Goal: Task Accomplishment & Management: Use online tool/utility

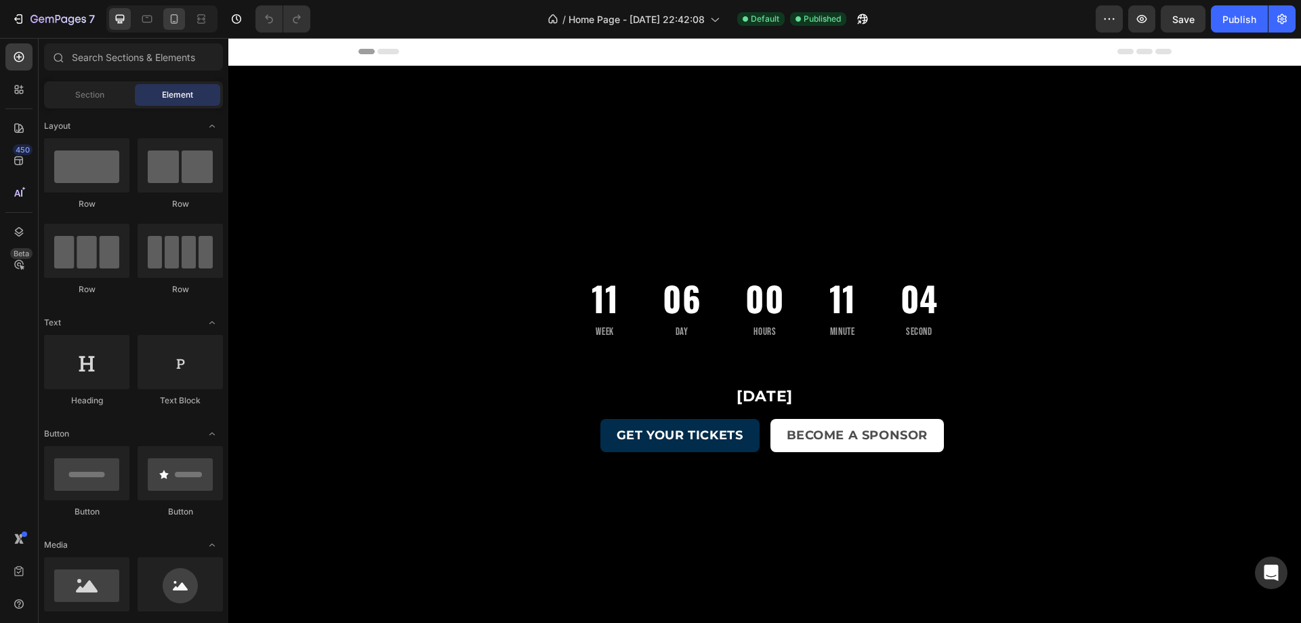
click at [174, 21] on icon at bounding box center [174, 18] width 7 height 9
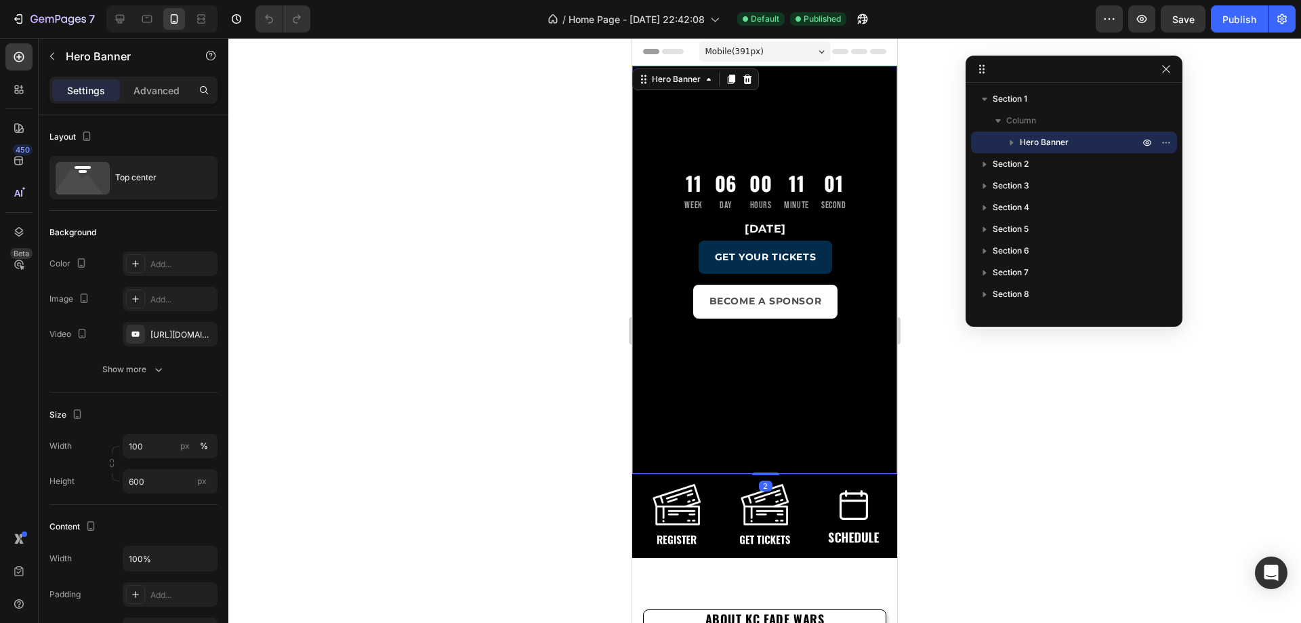
click at [639, 121] on div "11 Week 06 Day 00 Hours 11 Minute 01 Second Countdown Timer November 16, 2025 H…" at bounding box center [765, 373] width 265 height 615
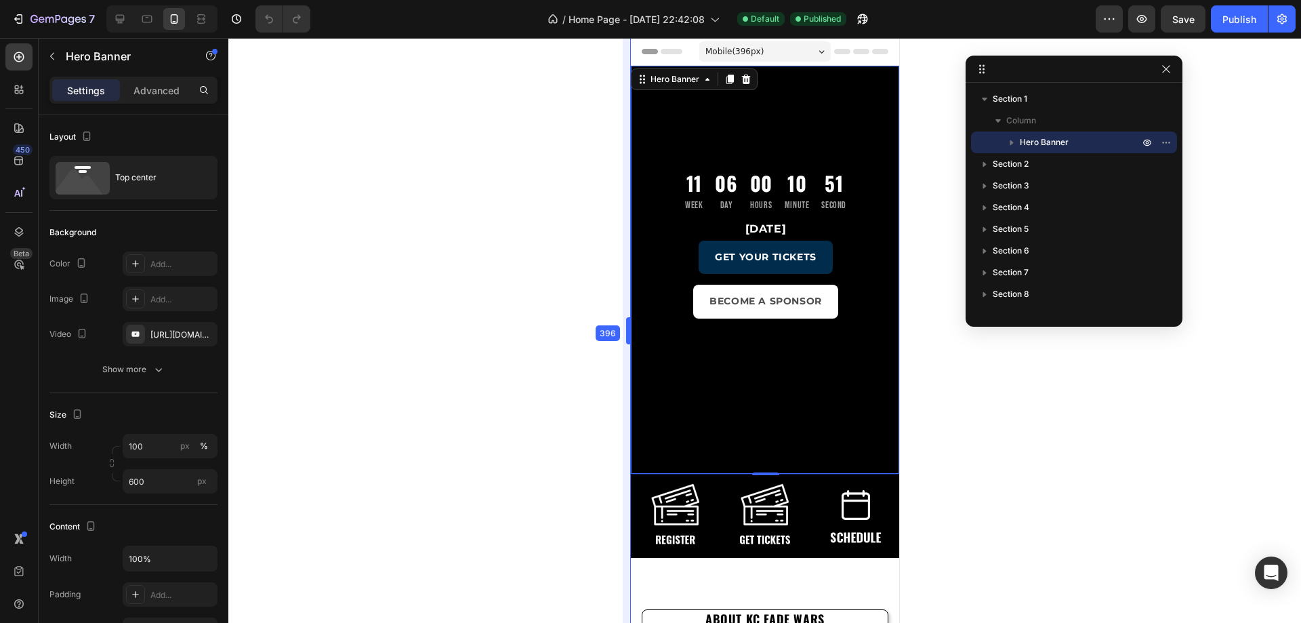
drag, startPoint x: 631, startPoint y: 118, endPoint x: 627, endPoint y: 131, distance: 14.0
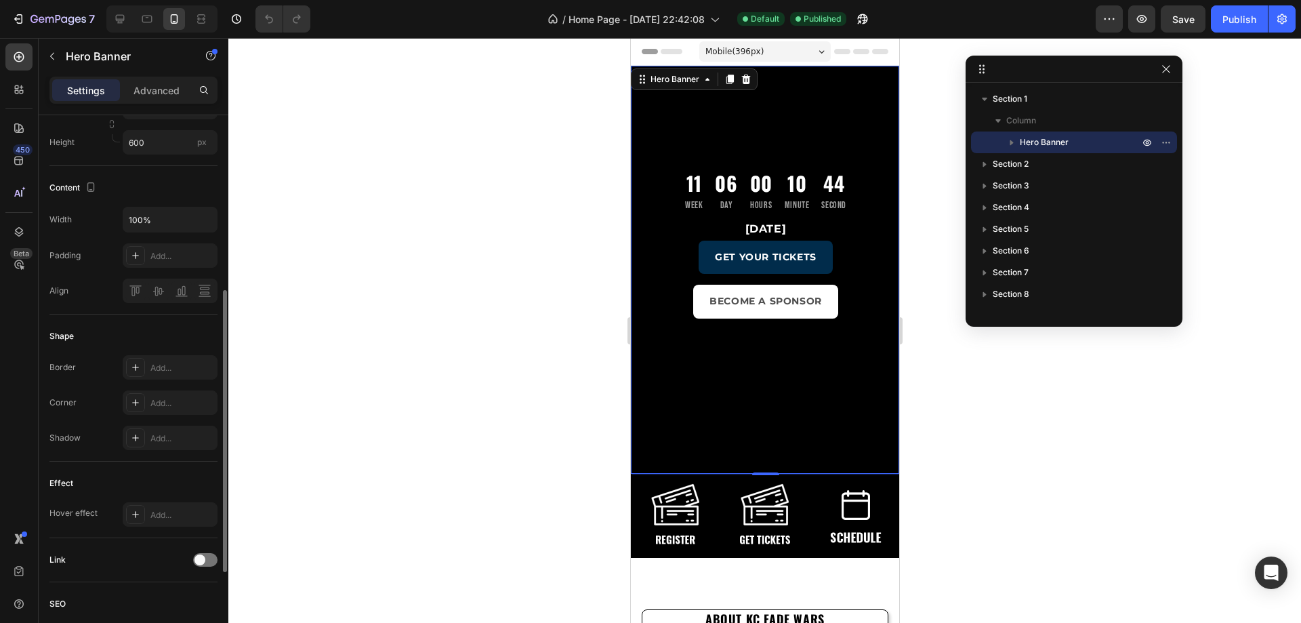
scroll to position [136, 0]
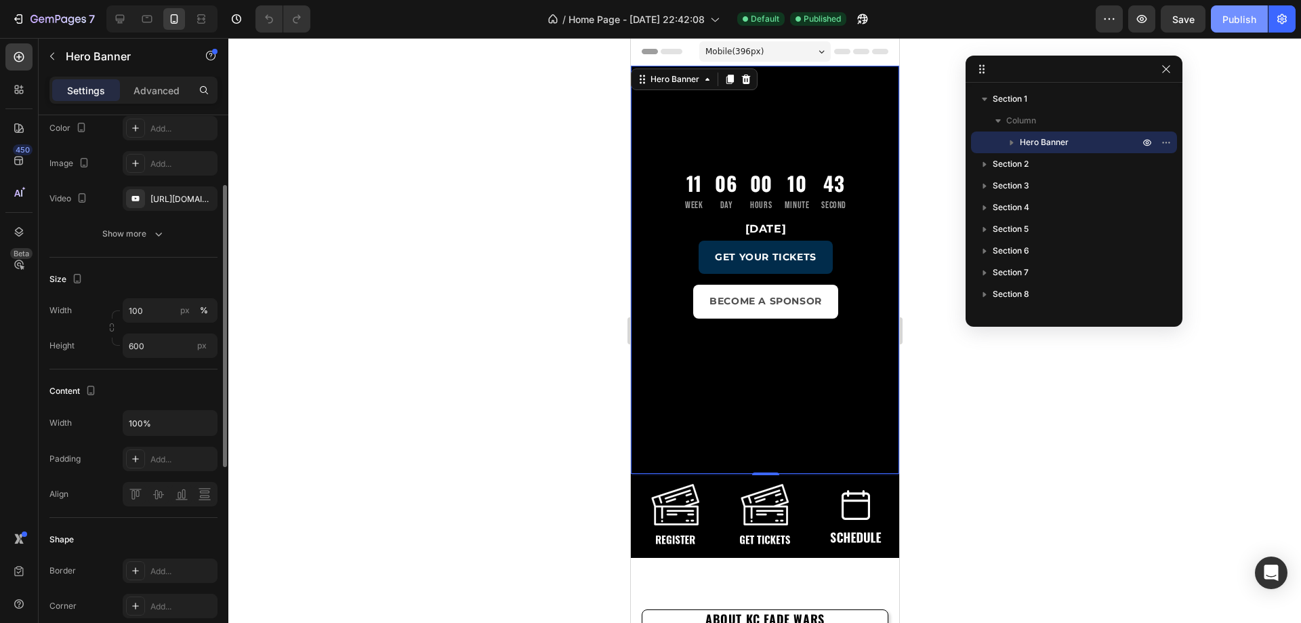
click at [1244, 22] on div "Publish" at bounding box center [1239, 19] width 34 height 14
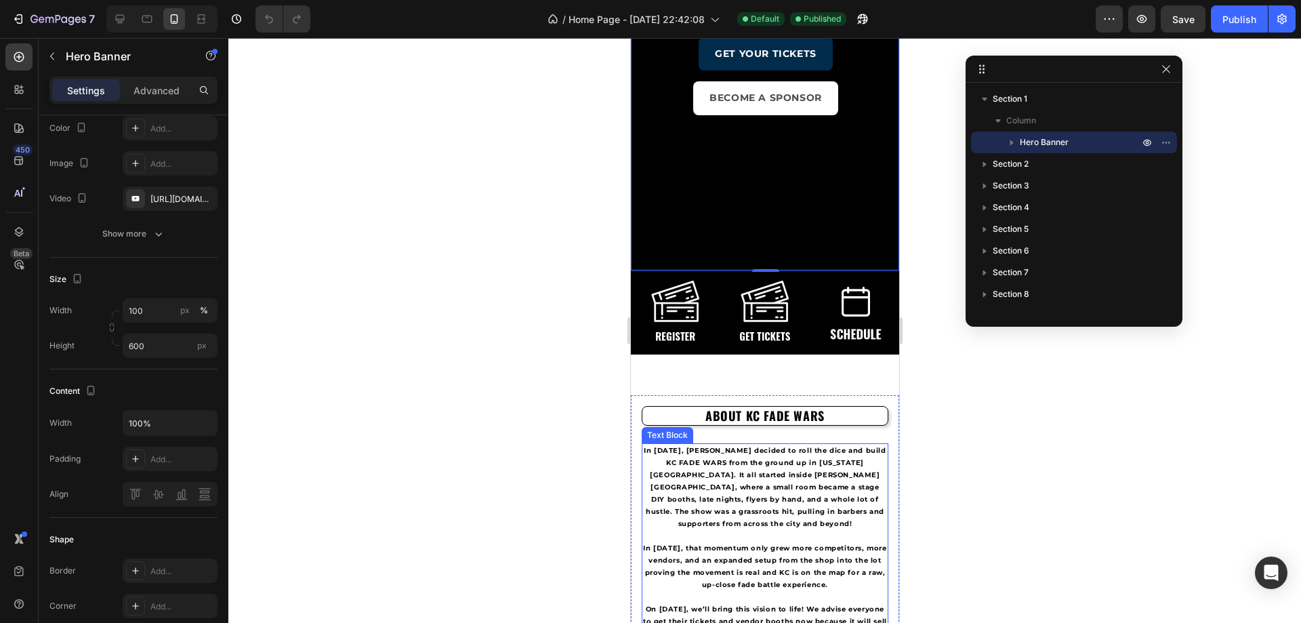
scroll to position [0, 0]
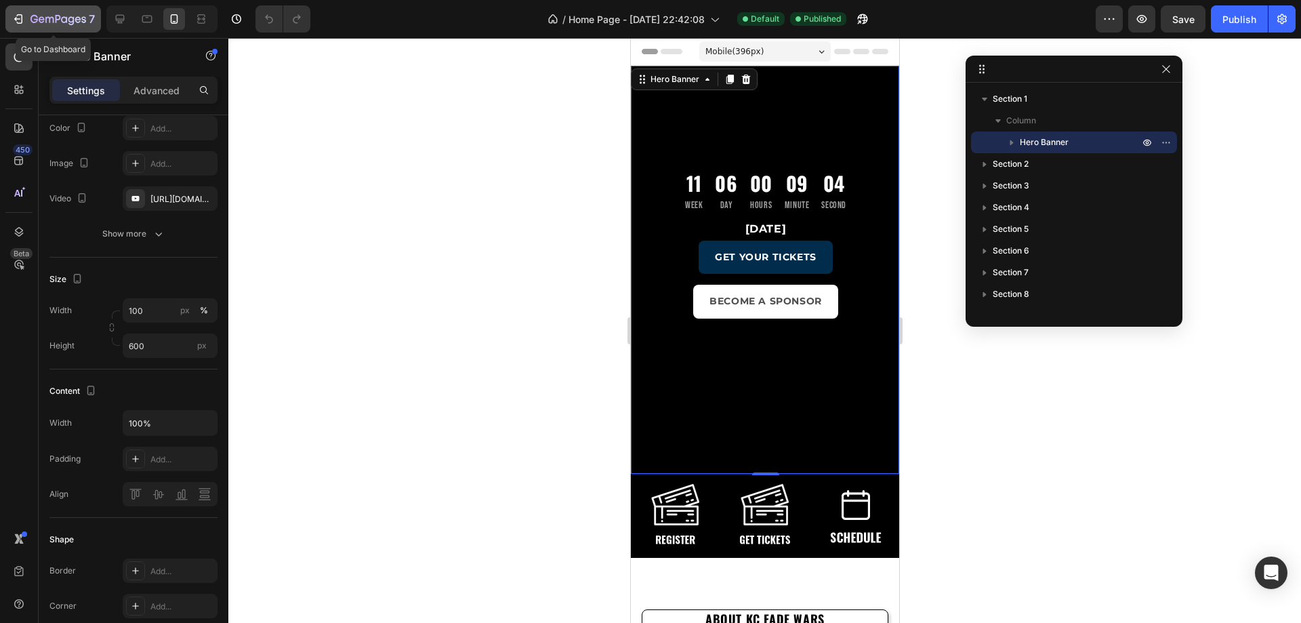
click at [13, 9] on button "7" at bounding box center [53, 18] width 96 height 27
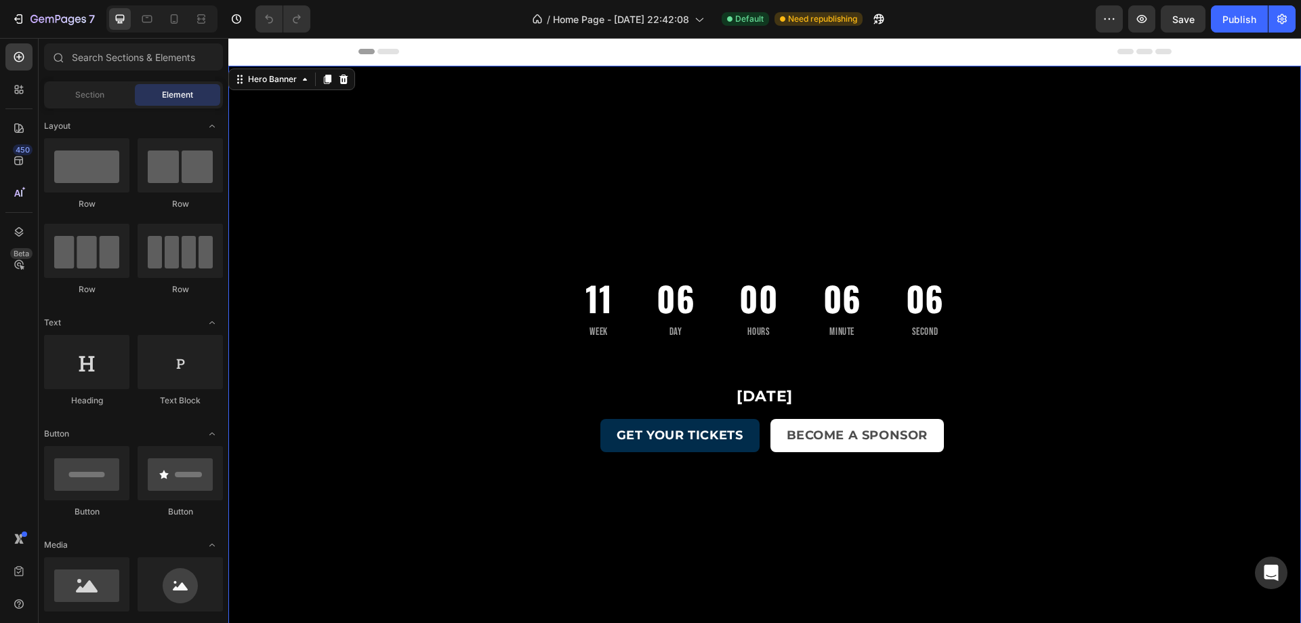
click at [379, 392] on div "Overlay" at bounding box center [764, 432] width 1073 height 732
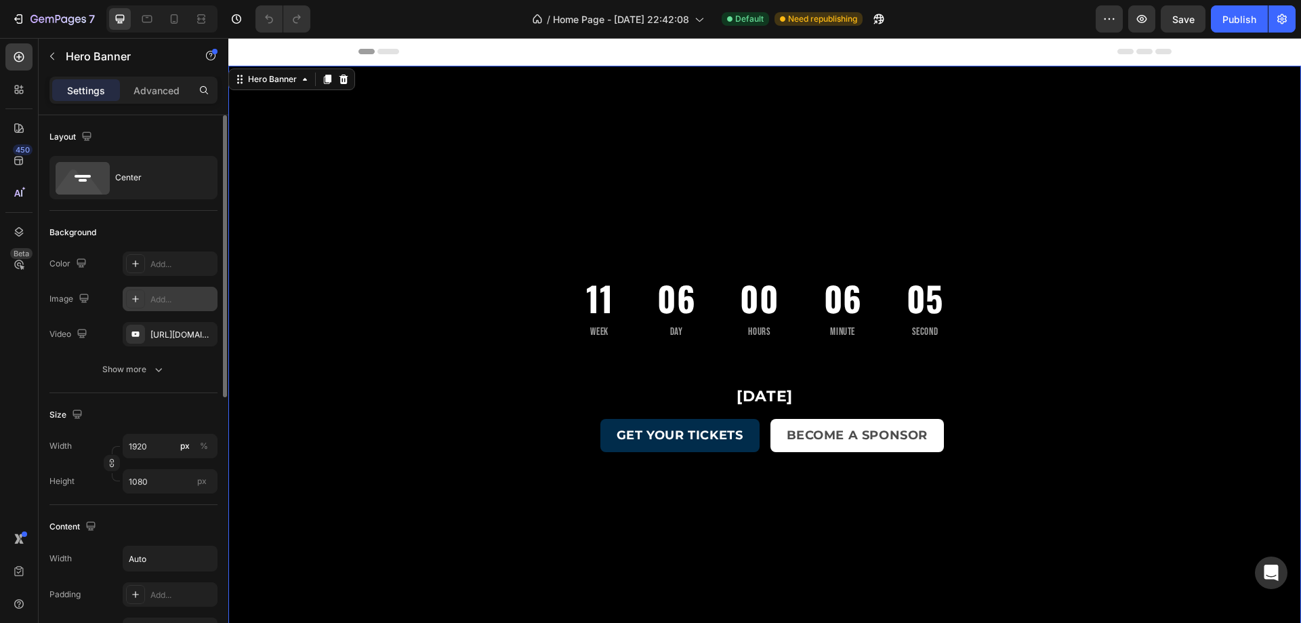
click at [171, 300] on div "Add..." at bounding box center [182, 299] width 64 height 12
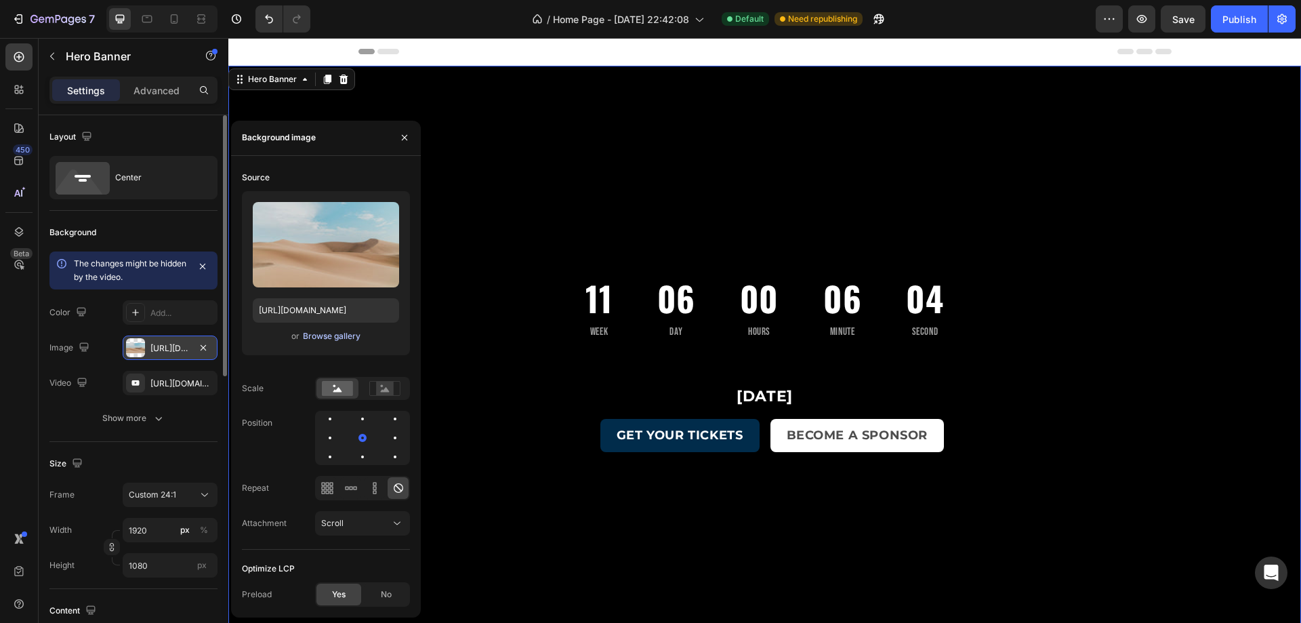
click at [321, 338] on div "Browse gallery" at bounding box center [332, 336] width 58 height 12
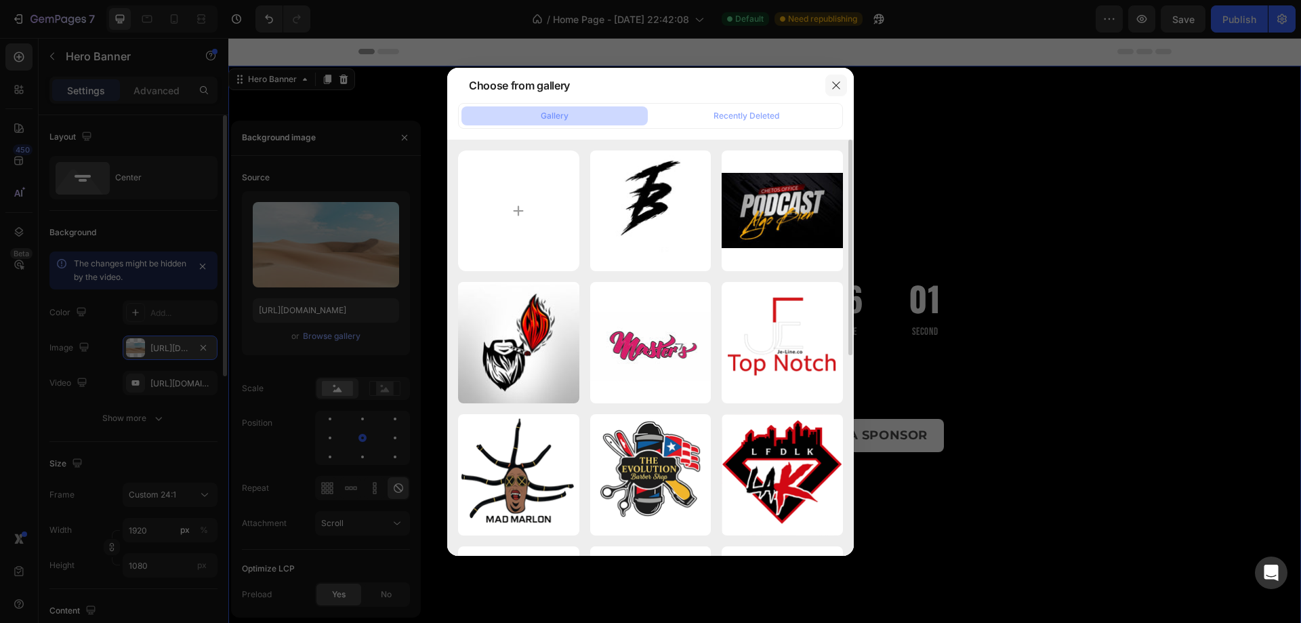
click at [836, 84] on icon "button" at bounding box center [836, 85] width 11 height 11
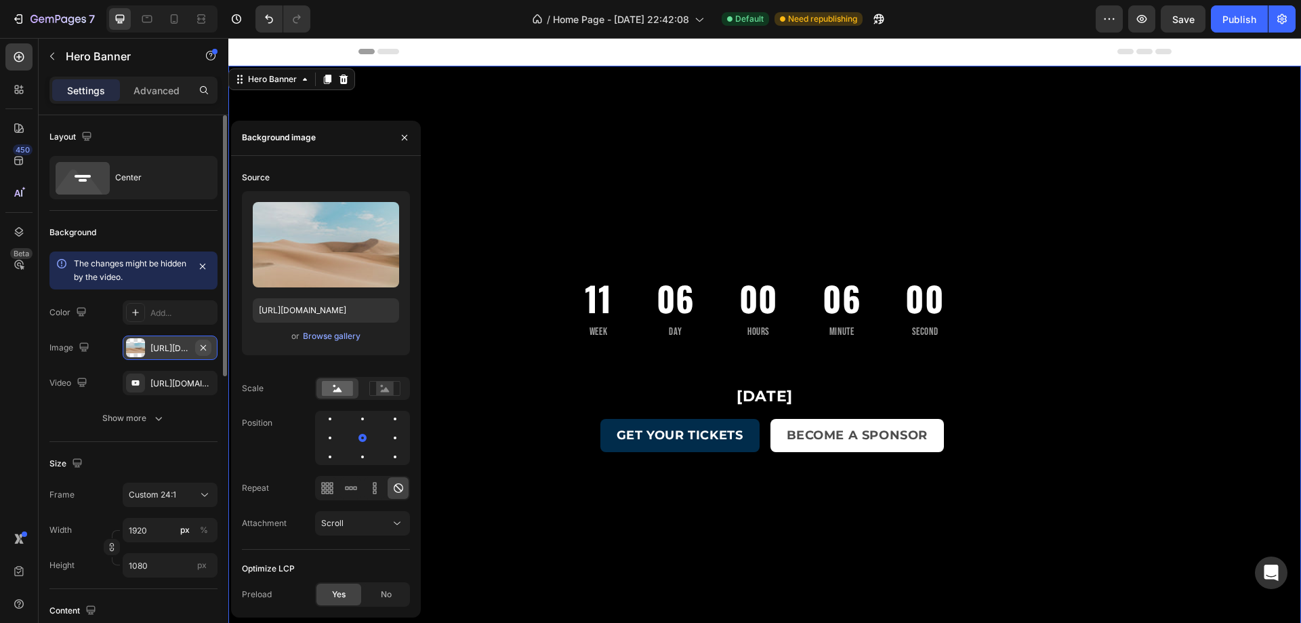
click at [203, 345] on icon "button" at bounding box center [203, 347] width 11 height 11
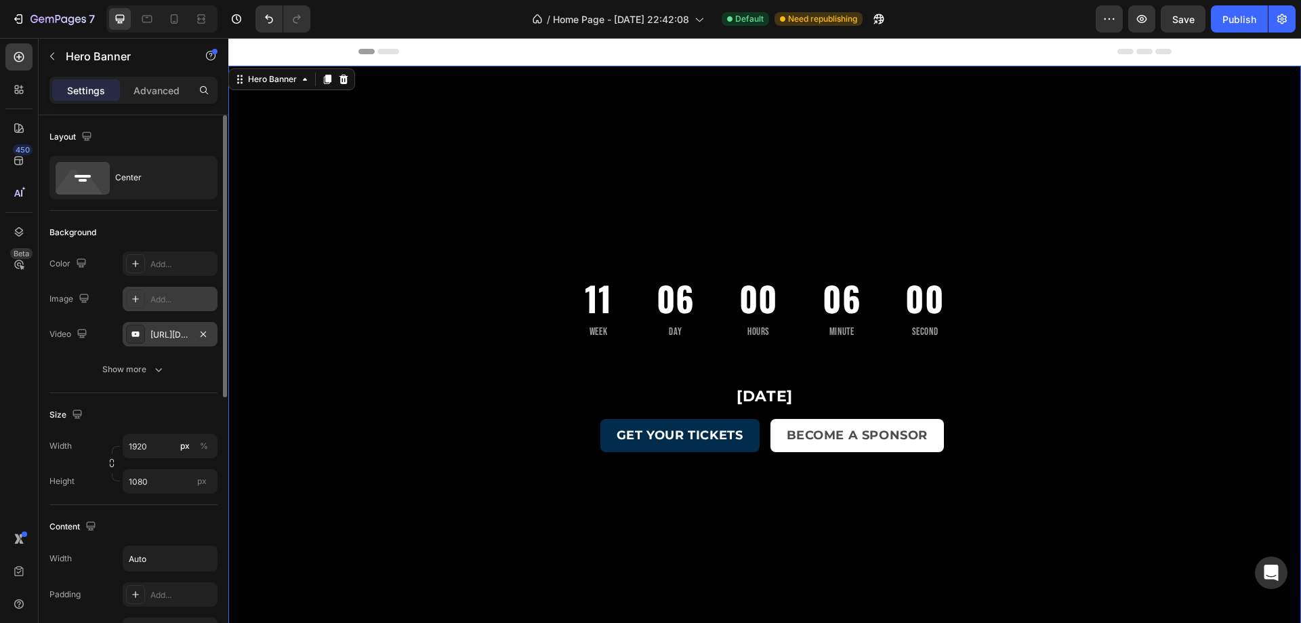
click at [182, 327] on div "[URL][DOMAIN_NAME]" at bounding box center [170, 334] width 95 height 24
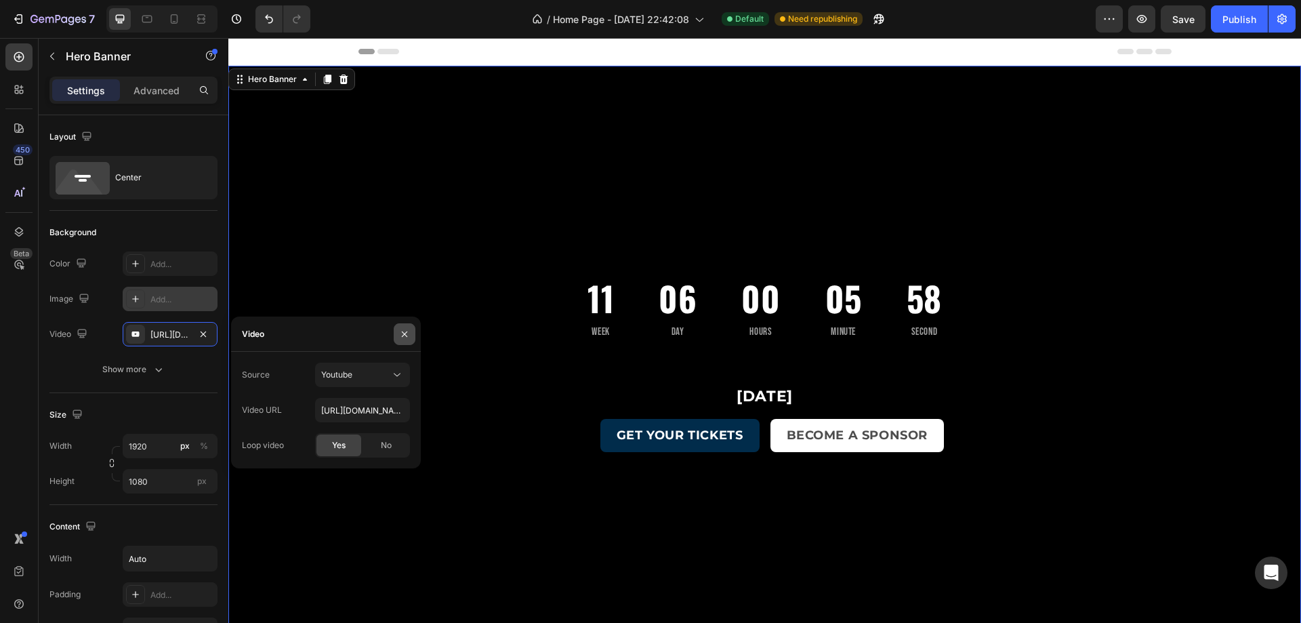
click at [405, 333] on icon "button" at bounding box center [404, 334] width 11 height 11
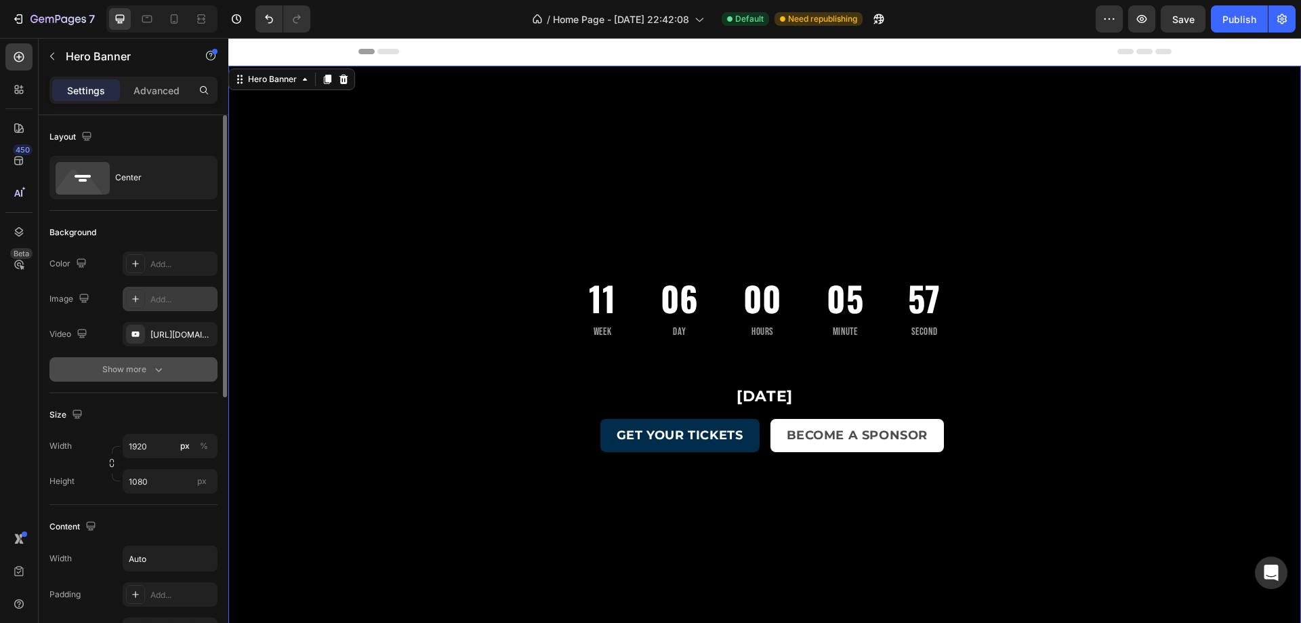
click at [149, 361] on button "Show more" at bounding box center [133, 369] width 168 height 24
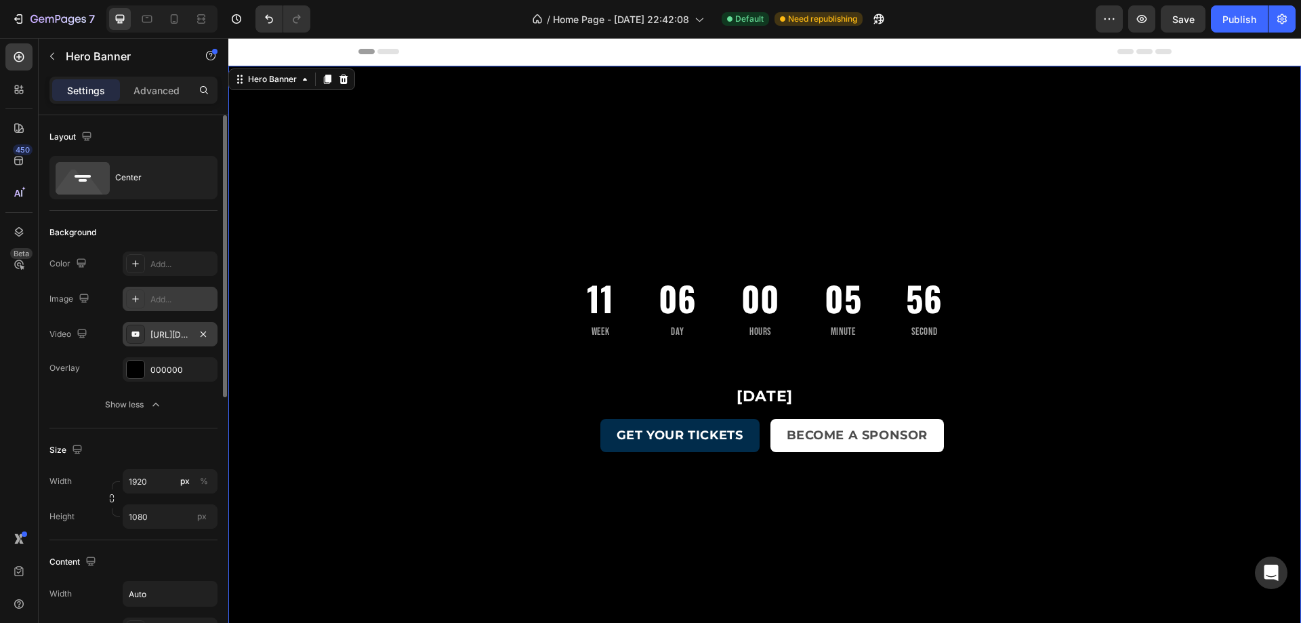
click at [192, 329] on div "[URL][DOMAIN_NAME]" at bounding box center [170, 334] width 95 height 24
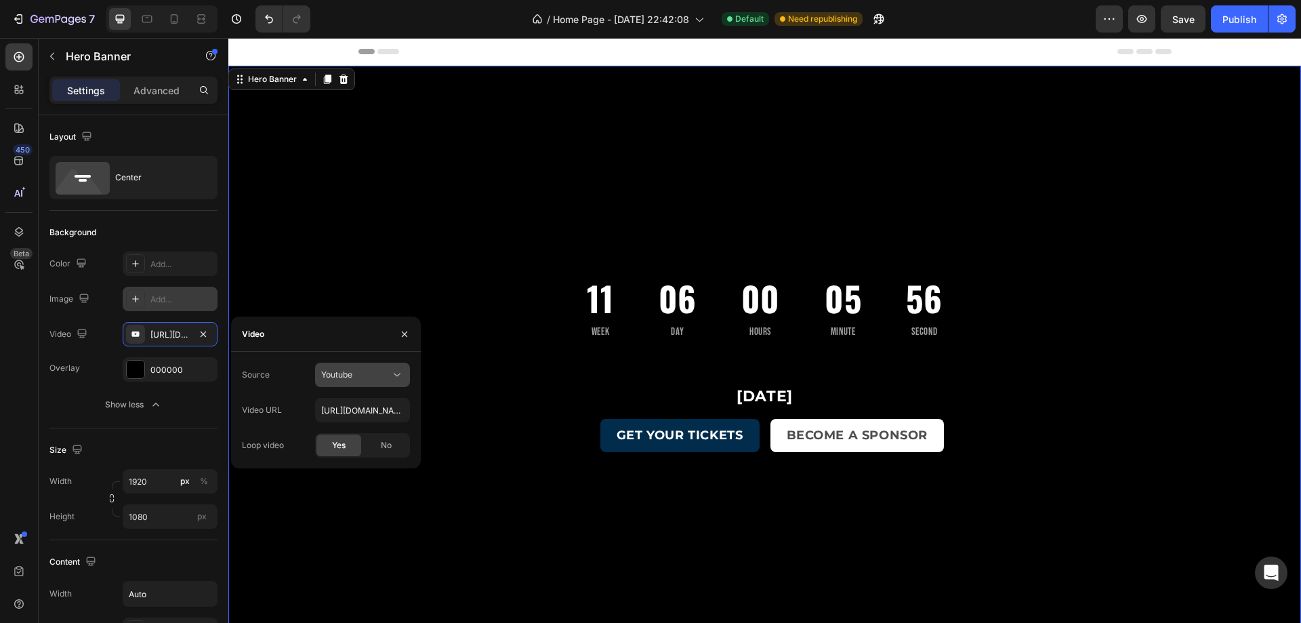
click at [379, 377] on div "Youtube" at bounding box center [355, 375] width 69 height 12
click at [372, 402] on span "Video hosting" at bounding box center [346, 408] width 51 height 12
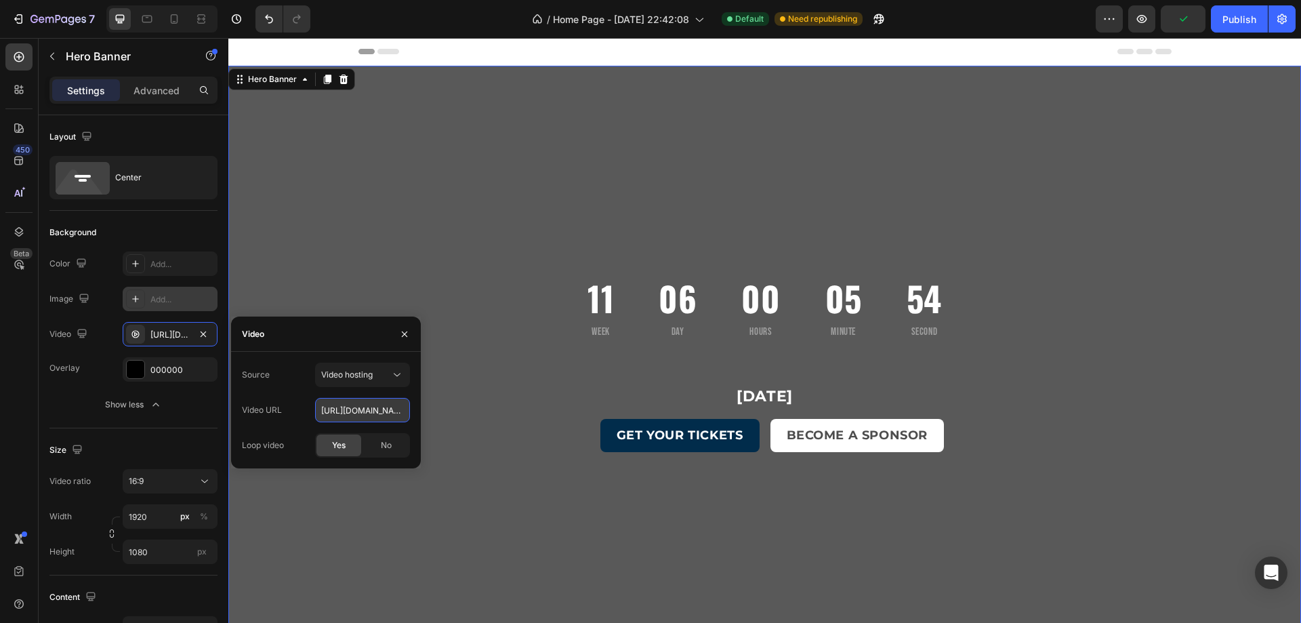
click at [350, 411] on input "https://cdn.shopify.com/videos/c/o/v/92a407d4e0c94a288eb54cac18c387dc.mp4" at bounding box center [362, 410] width 95 height 24
click at [446, 172] on div "Overlay" at bounding box center [764, 432] width 1073 height 732
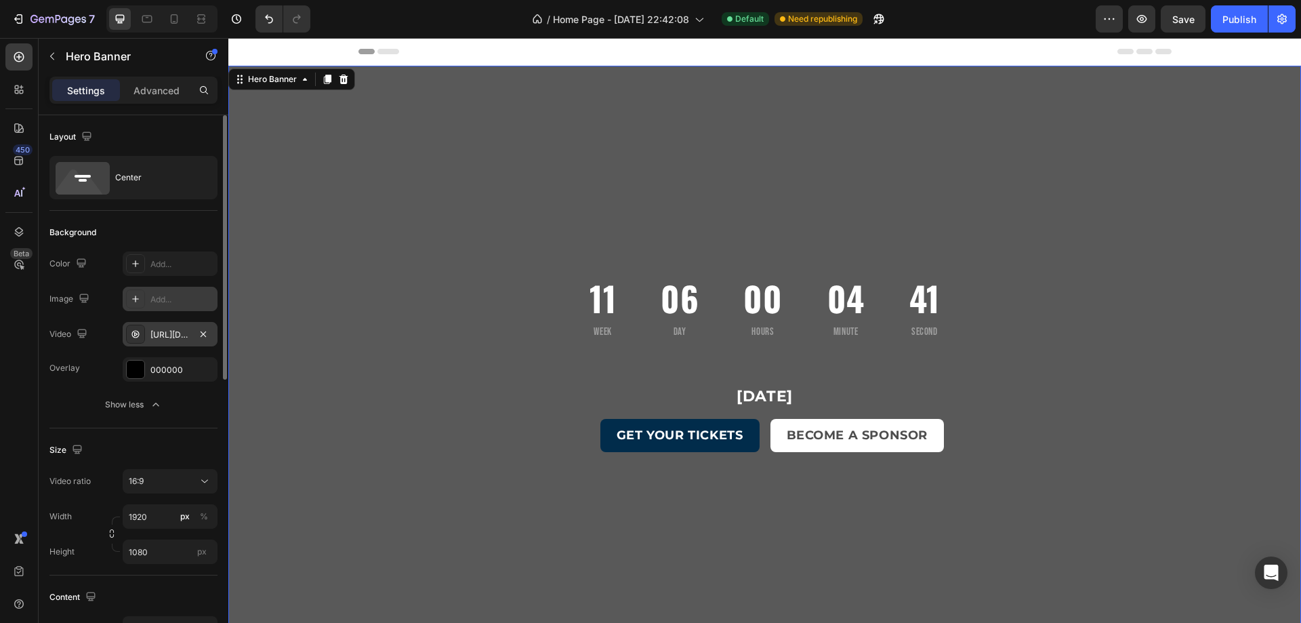
click at [182, 331] on div "https://cdn.shopify.com/videos/c/o/v/92a407d4e0c94a288eb54cac18c387dc.mp4" at bounding box center [169, 335] width 39 height 12
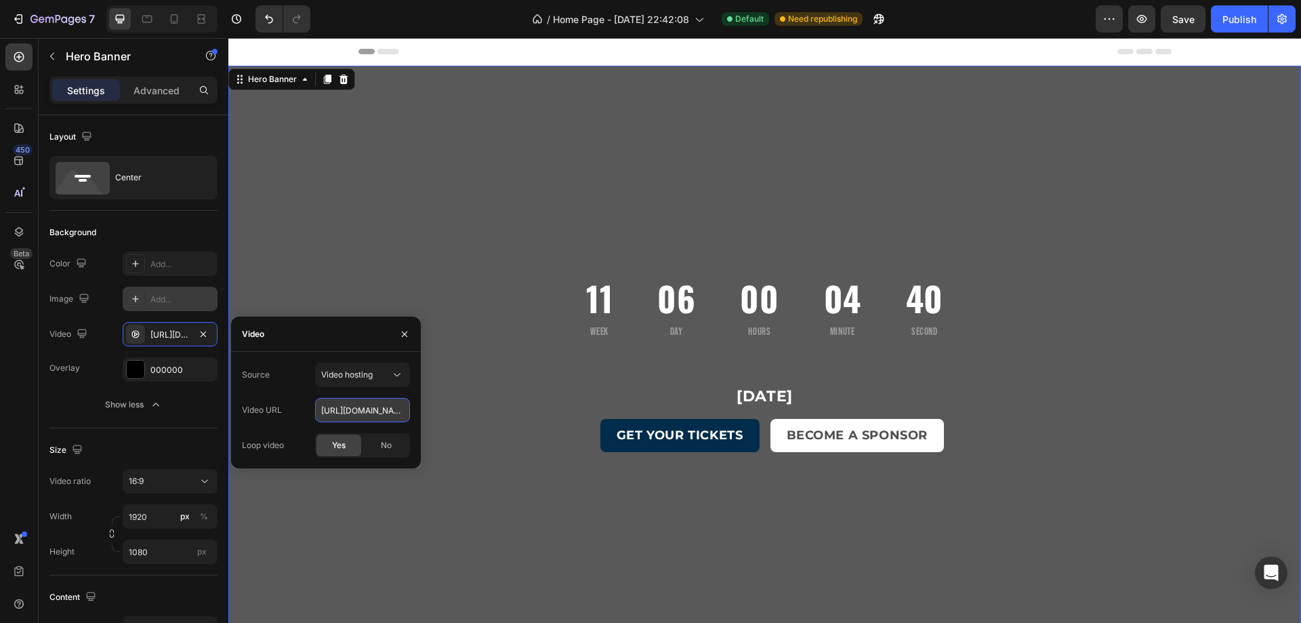
click at [366, 413] on input "https://cdn.shopify.com/videos/c/o/v/92a407d4e0c94a288eb54cac18c387dc.mp4" at bounding box center [362, 410] width 95 height 24
paste input "admin.shopify.com/store/hgrscn-0k/content/files/66721946304881?selectedView=all"
type input "https://admin.shopify.com/store/hgrscn-0k/content/files/66721946304881?selected…"
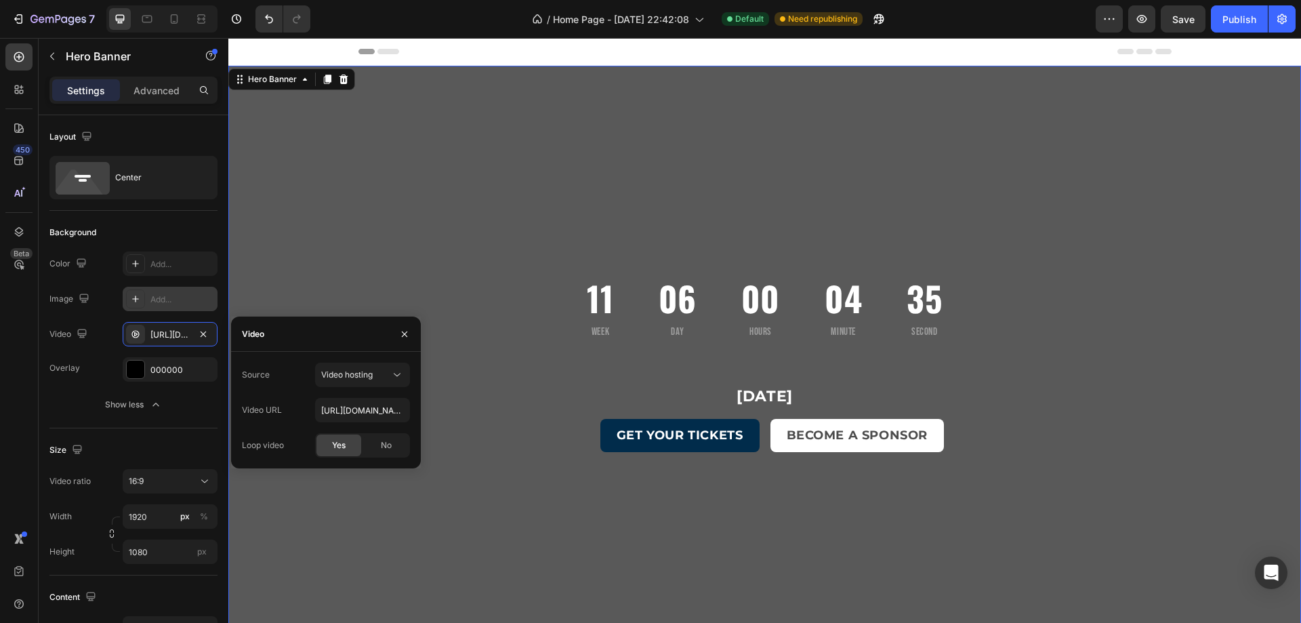
click at [394, 227] on div "Overlay" at bounding box center [764, 432] width 1073 height 732
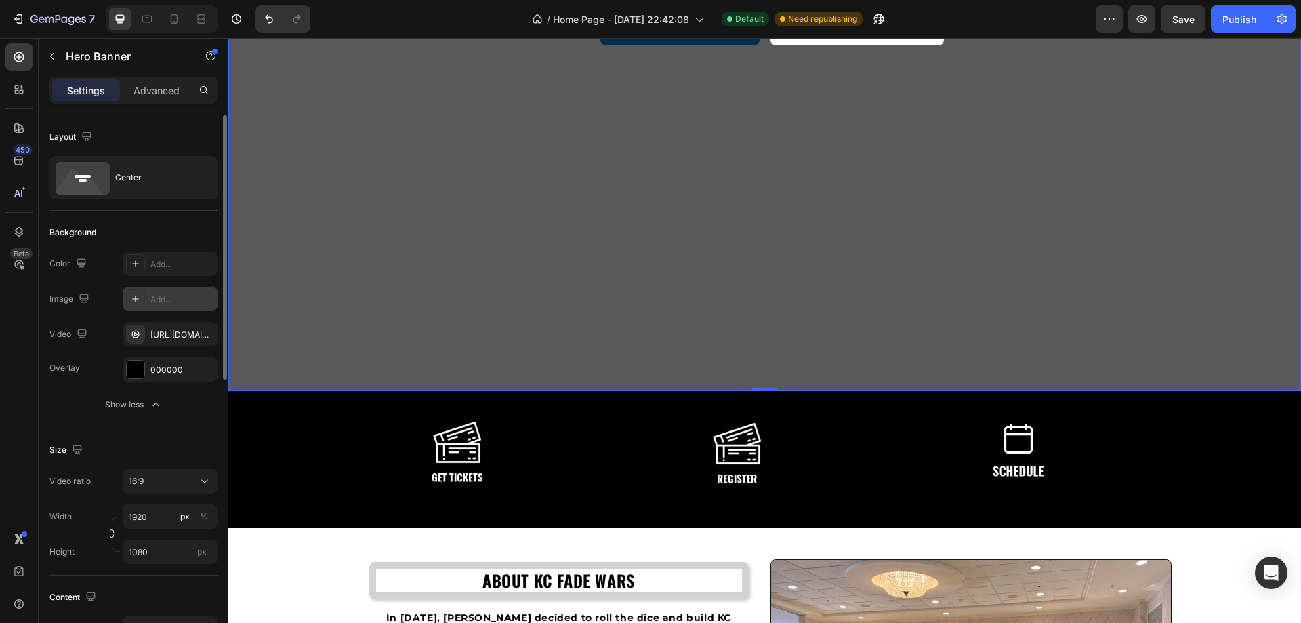
click at [535, 207] on div "11 Week 06 Day 00 Hours 04 Minute 31 Second Countdown Timer November 16, 2025 H…" at bounding box center [765, 25] width 474 height 550
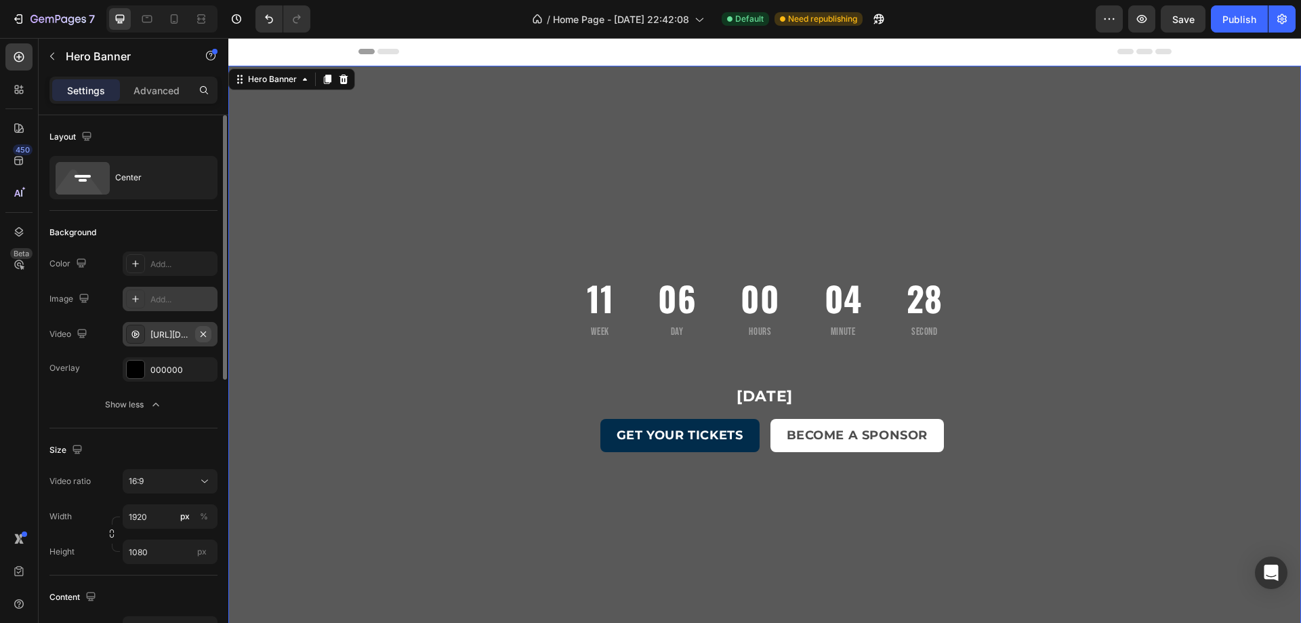
click at [205, 331] on icon "button" at bounding box center [203, 334] width 11 height 11
click at [148, 81] on div "Advanced" at bounding box center [157, 90] width 68 height 22
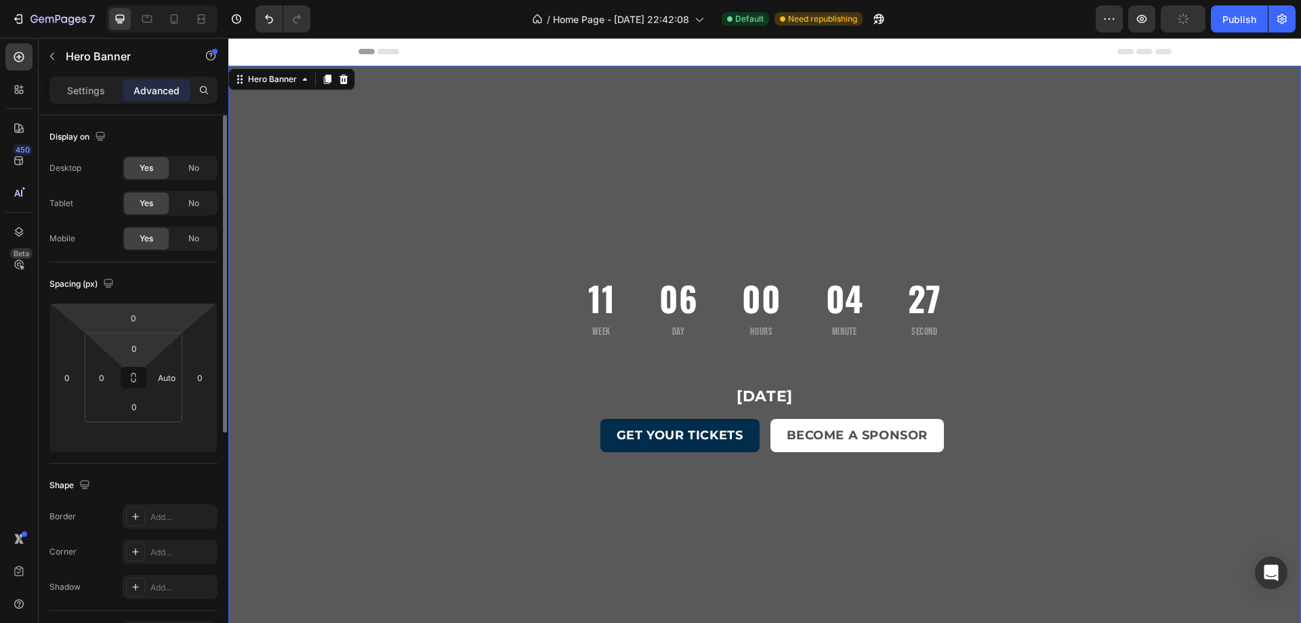
scroll to position [394, 0]
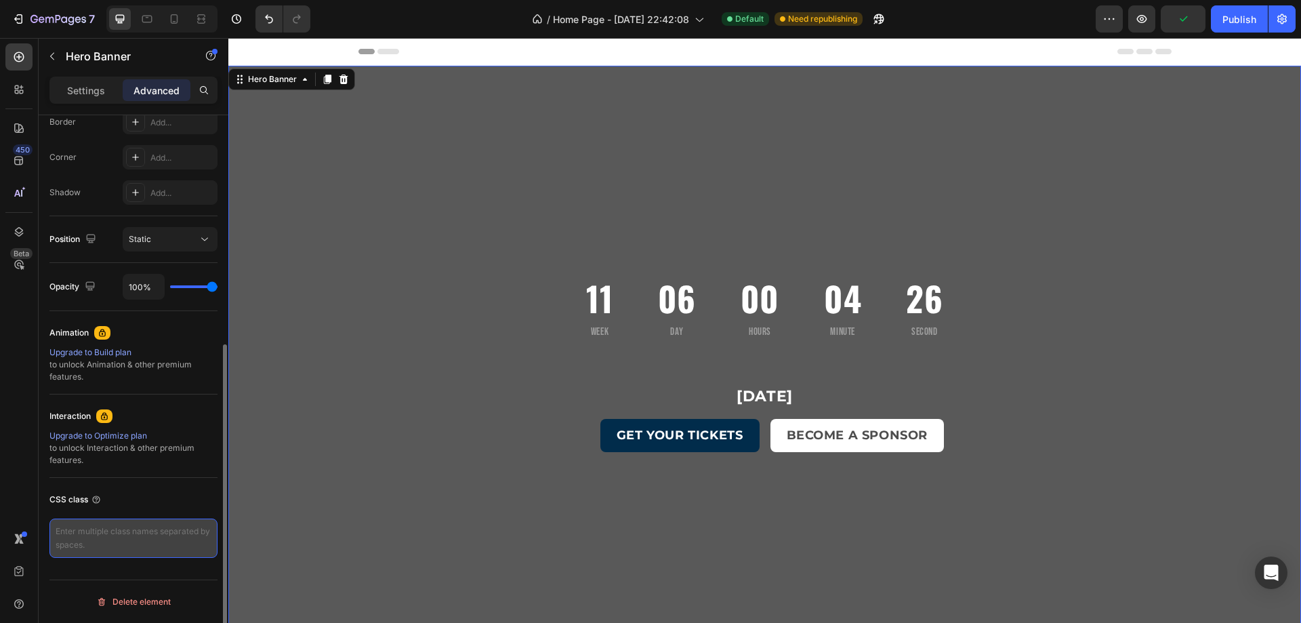
click at [134, 530] on textarea at bounding box center [133, 537] width 168 height 39
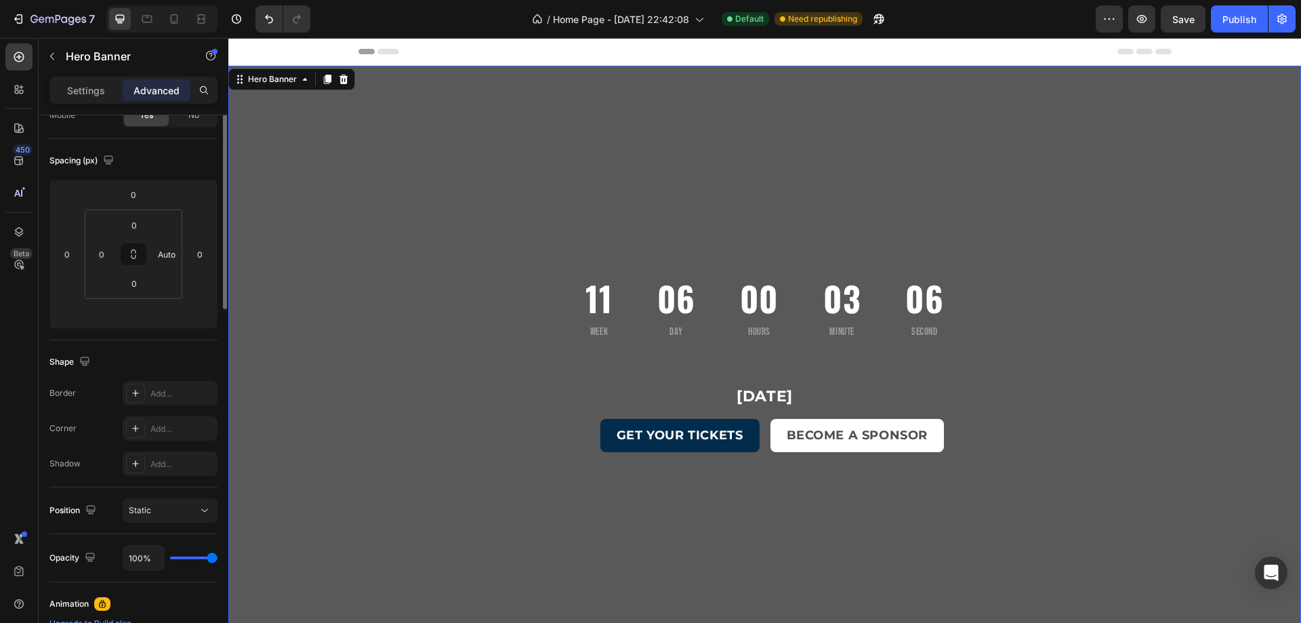
scroll to position [0, 0]
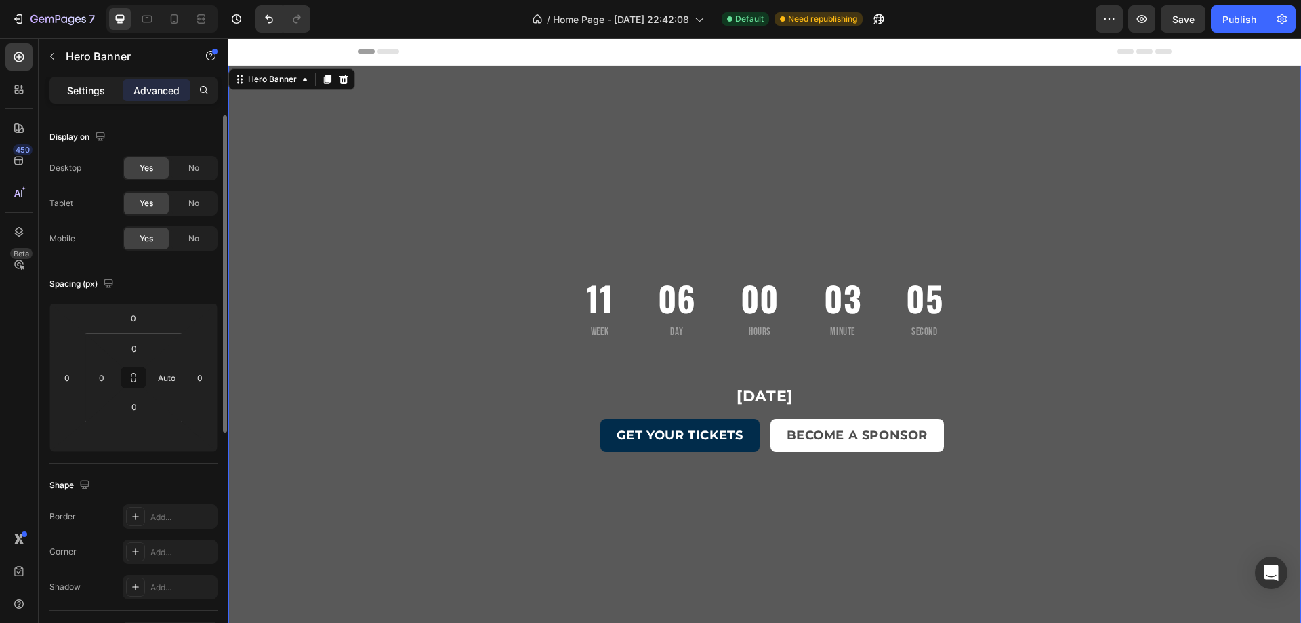
click at [77, 85] on p "Settings" at bounding box center [86, 90] width 38 height 14
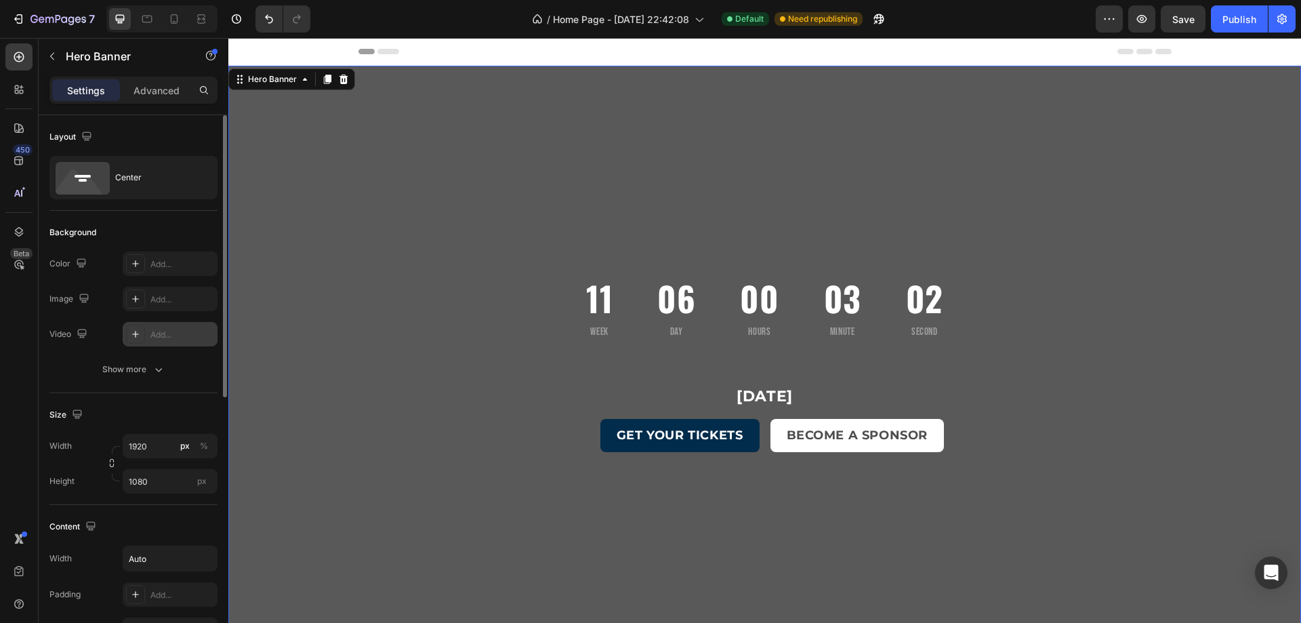
click at [171, 344] on div "Add..." at bounding box center [170, 334] width 95 height 24
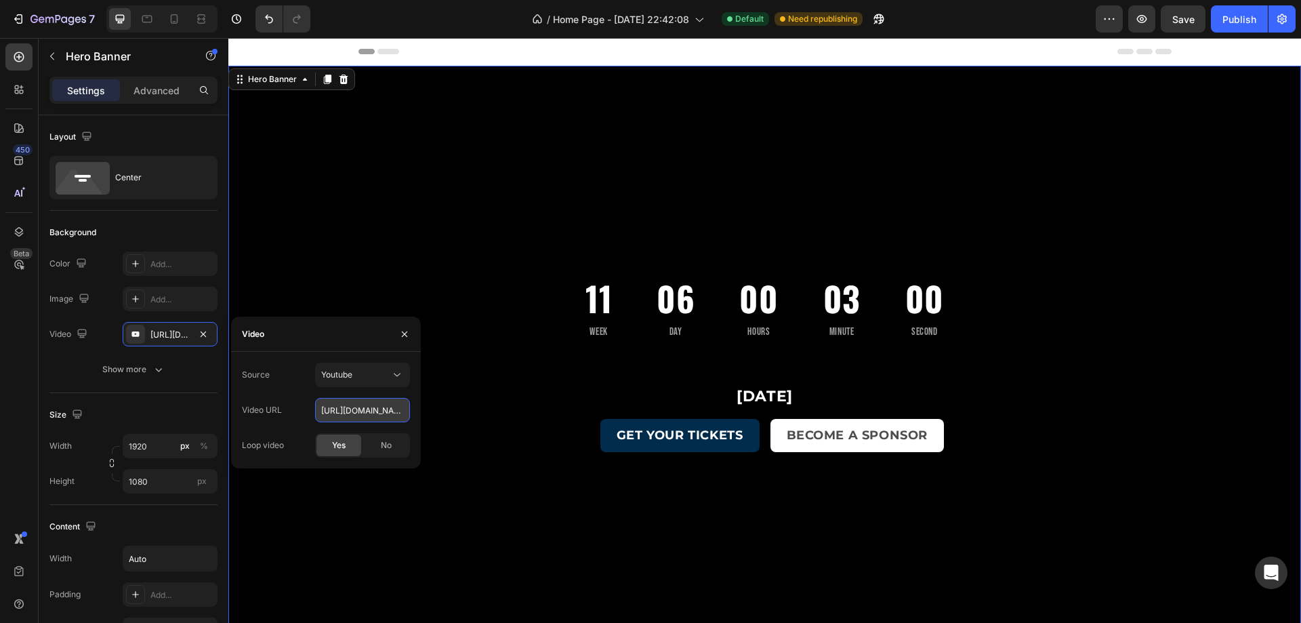
paste input "cdn.shopify.com/videos/c/o/v/3a0dda073c714cf8969de3da2d5f32e5.mp4"
type input "[URL][DOMAIN_NAME]"
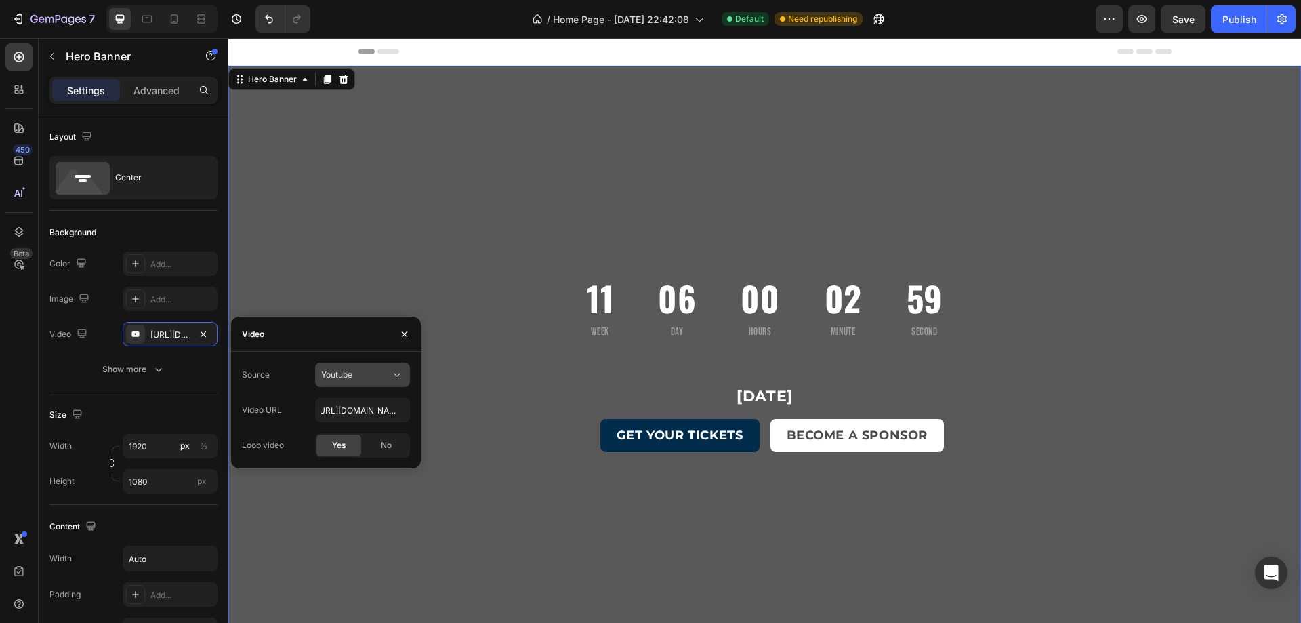
click at [361, 371] on div "Youtube" at bounding box center [355, 375] width 69 height 12
click at [354, 402] on span "Video hosting" at bounding box center [346, 408] width 51 height 12
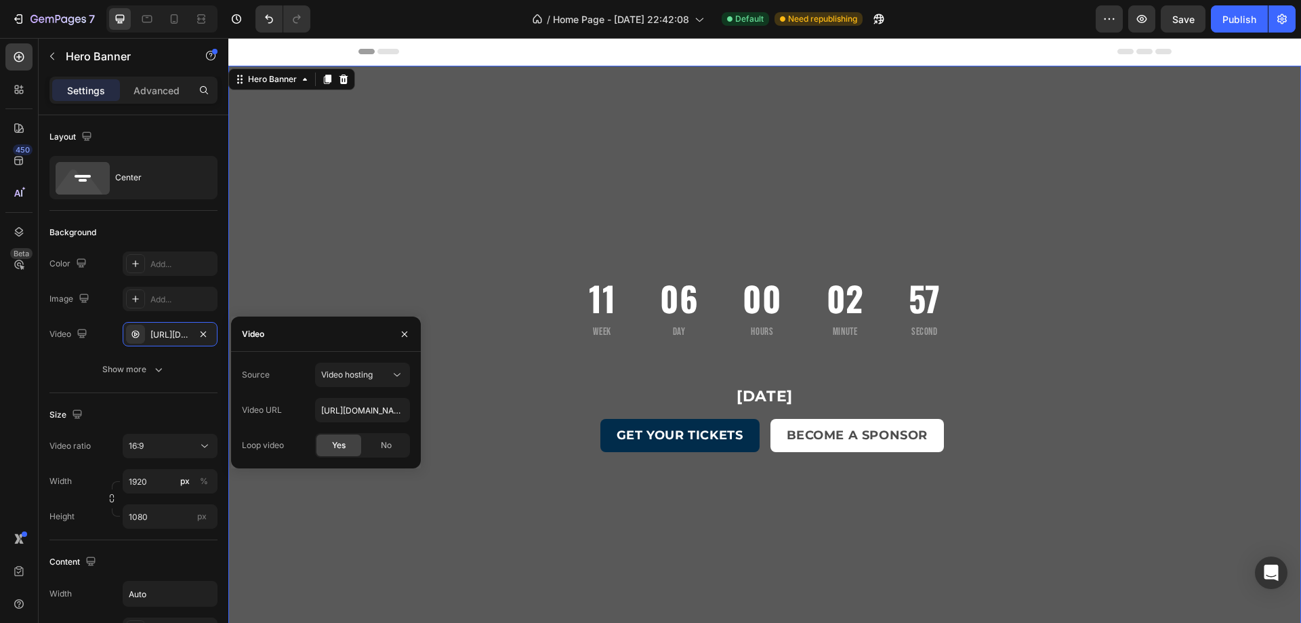
click at [332, 342] on div "Video" at bounding box center [326, 333] width 190 height 35
click at [357, 411] on input "https://cdn.shopify.com/videos/c/o/v/92a407d4e0c94a288eb54cac18c387dc.mp4" at bounding box center [362, 410] width 95 height 24
paste input "3a0dda073c714cf8969de3da2d5f32e5"
type input "[URL][DOMAIN_NAME]"
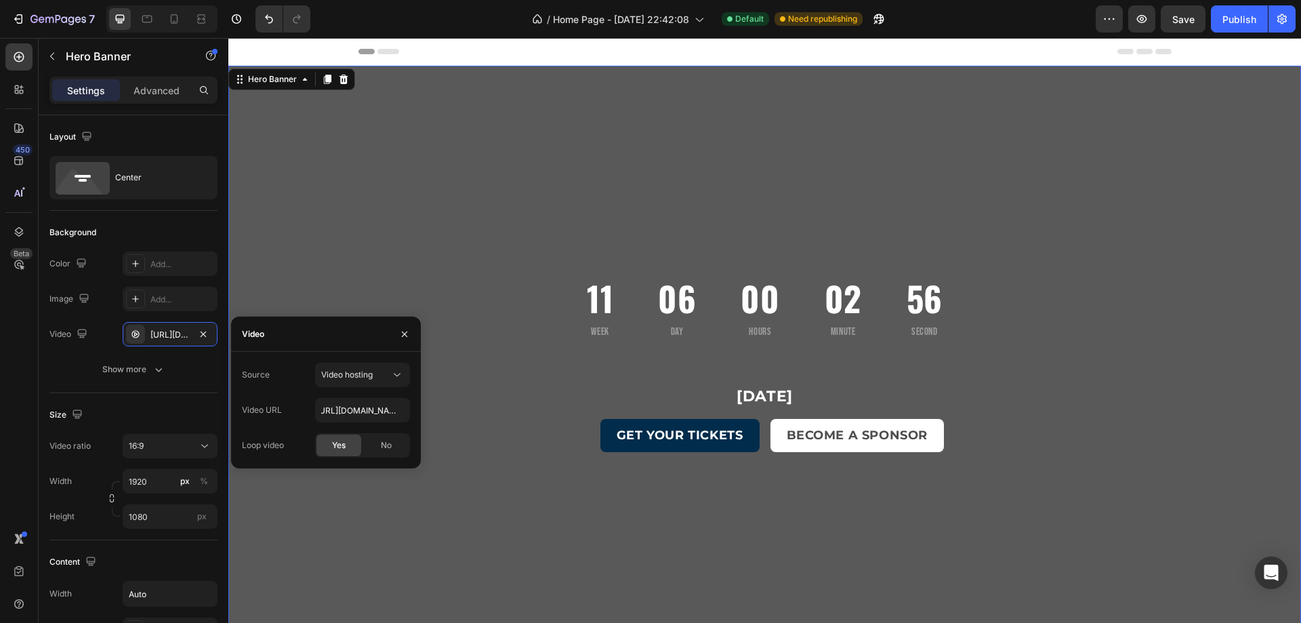
click at [344, 335] on div "Video" at bounding box center [326, 333] width 190 height 35
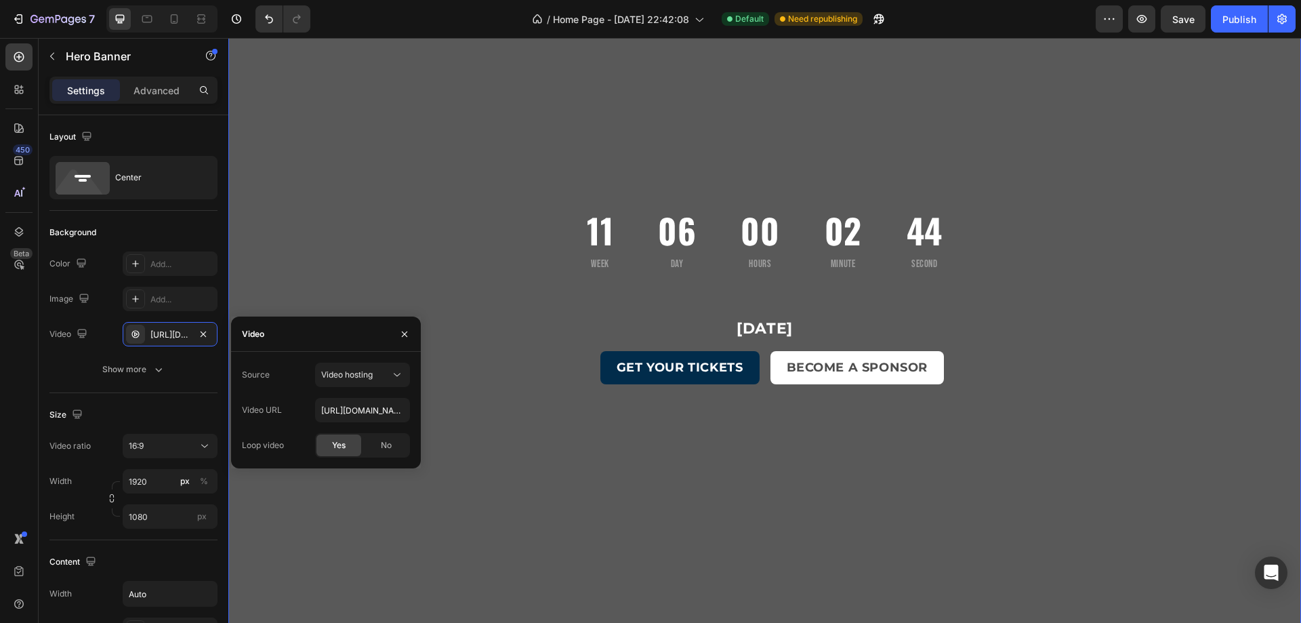
scroll to position [136, 0]
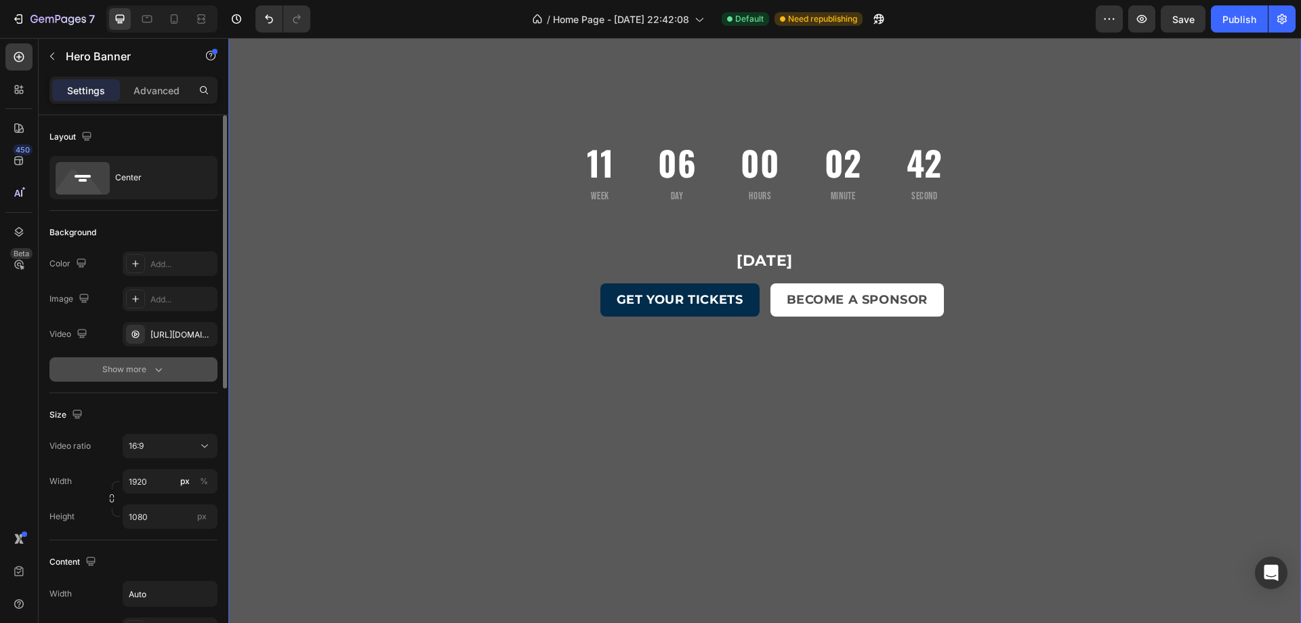
click at [166, 372] on button "Show more" at bounding box center [133, 369] width 168 height 24
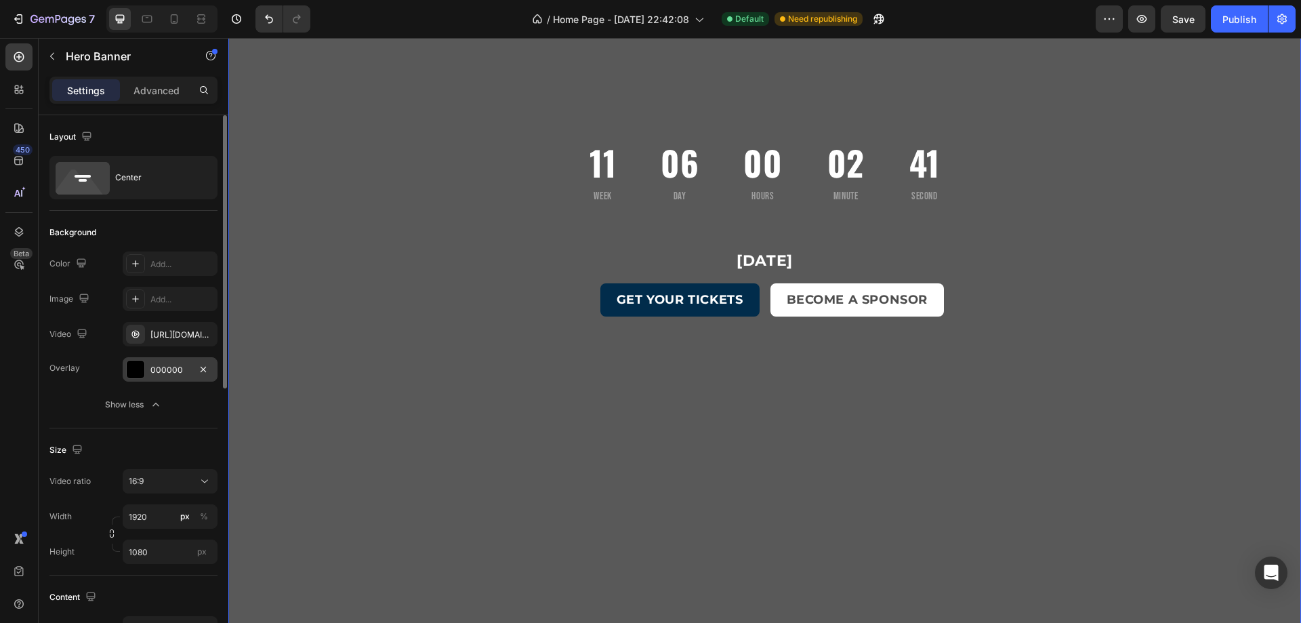
click at [161, 374] on div "000000" at bounding box center [169, 370] width 39 height 12
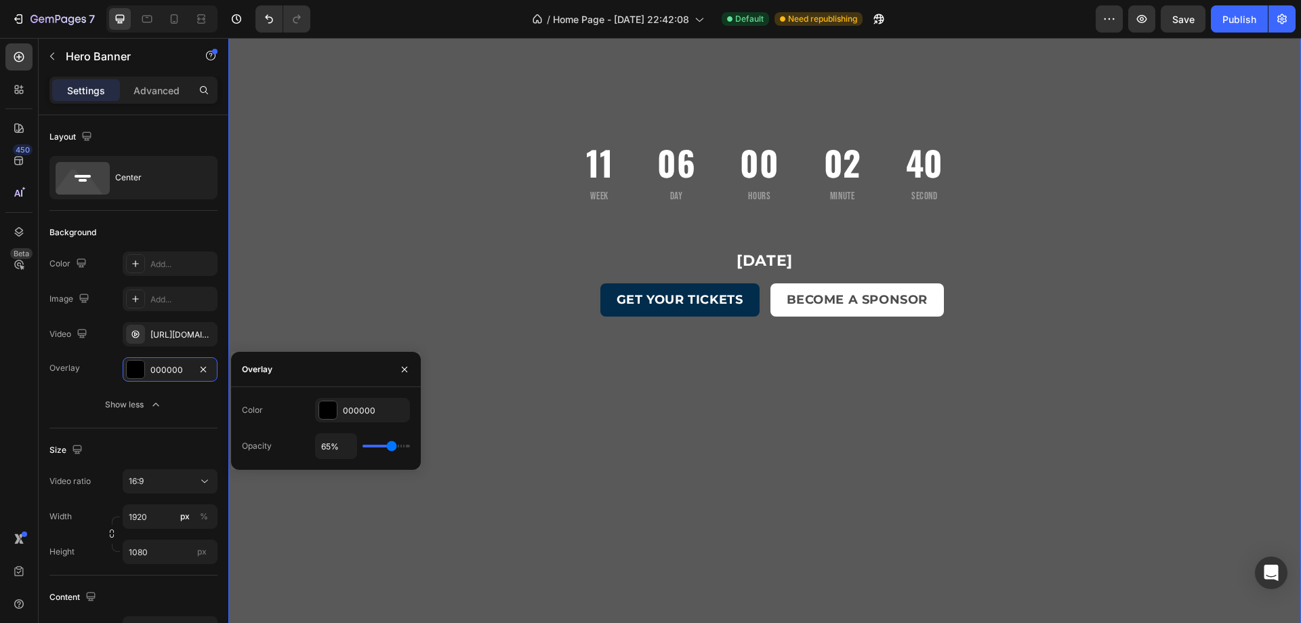
click at [458, 206] on div "Overlay" at bounding box center [764, 296] width 1073 height 732
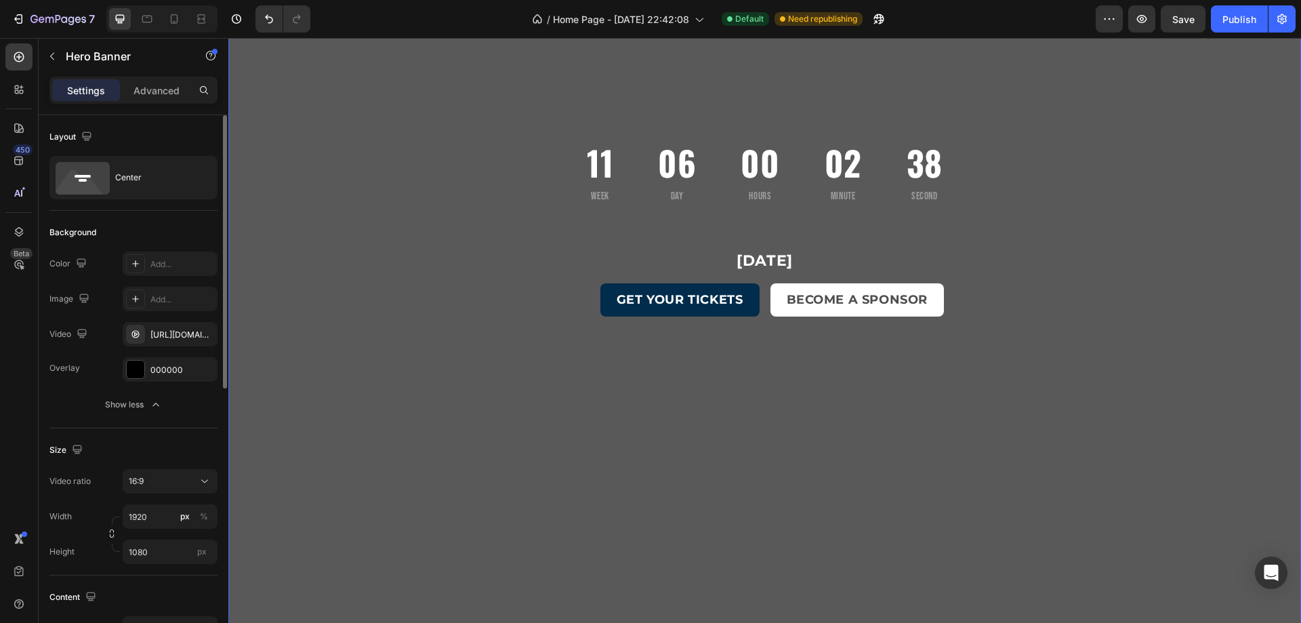
click at [183, 445] on div "Size" at bounding box center [133, 450] width 168 height 22
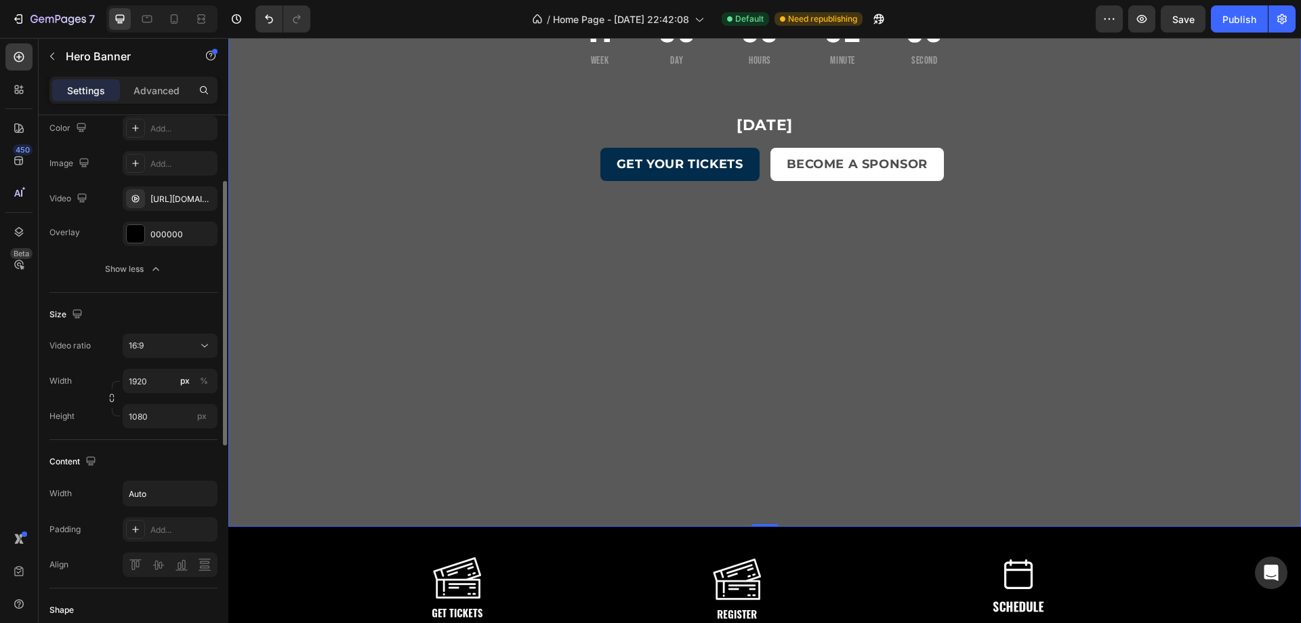
scroll to position [339, 0]
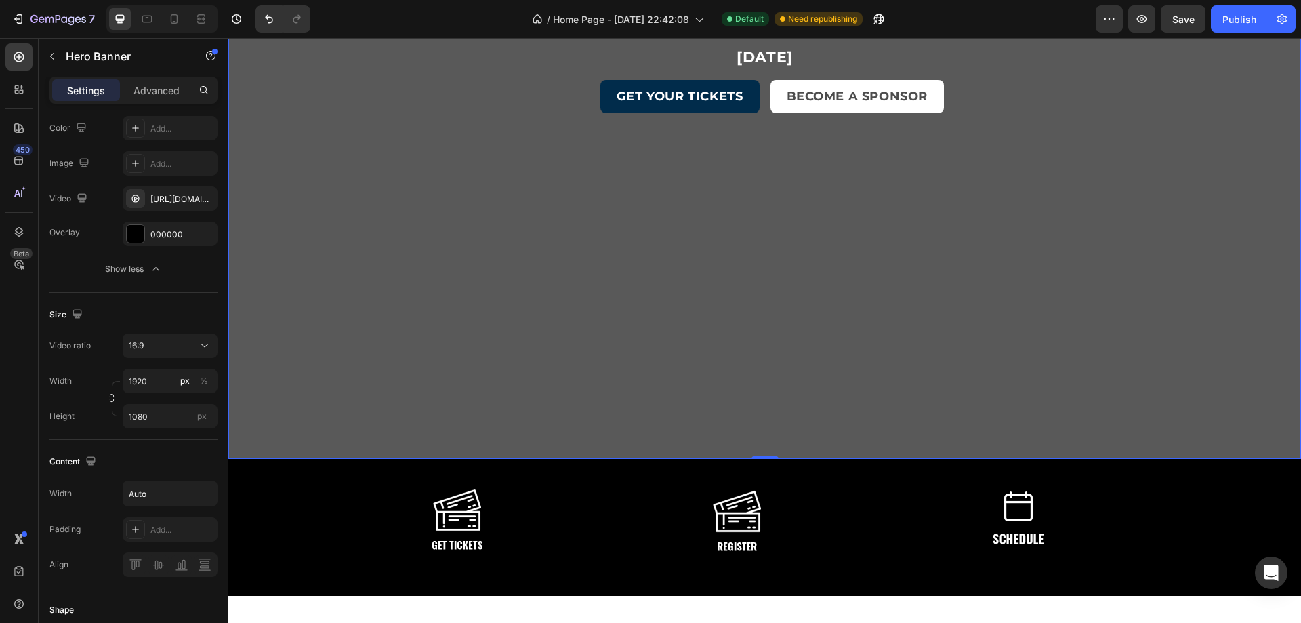
click at [489, 396] on div "Overlay" at bounding box center [764, 93] width 1073 height 732
click at [169, 93] on p "Advanced" at bounding box center [156, 90] width 46 height 14
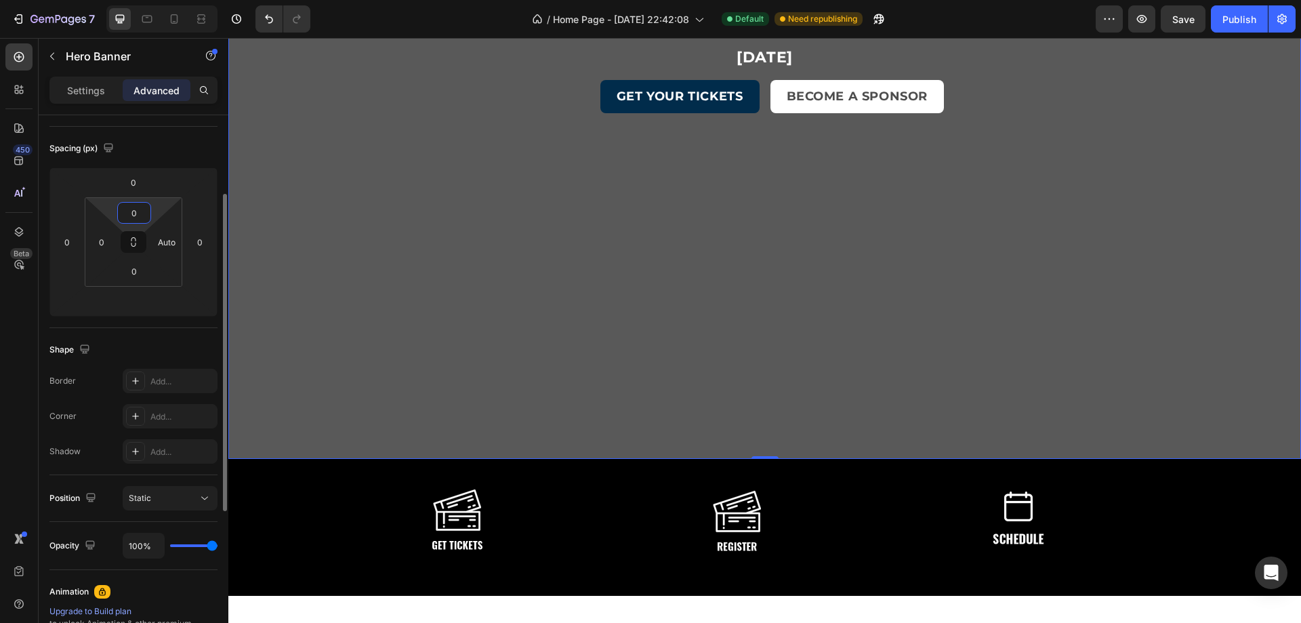
click at [131, 205] on input "0" at bounding box center [134, 213] width 27 height 20
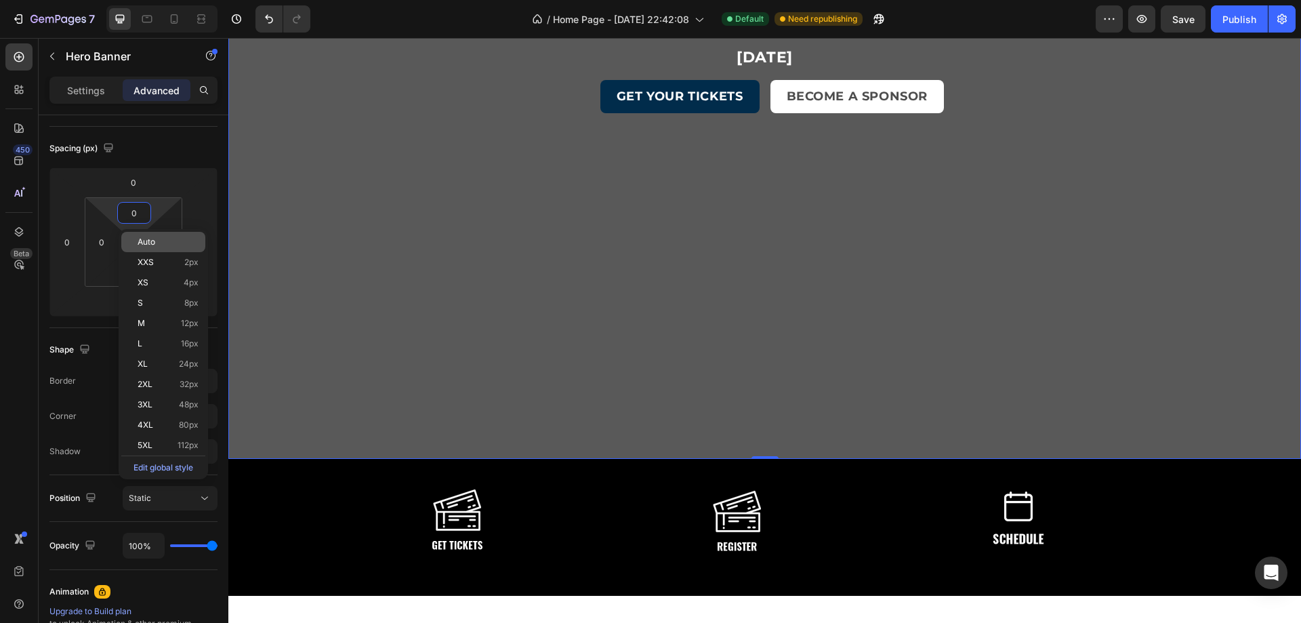
click at [150, 239] on span "Auto" at bounding box center [147, 241] width 18 height 9
type input "Auto"
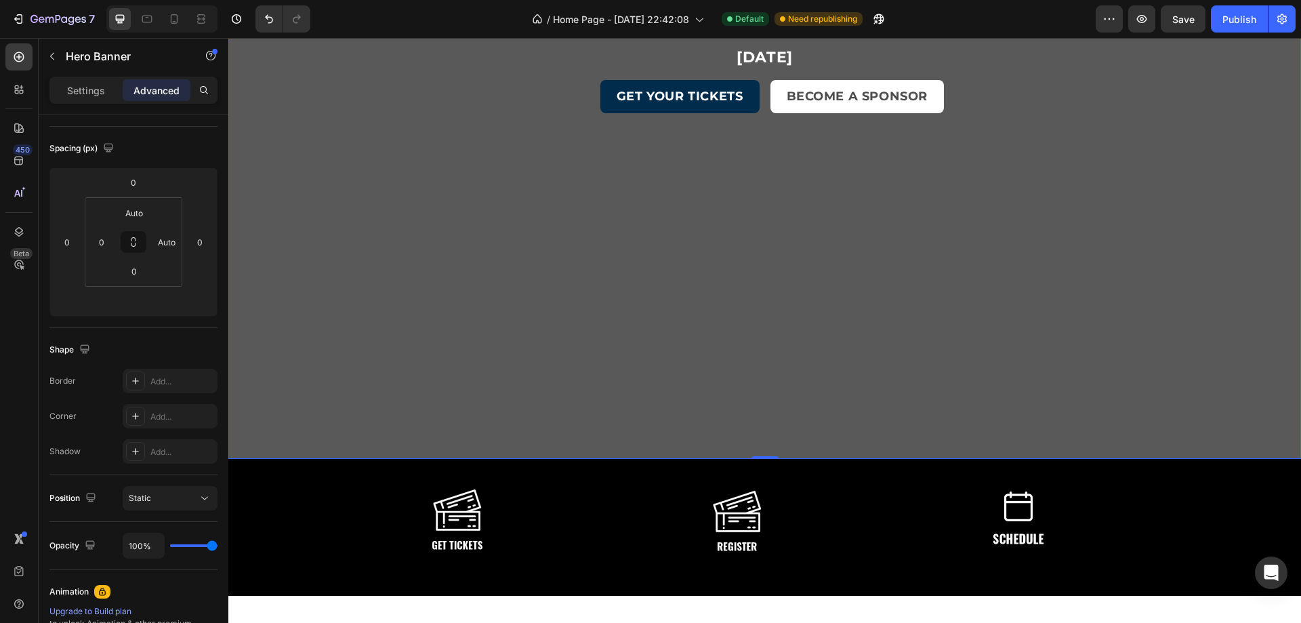
click at [537, 426] on div "Overlay" at bounding box center [764, 93] width 1073 height 732
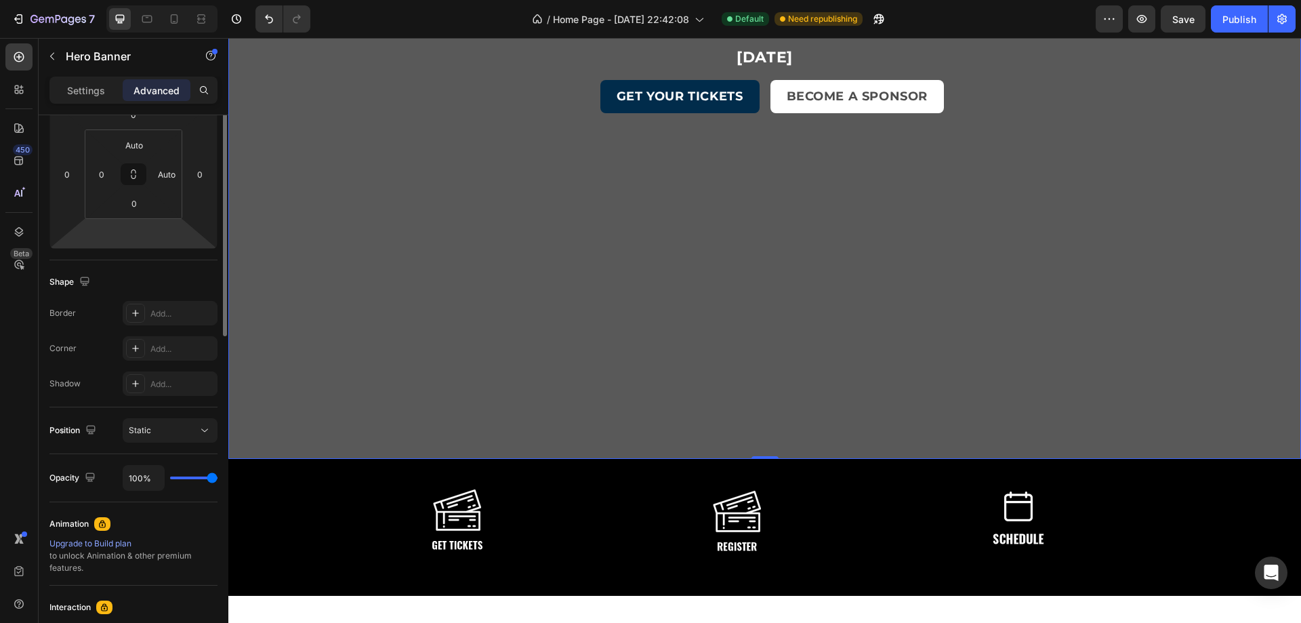
scroll to position [0, 0]
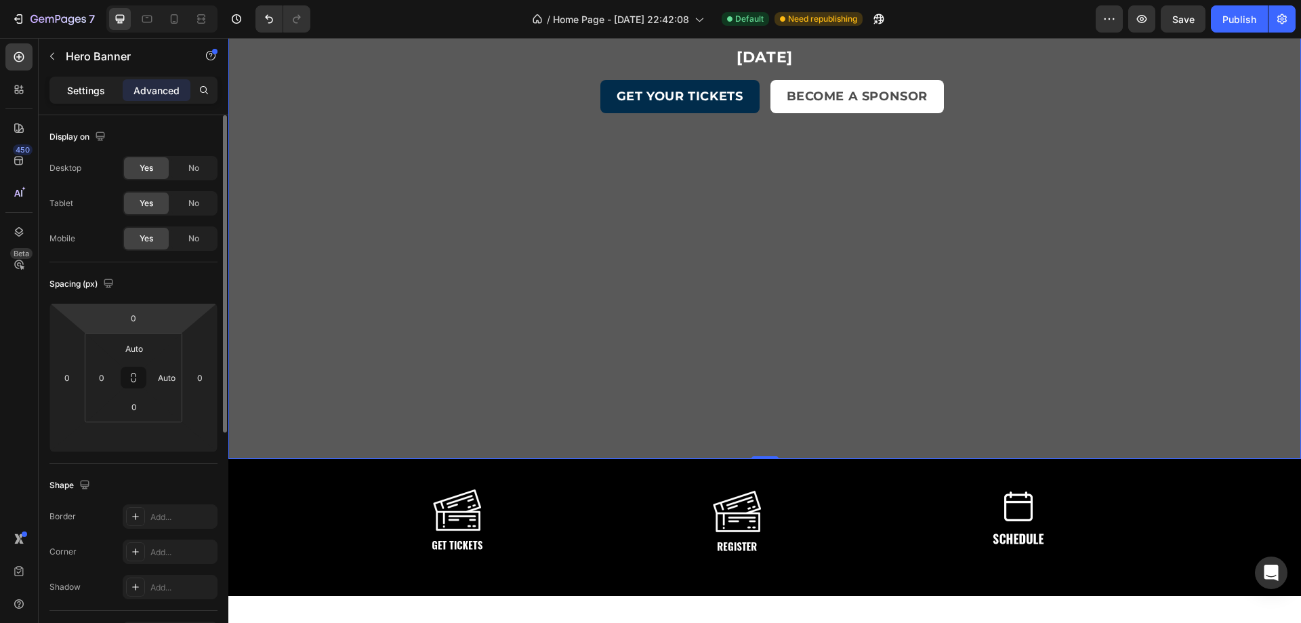
click at [96, 85] on p "Settings" at bounding box center [86, 90] width 38 height 14
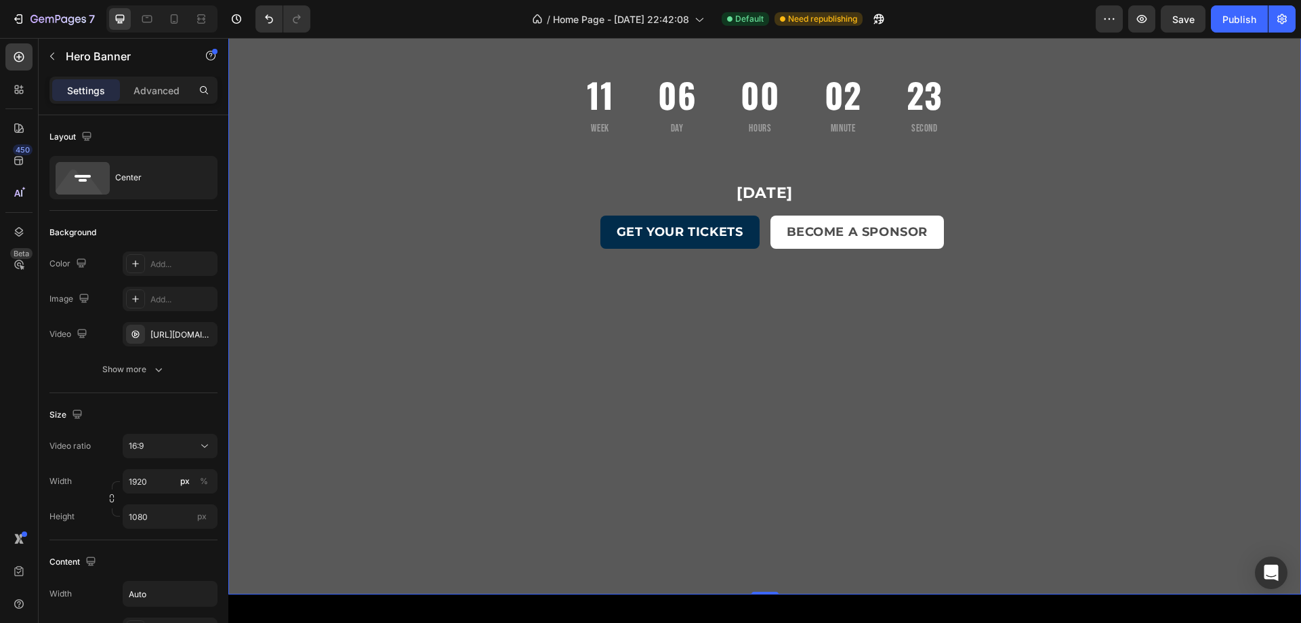
scroll to position [271, 0]
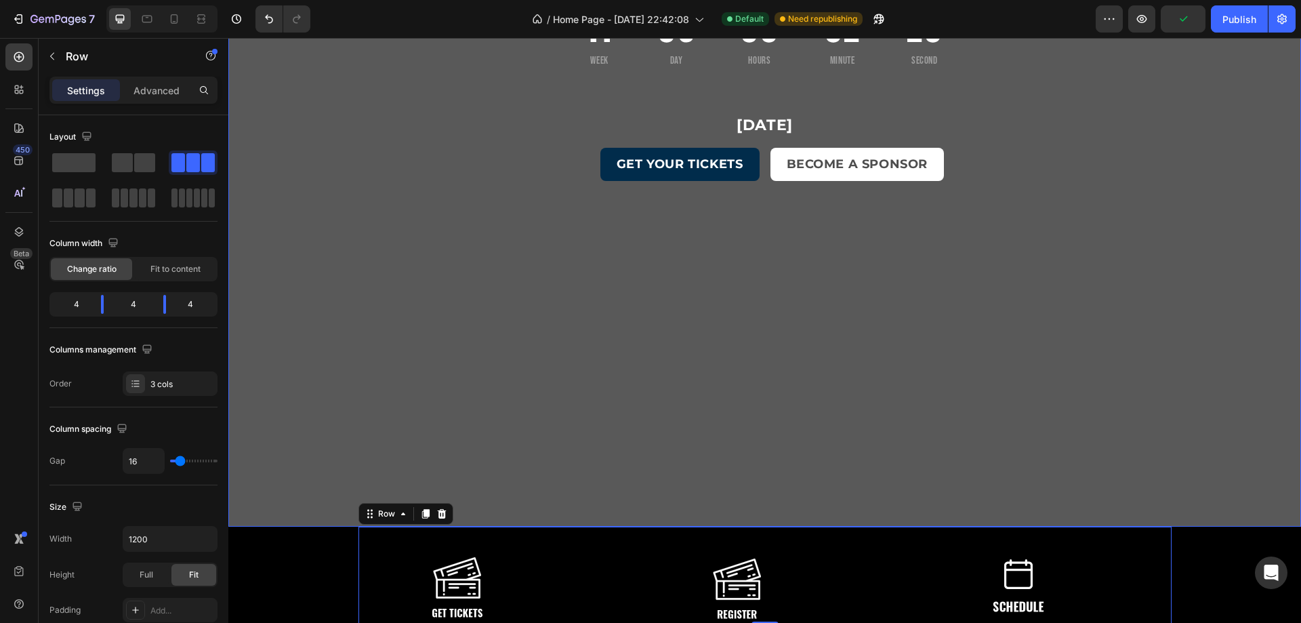
click at [761, 503] on div "Overlay" at bounding box center [764, 161] width 1073 height 732
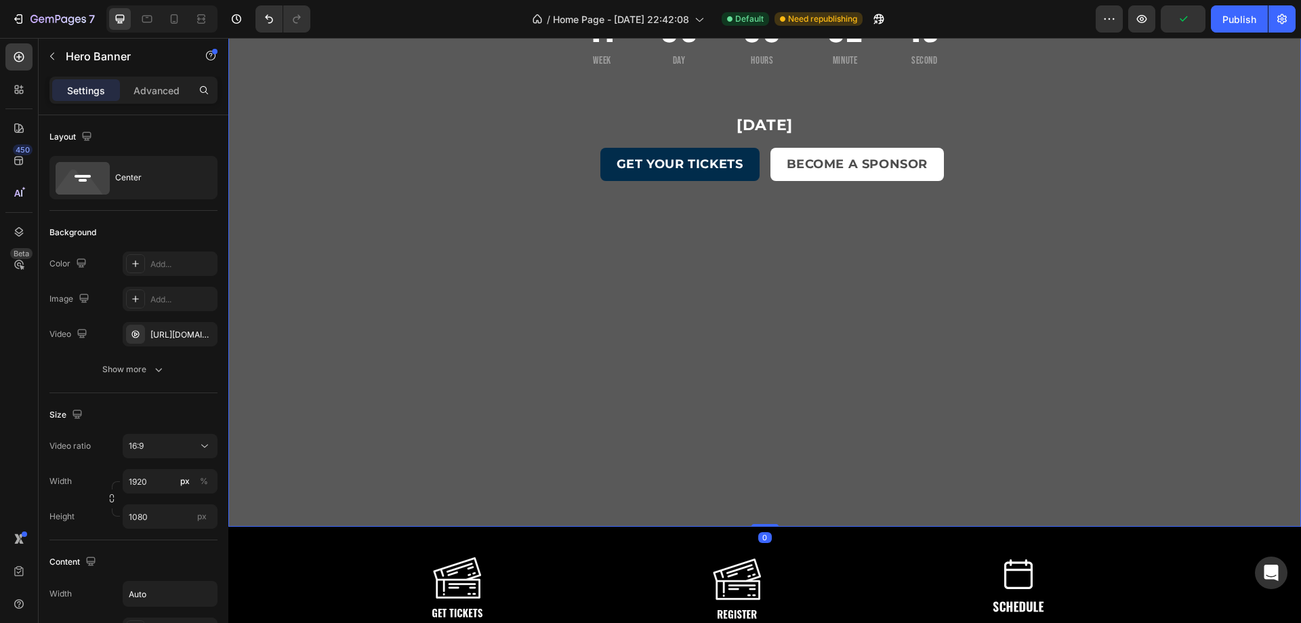
drag, startPoint x: 768, startPoint y: 524, endPoint x: 755, endPoint y: 453, distance: 72.3
click at [755, 457] on div "11 Week 06 Day 00 Hours 02 Minute 19 Second Countdown Timer November 16, 2025 H…" at bounding box center [764, 161] width 1073 height 732
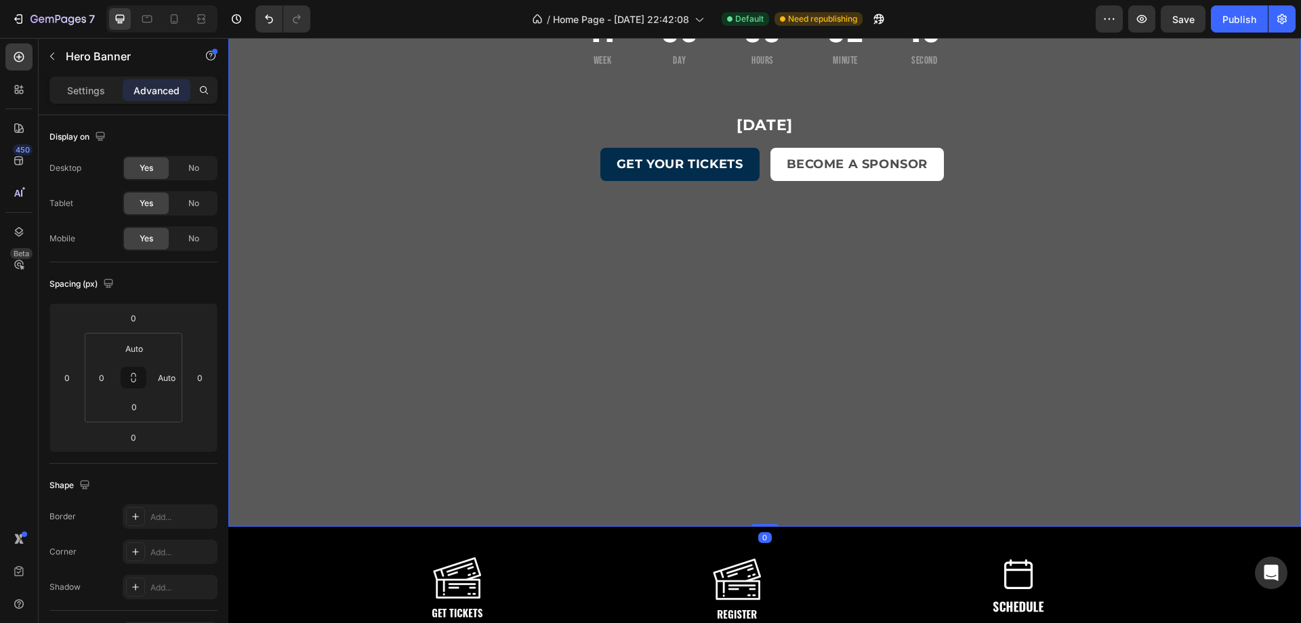
click at [409, 431] on div "Overlay" at bounding box center [764, 161] width 1073 height 732
click at [480, 321] on div "Overlay" at bounding box center [764, 161] width 1073 height 732
click at [1116, 434] on div "Overlay" at bounding box center [764, 161] width 1073 height 732
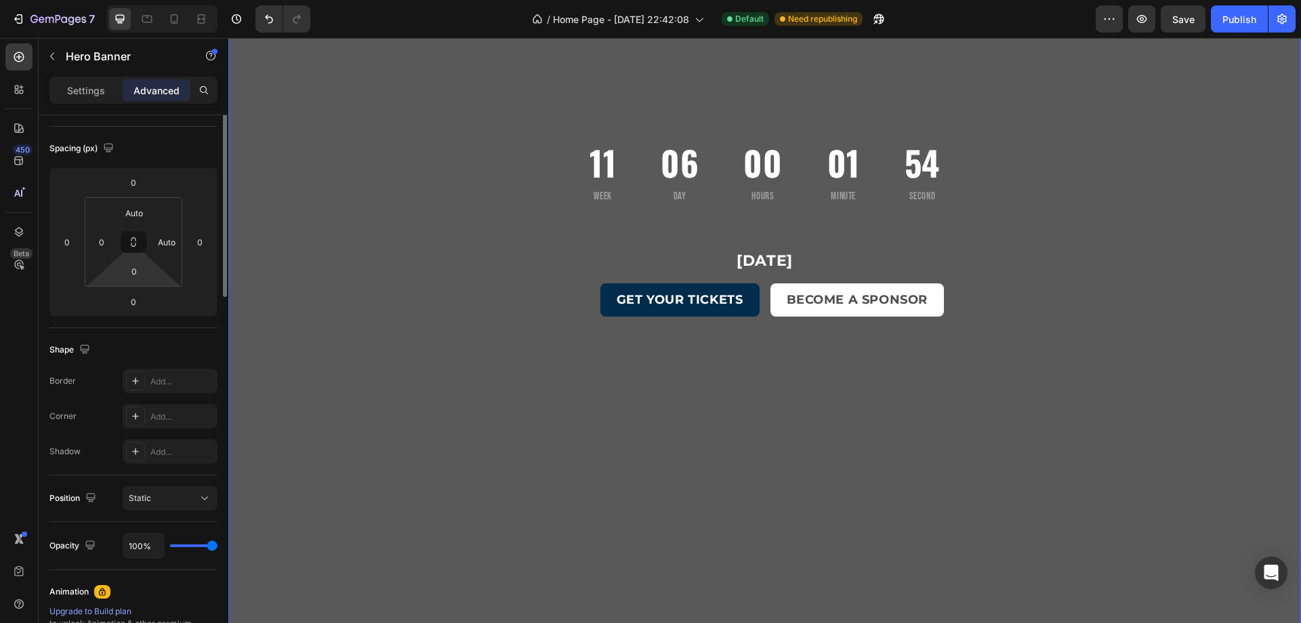
scroll to position [0, 0]
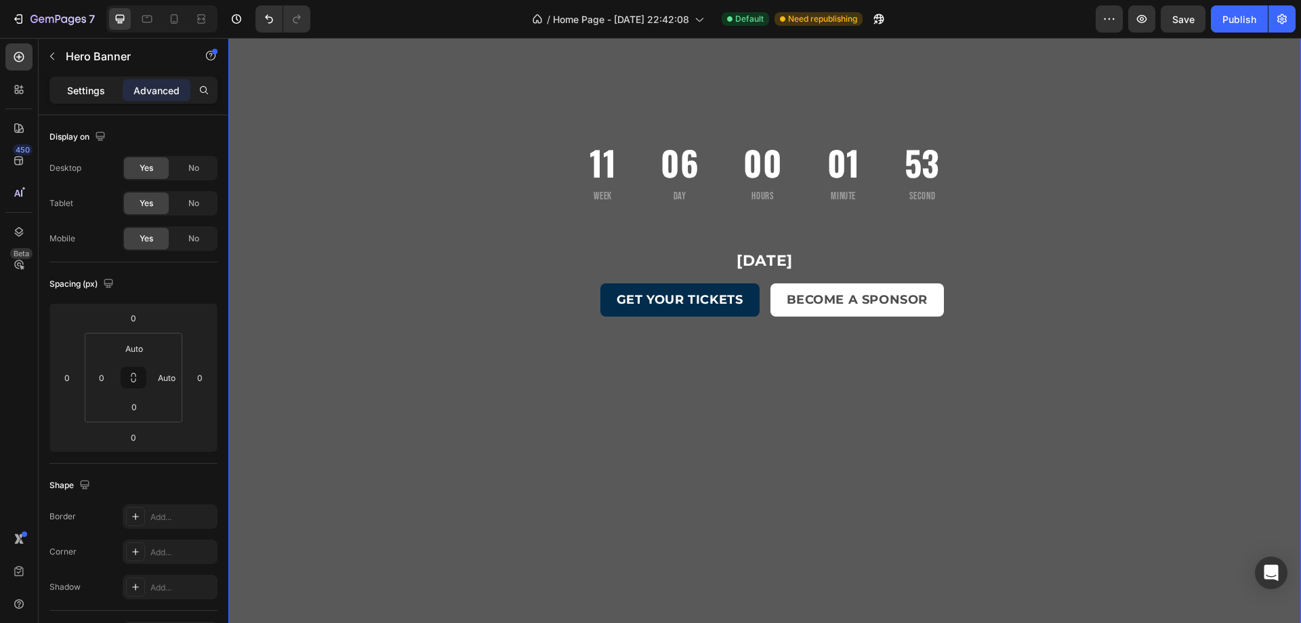
click at [84, 87] on p "Settings" at bounding box center [86, 90] width 38 height 14
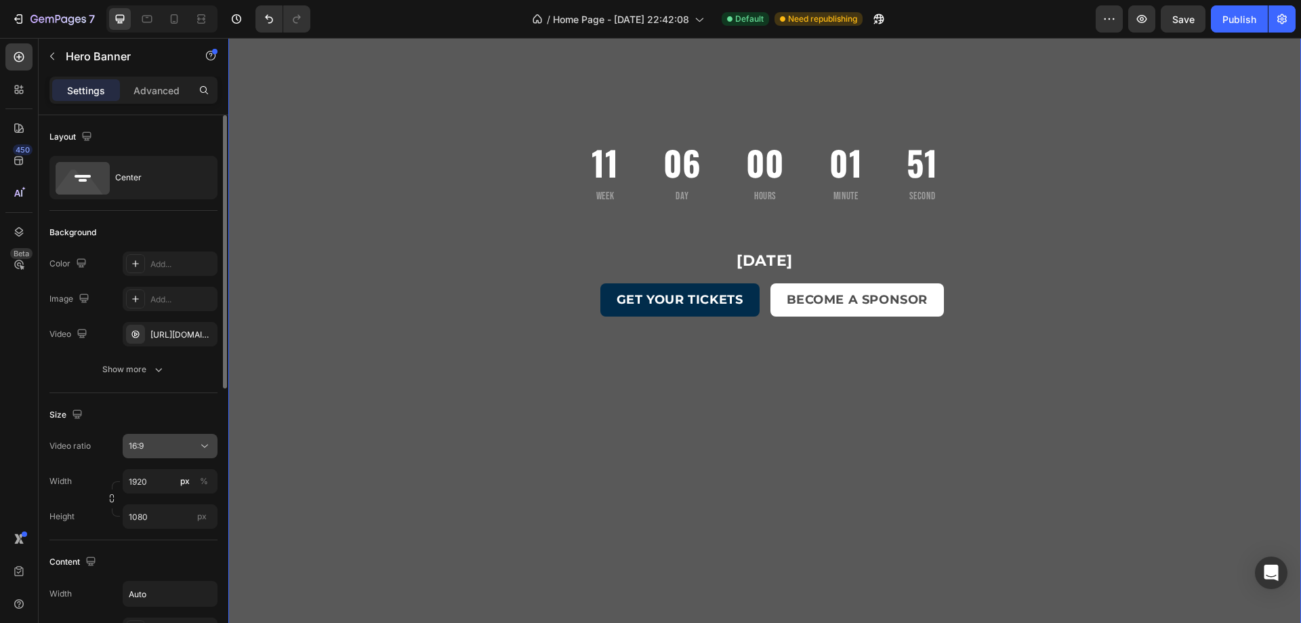
click at [181, 451] on div "16:9" at bounding box center [163, 446] width 69 height 12
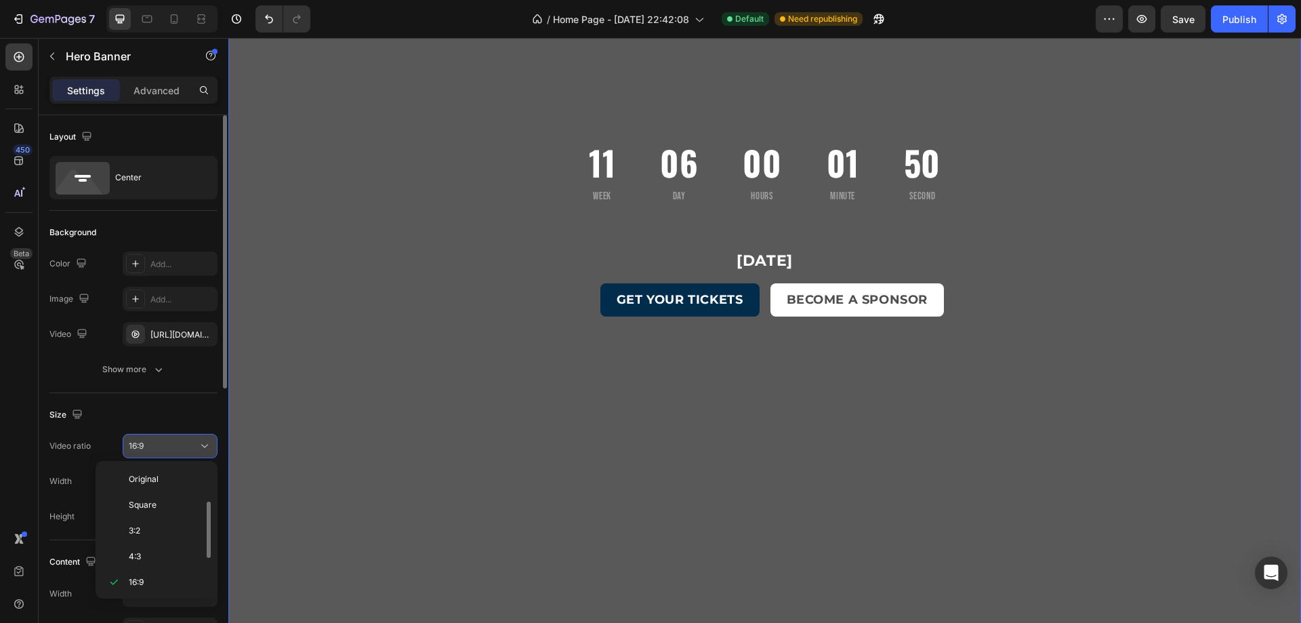
scroll to position [24, 0]
click at [181, 451] on div "16:9" at bounding box center [163, 446] width 69 height 12
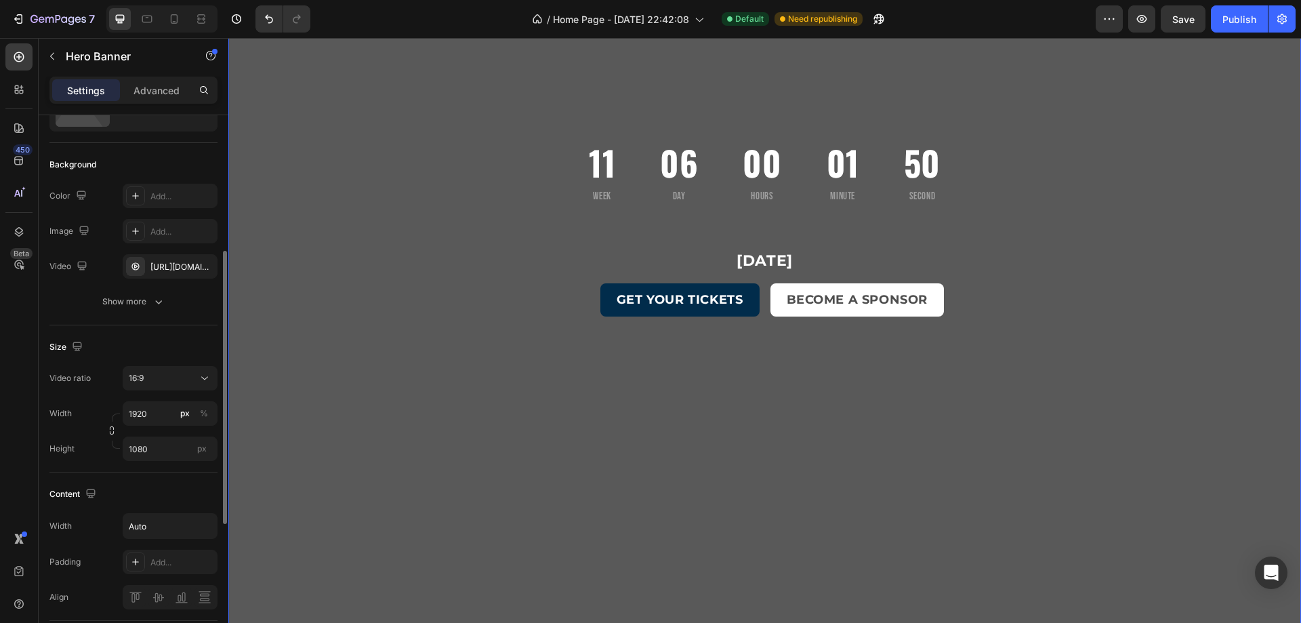
scroll to position [136, 0]
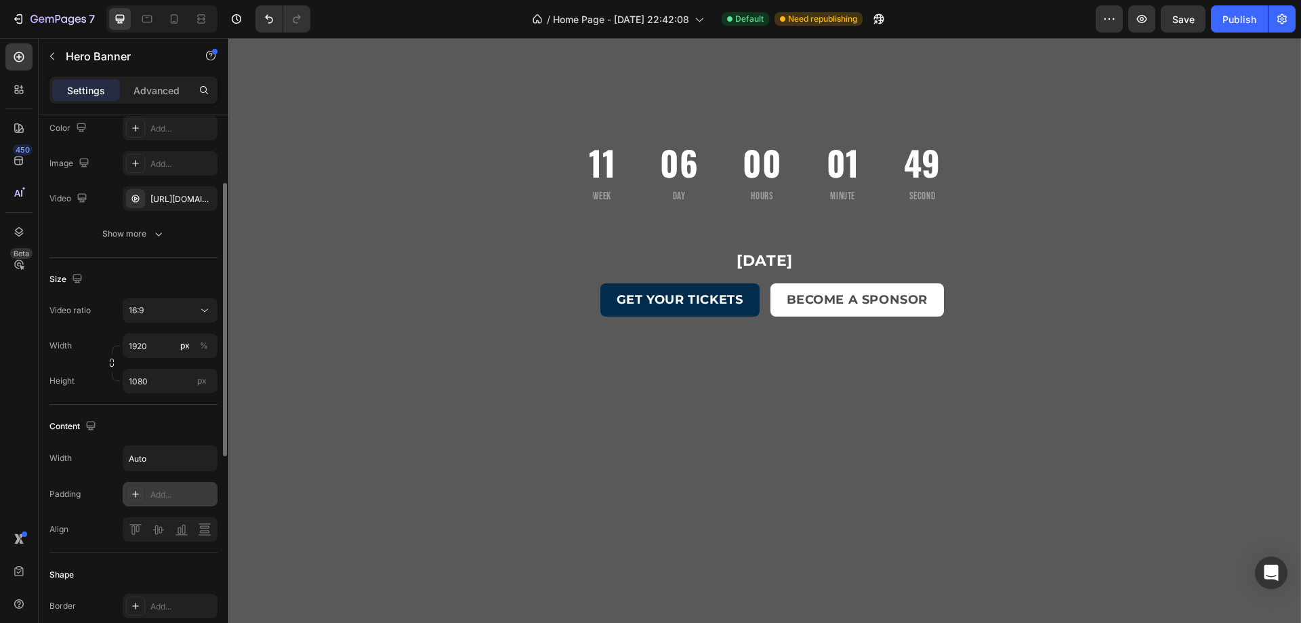
click at [175, 489] on div "Add..." at bounding box center [182, 495] width 64 height 12
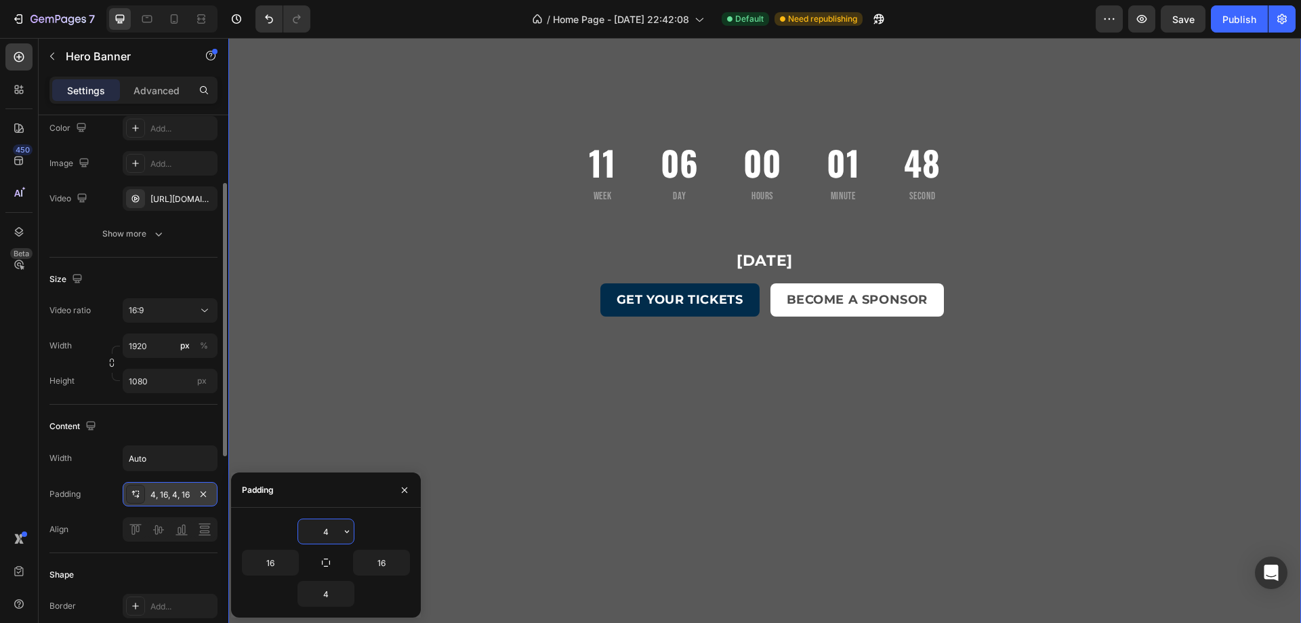
scroll to position [339, 0]
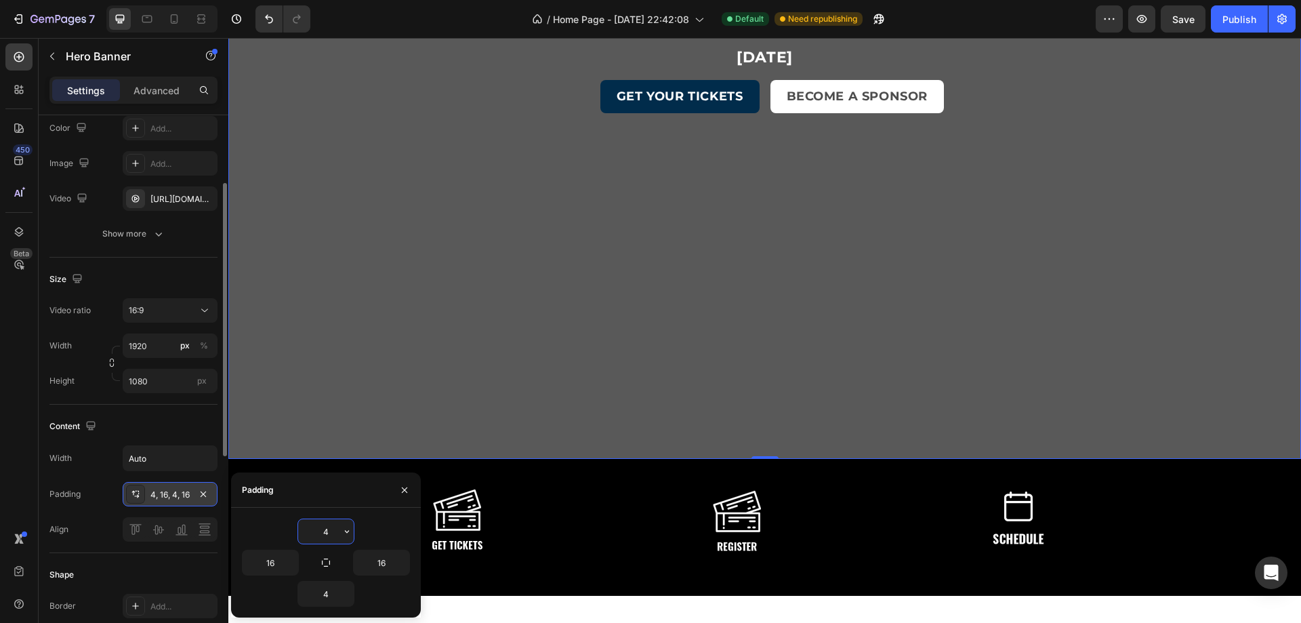
click at [328, 535] on input "4" at bounding box center [326, 531] width 56 height 24
click at [200, 486] on button "button" at bounding box center [203, 494] width 16 height 16
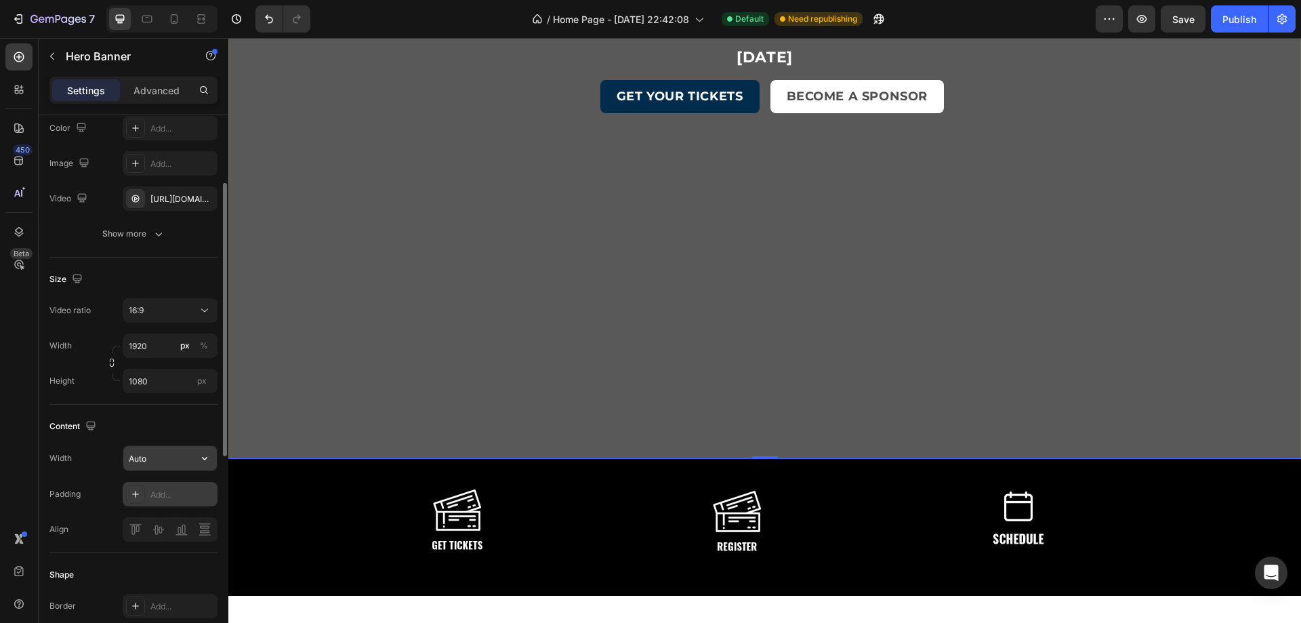
click at [181, 459] on input "Auto" at bounding box center [170, 458] width 94 height 24
click at [169, 389] on input "1080" at bounding box center [170, 381] width 95 height 24
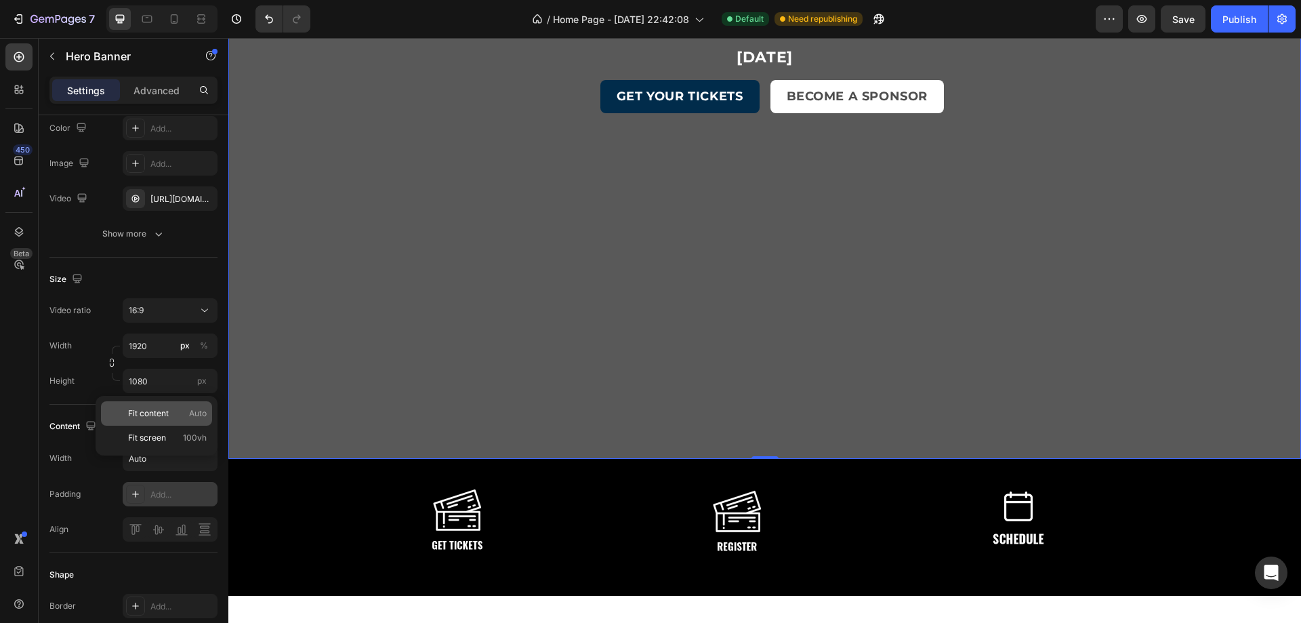
click at [159, 413] on span "Fit content" at bounding box center [148, 413] width 41 height 12
type input "Auto"
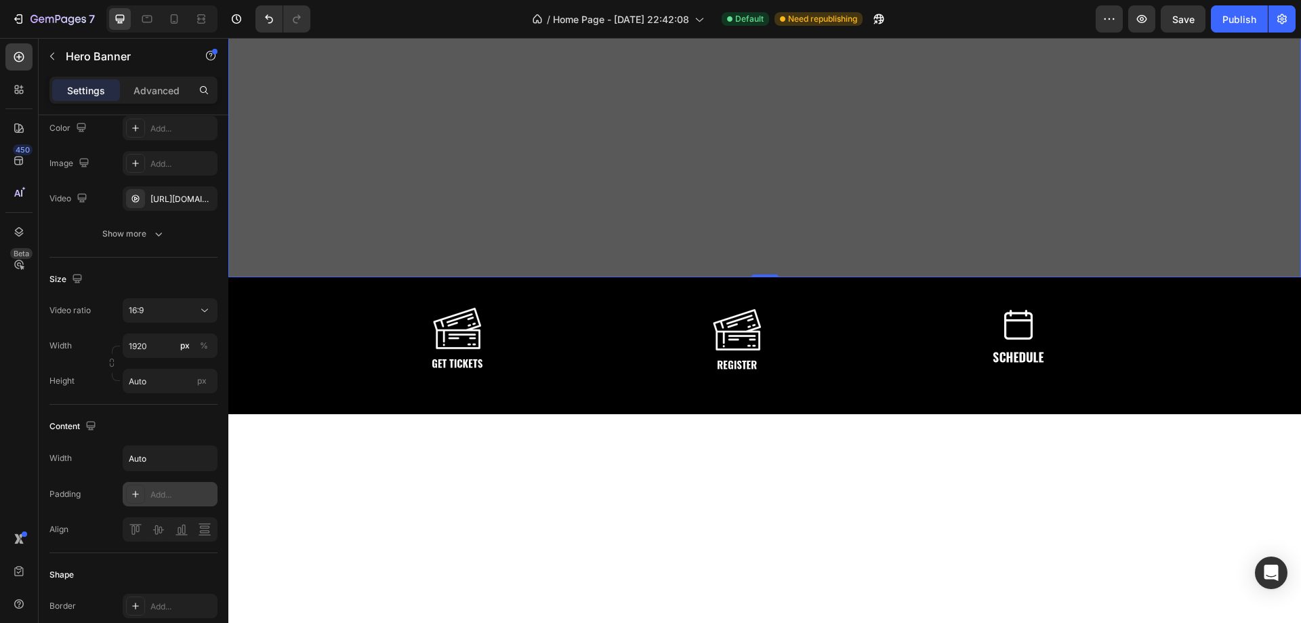
scroll to position [68, 0]
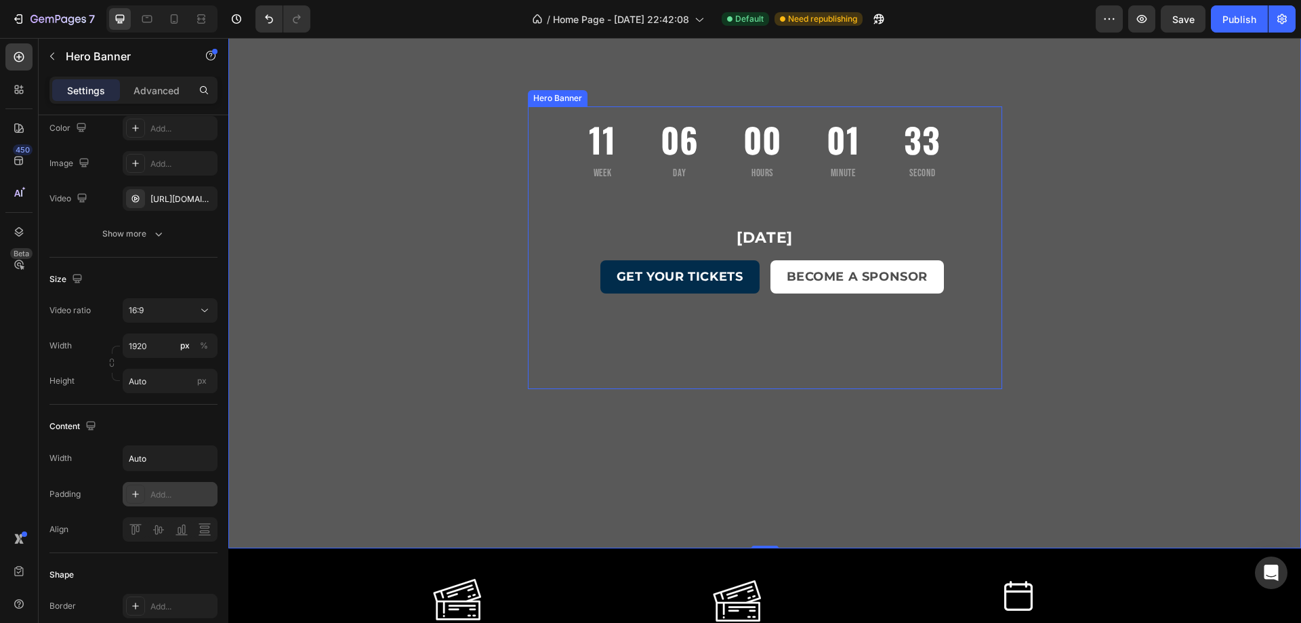
click at [577, 224] on div "Overlay" at bounding box center [765, 260] width 474 height 149
click at [386, 242] on div "Overlay" at bounding box center [764, 273] width 1073 height 550
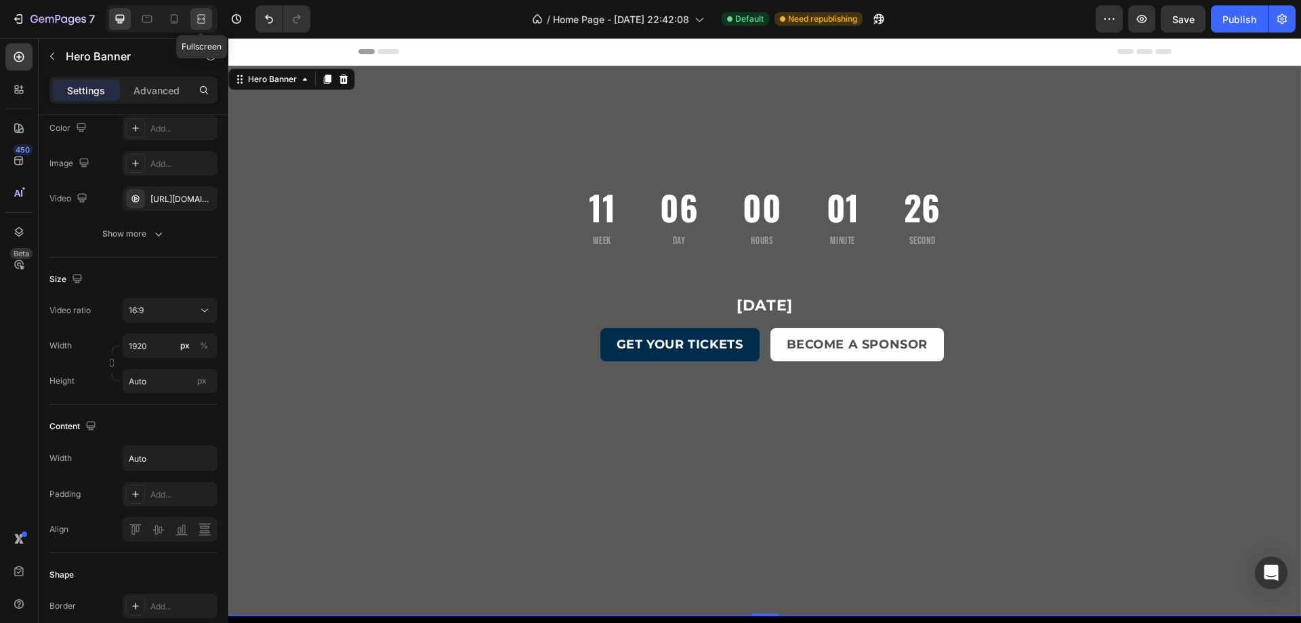
click at [205, 23] on icon at bounding box center [201, 19] width 14 height 14
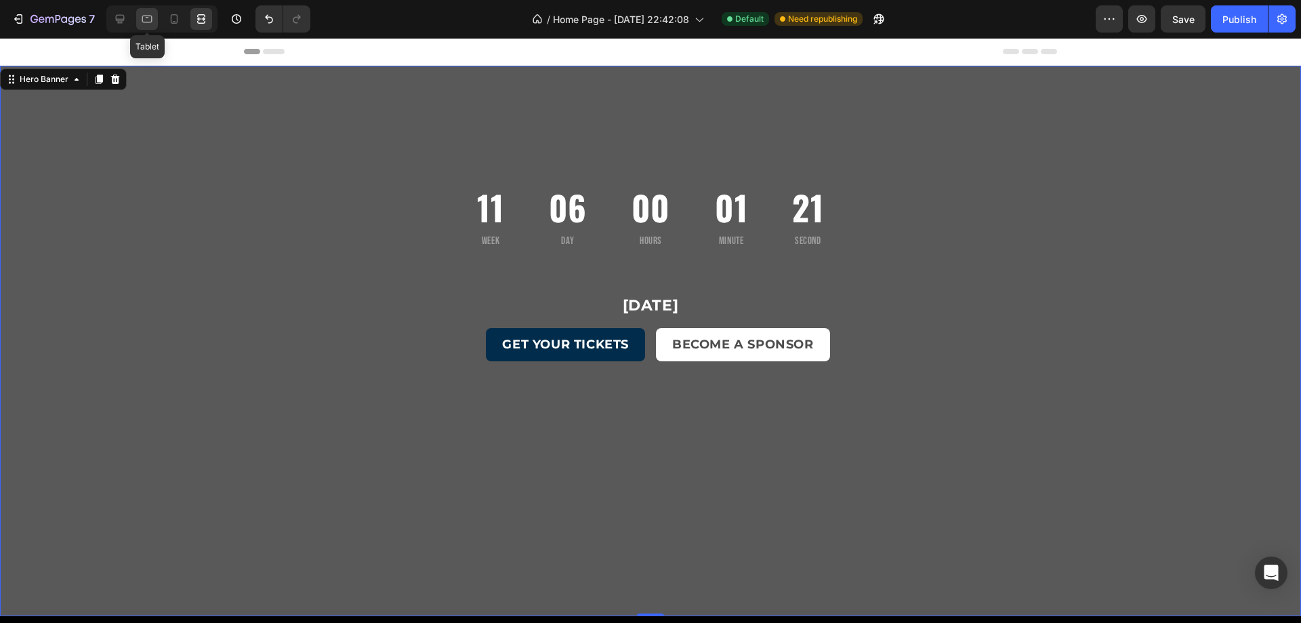
click at [138, 23] on div at bounding box center [147, 19] width 22 height 22
type input "100%"
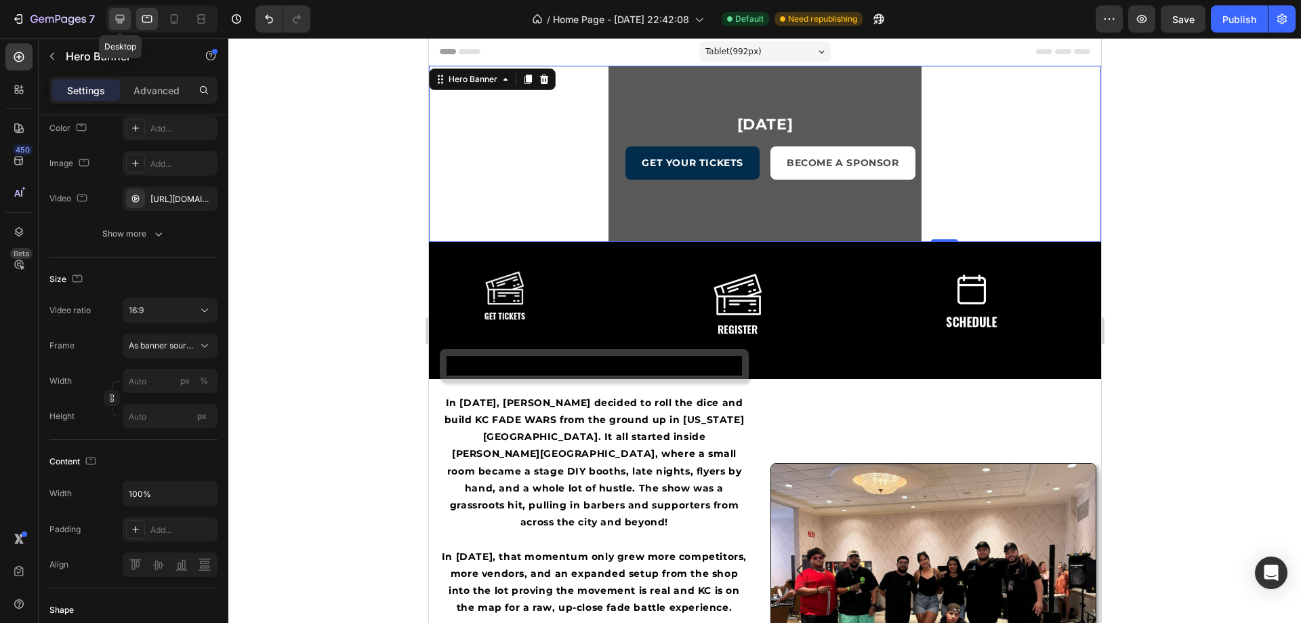
click at [120, 23] on icon at bounding box center [120, 19] width 9 height 9
type input "1920"
type input "Auto"
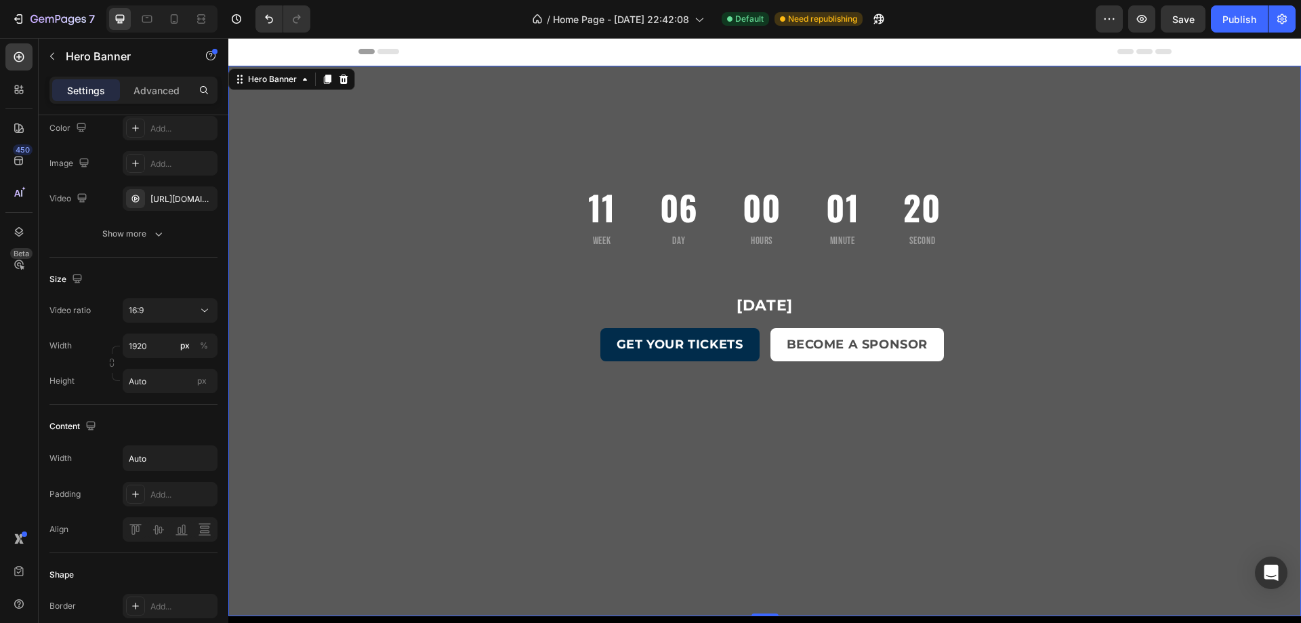
scroll to position [271, 0]
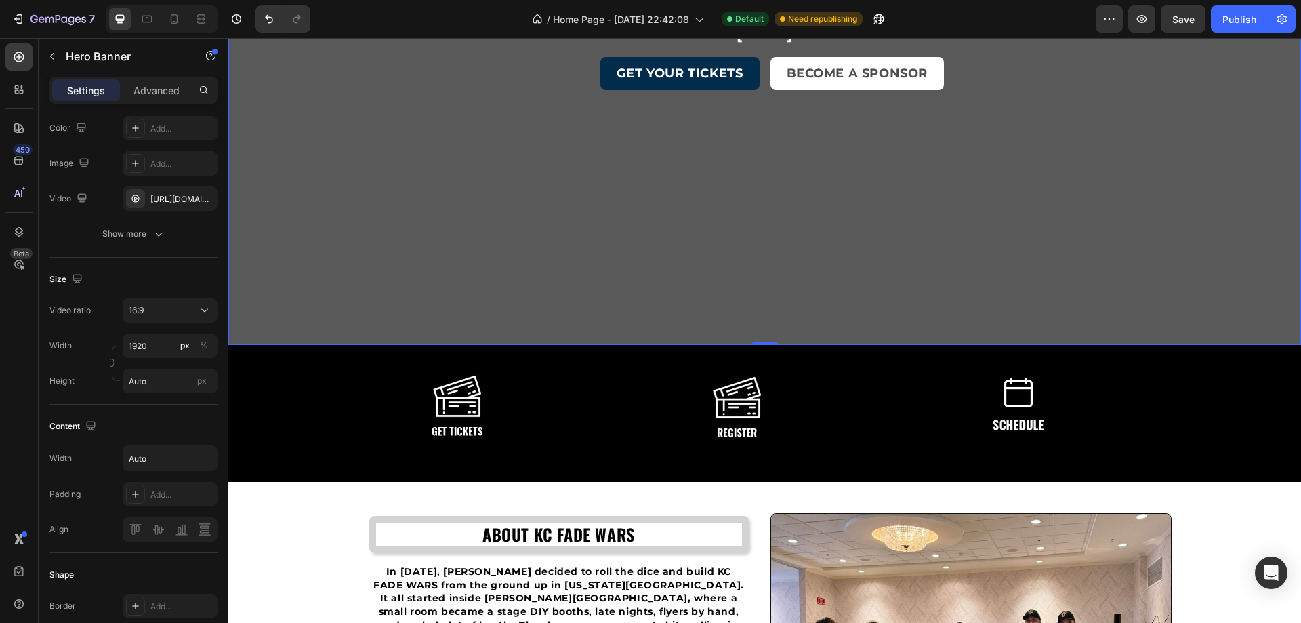
click at [364, 413] on div "Drop element here" at bounding box center [764, 426] width 1073 height 41
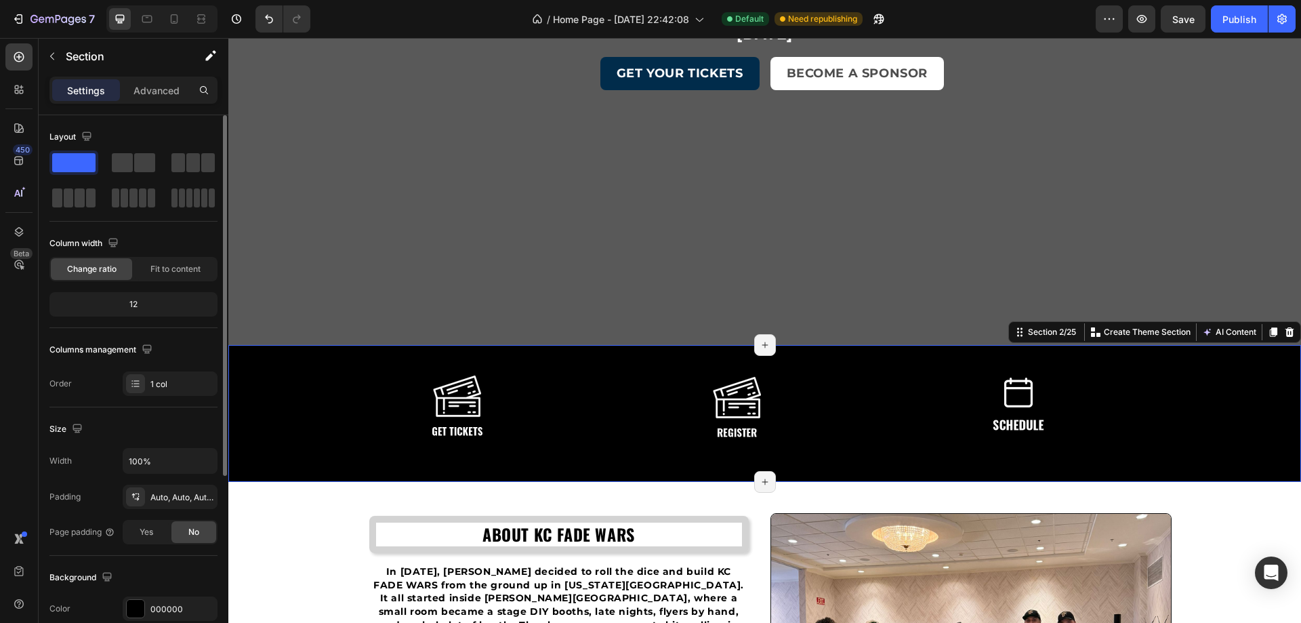
click at [333, 371] on div "Image Image Image Row" at bounding box center [764, 394] width 1073 height 98
click at [170, 81] on div "Advanced" at bounding box center [157, 90] width 68 height 22
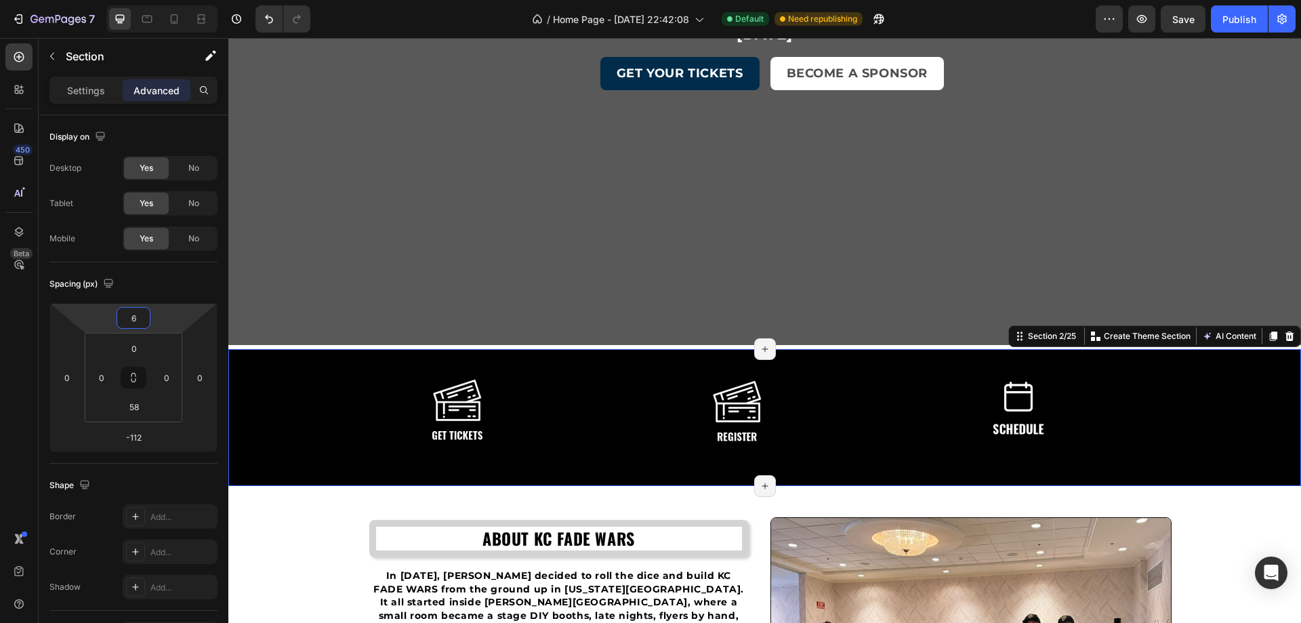
drag, startPoint x: 159, startPoint y: 323, endPoint x: 166, endPoint y: 321, distance: 7.1
click at [166, 0] on html "7 / Home Page - [DATE] 22:42:08 Default Need republishing Preview Save Publish …" at bounding box center [650, 0] width 1301 height 0
type input "0"
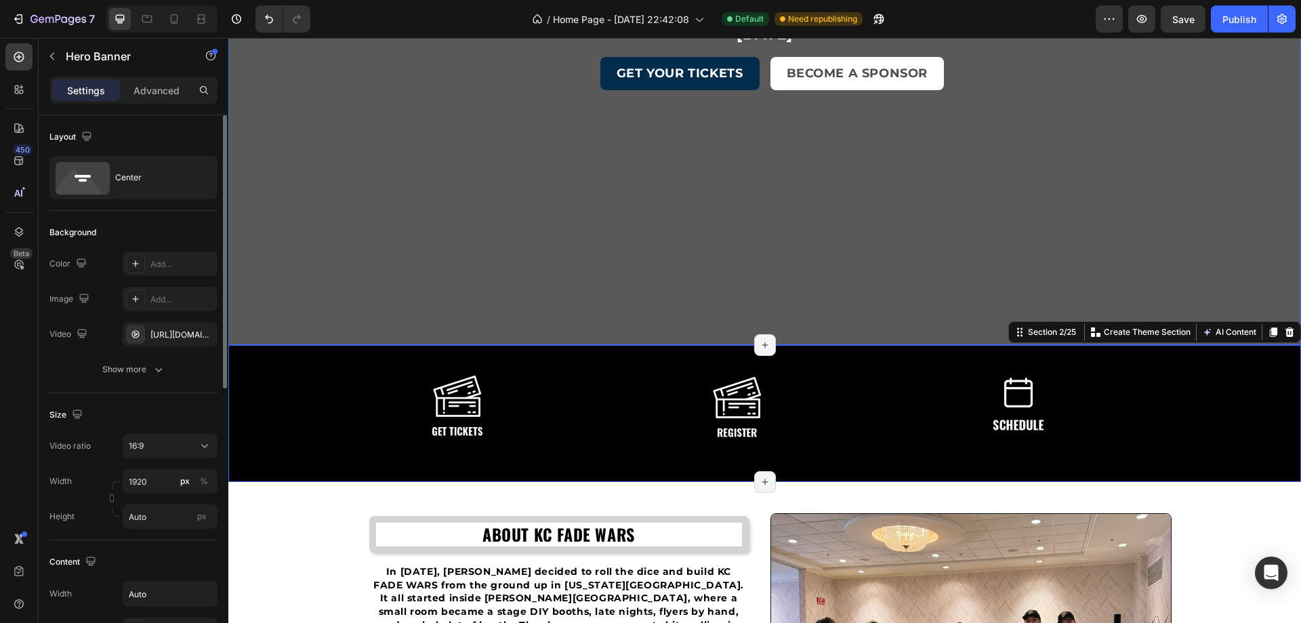
click at [305, 236] on div "Overlay" at bounding box center [764, 70] width 1073 height 550
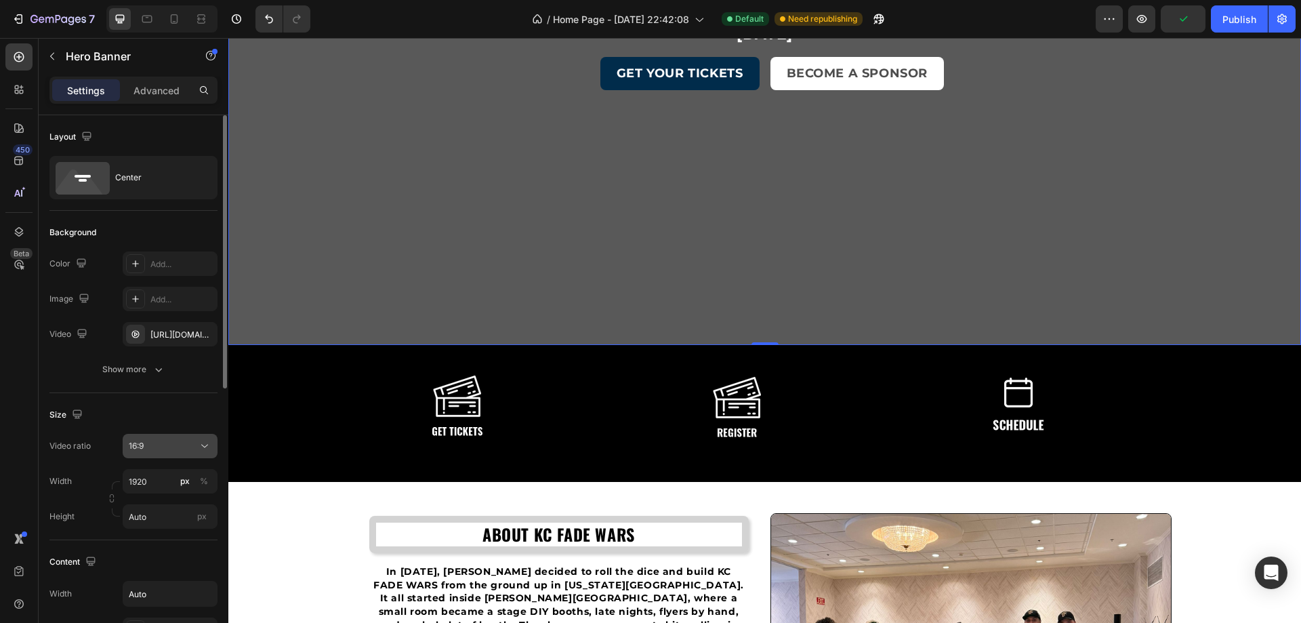
click at [197, 434] on button "16:9" at bounding box center [170, 446] width 95 height 24
click at [211, 440] on icon at bounding box center [205, 446] width 14 height 14
click at [159, 516] on input "Auto" at bounding box center [170, 516] width 95 height 24
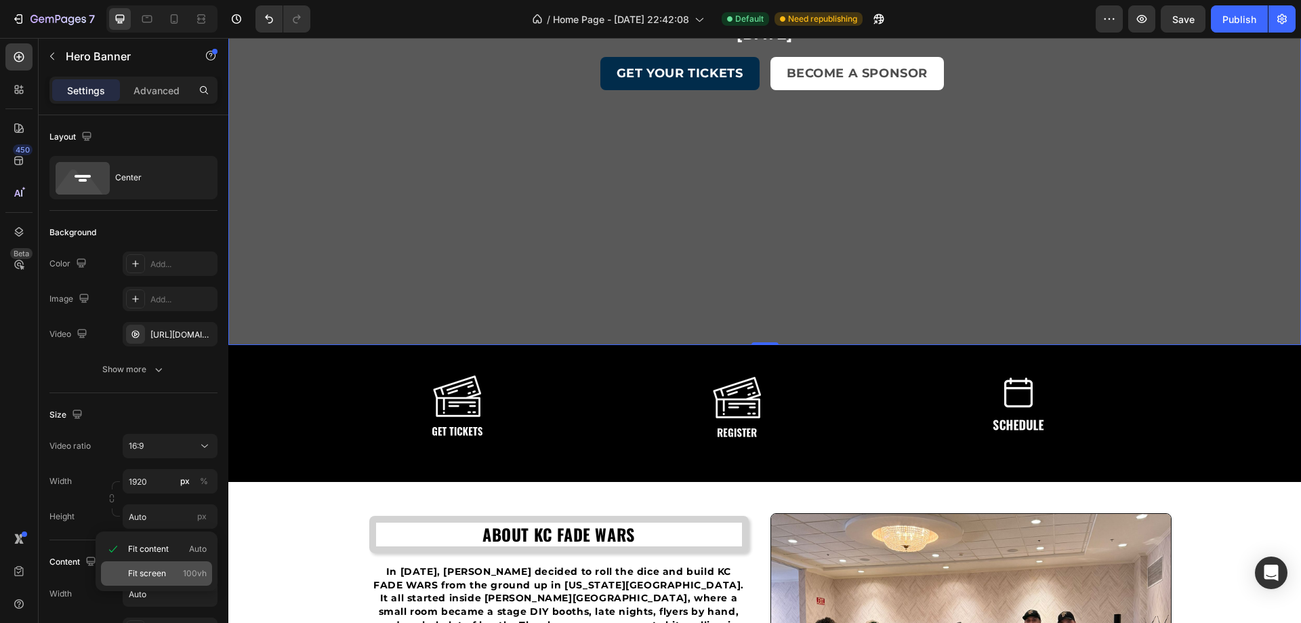
click at [164, 568] on span "Fit screen" at bounding box center [147, 573] width 38 height 12
type input "100 vh"
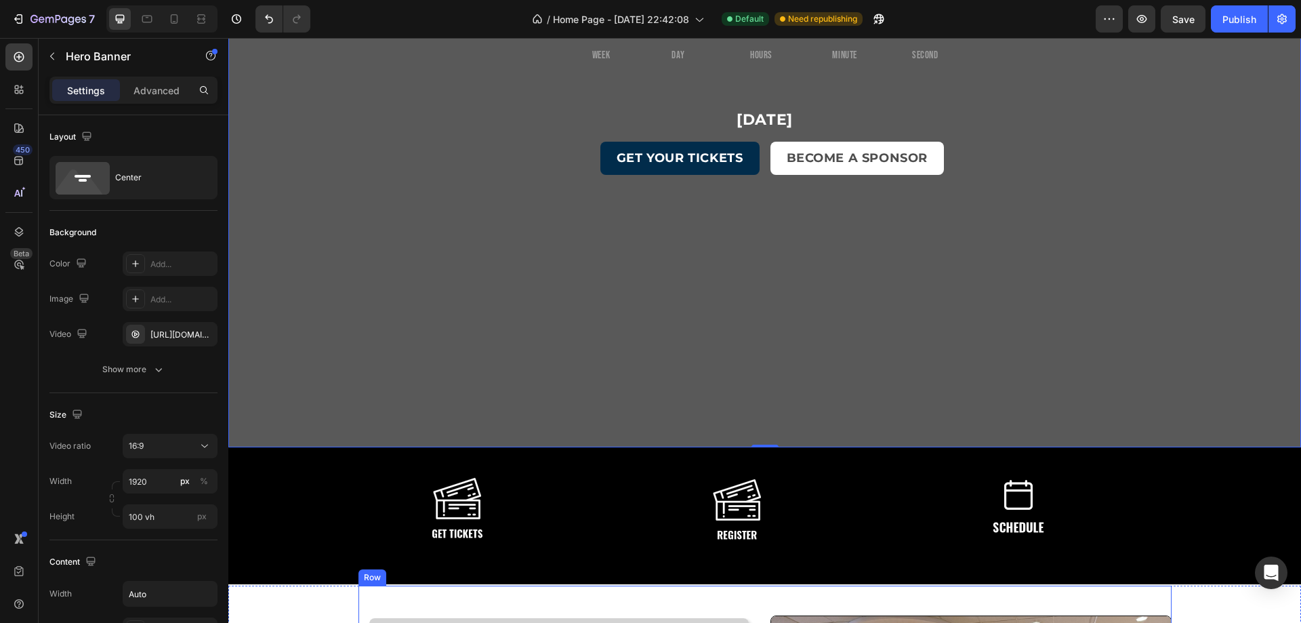
scroll to position [0, 0]
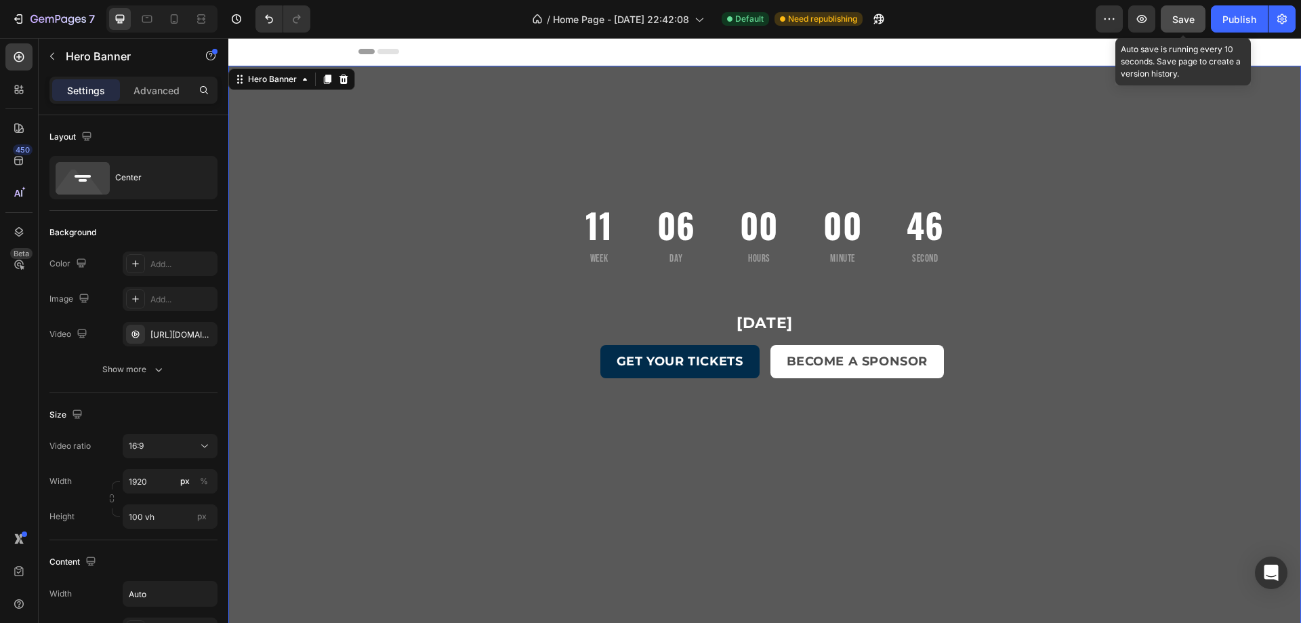
click at [1191, 22] on span "Save" at bounding box center [1183, 20] width 22 height 12
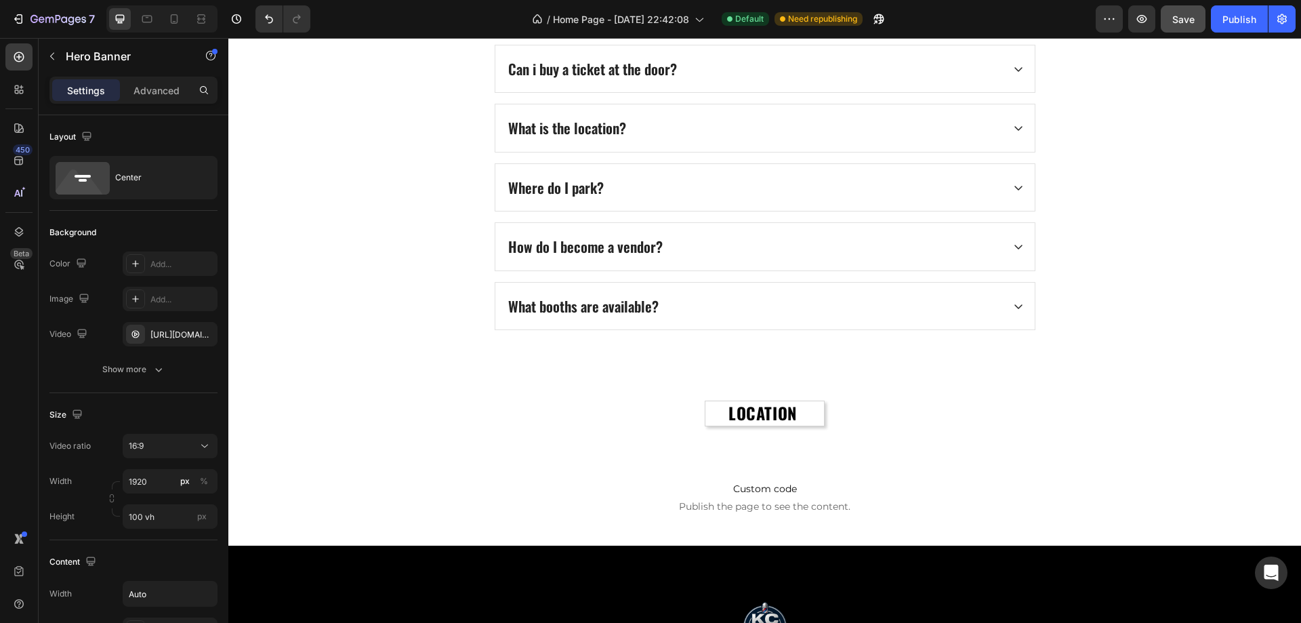
scroll to position [4879, 0]
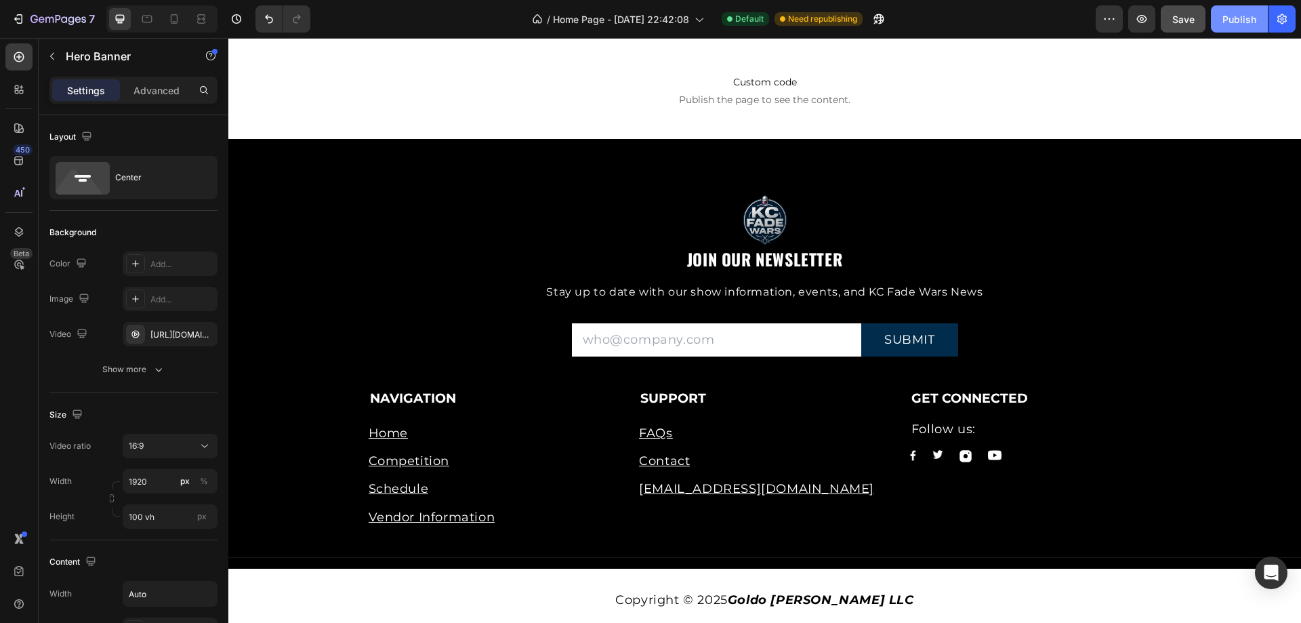
click at [1236, 25] on div "Publish" at bounding box center [1239, 19] width 34 height 14
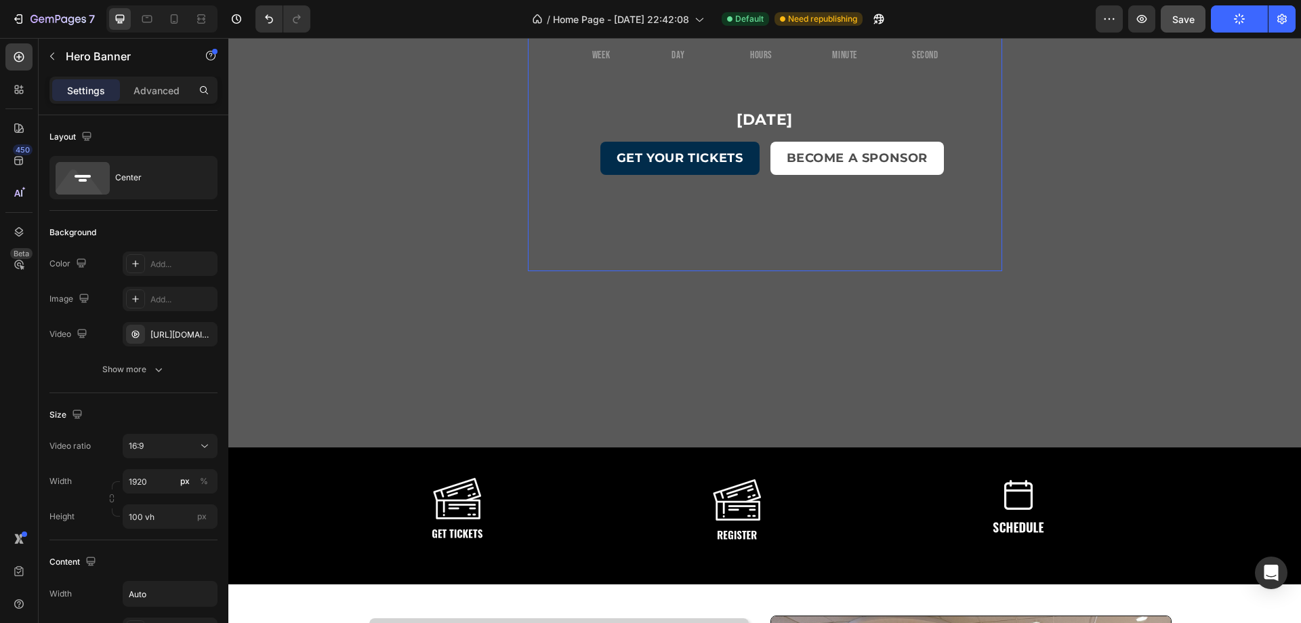
scroll to position [0, 0]
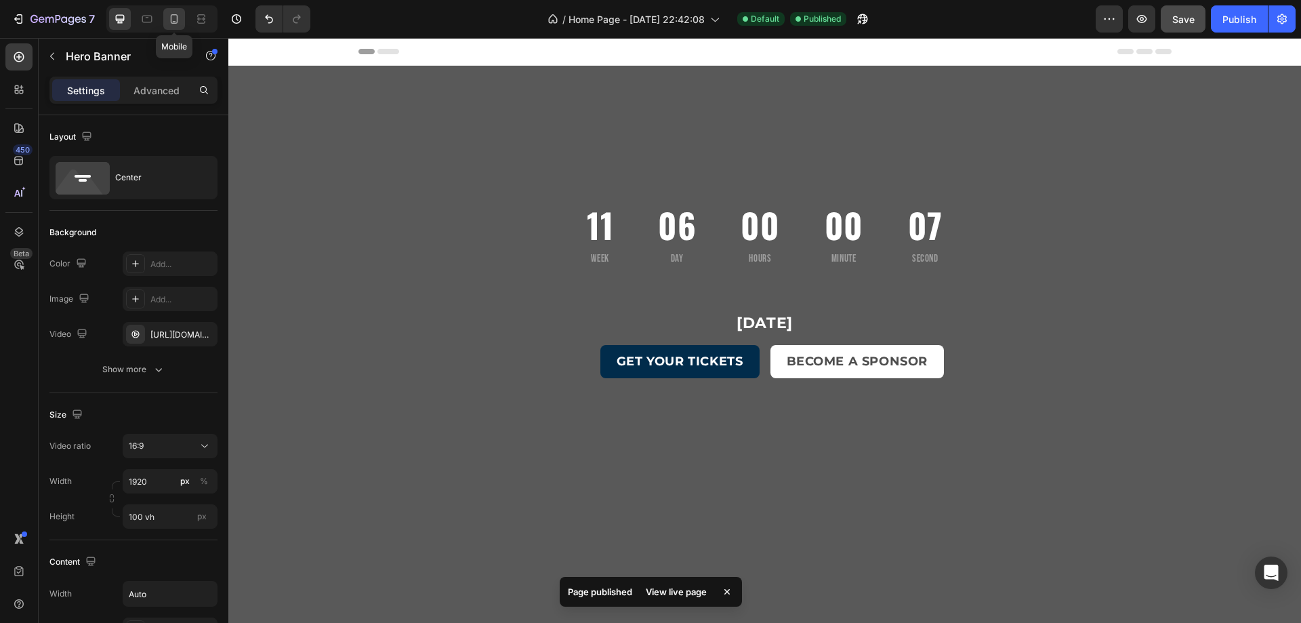
click at [178, 16] on icon at bounding box center [174, 18] width 7 height 9
type input "100%"
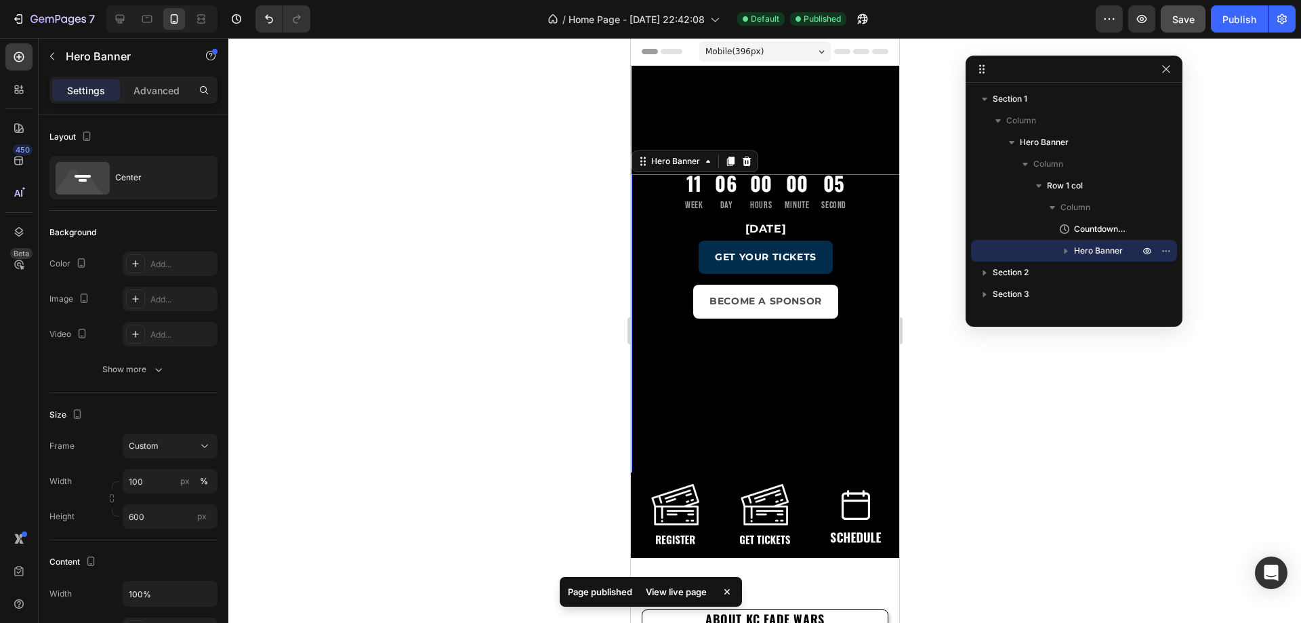
click at [660, 409] on div "Overlay" at bounding box center [765, 377] width 268 height 331
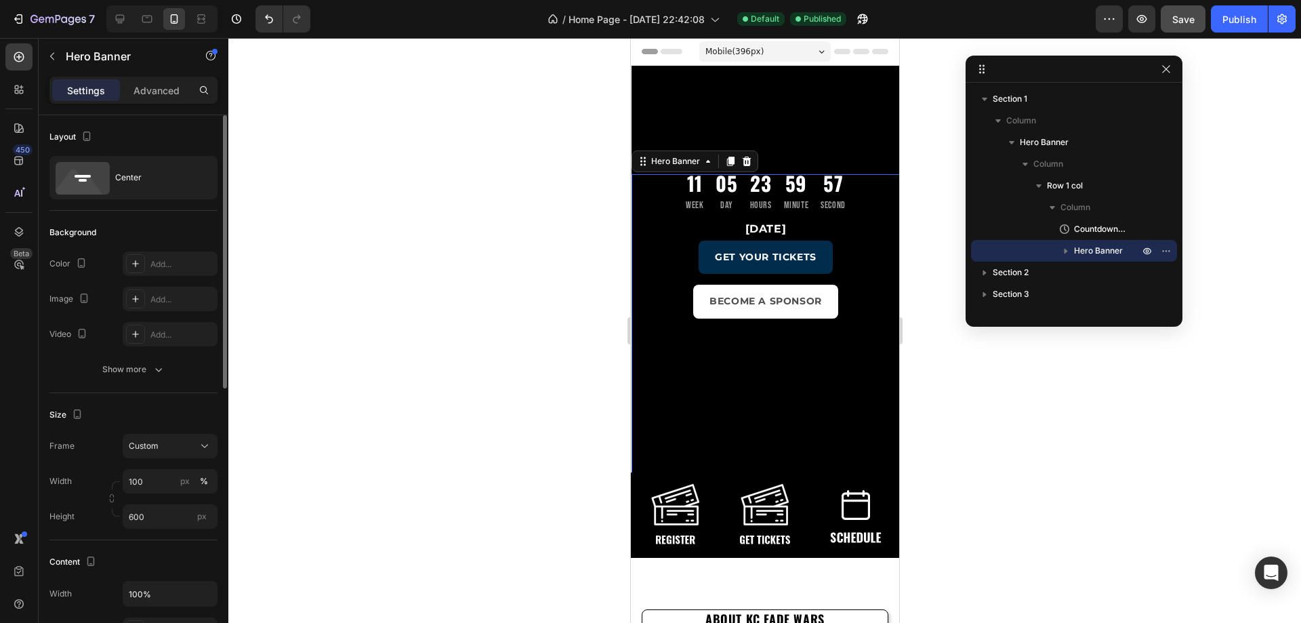
scroll to position [203, 0]
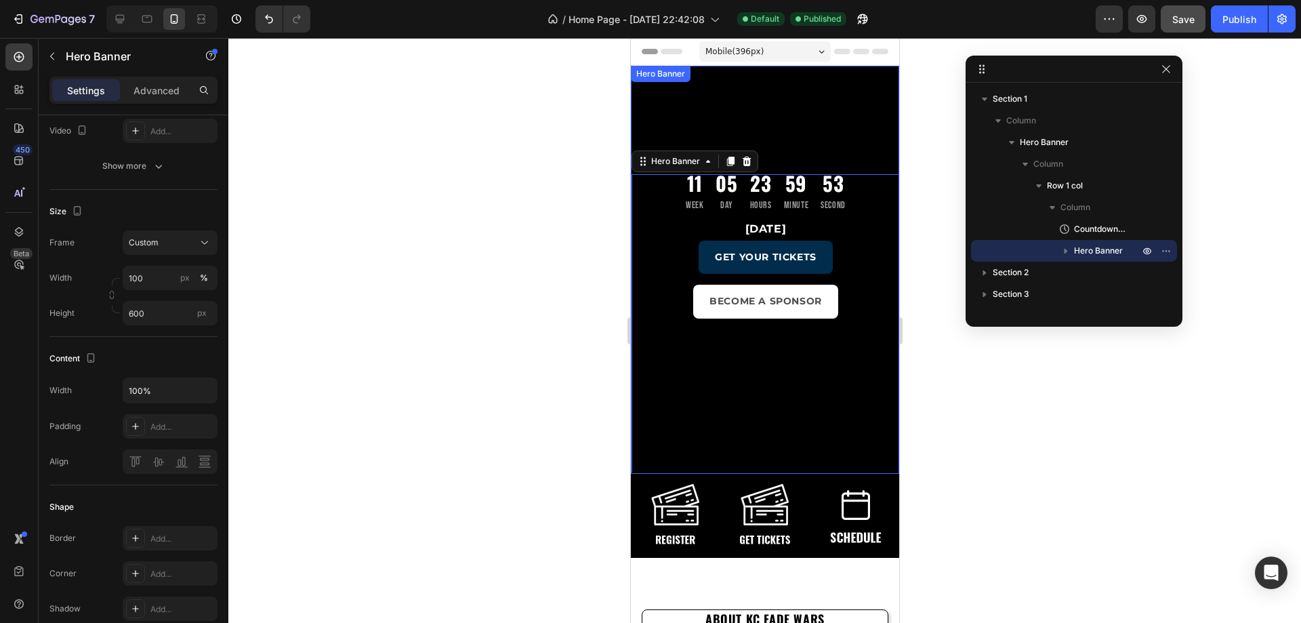
click at [646, 98] on div "11 Week 05 Day 23 Hours 59 Minute 53 Second Countdown Timer November 16, 2025 H…" at bounding box center [765, 373] width 268 height 615
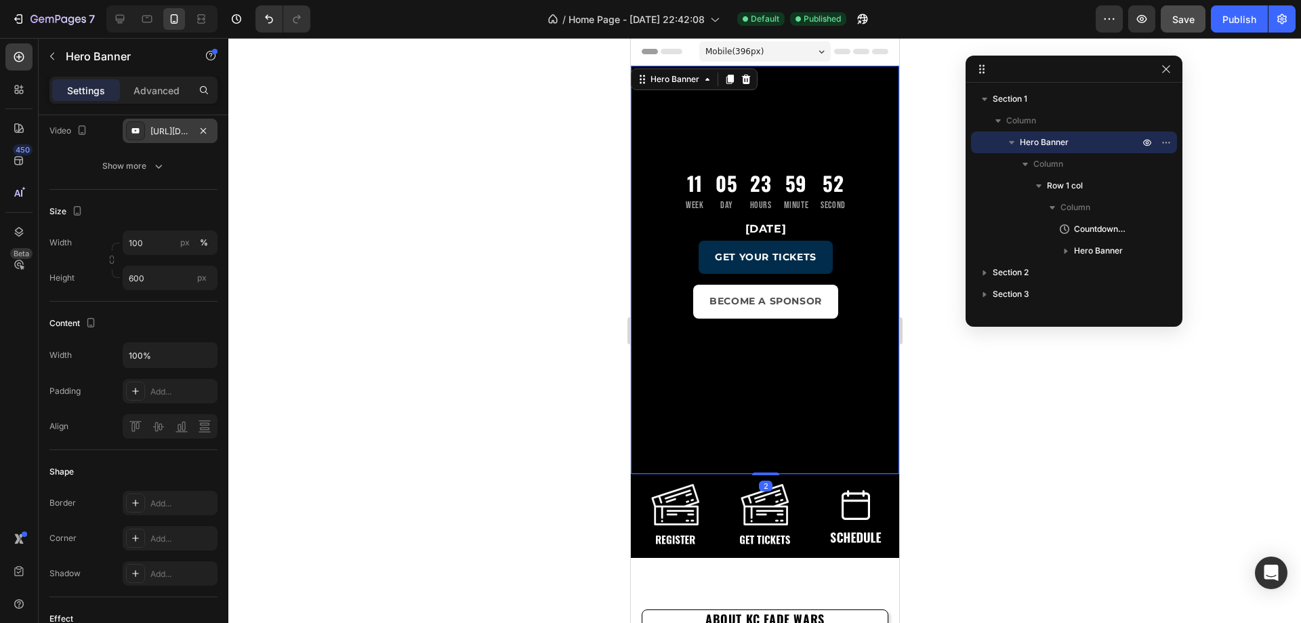
scroll to position [0, 0]
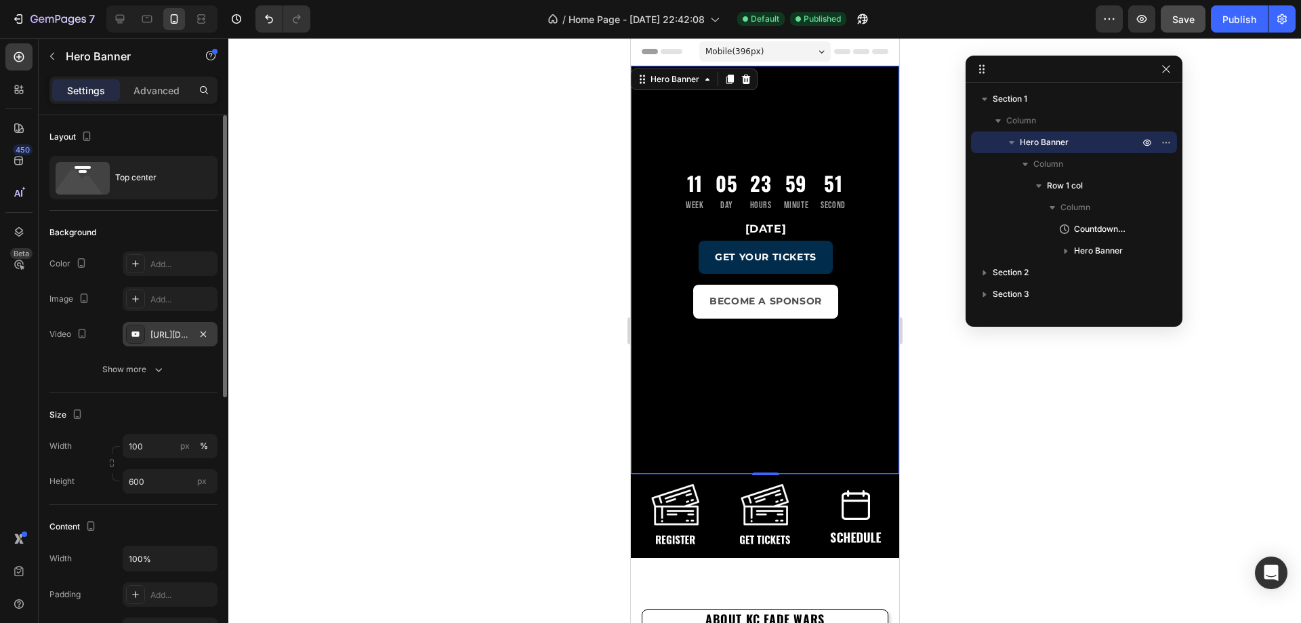
click at [174, 329] on div "https://www.youtube.com/shorts/-WZb_Ll4zjY" at bounding box center [169, 335] width 39 height 12
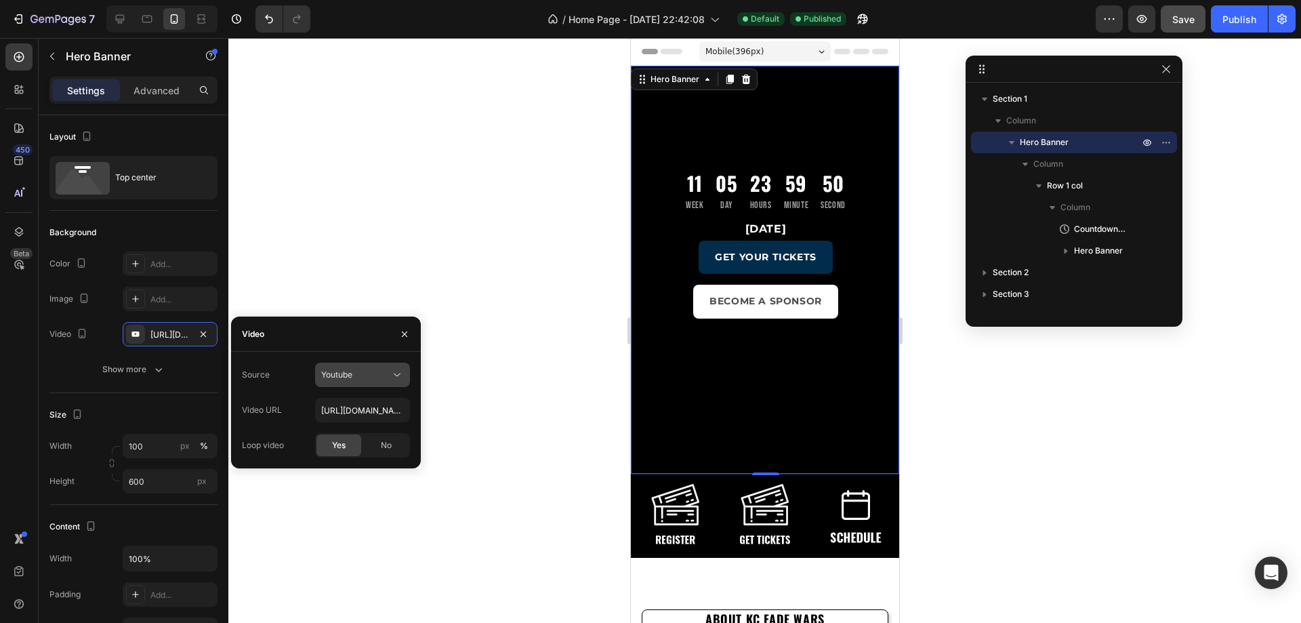
click at [365, 378] on div "Youtube" at bounding box center [355, 375] width 69 height 12
click at [366, 403] on span "Video hosting" at bounding box center [346, 408] width 51 height 12
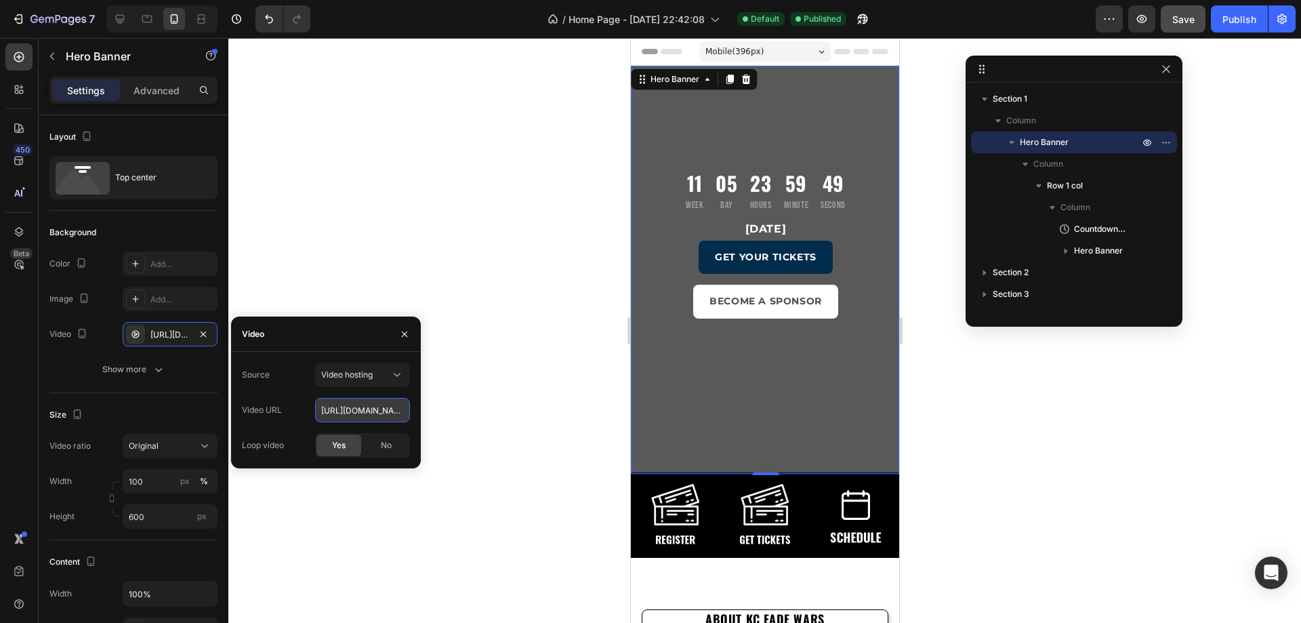
click at [361, 413] on input "https://imgur.com/a/aXVtLuc" at bounding box center [362, 410] width 95 height 24
paste input "cdn.shopify.com/videos/c/o/v/879b3526a01844d58048a92602fb2054.mp4"
type input "https://cdn.shopify.com/videos/c/o/v/879b3526a01844d58048a92602fb2054.mp4"
click at [310, 335] on div "Video" at bounding box center [326, 333] width 190 height 35
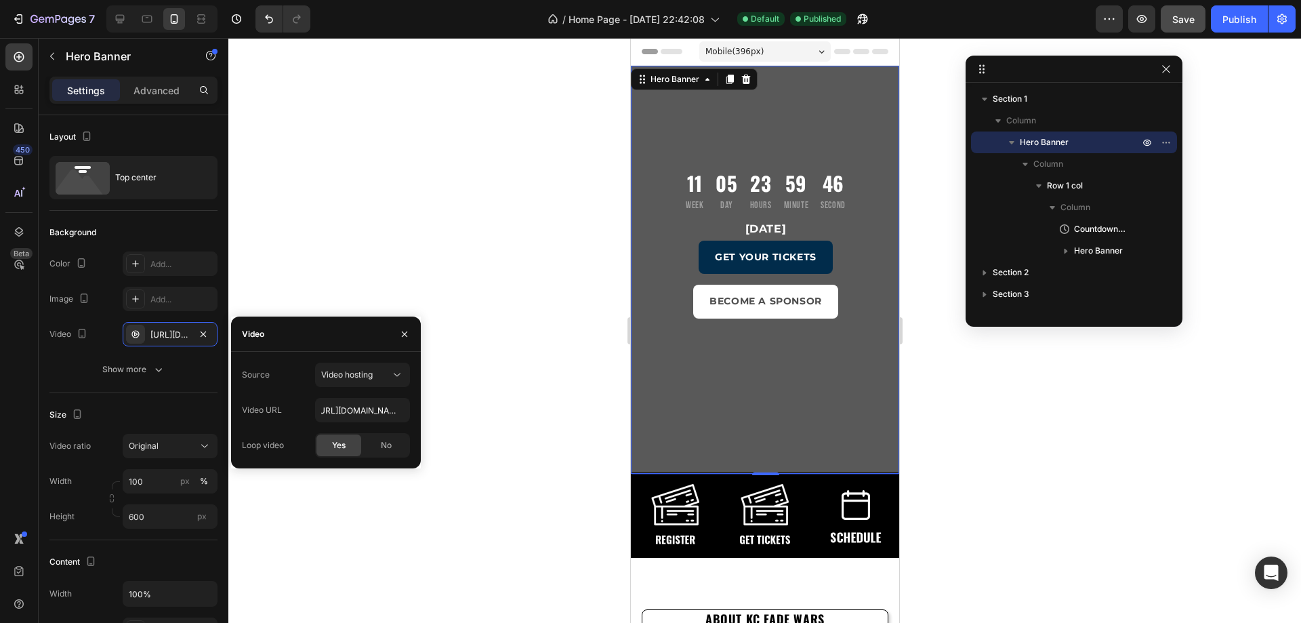
scroll to position [0, 0]
click at [358, 333] on div "Video" at bounding box center [326, 333] width 190 height 35
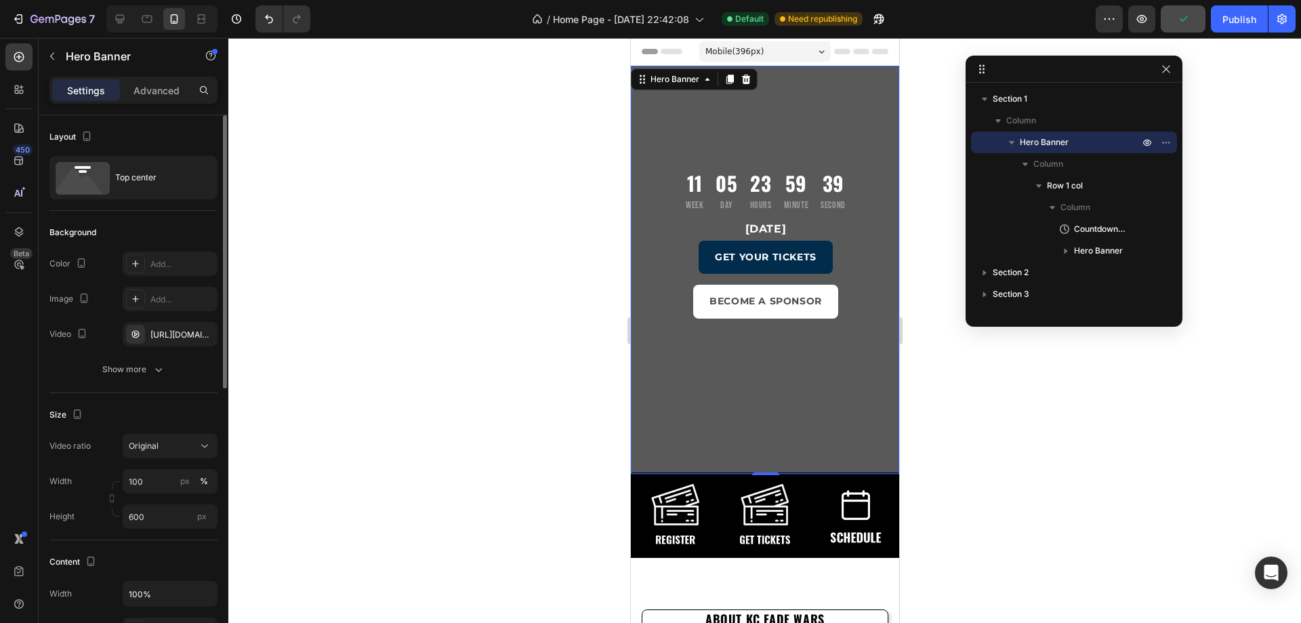
click at [165, 418] on div "Size" at bounding box center [133, 415] width 168 height 22
click at [170, 448] on div "Original" at bounding box center [163, 446] width 69 height 12
click at [146, 396] on div "Size Video ratio Original Width 100 px % Height 600 px" at bounding box center [133, 466] width 168 height 147
click at [150, 518] on input "600" at bounding box center [170, 516] width 95 height 24
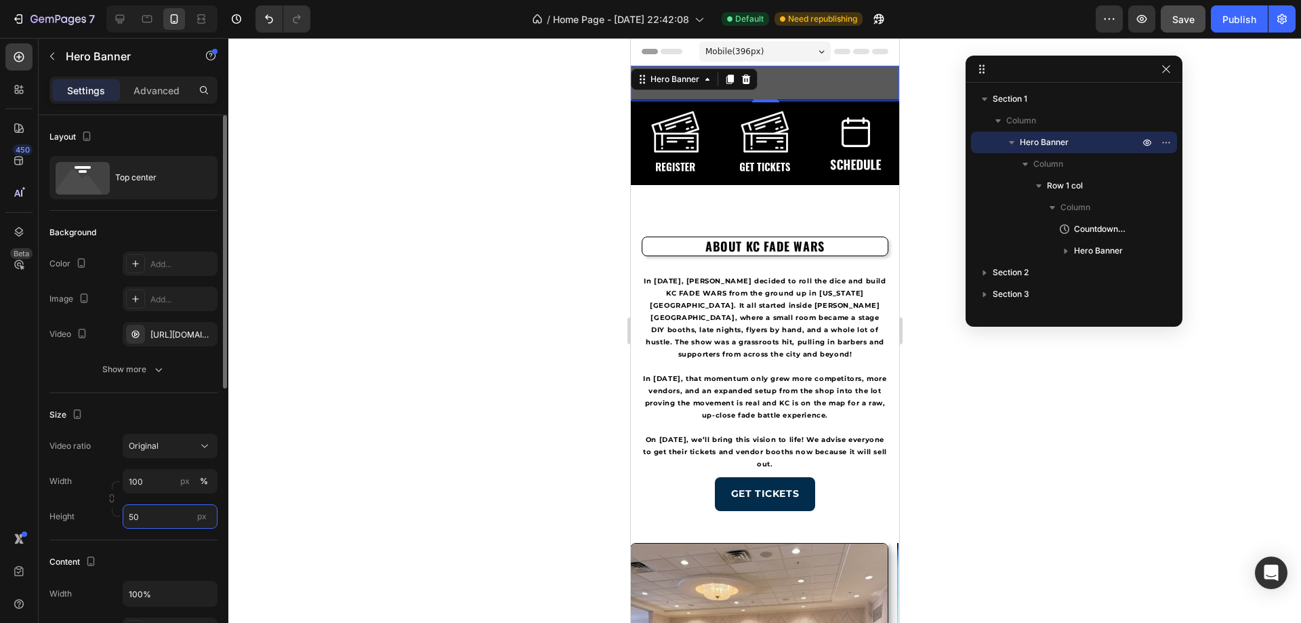
type input "5"
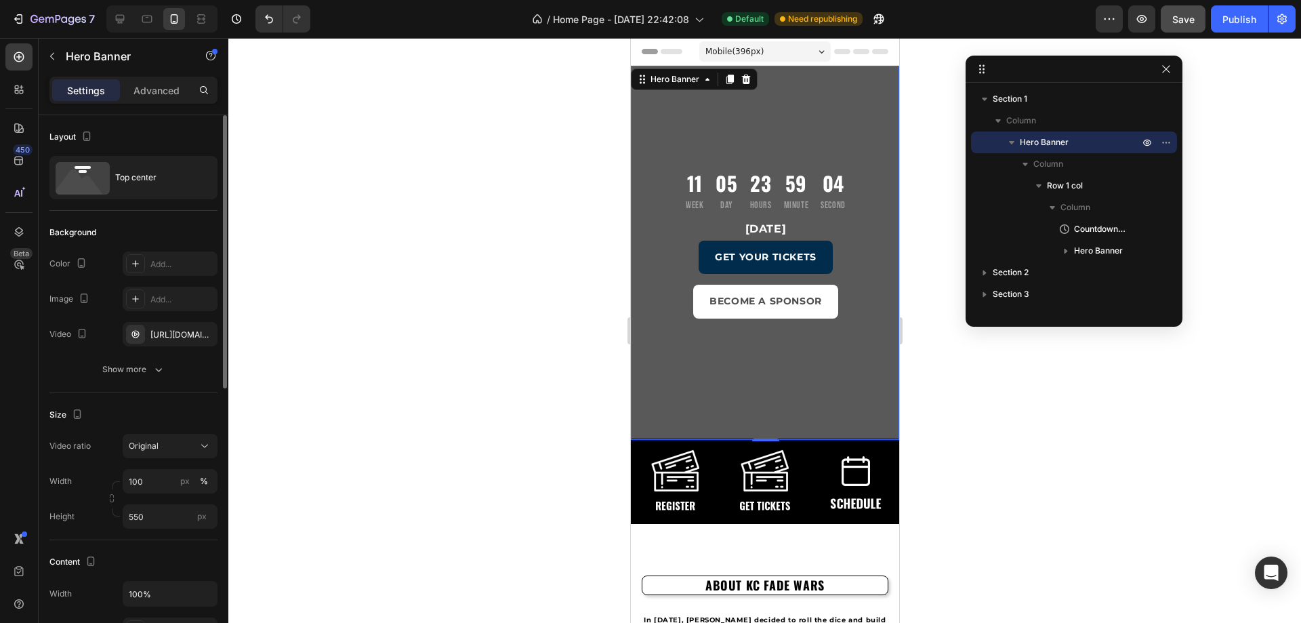
click at [211, 445] on icon at bounding box center [205, 446] width 14 height 14
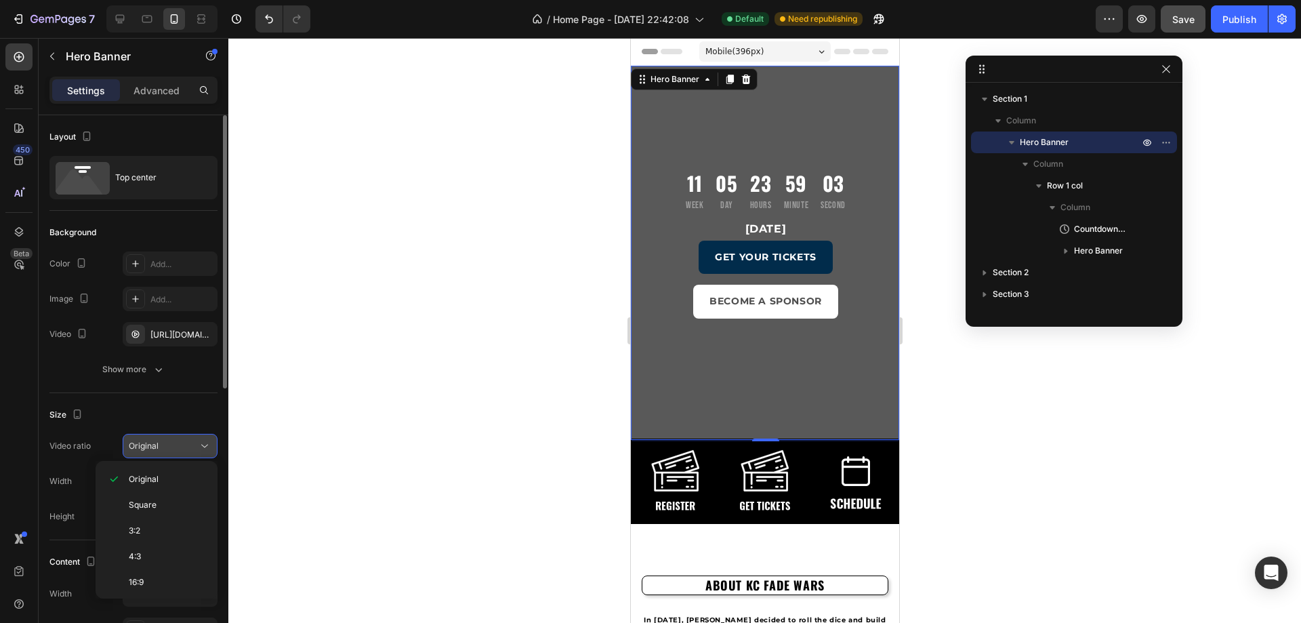
click at [209, 436] on button "Original" at bounding box center [170, 446] width 95 height 24
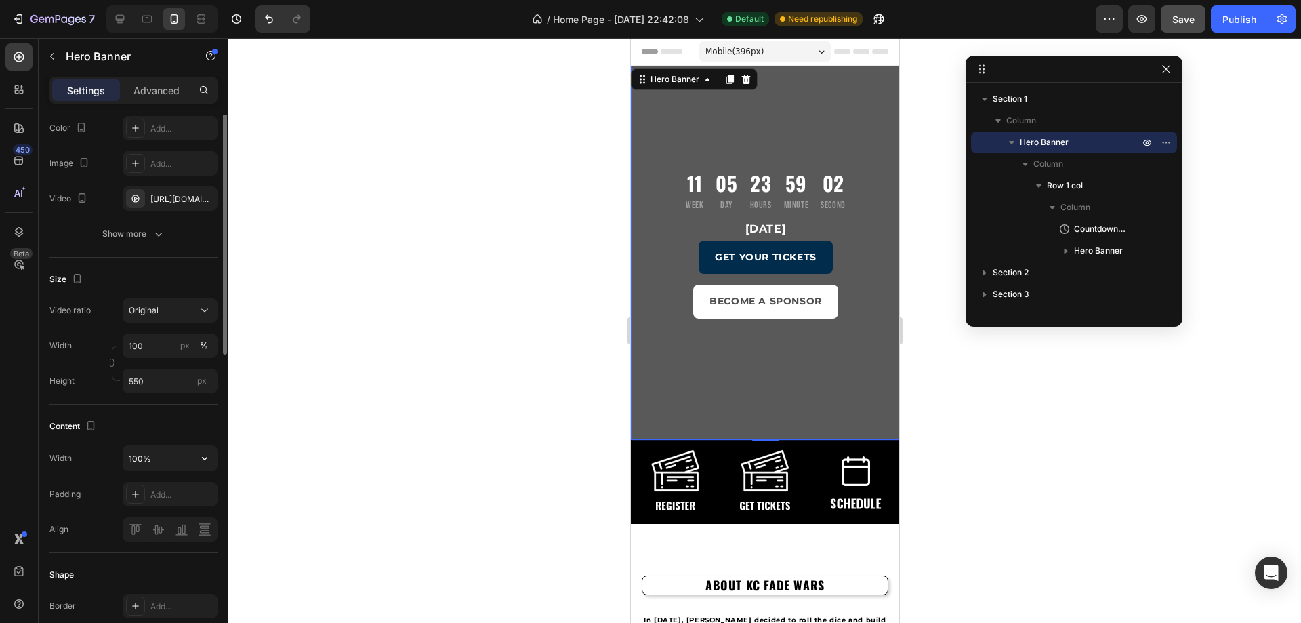
scroll to position [68, 0]
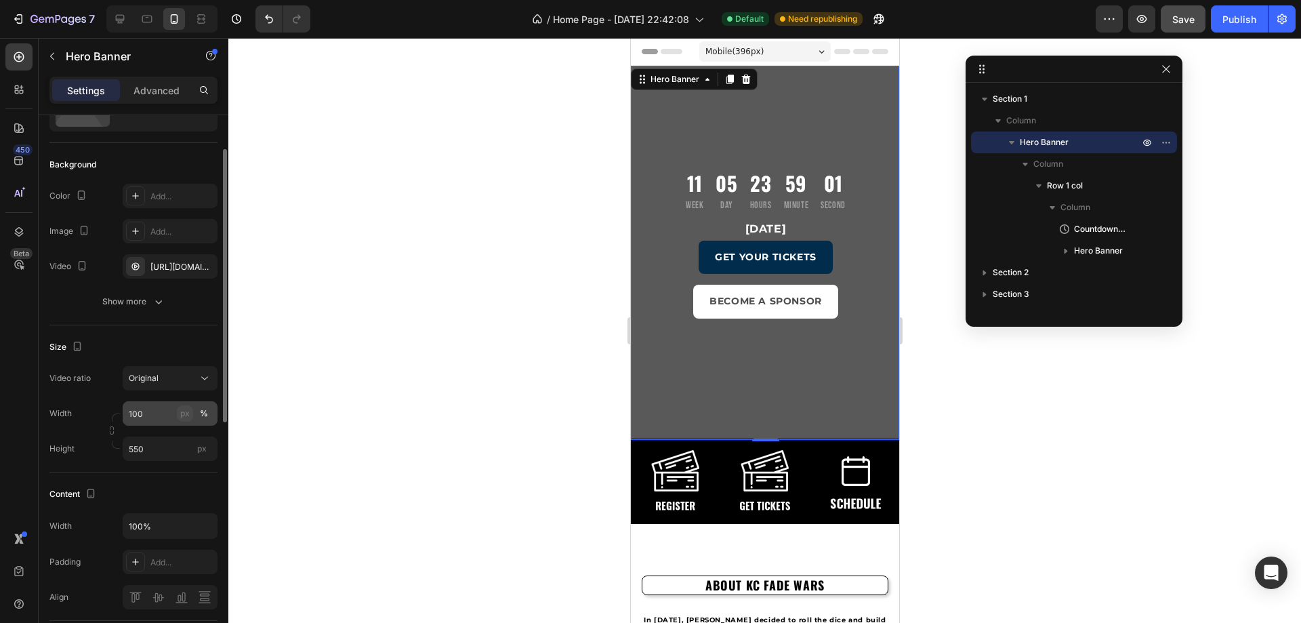
click at [178, 415] on button "px" at bounding box center [185, 413] width 16 height 16
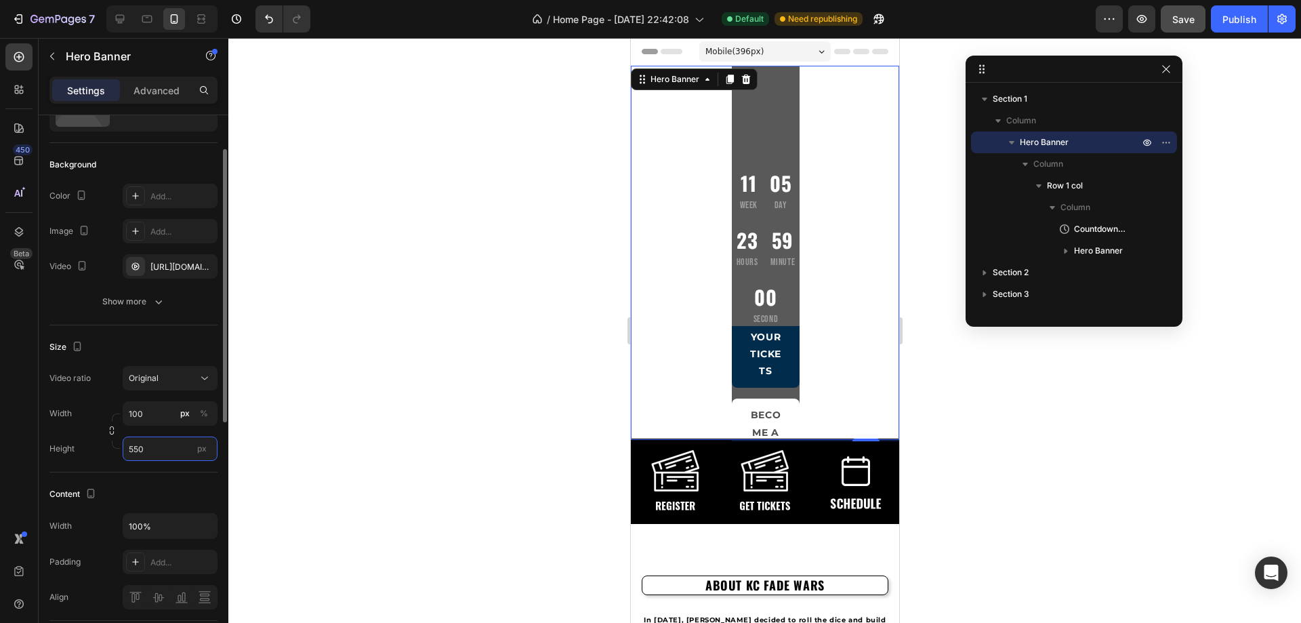
click at [157, 455] on input "550" at bounding box center [170, 448] width 95 height 24
click at [161, 482] on span "Fit content" at bounding box center [148, 481] width 41 height 12
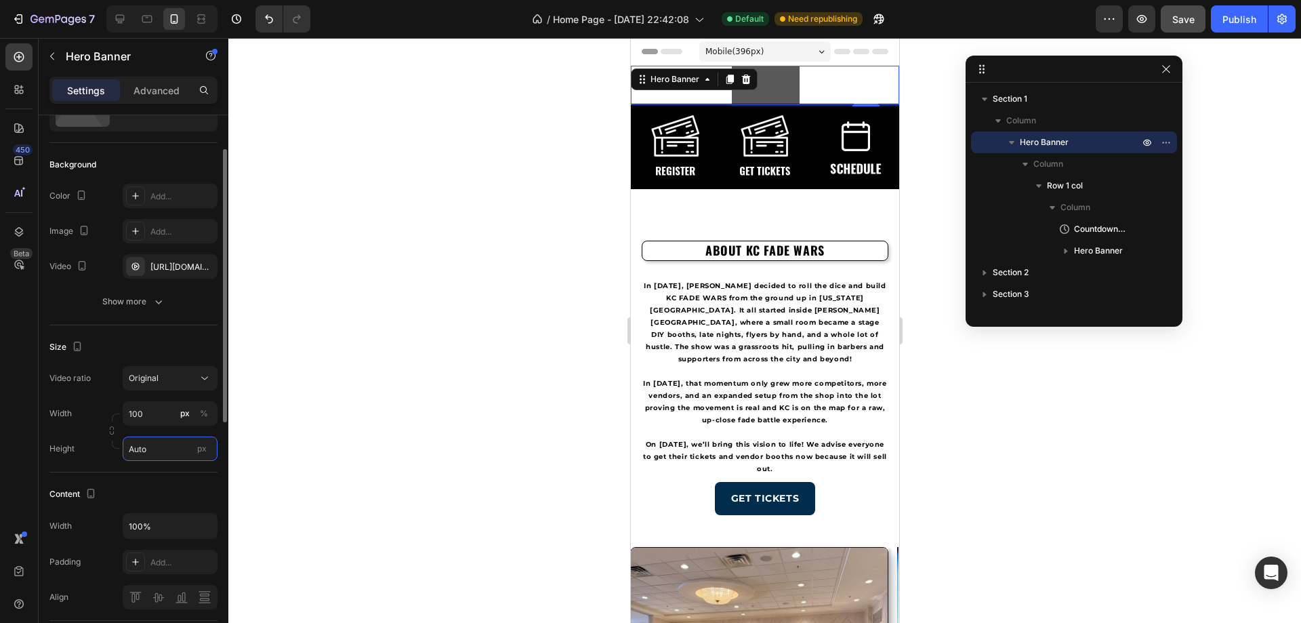
click at [152, 450] on input "Auto" at bounding box center [170, 448] width 95 height 24
click at [166, 499] on span "Fit screen" at bounding box center [147, 505] width 38 height 12
type input "100 vh"
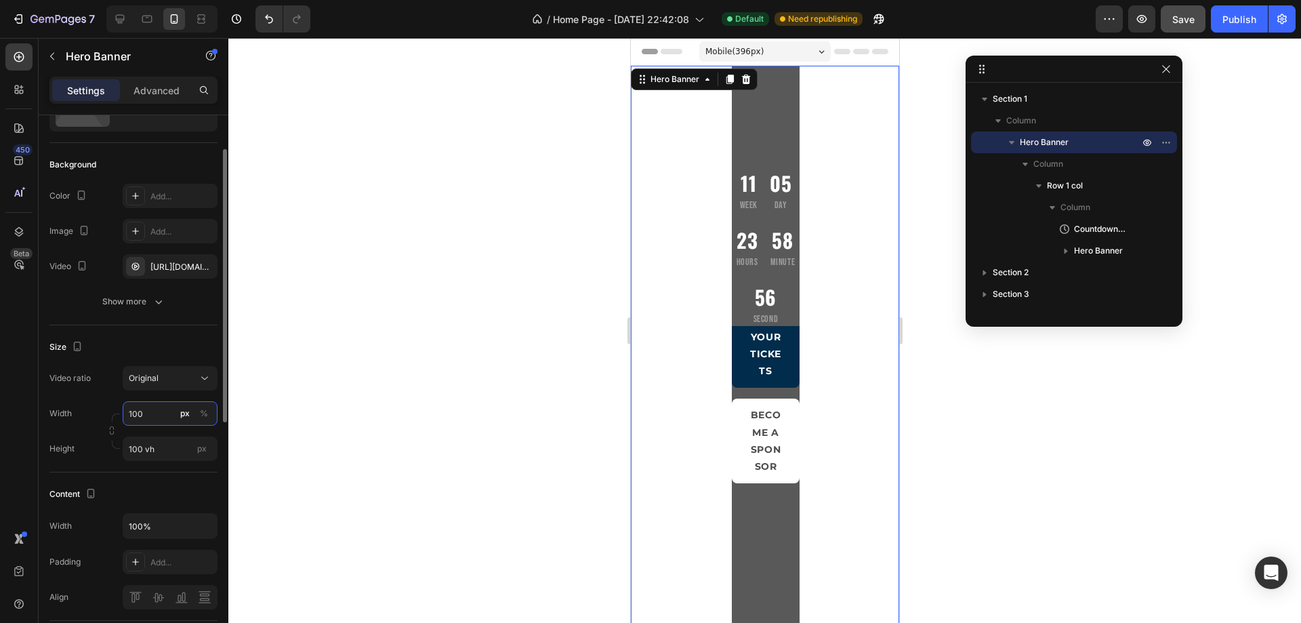
click at [161, 417] on input "100" at bounding box center [170, 413] width 95 height 24
click at [157, 462] on div "Default 100%" at bounding box center [156, 470] width 111 height 24
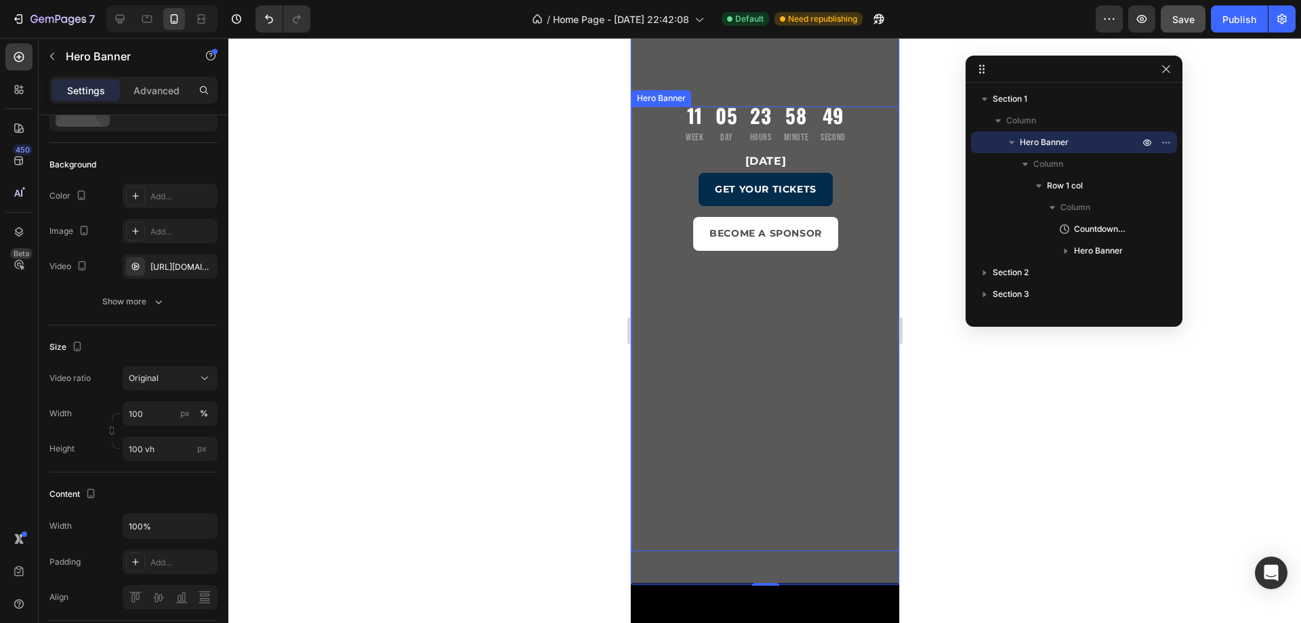
scroll to position [136, 0]
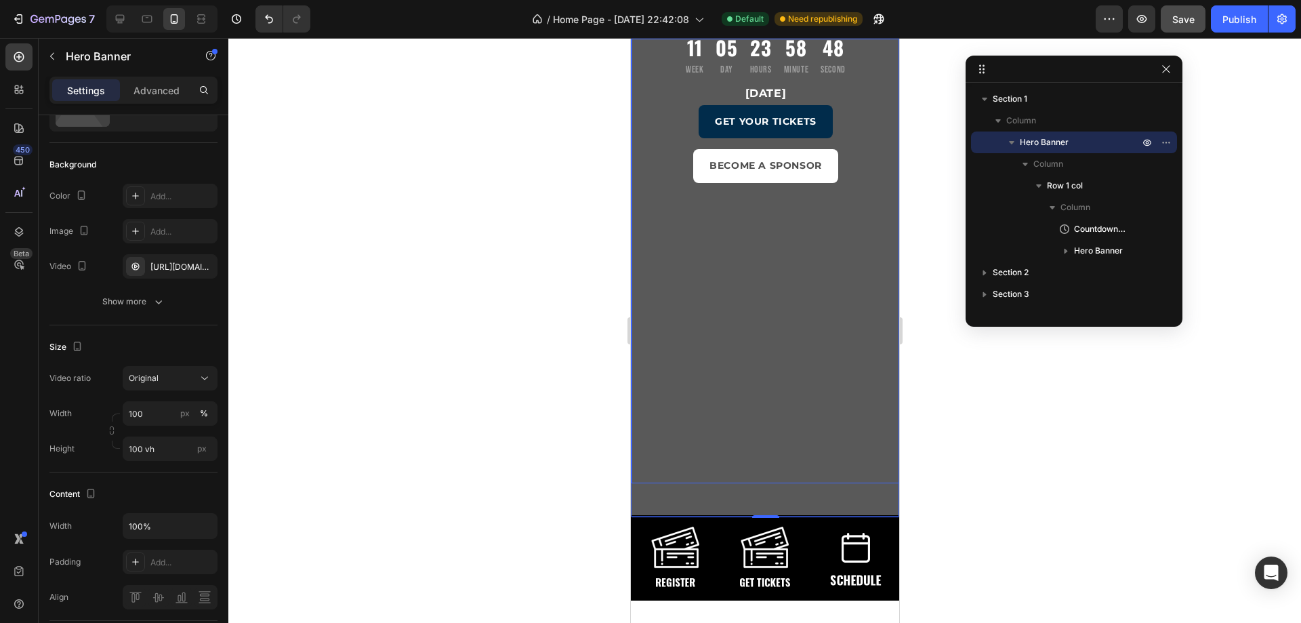
click at [757, 458] on div "November 16, 2025 Heading GET YOUR TICKETS Button BECOME A SPONSOR Button Row H…" at bounding box center [765, 280] width 268 height 407
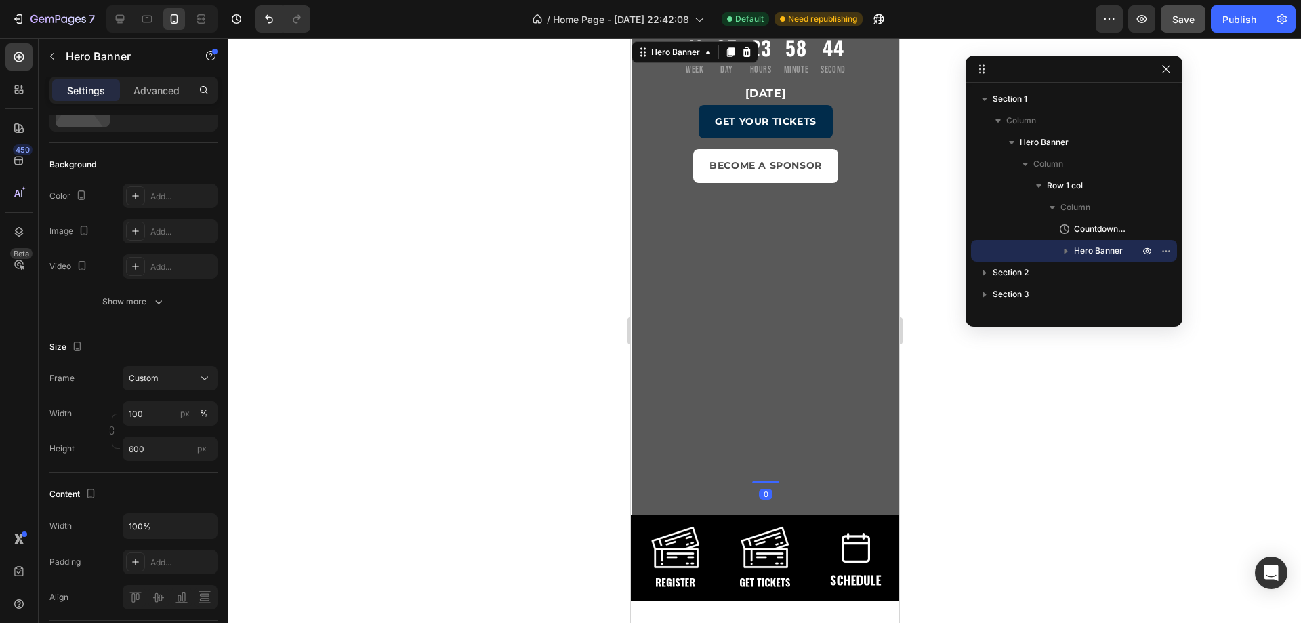
drag, startPoint x: 763, startPoint y: 481, endPoint x: 766, endPoint y: 468, distance: 13.2
click at [766, 468] on div "November 16, 2025 Heading GET YOUR TICKETS Button BECOME A SPONSOR Button Row H…" at bounding box center [765, 280] width 268 height 407
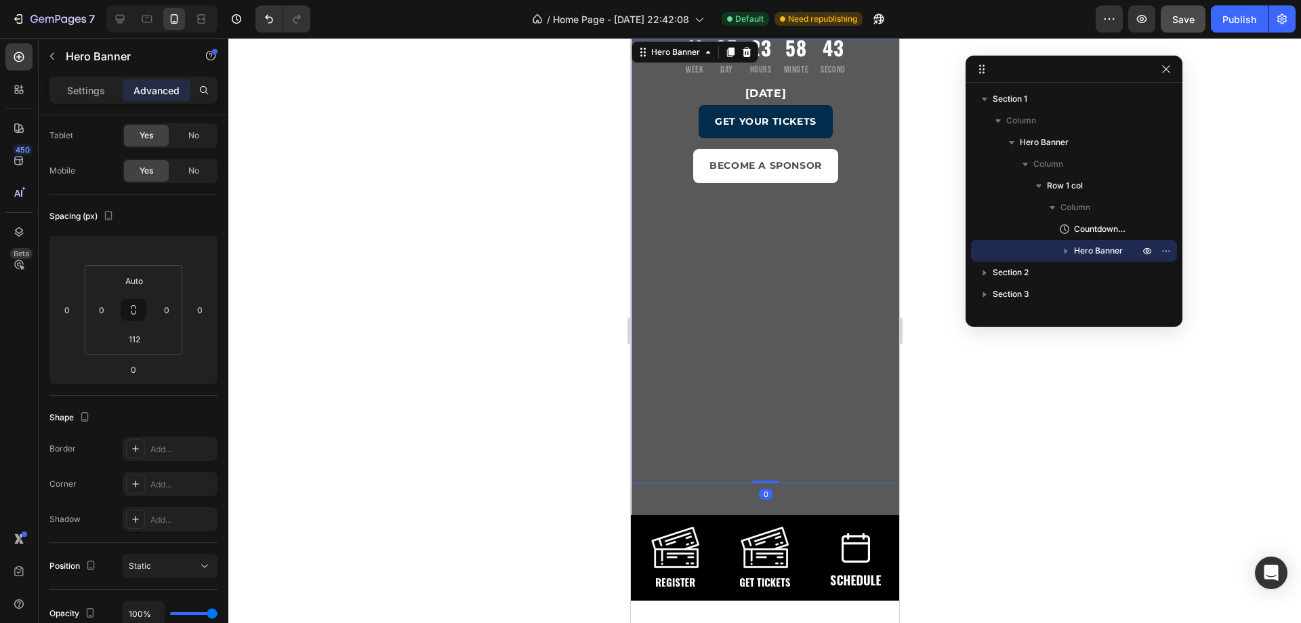
click at [663, 460] on div "November 16, 2025 Heading GET YOUR TICKETS Button BECOME A SPONSOR Button Row H…" at bounding box center [765, 280] width 268 height 407
click at [687, 503] on div "11 Week 05 Day 23 Hours 58 Minute 42 Second Countdown Timer November 16, 2025 H…" at bounding box center [765, 237] width 268 height 615
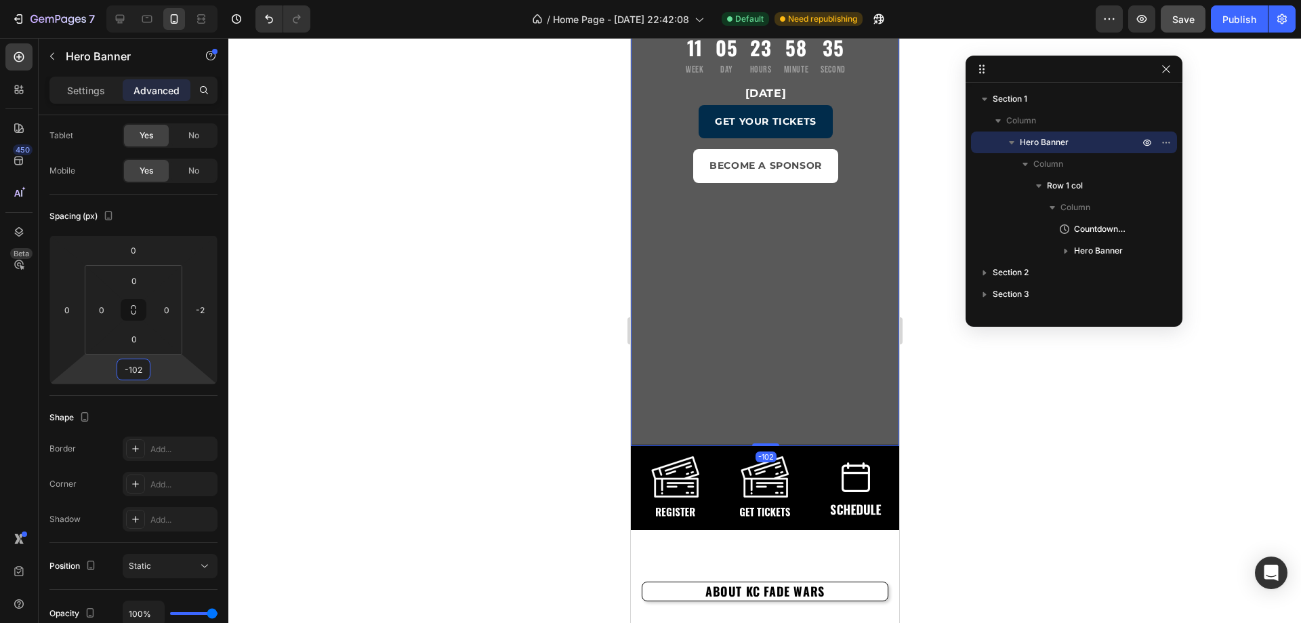
type input "-104"
drag, startPoint x: 163, startPoint y: 371, endPoint x: 226, endPoint y: 407, distance: 71.9
click at [226, 0] on html "7 / Home Page - Aug 17, 22:42:08 Default Need republishing Preview Publish 450 …" at bounding box center [650, 0] width 1301 height 0
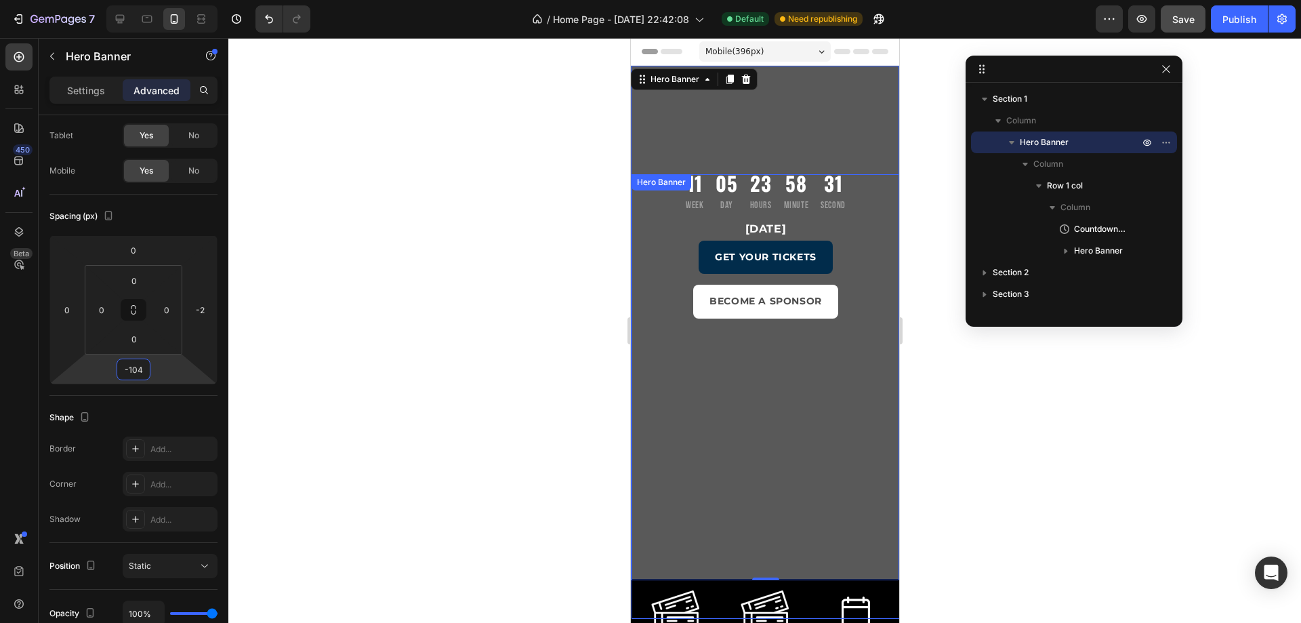
scroll to position [203, 0]
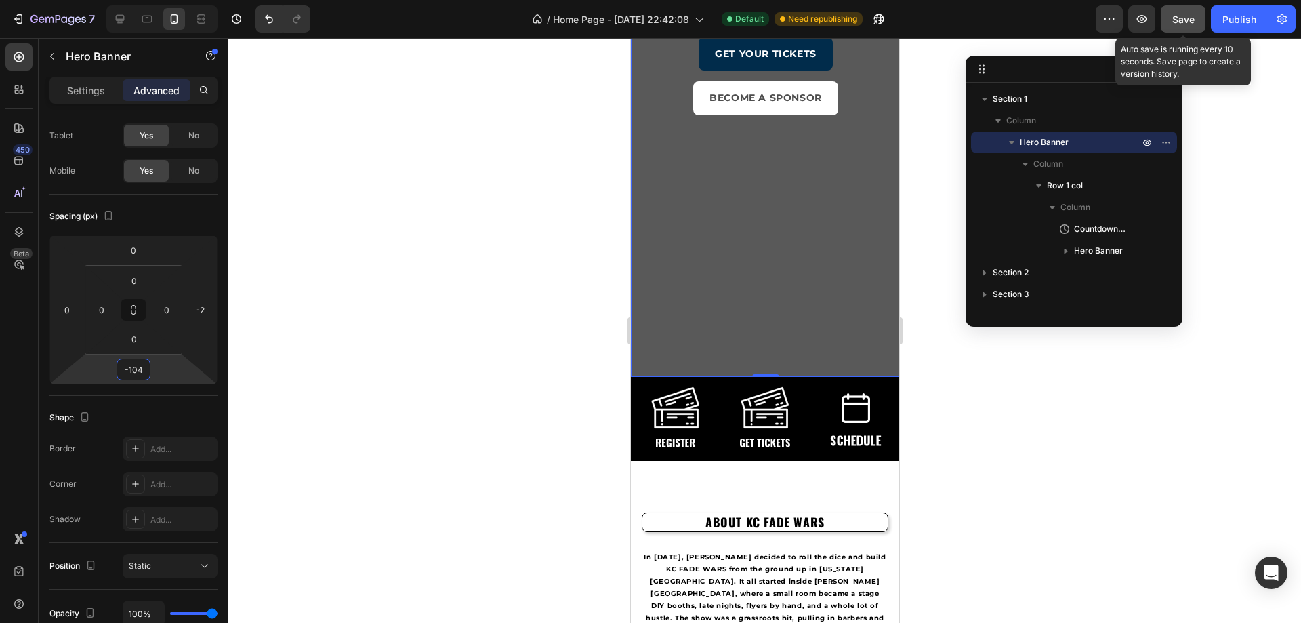
click at [1176, 13] on div "Save" at bounding box center [1183, 19] width 22 height 14
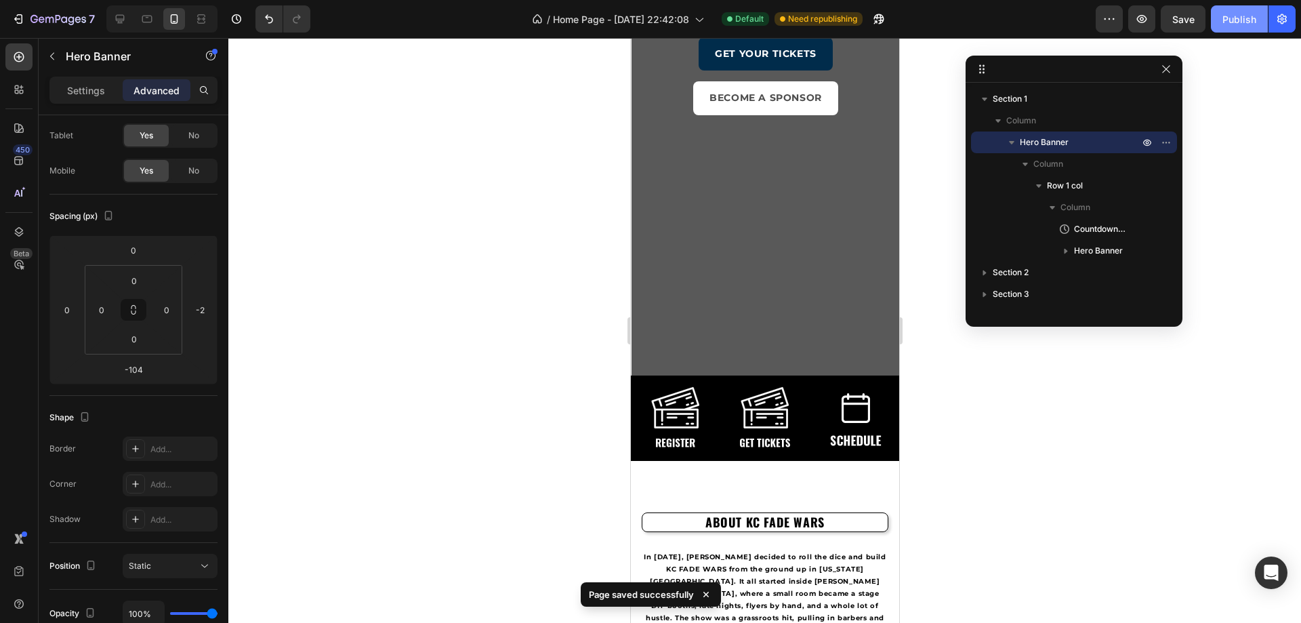
click at [1232, 14] on div "Publish" at bounding box center [1239, 19] width 34 height 14
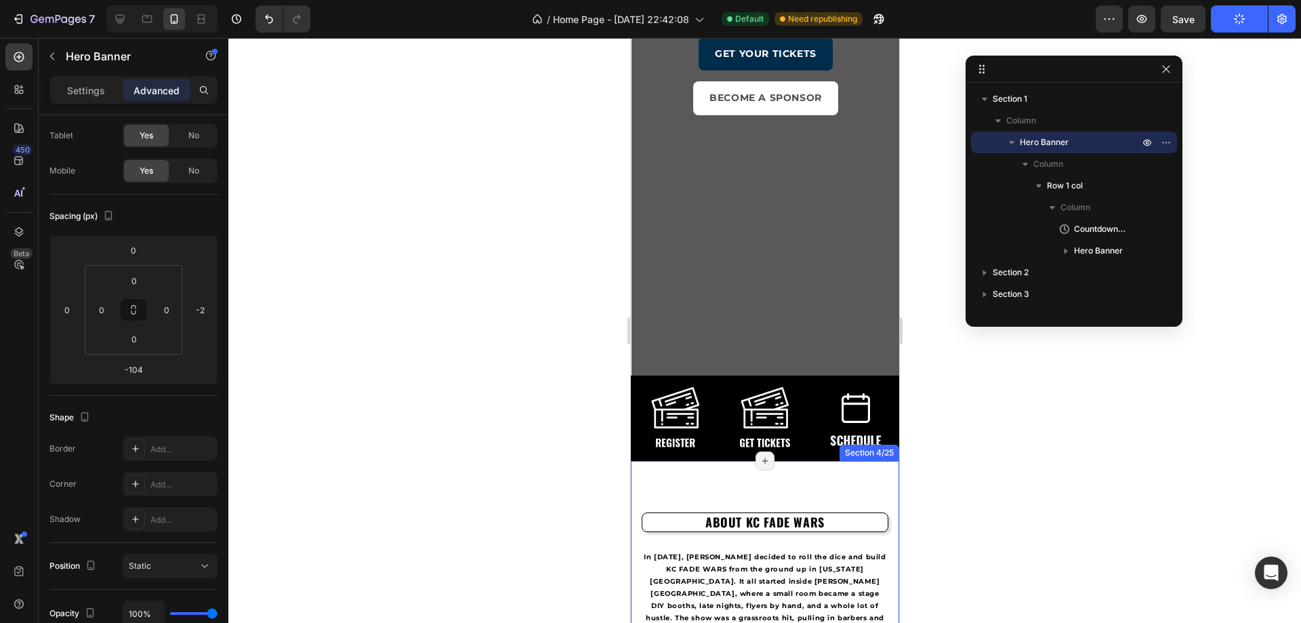
scroll to position [0, 0]
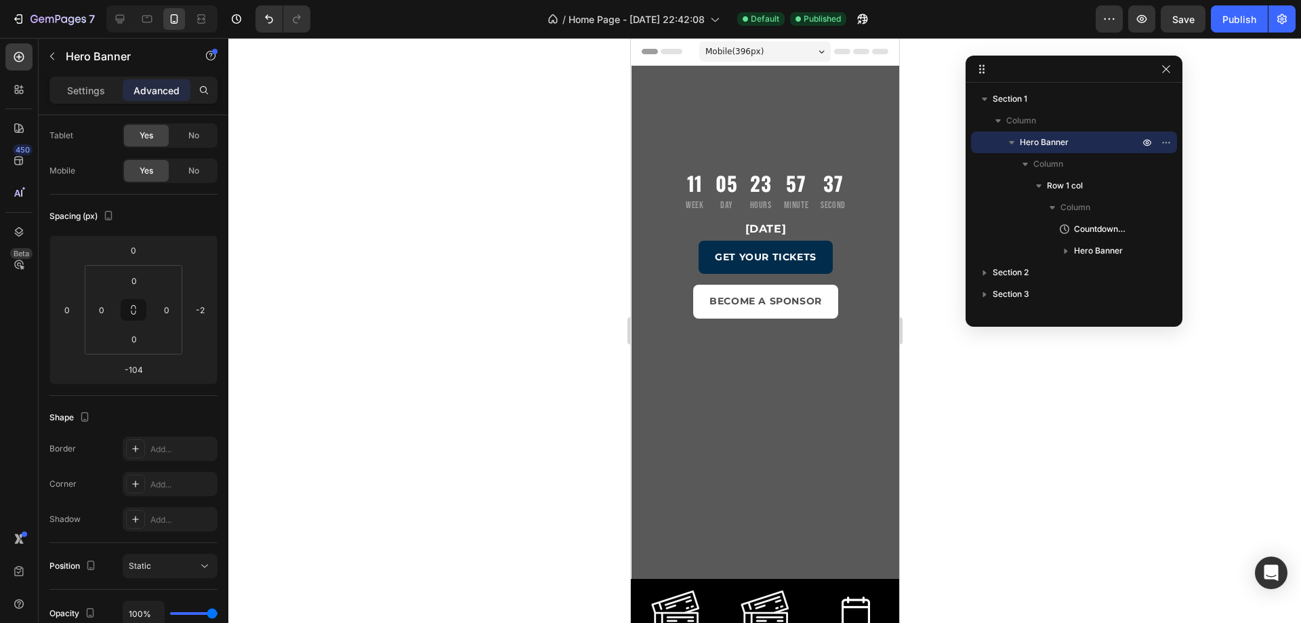
click at [777, 48] on div "Mobile ( 396 px)" at bounding box center [764, 51] width 131 height 20
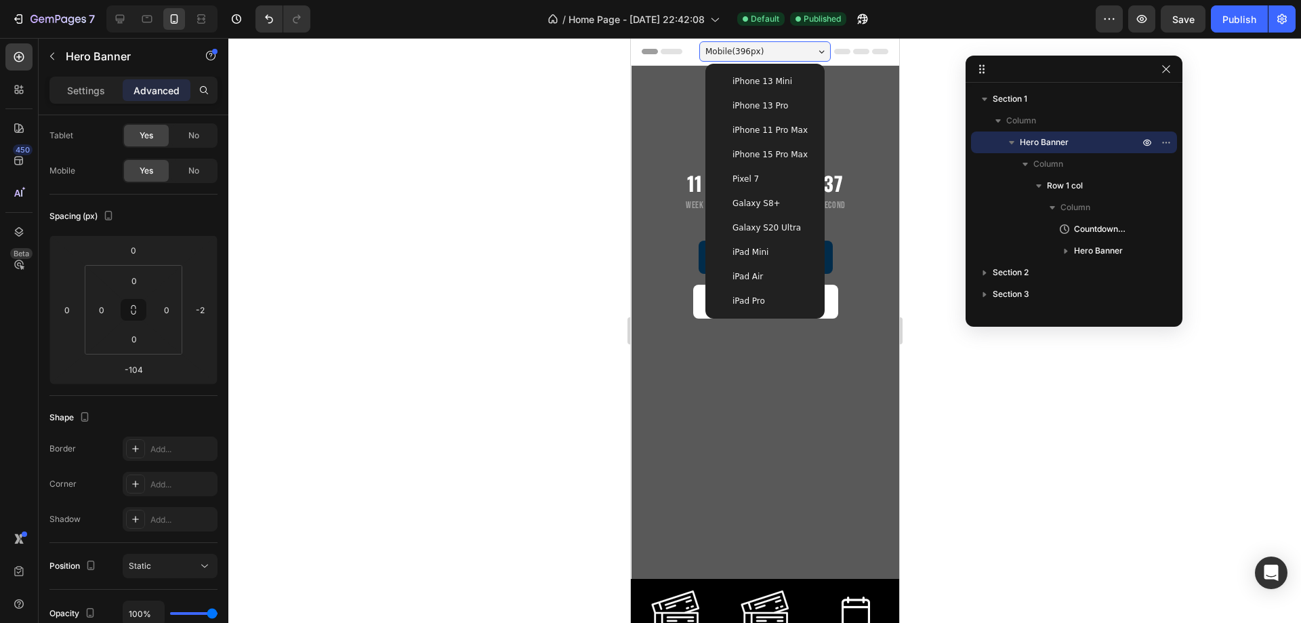
click at [756, 80] on span "iPhone 13 Mini" at bounding box center [762, 82] width 60 height 14
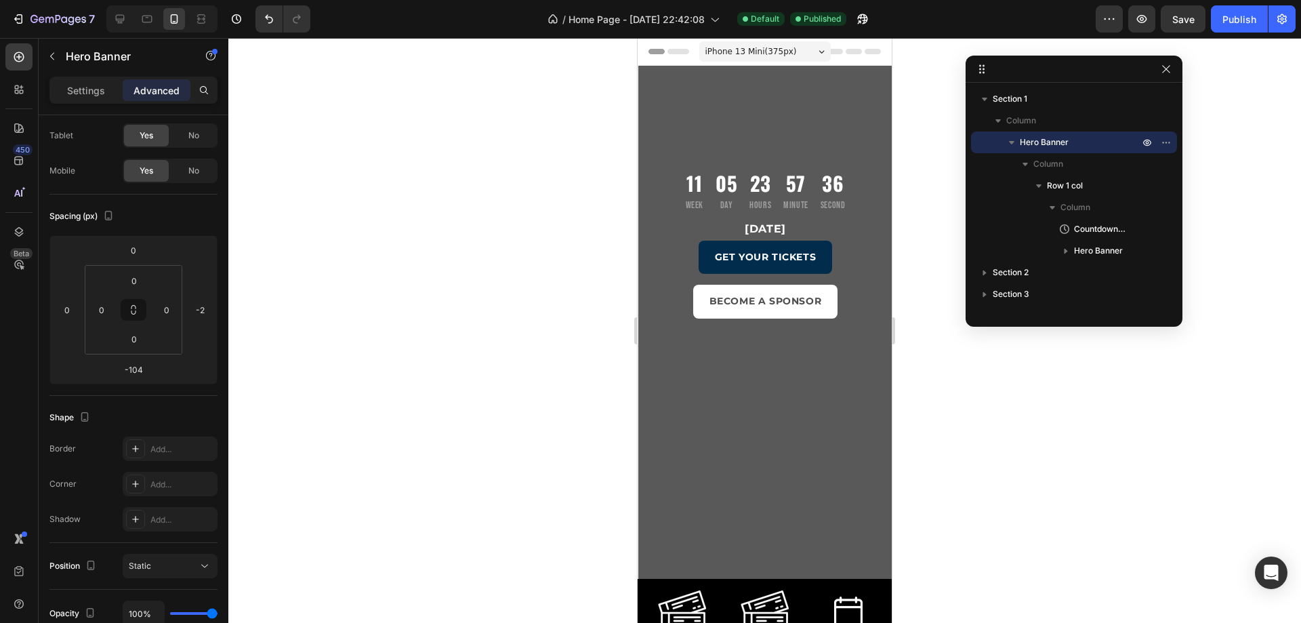
click at [749, 54] on span "iPhone 13 Mini ( 375 px)" at bounding box center [750, 52] width 91 height 14
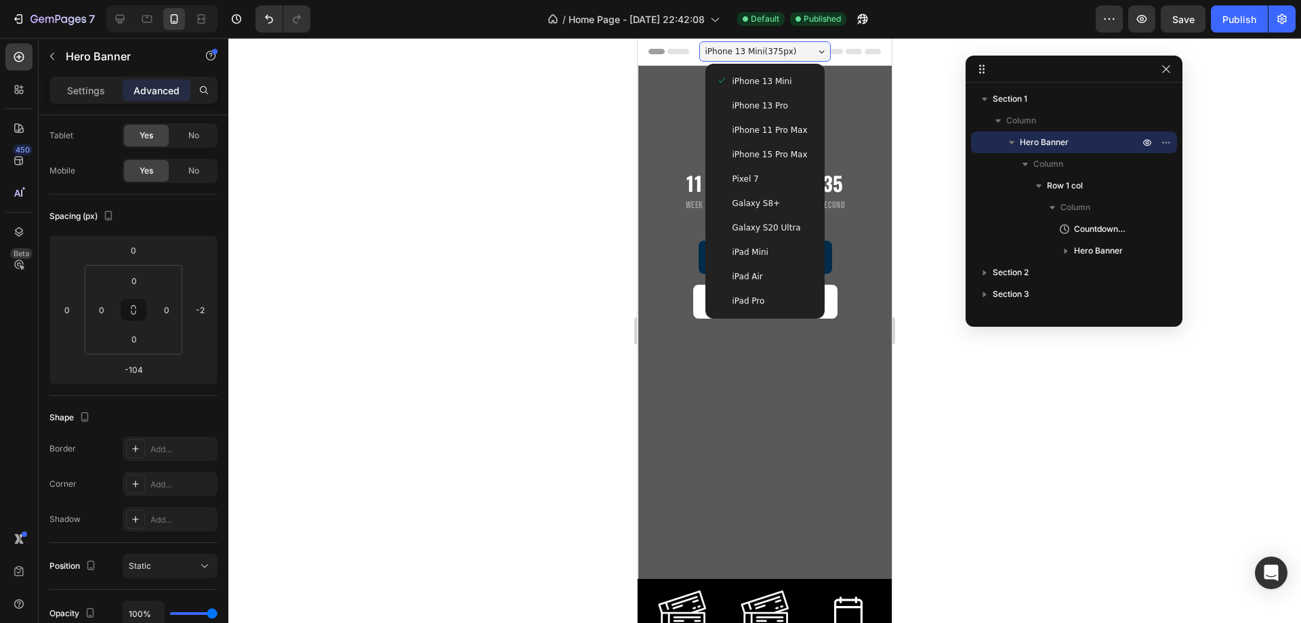
click at [762, 108] on span "iPhone 13 Pro" at bounding box center [760, 106] width 56 height 14
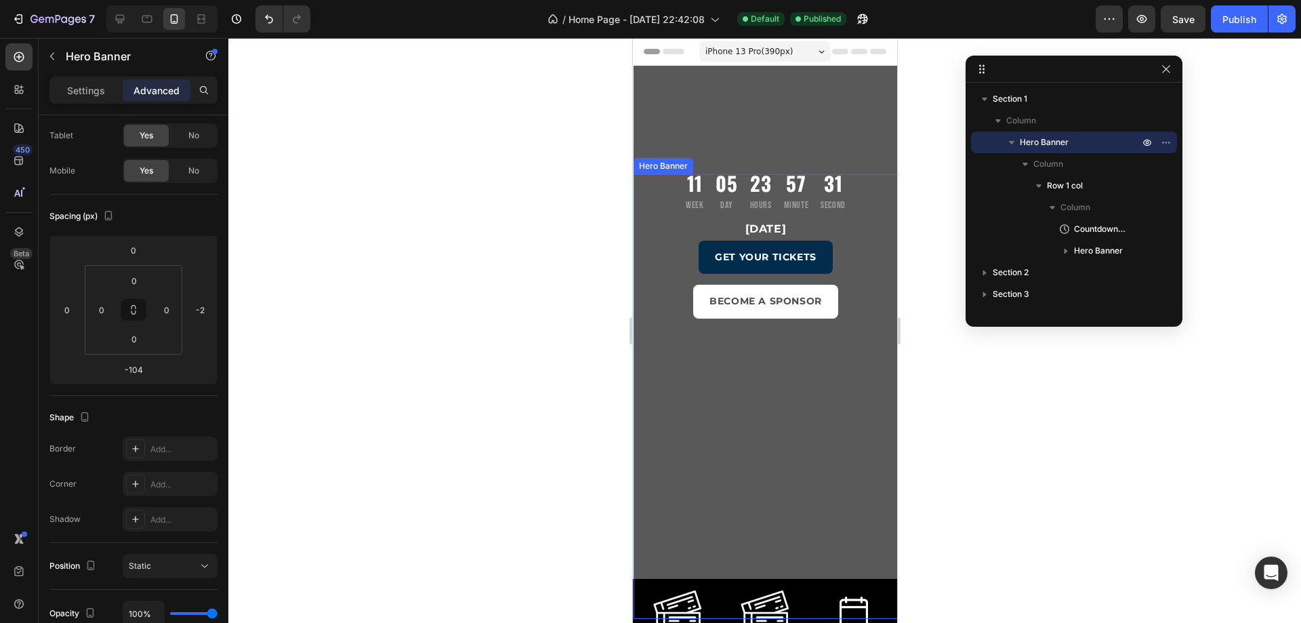
scroll to position [136, 0]
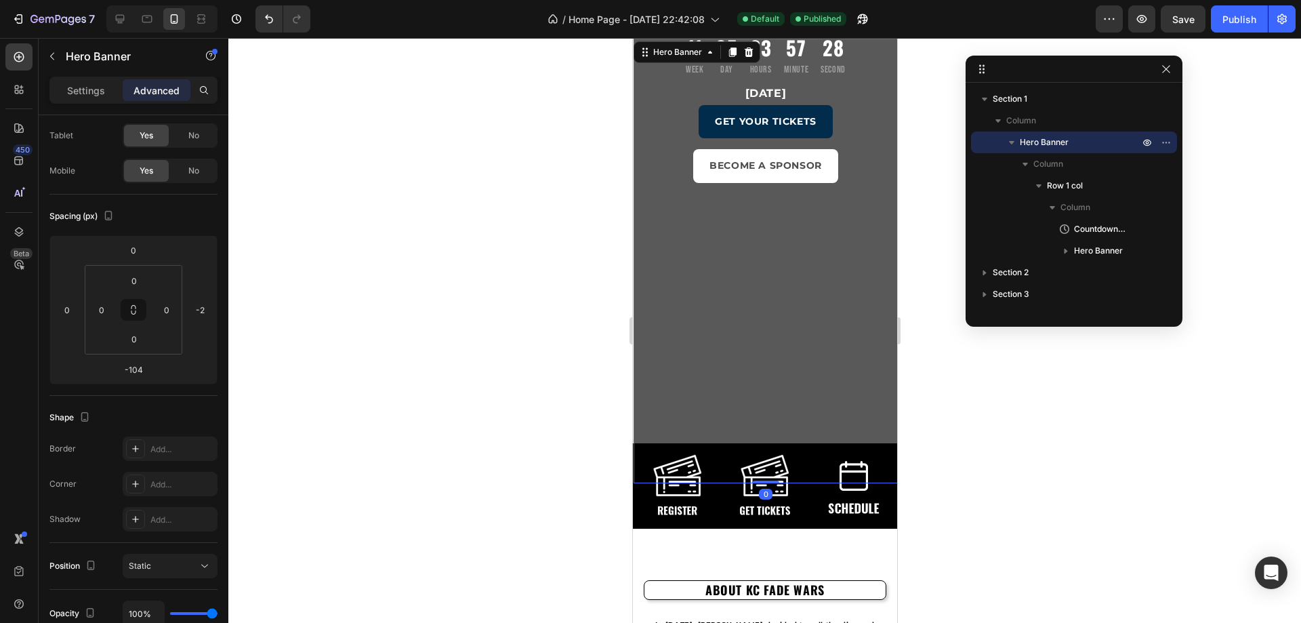
click at [646, 360] on div "Overlay" at bounding box center [765, 242] width 264 height 331
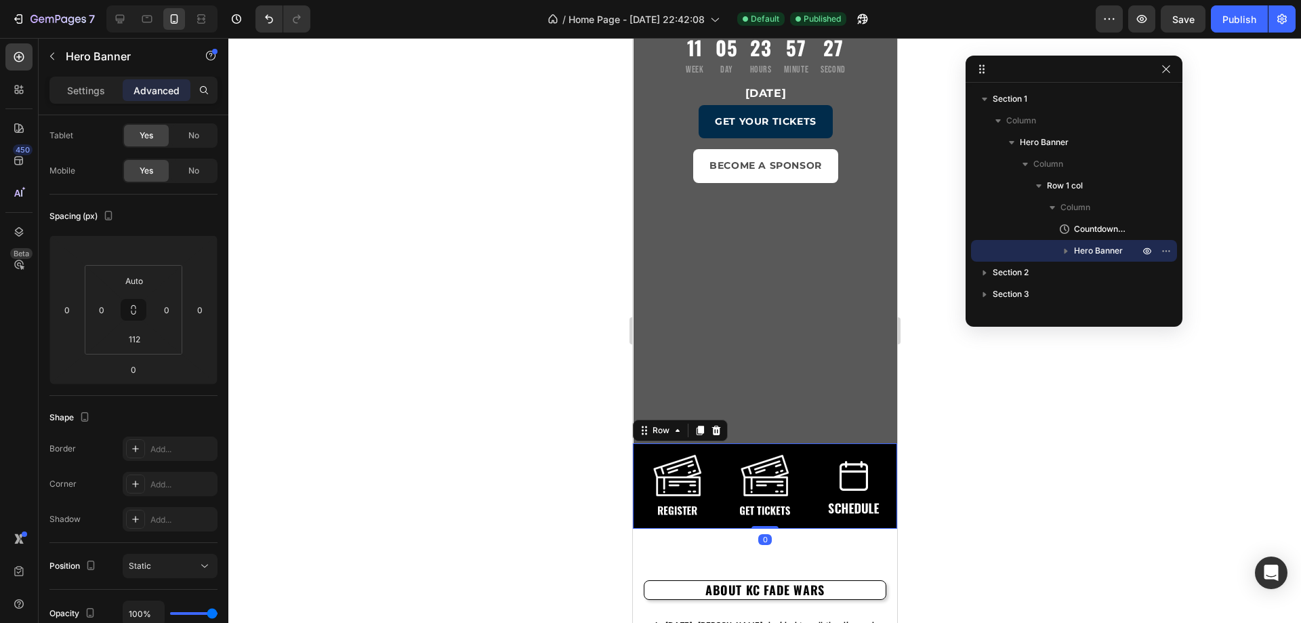
click at [641, 506] on div "Image Image Image Row 0" at bounding box center [764, 485] width 264 height 85
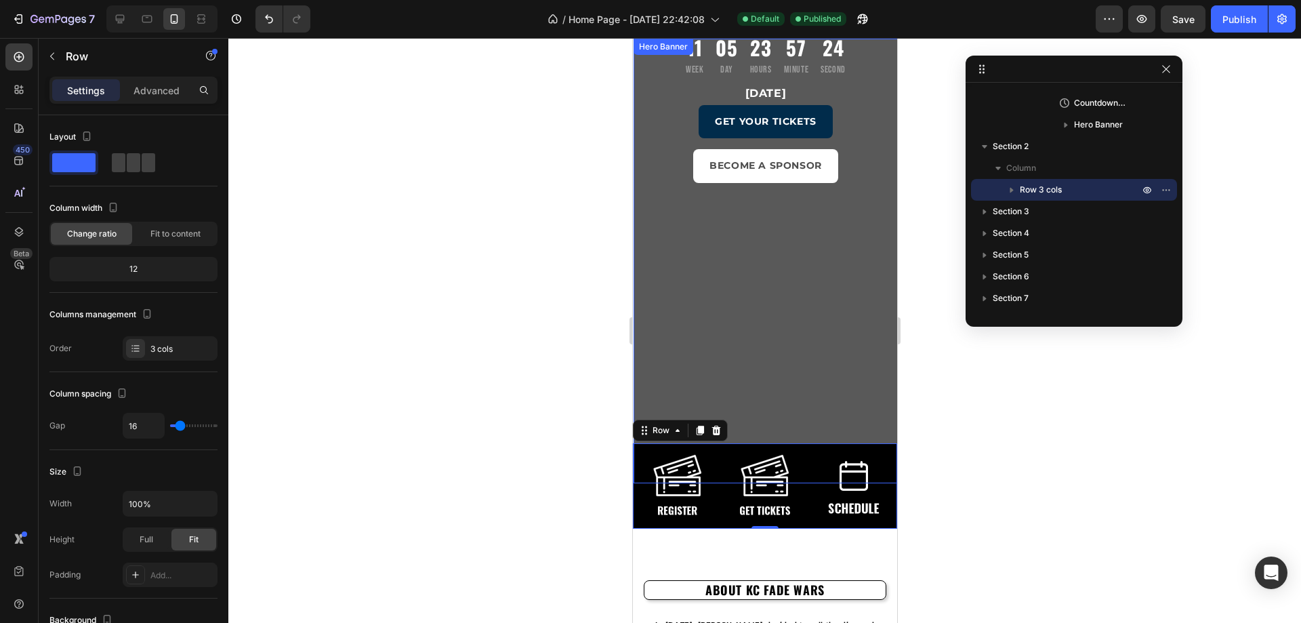
scroll to position [0, 0]
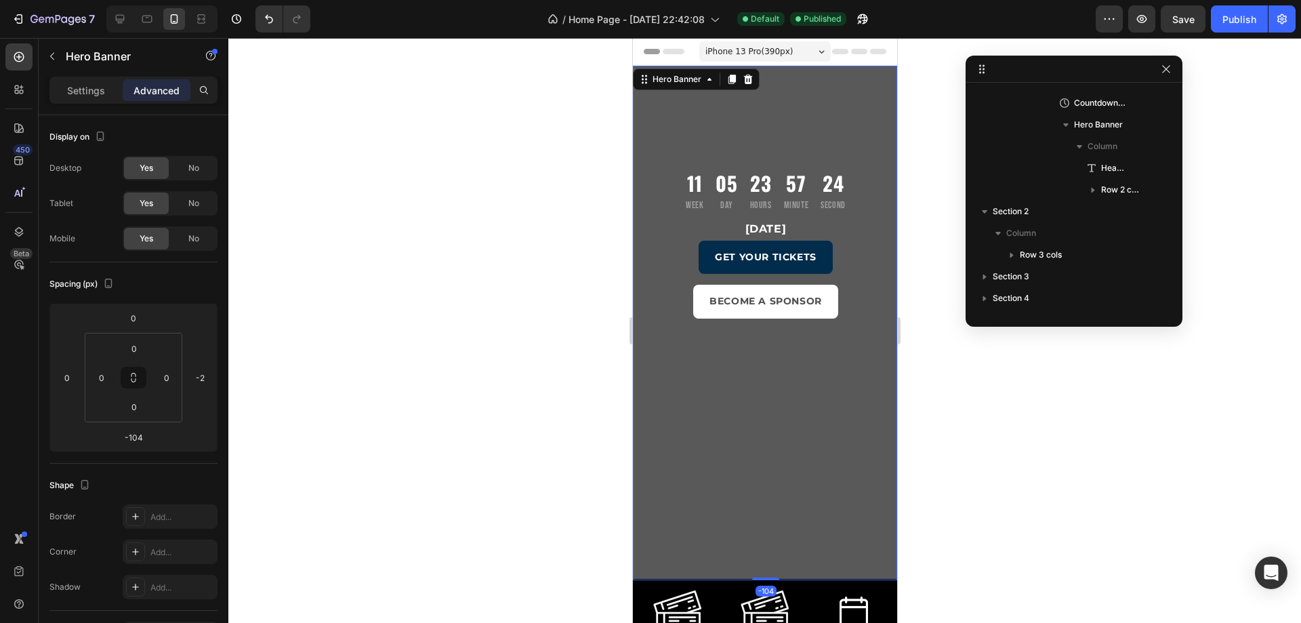
click at [649, 126] on div "11 Week 05 Day 23 Hours 57 Minute 24 Second Countdown Timer November 16, 2025 H…" at bounding box center [765, 373] width 264 height 615
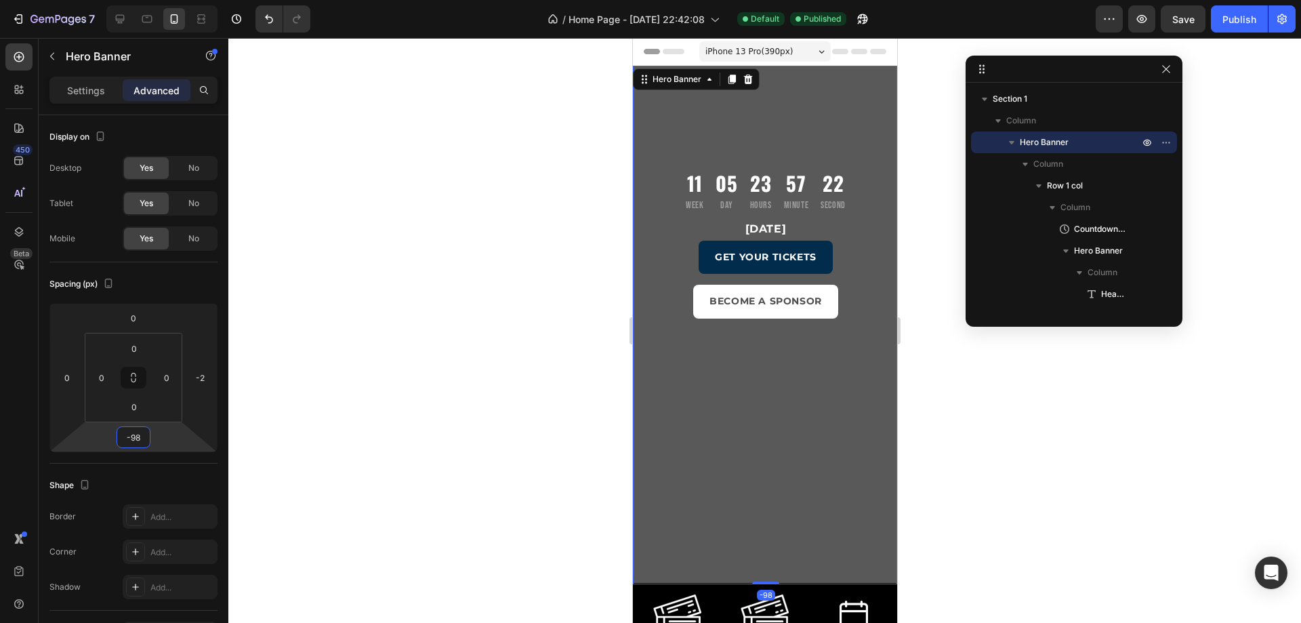
drag, startPoint x: 164, startPoint y: 441, endPoint x: 147, endPoint y: 439, distance: 17.1
click at [147, 0] on html "7 / Home Page - [DATE] 22:42:08 Default Published Preview Save Publish 450 Beta…" at bounding box center [650, 0] width 1301 height 0
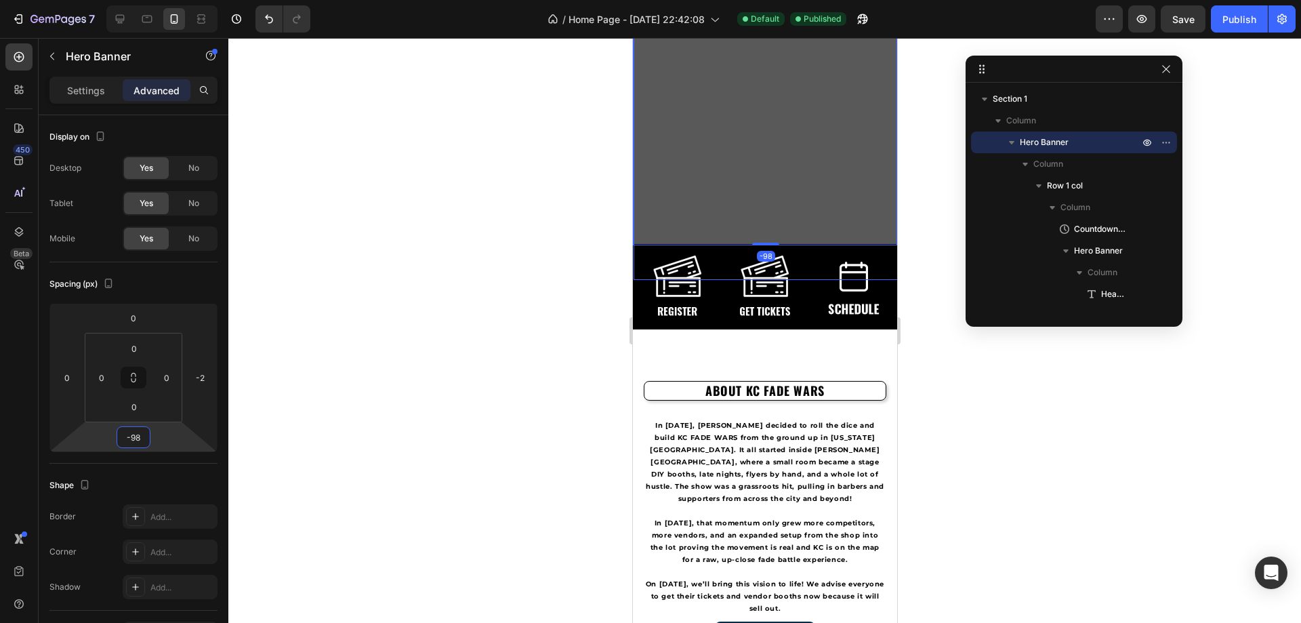
scroll to position [407, 0]
type input "2"
drag, startPoint x: 186, startPoint y: 438, endPoint x: 185, endPoint y: 404, distance: 33.9
click at [185, 0] on html "7 / Home Page - [DATE] 22:42:08 Default Published Preview Save Publish 450 Beta…" at bounding box center [650, 0] width 1301 height 0
click at [69, 100] on div "Settings" at bounding box center [86, 90] width 68 height 22
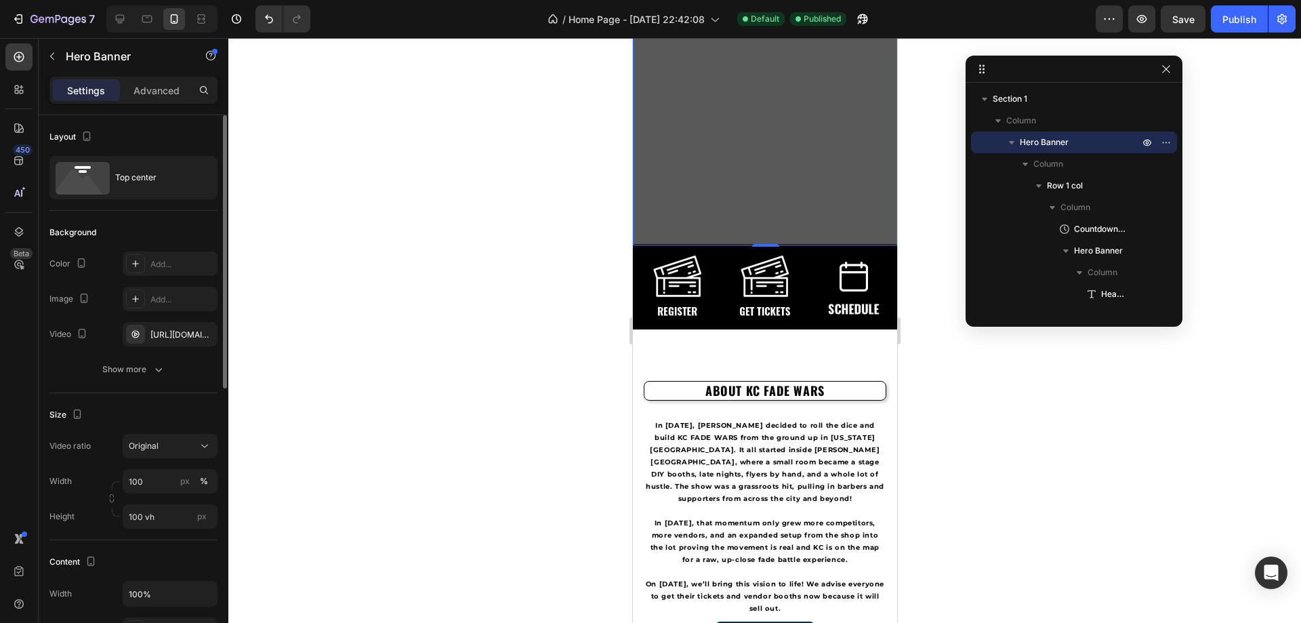
scroll to position [203, 0]
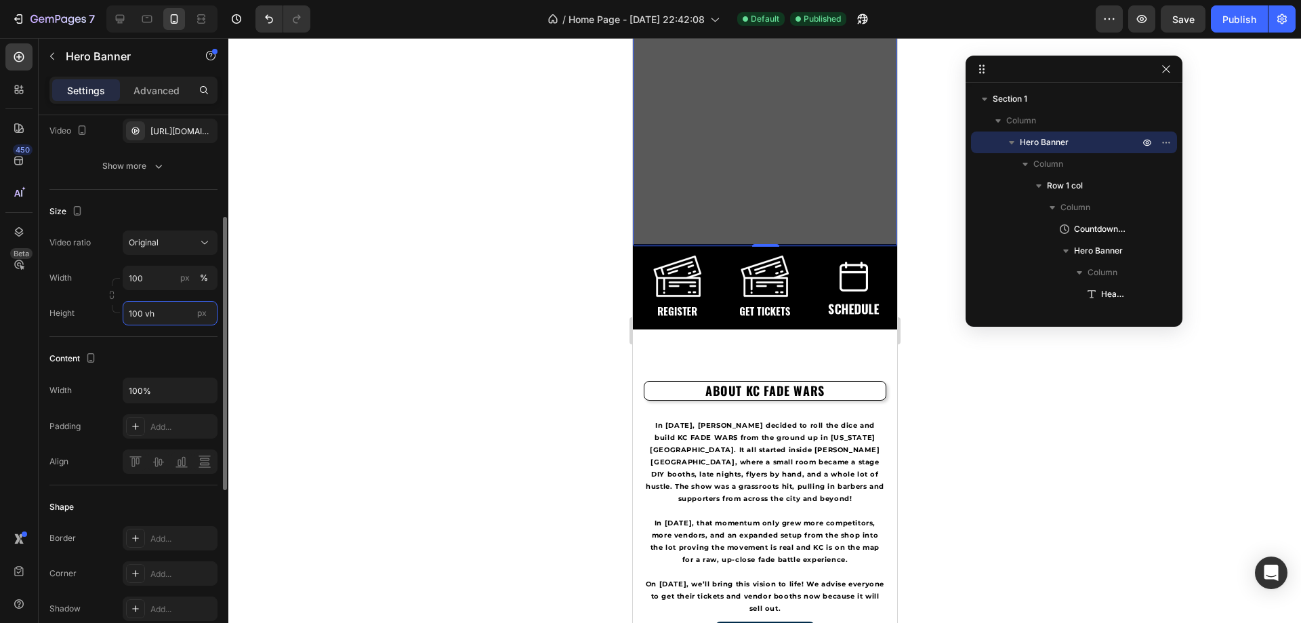
click at [171, 308] on input "100 vh" at bounding box center [170, 313] width 95 height 24
click at [176, 346] on p "Fit content Auto" at bounding box center [167, 345] width 79 height 12
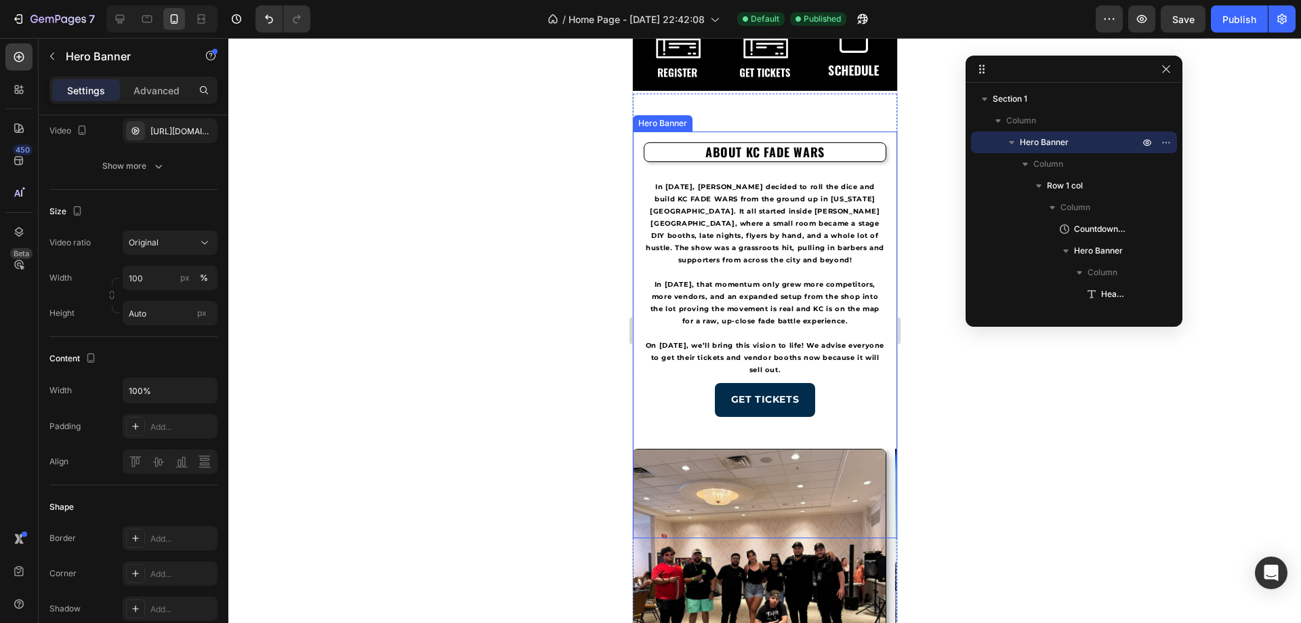
scroll to position [0, 0]
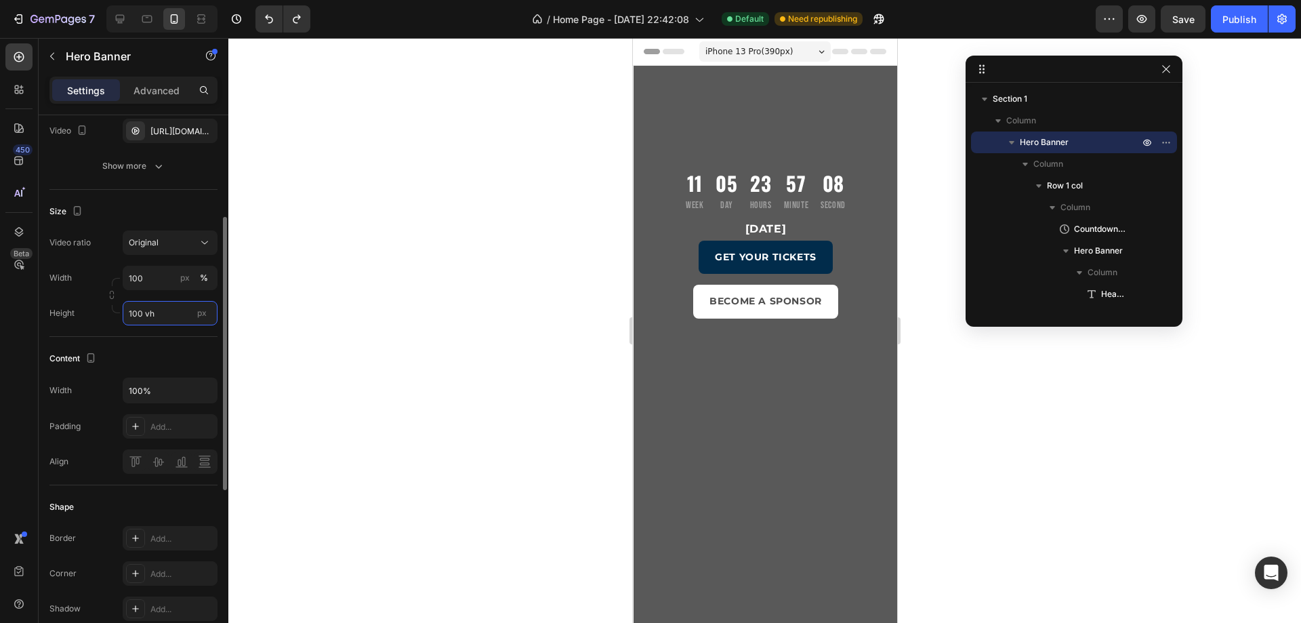
click at [181, 314] on input "100 vh" at bounding box center [170, 313] width 95 height 24
click at [161, 347] on span "Fit content" at bounding box center [148, 345] width 41 height 12
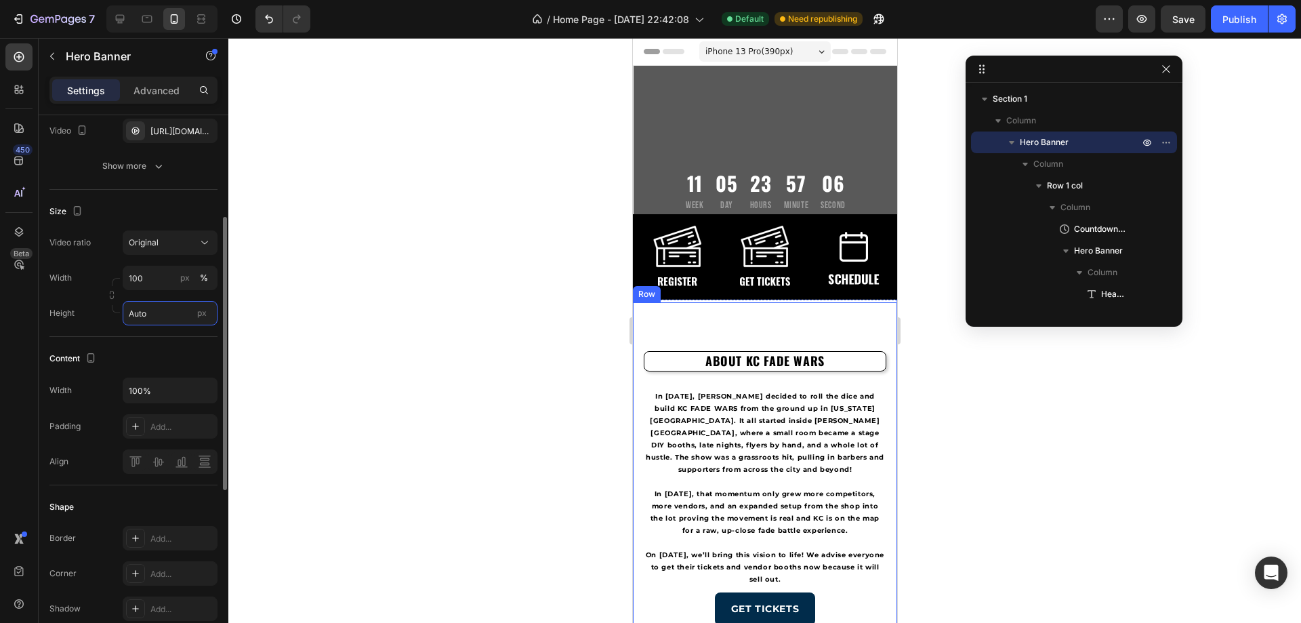
click at [173, 314] on input "Auto" at bounding box center [170, 313] width 95 height 24
click at [166, 369] on span "Fit screen" at bounding box center [147, 370] width 38 height 12
type input "100 vh"
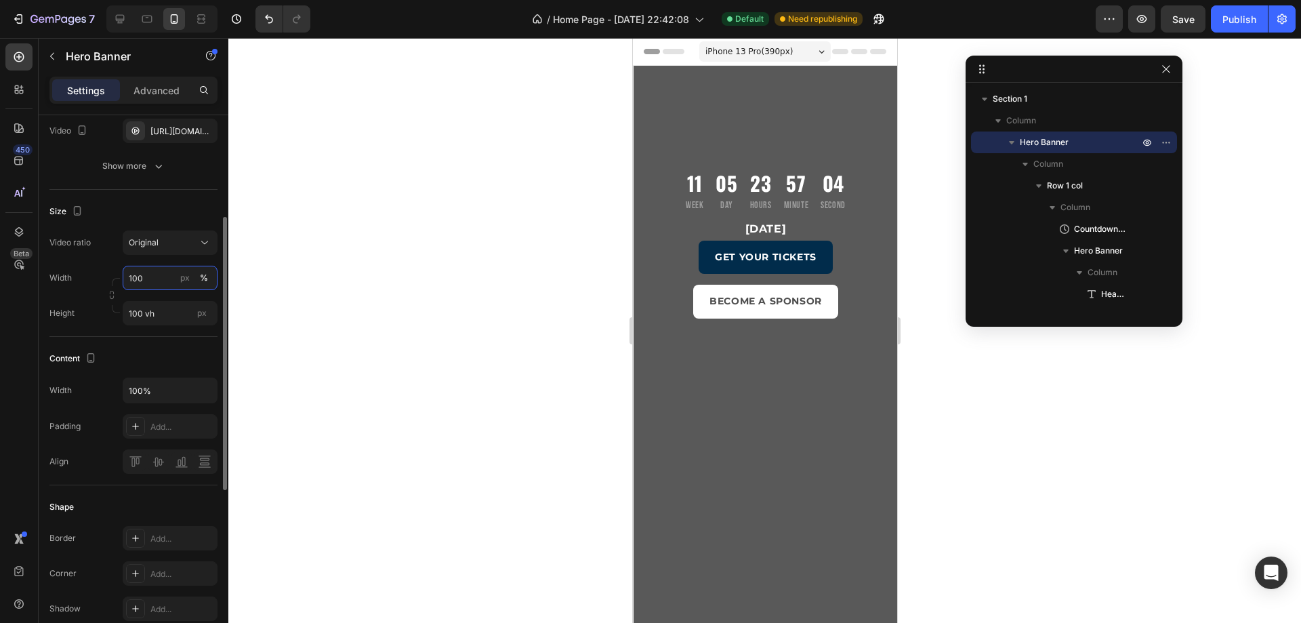
click at [171, 289] on input "100" at bounding box center [170, 278] width 95 height 24
click at [163, 334] on p "Default 100%" at bounding box center [167, 335] width 79 height 12
click at [163, 297] on div "Width 100 px % Height 100 vh px" at bounding box center [133, 296] width 168 height 60
click at [160, 283] on input "100" at bounding box center [170, 278] width 95 height 24
click at [156, 314] on p "Full 100%" at bounding box center [167, 310] width 79 height 12
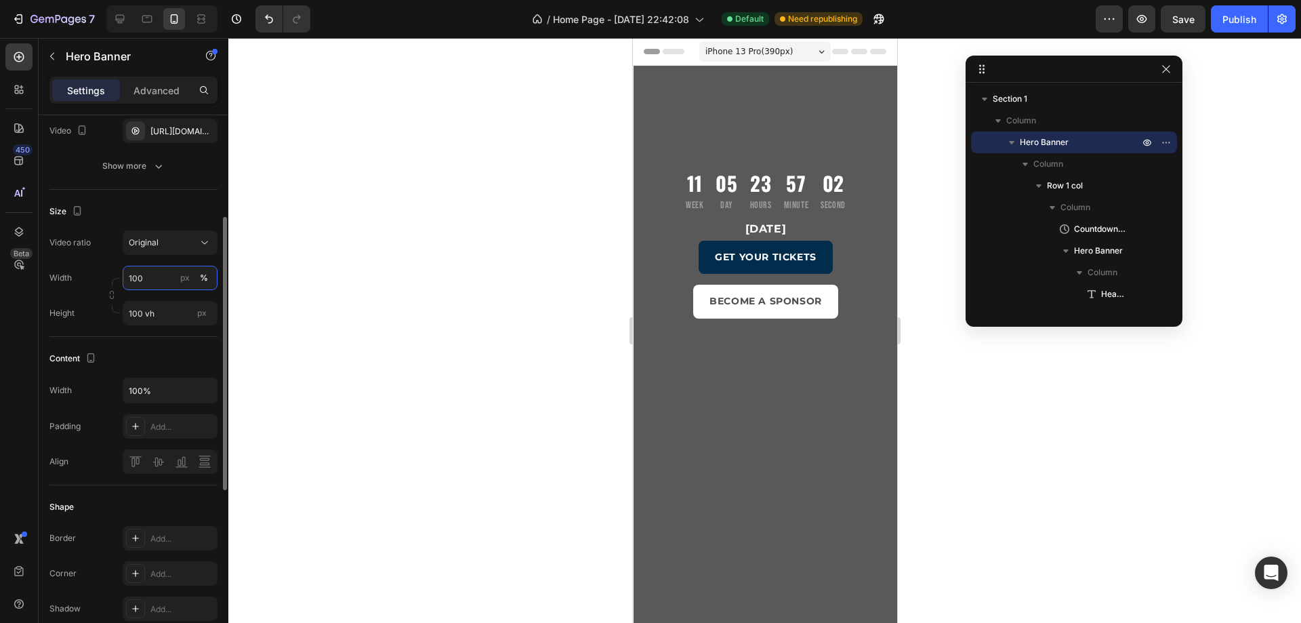
click at [170, 285] on input "100" at bounding box center [170, 278] width 95 height 24
click at [168, 331] on p "Default 100%" at bounding box center [167, 335] width 79 height 12
click at [194, 240] on div "Original" at bounding box center [163, 242] width 69 height 12
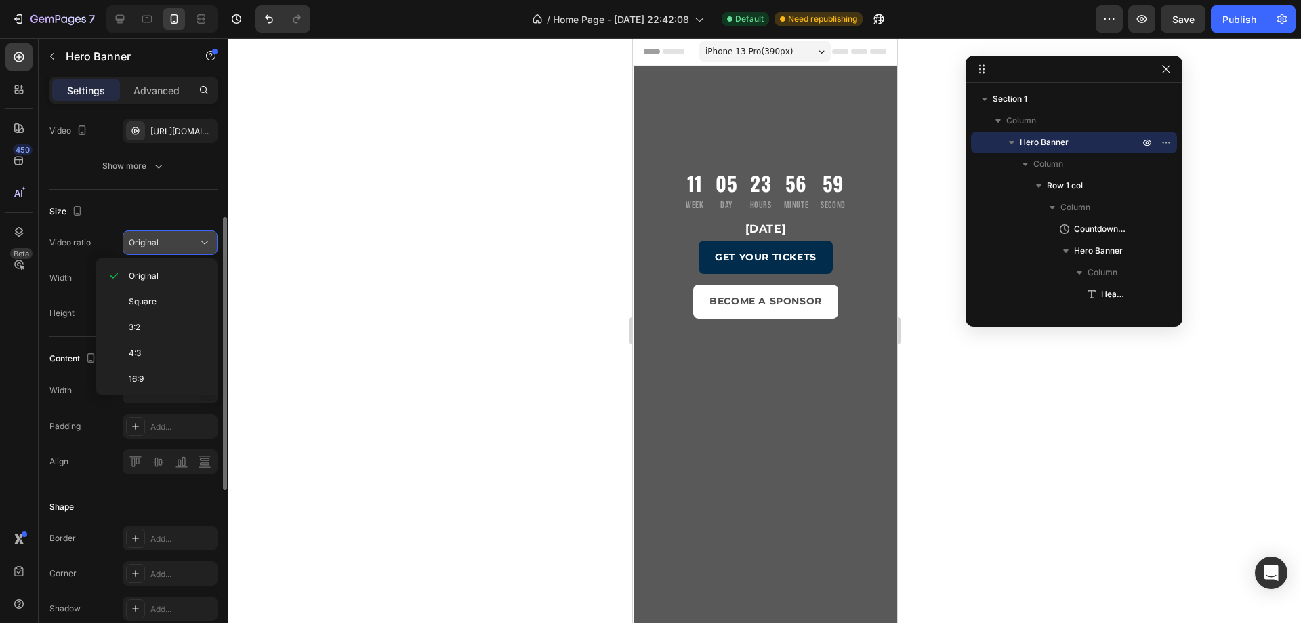
click at [191, 236] on div "Original" at bounding box center [170, 243] width 83 height 14
click at [190, 240] on div "Original" at bounding box center [163, 242] width 69 height 12
click at [183, 242] on div "Original" at bounding box center [163, 242] width 69 height 12
click at [184, 241] on div "Original" at bounding box center [163, 242] width 69 height 12
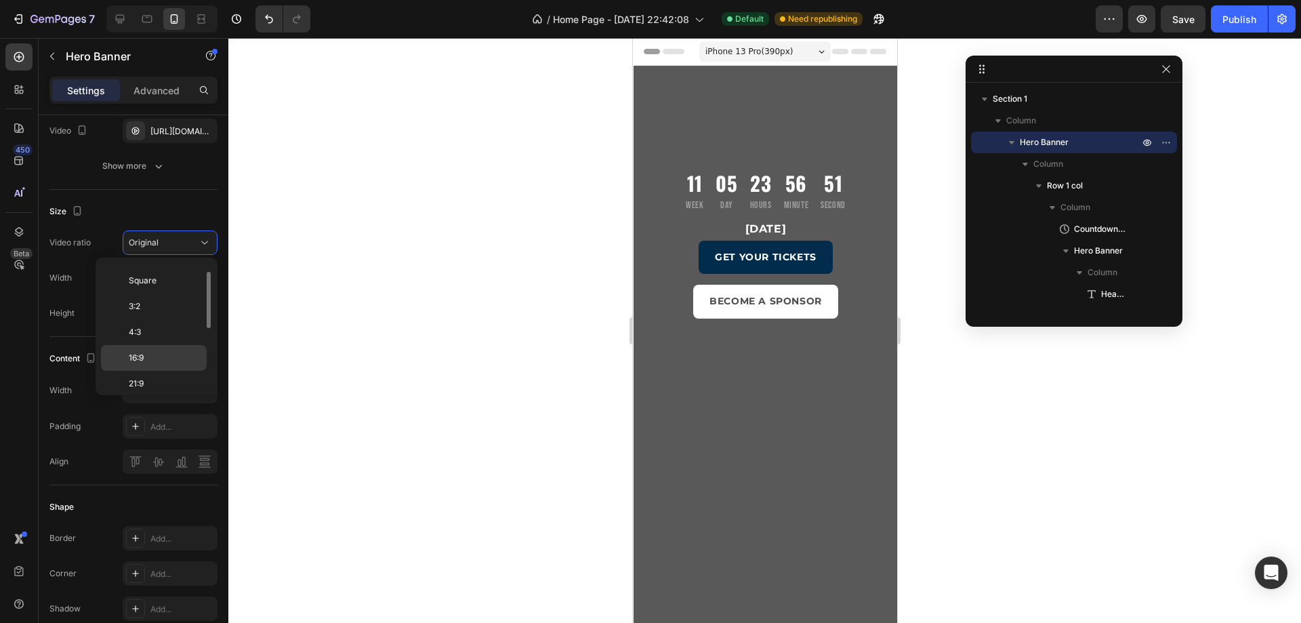
click at [154, 357] on p "16:9" at bounding box center [165, 358] width 72 height 12
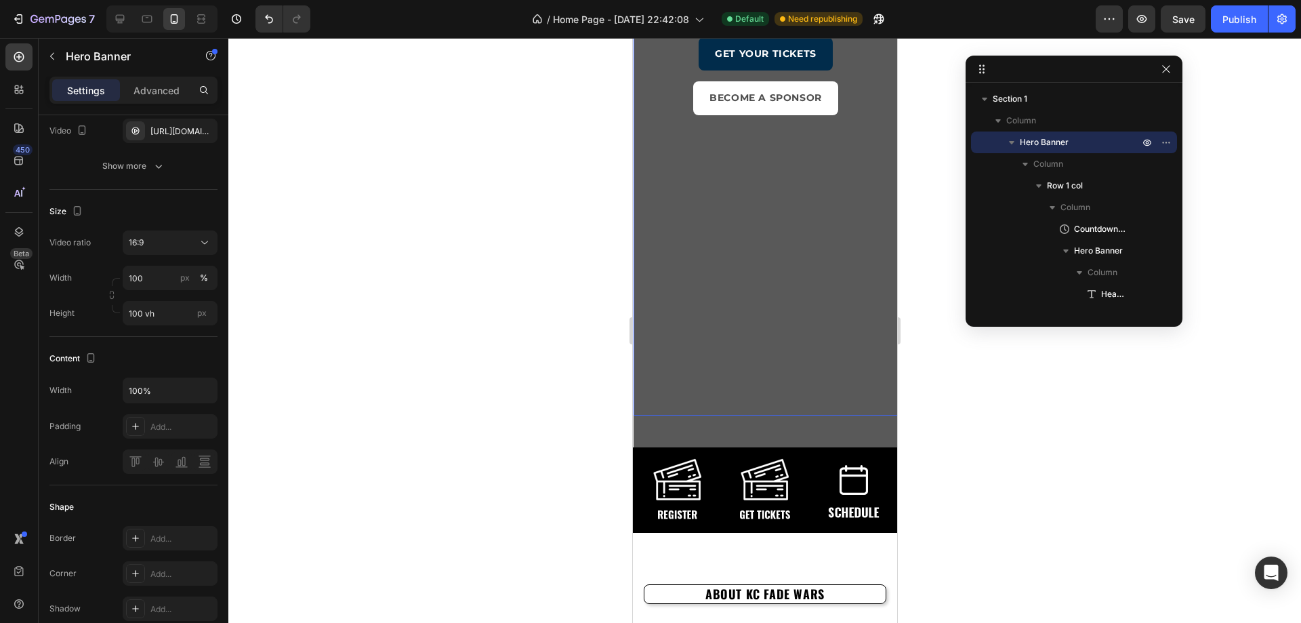
scroll to position [136, 0]
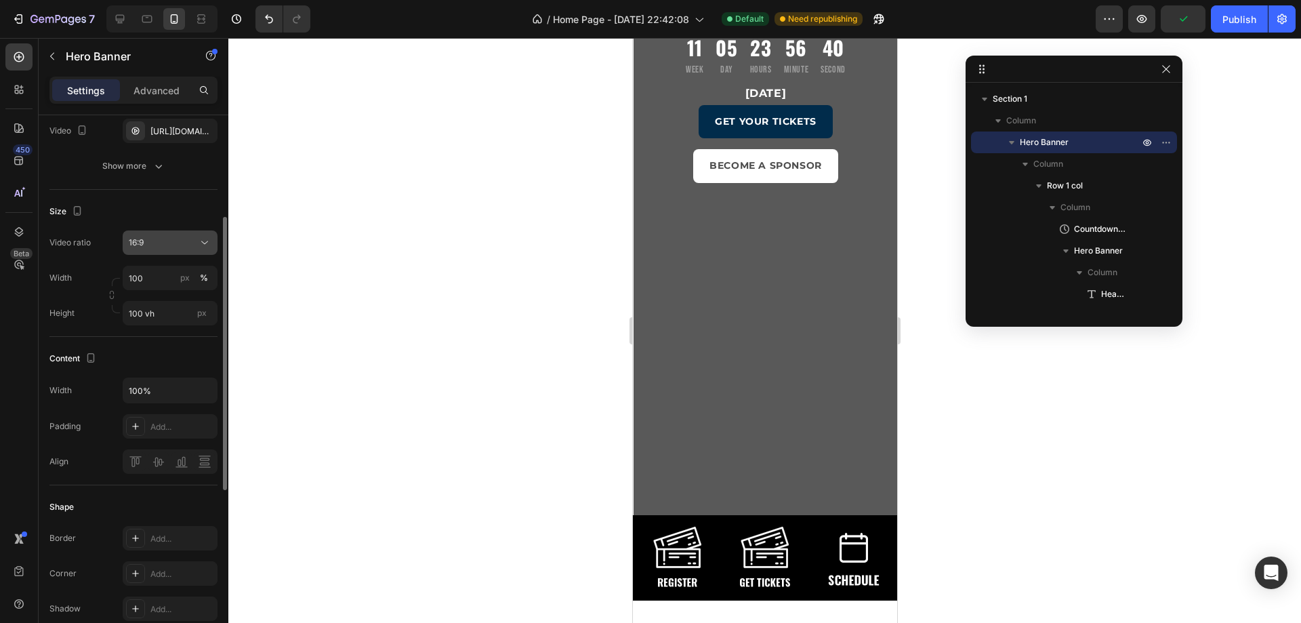
click at [169, 250] on button "16:9" at bounding box center [170, 242] width 95 height 24
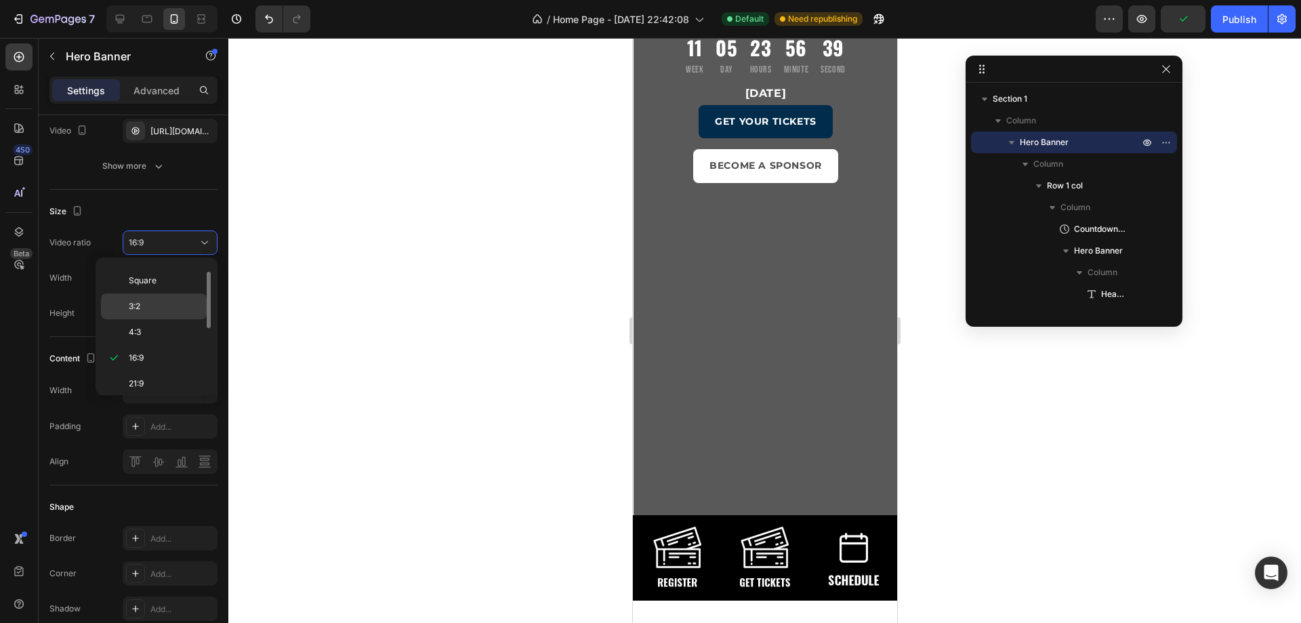
click at [159, 304] on p "3:2" at bounding box center [165, 306] width 72 height 12
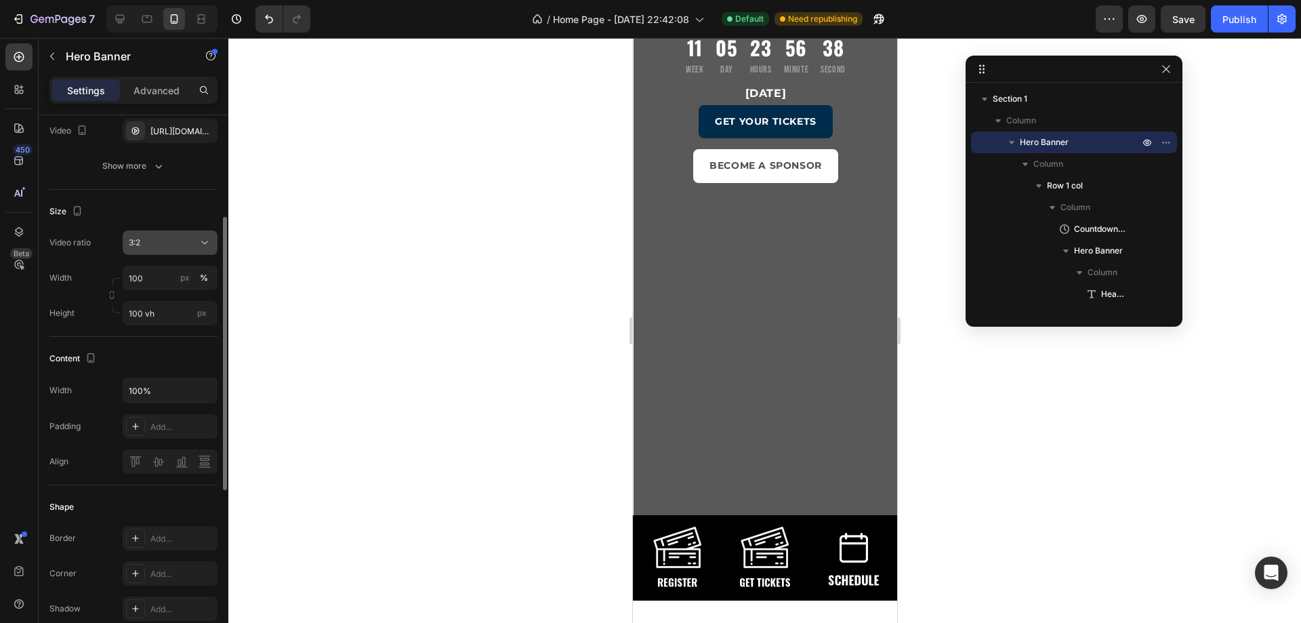
click at [176, 254] on div "Video ratio 3:2 Width 100 px % Height 100 vh px" at bounding box center [133, 277] width 168 height 95
drag, startPoint x: 176, startPoint y: 243, endPoint x: 175, endPoint y: 265, distance: 22.4
click at [176, 244] on div "3:2" at bounding box center [163, 242] width 69 height 12
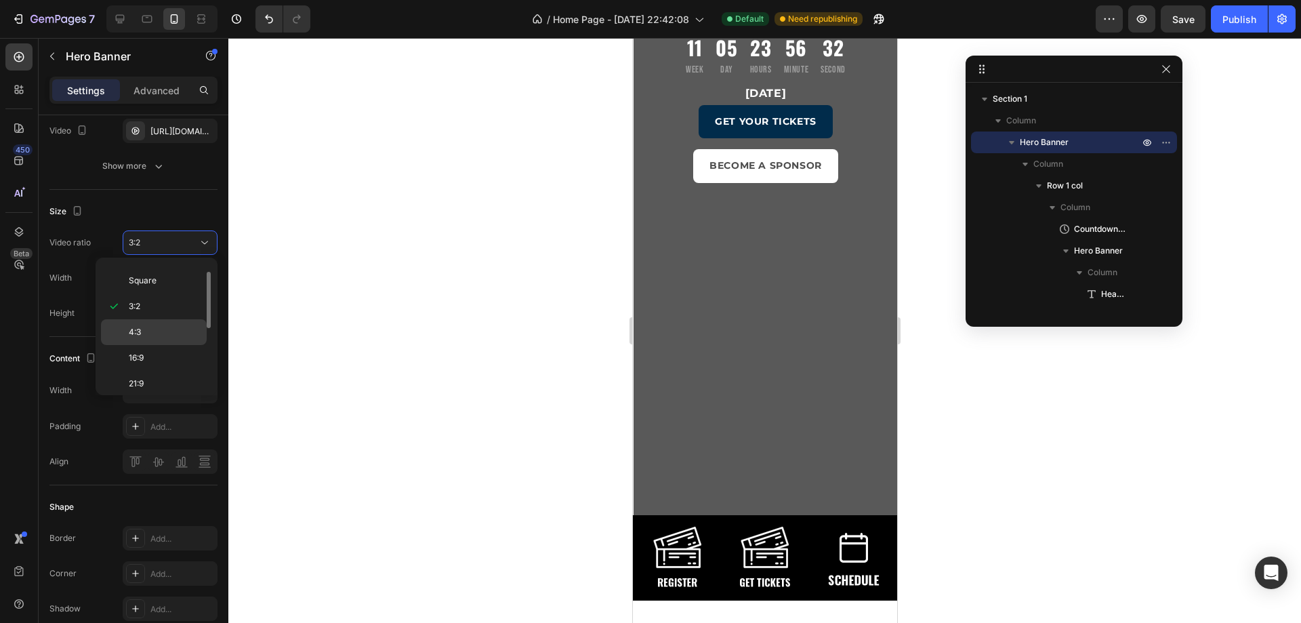
click at [121, 345] on div "4:3" at bounding box center [154, 358] width 106 height 26
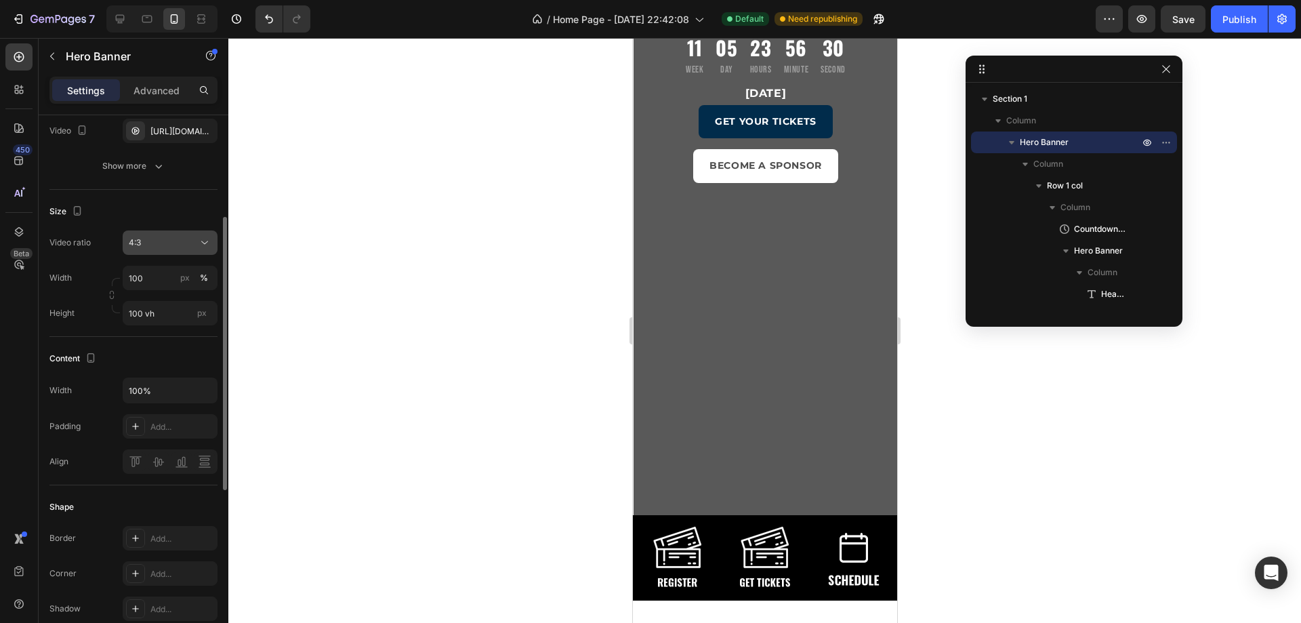
click at [175, 249] on button "4:3" at bounding box center [170, 242] width 95 height 24
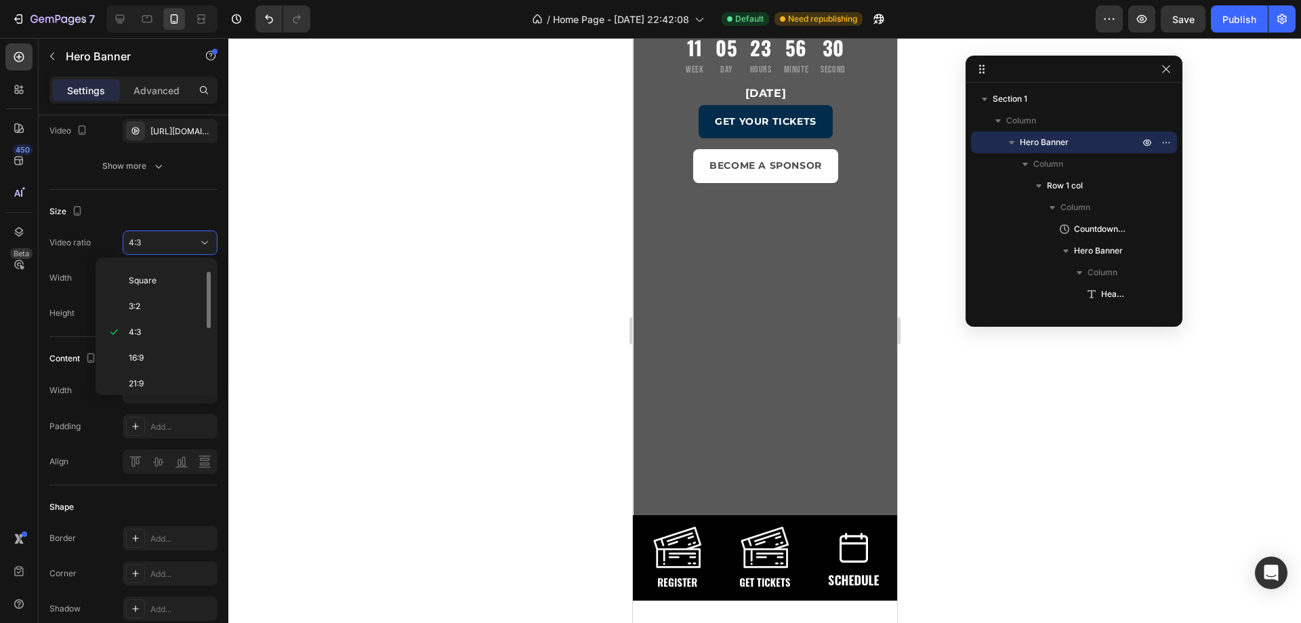
scroll to position [89, 0]
click at [157, 368] on p "3:4" at bounding box center [165, 367] width 72 height 12
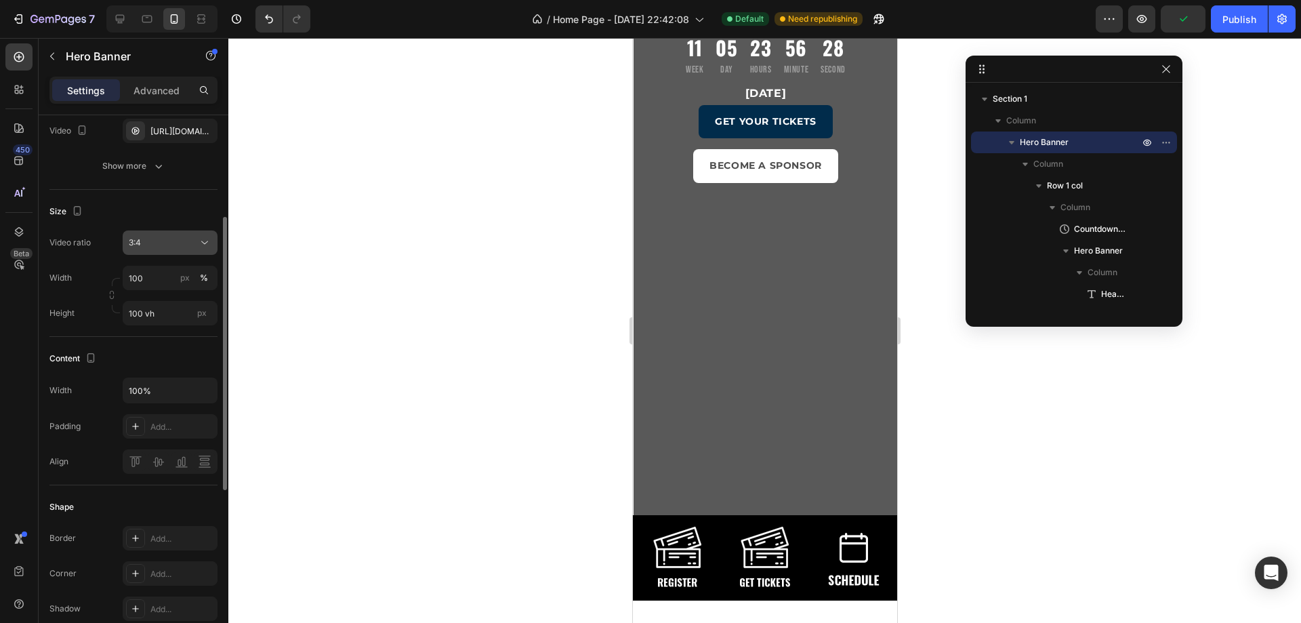
click at [175, 242] on div "3:4" at bounding box center [163, 242] width 69 height 12
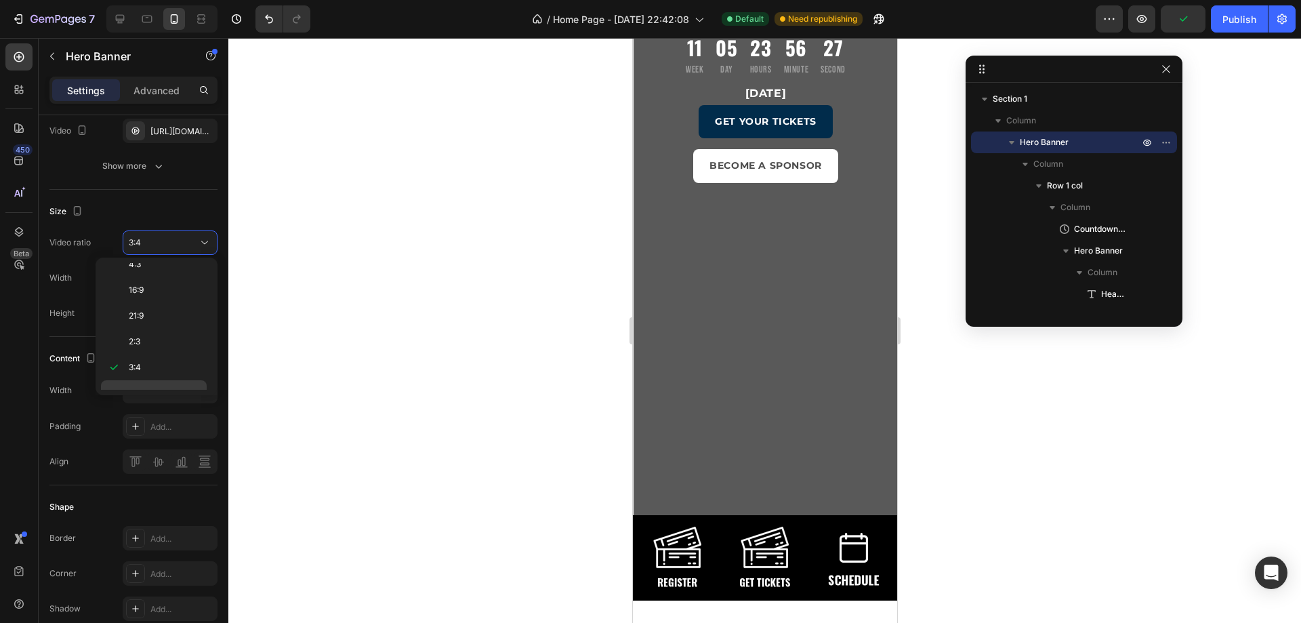
scroll to position [157, 0]
click at [159, 377] on p "Custom" at bounding box center [165, 377] width 72 height 12
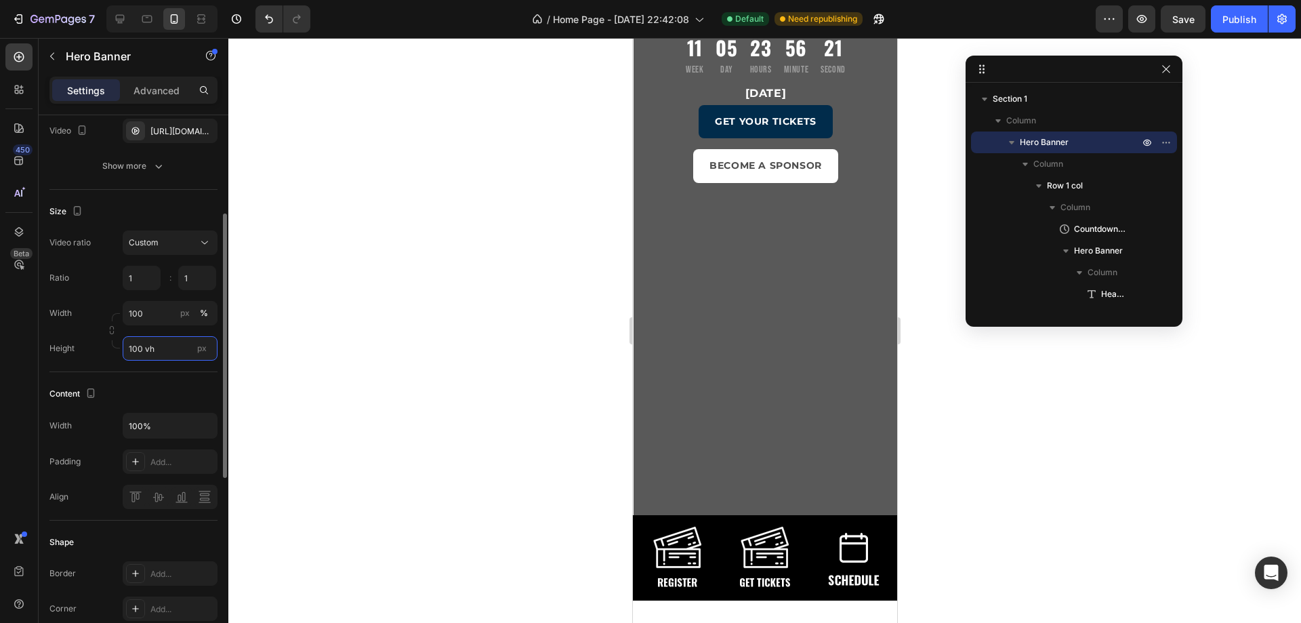
click at [169, 351] on input "100 vh" at bounding box center [170, 348] width 95 height 24
click at [181, 381] on p "Fit content Auto" at bounding box center [167, 381] width 79 height 12
type input "Auto"
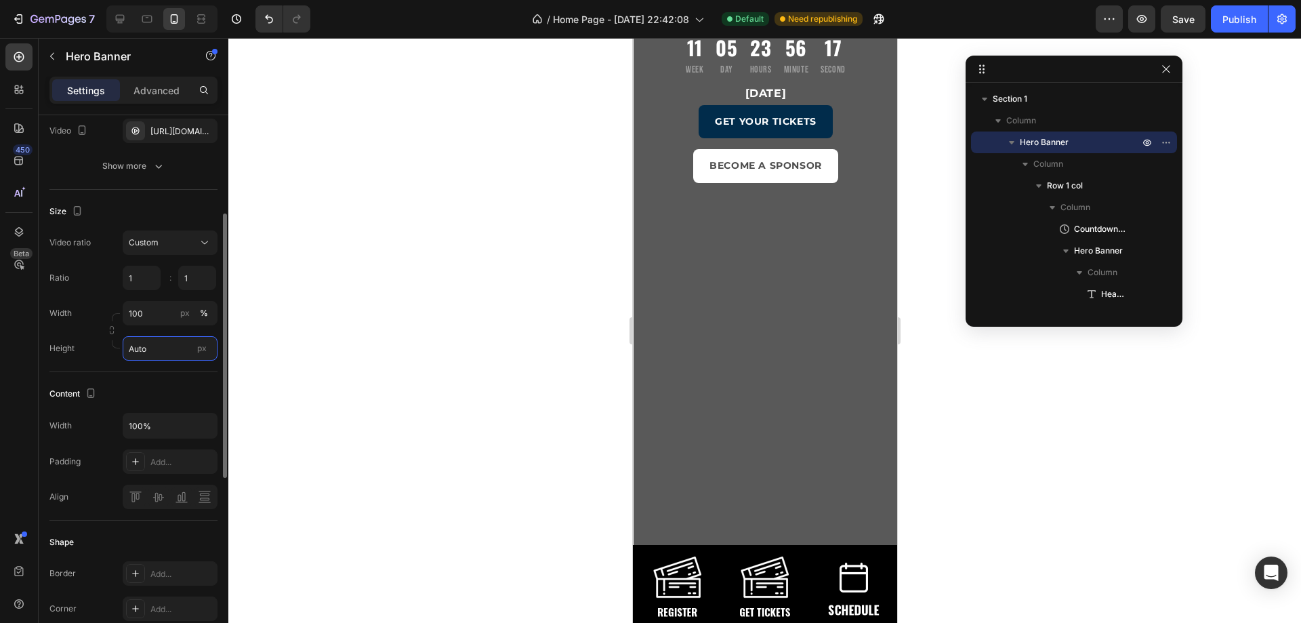
click at [156, 350] on input "Auto" at bounding box center [170, 348] width 95 height 24
click at [174, 243] on div "Custom" at bounding box center [163, 242] width 69 height 12
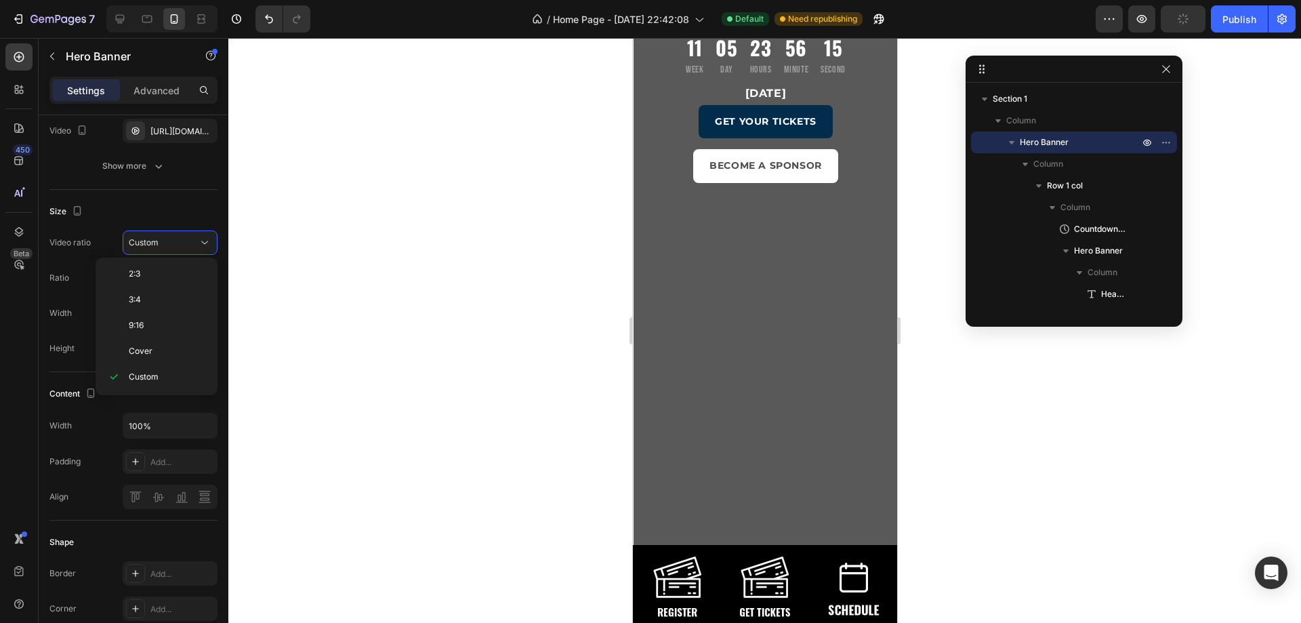
scroll to position [0, 0]
click at [155, 276] on span "Original" at bounding box center [144, 276] width 30 height 12
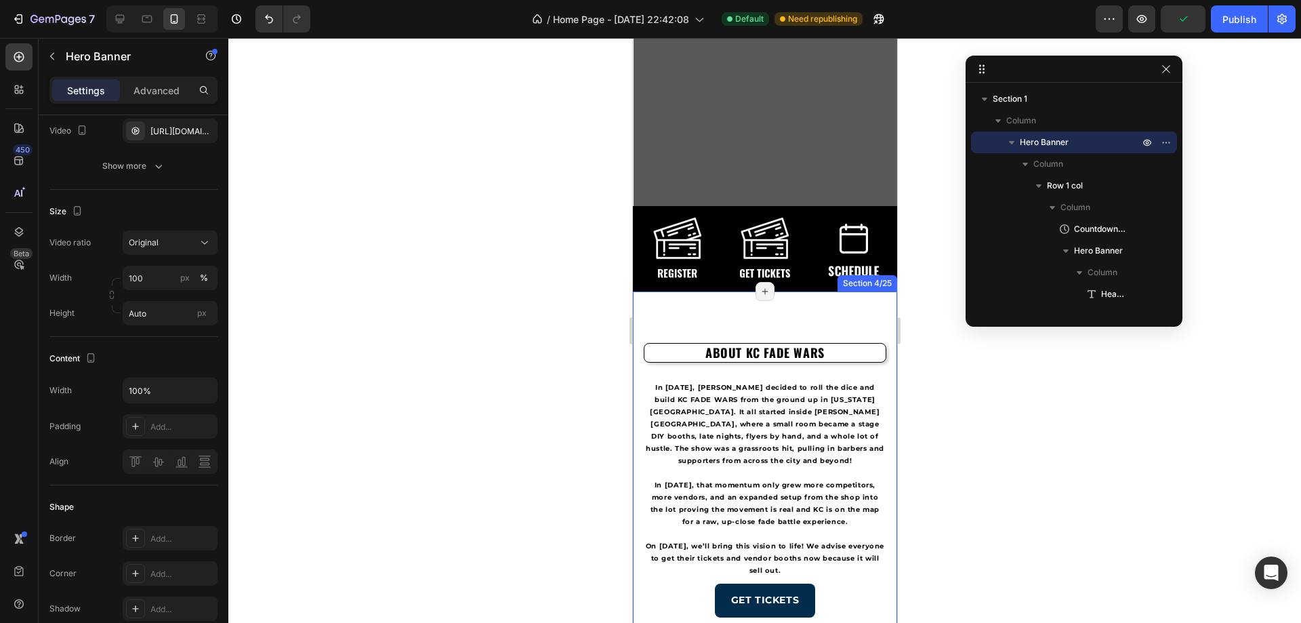
scroll to position [68, 0]
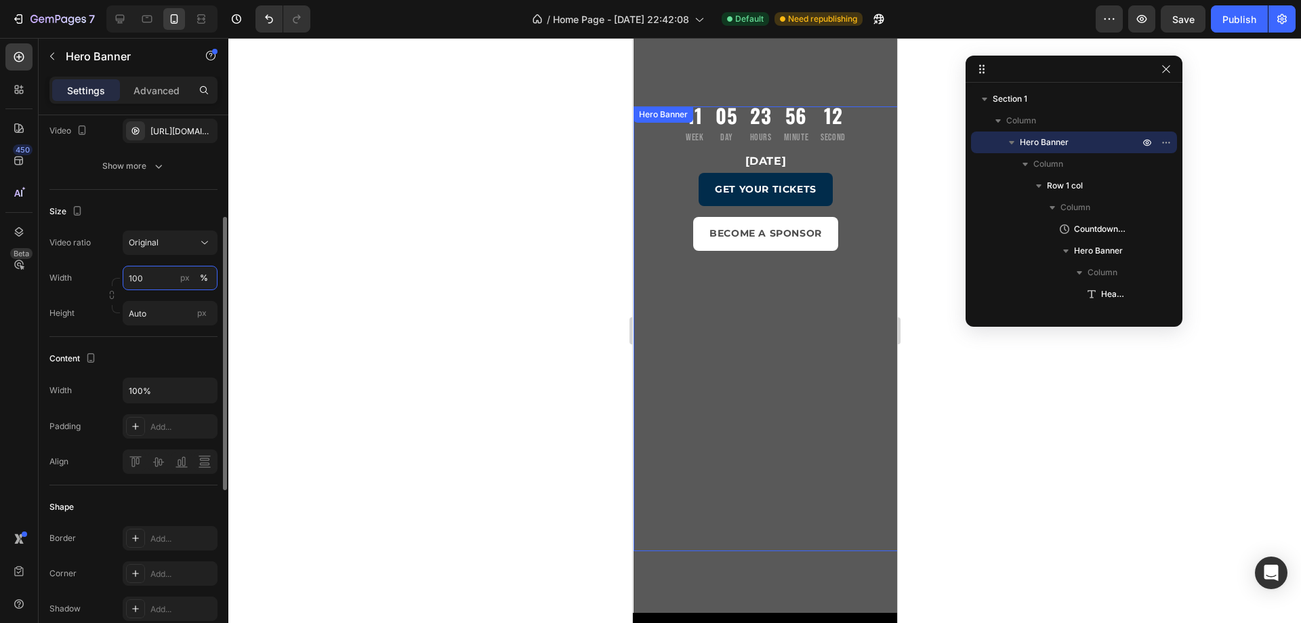
click at [173, 286] on input "100" at bounding box center [170, 278] width 95 height 24
click at [146, 318] on div "Full 100%" at bounding box center [156, 310] width 111 height 24
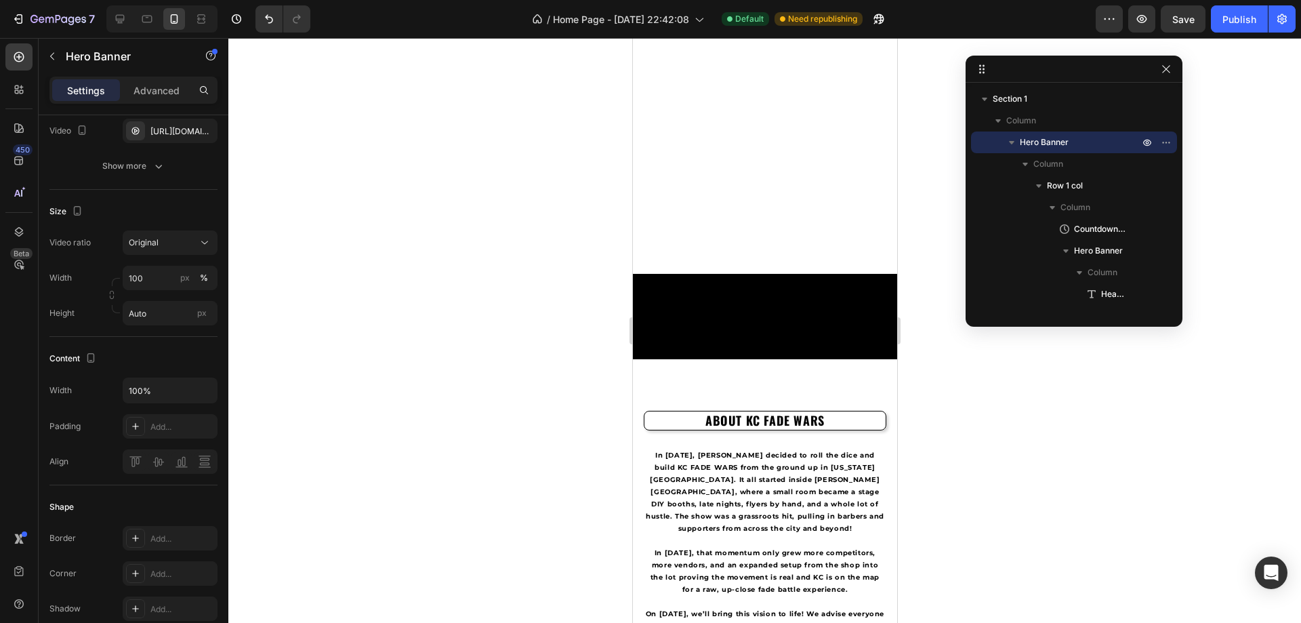
scroll to position [339, 0]
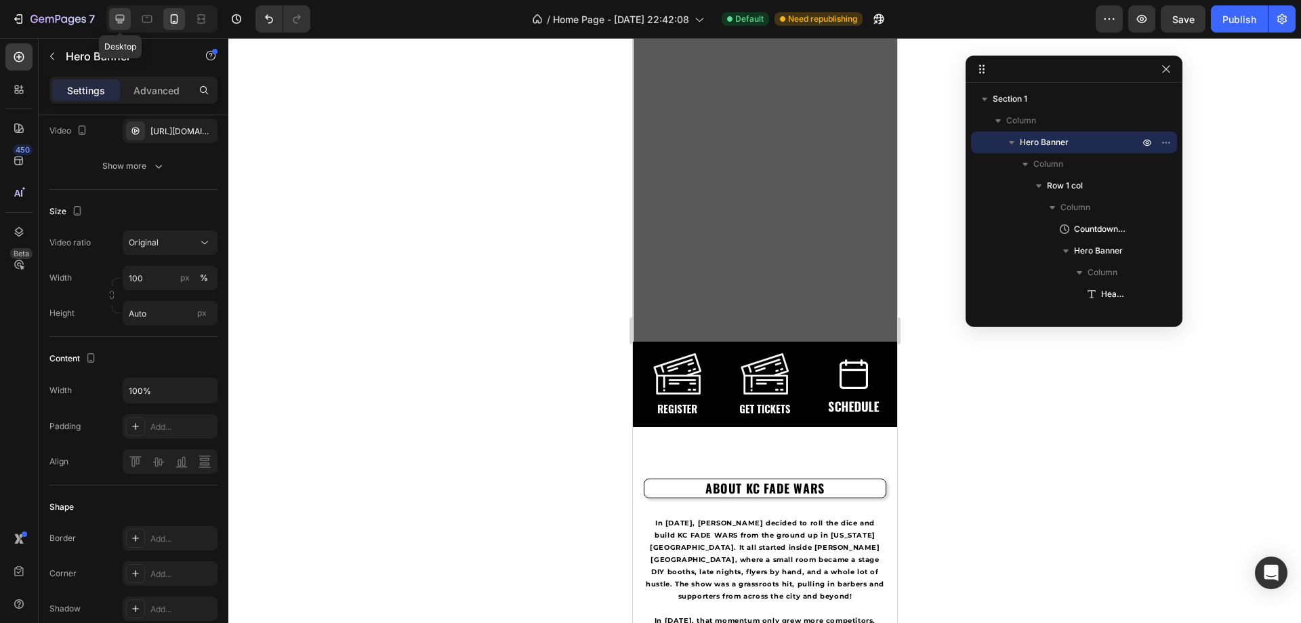
click at [124, 16] on icon at bounding box center [120, 19] width 14 height 14
type input "Auto"
type input "1920"
type input "100 vh"
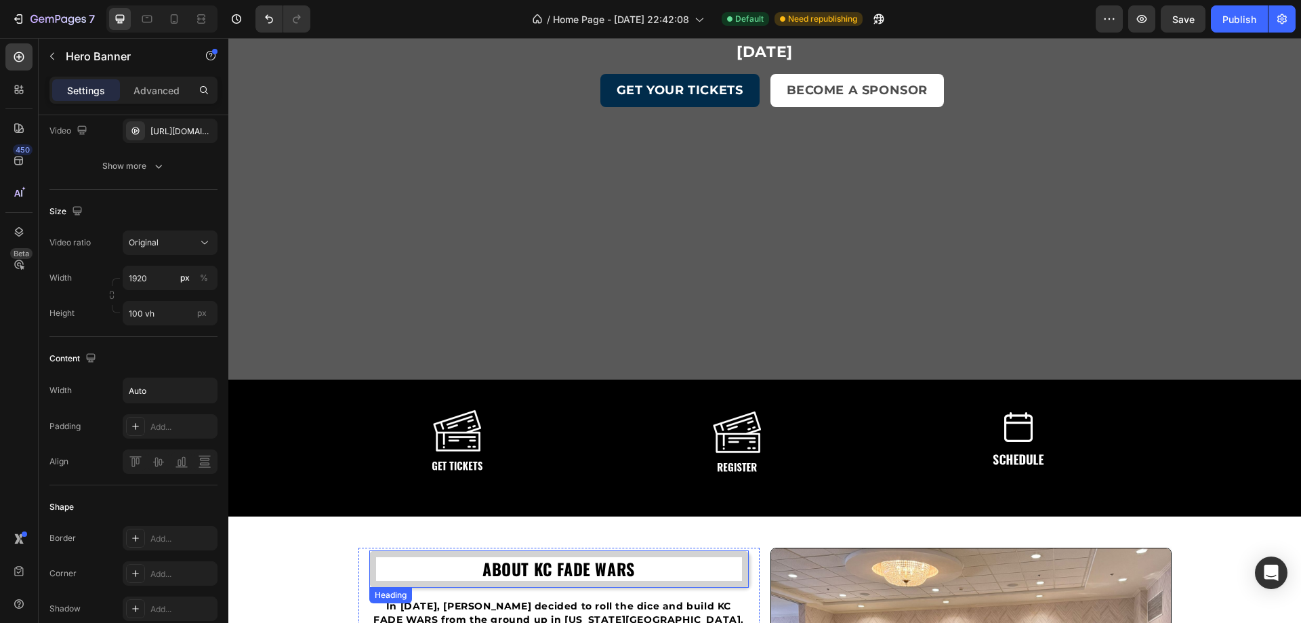
scroll to position [474, 0]
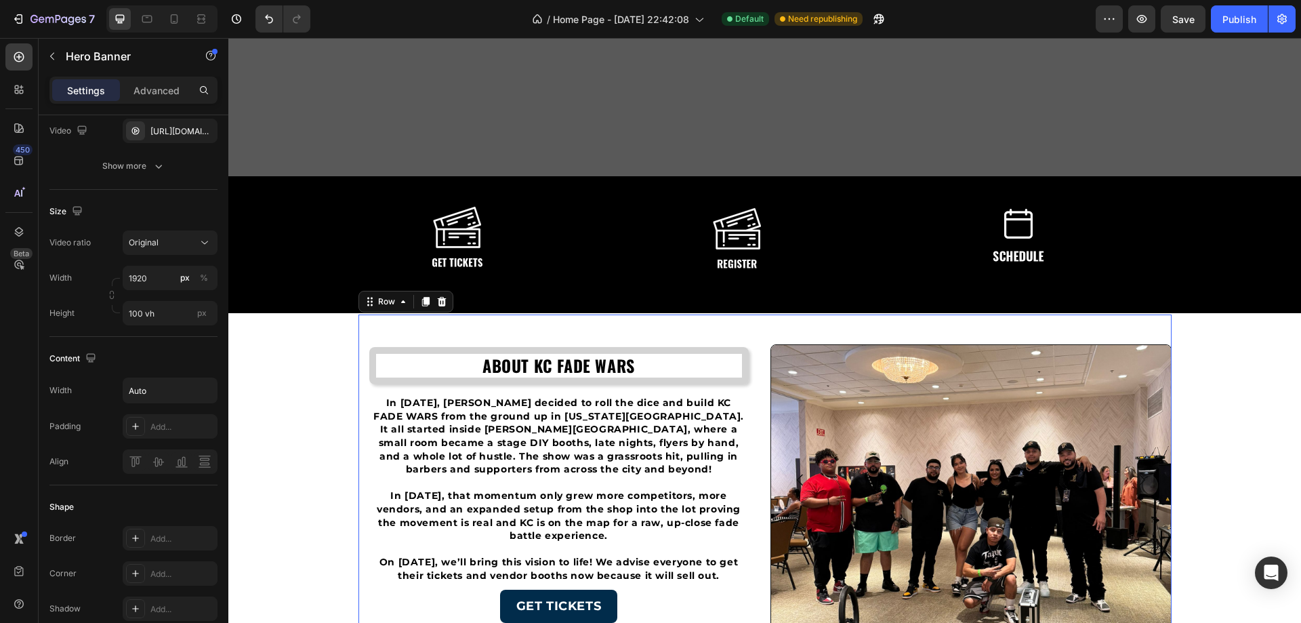
click at [641, 327] on div "ABOUT KC FADE WARS Heading In 2024, Goldo Plug decided to roll the dice and bui…" at bounding box center [558, 482] width 401 height 337
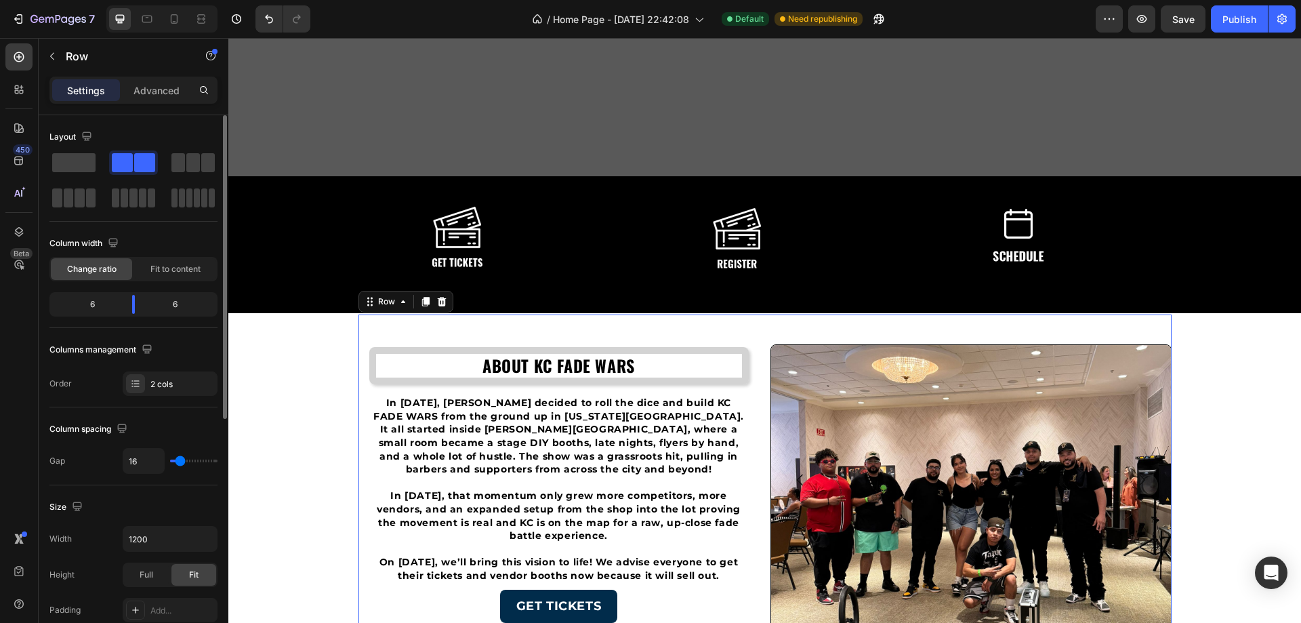
click at [573, 269] on div "Drop element here" at bounding box center [764, 257] width 1073 height 41
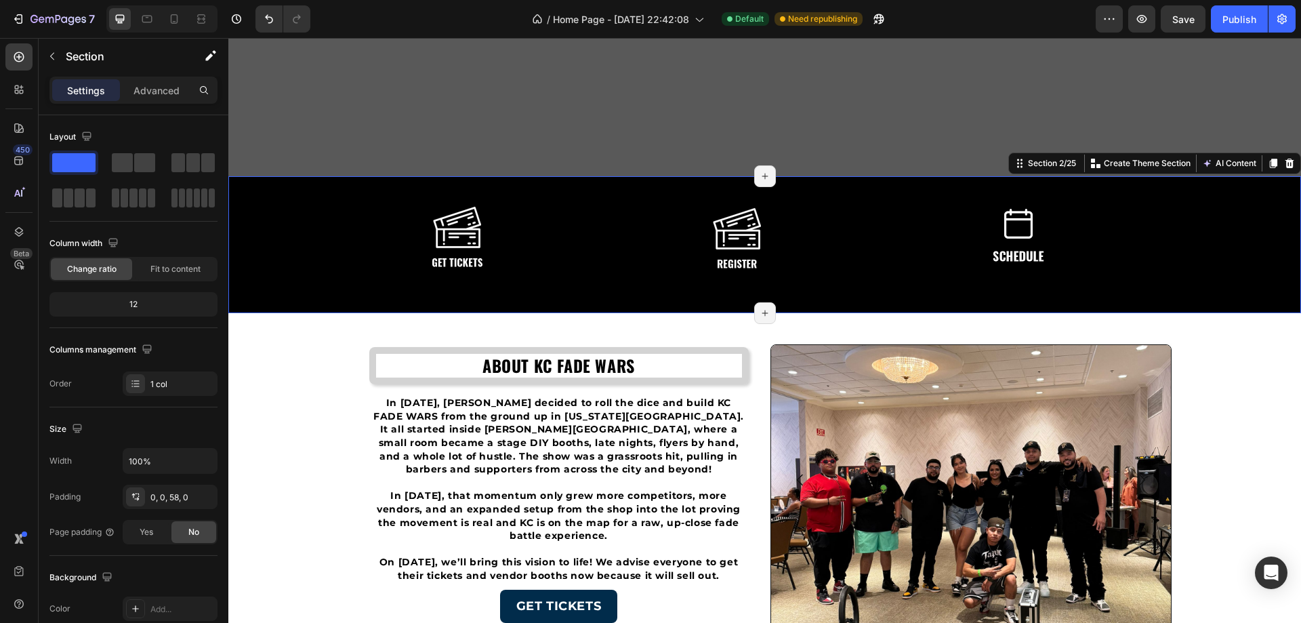
click at [467, 299] on div at bounding box center [764, 244] width 1073 height 137
click at [192, 14] on div at bounding box center [201, 19] width 22 height 22
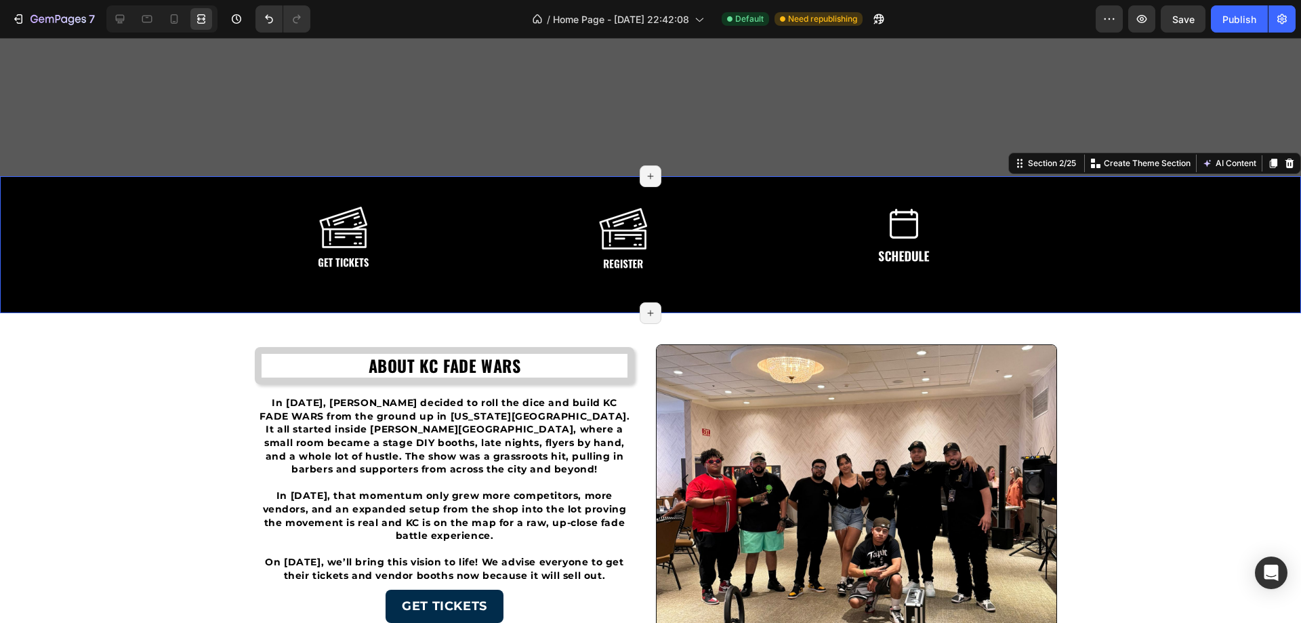
click at [452, 291] on div at bounding box center [650, 244] width 1301 height 137
click at [413, 331] on div "ABOUT KC FADE WARS Heading In 2024, Goldo Plug decided to roll the dice and bui…" at bounding box center [444, 482] width 401 height 337
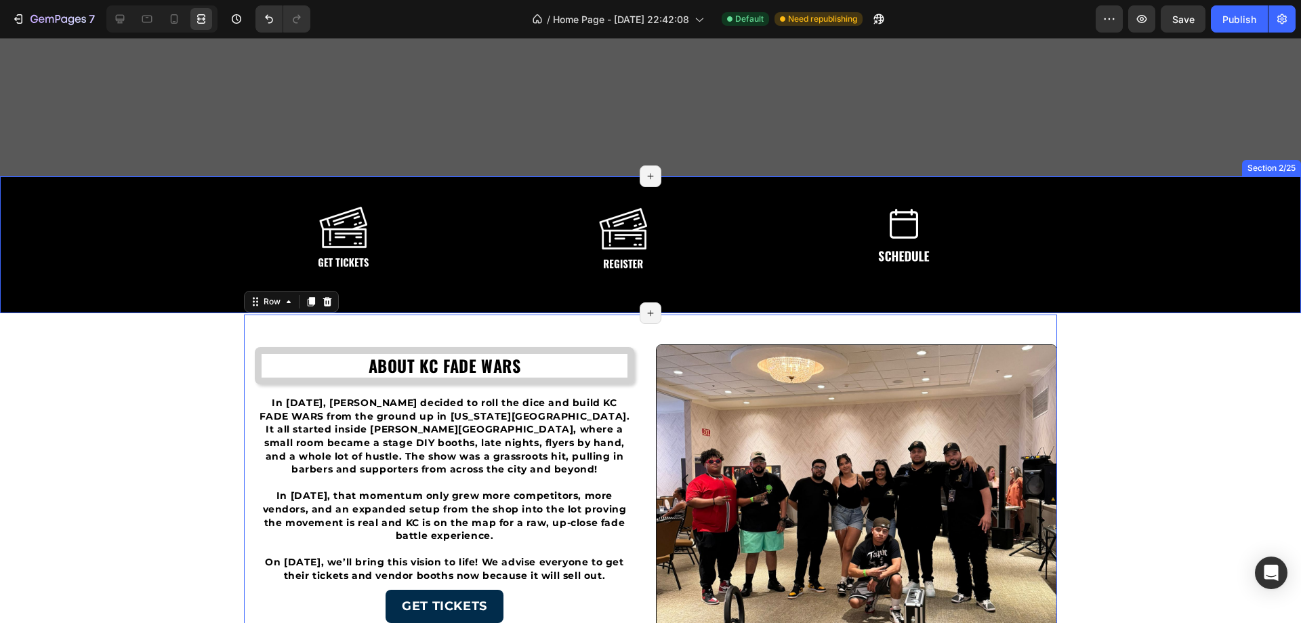
click at [496, 278] on div at bounding box center [650, 244] width 1301 height 137
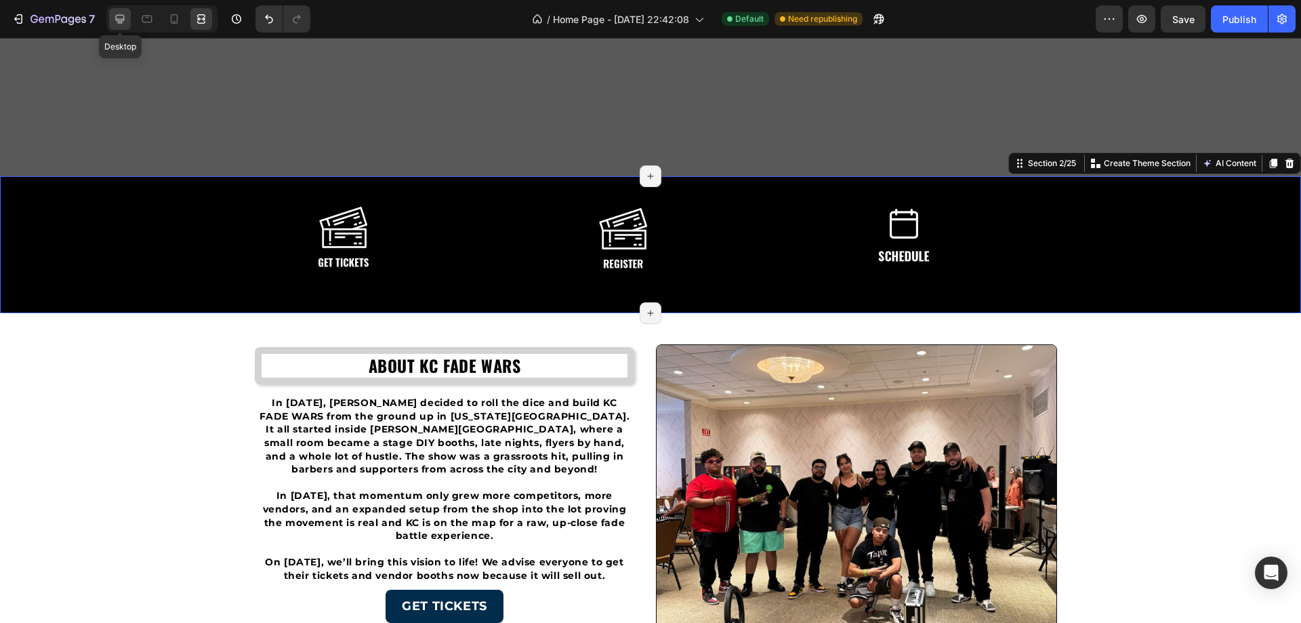
click at [125, 24] on icon at bounding box center [120, 19] width 14 height 14
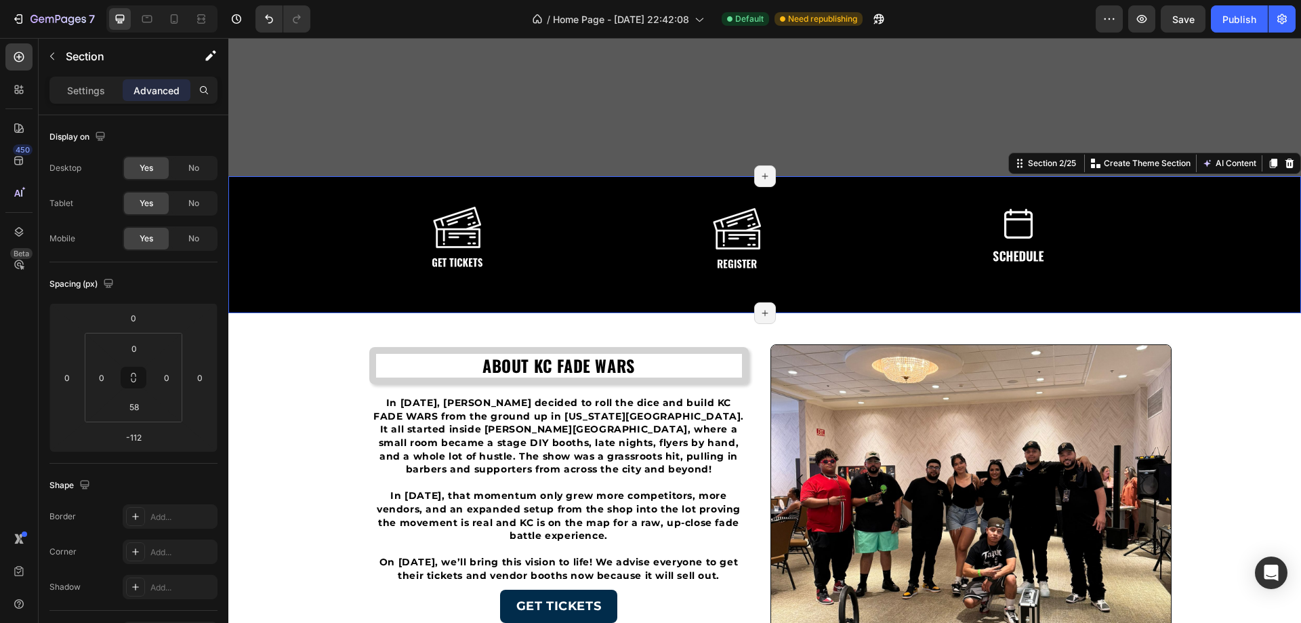
click at [466, 304] on div at bounding box center [764, 244] width 1073 height 137
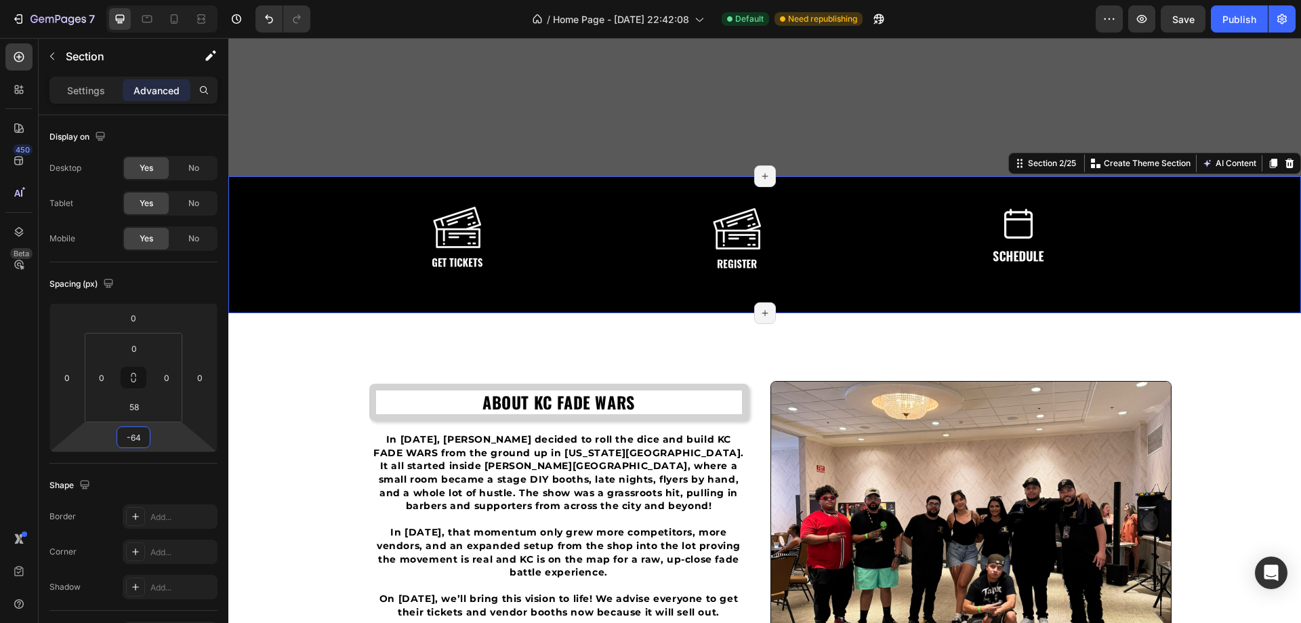
type input "-66"
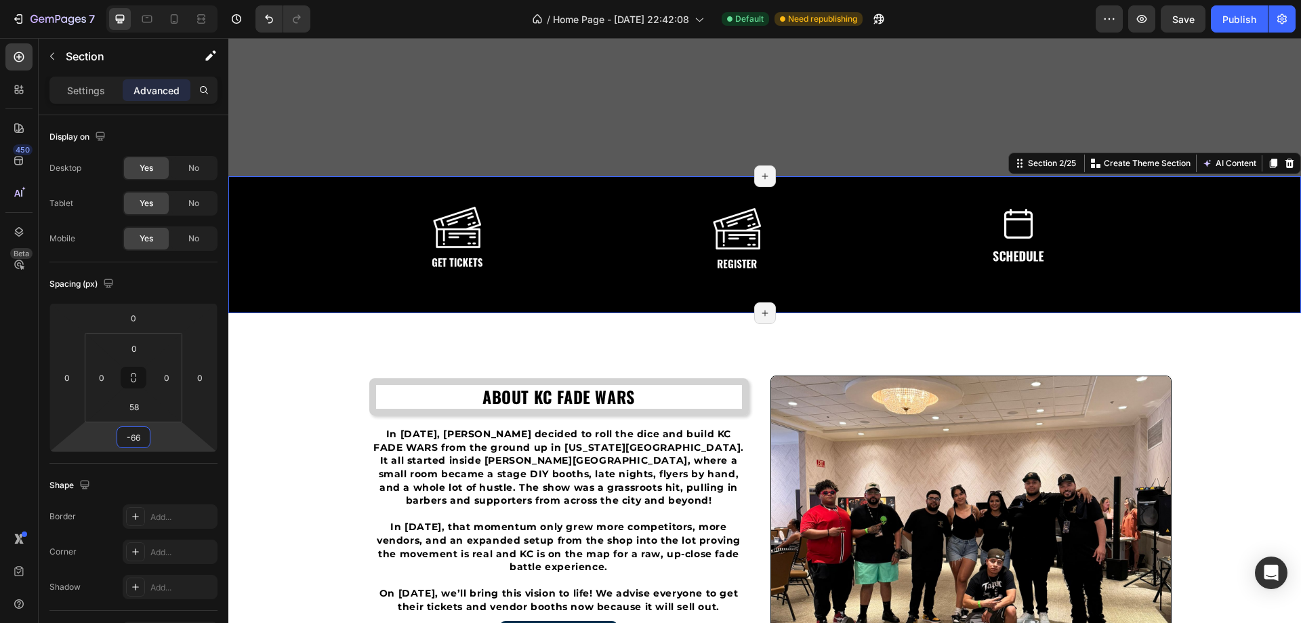
drag, startPoint x: 163, startPoint y: 435, endPoint x: 168, endPoint y: 419, distance: 16.5
click at [168, 0] on html "7 / Home Page - Aug 17, 22:42:08 Default Need republishing Preview Save Publish…" at bounding box center [650, 0] width 1301 height 0
click at [1186, 20] on span "Save" at bounding box center [1183, 20] width 22 height 12
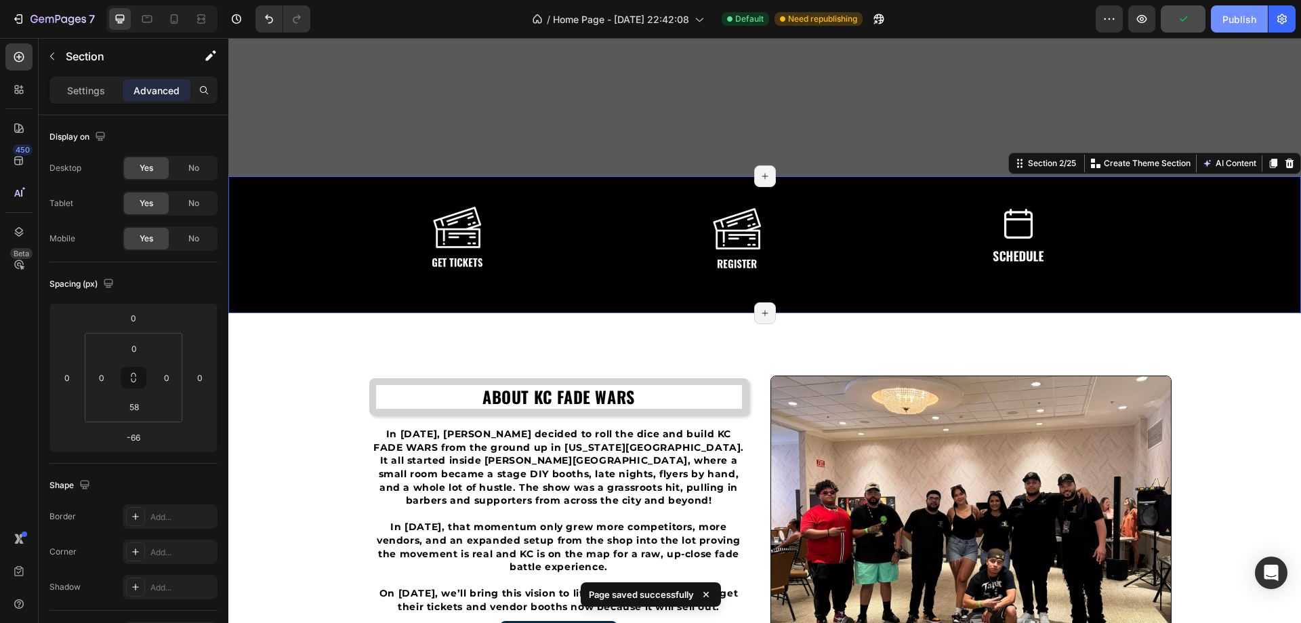
click at [1241, 17] on div "Publish" at bounding box center [1239, 19] width 34 height 14
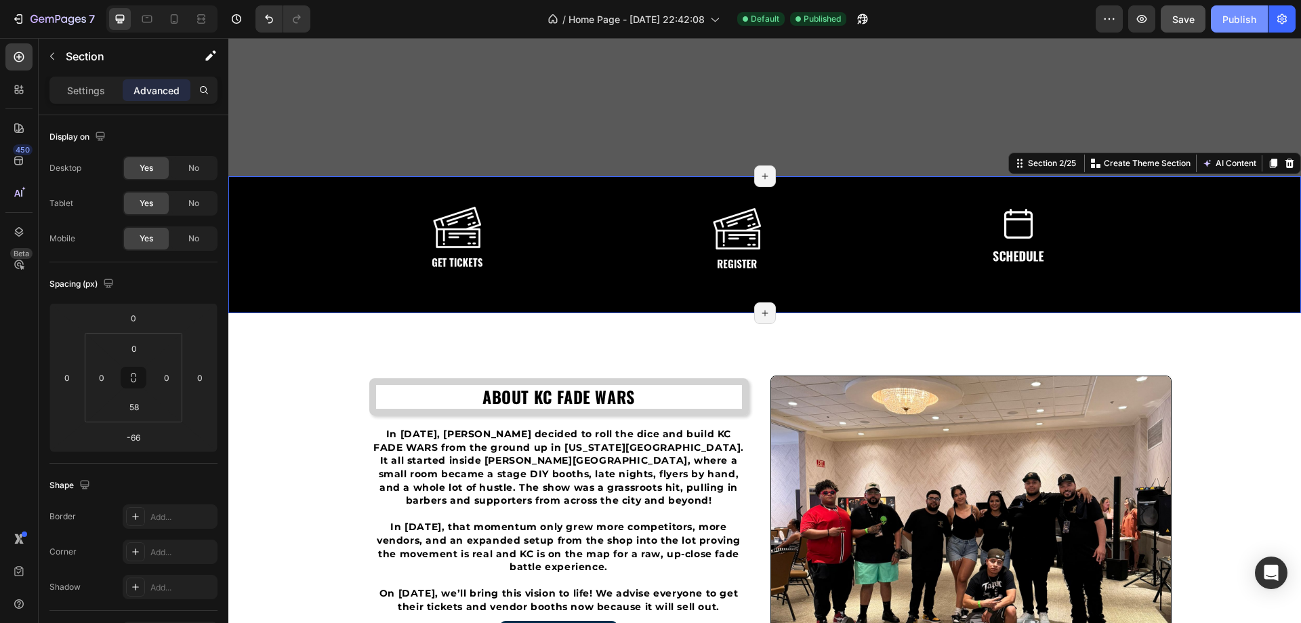
click at [1224, 18] on div "Publish" at bounding box center [1239, 19] width 34 height 14
click at [197, 18] on icon at bounding box center [201, 19] width 14 height 14
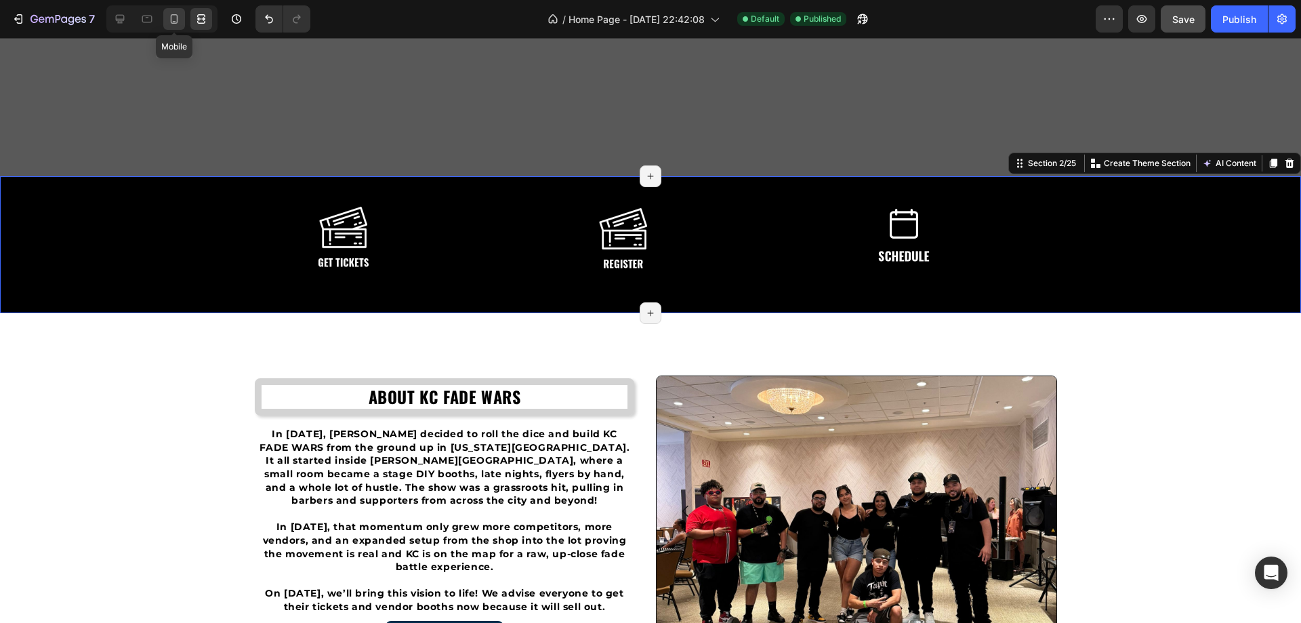
click at [164, 22] on div at bounding box center [174, 19] width 22 height 22
type input "-2"
type input "1078"
type input "Auto"
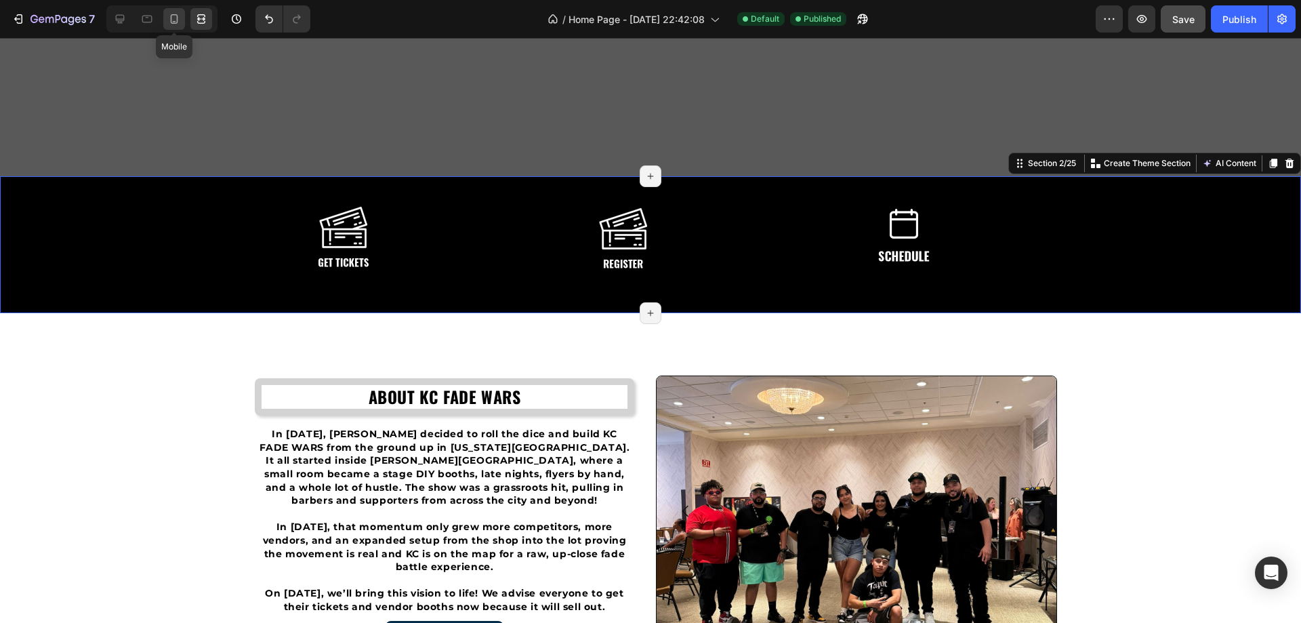
type input "Auto"
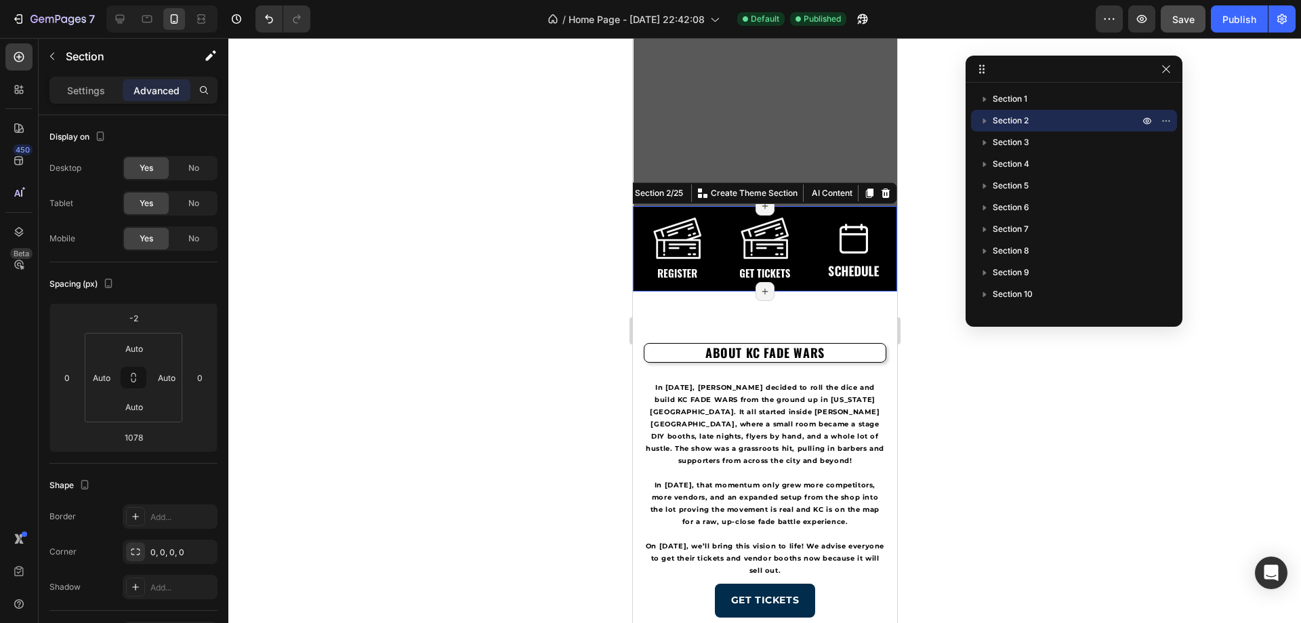
scroll to position [595, 0]
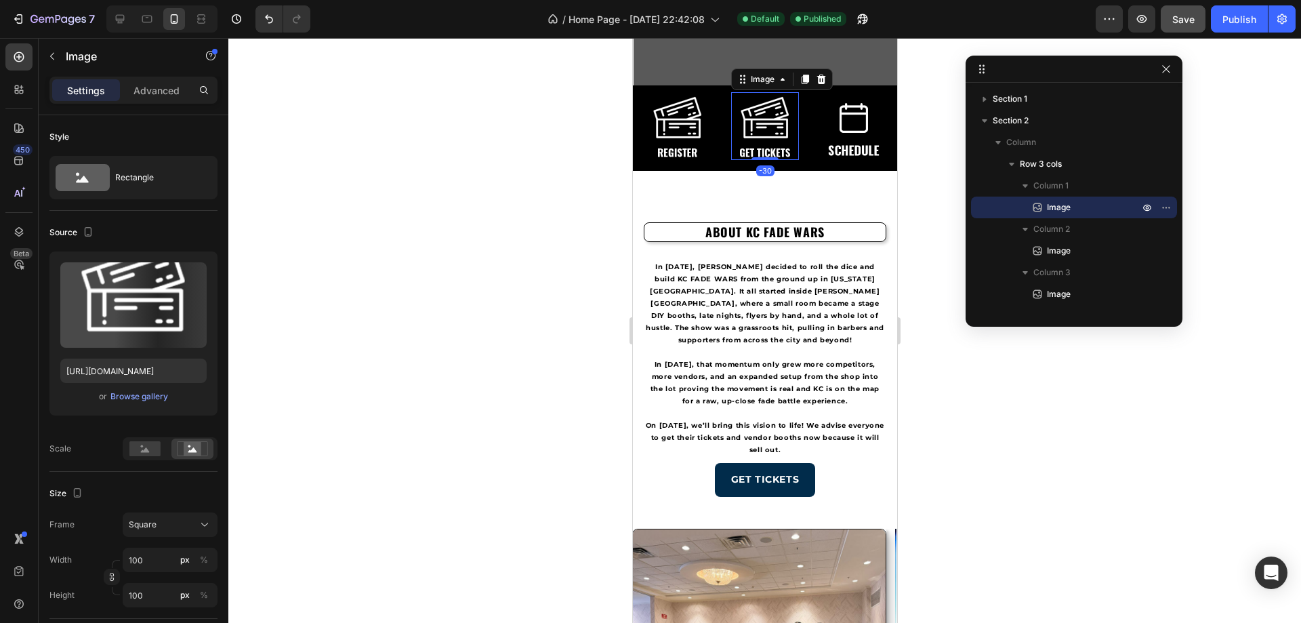
click at [746, 128] on img at bounding box center [764, 126] width 68 height 68
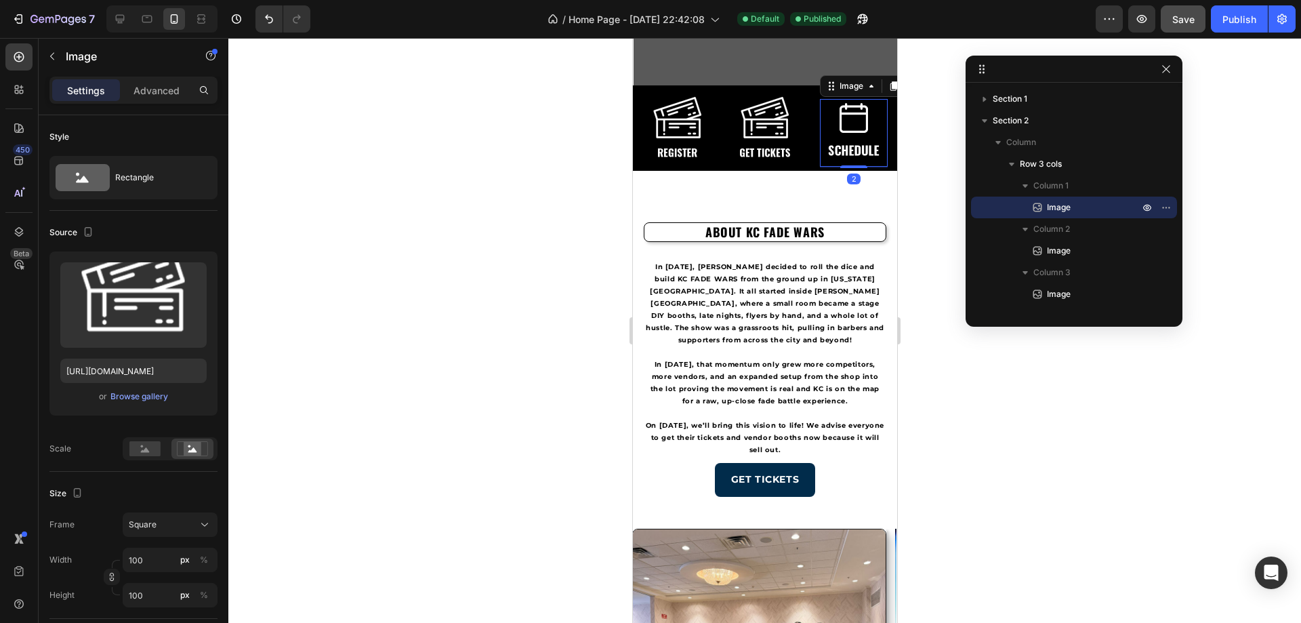
click at [852, 120] on img at bounding box center [853, 133] width 68 height 68
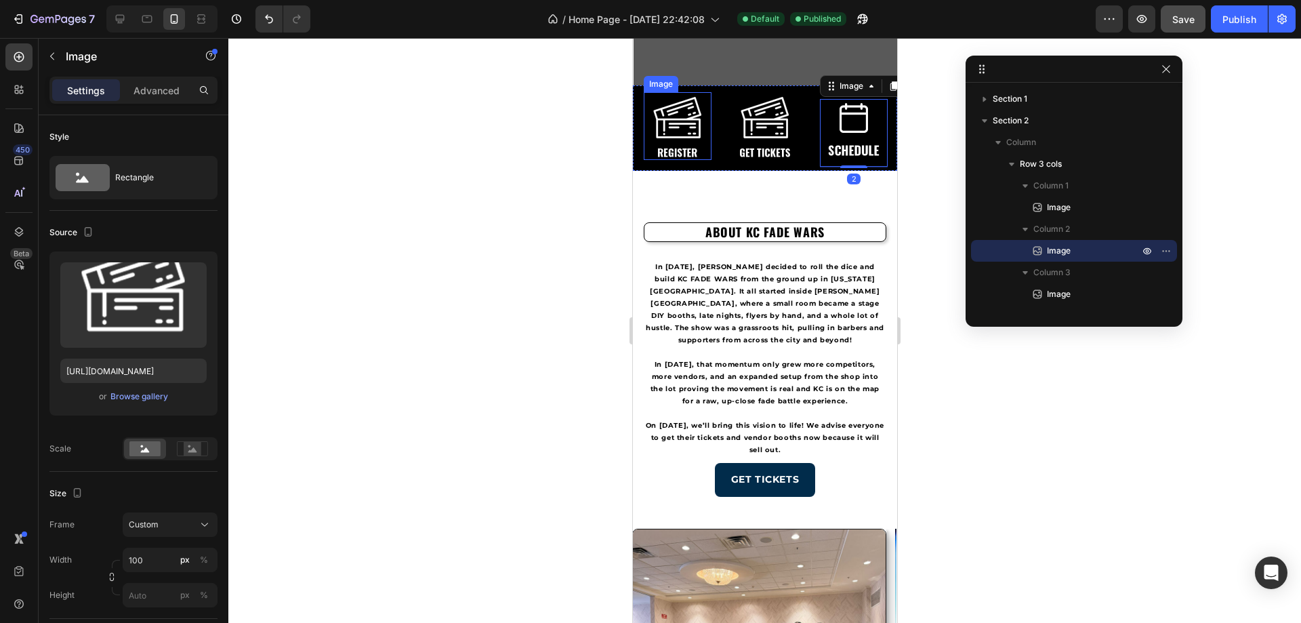
click at [672, 138] on img at bounding box center [677, 126] width 68 height 68
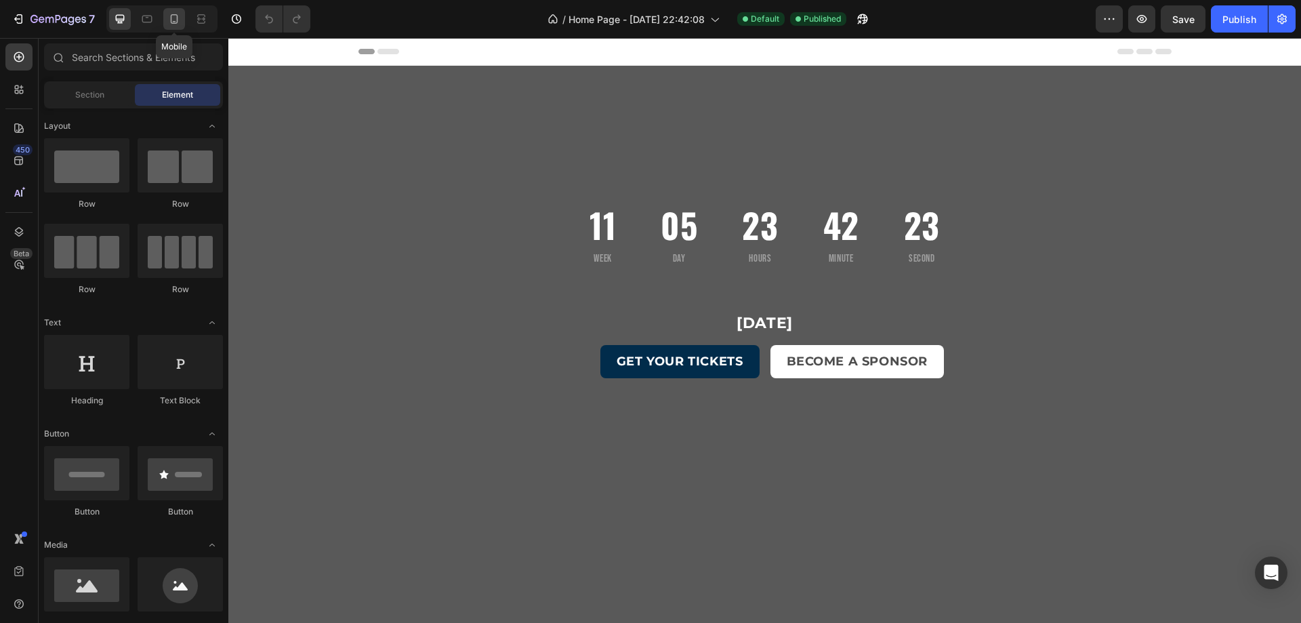
click at [175, 14] on icon at bounding box center [174, 18] width 7 height 9
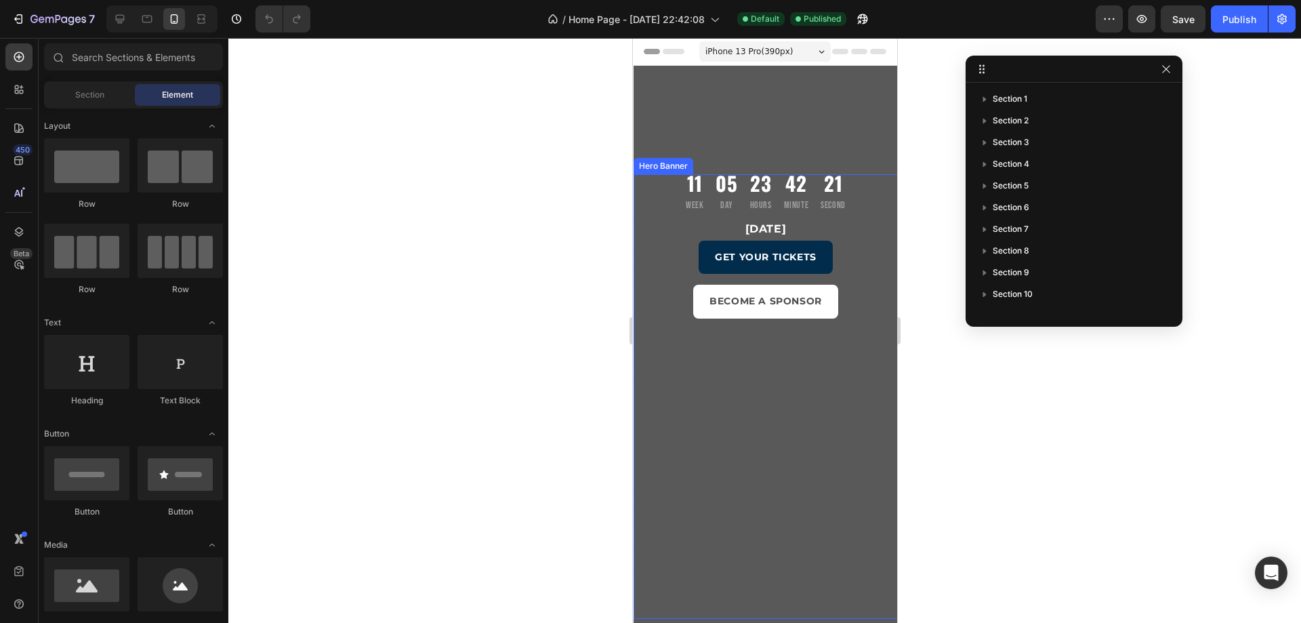
scroll to position [203, 0]
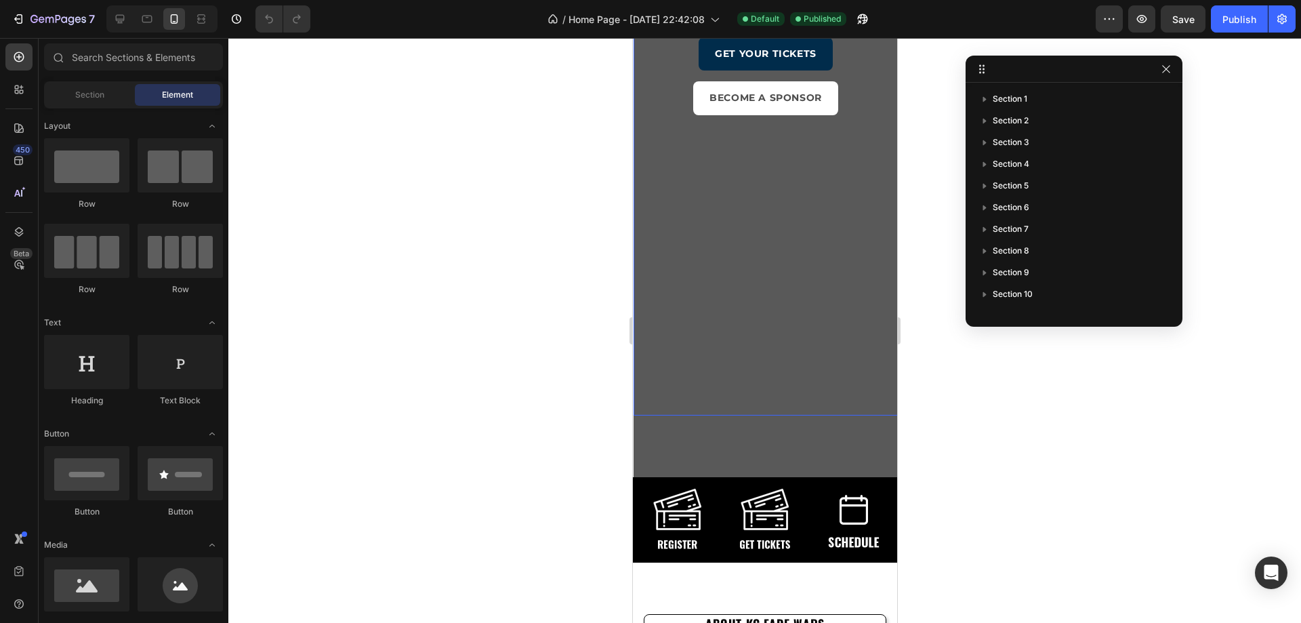
click at [696, 330] on div "Overlay" at bounding box center [765, 174] width 264 height 331
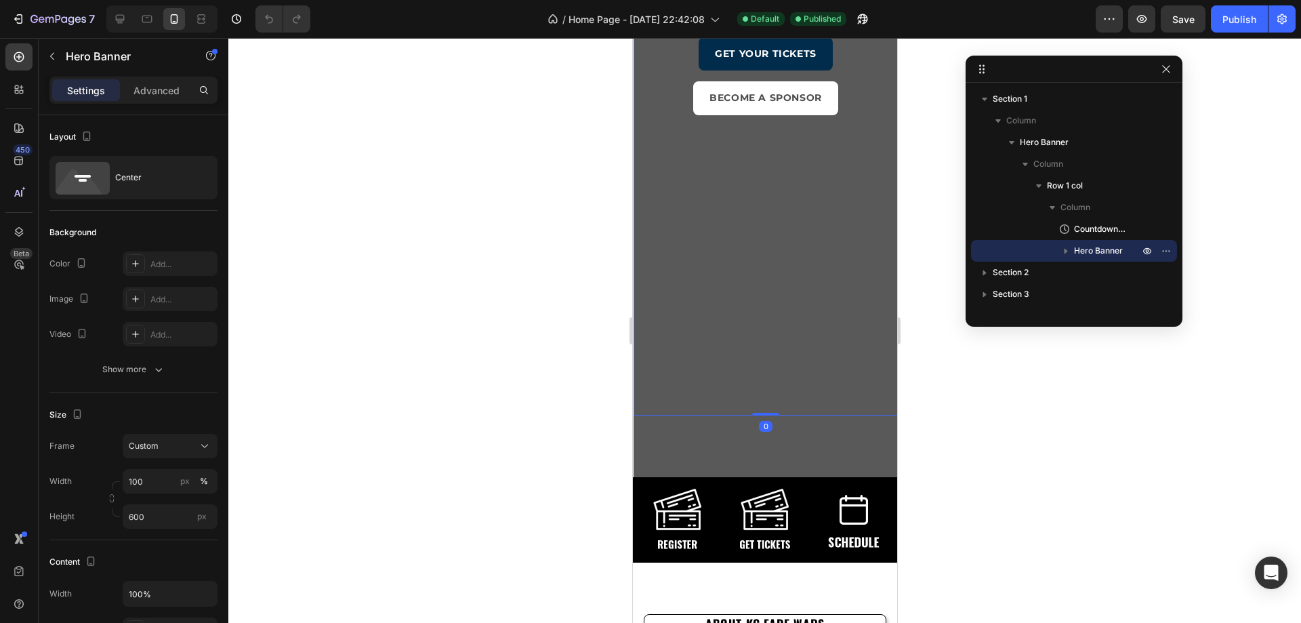
scroll to position [0, 0]
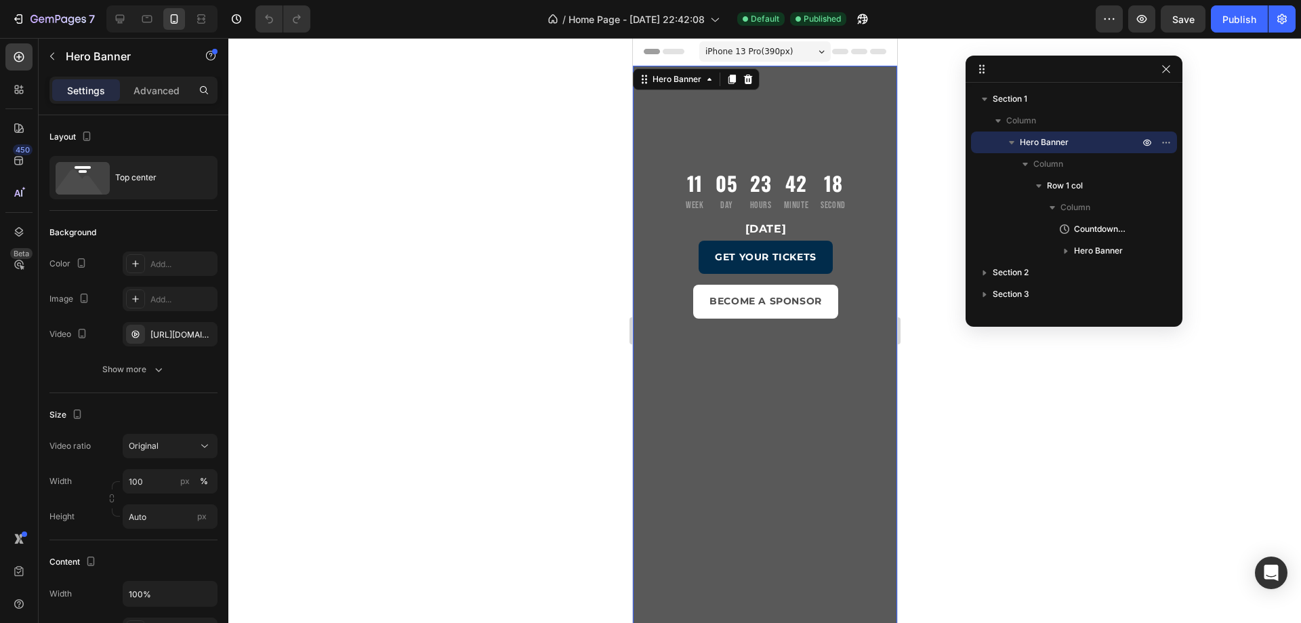
click at [648, 108] on div "11 Week 05 Day 23 Hours 42 Minute 18 Second Countdown Timer November 16, 2025 H…" at bounding box center [765, 373] width 264 height 615
click at [184, 336] on div "[URL][DOMAIN_NAME]" at bounding box center [169, 335] width 39 height 12
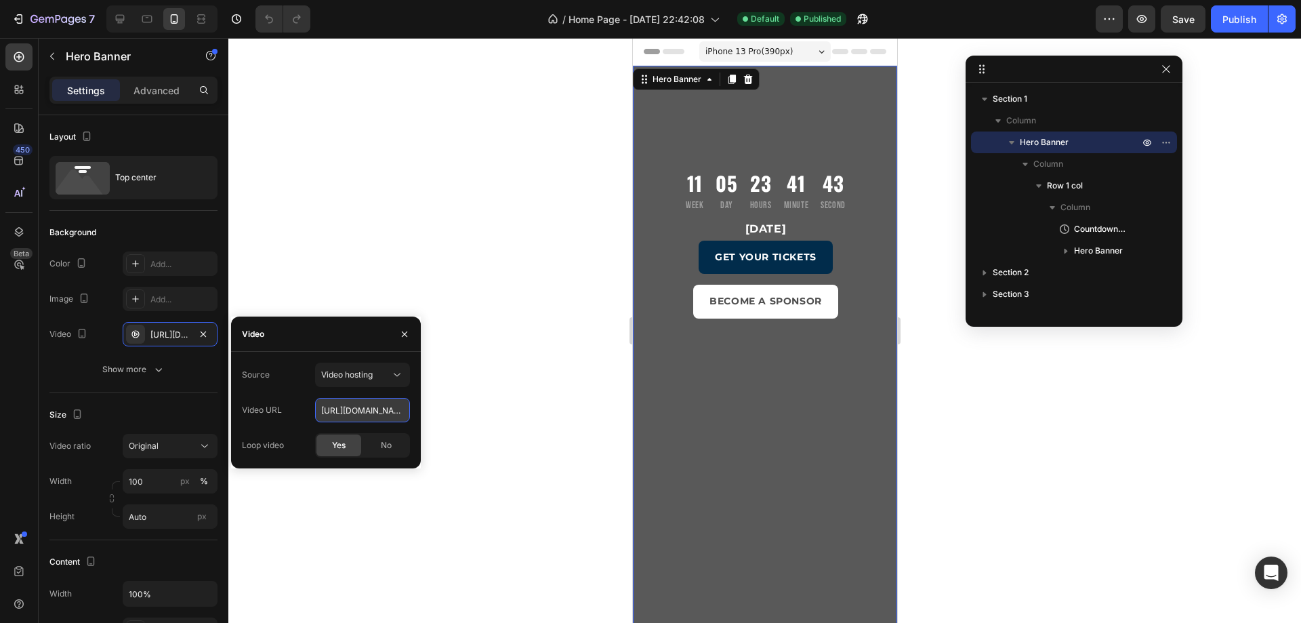
click at [369, 413] on input "[URL][DOMAIN_NAME]" at bounding box center [362, 410] width 95 height 24
paste input "youtu.be/AvgSYZqaUWY"
type input "https://youtu.be/AvgSYZqaUWY"
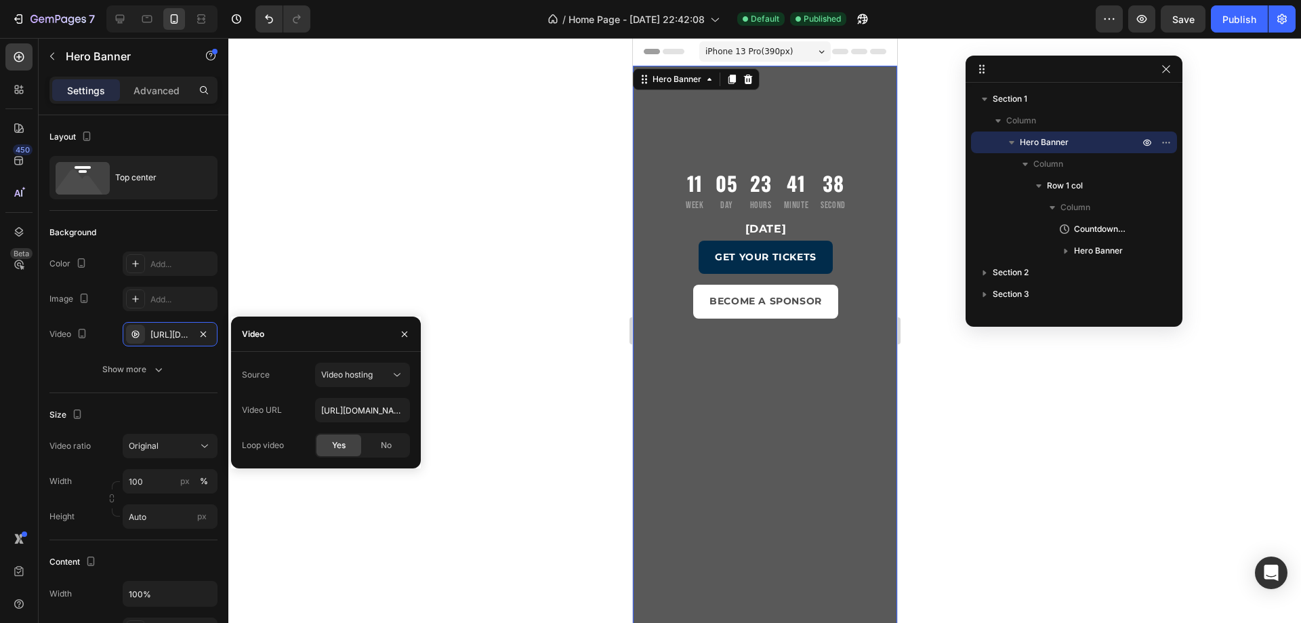
click at [342, 234] on div at bounding box center [764, 330] width 1073 height 585
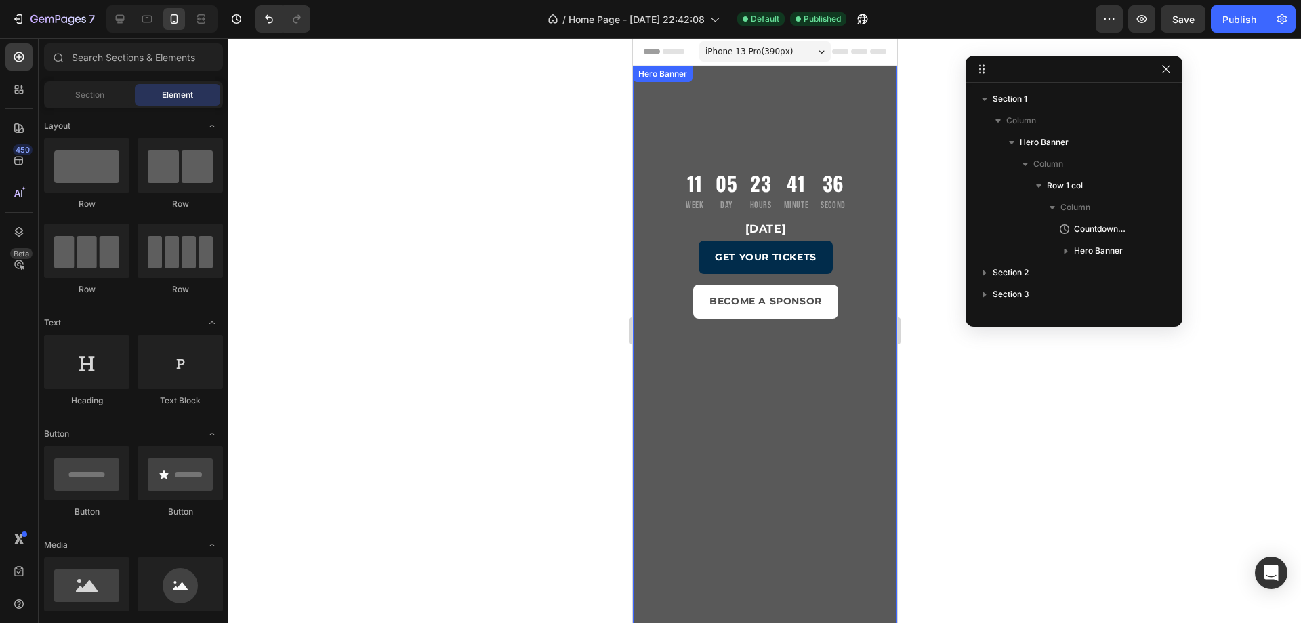
click at [659, 91] on div "11 Week 05 Day 23 Hours 41 Minute 36 Second Countdown Timer November 16, 2025 H…" at bounding box center [765, 373] width 264 height 615
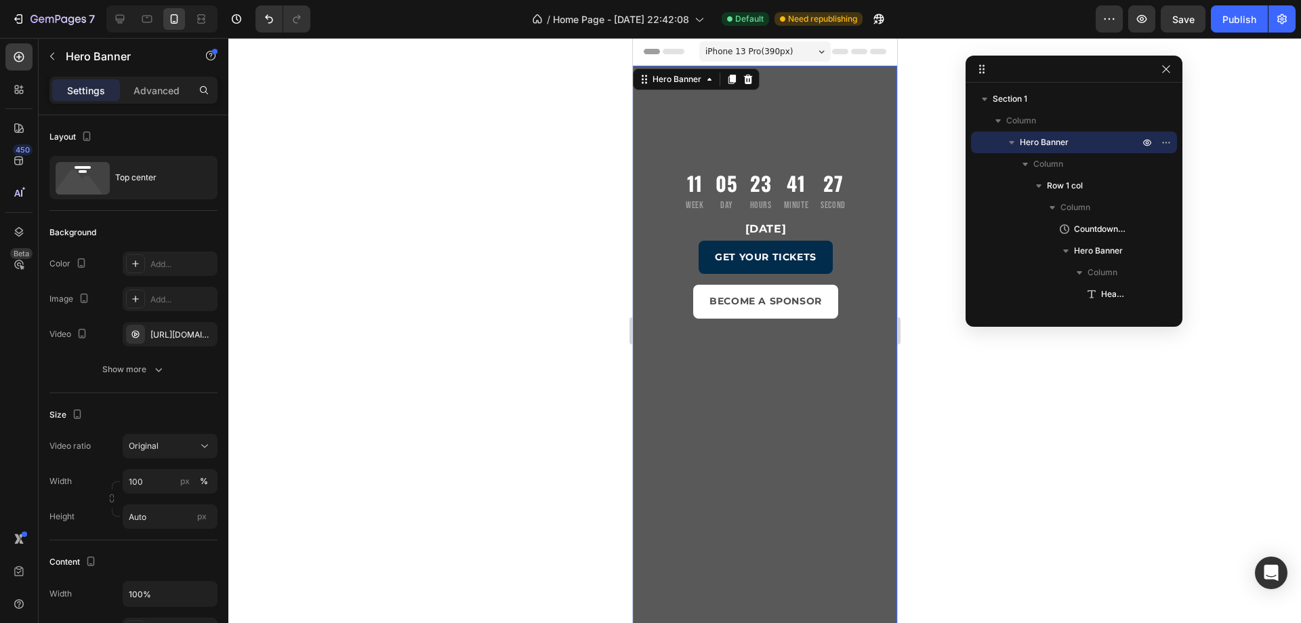
drag, startPoint x: 652, startPoint y: 110, endPoint x: 915, endPoint y: 227, distance: 287.6
click at [652, 110] on div "11 Week 05 Day 23 Hours 41 Minute 27 Second Countdown Timer November 16, 2025 H…" at bounding box center [765, 373] width 264 height 615
click at [157, 343] on div "https://youtu.be/AvgSYZqaUWY" at bounding box center [170, 334] width 95 height 24
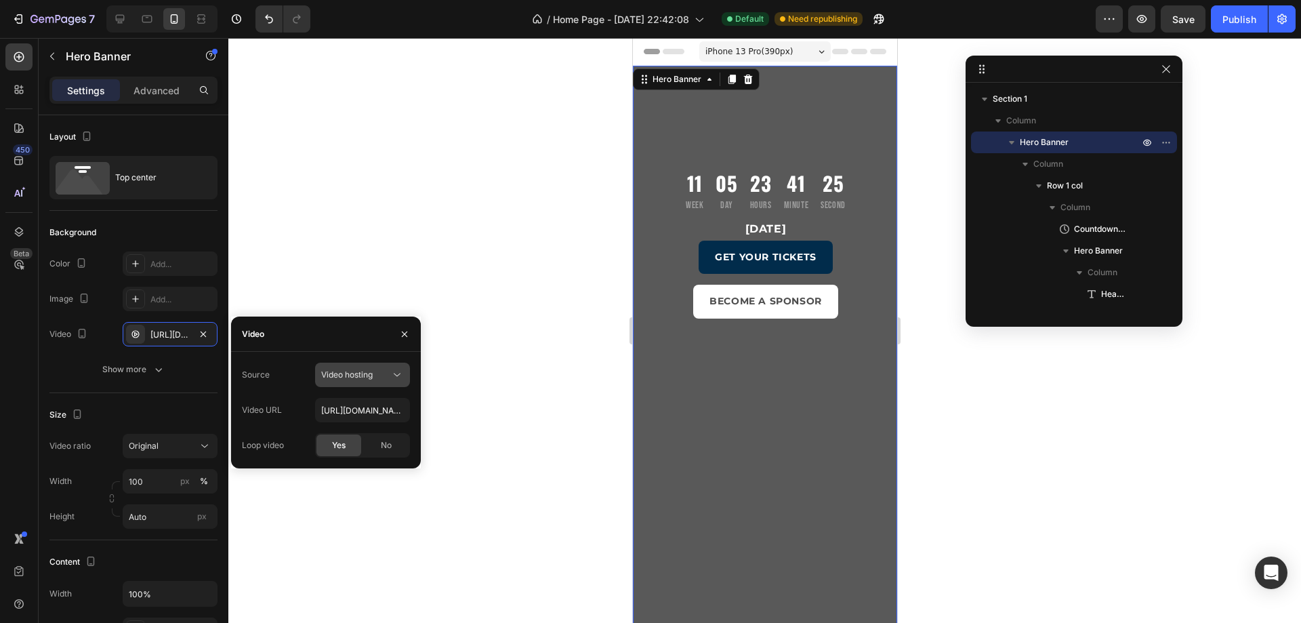
click at [403, 363] on button "Video hosting" at bounding box center [362, 375] width 95 height 24
click at [359, 405] on span "Video hosting" at bounding box center [346, 408] width 51 height 12
click at [358, 411] on input "https://youtu.be/AvgSYZqaUWY" at bounding box center [362, 410] width 95 height 24
paste input "-WZb_Ll4zj"
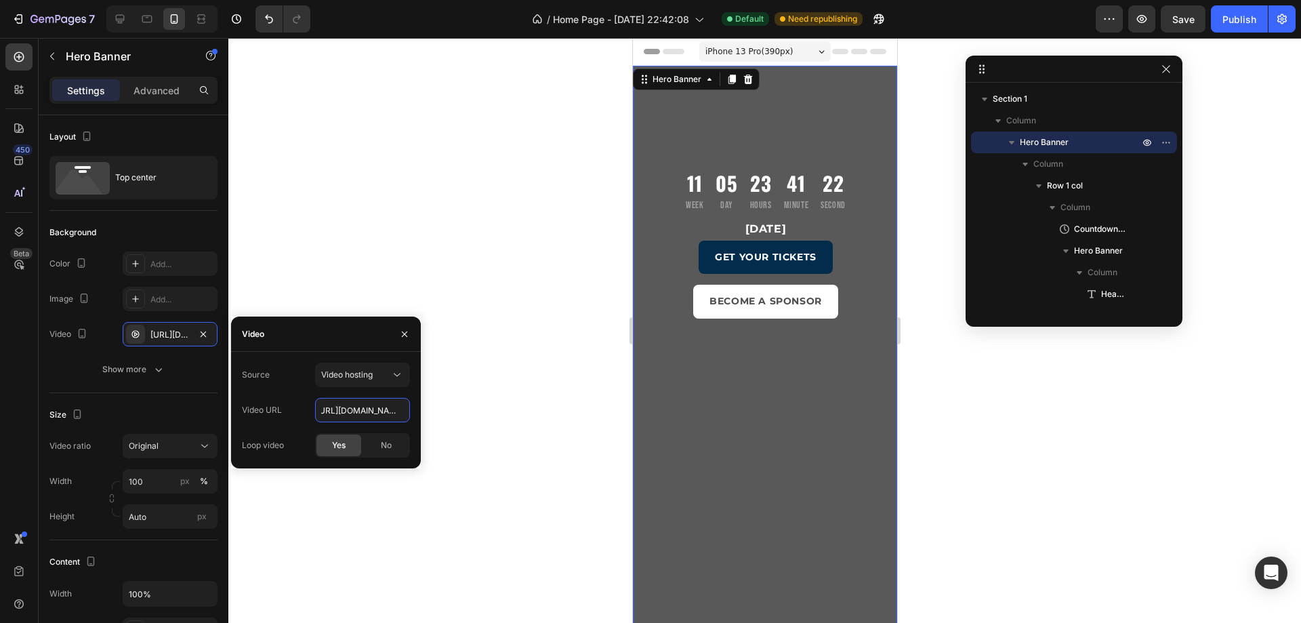
type input "https://youtu.be/-WZb_Ll4zjY"
click at [368, 377] on span "Video hosting" at bounding box center [346, 374] width 51 height 10
click at [352, 429] on span "Youtube" at bounding box center [336, 434] width 31 height 12
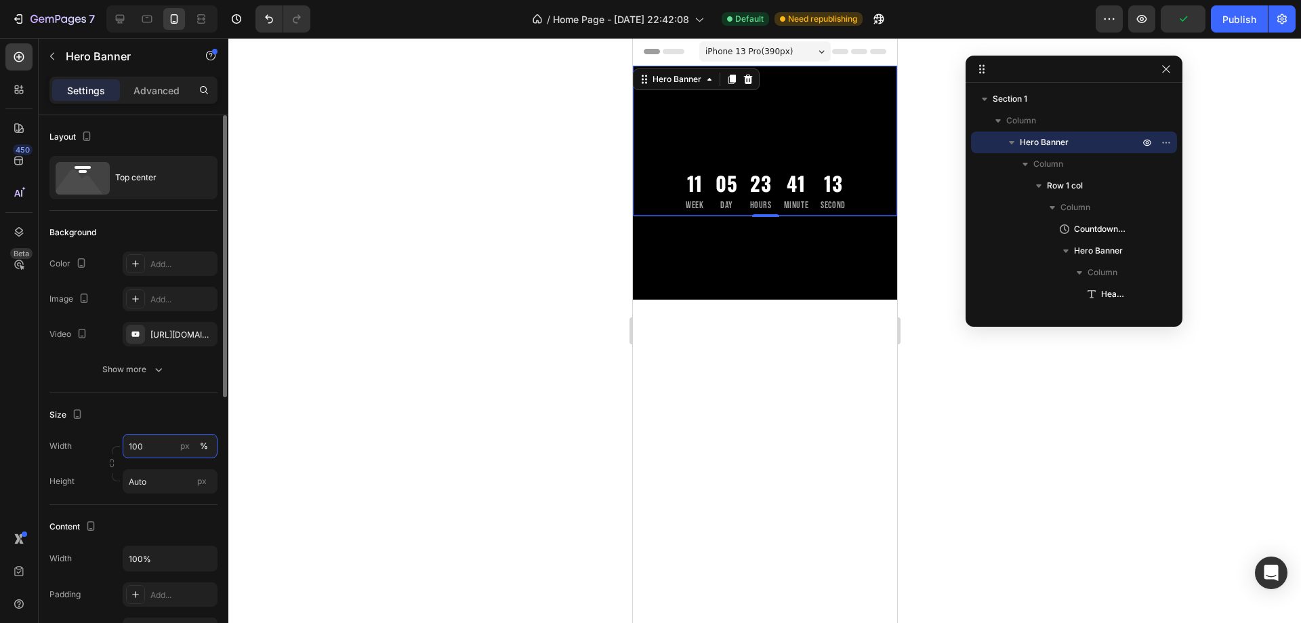
click at [150, 447] on input "100" at bounding box center [170, 446] width 95 height 24
click at [148, 501] on span "Default" at bounding box center [142, 503] width 28 height 12
click at [165, 481] on input "Auto" at bounding box center [170, 481] width 95 height 24
click at [167, 533] on div "Fit screen 100vh" at bounding box center [156, 538] width 111 height 24
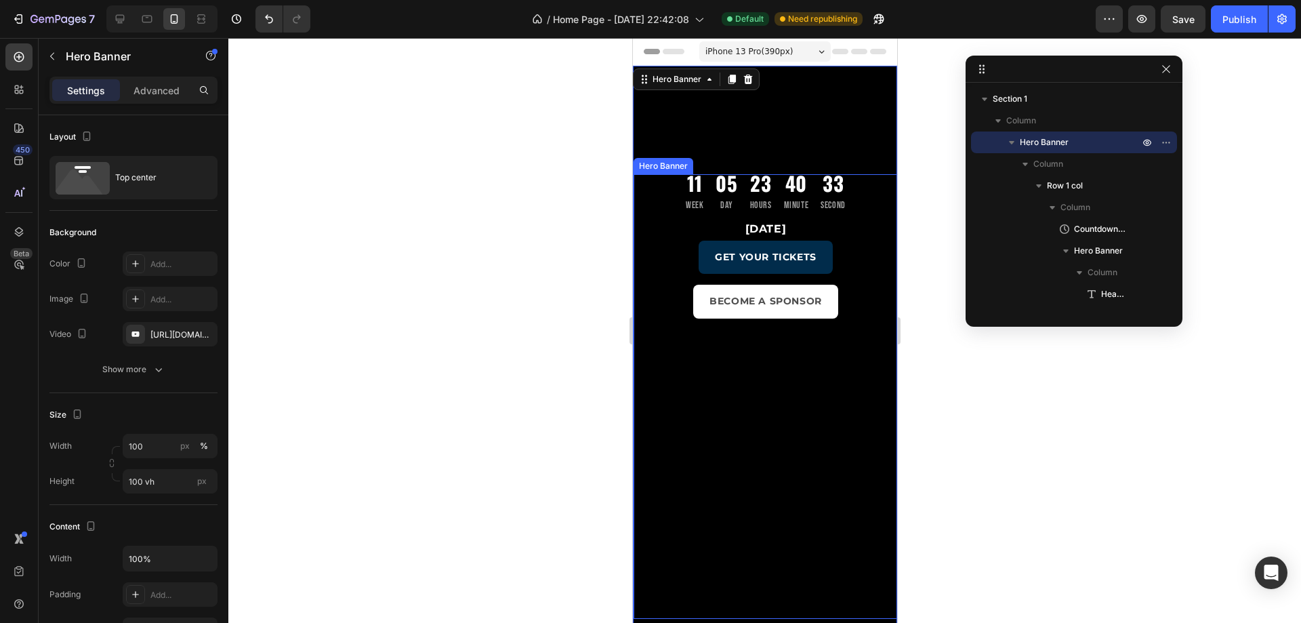
scroll to position [203, 0]
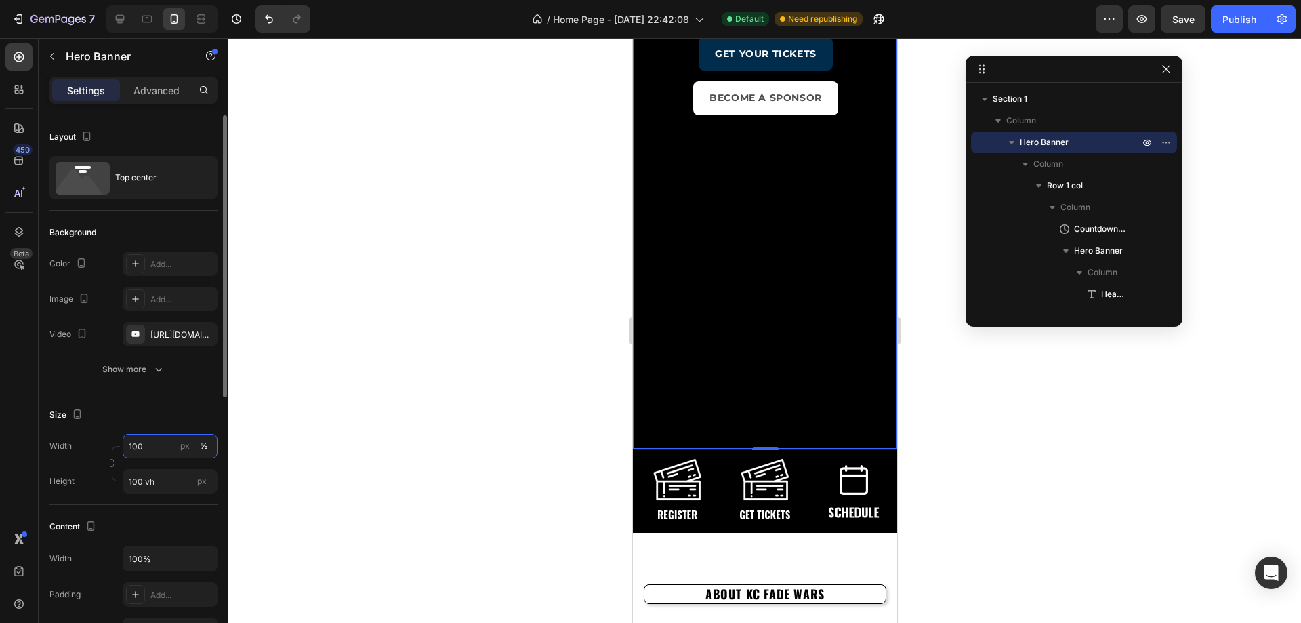
click at [159, 453] on input "100" at bounding box center [170, 446] width 95 height 24
click at [152, 482] on p "Full 100%" at bounding box center [167, 478] width 79 height 12
click at [153, 443] on input "100" at bounding box center [170, 446] width 95 height 24
click at [162, 497] on p "Default 100%" at bounding box center [167, 503] width 79 height 12
click at [161, 495] on div "Size Width 100 px % Height 100 vh px" at bounding box center [133, 449] width 168 height 112
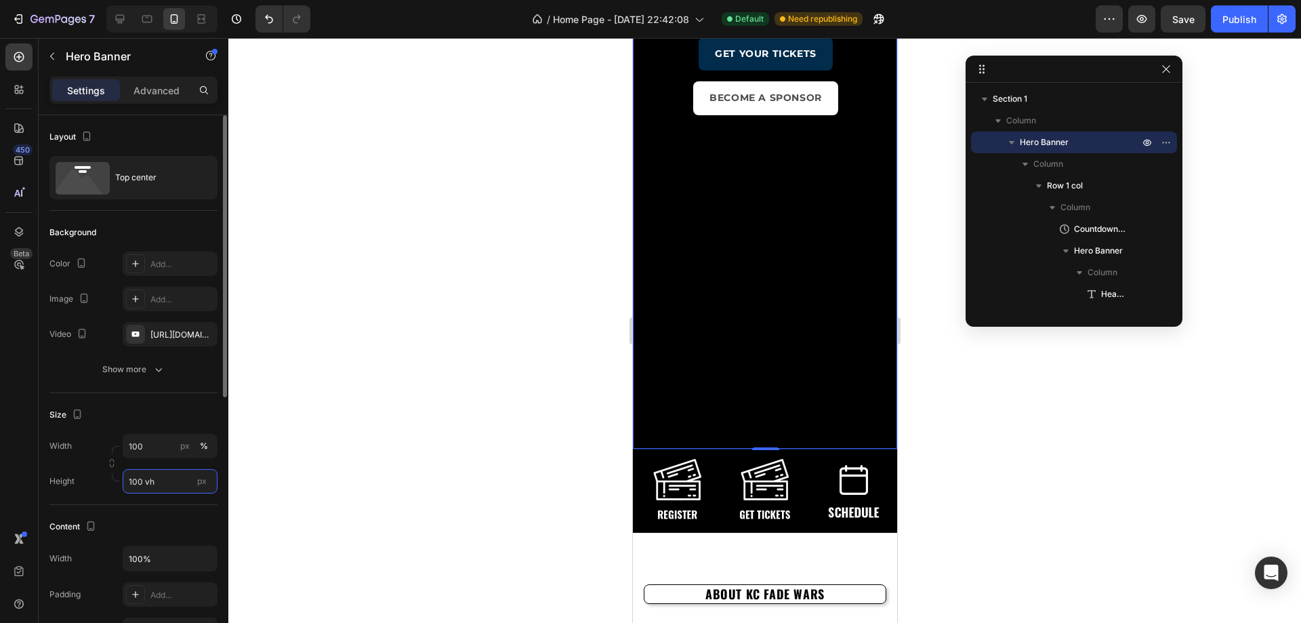
click at [161, 488] on input "100 vh" at bounding box center [170, 481] width 95 height 24
click at [157, 524] on div "Fit content Auto" at bounding box center [156, 513] width 111 height 24
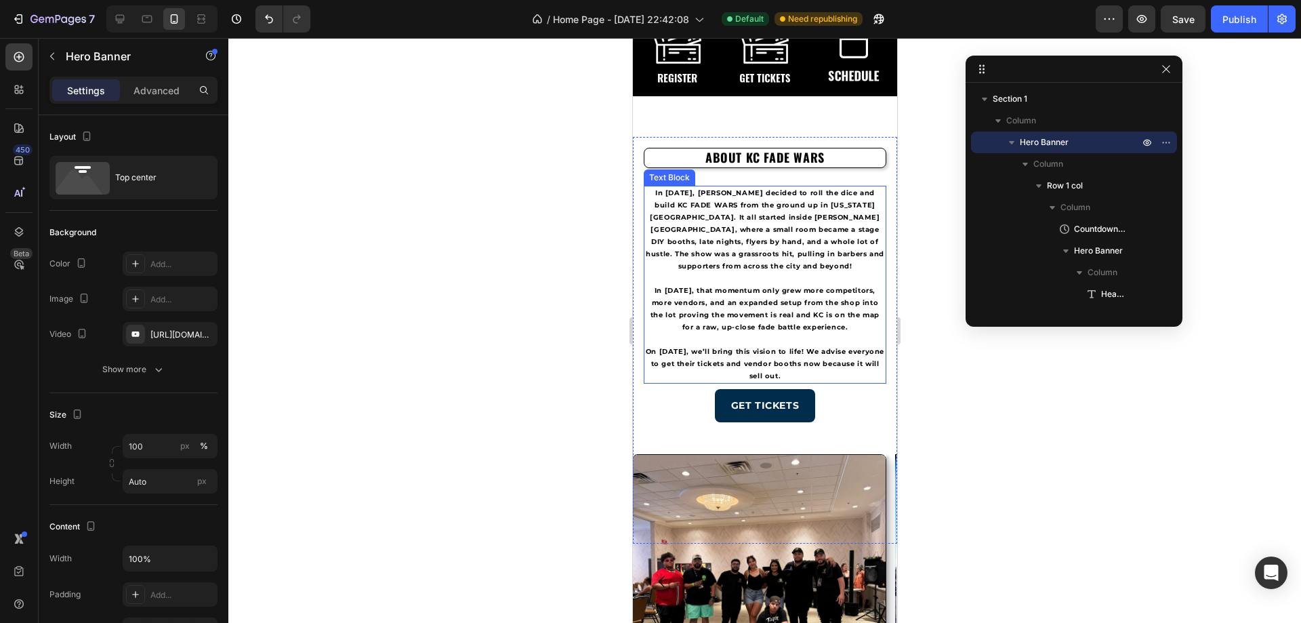
scroll to position [0, 0]
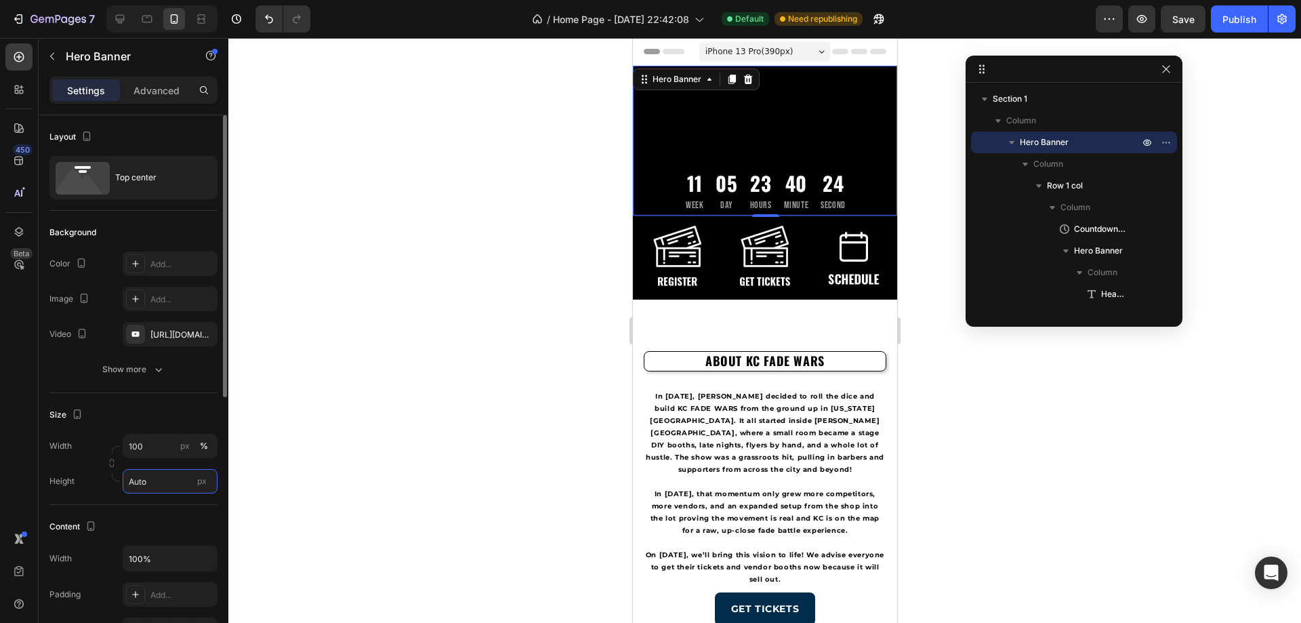
click at [152, 489] on input "Auto" at bounding box center [170, 481] width 95 height 24
click at [171, 480] on input "Auto" at bounding box center [170, 481] width 95 height 24
drag, startPoint x: 171, startPoint y: 480, endPoint x: 66, endPoint y: 476, distance: 105.1
click at [66, 476] on div "Height Auto px" at bounding box center [133, 481] width 168 height 24
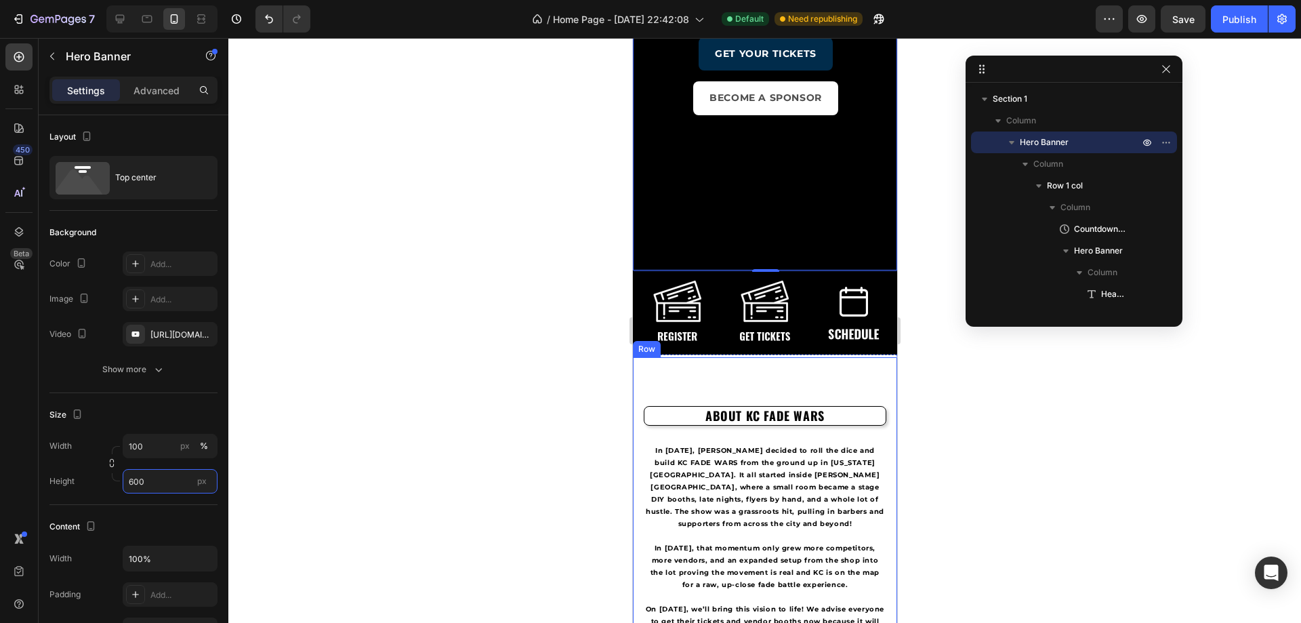
scroll to position [271, 0]
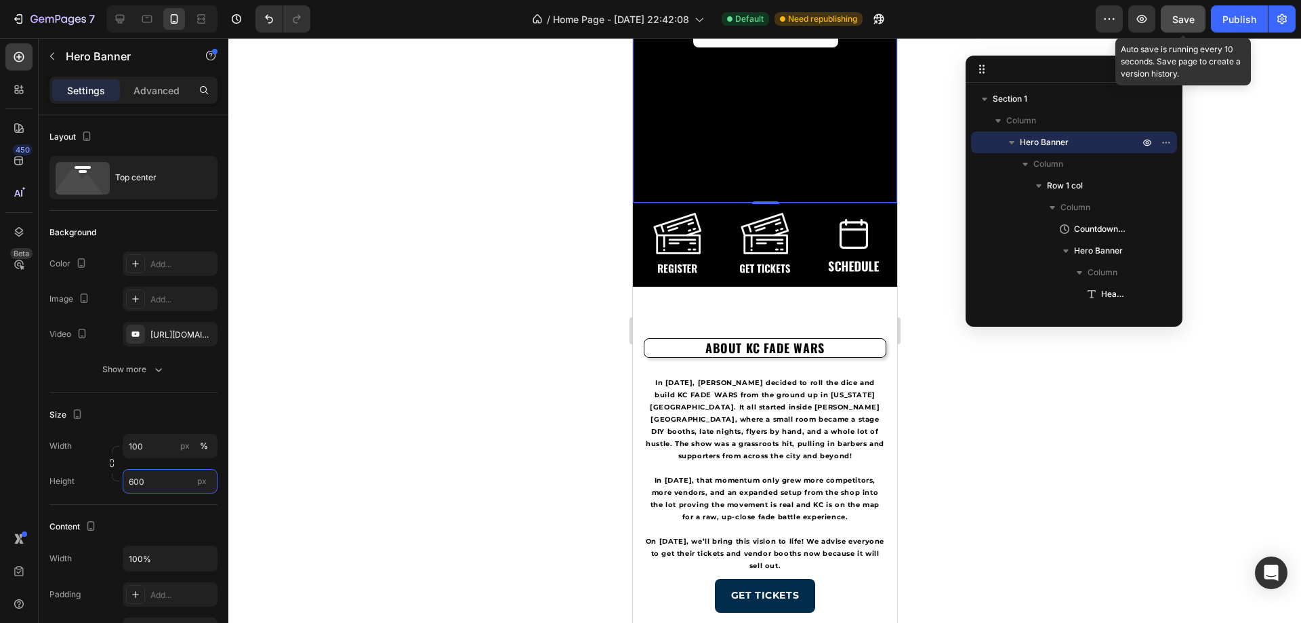
type input "600"
click at [1181, 18] on span "Save" at bounding box center [1183, 20] width 22 height 12
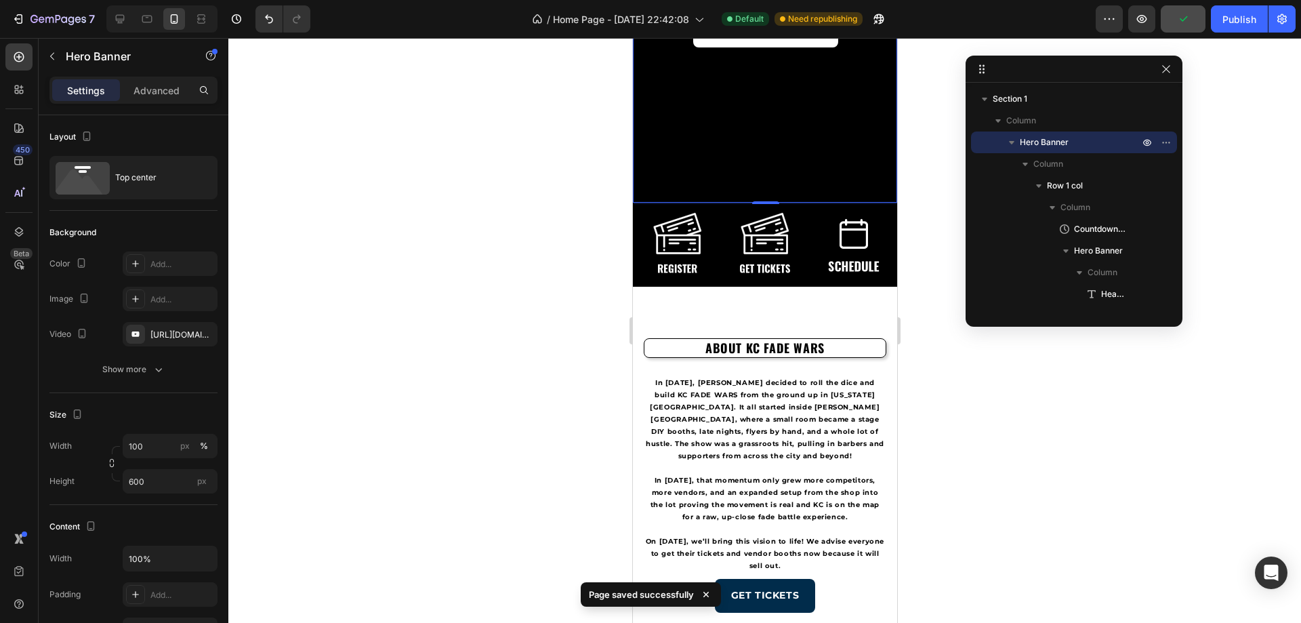
scroll to position [0, 0]
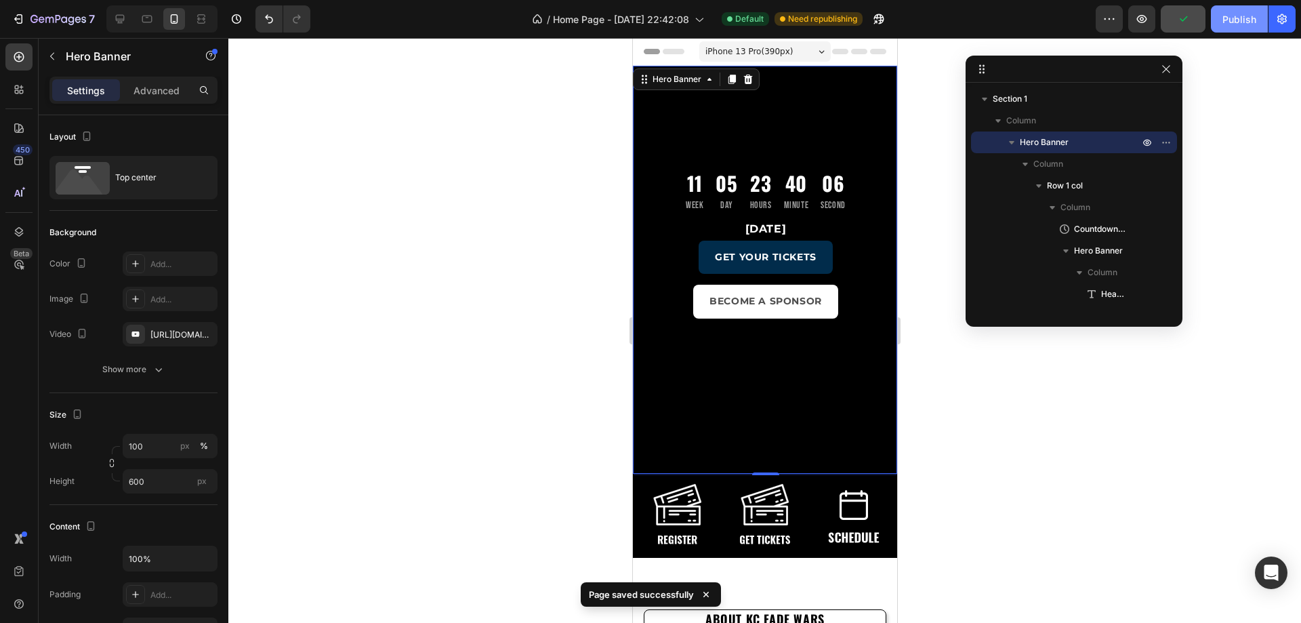
click at [1245, 12] on div "Publish" at bounding box center [1239, 19] width 34 height 14
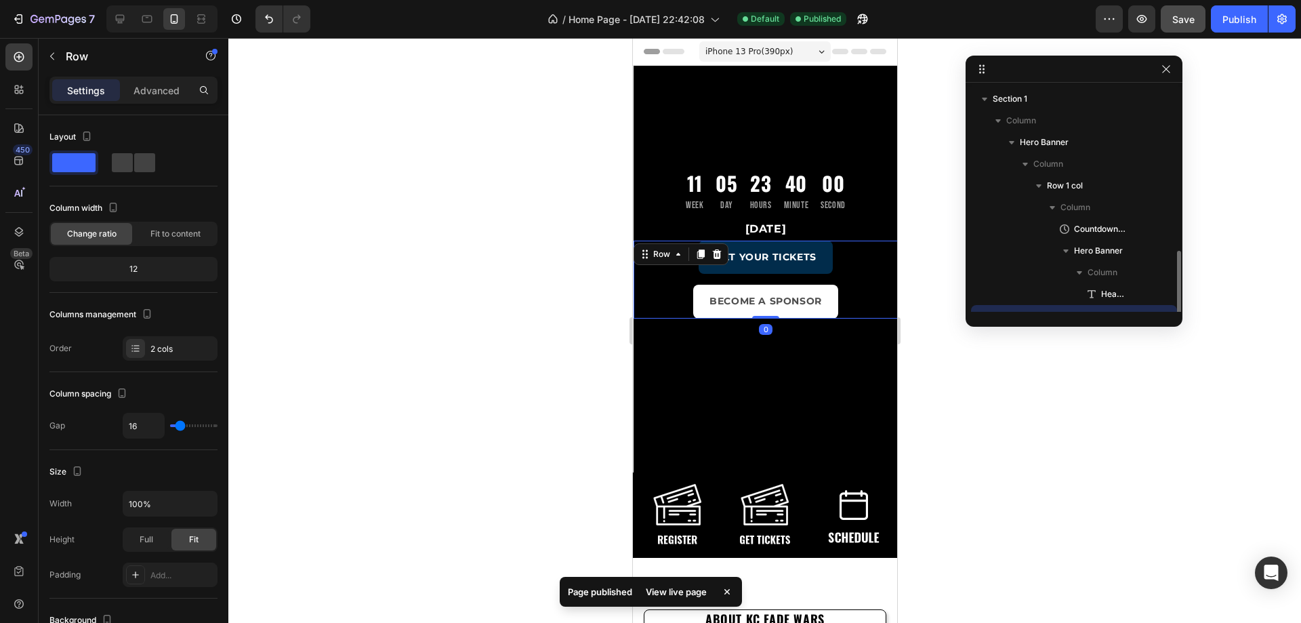
scroll to position [126, 0]
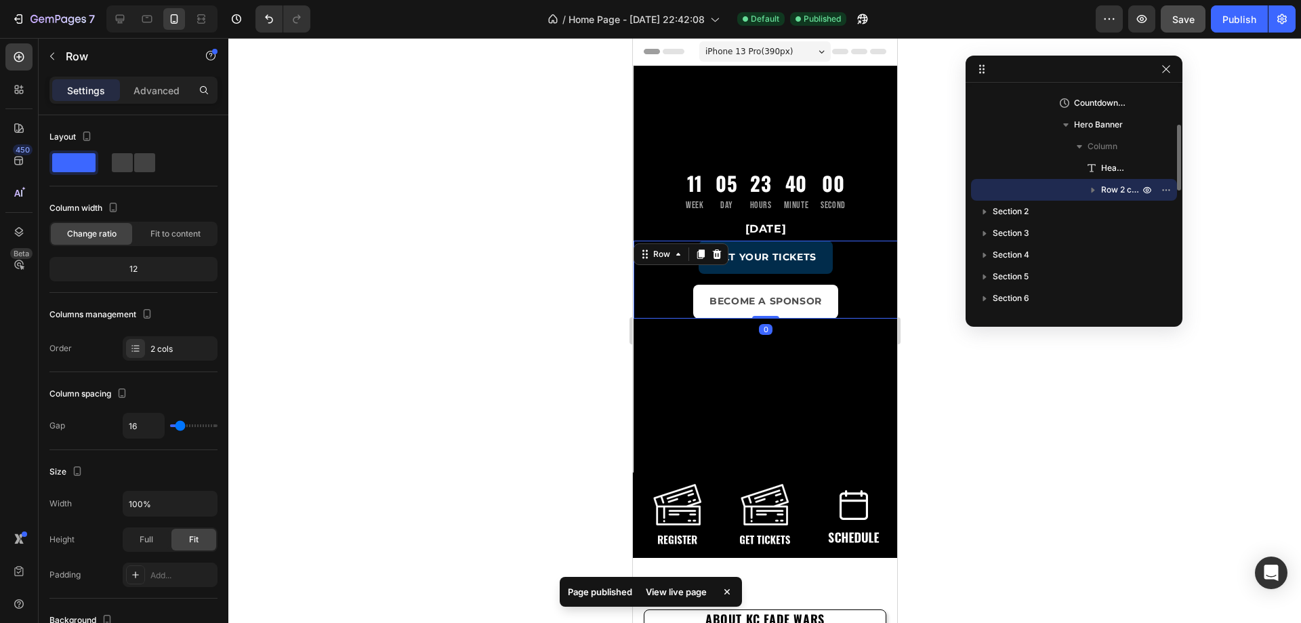
drag, startPoint x: 657, startPoint y: 315, endPoint x: 1239, endPoint y: 363, distance: 584.0
click at [657, 315] on div "BECOME A SPONSOR Button" at bounding box center [765, 301] width 264 height 33
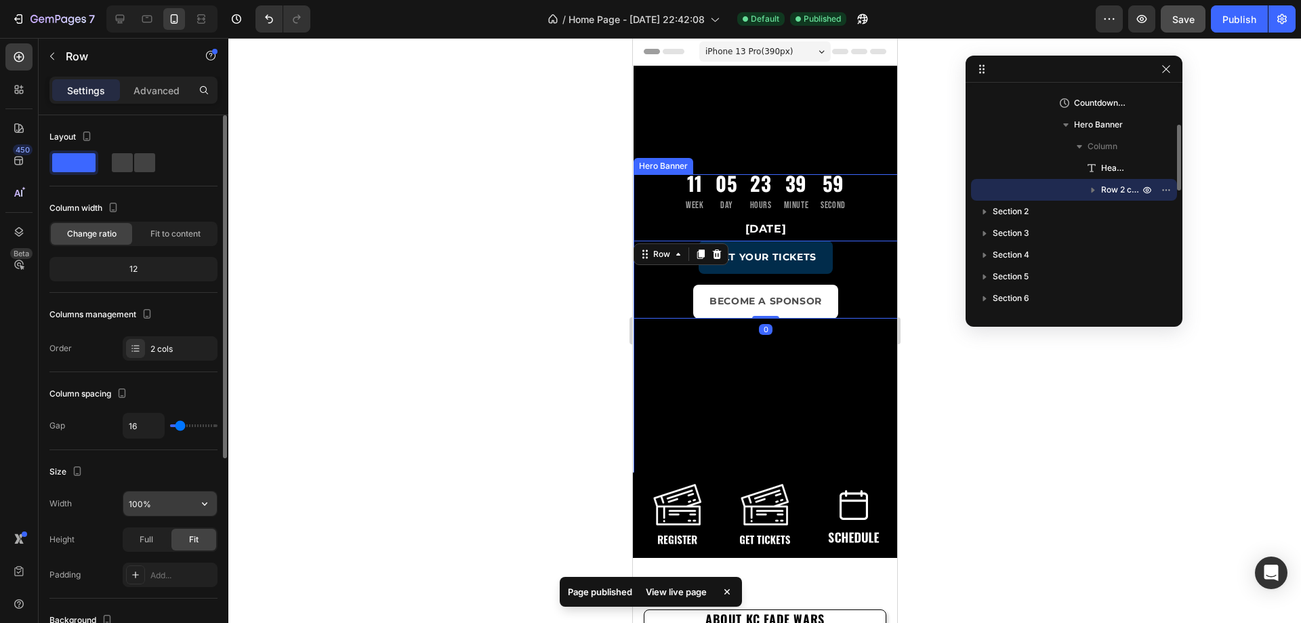
click at [166, 497] on input "100%" at bounding box center [170, 503] width 94 height 24
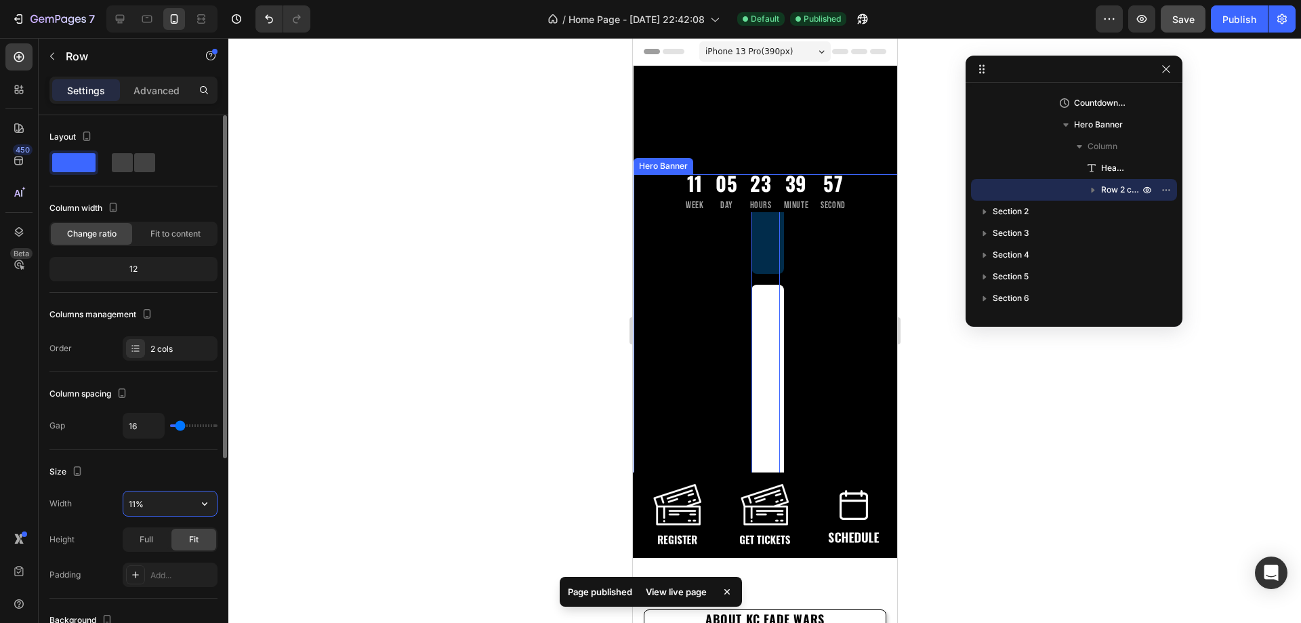
type input "110%"
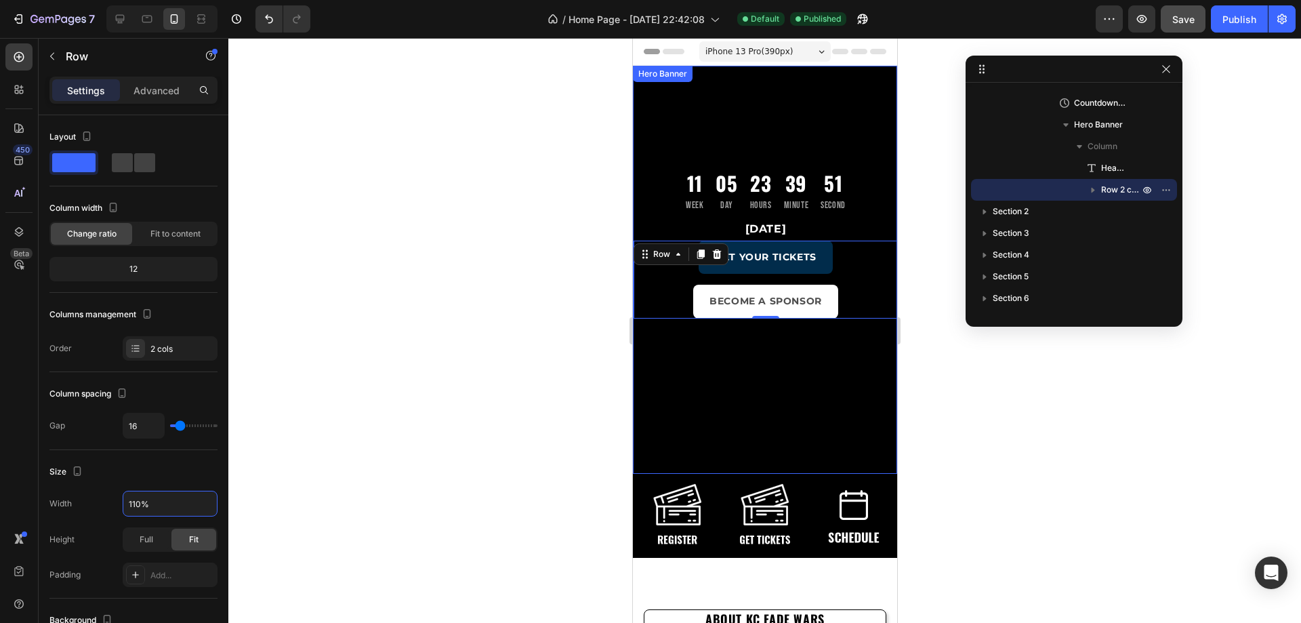
click at [700, 121] on div "11 Week 05 Day 23 Hours 39 Minute 51 Second Countdown Timer November 16, 2025 H…" at bounding box center [765, 373] width 264 height 615
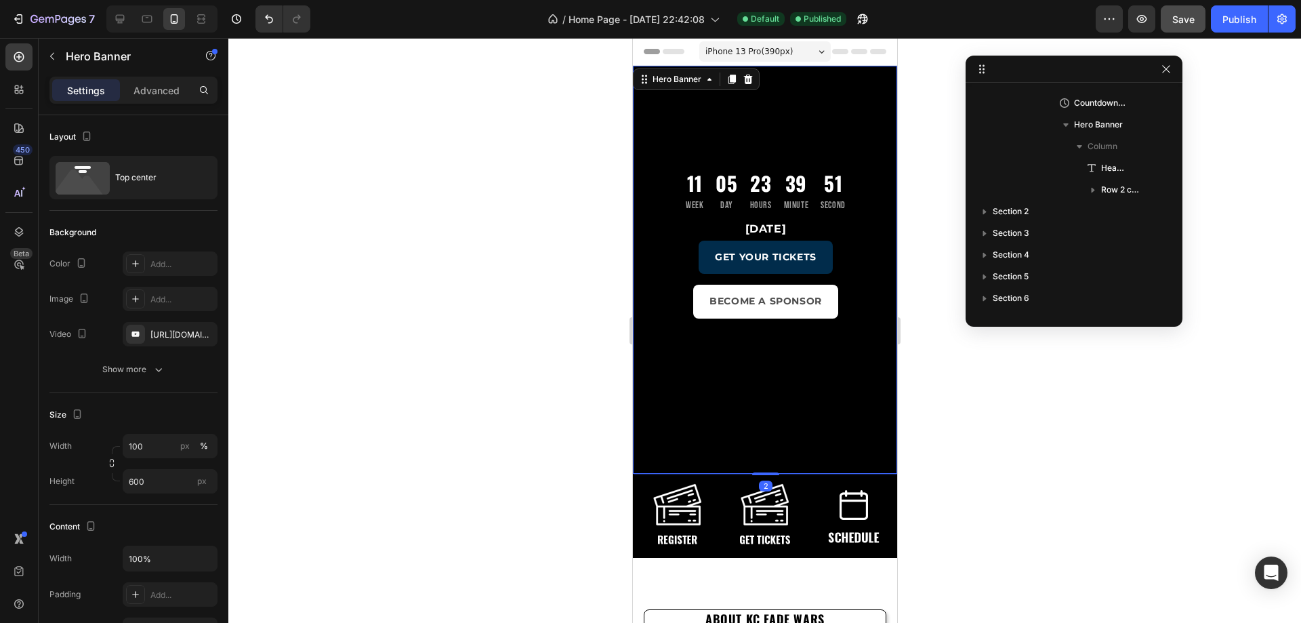
scroll to position [0, 0]
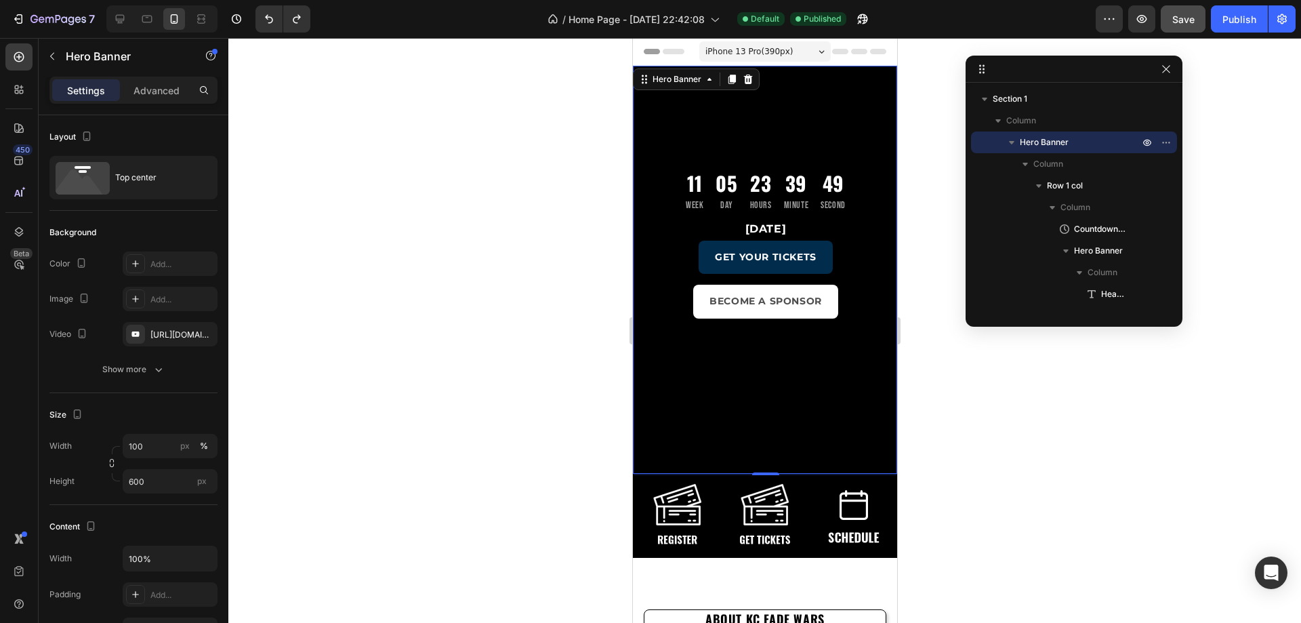
click at [660, 115] on div "11 Week 05 Day 23 Hours 39 Minute 49 Second Countdown Timer November 16, 2025 H…" at bounding box center [765, 373] width 264 height 615
click at [165, 555] on input "100%" at bounding box center [170, 558] width 94 height 24
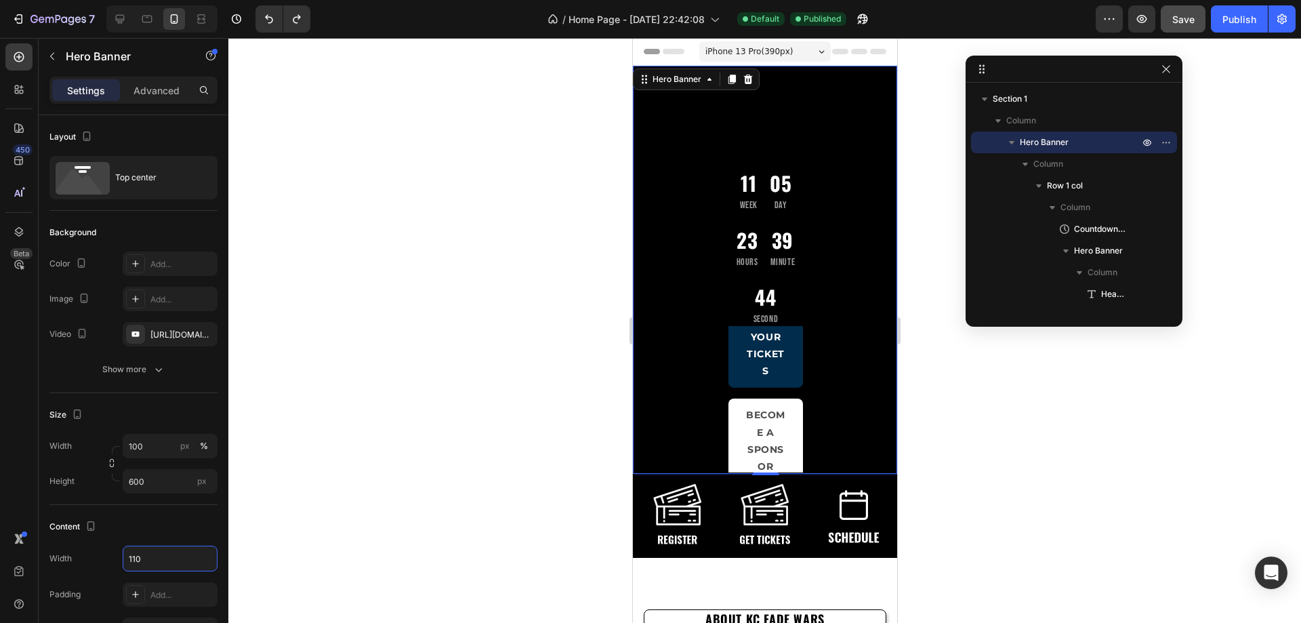
type input "110"
click at [401, 405] on div at bounding box center [764, 330] width 1073 height 585
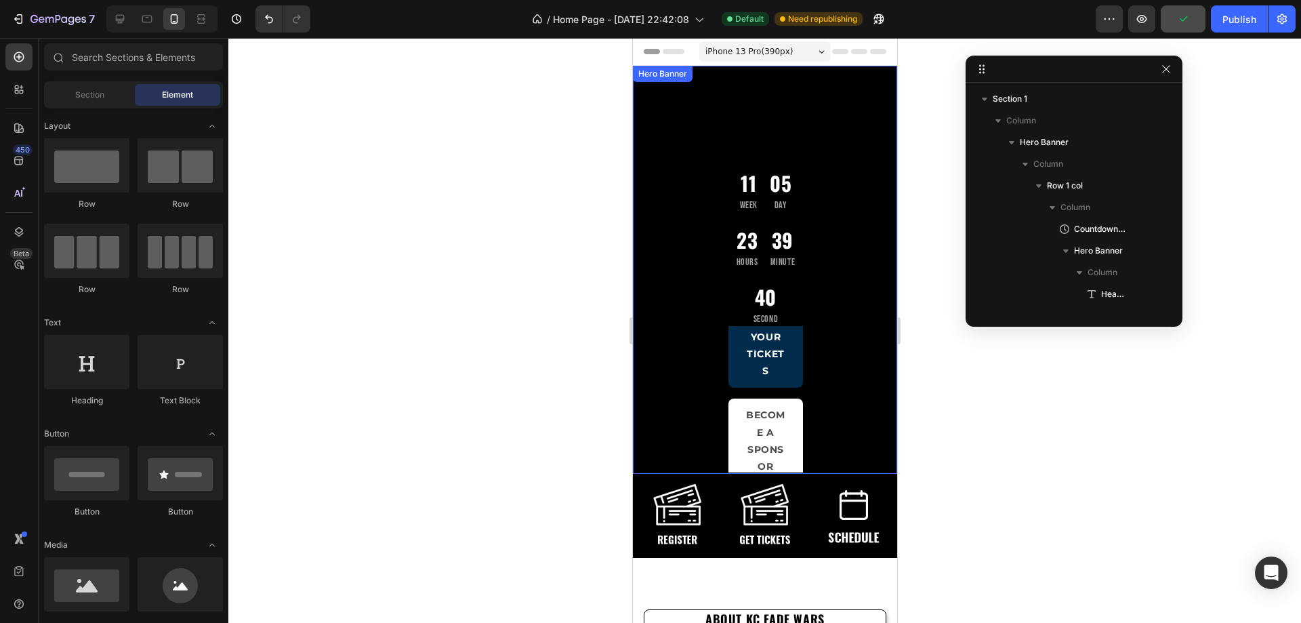
click at [661, 105] on div "Overlay" at bounding box center [765, 269] width 264 height 407
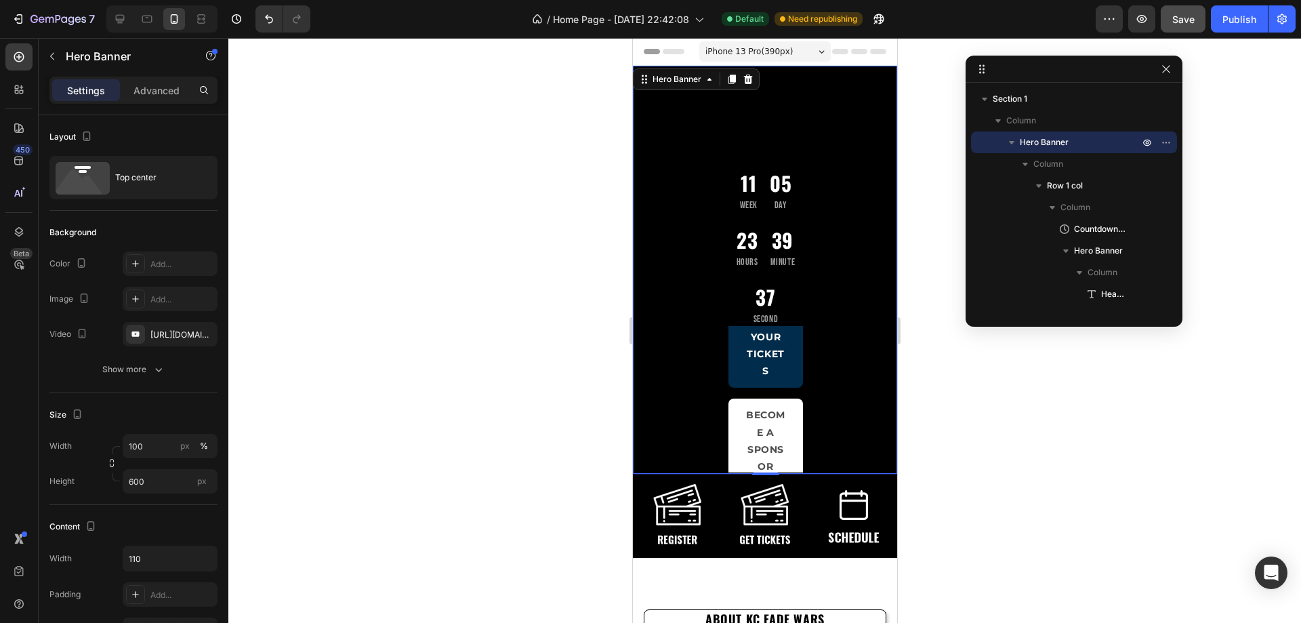
type input "100%"
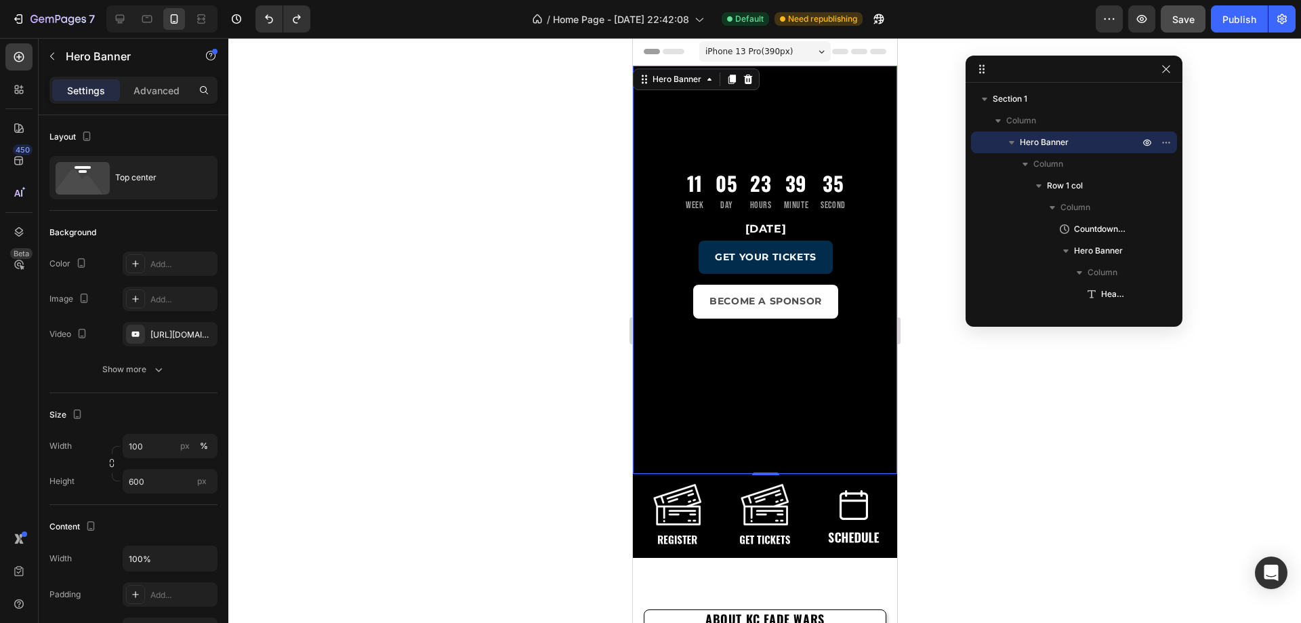
click at [654, 117] on div "11 Week 05 Day 23 Hours 39 Minute 35 Second Countdown Timer November 16, 2025 H…" at bounding box center [765, 373] width 264 height 615
click at [144, 455] on input "100" at bounding box center [170, 446] width 95 height 24
click at [165, 442] on input "110" at bounding box center [170, 446] width 95 height 24
type input "105"
click at [1172, 10] on button "Save" at bounding box center [1183, 18] width 45 height 27
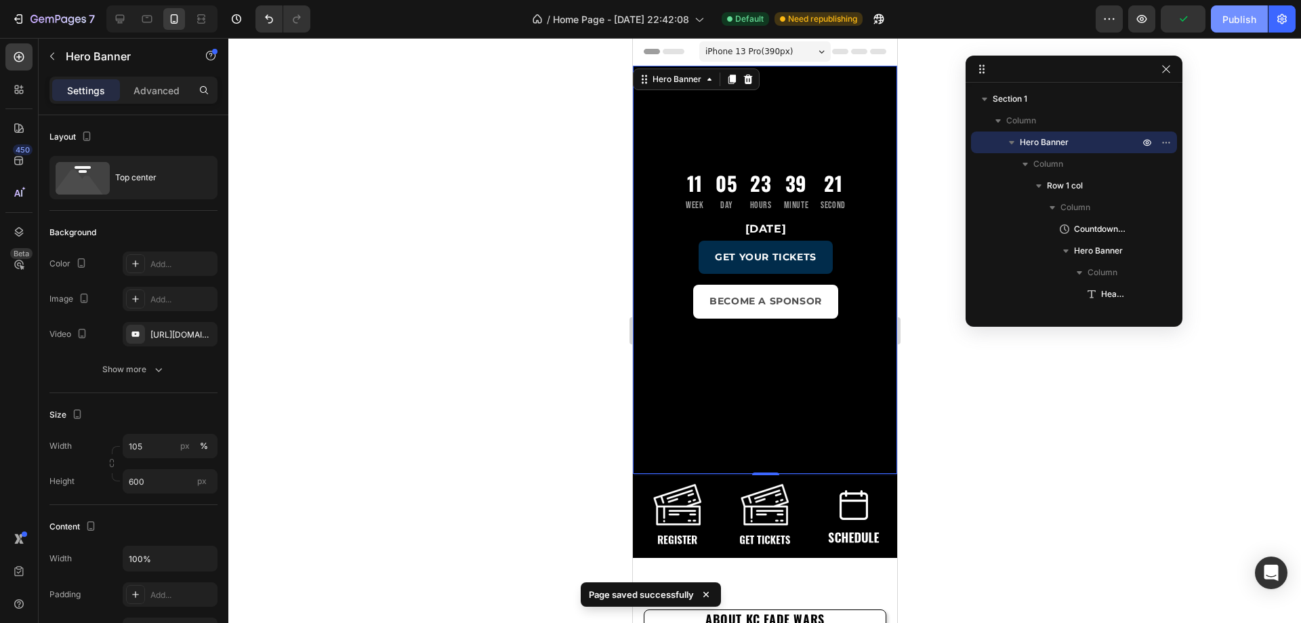
click at [1236, 18] on div "Publish" at bounding box center [1239, 19] width 34 height 14
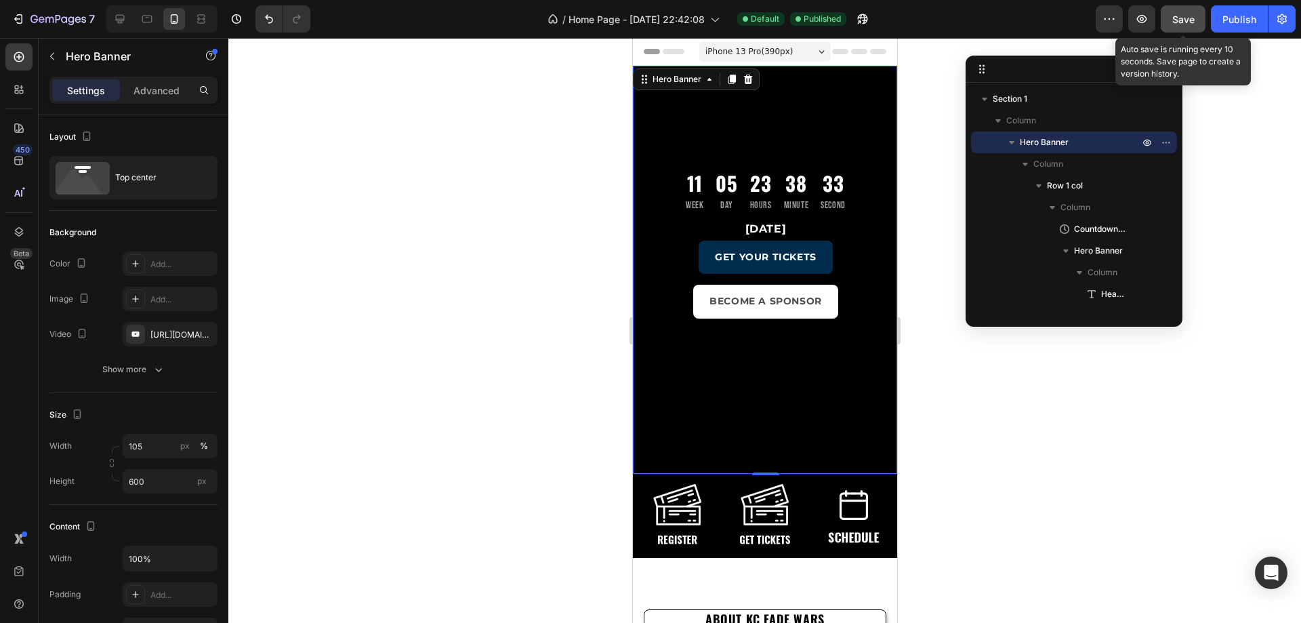
click at [1188, 12] on button "Save" at bounding box center [1183, 18] width 45 height 27
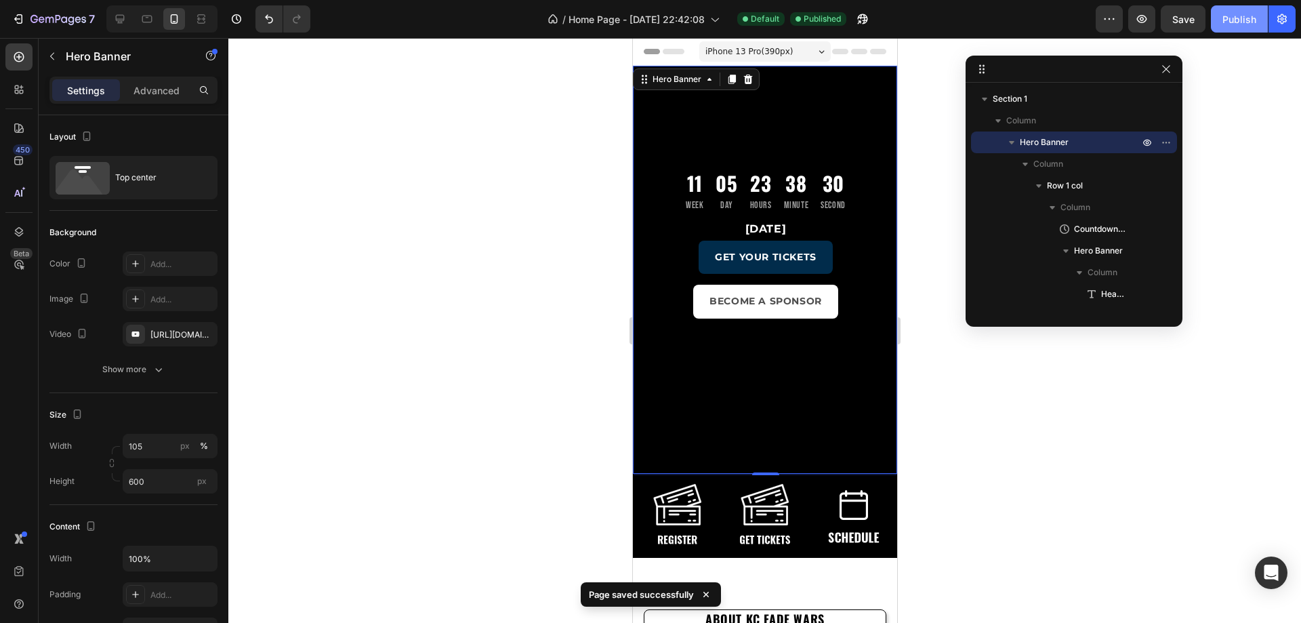
click at [1242, 18] on div "Publish" at bounding box center [1239, 19] width 34 height 14
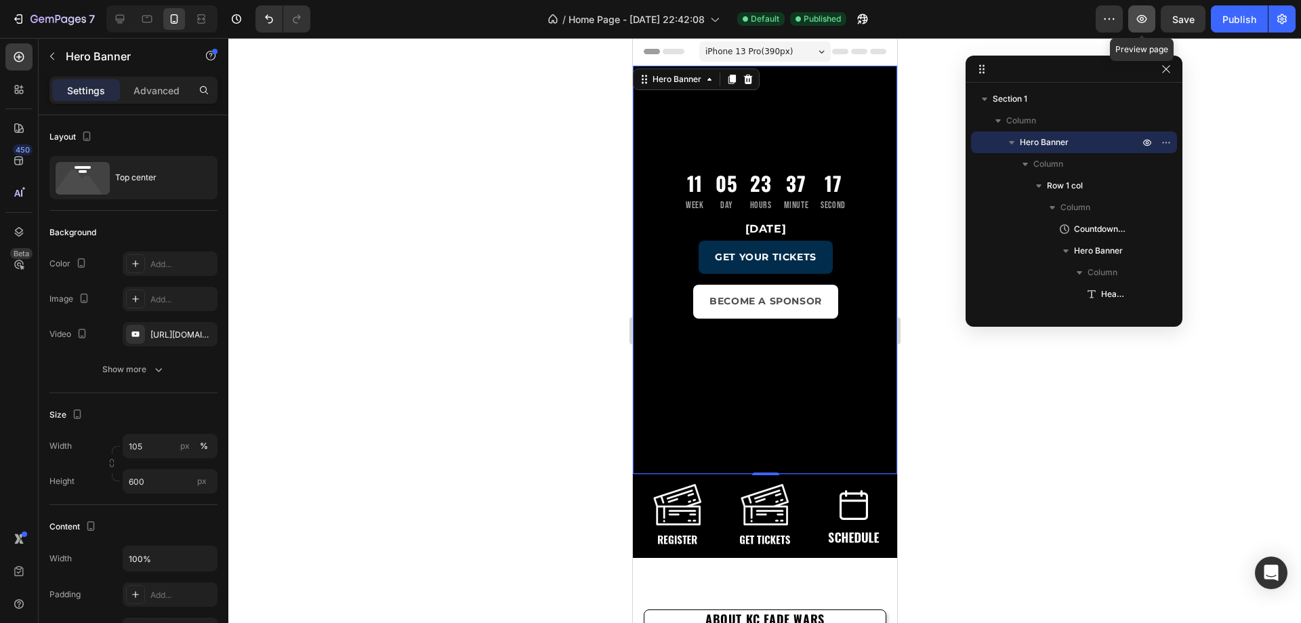
click at [1144, 14] on icon "button" at bounding box center [1142, 19] width 14 height 14
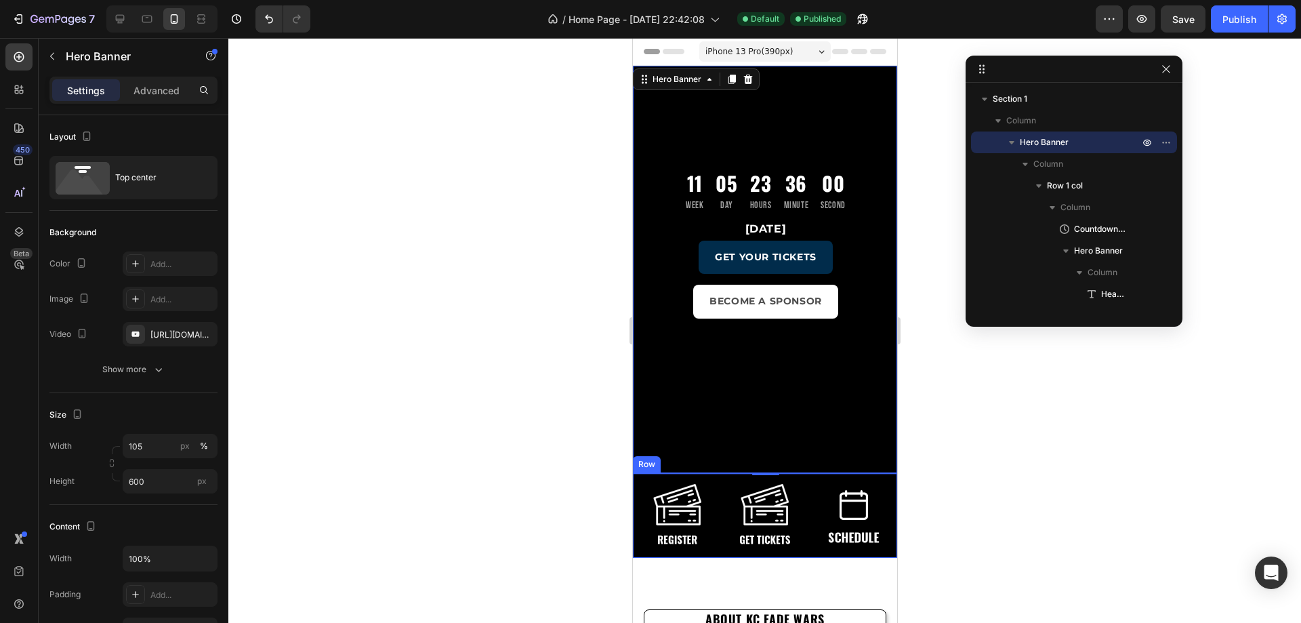
click at [636, 500] on div "Image" at bounding box center [764, 499] width 264 height 54
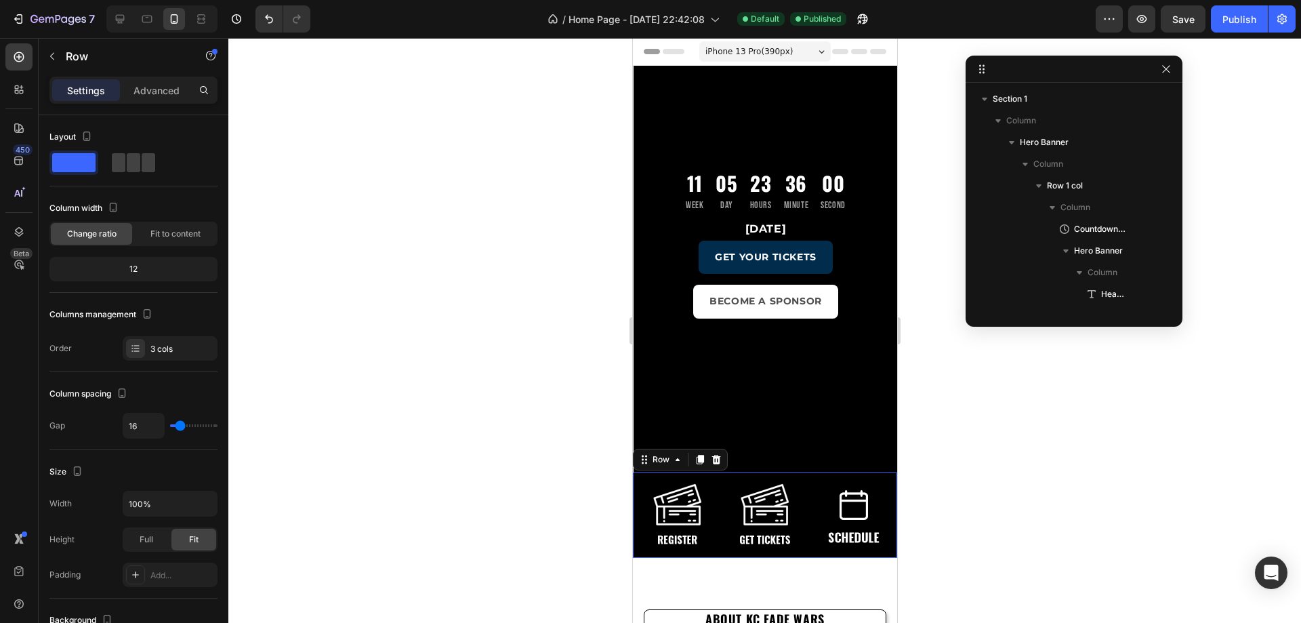
scroll to position [278, 0]
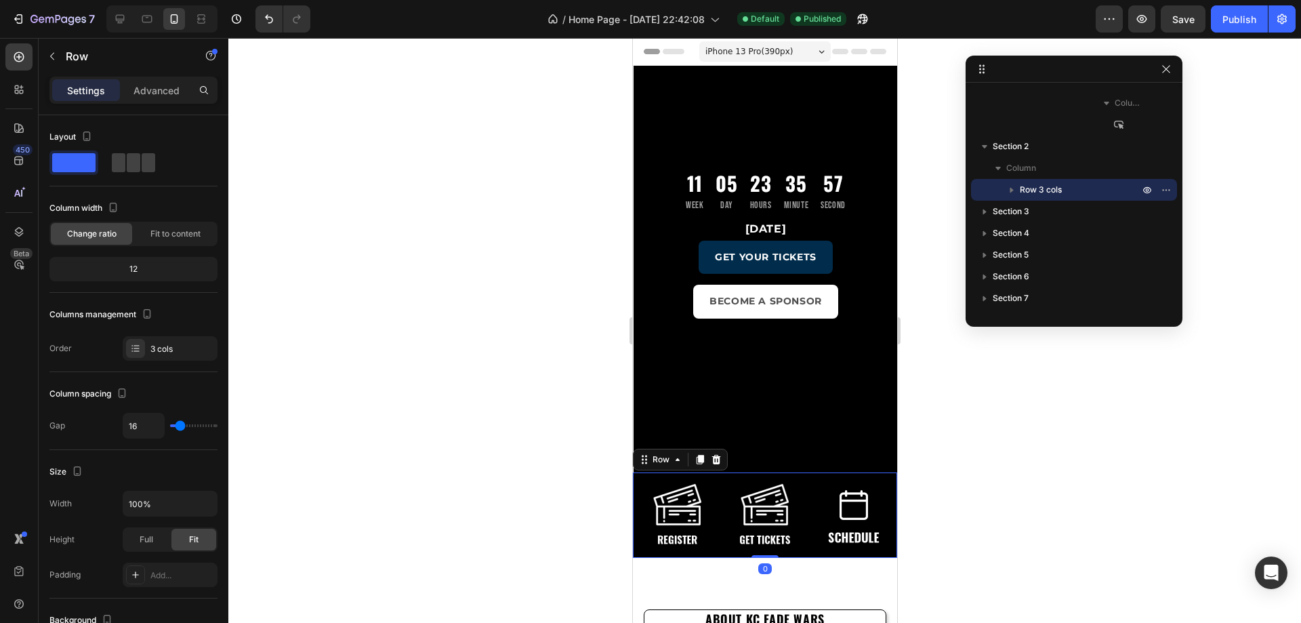
click at [720, 541] on div "Image" at bounding box center [764, 541] width 264 height 9
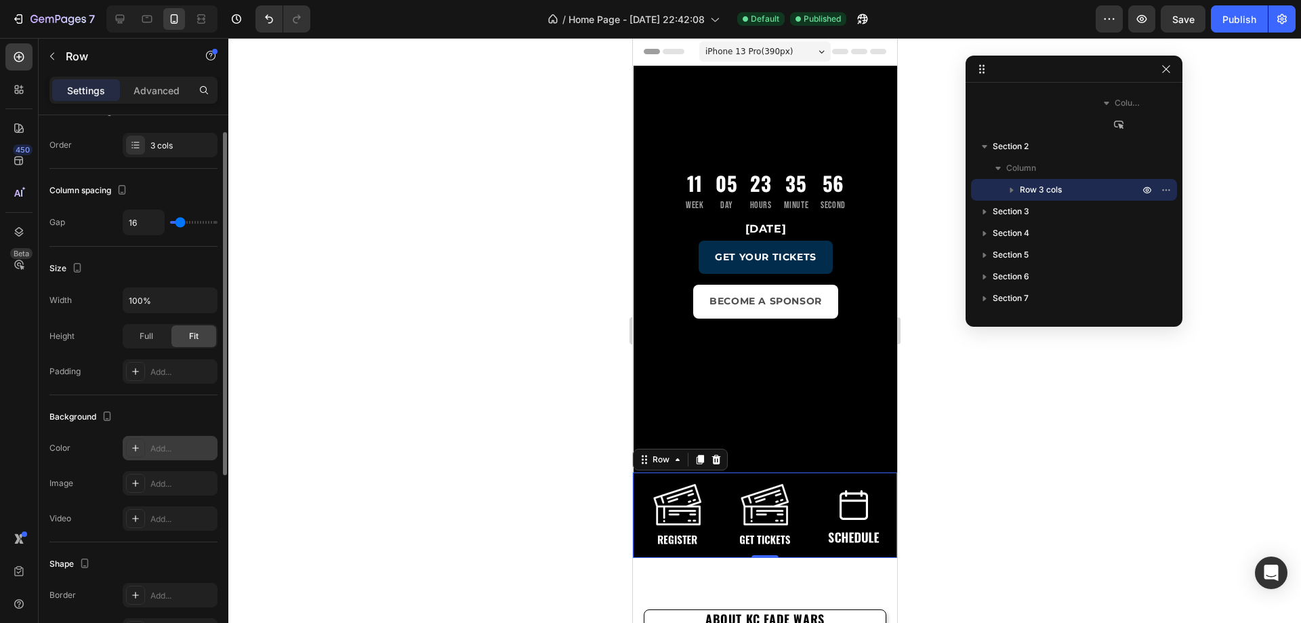
scroll to position [0, 0]
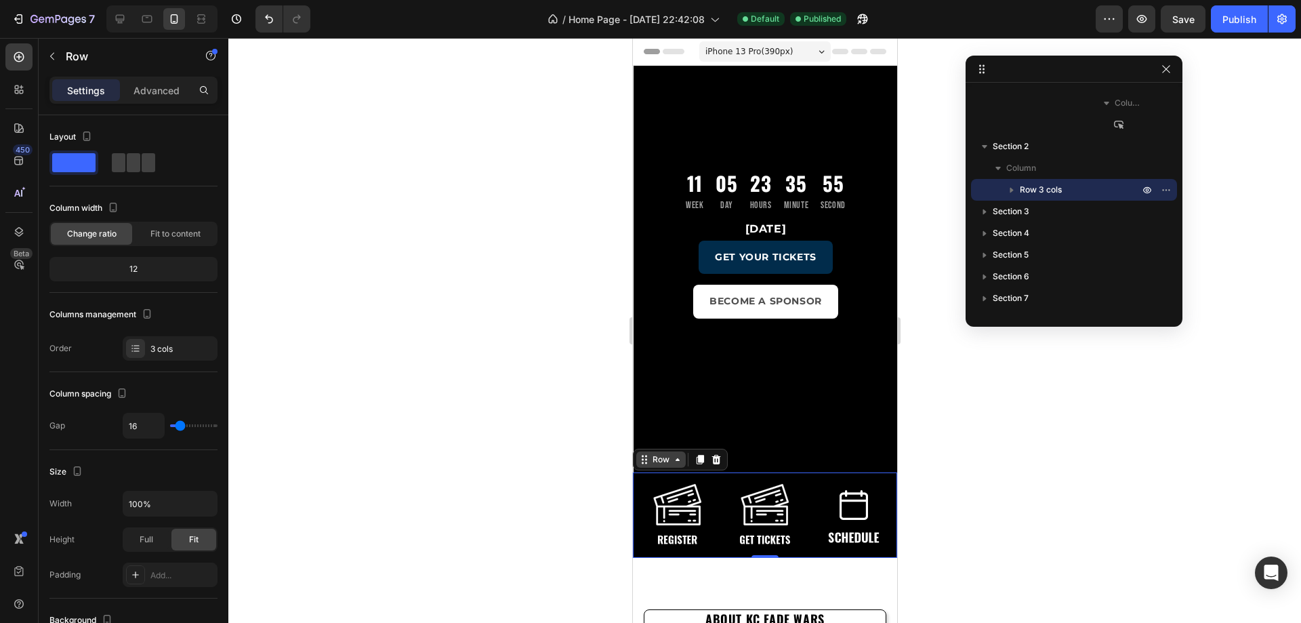
click at [657, 457] on div "Row" at bounding box center [660, 459] width 22 height 12
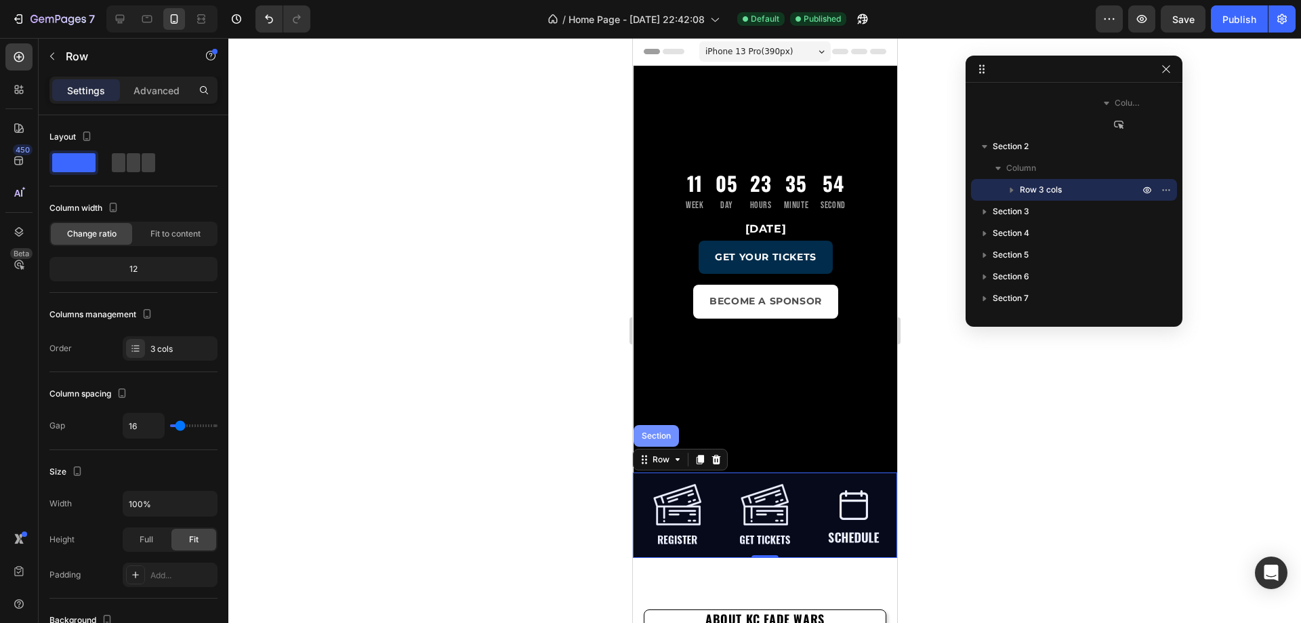
click at [656, 438] on div "Section" at bounding box center [655, 436] width 35 height 8
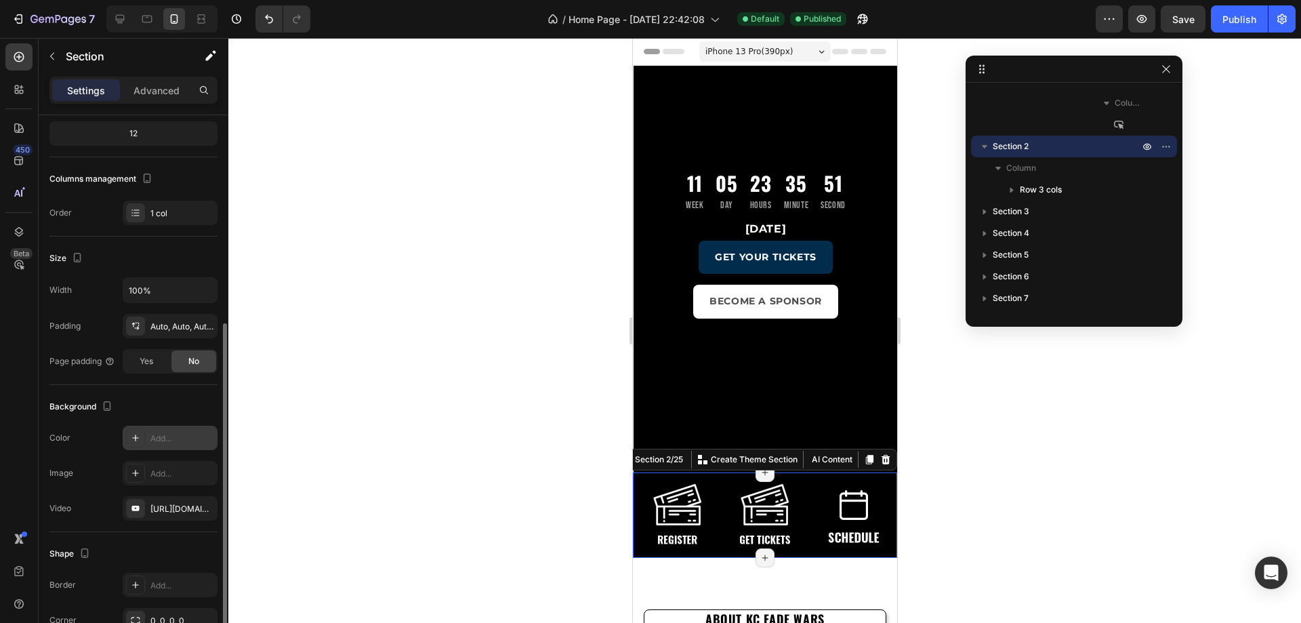
scroll to position [203, 0]
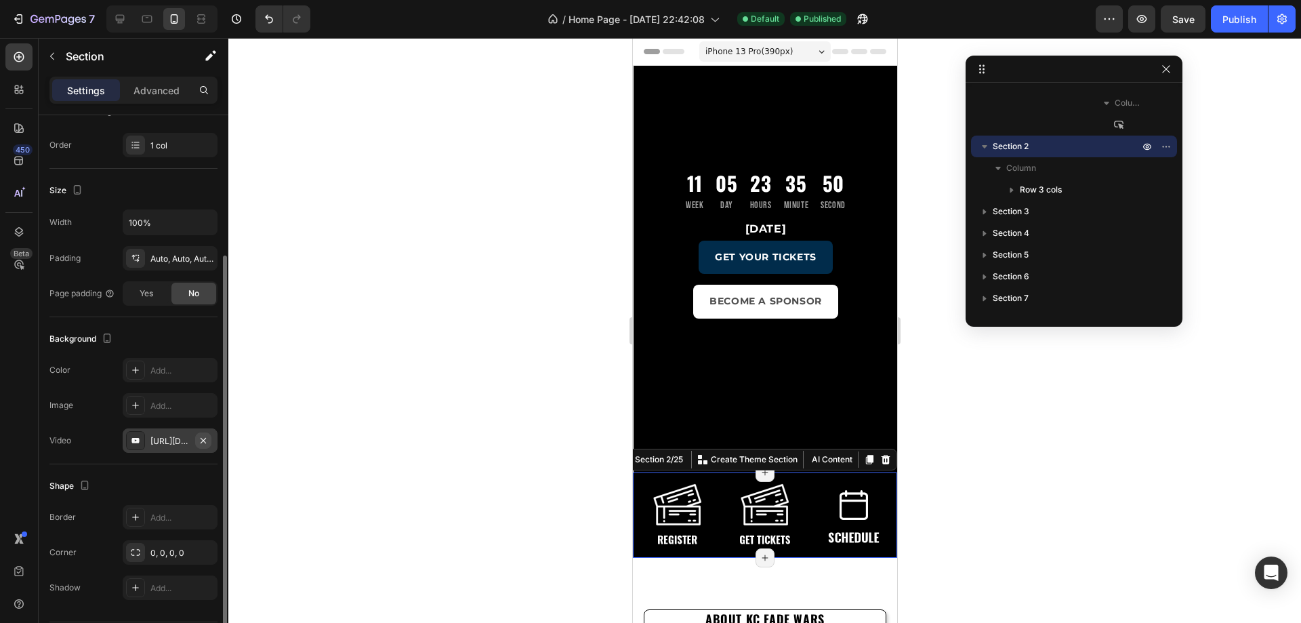
click at [205, 445] on icon "button" at bounding box center [203, 440] width 11 height 11
click at [171, 440] on div "https://www.youtube.com/watch?v=AvgSYZqaUWY" at bounding box center [169, 441] width 39 height 12
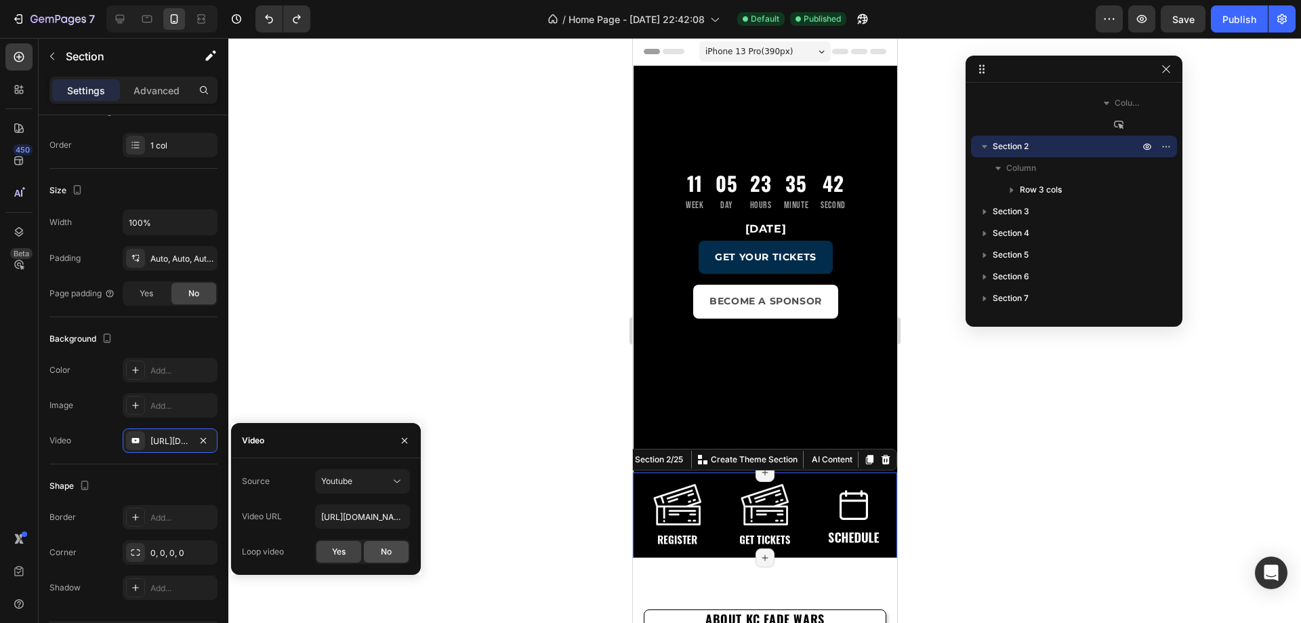
click at [390, 553] on span "No" at bounding box center [386, 551] width 11 height 12
click at [346, 548] on div "Yes" at bounding box center [338, 552] width 45 height 22
click at [394, 478] on icon at bounding box center [397, 481] width 14 height 14
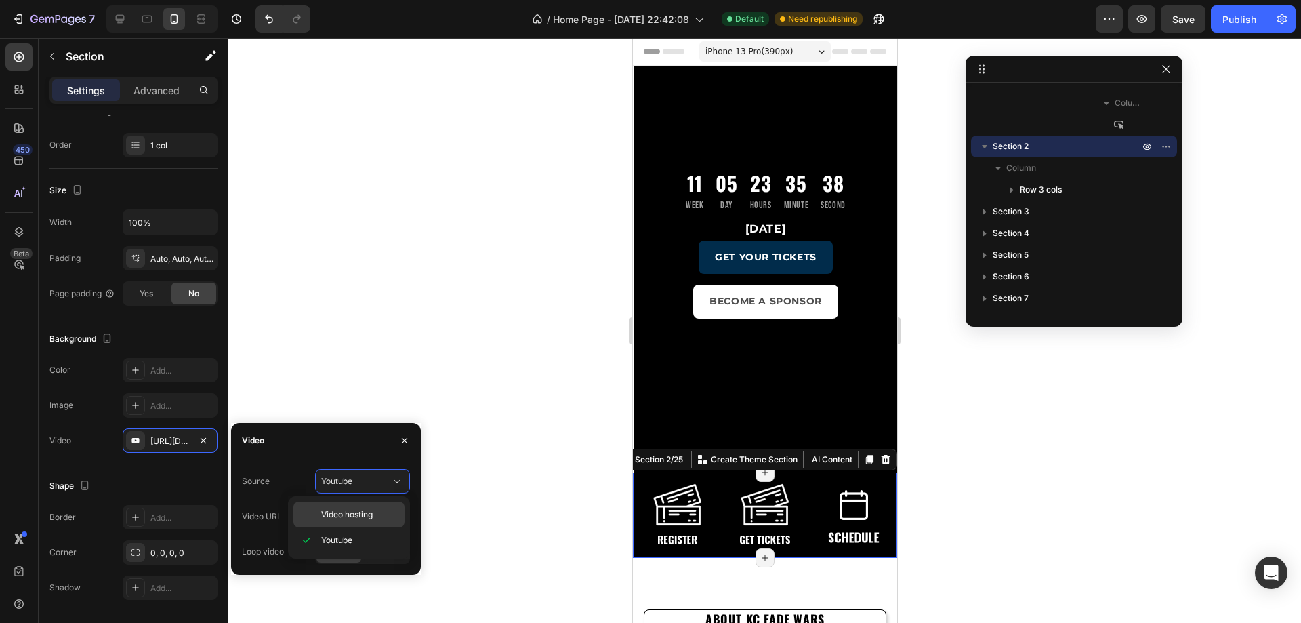
click at [369, 506] on div "Video hosting" at bounding box center [348, 514] width 111 height 26
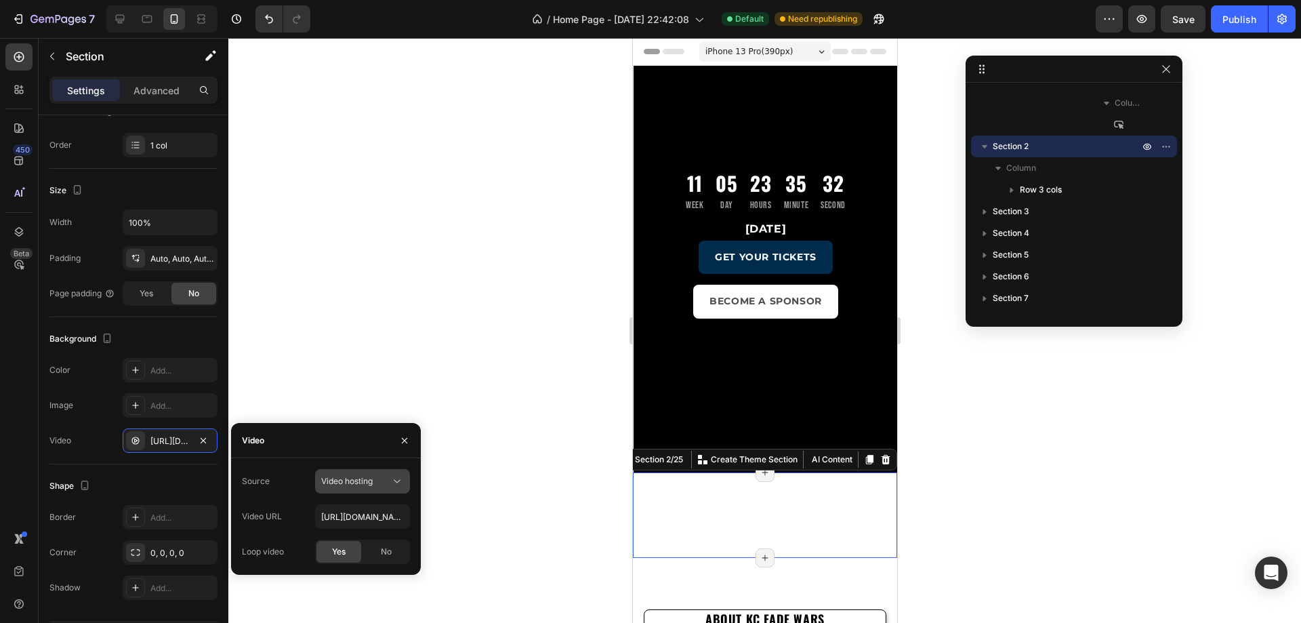
click at [393, 483] on icon at bounding box center [397, 481] width 14 height 14
click at [348, 537] on span "Youtube" at bounding box center [336, 540] width 31 height 12
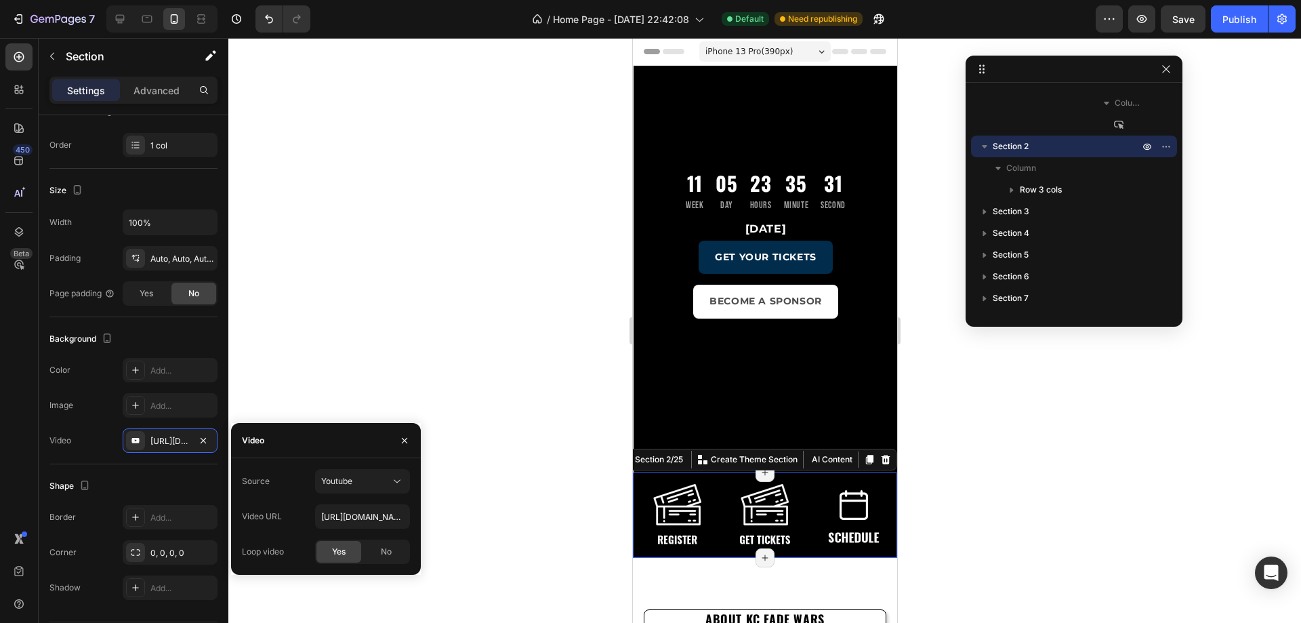
click at [440, 272] on div at bounding box center [764, 330] width 1073 height 585
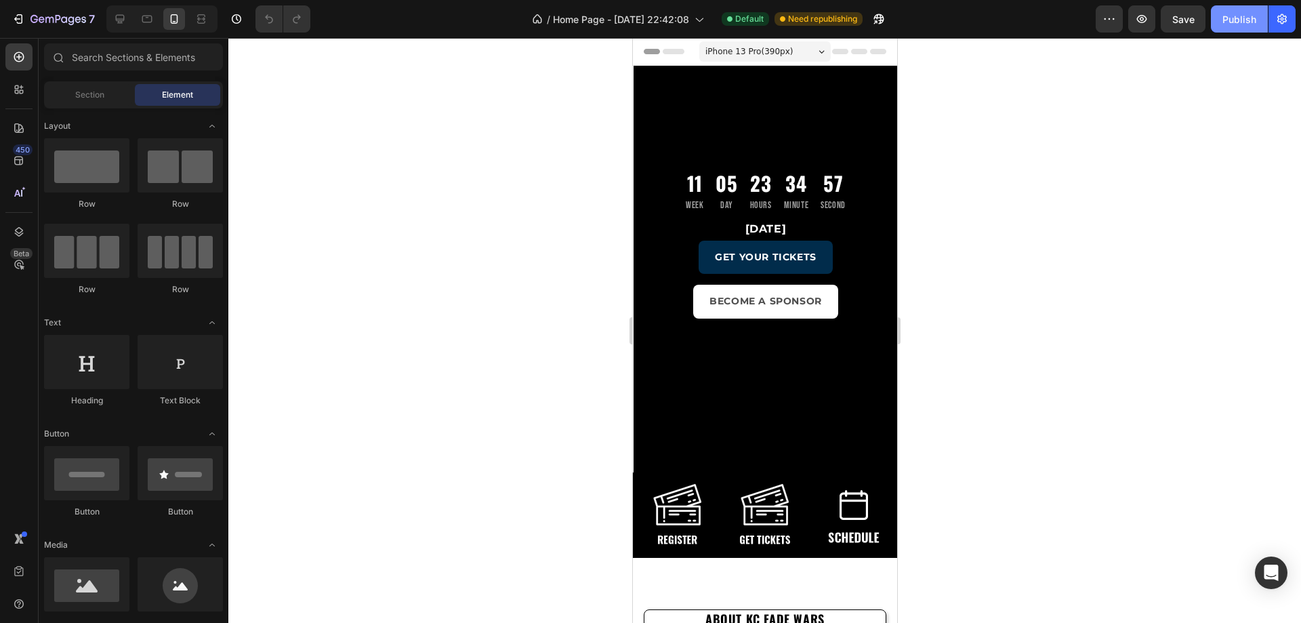
click at [1240, 20] on div "Publish" at bounding box center [1239, 19] width 34 height 14
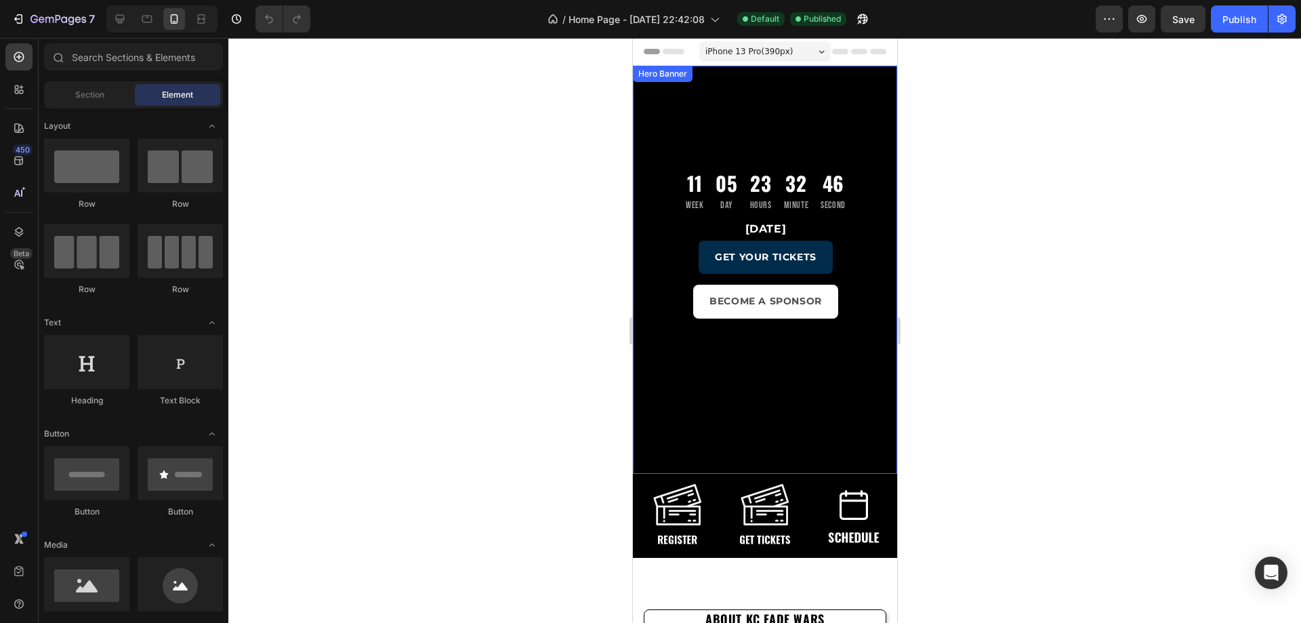
click at [639, 99] on div "11 Week 05 Day 23 Hours 32 Minute 46 Second Countdown Timer November 16, 2025 H…" at bounding box center [765, 373] width 264 height 615
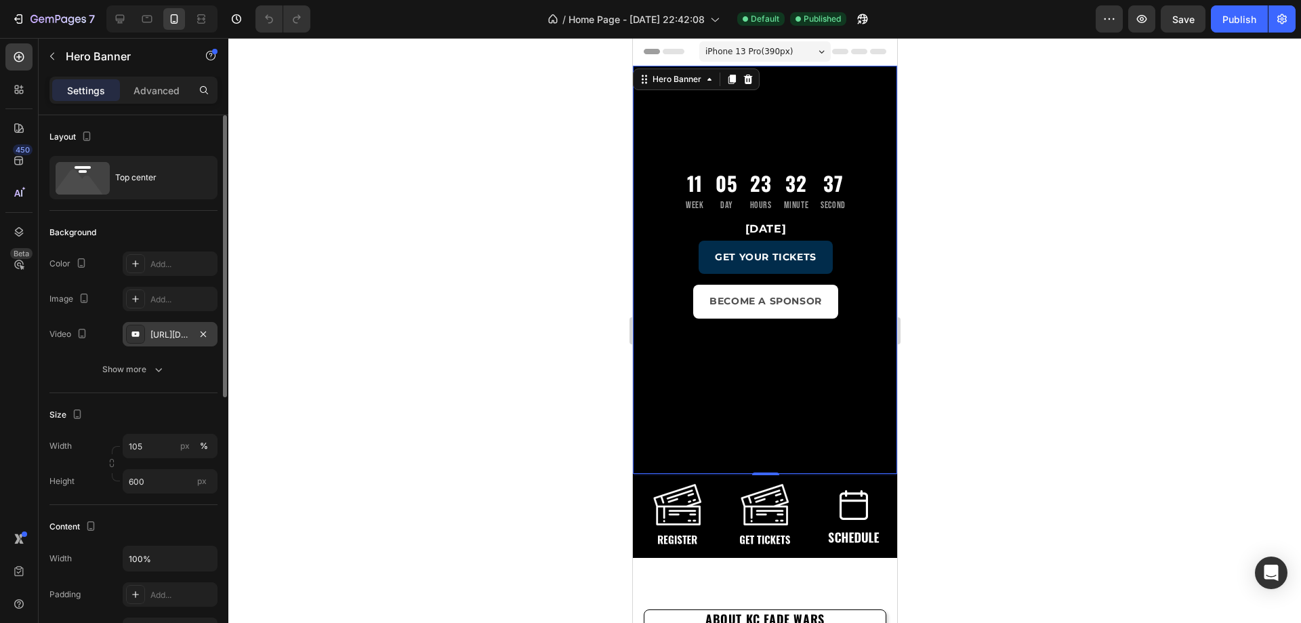
click at [178, 336] on div "[URL][DOMAIN_NAME]" at bounding box center [169, 335] width 39 height 12
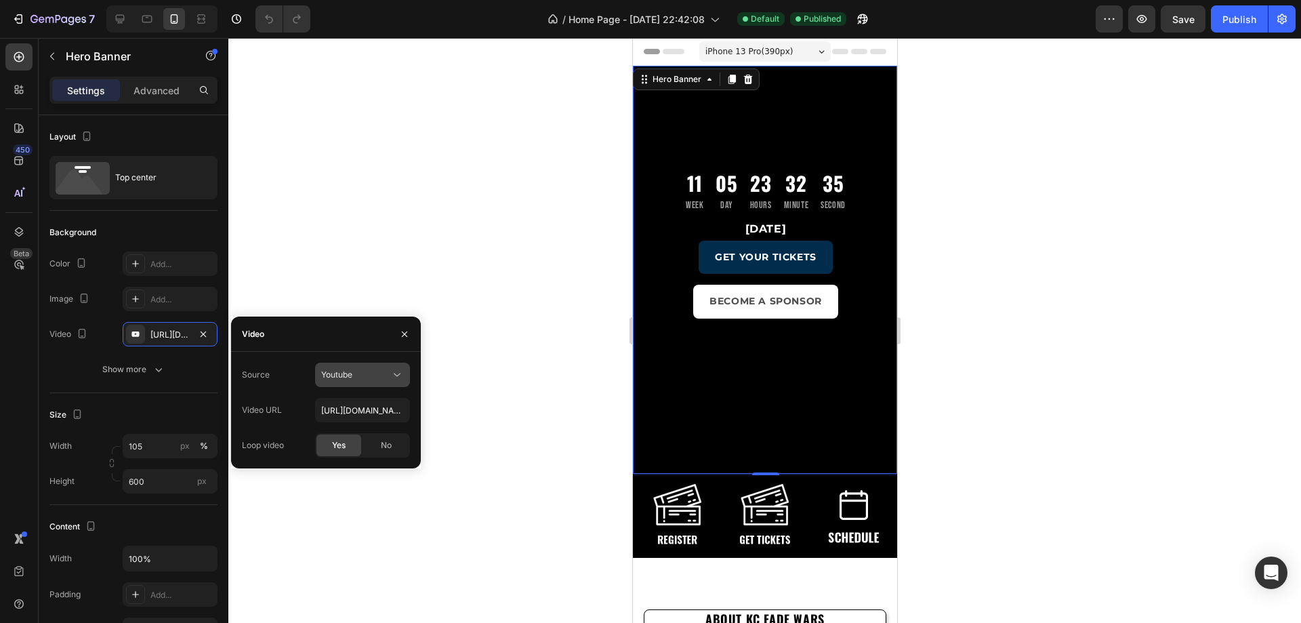
click at [386, 381] on button "Youtube" at bounding box center [362, 375] width 95 height 24
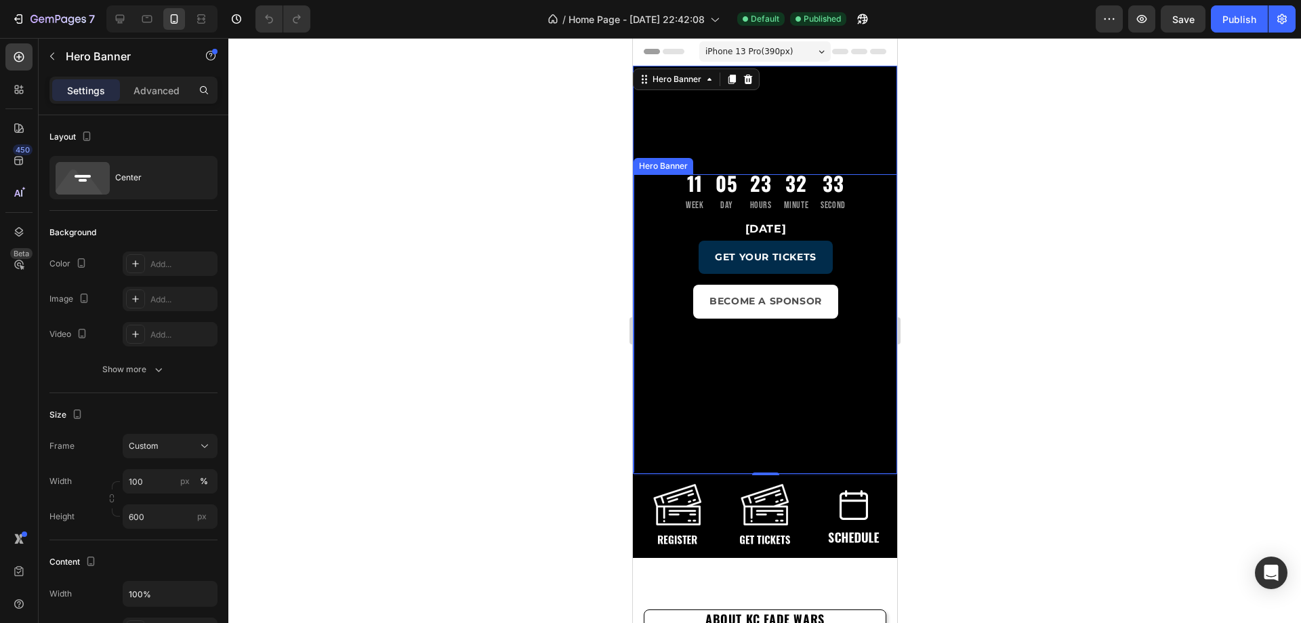
click at [682, 438] on div "Overlay" at bounding box center [765, 377] width 264 height 331
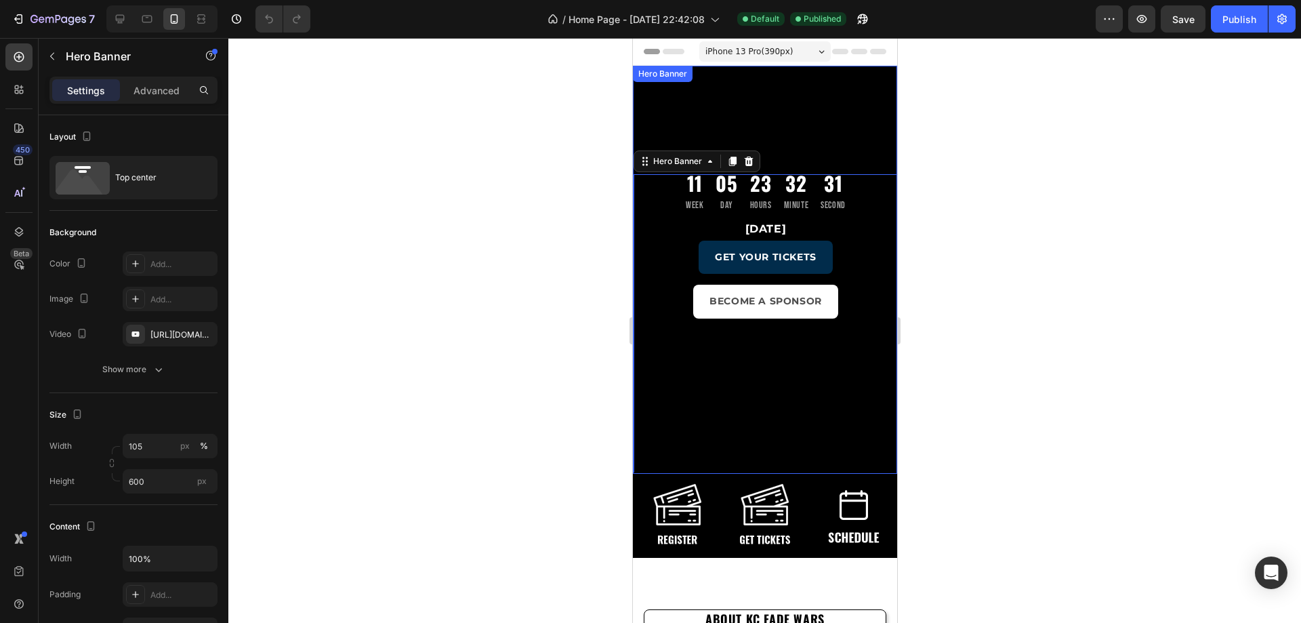
click at [641, 89] on div "11 Week 05 Day 23 Hours 32 Minute 31 Second Countdown Timer November 16, 2025 H…" at bounding box center [765, 269] width 264 height 407
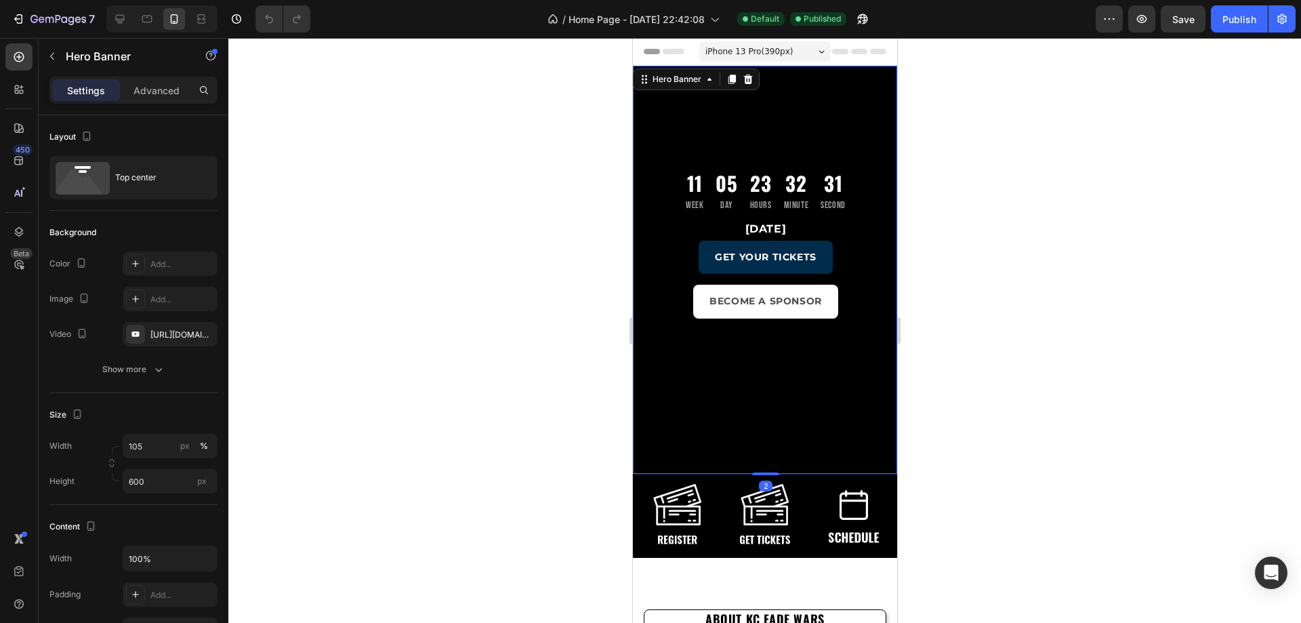
click at [653, 110] on div "11 Week 05 Day 23 Hours 32 Minute 31 Second Countdown Timer November 16, 2025 H…" at bounding box center [765, 373] width 264 height 615
click at [190, 331] on div "[URL][DOMAIN_NAME]" at bounding box center [170, 334] width 95 height 24
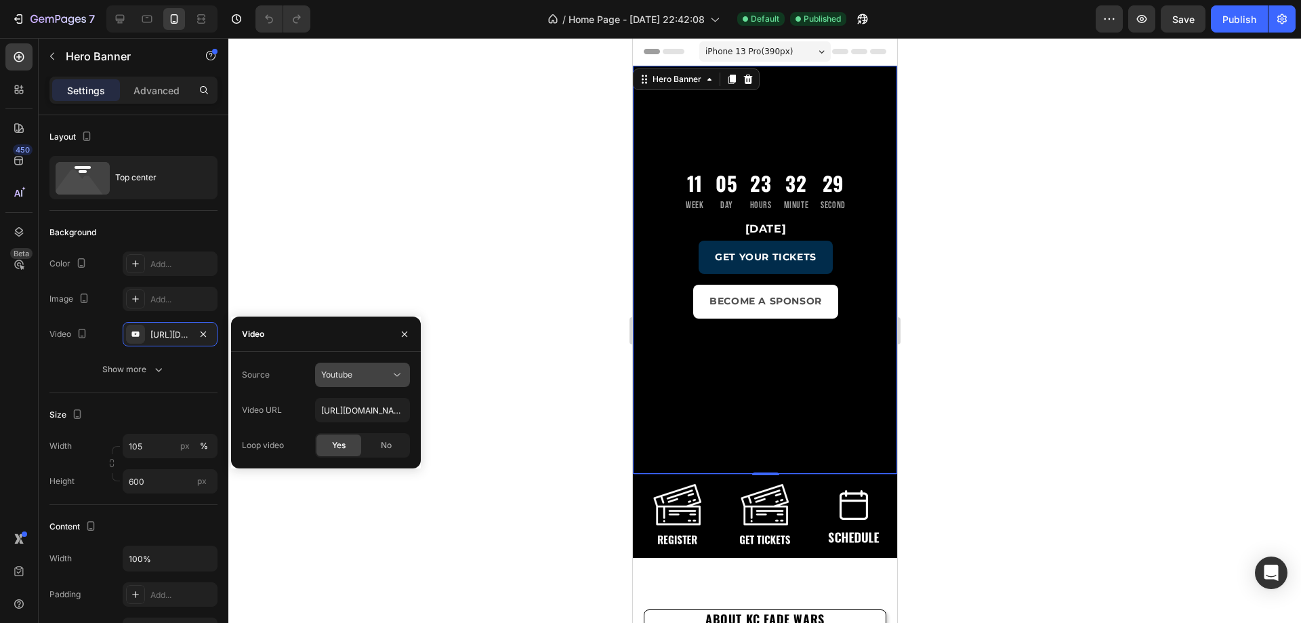
click at [344, 373] on span "Youtube" at bounding box center [336, 374] width 31 height 10
click at [341, 405] on span "Video hosting" at bounding box center [346, 408] width 51 height 12
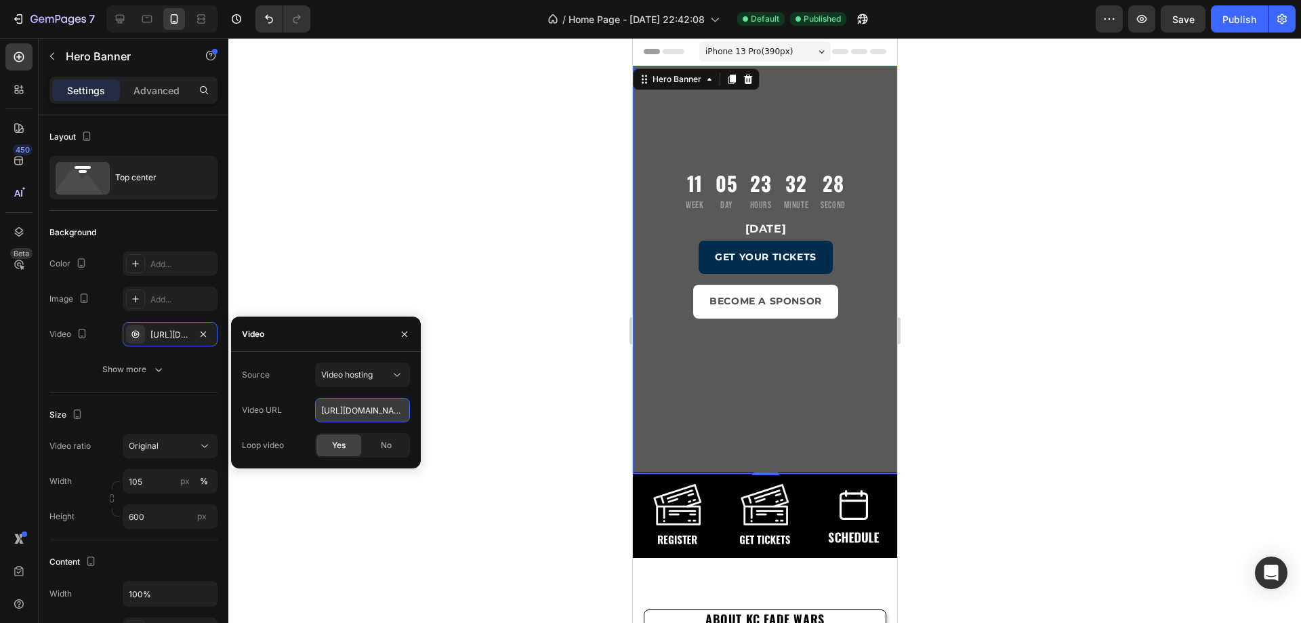
click at [363, 414] on input "https://youtu.be/-WZb_Ll4zjY" at bounding box center [362, 410] width 95 height 24
paste input "cdn.shopify.com/videos/c/o/v/d259f74629d64b18b9b8ee6de299f2c0.mp4"
type input "[URL][DOMAIN_NAME]"
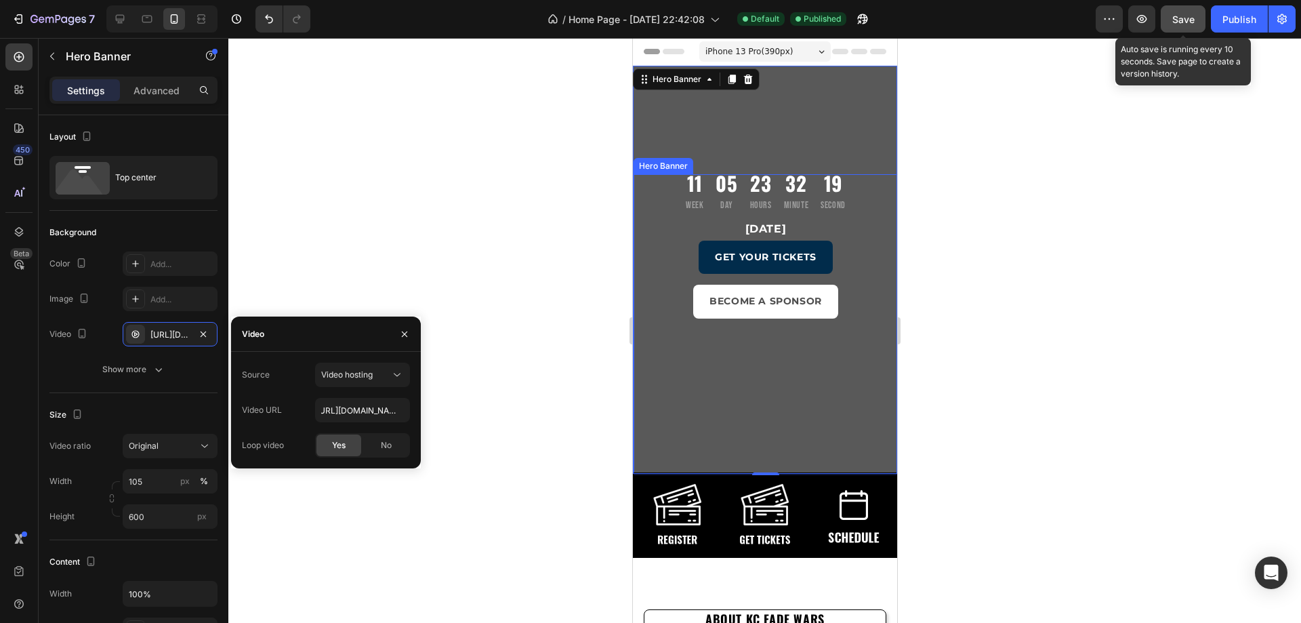
scroll to position [0, 0]
click at [1189, 14] on span "Save" at bounding box center [1183, 20] width 22 height 12
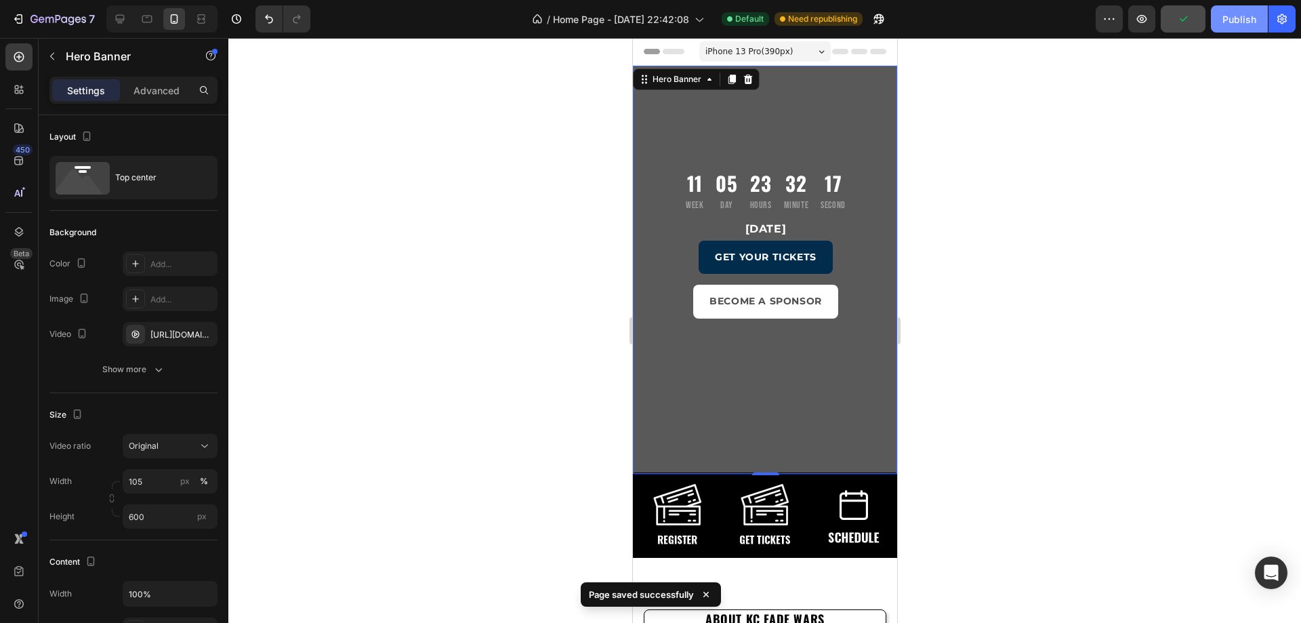
click at [1242, 13] on div "Publish" at bounding box center [1239, 19] width 34 height 14
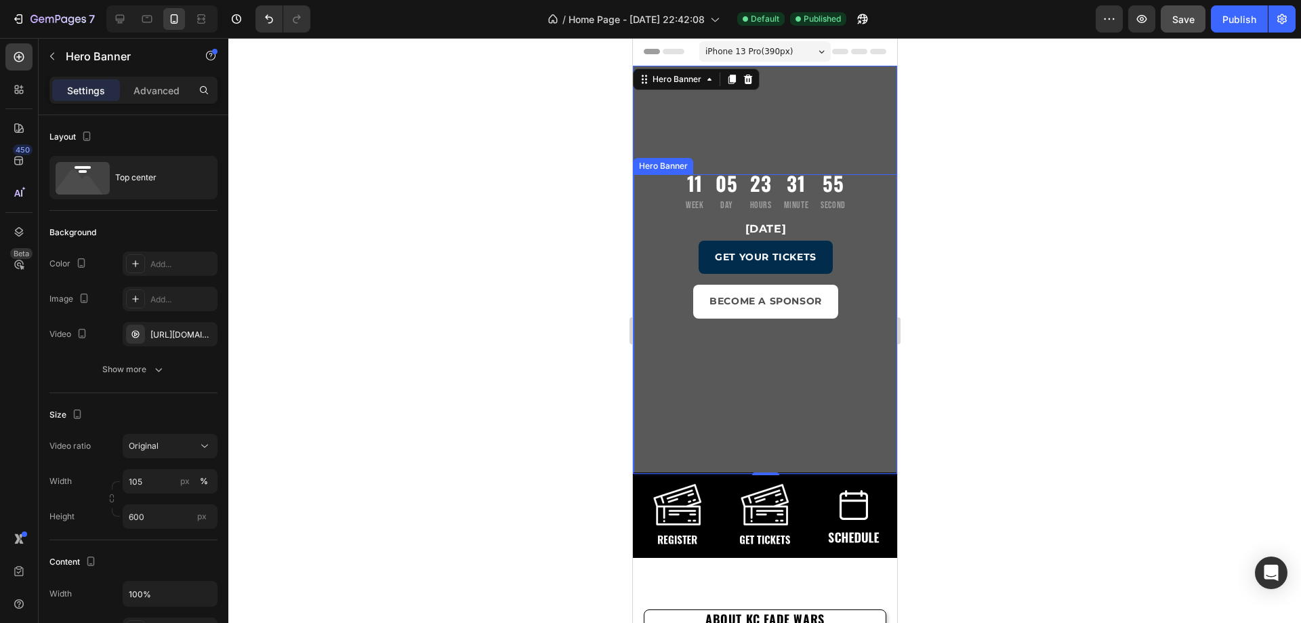
click at [691, 445] on div "Overlay" at bounding box center [765, 377] width 264 height 331
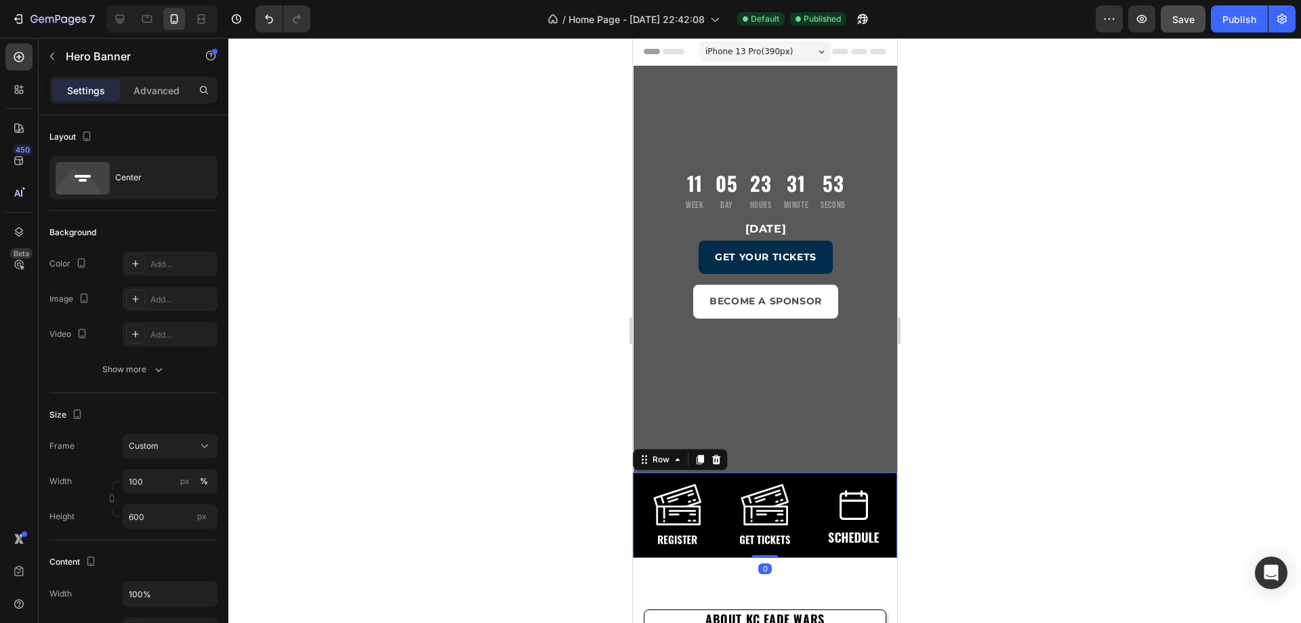
click at [655, 477] on div "Image" at bounding box center [764, 499] width 264 height 54
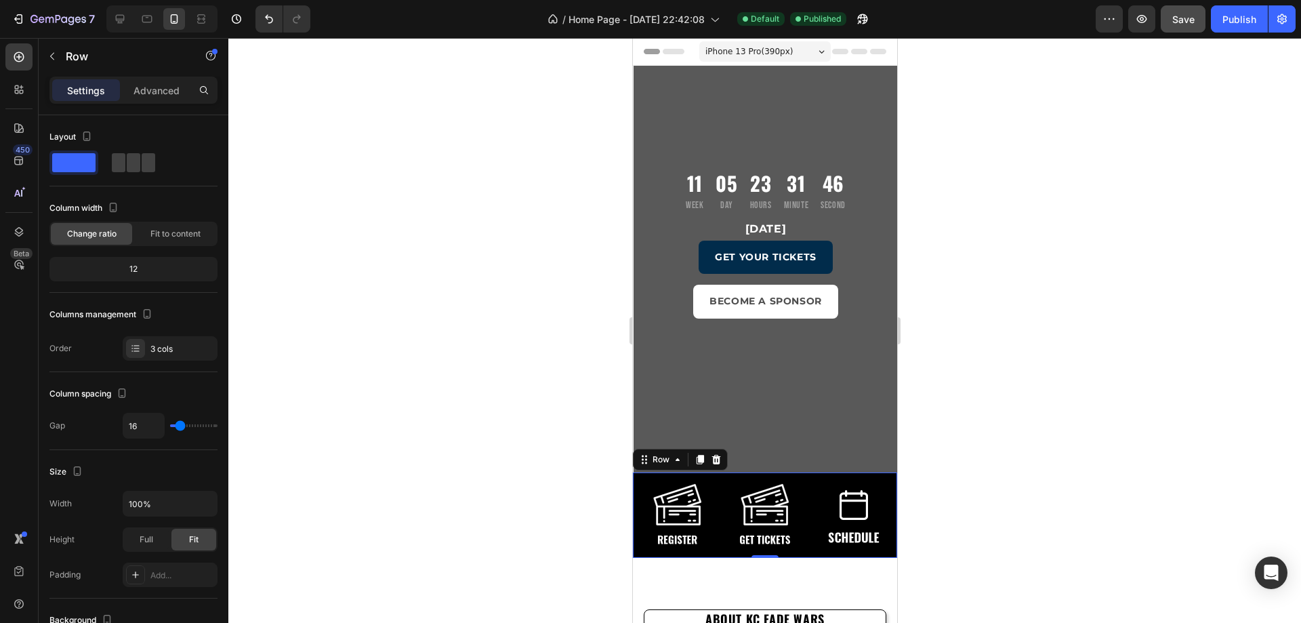
click at [641, 486] on div "Image" at bounding box center [764, 499] width 264 height 54
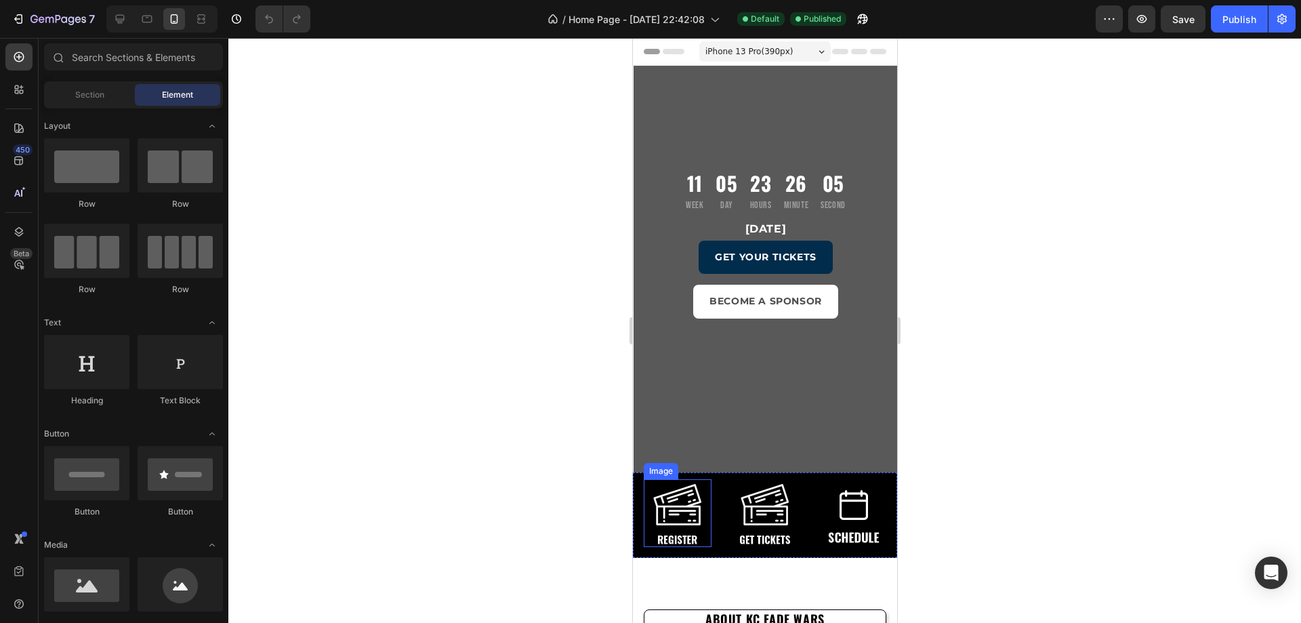
click at [653, 479] on img at bounding box center [677, 513] width 68 height 68
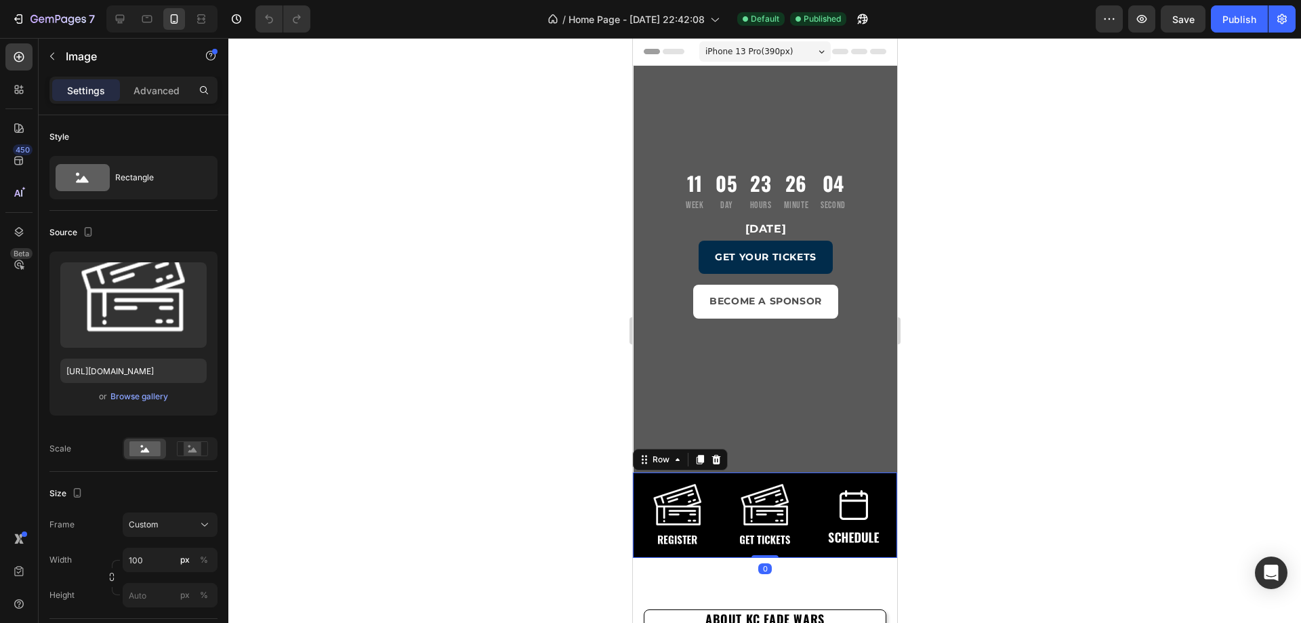
click at [637, 481] on div "Image" at bounding box center [764, 499] width 264 height 54
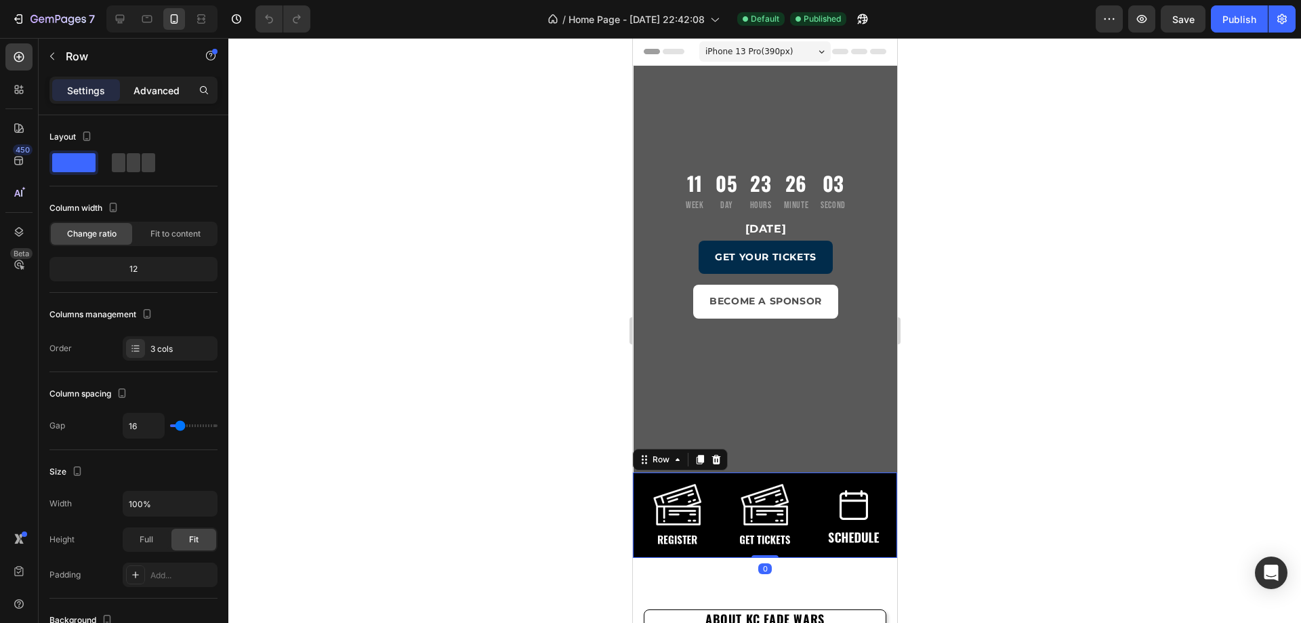
click at [165, 91] on p "Advanced" at bounding box center [156, 90] width 46 height 14
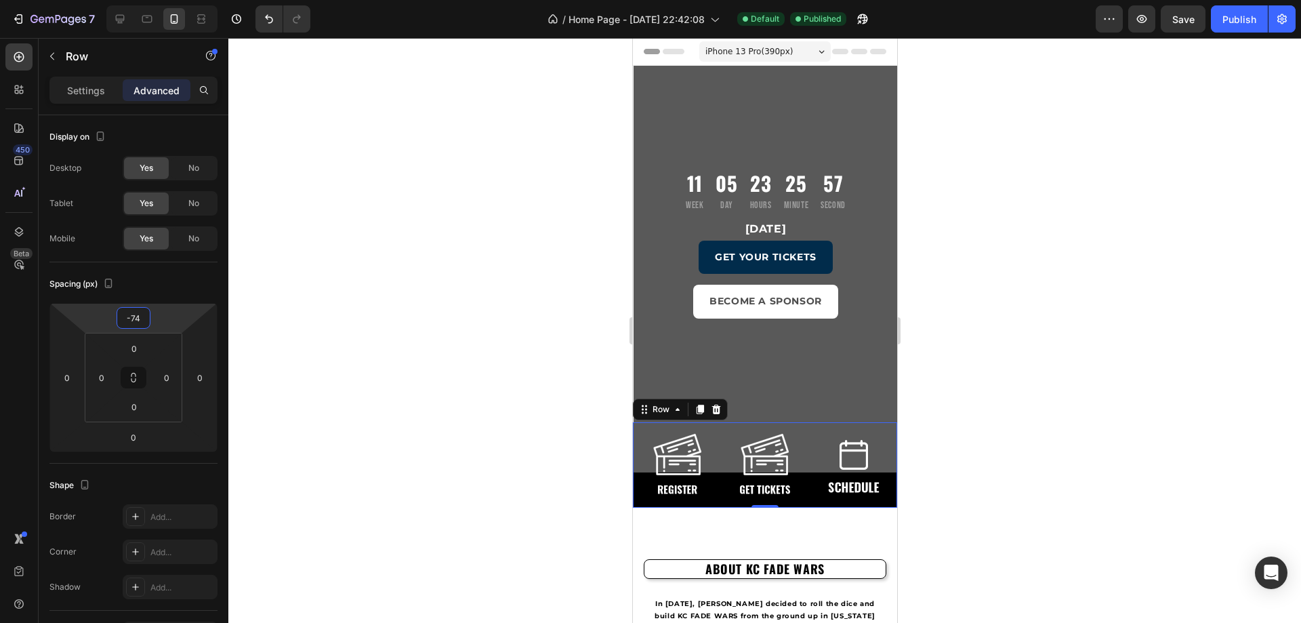
drag, startPoint x: 161, startPoint y: 321, endPoint x: 174, endPoint y: 346, distance: 28.5
click at [174, 0] on html "7 / Home Page - [DATE] 22:42:08 Default Published Preview Save Publish 450 Beta…" at bounding box center [650, 0] width 1301 height 0
type input "0"
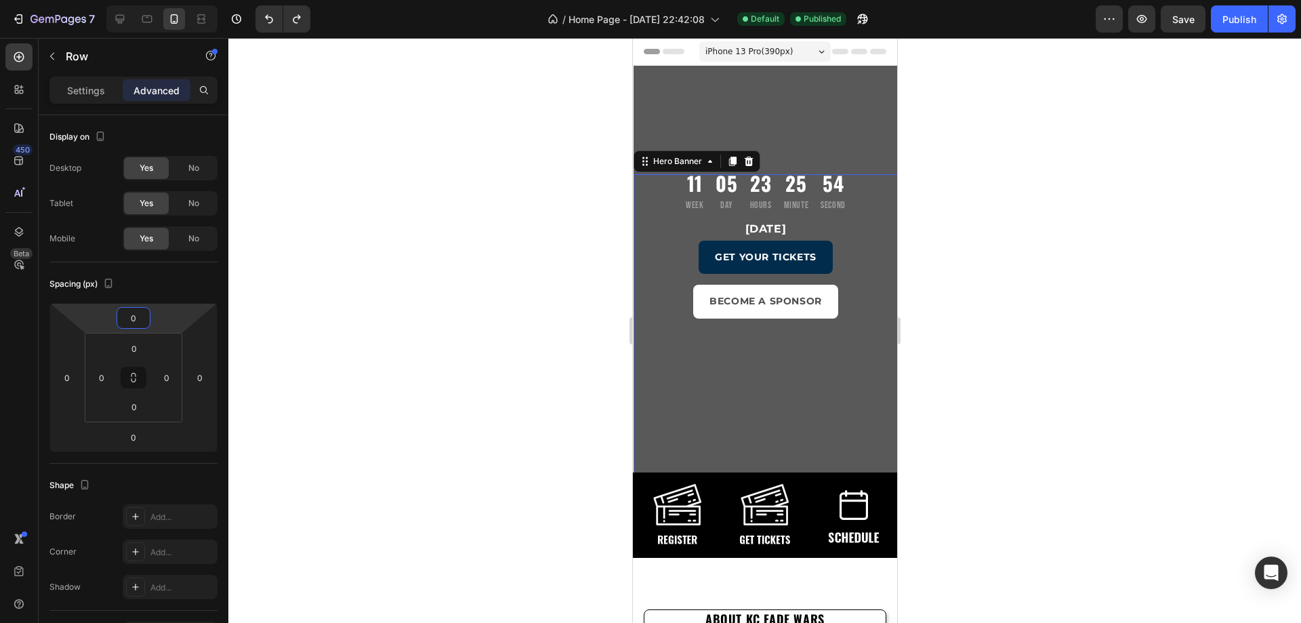
click at [670, 403] on div "Overlay" at bounding box center [765, 377] width 264 height 331
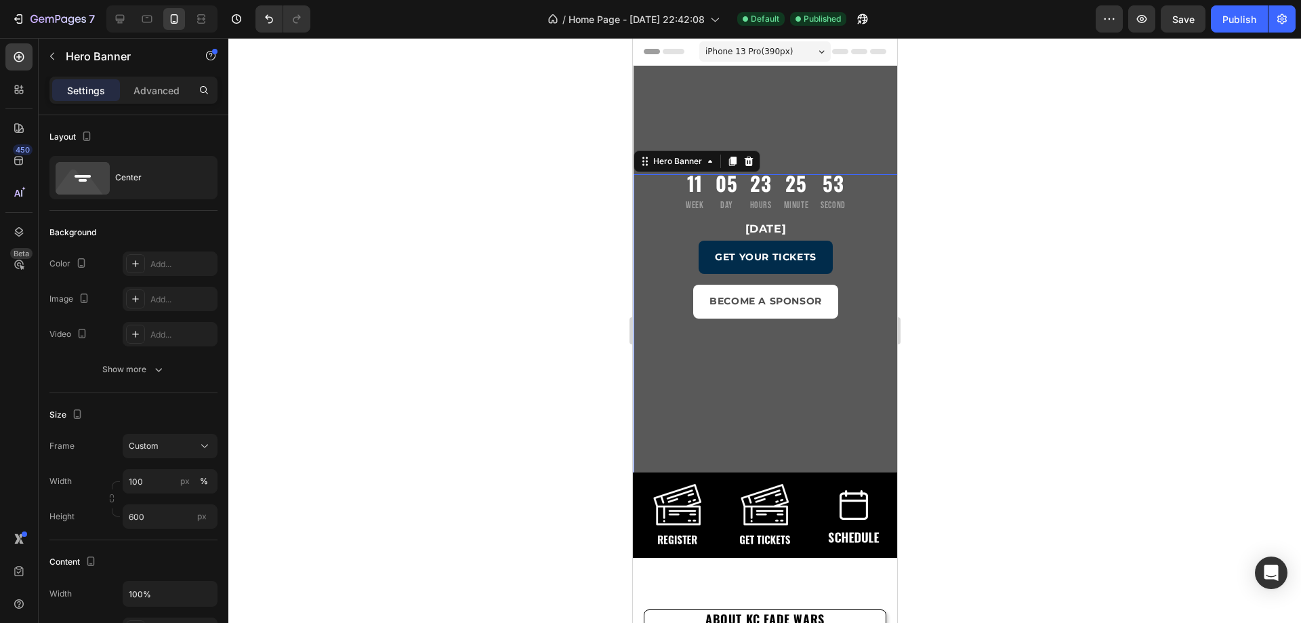
click at [645, 402] on div "Overlay" at bounding box center [765, 377] width 264 height 331
click at [148, 516] on input "600" at bounding box center [170, 516] width 95 height 24
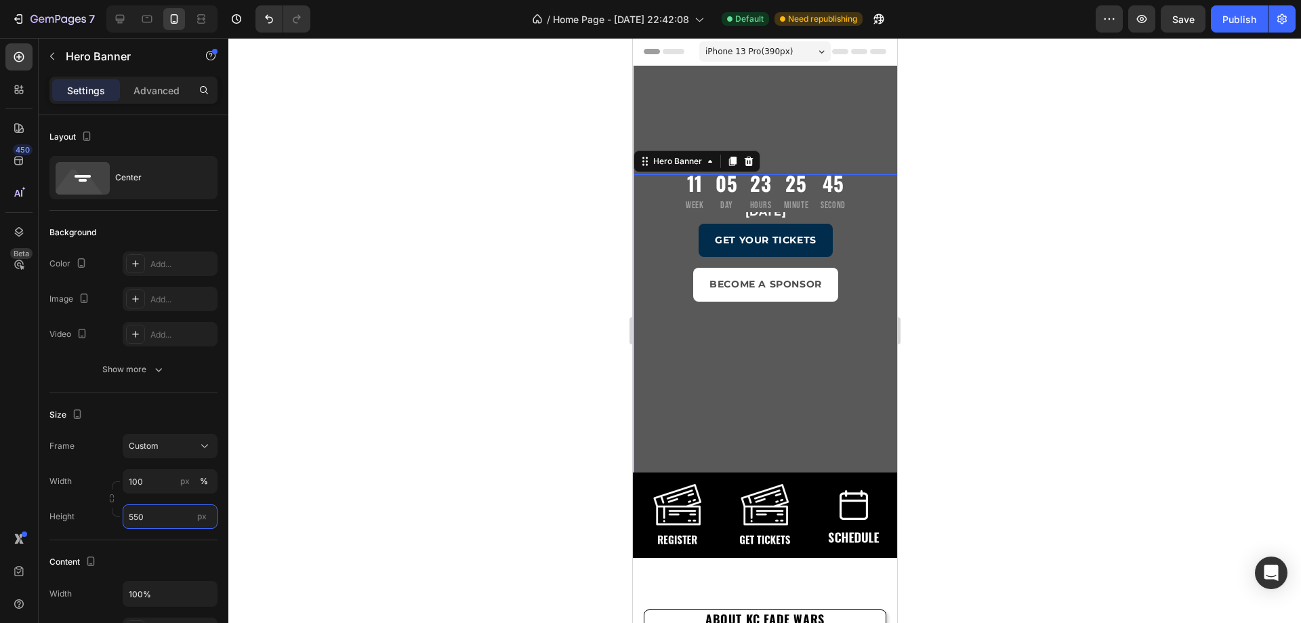
type input "550"
click at [601, 403] on div at bounding box center [764, 330] width 1073 height 585
click at [661, 367] on div "Overlay" at bounding box center [765, 360] width 264 height 297
click at [650, 89] on div "11 Week 05 Day 23 Hours 25 Minute 42 Second Countdown Timer November 16, 2025 H…" at bounding box center [765, 269] width 264 height 407
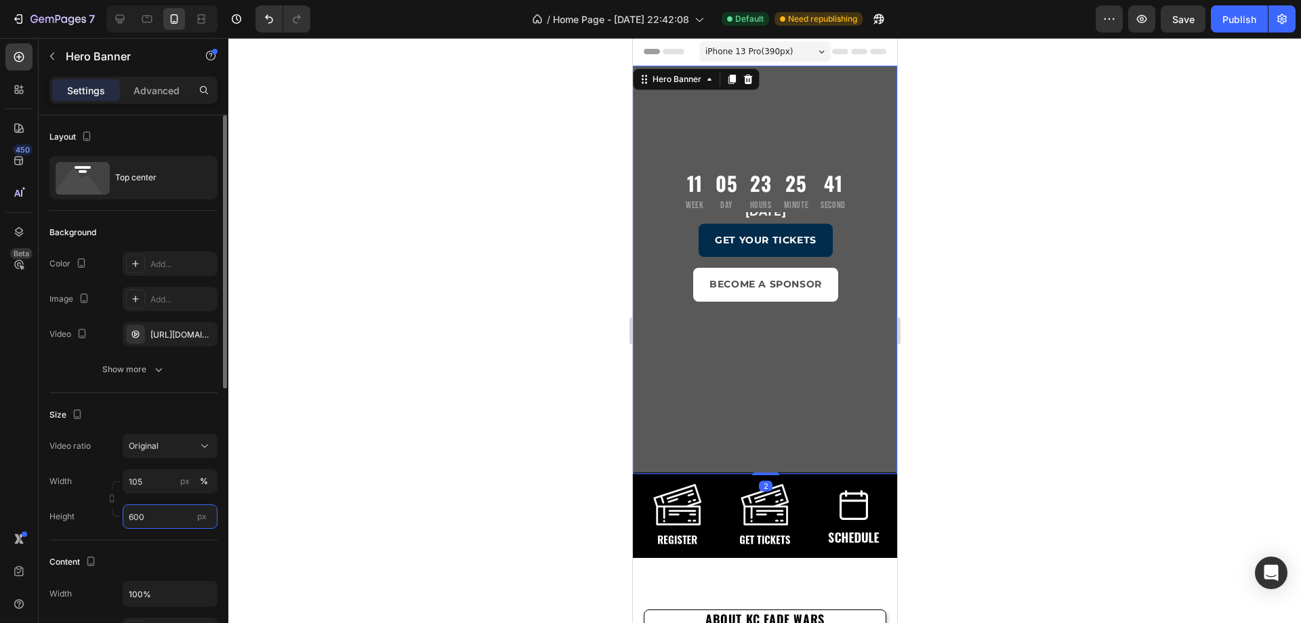
click at [154, 508] on input "600" at bounding box center [170, 516] width 95 height 24
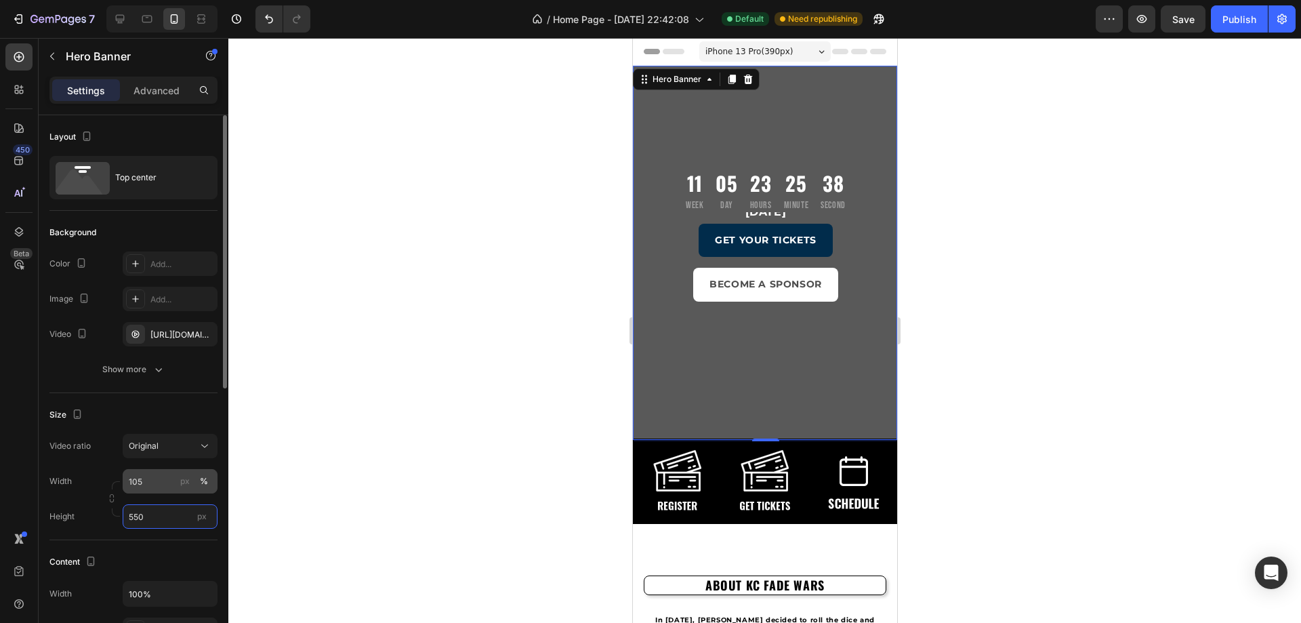
type input "550"
click at [1239, 23] on div "Publish" at bounding box center [1239, 19] width 34 height 14
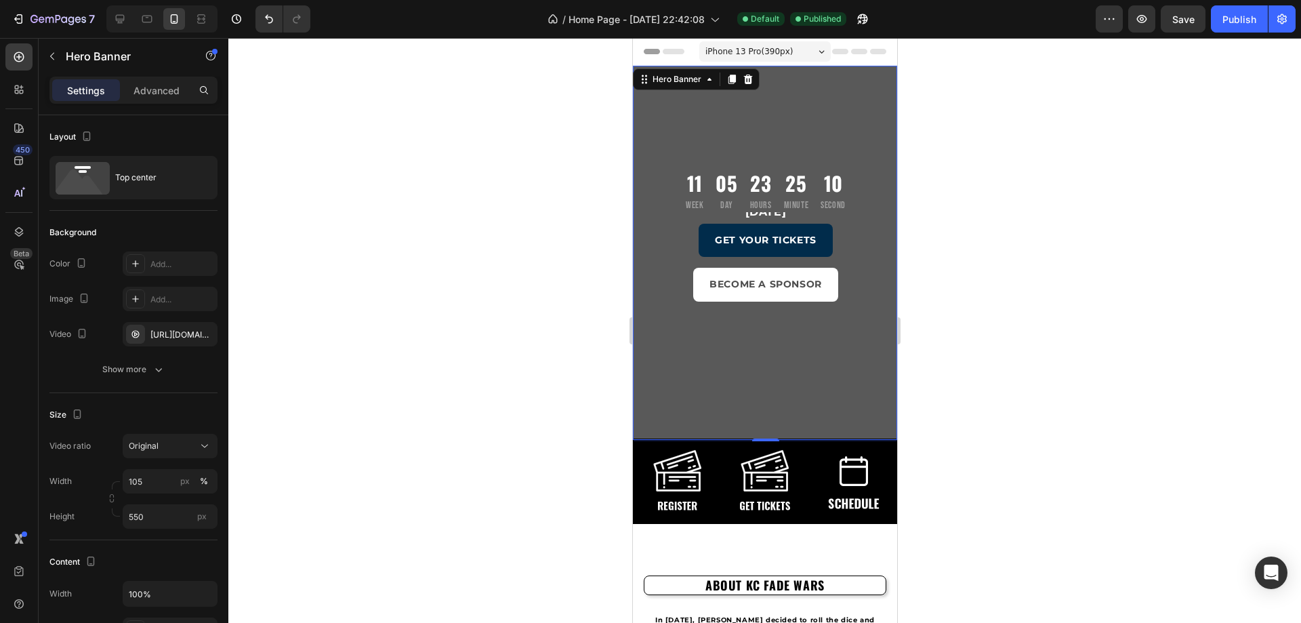
click at [561, 511] on div at bounding box center [764, 330] width 1073 height 585
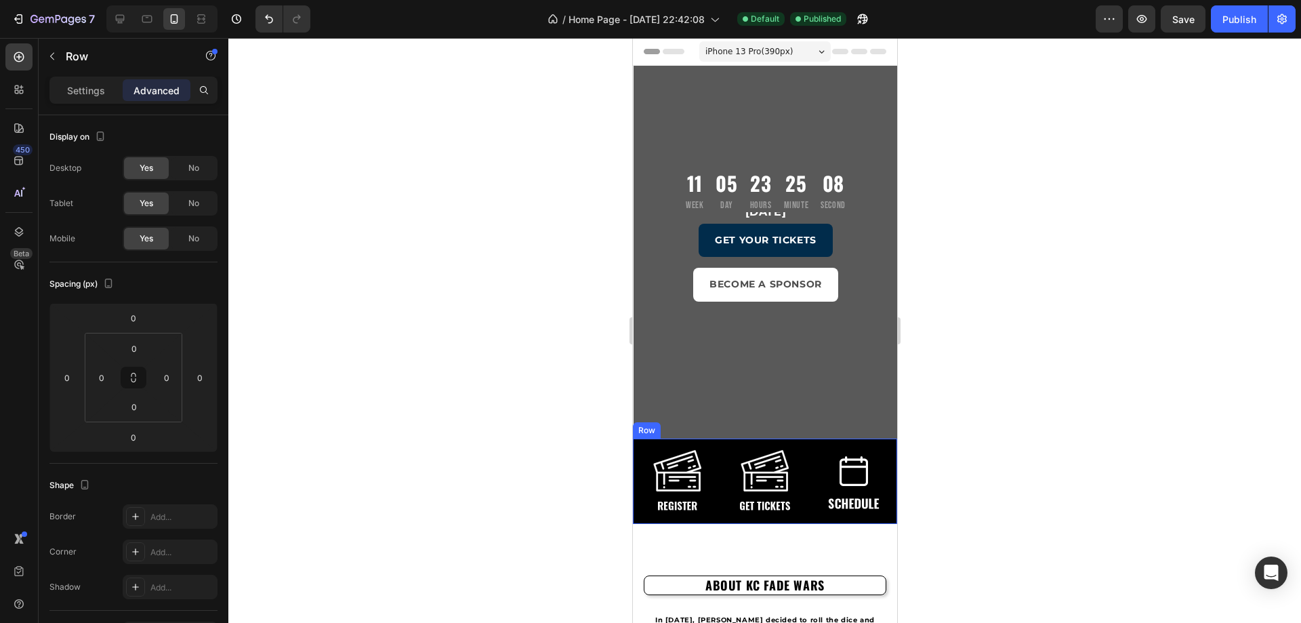
click at [714, 442] on div "Image" at bounding box center [764, 465] width 264 height 54
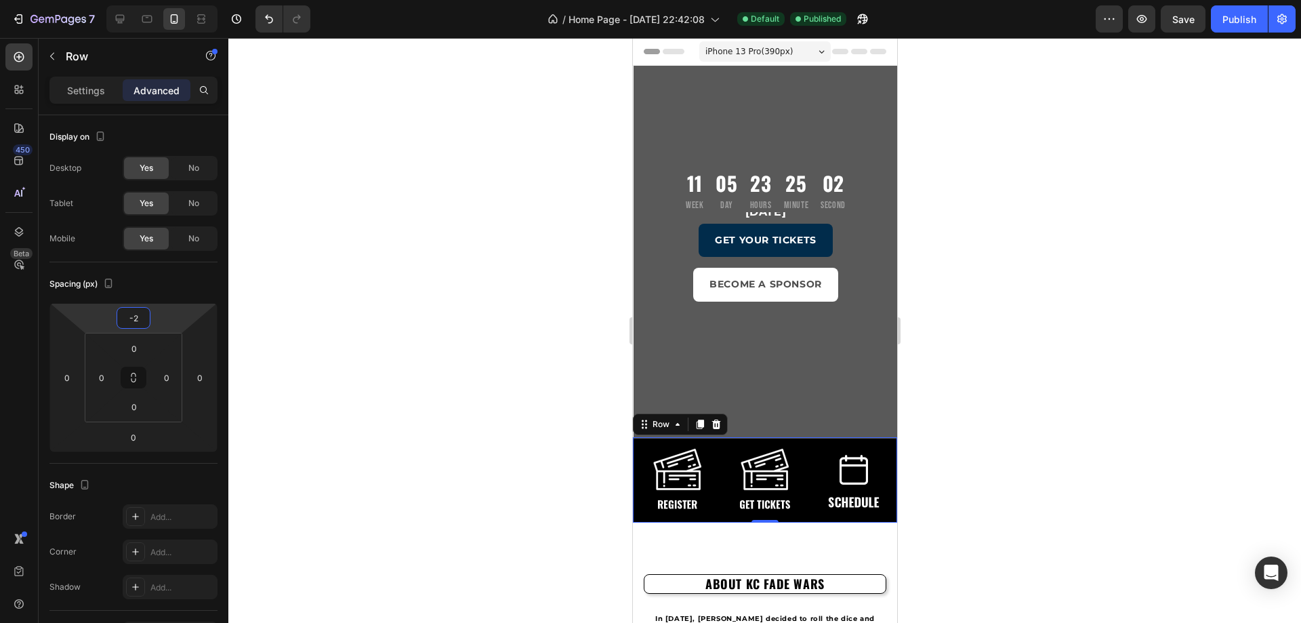
drag, startPoint x: 156, startPoint y: 313, endPoint x: 189, endPoint y: 314, distance: 33.2
click at [189, 0] on html "7 / Home Page - Aug 17, 22:42:08 Default Published Preview Save Publish 450 Bet…" at bounding box center [650, 0] width 1301 height 0
type input "0"
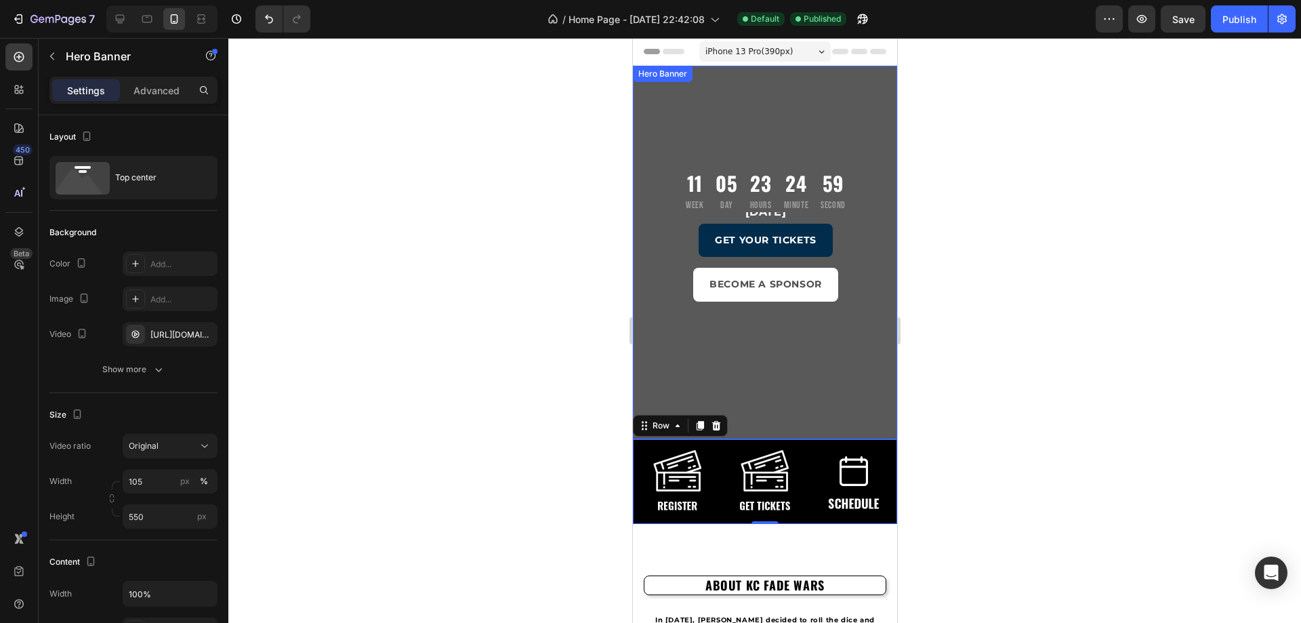
click at [640, 94] on div "11 Week 05 Day 23 Hours 24 Minute 59 Second Countdown Timer November 16, 2025 H…" at bounding box center [765, 356] width 264 height 581
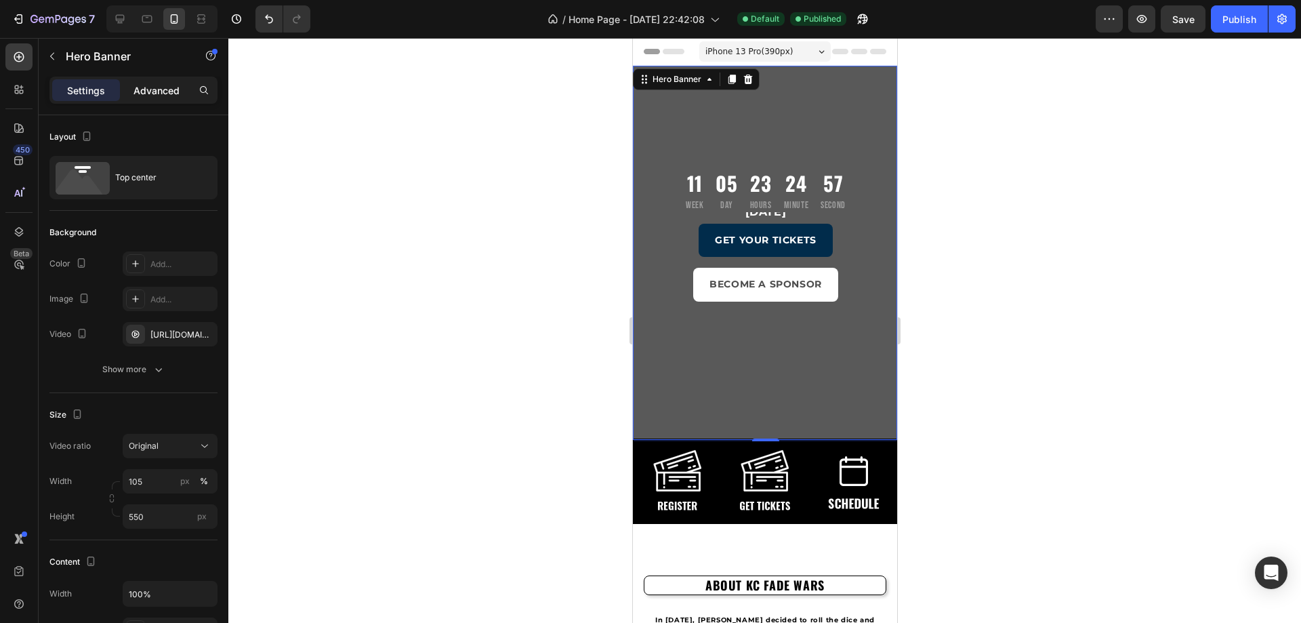
click at [145, 82] on div "Advanced" at bounding box center [157, 90] width 68 height 22
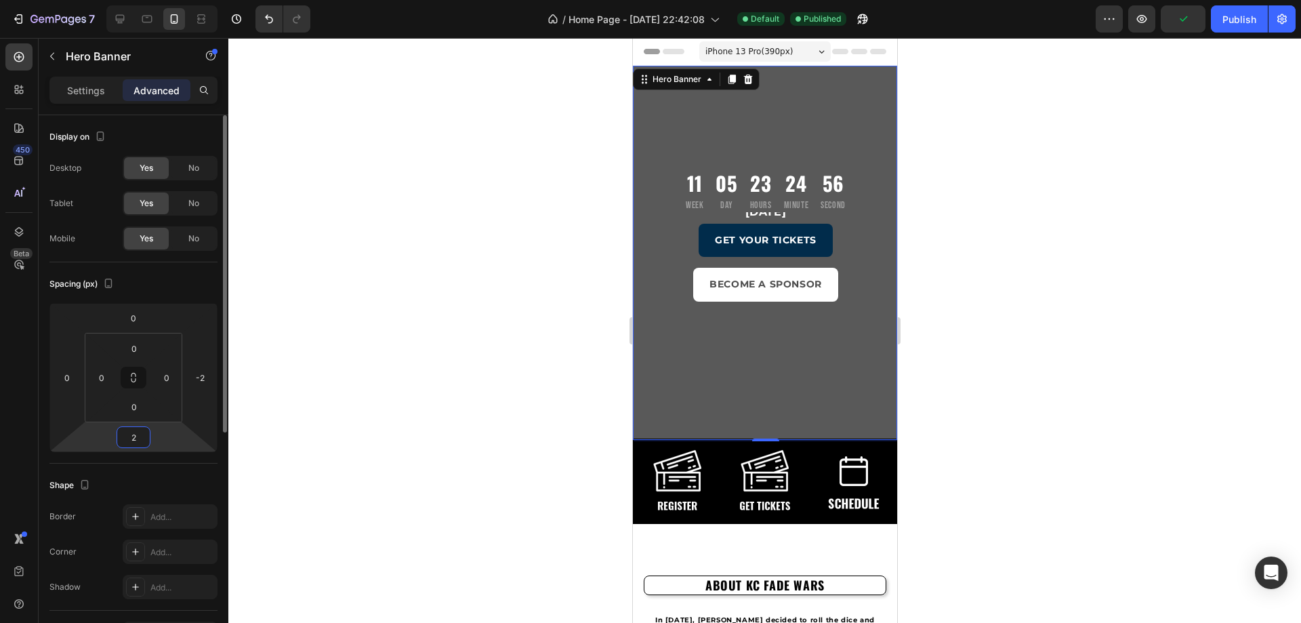
click at [153, 0] on html "7 / Home Page - Aug 17, 22:42:08 Default Published Preview Publish 450 Beta Sec…" at bounding box center [650, 0] width 1301 height 0
click at [133, 440] on input "2" at bounding box center [133, 437] width 27 height 20
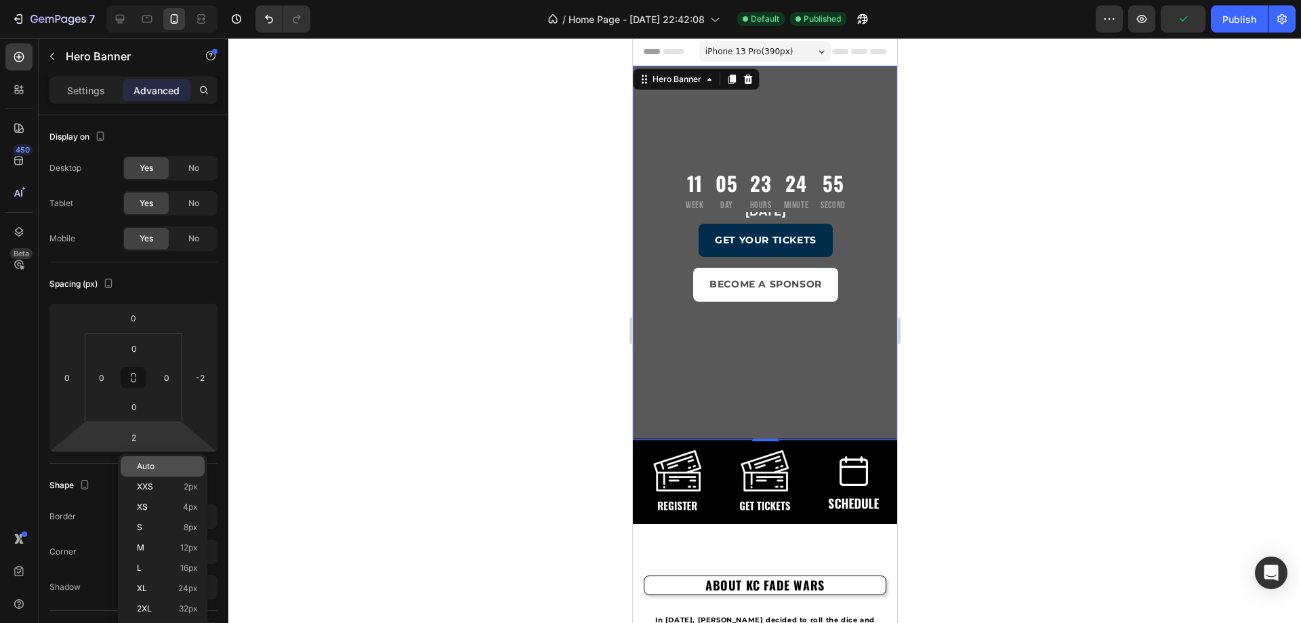
click at [144, 461] on div "Auto" at bounding box center [163, 466] width 84 height 20
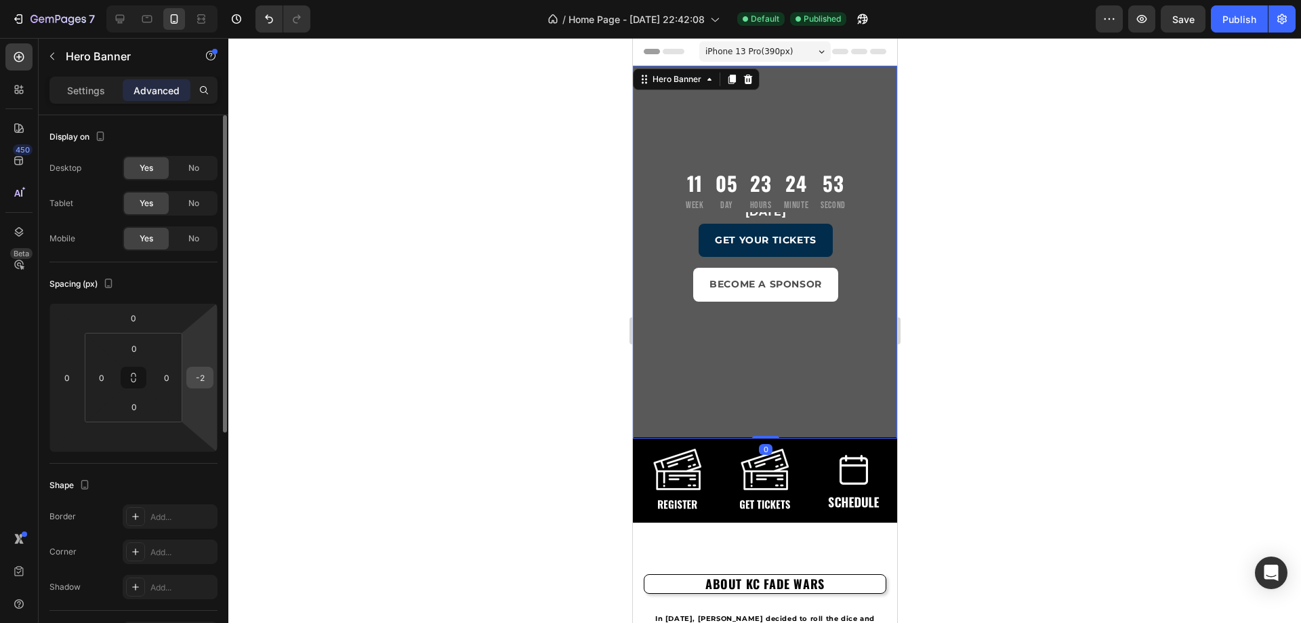
click at [203, 382] on input "-2" at bounding box center [200, 377] width 20 height 20
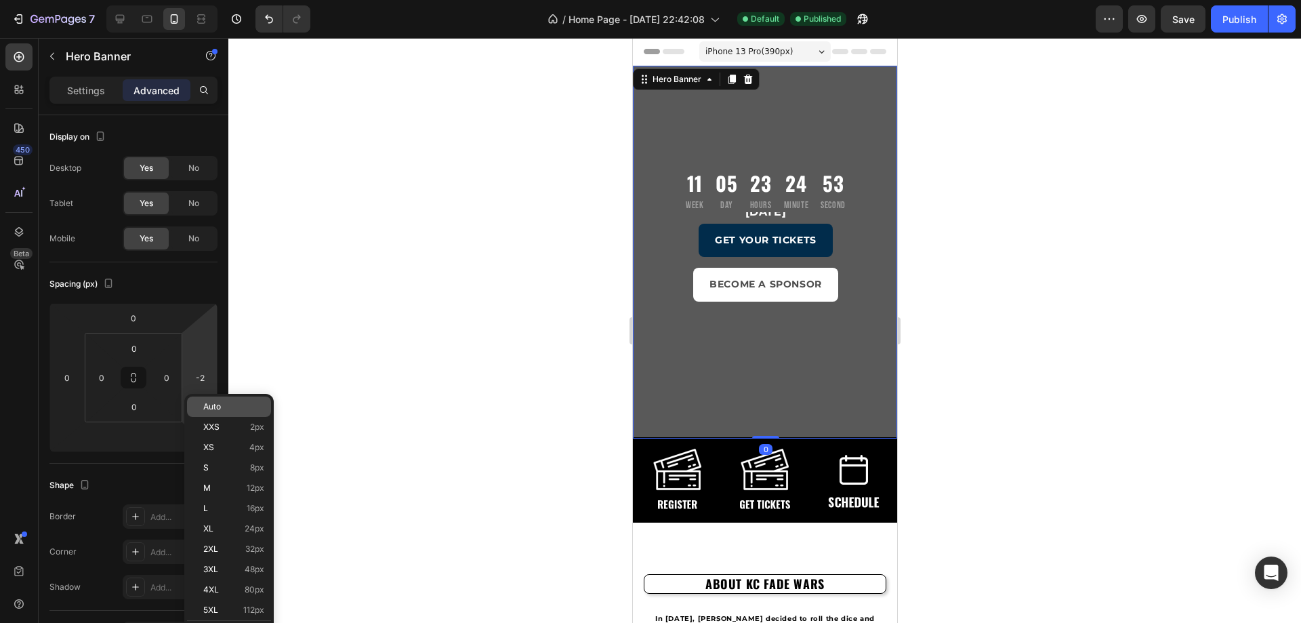
click at [202, 413] on div "Auto" at bounding box center [229, 406] width 84 height 20
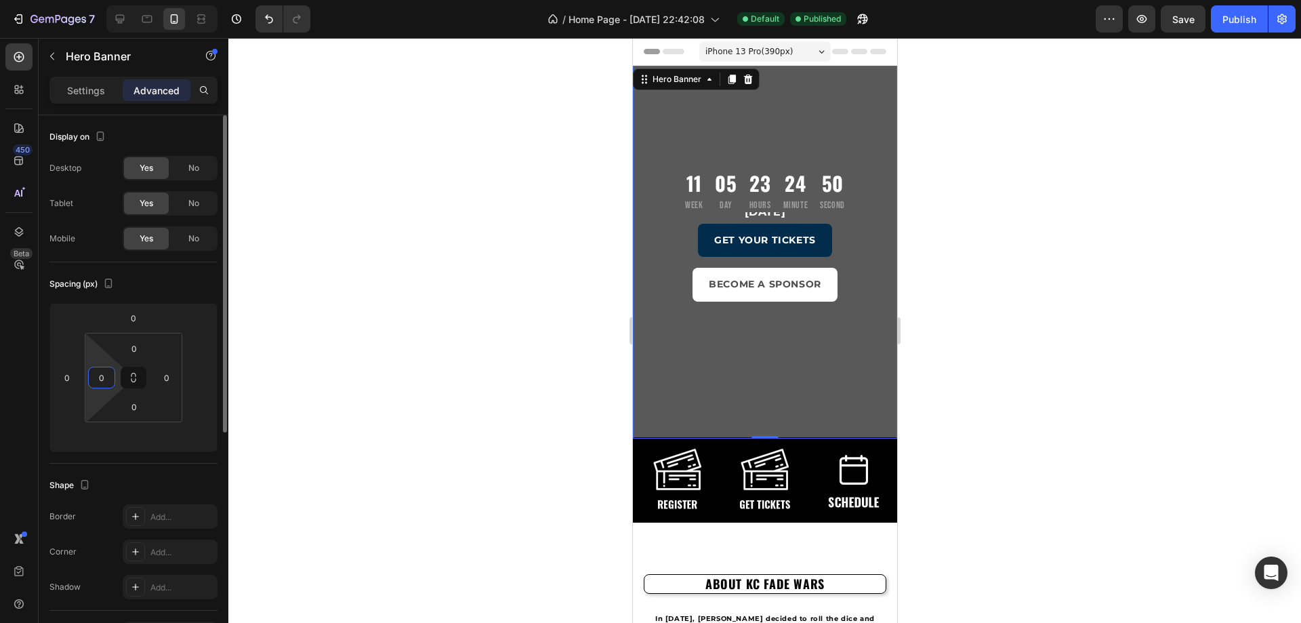
click at [102, 381] on input "0" at bounding box center [101, 377] width 20 height 20
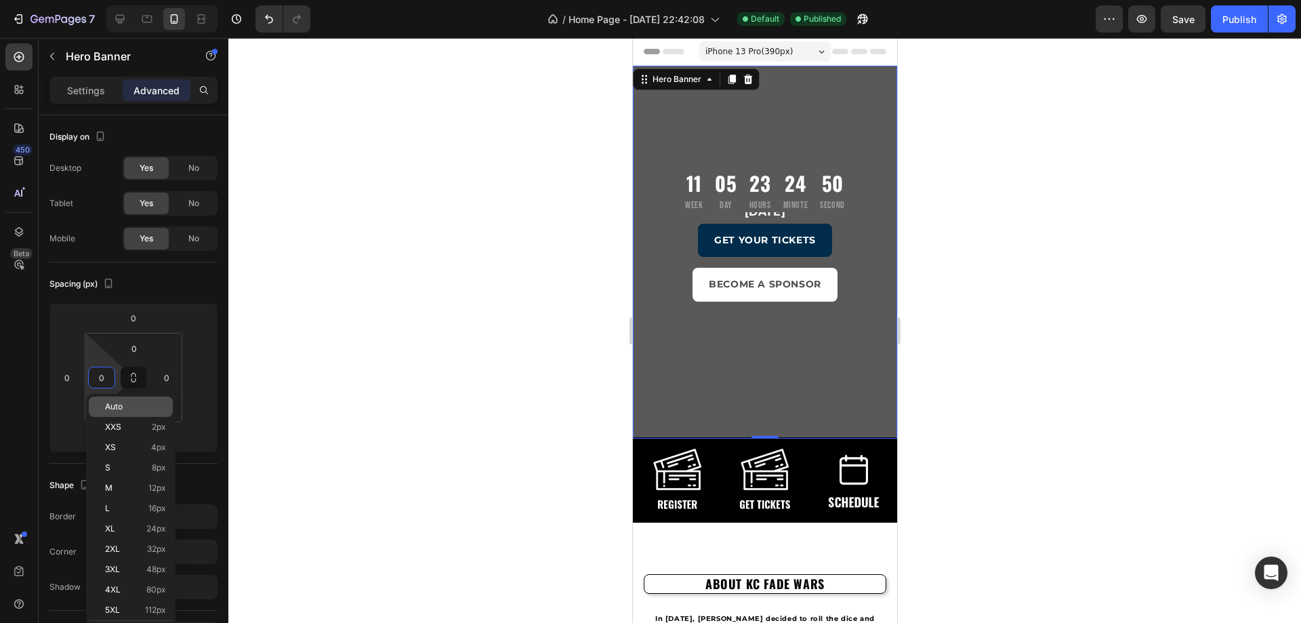
click at [113, 400] on div "Auto" at bounding box center [131, 406] width 84 height 20
type input "Auto"
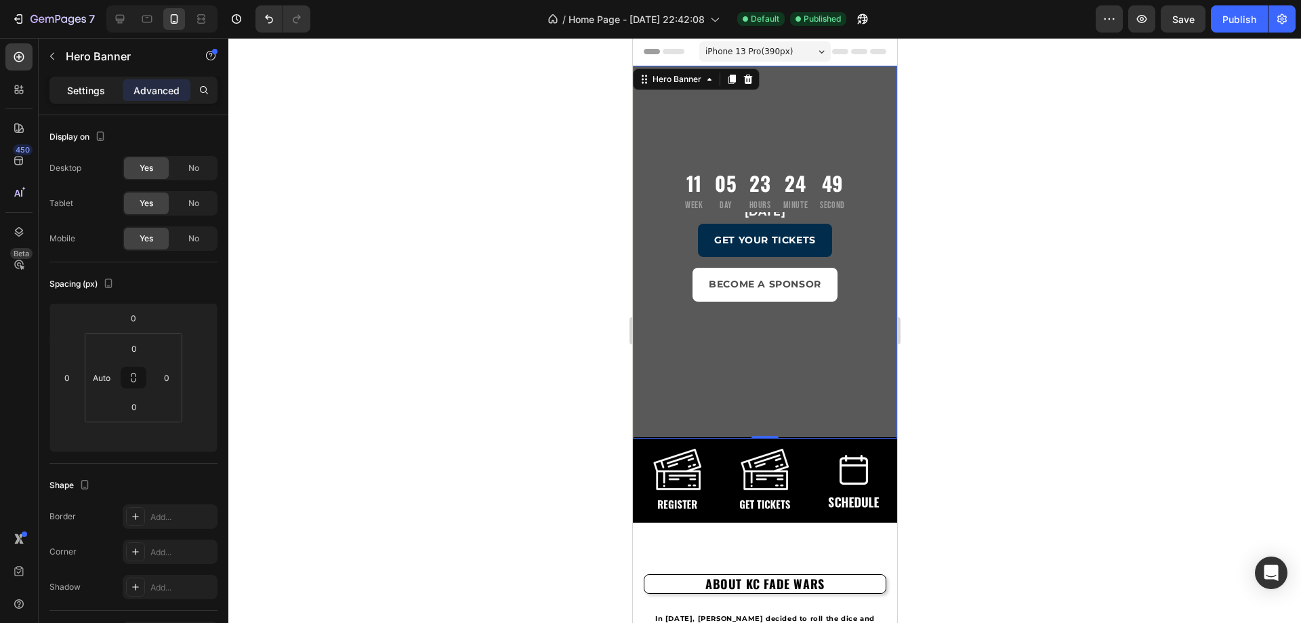
click at [89, 91] on p "Settings" at bounding box center [86, 90] width 38 height 14
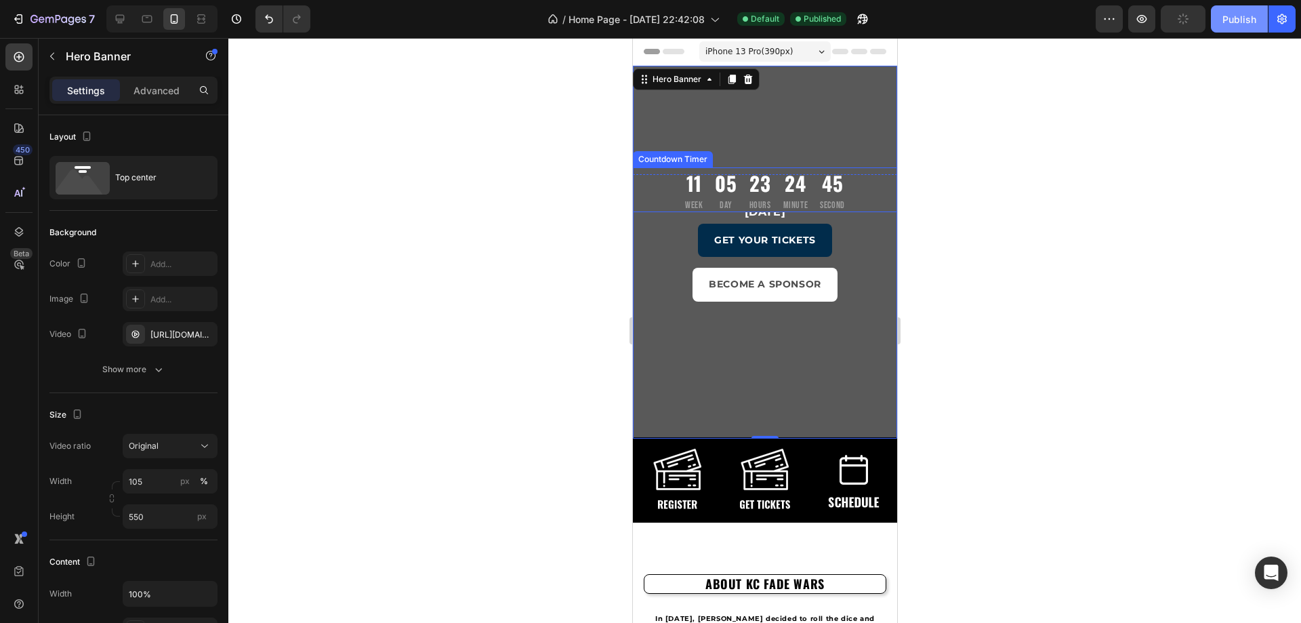
click at [1248, 22] on div "Publish" at bounding box center [1239, 19] width 34 height 14
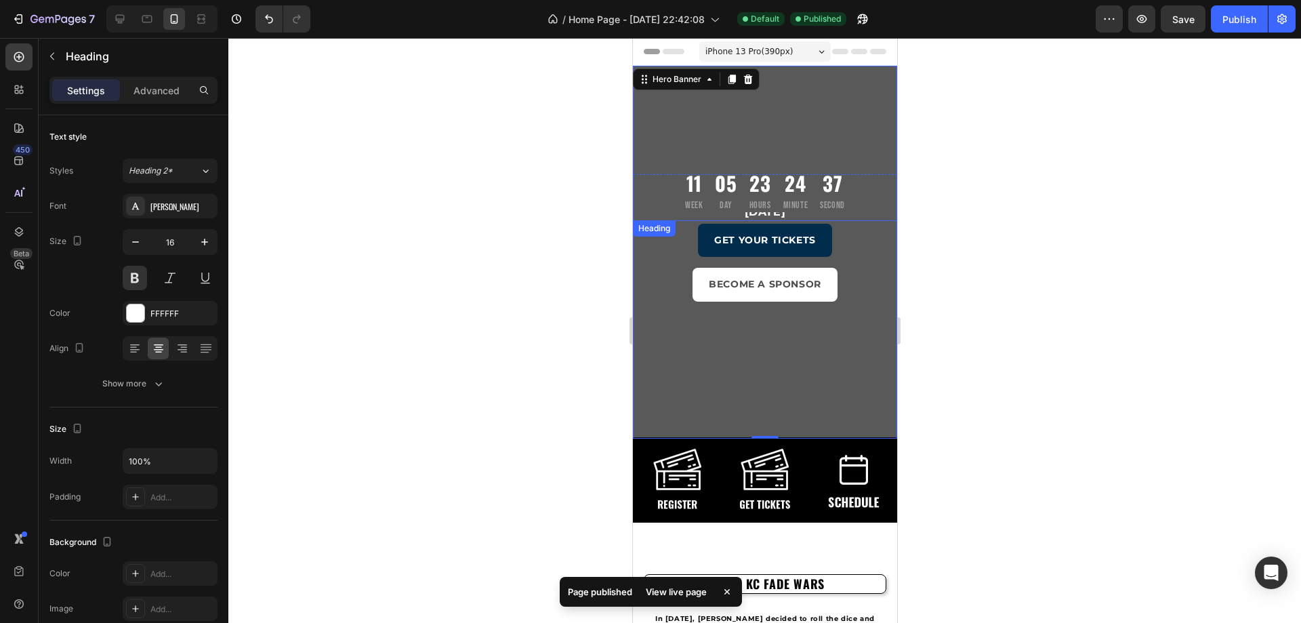
click at [829, 216] on h2 "[DATE]" at bounding box center [764, 212] width 264 height 17
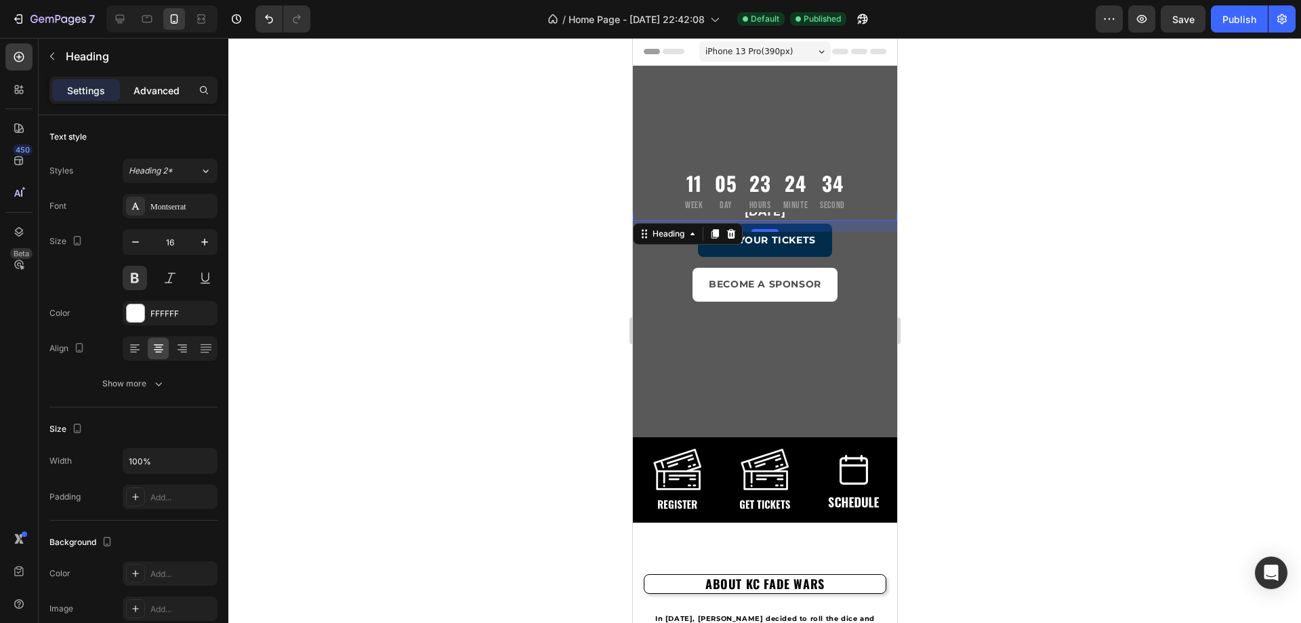
click at [143, 83] on p "Advanced" at bounding box center [156, 90] width 46 height 14
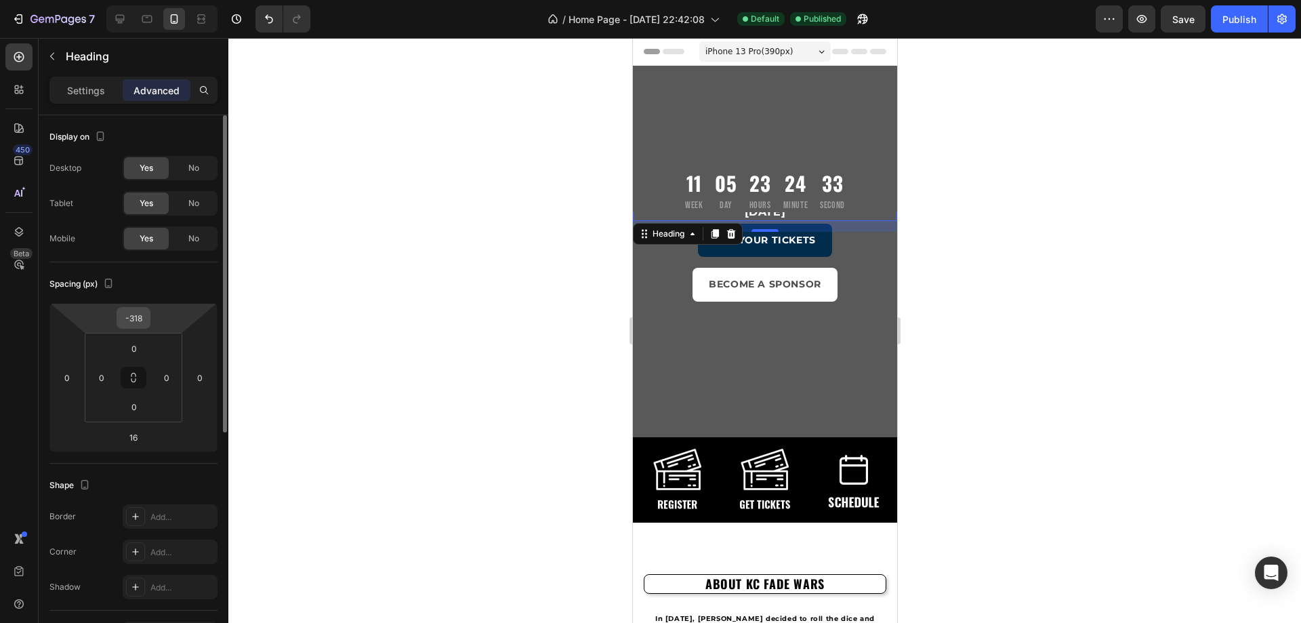
click at [150, 314] on div "-318" at bounding box center [134, 318] width 34 height 22
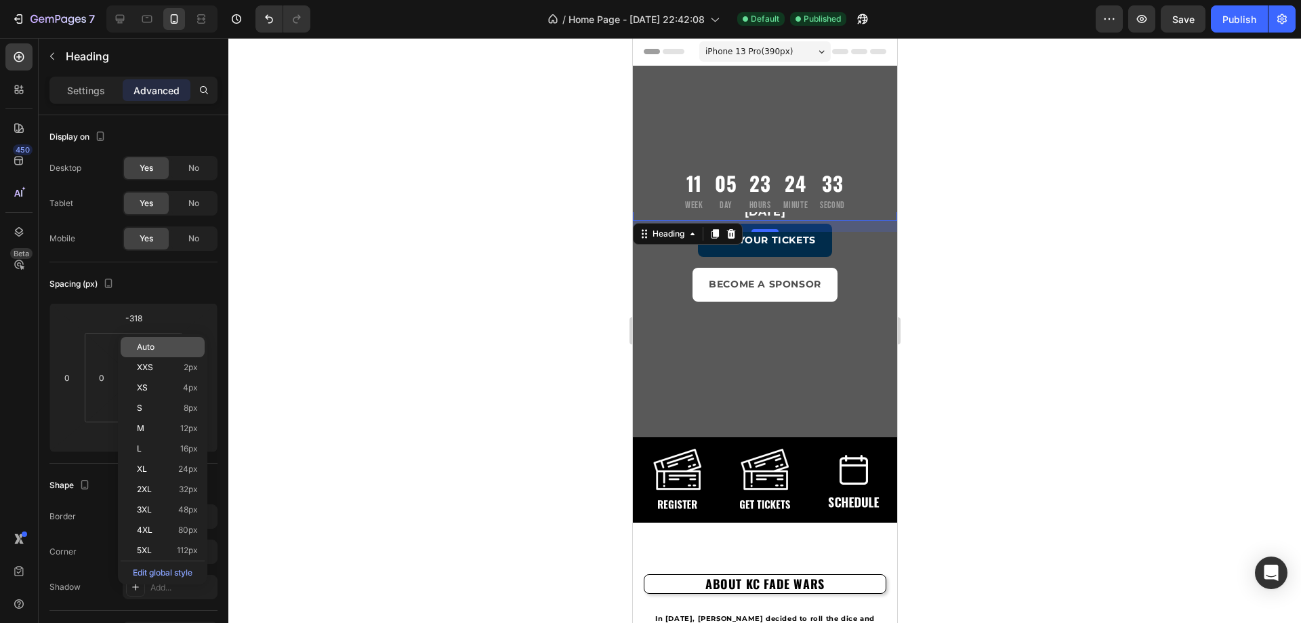
click at [143, 356] on div "Auto" at bounding box center [163, 347] width 84 height 20
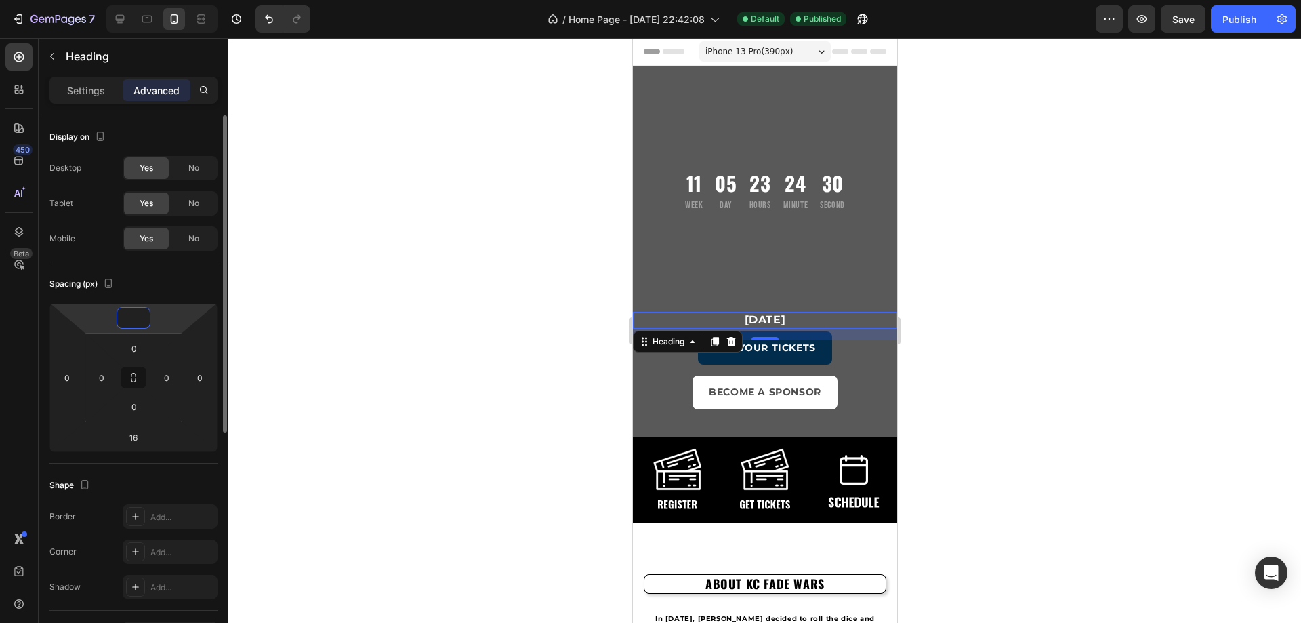
click at [148, 318] on div at bounding box center [134, 318] width 34 height 22
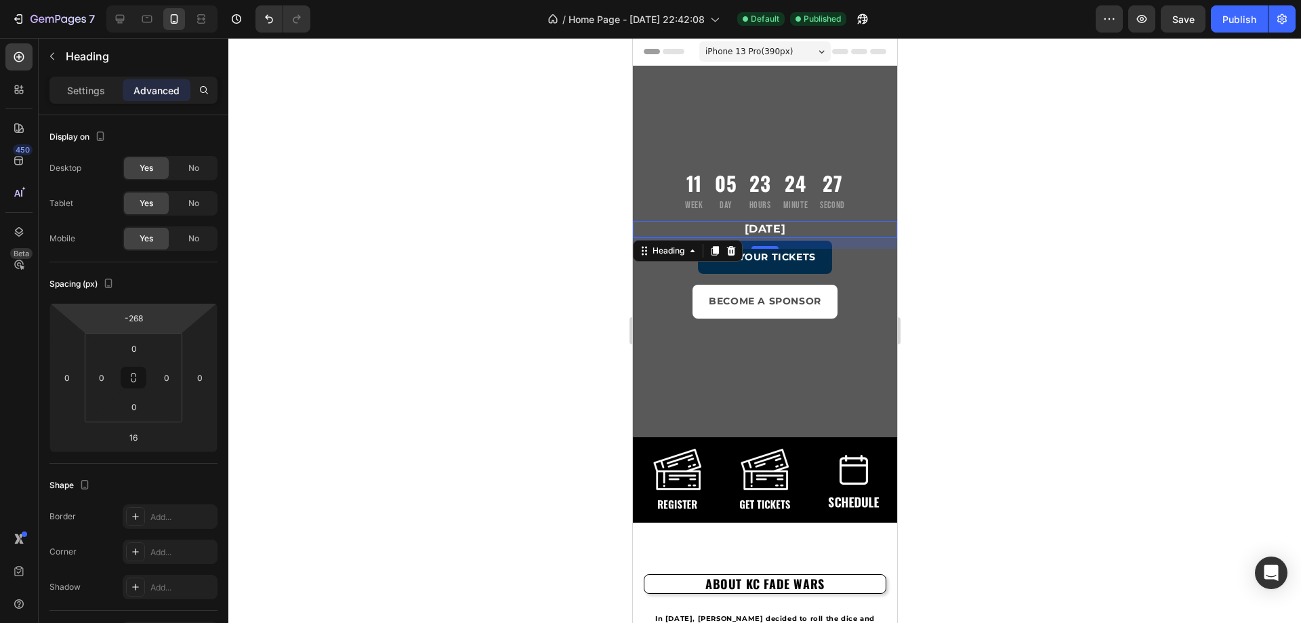
type input "-266"
drag, startPoint x: 161, startPoint y: 312, endPoint x: 178, endPoint y: 402, distance: 90.9
click at [178, 0] on html "7 / Home Page - Aug 17, 22:42:08 Default Published Preview Save Publish 450 Bet…" at bounding box center [650, 0] width 1301 height 0
click at [1184, 18] on span "Save" at bounding box center [1183, 20] width 22 height 12
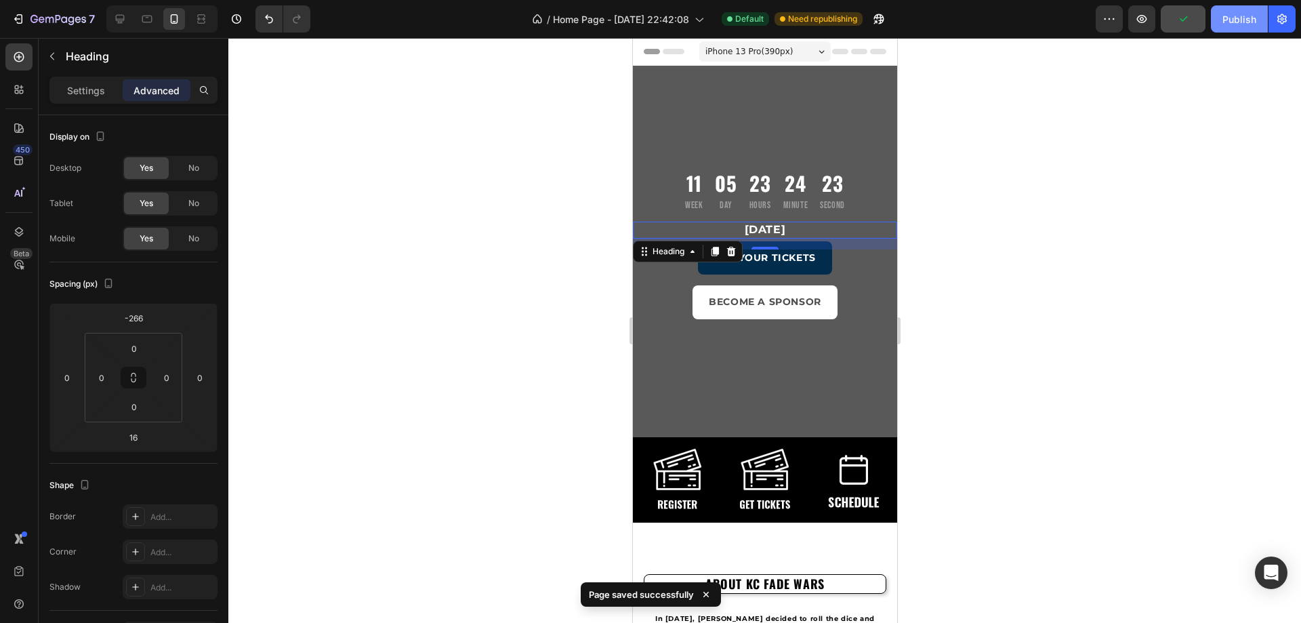
click at [1243, 15] on div "Publish" at bounding box center [1239, 19] width 34 height 14
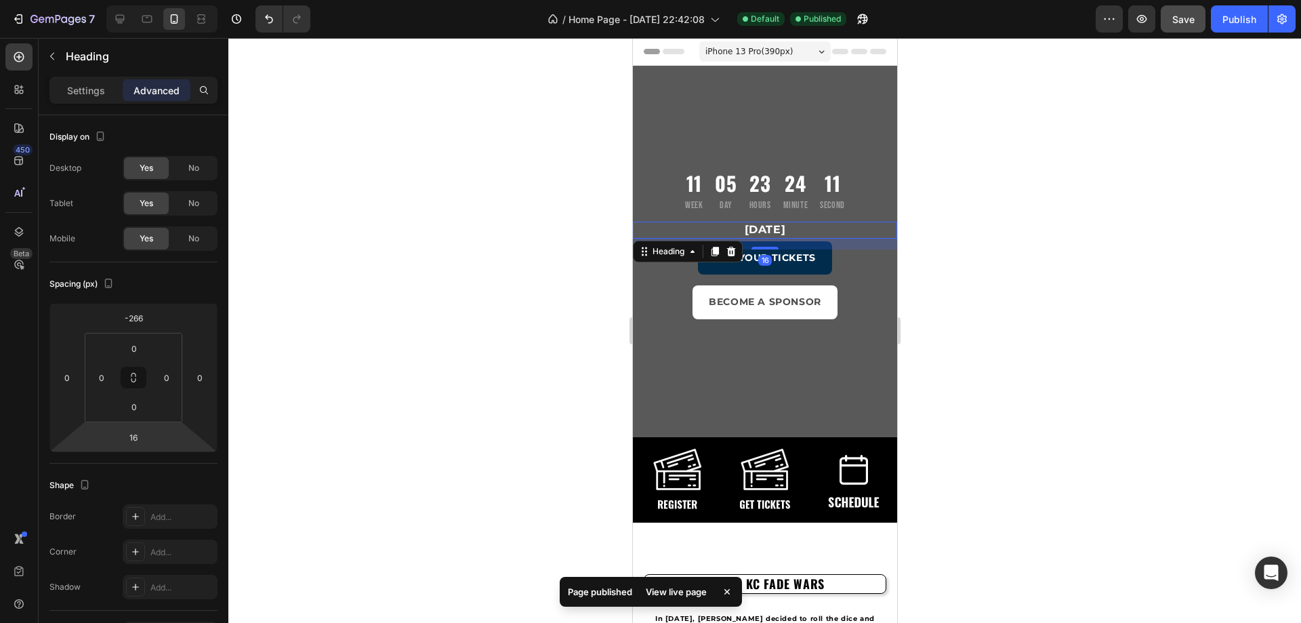
click at [139, 0] on html "7 / Home Page - Aug 17, 22:42:08 Default Published Preview Save Publish 450 Bet…" at bounding box center [650, 0] width 1301 height 0
click at [139, 439] on input "16" at bounding box center [133, 437] width 27 height 20
click at [155, 472] on div "Auto" at bounding box center [163, 466] width 84 height 20
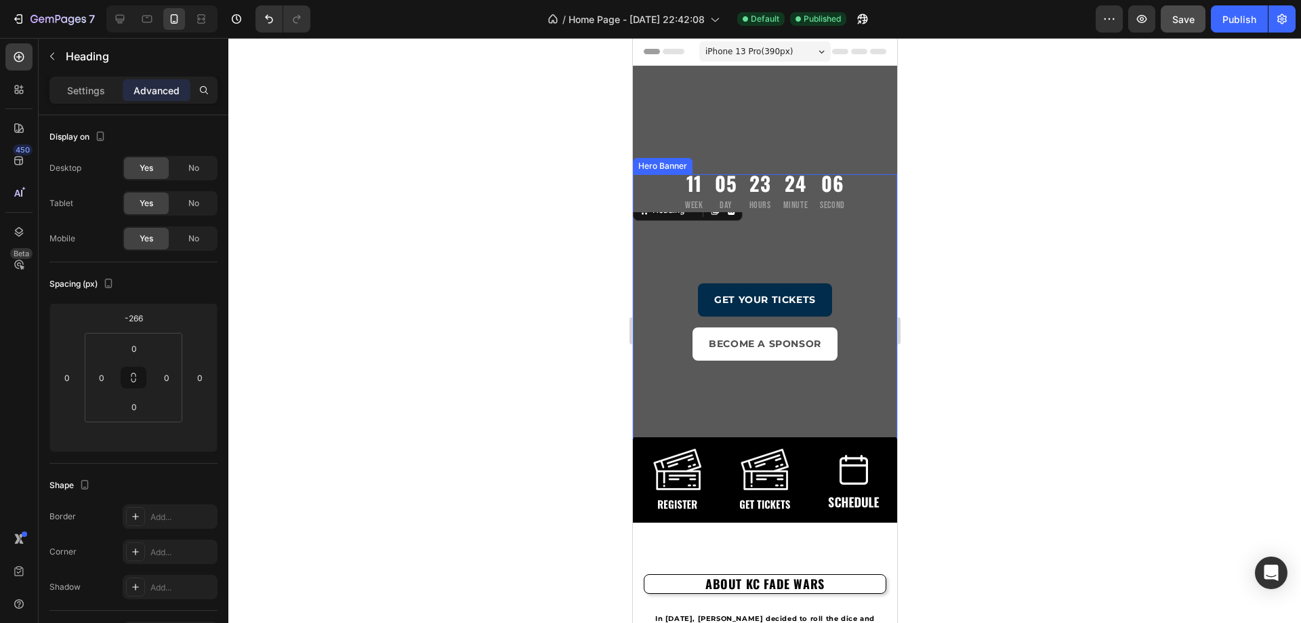
type input "16"
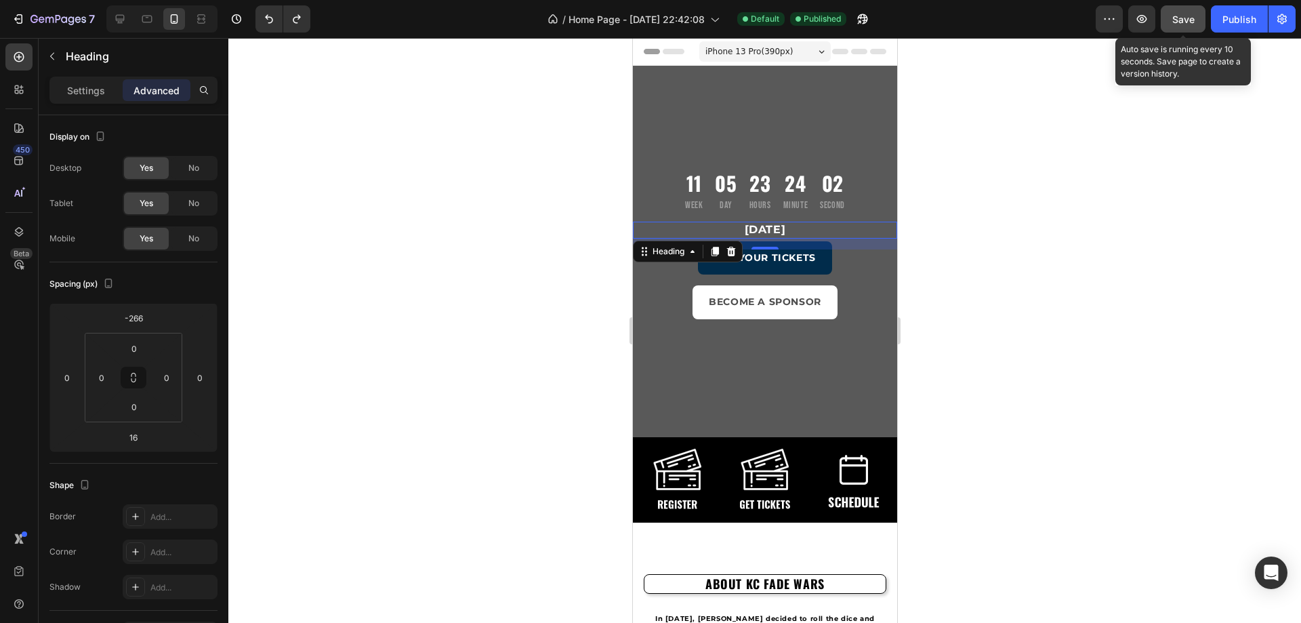
click at [1171, 19] on button "Save" at bounding box center [1183, 18] width 45 height 27
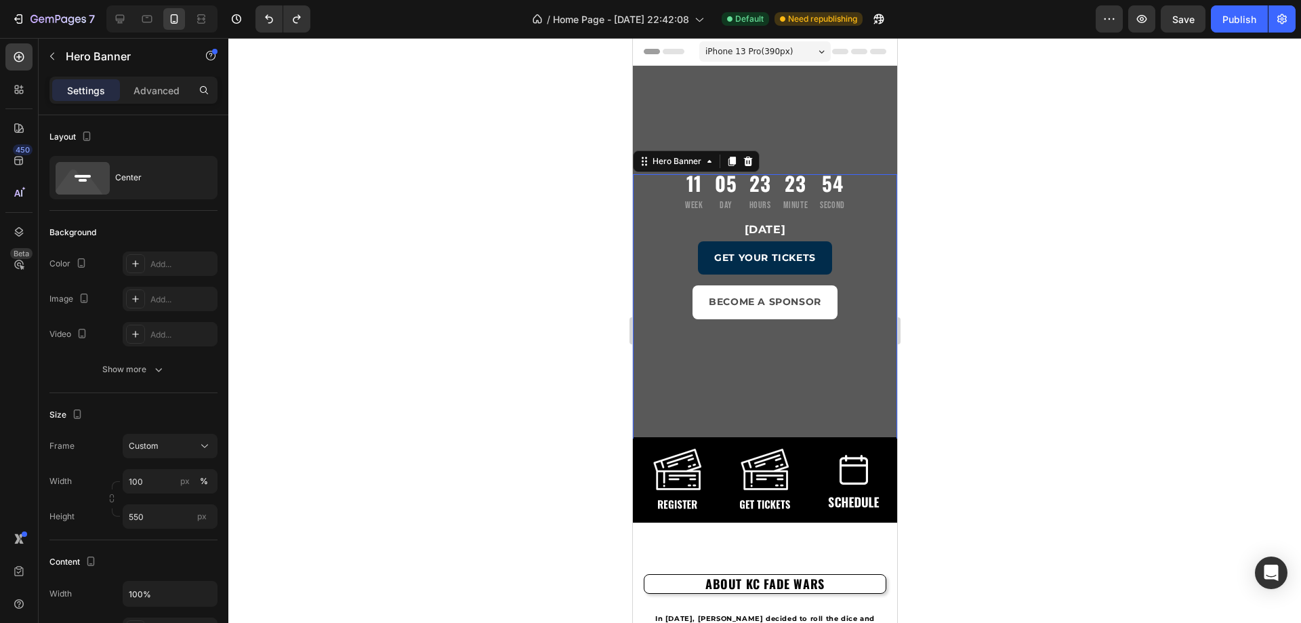
click at [737, 389] on div "Overlay" at bounding box center [764, 360] width 264 height 297
click at [654, 91] on div "11 Week 05 Day 23 Hours 23 Minute 53 Second Countdown Timer November 16, 2025 H…" at bounding box center [764, 356] width 264 height 581
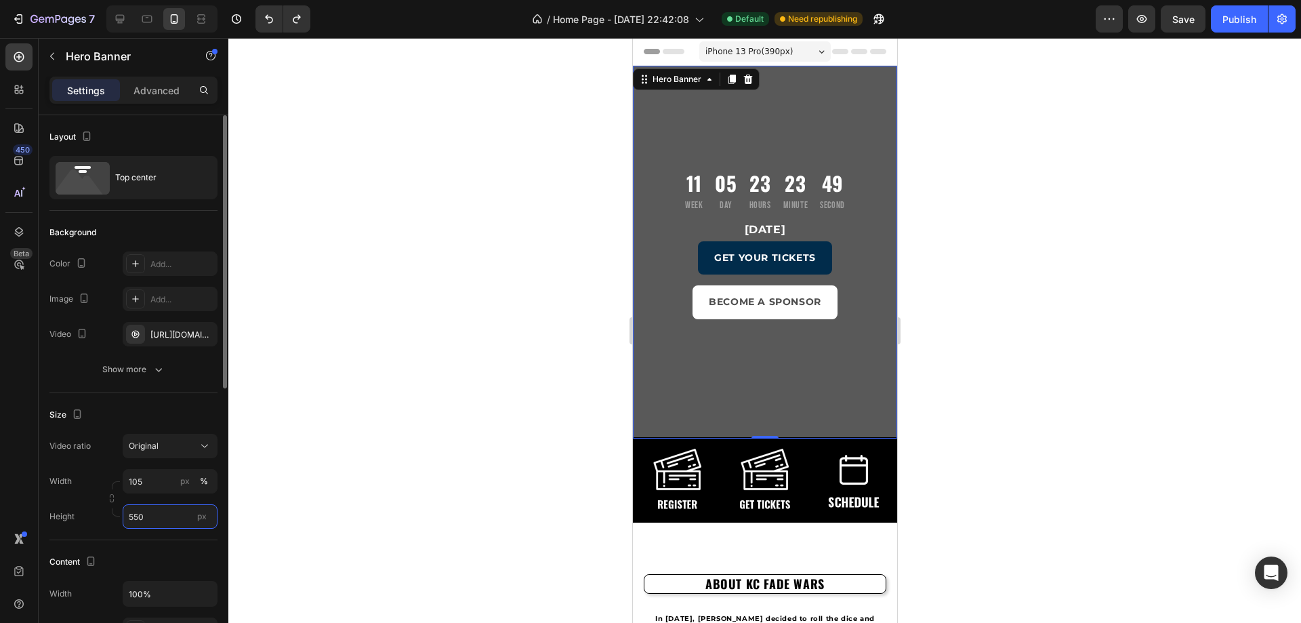
click at [153, 522] on input "550" at bounding box center [170, 516] width 95 height 24
click at [150, 514] on input "550" at bounding box center [170, 516] width 95 height 24
click at [138, 579] on span "Fit screen" at bounding box center [147, 573] width 38 height 12
type input "100 vh"
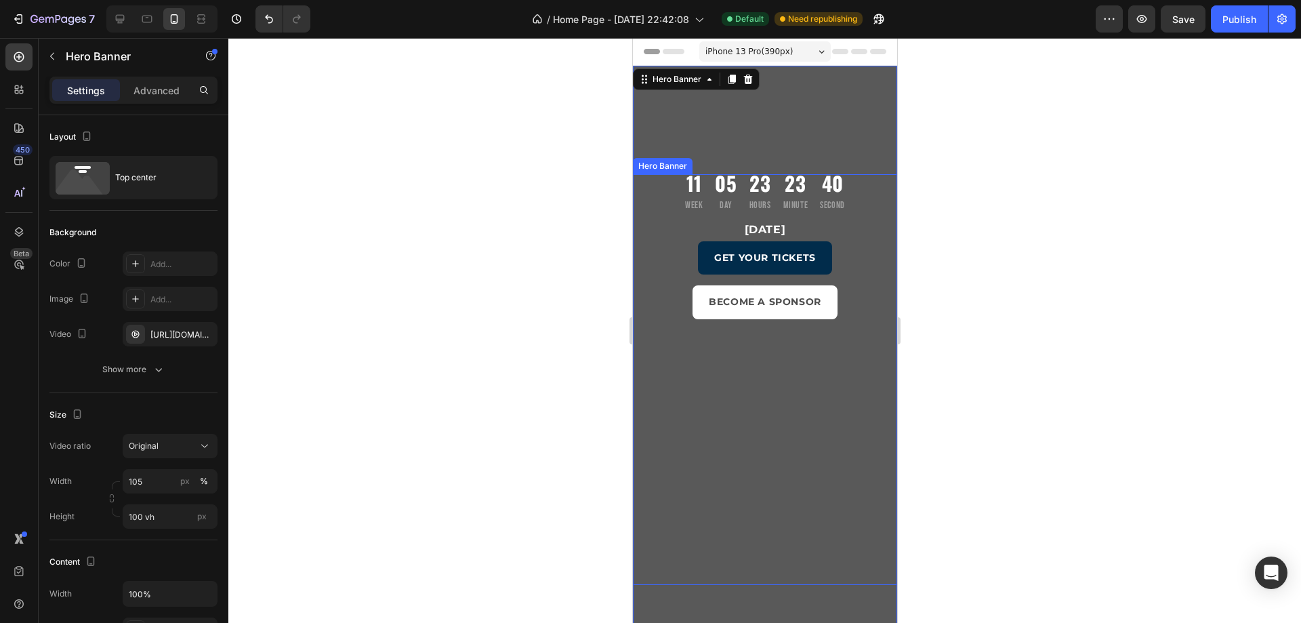
scroll to position [203, 0]
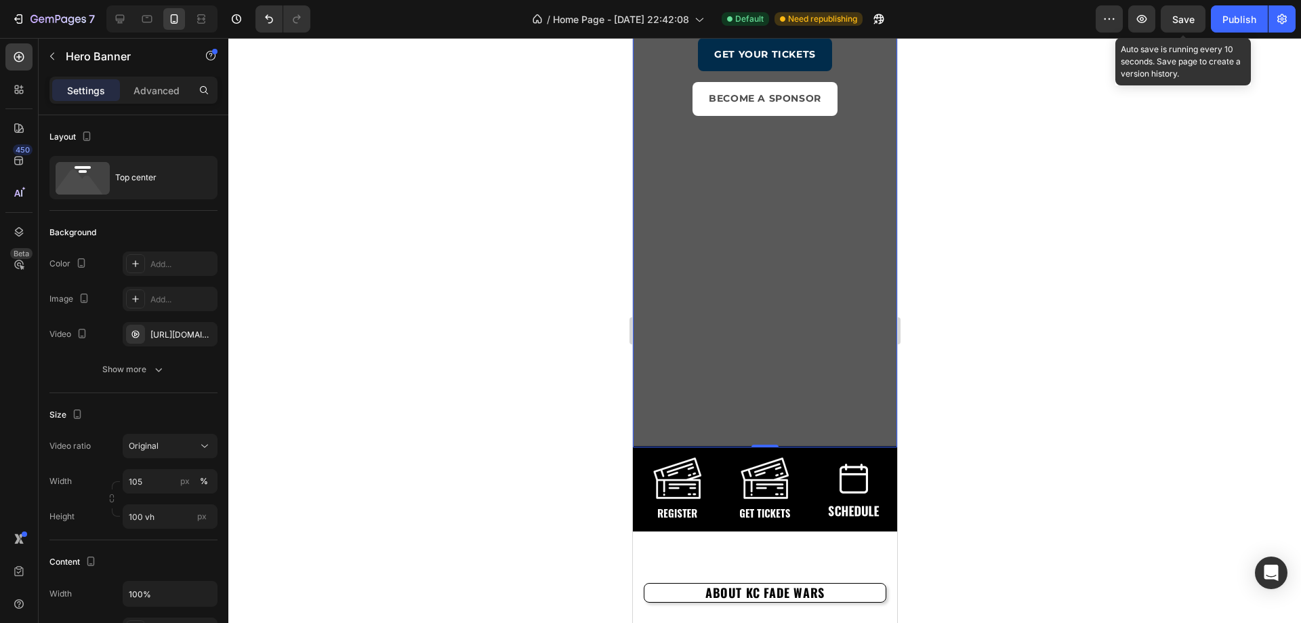
click at [1191, 18] on span "Save" at bounding box center [1183, 20] width 22 height 12
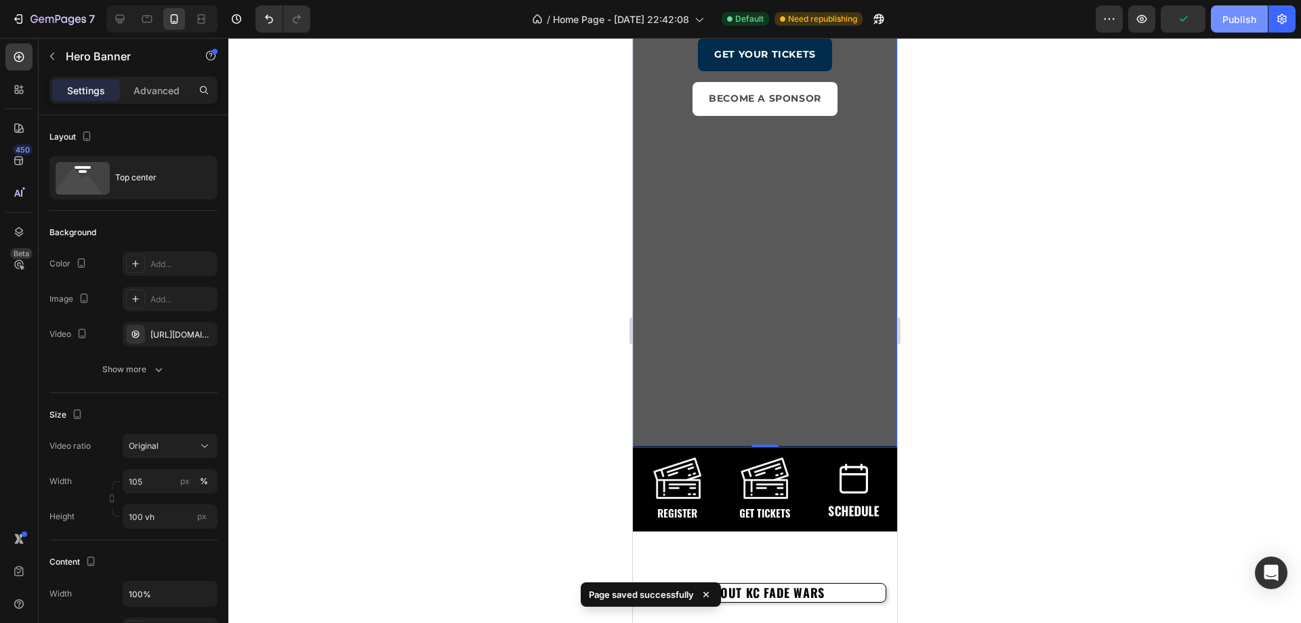
click at [1240, 24] on div "Publish" at bounding box center [1239, 19] width 34 height 14
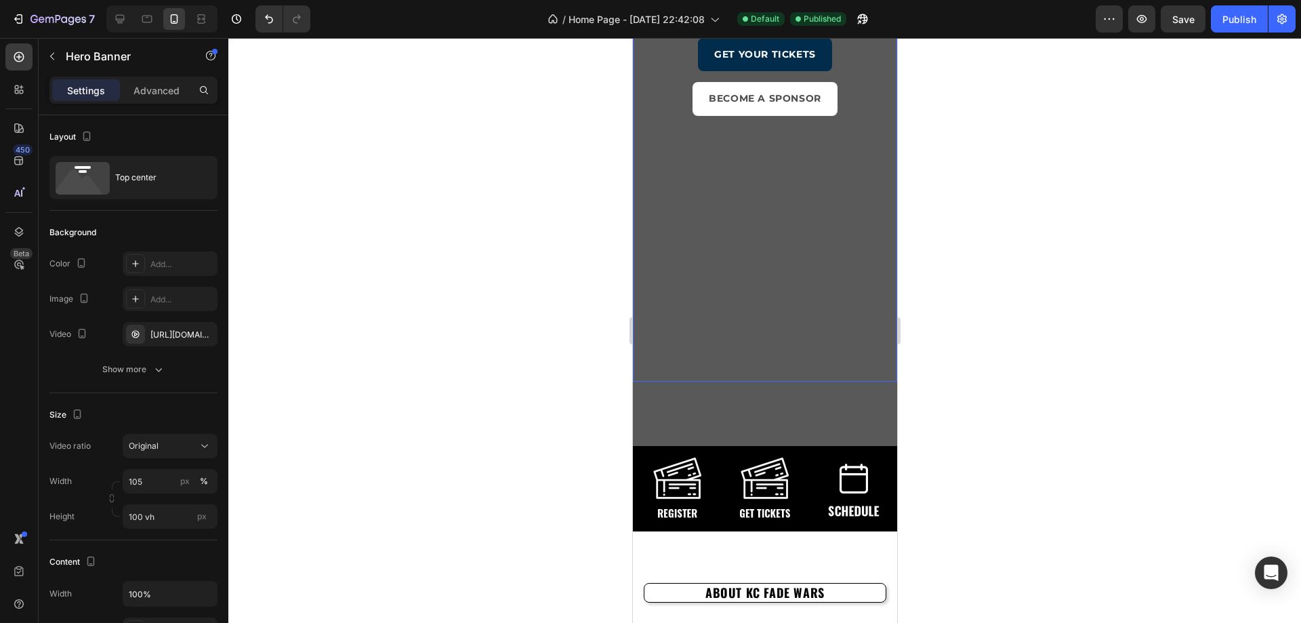
scroll to position [136, 0]
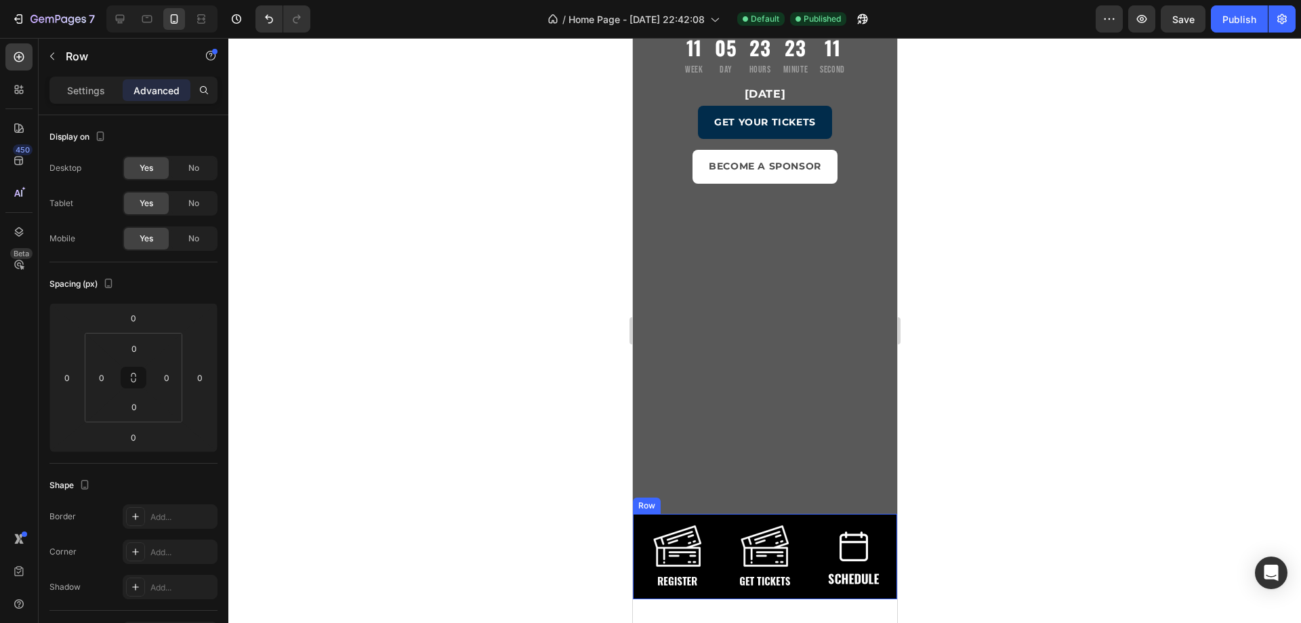
click at [711, 523] on div "Image" at bounding box center [764, 541] width 264 height 54
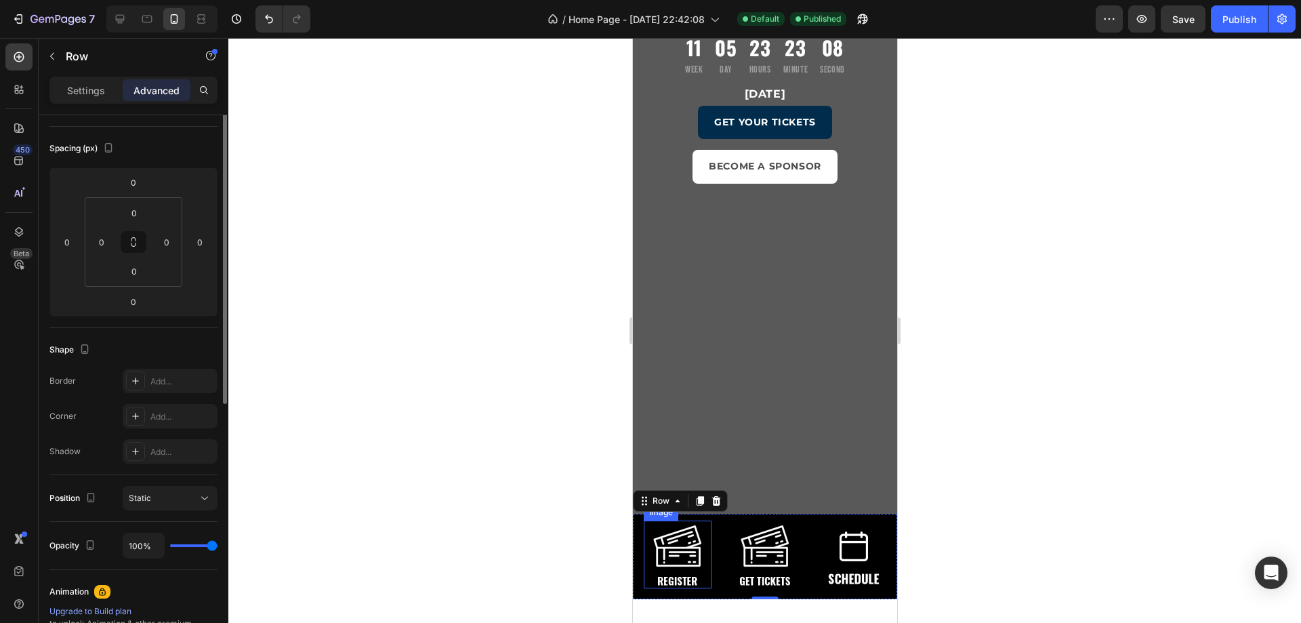
scroll to position [0, 0]
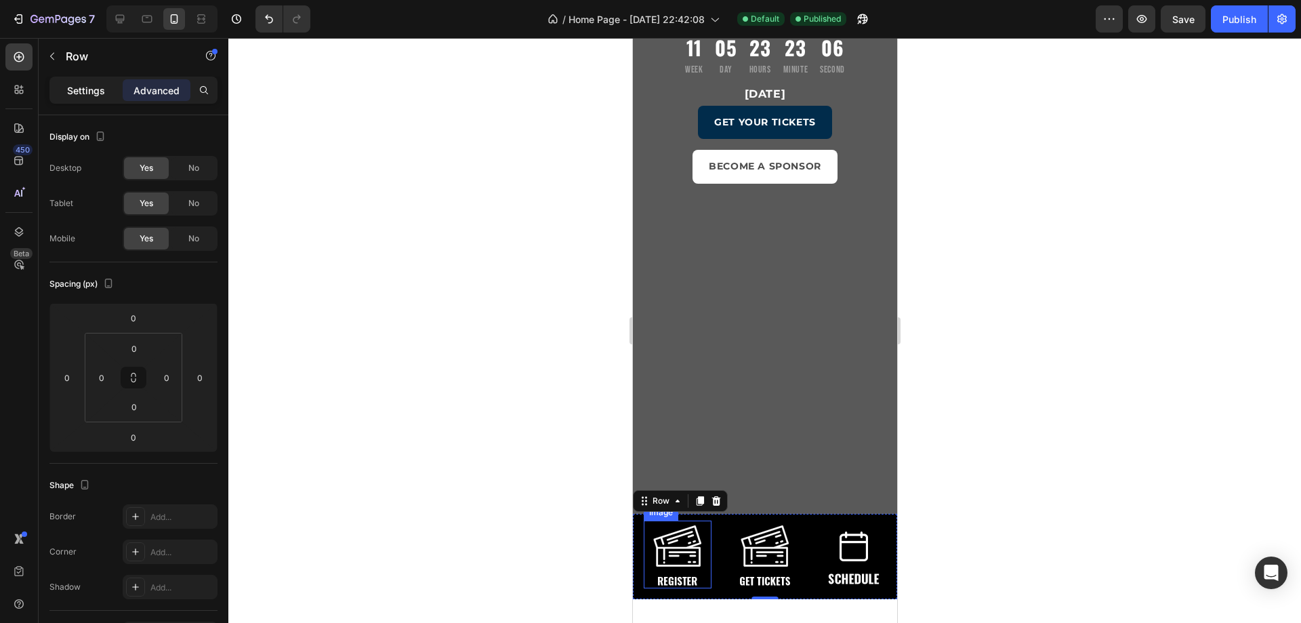
click at [108, 88] on div "Settings" at bounding box center [86, 90] width 68 height 22
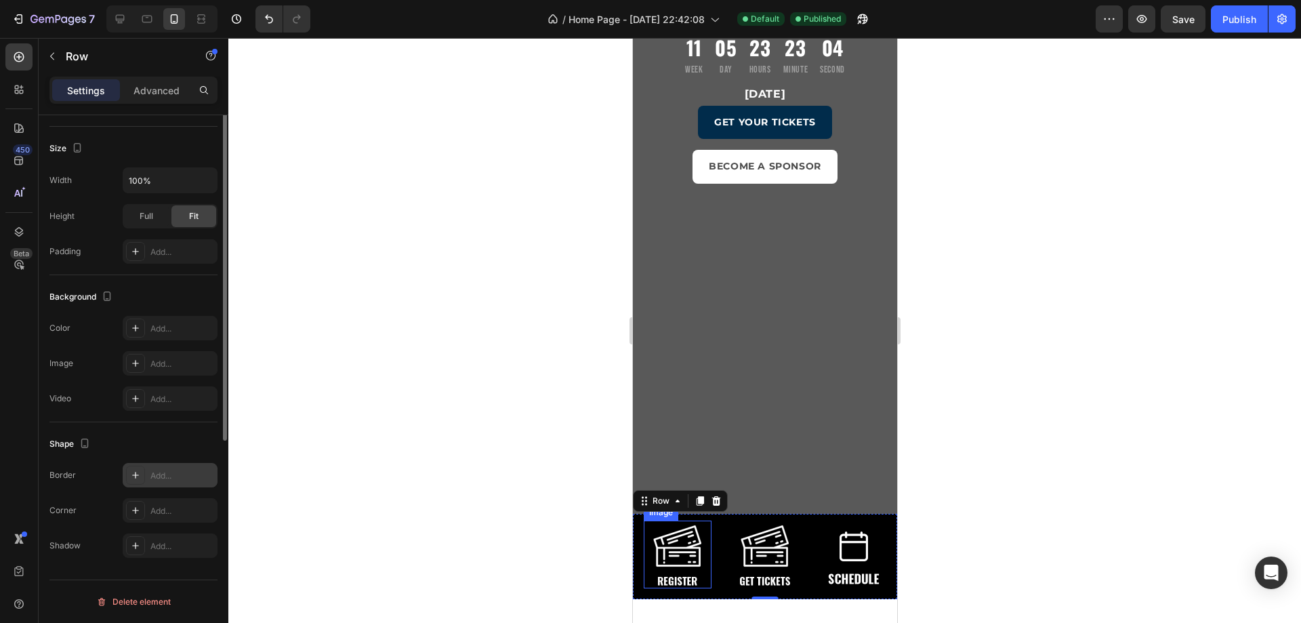
scroll to position [120, 0]
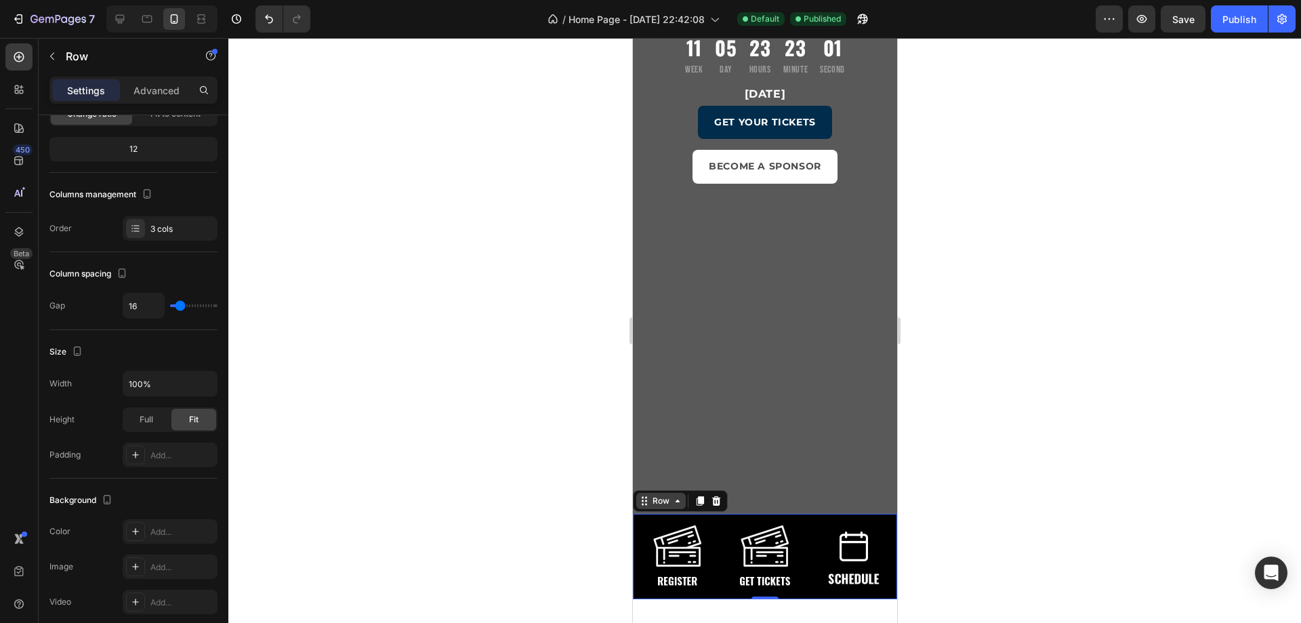
click at [646, 501] on icon at bounding box center [643, 500] width 11 height 11
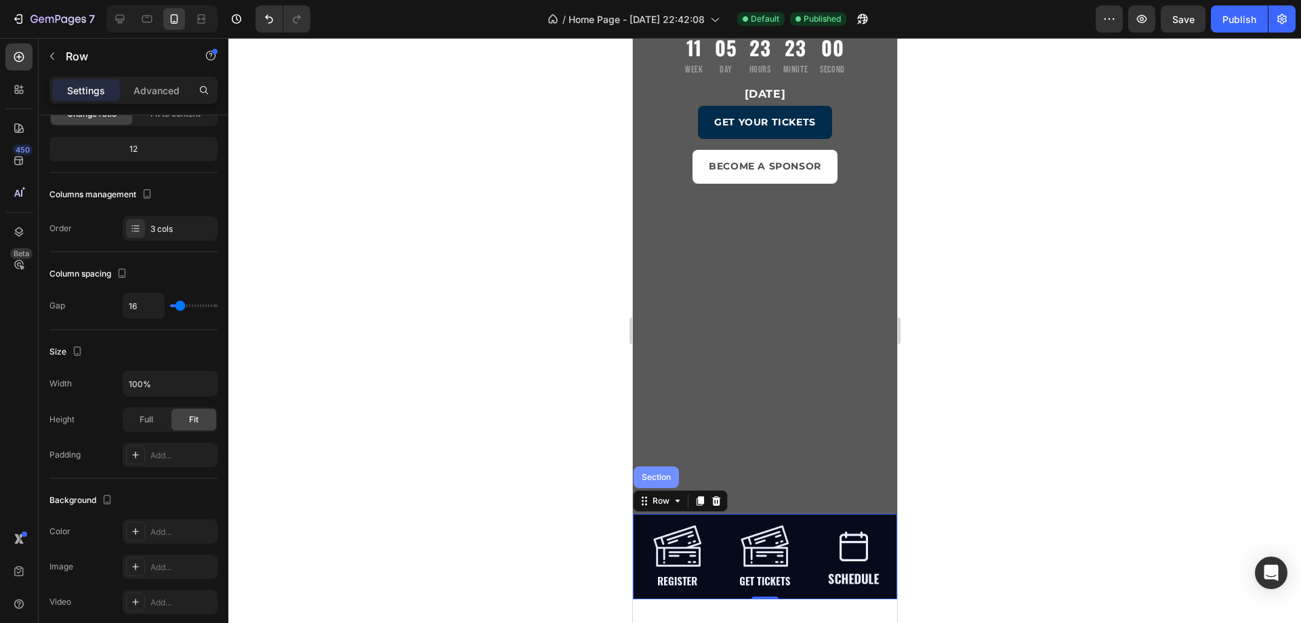
click at [646, 482] on div "Section" at bounding box center [655, 477] width 45 height 22
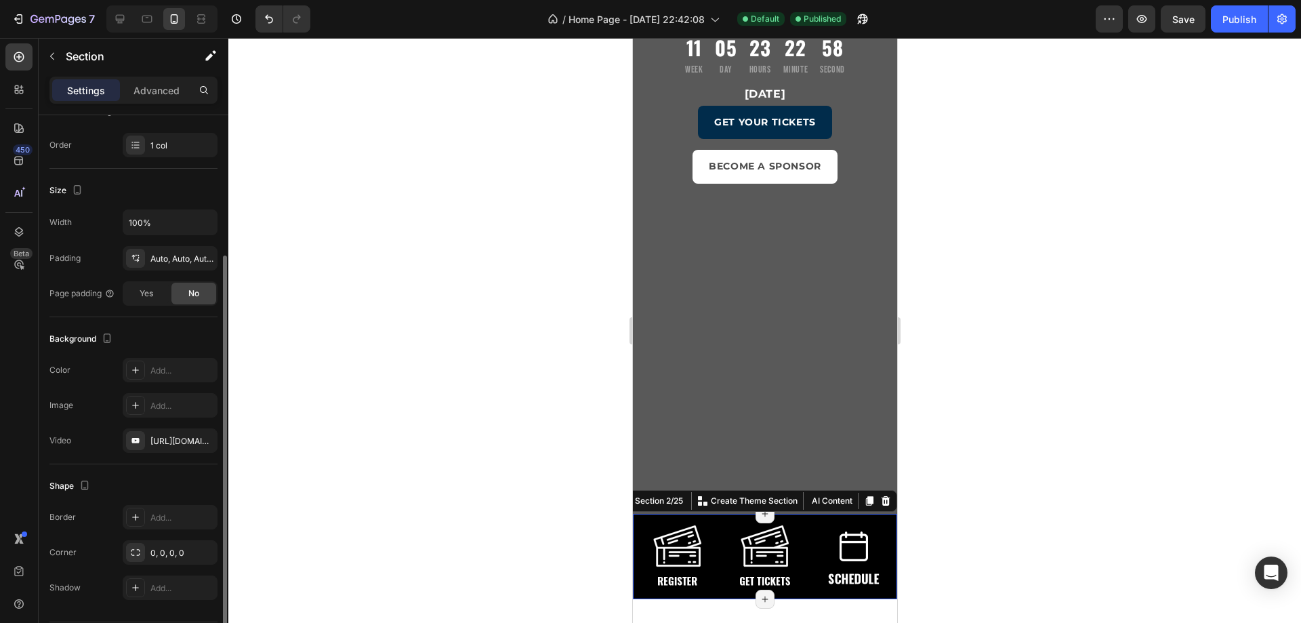
scroll to position [245, 0]
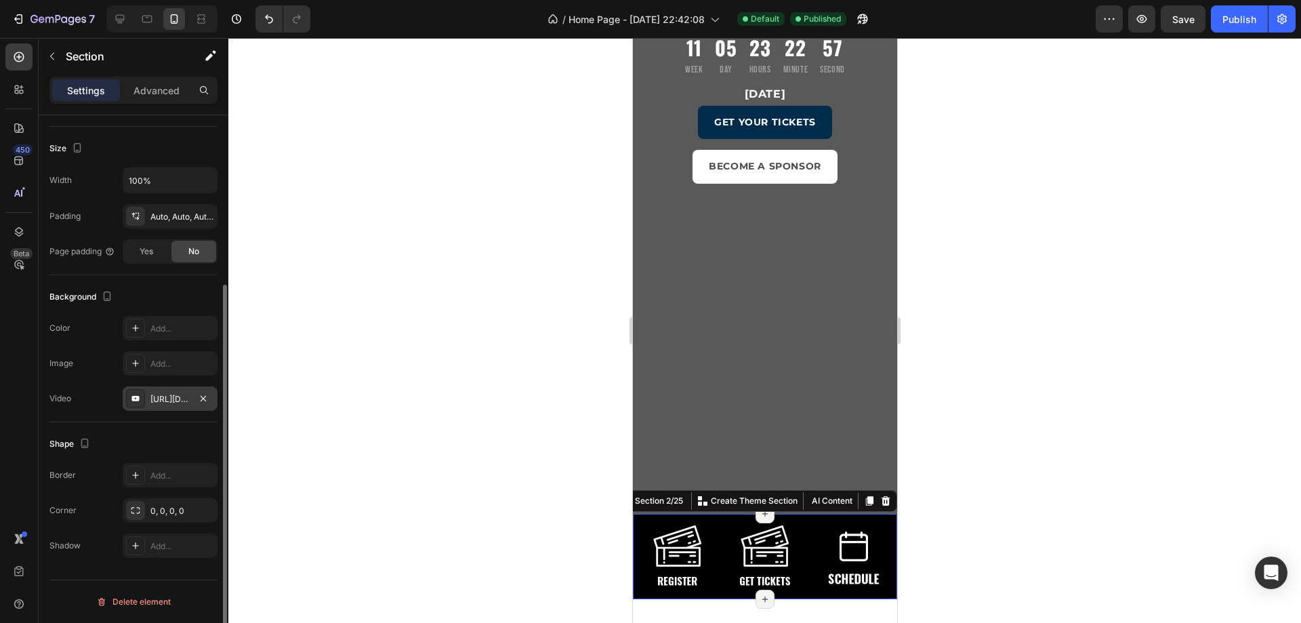
click at [184, 402] on div "https://www.youtube.com/watch?v=AvgSYZqaUWY" at bounding box center [169, 399] width 39 height 12
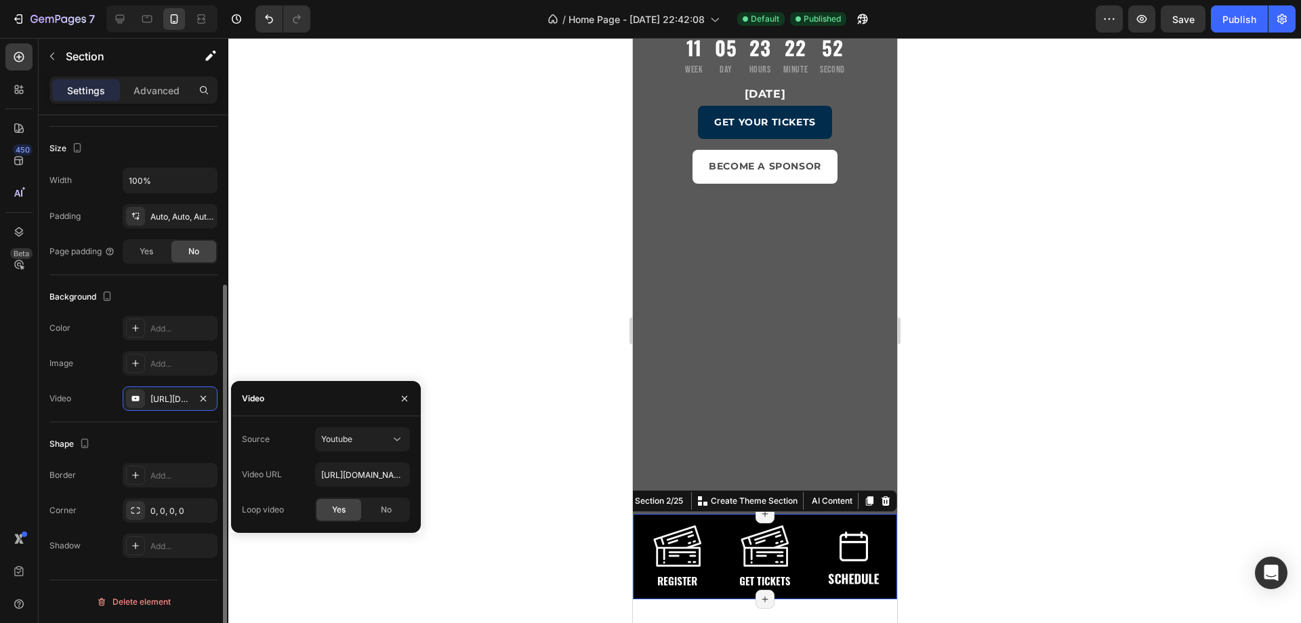
click at [107, 569] on div "Layout Column width Change ratio Fit to content 12 Columns management Order 1 c…" at bounding box center [134, 265] width 190 height 791
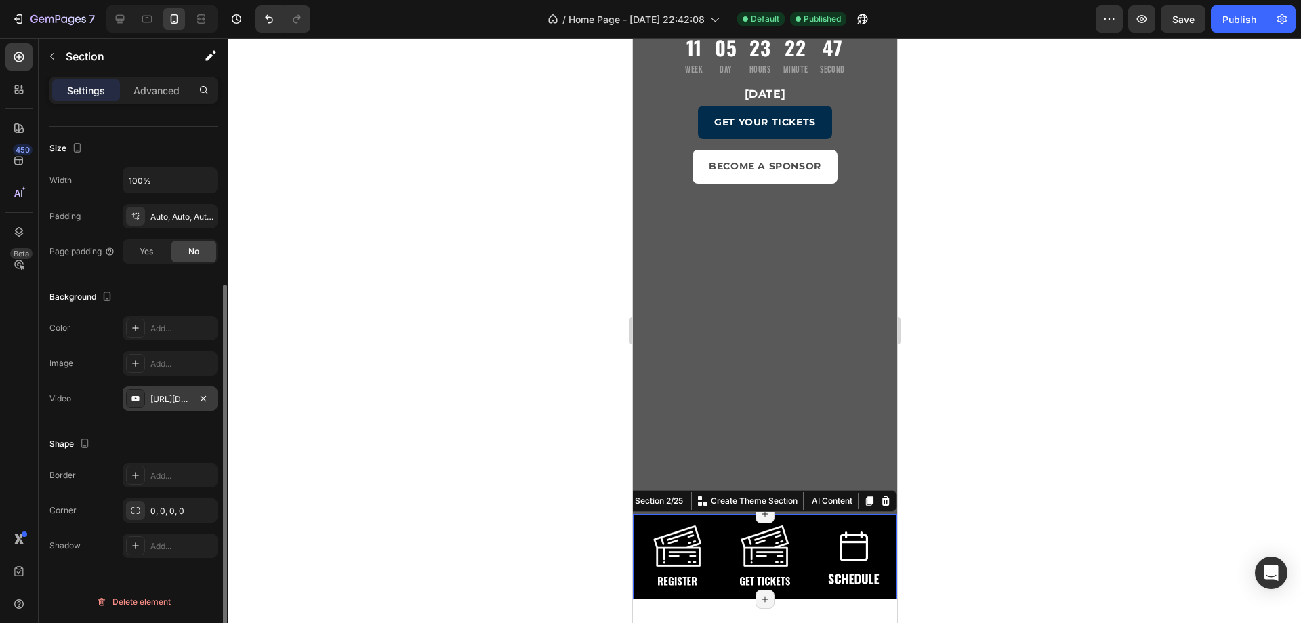
click at [165, 400] on div "https://www.youtube.com/watch?v=AvgSYZqaUWY" at bounding box center [169, 399] width 39 height 12
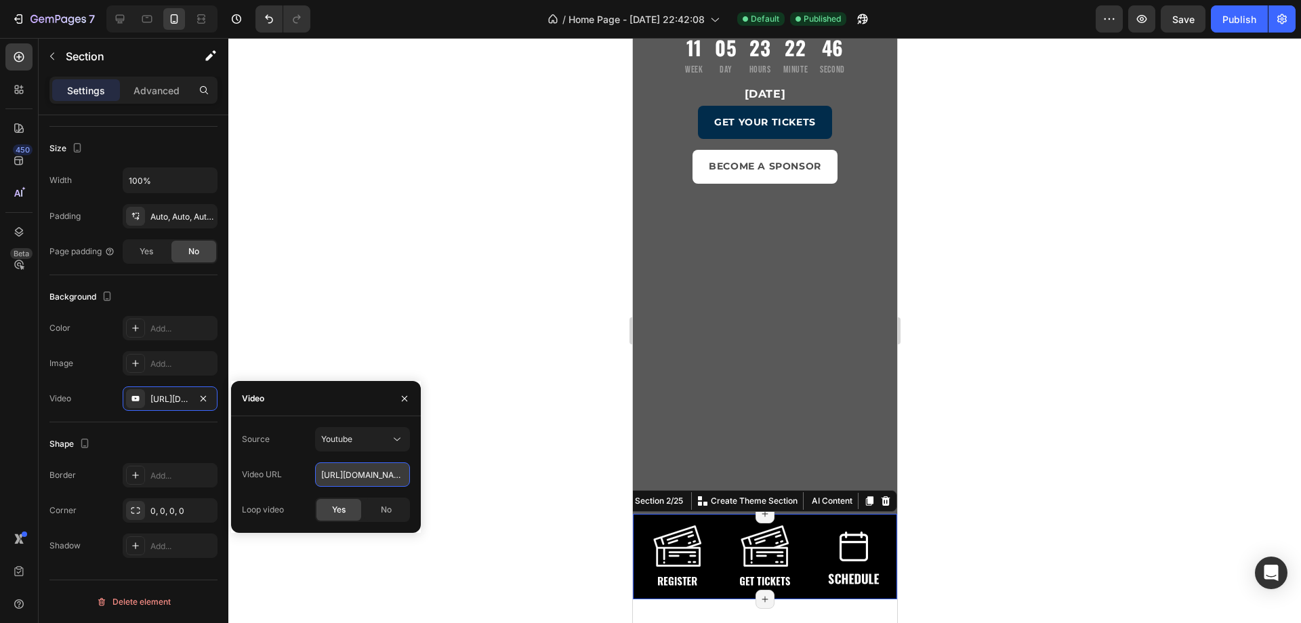
click at [350, 484] on input "https://www.youtube.com/watch?v=AvgSYZqaUWY" at bounding box center [362, 474] width 95 height 24
click at [354, 478] on input "https://www.youtube.com/watch?v=AvgSYZqaUWY" at bounding box center [362, 474] width 95 height 24
click at [342, 440] on span "Youtube" at bounding box center [336, 439] width 31 height 10
click at [337, 492] on span "Youtube" at bounding box center [336, 498] width 31 height 12
click at [365, 479] on input "https://www.youtube.com/watch?v=AvgSYZqaUWY" at bounding box center [362, 474] width 95 height 24
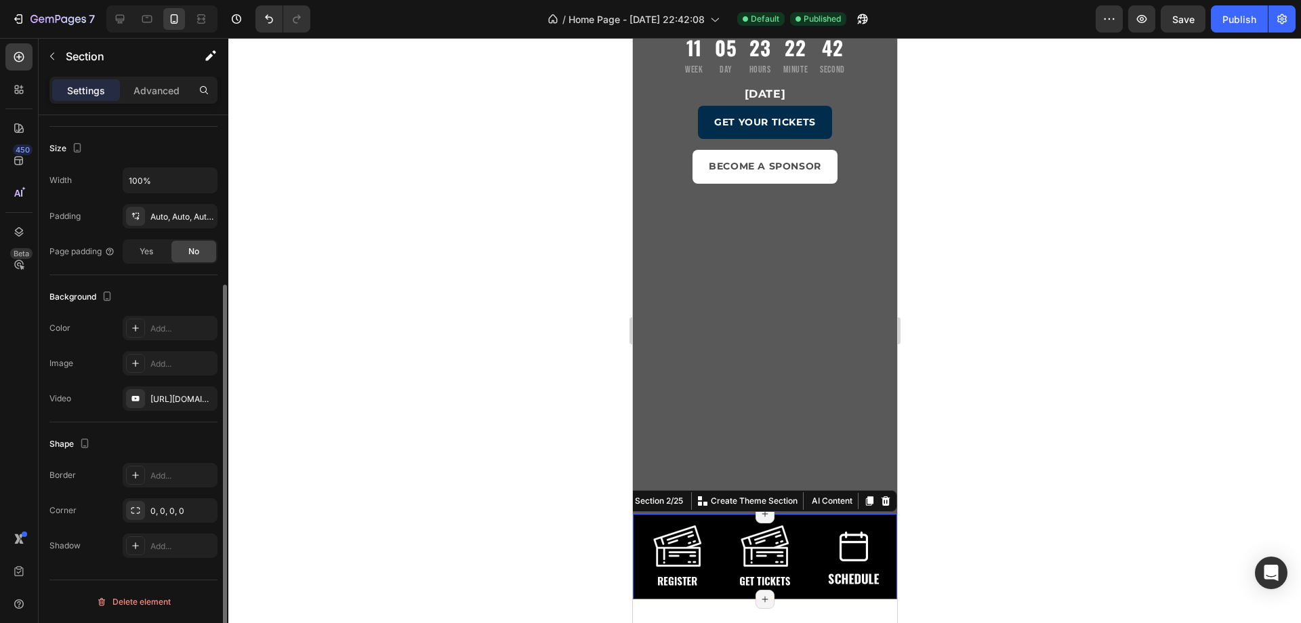
click at [158, 444] on div "Shape" at bounding box center [133, 444] width 168 height 22
click at [720, 522] on div "Image" at bounding box center [764, 541] width 264 height 54
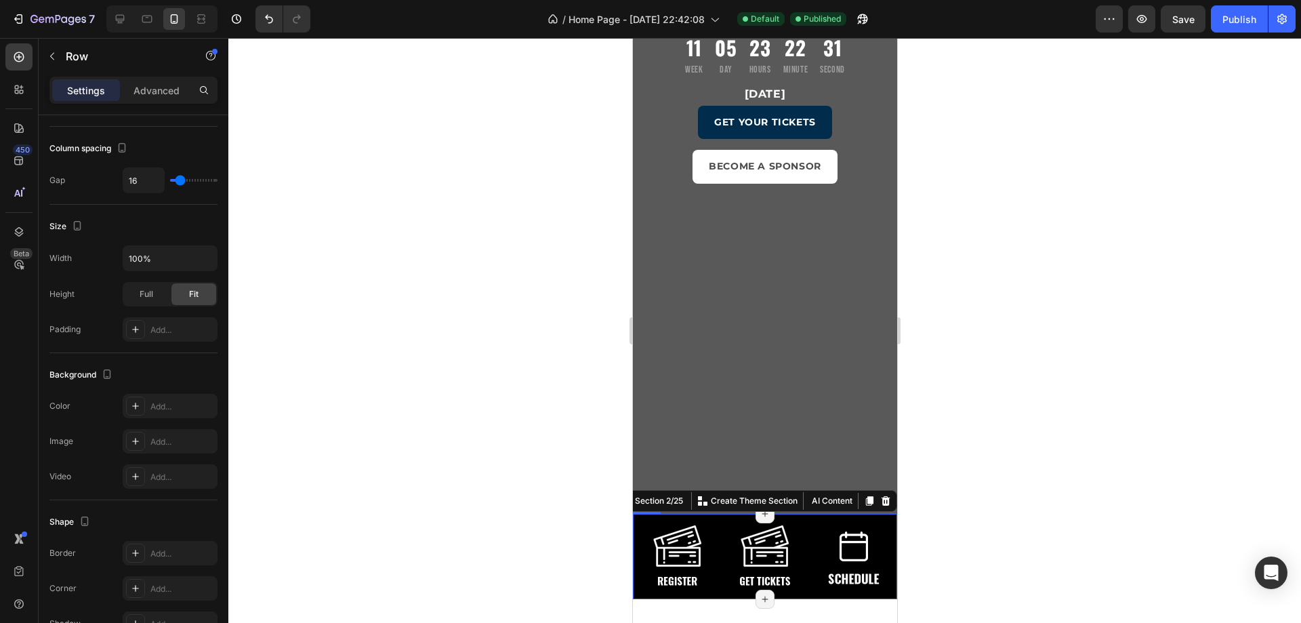
scroll to position [0, 0]
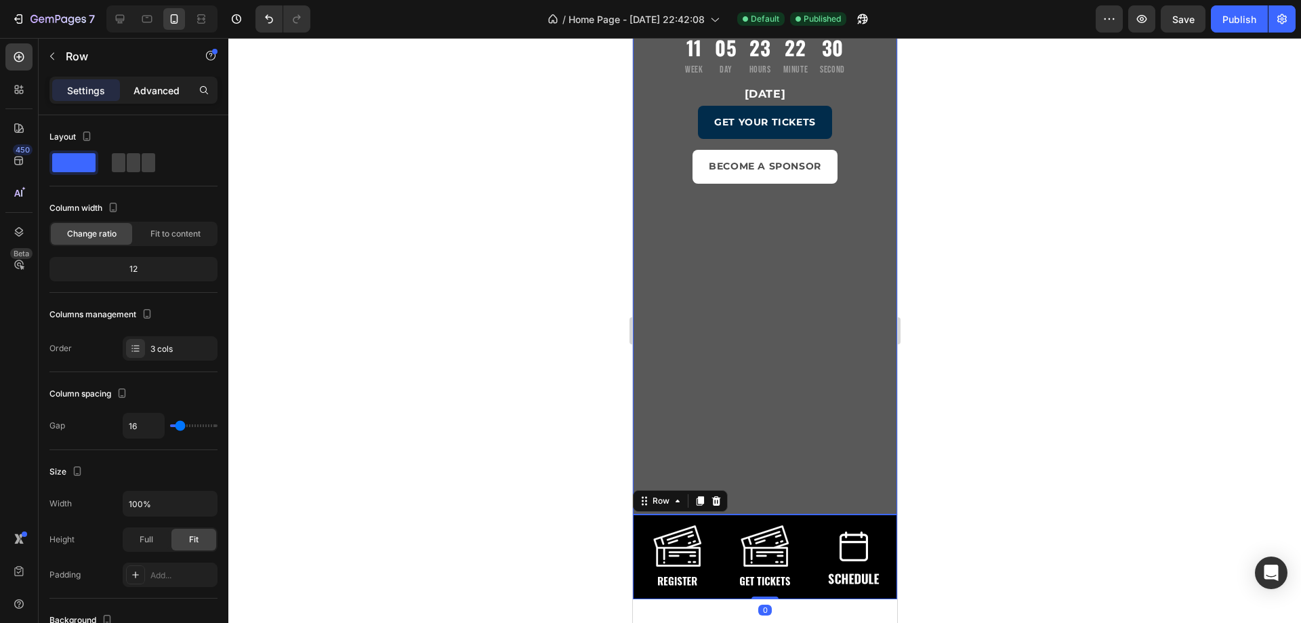
click at [178, 88] on p "Advanced" at bounding box center [156, 90] width 46 height 14
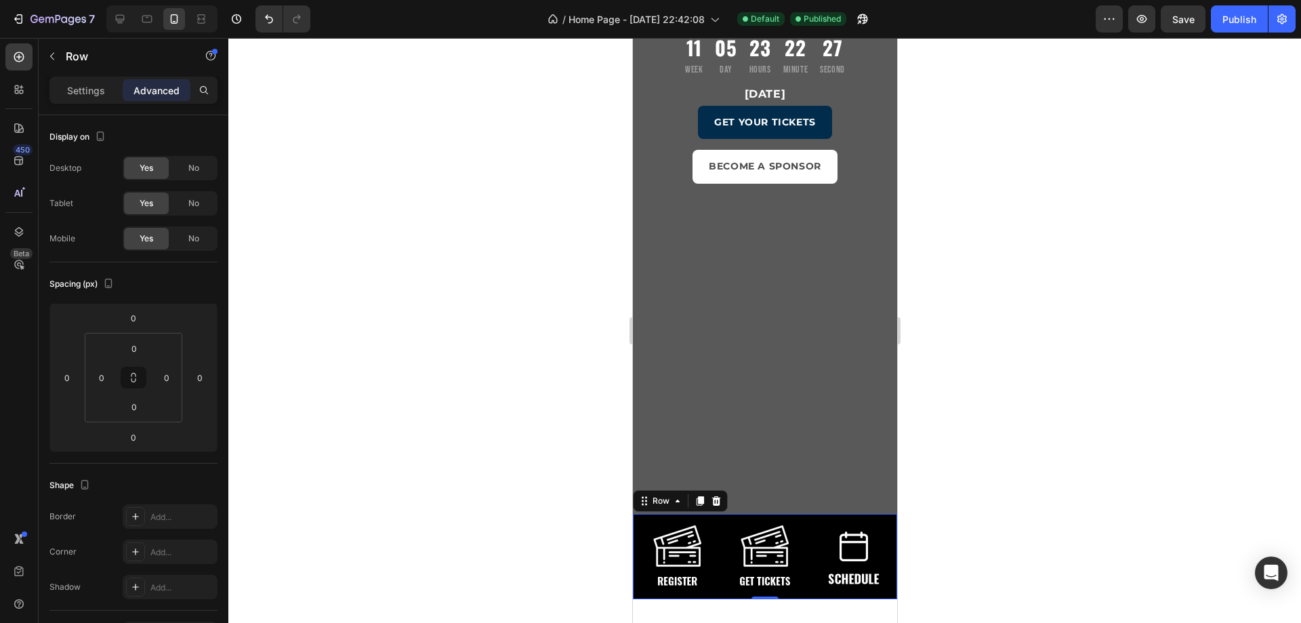
click at [635, 522] on div "Image" at bounding box center [764, 541] width 264 height 54
click at [638, 506] on div "Row" at bounding box center [660, 501] width 49 height 16
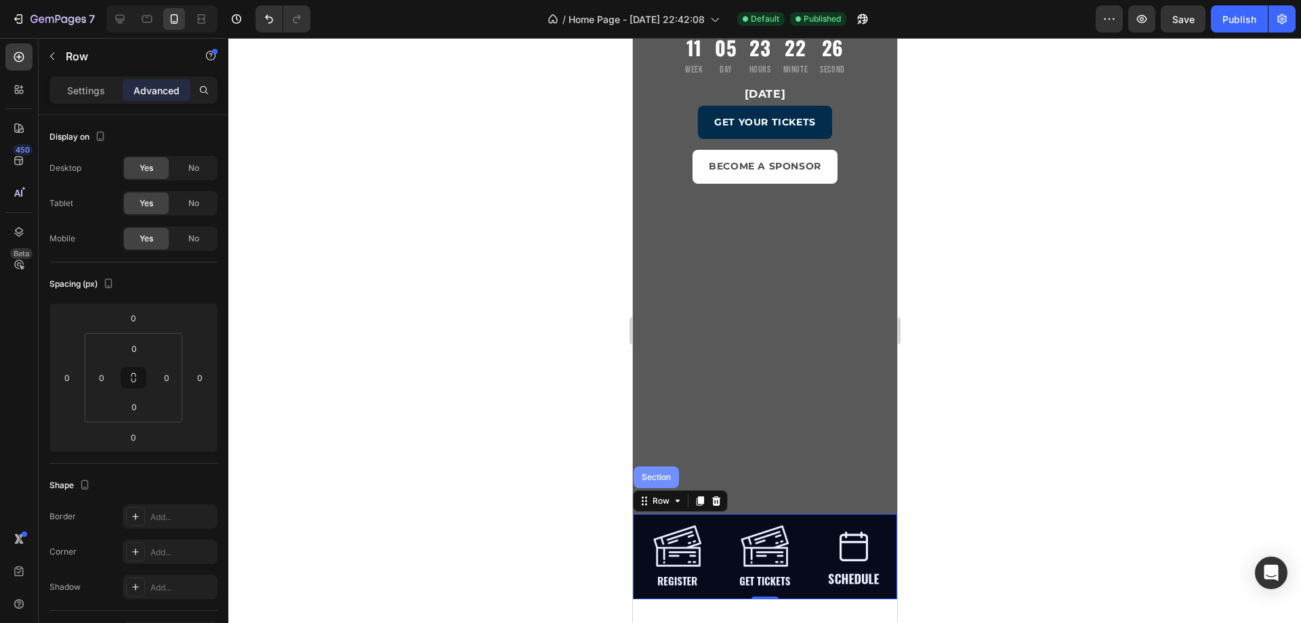
click at [646, 486] on div "Section" at bounding box center [655, 477] width 45 height 22
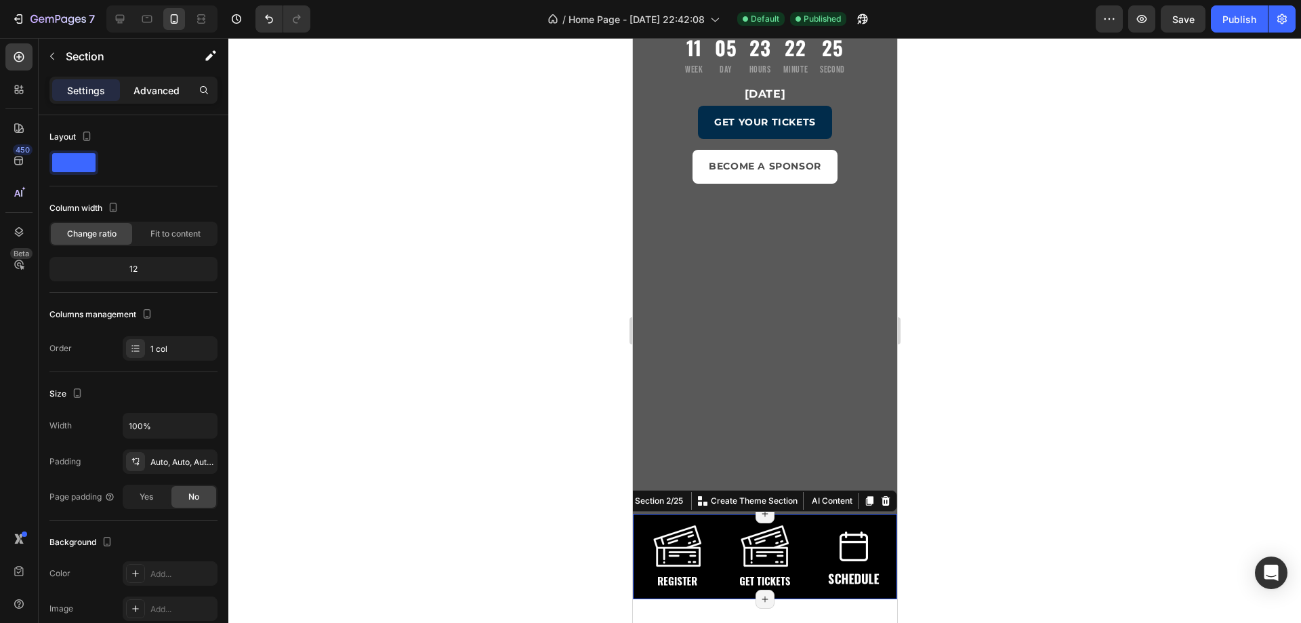
click at [169, 97] on p "Advanced" at bounding box center [156, 90] width 46 height 14
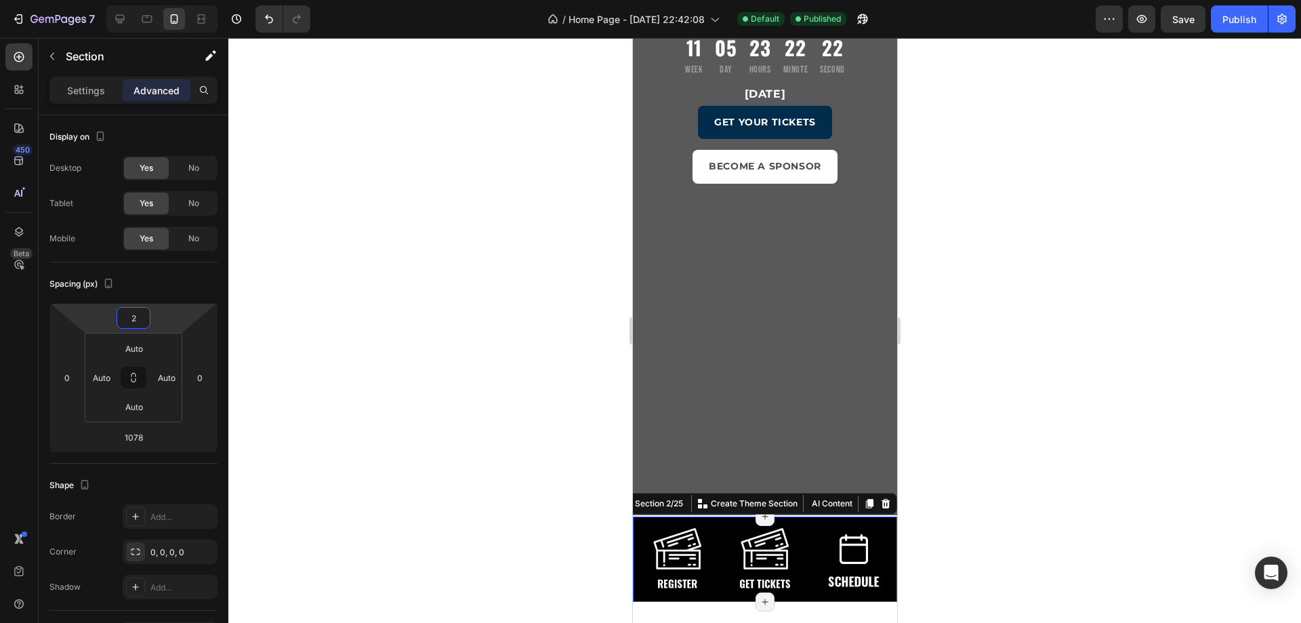
type input "0"
drag, startPoint x: 172, startPoint y: 315, endPoint x: 192, endPoint y: 314, distance: 19.7
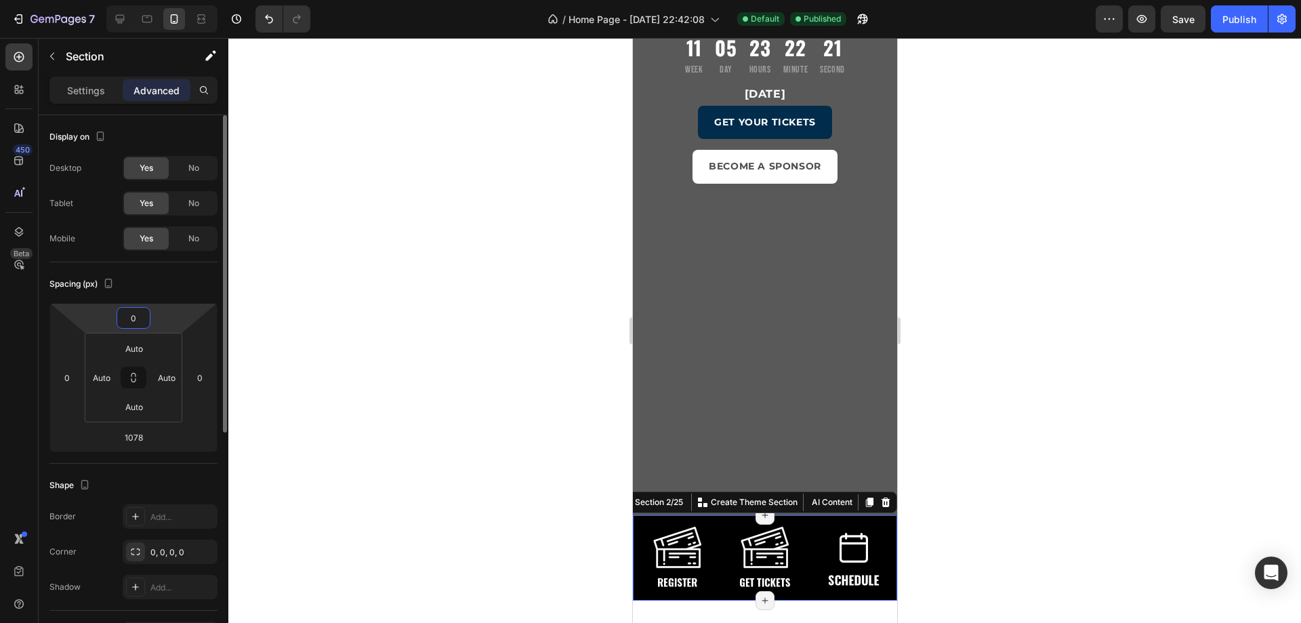
click at [192, 0] on html "7 / Home Page - Aug 17, 22:42:08 Default Published Preview Save Publish 450 Bet…" at bounding box center [650, 0] width 1301 height 0
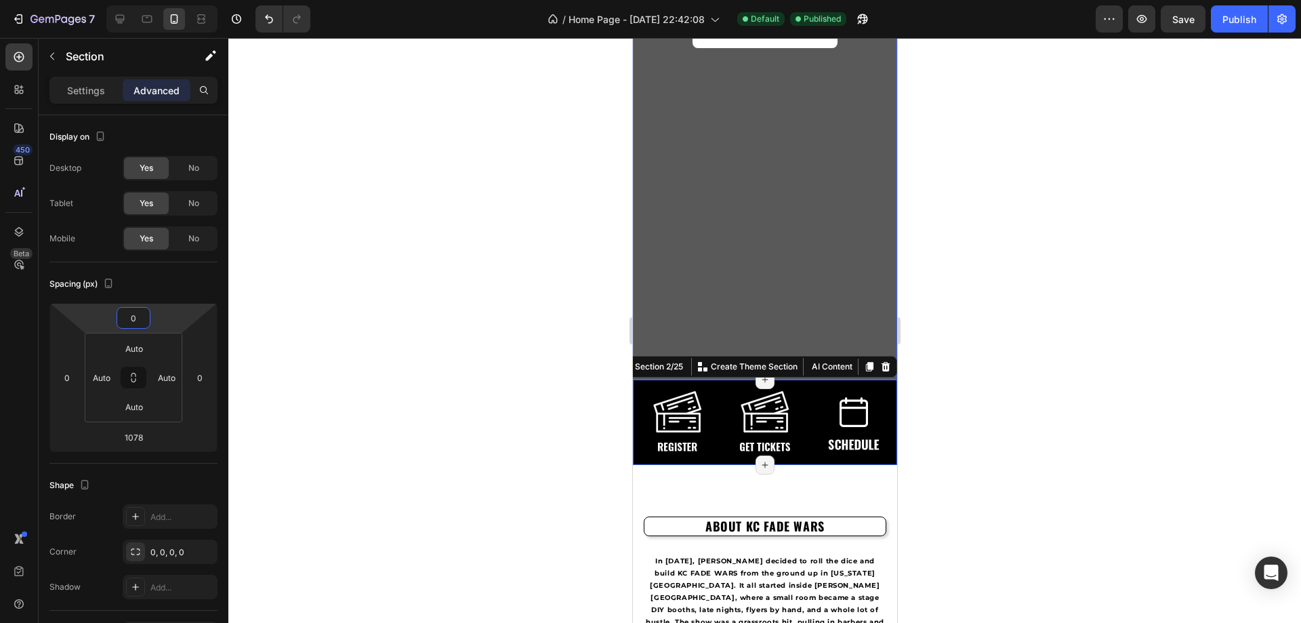
scroll to position [339, 0]
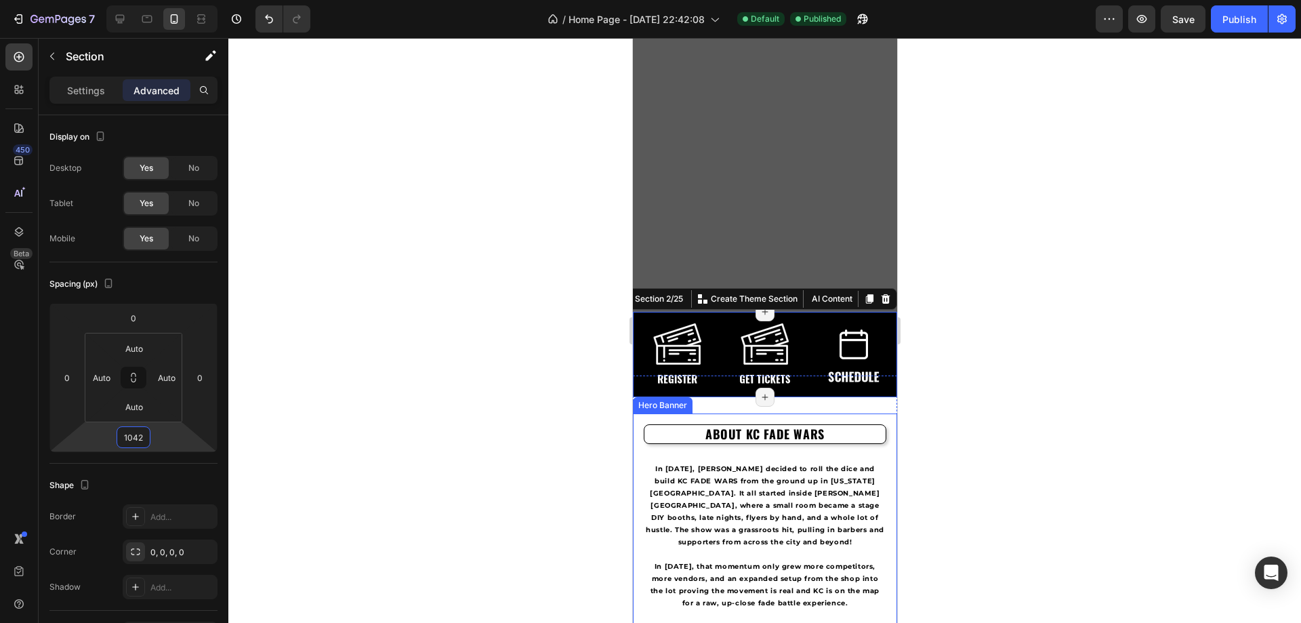
type input "1040"
drag, startPoint x: 165, startPoint y: 431, endPoint x: 234, endPoint y: 447, distance: 70.2
click at [237, 0] on div "7 / Home Page - Aug 17, 22:42:08 Default Published Preview Save Publish 450 Bet…" at bounding box center [650, 0] width 1301 height 0
click at [144, 446] on input "1040" at bounding box center [133, 437] width 27 height 20
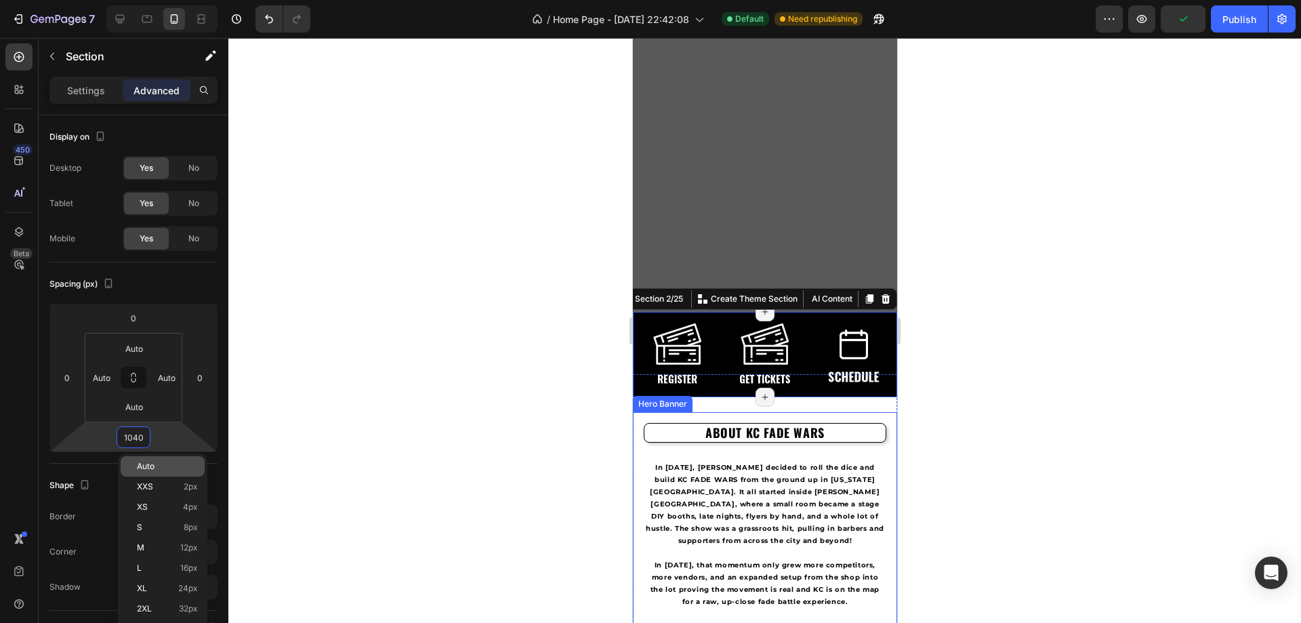
click at [148, 459] on div "Auto" at bounding box center [163, 466] width 84 height 20
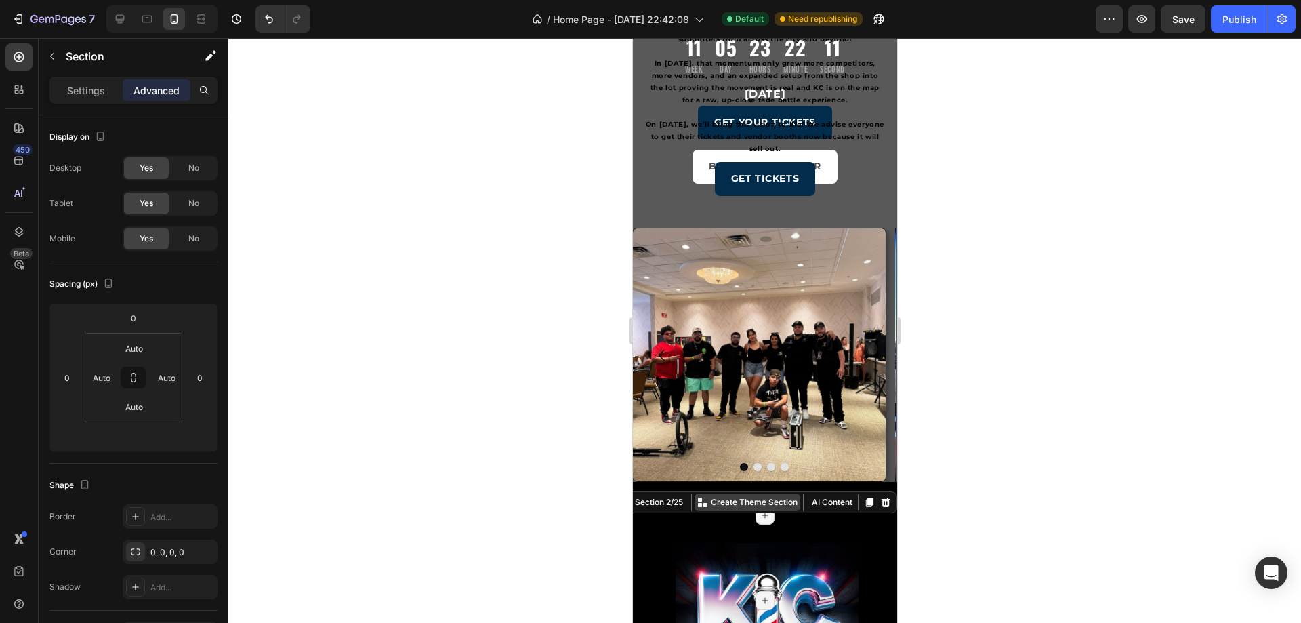
scroll to position [0, 0]
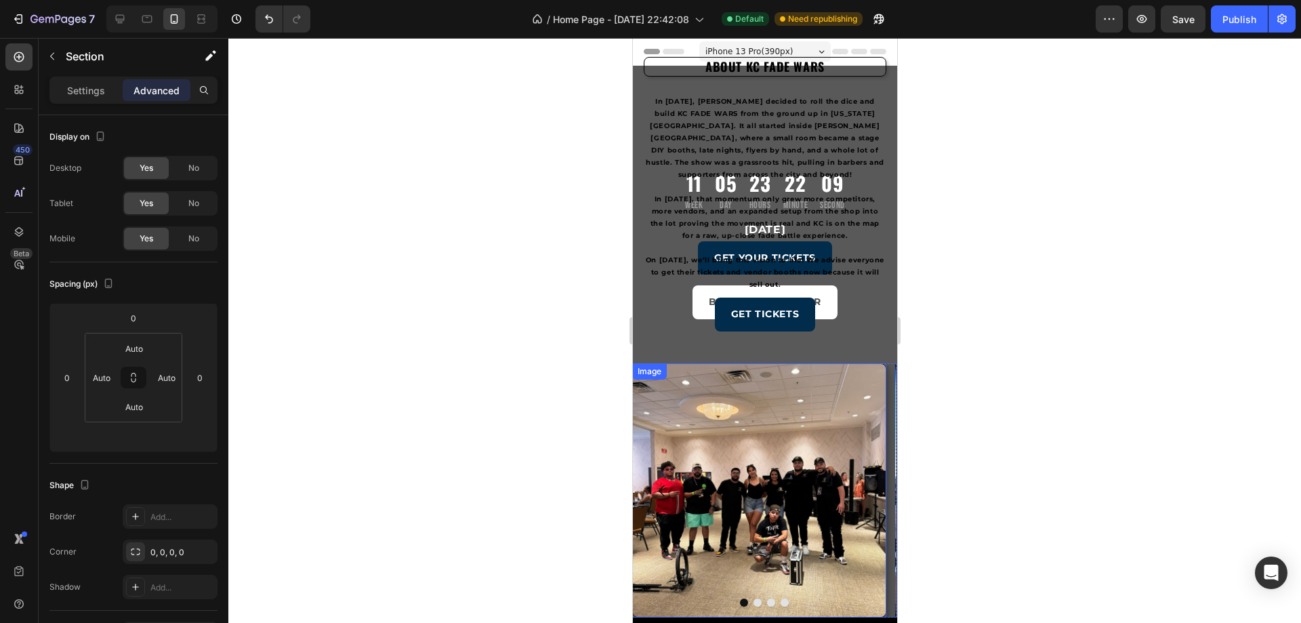
type input "1040"
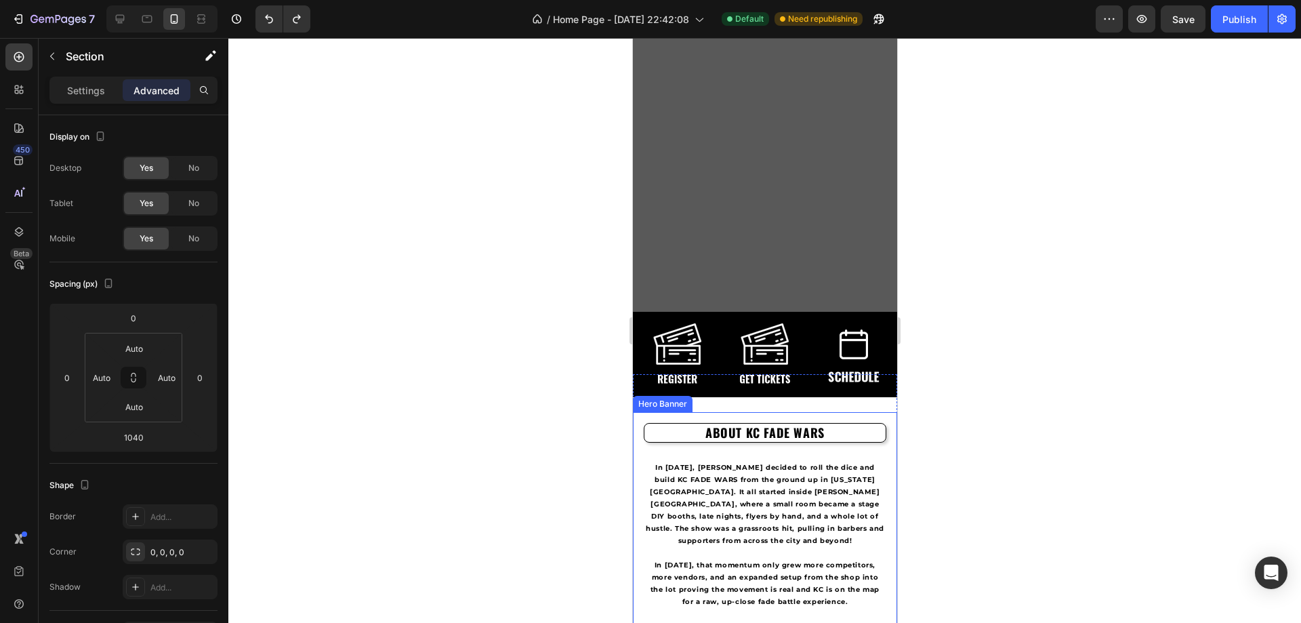
scroll to position [474, 0]
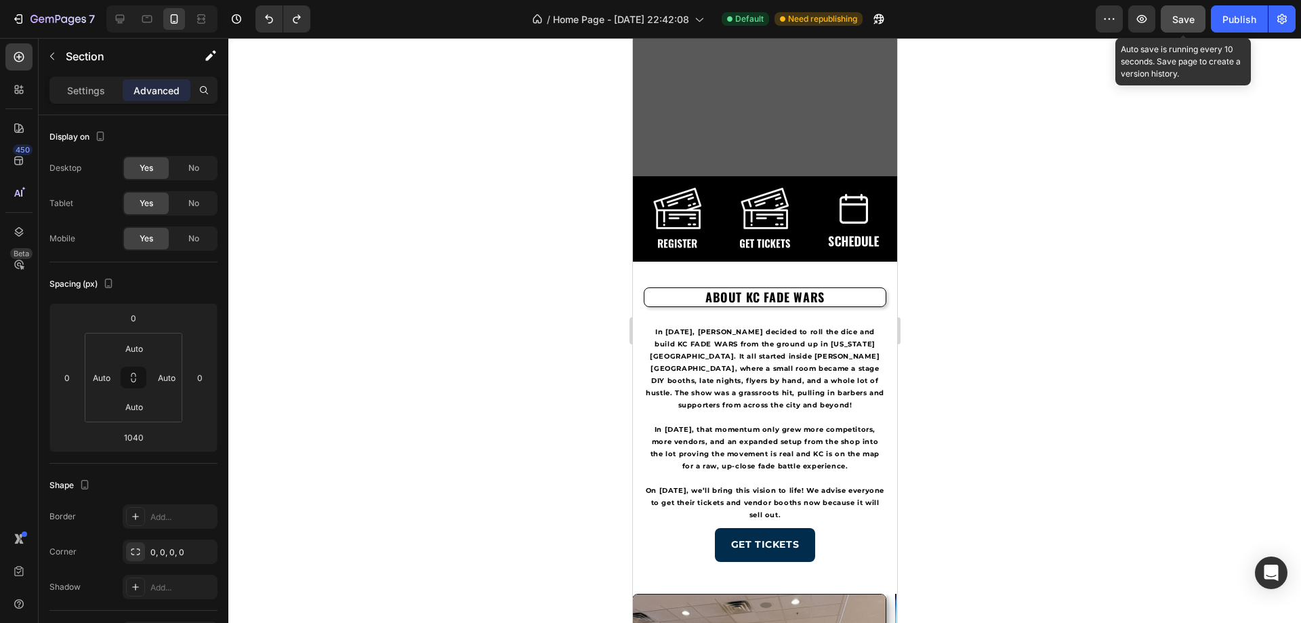
click at [1184, 9] on button "Save" at bounding box center [1183, 18] width 45 height 27
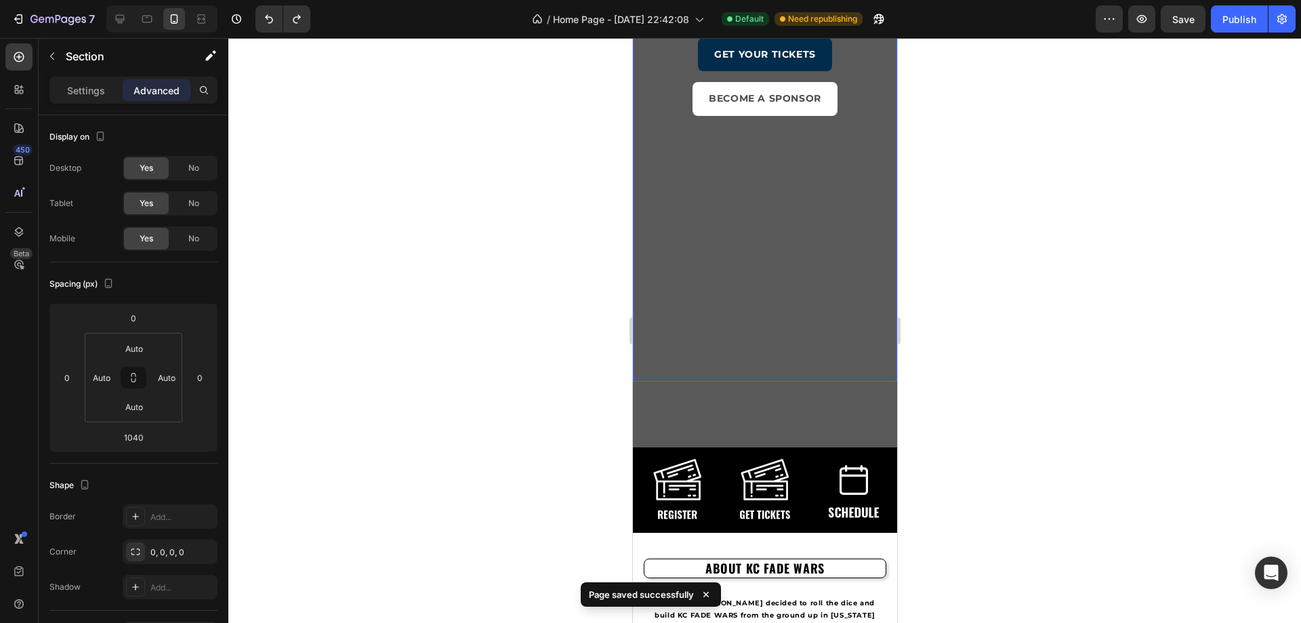
scroll to position [136, 0]
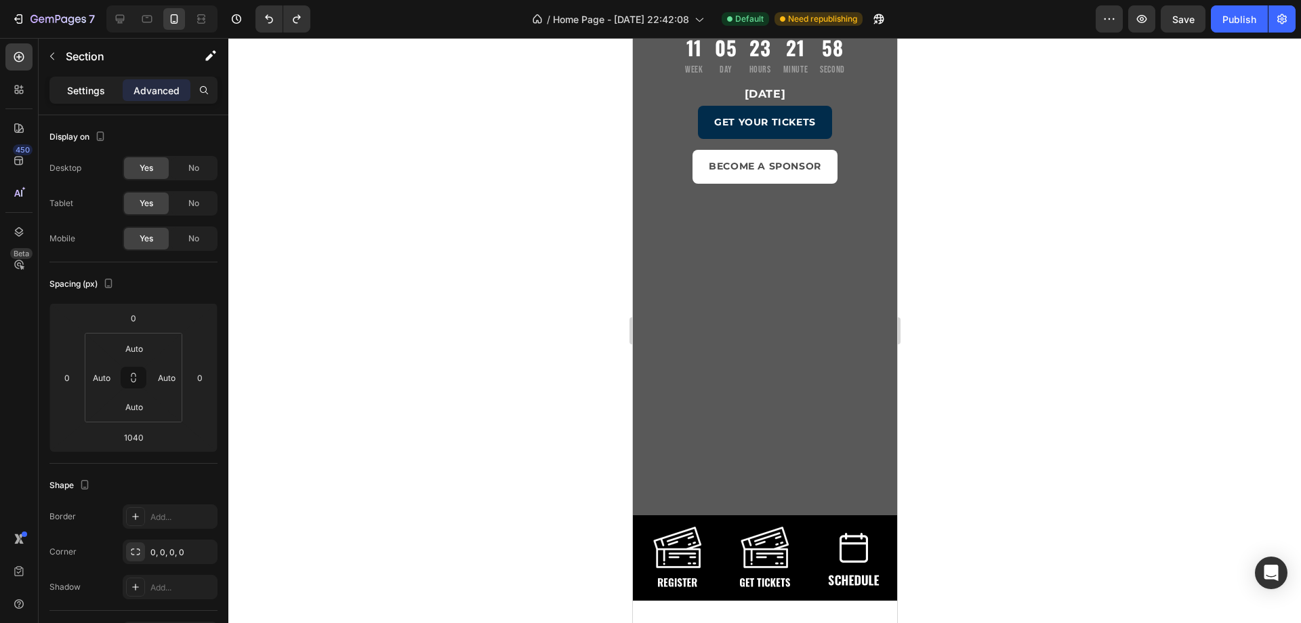
click at [86, 93] on p "Settings" at bounding box center [86, 90] width 38 height 14
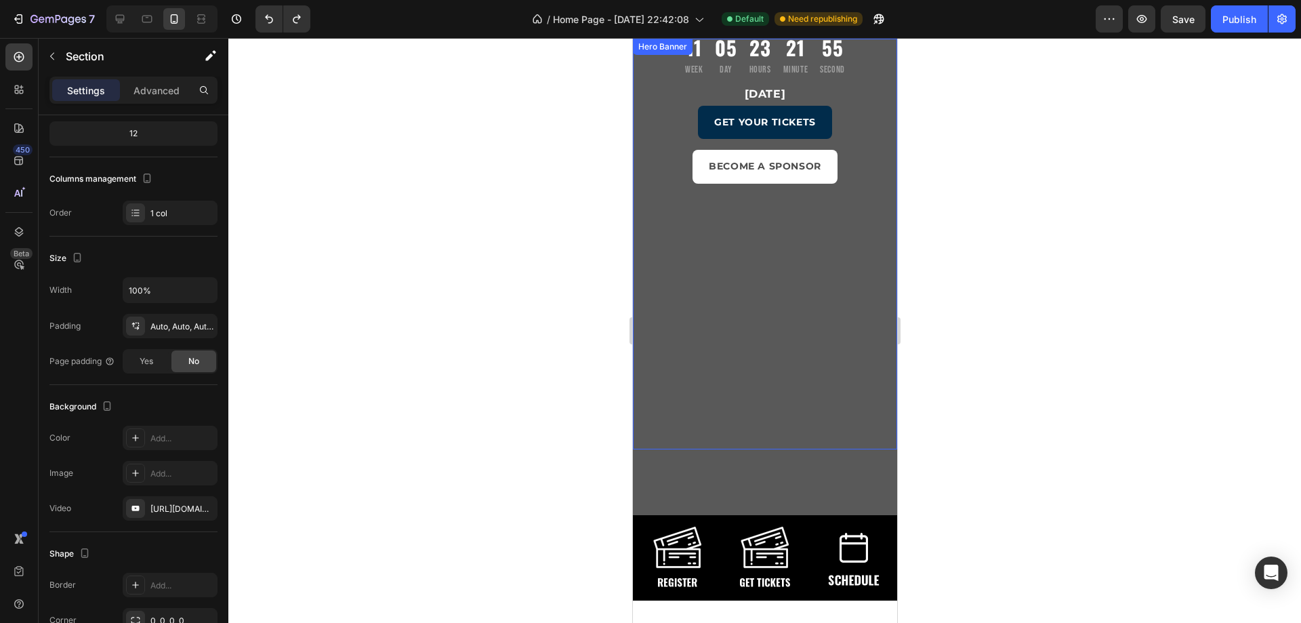
scroll to position [68, 0]
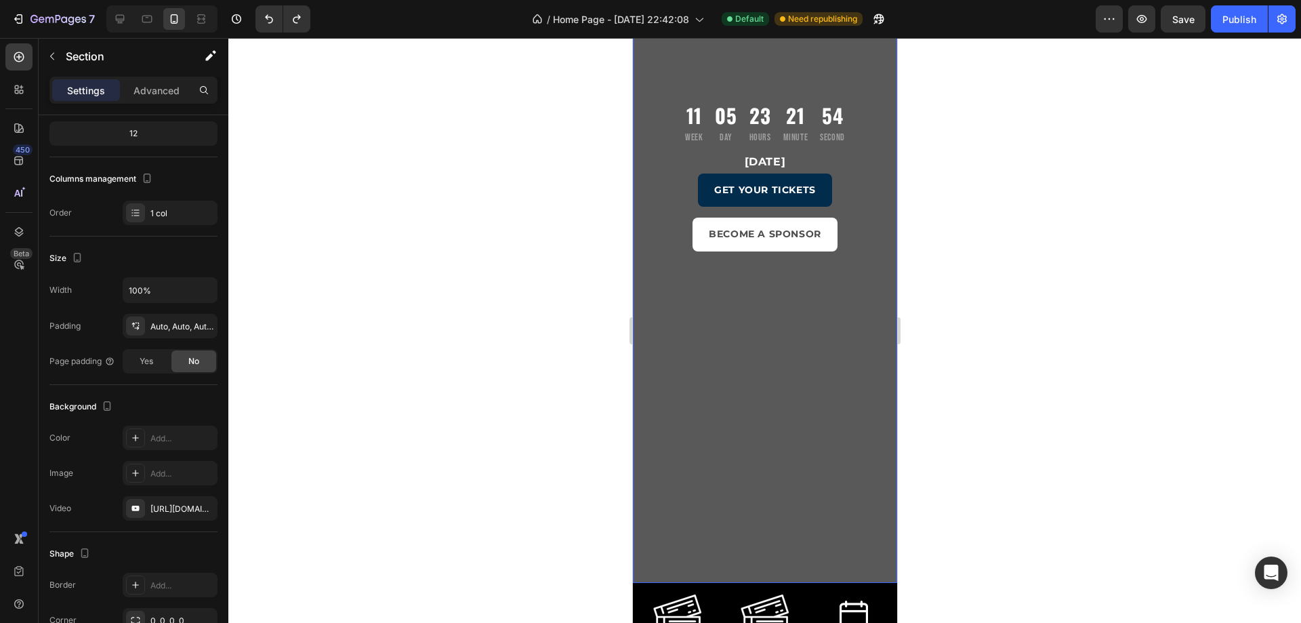
click at [650, 65] on div "11 Week 05 Day 23 Hours 21 Minute 54 Second Countdown Timer November 16, 2025 H…" at bounding box center [764, 288] width 264 height 581
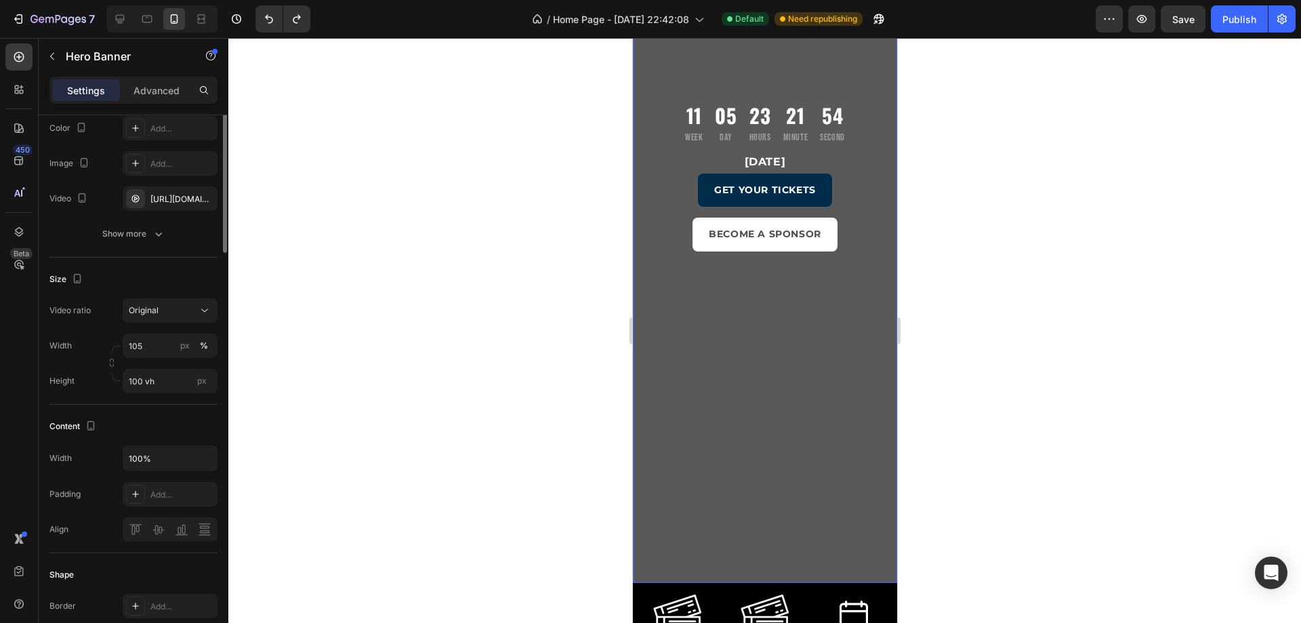
scroll to position [0, 0]
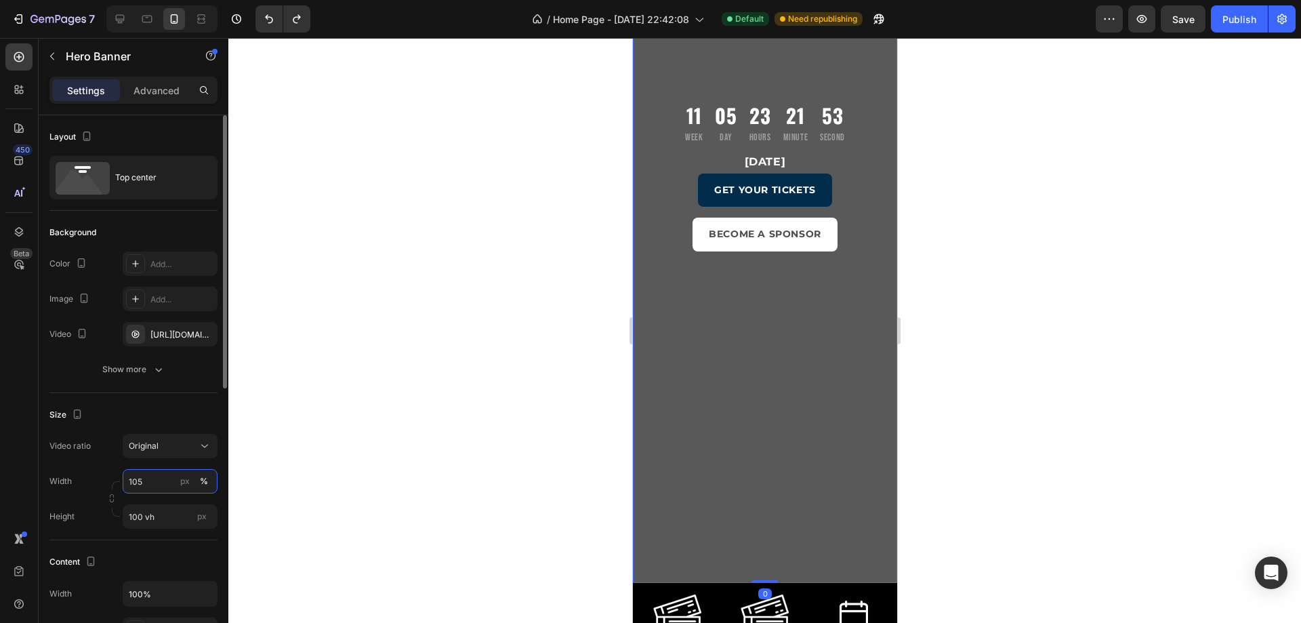
click at [156, 482] on input "105" at bounding box center [170, 481] width 95 height 24
click at [152, 508] on p "Full 100%" at bounding box center [167, 514] width 79 height 12
type input "100"
click at [146, 477] on input "100" at bounding box center [170, 481] width 95 height 24
click at [153, 540] on span "Default" at bounding box center [142, 538] width 28 height 12
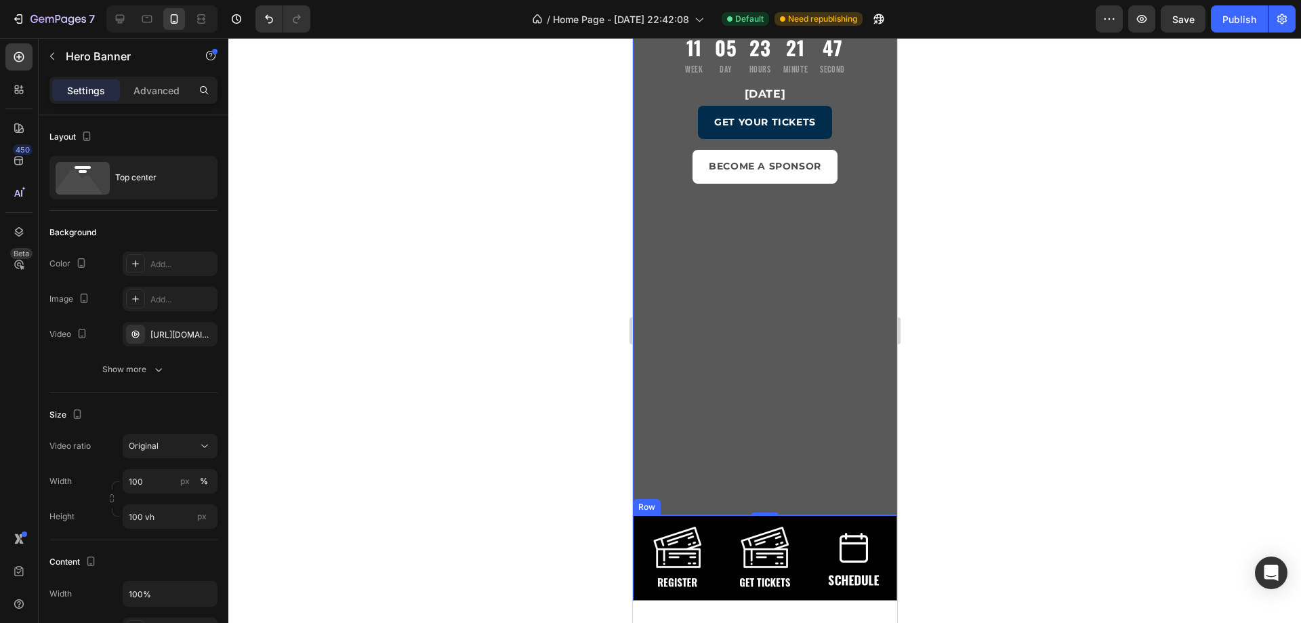
scroll to position [68, 0]
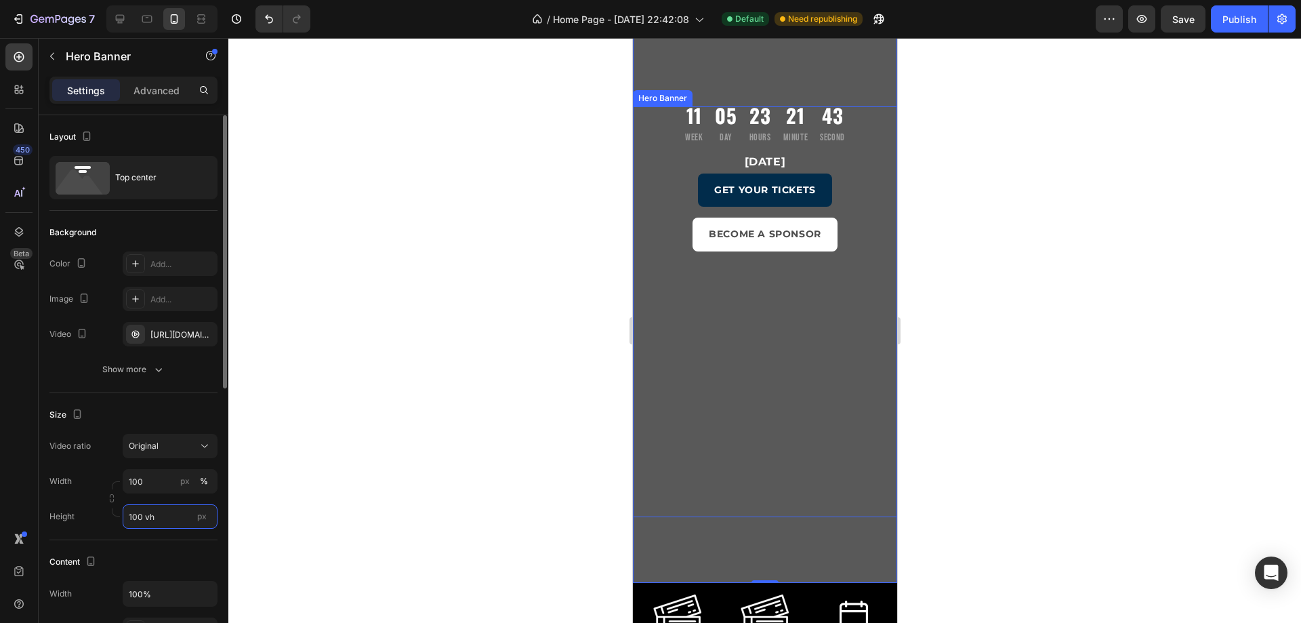
click at [182, 522] on input "100 vh" at bounding box center [170, 516] width 95 height 24
click at [163, 564] on div "Fit screen 100vh" at bounding box center [156, 573] width 111 height 24
click at [156, 527] on input "100 vh" at bounding box center [170, 516] width 95 height 24
click at [157, 539] on div "Fit content Auto" at bounding box center [156, 549] width 111 height 24
type input "Auto"
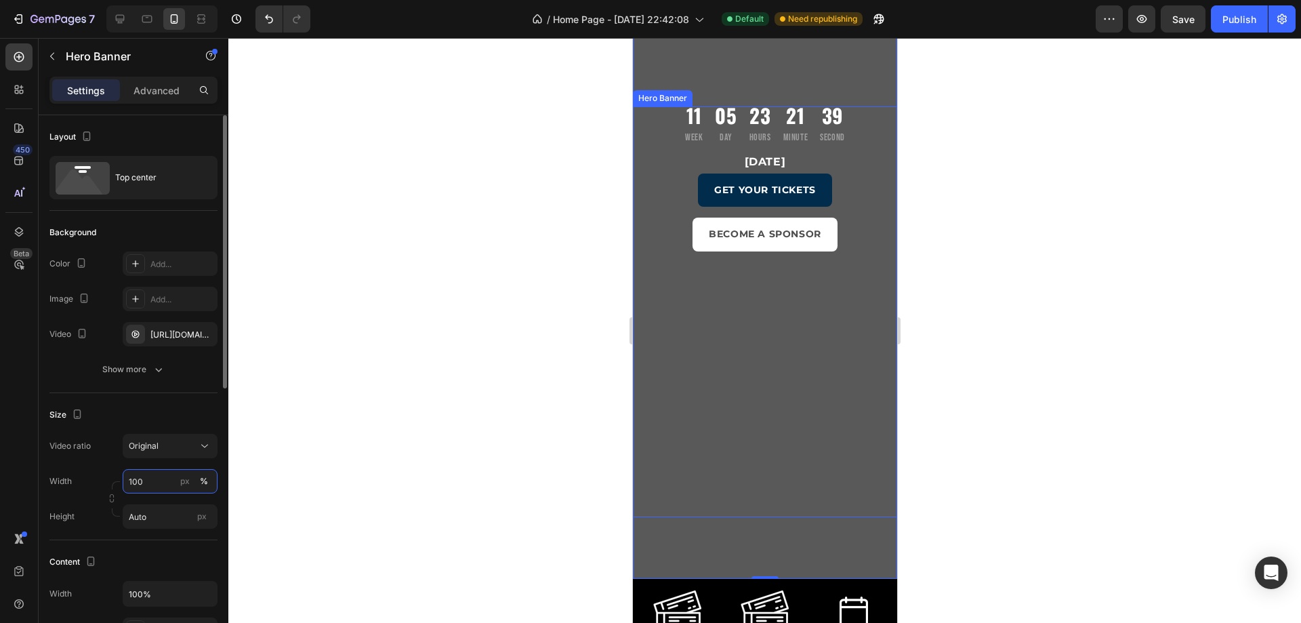
click at [158, 481] on input "100" at bounding box center [170, 481] width 95 height 24
click at [155, 514] on p "Full 100%" at bounding box center [167, 514] width 79 height 12
click at [161, 445] on div "Original" at bounding box center [163, 446] width 69 height 12
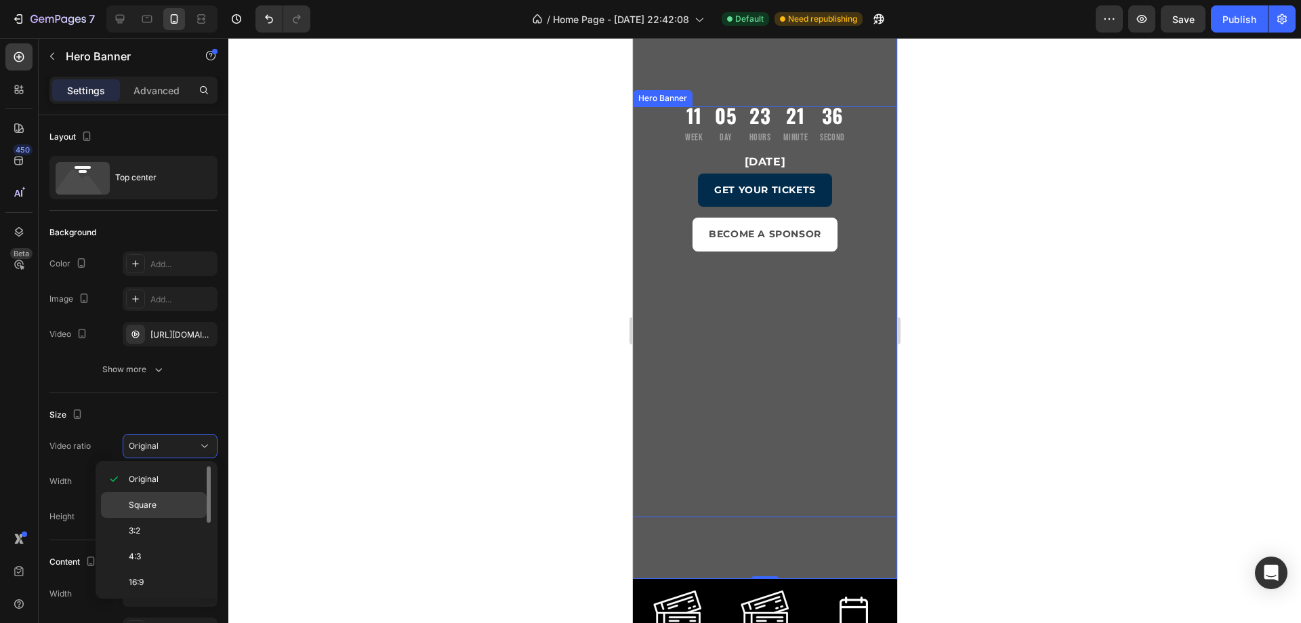
click at [159, 499] on p "Square" at bounding box center [165, 505] width 72 height 12
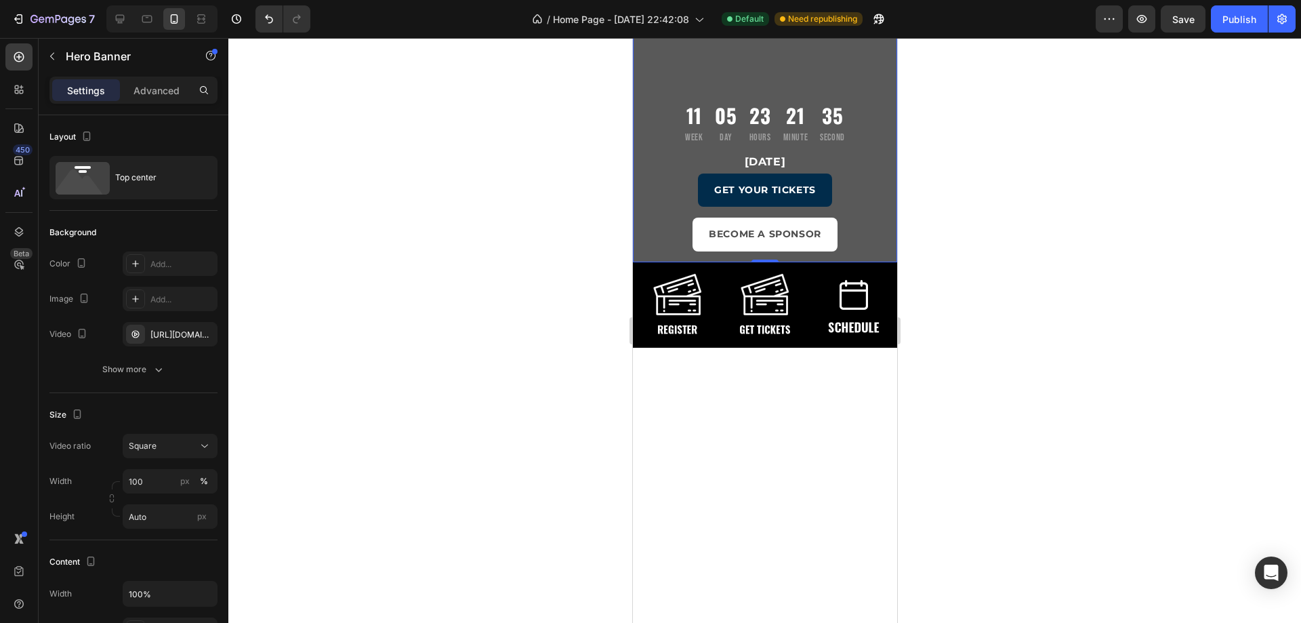
scroll to position [0, 0]
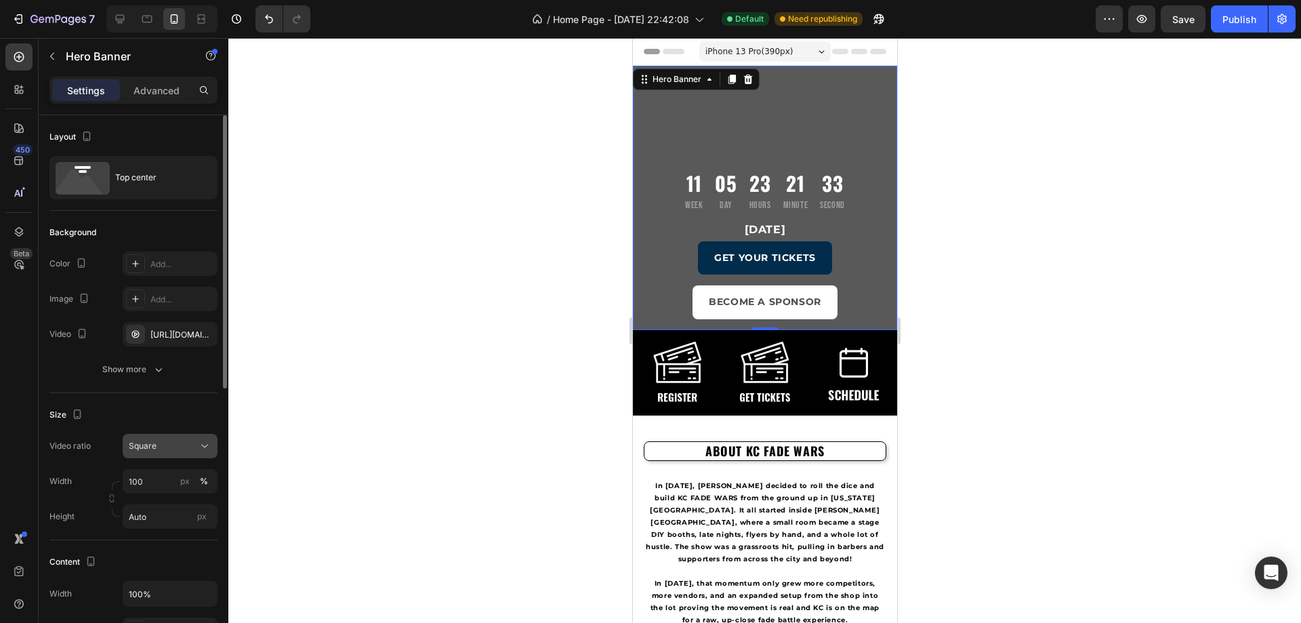
click at [156, 454] on button "Square" at bounding box center [170, 446] width 95 height 24
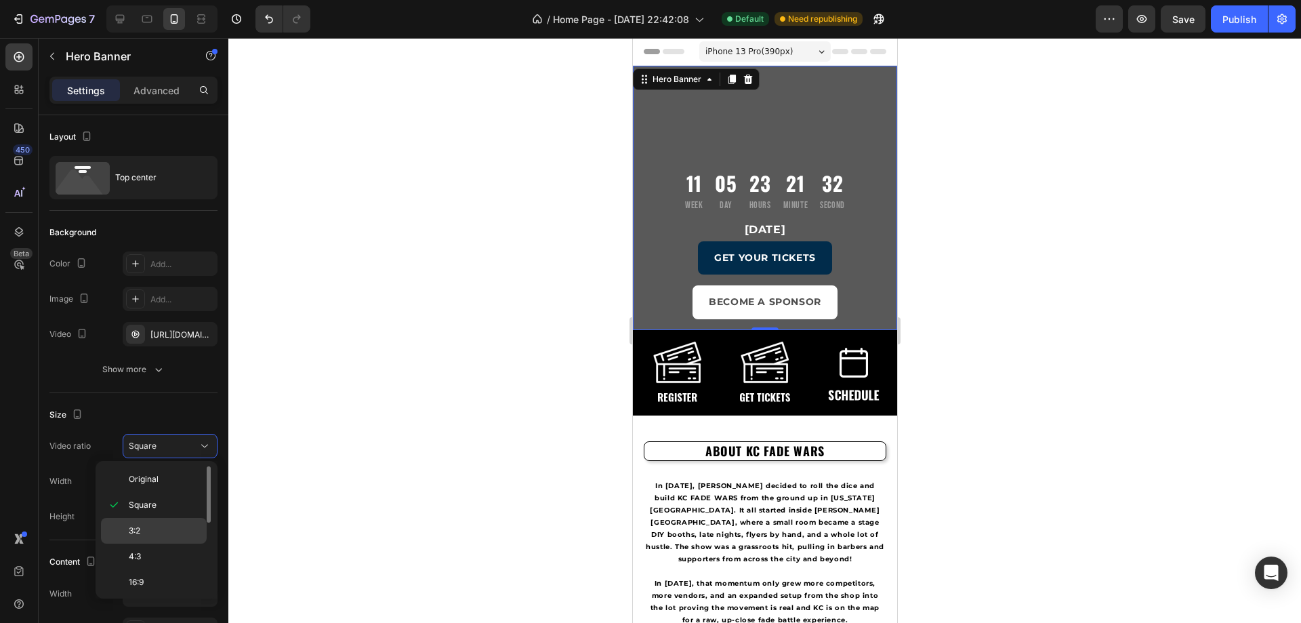
click at [145, 543] on div "3:2" at bounding box center [154, 556] width 106 height 26
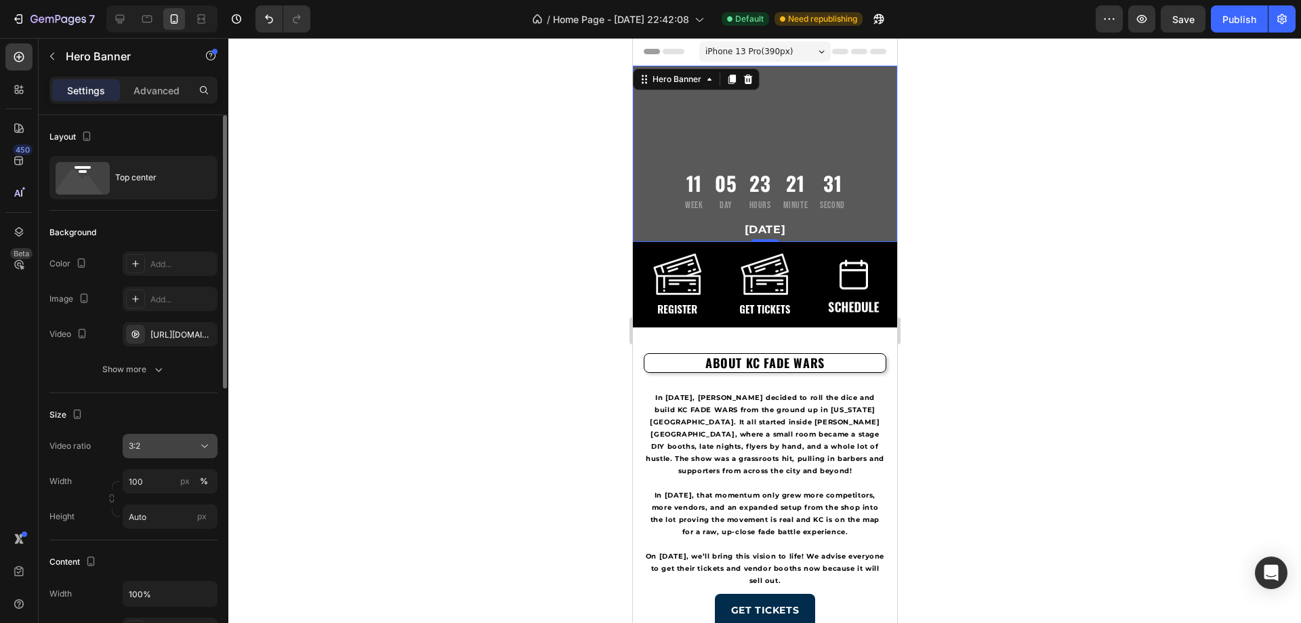
click at [185, 448] on div "3:2" at bounding box center [163, 446] width 69 height 12
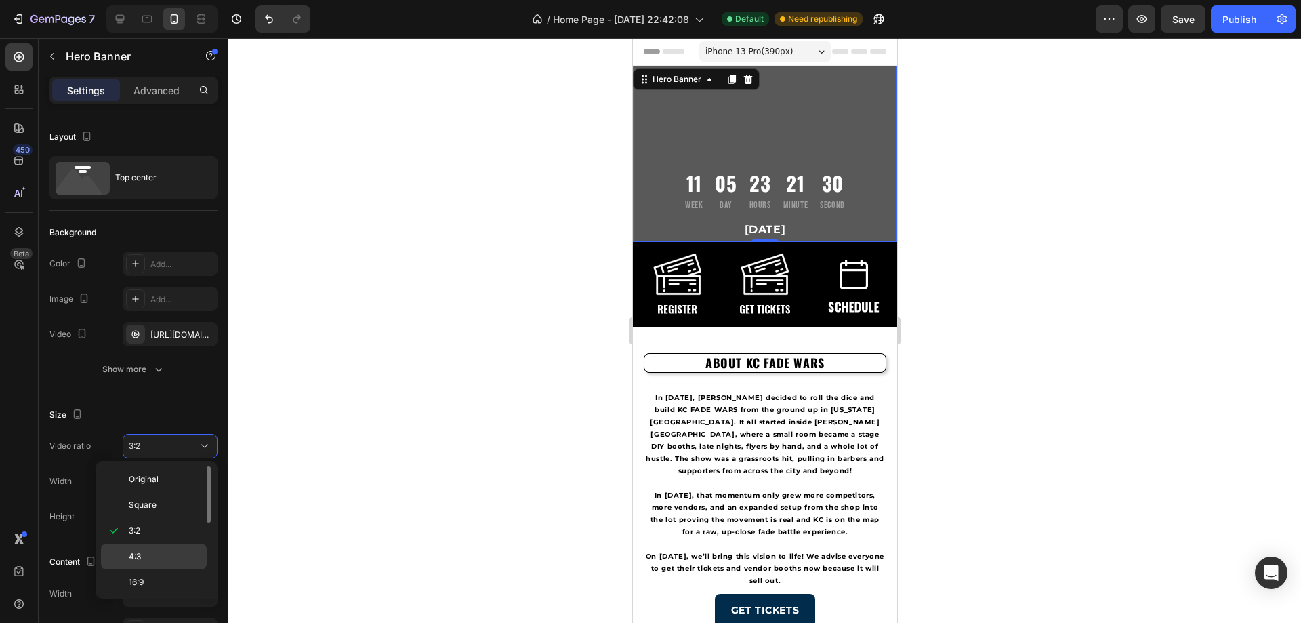
click at [154, 554] on p "4:3" at bounding box center [165, 556] width 72 height 12
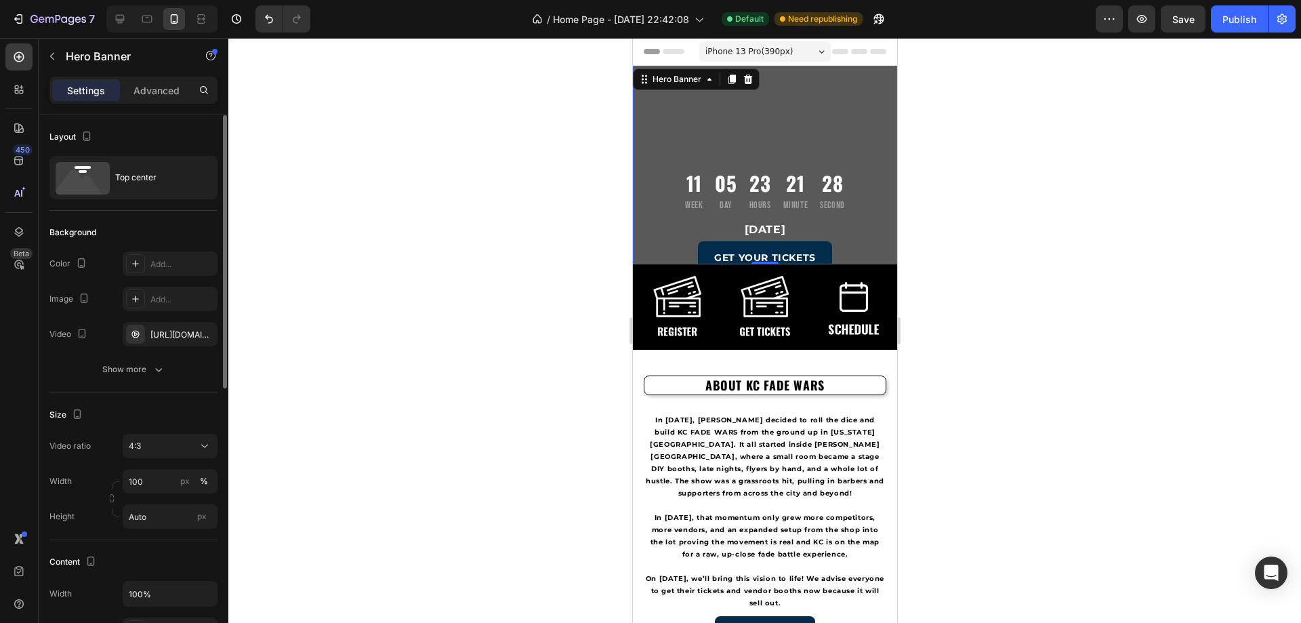
click at [167, 461] on div "Video ratio 4:3 Width 100 px % Height Auto px" at bounding box center [133, 481] width 168 height 95
click at [165, 456] on button "4:3" at bounding box center [170, 446] width 95 height 24
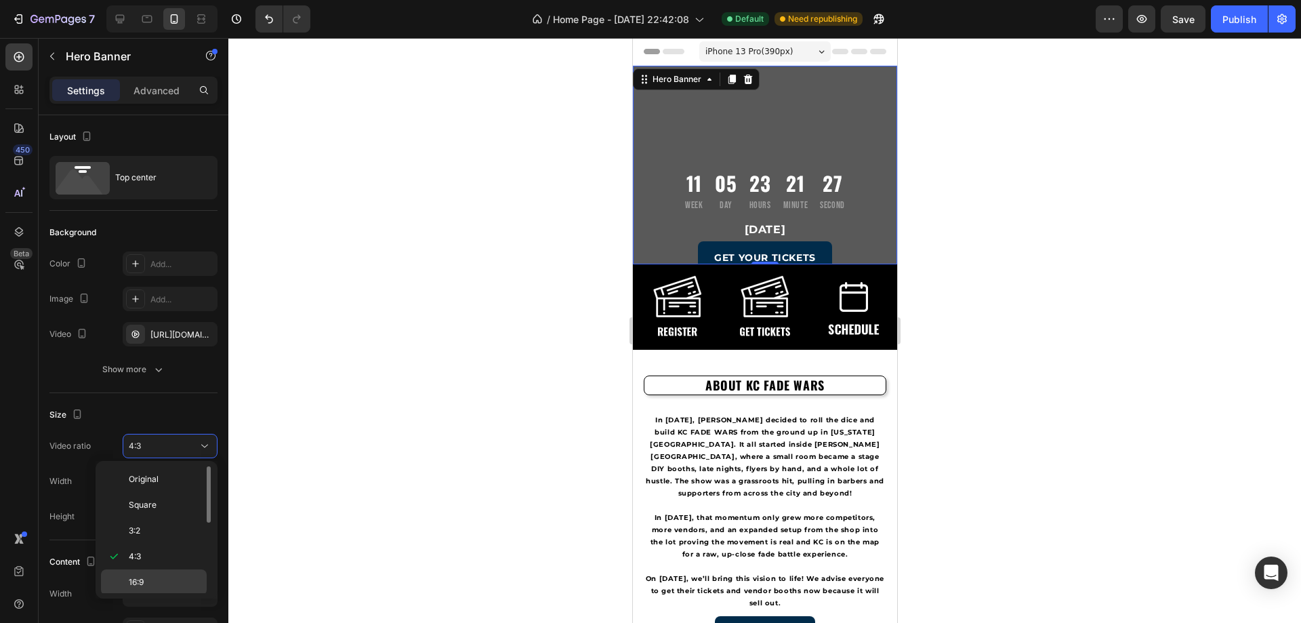
click at [167, 577] on p "16:9" at bounding box center [165, 582] width 72 height 12
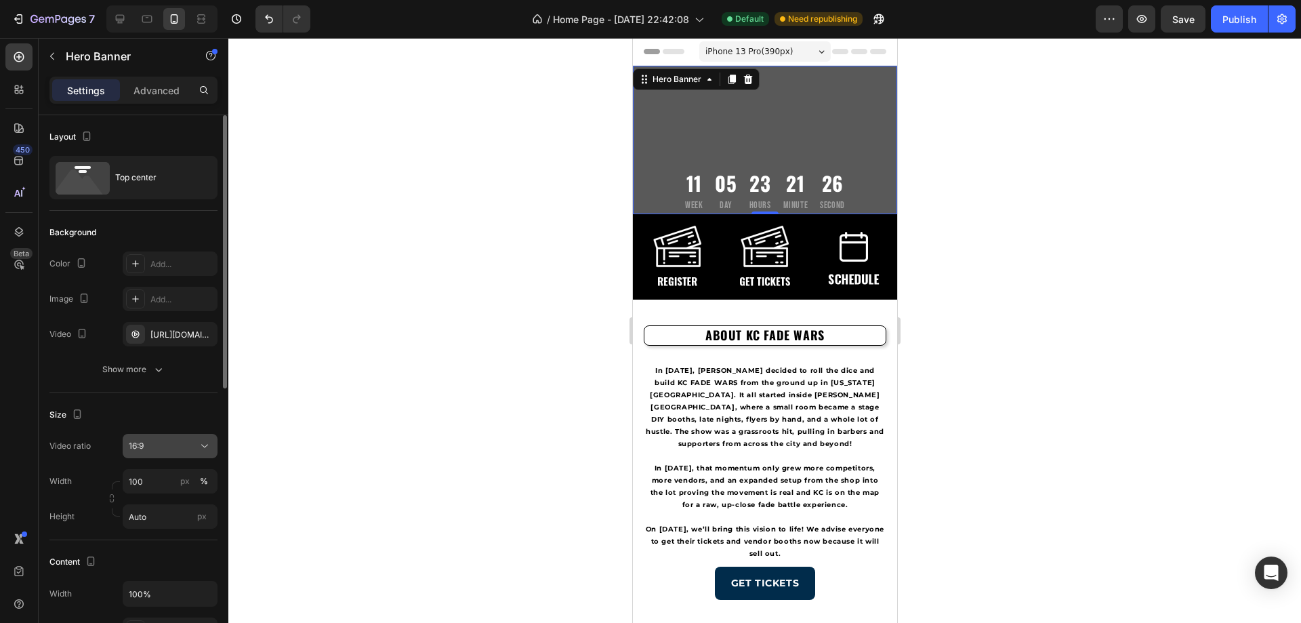
click at [163, 453] on button "16:9" at bounding box center [170, 446] width 95 height 24
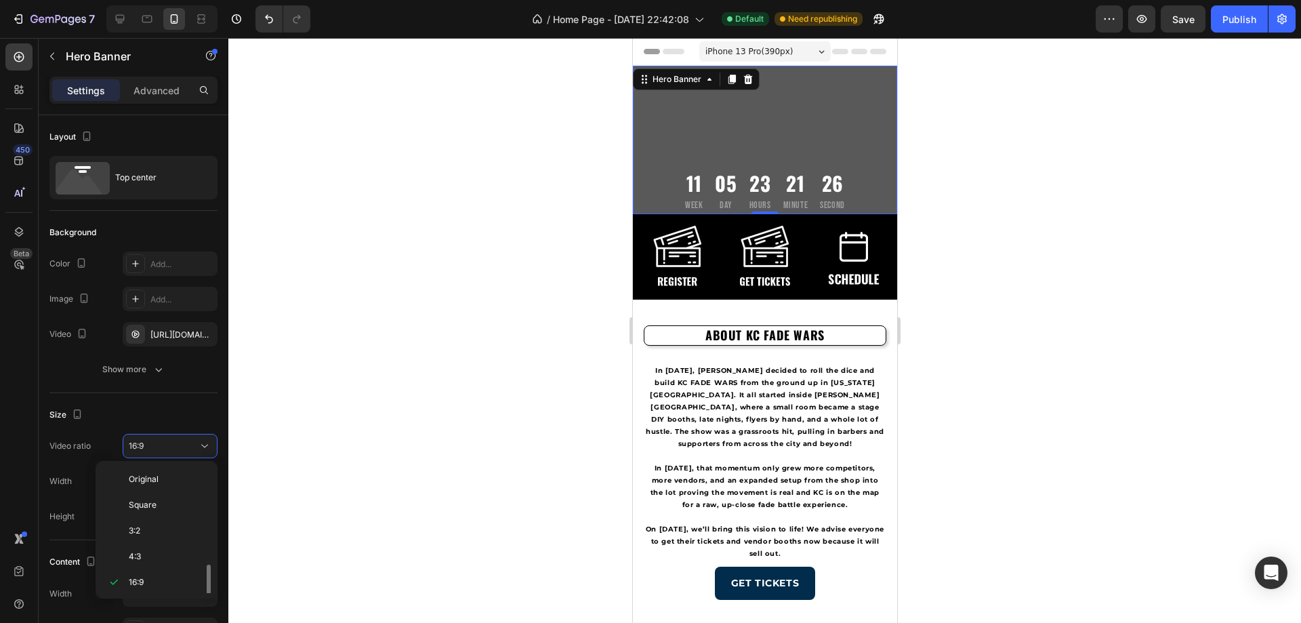
scroll to position [136, 0]
drag, startPoint x: 168, startPoint y: 567, endPoint x: 161, endPoint y: 566, distance: 6.8
click at [167, 588] on div "Cover" at bounding box center [154, 601] width 106 height 26
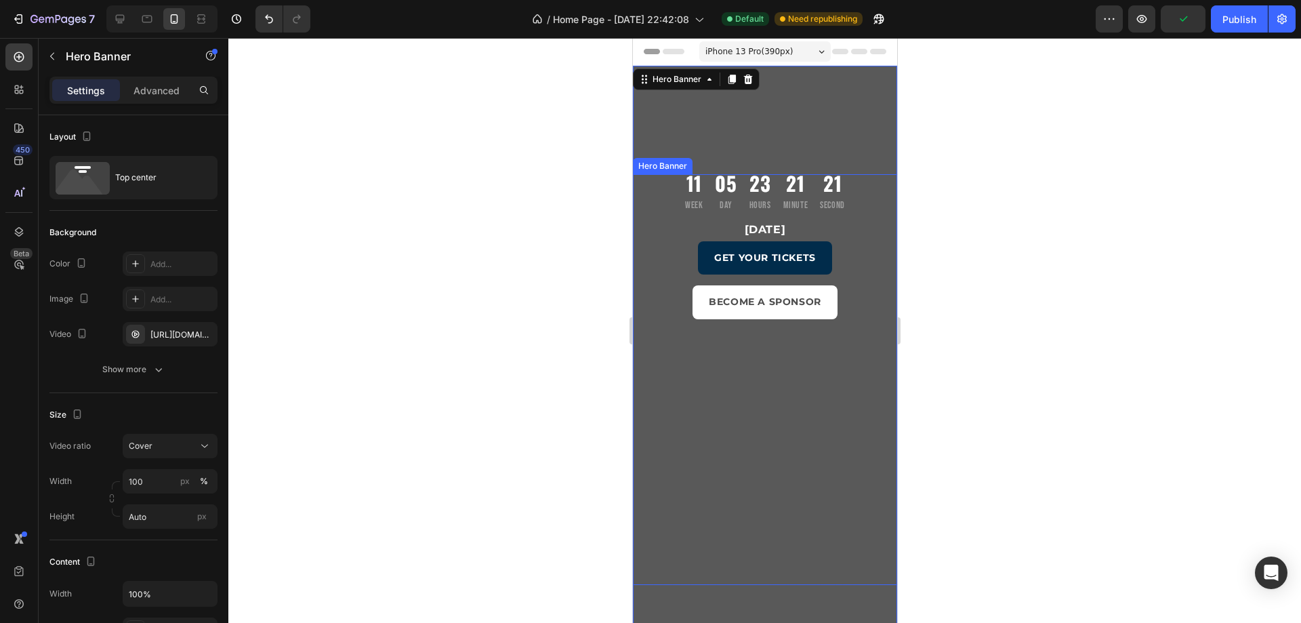
scroll to position [203, 0]
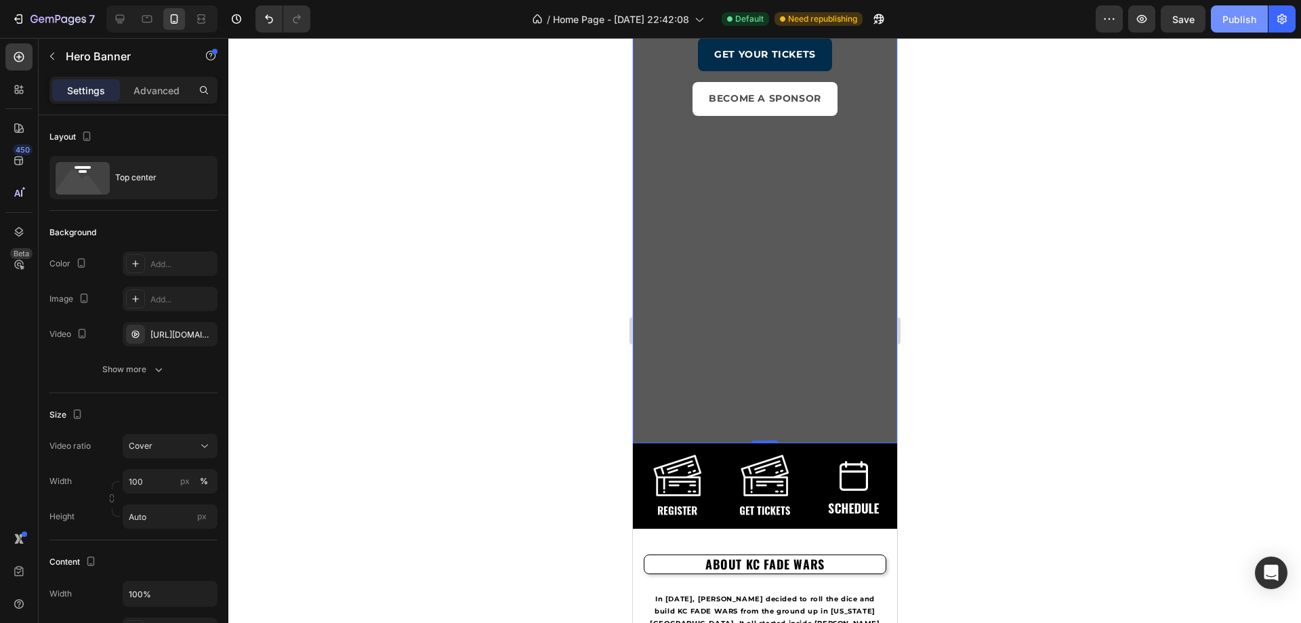
click at [1223, 14] on div "Publish" at bounding box center [1239, 19] width 34 height 14
click at [205, 459] on div "Video ratio Cover Width 100 px % Height Auto px" at bounding box center [133, 481] width 168 height 95
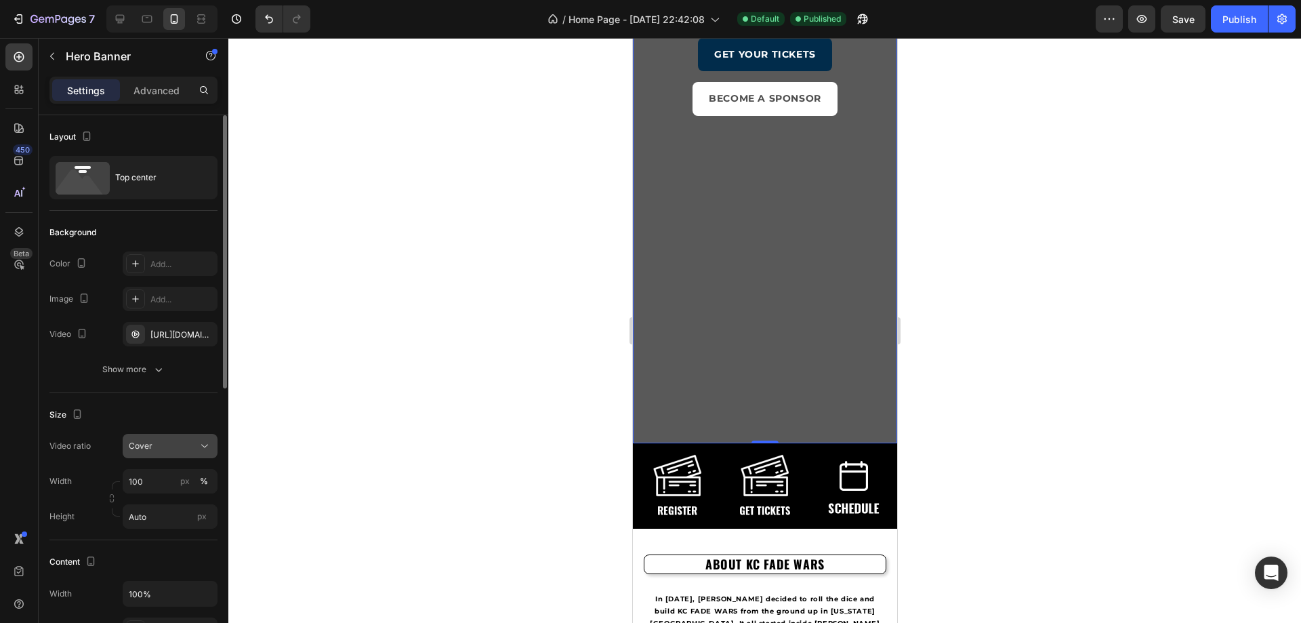
click at [203, 449] on icon at bounding box center [205, 446] width 14 height 14
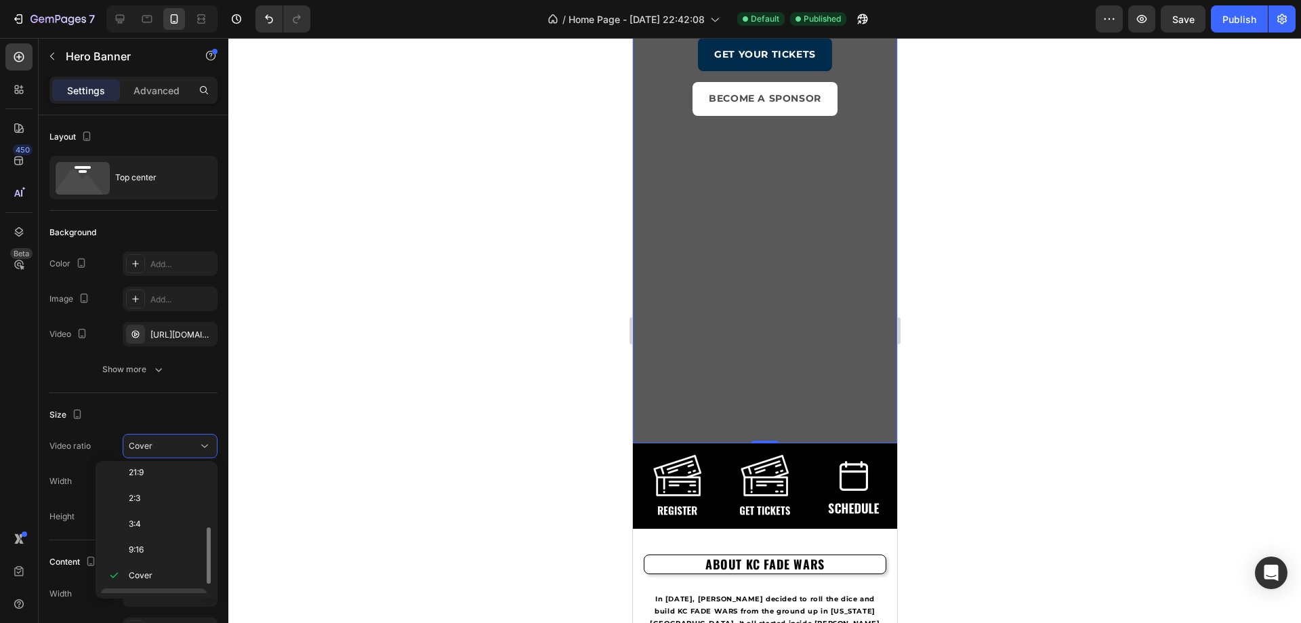
scroll to position [157, 0]
click at [164, 581] on p "Custom" at bounding box center [165, 580] width 72 height 12
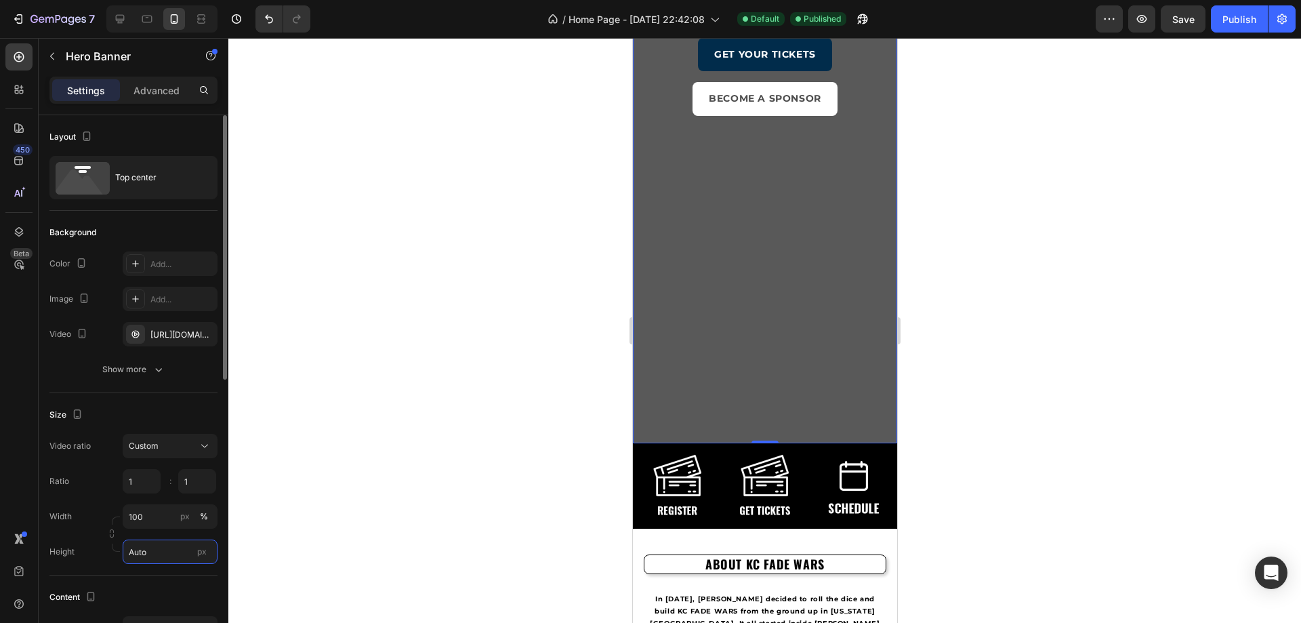
click at [164, 552] on input "Auto" at bounding box center [170, 551] width 95 height 24
click at [155, 606] on span "Fit screen" at bounding box center [147, 608] width 38 height 12
type input "100 vh"
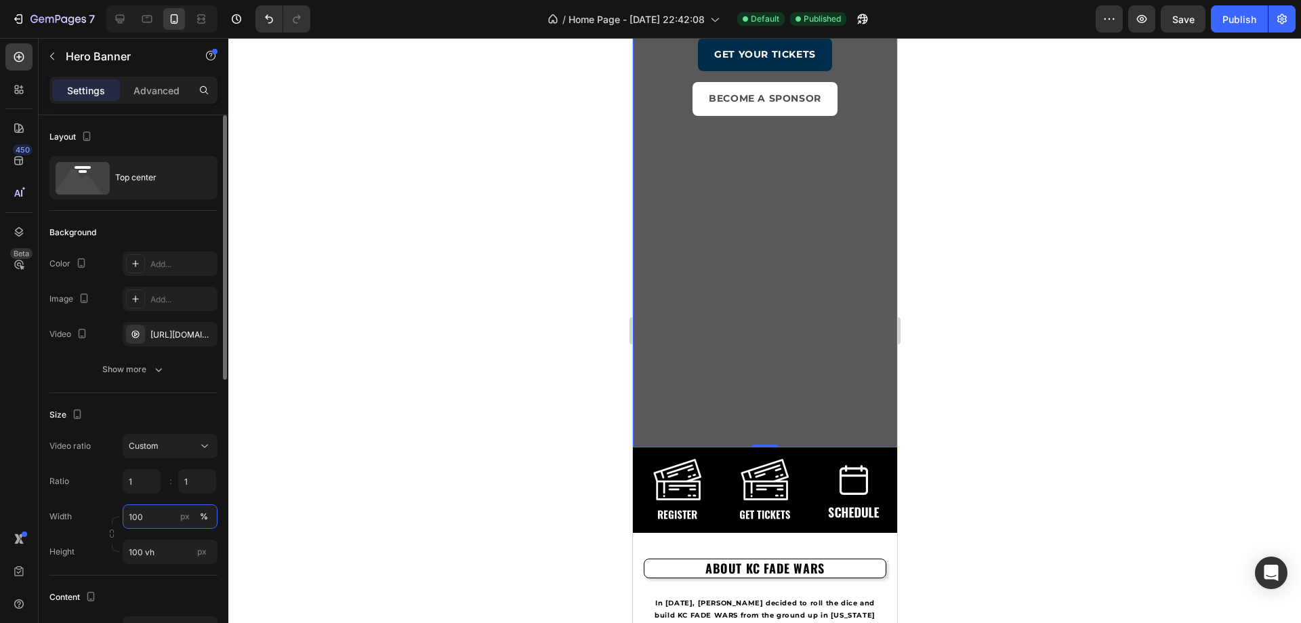
click at [168, 515] on input "100" at bounding box center [170, 516] width 95 height 24
click at [160, 572] on p "Default 100%" at bounding box center [167, 573] width 79 height 12
click at [152, 478] on input "1" at bounding box center [142, 481] width 38 height 24
type input "1"
click at [155, 515] on input "100" at bounding box center [170, 516] width 95 height 24
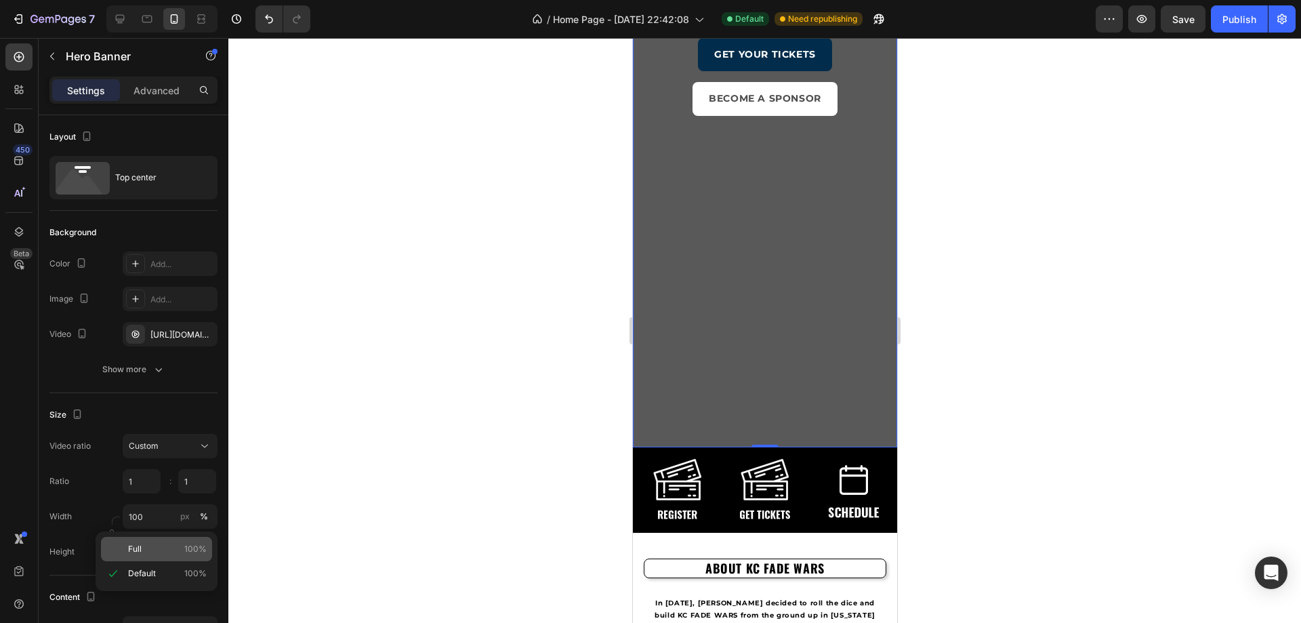
click at [171, 541] on div "Full 100%" at bounding box center [156, 549] width 111 height 24
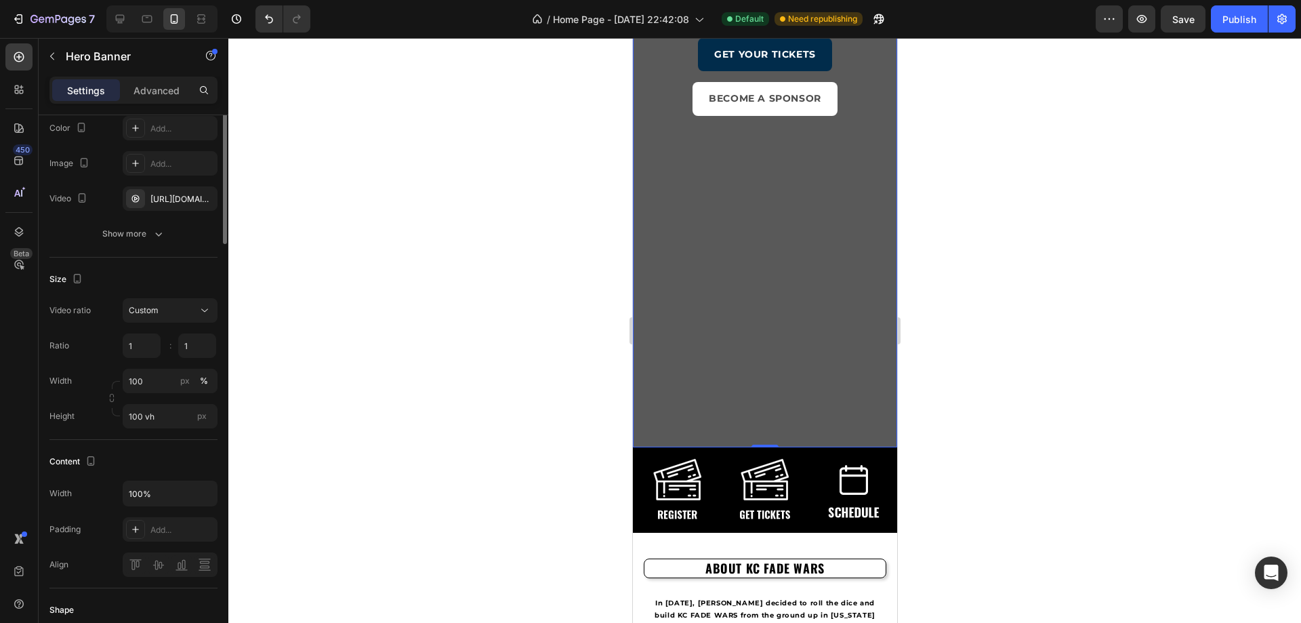
scroll to position [203, 0]
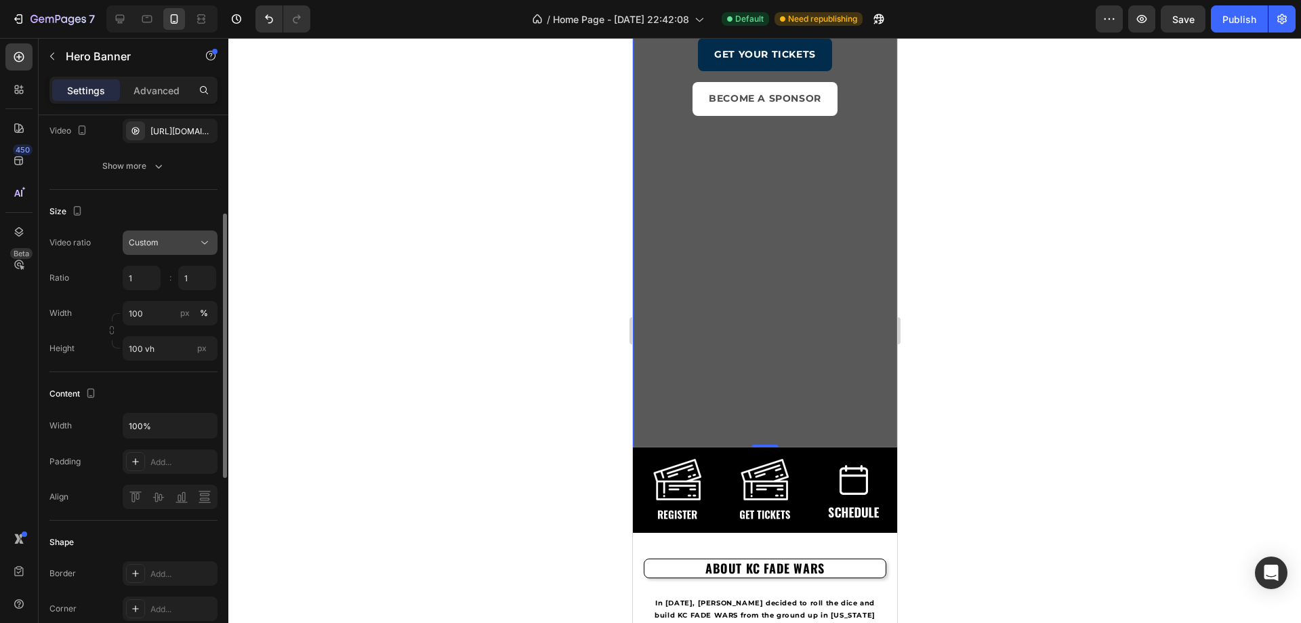
click at [208, 236] on icon at bounding box center [205, 243] width 14 height 14
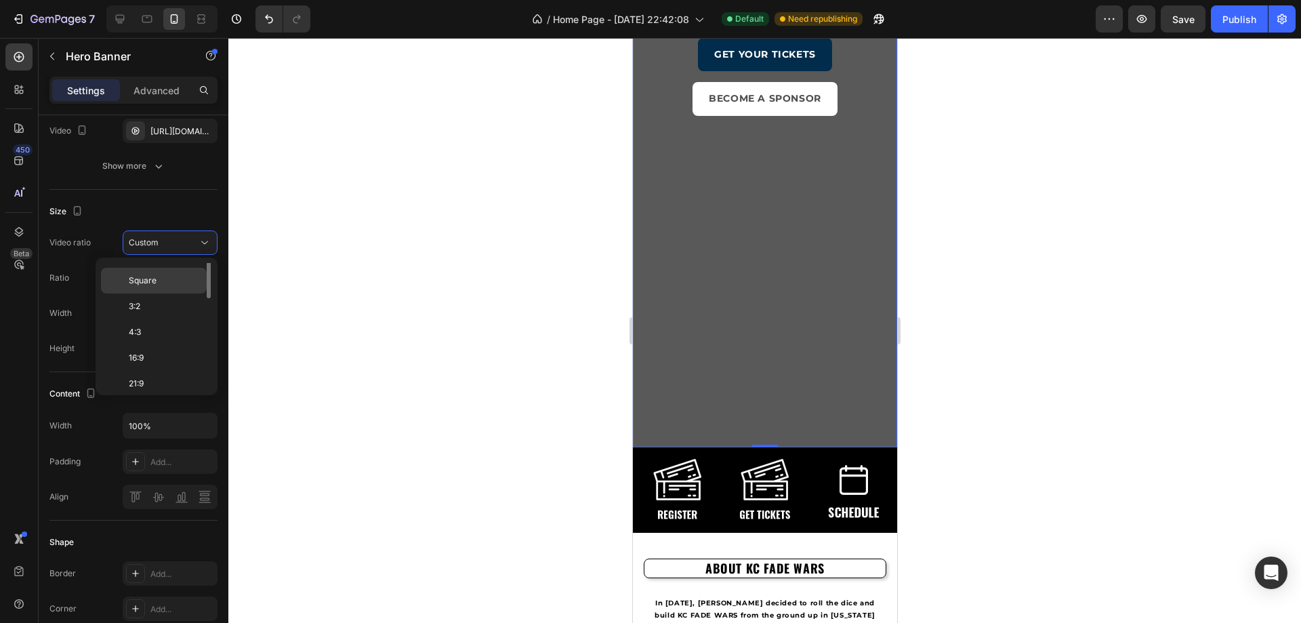
scroll to position [0, 0]
click at [149, 281] on span "Original" at bounding box center [144, 276] width 30 height 12
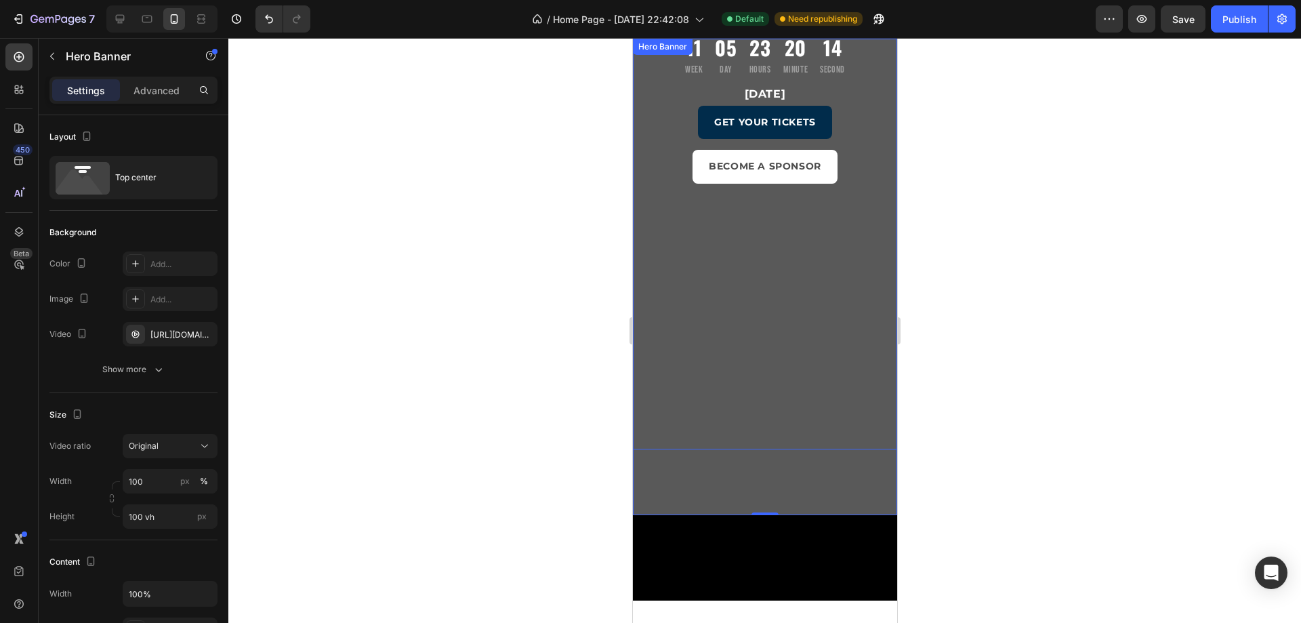
scroll to position [203, 0]
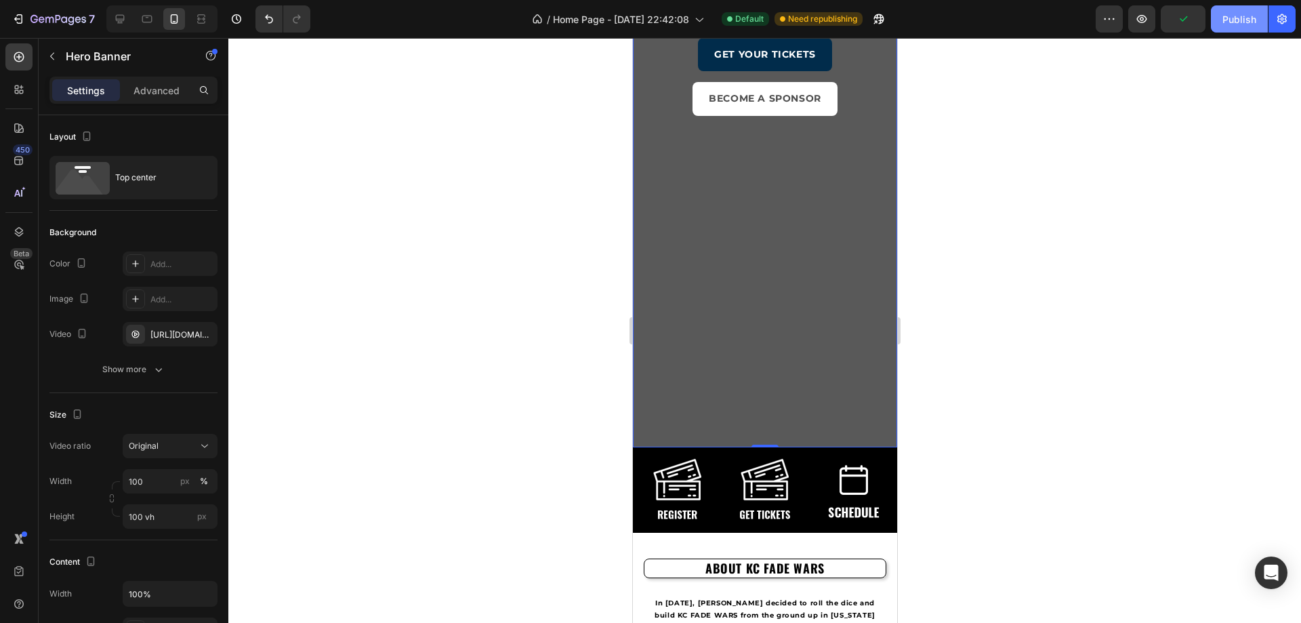
click at [1233, 20] on div "Publish" at bounding box center [1239, 19] width 34 height 14
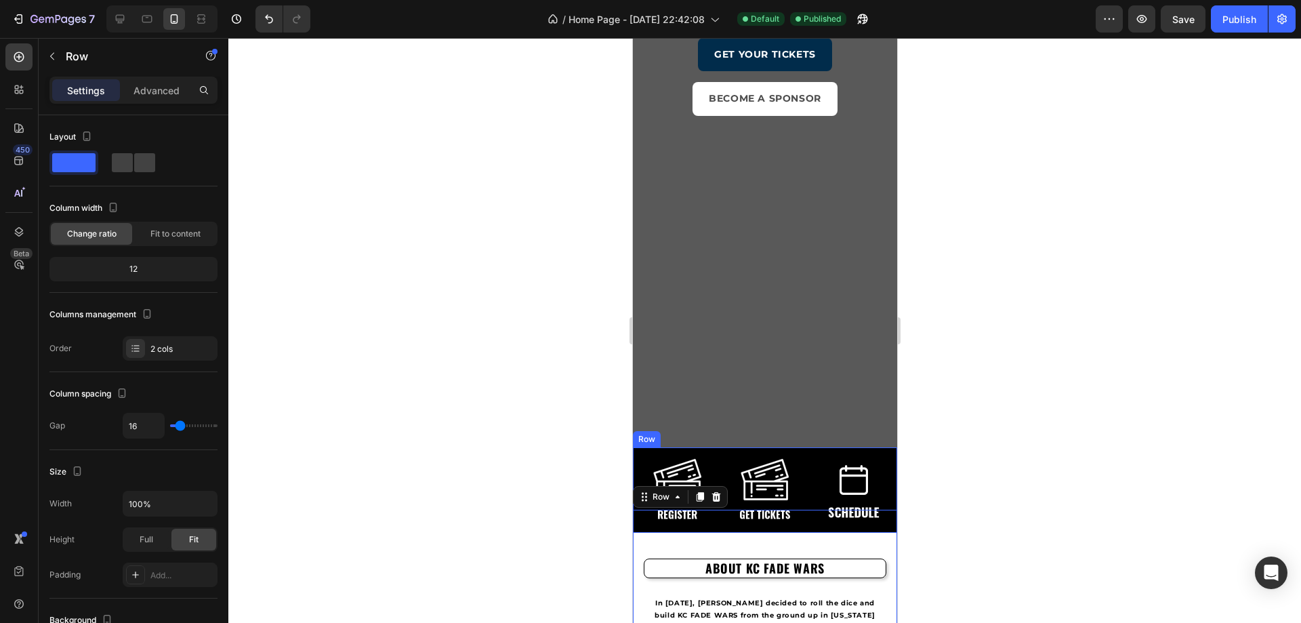
click at [636, 469] on div "Image" at bounding box center [764, 474] width 264 height 54
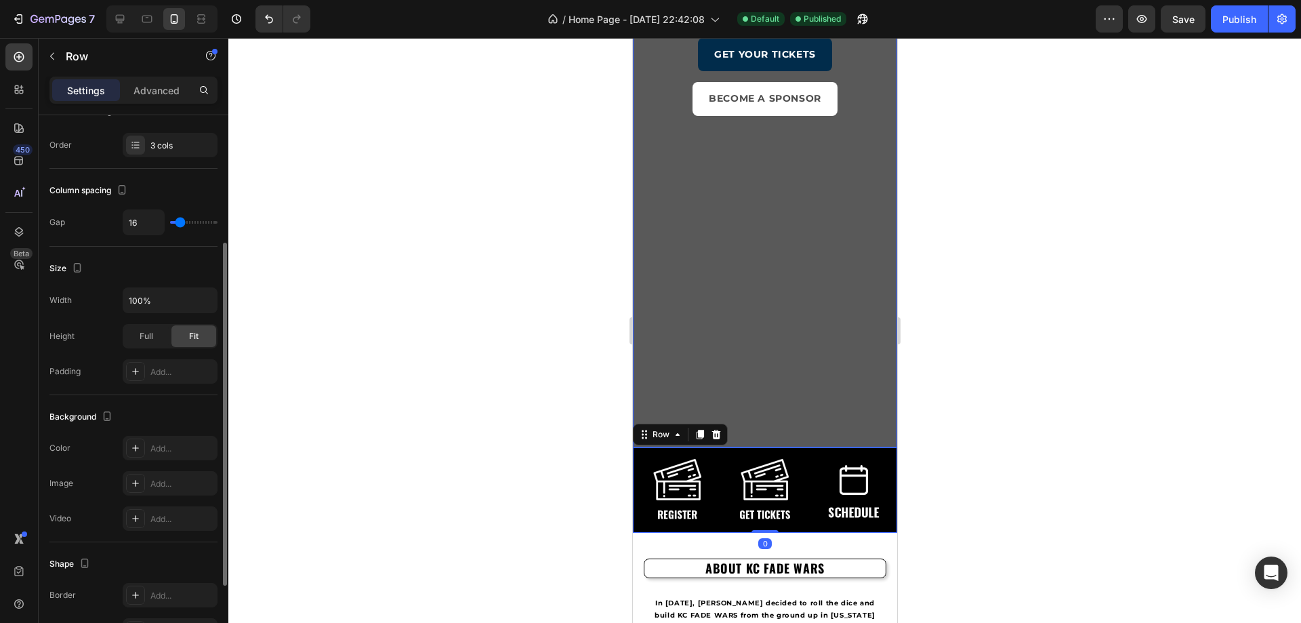
scroll to position [323, 0]
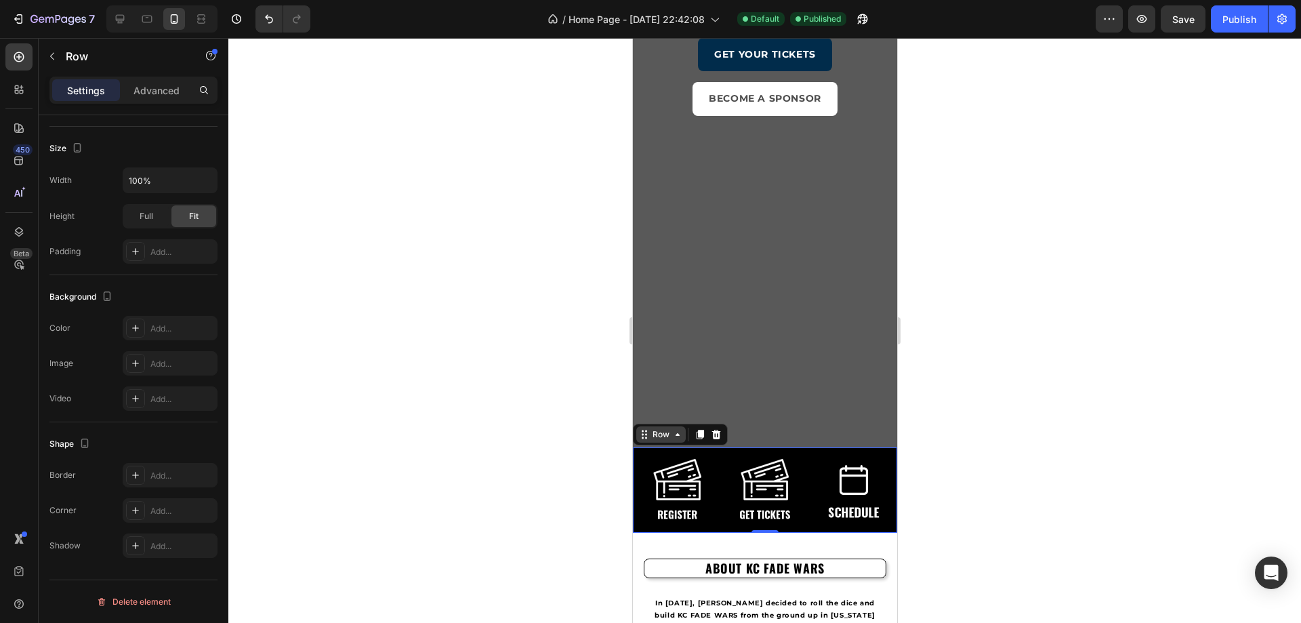
click at [659, 438] on div "Row" at bounding box center [660, 434] width 22 height 12
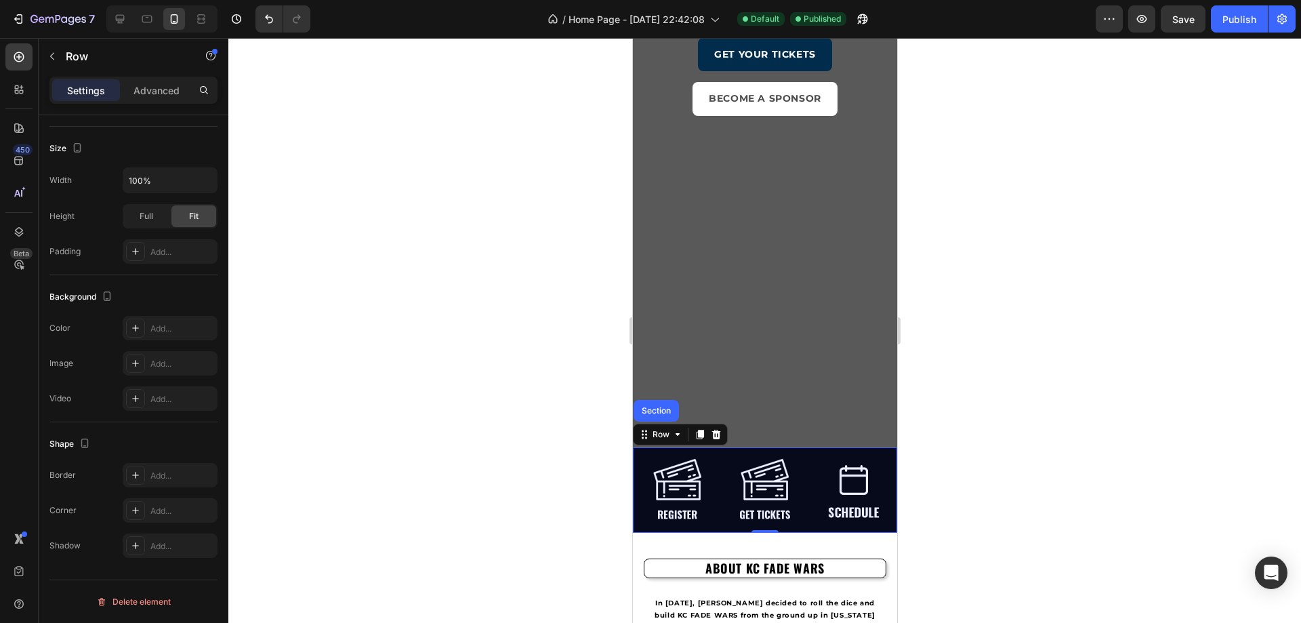
click at [651, 403] on div "Section" at bounding box center [655, 411] width 45 height 22
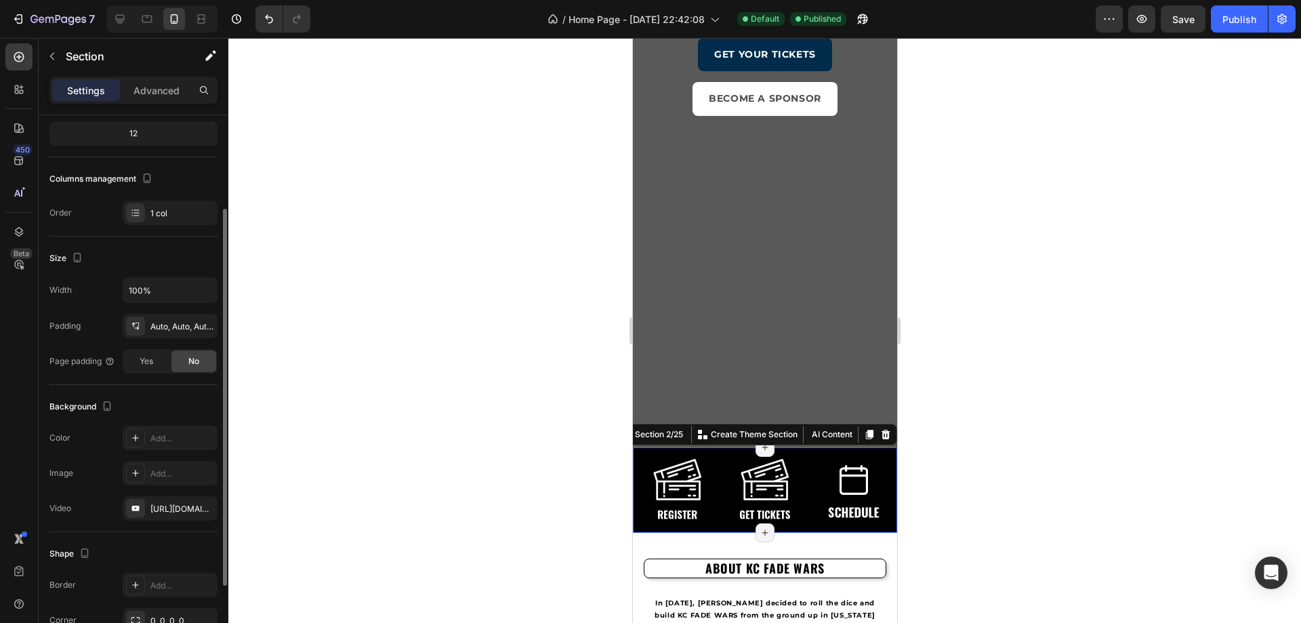
scroll to position [203, 0]
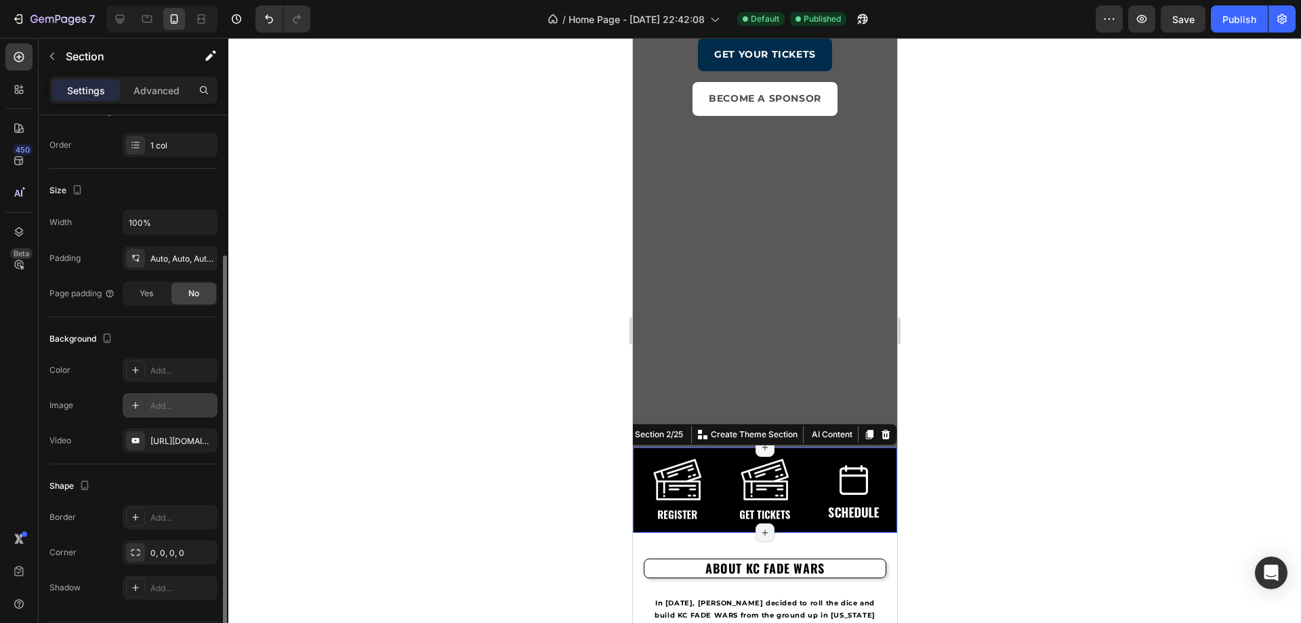
click at [181, 410] on div "Add..." at bounding box center [182, 406] width 64 height 12
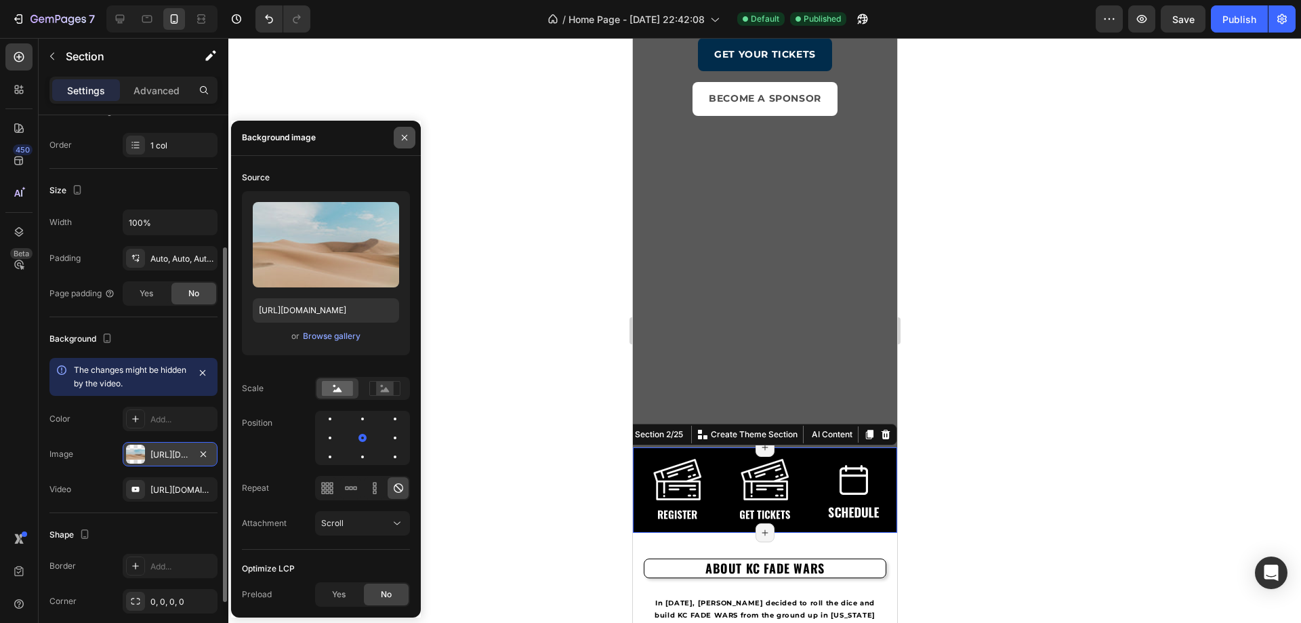
click at [405, 145] on button "button" at bounding box center [405, 138] width 22 height 22
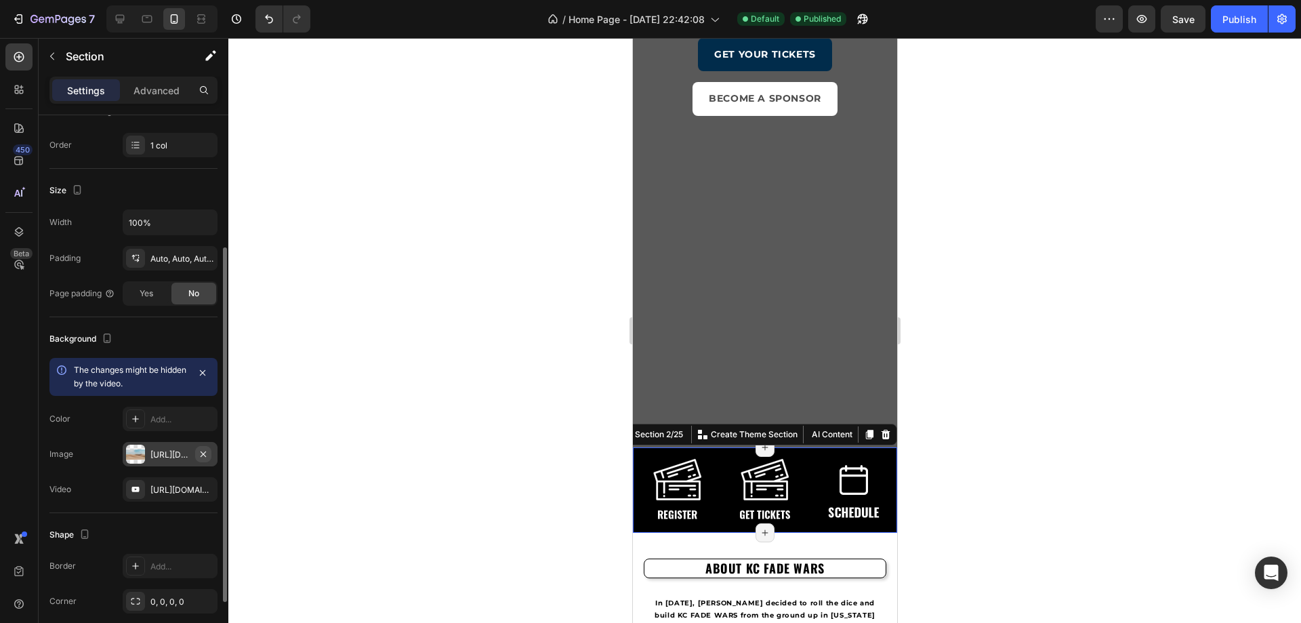
click at [205, 449] on icon "button" at bounding box center [203, 454] width 11 height 11
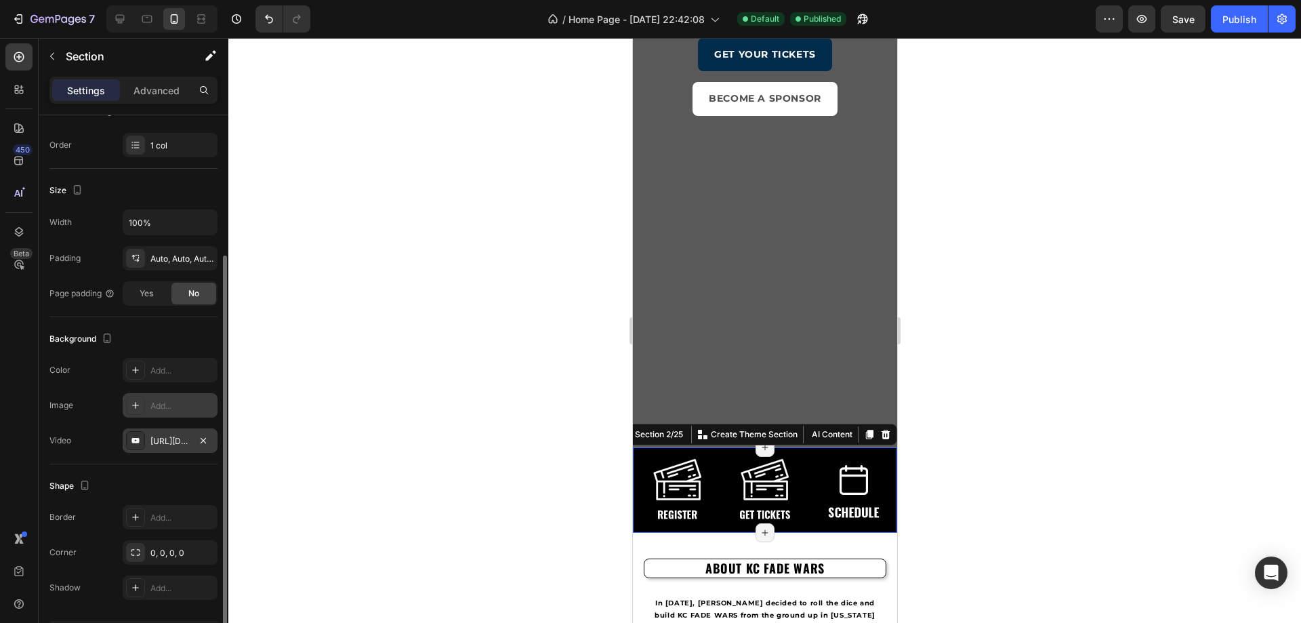
click at [177, 443] on div "https://www.youtube.com/watch?v=AvgSYZqaUWY" at bounding box center [169, 441] width 39 height 12
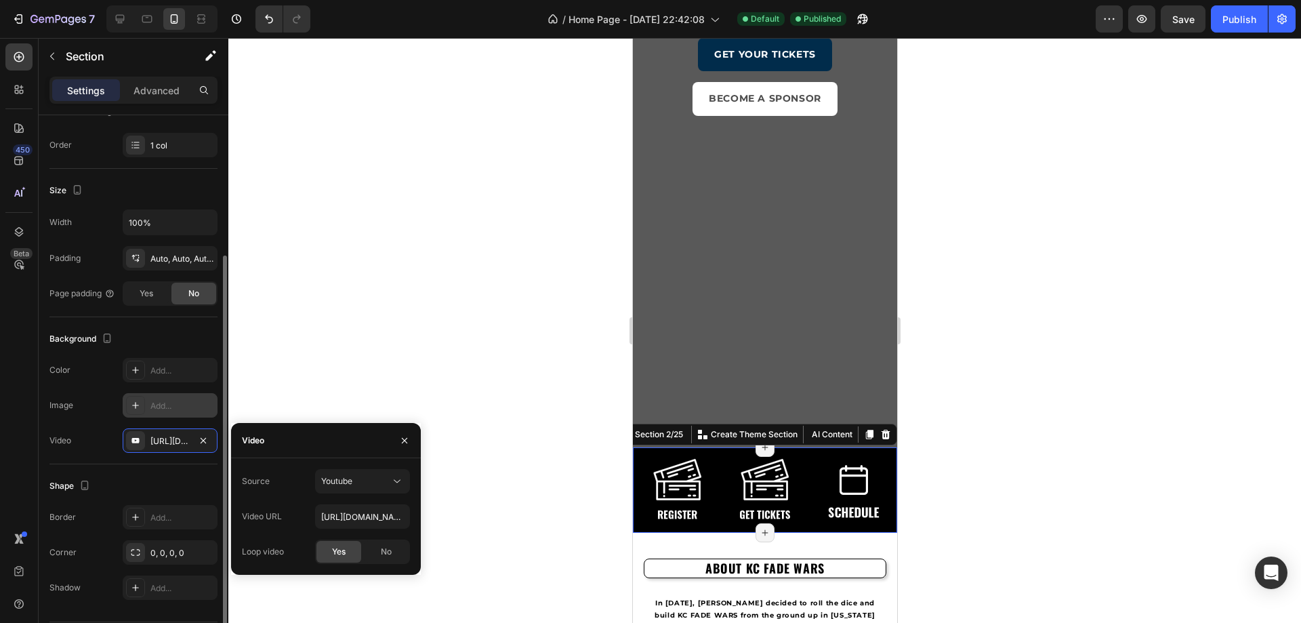
click at [127, 469] on div "Shape Border Add... Corner 0, 0, 0, 0 Shadow Add..." at bounding box center [133, 537] width 168 height 146
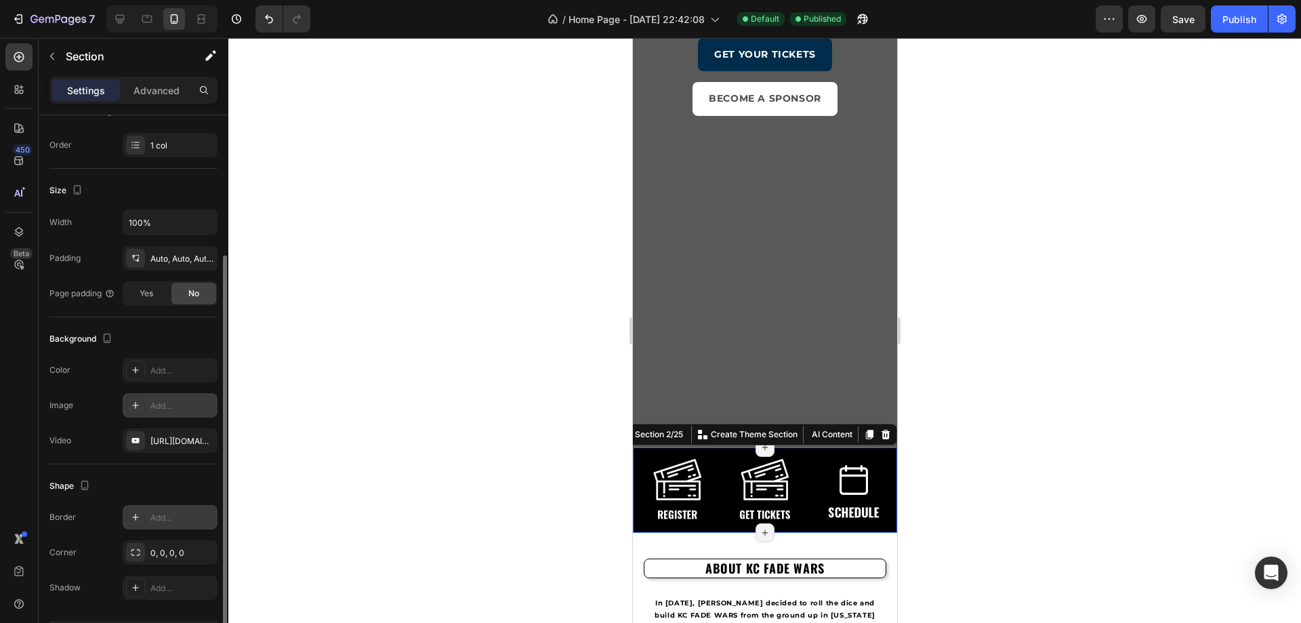
scroll to position [245, 0]
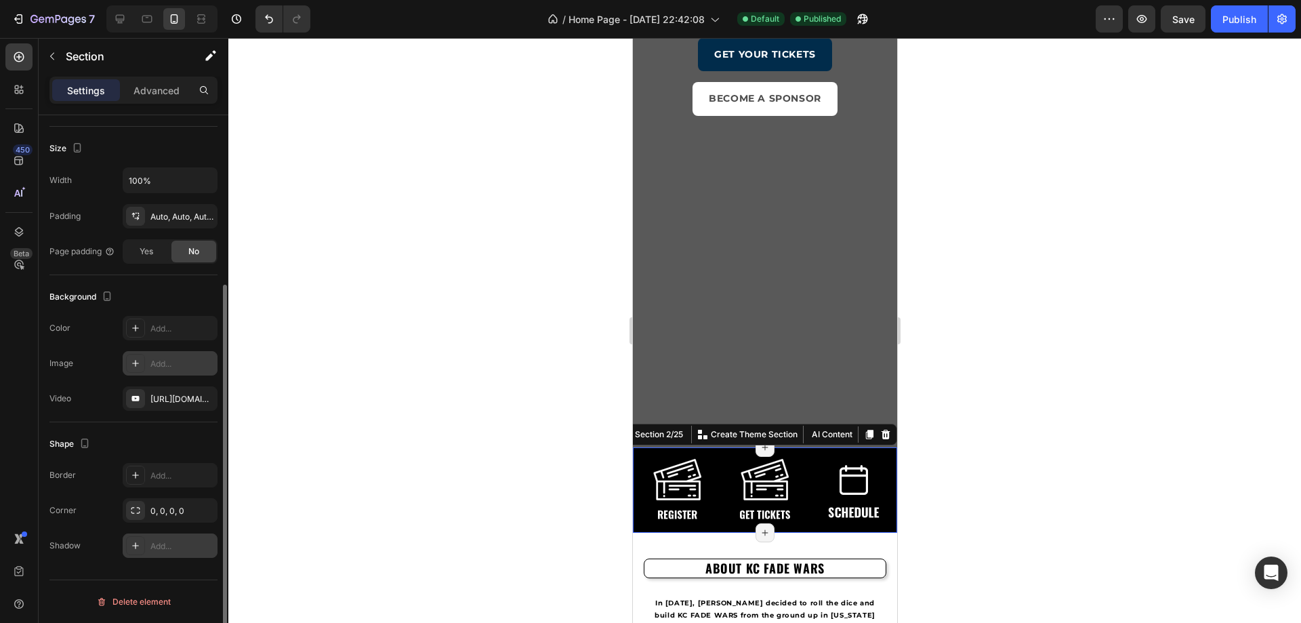
click at [167, 540] on div "Add..." at bounding box center [182, 546] width 64 height 12
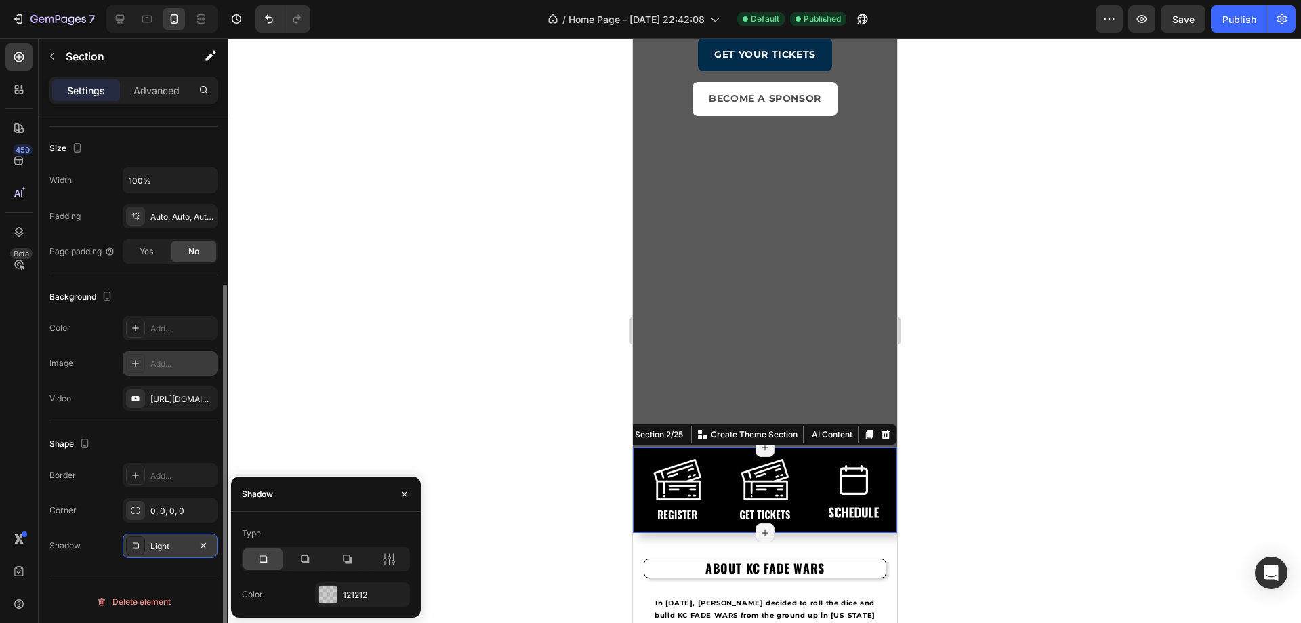
click at [392, 505] on div at bounding box center [404, 493] width 33 height 35
click at [397, 495] on button "button" at bounding box center [405, 494] width 22 height 22
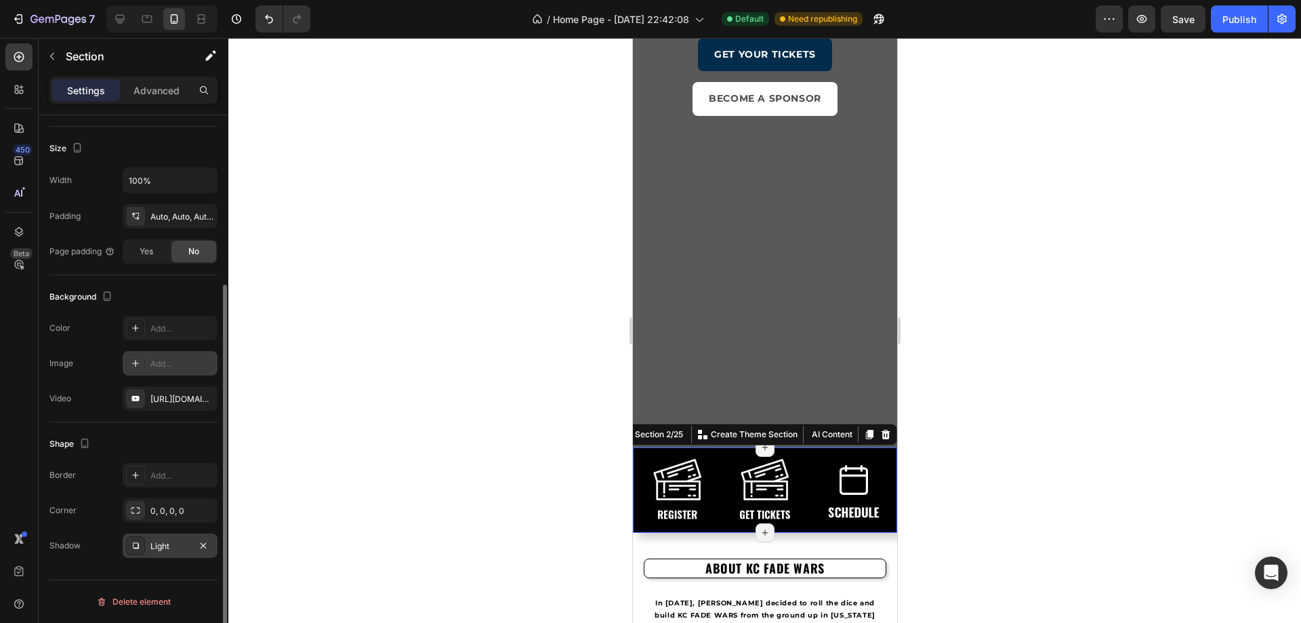
scroll to position [407, 0]
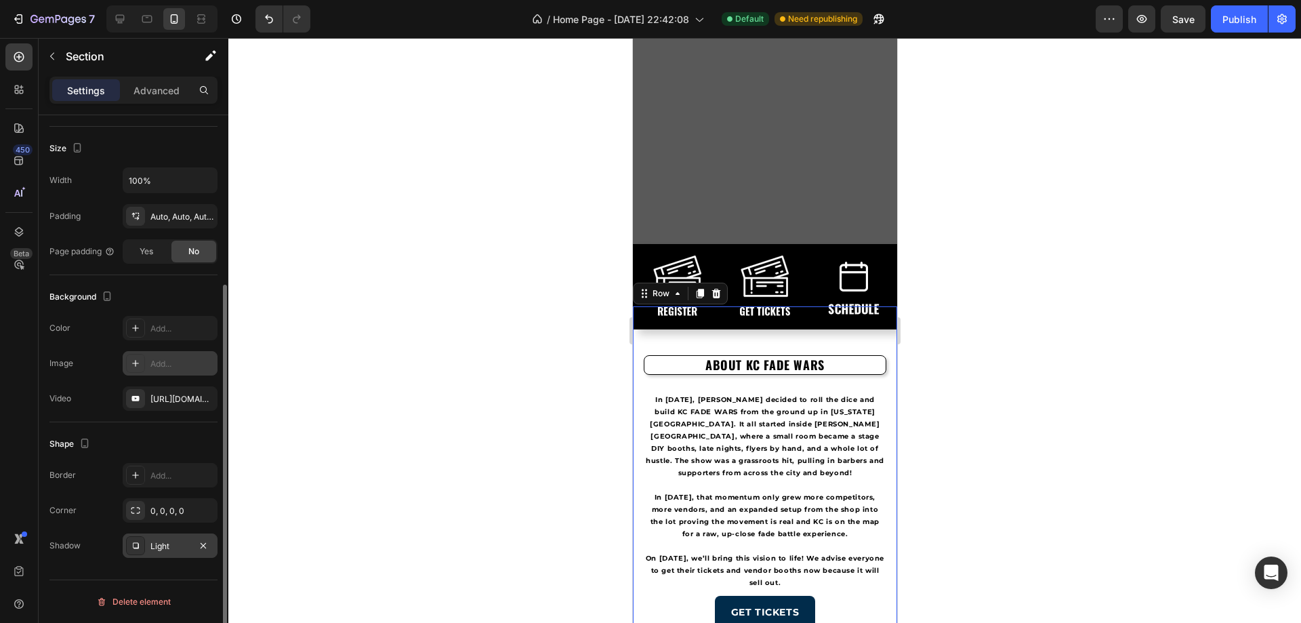
click at [676, 332] on div "ABOUT KC FADE WARS Heading In 2024, Goldo Plug decided to roll the dice and bui…" at bounding box center [764, 528] width 264 height 445
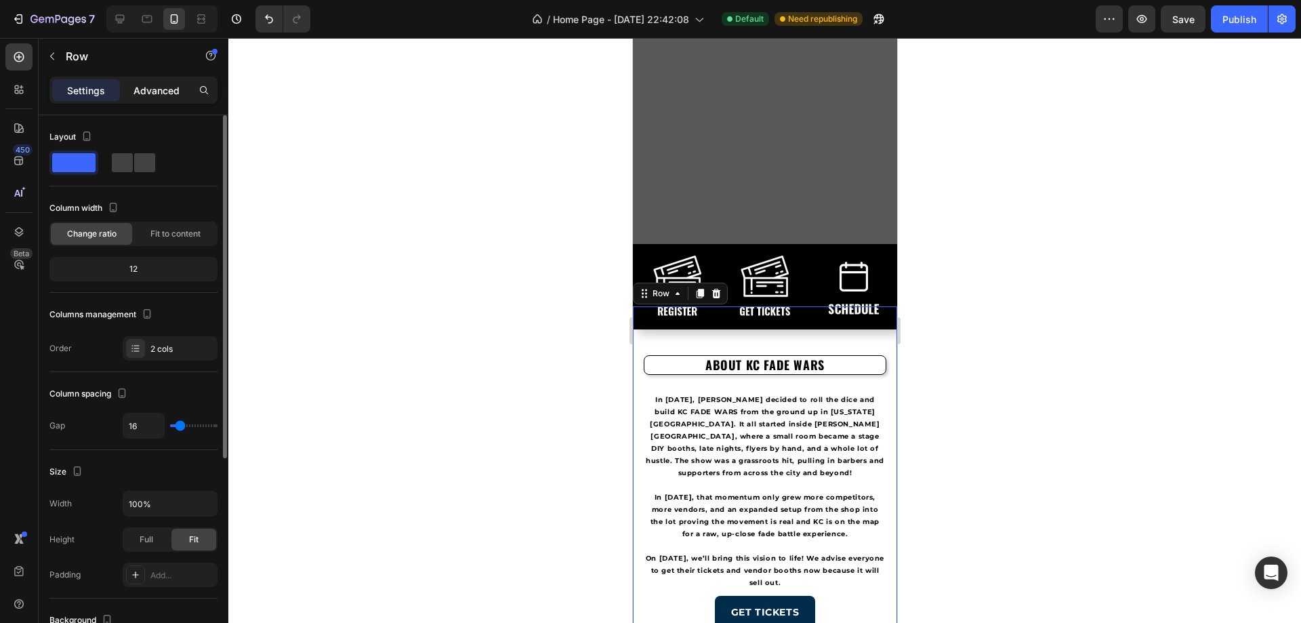
click at [169, 91] on p "Advanced" at bounding box center [156, 90] width 46 height 14
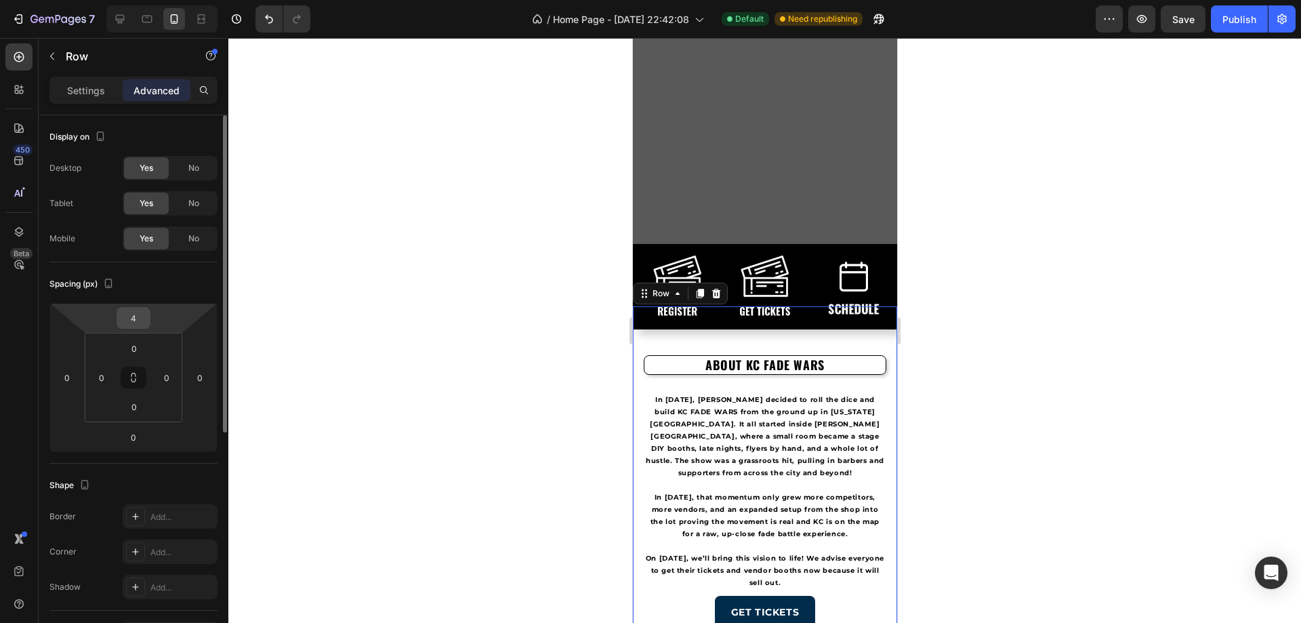
click at [133, 320] on input "4" at bounding box center [133, 318] width 27 height 20
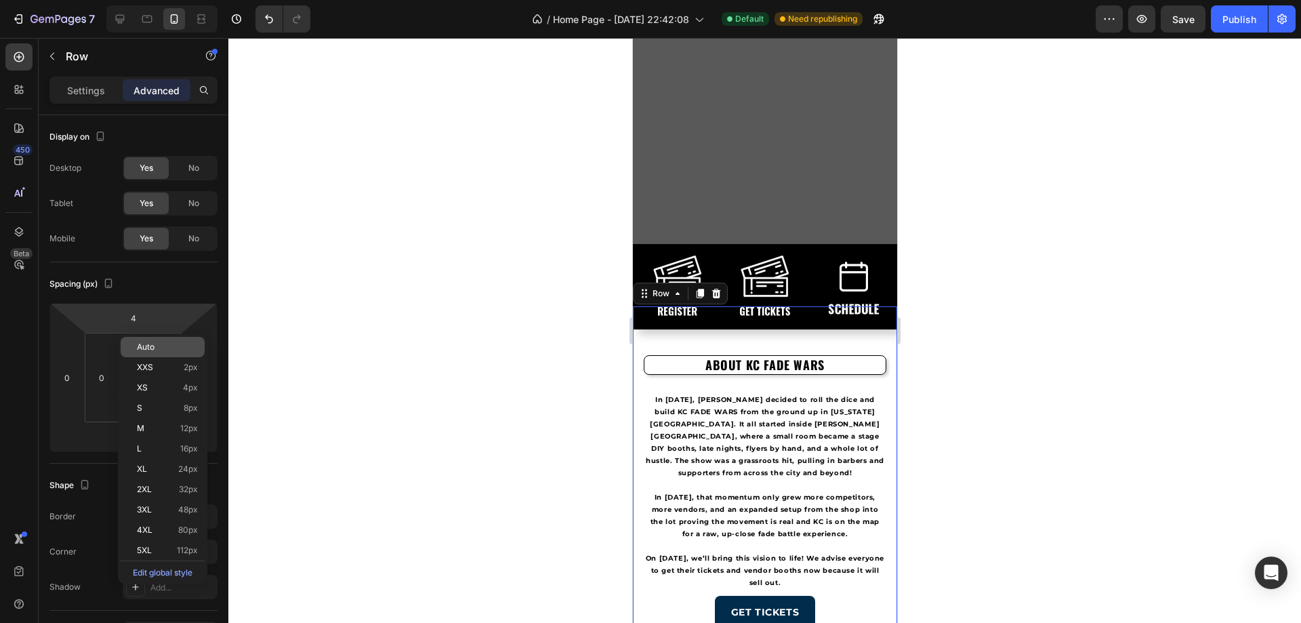
click at [144, 337] on div "Auto" at bounding box center [163, 347] width 84 height 20
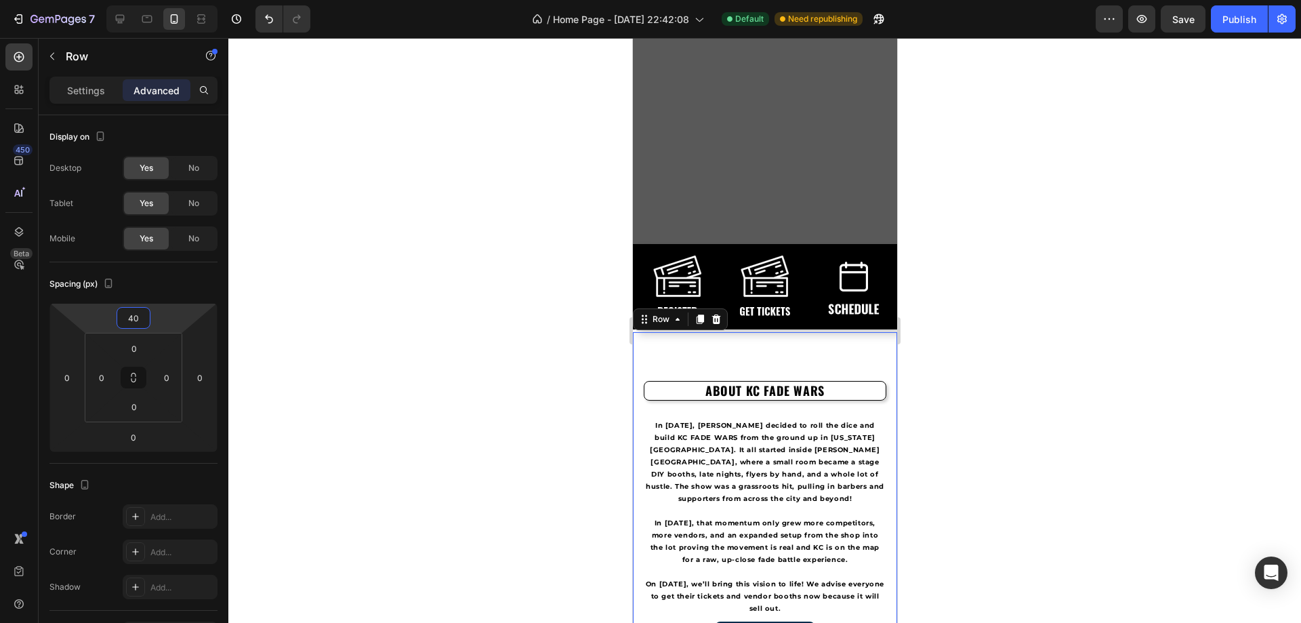
type input "38"
drag, startPoint x: 165, startPoint y: 316, endPoint x: 193, endPoint y: 304, distance: 31.2
click at [193, 0] on html "7 / Home Page - [DATE] 22:42:08 Default Need republishing Preview Save Publish …" at bounding box center [650, 0] width 1301 height 0
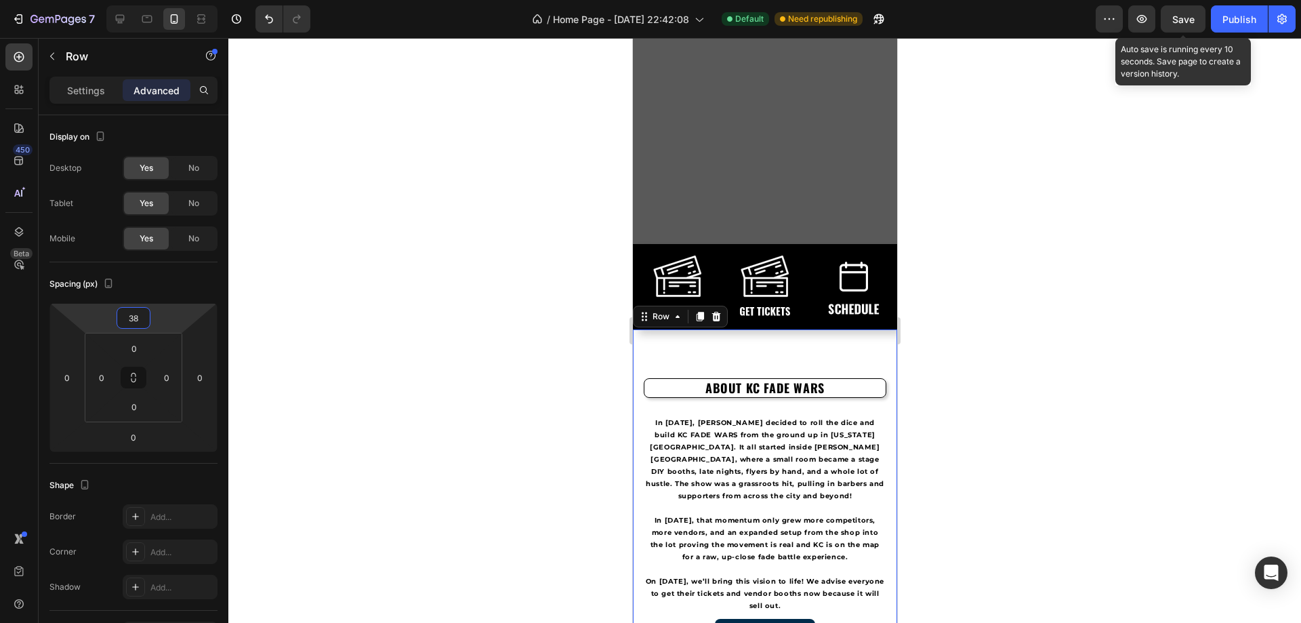
click at [1179, 17] on span "Save" at bounding box center [1183, 20] width 22 height 12
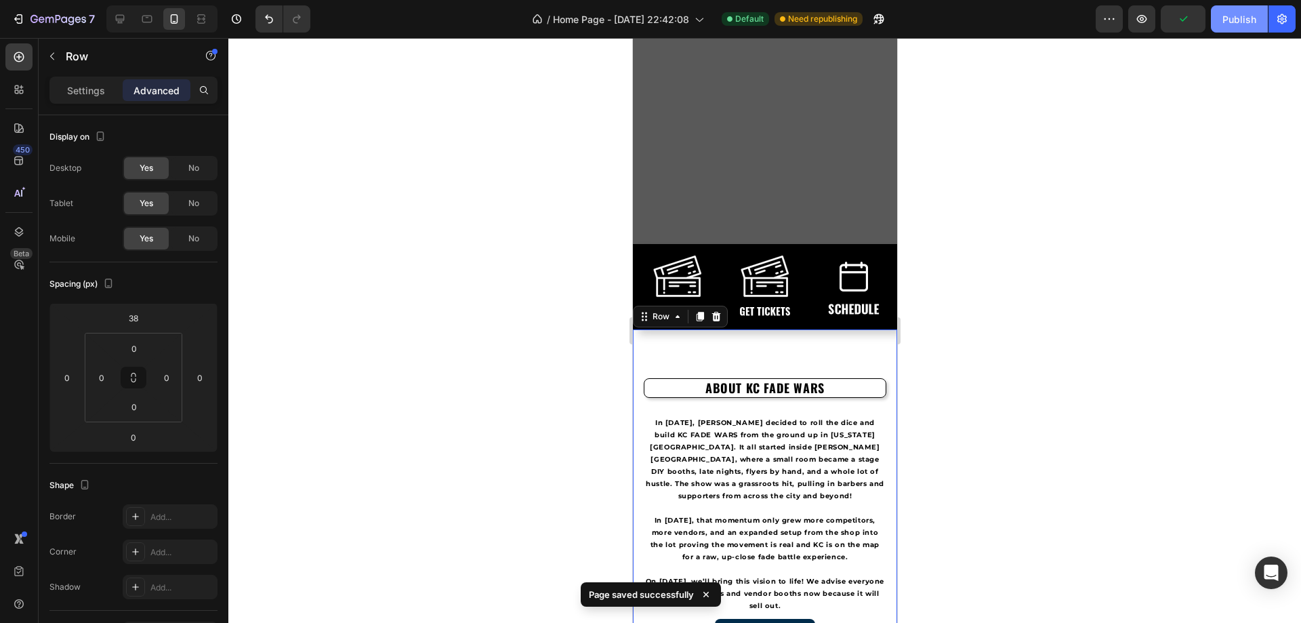
click at [1235, 10] on button "Publish" at bounding box center [1239, 18] width 57 height 27
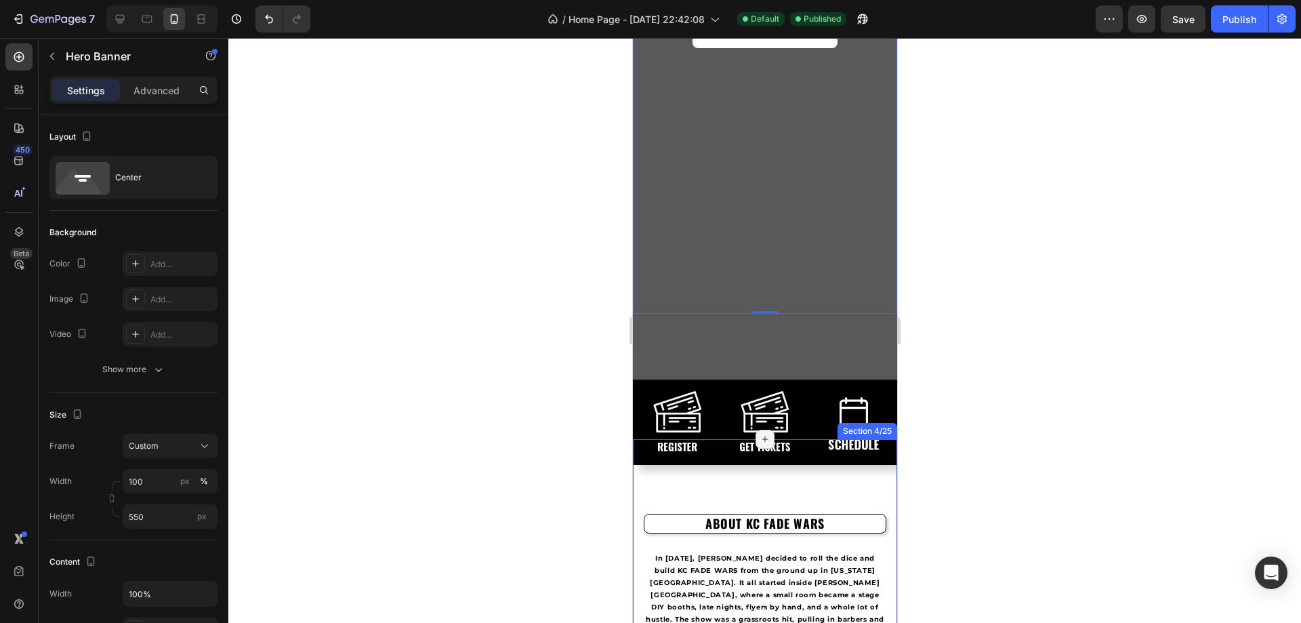
scroll to position [407, 0]
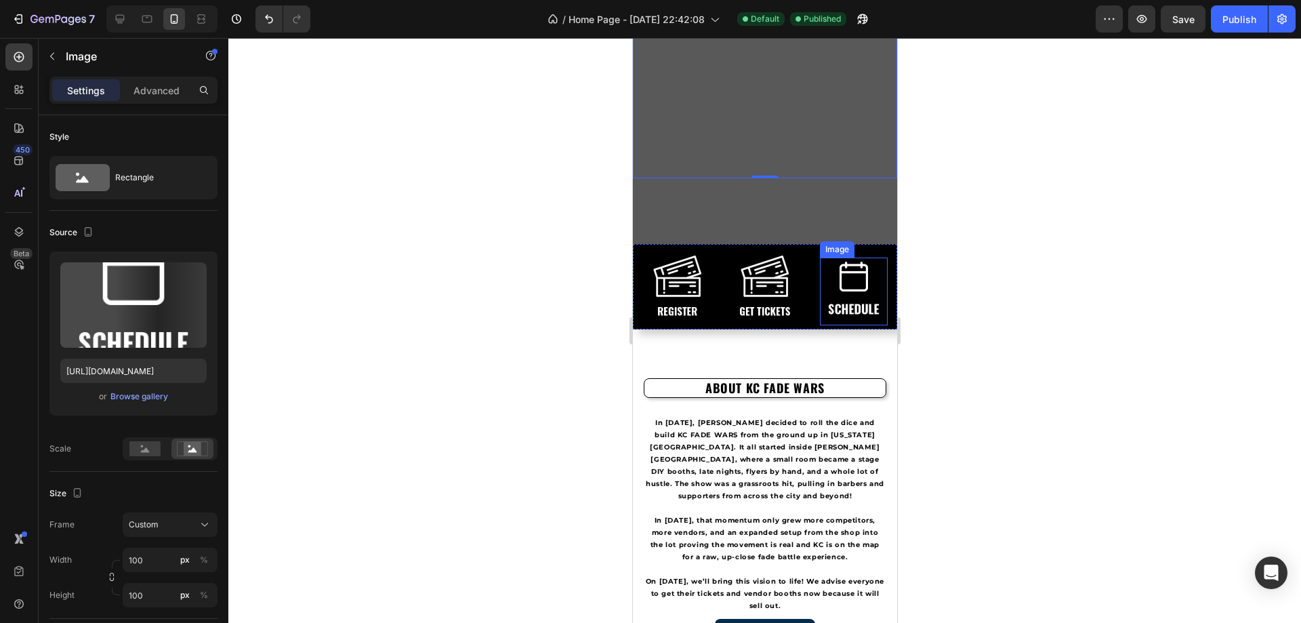
click at [838, 285] on img at bounding box center [853, 291] width 68 height 68
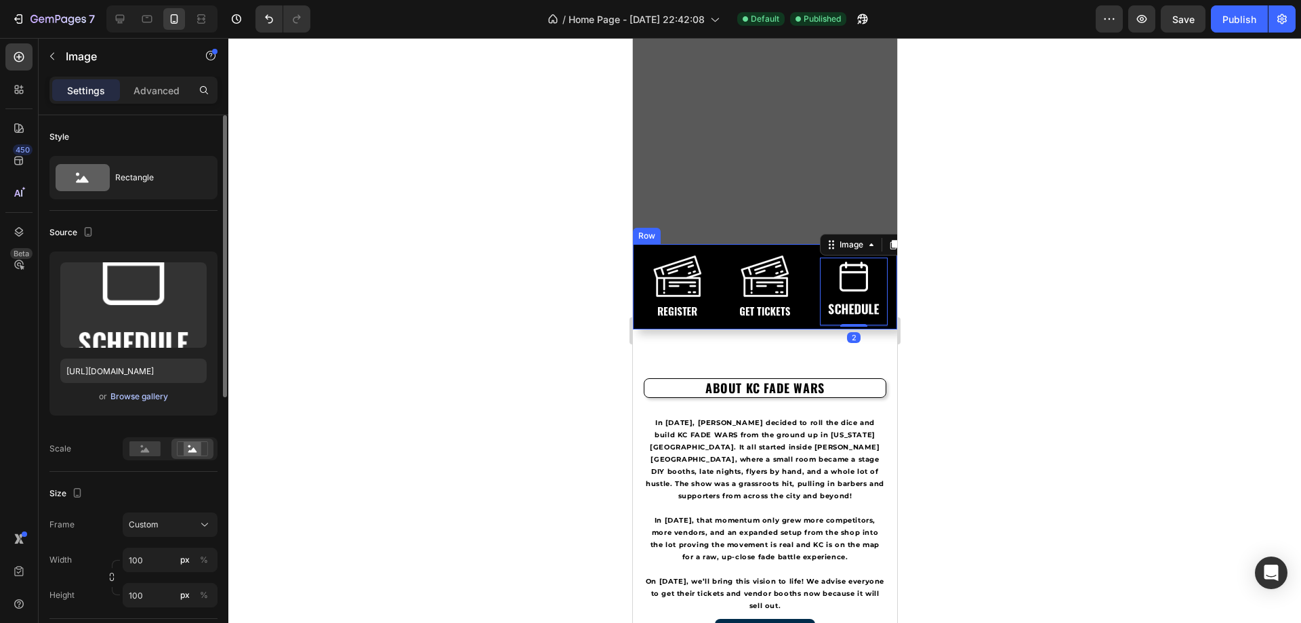
click at [152, 396] on div "Browse gallery" at bounding box center [139, 396] width 58 height 12
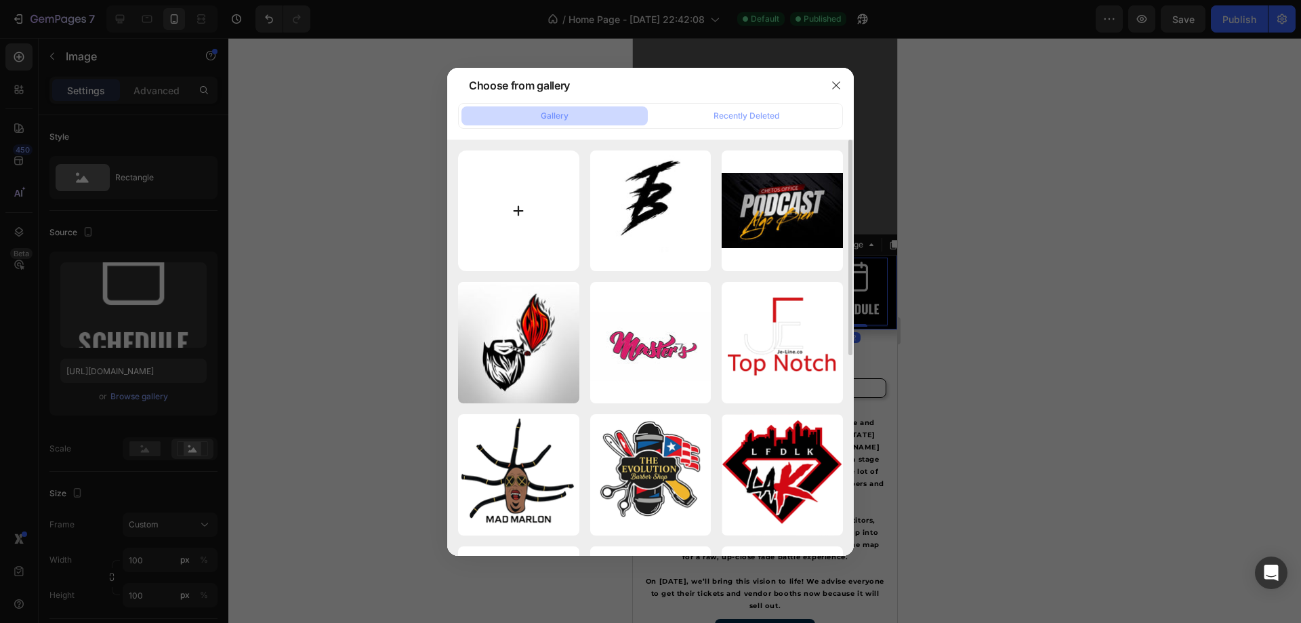
click at [524, 199] on input "file" at bounding box center [518, 210] width 121 height 121
type input "C:\fakepath\ticketsW.tif"
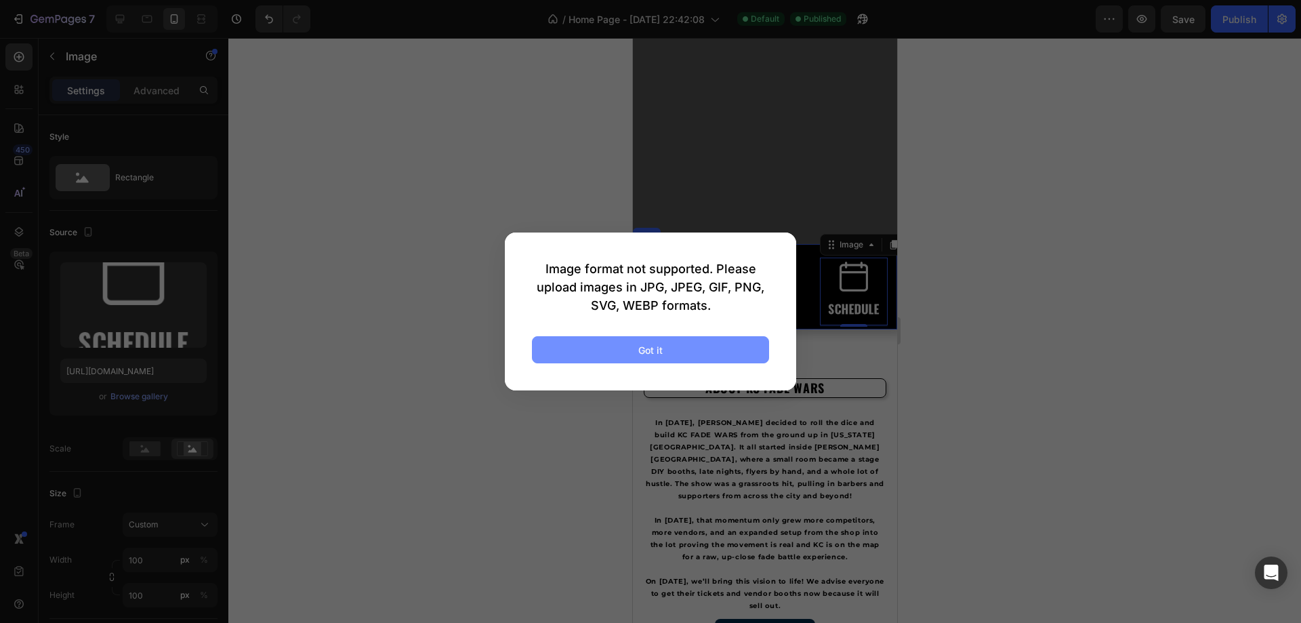
click at [703, 347] on button "Got it" at bounding box center [650, 349] width 237 height 27
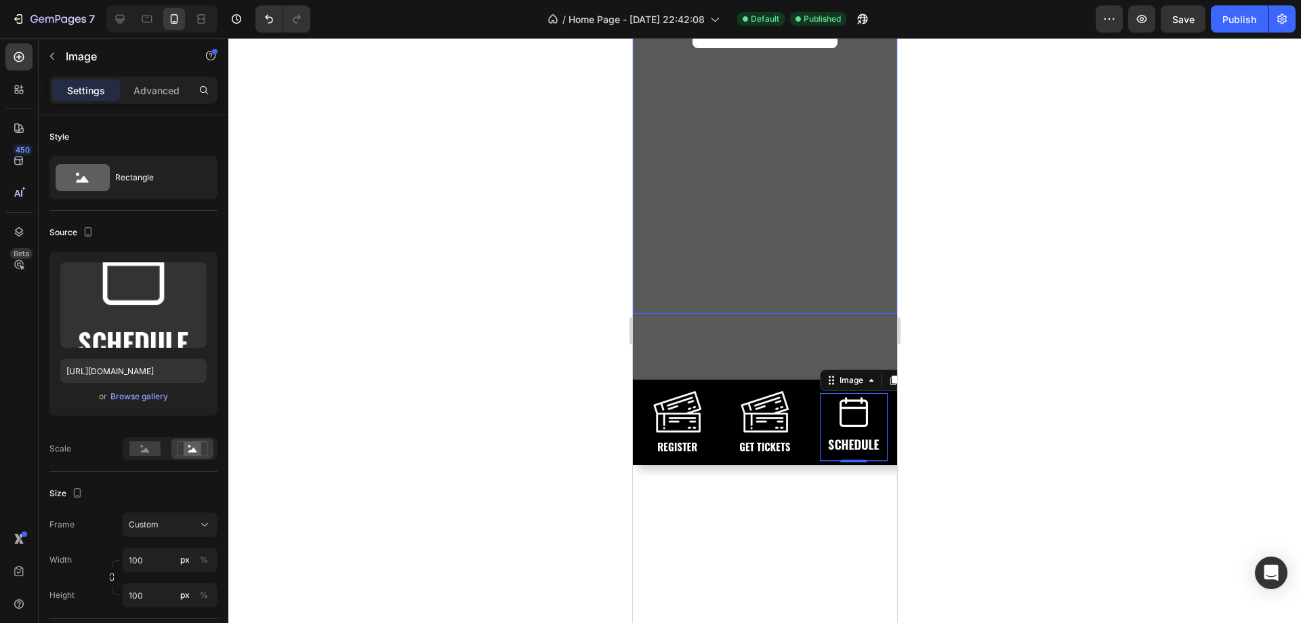
scroll to position [68, 0]
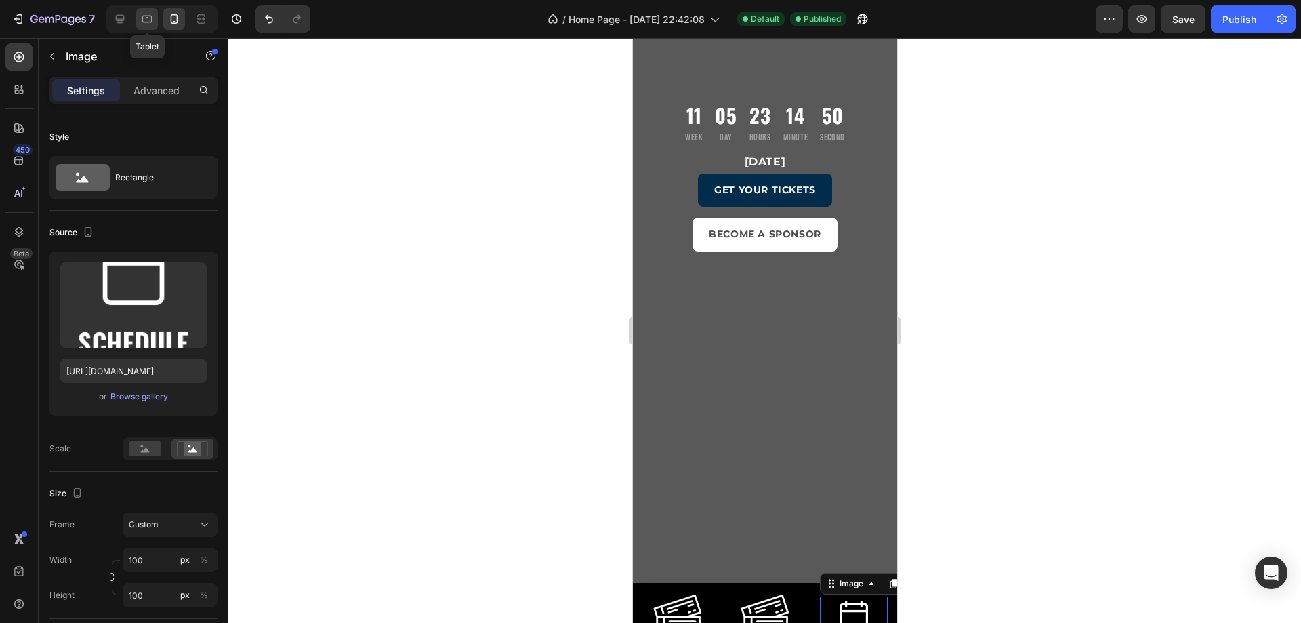
click at [142, 16] on icon at bounding box center [147, 19] width 14 height 14
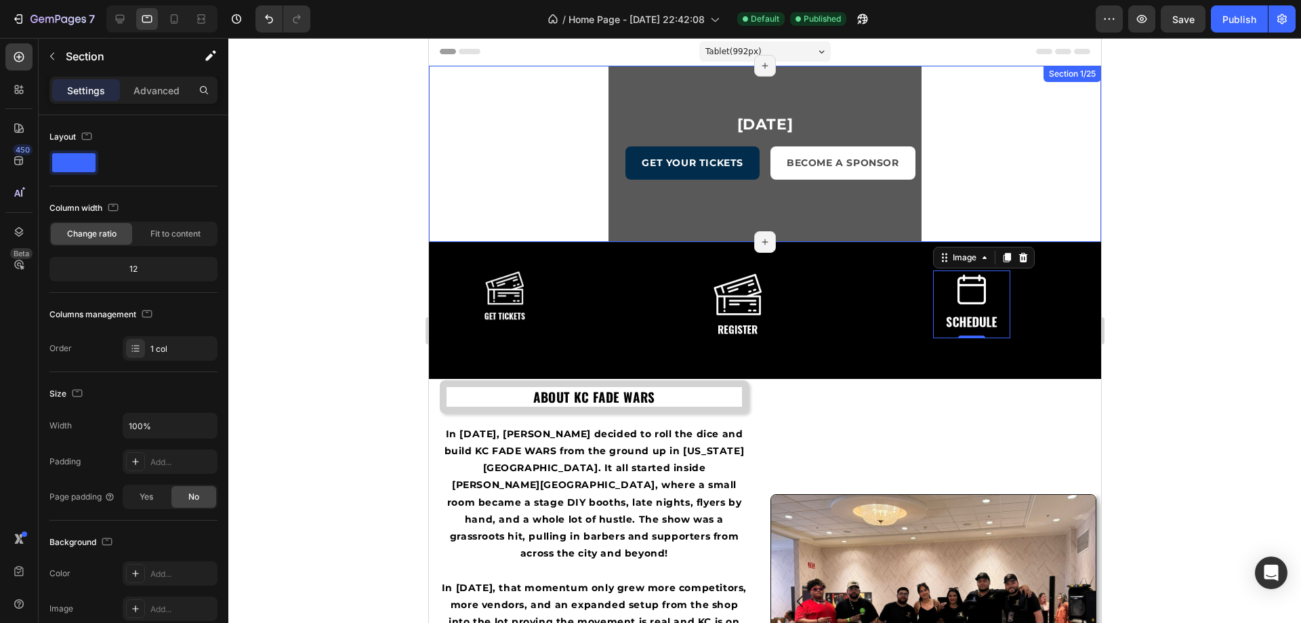
click at [590, 170] on div "11 Week 05 Day 23 Hours 14 Minute 47 Second Countdown Timer November 16, 2025 H…" at bounding box center [764, 154] width 672 height 176
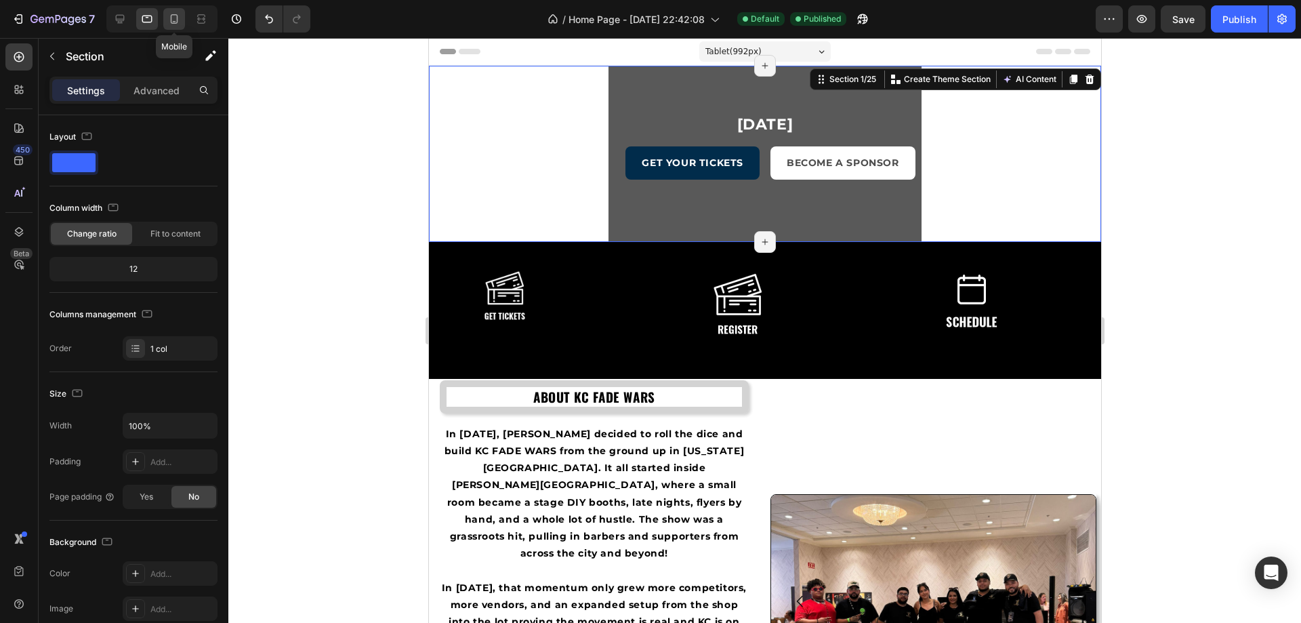
click at [167, 22] on div at bounding box center [174, 19] width 22 height 22
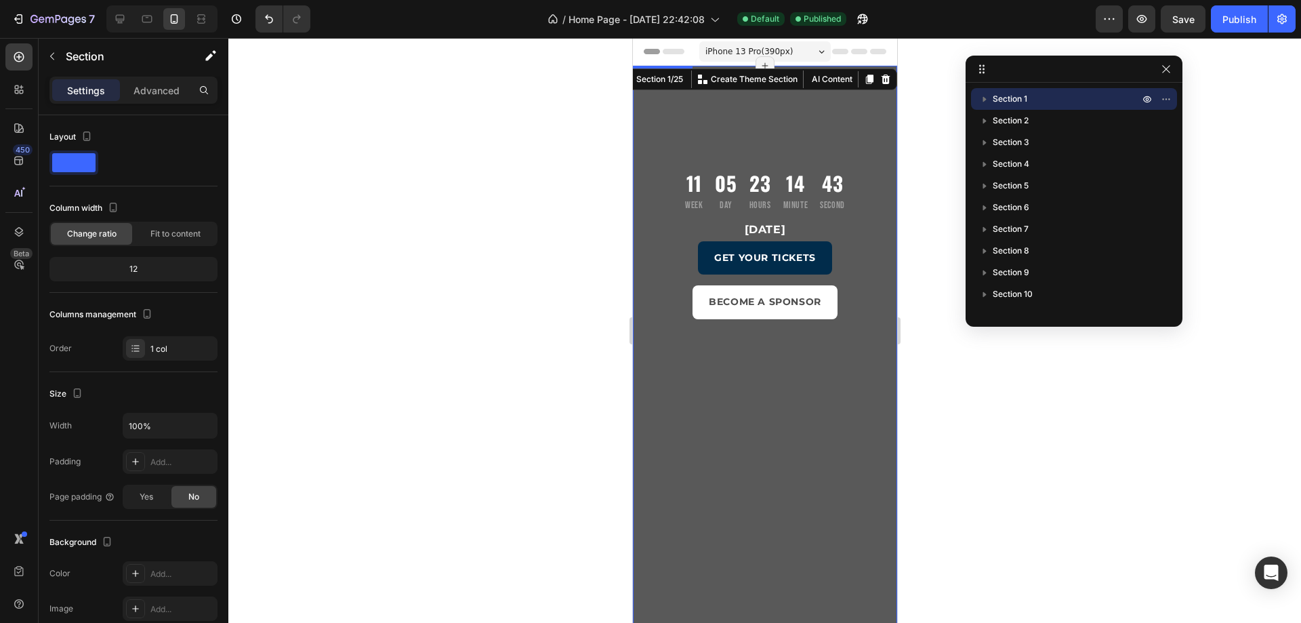
scroll to position [271, 0]
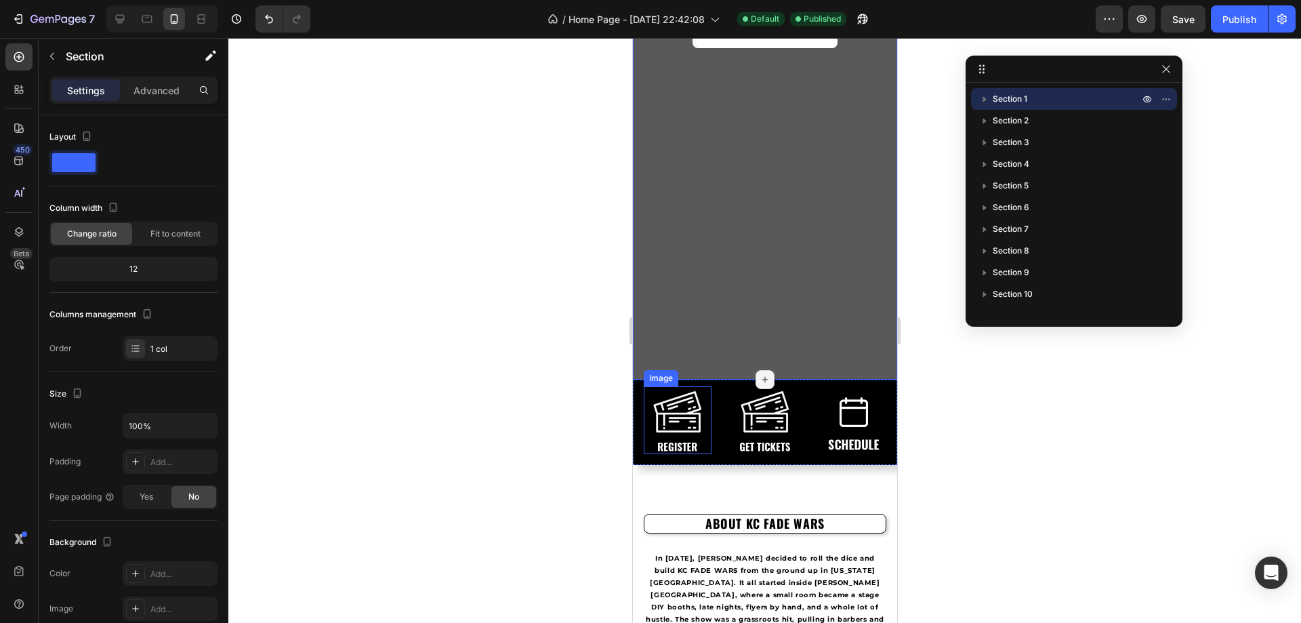
click at [668, 423] on img at bounding box center [677, 420] width 68 height 68
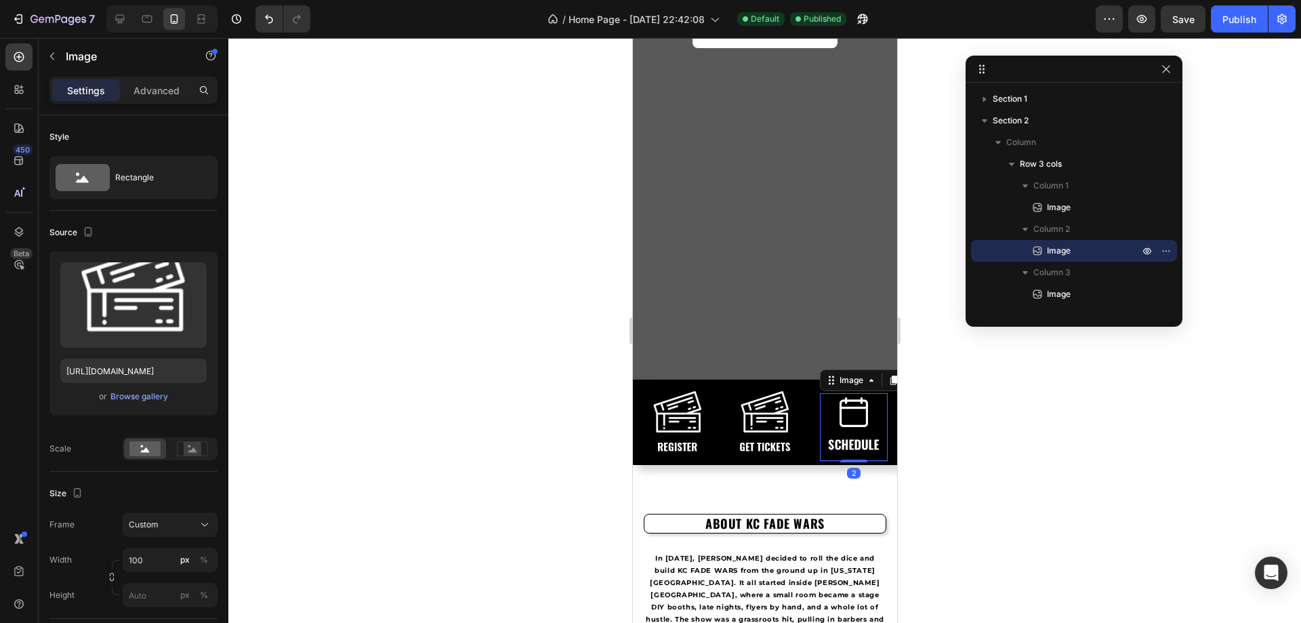
click at [842, 424] on img at bounding box center [853, 427] width 68 height 68
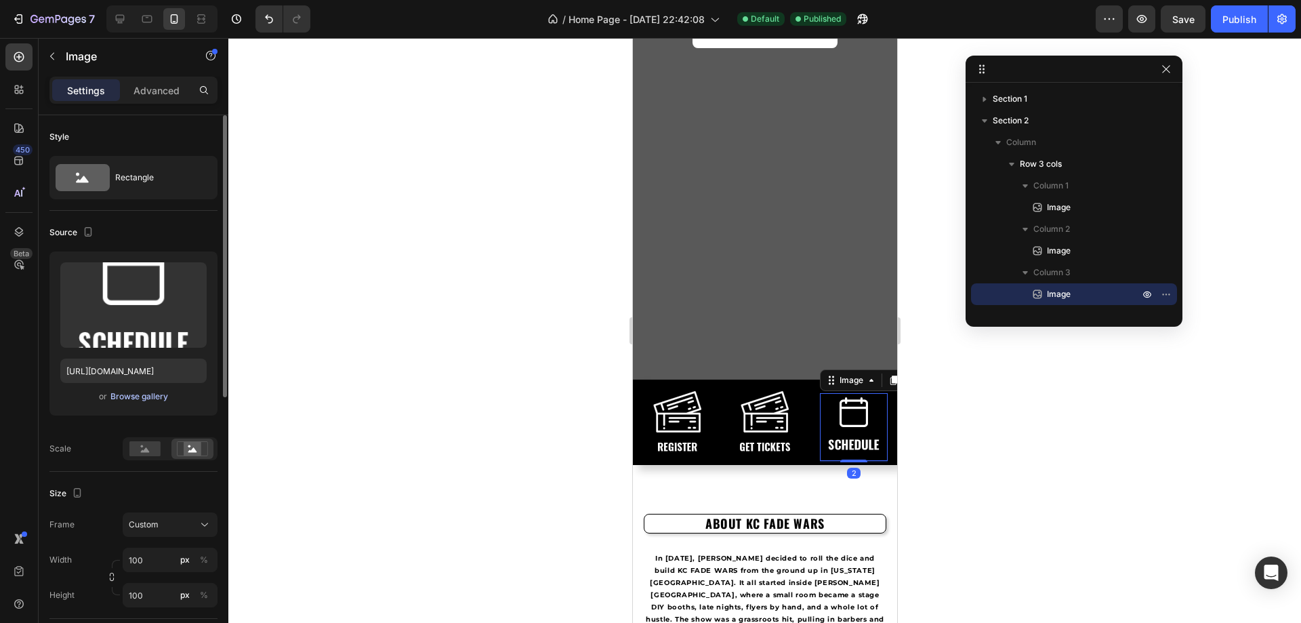
click at [129, 394] on div "Browse gallery" at bounding box center [139, 396] width 58 height 12
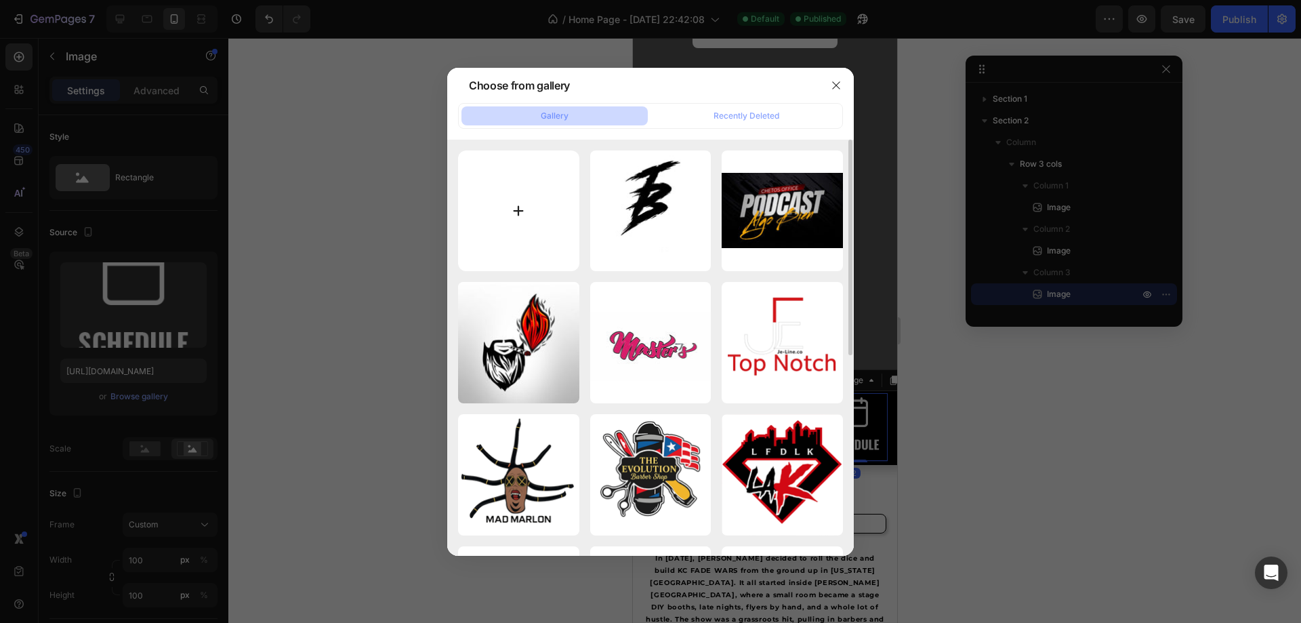
click at [522, 200] on input "file" at bounding box center [518, 210] width 121 height 121
type input "C:\fakepath\ticketsW.jpg"
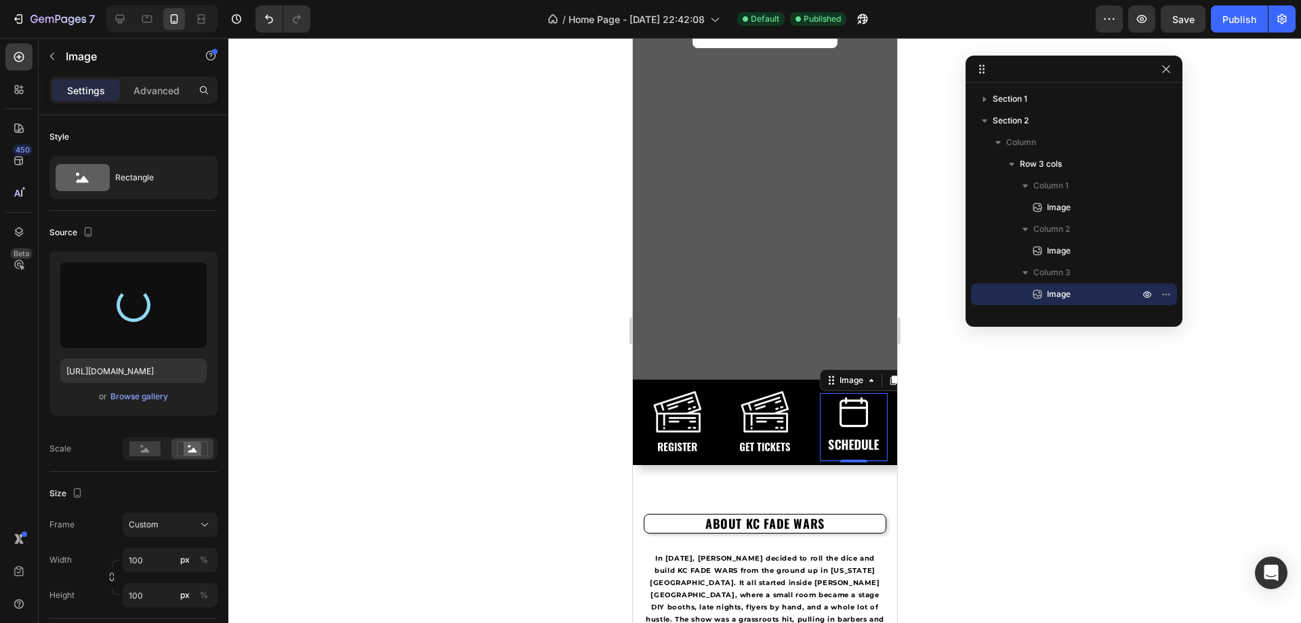
type input "https://cdn.shopify.com/s/files/1/0944/8298/9425/files/gempages_580407018670522…"
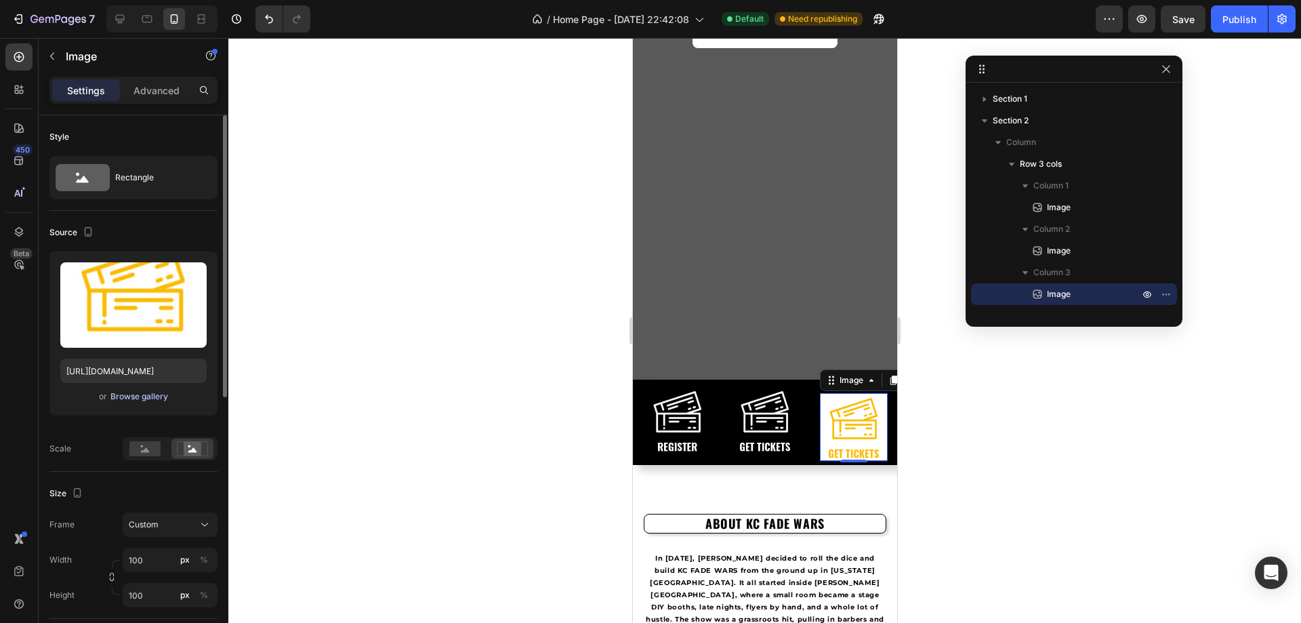
click at [142, 395] on div "Browse gallery" at bounding box center [139, 396] width 58 height 12
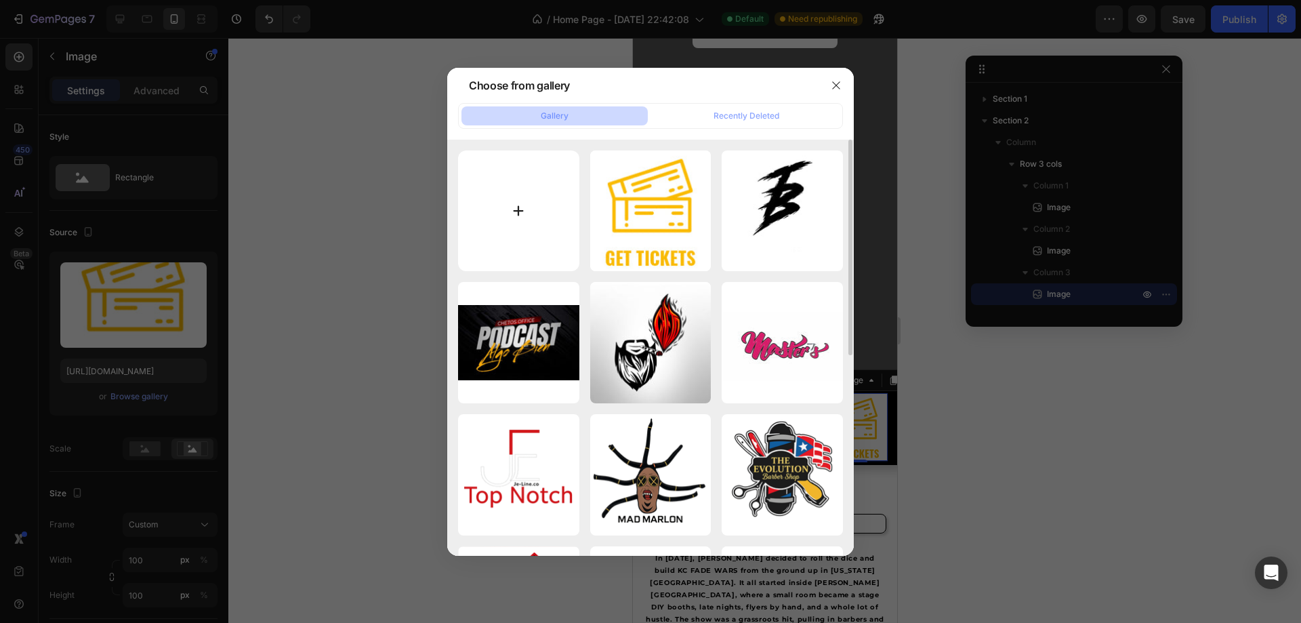
click at [535, 209] on input "file" at bounding box center [518, 210] width 121 height 121
type input "C:\fakepath\ticketsW.png"
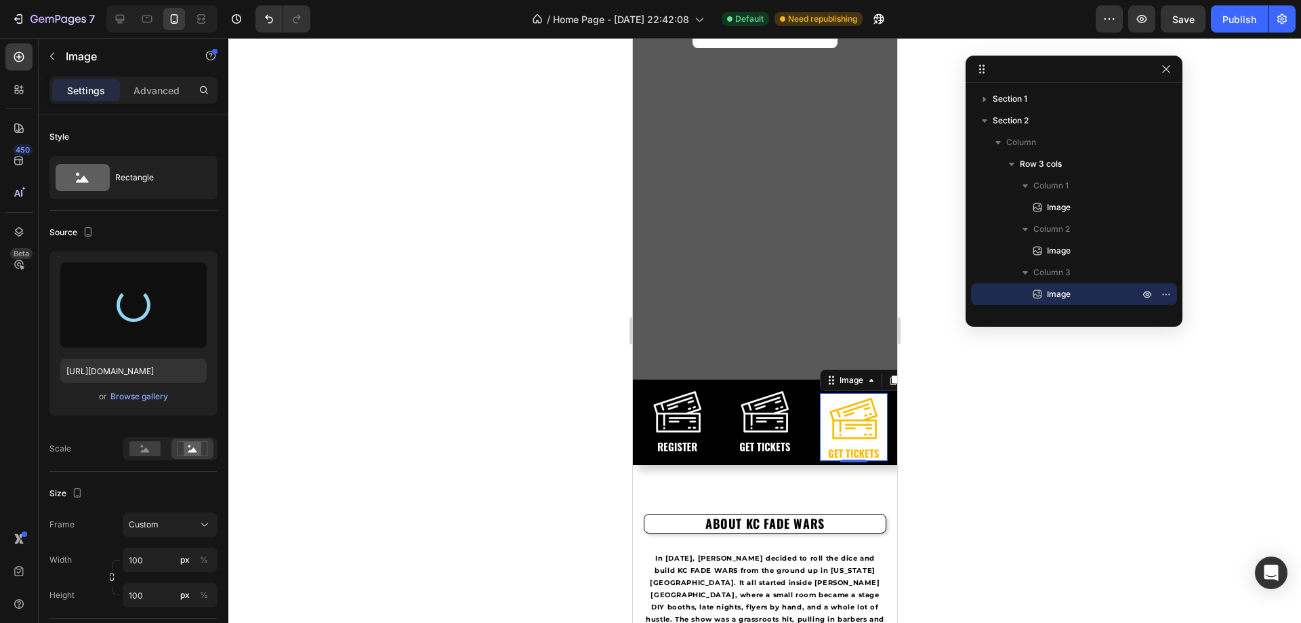
type input "https://cdn.shopify.com/s/files/1/0944/8298/9425/files/gempages_580407018670522…"
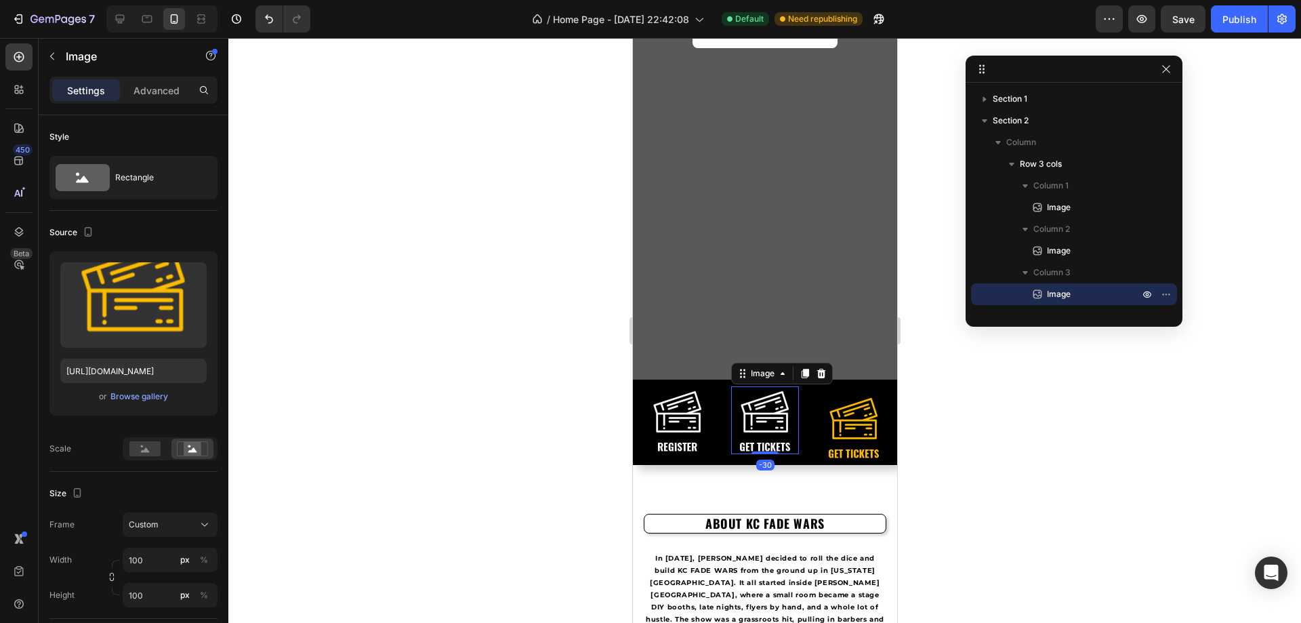
click at [768, 427] on img at bounding box center [764, 420] width 68 height 68
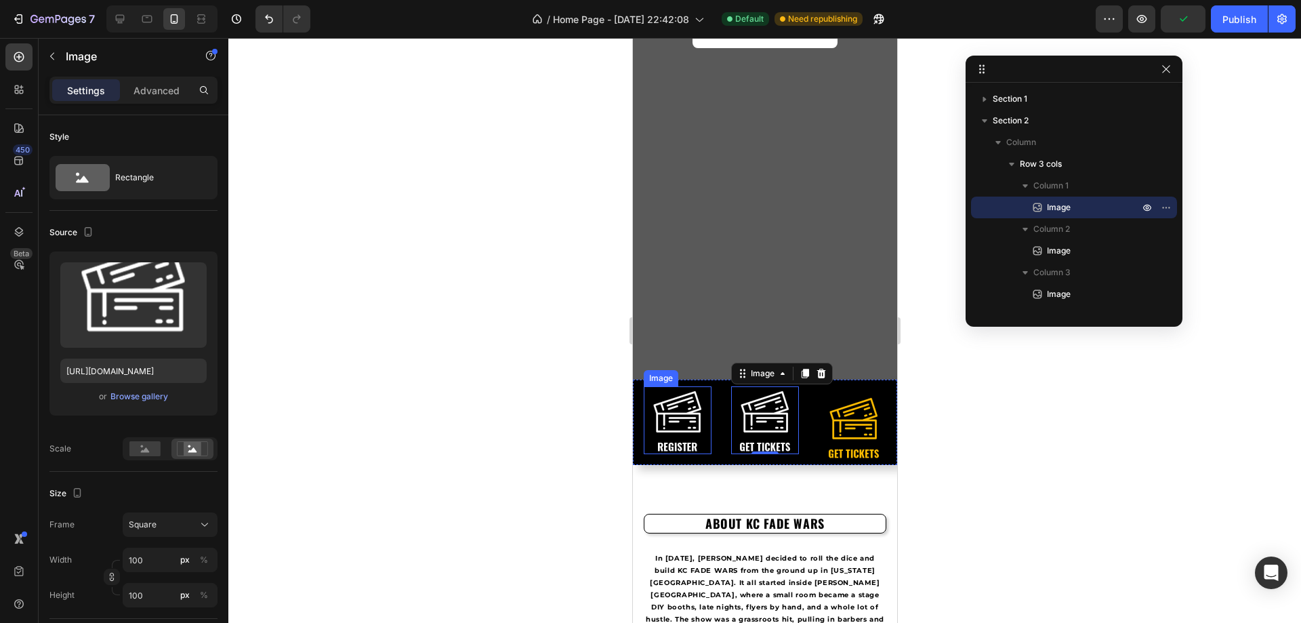
click at [695, 418] on img at bounding box center [677, 420] width 68 height 68
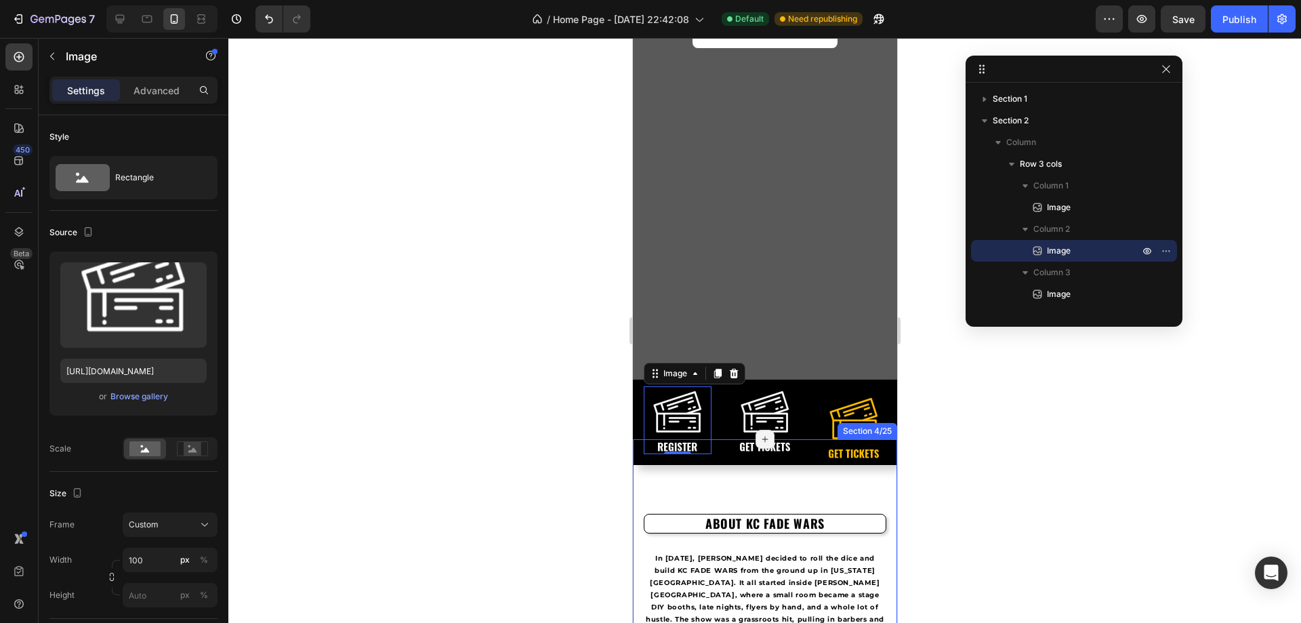
scroll to position [148, 0]
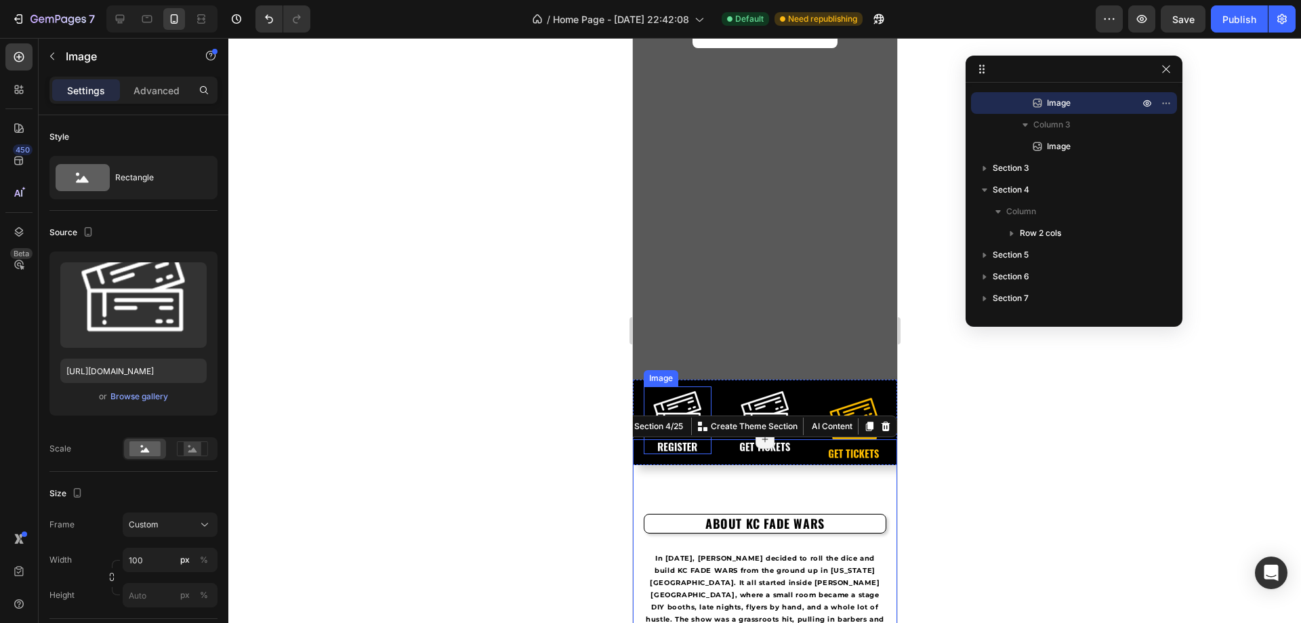
click at [684, 396] on img at bounding box center [677, 420] width 68 height 68
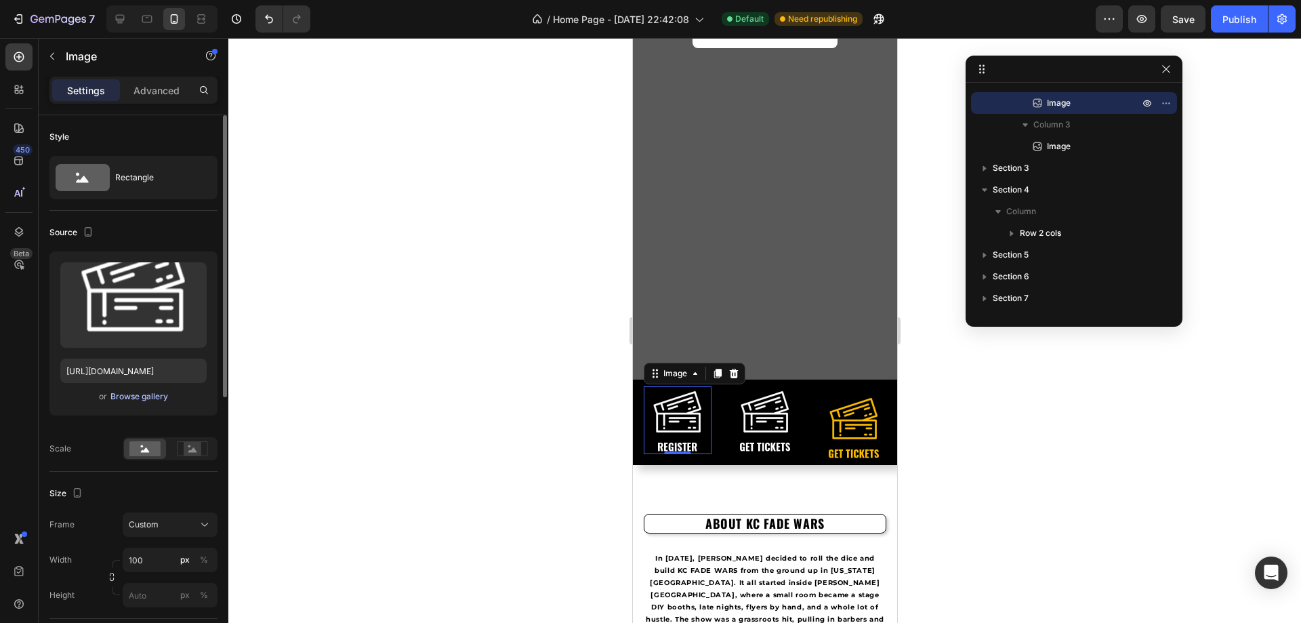
click at [160, 393] on div "Browse gallery" at bounding box center [139, 396] width 58 height 12
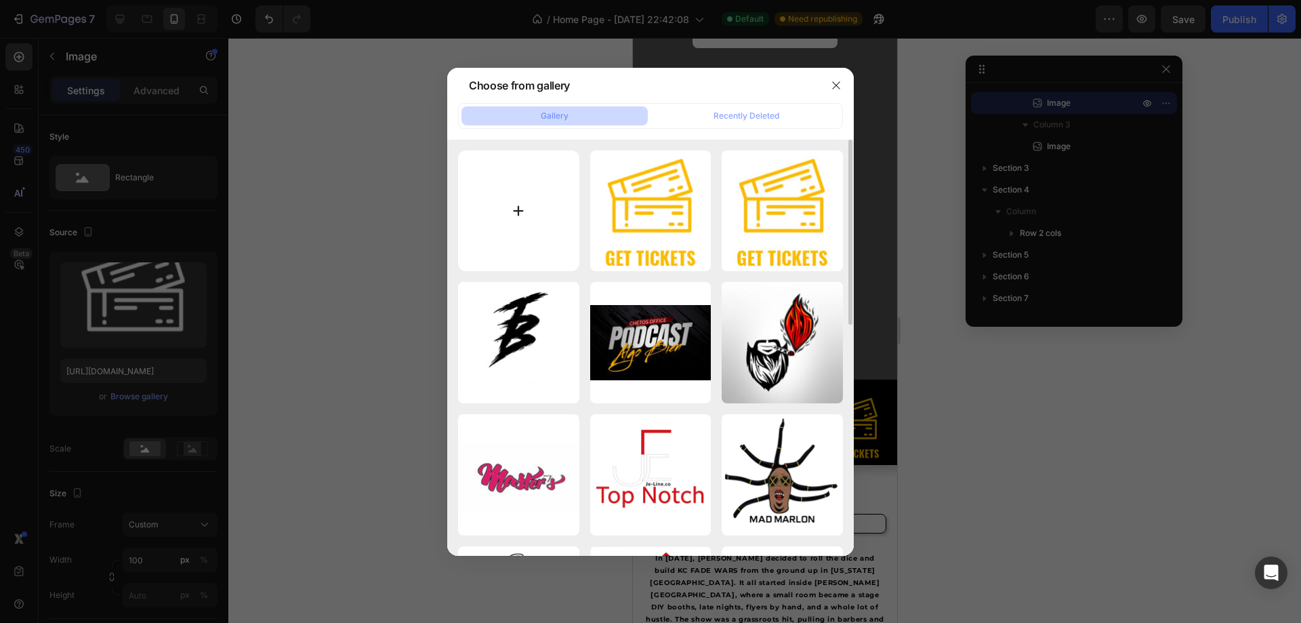
click at [511, 224] on input "file" at bounding box center [518, 210] width 121 height 121
type input "C:\fakepath\ticketsdssdssW.png"
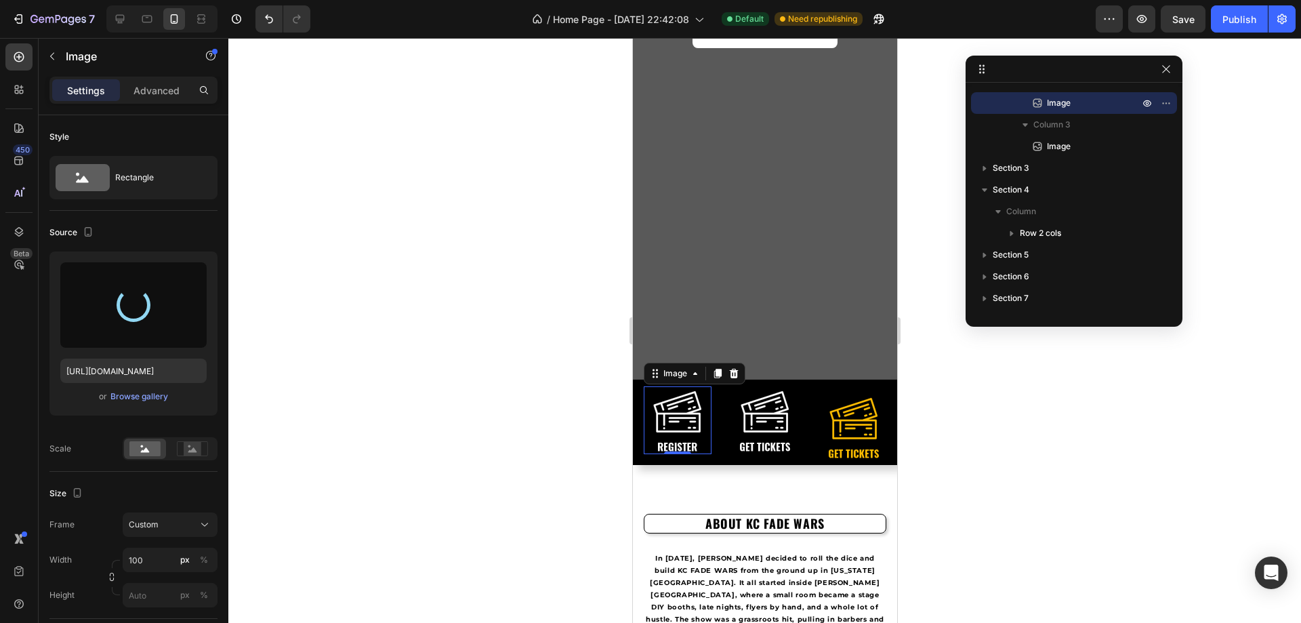
type input "https://cdn.shopify.com/s/files/1/0944/8298/9425/files/gempages_580407018670522…"
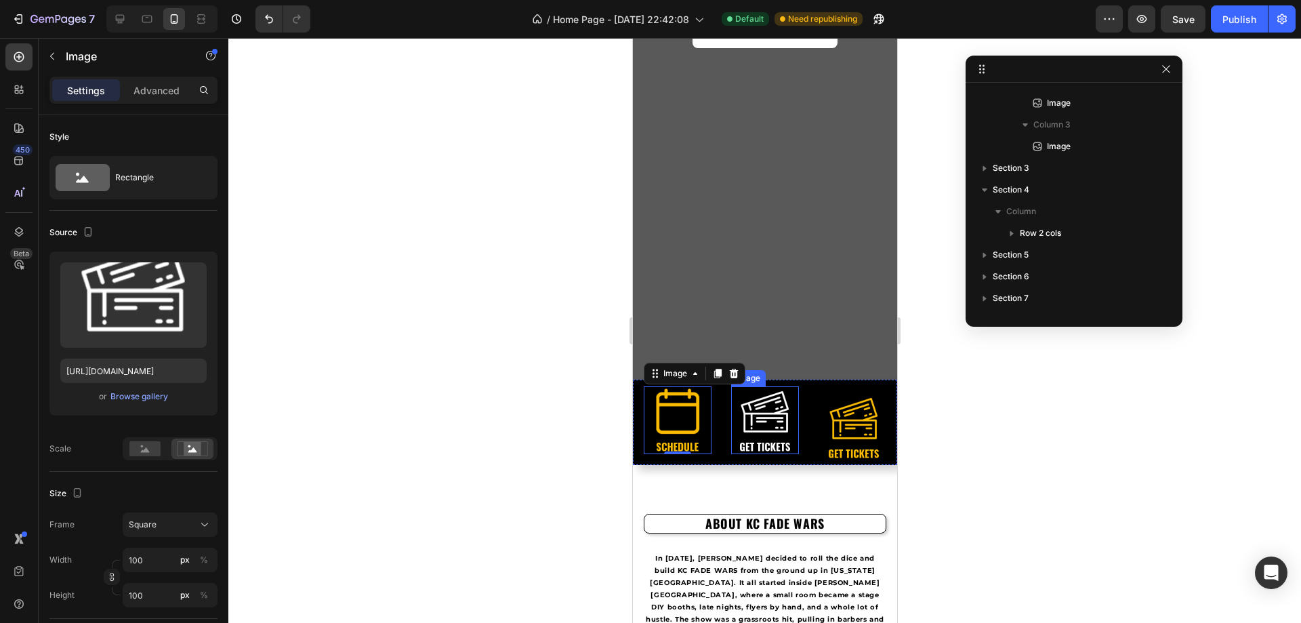
click at [754, 423] on img at bounding box center [764, 420] width 68 height 68
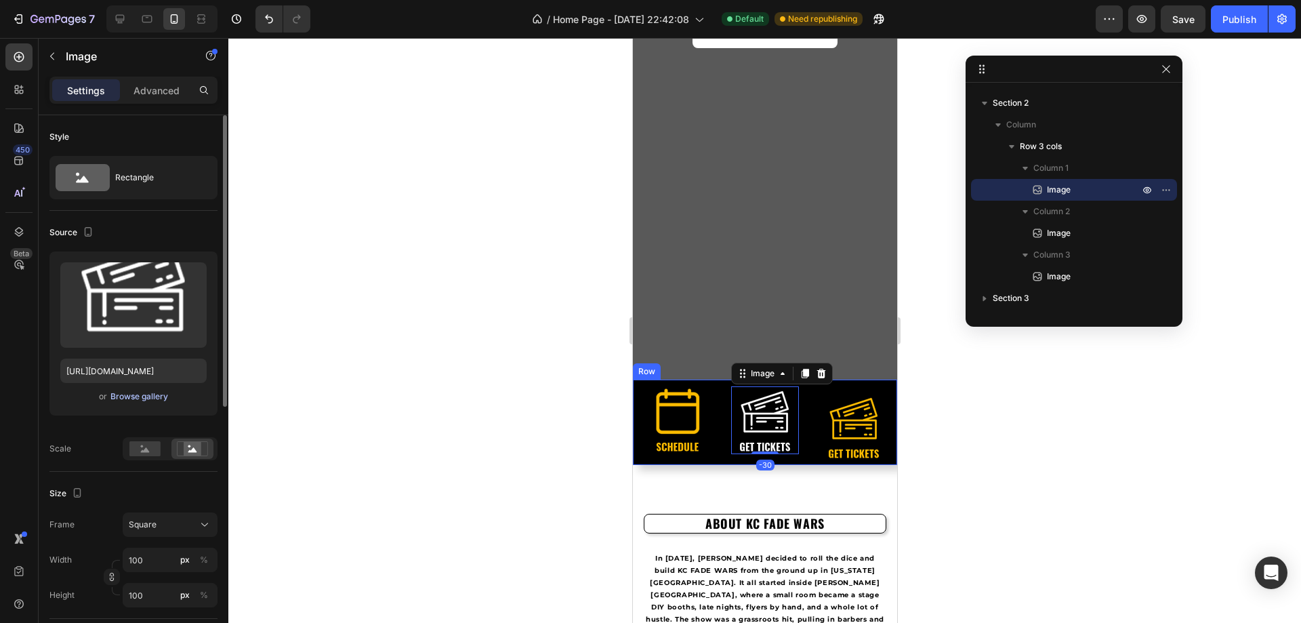
click at [140, 400] on div "Browse gallery" at bounding box center [139, 396] width 58 height 12
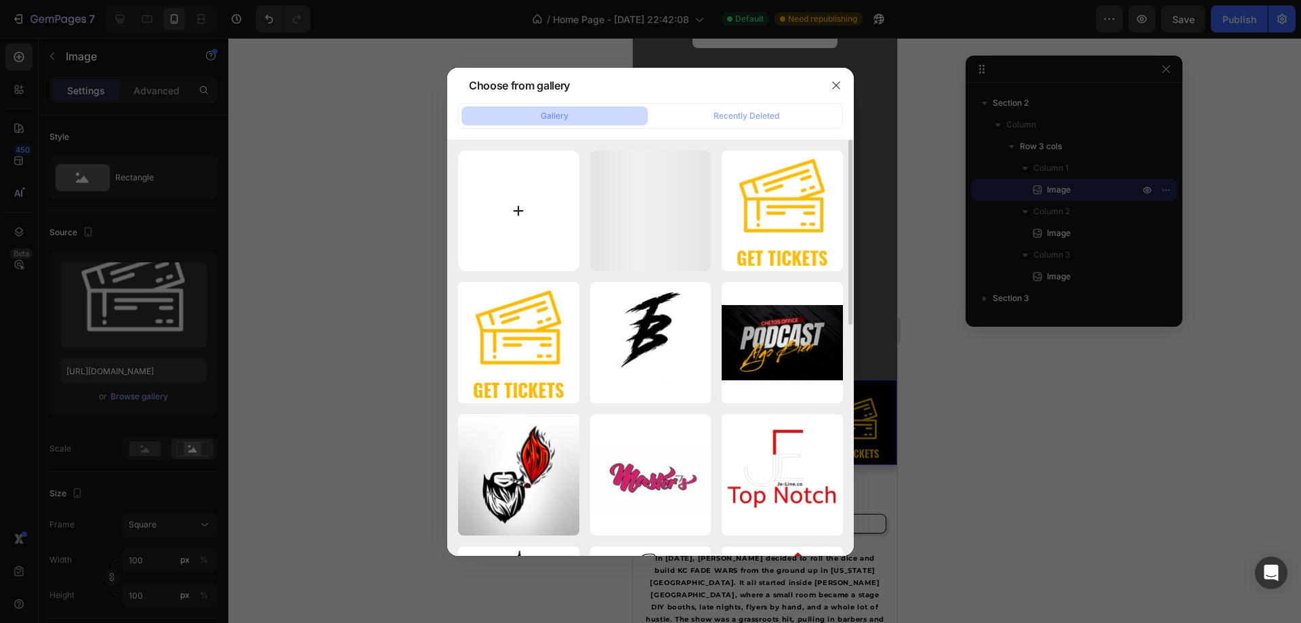
click at [503, 213] on input "file" at bounding box center [518, 210] width 121 height 121
type input "C:\fakepath\sW.png"
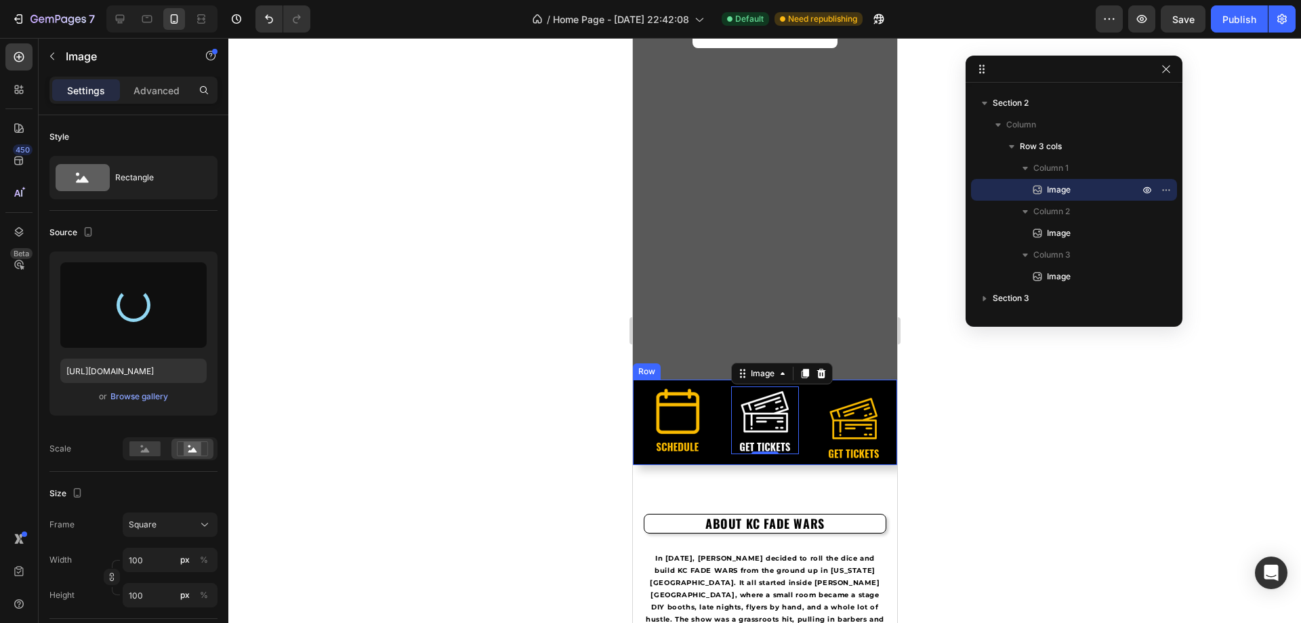
type input "https://cdn.shopify.com/s/files/1/0944/8298/9425/files/gempages_580407018670522…"
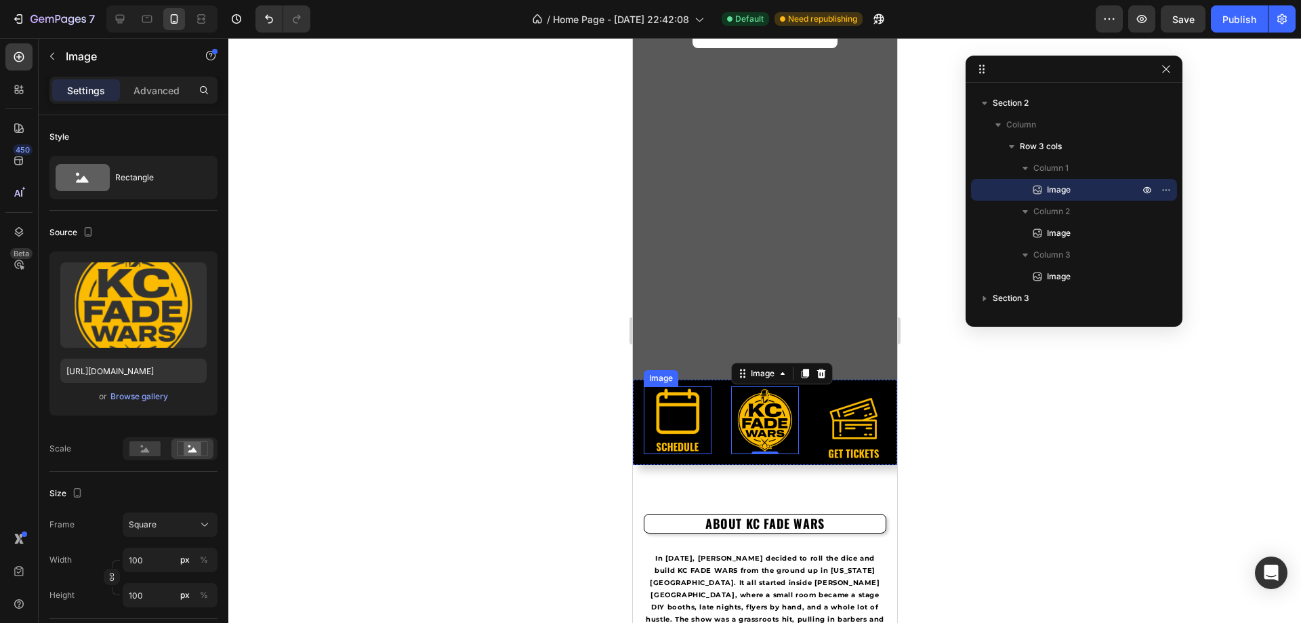
click at [670, 412] on img at bounding box center [677, 420] width 68 height 68
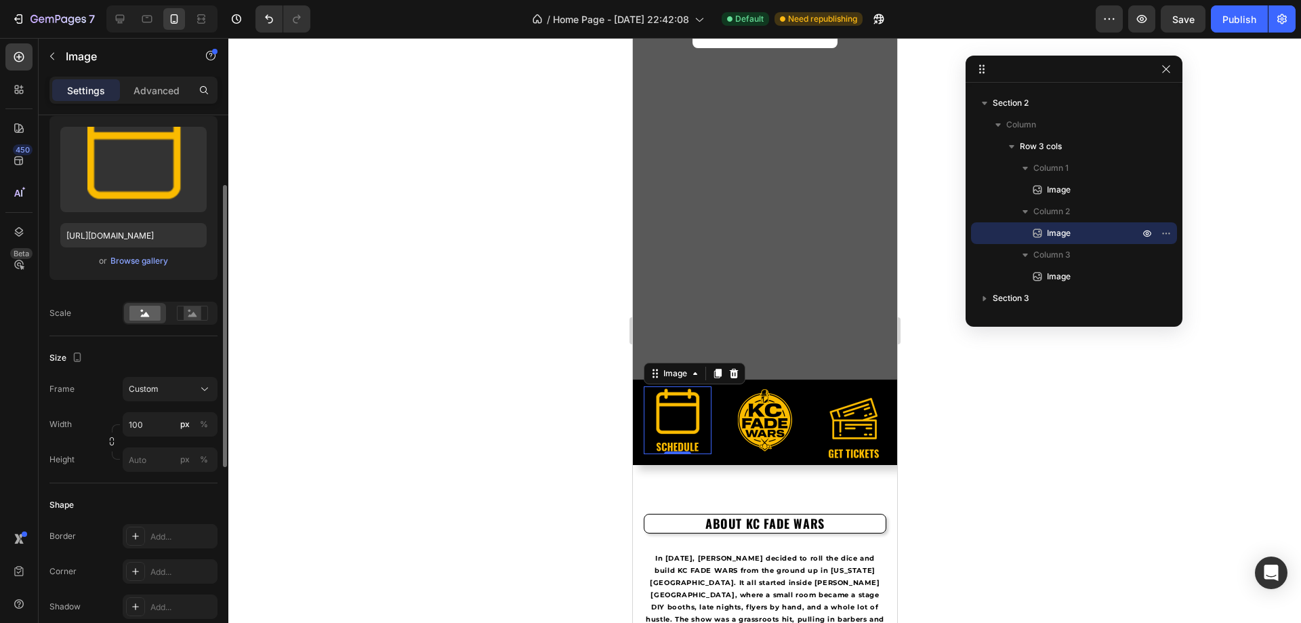
scroll to position [0, 0]
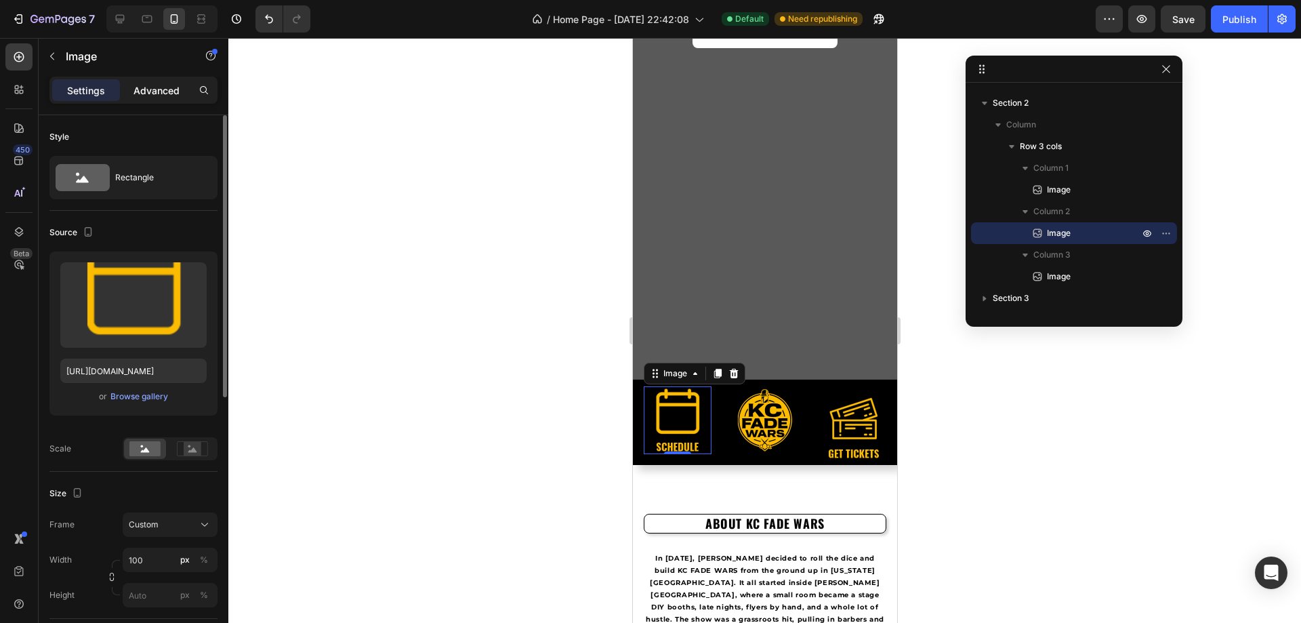
click at [163, 87] on p "Advanced" at bounding box center [156, 90] width 46 height 14
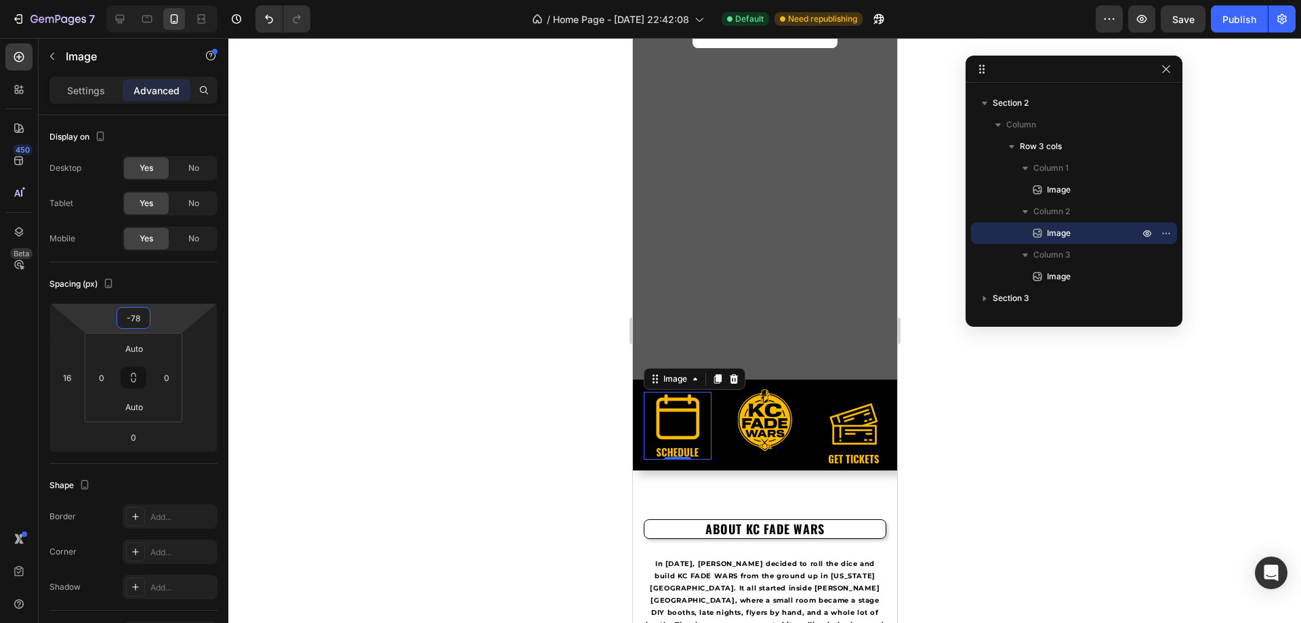
type input "-80"
click at [157, 0] on html "7 / Home Page - Aug 17, 22:42:08 Default Need republishing Preview Save Publish…" at bounding box center [650, 0] width 1301 height 0
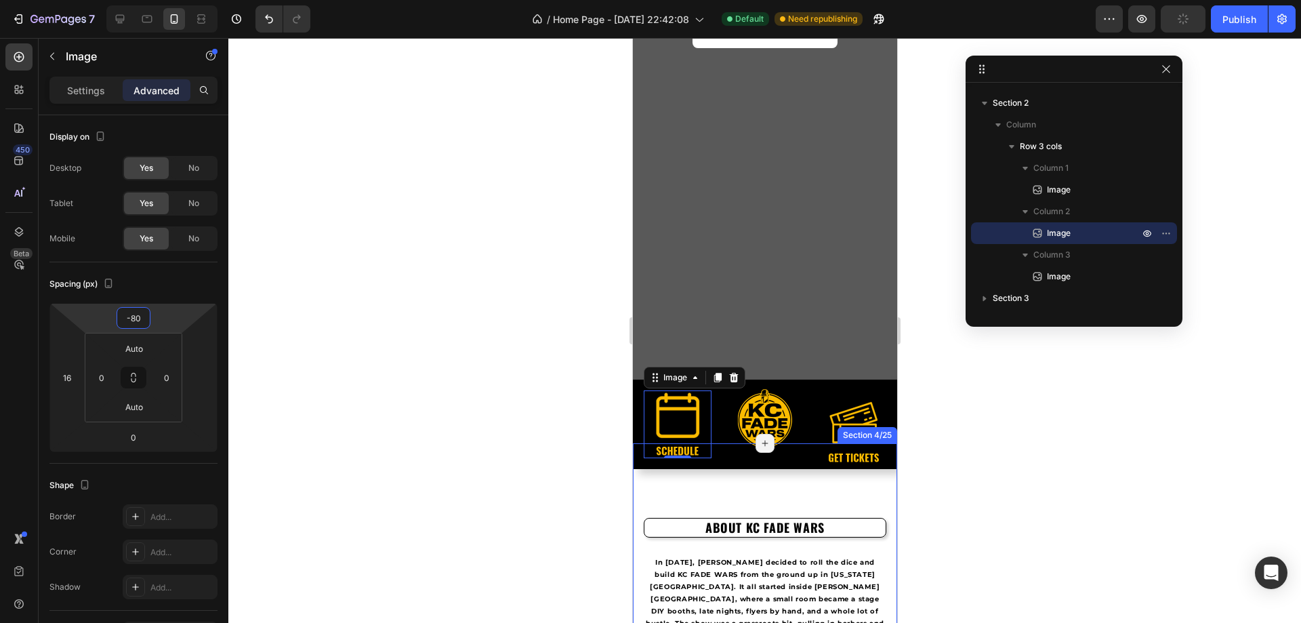
click at [840, 430] on div "Section 4/25" at bounding box center [867, 435] width 54 height 12
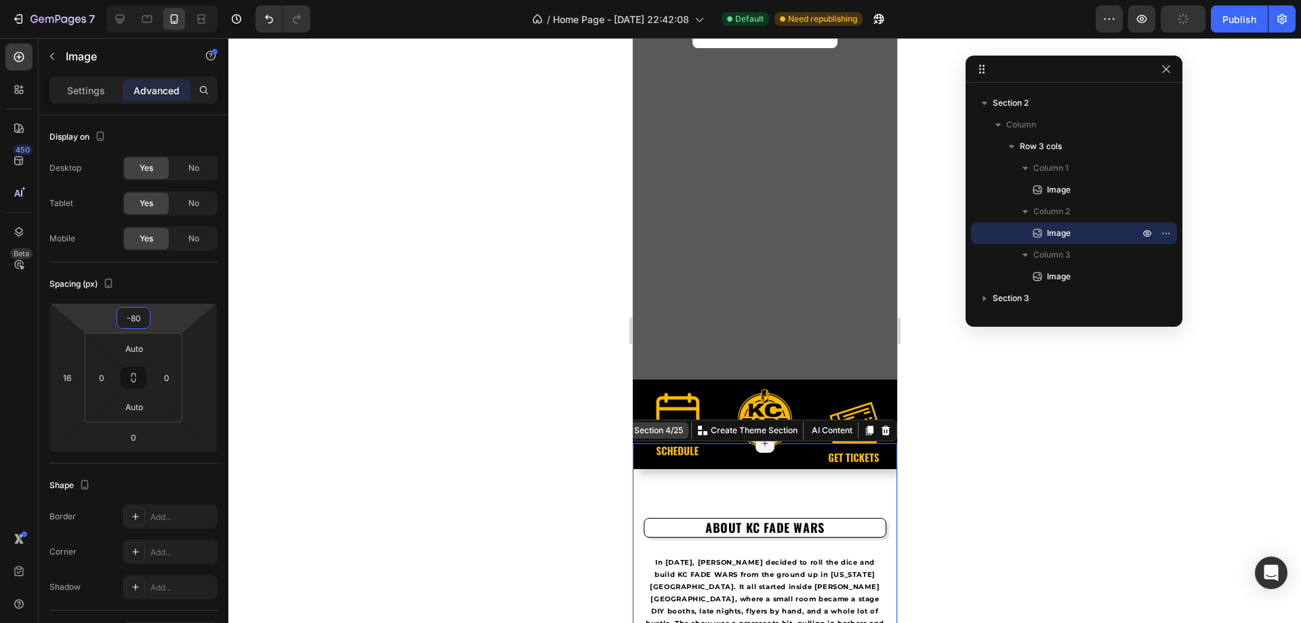
scroll to position [148, 0]
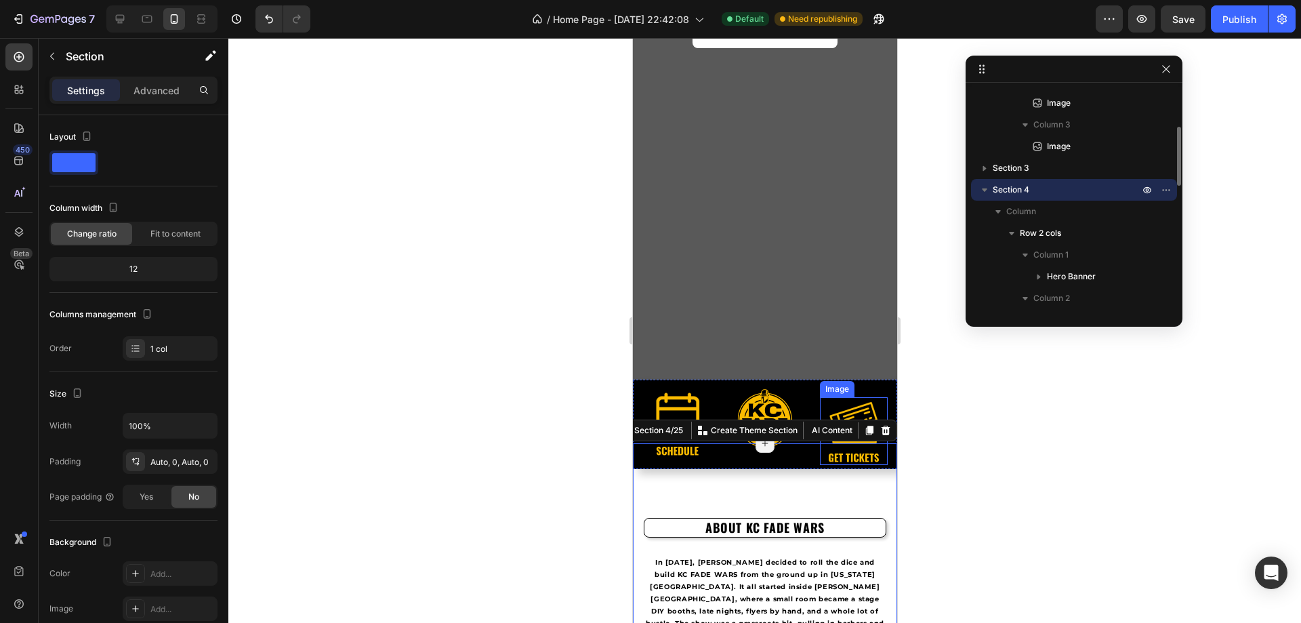
click at [837, 407] on img at bounding box center [853, 431] width 68 height 68
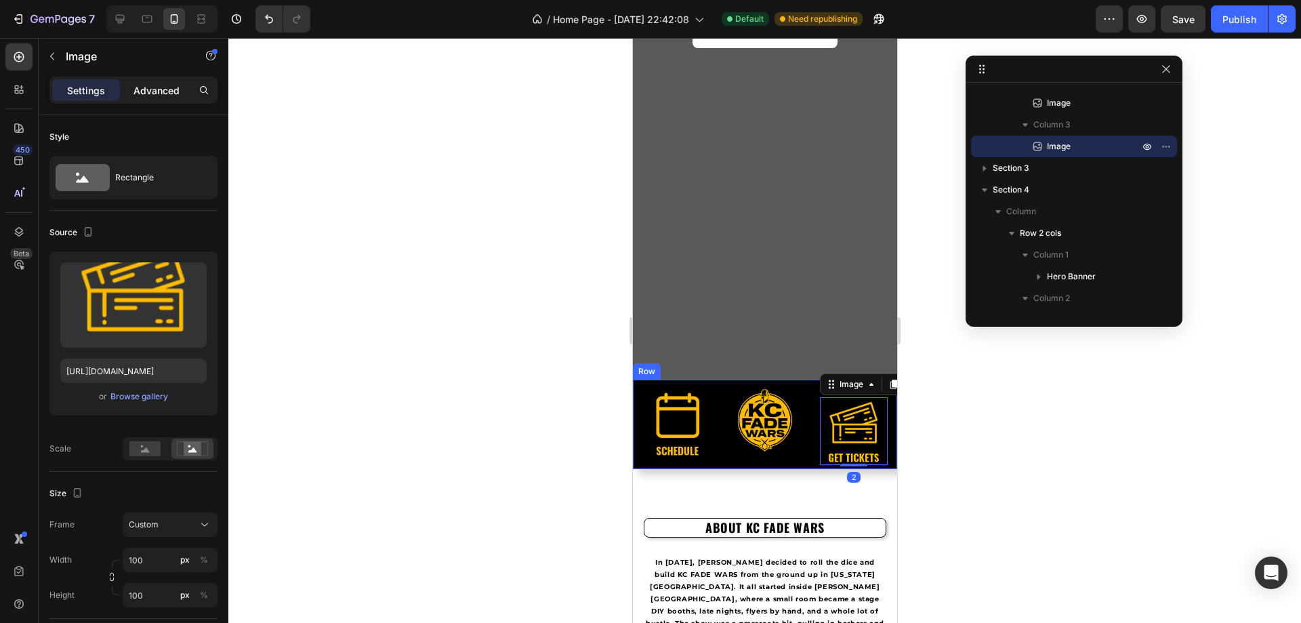
click at [182, 91] on div "Advanced" at bounding box center [157, 90] width 68 height 22
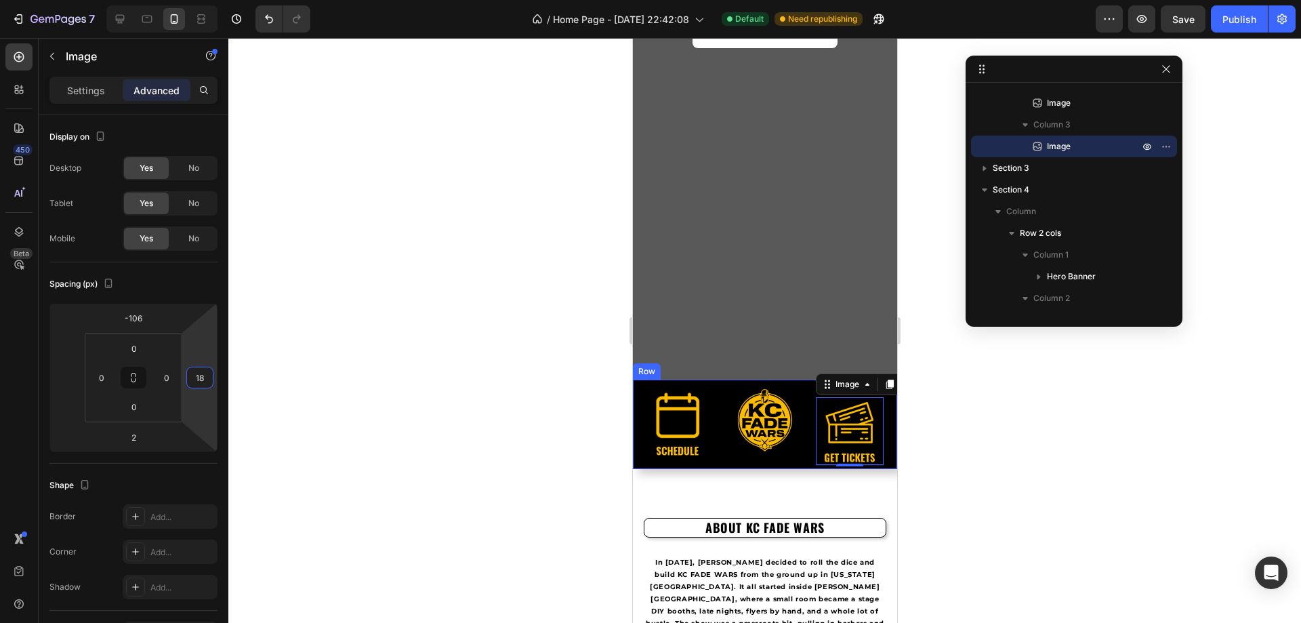
type input "14"
click at [203, 0] on html "7 / Home Page - Aug 17, 22:42:08 Default Need republishing Preview Save Publish…" at bounding box center [650, 0] width 1301 height 0
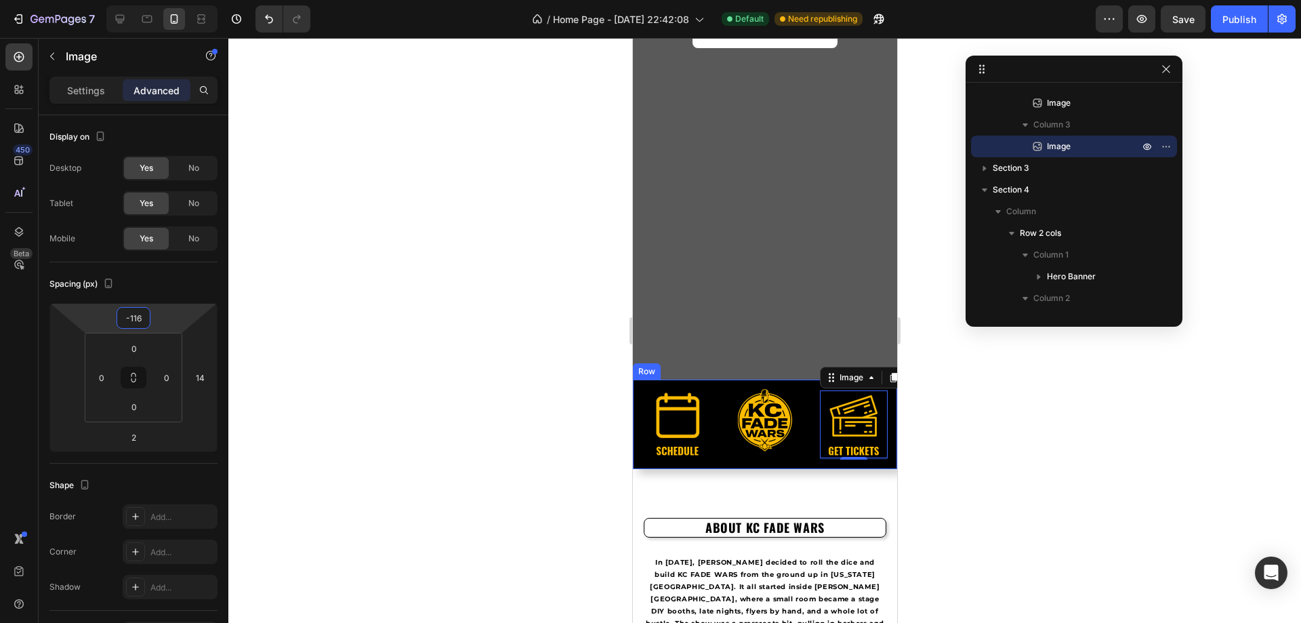
type input "-114"
click at [176, 0] on html "7 / Home Page - Aug 17, 22:42:08 Default Need republishing Preview Save Publish…" at bounding box center [650, 0] width 1301 height 0
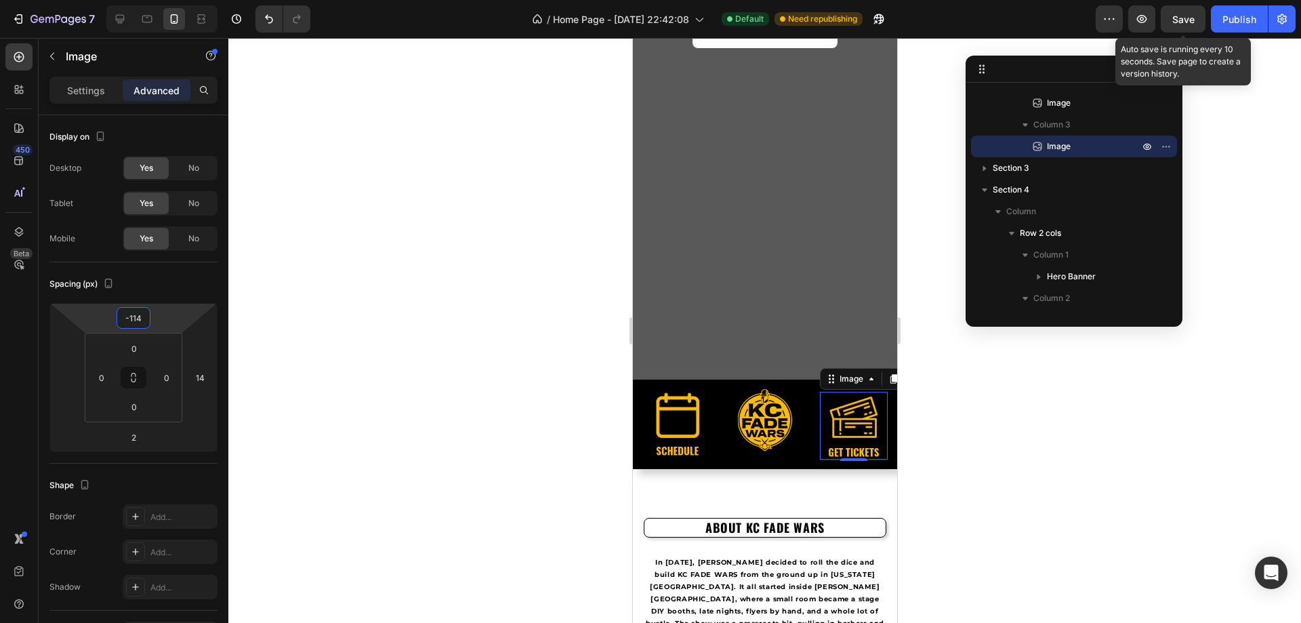
click at [1191, 12] on div "Save" at bounding box center [1183, 19] width 22 height 14
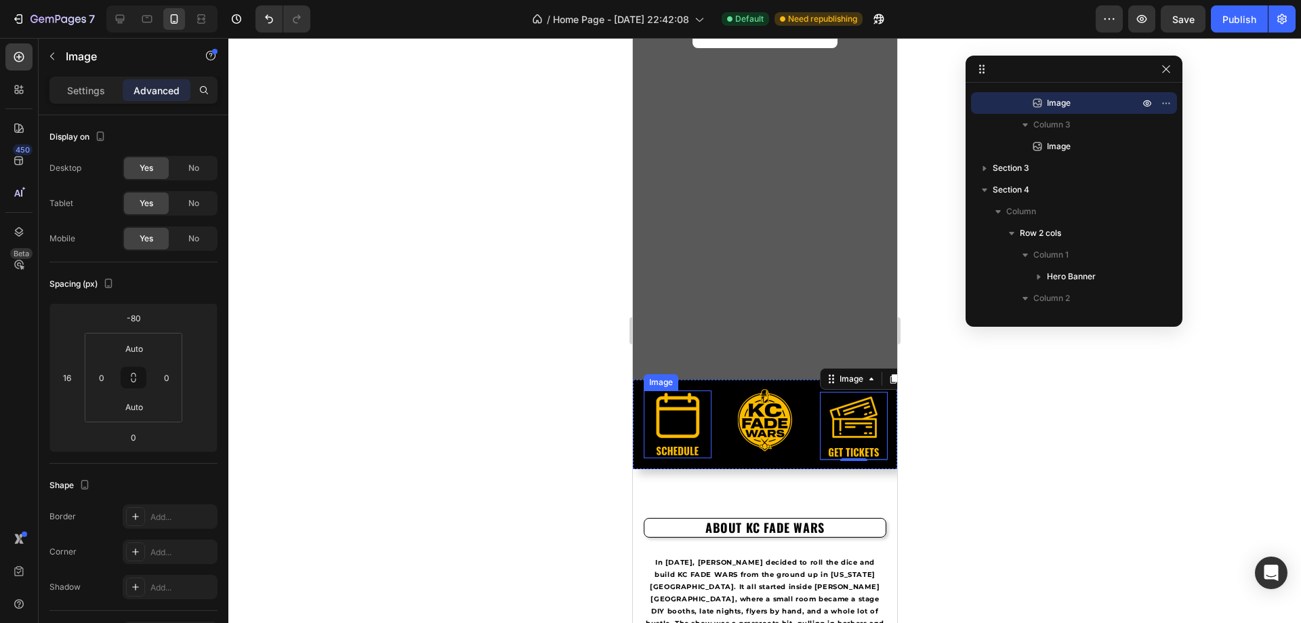
click at [680, 421] on img at bounding box center [677, 424] width 68 height 68
click at [844, 430] on img at bounding box center [853, 426] width 68 height 68
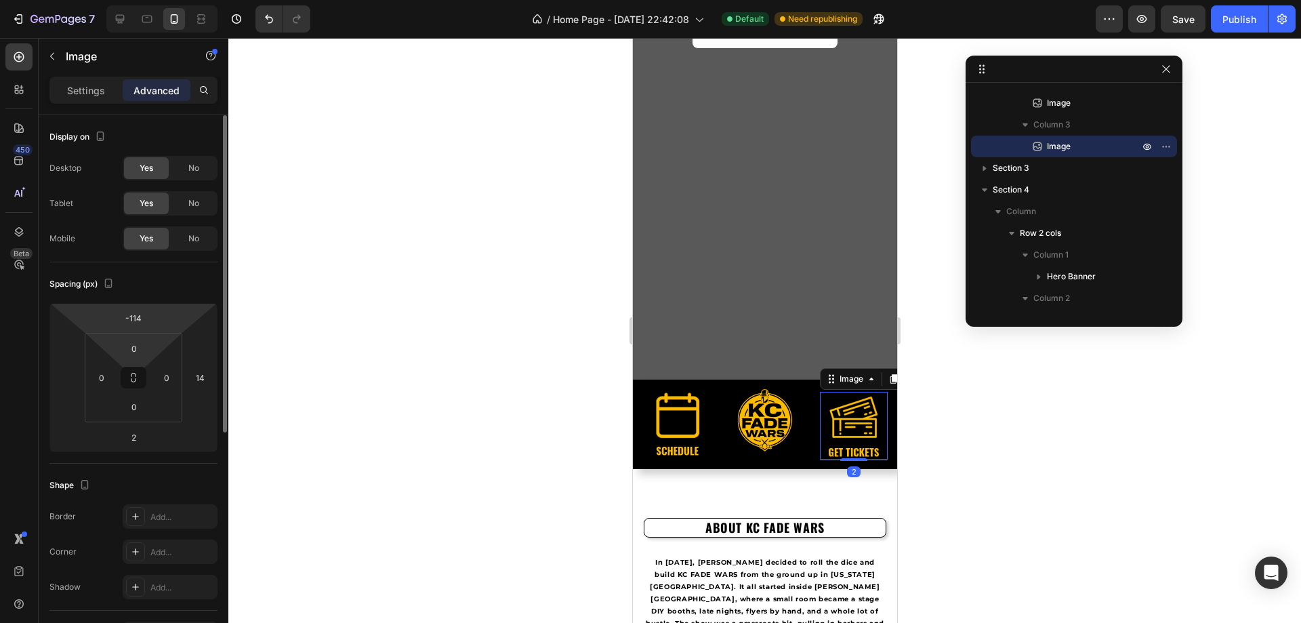
click at [152, 0] on html "7 / Home Page - Aug 17, 22:42:08 Default Need republishing Preview Save Publish…" at bounding box center [650, 0] width 1301 height 0
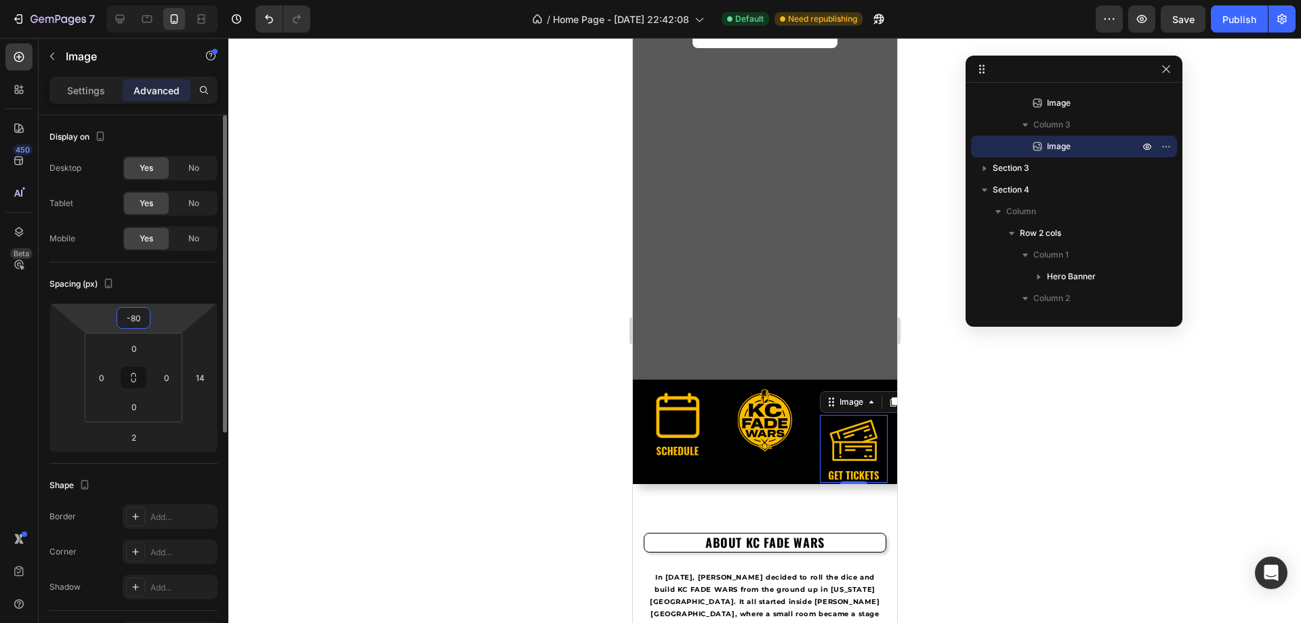
type input "-80"
click at [691, 440] on img at bounding box center [677, 424] width 68 height 68
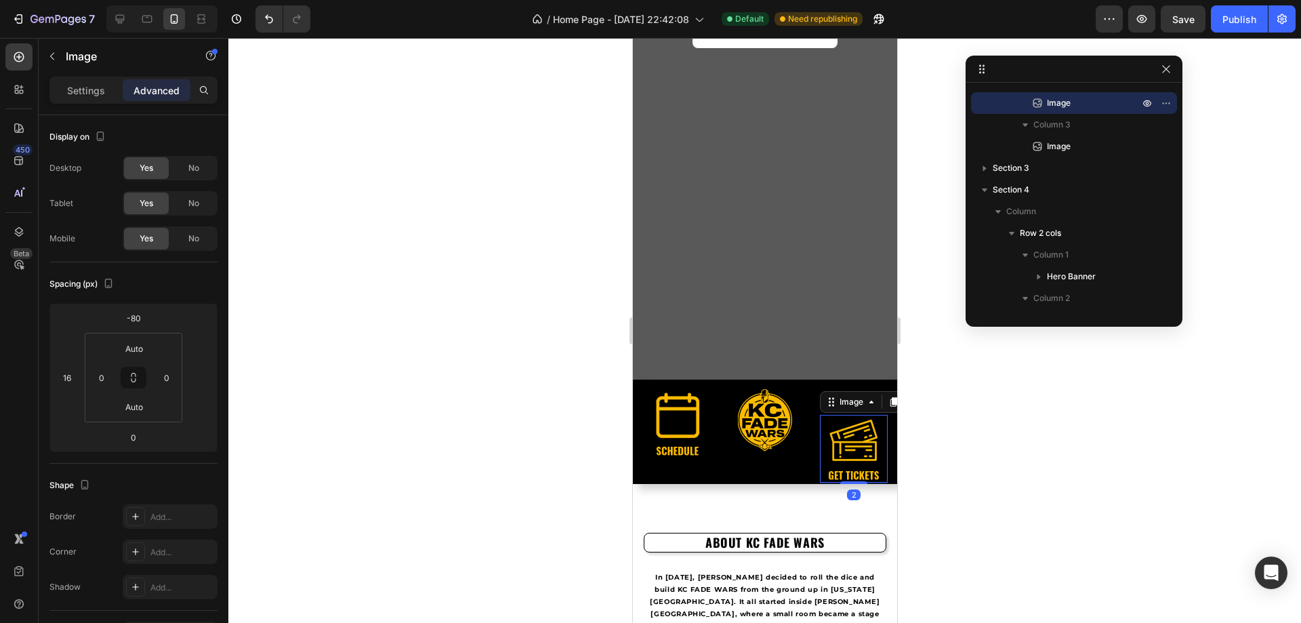
click at [836, 457] on img at bounding box center [853, 449] width 68 height 68
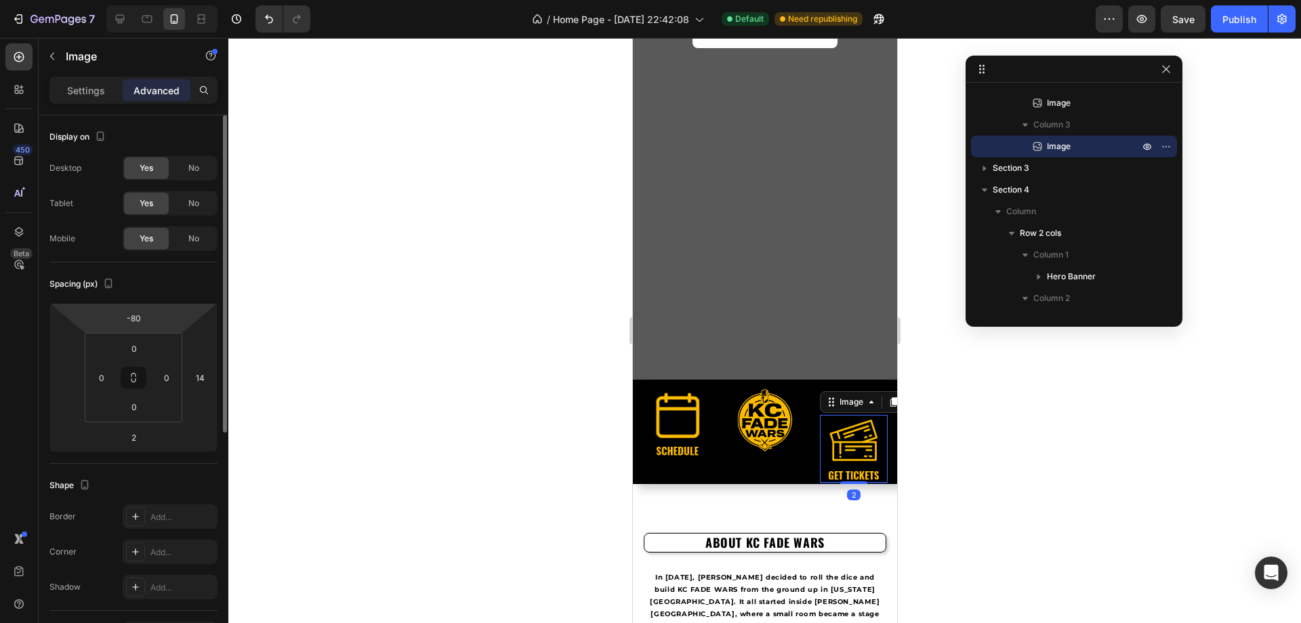
click at [158, 0] on html "7 / Home Page - Aug 17, 22:42:08 Default Need republishing Preview Save Publish…" at bounding box center [650, 0] width 1301 height 0
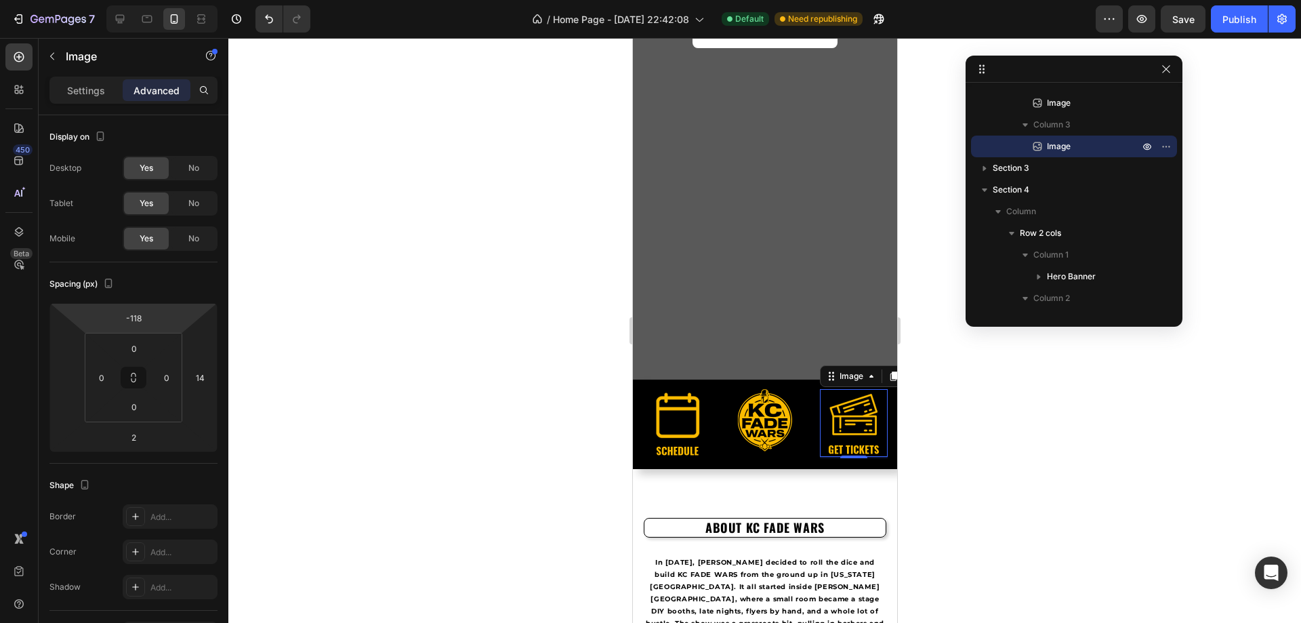
drag, startPoint x: 159, startPoint y: 318, endPoint x: 175, endPoint y: 331, distance: 21.3
click at [175, 0] on html "7 / Home Page - Aug 17, 22:42:08 Default Need republishing Preview Save Publish…" at bounding box center [650, 0] width 1301 height 0
click at [174, 0] on html "7 / Home Page - Aug 17, 22:42:08 Default Need republishing Preview Save Publish…" at bounding box center [650, 0] width 1301 height 0
click at [1174, 20] on span "Save" at bounding box center [1183, 20] width 22 height 12
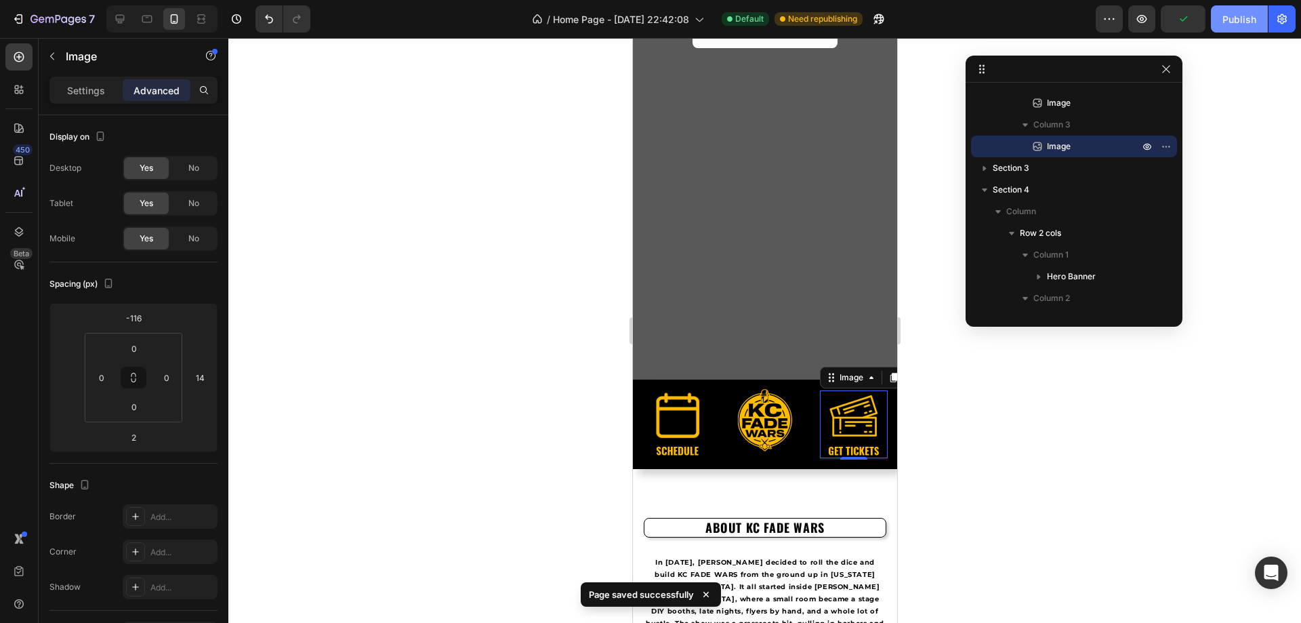
click at [1228, 23] on div "Publish" at bounding box center [1239, 19] width 34 height 14
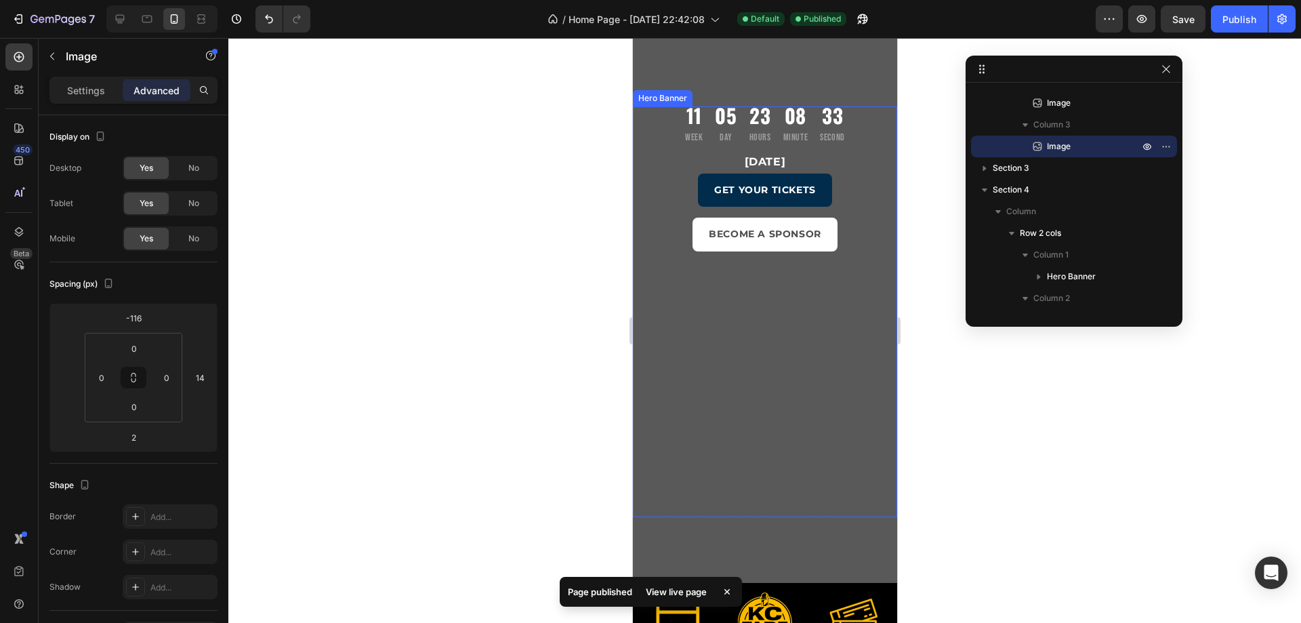
scroll to position [0, 0]
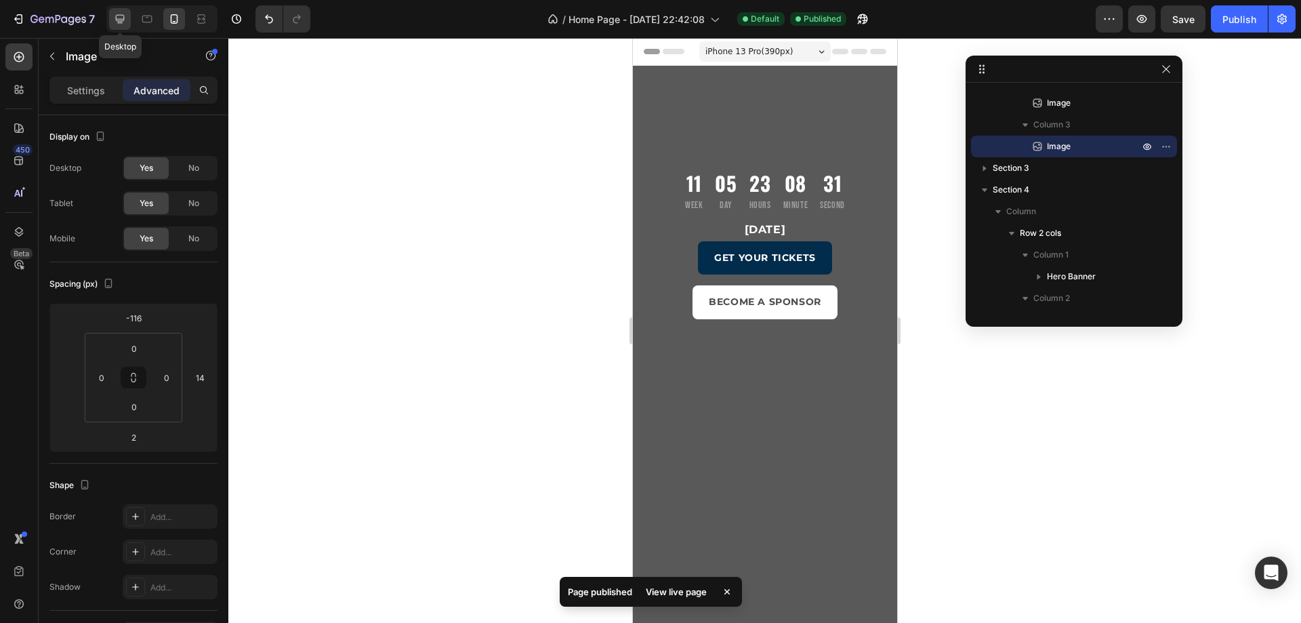
click at [129, 21] on div at bounding box center [120, 19] width 22 height 22
type input "42"
type input "72"
type input "0"
type input "134"
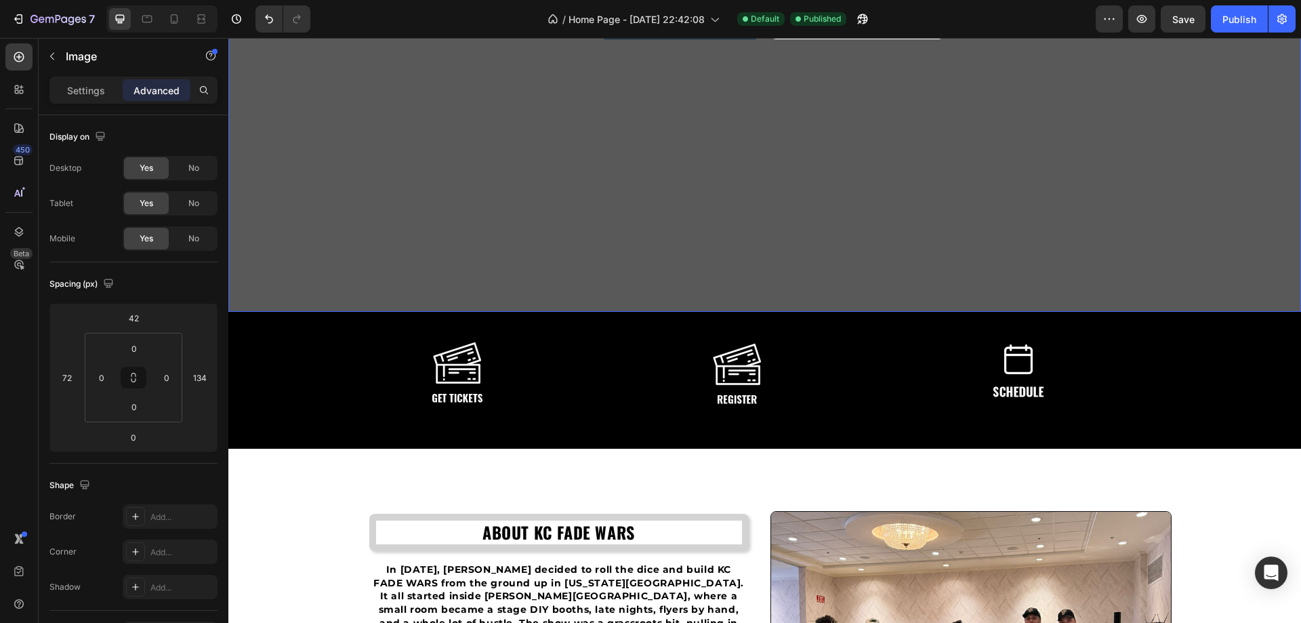
scroll to position [407, 0]
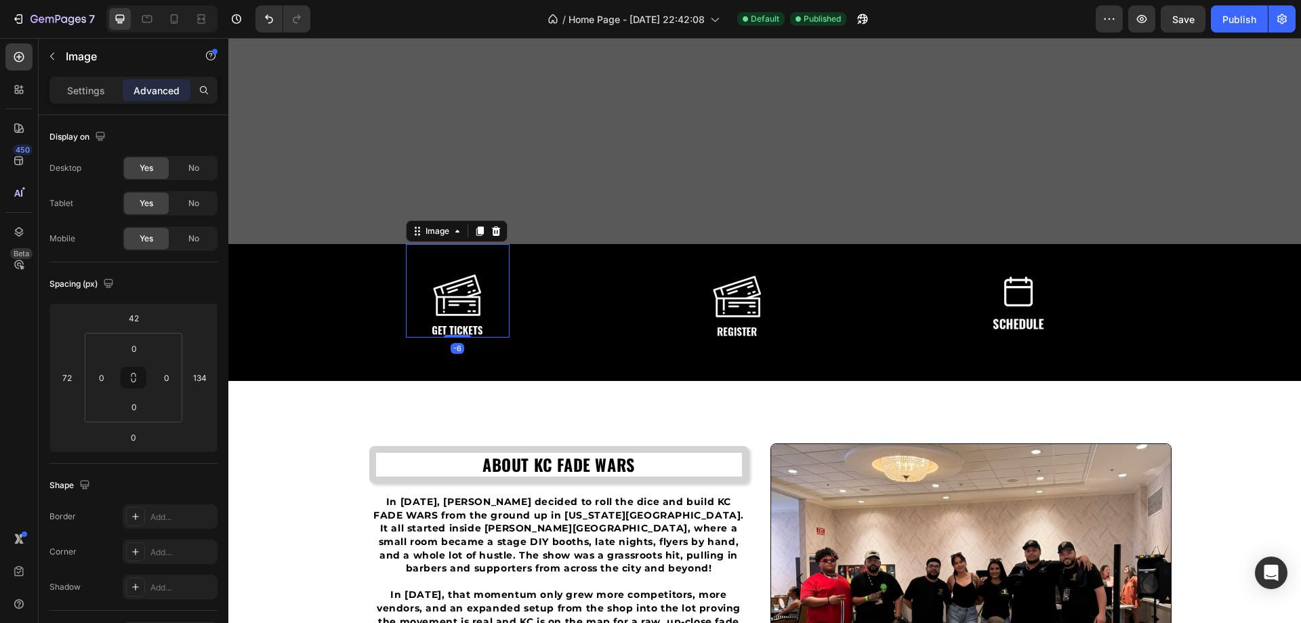
click at [458, 308] on img at bounding box center [457, 304] width 68 height 68
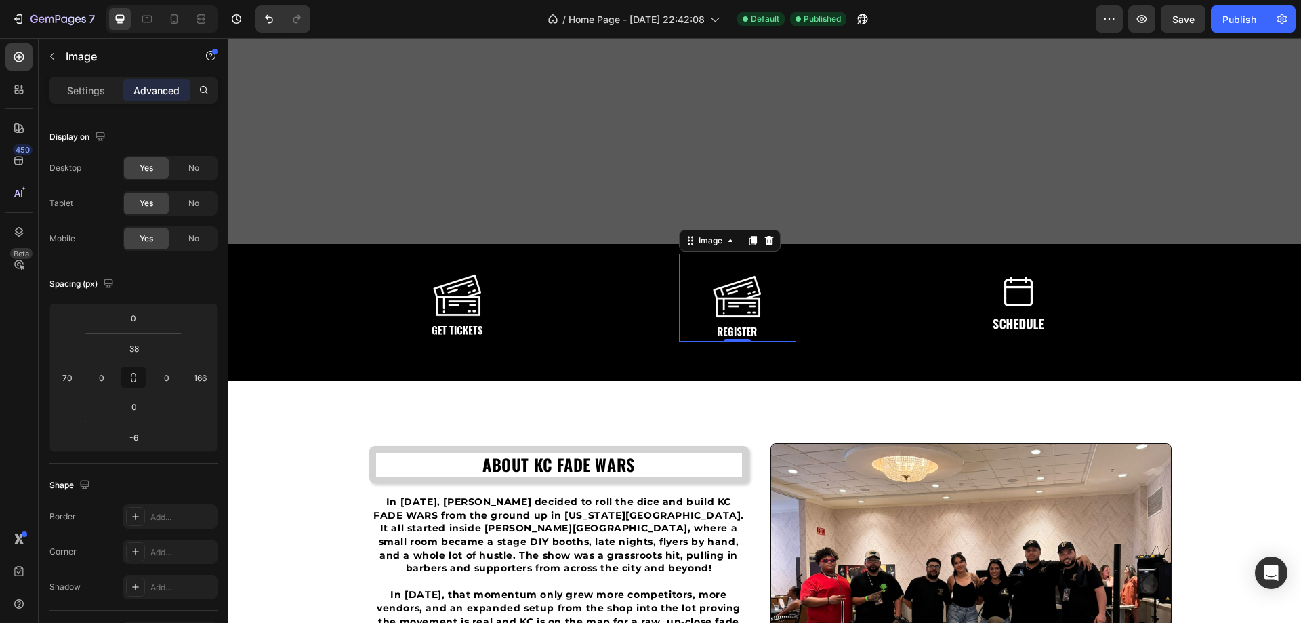
click at [741, 300] on img at bounding box center [737, 305] width 68 height 68
click at [85, 91] on p "Settings" at bounding box center [86, 90] width 38 height 14
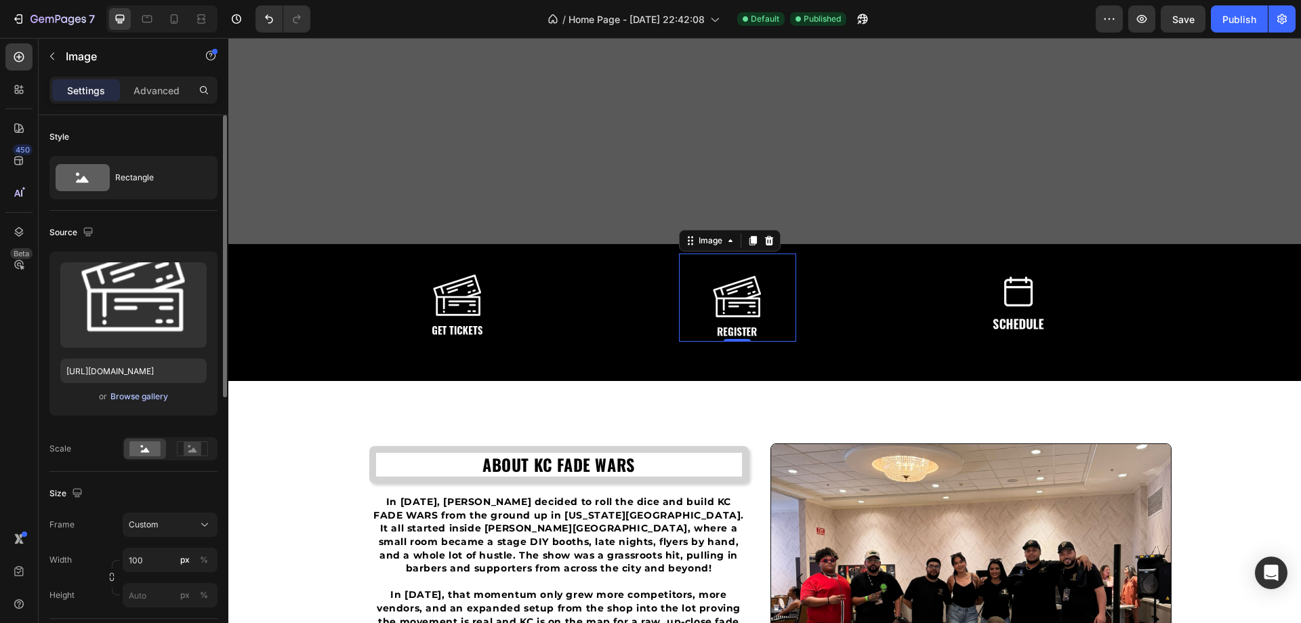
click at [144, 400] on div "Browse gallery" at bounding box center [139, 396] width 58 height 12
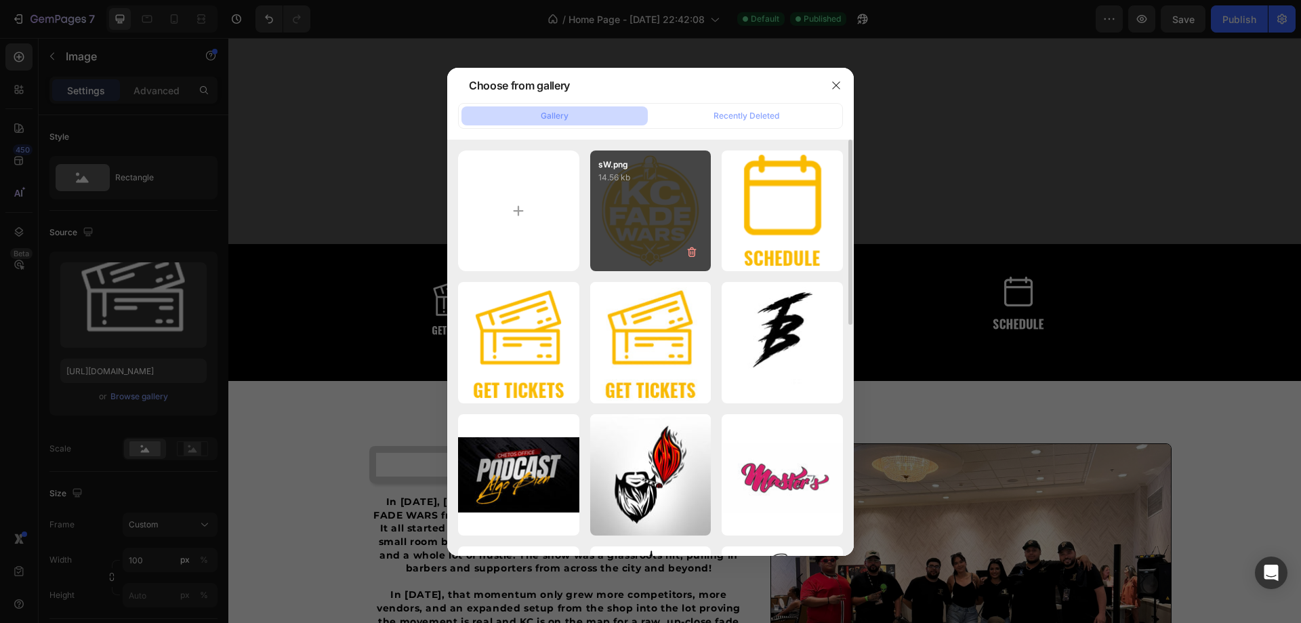
click at [657, 207] on div "sW.png 14.56 kb" at bounding box center [650, 210] width 121 height 121
type input "https://cdn.shopify.com/s/files/1/0944/8298/9425/files/gempages_580407018670522…"
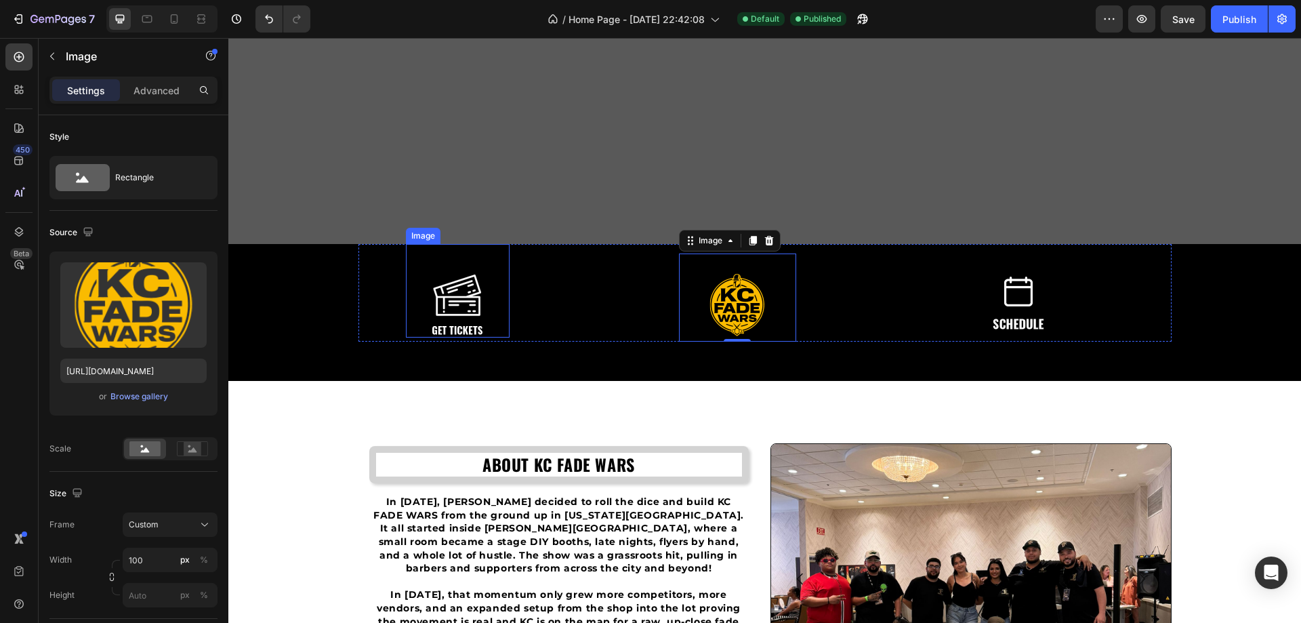
click at [451, 310] on img at bounding box center [457, 304] width 68 height 68
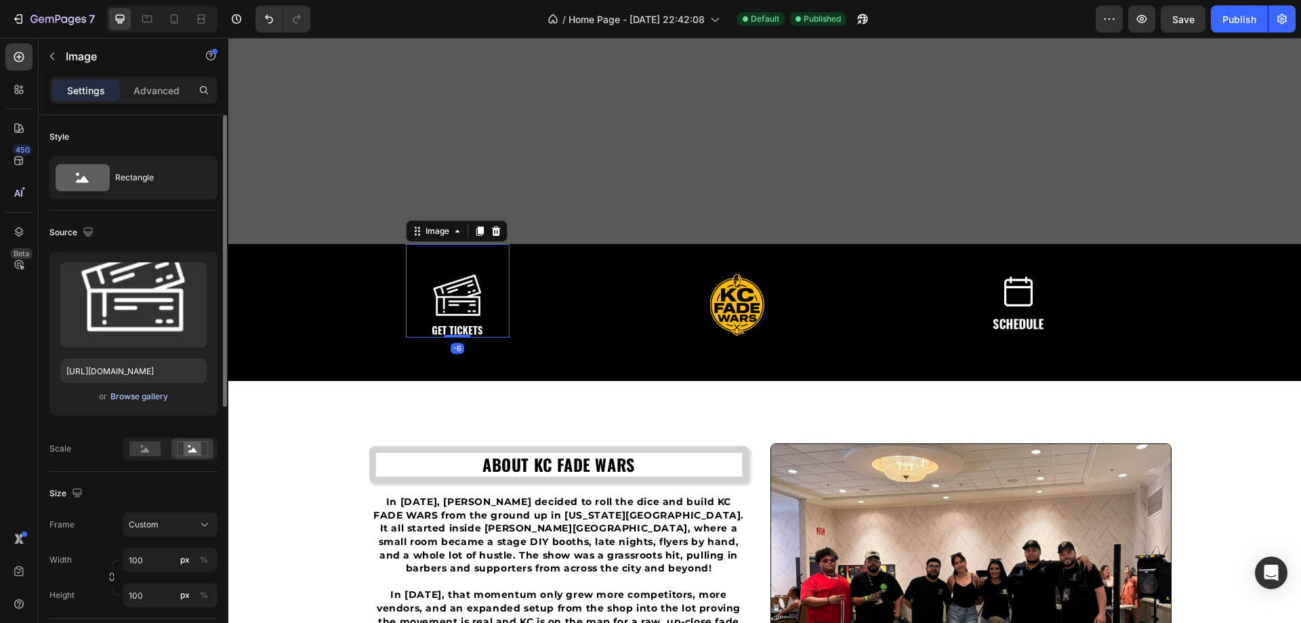
click at [134, 393] on div "Browse gallery" at bounding box center [139, 396] width 58 height 12
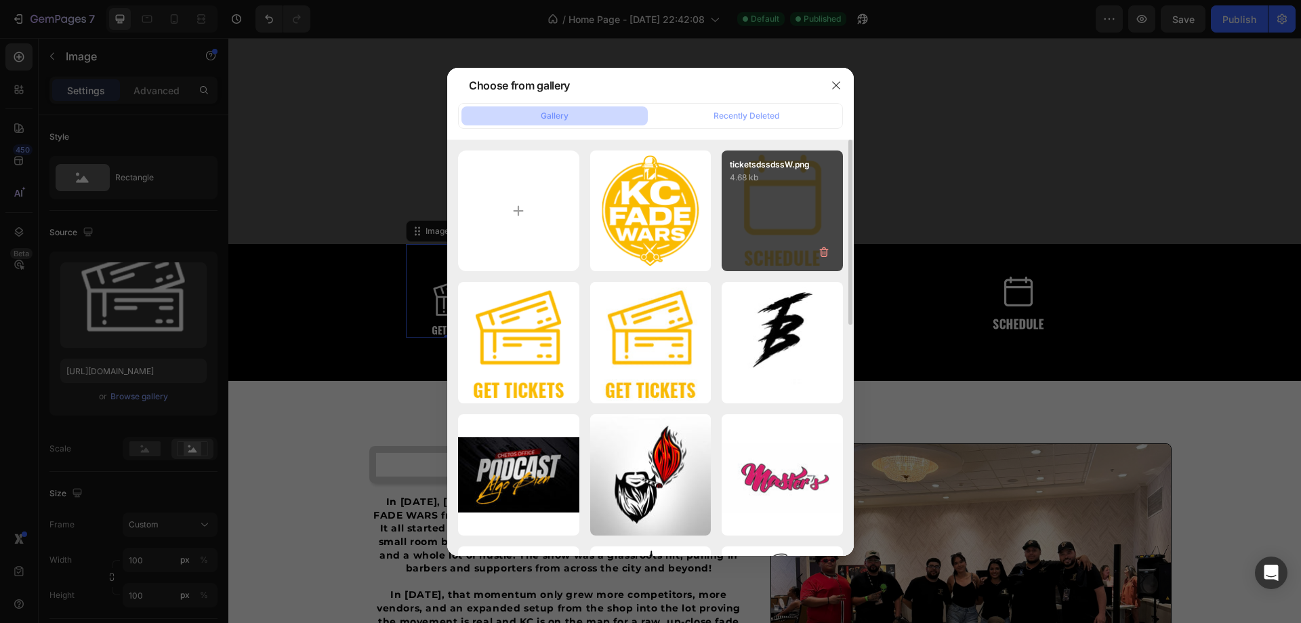
click at [795, 214] on div "ticketsdssdssW.png 4.68 kb" at bounding box center [782, 210] width 121 height 121
type input "https://cdn.shopify.com/s/files/1/0944/8298/9425/files/gempages_580407018670522…"
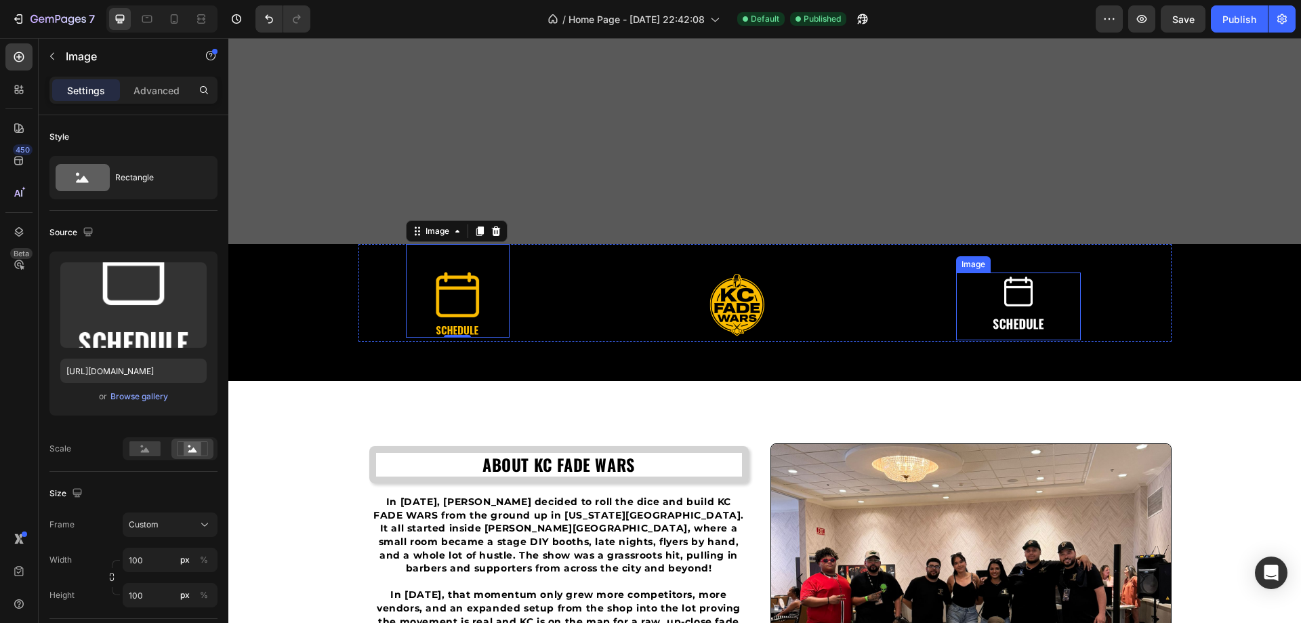
click at [1014, 321] on img at bounding box center [1019, 306] width 68 height 68
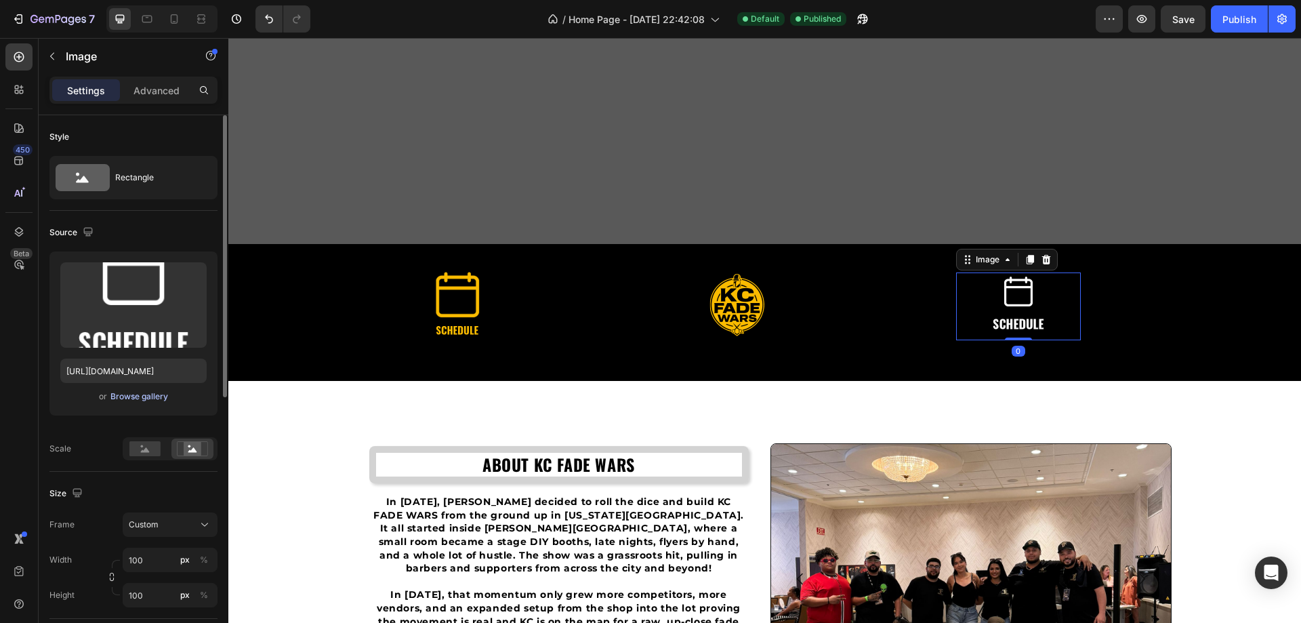
click at [126, 396] on div "Browse gallery" at bounding box center [139, 396] width 58 height 12
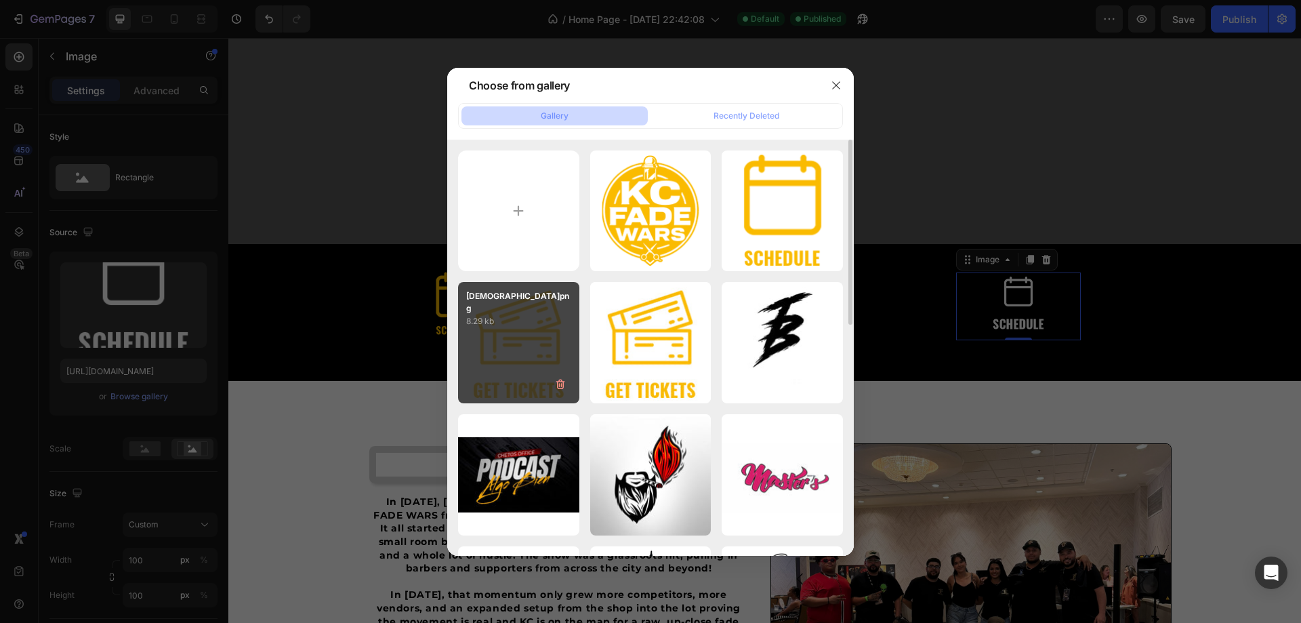
click at [522, 331] on div "ticketsW.png 8.29 kb" at bounding box center [518, 342] width 121 height 121
type input "https://cdn.shopify.com/s/files/1/0944/8298/9425/files/gempages_580407018670522…"
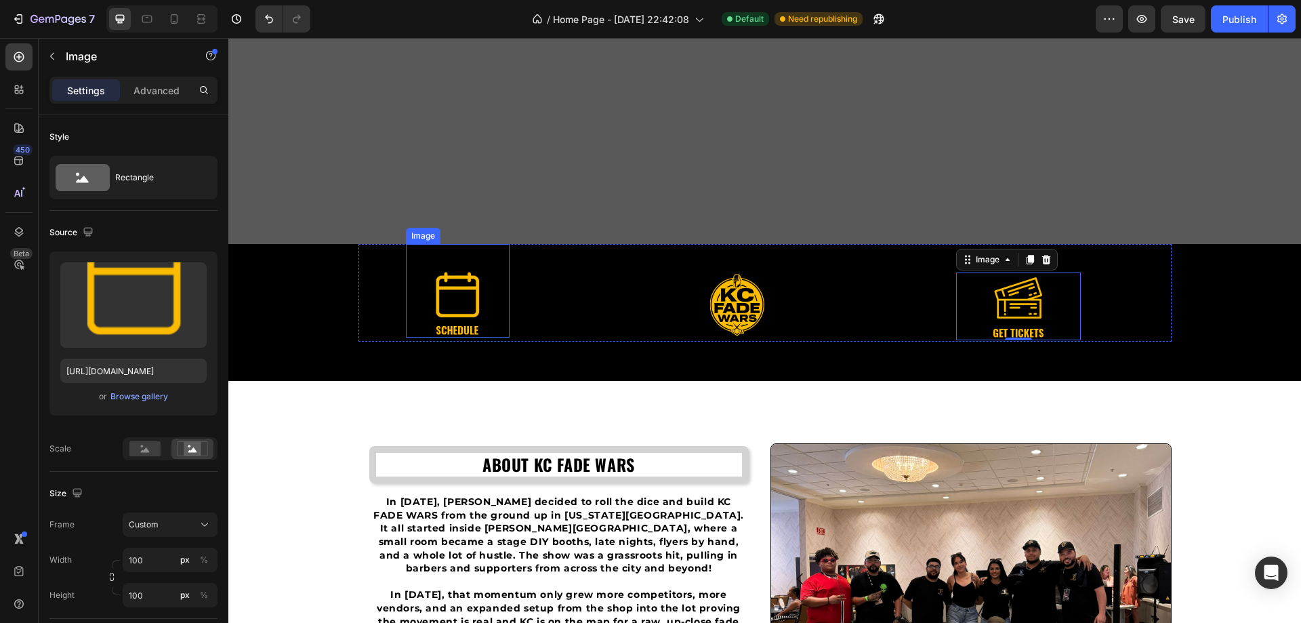
click at [438, 316] on img at bounding box center [457, 304] width 68 height 68
click at [1007, 316] on img at bounding box center [1019, 306] width 68 height 68
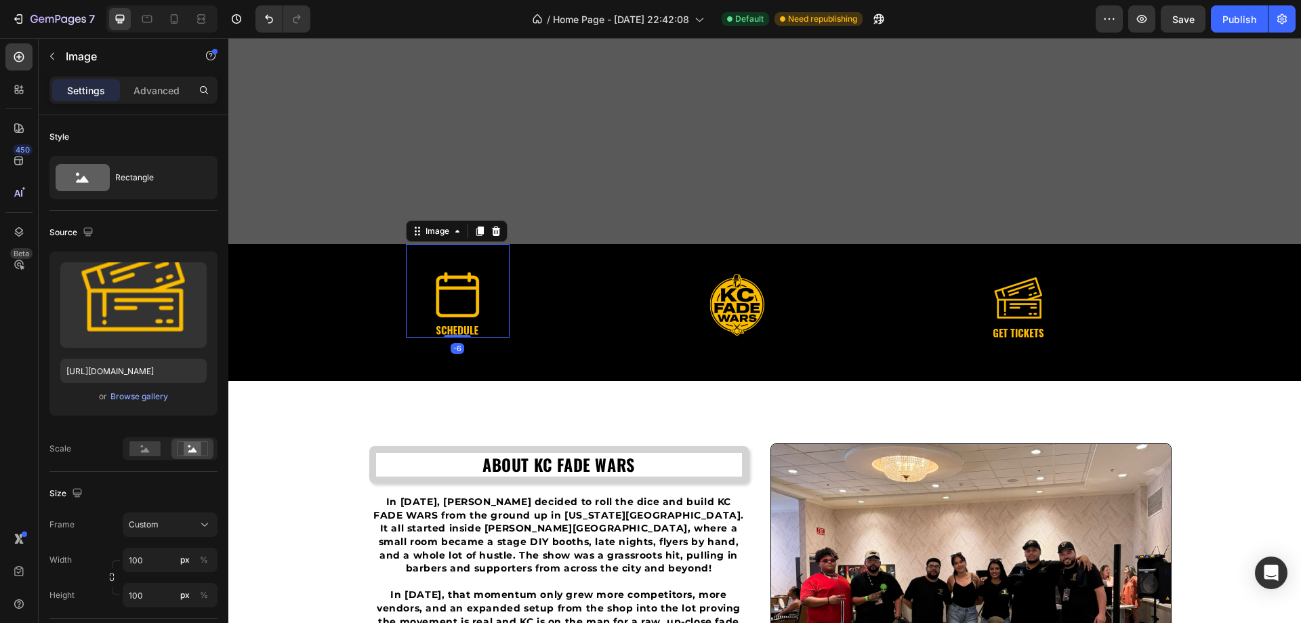
click at [470, 324] on img at bounding box center [457, 304] width 68 height 68
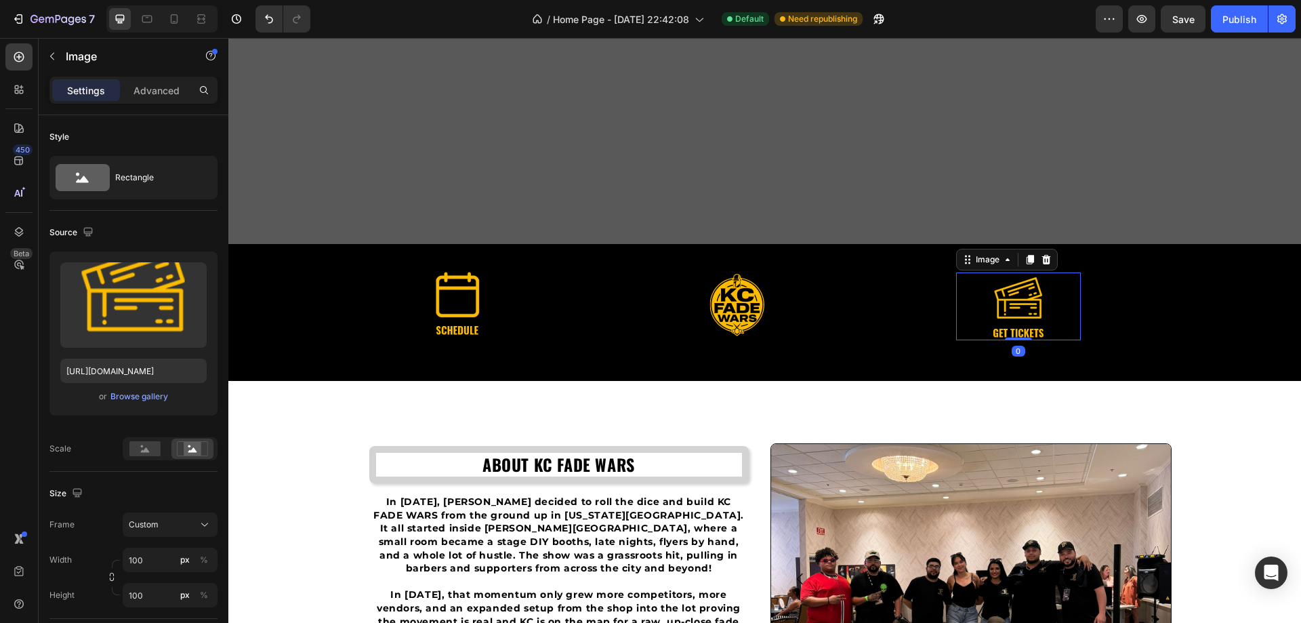
click at [1010, 310] on img at bounding box center [1019, 306] width 68 height 68
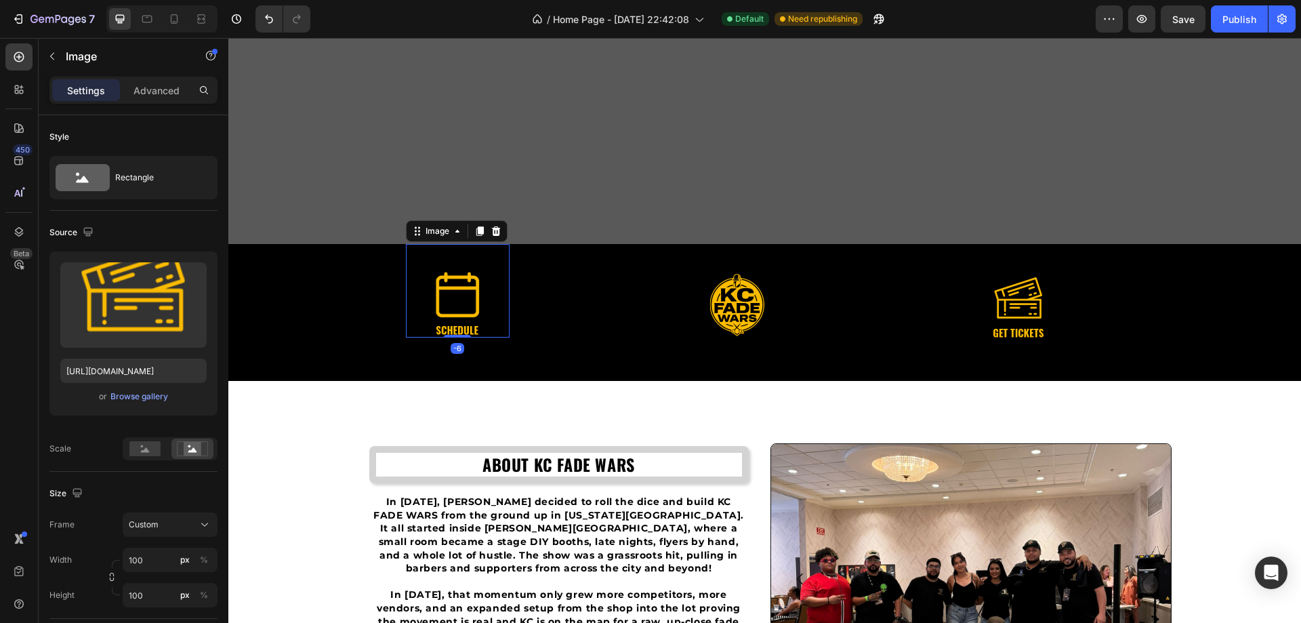
click at [432, 297] on img at bounding box center [457, 304] width 68 height 68
click at [147, 86] on p "Advanced" at bounding box center [156, 90] width 46 height 14
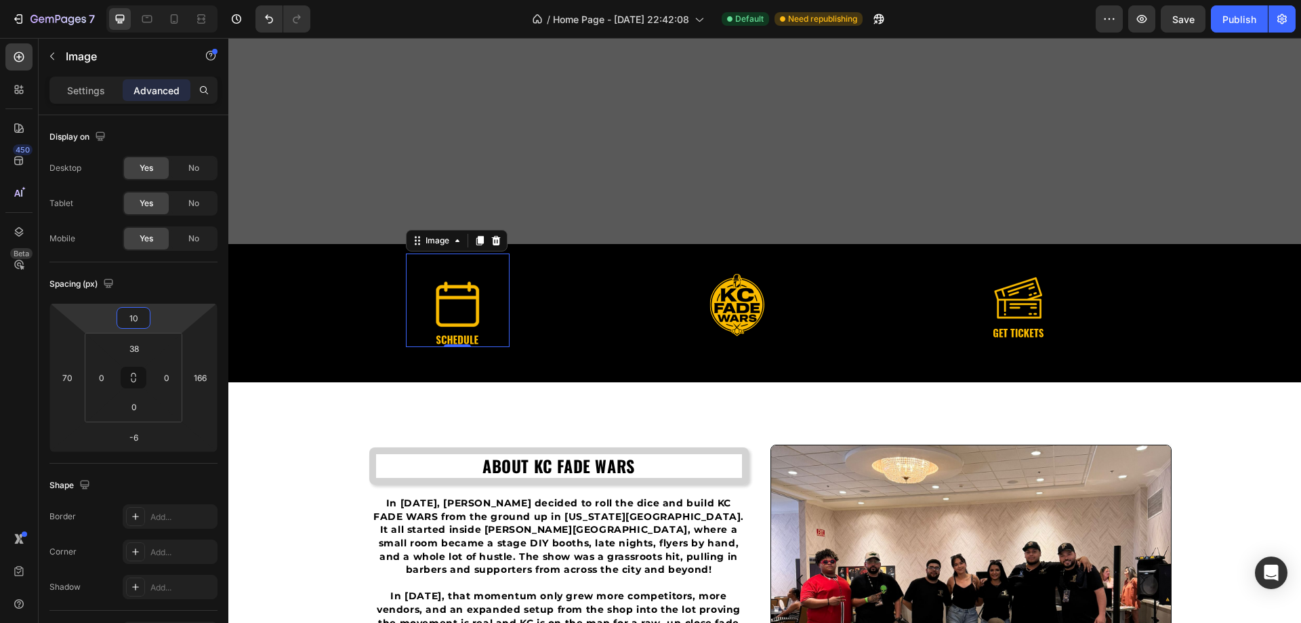
type input "8"
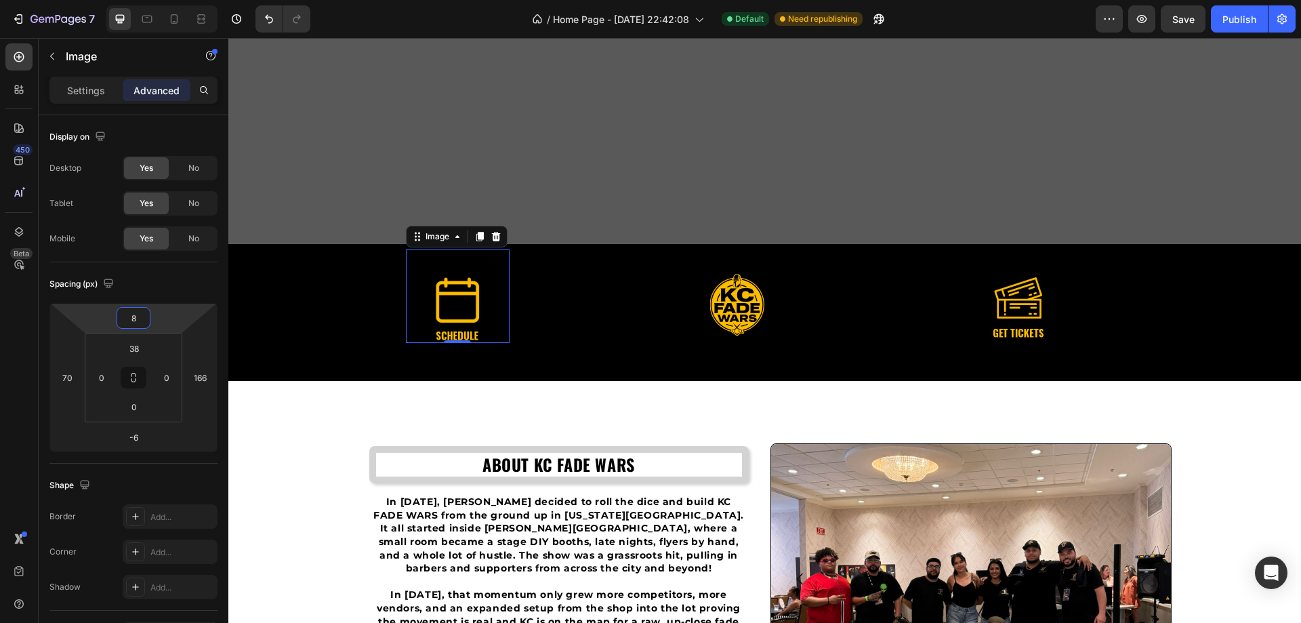
drag, startPoint x: 157, startPoint y: 331, endPoint x: 148, endPoint y: 329, distance: 9.9
click at [148, 0] on html "7 / Home Page - Aug 17, 22:42:08 Default Need republishing Preview Save Publish…" at bounding box center [650, 0] width 1301 height 0
type input "18"
drag, startPoint x: 151, startPoint y: 350, endPoint x: 177, endPoint y: 356, distance: 26.6
click at [177, 0] on html "7 / Home Page - Aug 17, 22:42:08 Default Need republishing Preview Save Publish…" at bounding box center [650, 0] width 1301 height 0
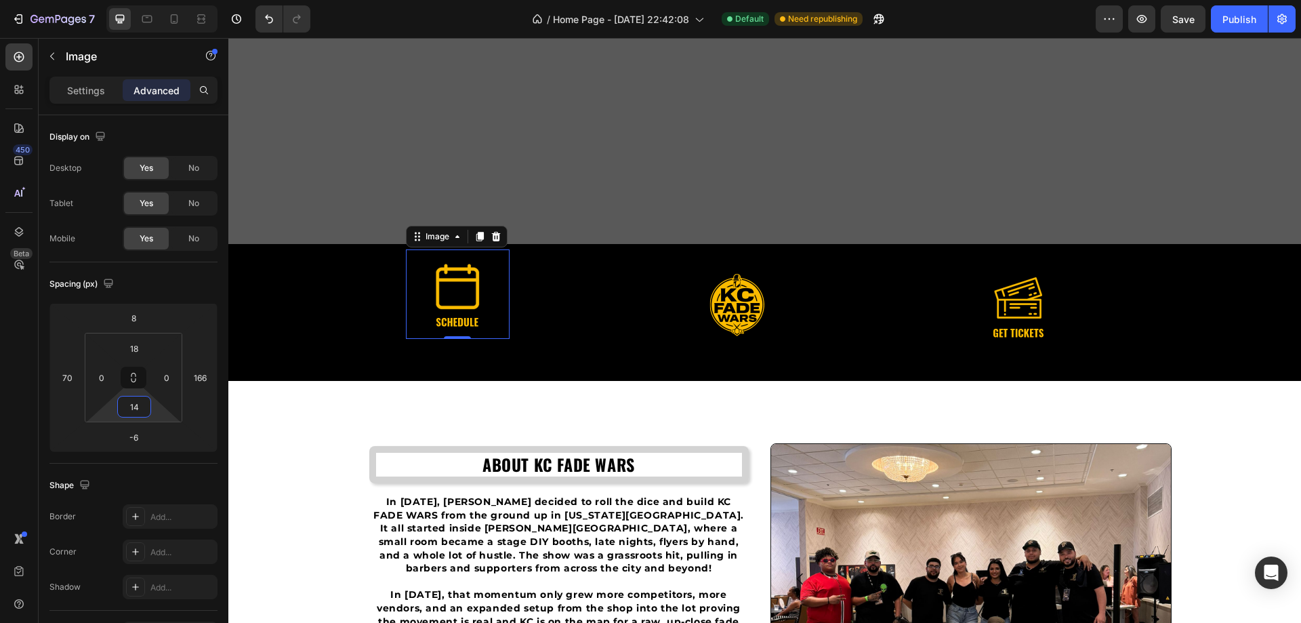
type input "16"
drag, startPoint x: 156, startPoint y: 417, endPoint x: 140, endPoint y: 411, distance: 17.1
click at [140, 0] on html "7 / Home Page - Aug 17, 22:42:08 Default Need republishing Preview Save Publish…" at bounding box center [650, 0] width 1301 height 0
click at [150, 0] on html "7 / Home Page - Aug 17, 22:42:08 Default Need republishing Preview Save Publish…" at bounding box center [650, 0] width 1301 height 0
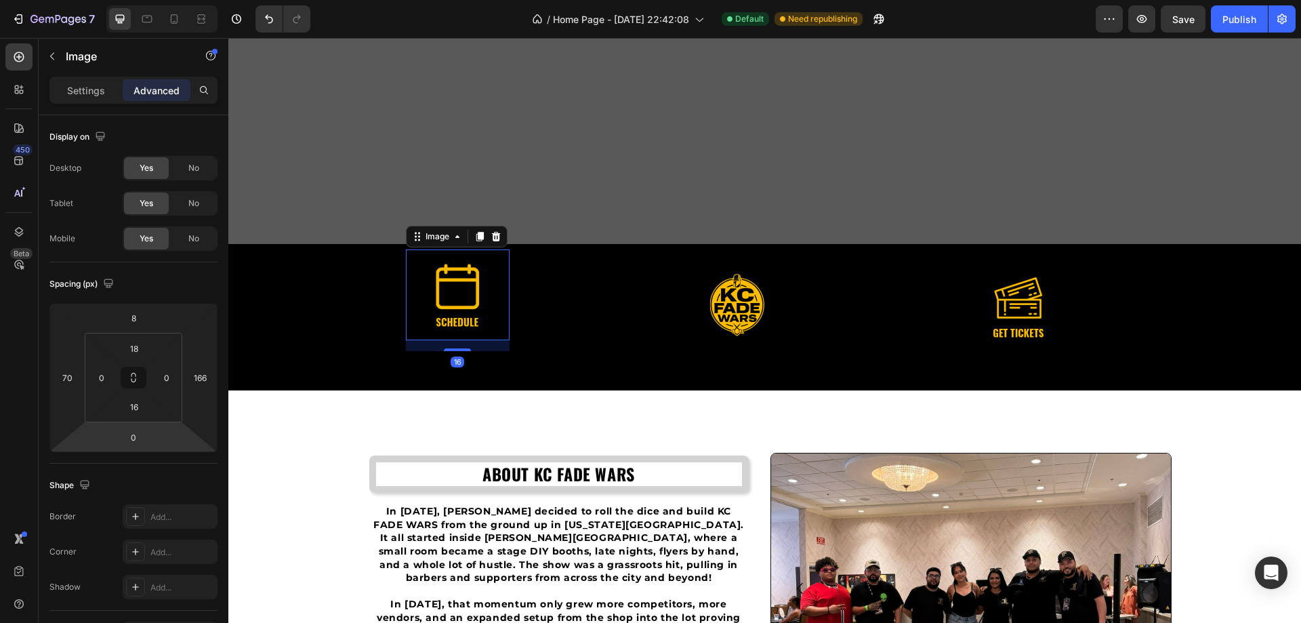
type input "-2"
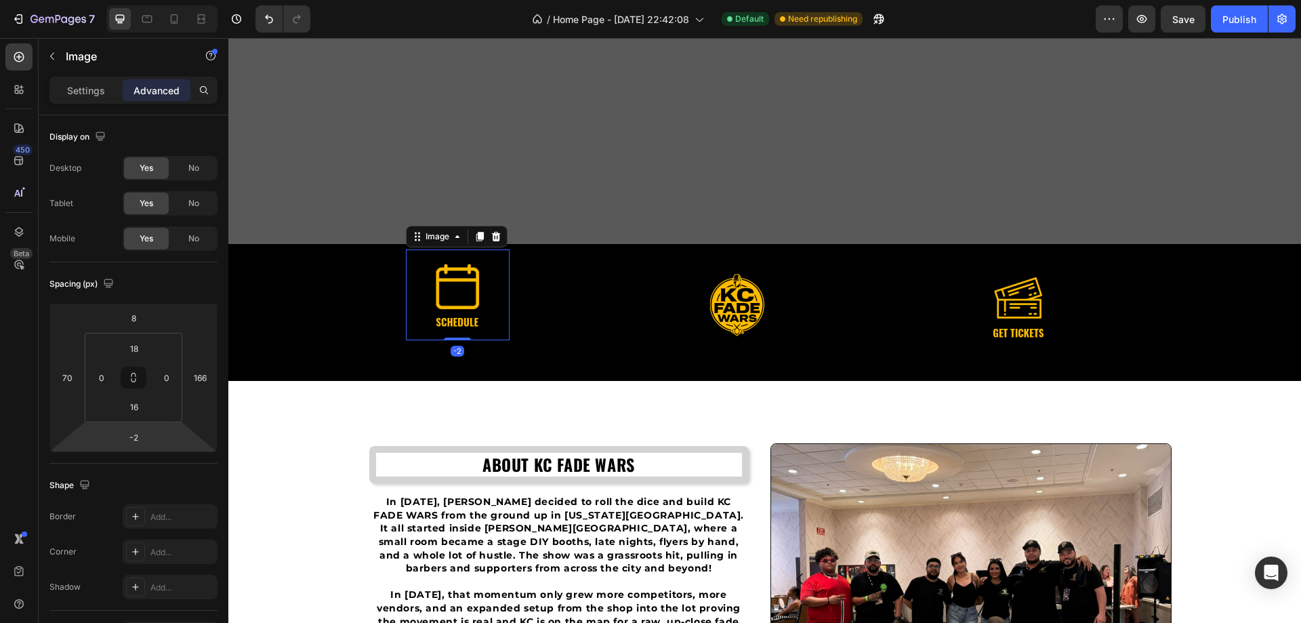
click at [166, 0] on html "7 / Home Page - Aug 17, 22:42:08 Default Need republishing Preview Save Publish…" at bounding box center [650, 0] width 1301 height 0
type input "28"
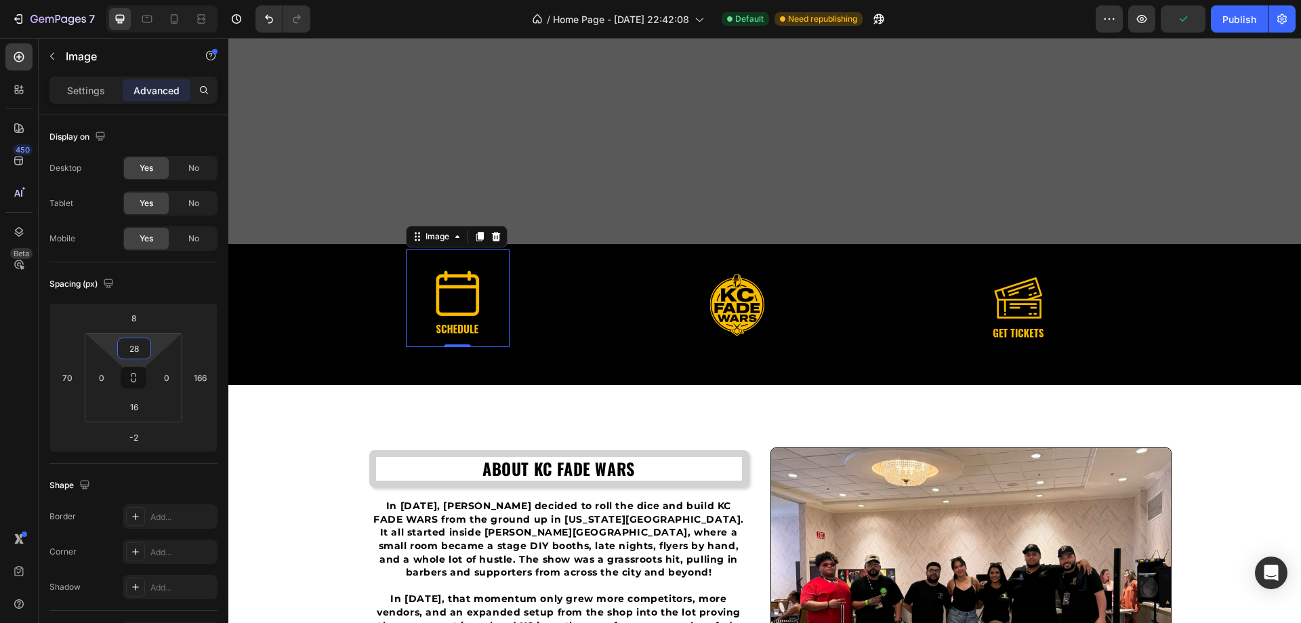
click at [157, 0] on html "7 / Home Page - Aug 17, 22:42:08 Default Need republishing Preview Publish 450 …" at bounding box center [650, 0] width 1301 height 0
type input "10"
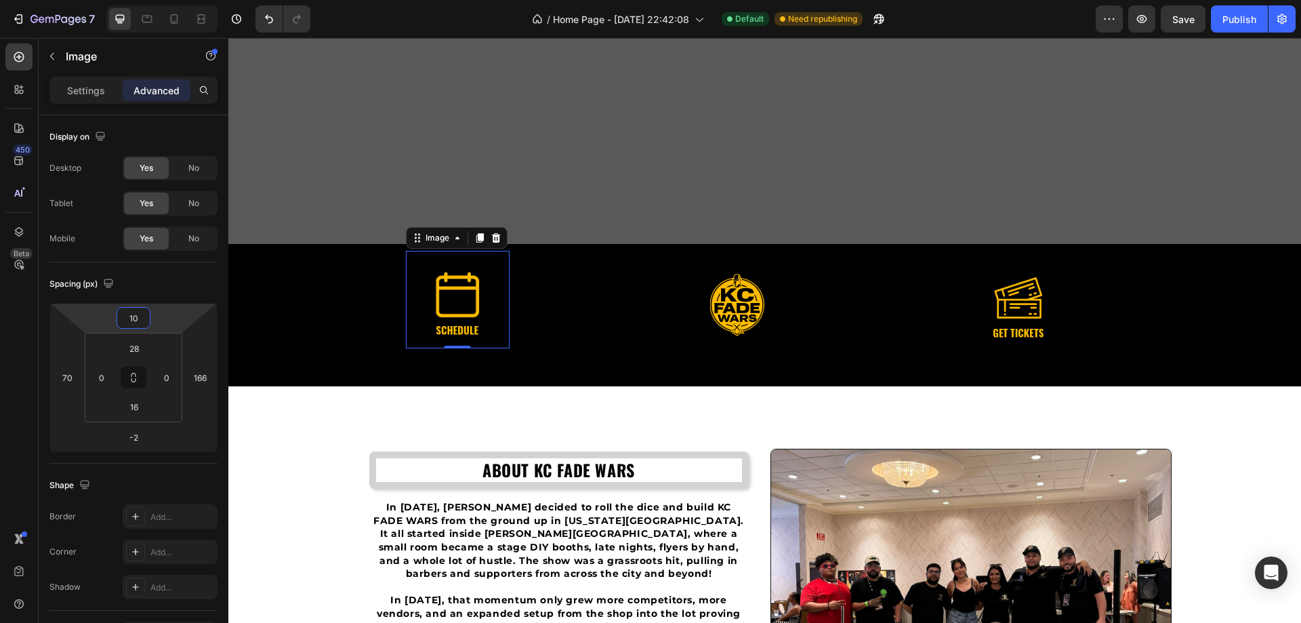
click at [160, 0] on html "7 / Home Page - Aug 17, 22:42:08 Default Need republishing Preview Save Publish…" at bounding box center [650, 0] width 1301 height 0
click at [1193, 18] on span "Save" at bounding box center [1183, 20] width 22 height 12
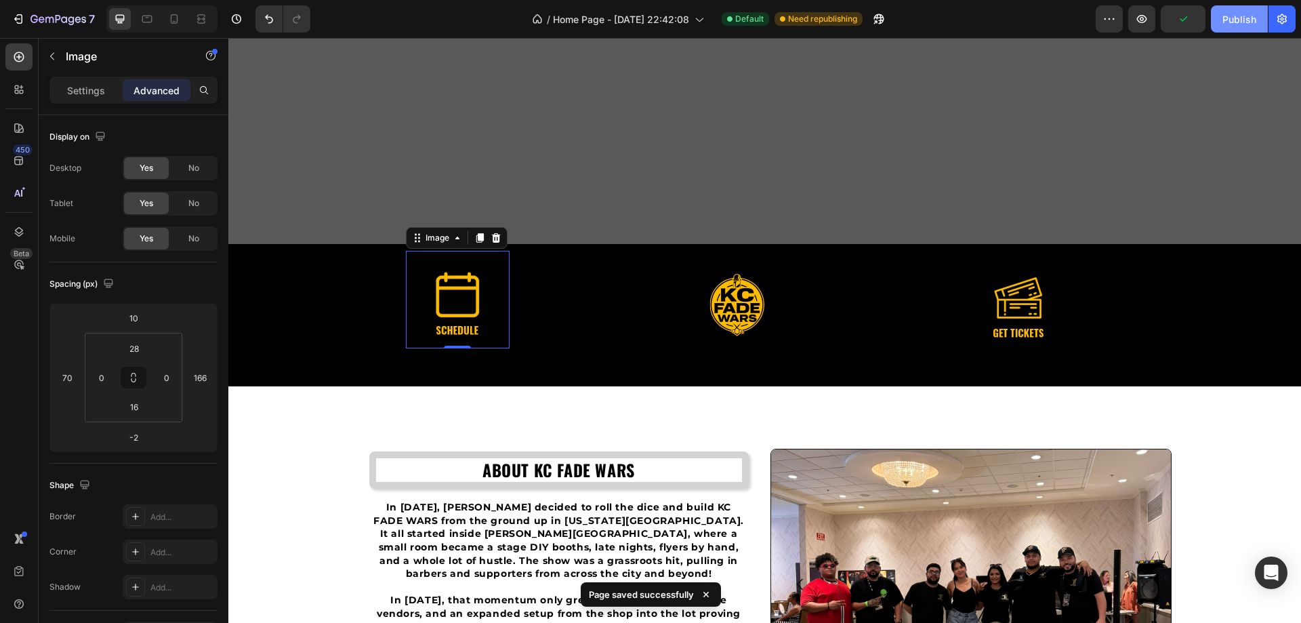
click at [1247, 14] on div "Publish" at bounding box center [1239, 19] width 34 height 14
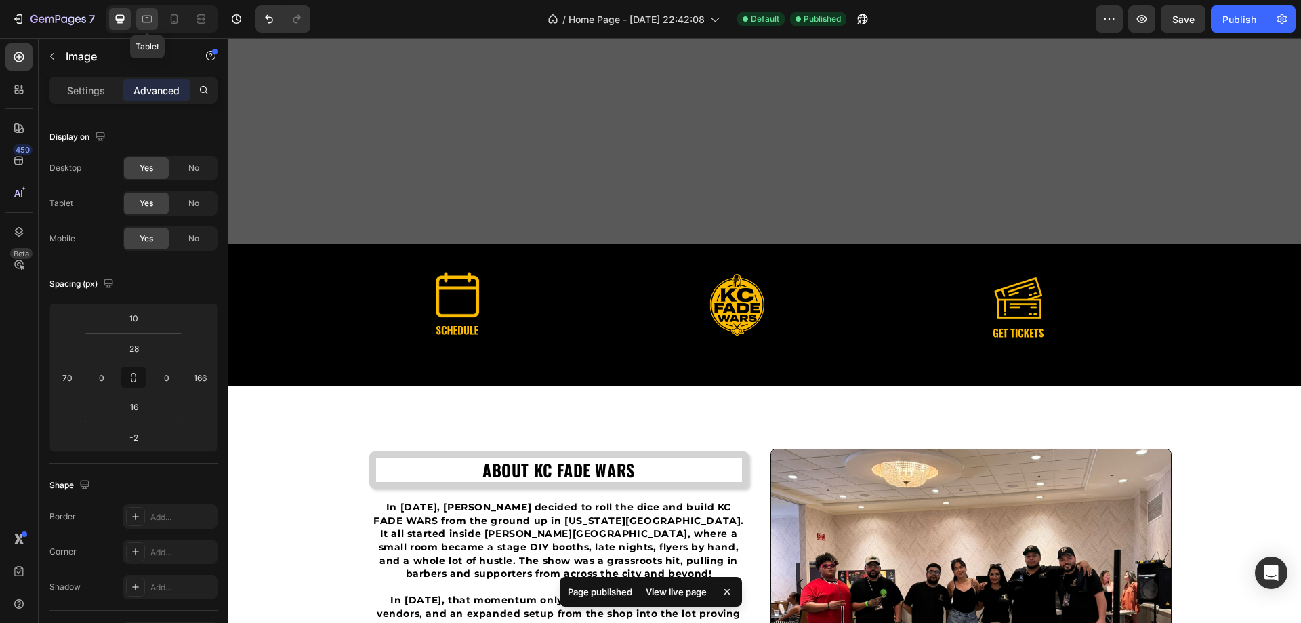
click at [141, 26] on div at bounding box center [147, 19] width 22 height 22
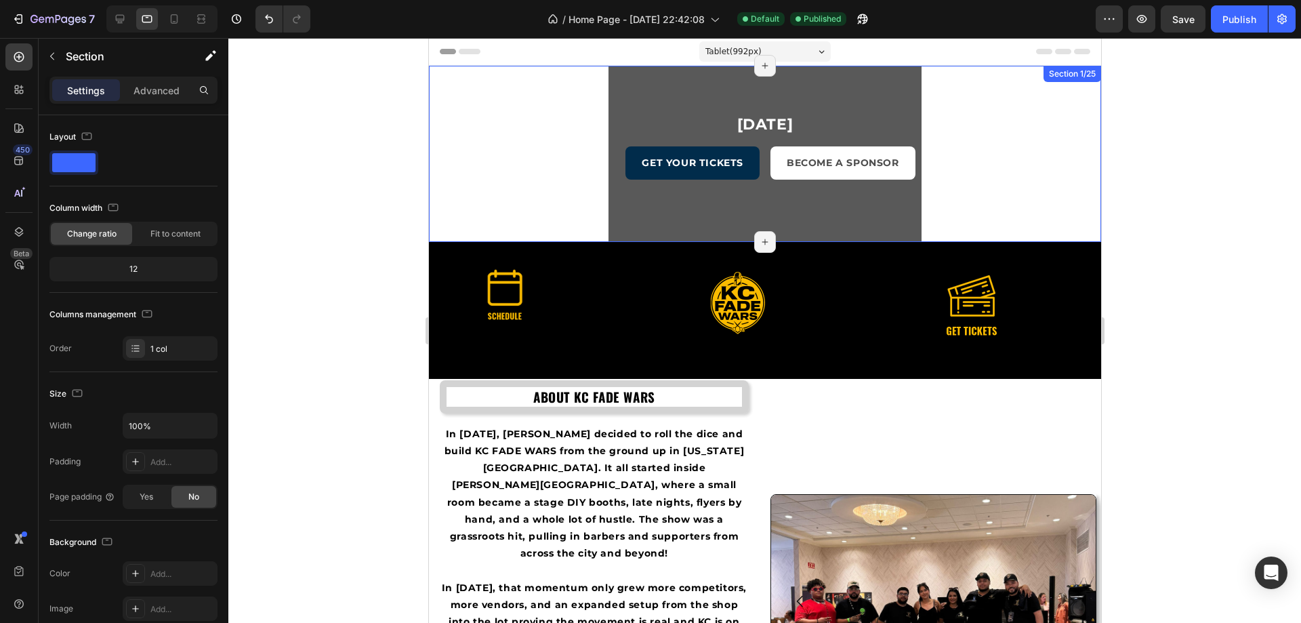
click at [583, 165] on div "11 Week 05 Day 23 Hours 07 Minute 26 Second Countdown Timer November 16, 2025 H…" at bounding box center [764, 154] width 672 height 176
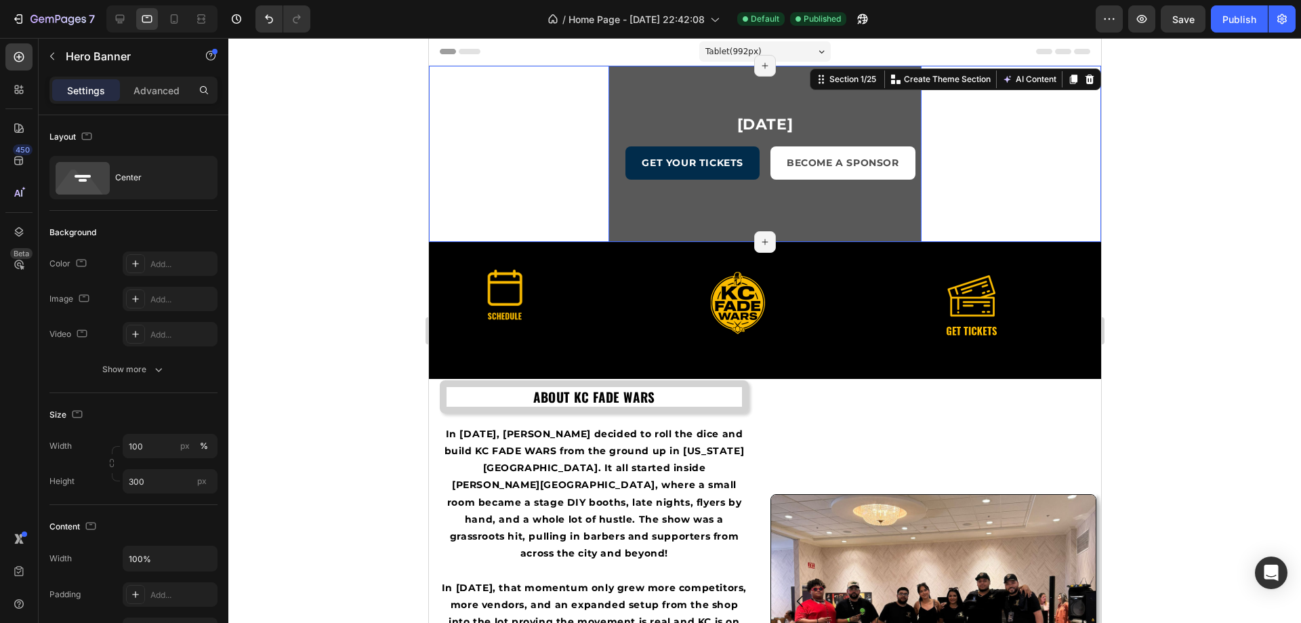
click at [622, 98] on div "Overlay" at bounding box center [764, 147] width 313 height 149
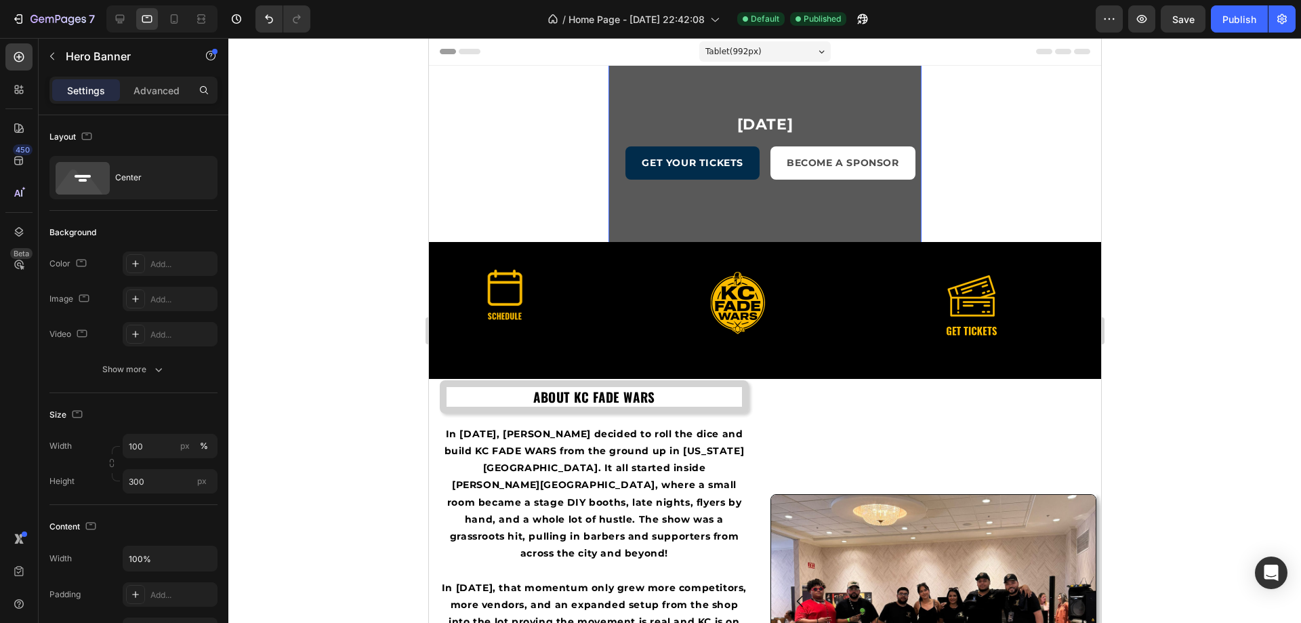
click at [610, 99] on div "Overlay" at bounding box center [764, 147] width 313 height 149
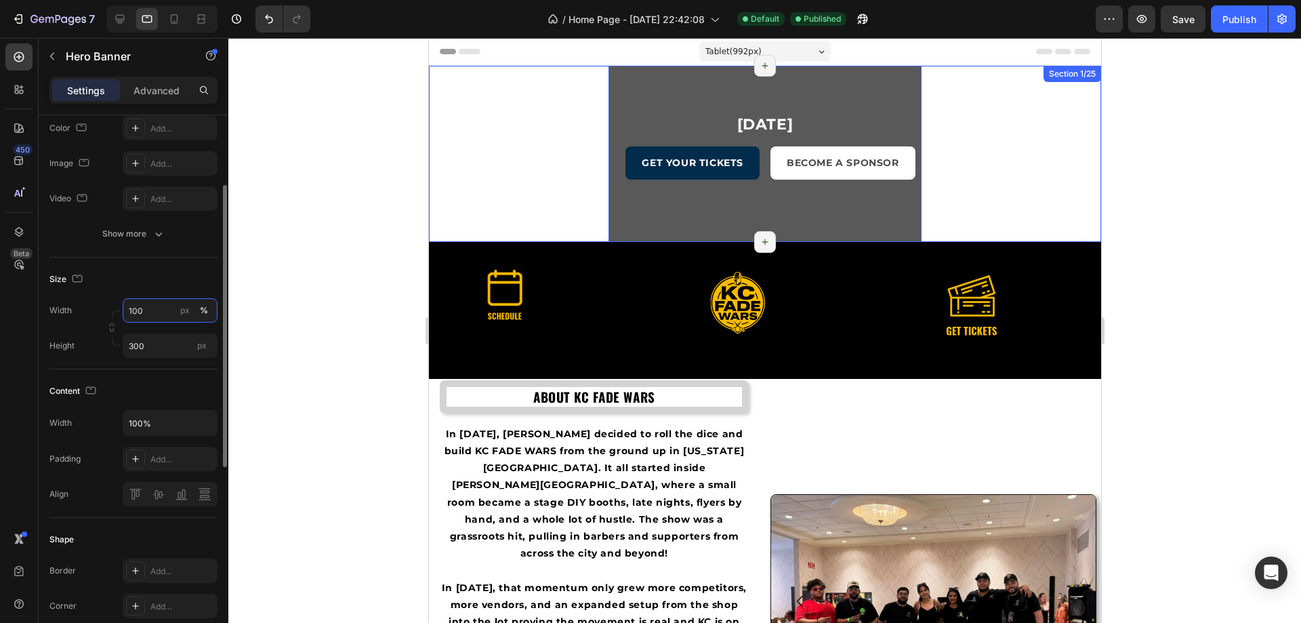
click at [163, 308] on input "100" at bounding box center [170, 310] width 95 height 24
click at [159, 365] on p "Default 100%" at bounding box center [167, 367] width 79 height 12
click at [161, 348] on input "300" at bounding box center [170, 345] width 95 height 24
click at [167, 393] on div "Fit screen 100vh" at bounding box center [156, 402] width 111 height 24
click at [165, 367] on div "Size Width 100 px % Height 100 vh px" at bounding box center [133, 313] width 168 height 112
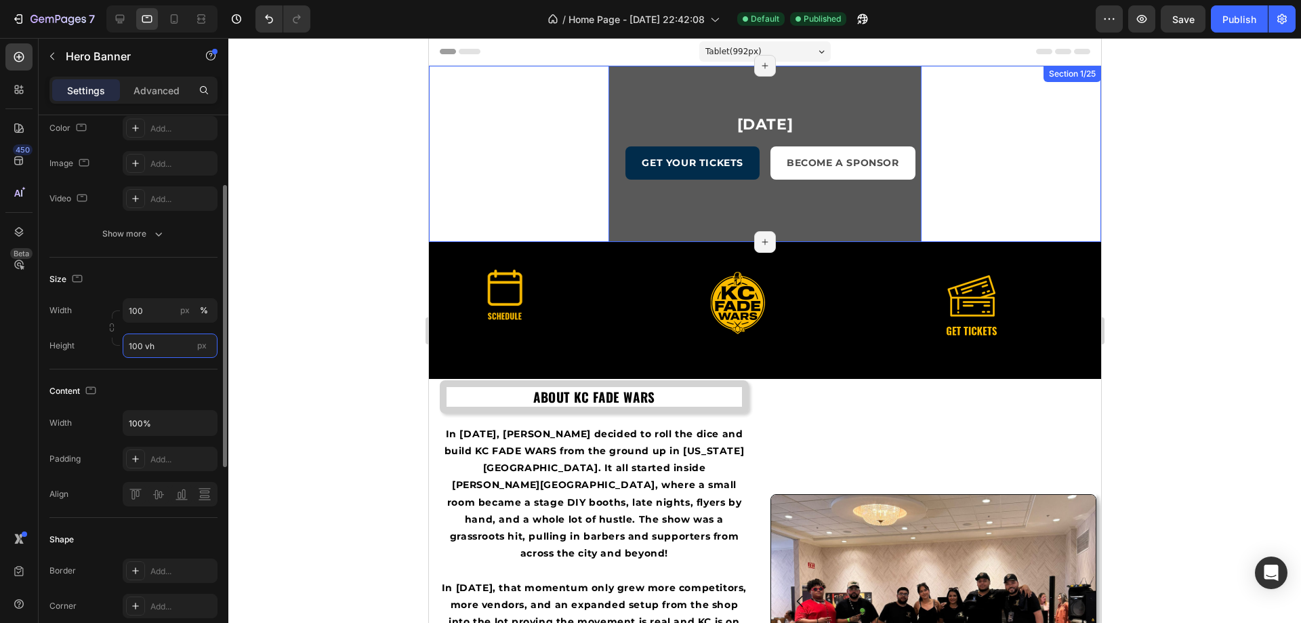
click at [163, 351] on input "100 vh" at bounding box center [170, 345] width 95 height 24
click at [171, 377] on p "Fit content Auto" at bounding box center [167, 378] width 79 height 12
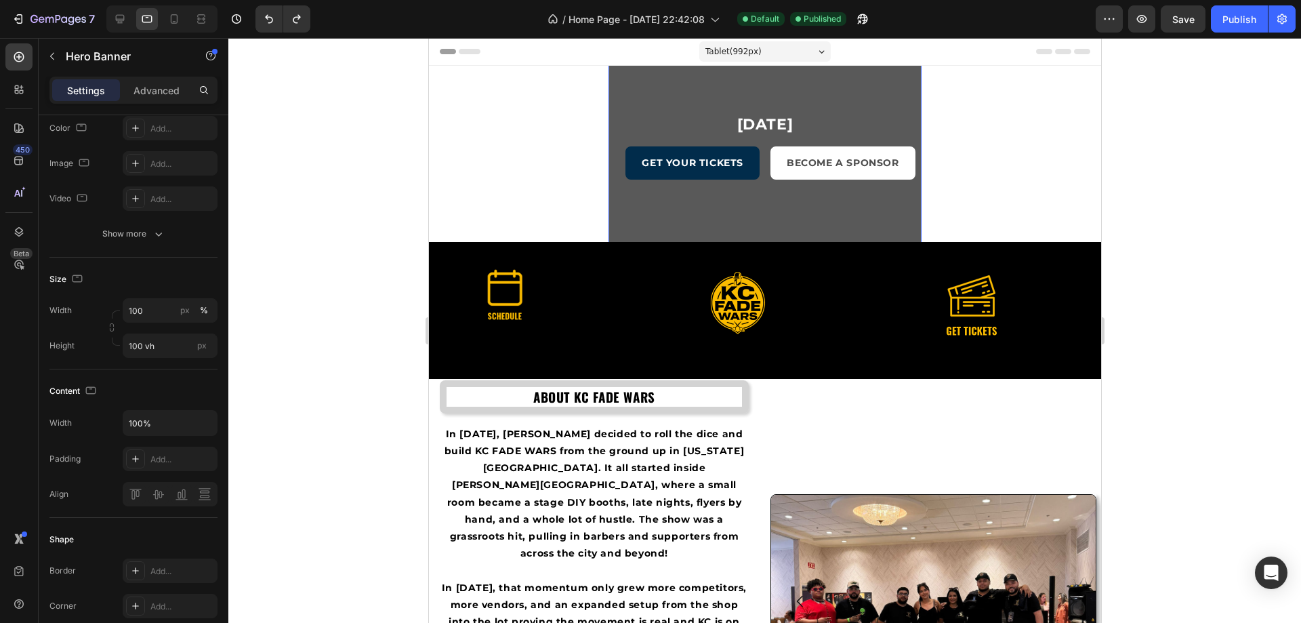
type input "300"
click at [663, 89] on div "Overlay" at bounding box center [764, 147] width 313 height 149
click at [158, 89] on p "Advanced" at bounding box center [156, 90] width 46 height 14
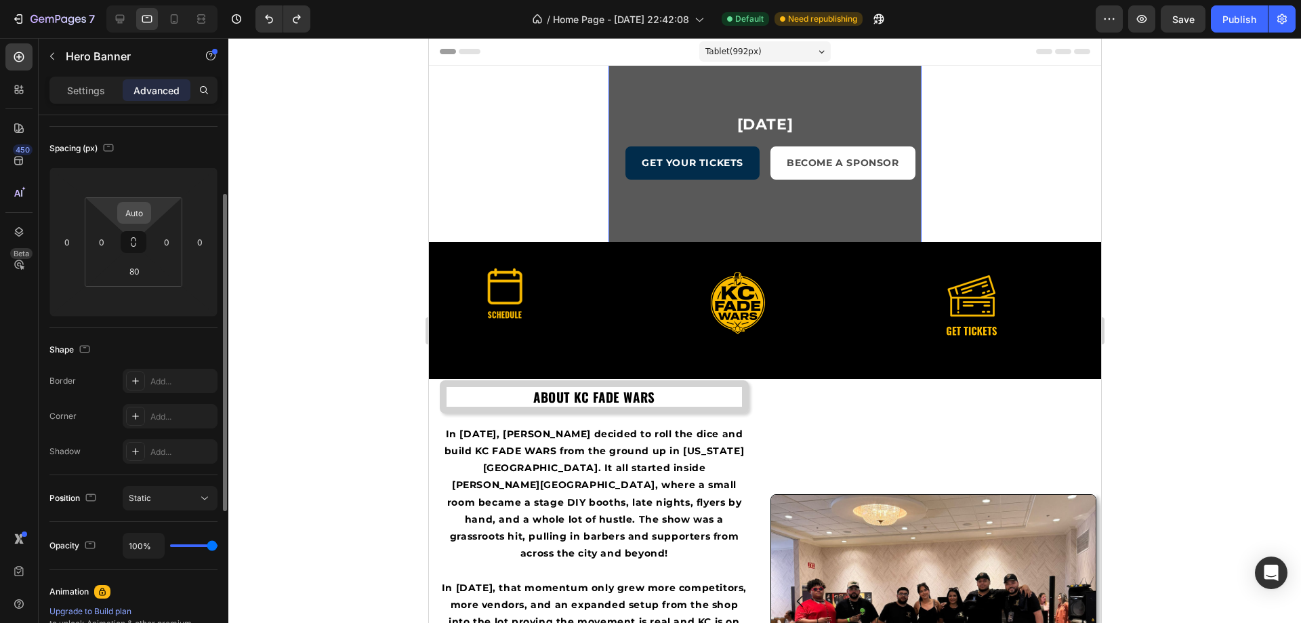
click at [141, 207] on input "Auto" at bounding box center [134, 213] width 27 height 20
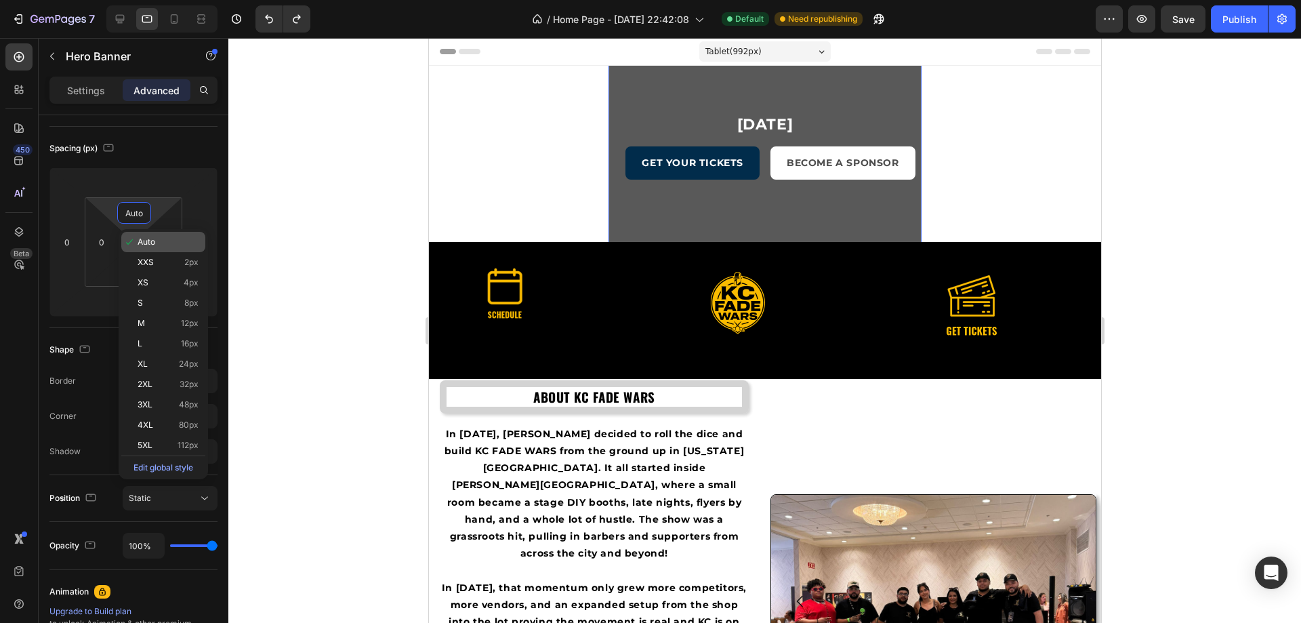
click at [149, 242] on span "Auto" at bounding box center [147, 241] width 18 height 9
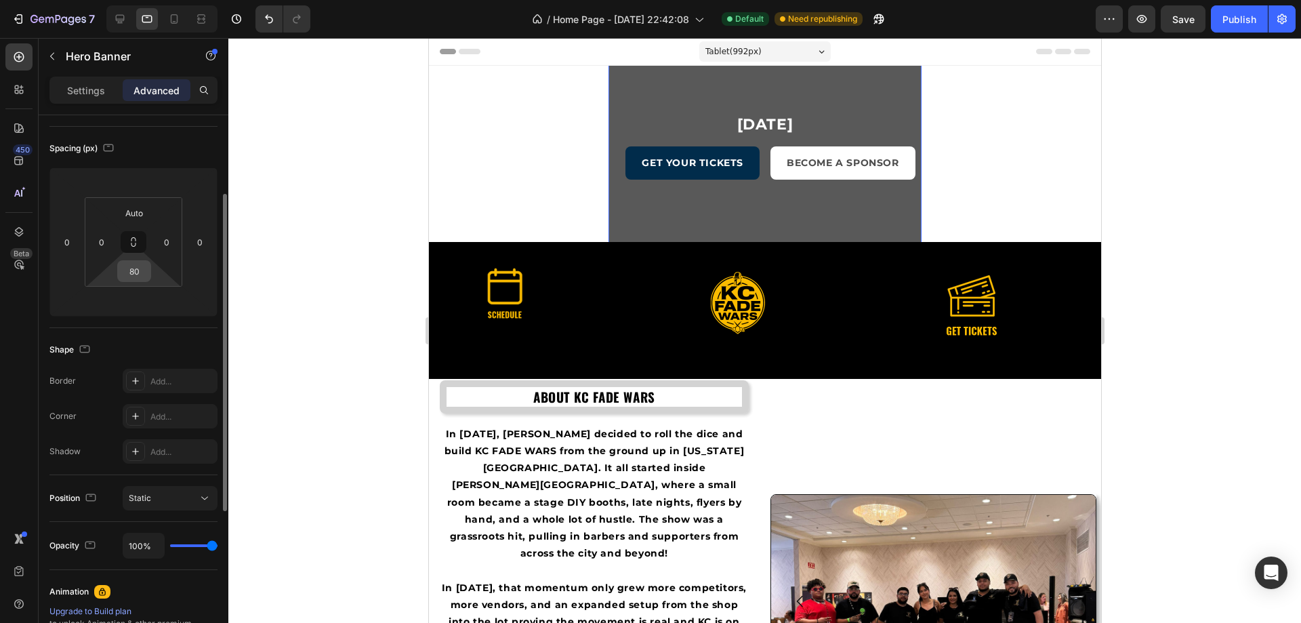
click at [139, 275] on input "80" at bounding box center [134, 271] width 27 height 20
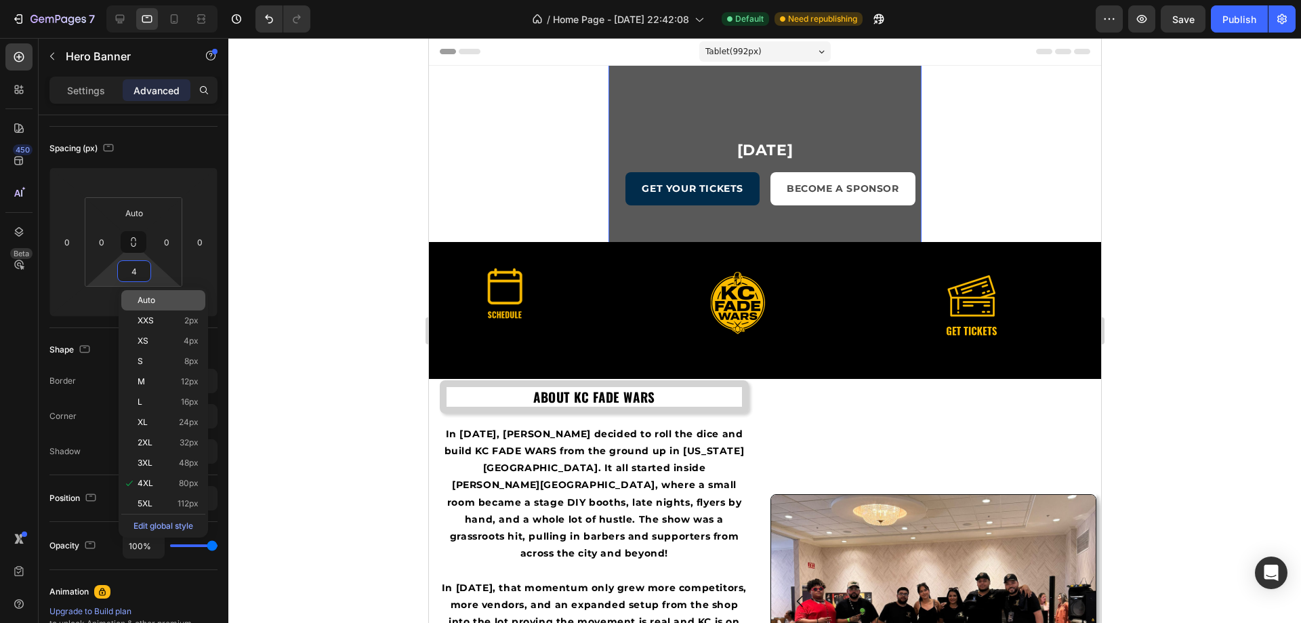
click at [160, 299] on p "Auto" at bounding box center [168, 299] width 61 height 9
type input "Auto"
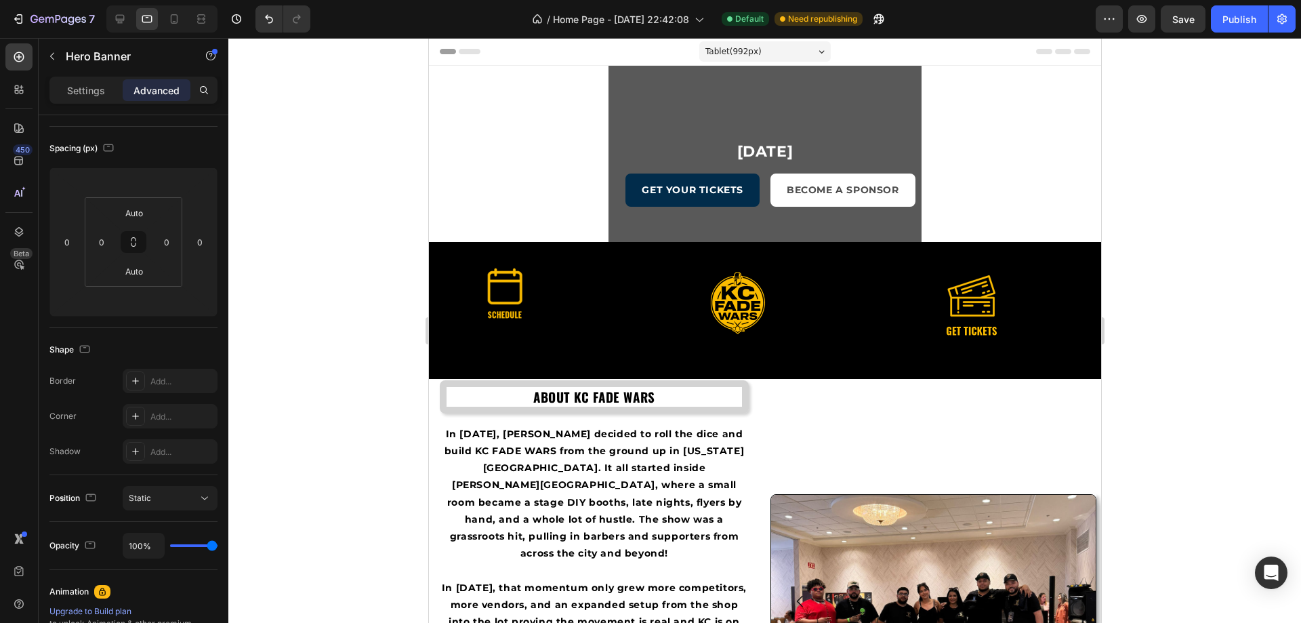
click at [459, 368] on div "Drop element here Section 3/25 You can create reusable sections Create Theme Se…" at bounding box center [764, 408] width 672 height 149
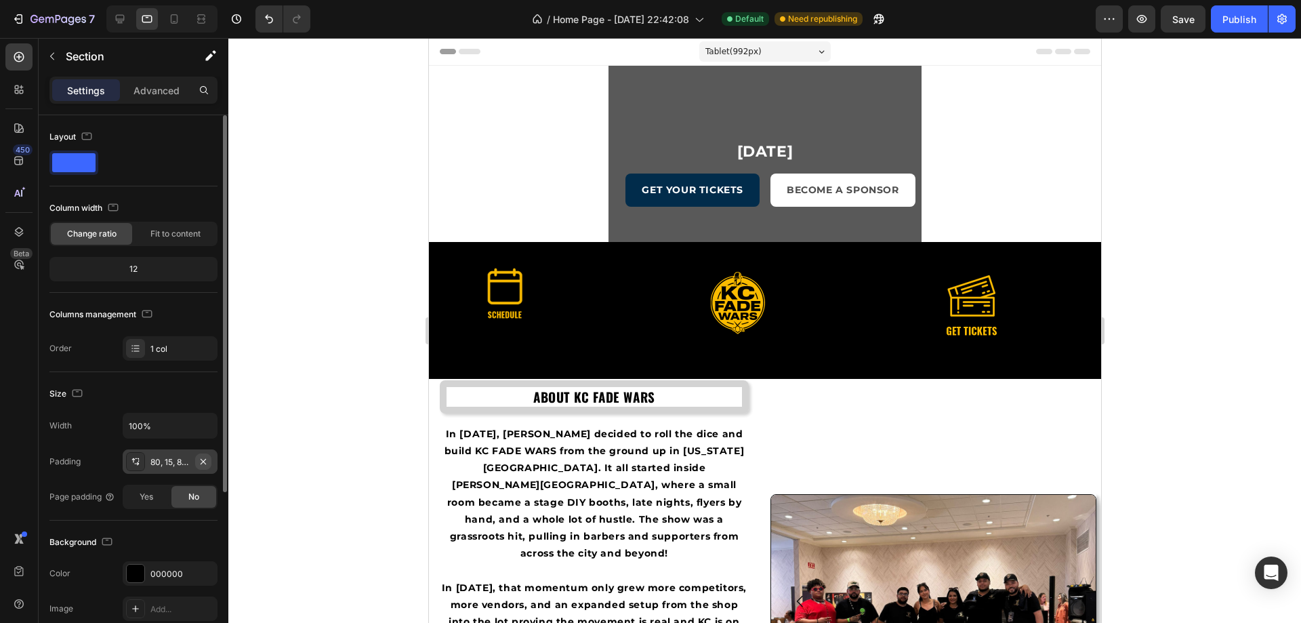
click at [203, 457] on icon "button" at bounding box center [203, 461] width 11 height 11
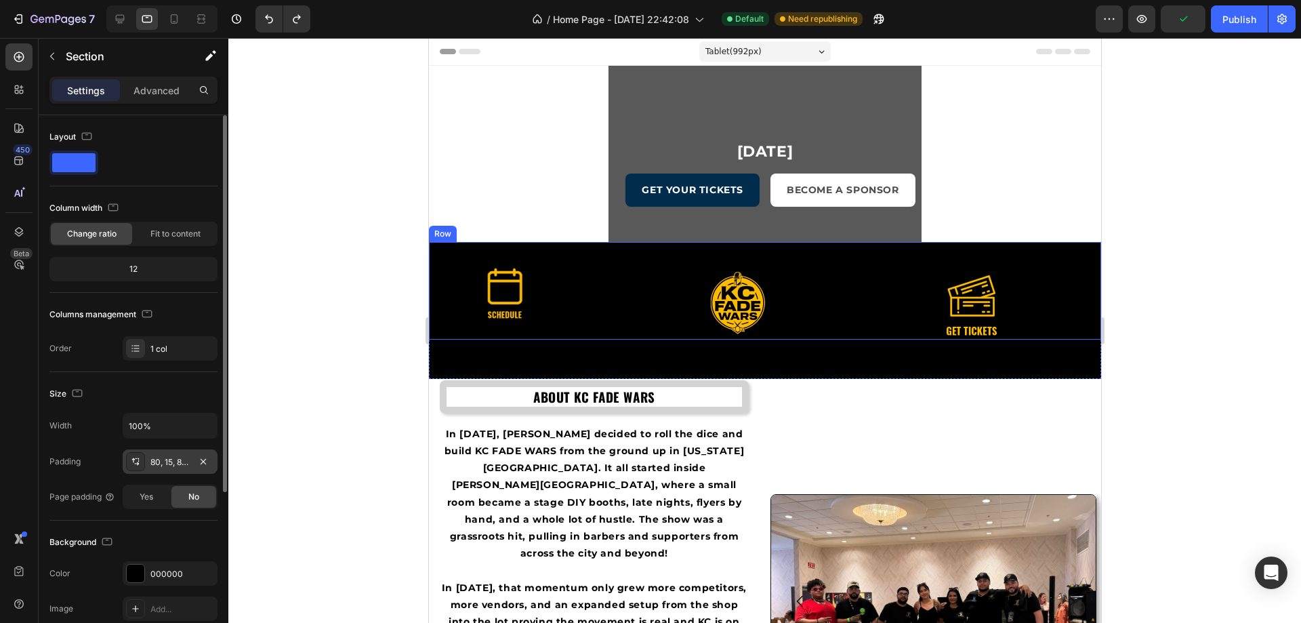
click at [446, 252] on div "Image" at bounding box center [536, 291] width 217 height 98
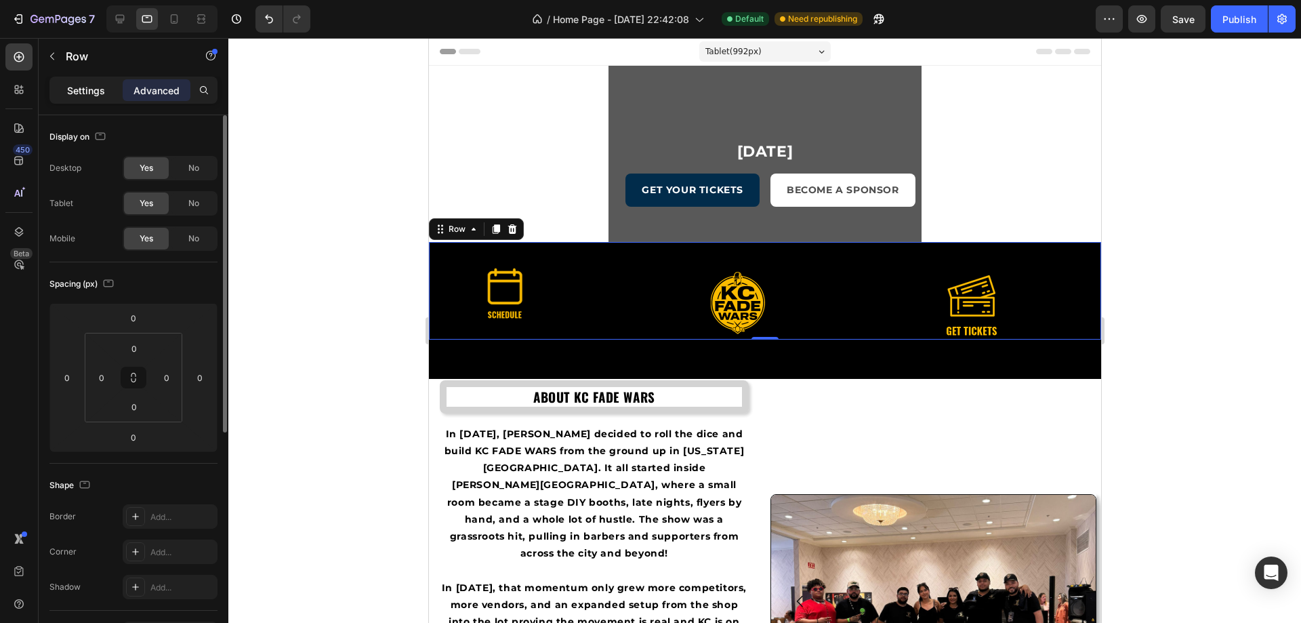
click at [73, 95] on p "Settings" at bounding box center [86, 90] width 38 height 14
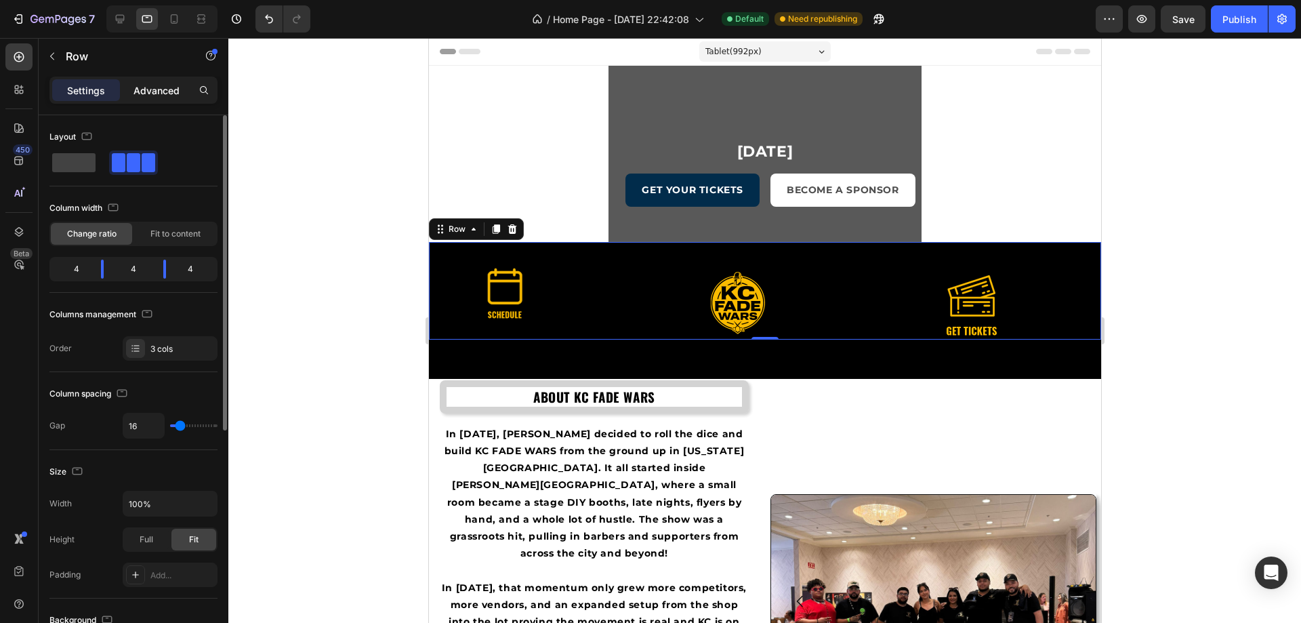
click at [140, 94] on p "Advanced" at bounding box center [156, 90] width 46 height 14
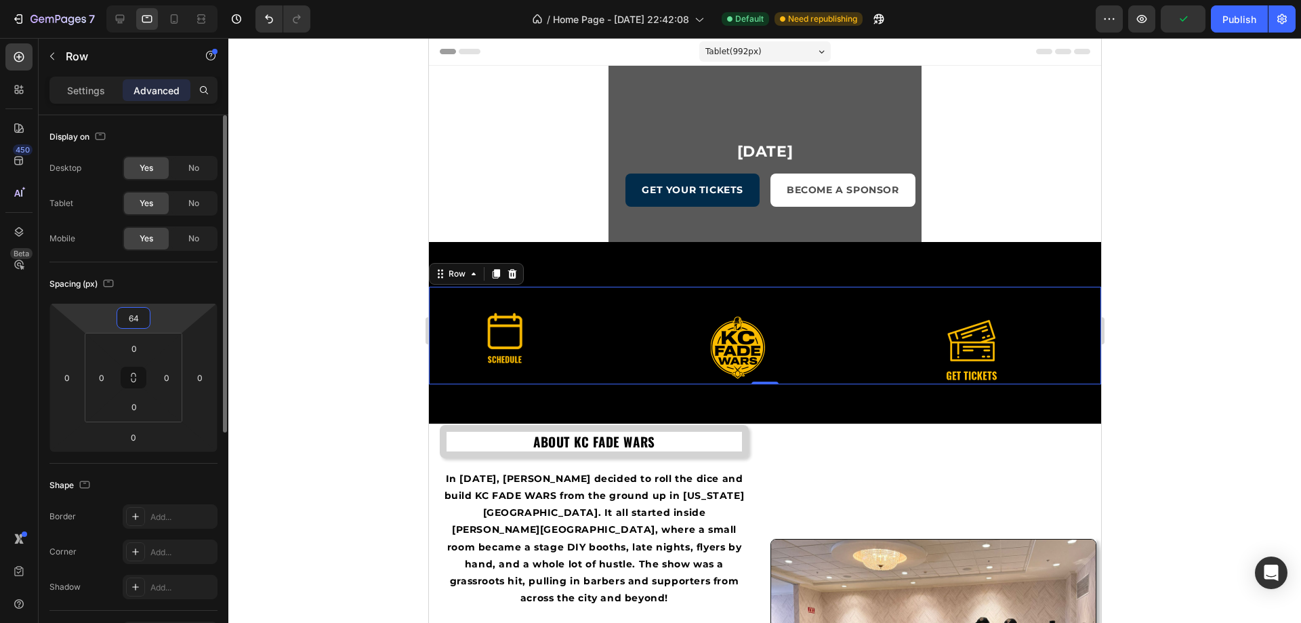
drag, startPoint x: 182, startPoint y: 321, endPoint x: 192, endPoint y: 299, distance: 24.2
click at [192, 0] on html "7 / Home Page - Aug 17, 22:42:08 Default Need republishing Preview Publish 450 …" at bounding box center [650, 0] width 1301 height 0
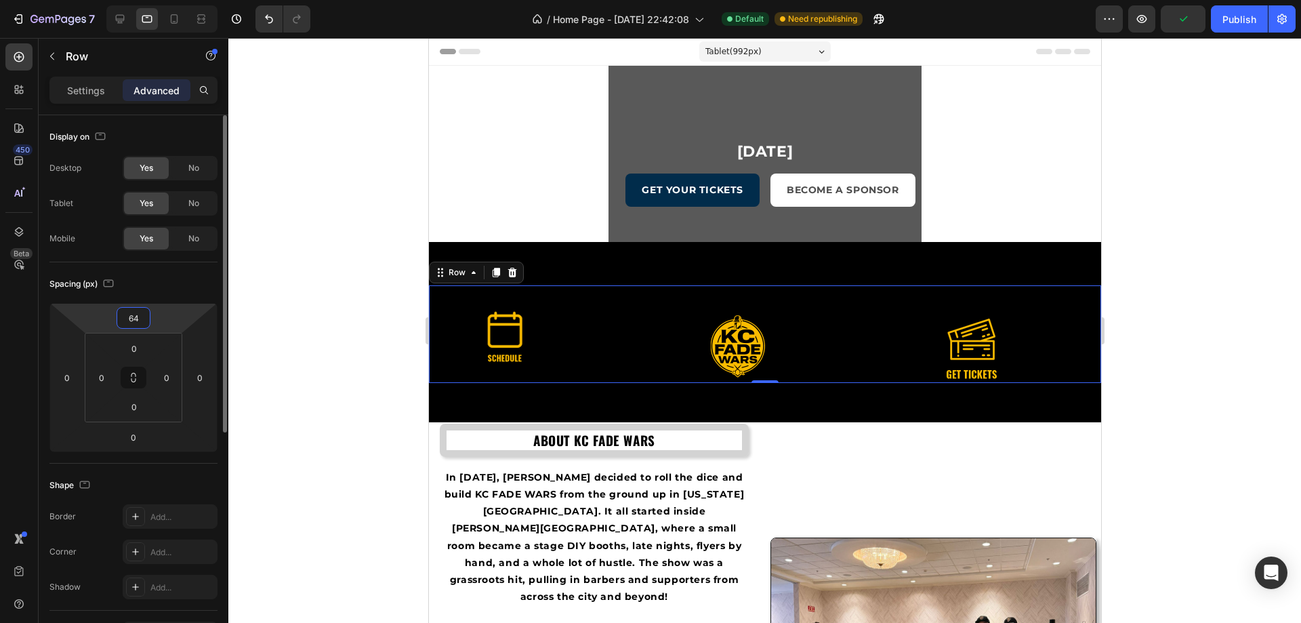
type input "0"
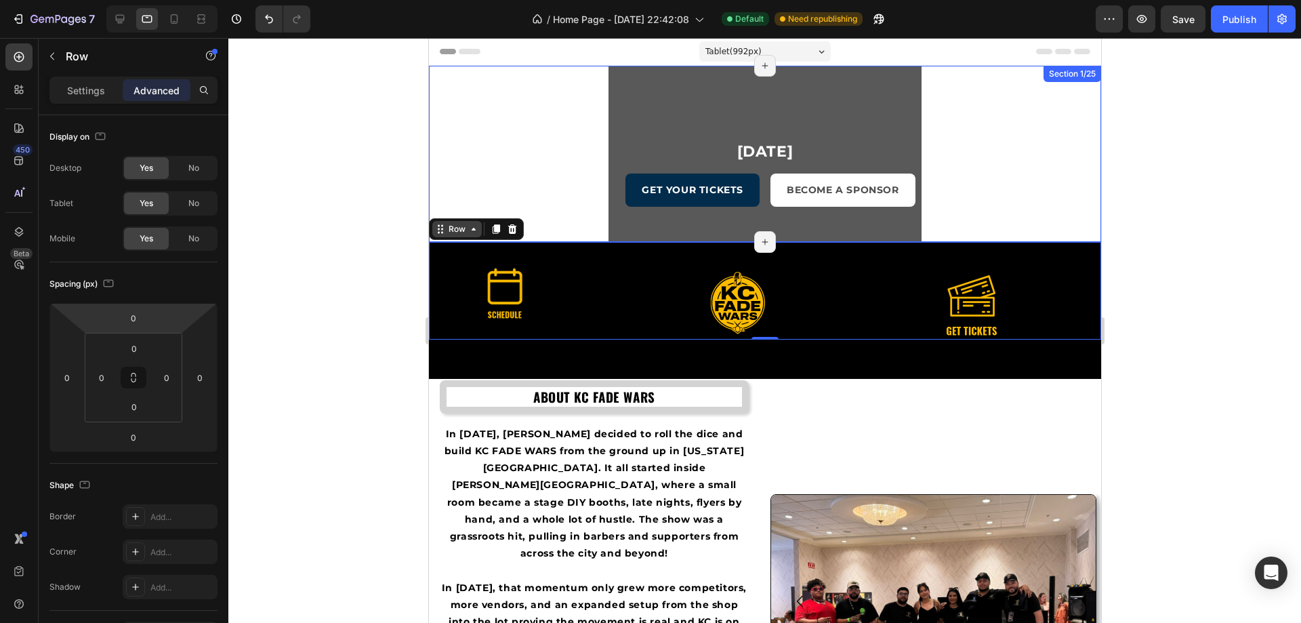
click at [447, 221] on div "Row" at bounding box center [456, 229] width 49 height 16
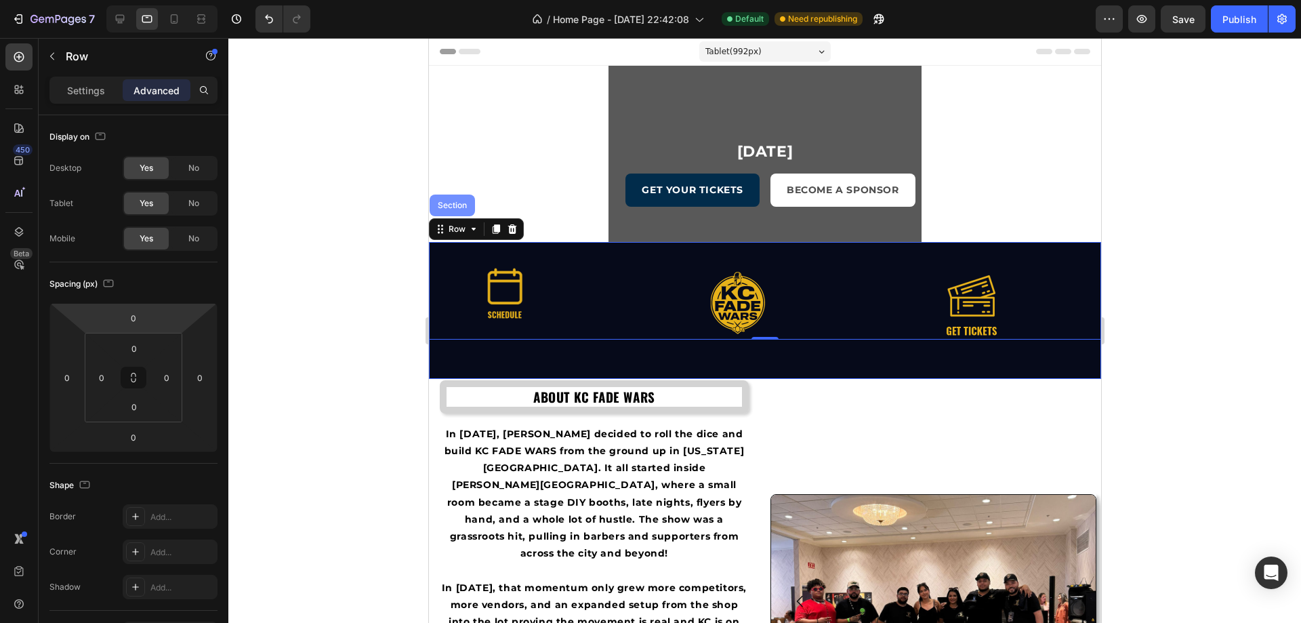
click at [451, 205] on div "Section" at bounding box center [451, 205] width 35 height 8
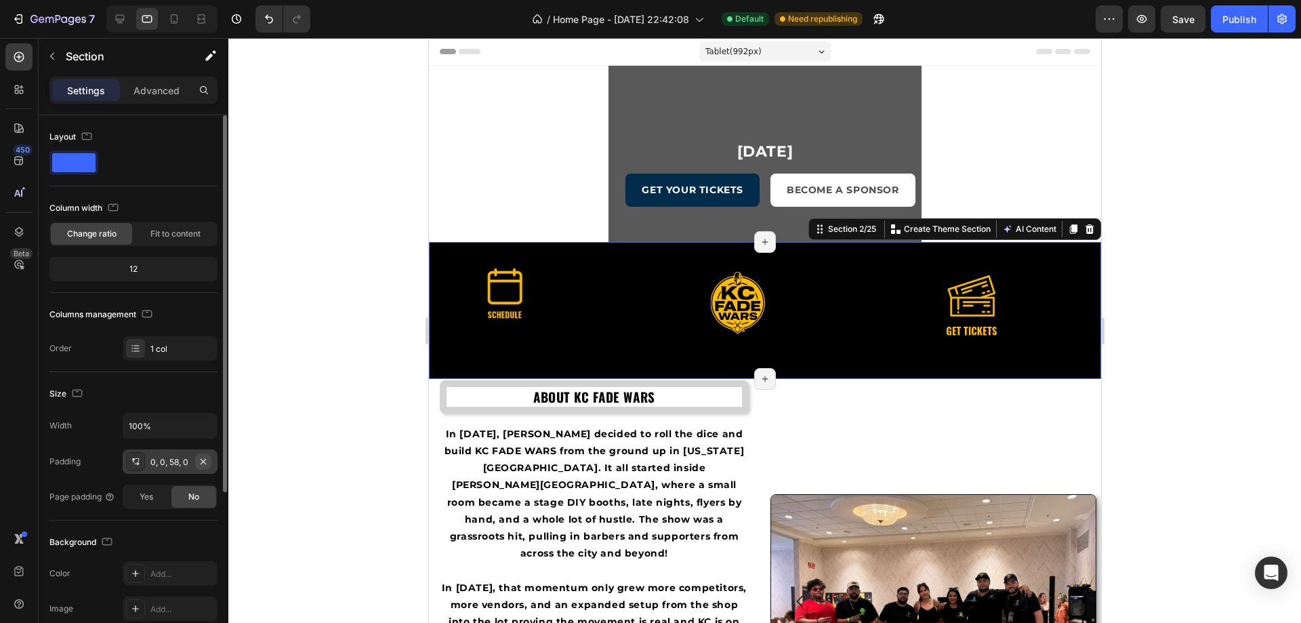
click at [204, 459] on icon "button" at bounding box center [203, 461] width 11 height 11
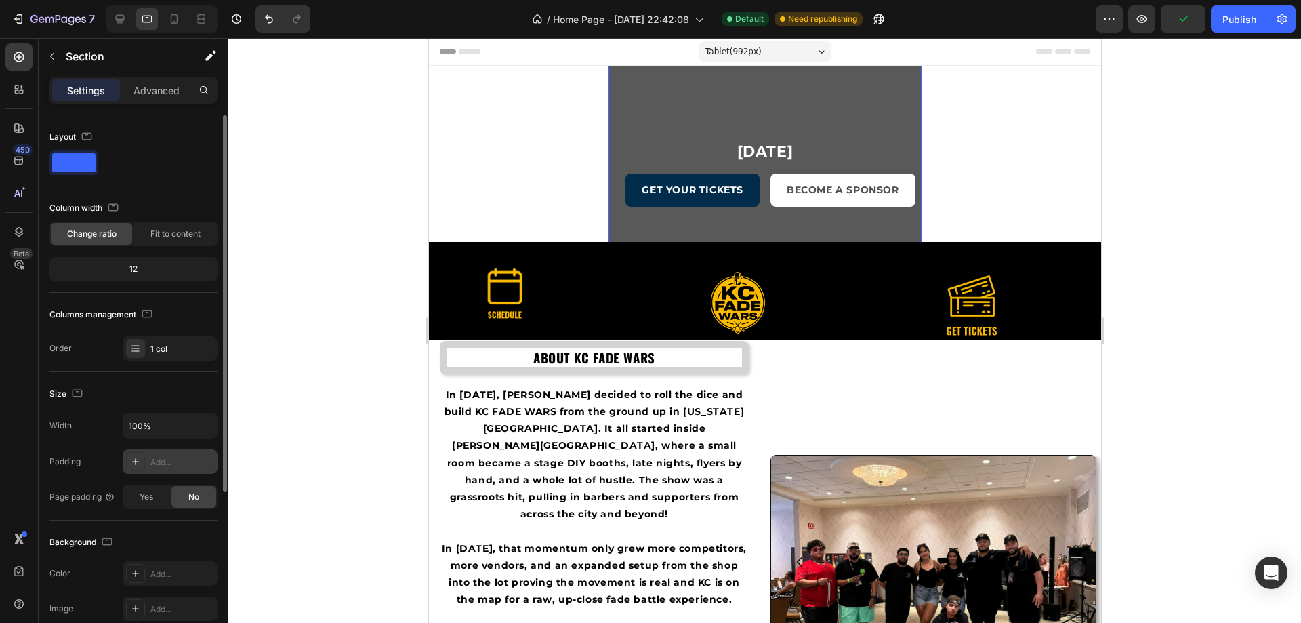
click at [655, 226] on div "Overlay" at bounding box center [764, 174] width 313 height 203
click at [528, 208] on div "11 Week 05 Day 23 Hours 06 Minute 30 Second Countdown Timer November 16, 2025 H…" at bounding box center [764, 154] width 672 height 176
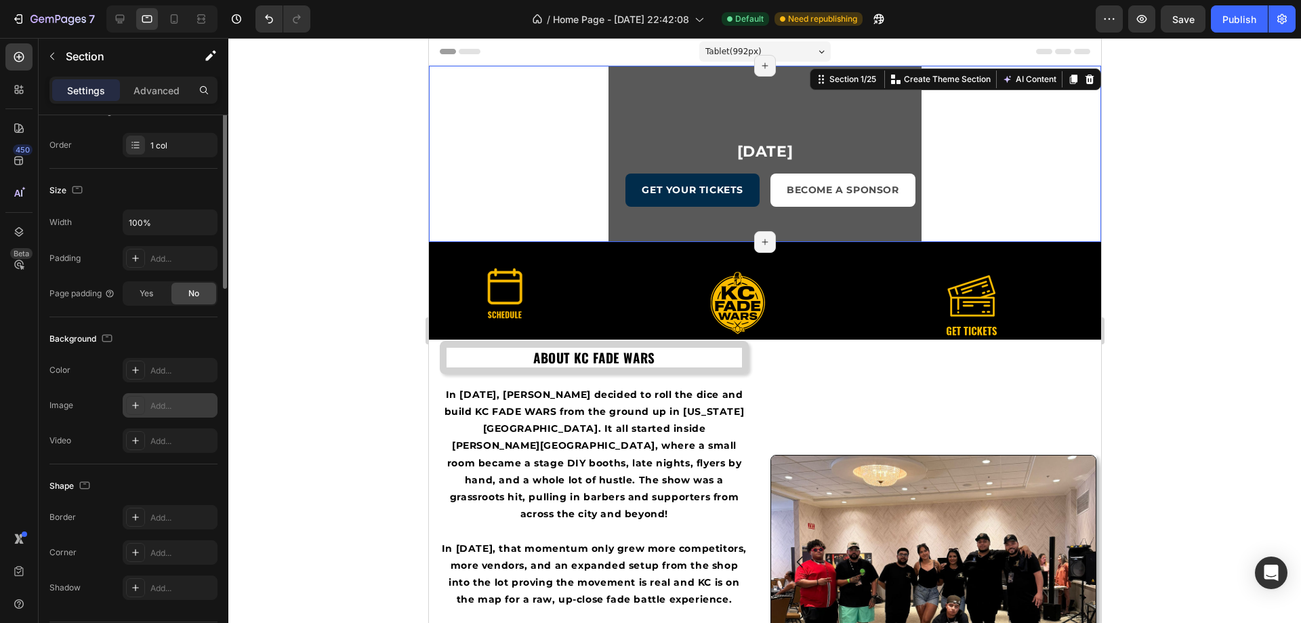
scroll to position [245, 0]
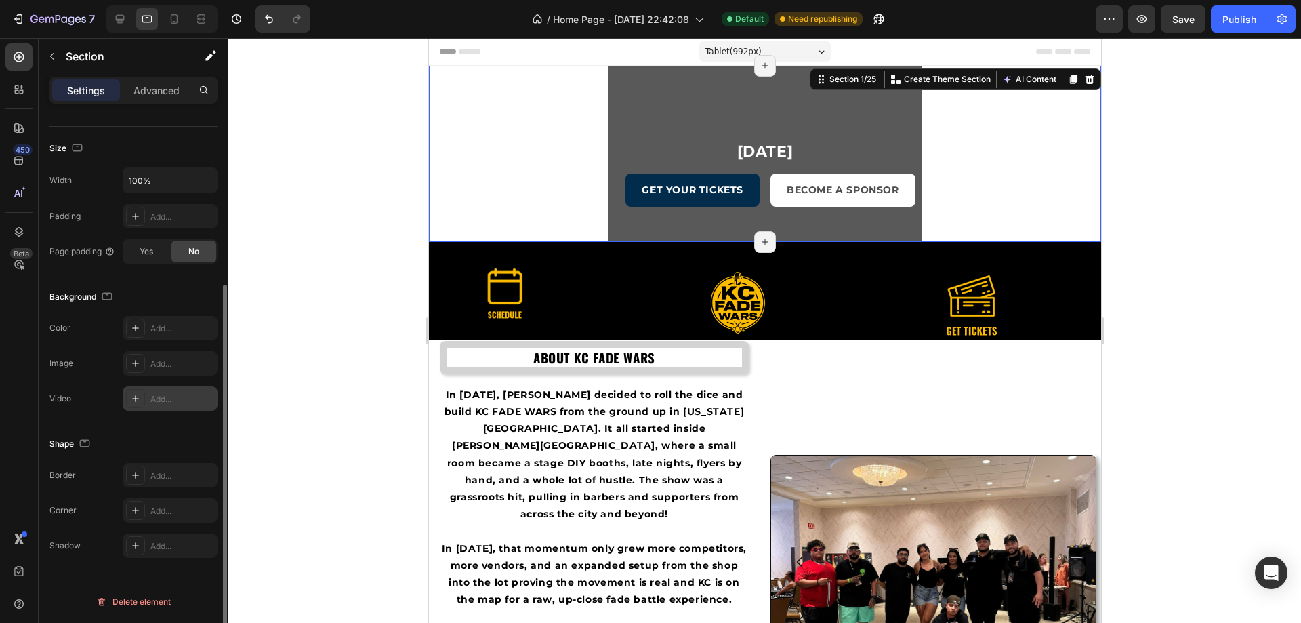
click at [165, 395] on div "Add..." at bounding box center [182, 399] width 64 height 12
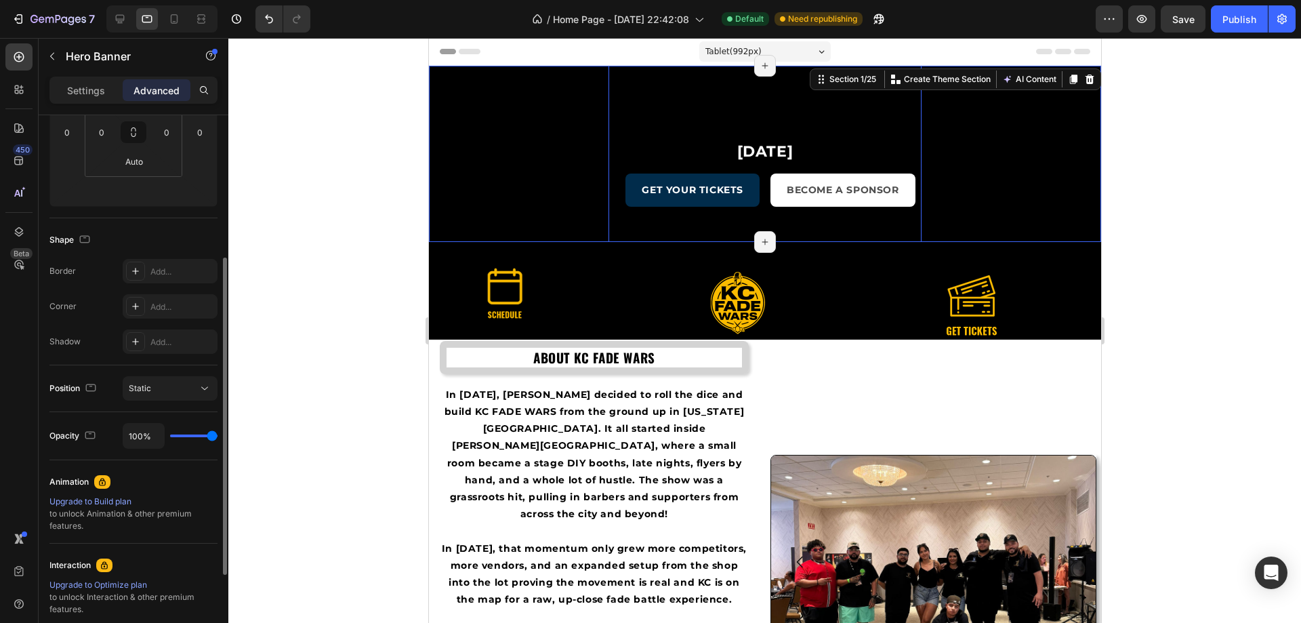
click at [643, 108] on div "Overlay" at bounding box center [764, 174] width 313 height 203
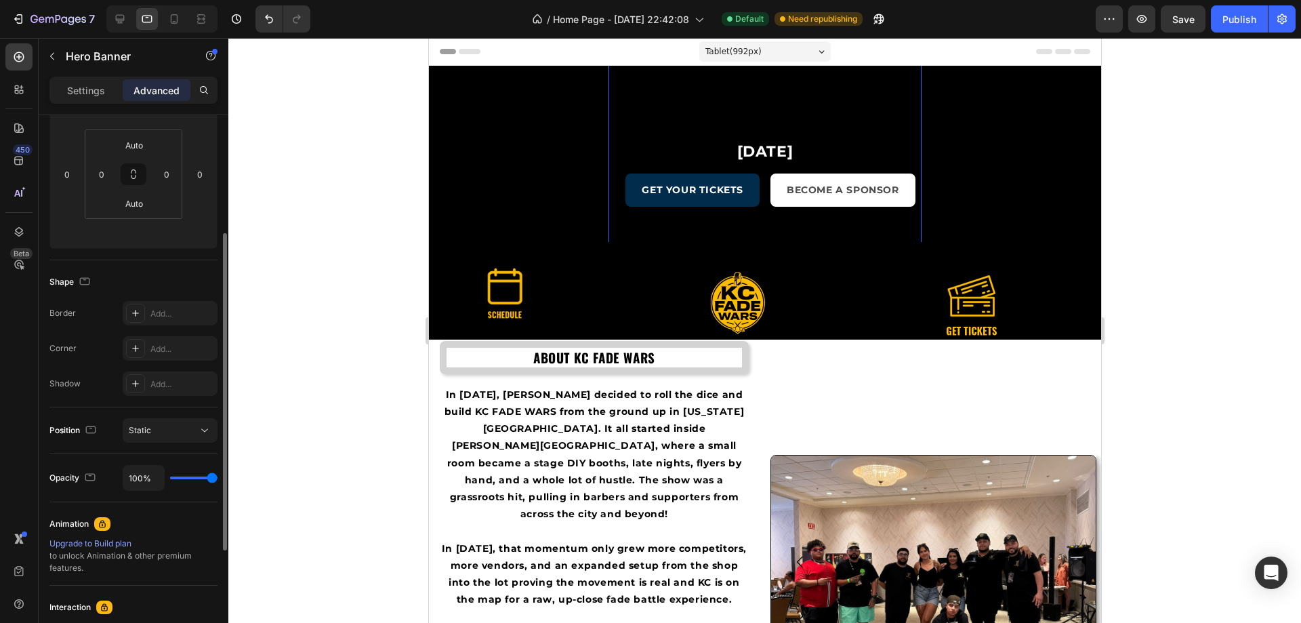
scroll to position [0, 0]
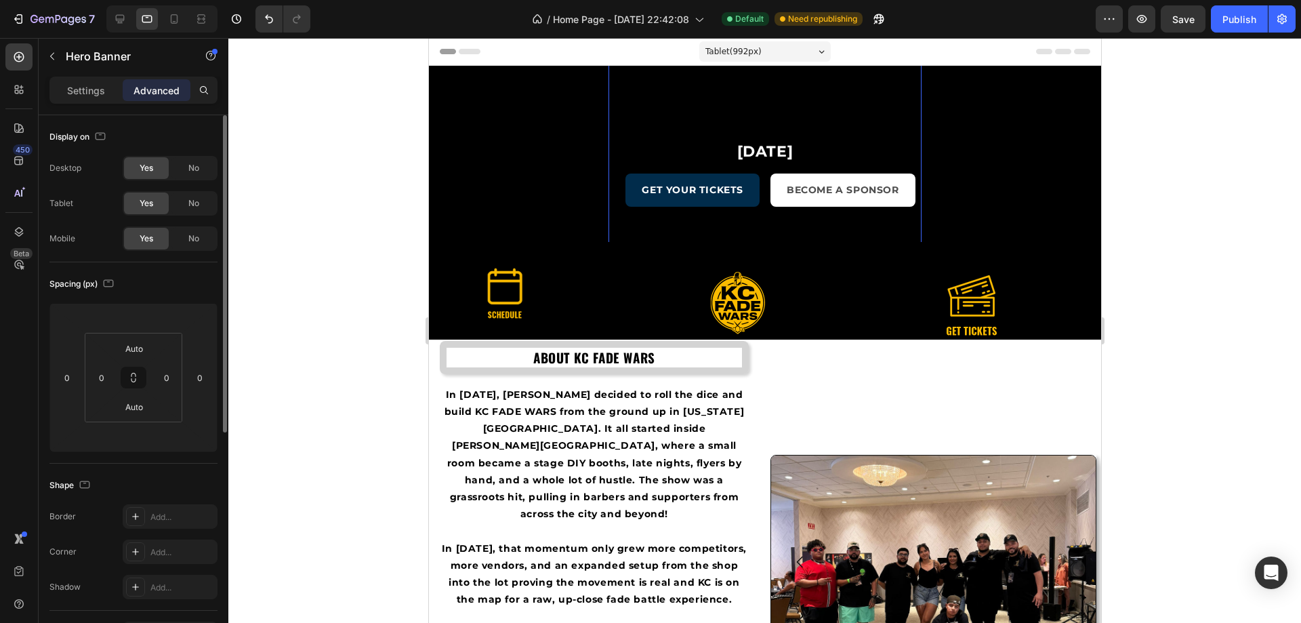
click at [625, 96] on div "Overlay" at bounding box center [764, 174] width 313 height 203
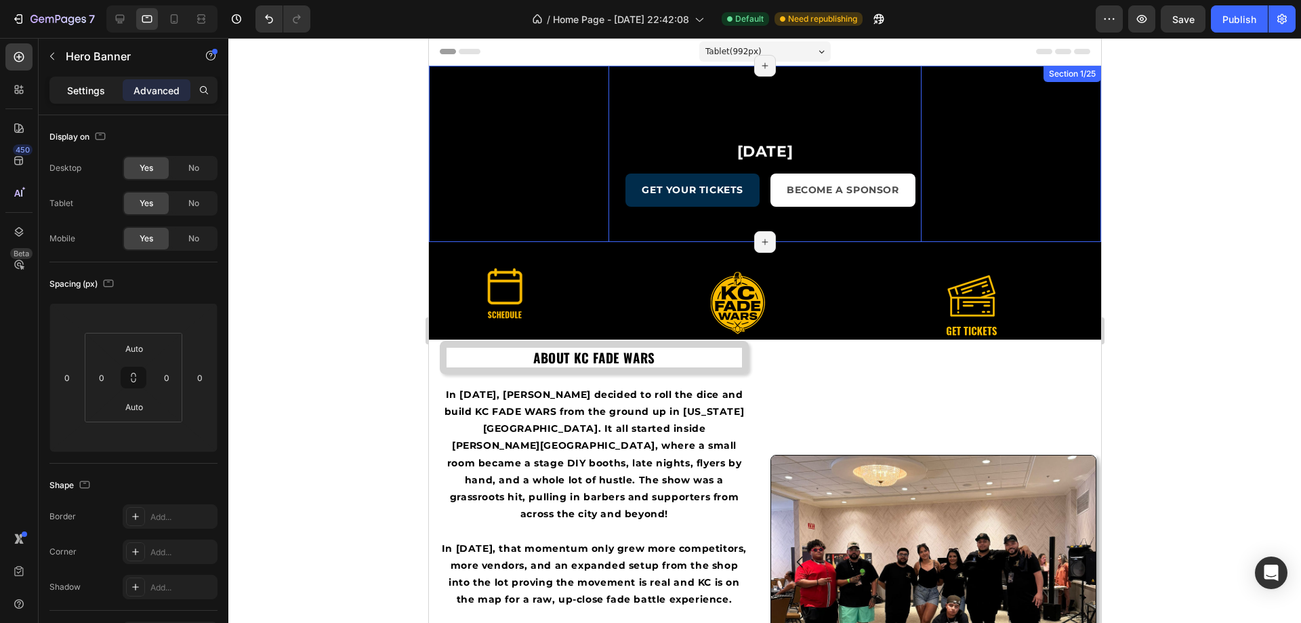
click at [82, 86] on p "Settings" at bounding box center [86, 90] width 38 height 14
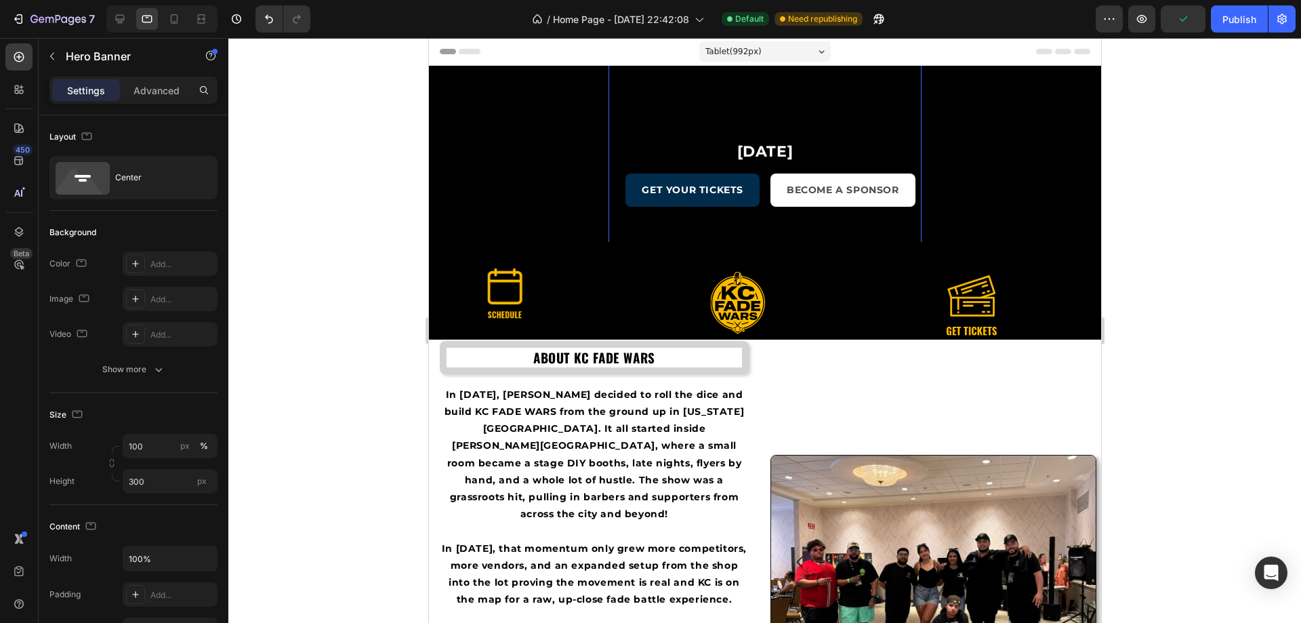
click at [617, 87] on div "Overlay" at bounding box center [764, 174] width 313 height 203
click at [160, 373] on icon "button" at bounding box center [159, 370] width 14 height 14
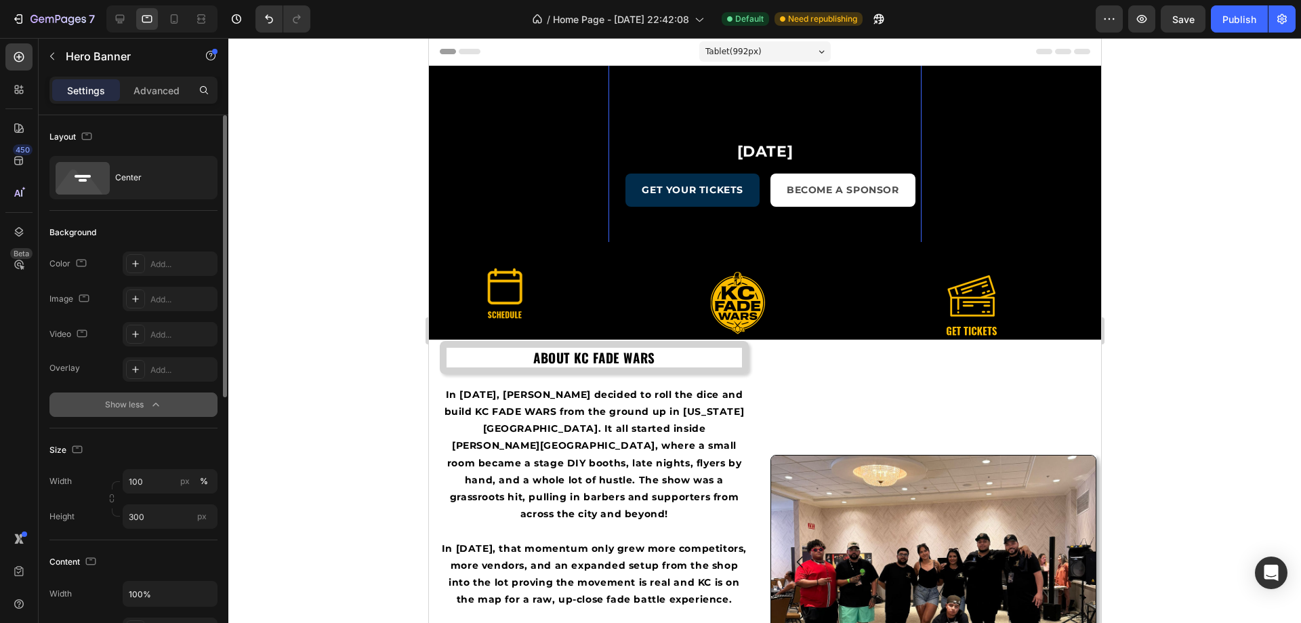
click at [152, 403] on icon "button" at bounding box center [156, 405] width 14 height 14
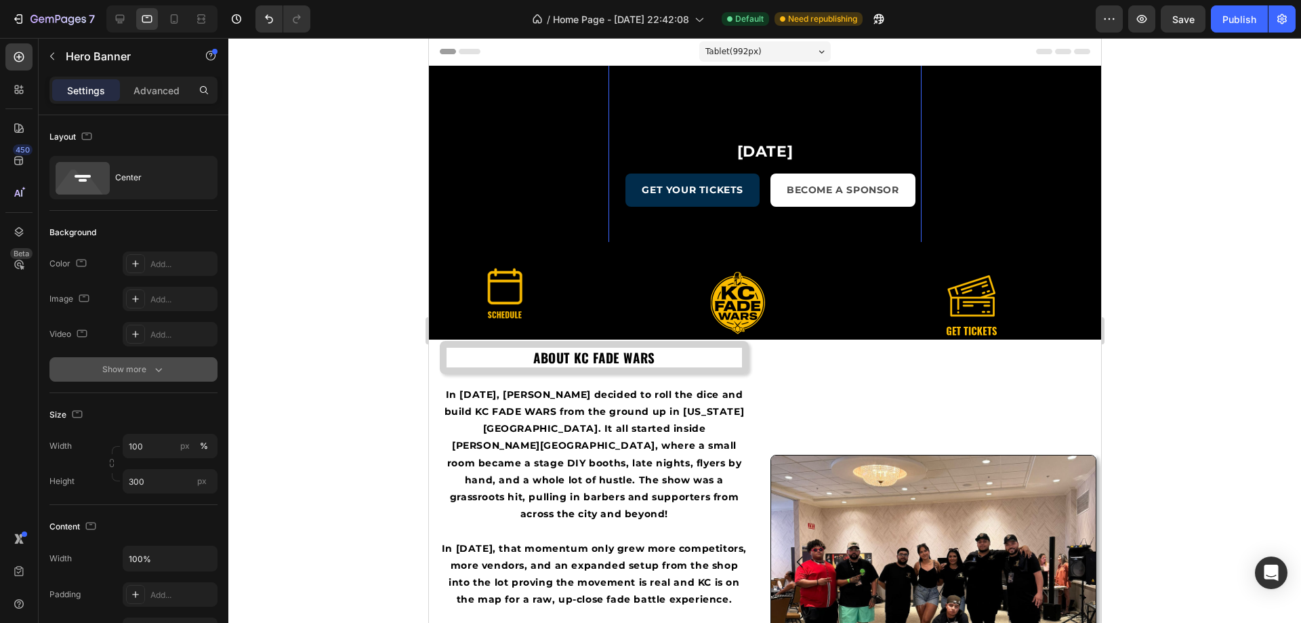
scroll to position [203, 0]
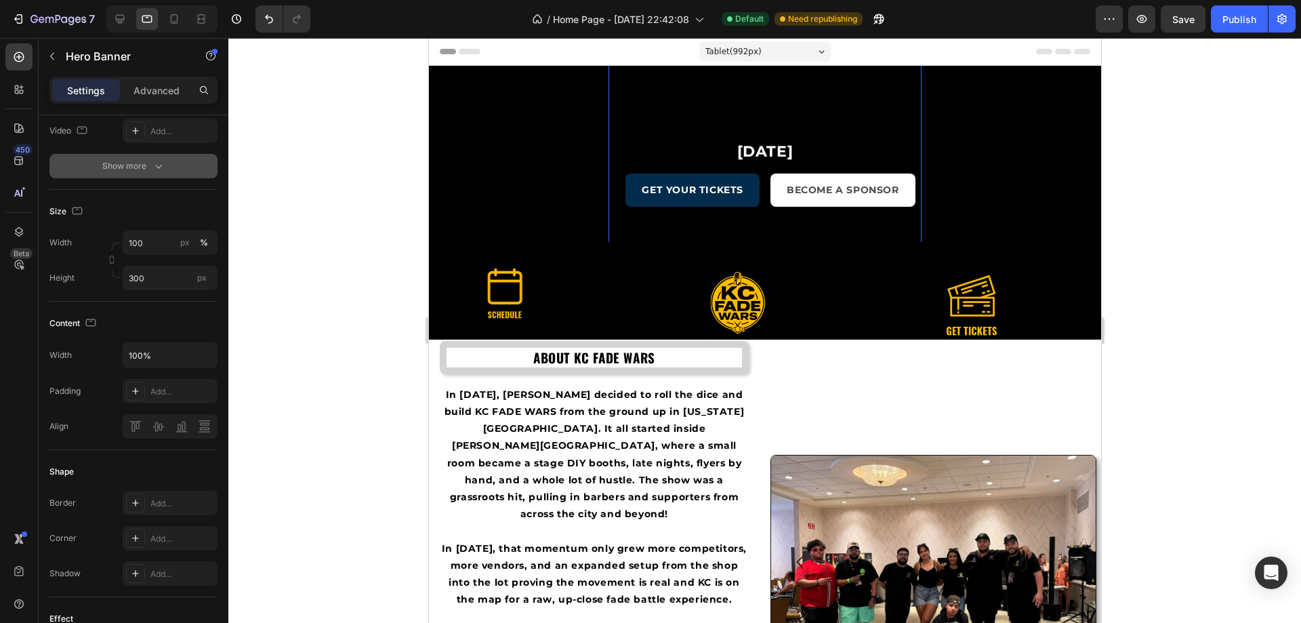
click at [650, 108] on div "Overlay" at bounding box center [764, 174] width 313 height 203
click at [630, 106] on div "Overlay" at bounding box center [764, 174] width 313 height 203
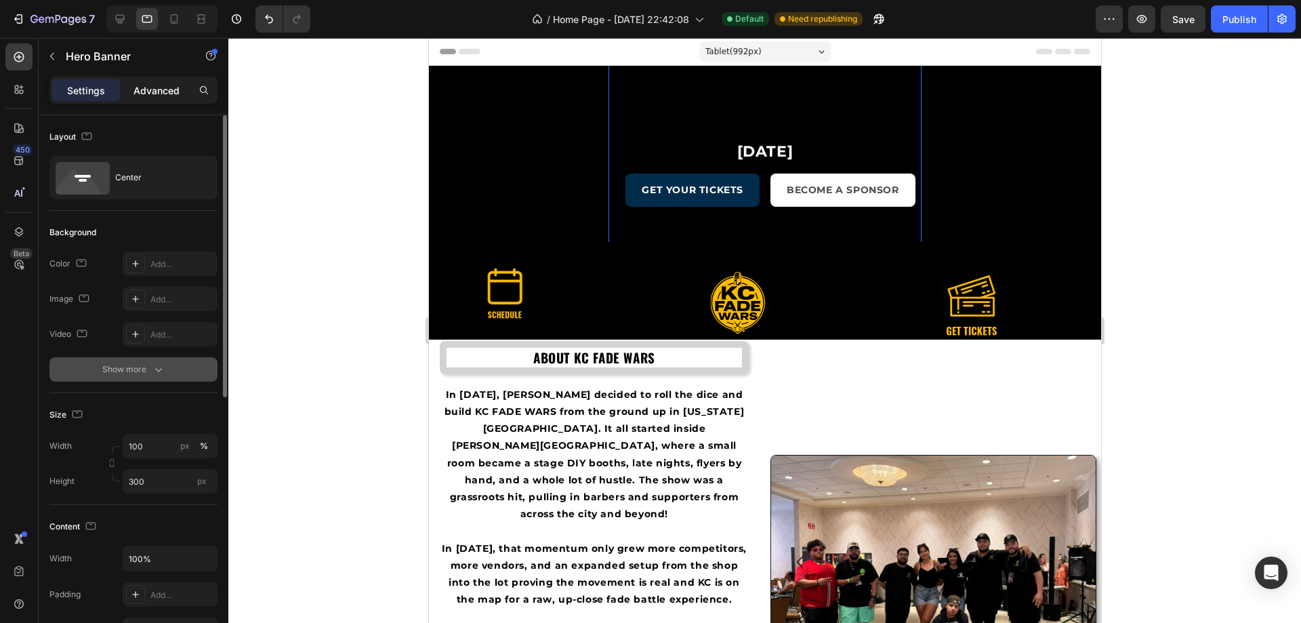
click at [154, 83] on p "Advanced" at bounding box center [156, 90] width 46 height 14
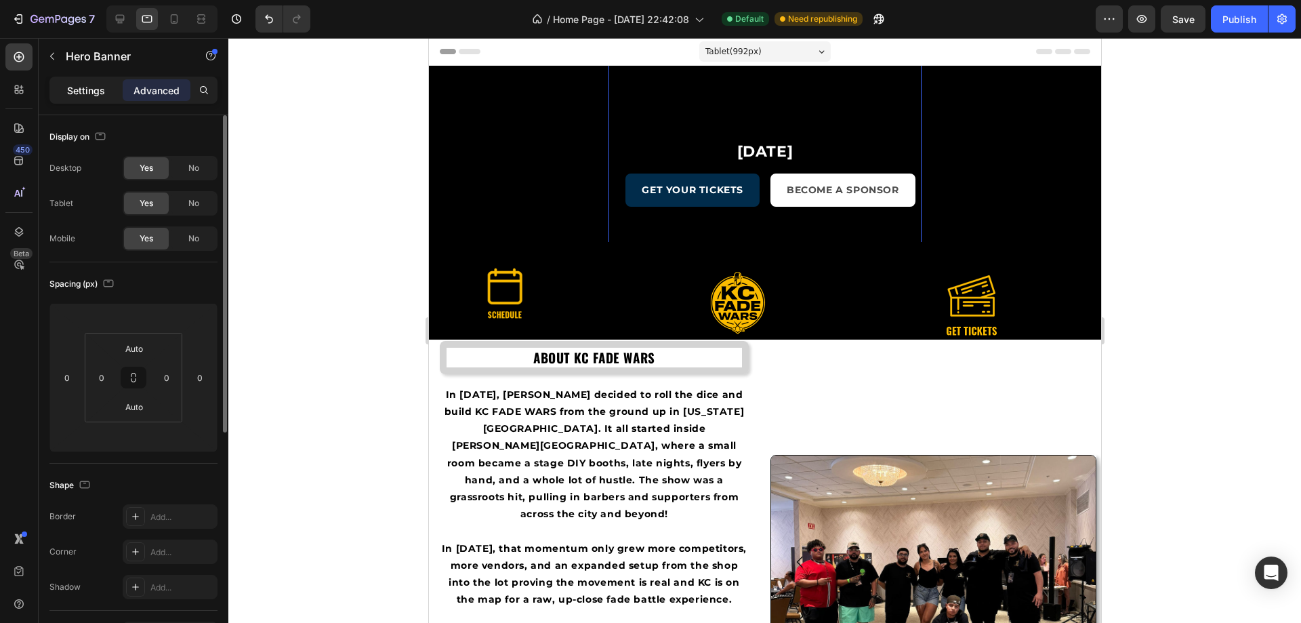
click at [85, 87] on p "Settings" at bounding box center [86, 90] width 38 height 14
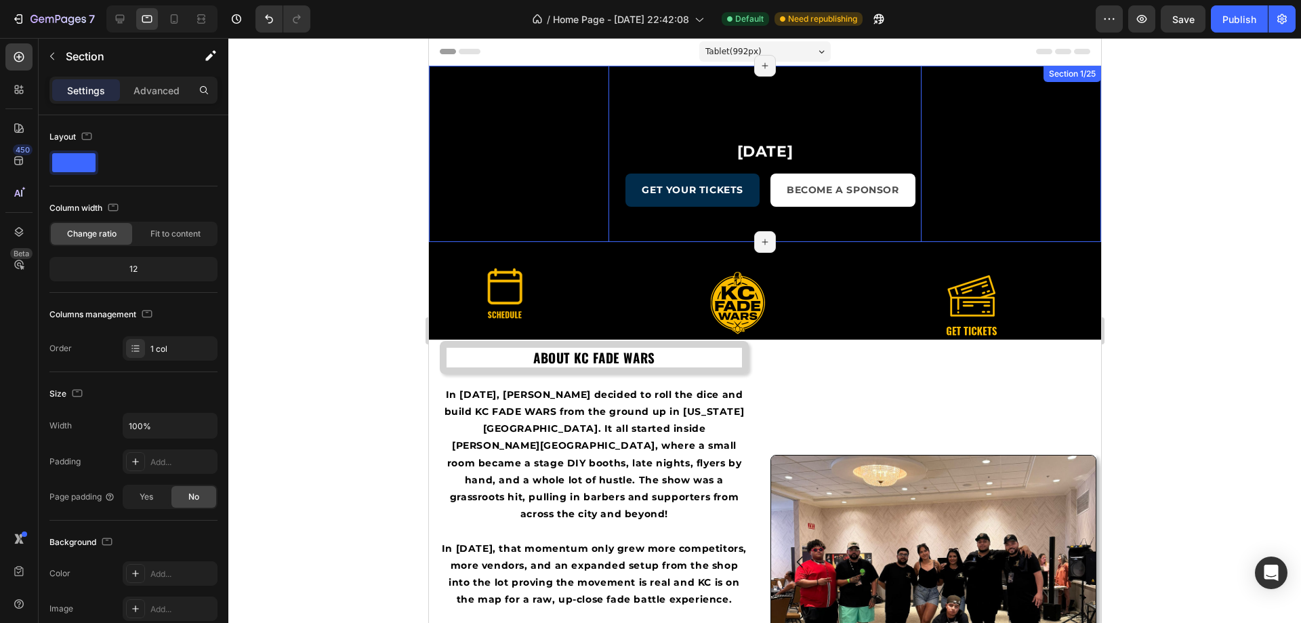
click at [506, 94] on div "11 Week 05 Day 23 Hours 06 Minute 01 Second Countdown Timer November 16, 2025 H…" at bounding box center [764, 154] width 672 height 176
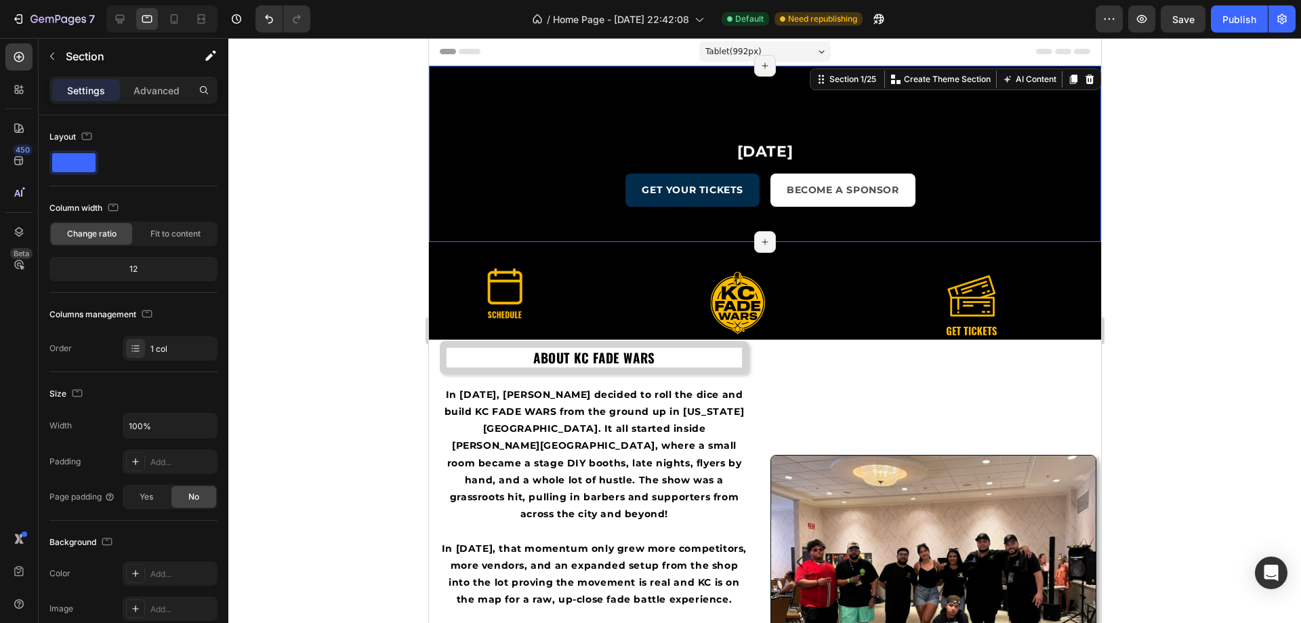
click at [515, 127] on div "11 Week 05 Day 23 Hours 06 Minute 00 Second Countdown Timer November 16, 2025 H…" at bounding box center [764, 154] width 672 height 176
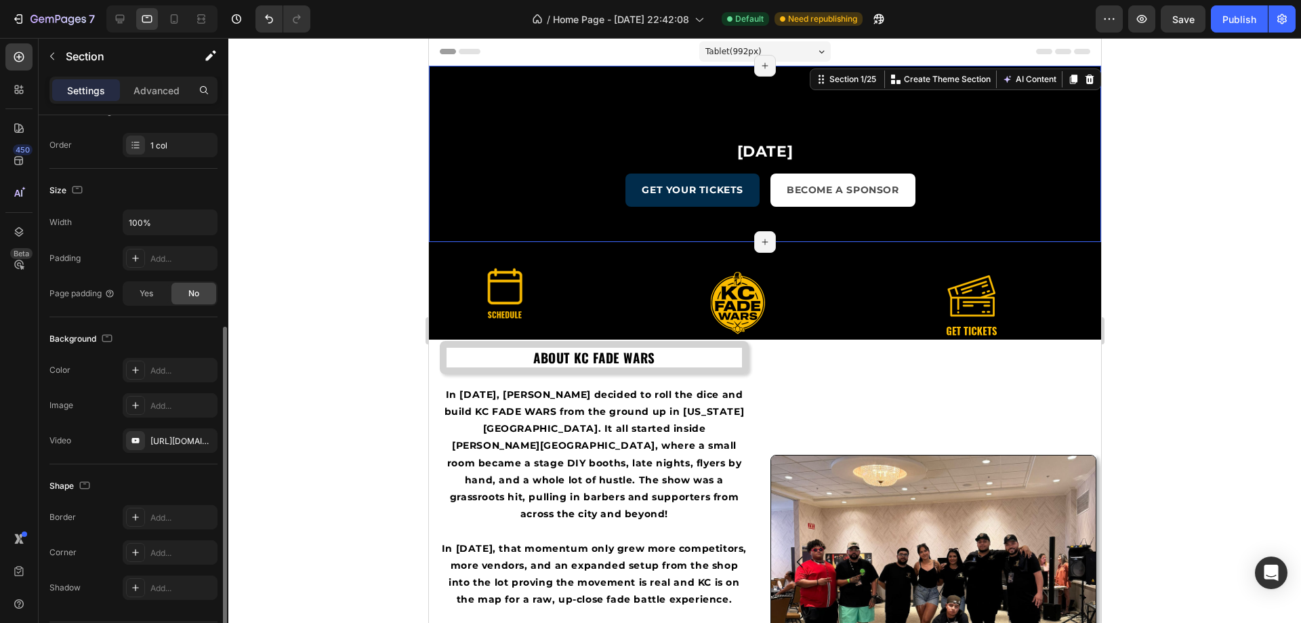
scroll to position [245, 0]
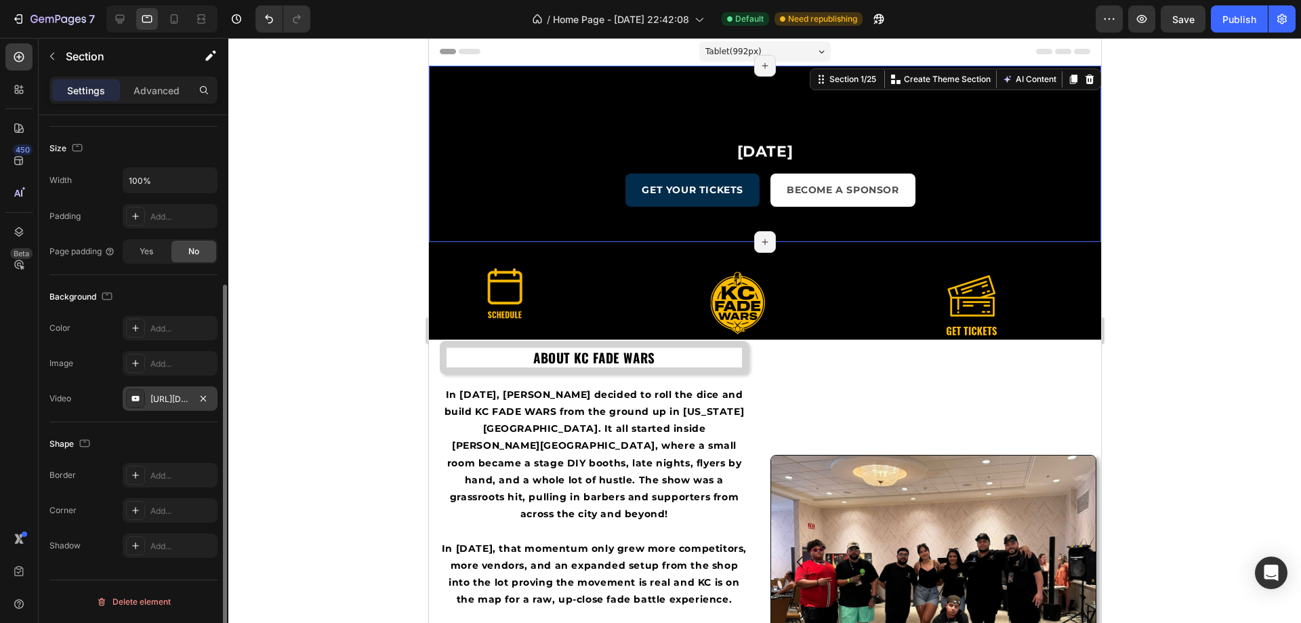
click at [178, 400] on div "https://www.youtube.com/watch?v=drIt4RH_kyQ" at bounding box center [169, 399] width 39 height 12
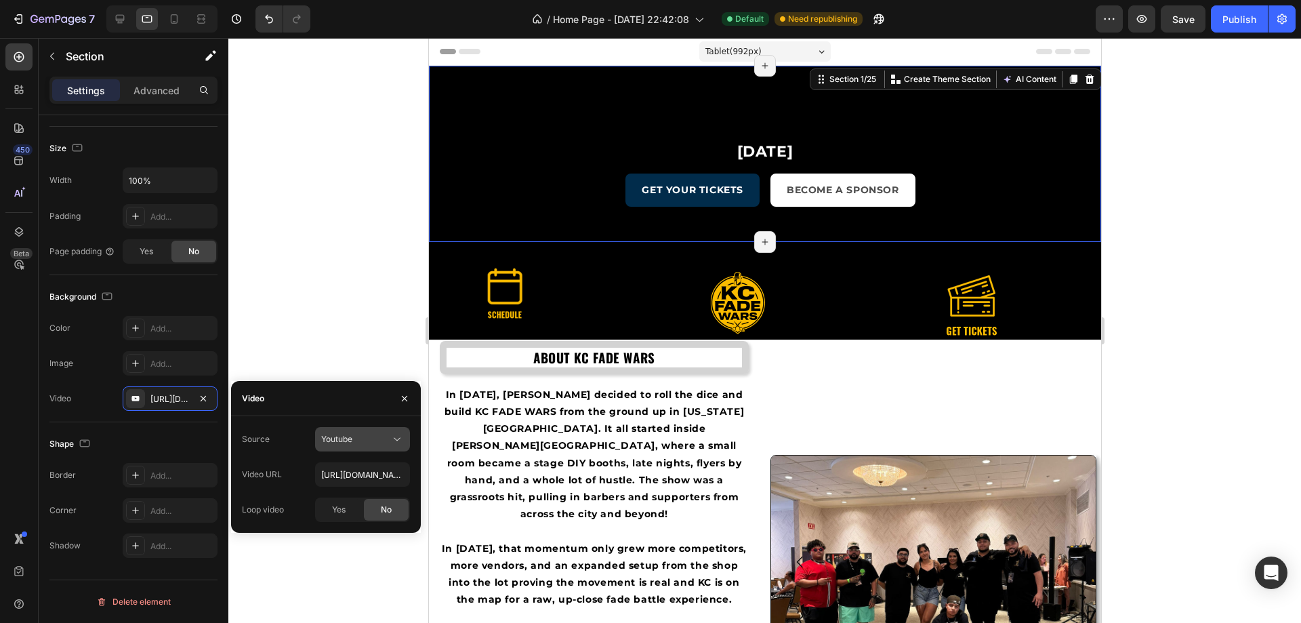
click at [337, 433] on span "Youtube" at bounding box center [336, 439] width 31 height 12
click at [362, 477] on span "Video hosting" at bounding box center [346, 472] width 51 height 12
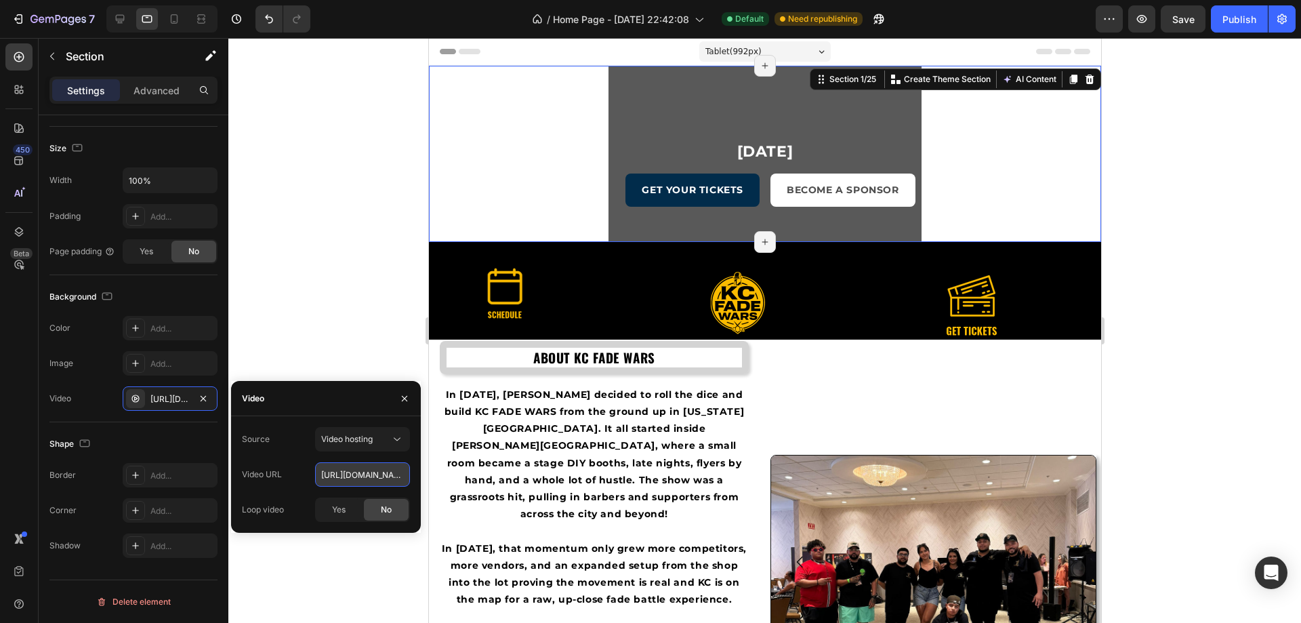
click at [365, 476] on input "https://media.w3.org/2010/05/sintel/trailer.mp4" at bounding box center [362, 474] width 95 height 24
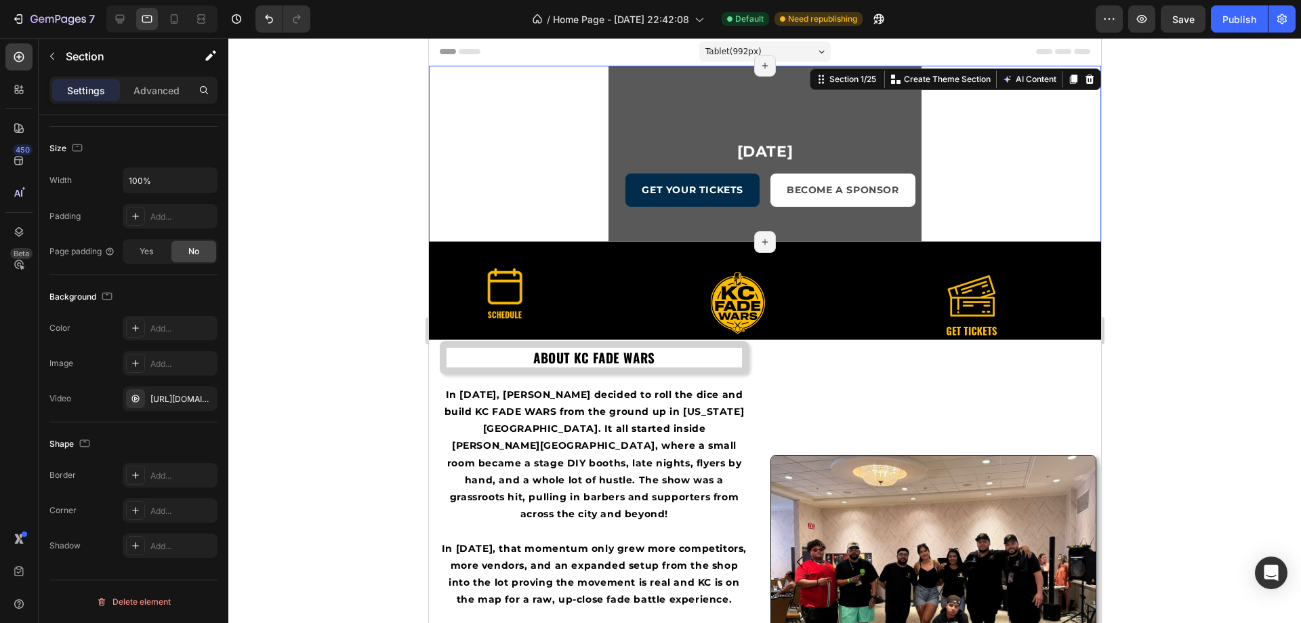
click at [329, 250] on div at bounding box center [764, 330] width 1073 height 585
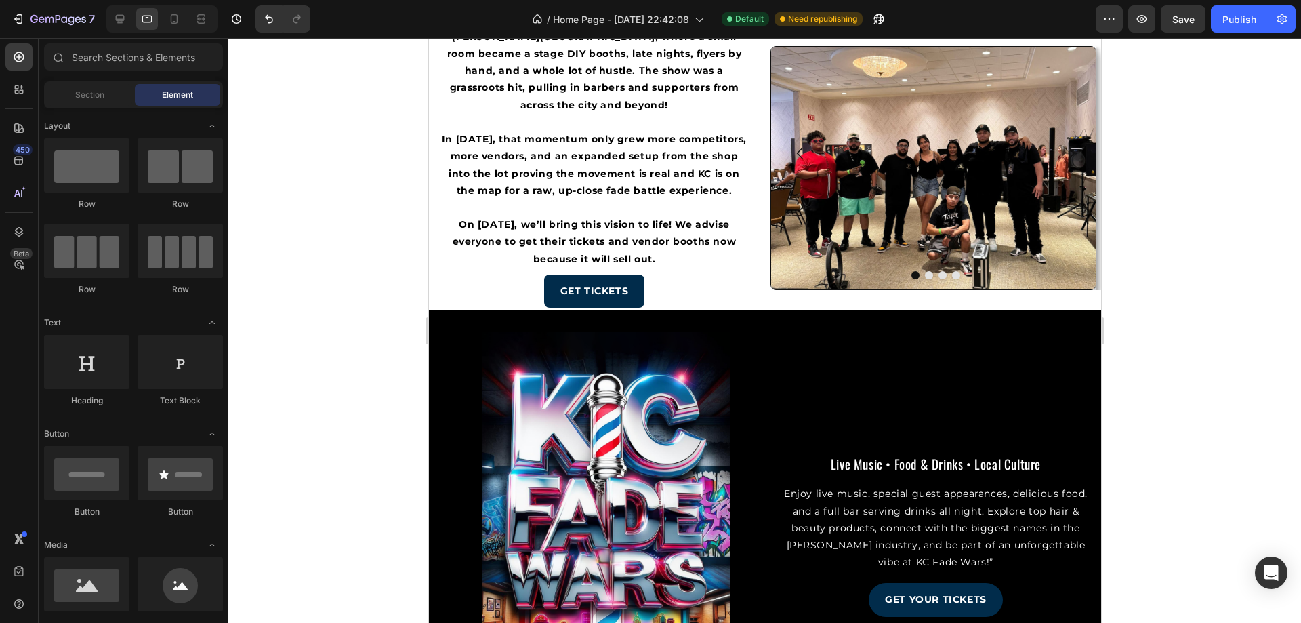
scroll to position [0, 0]
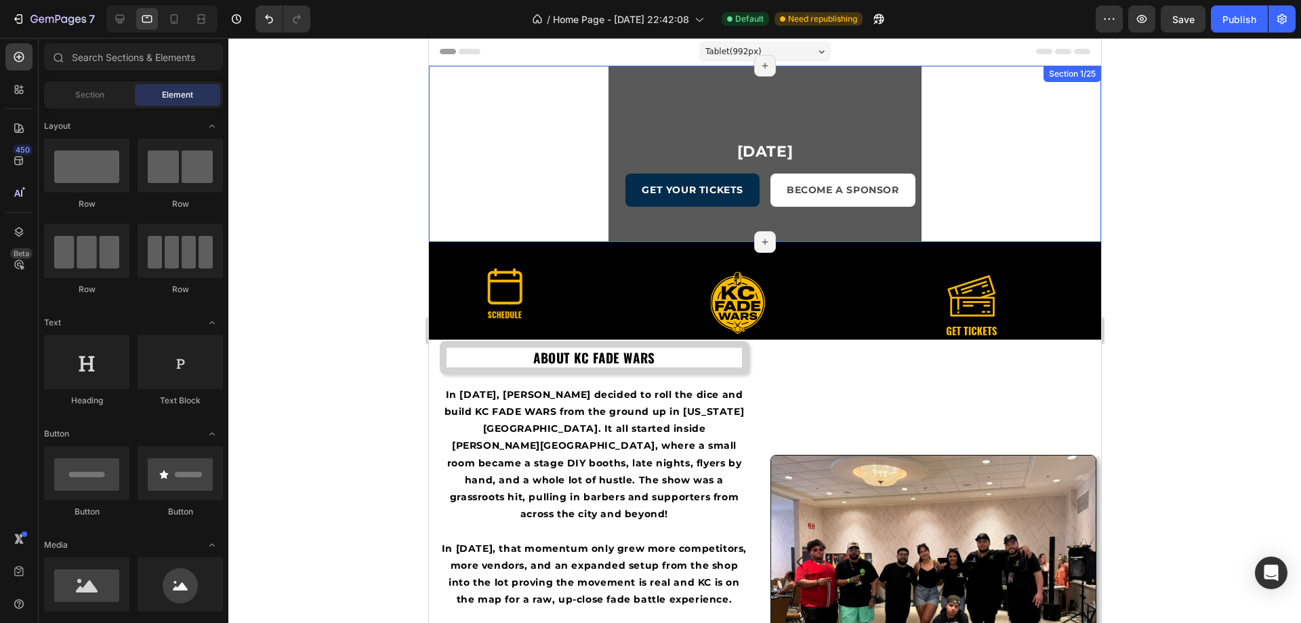
click at [496, 178] on div "11 Week 05 Day 23 Hours 05 Minute 32 Second Countdown Timer November 16, 2025 H…" at bounding box center [764, 154] width 672 height 176
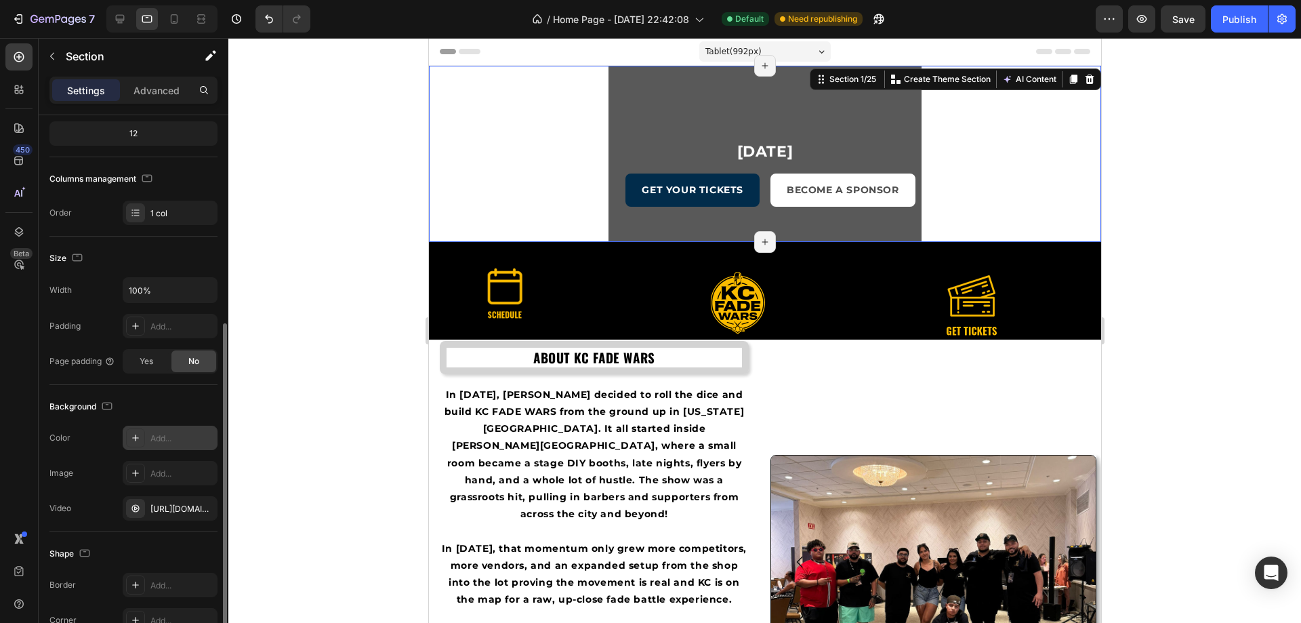
scroll to position [203, 0]
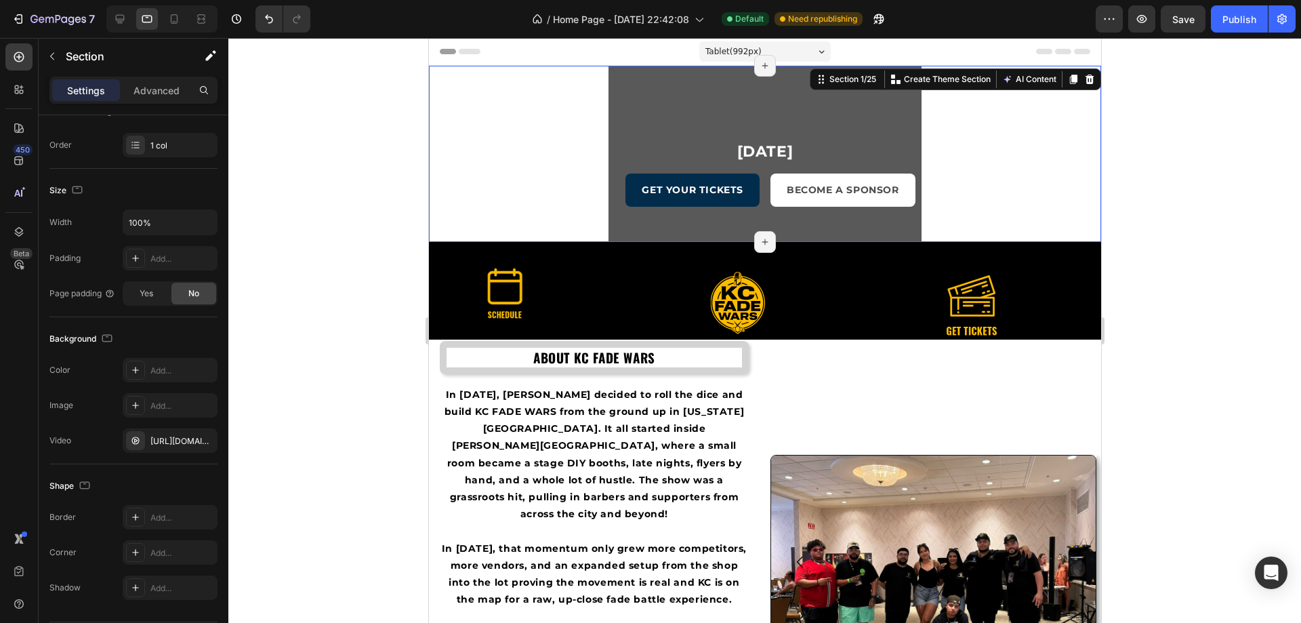
click at [478, 142] on div "11 Week 05 Day 23 Hours 05 Minute 09 Second Countdown Timer November 16, 2025 H…" at bounding box center [764, 154] width 672 height 176
click at [189, 438] on div "https://media.w3.org/2010/05/sintel/trailer.mp4" at bounding box center [169, 441] width 39 height 12
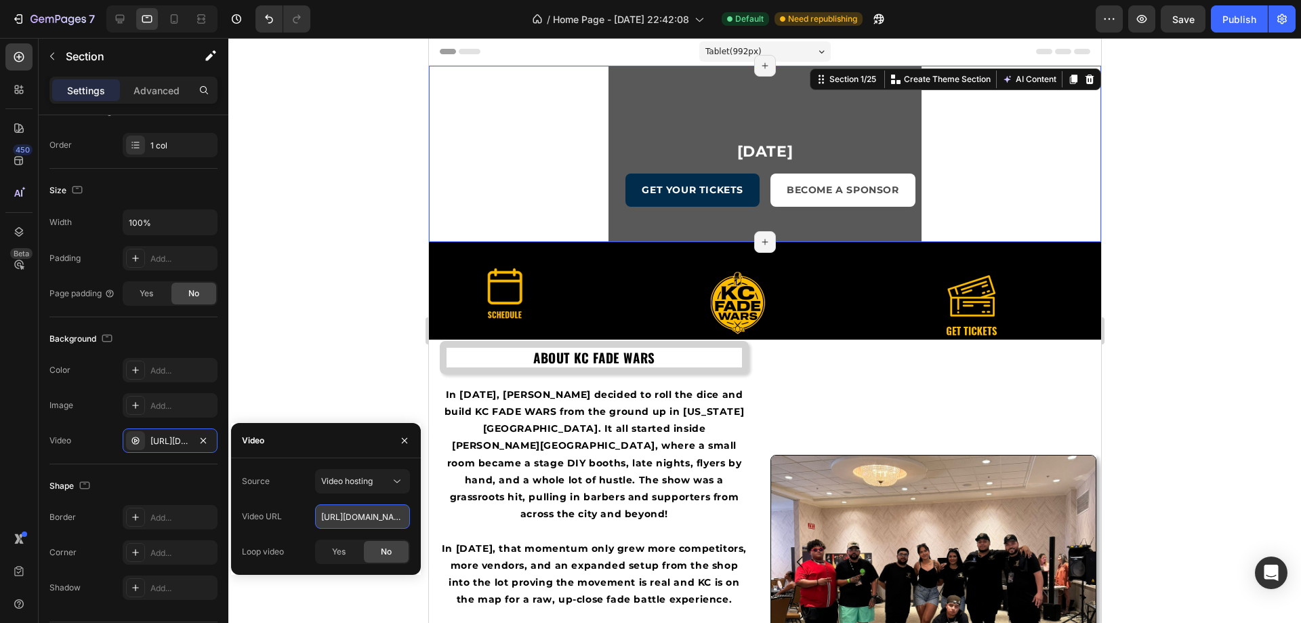
paste input "cdn.shopify.com/videos/c/o/v/3a0dda073c714cf8969de3da2d5f32e5"
type input "https://cdn.shopify.com/videos/c/o/v/3a0dda073c714cf8969de3da2d5f32e5.mp4"
click at [351, 547] on div "Yes" at bounding box center [338, 552] width 45 height 22
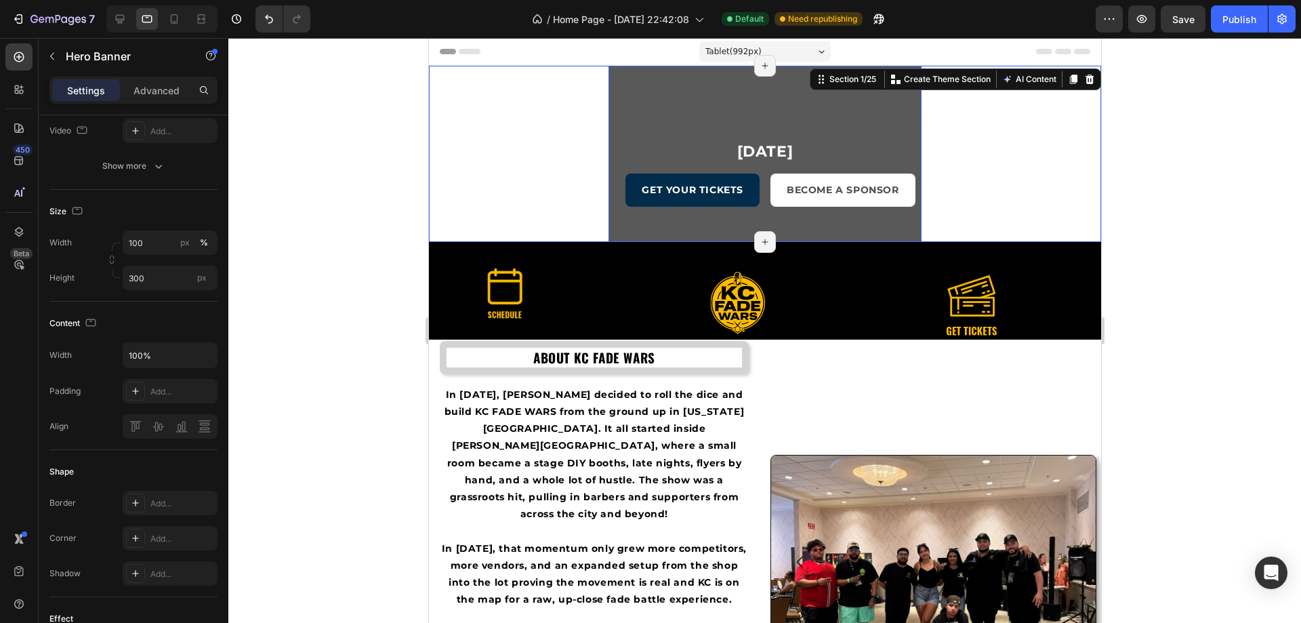
click at [663, 118] on div "Overlay" at bounding box center [764, 174] width 313 height 203
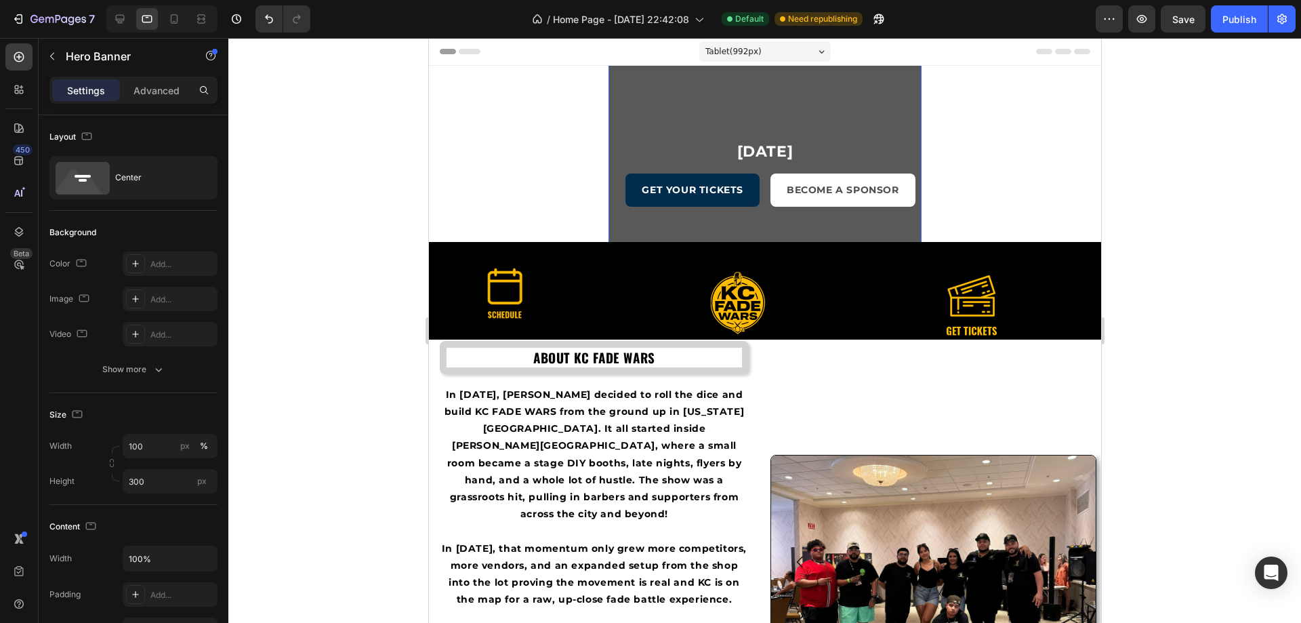
click at [738, 87] on div "Overlay" at bounding box center [764, 174] width 313 height 203
click at [170, 87] on p "Advanced" at bounding box center [156, 90] width 46 height 14
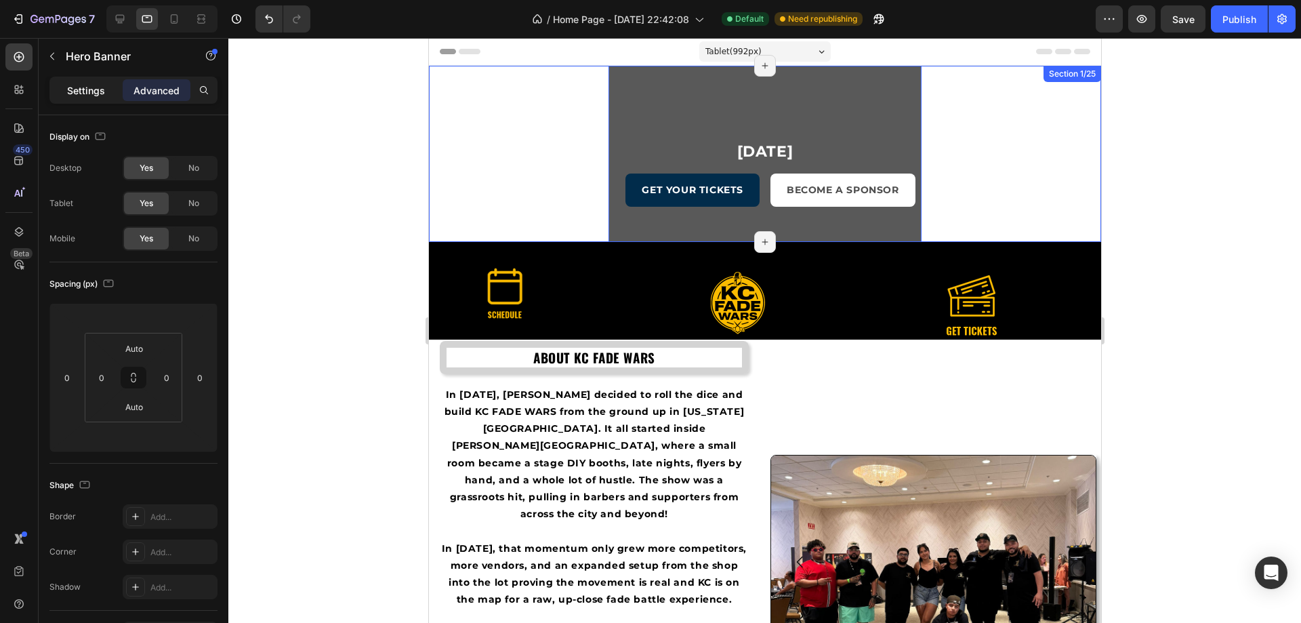
click at [79, 93] on p "Settings" at bounding box center [86, 90] width 38 height 14
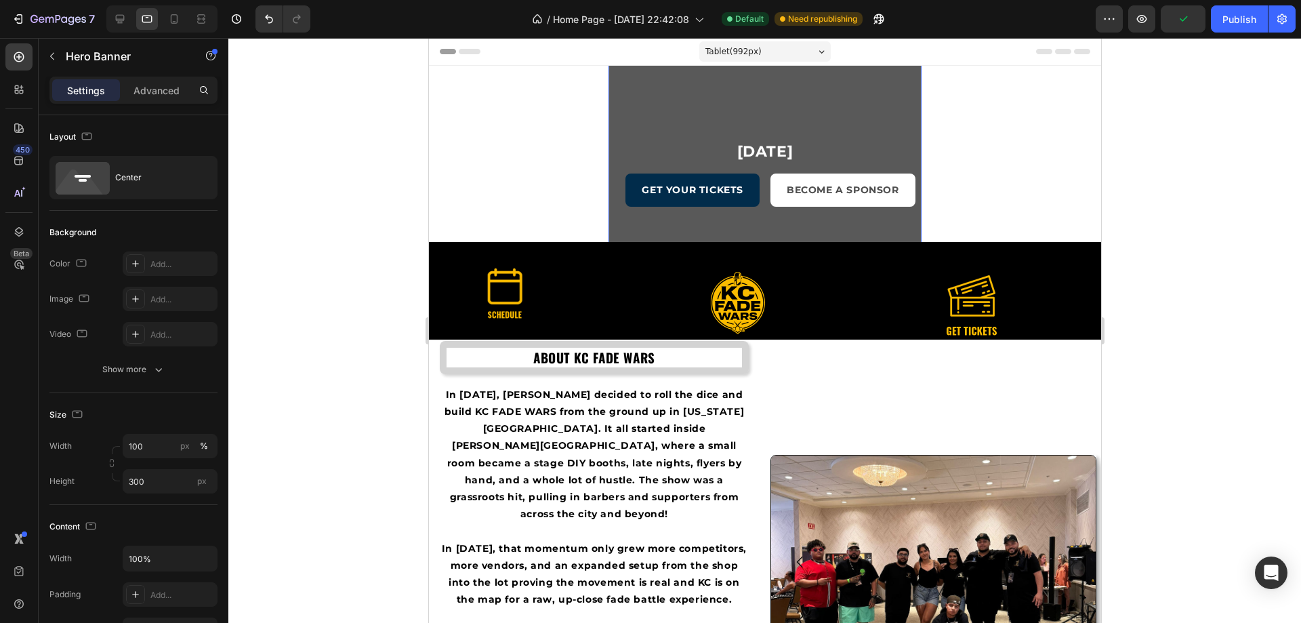
click at [649, 117] on div "Overlay" at bounding box center [764, 174] width 313 height 203
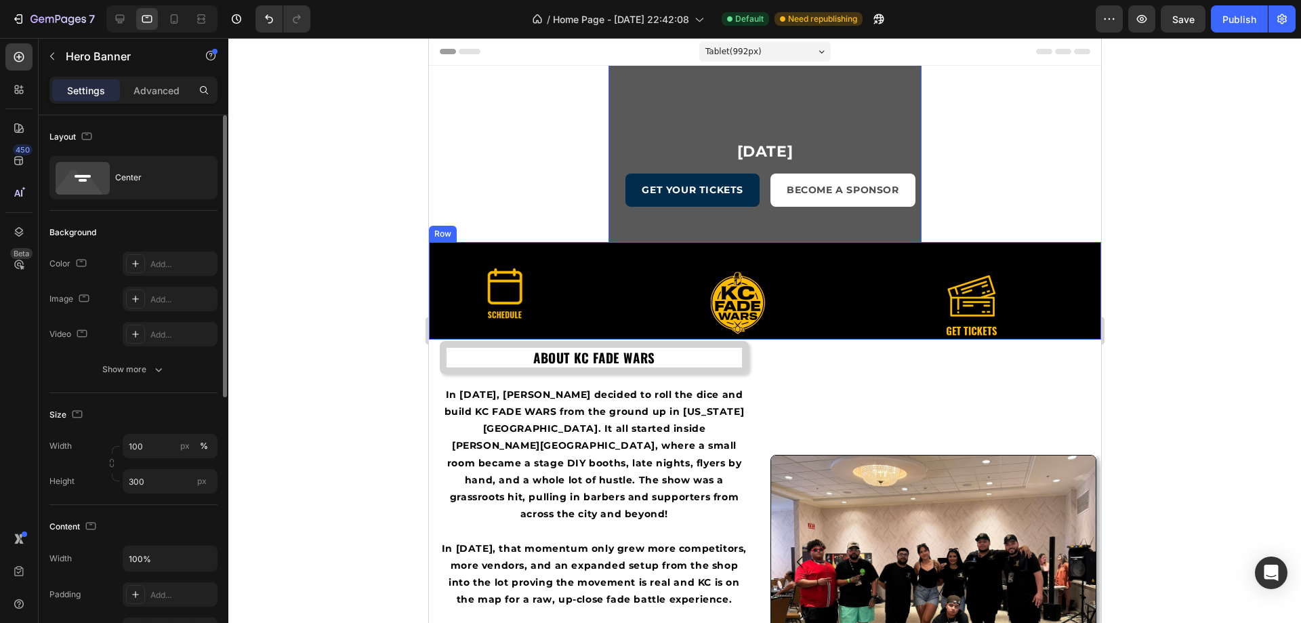
click at [165, 312] on div "The changes might be hidden by the video. Color Add... Image Add... Video Add..." at bounding box center [133, 298] width 168 height 95
click at [164, 302] on div "Add..." at bounding box center [182, 299] width 64 height 12
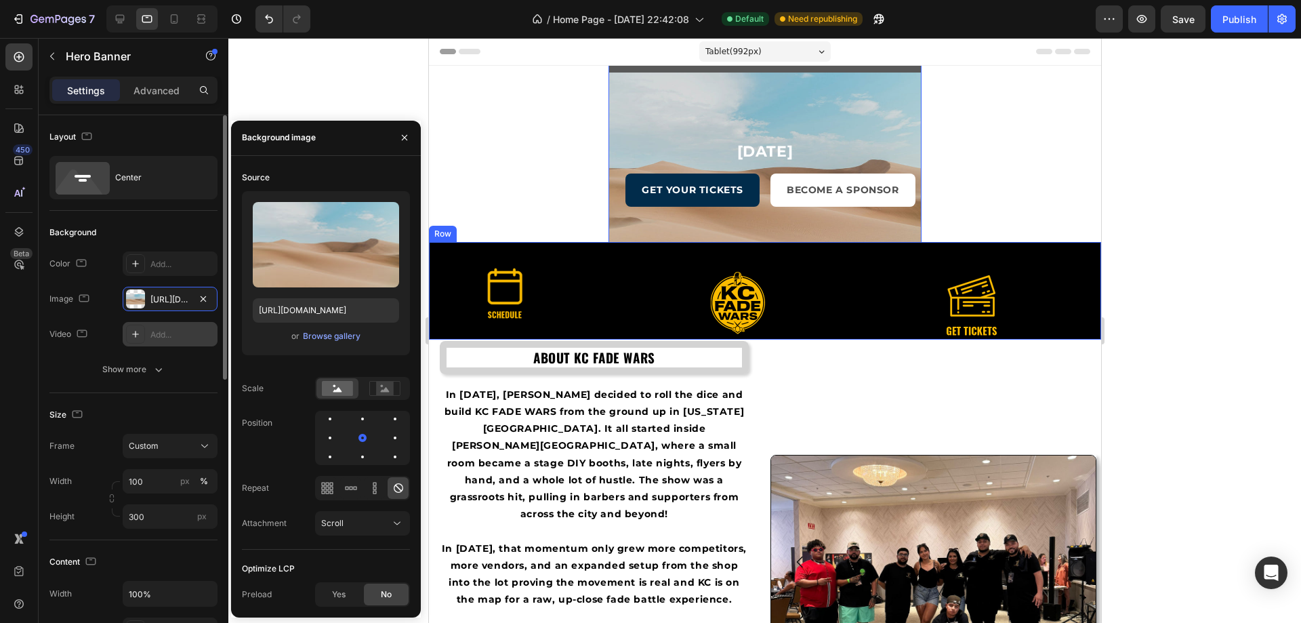
drag, startPoint x: 205, startPoint y: 301, endPoint x: 180, endPoint y: 340, distance: 46.6
click at [204, 302] on icon "button" at bounding box center [203, 298] width 11 height 11
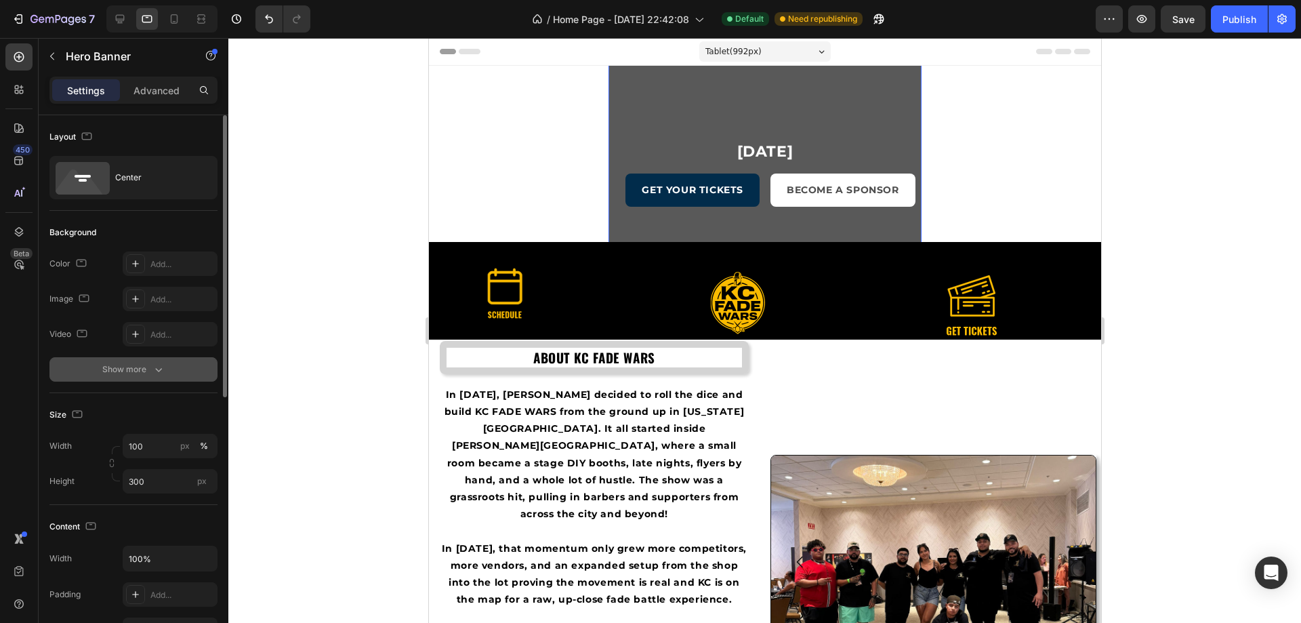
click at [157, 371] on icon "button" at bounding box center [159, 370] width 14 height 14
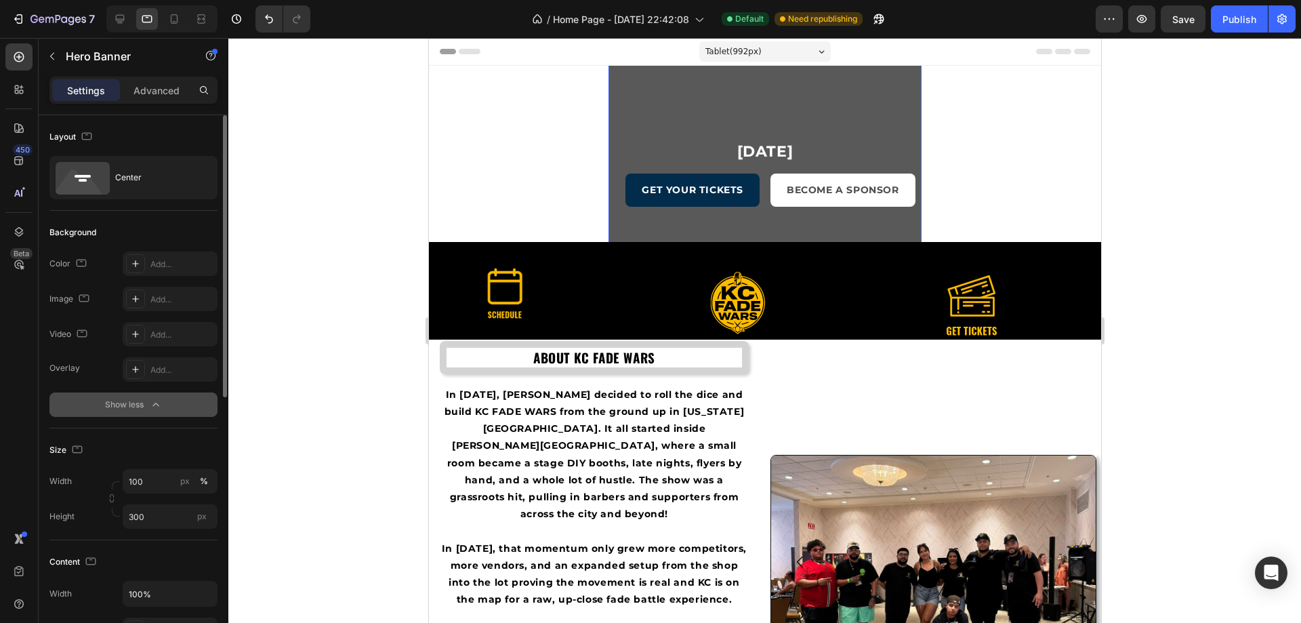
click at [154, 405] on icon "button" at bounding box center [155, 403] width 6 height 3
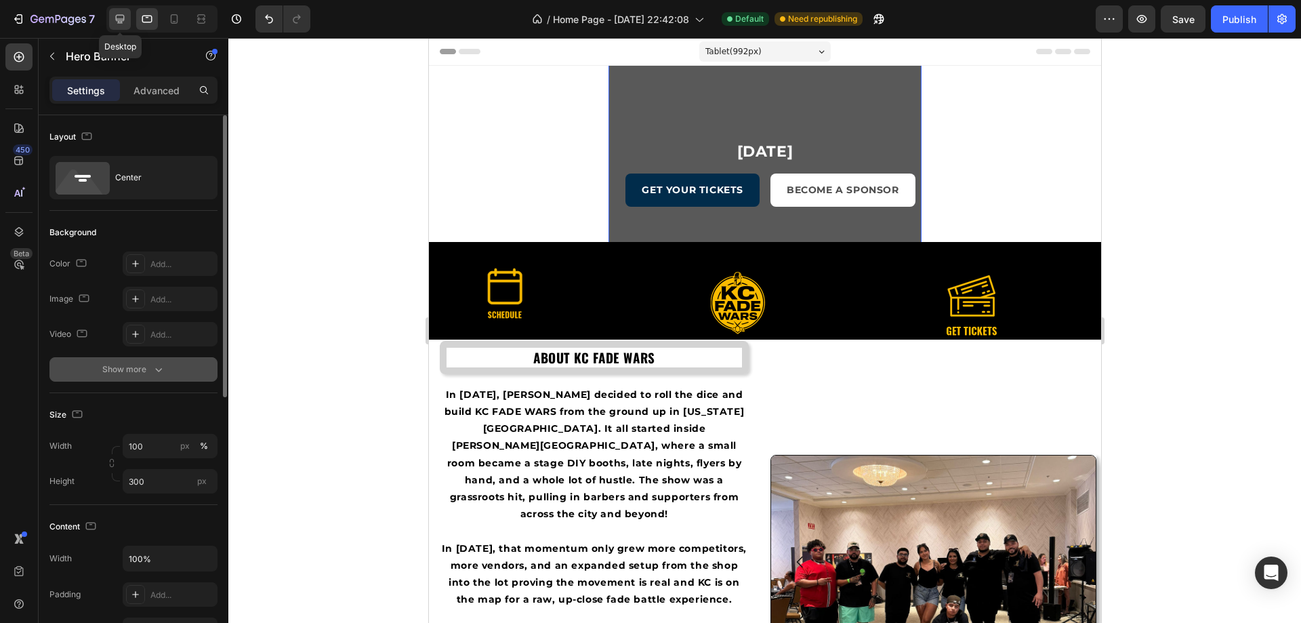
click at [117, 23] on icon at bounding box center [120, 19] width 9 height 9
type input "1200"
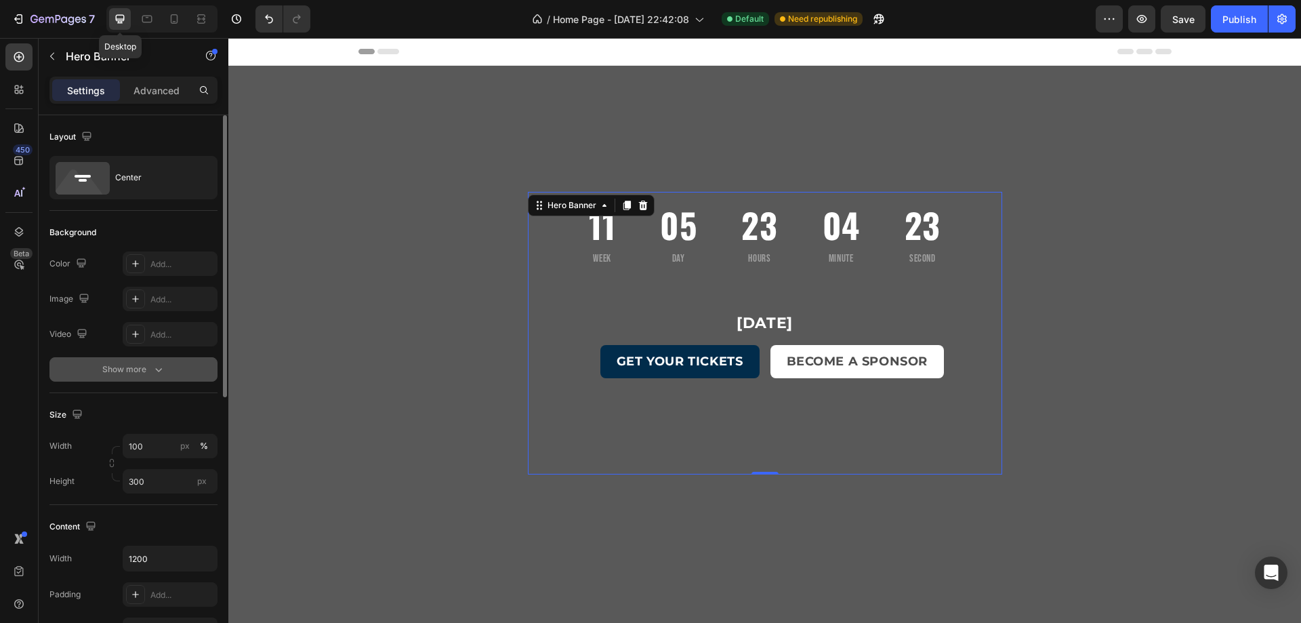
scroll to position [185, 0]
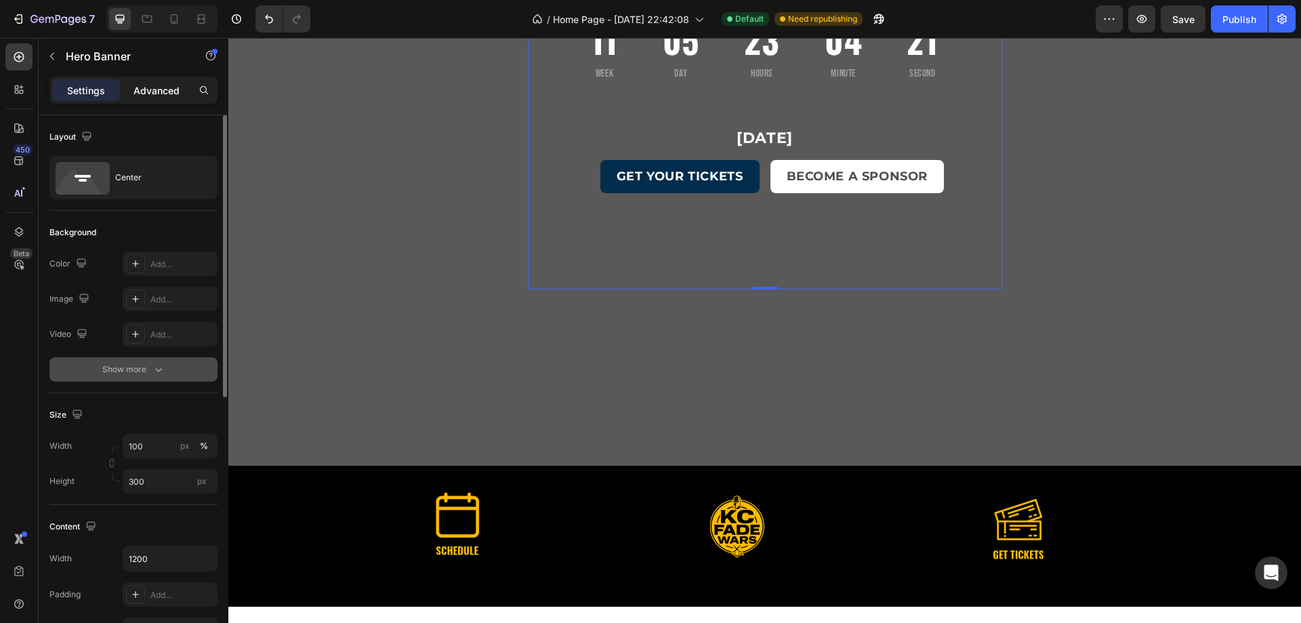
click at [137, 81] on div "Advanced" at bounding box center [157, 90] width 68 height 22
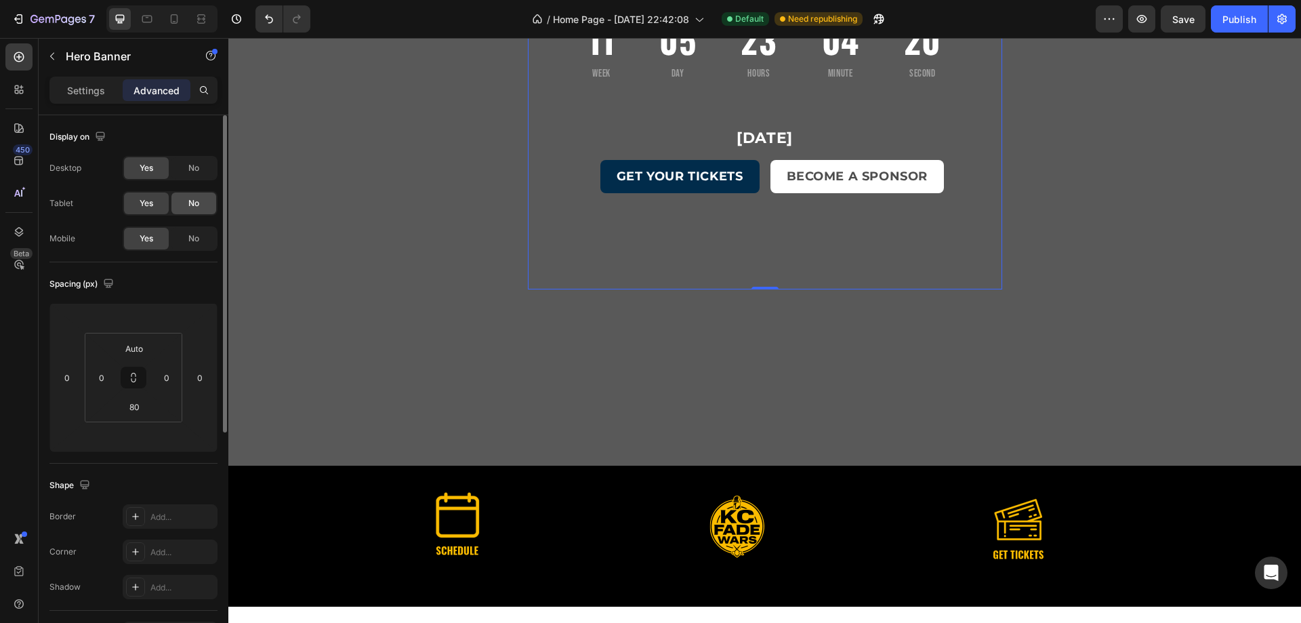
click at [200, 205] on div "No" at bounding box center [193, 203] width 45 height 22
click at [175, 16] on icon at bounding box center [174, 19] width 14 height 14
type input "0"
type input "112"
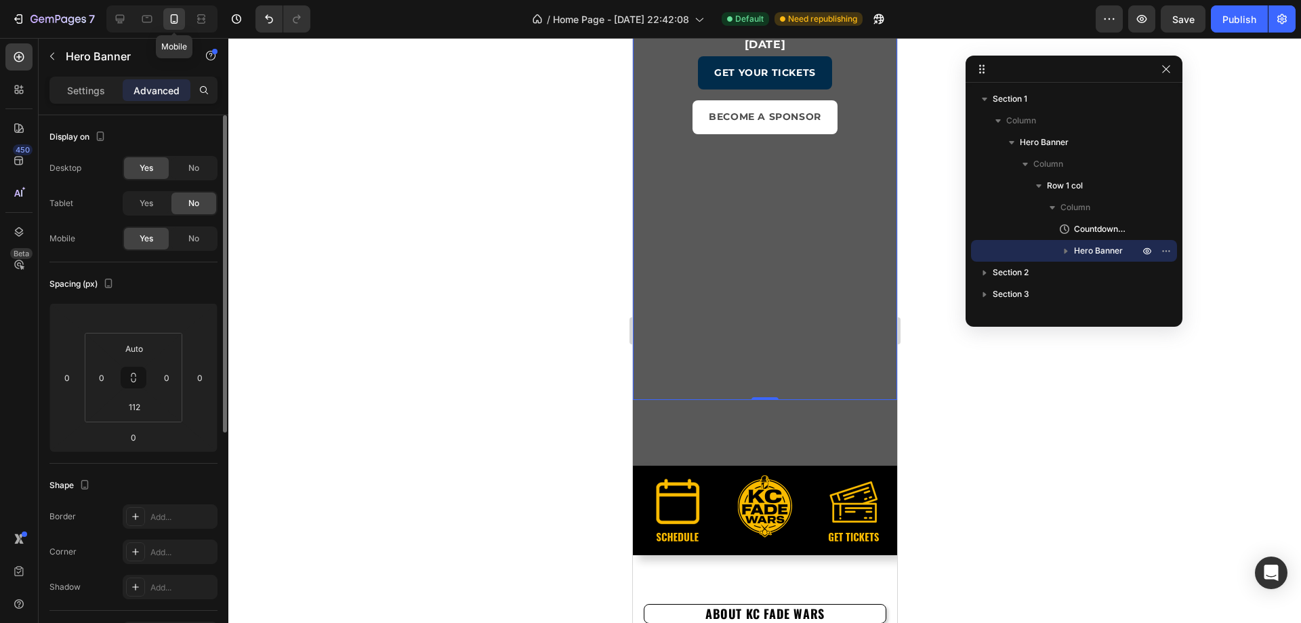
scroll to position [127, 0]
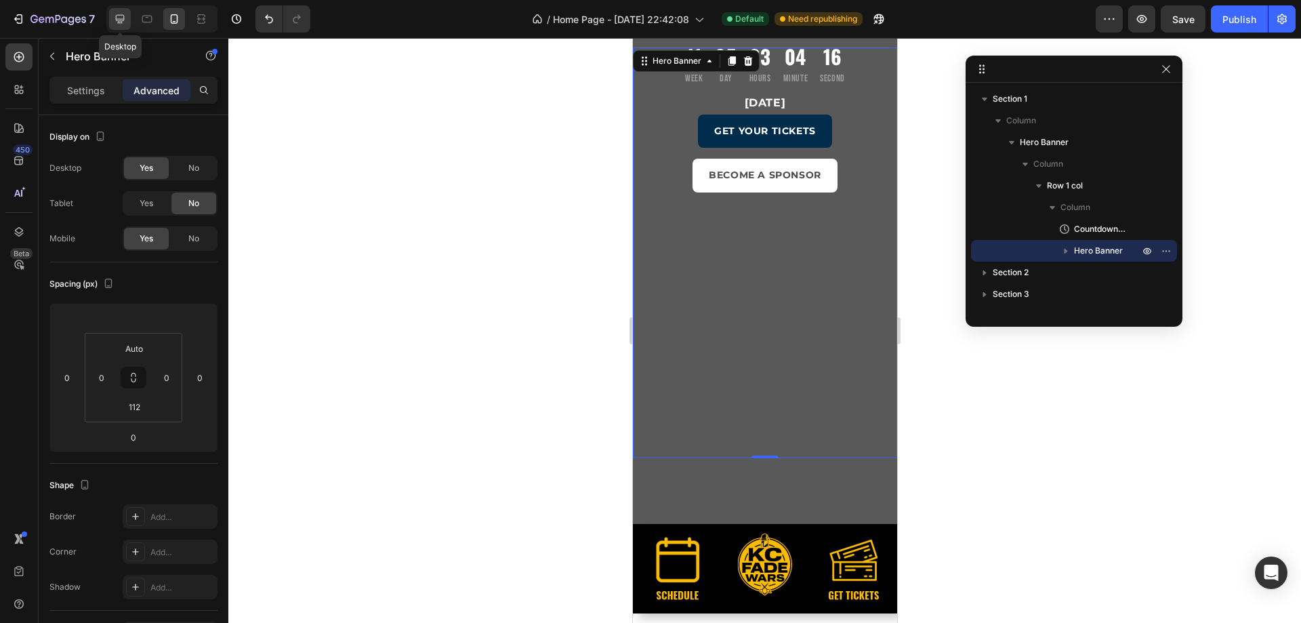
click at [121, 26] on div at bounding box center [120, 19] width 22 height 22
type input "80"
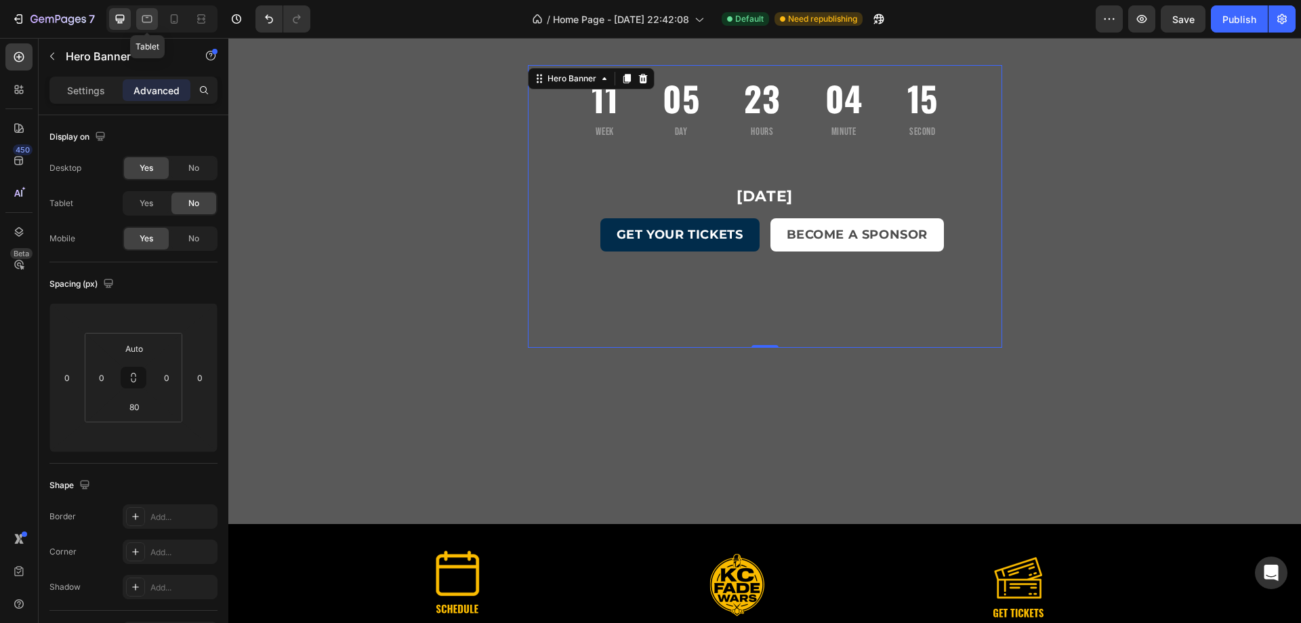
click at [146, 18] on icon at bounding box center [147, 19] width 10 height 7
type input "Auto"
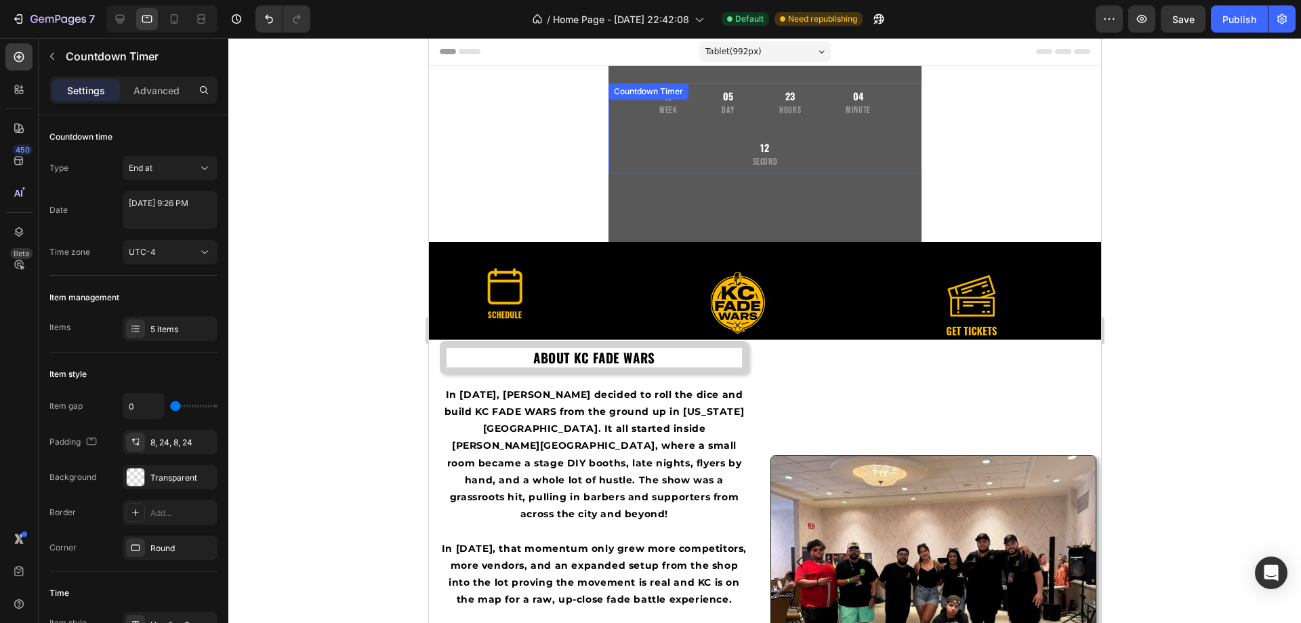
click at [634, 163] on div "11 Week 05 Day 23 Hours 04 Minute 12 Second" at bounding box center [764, 128] width 313 height 91
click at [640, 207] on div "11 Week 05 Day 23 Hours 04 Minute 11 Second Countdown Timer November 16, 2025 H…" at bounding box center [764, 154] width 313 height 358
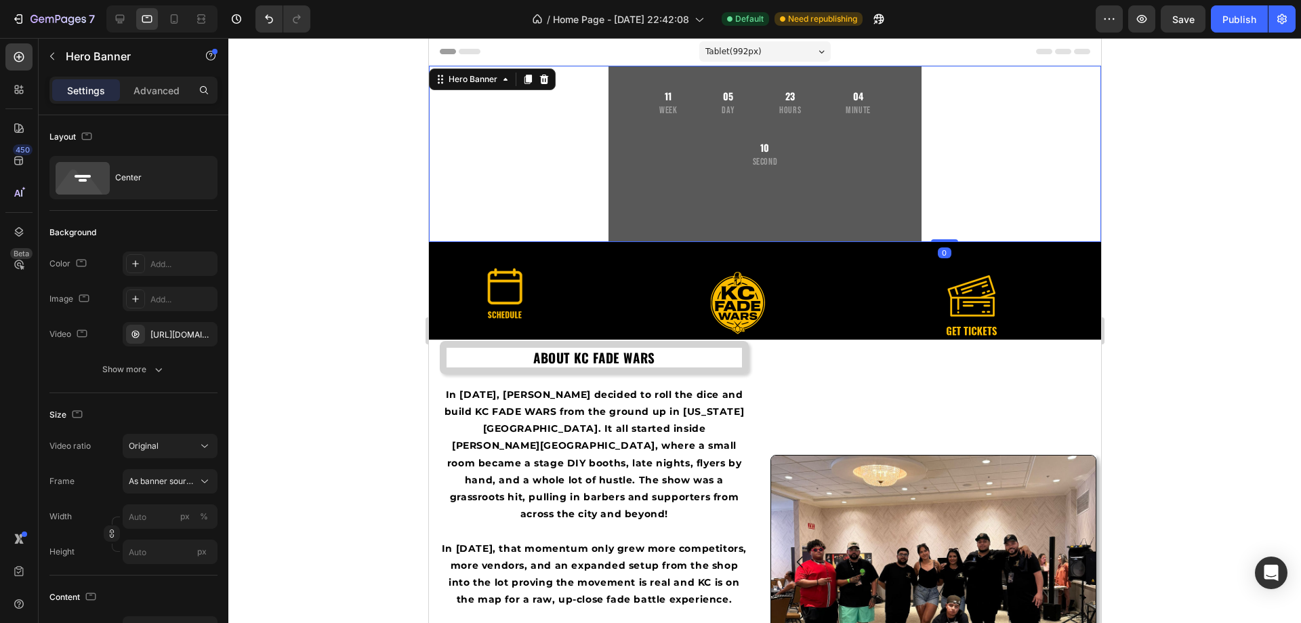
click at [621, 77] on div "11 Week 05 Day 23 Hours 04 Minute 10 Second Countdown Timer November 16, 2025 H…" at bounding box center [764, 154] width 313 height 358
click at [629, 202] on div "11 Week 05 Day 23 Hours 04 Minute 05 Second Countdown Timer November 16, 2025 H…" at bounding box center [764, 154] width 313 height 358
click at [481, 81] on div "Hero Banner" at bounding box center [472, 79] width 54 height 12
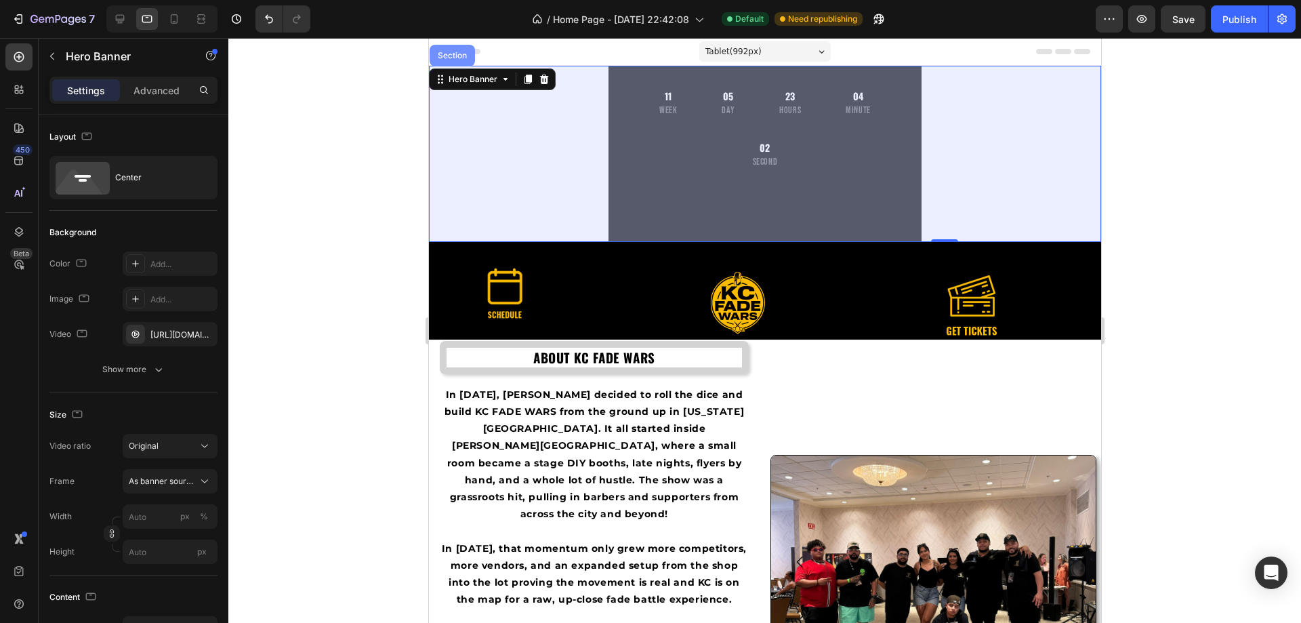
click at [461, 49] on div "Section" at bounding box center [451, 56] width 45 height 22
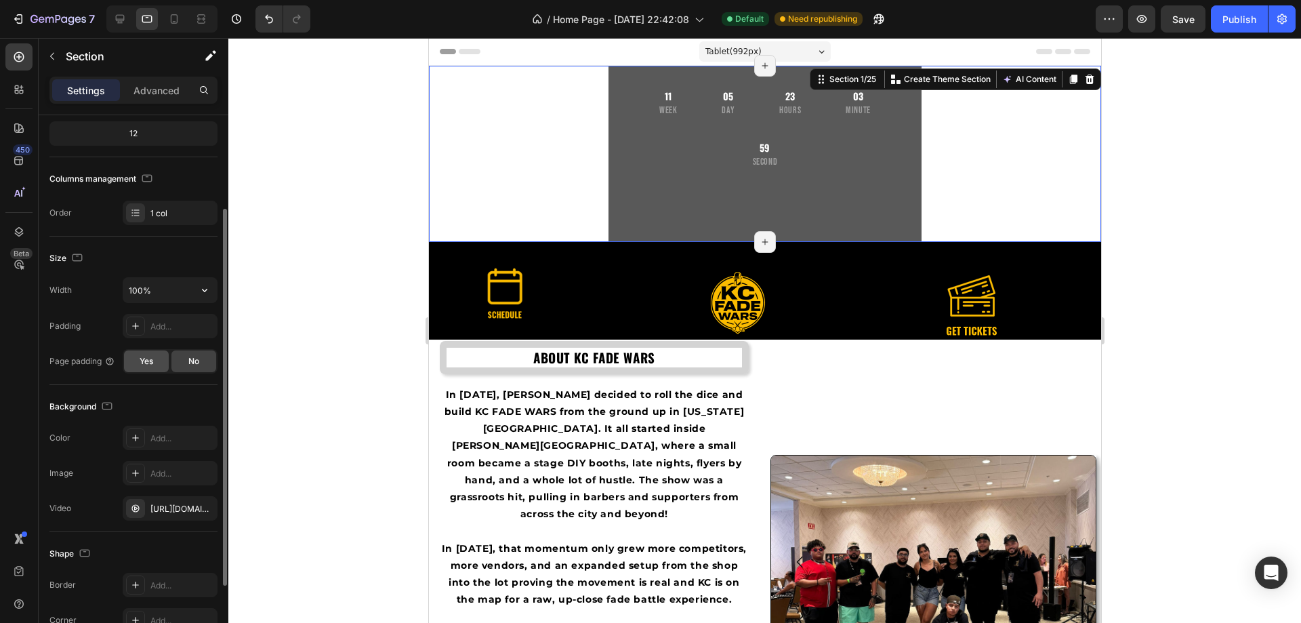
scroll to position [203, 0]
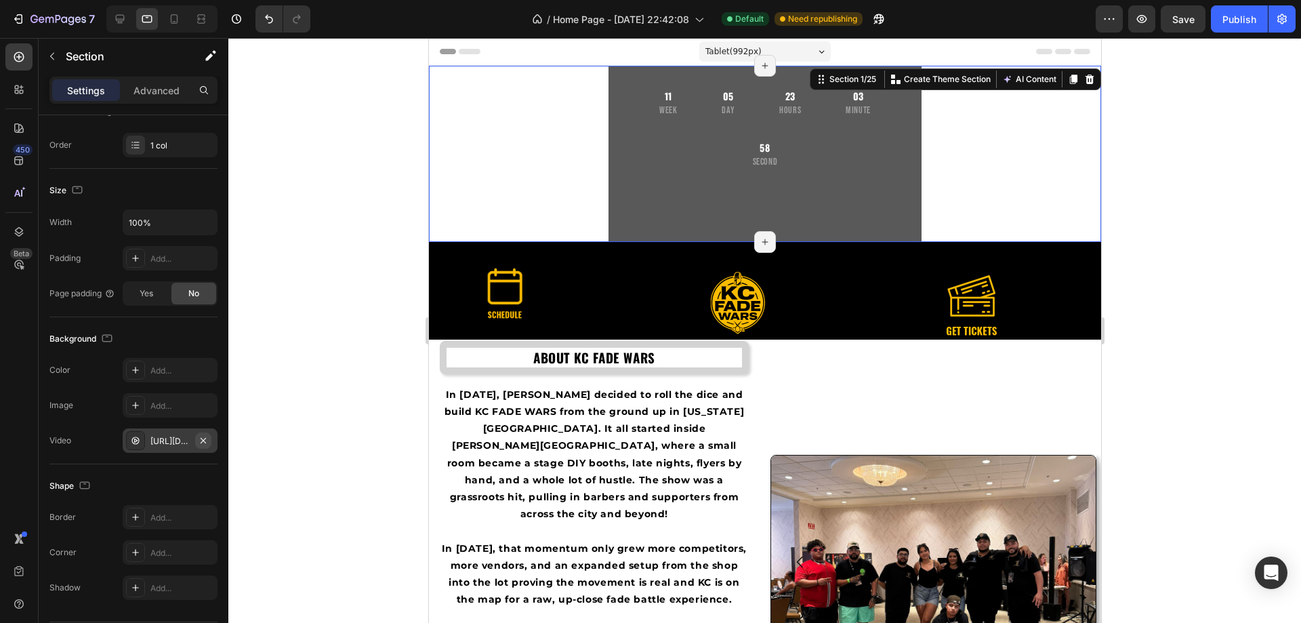
click at [205, 440] on icon "button" at bounding box center [203, 440] width 11 height 11
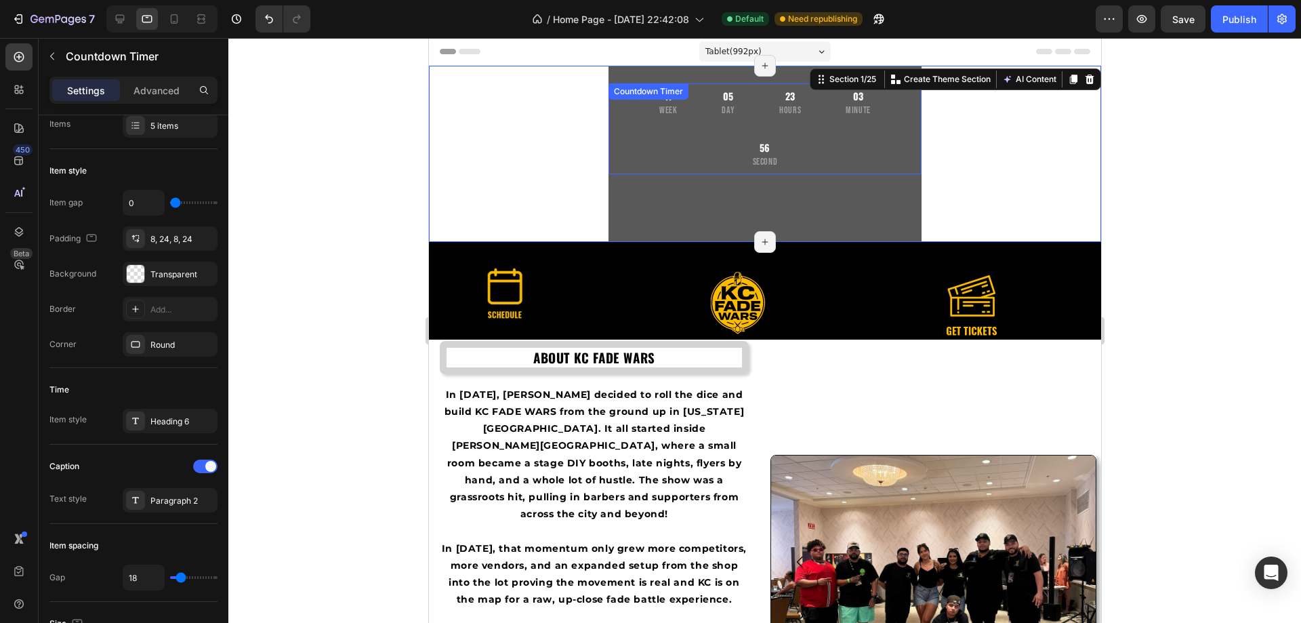
click at [625, 159] on div "11 Week 05 Day 23 Hours 03 Minute 56 Second" at bounding box center [764, 128] width 313 height 91
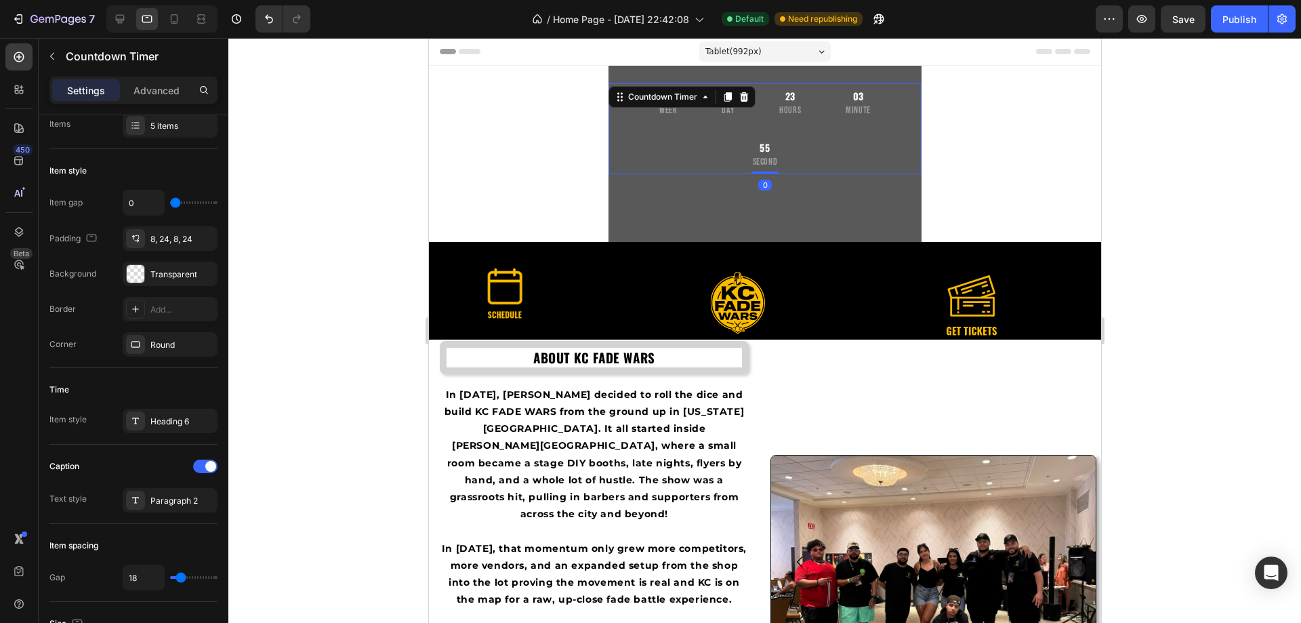
scroll to position [0, 0]
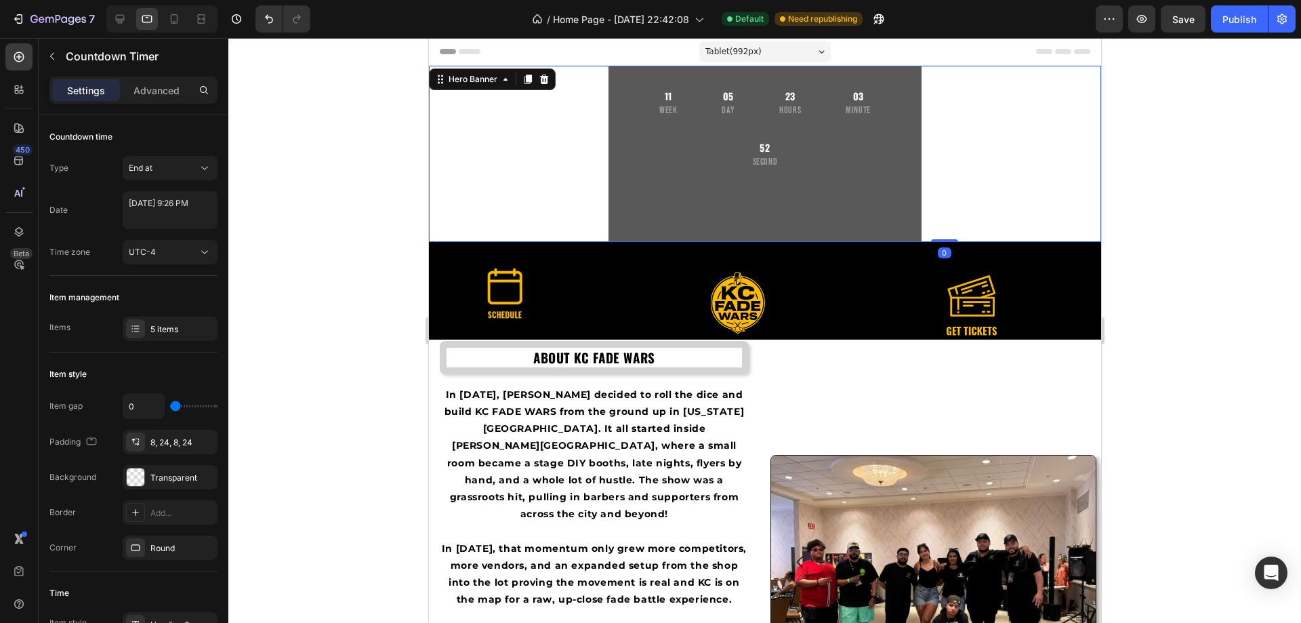
click at [647, 196] on div "11 Week 05 Day 23 Hours 03 Minute 52 Second Countdown Timer November 16, 2025 H…" at bounding box center [764, 154] width 313 height 358
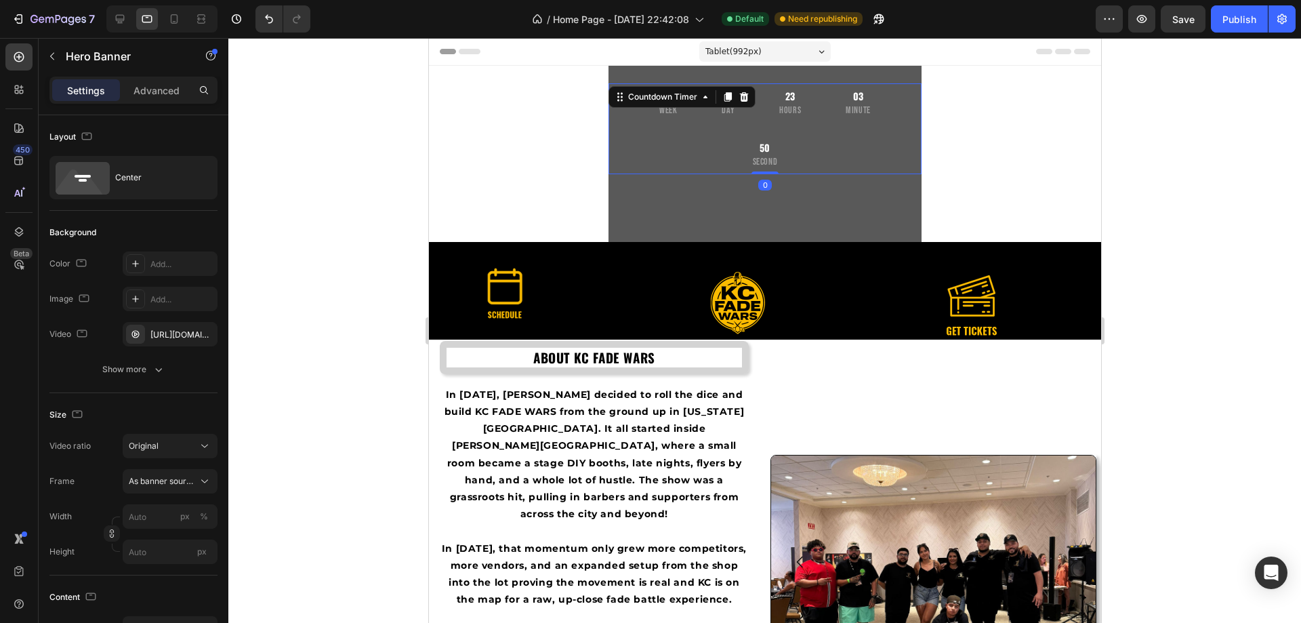
click at [649, 151] on div "11 Week 05 Day 23 Hours 03 Minute 50 Second" at bounding box center [764, 128] width 313 height 91
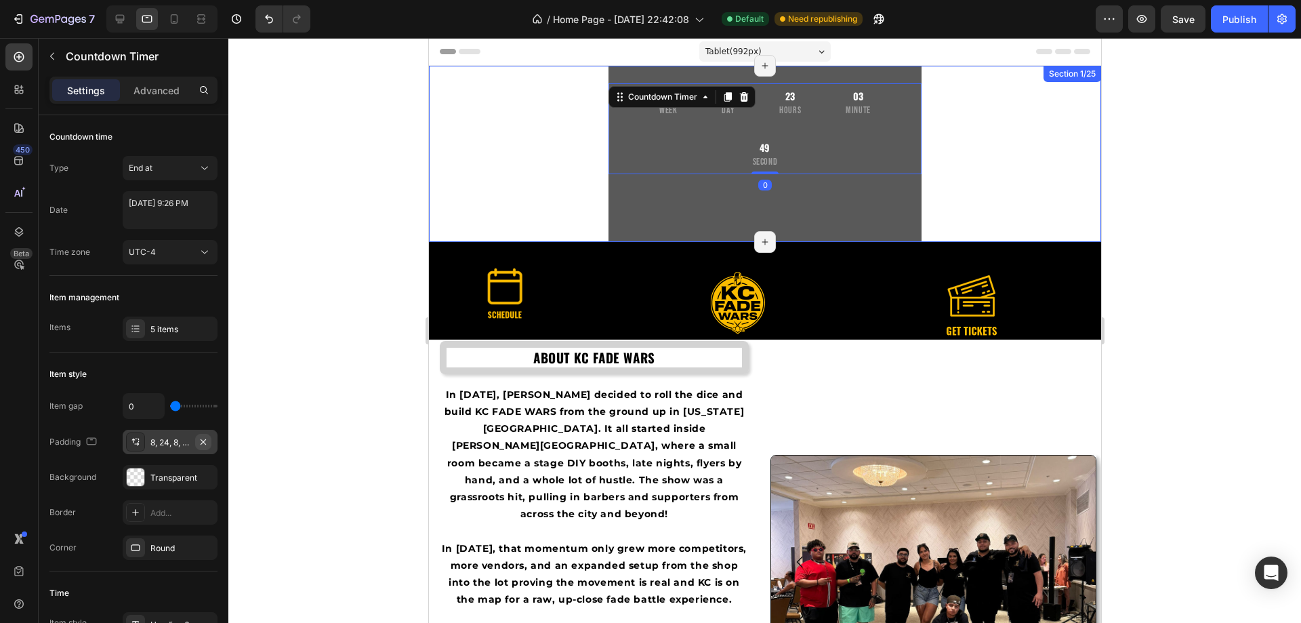
click at [207, 439] on icon "button" at bounding box center [203, 441] width 11 height 11
drag, startPoint x: 173, startPoint y: 440, endPoint x: 184, endPoint y: 439, distance: 11.5
click at [173, 440] on div "8, 24, 8, 24" at bounding box center [169, 442] width 39 height 12
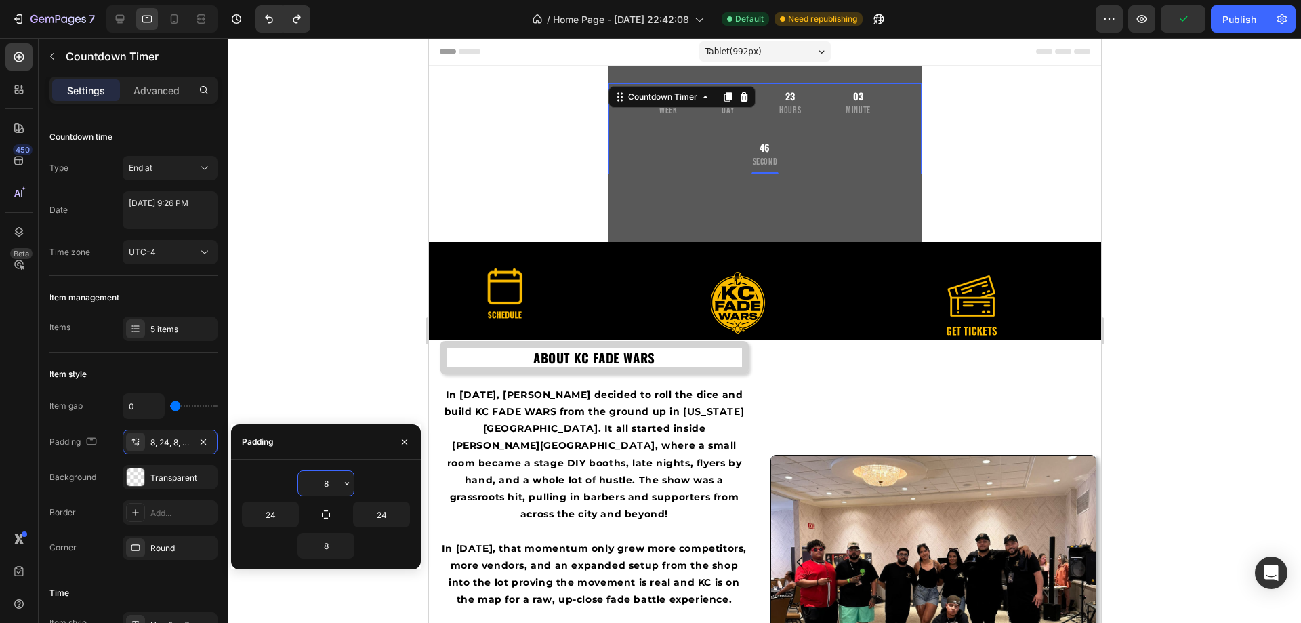
click at [333, 474] on input "8" at bounding box center [326, 483] width 56 height 24
click at [344, 488] on icon "button" at bounding box center [347, 483] width 11 height 11
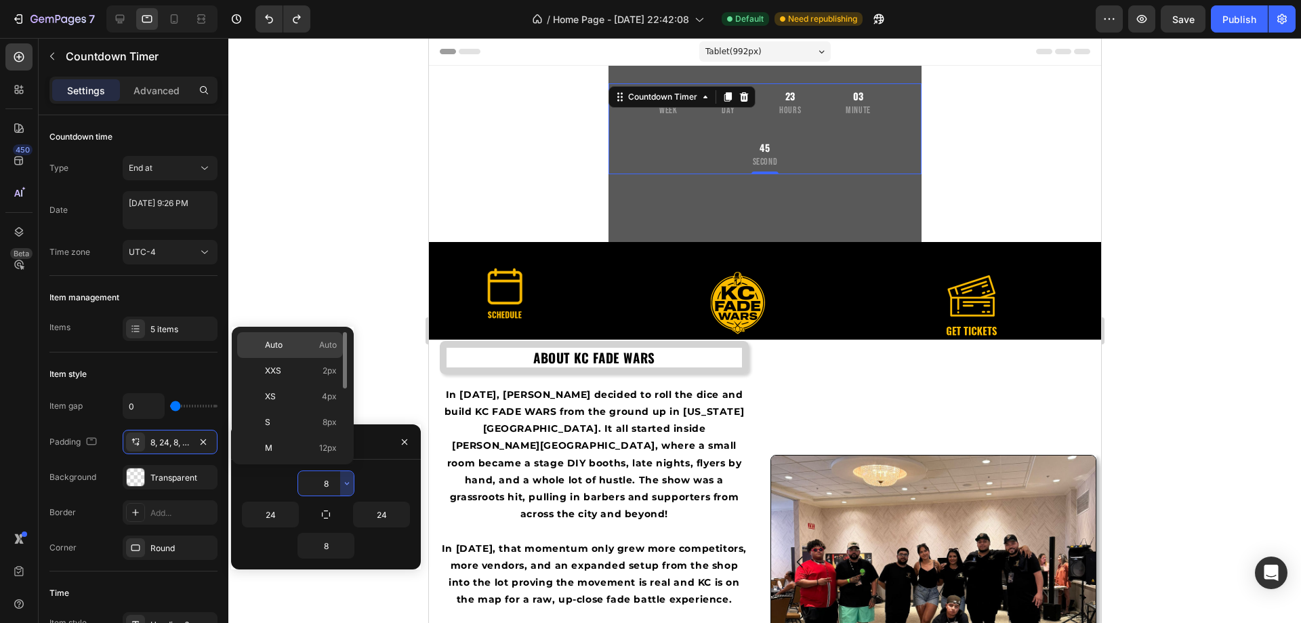
click at [291, 339] on p "Auto Auto" at bounding box center [301, 345] width 72 height 12
type input "Auto"
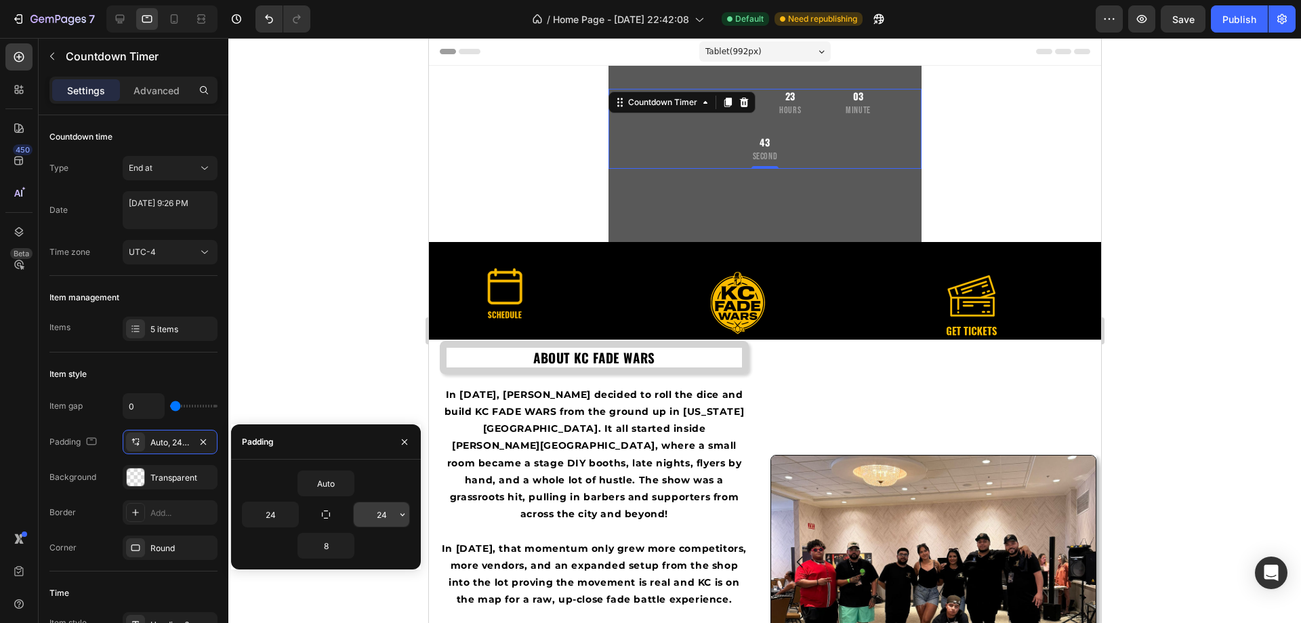
drag, startPoint x: 402, startPoint y: 518, endPoint x: 392, endPoint y: 503, distance: 17.5
click at [402, 518] on icon "button" at bounding box center [402, 514] width 11 height 11
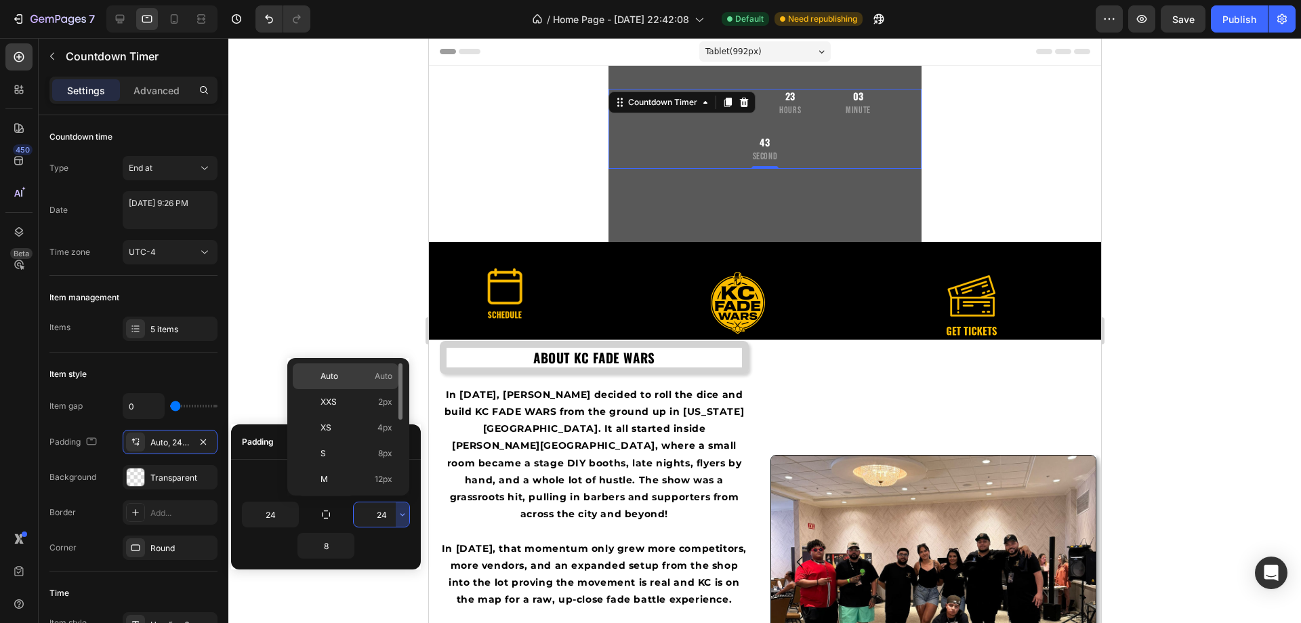
click at [354, 389] on div "Auto Auto" at bounding box center [346, 402] width 106 height 26
type input "Auto"
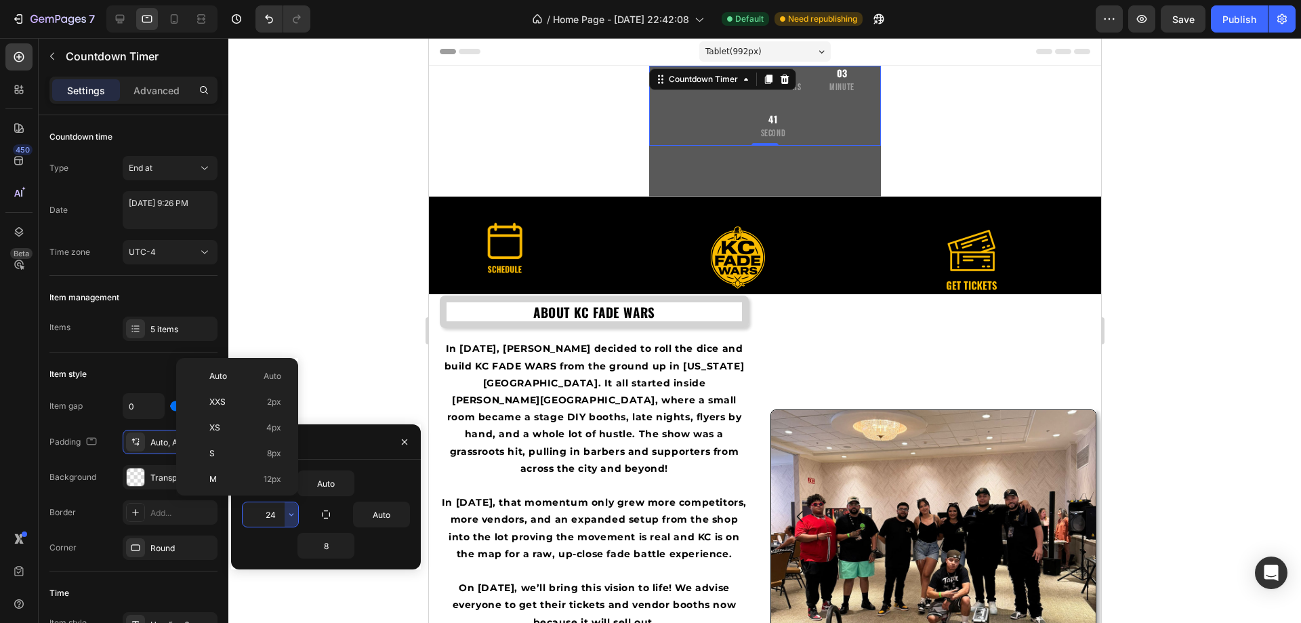
drag, startPoint x: 260, startPoint y: 375, endPoint x: 269, endPoint y: 374, distance: 8.8
click at [262, 374] on p "Auto Auto" at bounding box center [245, 376] width 72 height 12
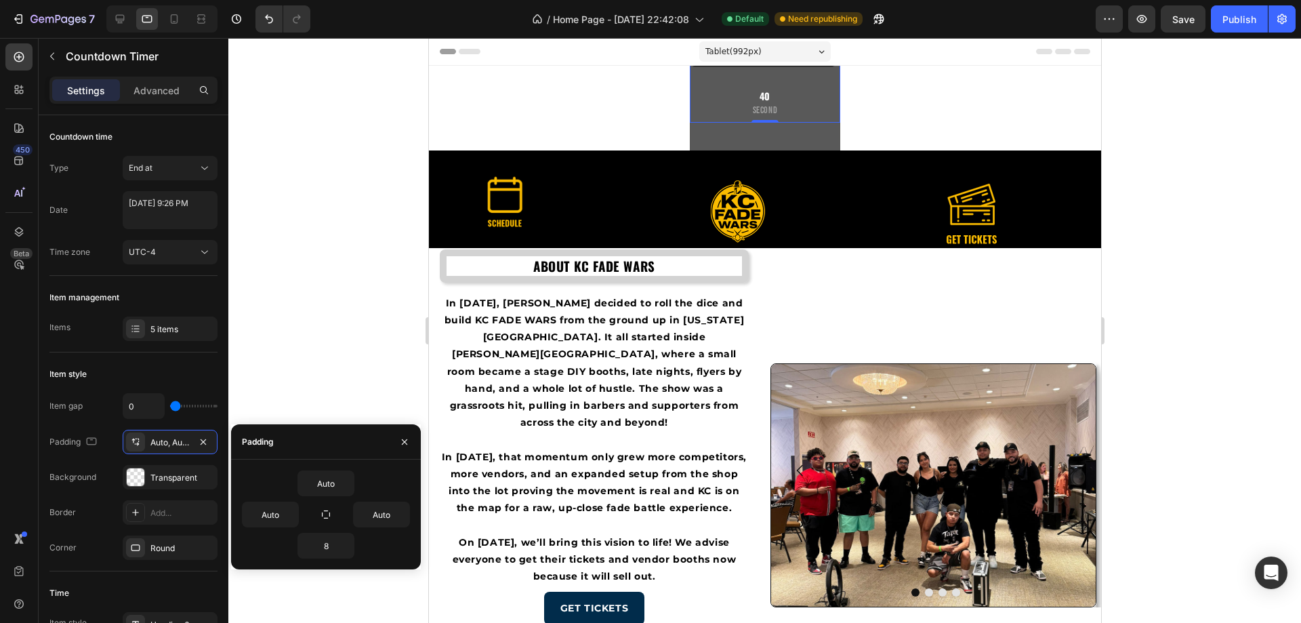
type input "24"
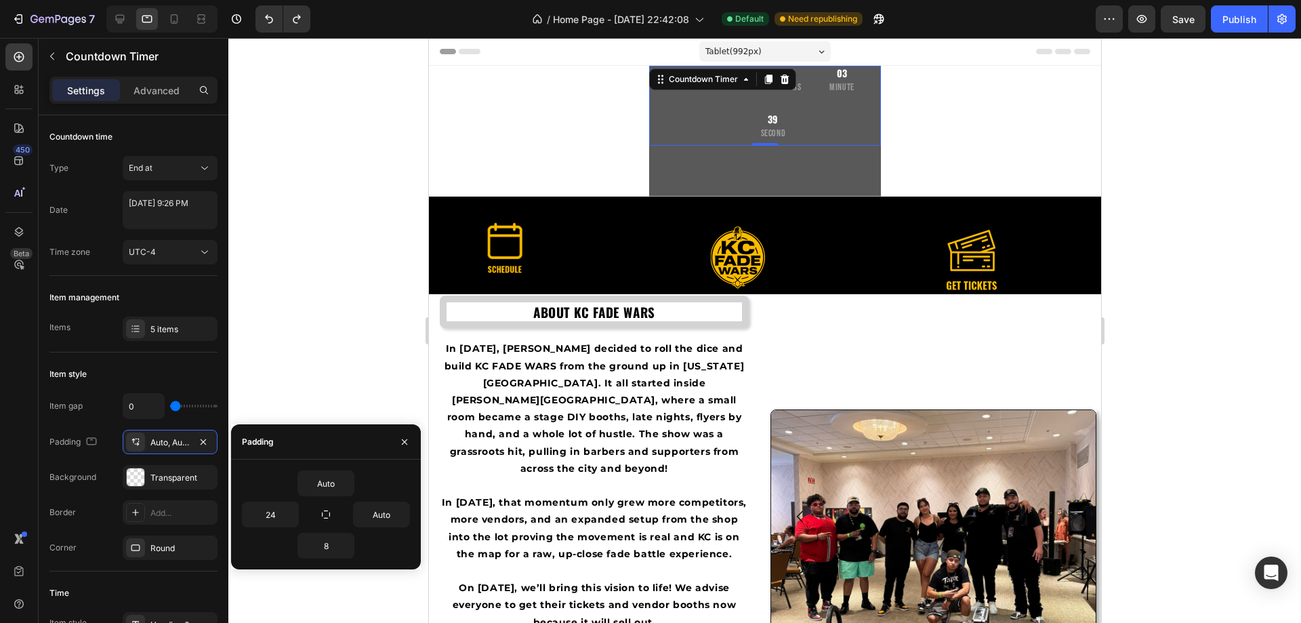
type input "24"
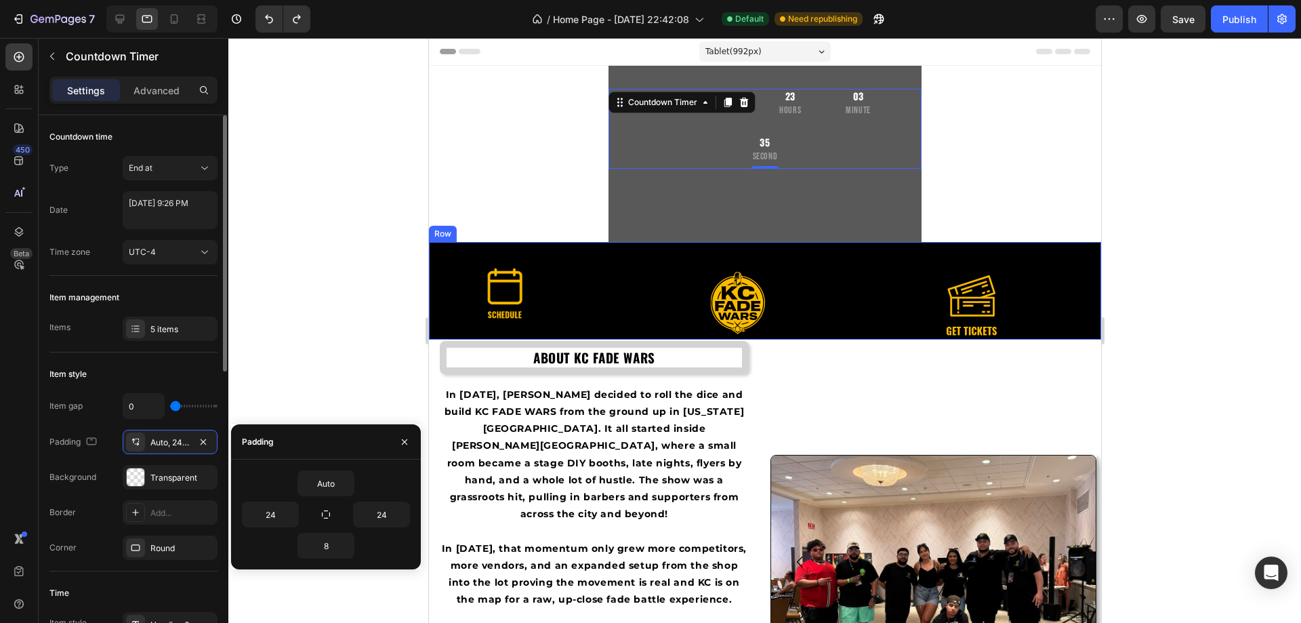
click at [169, 307] on div "Item management" at bounding box center [133, 298] width 168 height 22
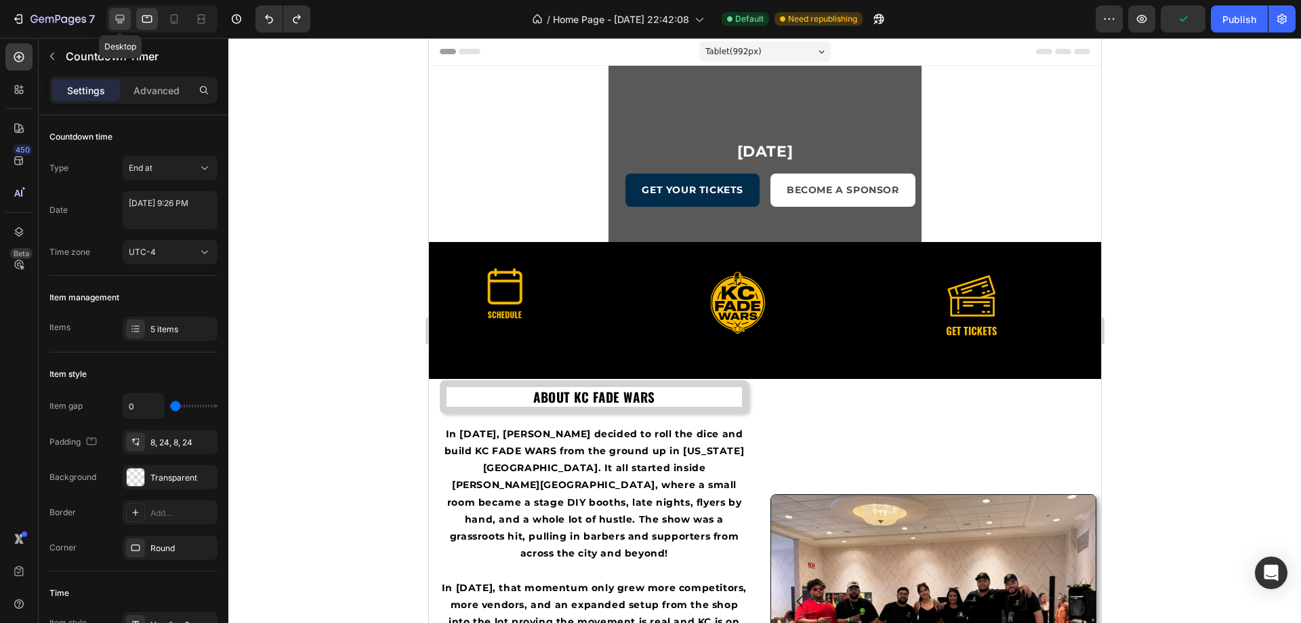
click at [120, 24] on icon at bounding box center [120, 19] width 14 height 14
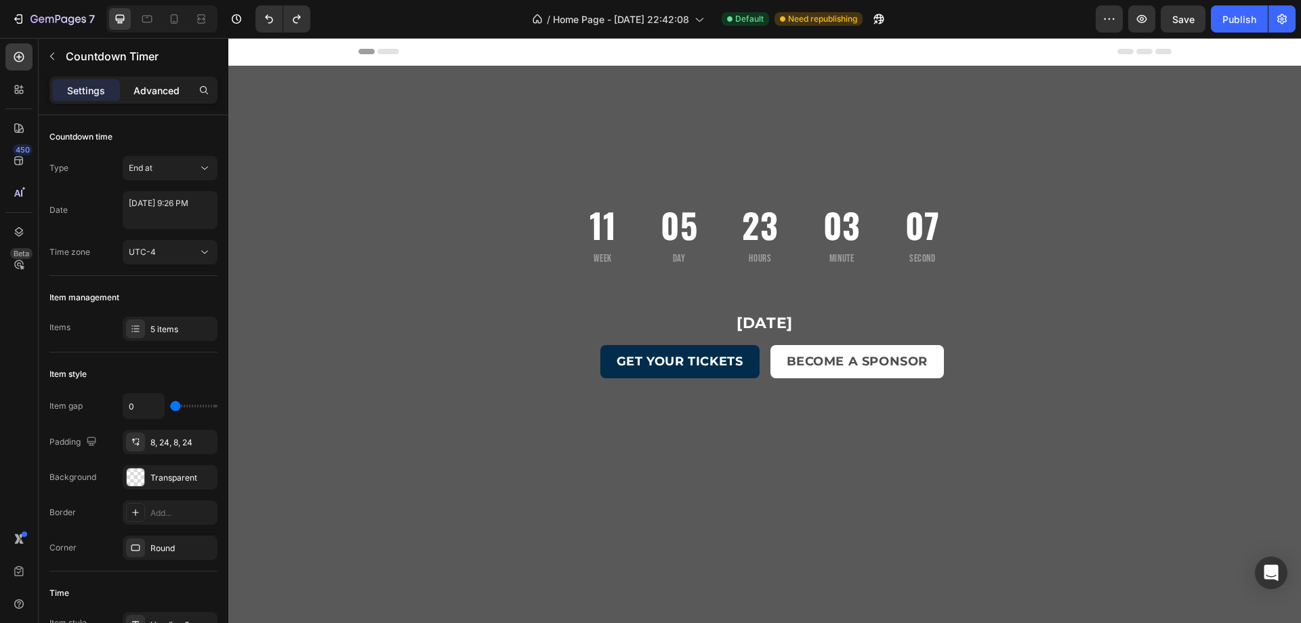
click at [163, 98] on div "Advanced" at bounding box center [157, 90] width 68 height 22
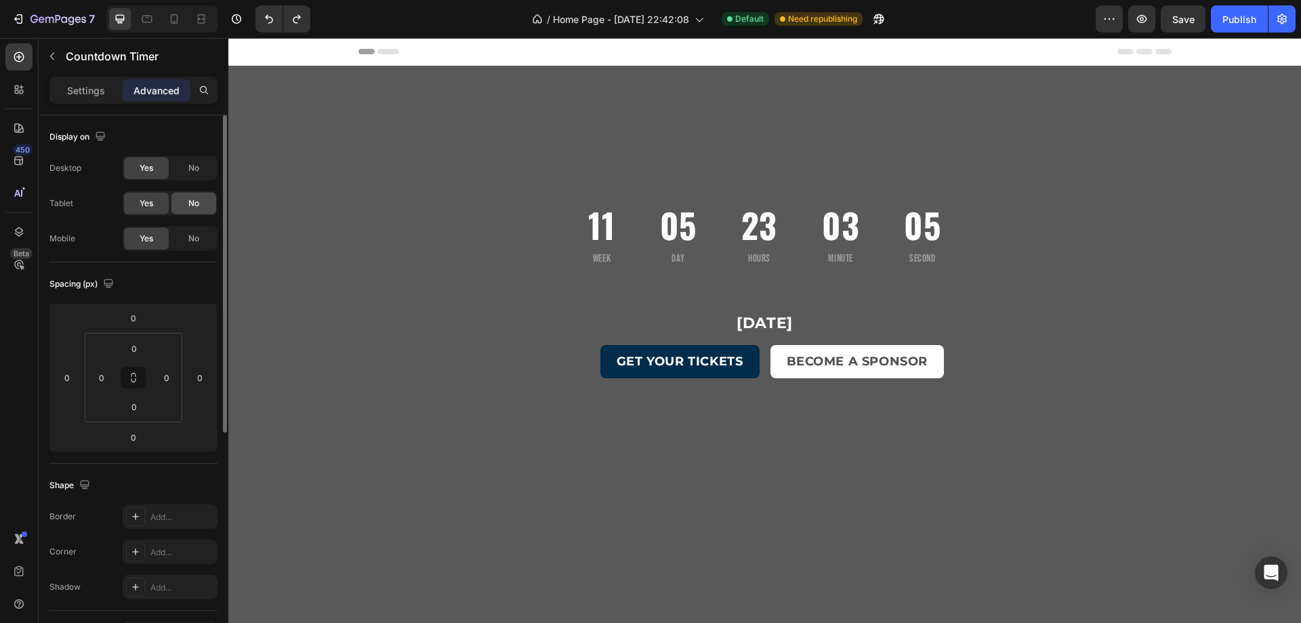
click at [186, 209] on div "No" at bounding box center [193, 203] width 45 height 22
click at [186, 29] on div at bounding box center [161, 18] width 111 height 27
click at [179, 25] on icon at bounding box center [174, 19] width 14 height 14
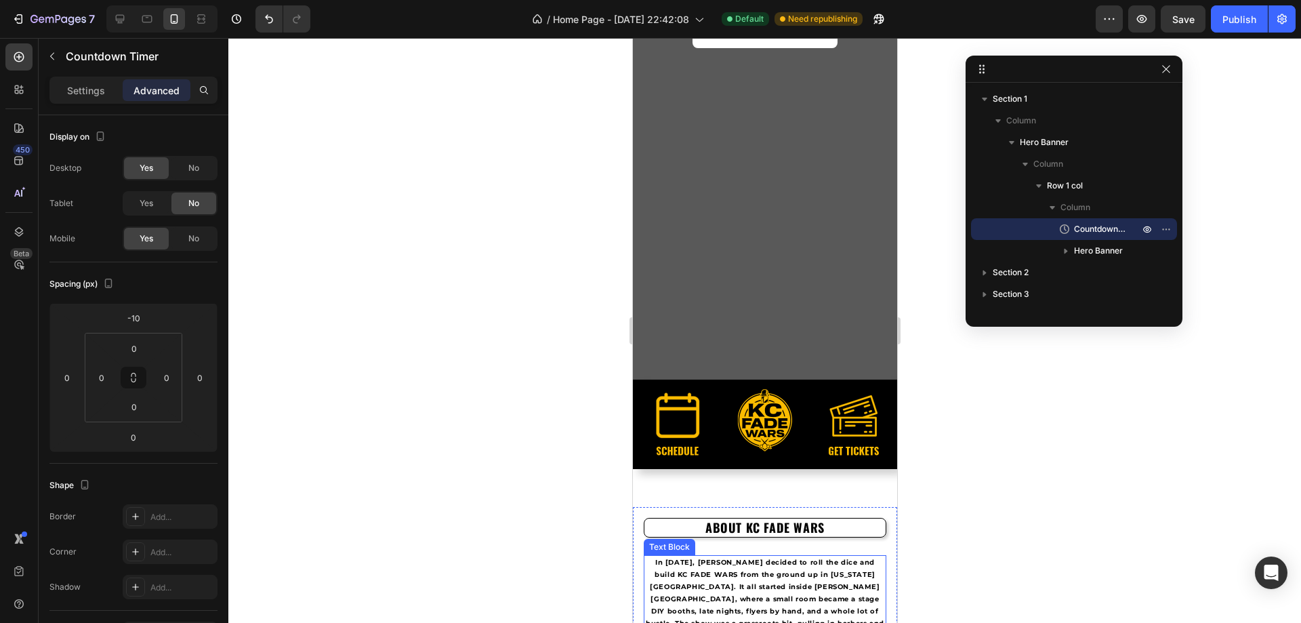
scroll to position [203, 0]
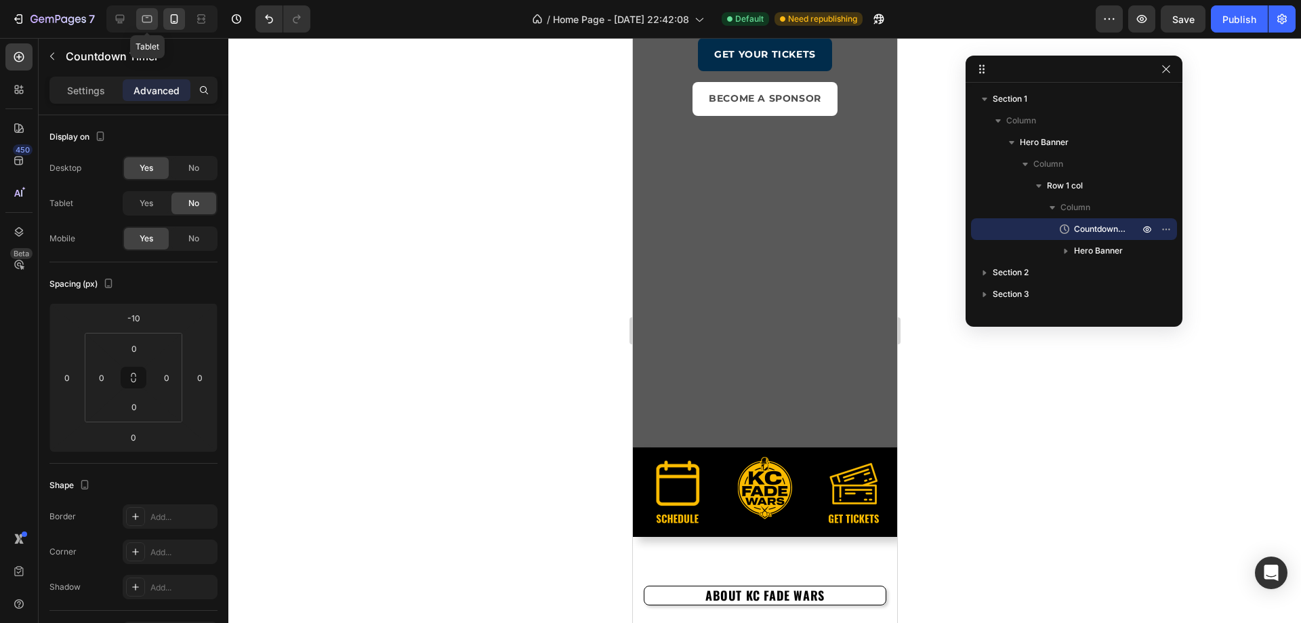
click at [156, 17] on div at bounding box center [147, 19] width 22 height 22
type input "0"
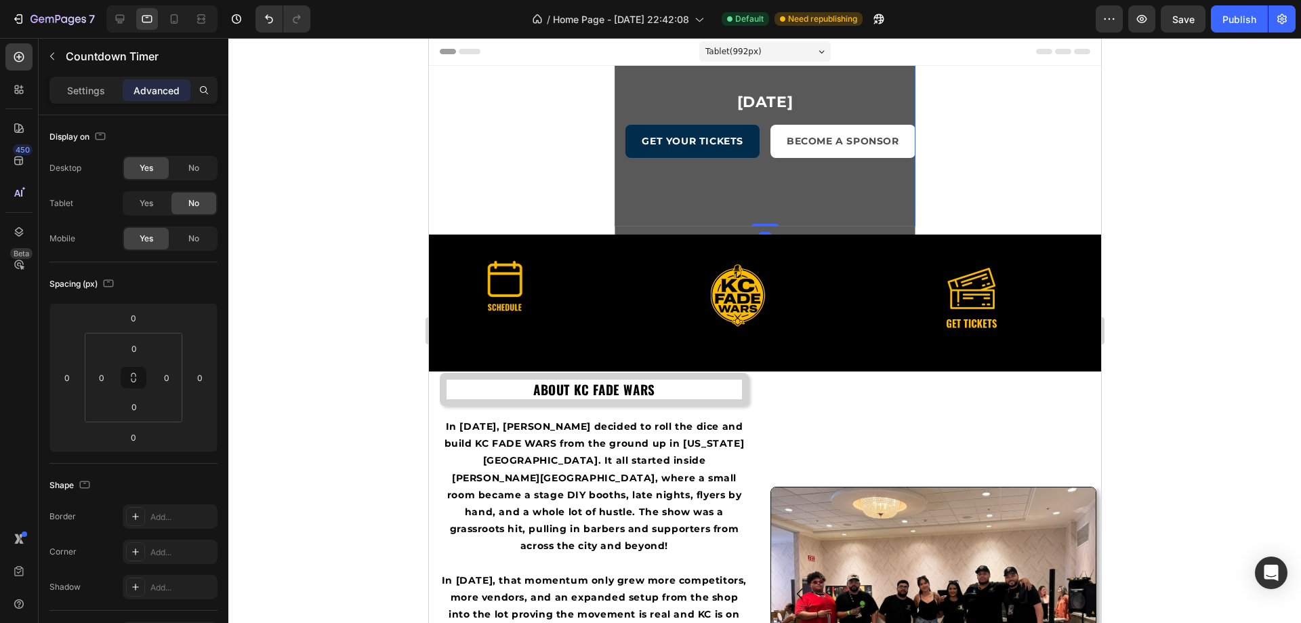
click at [852, 203] on div "Overlay" at bounding box center [764, 124] width 300 height 203
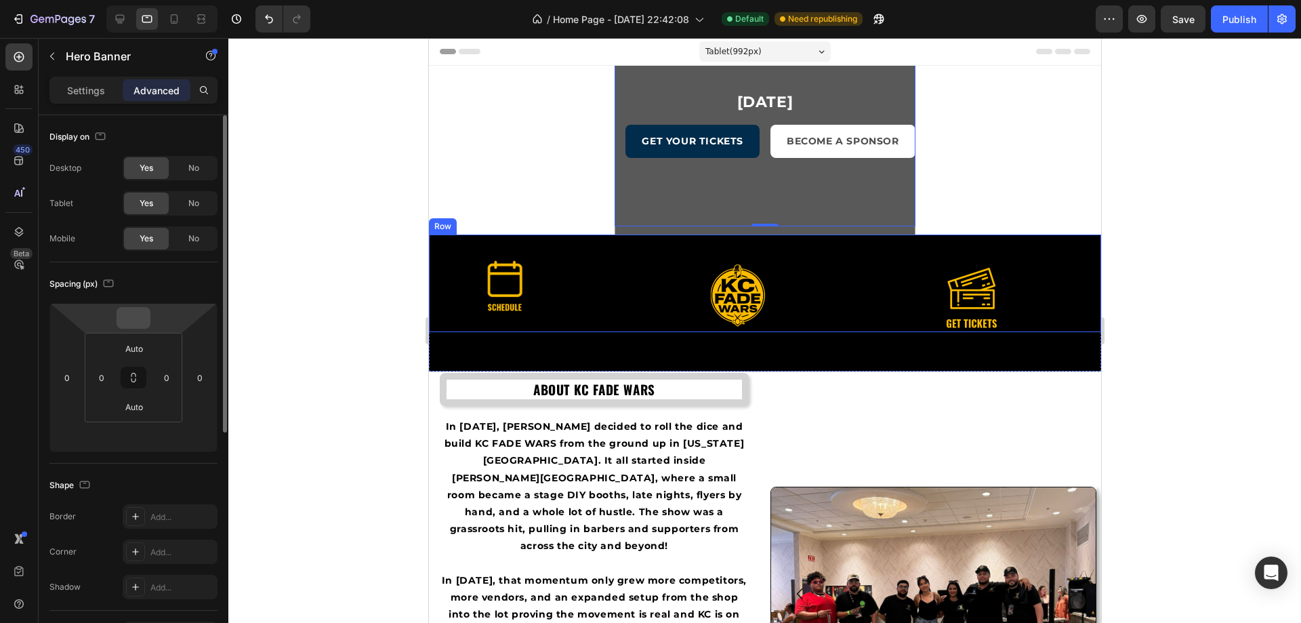
click at [140, 325] on input "number" at bounding box center [133, 318] width 27 height 20
drag, startPoint x: 188, startPoint y: 169, endPoint x: 194, endPoint y: 197, distance: 29.0
click at [188, 169] on span "No" at bounding box center [193, 168] width 11 height 12
click at [197, 232] on span "No" at bounding box center [193, 238] width 11 height 12
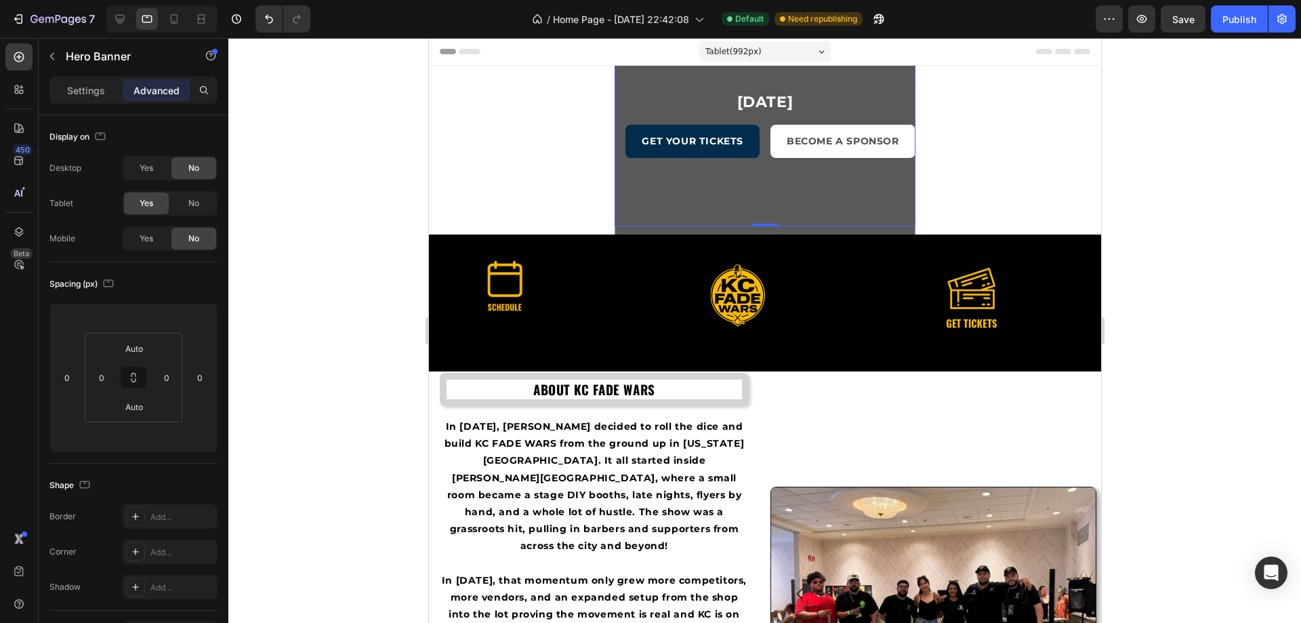
click at [621, 184] on div "Overlay" at bounding box center [764, 124] width 300 height 203
type input "50"
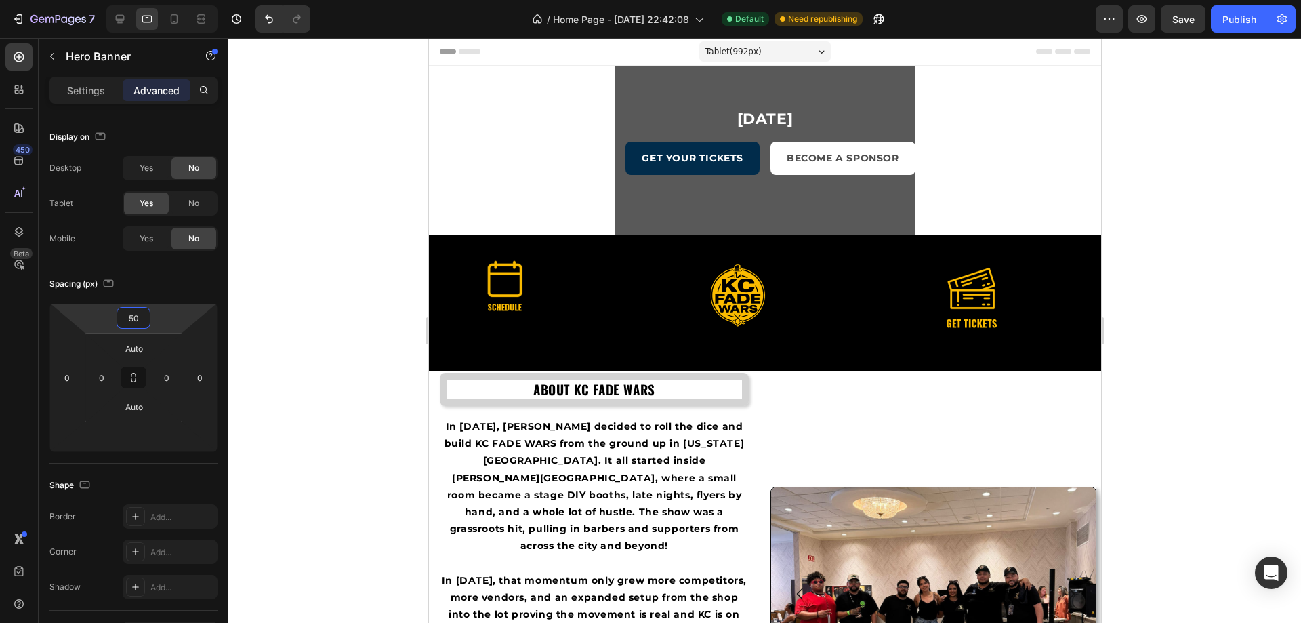
drag, startPoint x: 175, startPoint y: 322, endPoint x: 226, endPoint y: 305, distance: 53.6
click at [226, 0] on html "7 / Home Page - Aug 17, 22:42:08 Default Need republishing Preview Save Publish…" at bounding box center [650, 0] width 1301 height 0
click at [137, 321] on input "50" at bounding box center [133, 318] width 27 height 20
click at [147, 348] on span "Auto" at bounding box center [146, 346] width 18 height 9
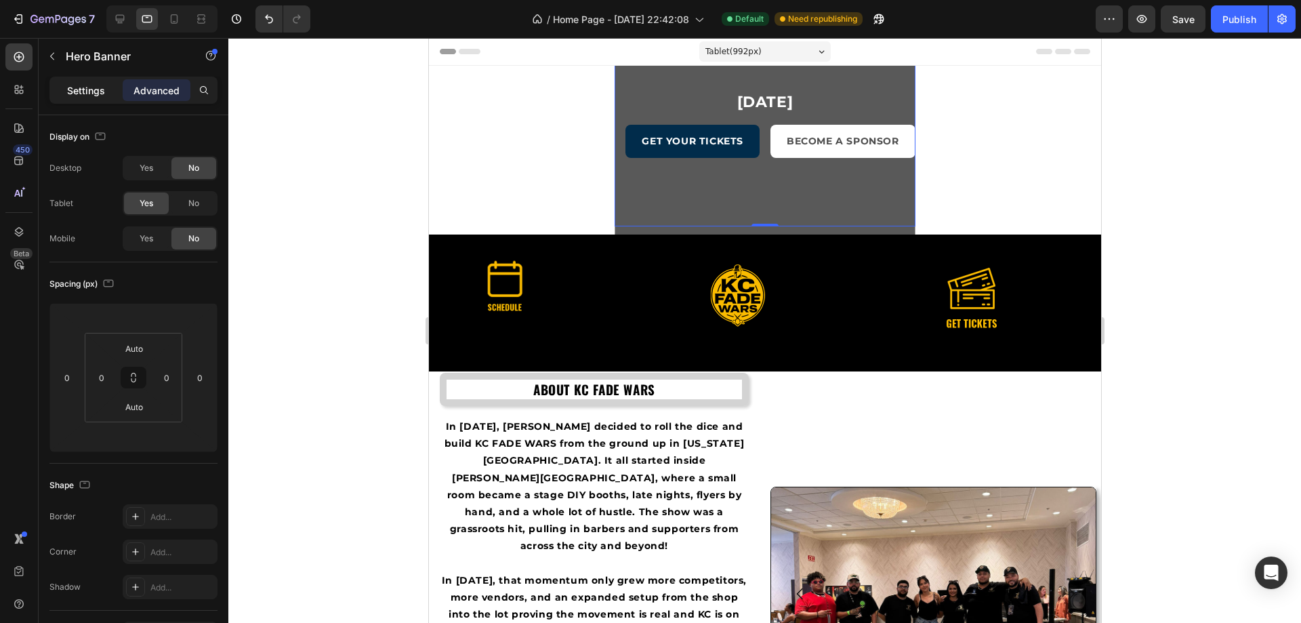
click at [73, 89] on p "Settings" at bounding box center [86, 90] width 38 height 14
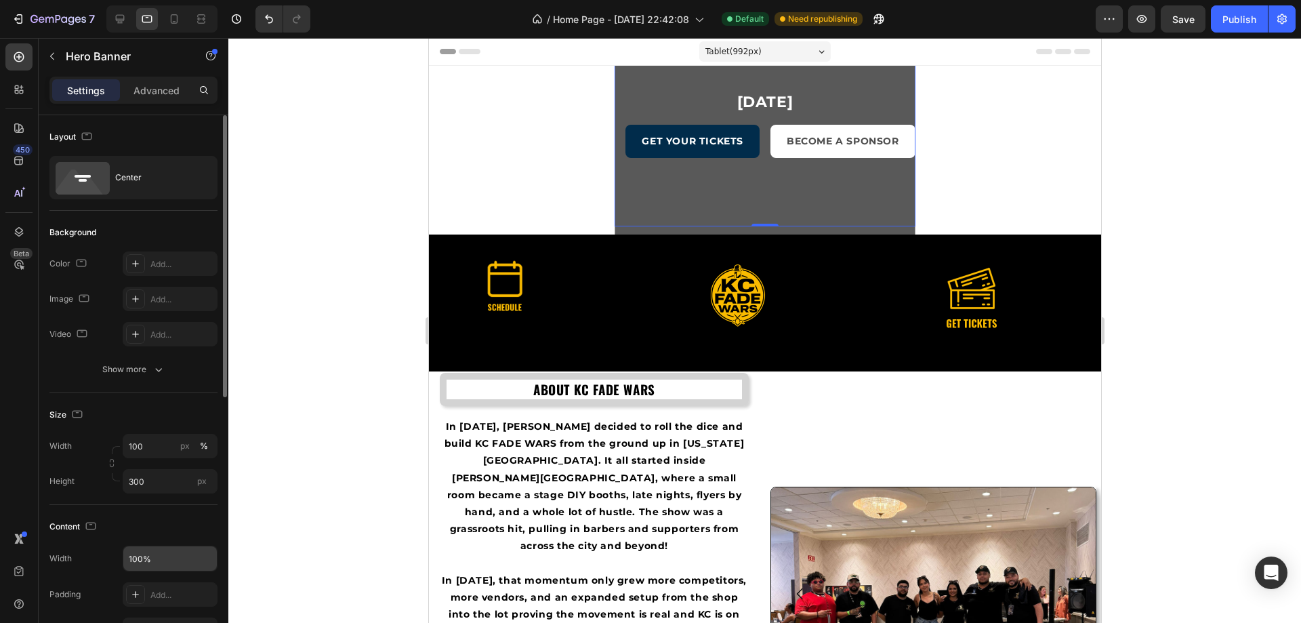
scroll to position [136, 0]
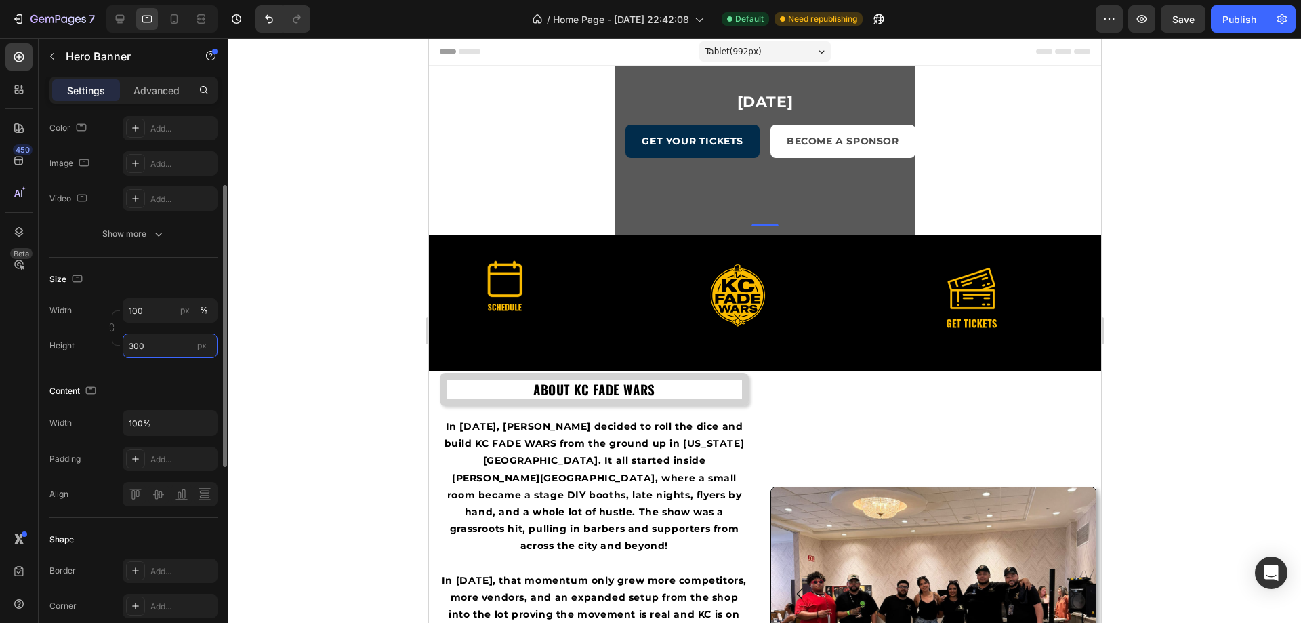
click at [161, 339] on input "300" at bounding box center [170, 345] width 95 height 24
click at [156, 399] on span "Fit screen" at bounding box center [147, 402] width 38 height 12
click at [146, 324] on div "Width 100 px % Height 100 vh px" at bounding box center [133, 328] width 168 height 60
click at [149, 313] on input "100" at bounding box center [170, 310] width 95 height 24
click at [152, 343] on p "Full 100%" at bounding box center [167, 343] width 79 height 12
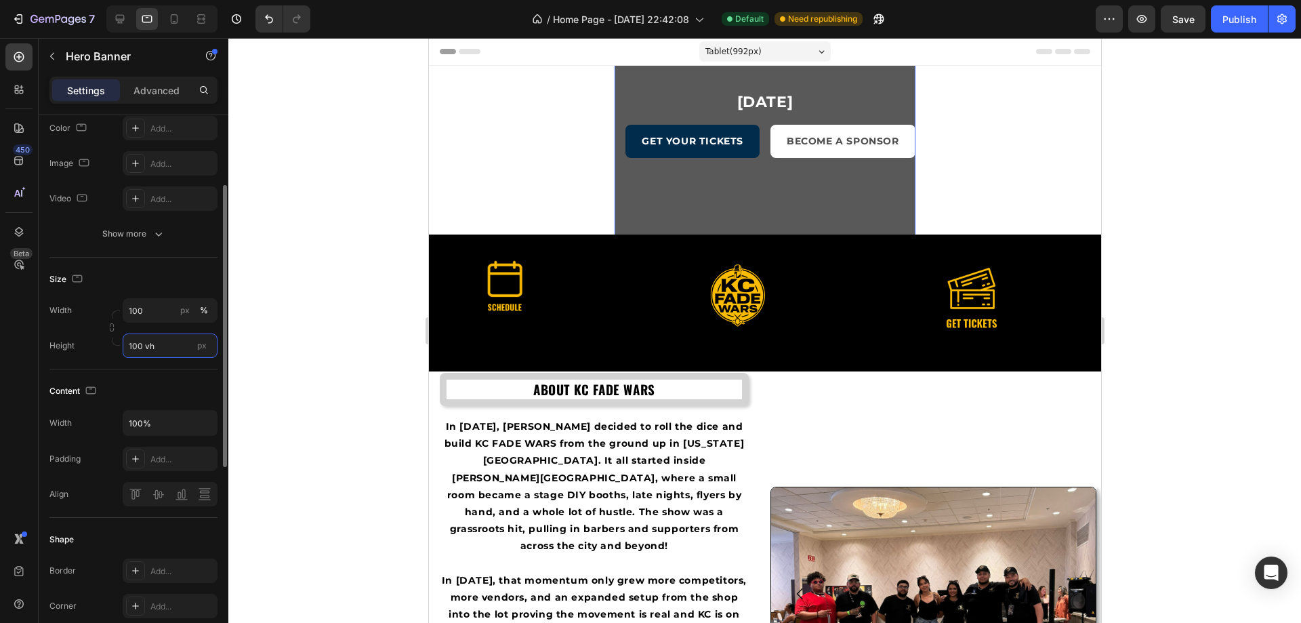
click at [153, 343] on input "100 vh" at bounding box center [170, 345] width 95 height 24
click at [159, 377] on span "Fit content" at bounding box center [148, 378] width 41 height 12
type input "Auto"
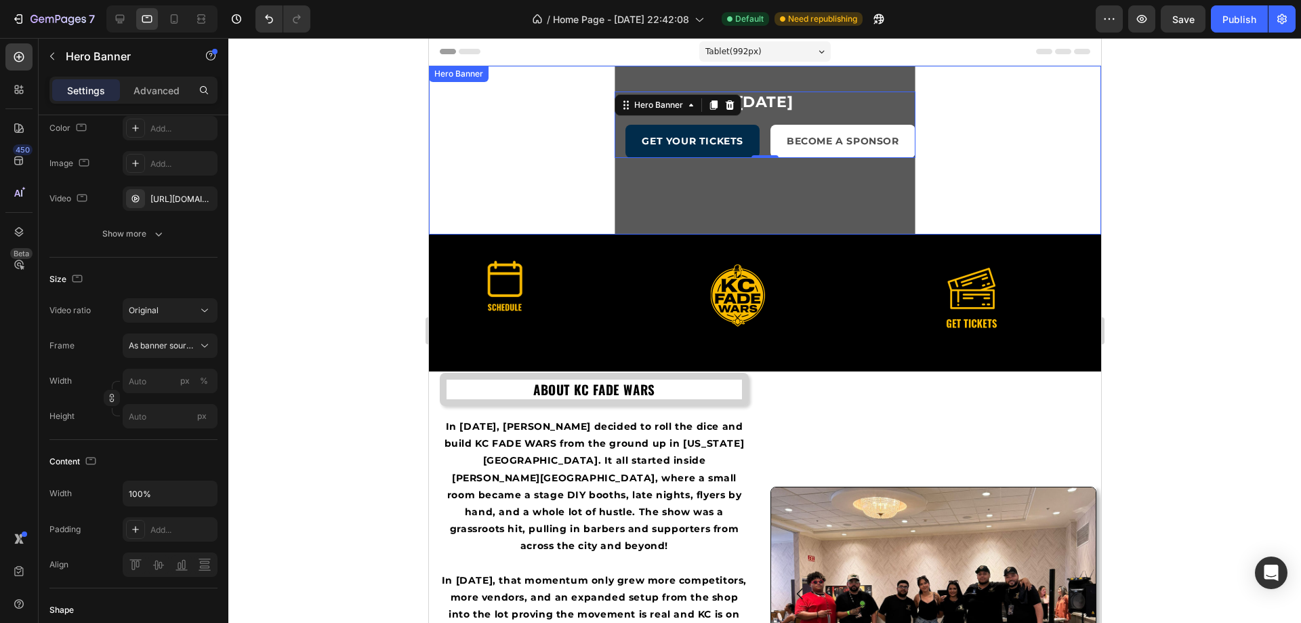
click at [684, 192] on div "11 Week 05 Day 23 Hours 02 Minute 25 Second Countdown Timer November 16, 2025 H…" at bounding box center [764, 150] width 300 height 334
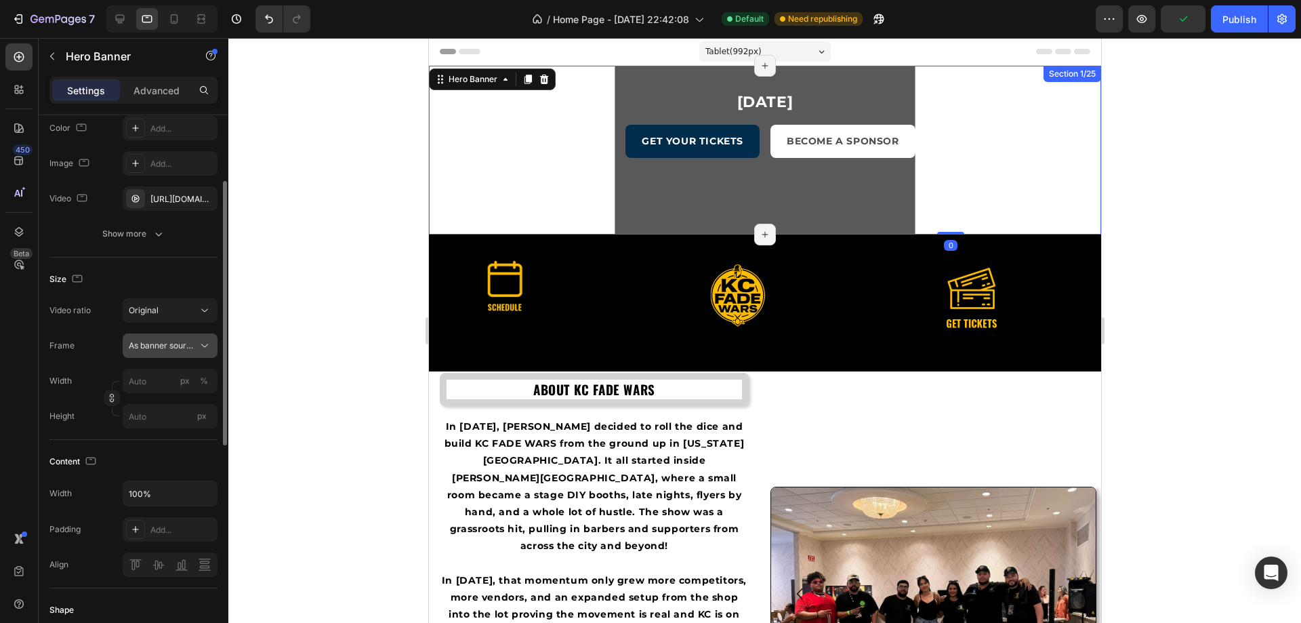
click at [142, 345] on span "As banner source" at bounding box center [162, 345] width 66 height 12
click at [148, 406] on span "Custom" at bounding box center [143, 402] width 30 height 12
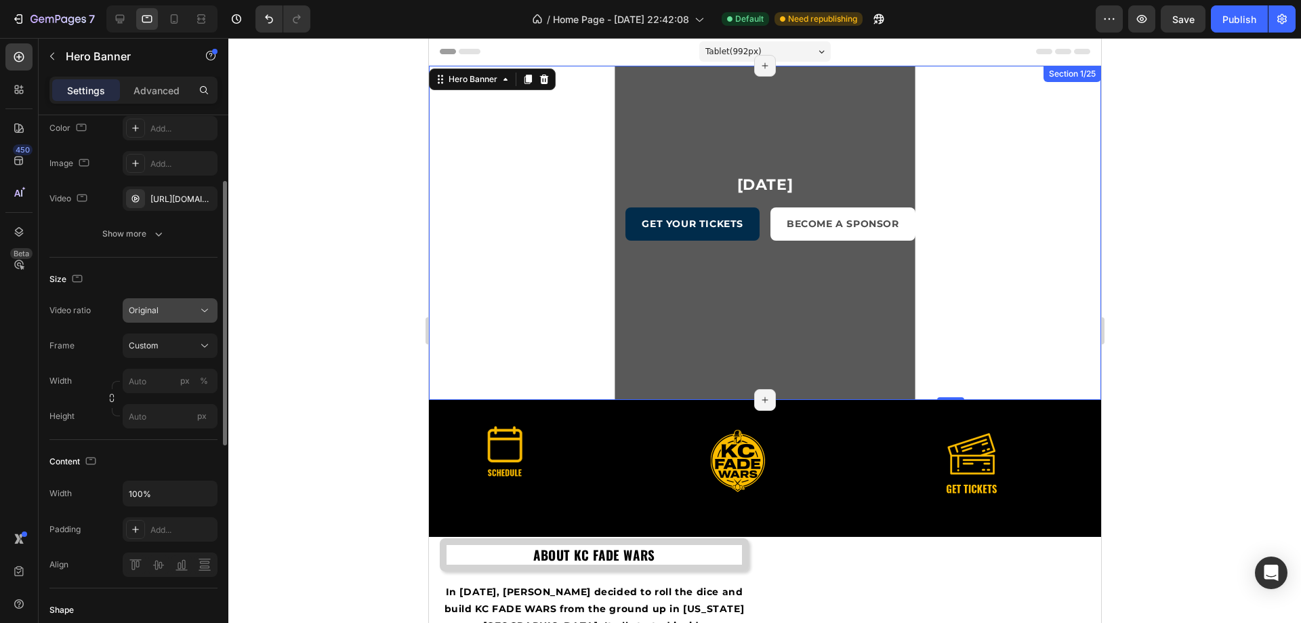
click at [157, 311] on span "Original" at bounding box center [144, 310] width 30 height 10
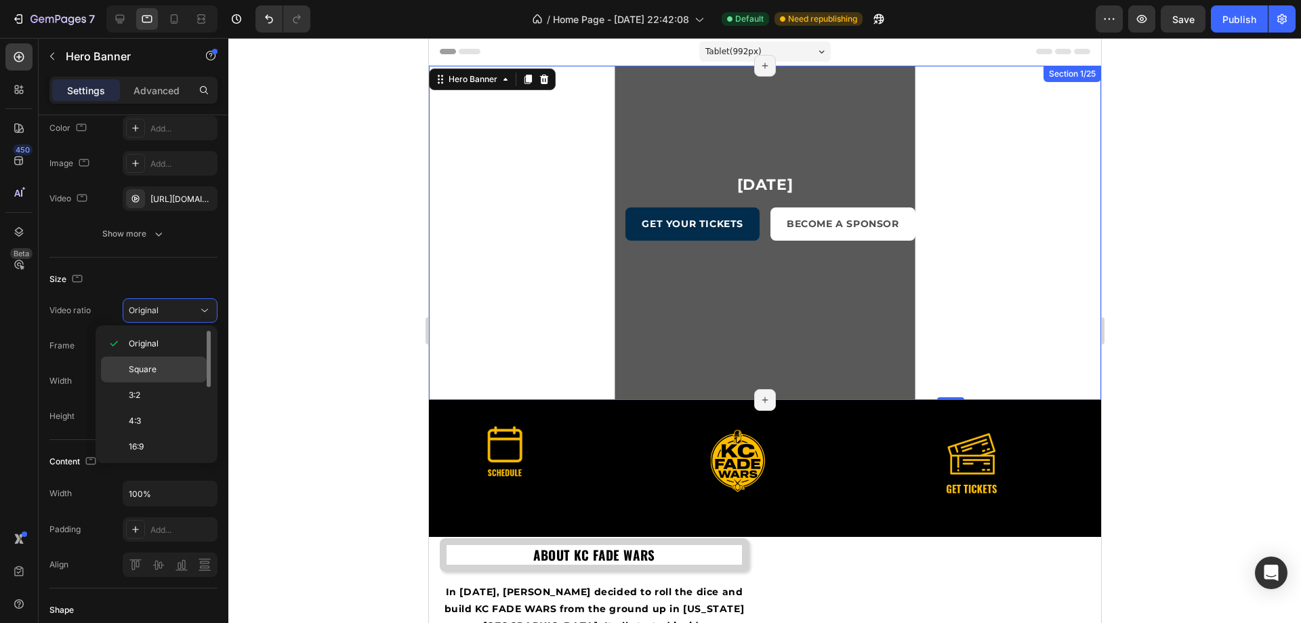
click at [153, 365] on span "Square" at bounding box center [143, 369] width 28 height 12
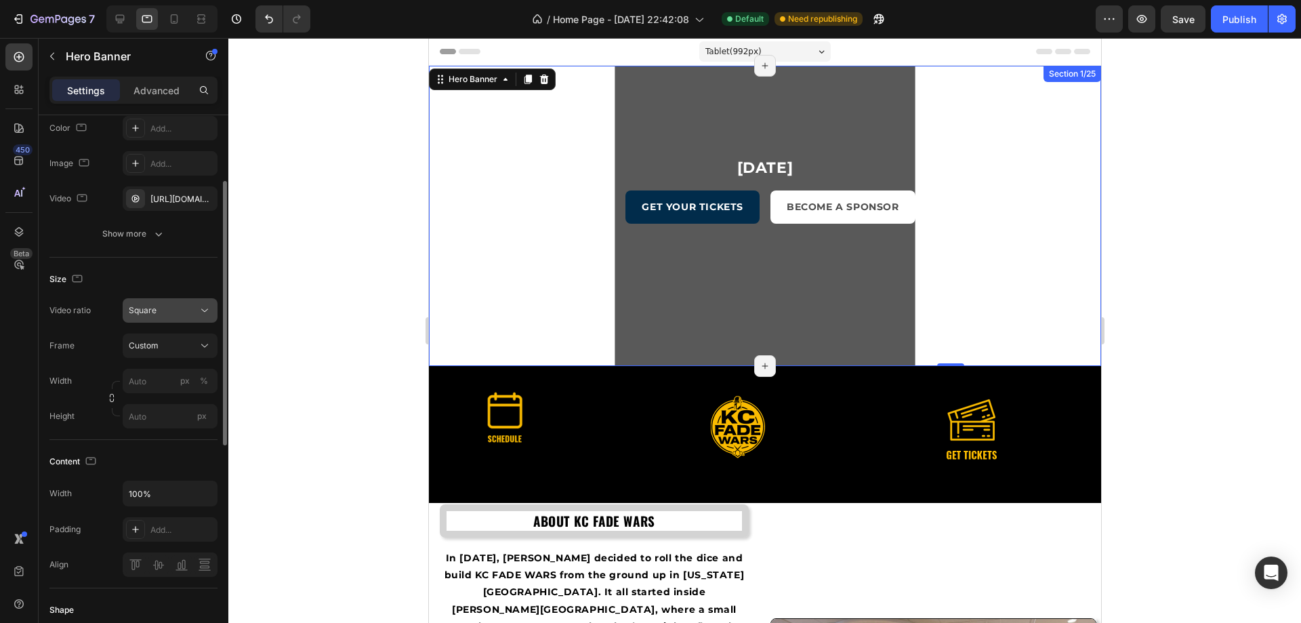
click at [150, 311] on span "Square" at bounding box center [143, 310] width 28 height 10
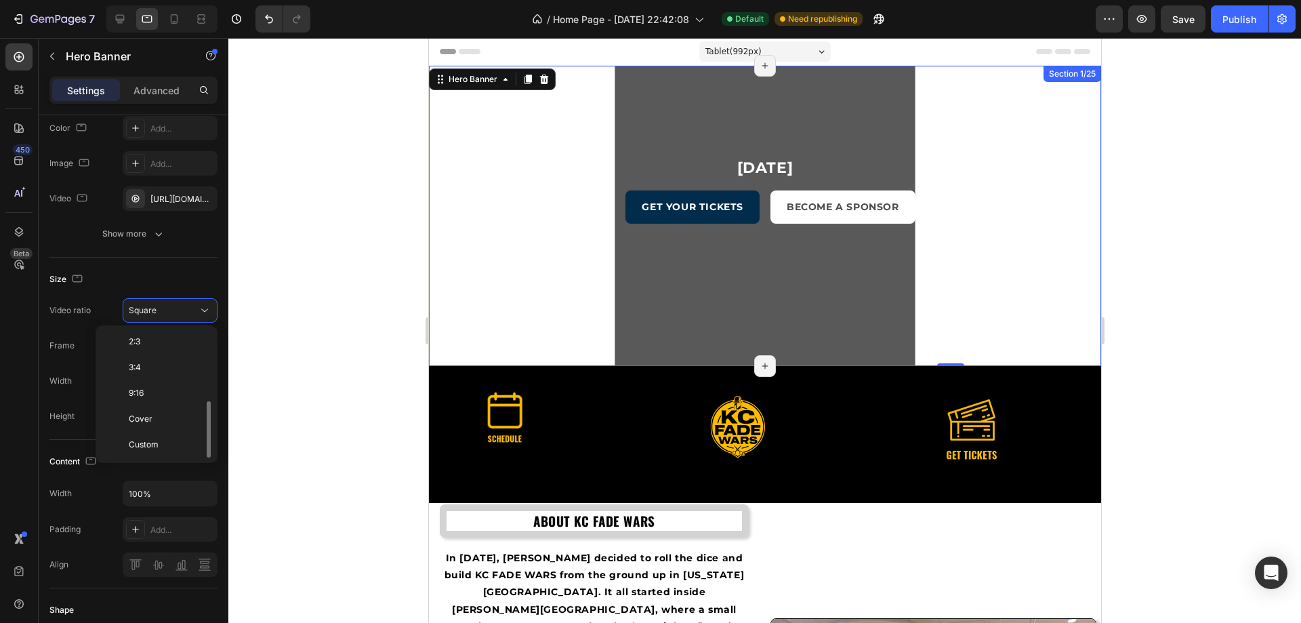
scroll to position [0, 0]
click at [148, 340] on span "Original" at bounding box center [144, 343] width 30 height 12
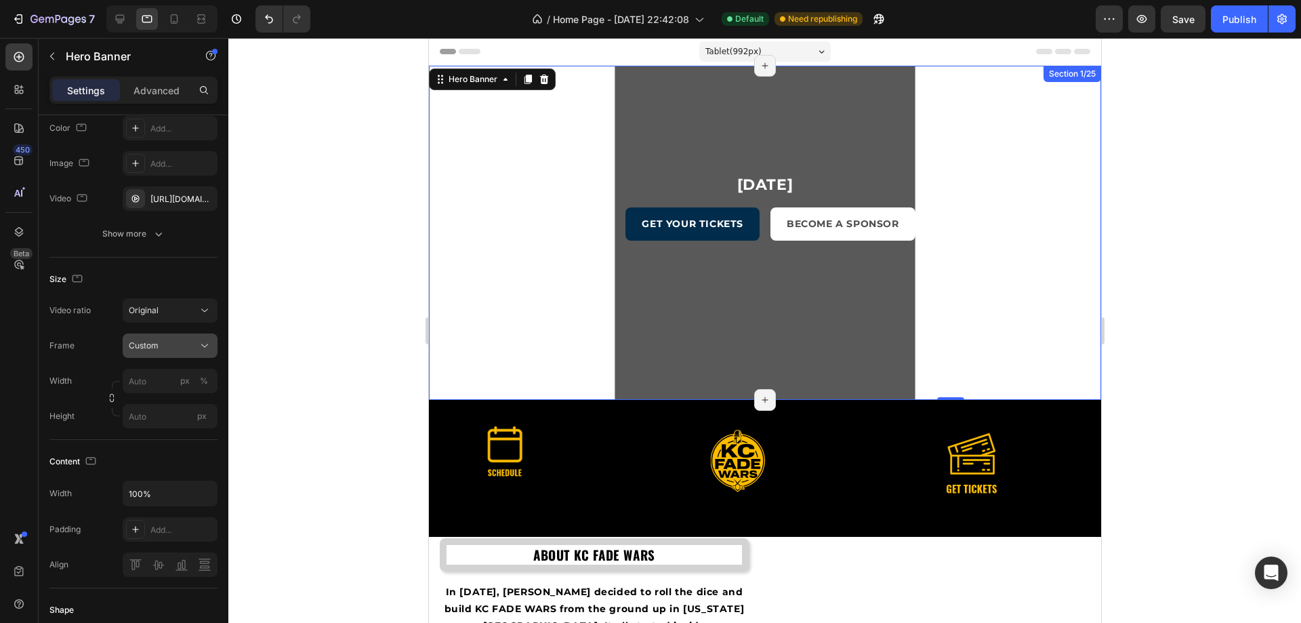
click at [180, 343] on div "Custom" at bounding box center [162, 345] width 66 height 12
click at [174, 375] on span "As banner source" at bounding box center [161, 378] width 67 height 12
click at [168, 377] on input "px %" at bounding box center [170, 381] width 95 height 24
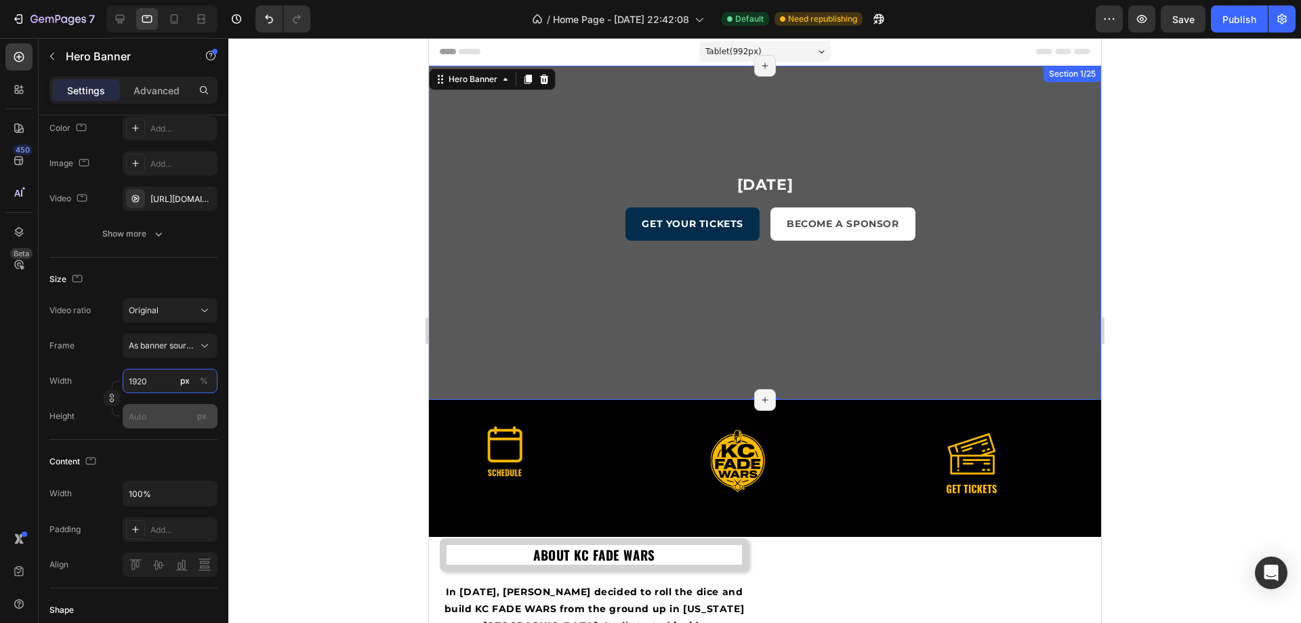
type input "1920"
click at [158, 417] on input "px" at bounding box center [170, 416] width 95 height 24
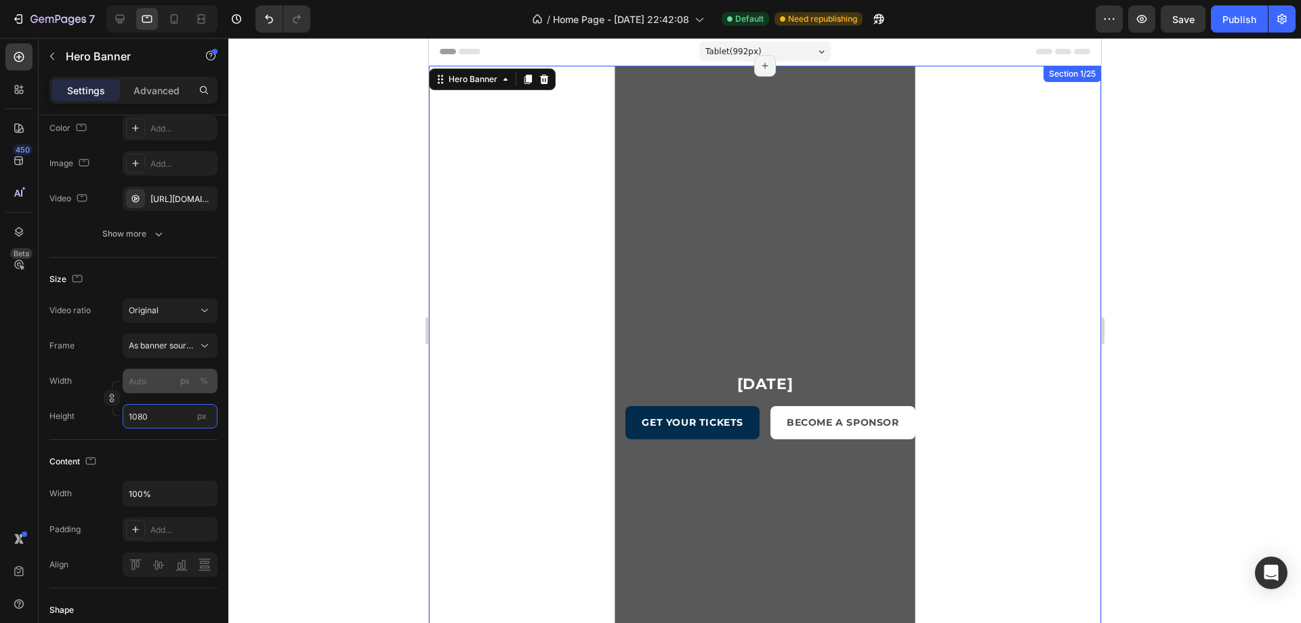
type input "1080"
click at [152, 382] on input "px %" at bounding box center [170, 381] width 95 height 24
click at [136, 419] on span "Full" at bounding box center [135, 413] width 14 height 12
type input "100"
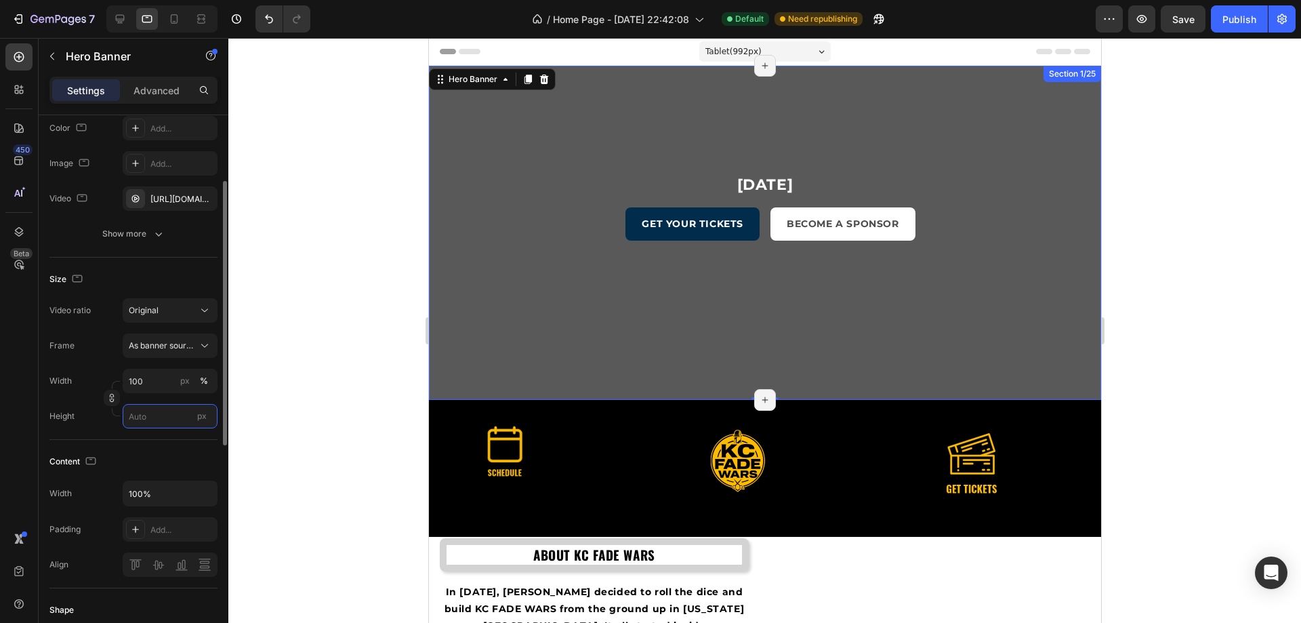
click at [150, 420] on input "px" at bounding box center [170, 416] width 95 height 24
click at [151, 445] on span "Fit content" at bounding box center [148, 448] width 41 height 12
click at [162, 418] on input "Auto" at bounding box center [170, 416] width 95 height 24
click at [150, 474] on span "Fit screen" at bounding box center [147, 473] width 38 height 12
type input "100 vh"
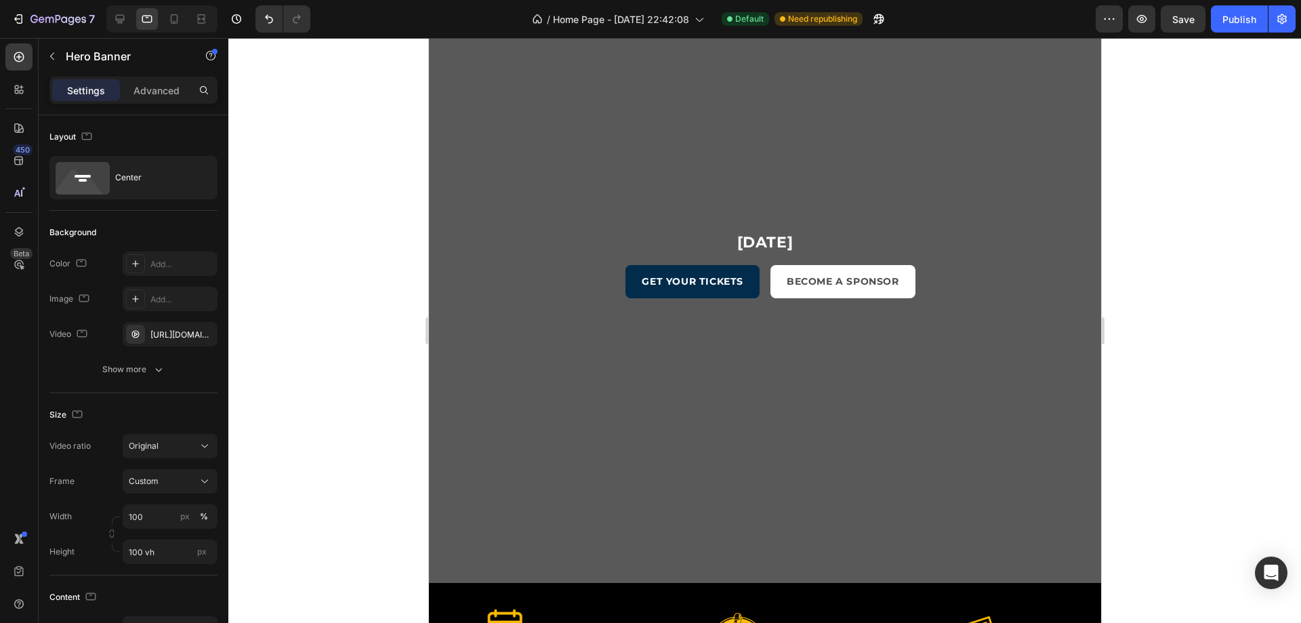
click at [553, 106] on div "Overlay" at bounding box center [764, 290] width 672 height 585
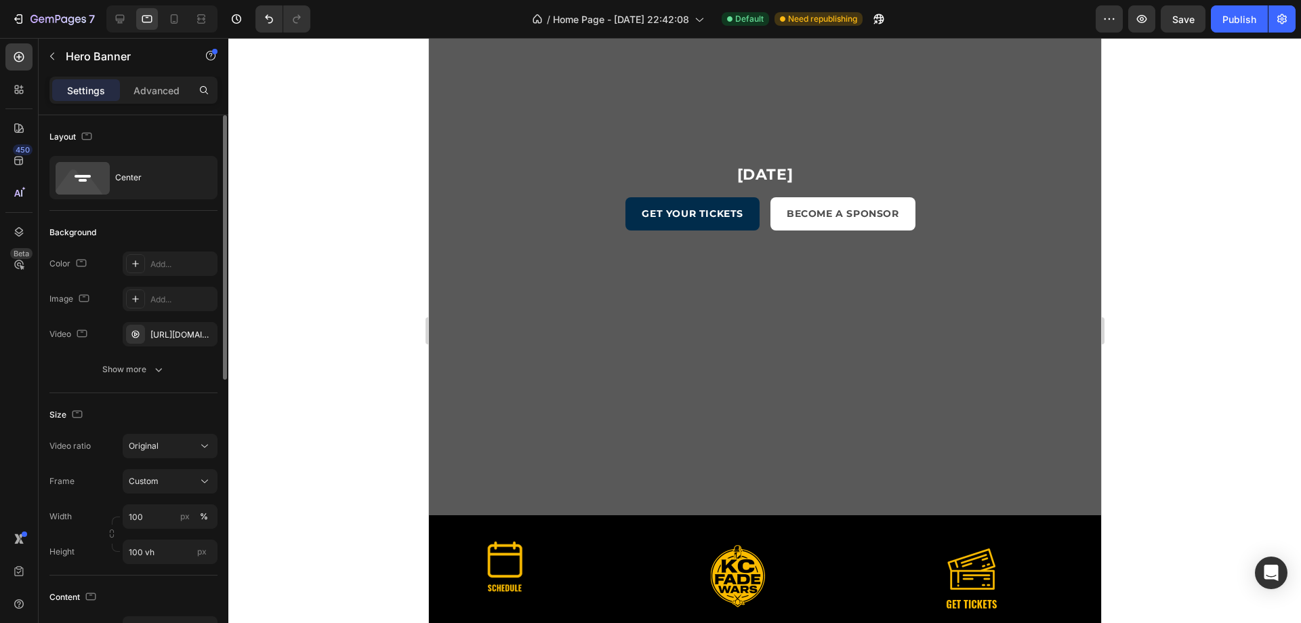
scroll to position [68, 0]
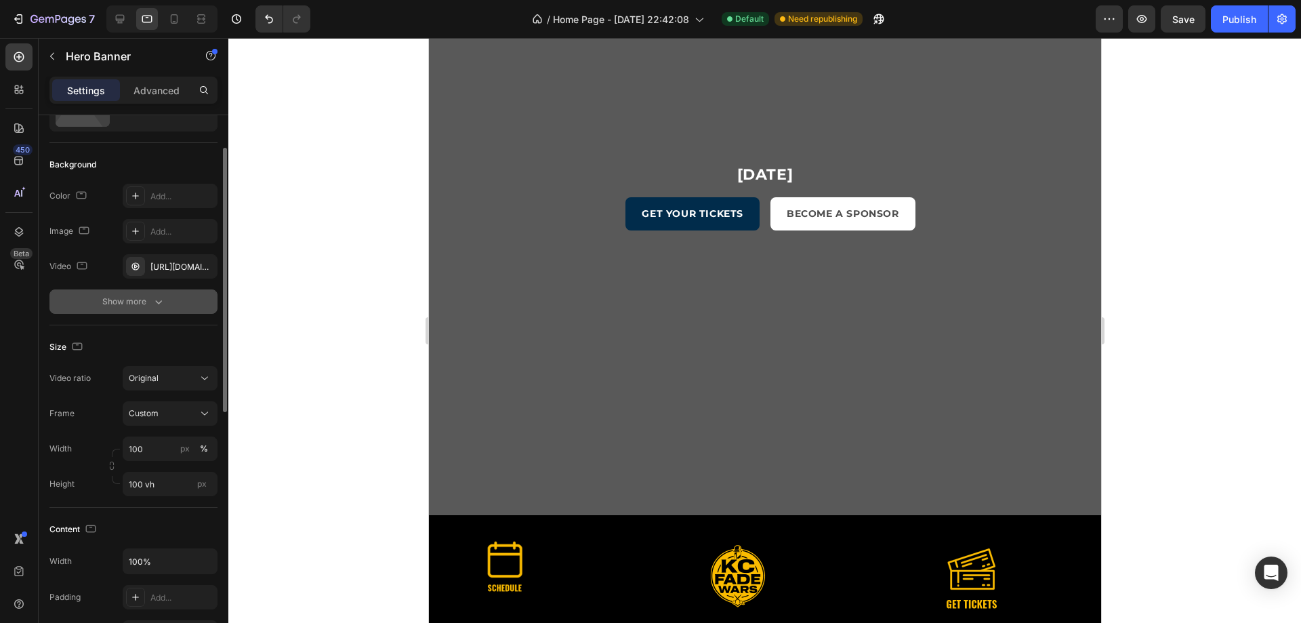
click at [145, 296] on div "Show more" at bounding box center [133, 302] width 63 height 14
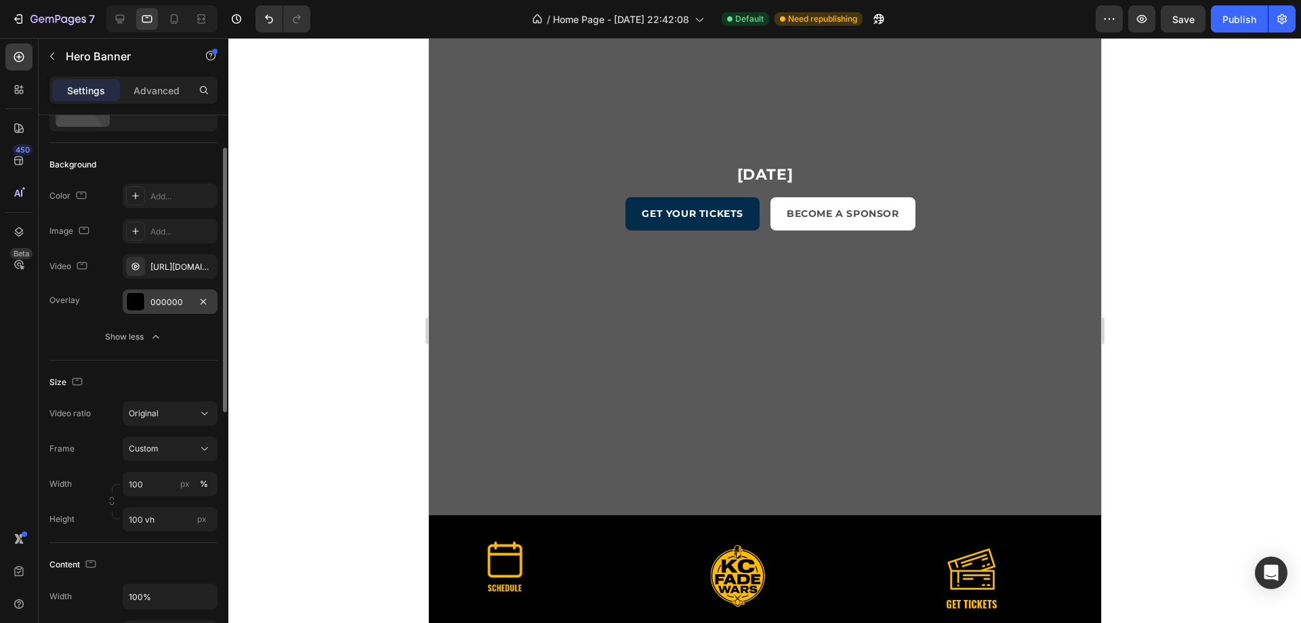
click at [167, 296] on div "000000" at bounding box center [169, 302] width 39 height 12
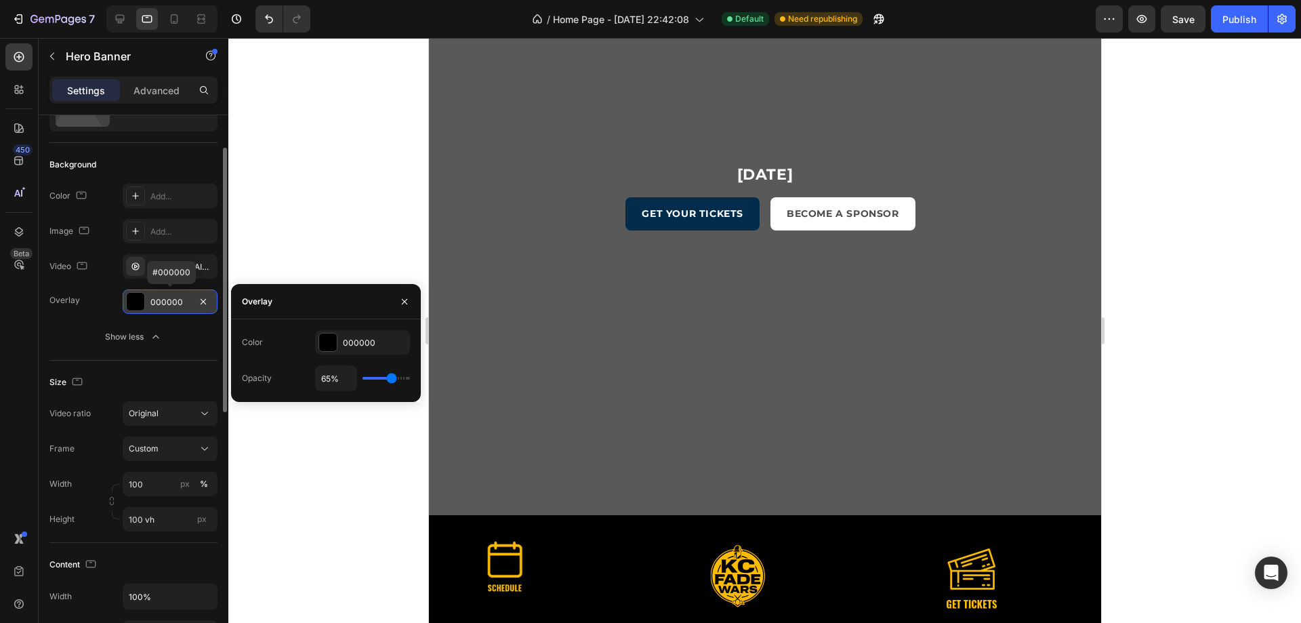
click at [166, 296] on div "000000" at bounding box center [169, 302] width 39 height 12
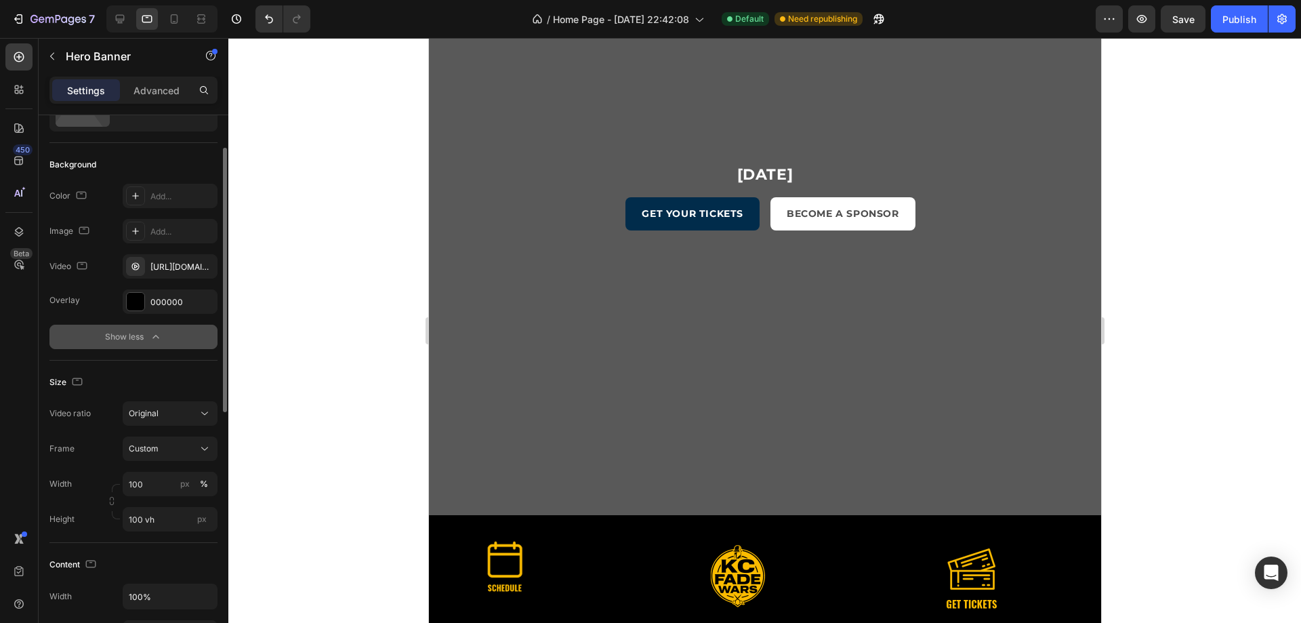
click at [165, 333] on button "Show less" at bounding box center [133, 337] width 168 height 24
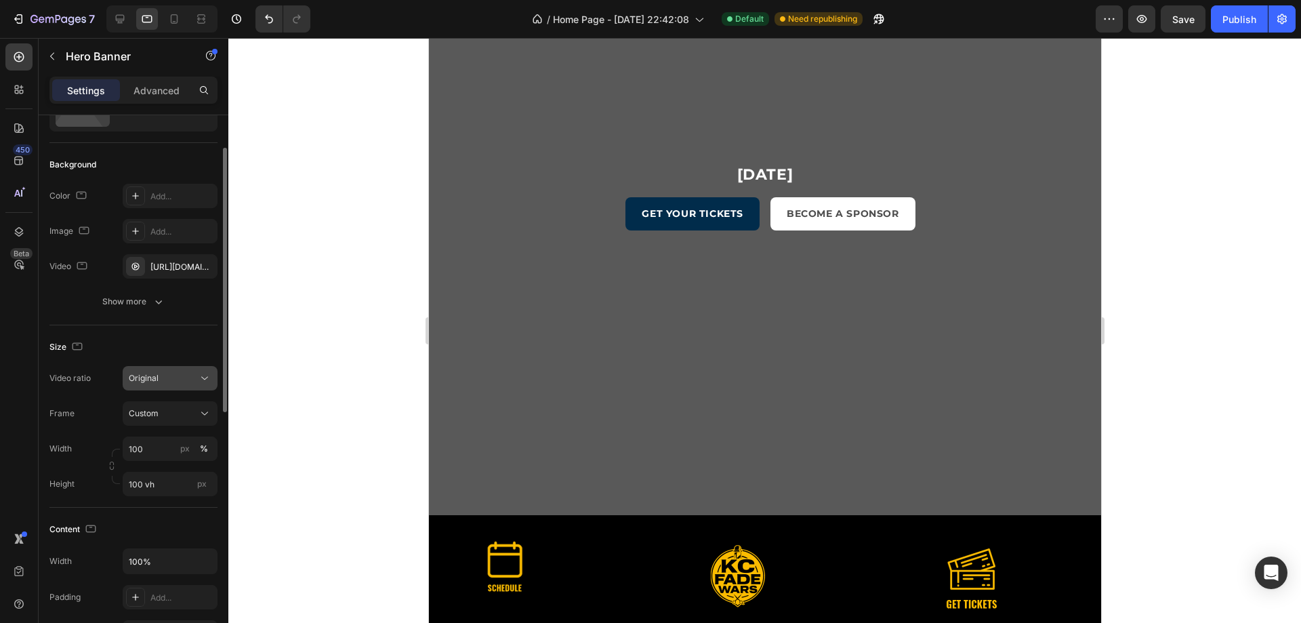
click at [204, 375] on icon at bounding box center [205, 378] width 14 height 14
click at [202, 375] on icon at bounding box center [205, 378] width 14 height 14
click at [211, 375] on button "Original" at bounding box center [170, 378] width 95 height 24
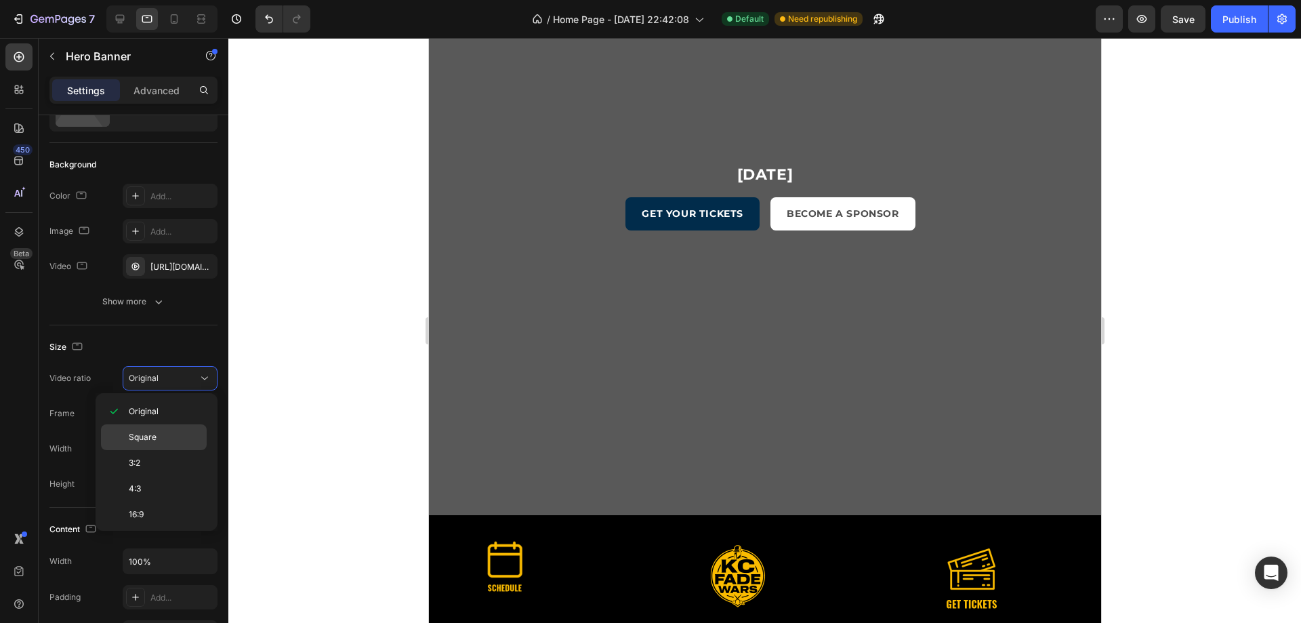
click at [192, 440] on p "Square" at bounding box center [165, 437] width 72 height 12
click at [205, 409] on icon at bounding box center [205, 414] width 14 height 14
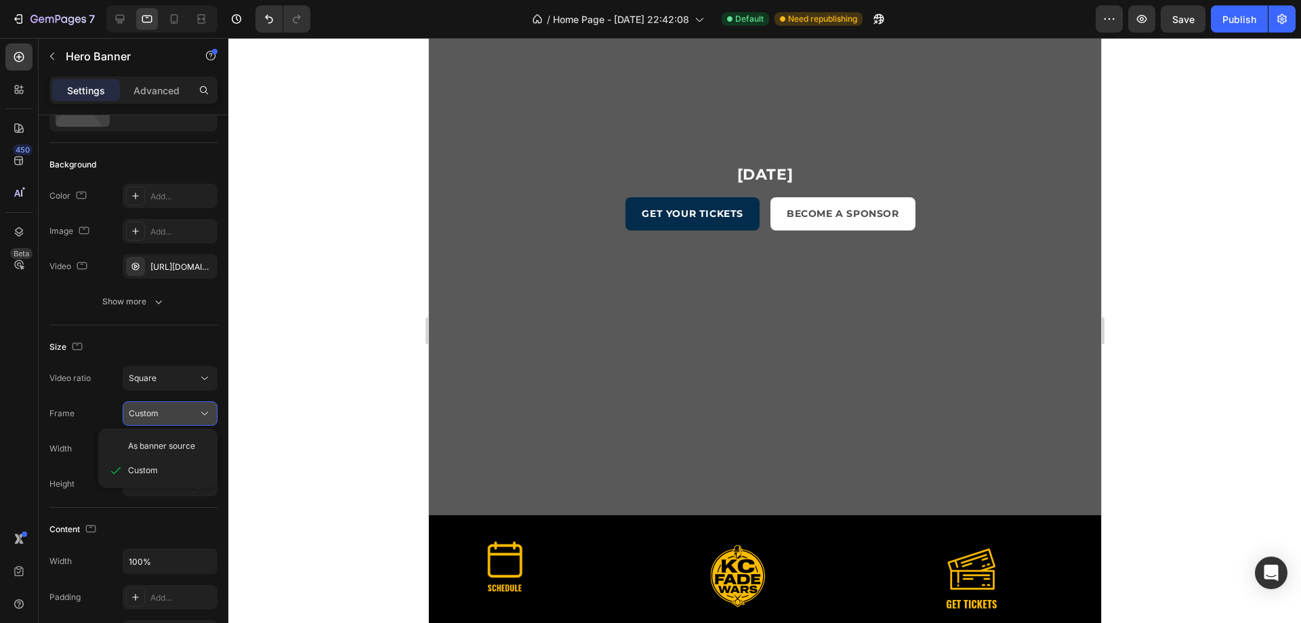
click at [203, 405] on button "Custom" at bounding box center [170, 413] width 95 height 24
click at [203, 363] on div "Size Video ratio Square Frame Custom Width 100 px % Height 100 vh px" at bounding box center [133, 416] width 168 height 182
click at [204, 373] on icon at bounding box center [205, 378] width 14 height 14
click at [184, 405] on p "Original" at bounding box center [165, 411] width 72 height 12
click at [190, 413] on div "Custom" at bounding box center [162, 413] width 66 height 12
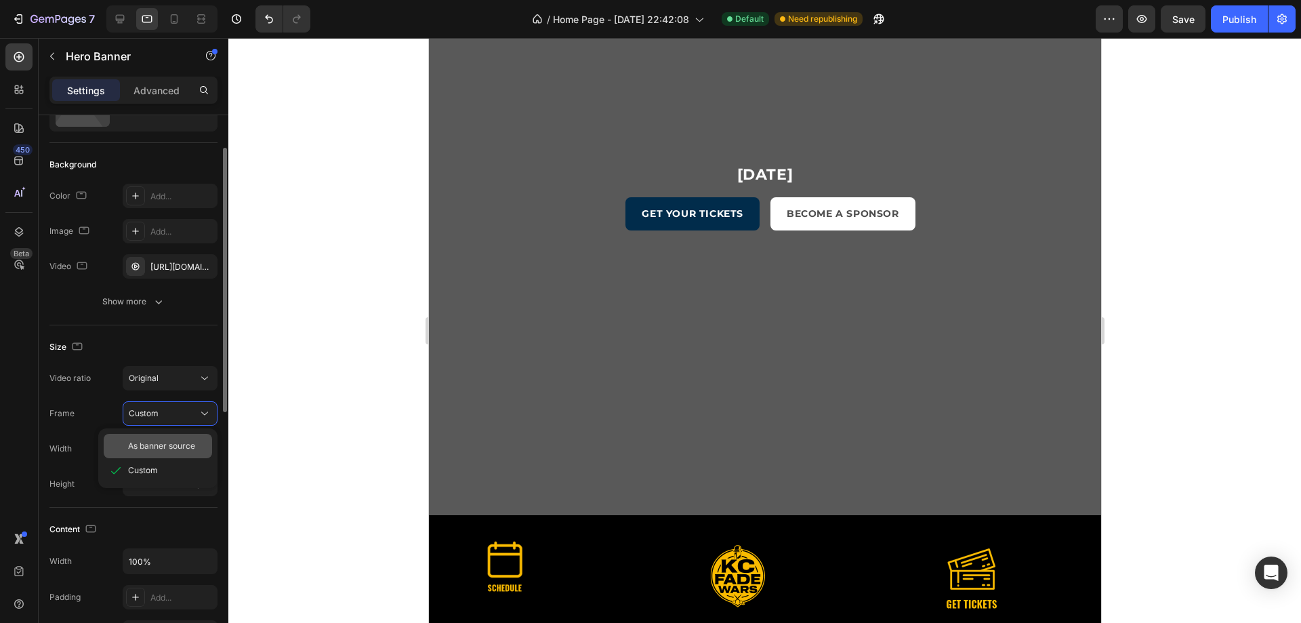
click at [190, 450] on span "As banner source" at bounding box center [161, 446] width 67 height 12
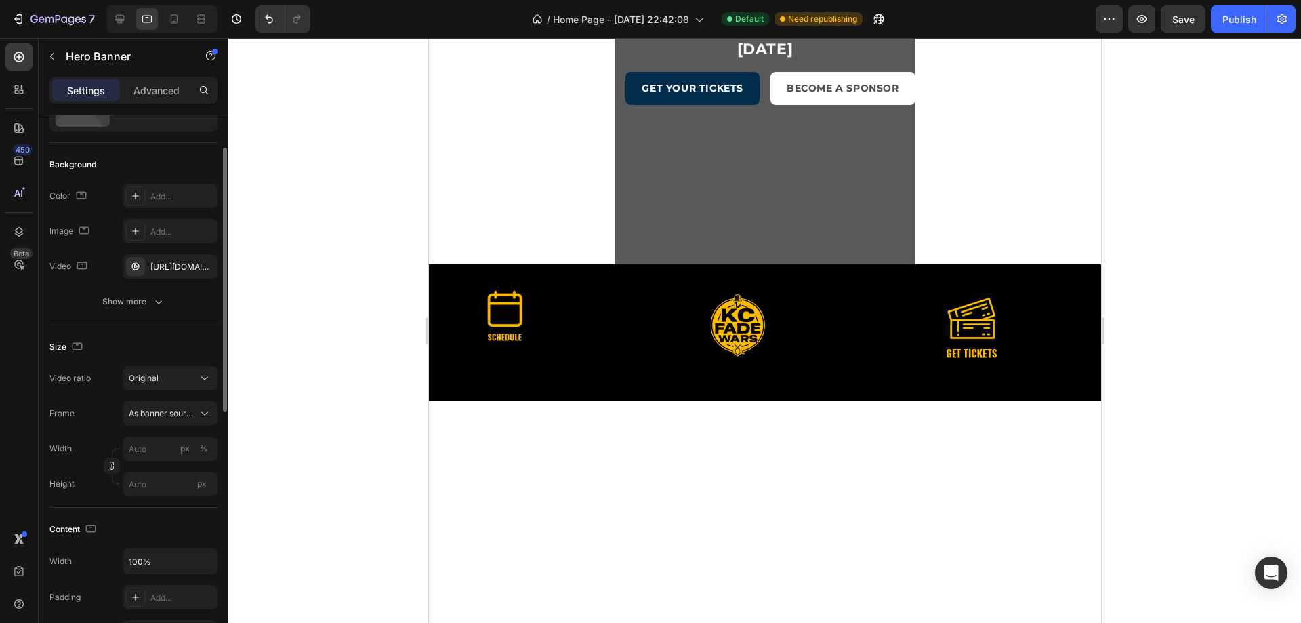
scroll to position [0, 0]
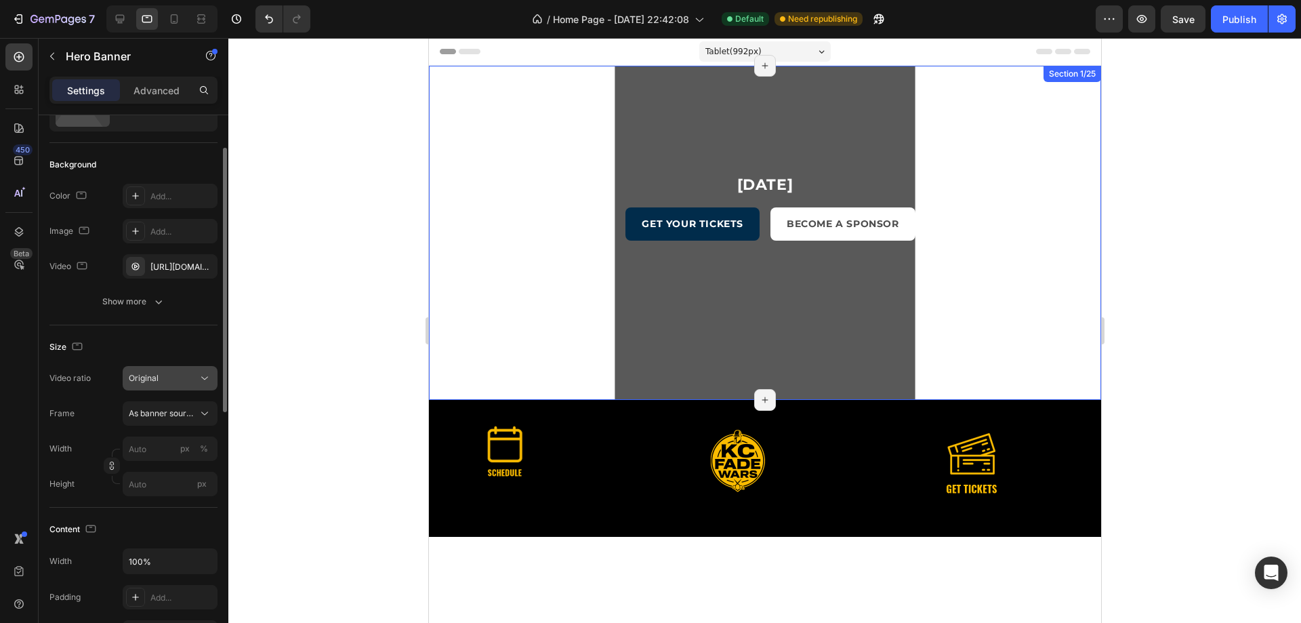
click at [202, 381] on icon at bounding box center [205, 378] width 14 height 14
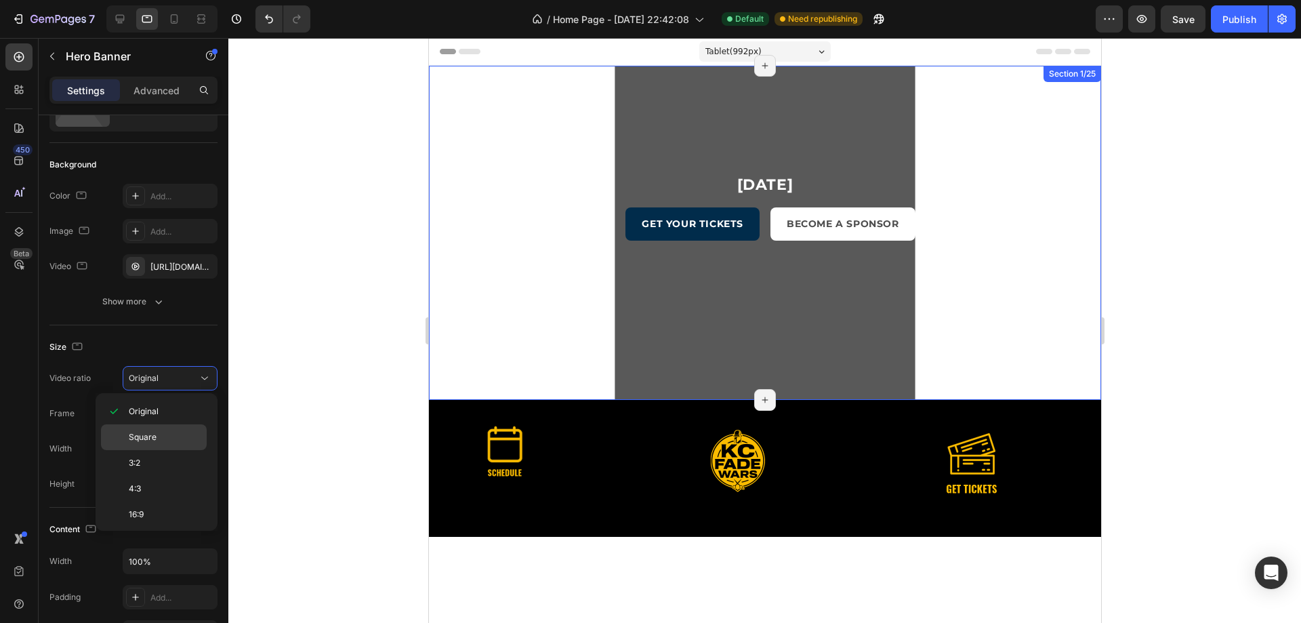
click at [175, 438] on p "Square" at bounding box center [165, 437] width 72 height 12
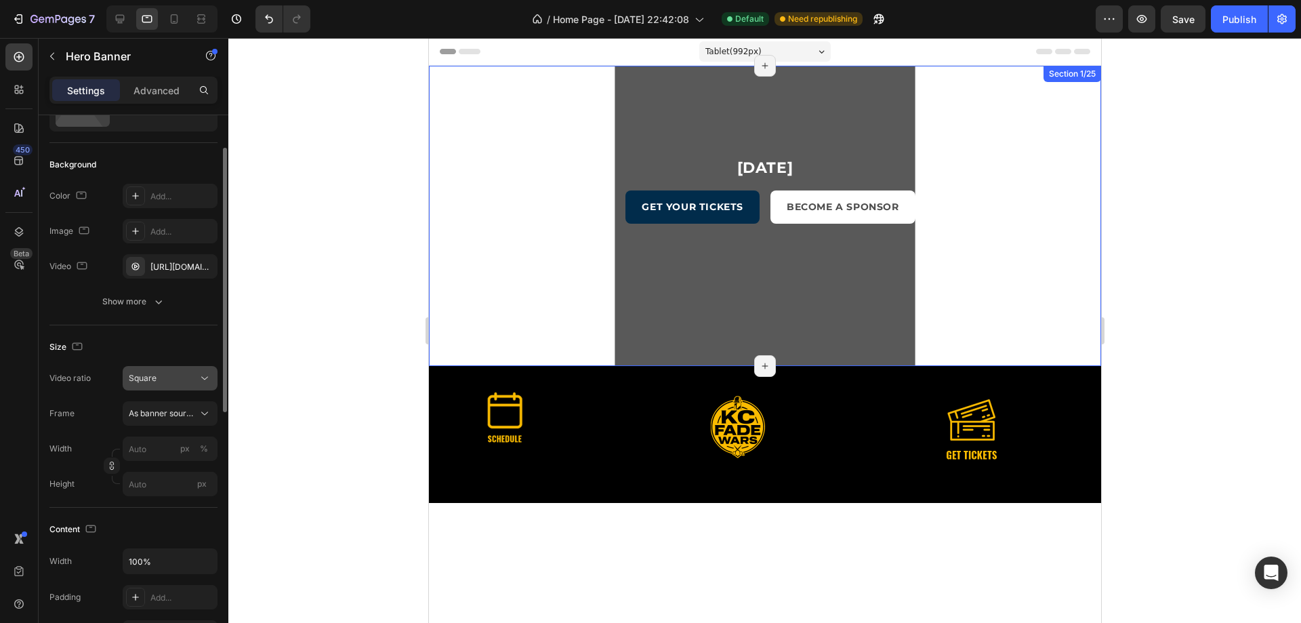
click at [198, 369] on button "Square" at bounding box center [170, 378] width 95 height 24
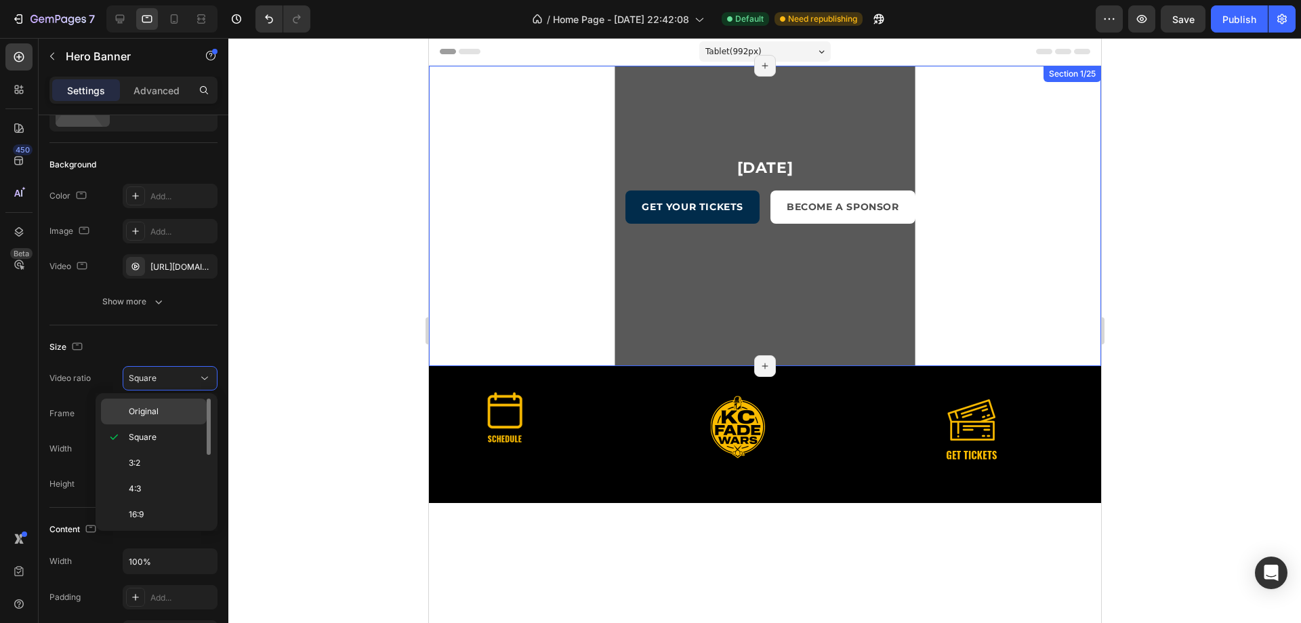
click at [189, 413] on p "Original" at bounding box center [165, 411] width 72 height 12
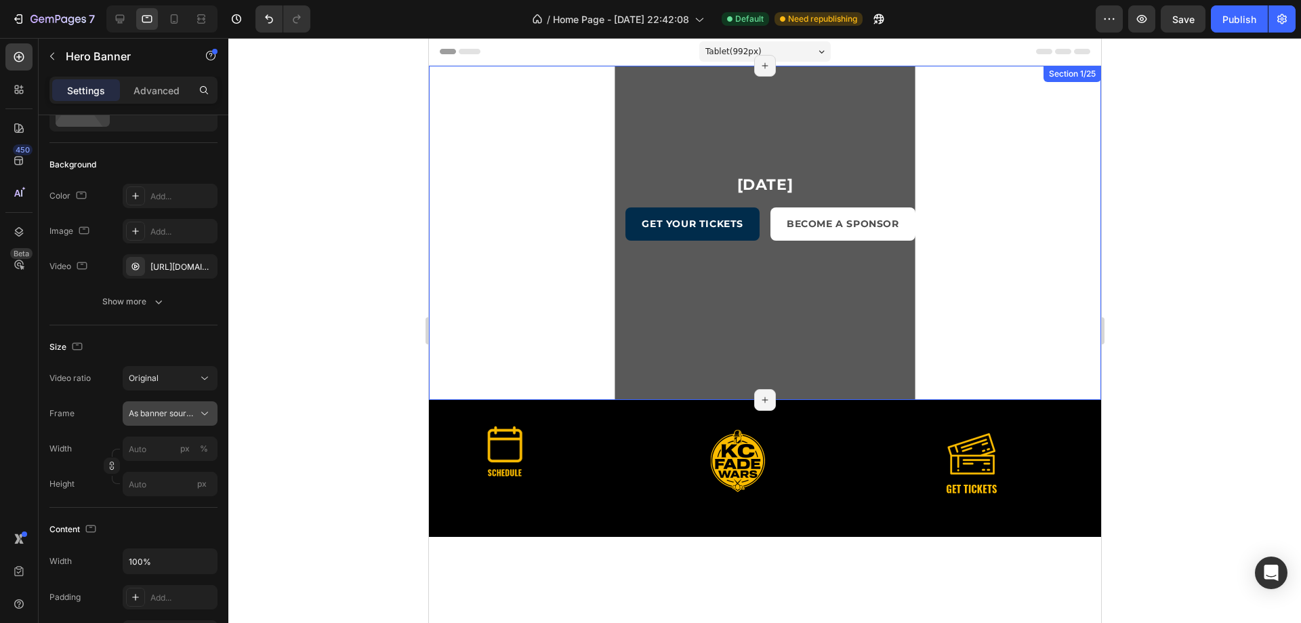
click at [199, 409] on icon at bounding box center [205, 414] width 14 height 14
click at [202, 372] on button "Original" at bounding box center [170, 378] width 95 height 24
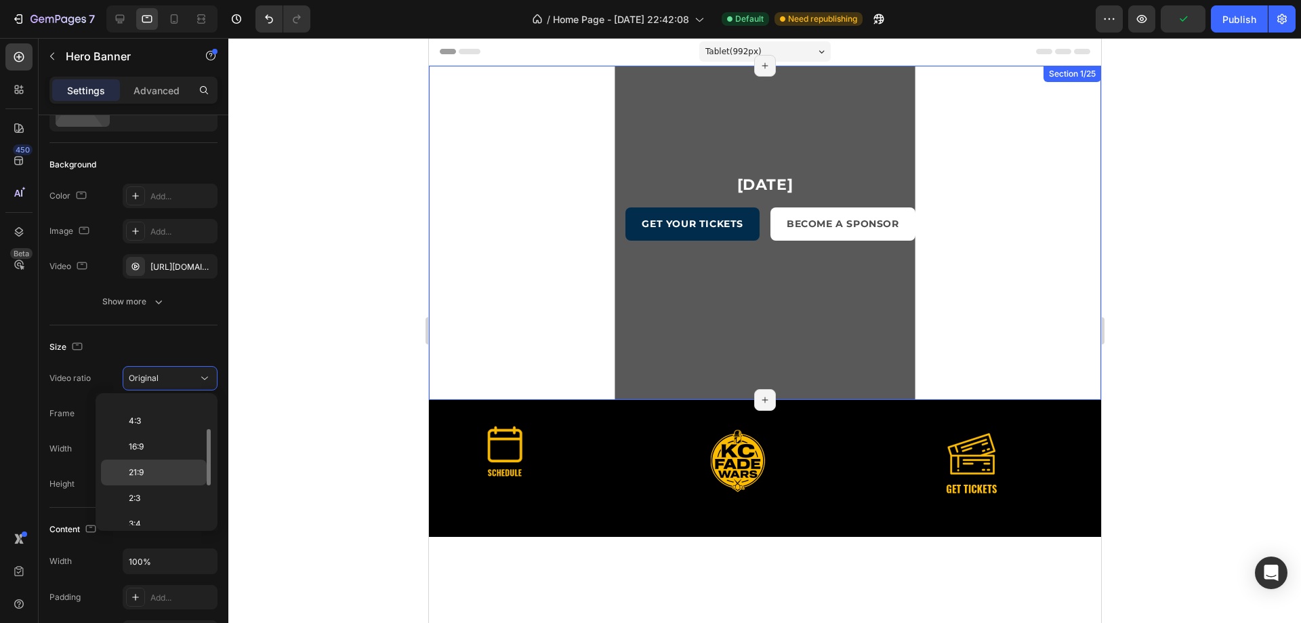
click at [164, 469] on p "21:9" at bounding box center [165, 472] width 72 height 12
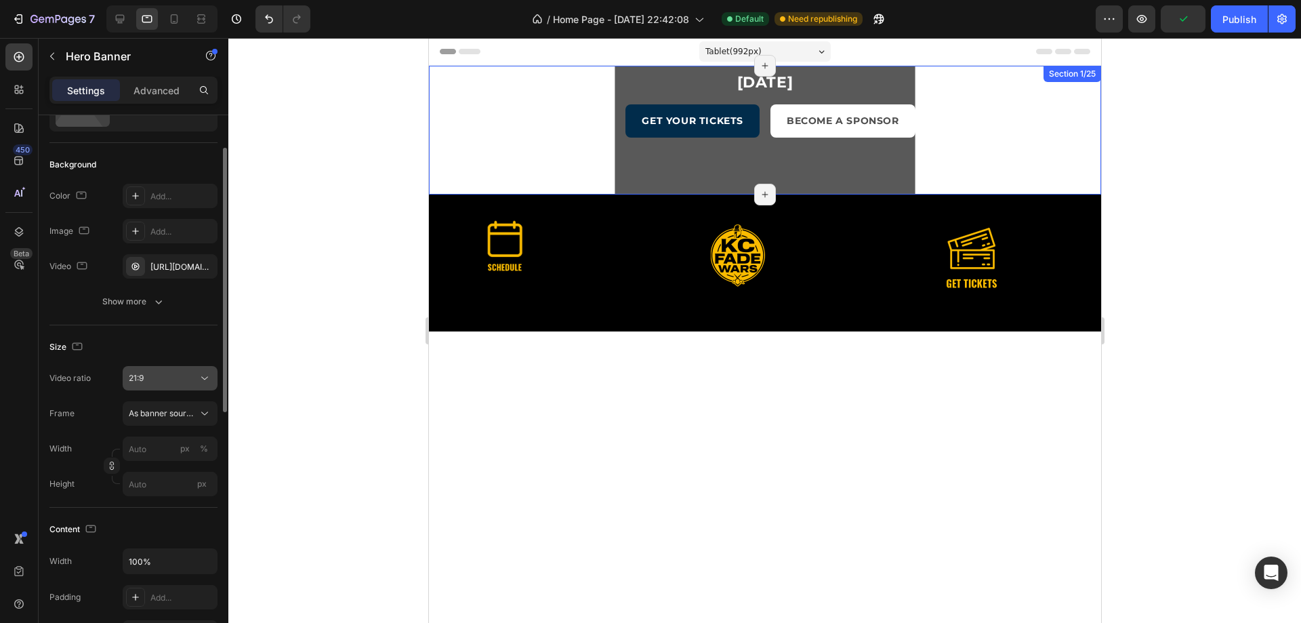
click at [207, 379] on icon at bounding box center [205, 378] width 14 height 14
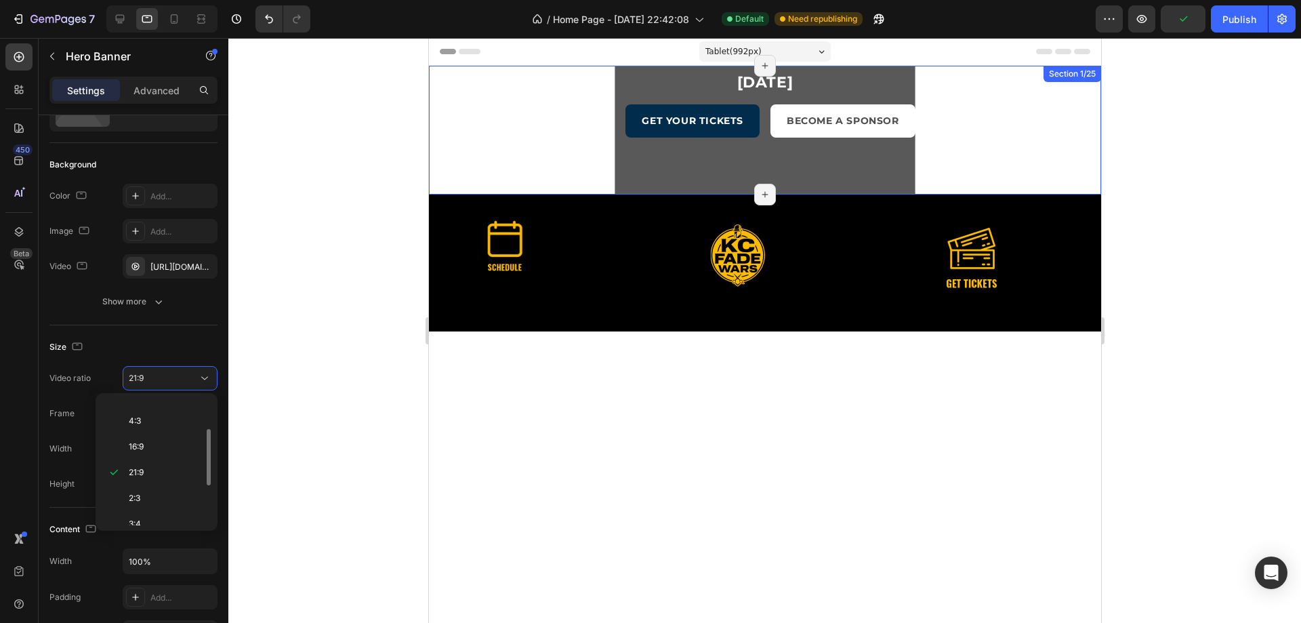
scroll to position [157, 0]
click at [163, 499] on div "Cover" at bounding box center [154, 512] width 106 height 26
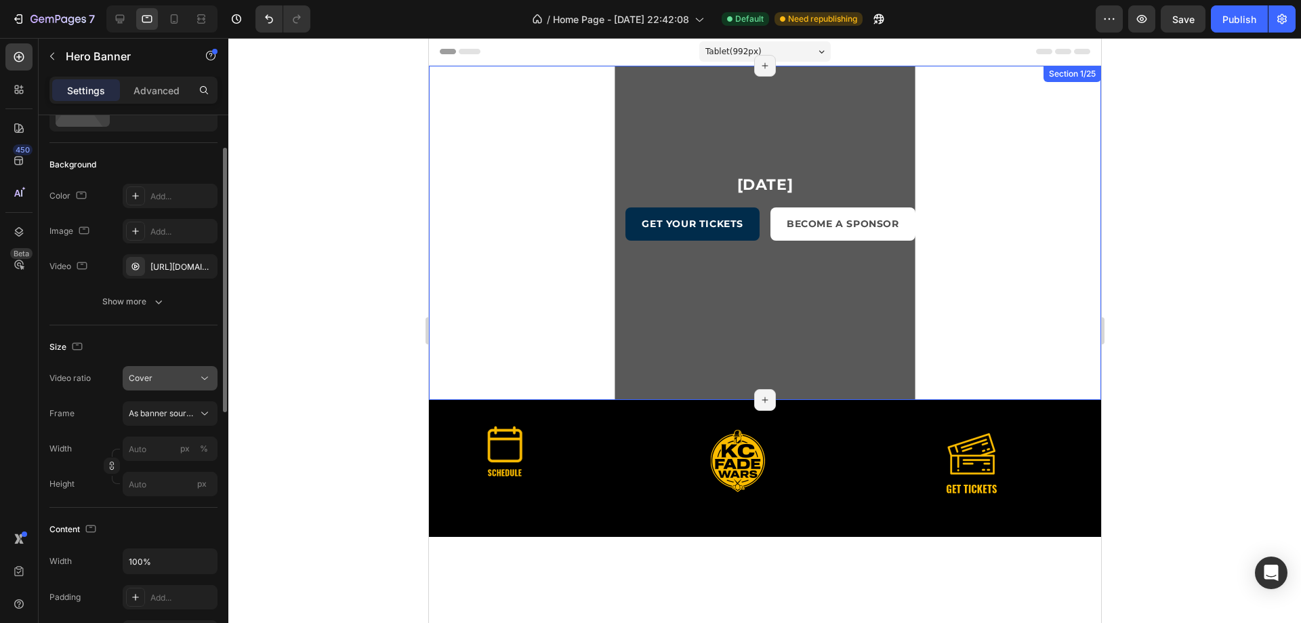
click at [207, 377] on icon at bounding box center [204, 378] width 7 height 3
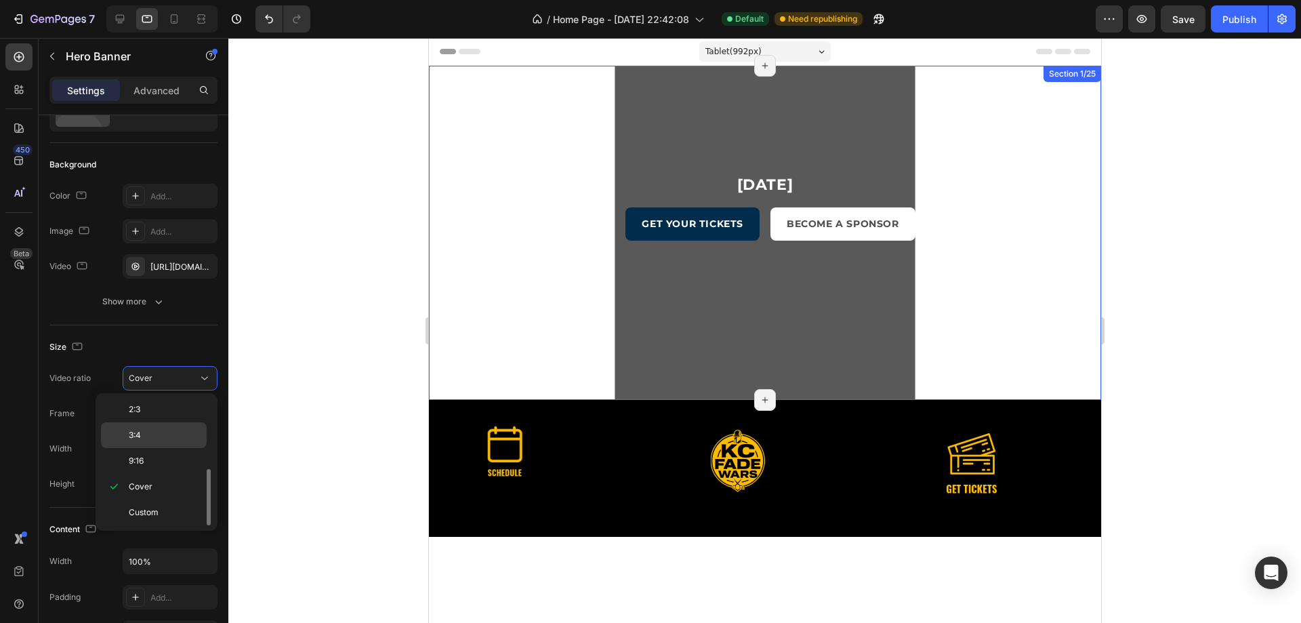
click at [148, 430] on p "3:4" at bounding box center [165, 435] width 72 height 12
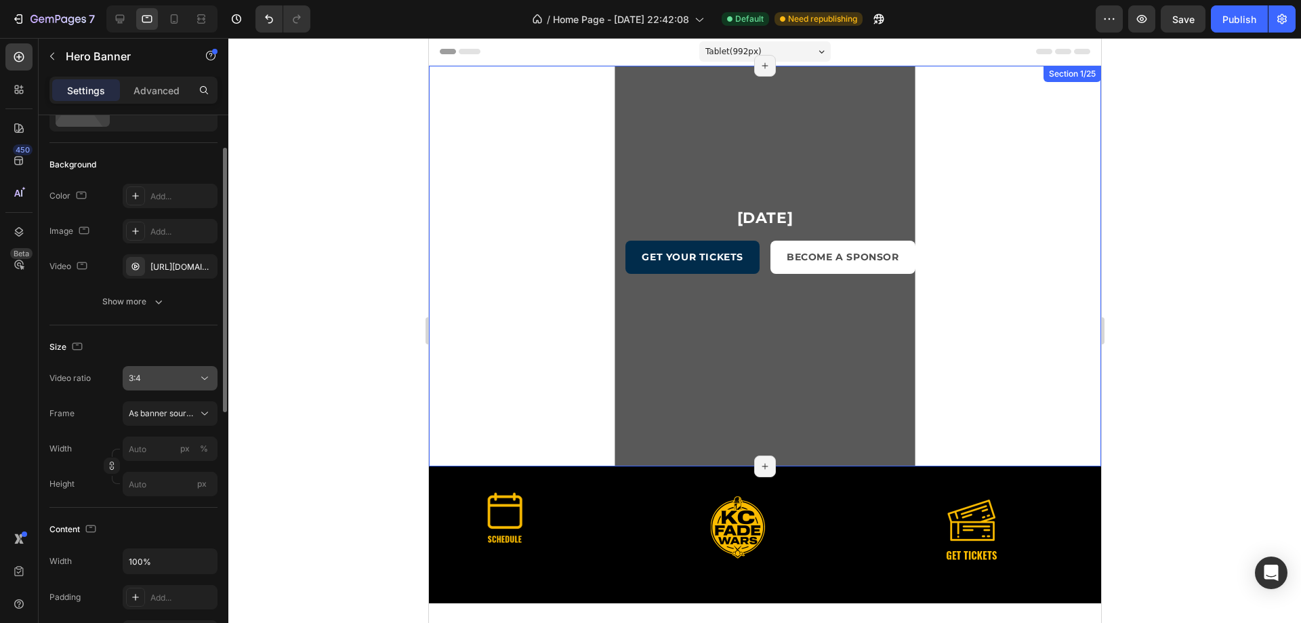
click at [205, 373] on icon at bounding box center [205, 378] width 14 height 14
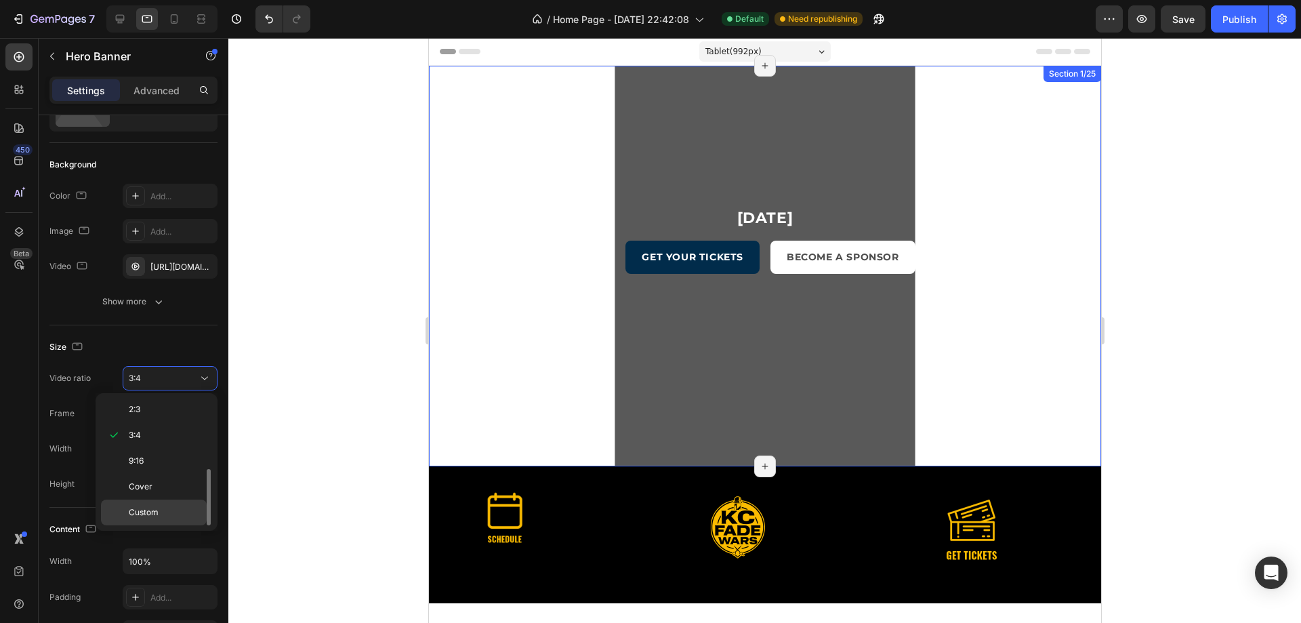
click at [165, 514] on p "Custom" at bounding box center [165, 512] width 72 height 12
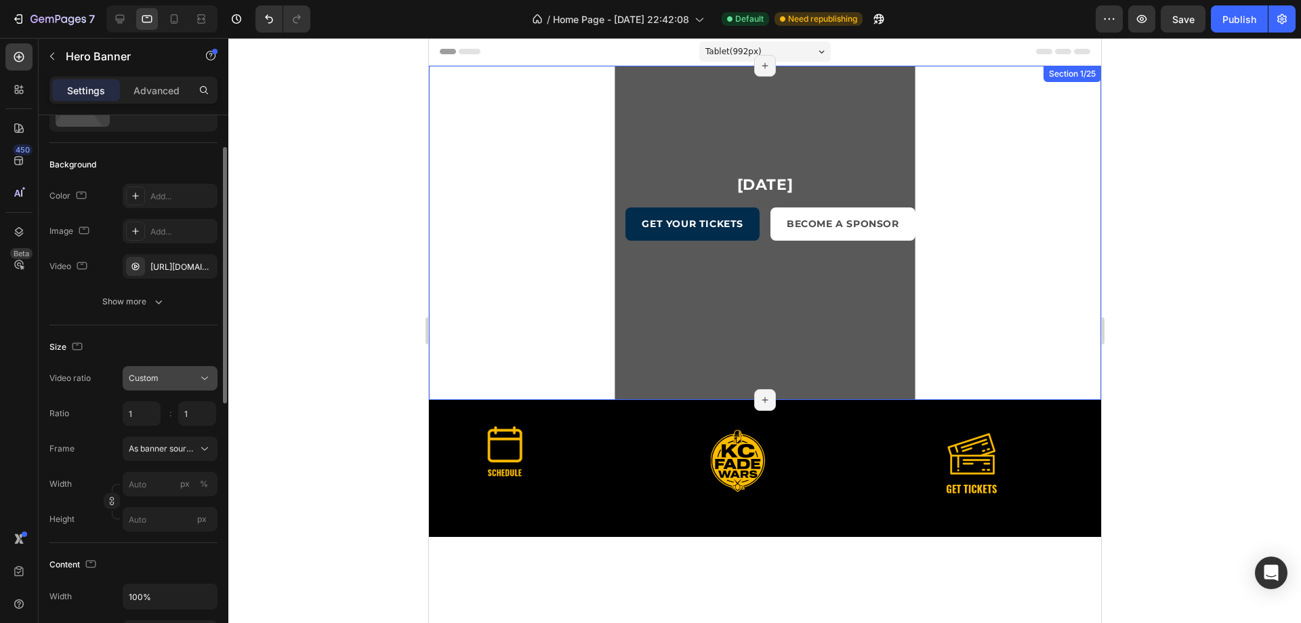
click at [201, 381] on icon at bounding box center [205, 378] width 14 height 14
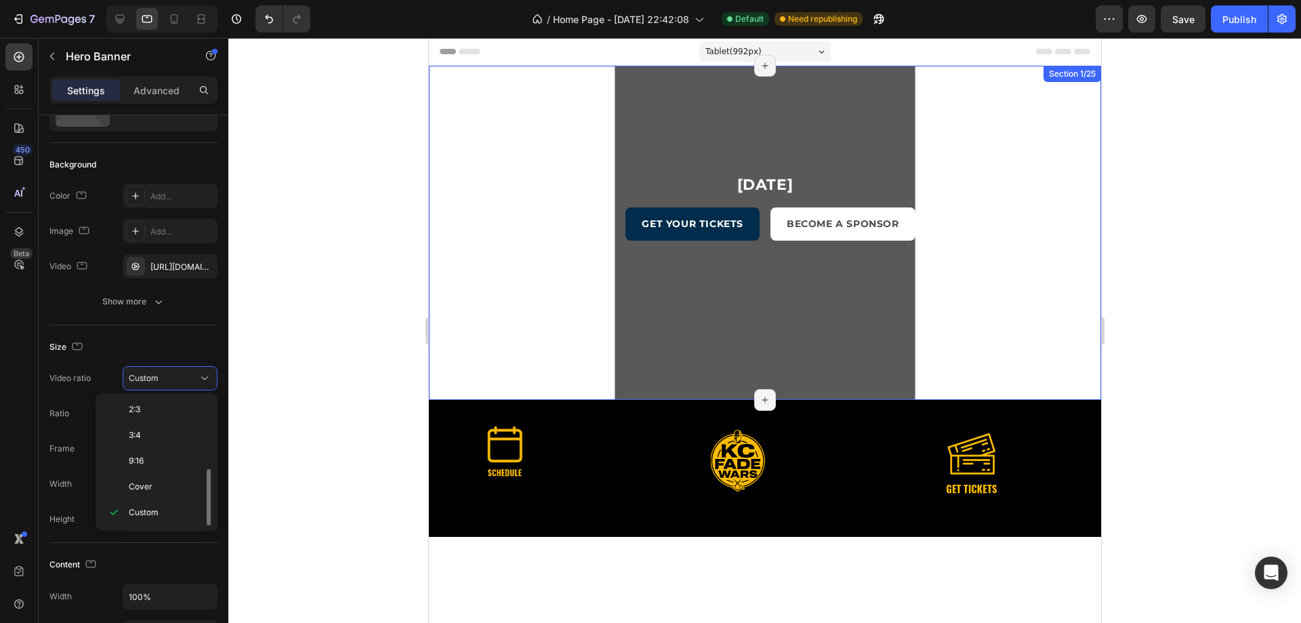
scroll to position [0, 0]
click at [154, 411] on span "Original" at bounding box center [144, 411] width 30 height 12
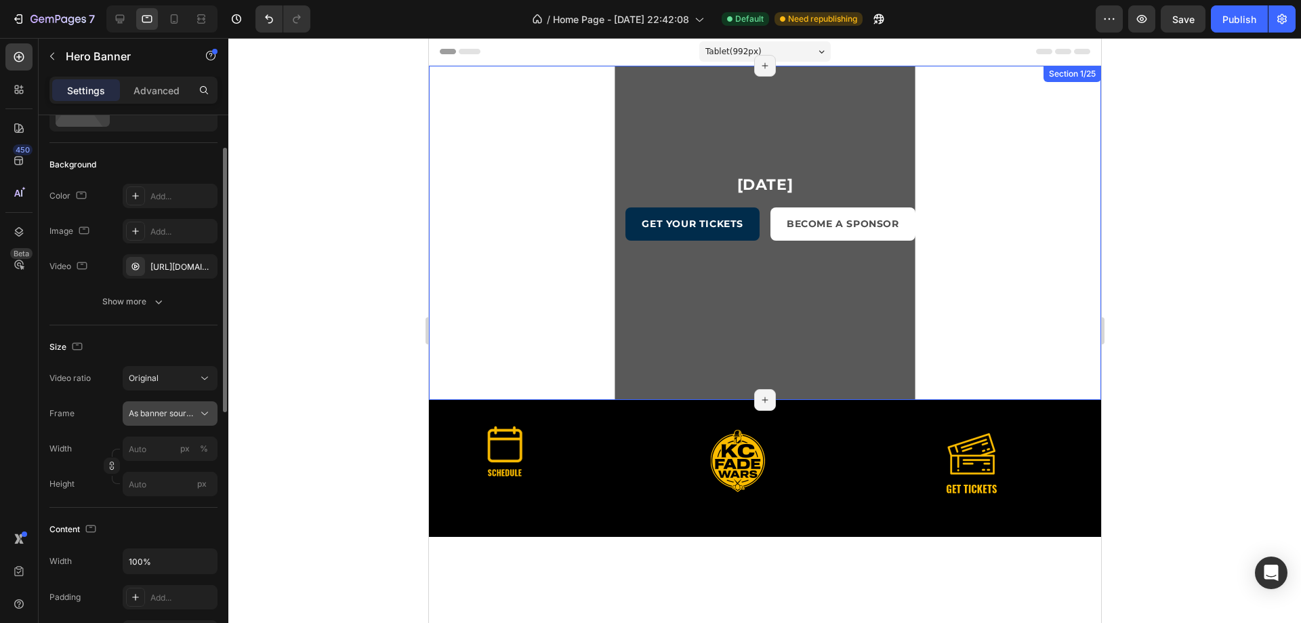
click at [176, 404] on button "As banner source" at bounding box center [170, 413] width 95 height 24
click at [158, 462] on div "Custom" at bounding box center [158, 470] width 108 height 24
click at [152, 447] on input "px %" at bounding box center [170, 448] width 95 height 24
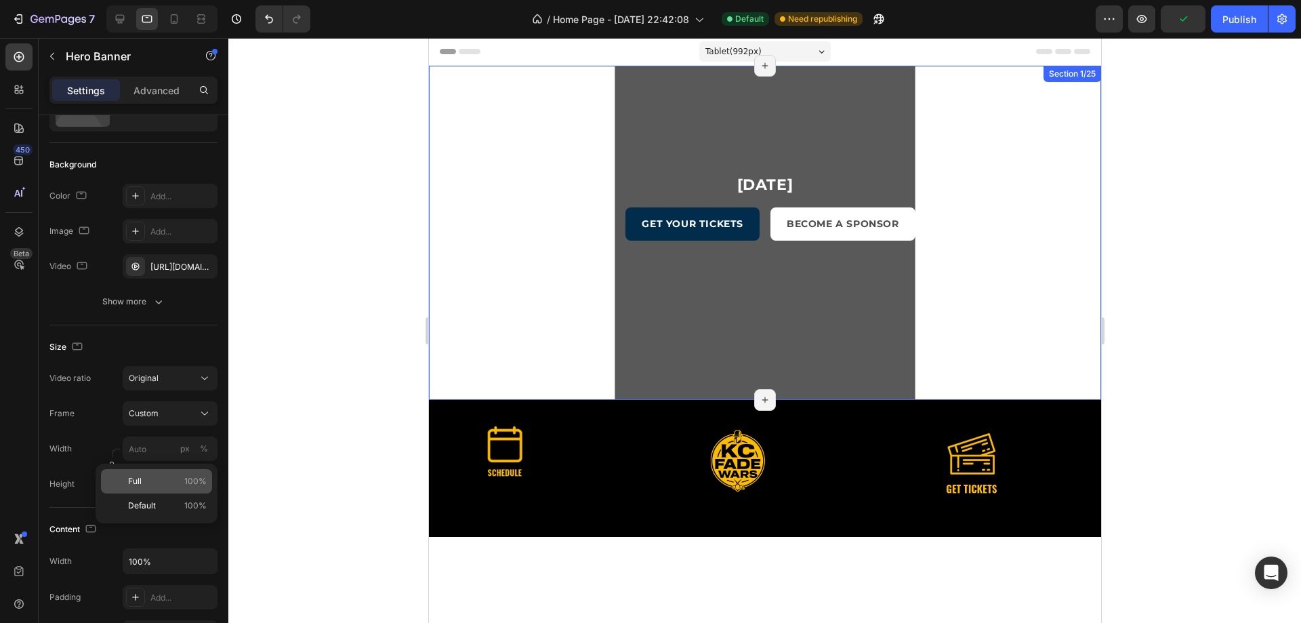
click at [144, 482] on p "Full 100%" at bounding box center [167, 481] width 79 height 12
type input "100"
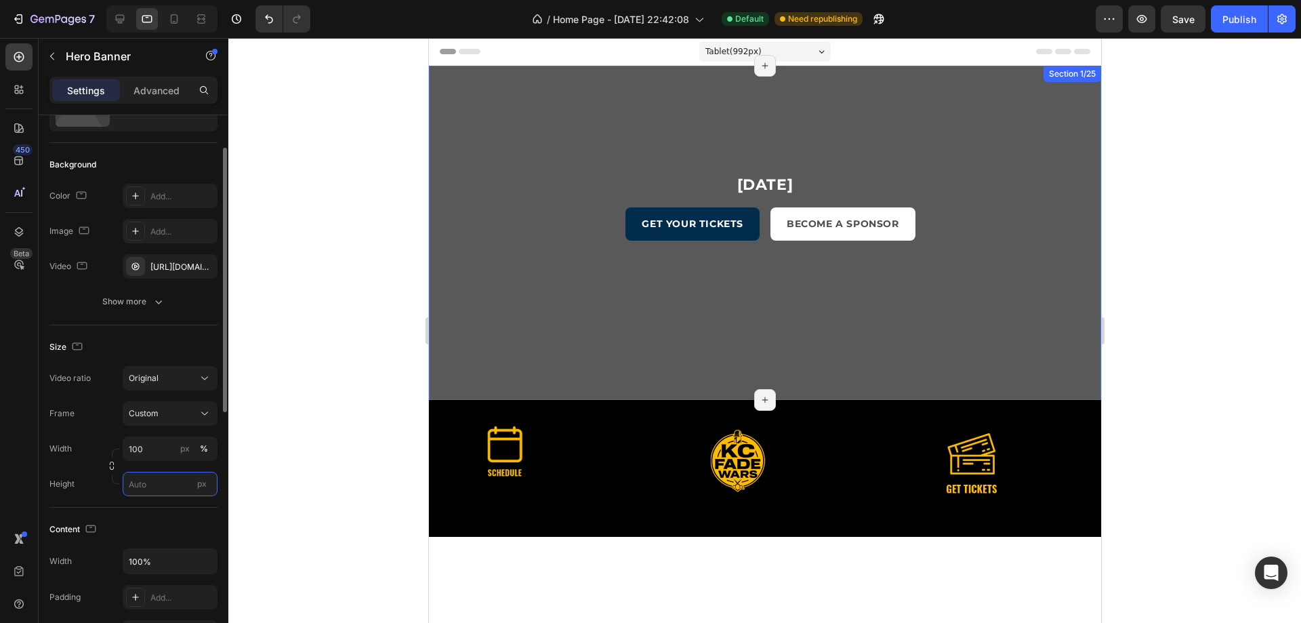
click at [172, 488] on input "px" at bounding box center [170, 484] width 95 height 24
click at [148, 522] on span "Fit content" at bounding box center [148, 516] width 41 height 12
click at [145, 479] on input "Auto" at bounding box center [170, 484] width 95 height 24
click at [151, 533] on div "Fit screen 100vh" at bounding box center [156, 541] width 111 height 24
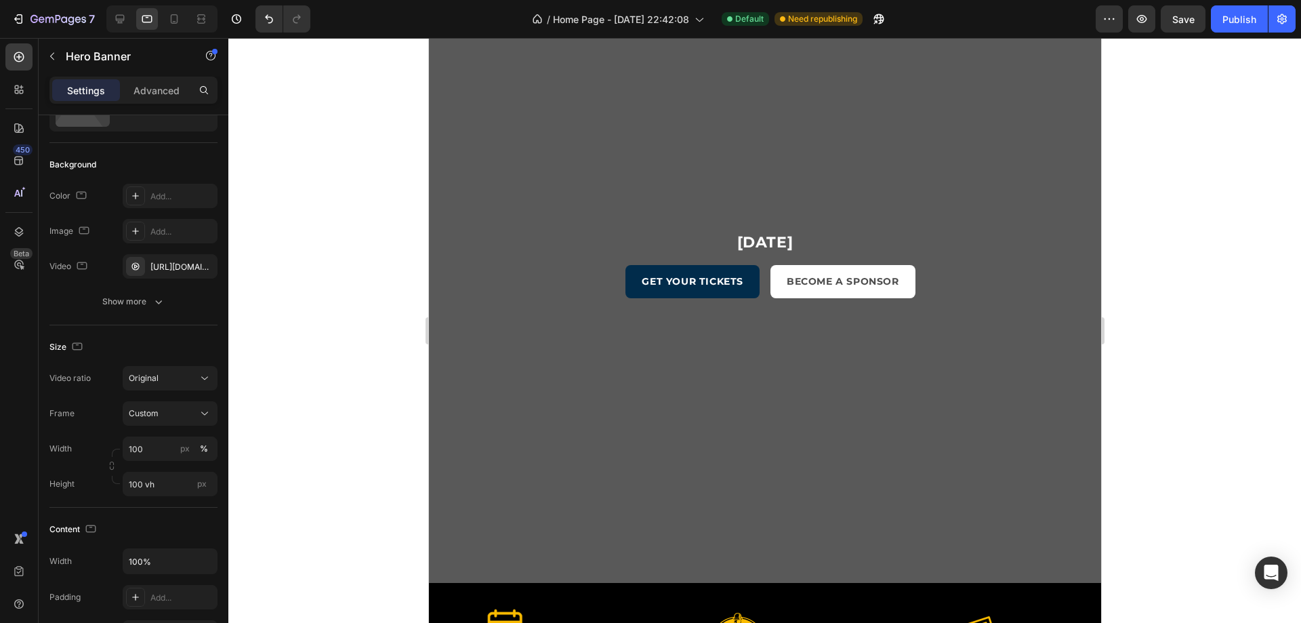
scroll to position [136, 0]
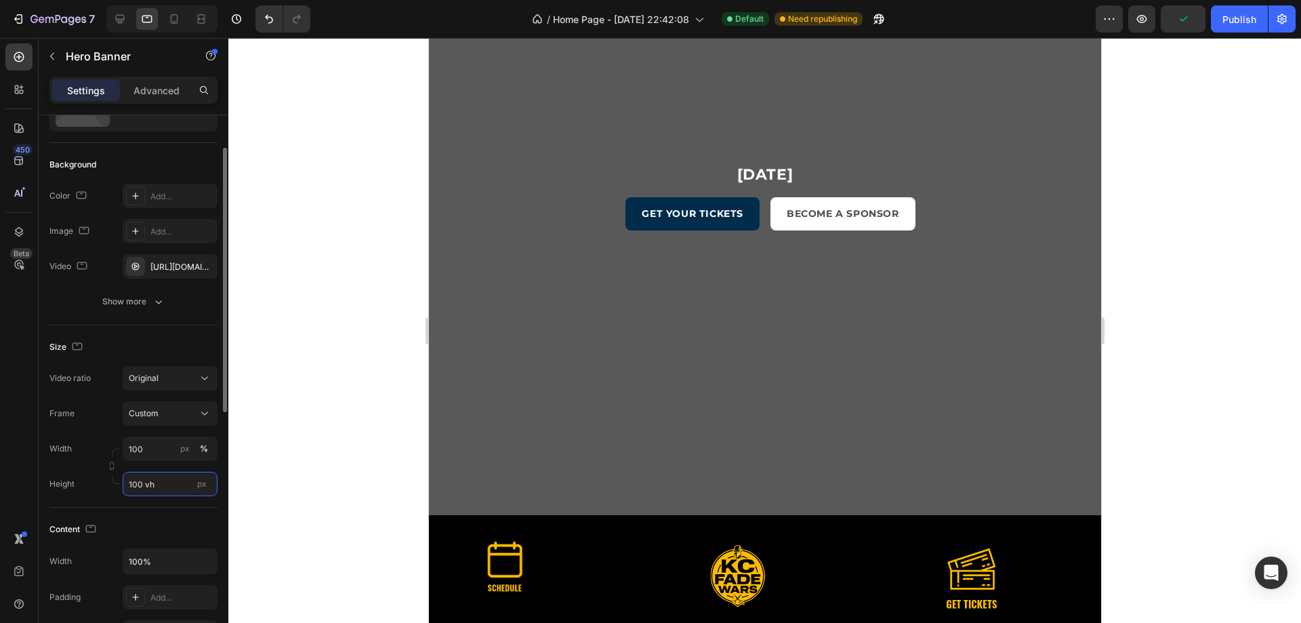
click at [154, 487] on input "100 vh" at bounding box center [170, 484] width 95 height 24
click at [163, 518] on span "Fit content" at bounding box center [148, 516] width 41 height 12
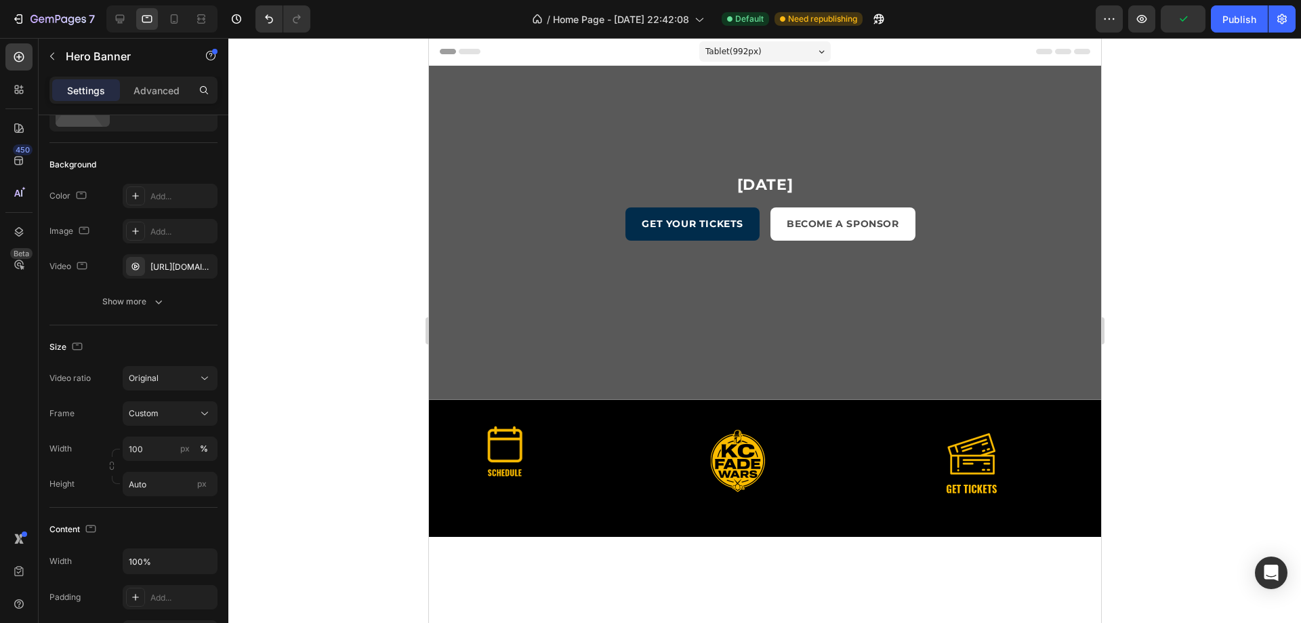
scroll to position [68, 0]
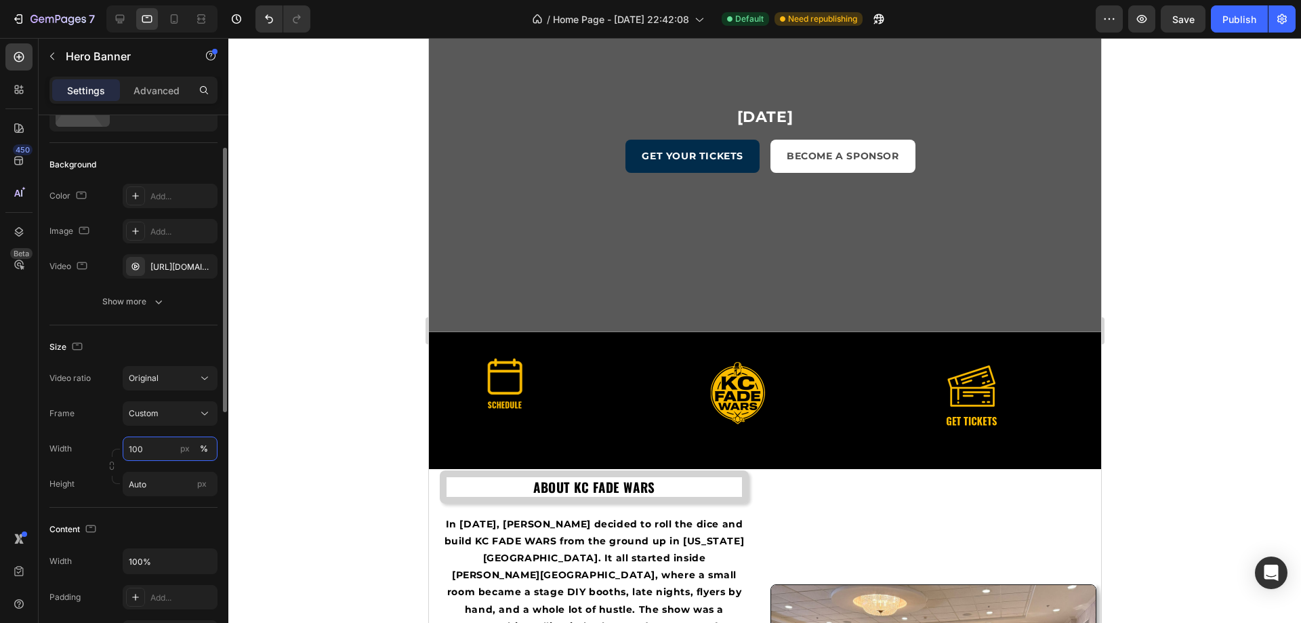
click at [154, 451] on input "100" at bounding box center [170, 448] width 95 height 24
click at [165, 451] on input "100" at bounding box center [170, 448] width 95 height 24
click at [100, 426] on div "Frame Custom Width 100 px % Height Auto px" at bounding box center [133, 448] width 168 height 95
click at [159, 484] on input "Auto" at bounding box center [170, 484] width 95 height 24
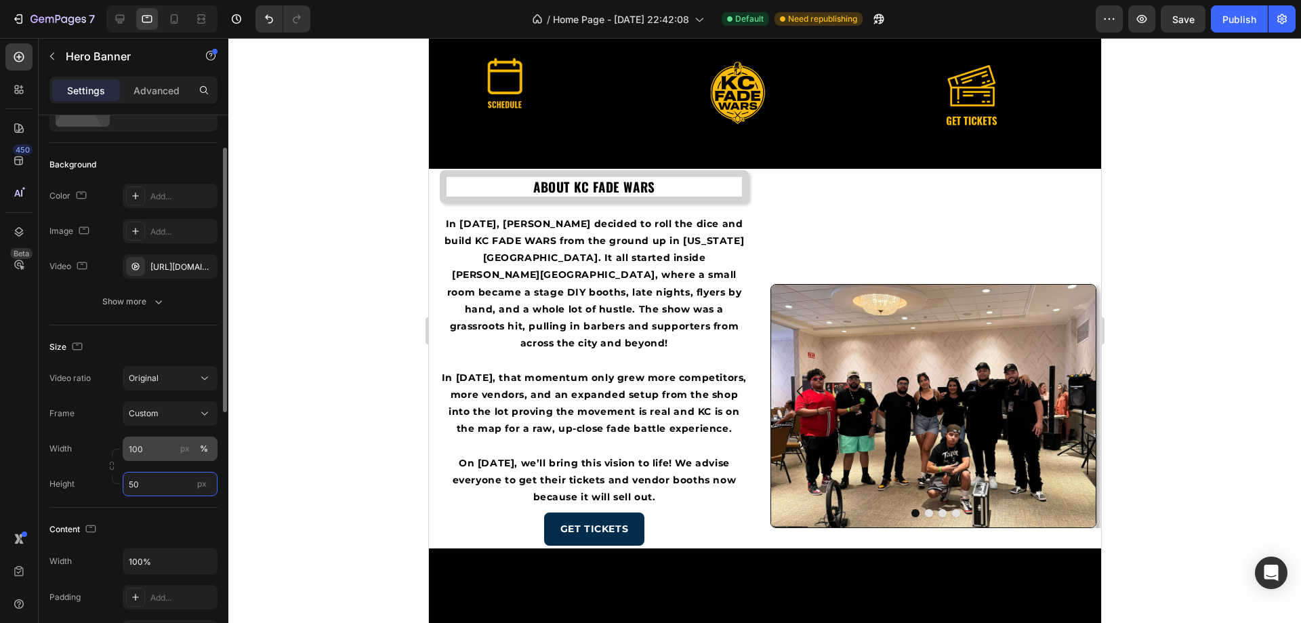
type input "5"
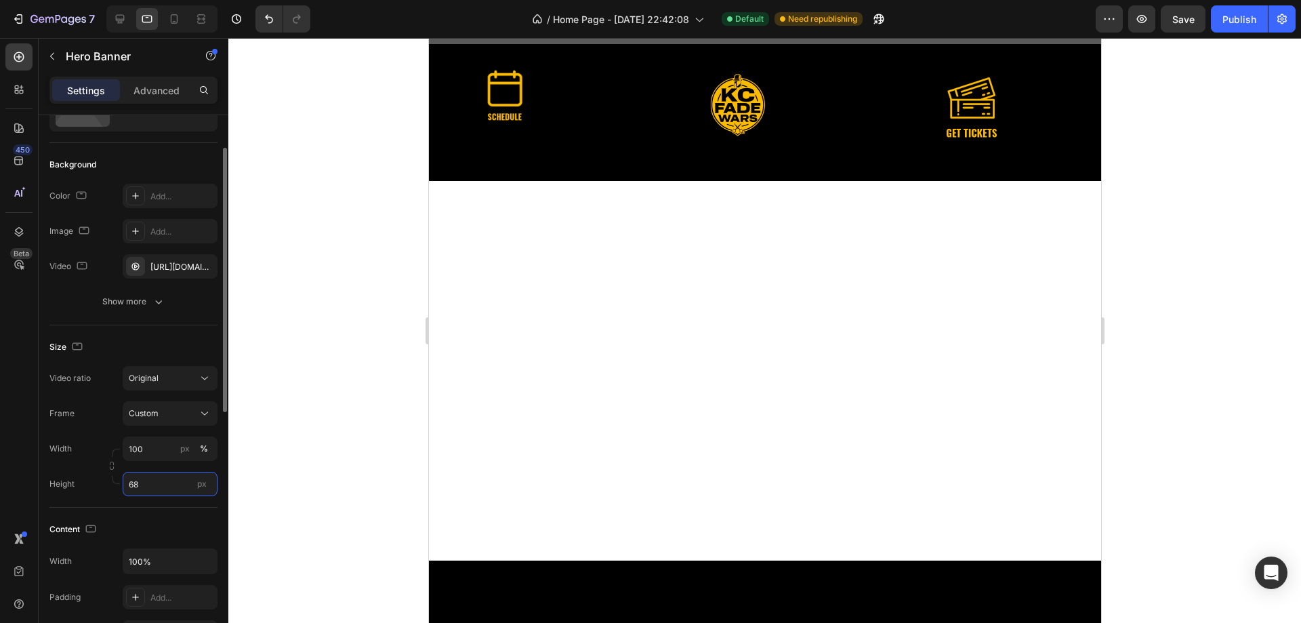
type input "6"
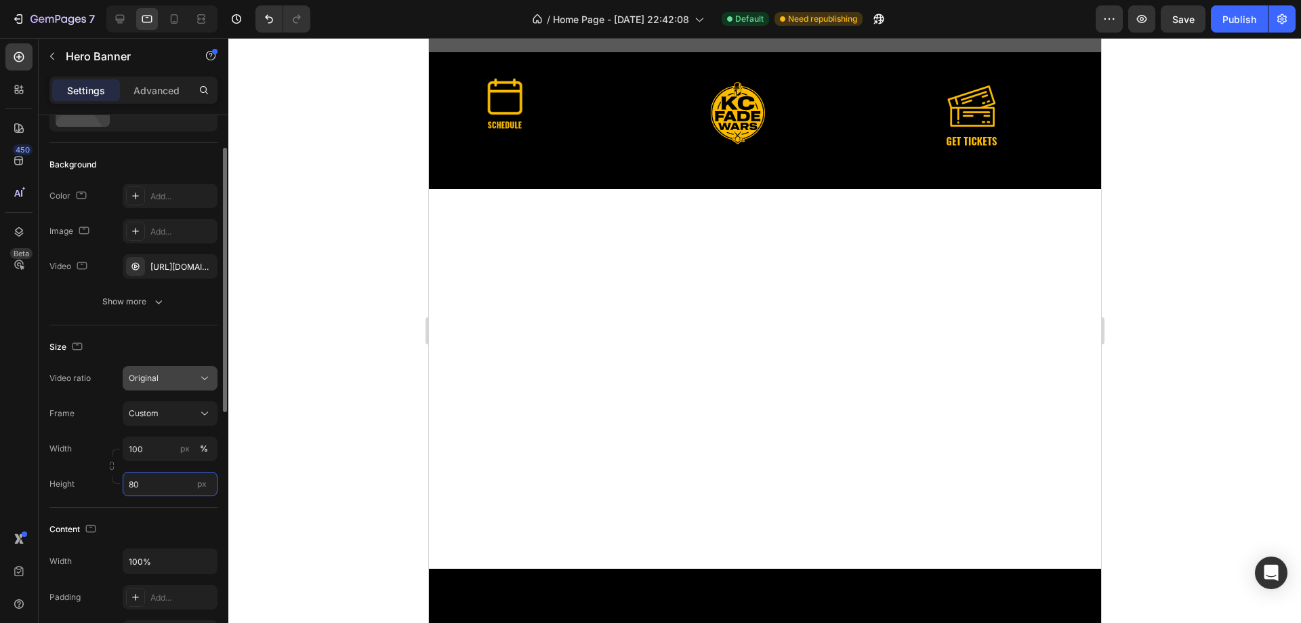
type input "8"
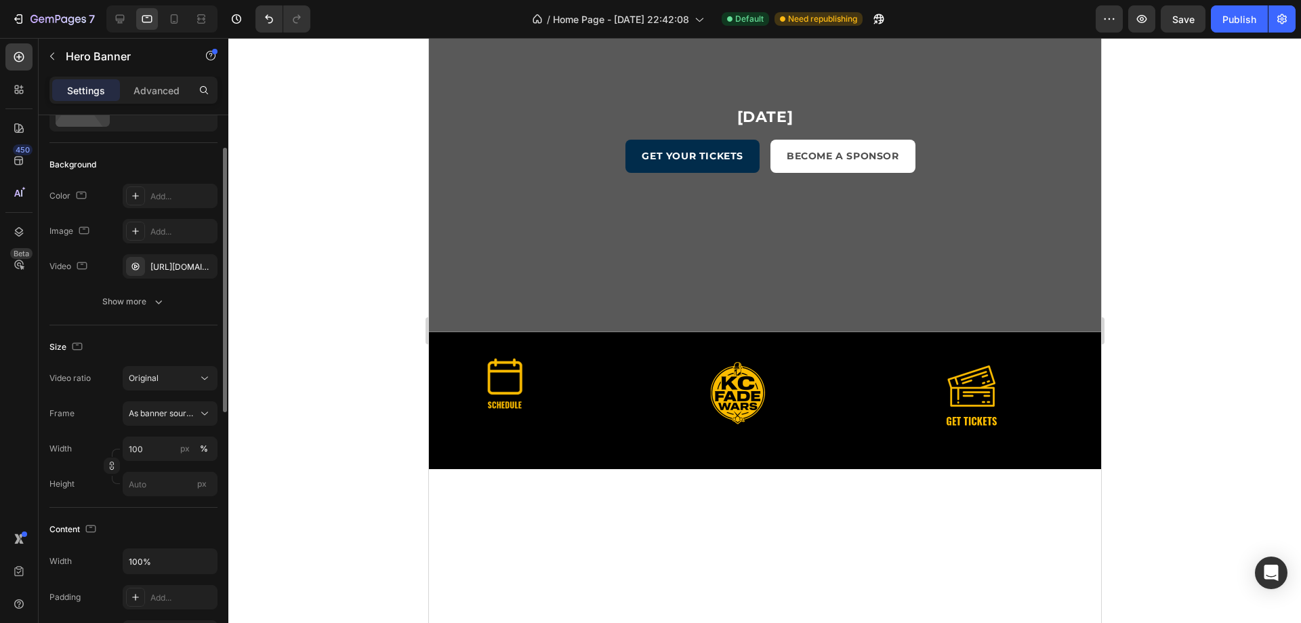
click at [96, 484] on div "Height px" at bounding box center [133, 484] width 168 height 24
click at [143, 491] on input "px" at bounding box center [170, 484] width 95 height 24
click at [186, 445] on div "px" at bounding box center [184, 448] width 9 height 12
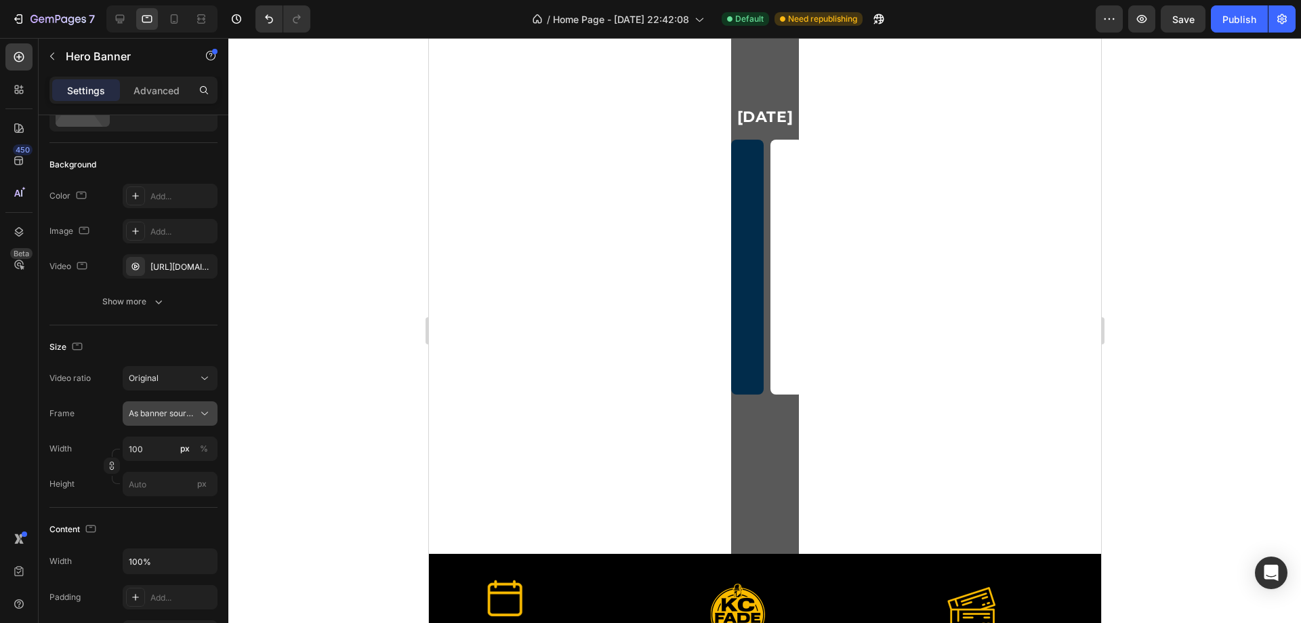
click at [168, 412] on span "As banner source" at bounding box center [162, 413] width 66 height 12
click at [167, 415] on span "As banner source" at bounding box center [162, 413] width 66 height 12
drag, startPoint x: 186, startPoint y: 446, endPoint x: 180, endPoint y: 442, distance: 7.0
click at [186, 446] on div "px" at bounding box center [184, 448] width 9 height 12
click at [205, 452] on div "%" at bounding box center [204, 448] width 8 height 12
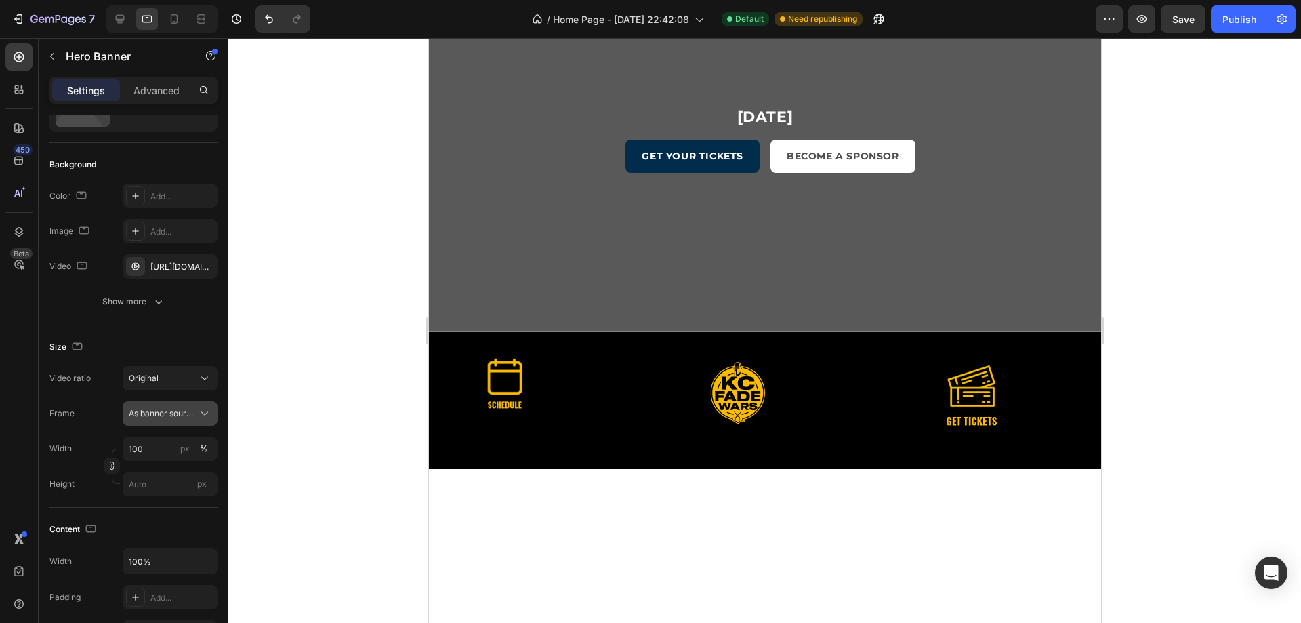
click at [207, 412] on icon at bounding box center [204, 413] width 7 height 3
click at [186, 499] on div "Size Video ratio Original Frame As banner source As banner source Custom Width …" at bounding box center [133, 416] width 168 height 182
click at [179, 486] on input "px" at bounding box center [170, 484] width 95 height 24
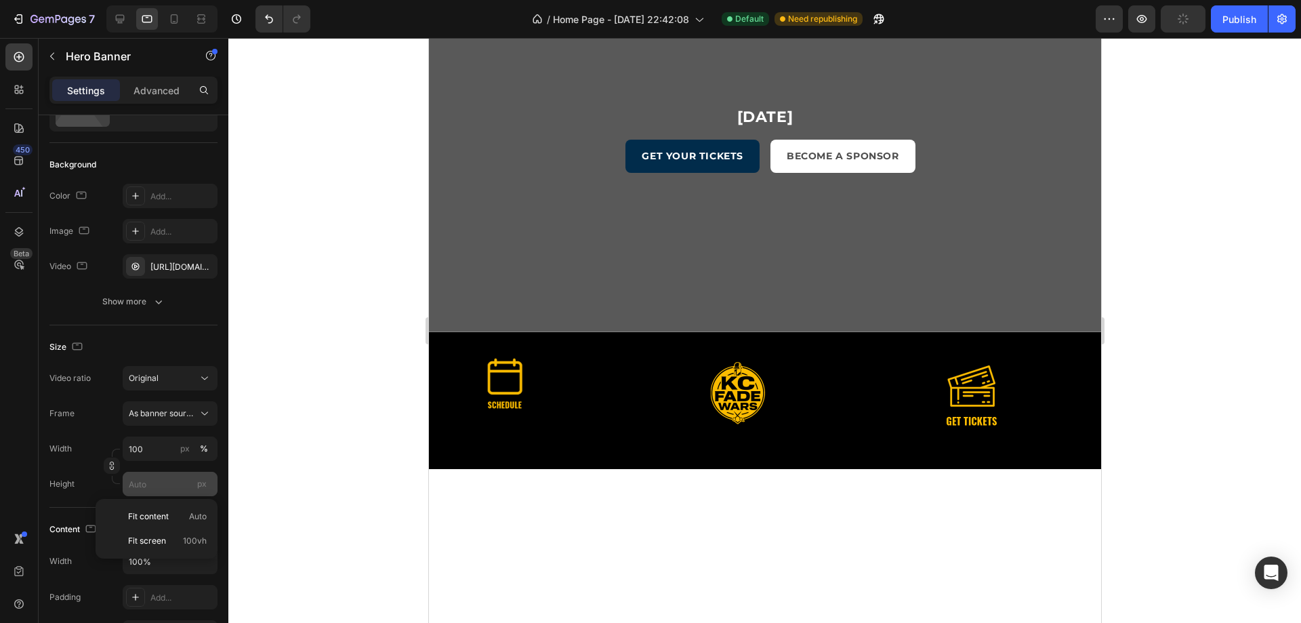
click at [199, 491] on div "px" at bounding box center [202, 484] width 20 height 18
click at [199, 491] on input "px" at bounding box center [170, 484] width 95 height 24
click at [104, 463] on button "button" at bounding box center [112, 465] width 16 height 16
click at [151, 488] on input "px" at bounding box center [170, 484] width 95 height 24
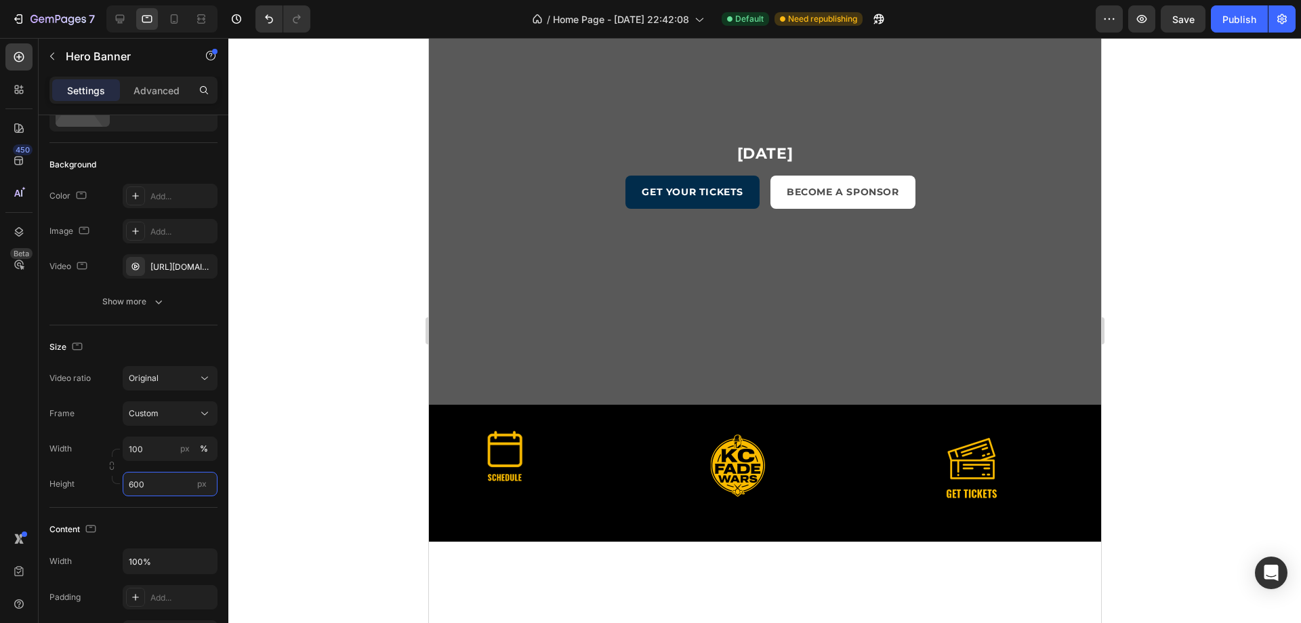
type input "600"
click at [204, 487] on span "px" at bounding box center [201, 483] width 9 height 10
click at [204, 487] on input "600" at bounding box center [170, 484] width 95 height 24
click at [202, 484] on span "px" at bounding box center [201, 483] width 9 height 10
click at [202, 484] on input "600" at bounding box center [170, 484] width 95 height 24
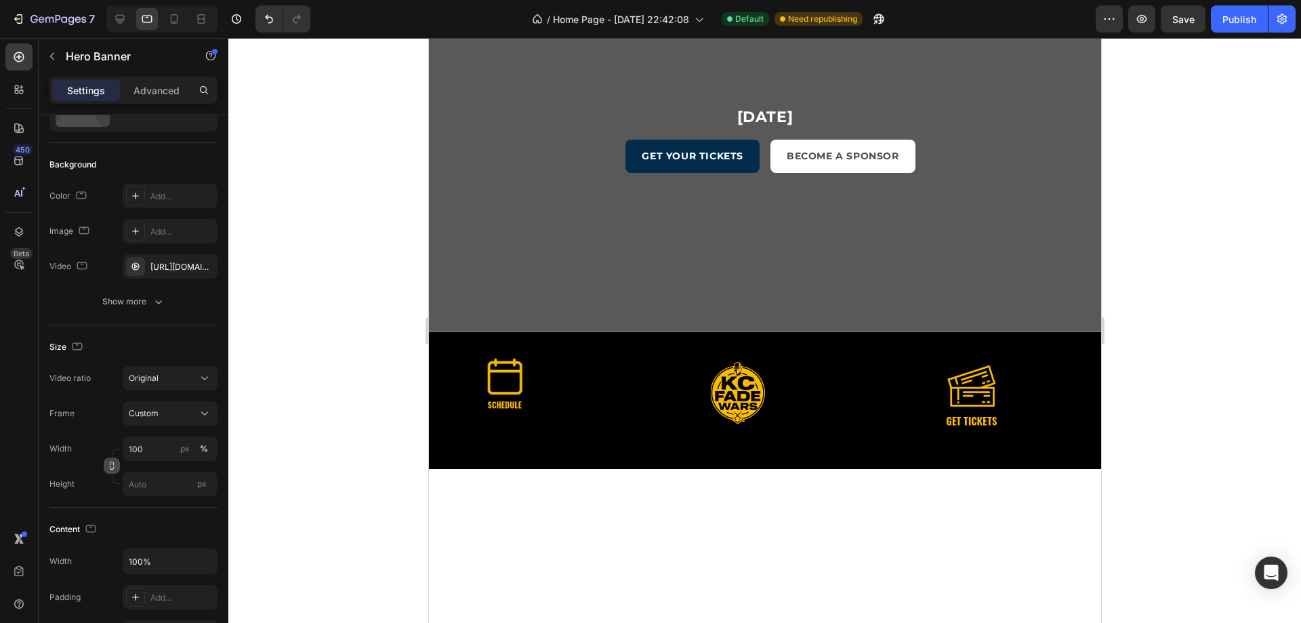
click at [112, 468] on icon "button" at bounding box center [111, 465] width 9 height 9
drag, startPoint x: 194, startPoint y: 386, endPoint x: 200, endPoint y: 409, distance: 23.8
click at [196, 404] on div "Video ratio Original Frame Custom Width 100 px % Height px" at bounding box center [133, 431] width 168 height 130
click at [211, 386] on button "Original" at bounding box center [170, 378] width 95 height 24
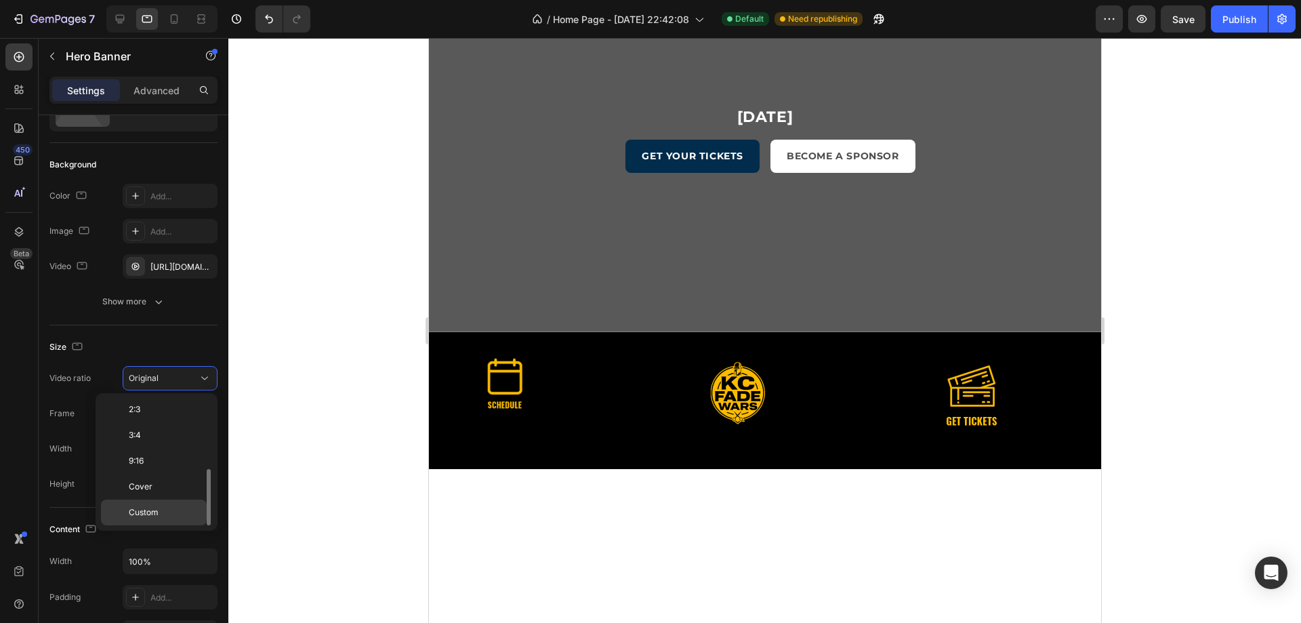
click at [146, 506] on span "Custom" at bounding box center [144, 512] width 30 height 12
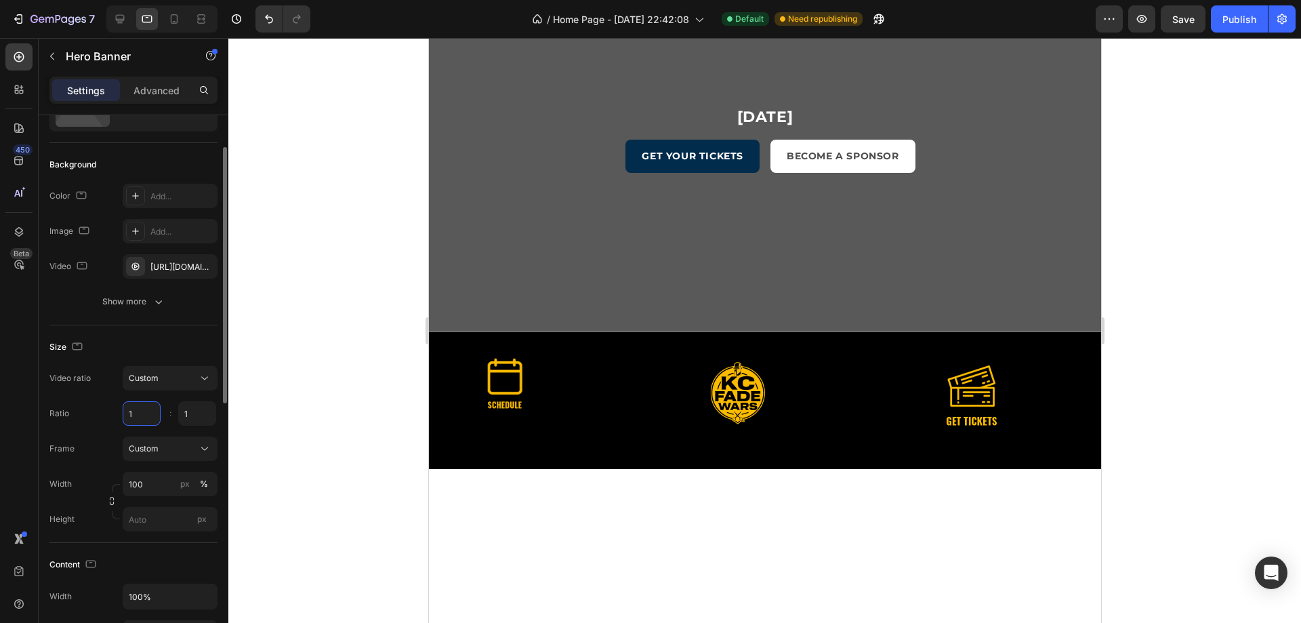
click at [140, 416] on input "1" at bounding box center [142, 413] width 38 height 24
type input "1"
click at [187, 449] on div "Custom" at bounding box center [162, 448] width 66 height 12
click at [153, 502] on span "Custom" at bounding box center [143, 505] width 30 height 12
click at [157, 482] on input "100" at bounding box center [170, 484] width 95 height 24
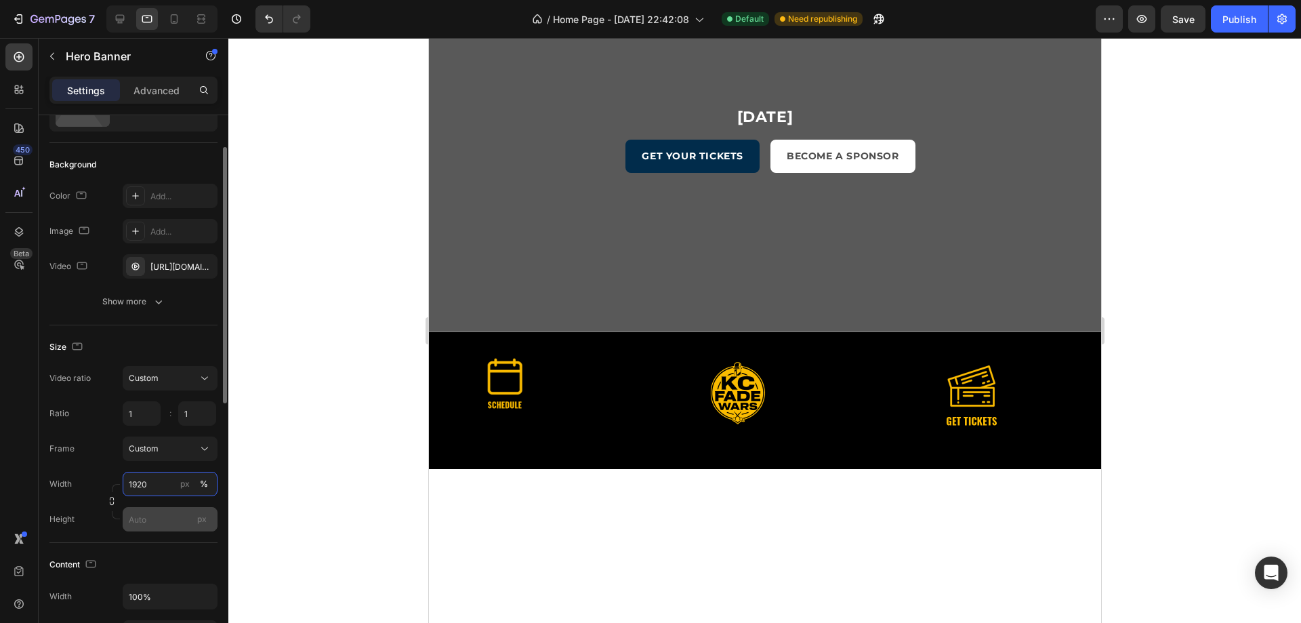
type input "1920"
click at [153, 499] on div "Width 1920 px % Height px" at bounding box center [133, 502] width 168 height 60
click at [144, 520] on input "px" at bounding box center [170, 519] width 95 height 24
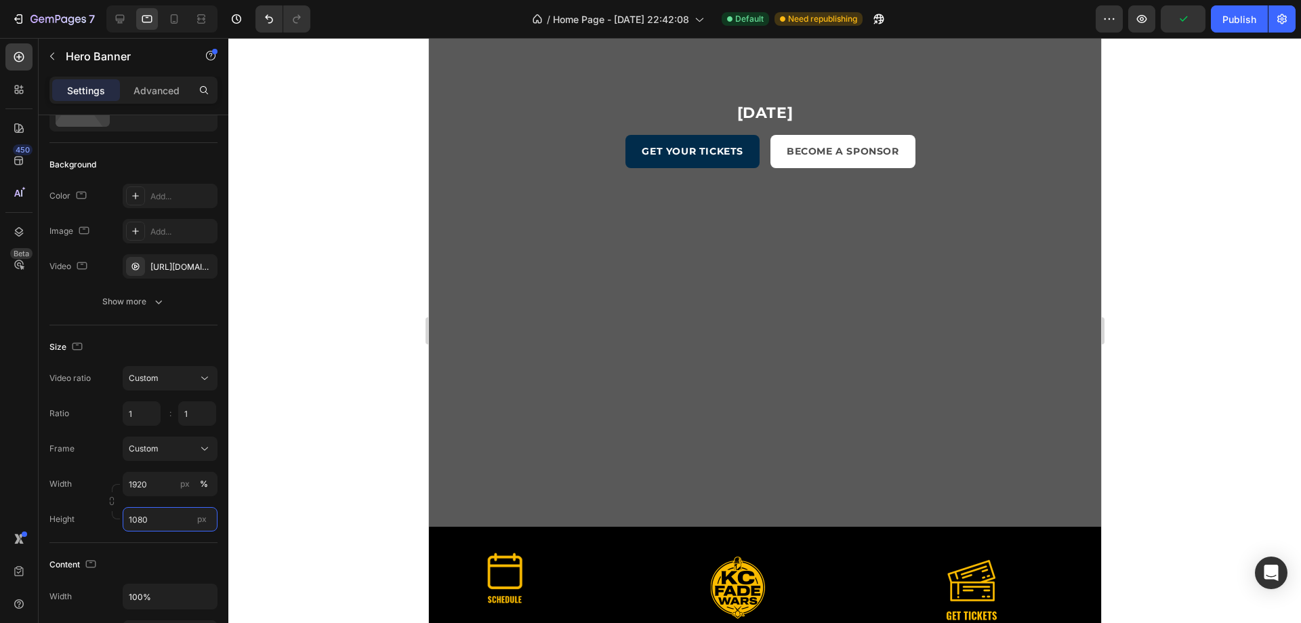
scroll to position [339, 0]
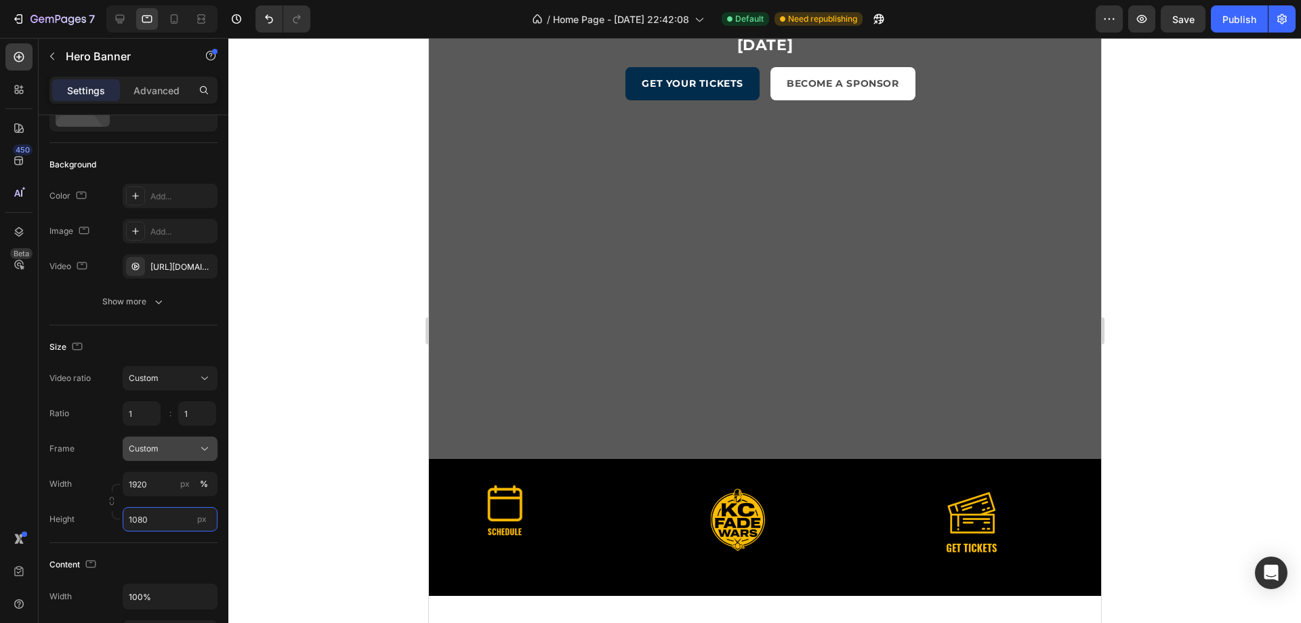
type input "1080"
click at [157, 449] on span "Custom" at bounding box center [144, 448] width 30 height 12
click at [157, 487] on div "As banner source" at bounding box center [158, 481] width 108 height 24
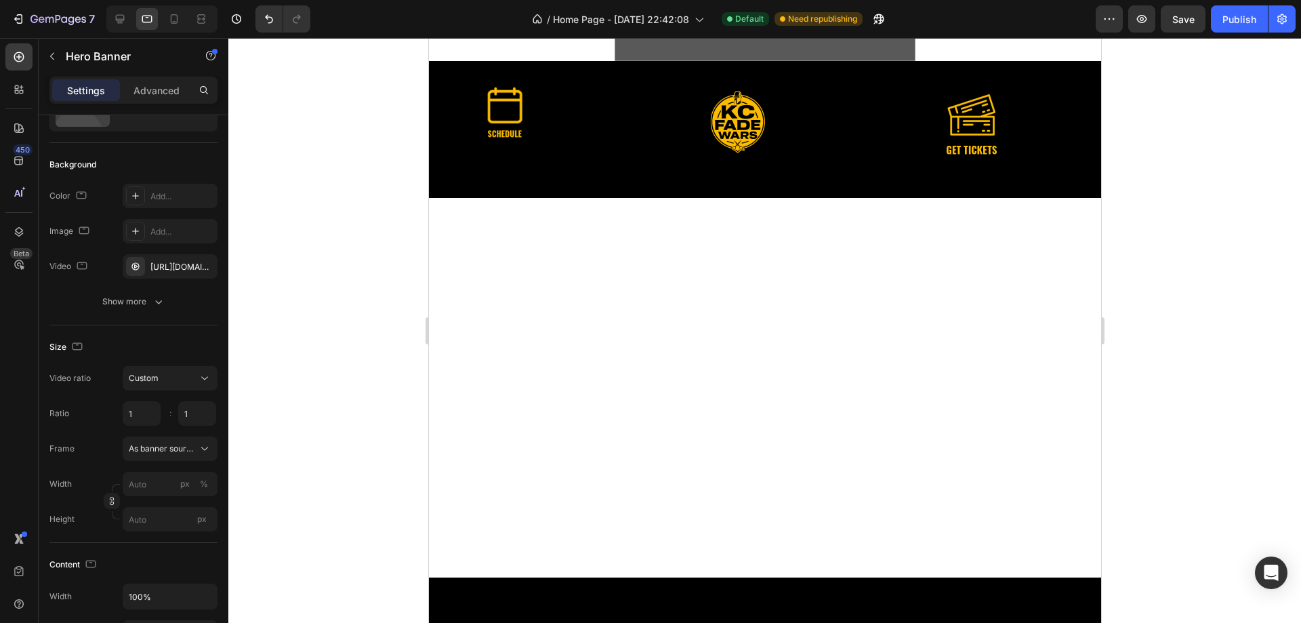
scroll to position [68, 0]
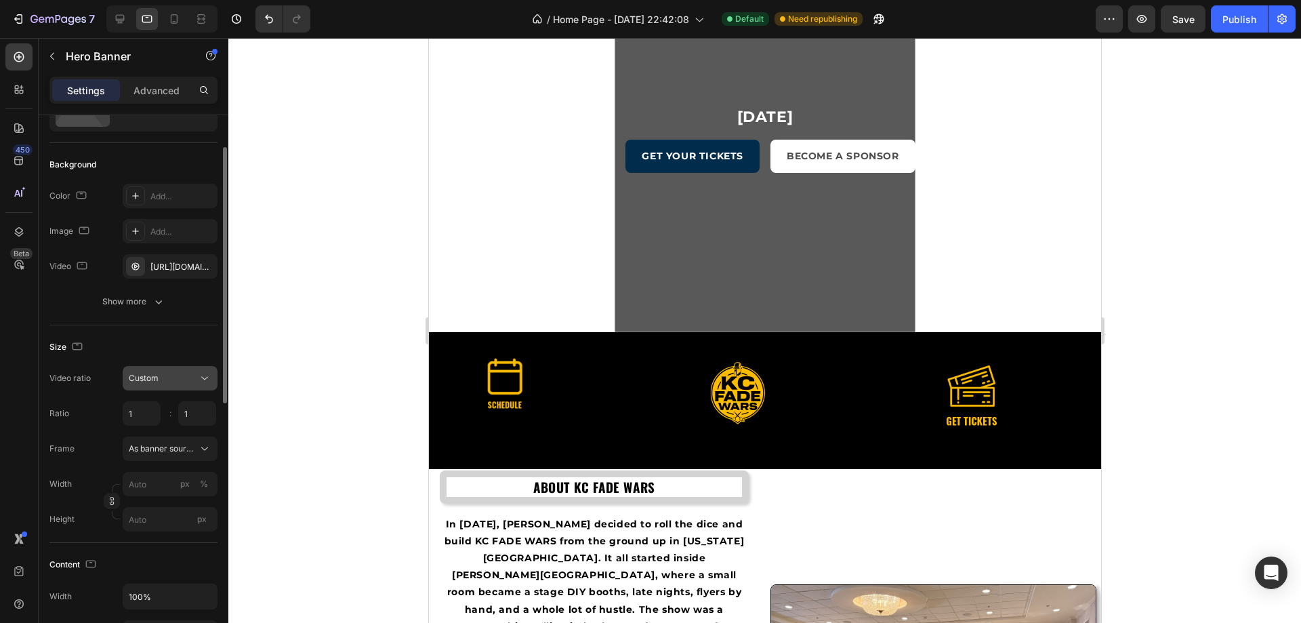
click at [178, 379] on div "Custom" at bounding box center [163, 378] width 69 height 12
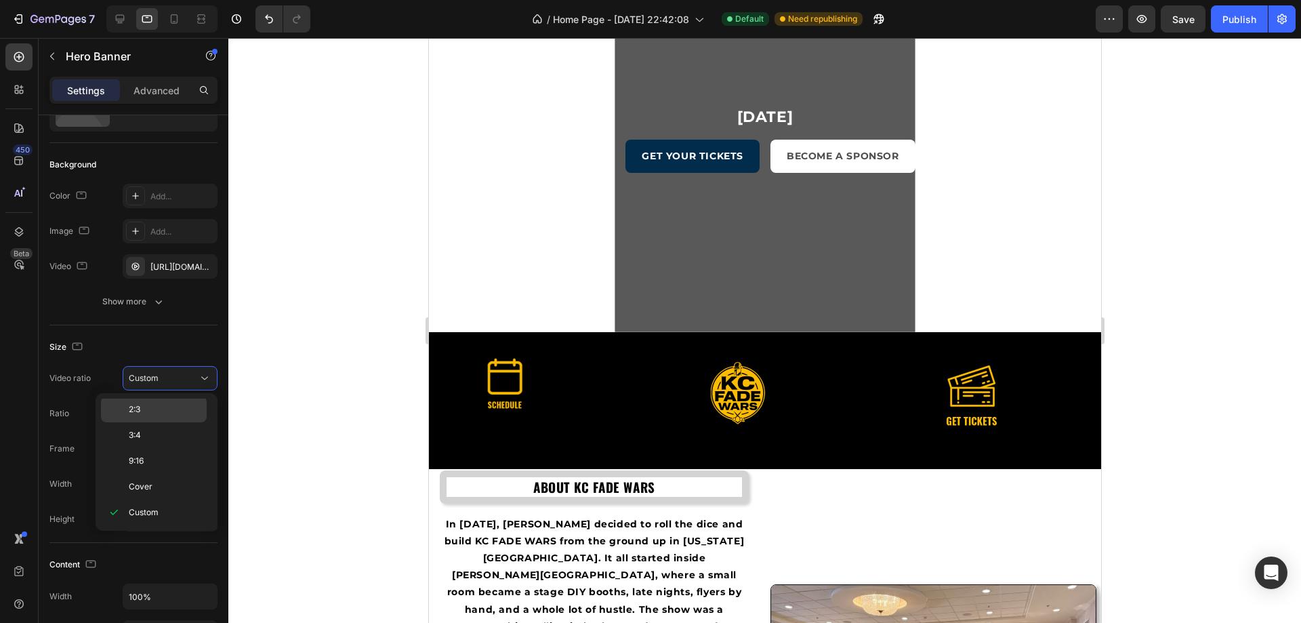
click at [178, 422] on div "2:3" at bounding box center [154, 435] width 106 height 26
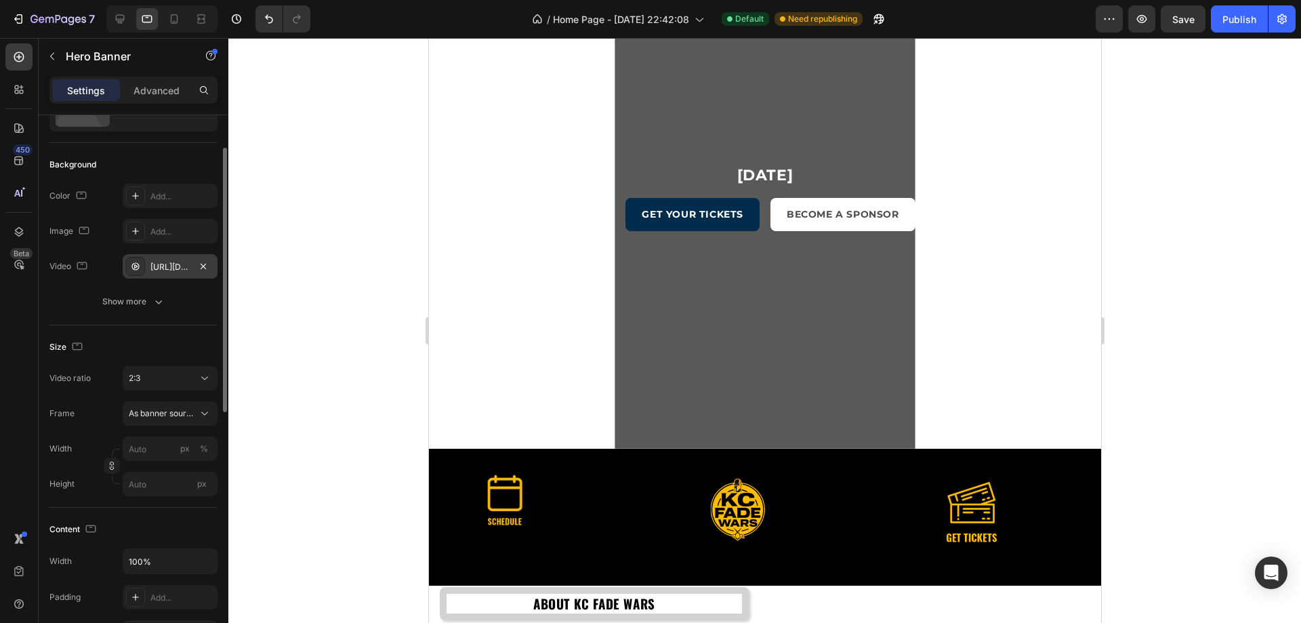
click at [173, 256] on div "https://cdn.shopify.com/videos/c/o/v/3a0dda073c714cf8969de3da2d5f32e5.mp4" at bounding box center [170, 266] width 95 height 24
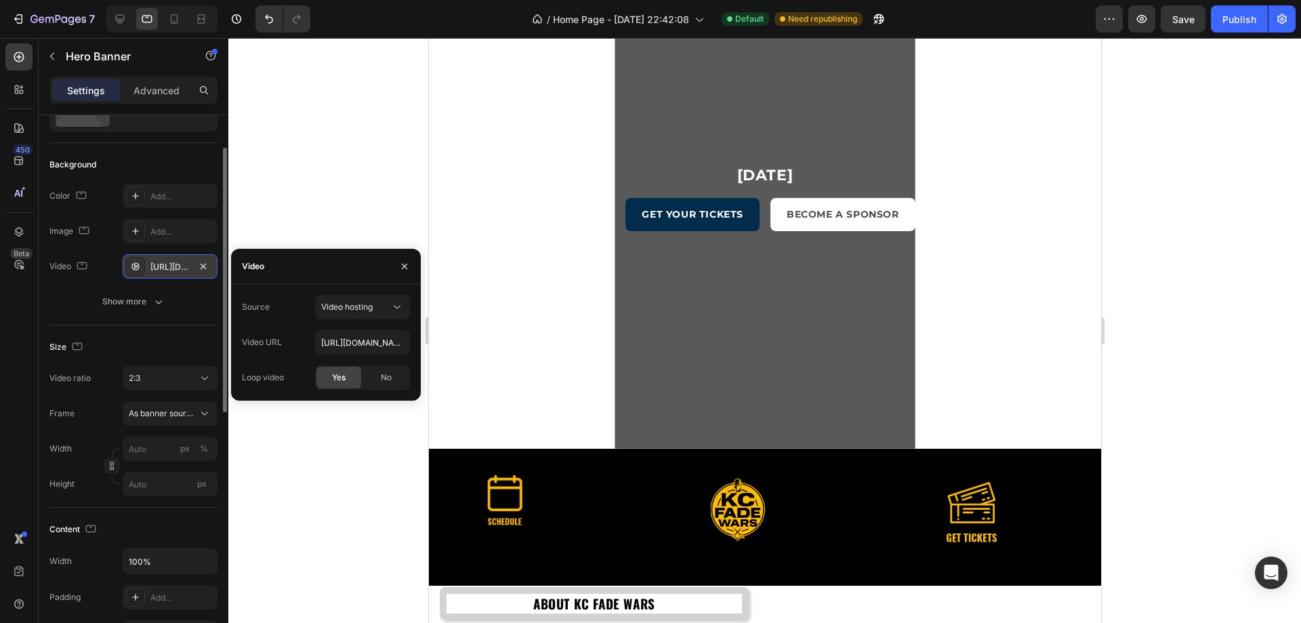
click at [168, 267] on div "https://cdn.shopify.com/videos/c/o/v/3a0dda073c714cf8969de3da2d5f32e5.mp4" at bounding box center [169, 267] width 39 height 12
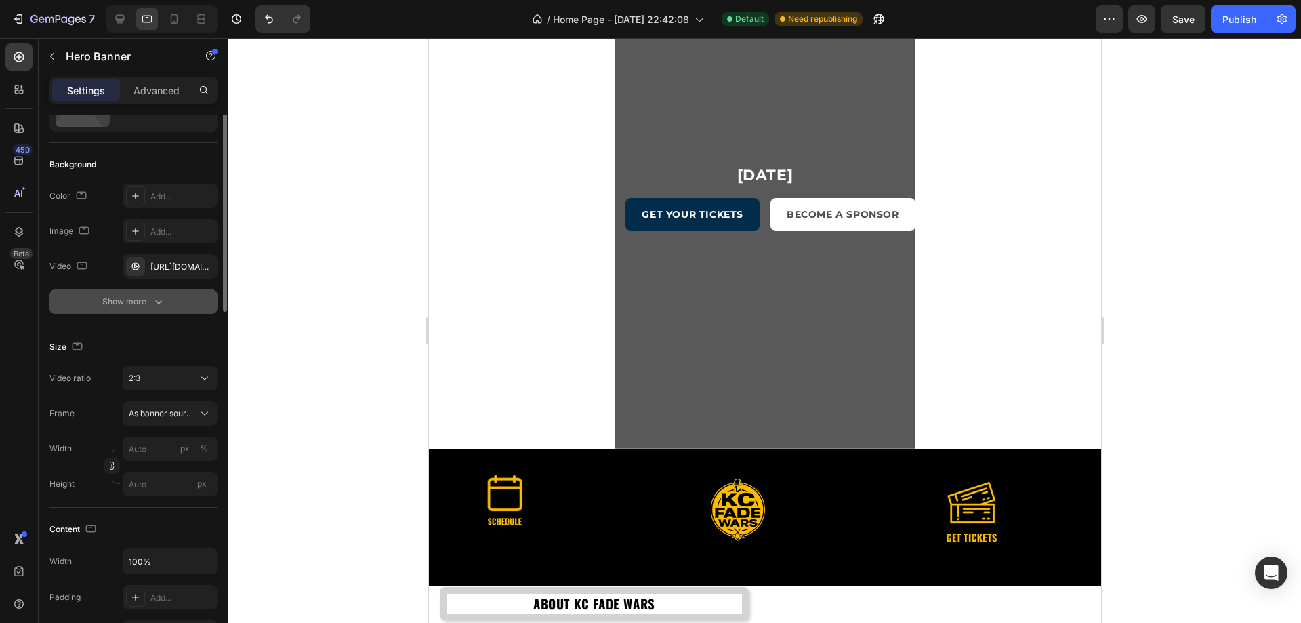
scroll to position [0, 0]
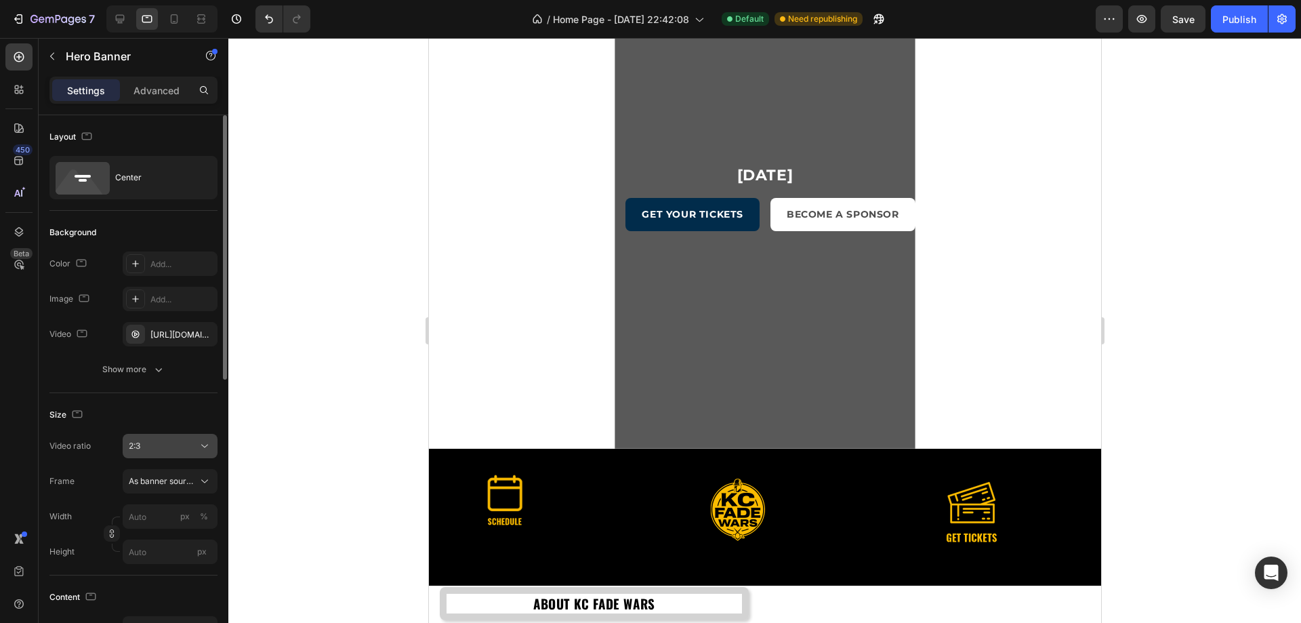
click at [170, 451] on div "2:3" at bounding box center [163, 446] width 69 height 12
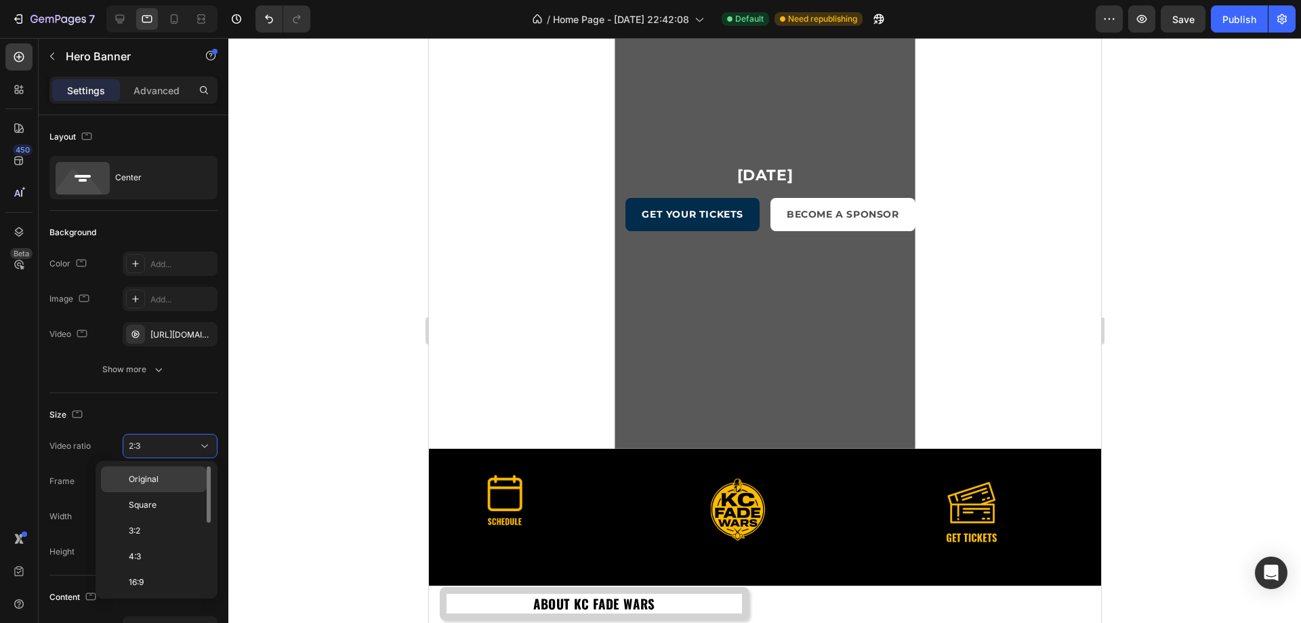
click at [161, 474] on p "Original" at bounding box center [165, 479] width 72 height 12
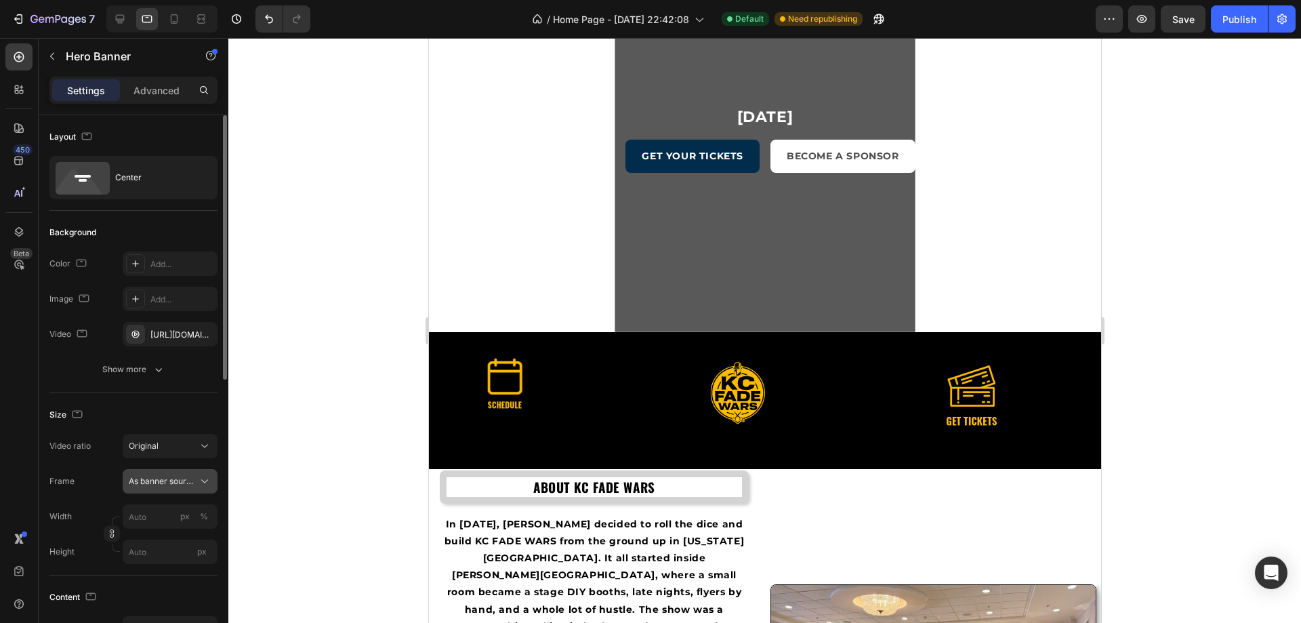
click at [165, 484] on span "As banner source" at bounding box center [162, 481] width 66 height 12
click at [168, 521] on div "As banner source" at bounding box center [158, 513] width 108 height 24
click at [157, 483] on span "As banner source" at bounding box center [162, 481] width 66 height 12
drag, startPoint x: 159, startPoint y: 495, endPoint x: 165, endPoint y: 532, distance: 37.8
click at [167, 534] on div "Custom" at bounding box center [167, 538] width 79 height 12
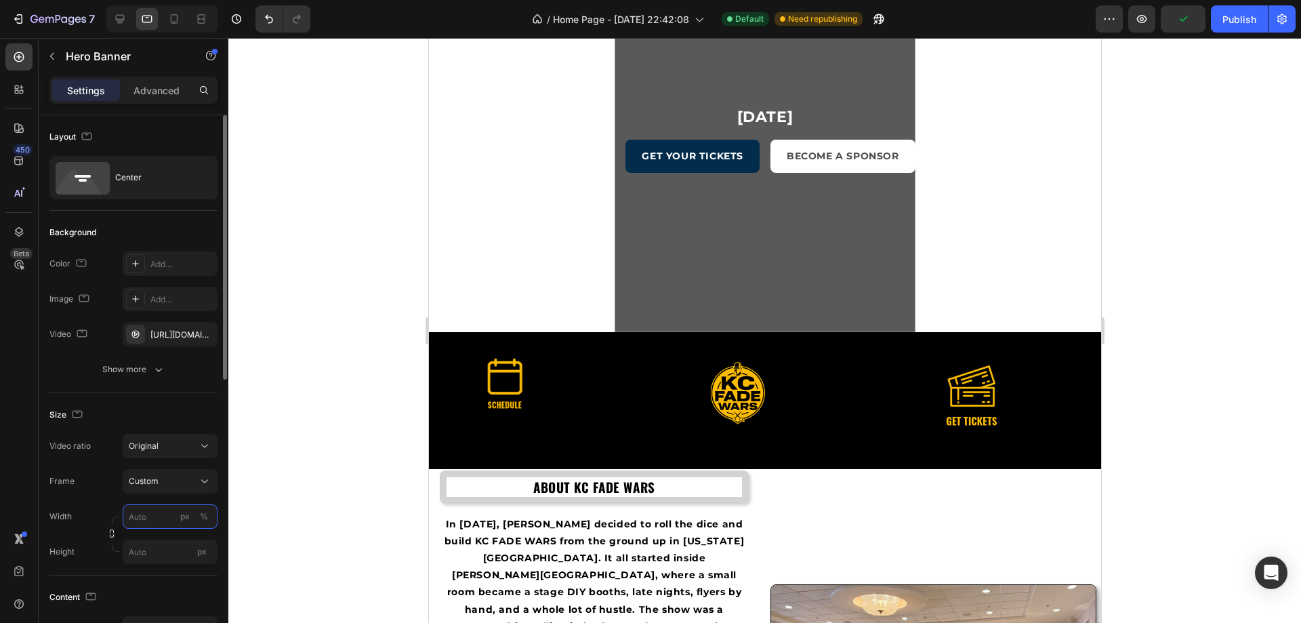
click at [161, 506] on input "px %" at bounding box center [170, 516] width 95 height 24
click at [158, 542] on div "Full 100%" at bounding box center [156, 549] width 111 height 24
type input "100"
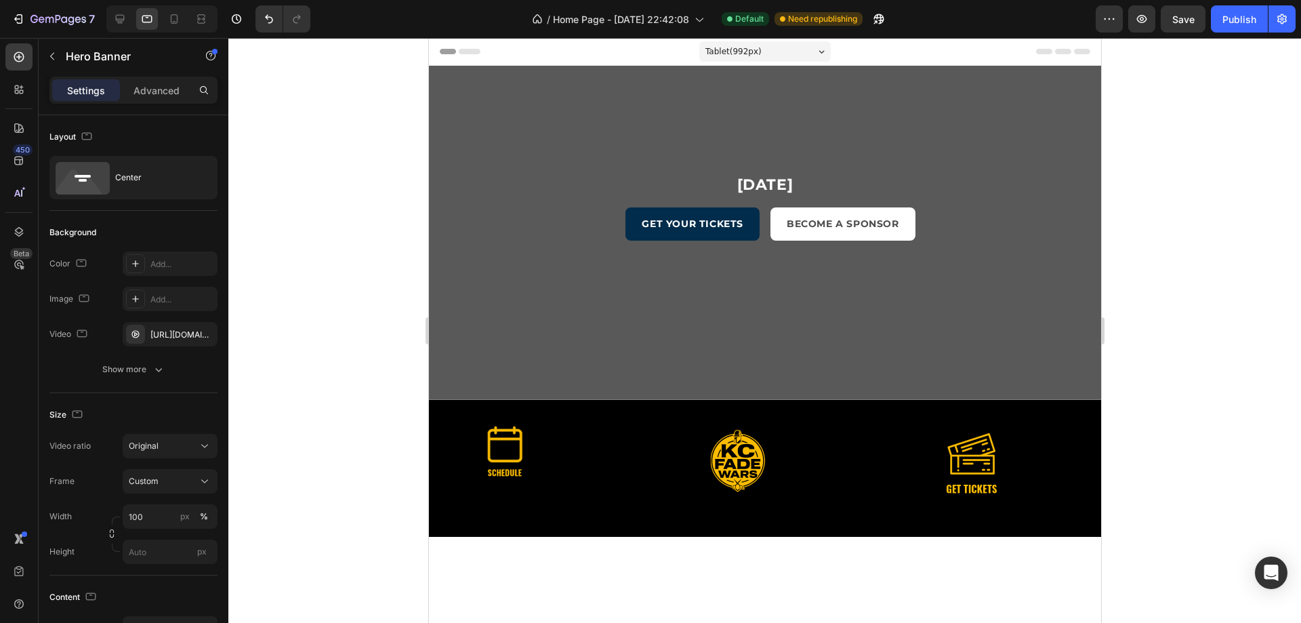
click at [747, 142] on div "11 Week 05 Day 22 Hours 59 Minute 21 Second Countdown Timer November 16, 2025 H…" at bounding box center [764, 233] width 672 height 334
click at [649, 145] on div "11 Week 05 Day 22 Hours 59 Minute 19 Second Countdown Timer November 16, 2025 H…" at bounding box center [764, 233] width 672 height 334
click at [764, 68] on div "11 Week 05 Day 22 Hours 59 Minute 18 Second Countdown Timer November 16, 2025 H…" at bounding box center [764, 233] width 672 height 334
click at [772, 361] on div "11 Week 05 Day 22 Hours 59 Minute 17 Second Countdown Timer November 16, 2025 H…" at bounding box center [764, 233] width 672 height 334
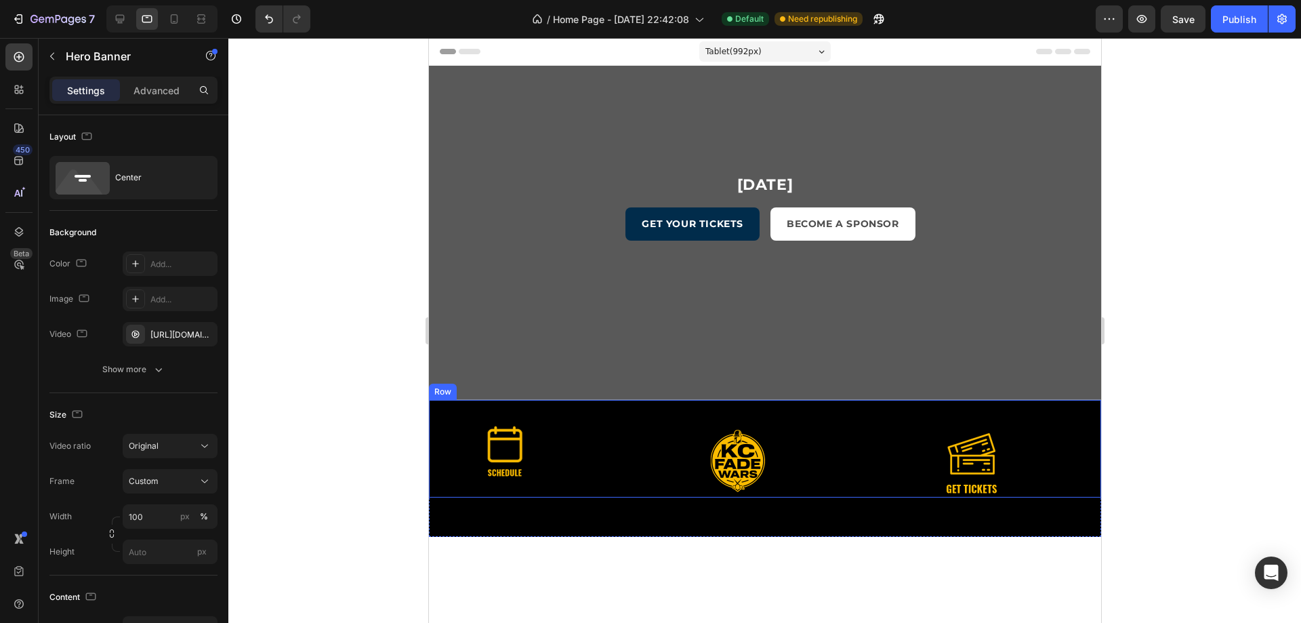
click at [575, 405] on div "Image" at bounding box center [536, 449] width 217 height 98
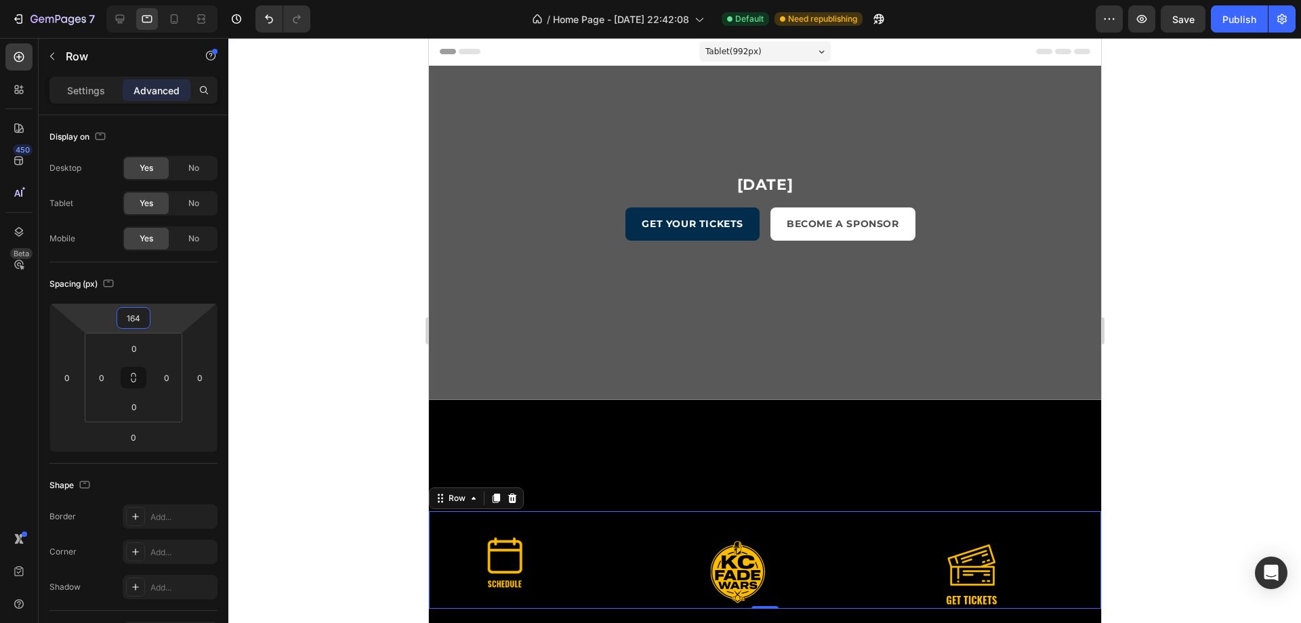
drag, startPoint x: 151, startPoint y: 327, endPoint x: 163, endPoint y: 272, distance: 56.7
click at [163, 0] on html "7 / Home Page - Aug 17, 22:42:08 Default Need republishing Preview Save Publish…" at bounding box center [650, 0] width 1301 height 0
type input "0"
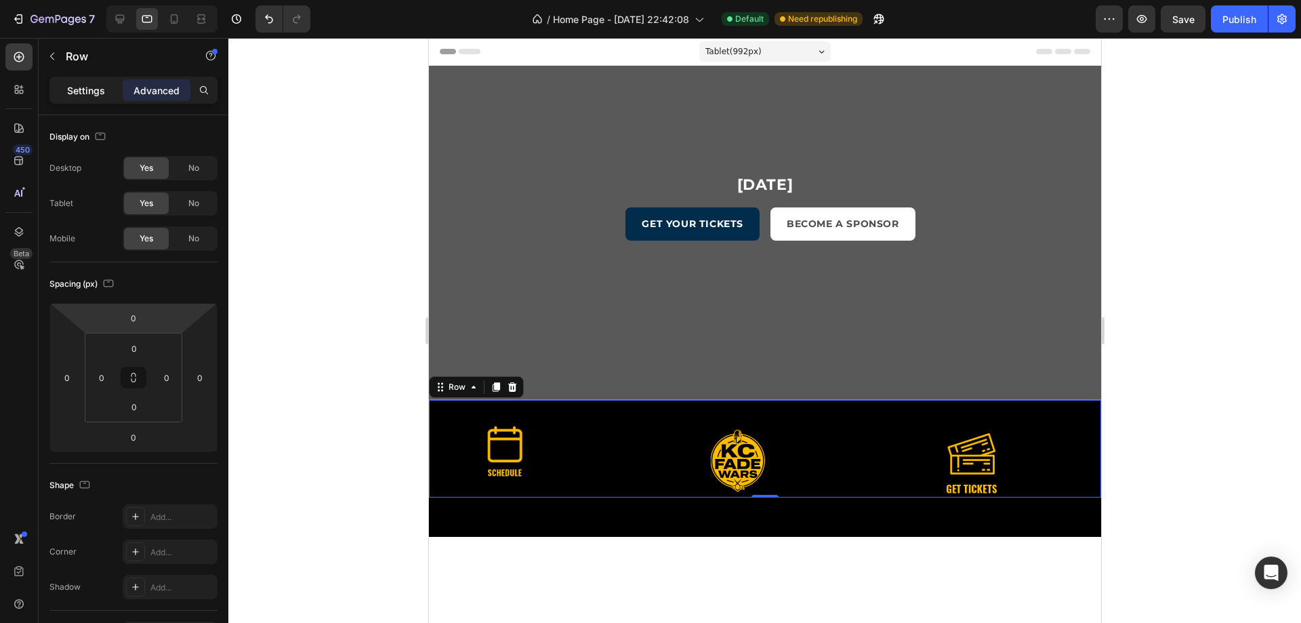
click at [89, 89] on p "Settings" at bounding box center [86, 90] width 38 height 14
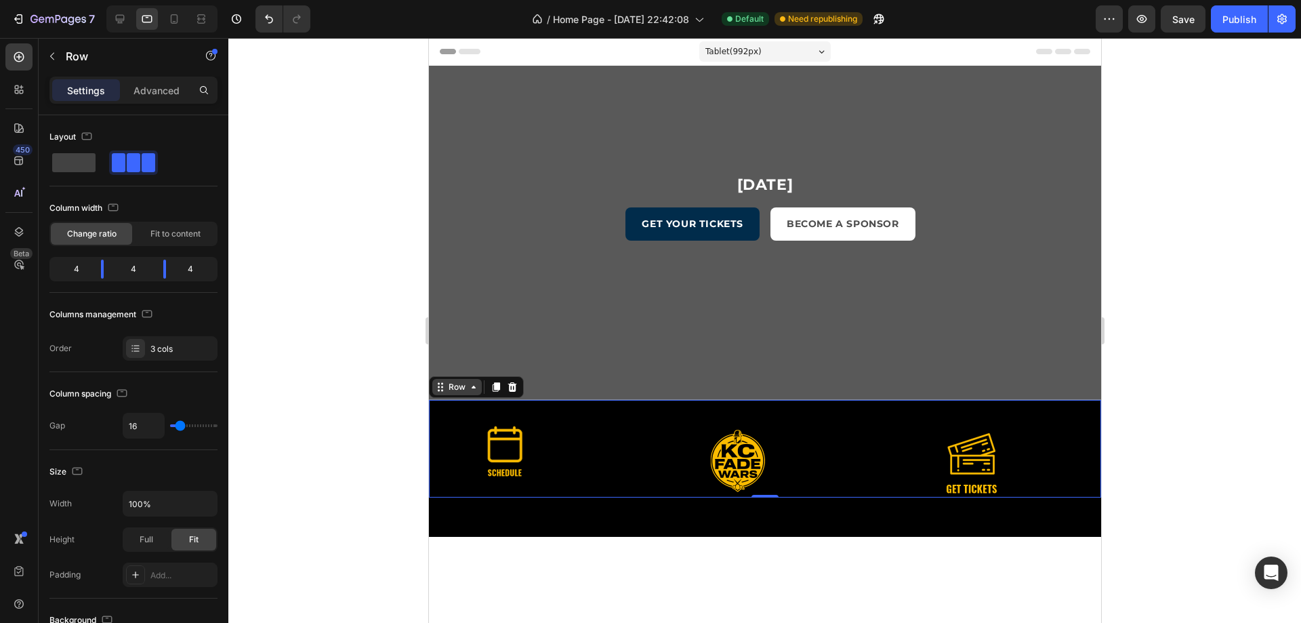
click at [471, 384] on icon at bounding box center [473, 386] width 11 height 11
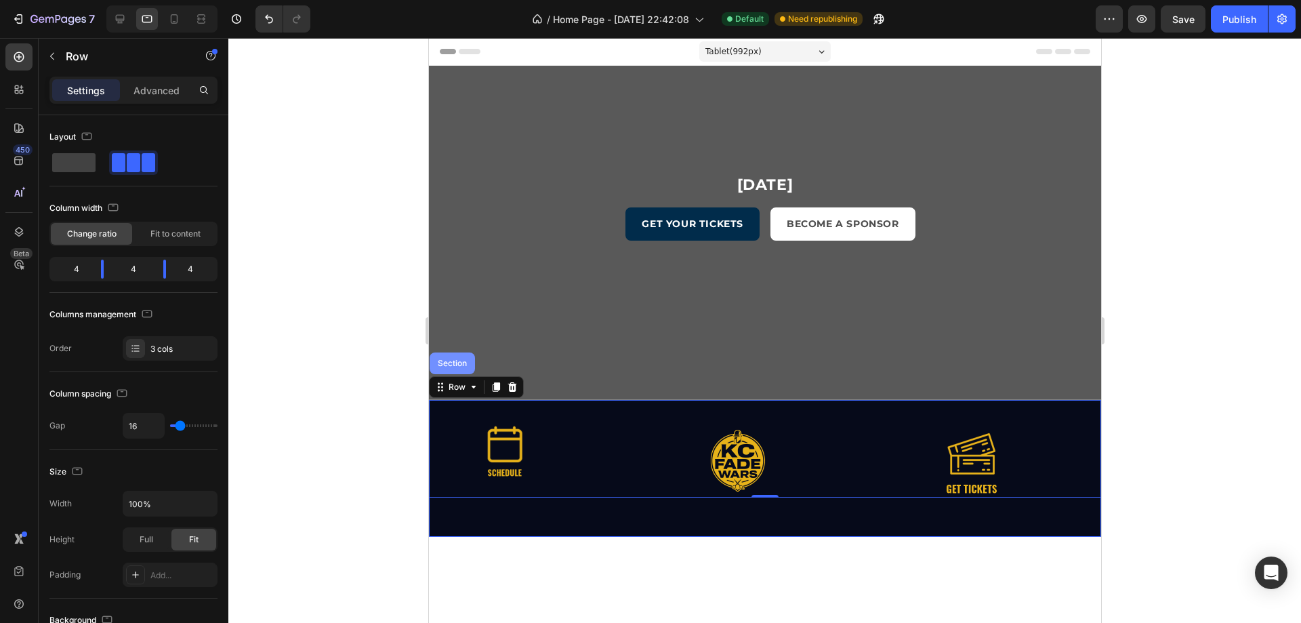
click at [451, 370] on div "Section" at bounding box center [451, 363] width 45 height 22
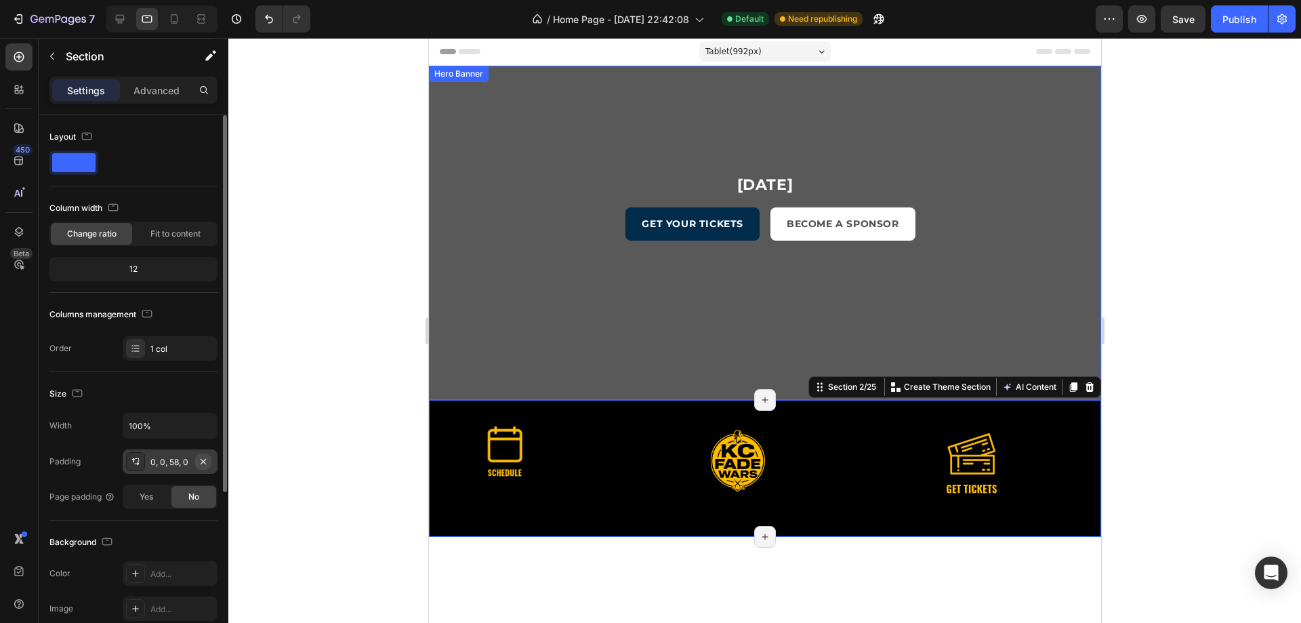
click at [201, 459] on icon "button" at bounding box center [203, 461] width 11 height 11
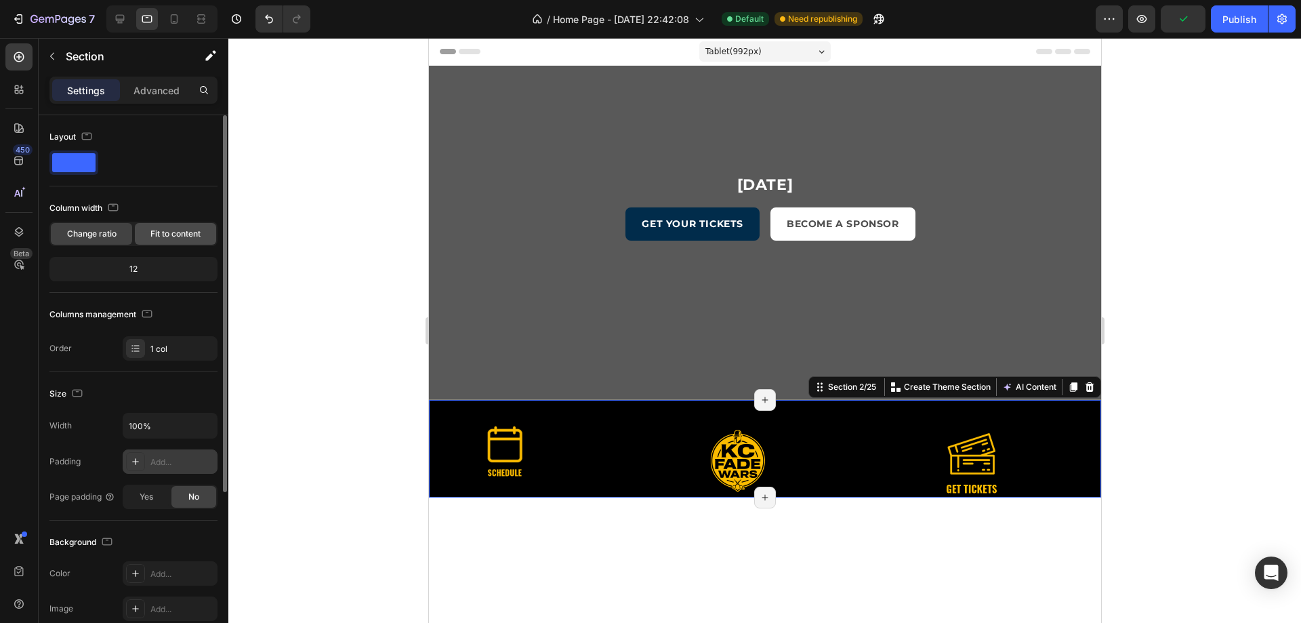
click at [179, 228] on span "Fit to content" at bounding box center [175, 234] width 50 height 12
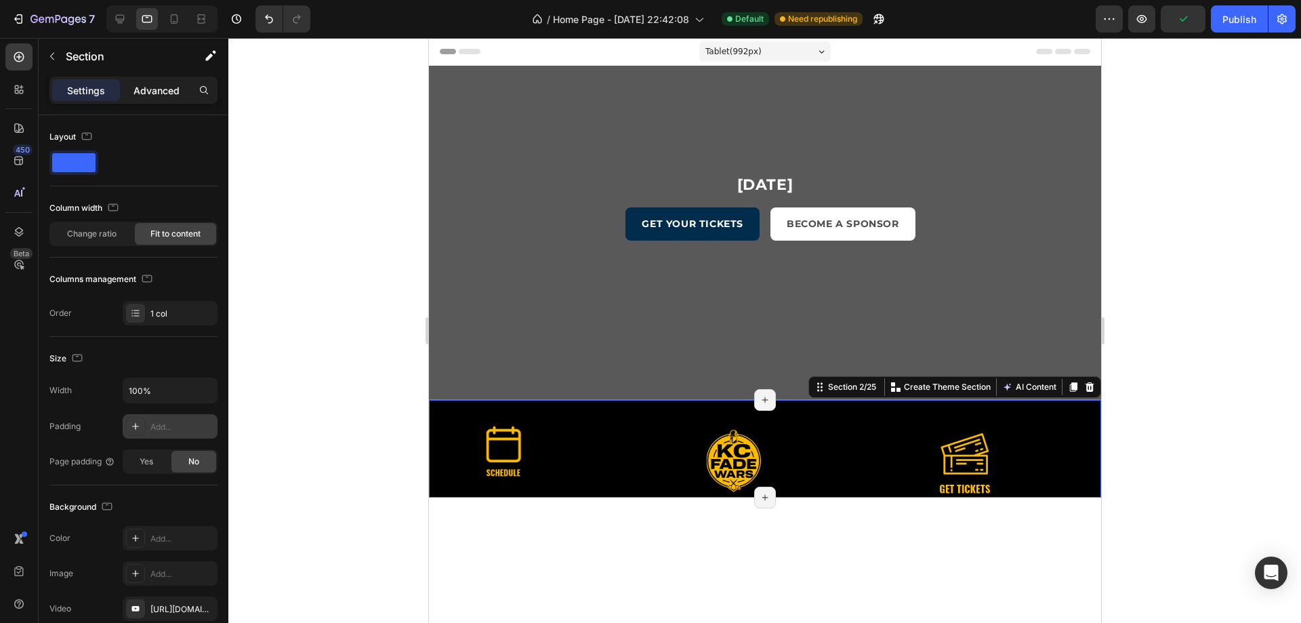
click at [167, 89] on p "Advanced" at bounding box center [156, 90] width 46 height 14
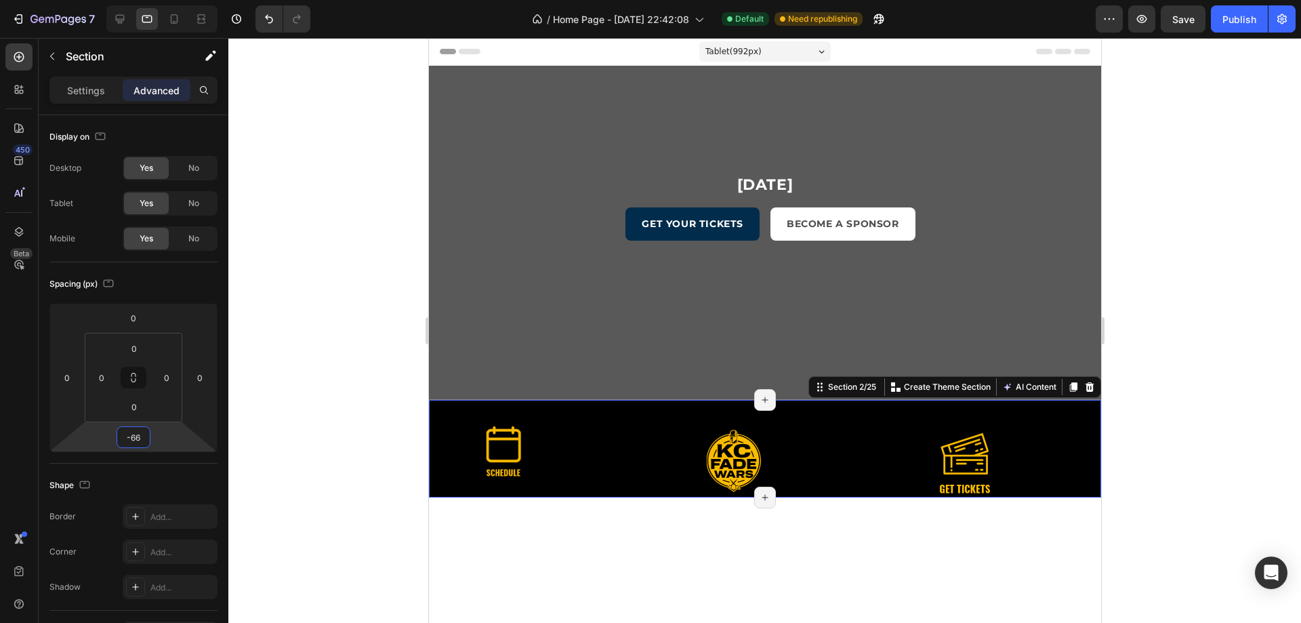
click at [138, 439] on input "-66" at bounding box center [133, 437] width 27 height 20
click at [140, 457] on div "Auto" at bounding box center [163, 466] width 84 height 20
click at [147, 435] on div at bounding box center [134, 437] width 34 height 22
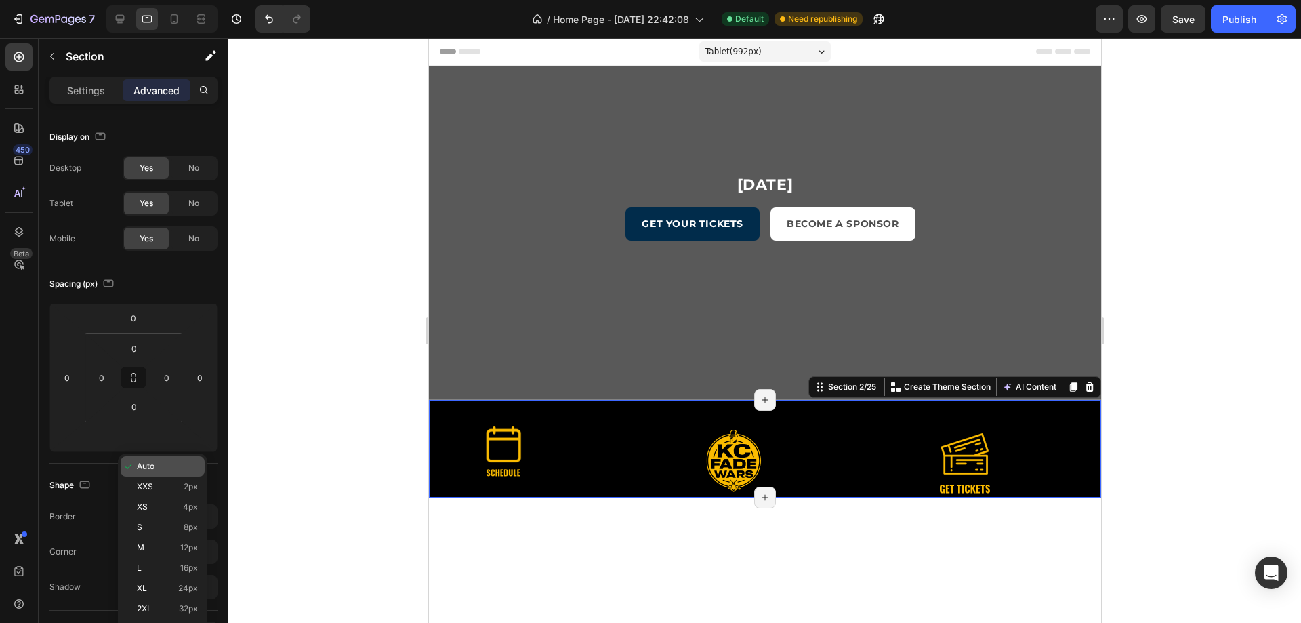
click at [138, 468] on span "Auto" at bounding box center [146, 465] width 18 height 9
click at [82, 81] on div "Settings" at bounding box center [86, 90] width 68 height 22
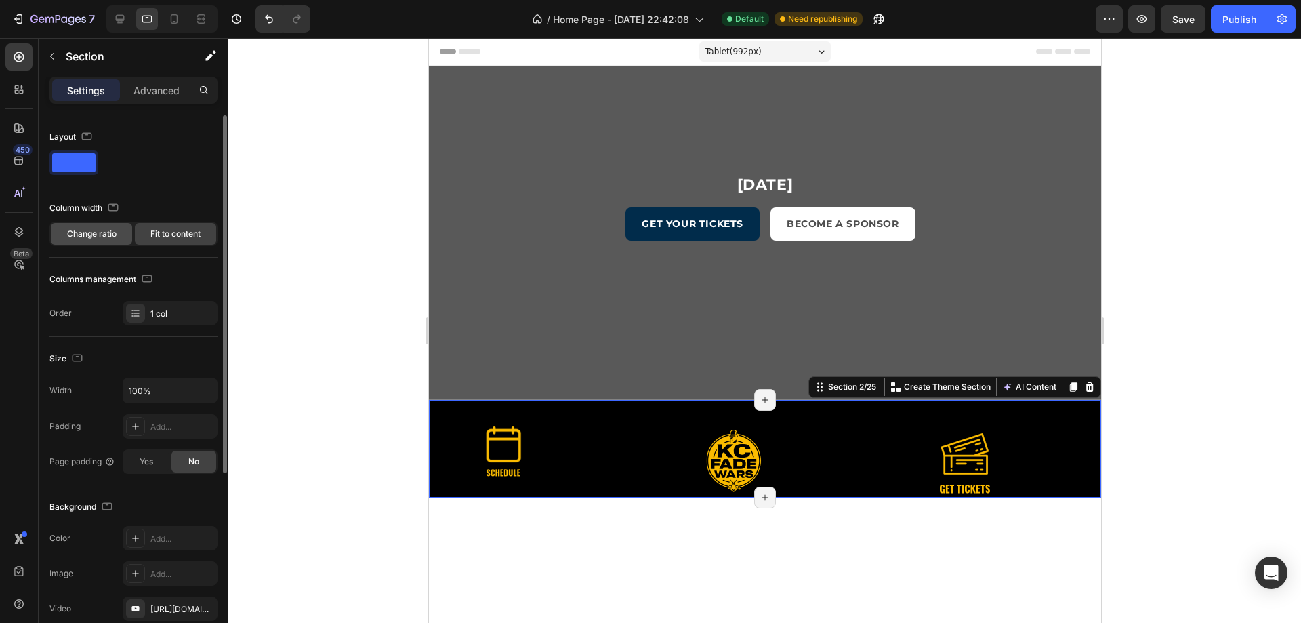
click at [104, 236] on span "Change ratio" at bounding box center [91, 234] width 49 height 12
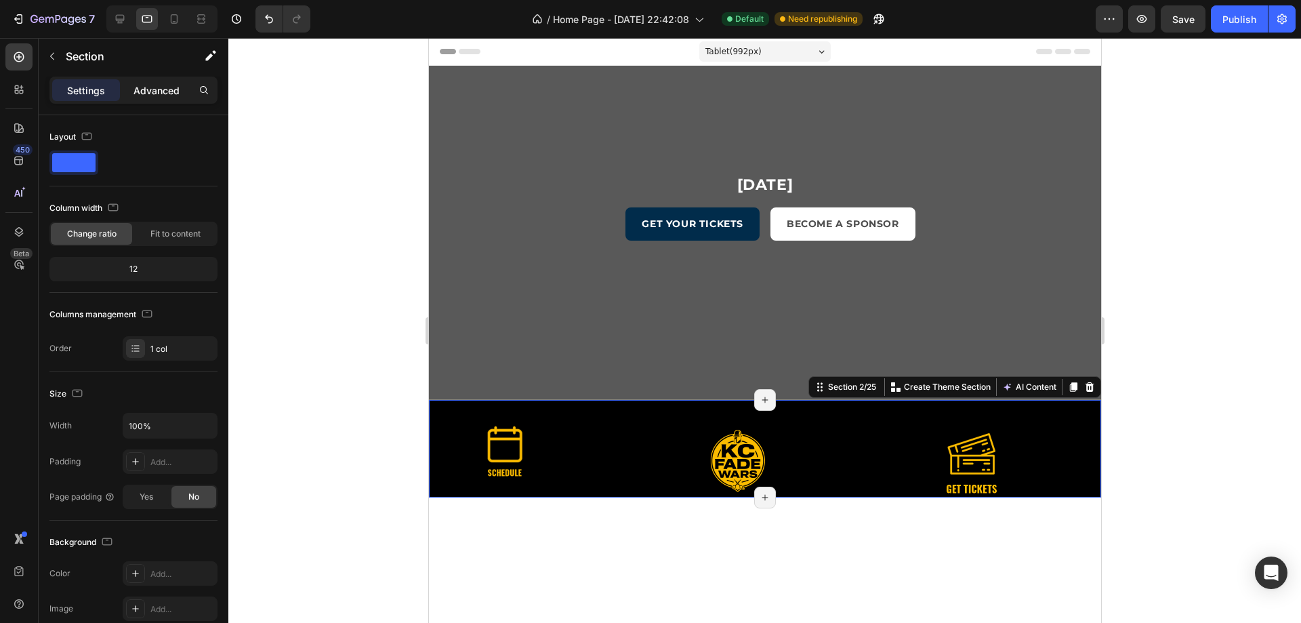
click at [156, 97] on div "Advanced" at bounding box center [157, 90] width 68 height 22
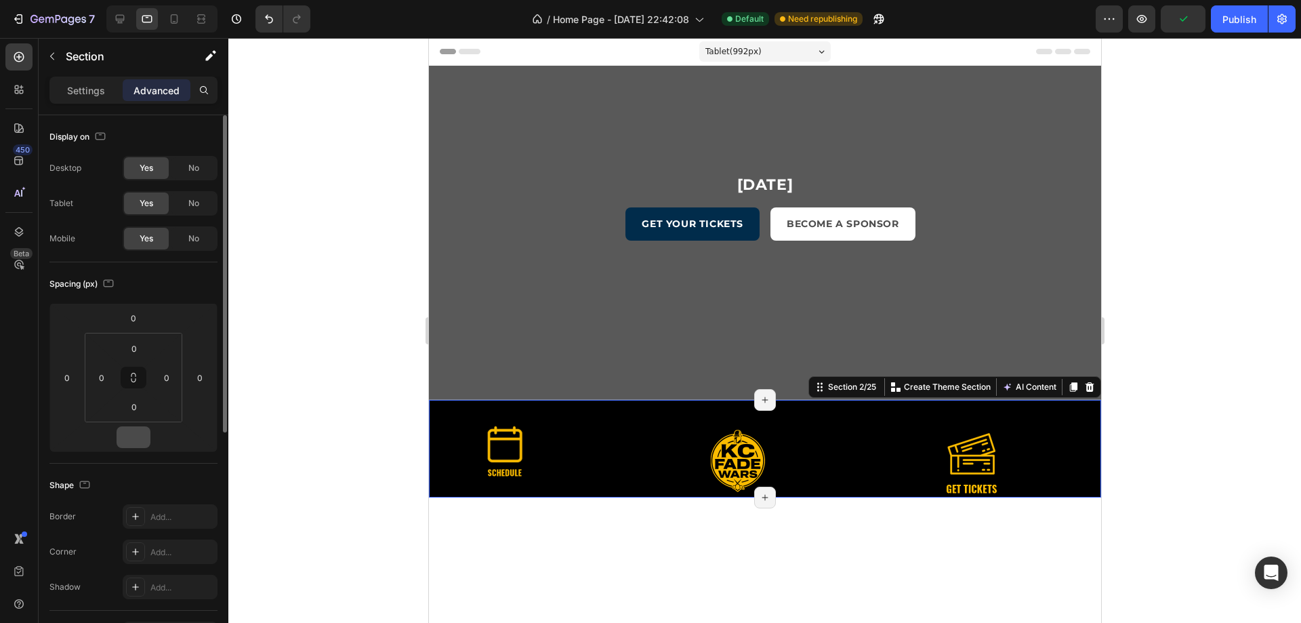
click at [134, 443] on input "number" at bounding box center [133, 437] width 27 height 20
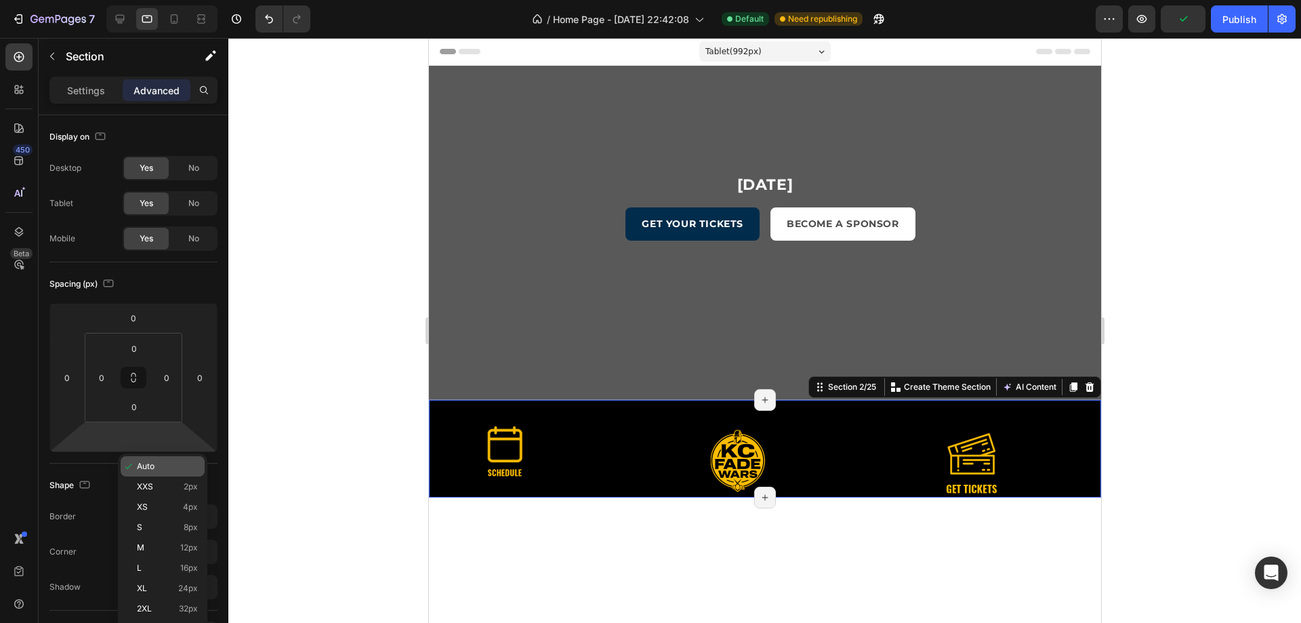
click at [149, 465] on span "Auto" at bounding box center [146, 465] width 18 height 9
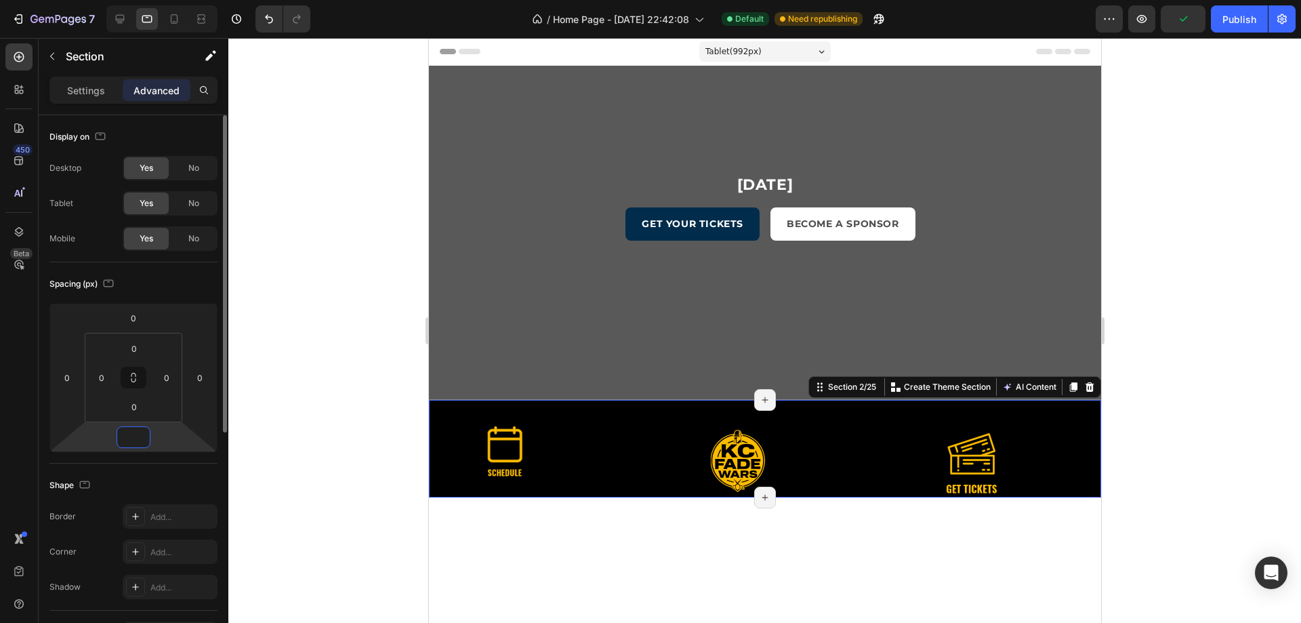
click at [139, 0] on html "7 / Home Page - Aug 17, 22:42:08 Default Need republishing Preview Publish 450 …" at bounding box center [650, 0] width 1301 height 0
click at [138, 442] on input "number" at bounding box center [133, 437] width 27 height 20
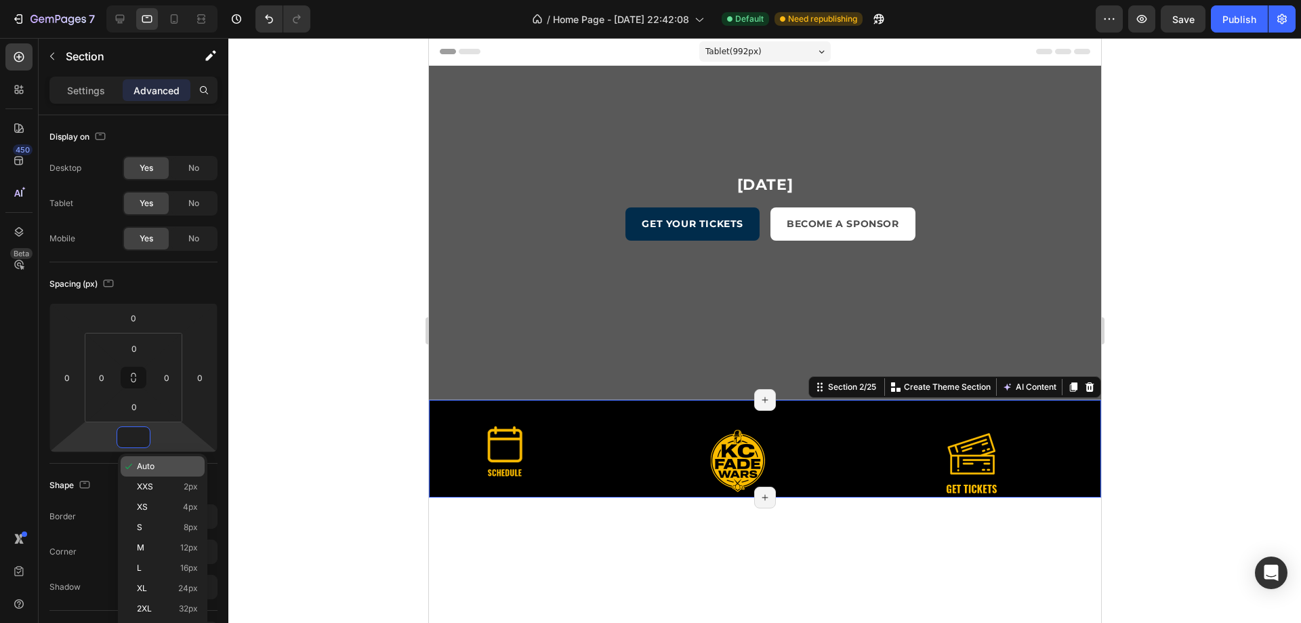
click at [148, 474] on div "Auto" at bounding box center [163, 466] width 84 height 20
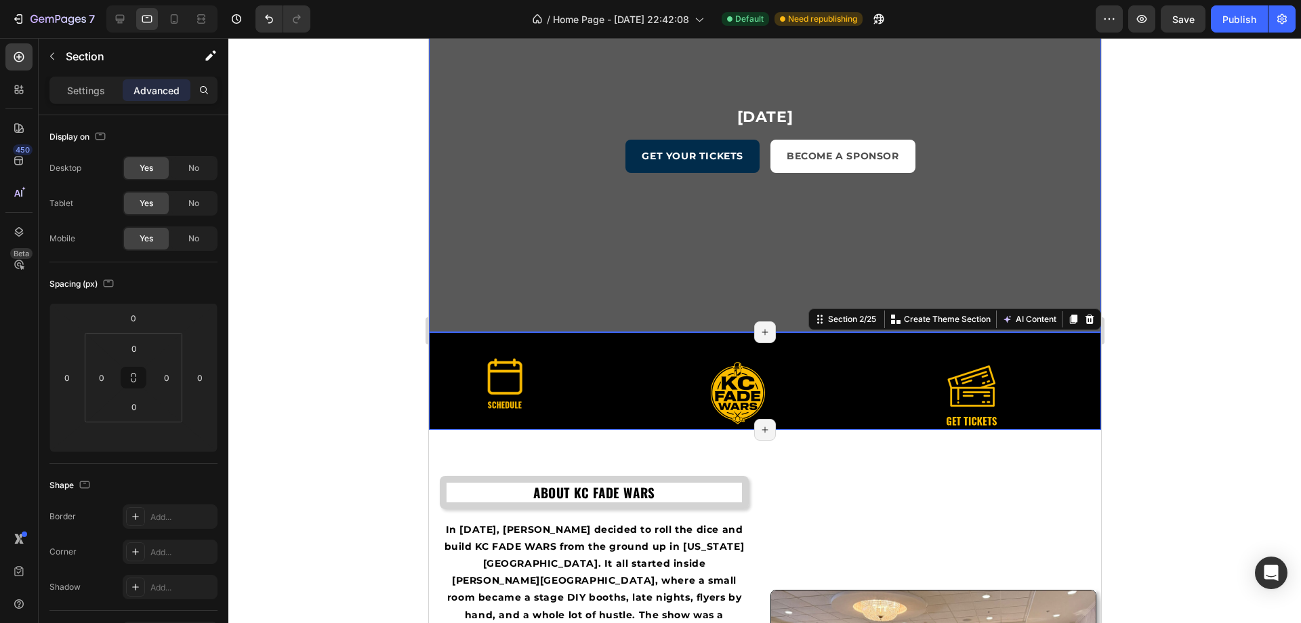
scroll to position [136, 0]
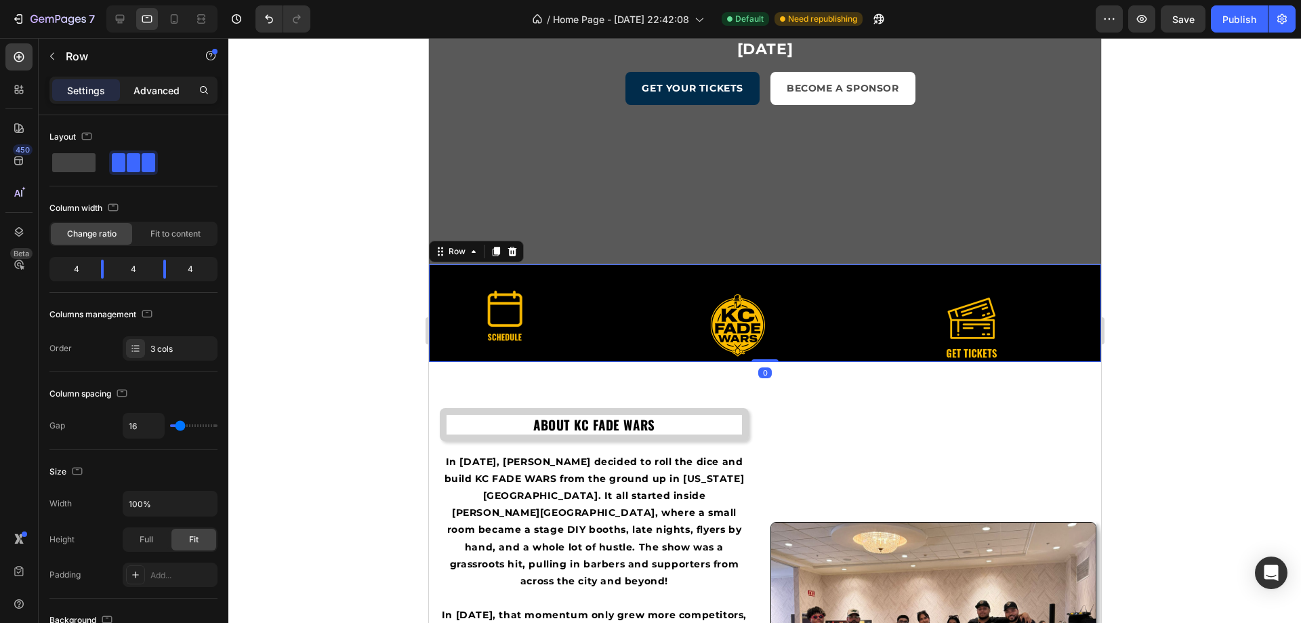
click at [187, 96] on div "Advanced" at bounding box center [157, 90] width 68 height 22
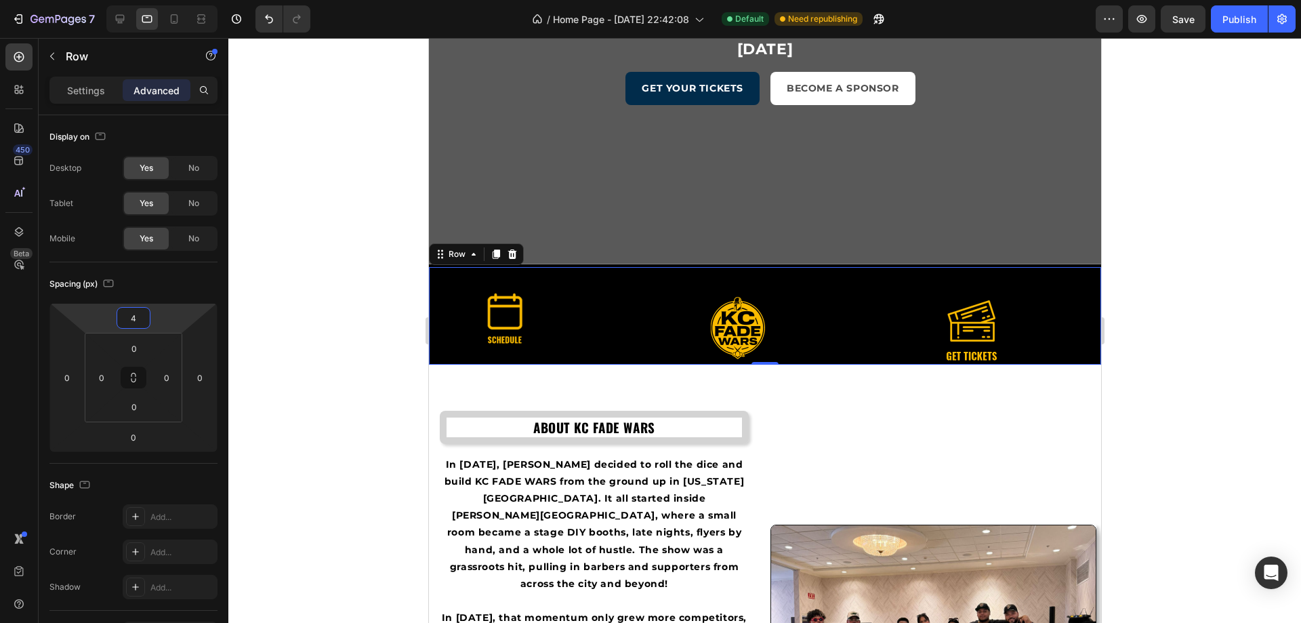
type input "2"
drag, startPoint x: 173, startPoint y: 316, endPoint x: 228, endPoint y: 314, distance: 55.6
click at [228, 0] on div "7 / Home Page - Aug 17, 22:42:08 Default Need republishing Preview Save Publish…" at bounding box center [650, 0] width 1301 height 0
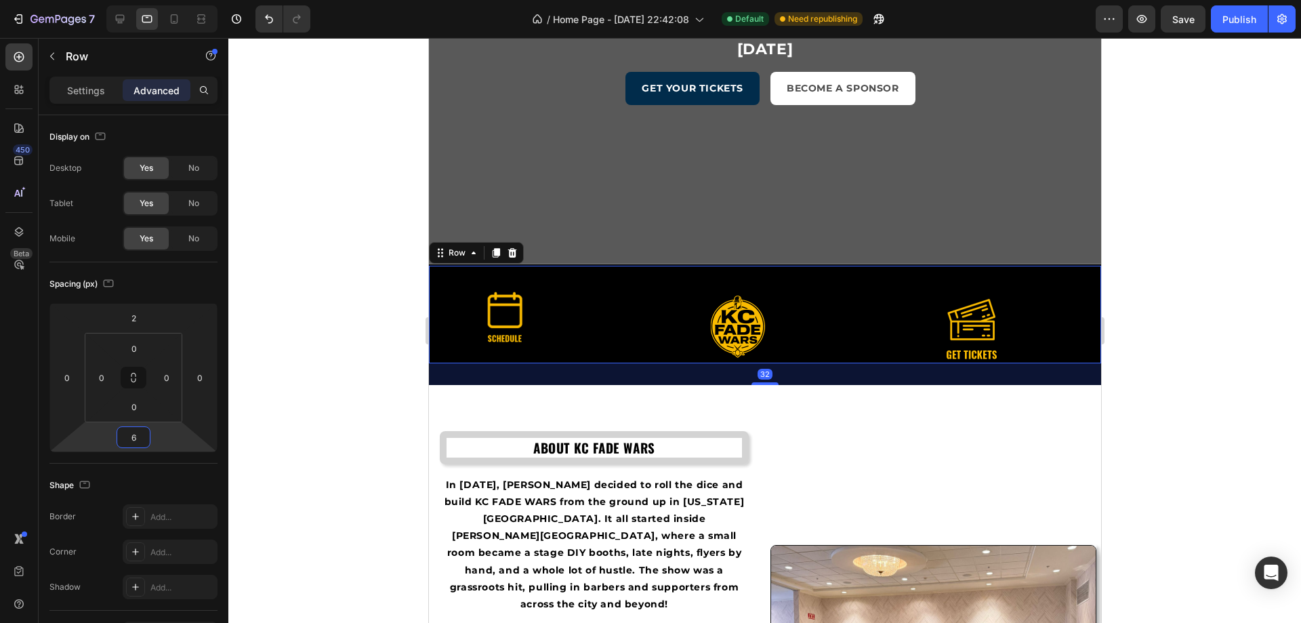
type input "4"
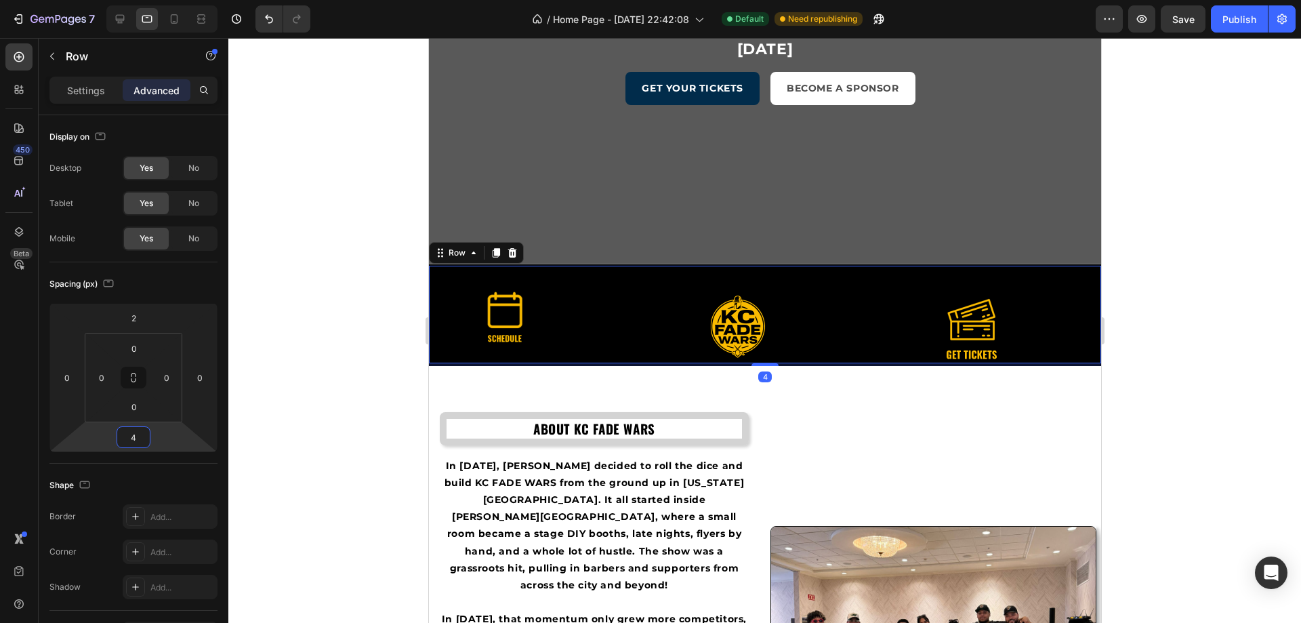
drag, startPoint x: 154, startPoint y: 429, endPoint x: 251, endPoint y: 428, distance: 96.2
click at [251, 0] on div "7 / Home Page - Aug 17, 22:42:08 Default Need republishing Preview Save Publish…" at bounding box center [650, 0] width 1301 height 0
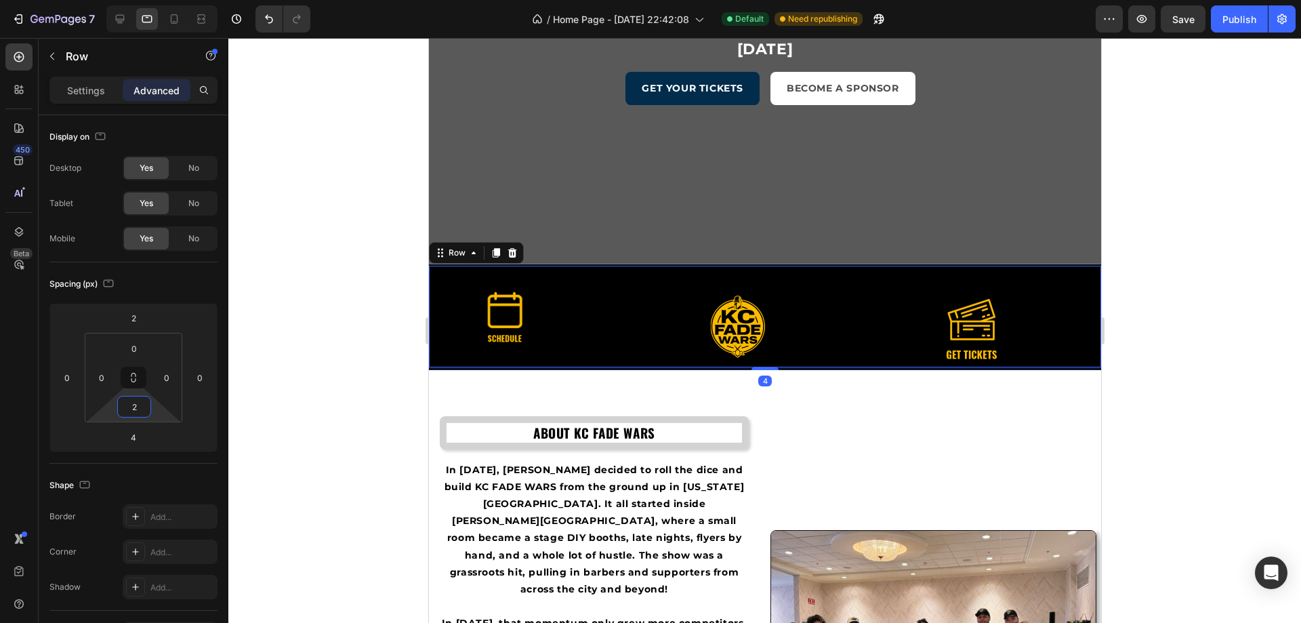
type input "0"
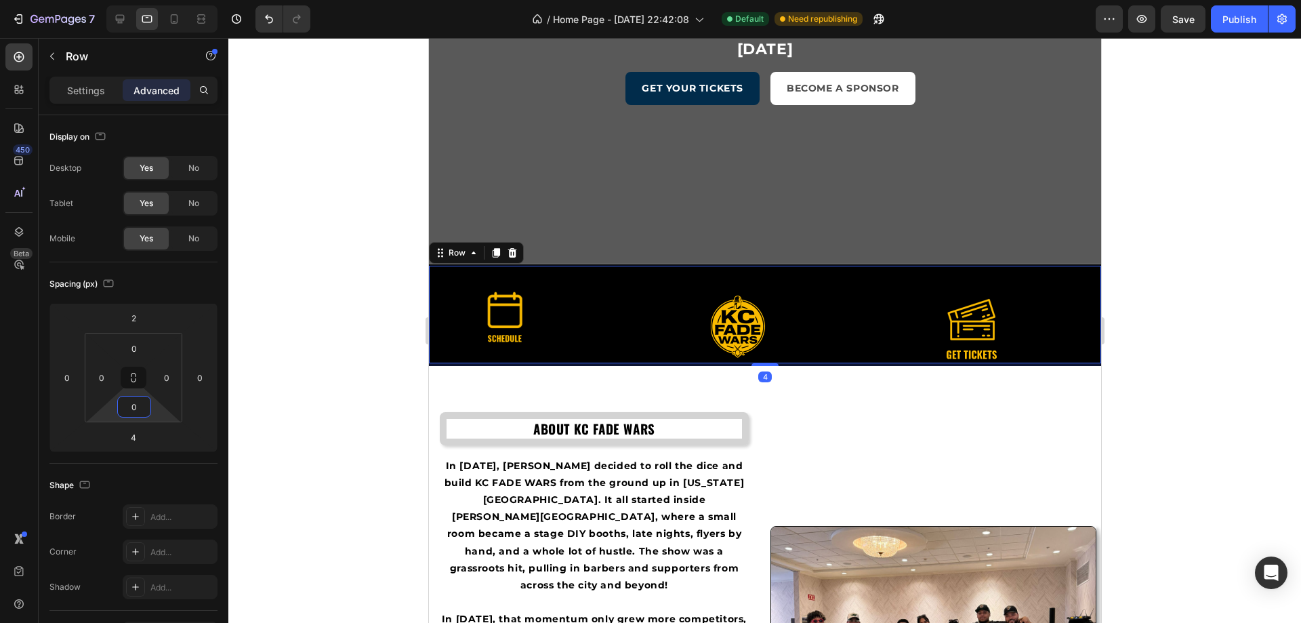
drag, startPoint x: 156, startPoint y: 414, endPoint x: 198, endPoint y: 415, distance: 42.0
click at [198, 0] on html "7 / Home Page - Aug 17, 22:42:08 Default Need republishing Preview Save Publish…" at bounding box center [650, 0] width 1301 height 0
click at [154, 0] on html "7 / Home Page - Aug 17, 22:42:08 Default Need republishing Preview Save Publish…" at bounding box center [650, 0] width 1301 height 0
click at [136, 318] on input "2" at bounding box center [133, 318] width 27 height 20
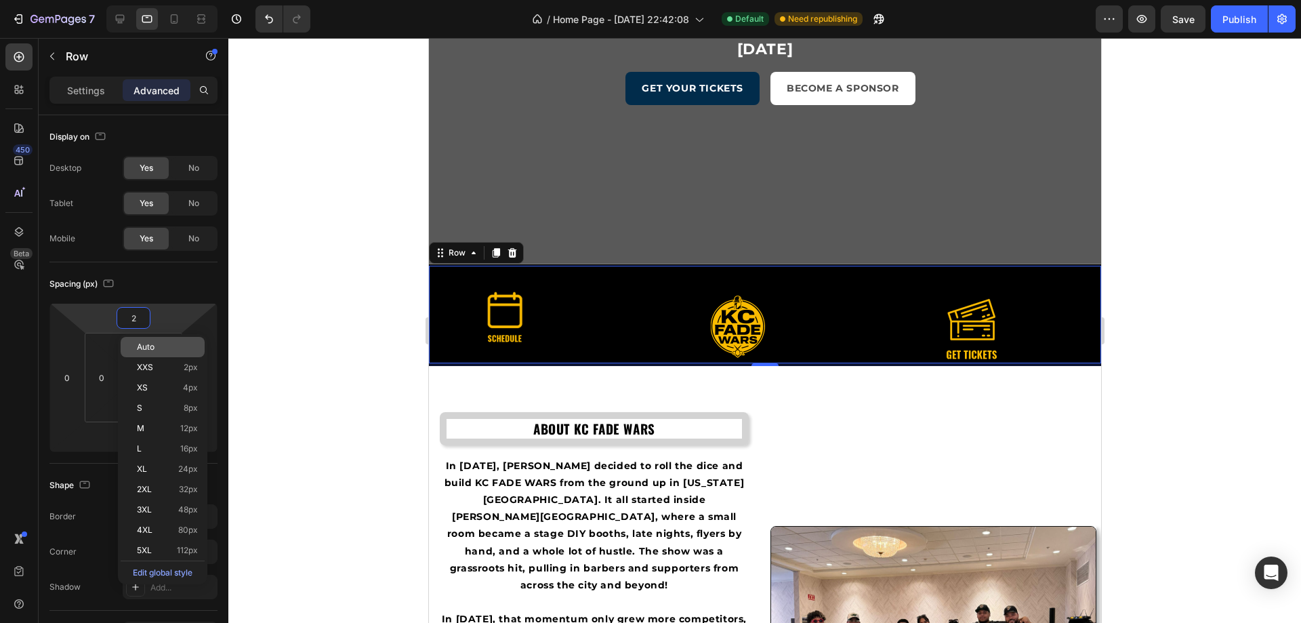
click at [155, 350] on p "Auto" at bounding box center [167, 346] width 61 height 9
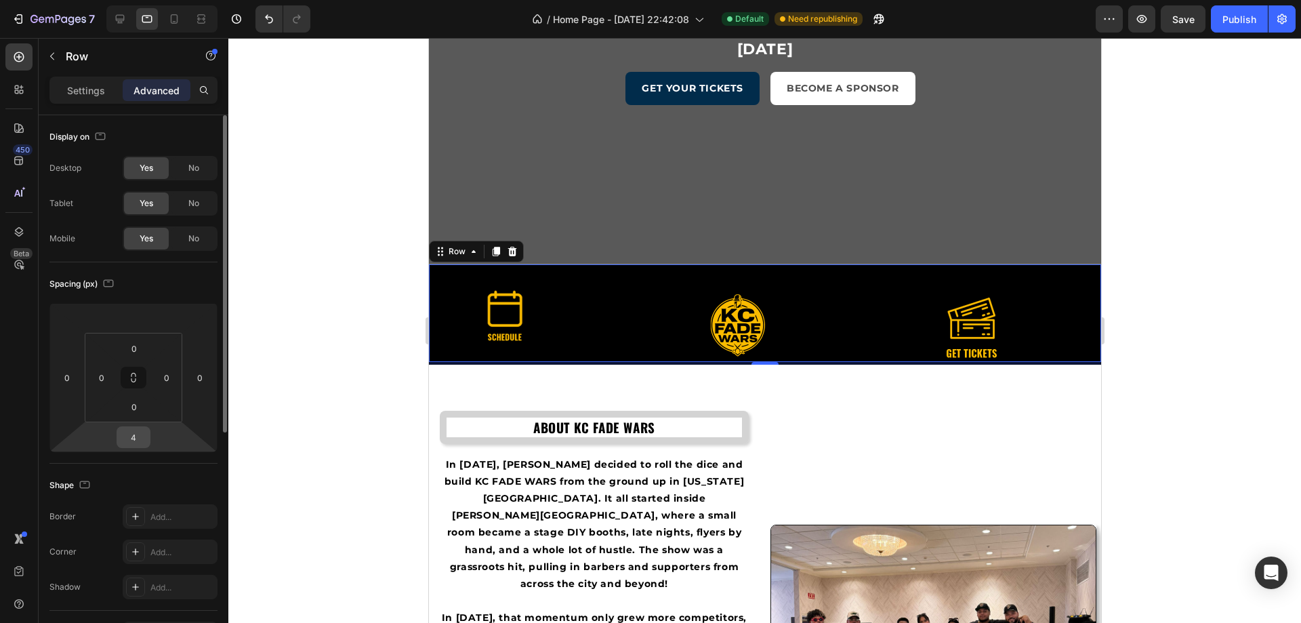
click at [136, 432] on input "4" at bounding box center [133, 437] width 27 height 20
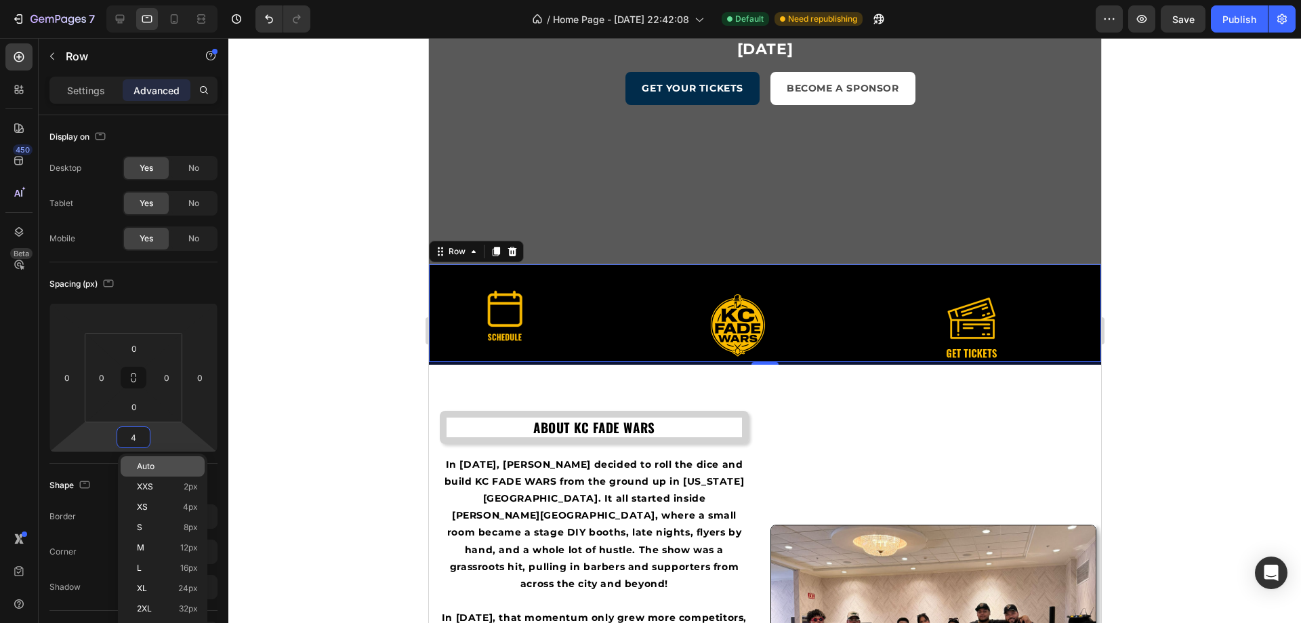
click at [152, 467] on span "Auto" at bounding box center [146, 465] width 18 height 9
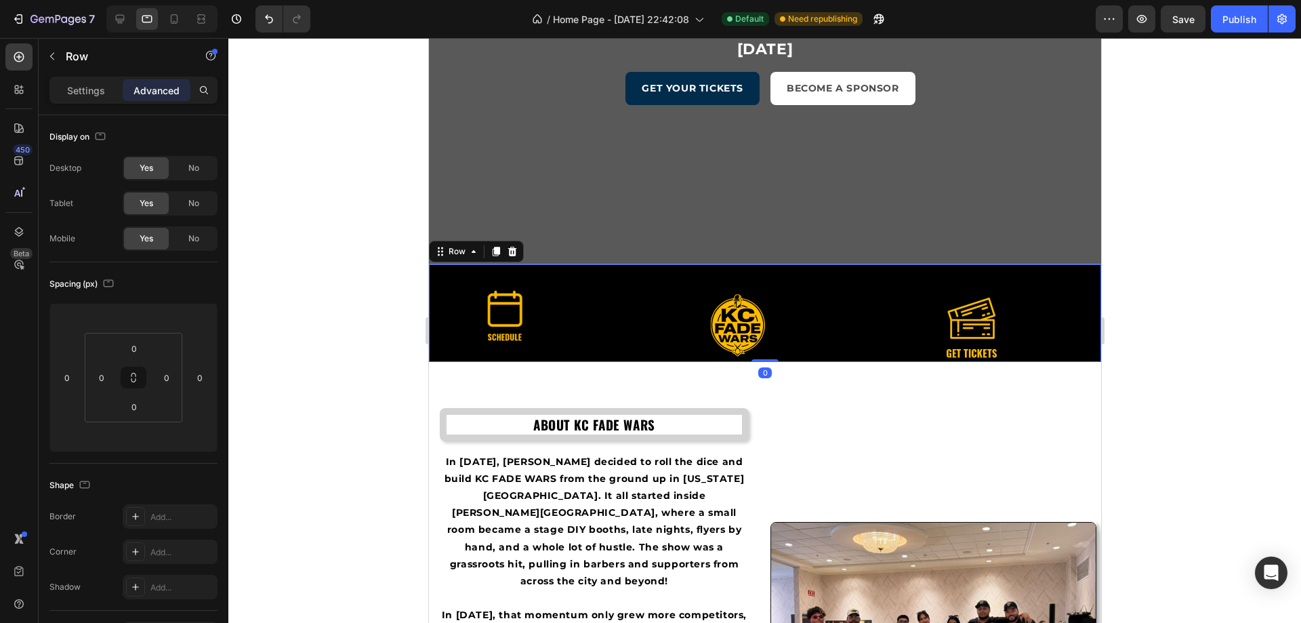
click at [434, 283] on div "Image" at bounding box center [536, 313] width 217 height 98
click at [97, 87] on p "Settings" at bounding box center [86, 90] width 38 height 14
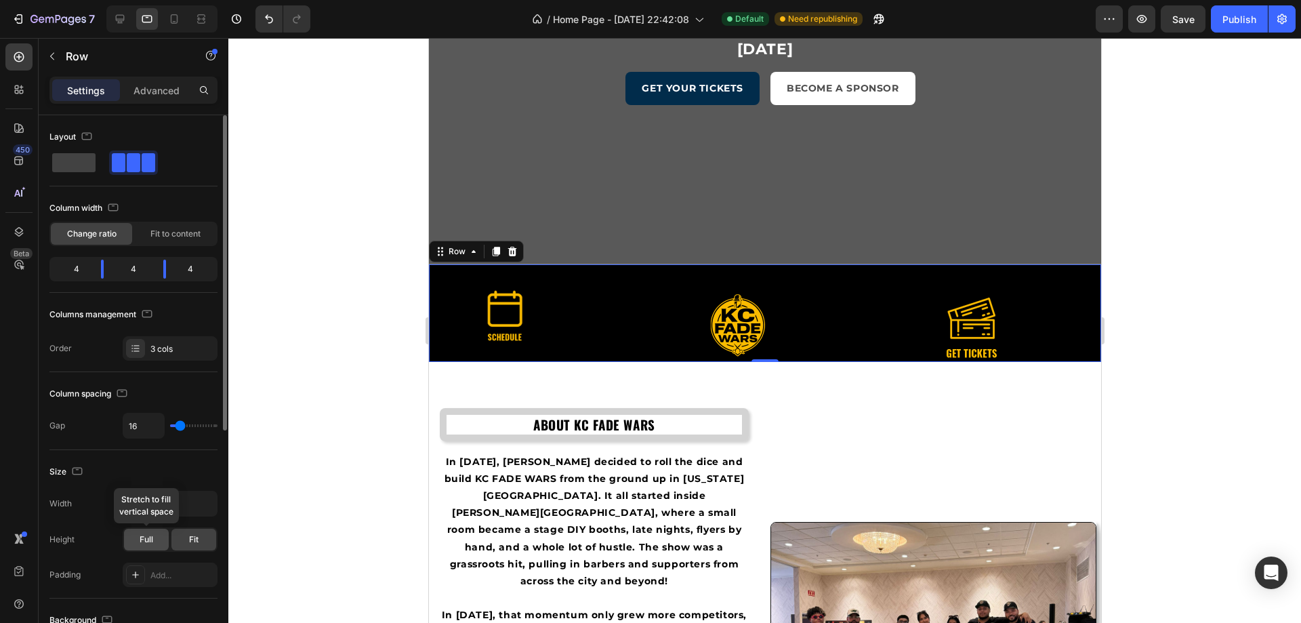
click at [136, 536] on div "Full" at bounding box center [146, 540] width 45 height 22
click at [202, 531] on div "Fit" at bounding box center [193, 540] width 45 height 22
click at [175, 571] on div "Add..." at bounding box center [170, 574] width 95 height 24
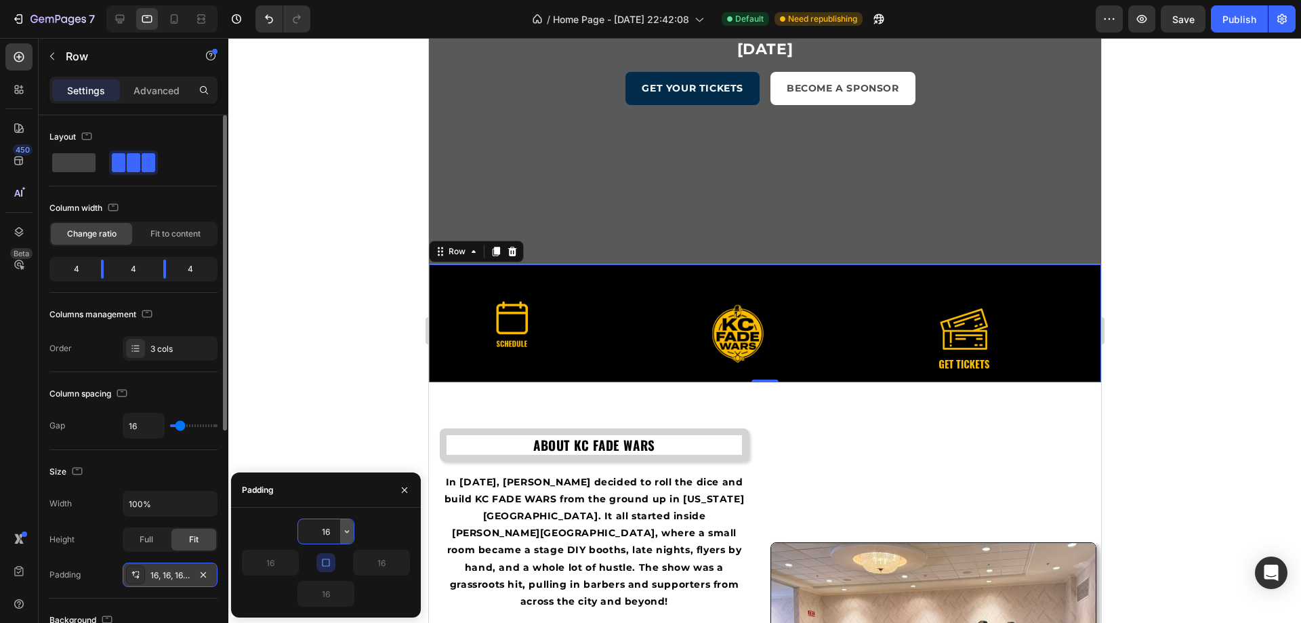
click at [344, 535] on icon "button" at bounding box center [347, 531] width 11 height 11
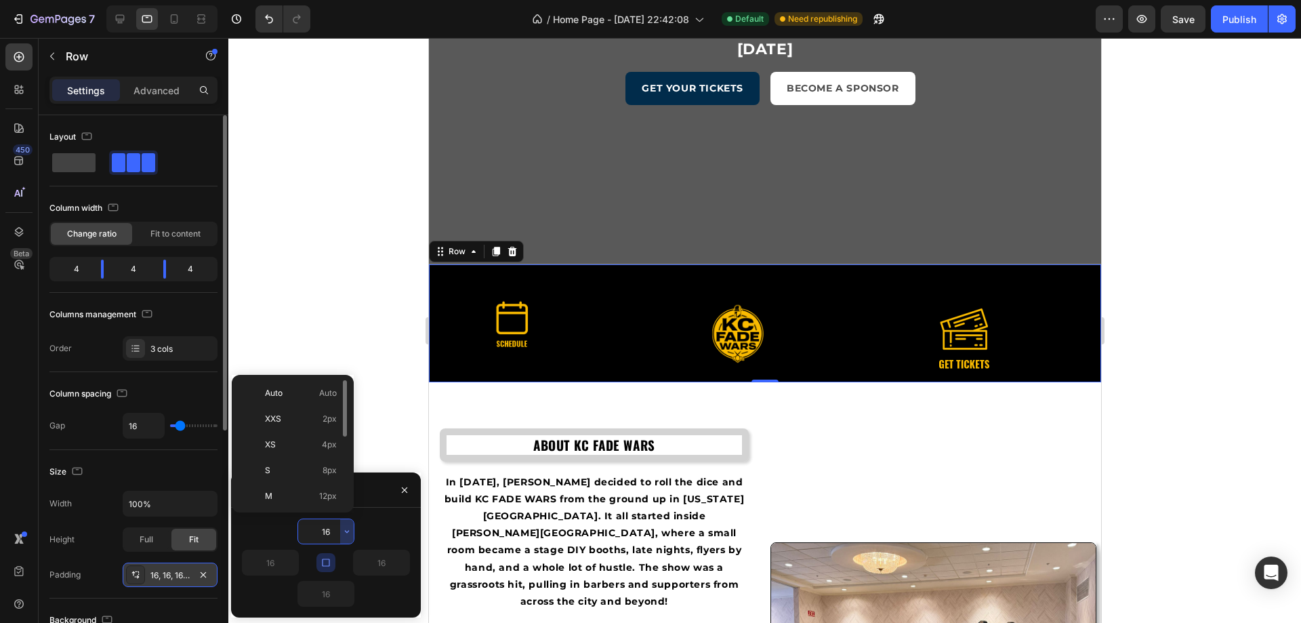
scroll to position [157, 0]
click at [311, 501] on div "5XL 112px" at bounding box center [290, 494] width 106 height 26
type input "112"
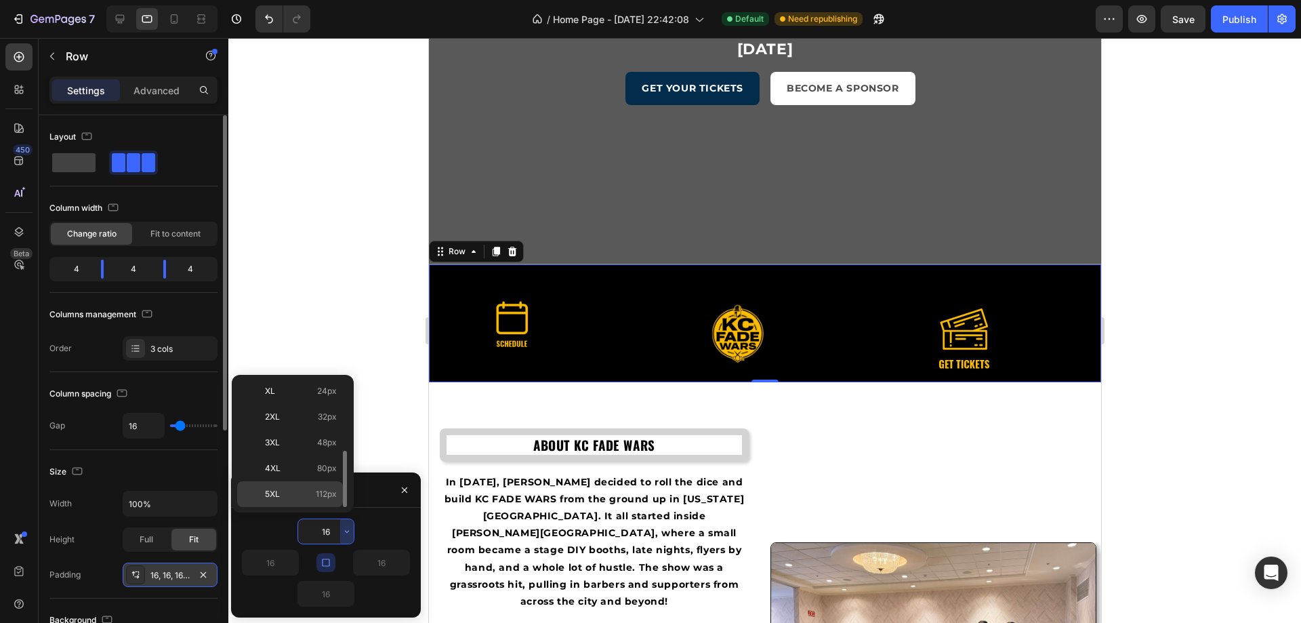
type input "112"
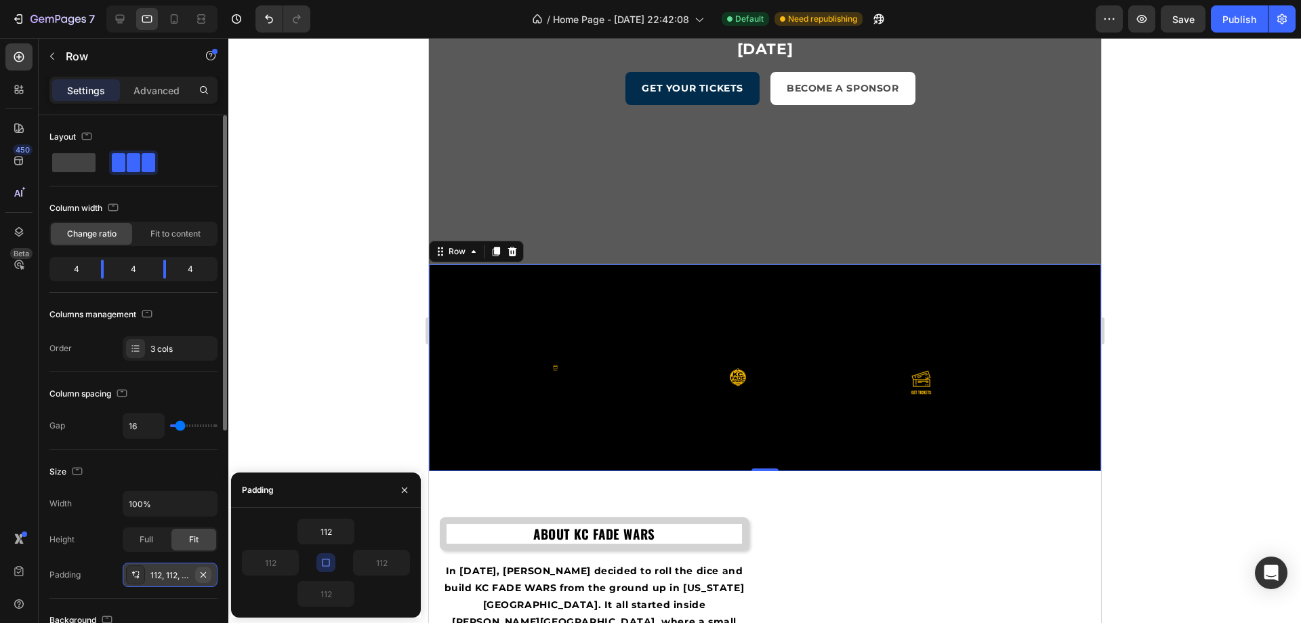
click at [205, 572] on icon "button" at bounding box center [203, 573] width 5 height 5
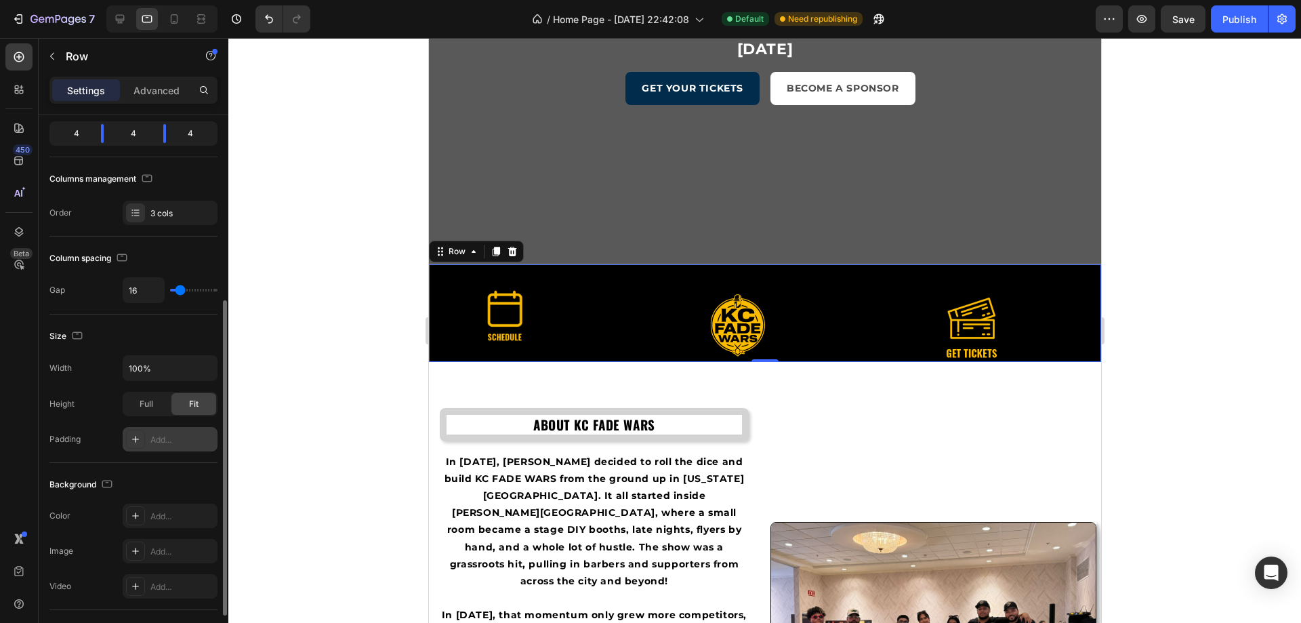
scroll to position [203, 0]
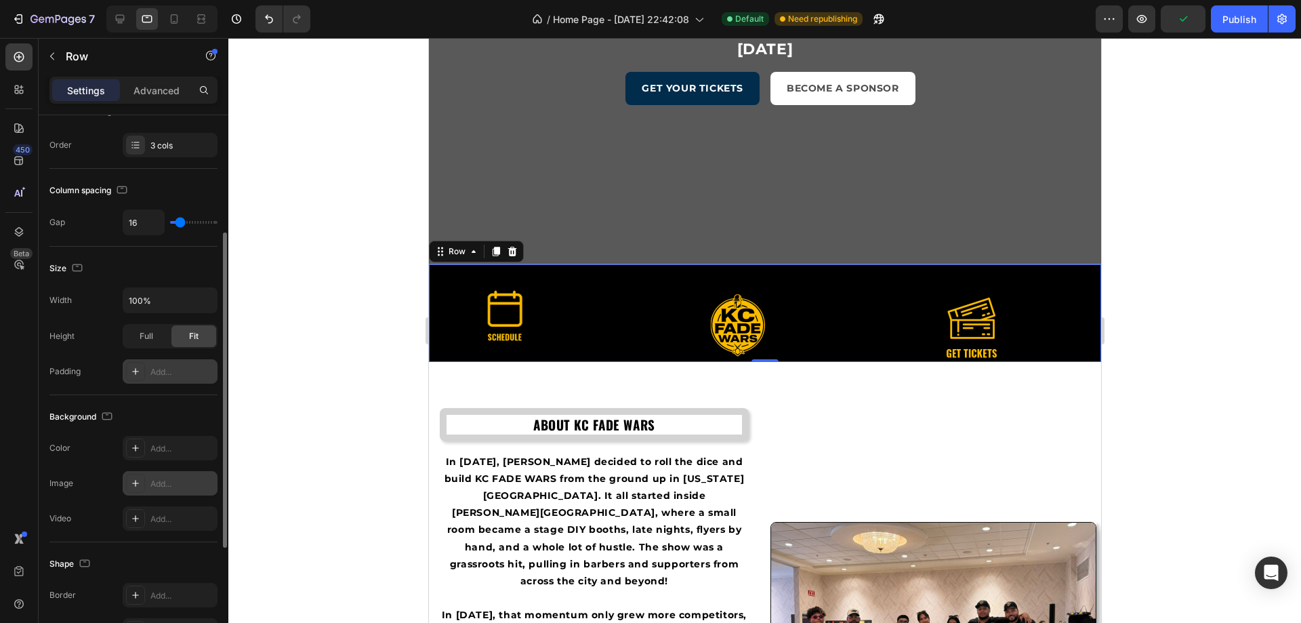
click at [171, 492] on div "Add..." at bounding box center [170, 483] width 95 height 24
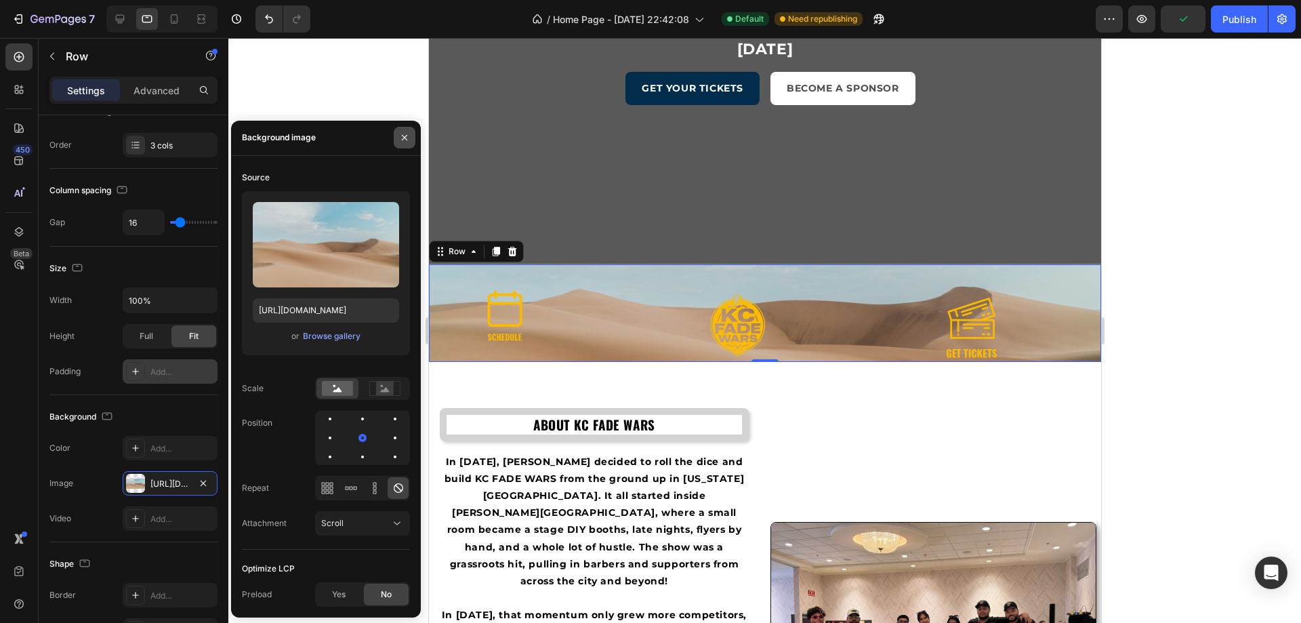
click at [405, 141] on icon "button" at bounding box center [404, 137] width 11 height 11
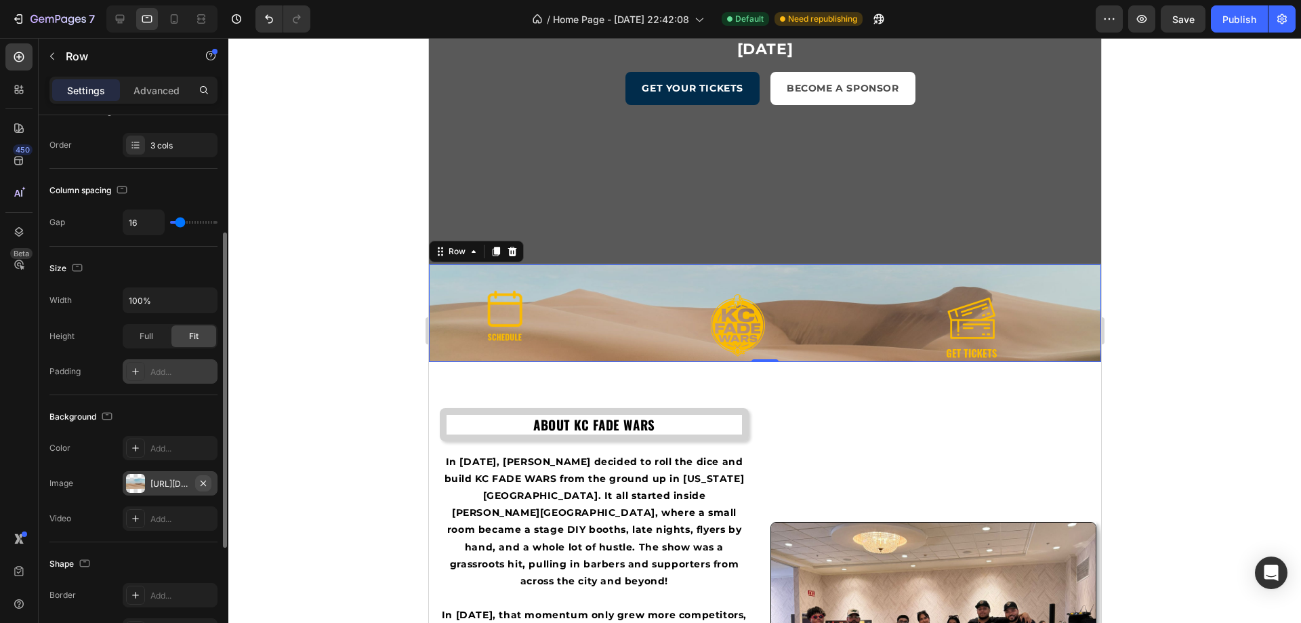
click at [203, 483] on icon "button" at bounding box center [203, 482] width 5 height 5
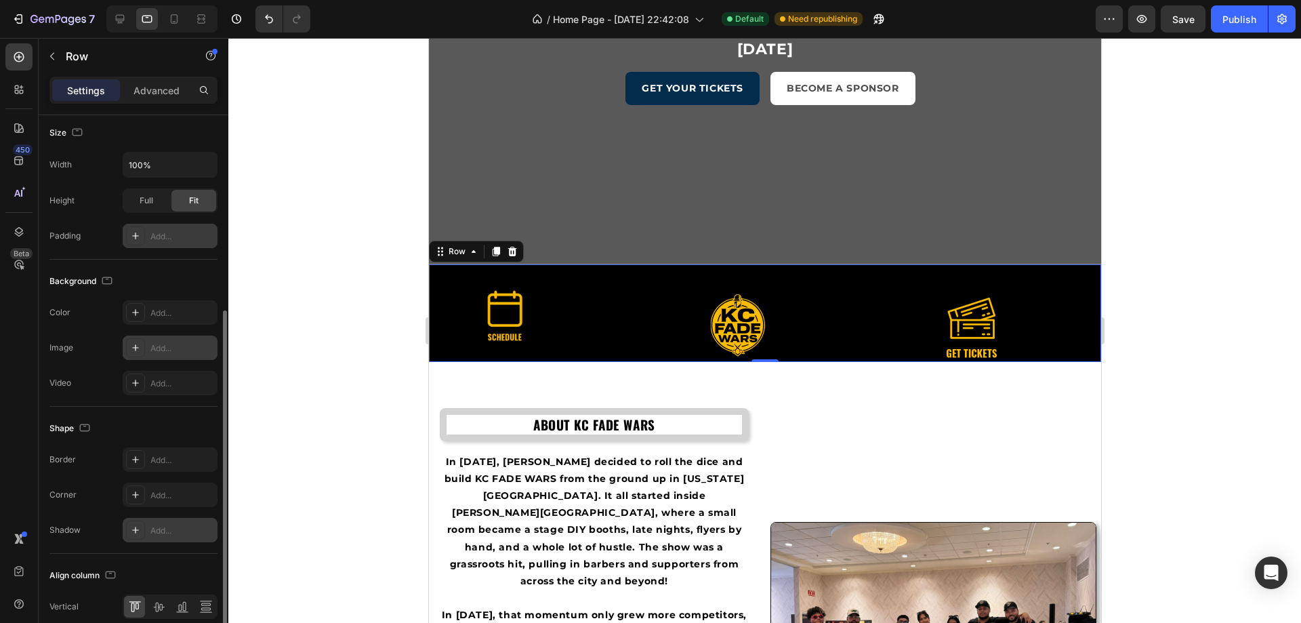
scroll to position [400, 0]
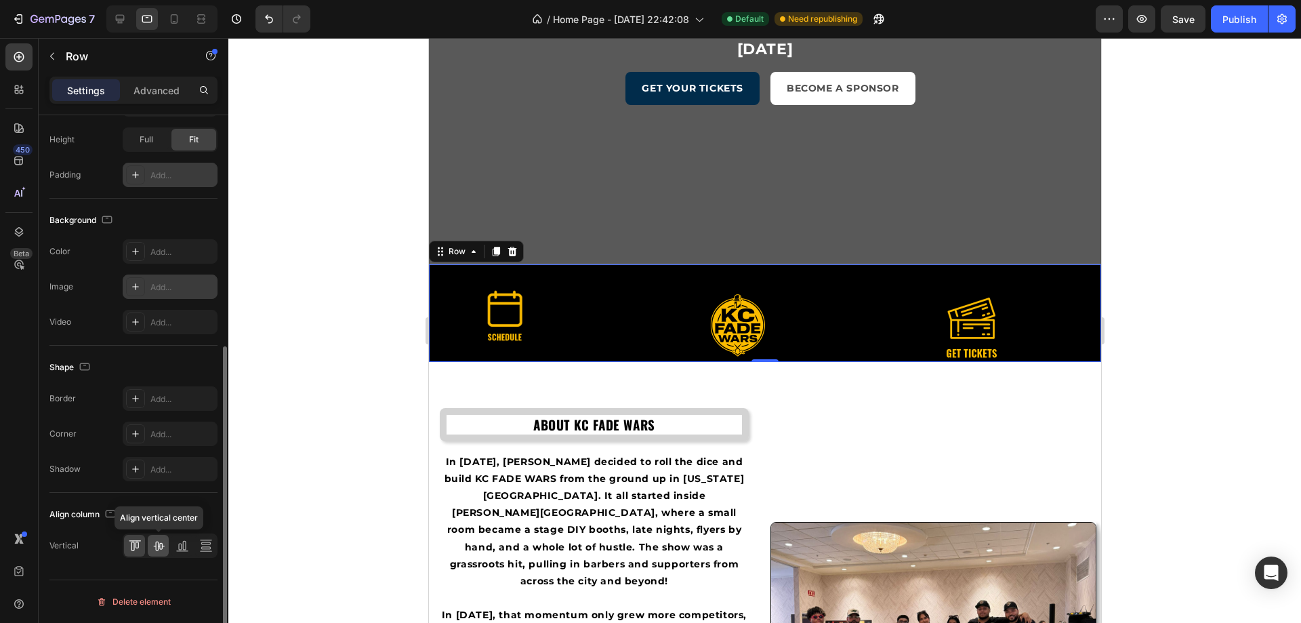
click at [161, 547] on icon at bounding box center [158, 545] width 11 height 9
click at [180, 547] on icon at bounding box center [182, 546] width 14 height 14
click at [158, 541] on icon at bounding box center [159, 546] width 14 height 14
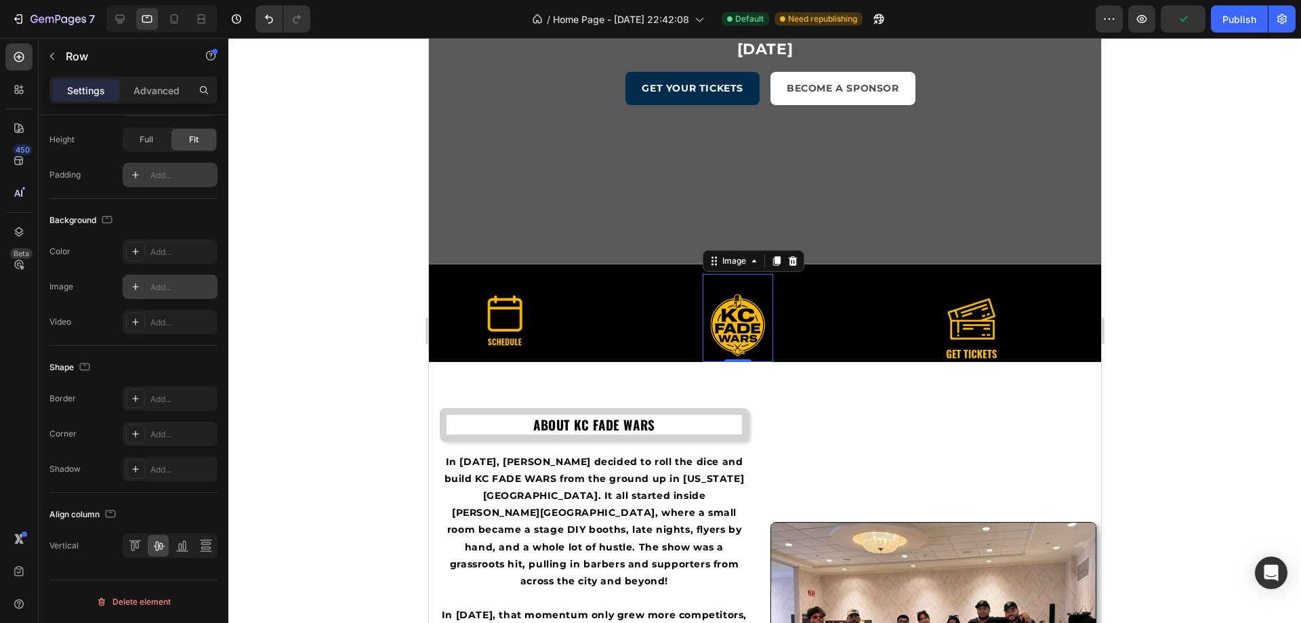
click at [743, 320] on img at bounding box center [737, 325] width 68 height 68
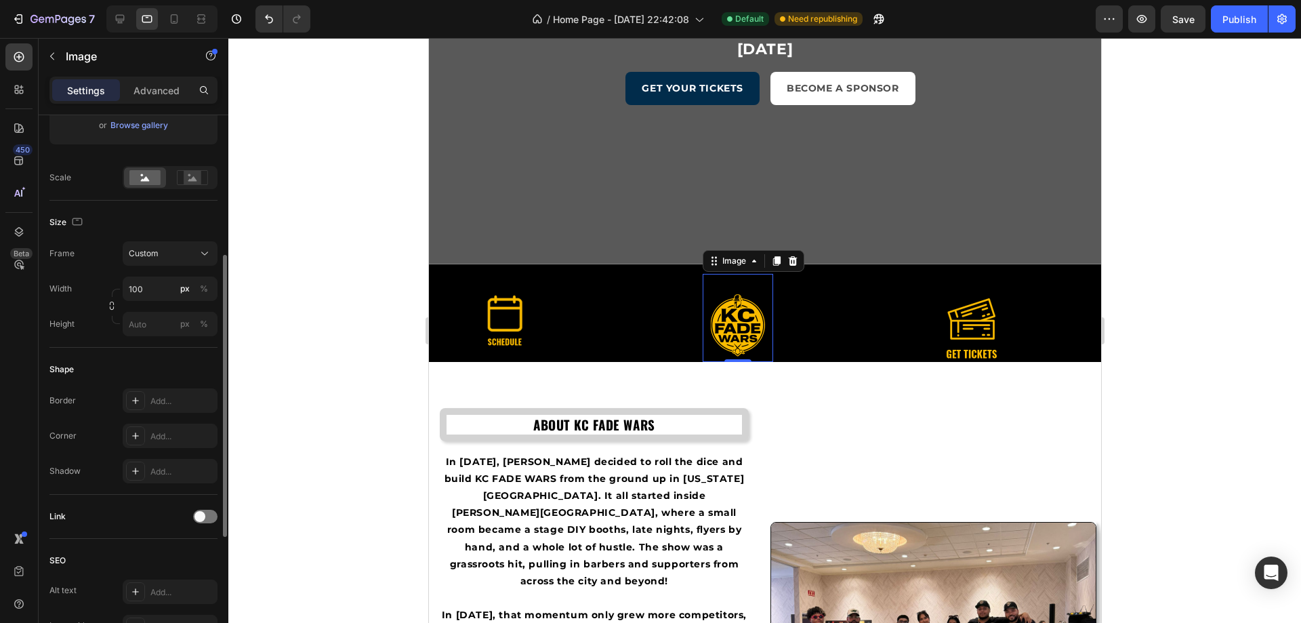
scroll to position [511, 0]
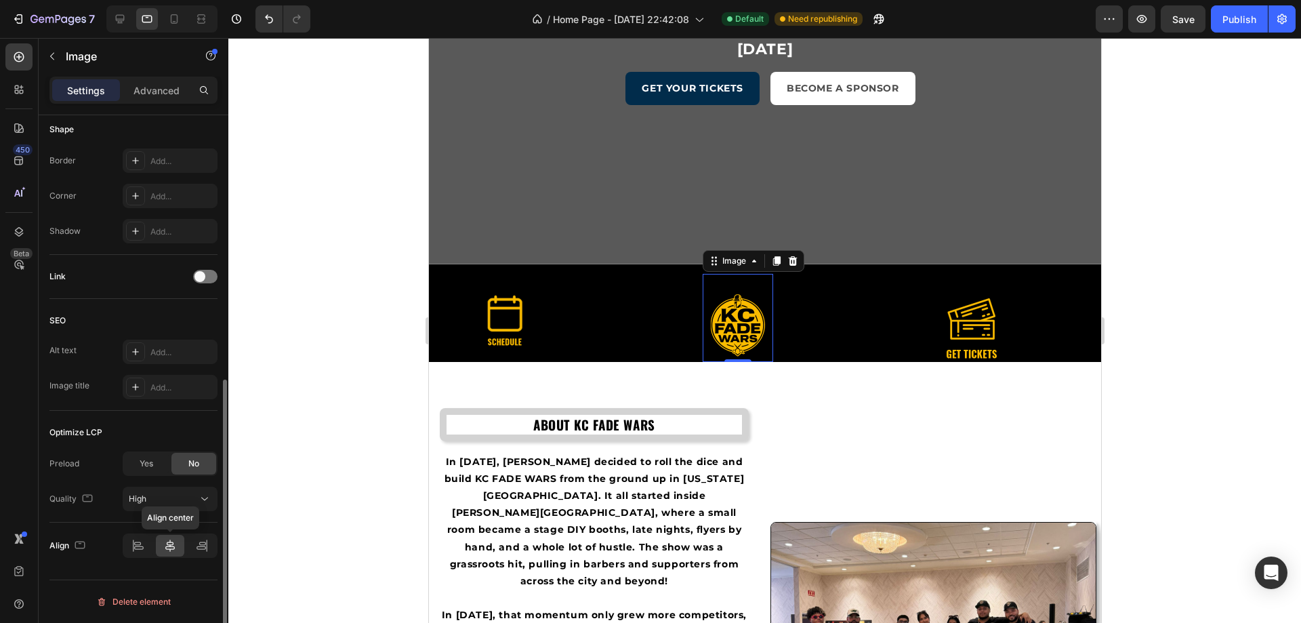
click at [169, 546] on icon at bounding box center [170, 546] width 14 height 14
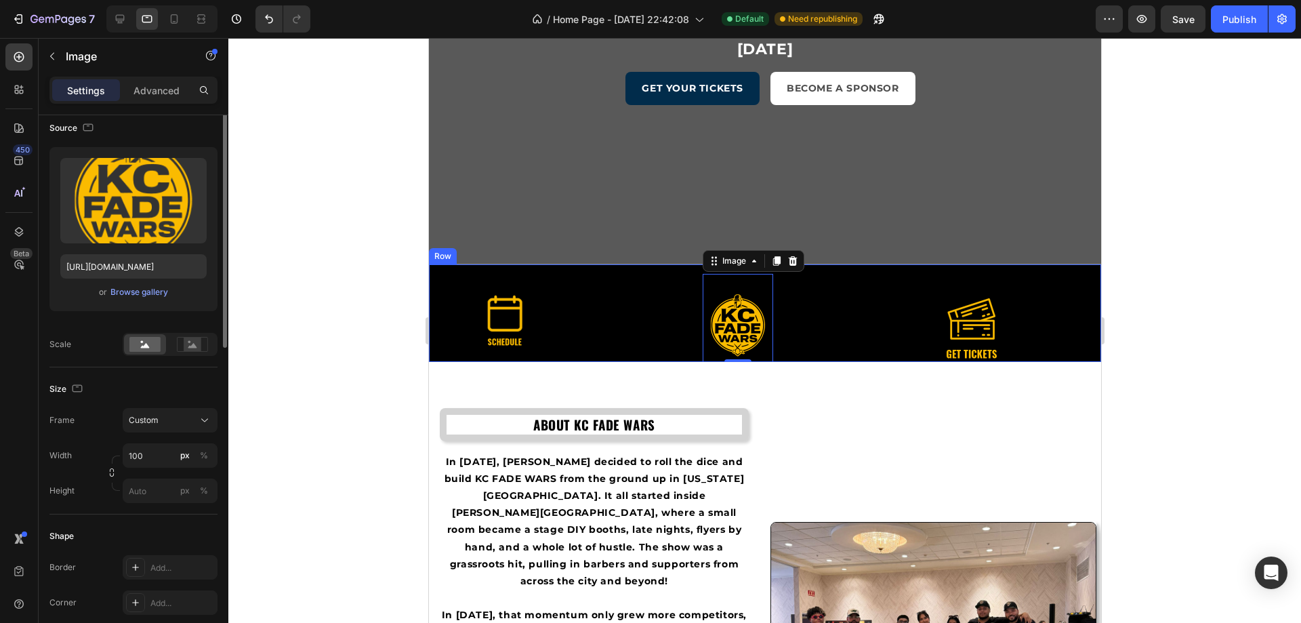
scroll to position [37, 0]
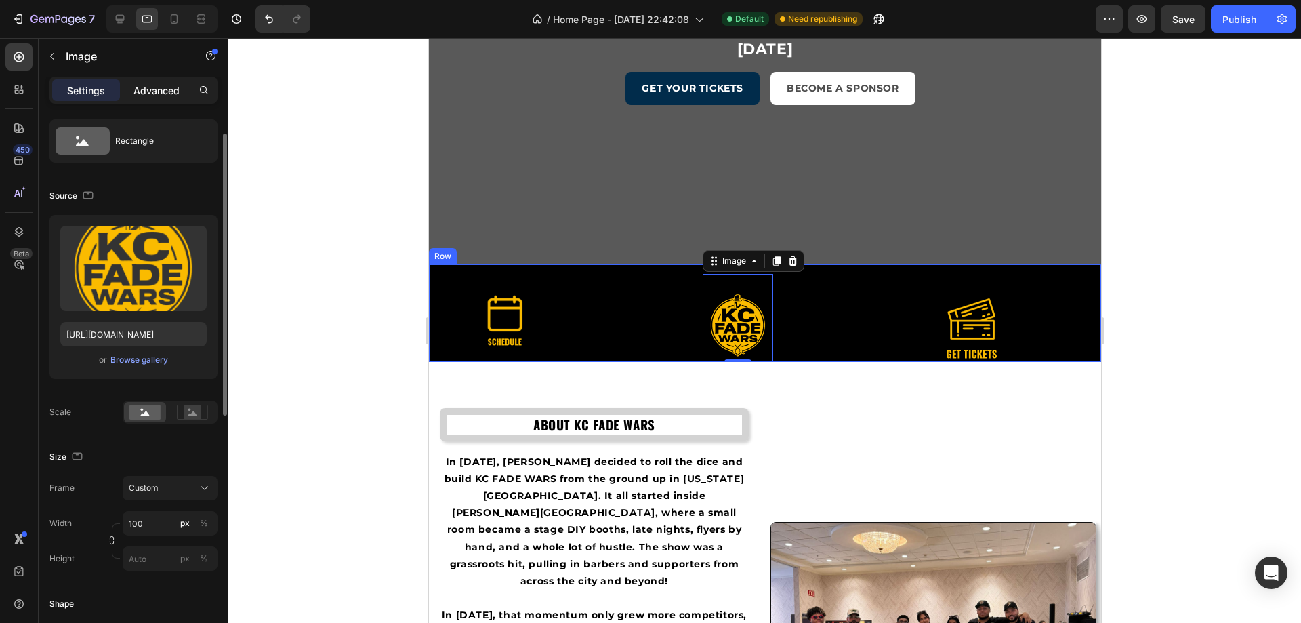
click at [168, 89] on p "Advanced" at bounding box center [156, 90] width 46 height 14
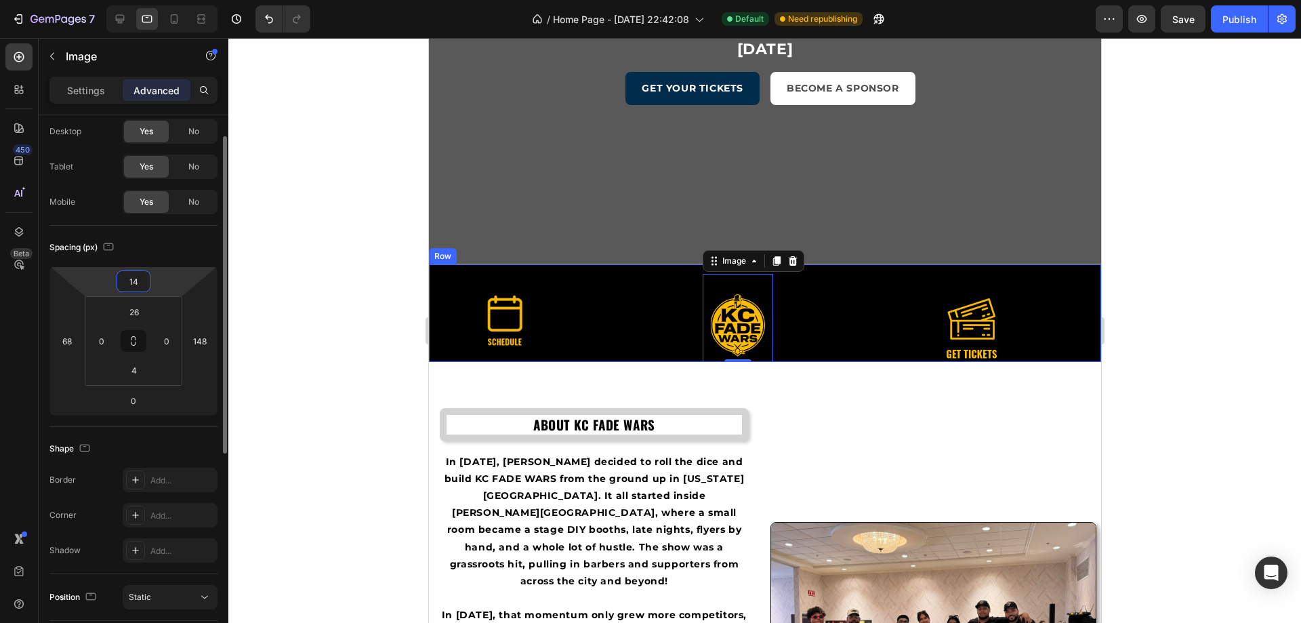
click at [137, 278] on input "14" at bounding box center [133, 281] width 27 height 20
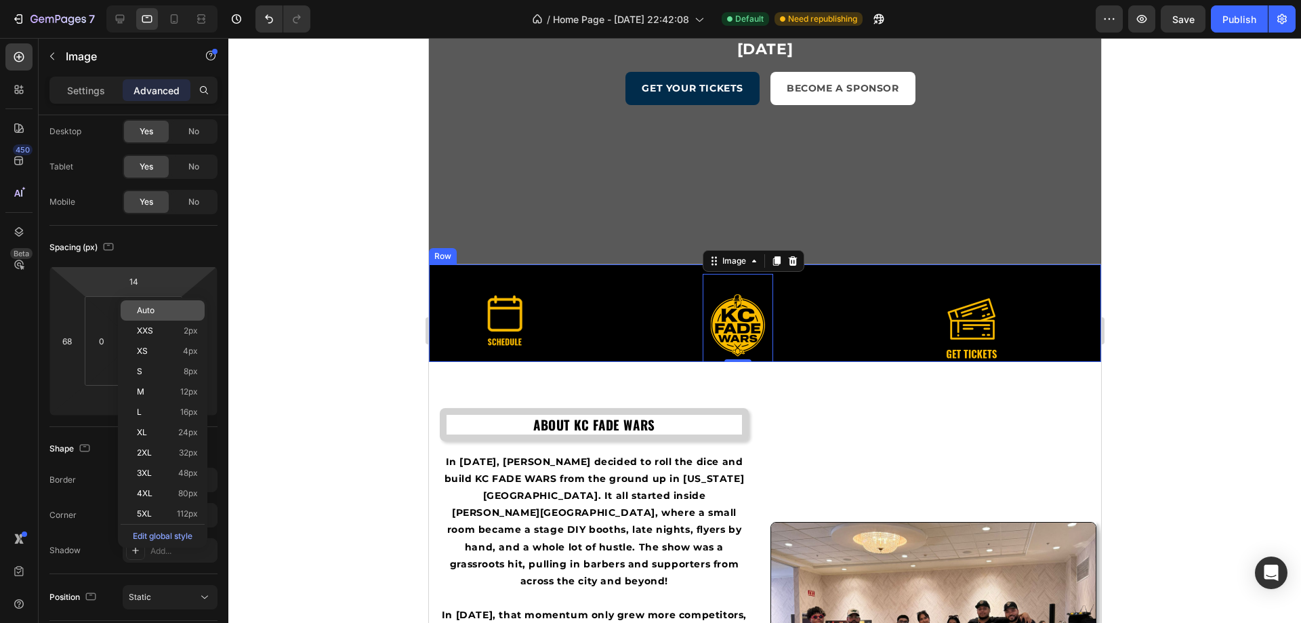
click at [144, 317] on div "Auto" at bounding box center [163, 310] width 84 height 20
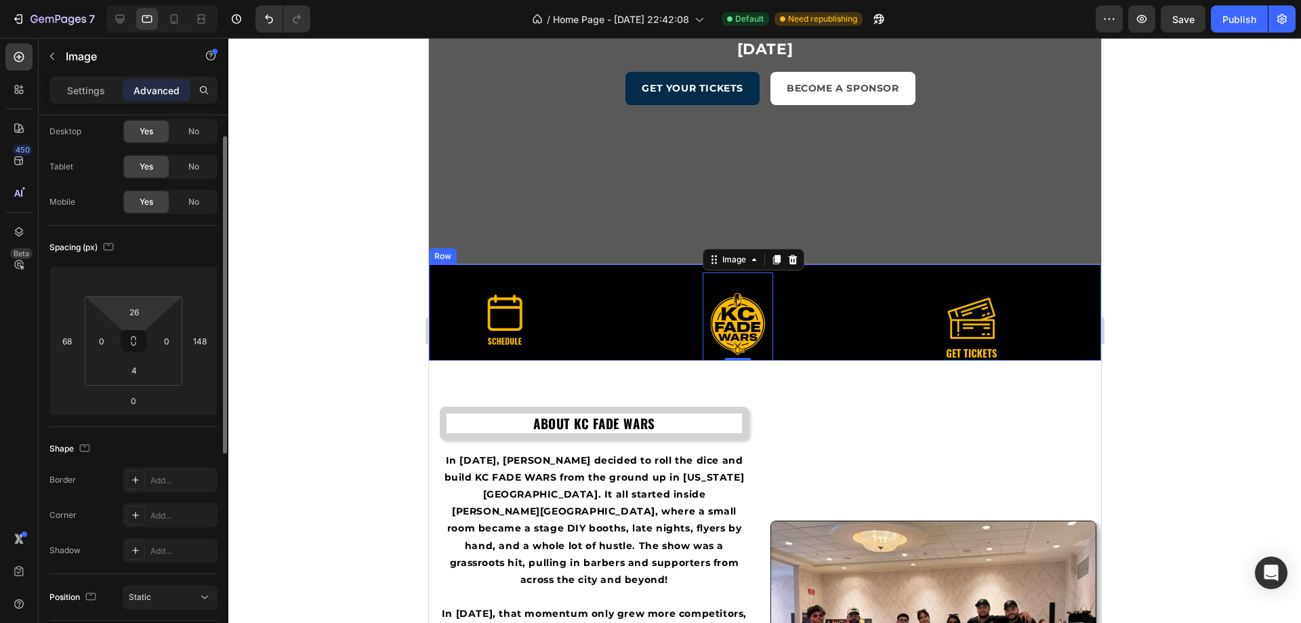
click at [129, 0] on html "7 / Home Page - Aug 17, 22:42:08 Default Need republishing Preview Save Publish…" at bounding box center [650, 0] width 1301 height 0
click at [139, 311] on input "26" at bounding box center [134, 312] width 27 height 20
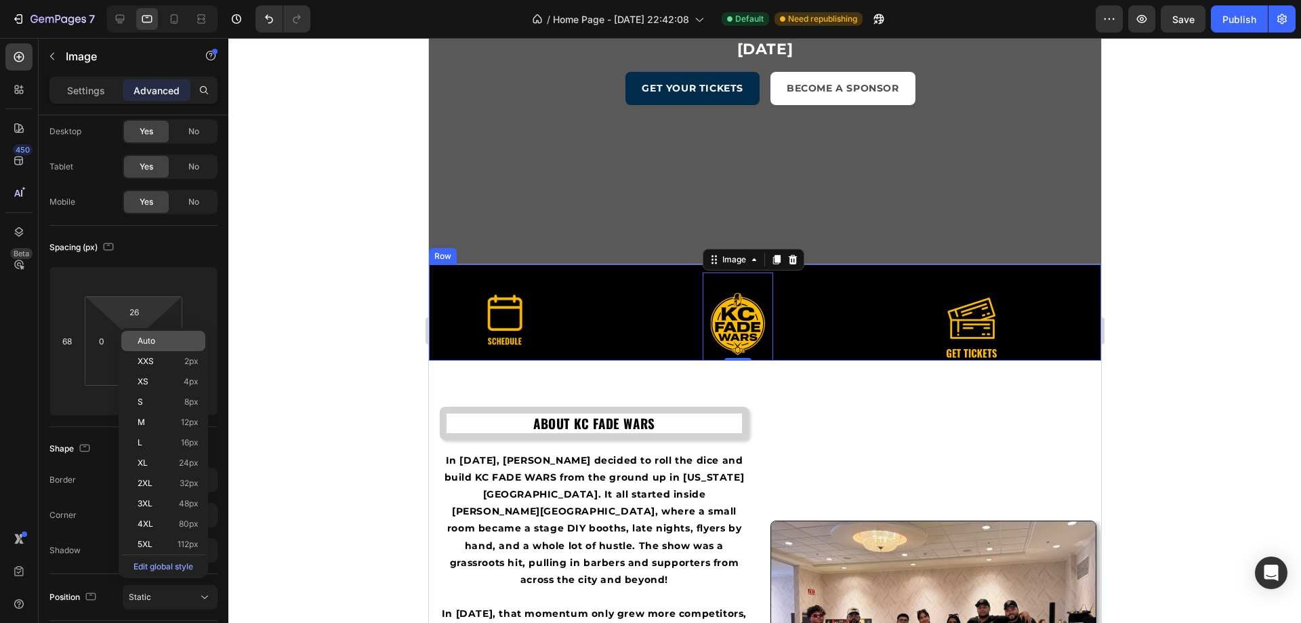
click at [145, 337] on span "Auto" at bounding box center [147, 340] width 18 height 9
type input "Auto"
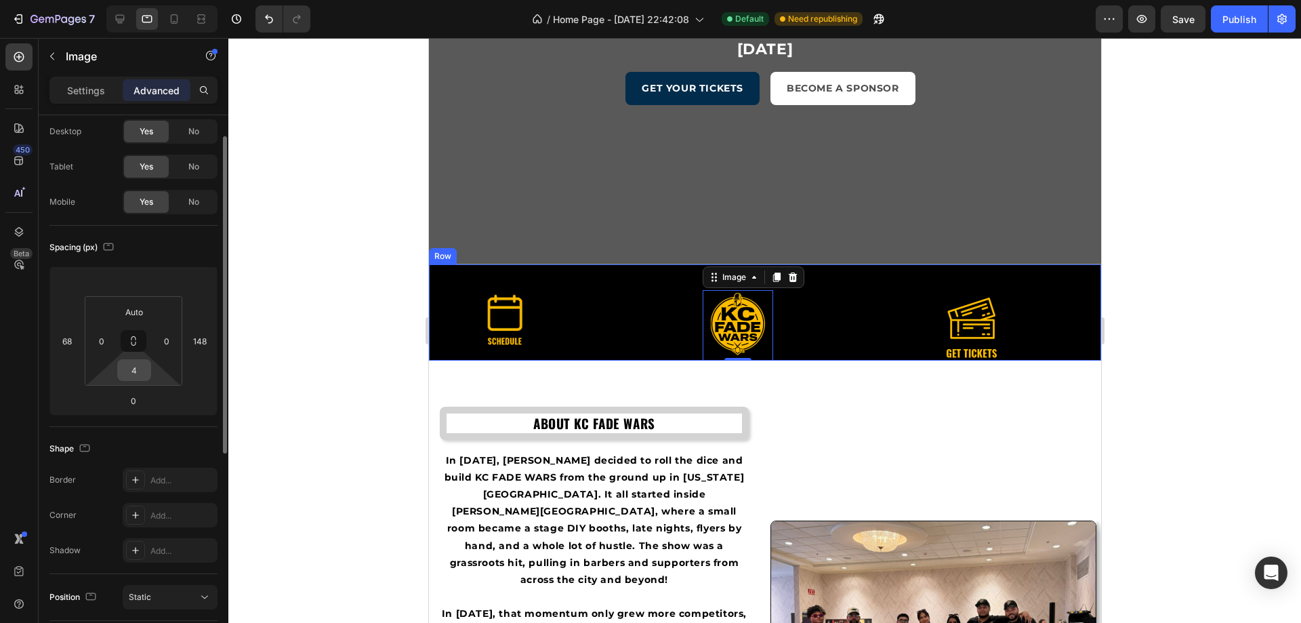
click at [131, 377] on input "4" at bounding box center [134, 370] width 27 height 20
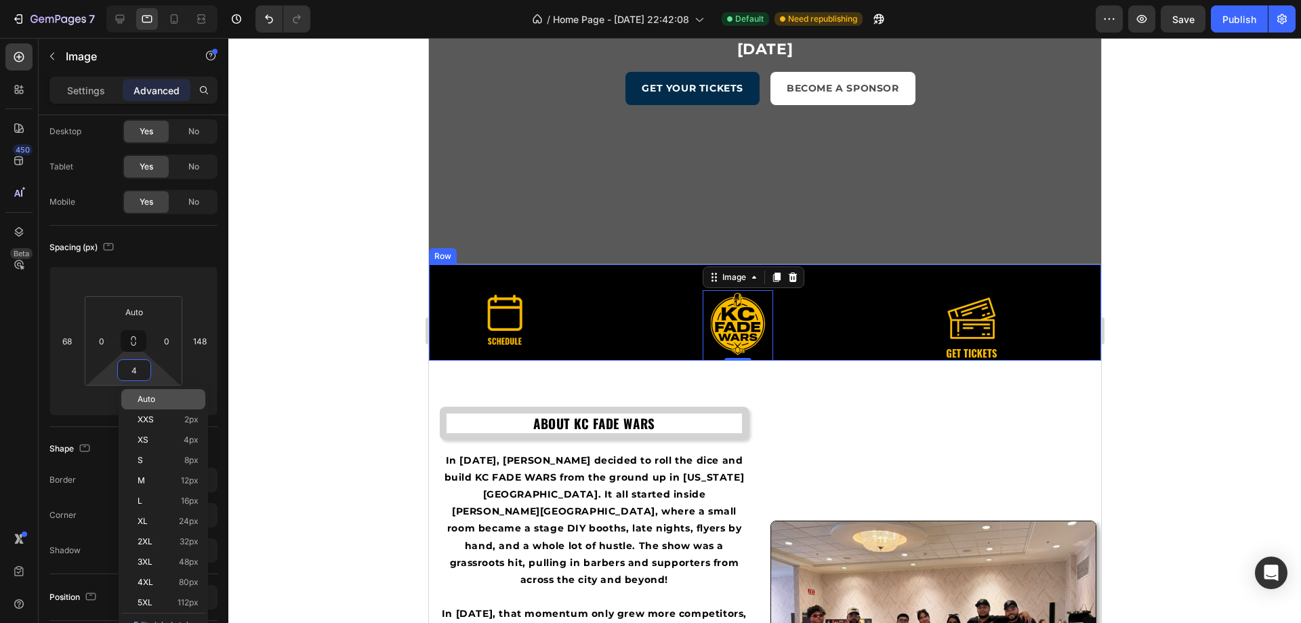
click at [146, 396] on span "Auto" at bounding box center [147, 398] width 18 height 9
type input "Auto"
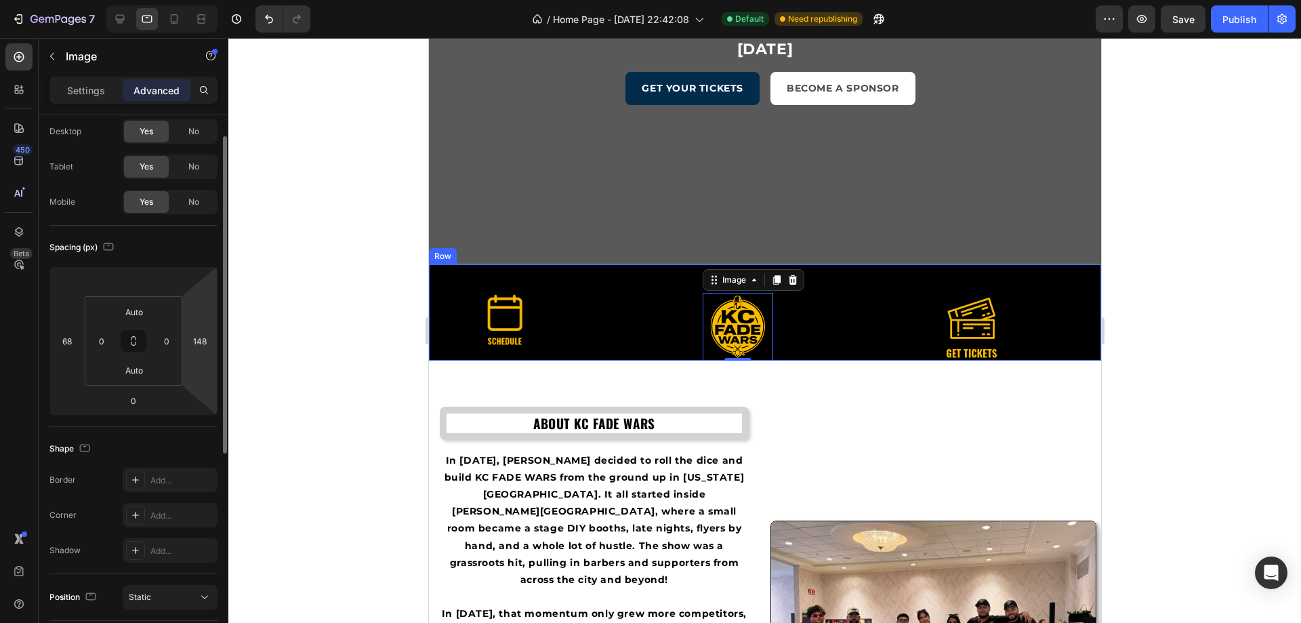
click at [197, 0] on html "7 / Home Page - Aug 17, 22:42:08 Default Need republishing Preview Save Publish…" at bounding box center [650, 0] width 1301 height 0
click at [199, 344] on input "148" at bounding box center [200, 341] width 20 height 20
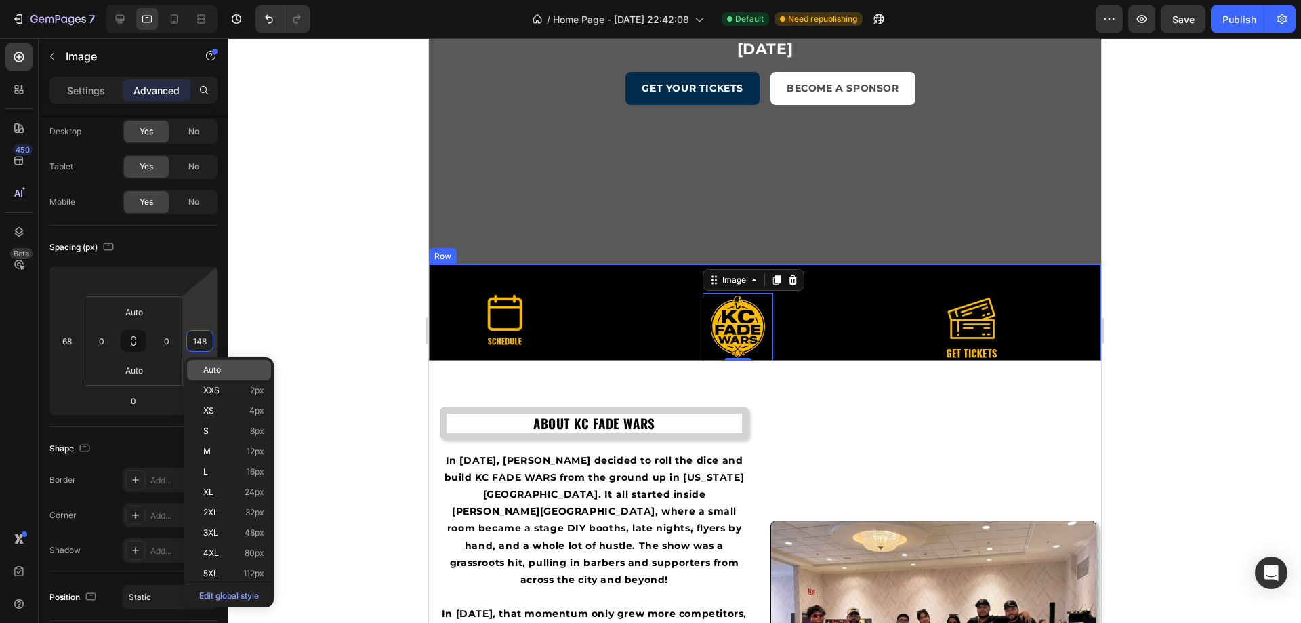
click at [193, 367] on div "Auto" at bounding box center [229, 370] width 84 height 20
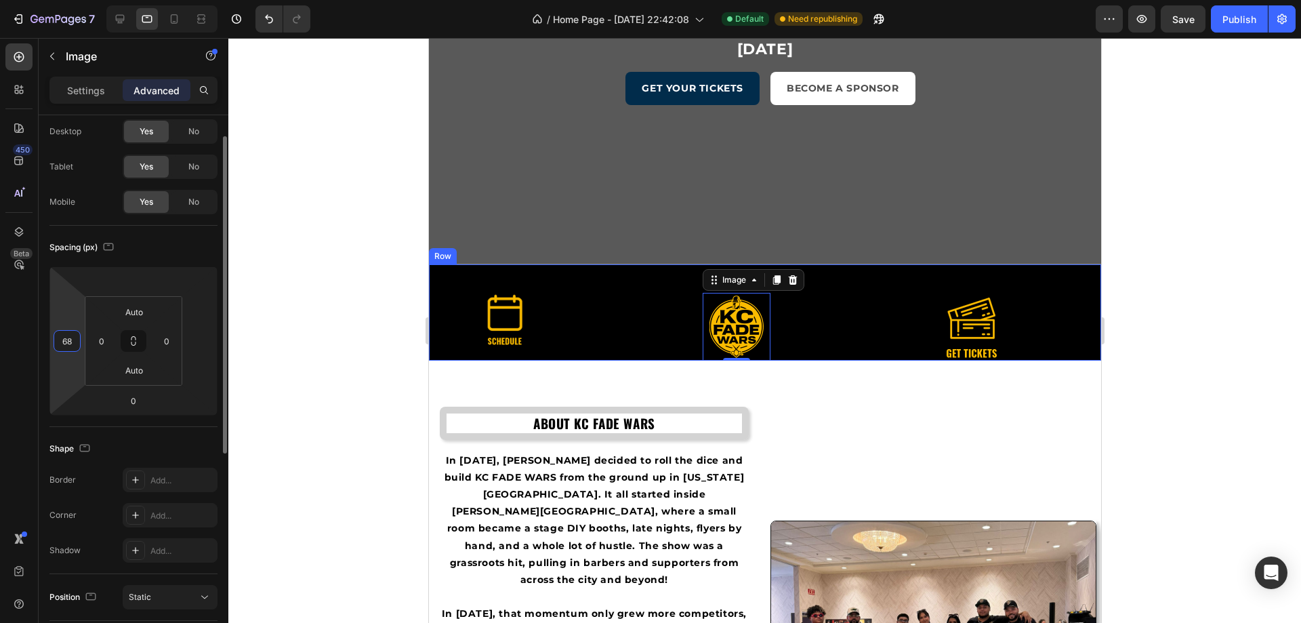
click at [68, 346] on input "68" at bounding box center [67, 341] width 20 height 20
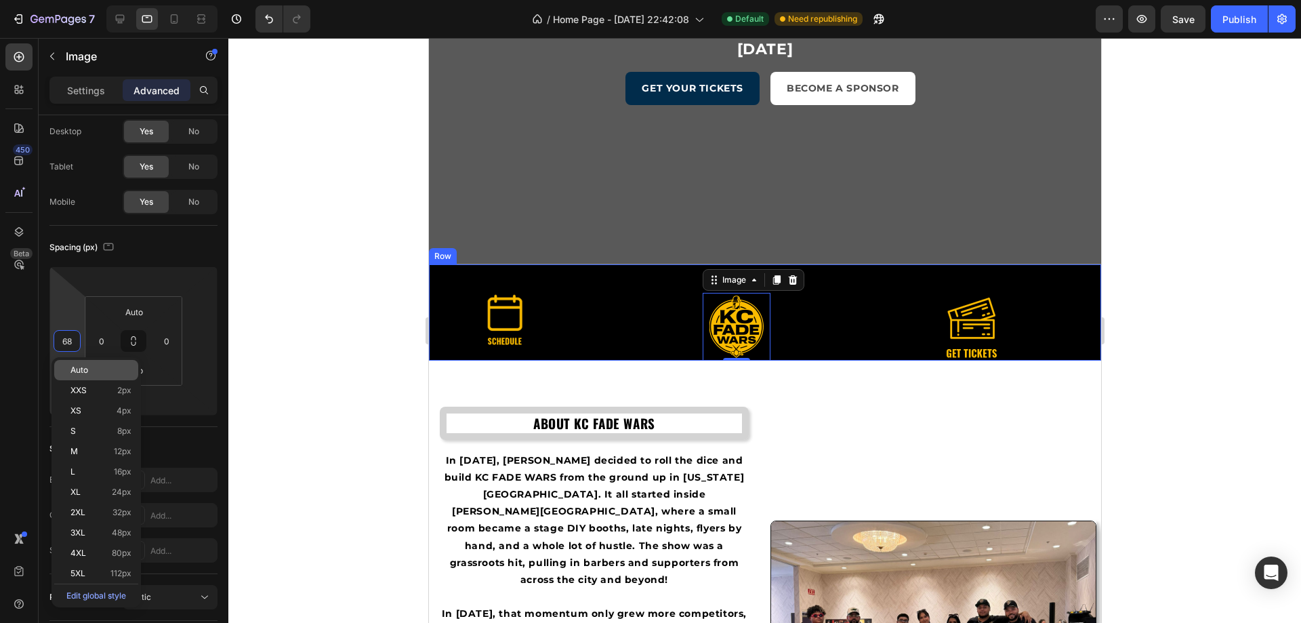
click at [77, 364] on div "Auto" at bounding box center [96, 370] width 84 height 20
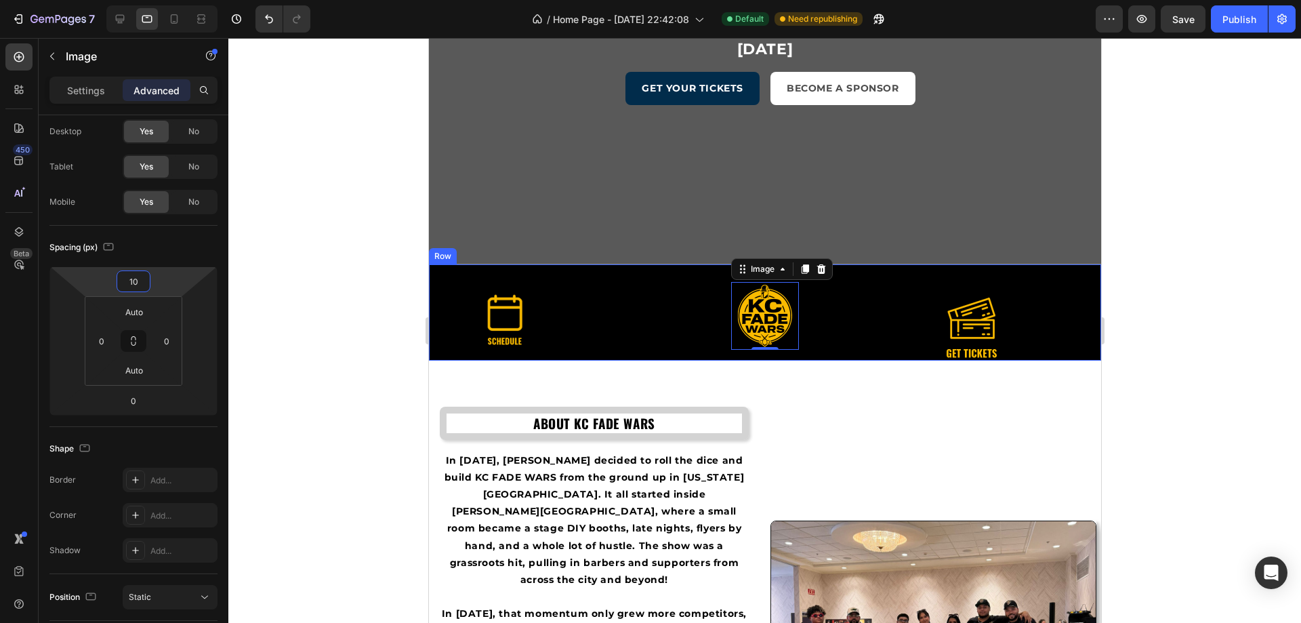
type input "12"
drag, startPoint x: 184, startPoint y: 283, endPoint x: 174, endPoint y: 278, distance: 10.9
click at [174, 0] on html "7 / Home Page - Aug 17, 22:42:08 Default Need republishing Preview Save Publish…" at bounding box center [650, 0] width 1301 height 0
click at [972, 325] on img at bounding box center [971, 327] width 68 height 68
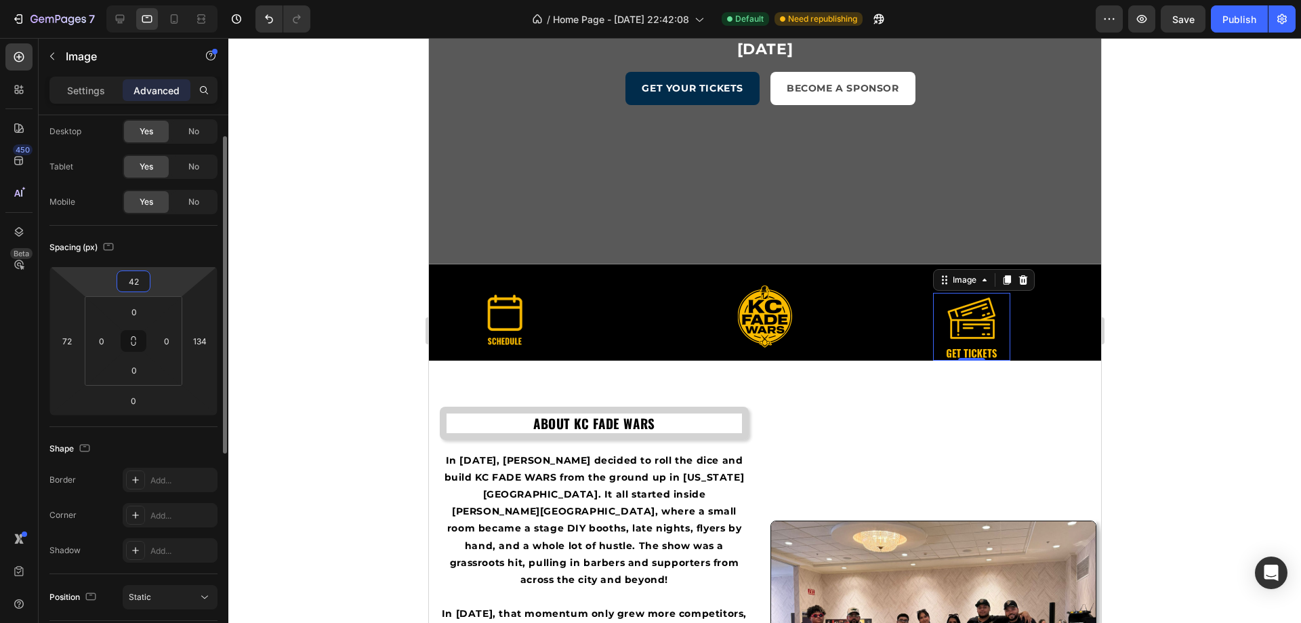
click at [173, 0] on html "7 / Home Page - Aug 17, 22:42:08 Default Need republishing Preview Save Publish…" at bounding box center [650, 0] width 1301 height 0
click at [142, 279] on input "42" at bounding box center [133, 281] width 27 height 20
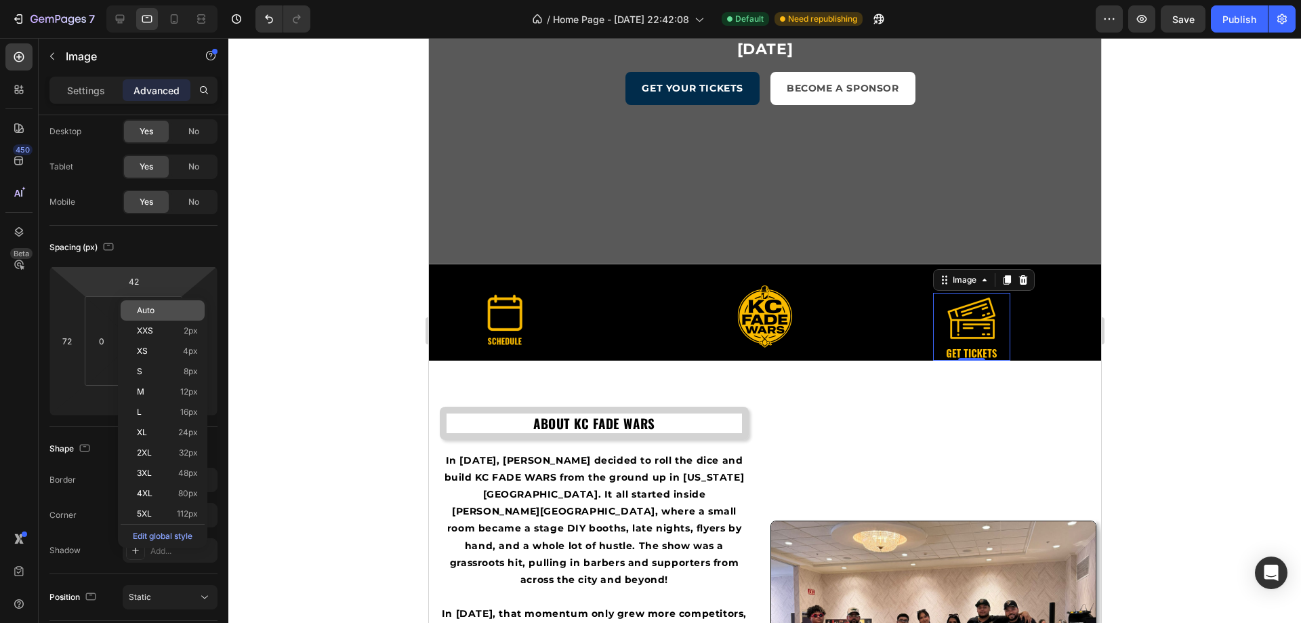
click at [154, 306] on span "Auto" at bounding box center [146, 310] width 18 height 9
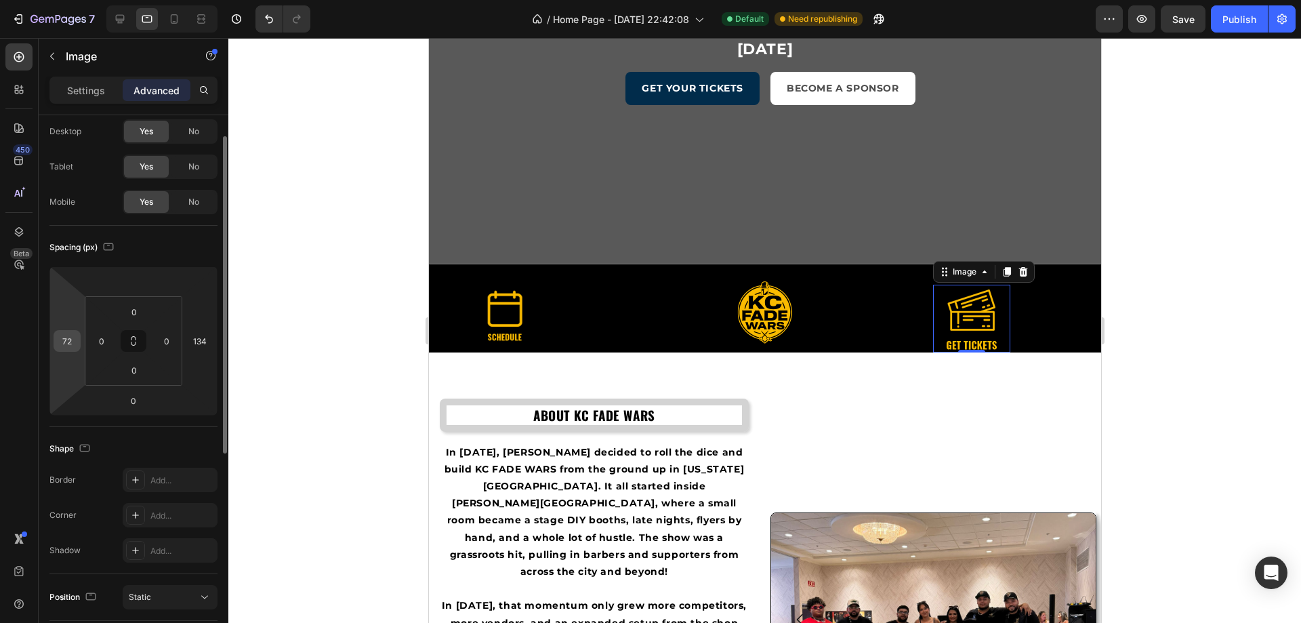
click at [60, 342] on input "72" at bounding box center [67, 341] width 20 height 20
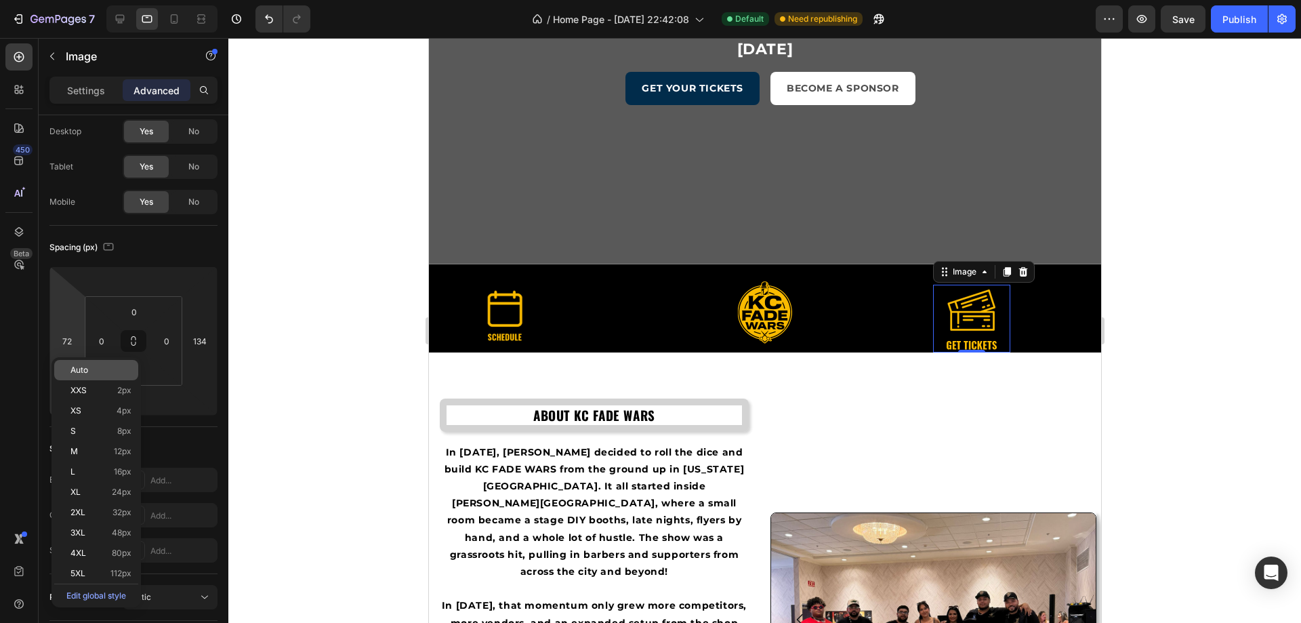
click at [77, 365] on div "Auto" at bounding box center [96, 370] width 84 height 20
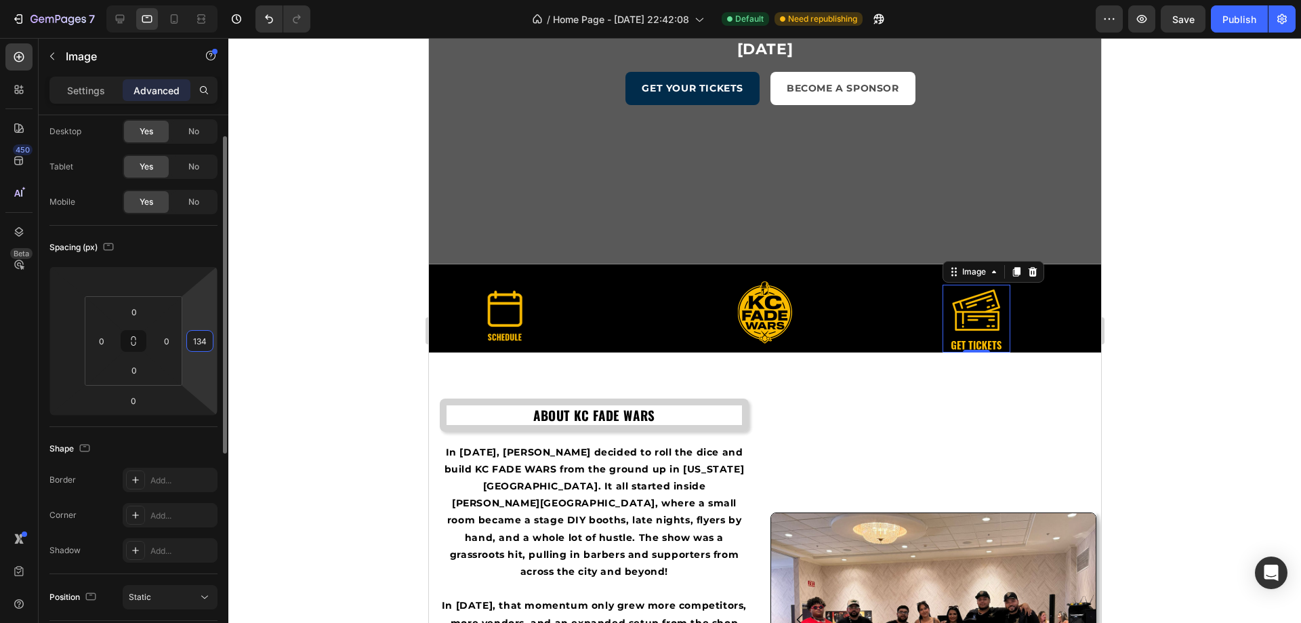
click at [198, 348] on input "134" at bounding box center [200, 341] width 20 height 20
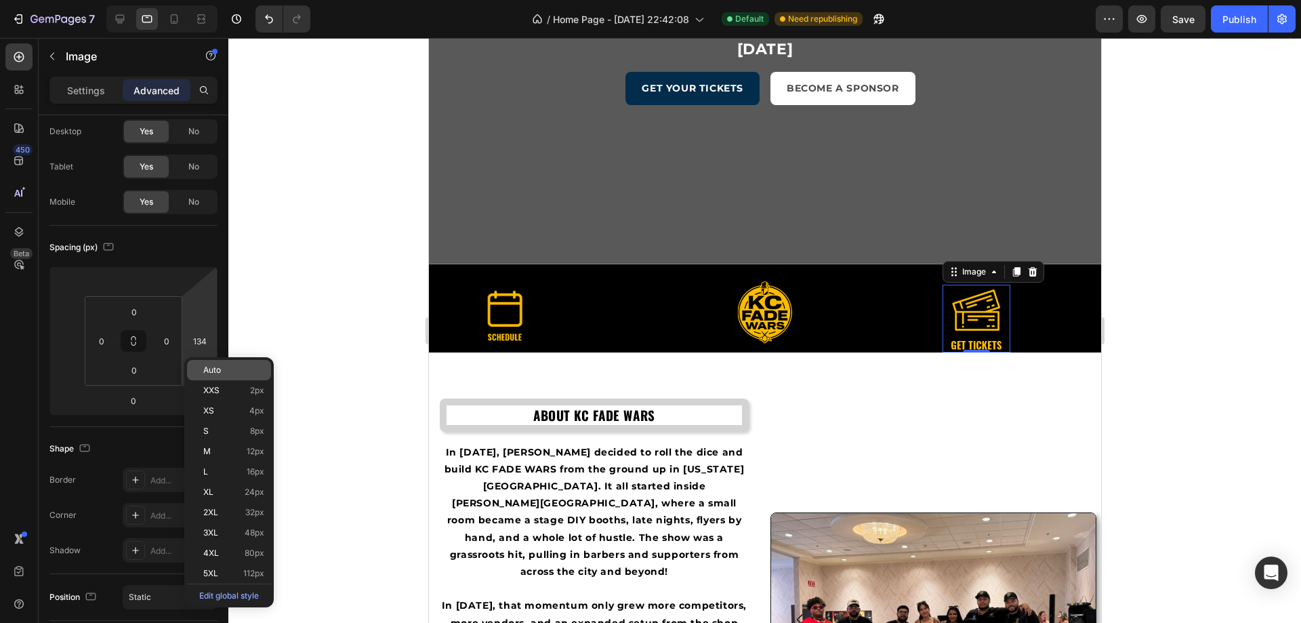
click at [205, 365] on div "Auto" at bounding box center [229, 370] width 84 height 20
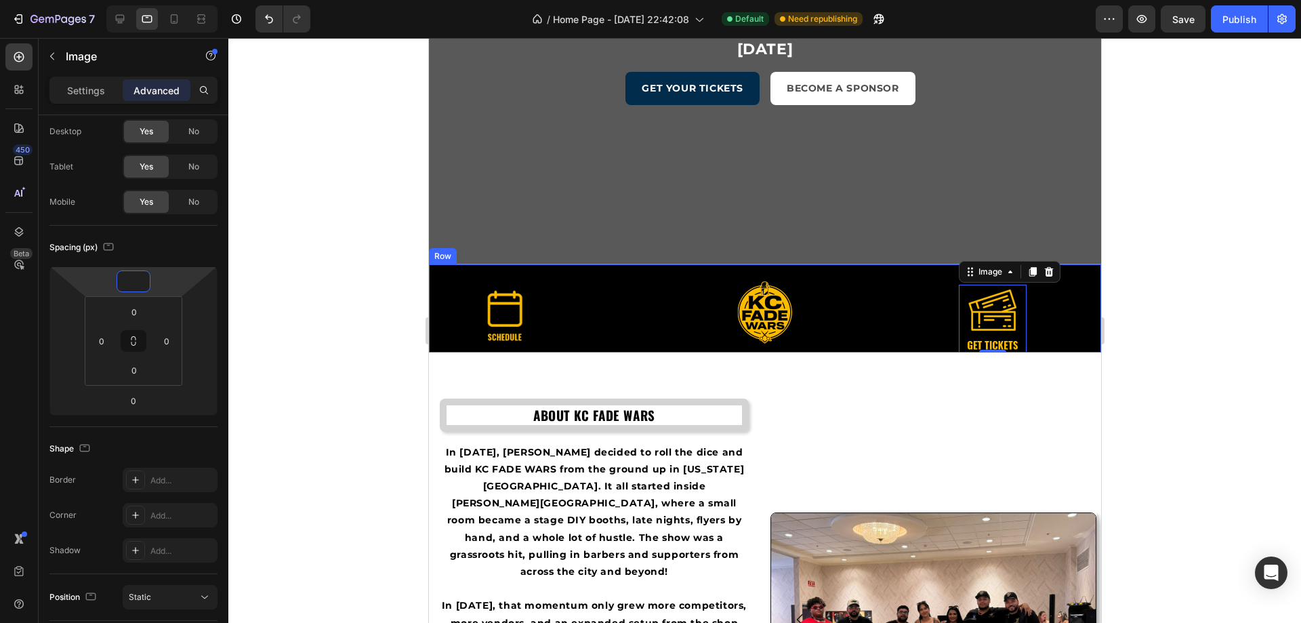
type input "0"
drag, startPoint x: 169, startPoint y: 276, endPoint x: 178, endPoint y: 276, distance: 8.8
click at [178, 0] on html "7 / Home Page - Aug 17, 22:42:08 Default Need republishing Preview Save Publish…" at bounding box center [650, 0] width 1301 height 0
click at [151, 0] on html "7 / Home Page - Aug 17, 22:42:08 Default Need republishing Preview Save Publish…" at bounding box center [650, 0] width 1301 height 0
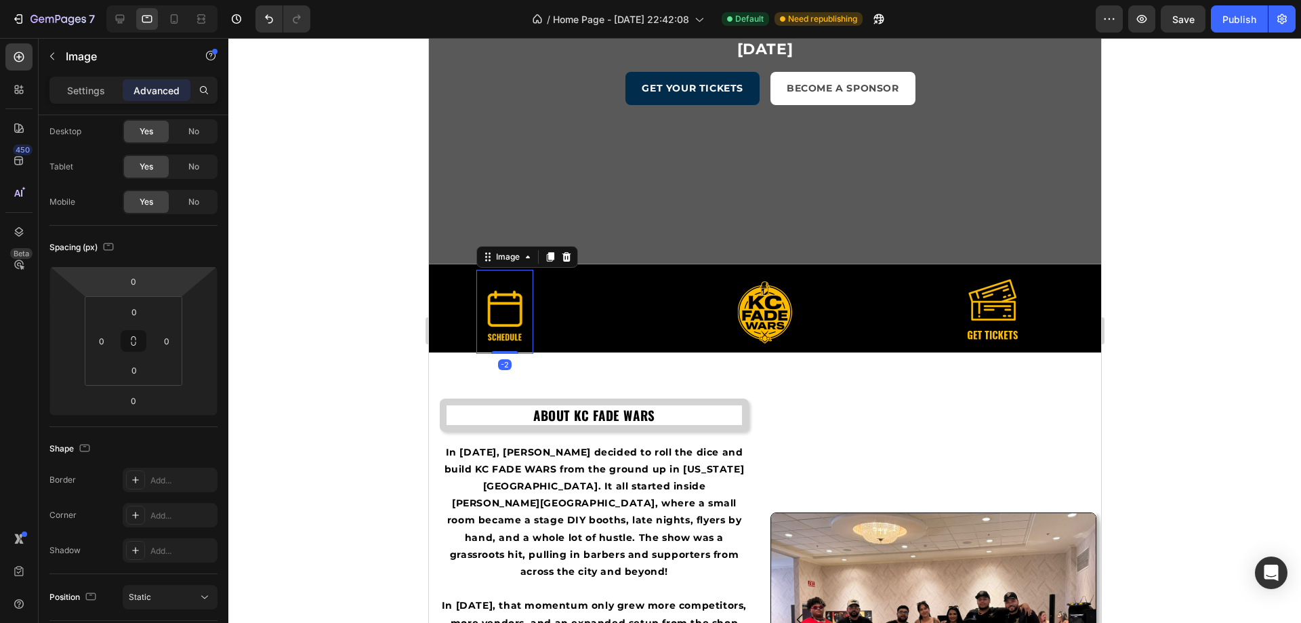
click at [496, 320] on img at bounding box center [504, 316] width 54 height 54
click at [138, 312] on input "28" at bounding box center [134, 312] width 27 height 20
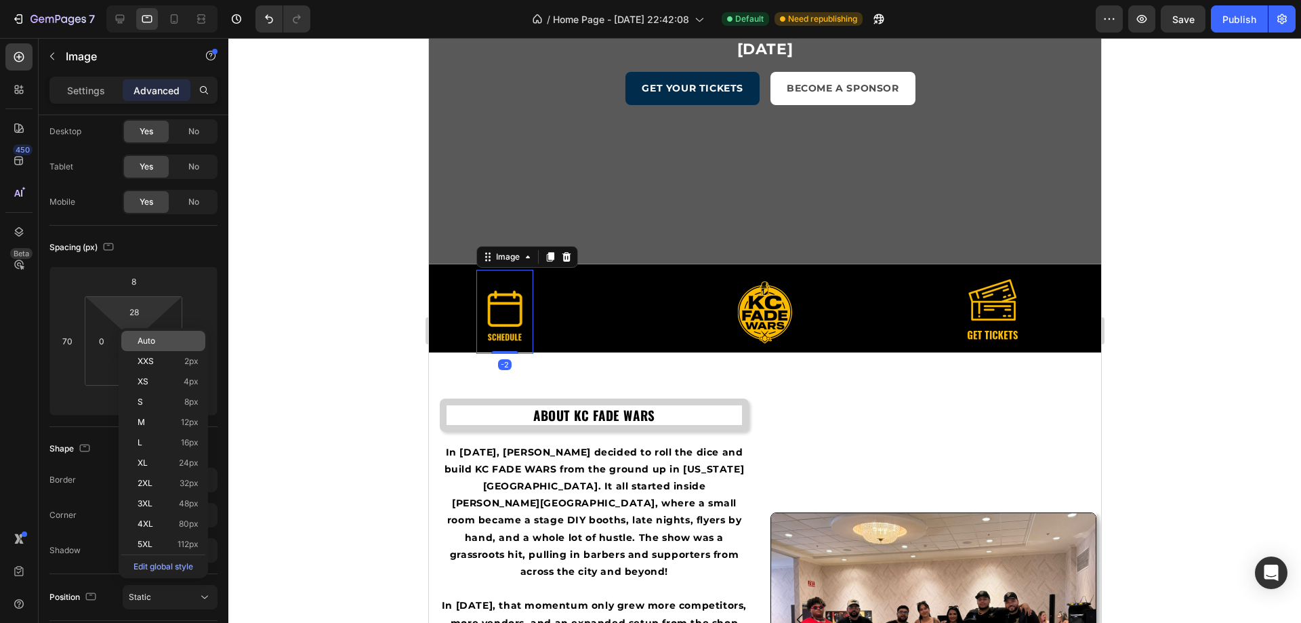
click at [153, 337] on div "Auto" at bounding box center [163, 341] width 84 height 20
type input "Auto"
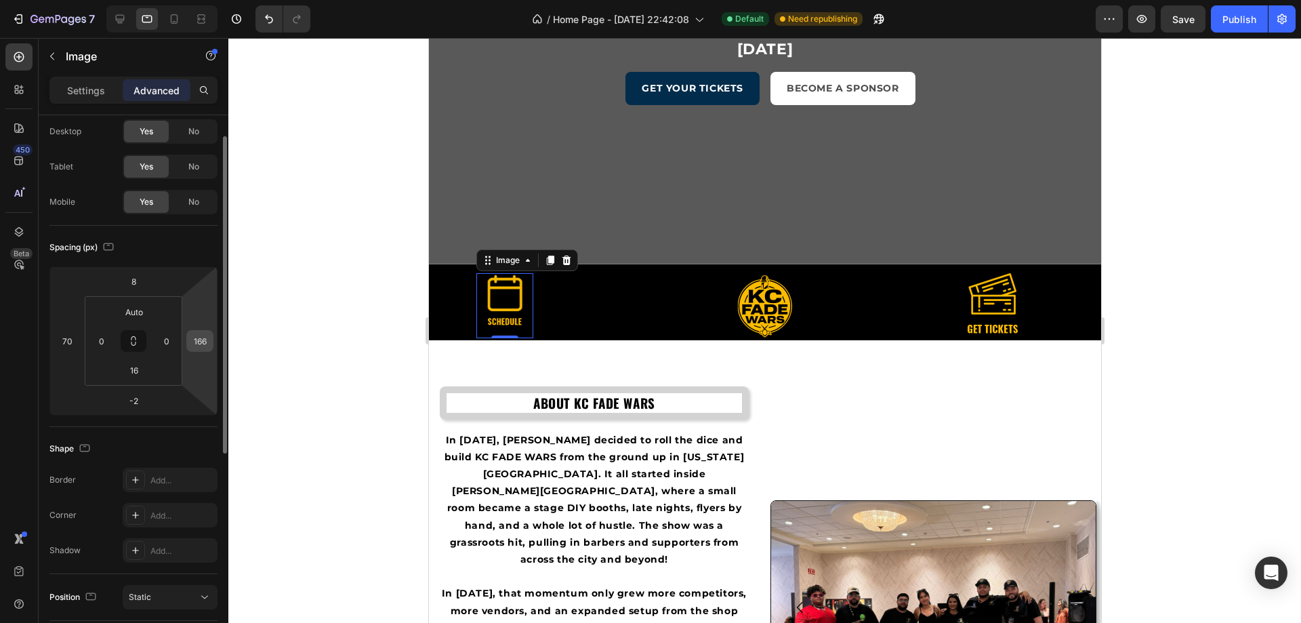
click at [190, 342] on input "166" at bounding box center [200, 341] width 20 height 20
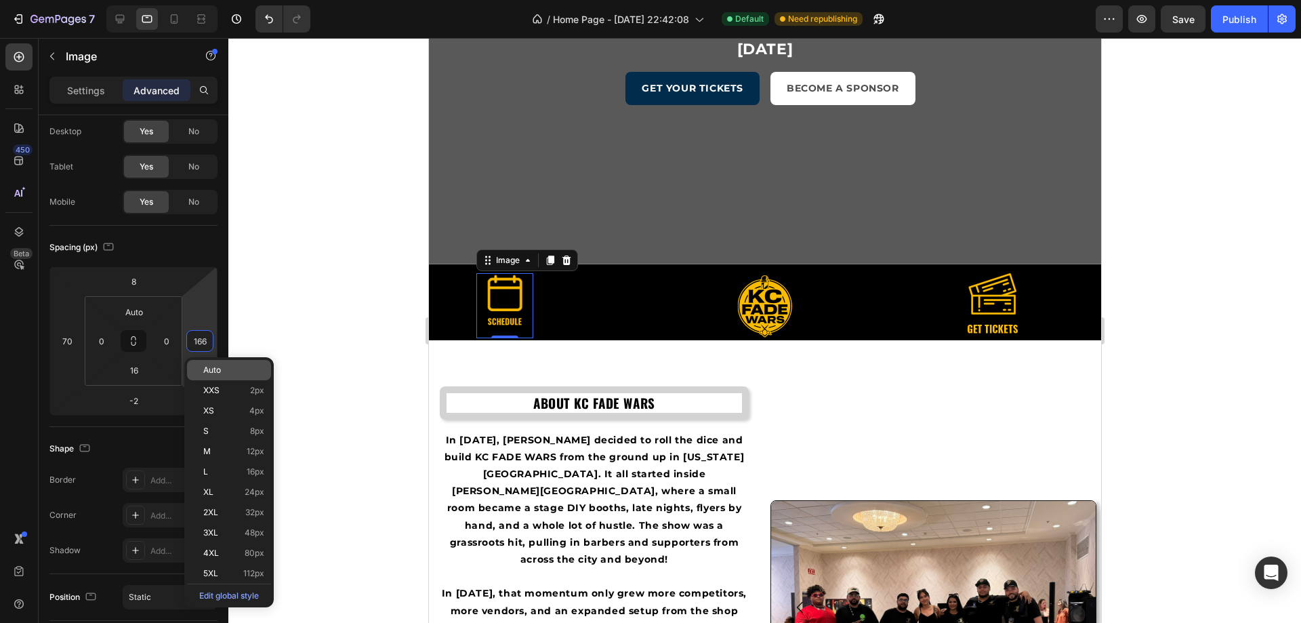
click at [217, 362] on div "Auto" at bounding box center [229, 370] width 84 height 20
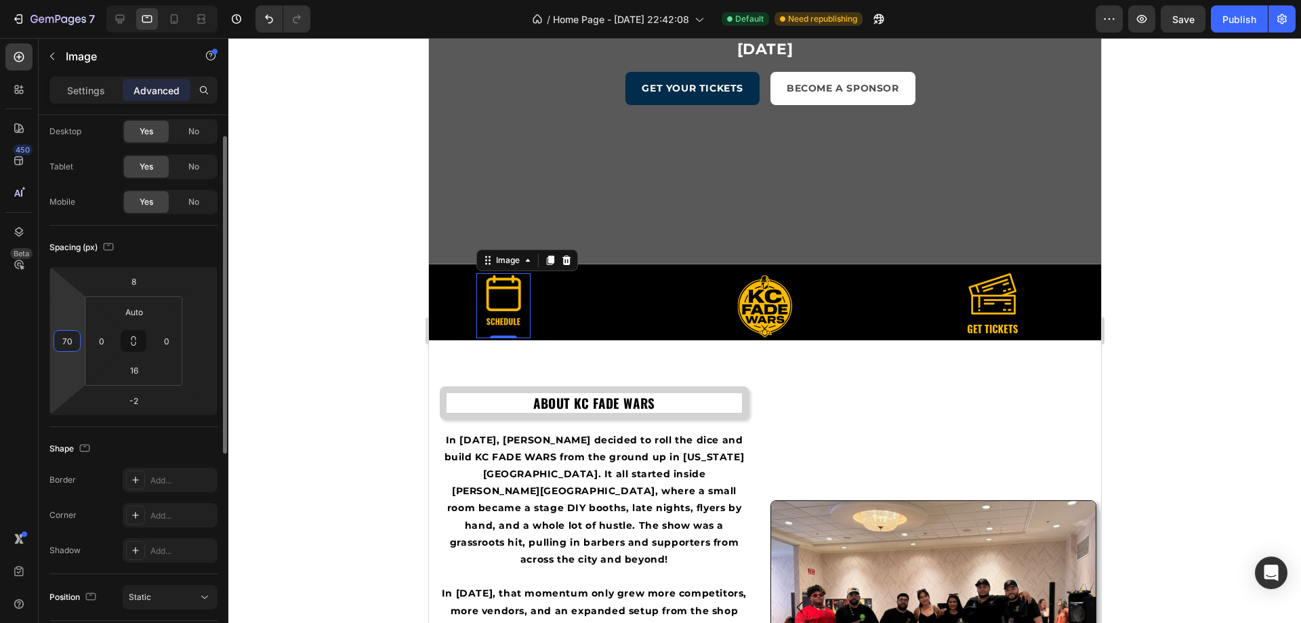
click at [59, 335] on input "70" at bounding box center [67, 341] width 20 height 20
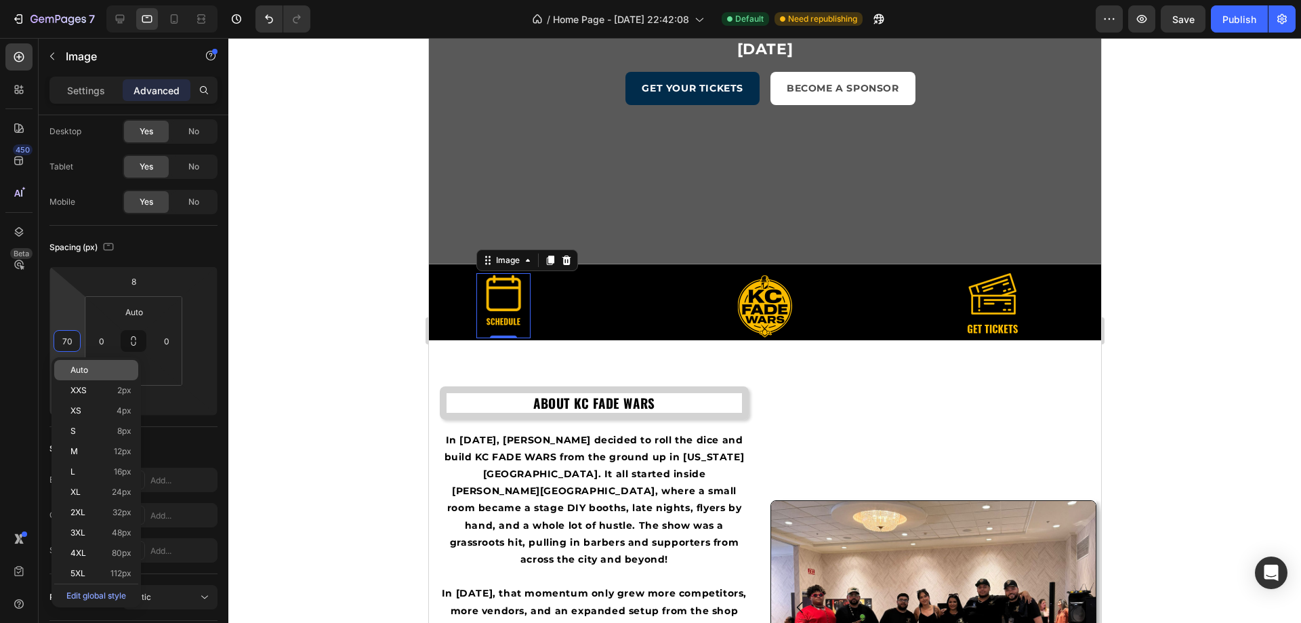
click at [91, 378] on div "Auto" at bounding box center [96, 370] width 84 height 20
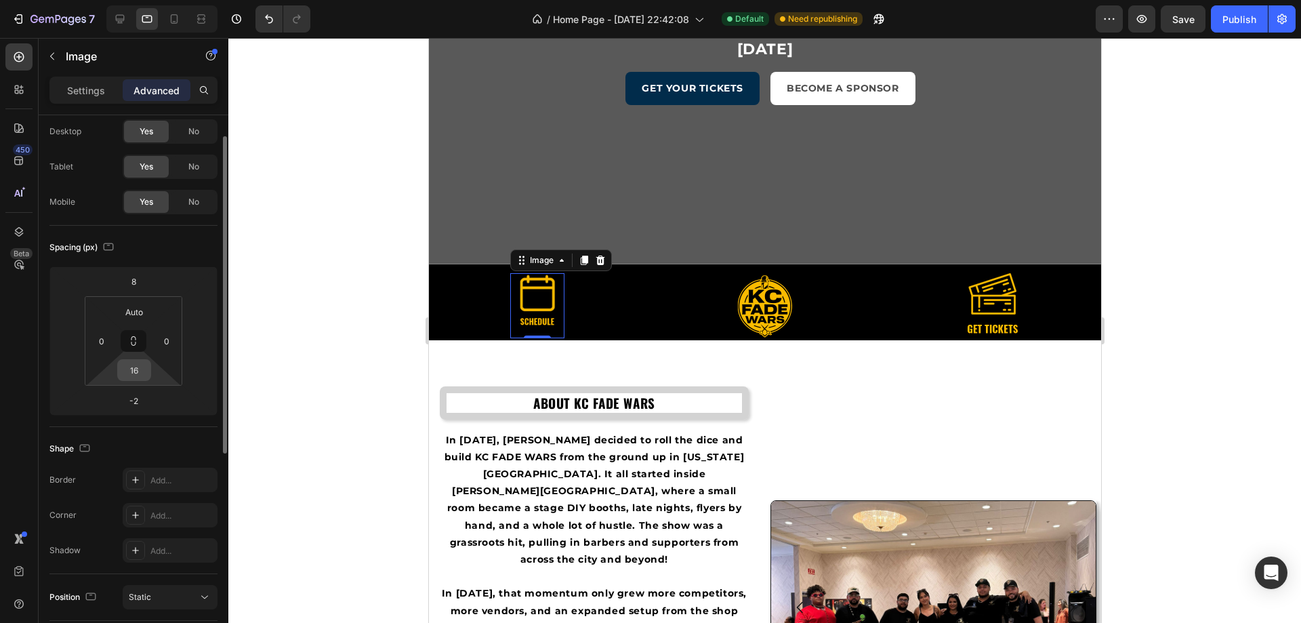
click at [127, 375] on input "16" at bounding box center [134, 370] width 27 height 20
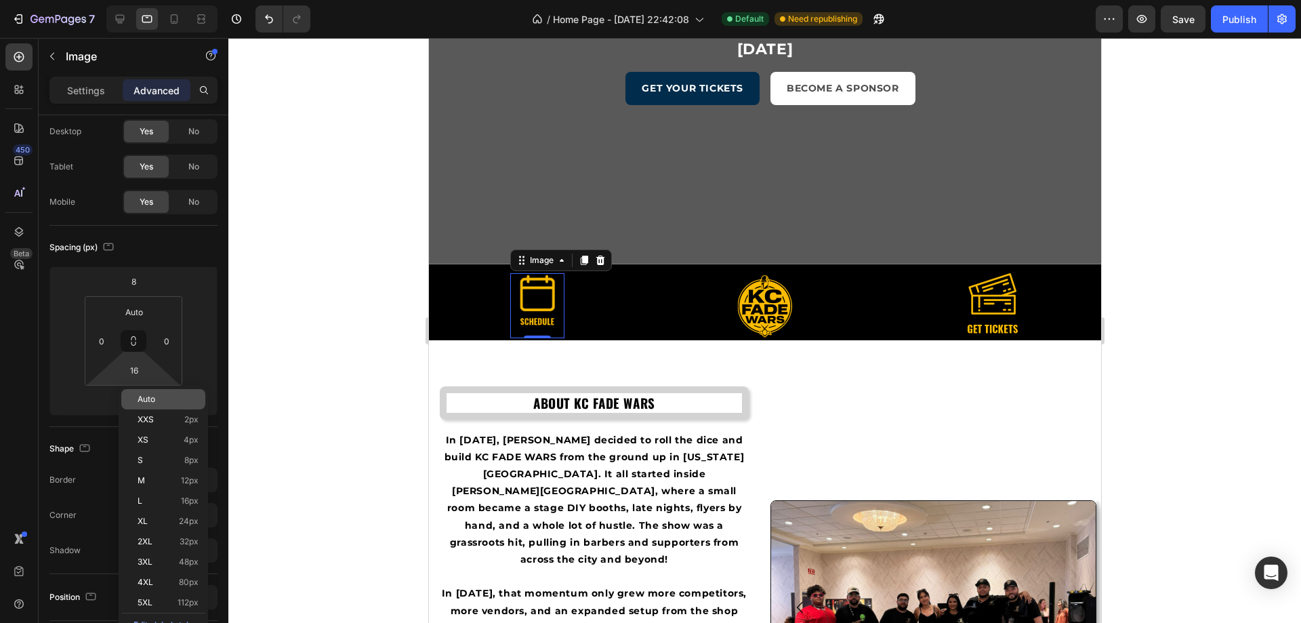
click at [137, 390] on div "Auto" at bounding box center [163, 399] width 84 height 20
type input "Auto"
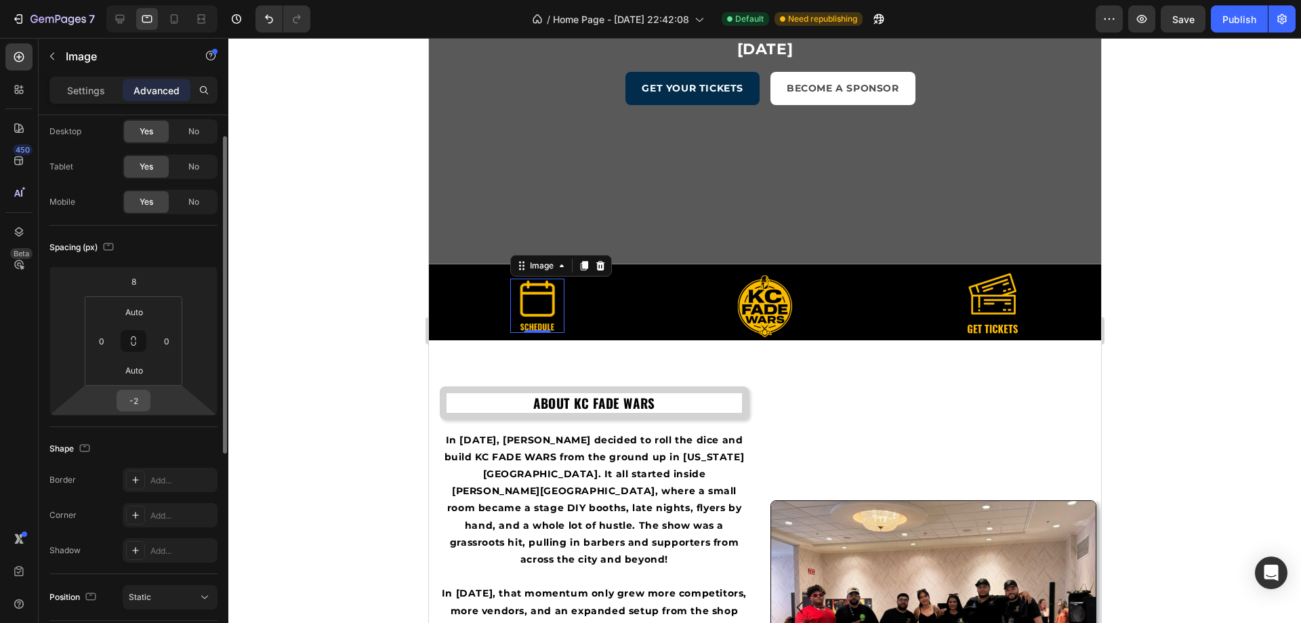
click at [141, 402] on input "-2" at bounding box center [133, 400] width 27 height 20
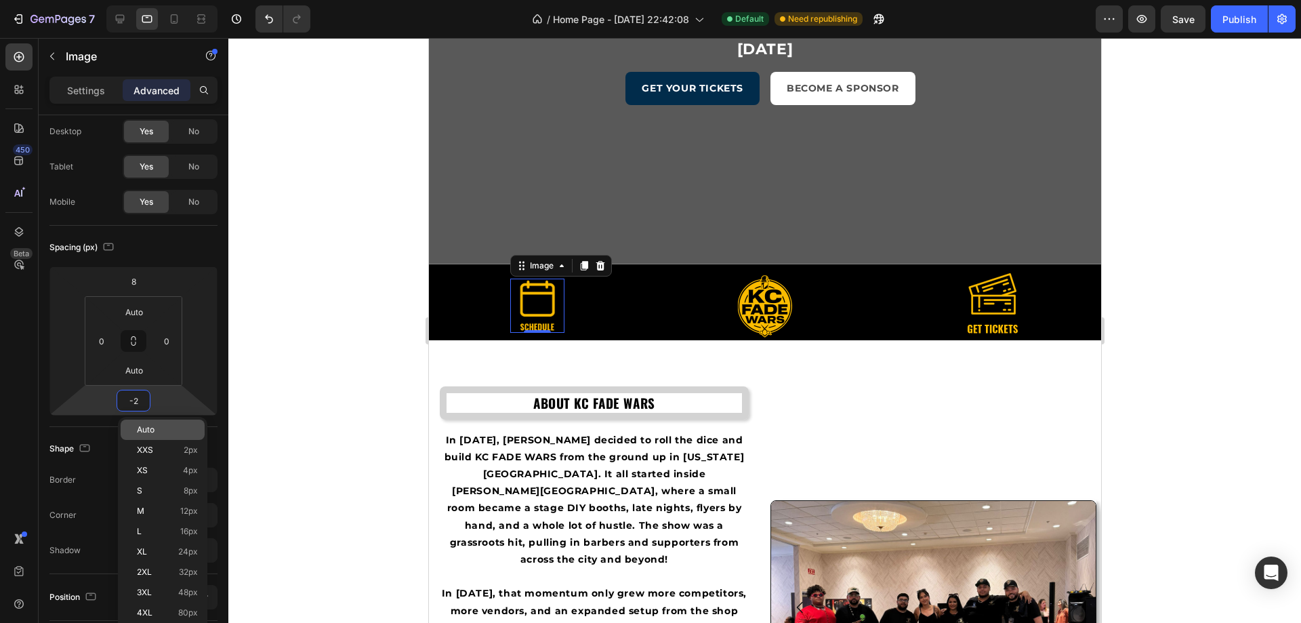
click at [151, 428] on span "Auto" at bounding box center [146, 429] width 18 height 9
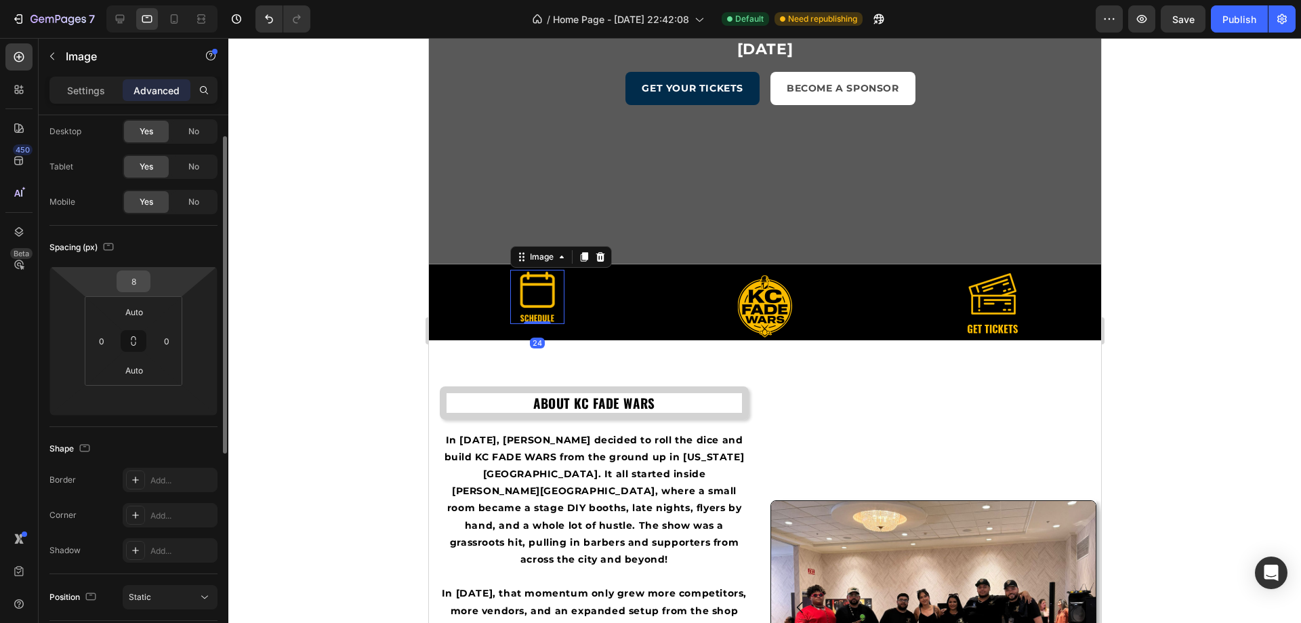
click at [131, 289] on input "8" at bounding box center [133, 281] width 27 height 20
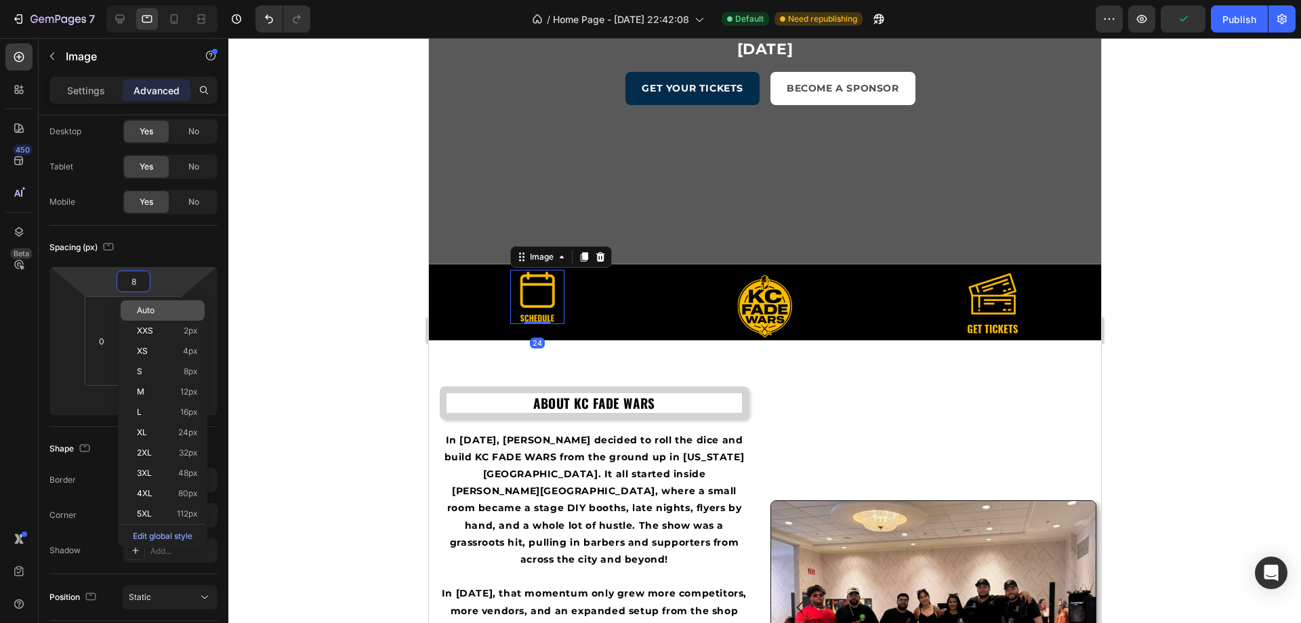
click at [142, 316] on div "Auto" at bounding box center [163, 310] width 84 height 20
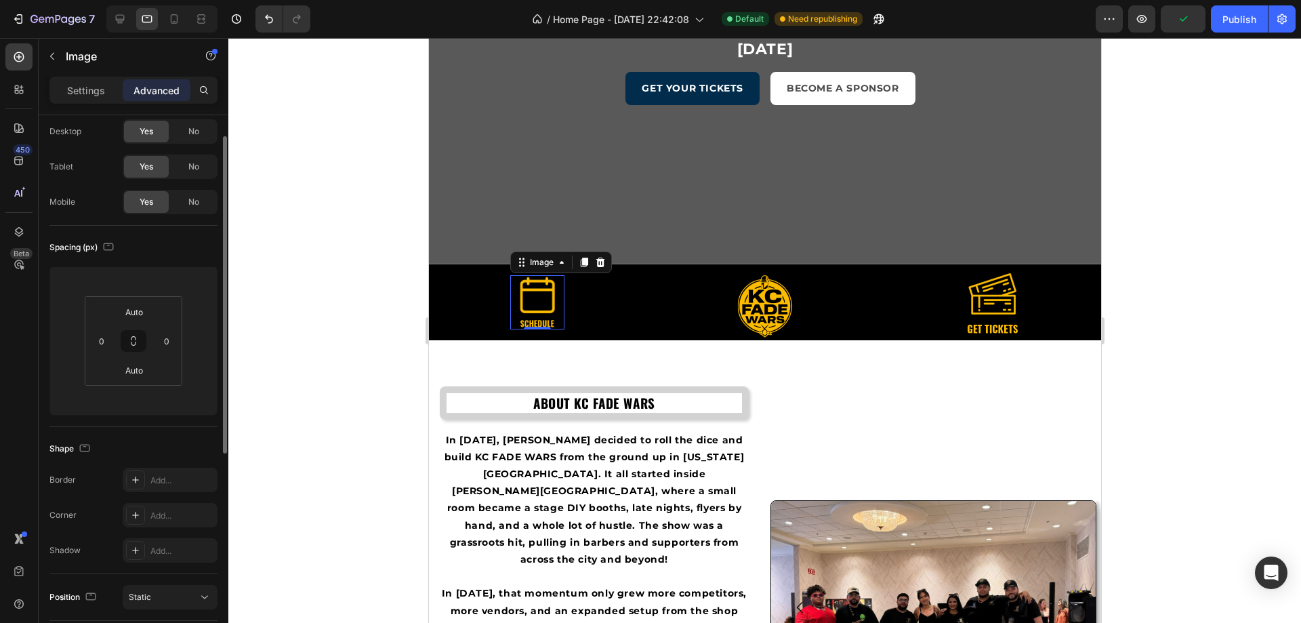
click at [162, 243] on div "Spacing (px)" at bounding box center [133, 247] width 168 height 22
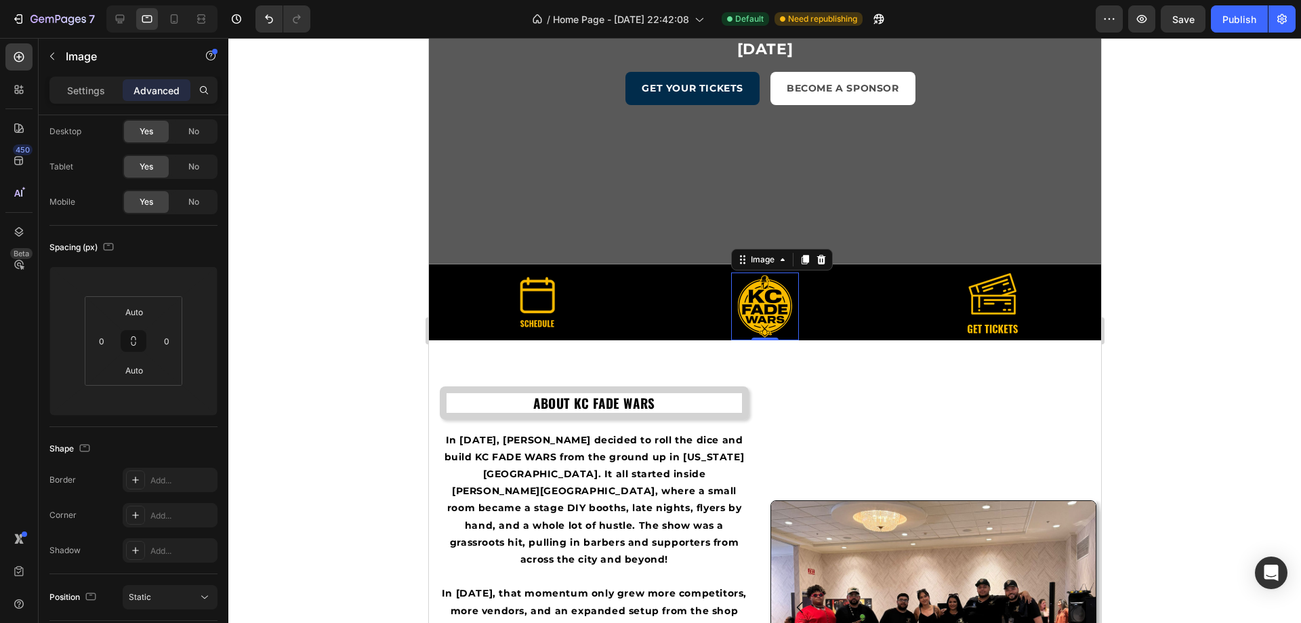
click at [766, 306] on img at bounding box center [764, 306] width 68 height 68
click at [136, 283] on input "12" at bounding box center [133, 281] width 27 height 20
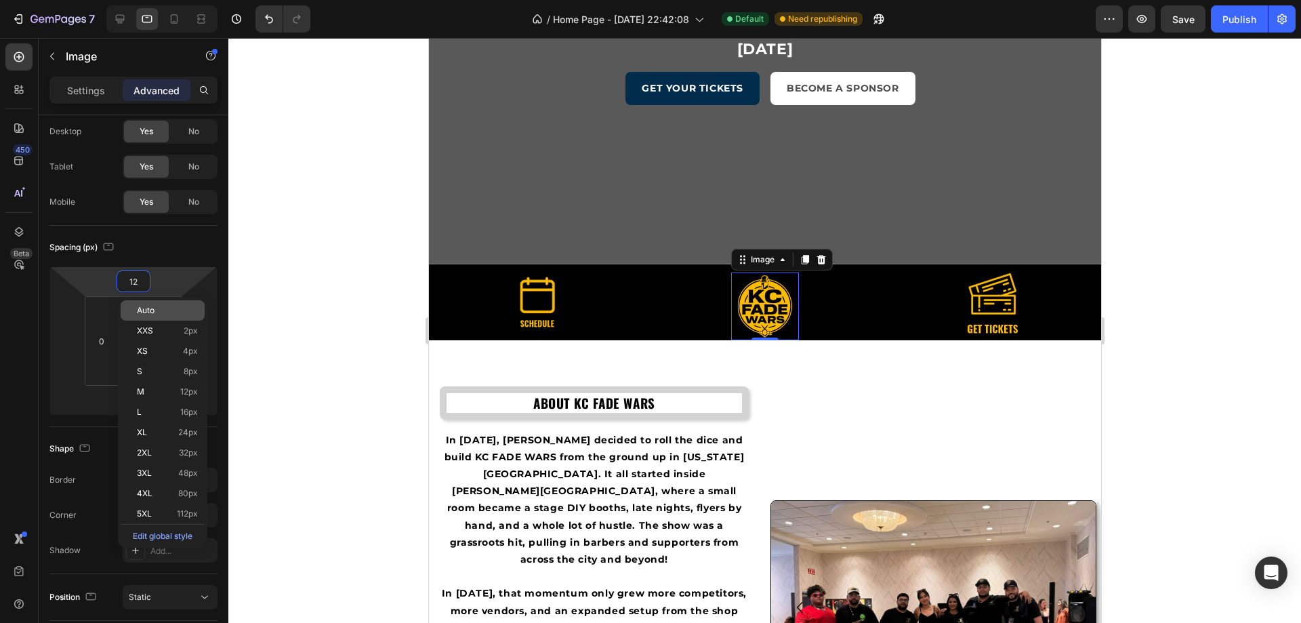
click at [148, 321] on div "Auto" at bounding box center [163, 331] width 84 height 20
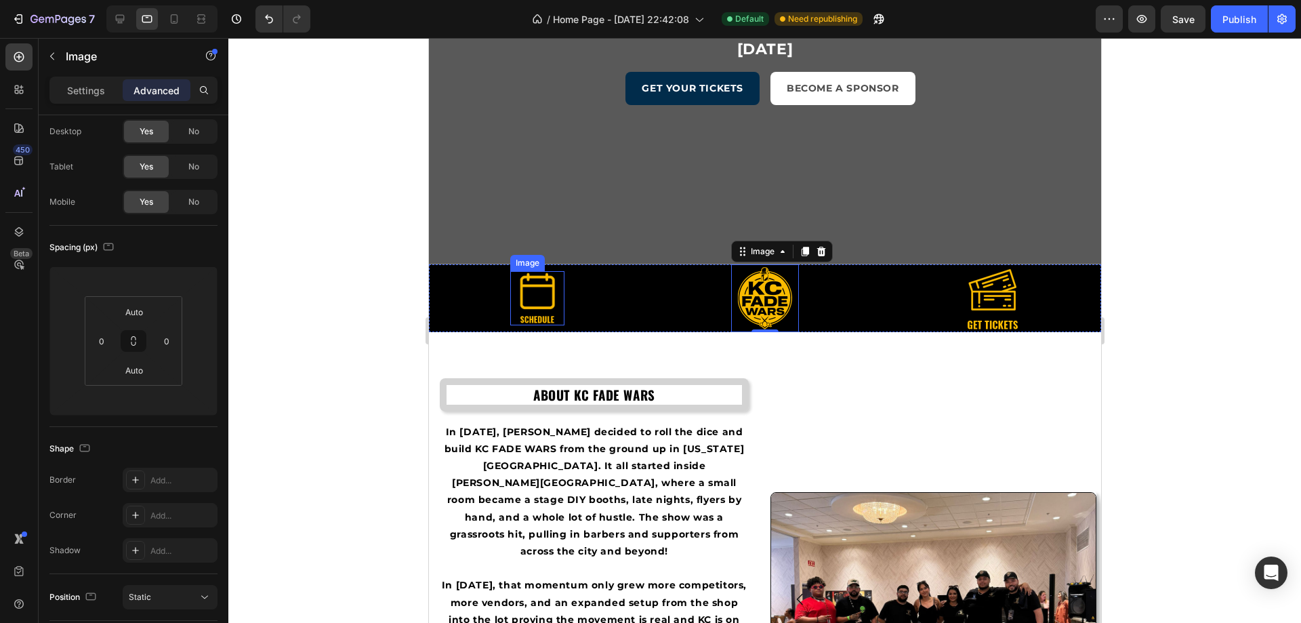
click at [525, 296] on img at bounding box center [537, 298] width 54 height 54
click at [749, 290] on img at bounding box center [764, 298] width 68 height 68
click at [980, 292] on img at bounding box center [992, 298] width 68 height 68
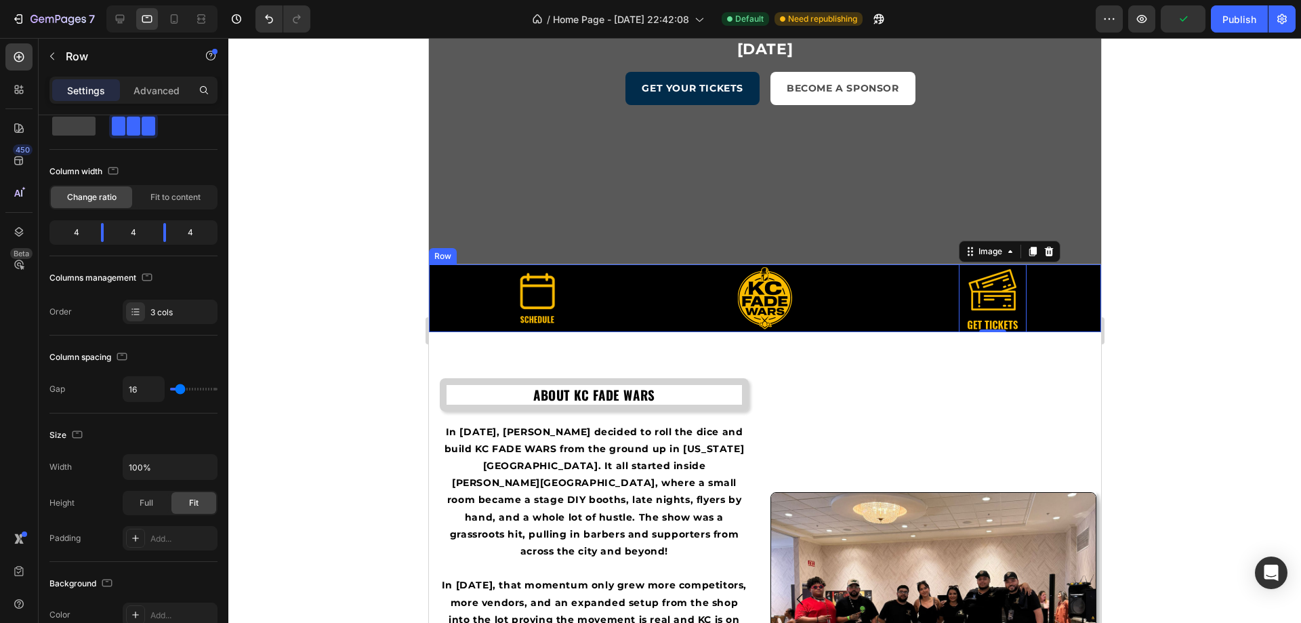
click at [441, 300] on div "Image" at bounding box center [536, 298] width 217 height 68
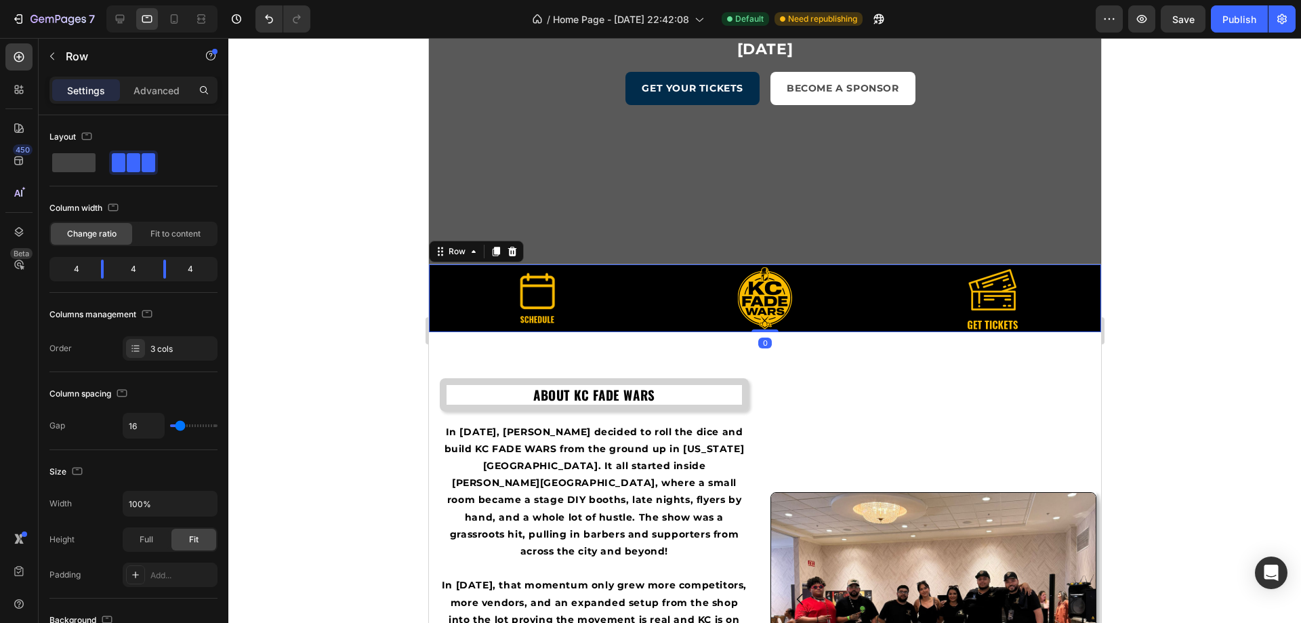
click at [371, 260] on div at bounding box center [764, 330] width 1073 height 585
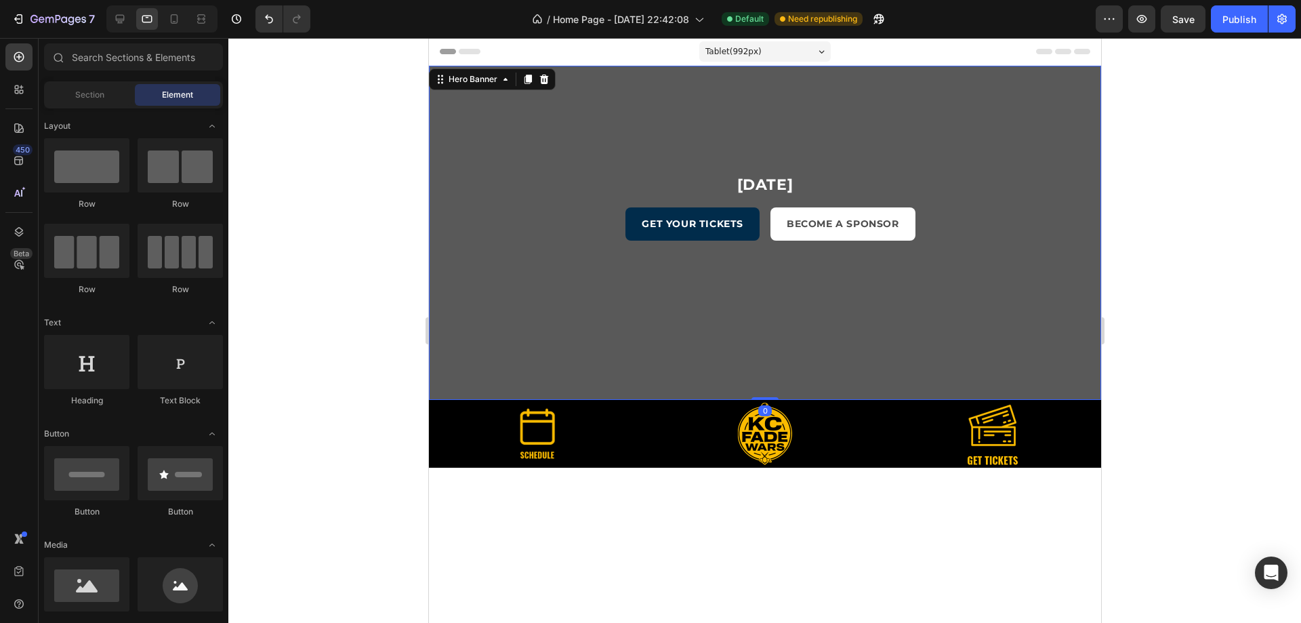
click at [456, 258] on div "11 Week 05 Day 22 Hours 57 Minute 00 Second Countdown Timer November 16, 2025 H…" at bounding box center [764, 233] width 672 height 334
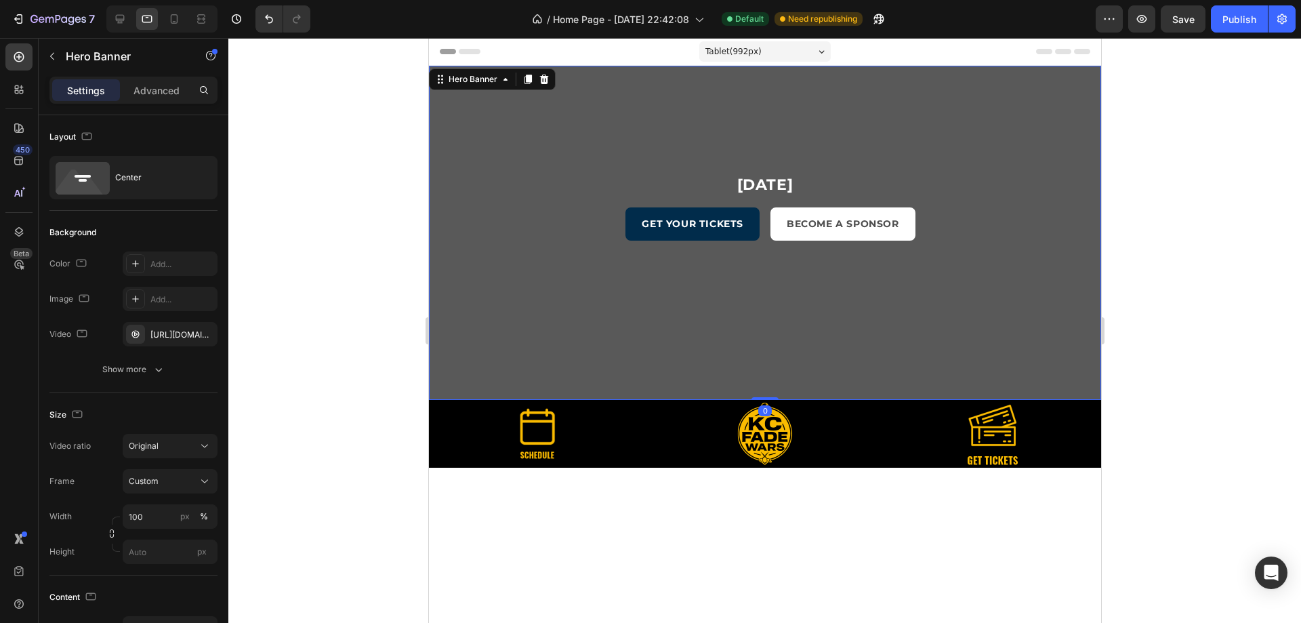
click at [740, 280] on div "11 Week 05 Day 22 Hours 56 Minute 59 Second Countdown Timer November 16, 2025 H…" at bounding box center [764, 233] width 672 height 334
click at [758, 398] on div at bounding box center [764, 398] width 27 height 4
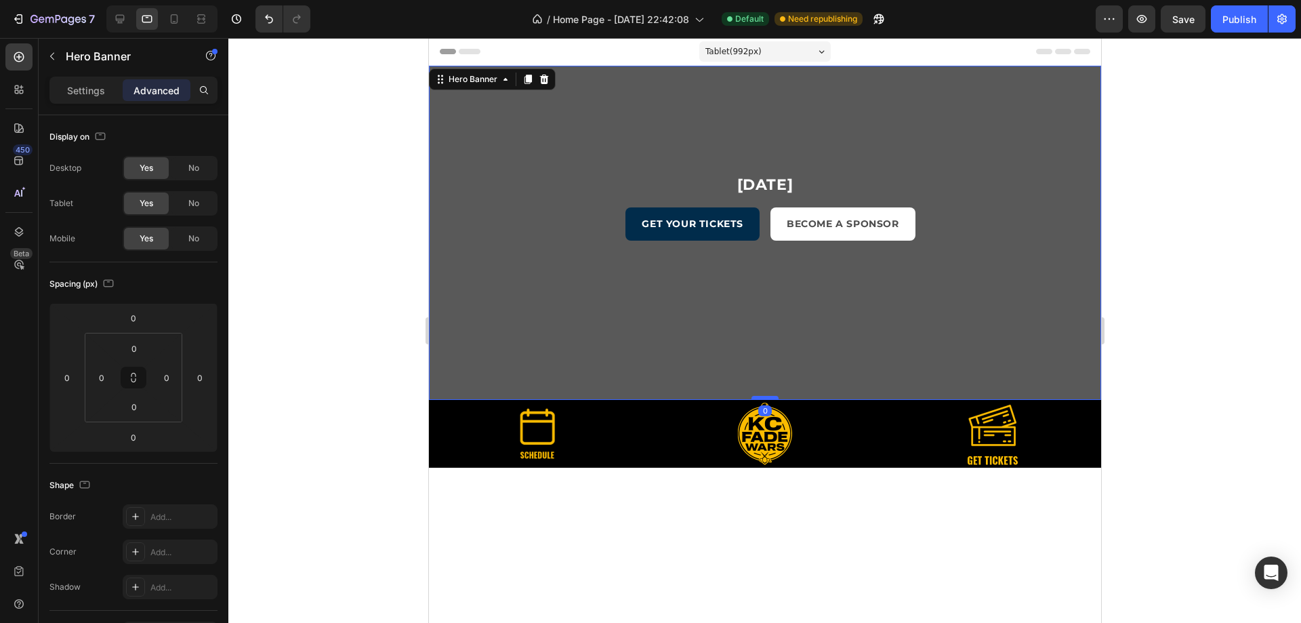
click at [758, 396] on div at bounding box center [764, 398] width 27 height 4
click at [60, 49] on button "button" at bounding box center [52, 56] width 22 height 22
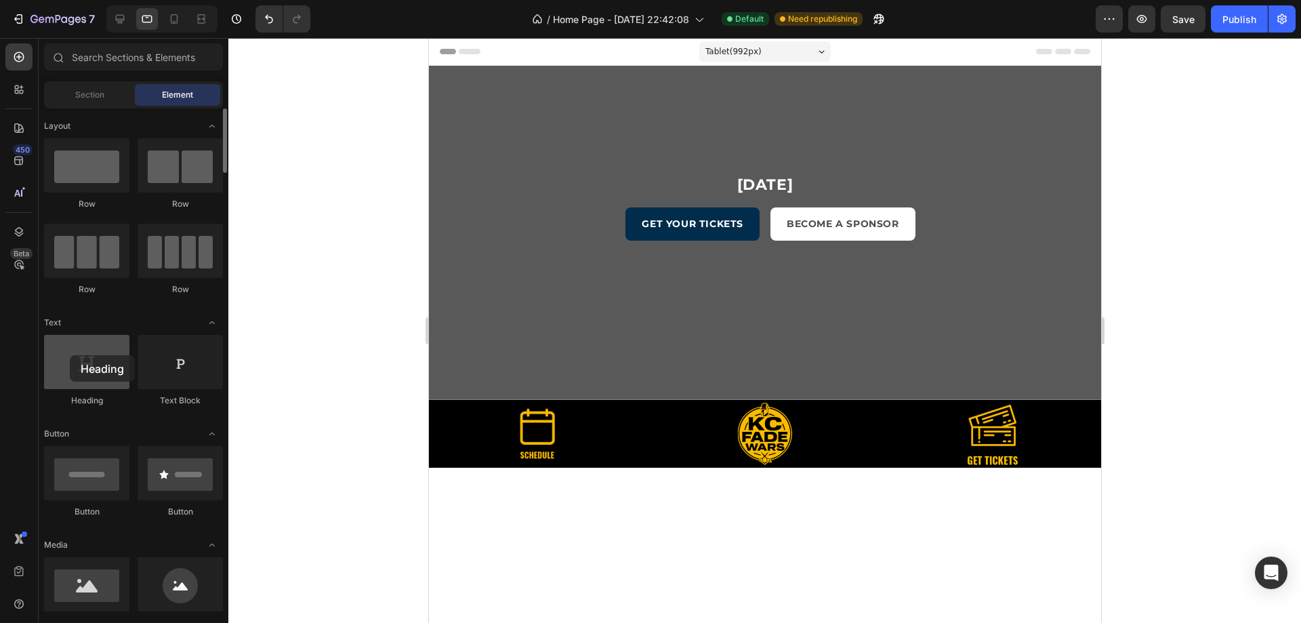
drag, startPoint x: 85, startPoint y: 376, endPoint x: 70, endPoint y: 355, distance: 25.8
click at [70, 355] on div at bounding box center [86, 362] width 85 height 54
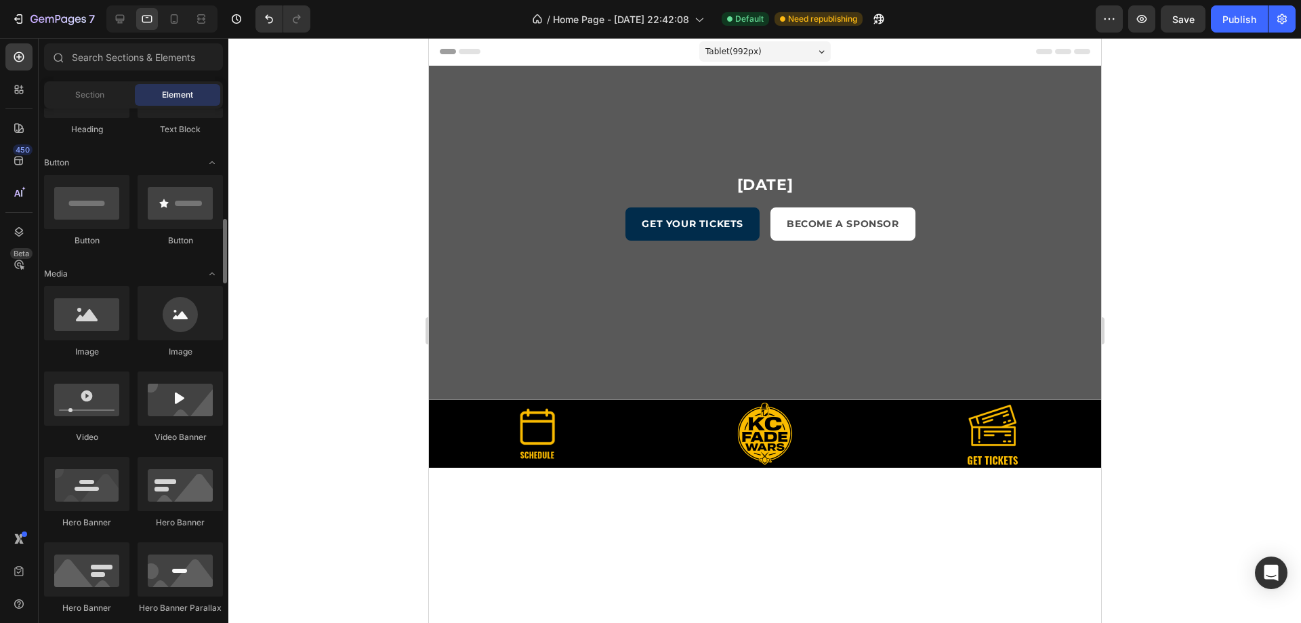
scroll to position [339, 0]
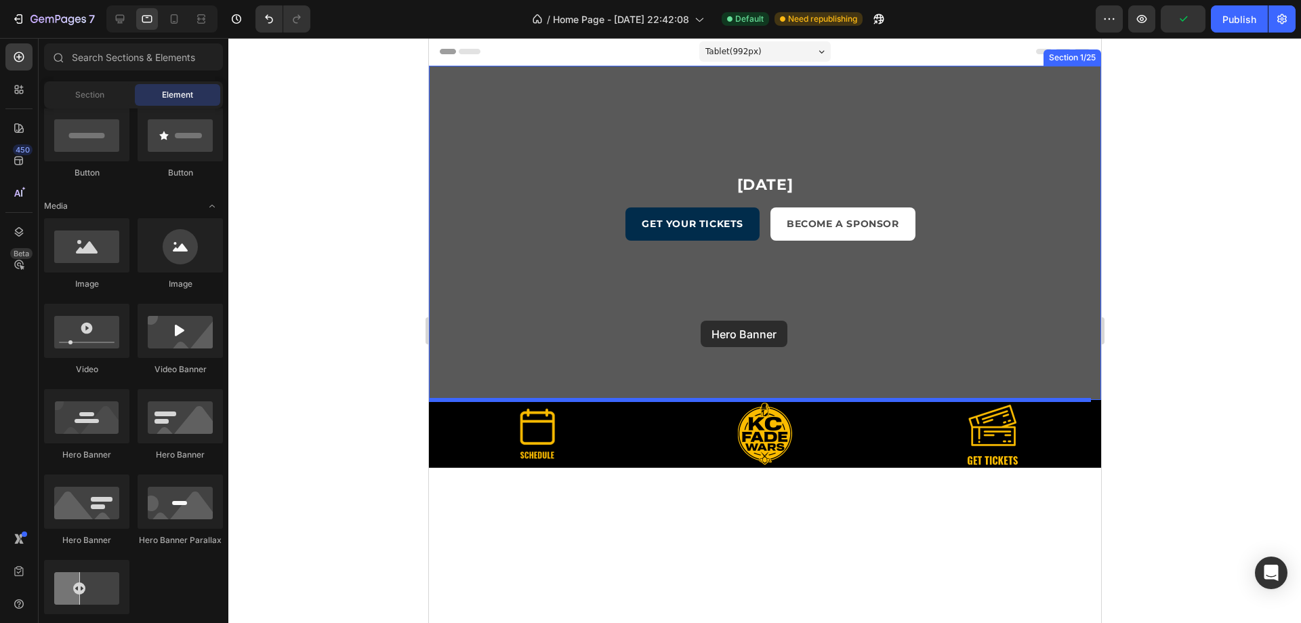
drag, startPoint x: 518, startPoint y: 466, endPoint x: 688, endPoint y: 325, distance: 220.9
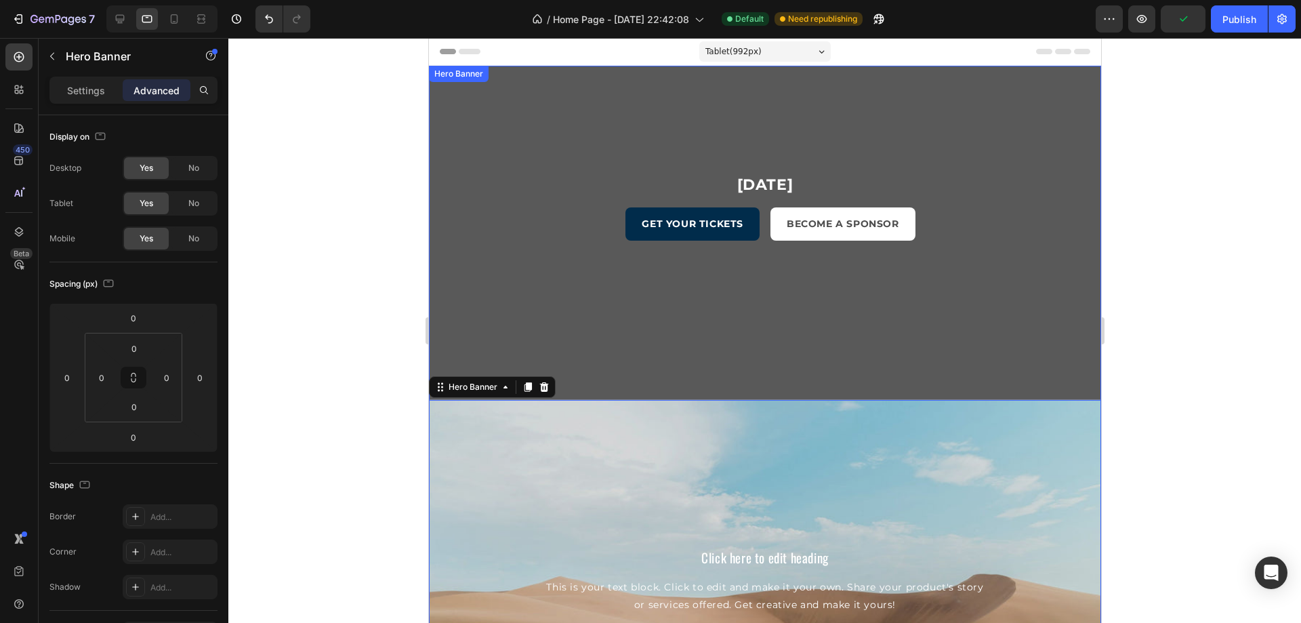
scroll to position [203, 0]
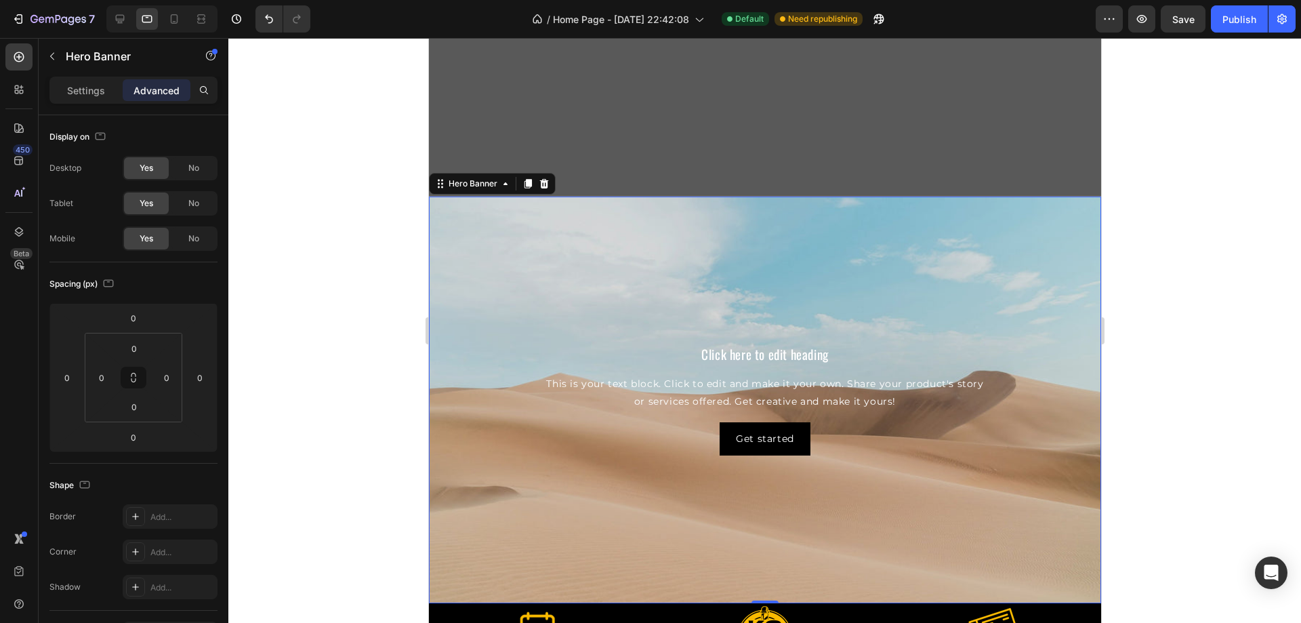
click at [664, 274] on div "Background Image" at bounding box center [764, 400] width 672 height 407
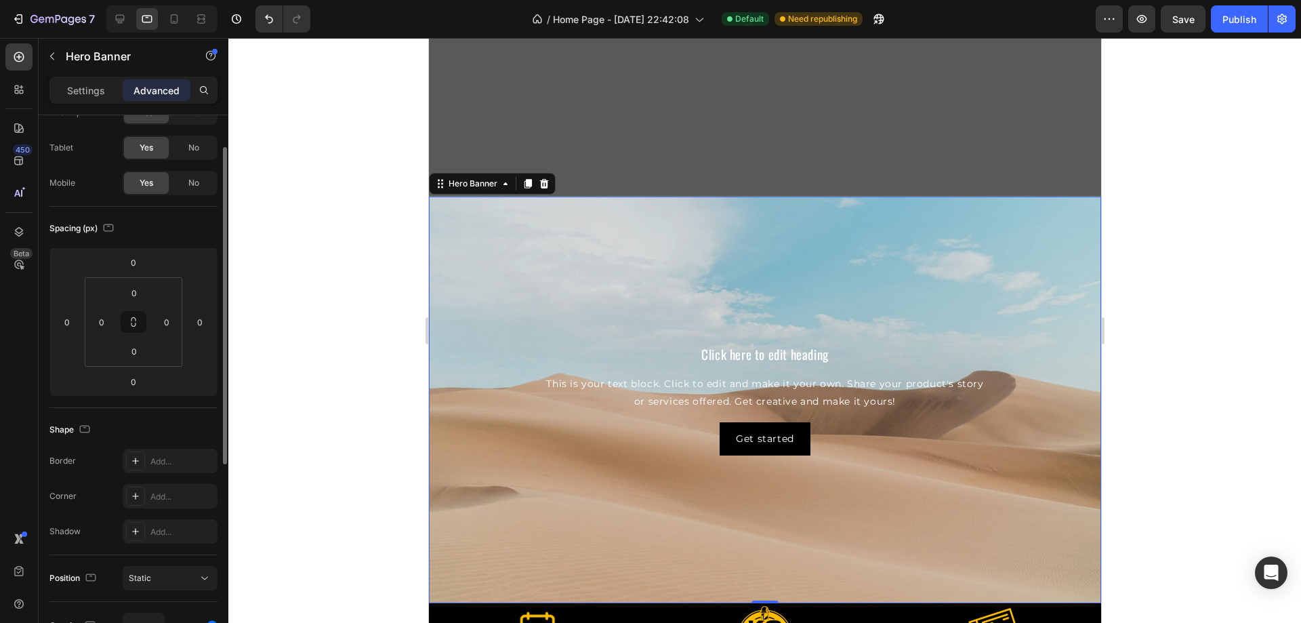
scroll to position [0, 0]
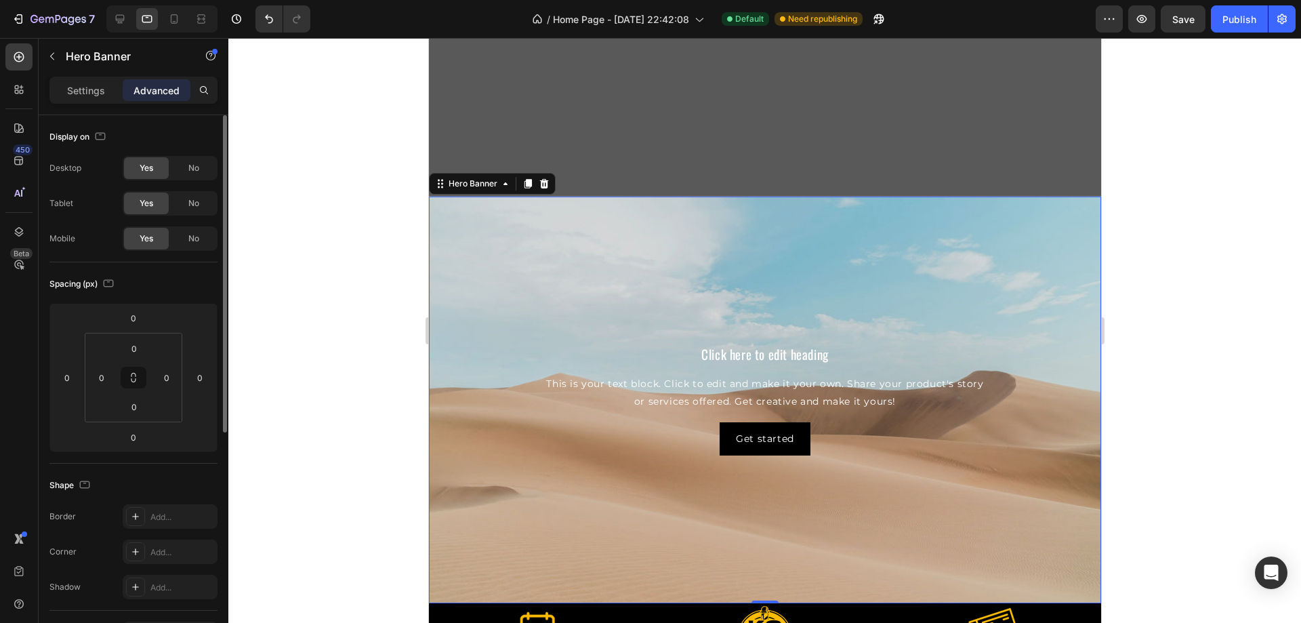
click at [458, 198] on div "Background Image" at bounding box center [764, 400] width 672 height 407
click at [459, 186] on div "Hero Banner" at bounding box center [472, 184] width 54 height 12
click at [74, 83] on p "Settings" at bounding box center [86, 90] width 38 height 14
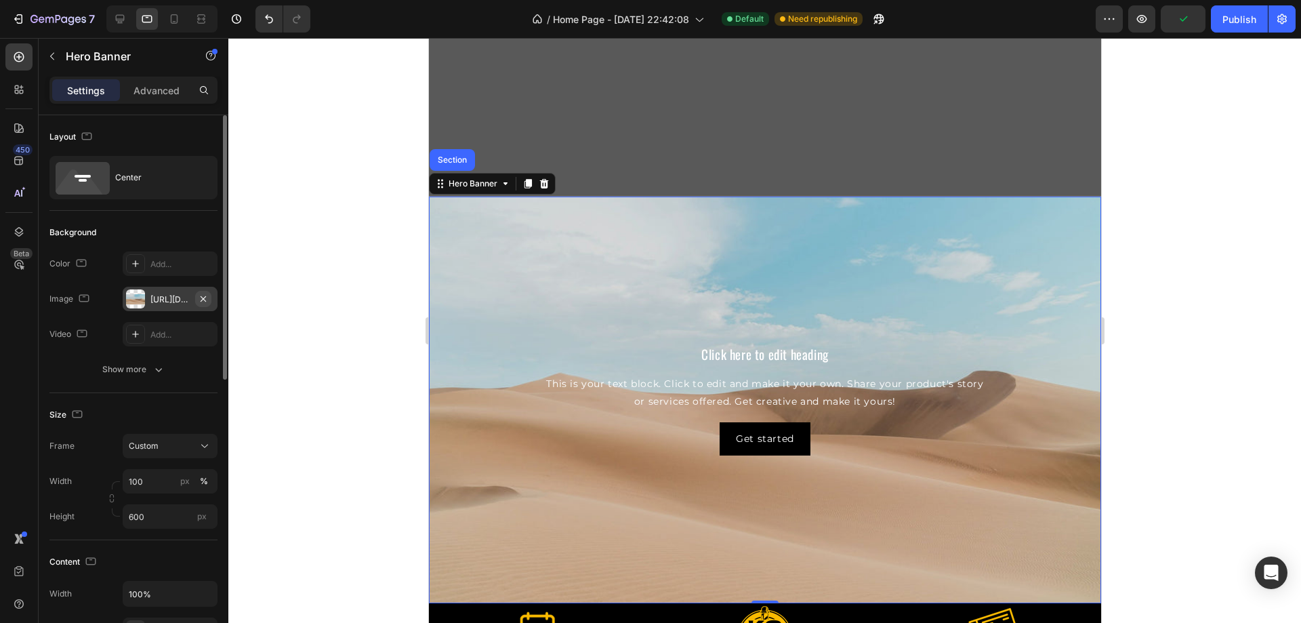
click at [206, 298] on icon "button" at bounding box center [203, 298] width 11 height 11
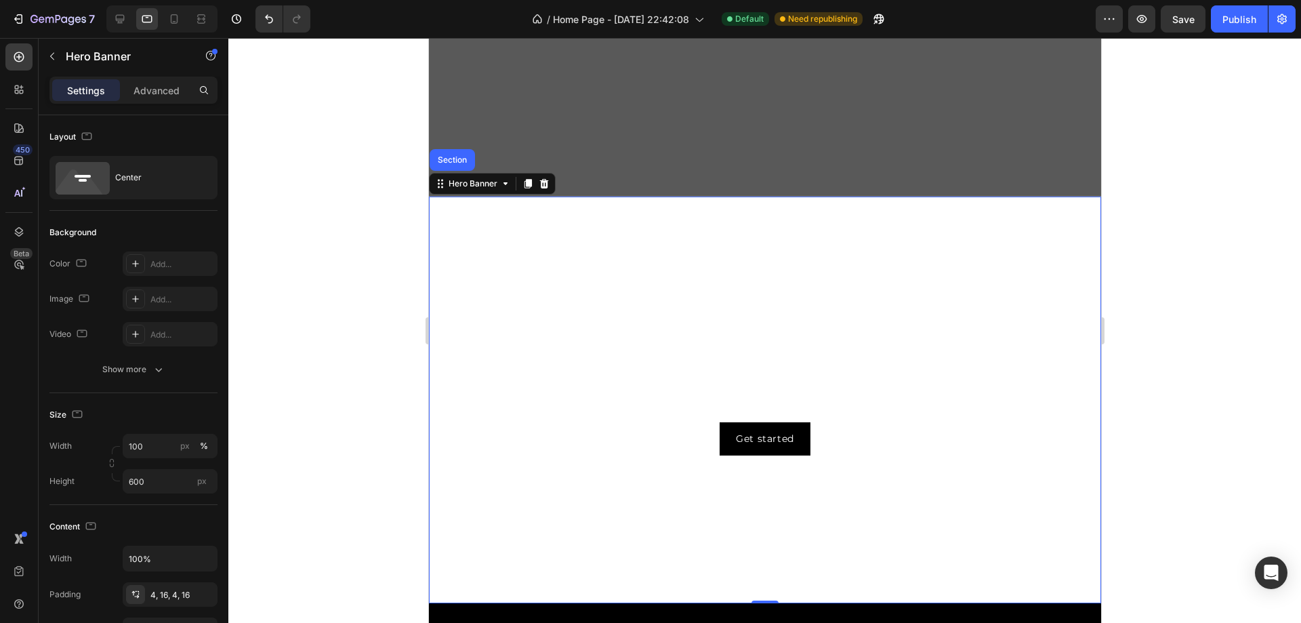
scroll to position [68, 0]
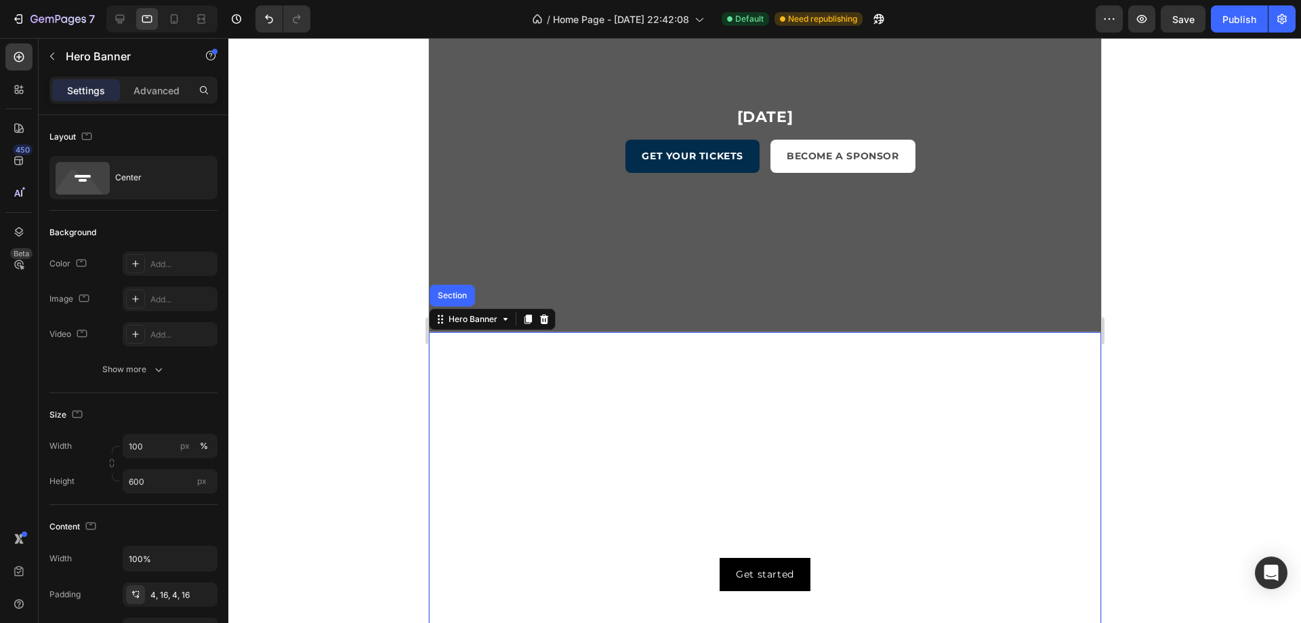
click at [543, 316] on icon at bounding box center [543, 318] width 9 height 9
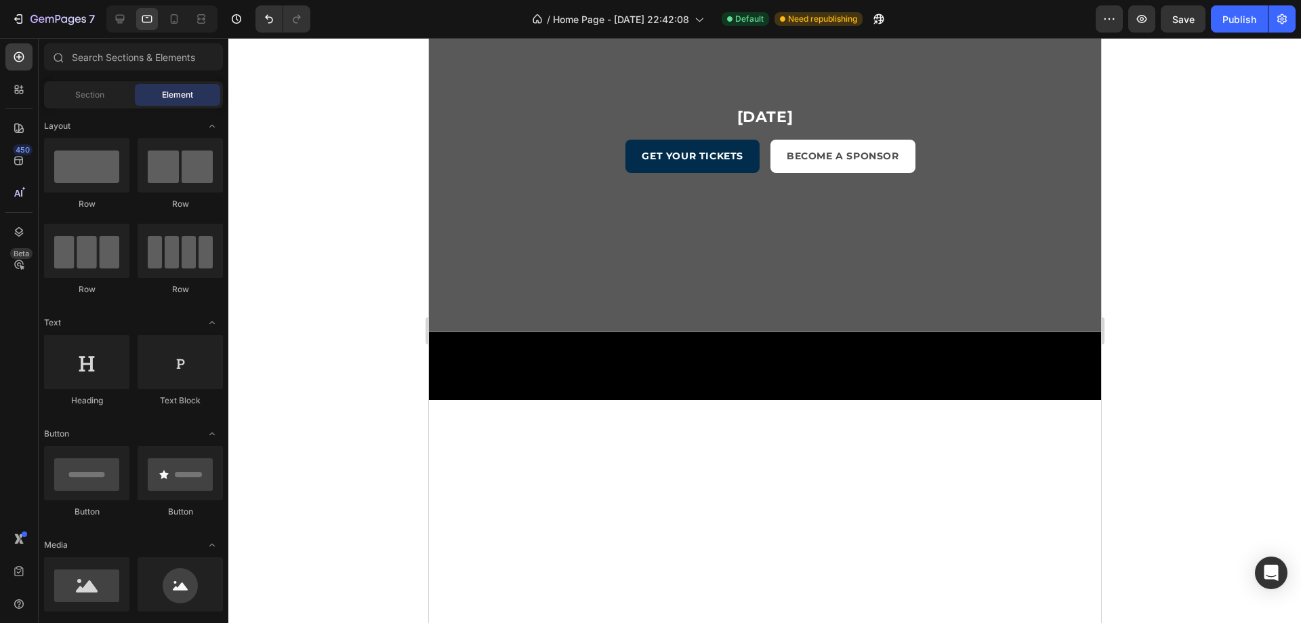
scroll to position [0, 0]
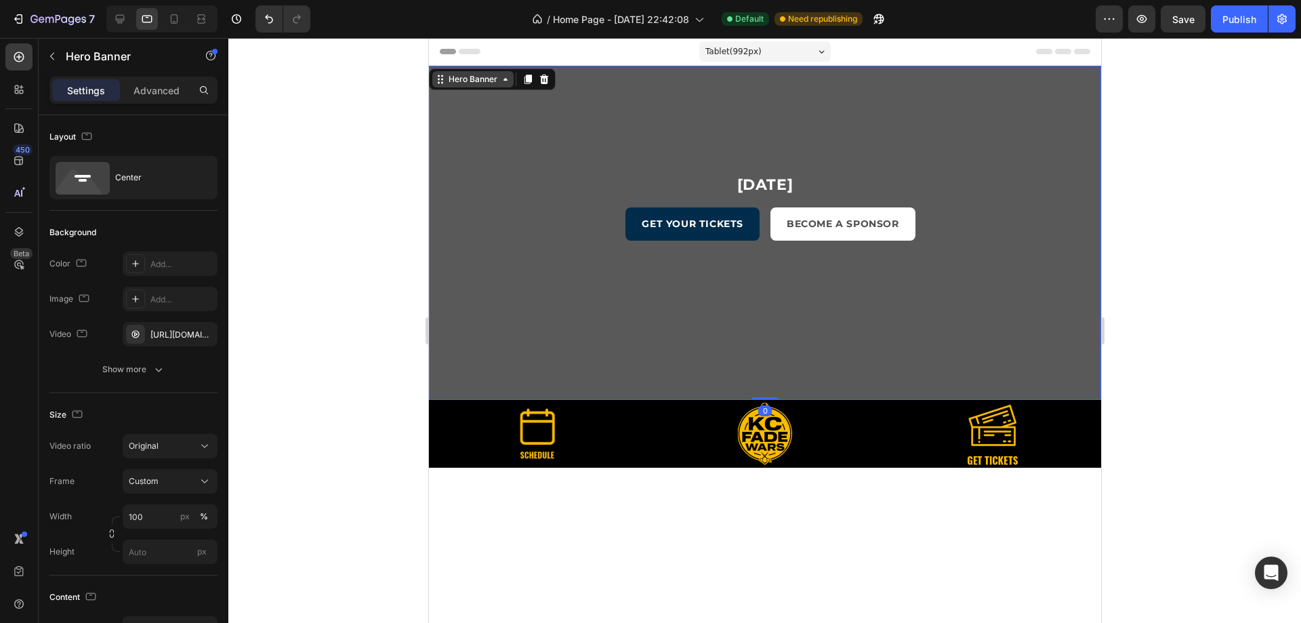
click at [454, 77] on div "Hero Banner" at bounding box center [472, 79] width 54 height 12
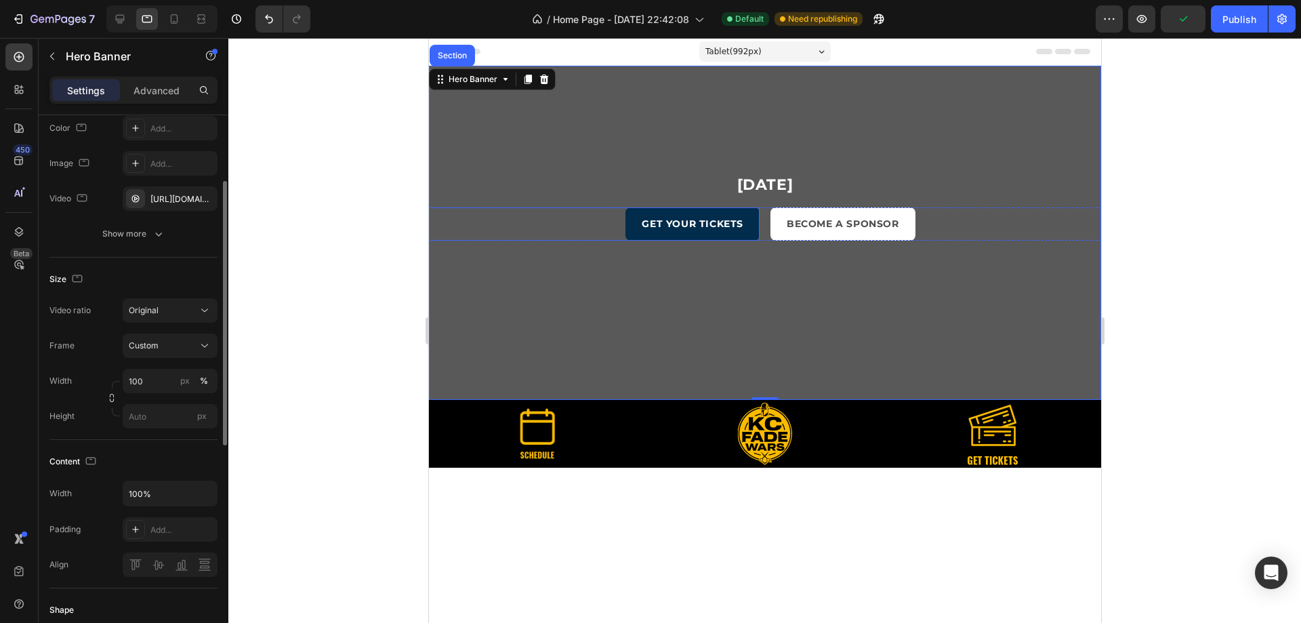
scroll to position [203, 0]
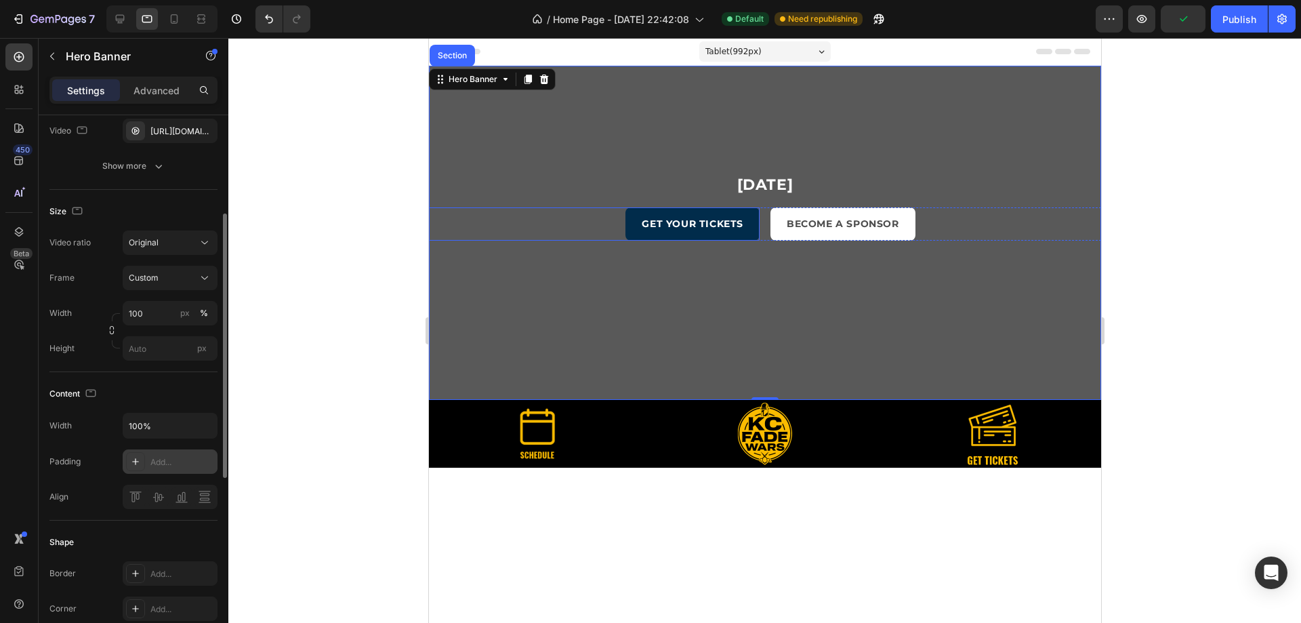
click at [175, 468] on div "Add..." at bounding box center [170, 461] width 95 height 24
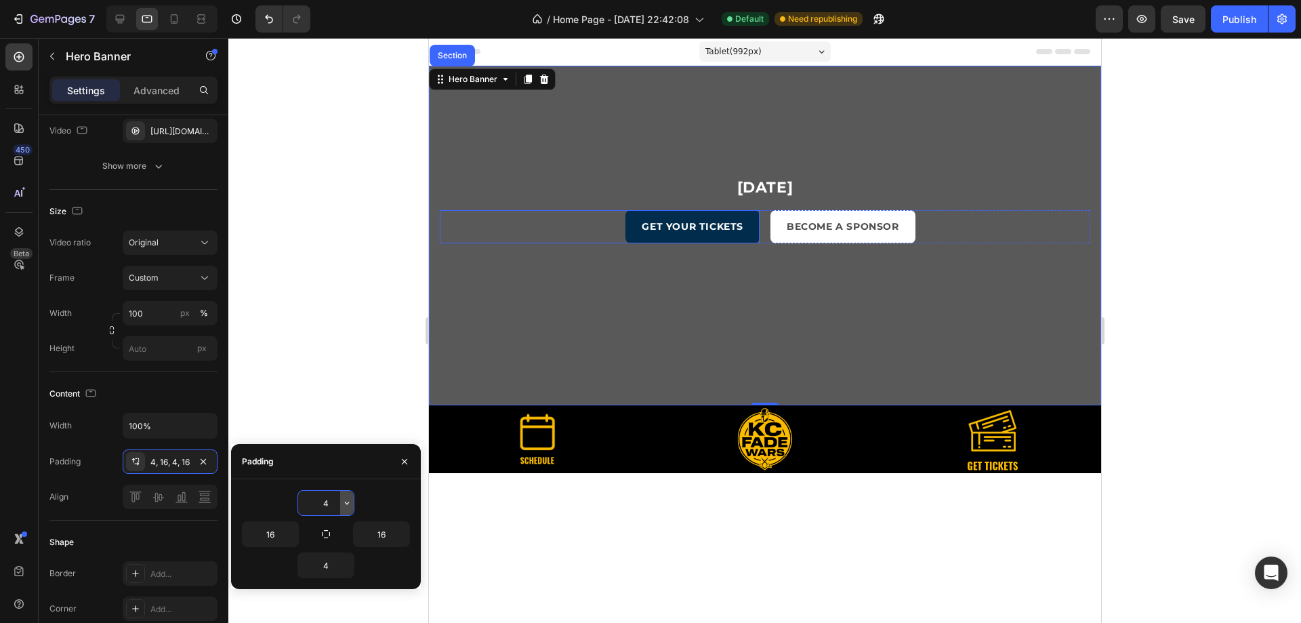
click at [350, 503] on icon "button" at bounding box center [347, 502] width 11 height 11
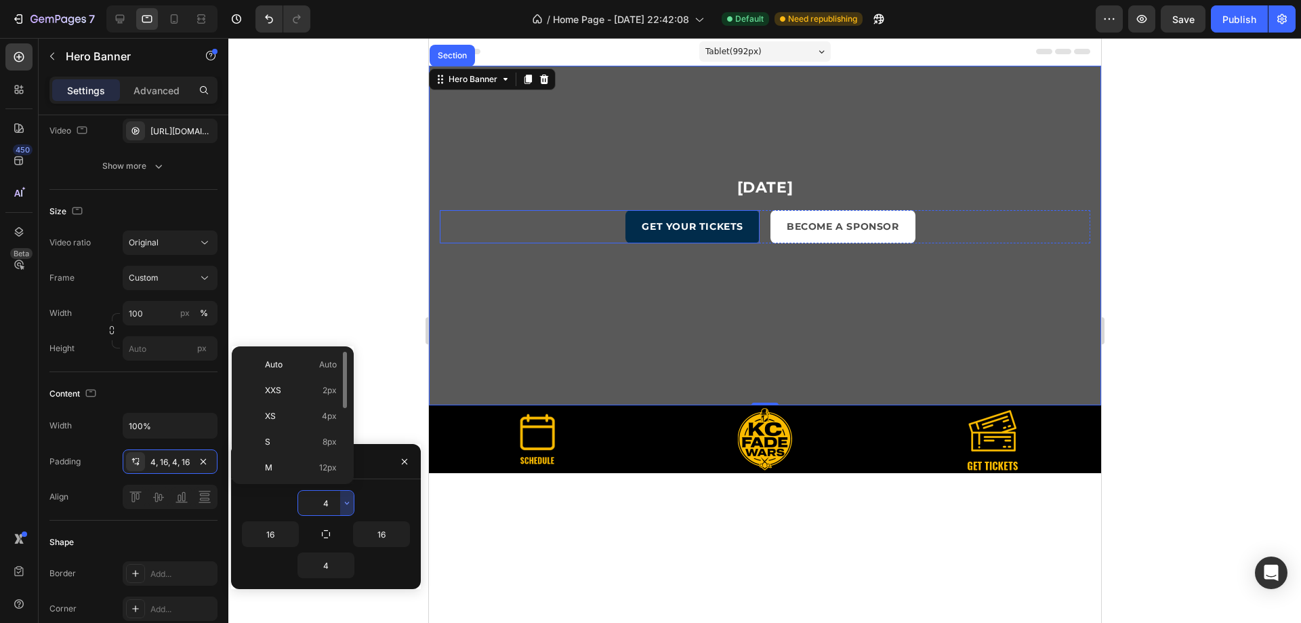
scroll to position [157, 0]
click at [309, 463] on p "5XL 112px" at bounding box center [301, 465] width 72 height 12
type input "112"
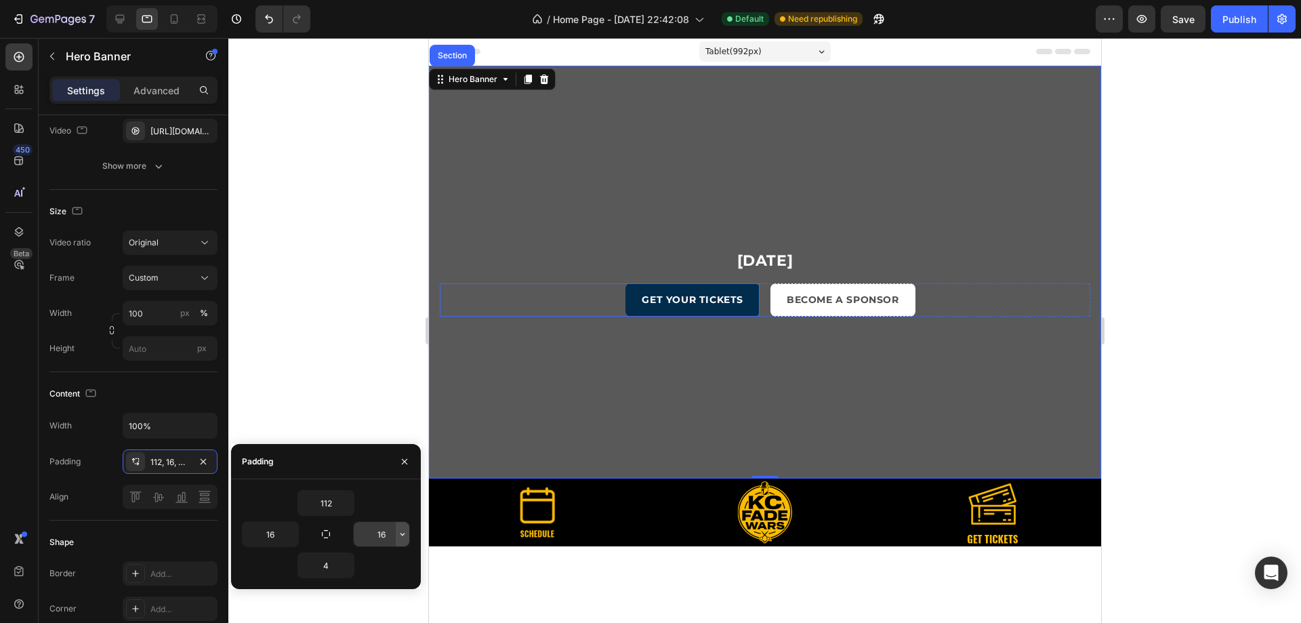
click at [400, 533] on icon "button" at bounding box center [402, 534] width 11 height 11
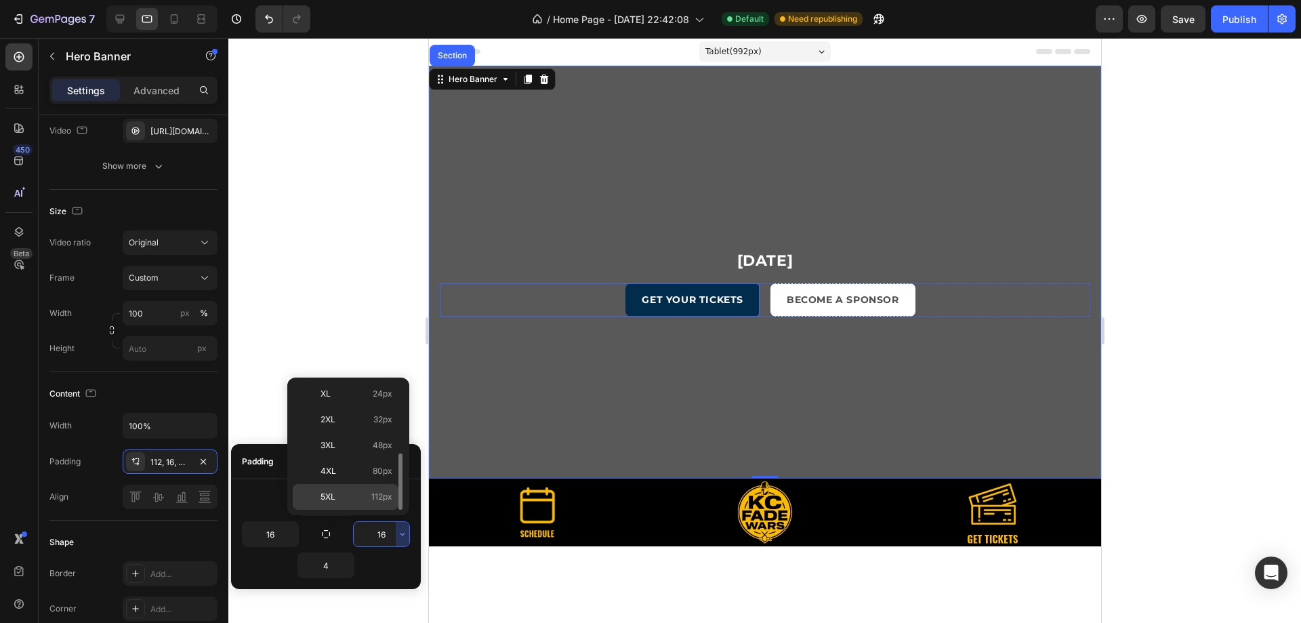
click at [358, 498] on p "5XL 112px" at bounding box center [357, 497] width 72 height 12
type input "112"
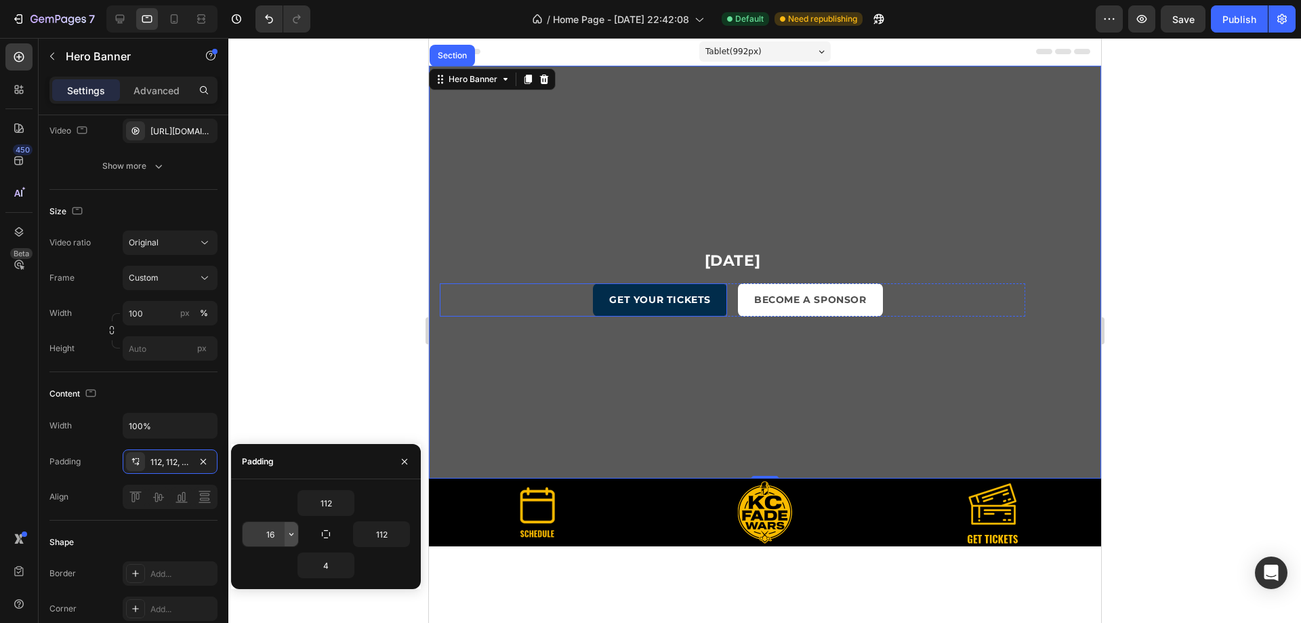
click at [292, 535] on icon "button" at bounding box center [291, 534] width 11 height 11
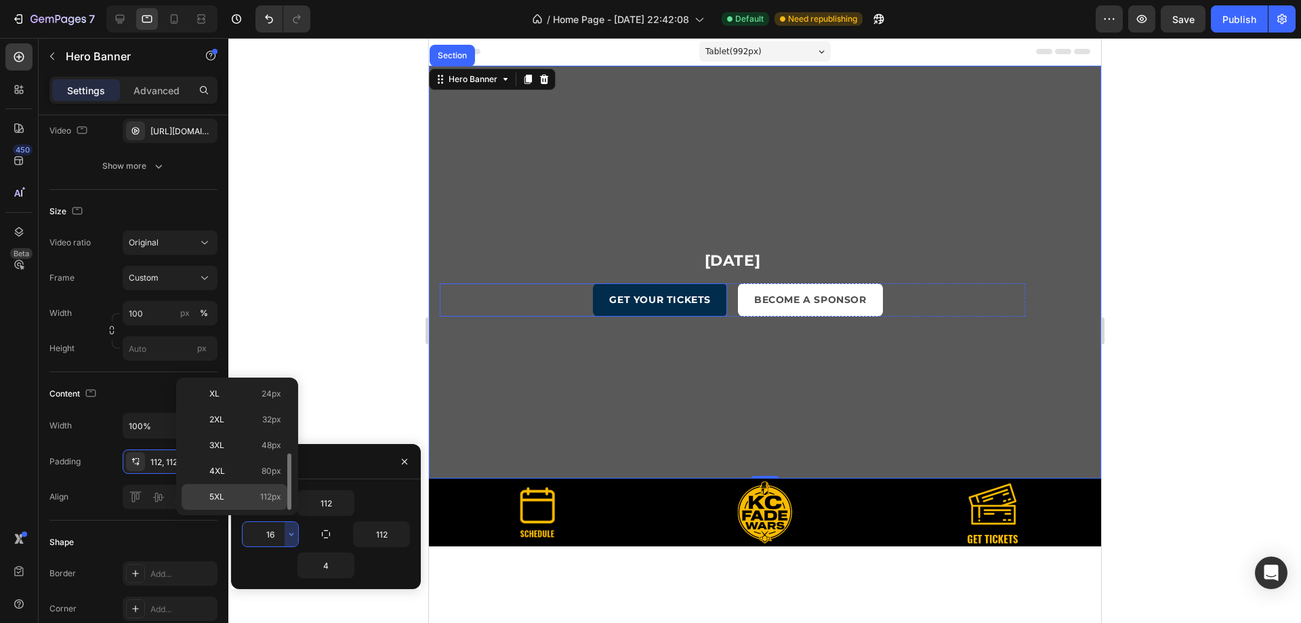
click at [252, 489] on div "5XL 112px" at bounding box center [235, 497] width 106 height 26
type input "112"
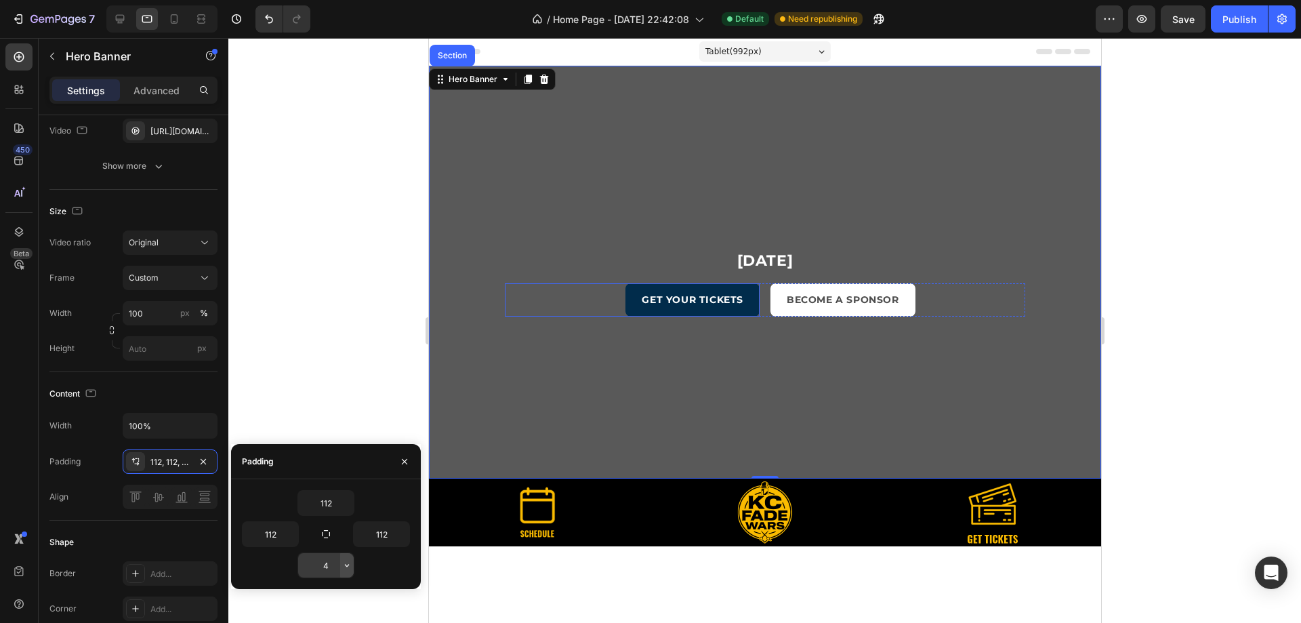
click at [348, 569] on icon "button" at bounding box center [347, 565] width 11 height 11
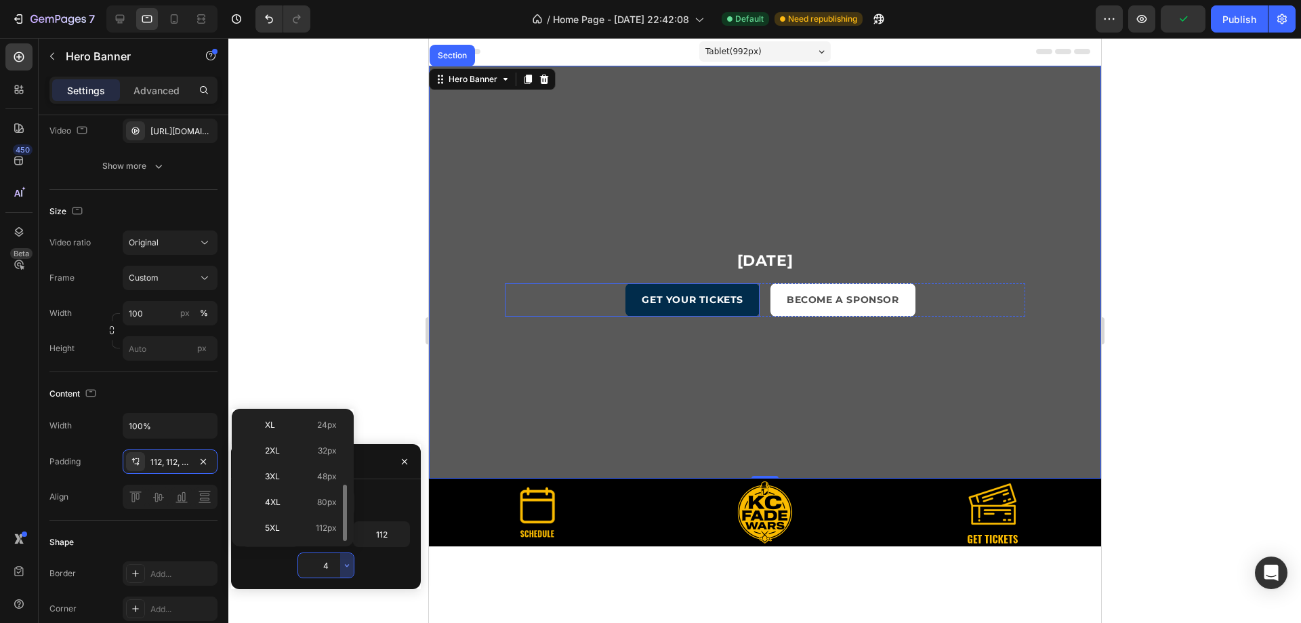
click at [309, 524] on p "5XL 112px" at bounding box center [301, 528] width 72 height 12
type input "112"
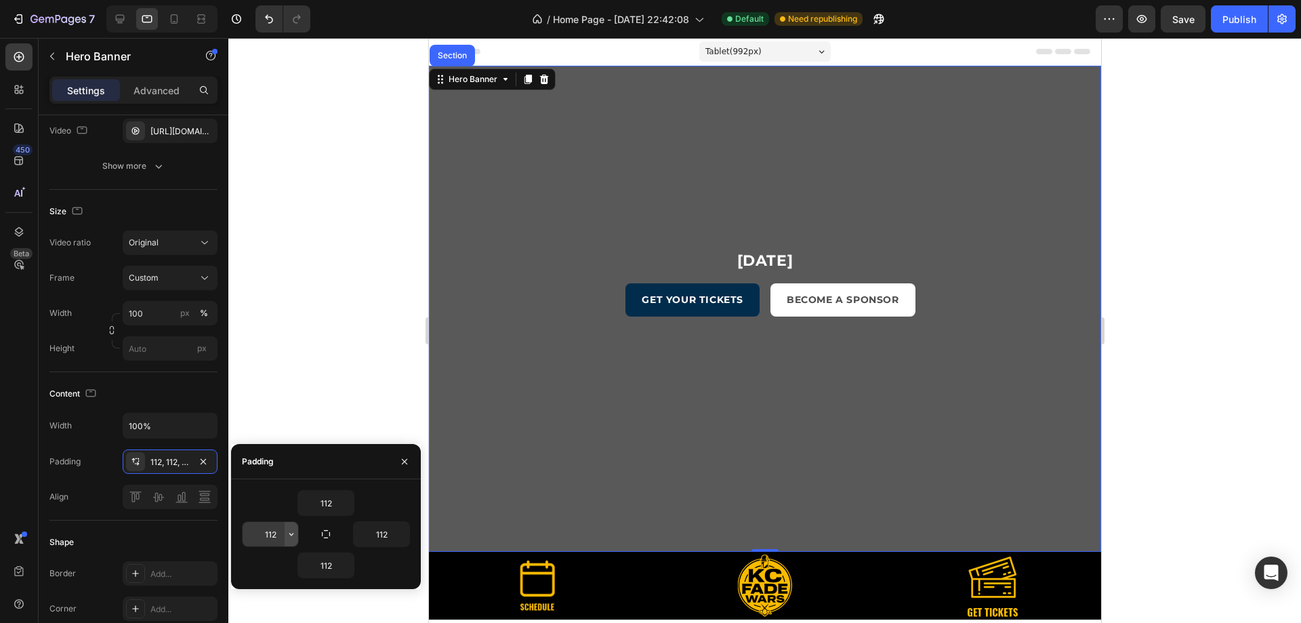
click at [294, 539] on button "button" at bounding box center [292, 534] width 14 height 24
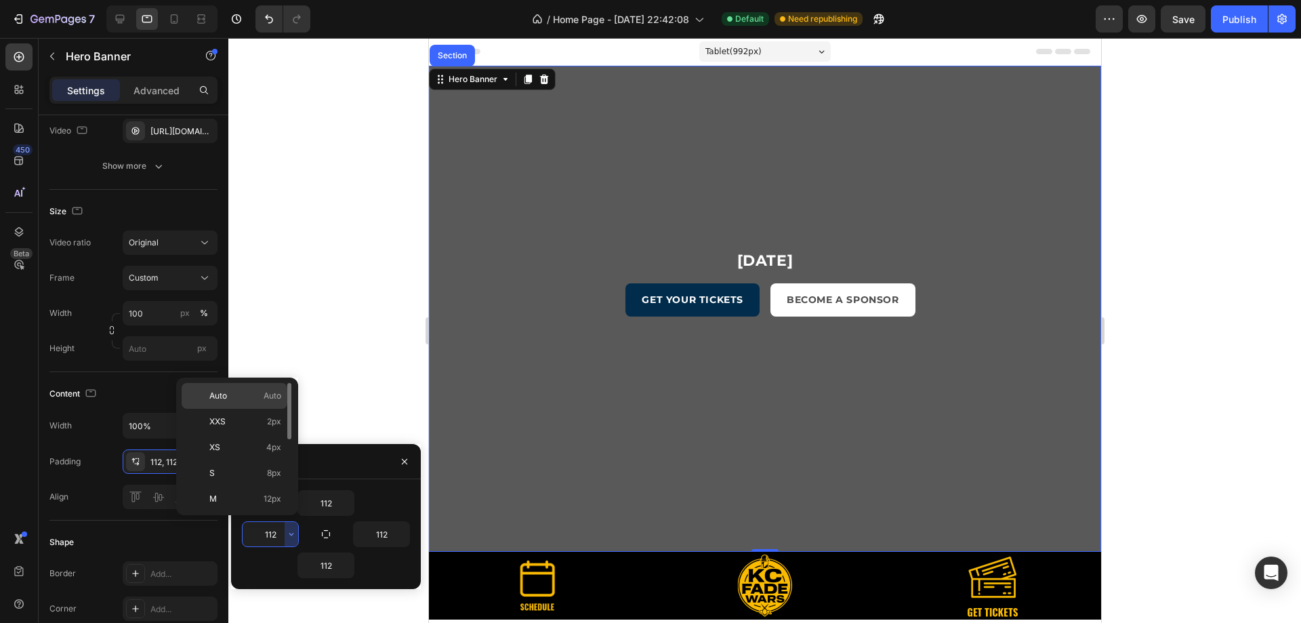
click at [242, 398] on p "Auto Auto" at bounding box center [245, 396] width 72 height 12
type input "Auto"
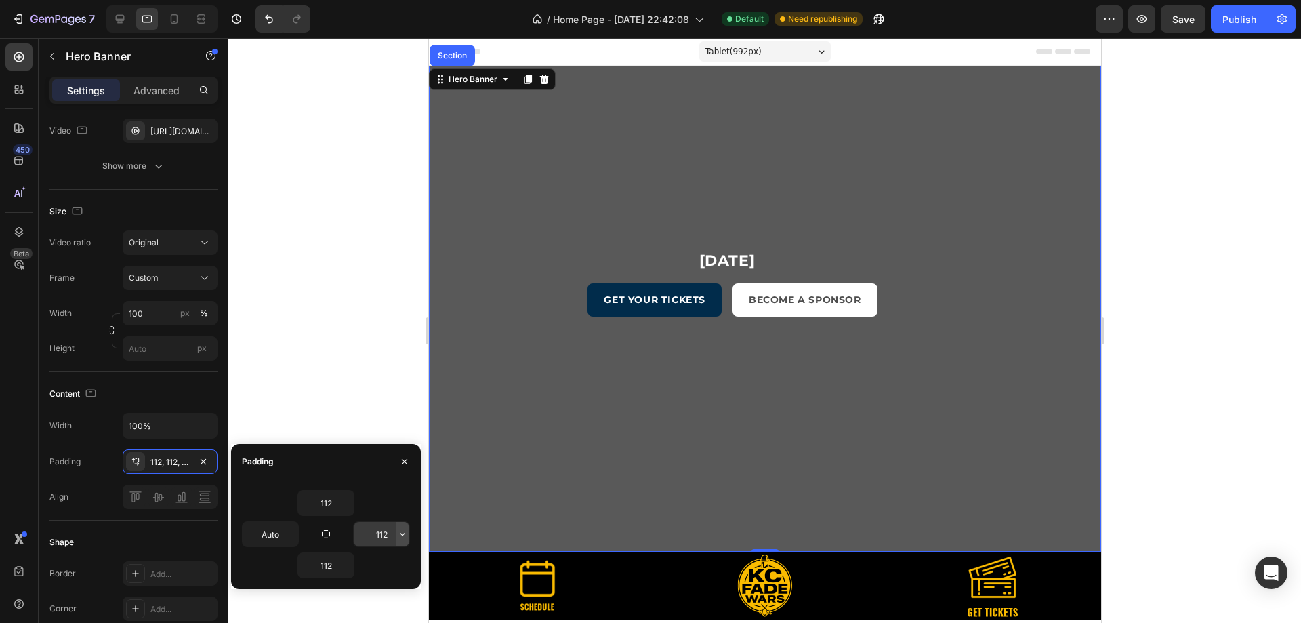
click at [405, 538] on icon "button" at bounding box center [402, 534] width 11 height 11
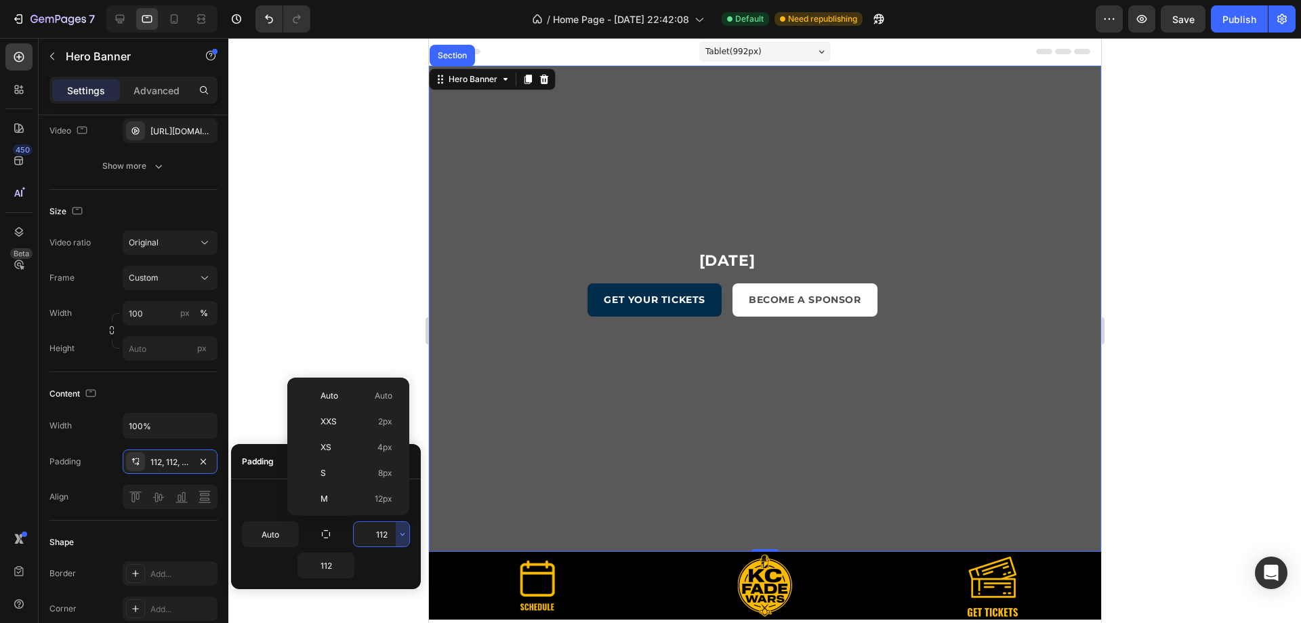
click at [360, 400] on p "Auto Auto" at bounding box center [357, 396] width 72 height 12
type input "Auto"
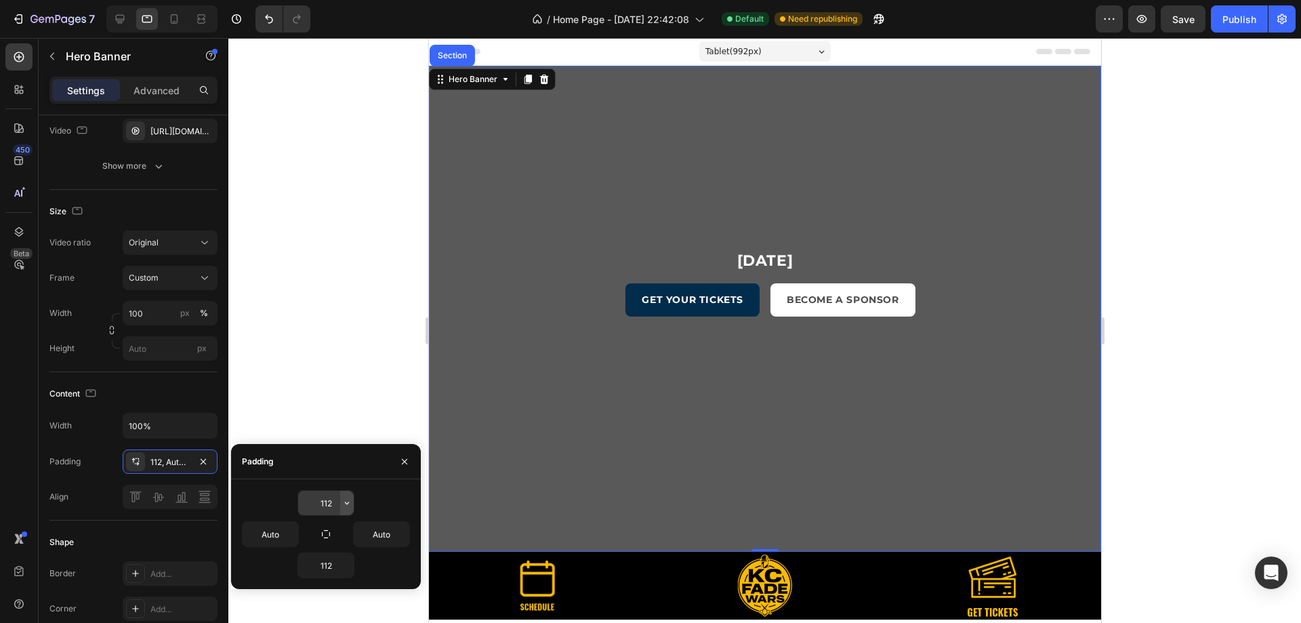
click at [348, 497] on button "button" at bounding box center [347, 503] width 14 height 24
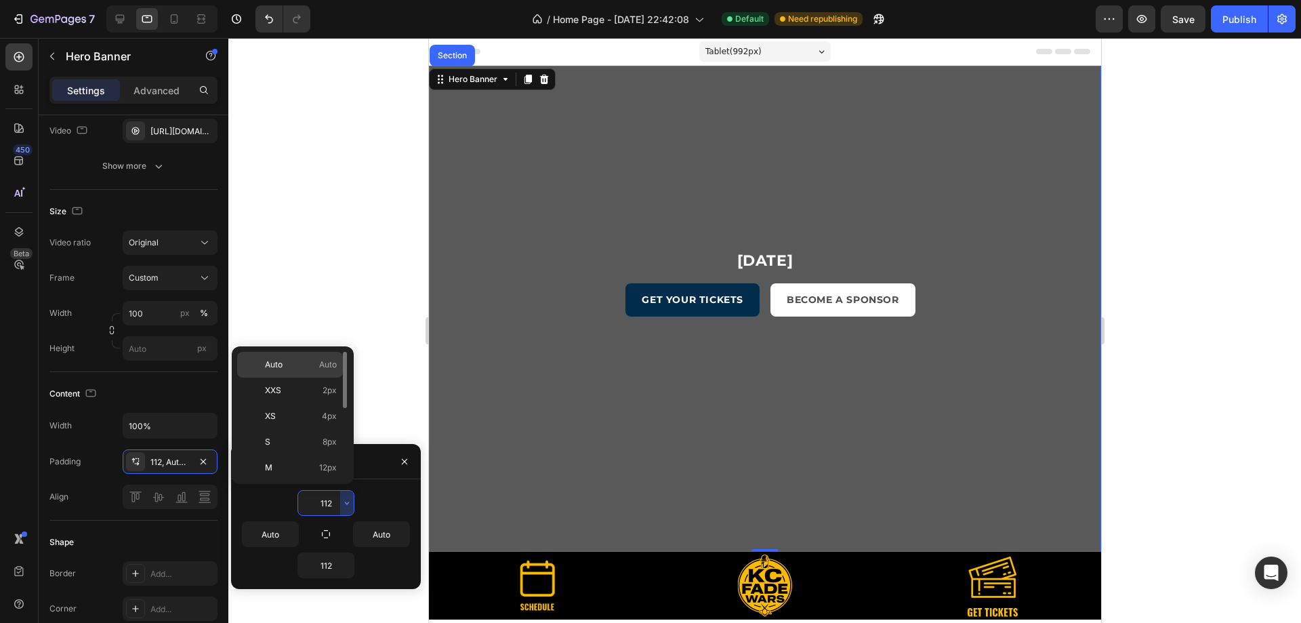
click at [288, 377] on div "Auto Auto" at bounding box center [290, 390] width 106 height 26
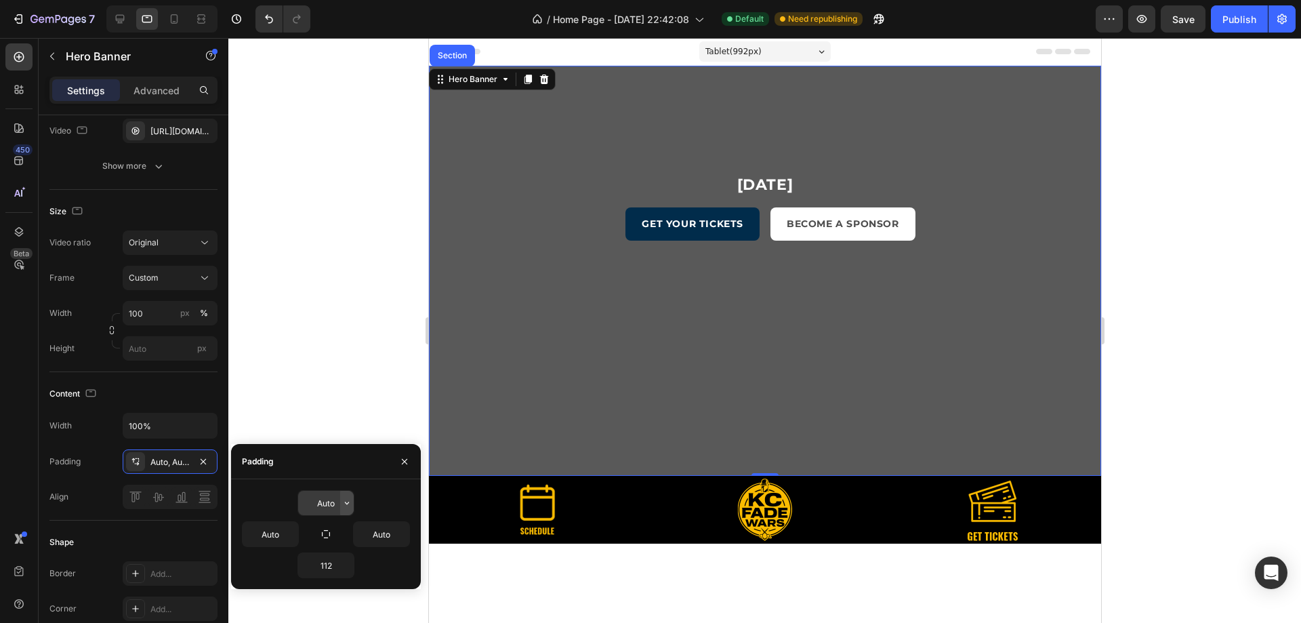
click at [350, 493] on button "button" at bounding box center [347, 503] width 14 height 24
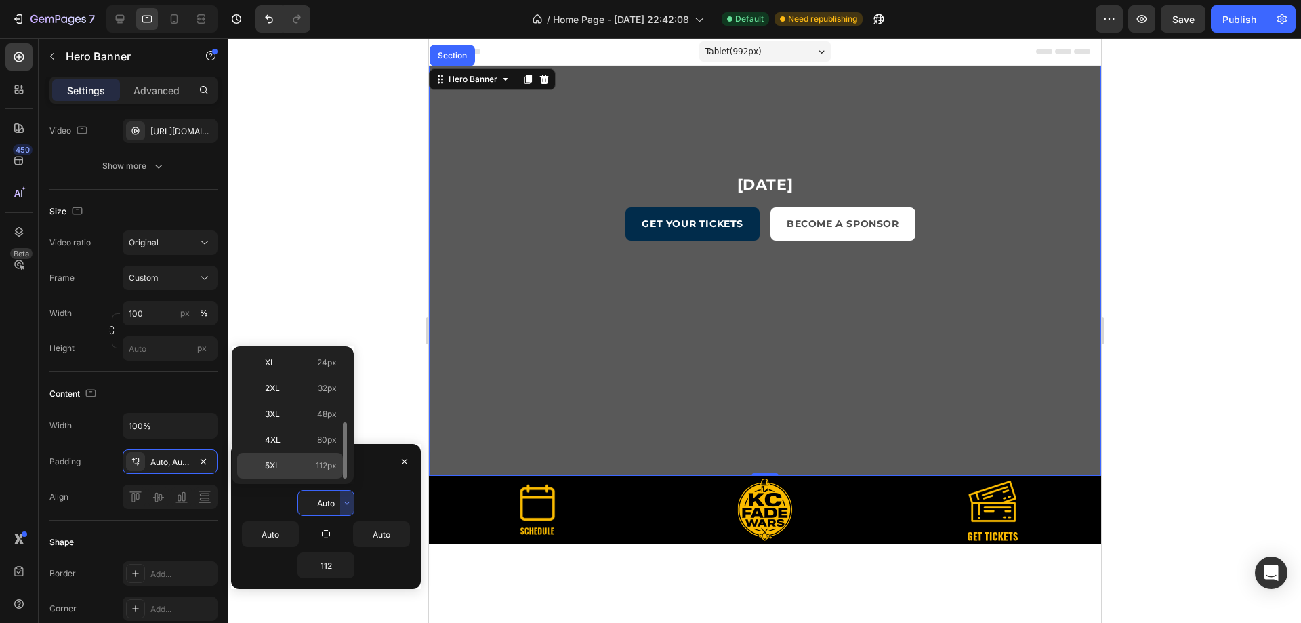
click at [280, 459] on p "5XL 112px" at bounding box center [301, 465] width 72 height 12
type input "112"
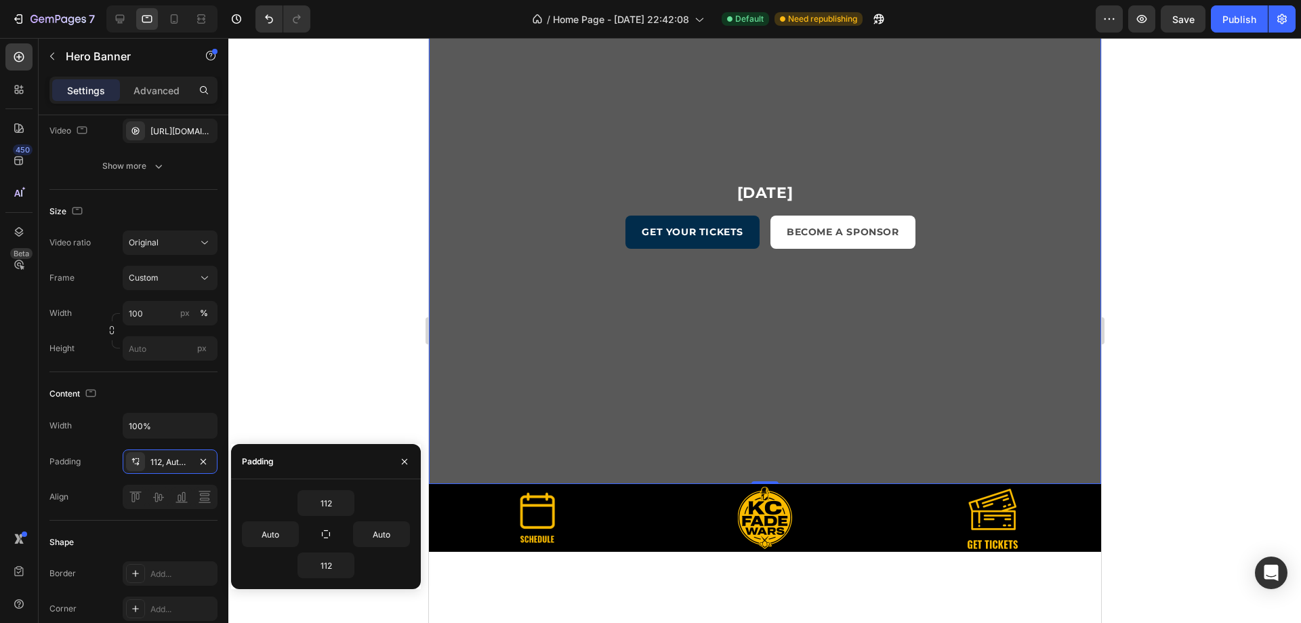
scroll to position [136, 0]
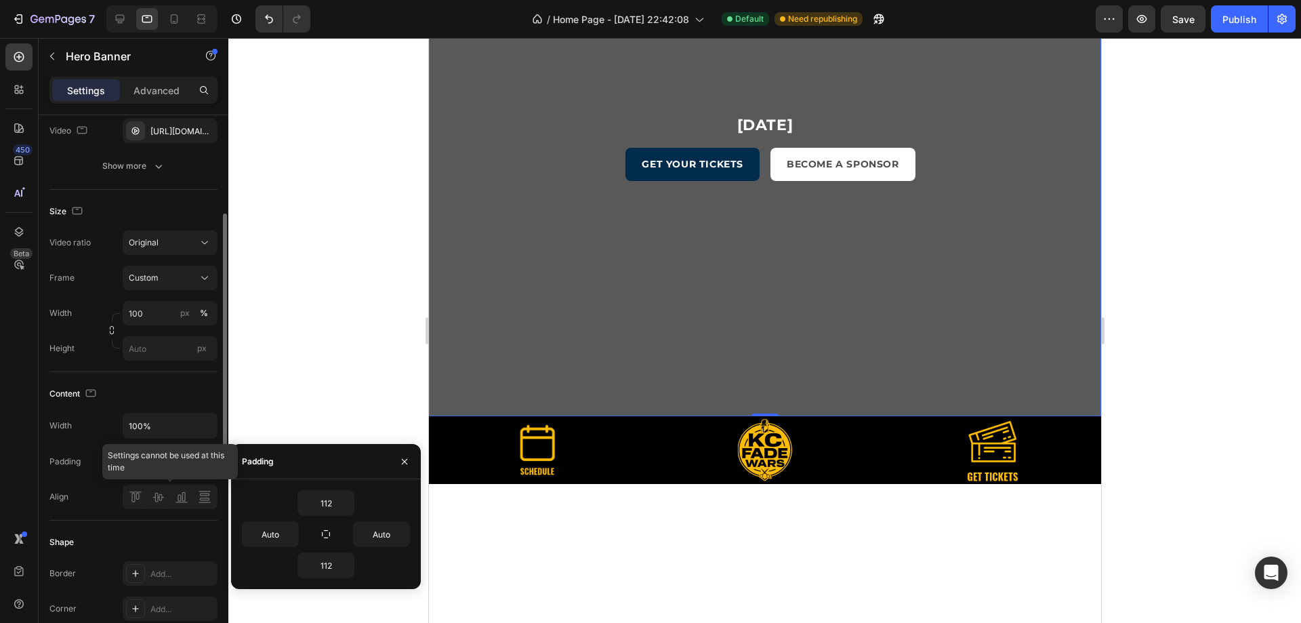
click at [164, 509] on div "Content Width 100% Padding 112, Auto, 112, Auto Align" at bounding box center [133, 446] width 168 height 148
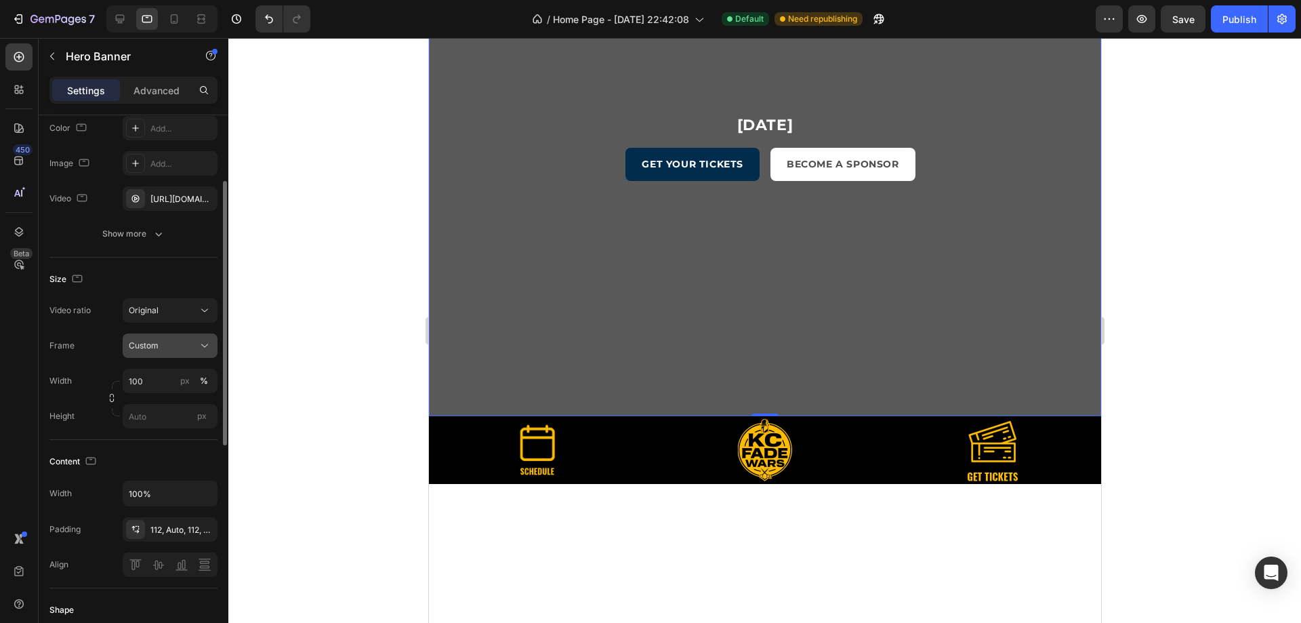
click at [205, 343] on icon at bounding box center [205, 346] width 14 height 14
click at [190, 382] on span "As banner source" at bounding box center [161, 378] width 67 height 12
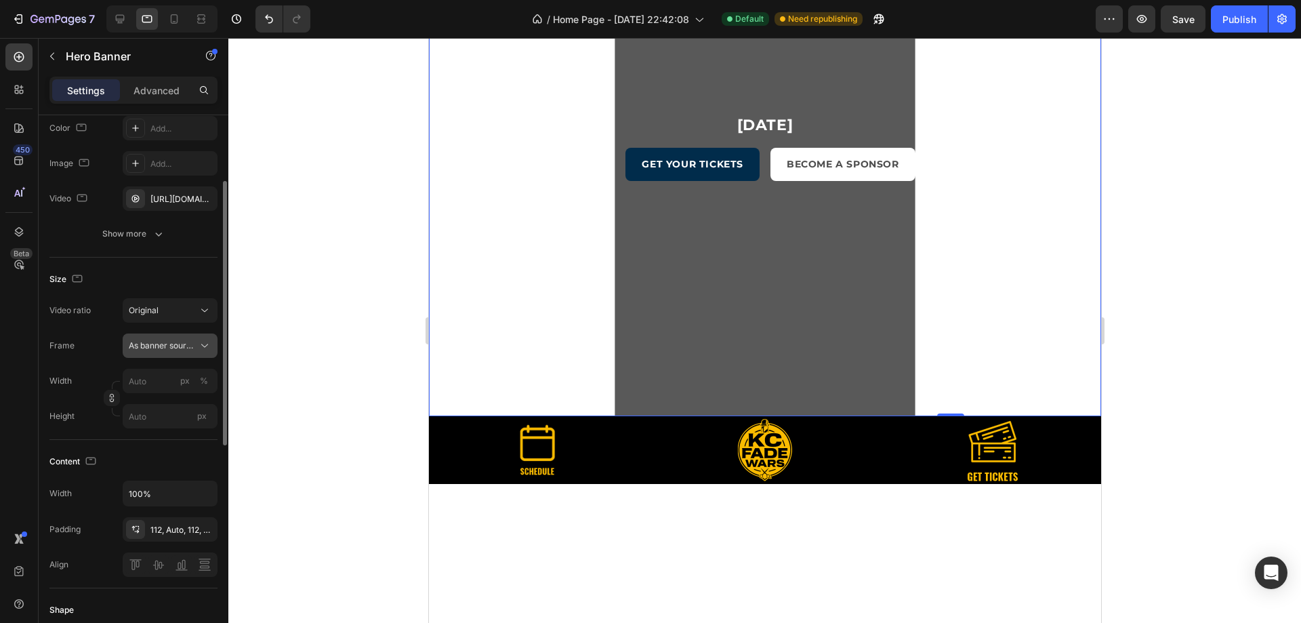
click at [207, 342] on icon at bounding box center [205, 346] width 14 height 14
click at [172, 406] on div "Custom" at bounding box center [167, 402] width 79 height 12
click at [161, 384] on input "px %" at bounding box center [170, 381] width 95 height 24
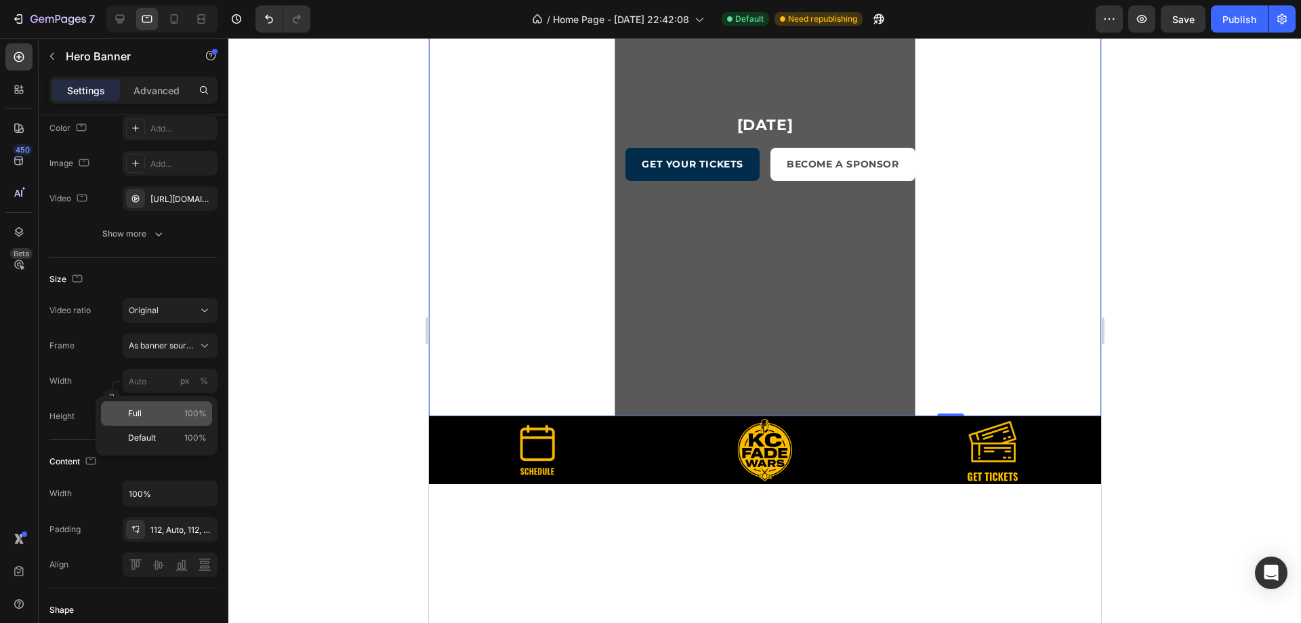
click at [159, 412] on p "Full 100%" at bounding box center [167, 413] width 79 height 12
type input "100"
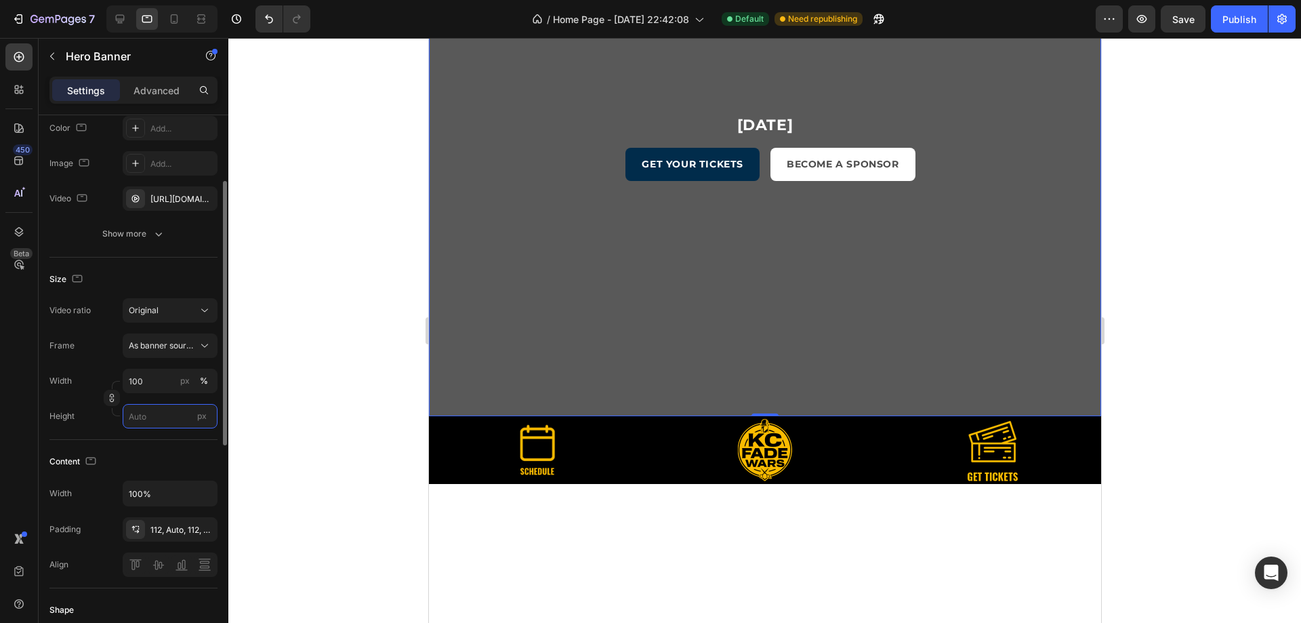
click at [159, 421] on input "px" at bounding box center [170, 416] width 95 height 24
click at [149, 478] on span "Fit screen" at bounding box center [147, 473] width 38 height 12
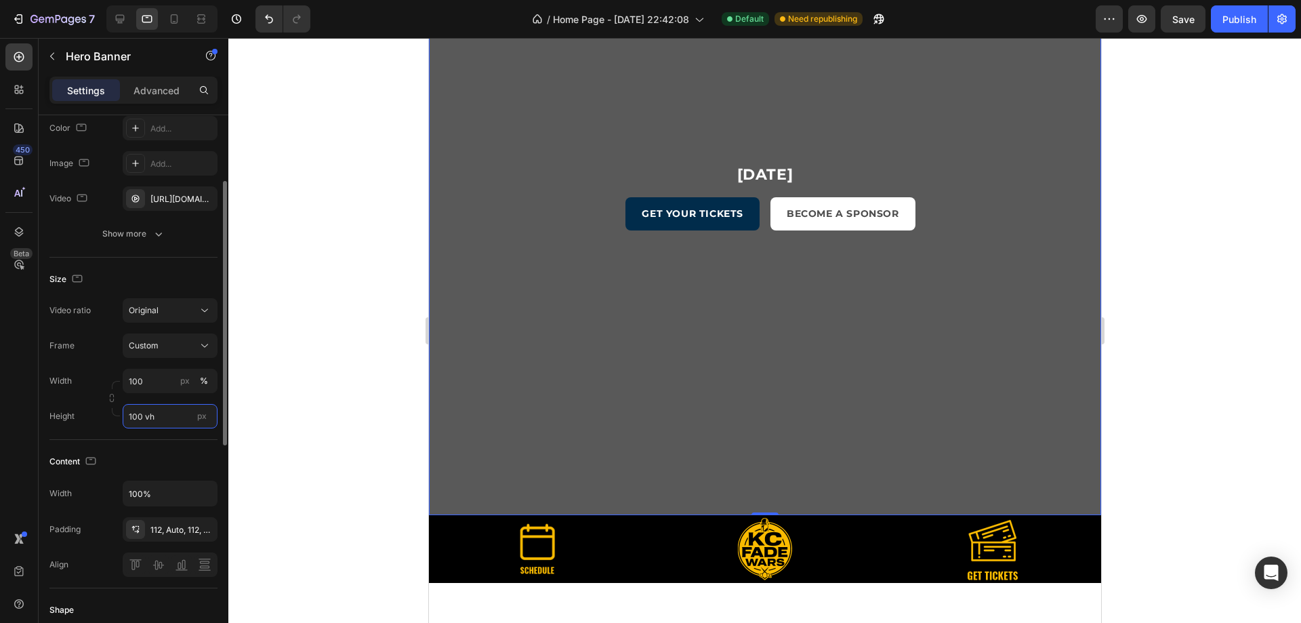
click at [168, 412] on input "100 vh" at bounding box center [170, 416] width 95 height 24
click at [170, 381] on input "100" at bounding box center [170, 381] width 95 height 24
click at [161, 439] on p "Default 100%" at bounding box center [167, 438] width 79 height 12
click at [163, 409] on input "100 vh" at bounding box center [170, 416] width 95 height 24
click at [163, 442] on span "Fit content" at bounding box center [148, 448] width 41 height 12
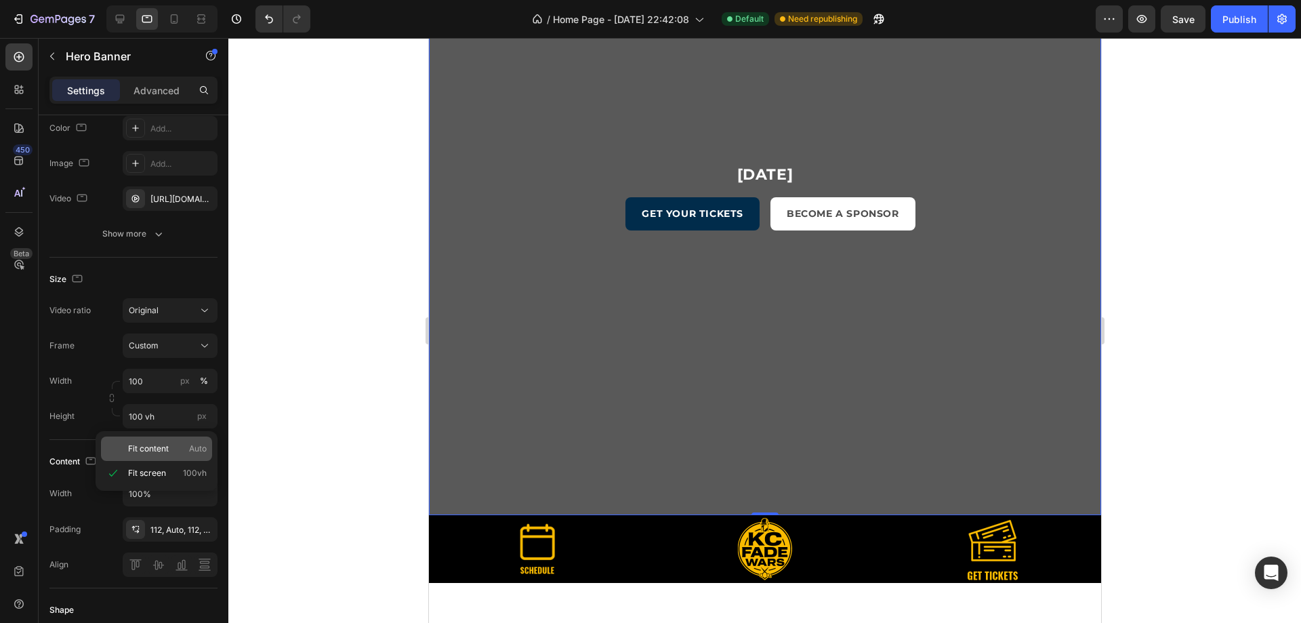
type input "Auto"
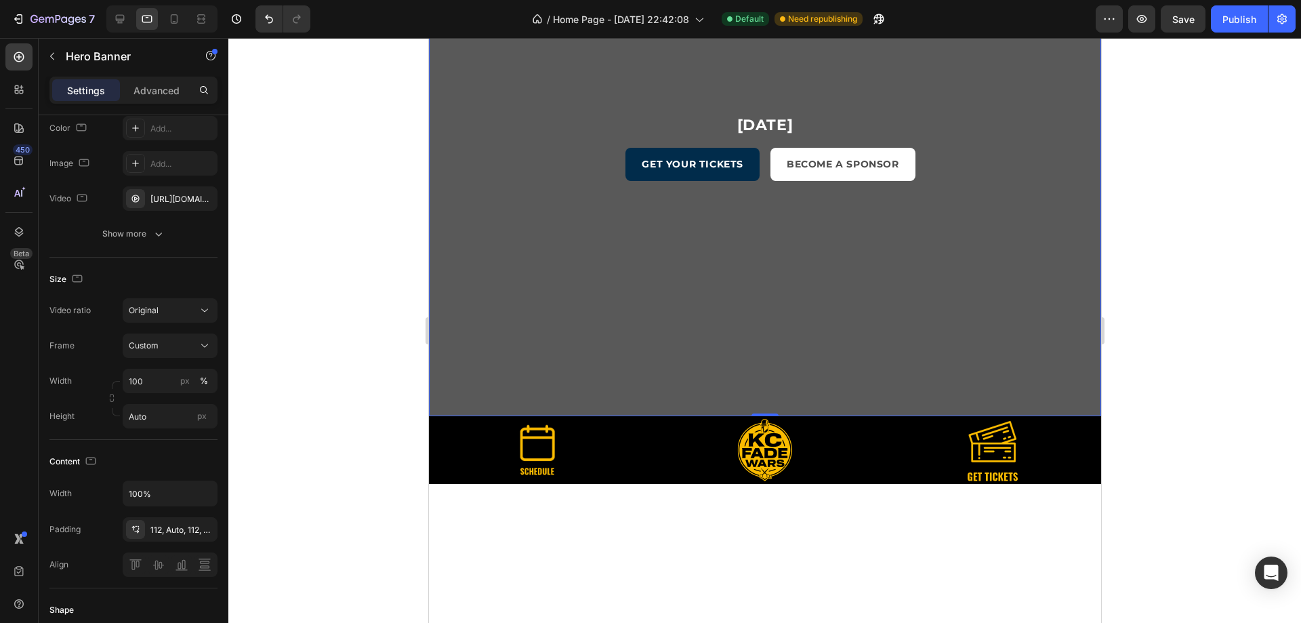
scroll to position [0, 0]
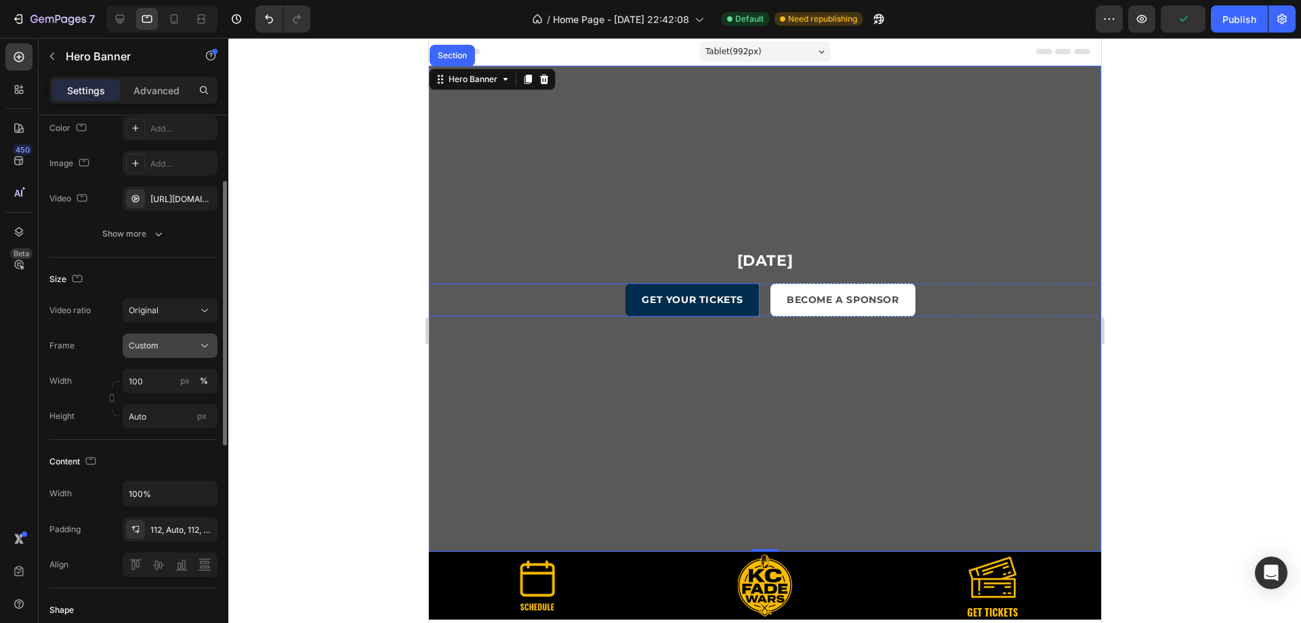
click at [190, 346] on div "Custom" at bounding box center [162, 345] width 66 height 12
click at [205, 311] on icon at bounding box center [204, 310] width 7 height 3
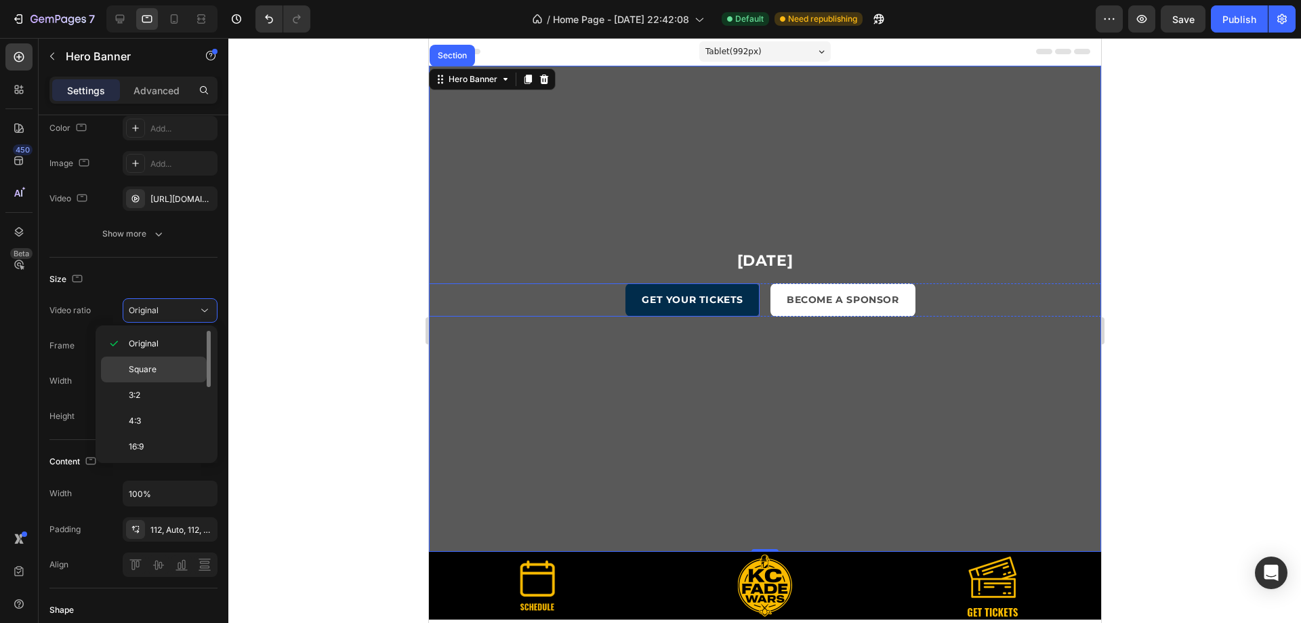
click at [182, 382] on div "Square" at bounding box center [154, 395] width 106 height 26
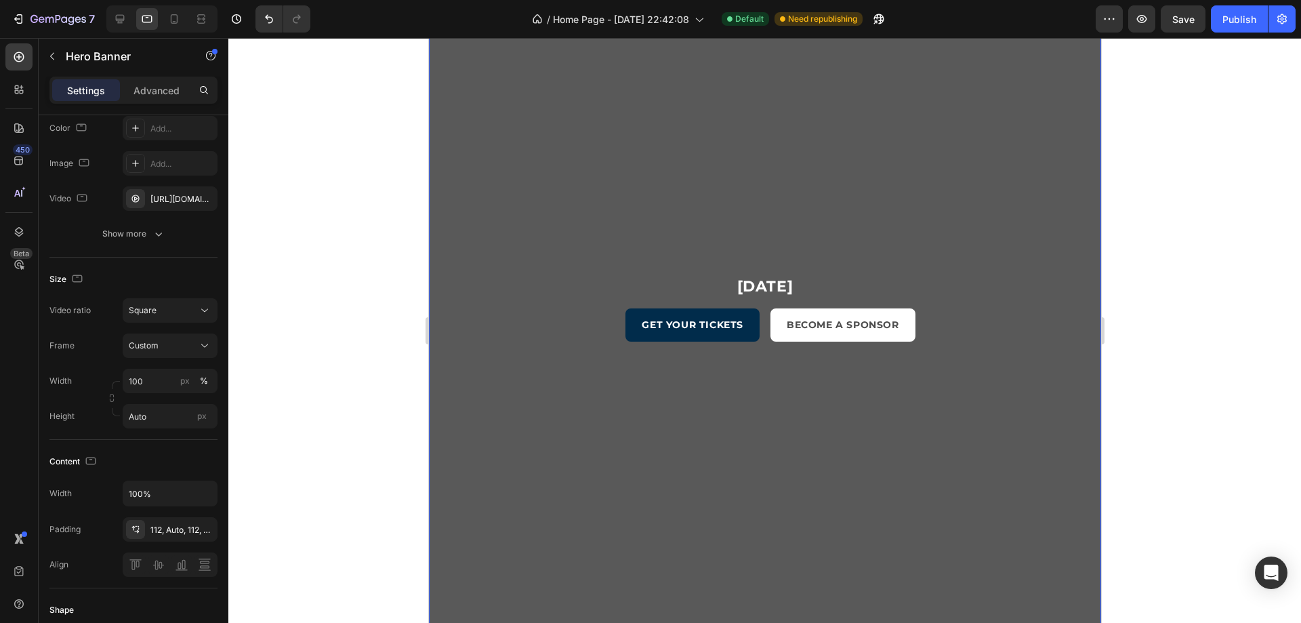
scroll to position [136, 0]
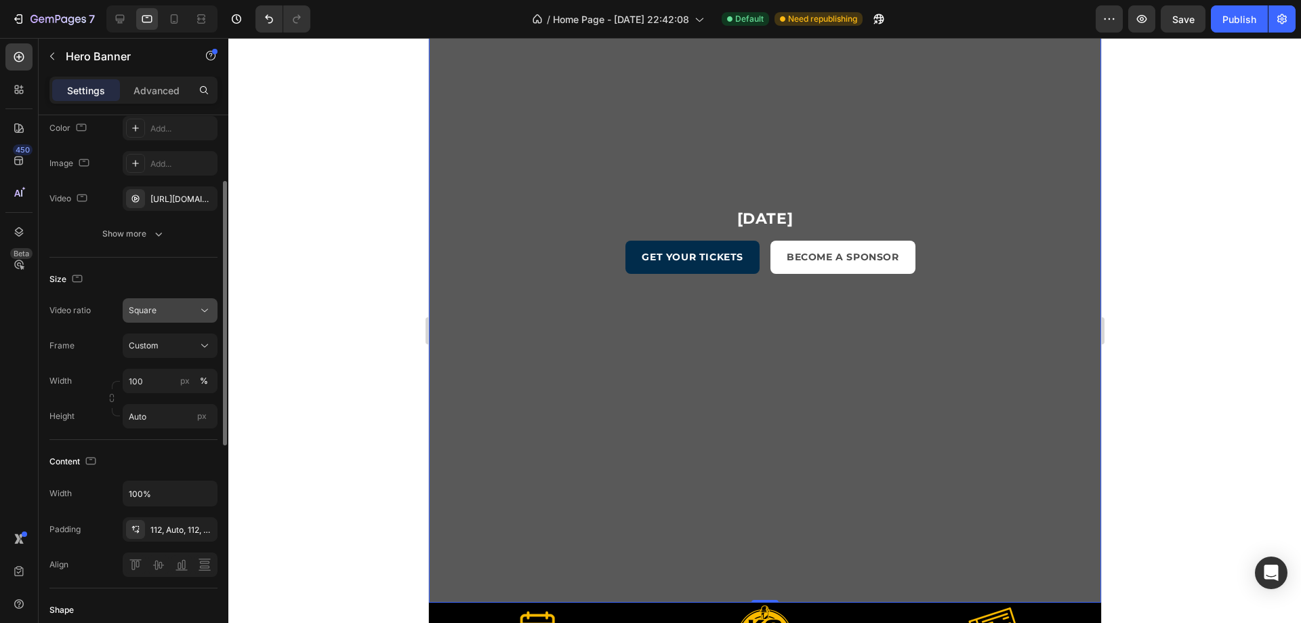
click at [206, 310] on icon at bounding box center [205, 311] width 14 height 14
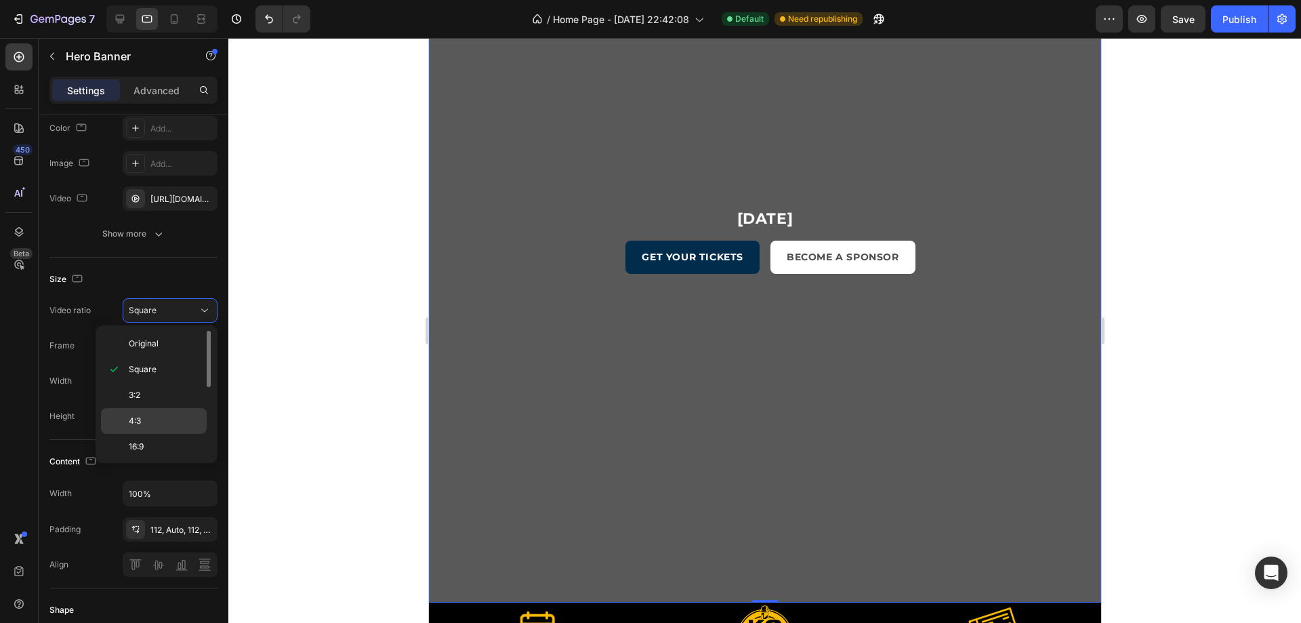
click at [154, 434] on div "4:3" at bounding box center [154, 447] width 106 height 26
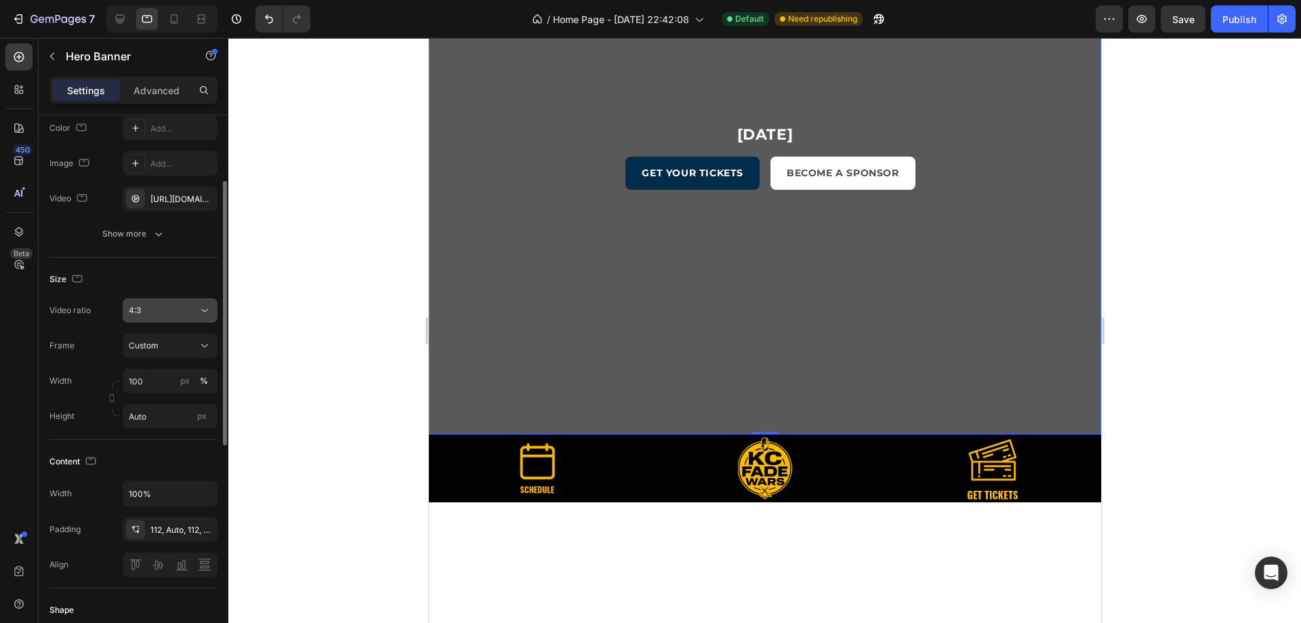
click at [213, 304] on button "4:3" at bounding box center [170, 310] width 95 height 24
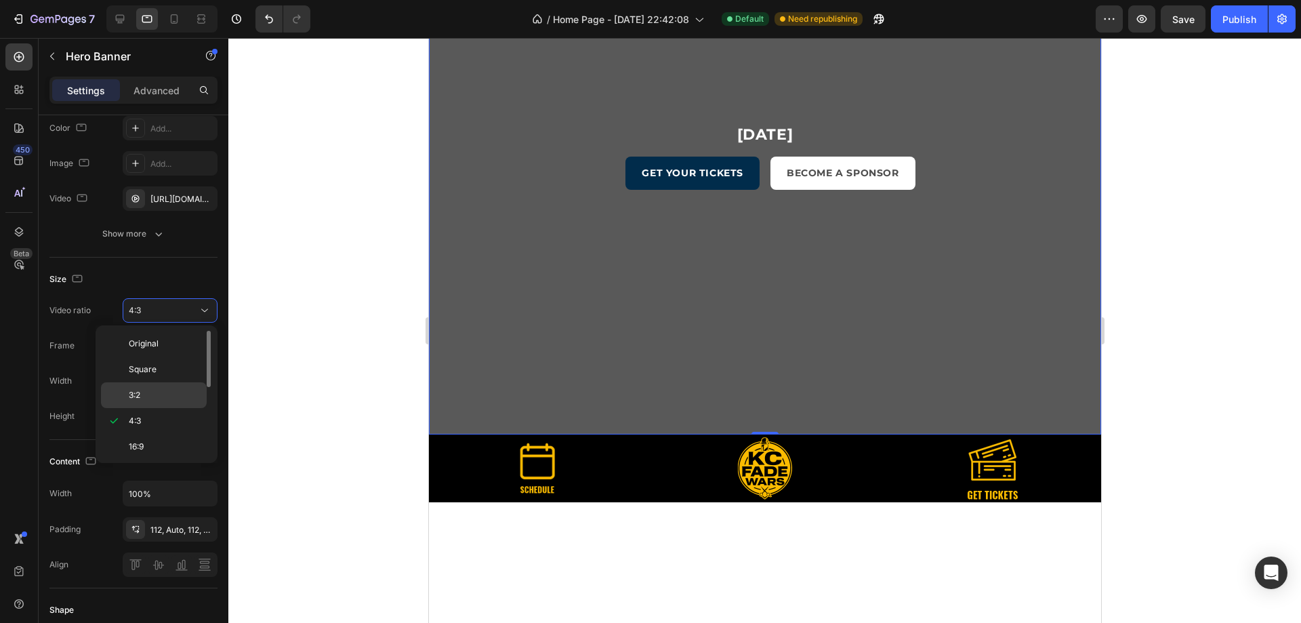
click at [165, 390] on p "3:2" at bounding box center [165, 395] width 72 height 12
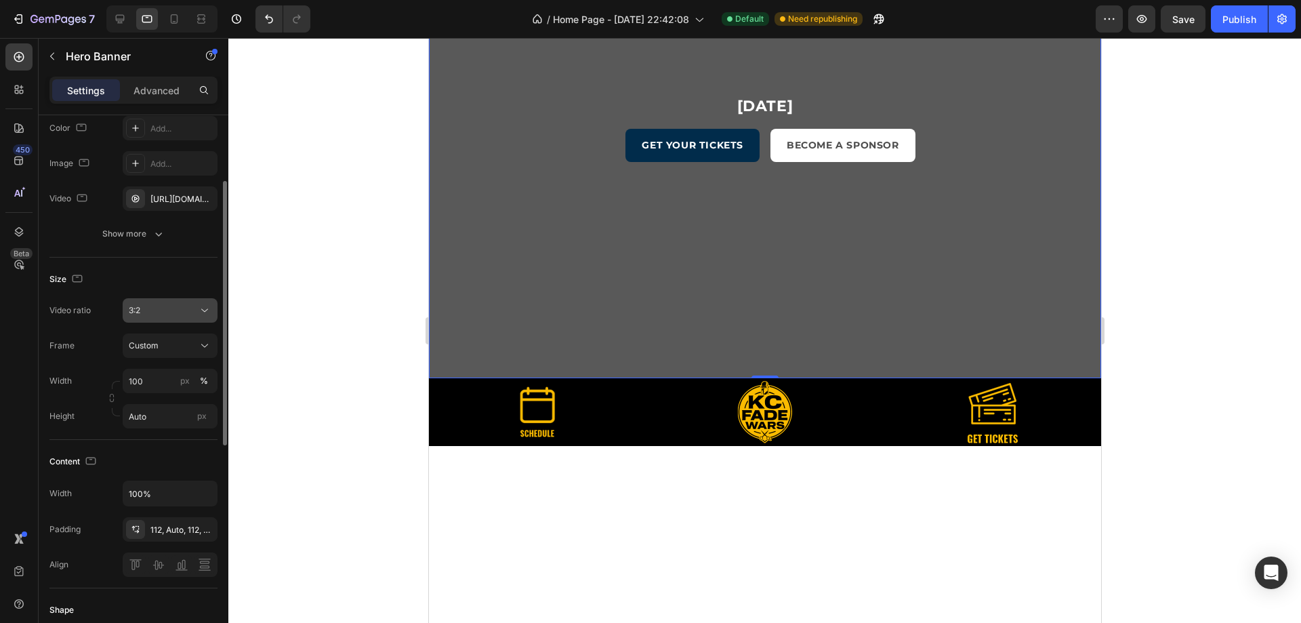
click at [186, 312] on div "3:2" at bounding box center [163, 310] width 69 height 12
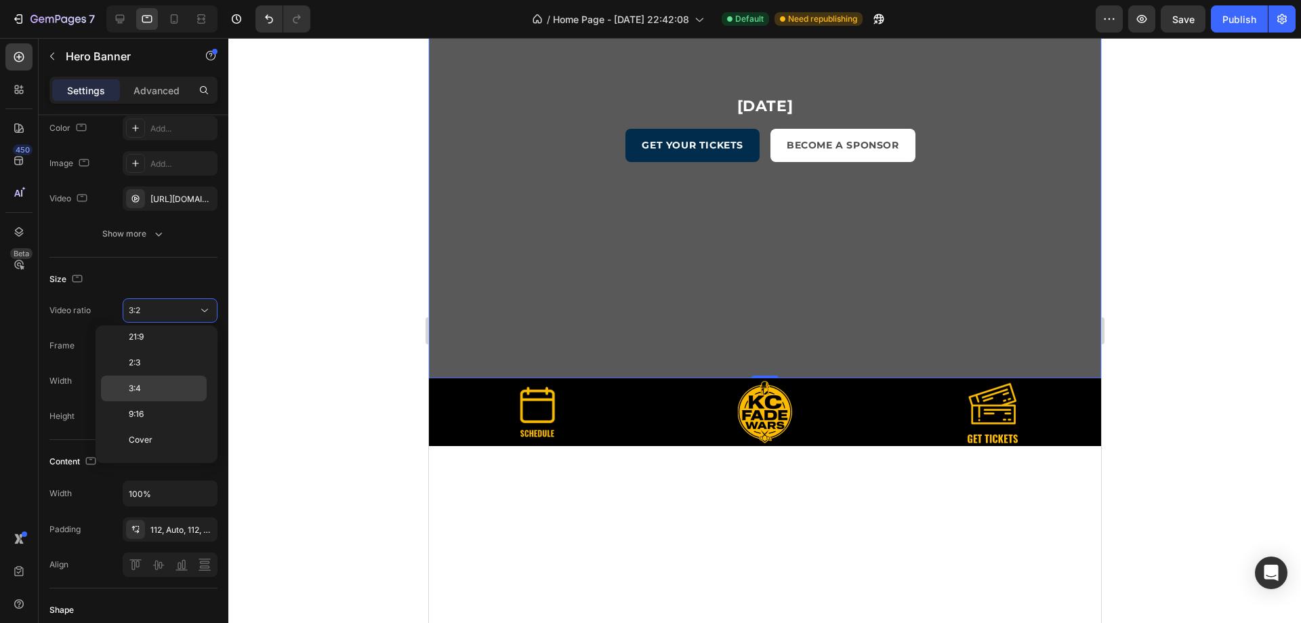
scroll to position [157, 0]
click at [168, 398] on p "9:16" at bounding box center [165, 393] width 72 height 12
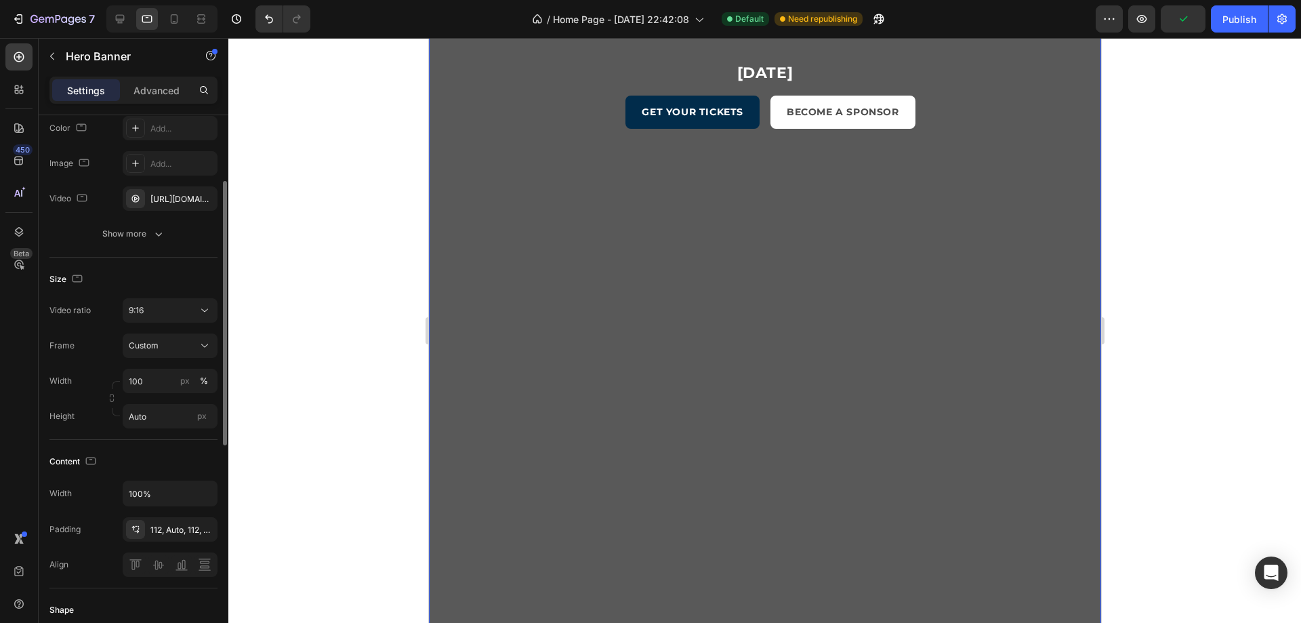
scroll to position [474, 0]
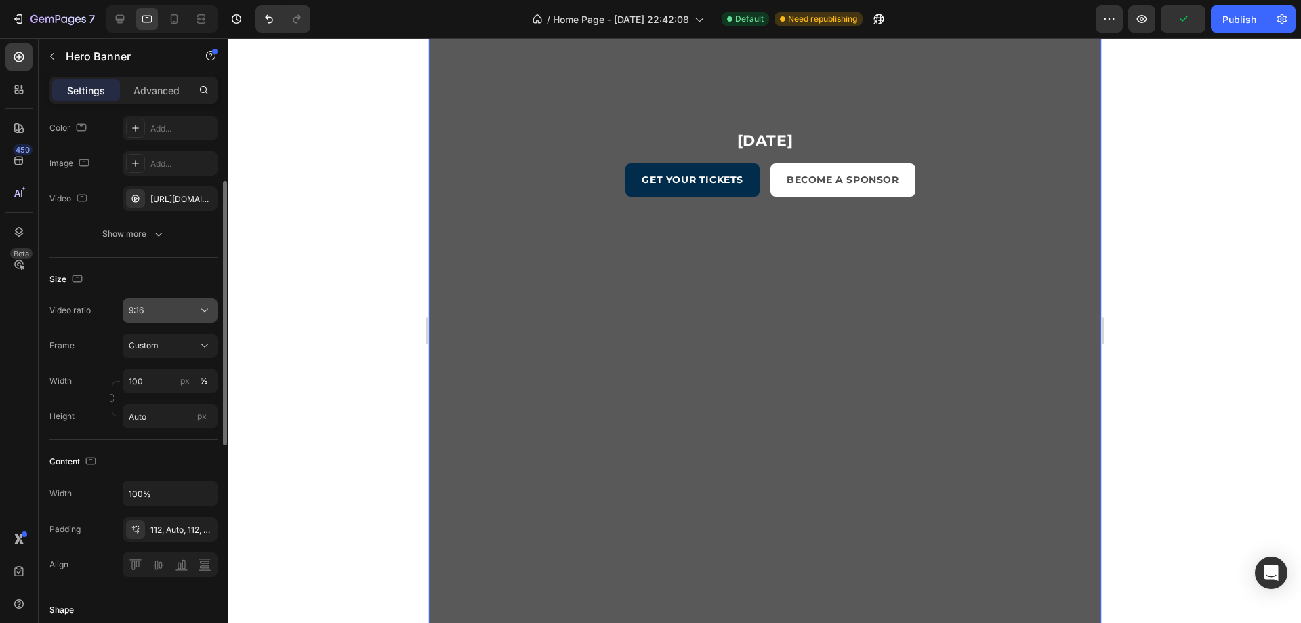
click at [201, 312] on icon at bounding box center [205, 311] width 14 height 14
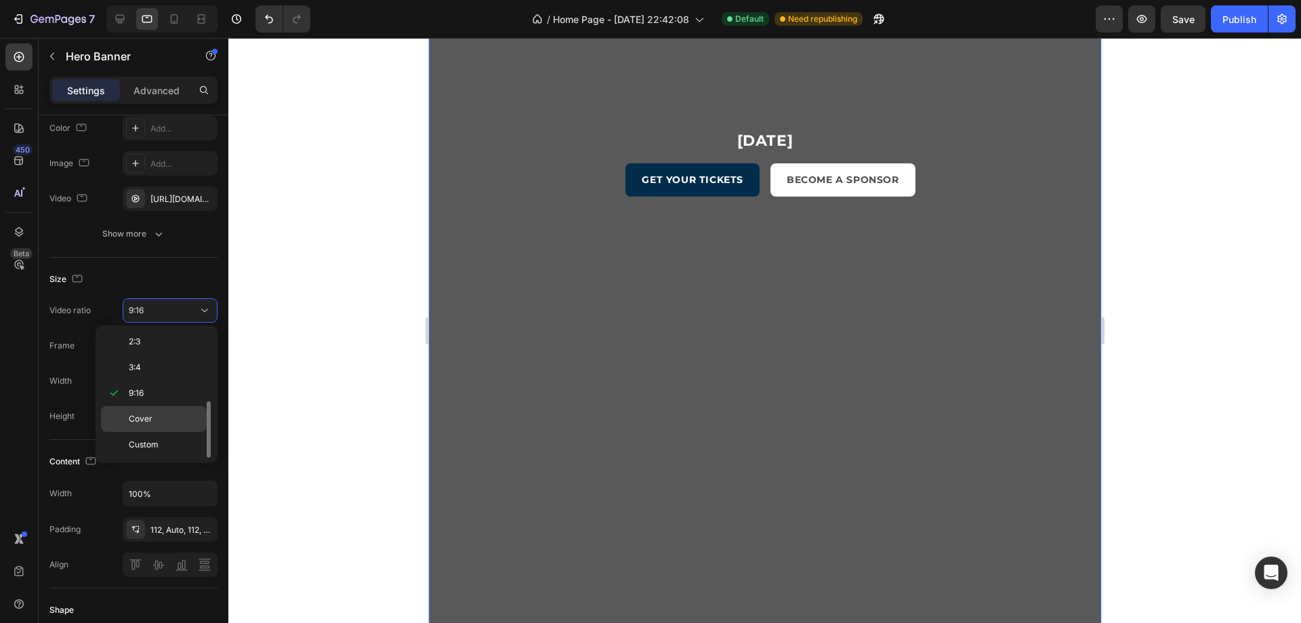
click at [177, 414] on p "Cover" at bounding box center [165, 419] width 72 height 12
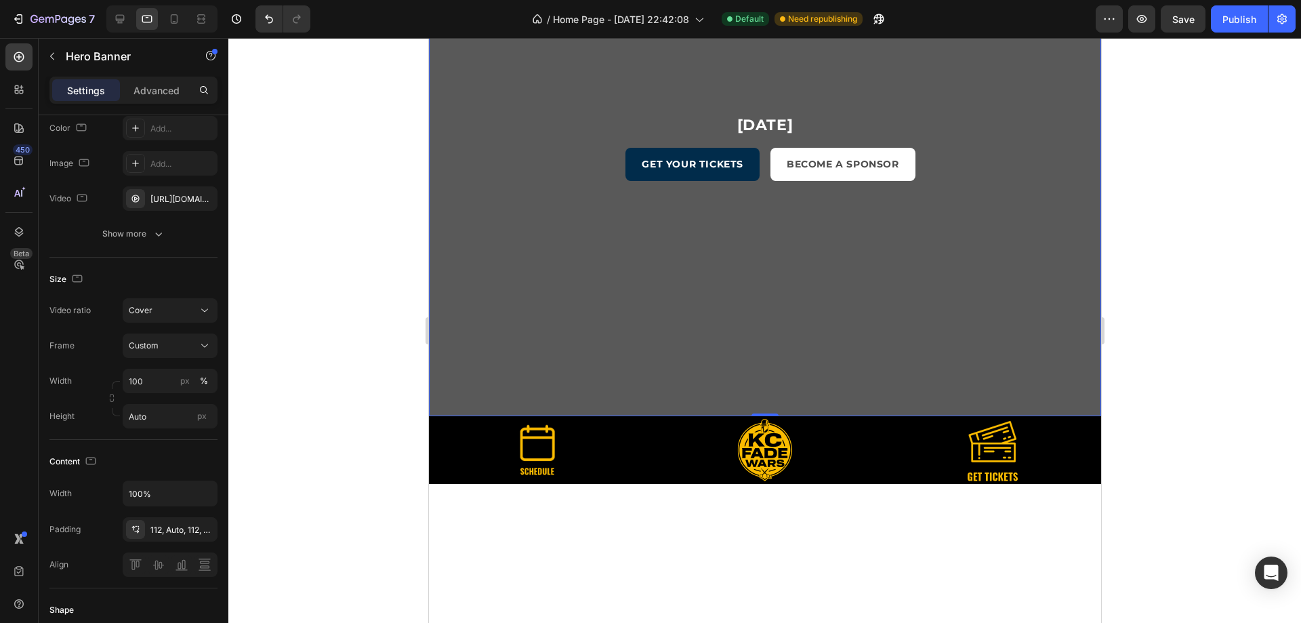
scroll to position [68, 0]
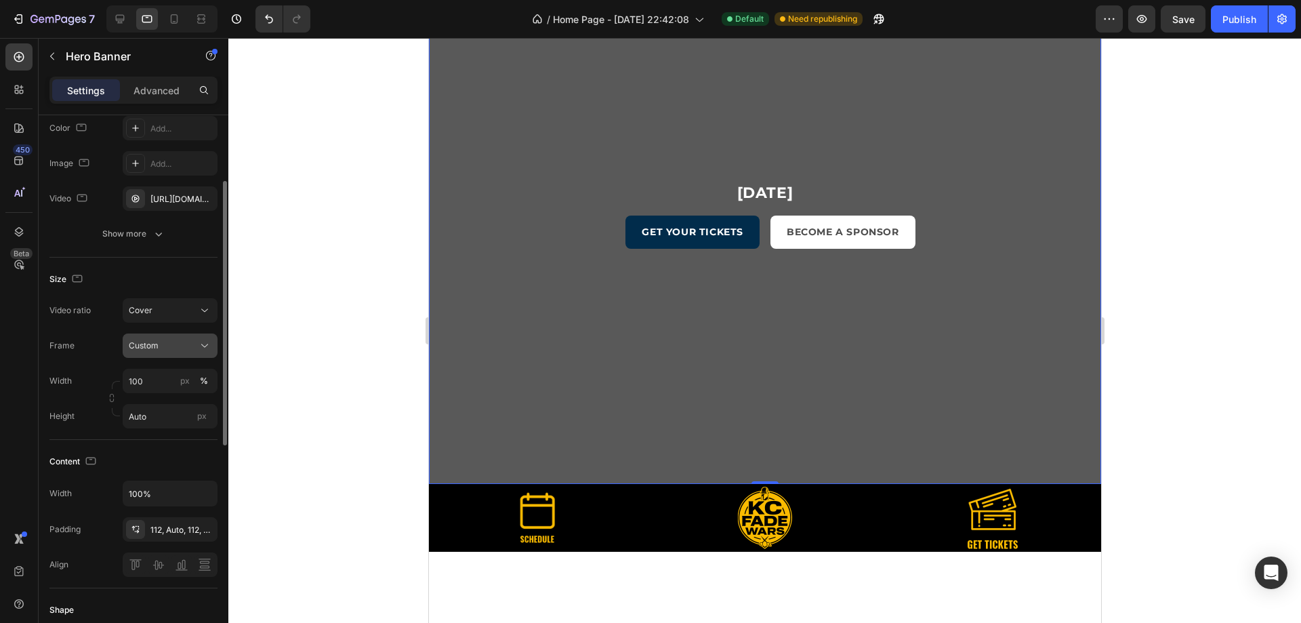
click at [192, 338] on button "Custom" at bounding box center [170, 345] width 95 height 24
drag, startPoint x: 193, startPoint y: 348, endPoint x: 198, endPoint y: 326, distance: 22.2
click at [194, 348] on div "Custom" at bounding box center [162, 345] width 66 height 12
click at [211, 291] on div "Size Video ratio Cover Frame Custom Width 100 px % Height Auto px" at bounding box center [133, 348] width 168 height 182
click at [205, 304] on icon at bounding box center [205, 311] width 14 height 14
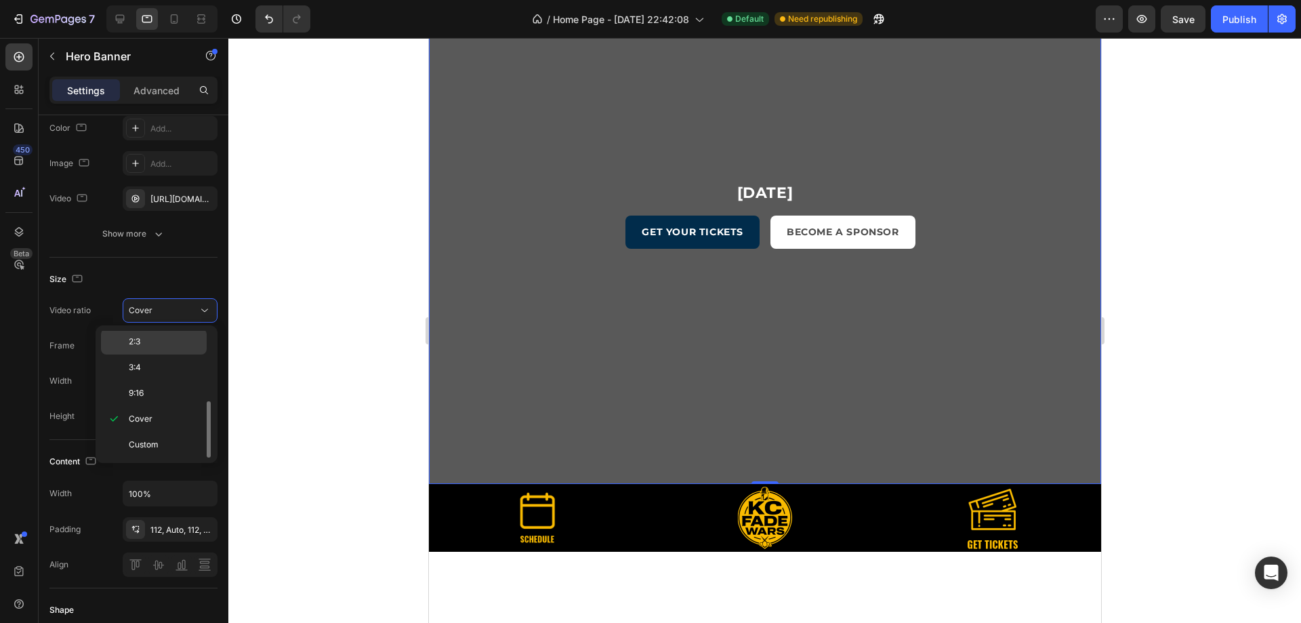
click at [173, 340] on p "2:3" at bounding box center [165, 341] width 72 height 12
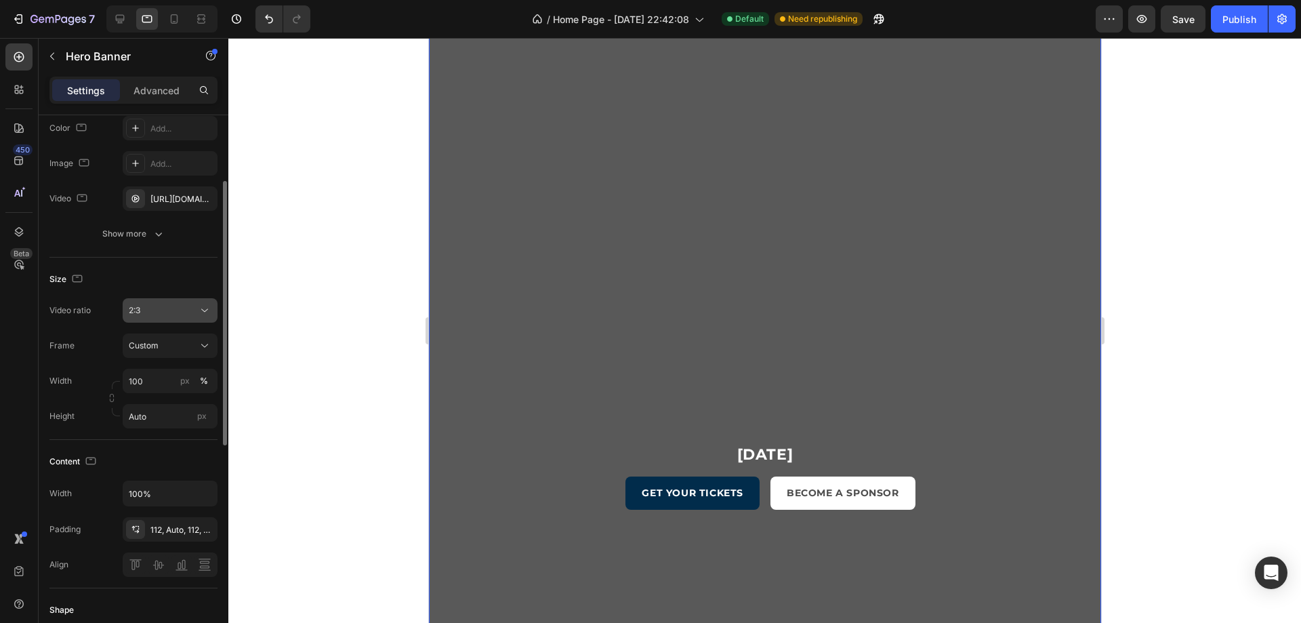
click at [206, 309] on icon at bounding box center [205, 311] width 14 height 14
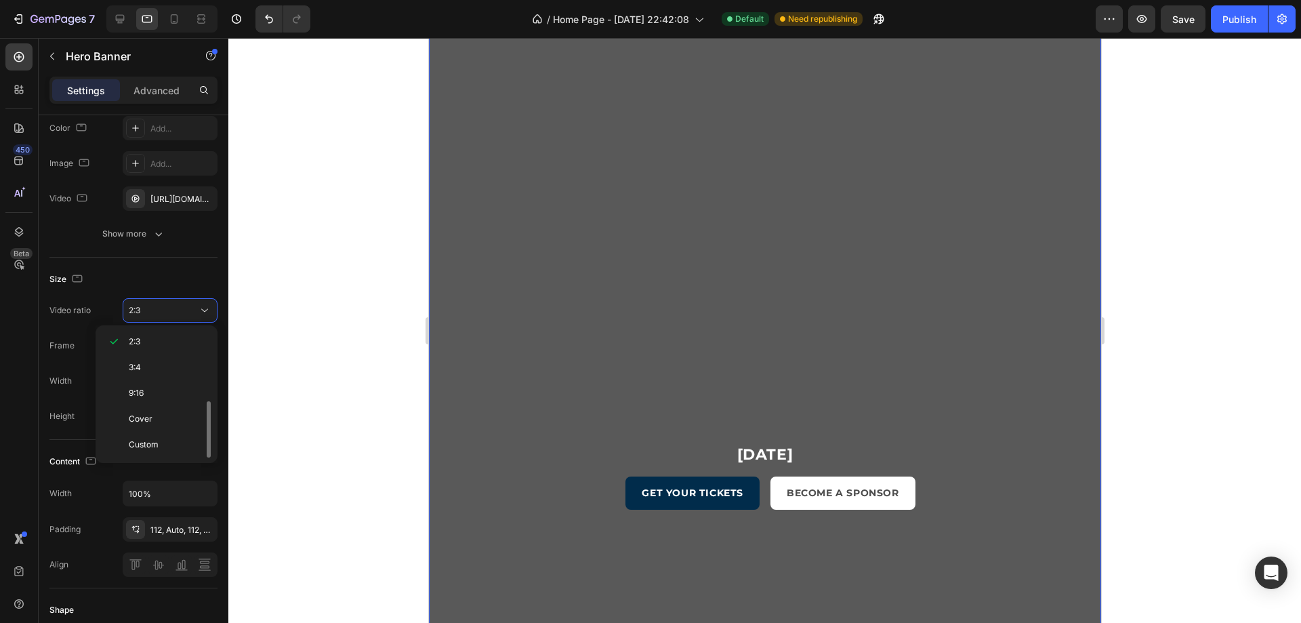
scroll to position [0, 0]
click at [186, 356] on div "Original" at bounding box center [154, 369] width 106 height 26
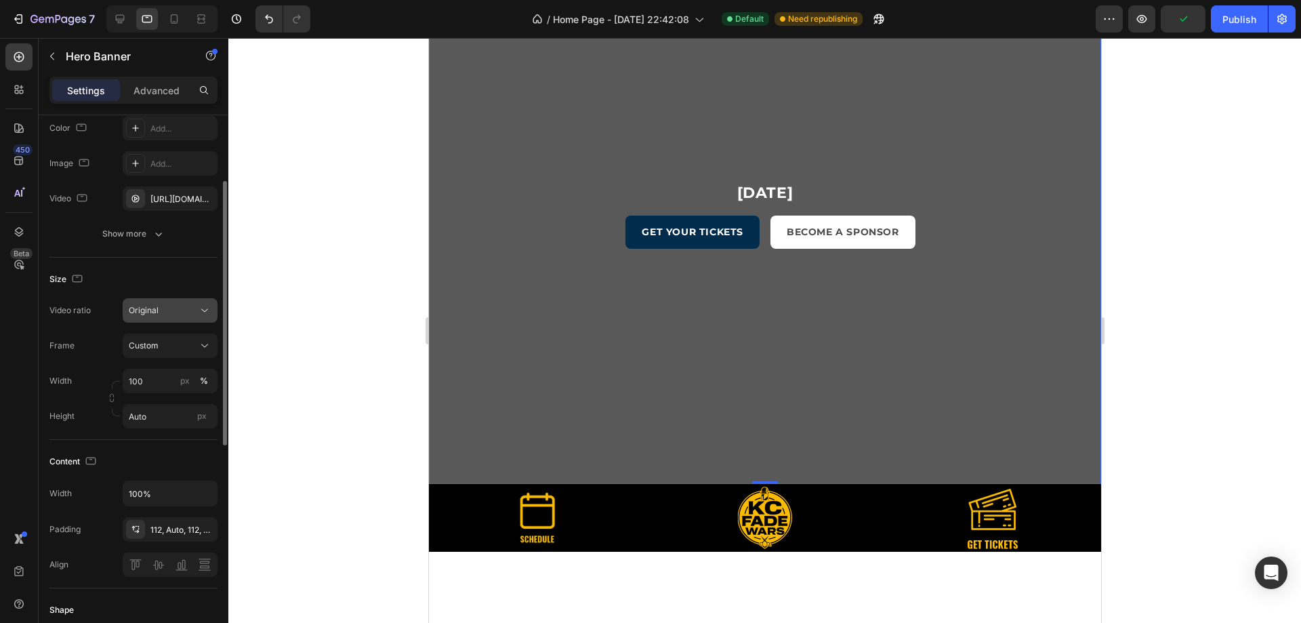
click at [206, 307] on icon at bounding box center [205, 311] width 14 height 14
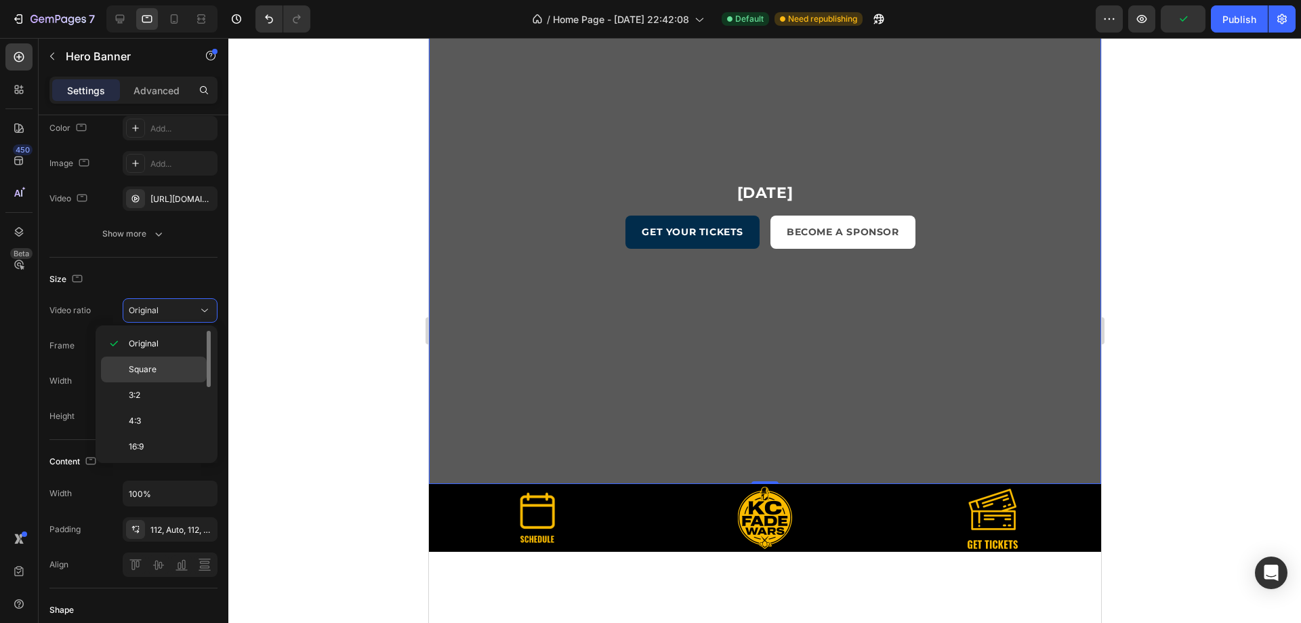
click at [169, 369] on p "Square" at bounding box center [165, 369] width 72 height 12
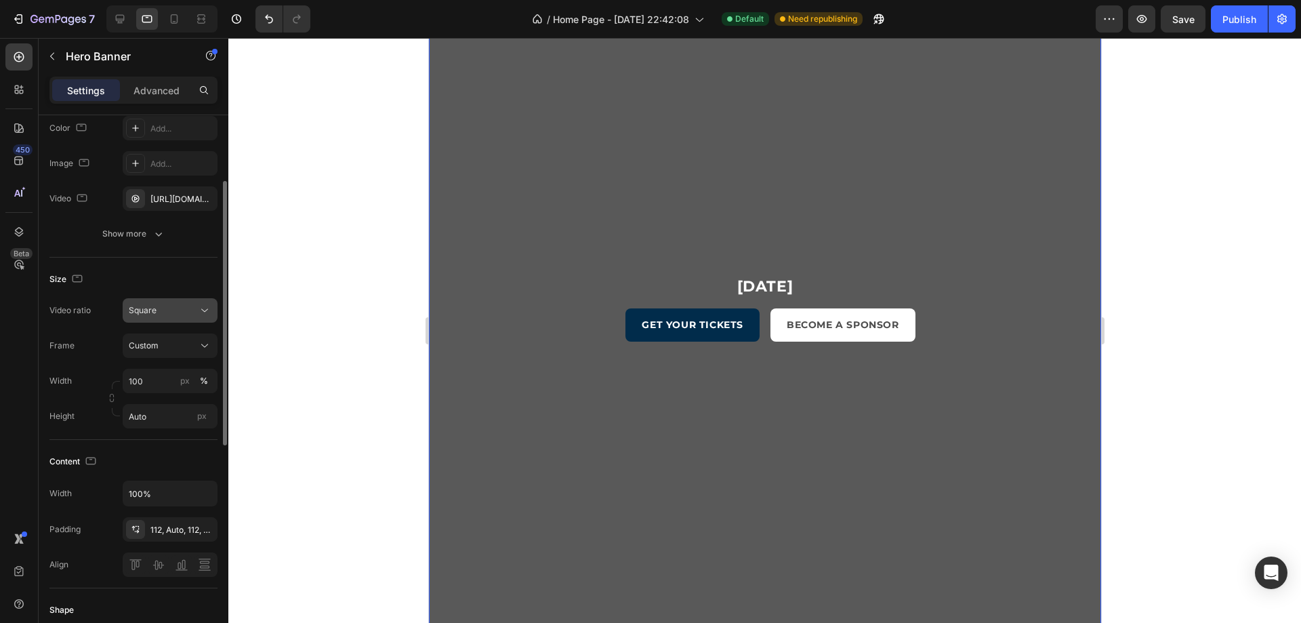
click at [205, 309] on icon at bounding box center [205, 311] width 14 height 14
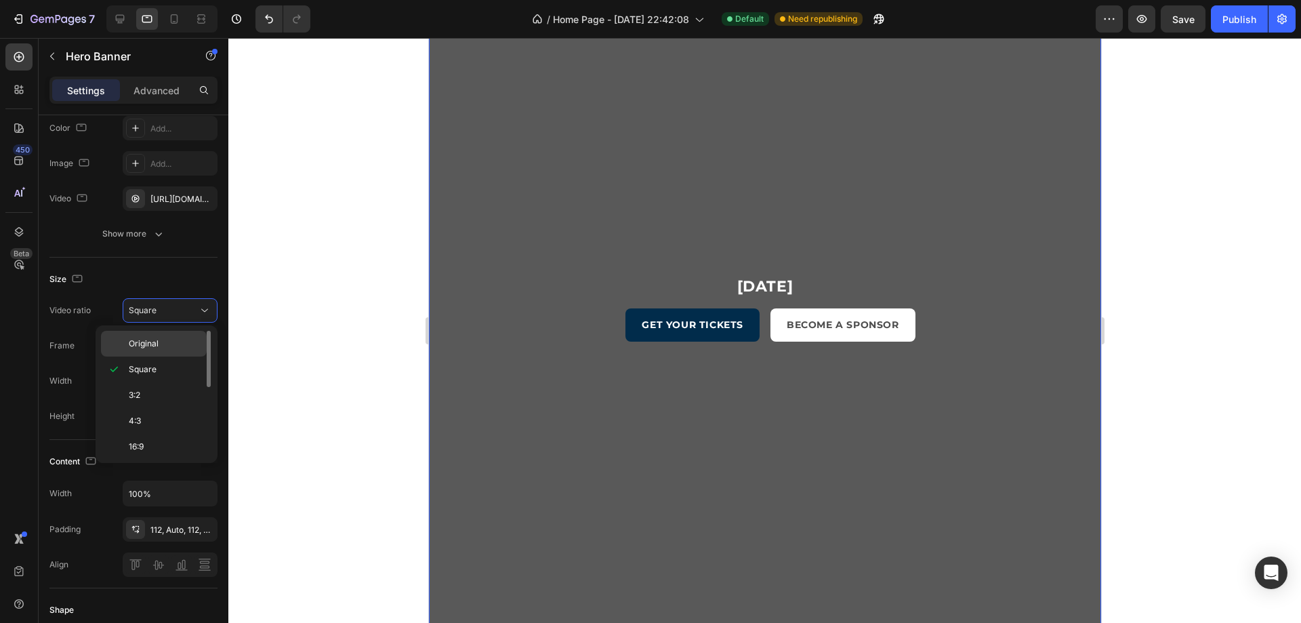
click at [181, 338] on div "Original" at bounding box center [154, 344] width 106 height 26
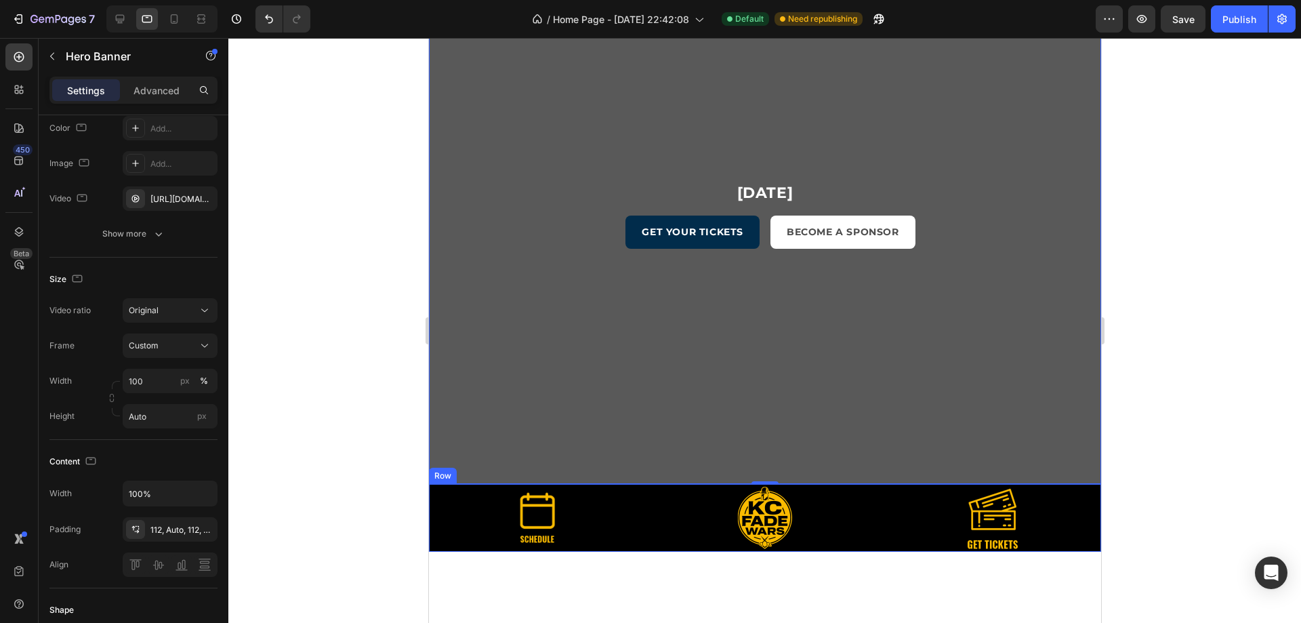
click at [439, 528] on div "Image" at bounding box center [536, 518] width 217 height 68
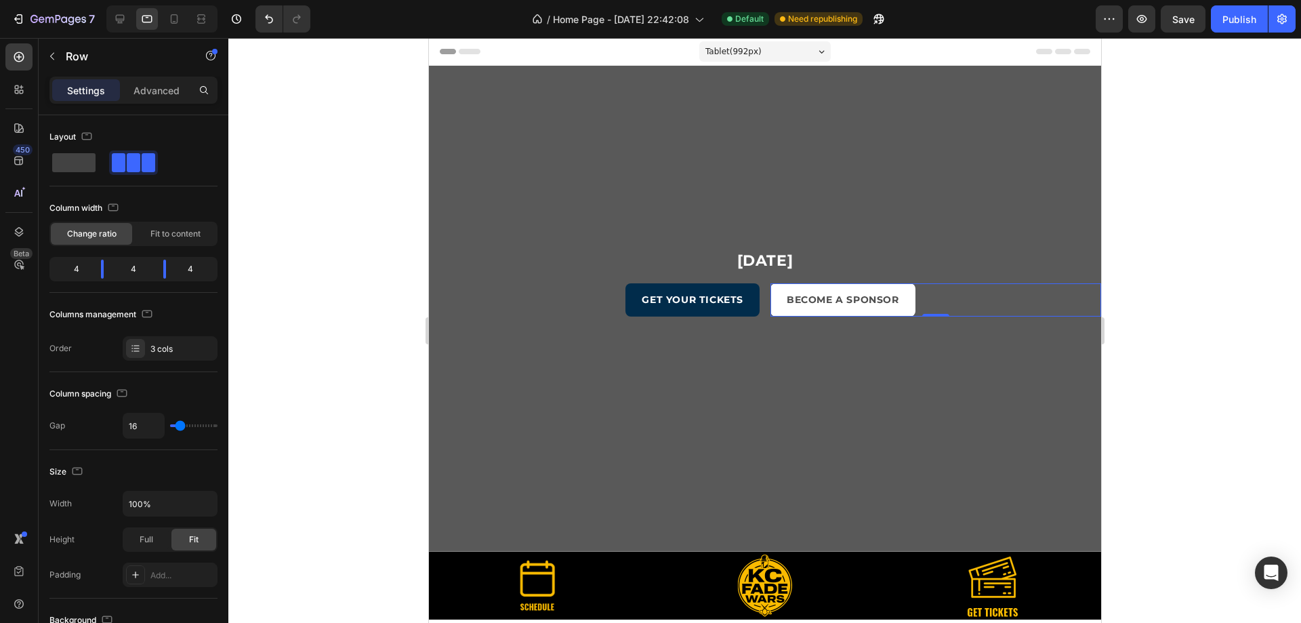
click at [966, 296] on div "BECOME A SPONSOR Button 0" at bounding box center [935, 299] width 331 height 33
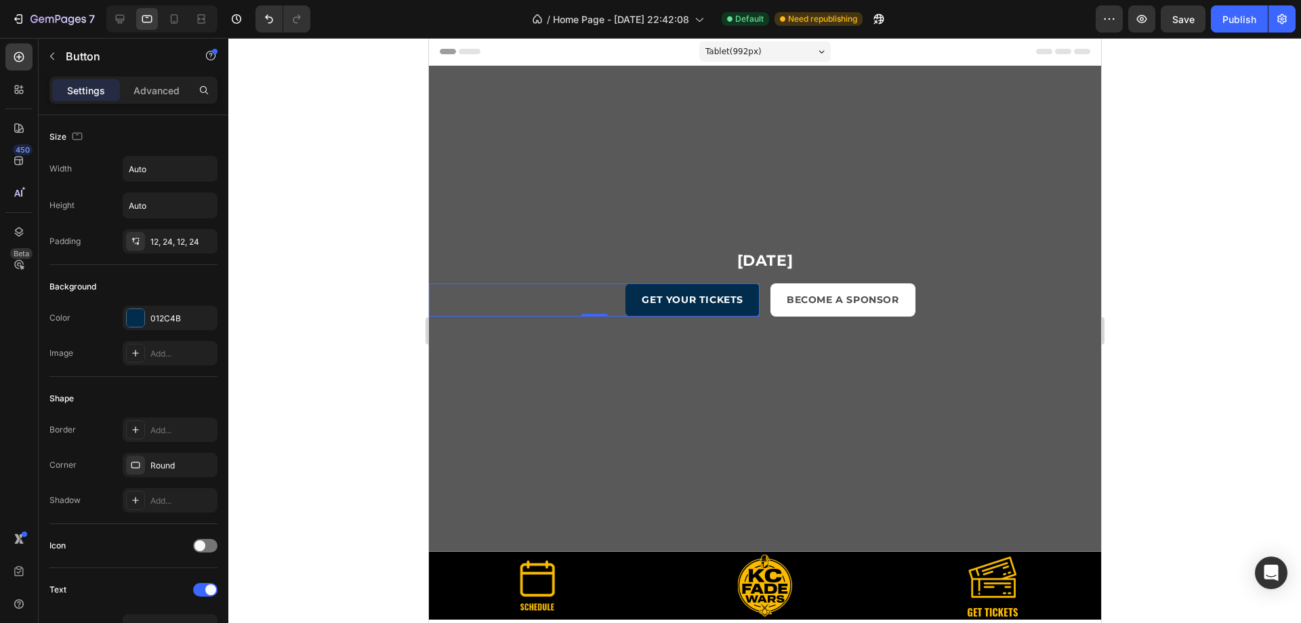
click at [531, 296] on div "GET YOUR TICKETS Button 0" at bounding box center [593, 299] width 331 height 33
click at [78, 61] on p "Button" at bounding box center [123, 56] width 115 height 16
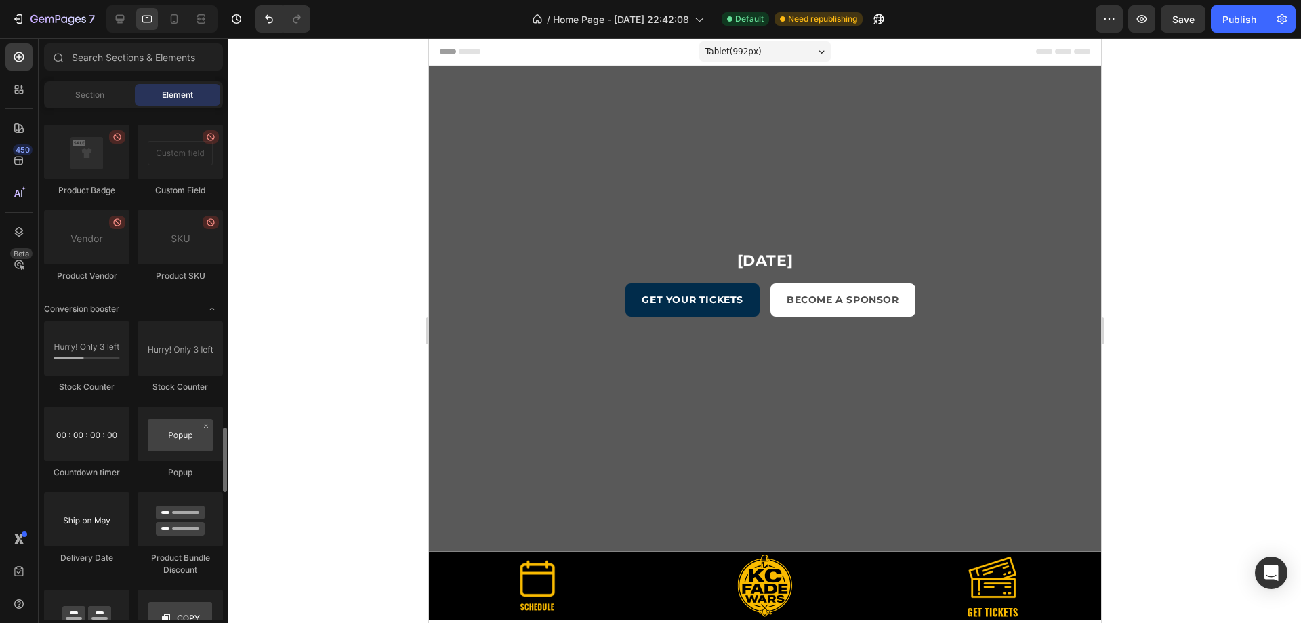
scroll to position [2710, 0]
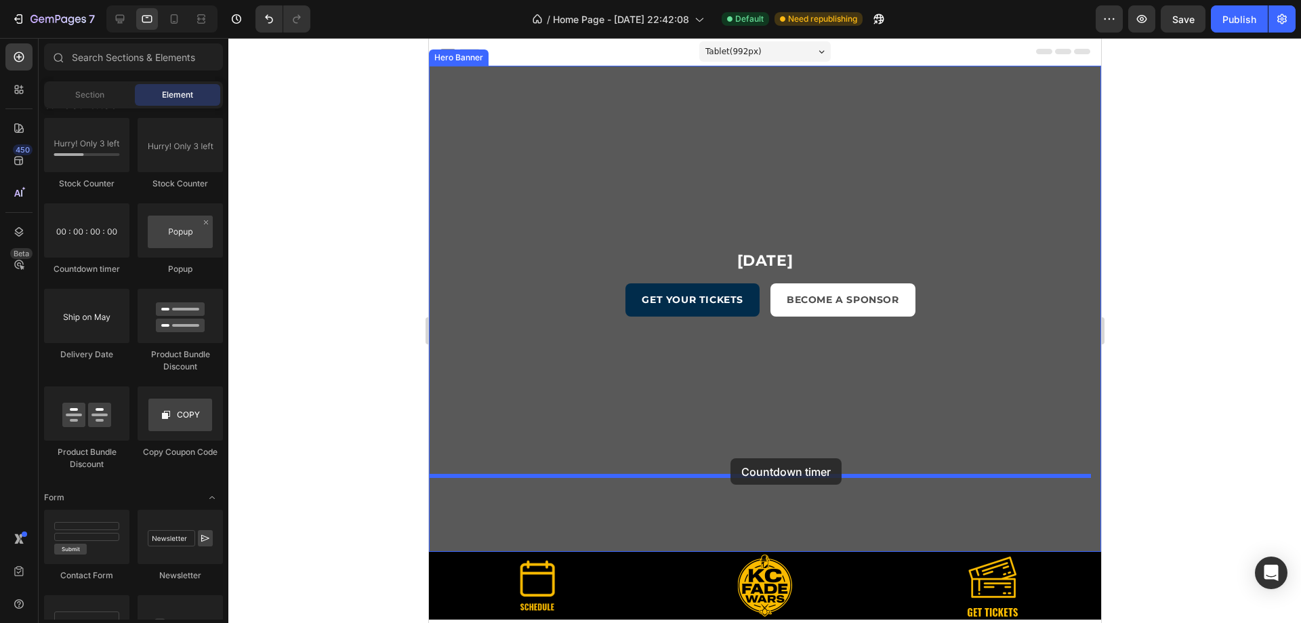
drag, startPoint x: 517, startPoint y: 274, endPoint x: 730, endPoint y: 458, distance: 281.0
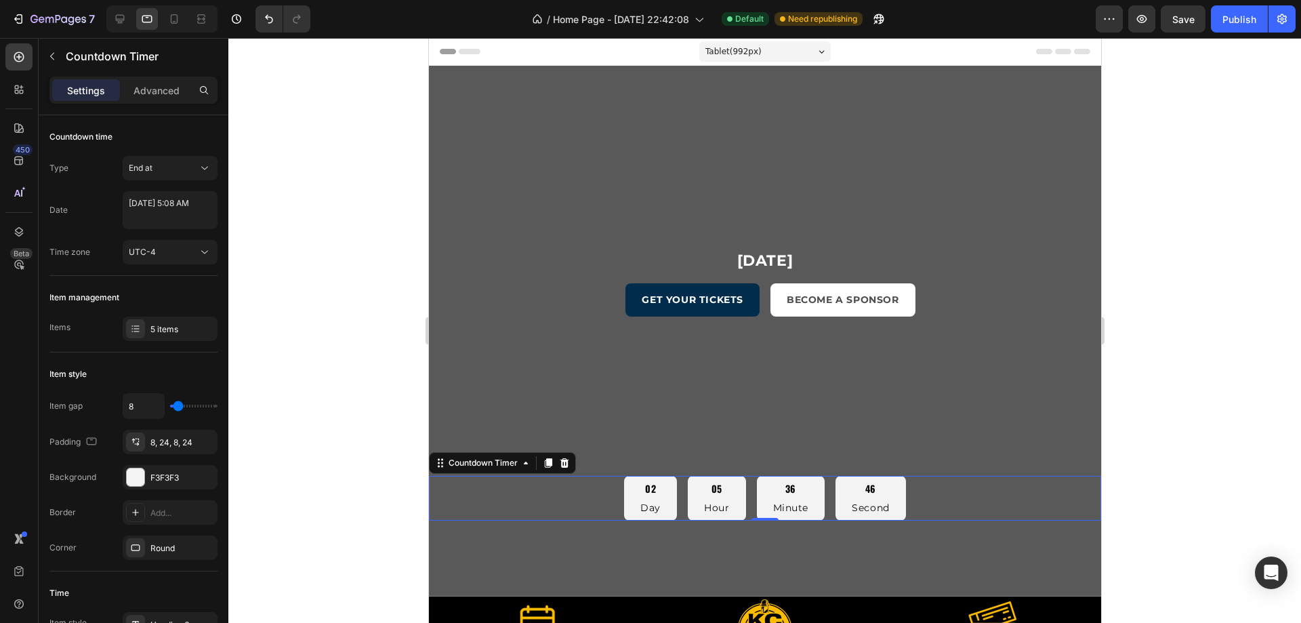
click at [913, 499] on div "02 Day 05 Hour 36 Minute 46 Second" at bounding box center [764, 498] width 672 height 45
click at [167, 88] on p "Advanced" at bounding box center [156, 90] width 46 height 14
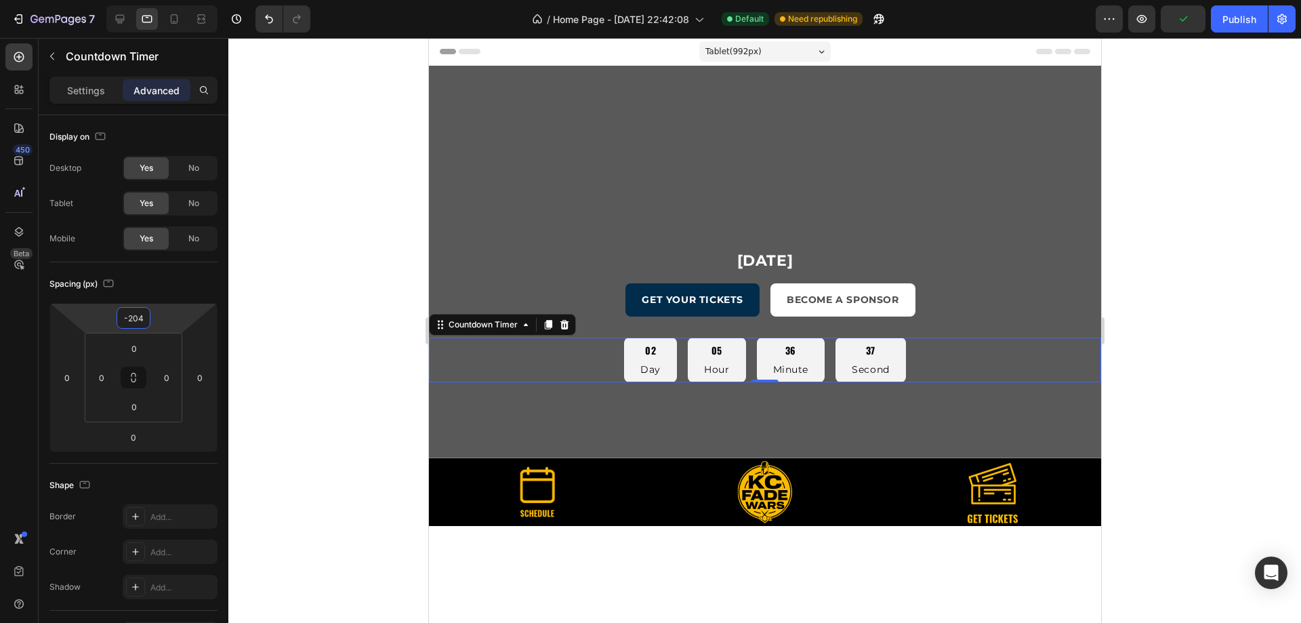
drag, startPoint x: 188, startPoint y: 319, endPoint x: 199, endPoint y: 388, distance: 70.0
click at [199, 0] on html "7 / Home Page - Aug 17, 22:42:08 Default Need republishing Preview Publish 450 …" at bounding box center [650, 0] width 1301 height 0
type input "0"
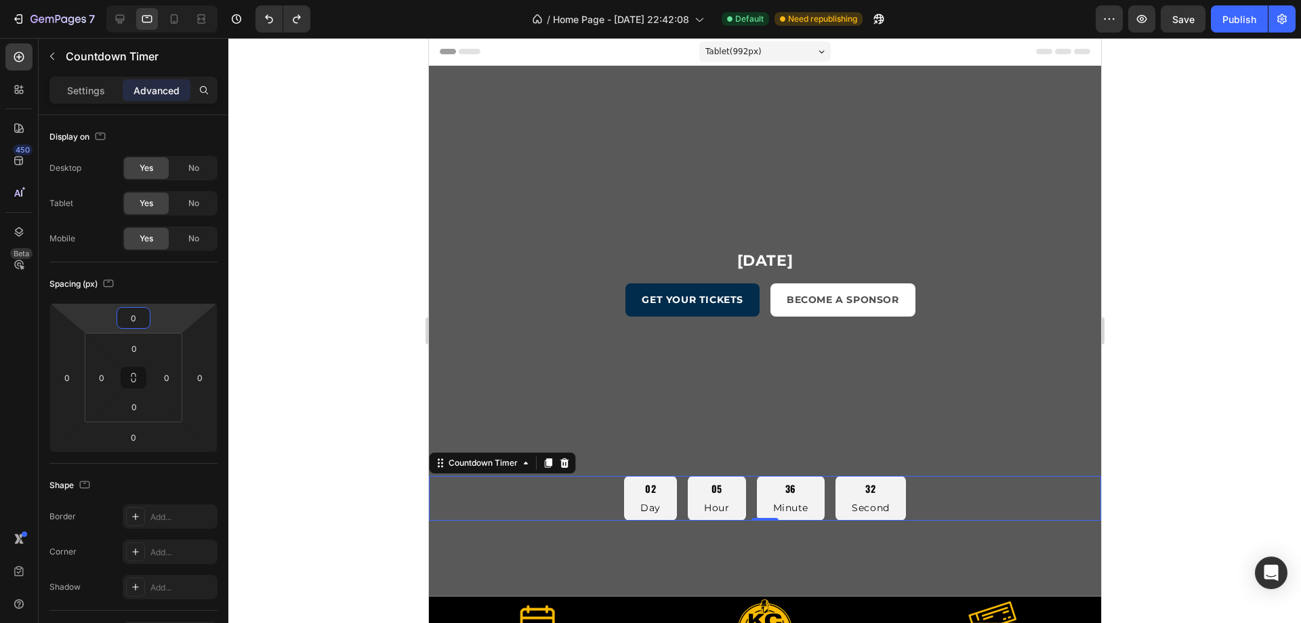
click at [291, 361] on div at bounding box center [764, 330] width 1073 height 585
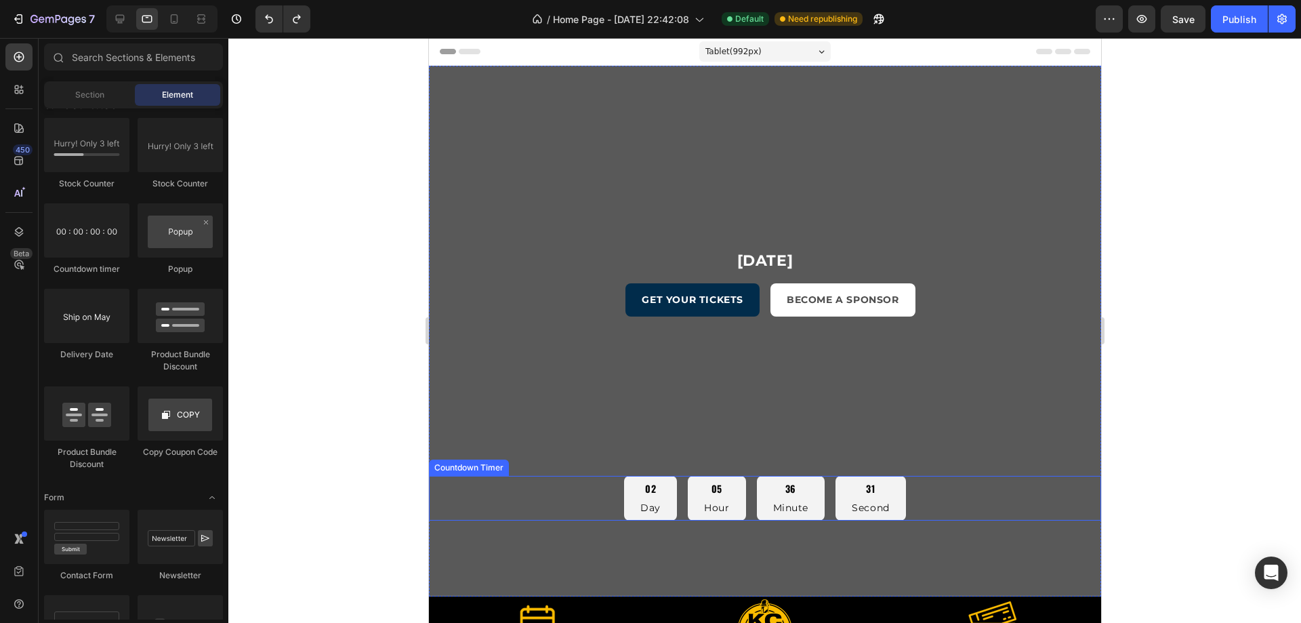
click at [644, 496] on div "02" at bounding box center [650, 488] width 20 height 15
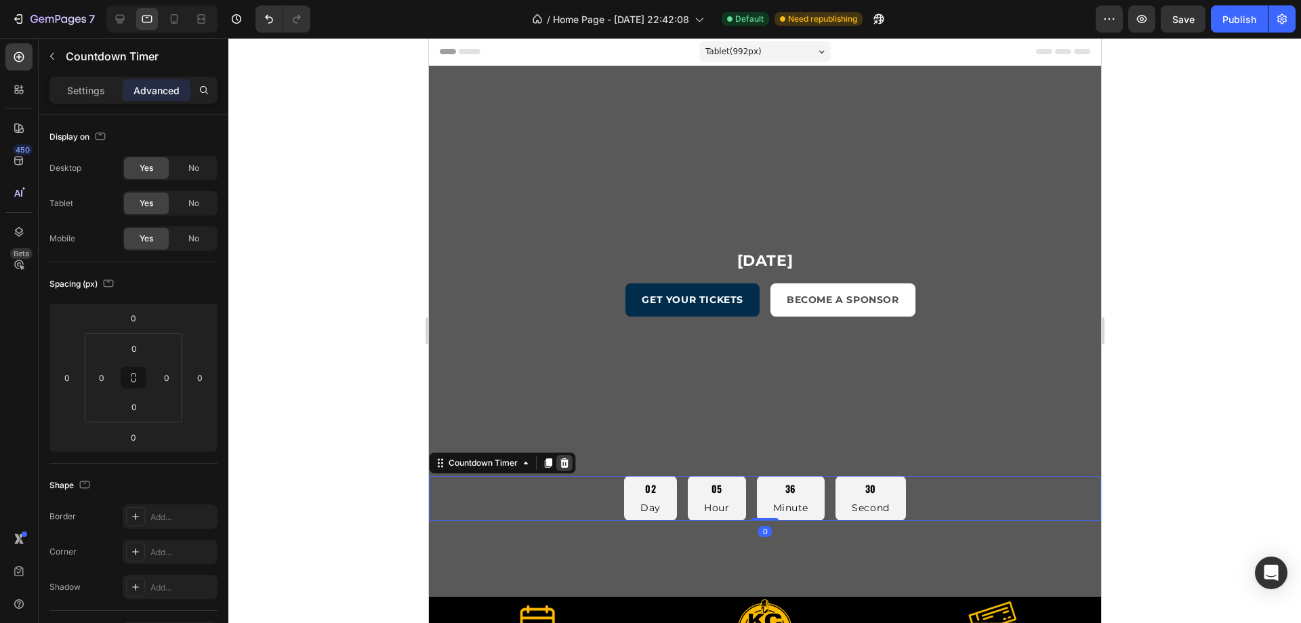
click at [559, 455] on div at bounding box center [564, 463] width 16 height 16
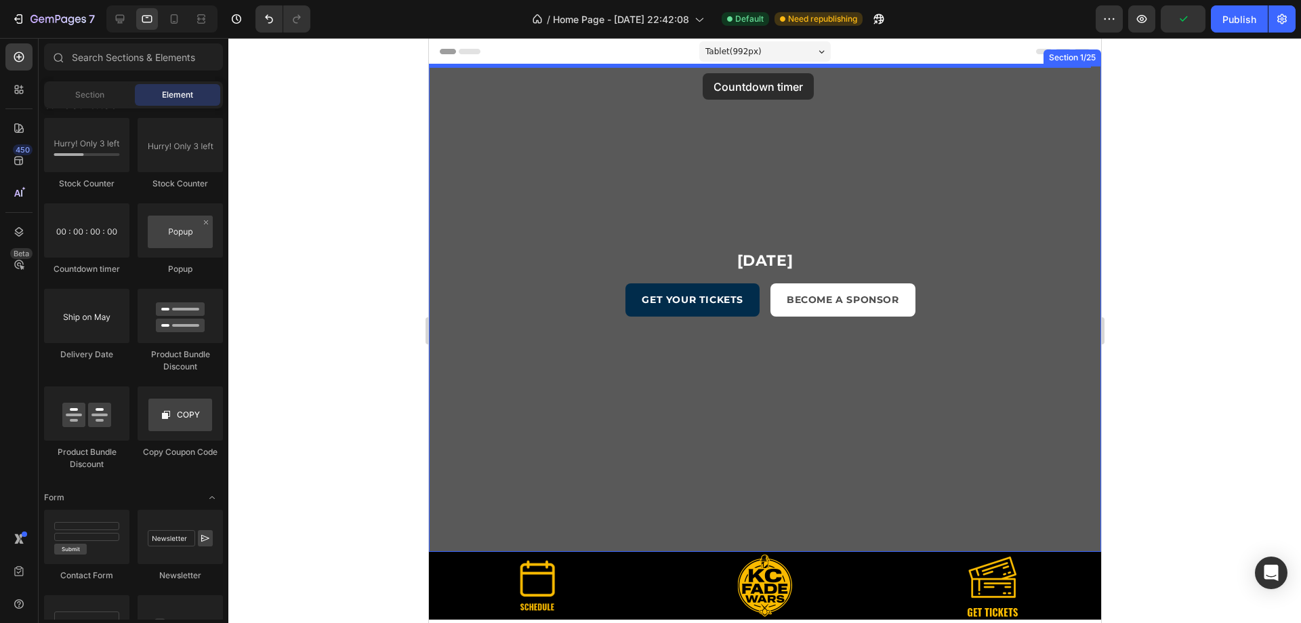
drag, startPoint x: 516, startPoint y: 281, endPoint x: 702, endPoint y: 73, distance: 279.3
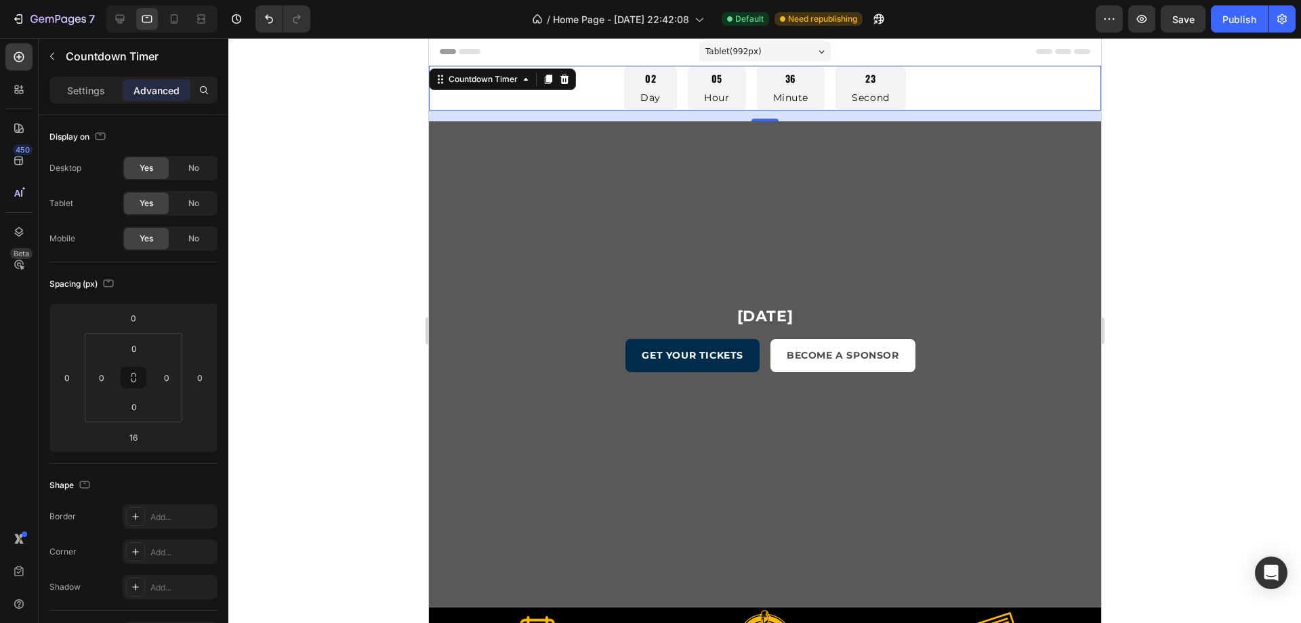
click at [564, 88] on div "Countdown Timer" at bounding box center [501, 79] width 147 height 22
click at [569, 81] on icon at bounding box center [563, 79] width 11 height 11
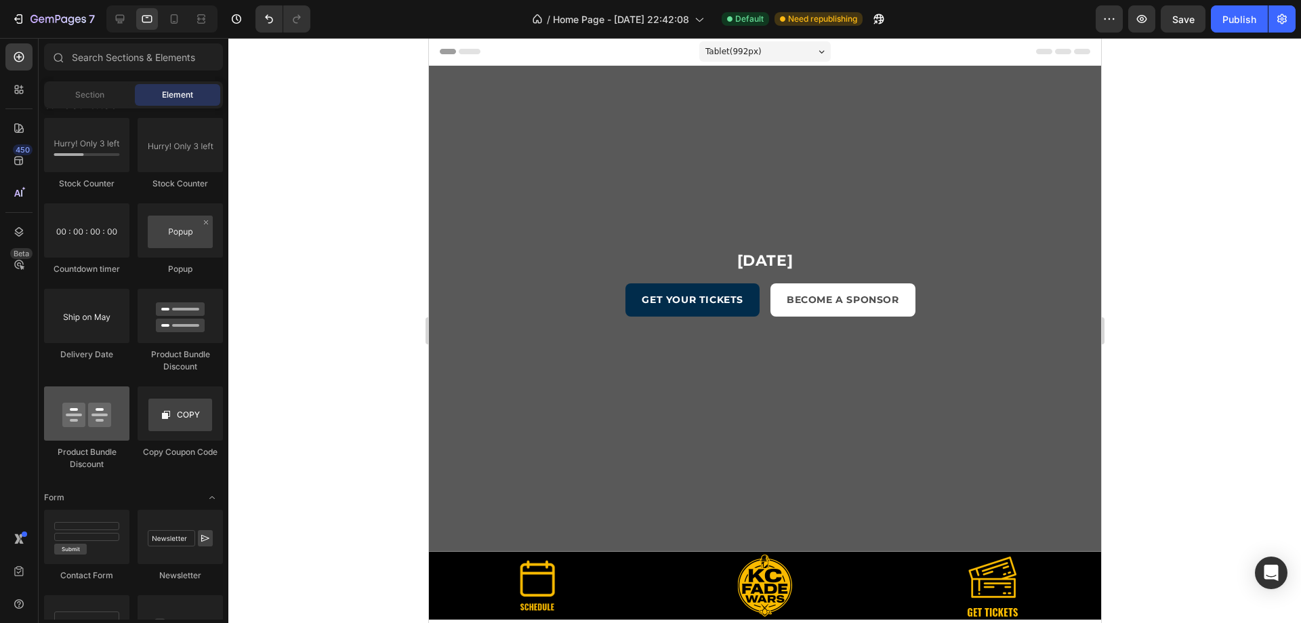
scroll to position [2778, 0]
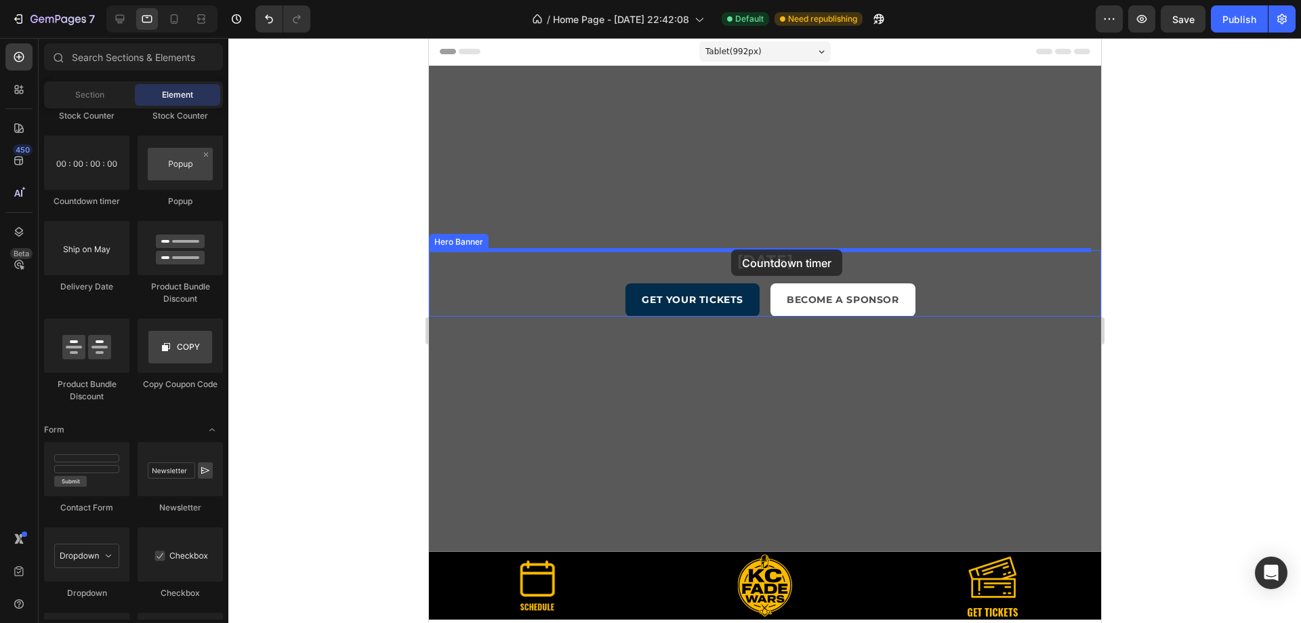
drag, startPoint x: 531, startPoint y: 193, endPoint x: 728, endPoint y: 253, distance: 206.6
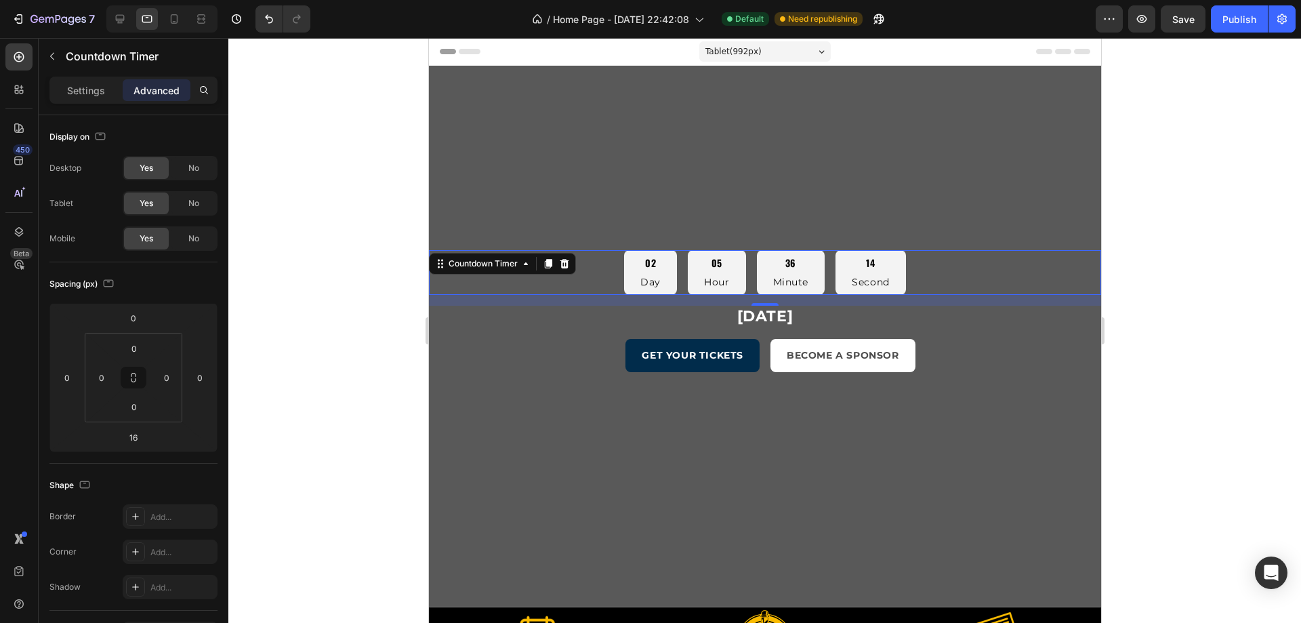
click at [661, 272] on div "02 Day" at bounding box center [649, 272] width 53 height 45
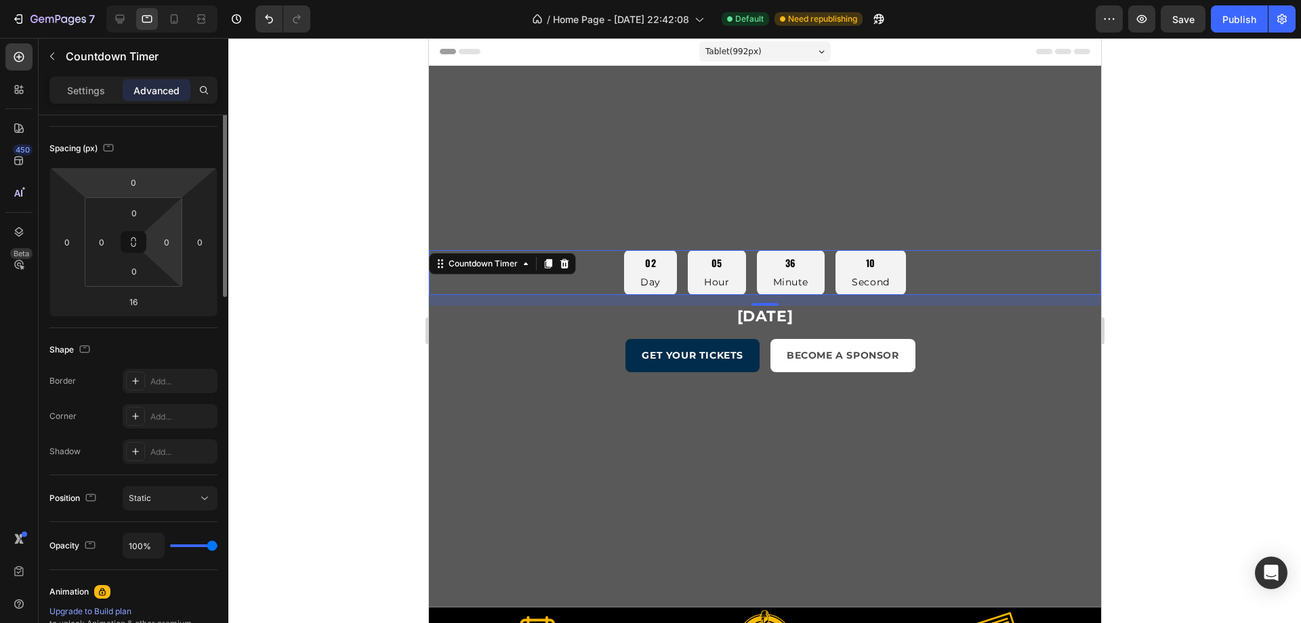
scroll to position [0, 0]
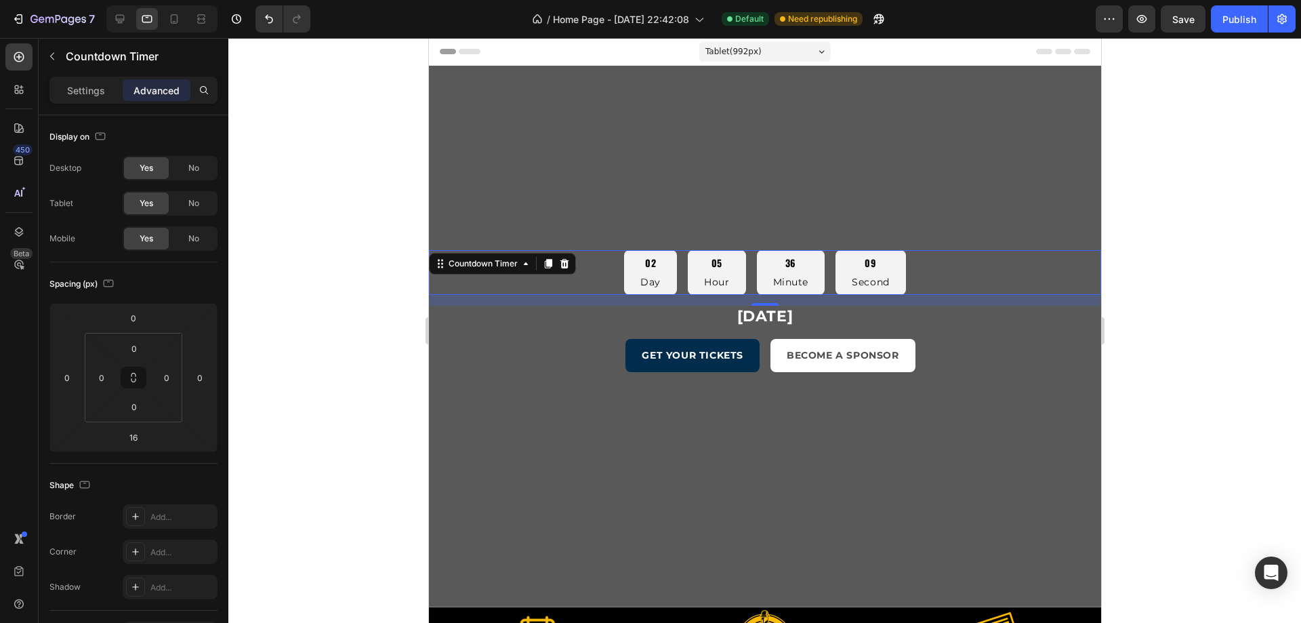
click at [588, 285] on div "02 Day 05 Hour 36 Minute 09 Second" at bounding box center [764, 272] width 672 height 45
click at [451, 261] on div "Countdown Timer" at bounding box center [482, 263] width 75 height 12
click at [468, 266] on div "Countdown Timer" at bounding box center [482, 263] width 75 height 12
drag, startPoint x: 468, startPoint y: 270, endPoint x: 624, endPoint y: 166, distance: 187.2
click at [468, 270] on div "Countdown Timer" at bounding box center [483, 263] width 102 height 16
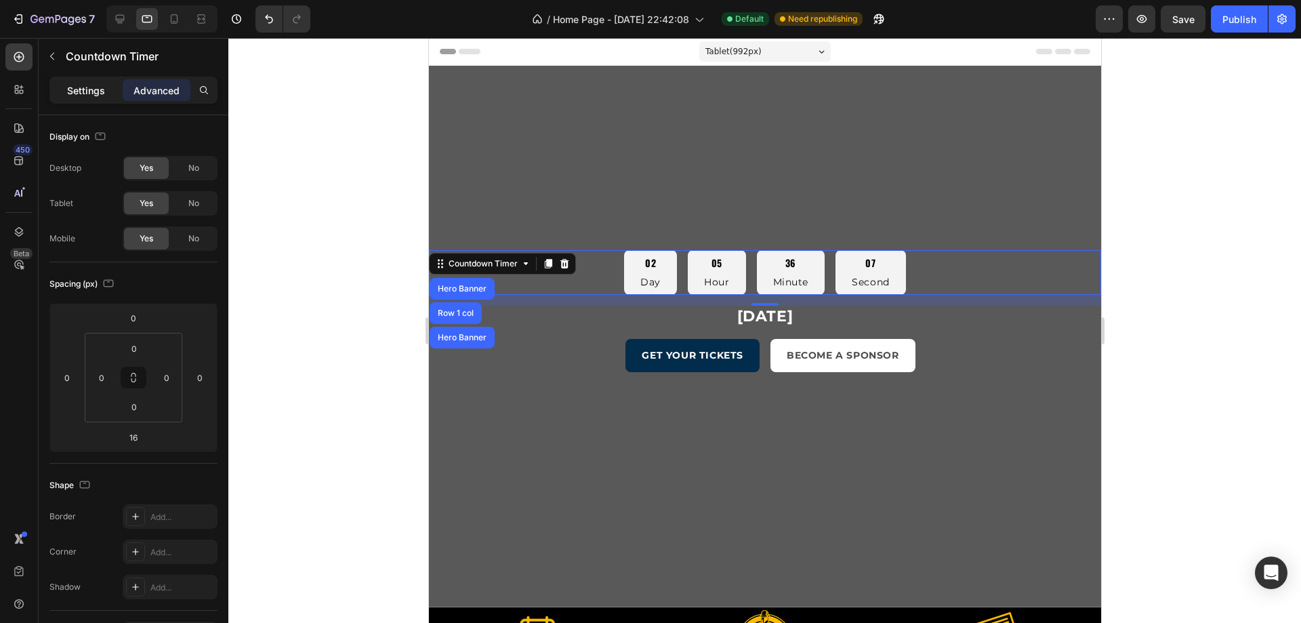
click at [69, 83] on p "Settings" at bounding box center [86, 90] width 38 height 14
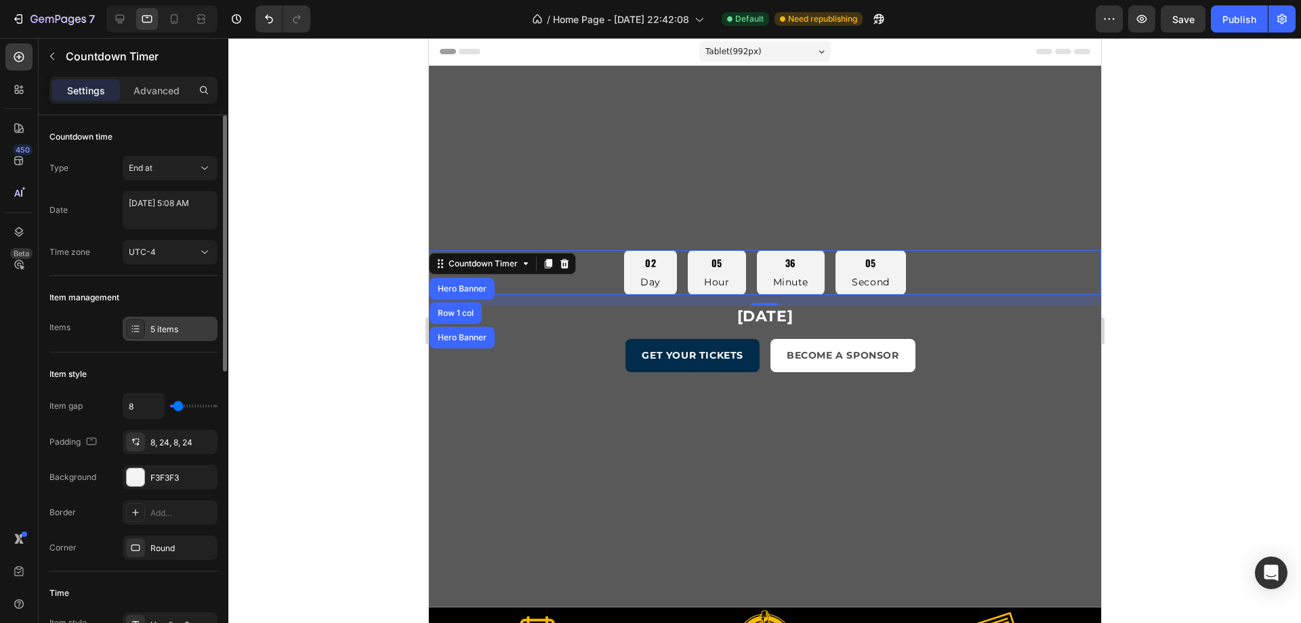
click at [166, 323] on div "5 items" at bounding box center [170, 328] width 95 height 24
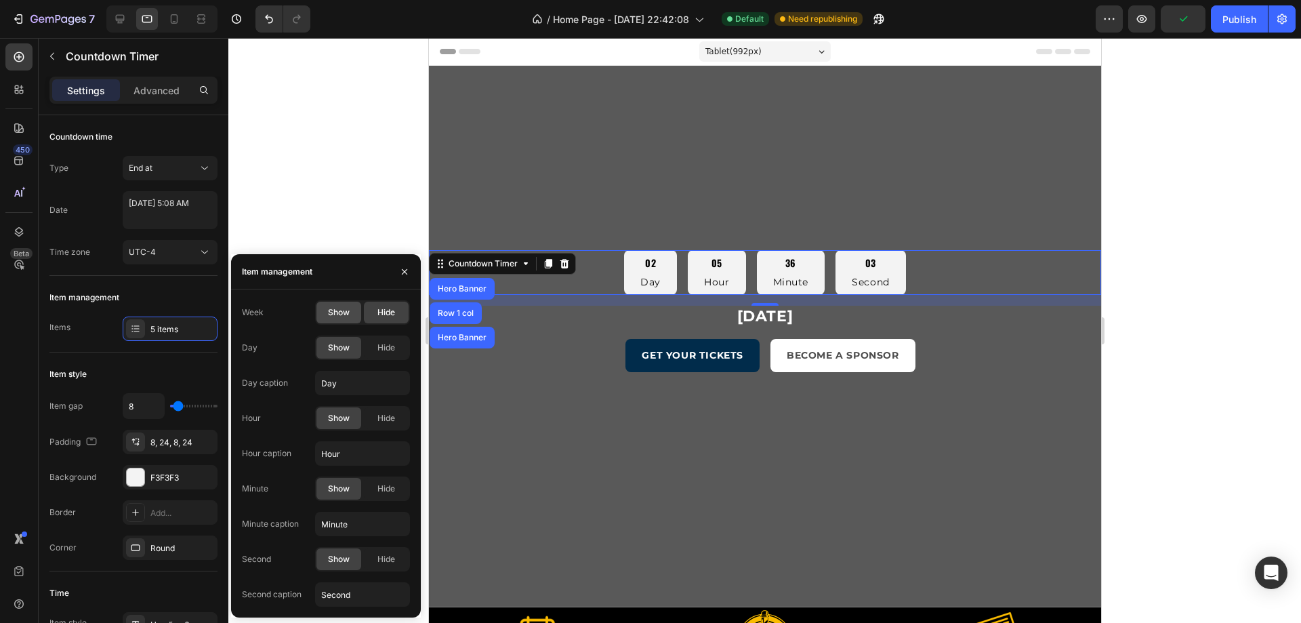
click at [346, 313] on span "Show" at bounding box center [339, 312] width 22 height 12
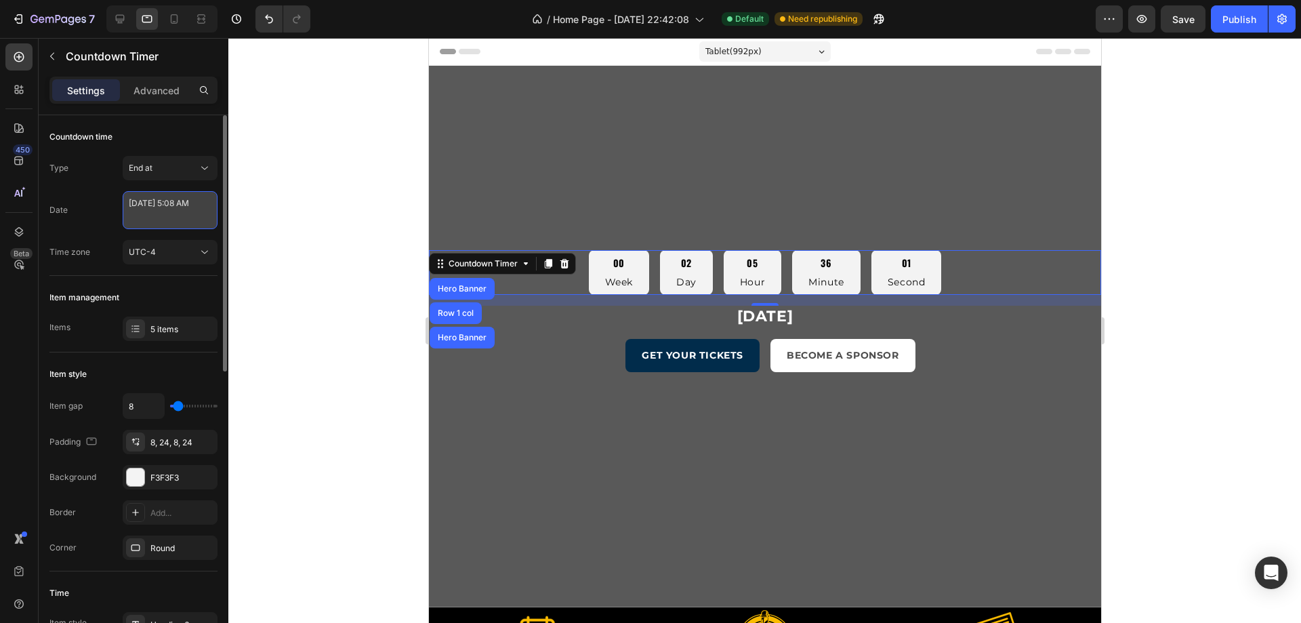
click at [171, 218] on textarea "August 28 2025 5:08 AM" at bounding box center [170, 210] width 95 height 38
select select "5"
select select "8"
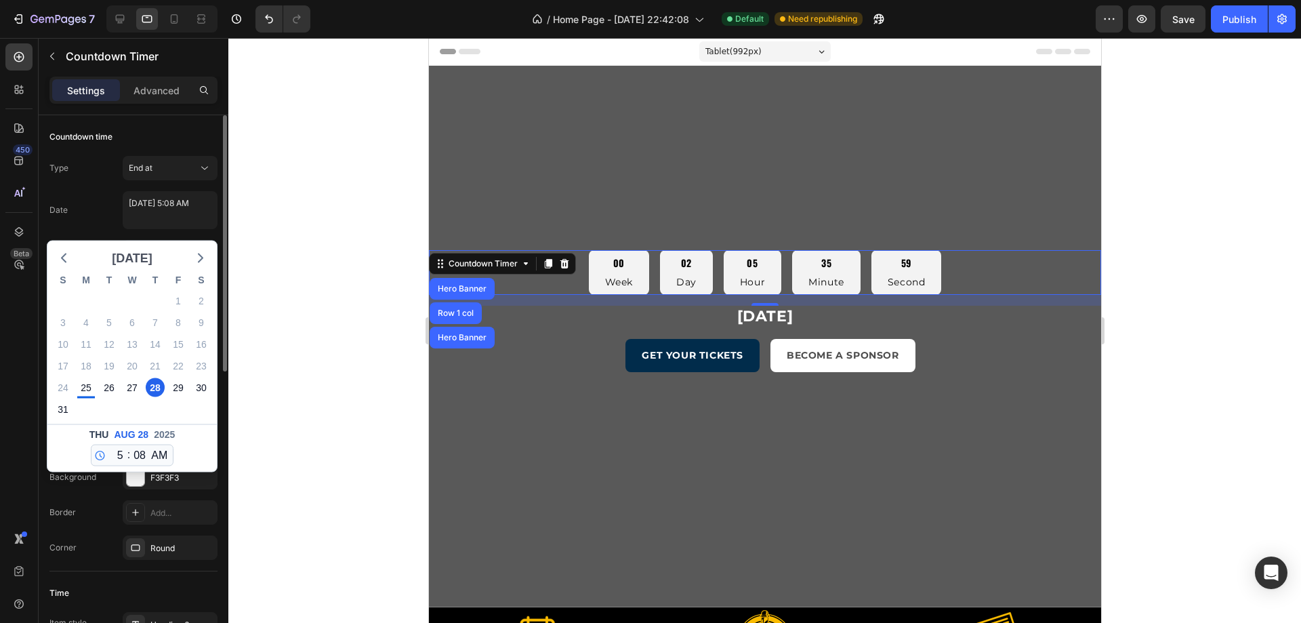
click at [152, 262] on span "August 2025" at bounding box center [132, 258] width 41 height 20
click at [136, 377] on button "Nov" at bounding box center [132, 377] width 33 height 21
click at [68, 367] on div "16" at bounding box center [63, 365] width 19 height 19
type textarea "November 16 2025 5:08 AM"
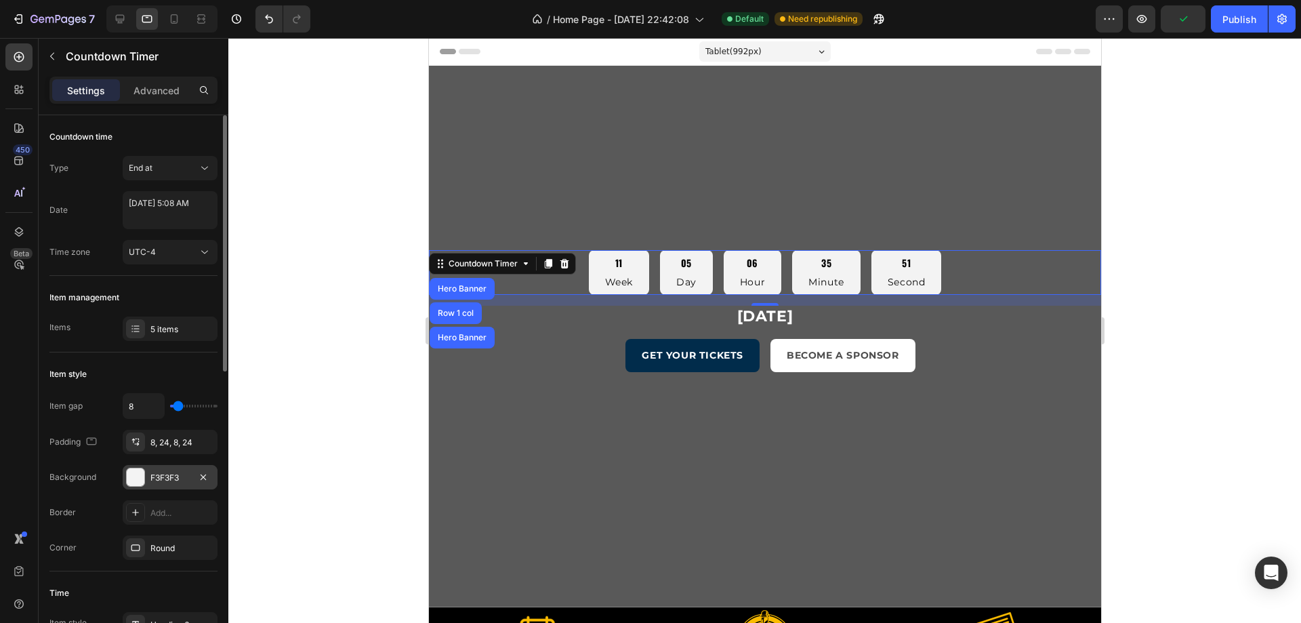
click at [167, 478] on div "F3F3F3" at bounding box center [169, 478] width 39 height 12
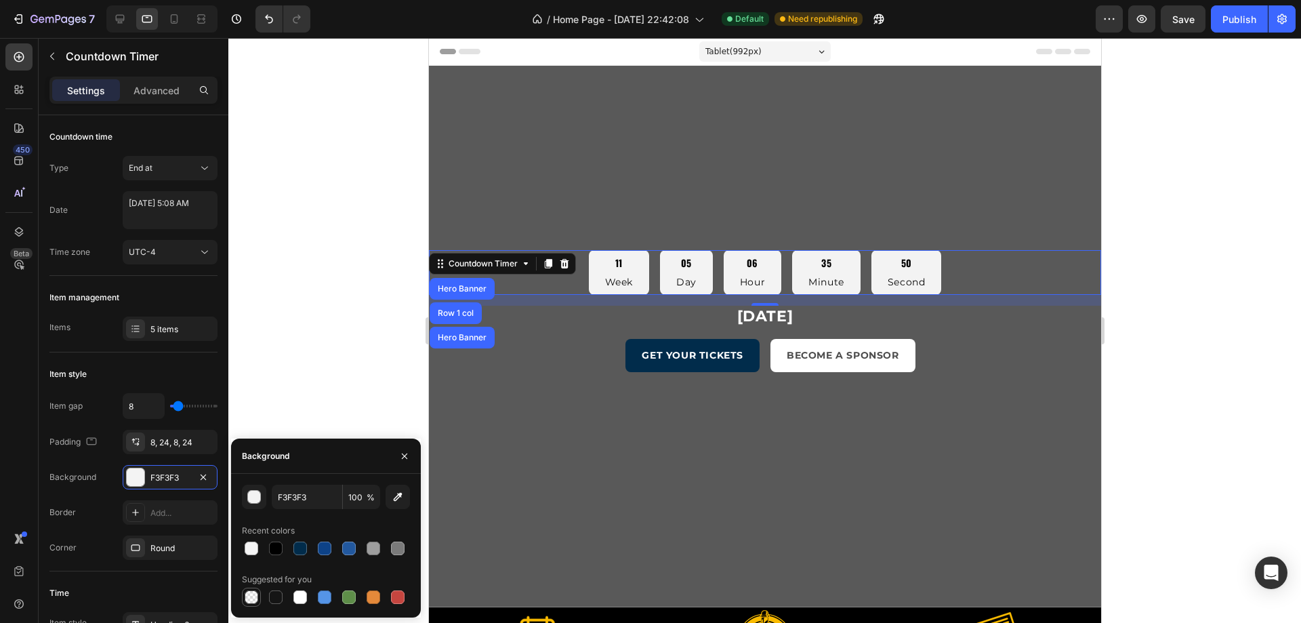
click at [253, 605] on div at bounding box center [251, 596] width 19 height 19
type input "000000"
type input "0"
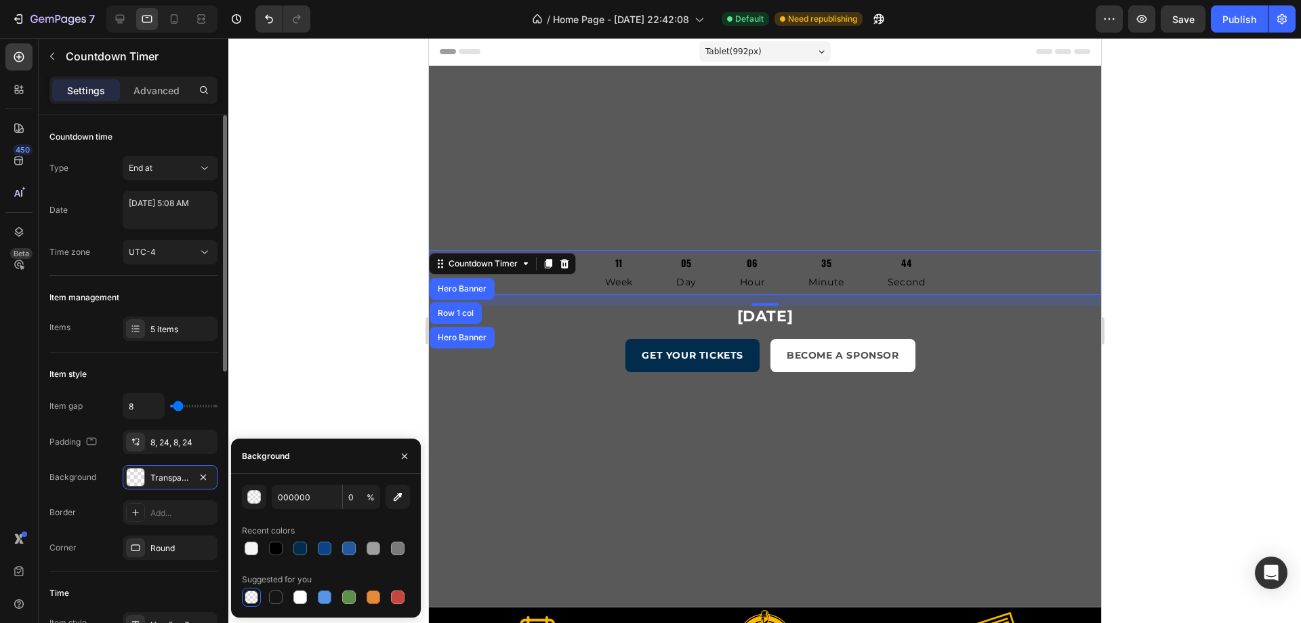
click at [119, 372] on div "Item style" at bounding box center [133, 374] width 168 height 22
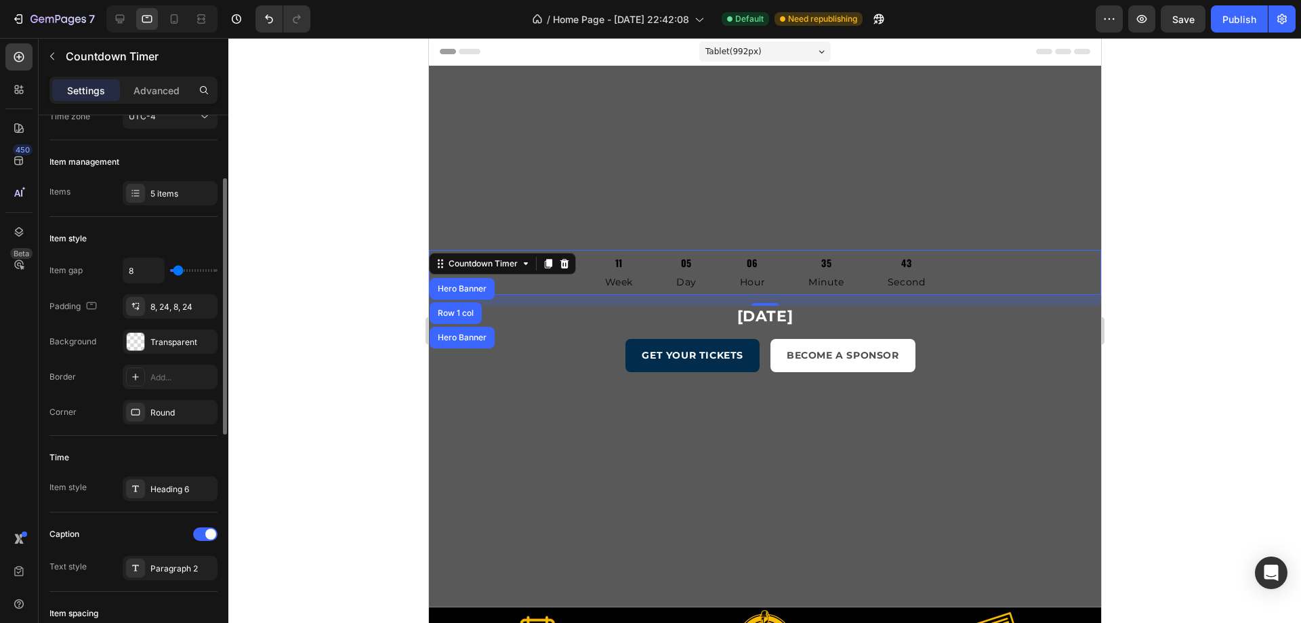
scroll to position [271, 0]
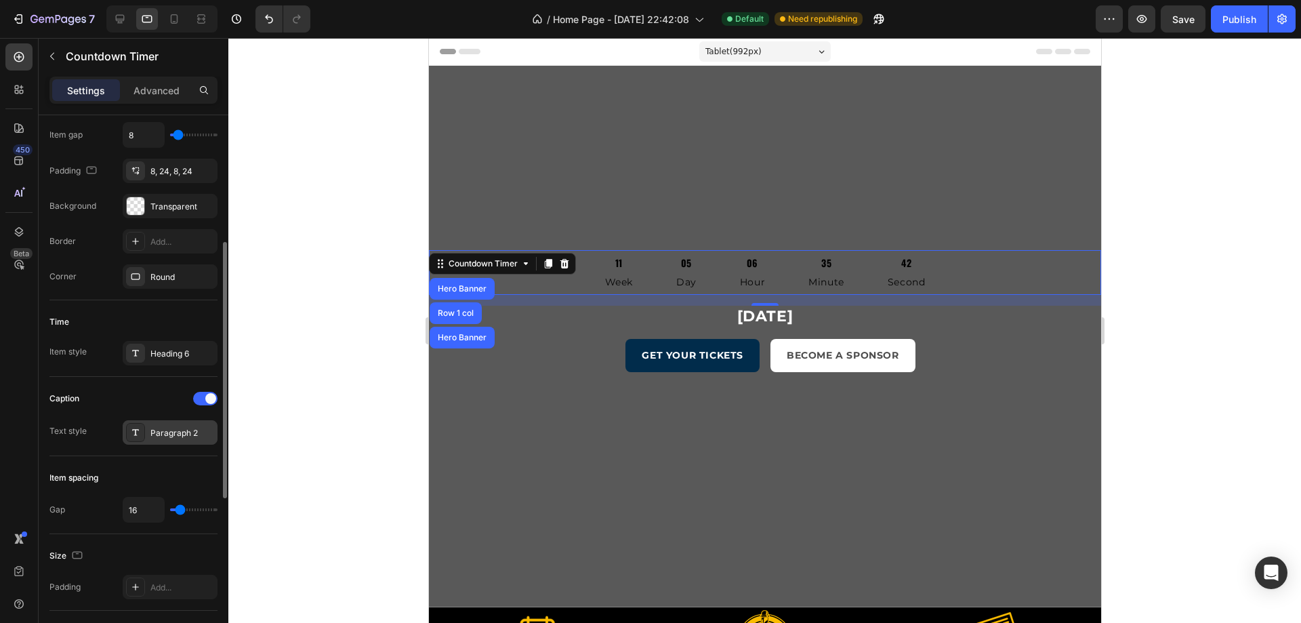
click at [173, 437] on div "Paragraph 2" at bounding box center [182, 433] width 64 height 12
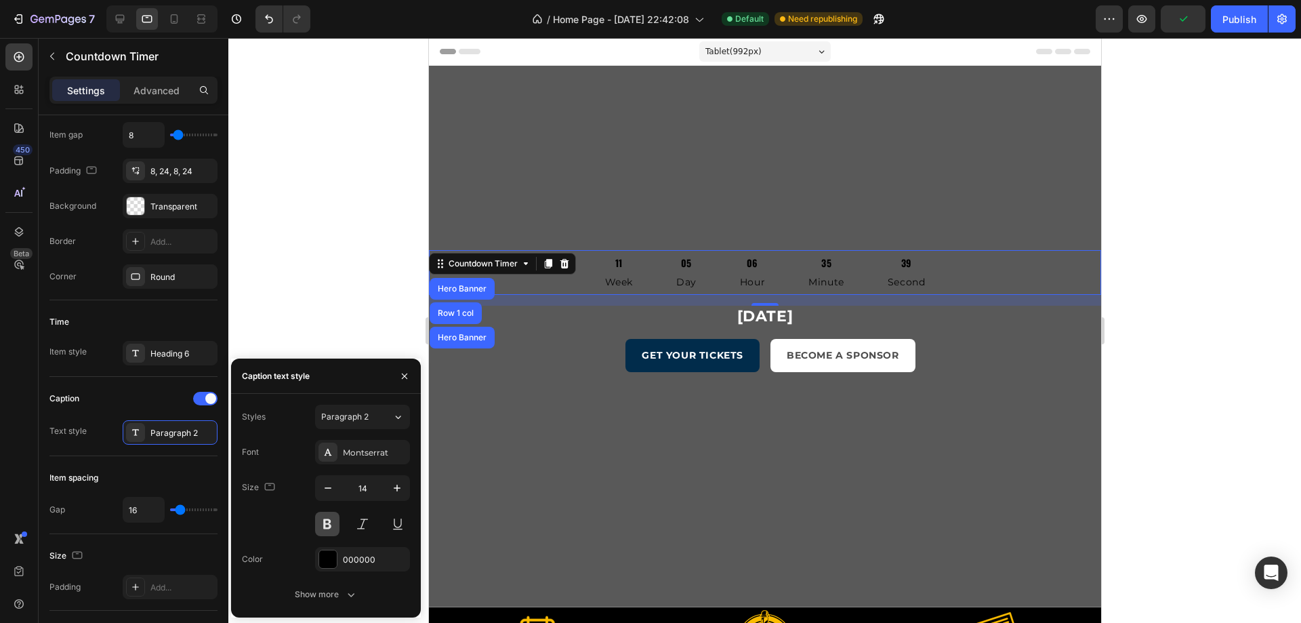
click at [332, 521] on button at bounding box center [327, 524] width 24 height 24
click at [372, 562] on div "000000" at bounding box center [362, 560] width 39 height 12
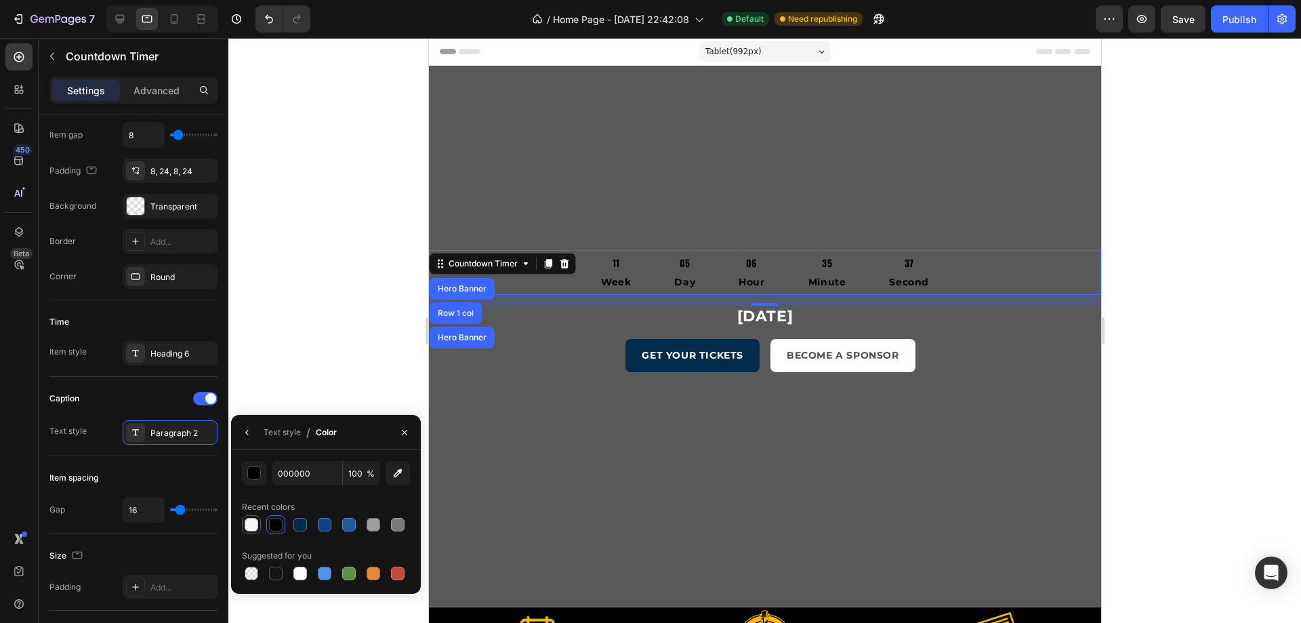
click at [253, 524] on div at bounding box center [252, 525] width 14 height 14
click at [0, 0] on input "F5F5F5" at bounding box center [0, 0] width 0 height 0
click at [372, 531] on div at bounding box center [374, 525] width 14 height 14
click at [302, 577] on div at bounding box center [300, 573] width 14 height 14
type input "FFFFFF"
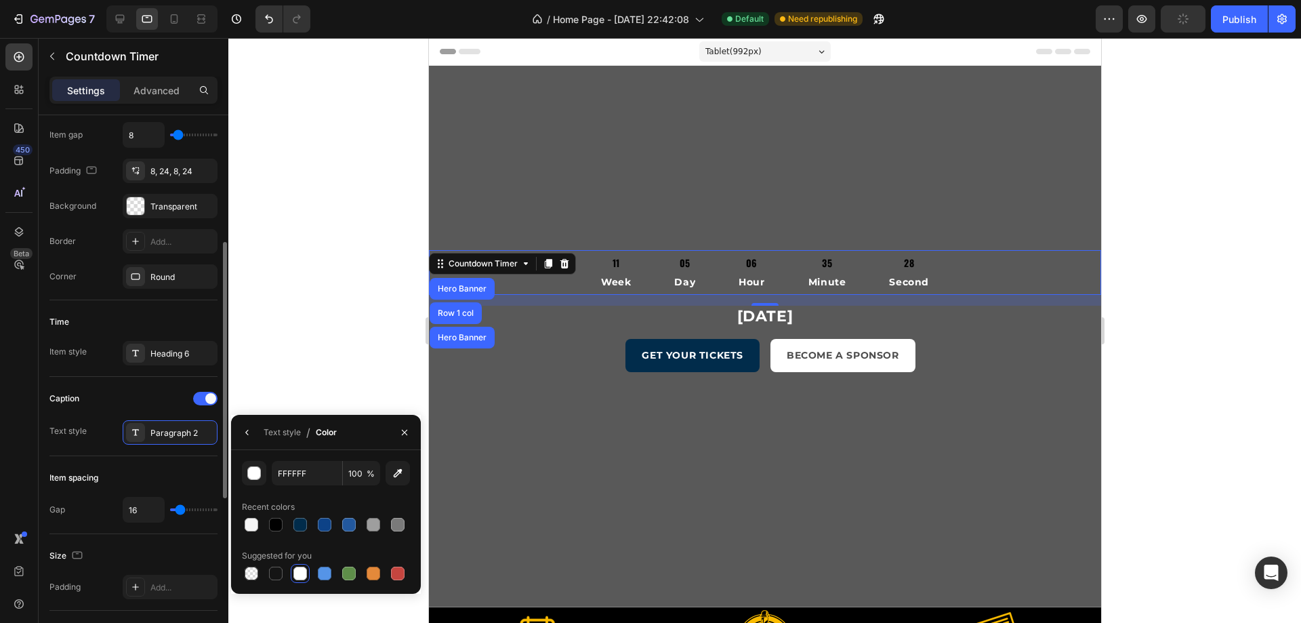
click at [178, 463] on div "Item spacing Gap 16" at bounding box center [133, 495] width 168 height 78
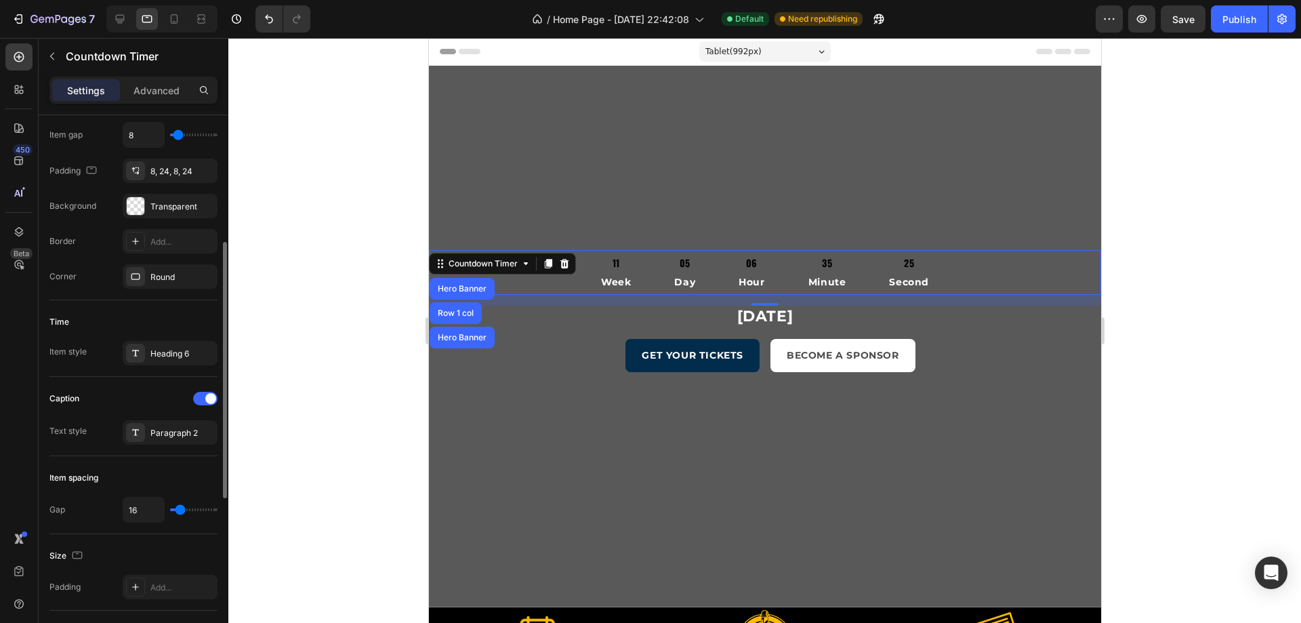
scroll to position [203, 0]
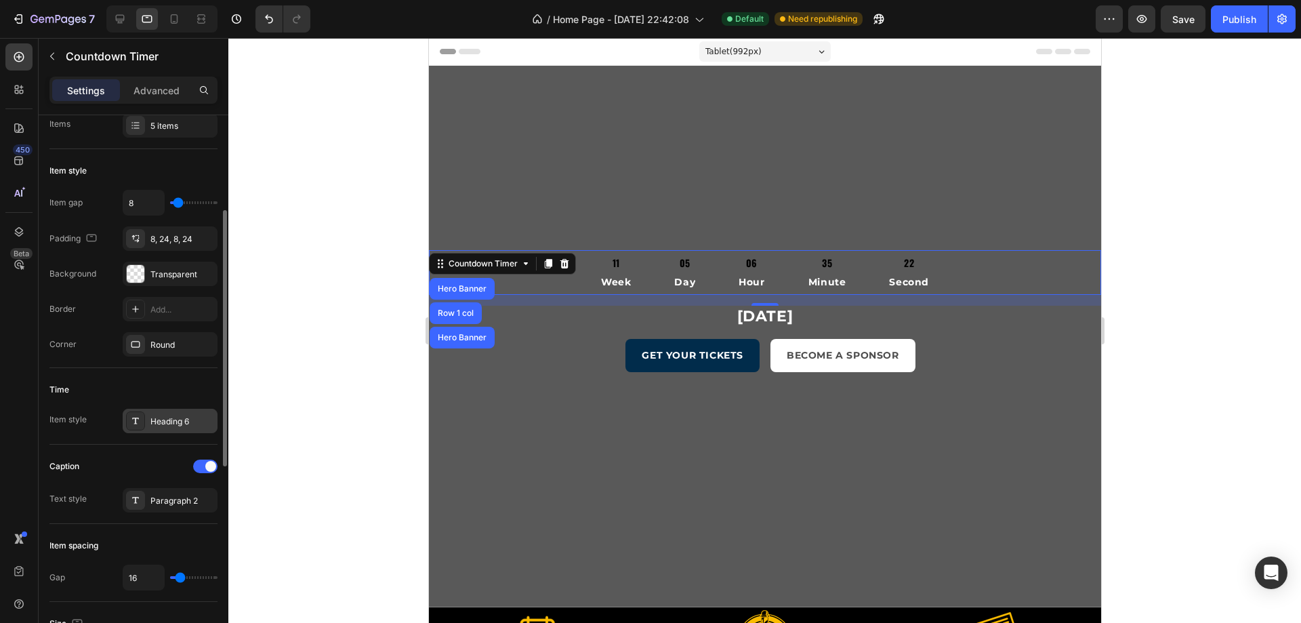
click at [181, 414] on div "Heading 6" at bounding box center [170, 421] width 95 height 24
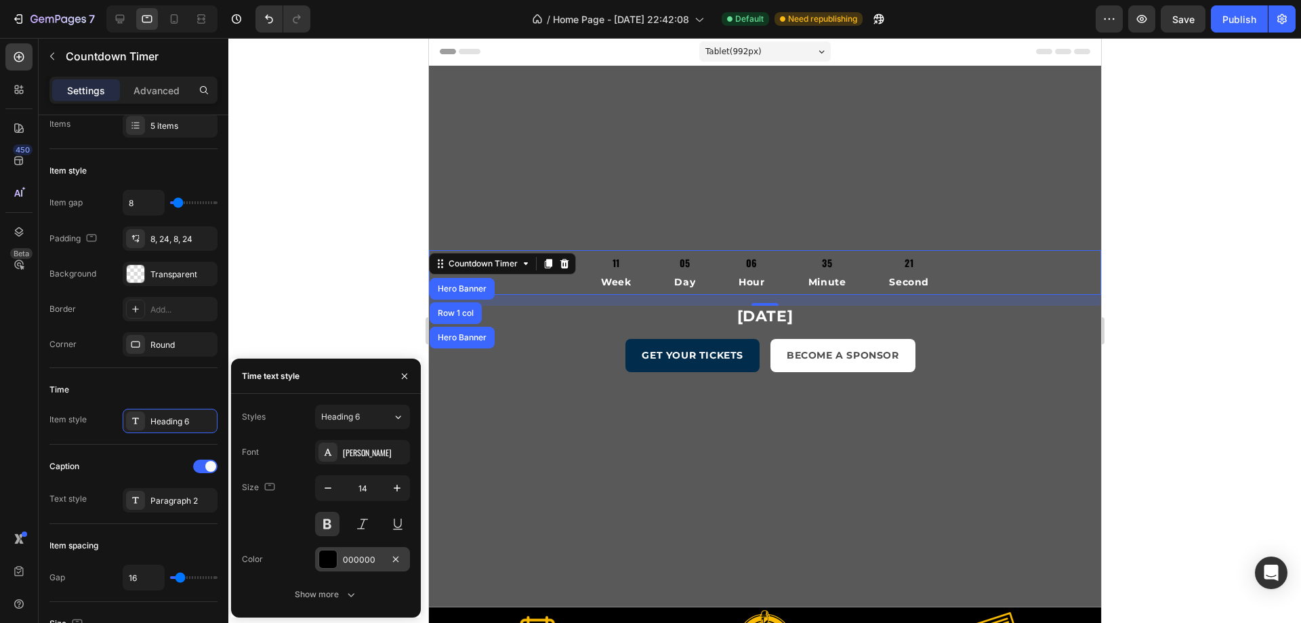
click at [328, 552] on div at bounding box center [328, 559] width 18 height 18
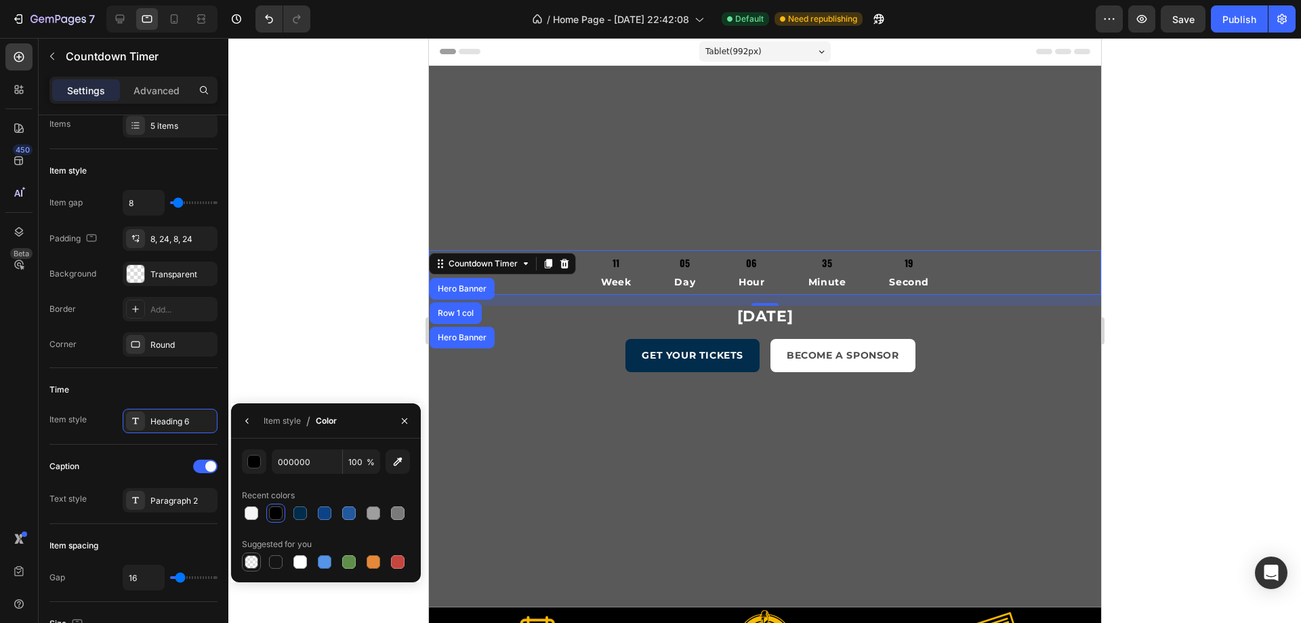
click at [257, 563] on div at bounding box center [252, 562] width 14 height 14
type input "0"
click at [370, 516] on div at bounding box center [374, 513] width 14 height 14
type input "9E9E9E"
type input "100"
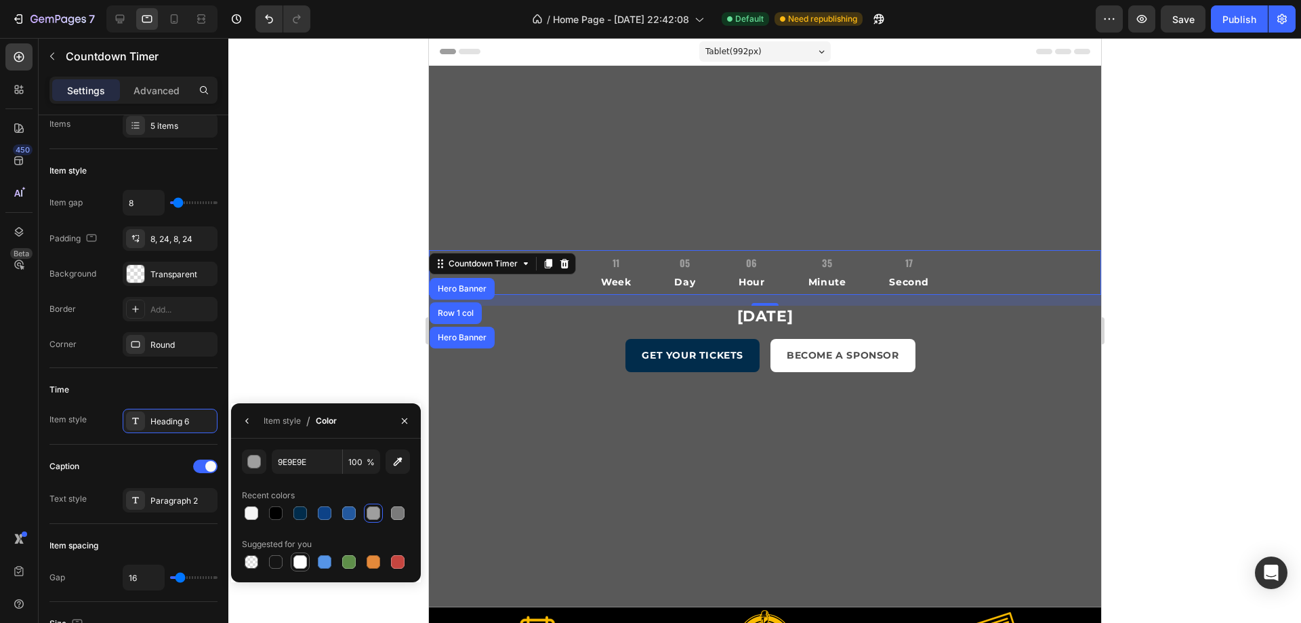
click at [301, 566] on div at bounding box center [300, 562] width 14 height 14
click at [259, 467] on div "button" at bounding box center [255, 462] width 14 height 14
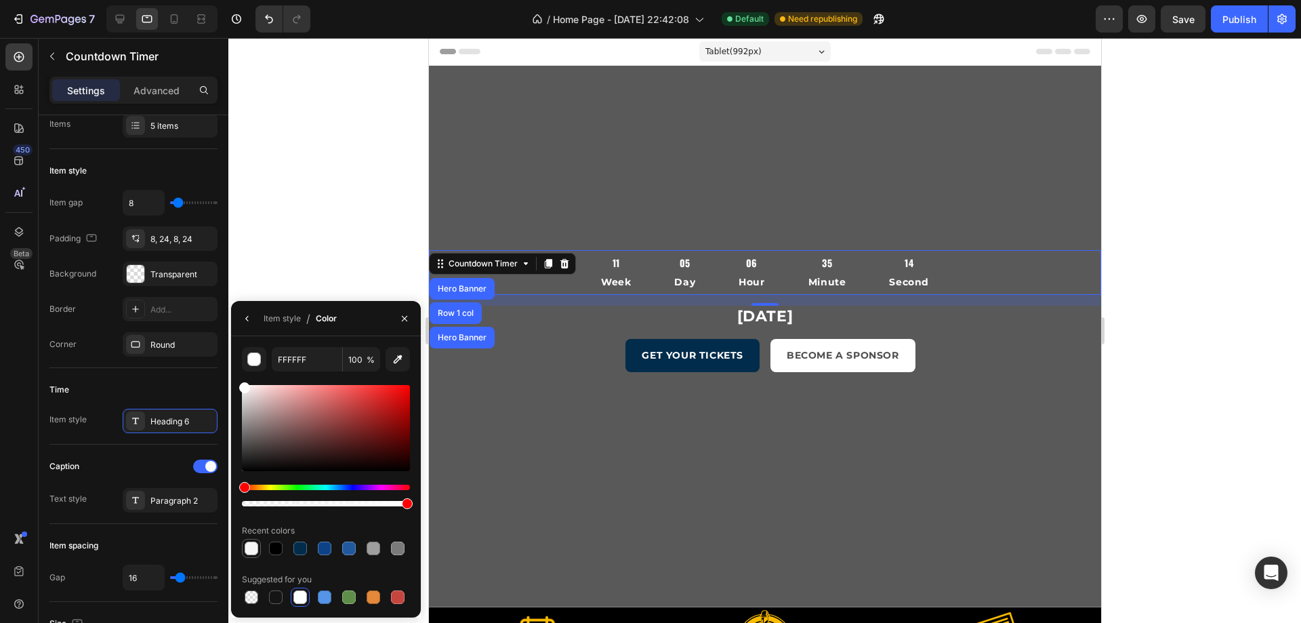
click at [259, 550] on div at bounding box center [251, 548] width 16 height 16
type input "F5F5F5"
click at [211, 428] on div "Heading 6" at bounding box center [170, 421] width 95 height 24
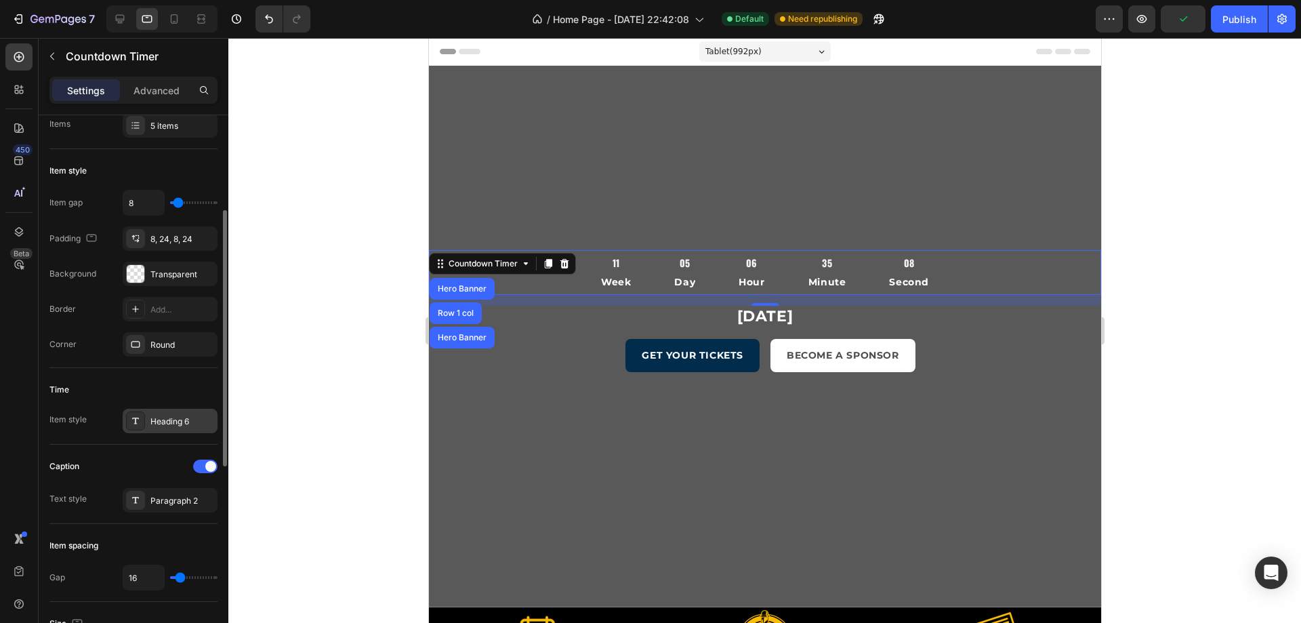
click at [197, 415] on div "Heading 6" at bounding box center [170, 421] width 95 height 24
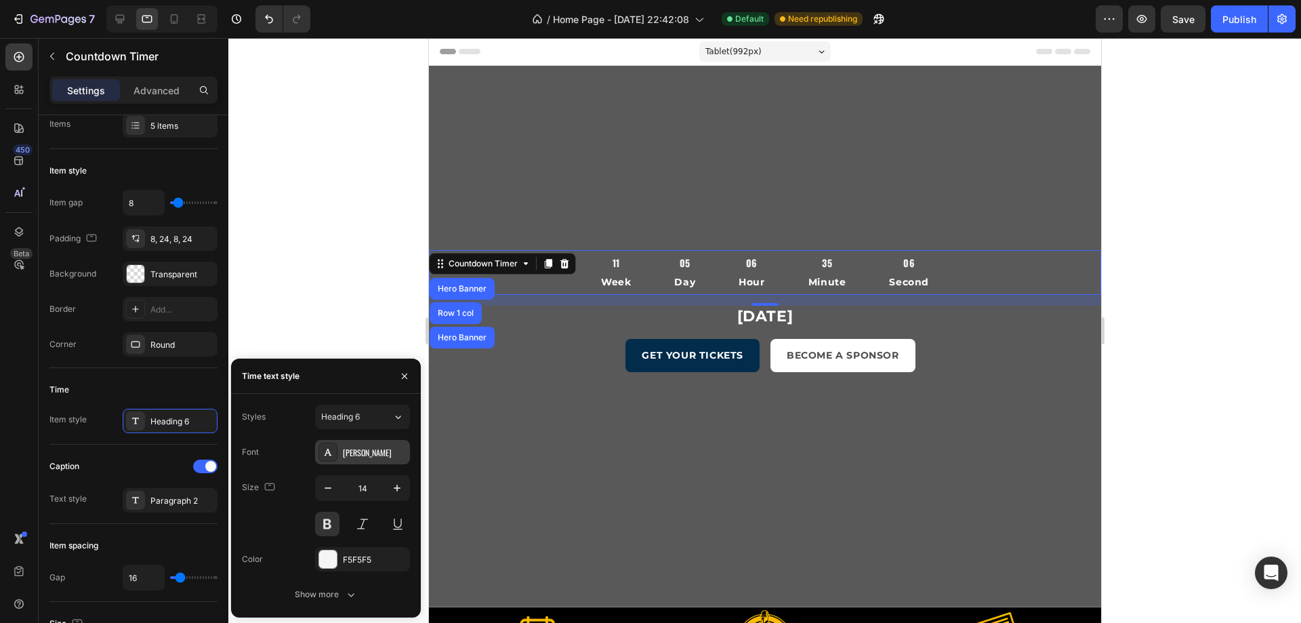
click at [358, 452] on div "Oswald" at bounding box center [375, 453] width 64 height 12
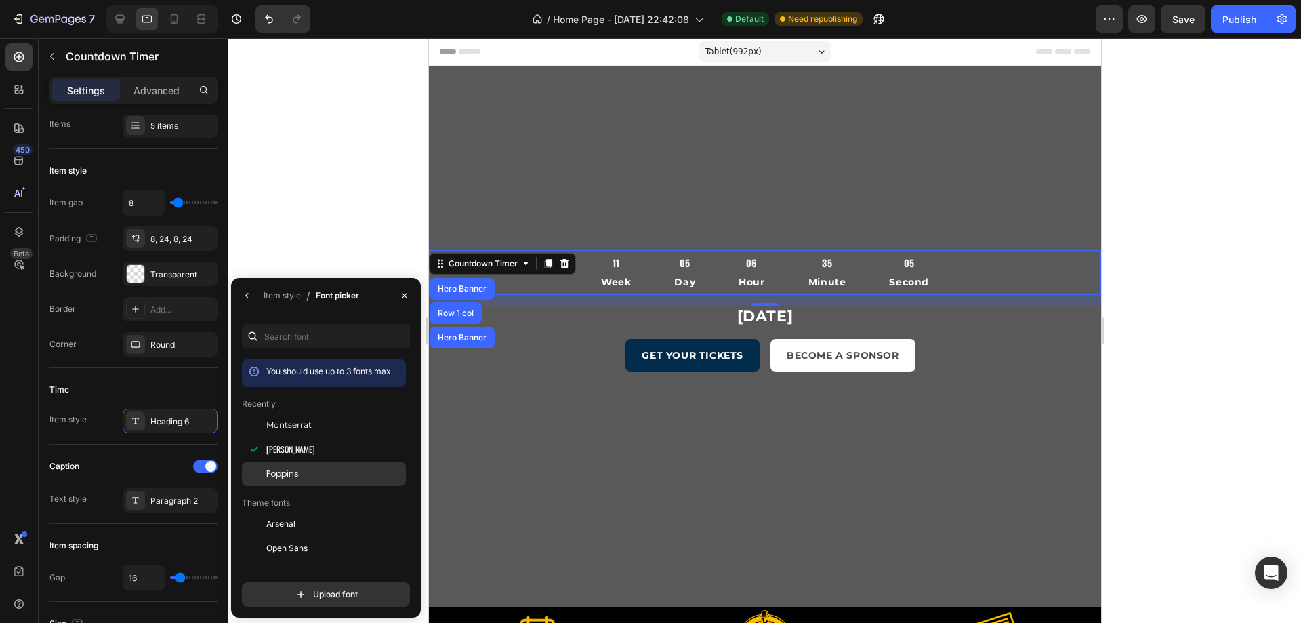
click at [316, 421] on div "Montserrat" at bounding box center [334, 425] width 137 height 12
click at [314, 590] on div "Oswald" at bounding box center [324, 602] width 164 height 24
click at [206, 394] on div "Time" at bounding box center [133, 390] width 168 height 22
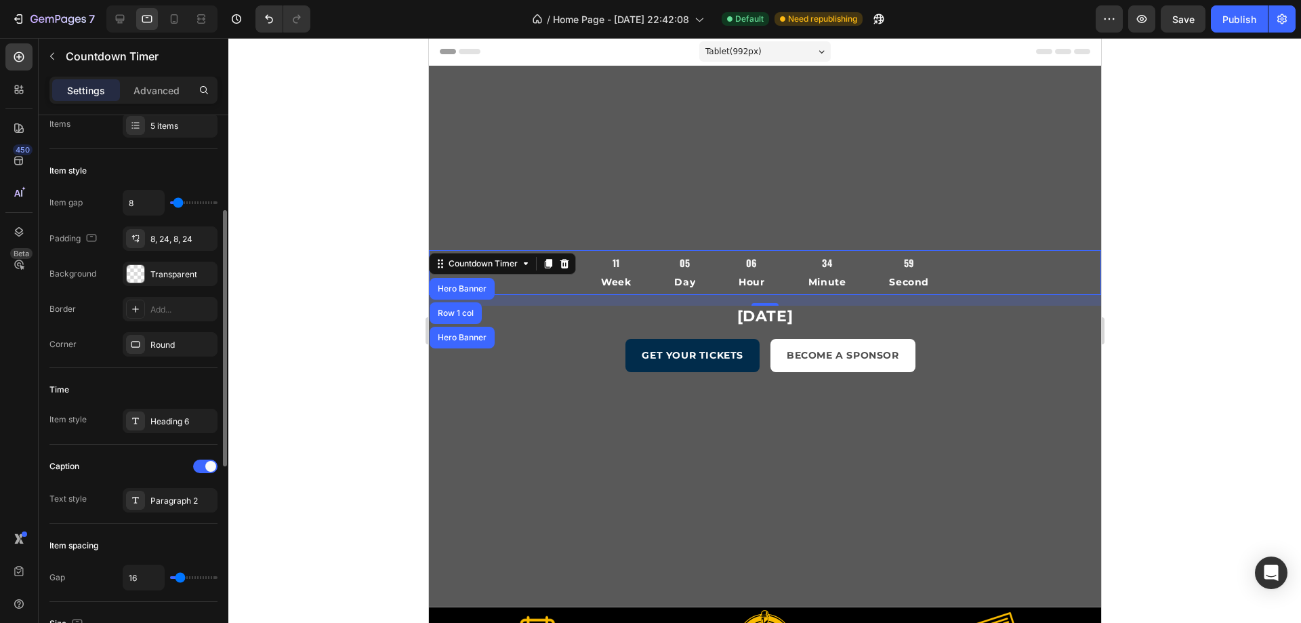
type input "7"
type input "13"
type input "16"
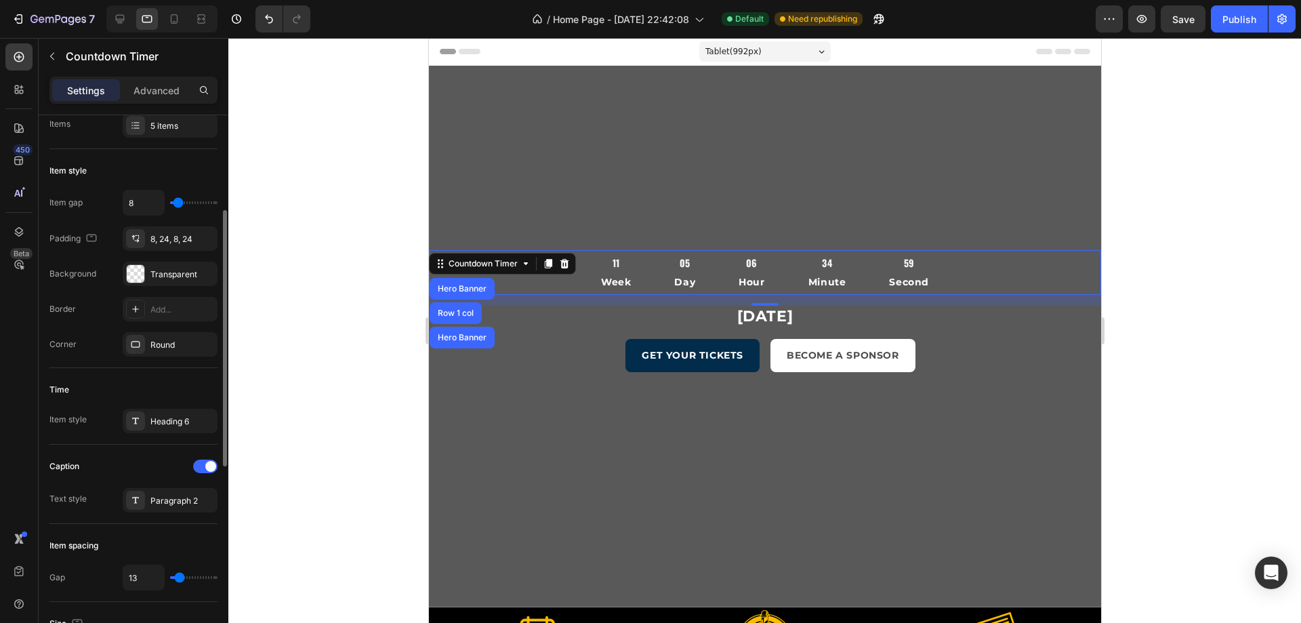
type input "16"
type input "20"
type input "22"
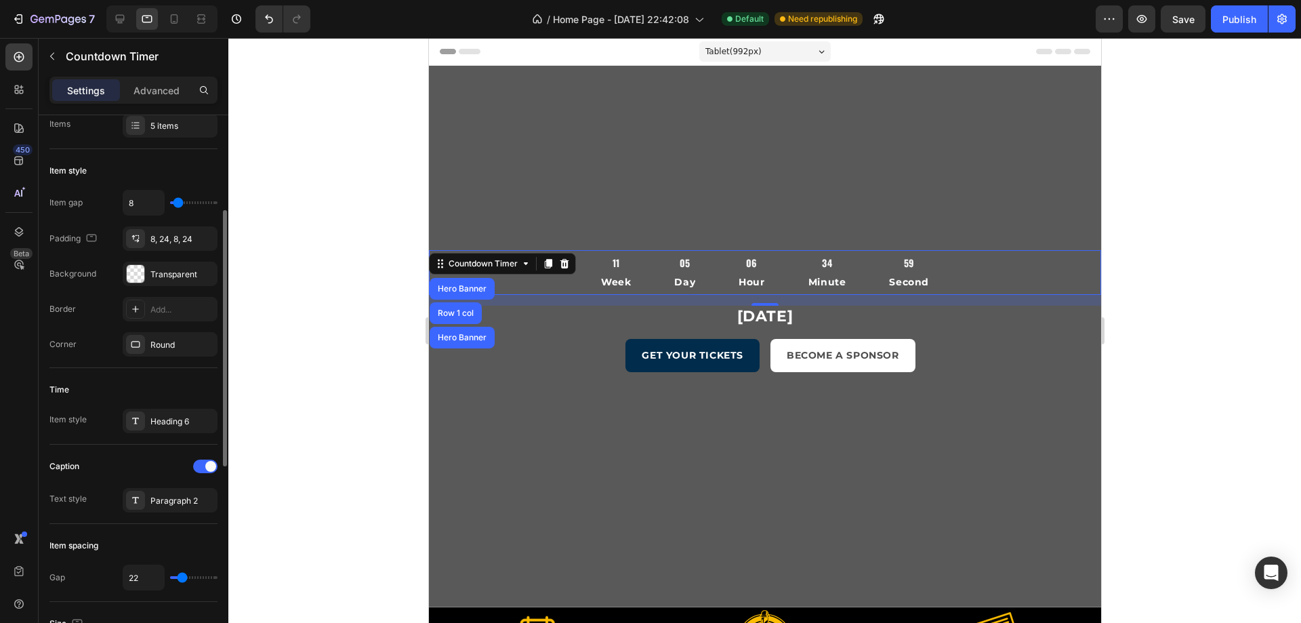
type input "24"
type input "27"
type input "29"
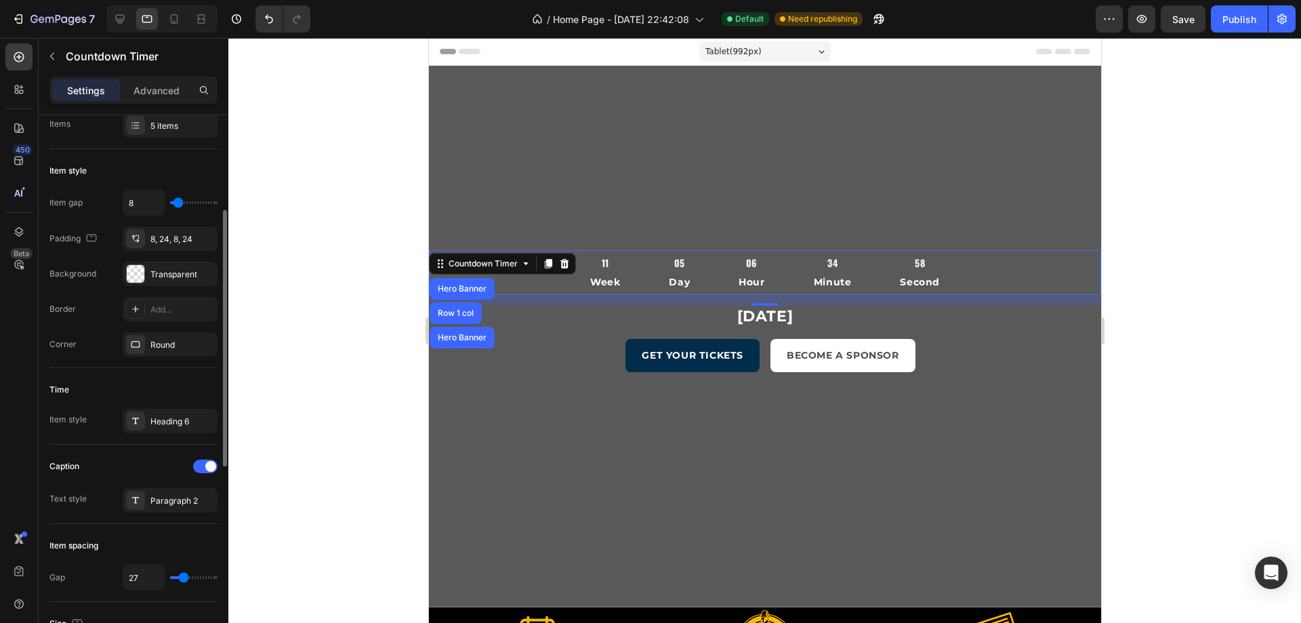
type input "29"
type input "31"
type input "33"
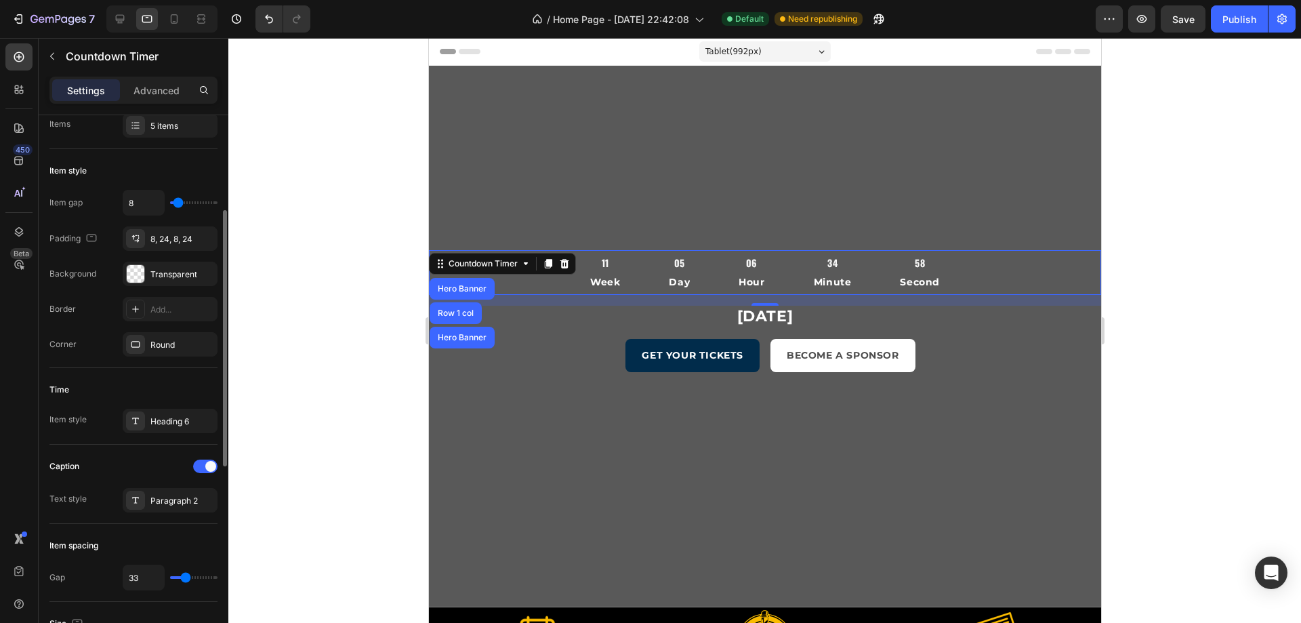
type input "36"
type input "33"
type input "31"
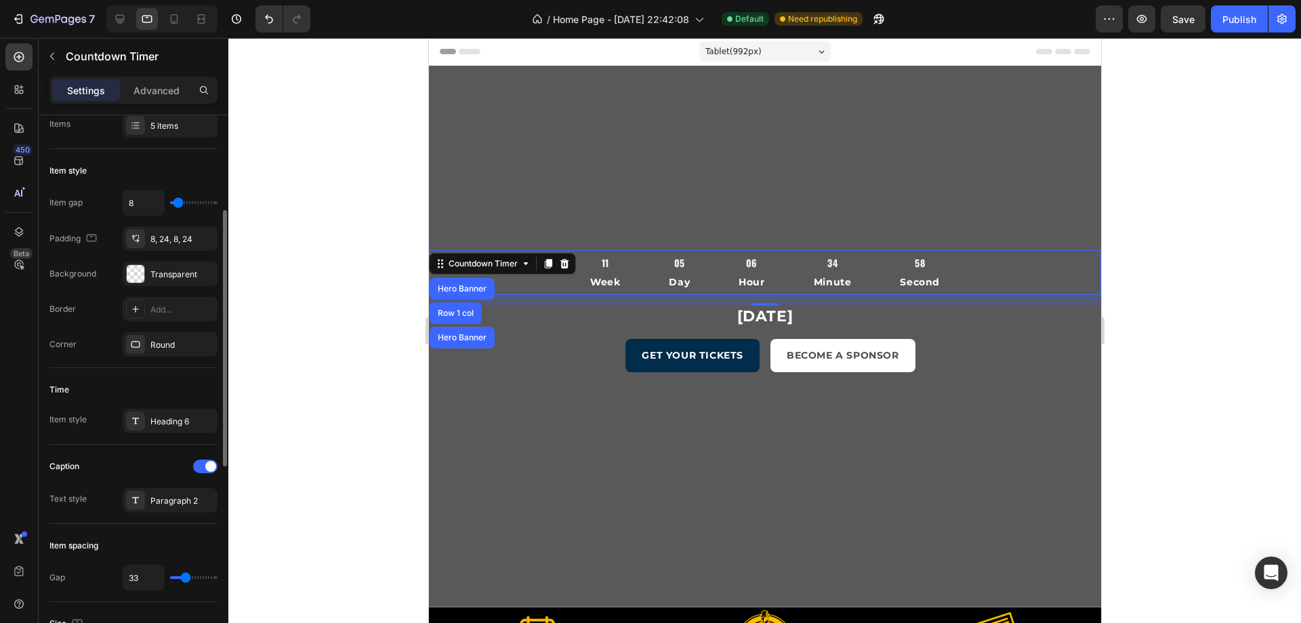
type input "31"
type input "27"
type input "24"
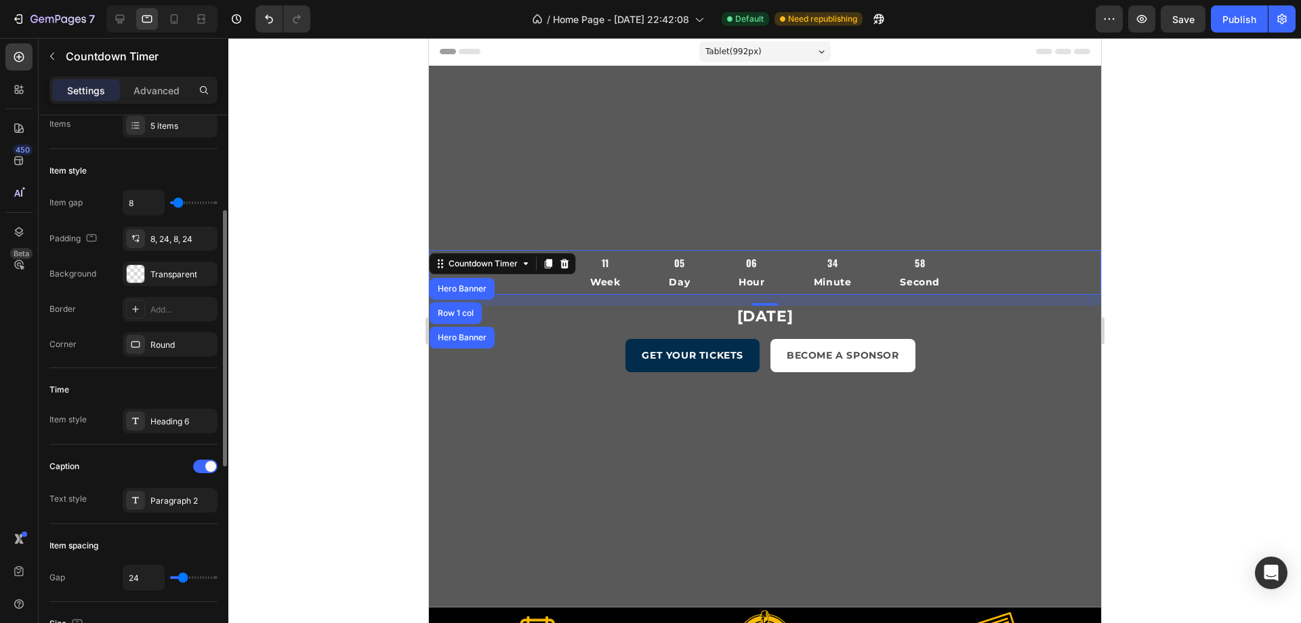
type input "22"
type input "18"
type input "16"
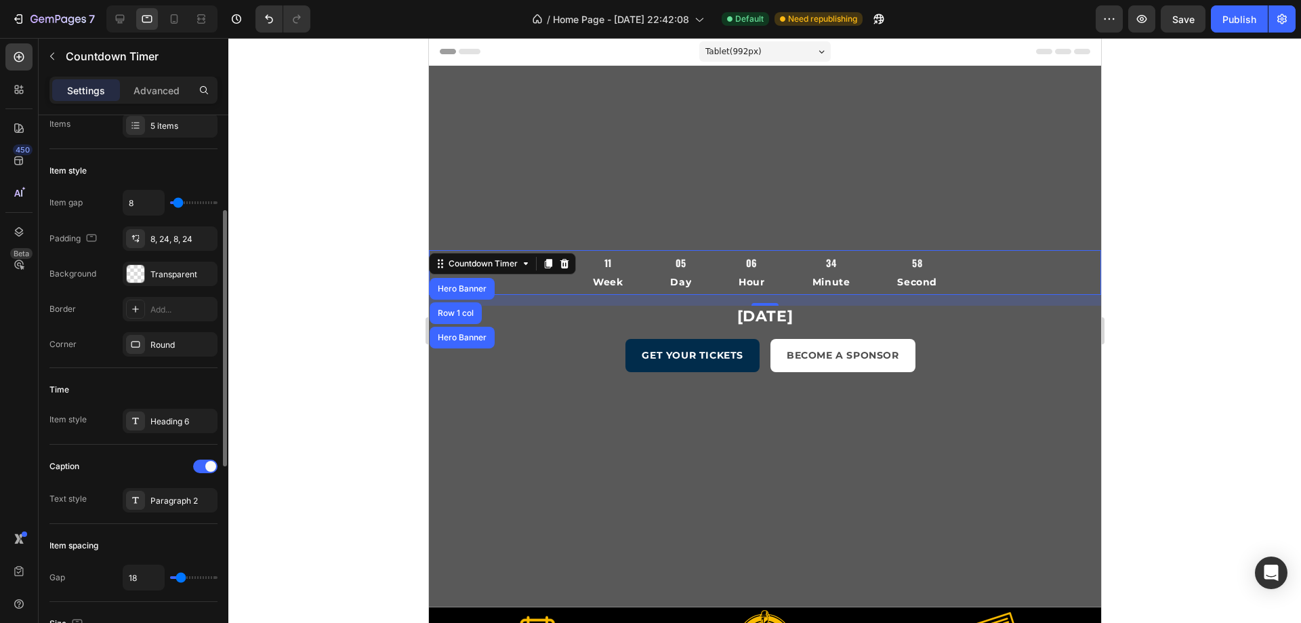
type input "16"
type input "13"
type input "11"
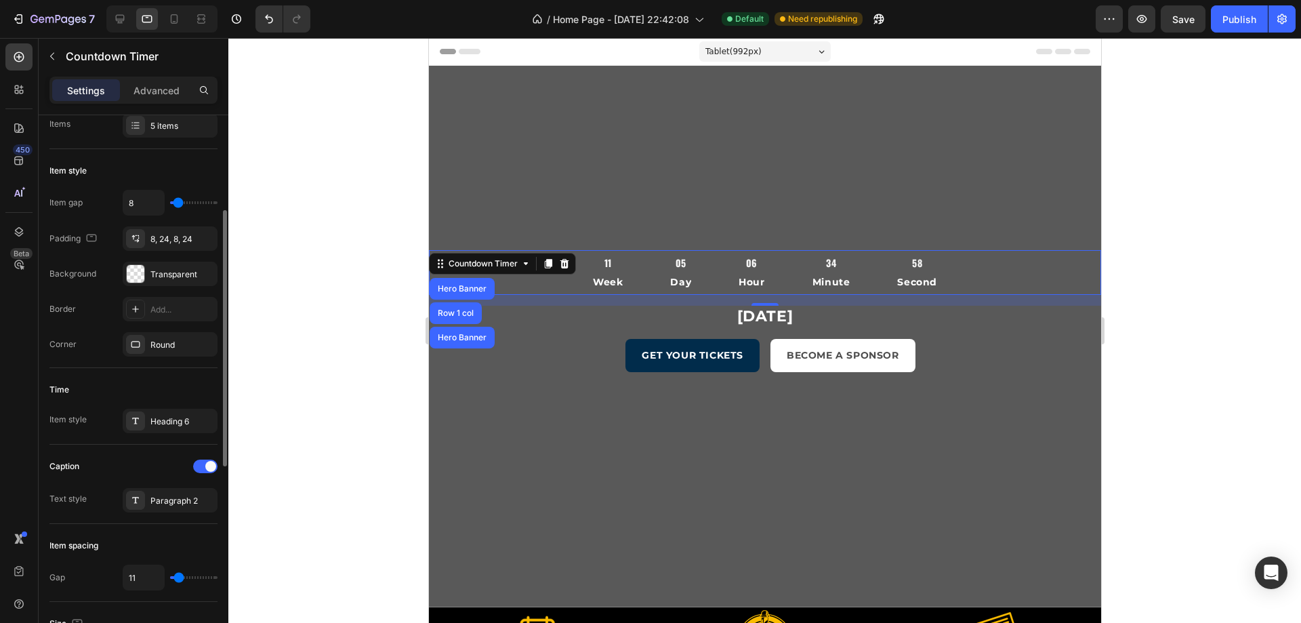
type input "9"
type input "7"
type input "4"
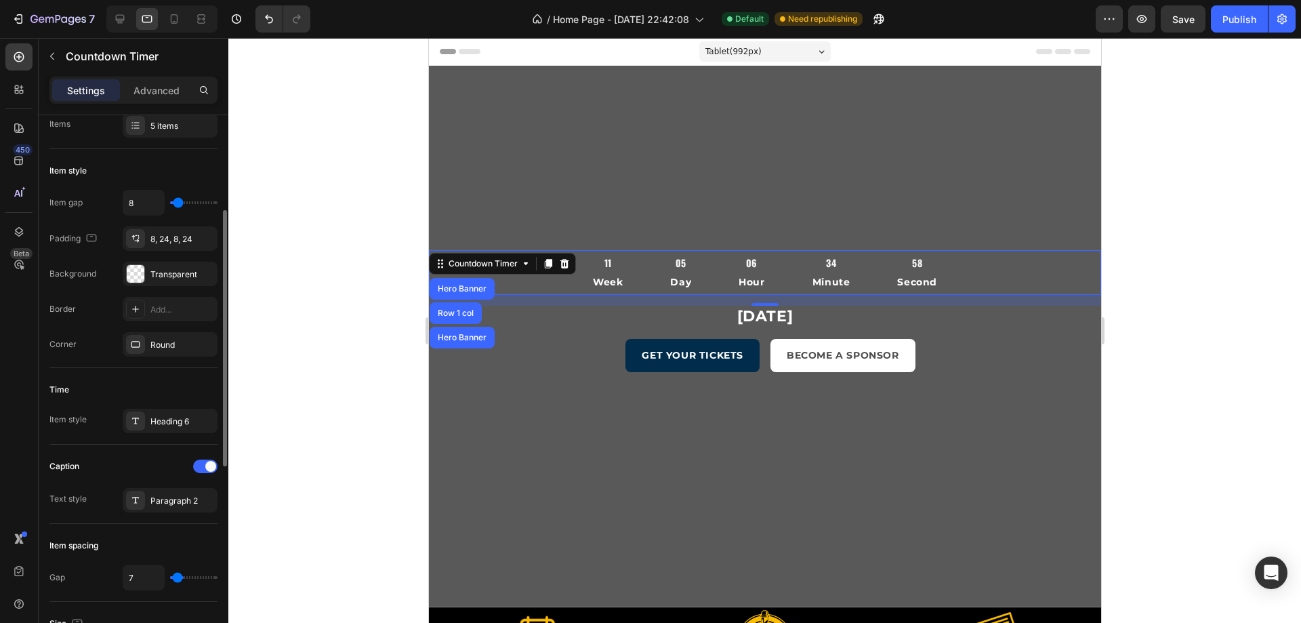
type input "4"
type input "2"
type input "0"
drag, startPoint x: 178, startPoint y: 574, endPoint x: 150, endPoint y: 577, distance: 28.0
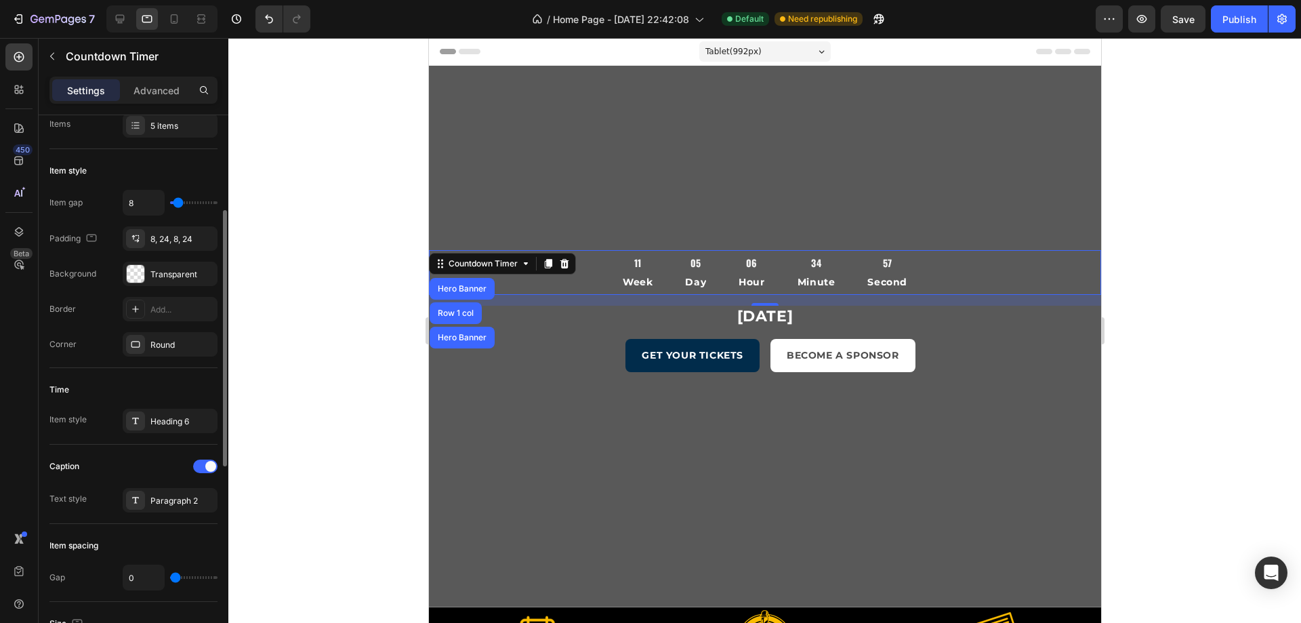
type input "0"
click at [170, 577] on input "range" at bounding box center [193, 577] width 47 height 3
type input "2"
type input "7"
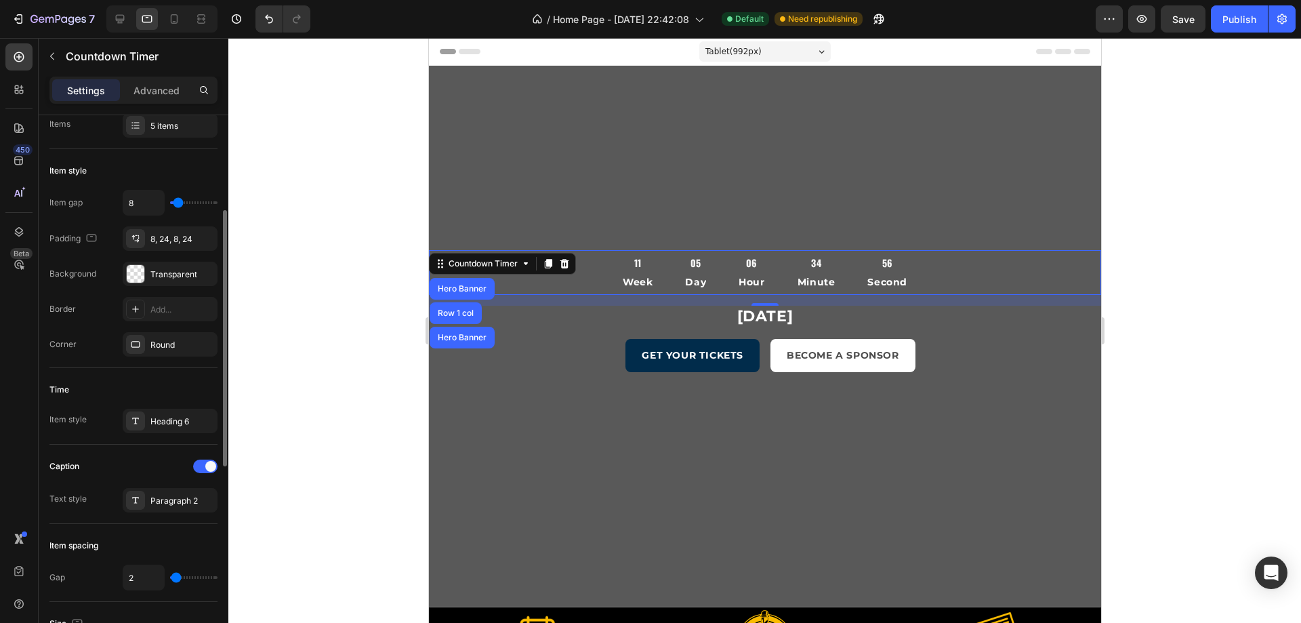
type input "7"
type input "11"
type input "20"
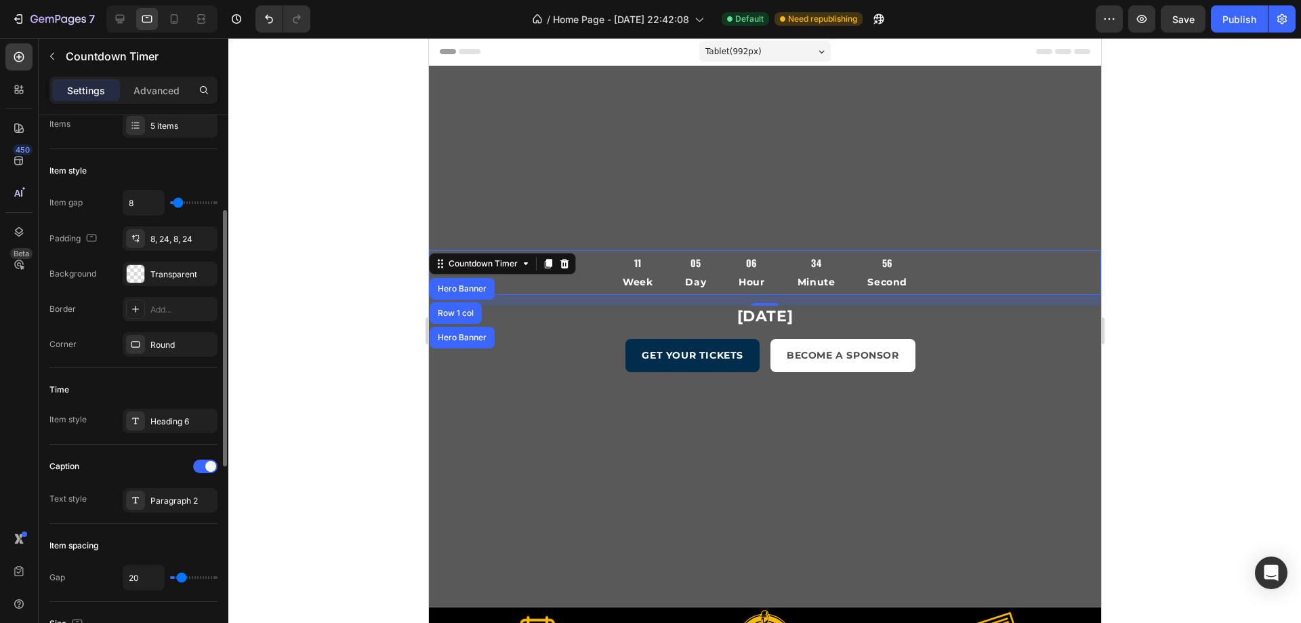
type input "24"
type input "29"
type input "38"
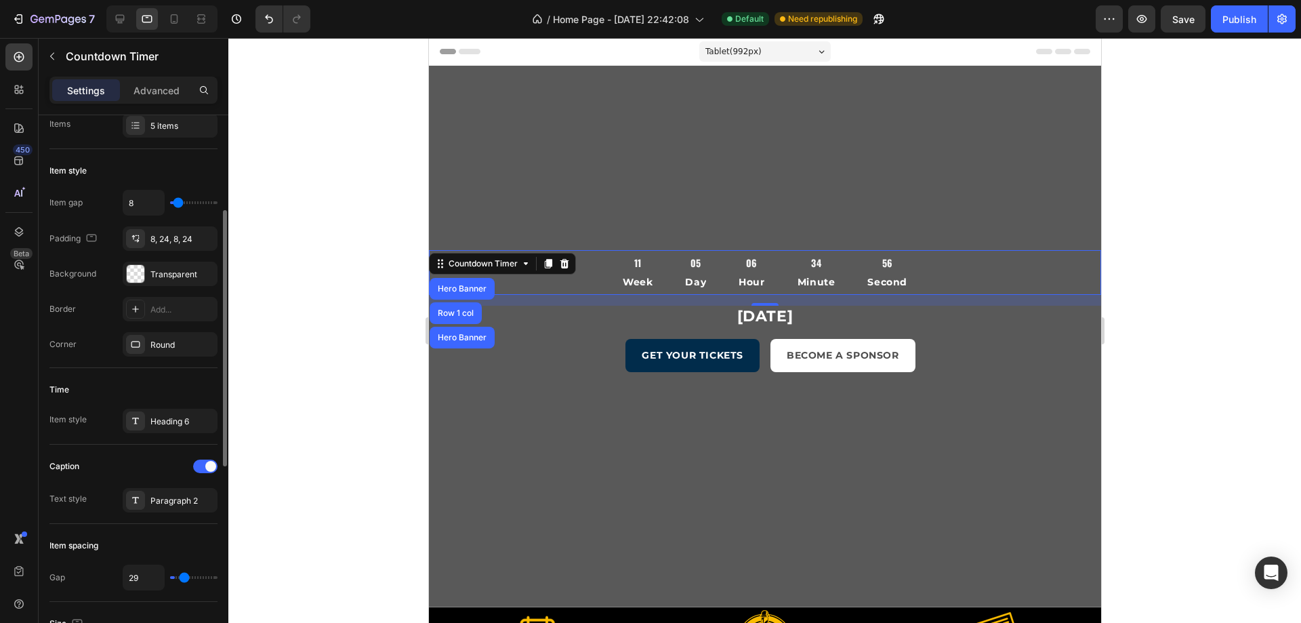
type input "38"
type input "42"
type input "47"
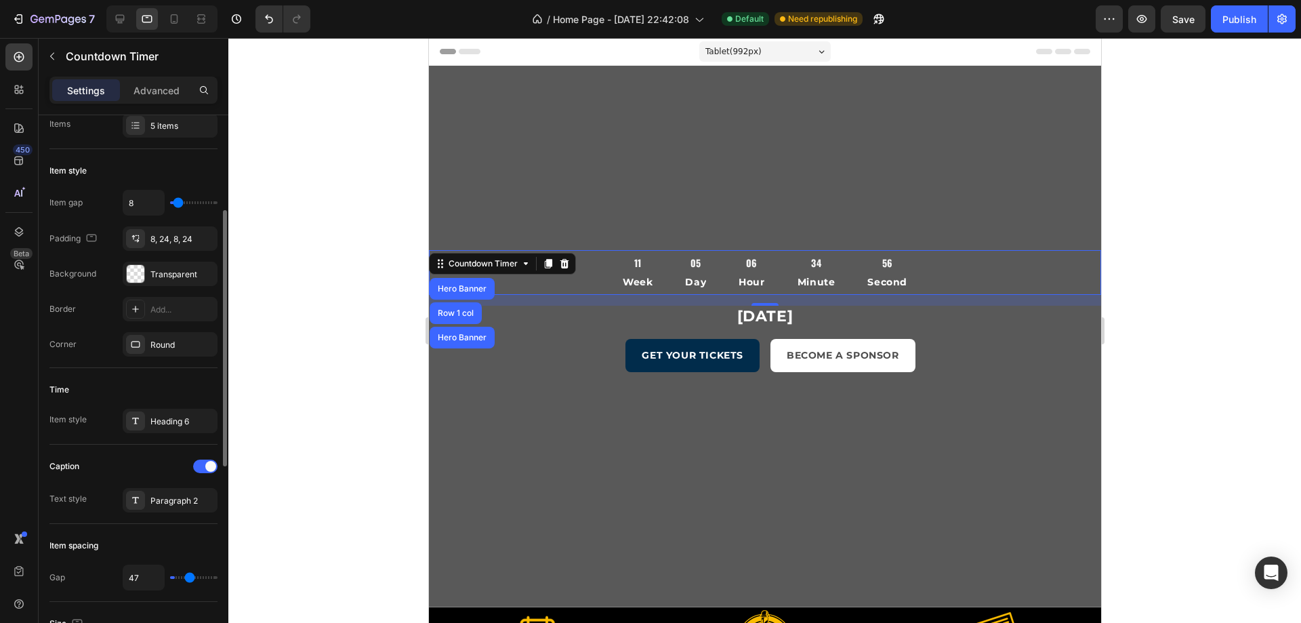
type input "49"
type input "51"
type input "56"
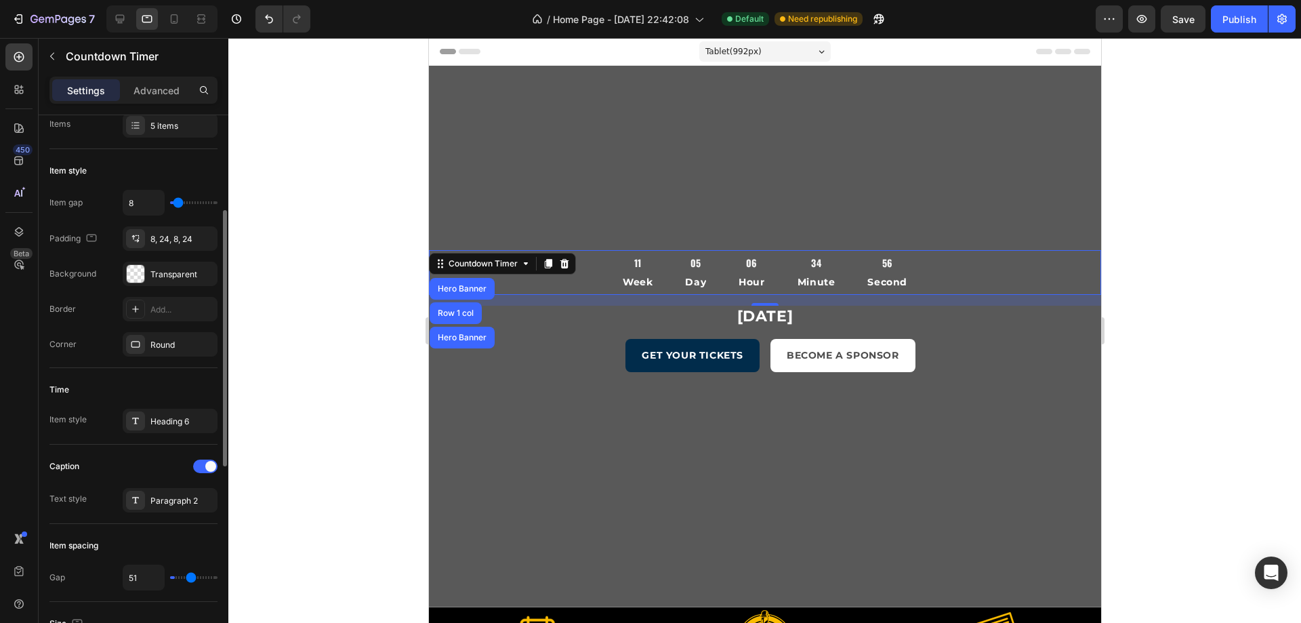
type input "56"
type input "51"
type input "44"
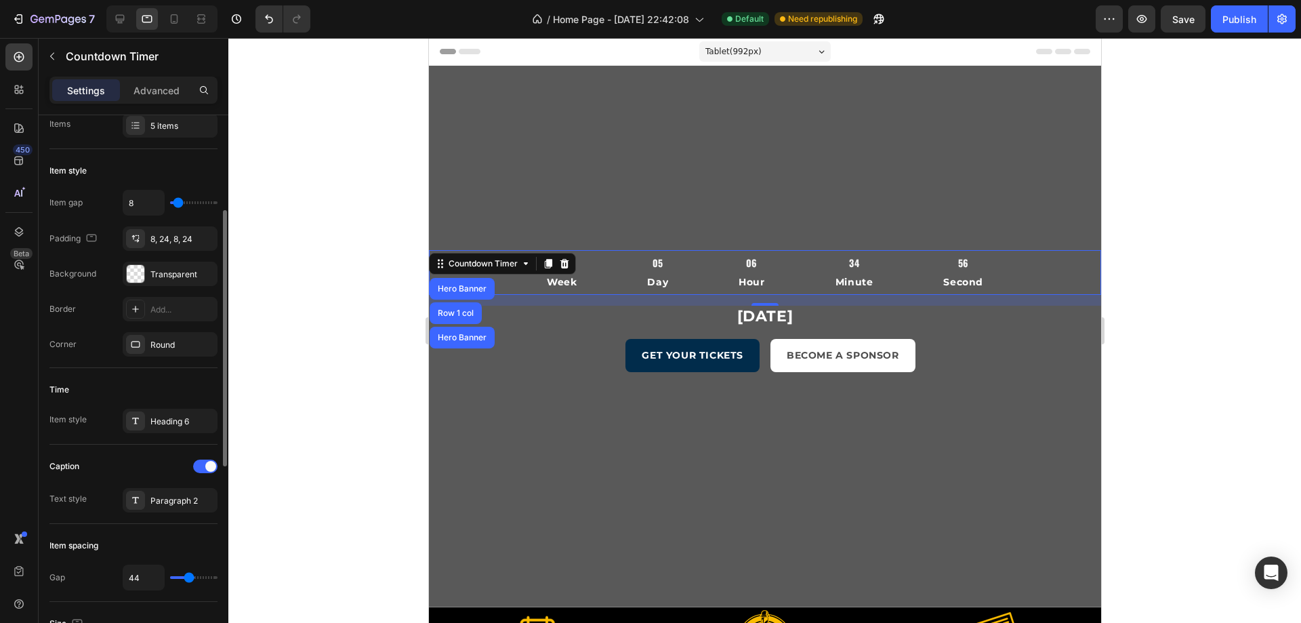
type input "33"
type input "16"
type input "2"
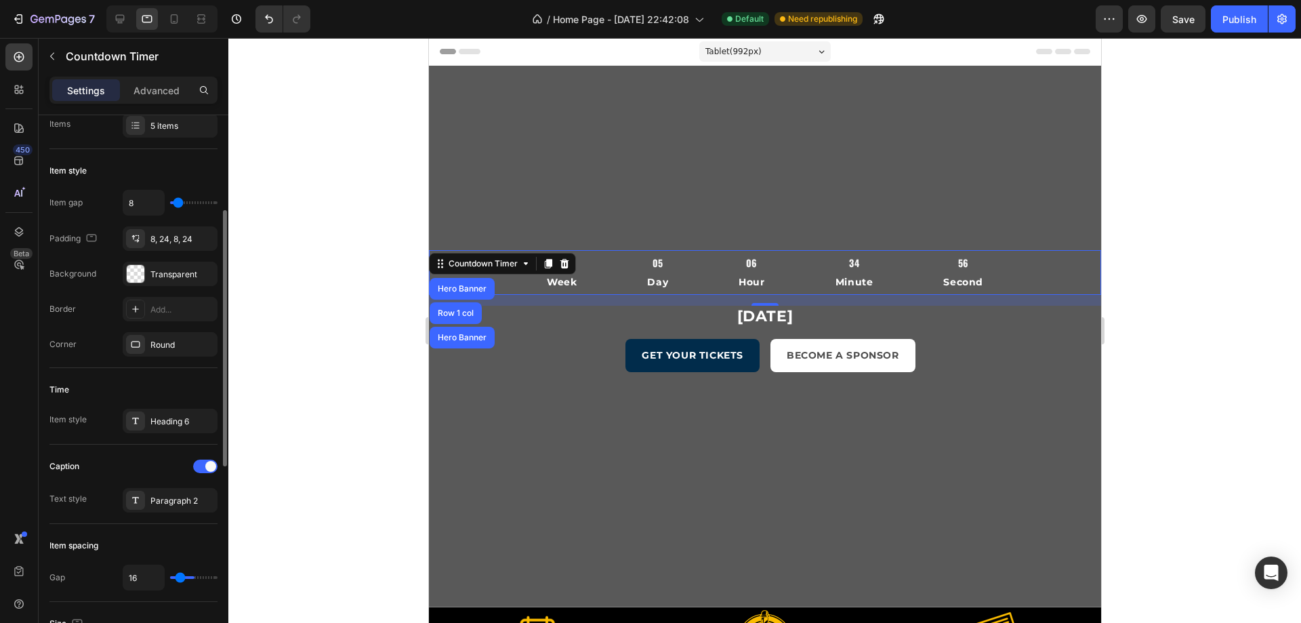
type input "2"
type input "0"
drag, startPoint x: 173, startPoint y: 576, endPoint x: 146, endPoint y: 575, distance: 27.8
click at [170, 577] on input "range" at bounding box center [193, 577] width 47 height 3
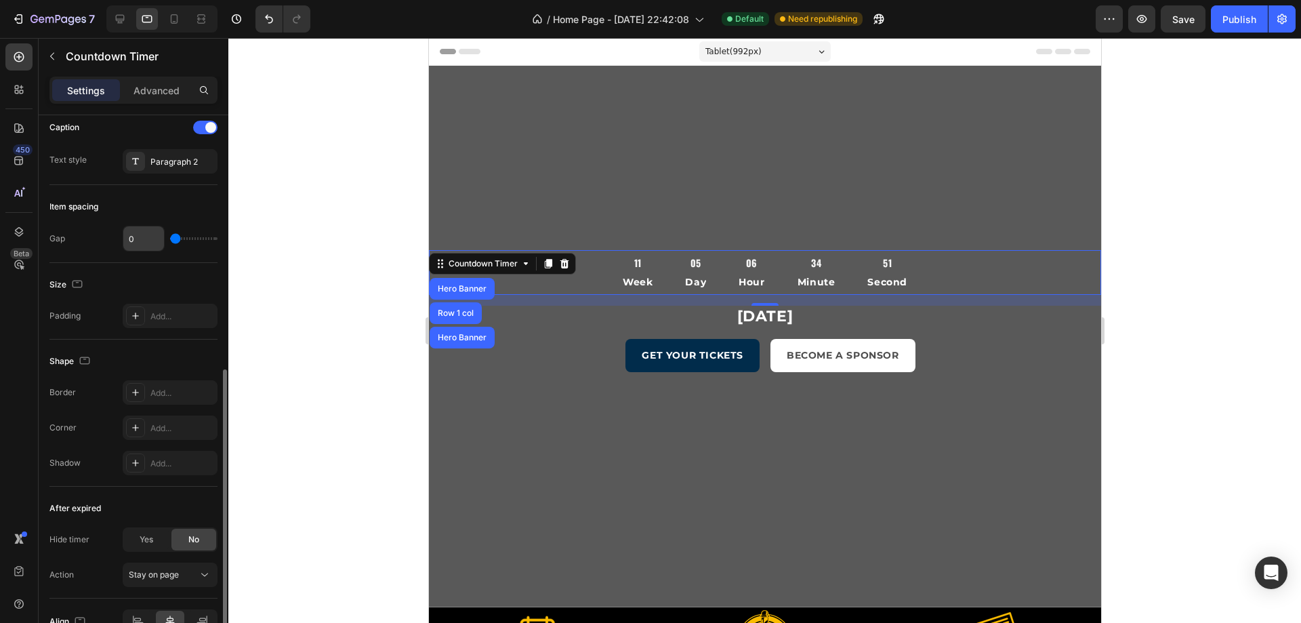
scroll to position [618, 0]
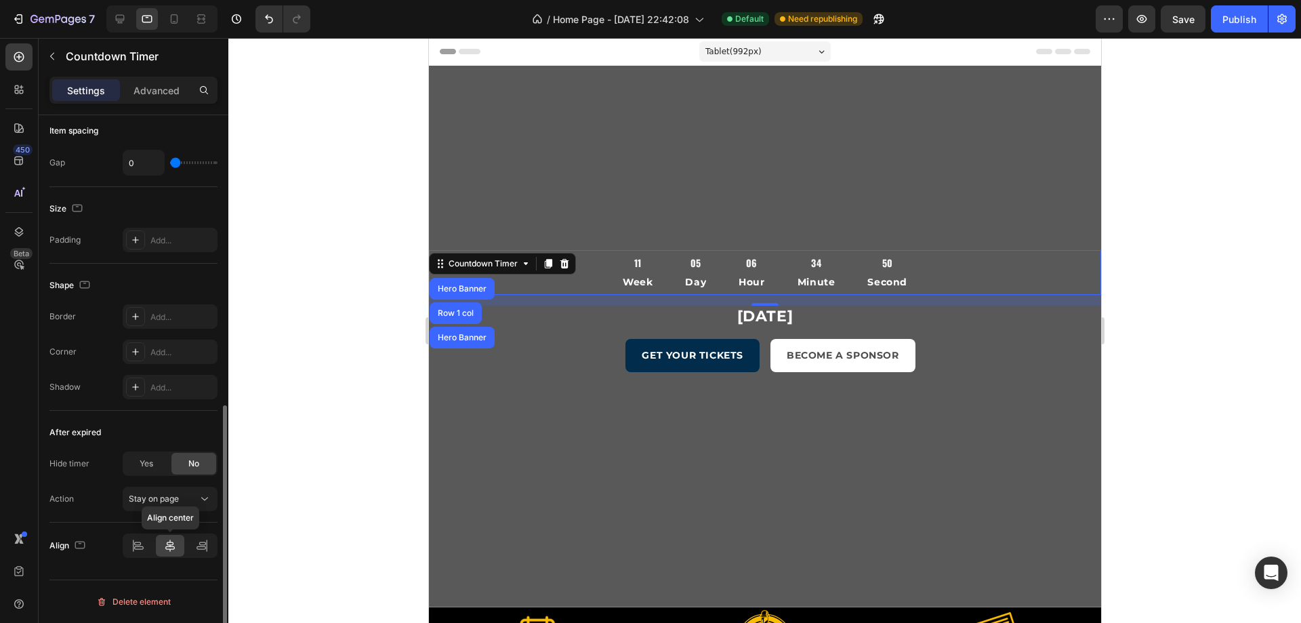
click at [164, 545] on icon at bounding box center [170, 546] width 14 height 14
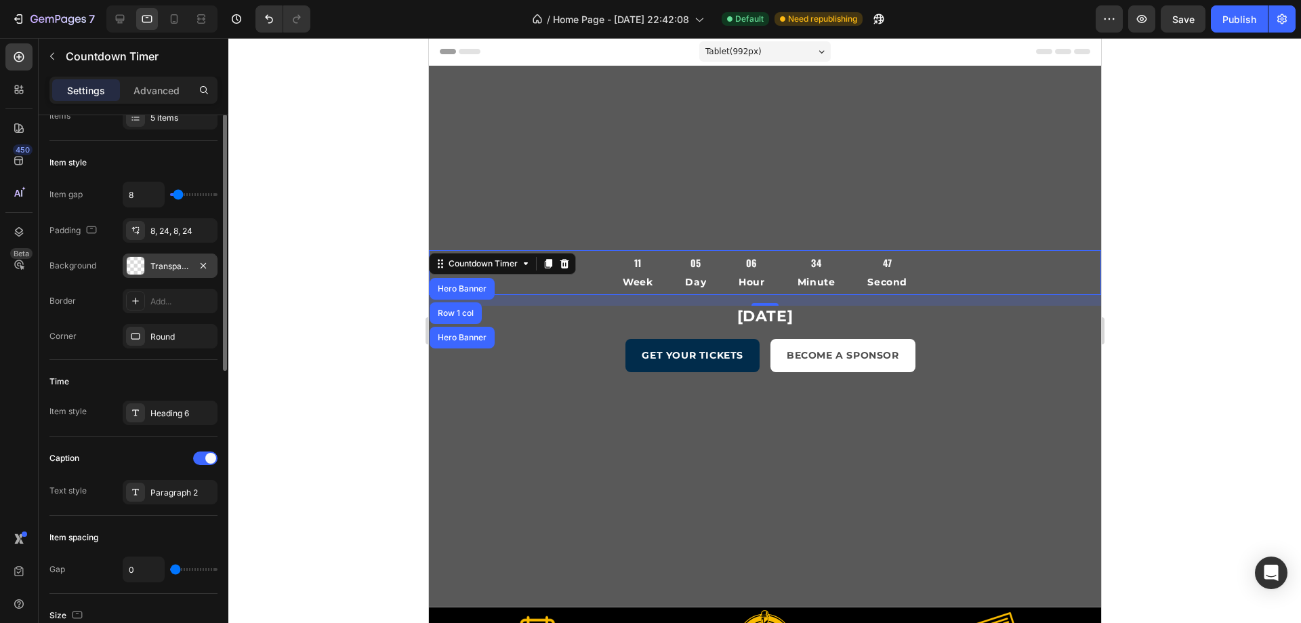
scroll to position [76, 0]
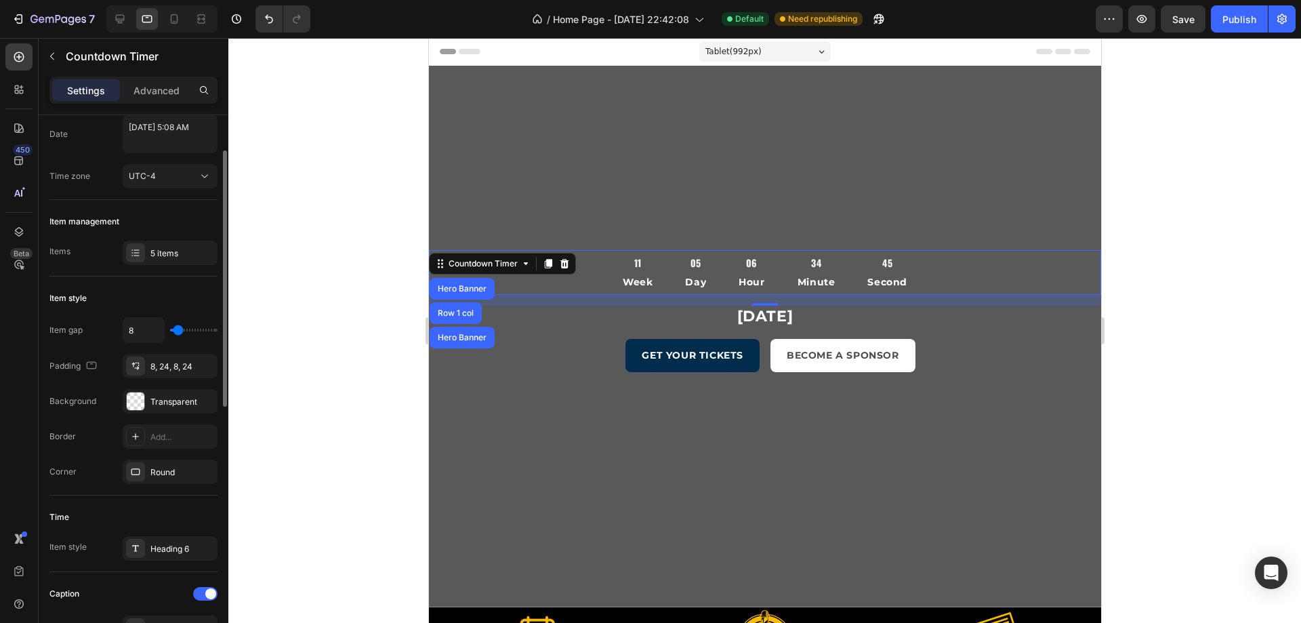
drag, startPoint x: 180, startPoint y: 335, endPoint x: 192, endPoint y: 334, distance: 12.9
click at [192, 334] on div "8" at bounding box center [170, 330] width 95 height 26
type input "16"
type input "18"
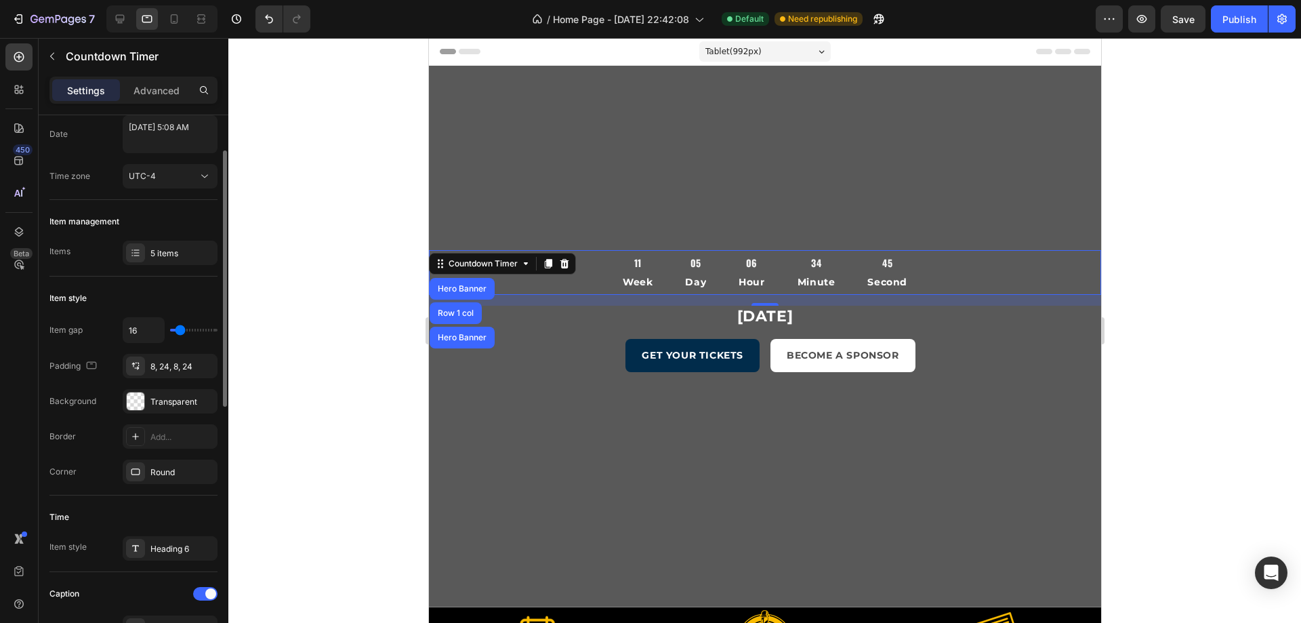
type input "18"
type input "20"
type input "22"
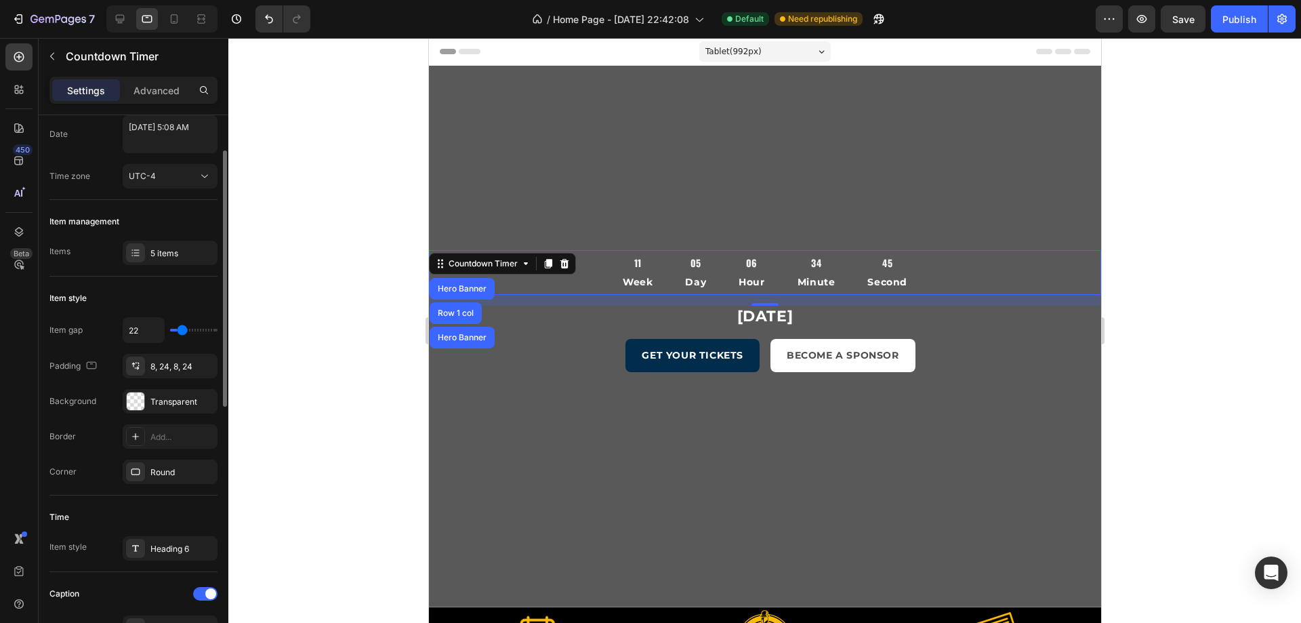
type input "24"
type input "29"
type input "31"
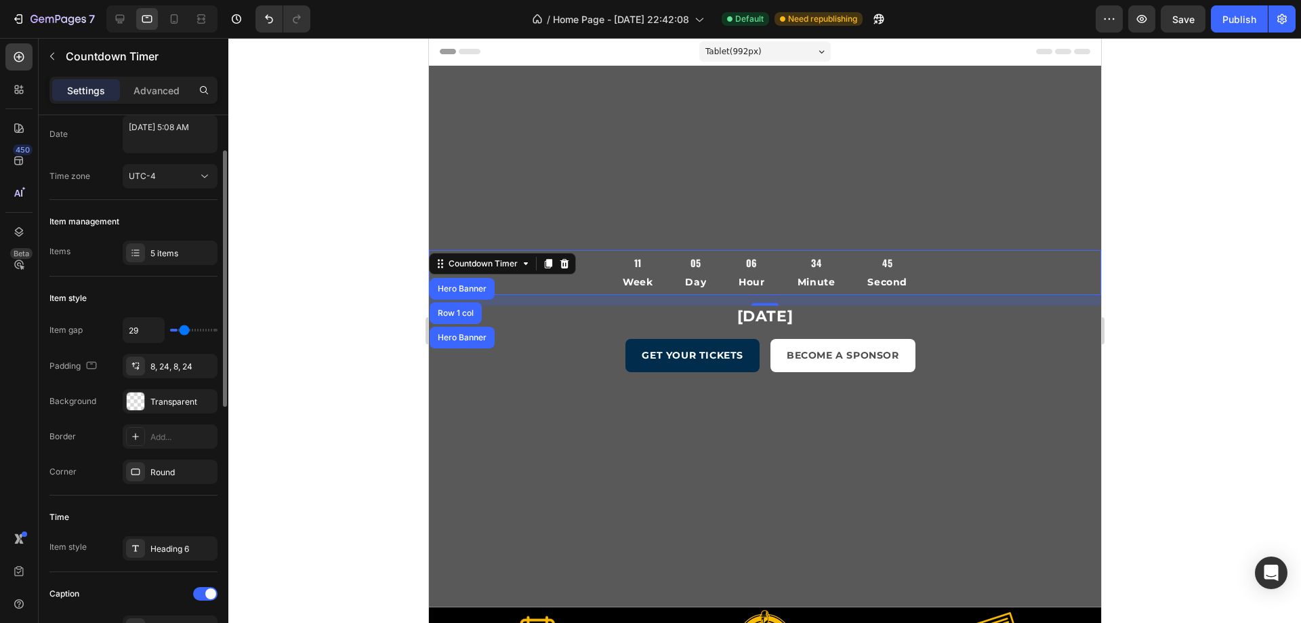
type input "31"
type input "36"
type input "40"
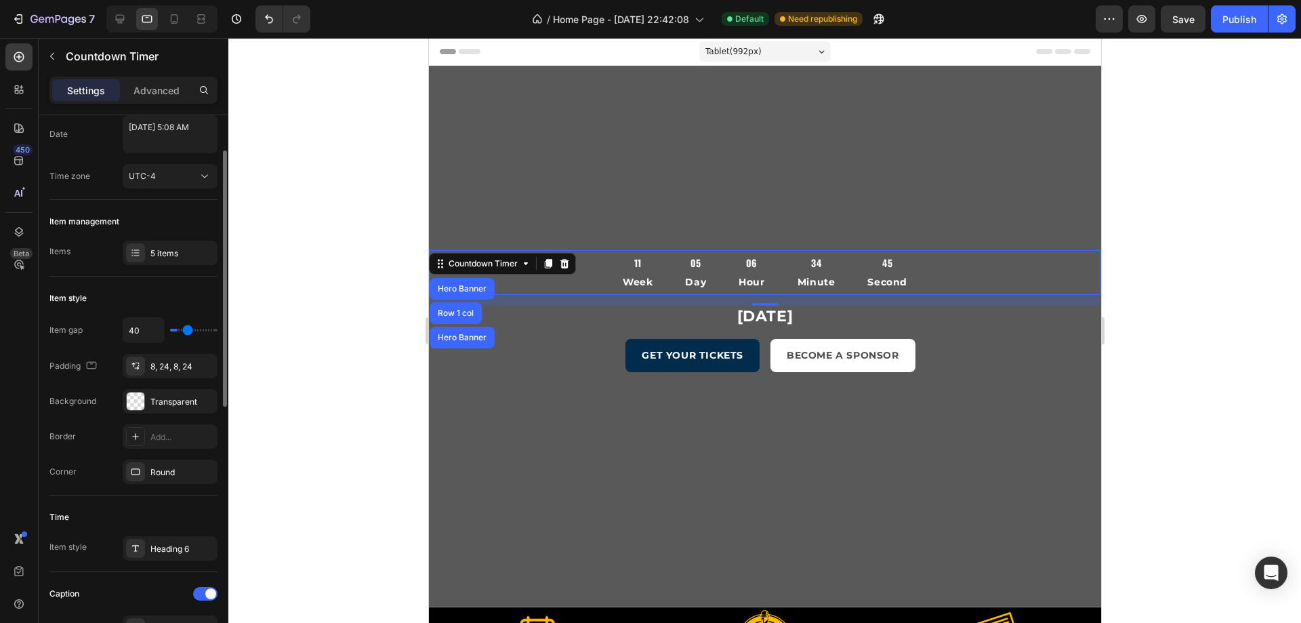
type input "42"
type input "44"
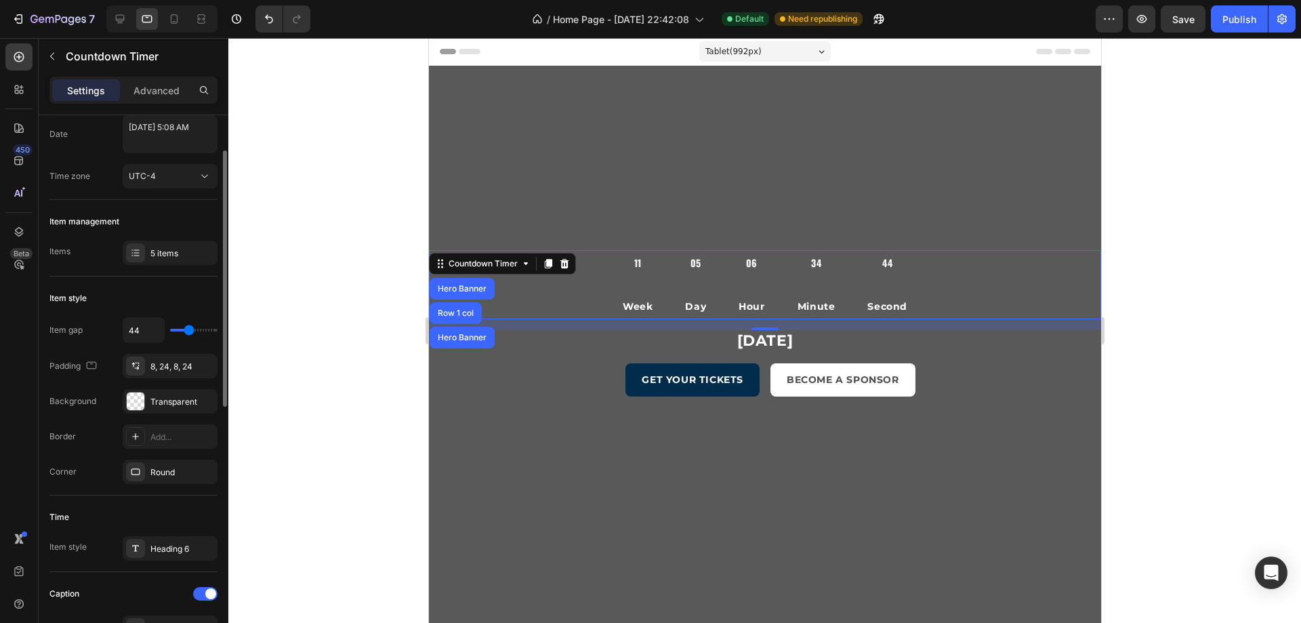
type input "47"
type input "44"
type input "40"
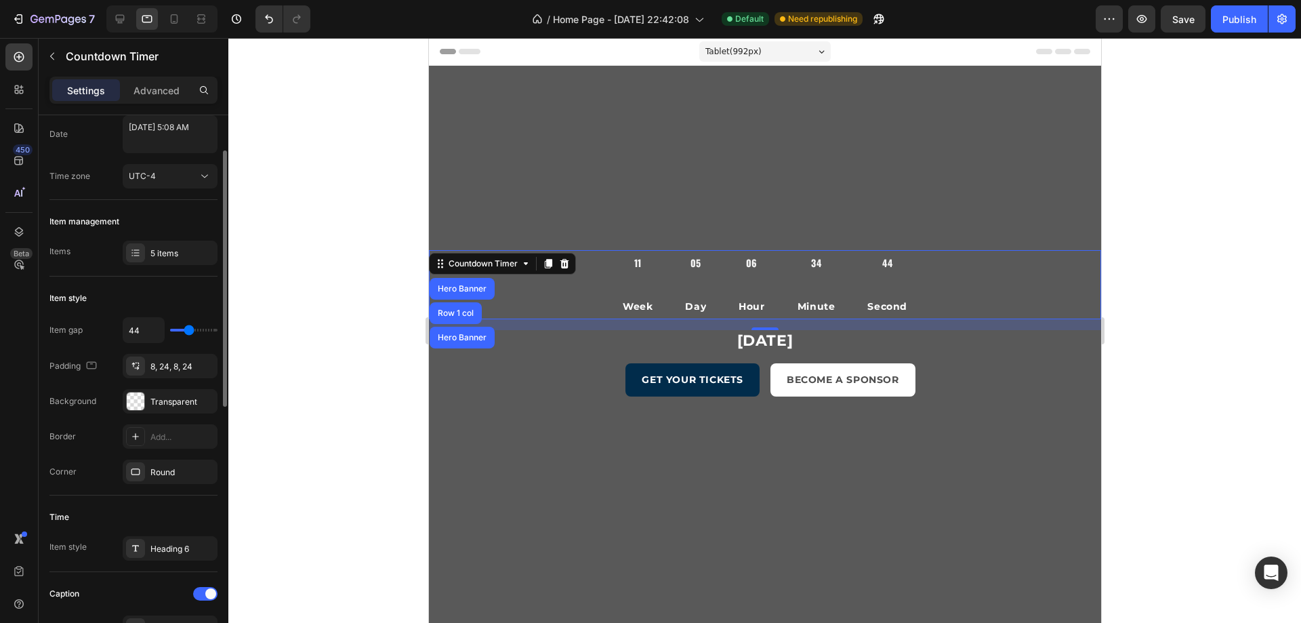
type input "40"
type input "38"
type input "36"
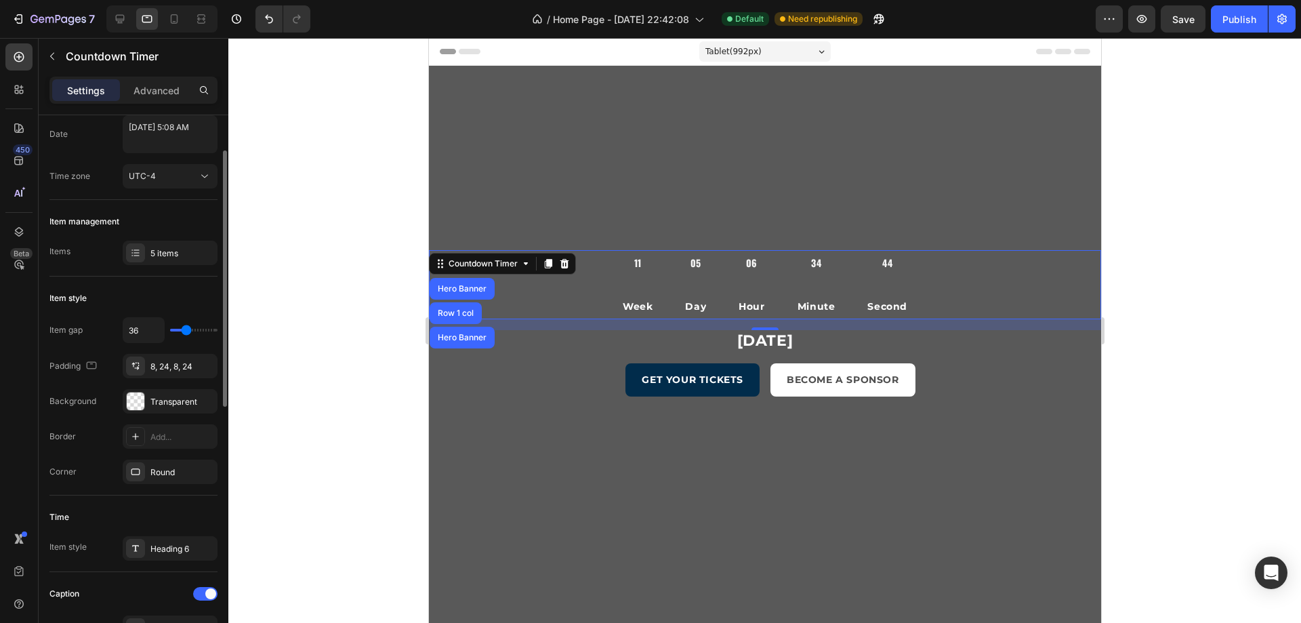
type input "33"
type input "31"
type input "27"
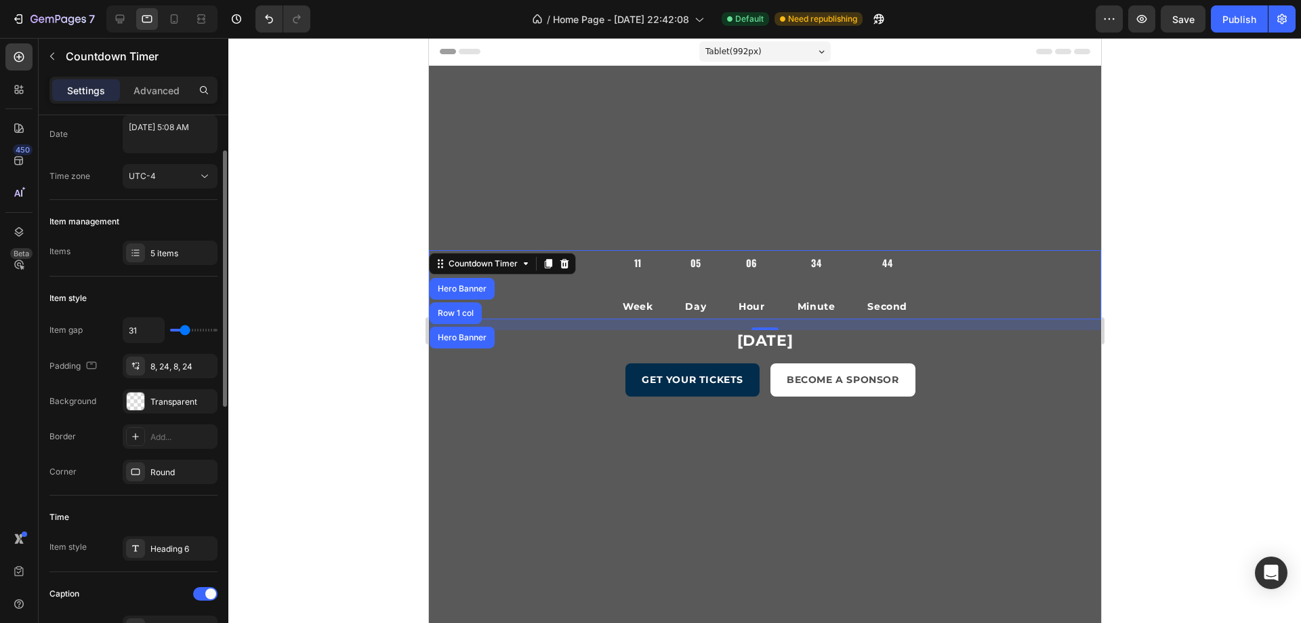
type input "27"
type input "24"
type input "22"
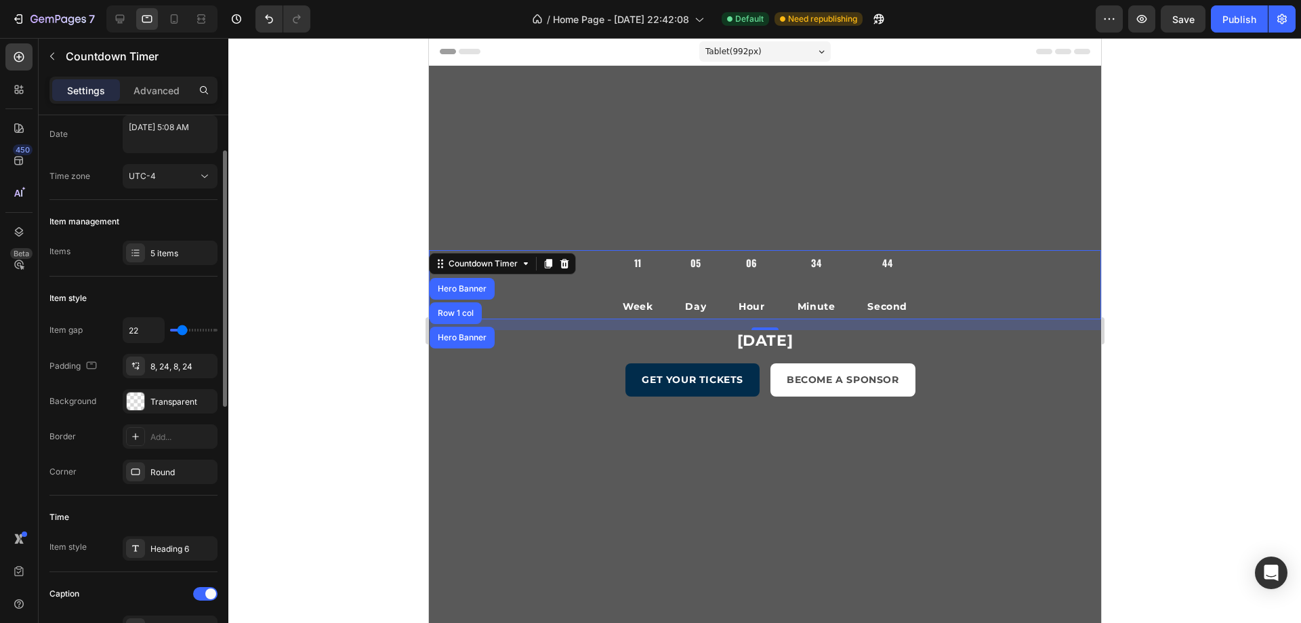
type input "20"
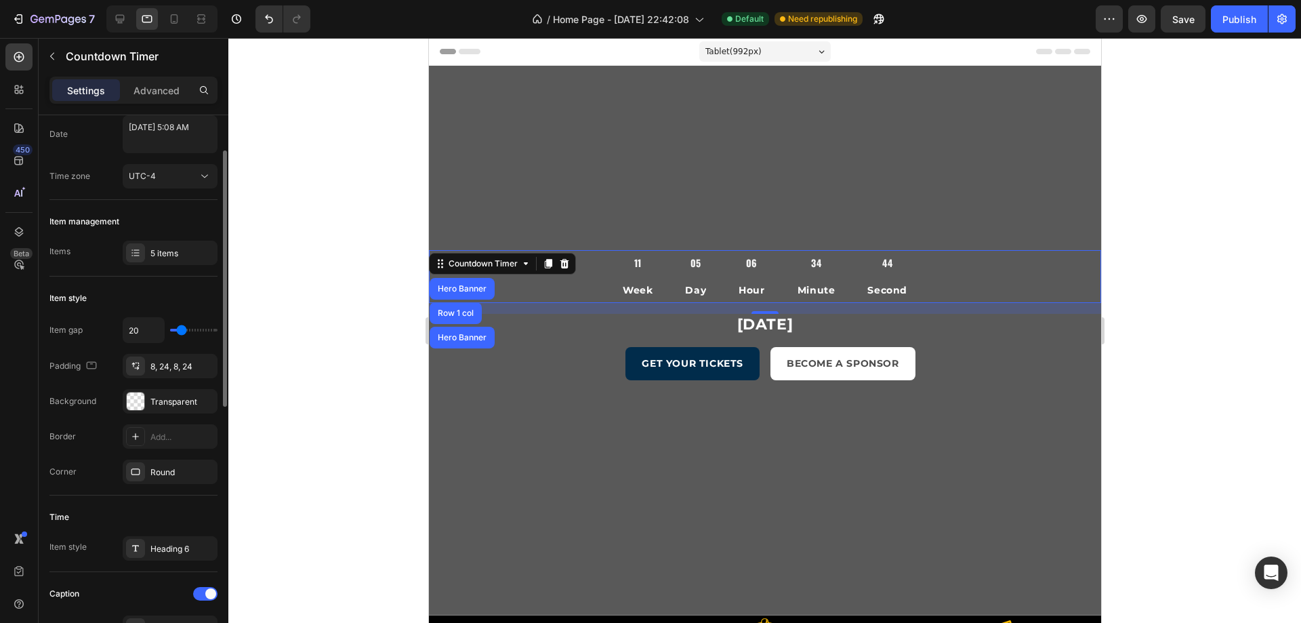
type input "18"
type input "16"
type input "13"
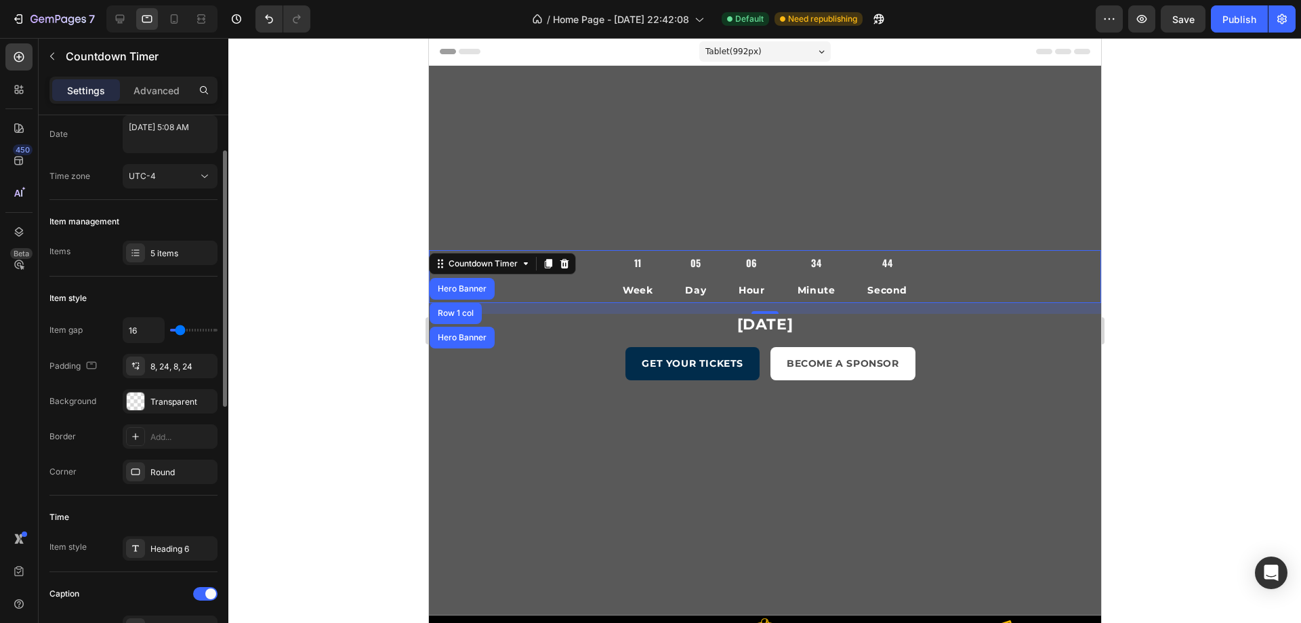
type input "13"
type input "11"
type input "9"
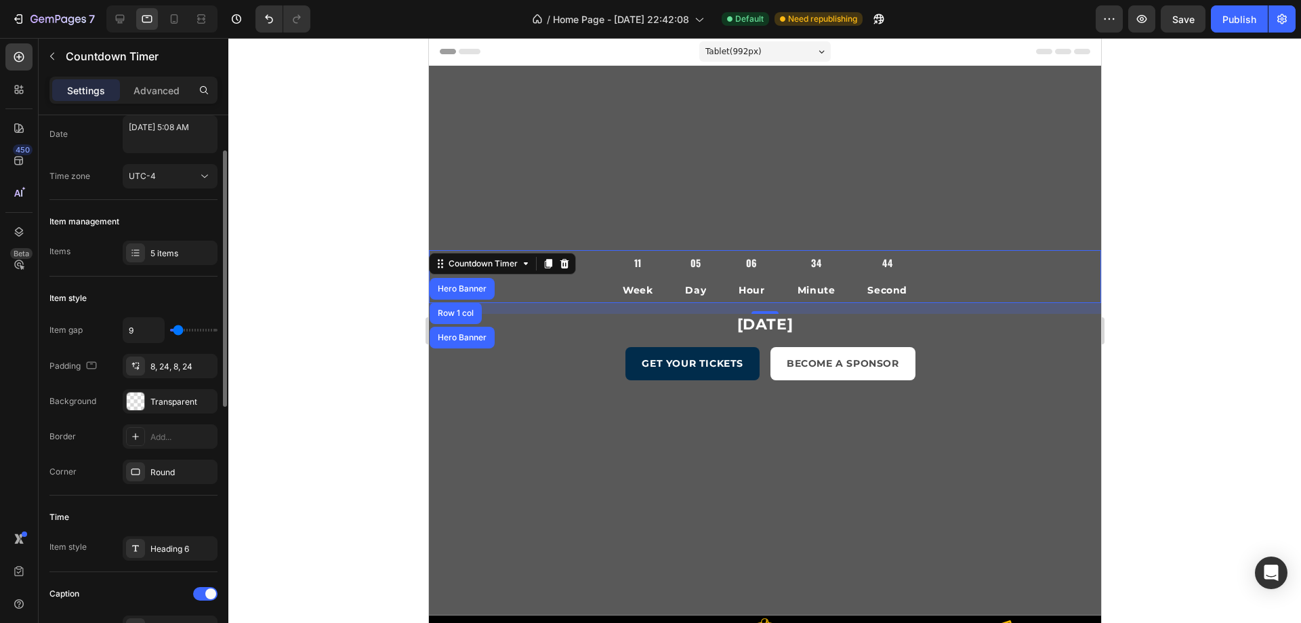
type input "7"
type input "4"
type input "2"
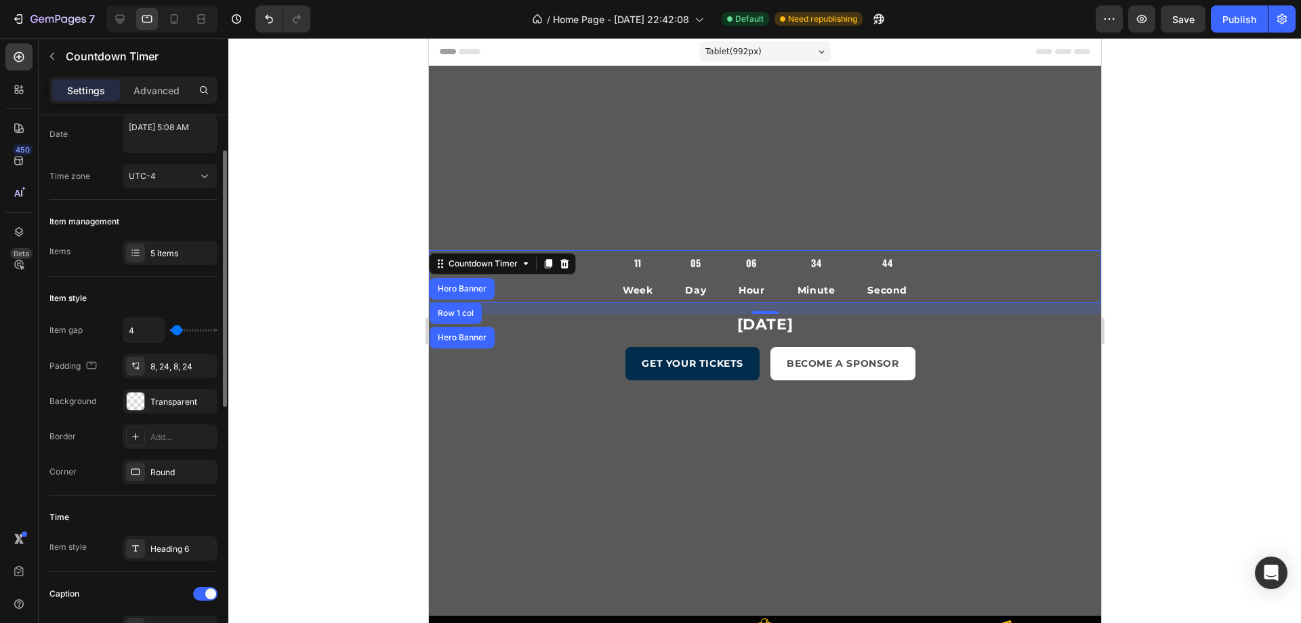
type input "2"
type input "0"
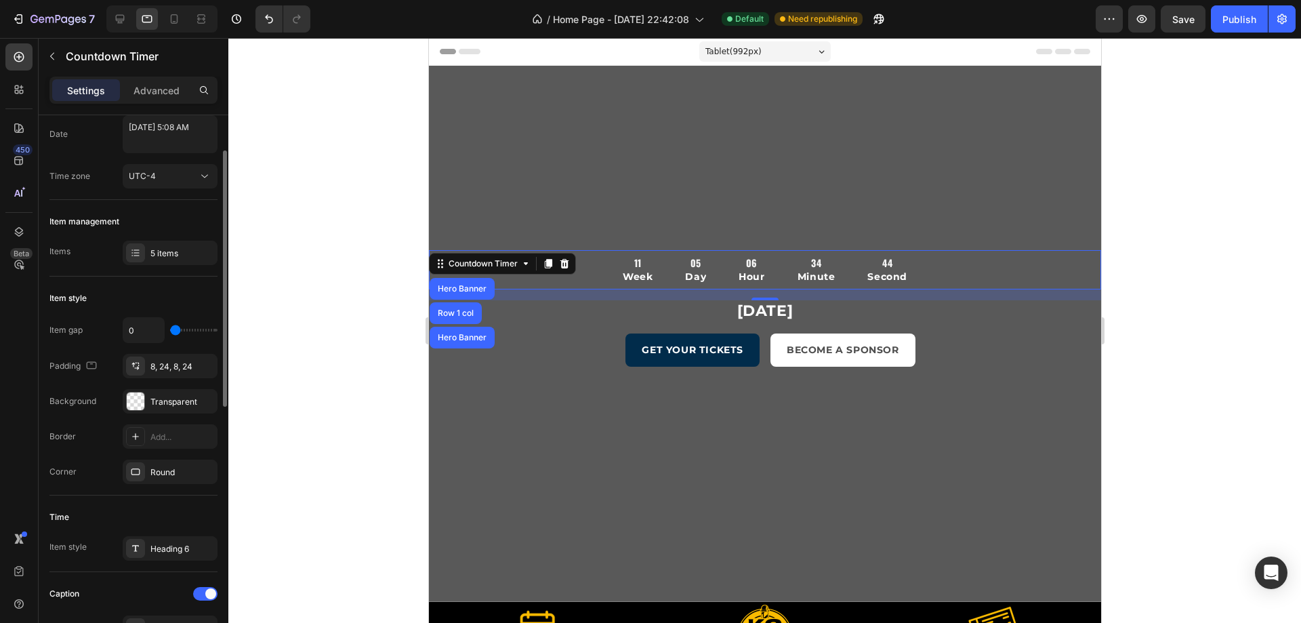
type input "2"
type input "4"
type input "7"
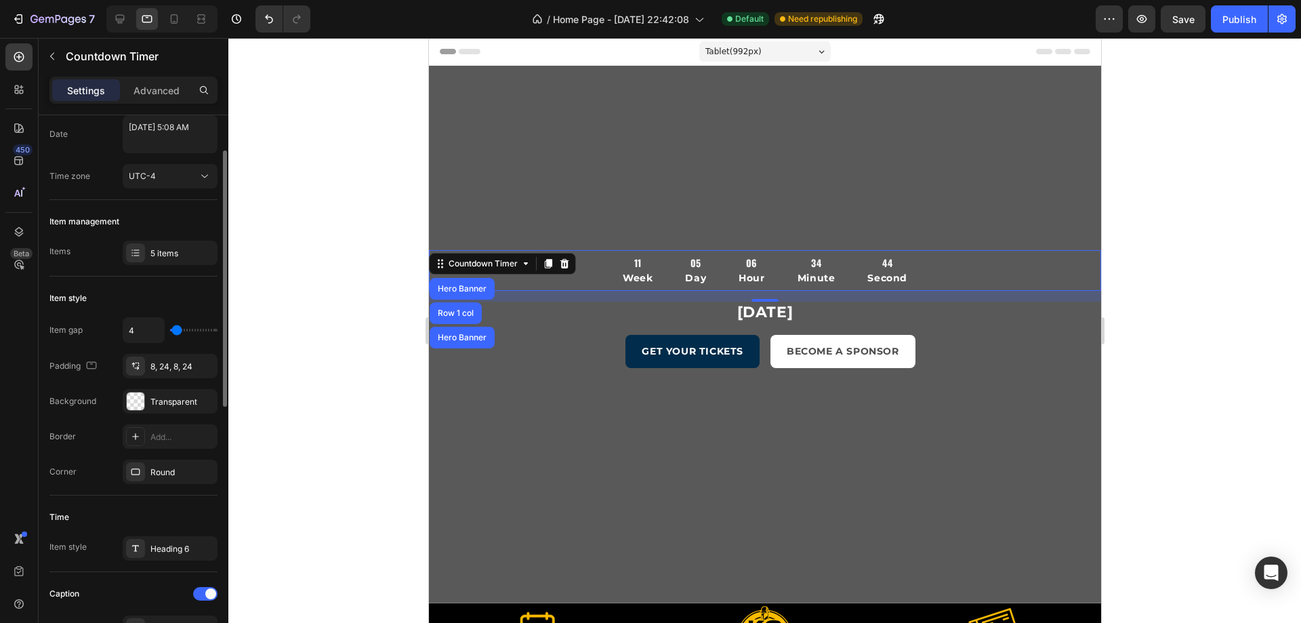
type input "7"
type input "9"
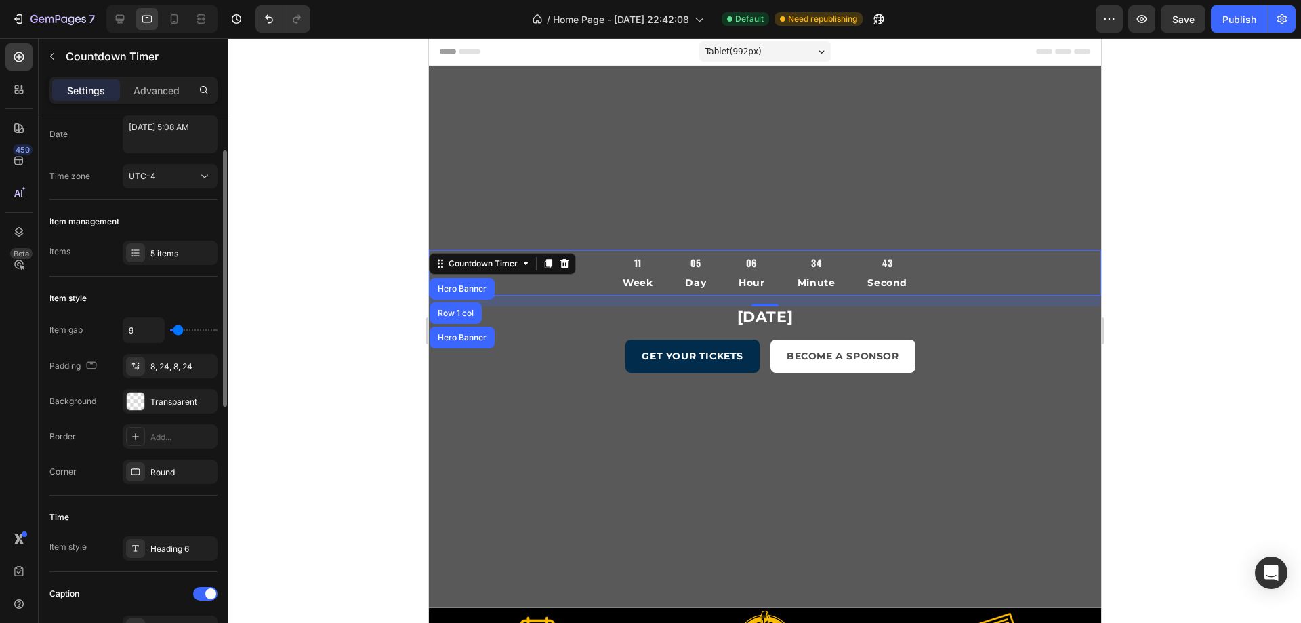
type input "7"
type input "4"
type input "2"
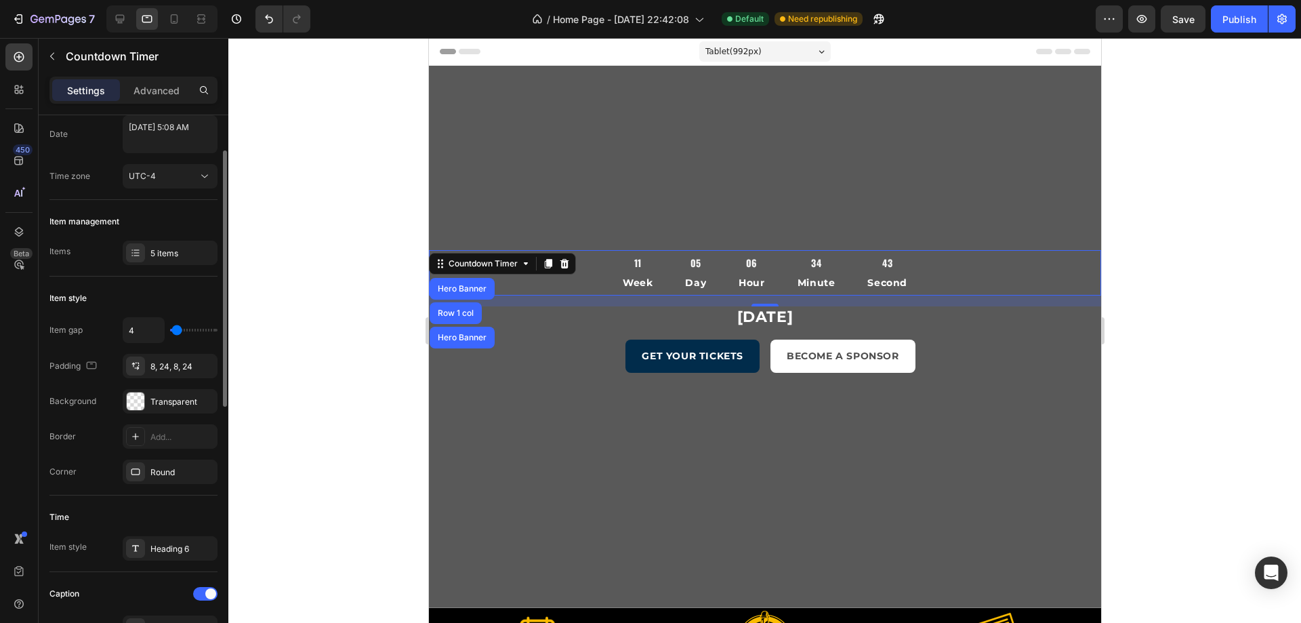
type input "2"
type input "0"
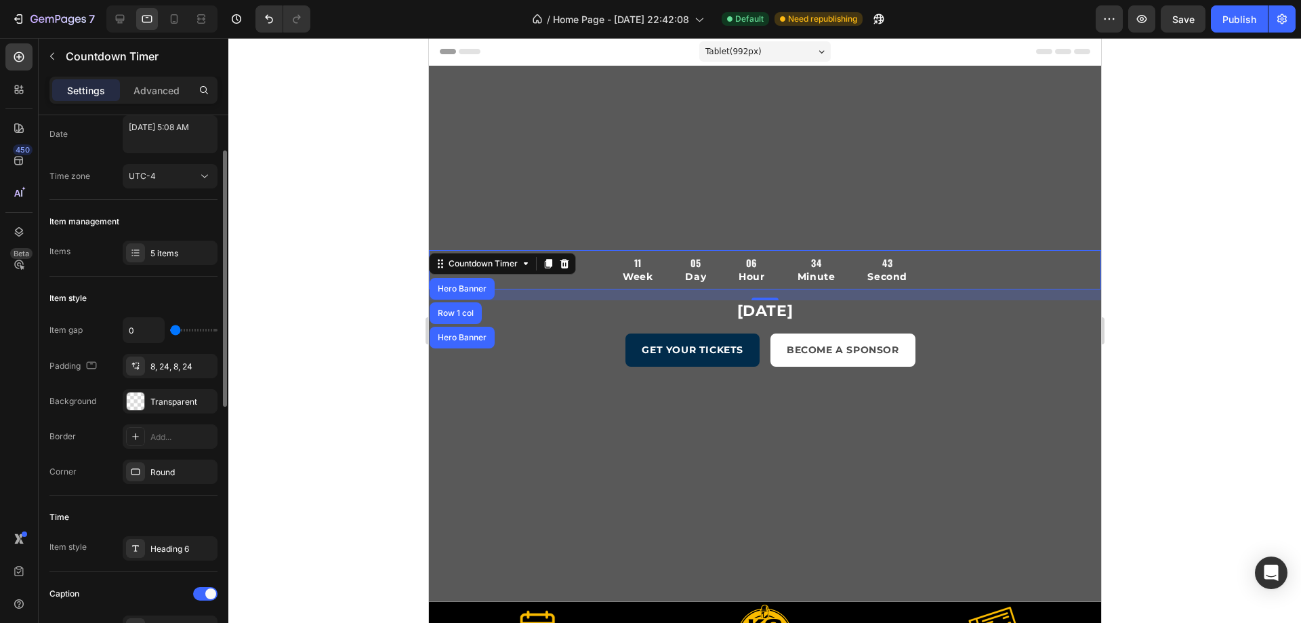
type input "2"
type input "4"
type input "7"
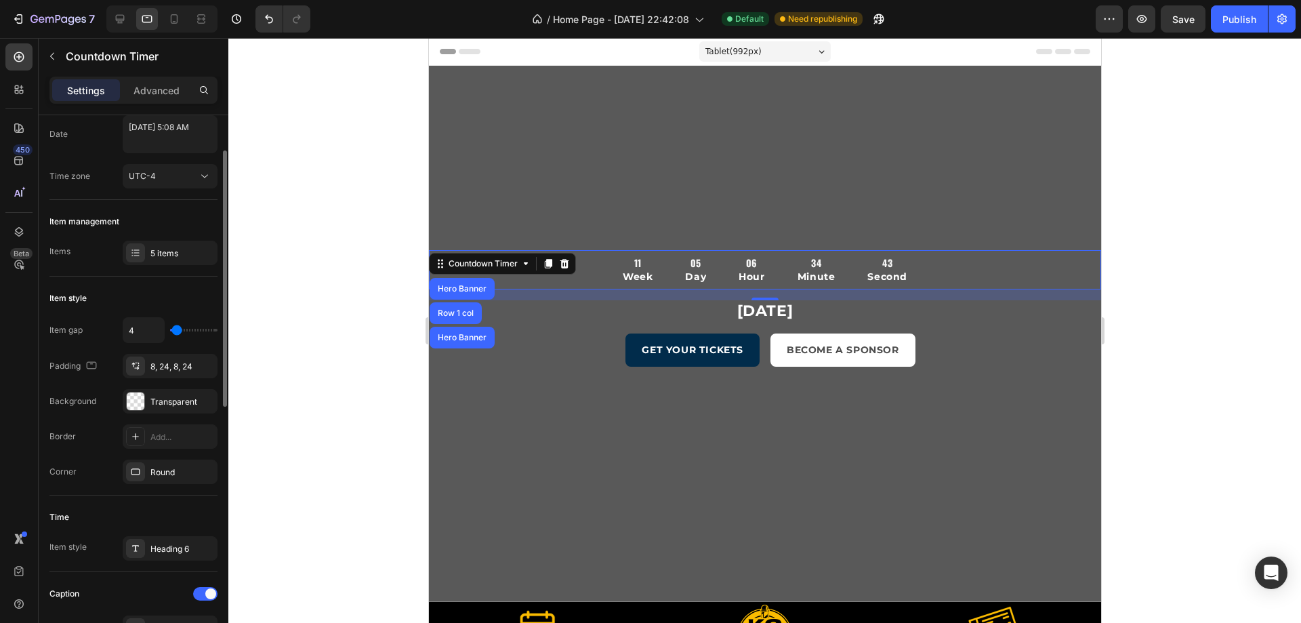
type input "7"
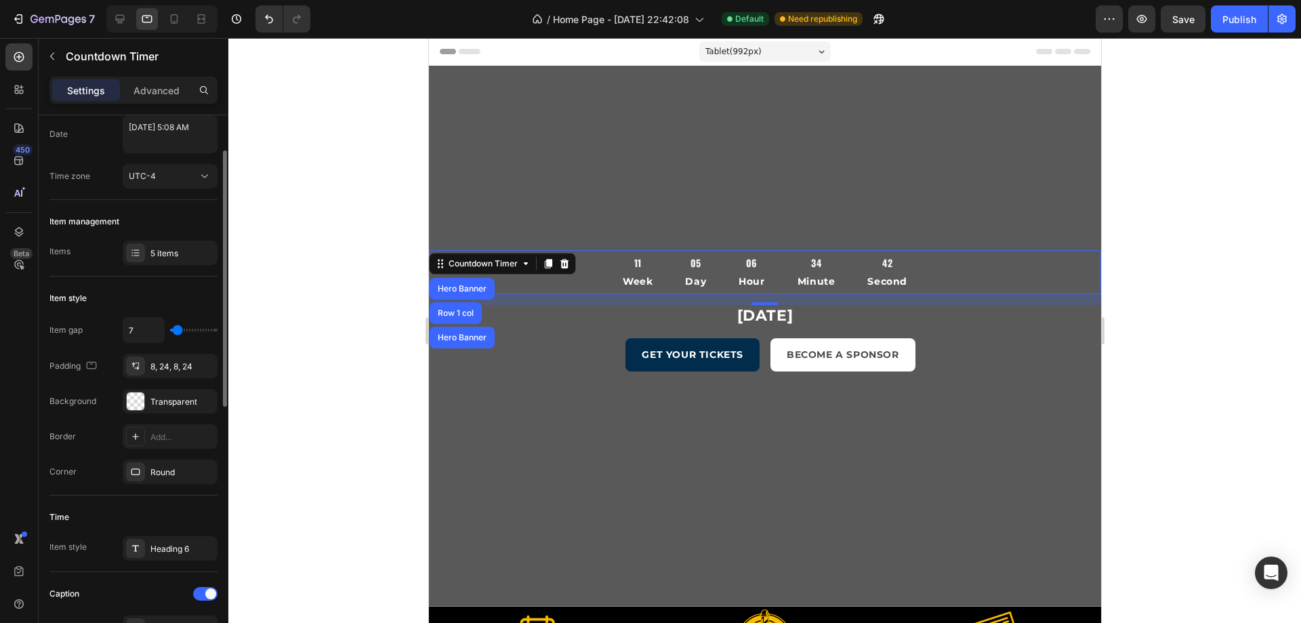
type input "9"
type input "11"
type input "13"
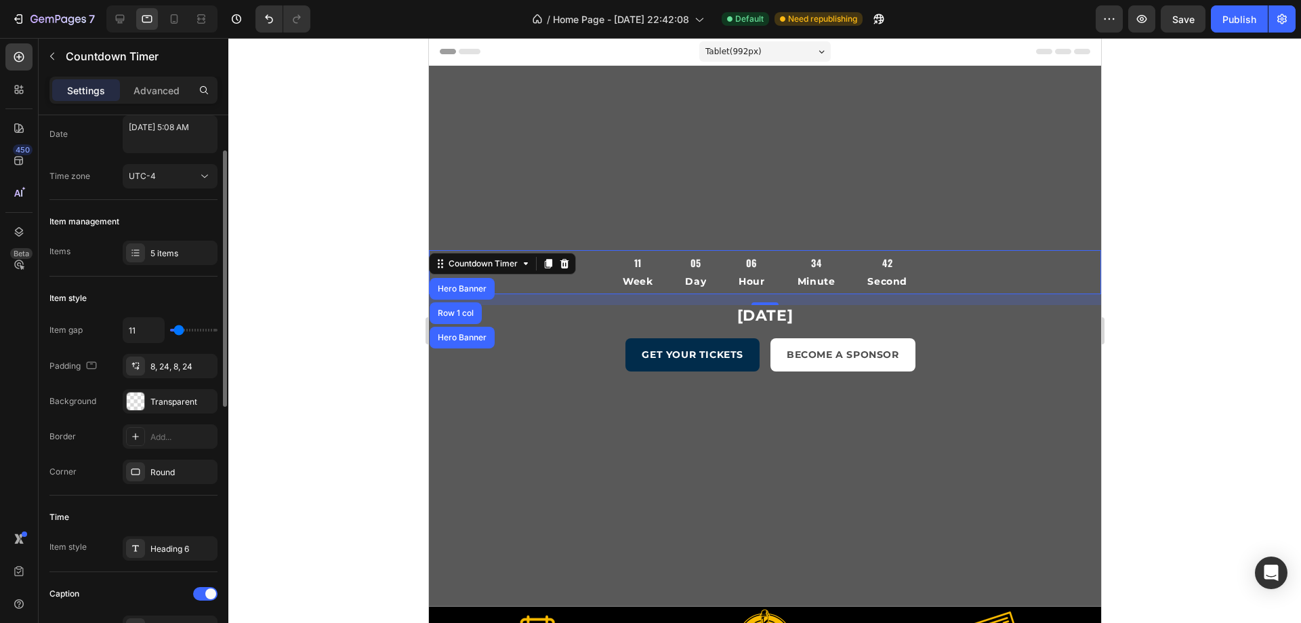
type input "13"
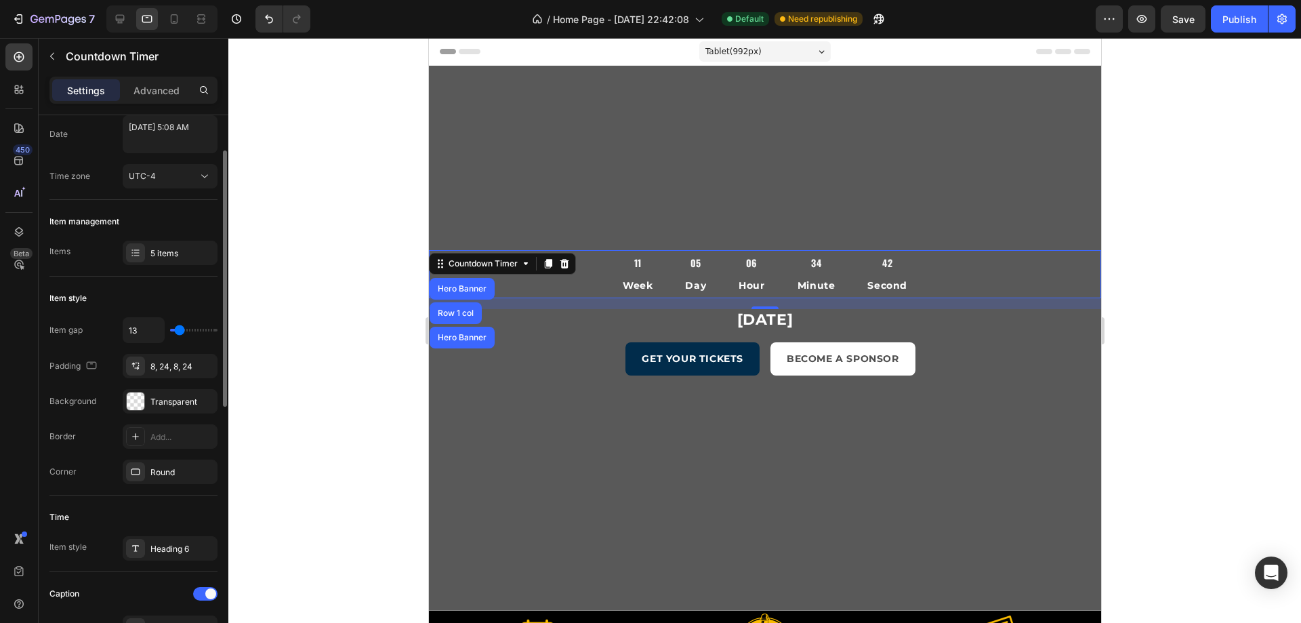
type input "11"
type input "9"
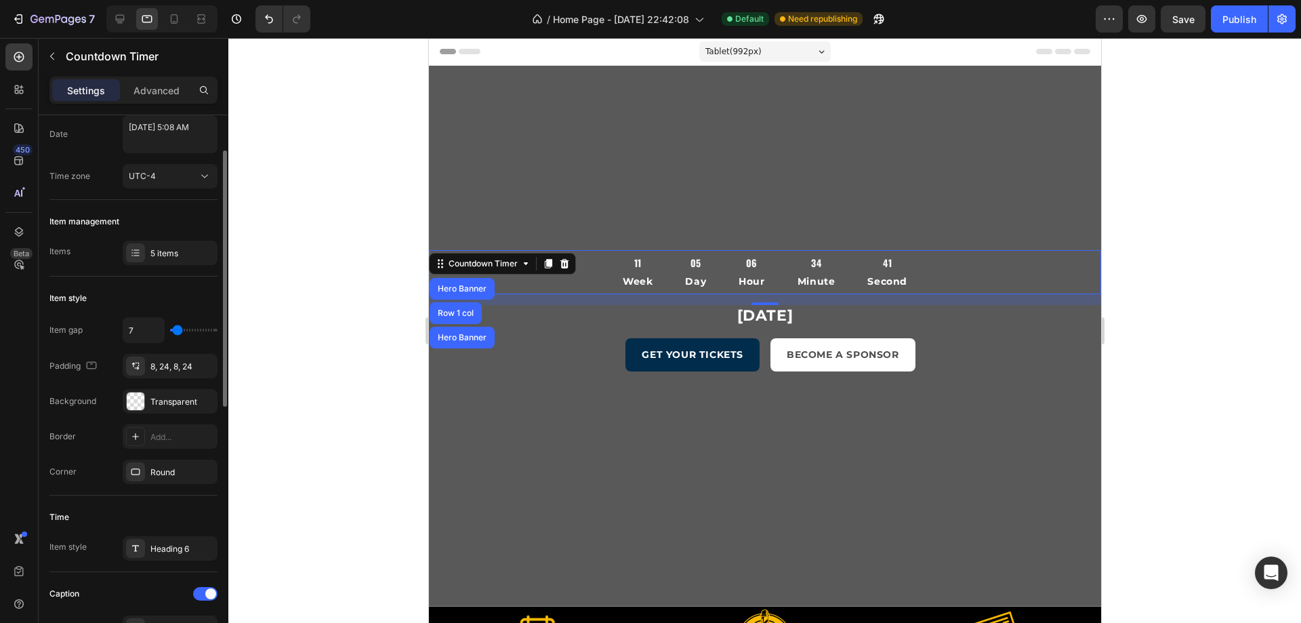
click at [178, 331] on input "range" at bounding box center [193, 330] width 47 height 3
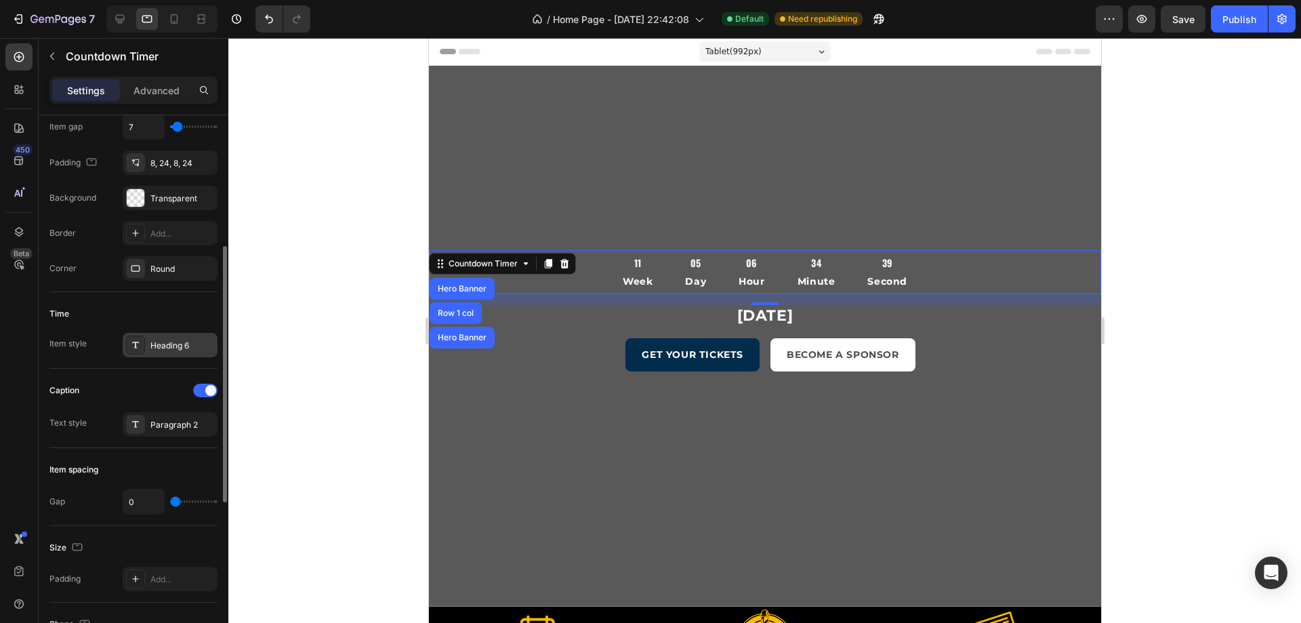
click at [175, 335] on div "Heading 6" at bounding box center [170, 345] width 95 height 24
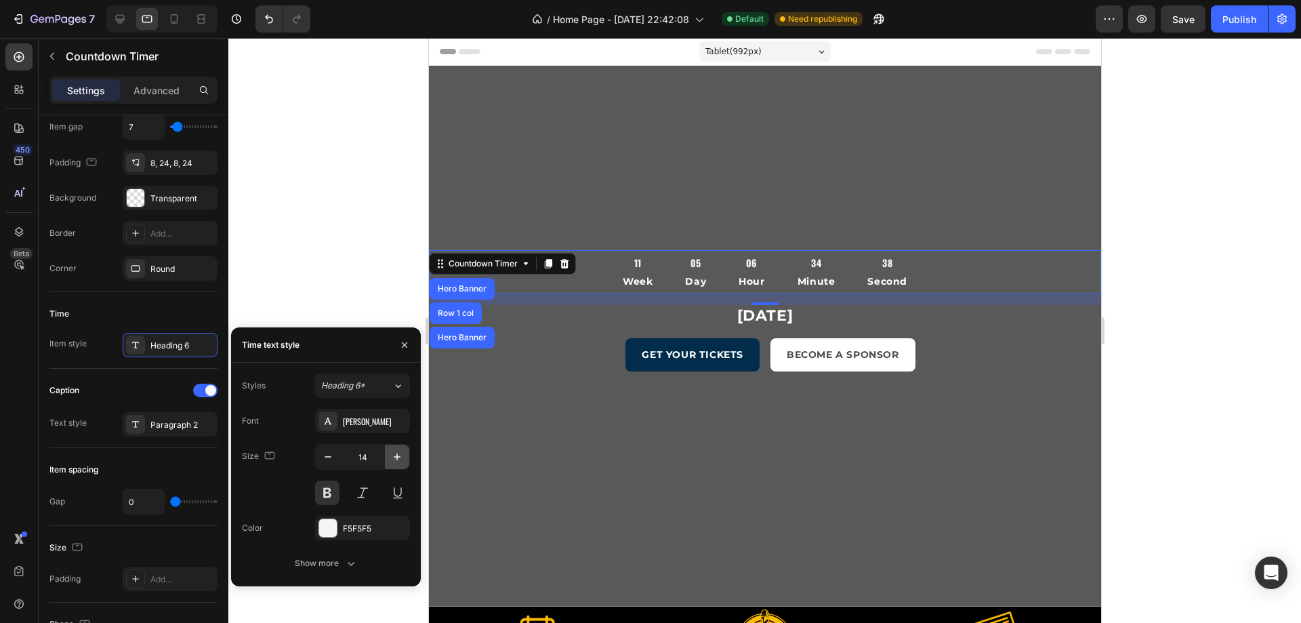
click at [388, 454] on button "button" at bounding box center [397, 457] width 24 height 24
click at [387, 454] on button "button" at bounding box center [397, 457] width 24 height 24
click at [386, 454] on button "button" at bounding box center [397, 457] width 24 height 24
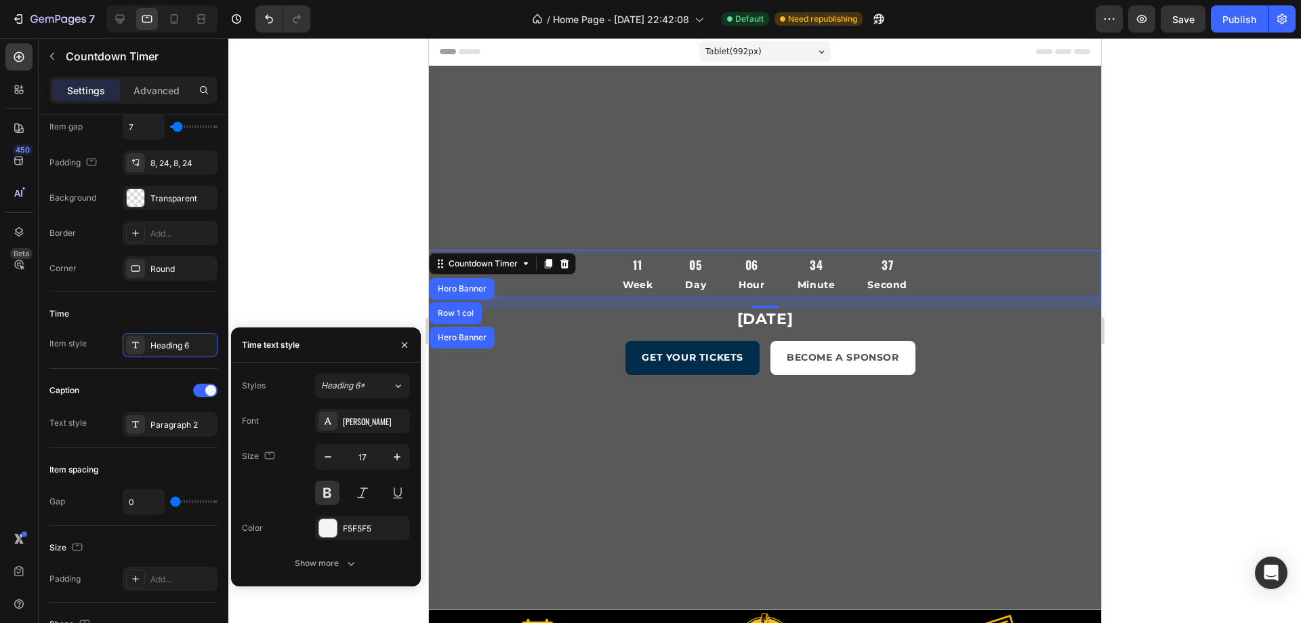
click at [385, 454] on button "button" at bounding box center [397, 457] width 24 height 24
click at [384, 455] on input "18" at bounding box center [362, 457] width 45 height 24
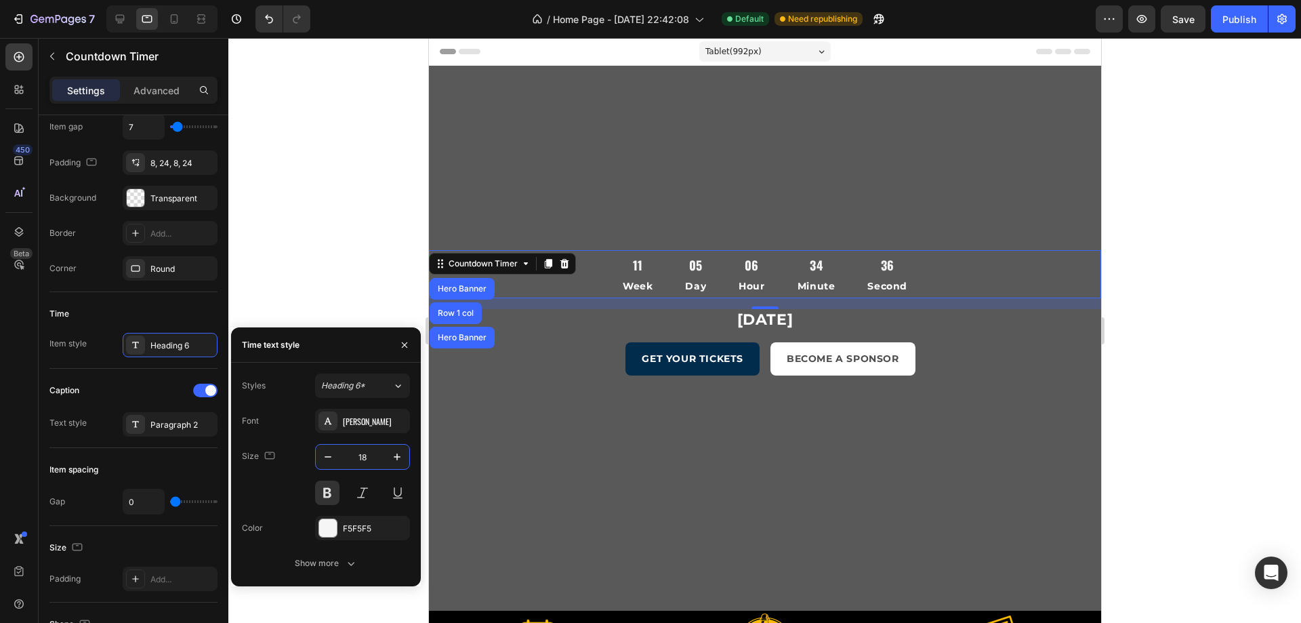
click at [384, 455] on input "18" at bounding box center [362, 457] width 45 height 24
click at [395, 457] on icon "button" at bounding box center [397, 457] width 14 height 14
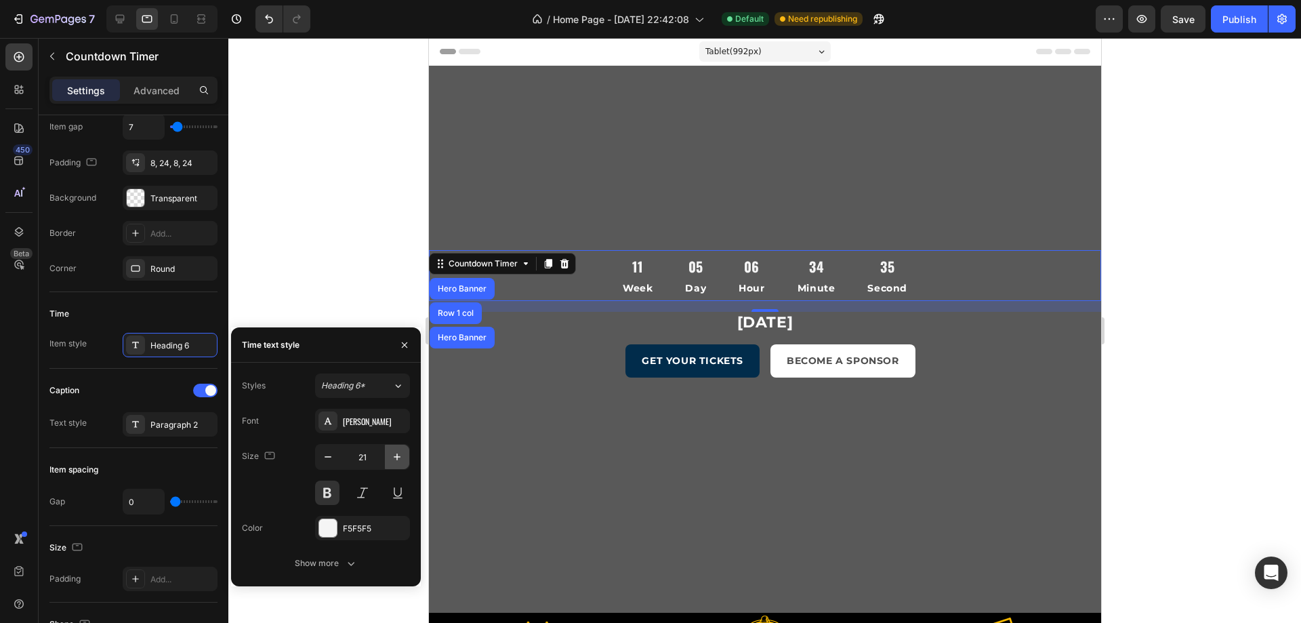
click at [395, 457] on icon "button" at bounding box center [397, 457] width 14 height 14
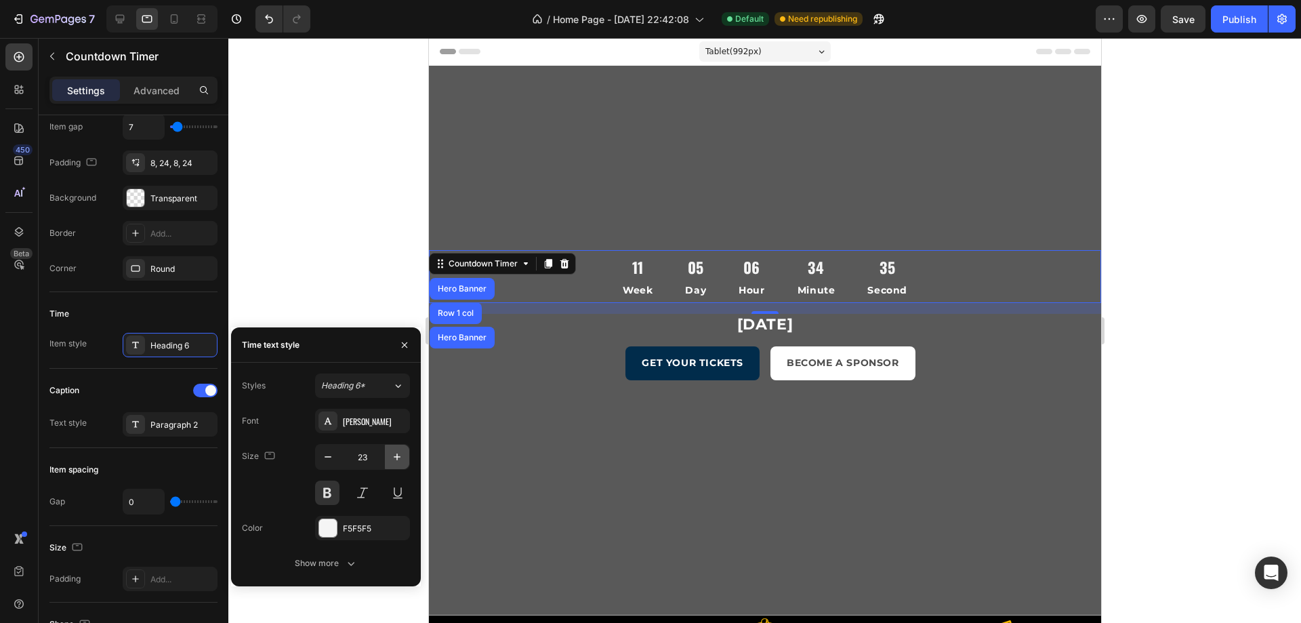
click at [395, 457] on icon "button" at bounding box center [397, 457] width 14 height 14
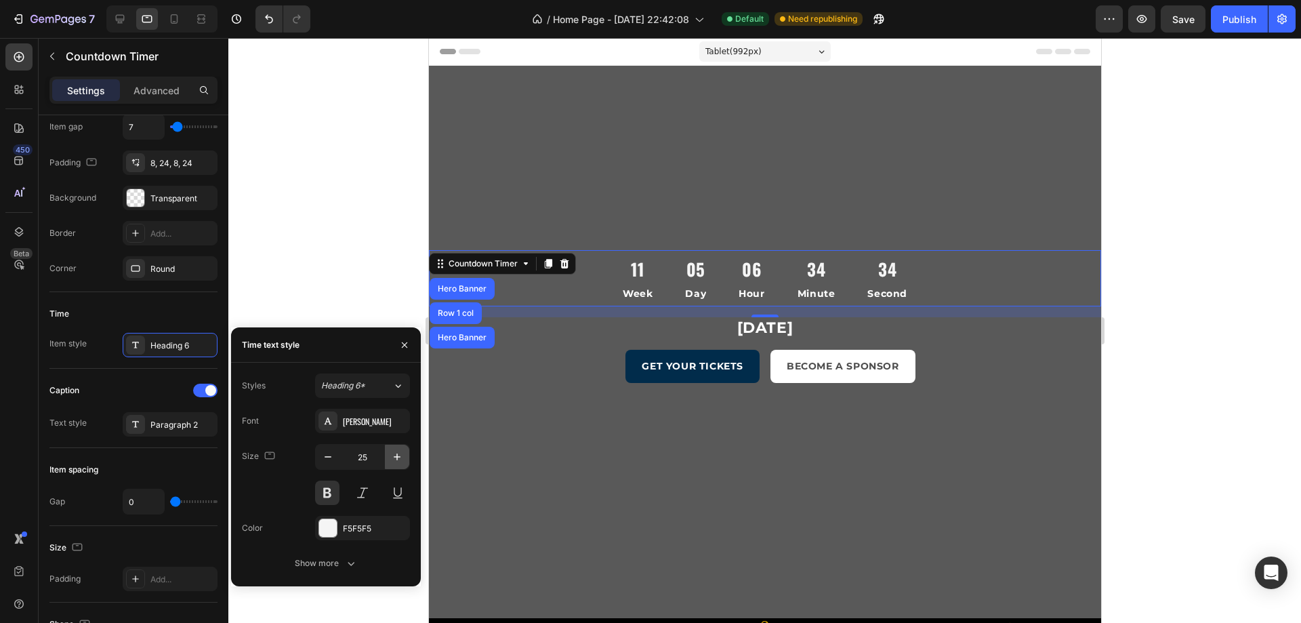
click at [395, 457] on icon "button" at bounding box center [397, 457] width 14 height 14
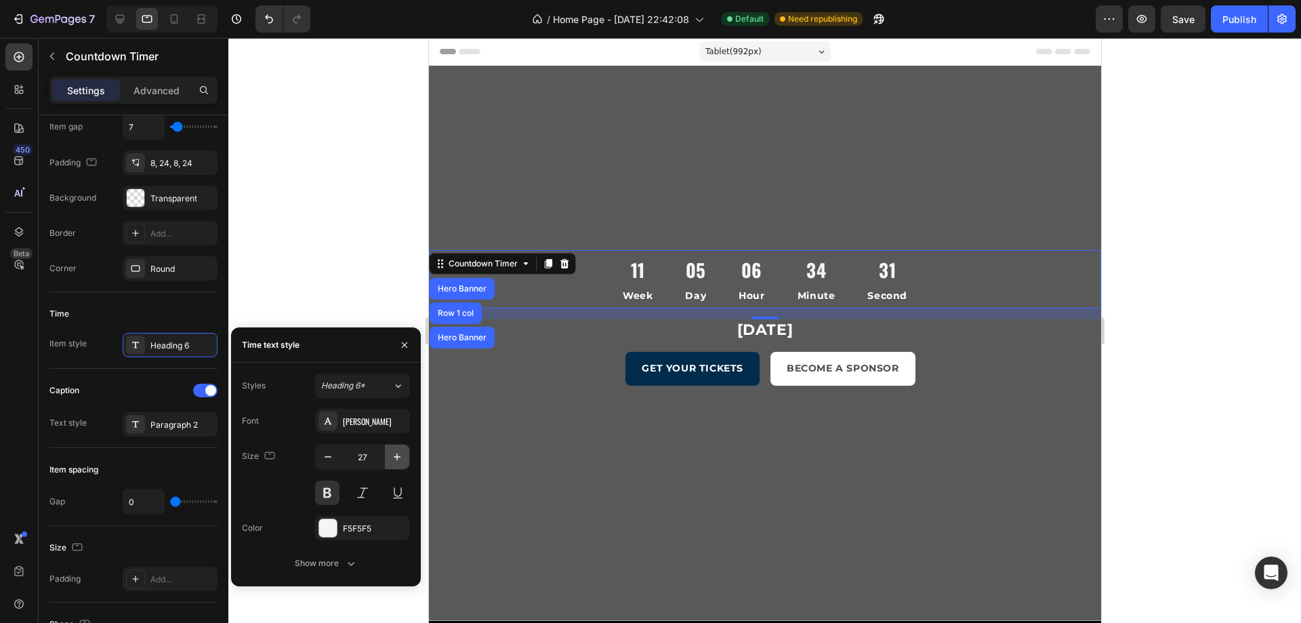
click at [394, 457] on icon "button" at bounding box center [397, 457] width 14 height 14
click at [401, 342] on icon "button" at bounding box center [404, 344] width 11 height 11
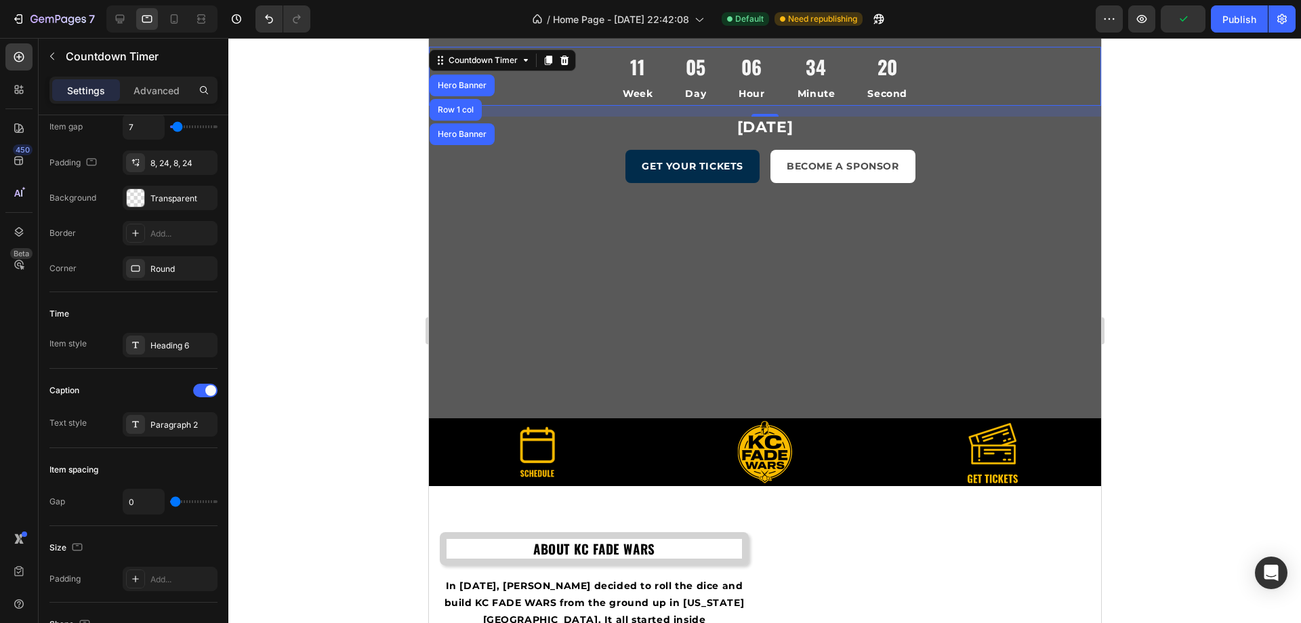
scroll to position [407, 0]
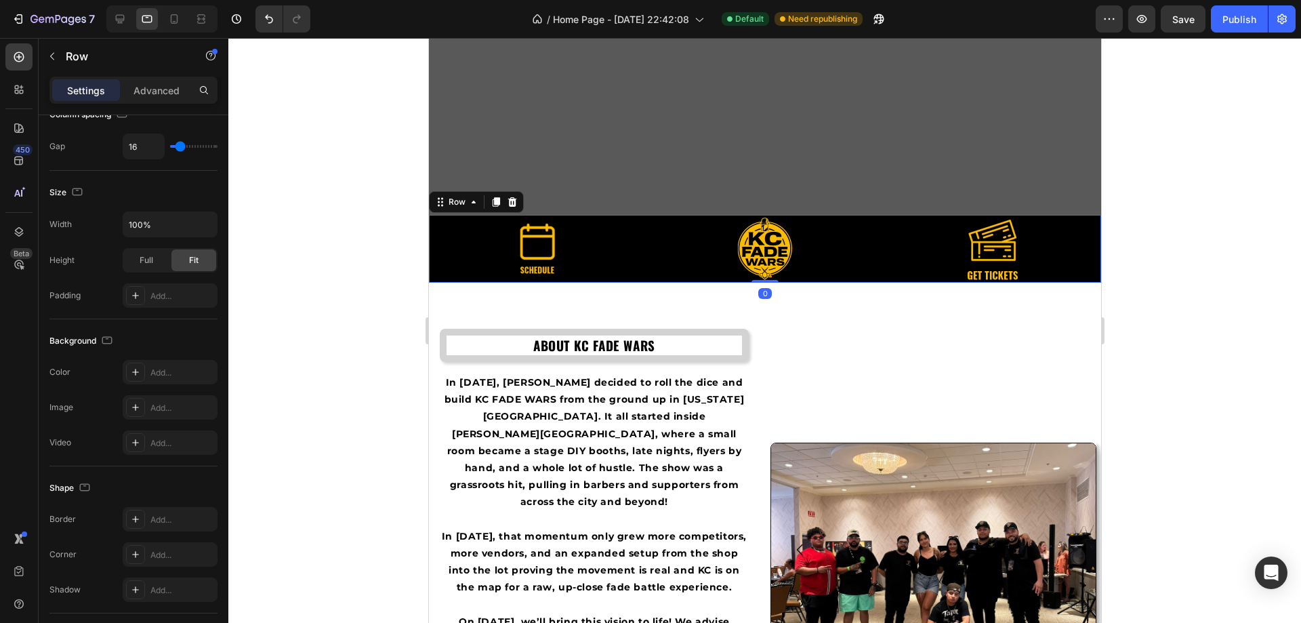
click at [646, 262] on div "Image Image Image Row 0" at bounding box center [764, 249] width 672 height 68
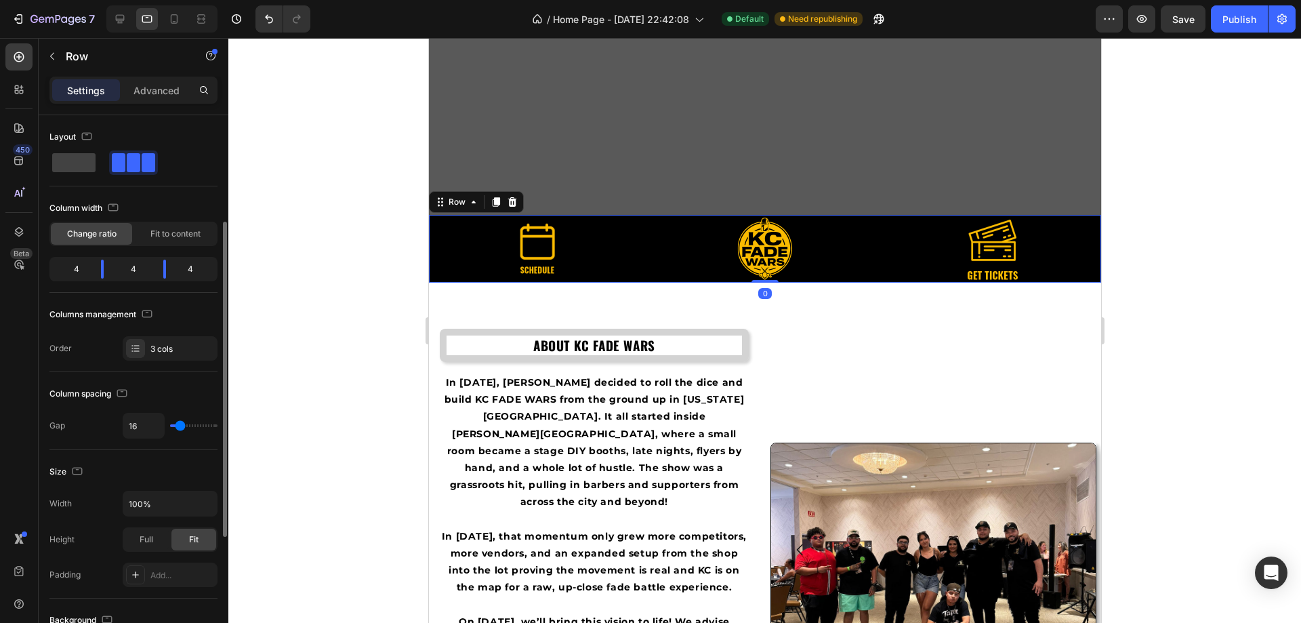
scroll to position [136, 0]
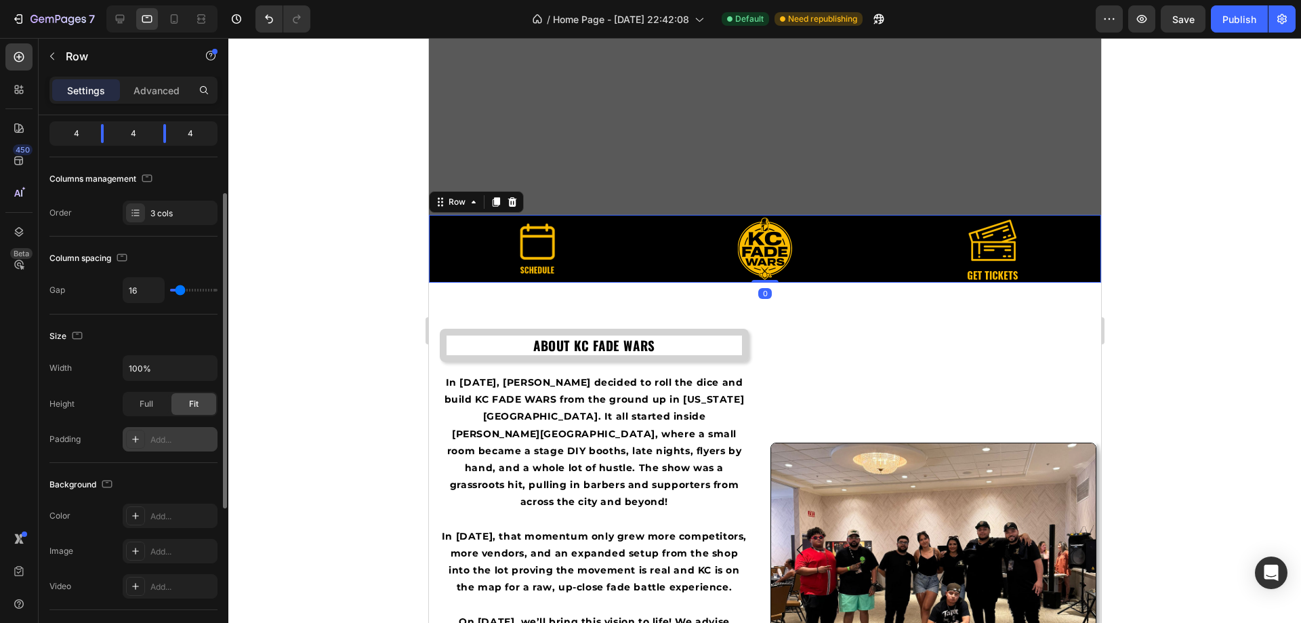
click at [178, 430] on div "Add..." at bounding box center [170, 439] width 95 height 24
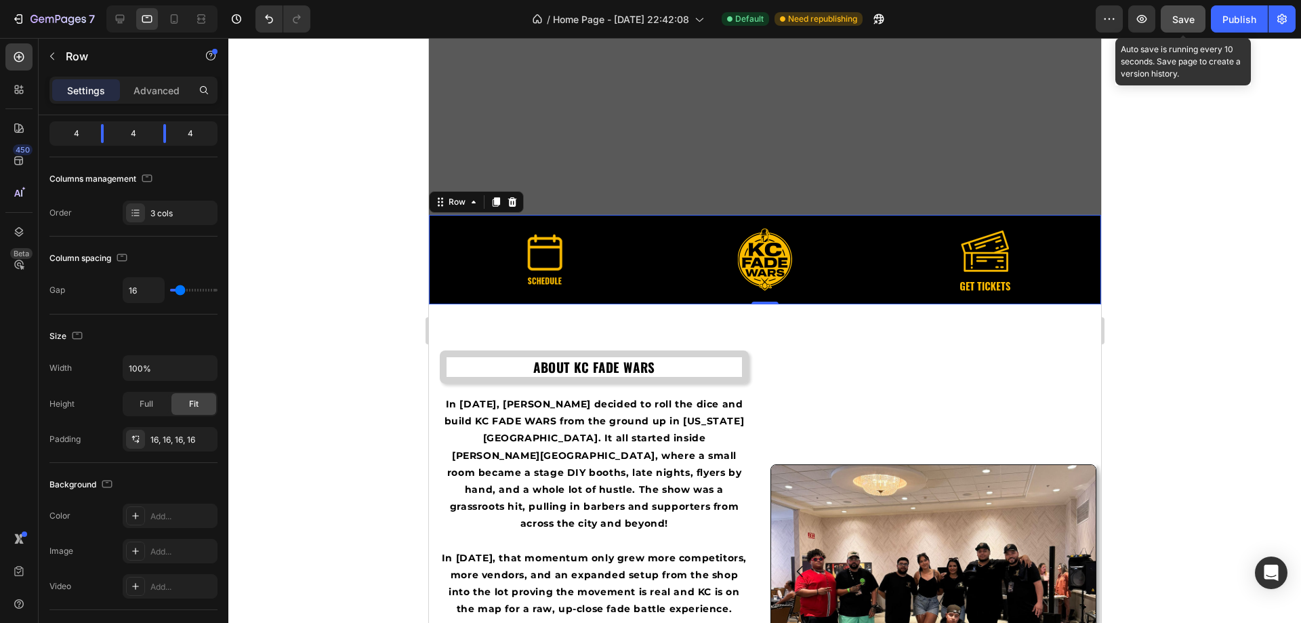
click at [1184, 21] on span "Save" at bounding box center [1183, 20] width 22 height 12
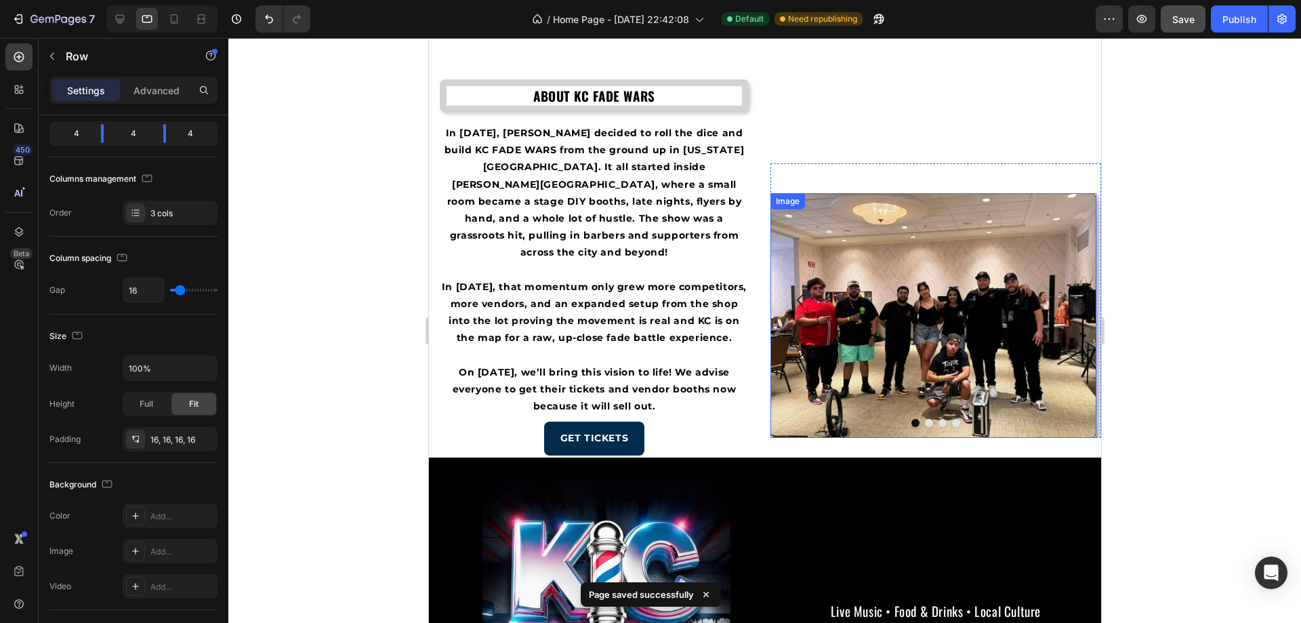
scroll to position [542, 0]
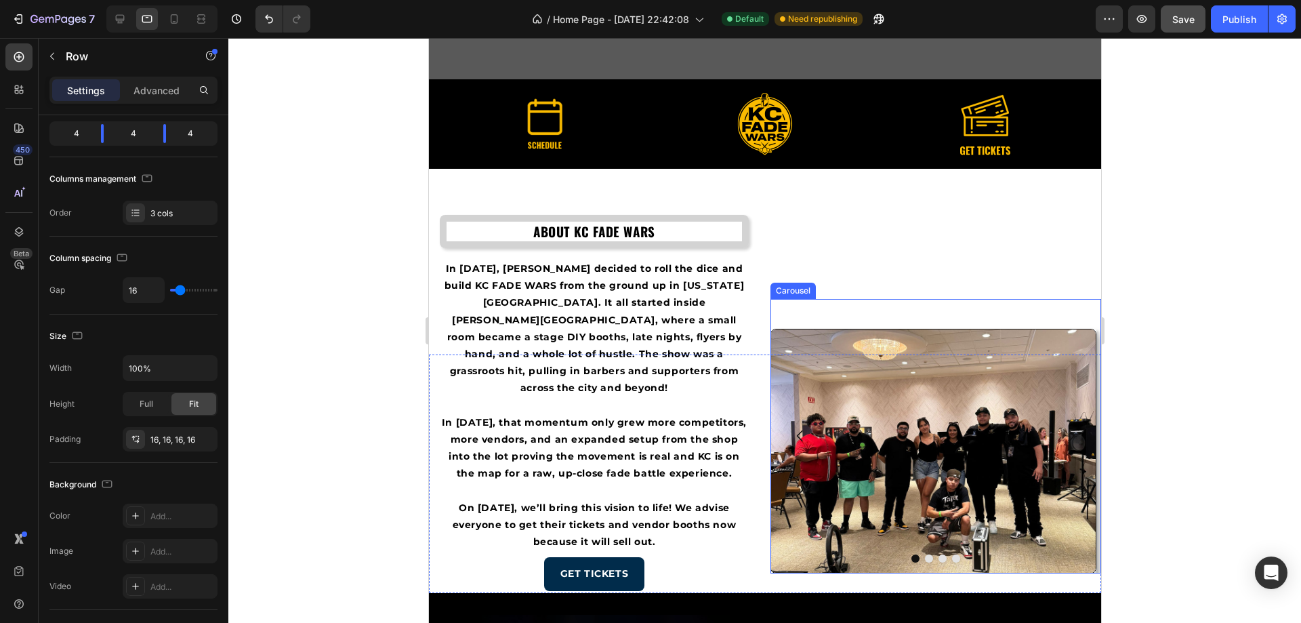
click at [865, 315] on div "Image" at bounding box center [933, 436] width 326 height 274
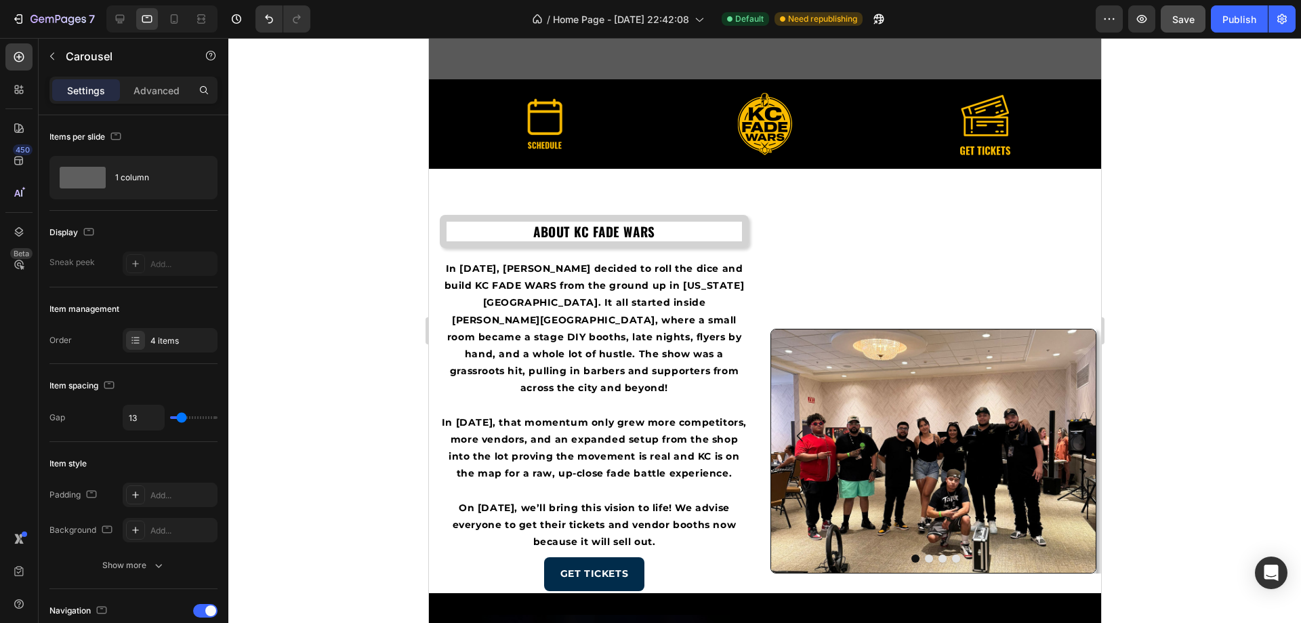
click at [825, 204] on div "Drop element here Section 3/25 You can create reusable sections Create Theme Se…" at bounding box center [764, 243] width 672 height 149
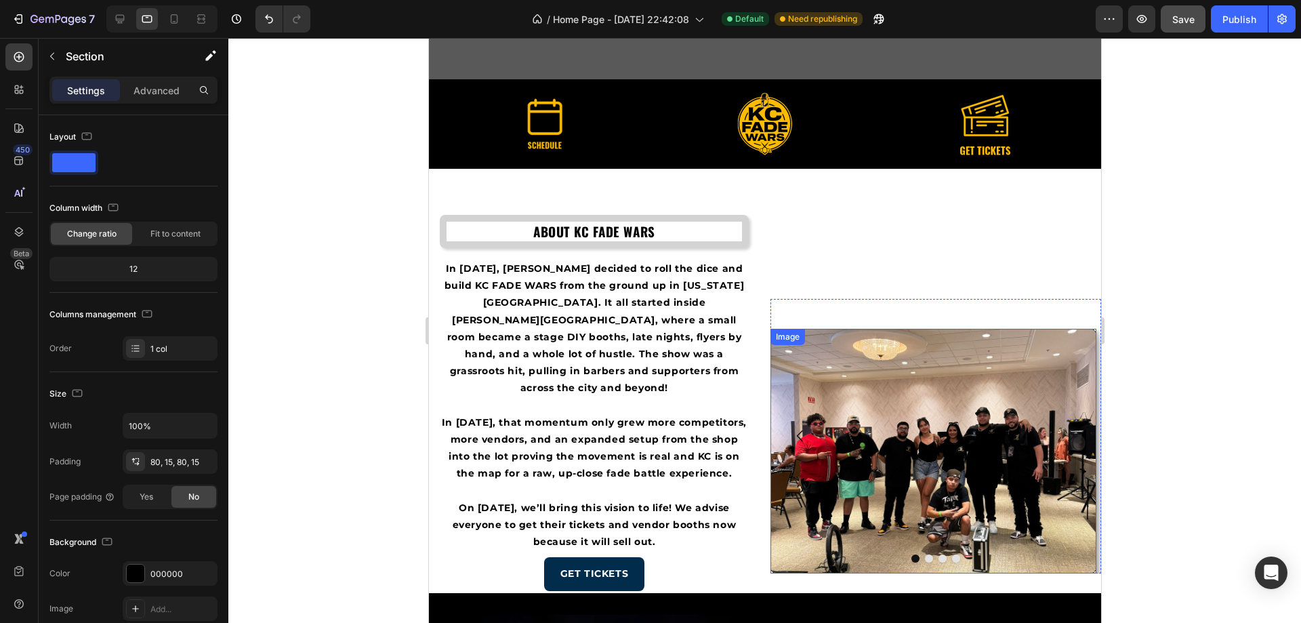
click at [836, 342] on div "Image" at bounding box center [933, 451] width 326 height 244
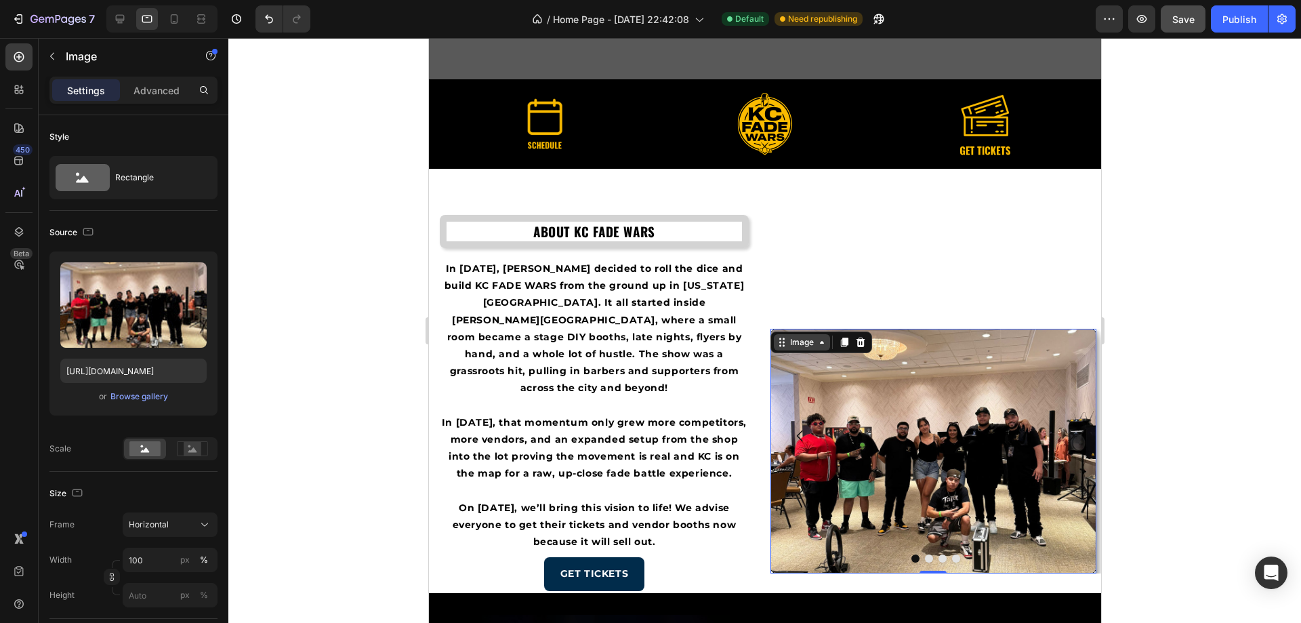
click at [796, 341] on div "Image" at bounding box center [801, 342] width 29 height 12
click at [175, 99] on div "Advanced" at bounding box center [157, 90] width 68 height 22
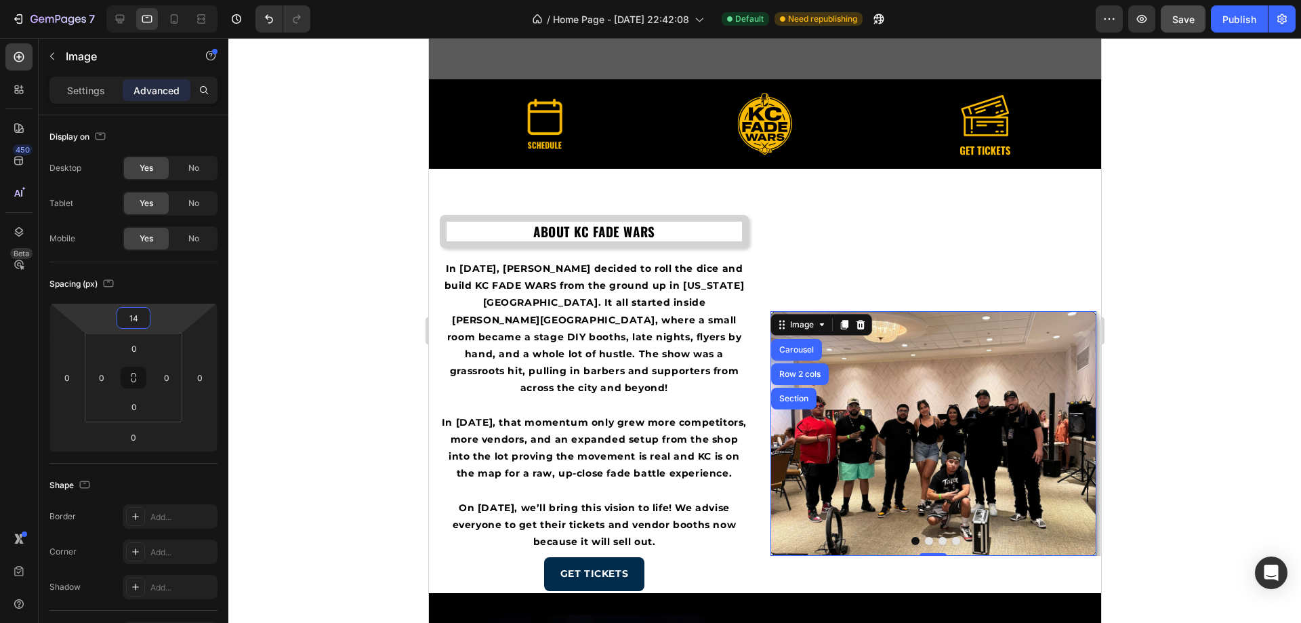
drag, startPoint x: 181, startPoint y: 318, endPoint x: 166, endPoint y: 329, distance: 18.0
click at [166, 0] on html "7 / Home Page - Aug 17, 22:42:08 Default Need republishing Preview Save Publish…" at bounding box center [650, 0] width 1301 height 0
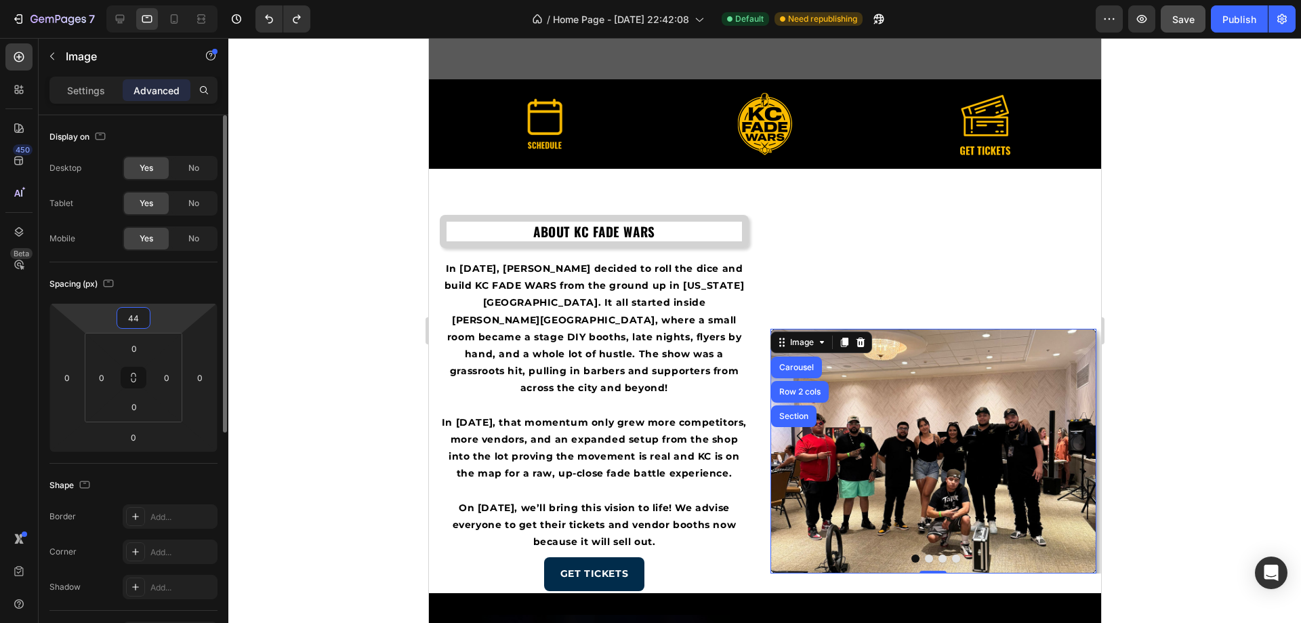
click at [143, 312] on input "44" at bounding box center [133, 318] width 27 height 20
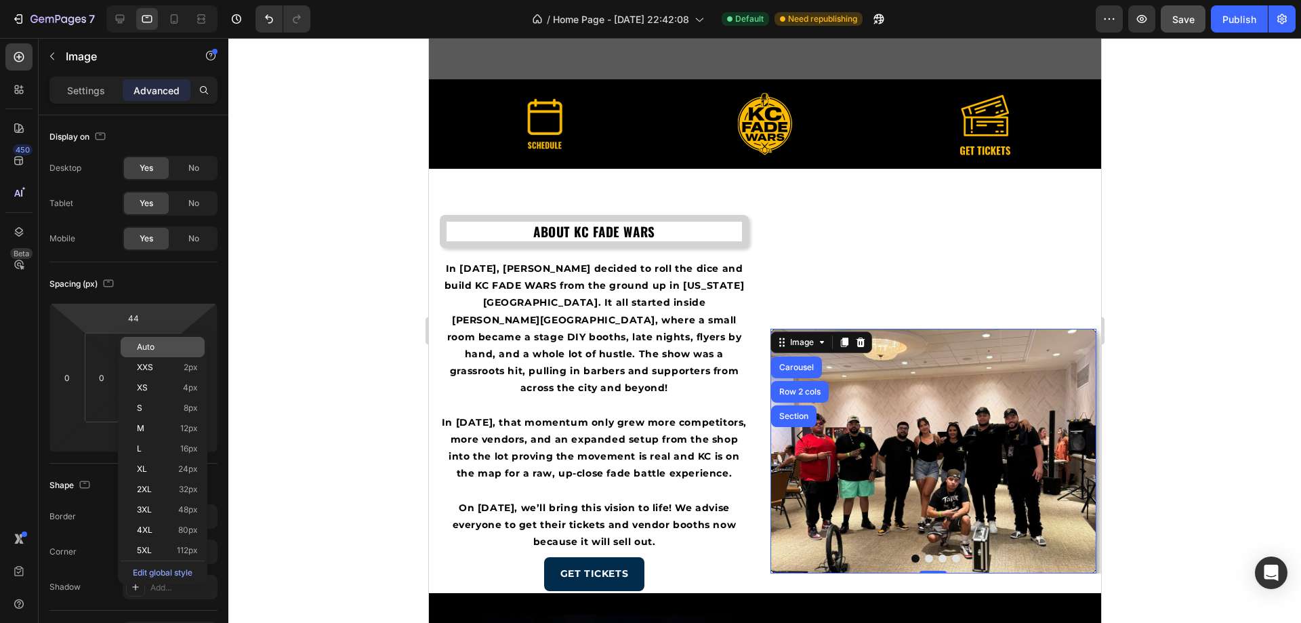
click at [157, 345] on p "Auto" at bounding box center [167, 346] width 61 height 9
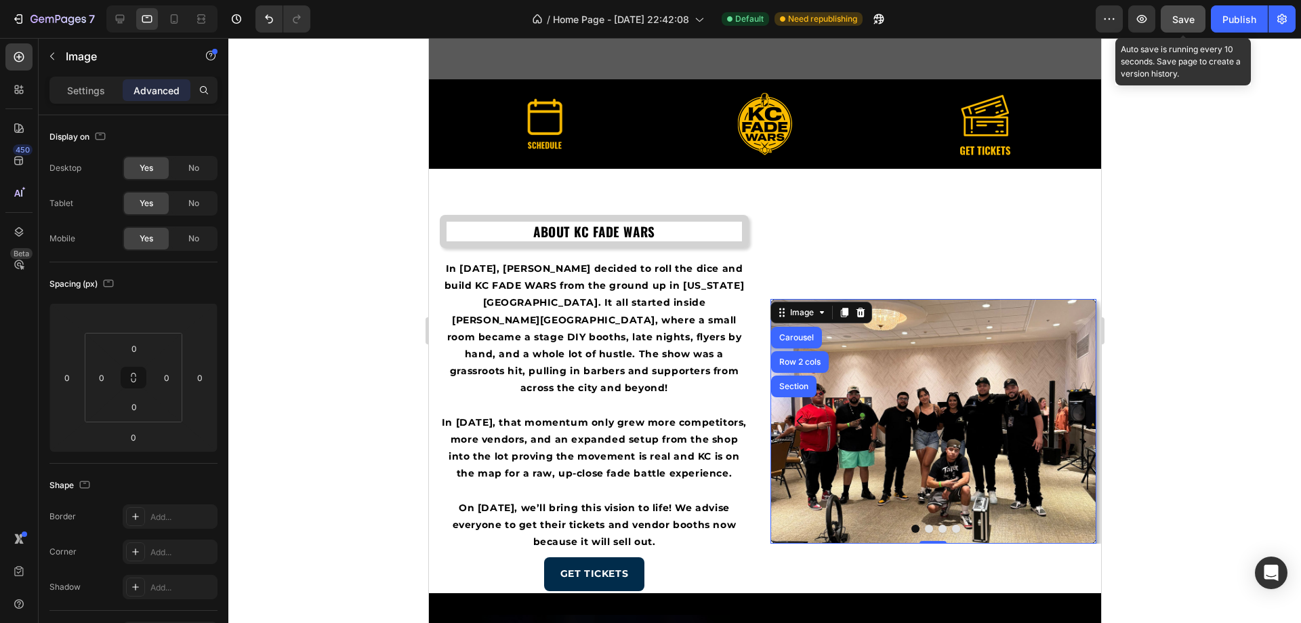
click at [1187, 16] on span "Save" at bounding box center [1183, 20] width 22 height 12
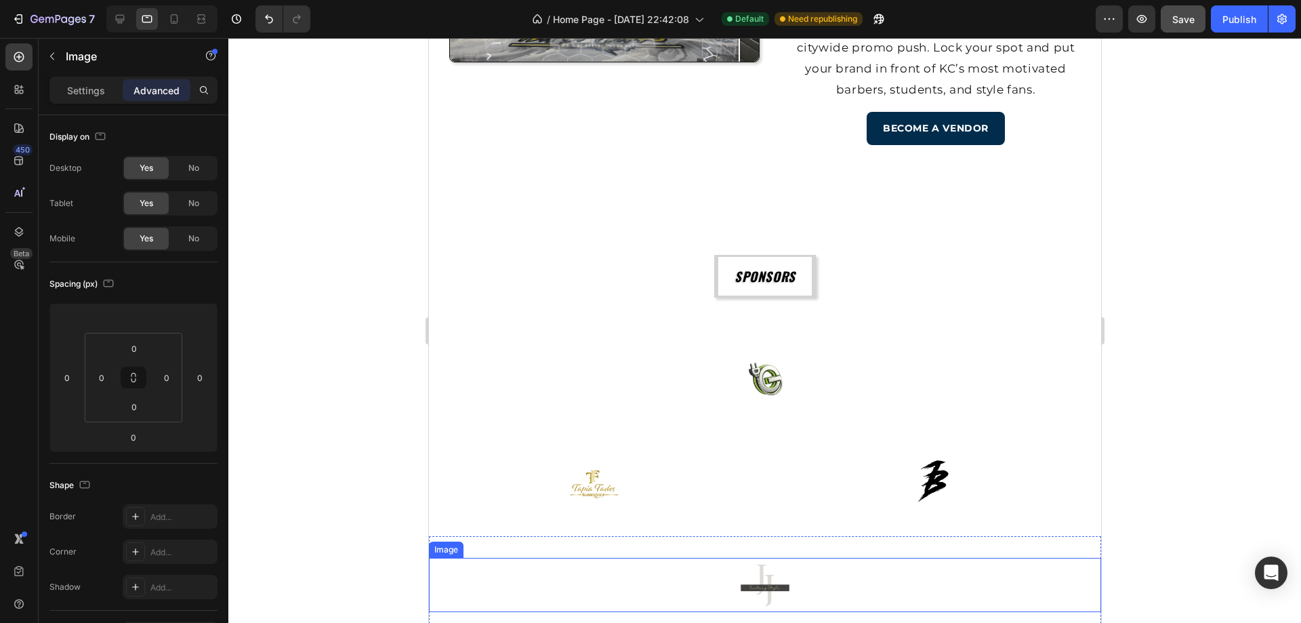
scroll to position [1762, 0]
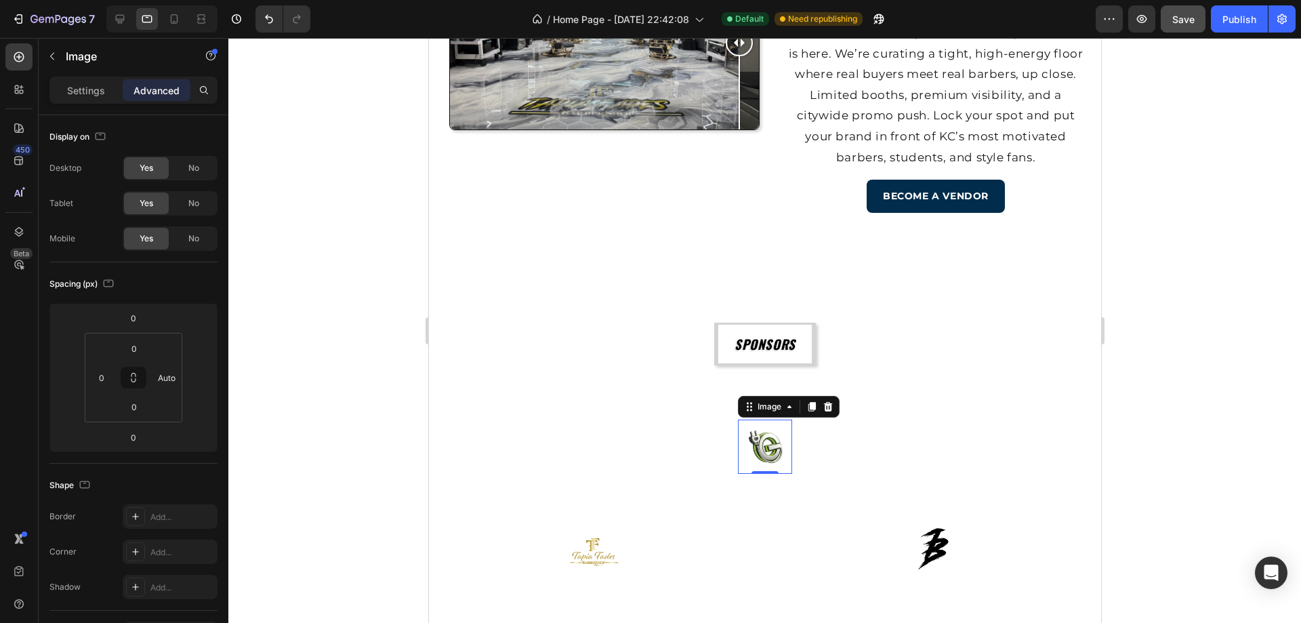
click at [771, 454] on img at bounding box center [764, 446] width 54 height 54
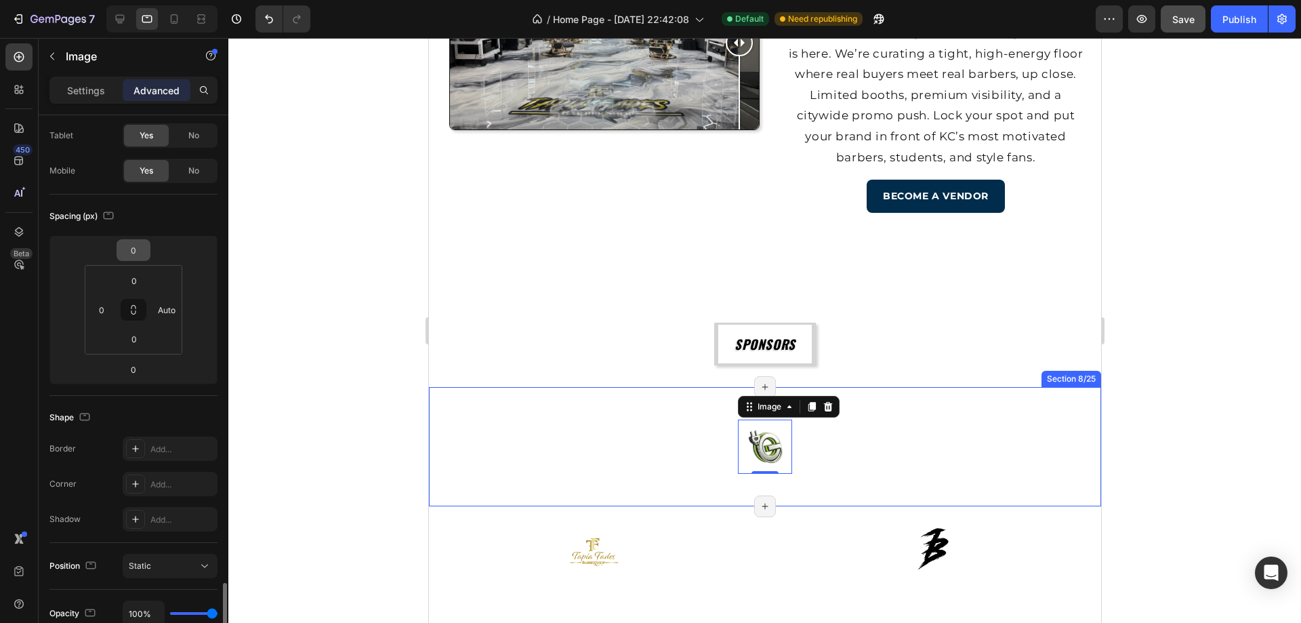
scroll to position [0, 0]
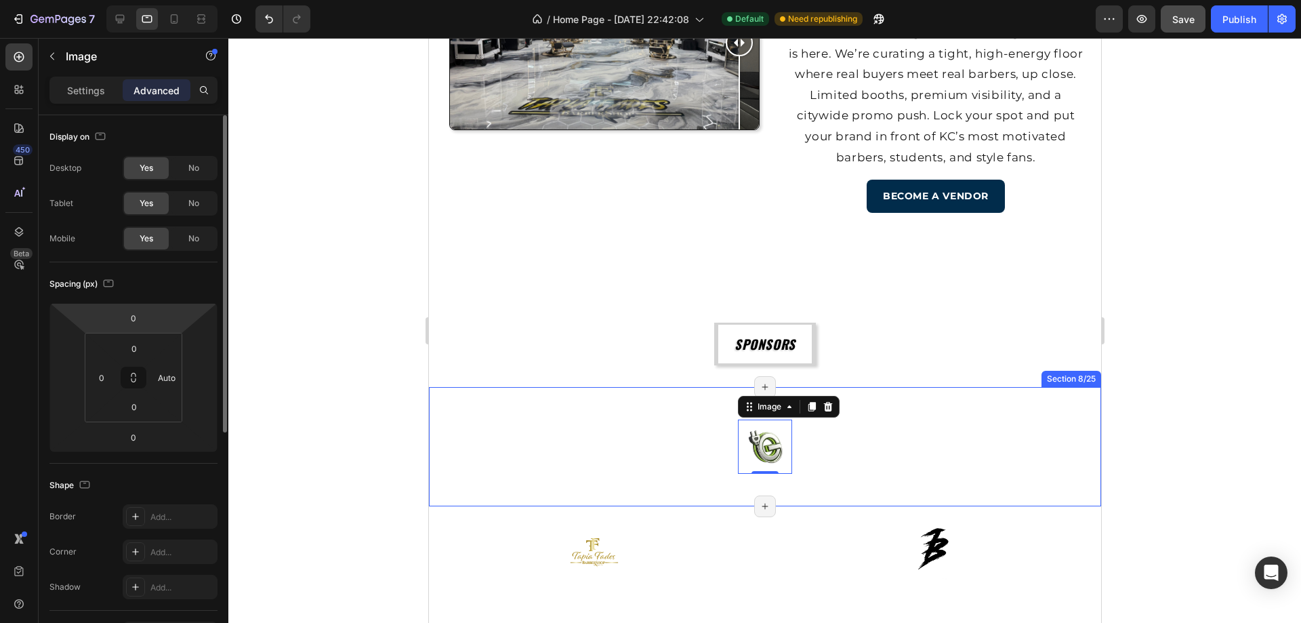
click at [83, 104] on div "Settings Advanced" at bounding box center [134, 96] width 190 height 39
click at [89, 96] on p "Settings" at bounding box center [86, 90] width 38 height 14
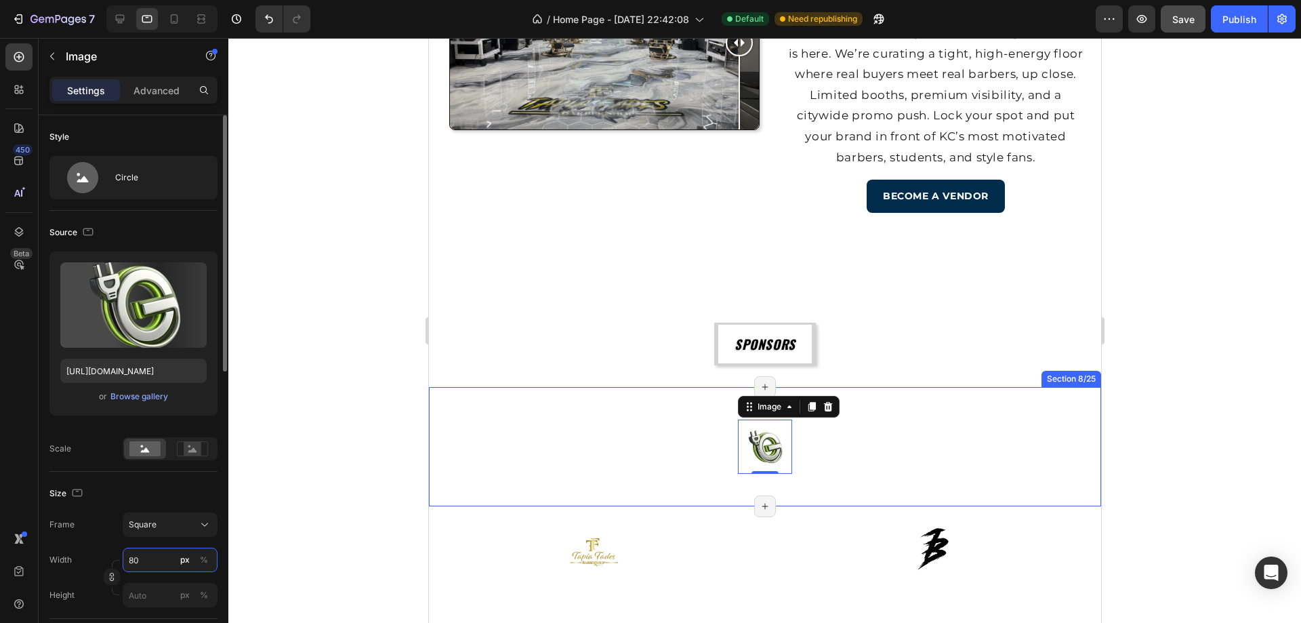
click at [150, 561] on input "80" at bounding box center [170, 559] width 95 height 24
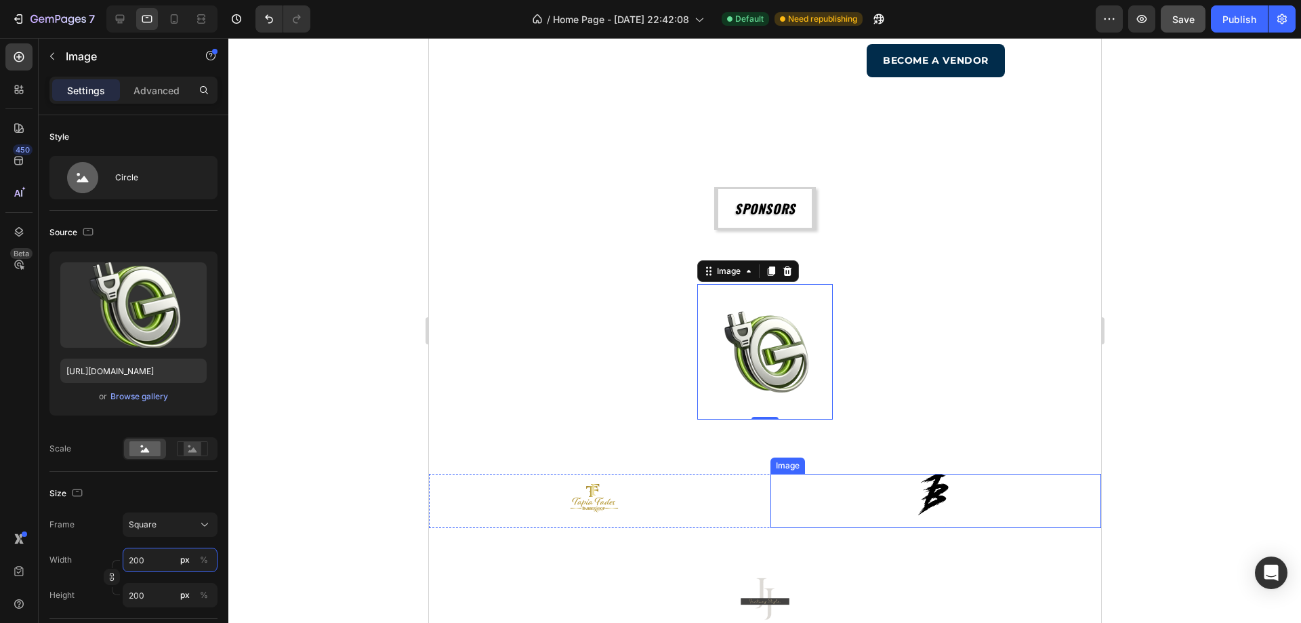
scroll to position [2033, 0]
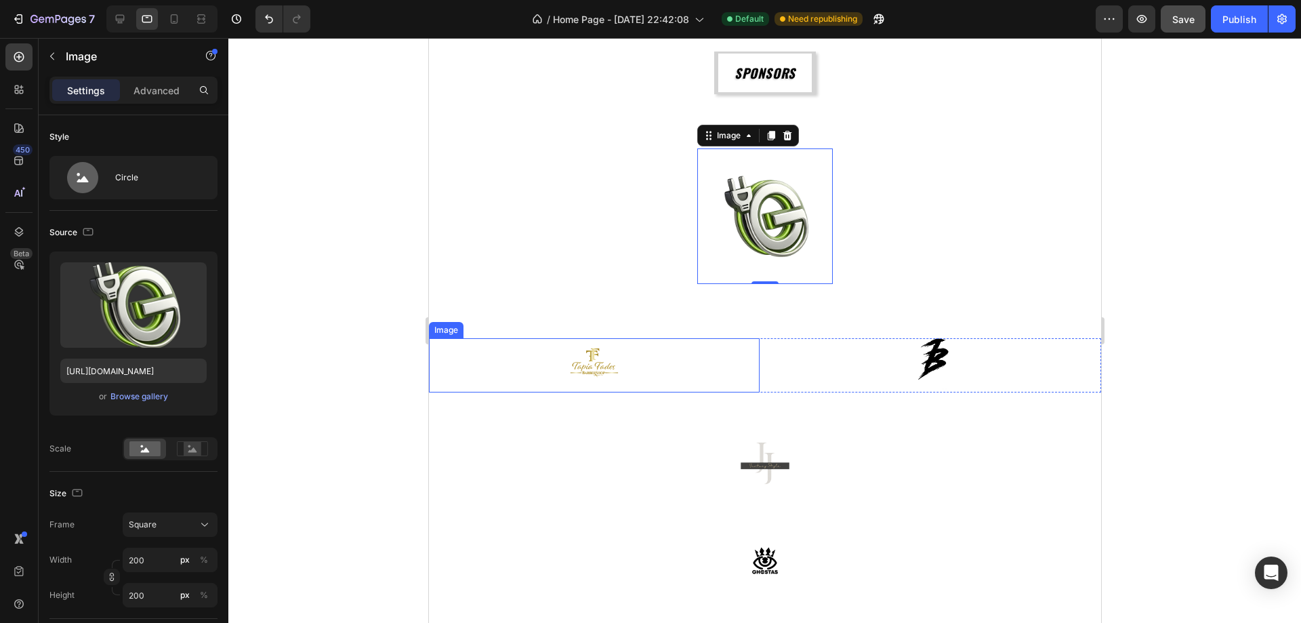
click at [611, 368] on img at bounding box center [593, 365] width 54 height 54
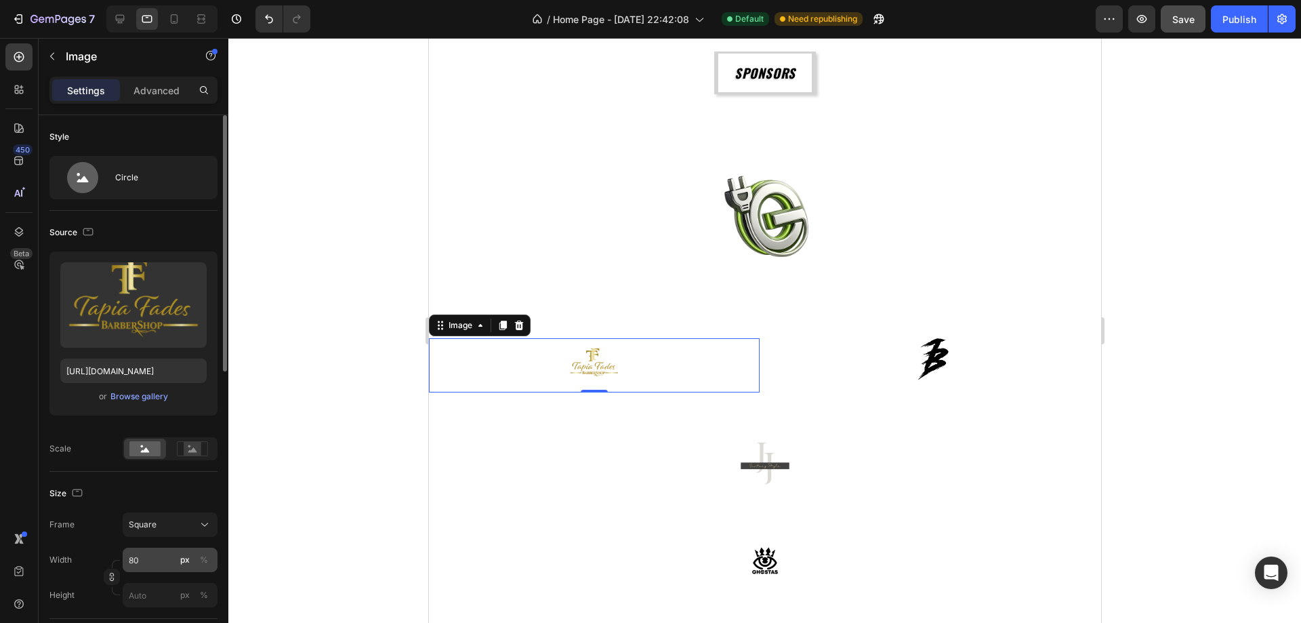
click at [142, 564] on input "80" at bounding box center [170, 559] width 95 height 24
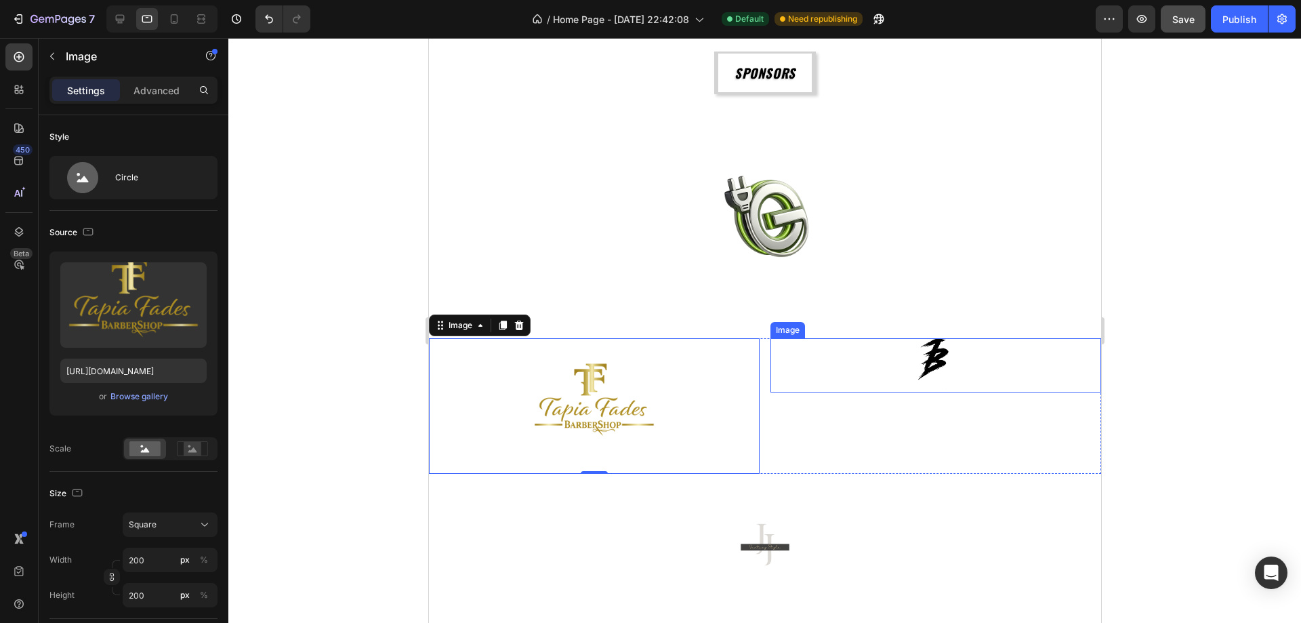
click at [932, 357] on img at bounding box center [935, 365] width 54 height 54
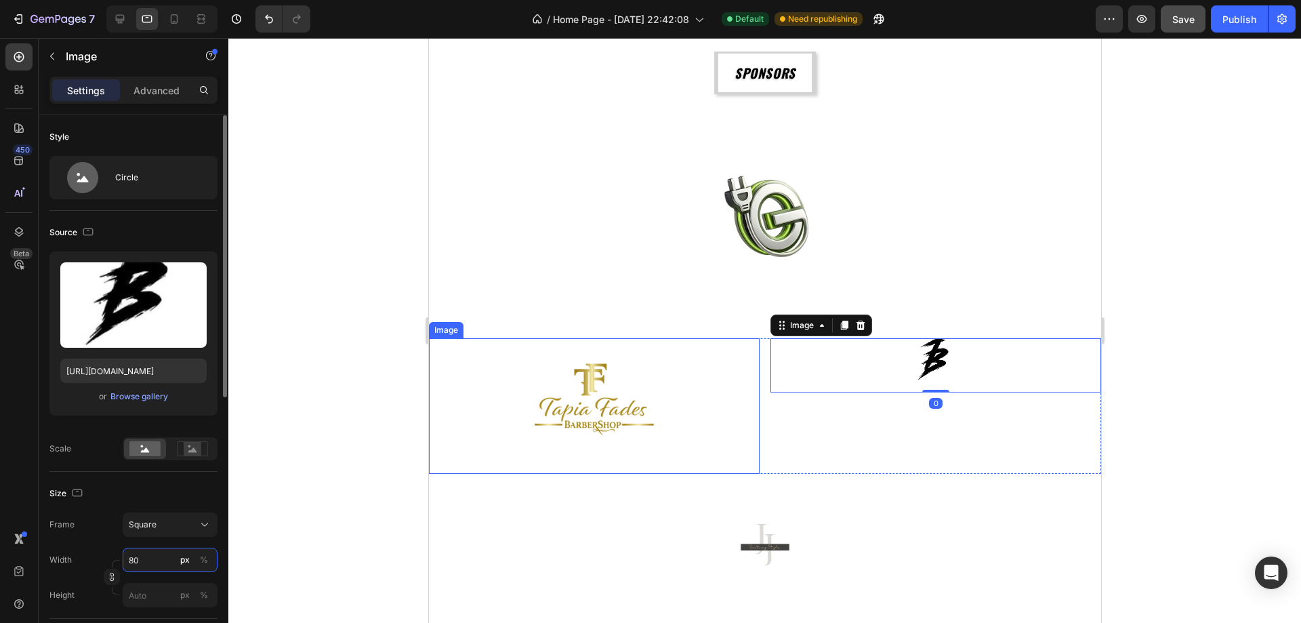
click at [148, 557] on input "80" at bounding box center [170, 559] width 95 height 24
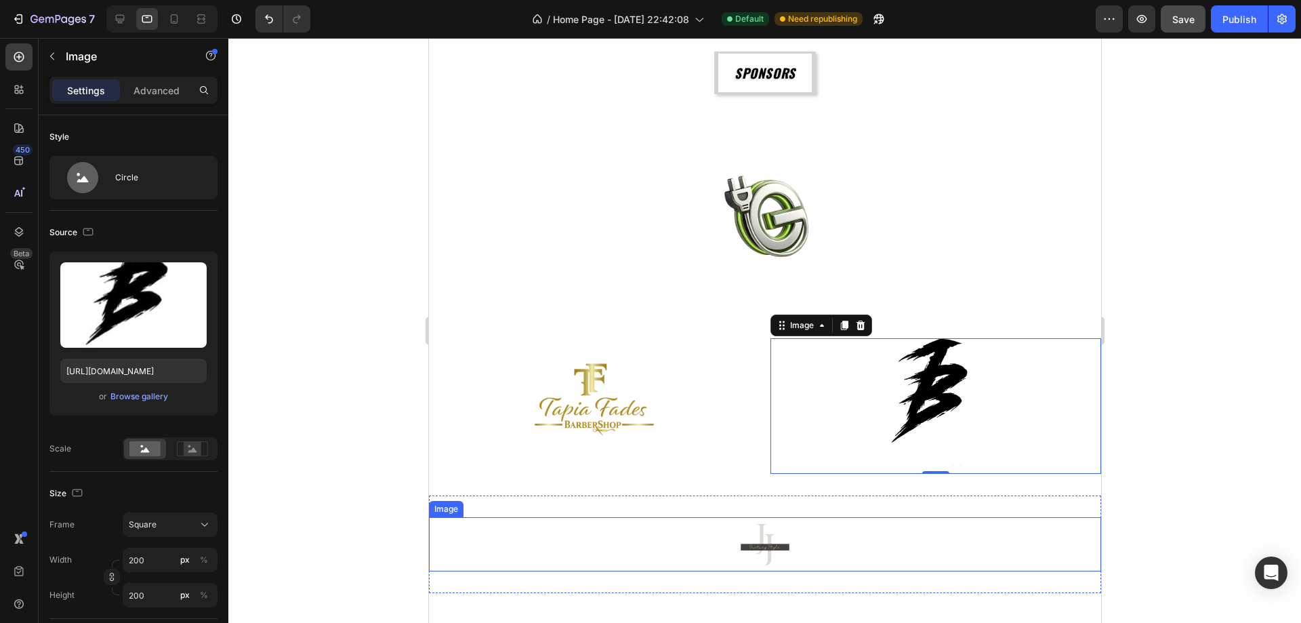
click at [751, 563] on img at bounding box center [764, 544] width 54 height 54
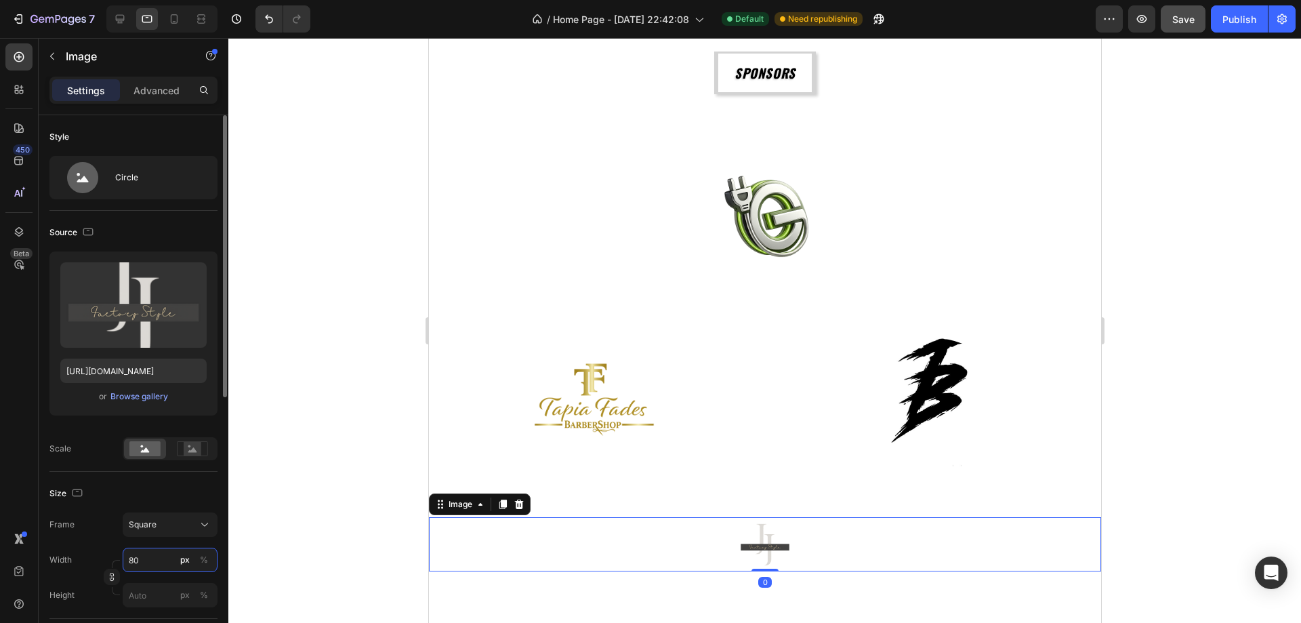
click at [135, 566] on input "80" at bounding box center [170, 559] width 95 height 24
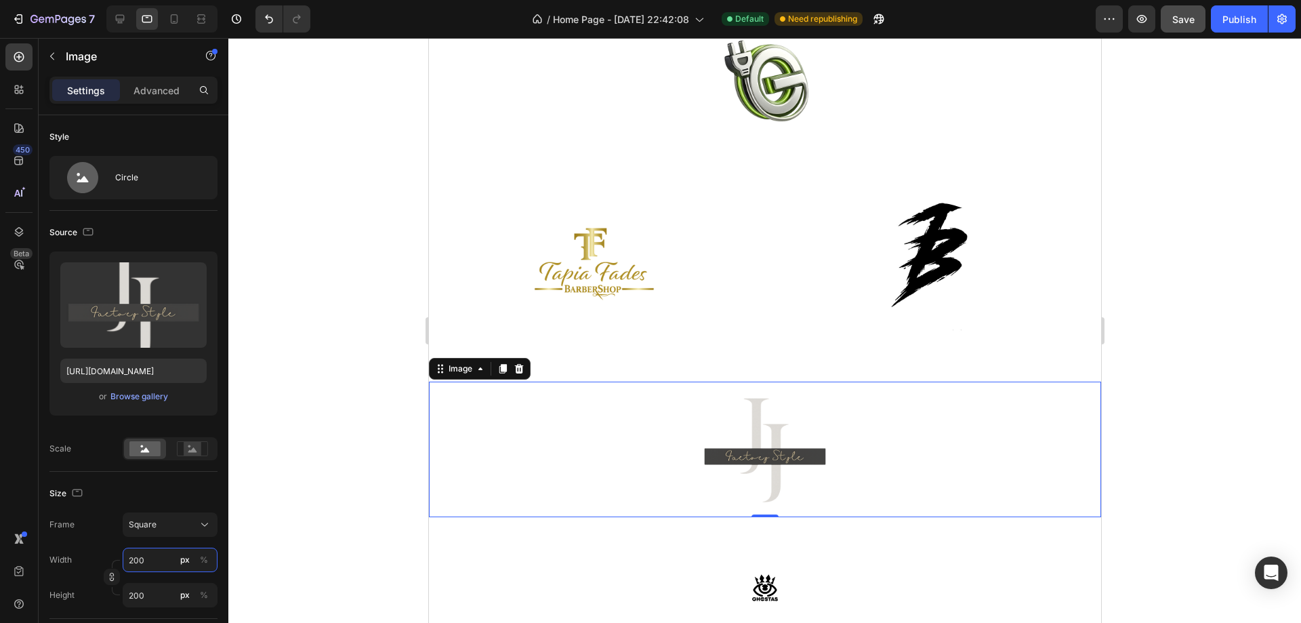
scroll to position [2236, 0]
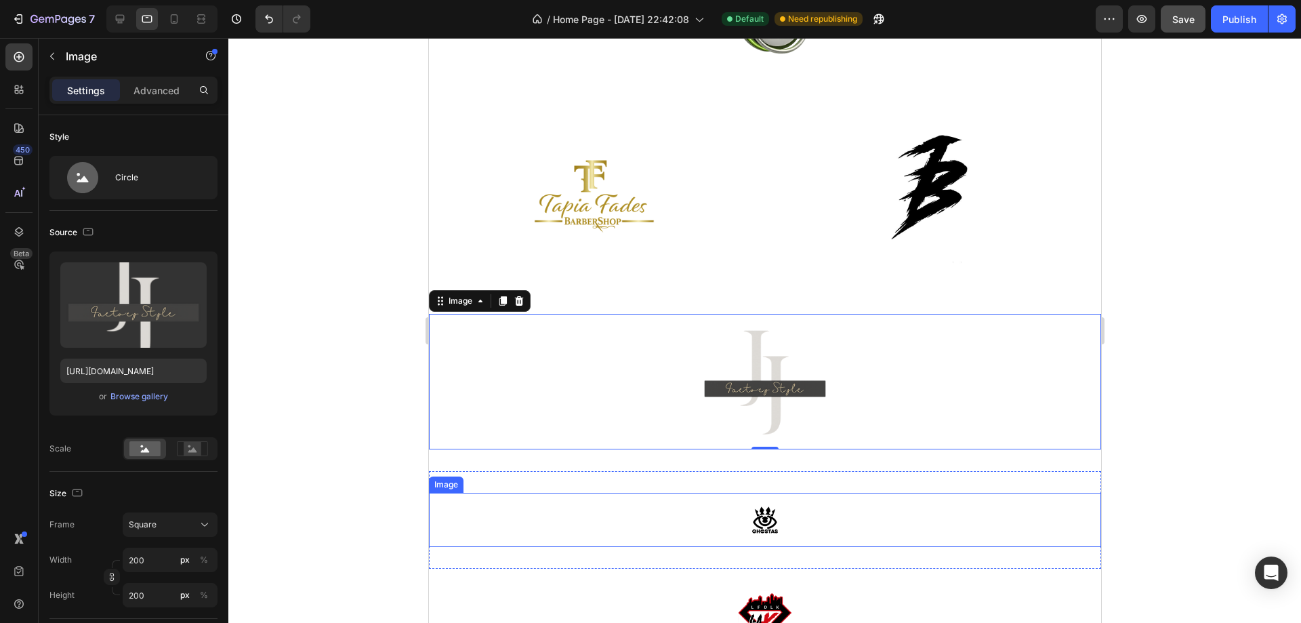
click at [760, 524] on img at bounding box center [764, 520] width 54 height 54
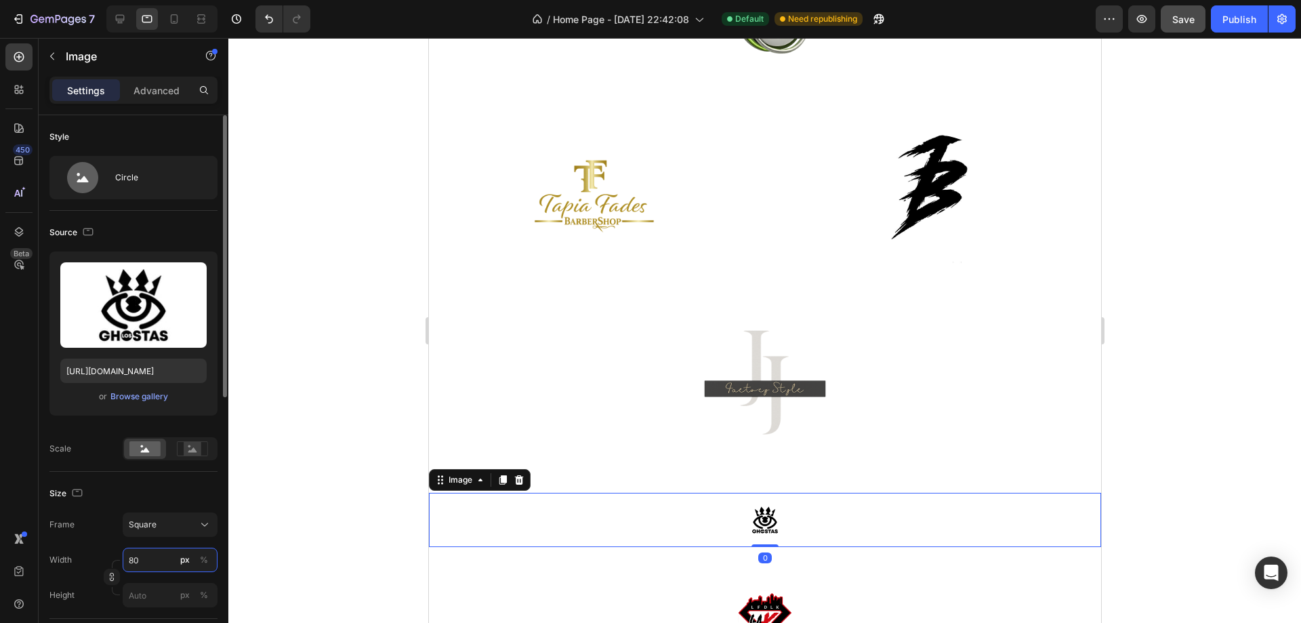
click at [140, 566] on input "80" at bounding box center [170, 559] width 95 height 24
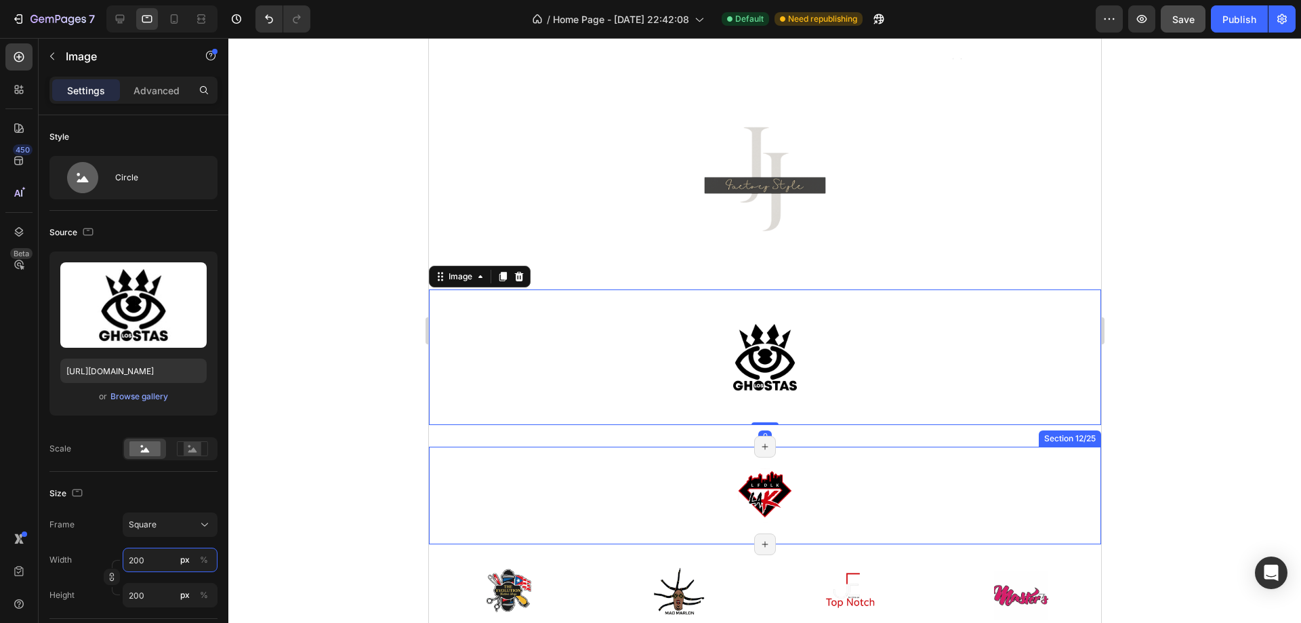
scroll to position [2507, 0]
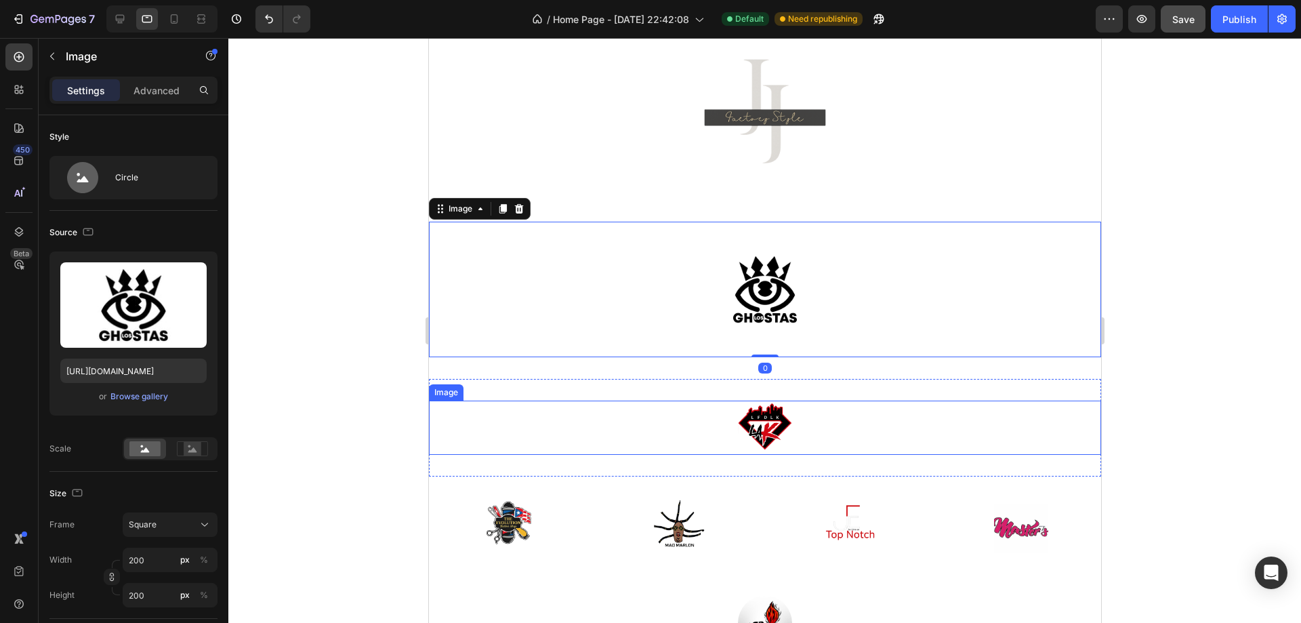
click at [762, 415] on img at bounding box center [764, 427] width 54 height 54
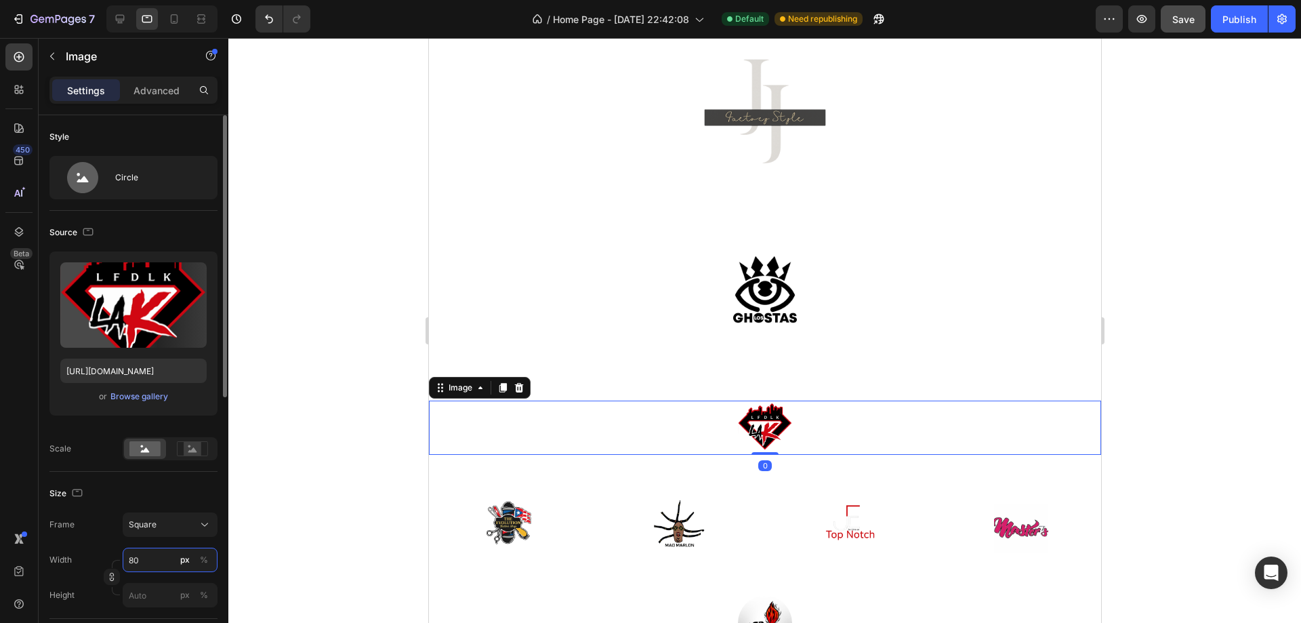
click at [150, 558] on input "80" at bounding box center [170, 559] width 95 height 24
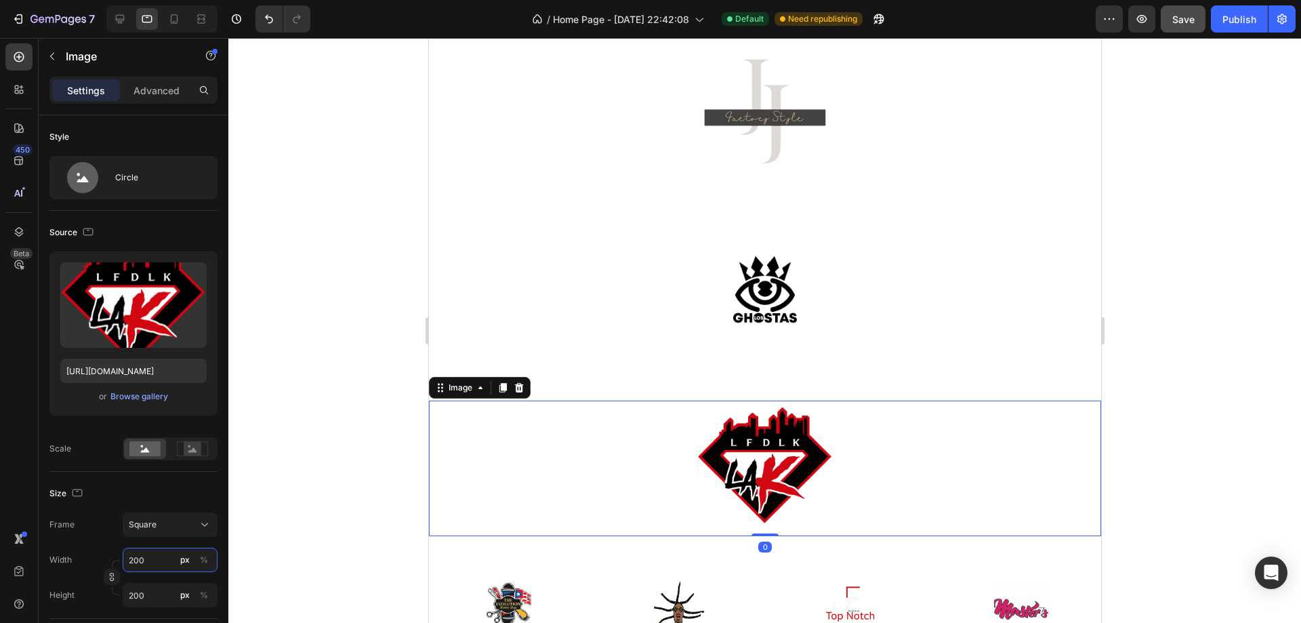
scroll to position [2643, 0]
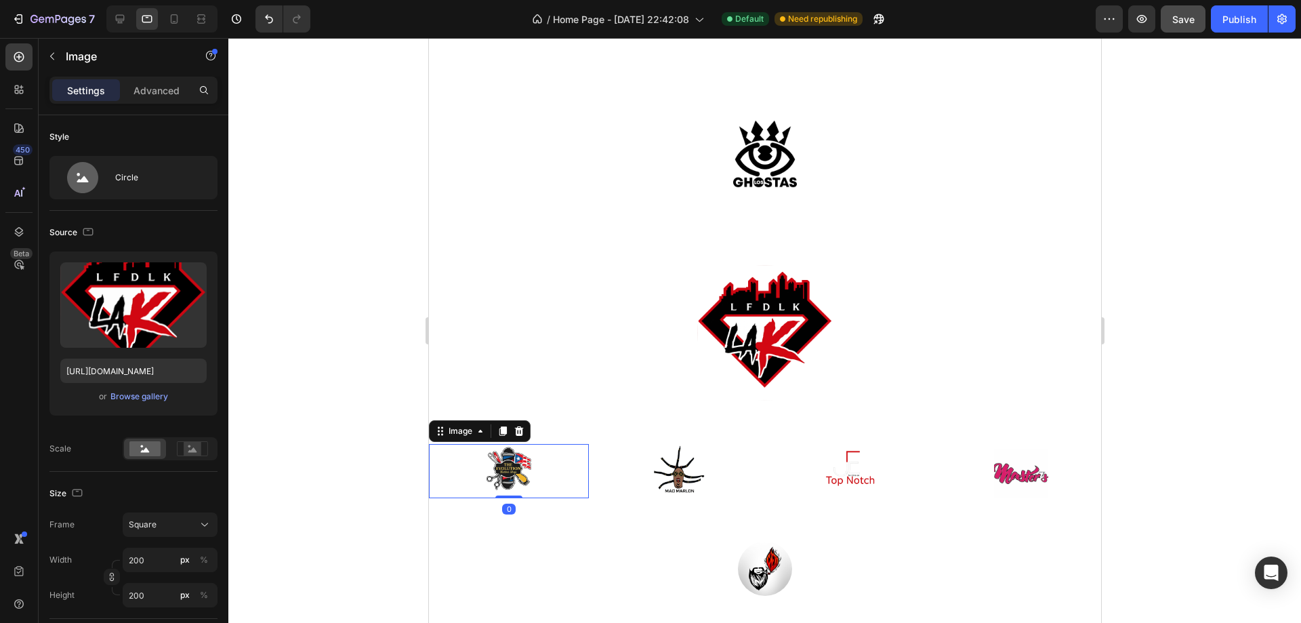
click at [509, 484] on img at bounding box center [508, 471] width 54 height 54
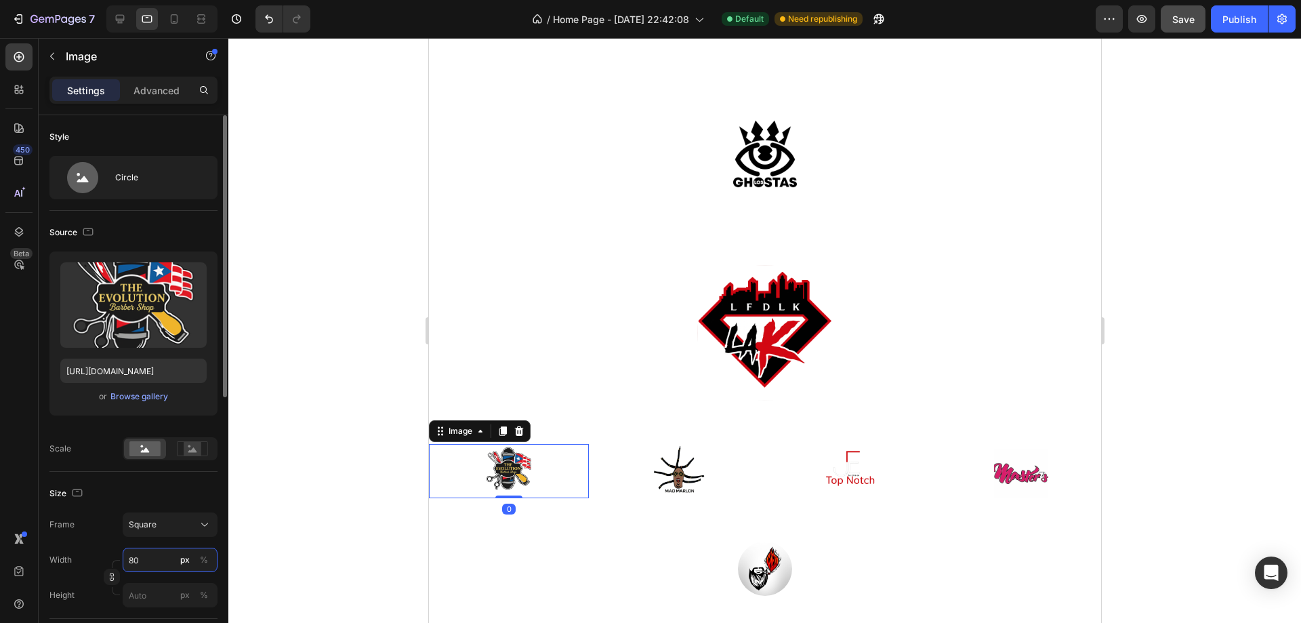
click at [147, 556] on input "80" at bounding box center [170, 559] width 95 height 24
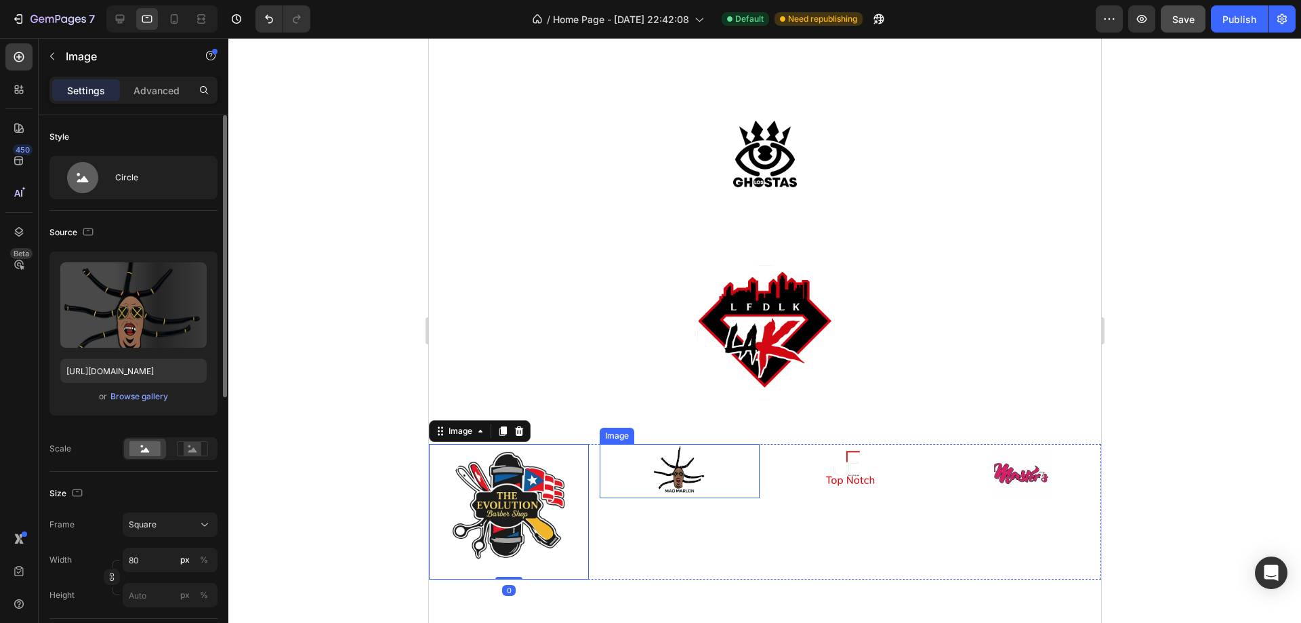
click at [673, 476] on img at bounding box center [679, 471] width 54 height 54
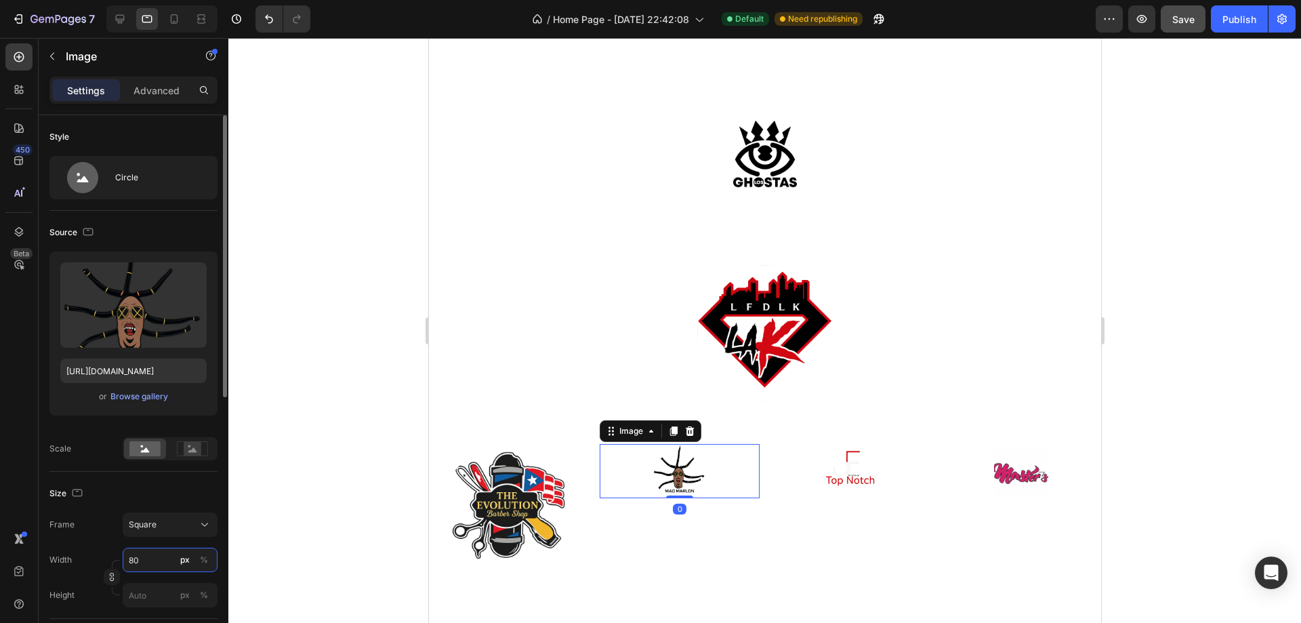
click at [147, 566] on input "80" at bounding box center [170, 559] width 95 height 24
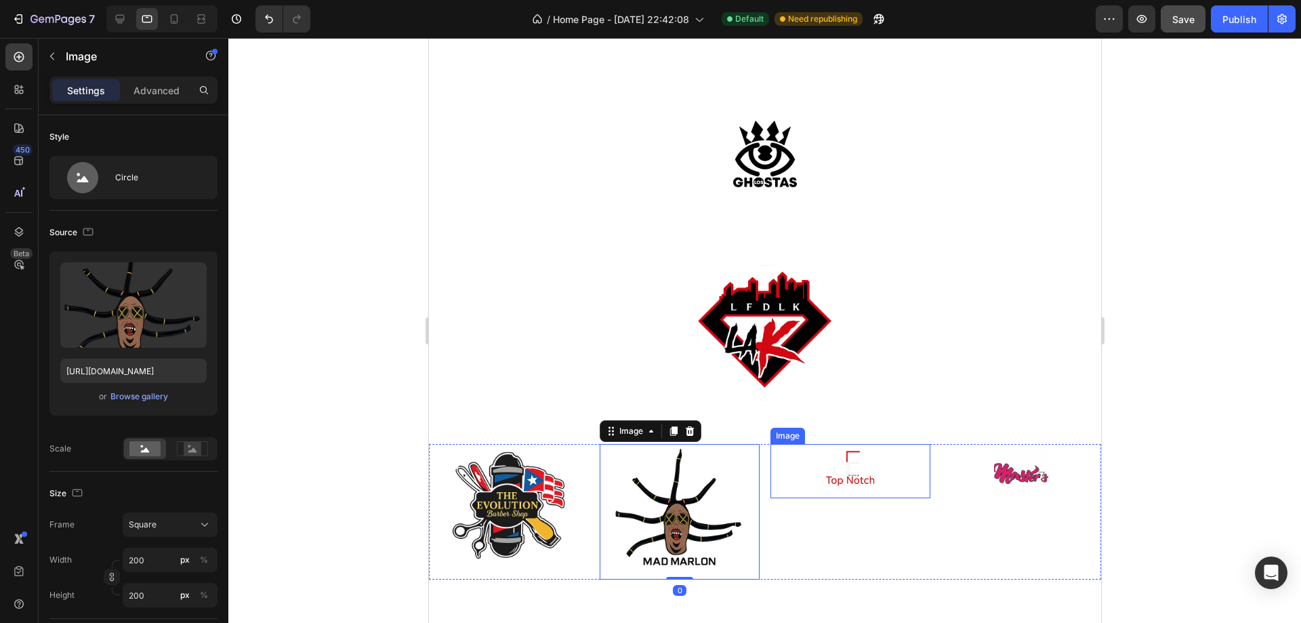
click at [842, 473] on img at bounding box center [850, 471] width 54 height 54
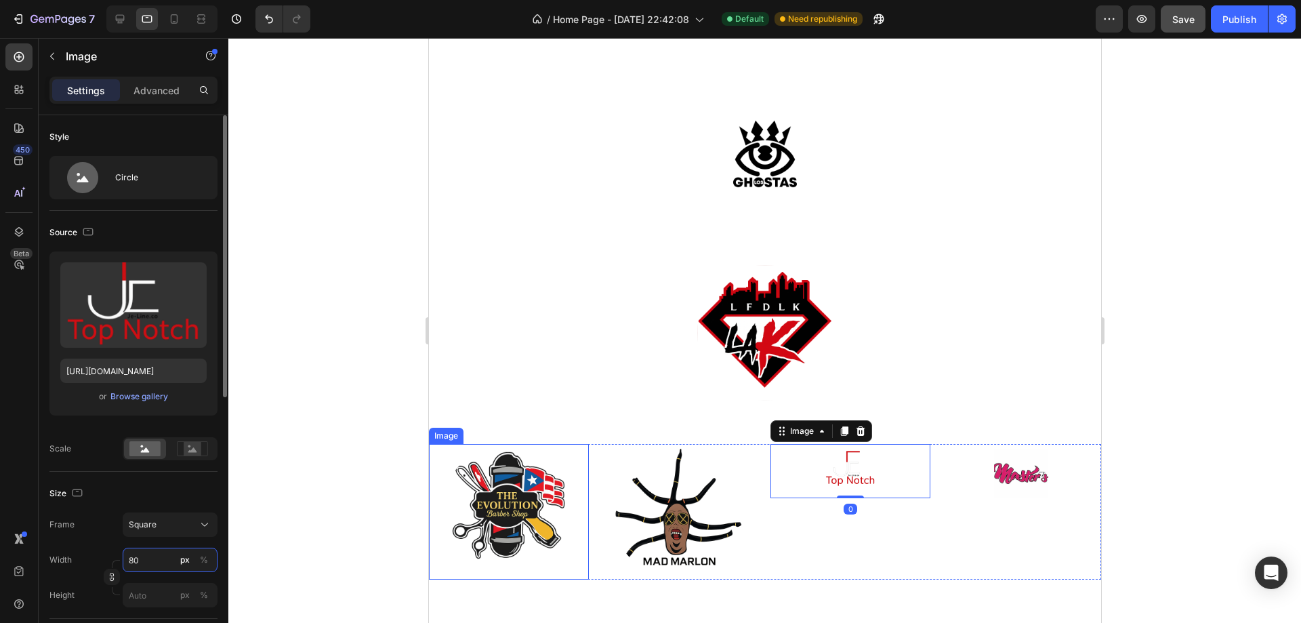
click at [163, 560] on input "80" at bounding box center [170, 559] width 95 height 24
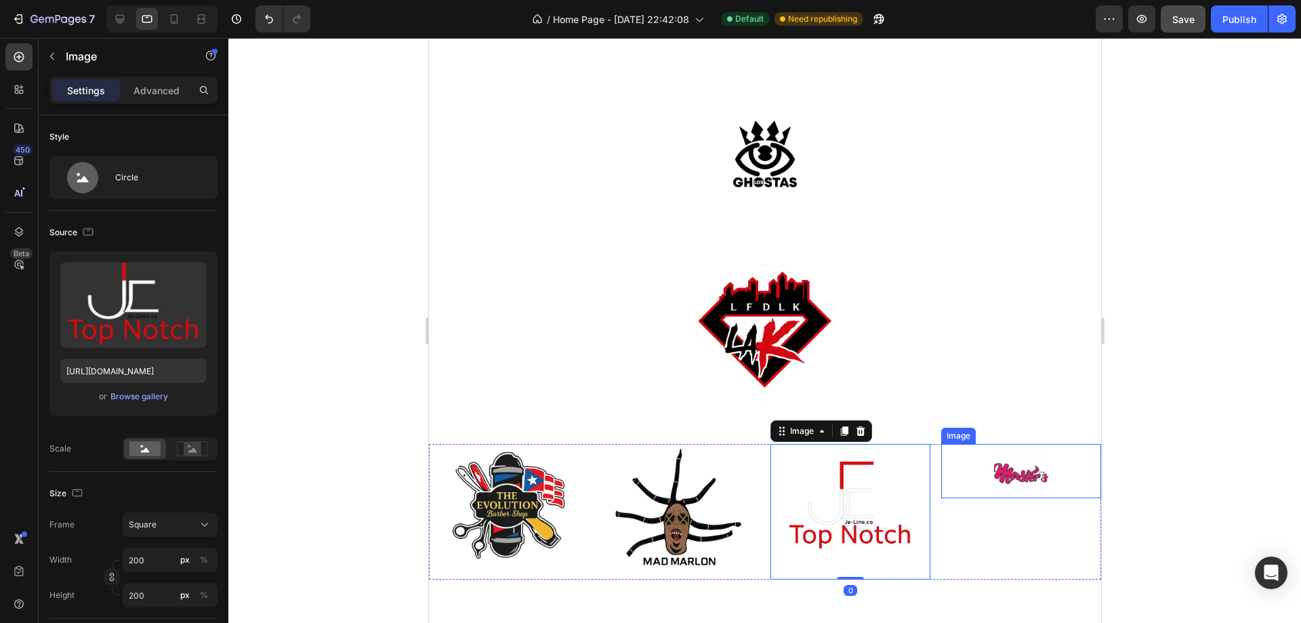
click at [1008, 481] on img at bounding box center [1020, 471] width 54 height 54
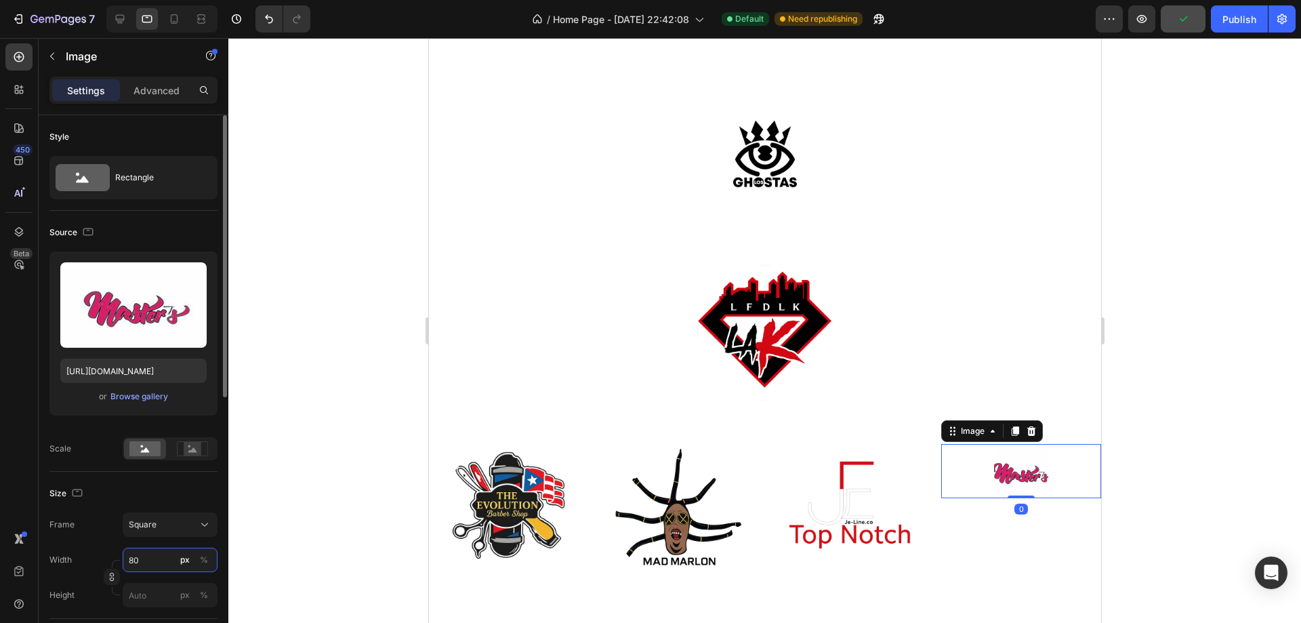
click at [145, 563] on input "80" at bounding box center [170, 559] width 95 height 24
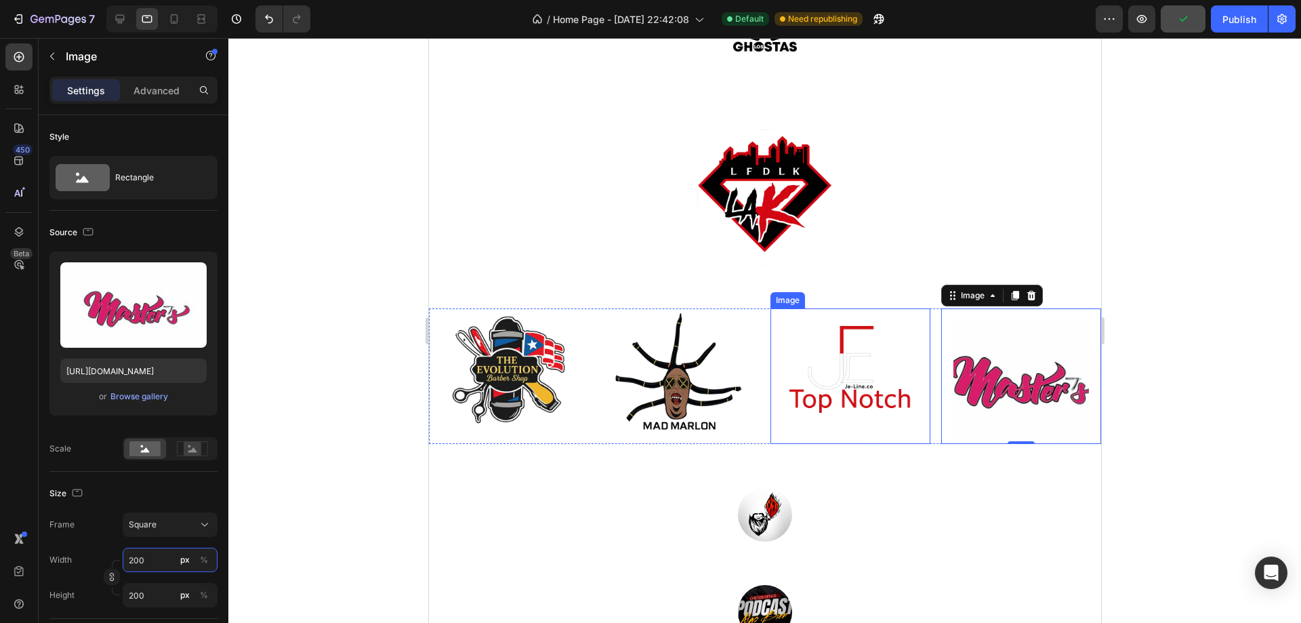
scroll to position [2846, 0]
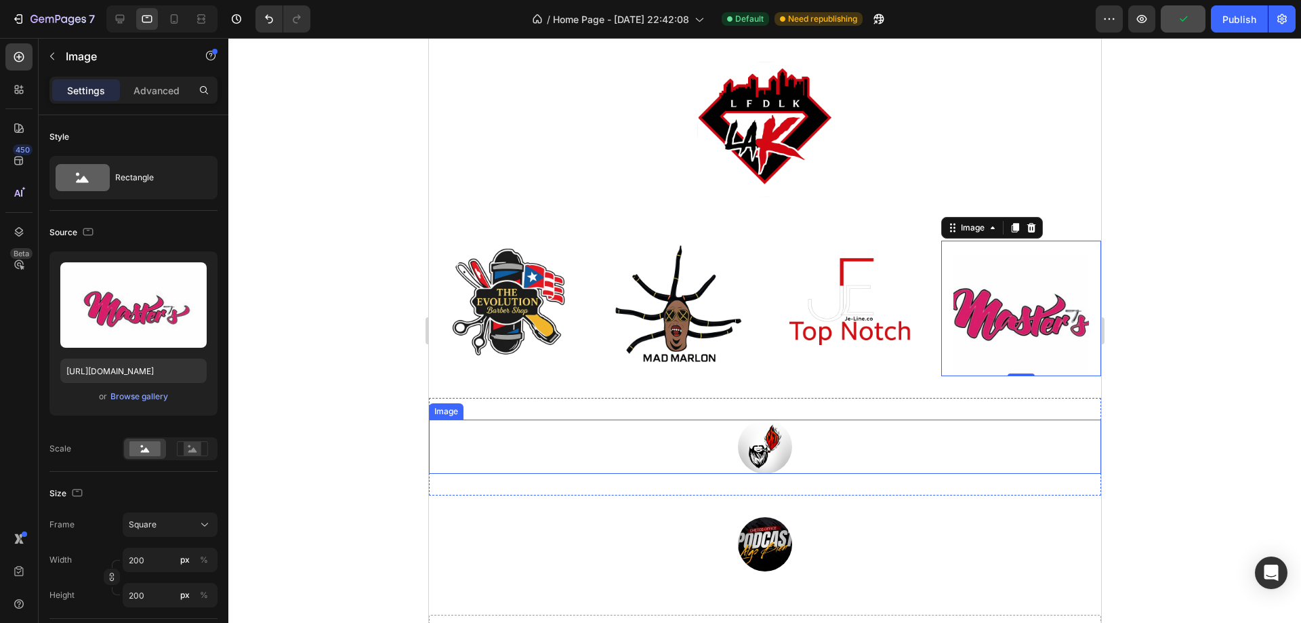
click at [753, 458] on img at bounding box center [764, 446] width 54 height 54
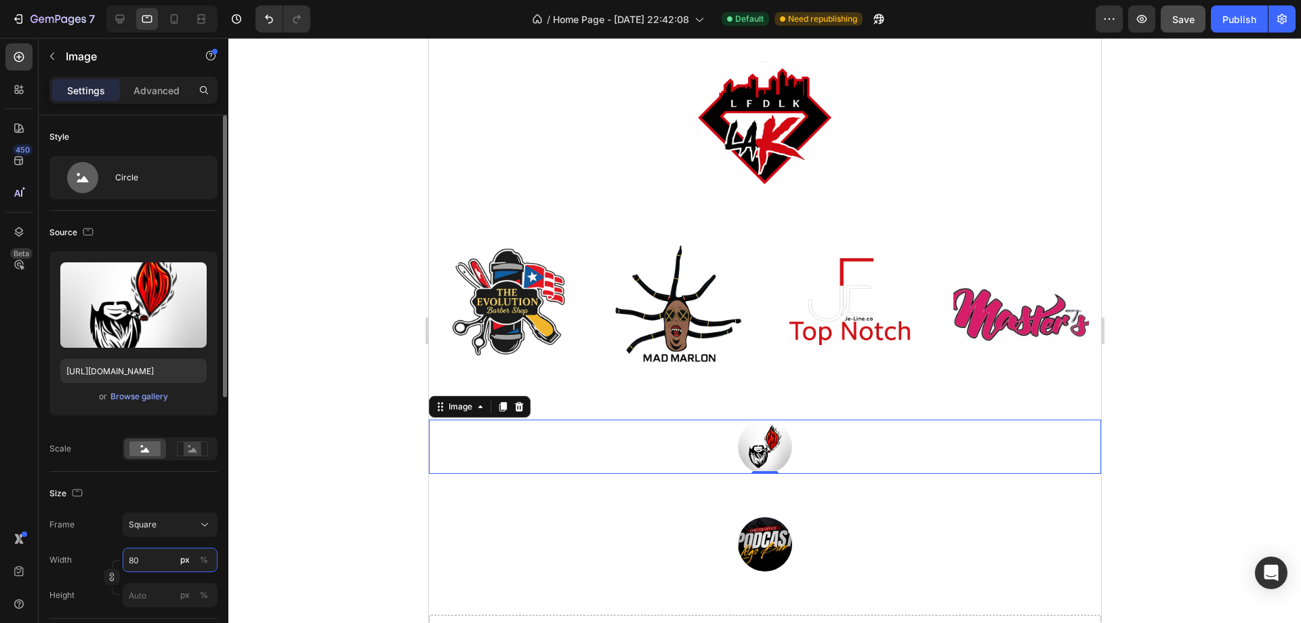
click at [145, 556] on input "80" at bounding box center [170, 559] width 95 height 24
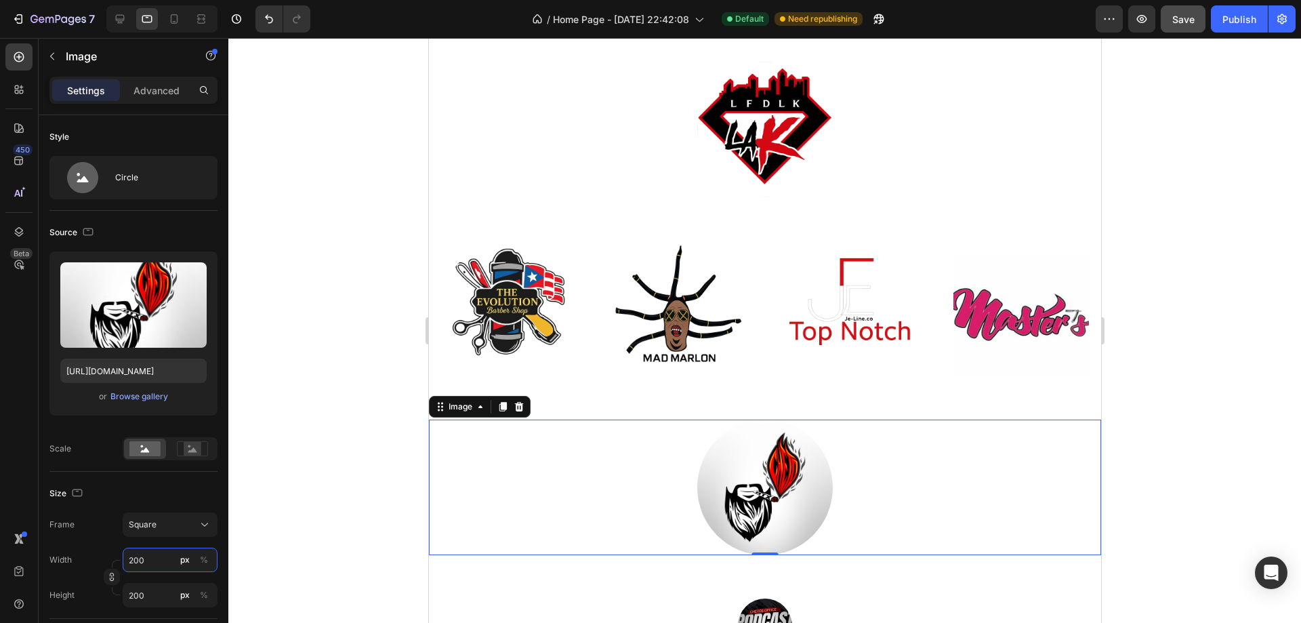
scroll to position [2981, 0]
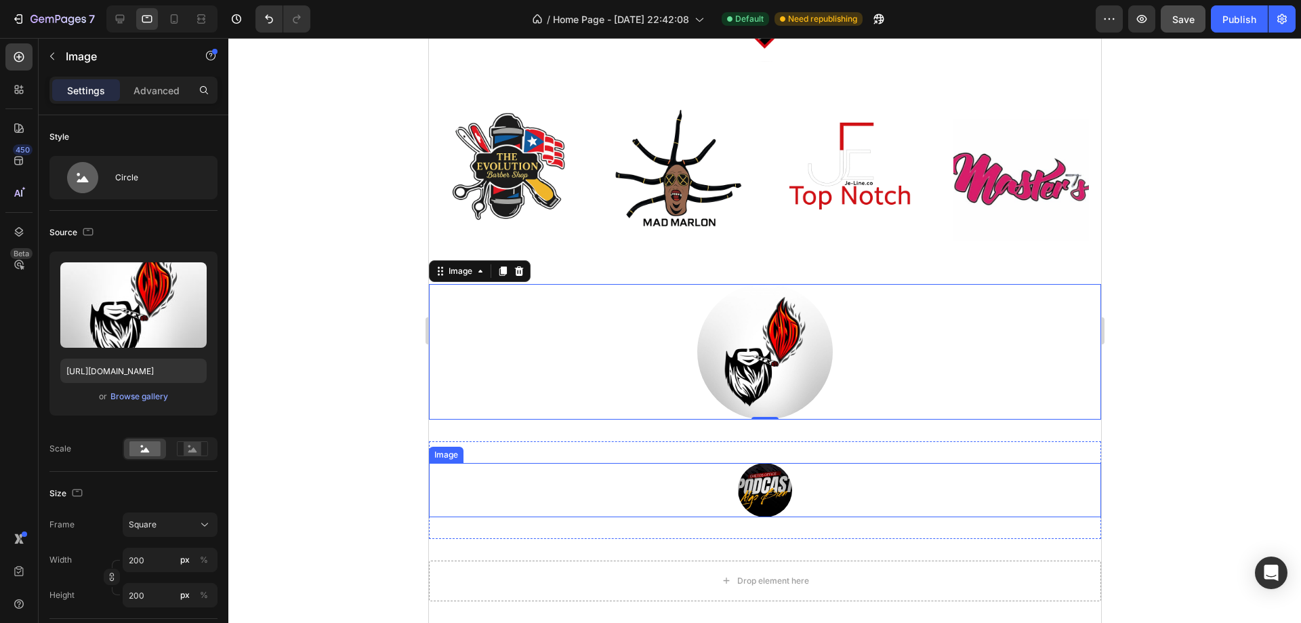
click at [754, 490] on img at bounding box center [764, 490] width 54 height 54
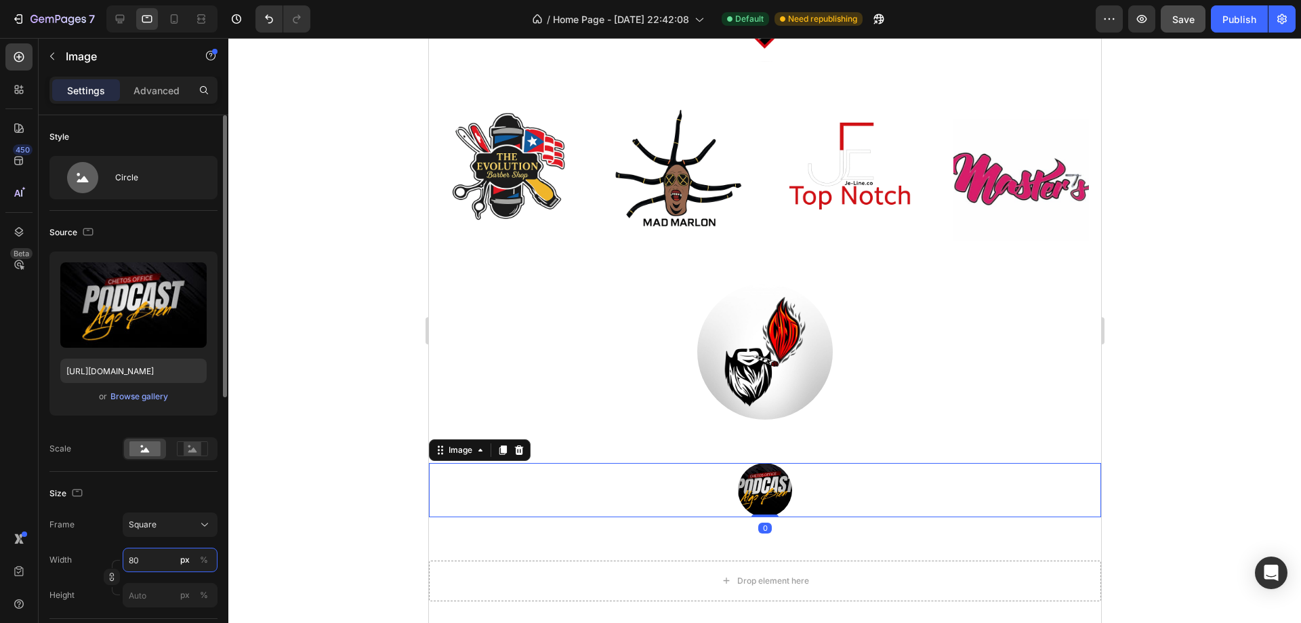
click at [157, 560] on input "80" at bounding box center [170, 559] width 95 height 24
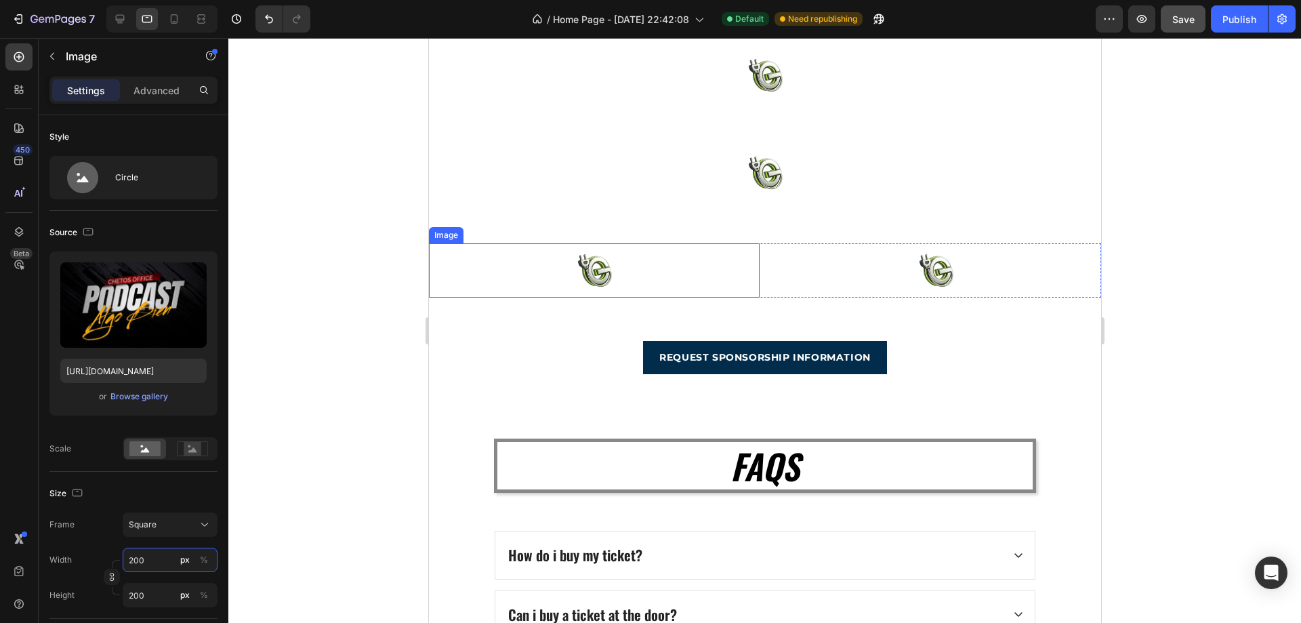
scroll to position [3456, 0]
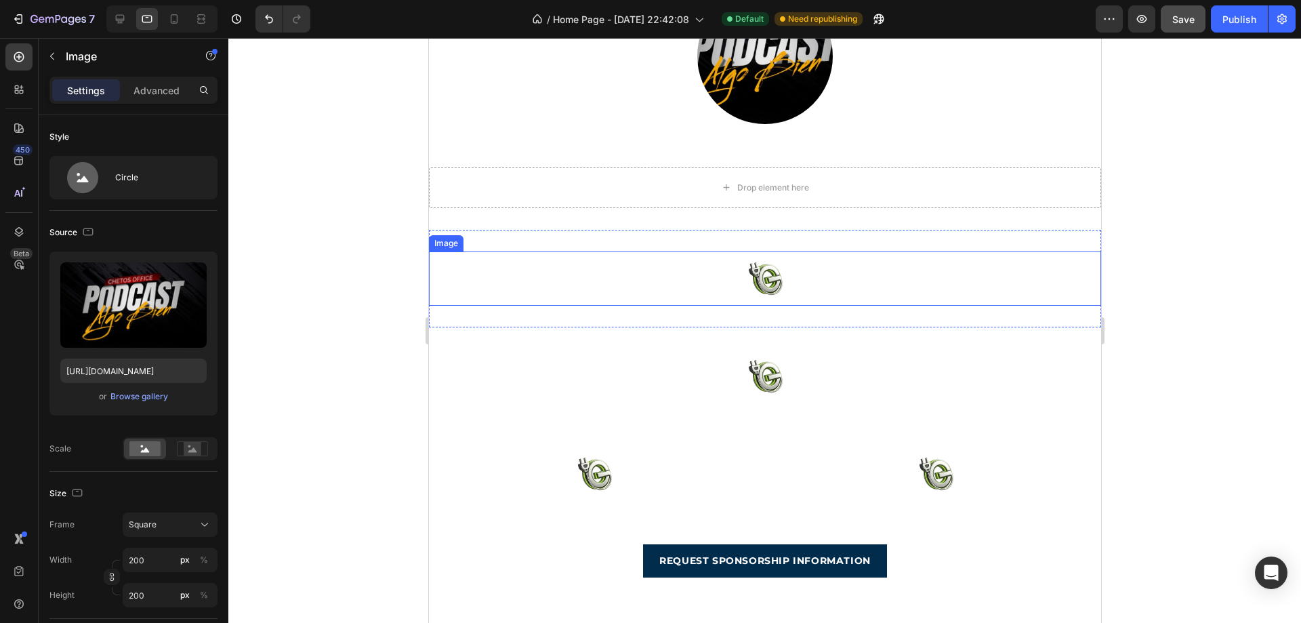
click at [875, 268] on div at bounding box center [764, 278] width 672 height 54
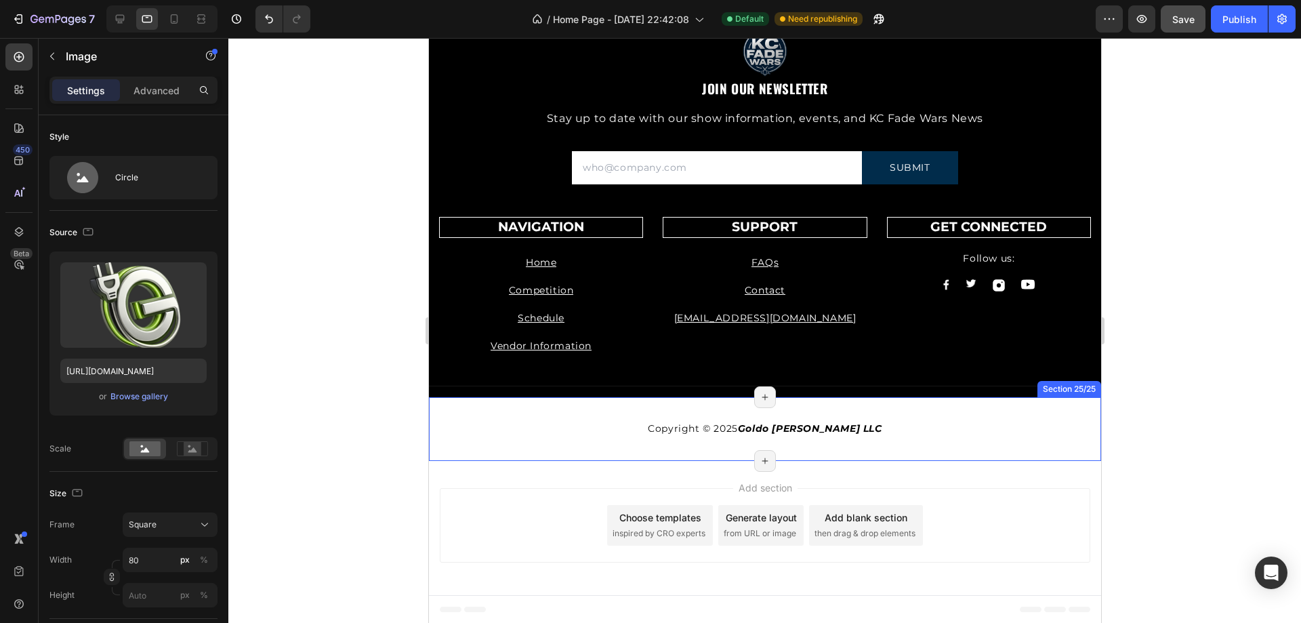
scroll to position [4701, 0]
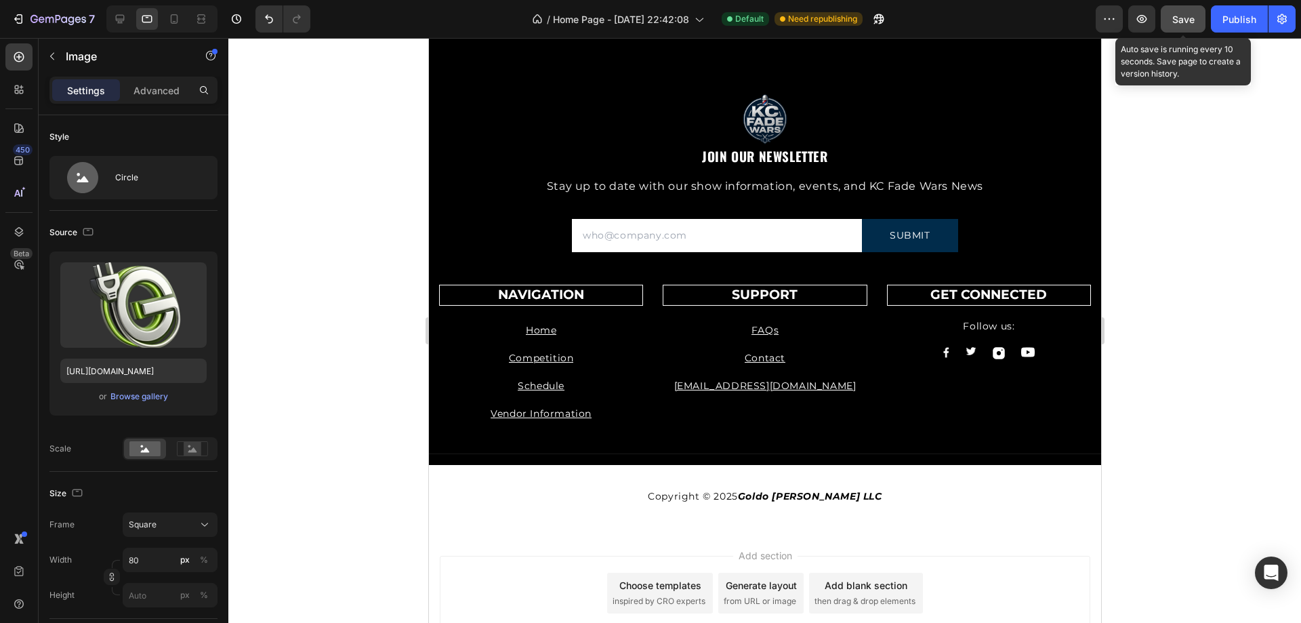
click at [1184, 17] on span "Save" at bounding box center [1183, 20] width 22 height 12
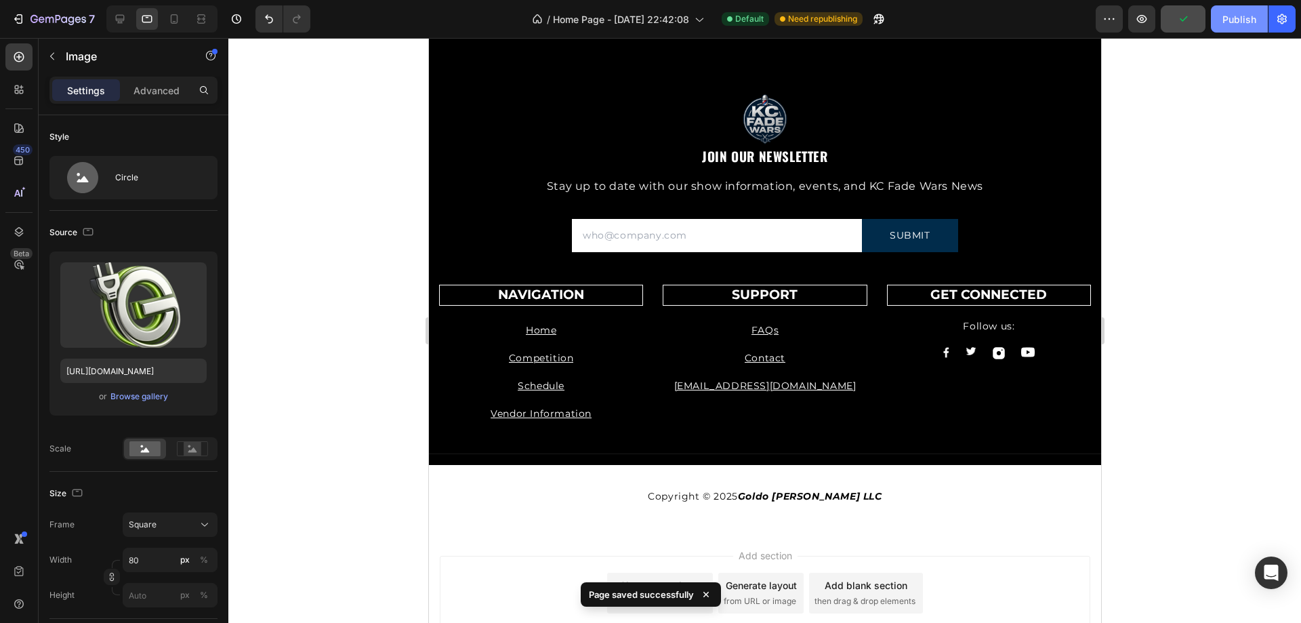
click at [1237, 19] on div "Publish" at bounding box center [1239, 19] width 34 height 14
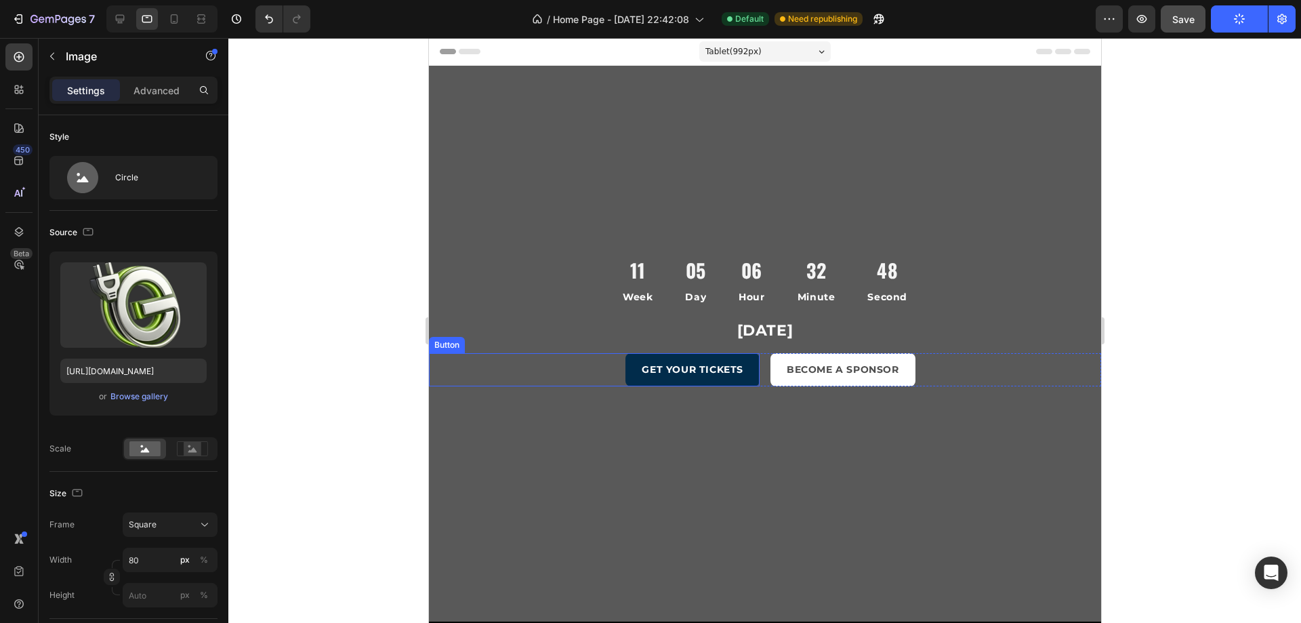
scroll to position [136, 0]
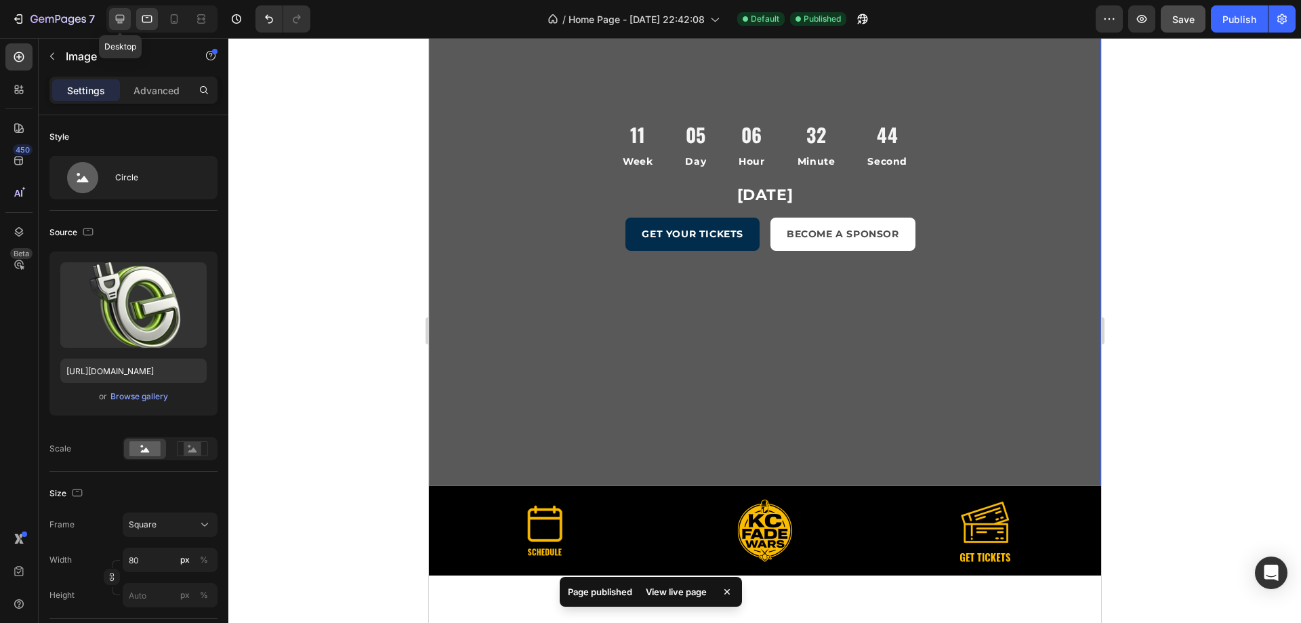
click at [125, 25] on icon at bounding box center [120, 19] width 14 height 14
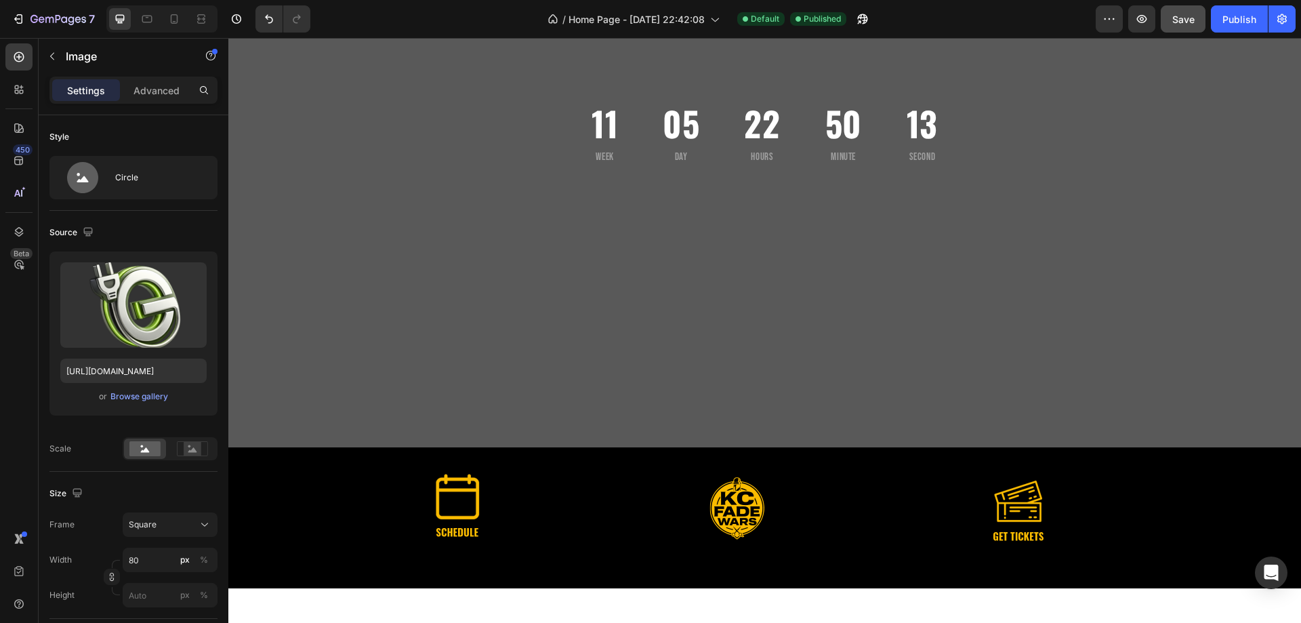
scroll to position [136, 0]
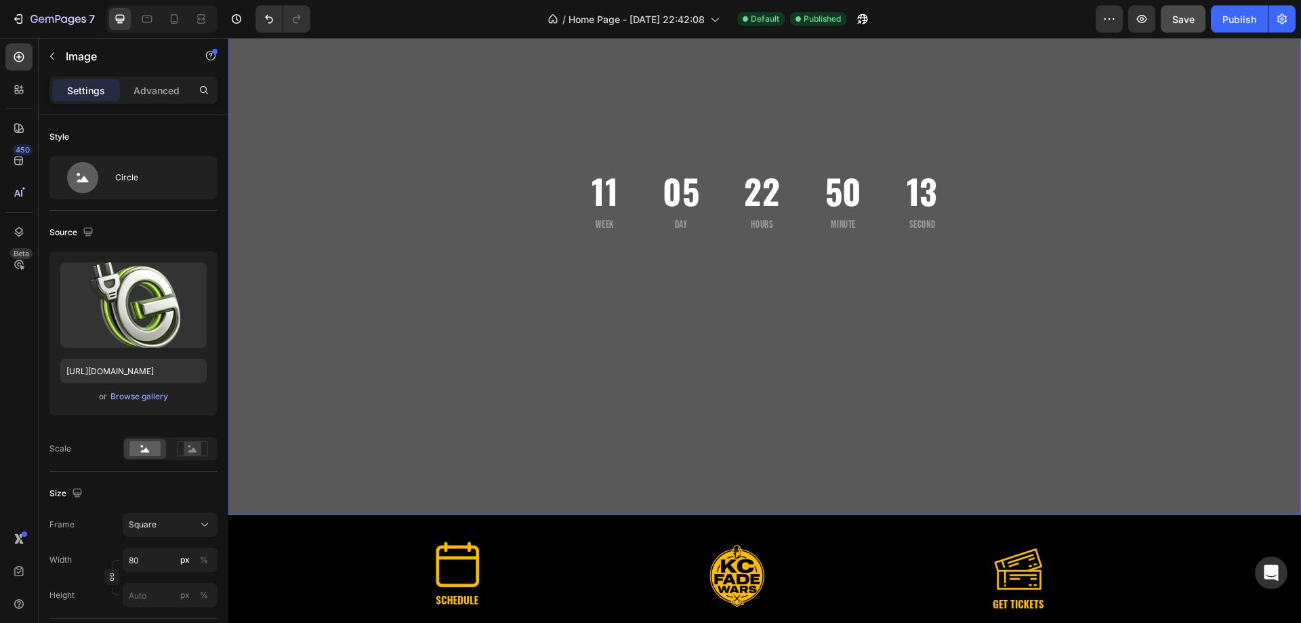
click at [748, 246] on div "11 Week 05 Day 22 Hours 50 Minute 13 Second Countdown Timer 11 Week 05 Day 06 H…" at bounding box center [765, 222] width 474 height 347
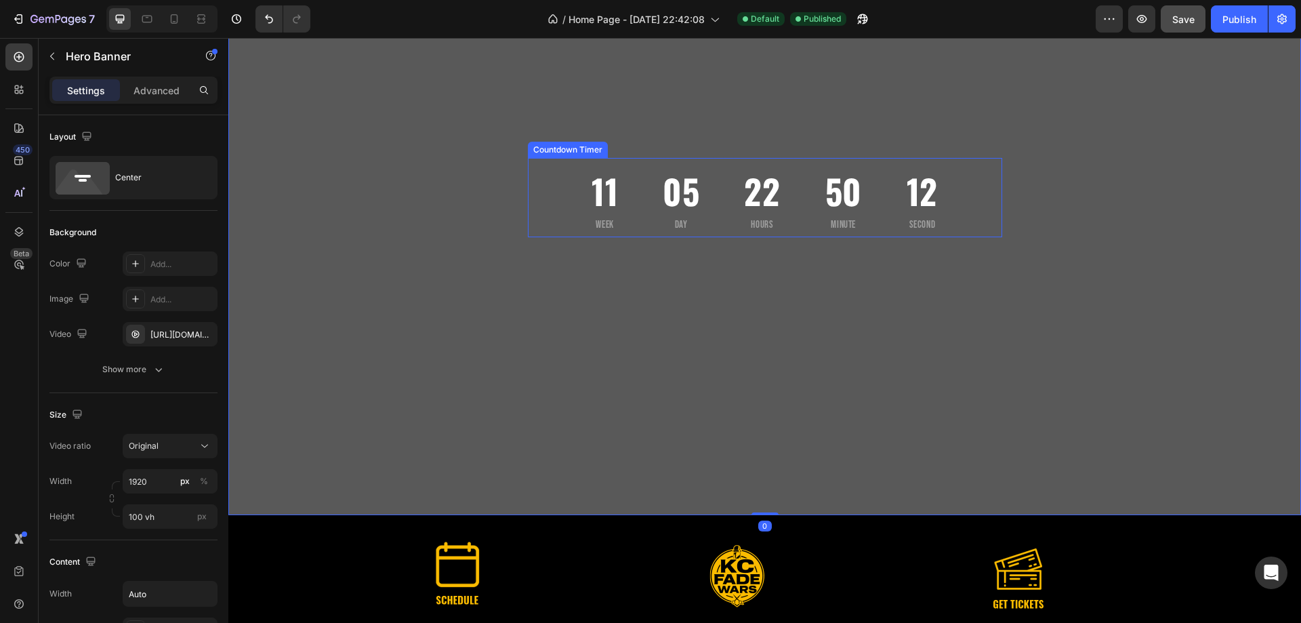
click at [744, 218] on p "Hours" at bounding box center [762, 225] width 36 height 14
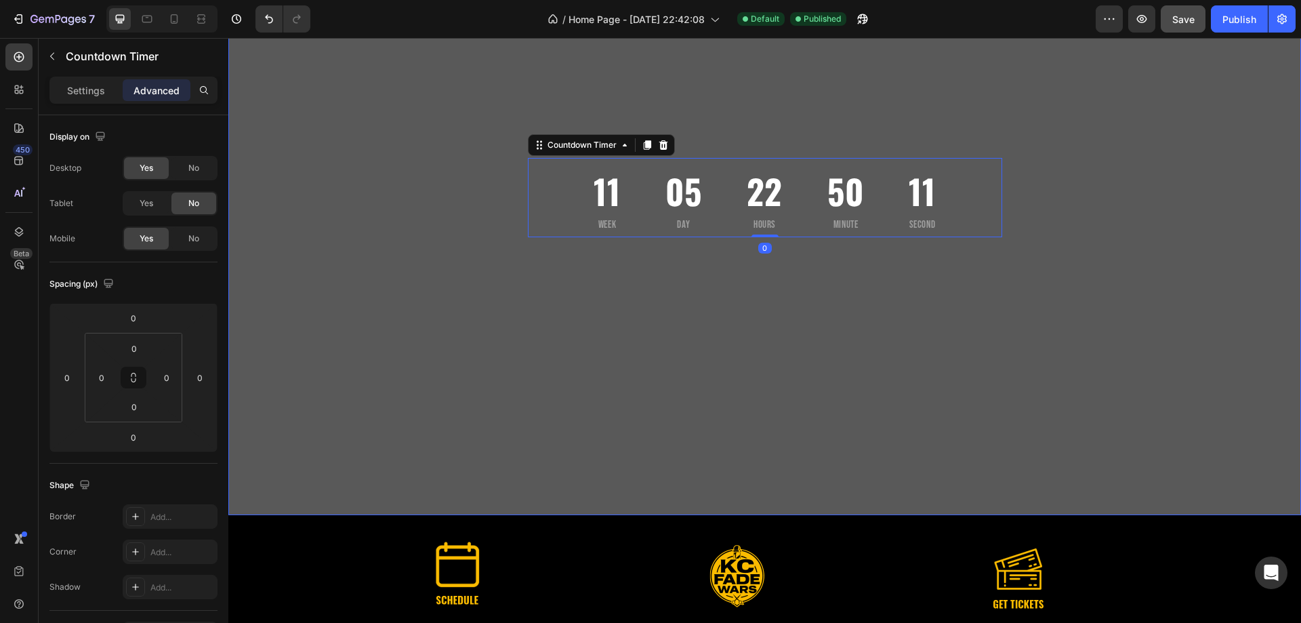
click at [699, 266] on div "11 Week 05 Day 22 Hours 50 Minute 11 Second Countdown Timer 0 11 Week 05 Day 06…" at bounding box center [765, 222] width 474 height 347
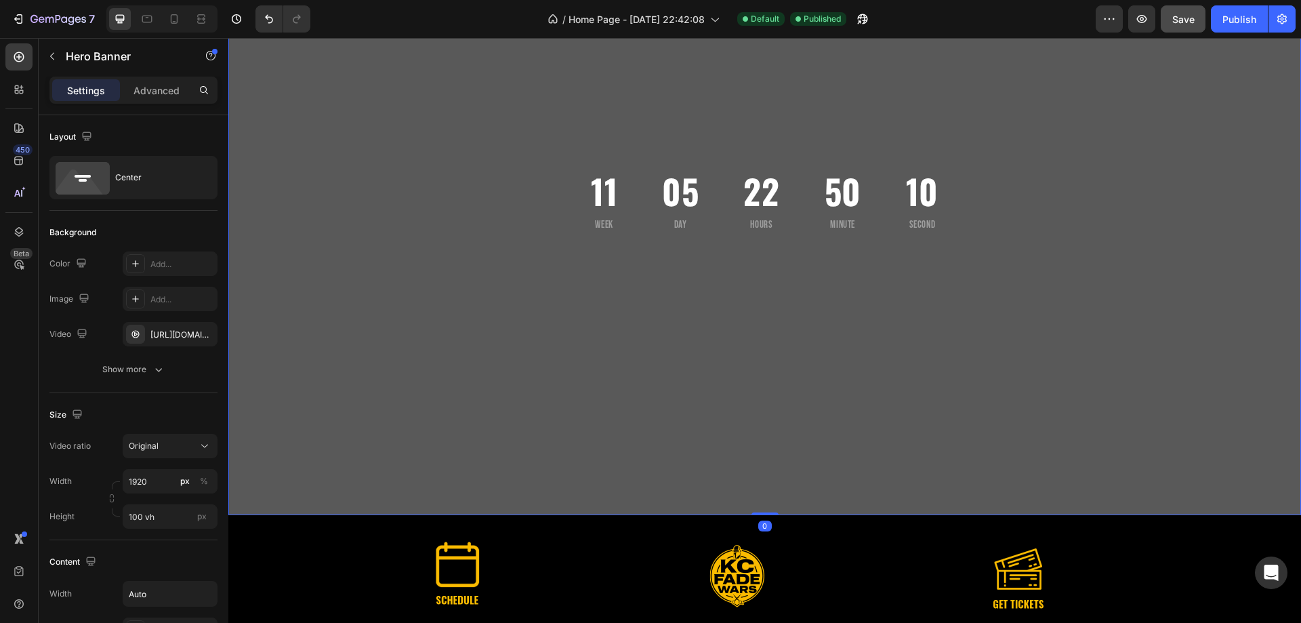
click at [646, 321] on div "11 Week 05 Day 22 Hours 50 Minute 10 Second Countdown Timer 11 Week 05 Day 06 H…" at bounding box center [765, 222] width 474 height 347
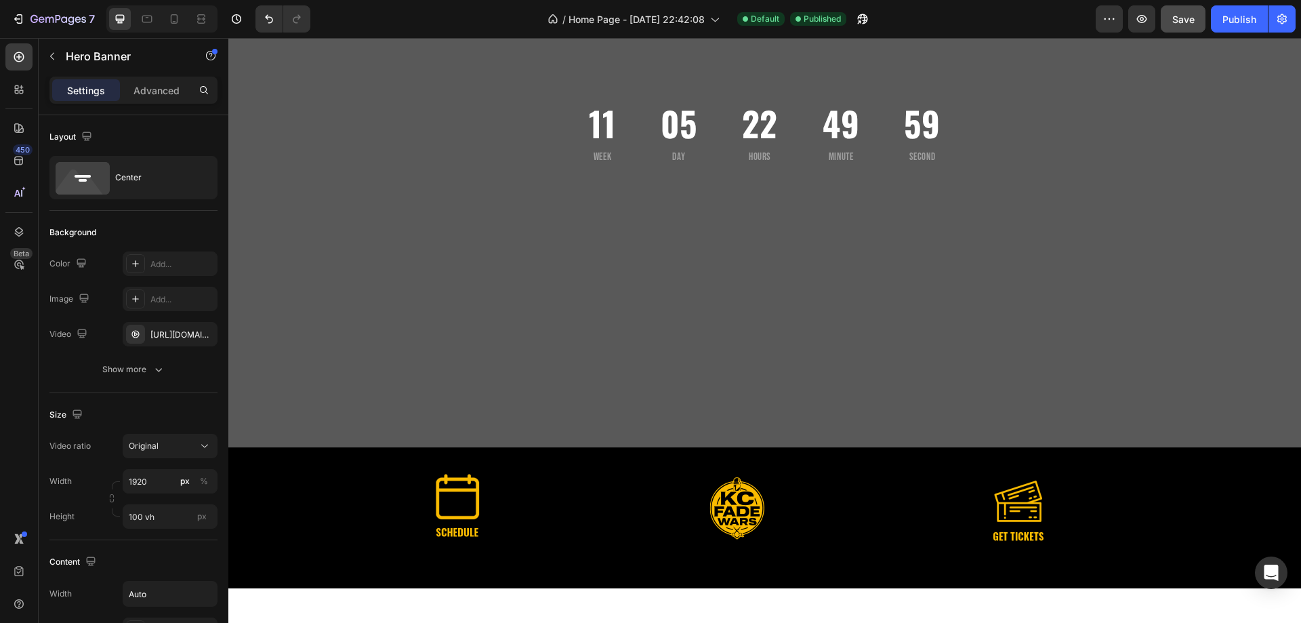
scroll to position [68, 0]
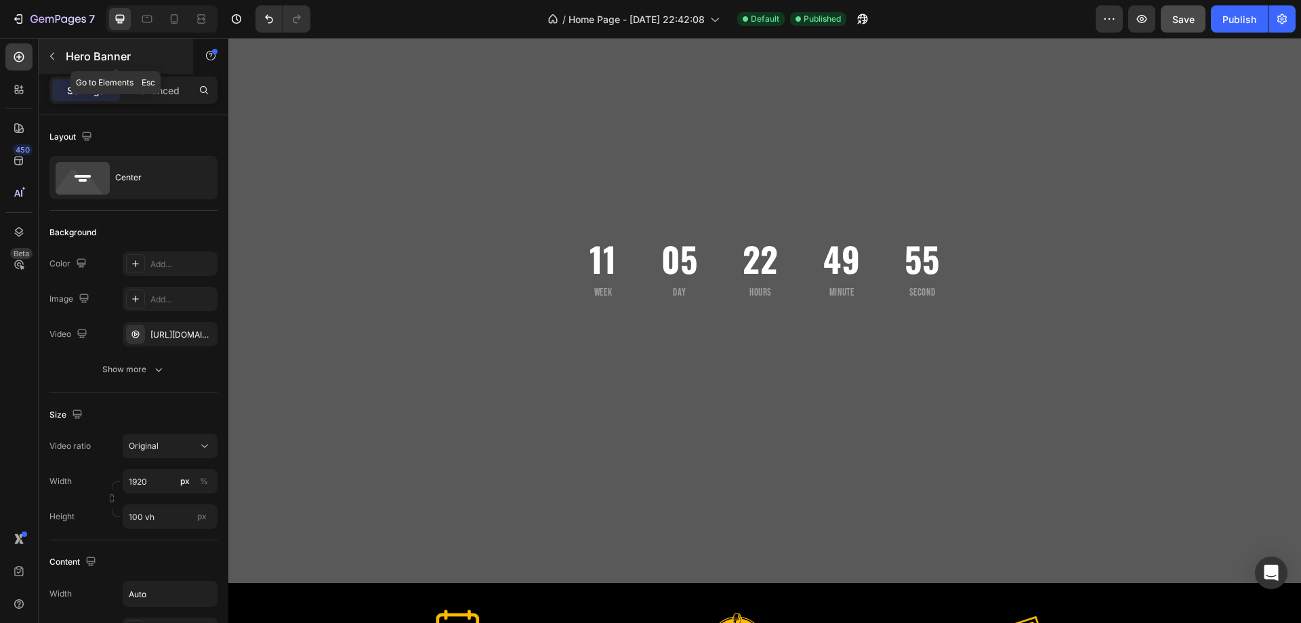
click at [73, 48] on p "Hero Banner" at bounding box center [123, 56] width 115 height 16
click at [884, 459] on div "11 Week 05 Day 22 Hours 49 Minute 54 Second Countdown Timer 11 Week 05 Day 06 H…" at bounding box center [765, 290] width 474 height 347
click at [749, 276] on div "22" at bounding box center [760, 258] width 36 height 54
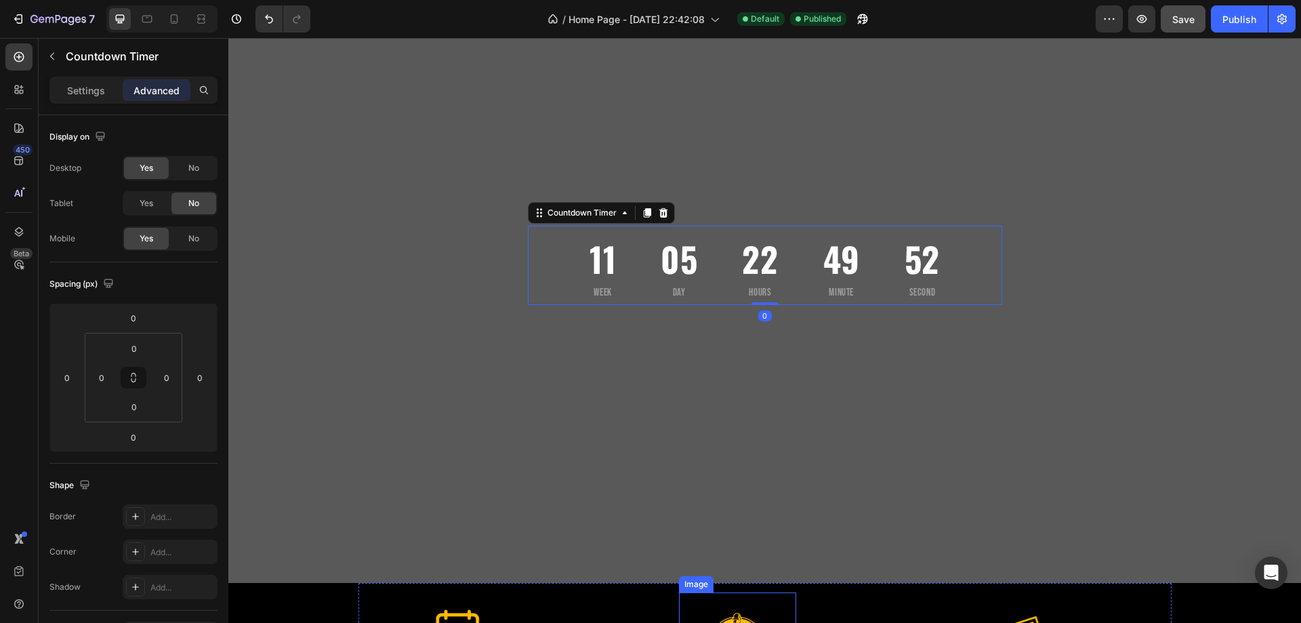
scroll to position [271, 0]
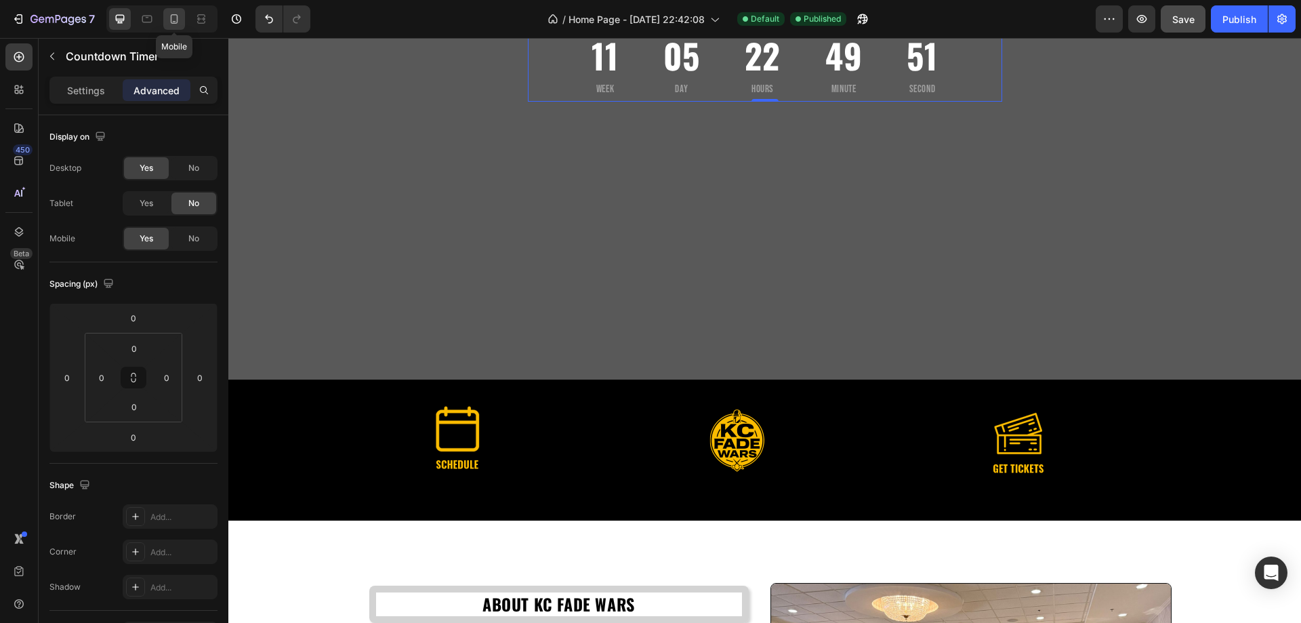
click at [174, 18] on icon at bounding box center [174, 19] width 14 height 14
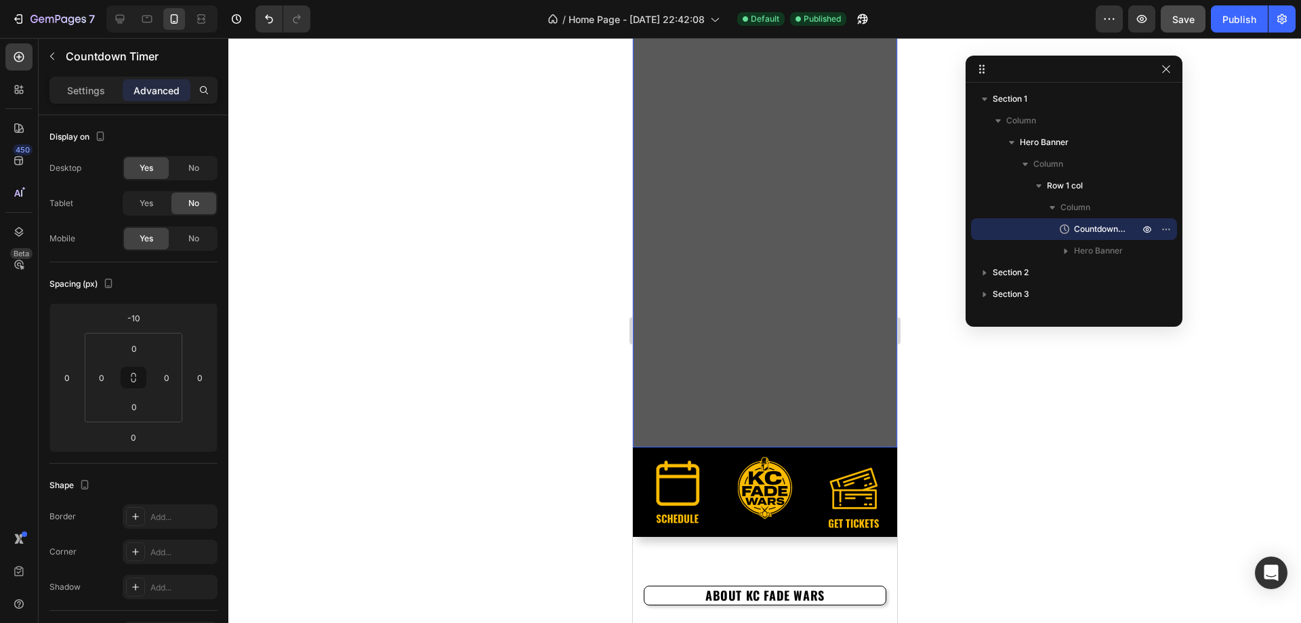
scroll to position [271, 0]
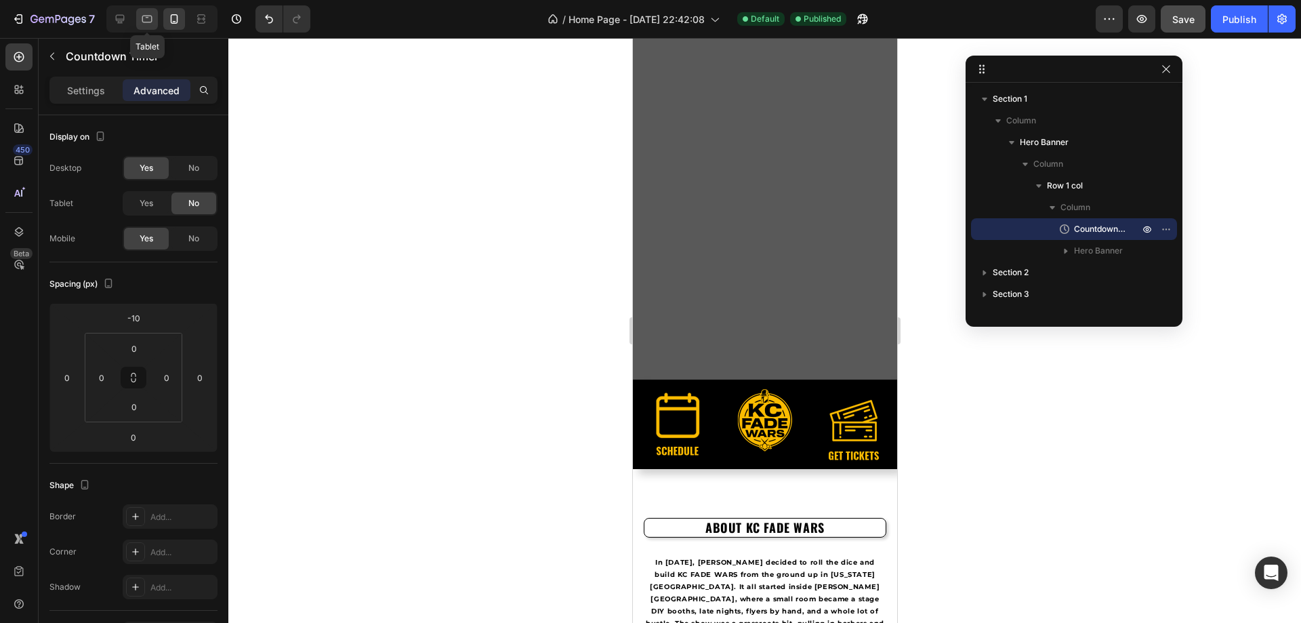
click at [148, 22] on icon at bounding box center [147, 19] width 10 height 7
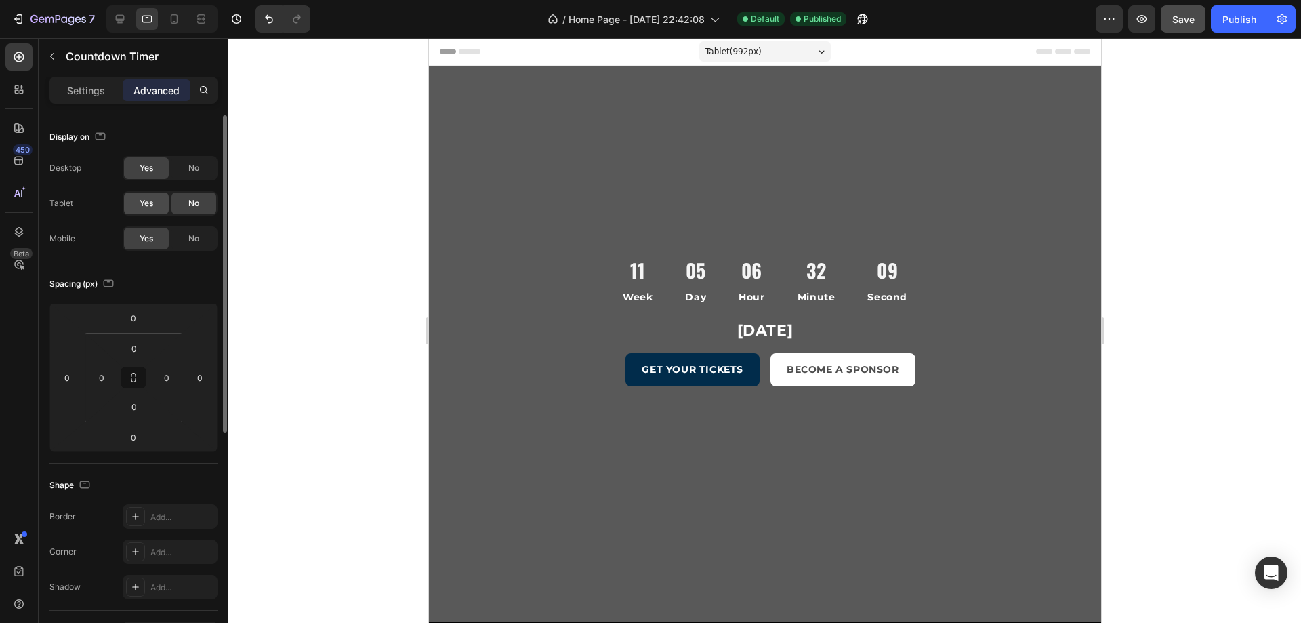
click at [140, 199] on span "Yes" at bounding box center [147, 203] width 14 height 12
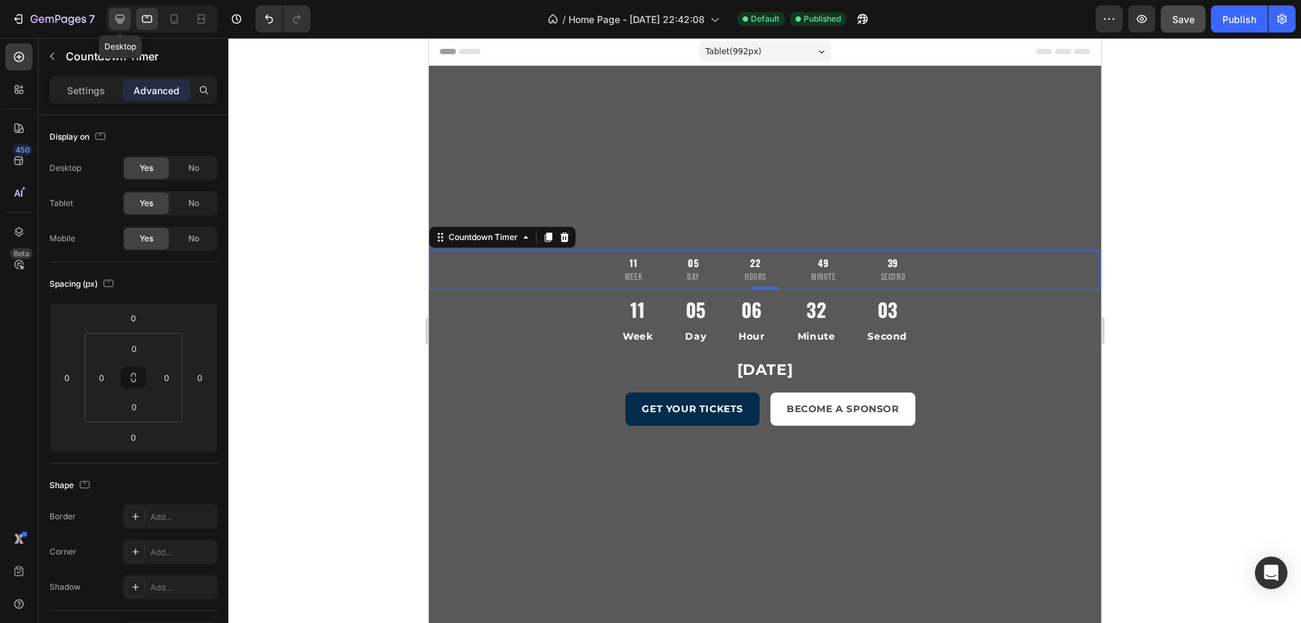
click at [121, 23] on icon at bounding box center [120, 19] width 9 height 9
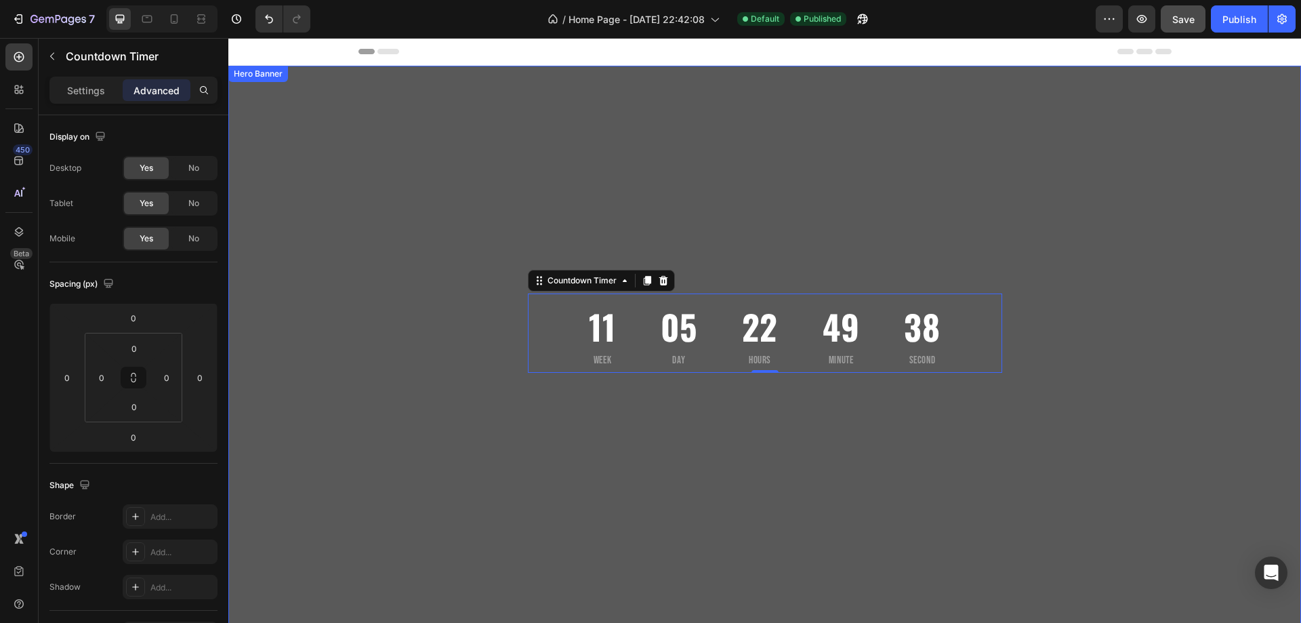
scroll to position [207, 0]
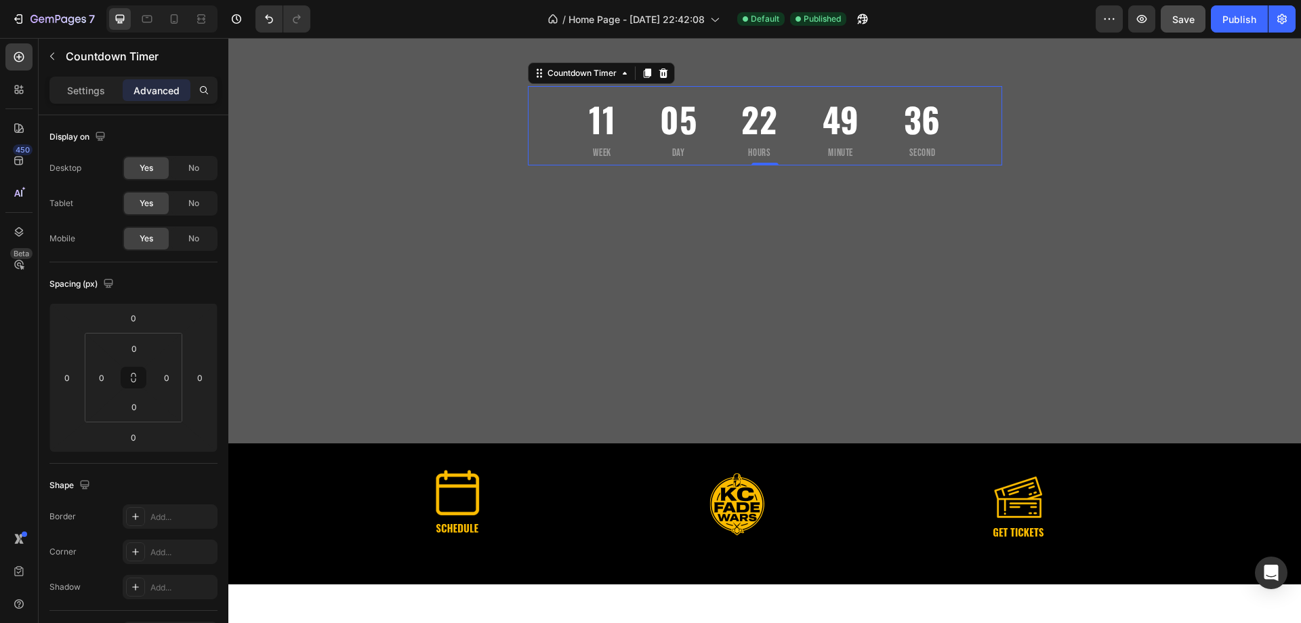
click at [554, 140] on div "11 Week 05 Day 22 Hours 49 Minute 36 Second" at bounding box center [765, 125] width 474 height 79
click at [142, 23] on icon at bounding box center [147, 19] width 14 height 14
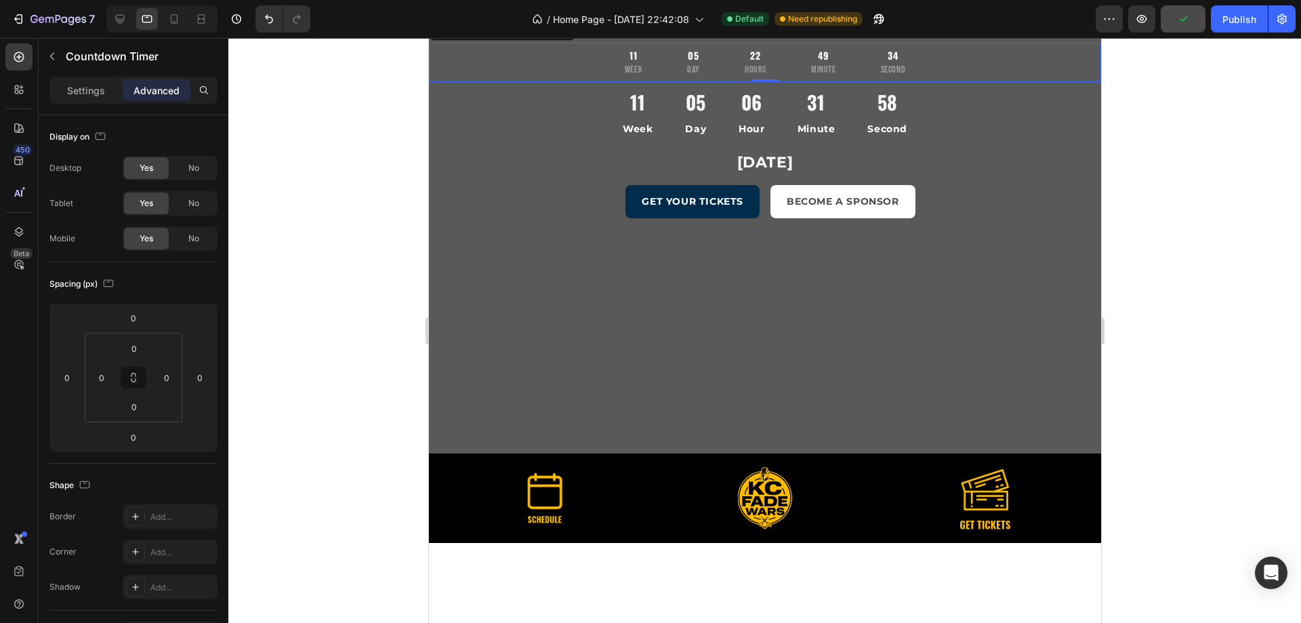
scroll to position [165, 0]
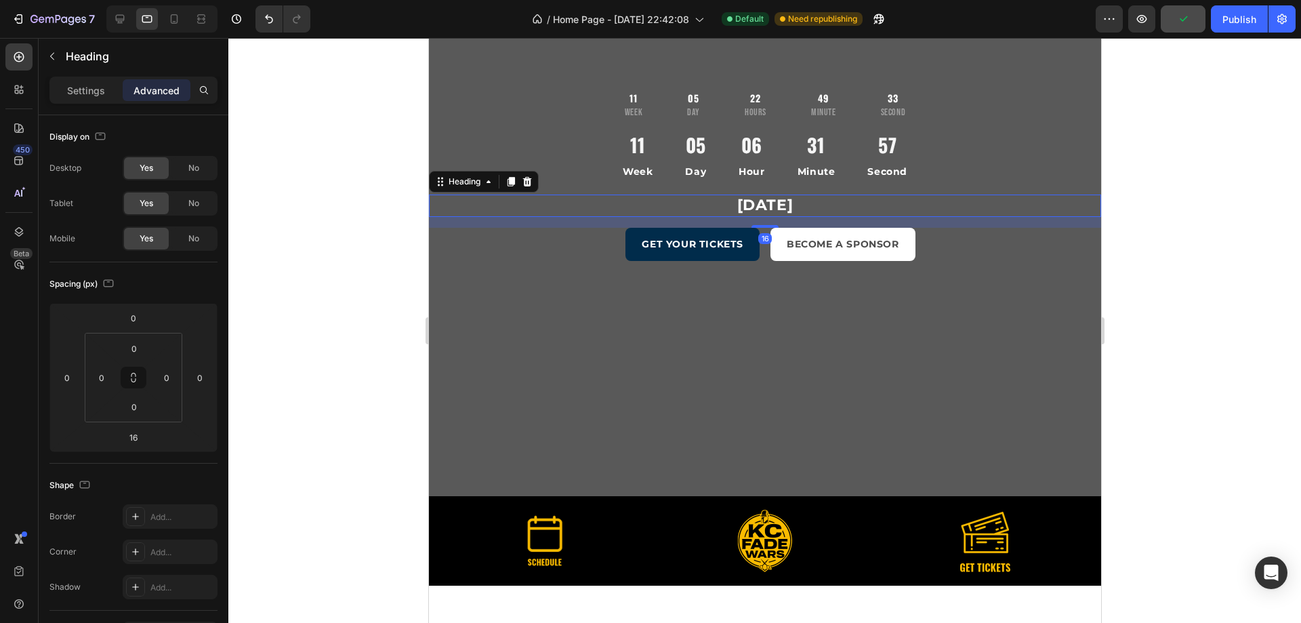
click at [743, 216] on h2 "[DATE]" at bounding box center [764, 205] width 672 height 22
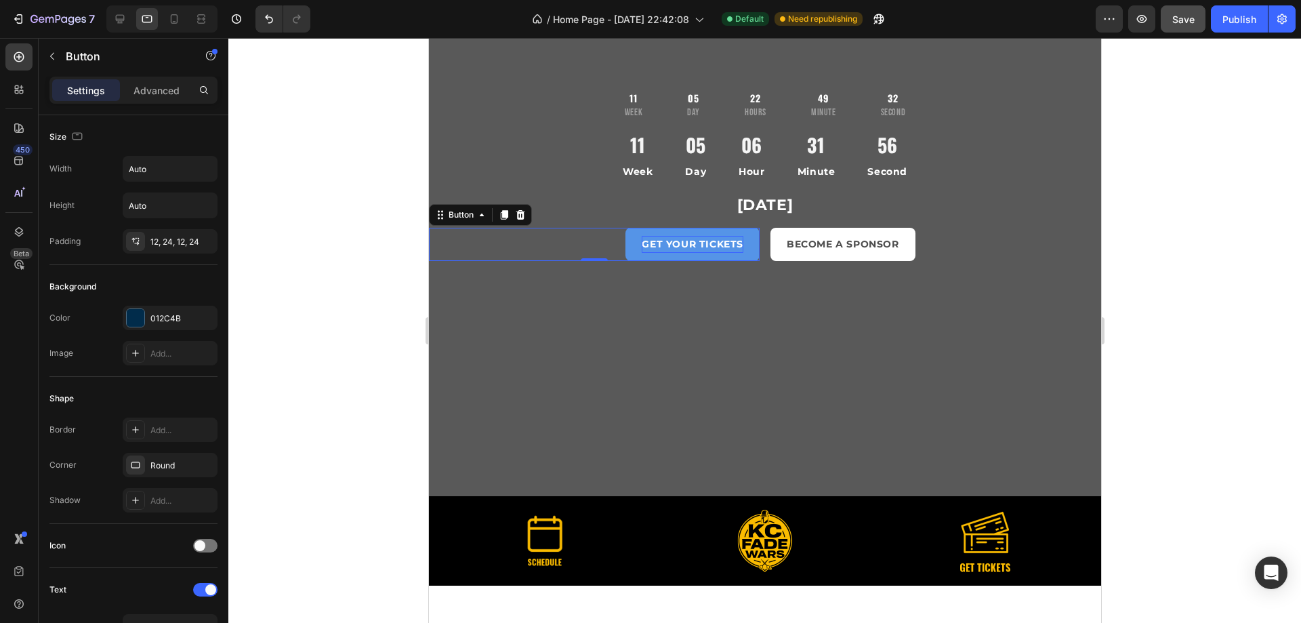
click at [699, 241] on p "GET YOUR TICKETS" at bounding box center [692, 244] width 102 height 17
click at [165, 98] on div "Advanced" at bounding box center [157, 90] width 68 height 22
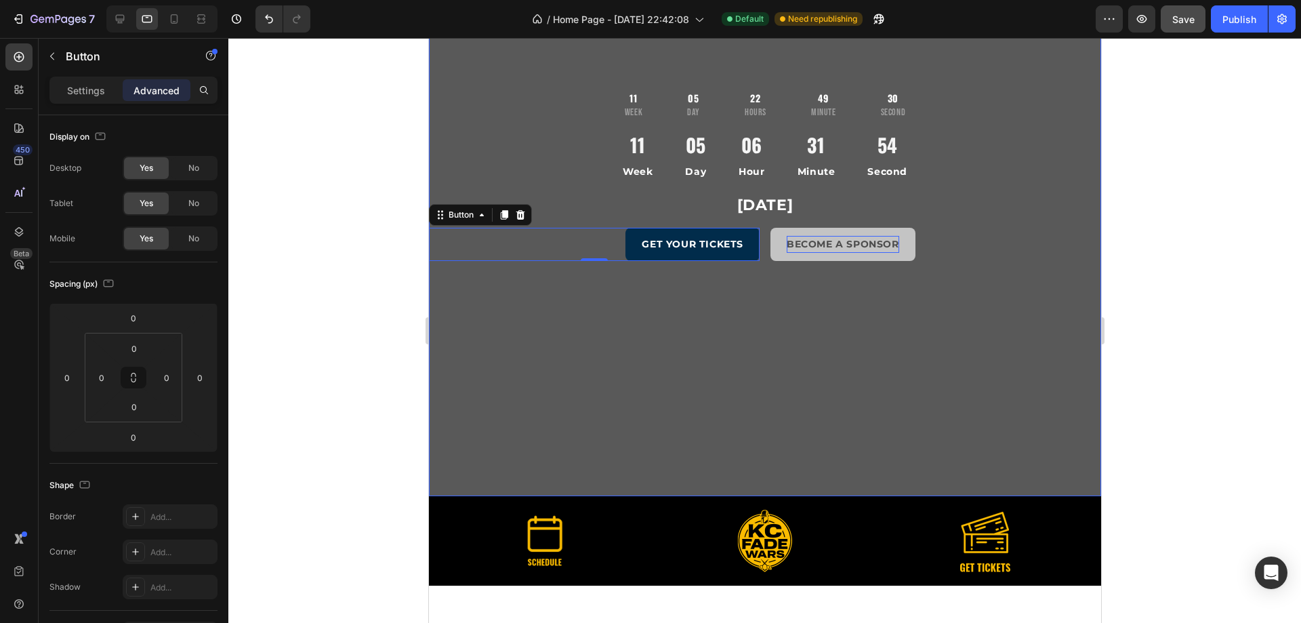
click at [865, 240] on p "BECOME A SPONSOR" at bounding box center [842, 244] width 112 height 17
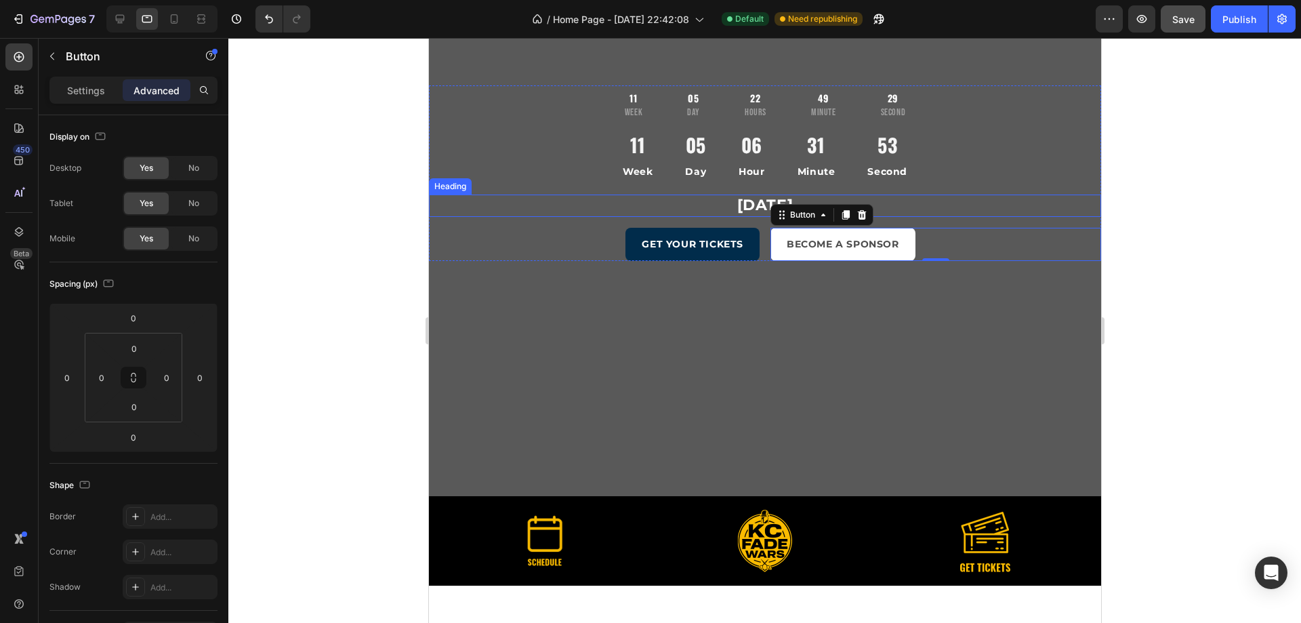
click at [913, 203] on h2 "[DATE]" at bounding box center [764, 205] width 672 height 22
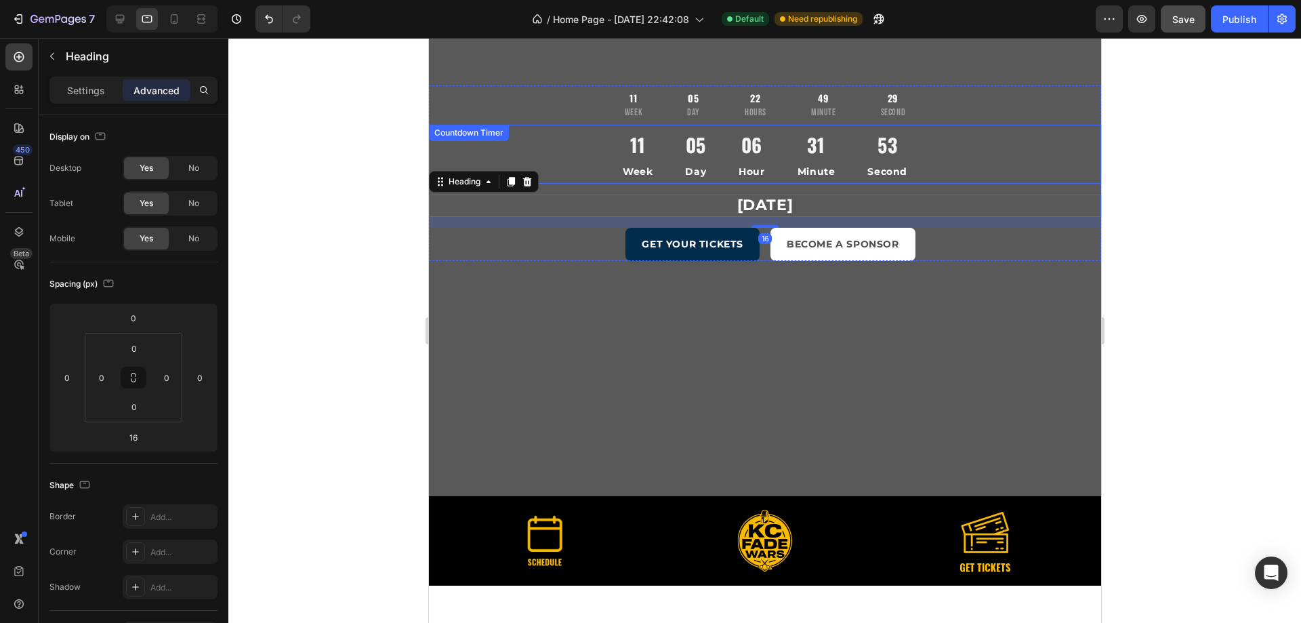
click at [767, 161] on div "06 Hour" at bounding box center [751, 154] width 58 height 59
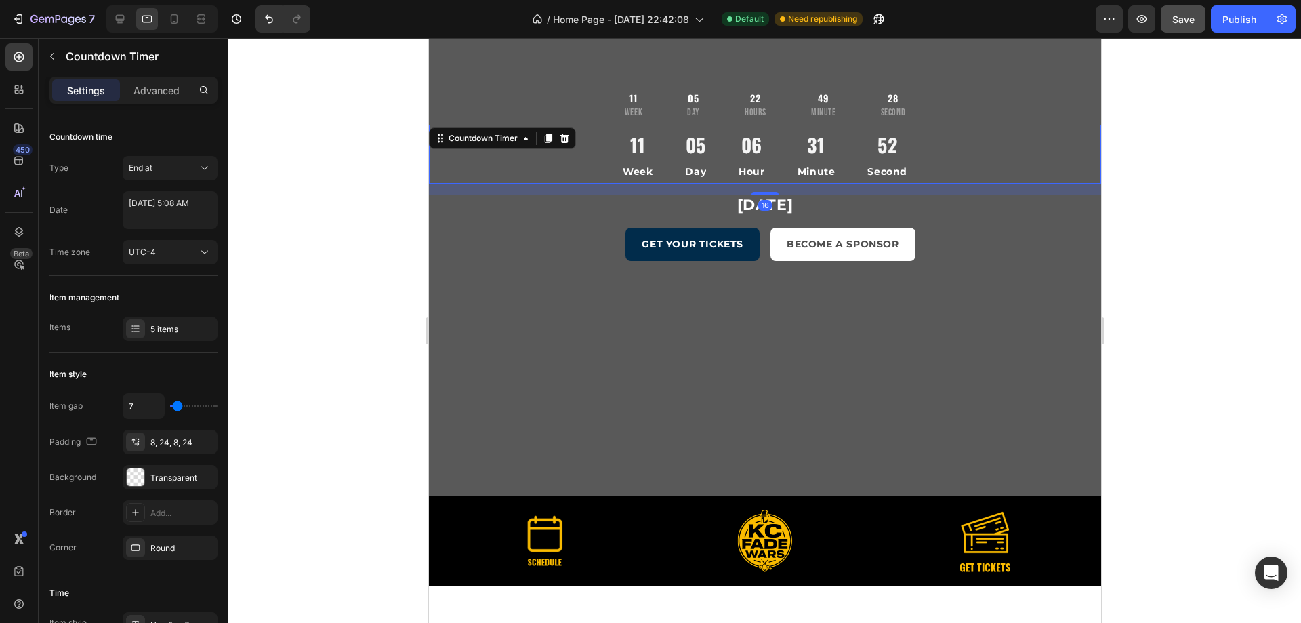
click at [1016, 159] on div "11 Week 05 Day 06 Hour 31 Minute 52 Second" at bounding box center [764, 154] width 672 height 59
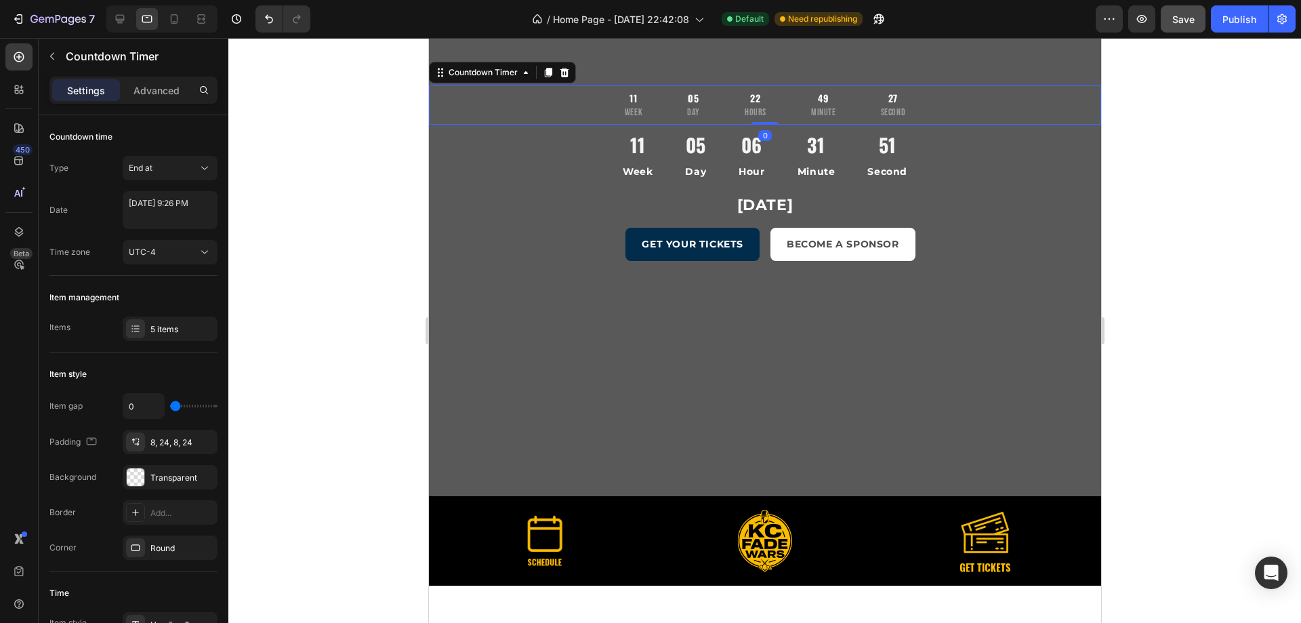
click at [1036, 110] on div "11 Week 05 Day 22 Hours 49 Minute 27 Second" at bounding box center [764, 104] width 672 height 39
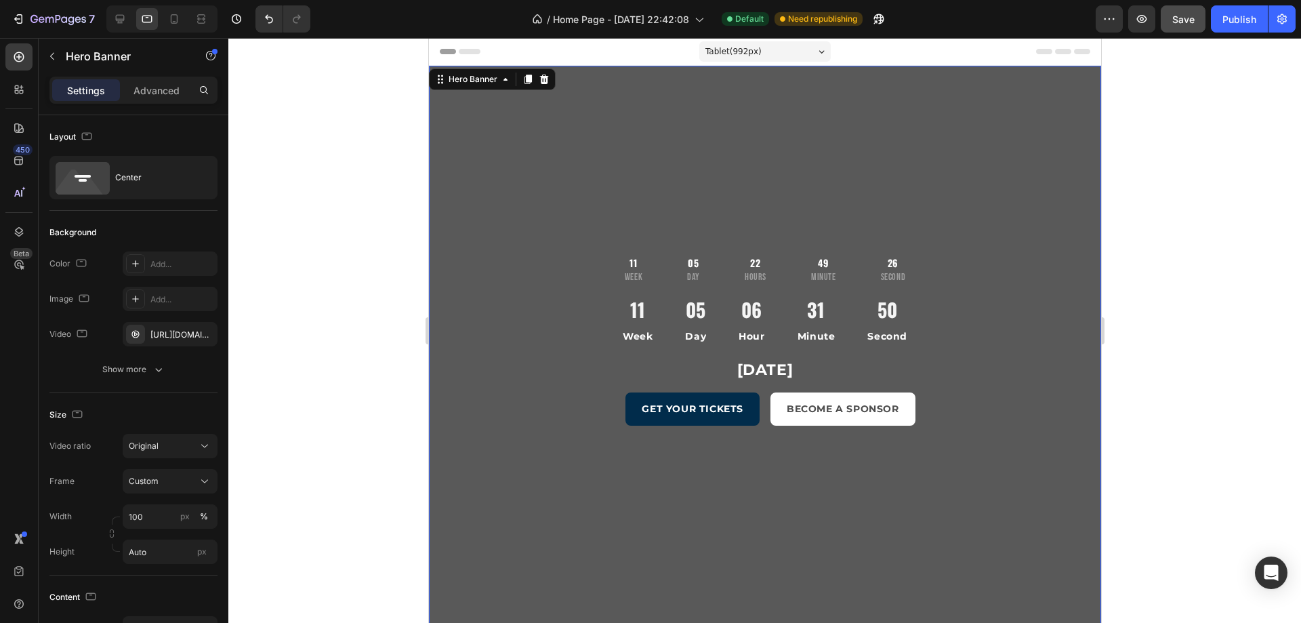
drag, startPoint x: 505, startPoint y: 164, endPoint x: 808, endPoint y: 179, distance: 303.3
click at [505, 164] on div "11 Week 05 Day 22 Hours 49 Minute 26 Second Countdown Timer 11 Week 05 Day 06 H…" at bounding box center [764, 363] width 672 height 443
click at [164, 72] on div "Hero Banner" at bounding box center [116, 56] width 154 height 35
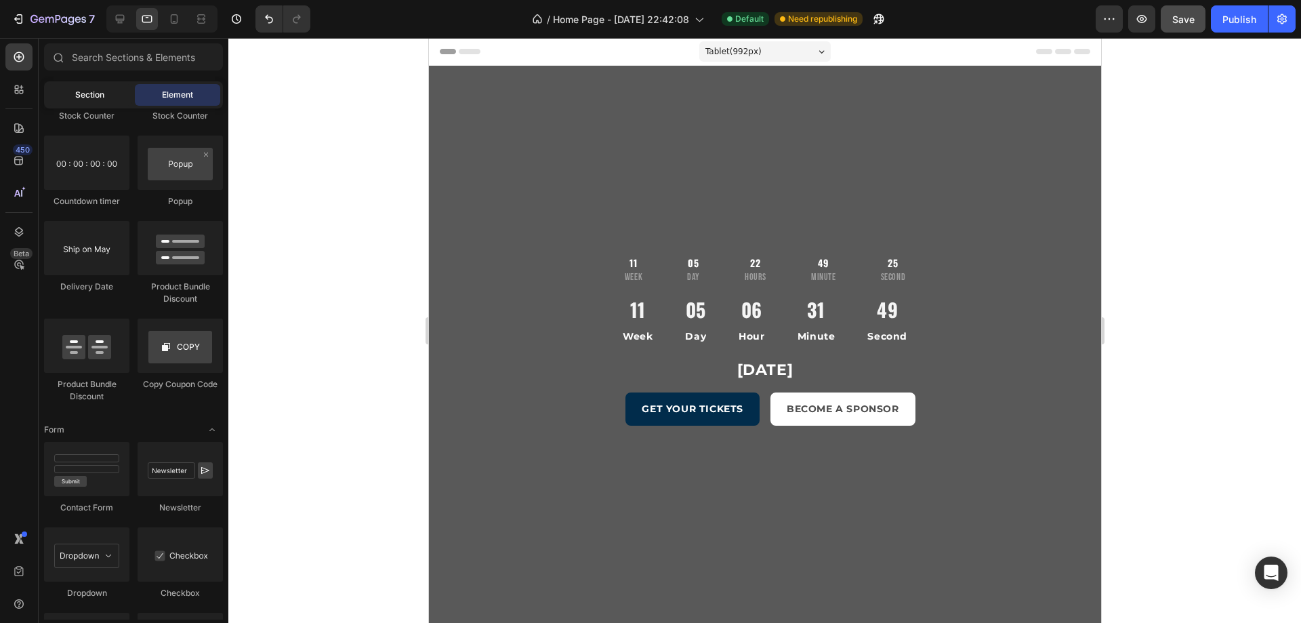
click at [87, 89] on span "Section" at bounding box center [89, 95] width 29 height 12
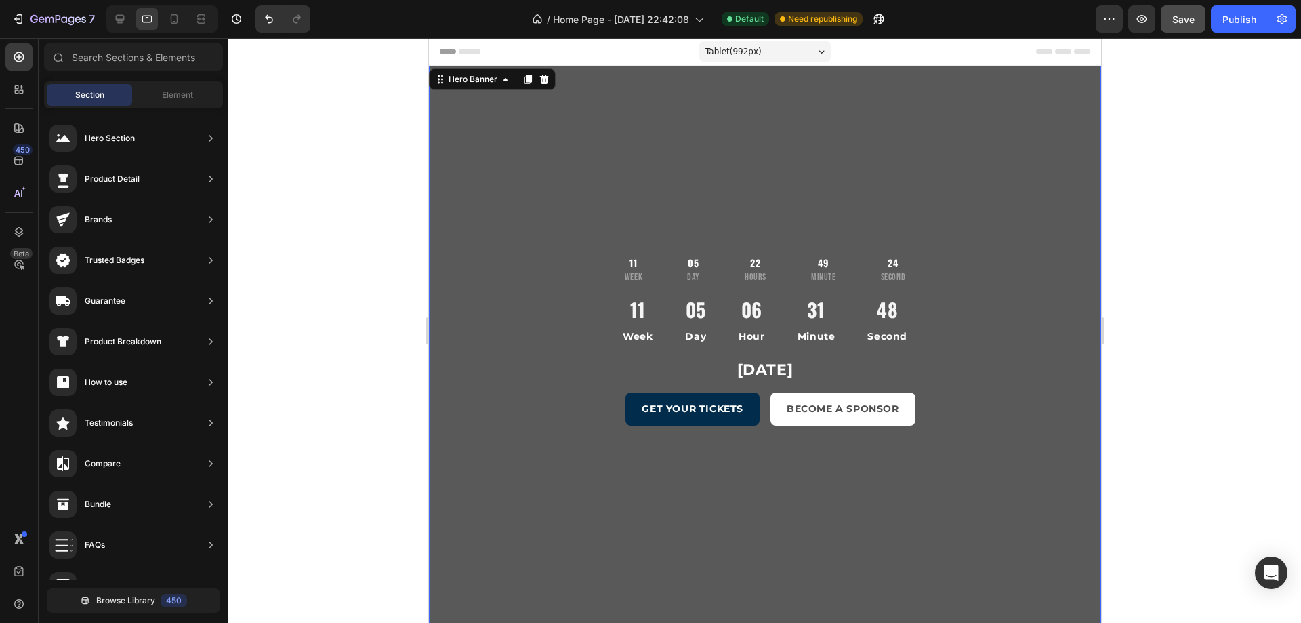
click at [551, 91] on div "11 Week 05 Day 22 Hours 49 Minute 24 Second Countdown Timer 11 Week 05 Day 06 H…" at bounding box center [764, 363] width 672 height 595
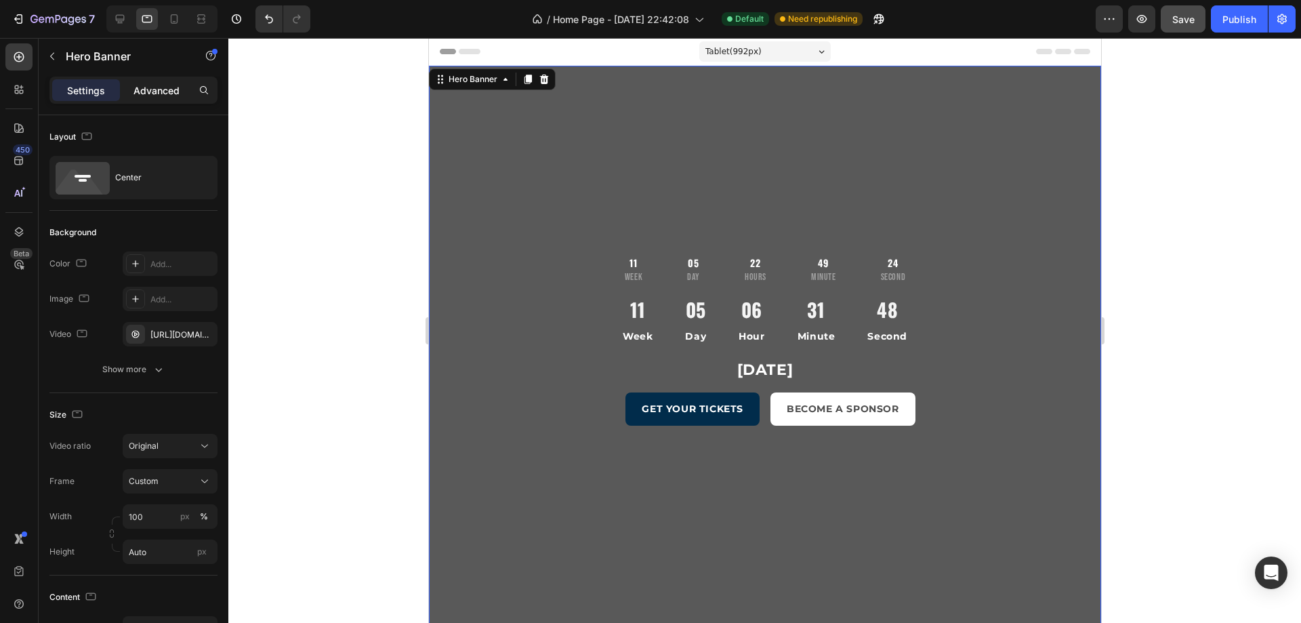
click at [148, 87] on p "Advanced" at bounding box center [156, 90] width 46 height 14
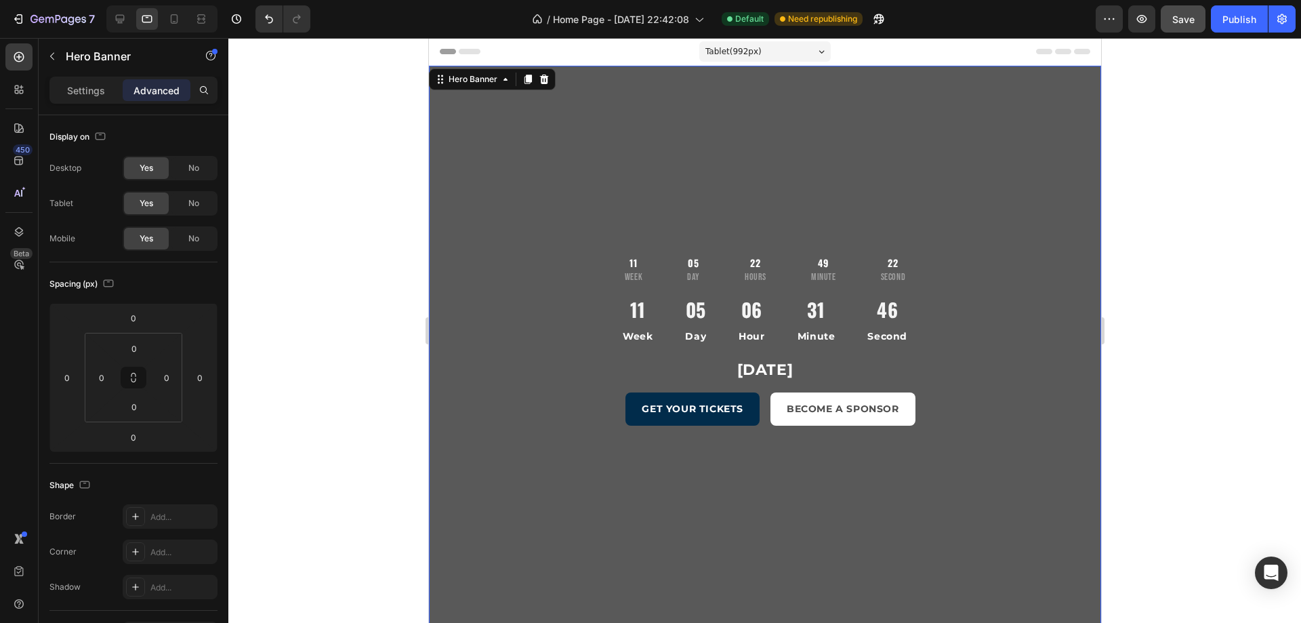
click at [88, 79] on div "Settings Advanced" at bounding box center [133, 90] width 168 height 27
click at [535, 158] on div "11 Week 05 Day 22 Hours 49 Minute 22 Second Countdown Timer 11 Week 05 Day 06 H…" at bounding box center [764, 363] width 672 height 443
click at [665, 266] on div "11 Week 05 Day 22 Hours 49 Minute 21 Second" at bounding box center [764, 269] width 313 height 39
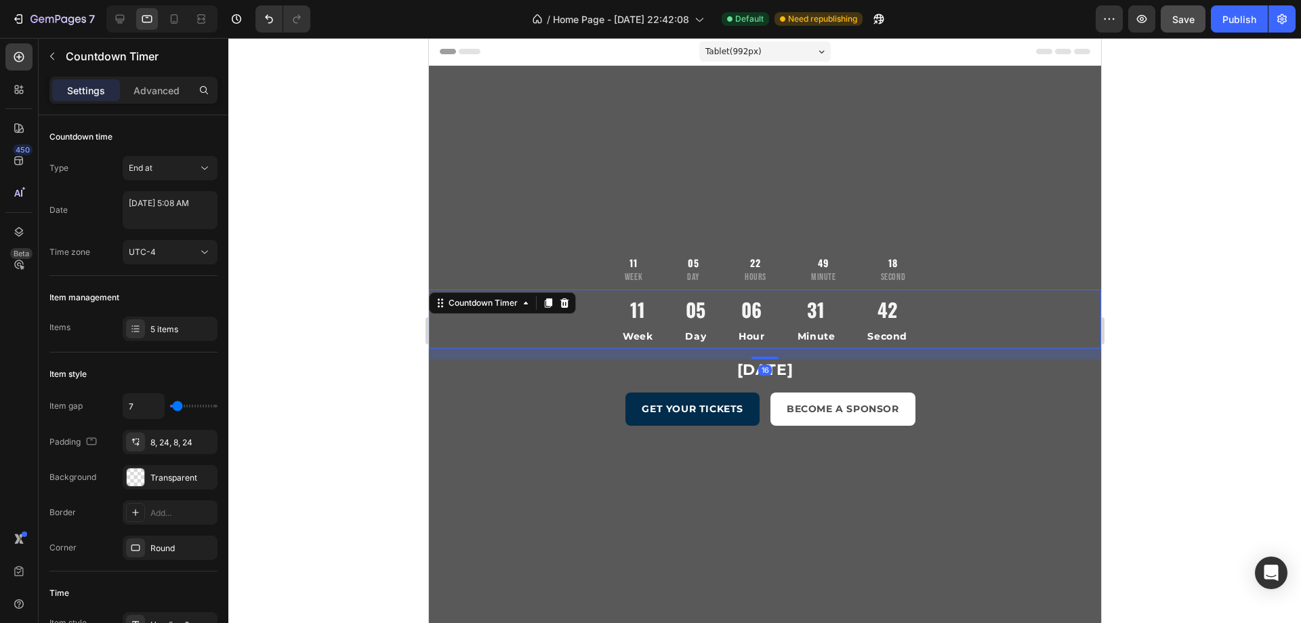
click at [799, 315] on div "31" at bounding box center [816, 310] width 38 height 30
click at [562, 302] on icon at bounding box center [564, 302] width 9 height 9
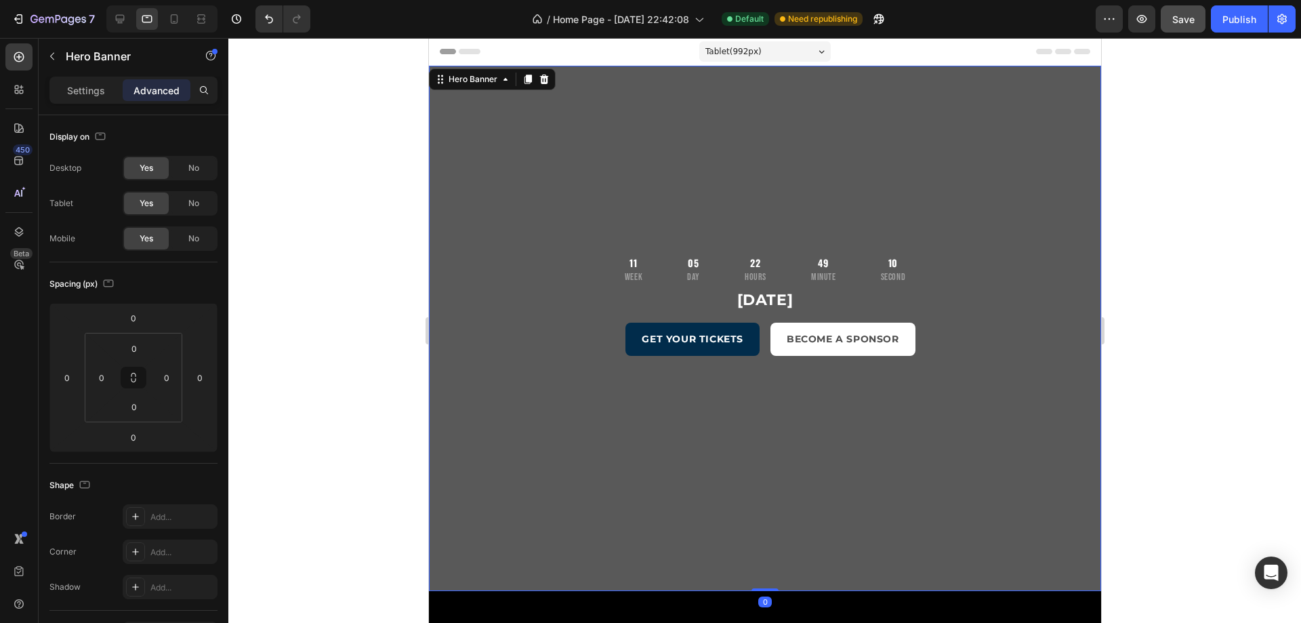
click at [663, 194] on div "11 Week 05 Day 22 Hours 49 Minute 10 Second Countdown Timer November 16, 2025 H…" at bounding box center [764, 328] width 672 height 373
click at [140, 23] on div at bounding box center [147, 19] width 22 height 22
click at [119, 18] on icon at bounding box center [120, 19] width 14 height 14
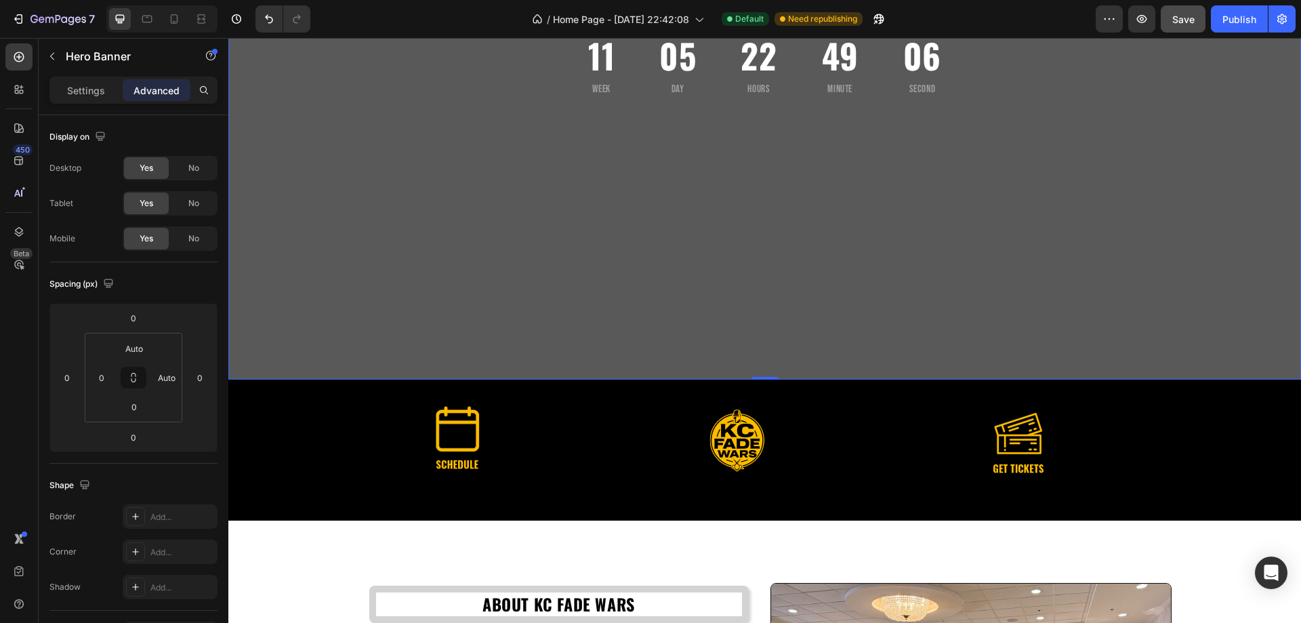
scroll to position [68, 0]
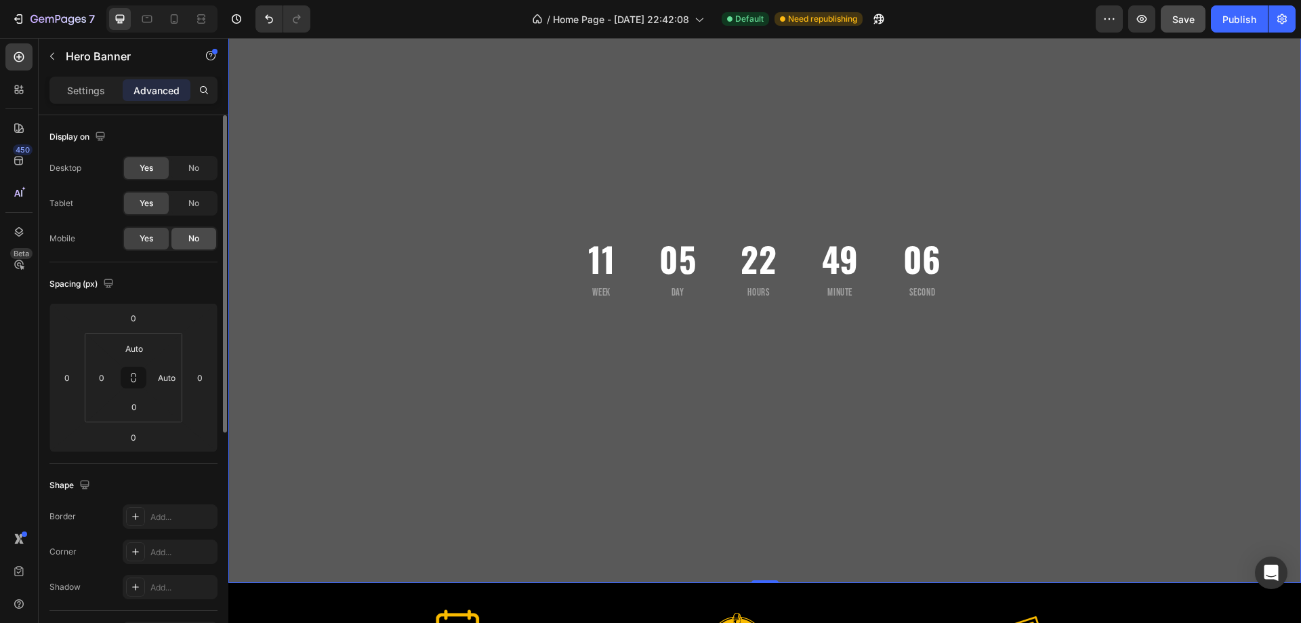
click at [180, 232] on div "No" at bounding box center [193, 239] width 45 height 22
click at [137, 228] on div "Yes" at bounding box center [146, 239] width 45 height 22
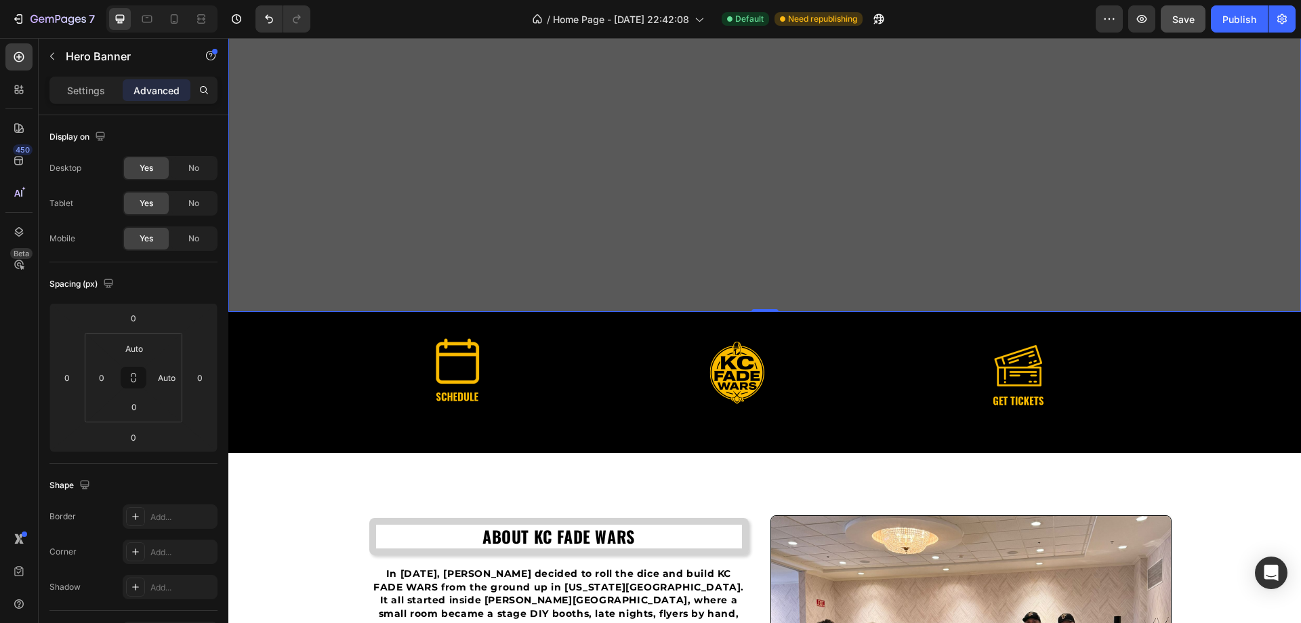
scroll to position [0, 0]
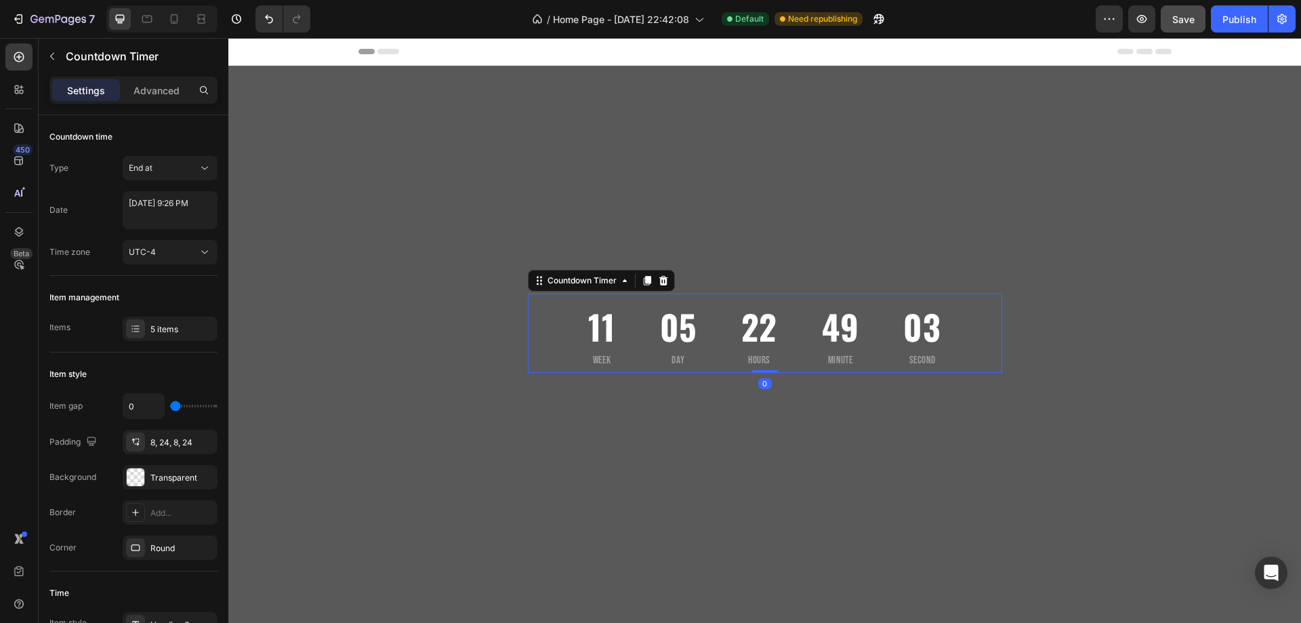
click at [716, 335] on div "11 Week 05 Day 22 Hours 49 Minute 03 Second" at bounding box center [764, 332] width 385 height 79
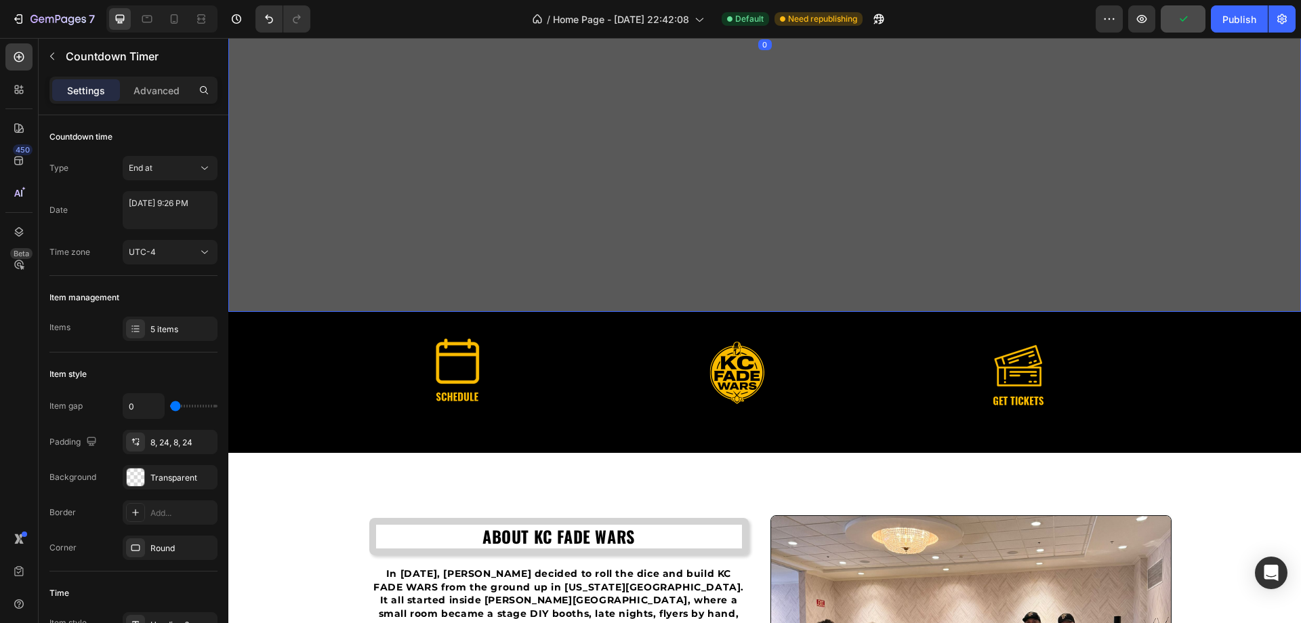
click at [369, 232] on div "Overlay" at bounding box center [764, 19] width 1073 height 585
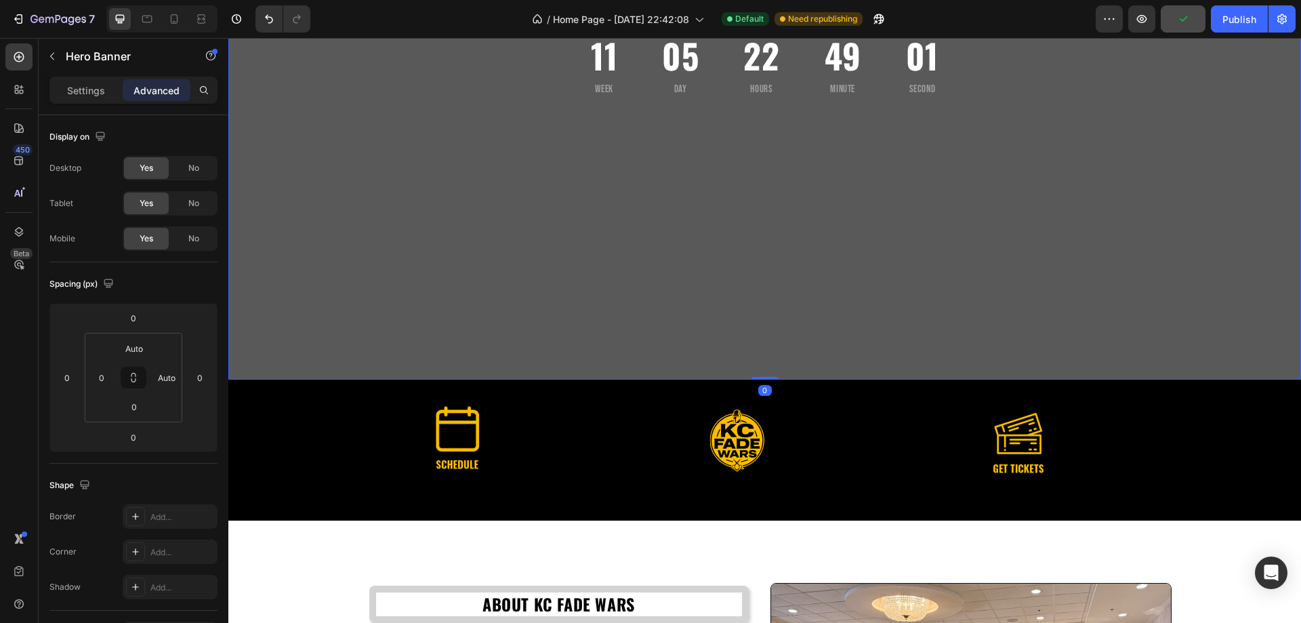
scroll to position [0, 0]
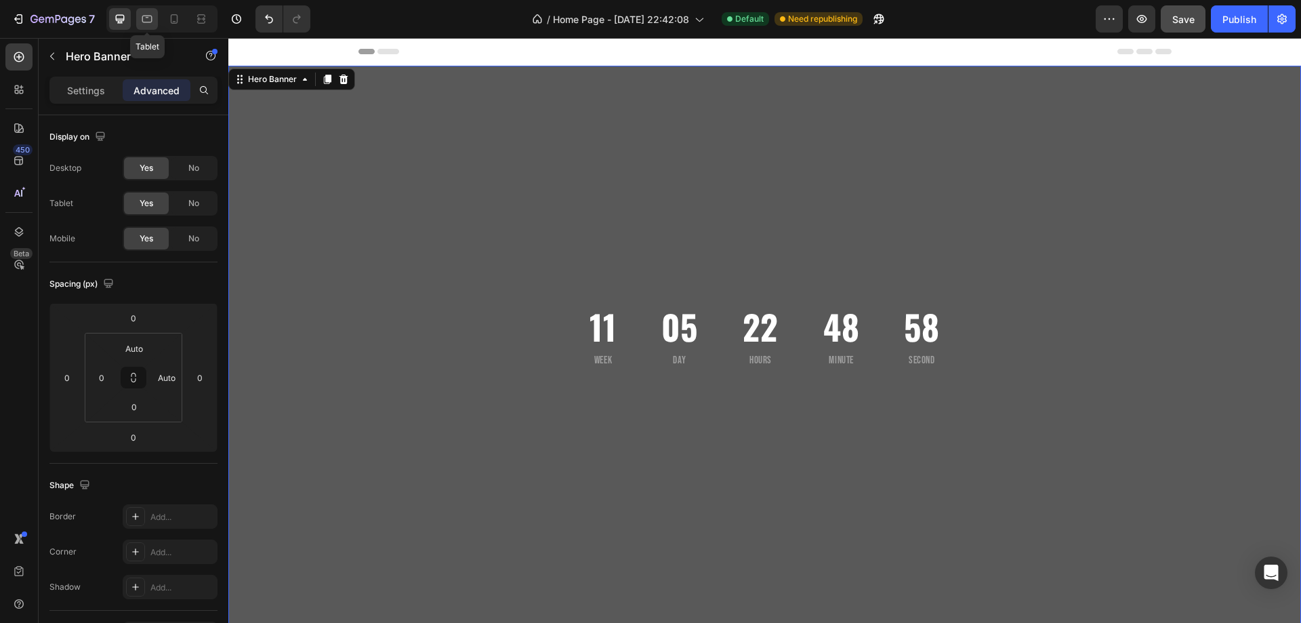
click at [139, 19] on div at bounding box center [147, 19] width 22 height 22
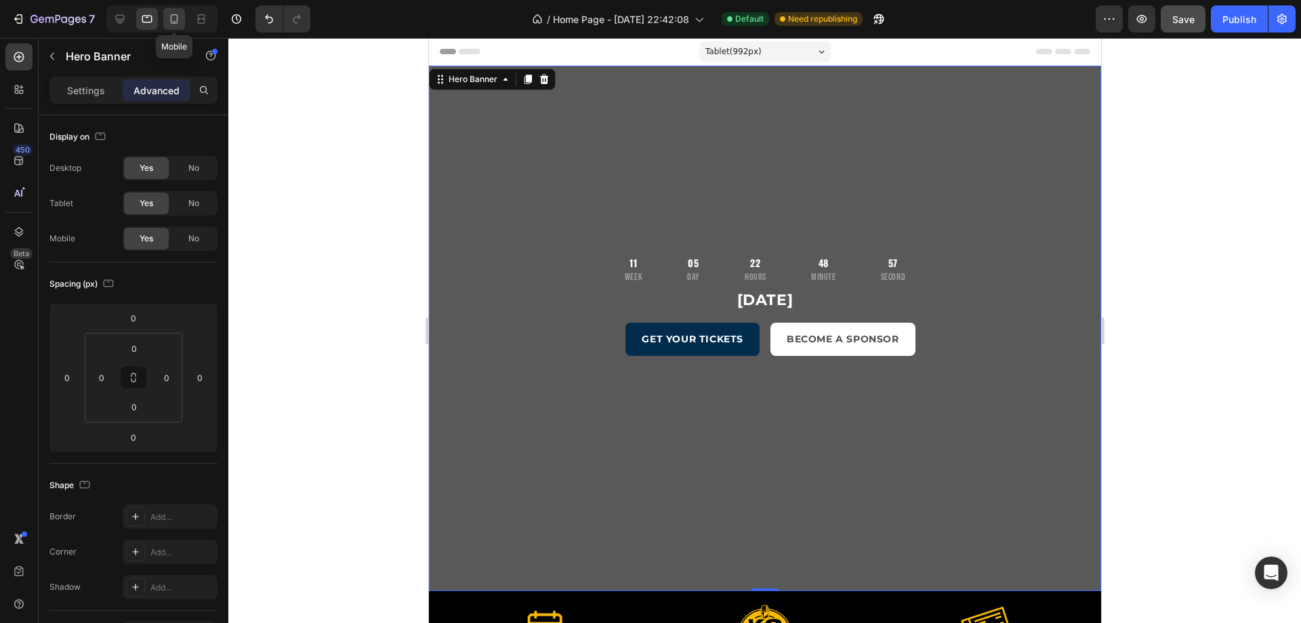
click at [169, 17] on icon at bounding box center [174, 19] width 14 height 14
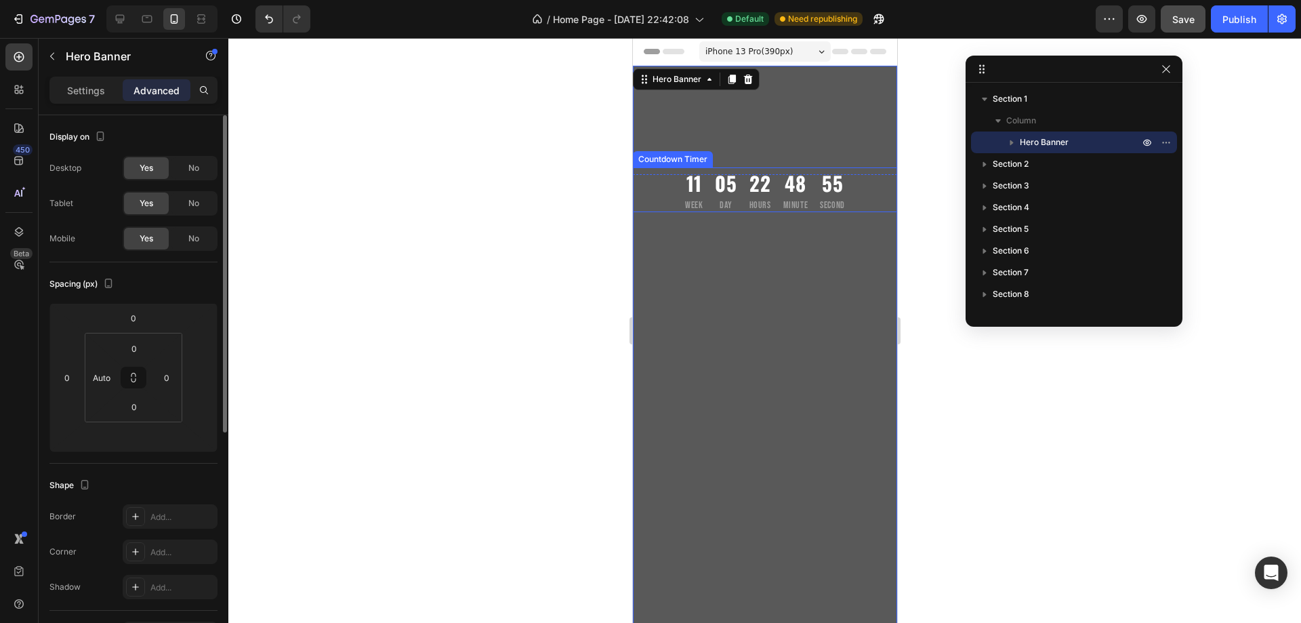
drag, startPoint x: 188, startPoint y: 207, endPoint x: 157, endPoint y: 203, distance: 30.9
click at [186, 207] on div "No" at bounding box center [193, 203] width 45 height 22
click at [142, 198] on span "Yes" at bounding box center [147, 203] width 14 height 12
click at [91, 98] on div "Settings" at bounding box center [86, 90] width 68 height 22
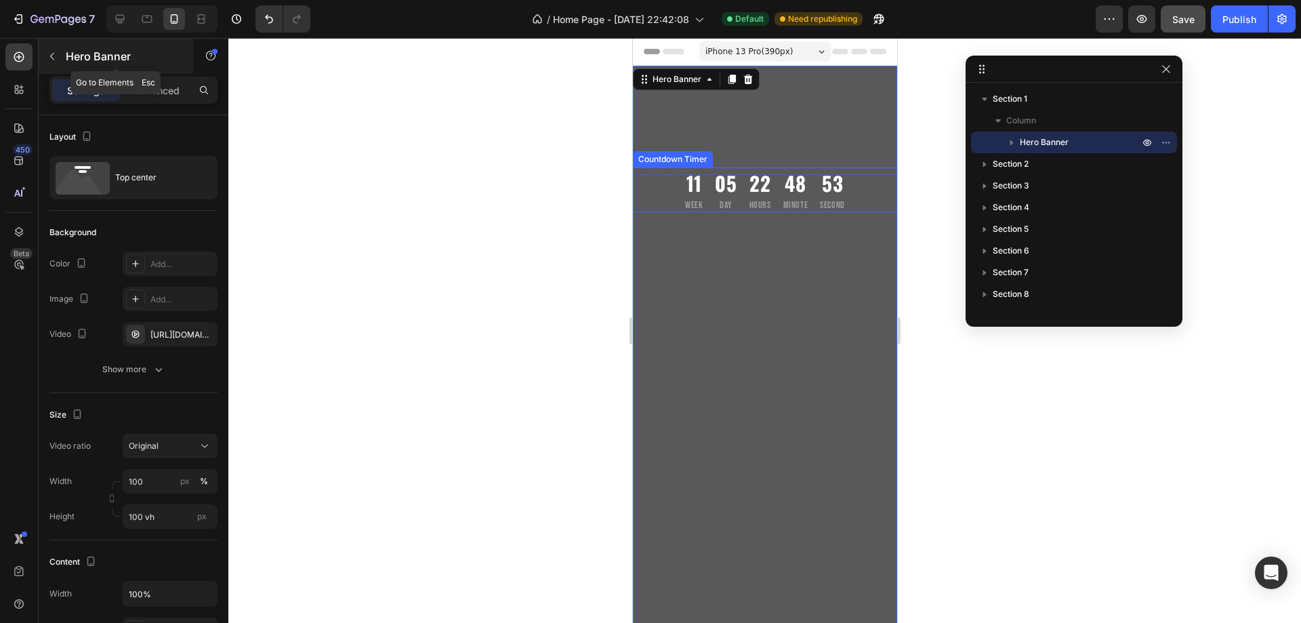
click at [68, 59] on p "Hero Banner" at bounding box center [123, 56] width 115 height 16
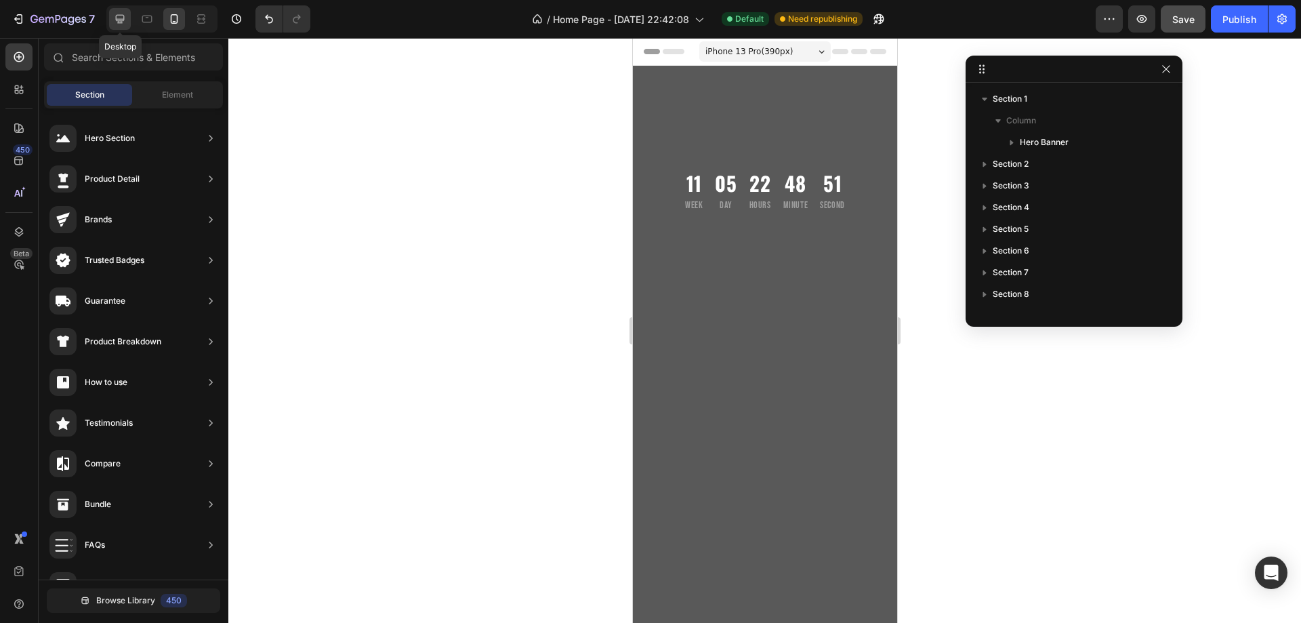
click at [118, 20] on icon at bounding box center [120, 19] width 9 height 9
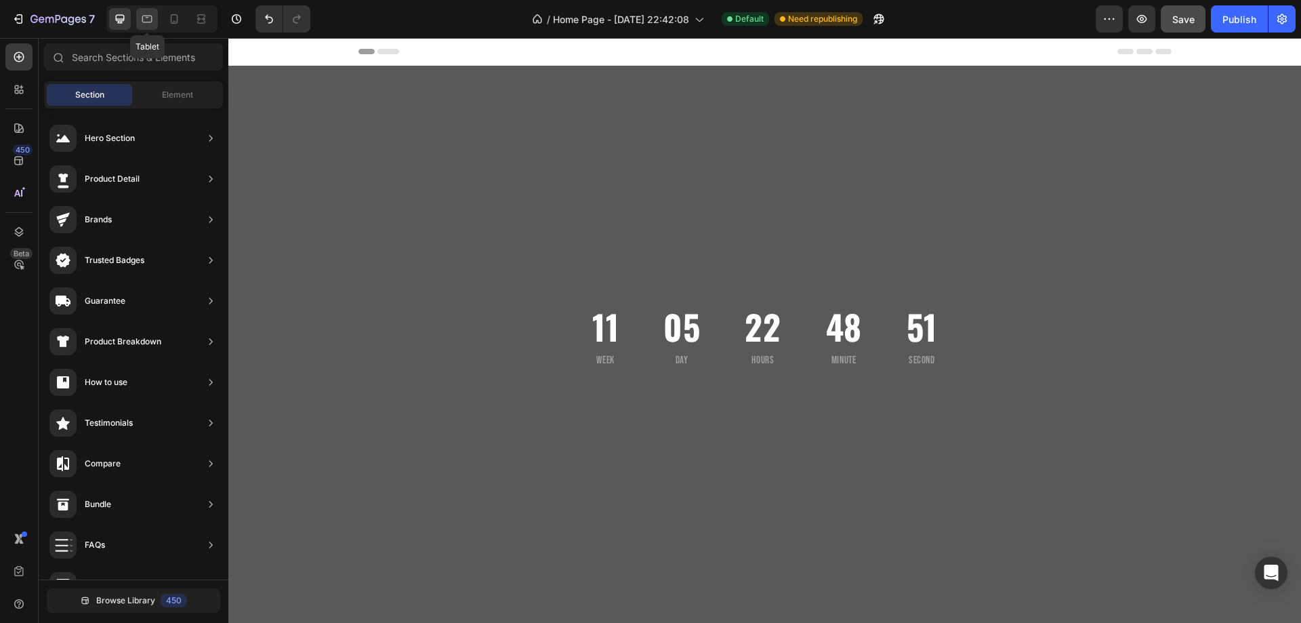
click at [152, 20] on icon at bounding box center [147, 19] width 10 height 7
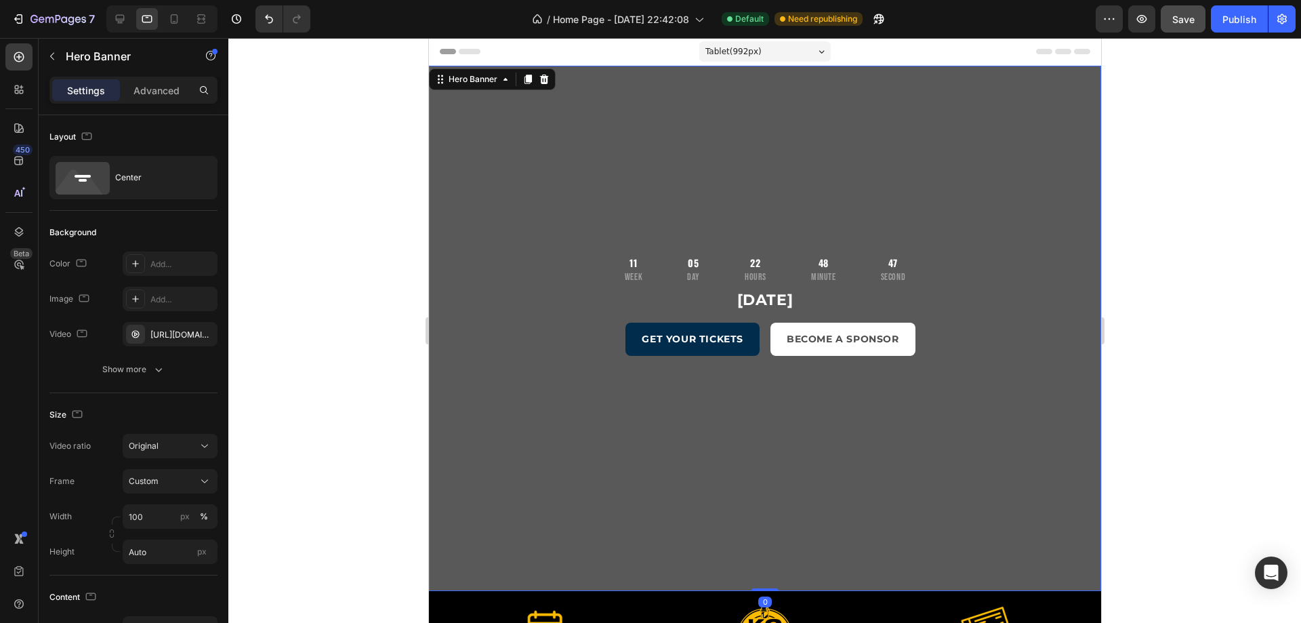
click at [631, 197] on div "11 Week 05 Day 22 Hours 48 Minute 47 Second Countdown Timer November 16, 2025 H…" at bounding box center [764, 328] width 672 height 373
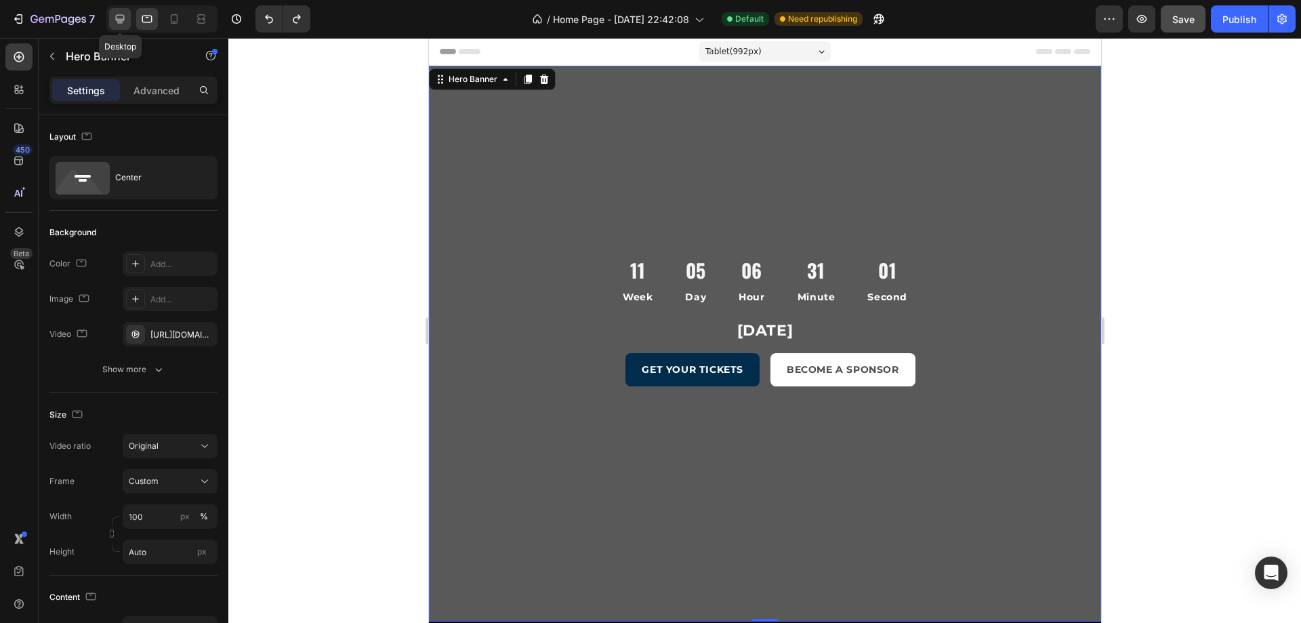
click at [122, 14] on icon at bounding box center [120, 19] width 14 height 14
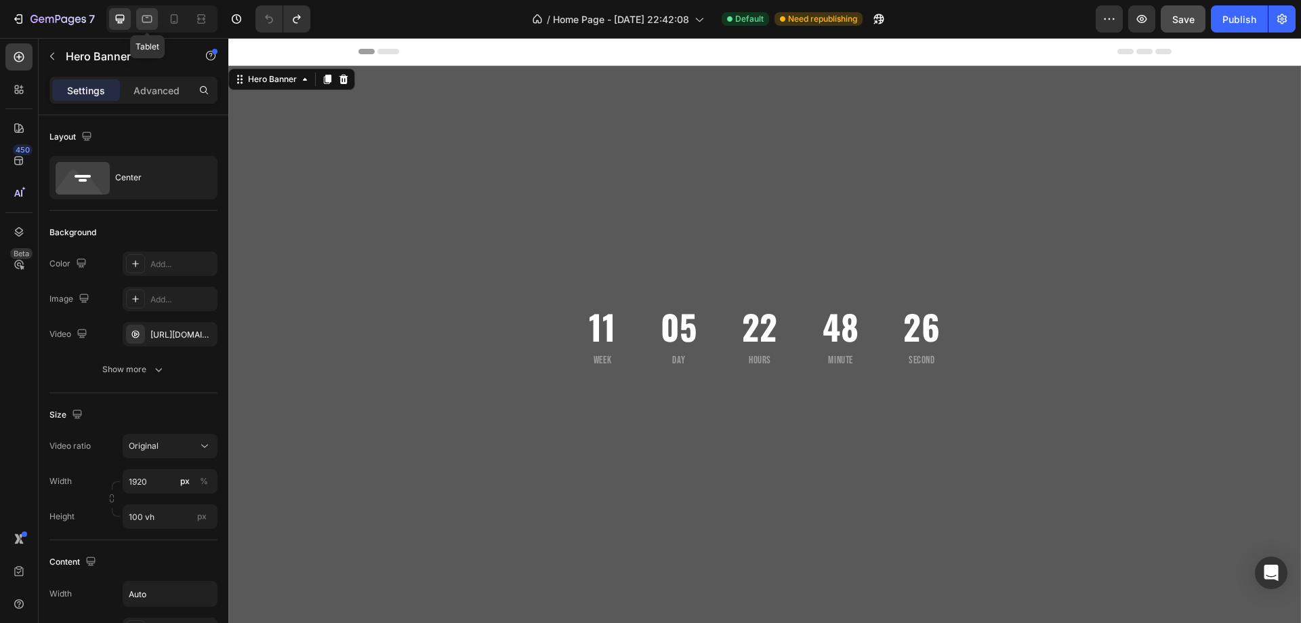
click at [147, 24] on icon at bounding box center [147, 19] width 14 height 14
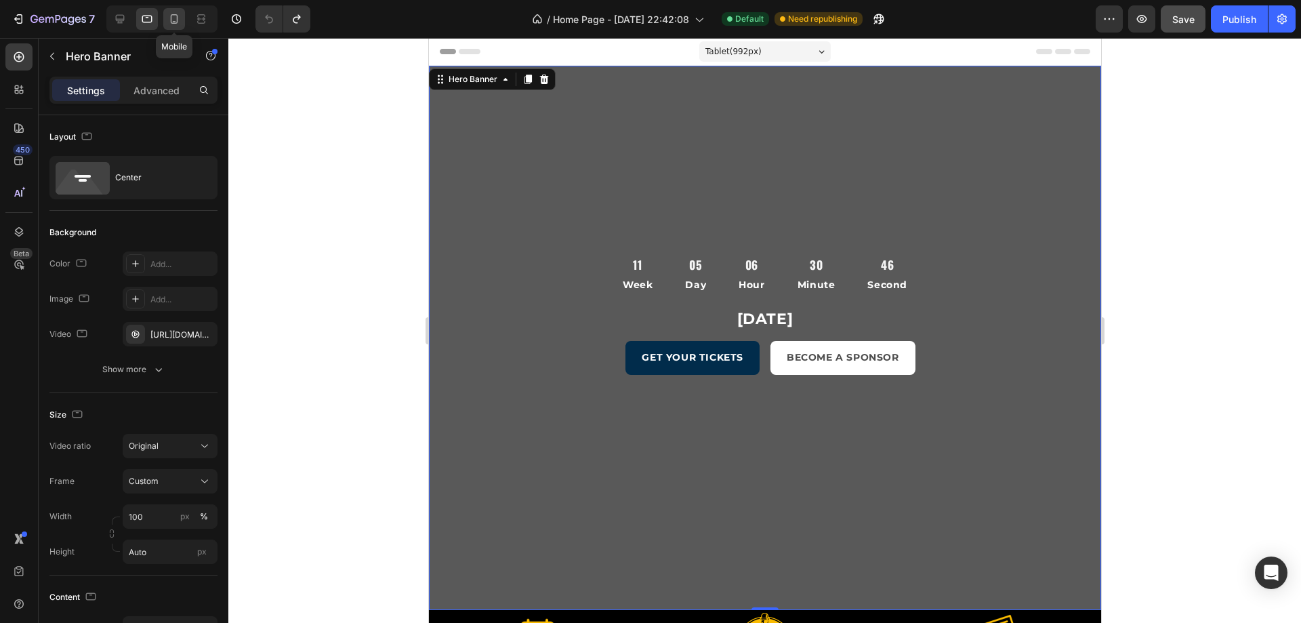
click at [179, 22] on icon at bounding box center [174, 19] width 14 height 14
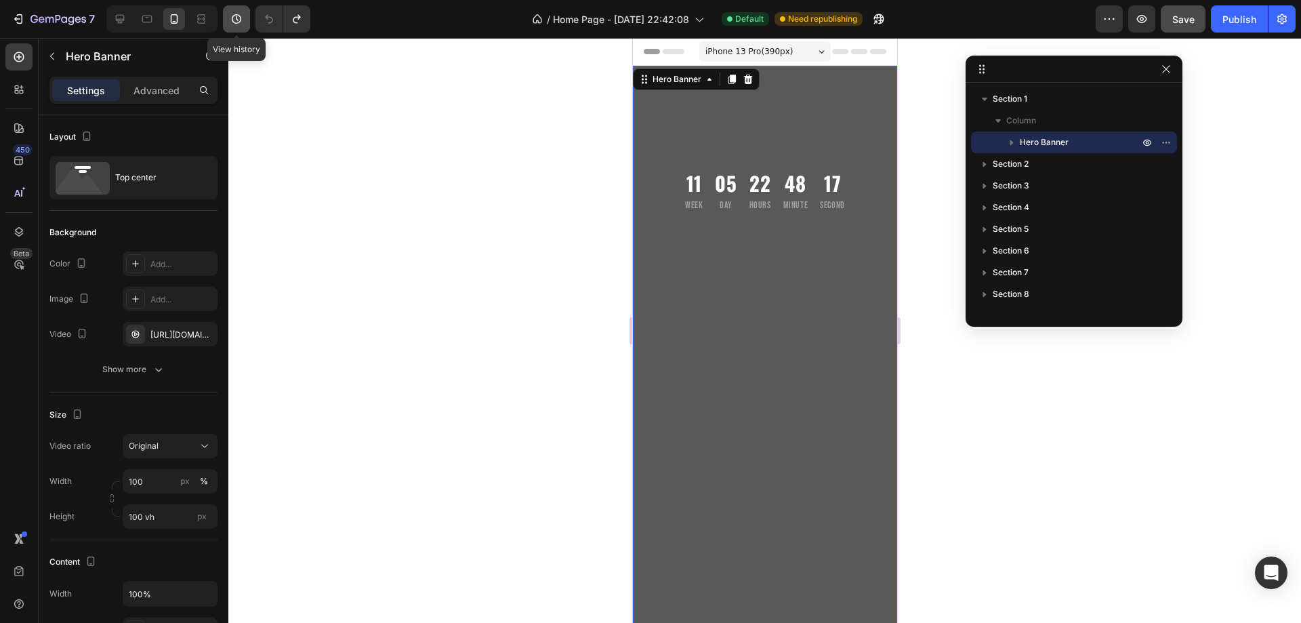
click at [247, 24] on button "button" at bounding box center [236, 18] width 27 height 27
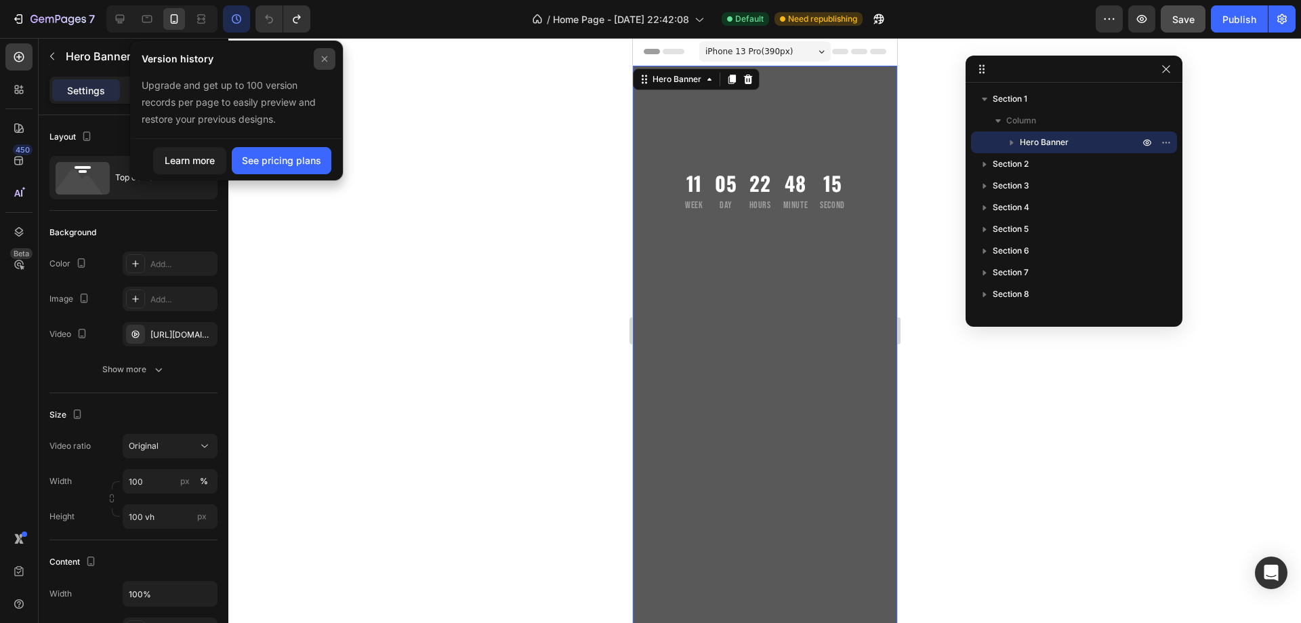
click at [327, 57] on icon at bounding box center [324, 59] width 11 height 11
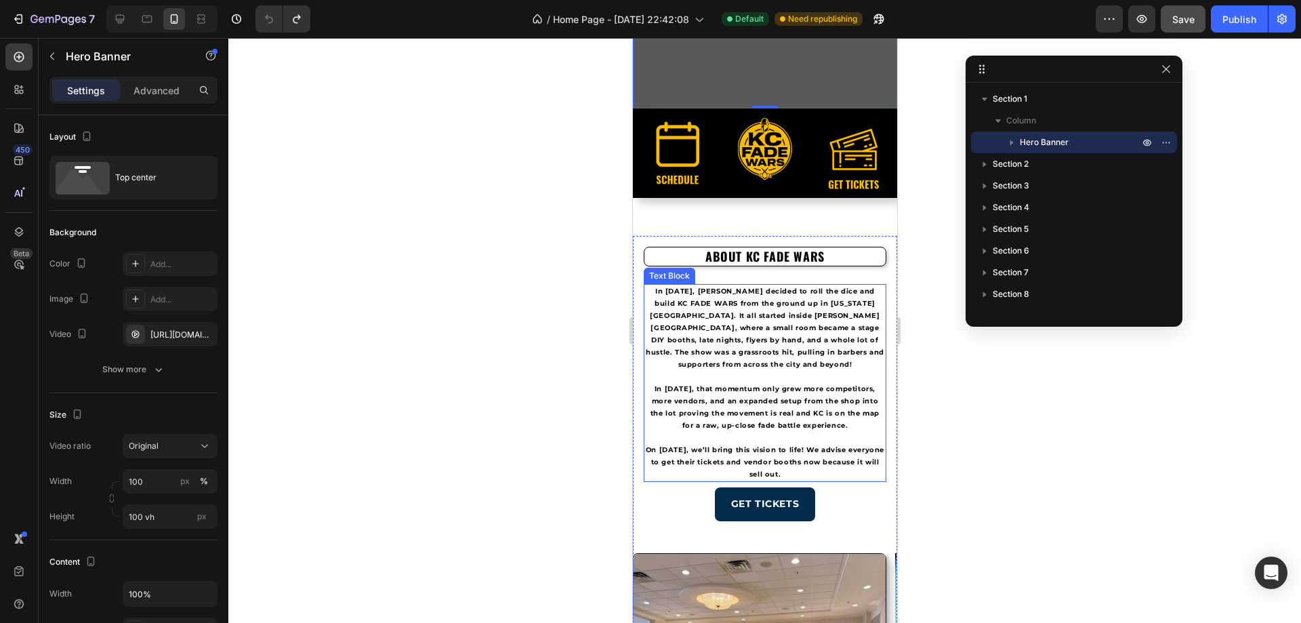
scroll to position [881, 0]
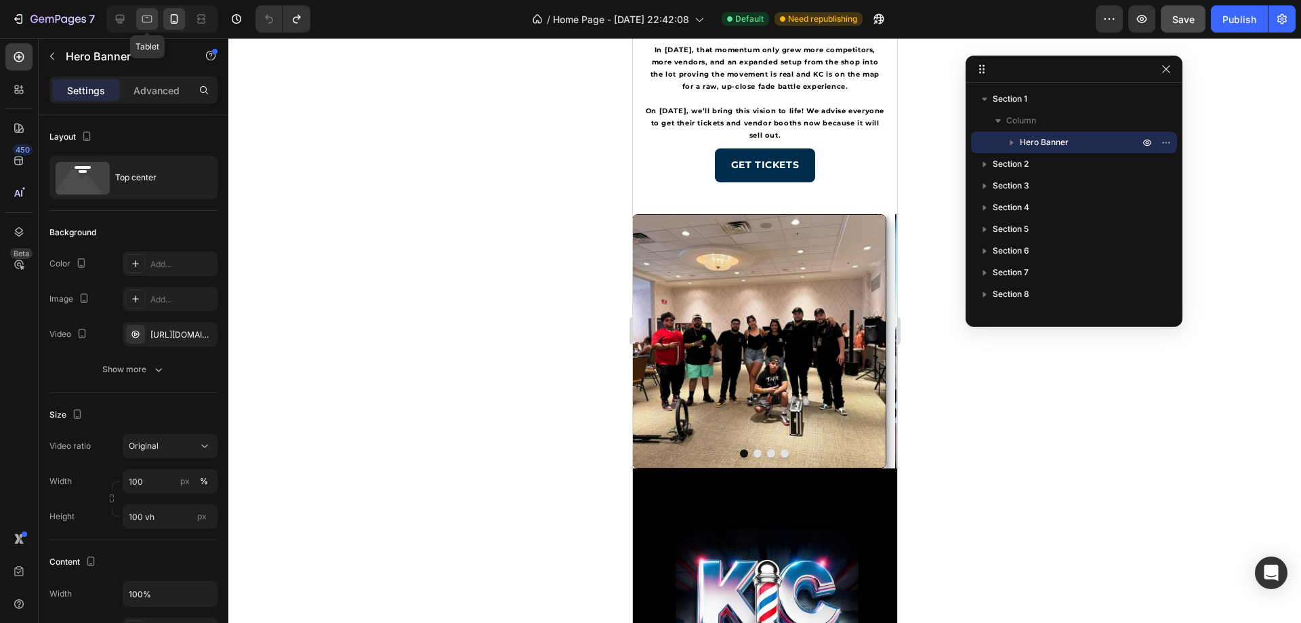
click at [148, 17] on icon at bounding box center [147, 19] width 10 height 7
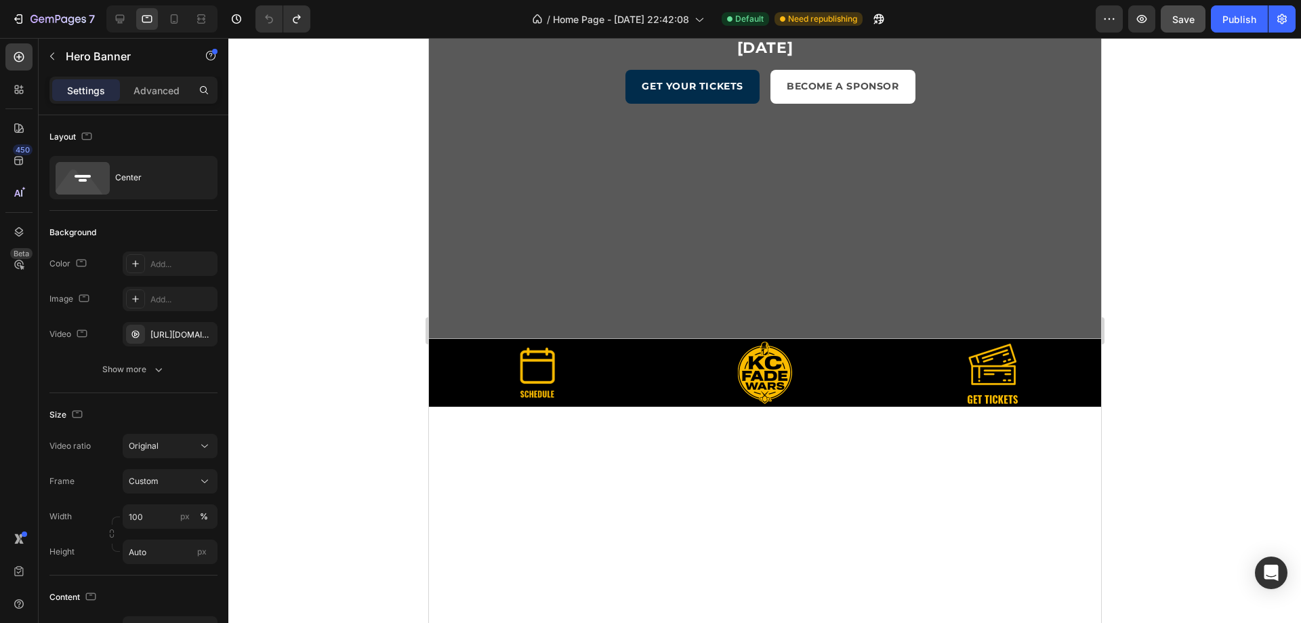
scroll to position [339, 0]
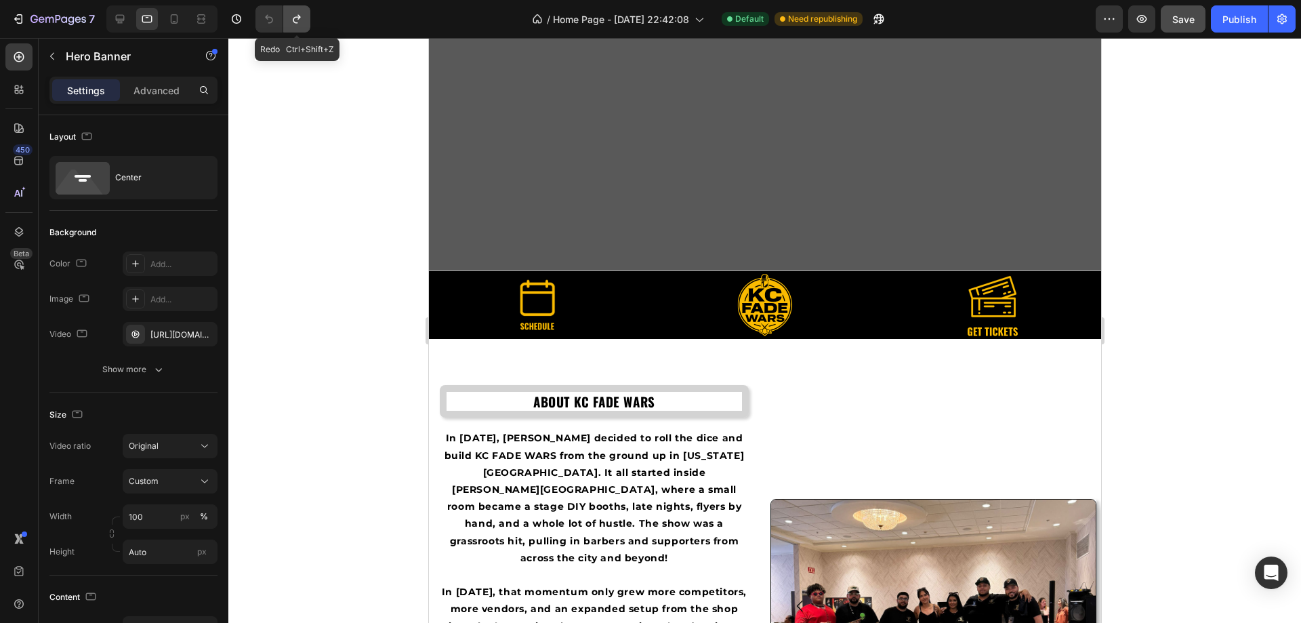
click at [287, 15] on button "Undo/Redo" at bounding box center [296, 18] width 27 height 27
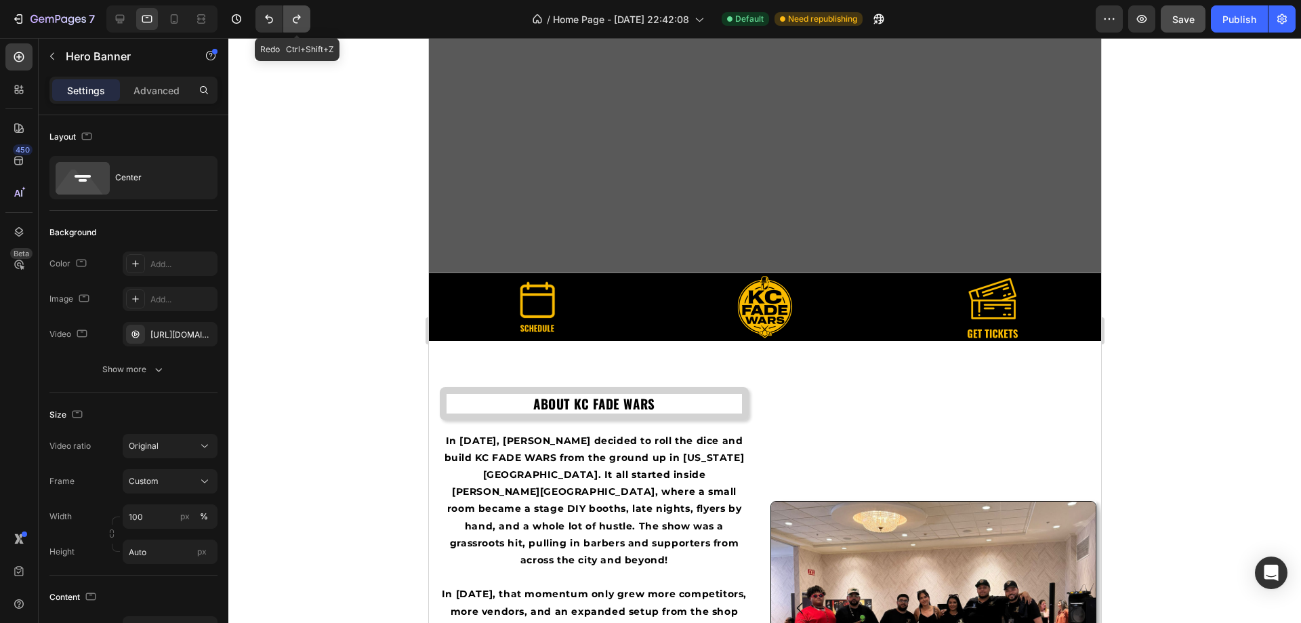
click at [287, 15] on button "Undo/Redo" at bounding box center [296, 18] width 27 height 27
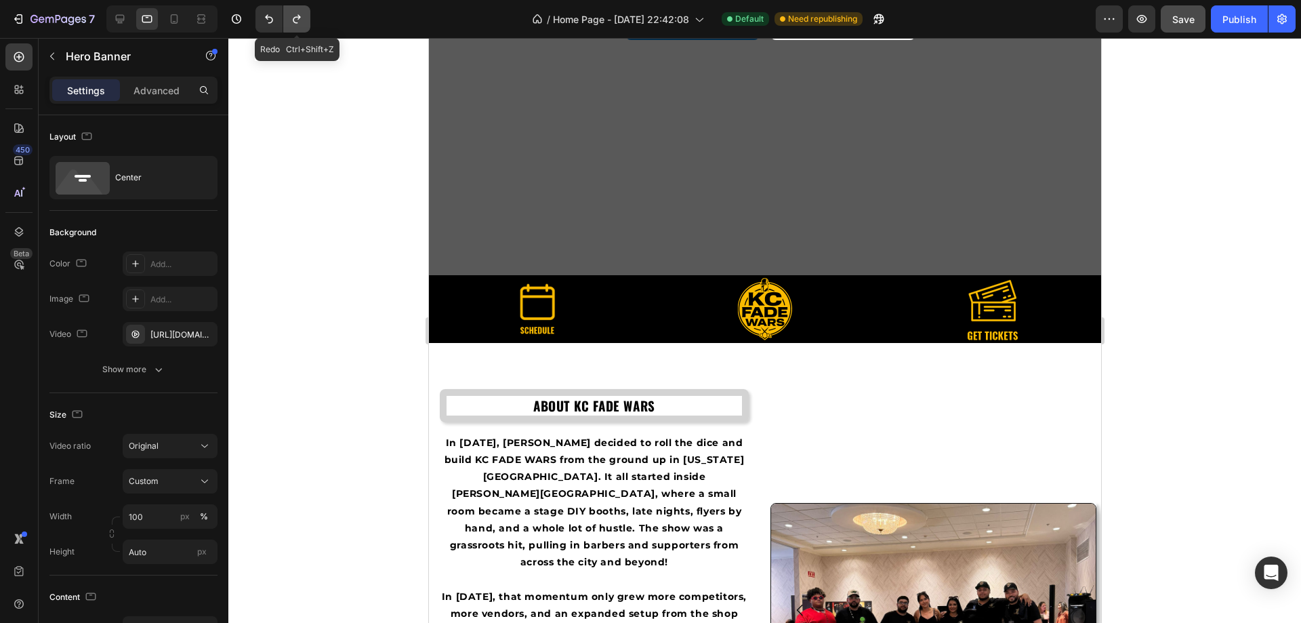
click at [287, 15] on button "Undo/Redo" at bounding box center [296, 18] width 27 height 27
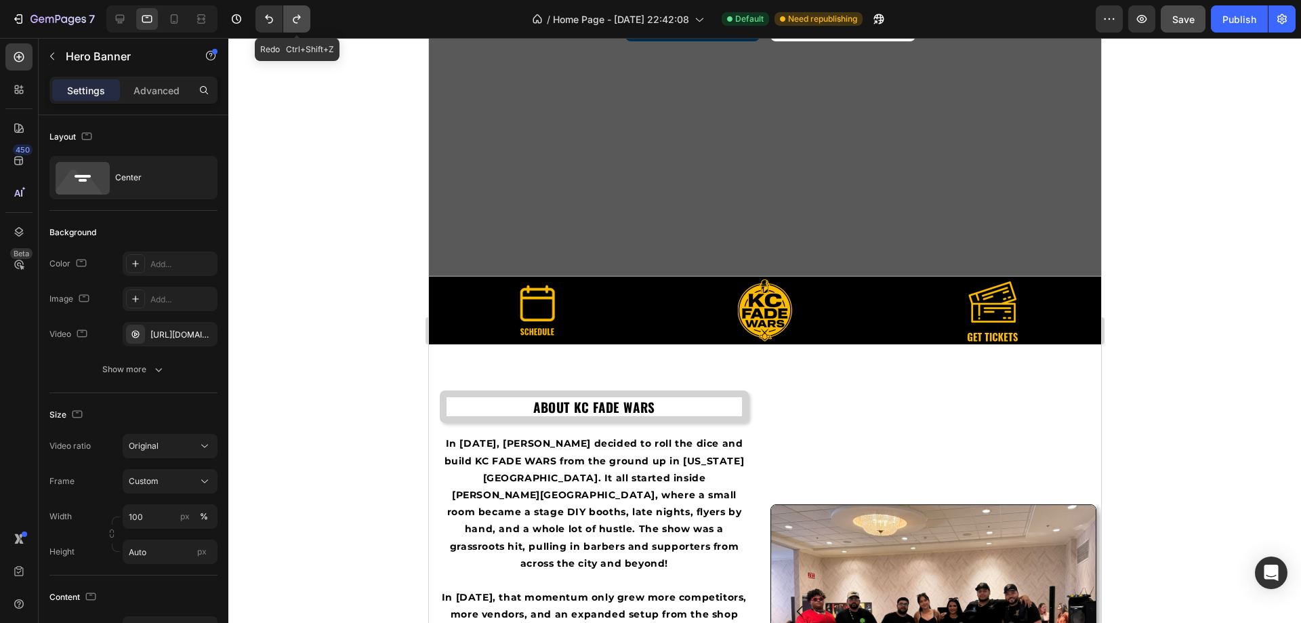
click at [287, 15] on button "Undo/Redo" at bounding box center [296, 18] width 27 height 27
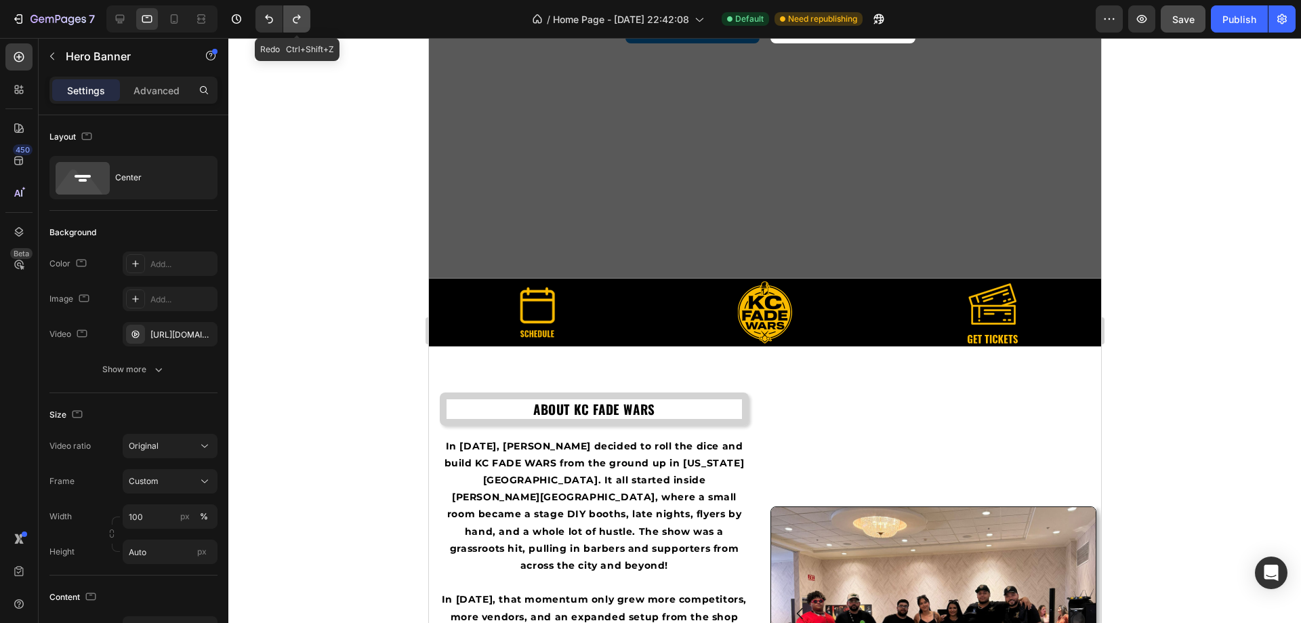
click at [287, 15] on button "Undo/Redo" at bounding box center [296, 18] width 27 height 27
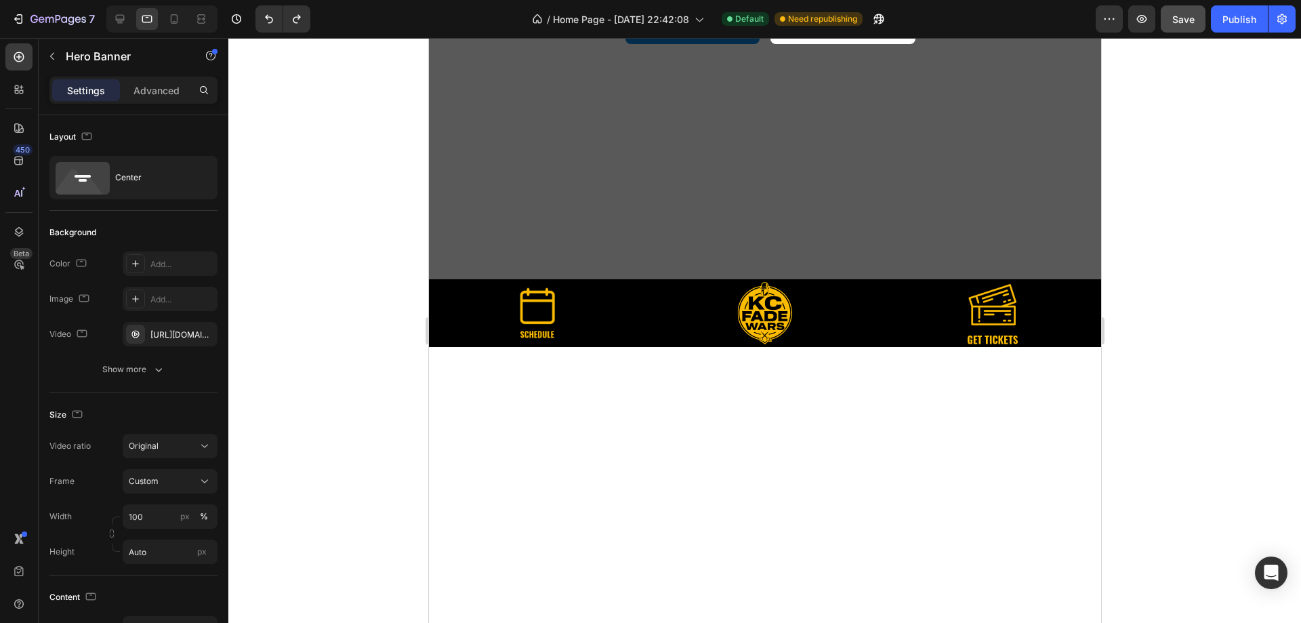
scroll to position [0, 0]
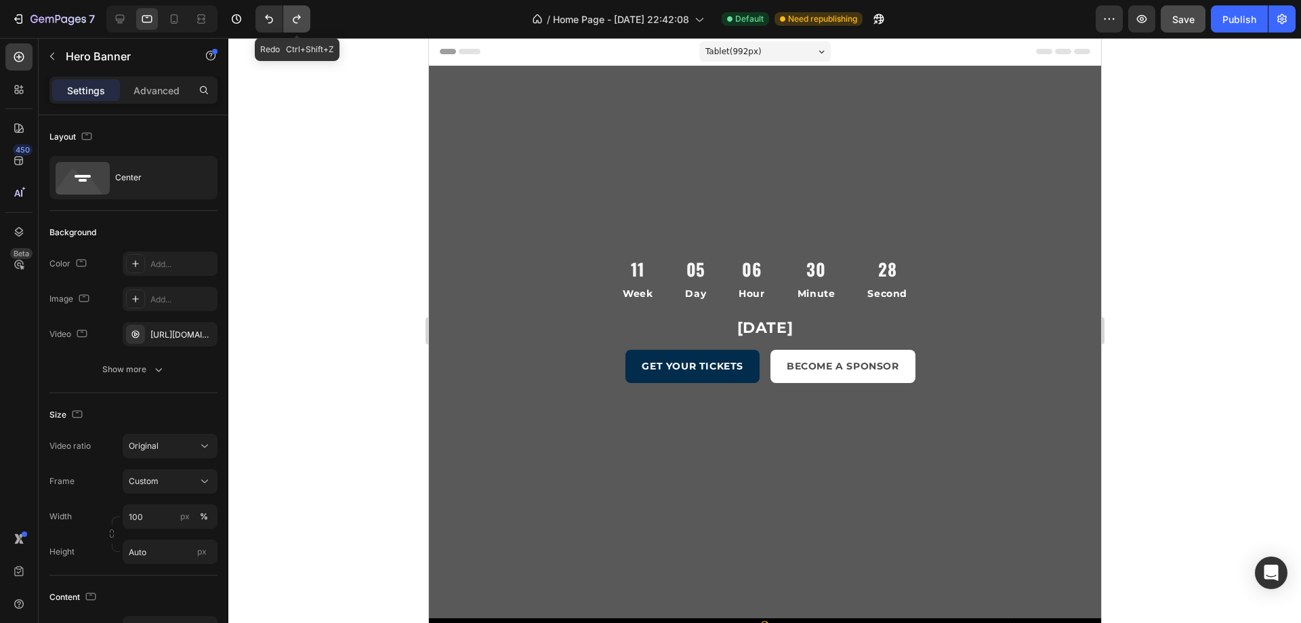
click at [296, 25] on icon "Undo/Redo" at bounding box center [297, 19] width 14 height 14
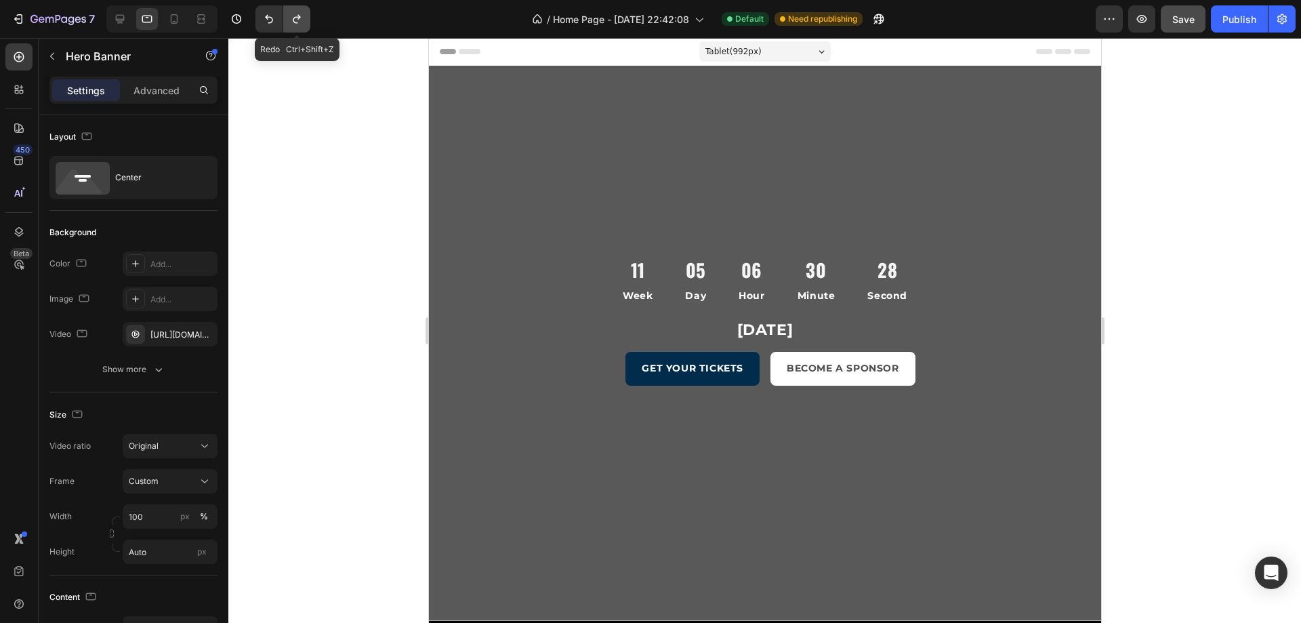
click at [296, 25] on icon "Undo/Redo" at bounding box center [297, 19] width 14 height 14
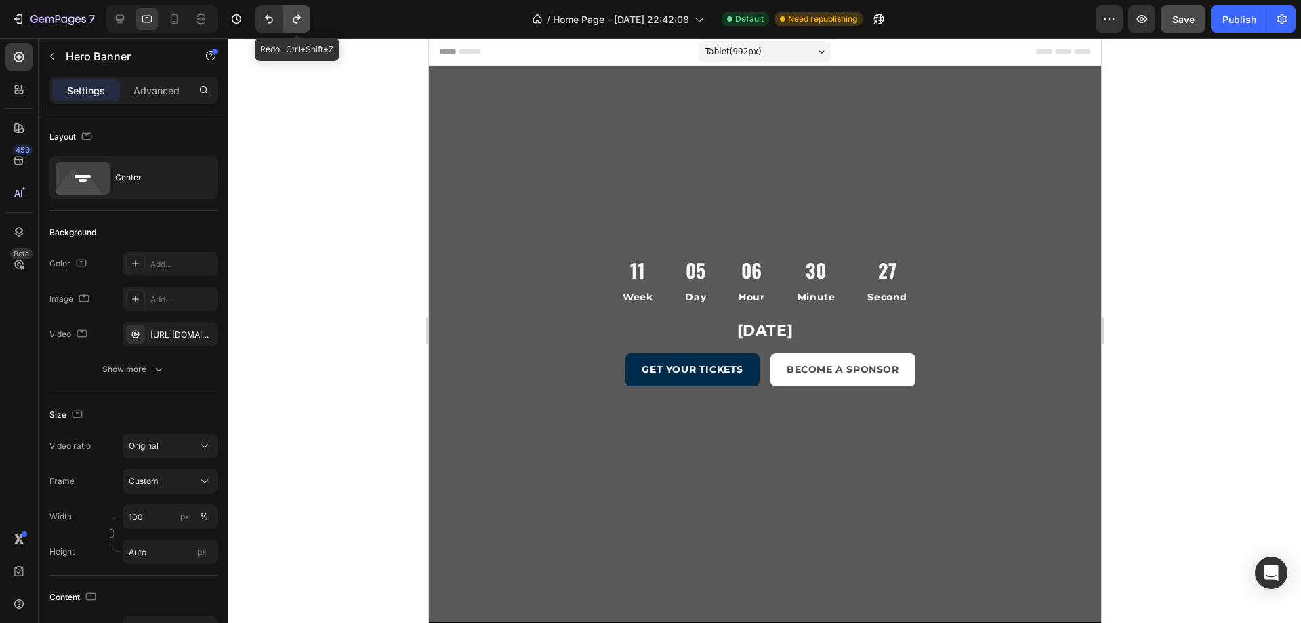
click at [295, 25] on icon "Undo/Redo" at bounding box center [297, 19] width 14 height 14
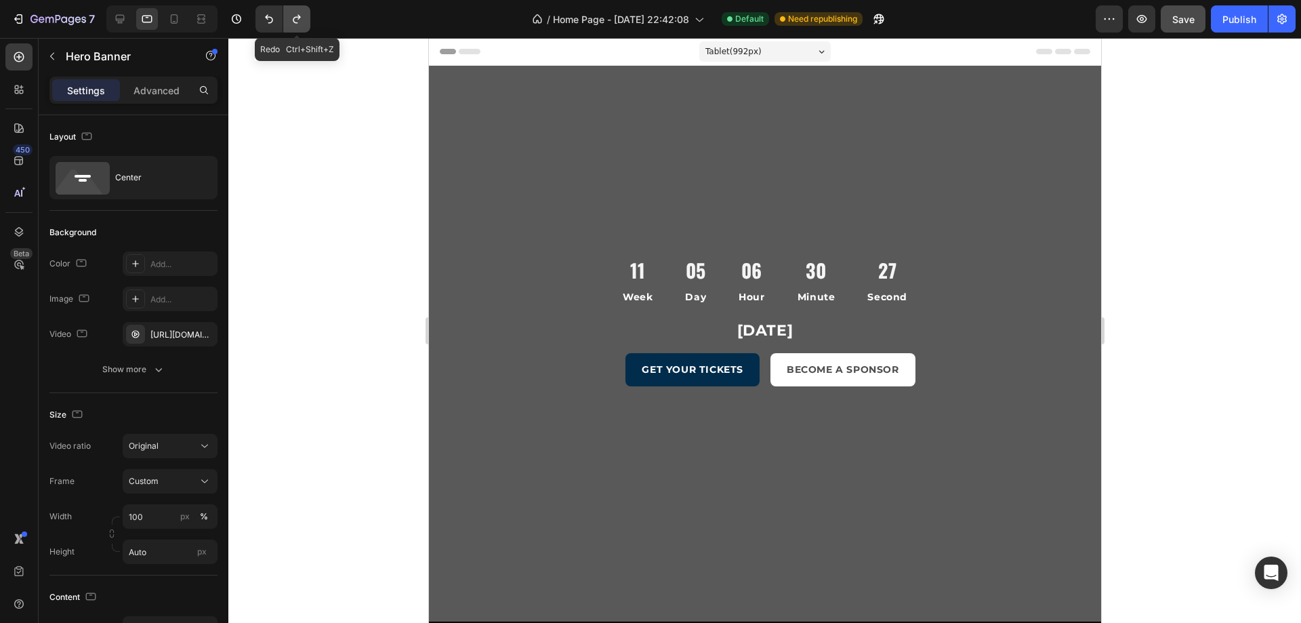
click at [295, 25] on icon "Undo/Redo" at bounding box center [297, 19] width 14 height 14
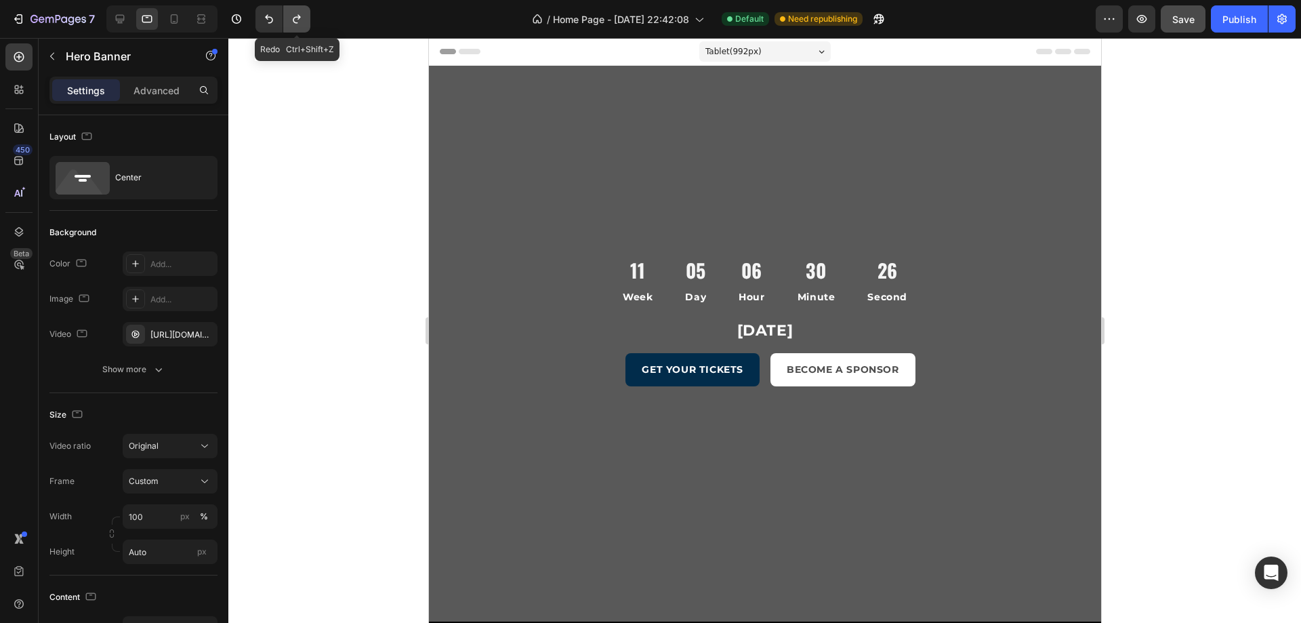
click at [295, 25] on icon "Undo/Redo" at bounding box center [297, 19] width 14 height 14
click at [296, 24] on icon "Undo/Redo" at bounding box center [297, 19] width 14 height 14
click at [297, 24] on icon "Undo/Redo" at bounding box center [297, 19] width 14 height 14
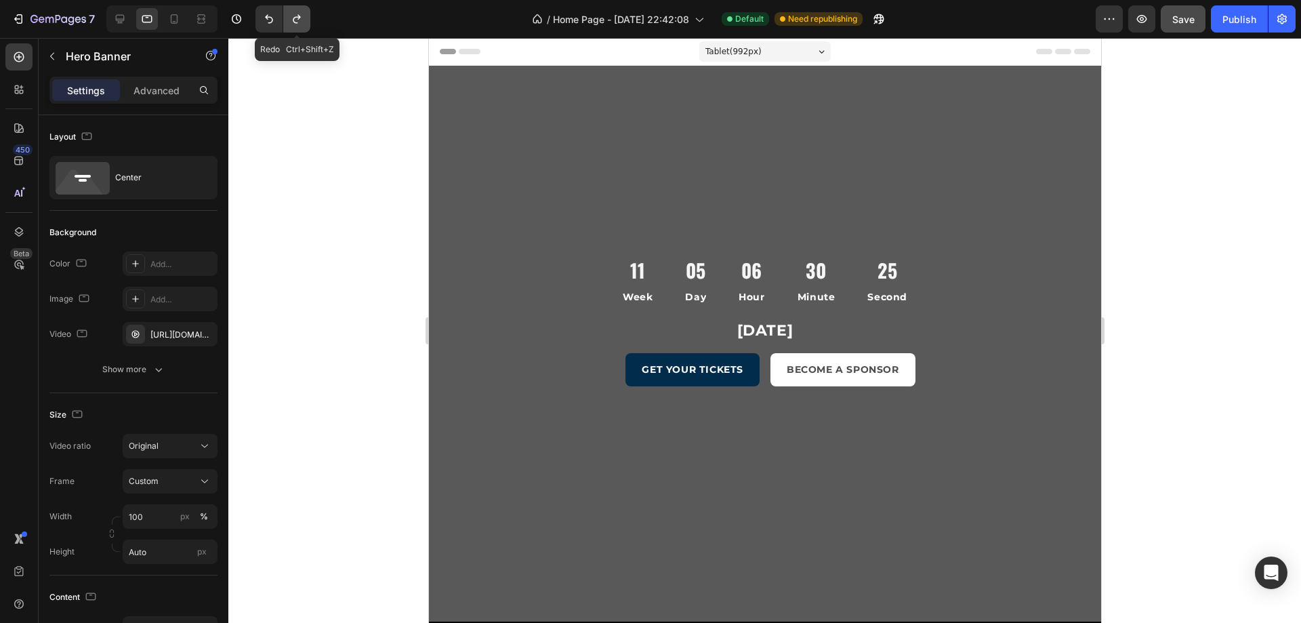
click at [297, 24] on icon "Undo/Redo" at bounding box center [297, 19] width 14 height 14
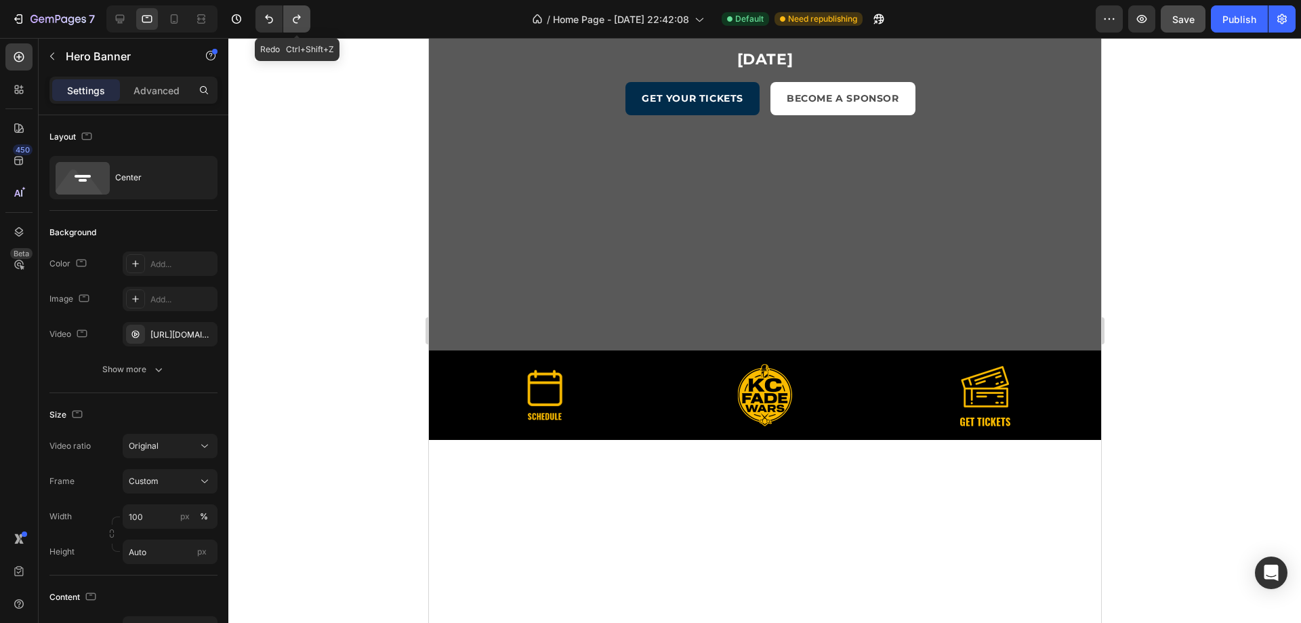
click at [300, 18] on icon "Undo/Redo" at bounding box center [297, 19] width 14 height 14
click at [301, 18] on icon "Undo/Redo" at bounding box center [297, 19] width 14 height 14
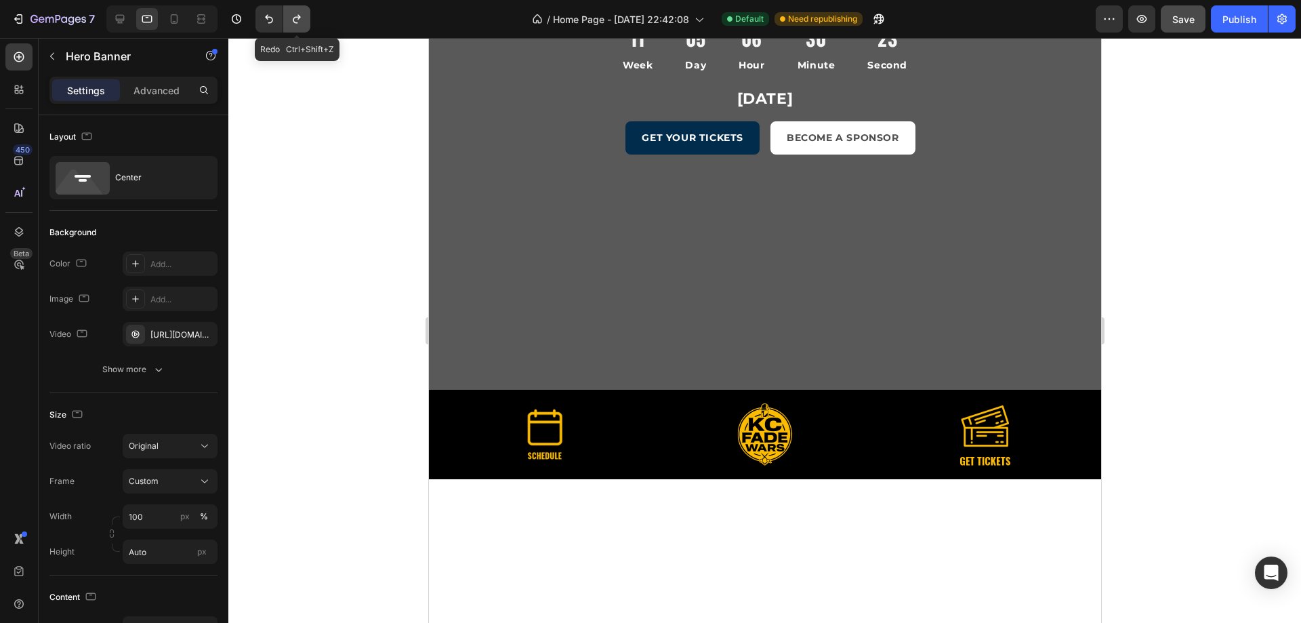
click at [301, 19] on icon "Undo/Redo" at bounding box center [297, 19] width 14 height 14
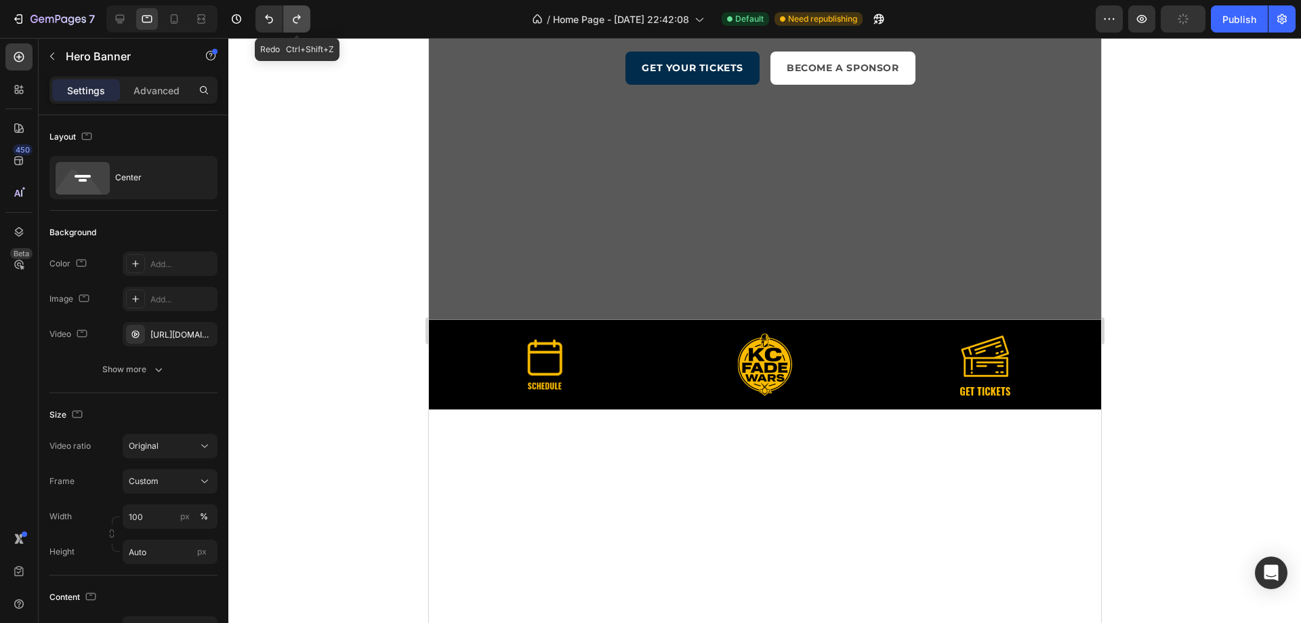
click at [301, 19] on icon "Undo/Redo" at bounding box center [297, 19] width 14 height 14
click at [302, 19] on icon "Undo/Redo" at bounding box center [297, 19] width 14 height 14
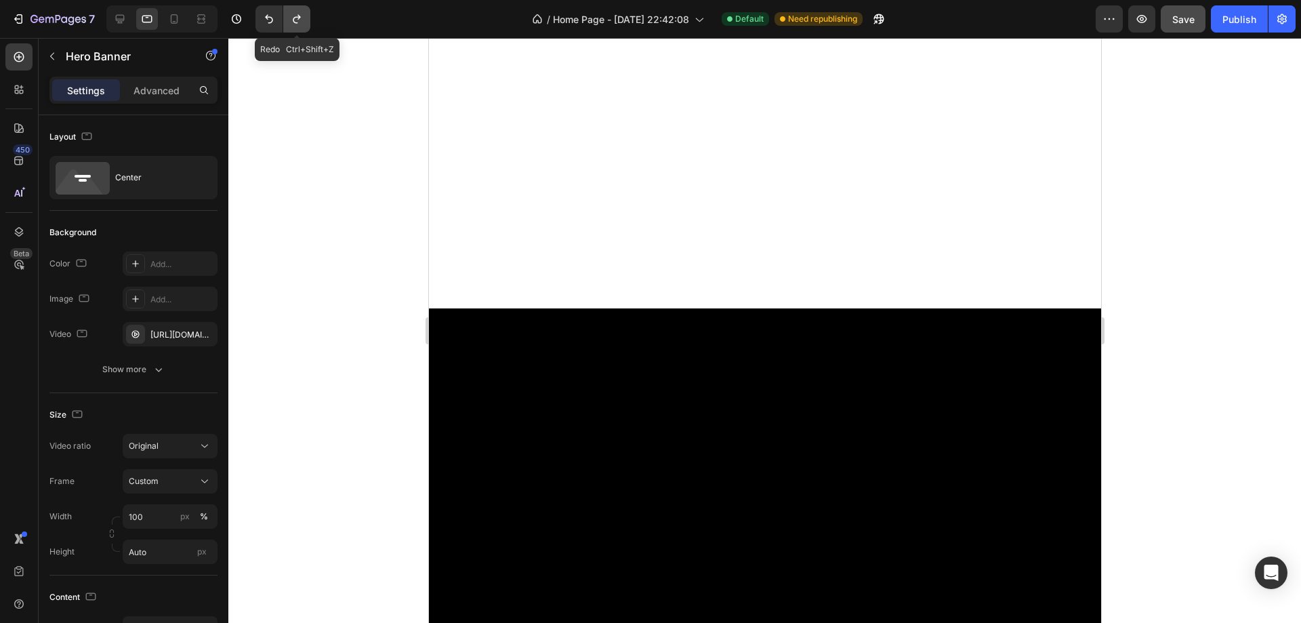
click at [303, 27] on button "Undo/Redo" at bounding box center [296, 18] width 27 height 27
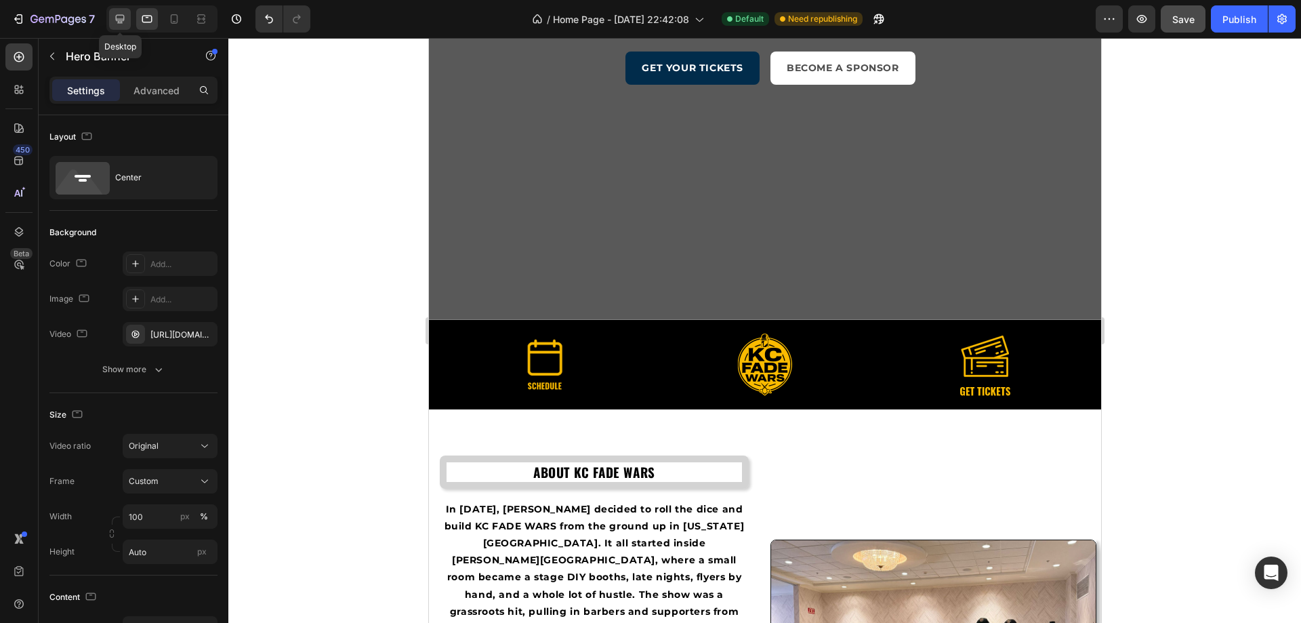
click at [127, 14] on div at bounding box center [120, 19] width 22 height 22
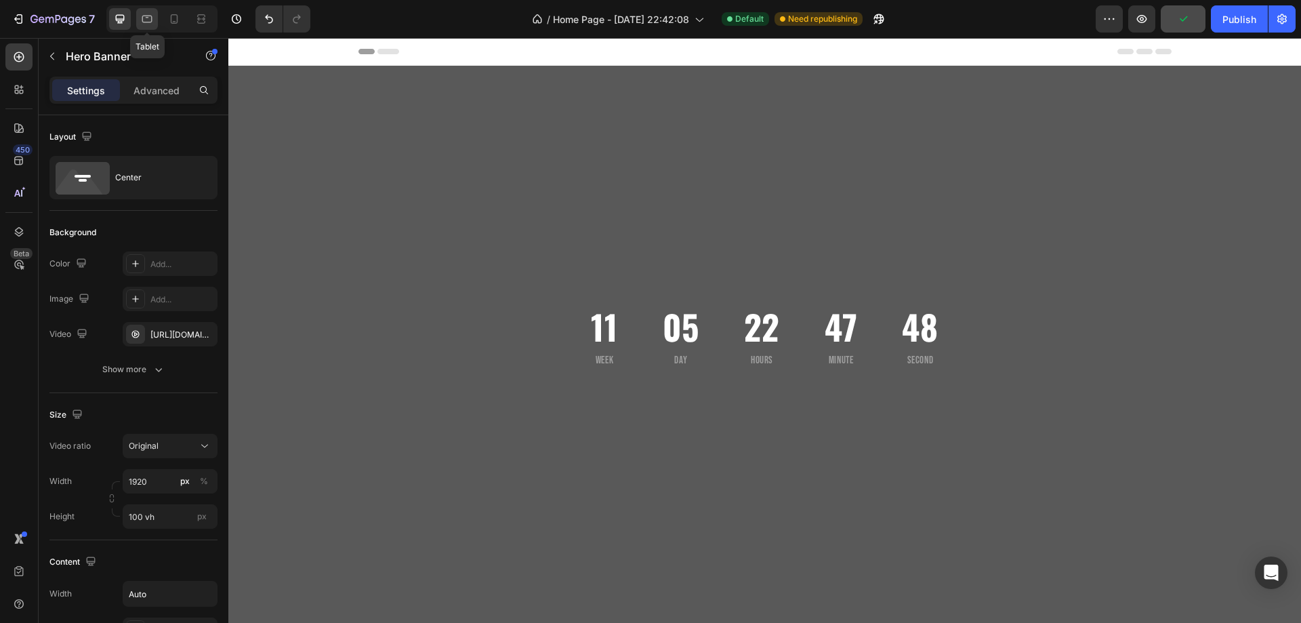
click at [146, 29] on div at bounding box center [147, 19] width 22 height 22
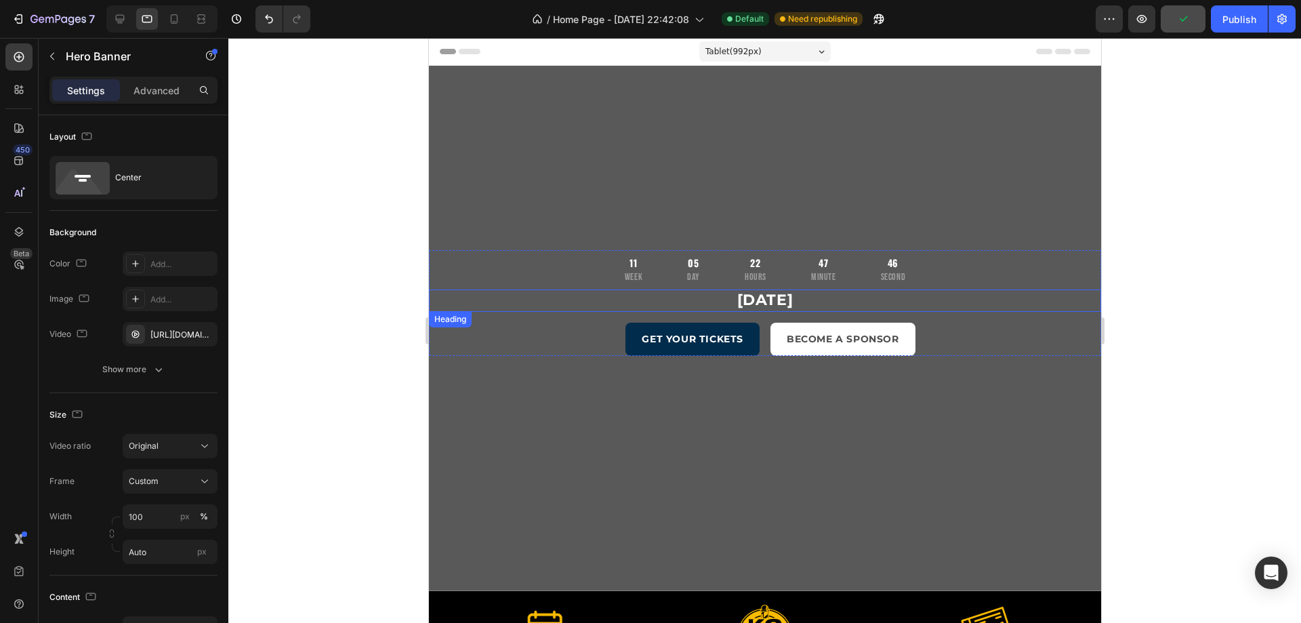
click at [917, 302] on h2 "[DATE]" at bounding box center [764, 300] width 672 height 22
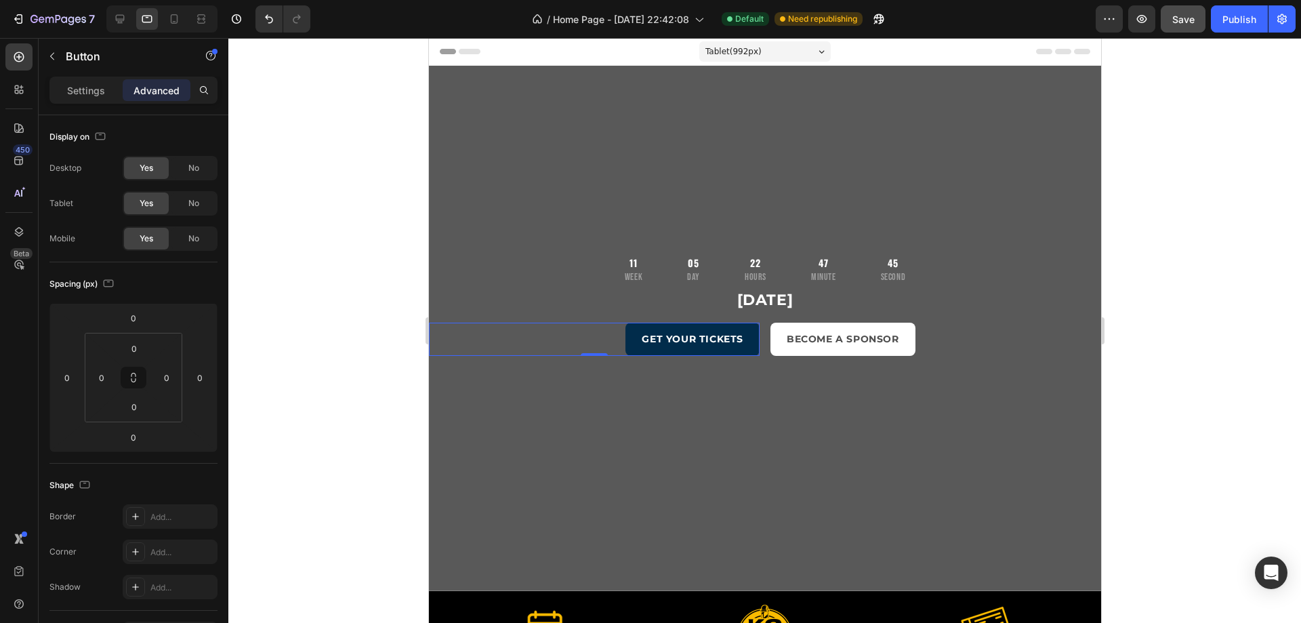
click at [566, 343] on div "GET YOUR TICKETS Button 0" at bounding box center [593, 339] width 331 height 33
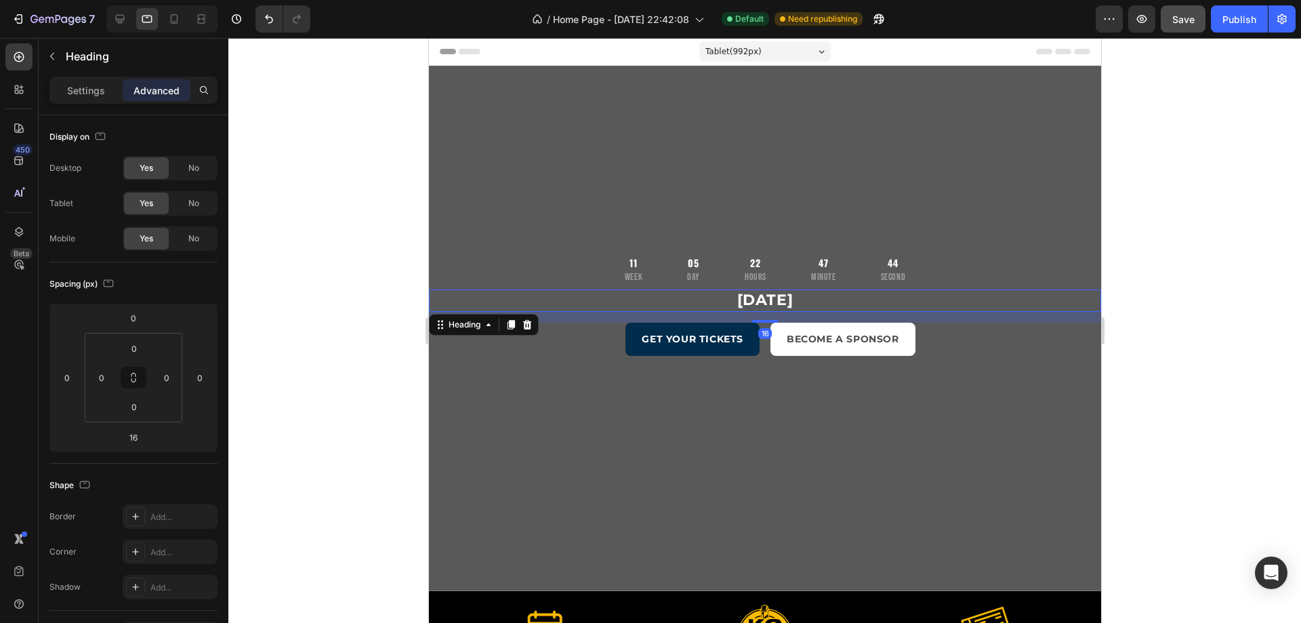
click at [466, 298] on h2 "[DATE]" at bounding box center [764, 300] width 672 height 22
click at [454, 325] on div "Heading" at bounding box center [463, 324] width 37 height 12
click at [490, 325] on icon at bounding box center [487, 324] width 11 height 11
click at [490, 325] on icon at bounding box center [488, 324] width 4 height 3
click at [490, 325] on icon at bounding box center [487, 324] width 11 height 11
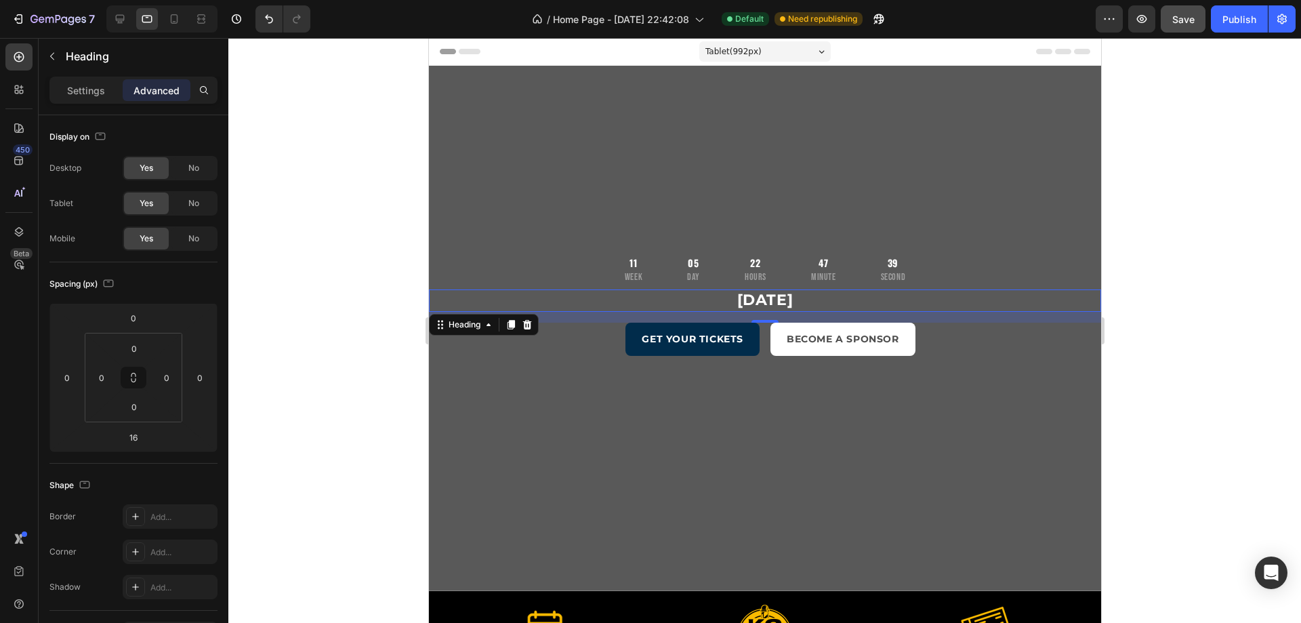
click at [616, 294] on h2 "[DATE]" at bounding box center [764, 300] width 672 height 22
click at [646, 304] on p "[DATE]" at bounding box center [764, 301] width 669 height 20
click at [481, 329] on div "GET YOUR TICKETS Button 0" at bounding box center [593, 339] width 331 height 33
click at [1050, 335] on div "BECOME A SPONSOR Button 0" at bounding box center [935, 339] width 331 height 33
drag, startPoint x: 431, startPoint y: 333, endPoint x: 445, endPoint y: 329, distance: 14.8
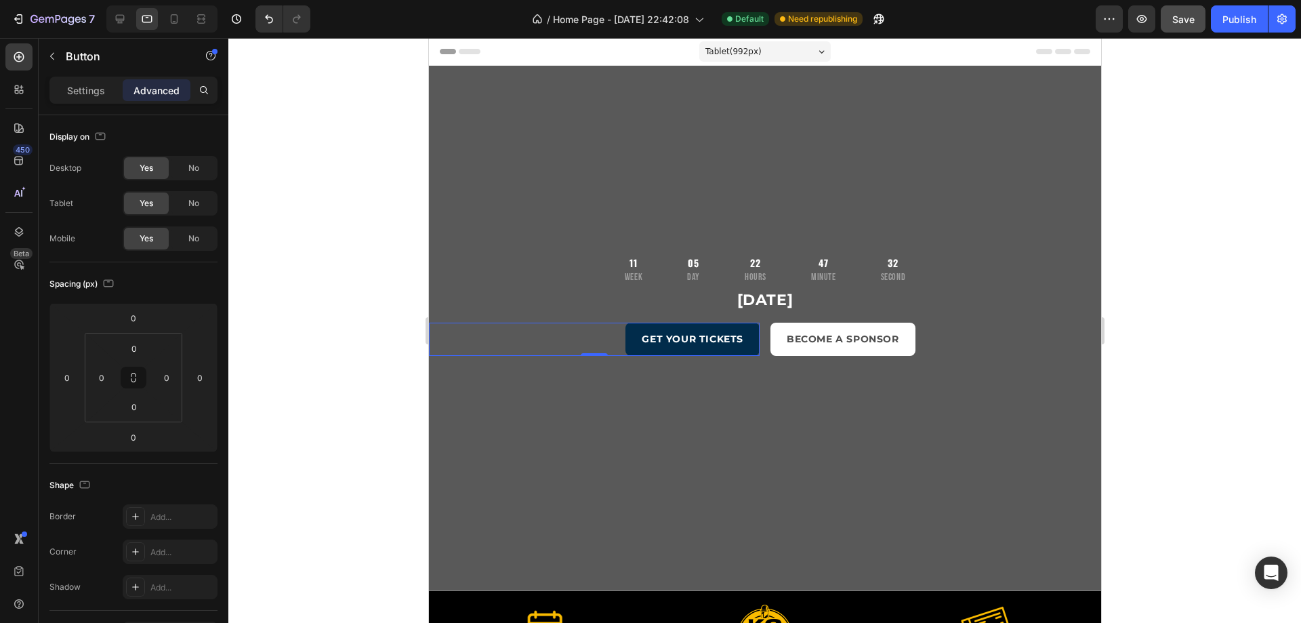
click at [432, 333] on div "GET YOUR TICKETS Button 0" at bounding box center [593, 339] width 331 height 33
click at [501, 314] on div "November 16, 2025 Heading GET YOUR TICKETS Button BECOME A SPONSOR Button Row" at bounding box center [764, 322] width 672 height 66
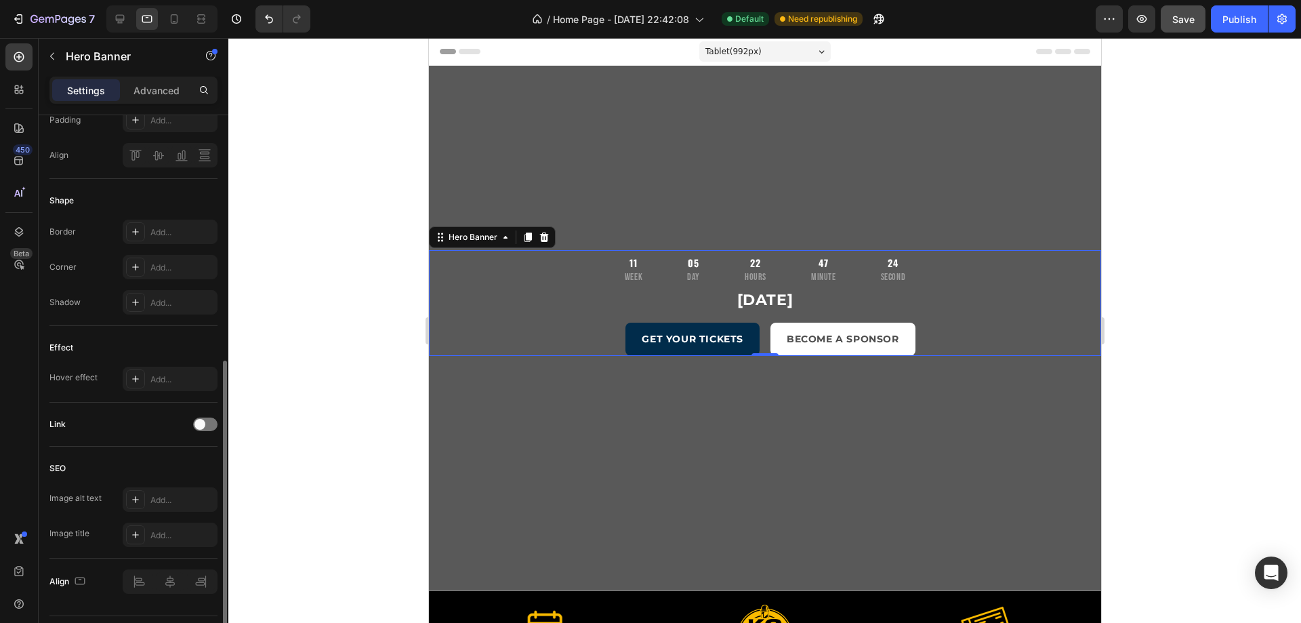
scroll to position [510, 0]
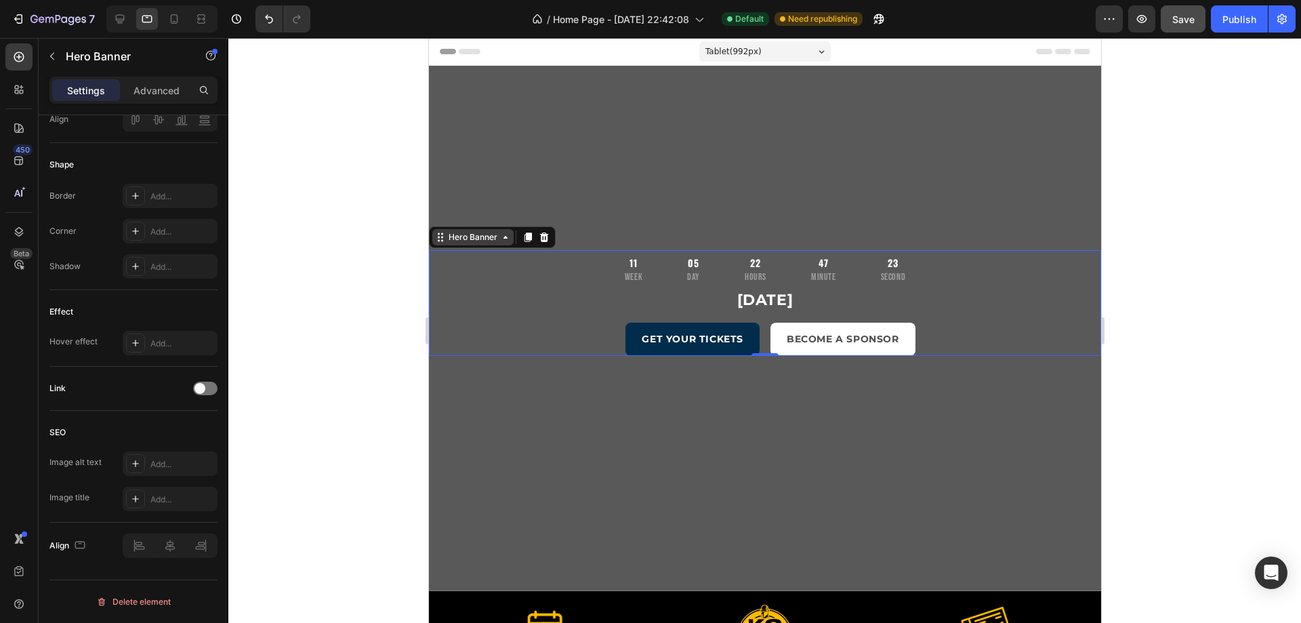
click at [505, 239] on icon at bounding box center [505, 237] width 4 height 3
click at [529, 239] on icon at bounding box center [527, 236] width 7 height 9
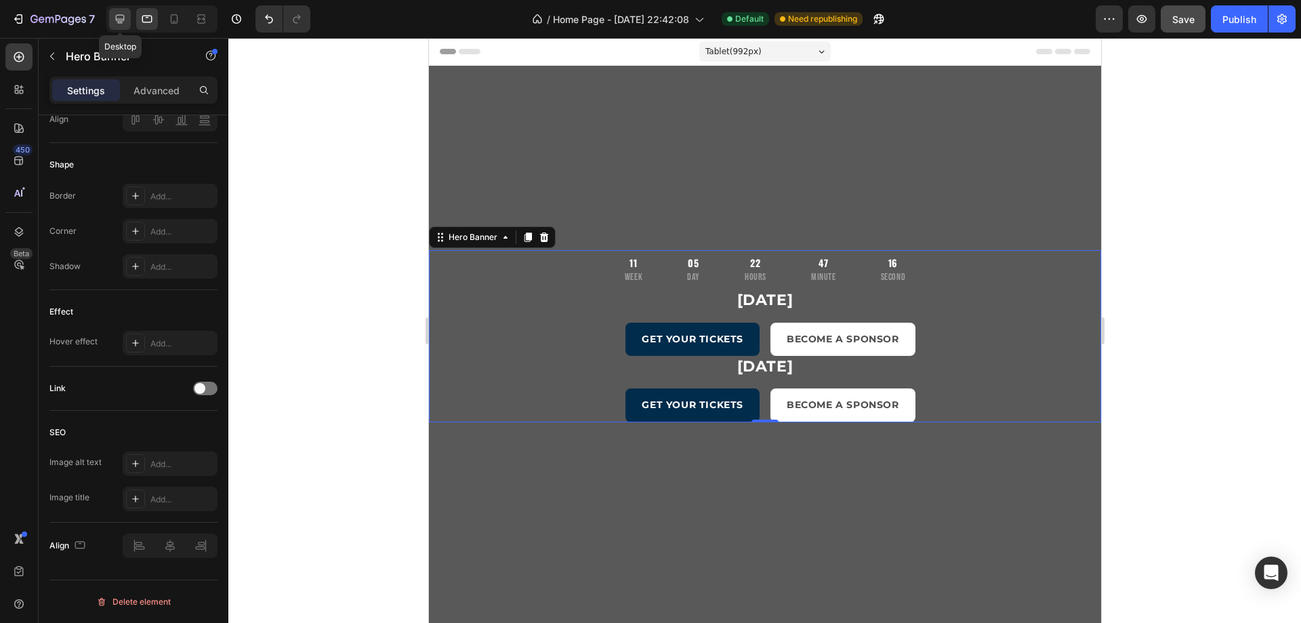
click at [128, 19] on div at bounding box center [120, 19] width 22 height 22
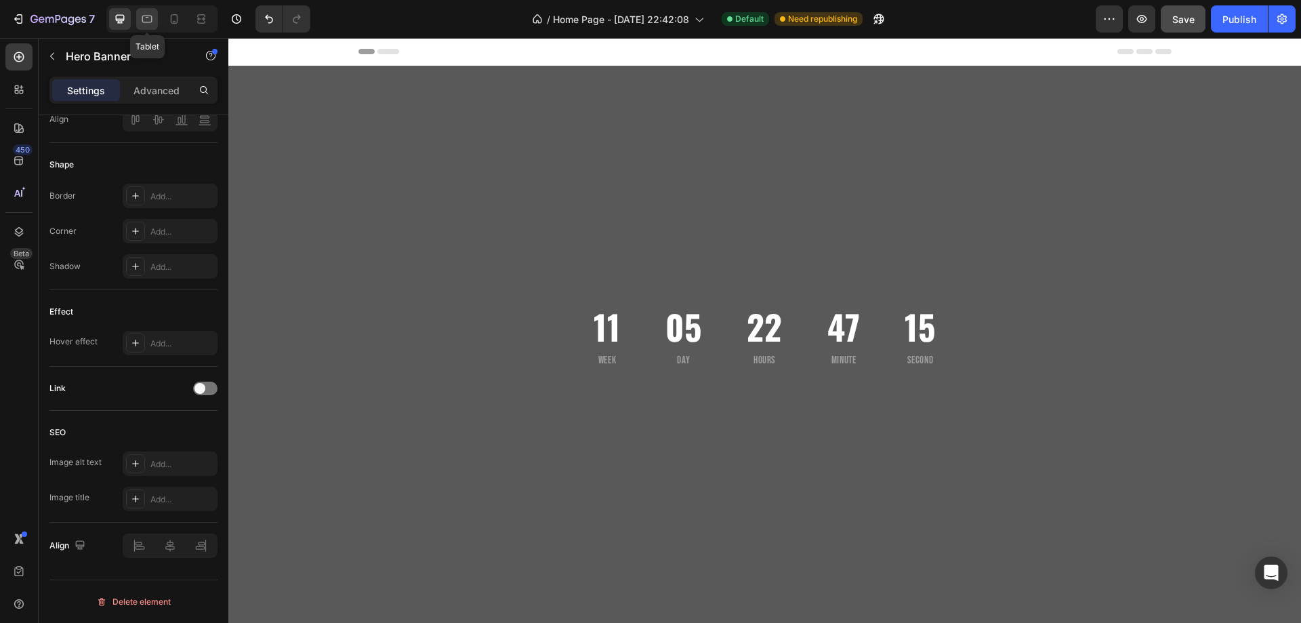
click at [152, 20] on icon at bounding box center [147, 19] width 14 height 14
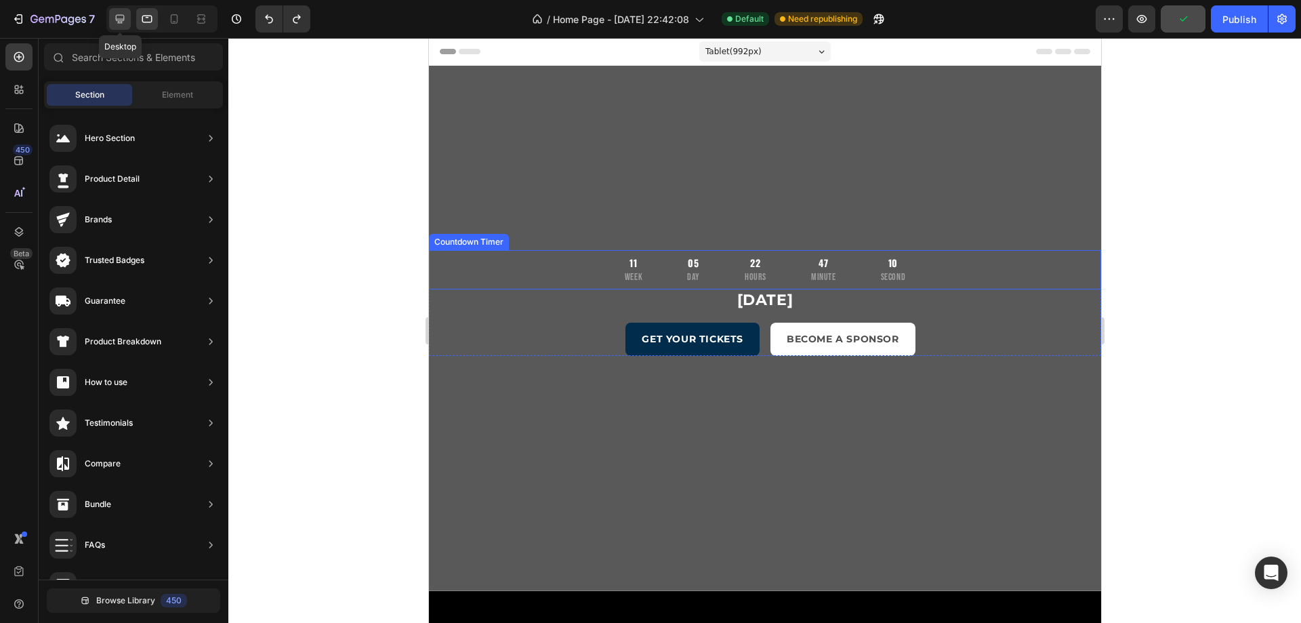
click at [120, 20] on icon at bounding box center [120, 19] width 9 height 9
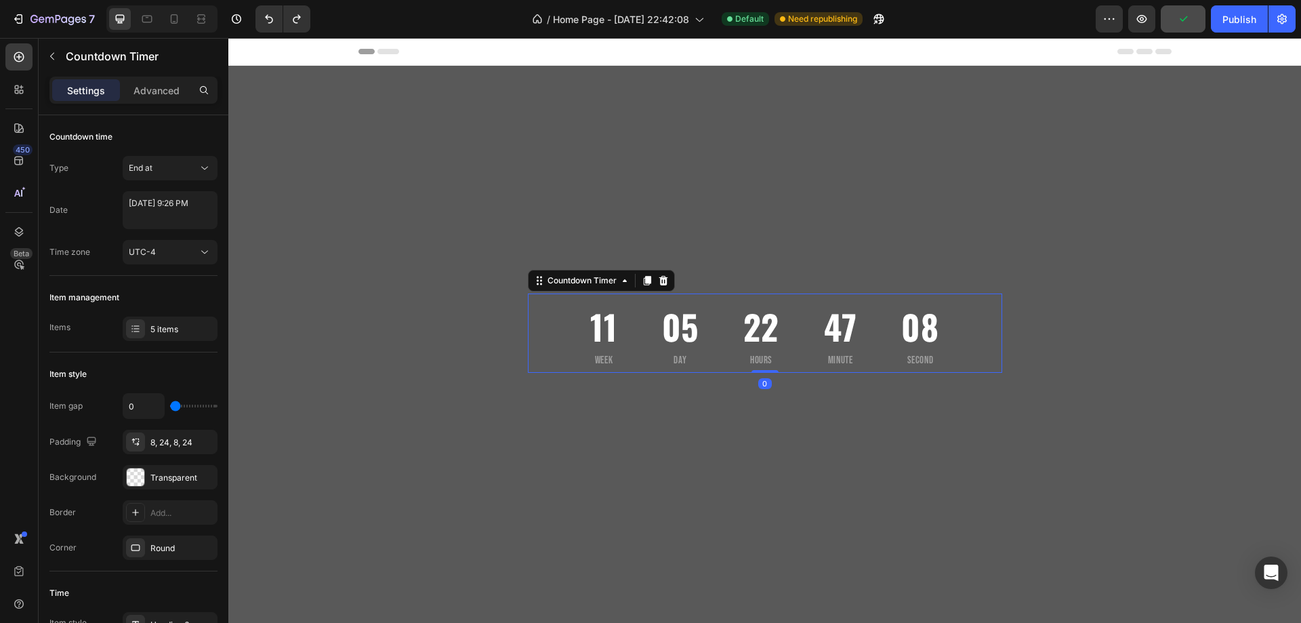
click at [549, 293] on div "11 Week 05 Day 22 Hours 47 Minute 08 Second Countdown Timer 0 November 16, 2025…" at bounding box center [765, 358] width 474 height 347
click at [619, 285] on icon at bounding box center [624, 280] width 11 height 11
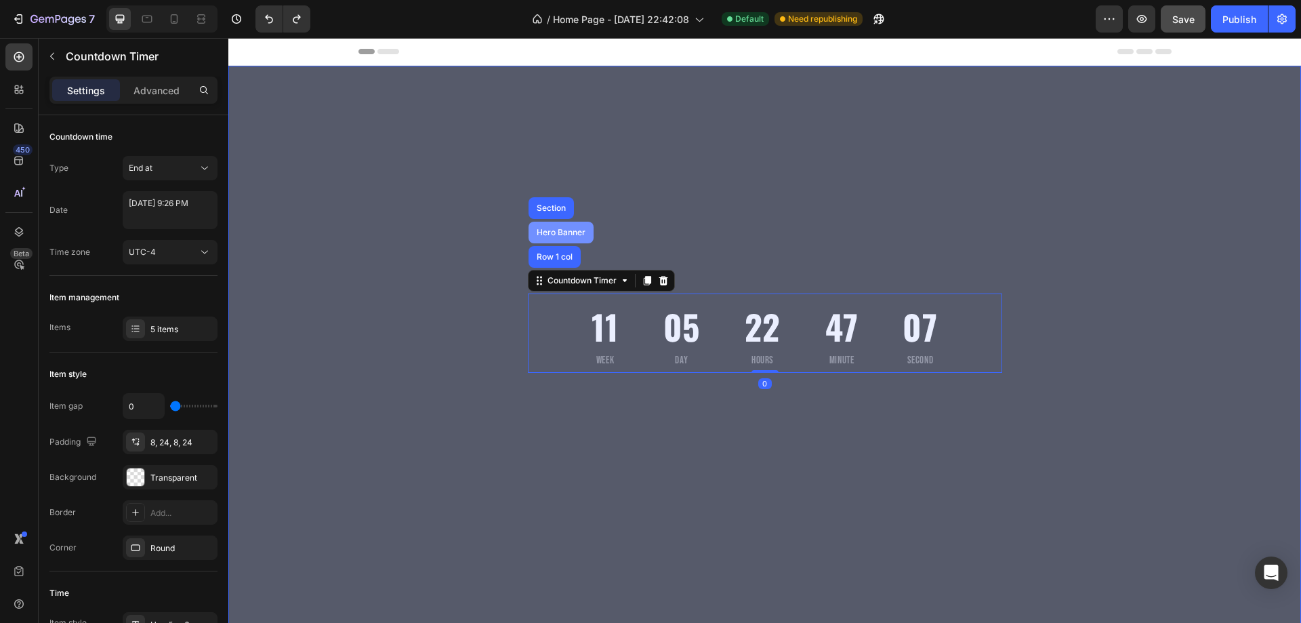
click at [552, 235] on div "Hero Banner" at bounding box center [561, 232] width 54 height 8
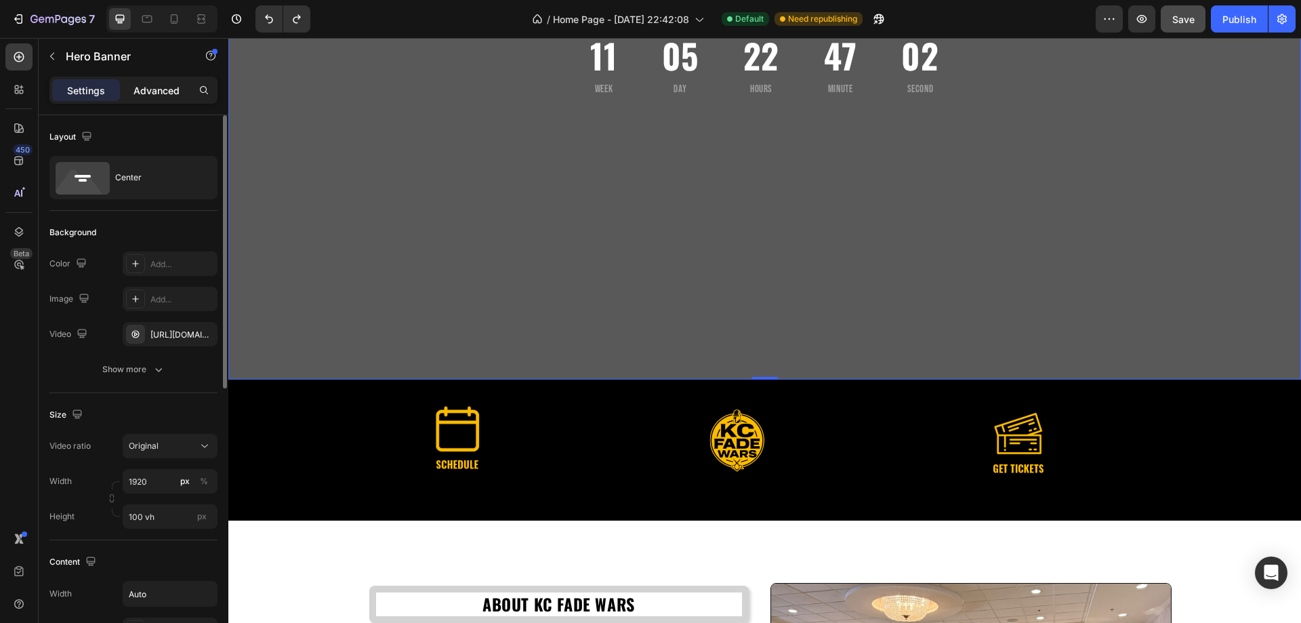
click at [155, 91] on p "Advanced" at bounding box center [156, 90] width 46 height 14
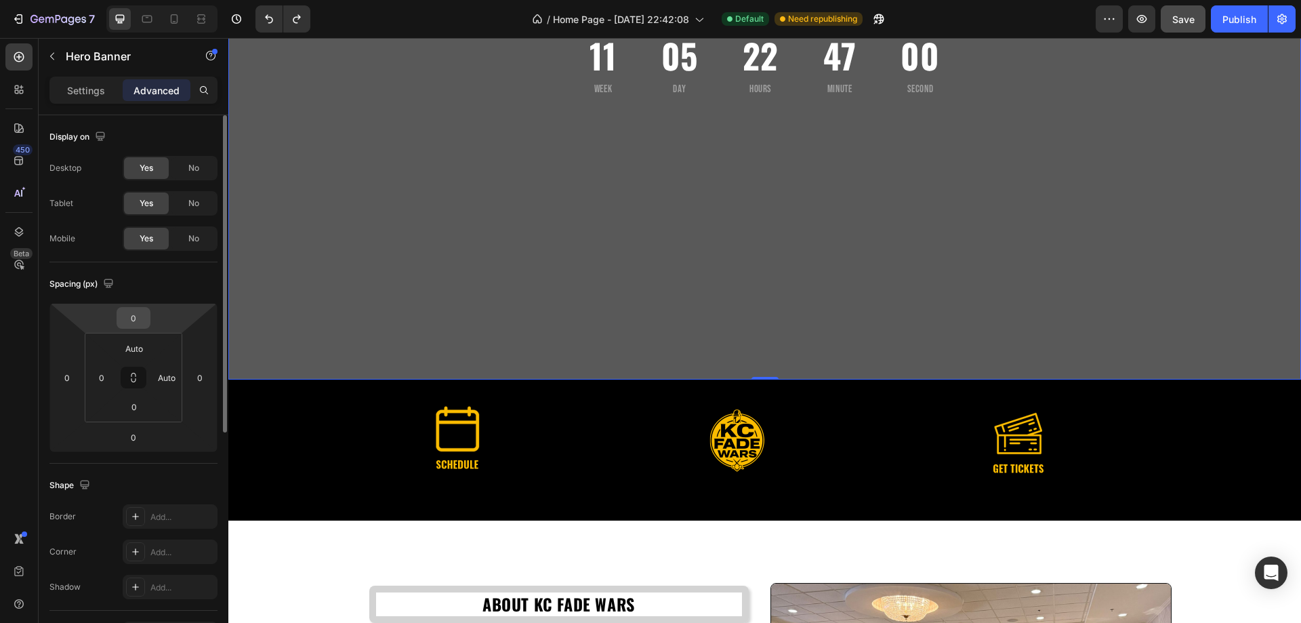
click at [146, 323] on input "0" at bounding box center [133, 318] width 27 height 20
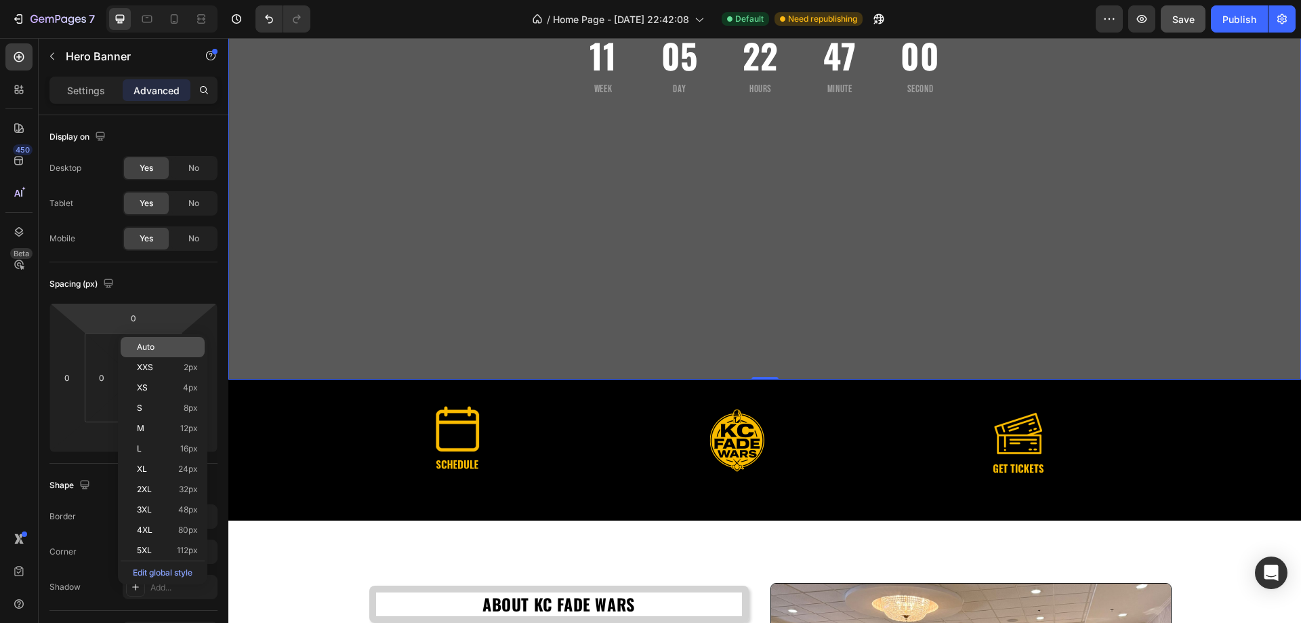
click at [153, 344] on span "Auto" at bounding box center [146, 346] width 18 height 9
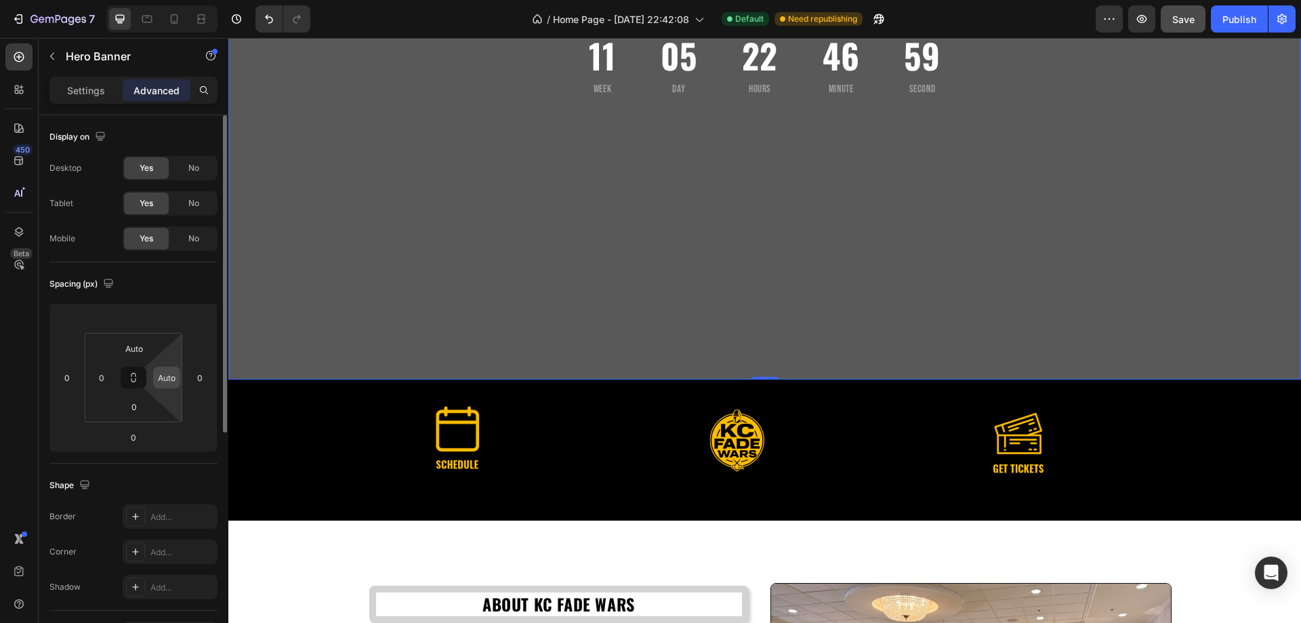
click at [177, 370] on div "Auto" at bounding box center [166, 378] width 27 height 22
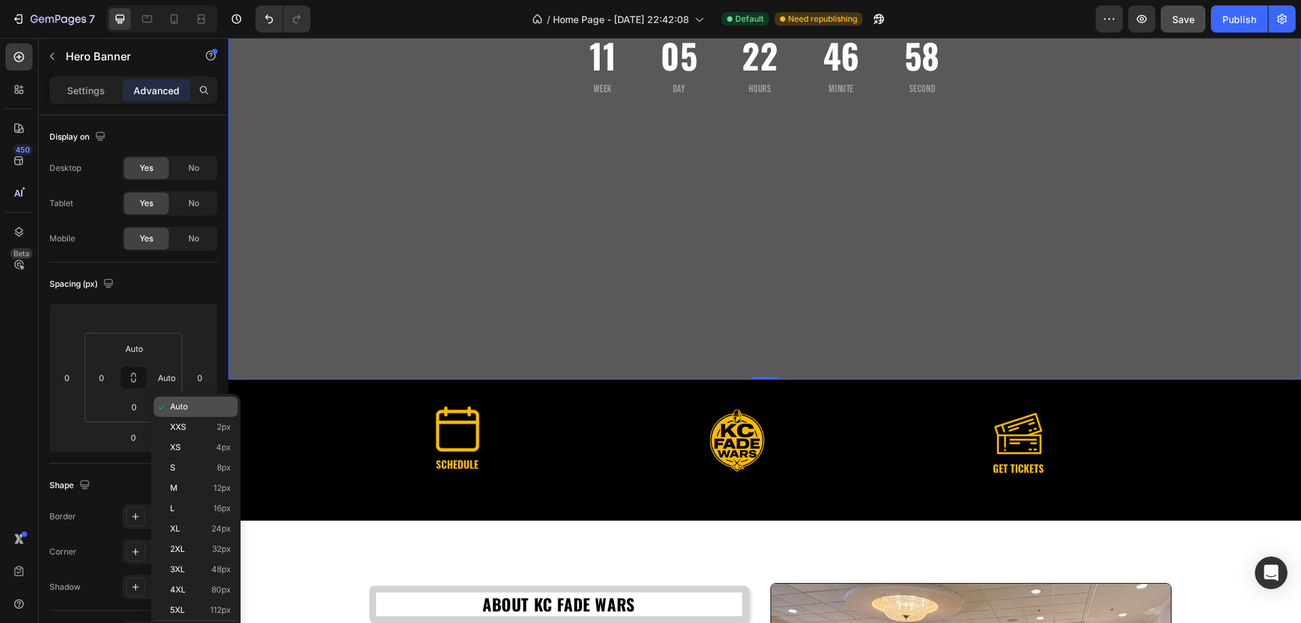
click at [175, 400] on div "Auto" at bounding box center [196, 406] width 84 height 20
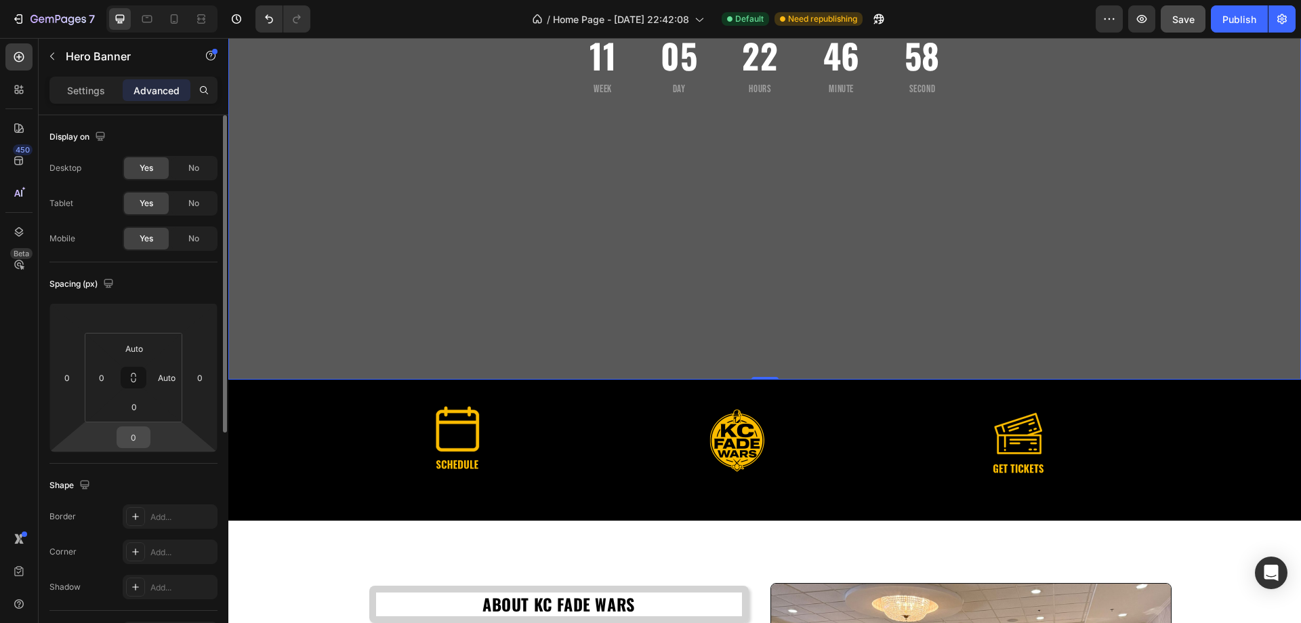
click at [138, 436] on input "0" at bounding box center [133, 437] width 27 height 20
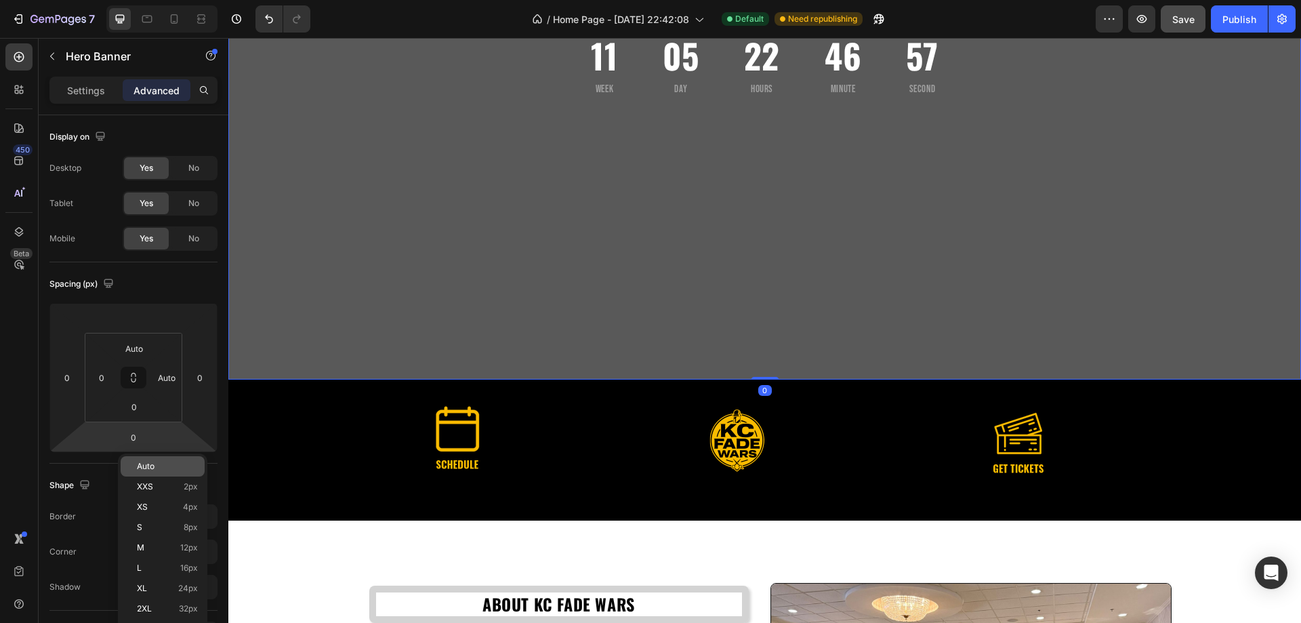
click at [154, 466] on p "Auto" at bounding box center [167, 465] width 61 height 9
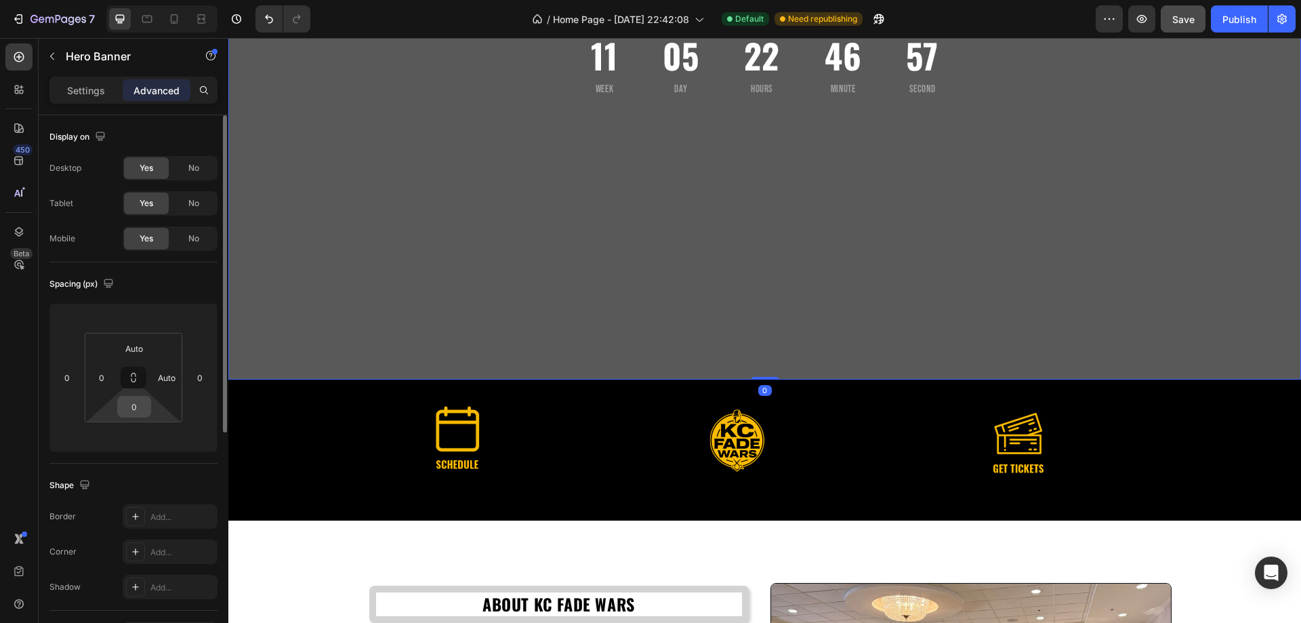
click at [142, 406] on input "0" at bounding box center [134, 406] width 27 height 20
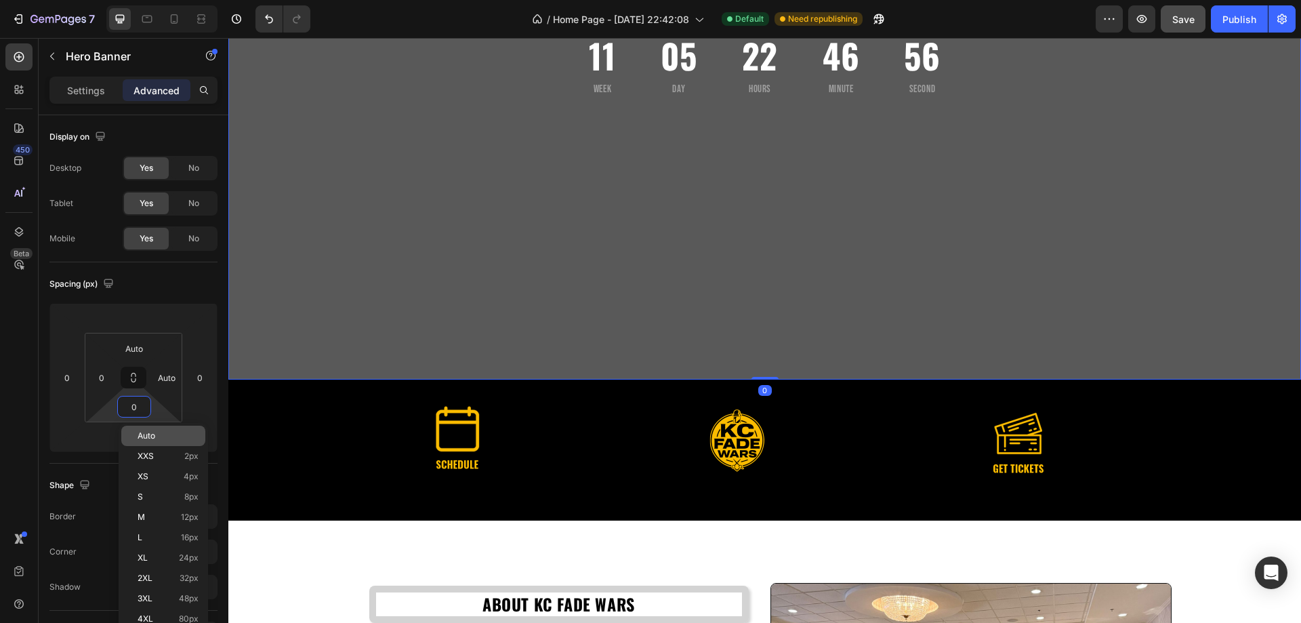
click at [164, 440] on div "Auto" at bounding box center [163, 436] width 84 height 20
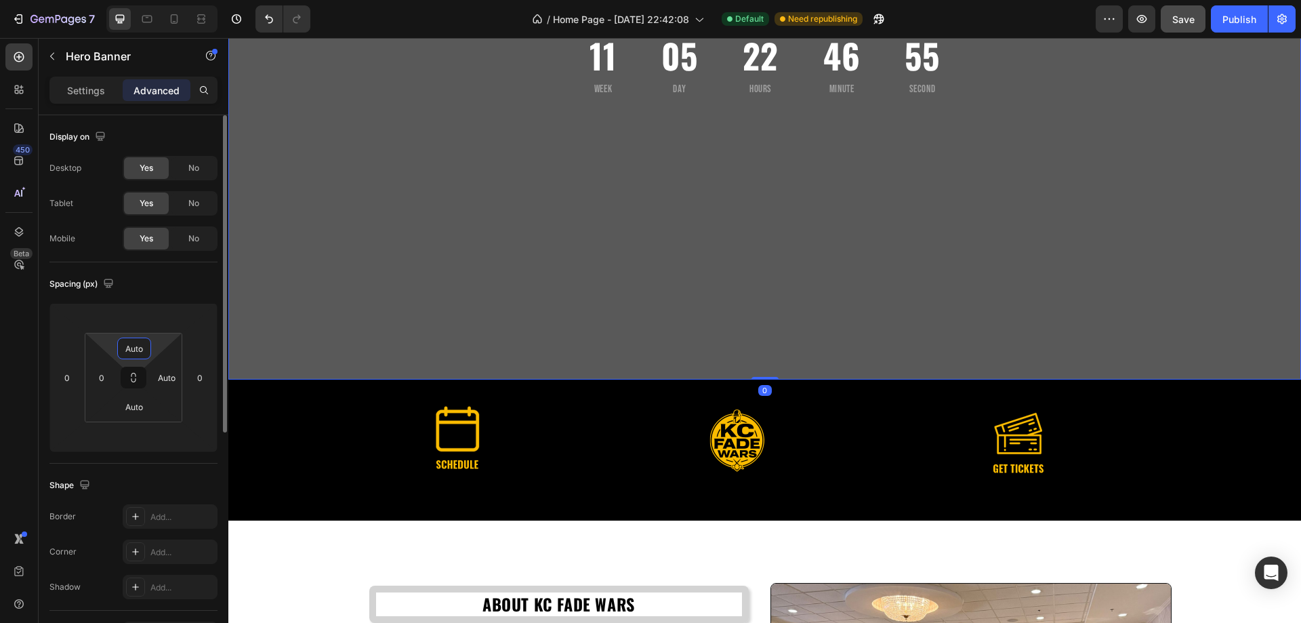
click at [140, 348] on input "Auto" at bounding box center [134, 348] width 27 height 20
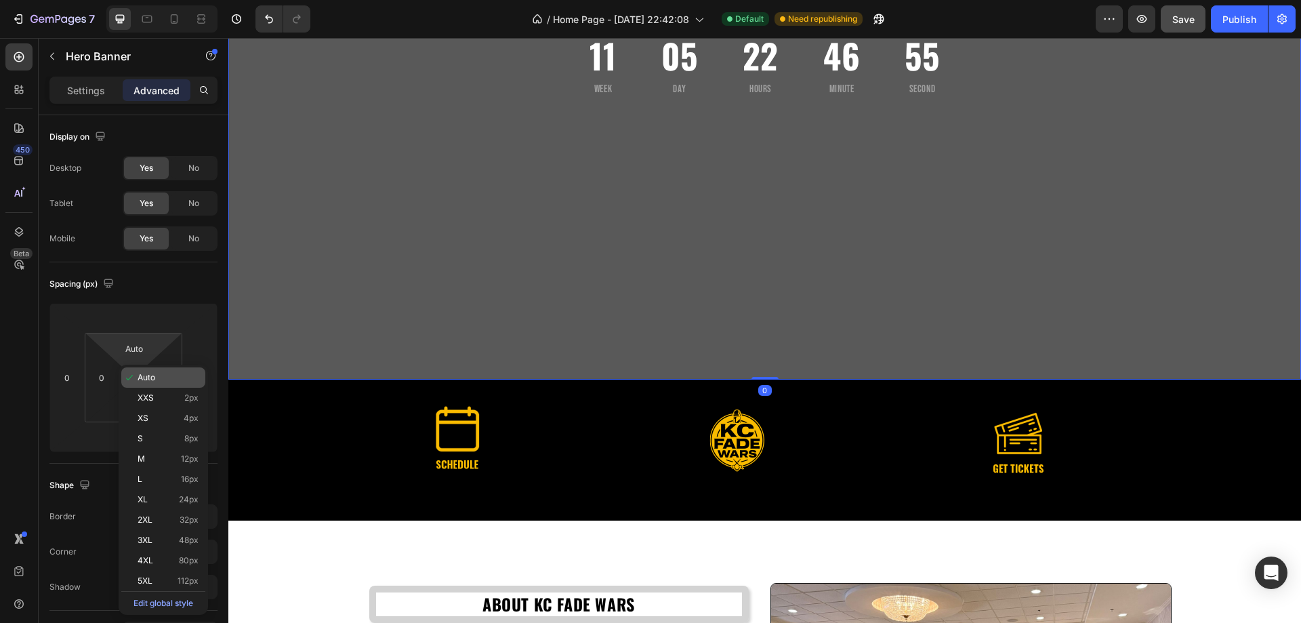
click at [163, 379] on p "Auto" at bounding box center [168, 377] width 61 height 9
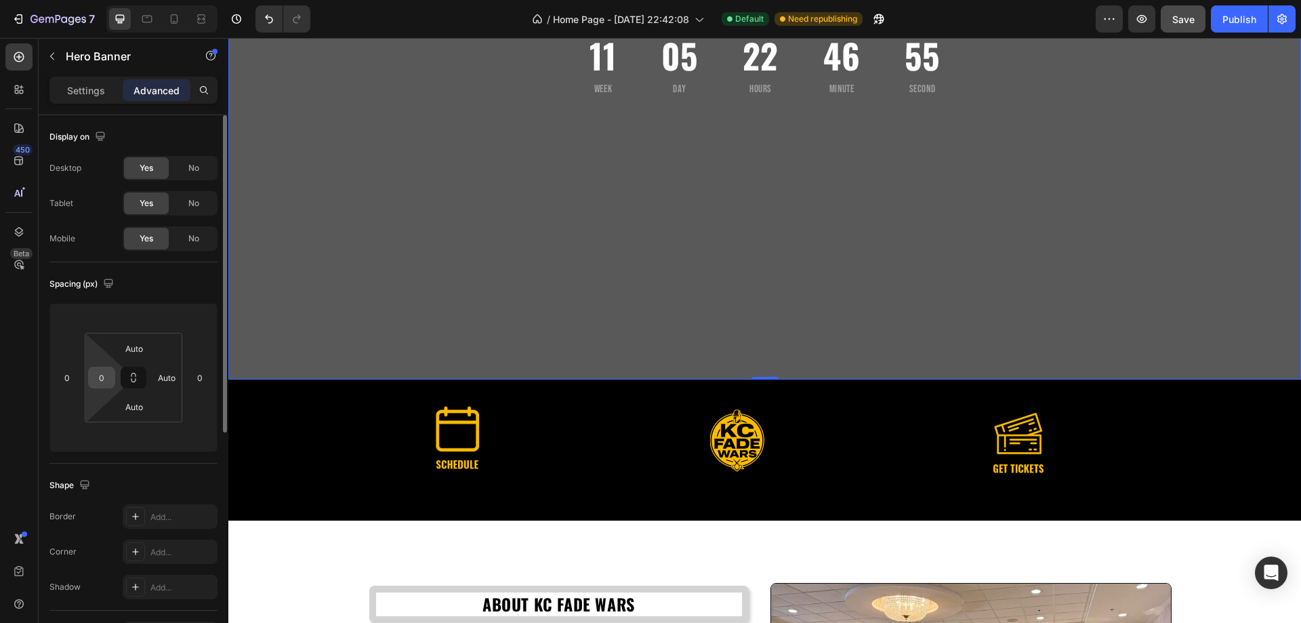
click at [102, 376] on input "0" at bounding box center [101, 377] width 20 height 20
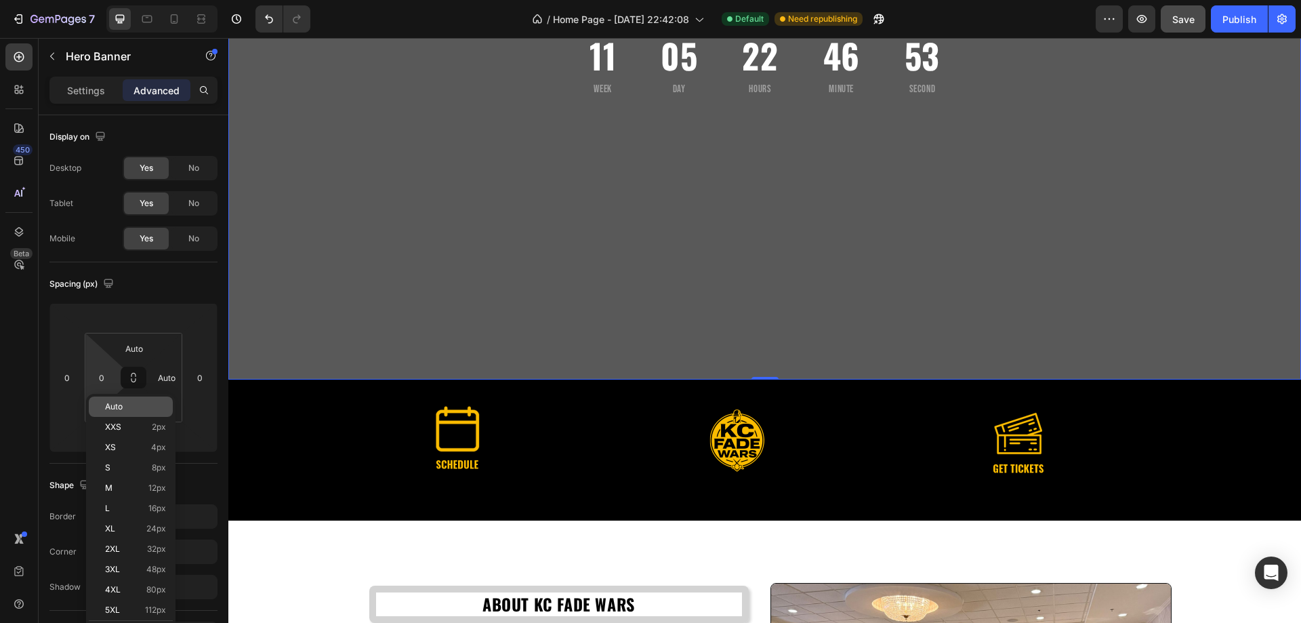
click at [129, 405] on p "Auto" at bounding box center [135, 406] width 61 height 9
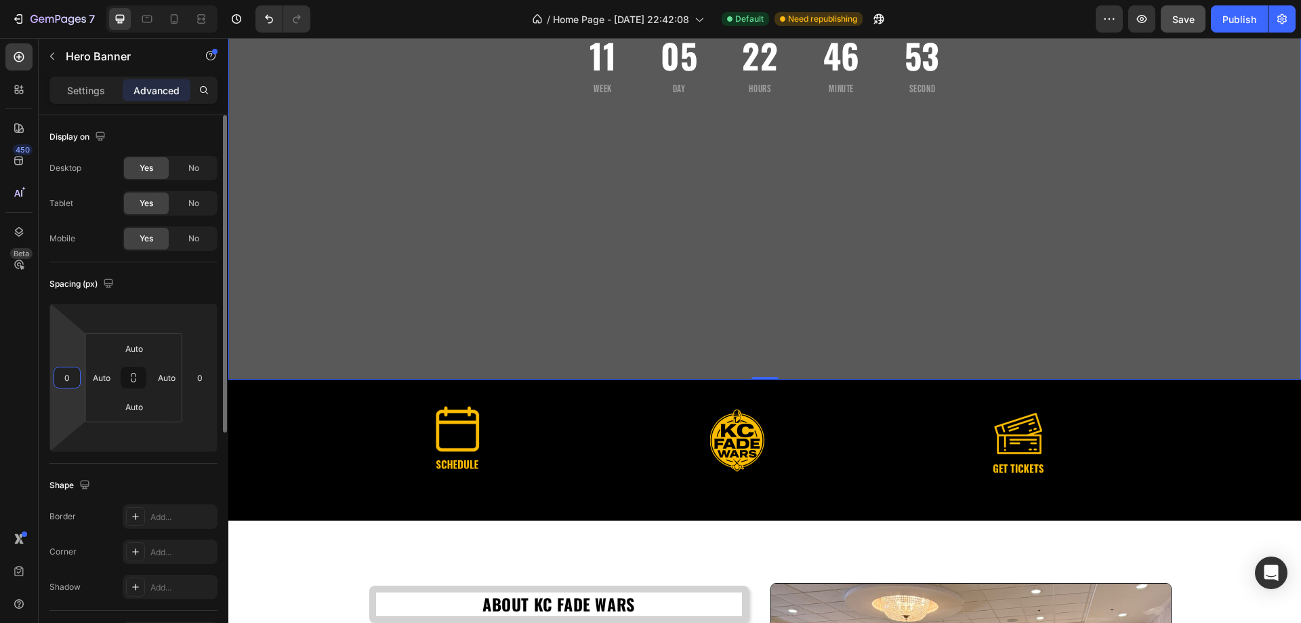
click at [76, 379] on input "0" at bounding box center [67, 377] width 20 height 20
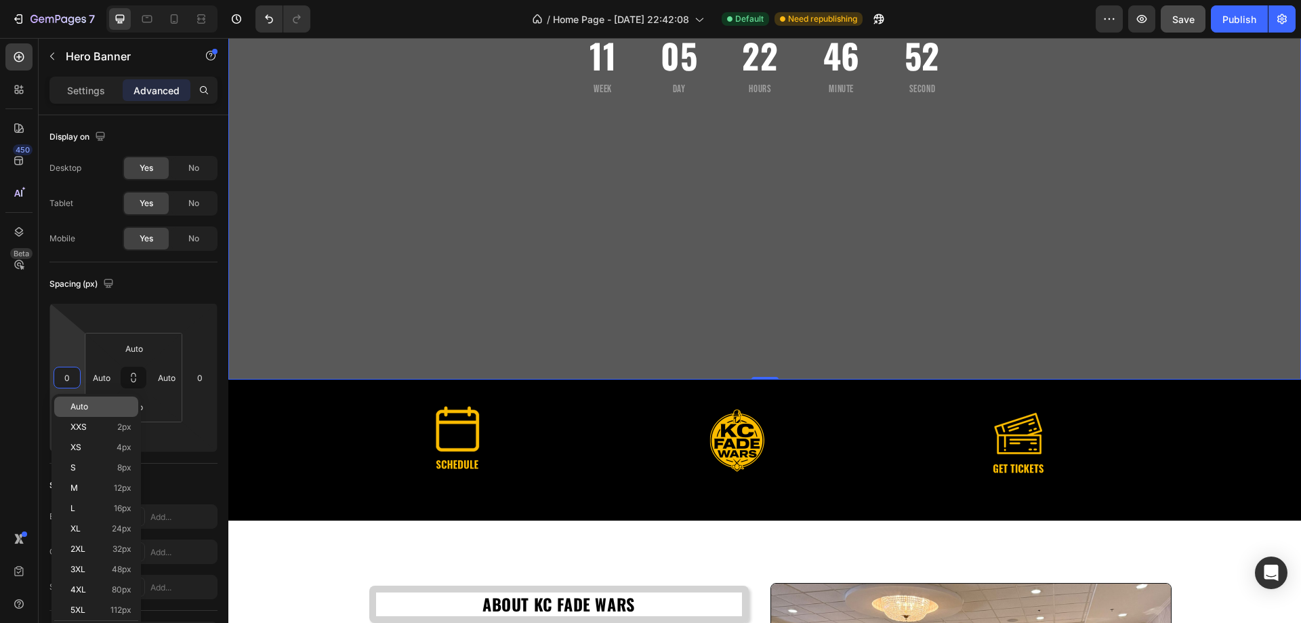
click at [97, 407] on p "Auto" at bounding box center [100, 406] width 61 height 9
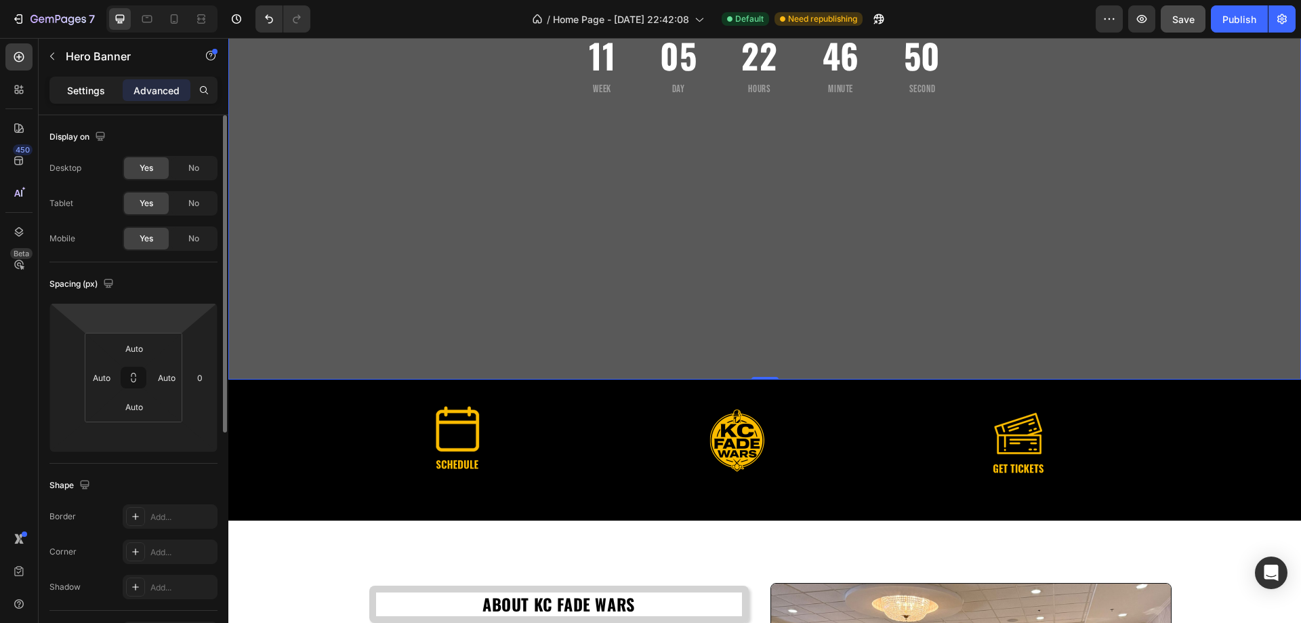
click at [92, 90] on p "Settings" at bounding box center [86, 90] width 38 height 14
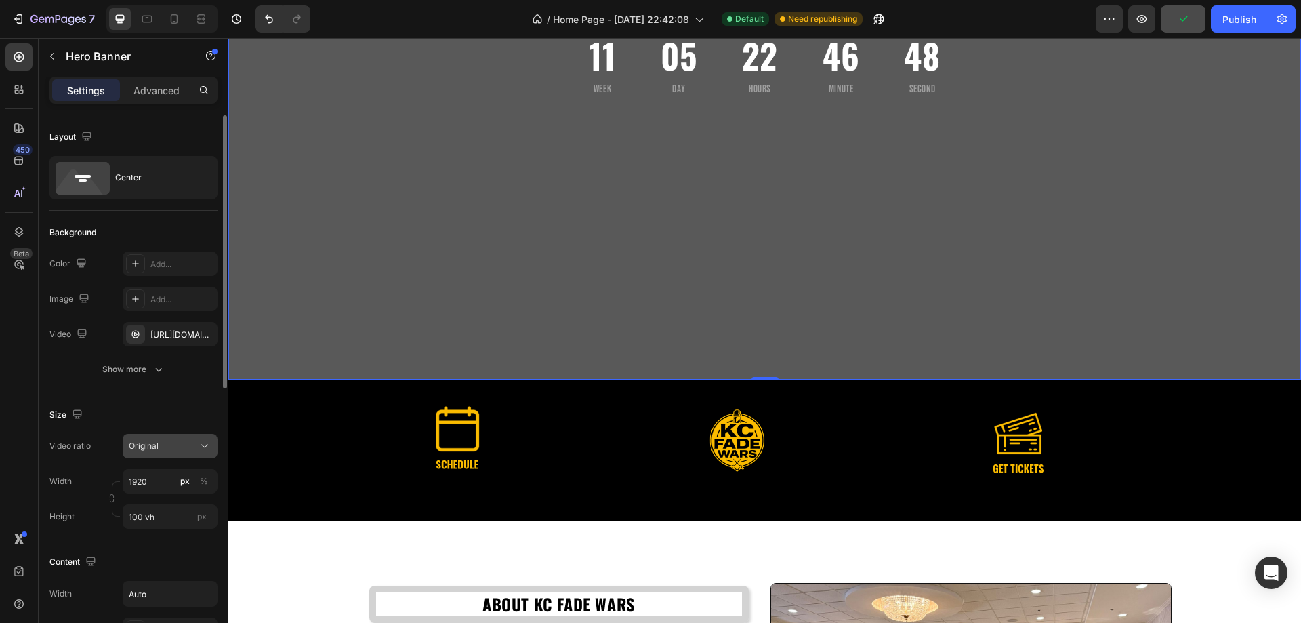
click at [170, 449] on div "Original" at bounding box center [163, 446] width 69 height 12
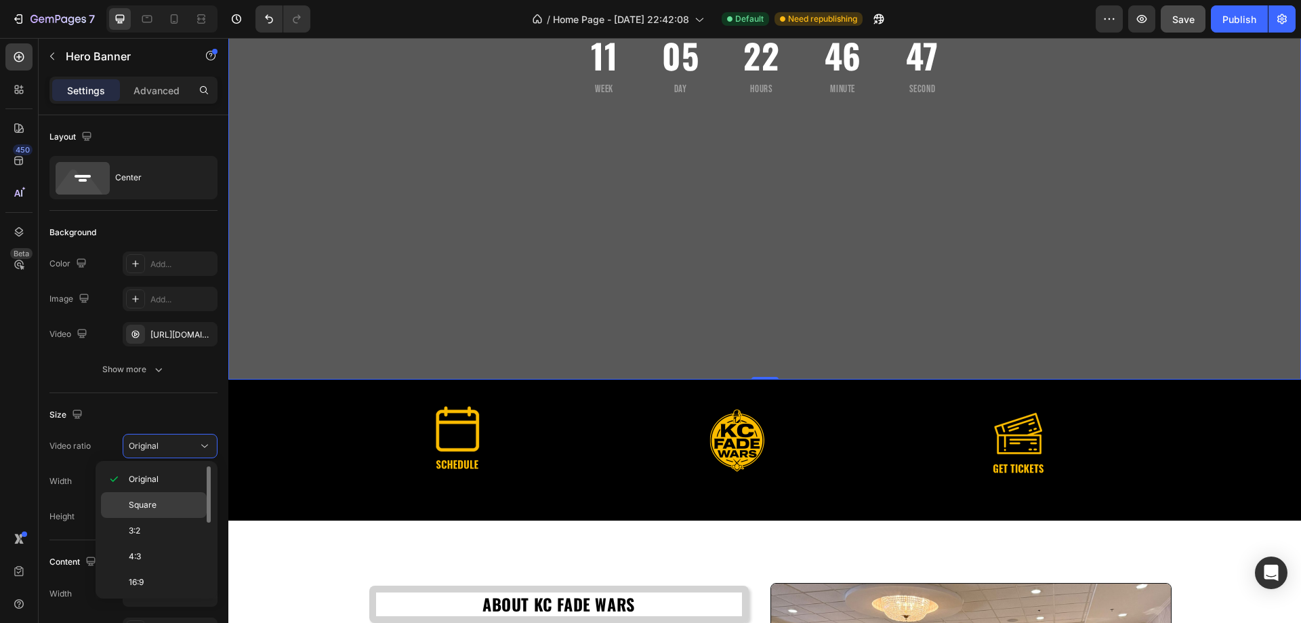
click at [157, 518] on div "Square" at bounding box center [154, 531] width 106 height 26
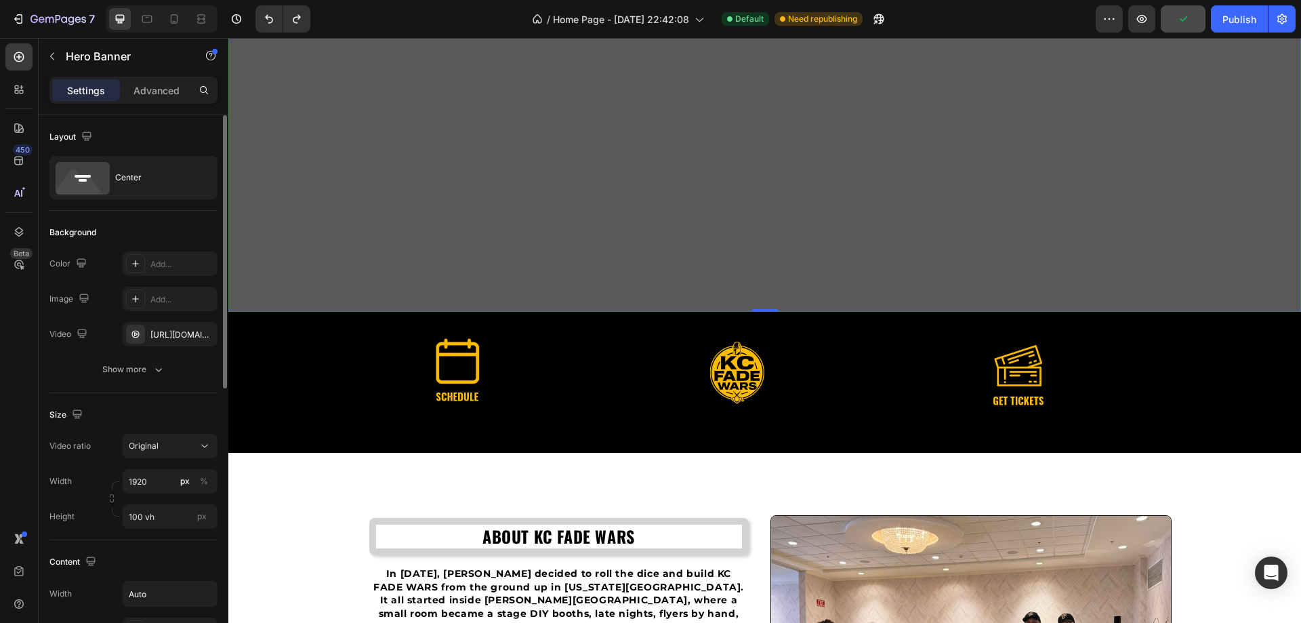
scroll to position [68, 0]
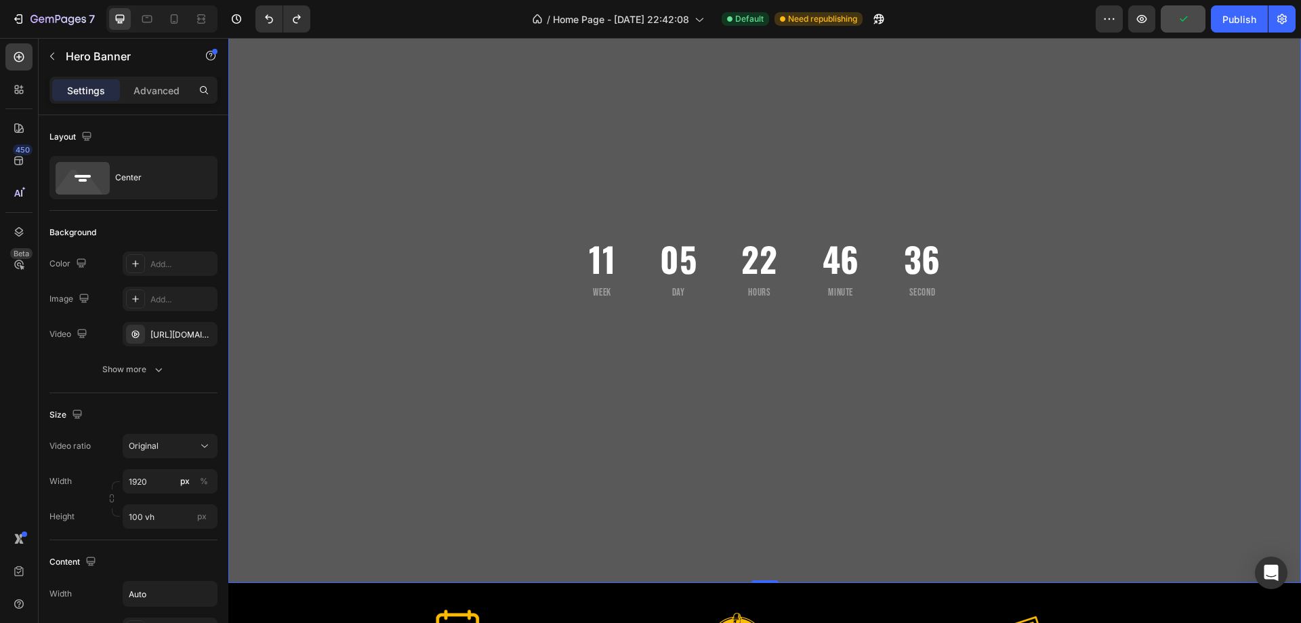
click at [659, 384] on div "11 Week 05 Day 22 Hours 46 Minute 36 Second Countdown Timer November 16, 2025 H…" at bounding box center [765, 290] width 474 height 347
click at [52, 49] on button "button" at bounding box center [52, 56] width 22 height 22
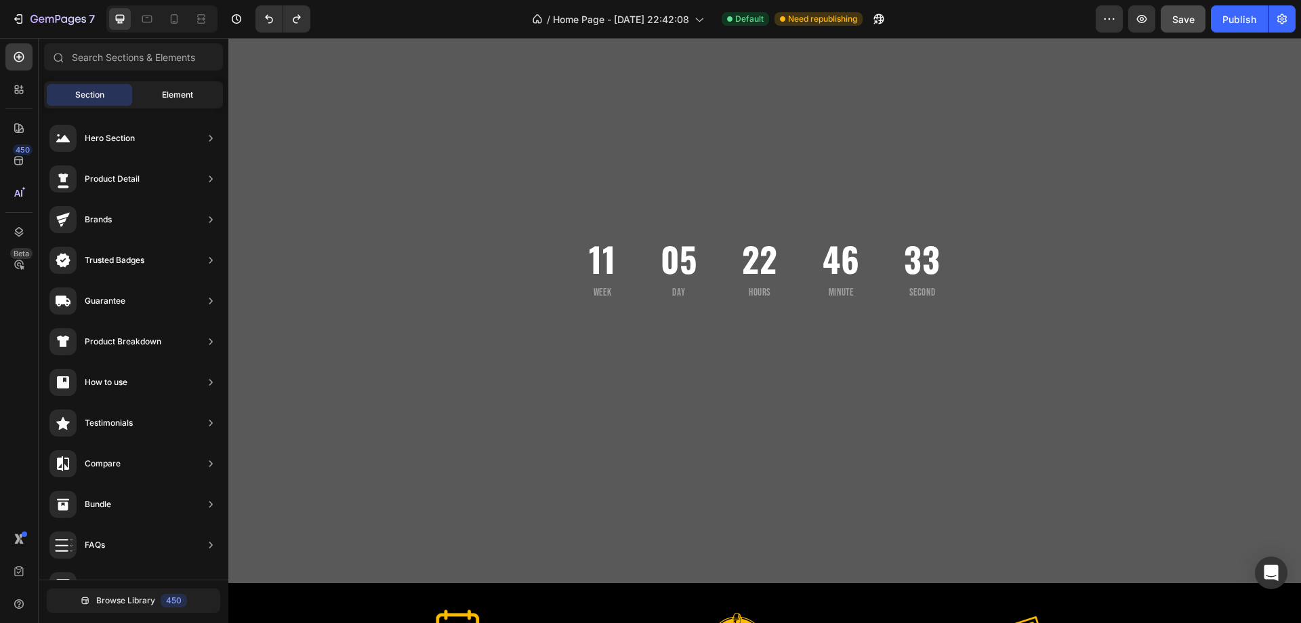
click at [171, 85] on div "Element" at bounding box center [177, 95] width 85 height 22
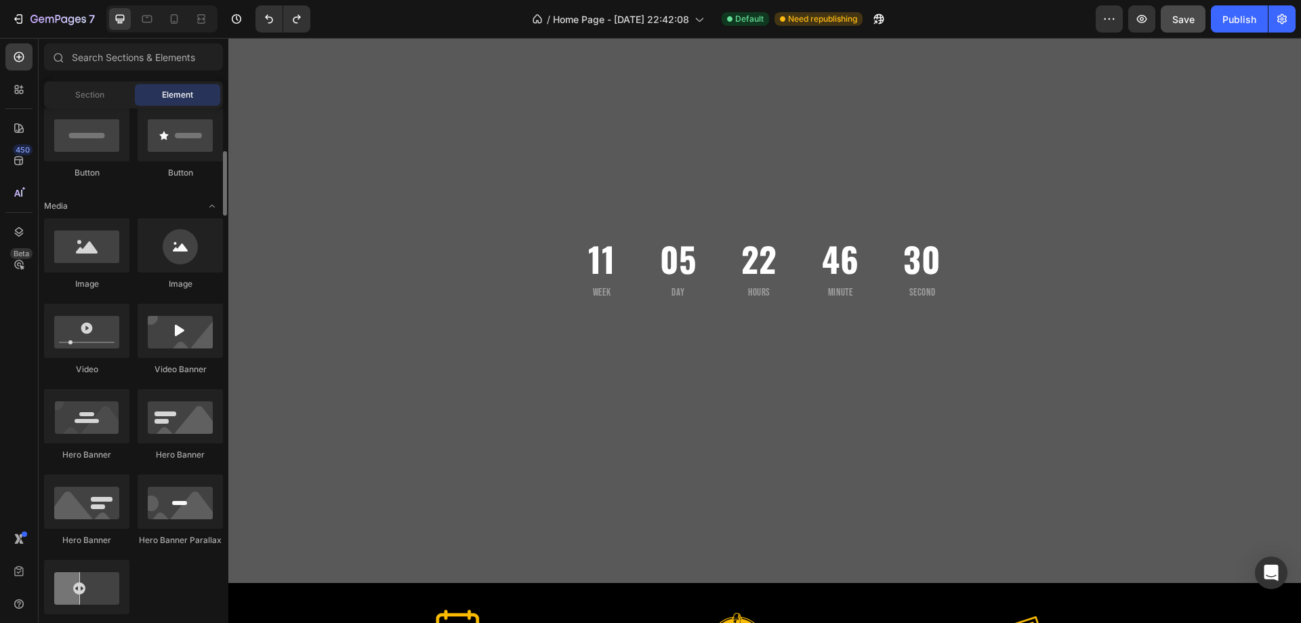
scroll to position [271, 0]
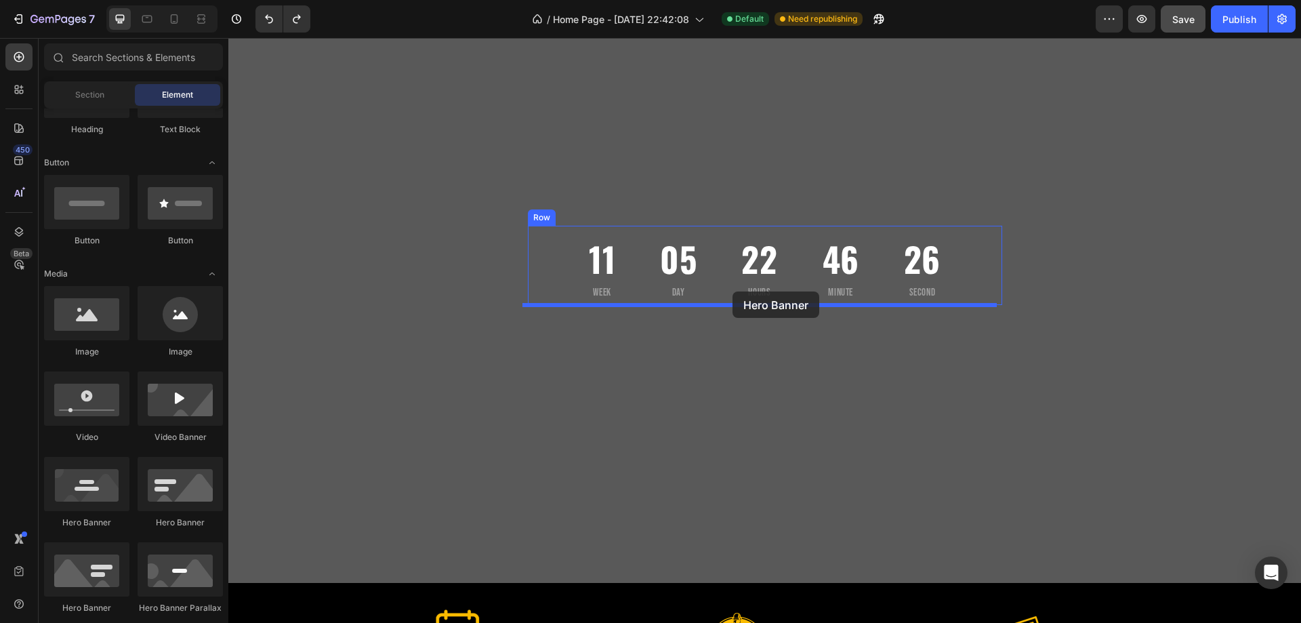
drag, startPoint x: 320, startPoint y: 531, endPoint x: 732, endPoint y: 291, distance: 477.0
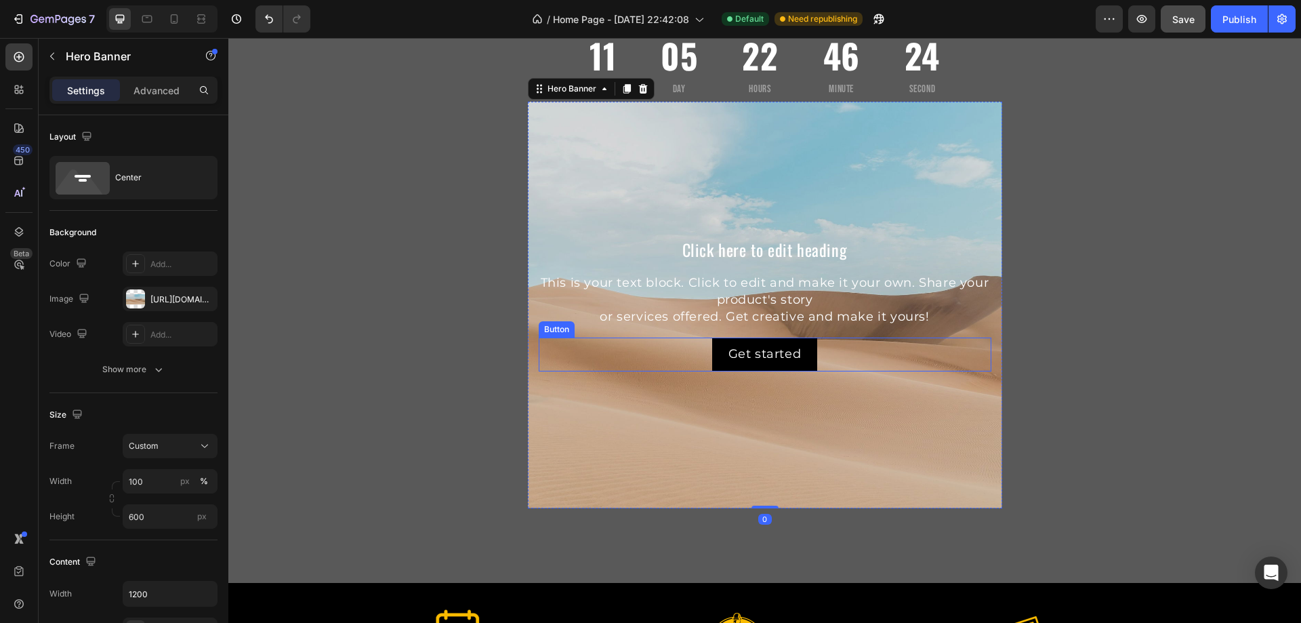
scroll to position [0, 0]
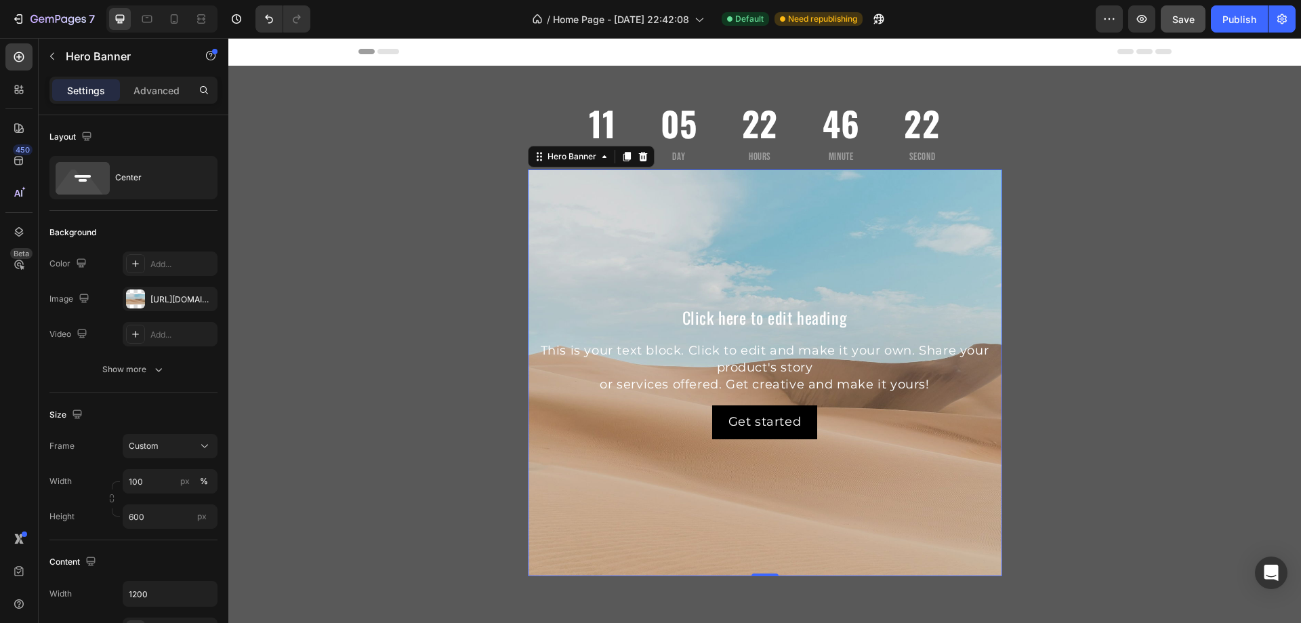
click at [612, 251] on div "Background Image" at bounding box center [765, 372] width 474 height 407
click at [206, 299] on icon "button" at bounding box center [203, 298] width 11 height 11
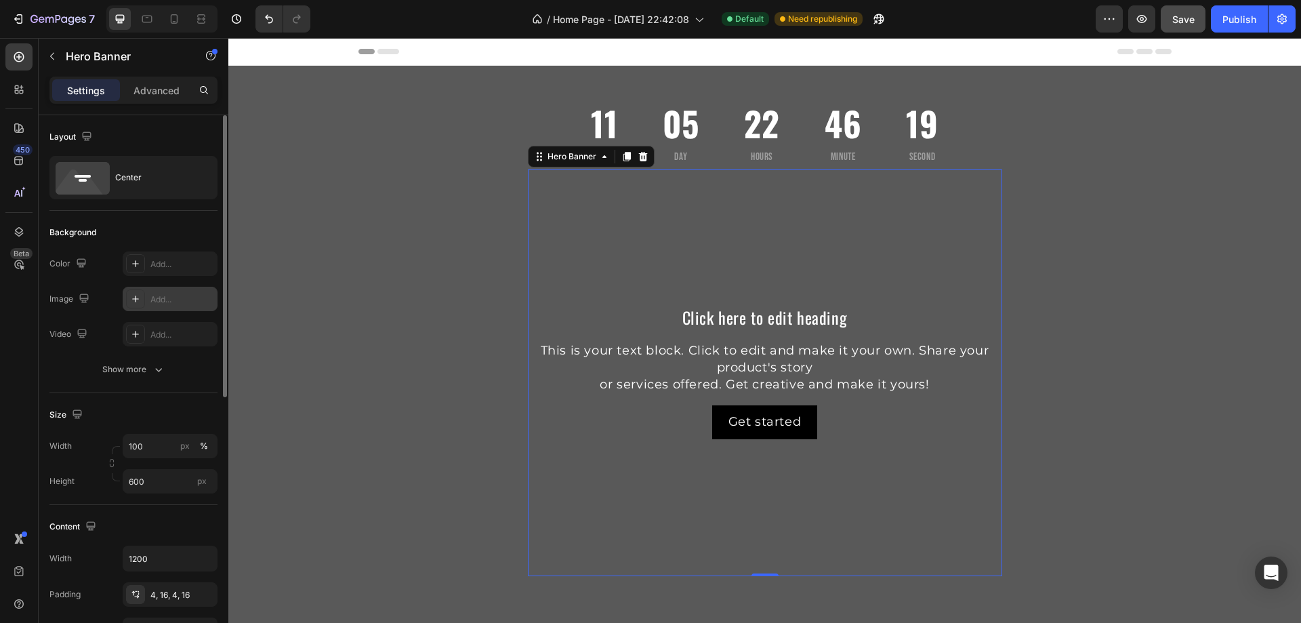
click at [745, 233] on div "Background Image" at bounding box center [765, 372] width 474 height 407
click at [160, 93] on p "Advanced" at bounding box center [156, 90] width 46 height 14
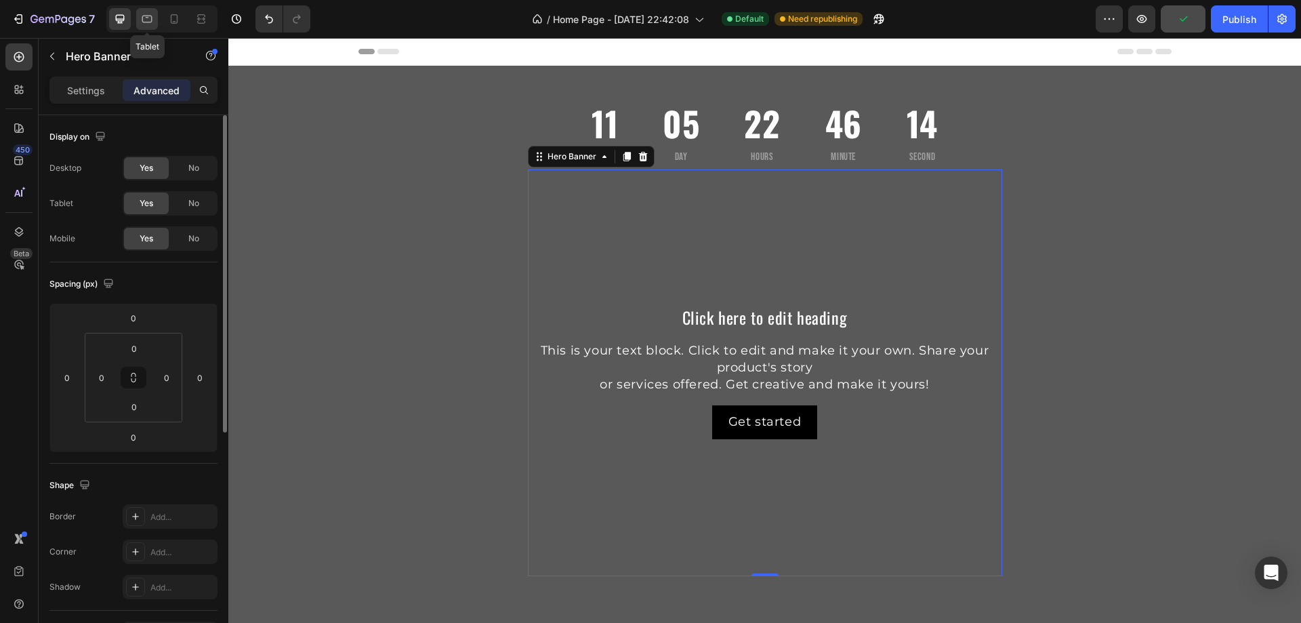
click at [145, 20] on icon at bounding box center [147, 19] width 14 height 14
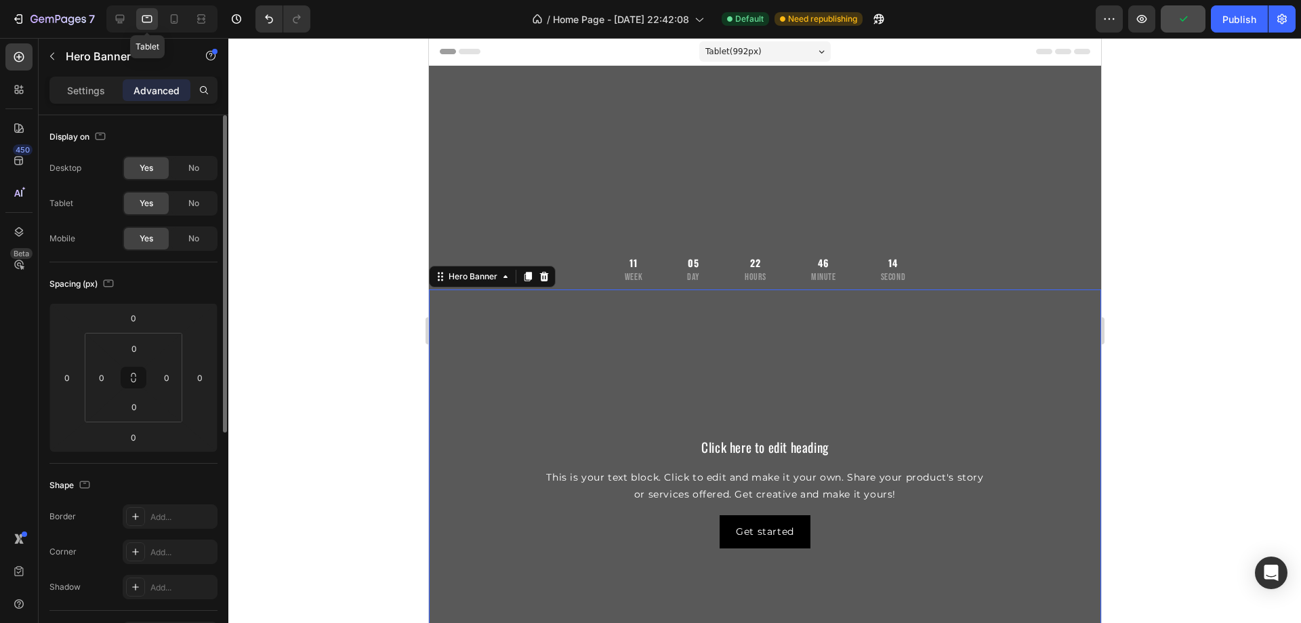
scroll to position [204, 0]
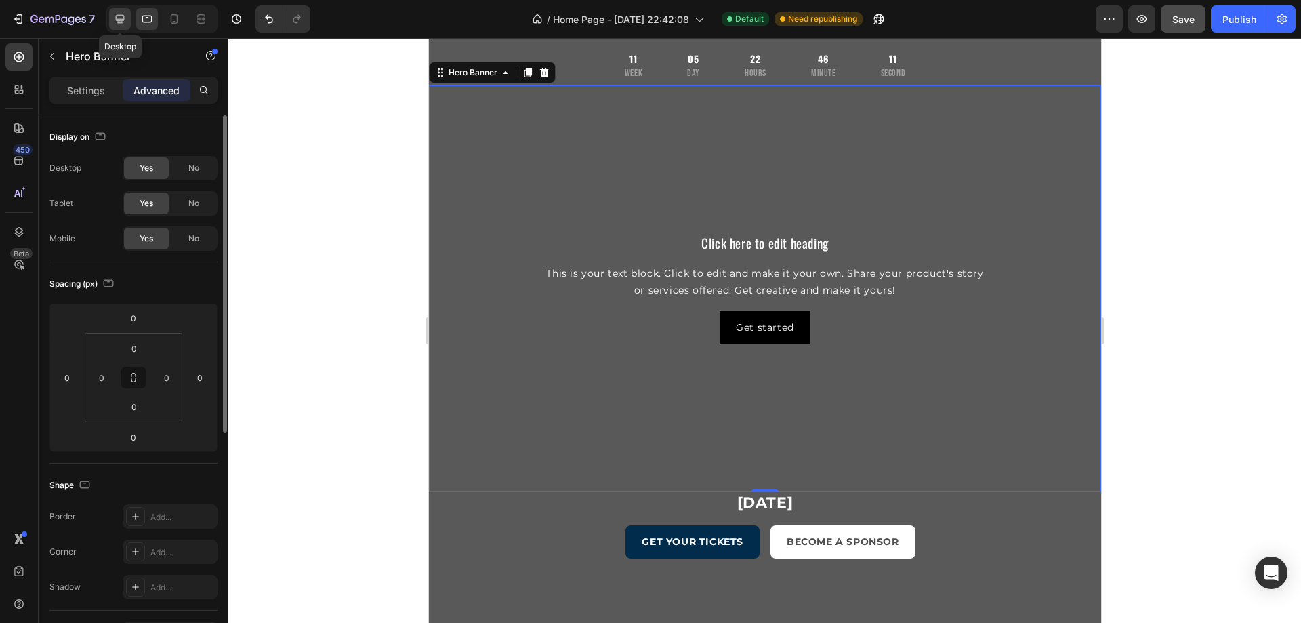
click at [112, 22] on div at bounding box center [120, 19] width 22 height 22
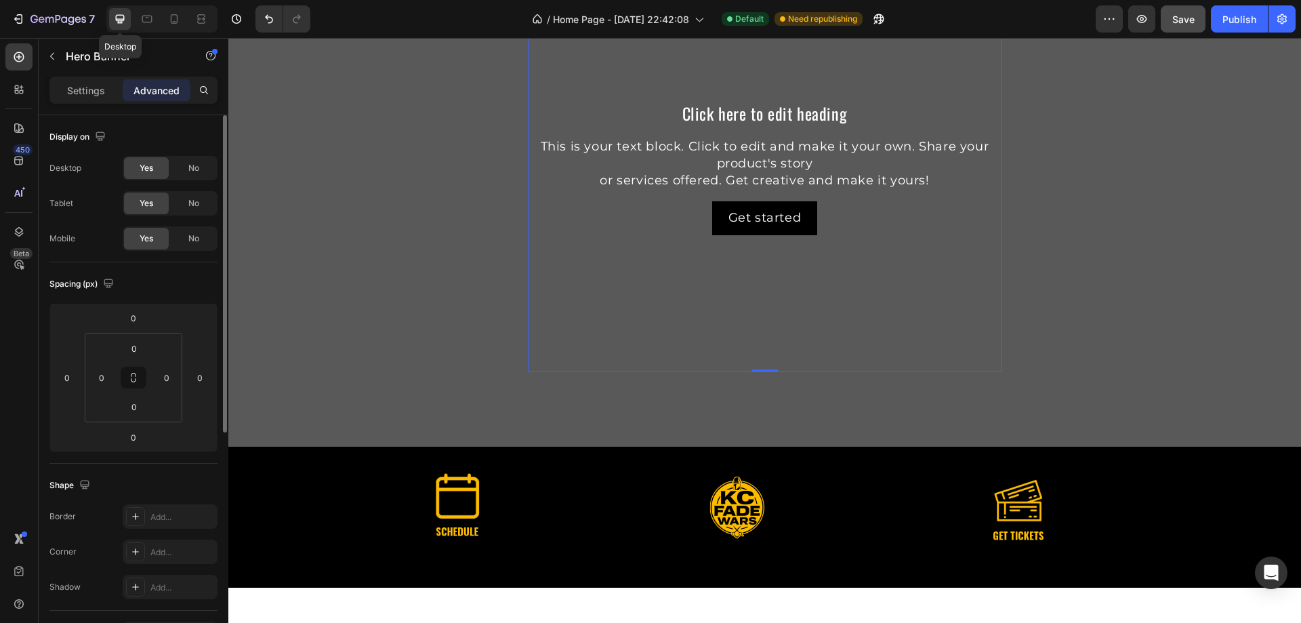
scroll to position [83, 0]
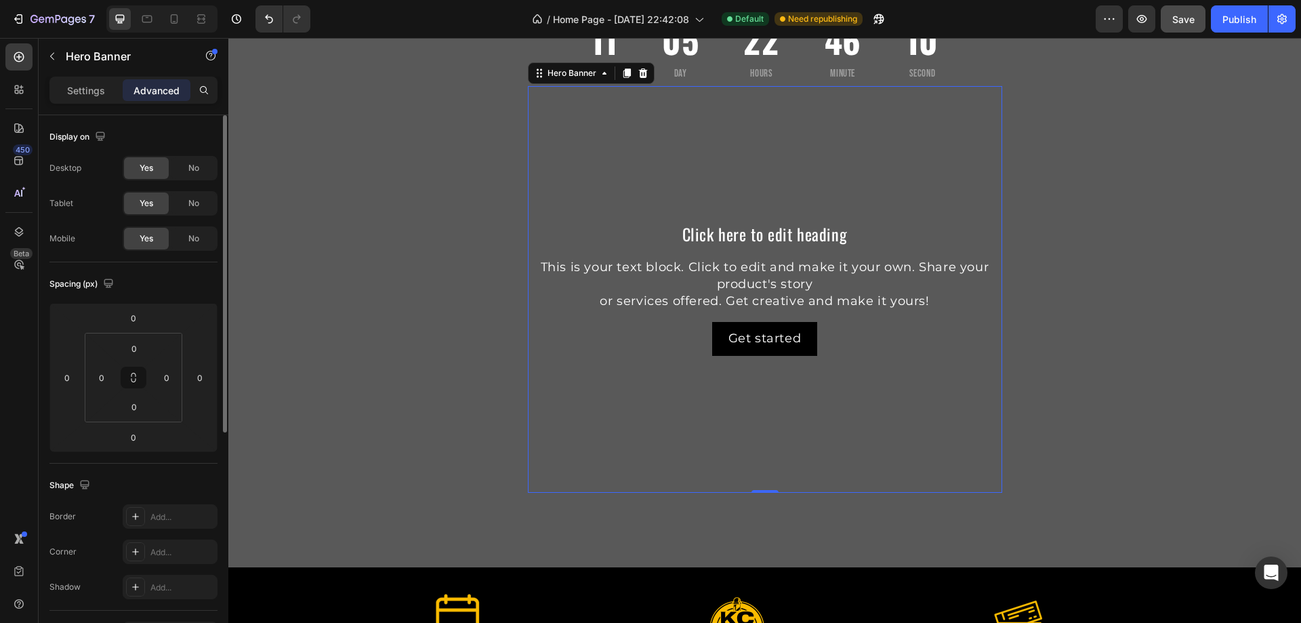
click at [582, 370] on div "Background Image" at bounding box center [765, 289] width 474 height 407
click at [180, 201] on div "No" at bounding box center [193, 203] width 45 height 22
click at [140, 19] on icon at bounding box center [147, 19] width 14 height 14
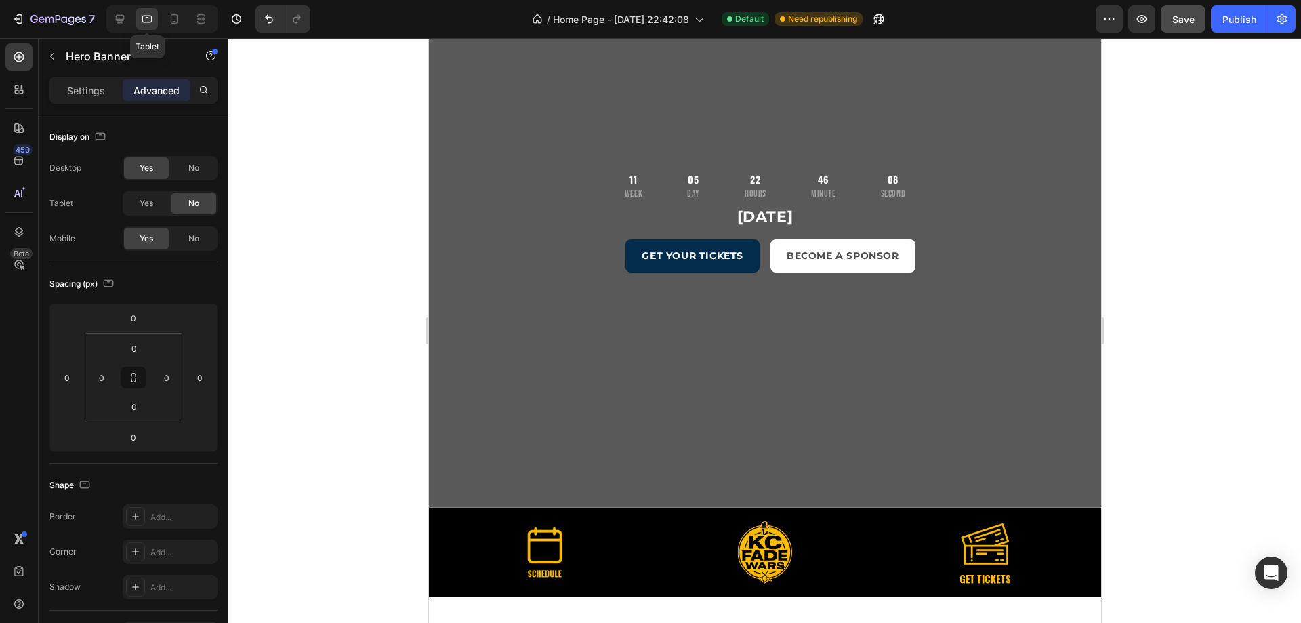
scroll to position [36, 0]
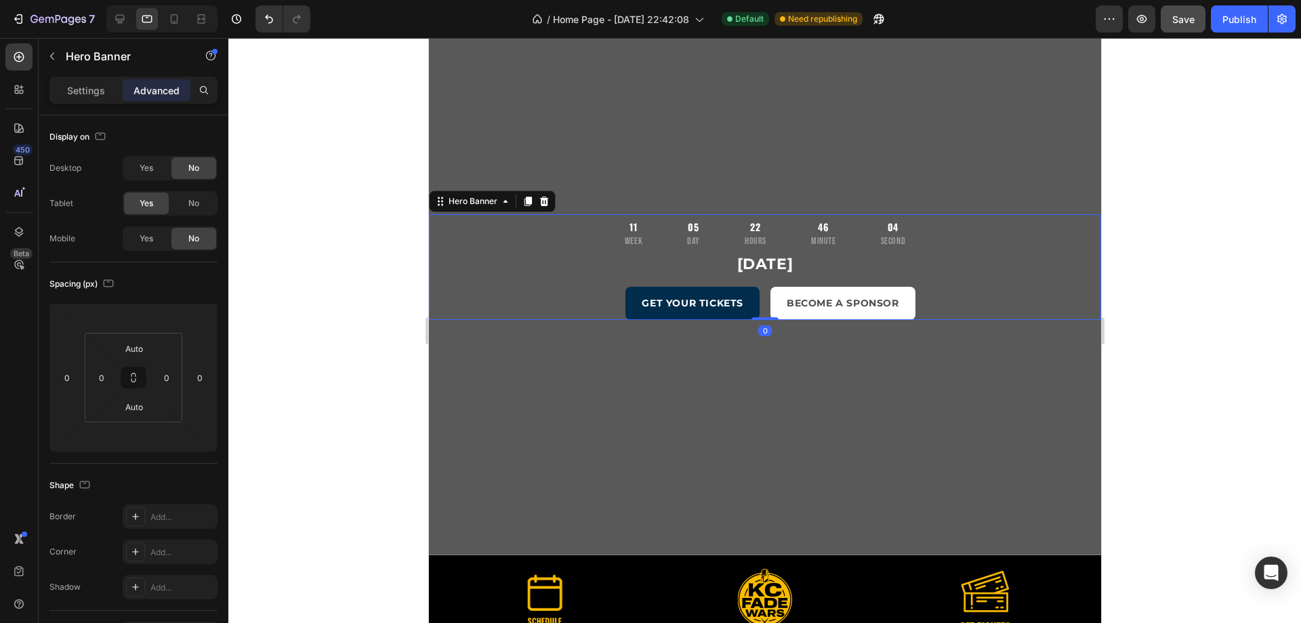
click at [576, 283] on div "November 16, 2025 Heading GET YOUR TICKETS Button BECOME A SPONSOR Button Row" at bounding box center [764, 286] width 672 height 66
drag, startPoint x: 148, startPoint y: 166, endPoint x: 139, endPoint y: 184, distance: 20.6
click at [148, 166] on span "Yes" at bounding box center [147, 168] width 14 height 12
click at [145, 236] on span "Yes" at bounding box center [147, 238] width 14 height 12
click at [94, 94] on p "Settings" at bounding box center [86, 90] width 38 height 14
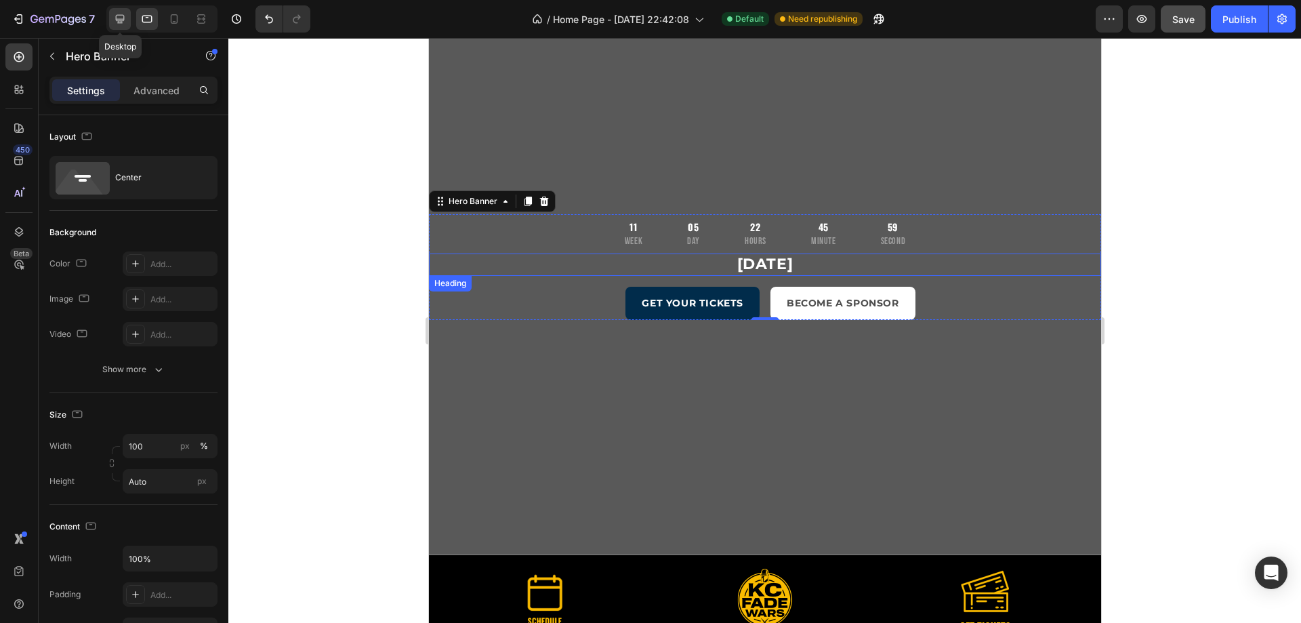
drag, startPoint x: 120, startPoint y: 21, endPoint x: 130, endPoint y: 25, distance: 10.9
click at [119, 21] on icon at bounding box center [120, 19] width 9 height 9
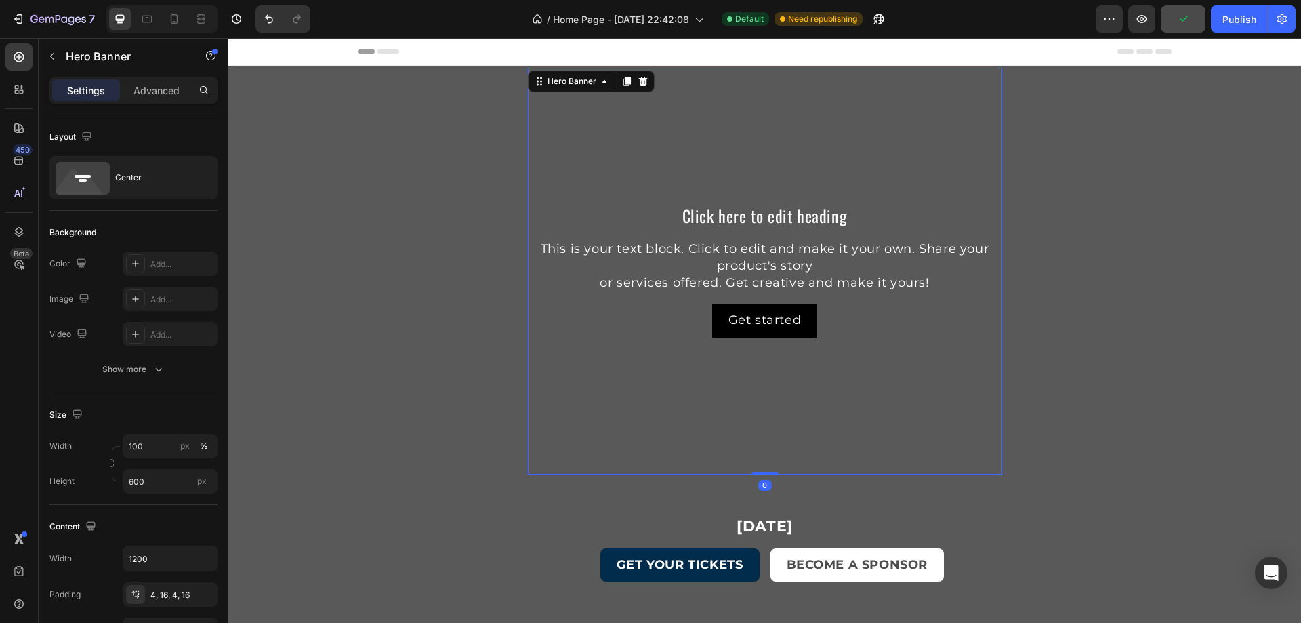
click at [676, 135] on div "Background Image" at bounding box center [765, 271] width 474 height 407
click at [639, 87] on div at bounding box center [643, 81] width 16 height 16
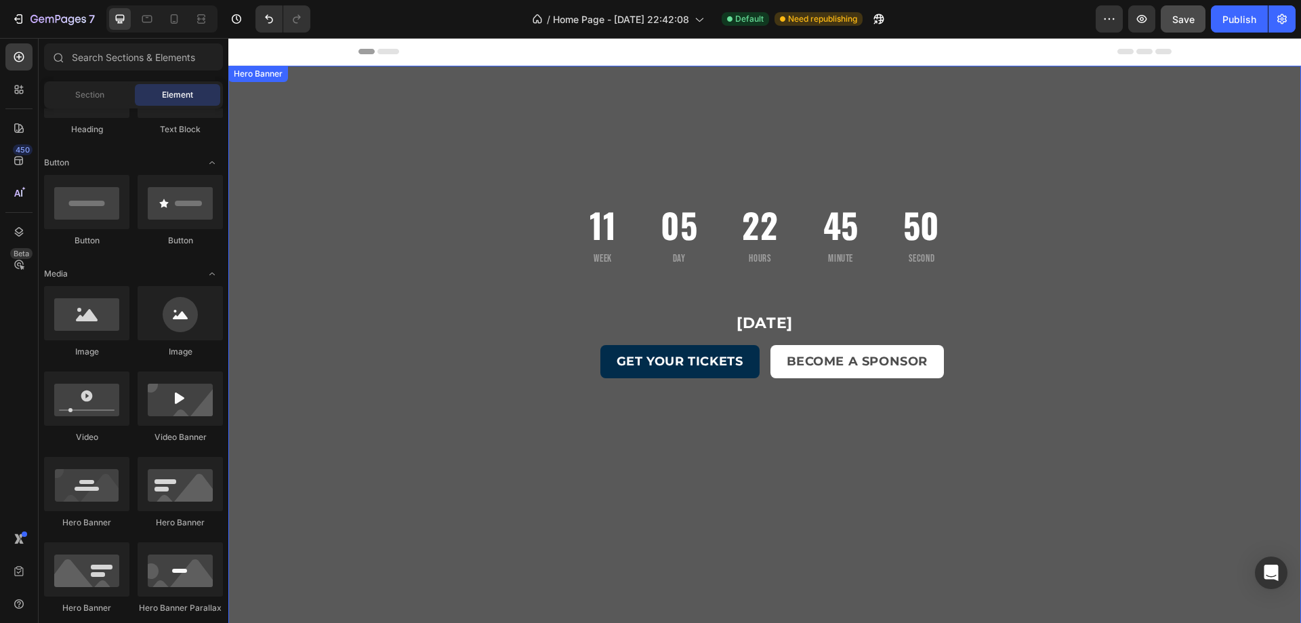
scroll to position [203, 0]
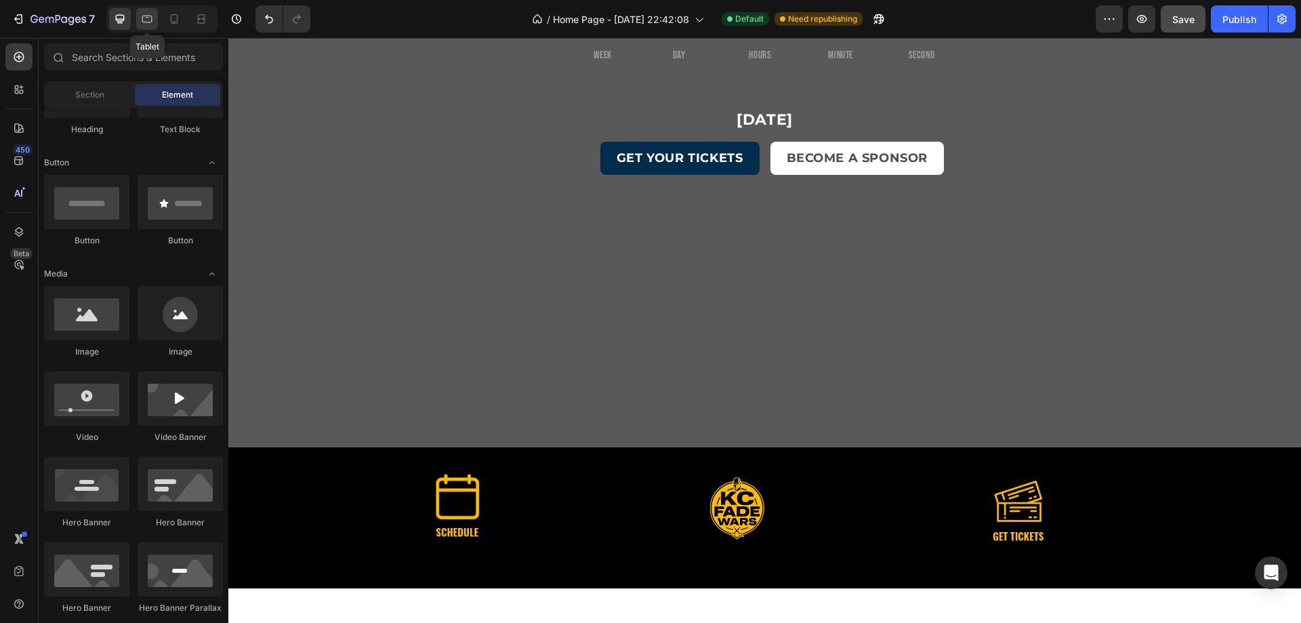
click at [147, 25] on icon at bounding box center [147, 19] width 14 height 14
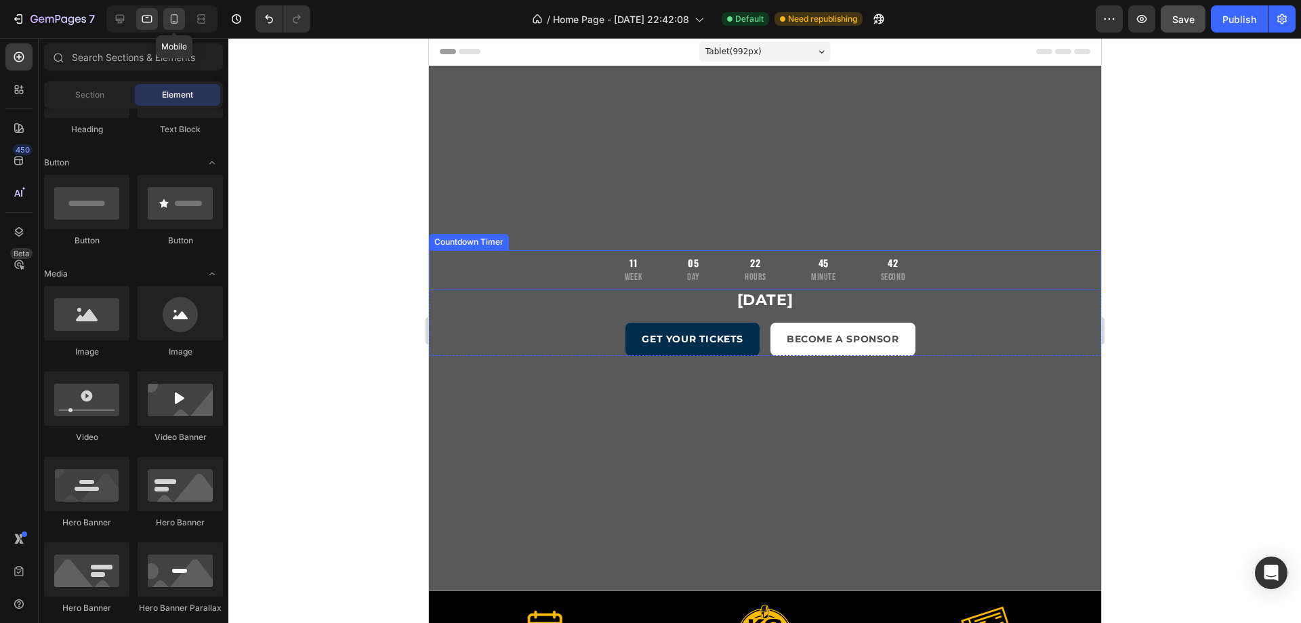
click at [169, 28] on div at bounding box center [174, 19] width 22 height 22
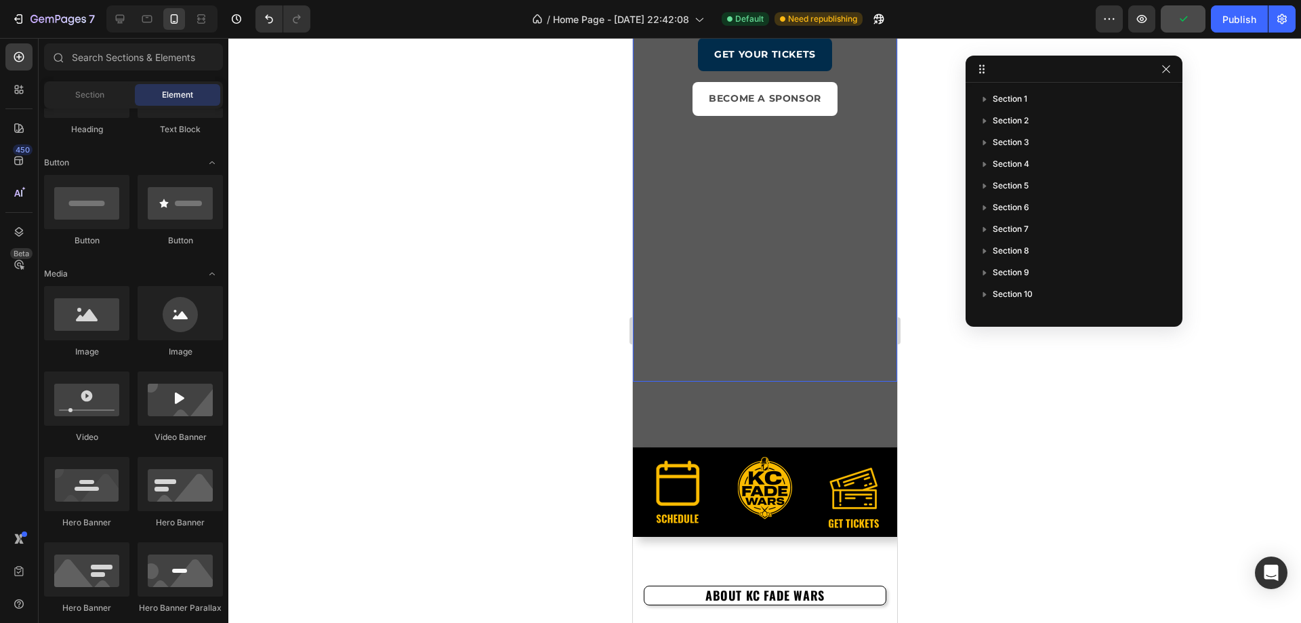
scroll to position [271, 0]
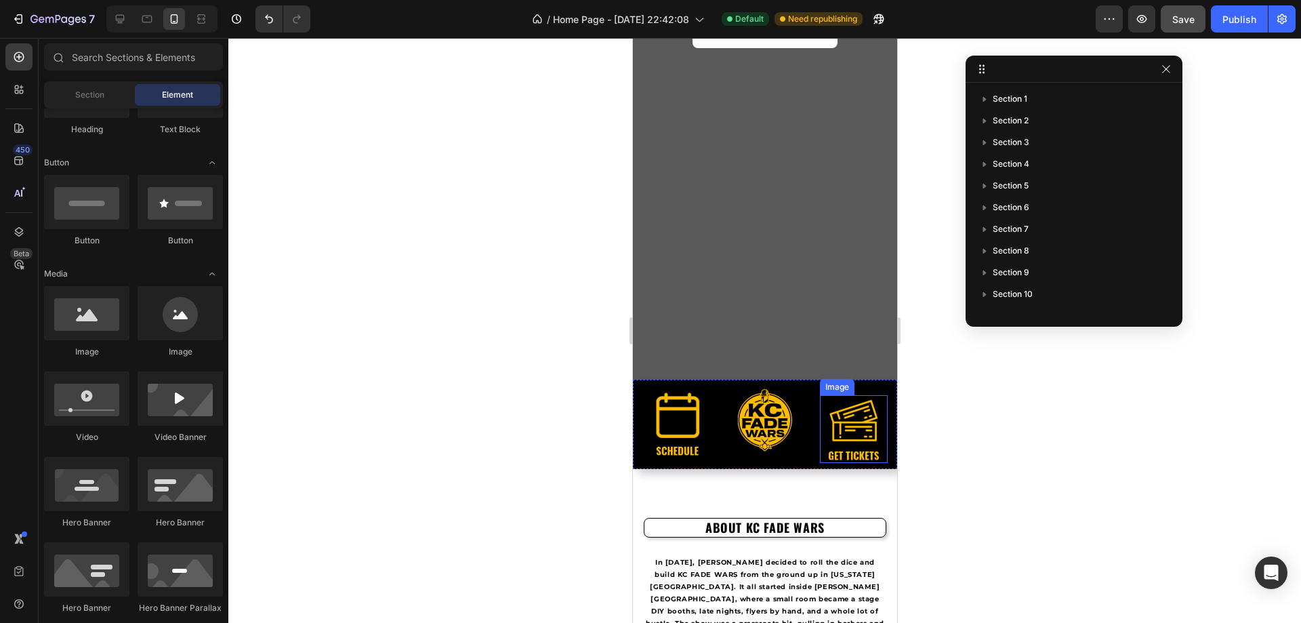
click at [849, 409] on img at bounding box center [853, 429] width 68 height 68
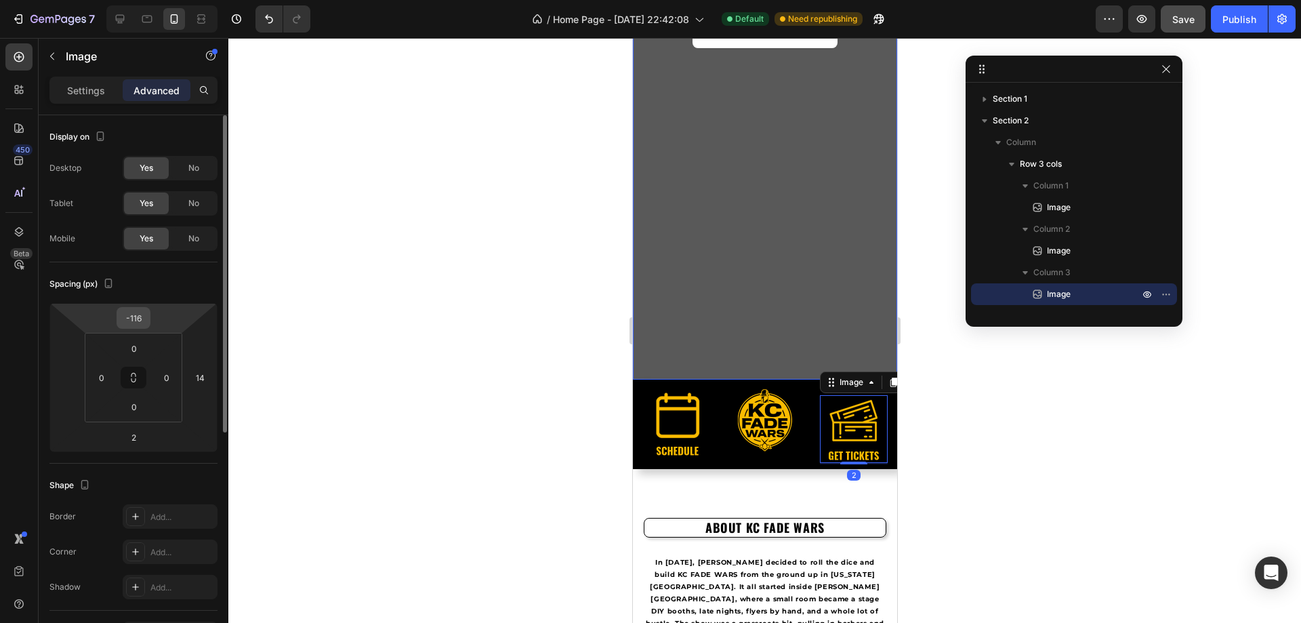
click at [143, 321] on input "-116" at bounding box center [133, 318] width 27 height 20
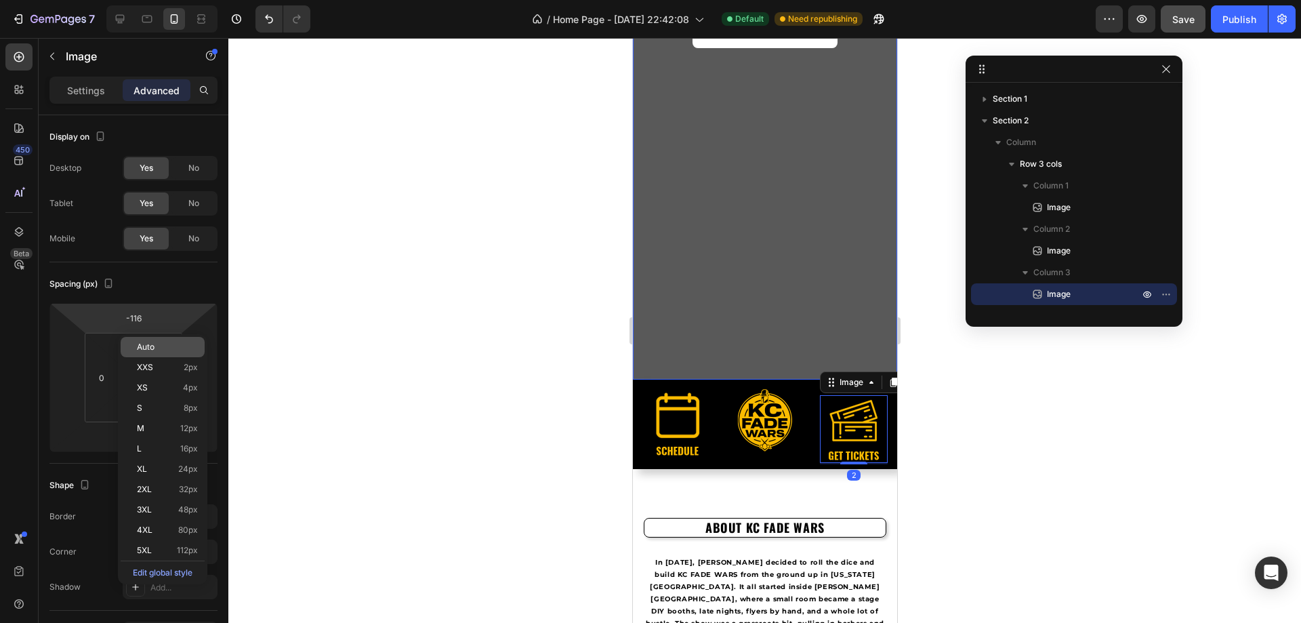
click at [160, 345] on p "Auto" at bounding box center [167, 346] width 61 height 9
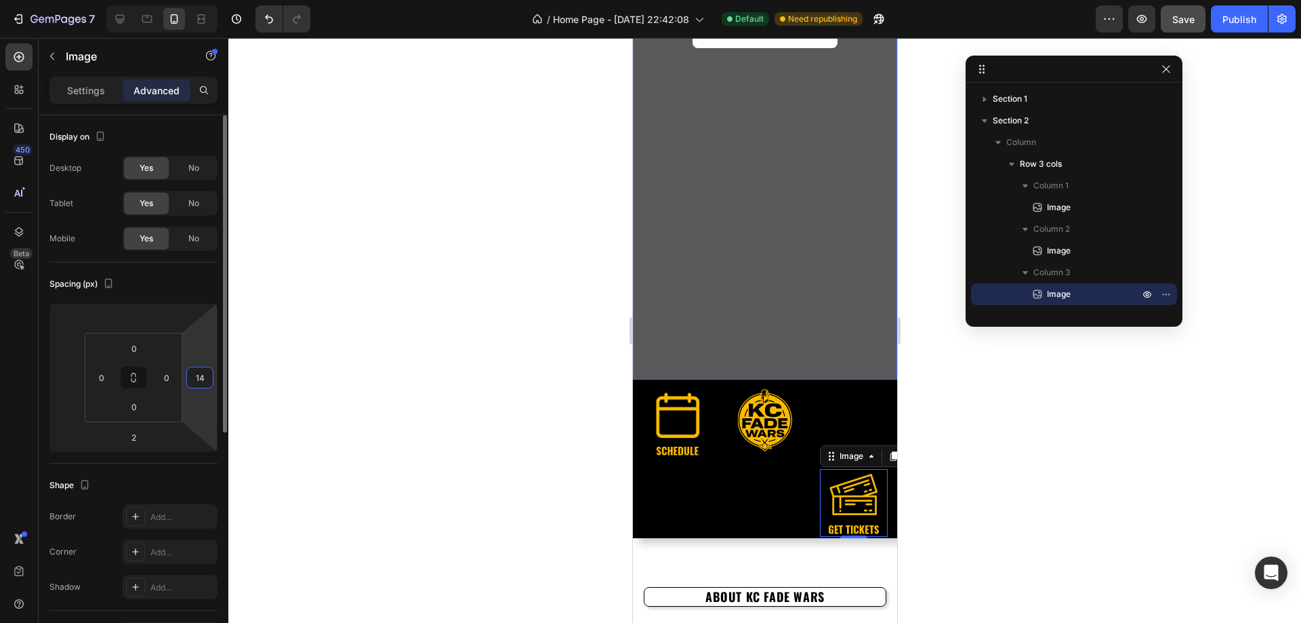
click at [198, 382] on input "14" at bounding box center [200, 377] width 20 height 20
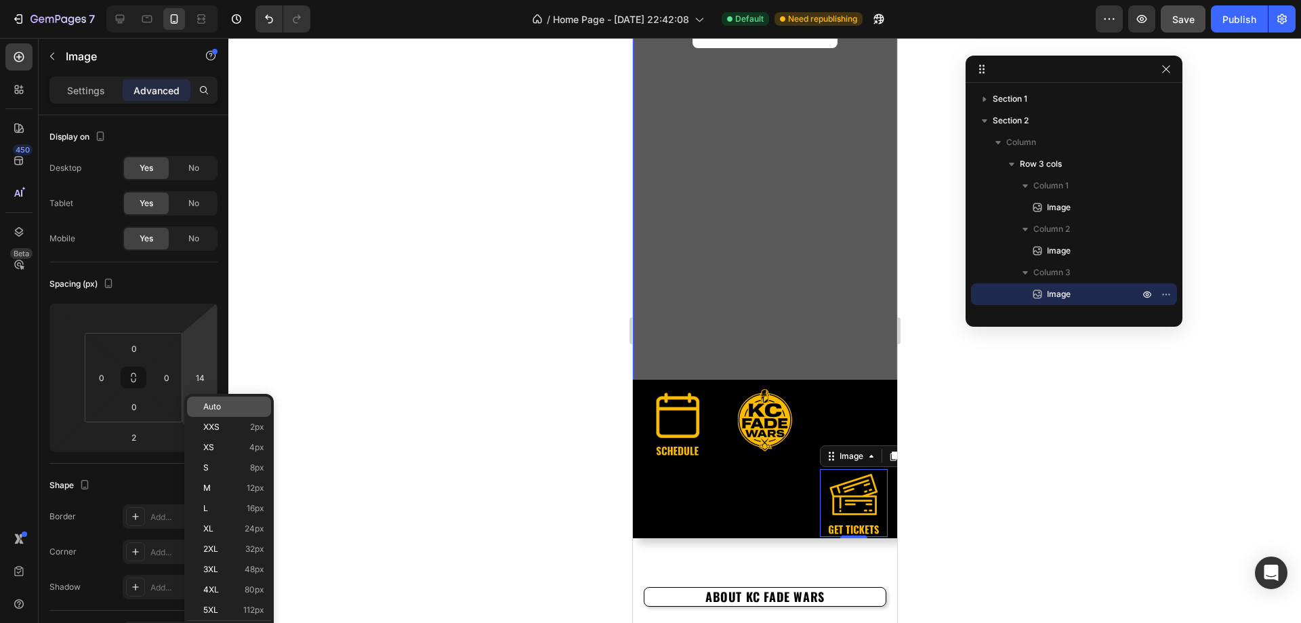
click at [212, 407] on span "Auto" at bounding box center [212, 406] width 18 height 9
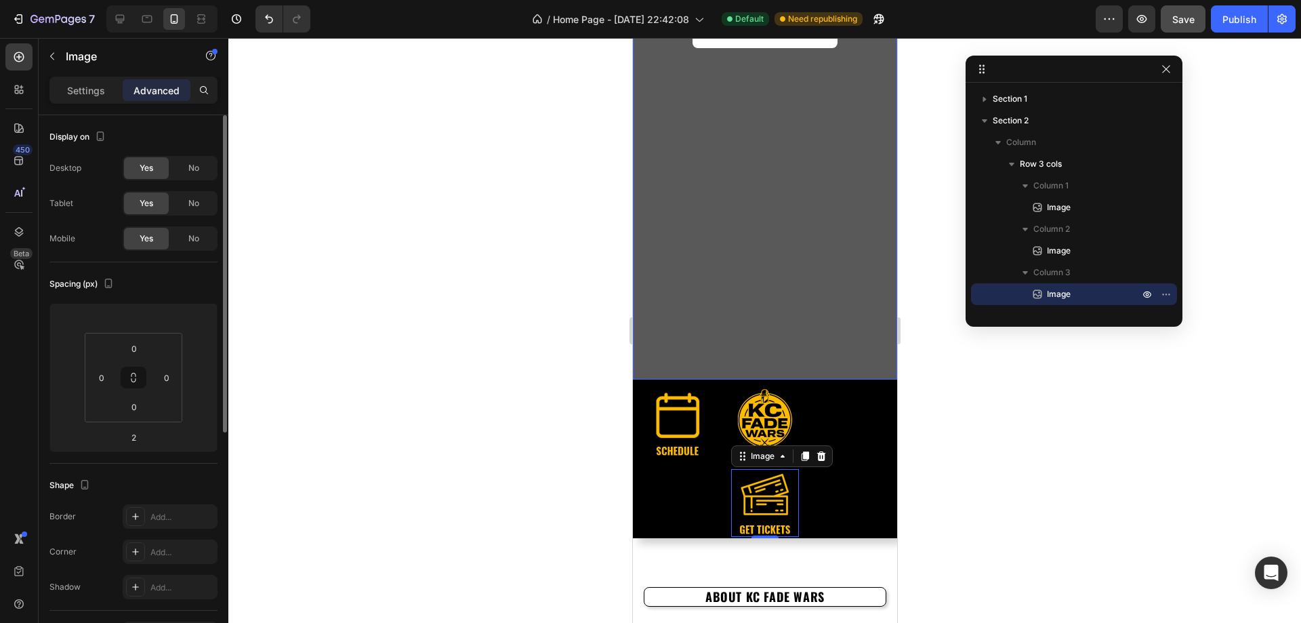
click at [0, 0] on div "Spacing (px) 2 0 0 0 0" at bounding box center [0, 0] width 0 height 0
click at [149, 344] on div "0" at bounding box center [134, 348] width 34 height 22
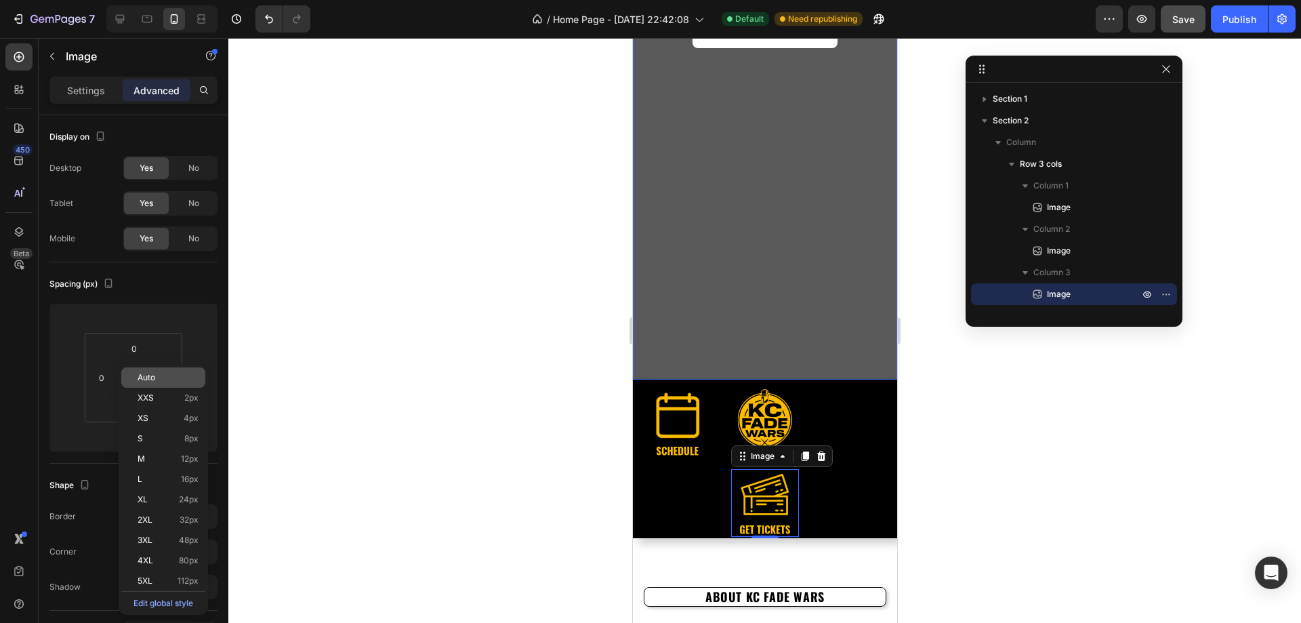
click at [144, 373] on span "Auto" at bounding box center [147, 377] width 18 height 9
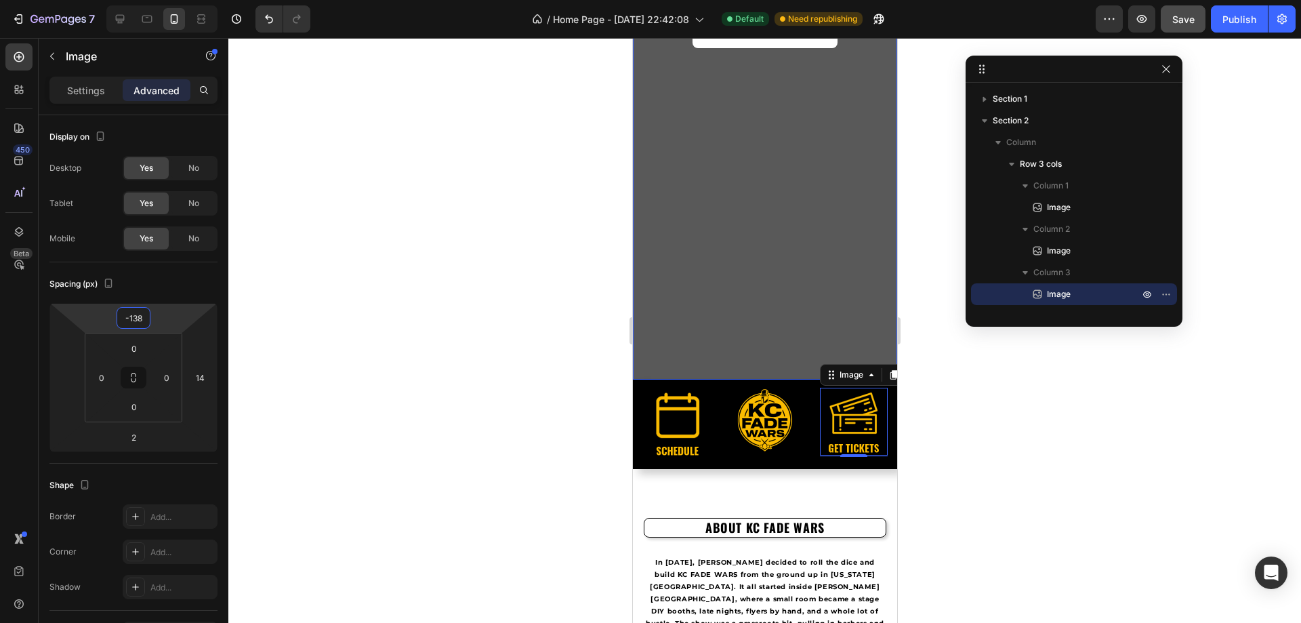
drag, startPoint x: 158, startPoint y: 323, endPoint x: 157, endPoint y: 331, distance: 7.5
click at [157, 0] on html "7 / Home Page - Aug 17, 22:42:08 Default Need republishing Preview Save Publish…" at bounding box center [650, 0] width 1301 height 0
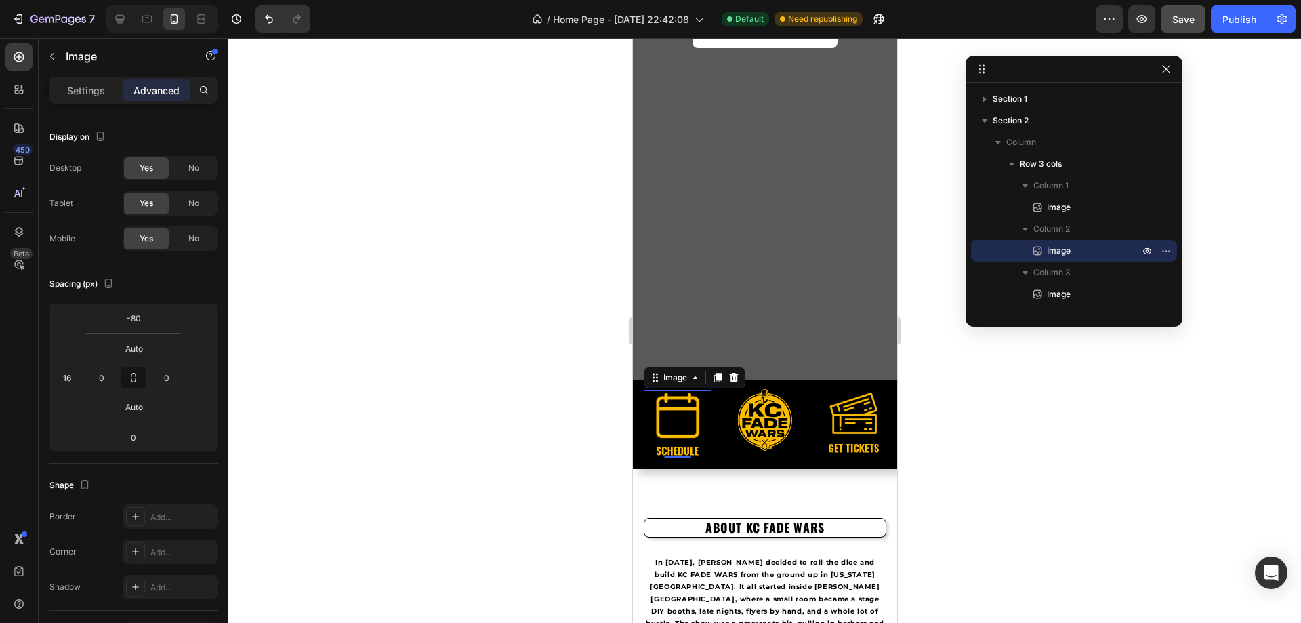
click at [670, 417] on img at bounding box center [677, 424] width 68 height 68
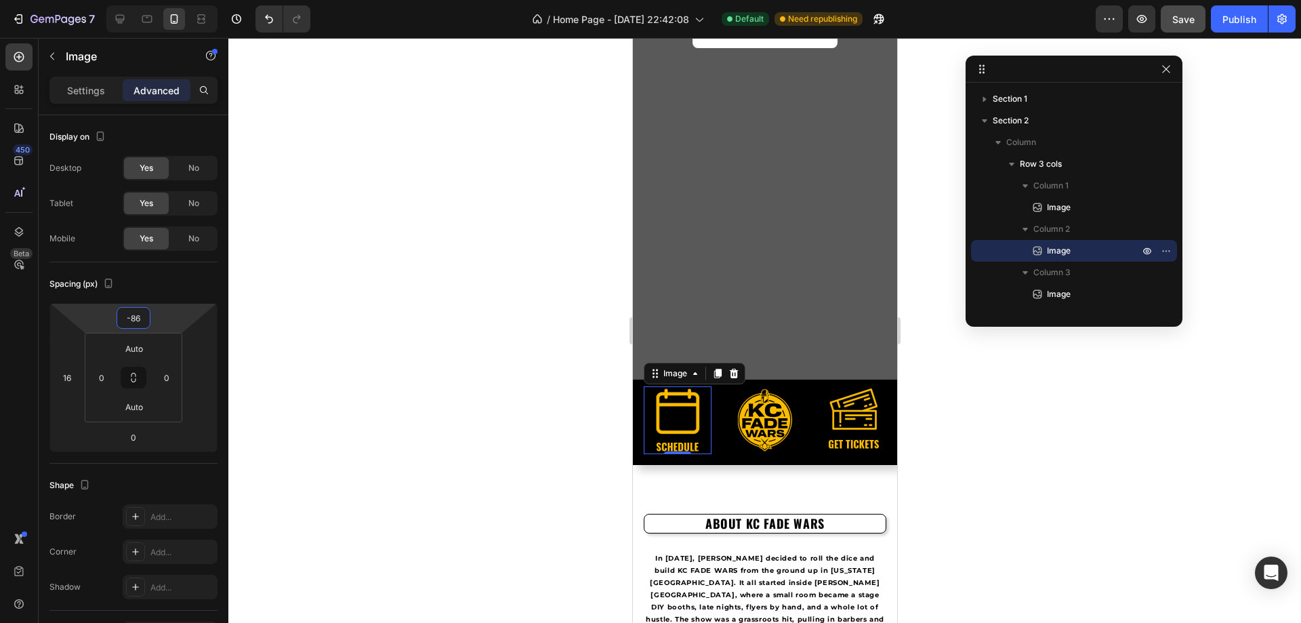
click at [160, 0] on html "7 / Home Page - Aug 17, 22:42:08 Default Need republishing Preview Save Publish…" at bounding box center [650, 0] width 1301 height 0
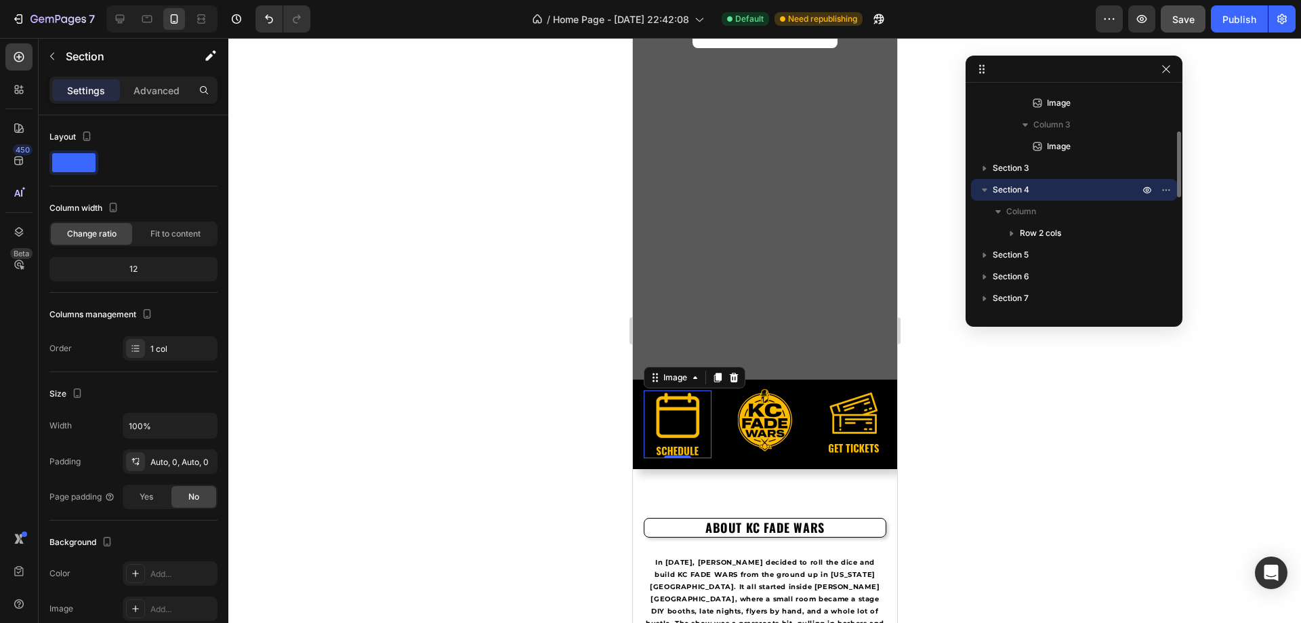
click at [663, 403] on img at bounding box center [677, 424] width 68 height 68
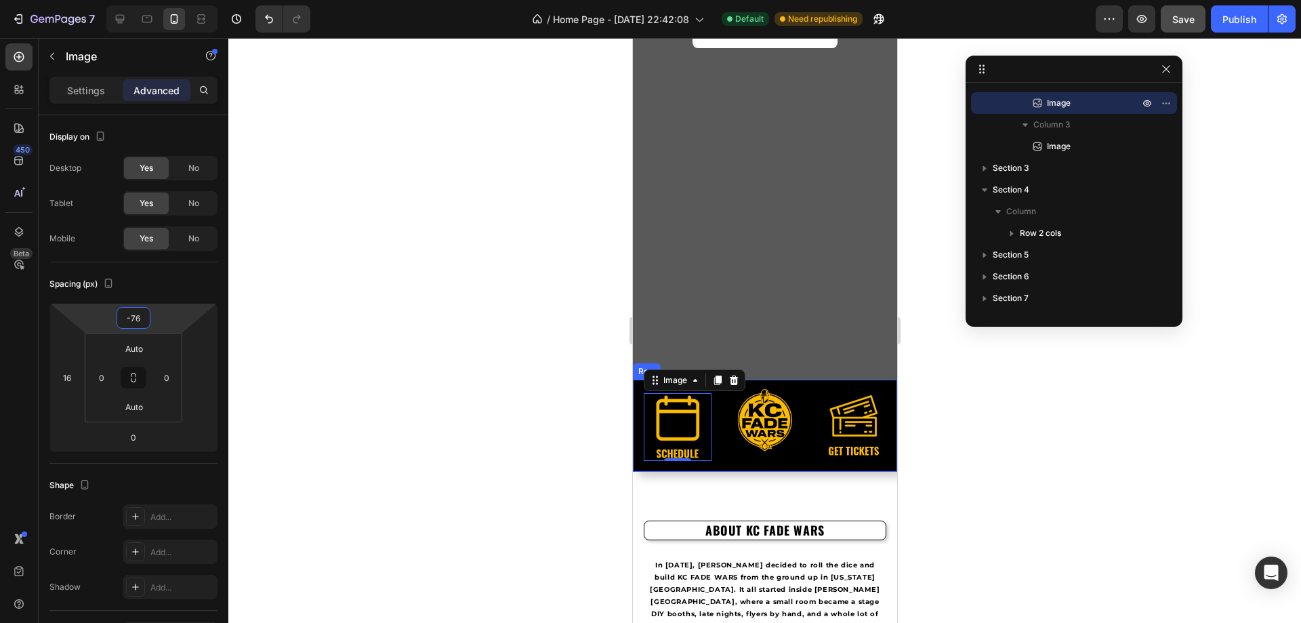
click at [164, 0] on html "7 / Home Page - Aug 17, 22:42:08 Default Need republishing Preview Save Publish…" at bounding box center [650, 0] width 1301 height 0
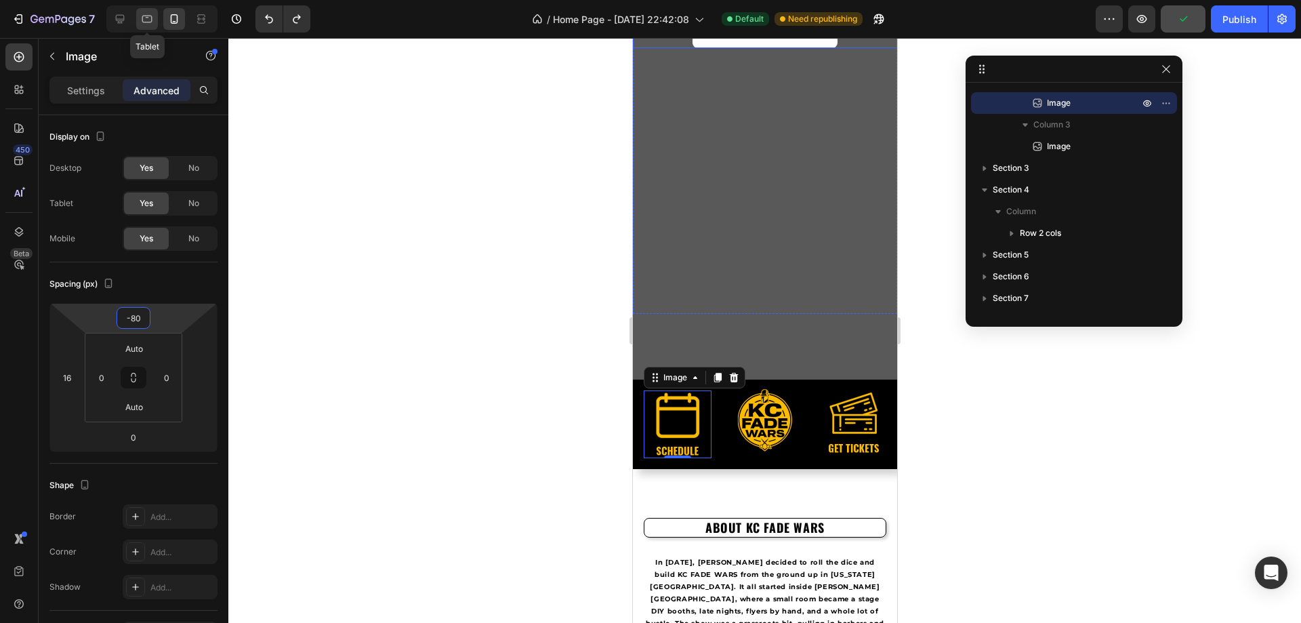
click at [150, 20] on icon at bounding box center [147, 19] width 14 height 14
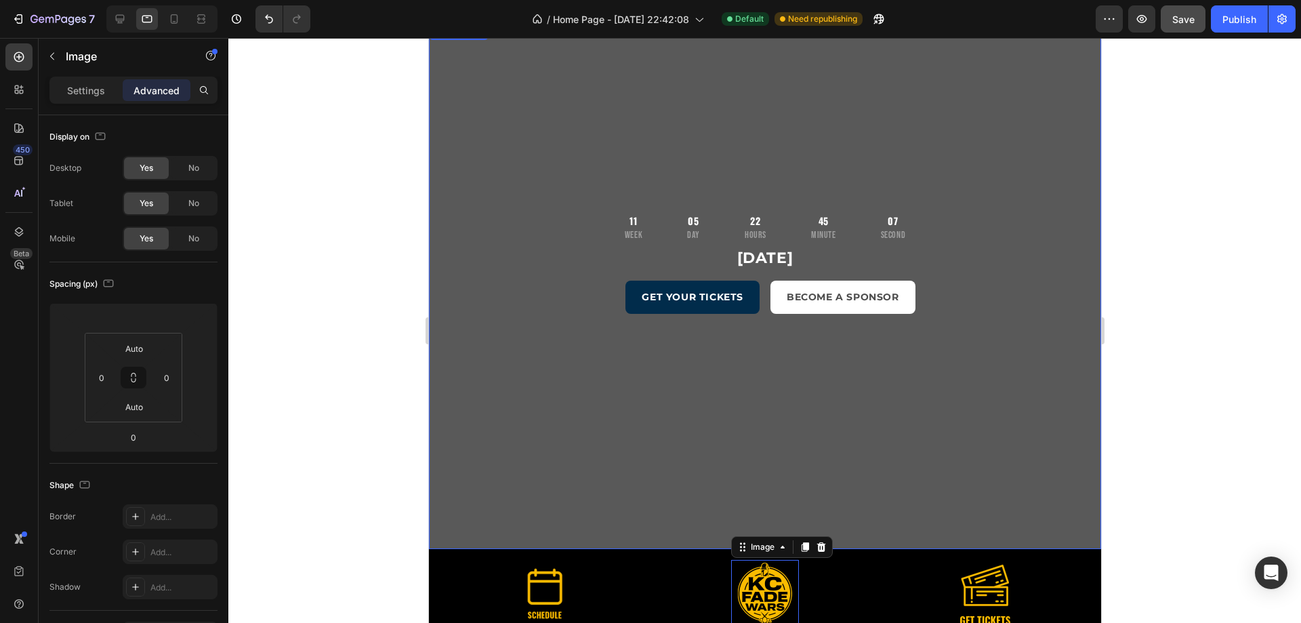
scroll to position [178, 0]
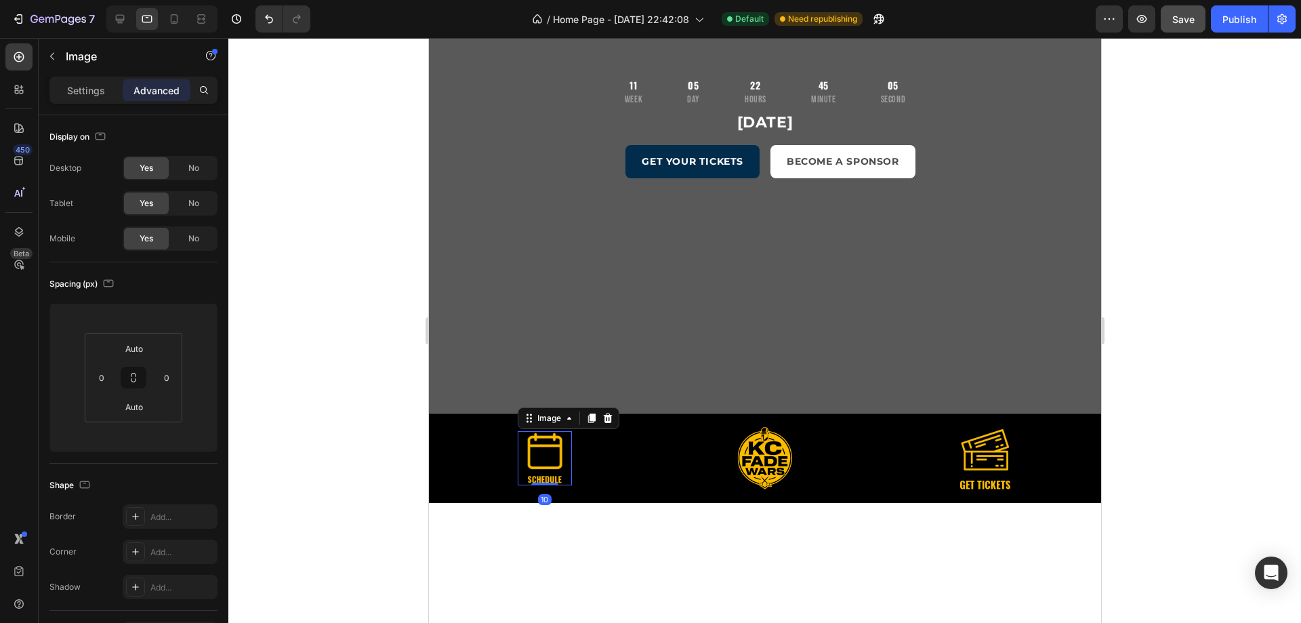
click at [549, 458] on img at bounding box center [544, 458] width 54 height 54
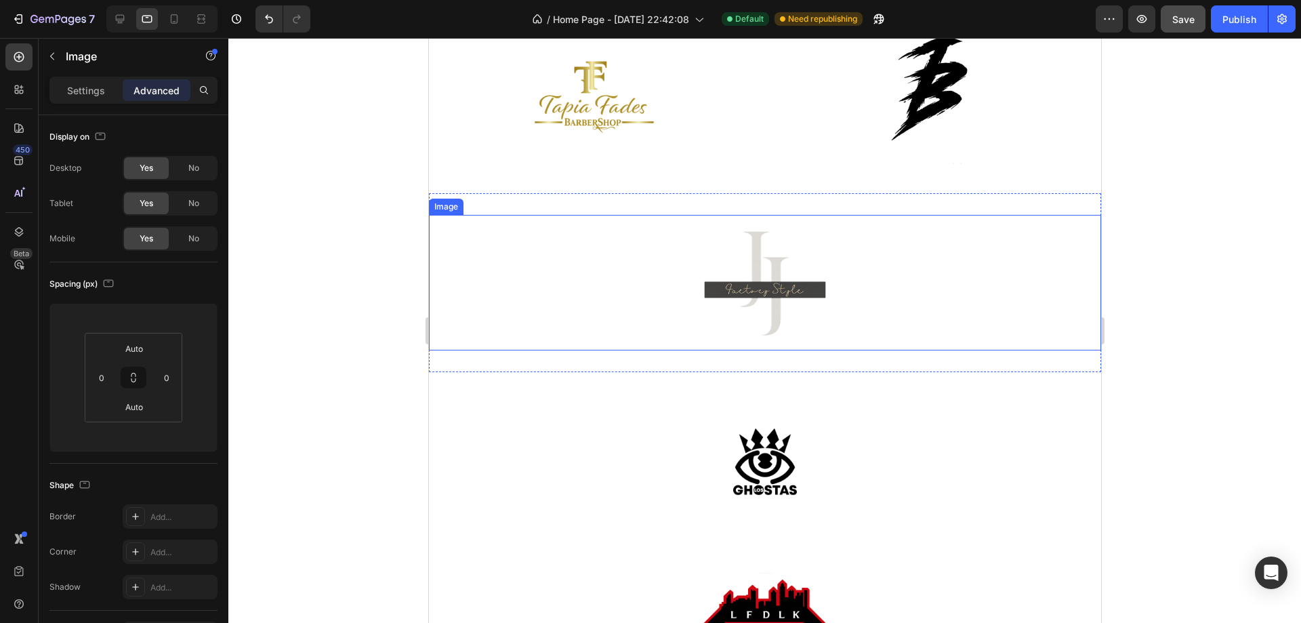
scroll to position [2643, 0]
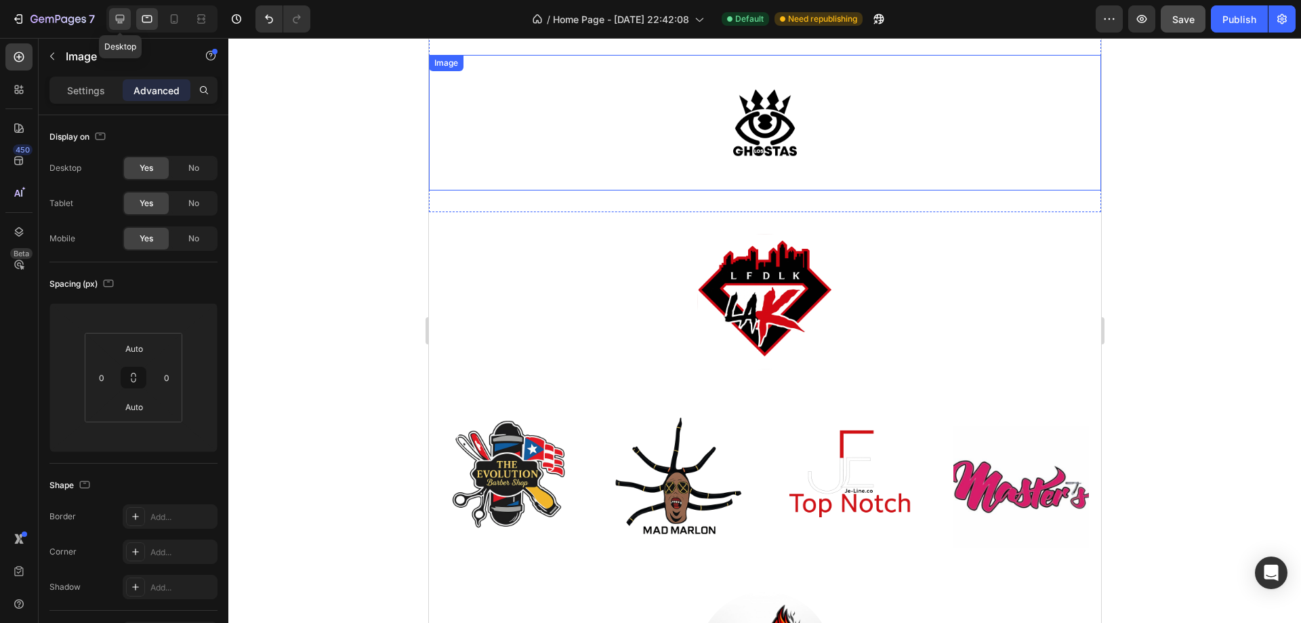
click at [121, 14] on icon at bounding box center [120, 19] width 14 height 14
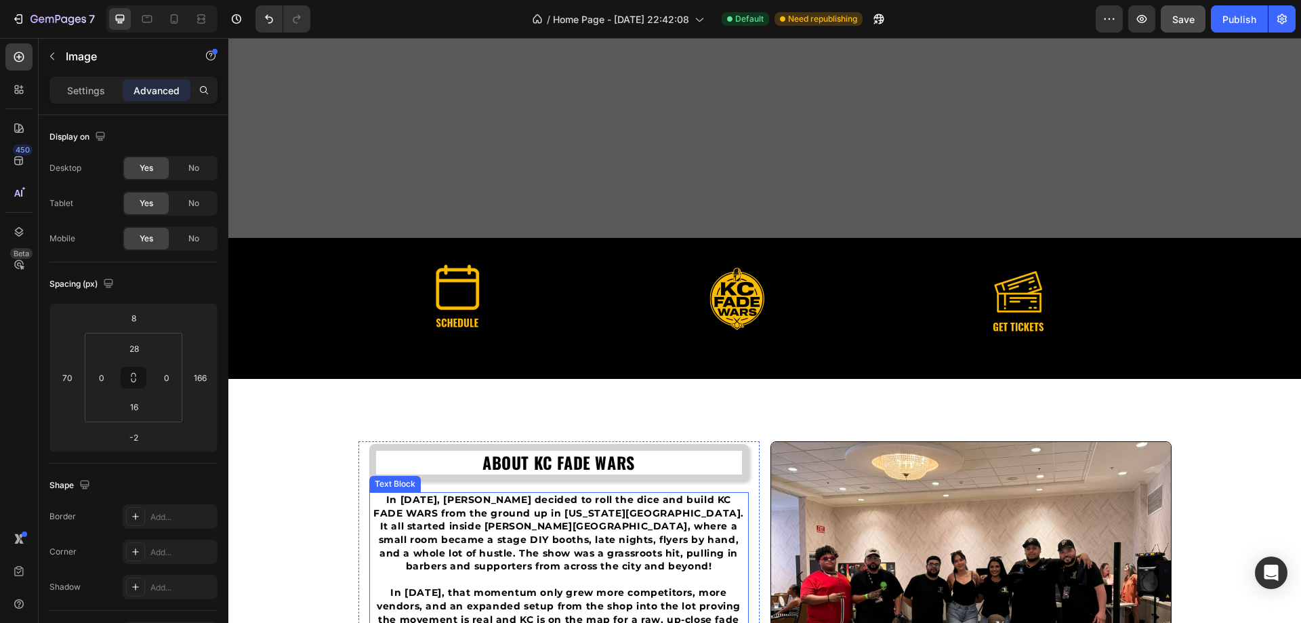
scroll to position [616, 0]
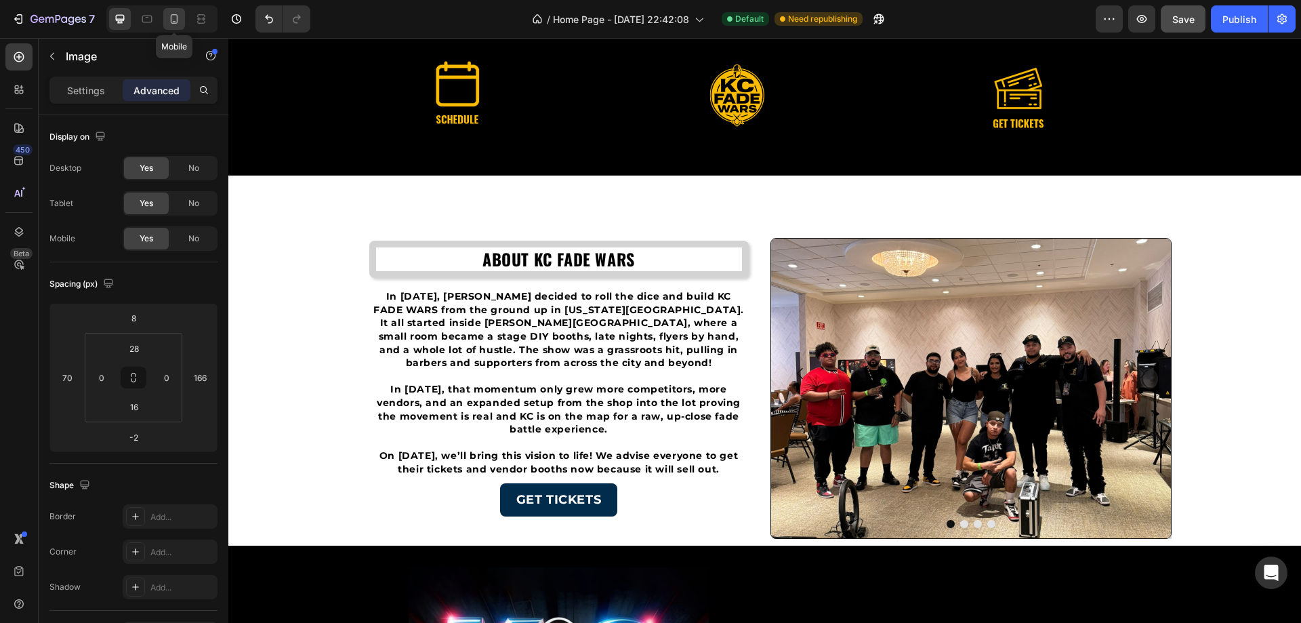
click at [165, 21] on div at bounding box center [174, 19] width 22 height 22
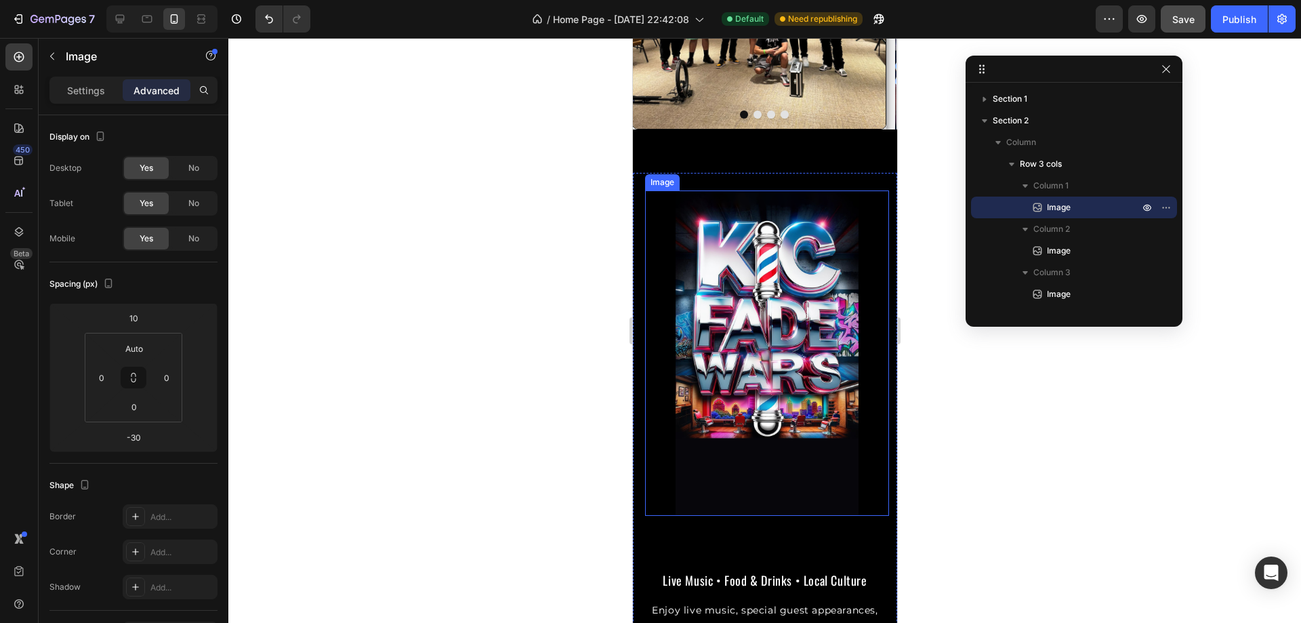
scroll to position [1355, 0]
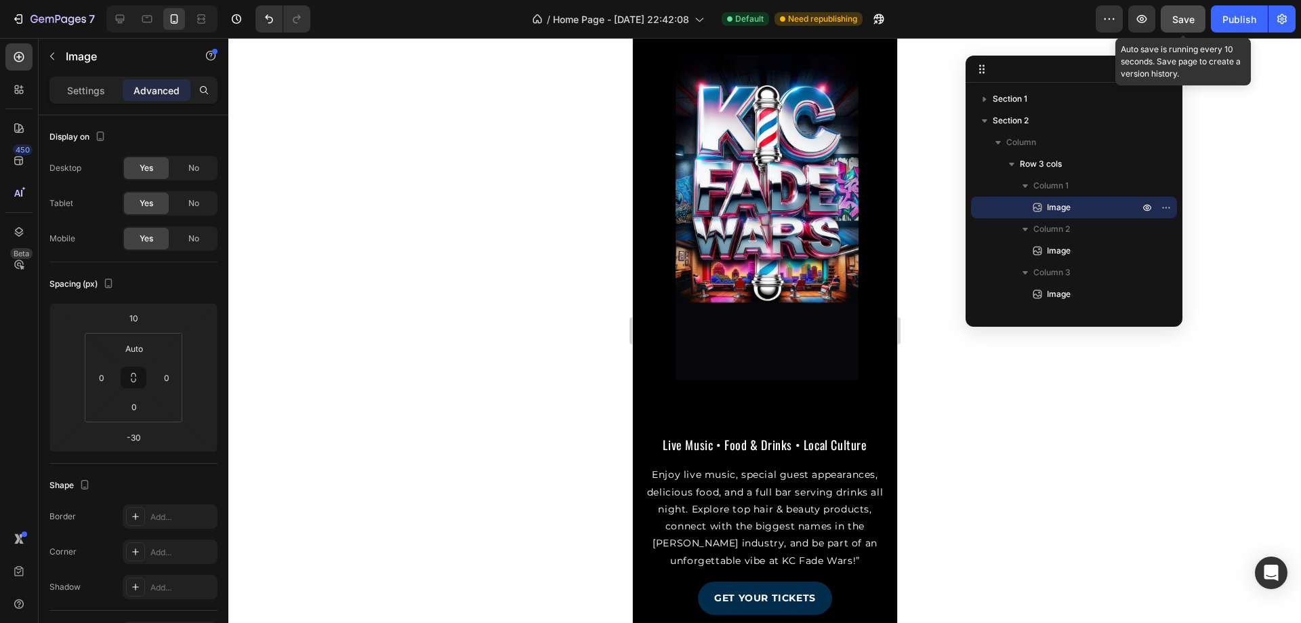
click at [1195, 17] on button "Save" at bounding box center [1183, 18] width 45 height 27
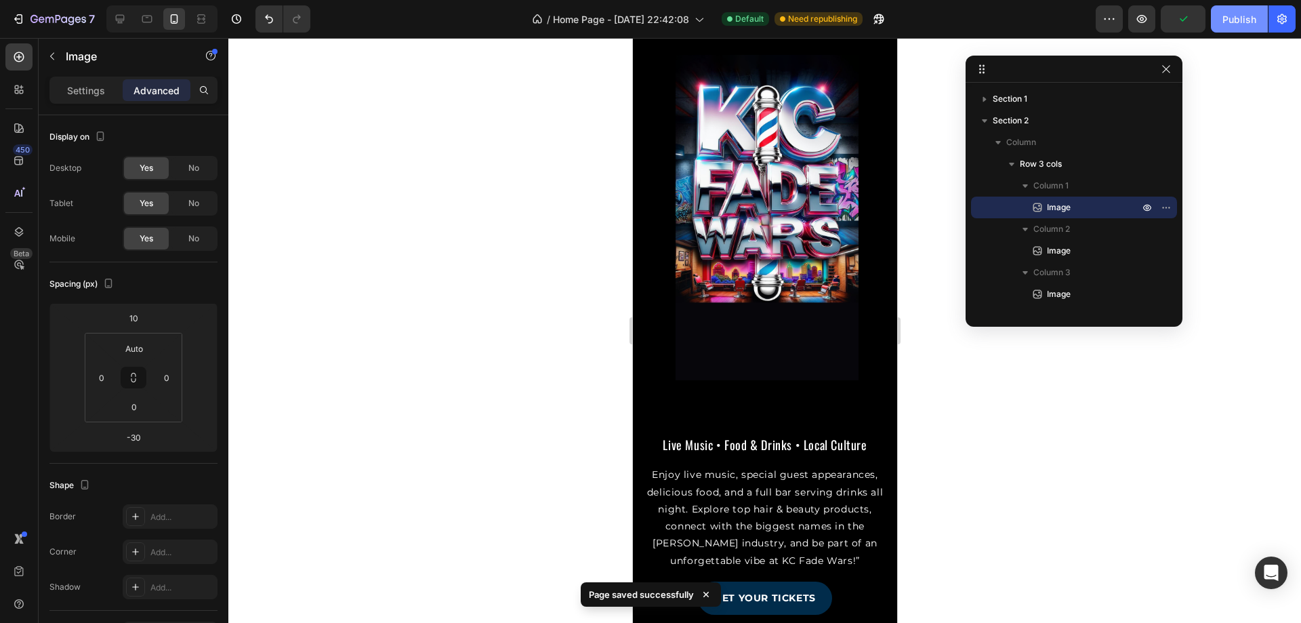
click at [1238, 28] on button "Publish" at bounding box center [1239, 18] width 57 height 27
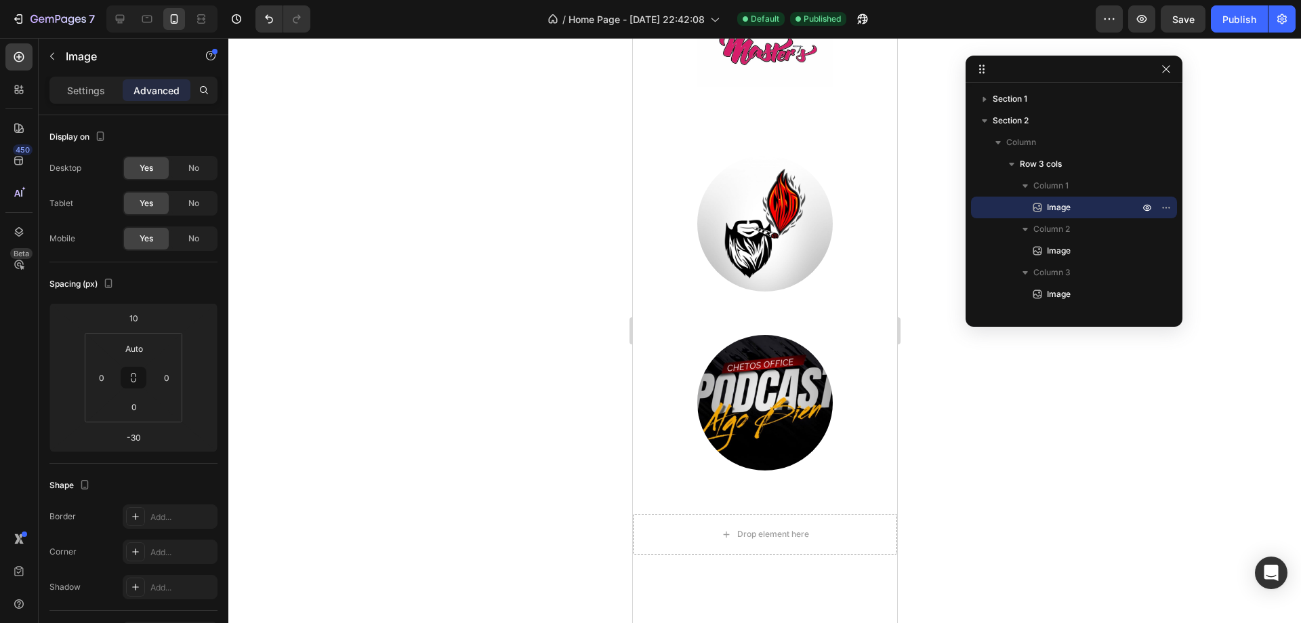
scroll to position [4201, 0]
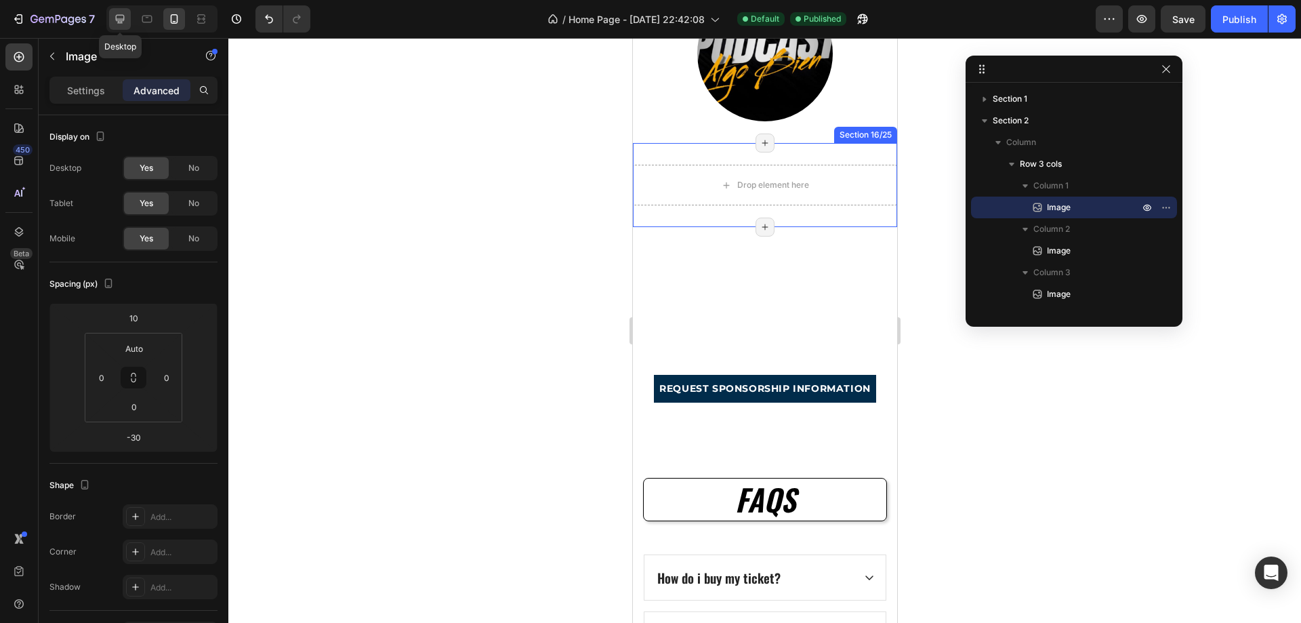
click at [118, 20] on icon at bounding box center [120, 19] width 9 height 9
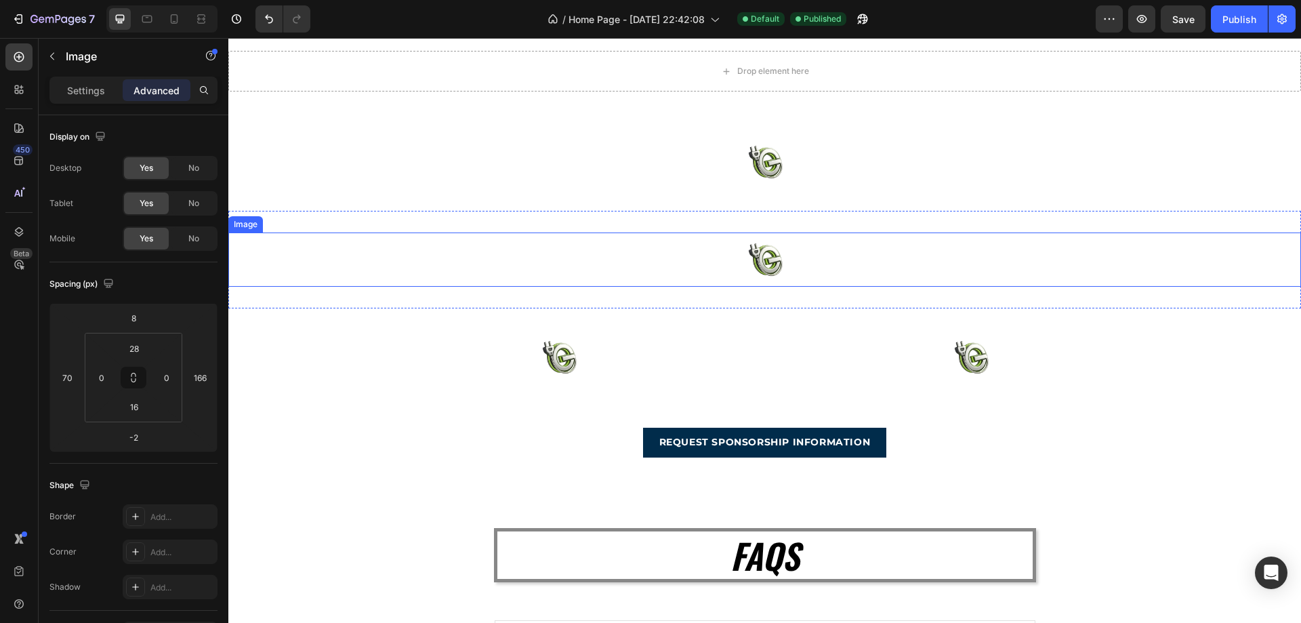
scroll to position [4338, 0]
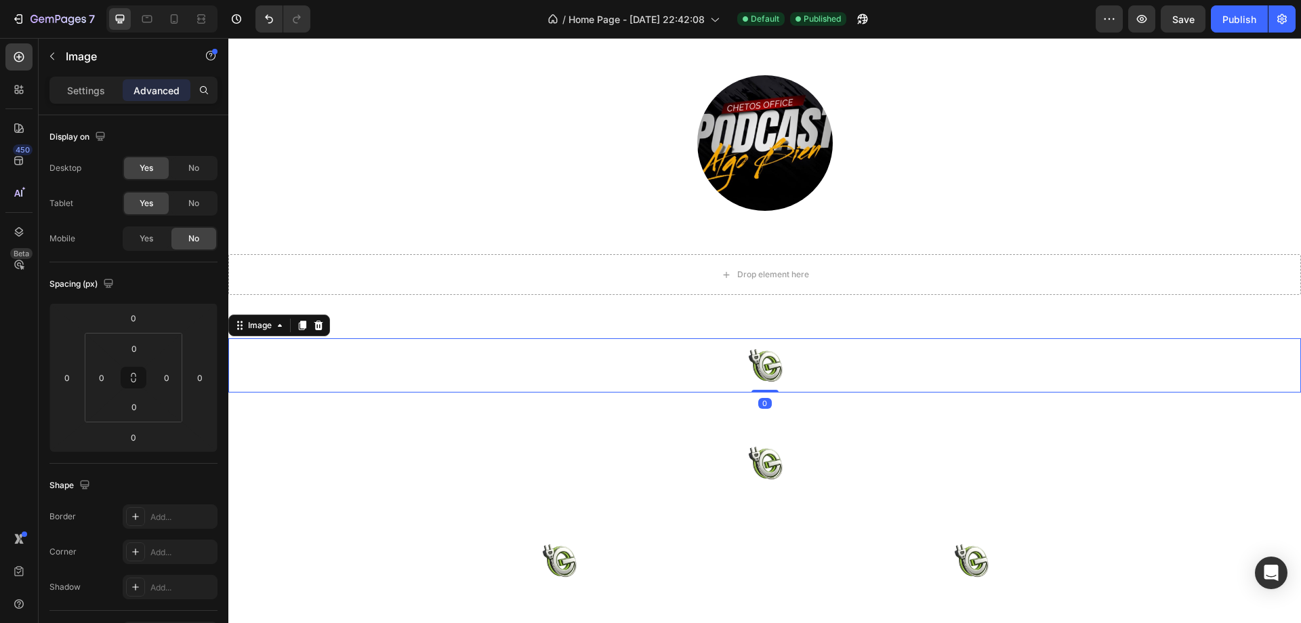
click at [761, 371] on img at bounding box center [765, 365] width 54 height 54
click at [79, 79] on div "Settings Advanced" at bounding box center [133, 90] width 168 height 27
click at [85, 92] on p "Settings" at bounding box center [86, 90] width 38 height 14
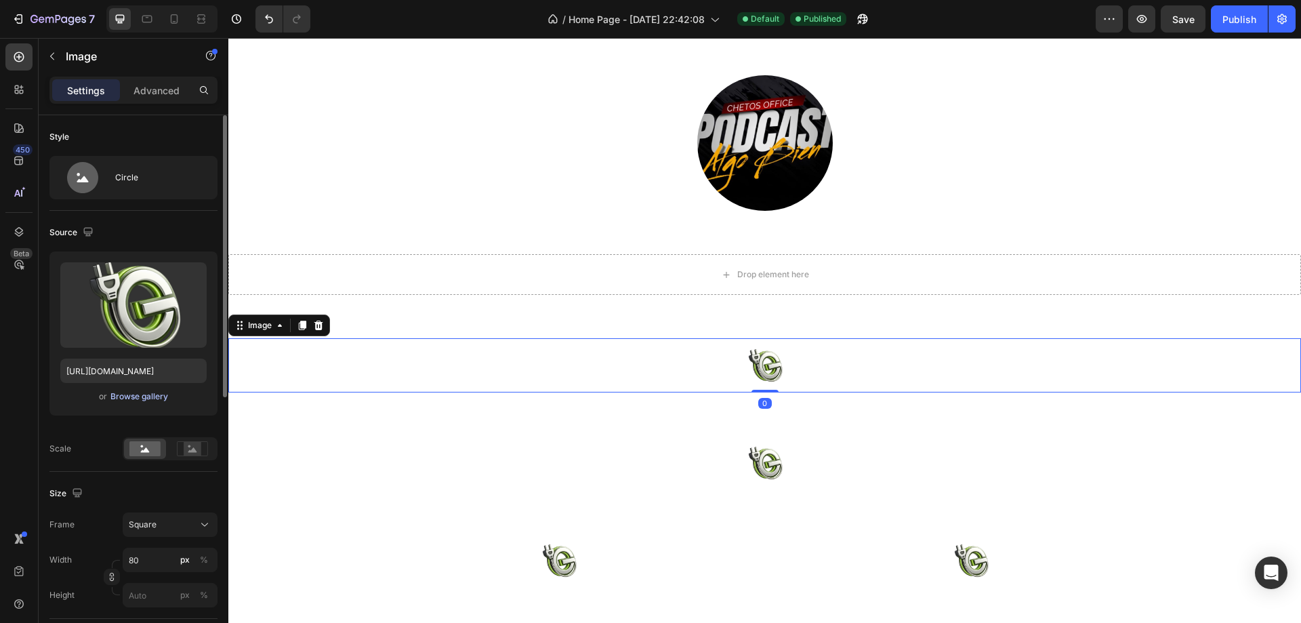
click at [146, 398] on div "Browse gallery" at bounding box center [139, 396] width 58 height 12
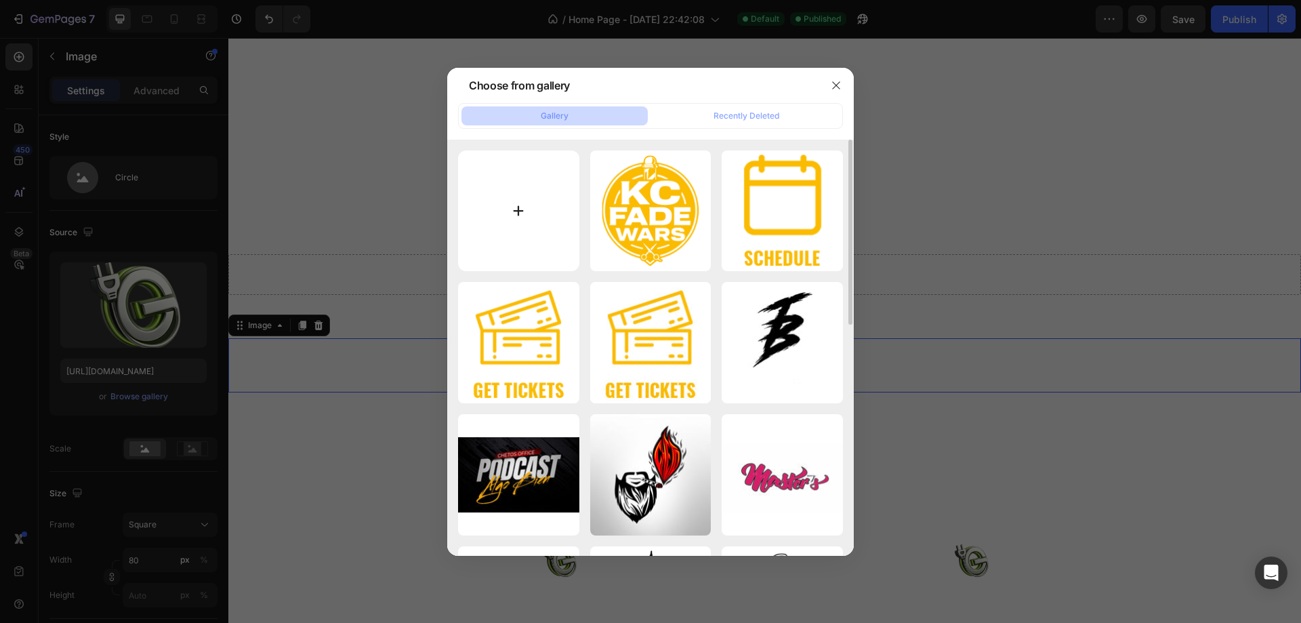
click at [518, 209] on input "file" at bounding box center [518, 210] width 121 height 121
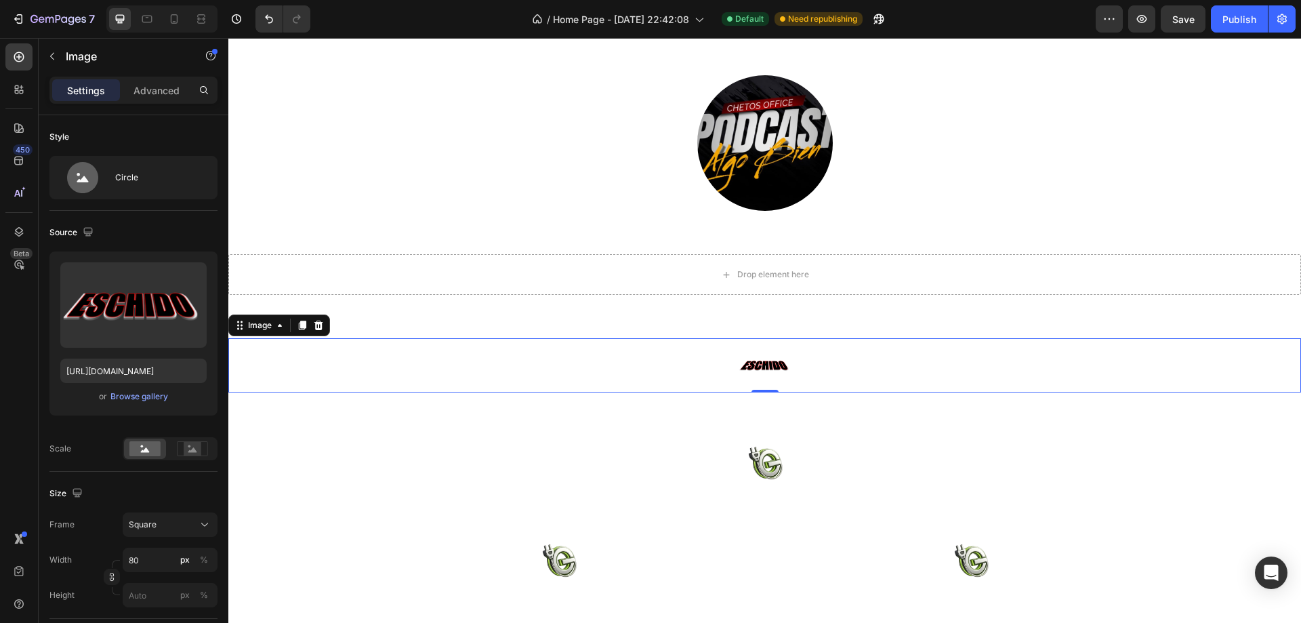
click at [808, 369] on div at bounding box center [764, 365] width 1073 height 54
click at [182, 453] on icon at bounding box center [192, 448] width 31 height 15
click at [144, 447] on rect at bounding box center [144, 448] width 31 height 15
click at [894, 367] on div at bounding box center [764, 365] width 1073 height 54
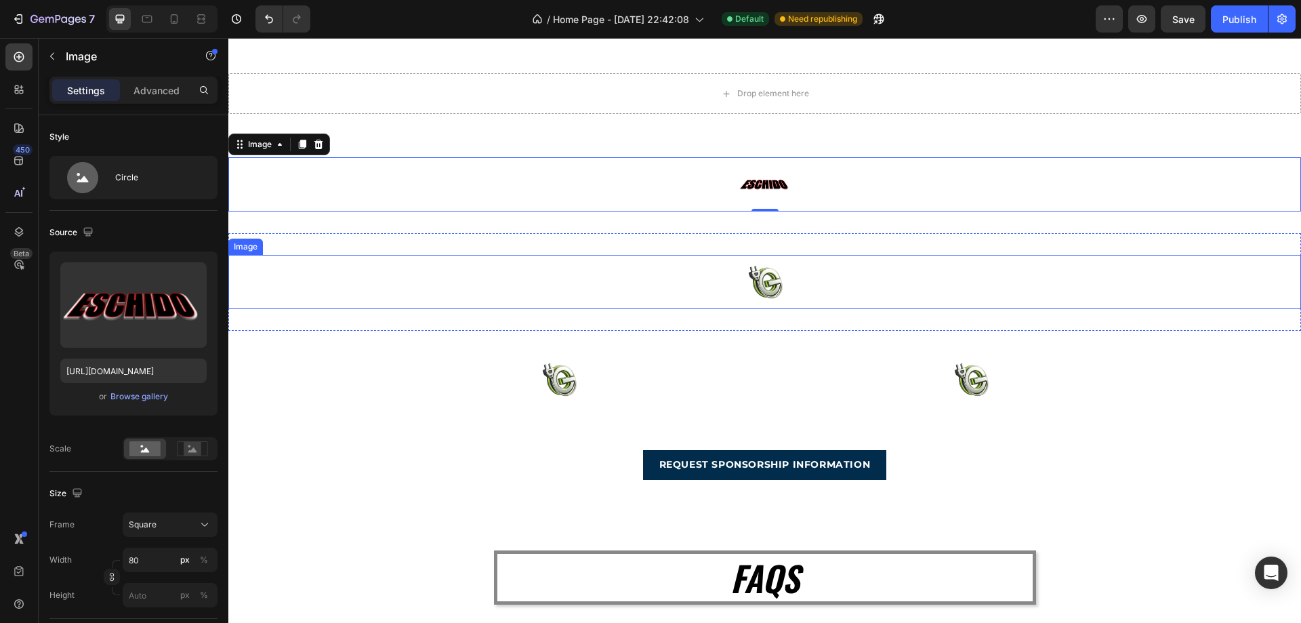
scroll to position [4135, 0]
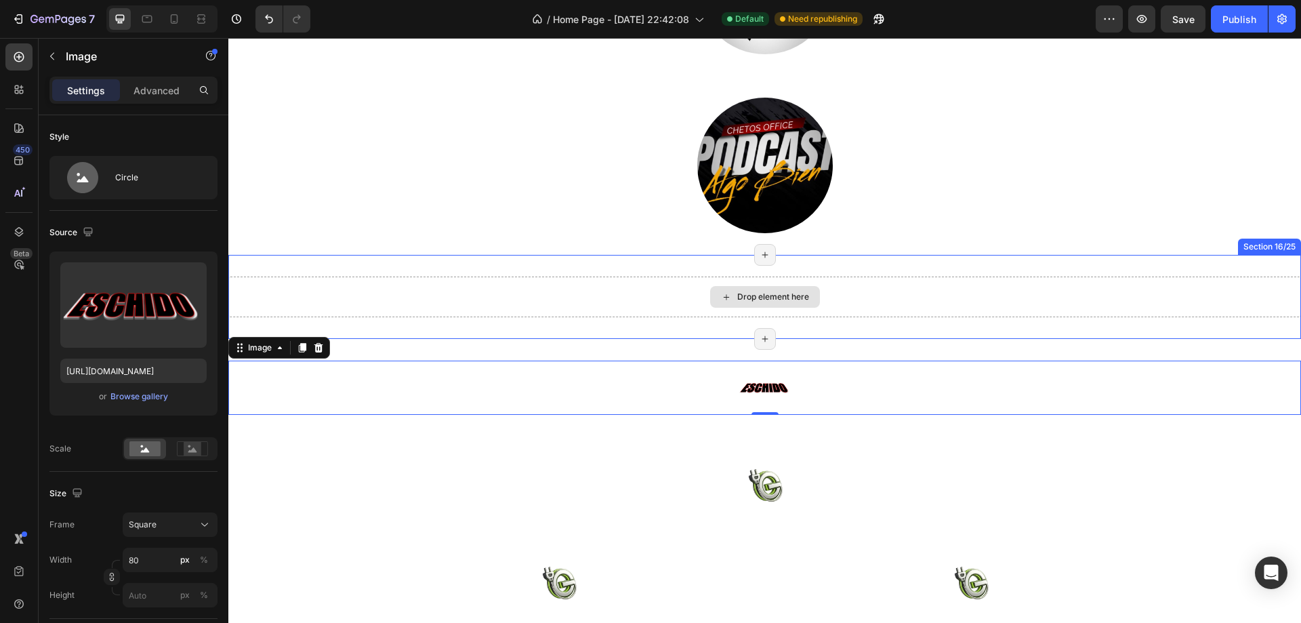
click at [764, 296] on div "Drop element here" at bounding box center [773, 296] width 72 height 11
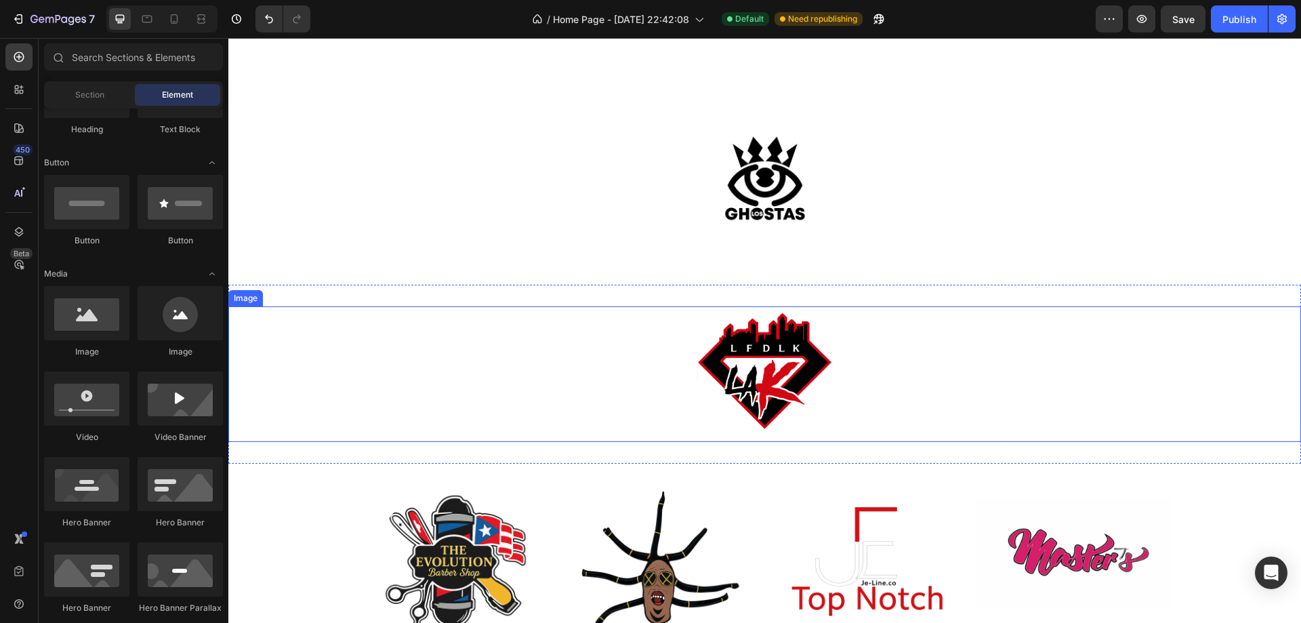
scroll to position [3660, 0]
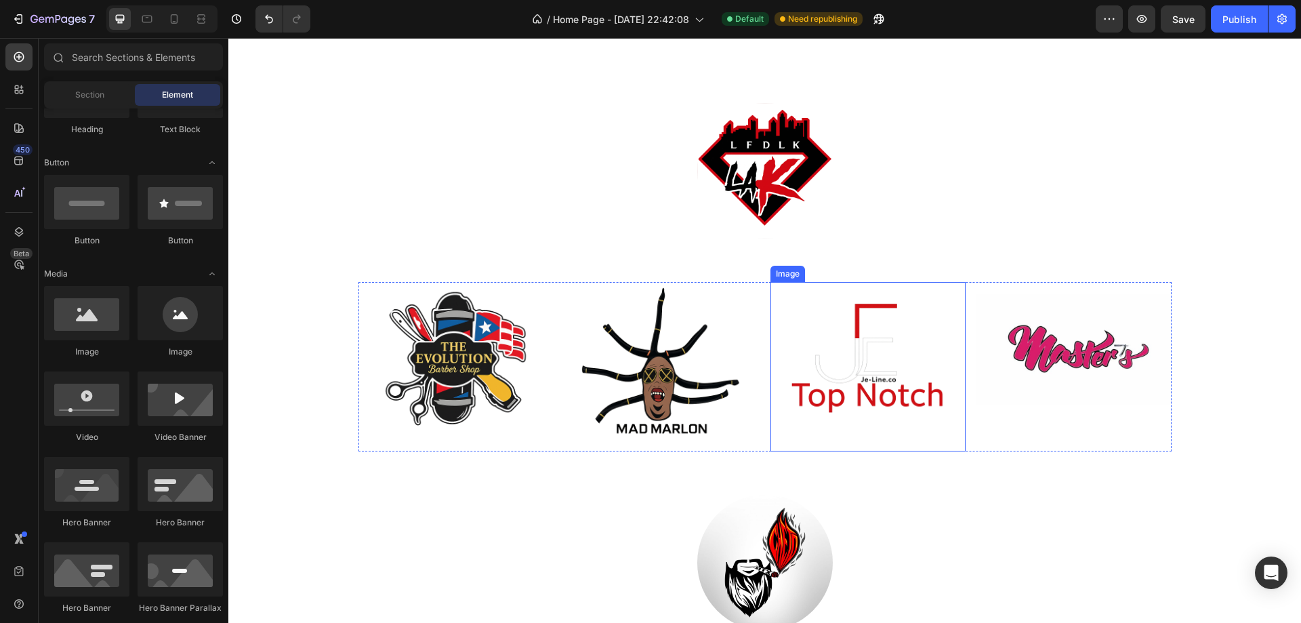
click at [875, 340] on img at bounding box center [867, 366] width 169 height 169
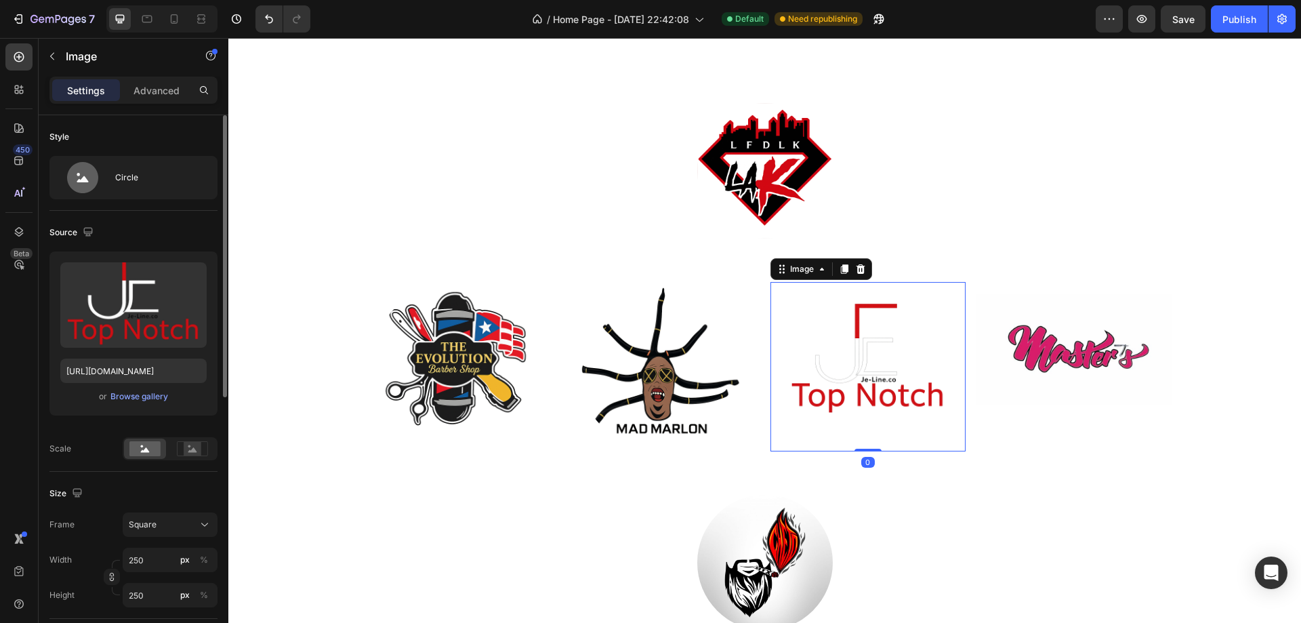
click at [143, 403] on div "or Browse gallery" at bounding box center [133, 396] width 146 height 16
click at [142, 392] on div "Browse gallery" at bounding box center [139, 396] width 58 height 12
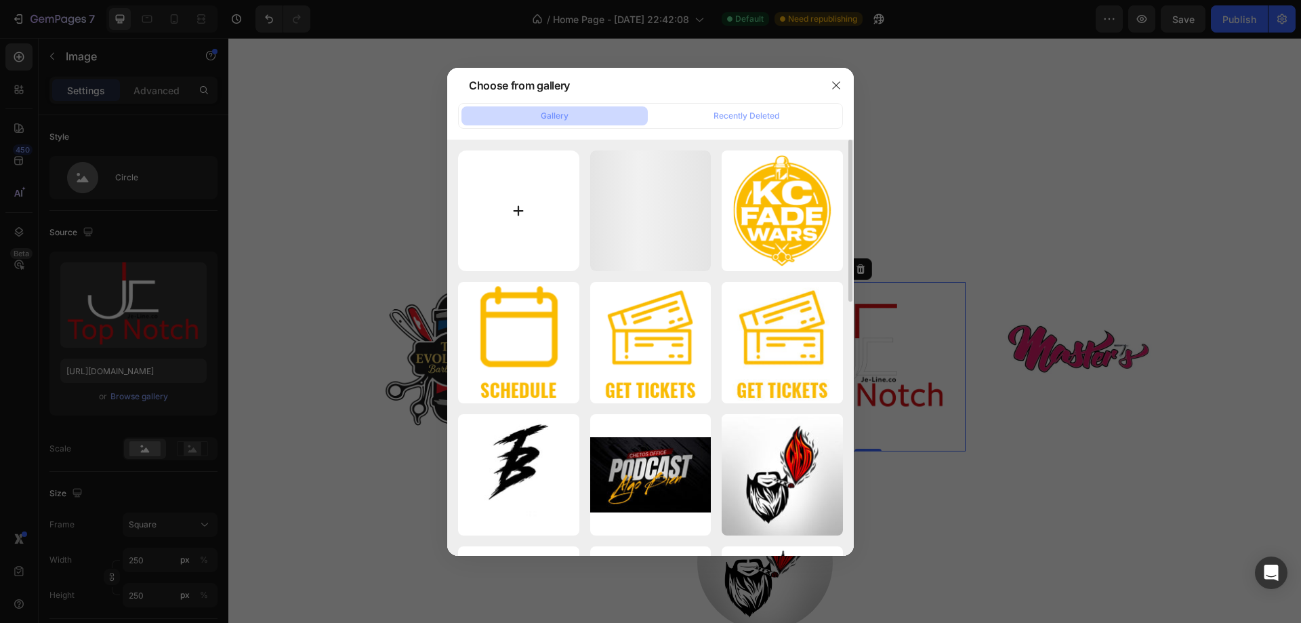
click at [518, 217] on input "file" at bounding box center [518, 210] width 121 height 121
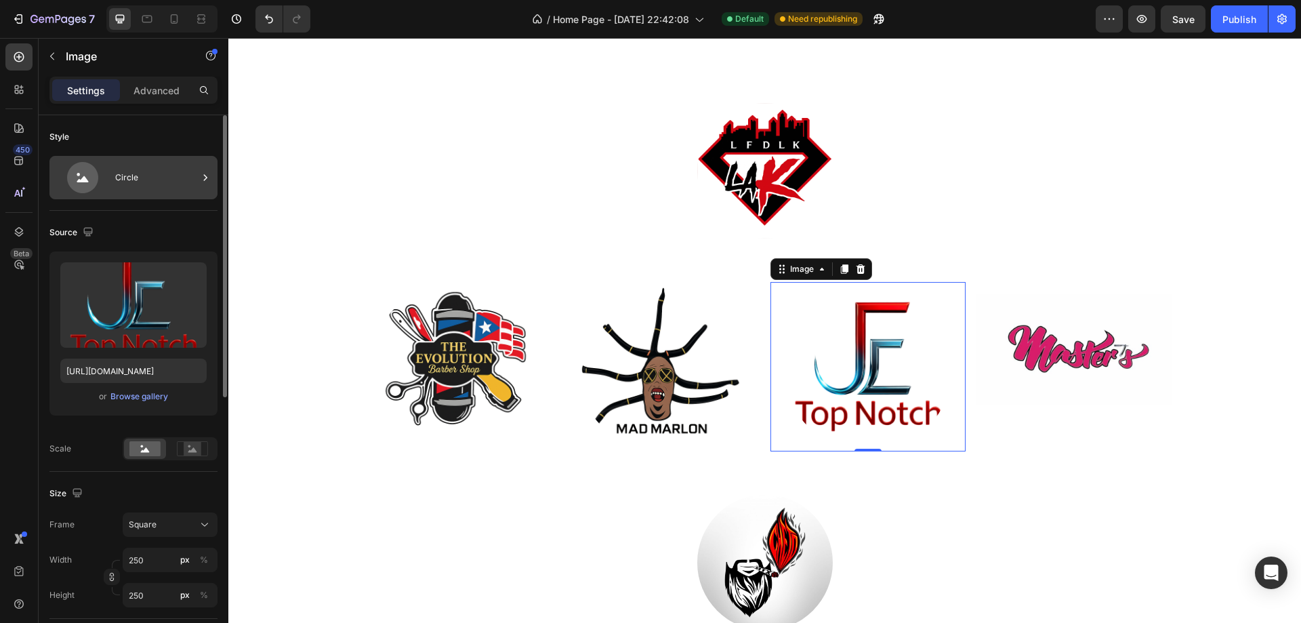
click at [129, 182] on div "Circle" at bounding box center [156, 177] width 83 height 31
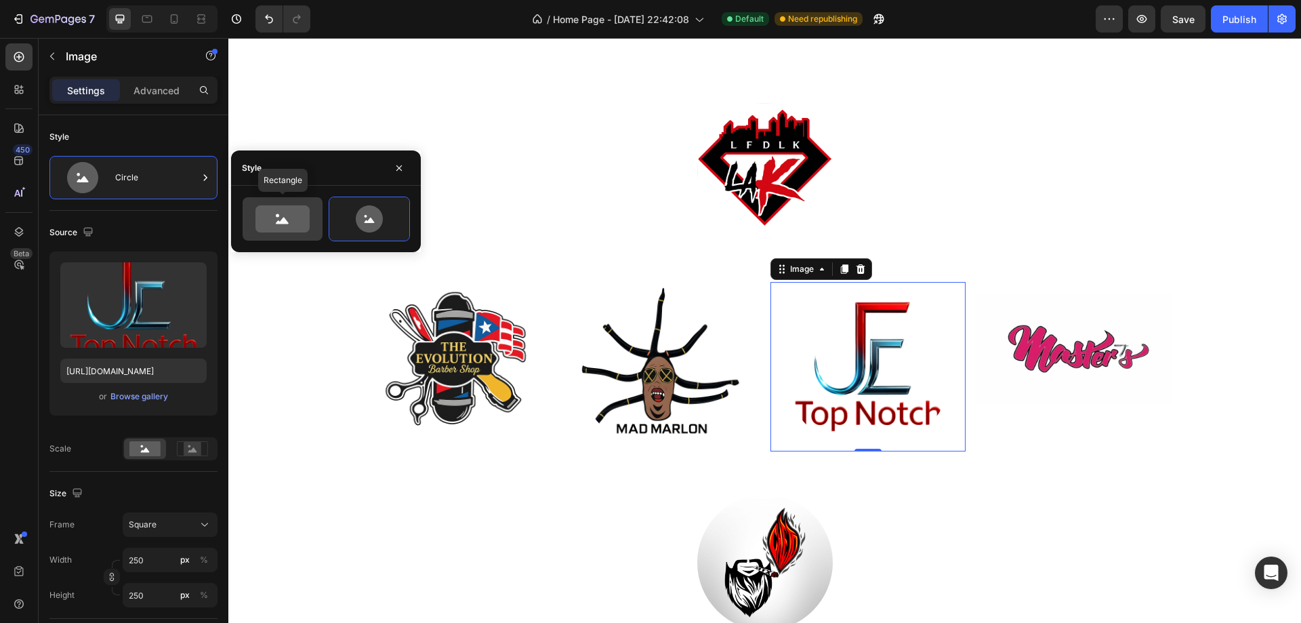
click at [283, 222] on icon at bounding box center [282, 221] width 13 height 7
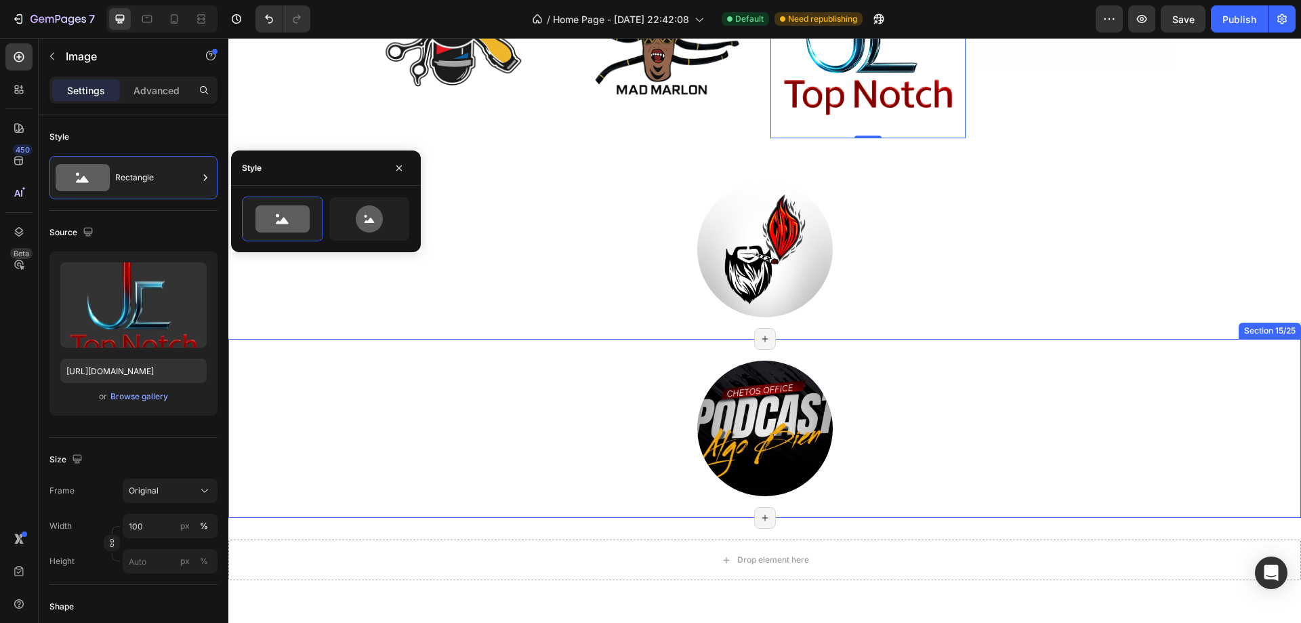
scroll to position [4202, 0]
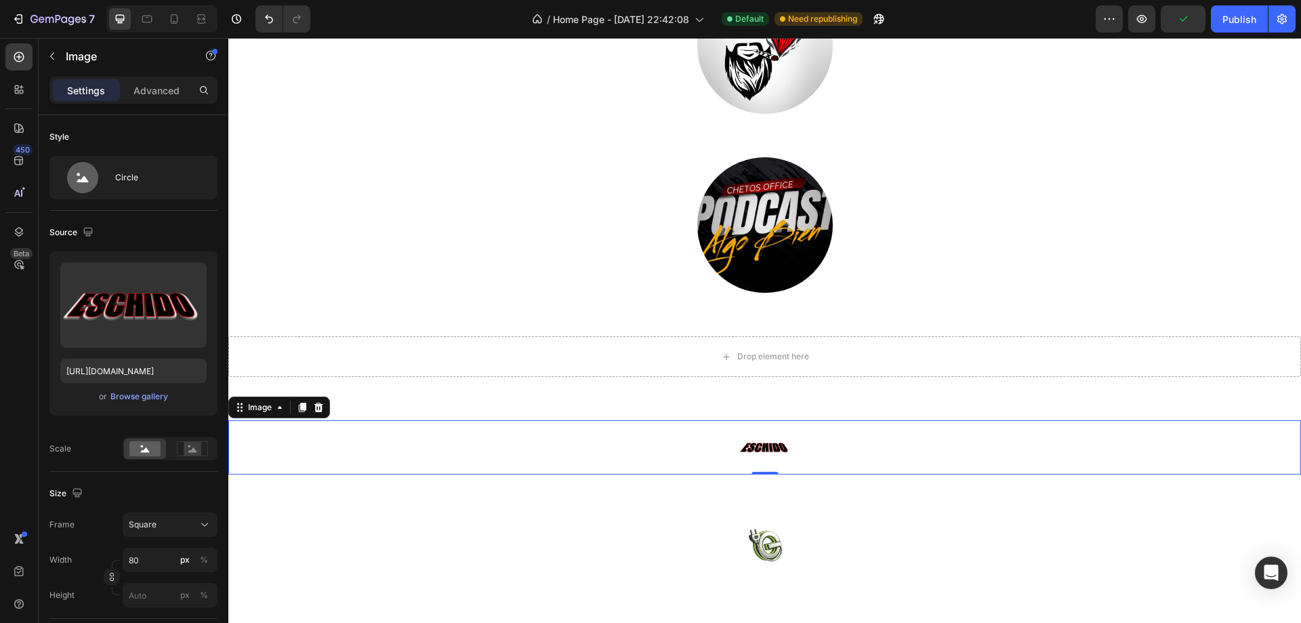
click at [768, 453] on img at bounding box center [765, 447] width 54 height 54
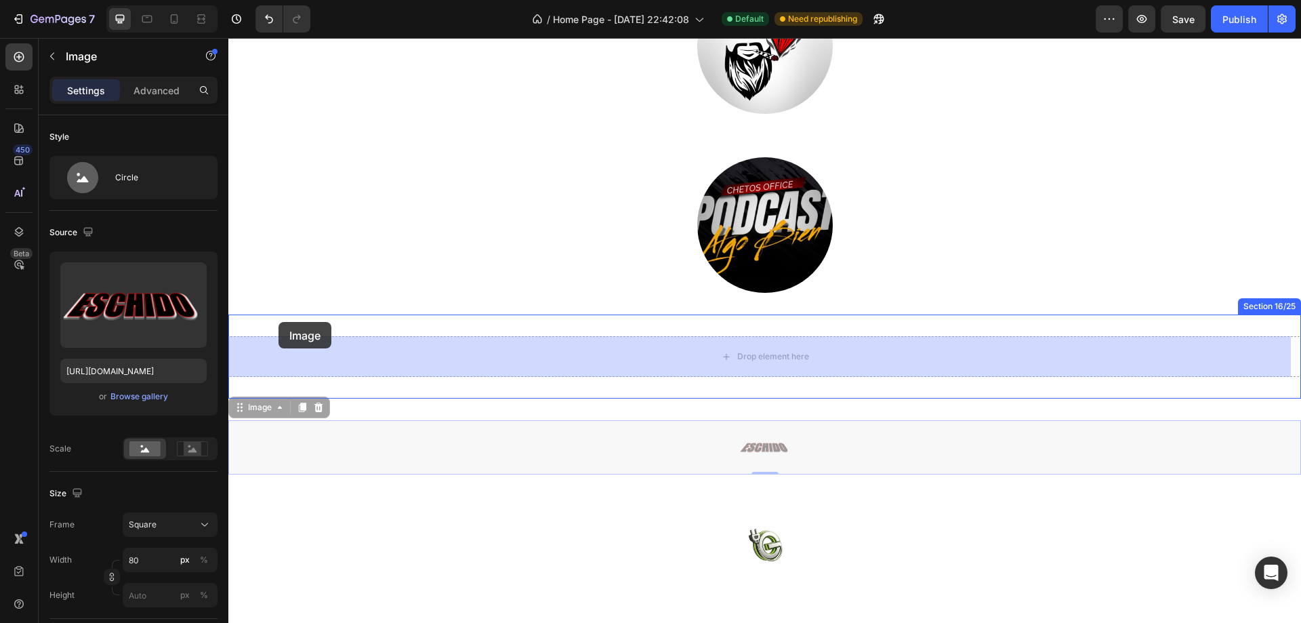
drag, startPoint x: 266, startPoint y: 411, endPoint x: 278, endPoint y: 322, distance: 90.4
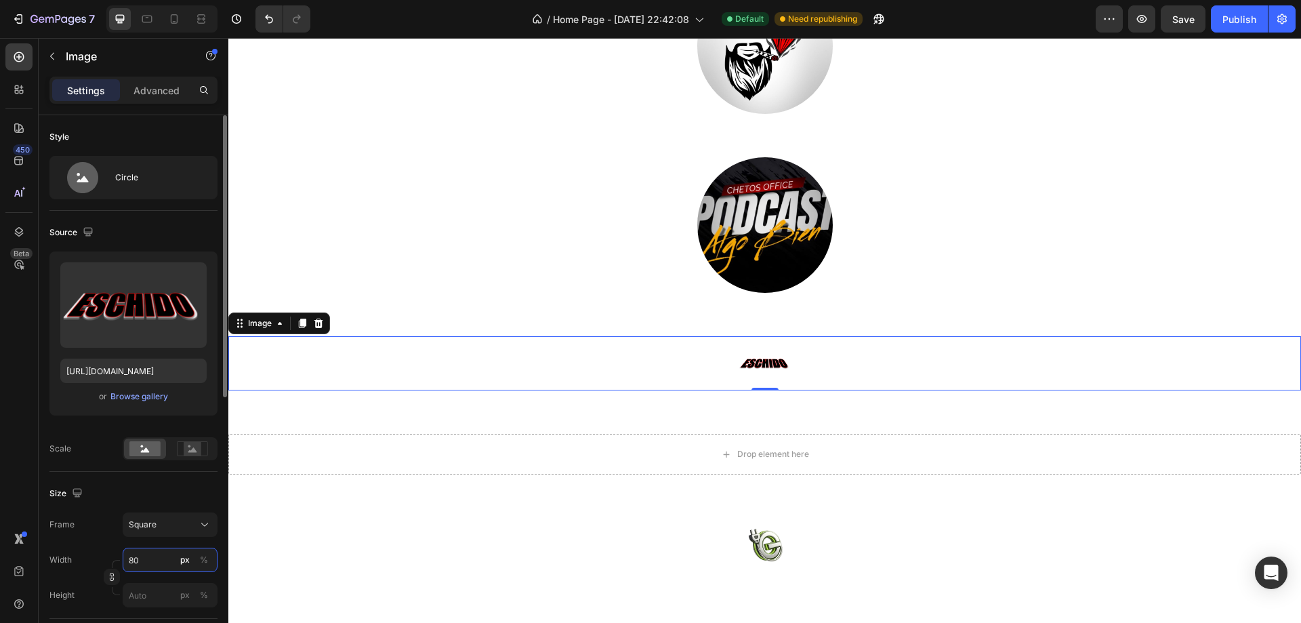
click at [152, 554] on input "80" at bounding box center [170, 559] width 95 height 24
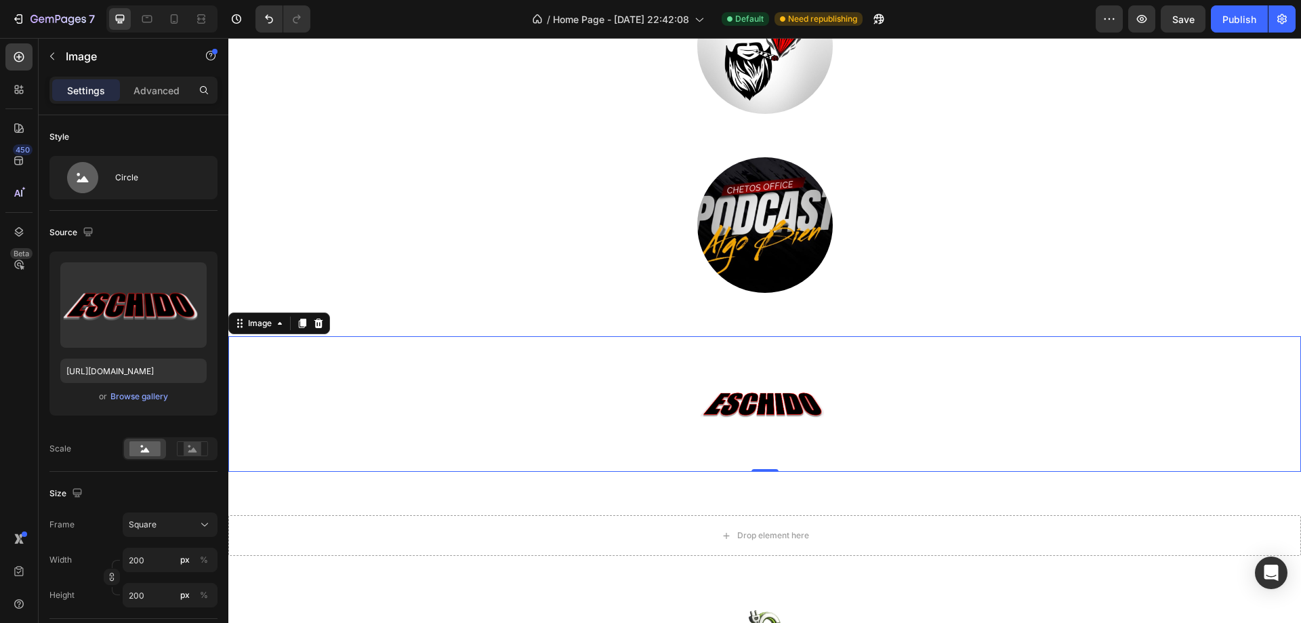
click at [737, 366] on img at bounding box center [765, 404] width 136 height 136
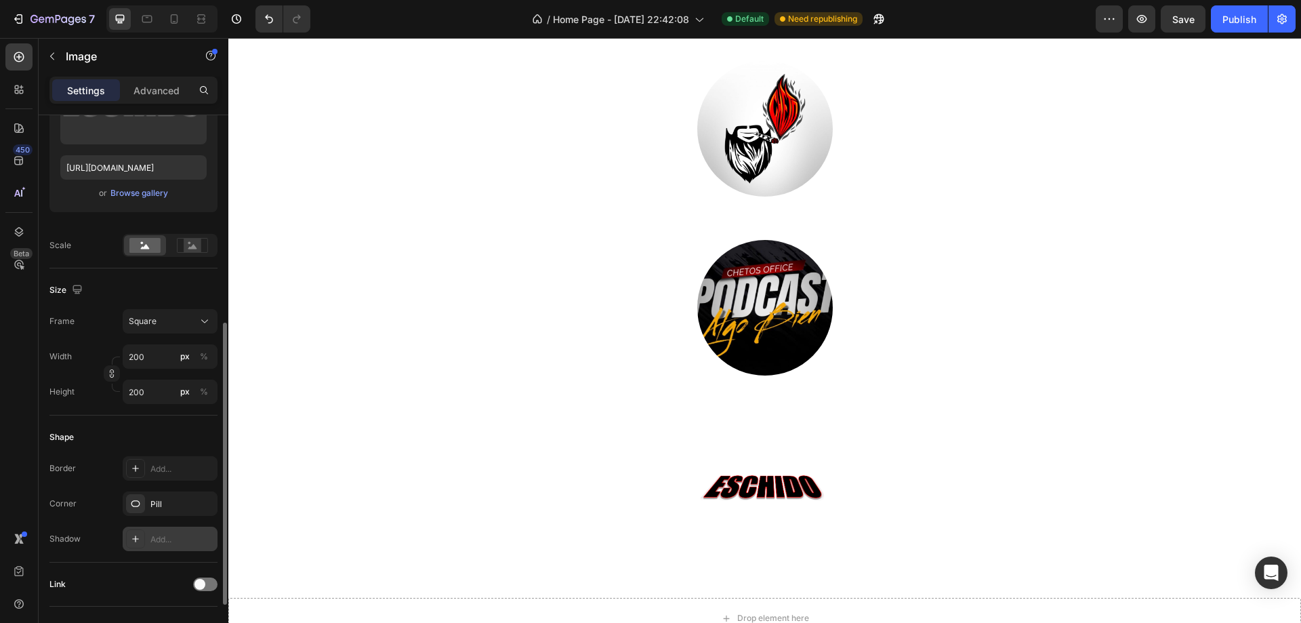
scroll to position [271, 0]
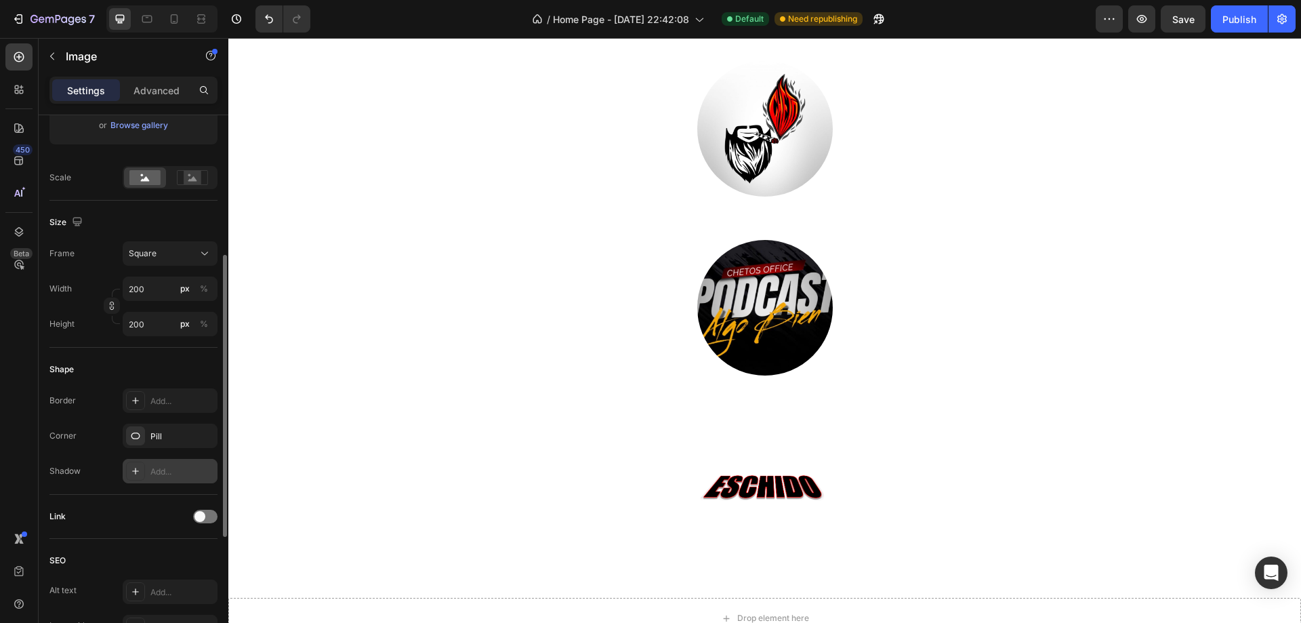
click at [161, 474] on div "Add..." at bounding box center [182, 472] width 64 height 12
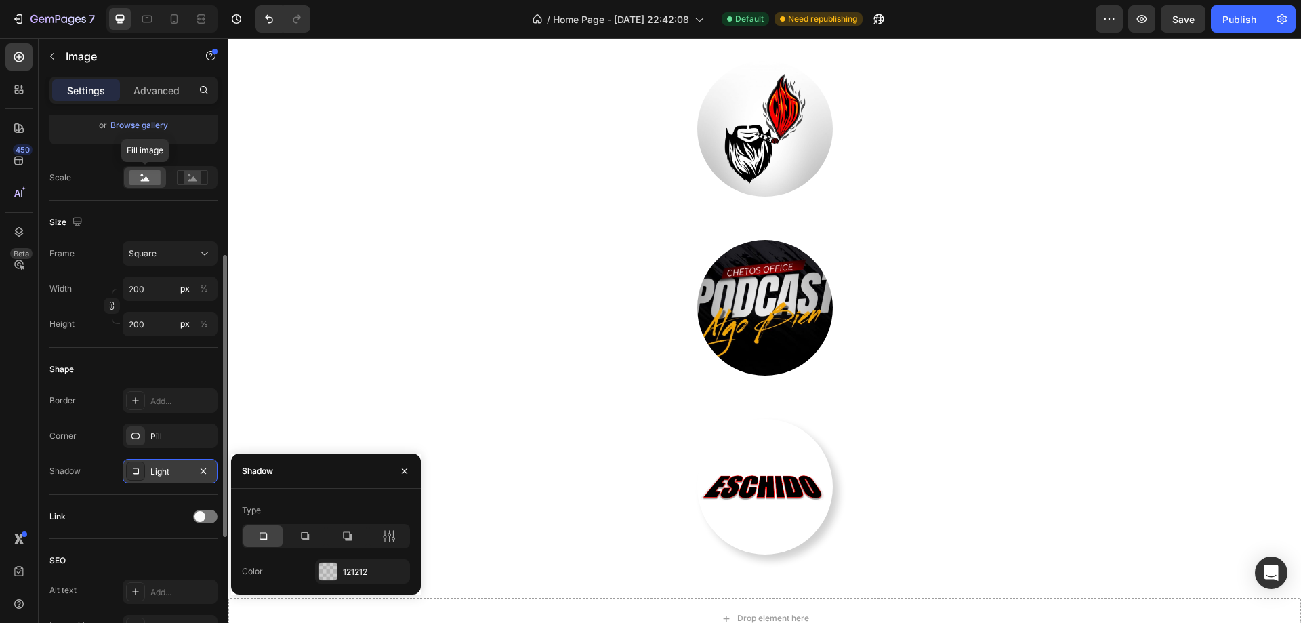
click at [148, 175] on rect at bounding box center [144, 177] width 31 height 15
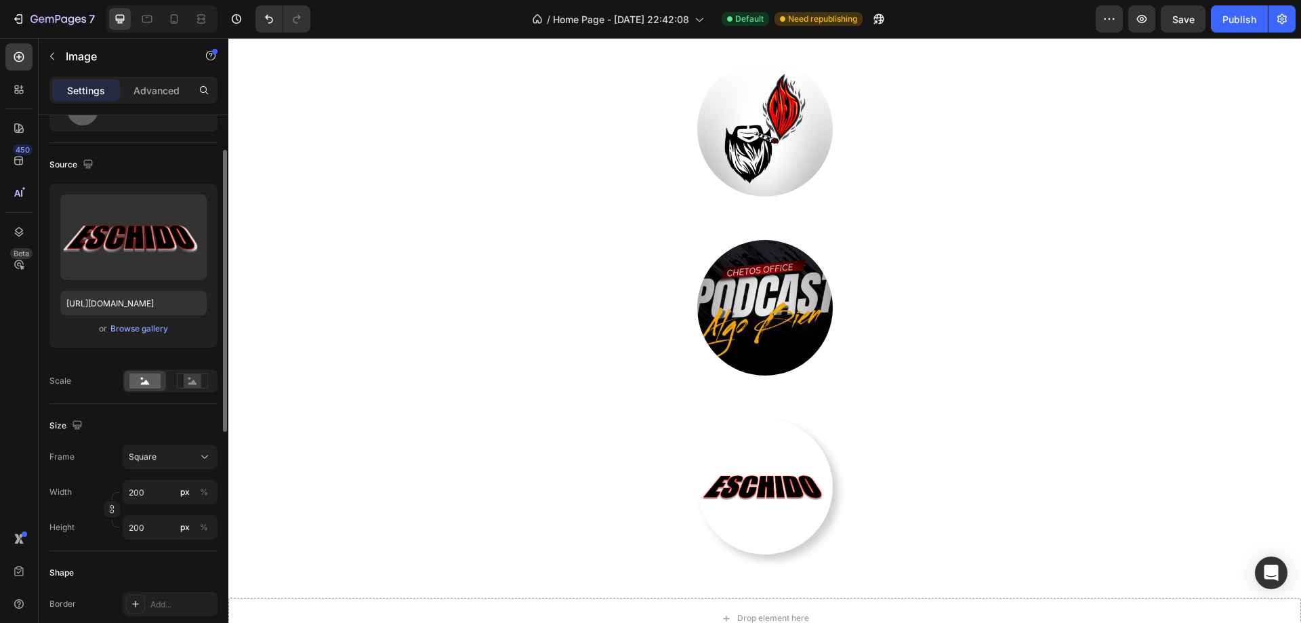
scroll to position [0, 0]
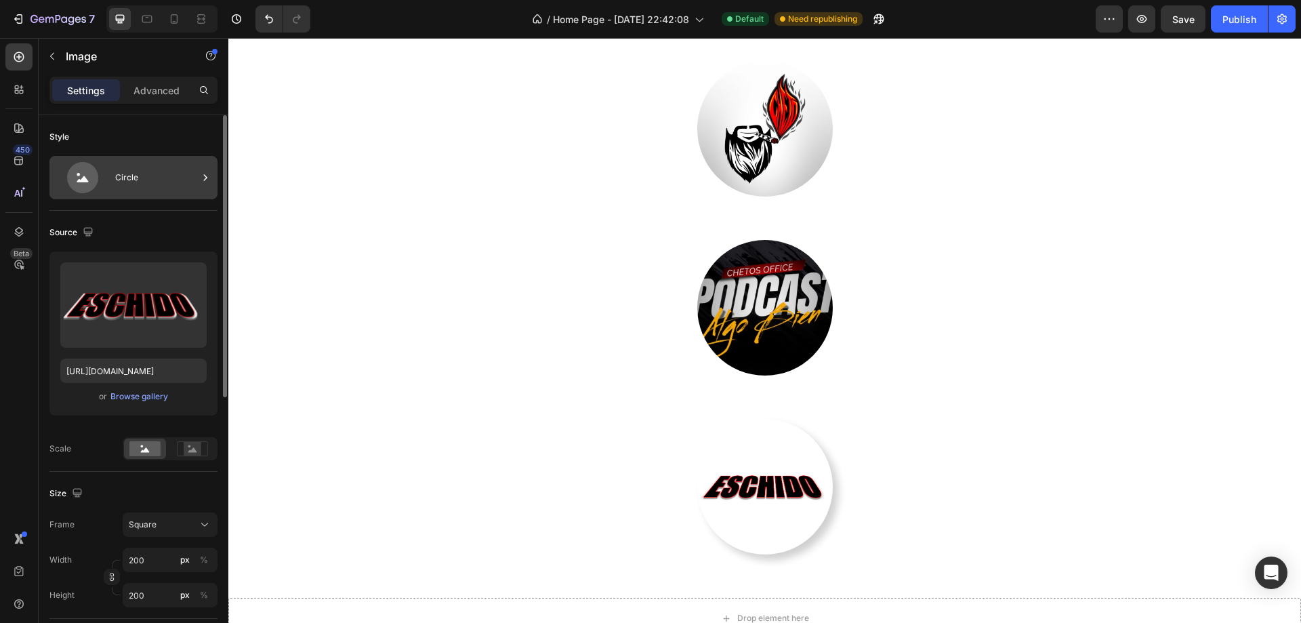
click at [97, 180] on icon at bounding box center [82, 177] width 31 height 31
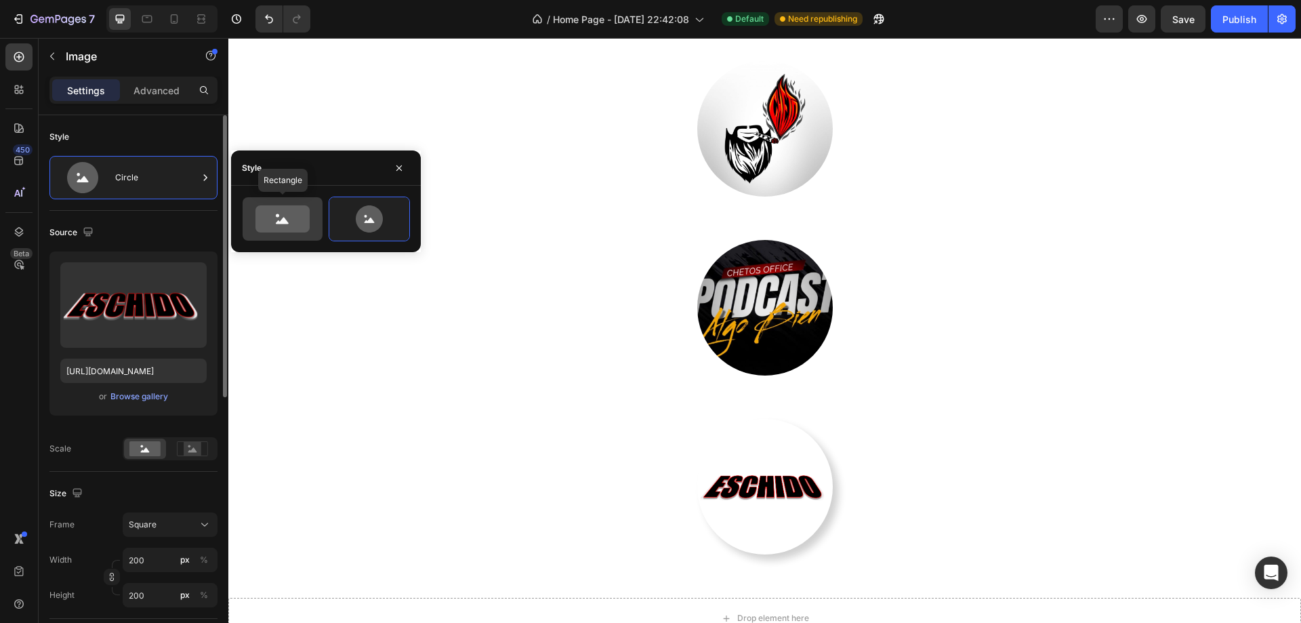
click at [262, 229] on icon at bounding box center [282, 218] width 54 height 27
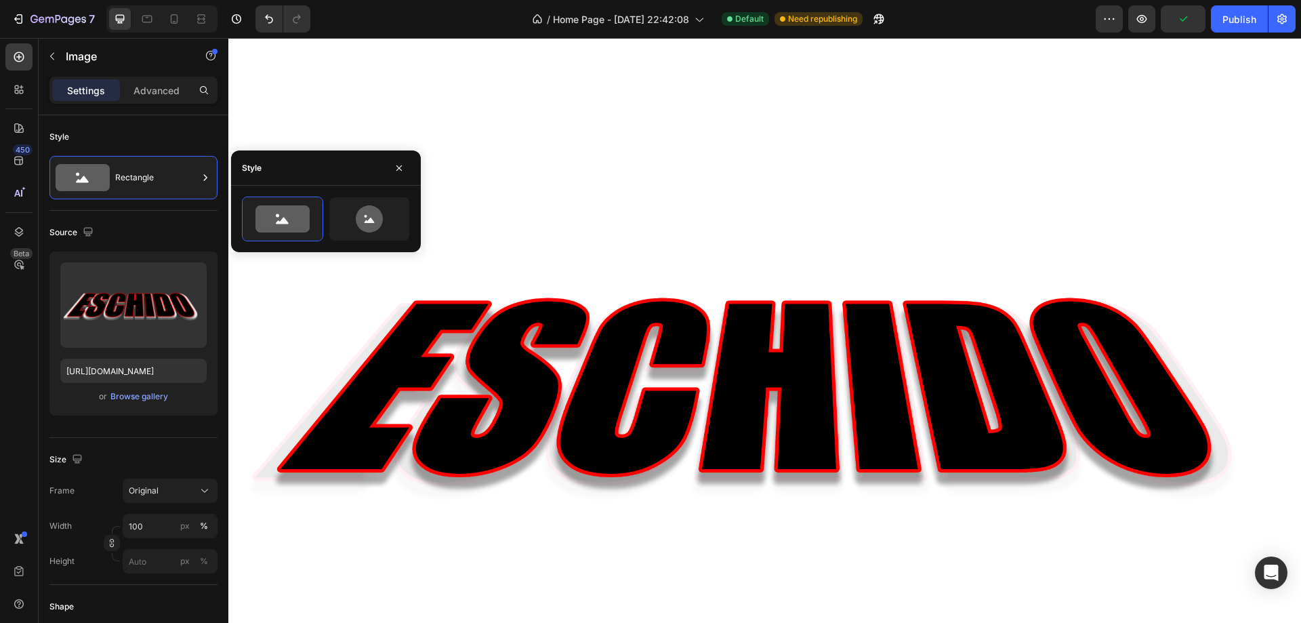
scroll to position [4541, 0]
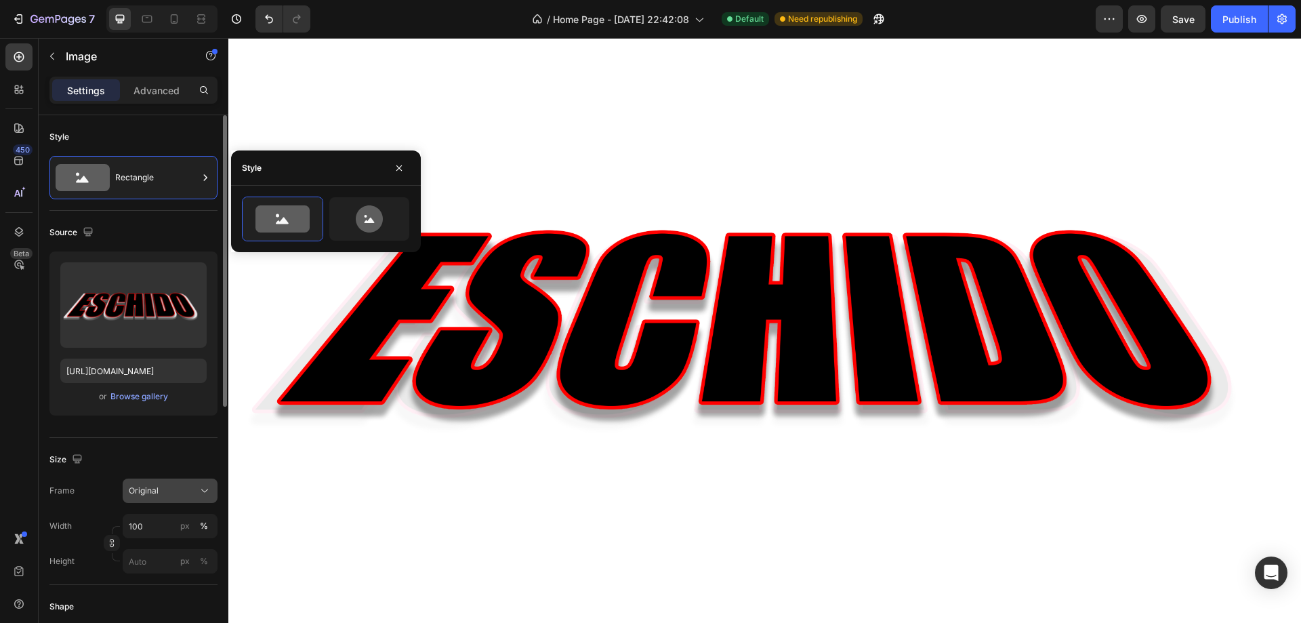
click at [167, 489] on div "Original" at bounding box center [162, 490] width 66 height 12
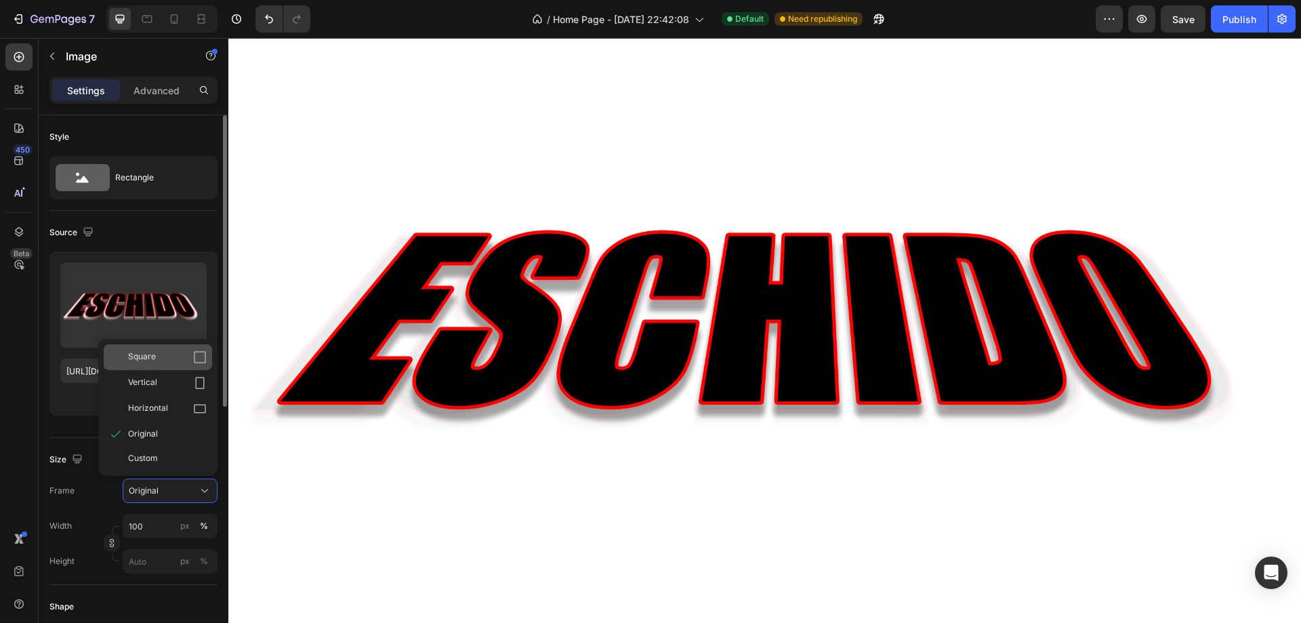
click at [149, 368] on div "Square" at bounding box center [158, 357] width 108 height 26
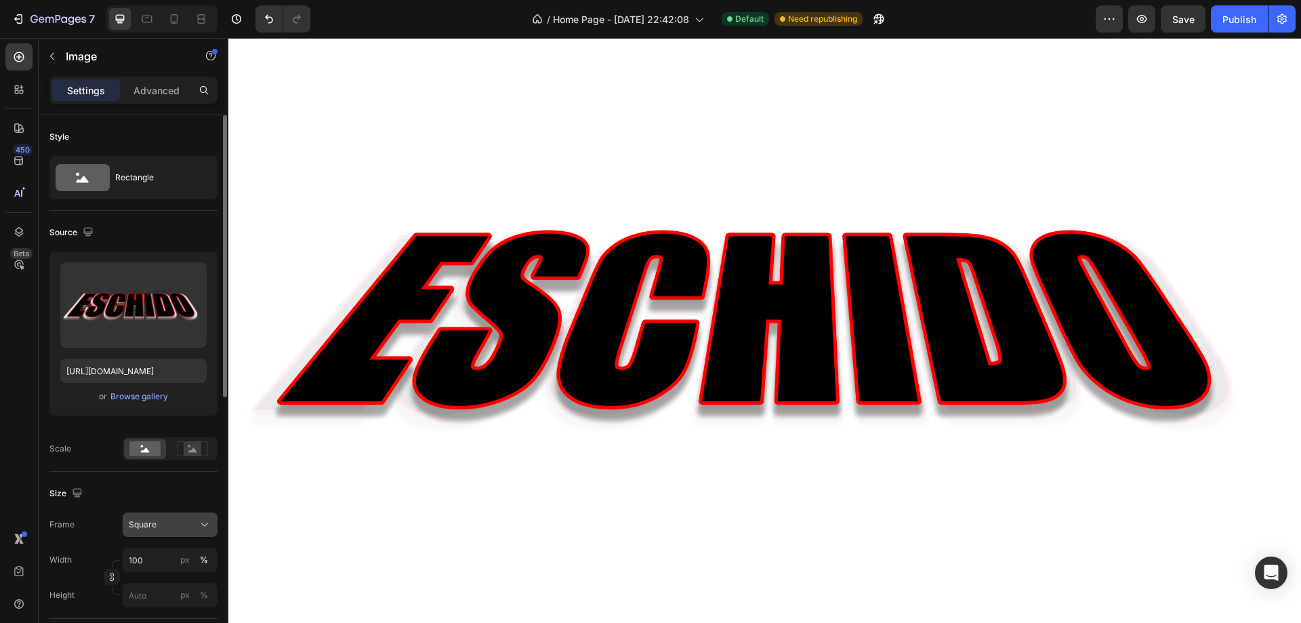
click at [175, 530] on div "Square" at bounding box center [162, 524] width 66 height 12
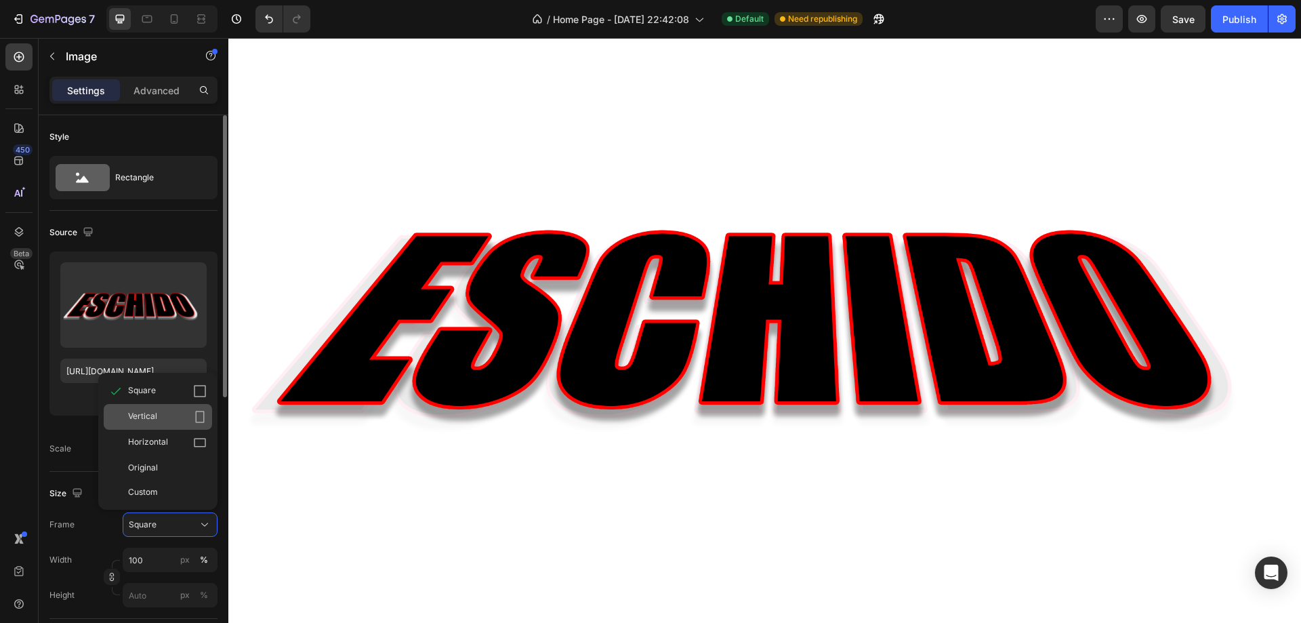
click at [163, 405] on div "Vertical" at bounding box center [158, 417] width 108 height 26
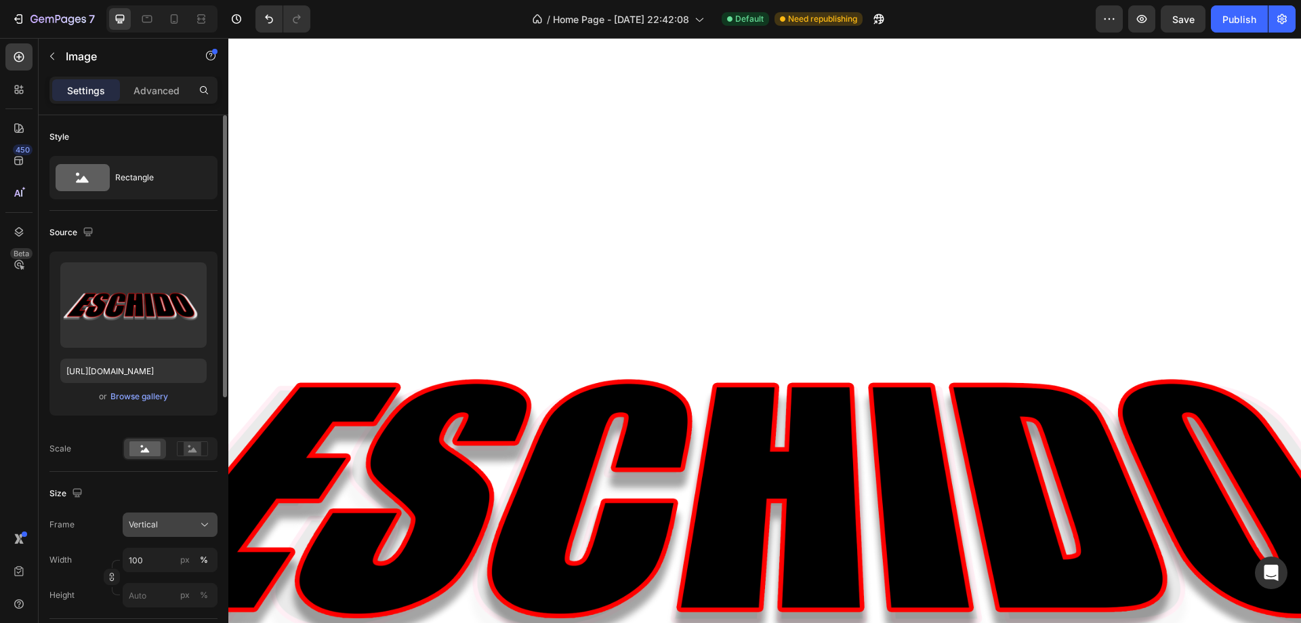
click at [167, 515] on button "Vertical" at bounding box center [170, 524] width 95 height 24
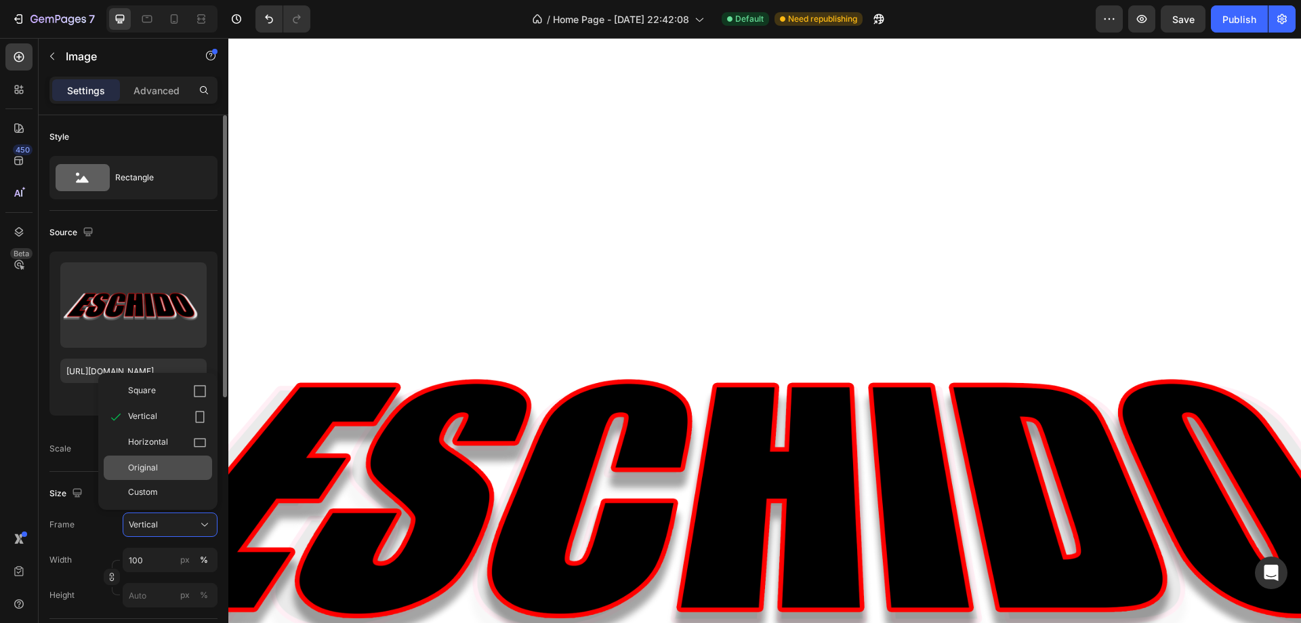
click at [169, 474] on div "Original" at bounding box center [158, 467] width 108 height 24
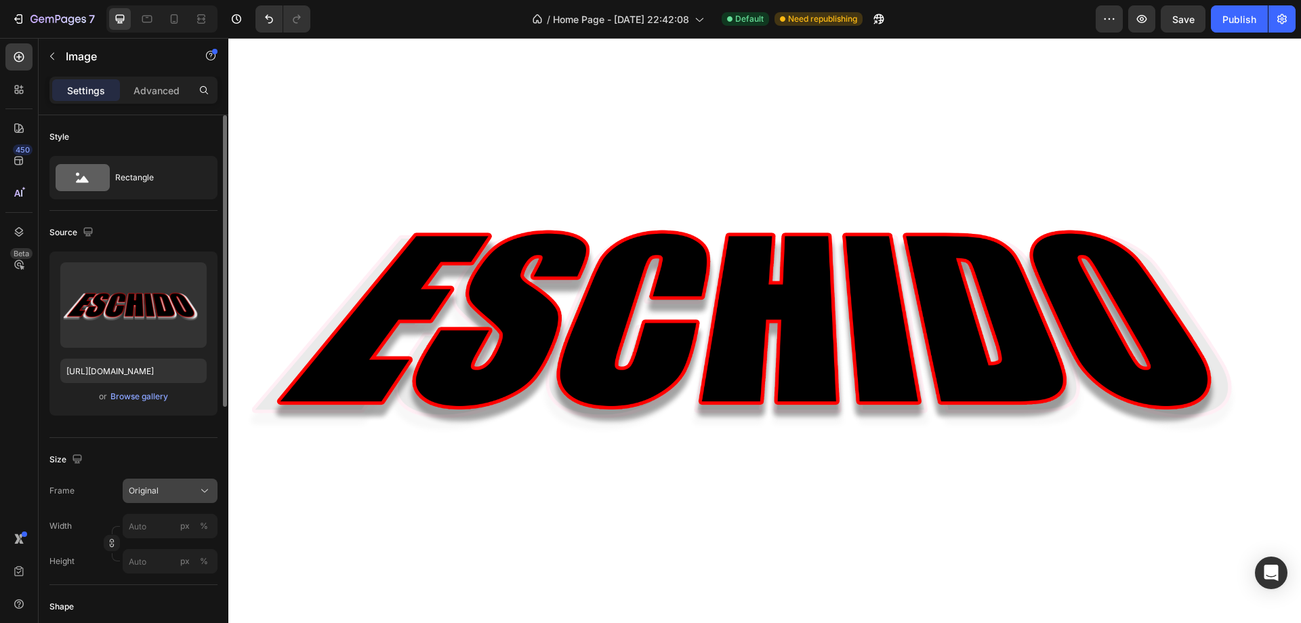
click at [175, 492] on div "Original" at bounding box center [162, 490] width 66 height 12
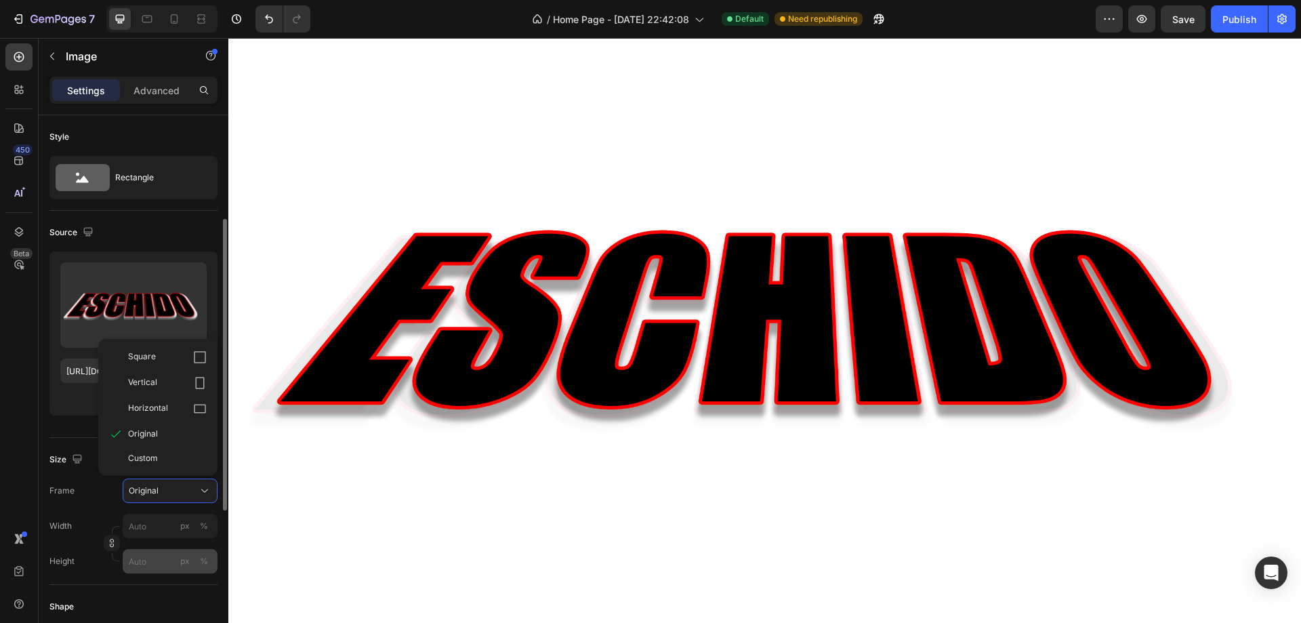
scroll to position [136, 0]
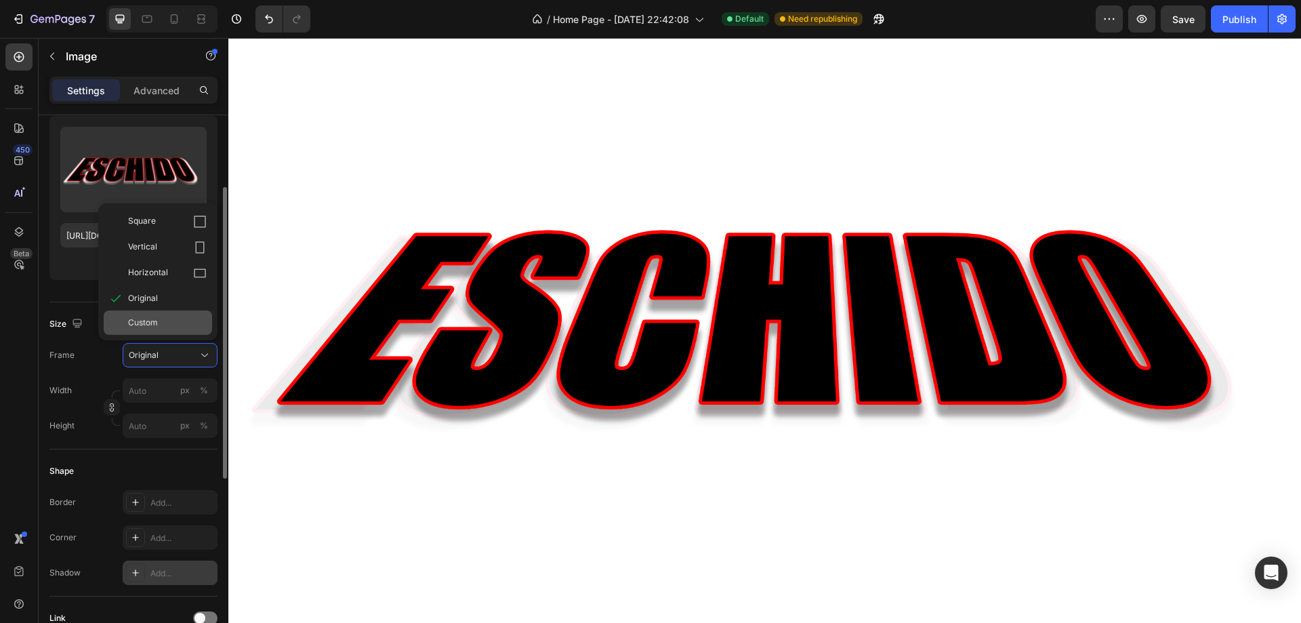
click at [148, 325] on span "Custom" at bounding box center [143, 322] width 30 height 12
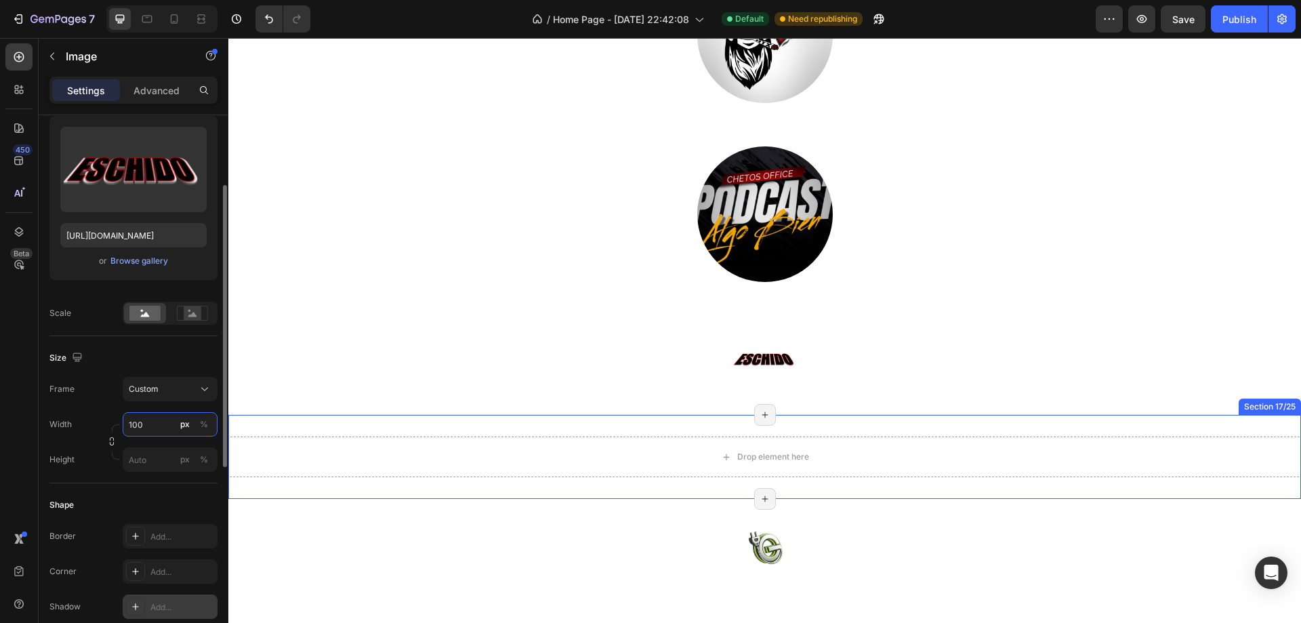
scroll to position [4067, 0]
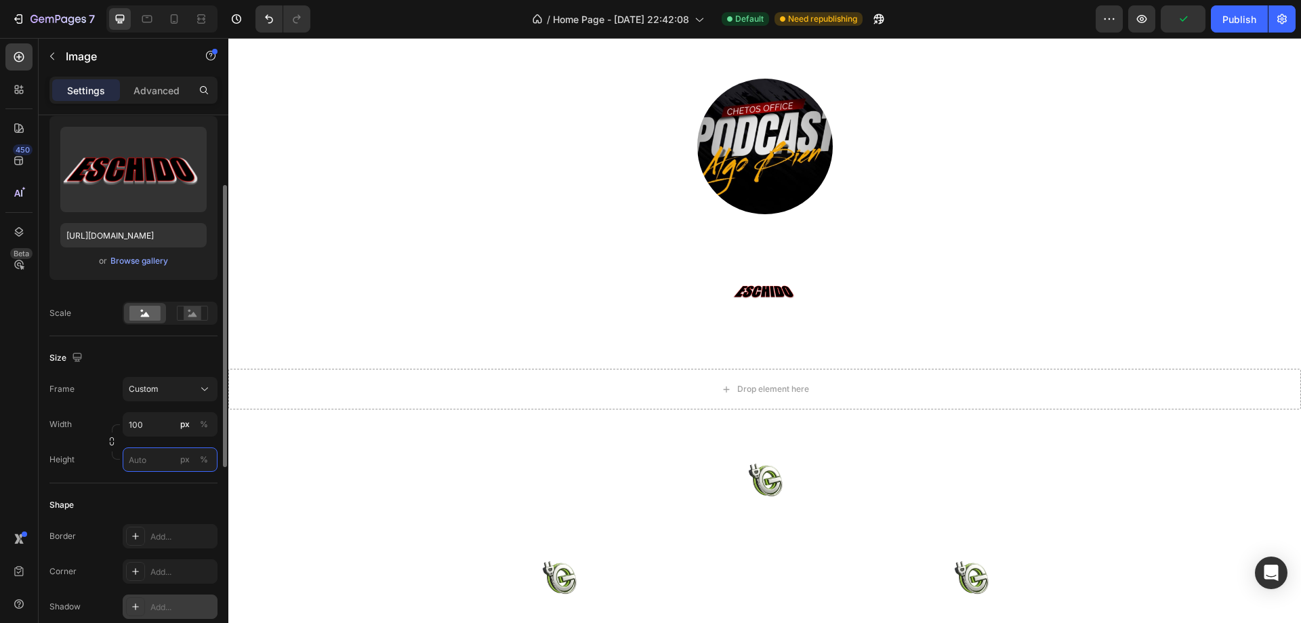
click at [153, 450] on input "px %" at bounding box center [170, 459] width 95 height 24
click at [146, 428] on input "100" at bounding box center [170, 424] width 95 height 24
click at [136, 459] on span "Full" at bounding box center [135, 457] width 14 height 12
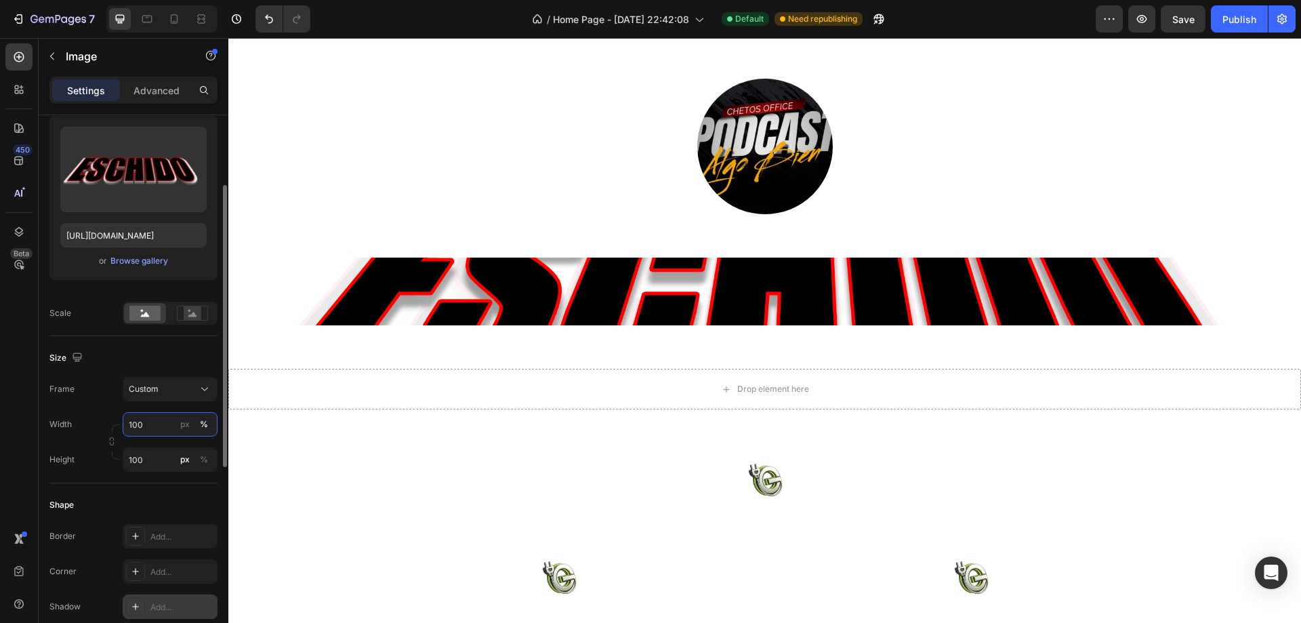
click at [154, 420] on input "100" at bounding box center [170, 424] width 95 height 24
click at [161, 459] on input "100" at bounding box center [170, 459] width 95 height 24
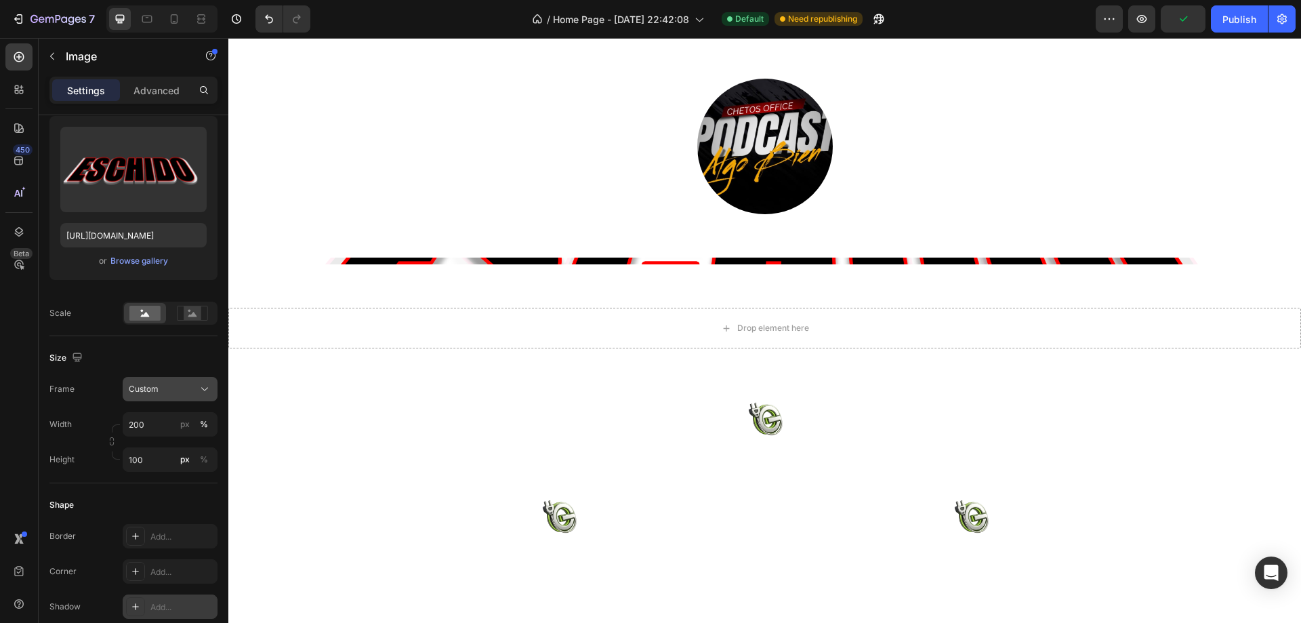
click at [197, 390] on div "Custom" at bounding box center [170, 389] width 83 height 14
click at [196, 354] on div "Size" at bounding box center [133, 358] width 168 height 22
click at [203, 314] on icon at bounding box center [192, 313] width 31 height 15
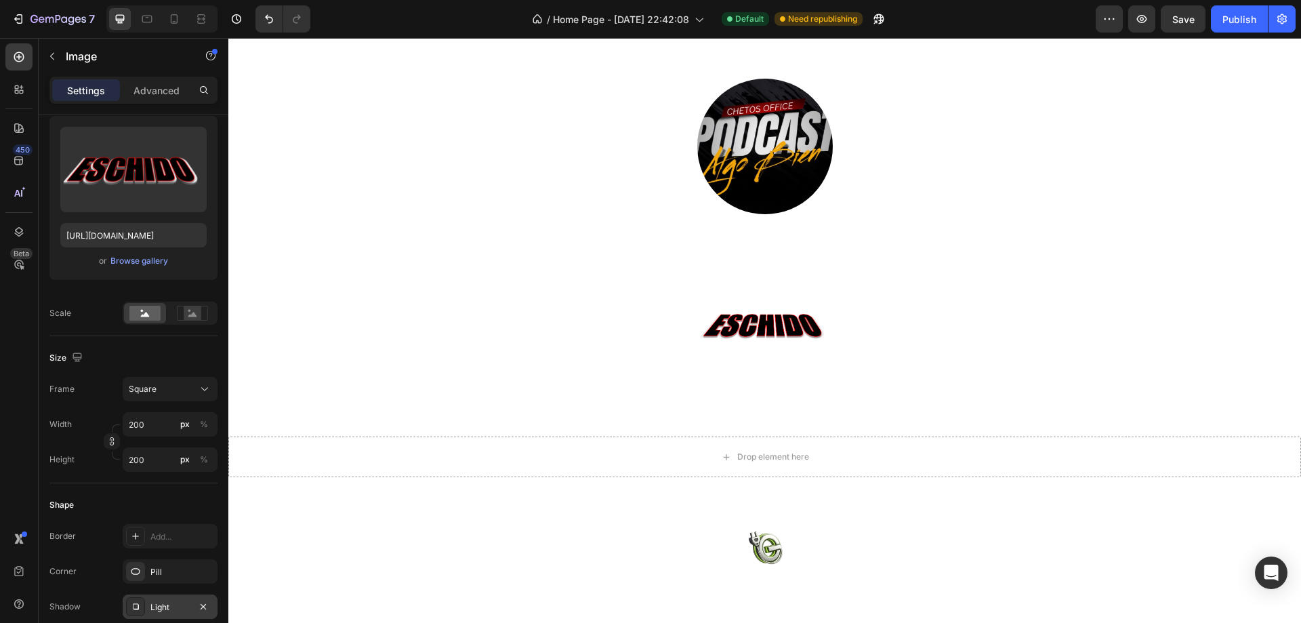
click at [726, 287] on img at bounding box center [765, 325] width 136 height 136
click at [780, 329] on img at bounding box center [765, 325] width 136 height 136
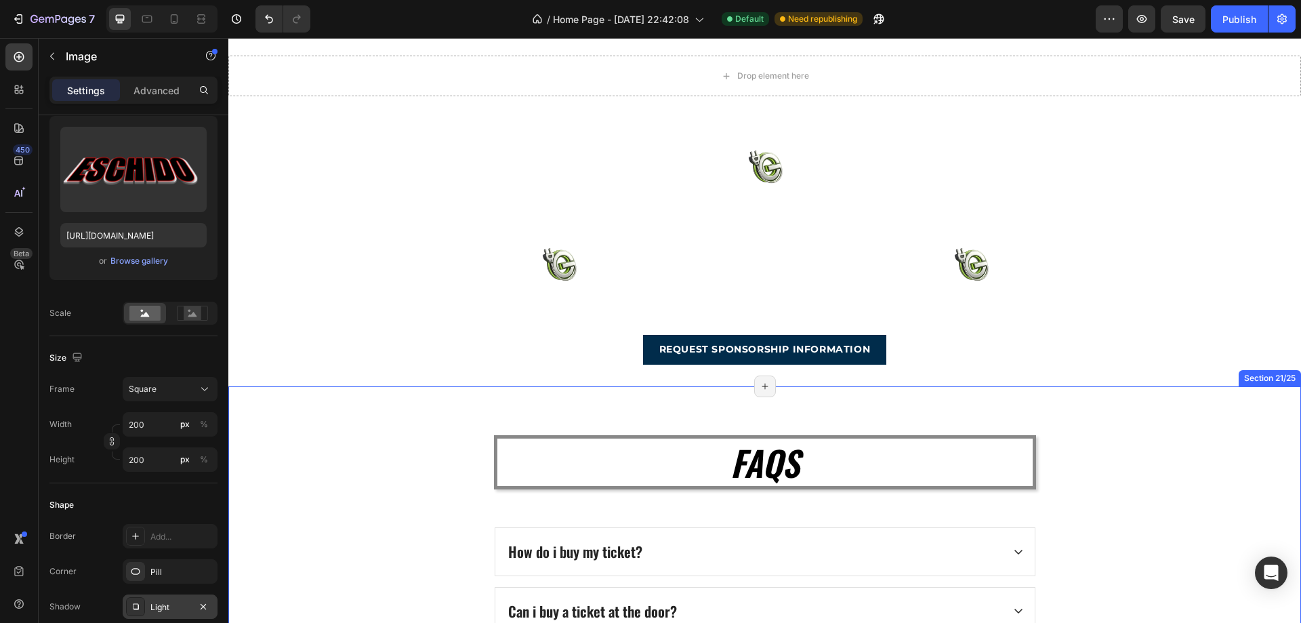
scroll to position [4541, 0]
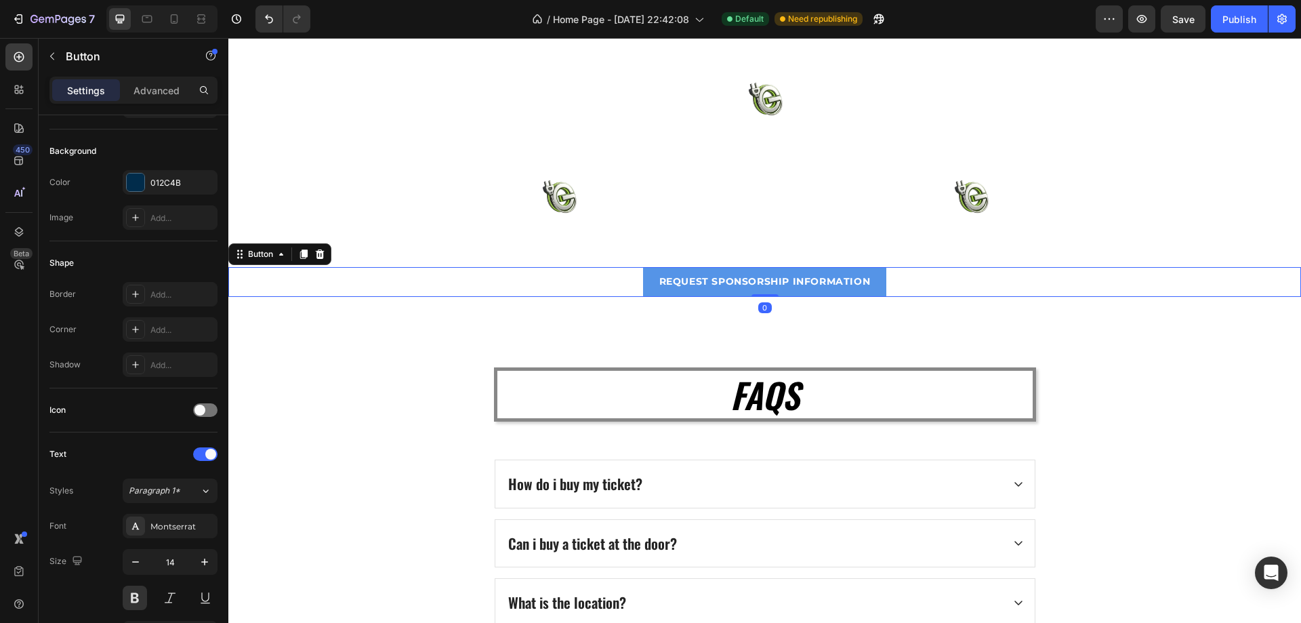
click at [873, 286] on button "REQUEST SPONSORSHIP INFORMATION" at bounding box center [765, 282] width 244 height 30
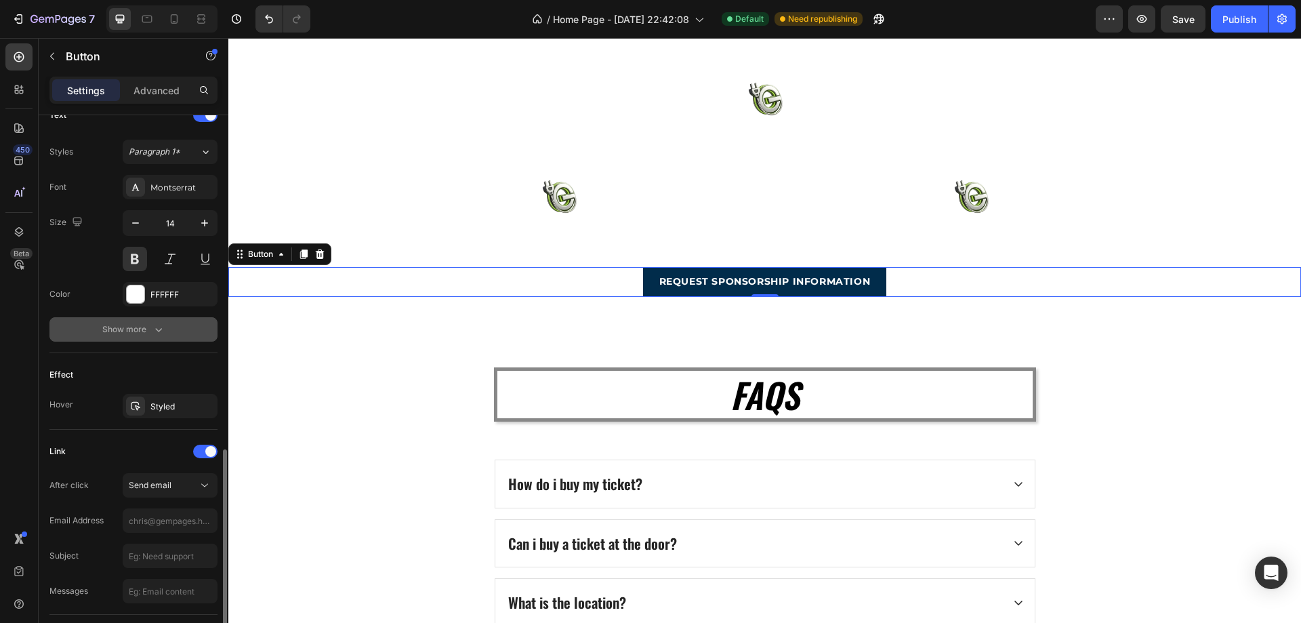
scroll to position [566, 0]
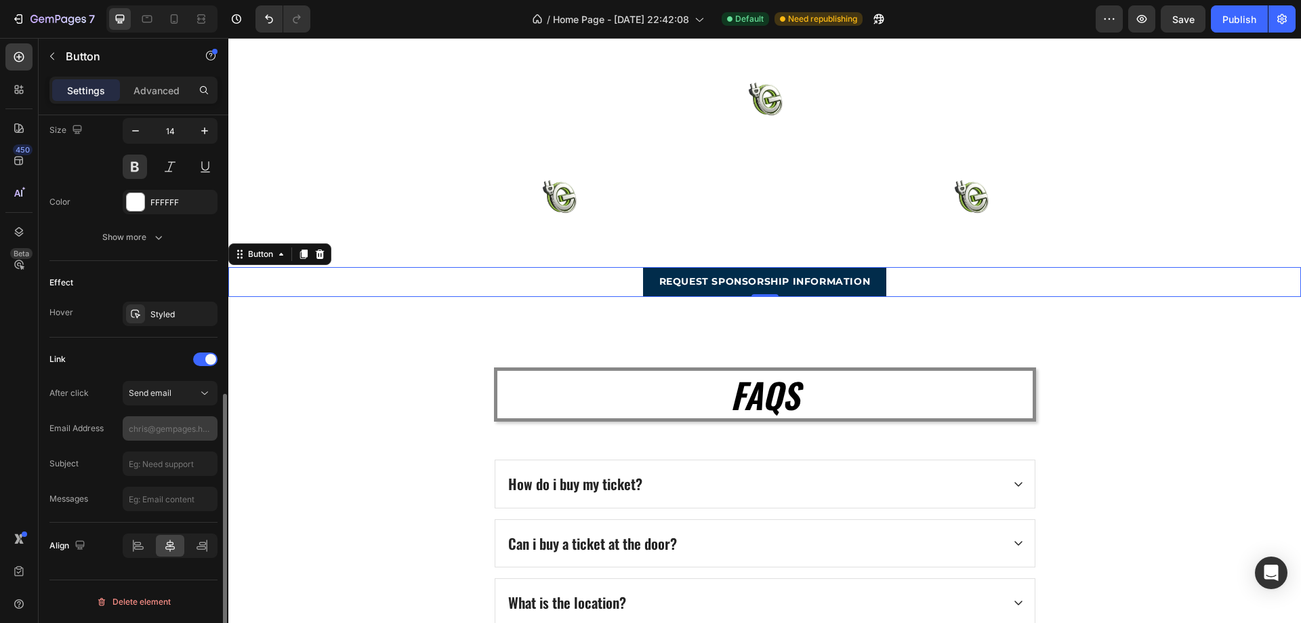
click at [172, 427] on input "text" at bounding box center [170, 428] width 95 height 24
click at [148, 465] on input "text" at bounding box center [170, 463] width 95 height 24
click at [101, 487] on div "Subject sponsor request" at bounding box center [133, 499] width 168 height 24
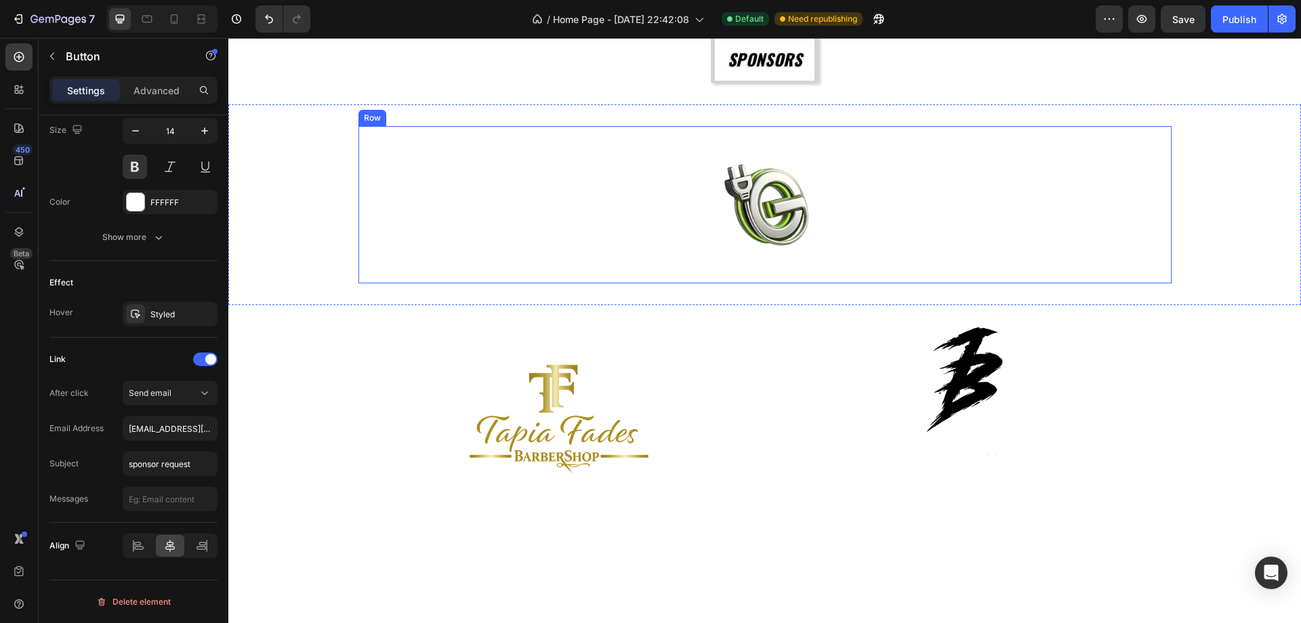
scroll to position [2305, 0]
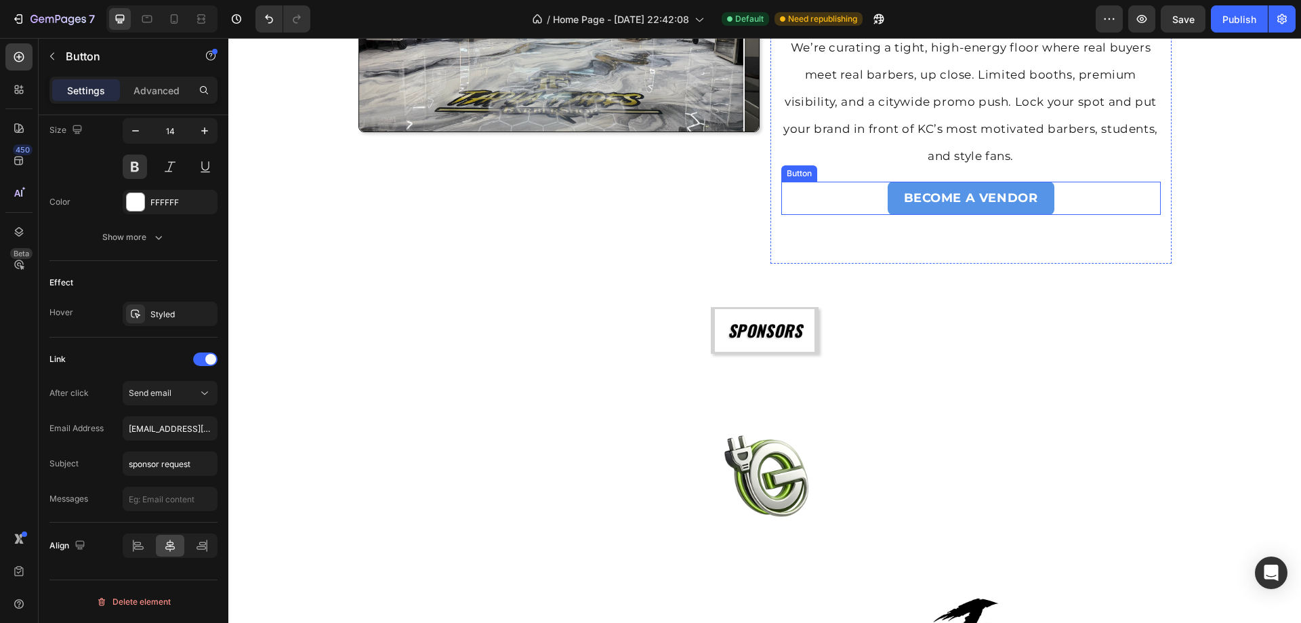
click at [888, 205] on link "BECOME A VENDOR" at bounding box center [971, 198] width 167 height 33
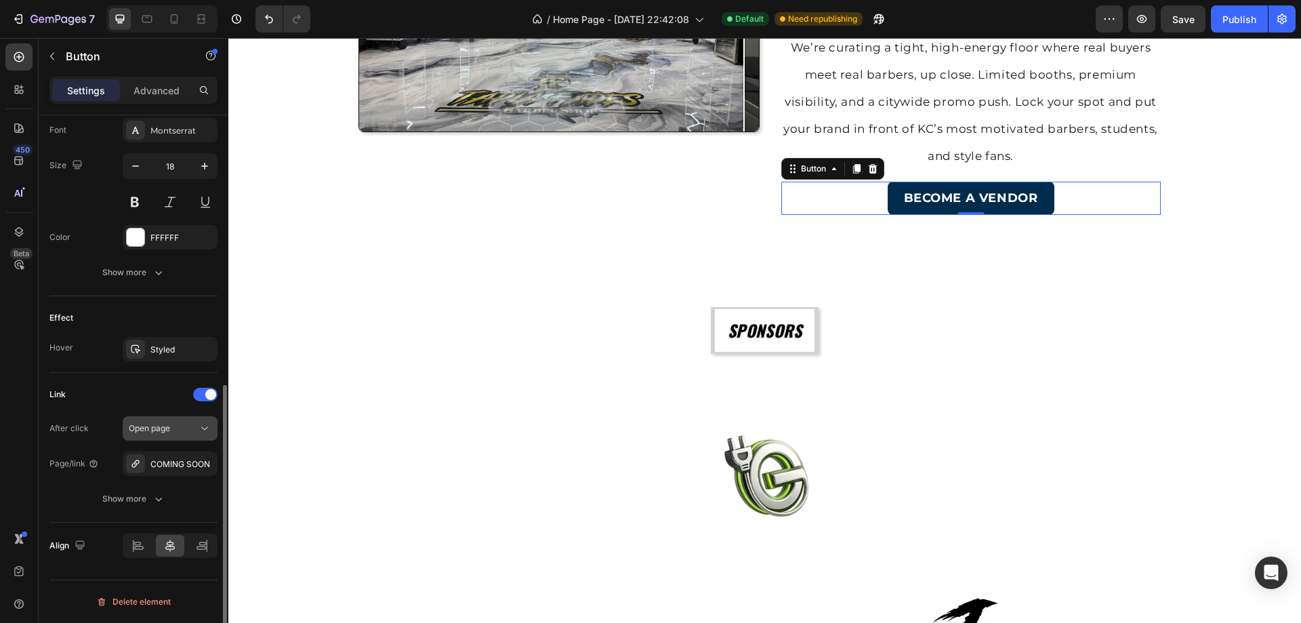
click at [197, 427] on div "Open page" at bounding box center [163, 428] width 69 height 12
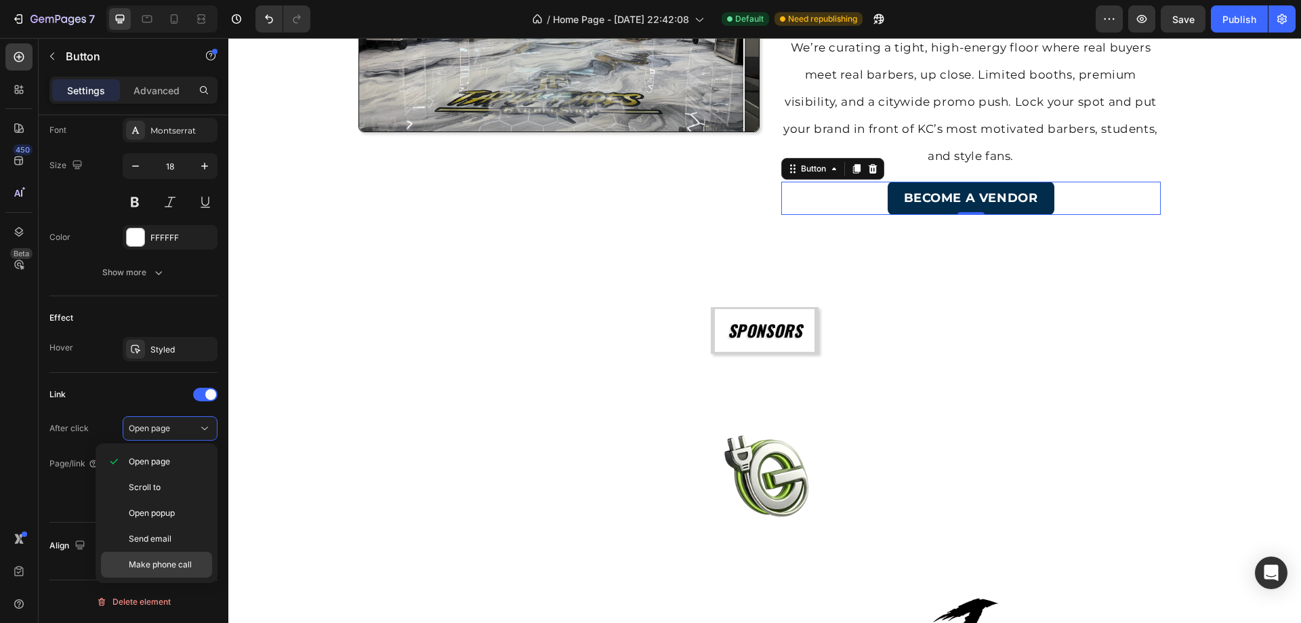
click at [165, 562] on span "Make phone call" at bounding box center [160, 564] width 63 height 12
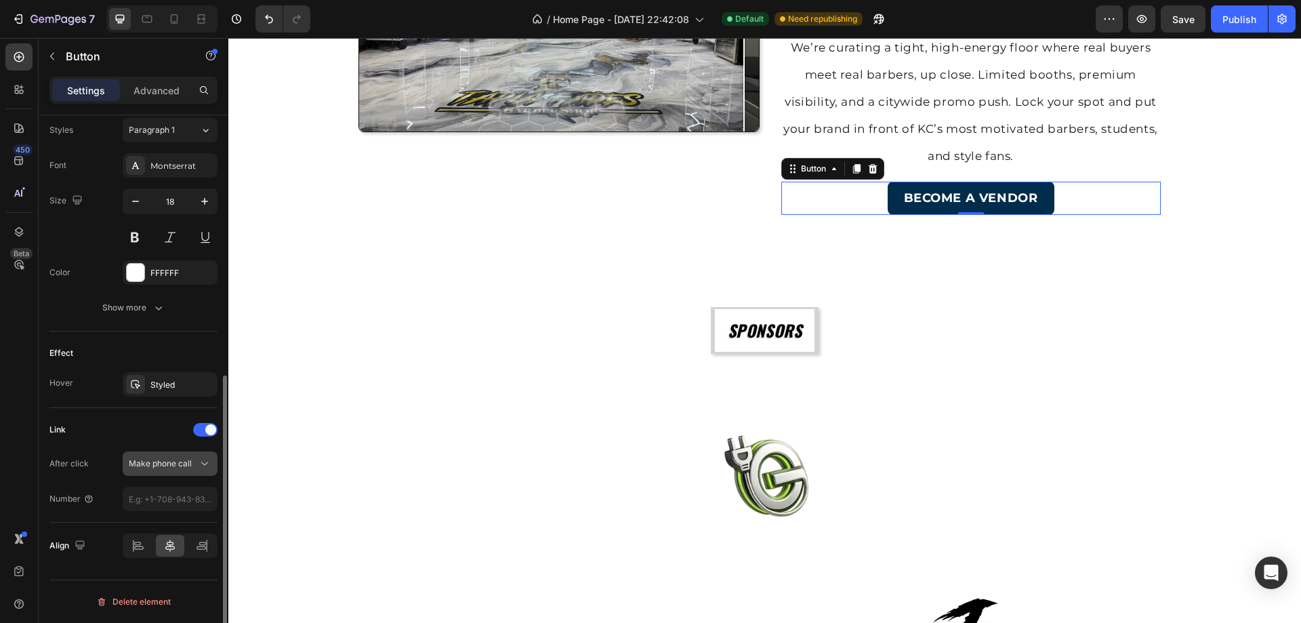
click at [190, 463] on span "Make phone call" at bounding box center [160, 463] width 63 height 10
click at [197, 463] on div "Make phone call" at bounding box center [163, 463] width 69 height 12
click at [171, 503] on input "number" at bounding box center [170, 499] width 95 height 24
click at [203, 466] on icon at bounding box center [205, 464] width 14 height 14
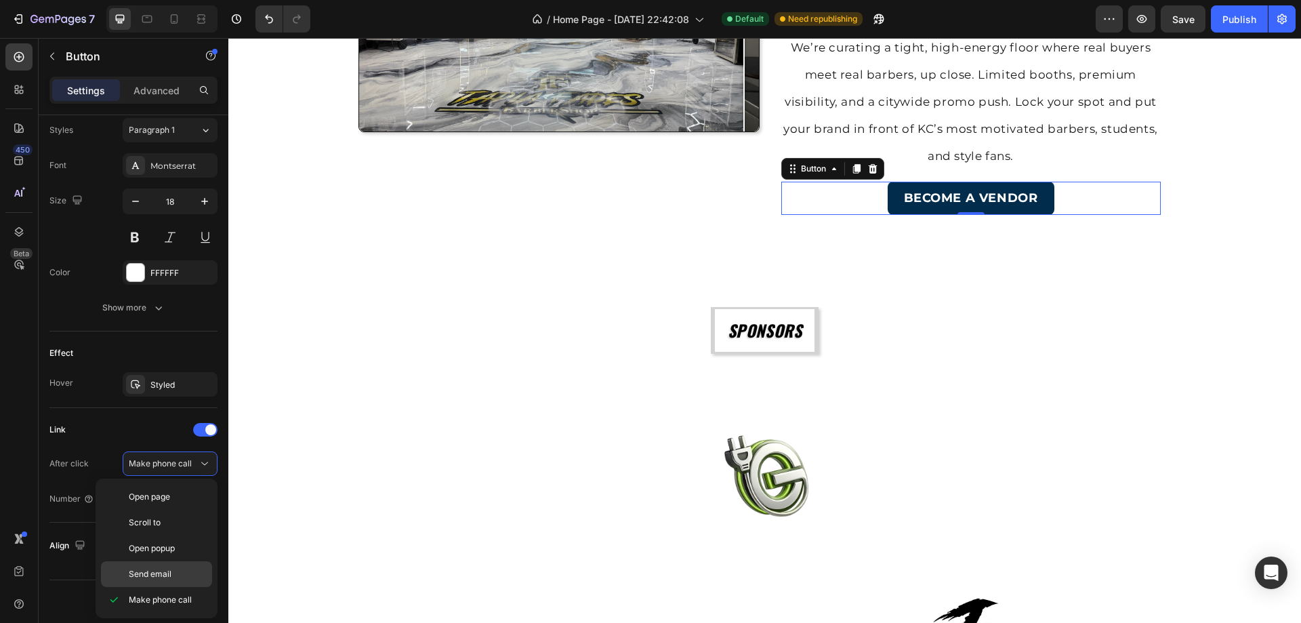
click at [175, 566] on div "Send email" at bounding box center [156, 574] width 111 height 26
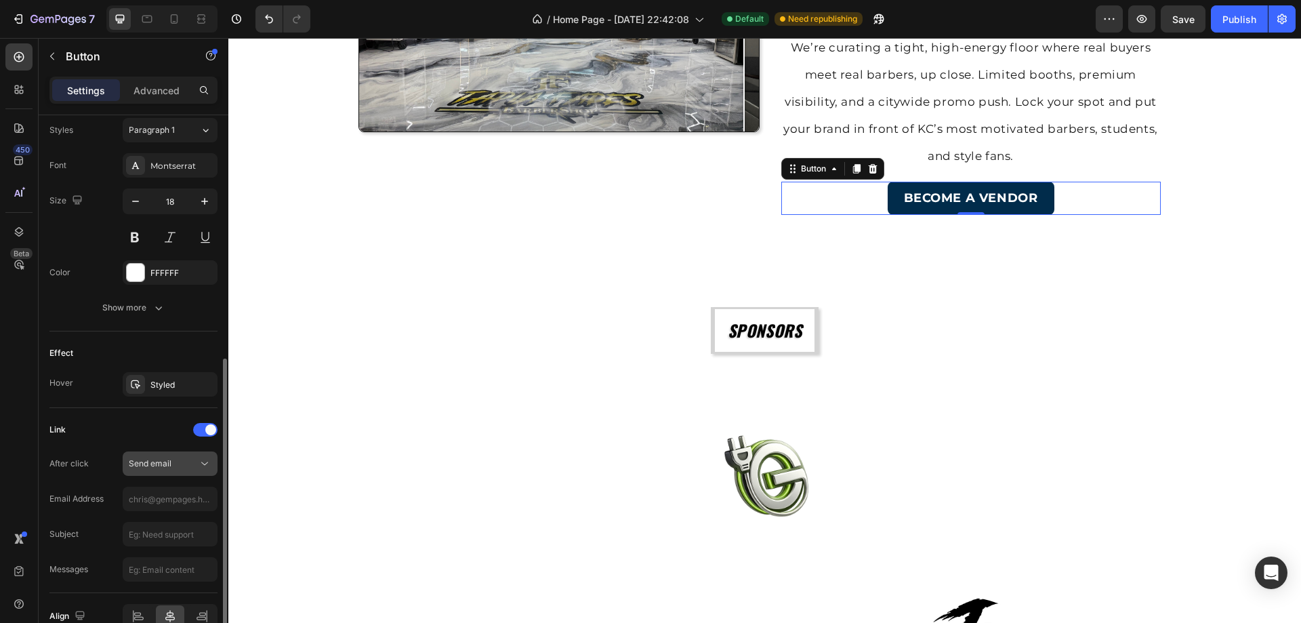
click at [204, 466] on icon at bounding box center [205, 464] width 14 height 14
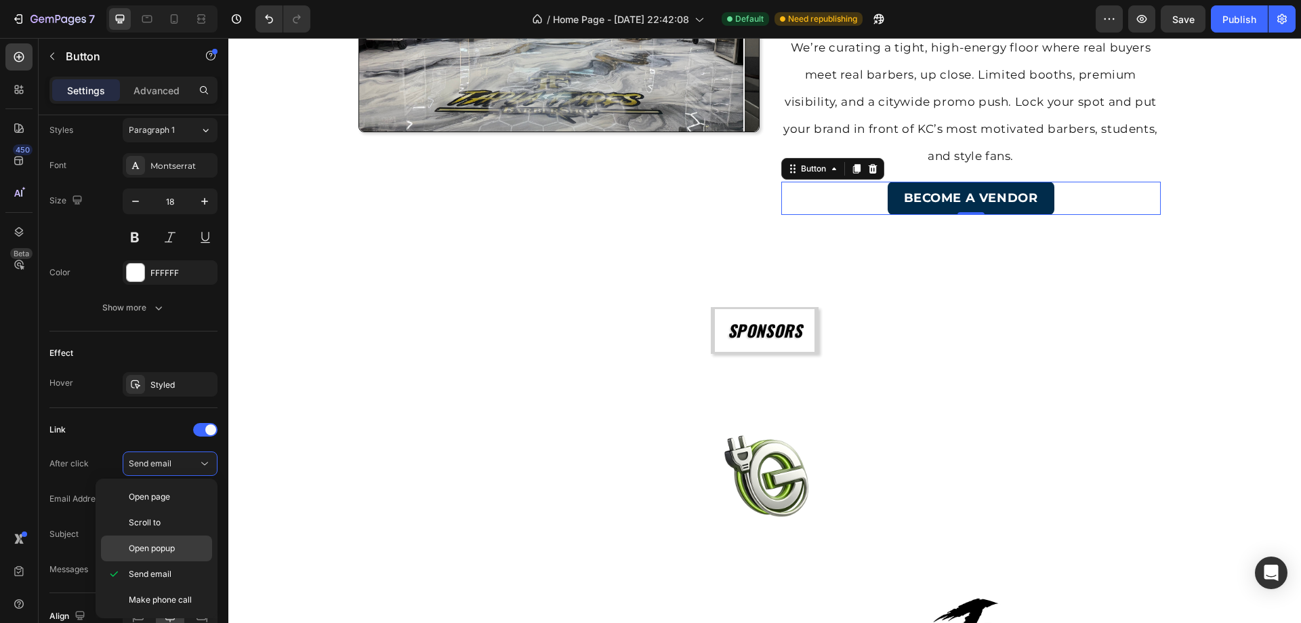
drag, startPoint x: 167, startPoint y: 571, endPoint x: 172, endPoint y: 560, distance: 11.8
click at [168, 569] on span "Send email" at bounding box center [150, 574] width 43 height 12
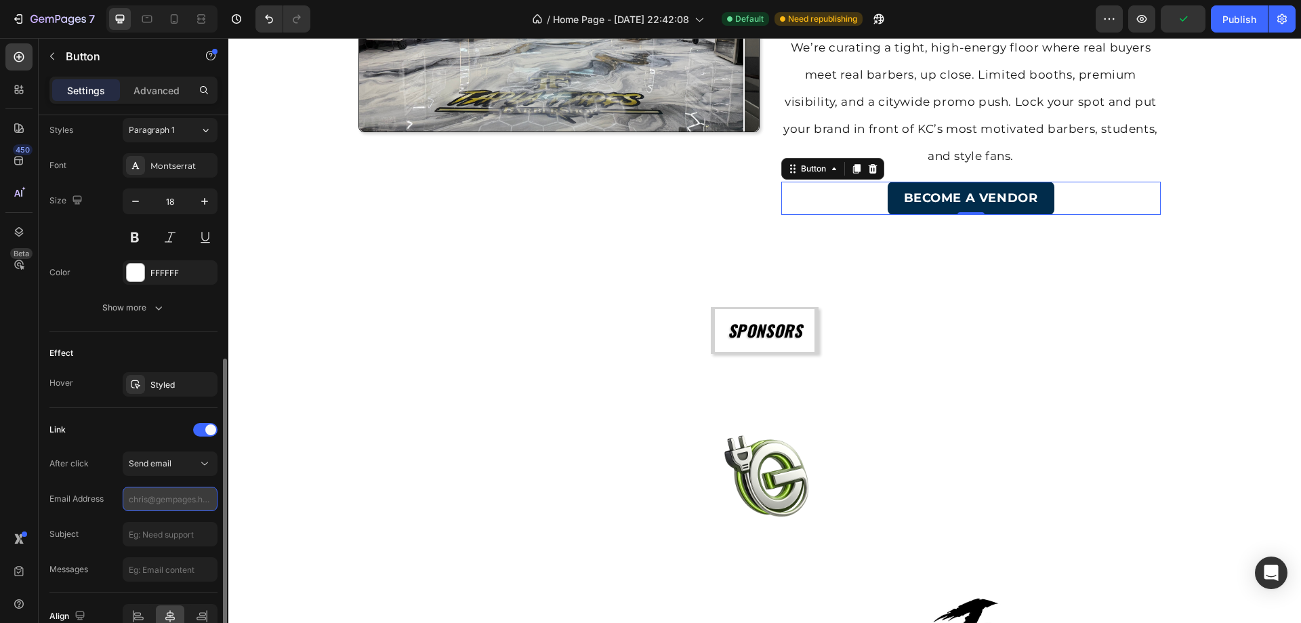
click at [162, 493] on input "text" at bounding box center [170, 499] width 95 height 24
click at [166, 543] on input "text" at bounding box center [170, 534] width 95 height 24
click at [117, 557] on div "Subject vendor request" at bounding box center [133, 569] width 168 height 24
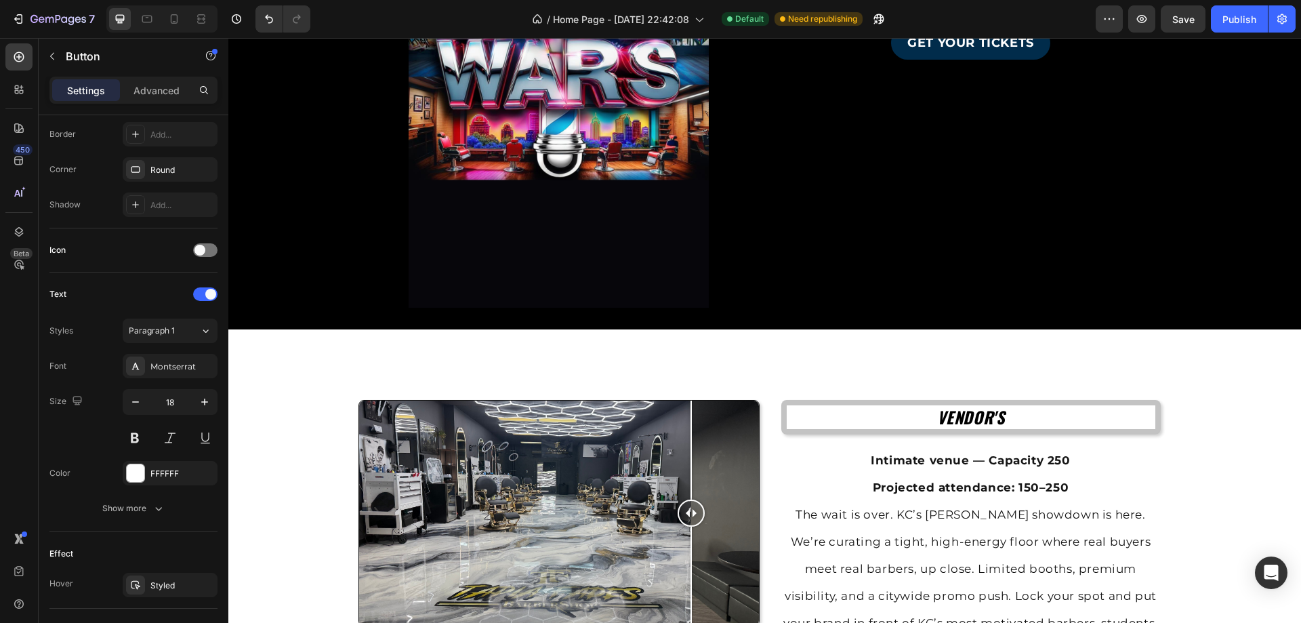
scroll to position [1357, 0]
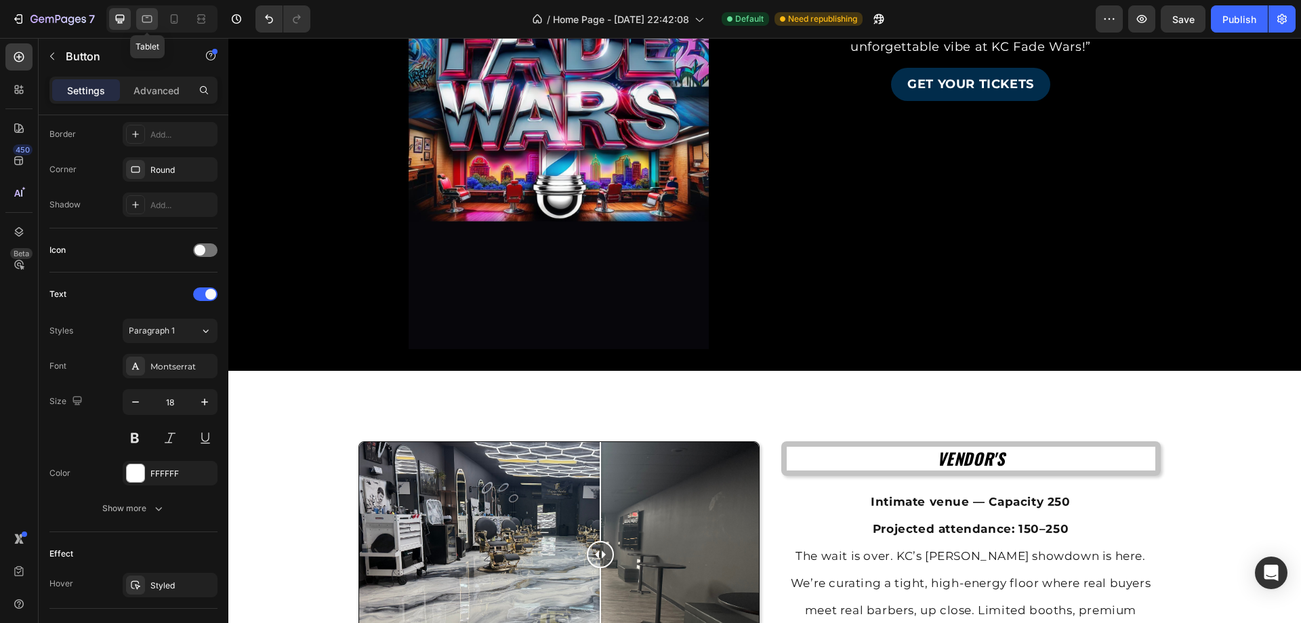
click at [146, 20] on icon at bounding box center [147, 19] width 14 height 14
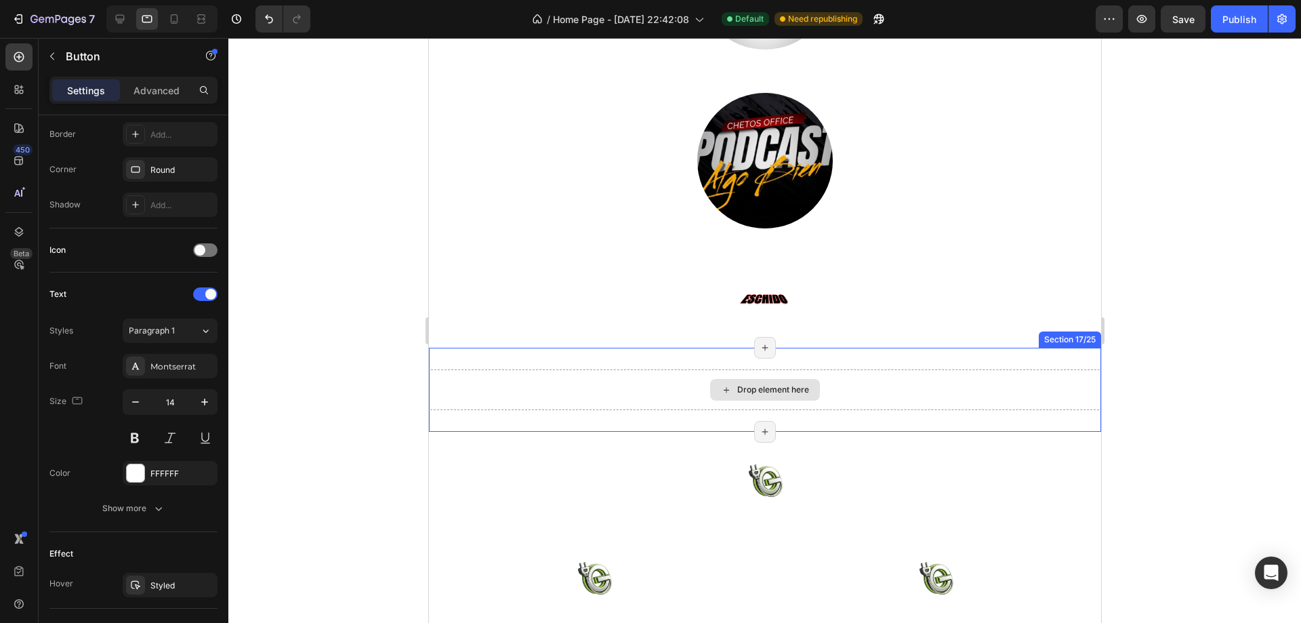
scroll to position [3252, 0]
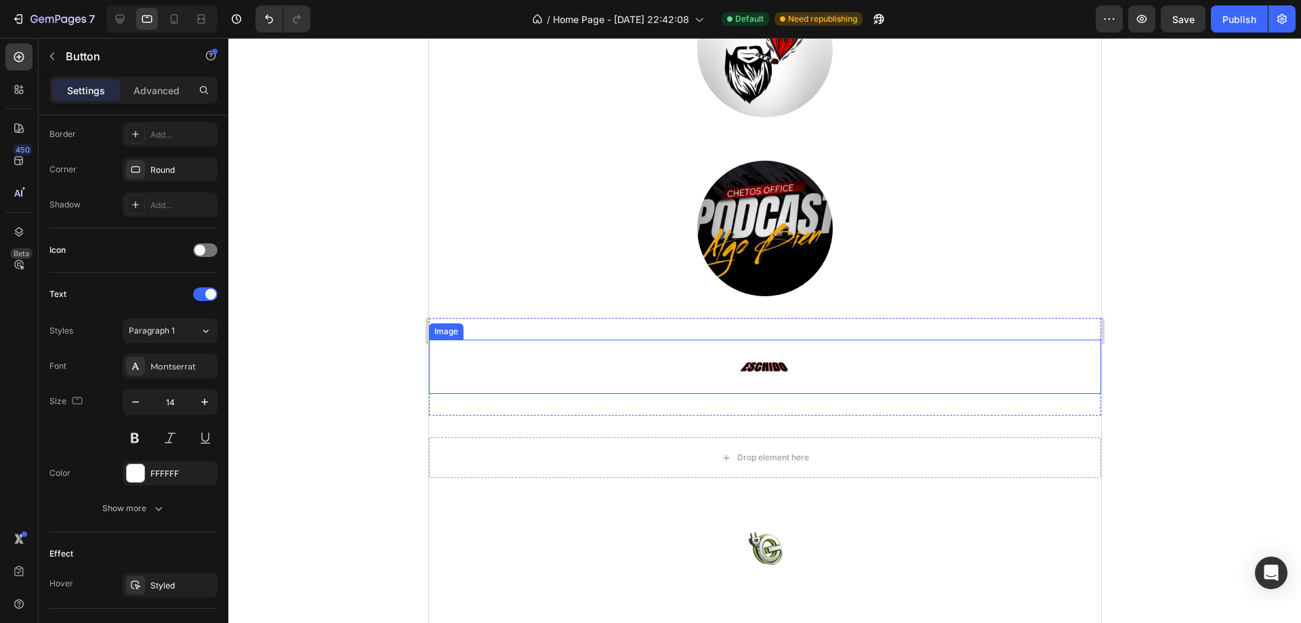
click at [869, 355] on div at bounding box center [764, 366] width 672 height 54
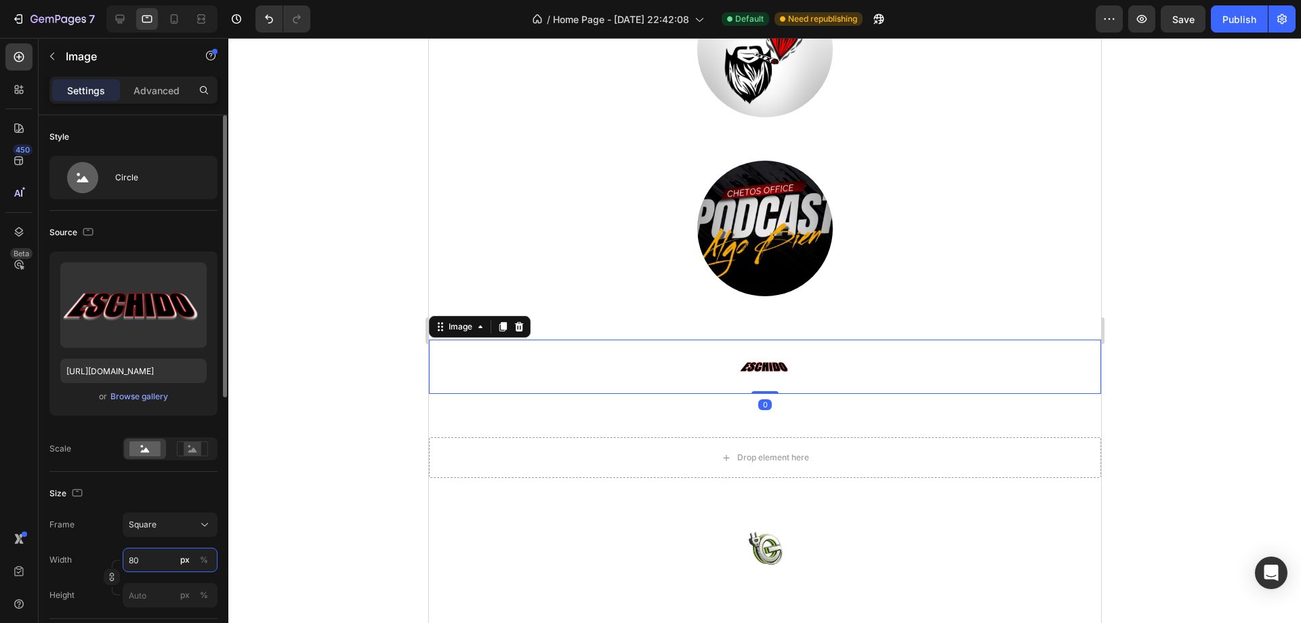
click at [157, 563] on input "80" at bounding box center [170, 559] width 95 height 24
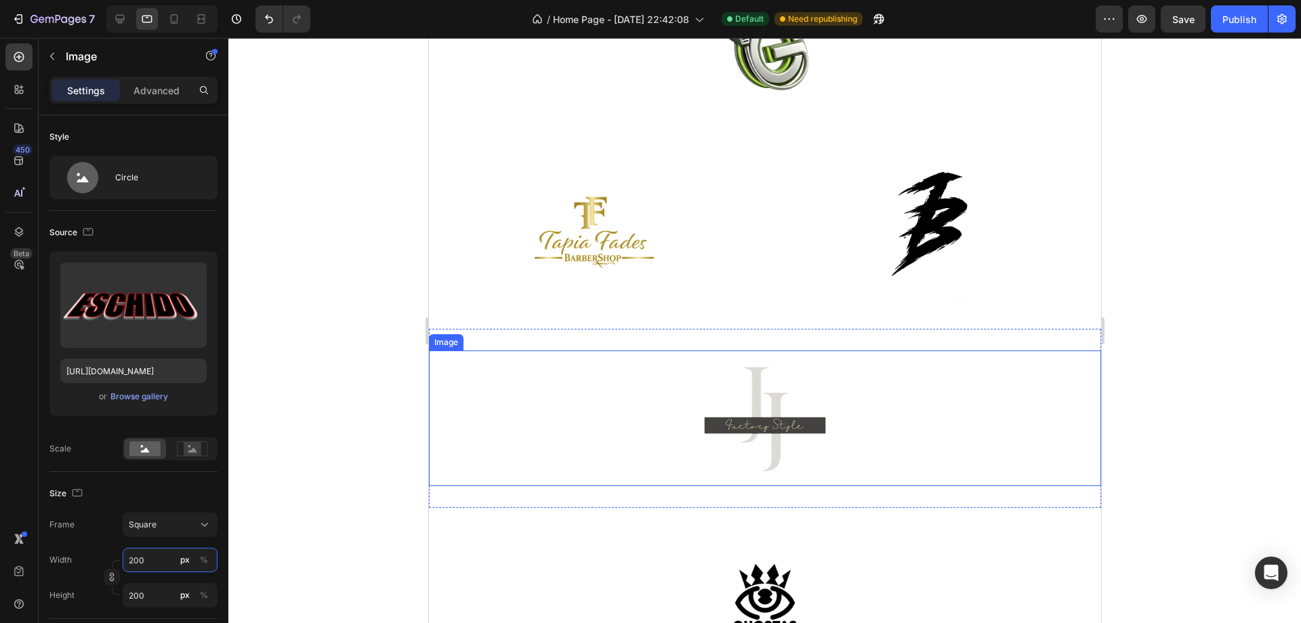
scroll to position [1897, 0]
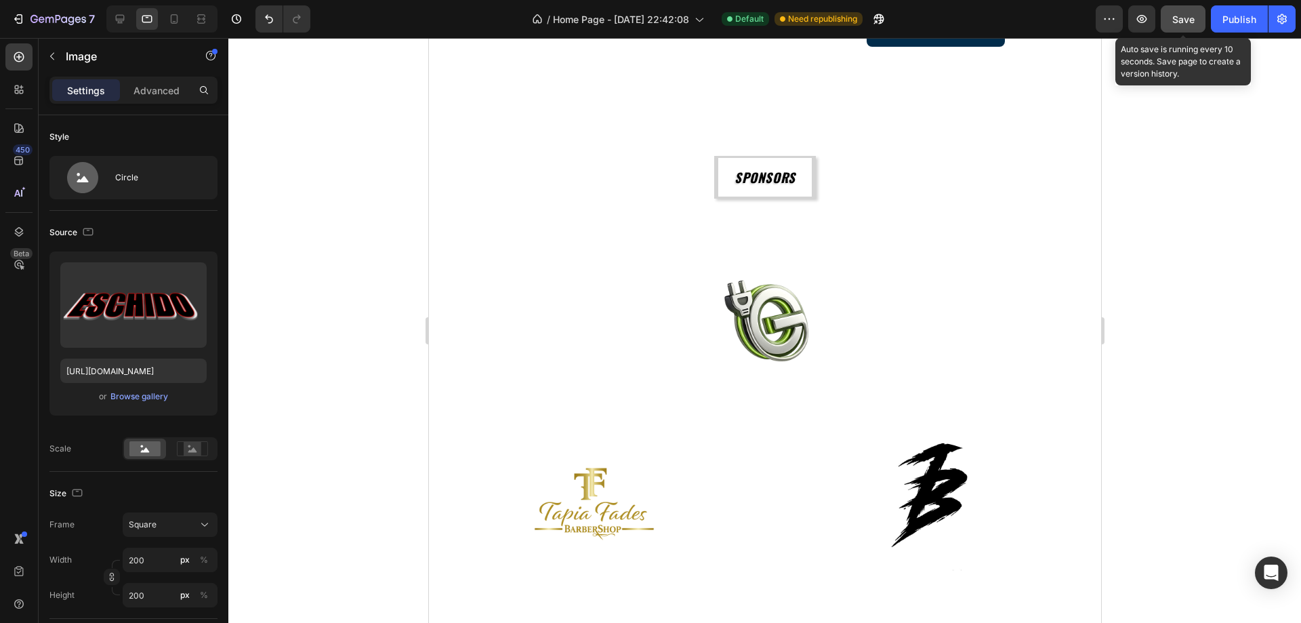
click at [1172, 12] on button "Save" at bounding box center [1183, 18] width 45 height 27
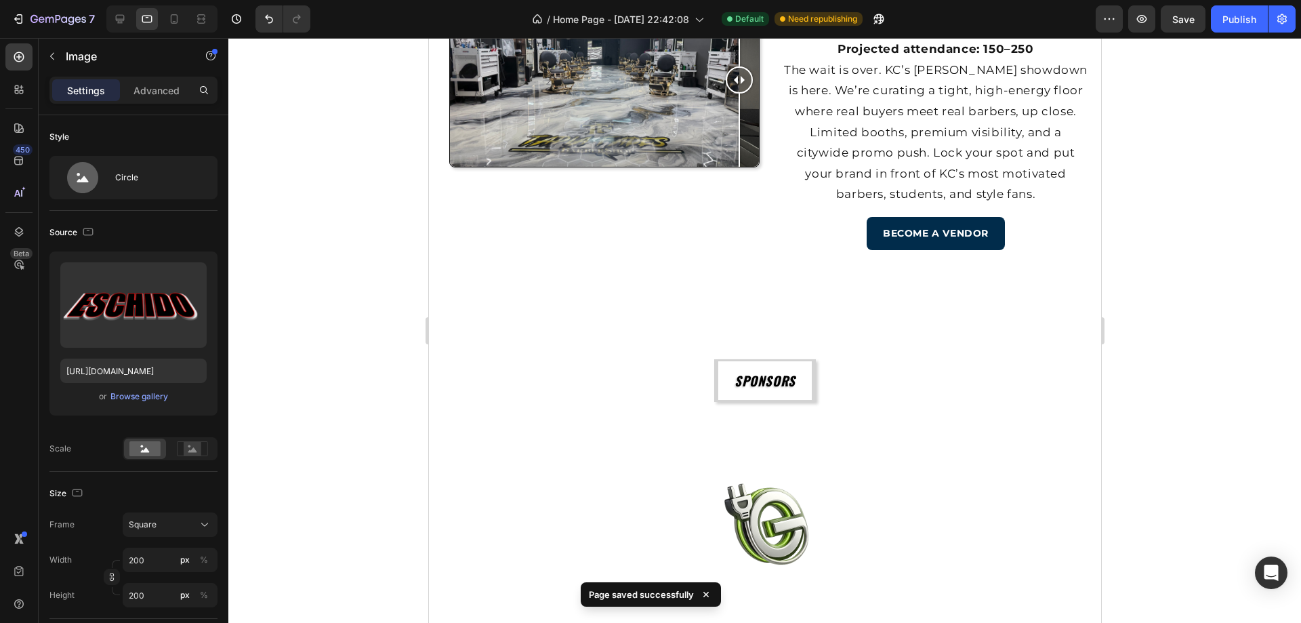
scroll to position [1220, 0]
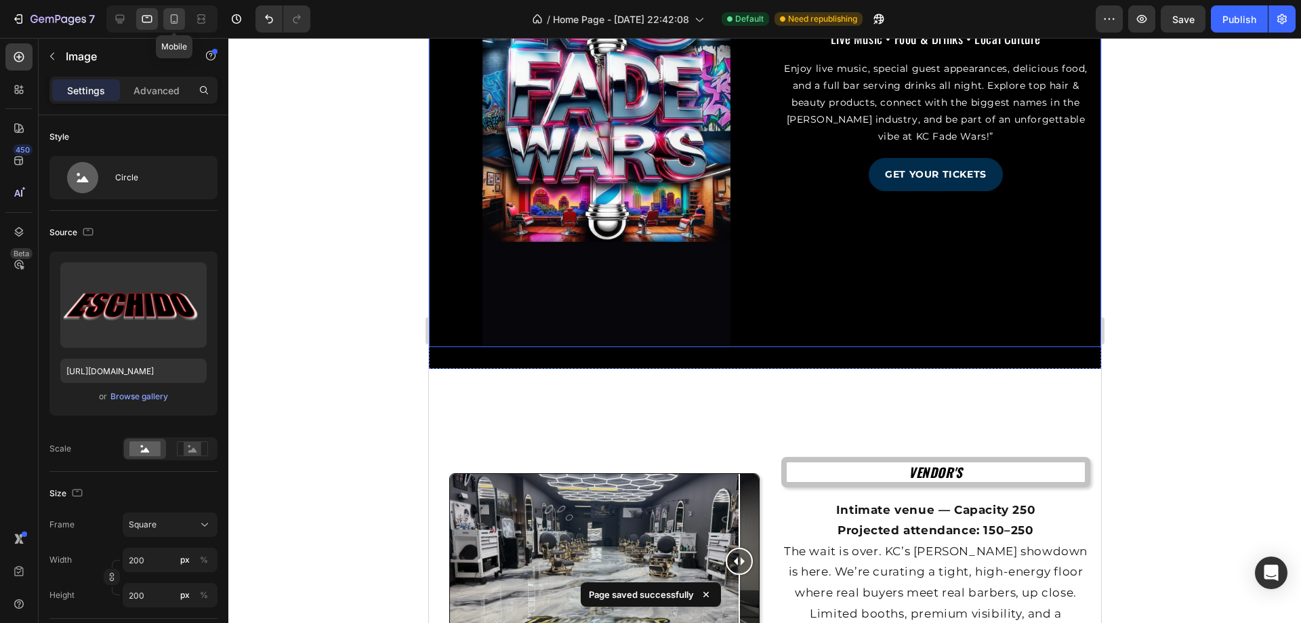
click at [172, 24] on icon at bounding box center [174, 19] width 14 height 14
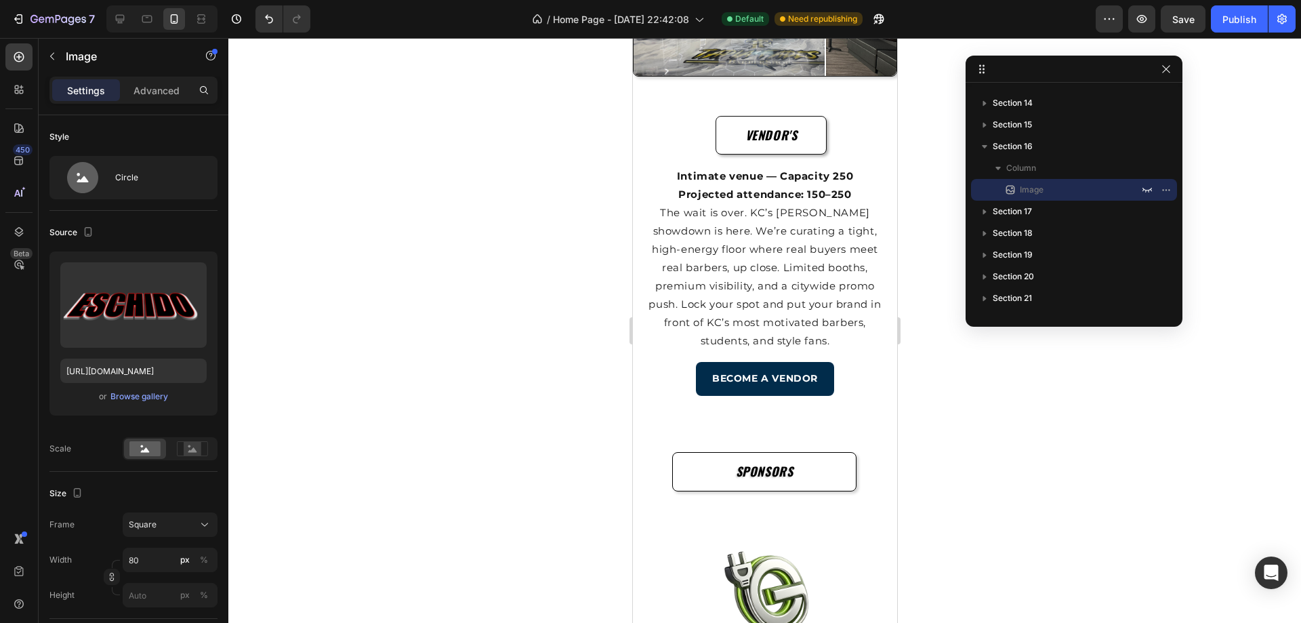
scroll to position [2168, 0]
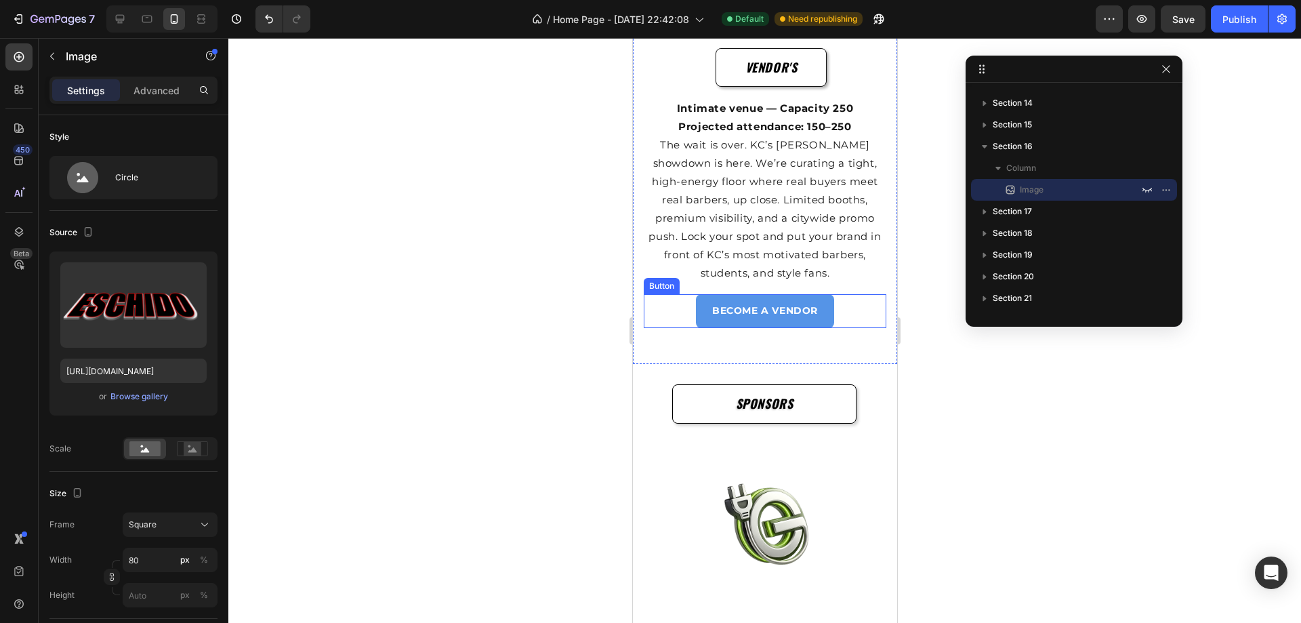
click at [823, 307] on link "BECOME A VENDOR" at bounding box center [764, 310] width 138 height 33
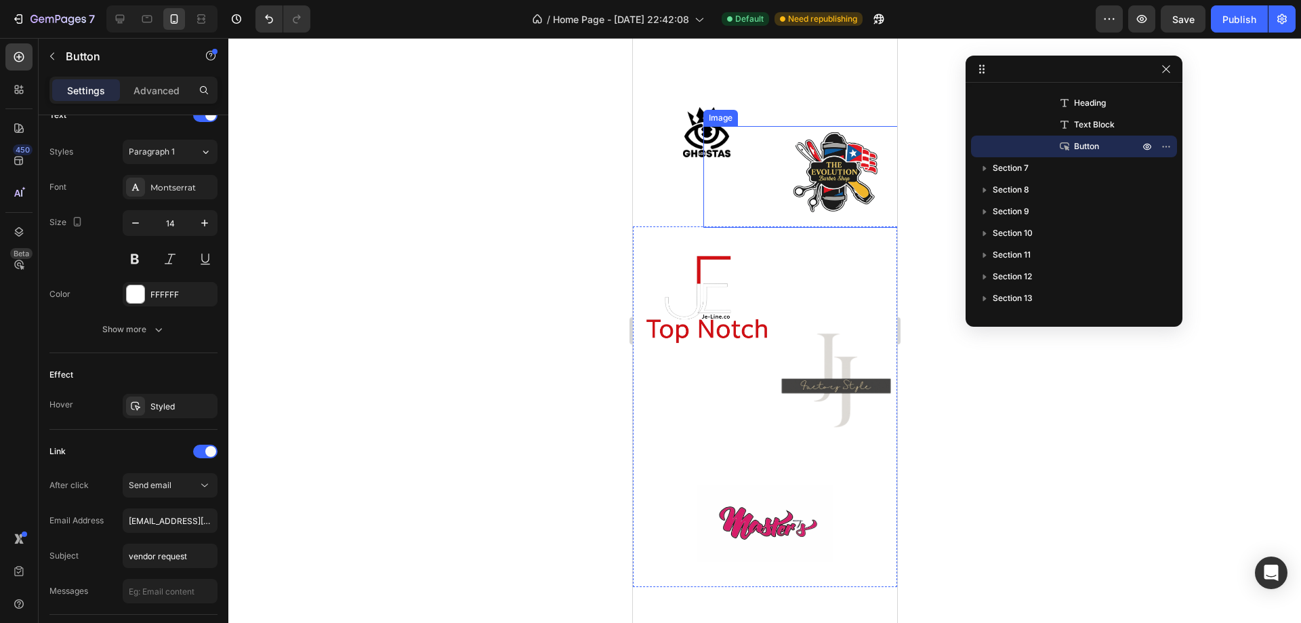
scroll to position [3456, 0]
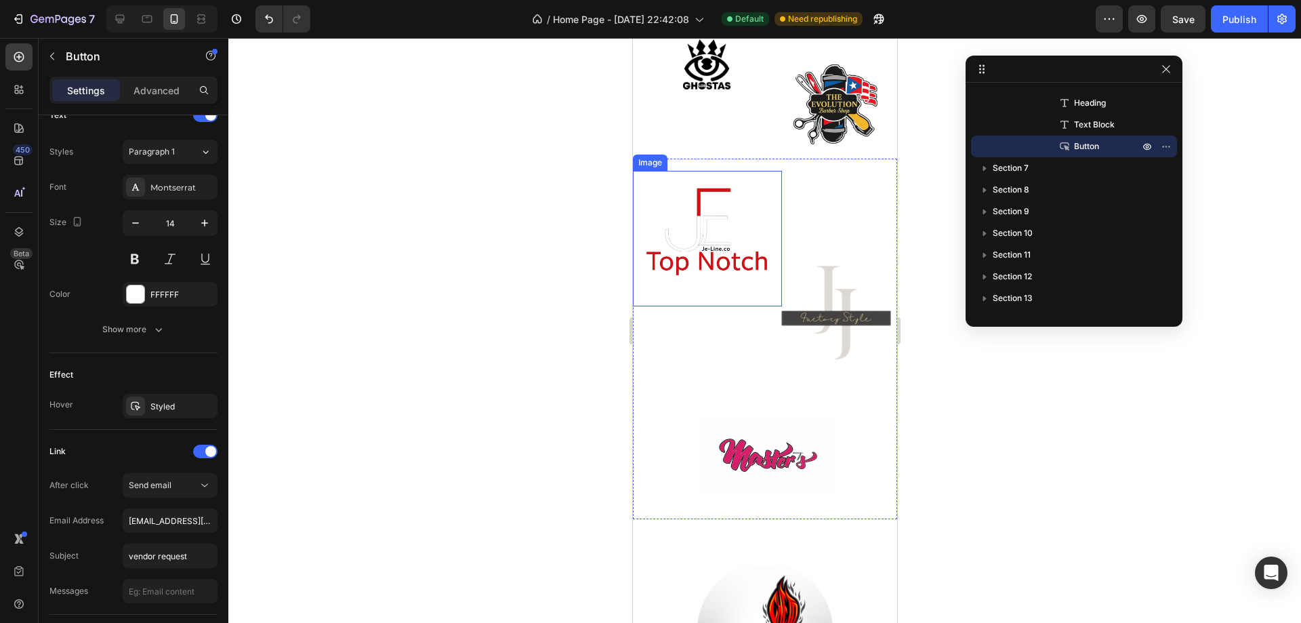
click at [707, 231] on img at bounding box center [707, 239] width 136 height 136
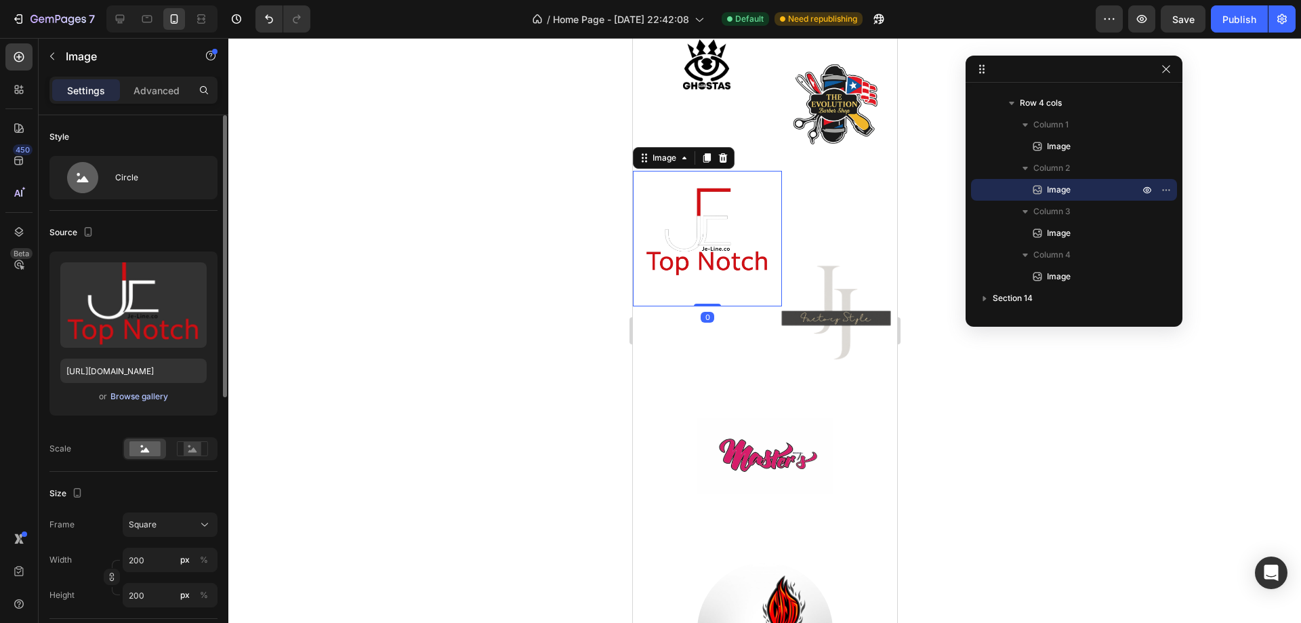
click at [133, 395] on div "Browse gallery" at bounding box center [139, 396] width 58 height 12
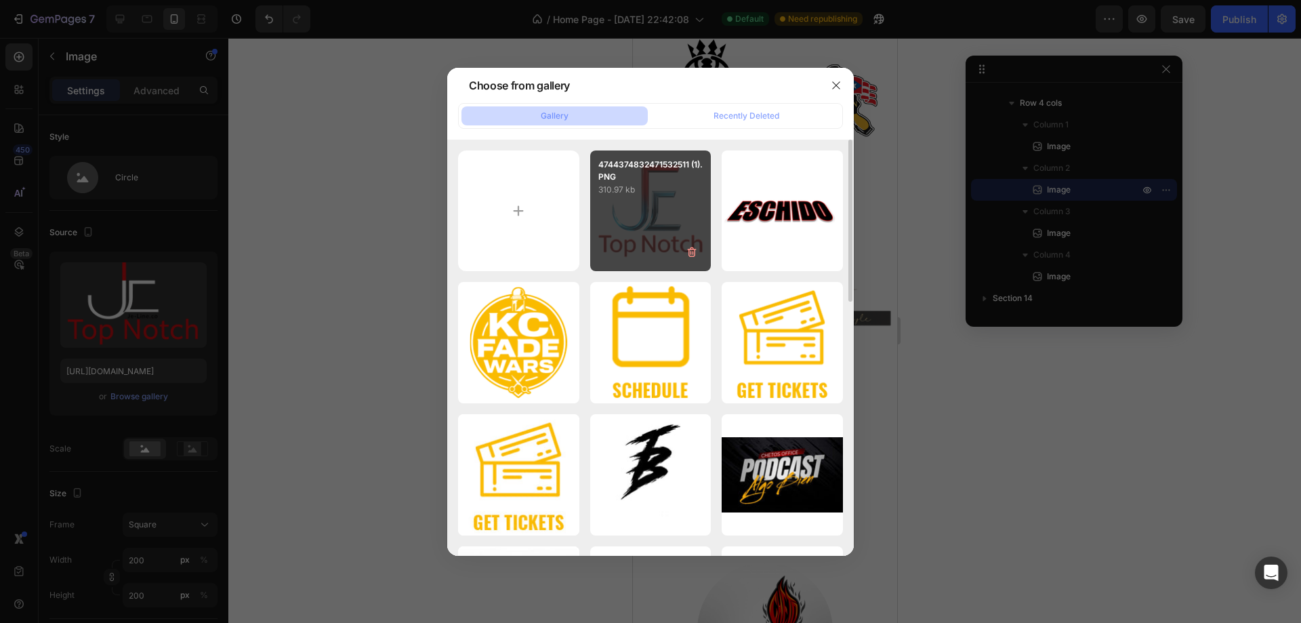
click at [654, 218] on div "4744374832471532511 (1).PNG 310.97 kb" at bounding box center [650, 210] width 121 height 121
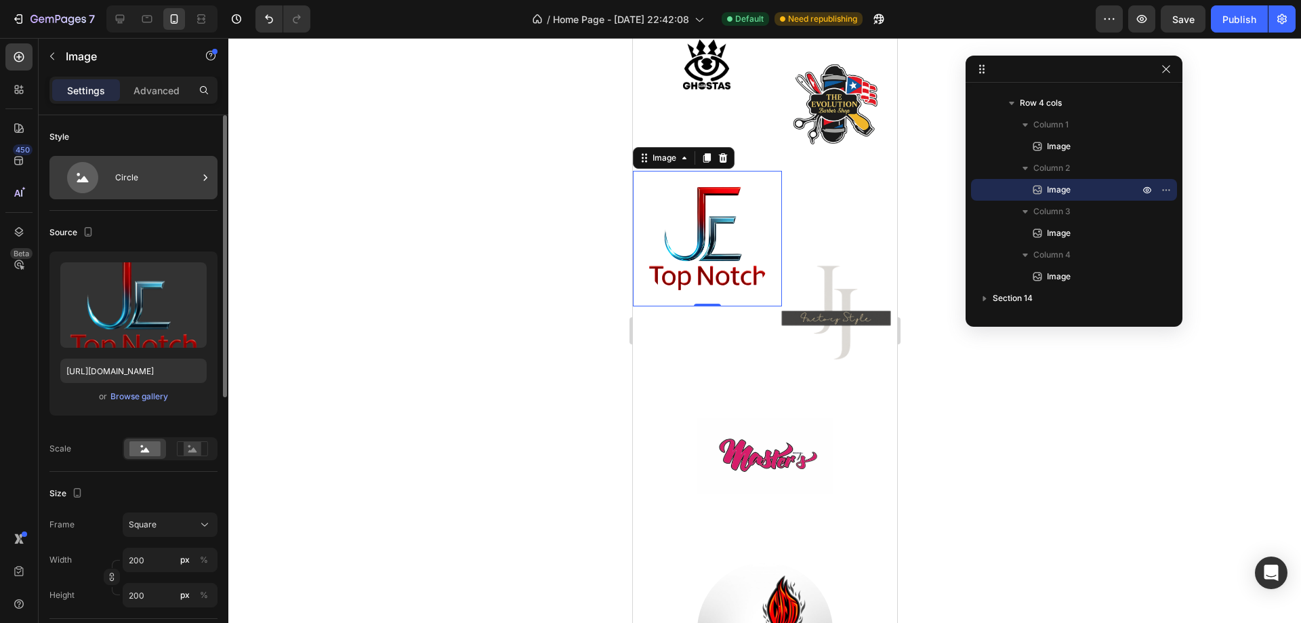
click at [140, 169] on div "Circle" at bounding box center [156, 177] width 83 height 31
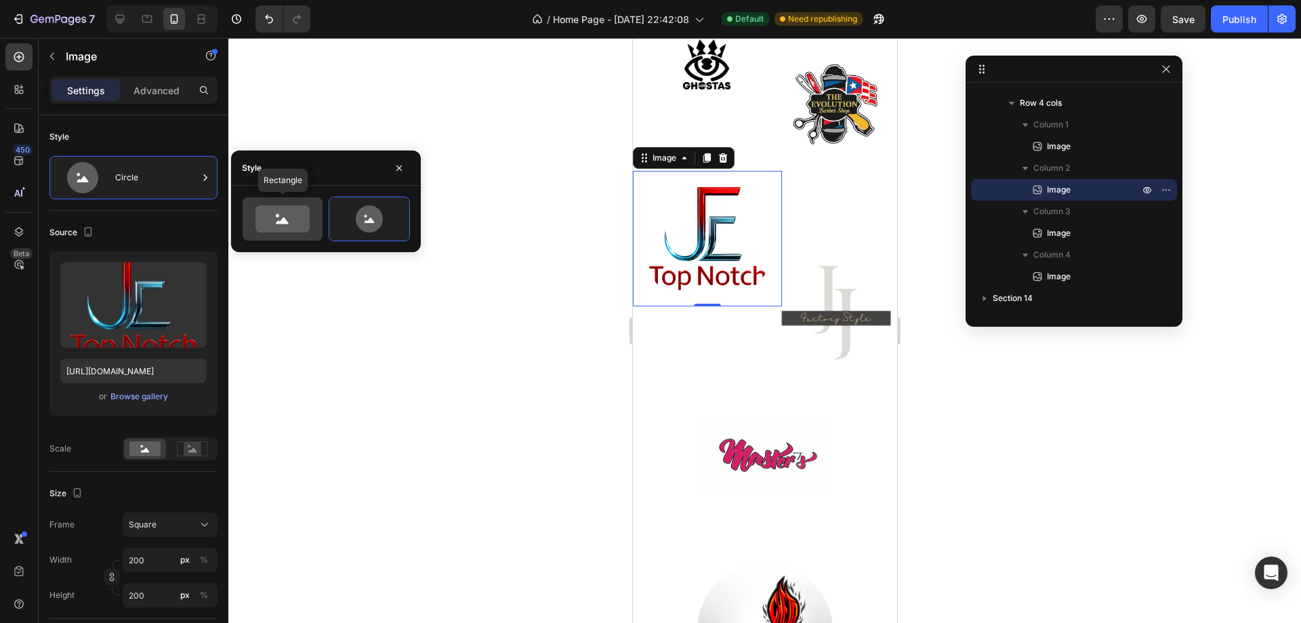
click at [260, 226] on icon at bounding box center [282, 218] width 54 height 27
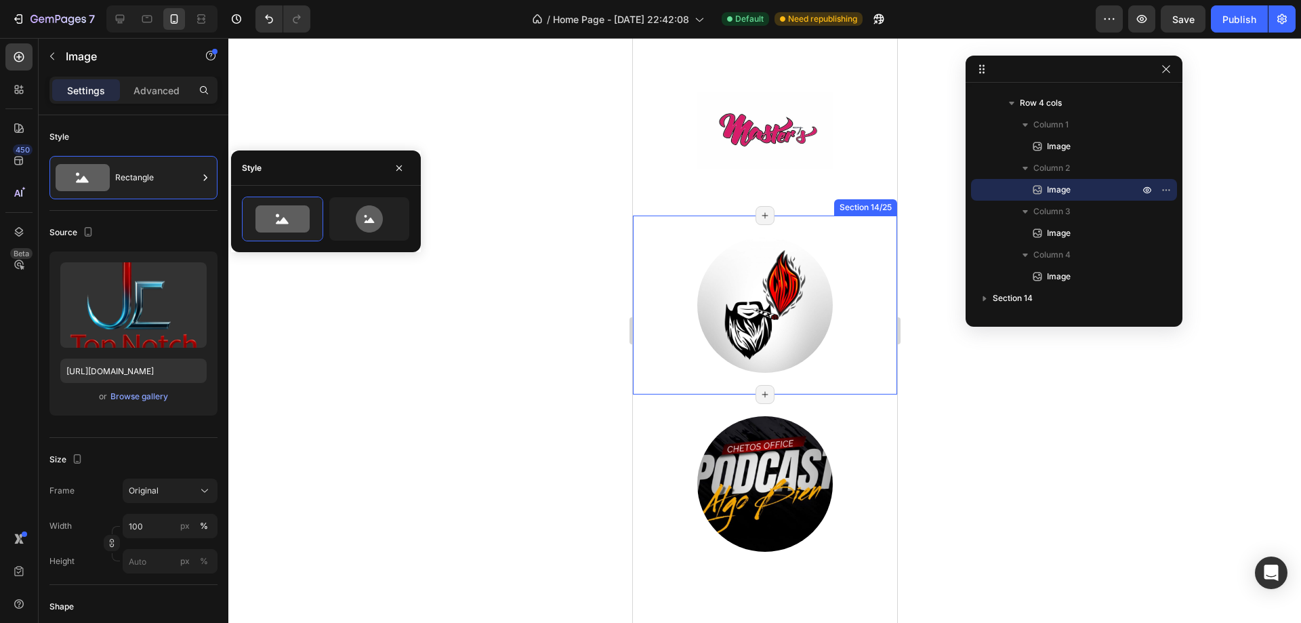
scroll to position [3998, 0]
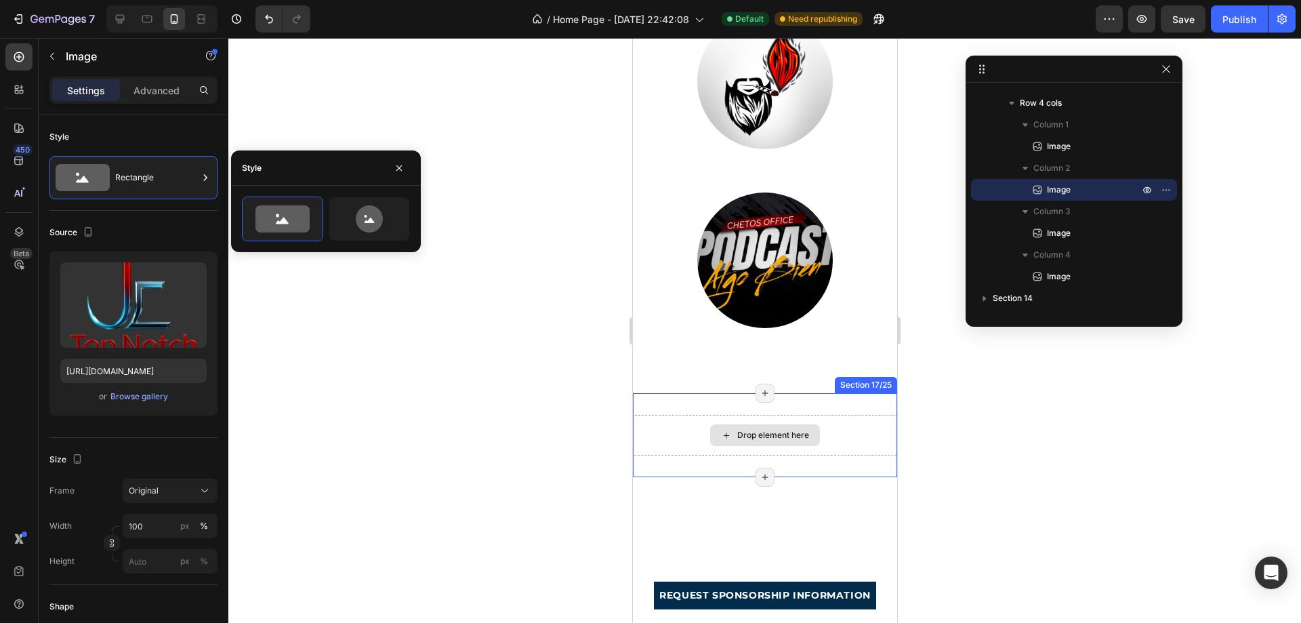
click at [768, 432] on div "Drop element here" at bounding box center [773, 435] width 72 height 11
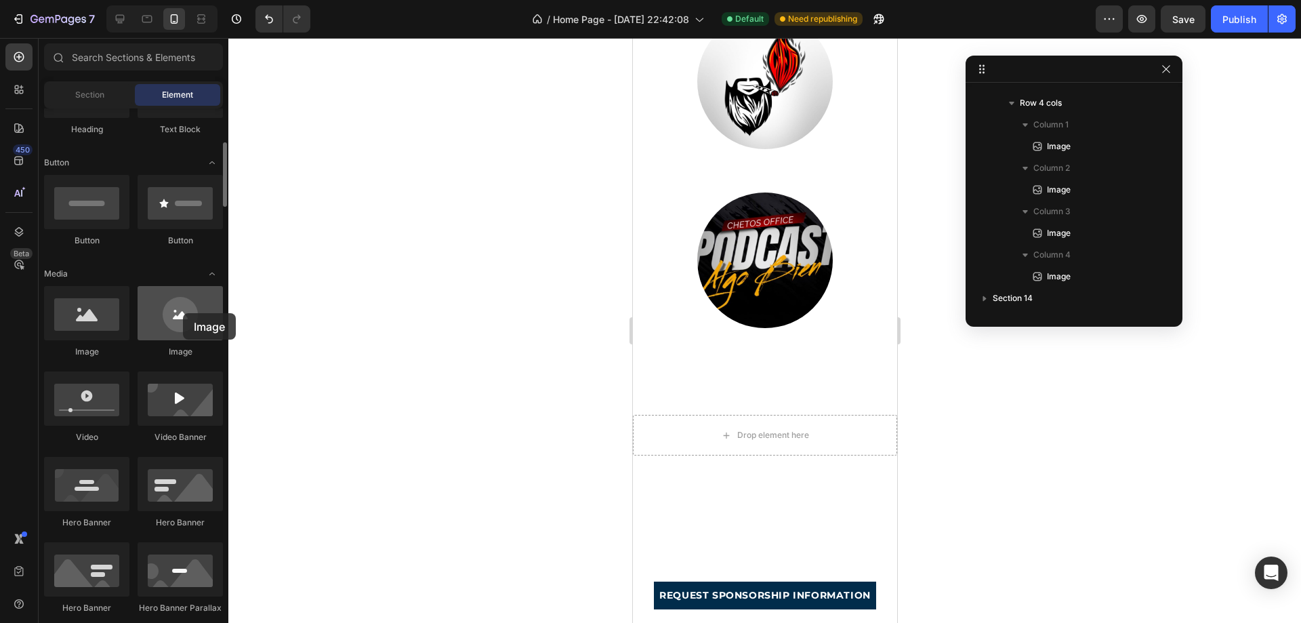
drag, startPoint x: 189, startPoint y: 317, endPoint x: 183, endPoint y: 313, distance: 7.3
click at [183, 313] on div at bounding box center [180, 313] width 85 height 54
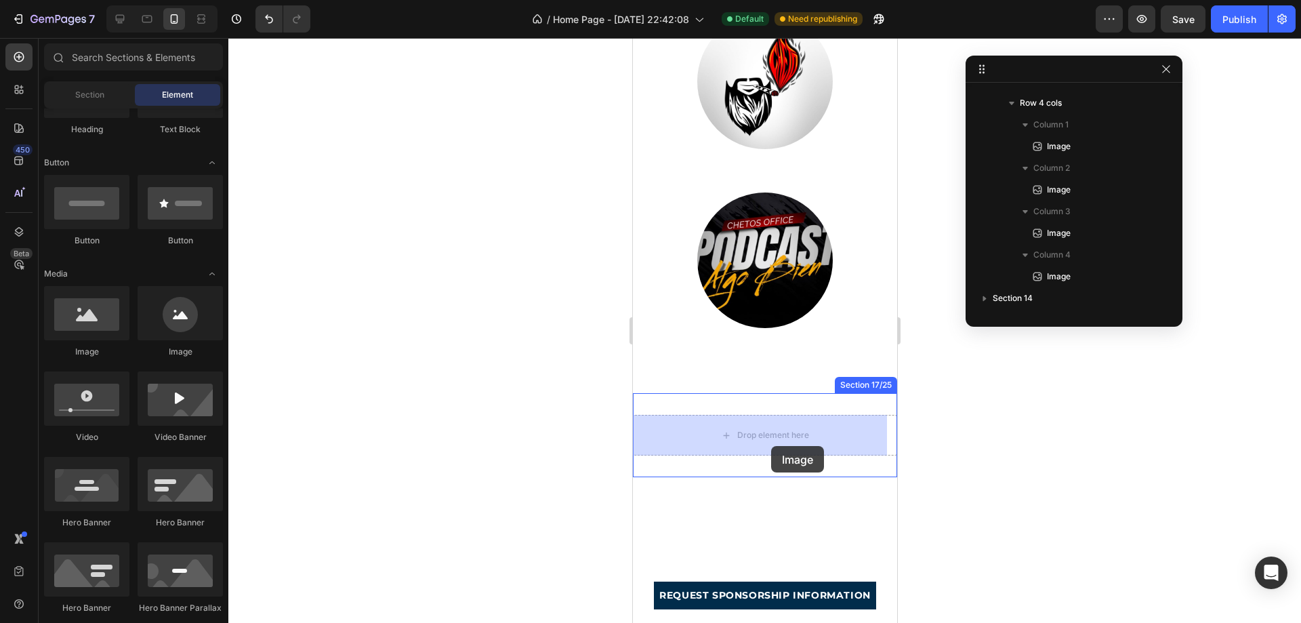
drag, startPoint x: 716, startPoint y: 340, endPoint x: 780, endPoint y: 434, distance: 113.5
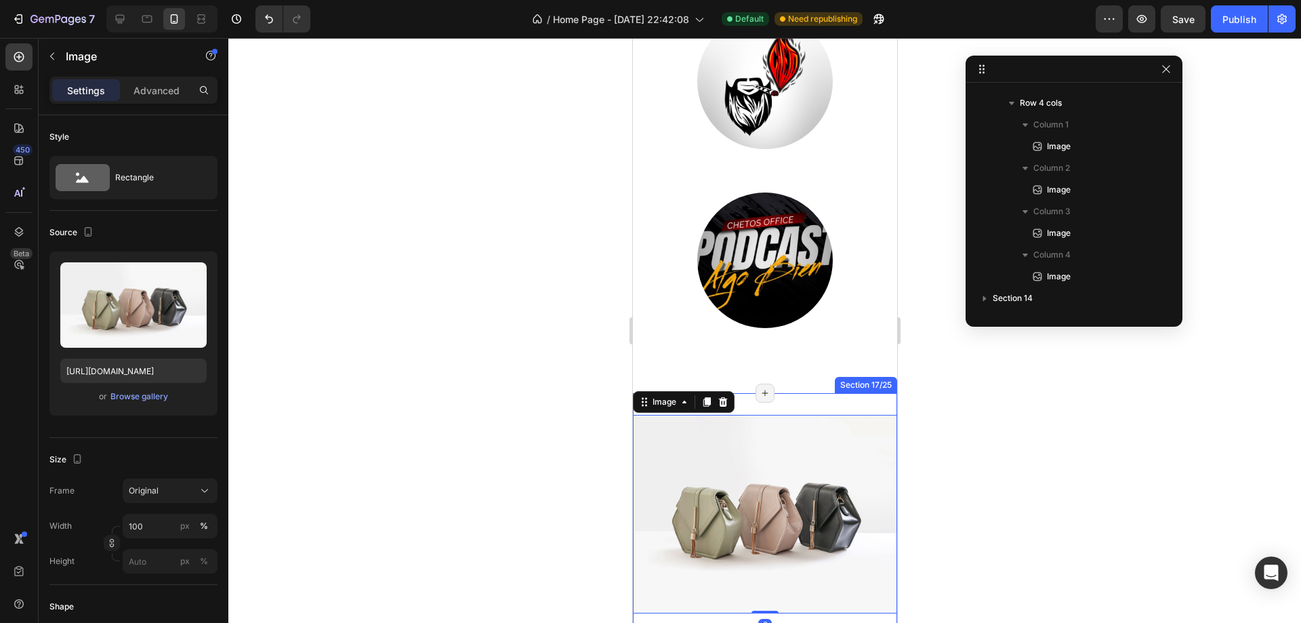
scroll to position [777, 0]
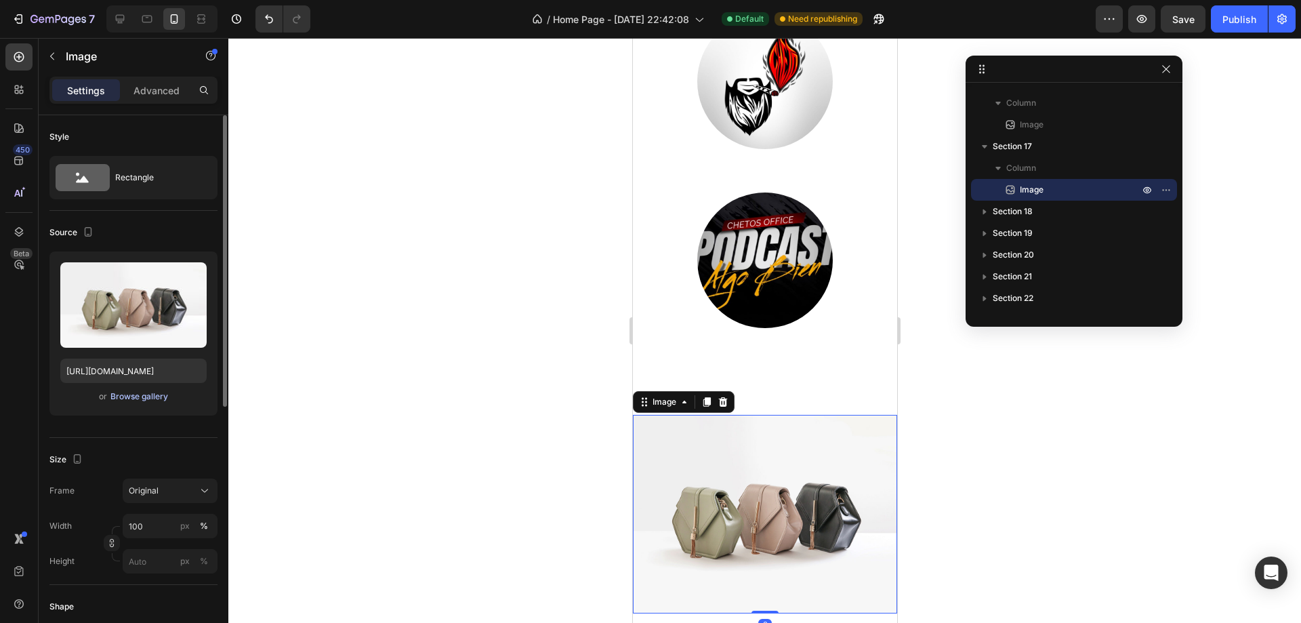
click at [138, 392] on div "Browse gallery" at bounding box center [139, 396] width 58 height 12
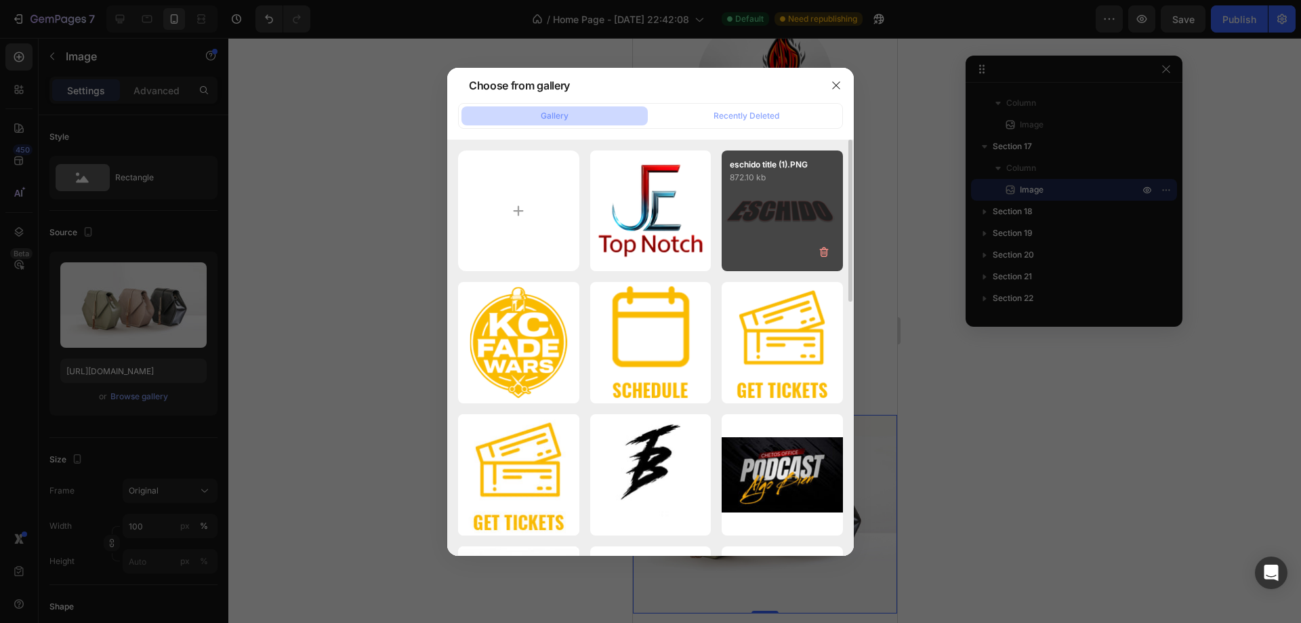
click at [749, 232] on div "eschido title (1).PNG 872.10 kb" at bounding box center [782, 210] width 121 height 121
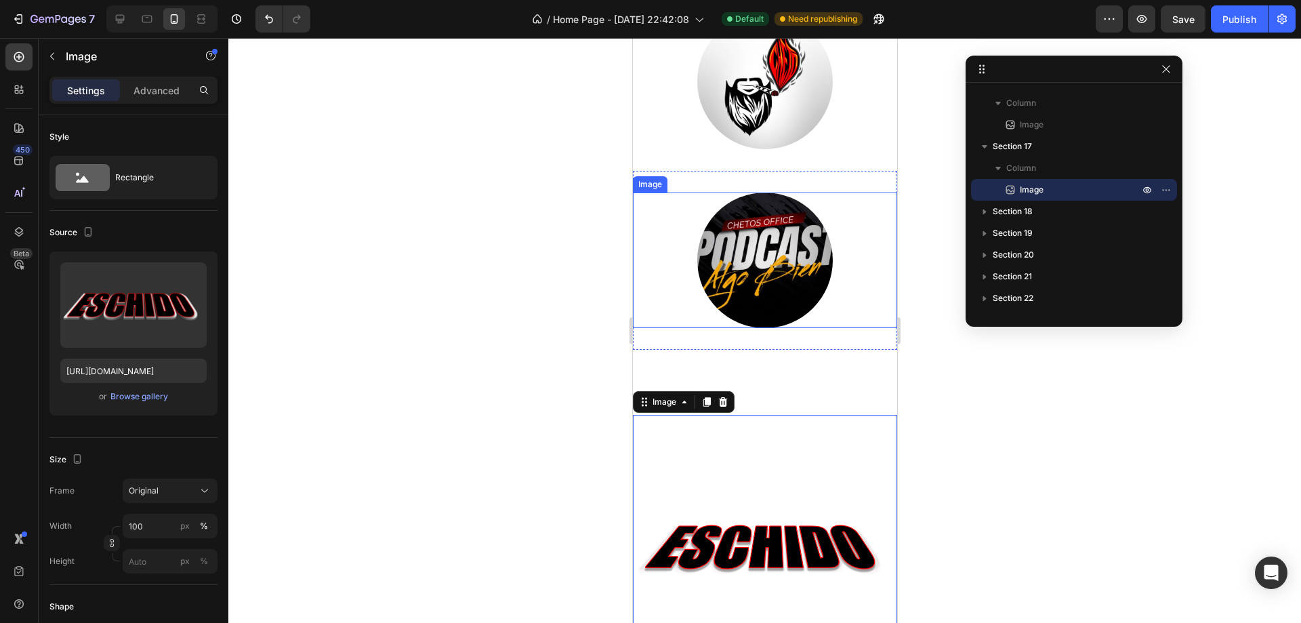
scroll to position [4133, 0]
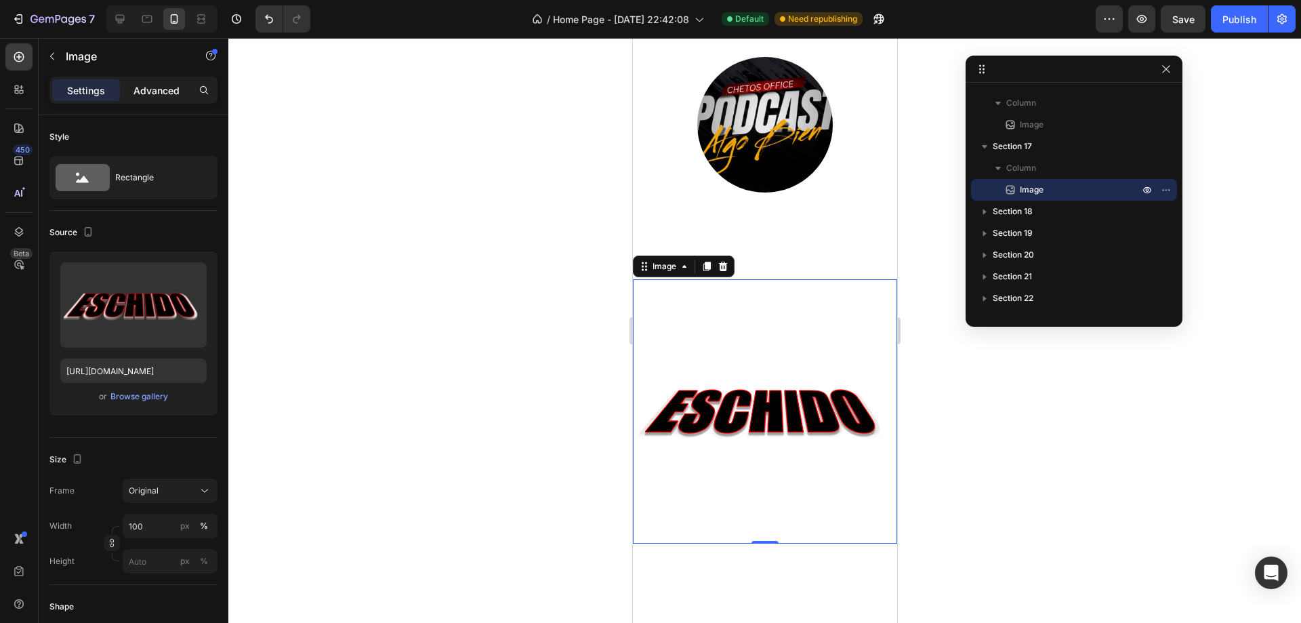
click at [171, 87] on p "Advanced" at bounding box center [156, 90] width 46 height 14
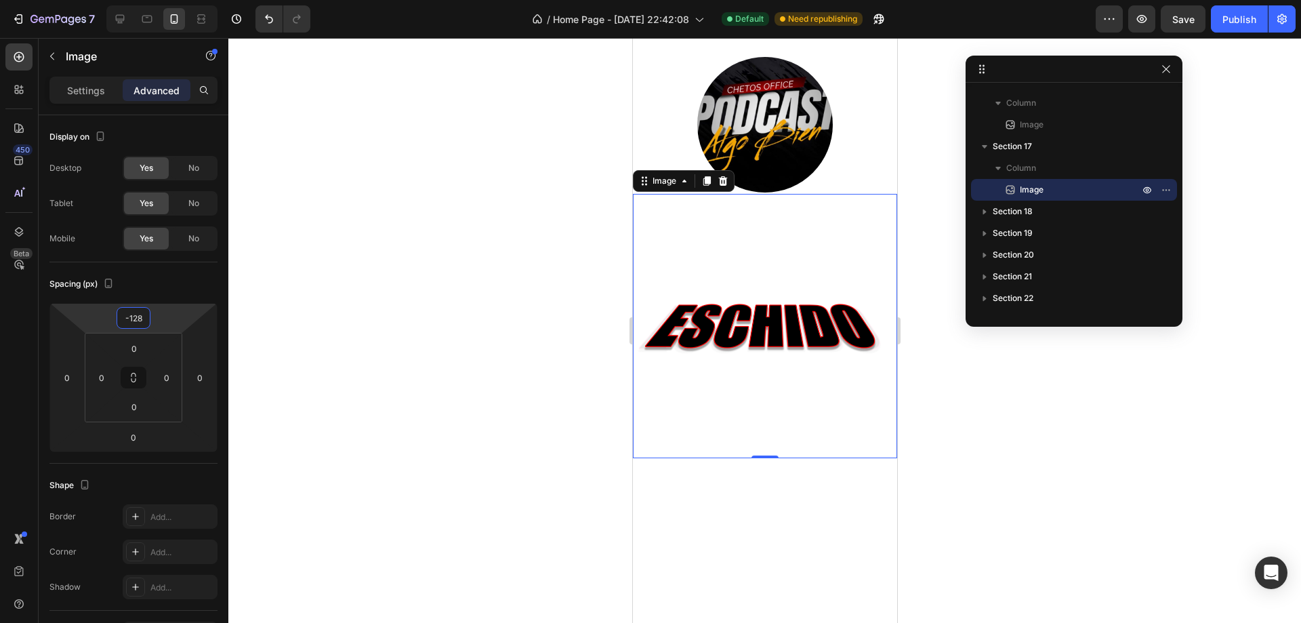
drag, startPoint x: 169, startPoint y: 321, endPoint x: 167, endPoint y: 364, distance: 43.4
click at [167, 0] on html "7 / Home Page - Aug 17, 22:42:08 Default Need republishing Preview Save Publish…" at bounding box center [650, 0] width 1301 height 0
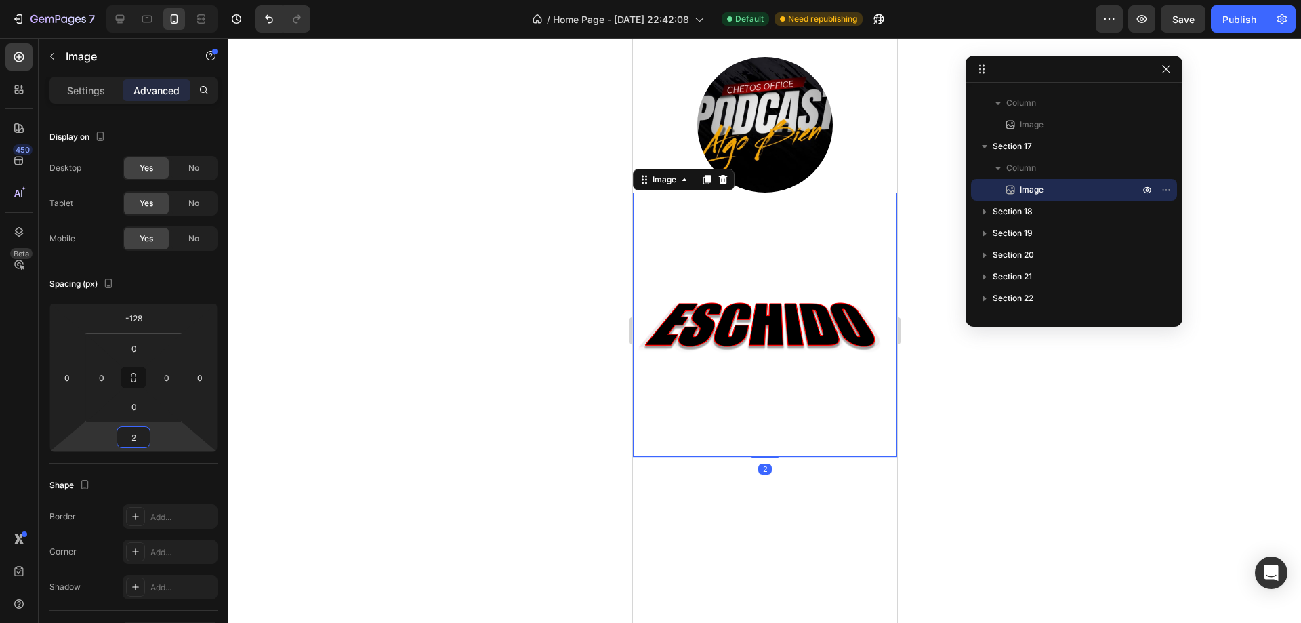
click at [157, 0] on html "7 / Home Page - Aug 17, 22:42:08 Default Need republishing Preview Save Publish…" at bounding box center [650, 0] width 1301 height 0
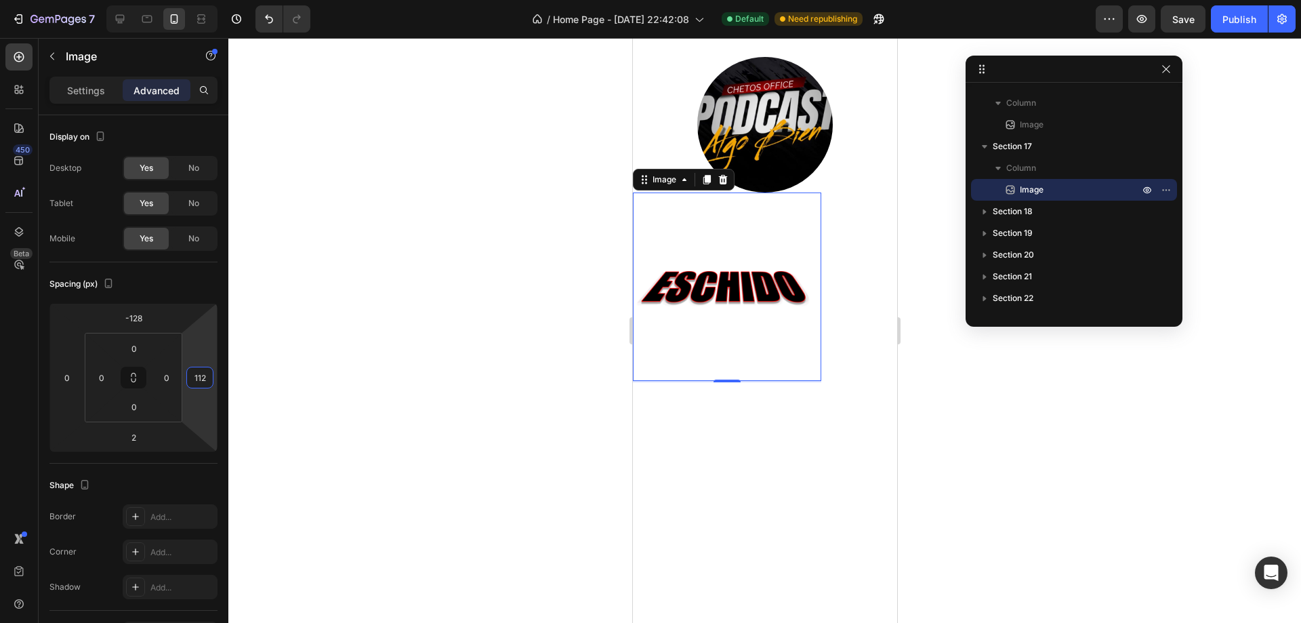
drag, startPoint x: 204, startPoint y: 401, endPoint x: 167, endPoint y: 363, distance: 52.7
click at [167, 0] on html "7 / Home Page - Aug 17, 22:42:08 Default Need republishing Preview Save Publish…" at bounding box center [650, 0] width 1301 height 0
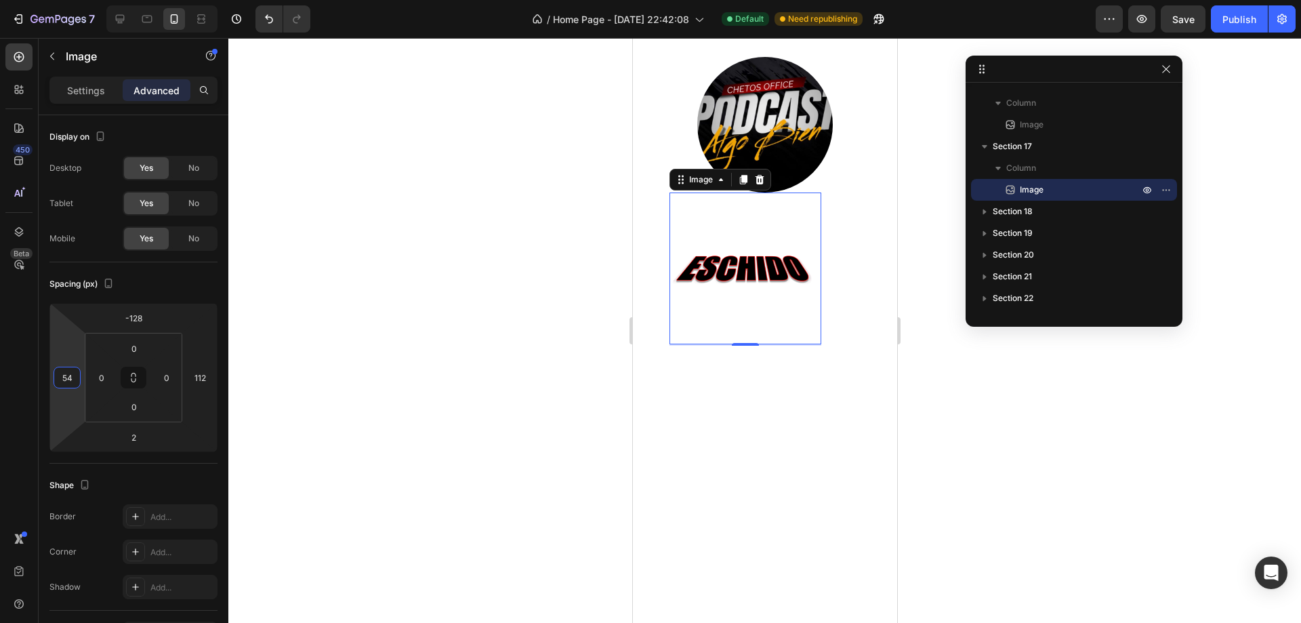
drag, startPoint x: 71, startPoint y: 393, endPoint x: 37, endPoint y: 375, distance: 39.1
click at [37, 0] on html "7 / Home Page - Aug 17, 22:42:08 Default Need republishing Preview Save Publish…" at bounding box center [650, 0] width 1301 height 0
click at [170, 380] on input "0" at bounding box center [167, 377] width 20 height 20
drag, startPoint x: 167, startPoint y: 393, endPoint x: 210, endPoint y: 413, distance: 47.9
click at [210, 0] on html "7 / Home Page - Aug 17, 22:42:08 Default Need republishing Preview Save Publish…" at bounding box center [650, 0] width 1301 height 0
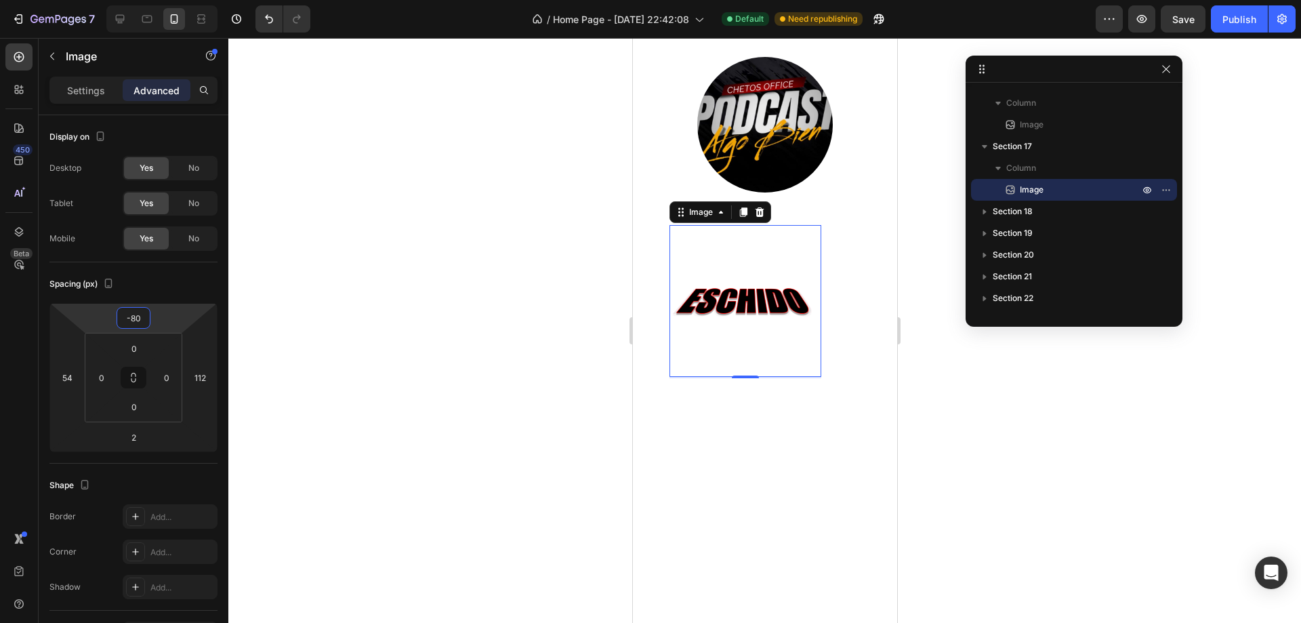
drag, startPoint x: 159, startPoint y: 325, endPoint x: 159, endPoint y: 309, distance: 16.3
click at [159, 0] on html "7 / Home Page - Aug 17, 22:42:08 Default Need republishing Preview Save Publish…" at bounding box center [650, 0] width 1301 height 0
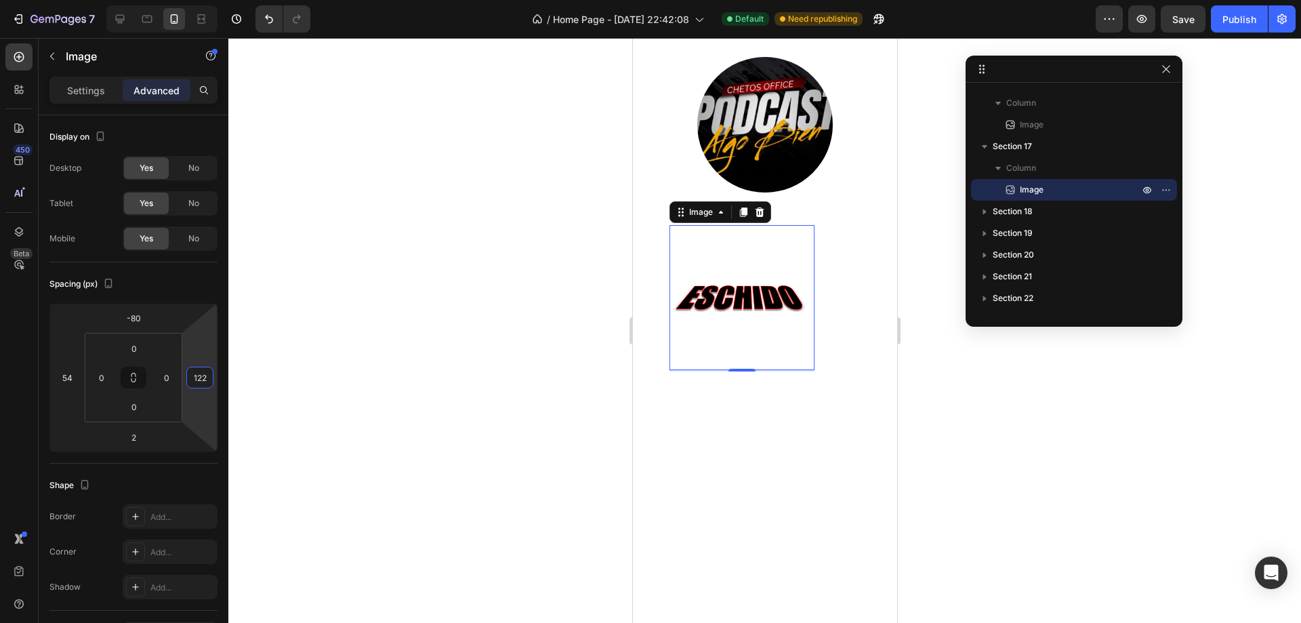
drag, startPoint x: 198, startPoint y: 342, endPoint x: 209, endPoint y: 338, distance: 11.4
click at [209, 0] on html "7 / Home Page - Aug 17, 22:42:08 Default Need republishing Preview Save Publish…" at bounding box center [650, 0] width 1301 height 0
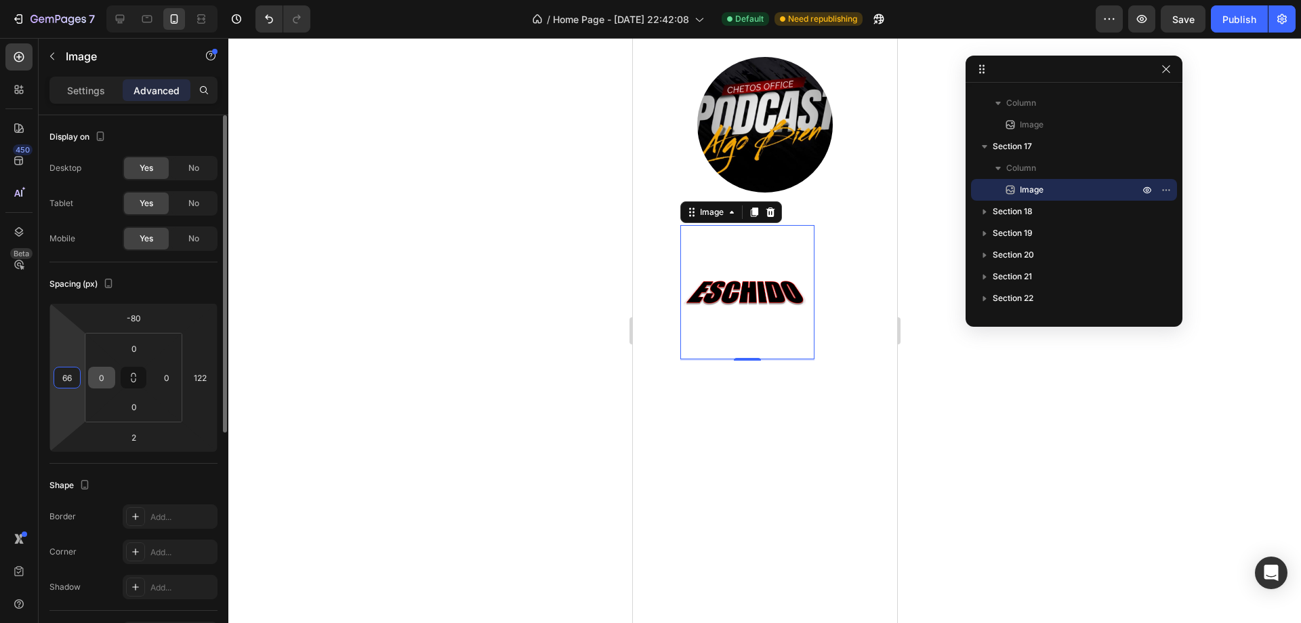
drag, startPoint x: 75, startPoint y: 391, endPoint x: 92, endPoint y: 387, distance: 17.4
click at [92, 0] on html "7 / Home Page - Aug 17, 22:42:08 Default Need republishing Preview Save Publish…" at bounding box center [650, 0] width 1301 height 0
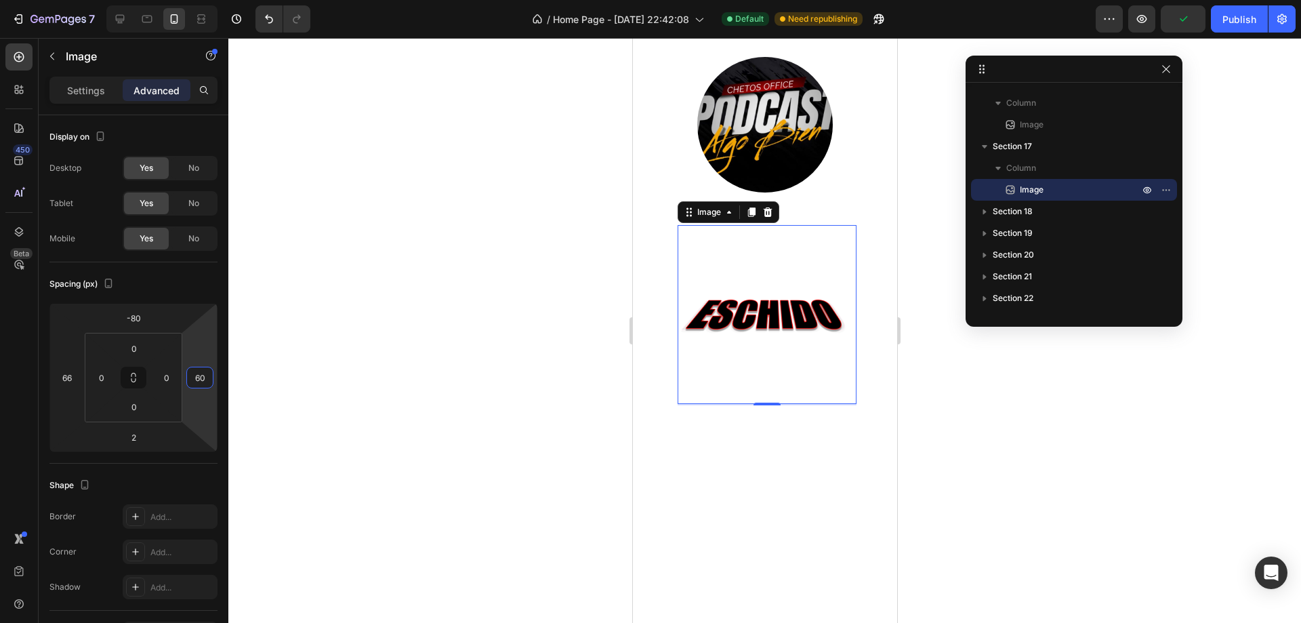
drag, startPoint x: 196, startPoint y: 396, endPoint x: 196, endPoint y: 417, distance: 21.0
click at [196, 0] on html "7 / Home Page - Aug 17, 22:42:08 Default Need republishing Preview Publish 450 …" at bounding box center [650, 0] width 1301 height 0
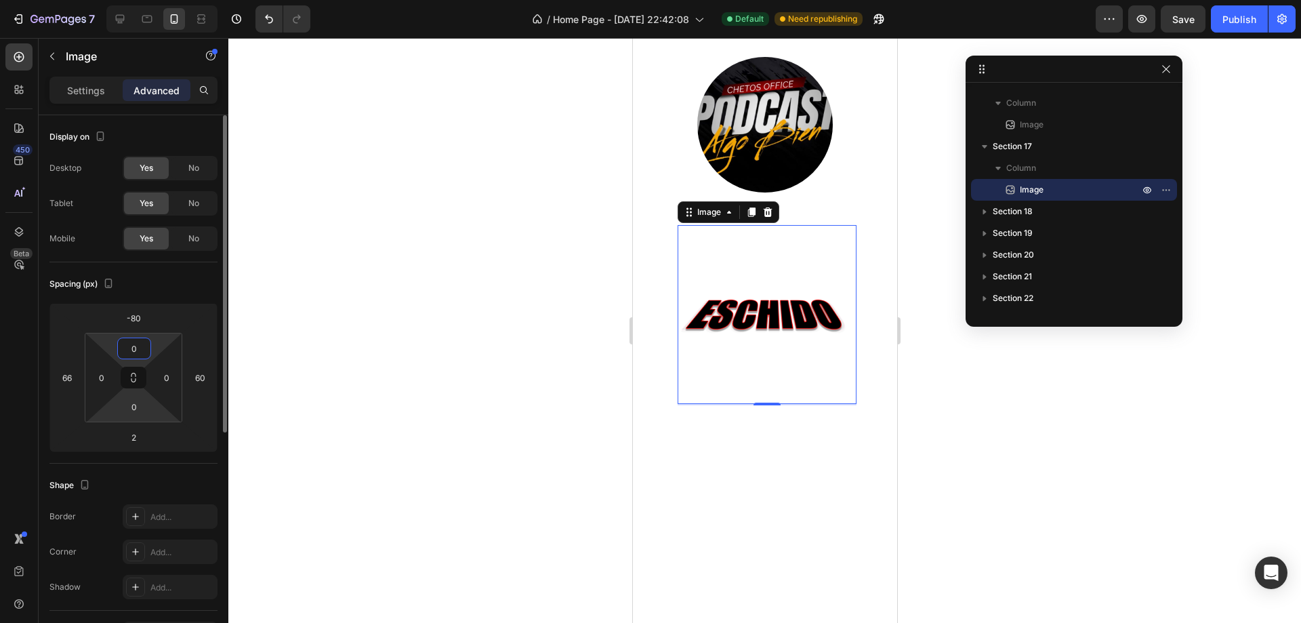
drag, startPoint x: 157, startPoint y: 348, endPoint x: 151, endPoint y: 413, distance: 65.3
click at [159, 0] on html "7 / Home Page - Aug 17, 22:42:08 Default Need republishing Preview Save Publish…" at bounding box center [650, 0] width 1301 height 0
drag, startPoint x: 149, startPoint y: 414, endPoint x: 146, endPoint y: 427, distance: 13.2
click at [154, 420] on div "0 0 0 0" at bounding box center [134, 377] width 98 height 89
click at [149, 411] on div "0" at bounding box center [134, 407] width 34 height 22
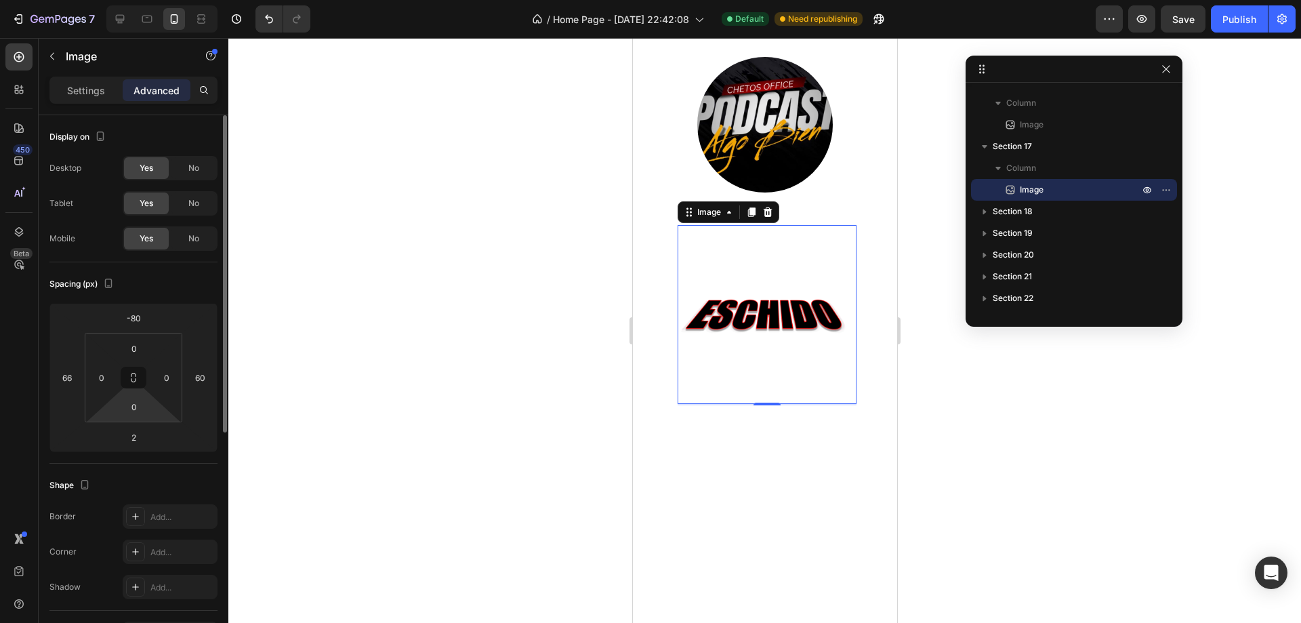
drag, startPoint x: 161, startPoint y: 411, endPoint x: 160, endPoint y: 457, distance: 46.1
click at [160, 0] on html "7 / Home Page - Aug 17, 22:42:08 Default Need republishing Preview Save Publish…" at bounding box center [650, 0] width 1301 height 0
drag, startPoint x: 154, startPoint y: 439, endPoint x: 159, endPoint y: 478, distance: 39.6
click at [159, 0] on html "7 / Home Page - Aug 17, 22:42:08 Default Need republishing Preview Save Publish…" at bounding box center [650, 0] width 1301 height 0
drag, startPoint x: 161, startPoint y: 348, endPoint x: 163, endPoint y: 356, distance: 8.2
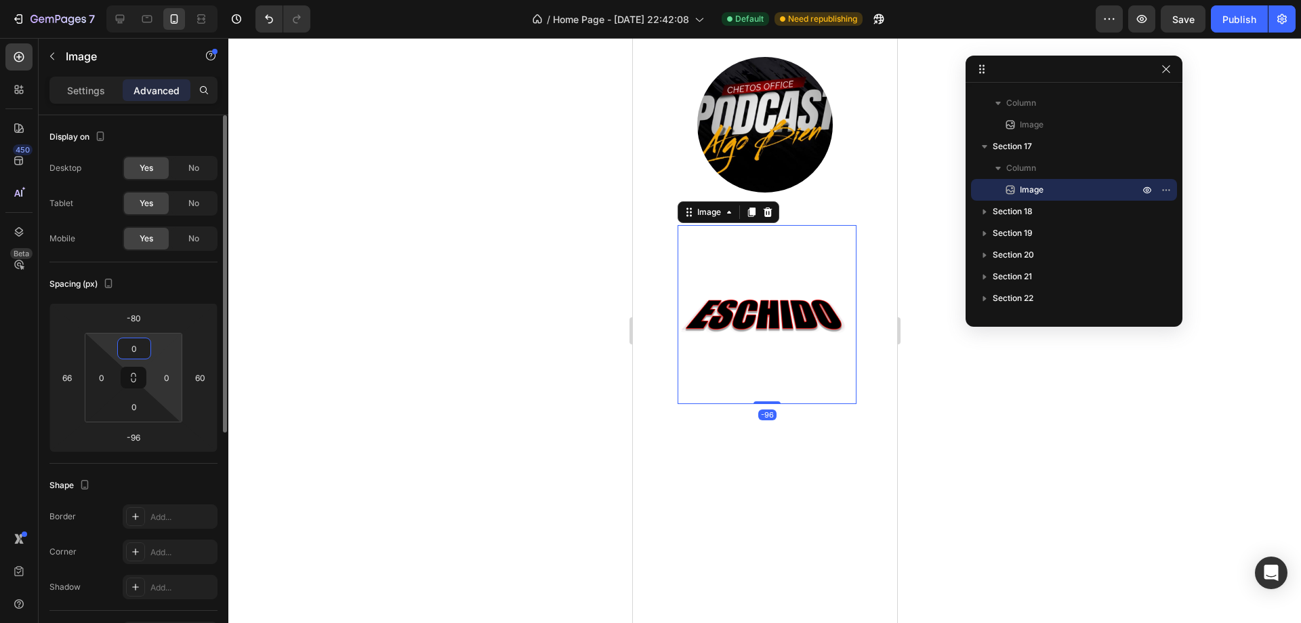
click at [163, 0] on html "7 / Home Page - Aug 17, 22:42:08 Default Need republishing Preview Save Publish…" at bounding box center [650, 0] width 1301 height 0
drag, startPoint x: 159, startPoint y: 329, endPoint x: 148, endPoint y: 323, distance: 13.0
click at [172, 0] on html "7 / Home Page - Aug 17, 22:42:08 Default Need republishing Preview Save Publish…" at bounding box center [650, 0] width 1301 height 0
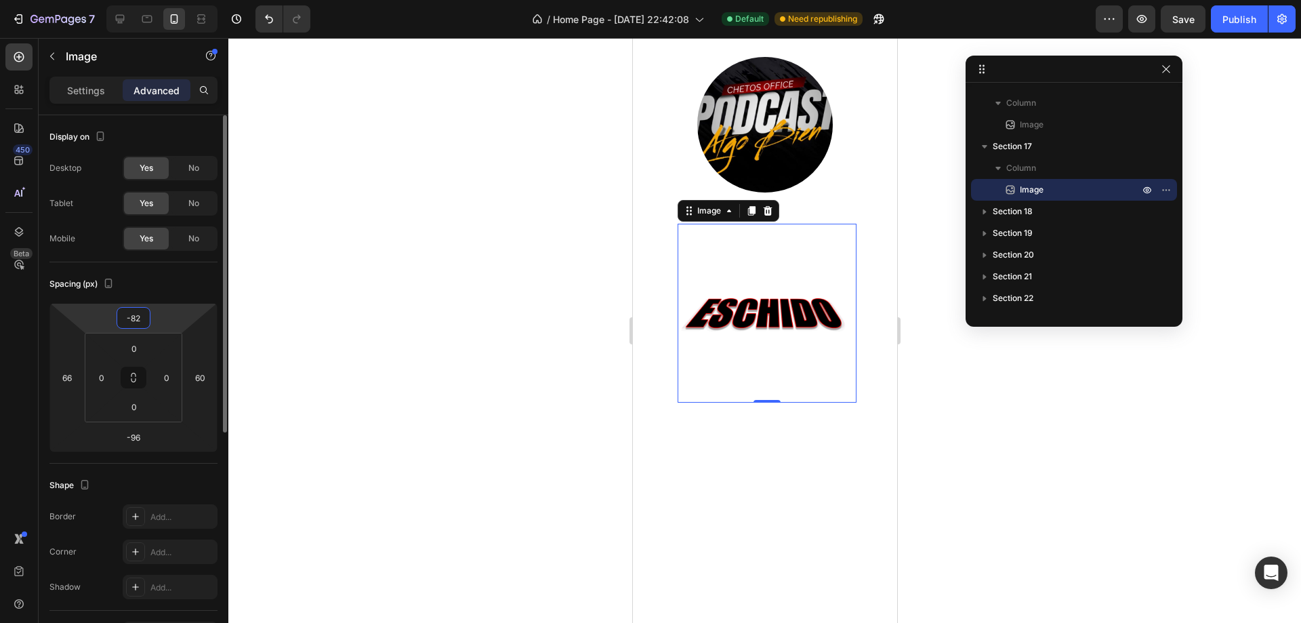
click at [147, 322] on div "-82" at bounding box center [134, 318] width 34 height 22
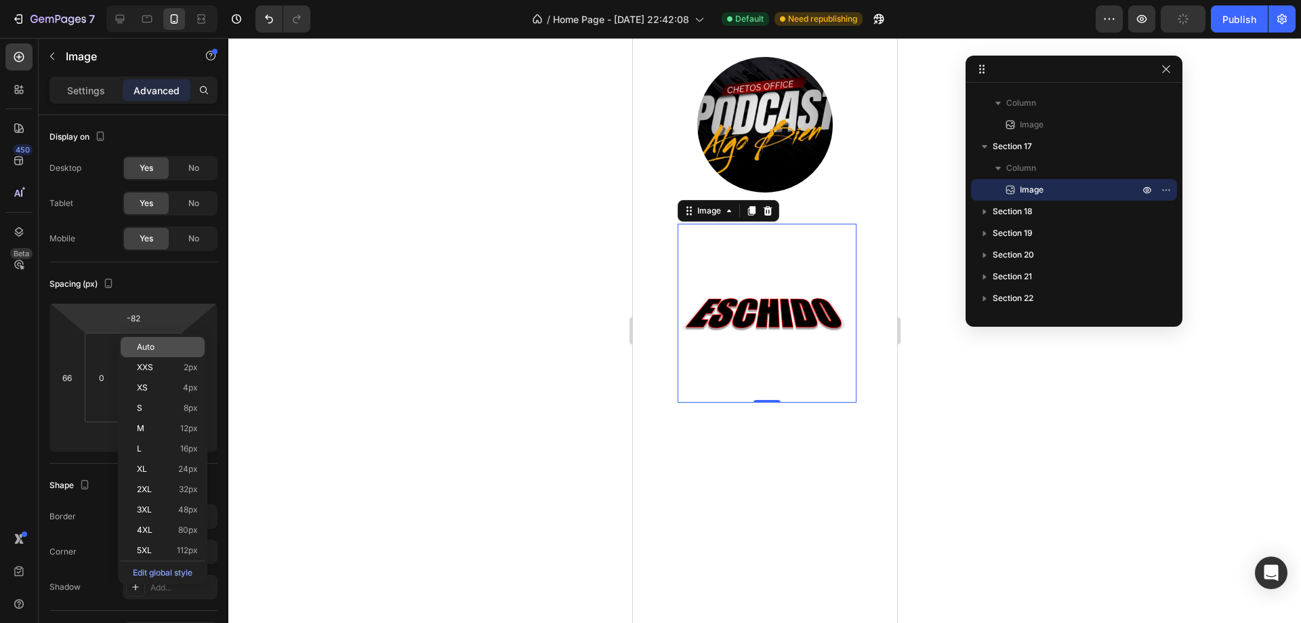
click at [152, 352] on div "Auto" at bounding box center [163, 347] width 84 height 20
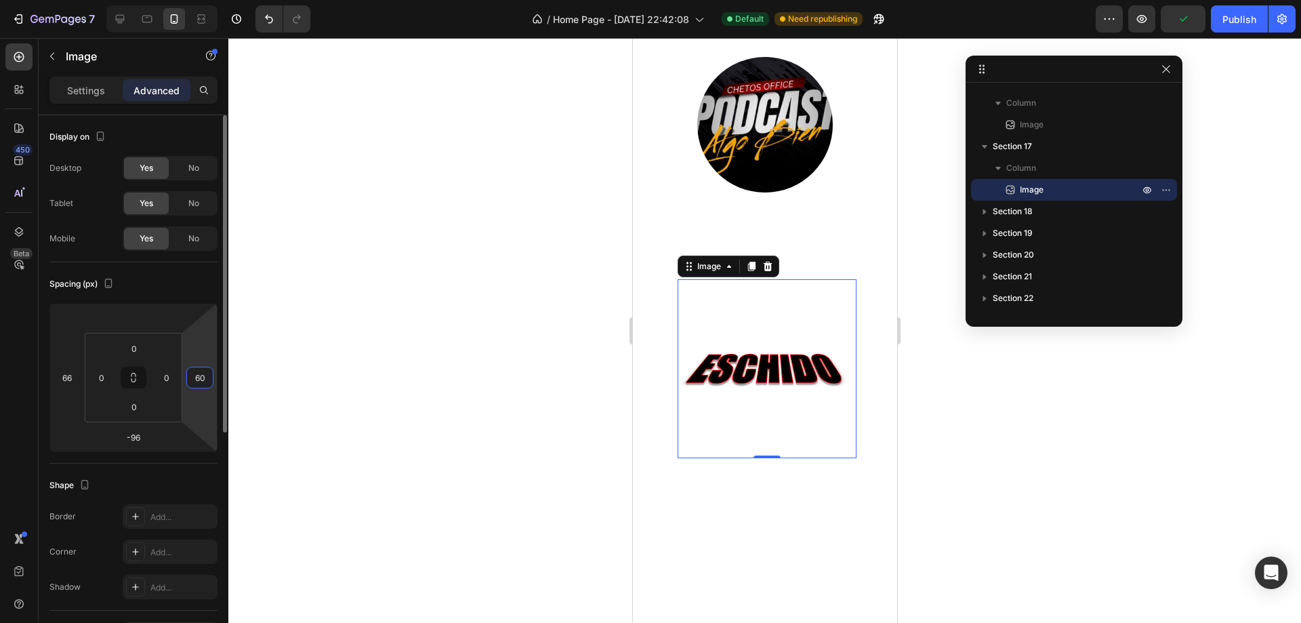
click at [197, 378] on input "60" at bounding box center [200, 377] width 20 height 20
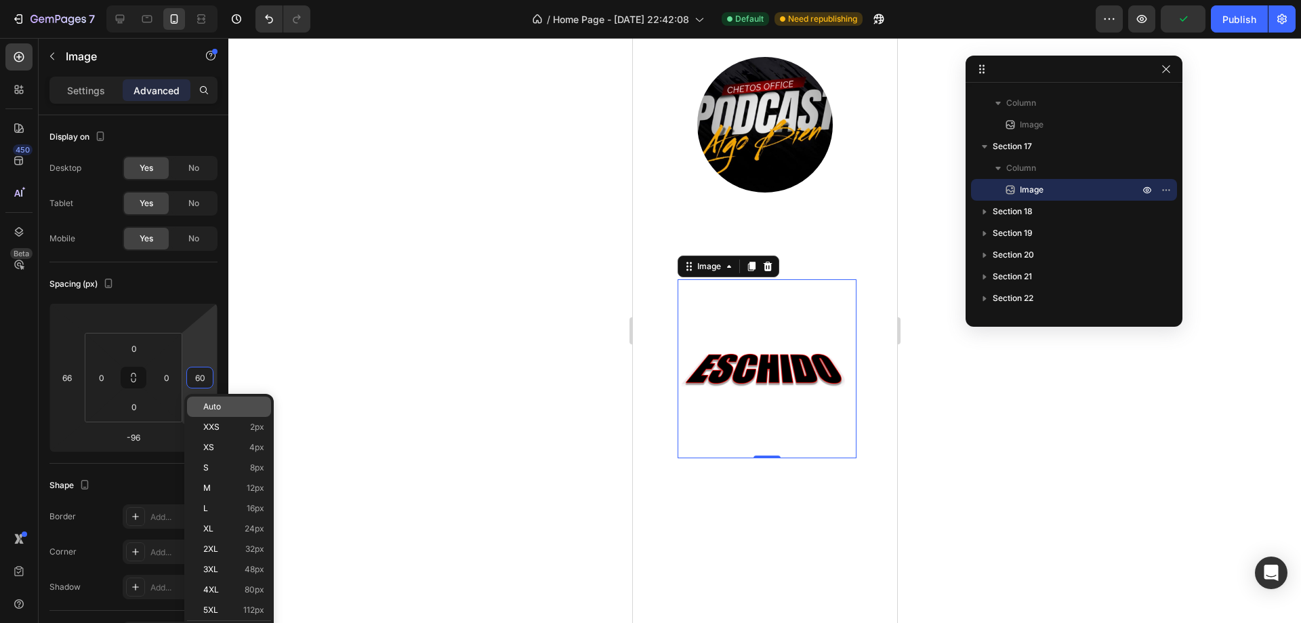
click at [213, 405] on span "Auto" at bounding box center [212, 406] width 18 height 9
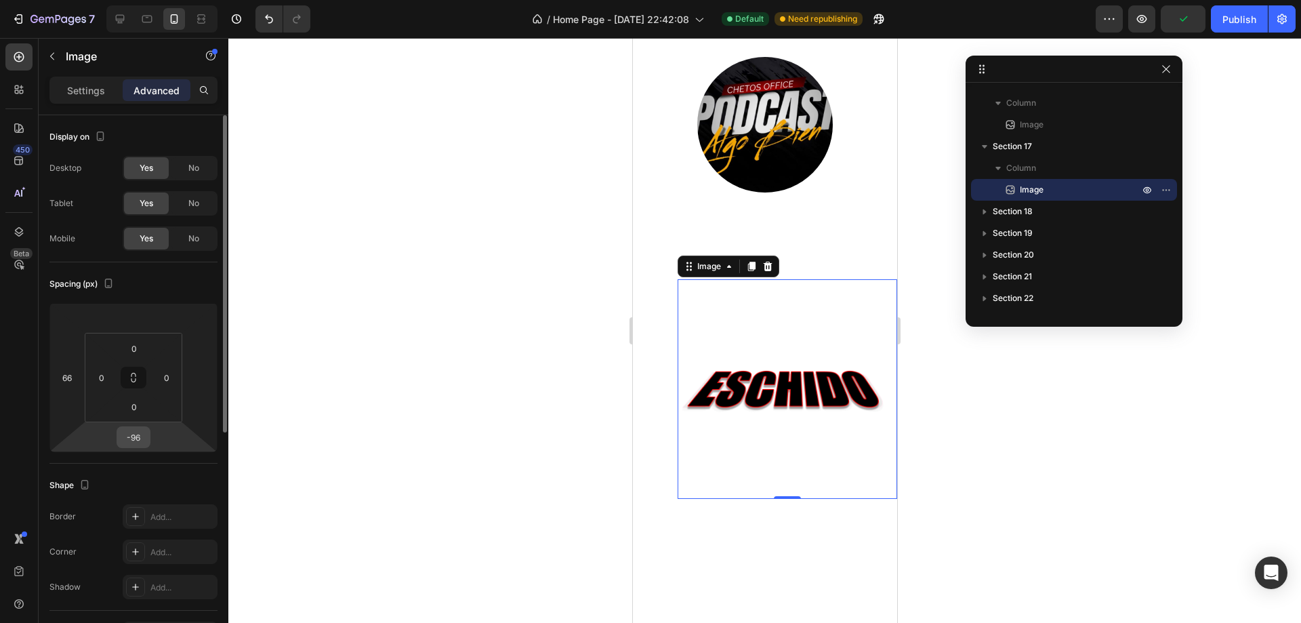
click at [140, 442] on input "-96" at bounding box center [133, 437] width 27 height 20
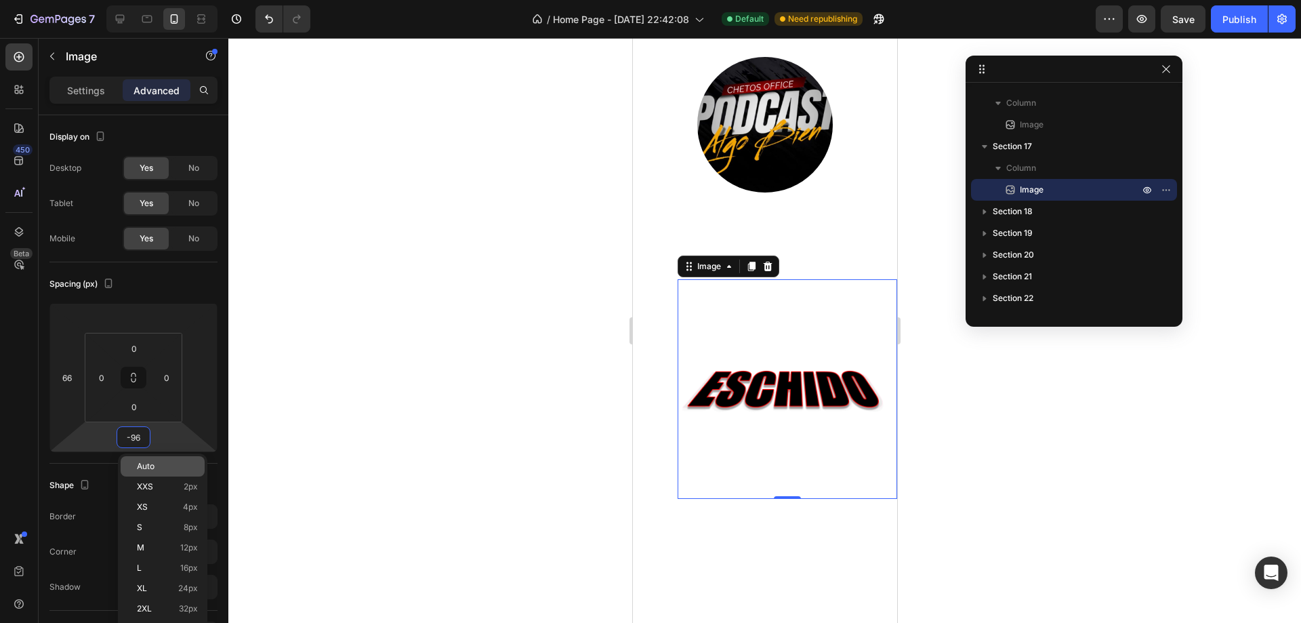
click at [155, 459] on div "Auto" at bounding box center [163, 466] width 84 height 20
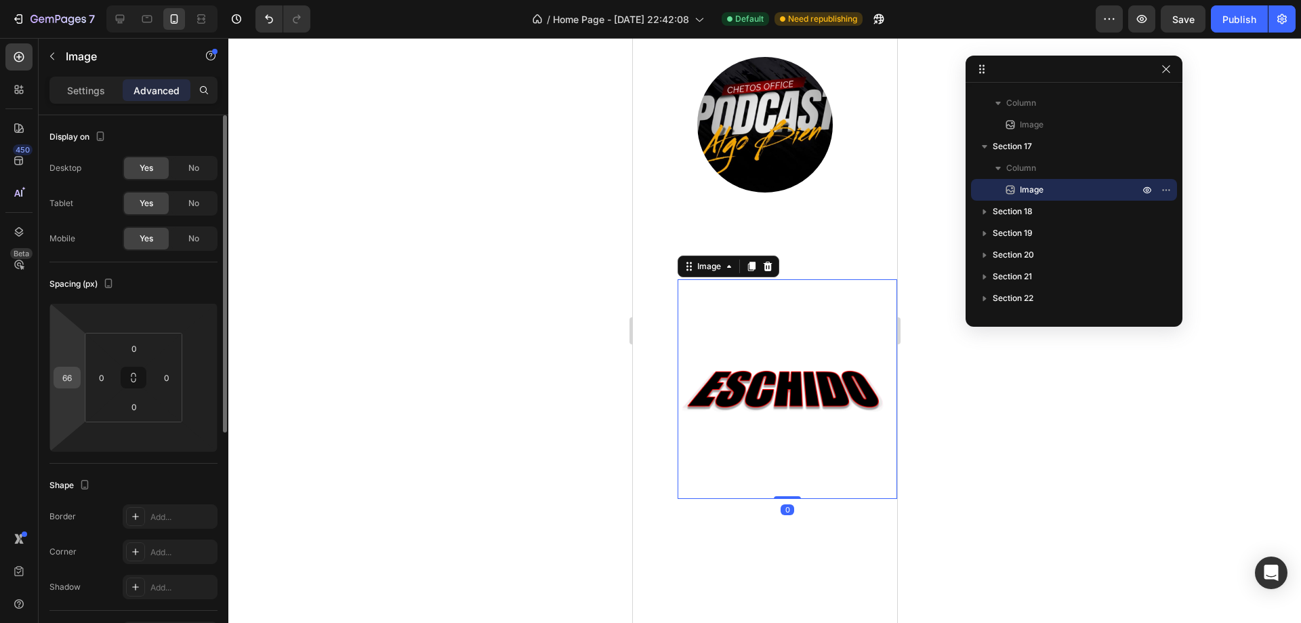
click at [67, 388] on div "66" at bounding box center [67, 378] width 27 height 22
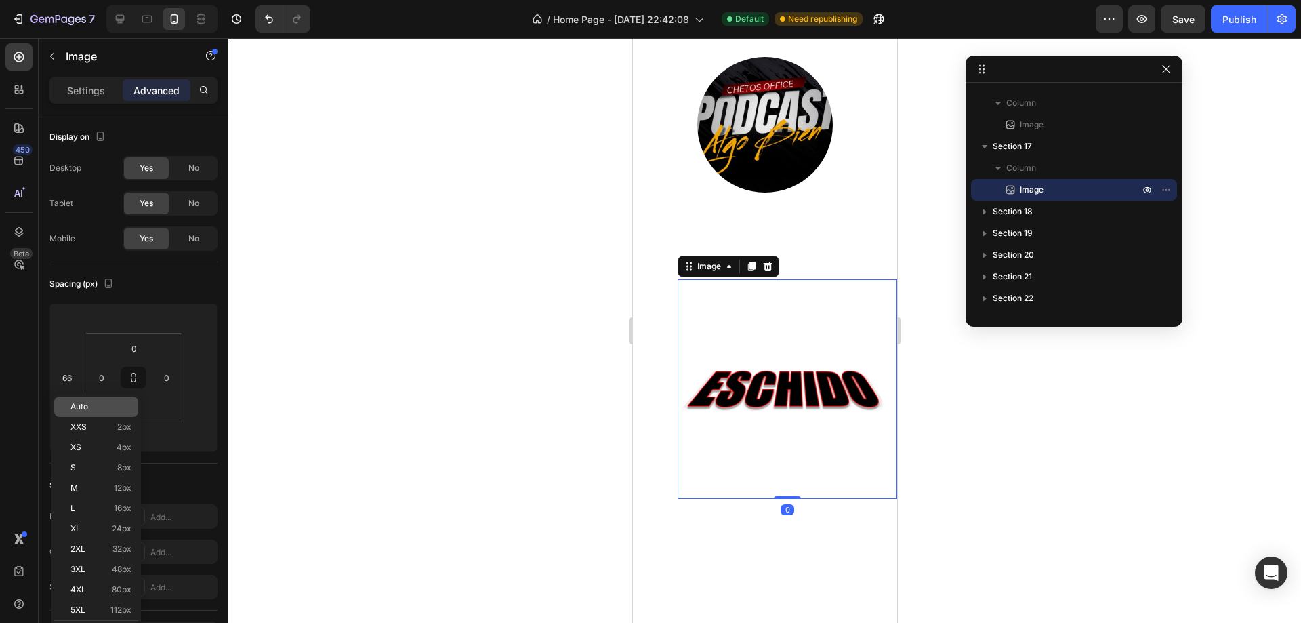
click at [90, 411] on div "Auto" at bounding box center [96, 406] width 84 height 20
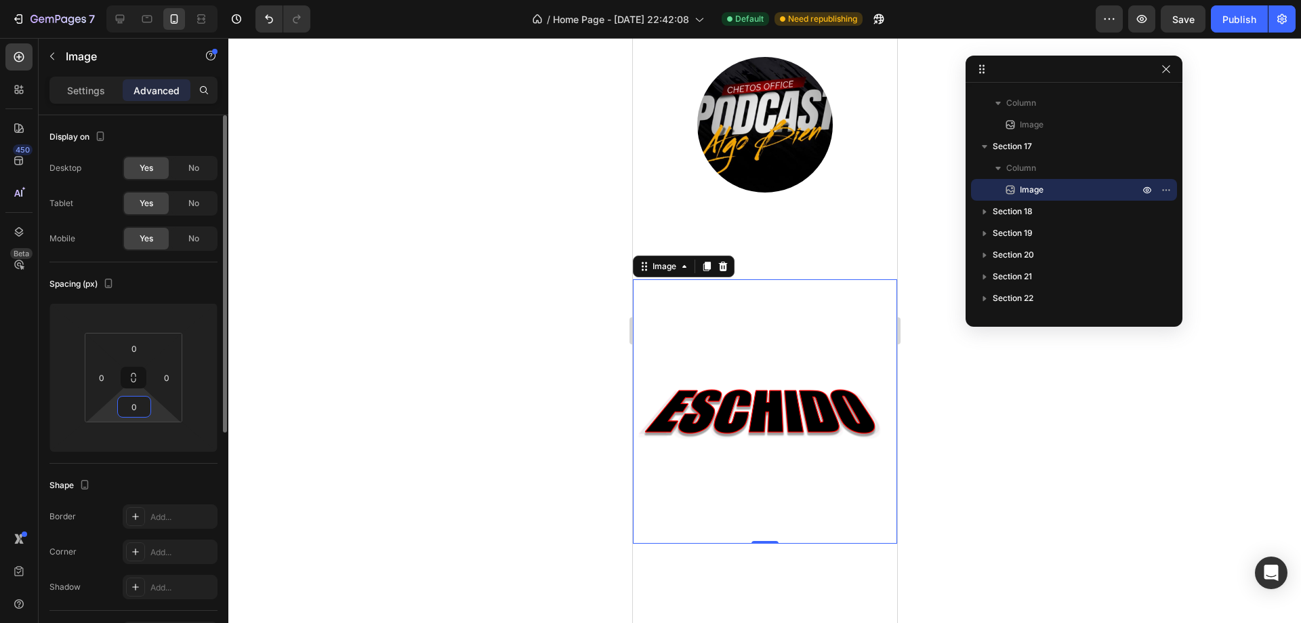
click at [134, 398] on input "0" at bounding box center [134, 406] width 27 height 20
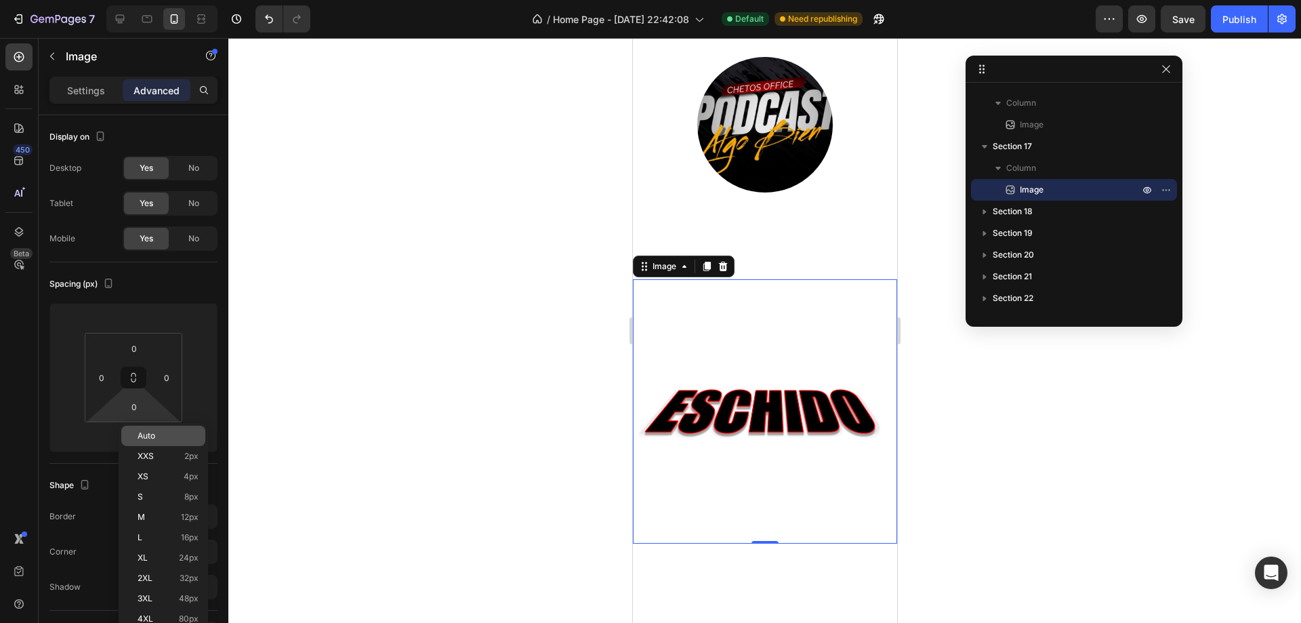
click at [155, 434] on span "Auto" at bounding box center [147, 435] width 18 height 9
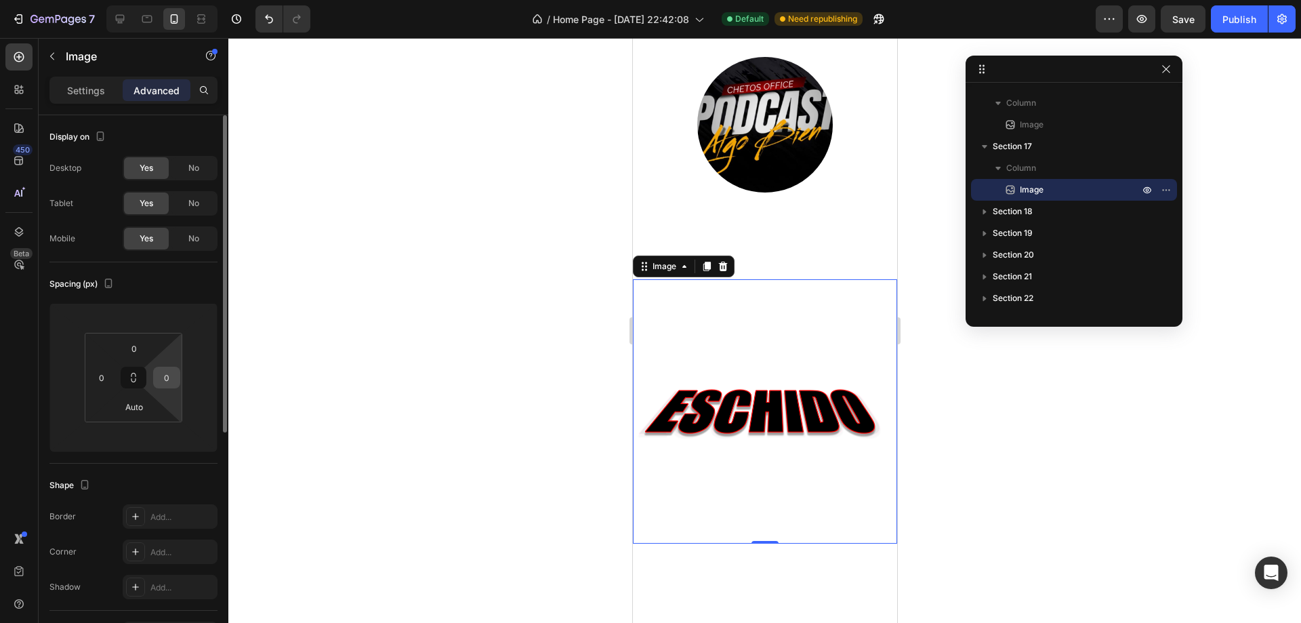
click at [172, 388] on div "0" at bounding box center [166, 378] width 27 height 22
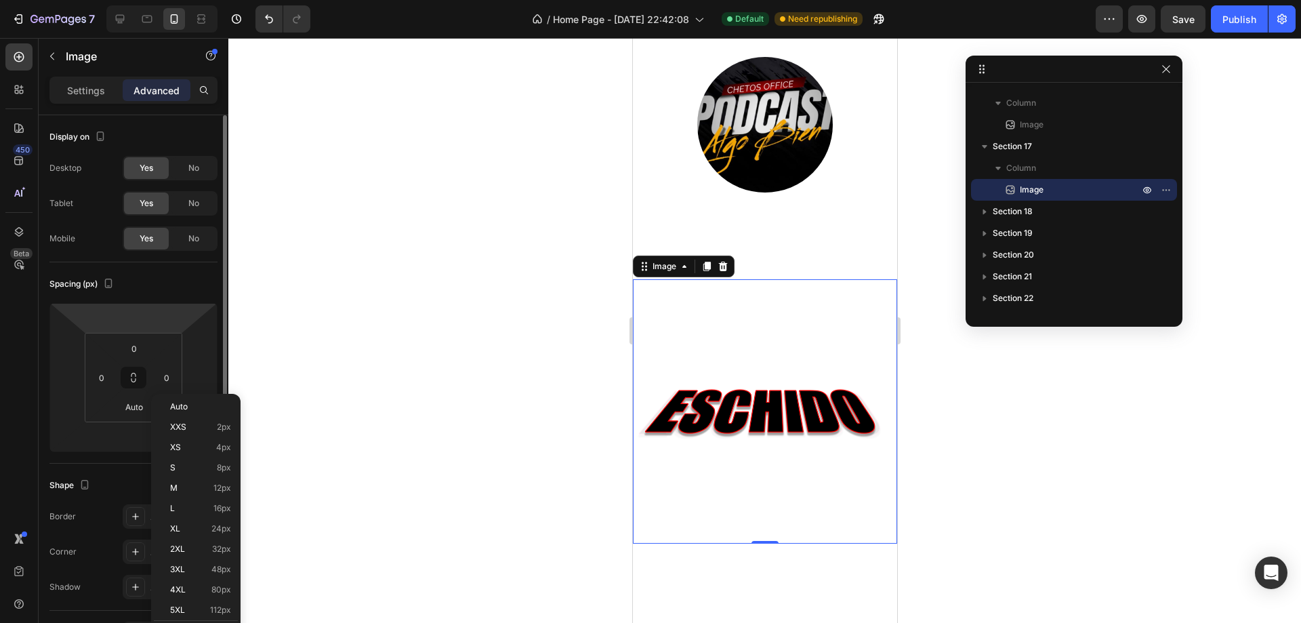
click at [194, 0] on html "7 / Home Page - Aug 17, 22:42:08 Default Need republishing Preview Save Publish…" at bounding box center [650, 0] width 1301 height 0
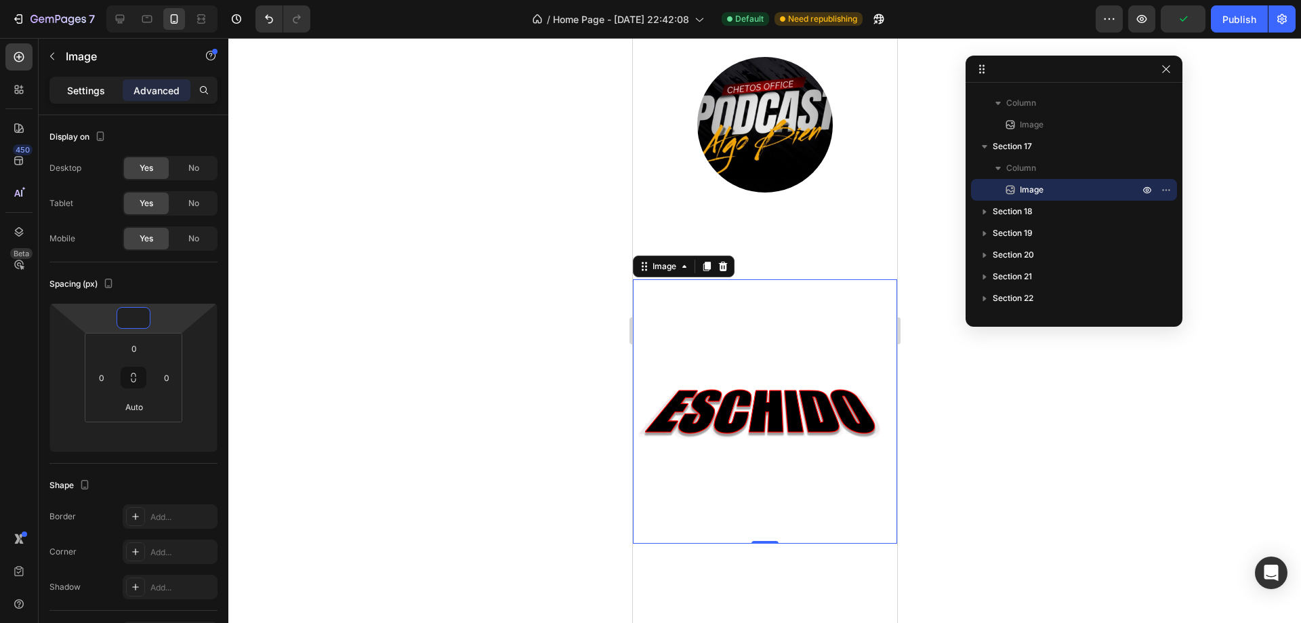
click at [68, 89] on p "Settings" at bounding box center [86, 90] width 38 height 14
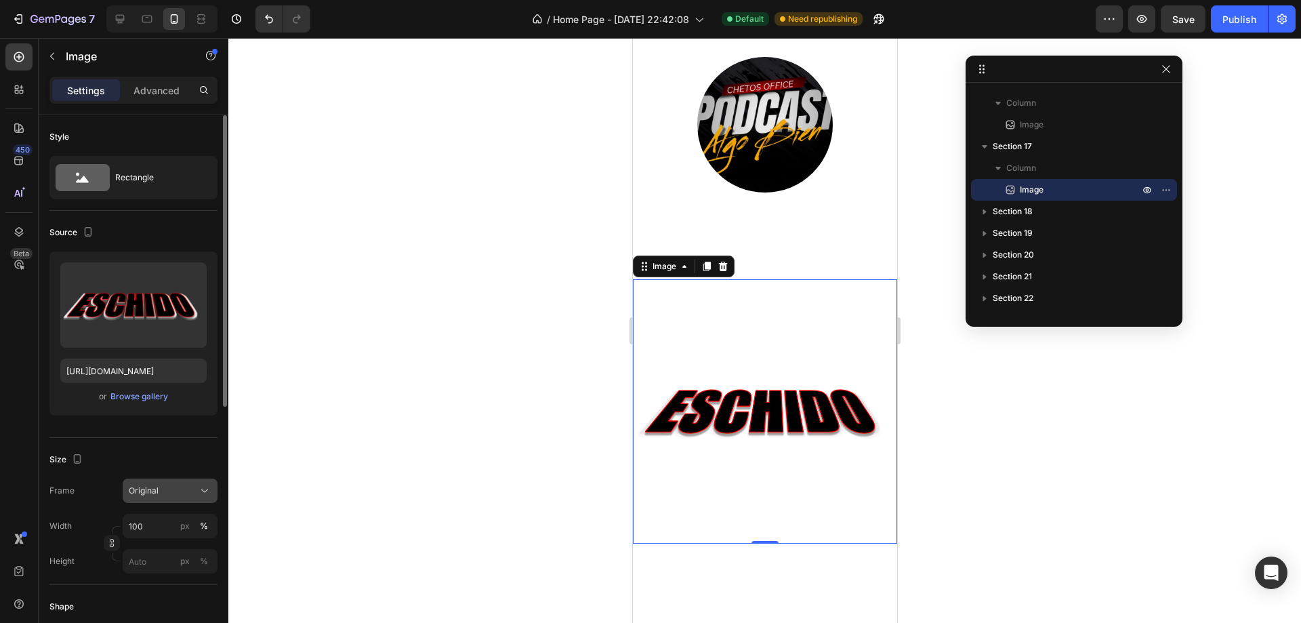
click at [175, 489] on div "Original" at bounding box center [162, 490] width 66 height 12
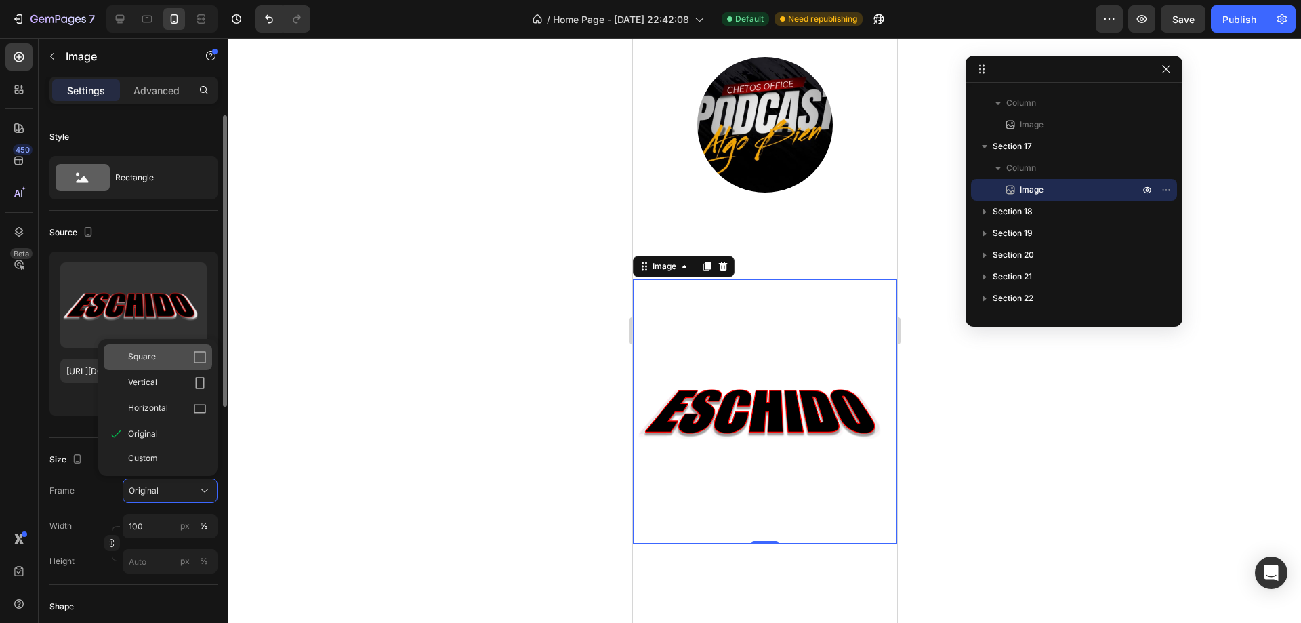
click at [146, 360] on span "Square" at bounding box center [142, 357] width 28 height 14
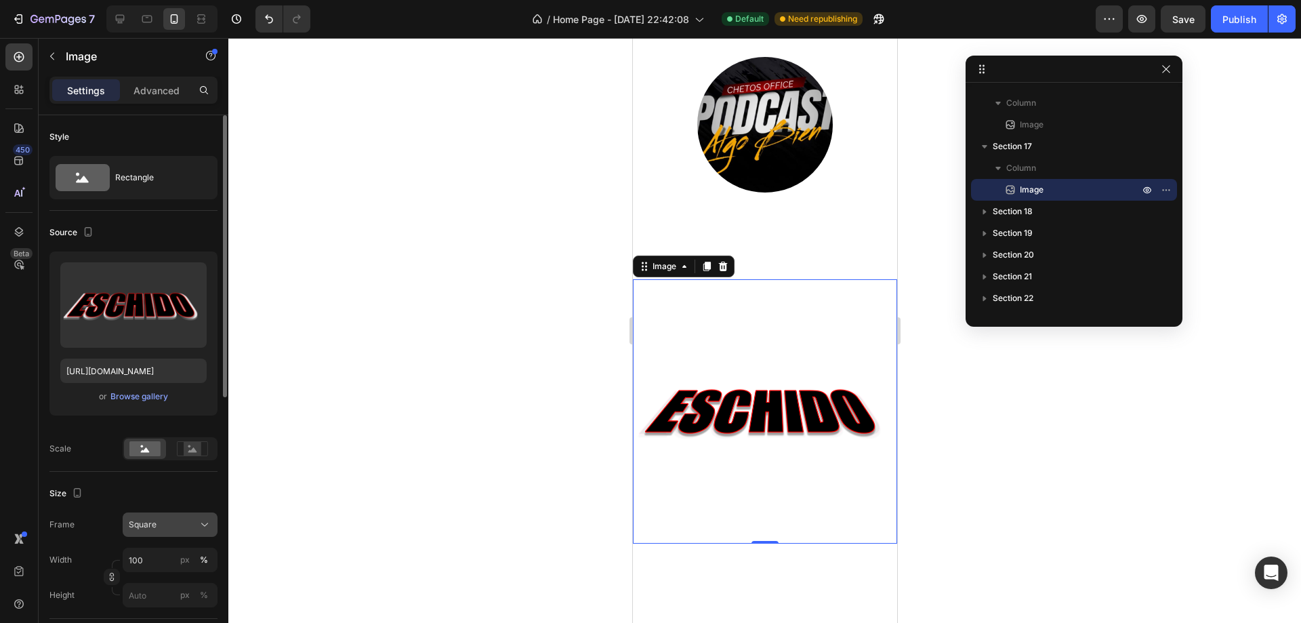
click at [151, 525] on span "Square" at bounding box center [143, 524] width 28 height 12
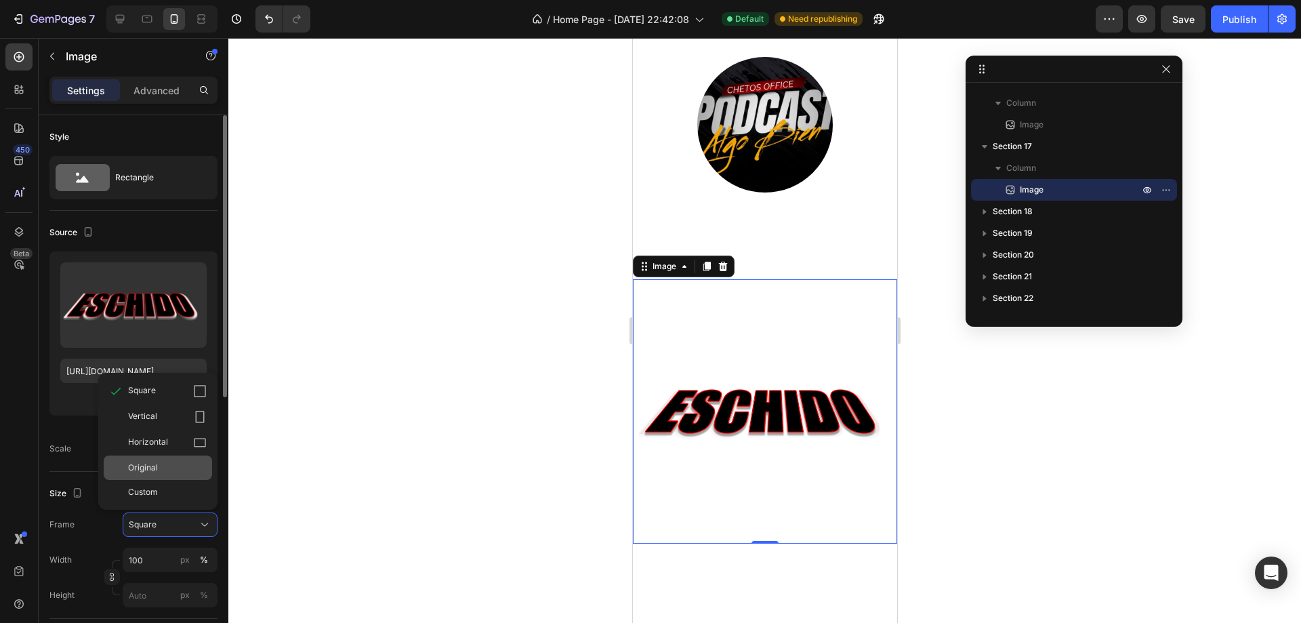
click at [159, 471] on div "Original" at bounding box center [167, 467] width 79 height 12
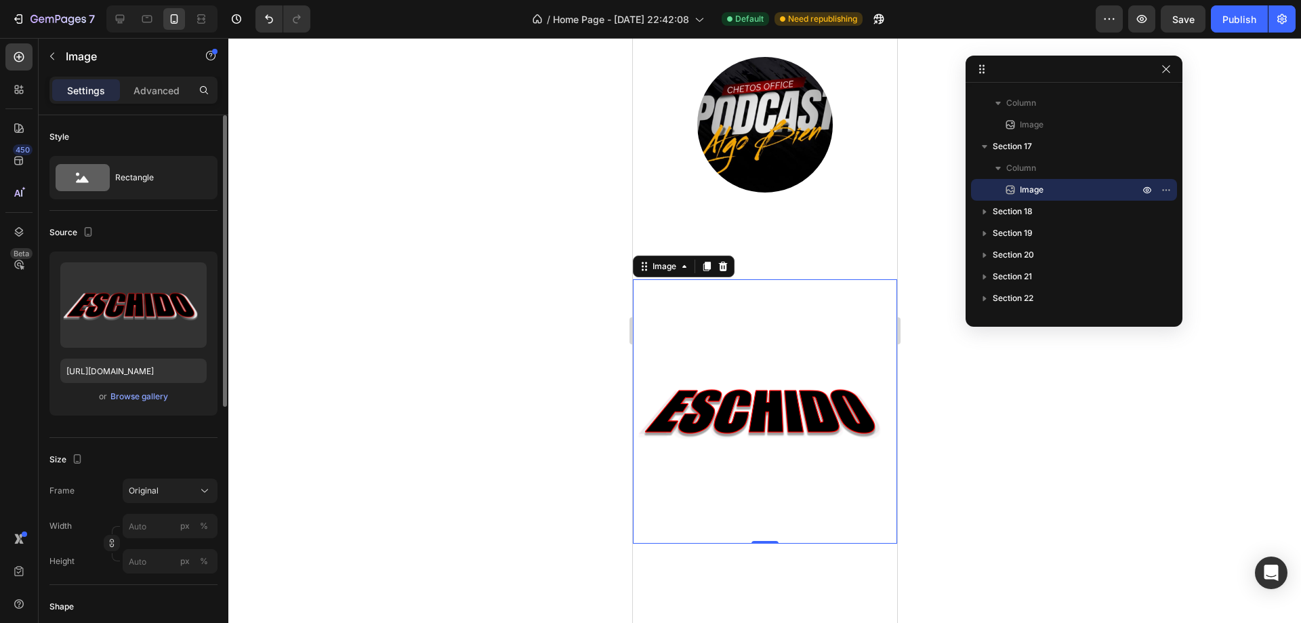
click at [745, 333] on img at bounding box center [764, 411] width 264 height 264
click at [158, 102] on div "Settings Advanced" at bounding box center [133, 90] width 168 height 27
click at [145, 92] on p "Advanced" at bounding box center [156, 90] width 46 height 14
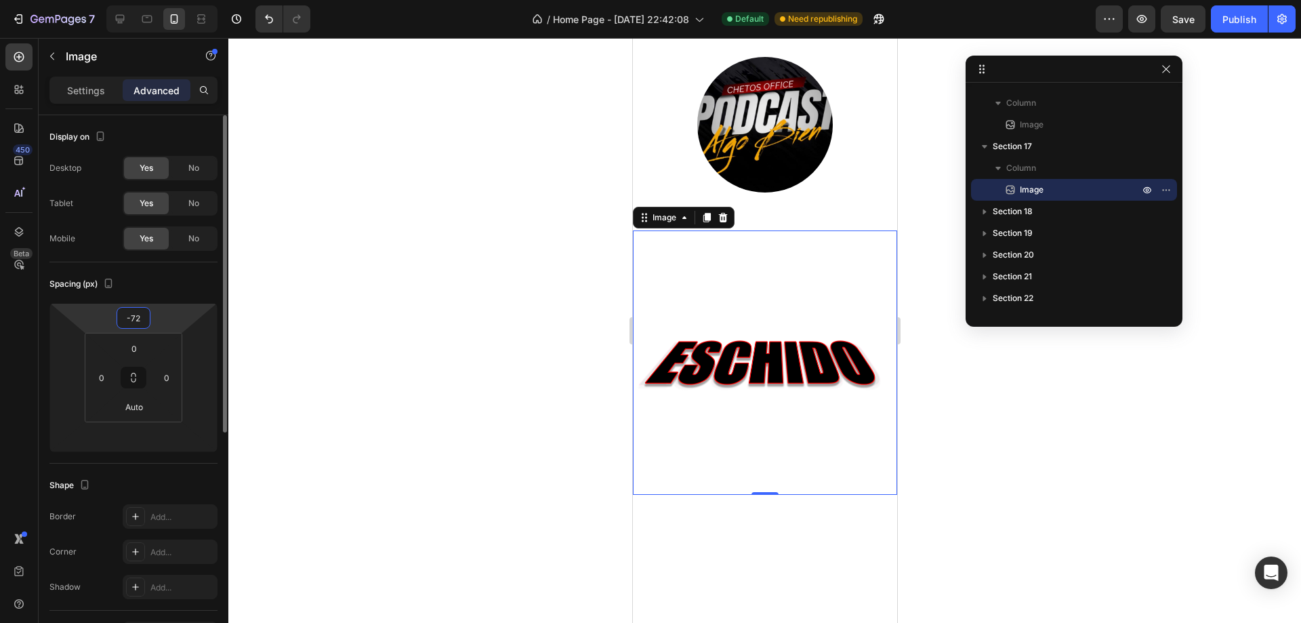
drag, startPoint x: 155, startPoint y: 292, endPoint x: 149, endPoint y: 335, distance: 43.1
click at [149, 0] on html "7 / Home Page - Aug 17, 22:42:08 Default Need republishing Preview Save Publish…" at bounding box center [650, 0] width 1301 height 0
click at [87, 83] on p "Settings" at bounding box center [86, 90] width 38 height 14
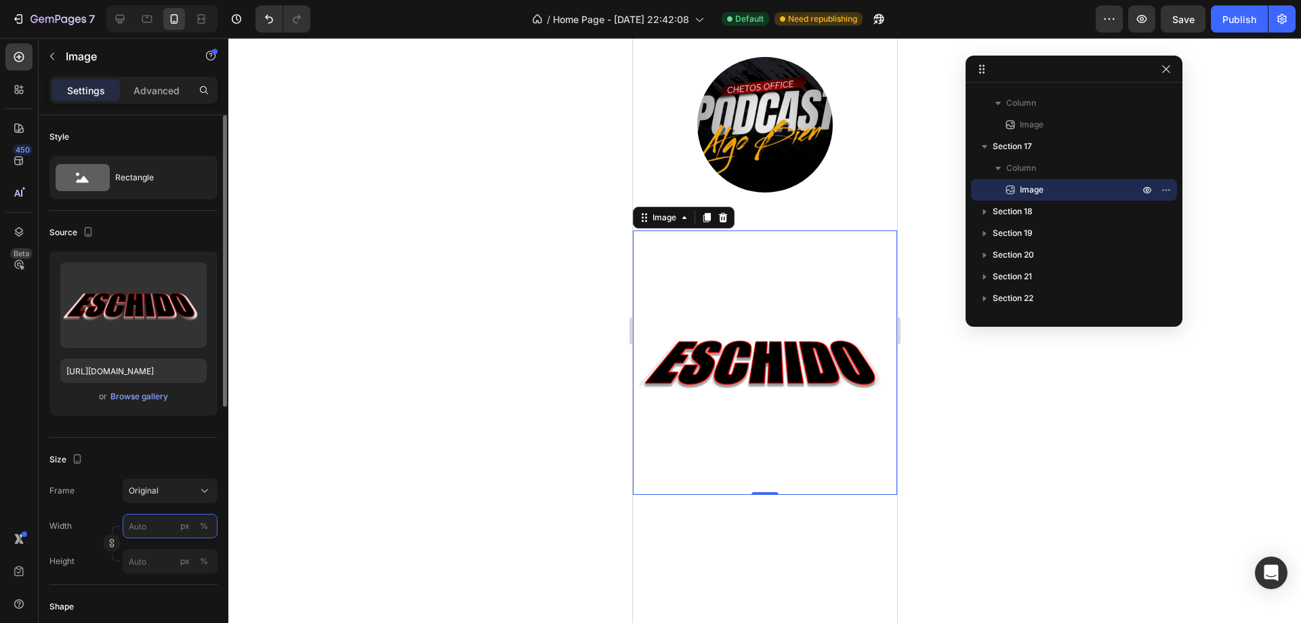
click at [157, 521] on input "px %" at bounding box center [170, 526] width 95 height 24
drag, startPoint x: 122, startPoint y: 167, endPoint x: 133, endPoint y: 175, distance: 13.6
click at [133, 178] on div "Rectangle" at bounding box center [156, 177] width 83 height 31
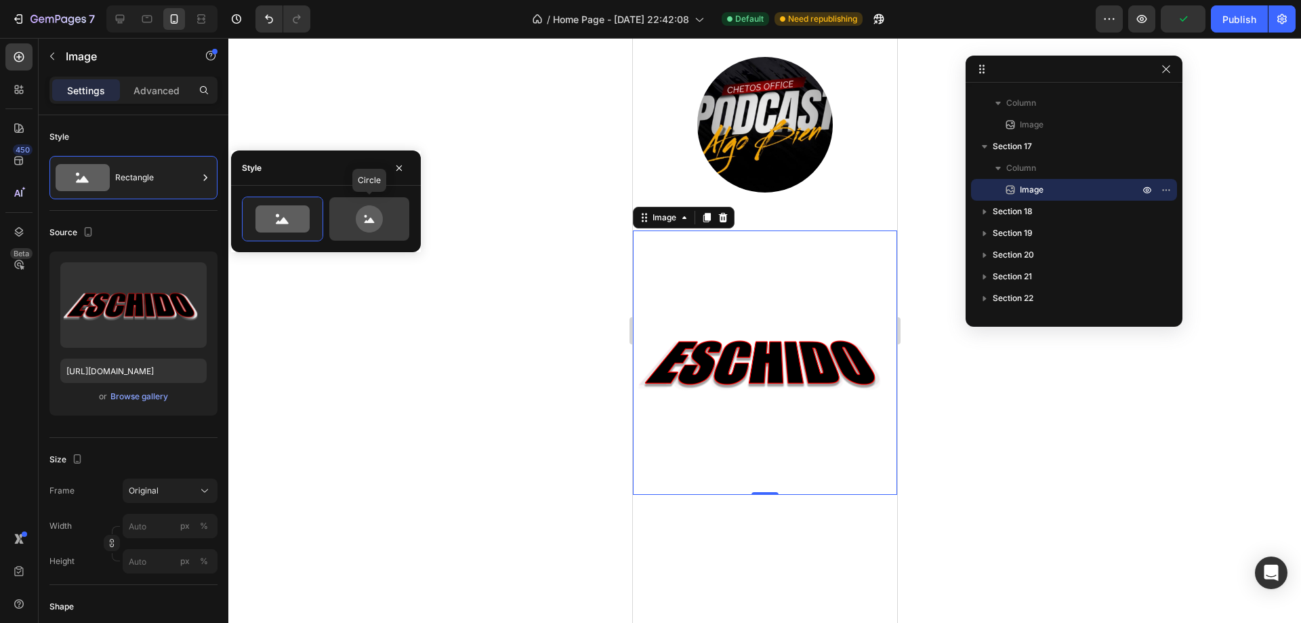
click at [363, 216] on icon at bounding box center [369, 218] width 27 height 27
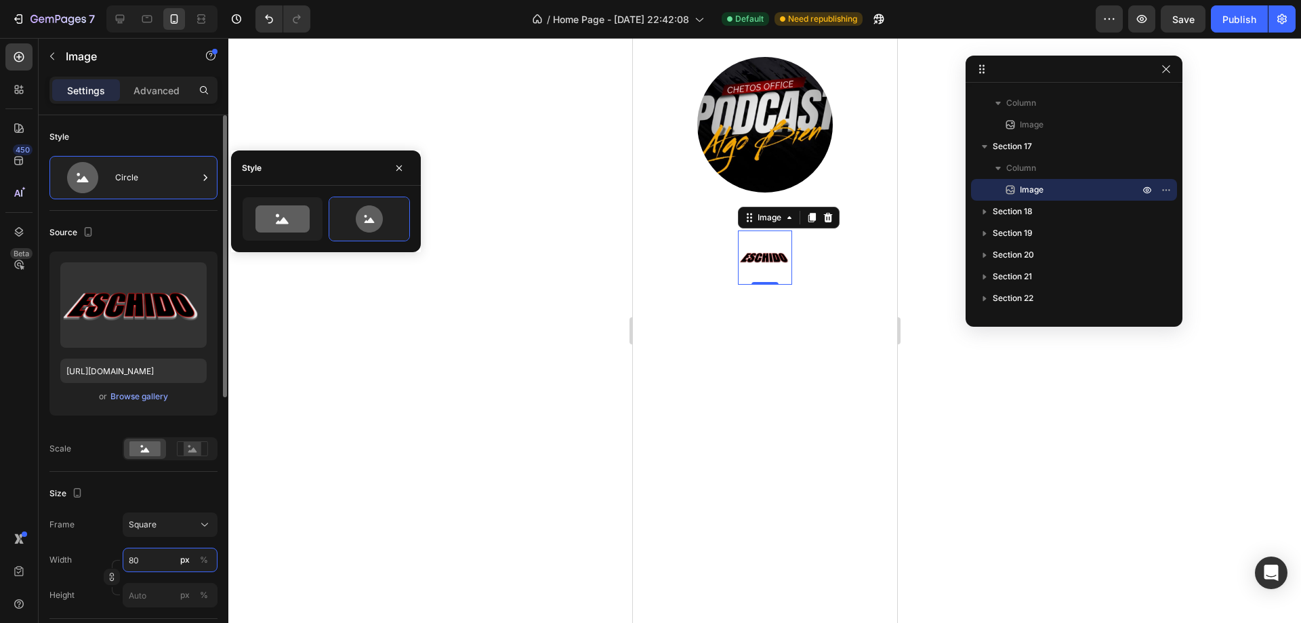
click at [155, 558] on input "80" at bounding box center [170, 559] width 95 height 24
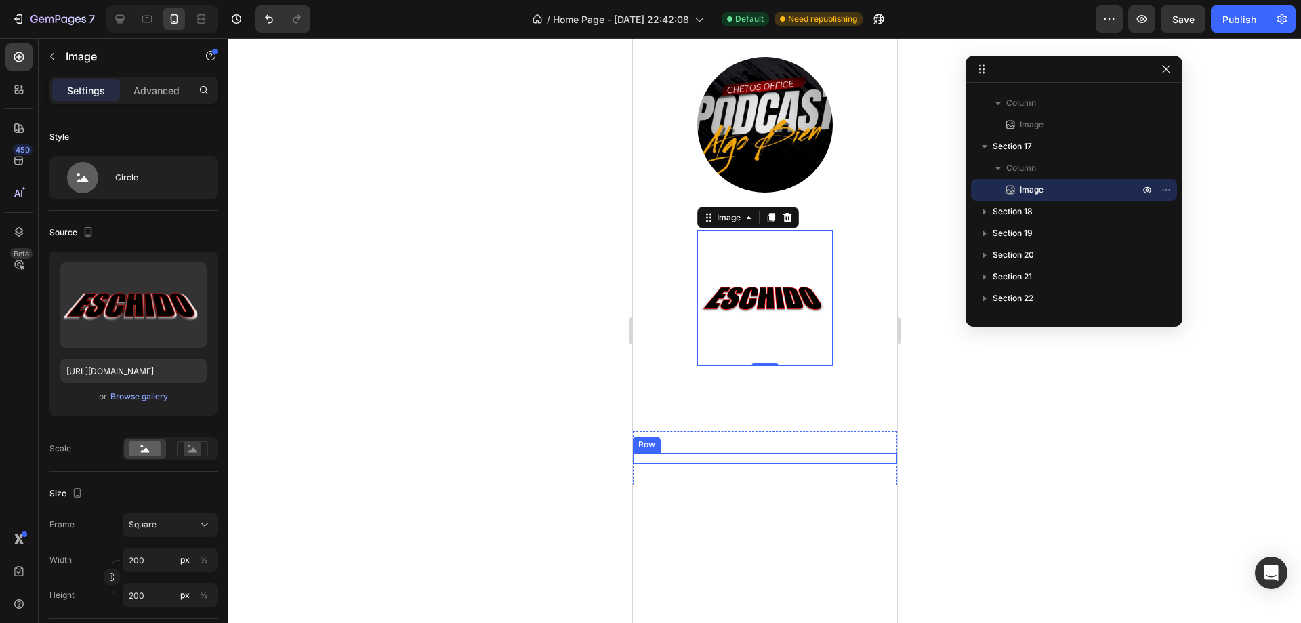
click at [862, 447] on div "Image Image Row Section 19/25 Page has reached Shopify’s 25 section-limit Page …" at bounding box center [764, 458] width 264 height 54
click at [820, 360] on div at bounding box center [765, 298] width 136 height 136
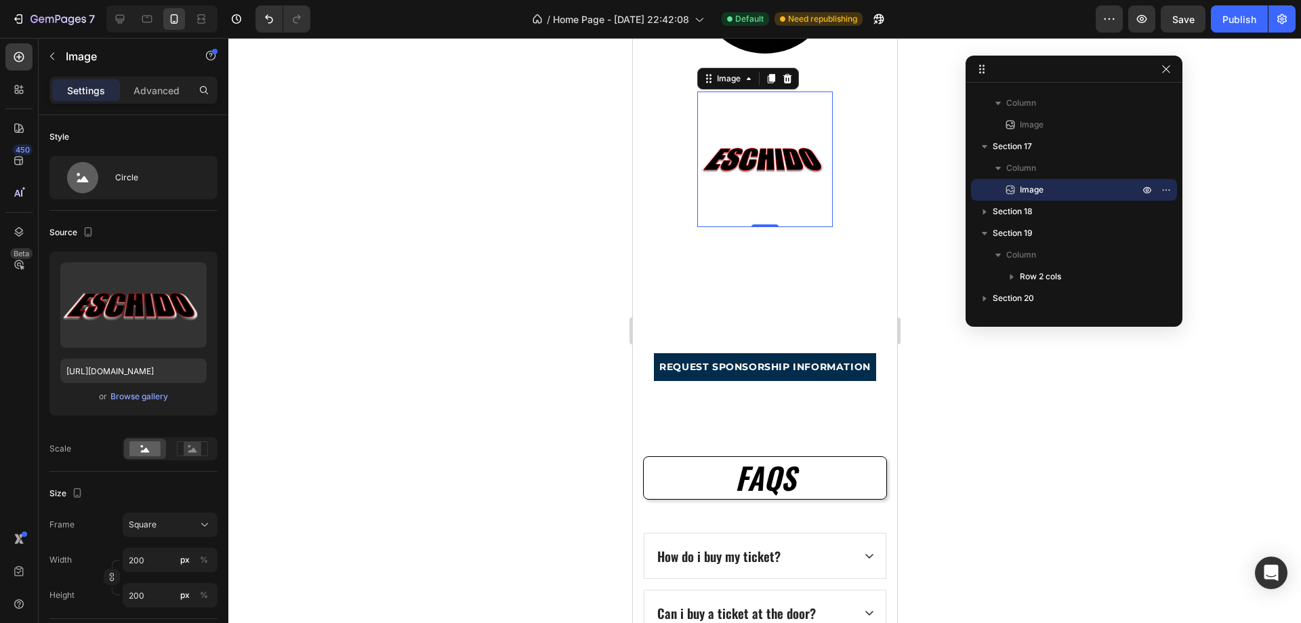
click at [804, 196] on img at bounding box center [765, 159] width 136 height 136
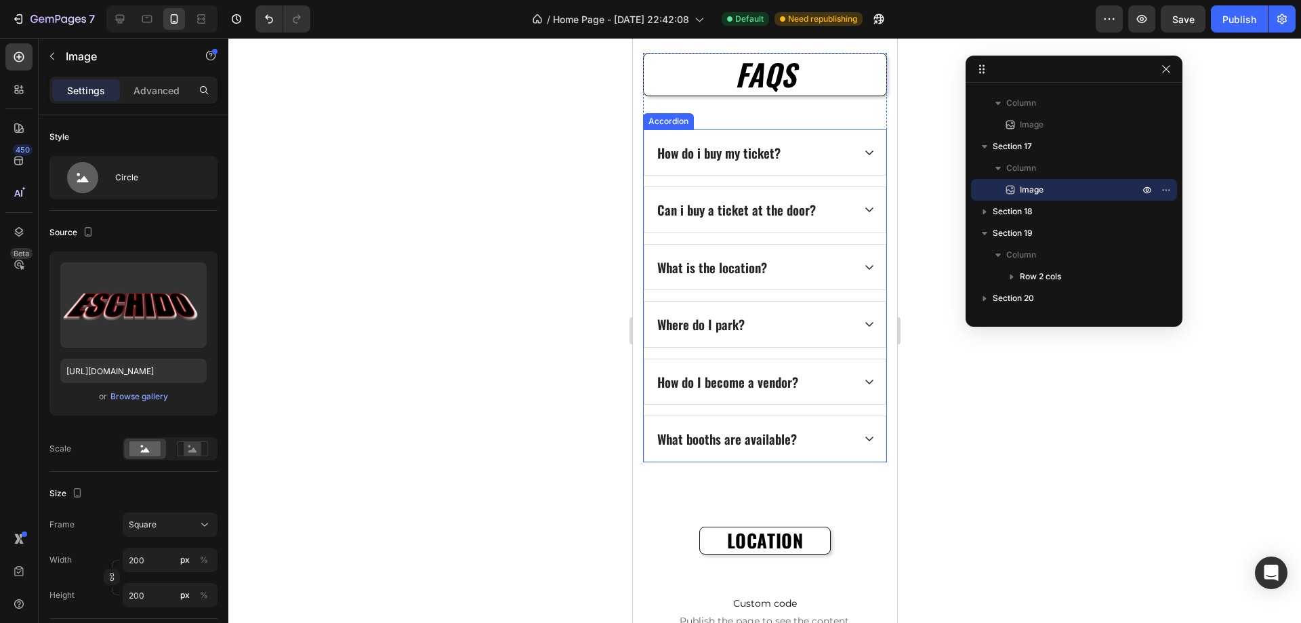
scroll to position [991, 0]
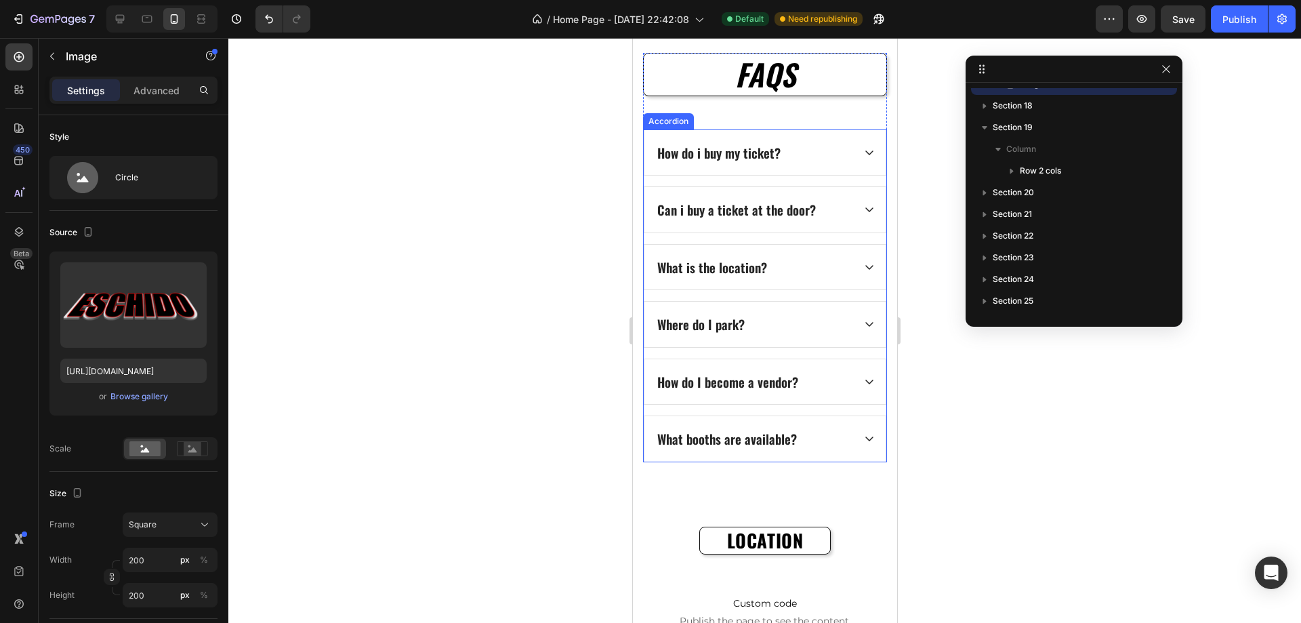
click at [863, 156] on icon at bounding box center [868, 152] width 11 height 11
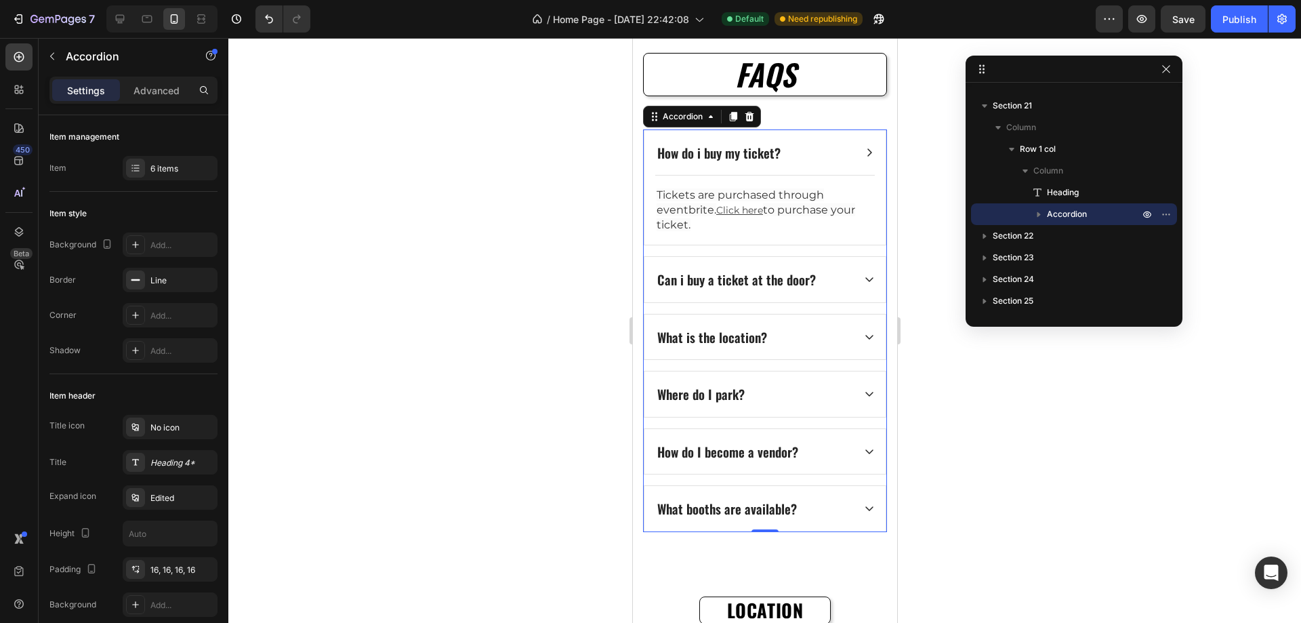
click at [863, 154] on icon at bounding box center [868, 152] width 11 height 11
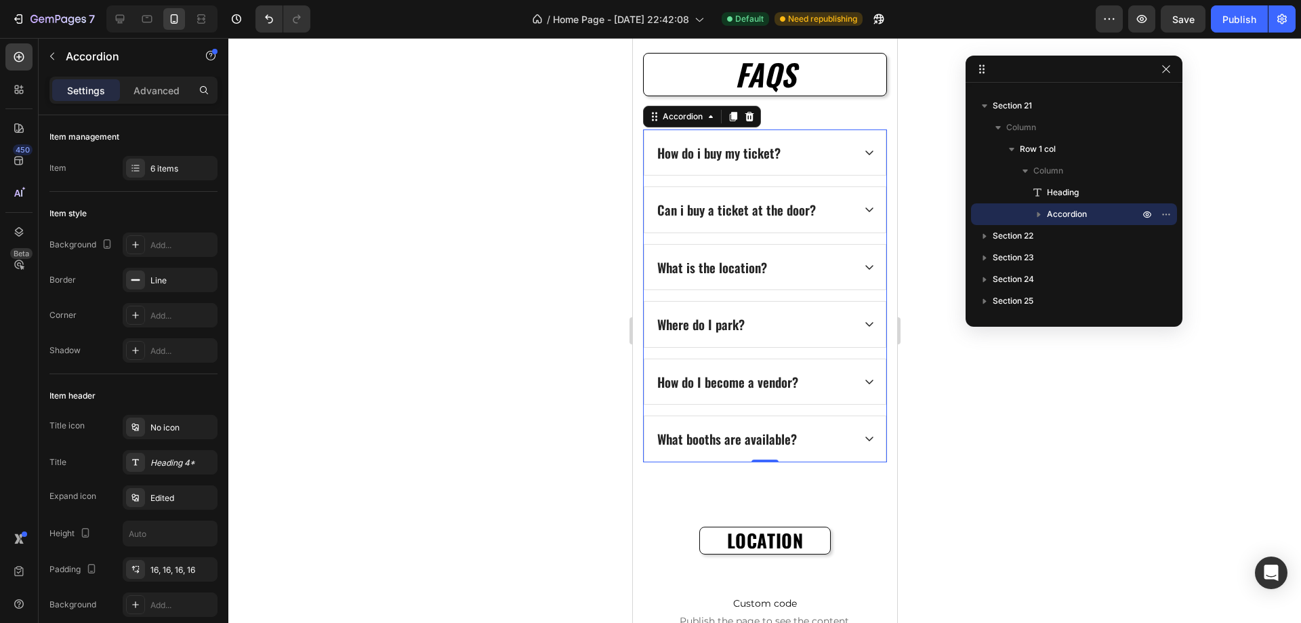
click at [852, 203] on div "Can i buy a ticket at the door?" at bounding box center [764, 209] width 241 height 45
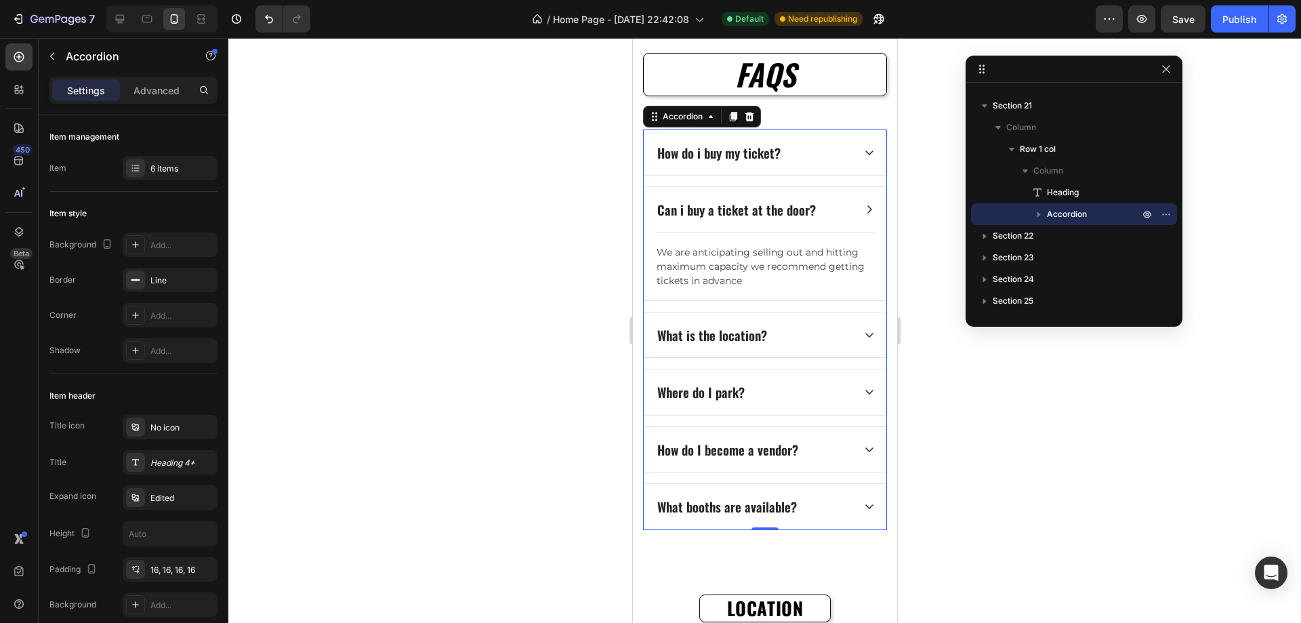
click at [852, 209] on div "Can i buy a ticket at the door?" at bounding box center [764, 209] width 241 height 45
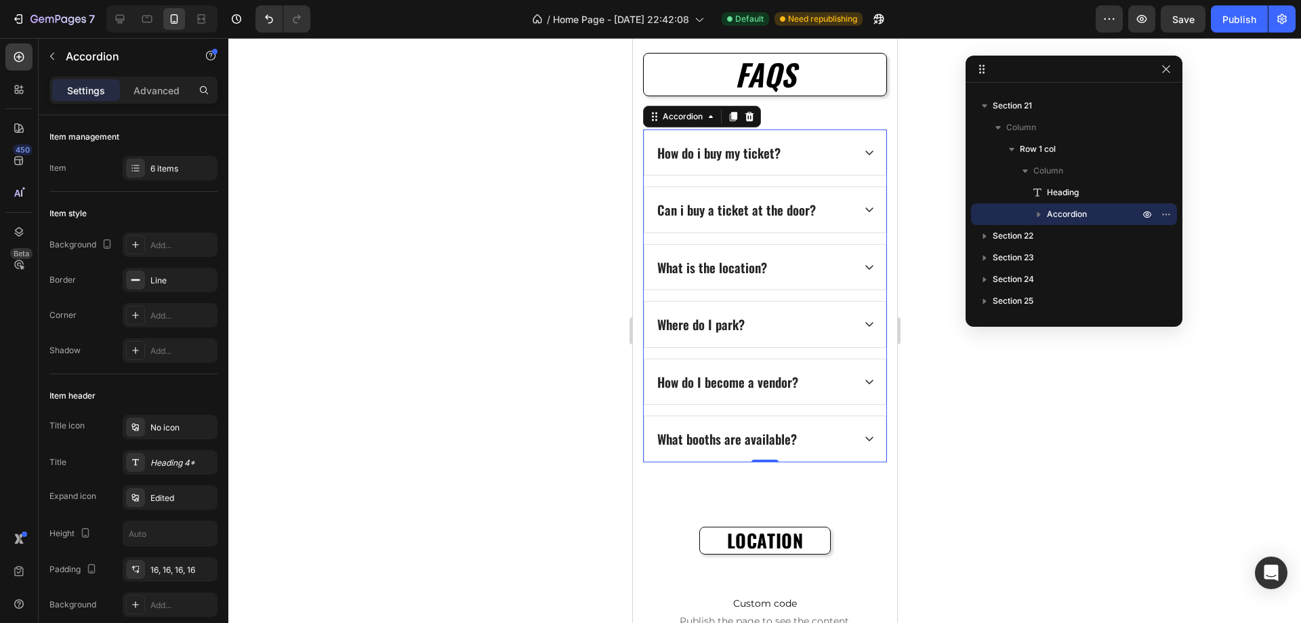
click at [863, 262] on icon at bounding box center [868, 267] width 11 height 11
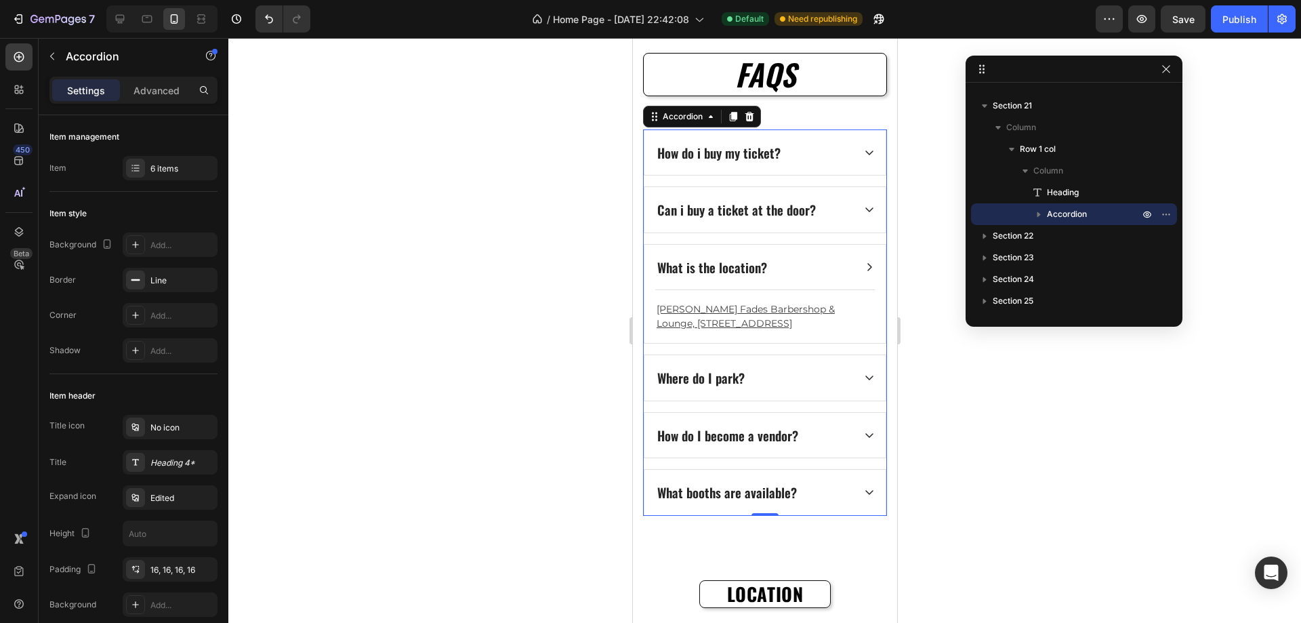
click at [863, 262] on icon at bounding box center [868, 267] width 11 height 11
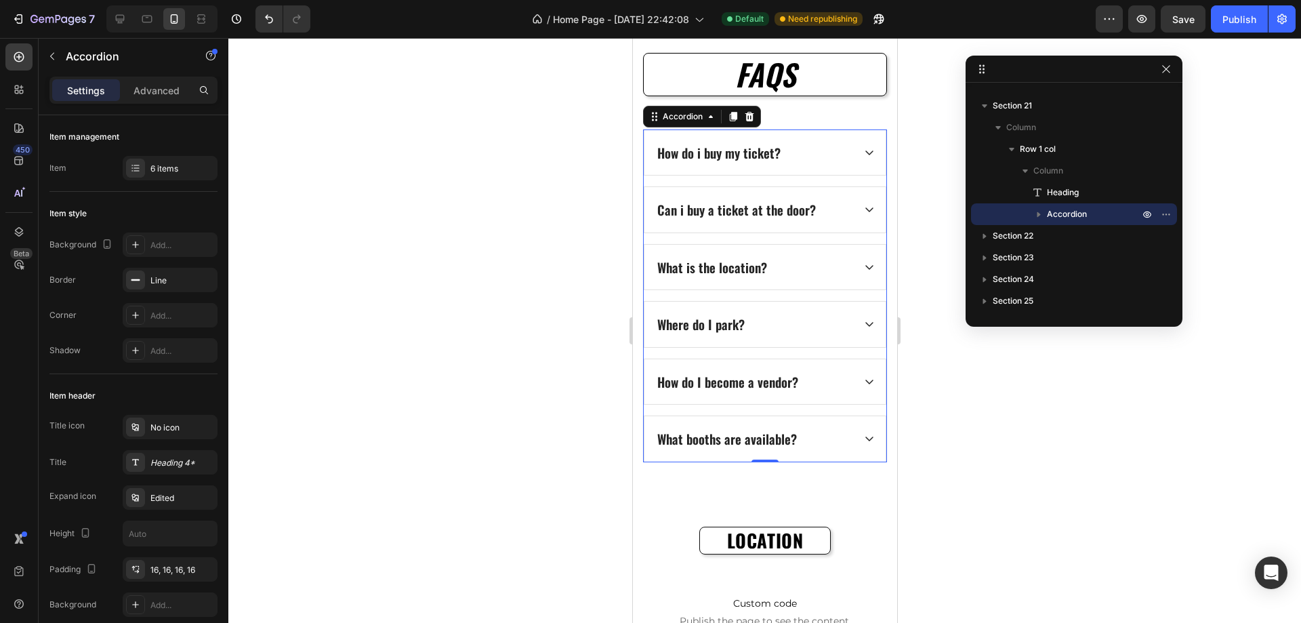
click at [856, 316] on div "Where do I park?" at bounding box center [764, 324] width 241 height 45
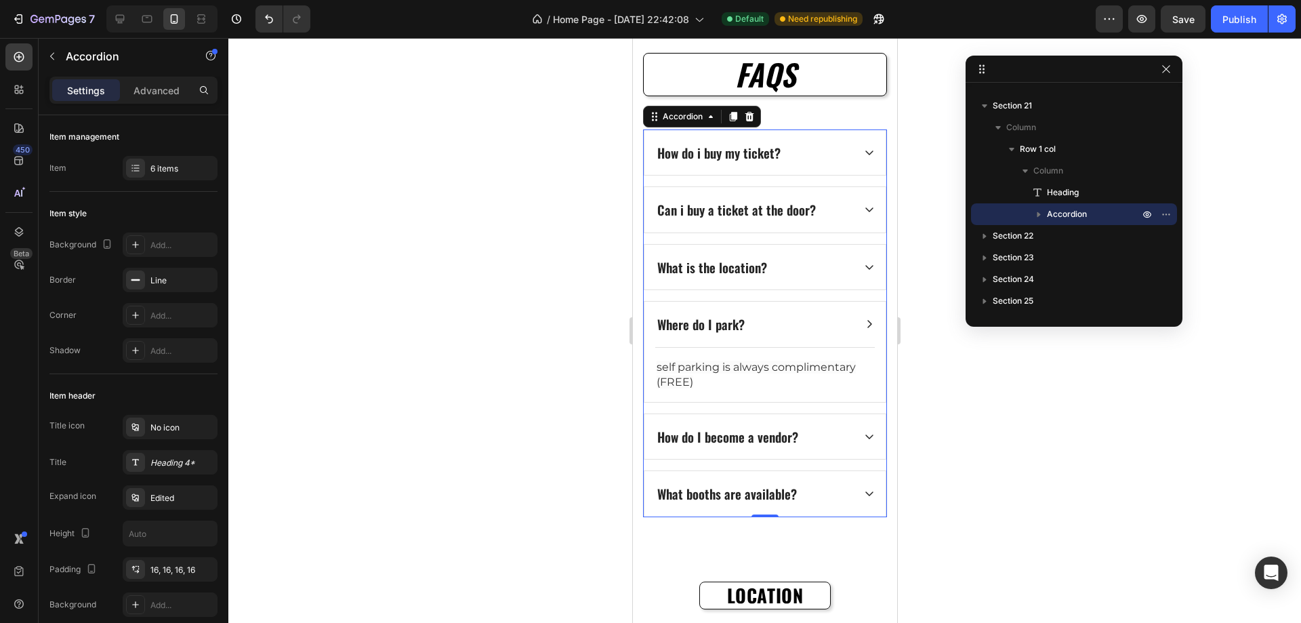
click at [857, 316] on div "Where do I park?" at bounding box center [764, 324] width 241 height 45
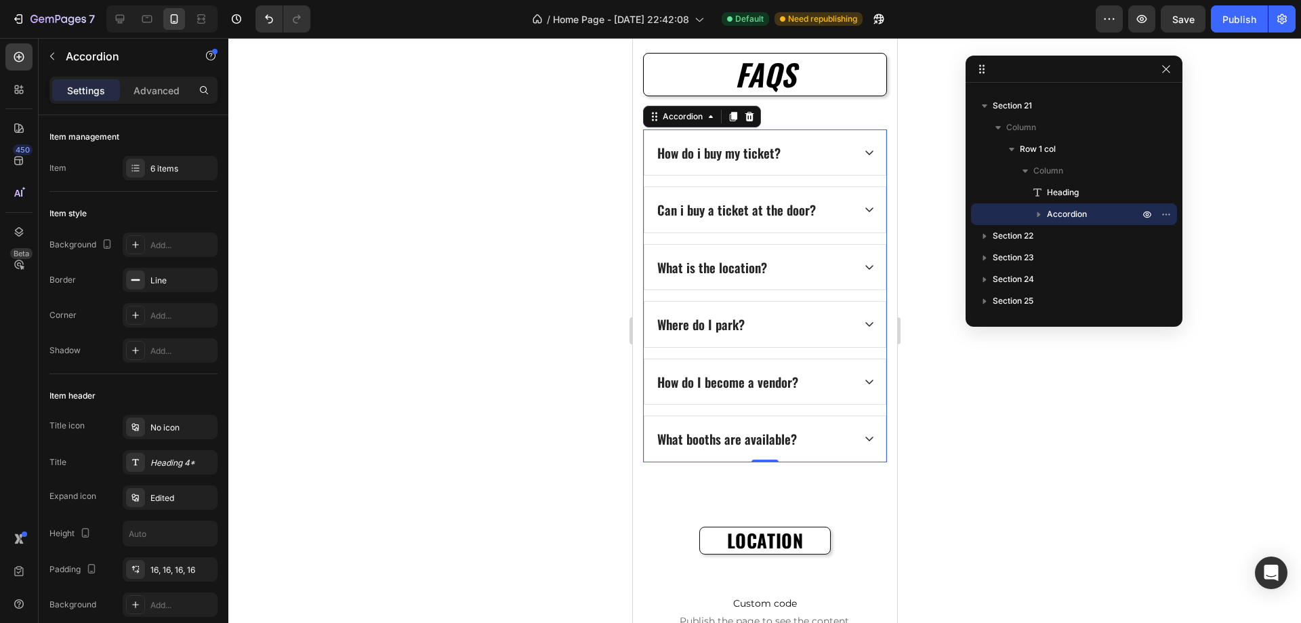
click at [863, 381] on icon at bounding box center [868, 381] width 11 height 11
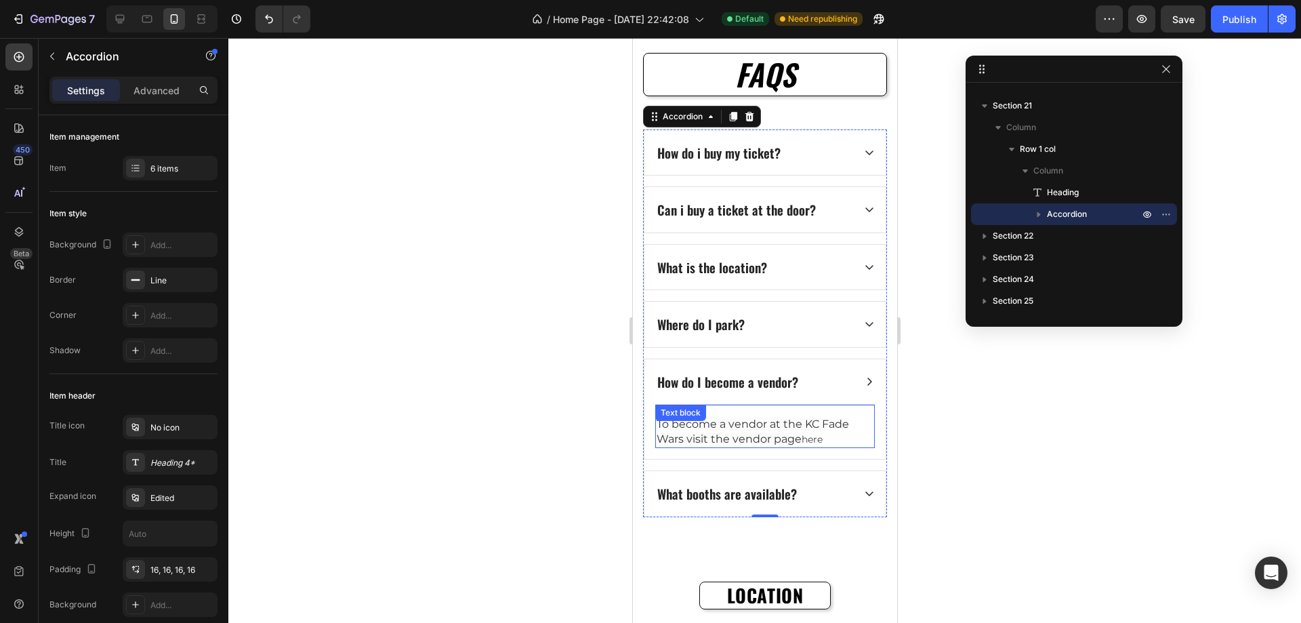
click at [822, 439] on link "here" at bounding box center [811, 439] width 21 height 12
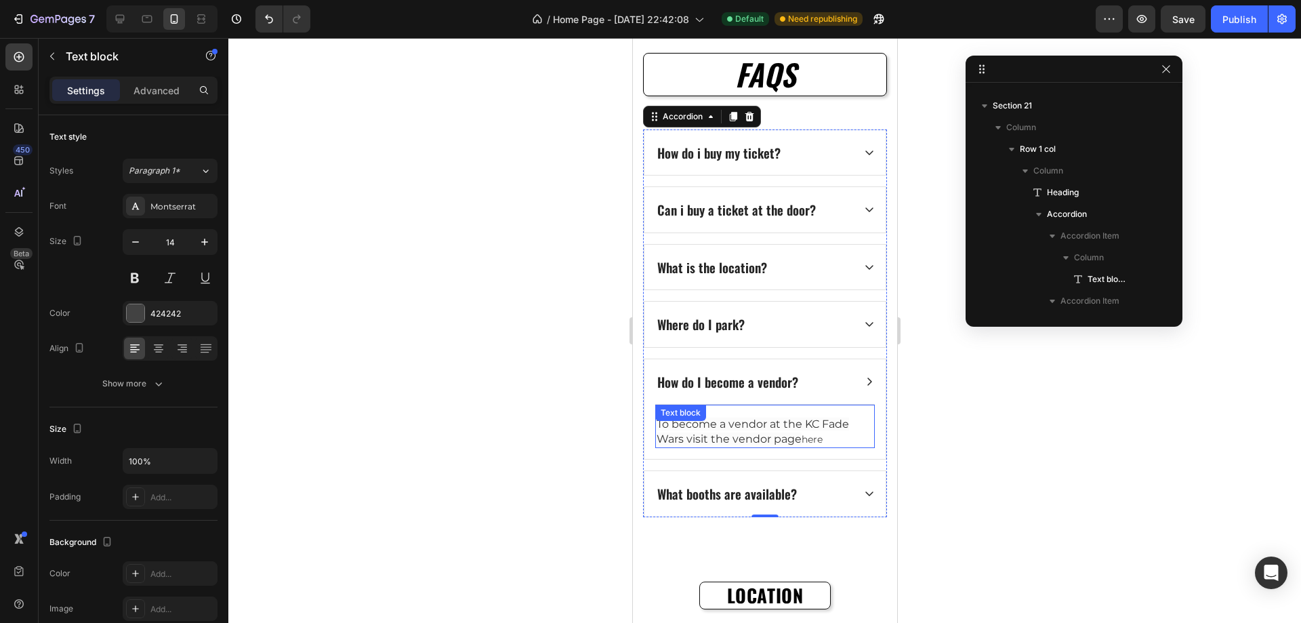
scroll to position [1340, 0]
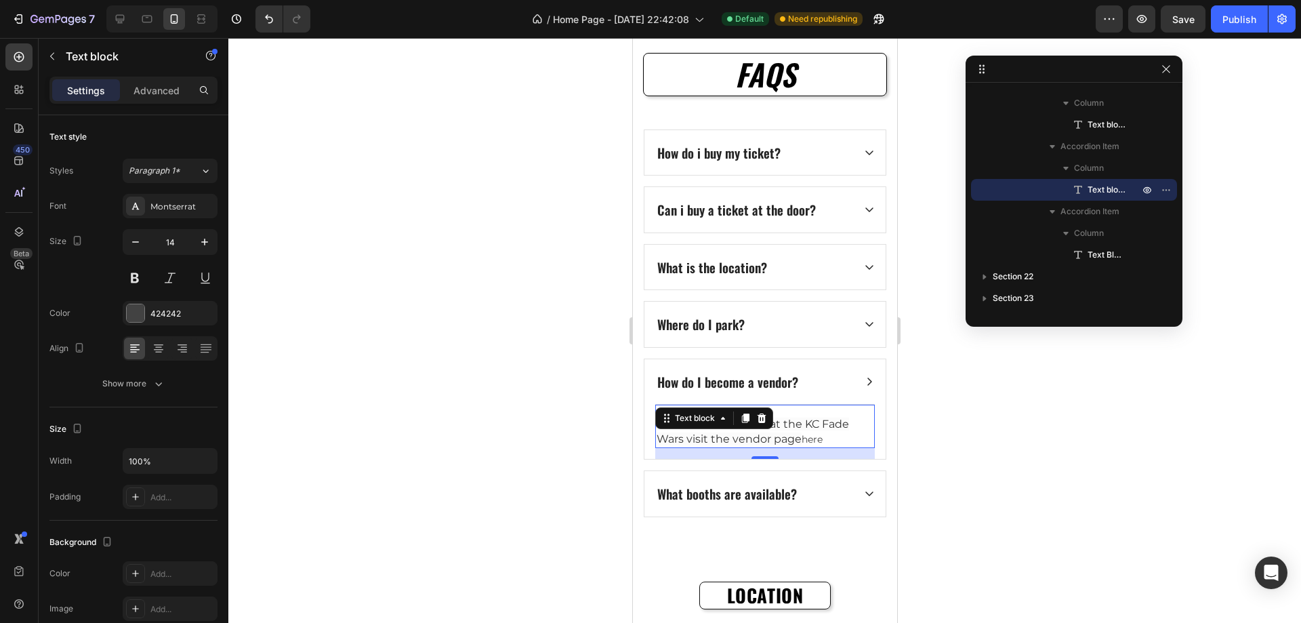
click at [814, 438] on link "here" at bounding box center [811, 439] width 21 height 12
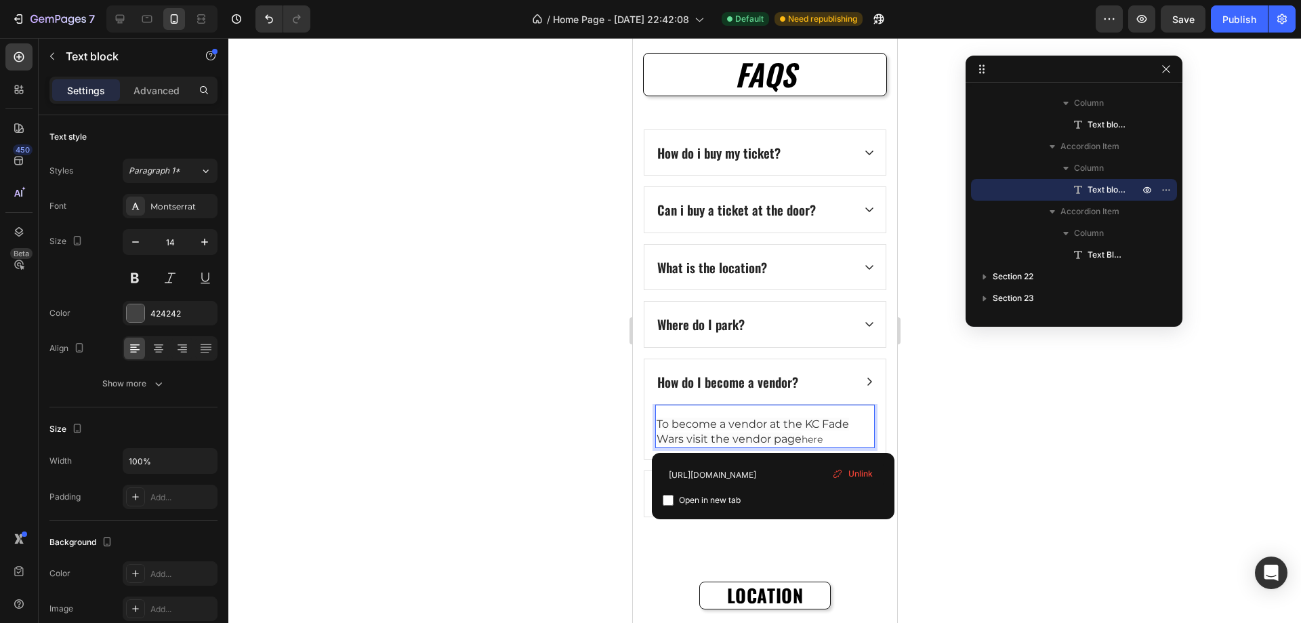
click at [855, 474] on span "Unlink" at bounding box center [860, 474] width 24 height 12
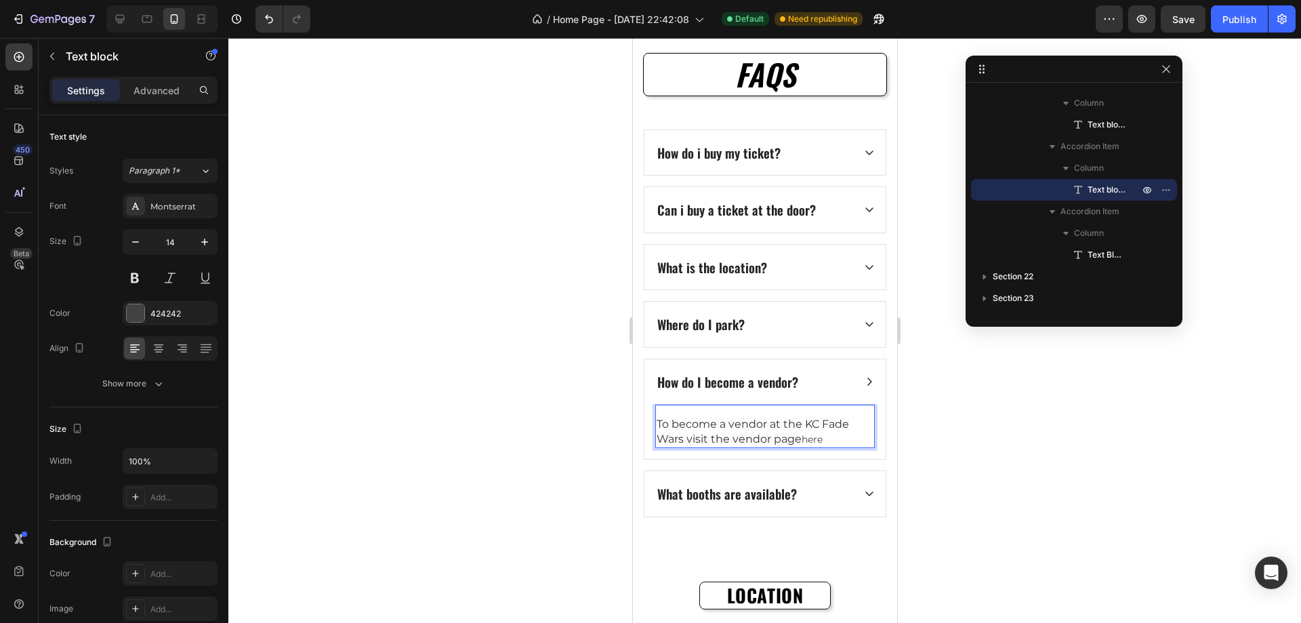
click at [814, 442] on p "To become a vendor at the KC Fade Wars visit the vendor page here" at bounding box center [764, 432] width 217 height 30
click at [810, 437] on p "To become a vendor at the KC Fade Wars visit the vendor page here" at bounding box center [764, 432] width 217 height 30
click at [820, 437] on p "To become a vendor at the KC Fade Wars visit the vendor page here" at bounding box center [764, 432] width 217 height 30
click at [829, 440] on p "To become a vendor at the KC Fade Wars visit the vendor page here" at bounding box center [764, 432] width 217 height 30
click at [812, 438] on p "To become a vendor at the KC Fade Wars visit the vendor page here" at bounding box center [764, 432] width 217 height 30
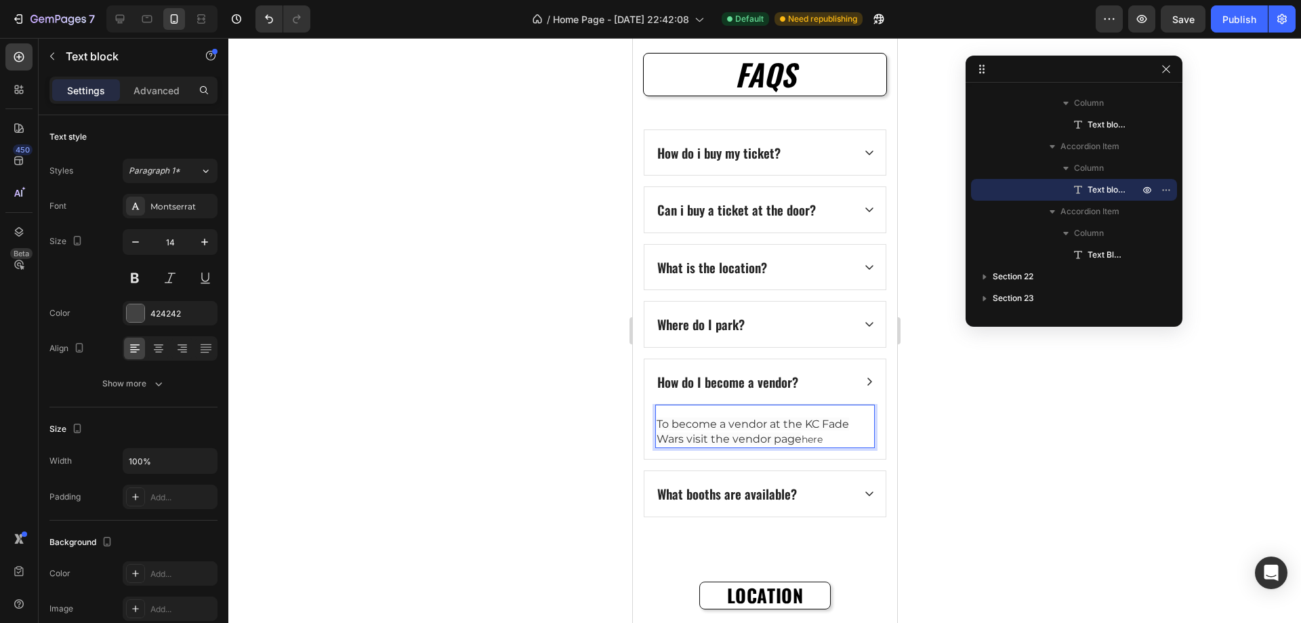
click at [803, 437] on p "To become a vendor at the KC Fade Wars visit the vendor page here" at bounding box center [764, 432] width 217 height 30
click at [823, 440] on p "To become a vendor at the KC Fade Wars visit the vendor page here" at bounding box center [764, 432] width 217 height 30
drag, startPoint x: 825, startPoint y: 440, endPoint x: 805, endPoint y: 440, distance: 19.7
click at [805, 440] on p "To become a vendor at the KC Fade Wars visit the vendor page here" at bounding box center [764, 432] width 217 height 30
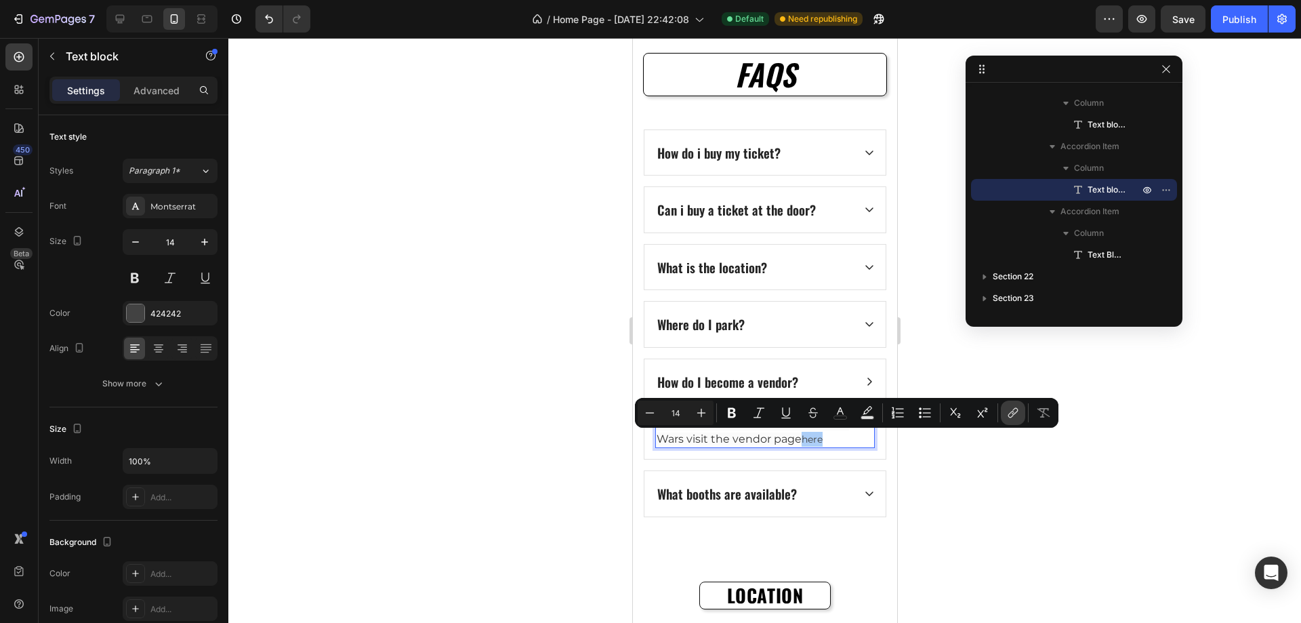
click at [1007, 418] on icon "Editor contextual toolbar" at bounding box center [1013, 413] width 14 height 14
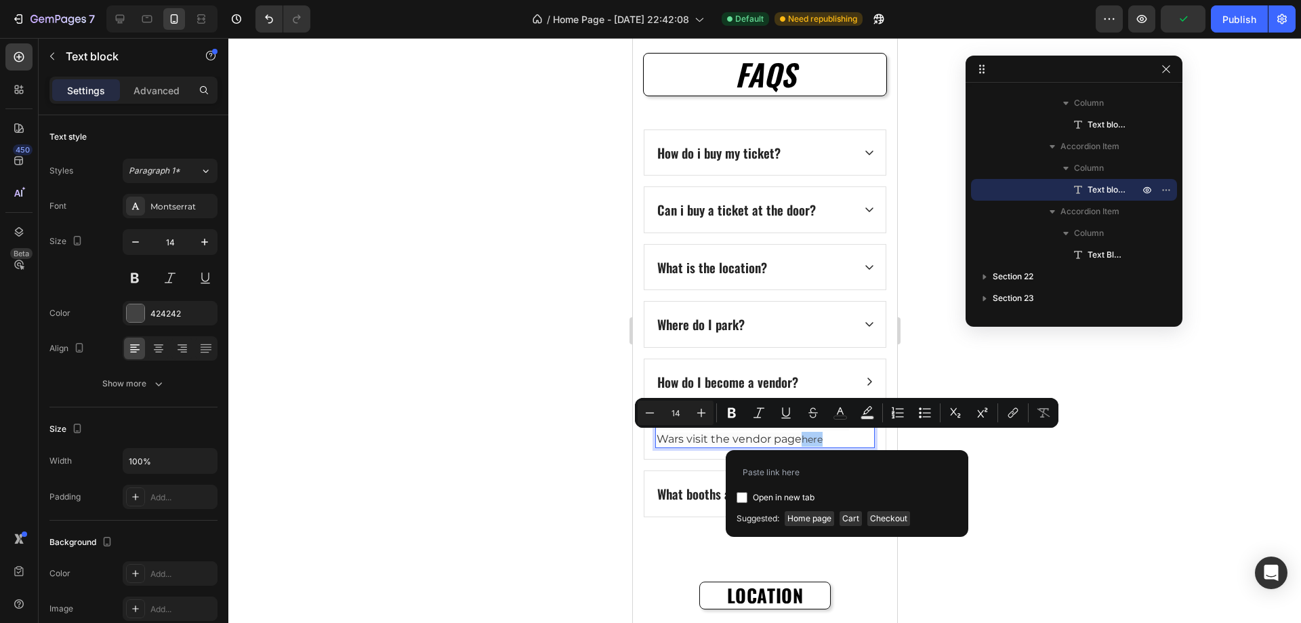
click at [741, 493] on input "Editor contextual toolbar" at bounding box center [742, 497] width 11 height 11
click at [814, 479] on input "Editor contextual toolbar" at bounding box center [847, 472] width 221 height 22
click at [846, 436] on p "To become a vendor at the KC Fade Wars visit the vendor page here" at bounding box center [764, 432] width 217 height 30
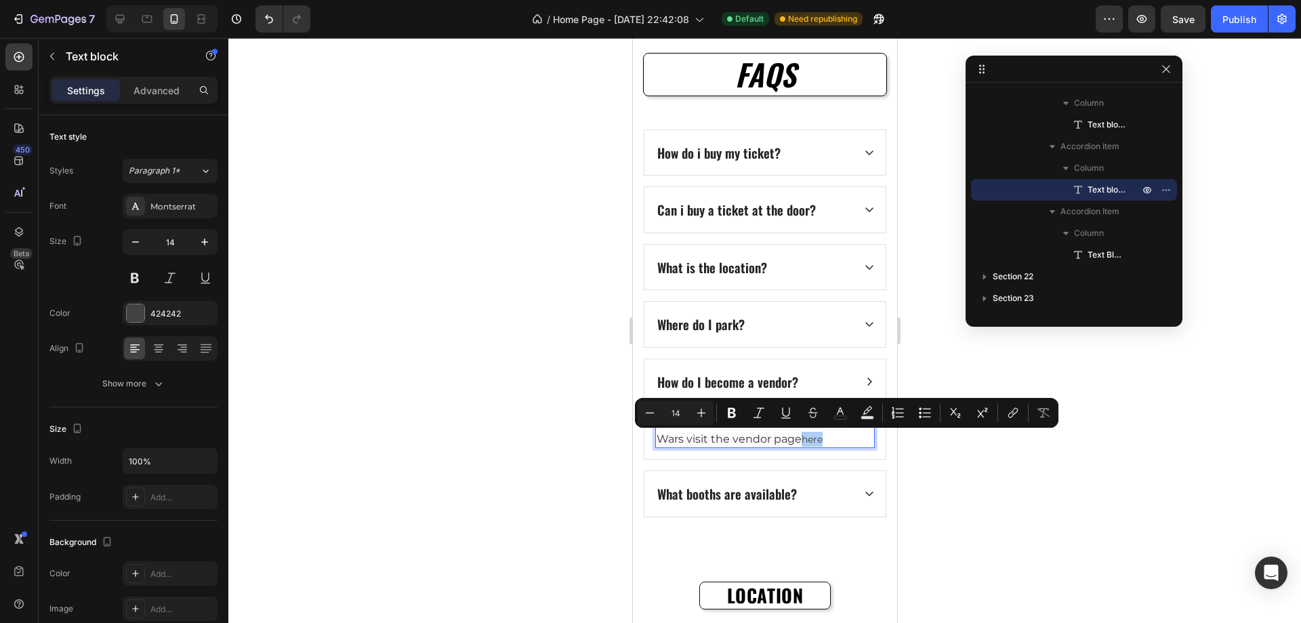
click at [1107, 454] on div at bounding box center [764, 330] width 1073 height 585
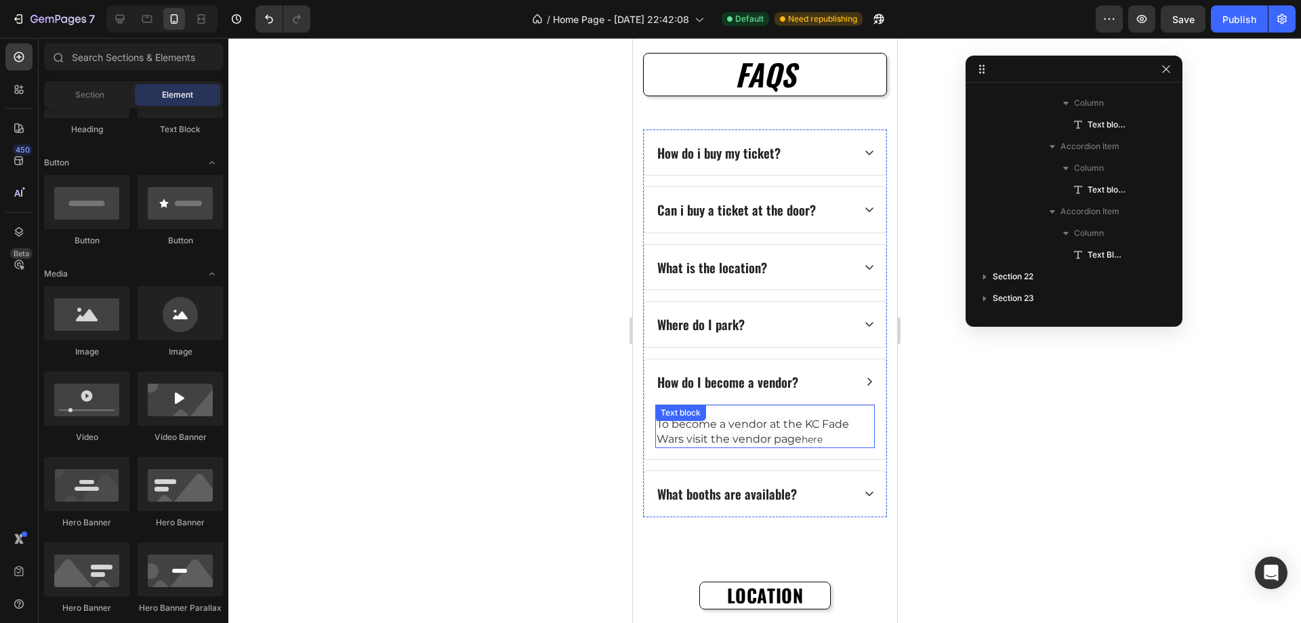
click at [829, 436] on p "To become a vendor at the KC Fade Wars visit the vendor page here" at bounding box center [764, 432] width 217 height 30
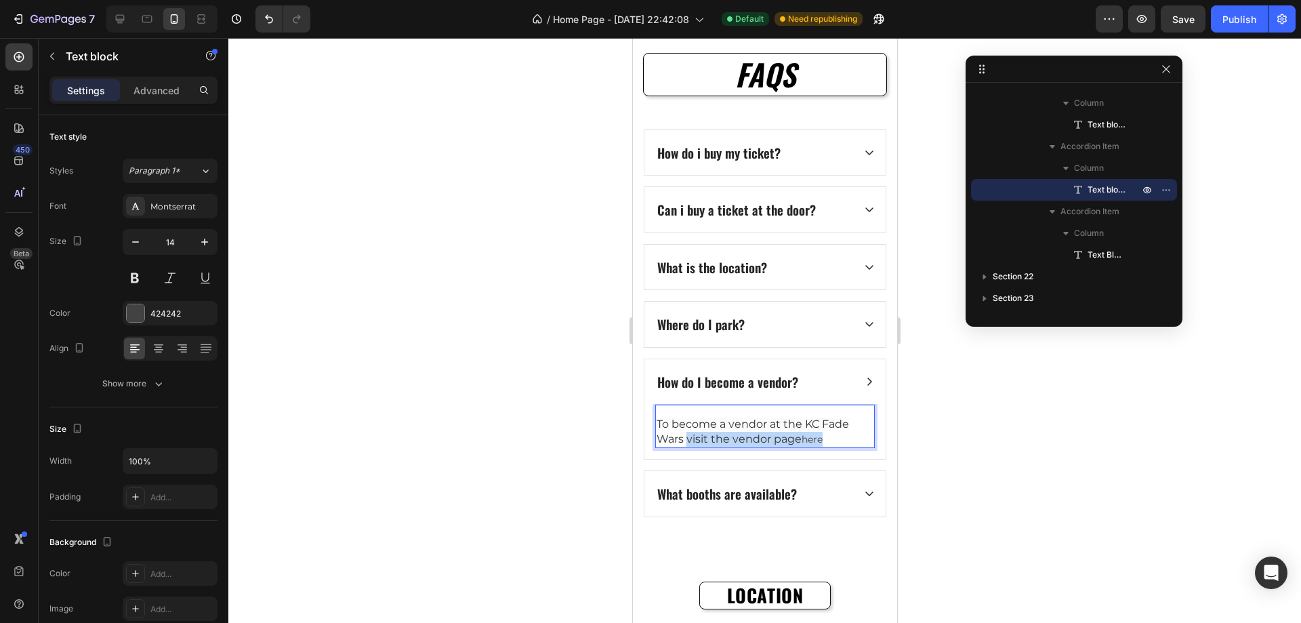
drag, startPoint x: 823, startPoint y: 438, endPoint x: 688, endPoint y: 445, distance: 135.0
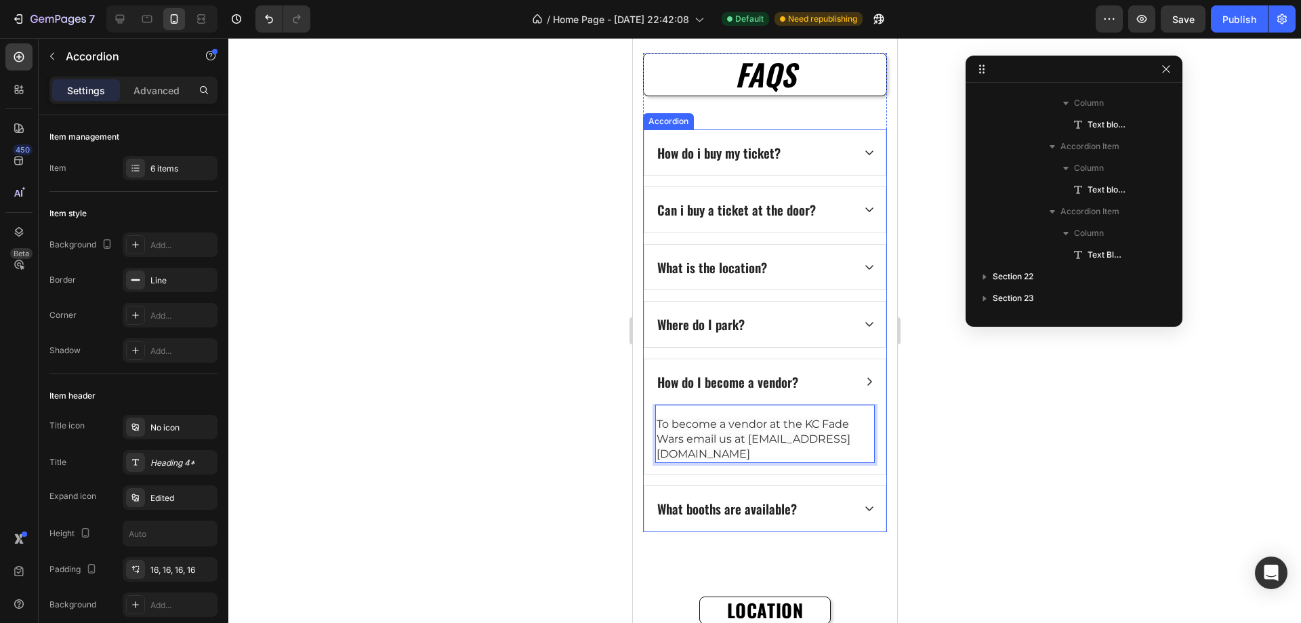
click at [863, 512] on icon at bounding box center [868, 508] width 11 height 11
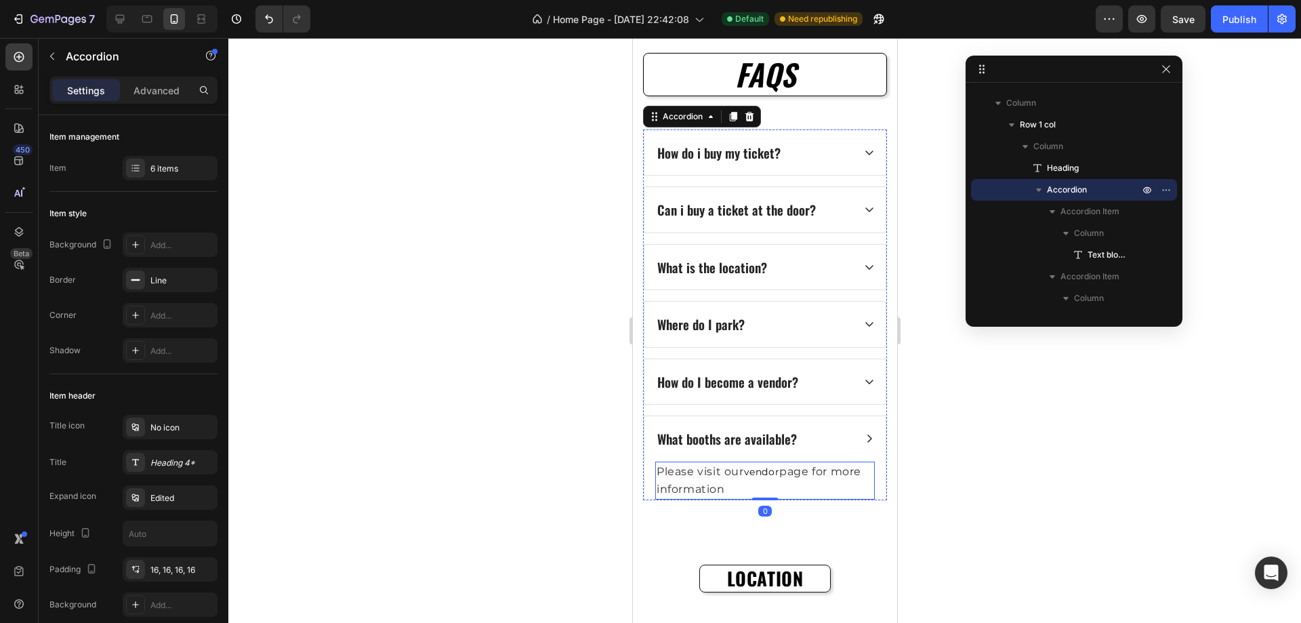
scroll to position [1381, 0]
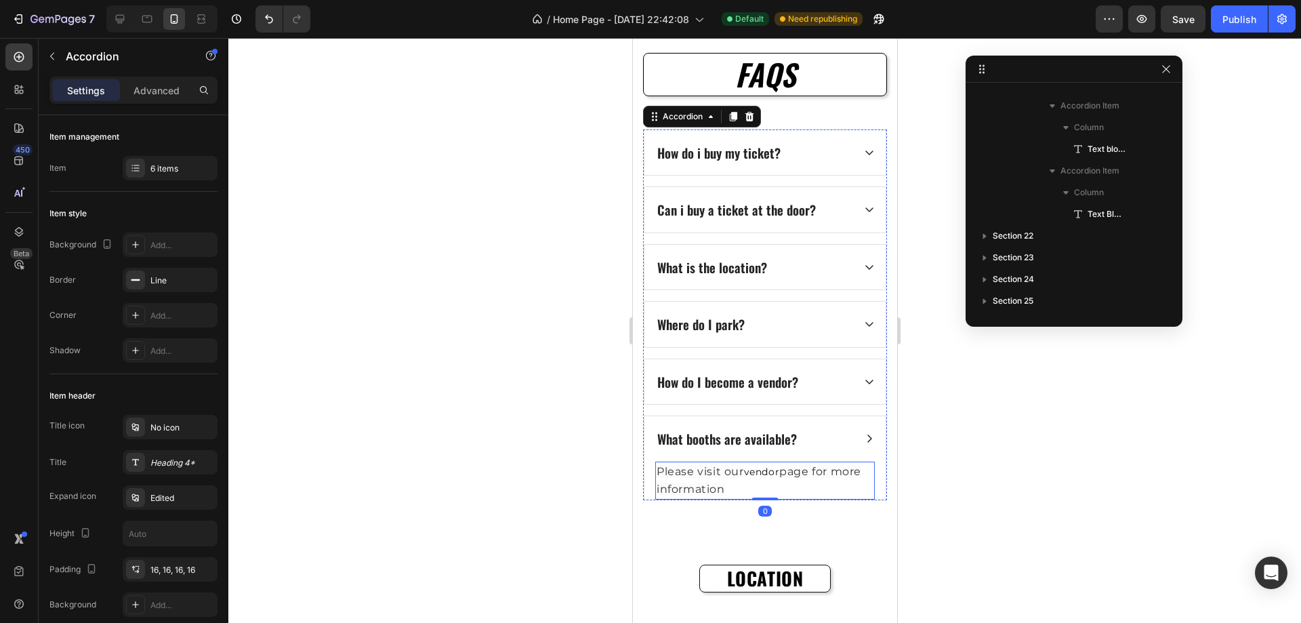
click at [799, 492] on p "Please visit our vendor page for more information" at bounding box center [764, 480] width 217 height 35
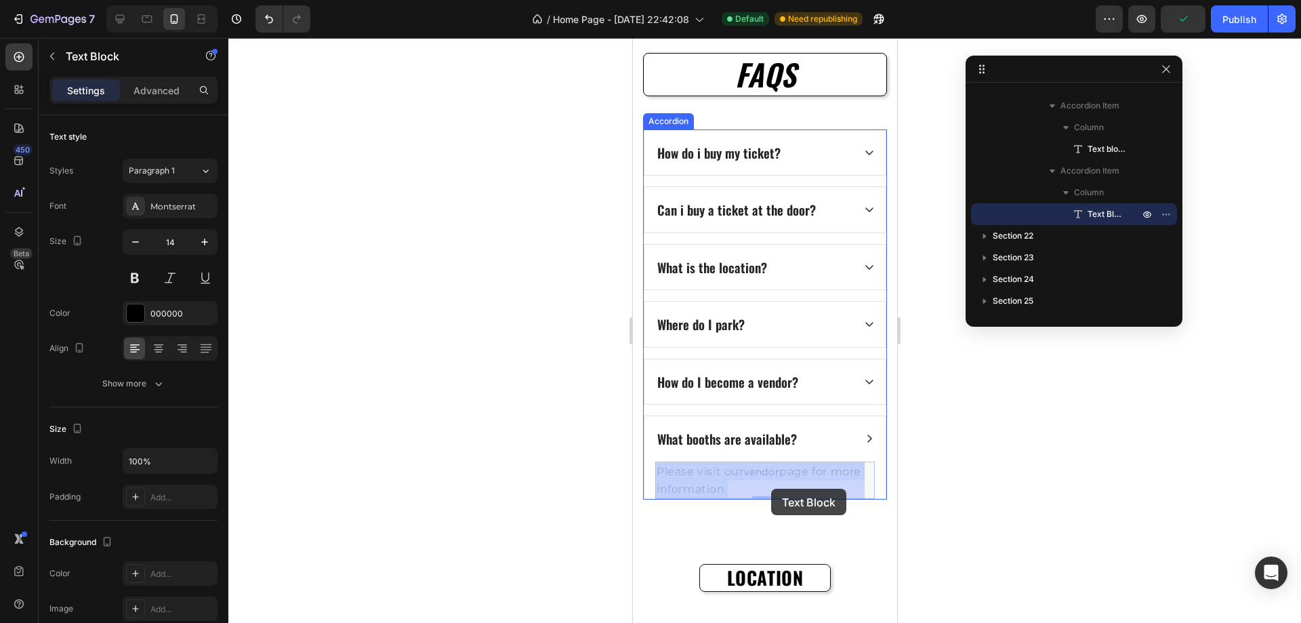
drag, startPoint x: 768, startPoint y: 487, endPoint x: 783, endPoint y: 489, distance: 15.2
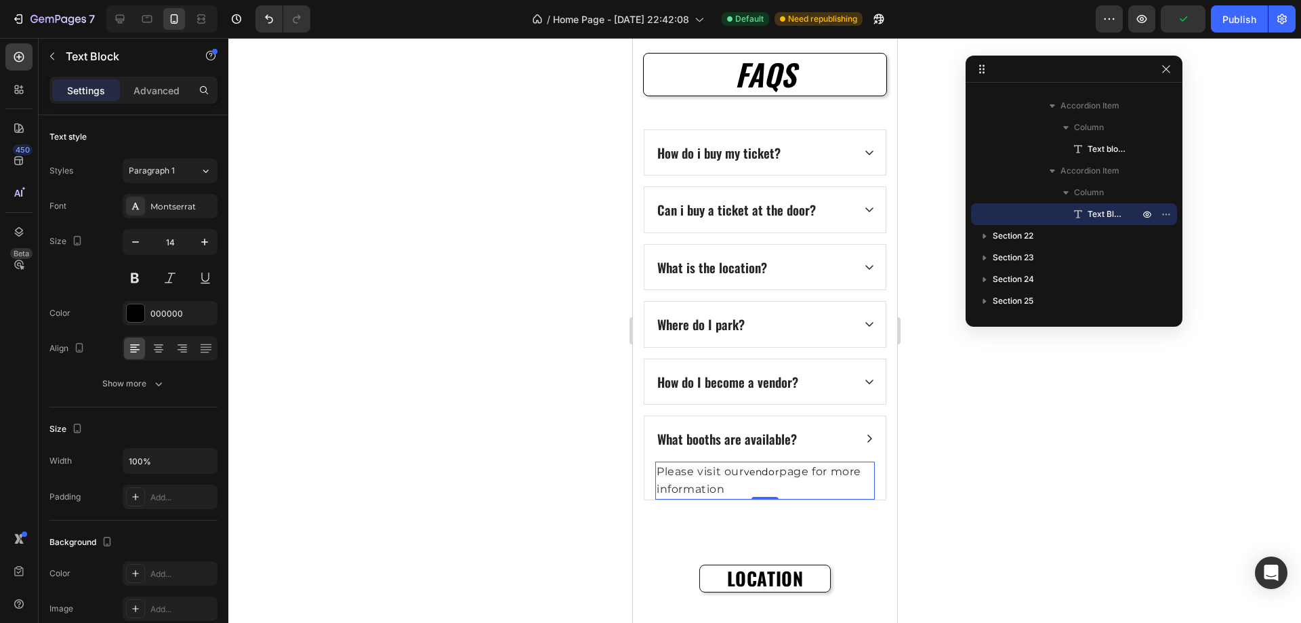
click at [781, 498] on div "Please visit our vendor page for more information" at bounding box center [765, 480] width 220 height 38
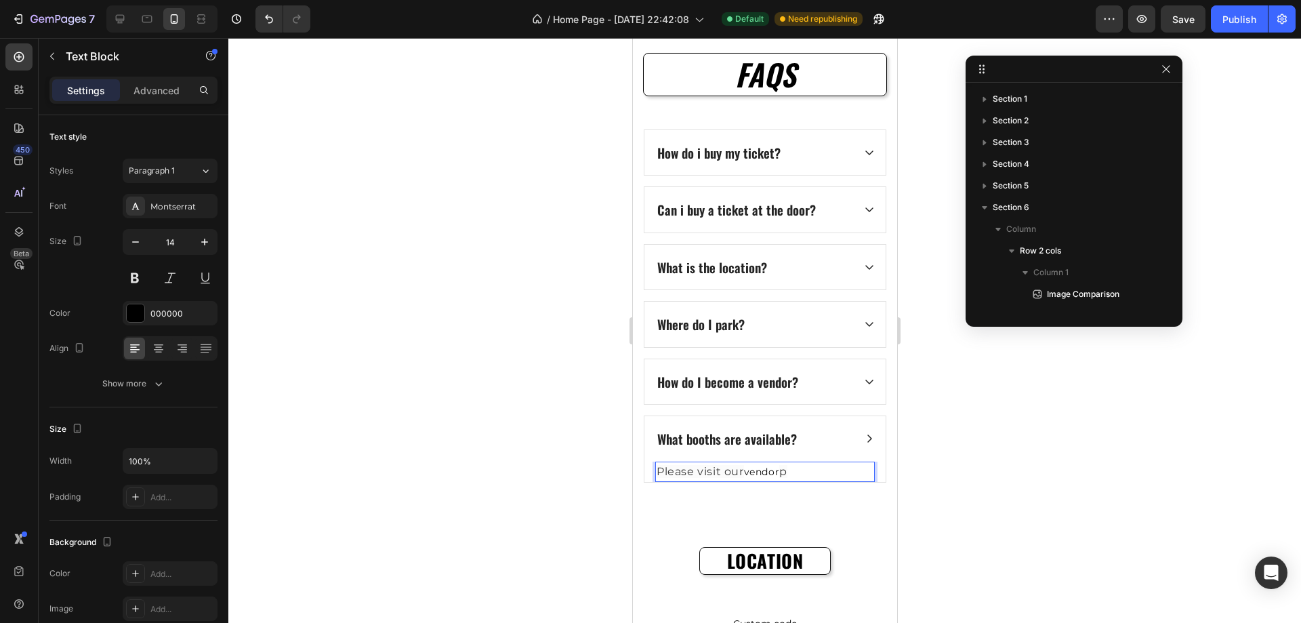
scroll to position [1381, 0]
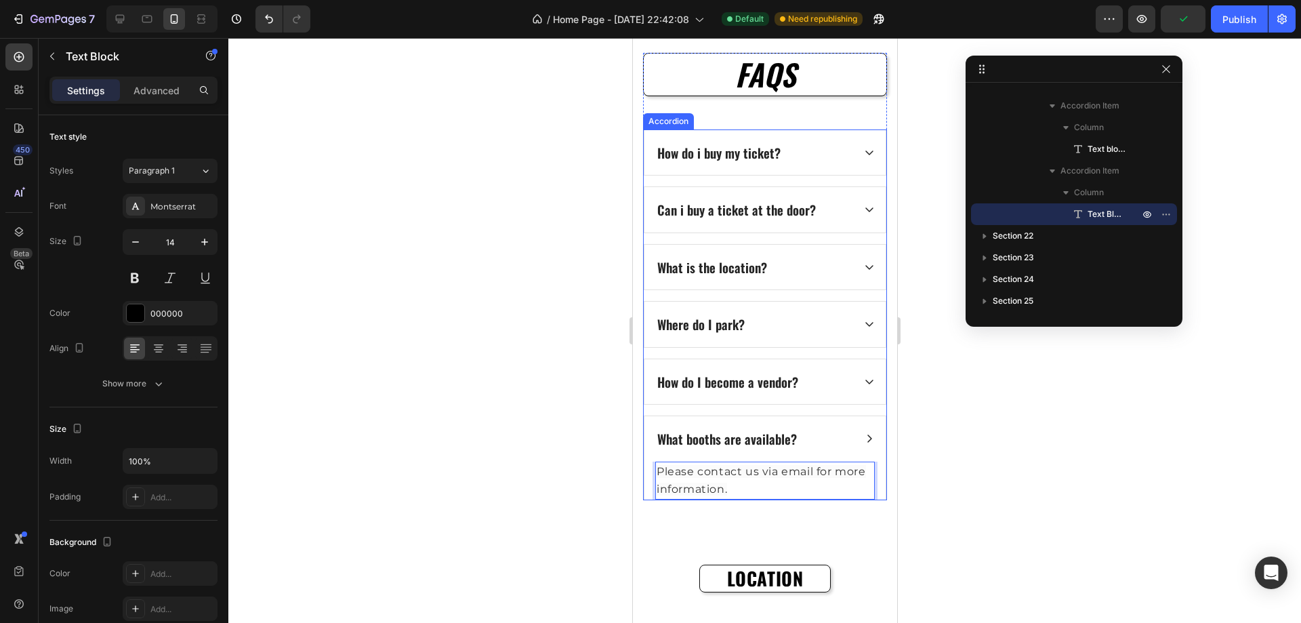
click at [863, 441] on icon at bounding box center [868, 438] width 11 height 11
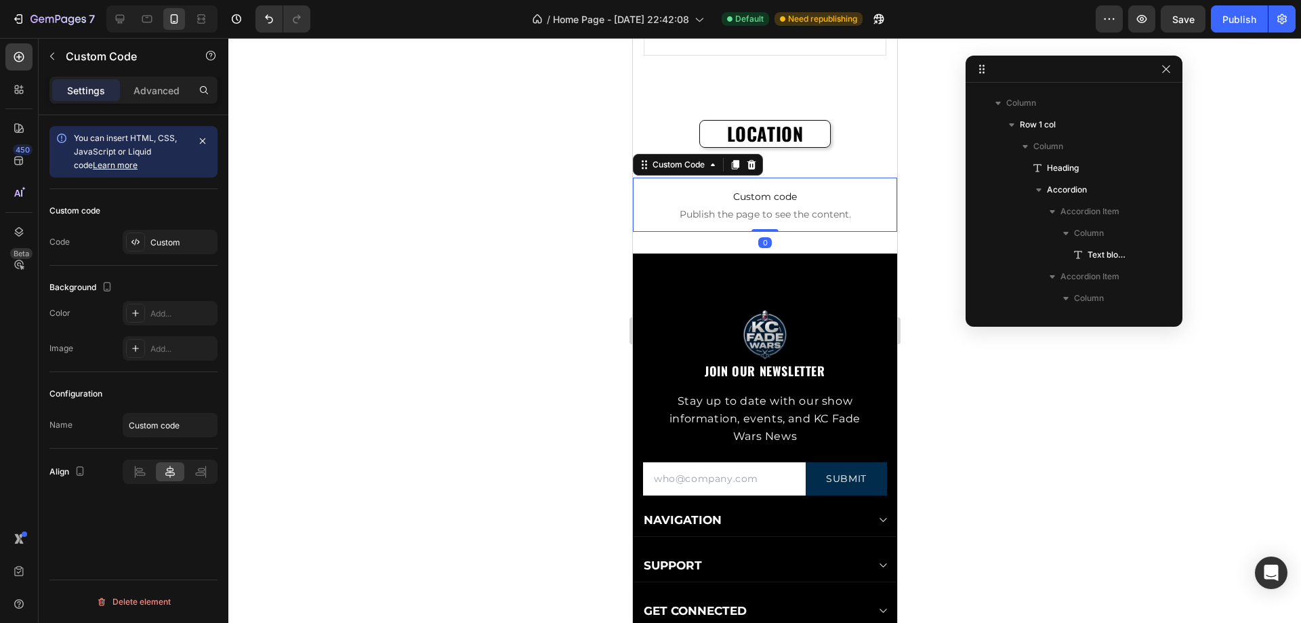
scroll to position [1424, 0]
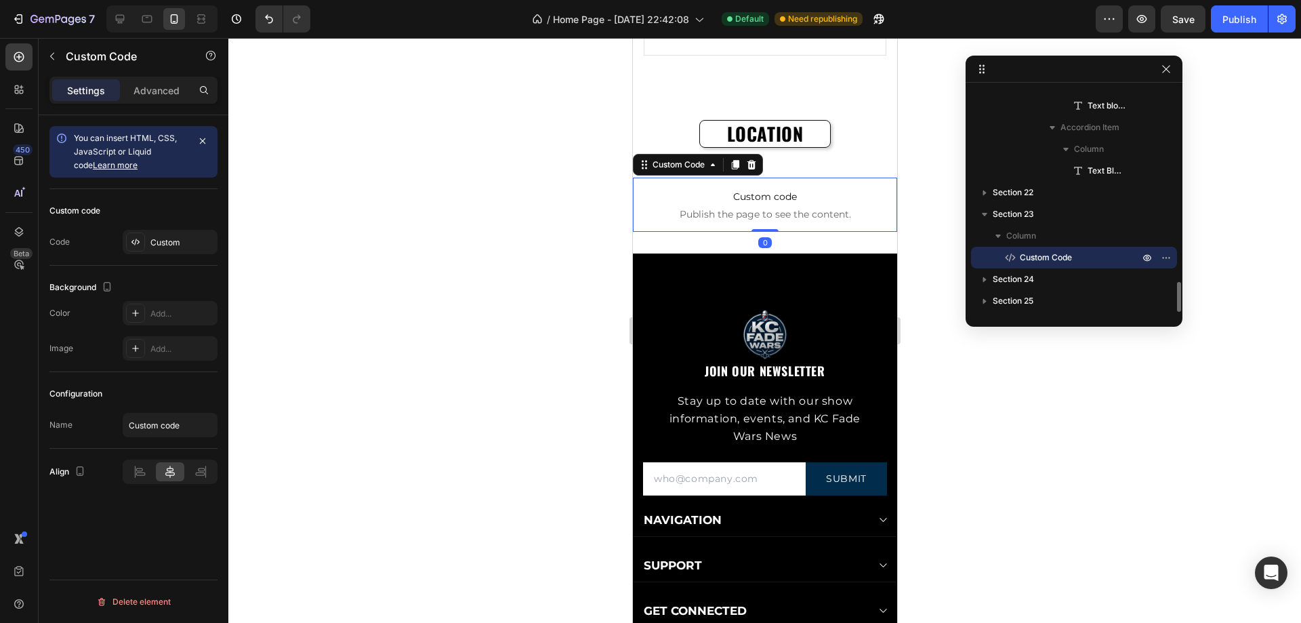
click at [864, 192] on span "Custom code" at bounding box center [764, 196] width 264 height 16
click at [172, 89] on p "Advanced" at bounding box center [156, 90] width 46 height 14
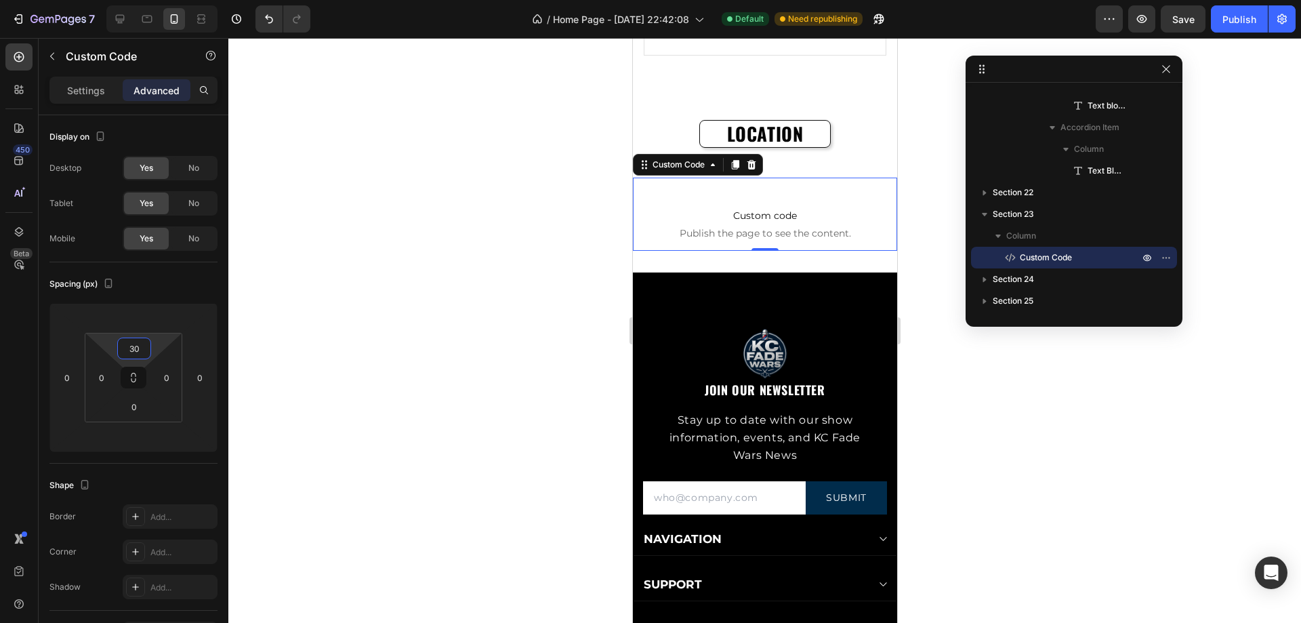
type input "32"
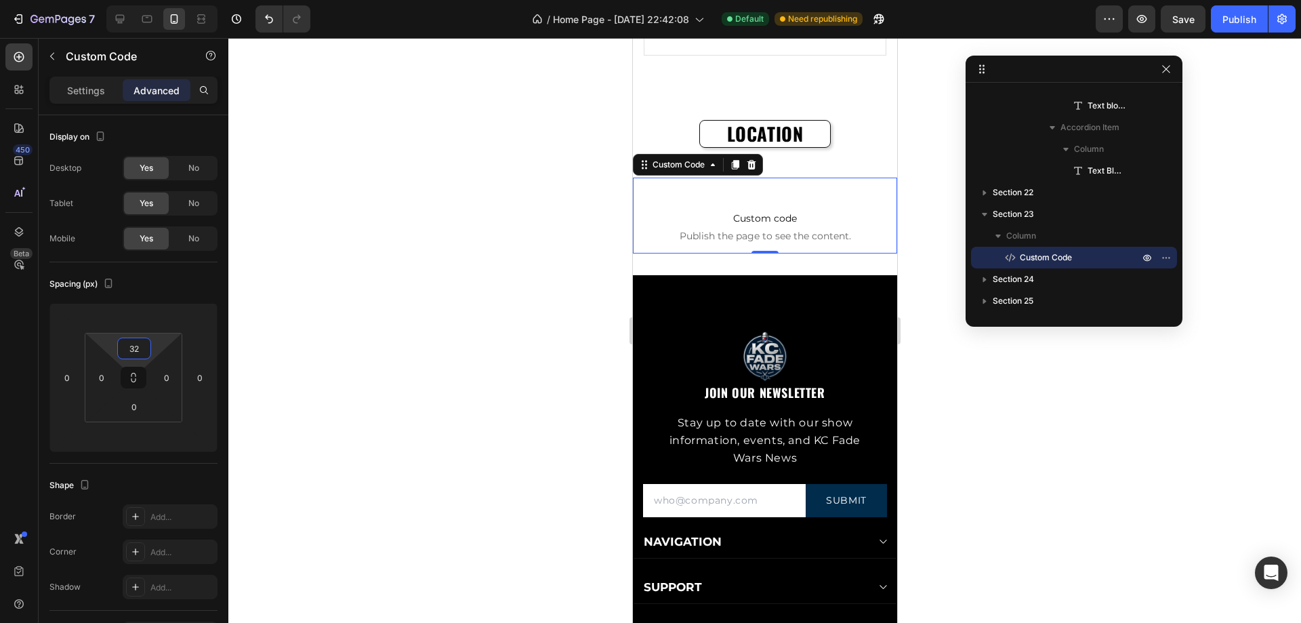
drag, startPoint x: 159, startPoint y: 346, endPoint x: 110, endPoint y: 335, distance: 50.6
click at [110, 0] on html "7 / Home Page - [DATE] 22:42:08 Default Need republishing Preview Save Publish …" at bounding box center [650, 0] width 1301 height 0
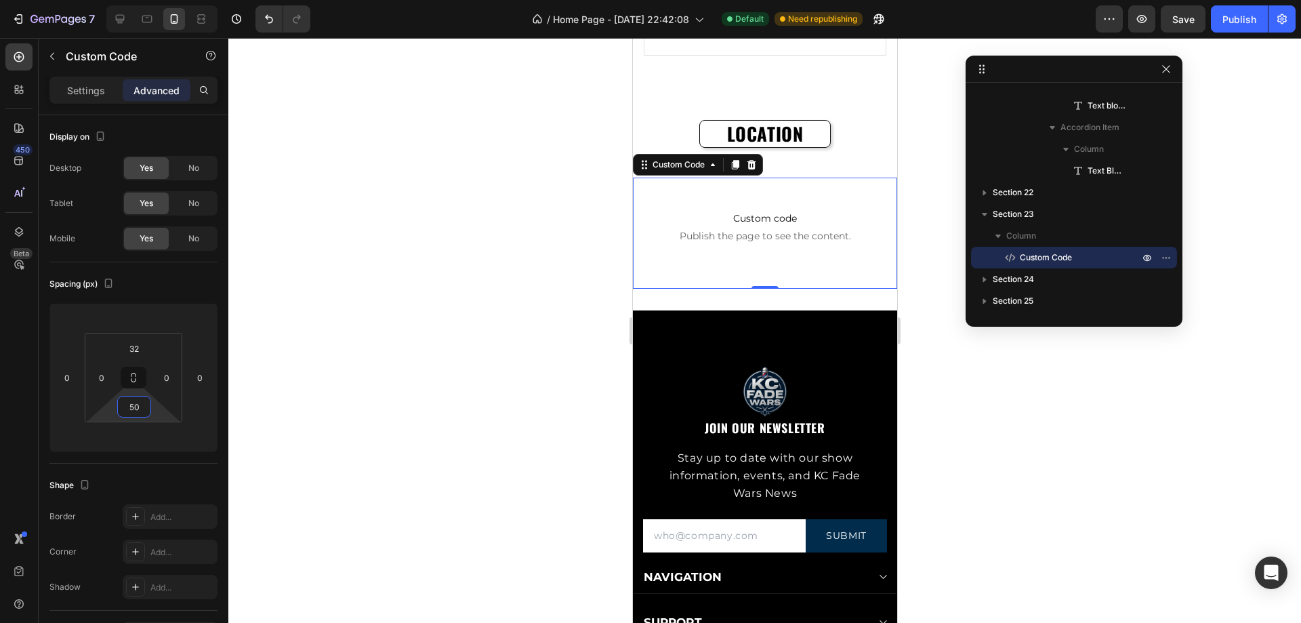
type input "52"
drag, startPoint x: 144, startPoint y: 392, endPoint x: 148, endPoint y: 375, distance: 18.1
click at [148, 0] on html "7 / Home Page - [DATE] 22:42:08 Default Need republishing Preview Save Publish …" at bounding box center [650, 0] width 1301 height 0
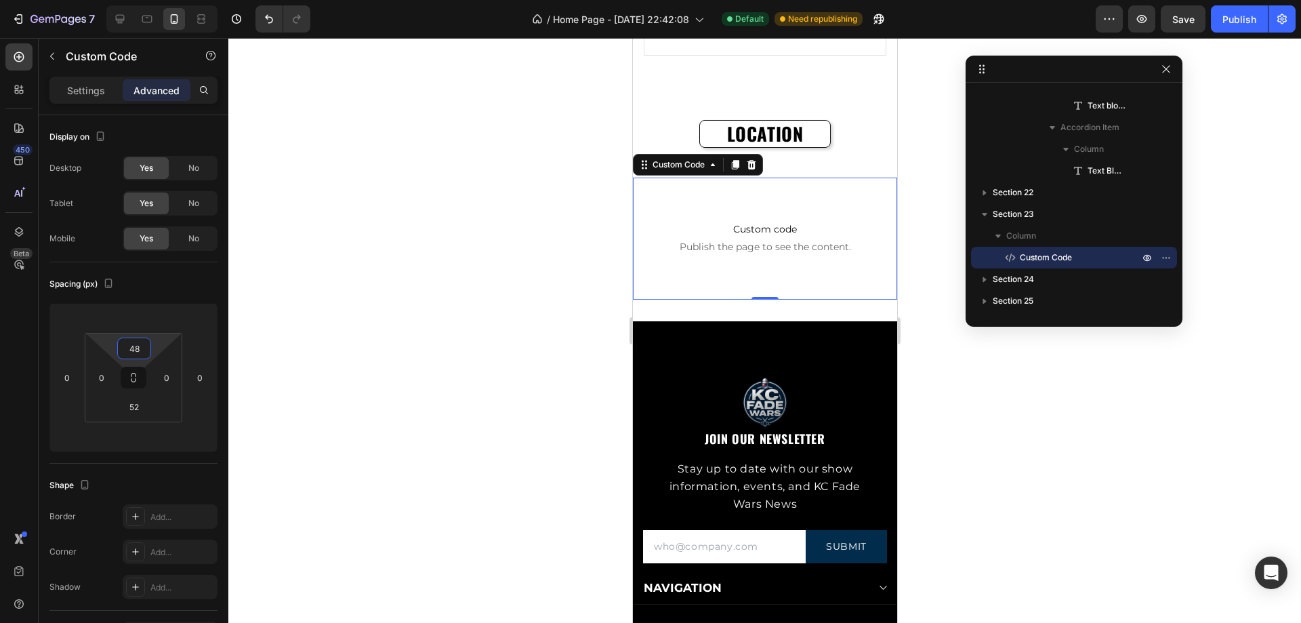
type input "50"
drag, startPoint x: 162, startPoint y: 341, endPoint x: 149, endPoint y: 335, distance: 14.2
click at [149, 0] on html "7 / Home Page - [DATE] 22:42:08 Default Need republishing Preview Save Publish …" at bounding box center [650, 0] width 1301 height 0
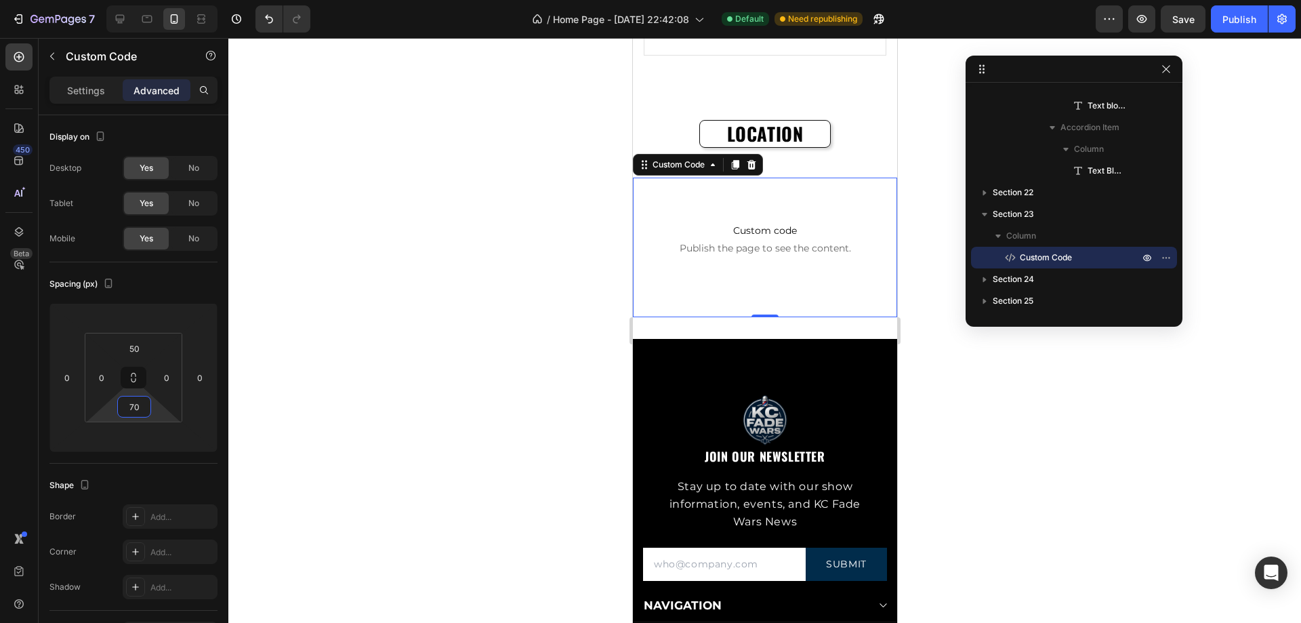
type input "68"
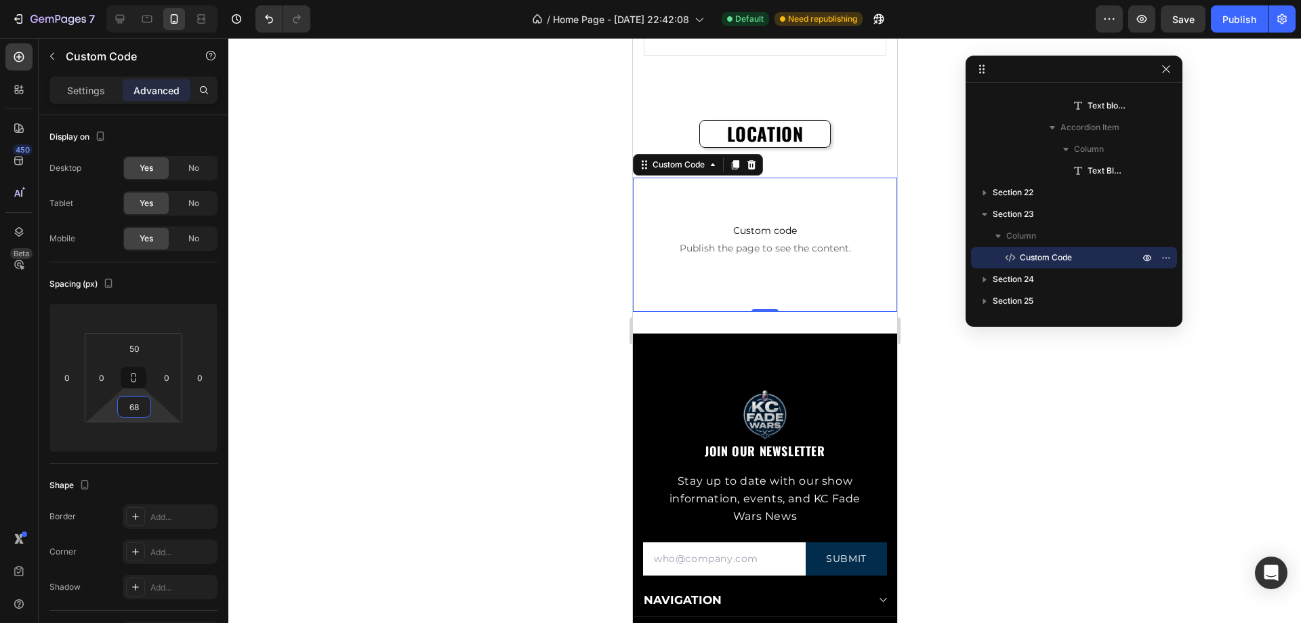
drag, startPoint x: 151, startPoint y: 402, endPoint x: 146, endPoint y: 397, distance: 7.2
click at [146, 0] on html "7 / Home Page - [DATE] 22:42:08 Default Need republishing Preview Save Publish …" at bounding box center [650, 0] width 1301 height 0
click at [1186, 21] on span "Save" at bounding box center [1183, 20] width 22 height 12
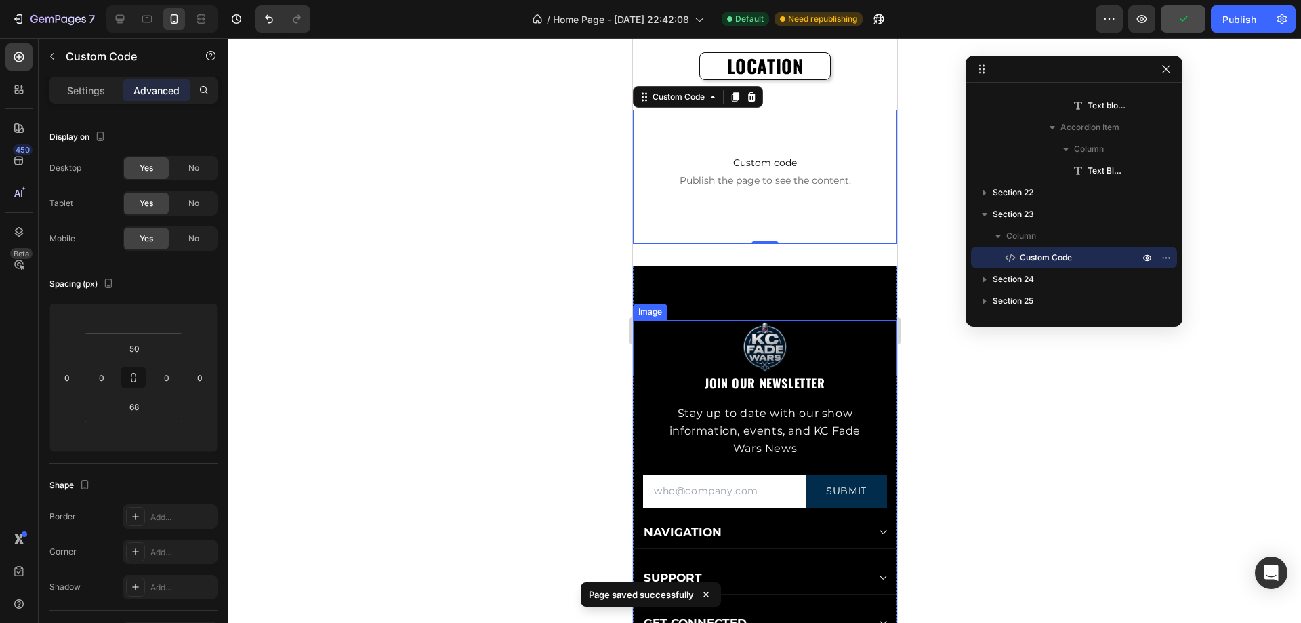
scroll to position [5353, 0]
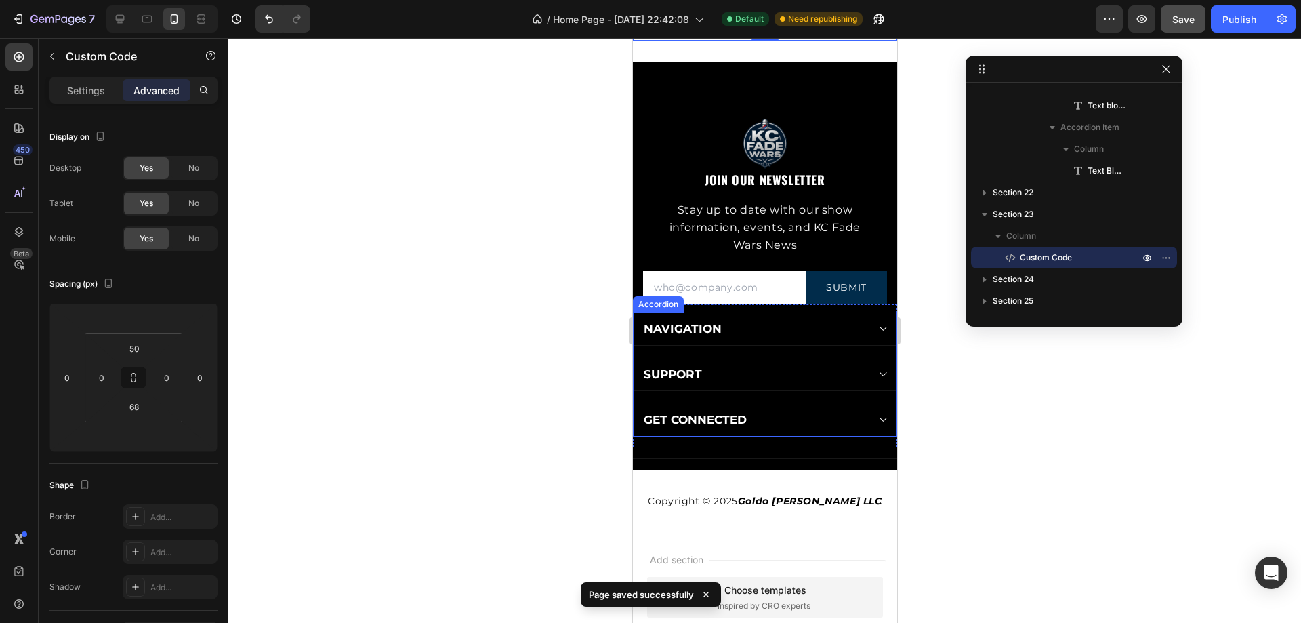
click at [873, 410] on div "GET CONNECTED" at bounding box center [764, 419] width 263 height 33
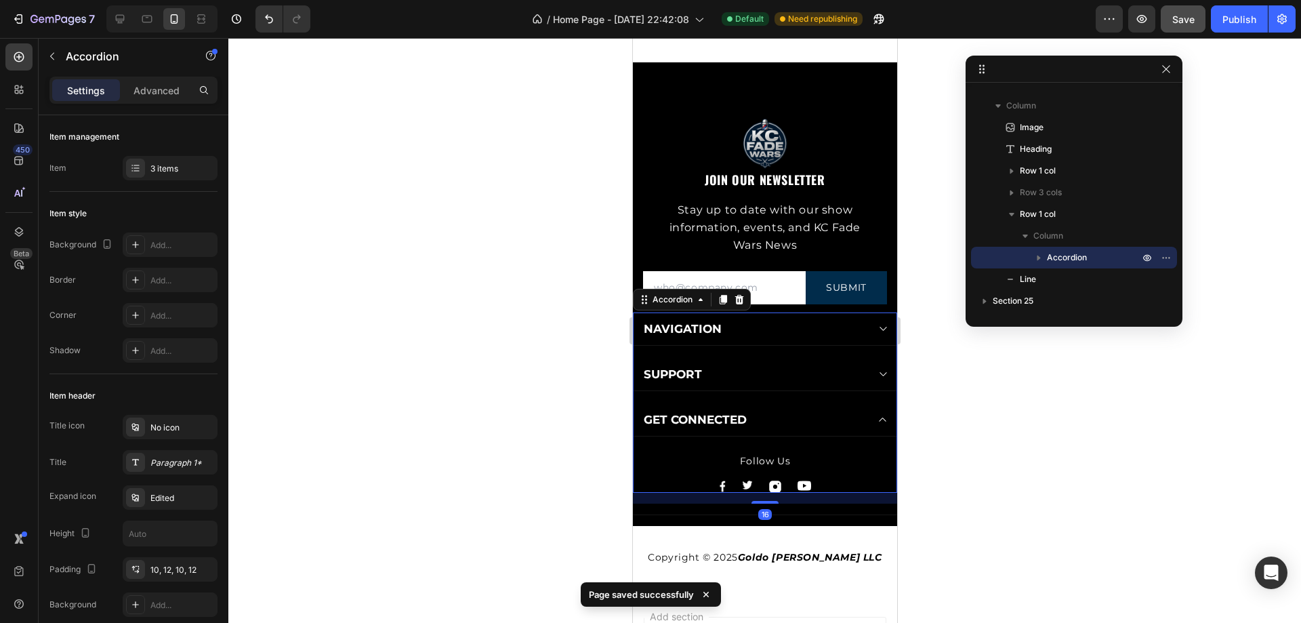
click at [877, 371] on icon at bounding box center [882, 374] width 10 height 11
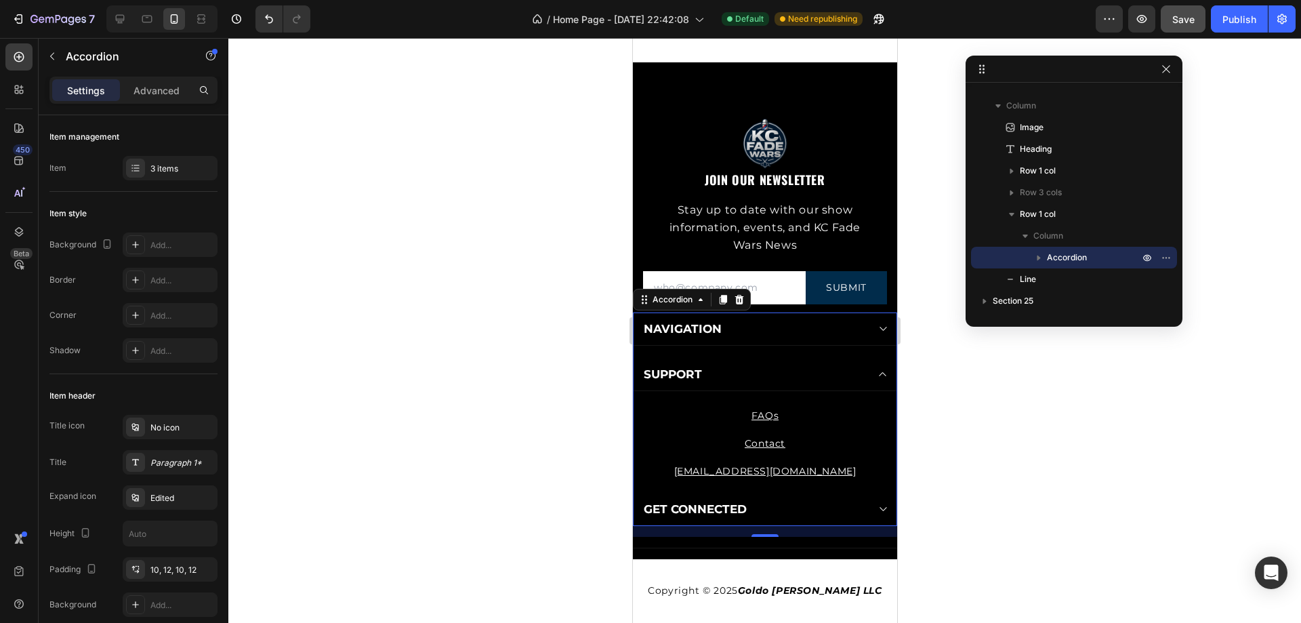
click at [879, 372] on icon at bounding box center [882, 374] width 7 height 4
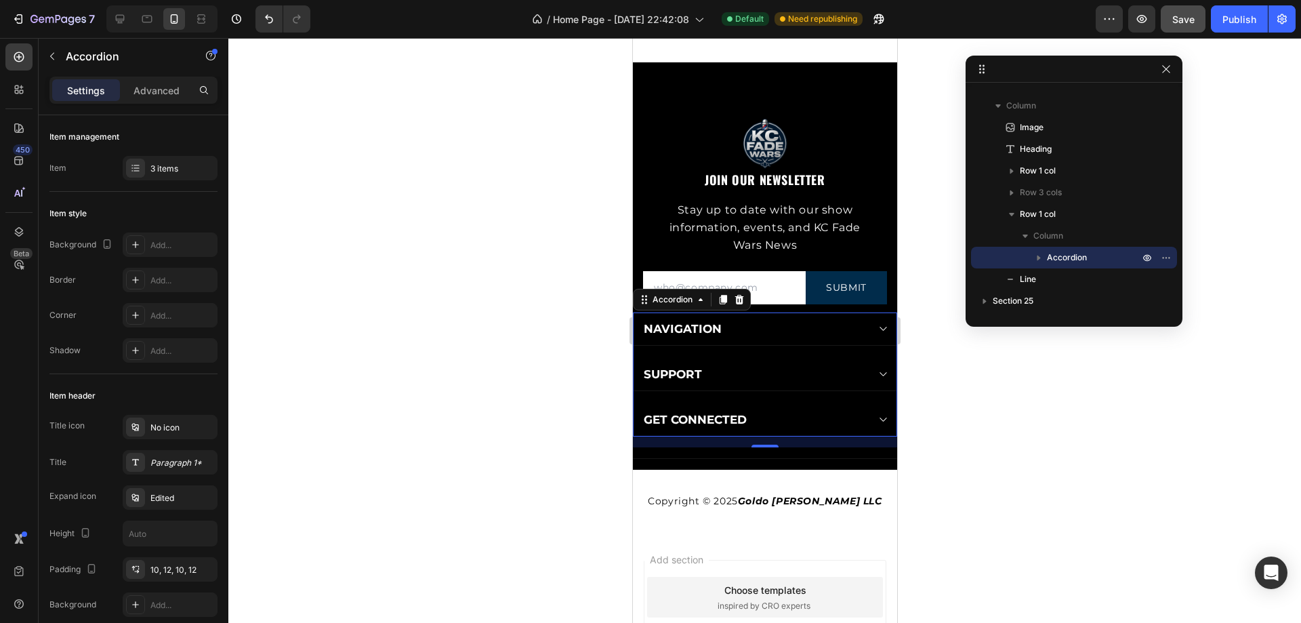
click at [877, 329] on icon at bounding box center [882, 328] width 10 height 11
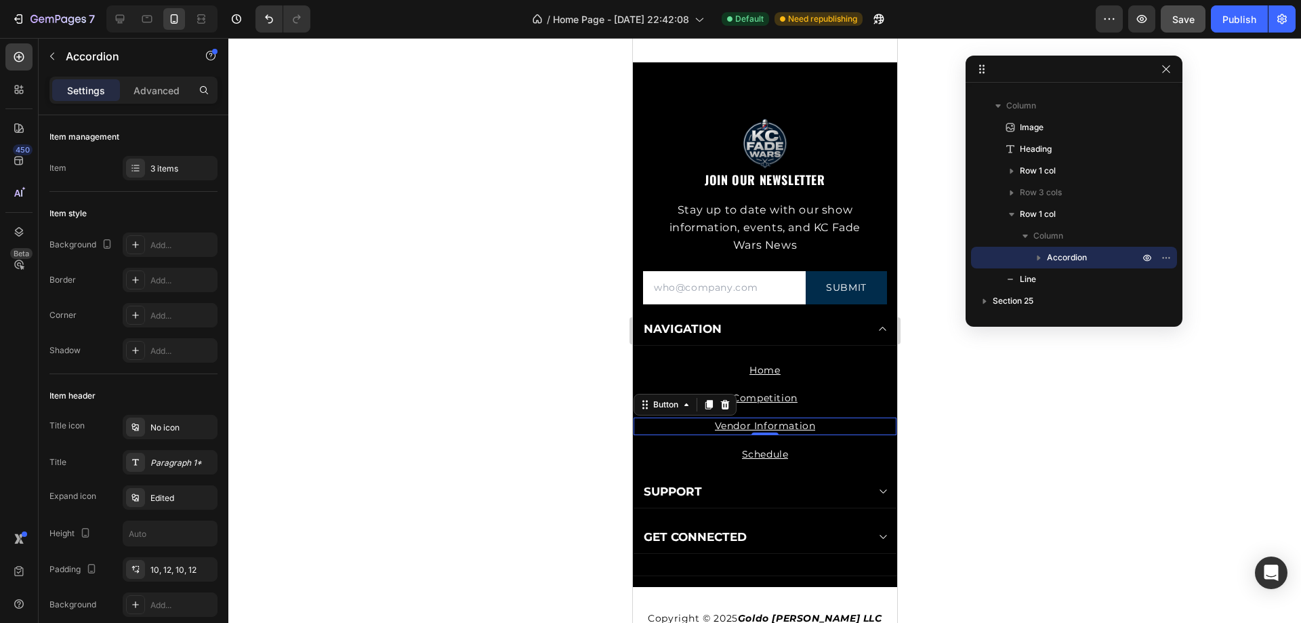
click at [830, 424] on div "Vendor Information Button 0" at bounding box center [764, 425] width 263 height 17
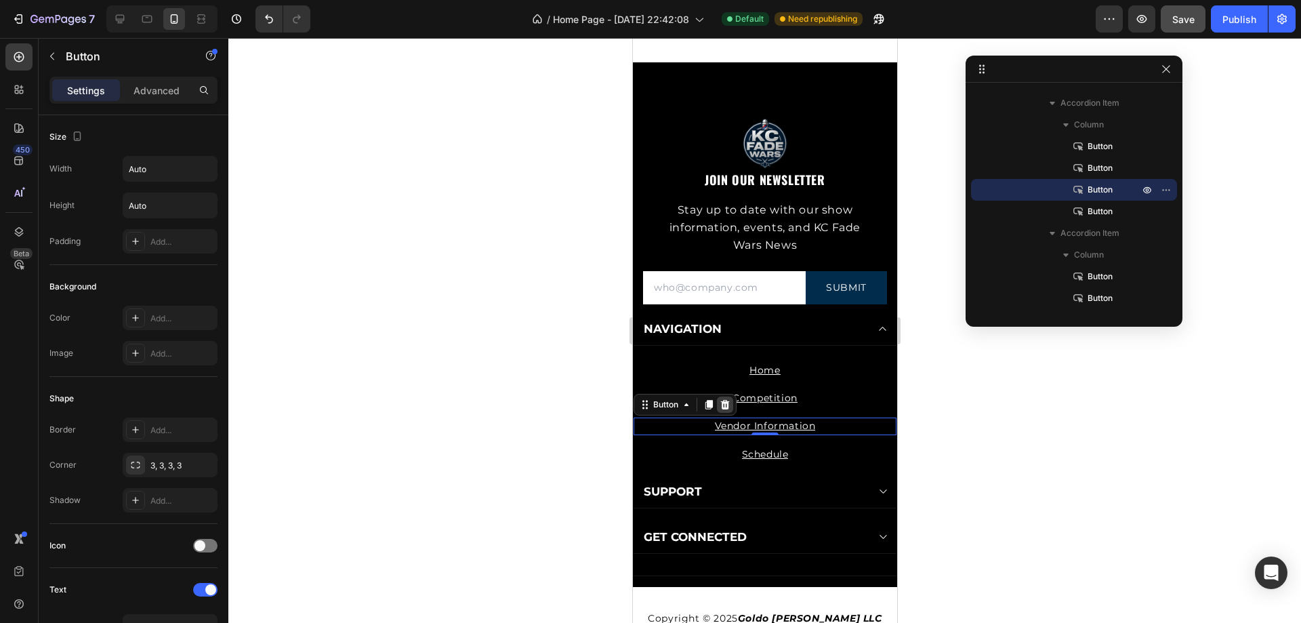
click at [724, 402] on icon at bounding box center [724, 404] width 9 height 9
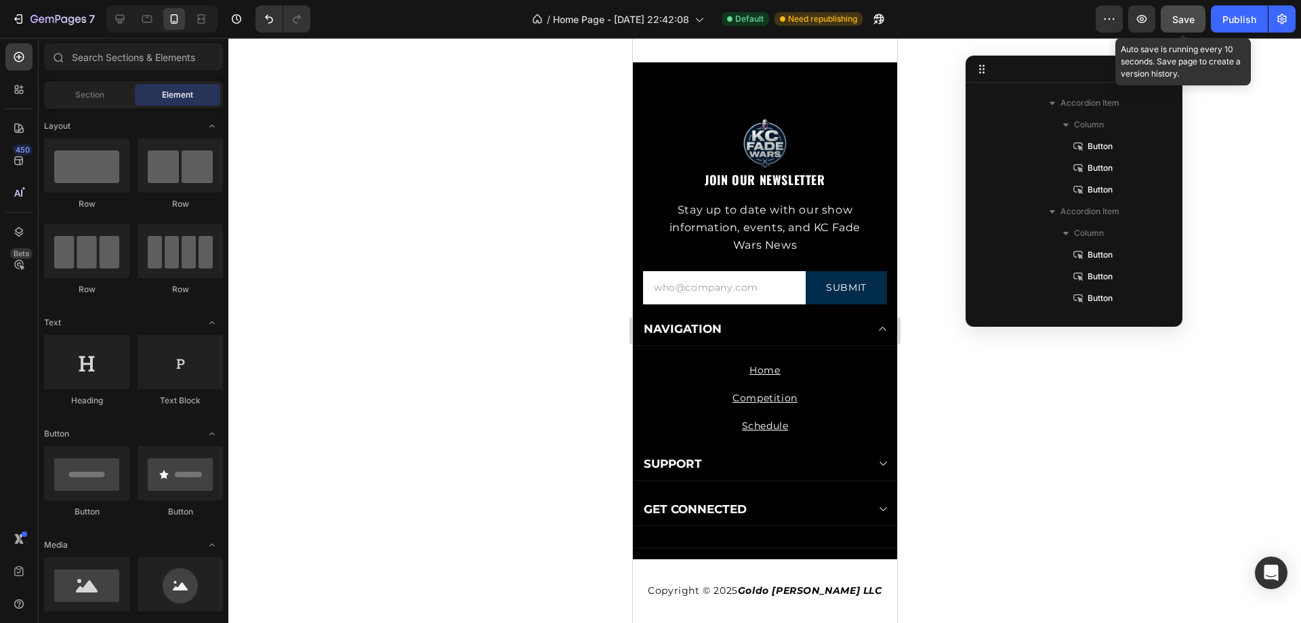
click at [1184, 21] on span "Save" at bounding box center [1183, 20] width 22 height 12
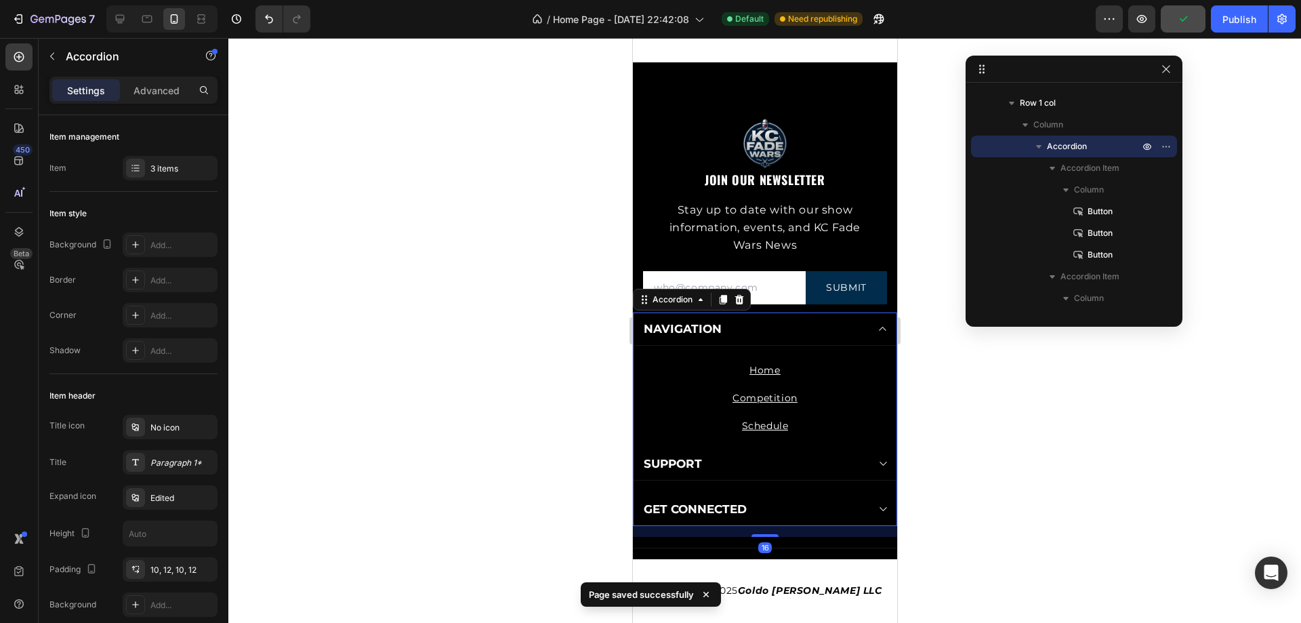
click at [866, 325] on div "NAVIGATION" at bounding box center [764, 328] width 263 height 33
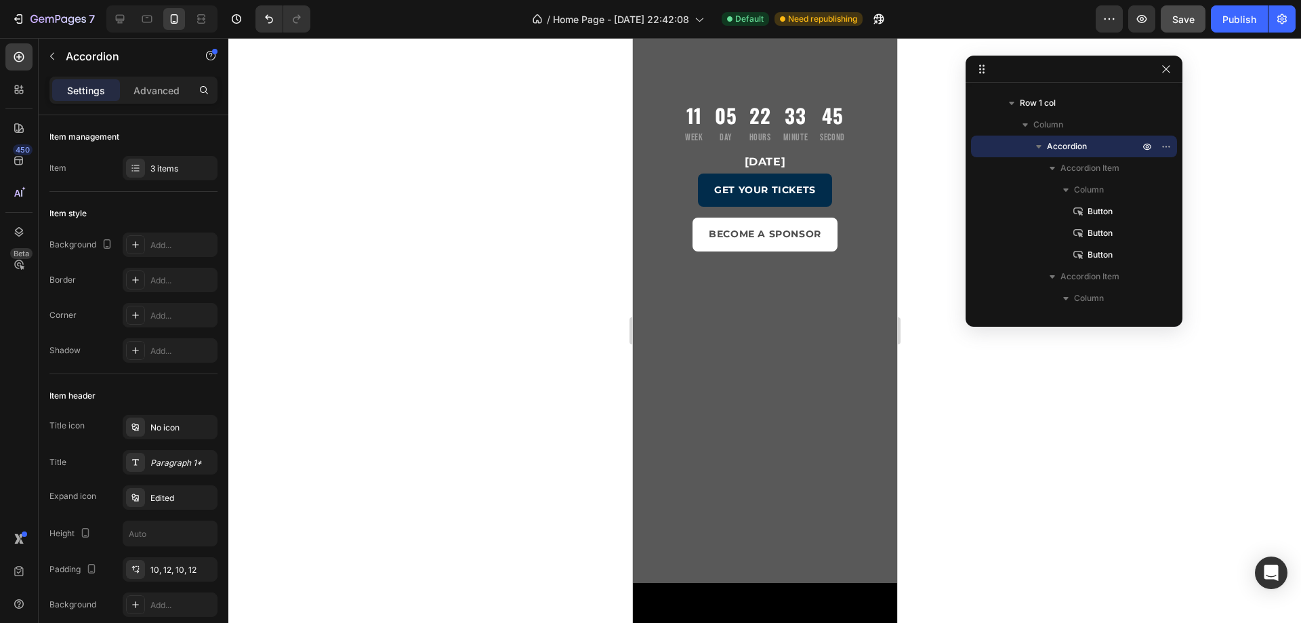
scroll to position [0, 0]
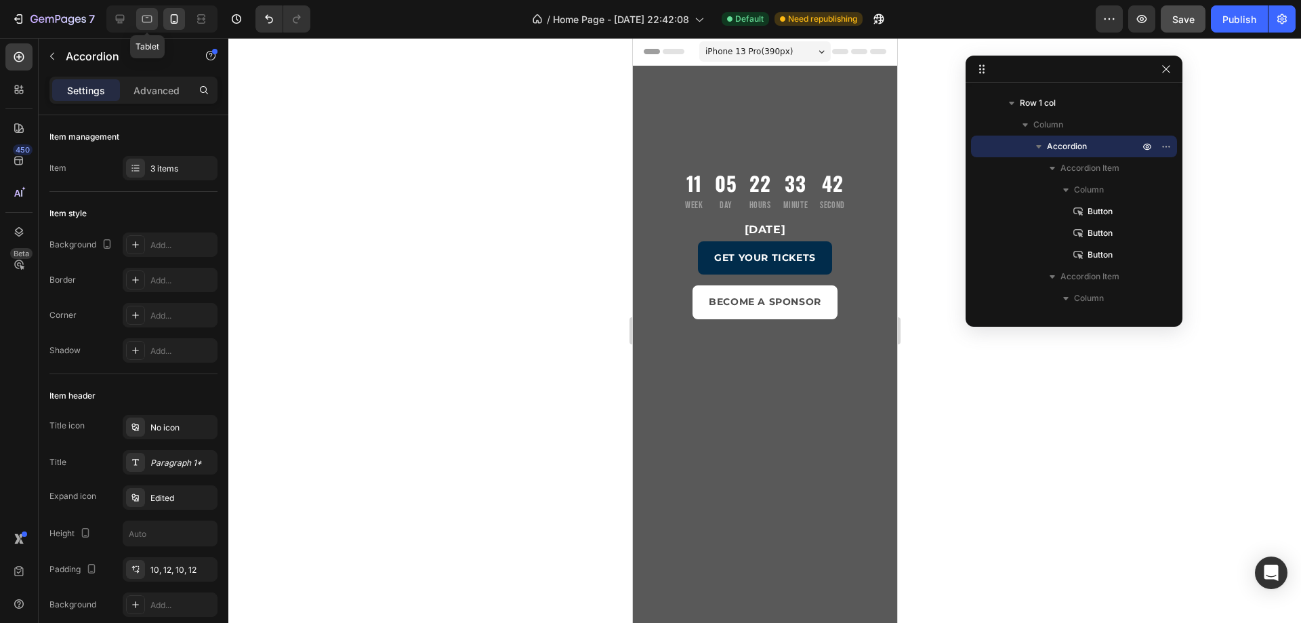
click at [150, 20] on icon at bounding box center [147, 19] width 14 height 14
type input "0"
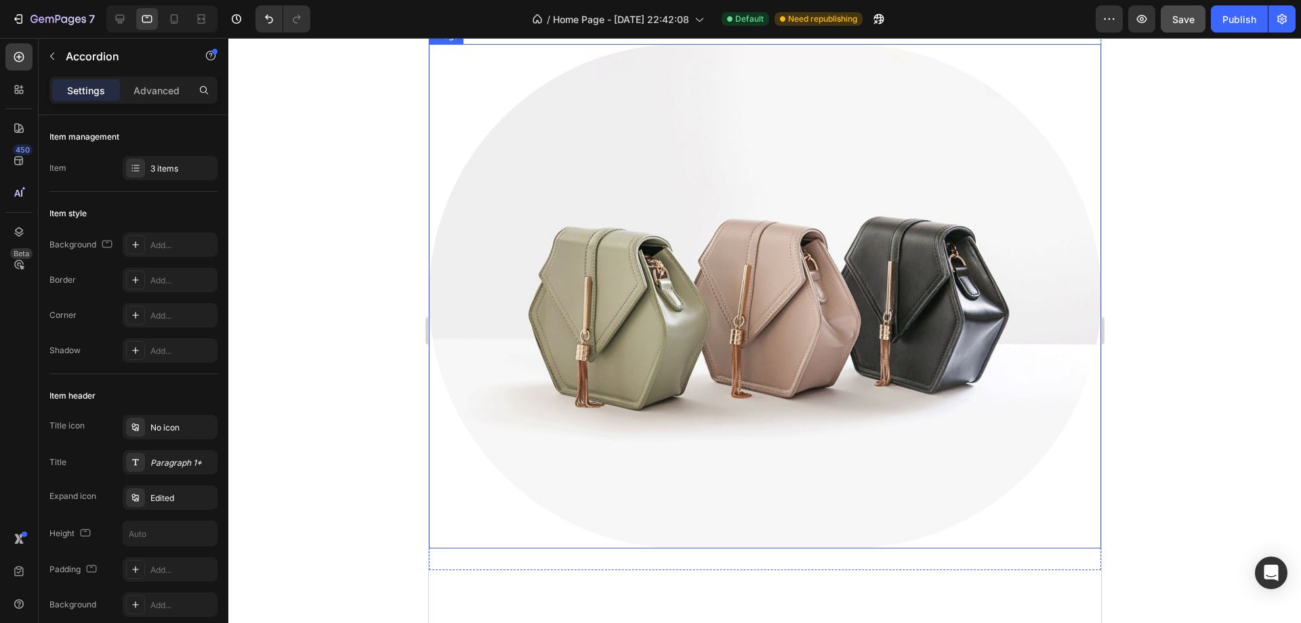
scroll to position [3795, 0]
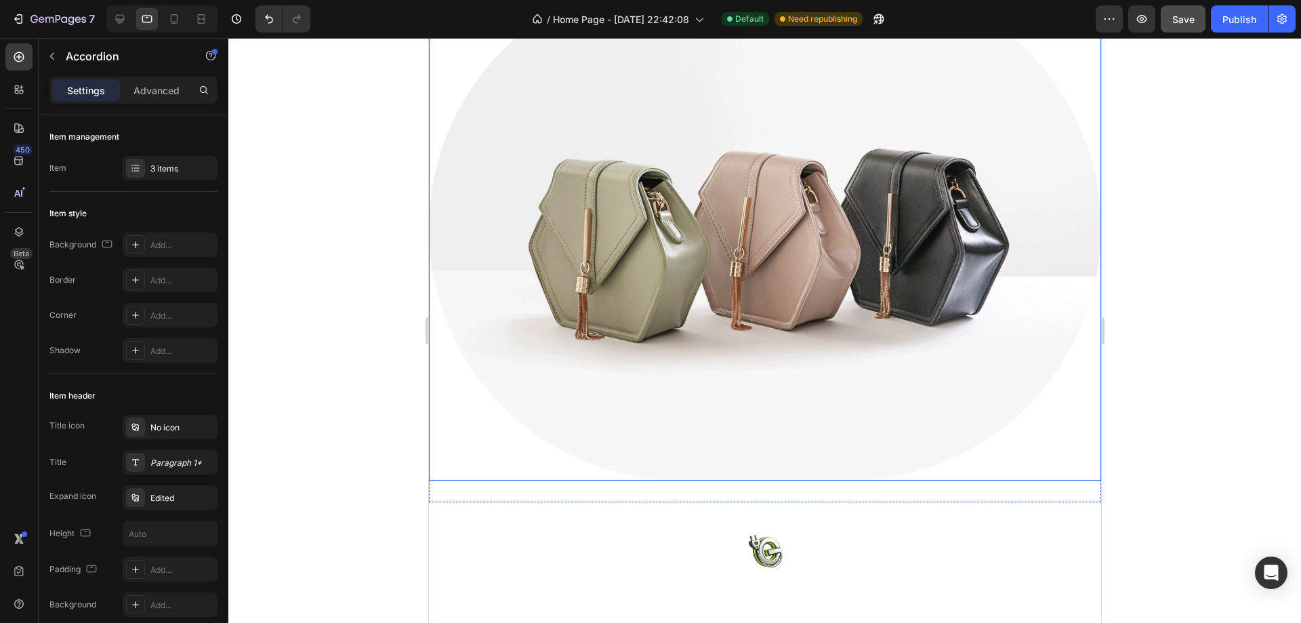
click at [790, 436] on img at bounding box center [764, 228] width 672 height 504
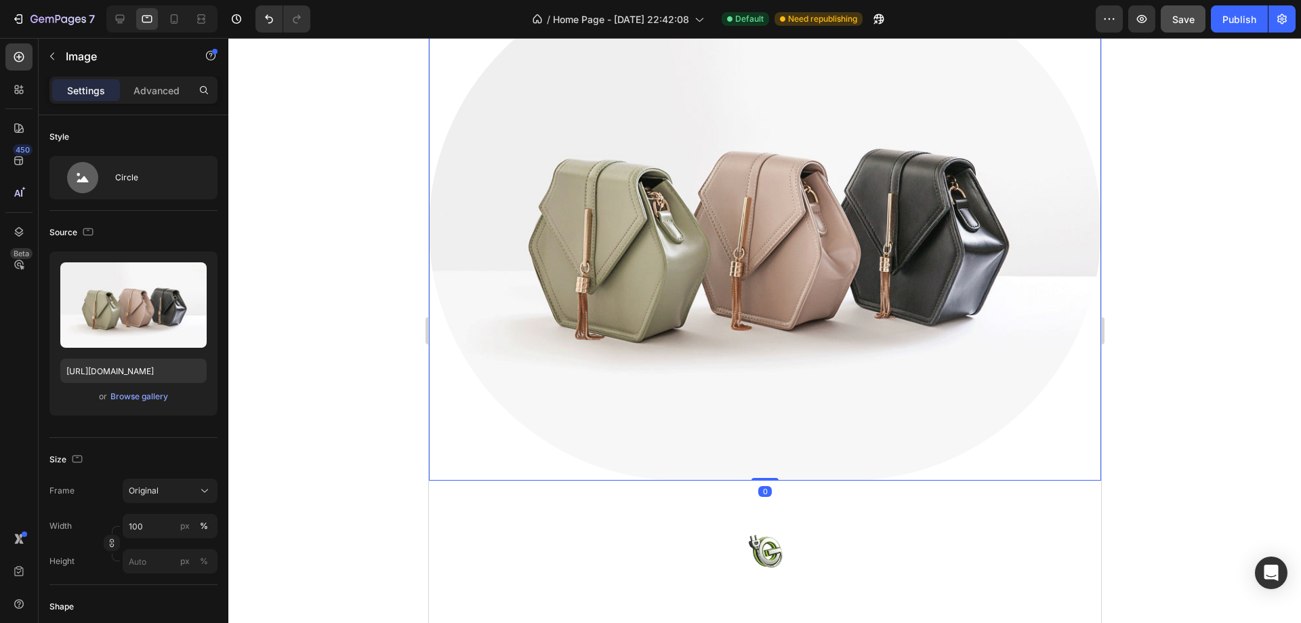
click at [989, 168] on img at bounding box center [764, 228] width 672 height 504
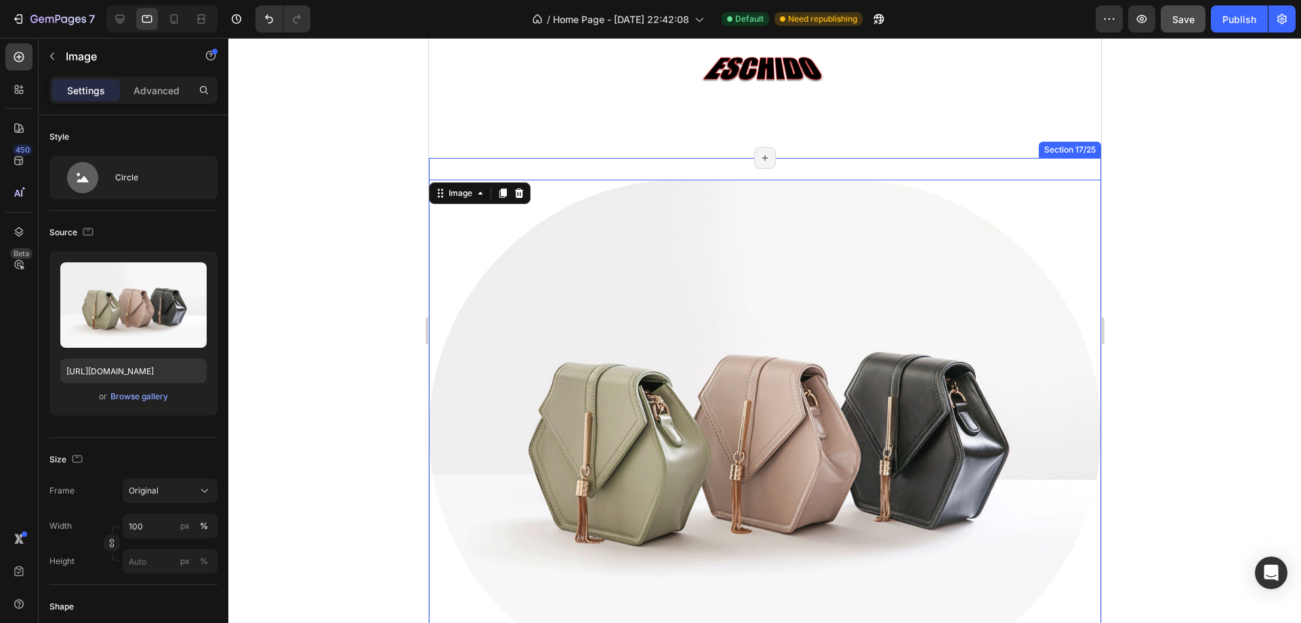
scroll to position [3523, 0]
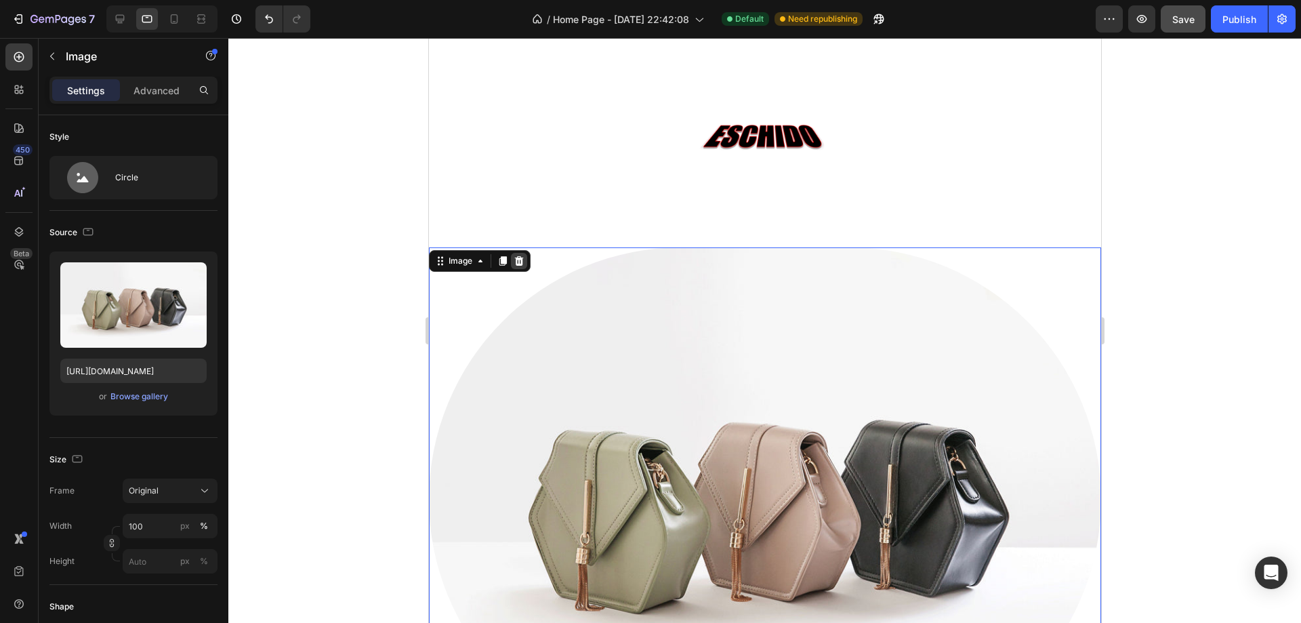
click at [516, 262] on icon at bounding box center [518, 260] width 9 height 9
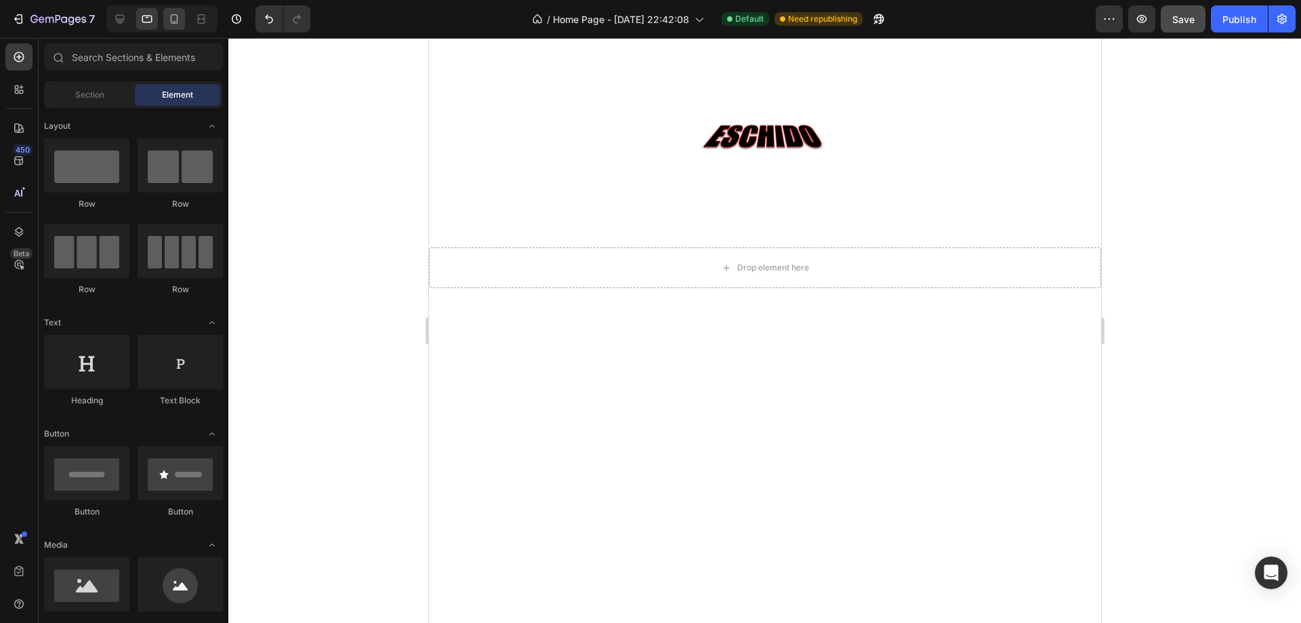
click at [170, 27] on div at bounding box center [174, 19] width 22 height 22
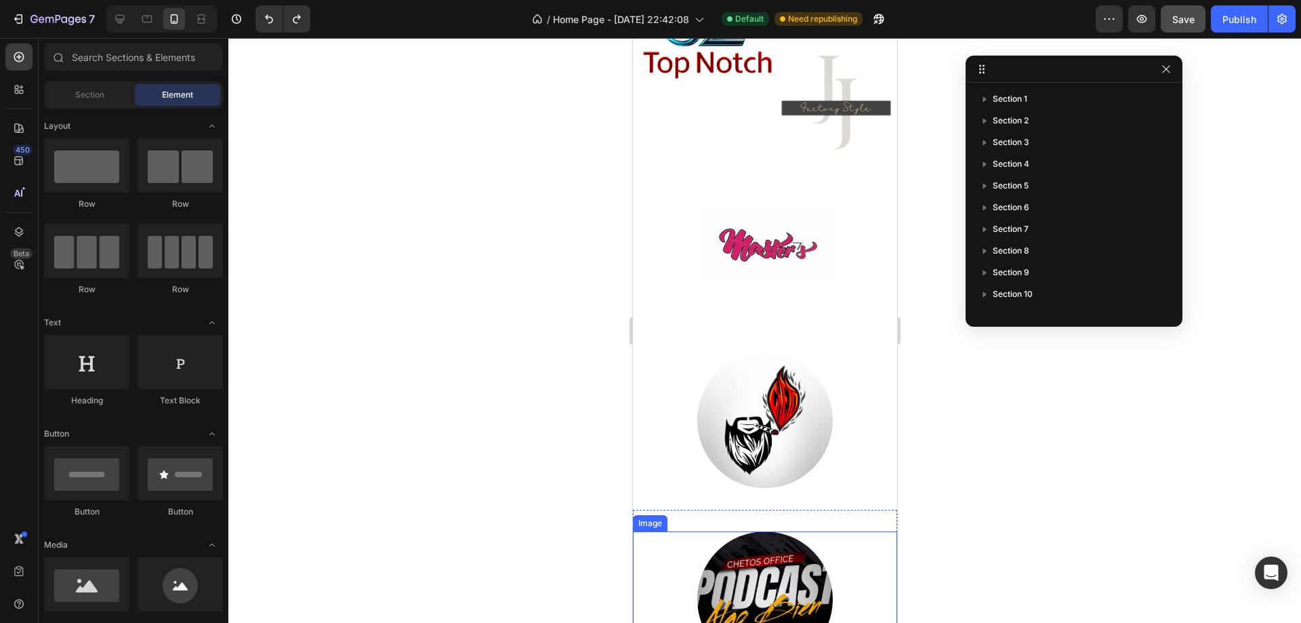
scroll to position [3119, 0]
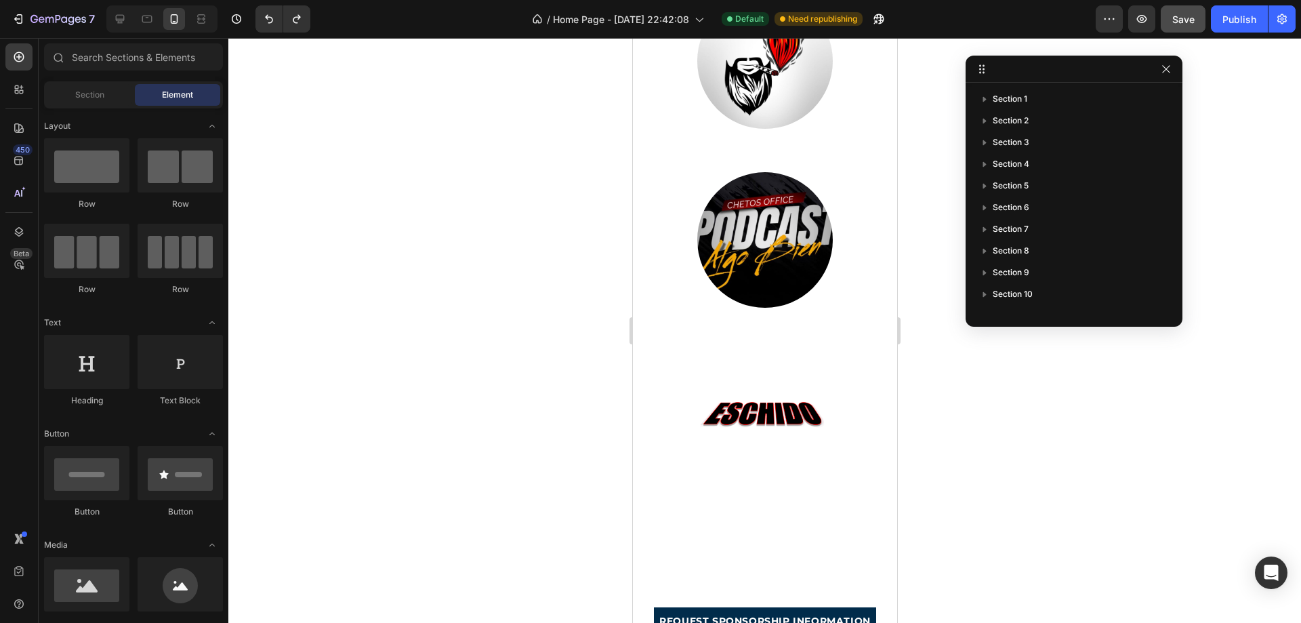
click at [159, 21] on div at bounding box center [161, 18] width 111 height 27
click at [153, 19] on icon at bounding box center [147, 19] width 14 height 14
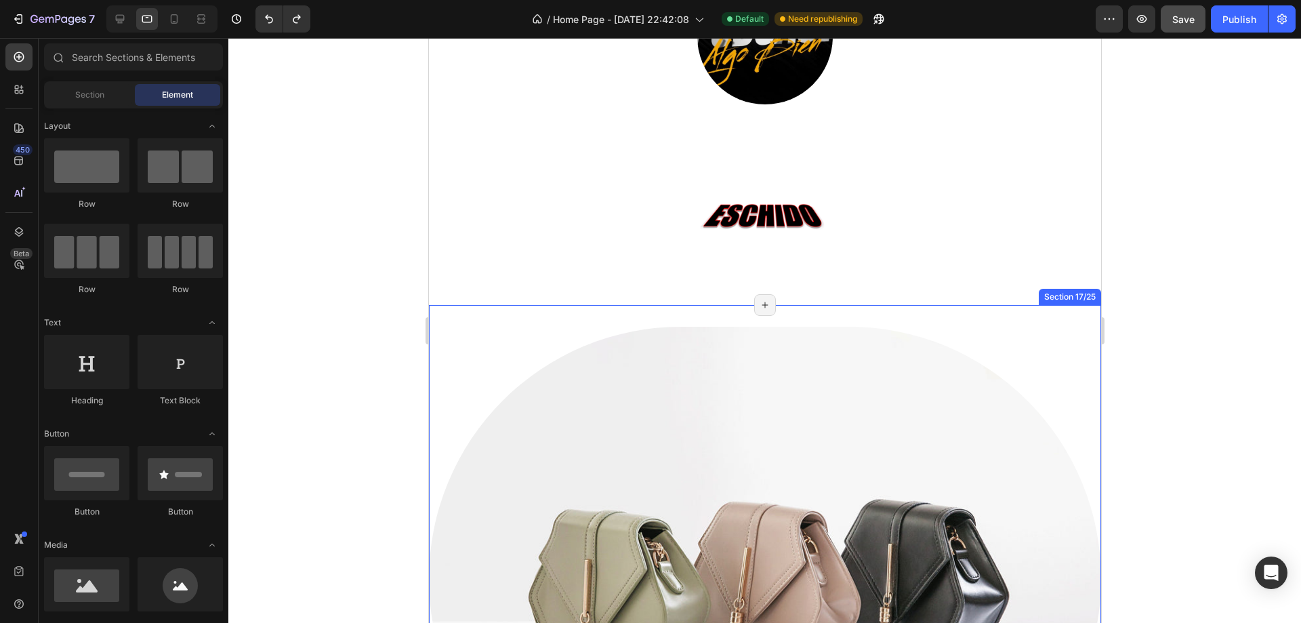
scroll to position [3730, 0]
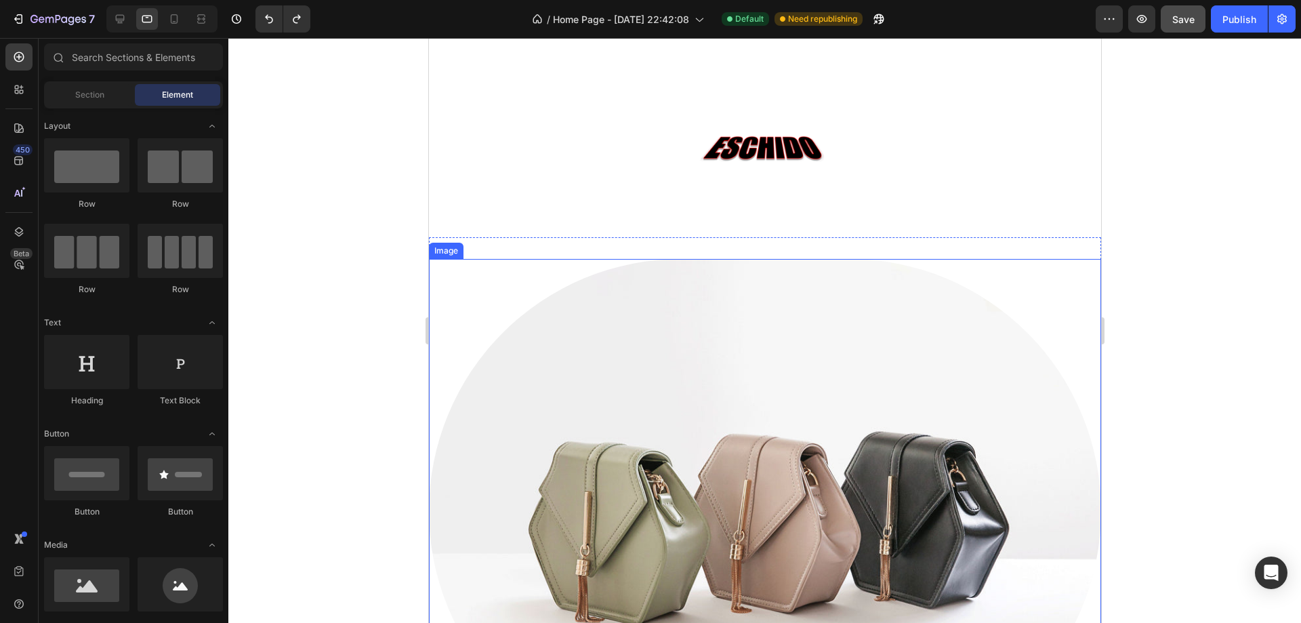
click at [800, 327] on img at bounding box center [764, 511] width 672 height 504
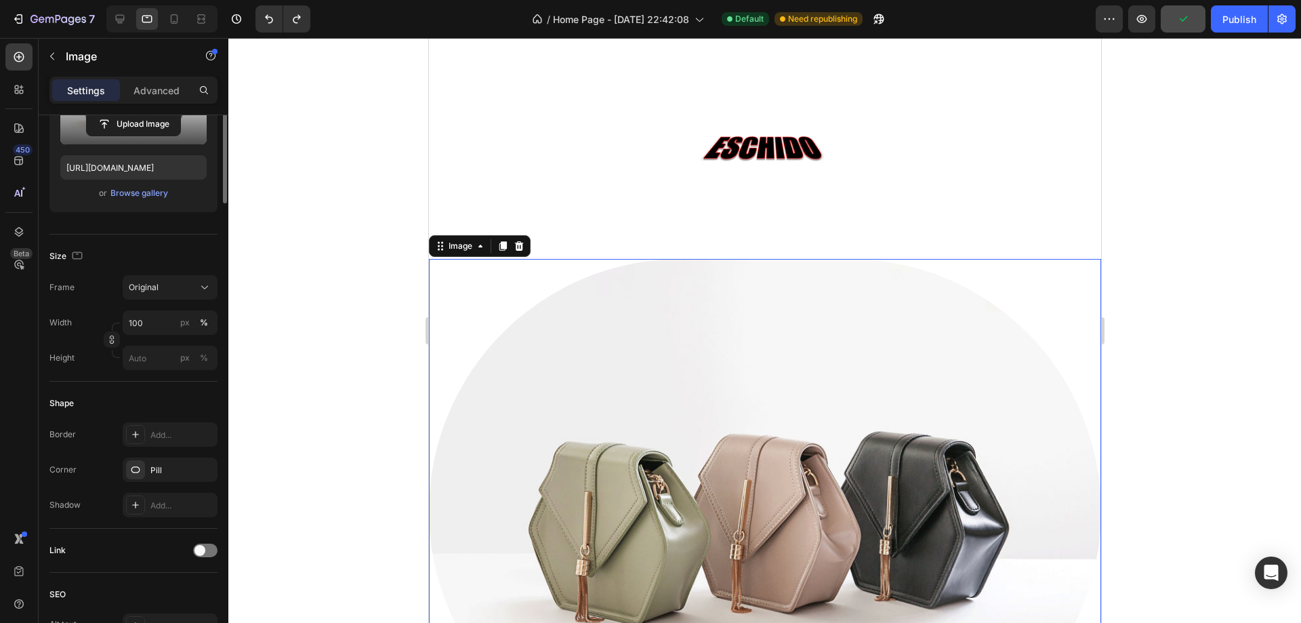
scroll to position [0, 0]
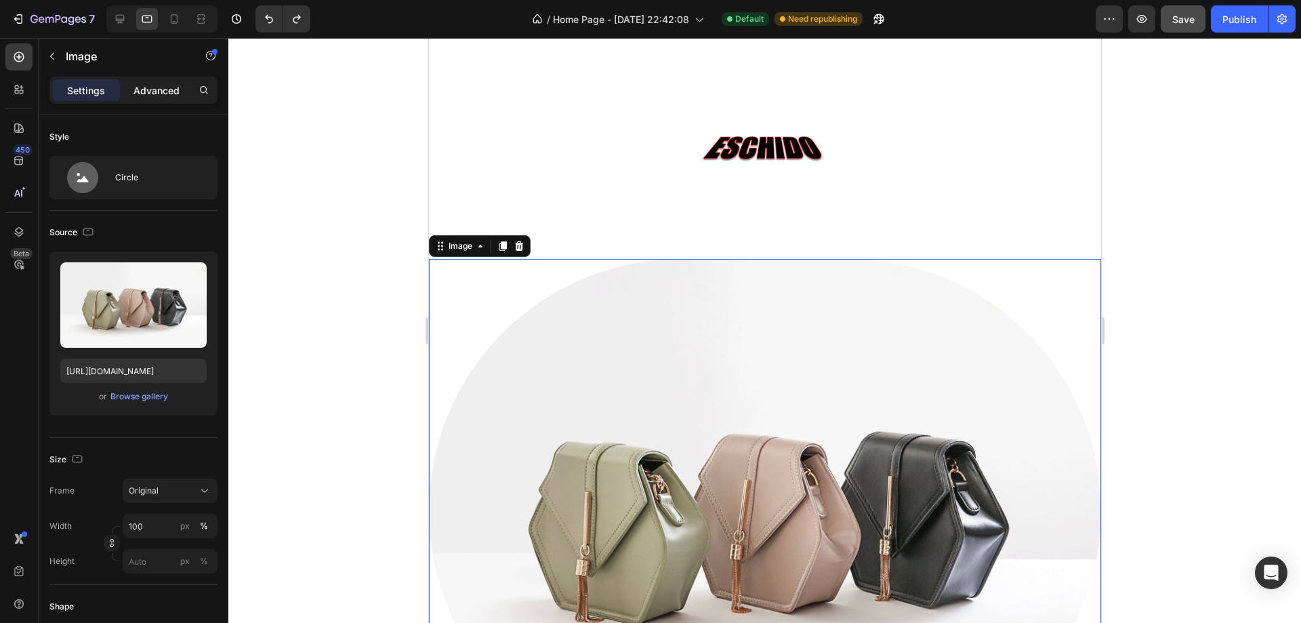
click at [140, 90] on p "Advanced" at bounding box center [156, 90] width 46 height 14
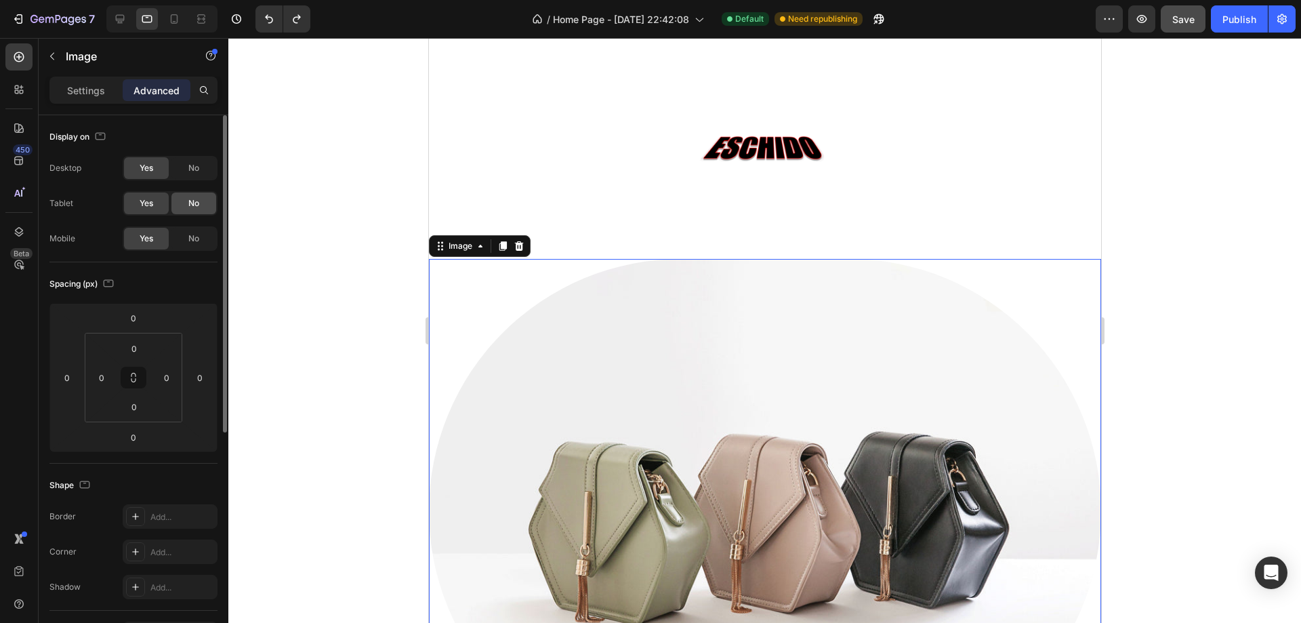
click at [182, 208] on div "No" at bounding box center [193, 203] width 45 height 22
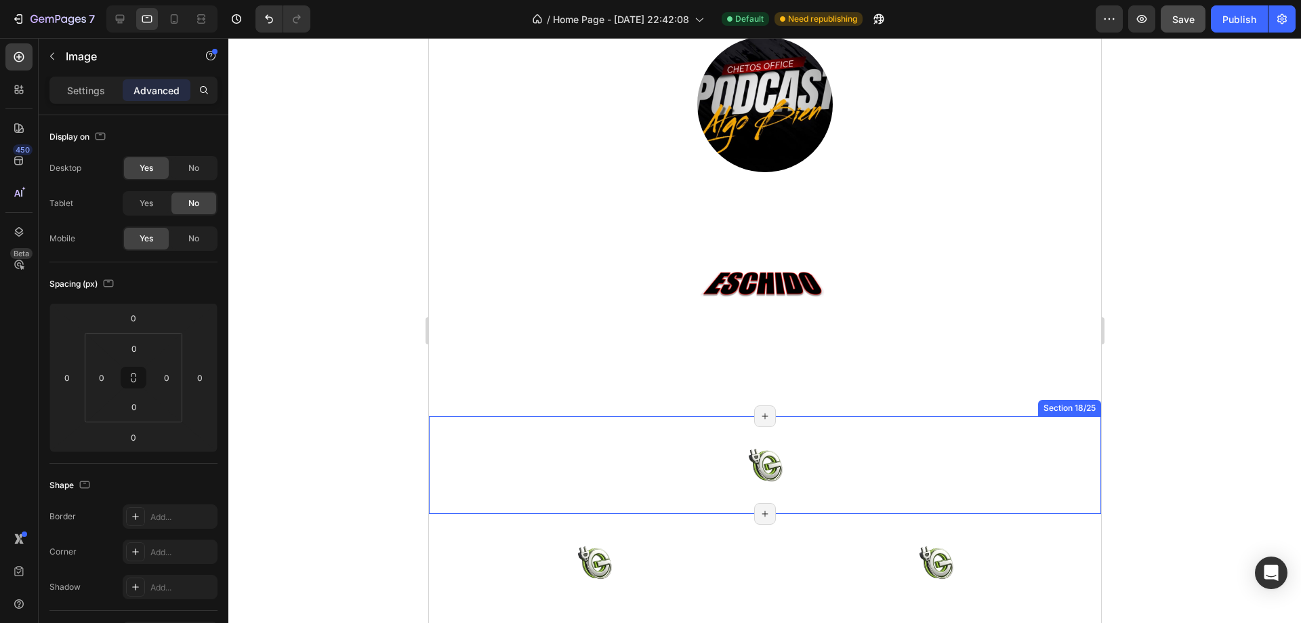
scroll to position [3662, 0]
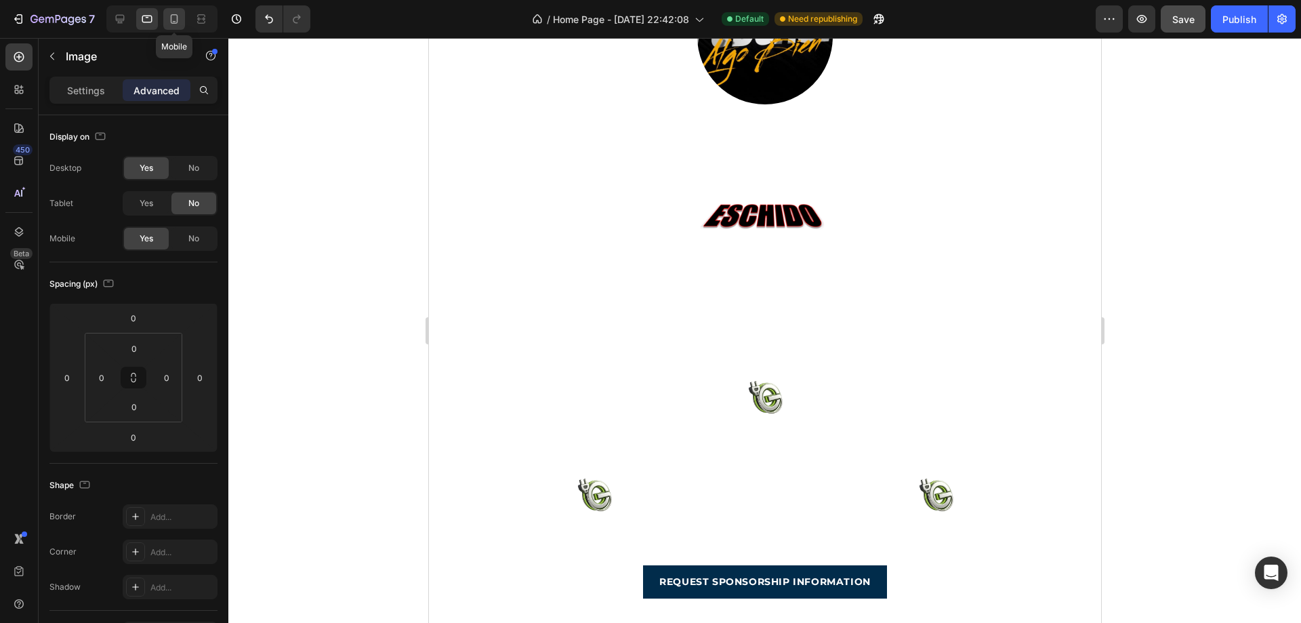
click at [173, 20] on icon at bounding box center [174, 19] width 14 height 14
type input "-72"
type input "Auto"
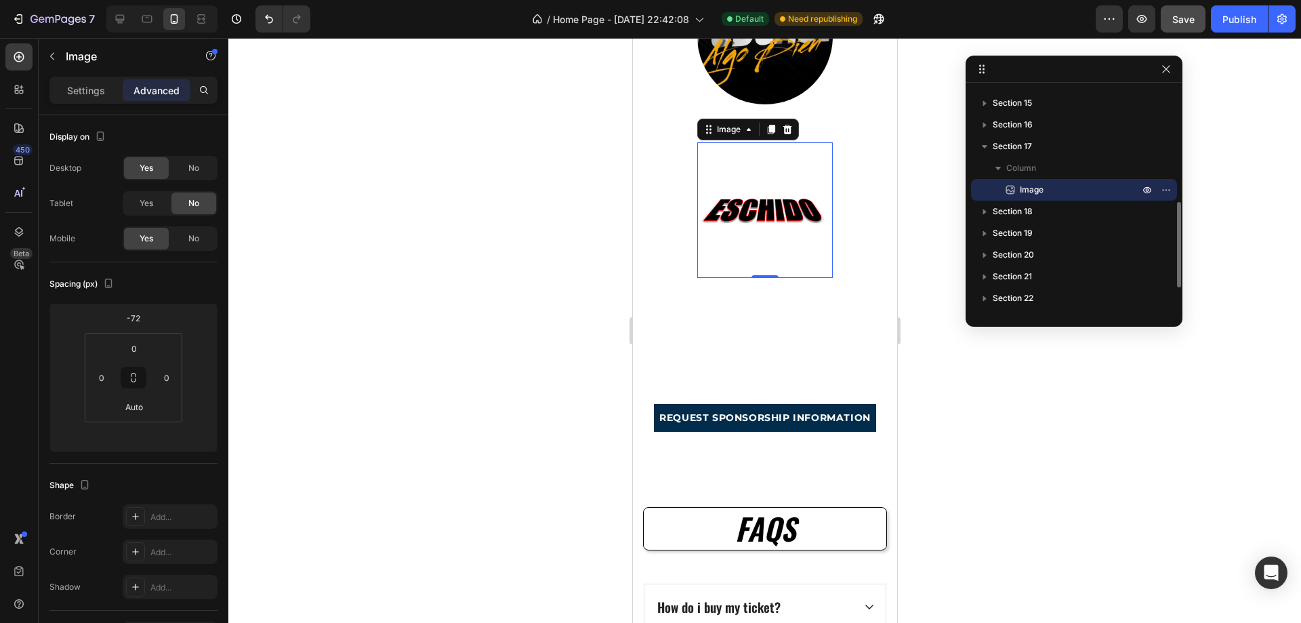
scroll to position [3379, 0]
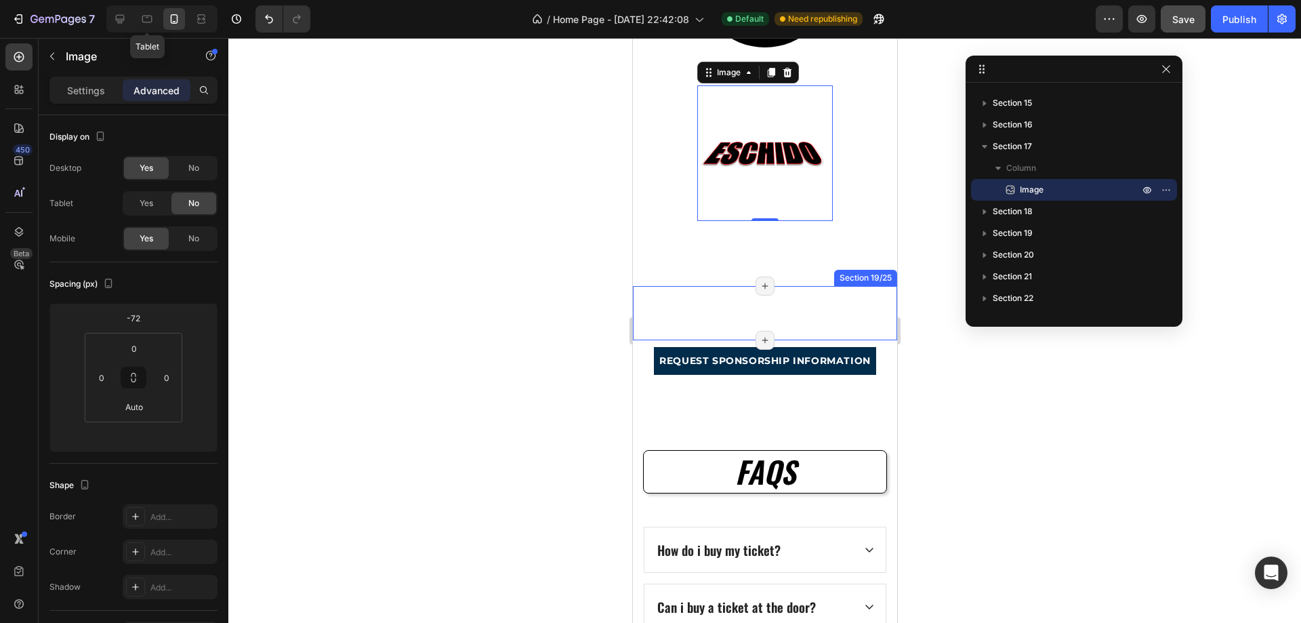
drag, startPoint x: 144, startPoint y: 20, endPoint x: 171, endPoint y: 26, distance: 28.4
click at [143, 20] on icon at bounding box center [147, 19] width 14 height 14
type input "0"
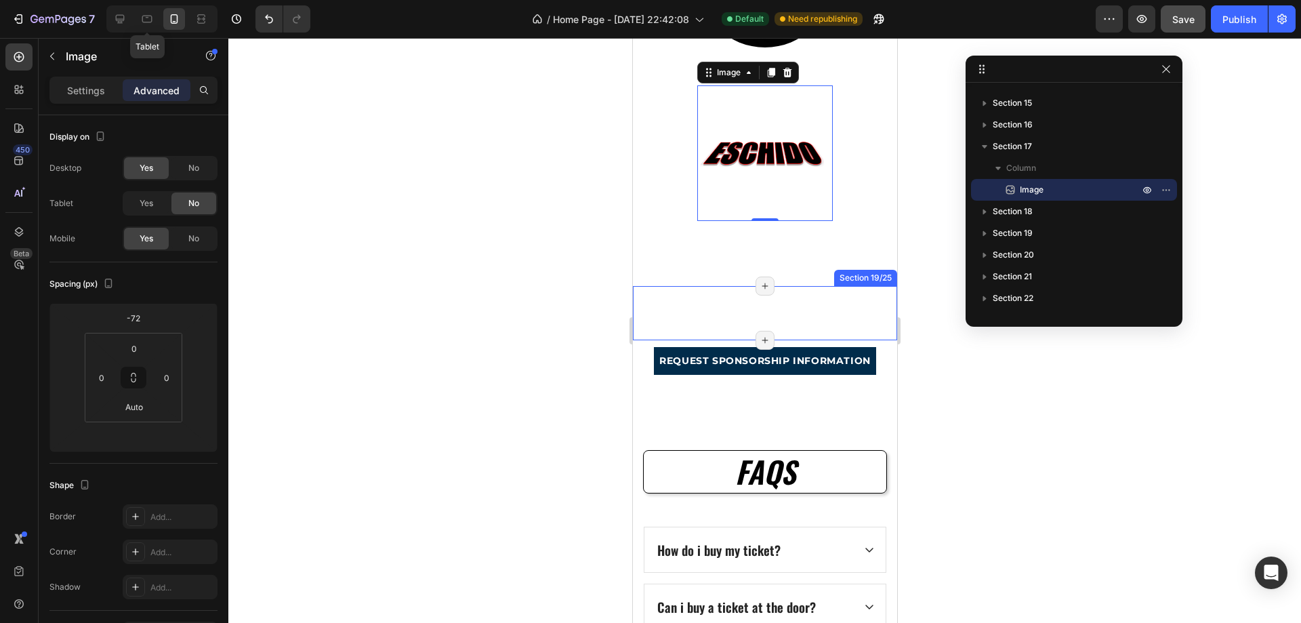
type input "0"
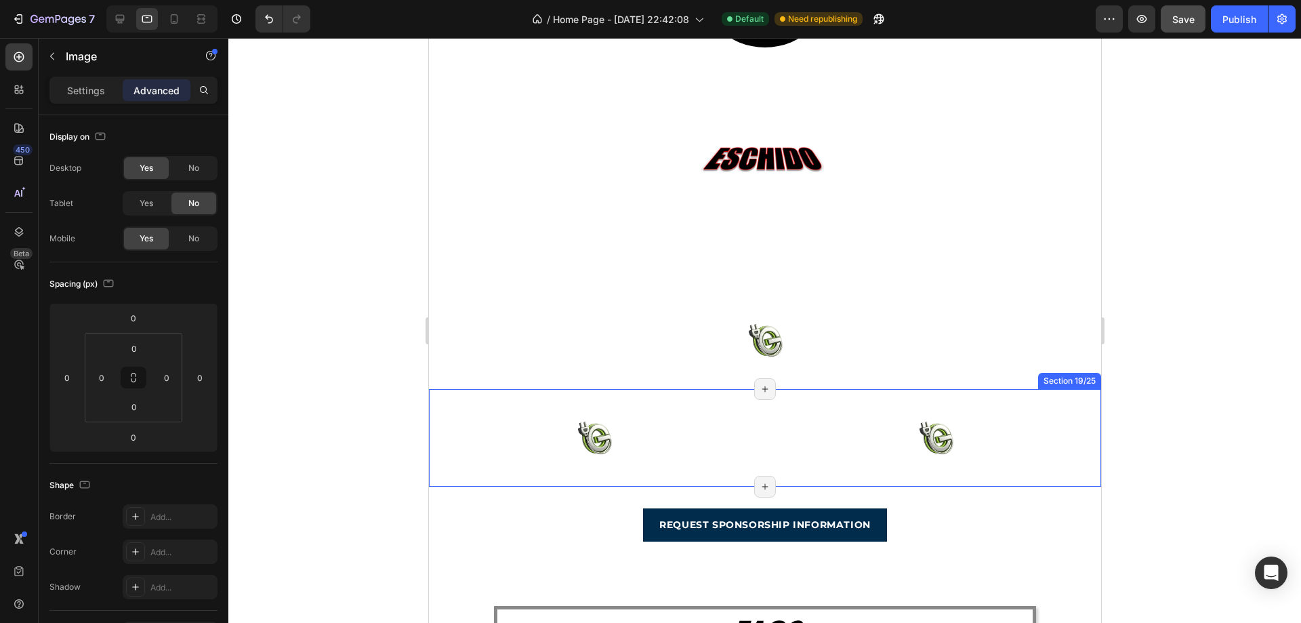
scroll to position [3672, 0]
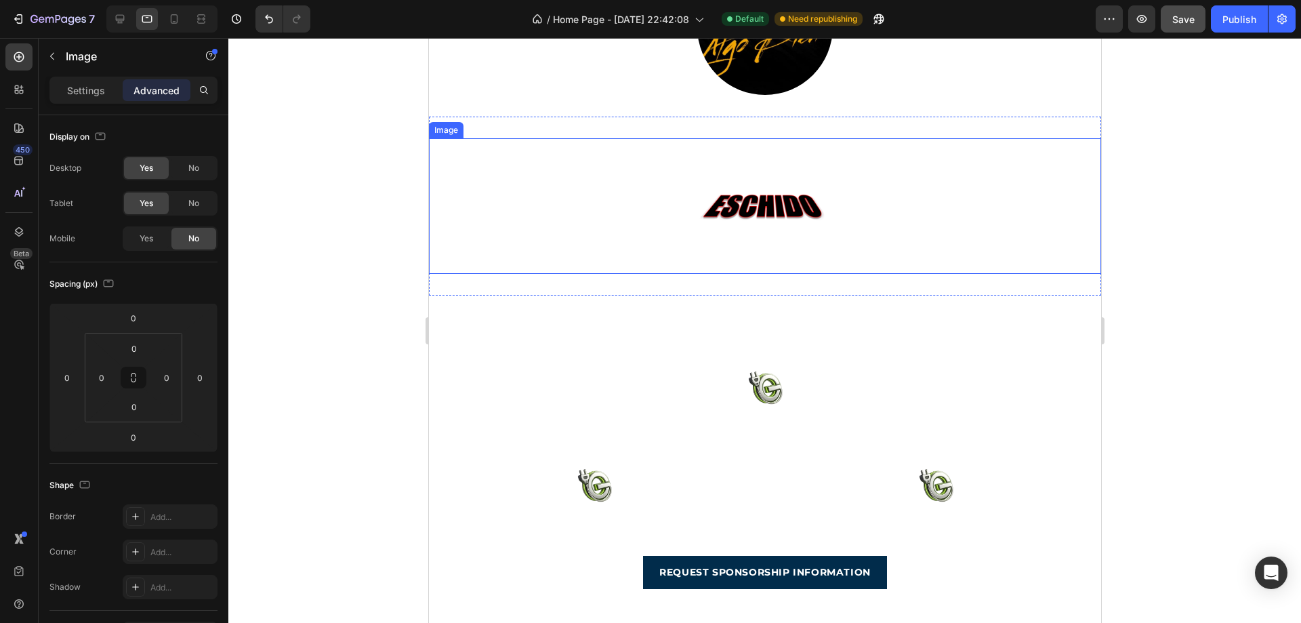
click at [952, 226] on div at bounding box center [764, 206] width 672 height 136
click at [87, 83] on p "Settings" at bounding box center [86, 90] width 38 height 14
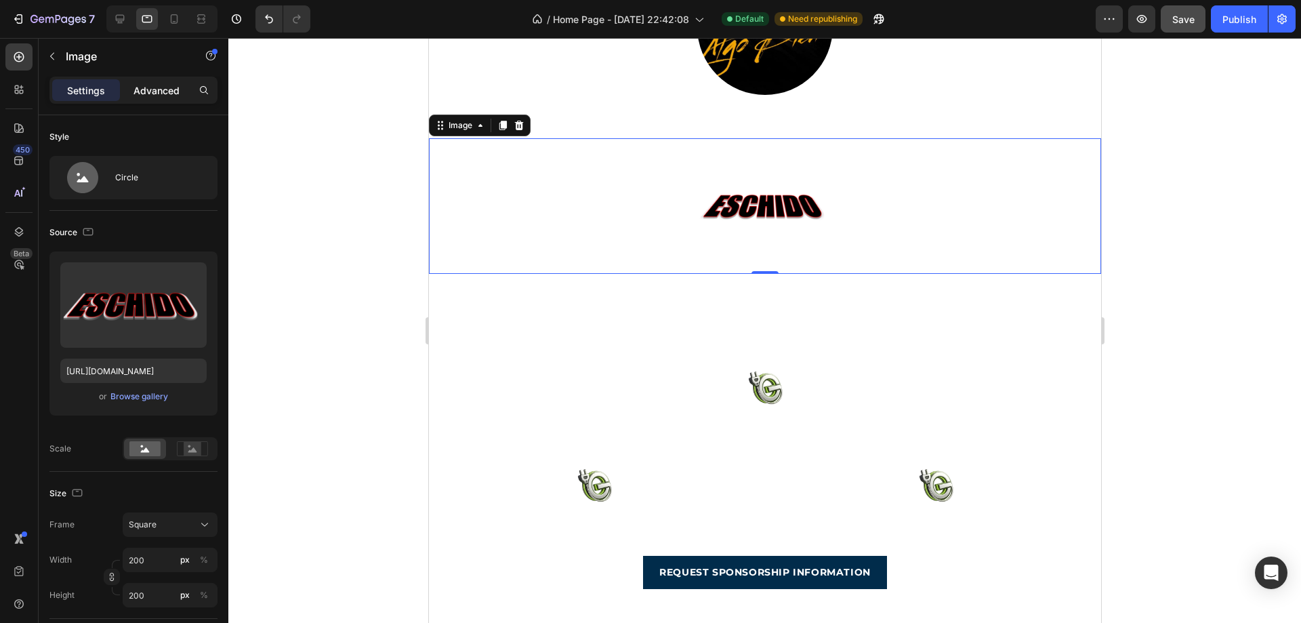
click at [148, 86] on p "Advanced" at bounding box center [156, 90] width 46 height 14
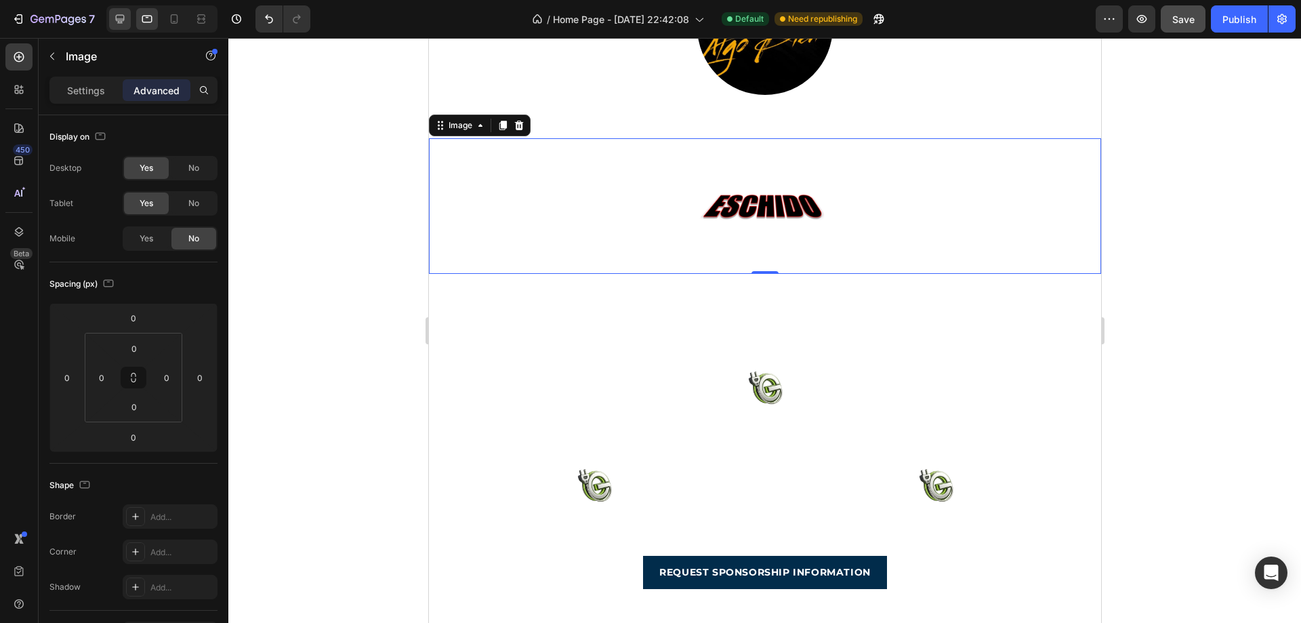
click at [128, 24] on div at bounding box center [120, 19] width 22 height 22
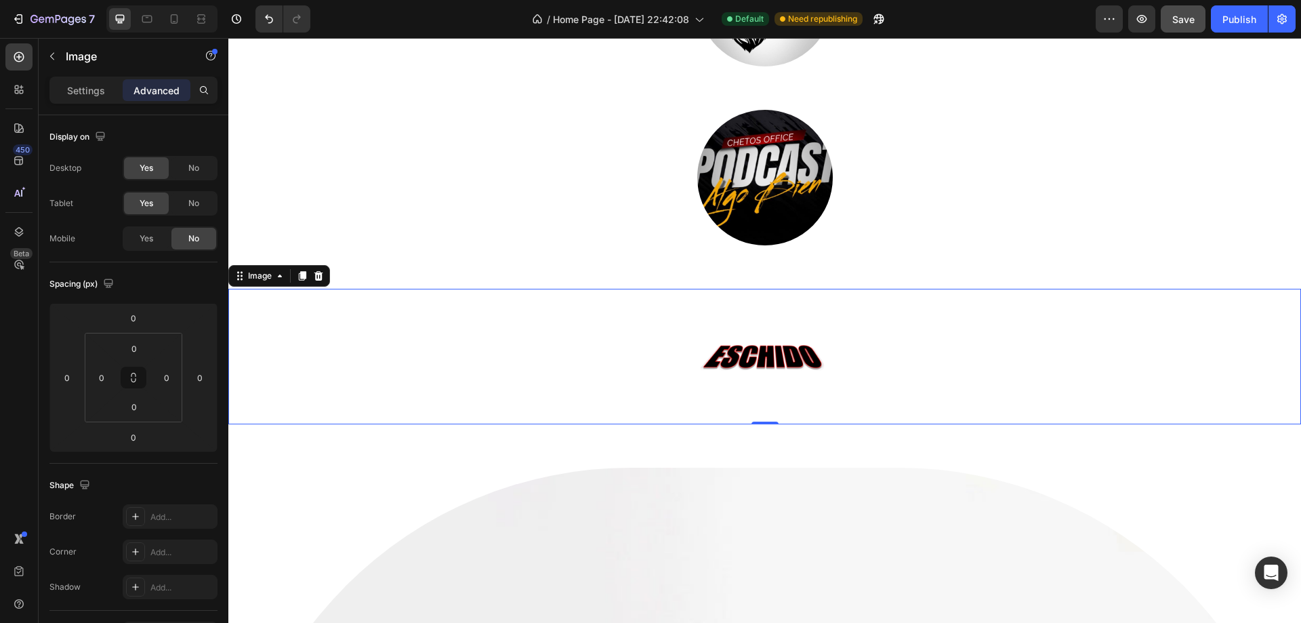
scroll to position [3611, 0]
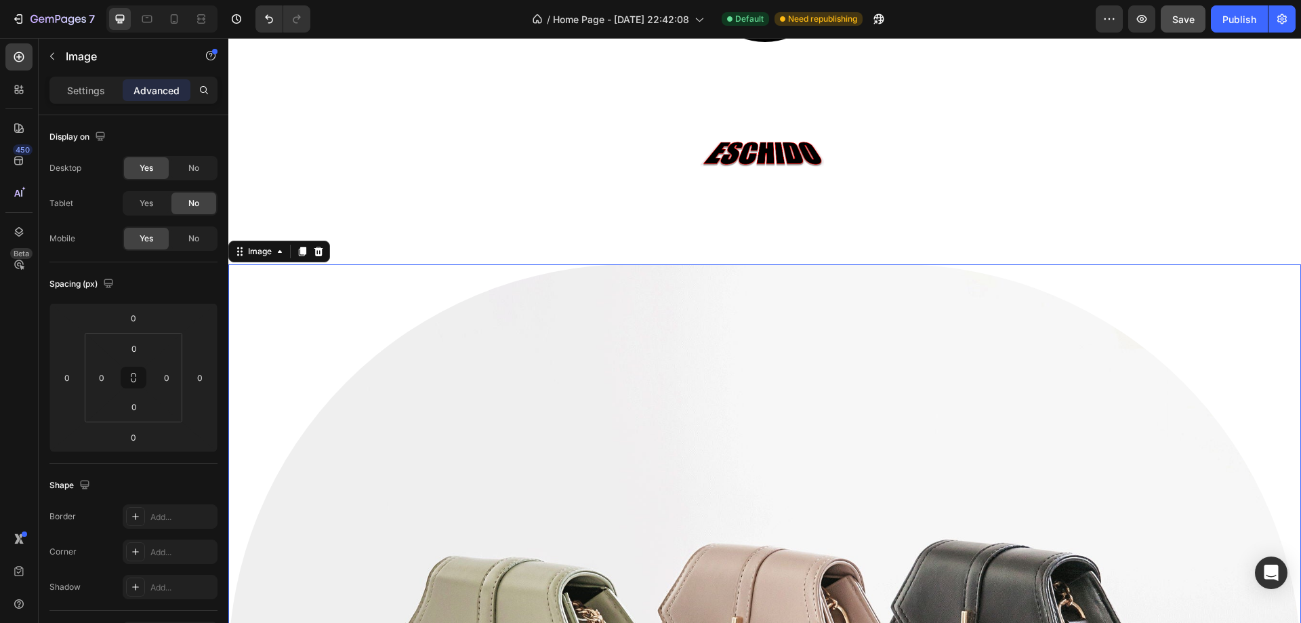
click at [194, 172] on span "No" at bounding box center [193, 168] width 11 height 12
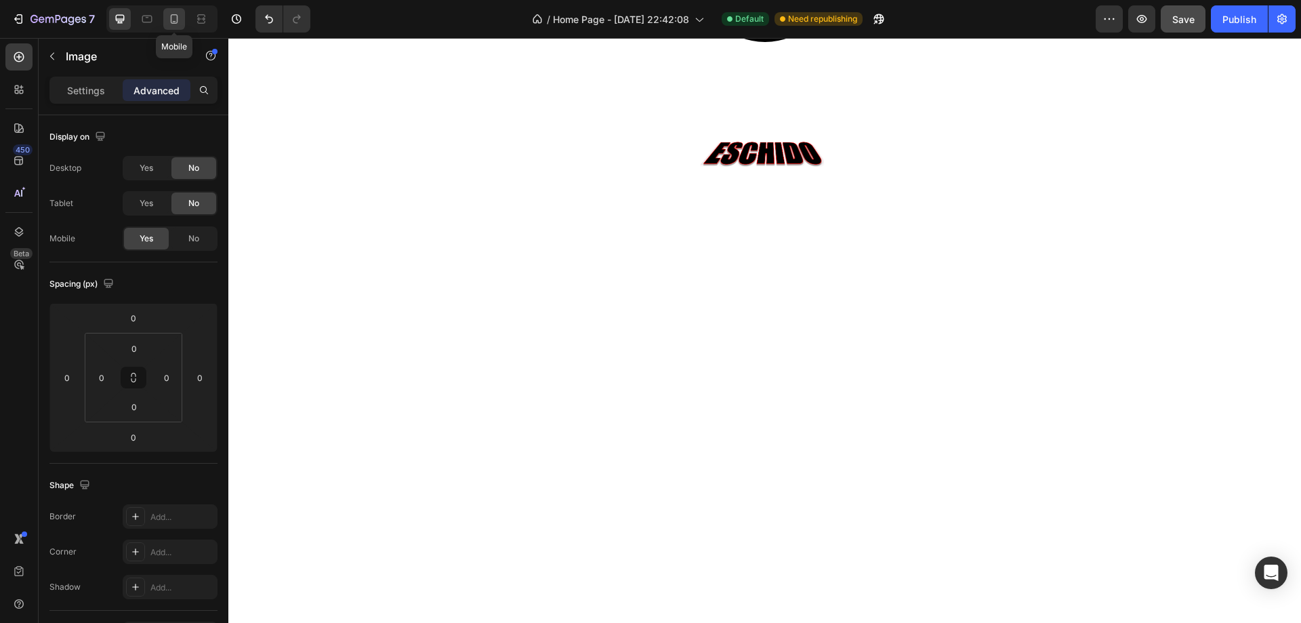
click at [174, 20] on icon at bounding box center [174, 19] width 14 height 14
type input "-72"
type input "Auto"
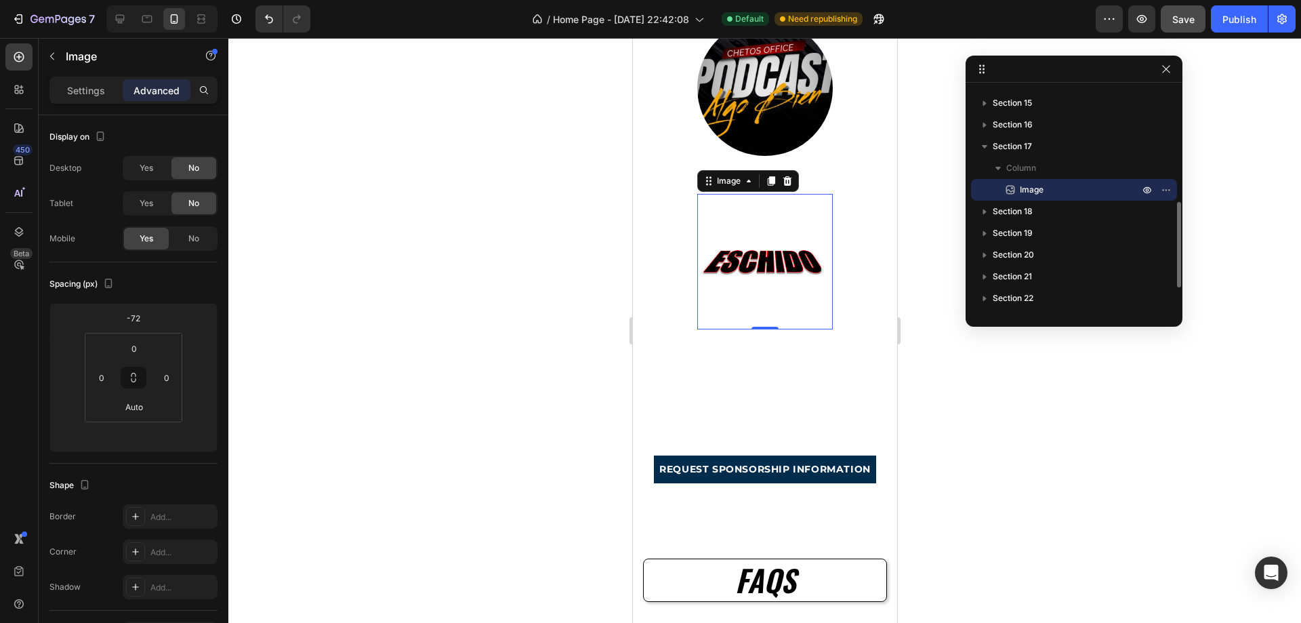
scroll to position [3379, 0]
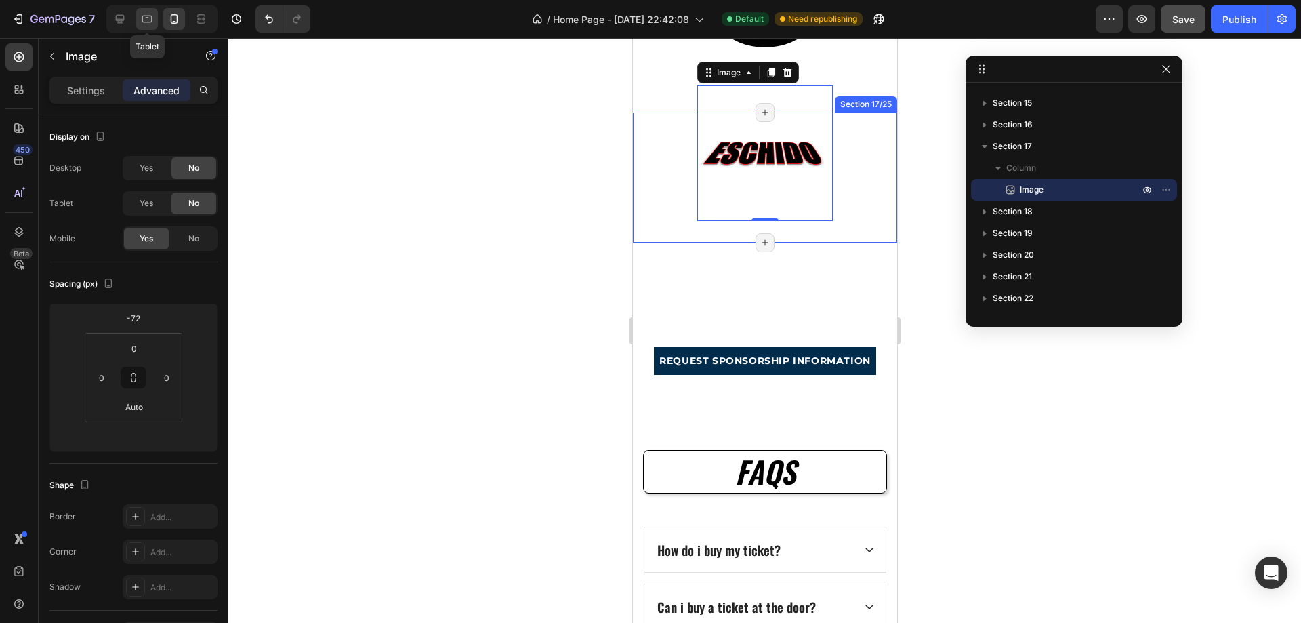
click at [146, 17] on icon at bounding box center [147, 19] width 10 height 7
type input "0"
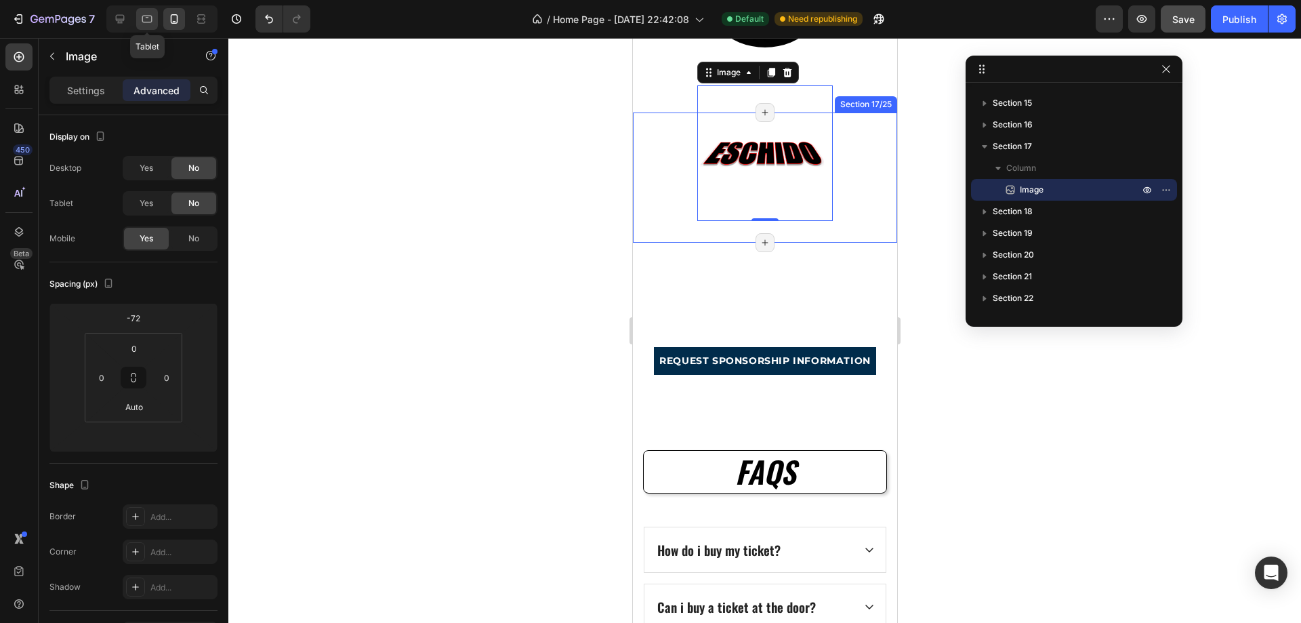
type input "0"
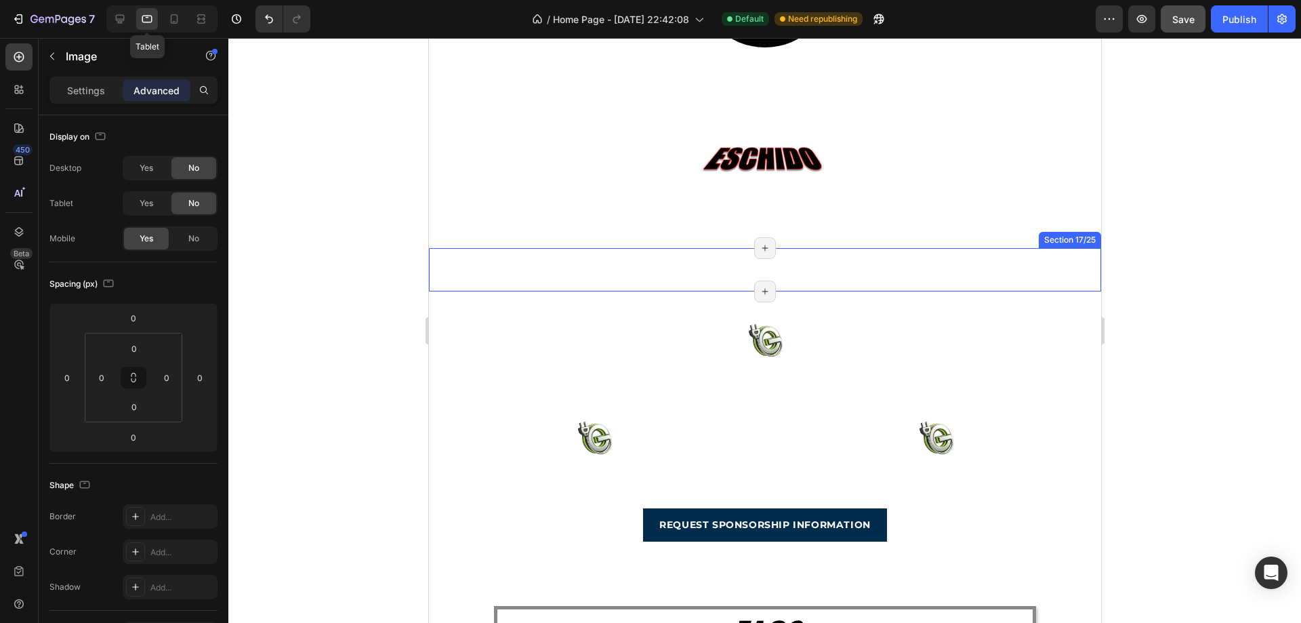
scroll to position [3672, 0]
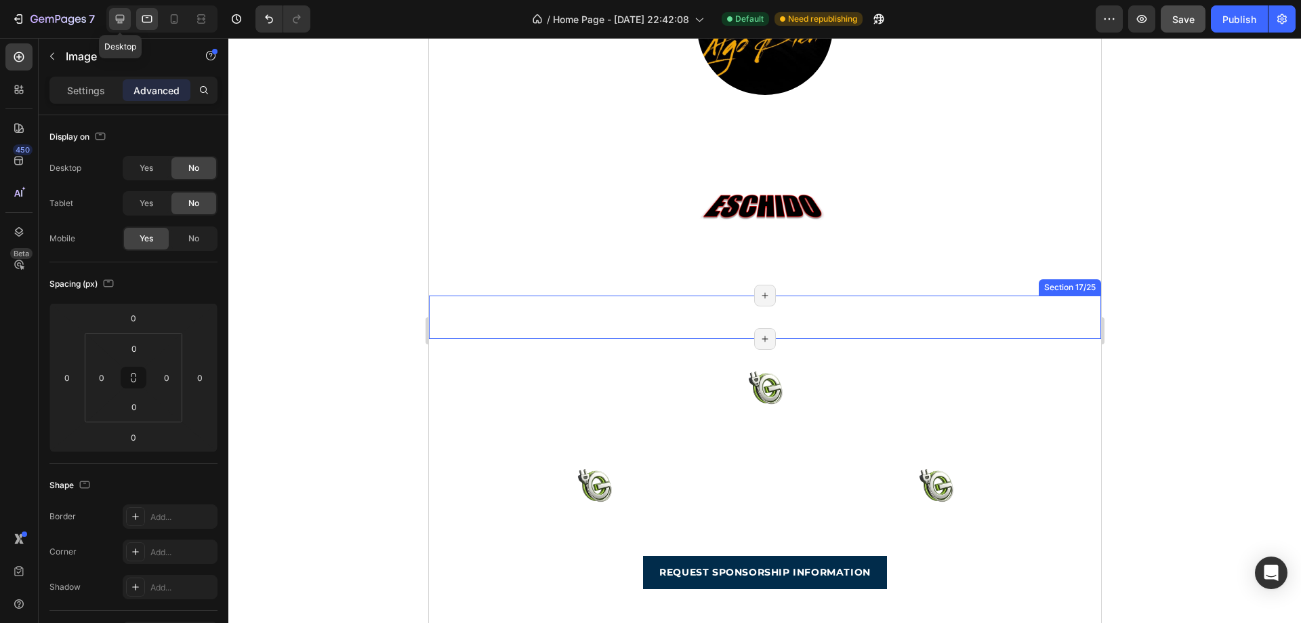
click at [115, 18] on icon at bounding box center [120, 19] width 14 height 14
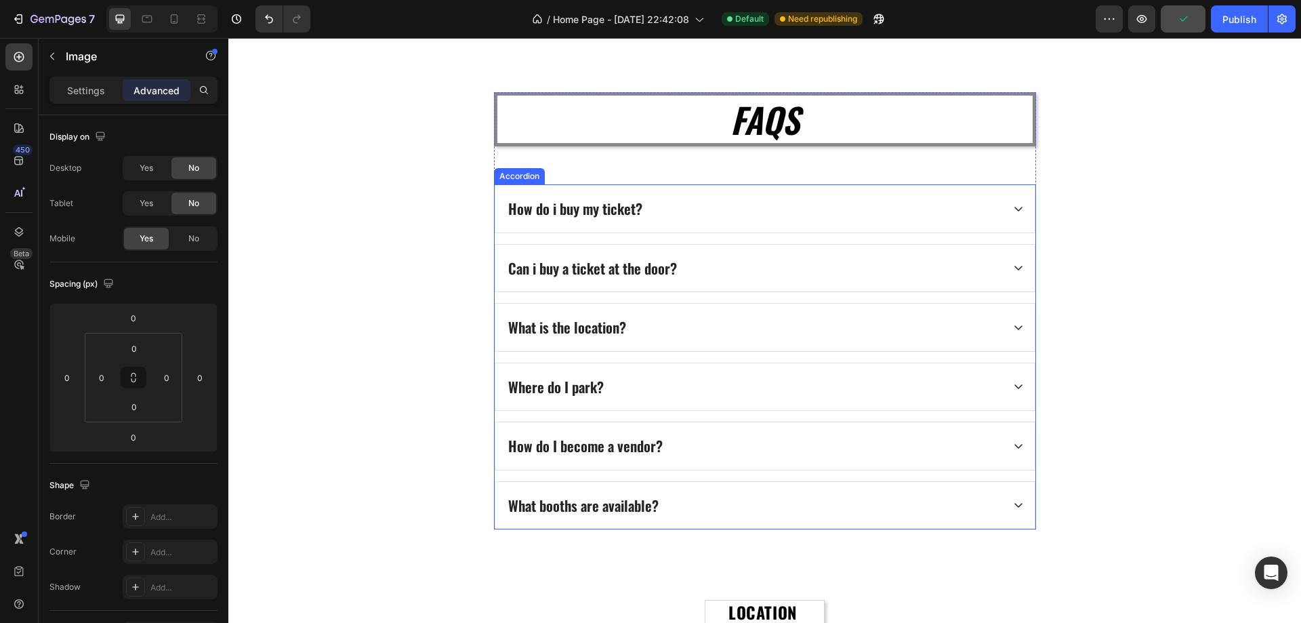
scroll to position [4370, 0]
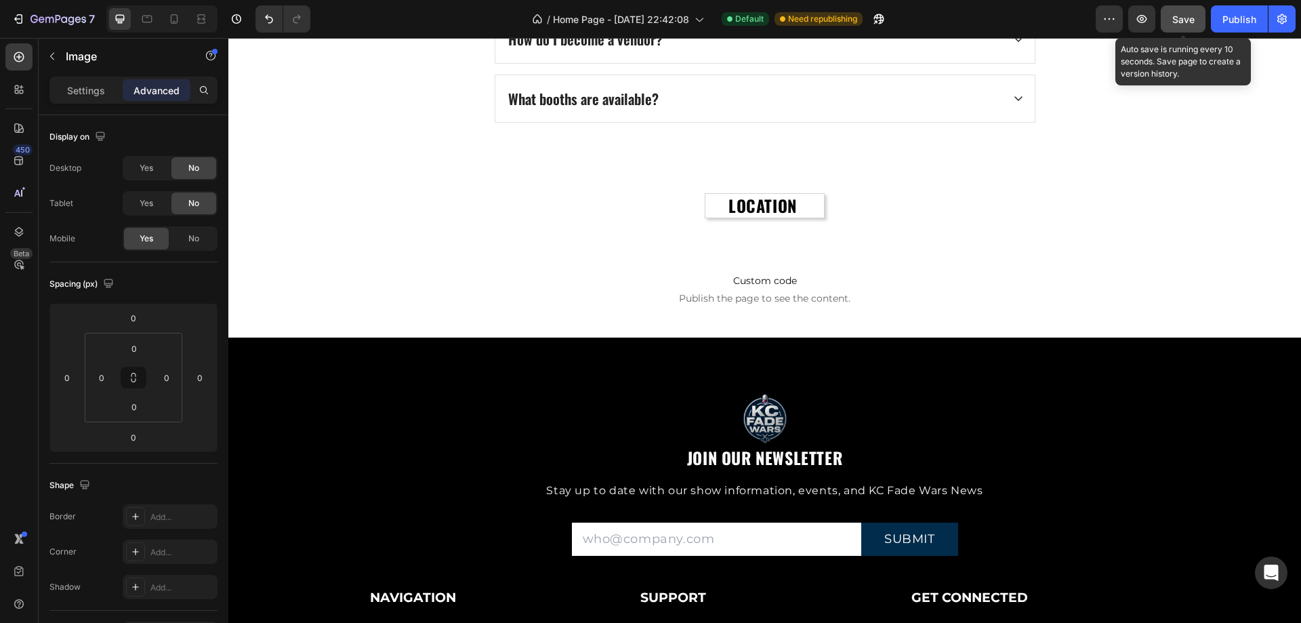
click at [1173, 24] on div "Save" at bounding box center [1183, 19] width 22 height 14
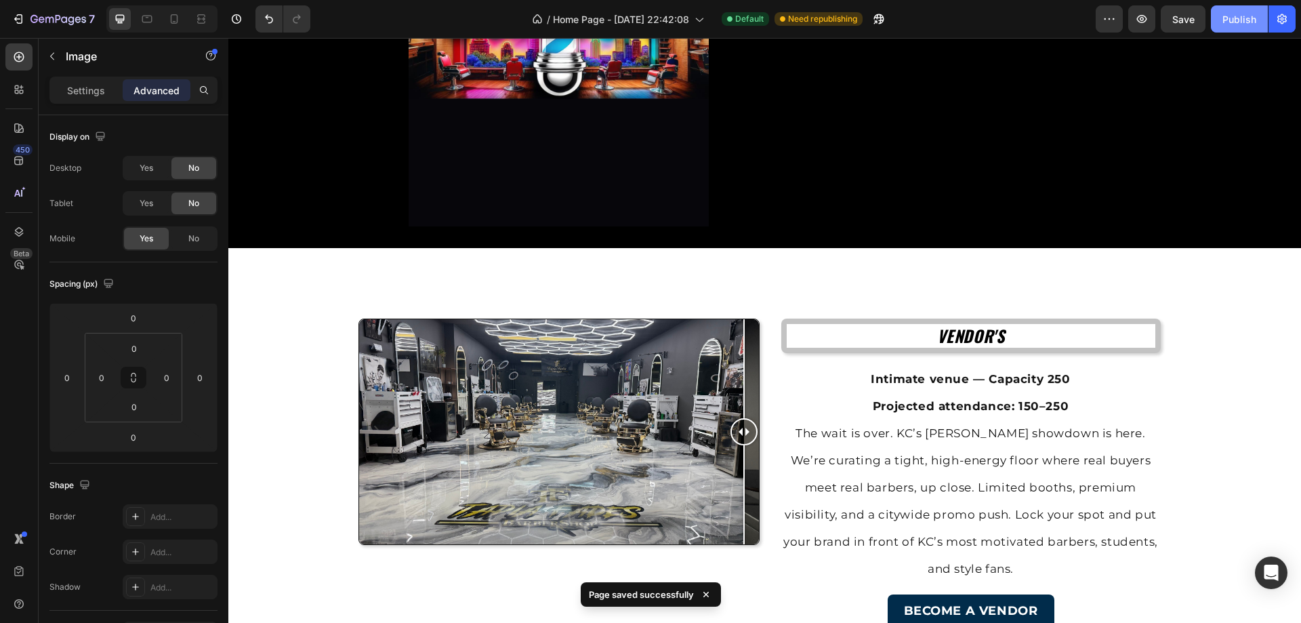
click at [1244, 22] on div "Publish" at bounding box center [1239, 19] width 34 height 14
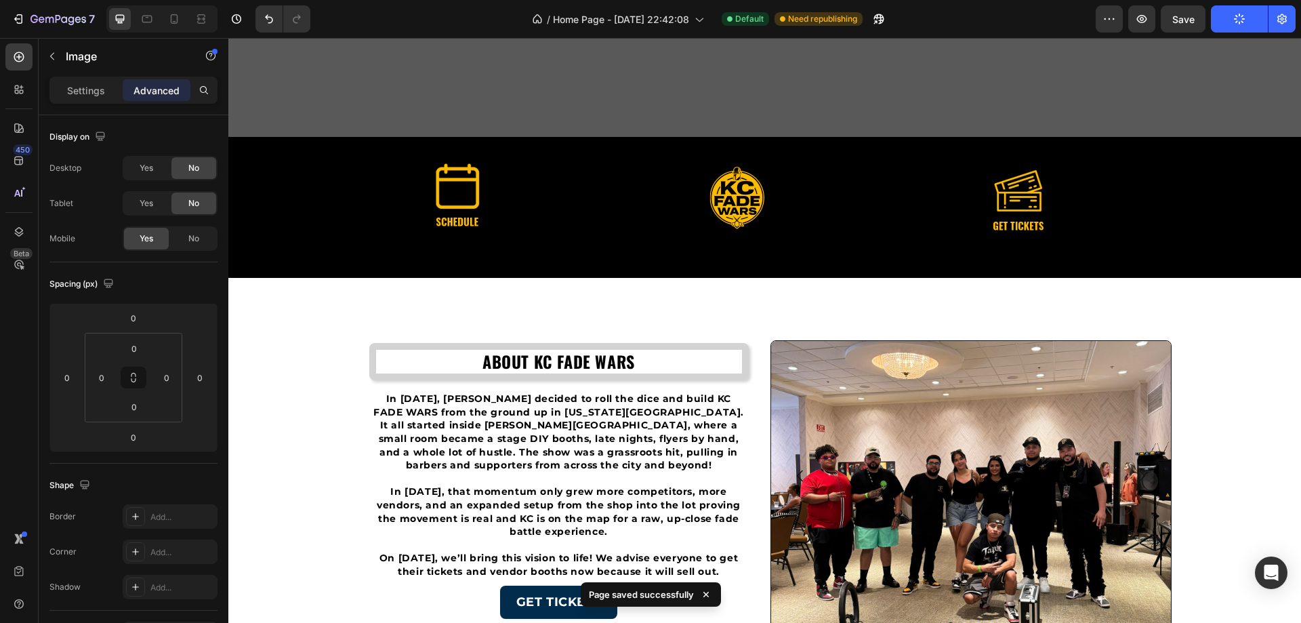
scroll to position [310, 0]
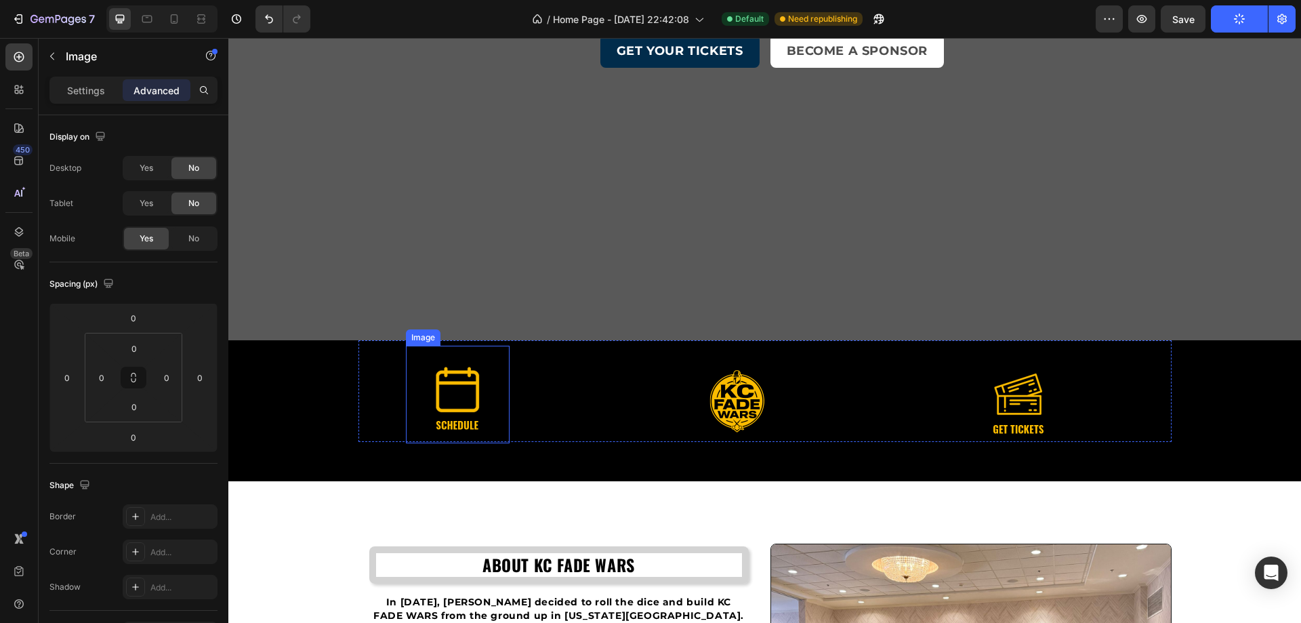
click at [457, 409] on img at bounding box center [457, 399] width 68 height 68
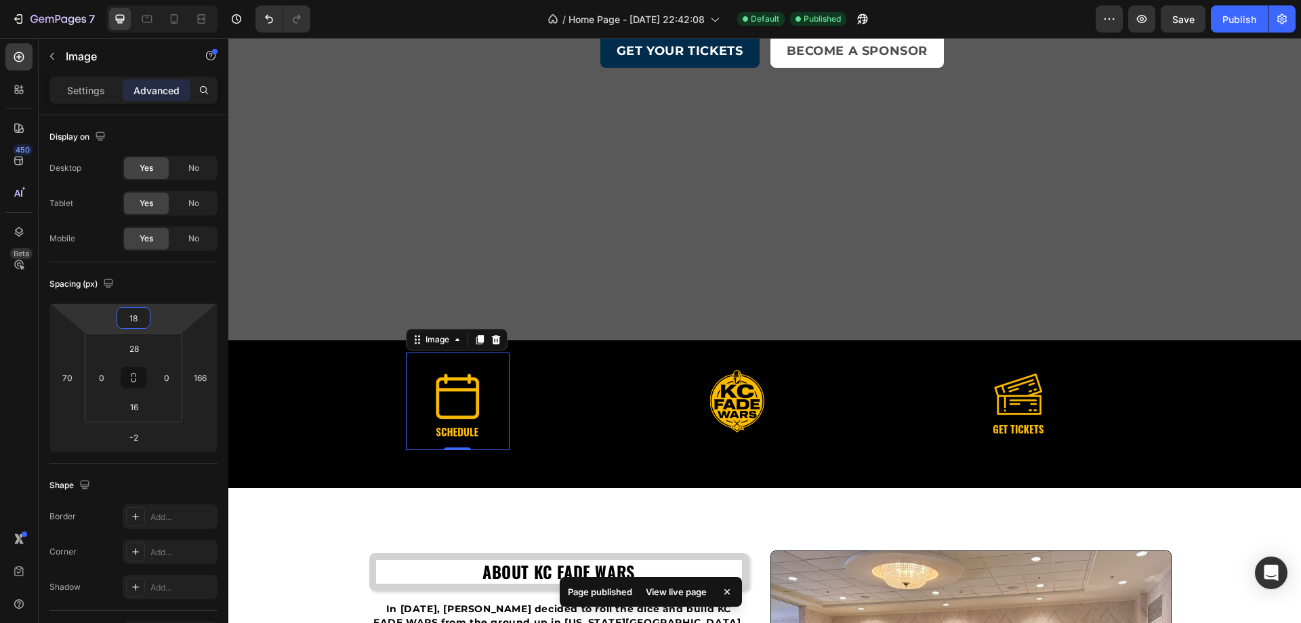
type input "16"
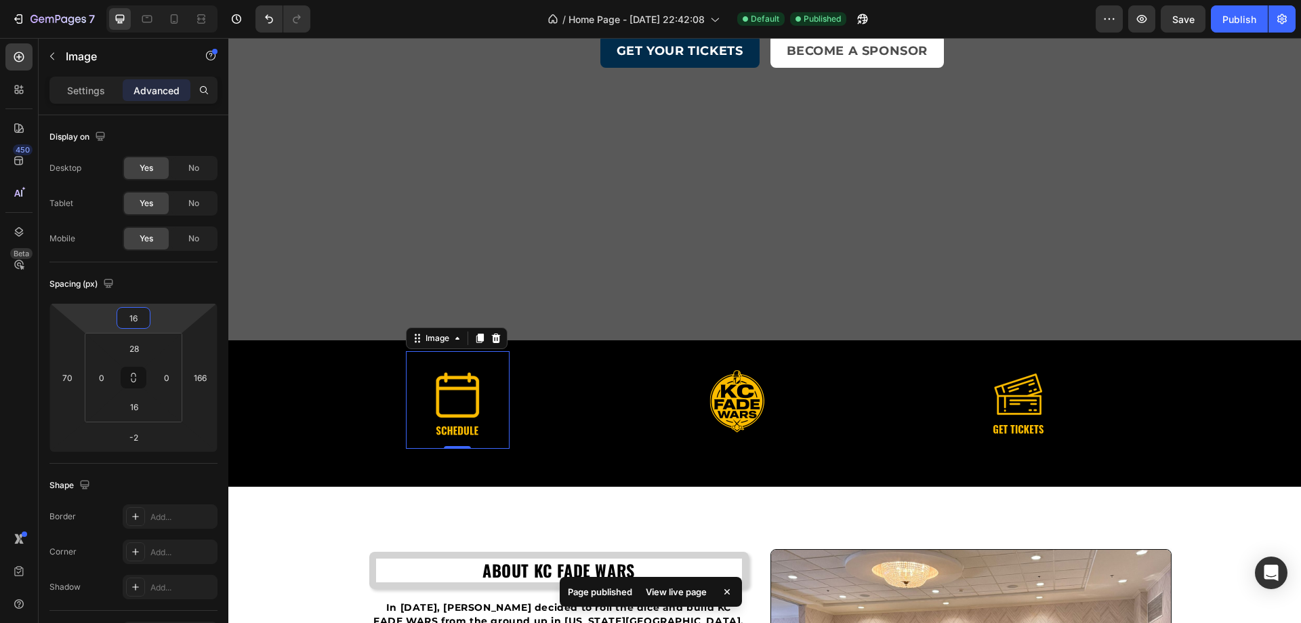
click at [161, 0] on html "7 / Home Page - [DATE] 22:42:08 Default Published Preview Save Publish 450 Beta…" at bounding box center [650, 0] width 1301 height 0
click at [160, 0] on html "7 / Home Page - [DATE] 22:42:08 Default Published Preview Save Publish 450 Beta…" at bounding box center [650, 0] width 1301 height 0
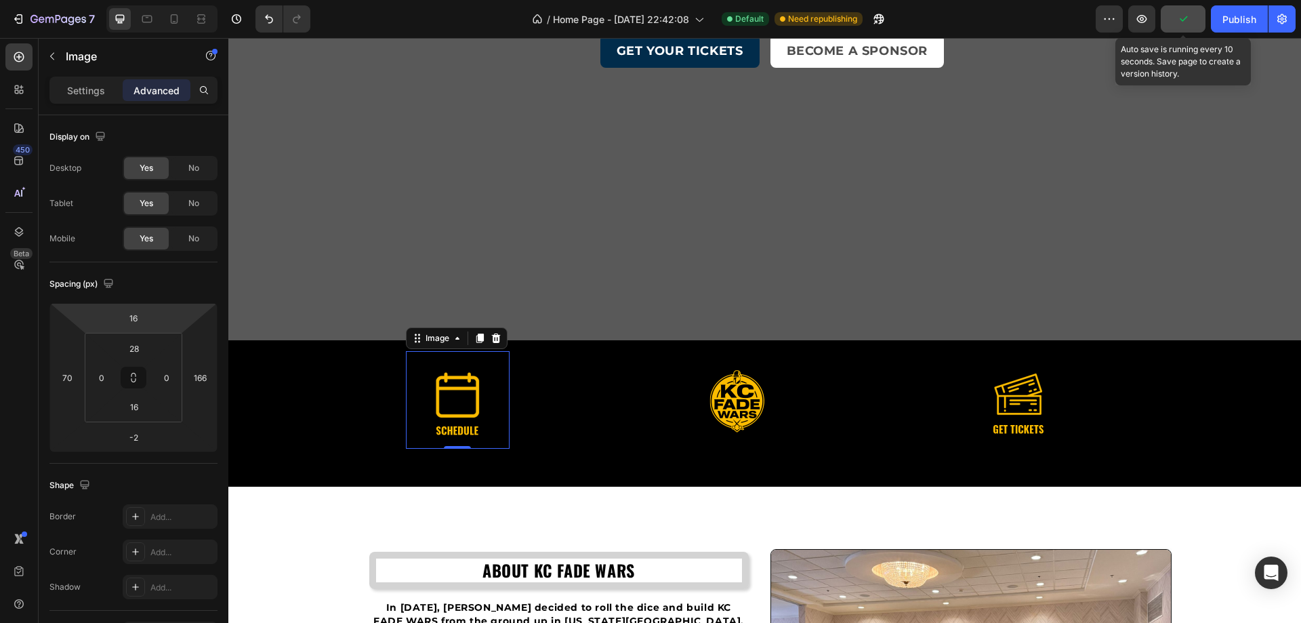
click at [1191, 17] on button "button" at bounding box center [1183, 18] width 45 height 27
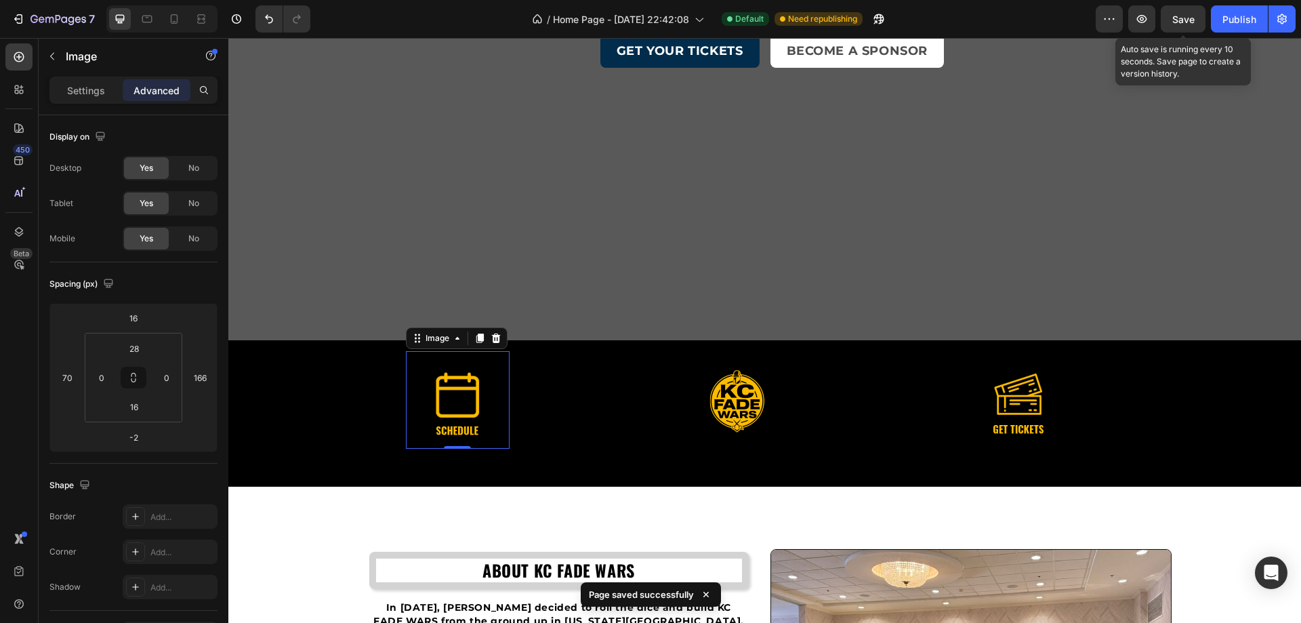
click at [1176, 18] on span "Save" at bounding box center [1183, 20] width 22 height 12
click at [1247, 22] on div "Publish" at bounding box center [1239, 19] width 34 height 14
click at [148, 18] on icon at bounding box center [147, 19] width 14 height 14
type input "Auto"
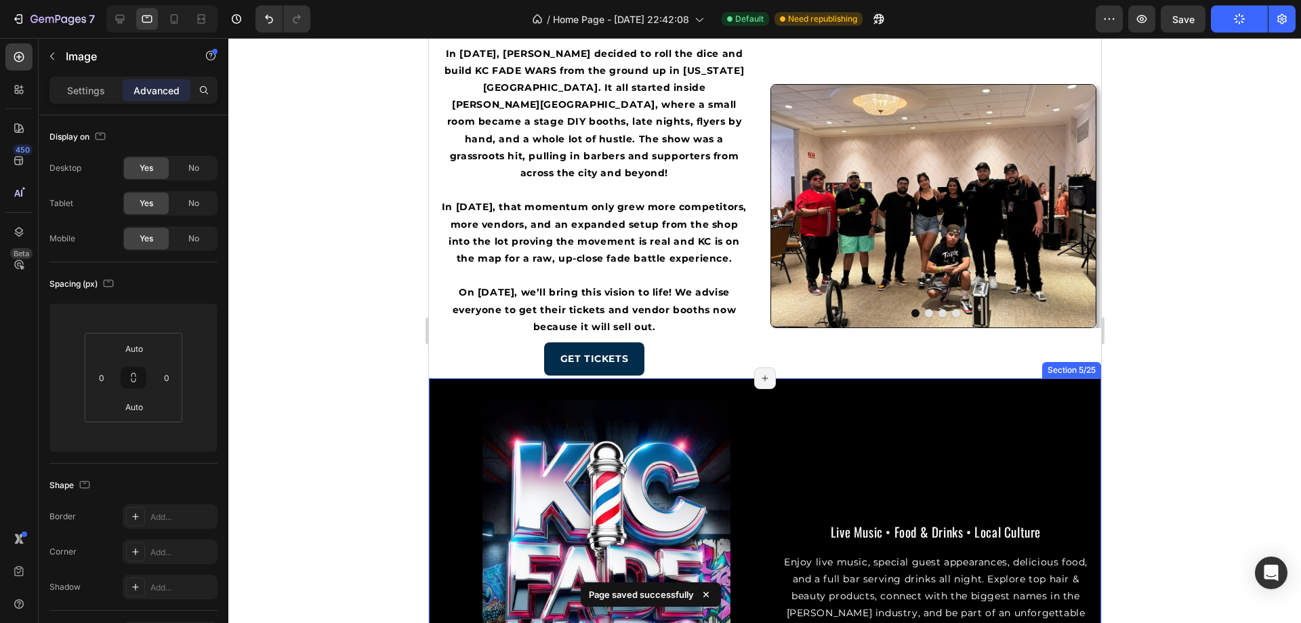
scroll to position [388, 0]
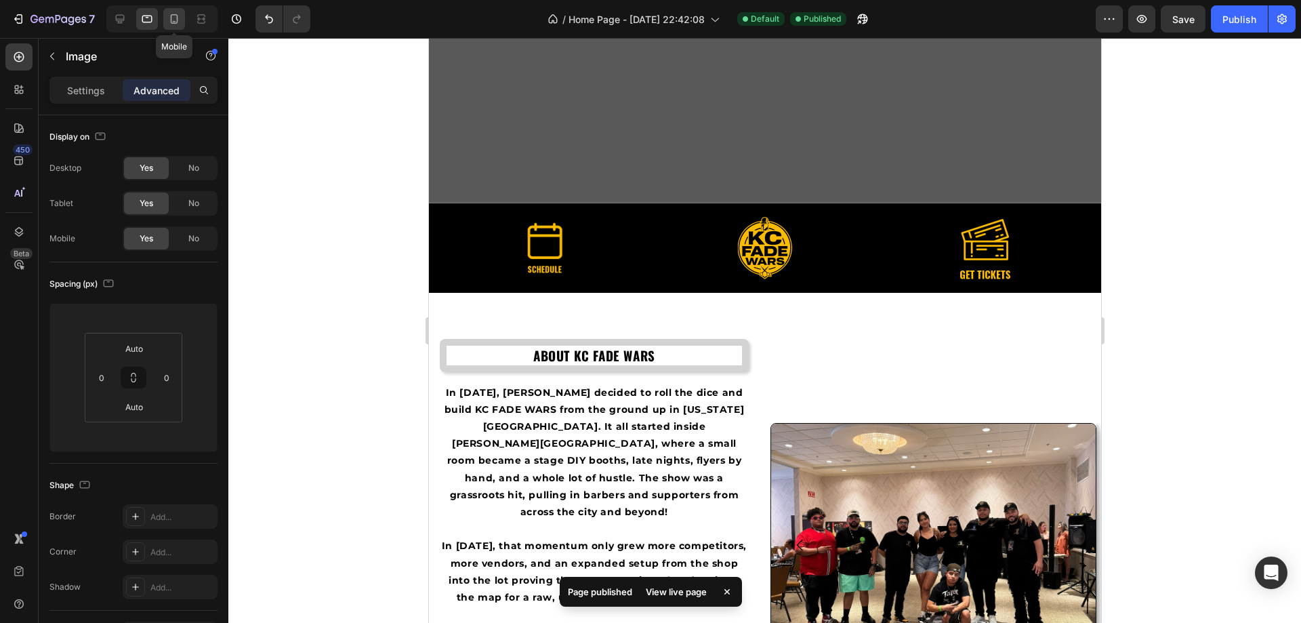
click at [169, 18] on icon at bounding box center [174, 19] width 14 height 14
type input "10"
type input "-30"
type input "0"
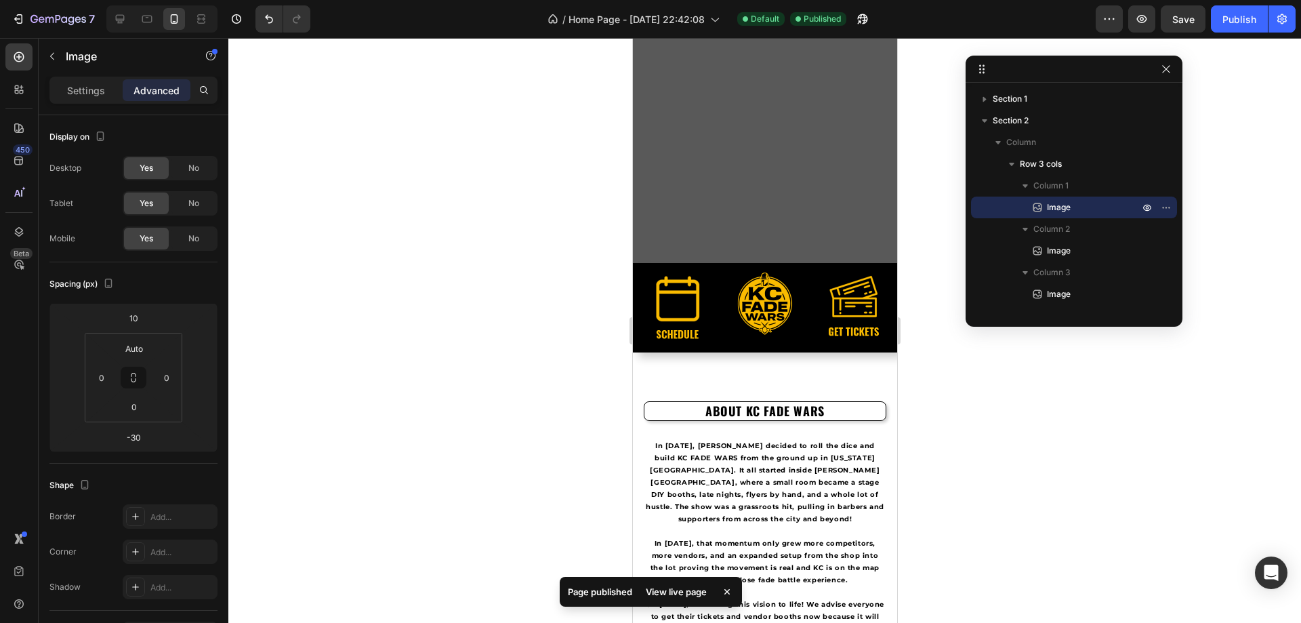
scroll to position [572, 0]
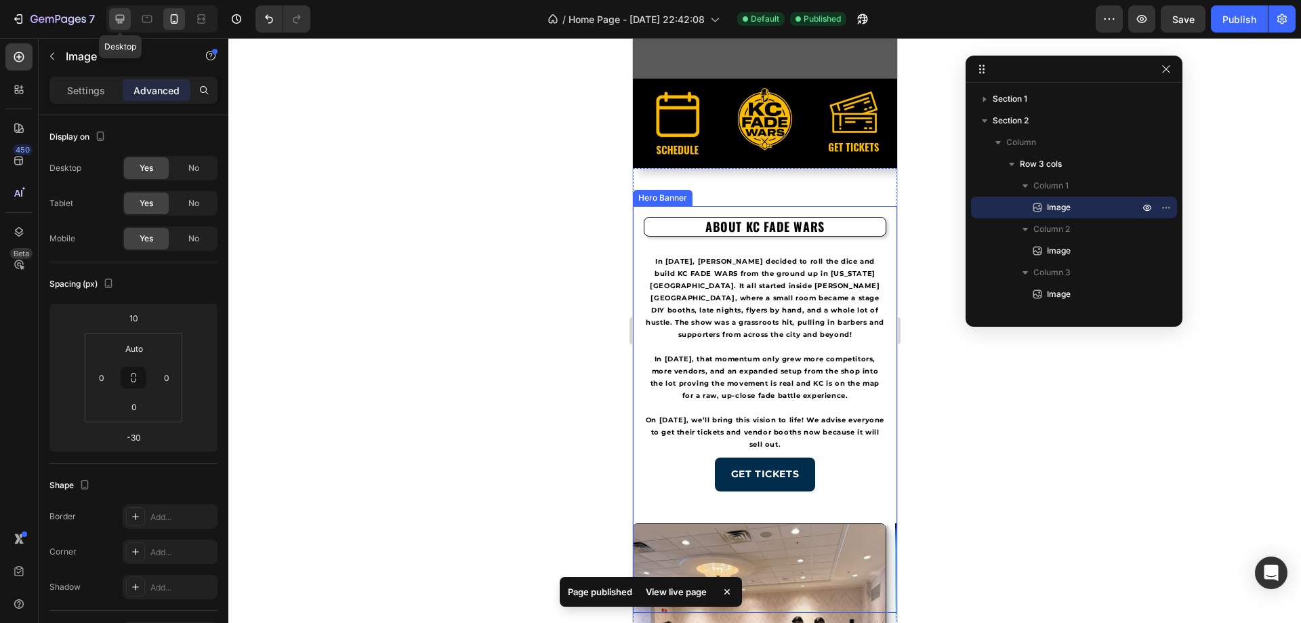
click at [123, 17] on icon at bounding box center [120, 19] width 14 height 14
type input "16"
type input "70"
type input "-2"
type input "166"
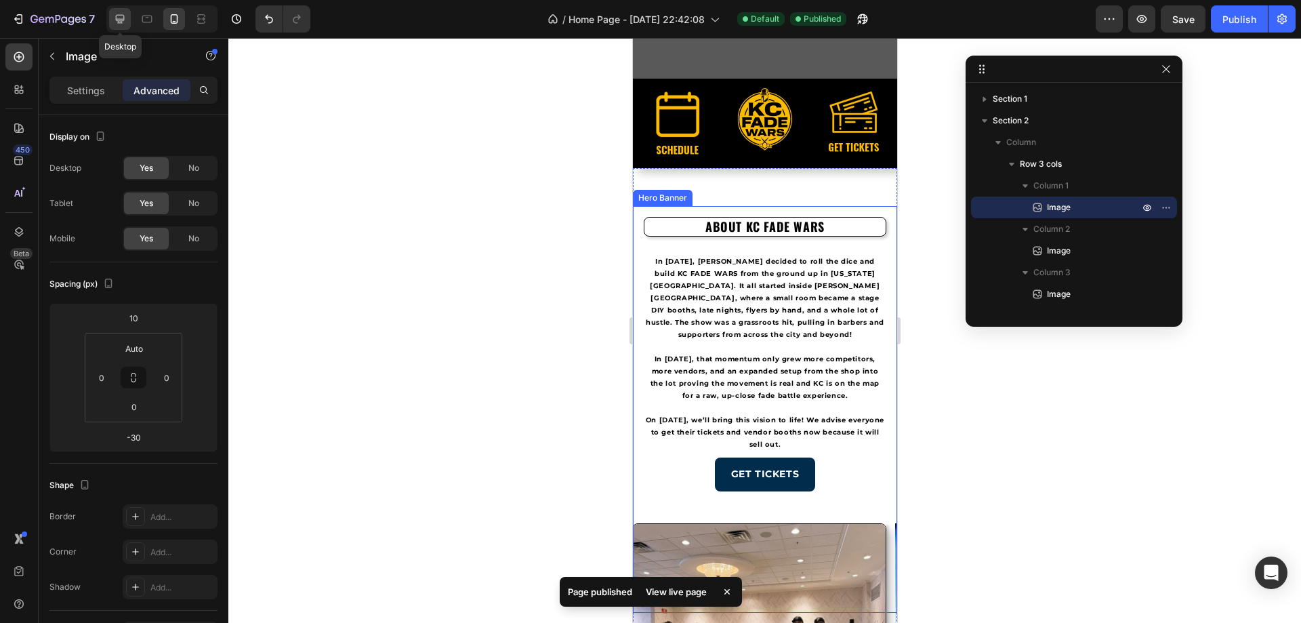
type input "28"
type input "16"
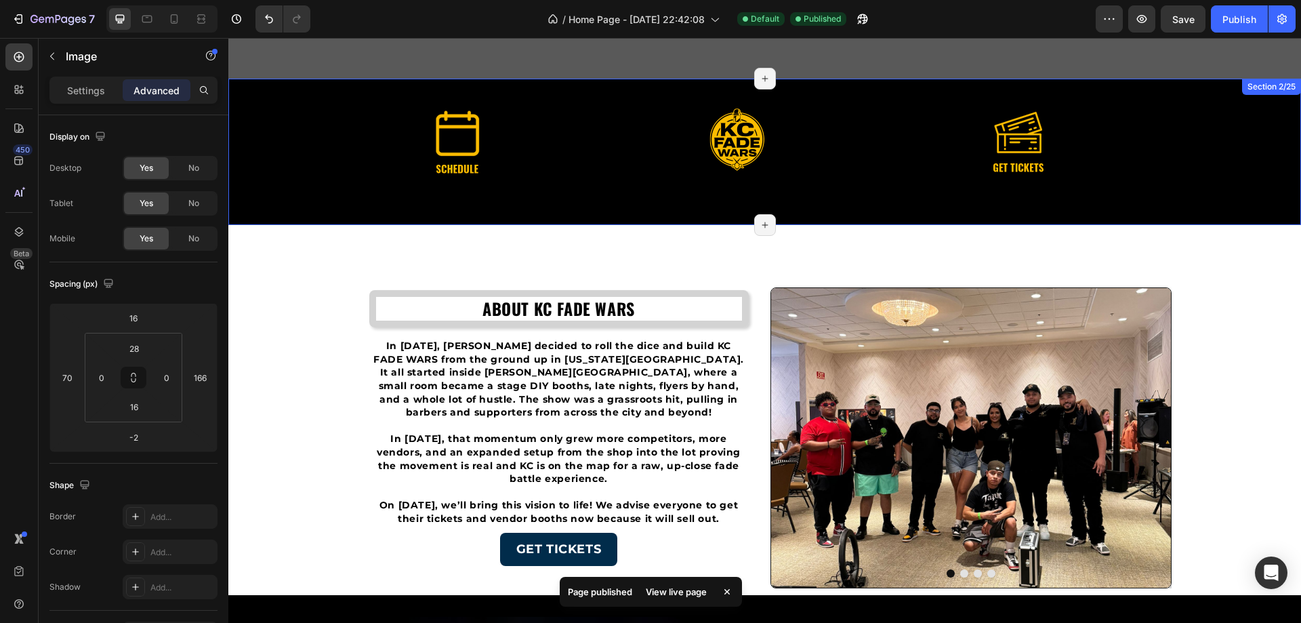
scroll to position [516, 0]
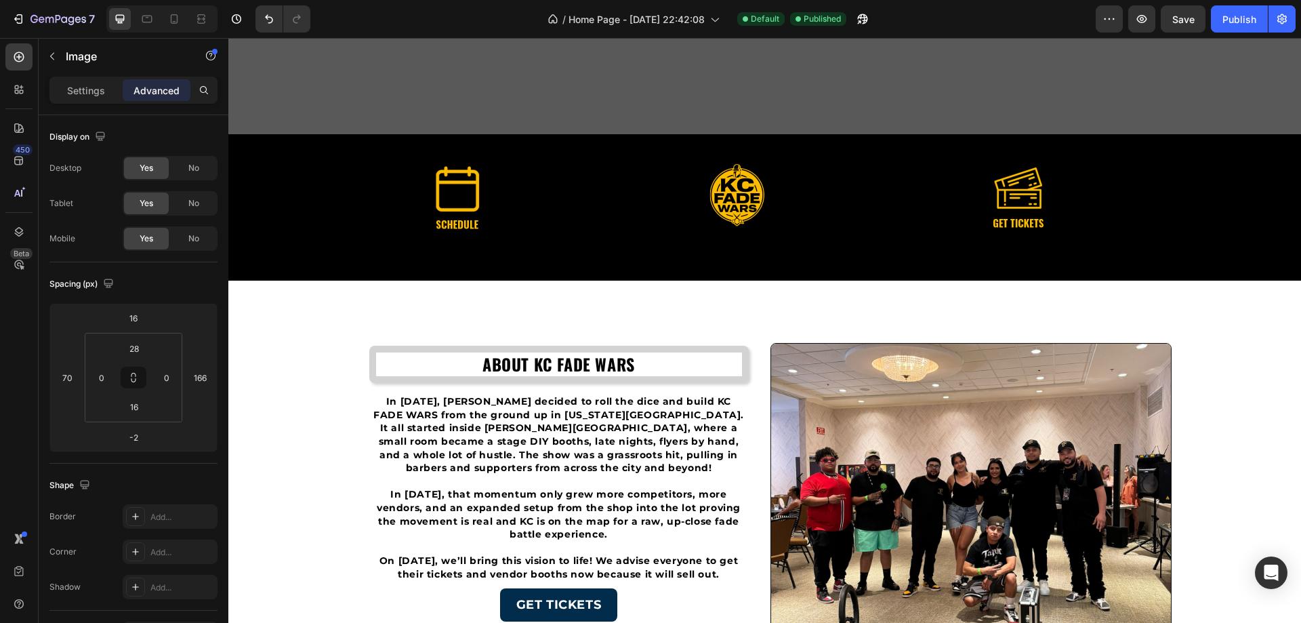
click at [447, 190] on img at bounding box center [457, 198] width 68 height 68
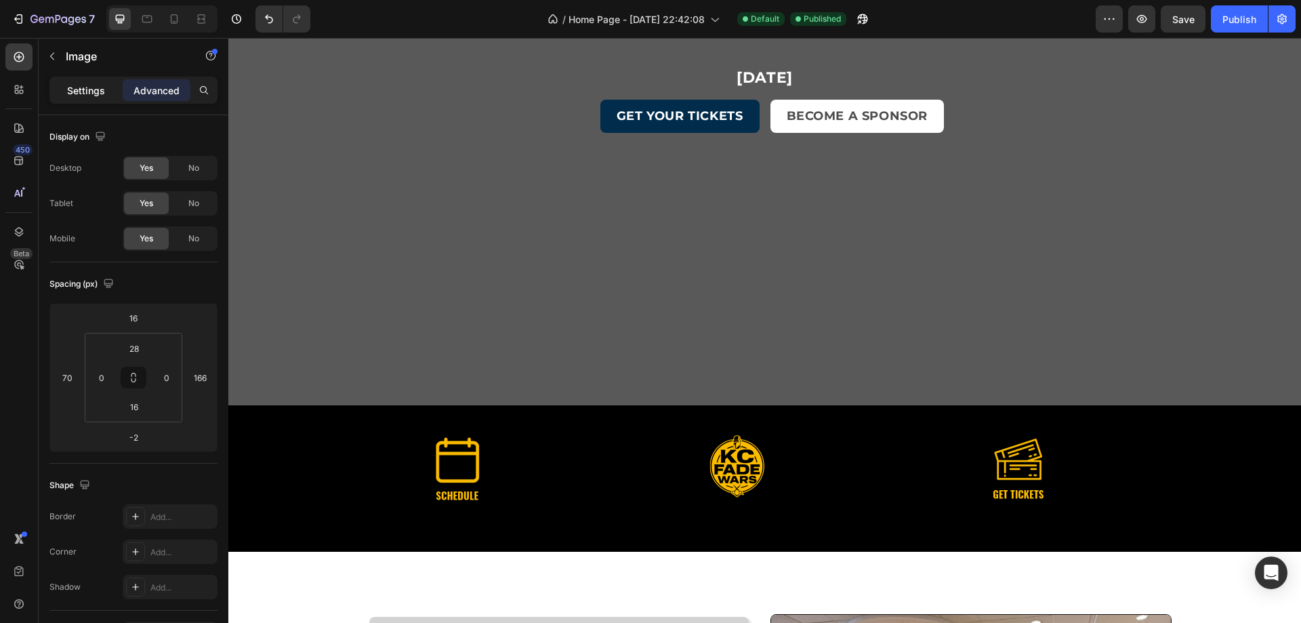
click at [89, 89] on p "Settings" at bounding box center [86, 90] width 38 height 14
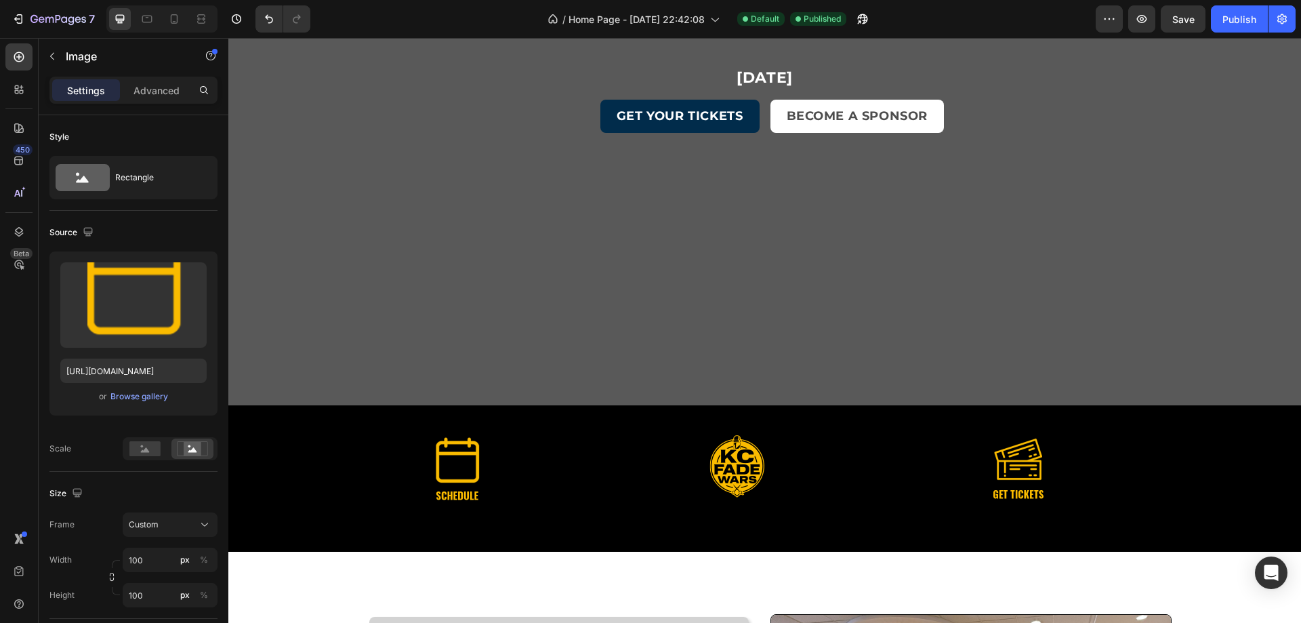
click at [476, 526] on div "Drop element here" at bounding box center [764, 527] width 1073 height 41
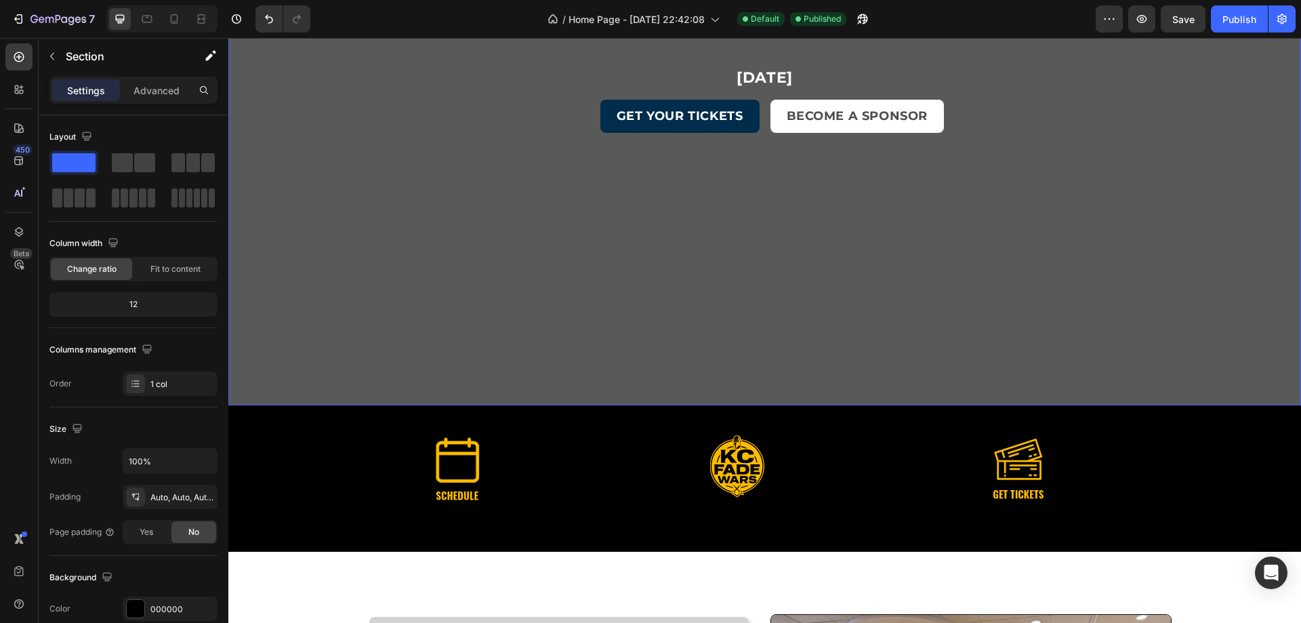
scroll to position [0, 0]
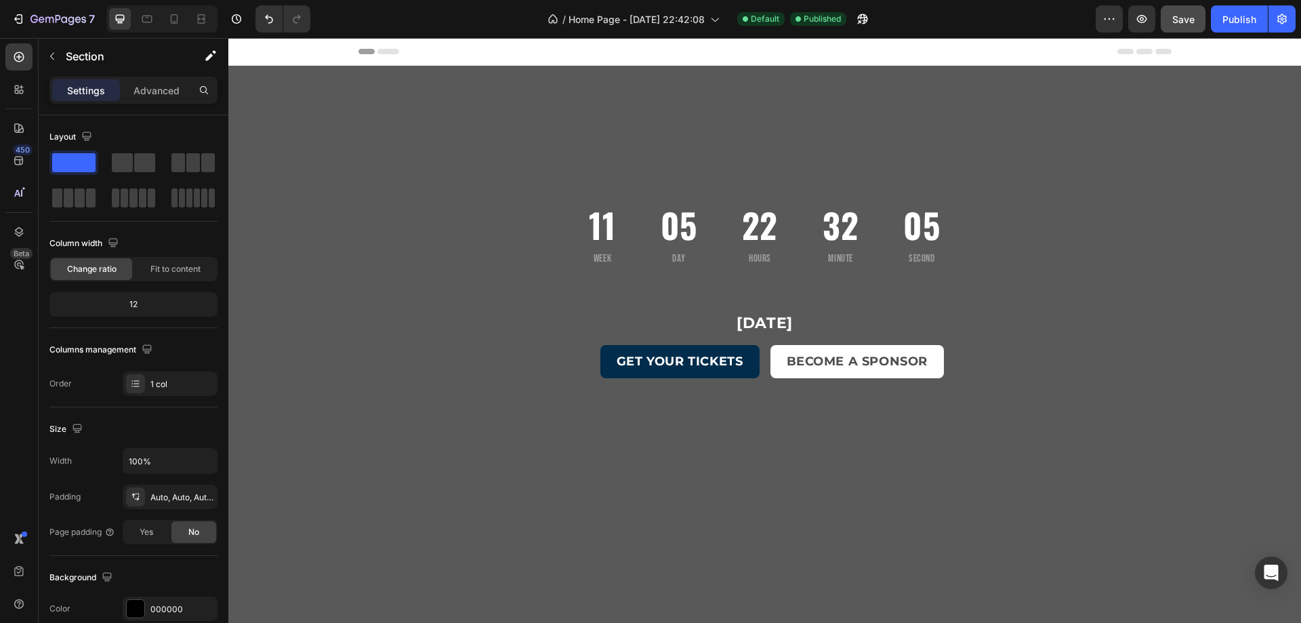
click at [1185, 27] on button "Save" at bounding box center [1183, 18] width 45 height 27
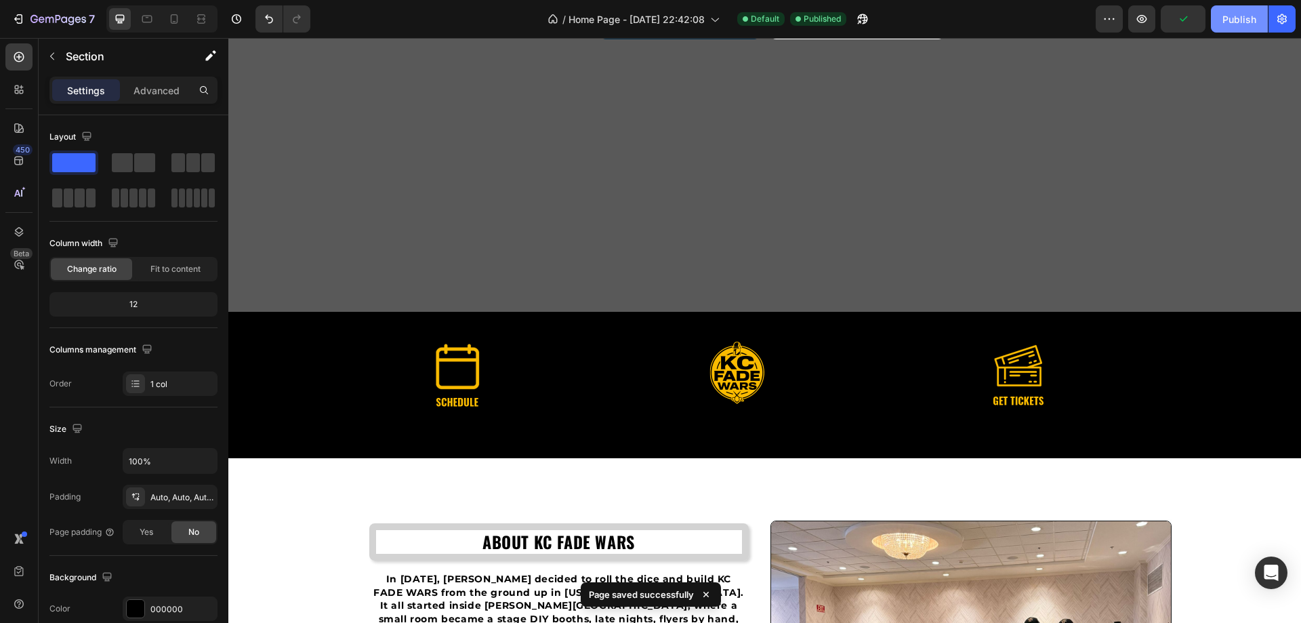
click at [1241, 30] on button "Publish" at bounding box center [1239, 18] width 57 height 27
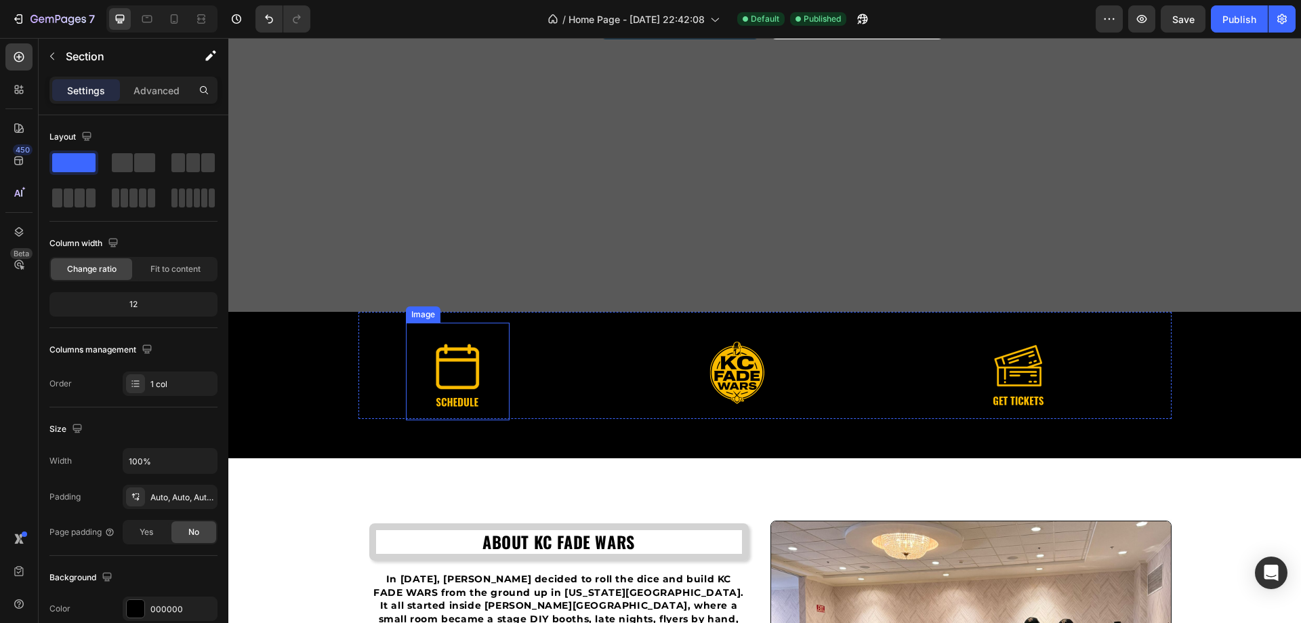
click at [487, 400] on div at bounding box center [458, 376] width 104 height 68
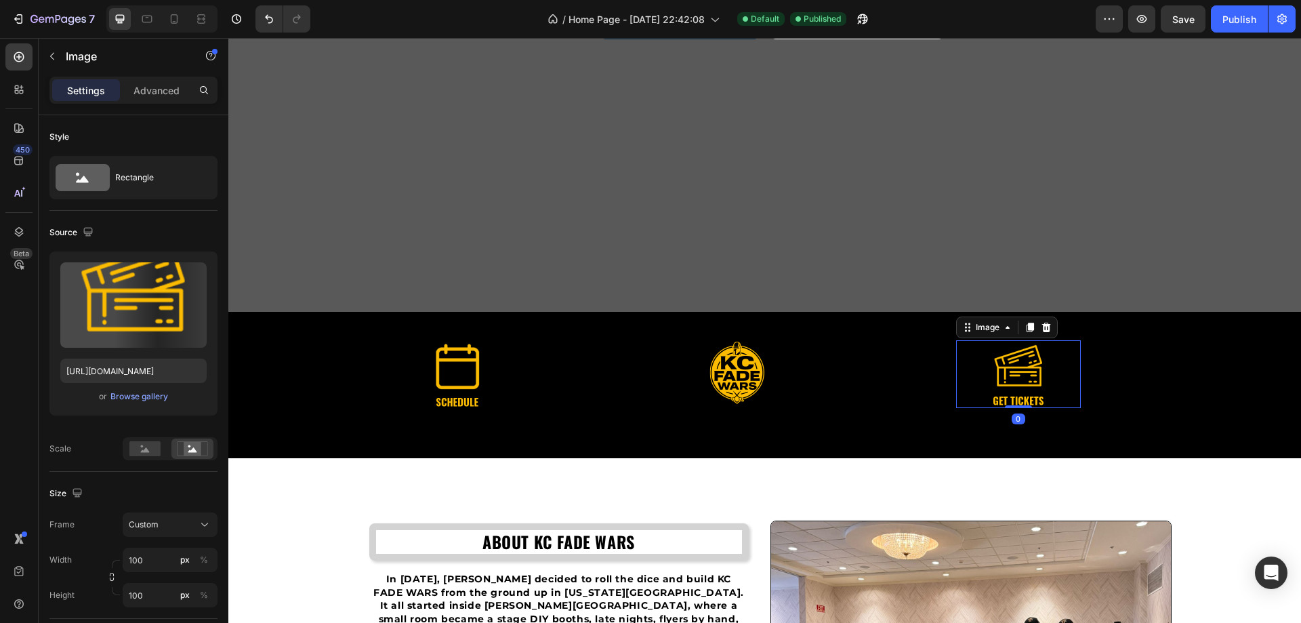
click at [1020, 374] on img at bounding box center [1019, 374] width 68 height 68
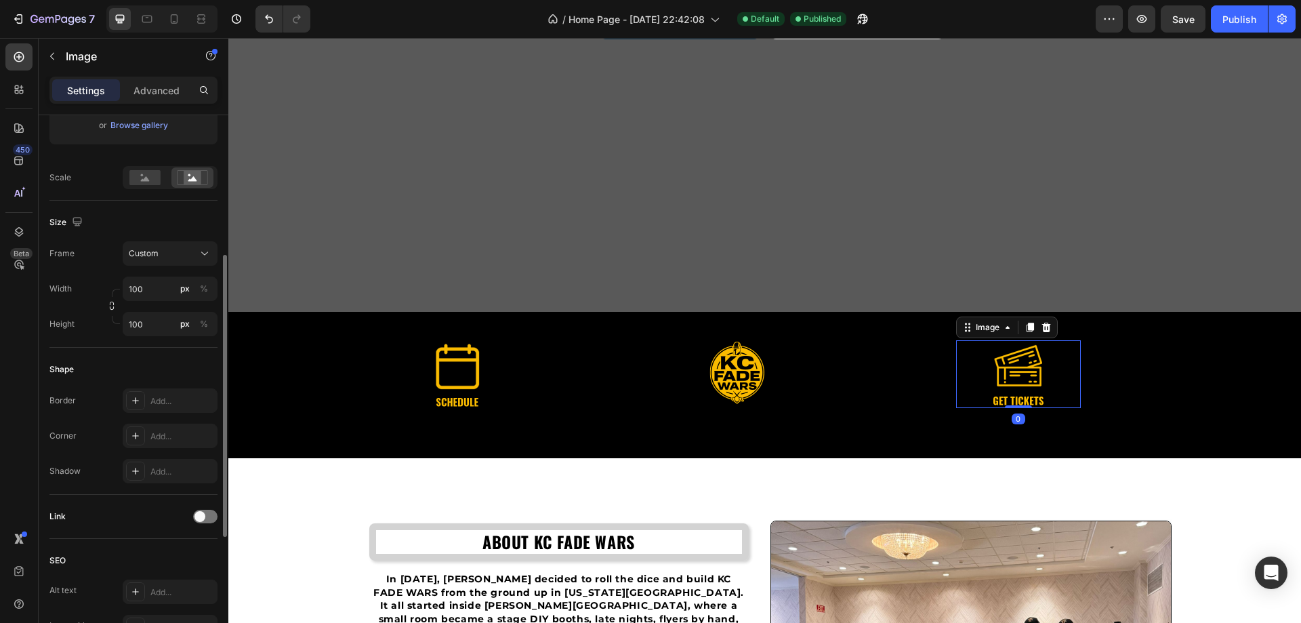
scroll to position [474, 0]
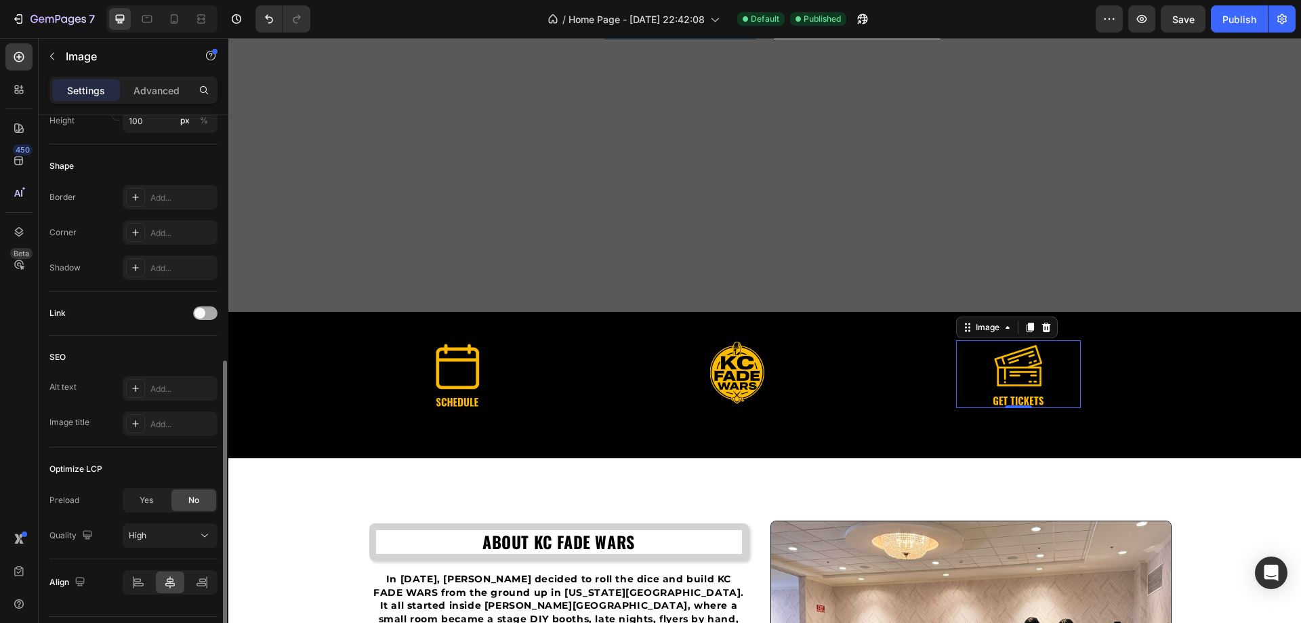
click at [214, 308] on div at bounding box center [205, 313] width 24 height 14
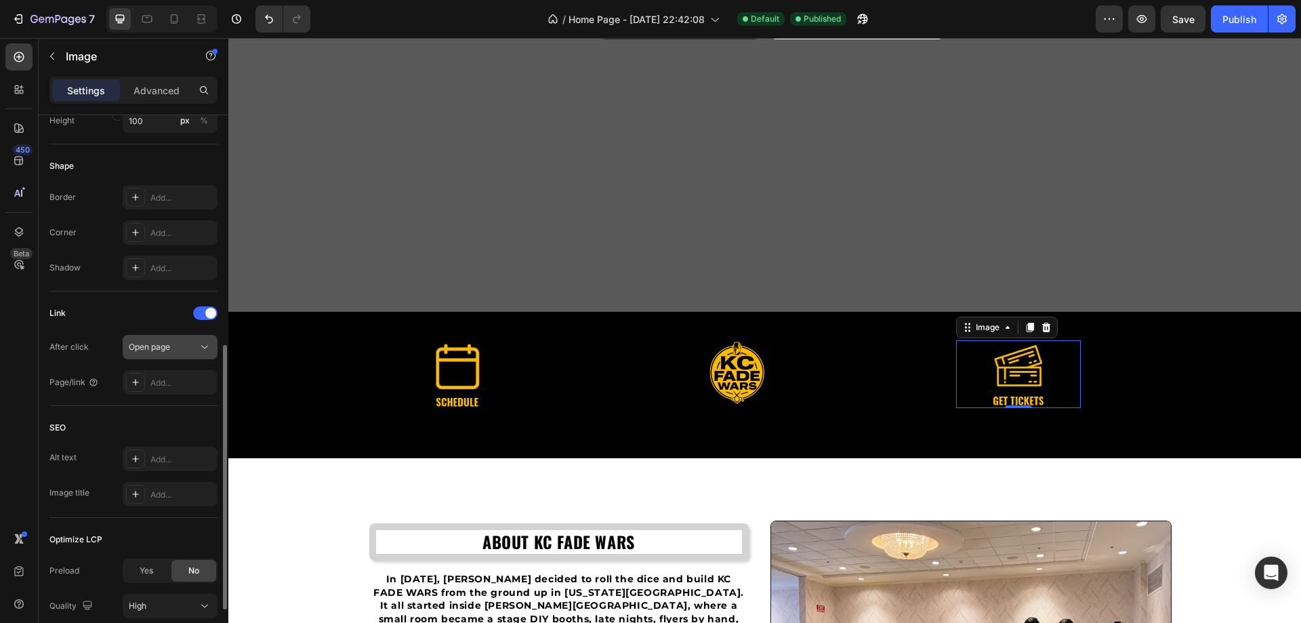
click at [167, 348] on span "Open page" at bounding box center [149, 347] width 41 height 10
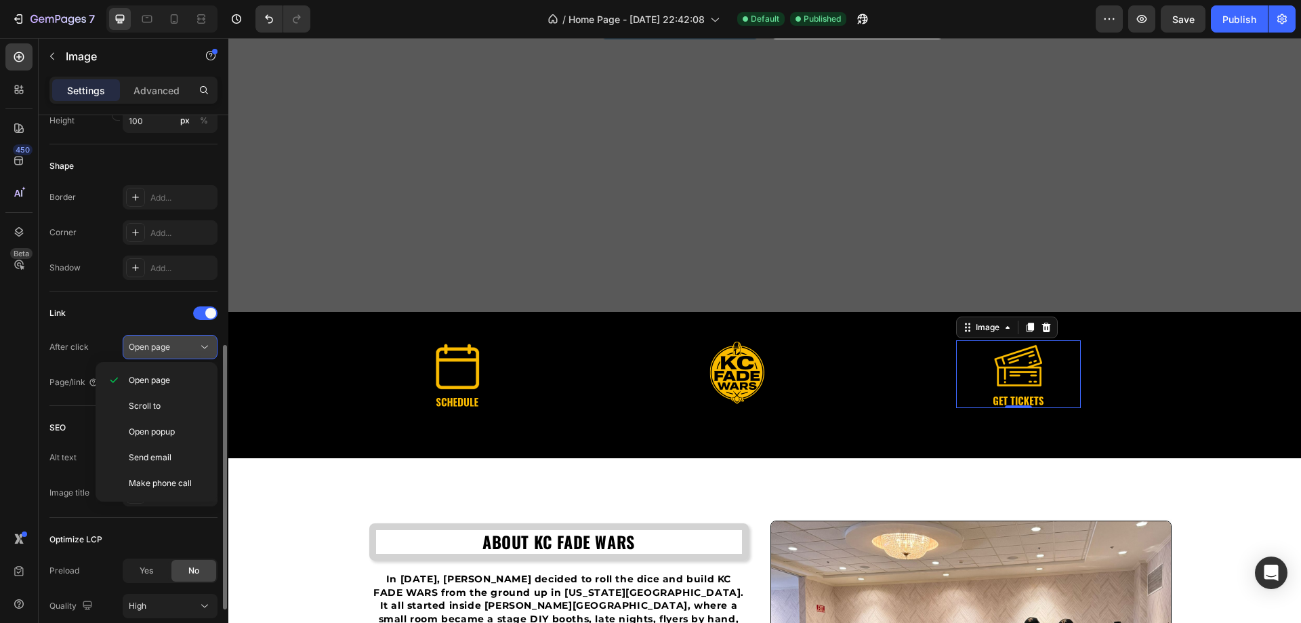
click at [168, 348] on span "Open page" at bounding box center [149, 347] width 41 height 10
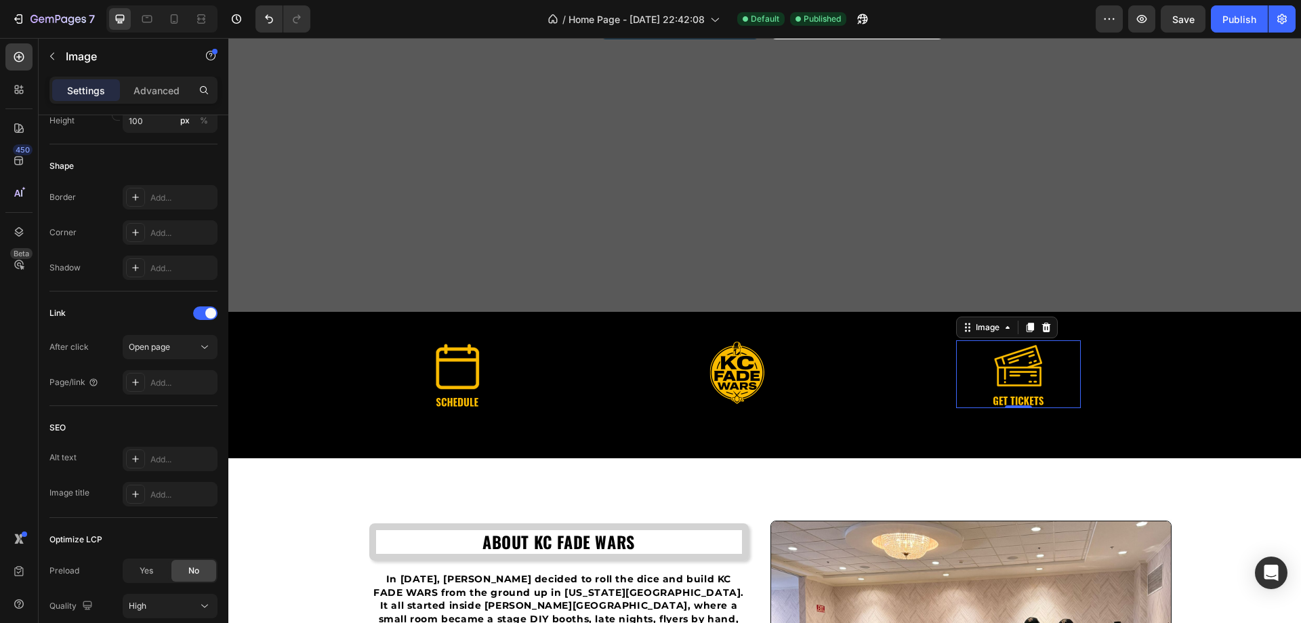
click at [164, 380] on div "Add..." at bounding box center [182, 383] width 64 height 12
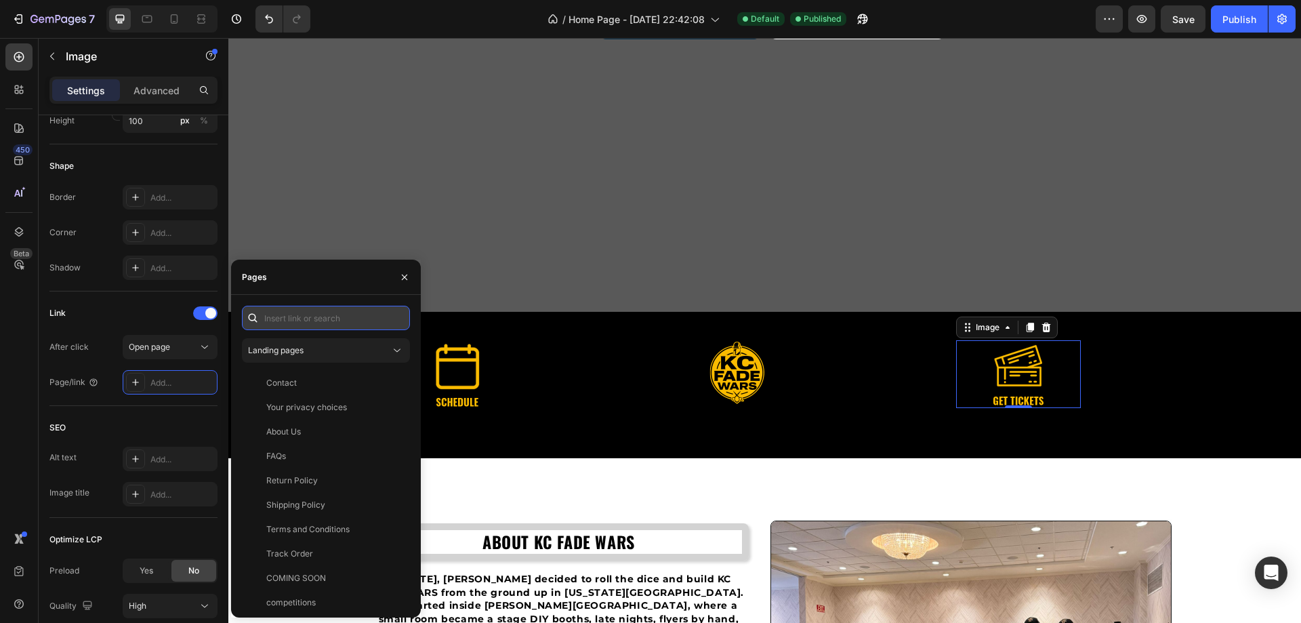
click at [304, 318] on input "text" at bounding box center [326, 318] width 168 height 24
paste input "[URL][DOMAIN_NAME]"
type input "[URL][DOMAIN_NAME]"
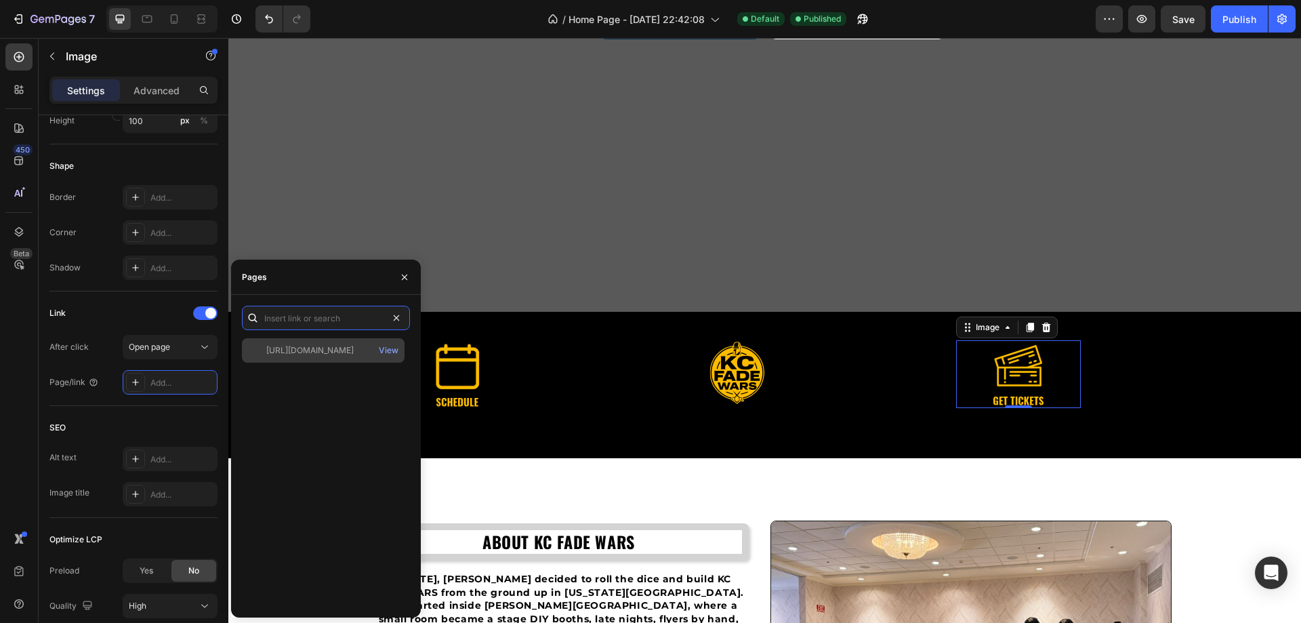
scroll to position [0, 0]
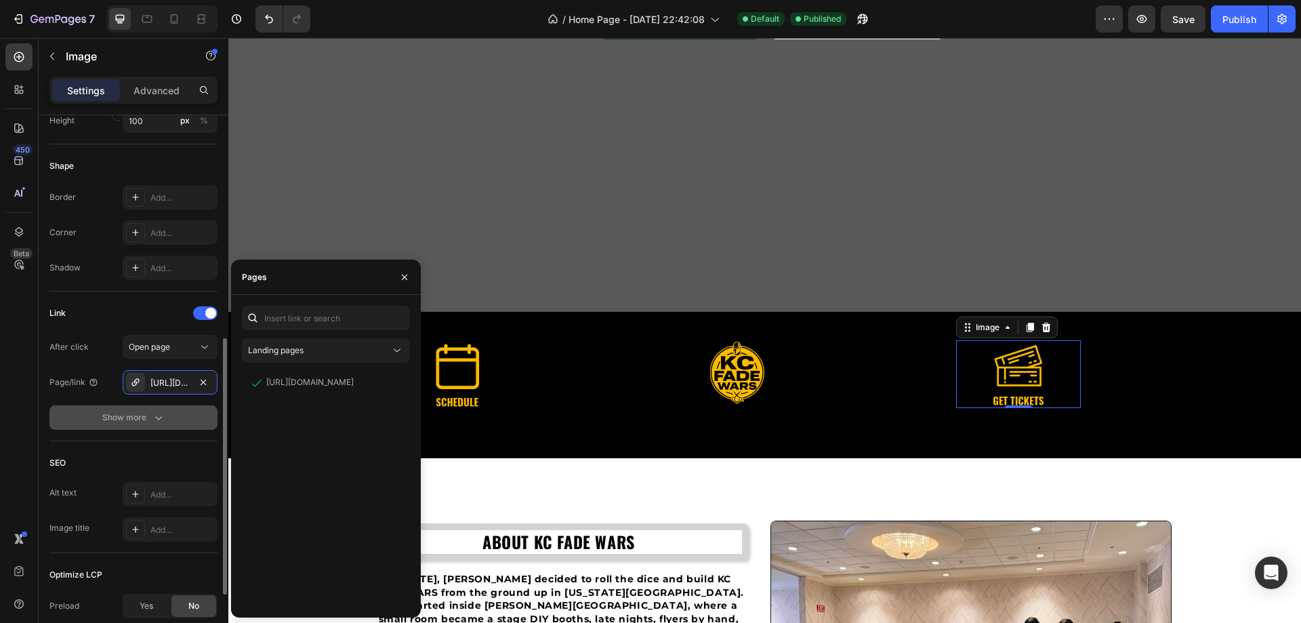
click at [135, 419] on div "Show more" at bounding box center [133, 418] width 63 height 14
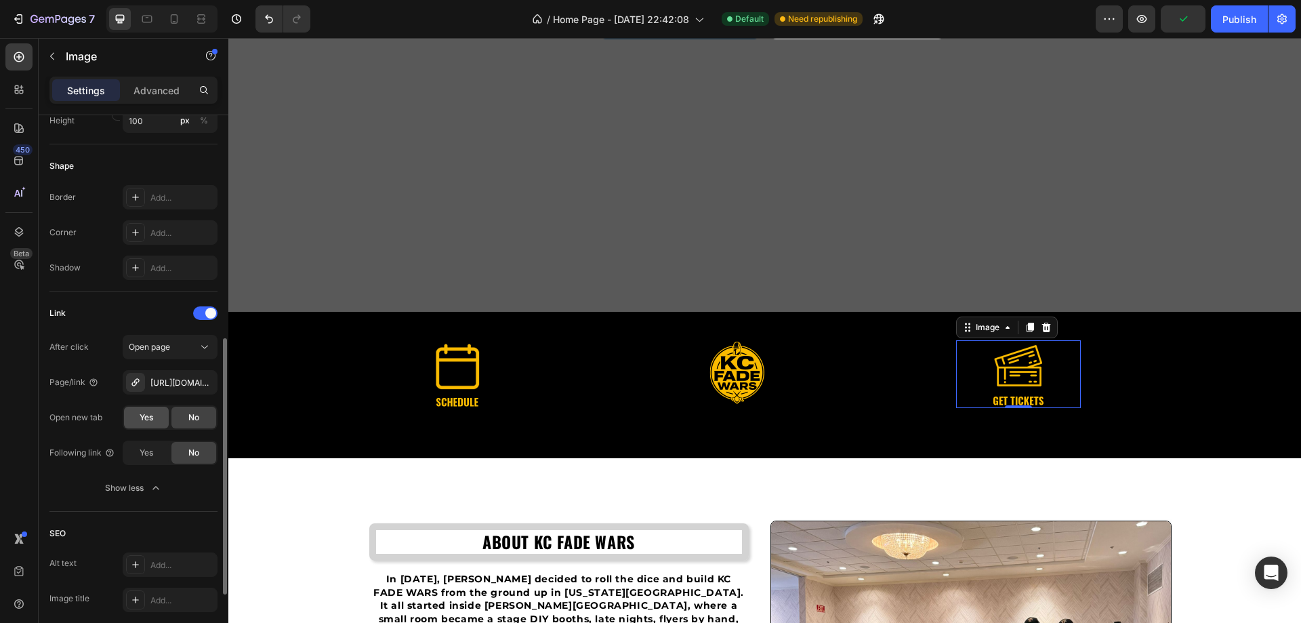
click at [154, 411] on div "Yes" at bounding box center [146, 418] width 45 height 22
click at [157, 492] on icon "button" at bounding box center [156, 488] width 14 height 14
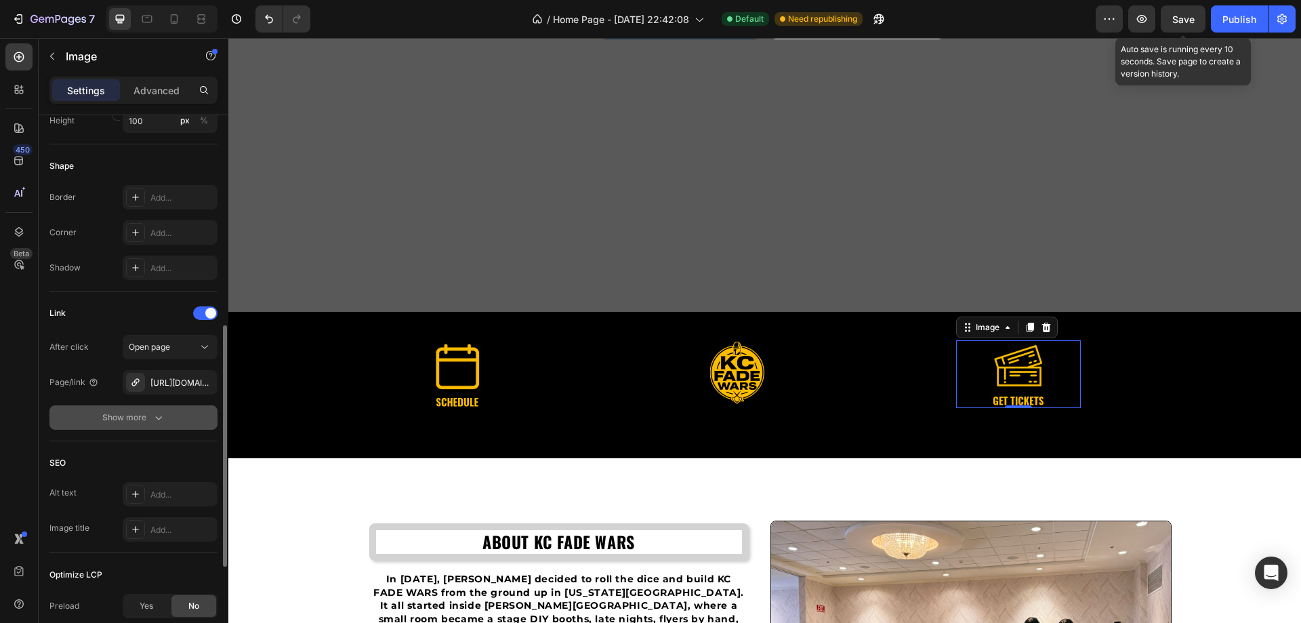
click at [1188, 22] on span "Save" at bounding box center [1183, 20] width 22 height 12
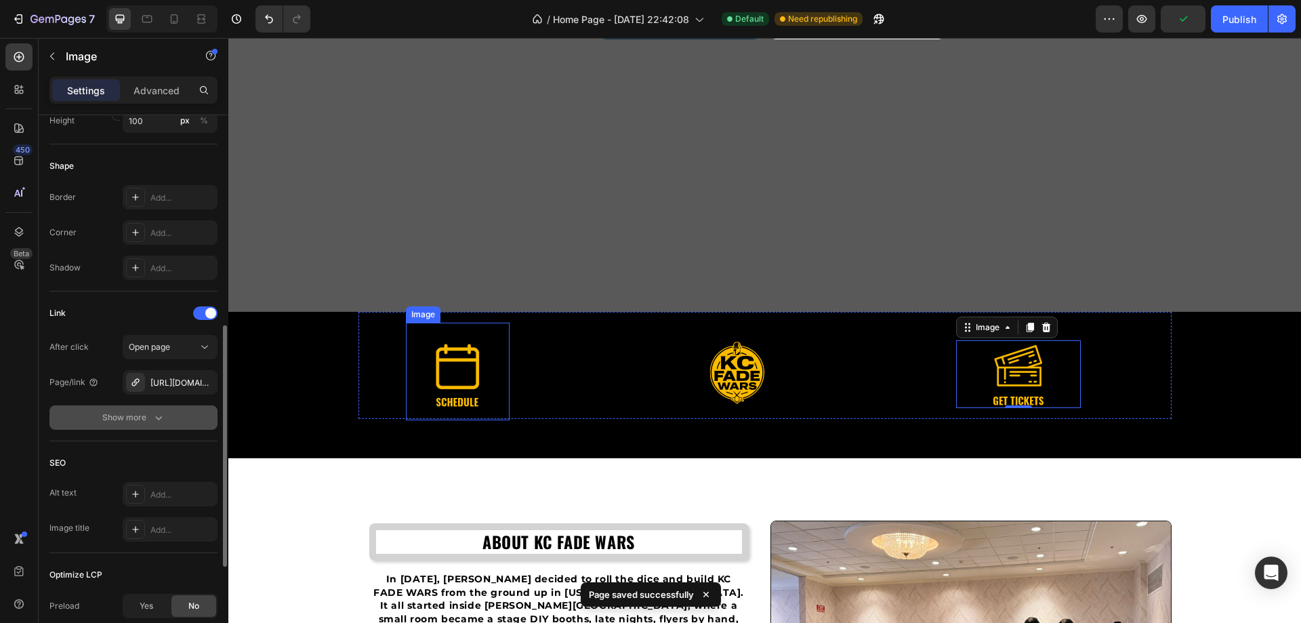
click at [446, 379] on img at bounding box center [457, 376] width 68 height 68
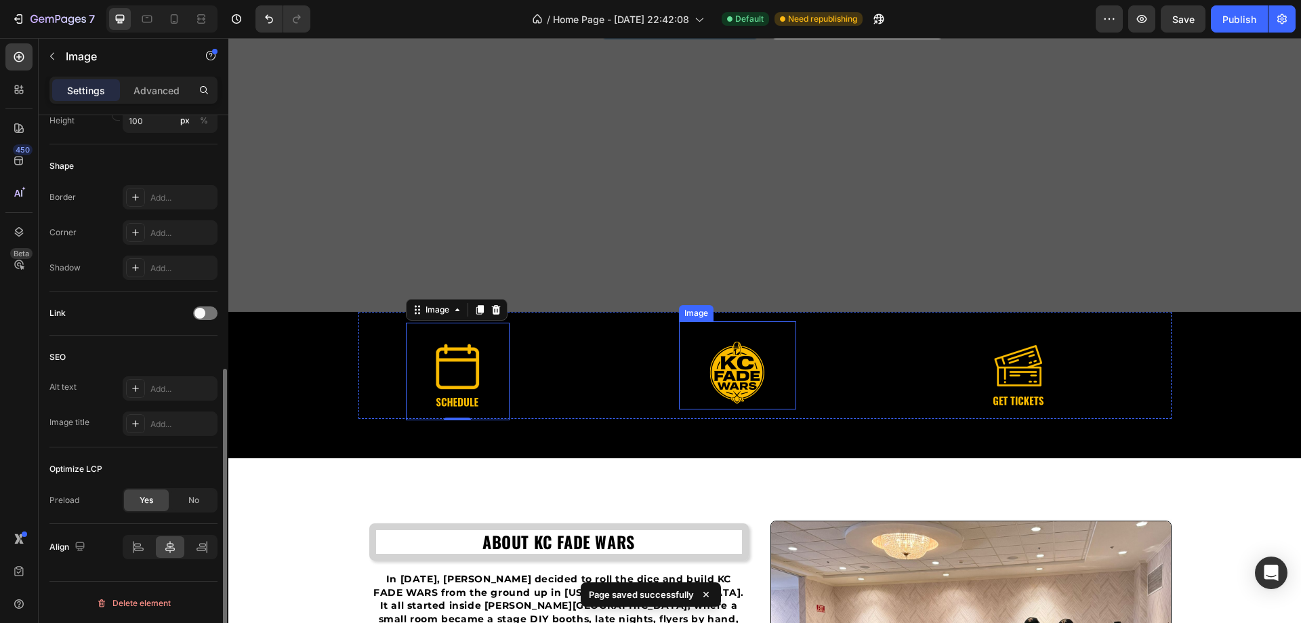
click at [707, 384] on img at bounding box center [737, 373] width 68 height 68
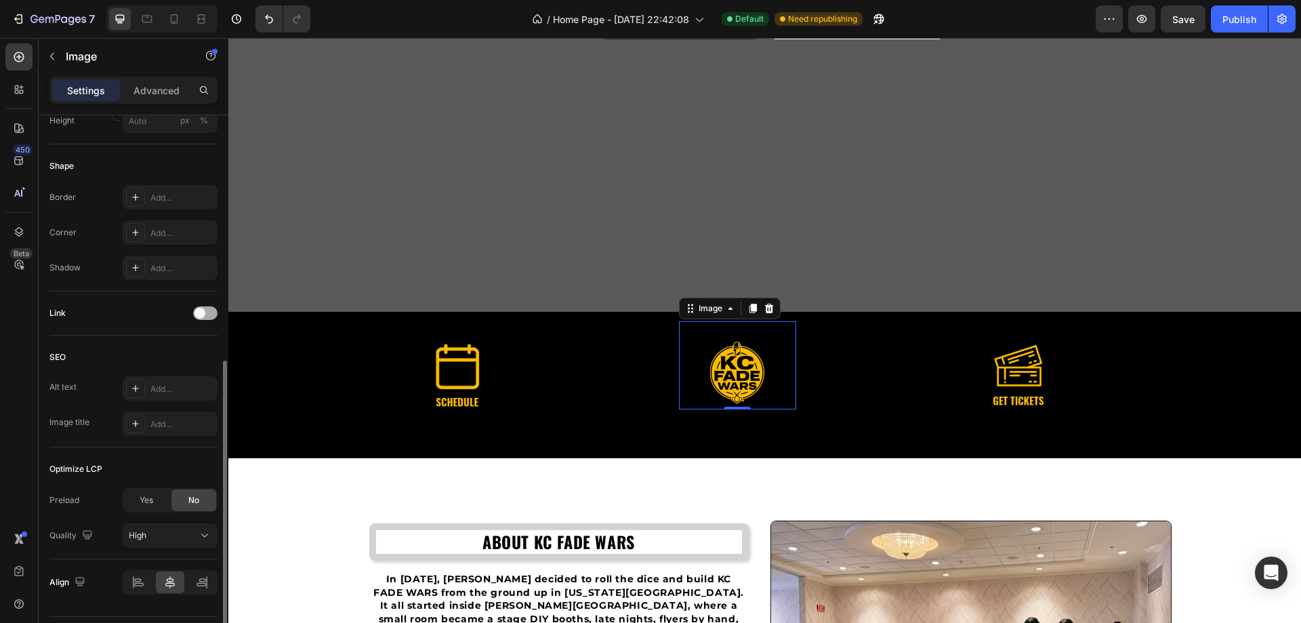
click at [199, 312] on span at bounding box center [199, 313] width 11 height 11
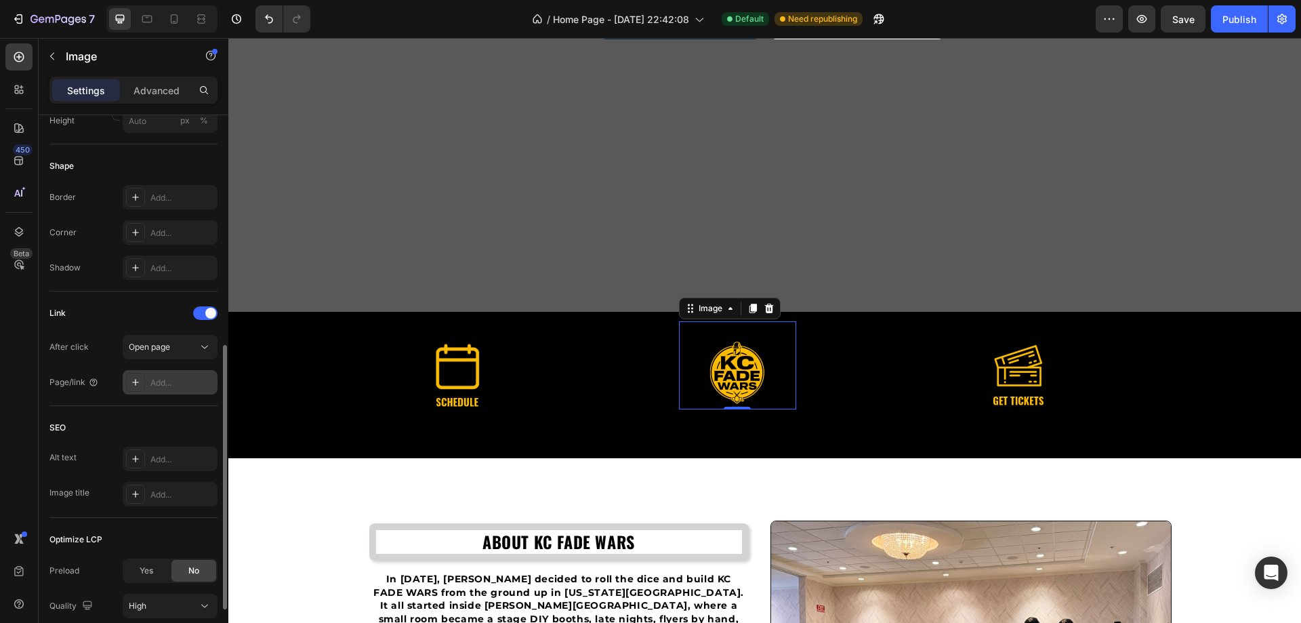
click at [158, 390] on div "Add..." at bounding box center [170, 382] width 95 height 24
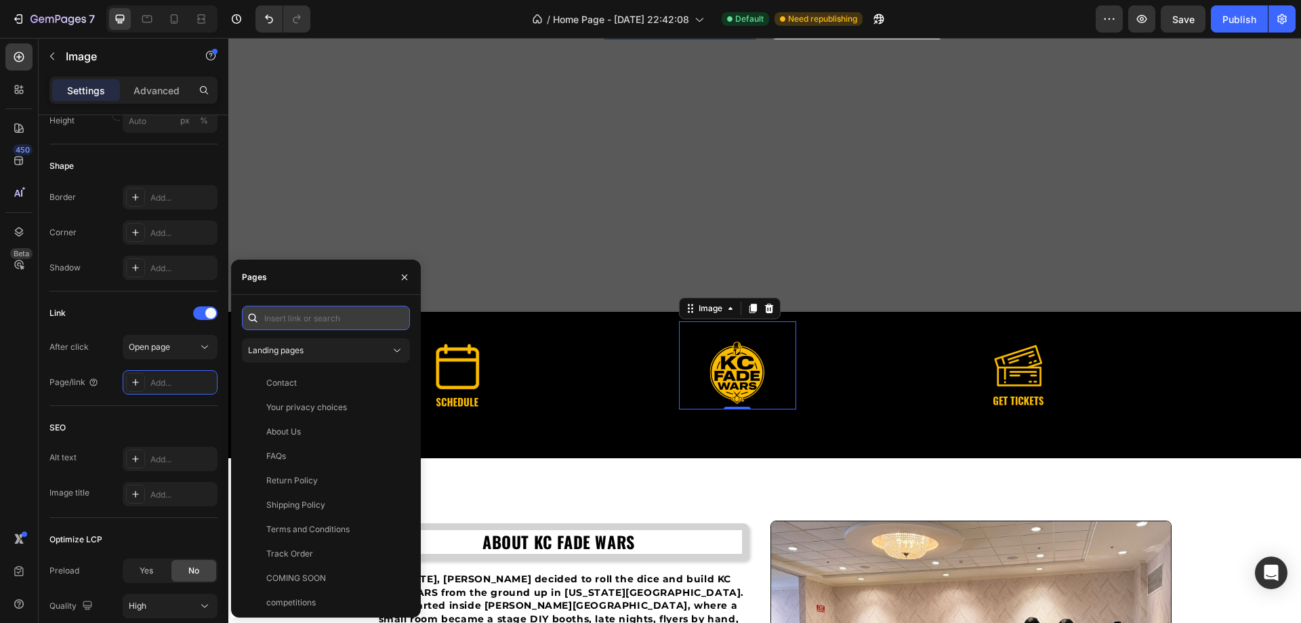
click at [304, 321] on input "text" at bounding box center [326, 318] width 168 height 24
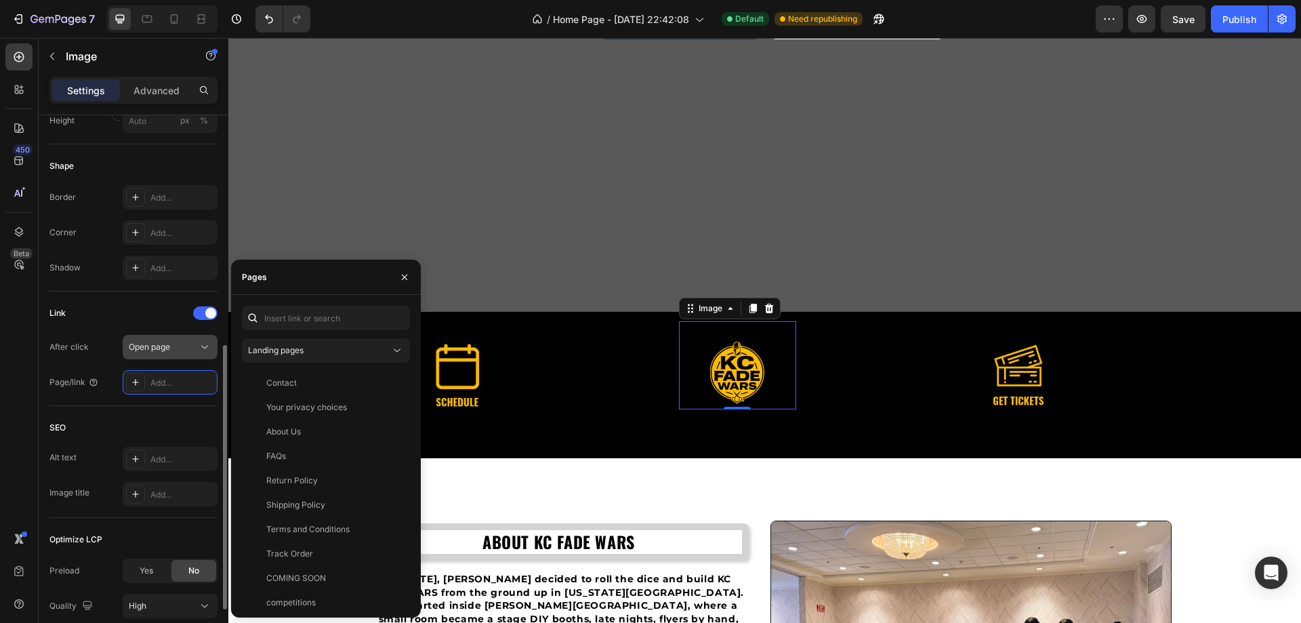
click at [173, 339] on button "Open page" at bounding box center [170, 347] width 95 height 24
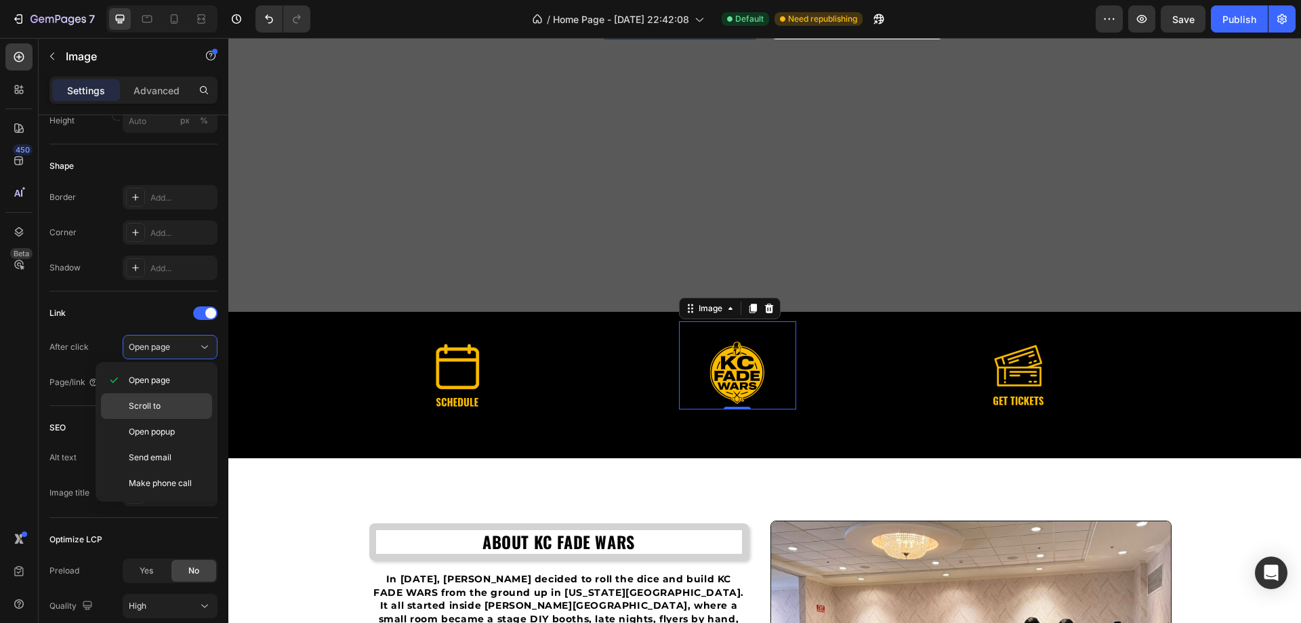
click at [159, 407] on span "Scroll to" at bounding box center [145, 406] width 32 height 12
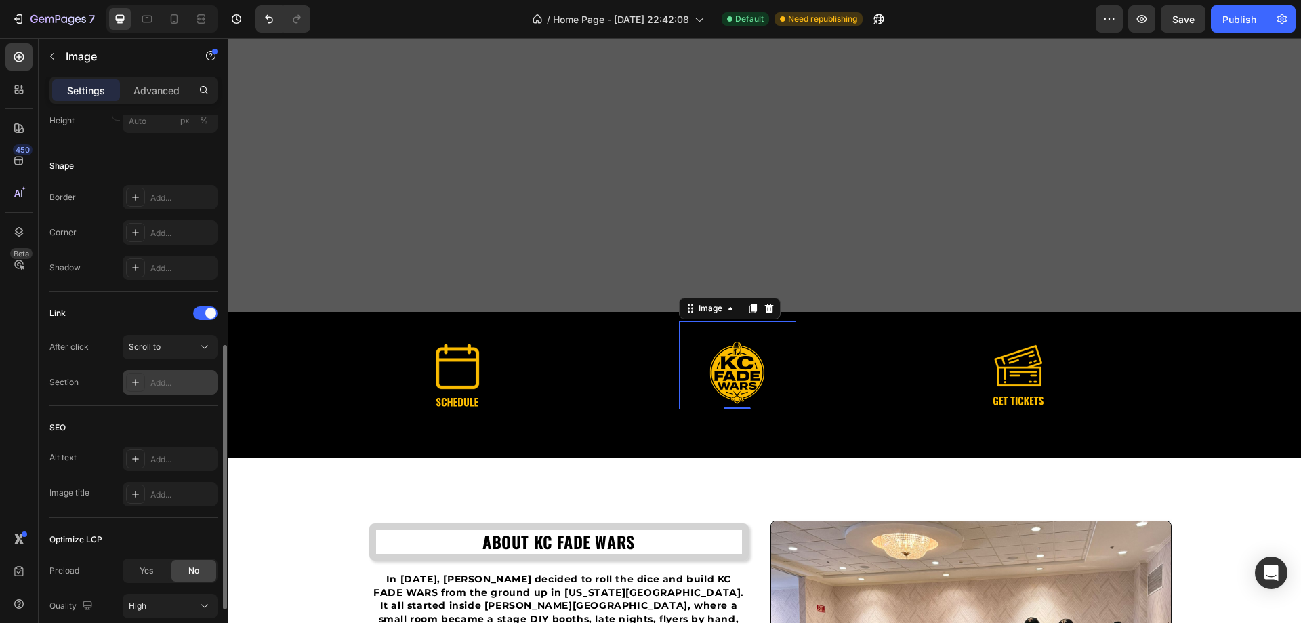
click at [195, 377] on div "Add..." at bounding box center [182, 383] width 64 height 12
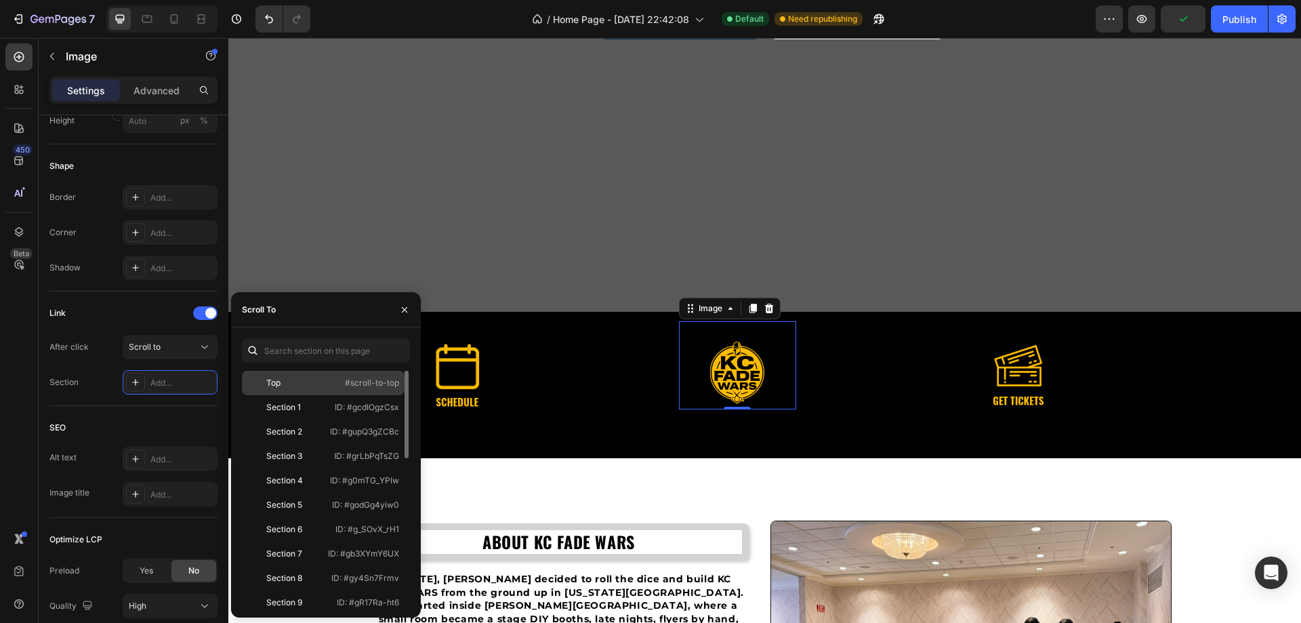
click at [329, 395] on div "Top #scroll-to-top" at bounding box center [323, 407] width 163 height 24
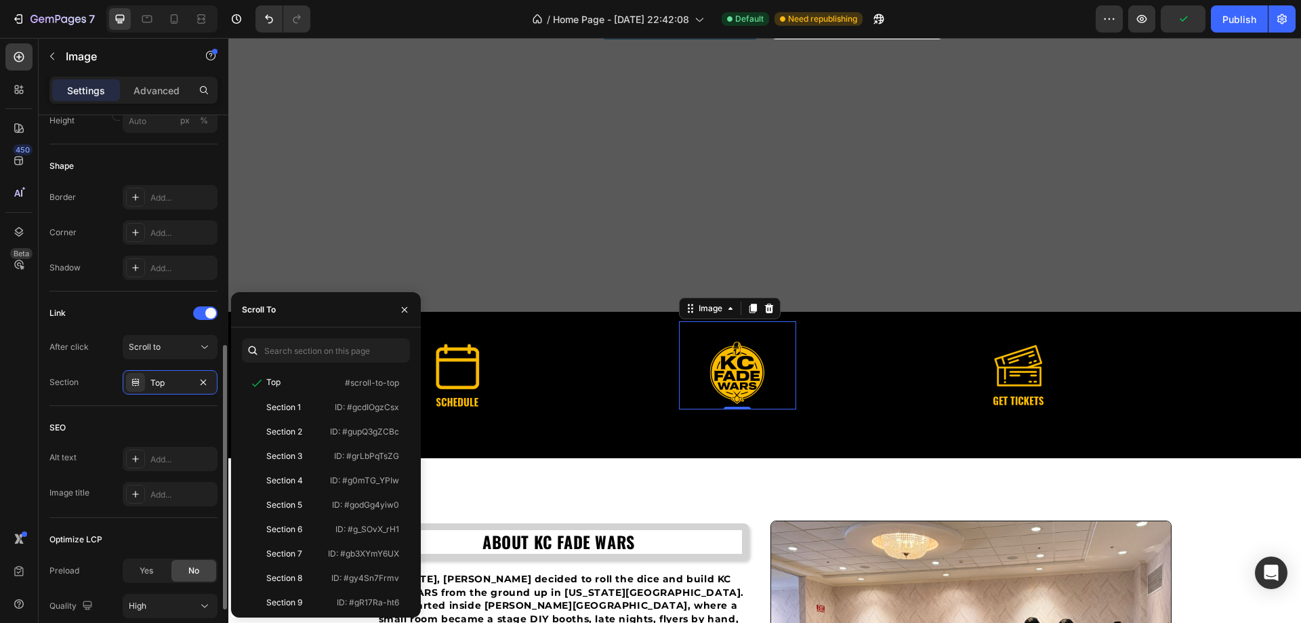
click at [89, 399] on div "Link After click Scroll to Section Top" at bounding box center [133, 348] width 168 height 115
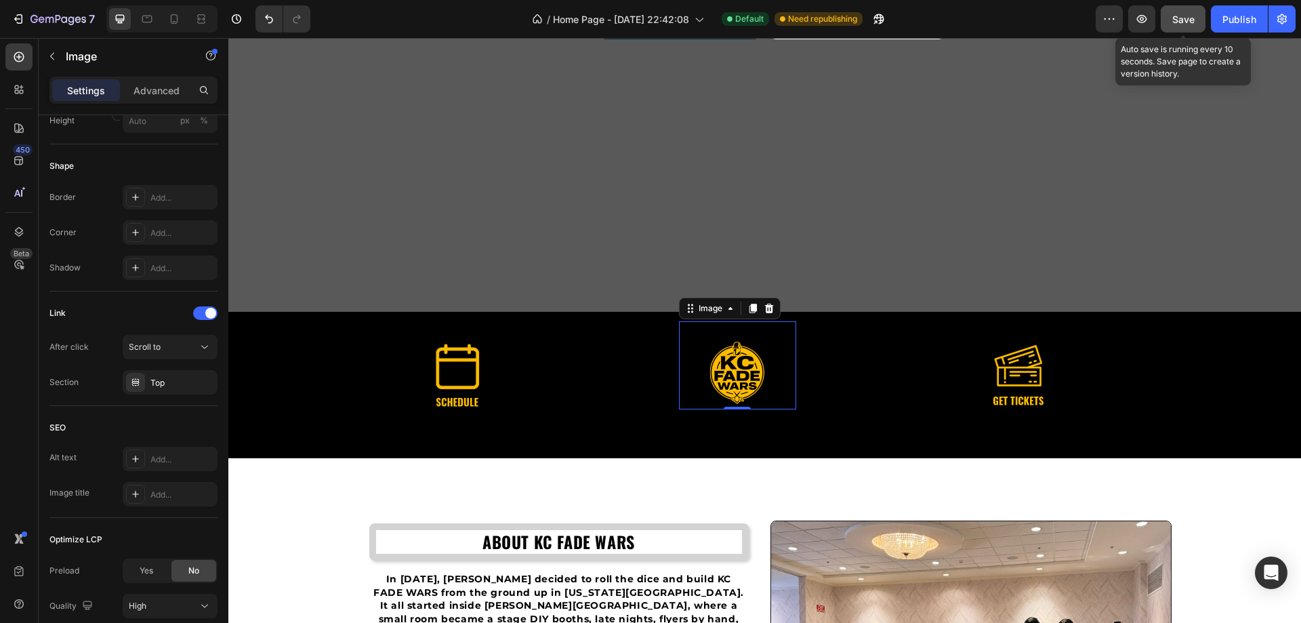
click at [1182, 27] on button "Save" at bounding box center [1183, 18] width 45 height 27
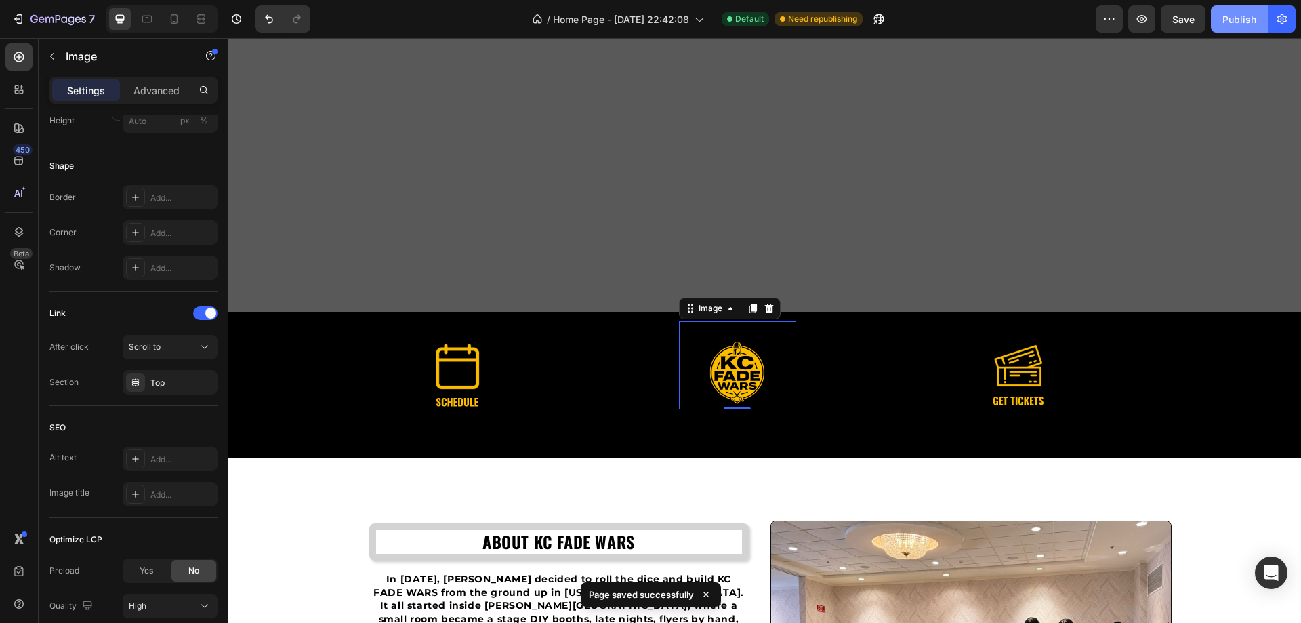
click at [1240, 22] on div "Publish" at bounding box center [1239, 19] width 34 height 14
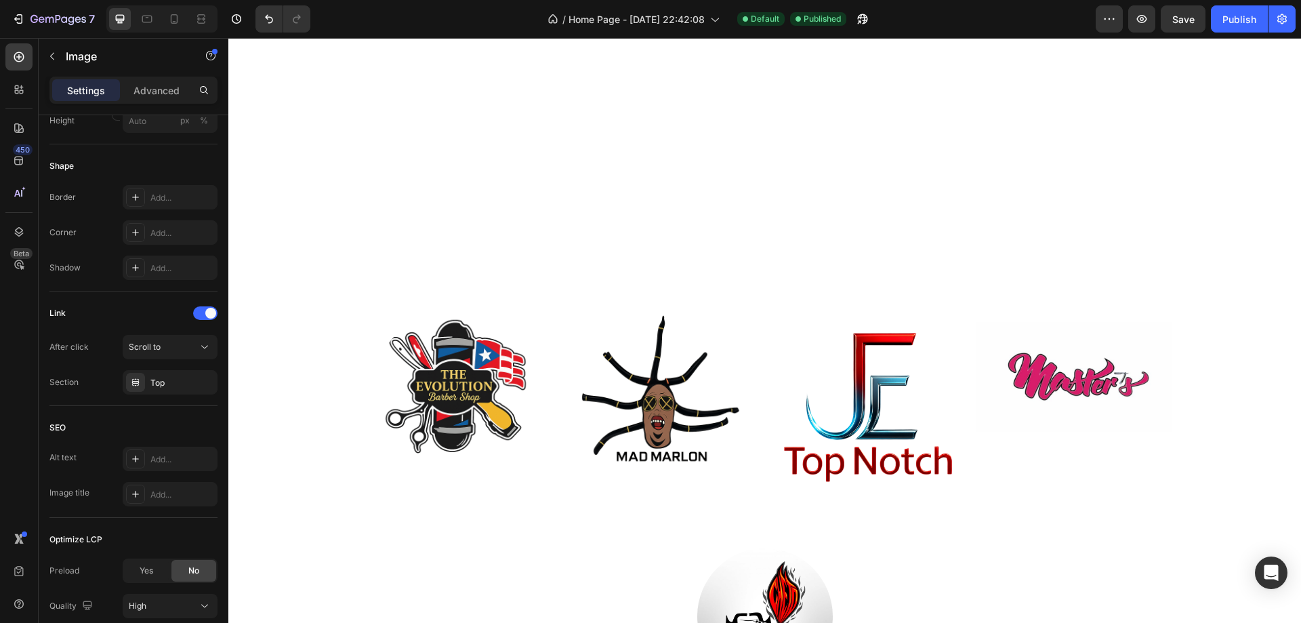
scroll to position [3523, 0]
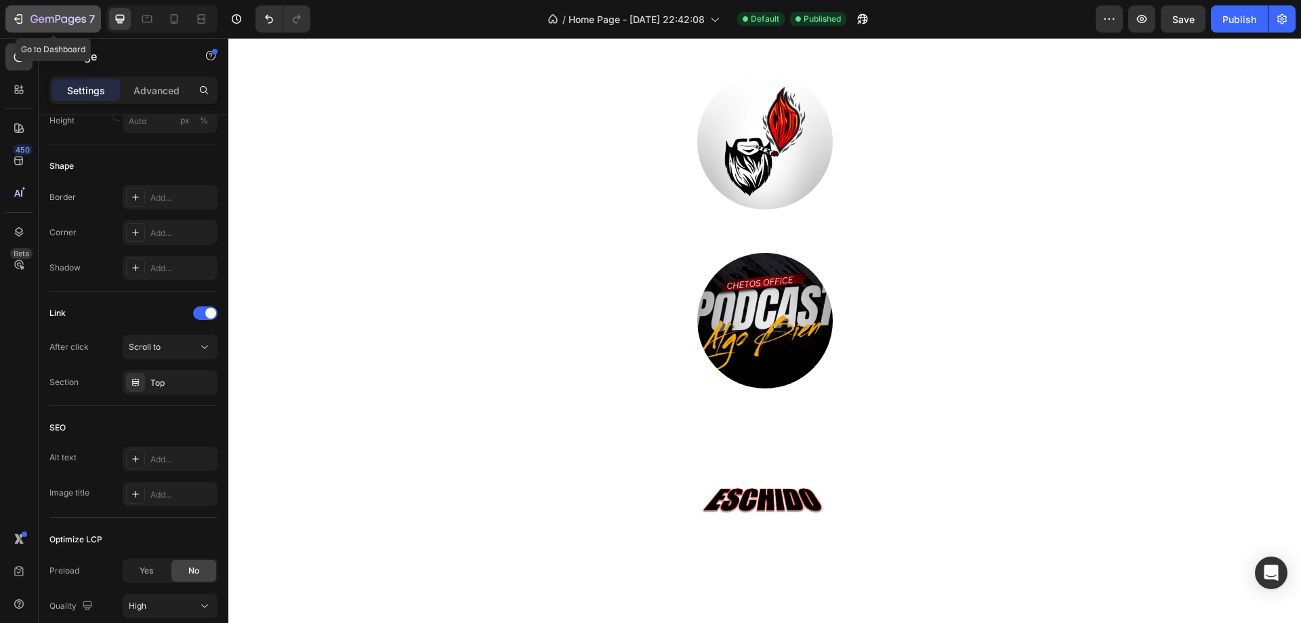
click at [21, 24] on icon "button" at bounding box center [19, 19] width 14 height 14
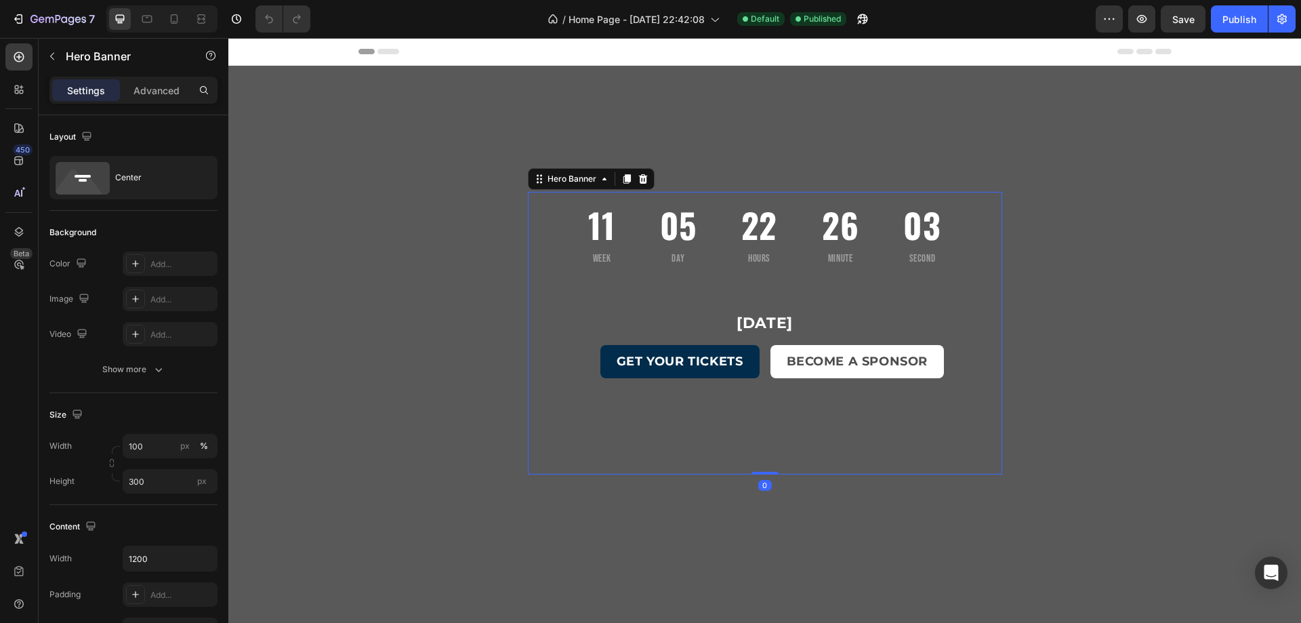
click at [541, 297] on div "Overlay" at bounding box center [765, 345] width 474 height 149
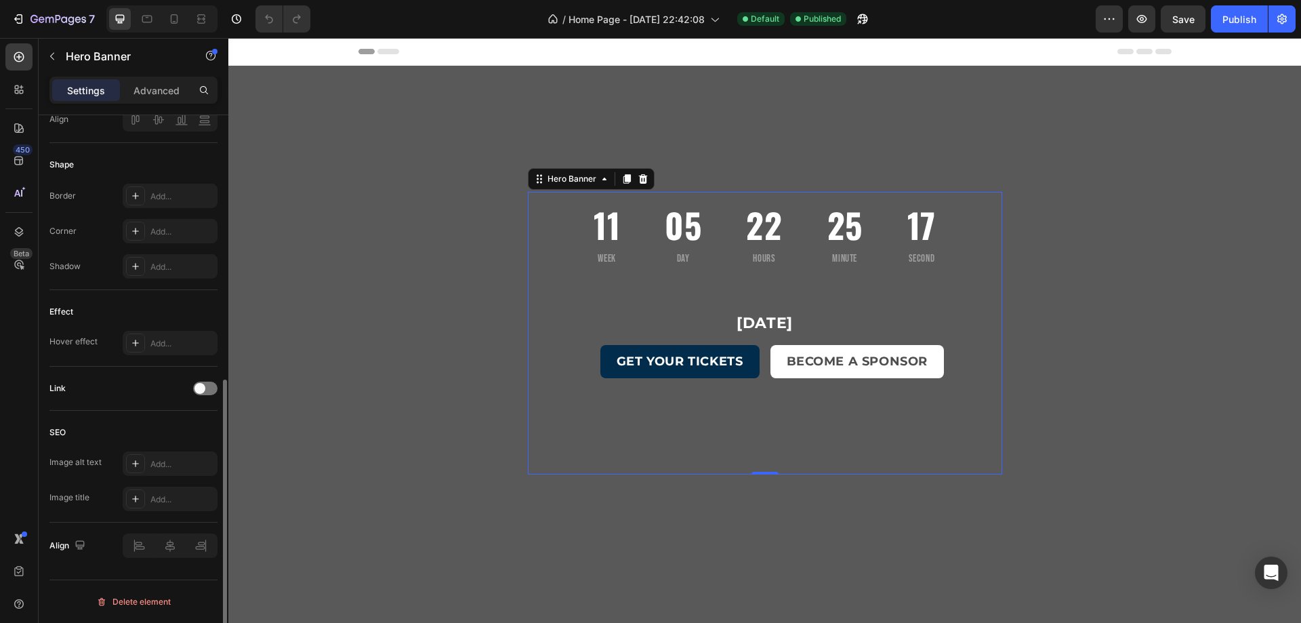
scroll to position [239, 0]
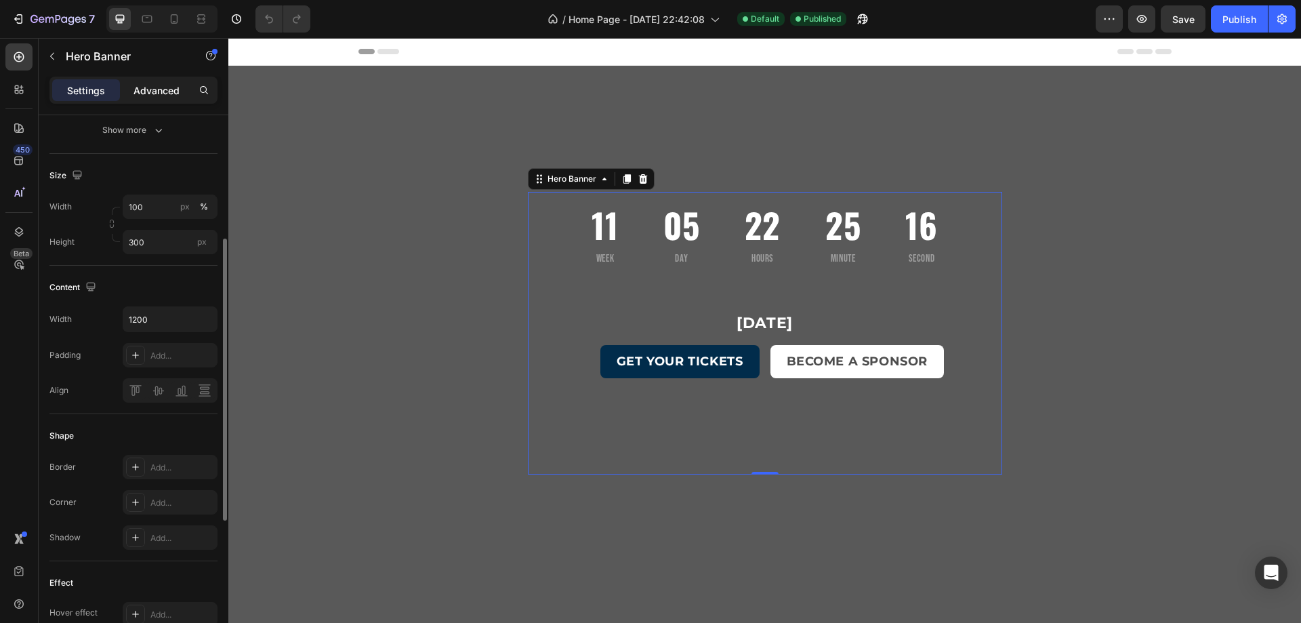
click at [153, 94] on p "Advanced" at bounding box center [156, 90] width 46 height 14
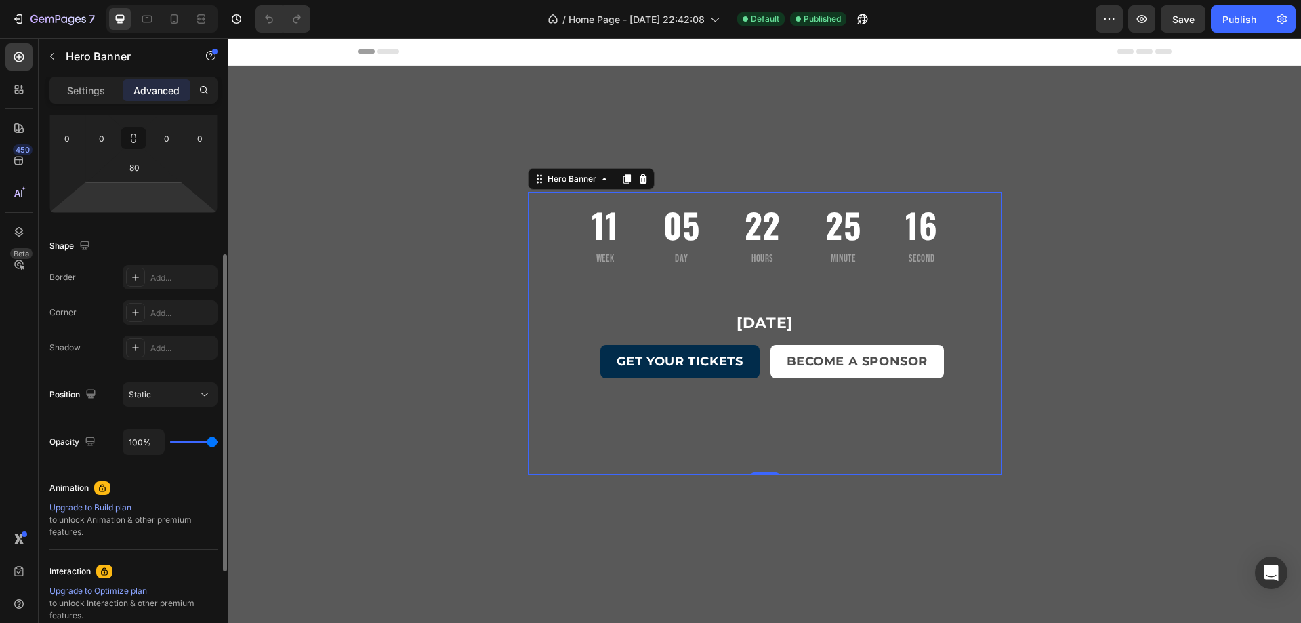
scroll to position [394, 0]
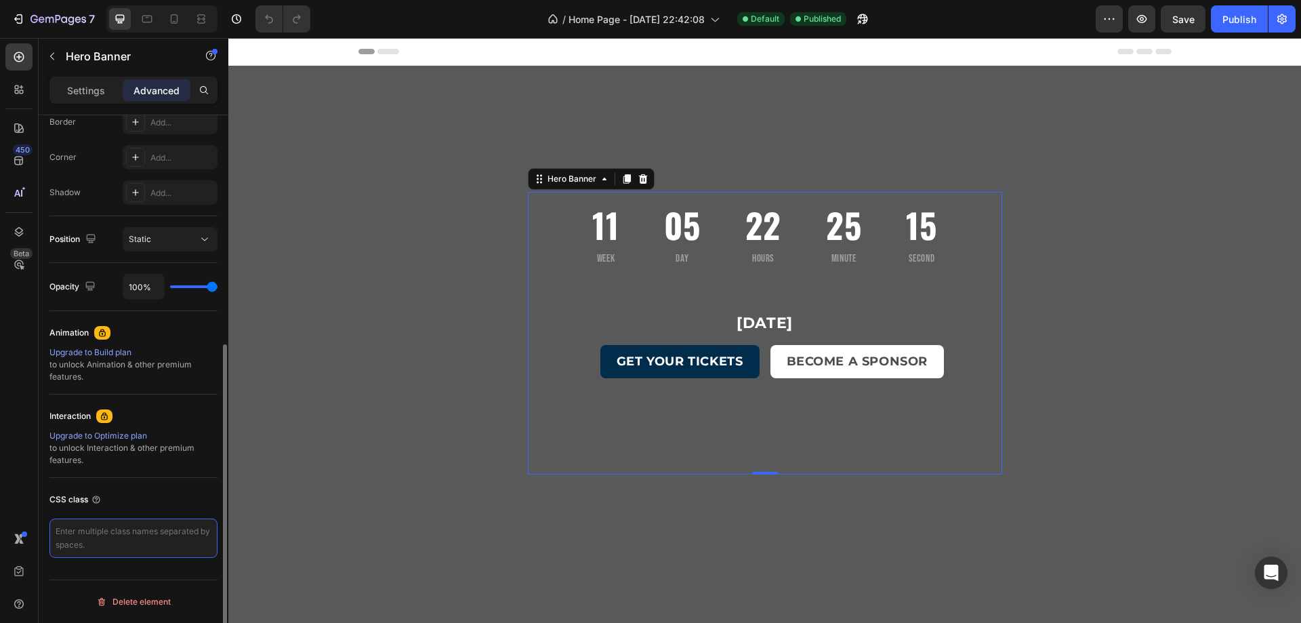
click at [121, 543] on textarea at bounding box center [133, 537] width 168 height 39
paste textarea "/* Hero hidden at start */ .hero-banner { opacity: 0; transition: opacity 2s ea…"
click at [179, 587] on textarea "/* Hero hidden at start */ .hero-banner { opacity: 0; transition: opacity 2s ea…" at bounding box center [133, 557] width 168 height 79
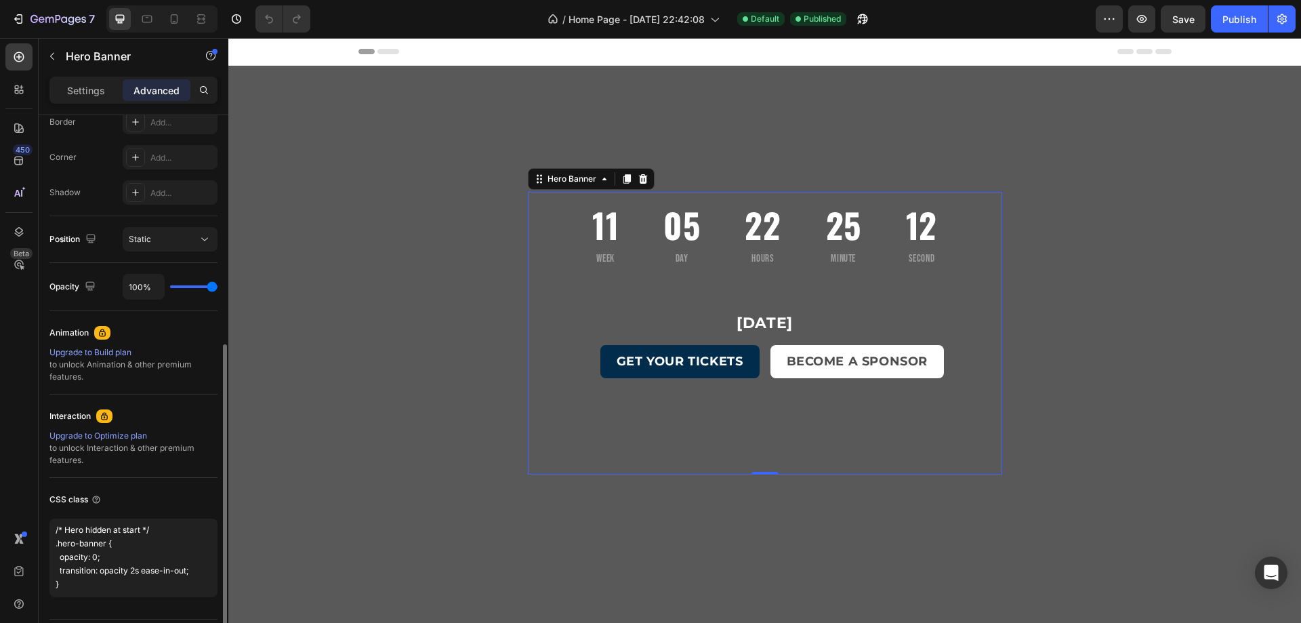
click at [99, 602] on div "CSS class /* Hero hidden at start */ .hero-banner { opacity: 0; transition: opa…" at bounding box center [133, 543] width 168 height 130
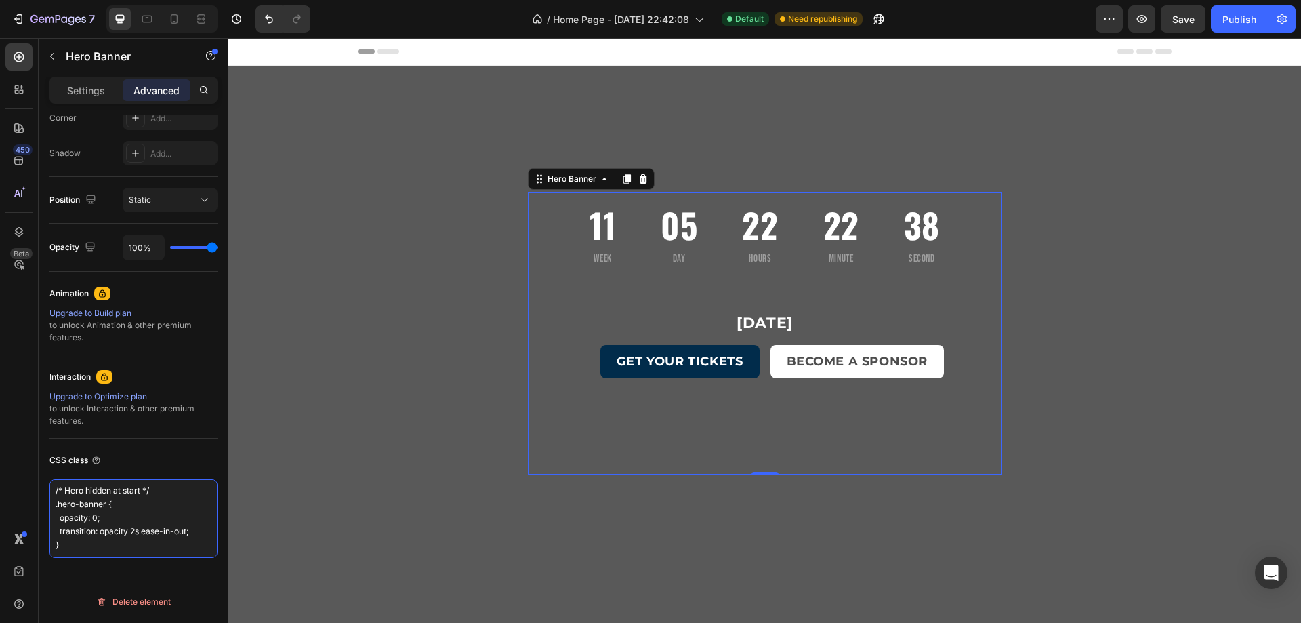
drag, startPoint x: 117, startPoint y: 545, endPoint x: 32, endPoint y: 492, distance: 100.2
click at [32, 492] on div "450 Beta Sections(18) Elements(83) Section Element Hero Section Product Detail …" at bounding box center [114, 330] width 228 height 585
paste textarea ", .hero-video-container { opacity: 0; transition: opacity 2s ease-in-out; }"
type textarea "/* Hero hidden at start */ .hero-banner, .hero-video-container { opacity: 0; tr…"
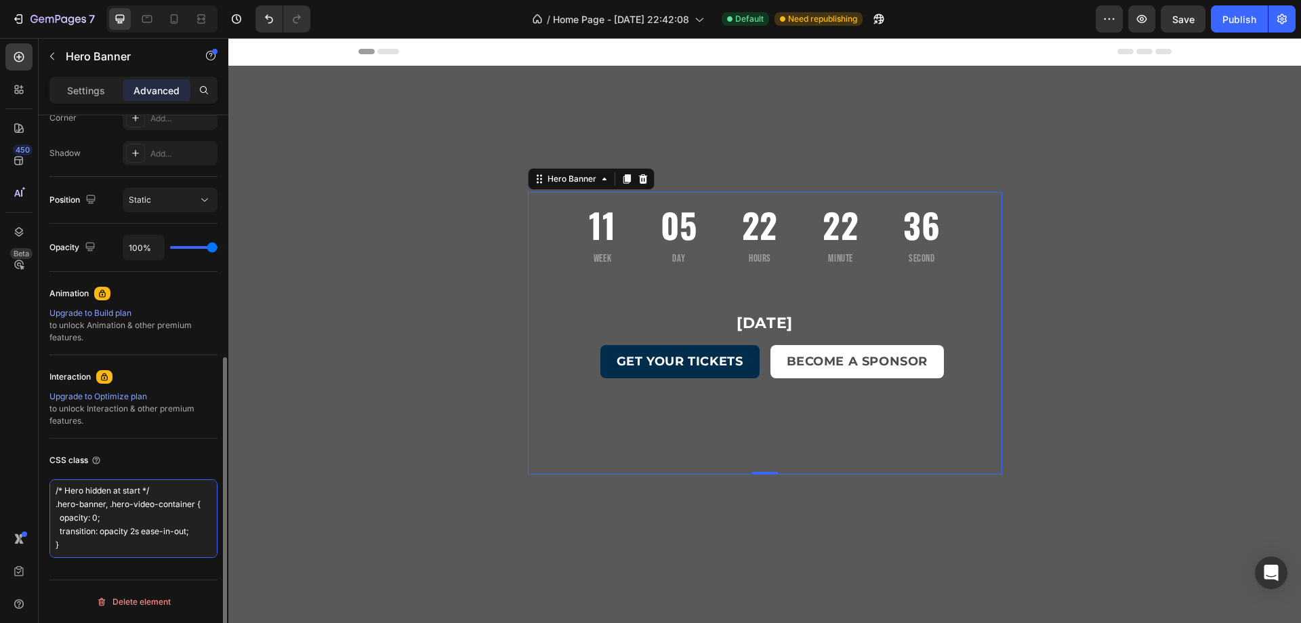
click at [80, 545] on textarea "/* Hero hidden at start */ .hero-banner, .hero-video-container { opacity: 0; tr…" at bounding box center [133, 518] width 168 height 79
drag, startPoint x: 94, startPoint y: 533, endPoint x: 3, endPoint y: 469, distance: 111.3
click at [3, 469] on div "450 Beta Sections(18) Elements(83) Section Element Hero Section Product Detail …" at bounding box center [114, 330] width 228 height 585
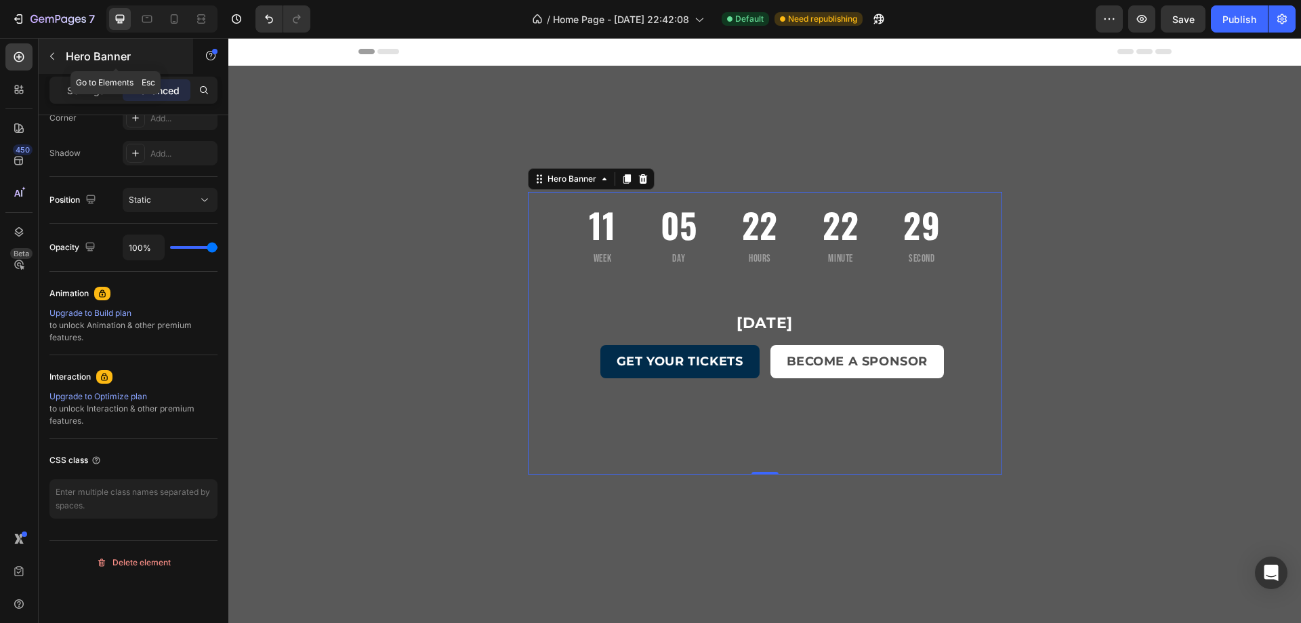
scroll to position [394, 0]
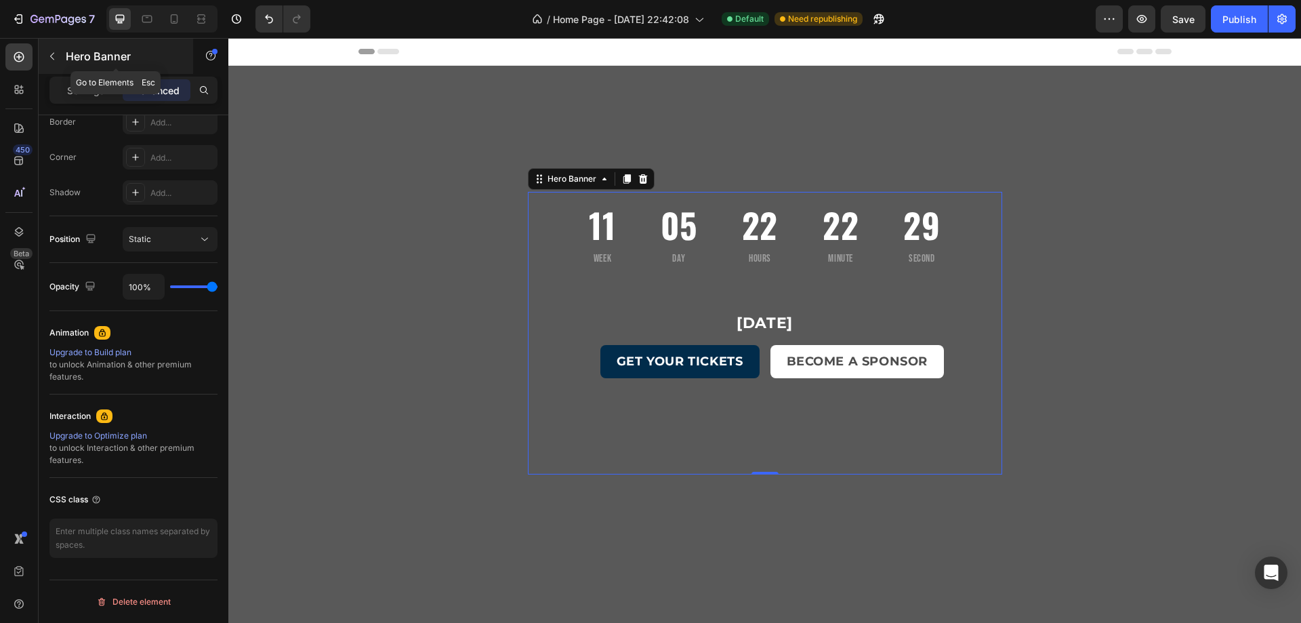
click at [64, 52] on div "Hero Banner" at bounding box center [116, 56] width 154 height 35
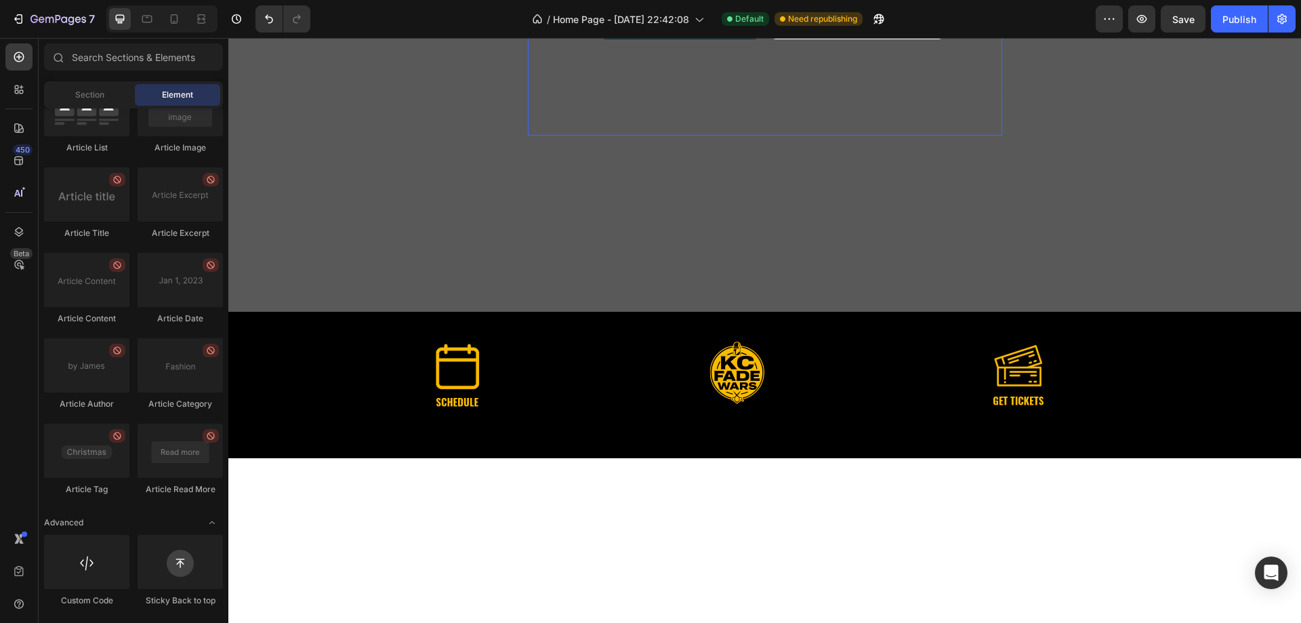
scroll to position [0, 0]
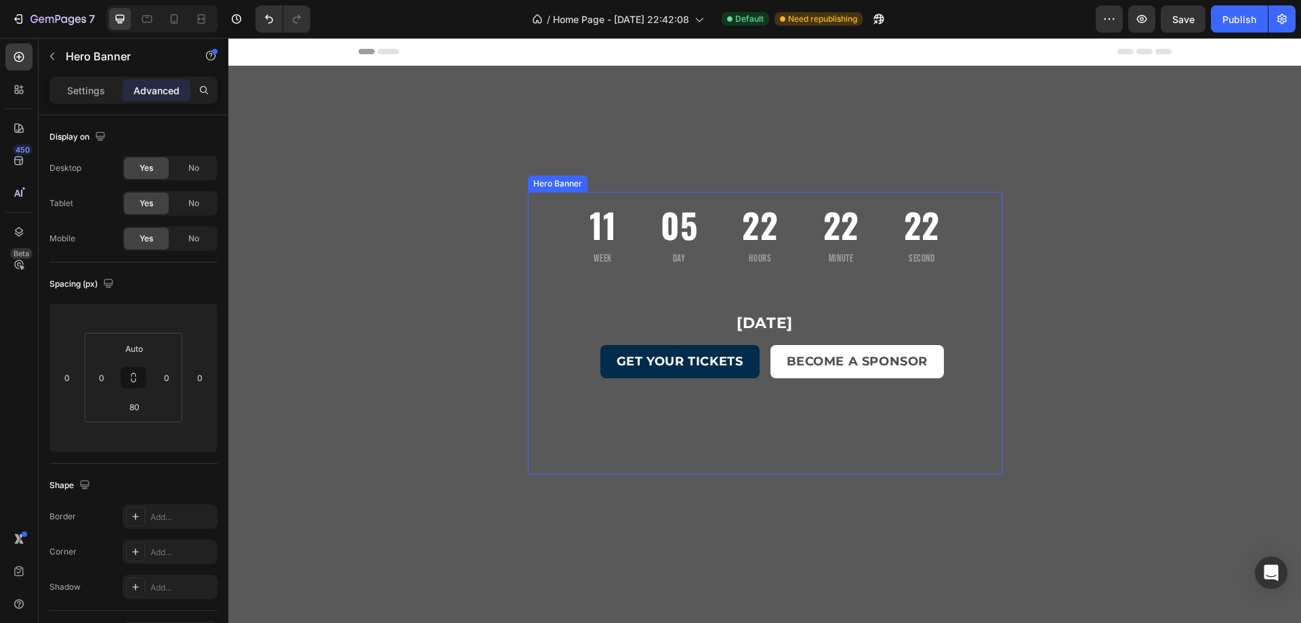
click at [547, 295] on div "Overlay" at bounding box center [765, 345] width 474 height 149
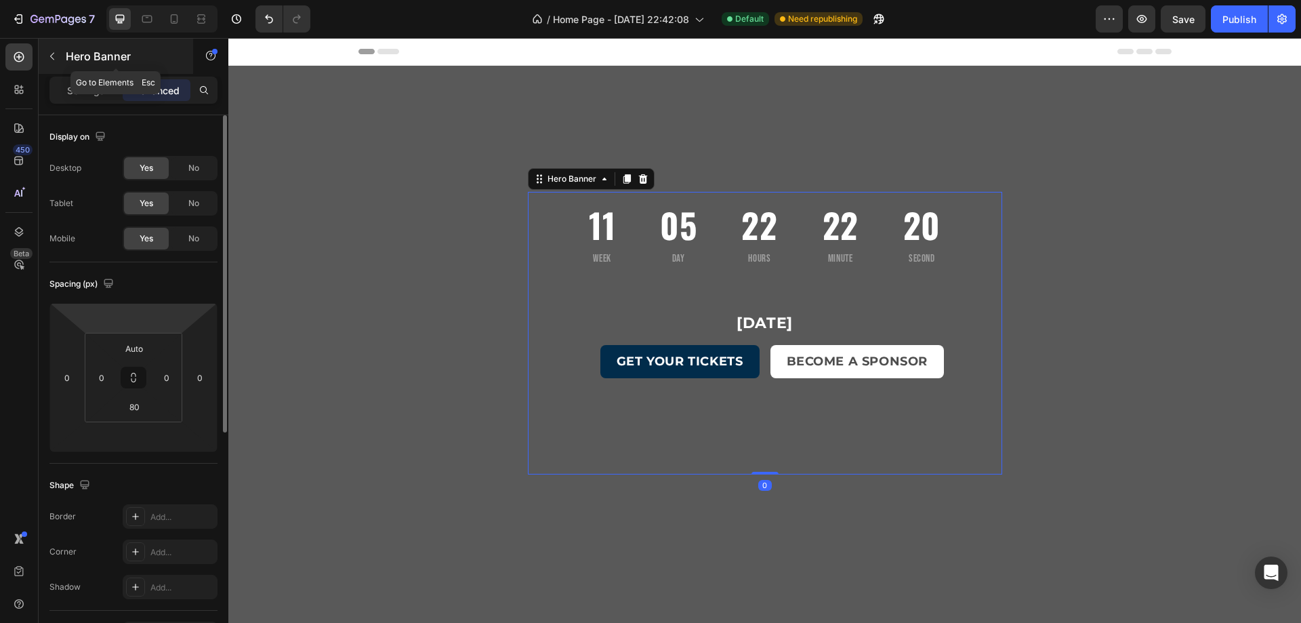
click at [54, 55] on icon "button" at bounding box center [52, 56] width 11 height 11
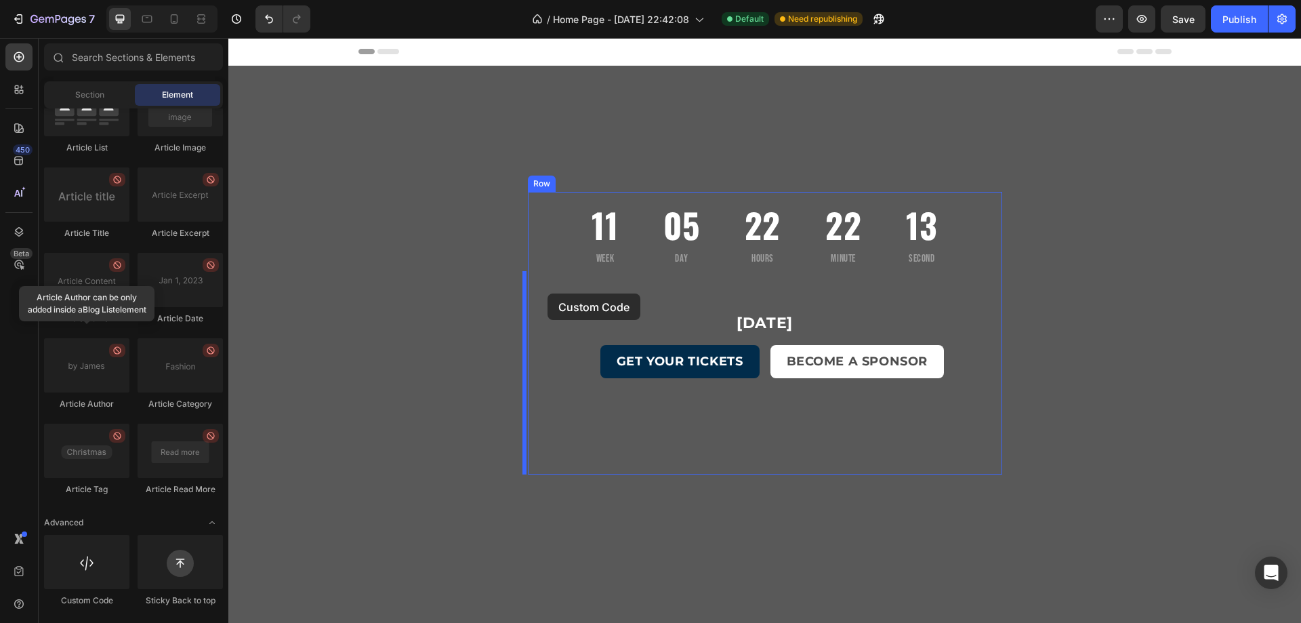
drag, startPoint x: 318, startPoint y: 591, endPoint x: 547, endPoint y: 293, distance: 375.8
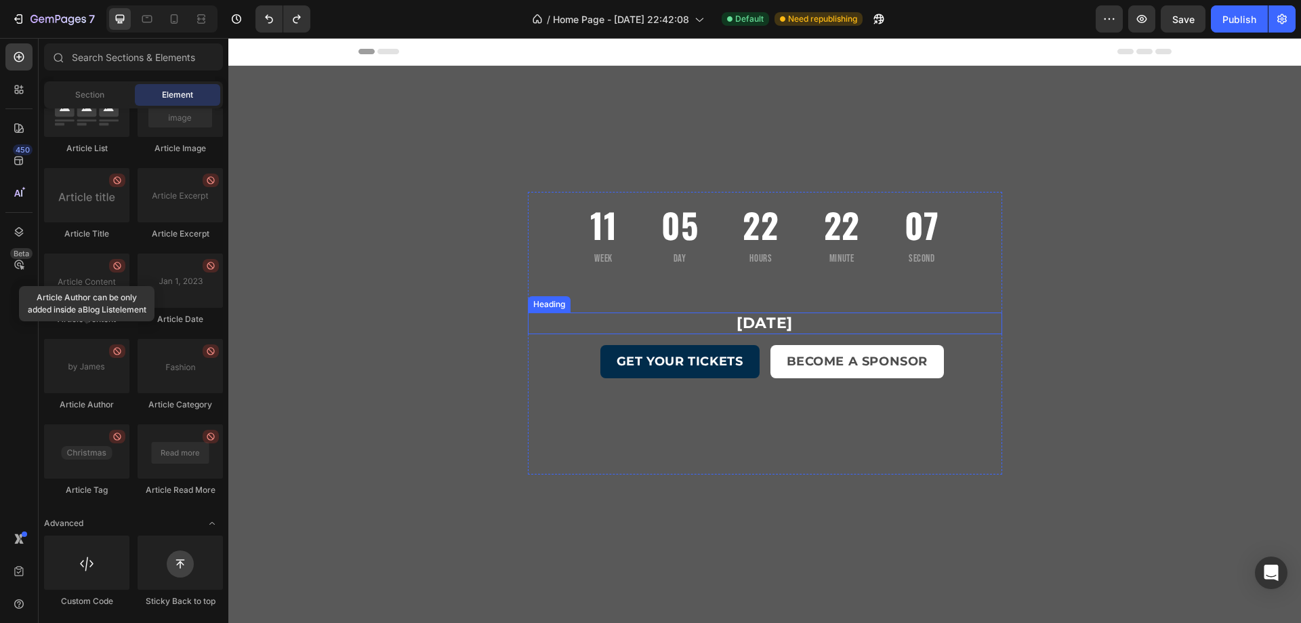
click at [650, 326] on h2 "[DATE]" at bounding box center [765, 323] width 474 height 22
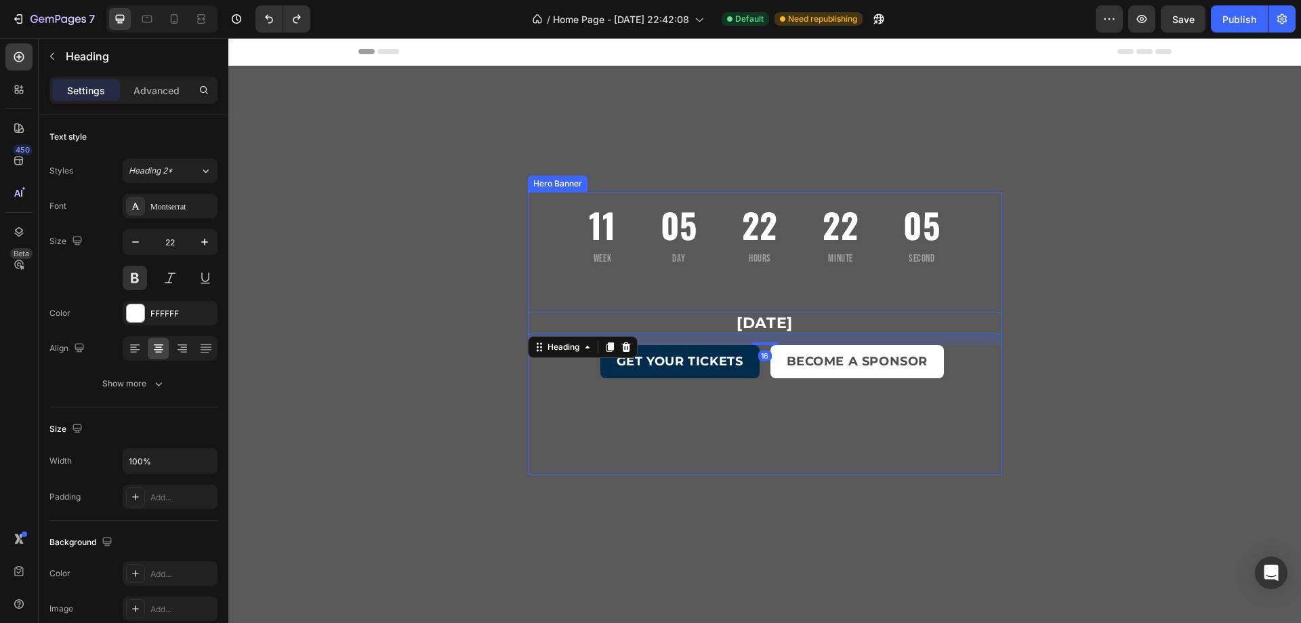
click at [594, 274] on div "Overlay" at bounding box center [765, 345] width 474 height 149
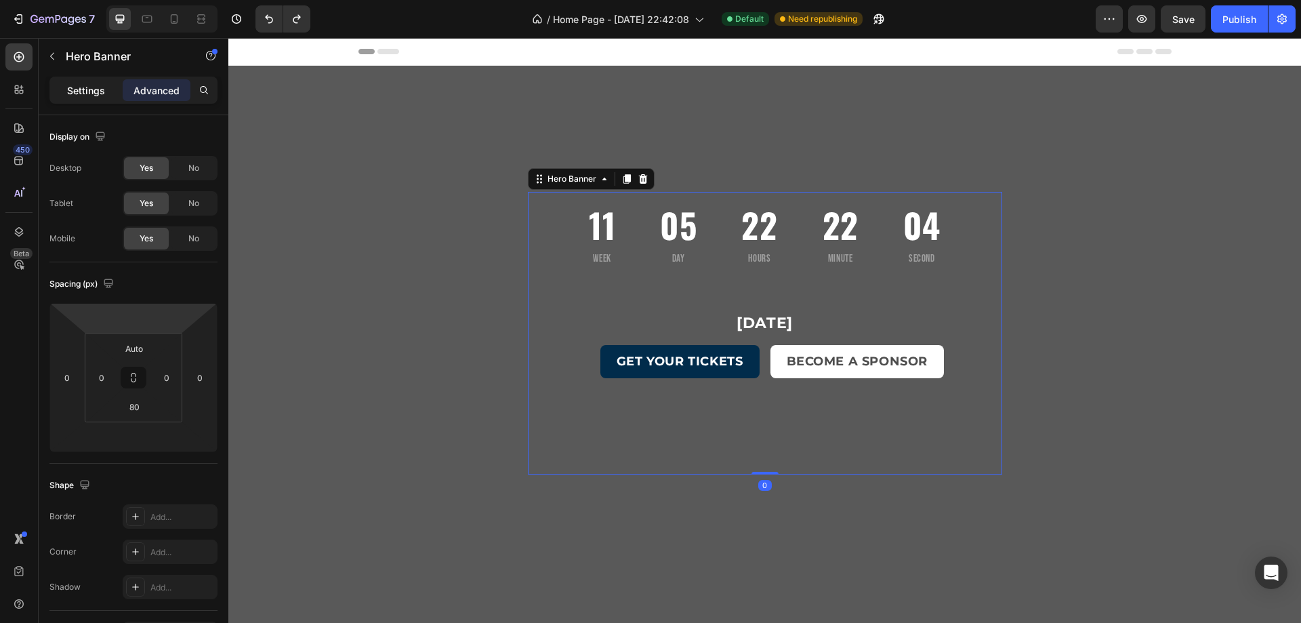
click at [96, 91] on p "Settings" at bounding box center [86, 90] width 38 height 14
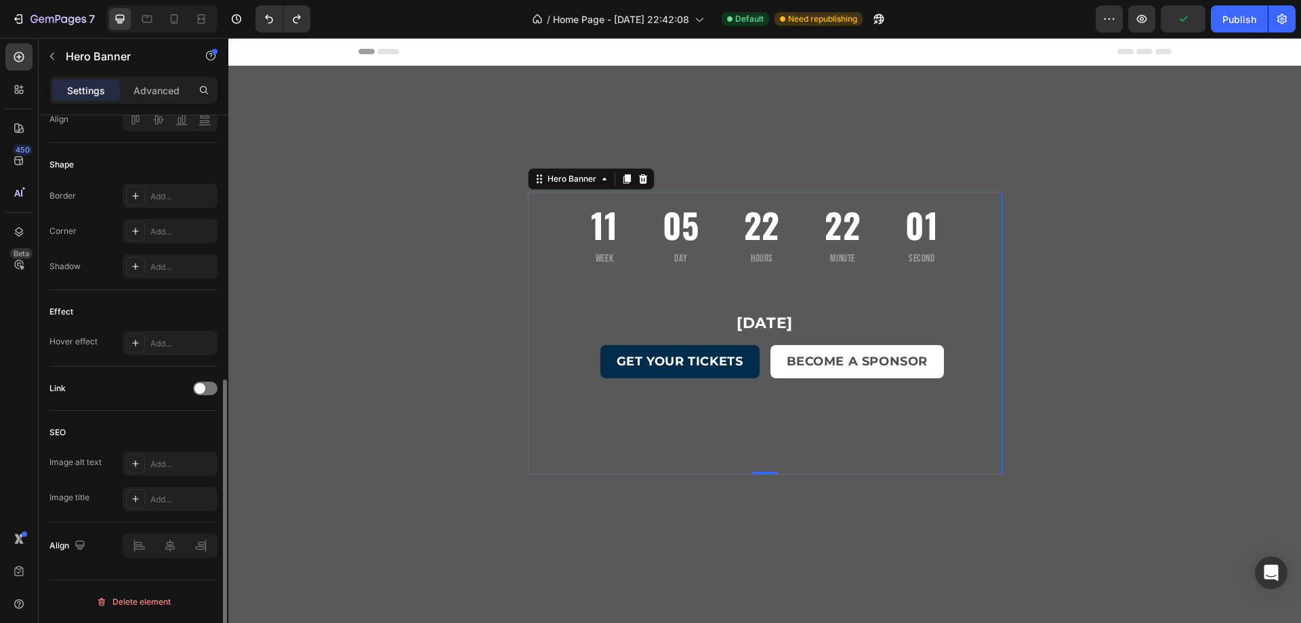
scroll to position [171, 0]
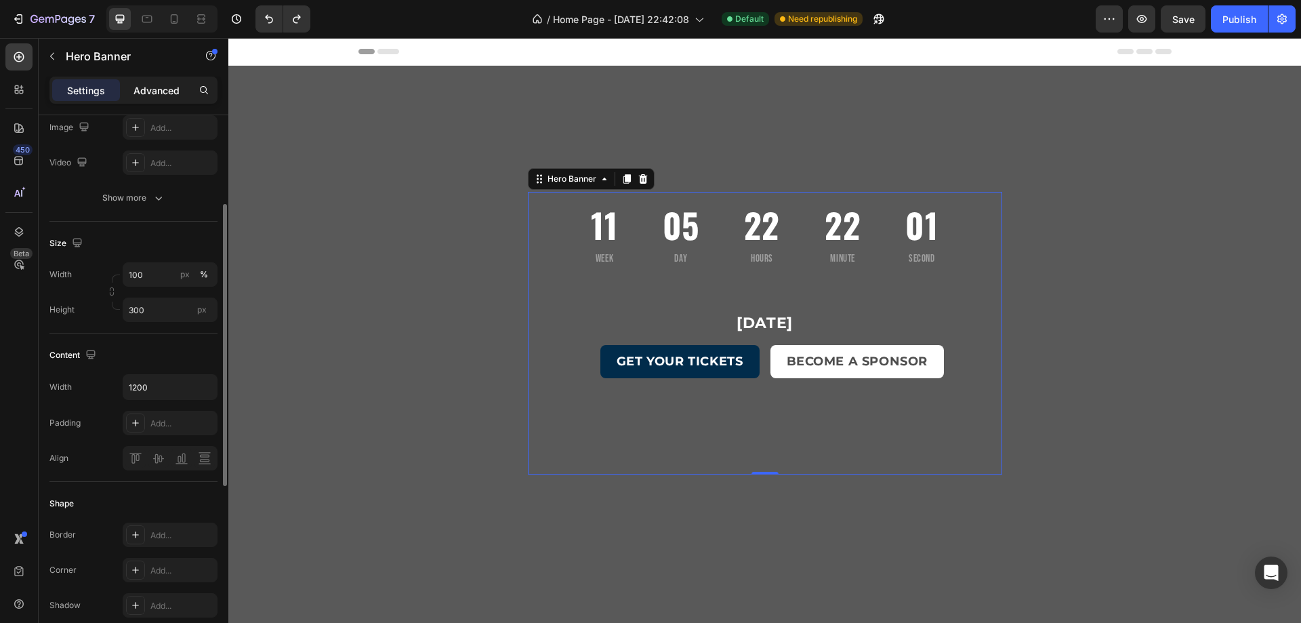
click at [164, 98] on div "Advanced" at bounding box center [157, 90] width 68 height 22
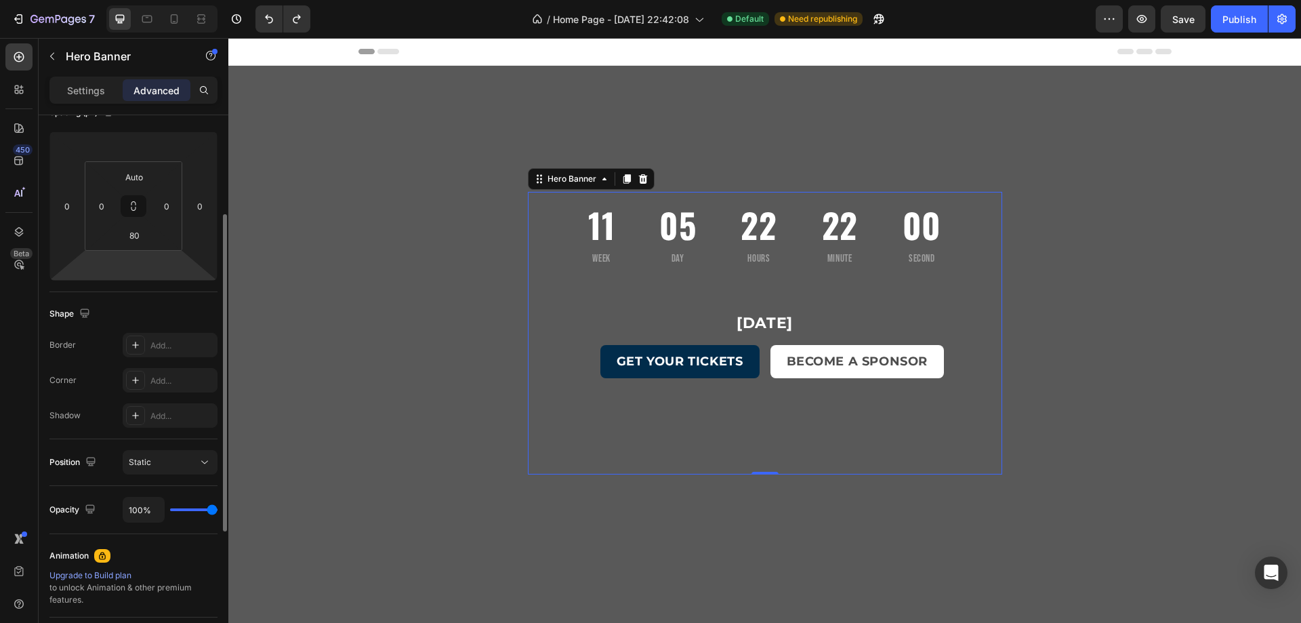
scroll to position [394, 0]
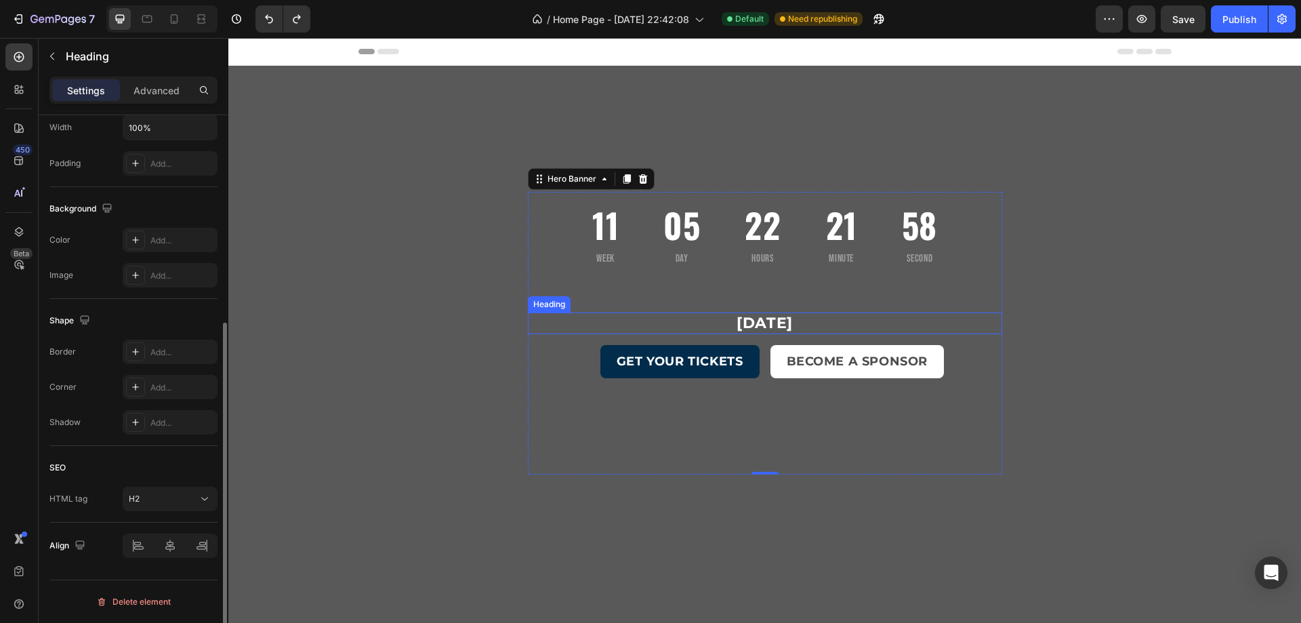
click at [539, 325] on h2 "[DATE]" at bounding box center [765, 323] width 474 height 22
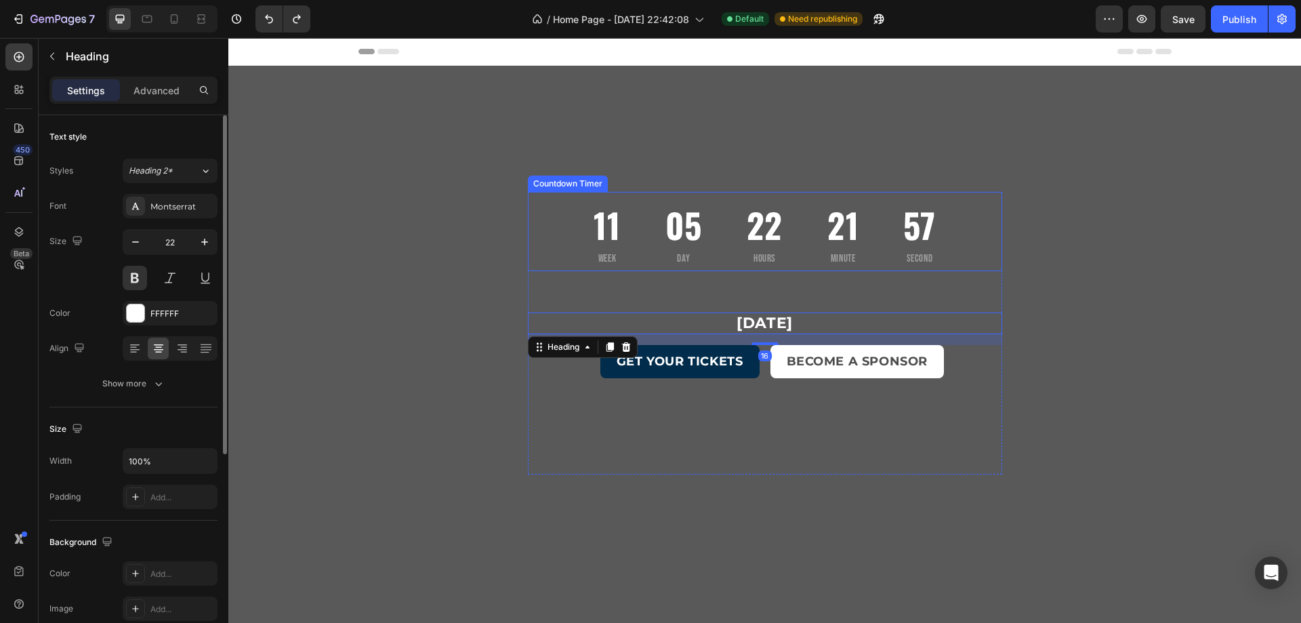
click at [535, 251] on div "11 Week 05 Day 22 Hours 21 Minute 57 Second" at bounding box center [765, 231] width 474 height 79
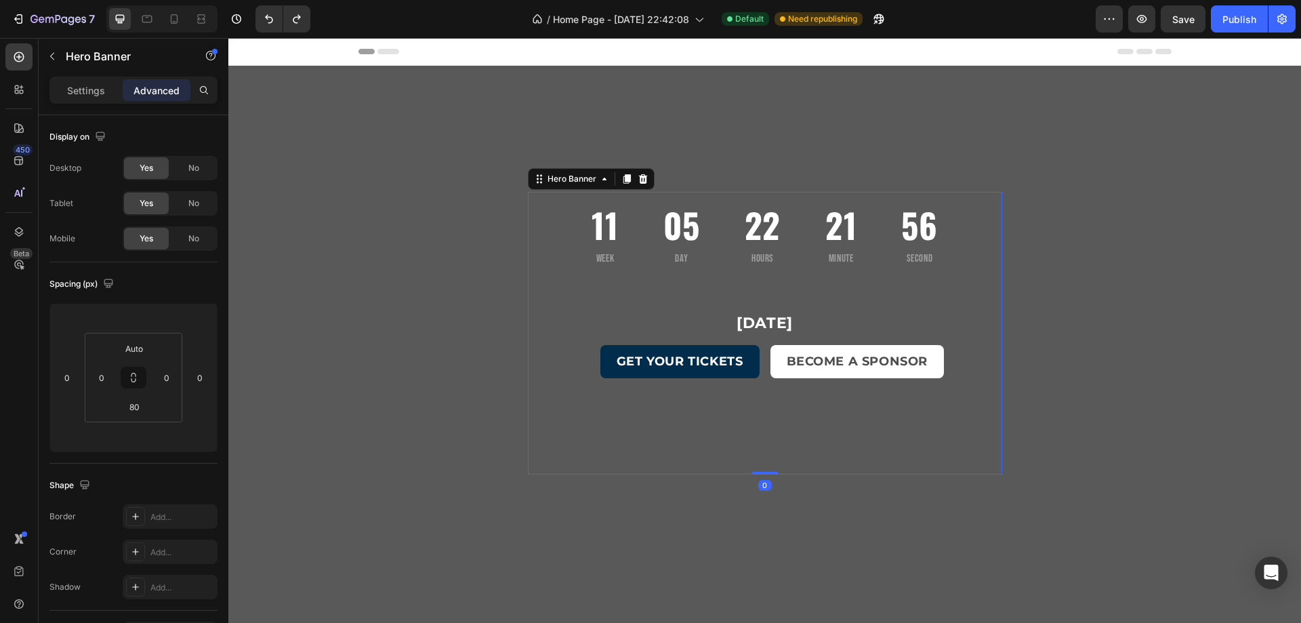
click at [537, 286] on div "Overlay" at bounding box center [765, 345] width 474 height 149
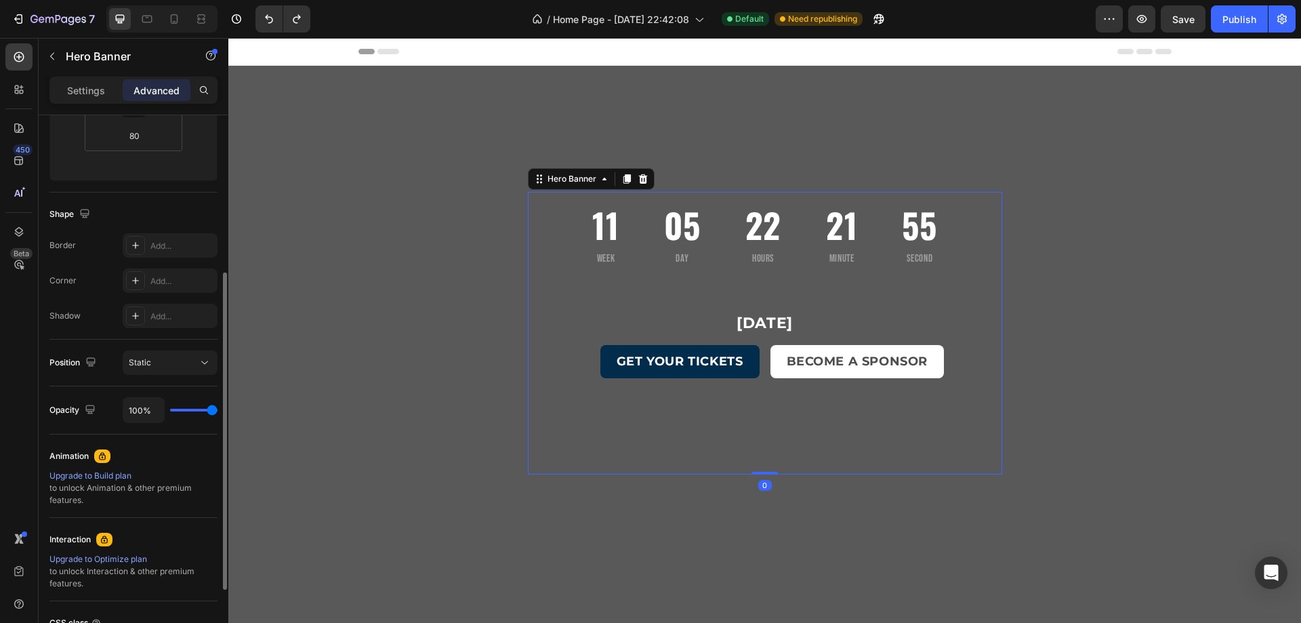
scroll to position [394, 0]
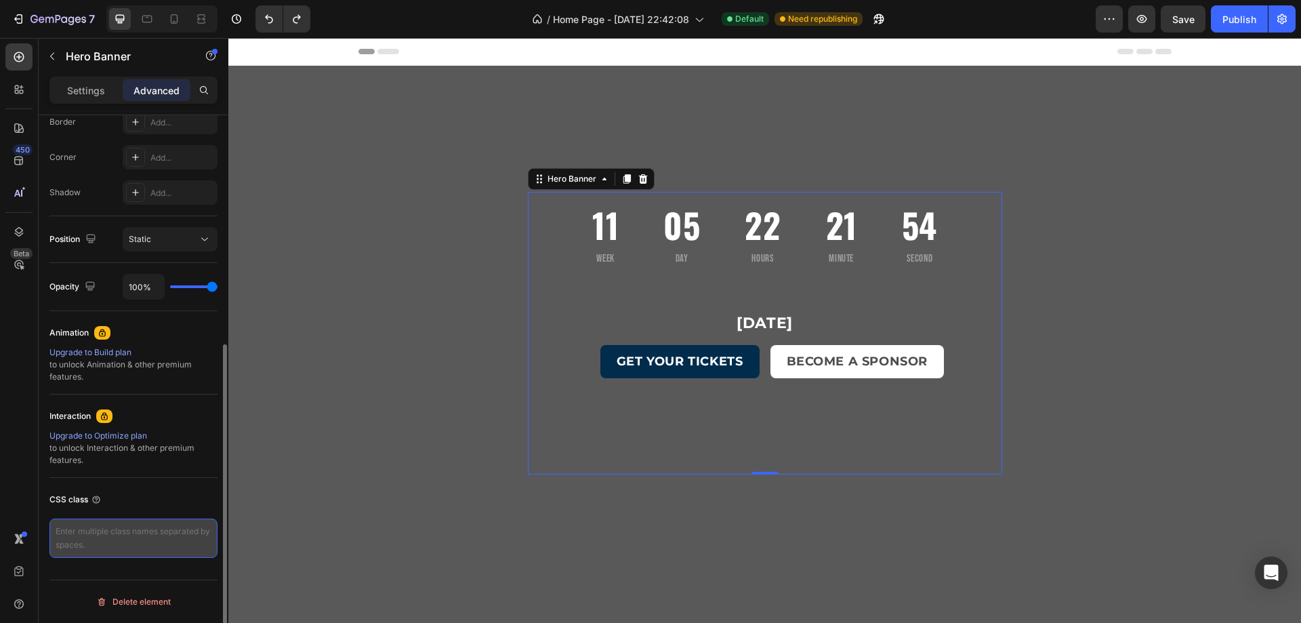
click at [138, 550] on textarea at bounding box center [133, 537] width 168 height 39
paste textarea "/* Hero hidden at start */ .hero-banner, .hero-video-container { opacity: 0; tr…"
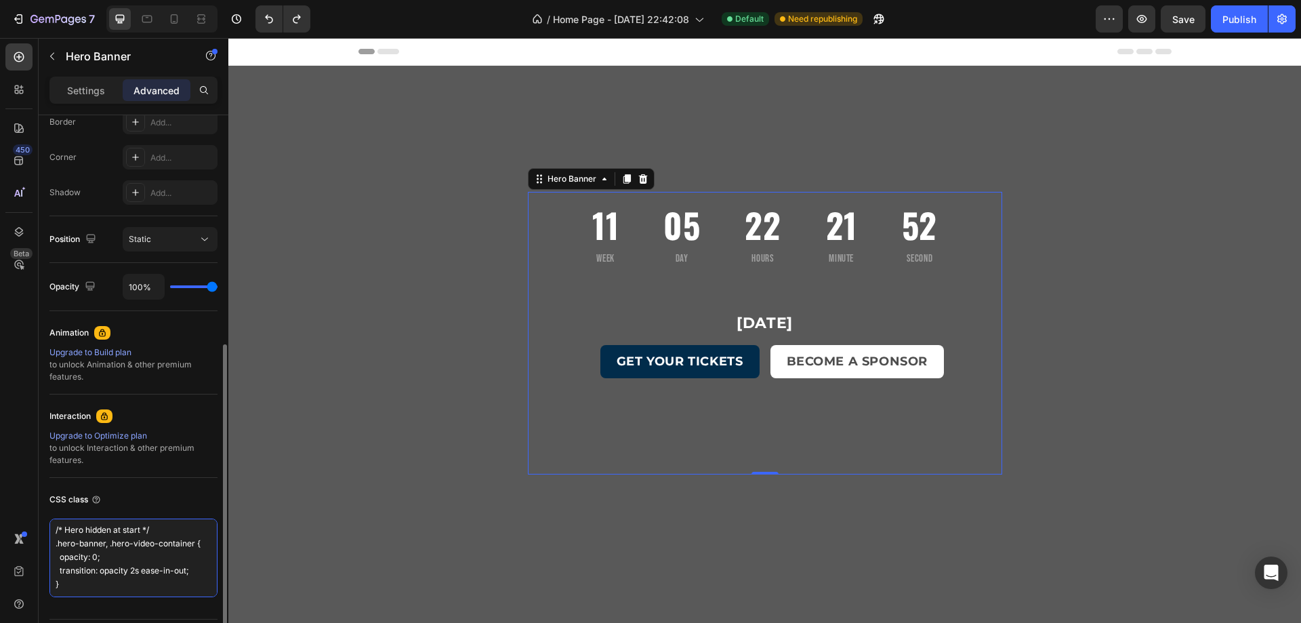
scroll to position [21, 0]
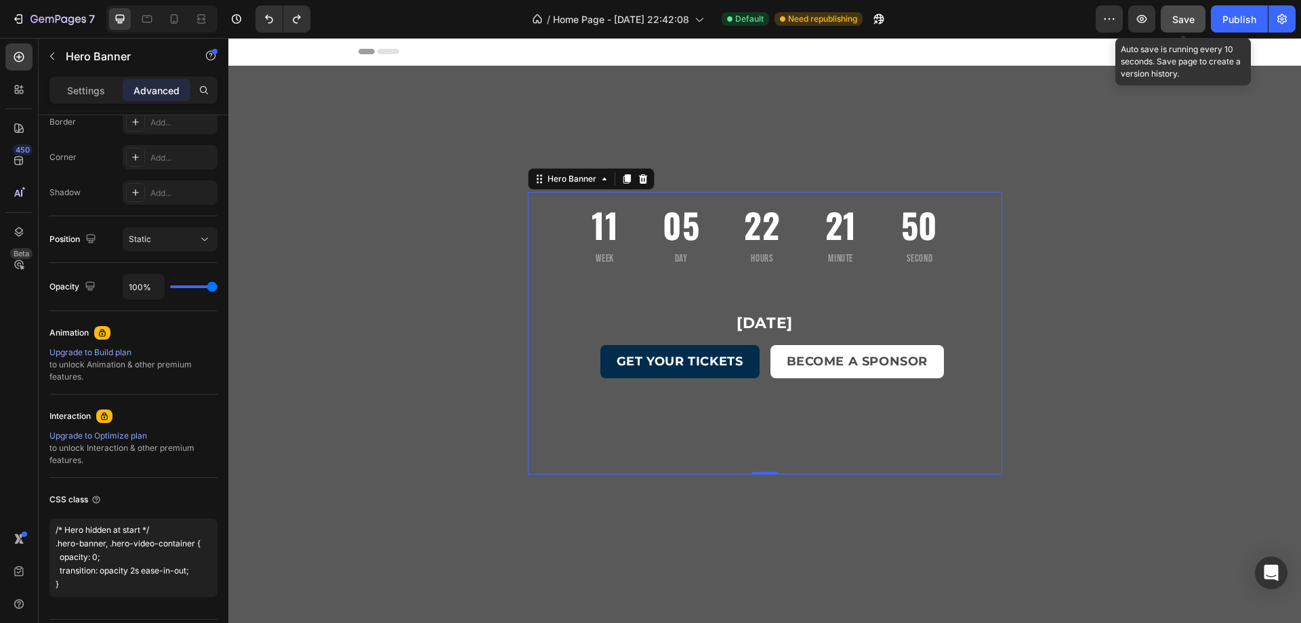
type textarea "/* Hero hidden at start */ .hero-banner, .hero-video-container { opacity: 0; tr…"
click at [1173, 22] on span "Save" at bounding box center [1183, 20] width 22 height 12
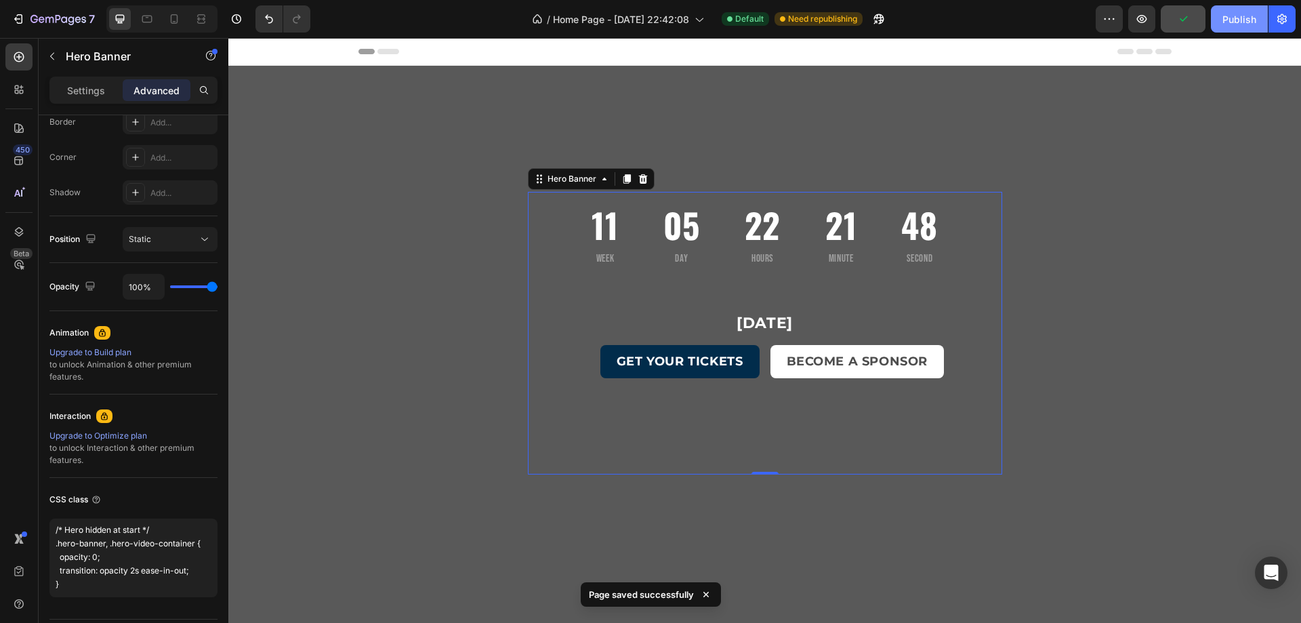
click at [1240, 24] on div "Publish" at bounding box center [1239, 19] width 34 height 14
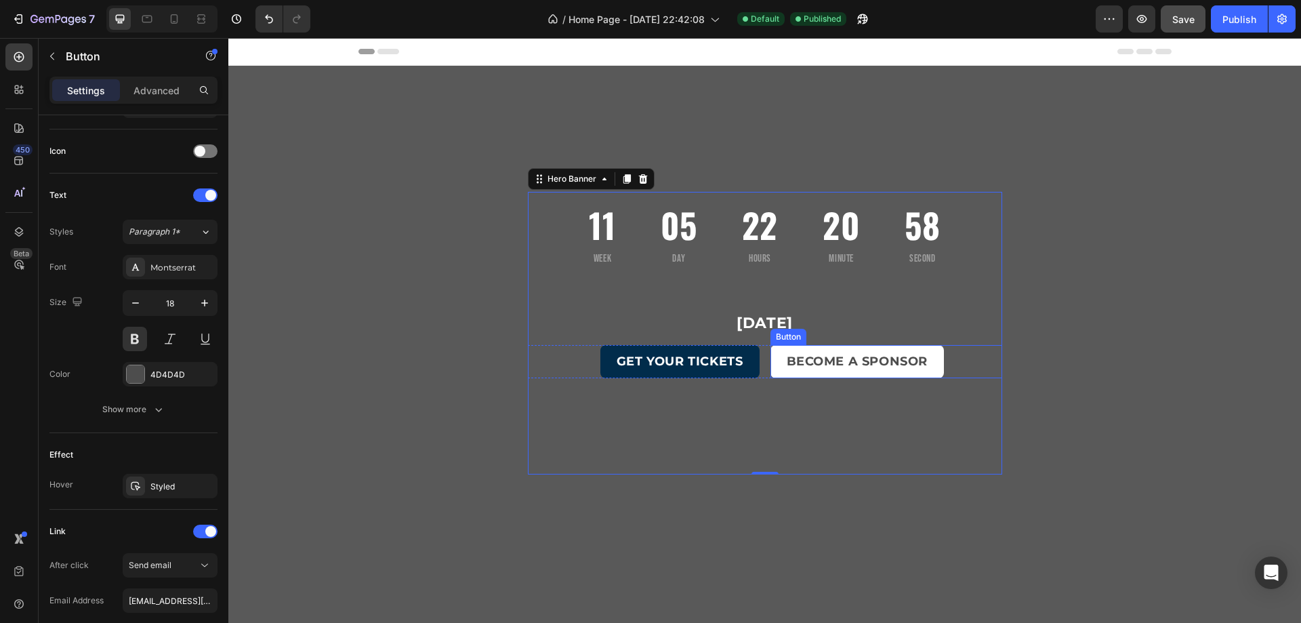
click at [949, 356] on div "BECOME A SPONSOR Button" at bounding box center [886, 361] width 232 height 33
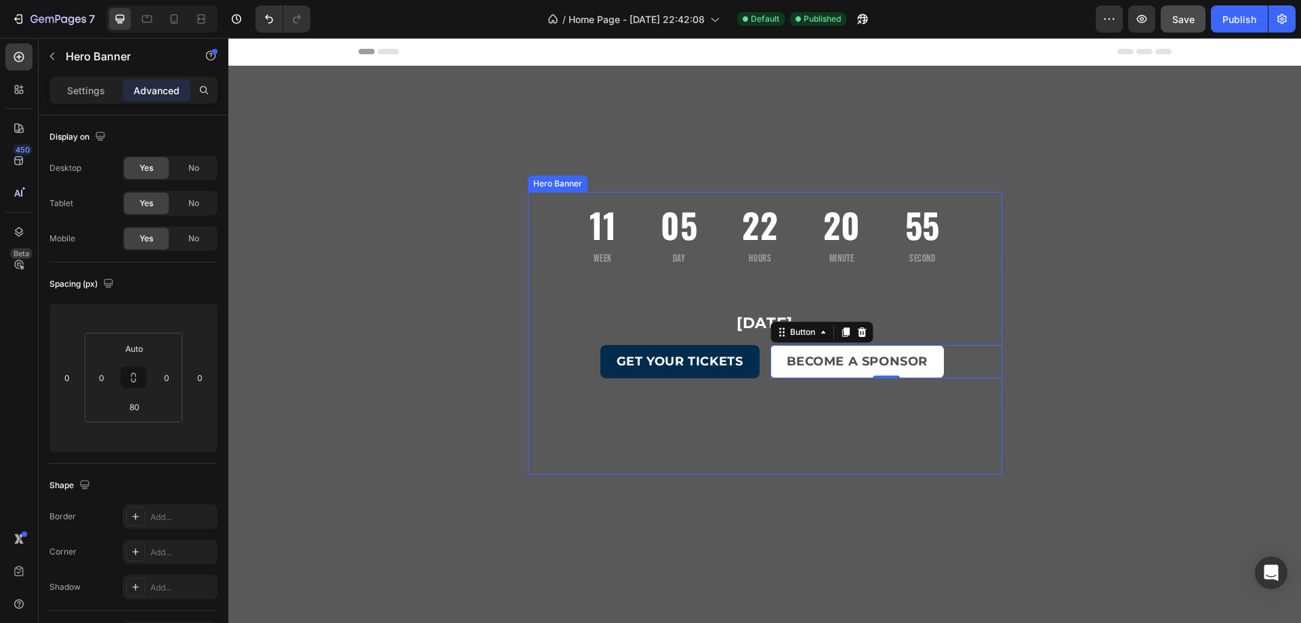
click at [852, 290] on div "Overlay" at bounding box center [765, 345] width 474 height 149
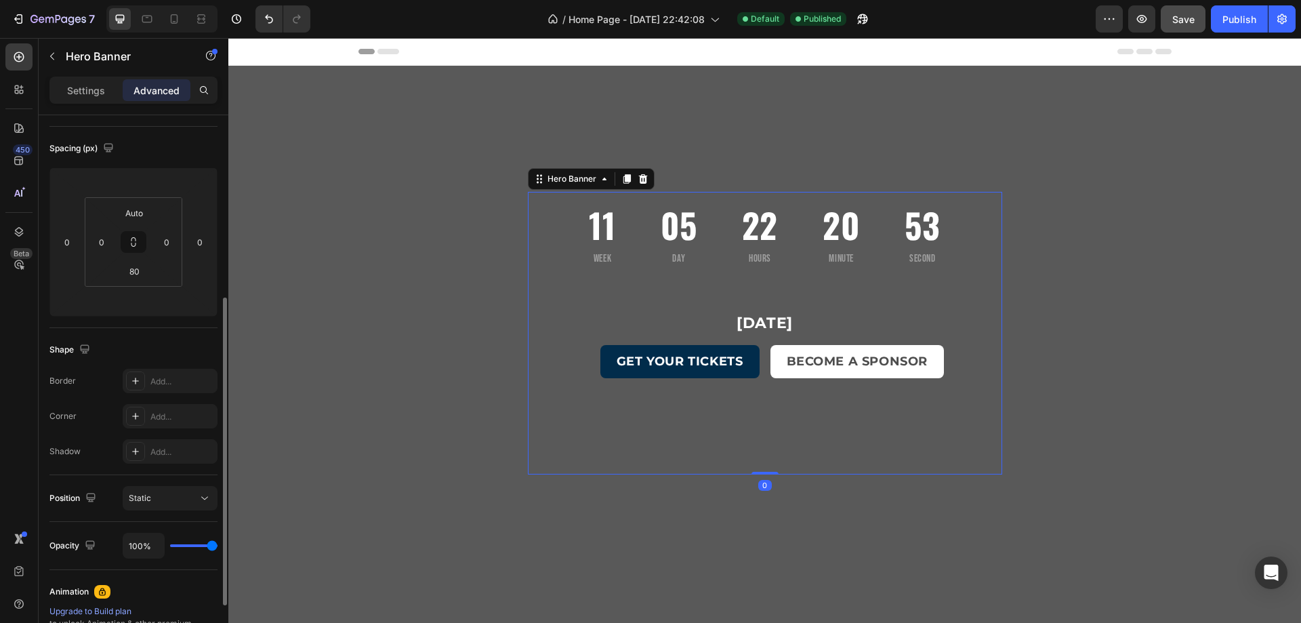
scroll to position [203, 0]
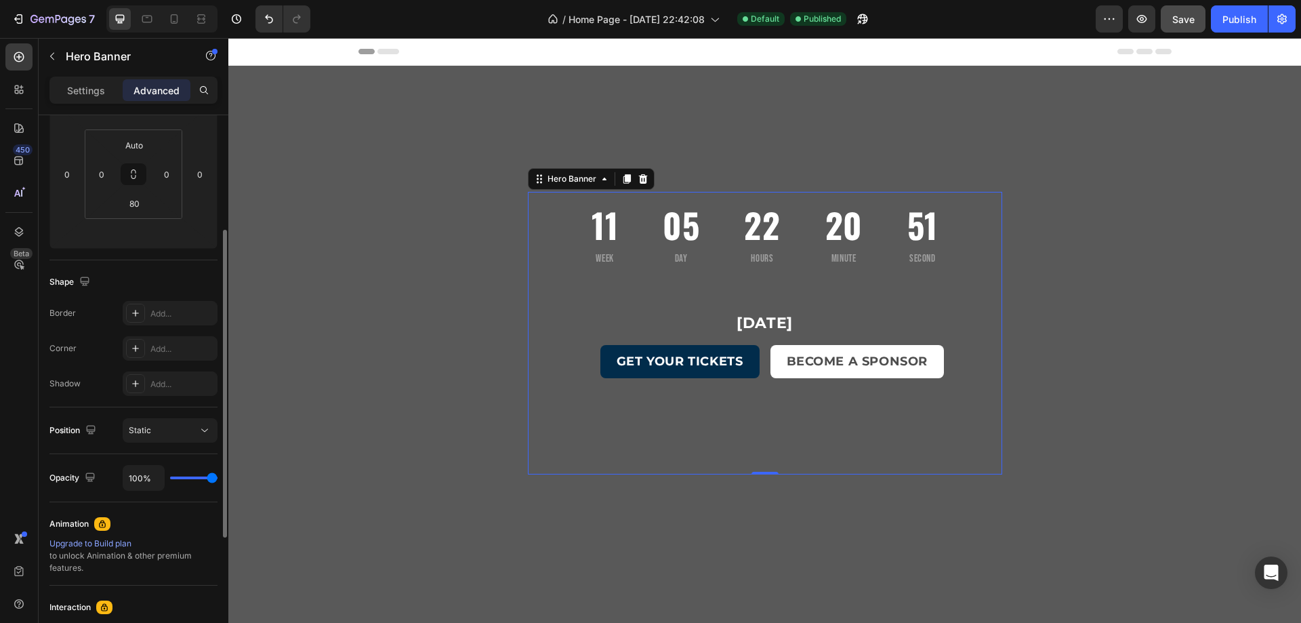
type input "99%"
type input "99"
type input "97%"
type input "97"
type input "92%"
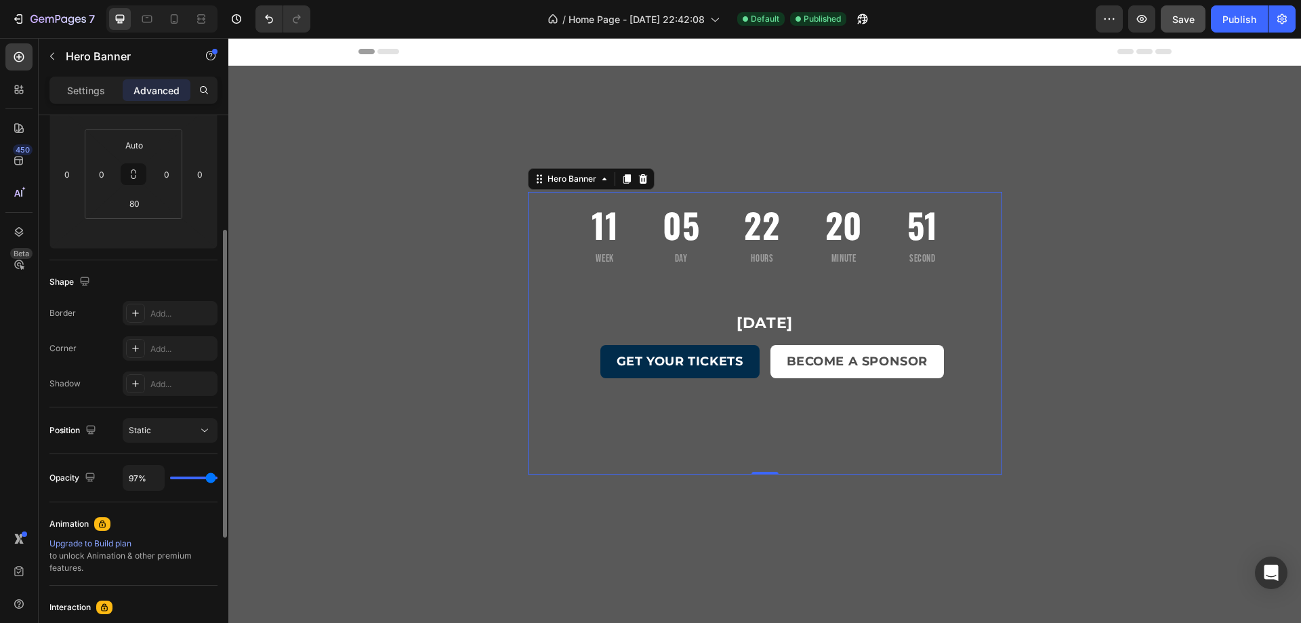
type input "92"
type input "90%"
type input "90"
type input "86%"
type input "86"
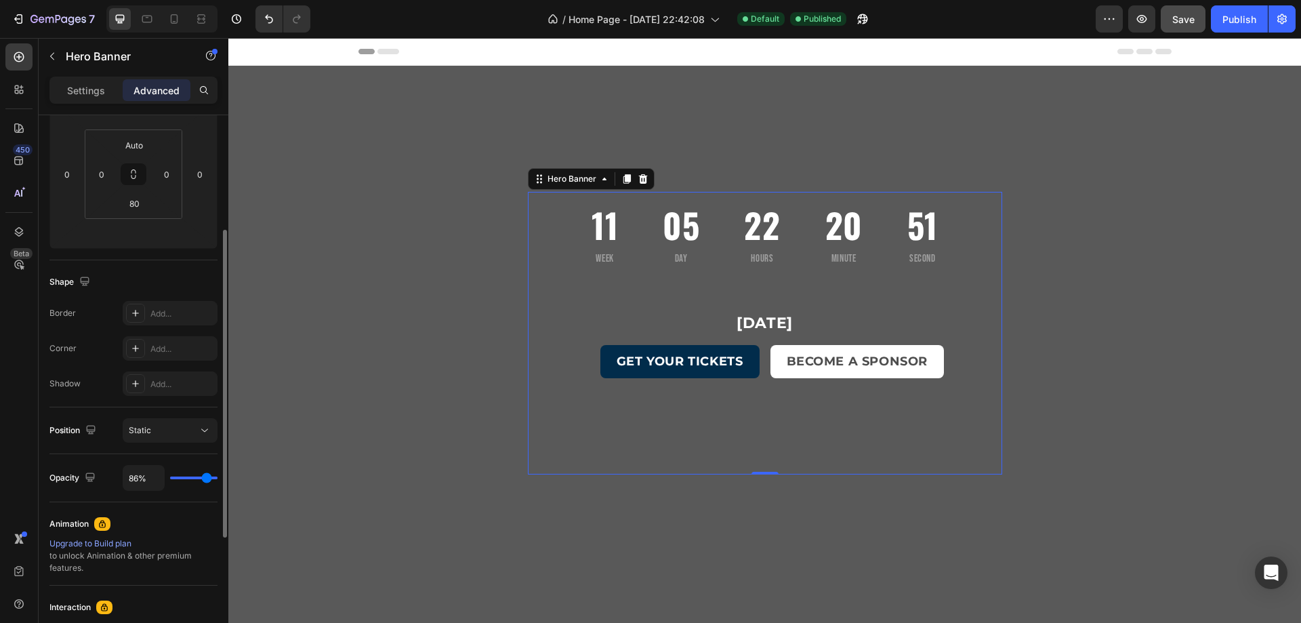
type input "82%"
type input "82"
type input "81%"
type input "81"
type input "77%"
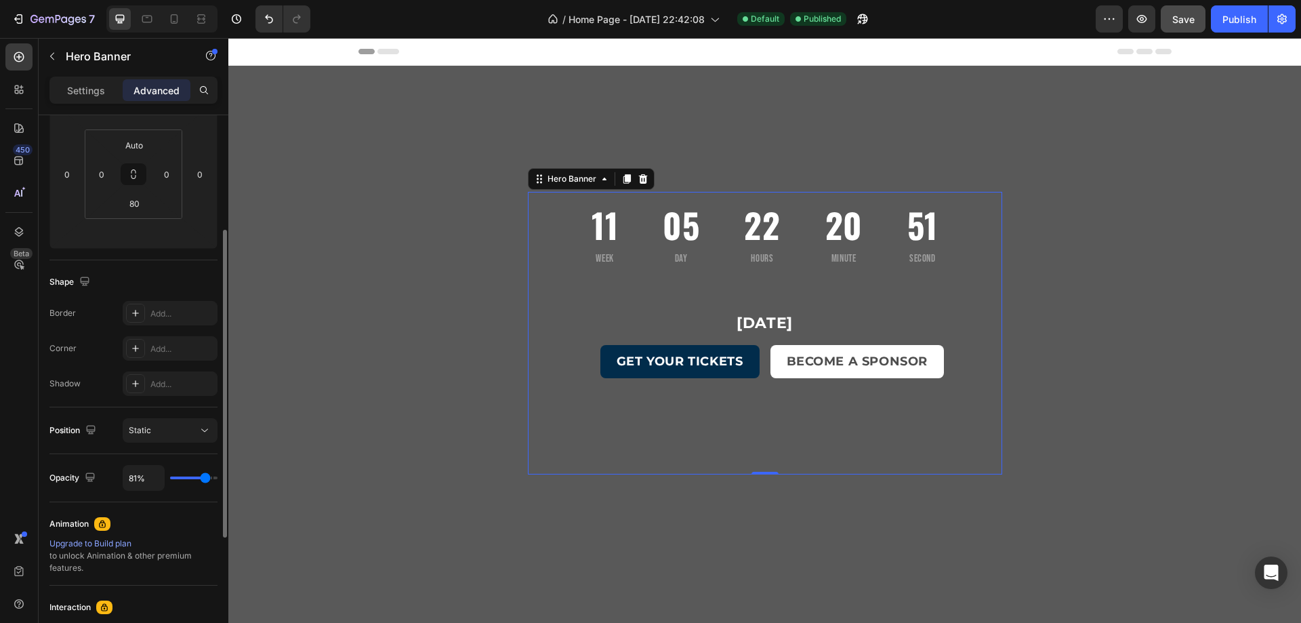
type input "77"
type input "71%"
type input "71"
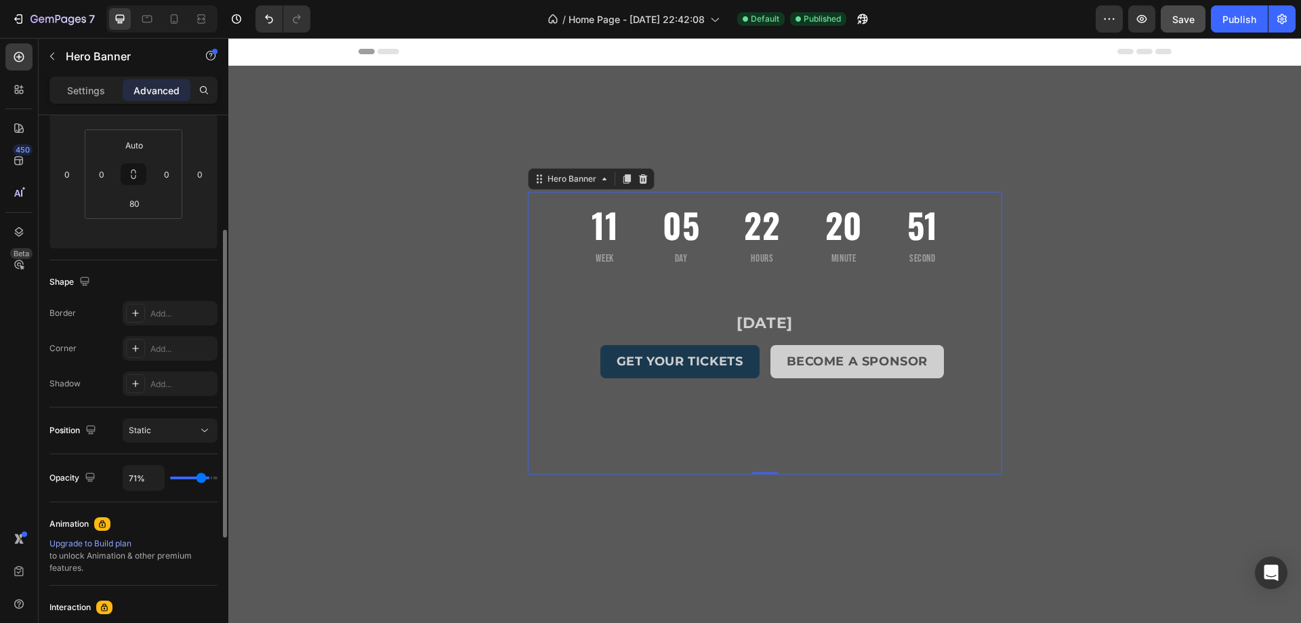
type input "69%"
type input "69"
type input "68%"
type input "68"
type input "66%"
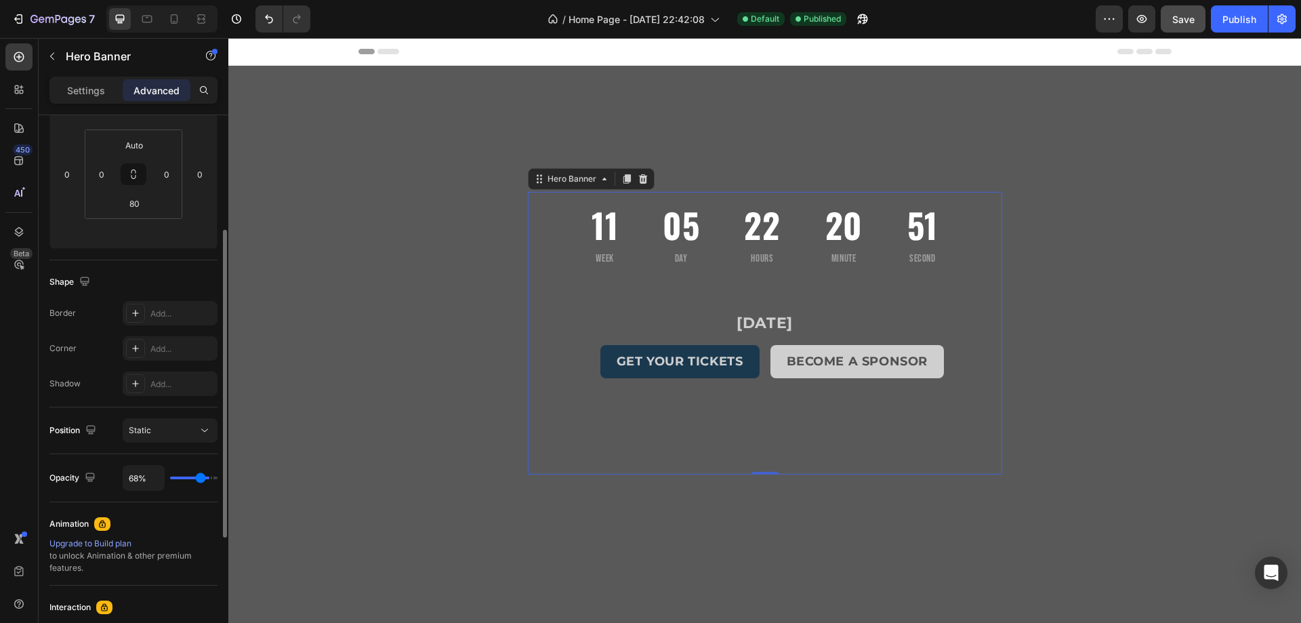
type input "66"
type input "62%"
type input "62"
type input "60%"
type input "60"
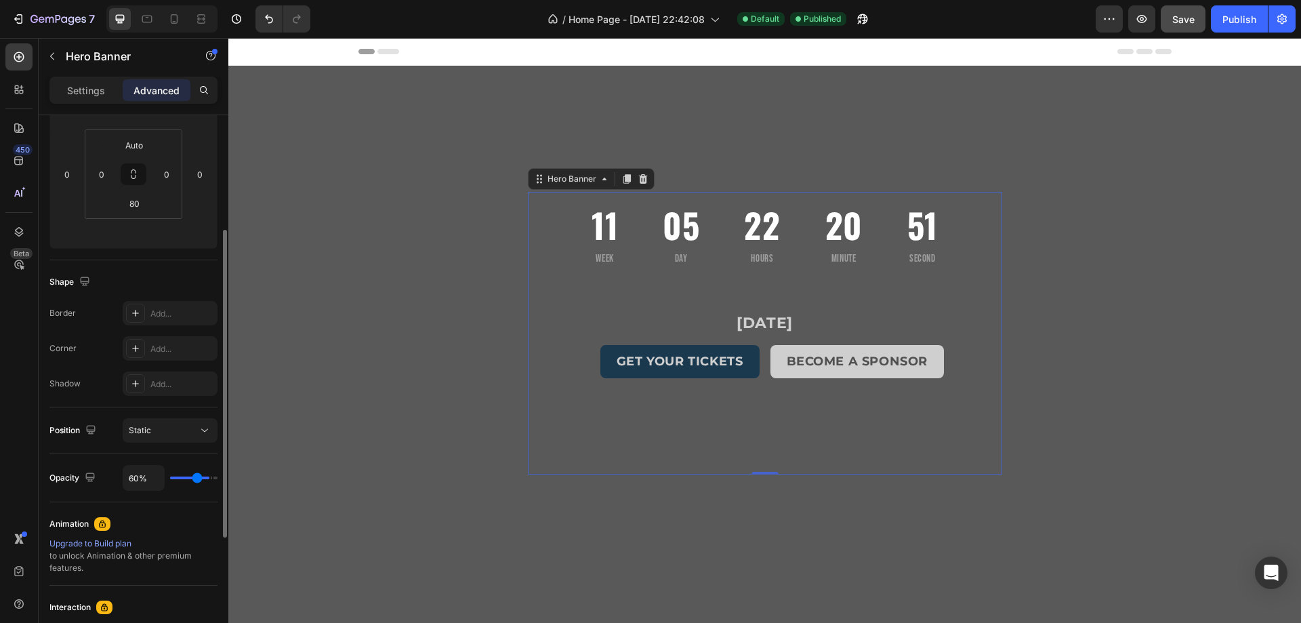
type input "58%"
type input "58"
type input "56%"
type input "56"
type input "55%"
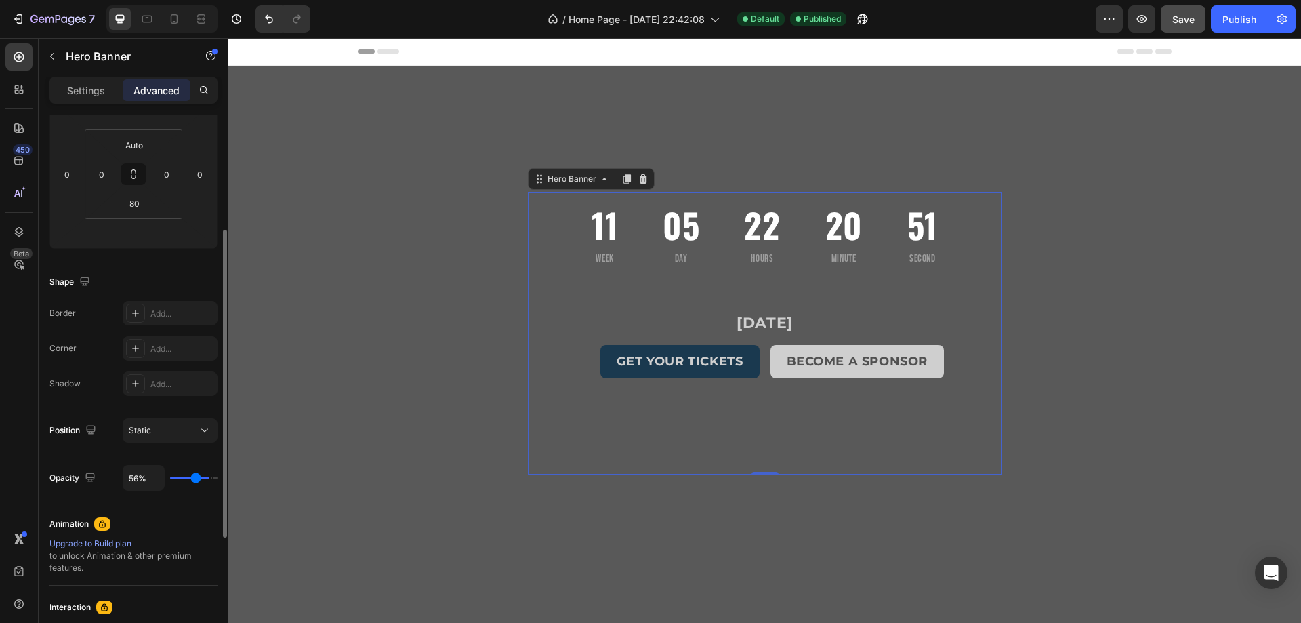
type input "55"
type input "53%"
type input "53"
type input "51%"
type input "51"
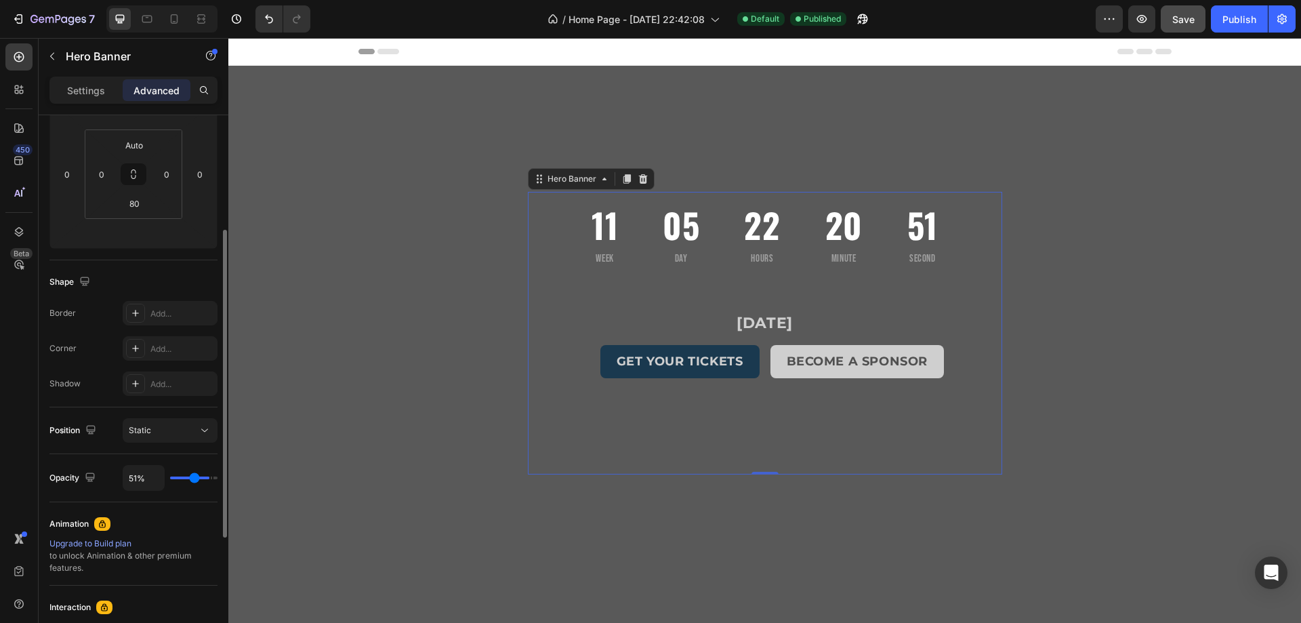
type input "49%"
type input "49"
type input "47%"
type input "47"
type input "45%"
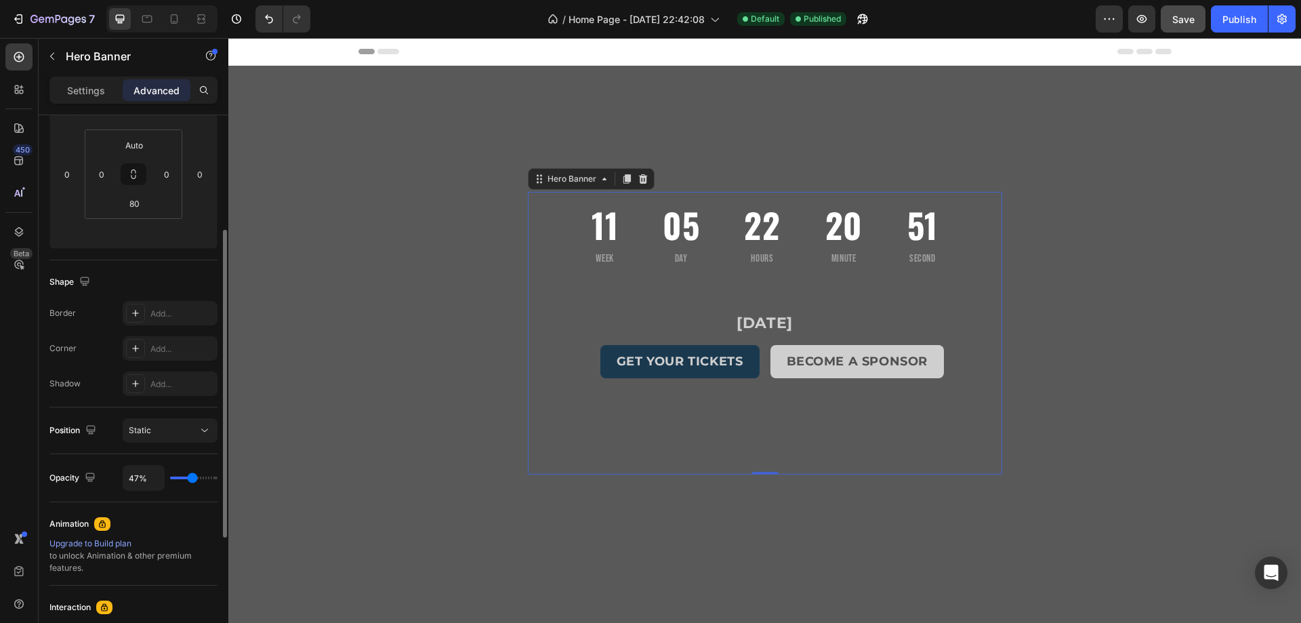
type input "45"
type input "42%"
type input "42"
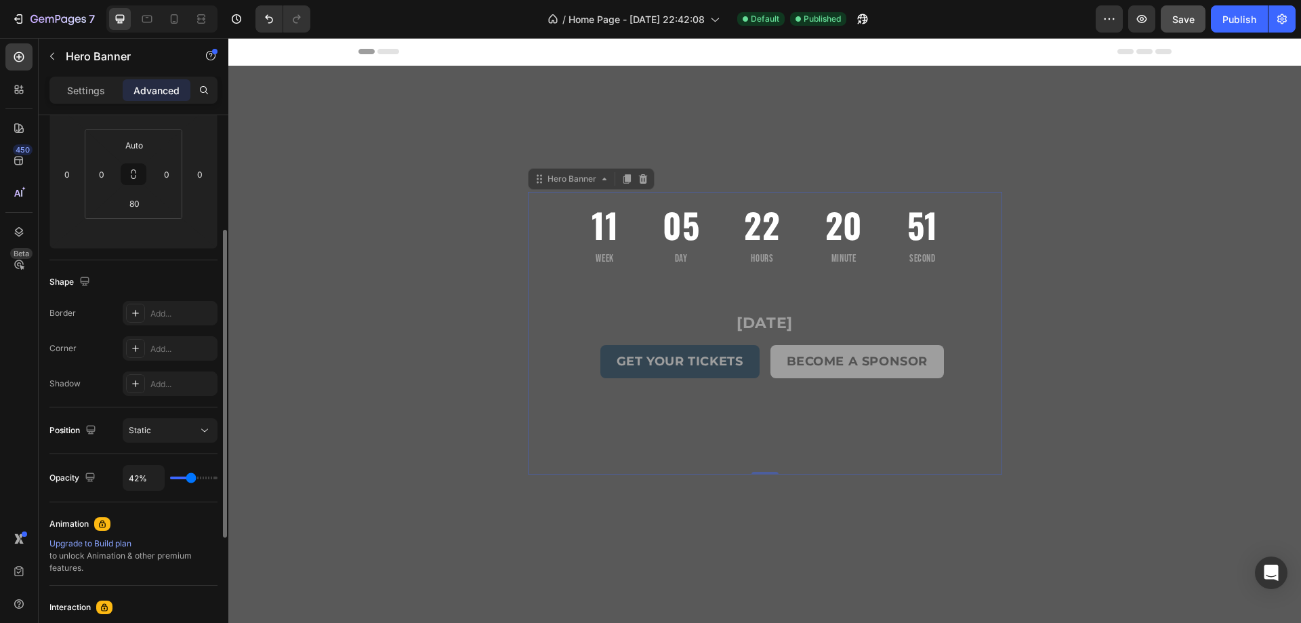
type input "40%"
type input "40"
type input "38%"
type input "38"
type input "36%"
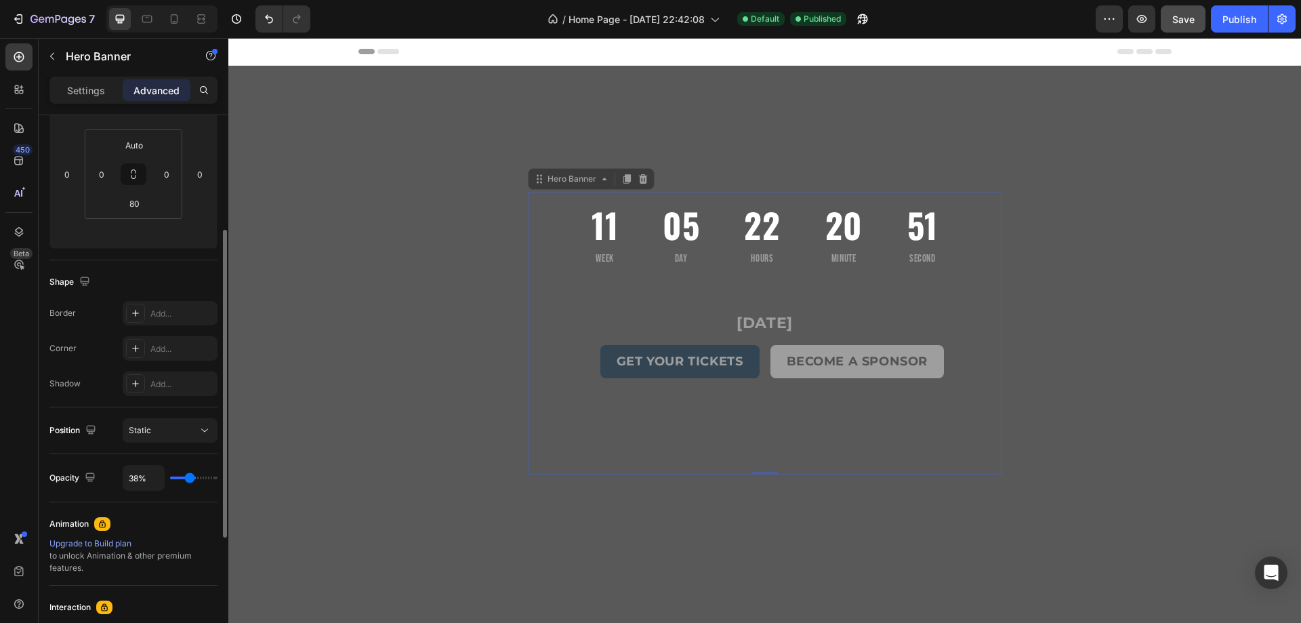
type input "36"
type input "34%"
drag, startPoint x: 211, startPoint y: 478, endPoint x: 188, endPoint y: 482, distance: 23.4
type input "34"
click at [188, 479] on input "range" at bounding box center [193, 477] width 47 height 3
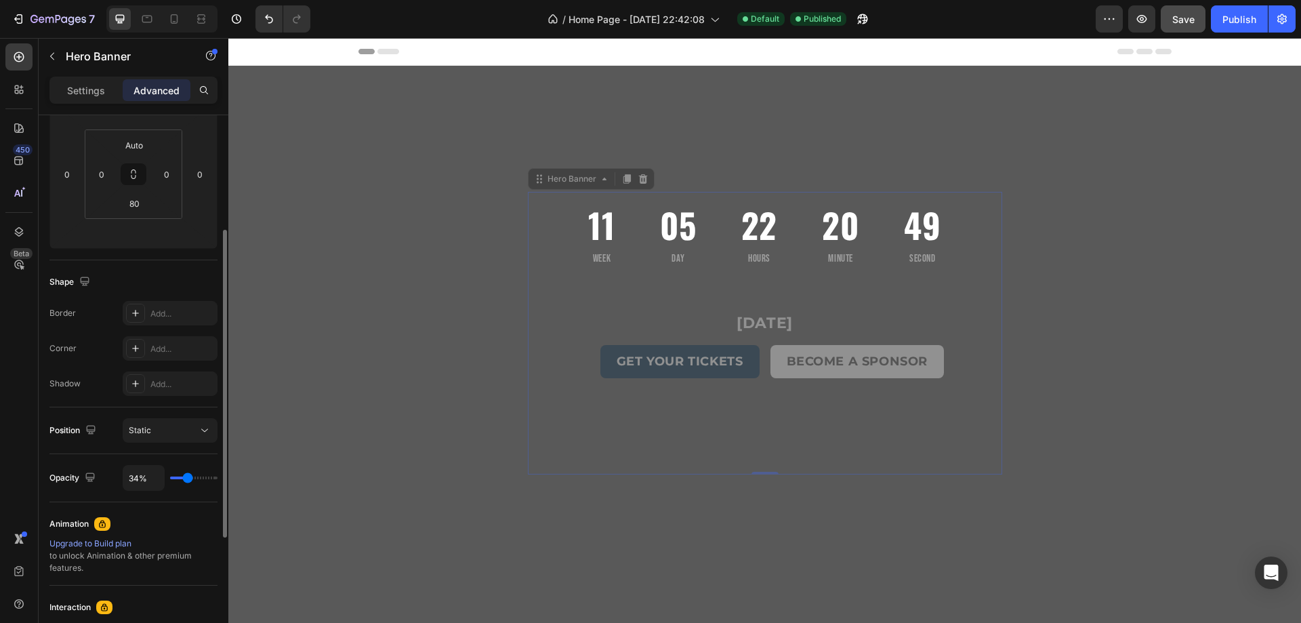
type input "32%"
type input "32"
type input "31%"
type input "31"
type input "29%"
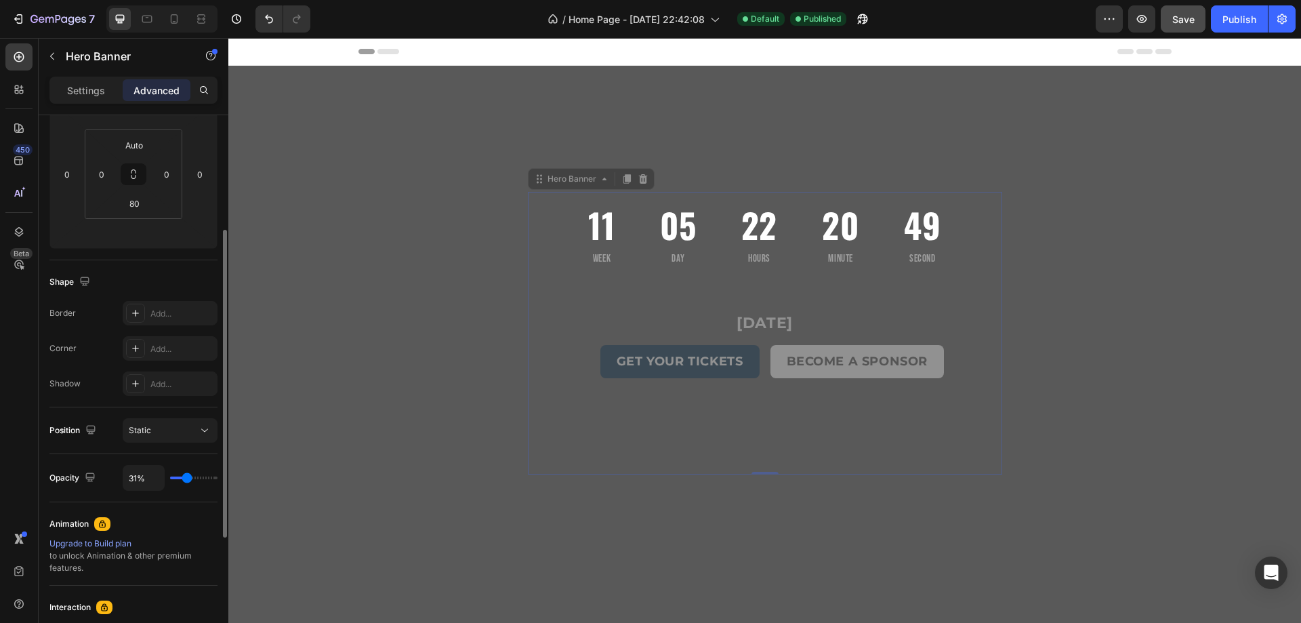
type input "29"
type input "25%"
type input "25"
type input "23%"
type input "23"
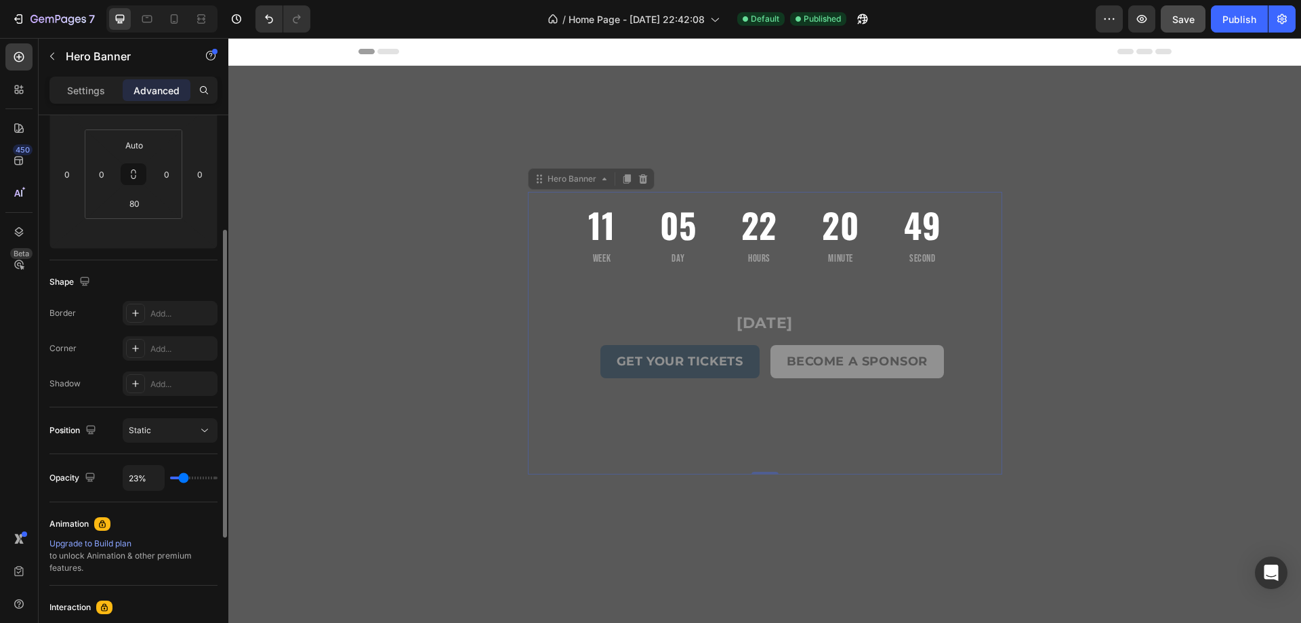
type input "18%"
type input "18"
type input "14%"
type input "14"
type input "10%"
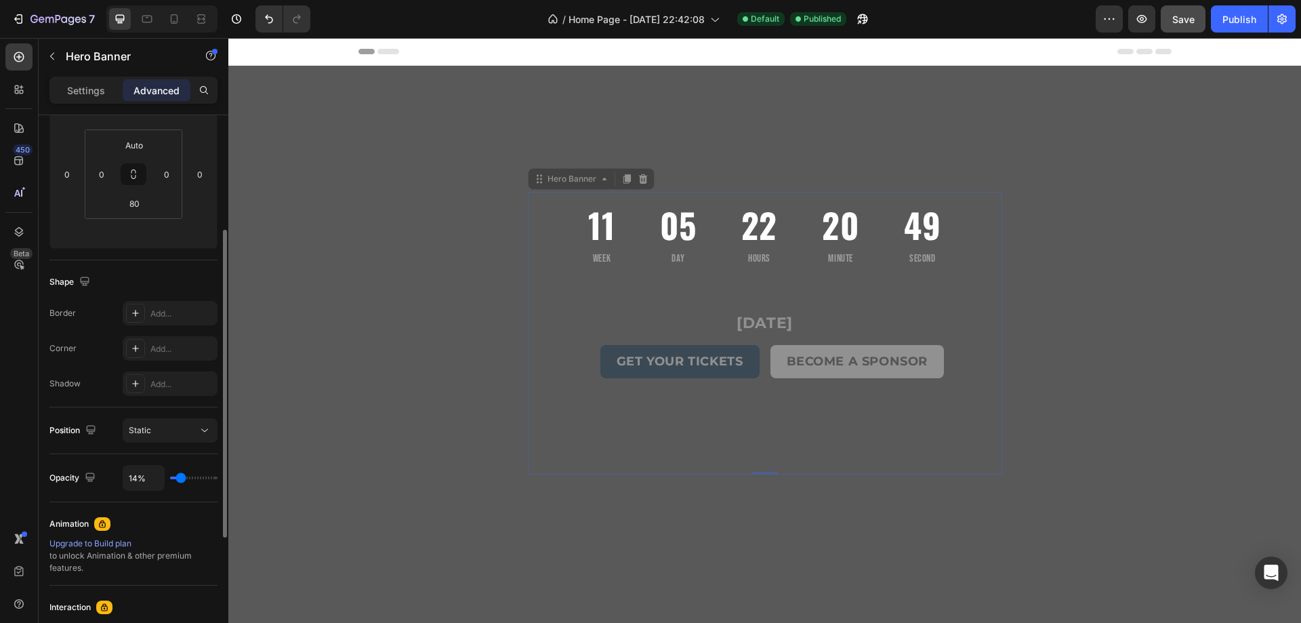
type input "10"
type input "3%"
type input "3"
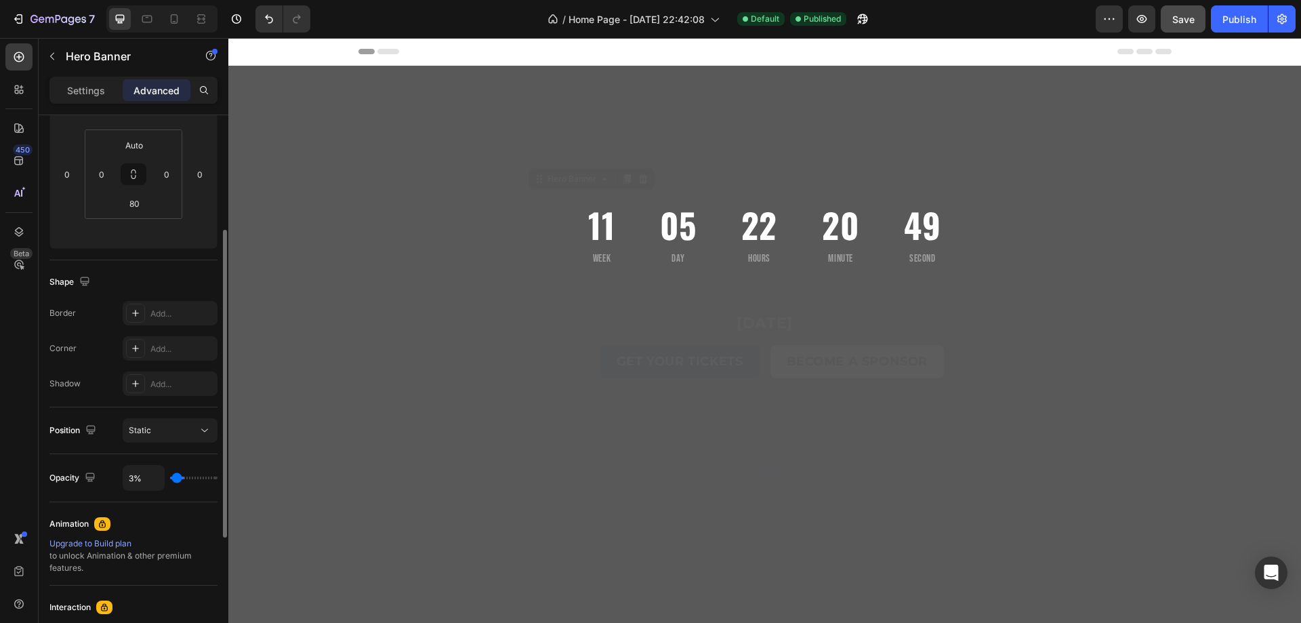
type input "0%"
type input "0"
type input "32%"
type input "32"
type input "53%"
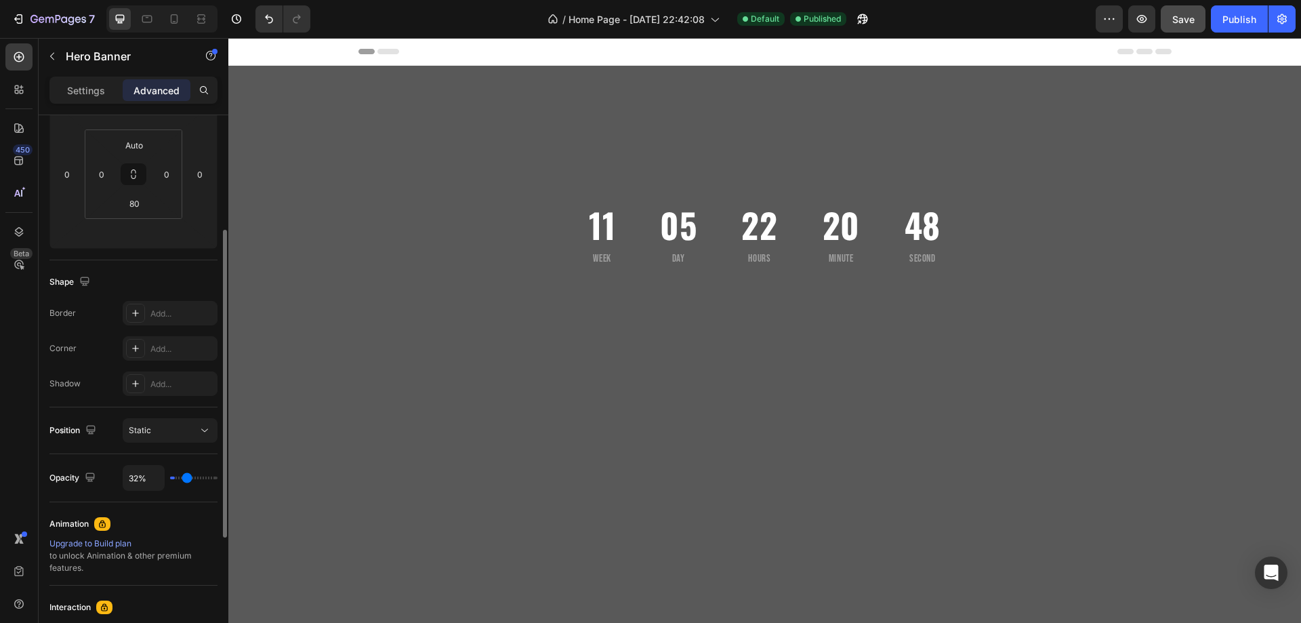
type input "53"
type input "71%"
type input "71"
type input "100%"
type input "100"
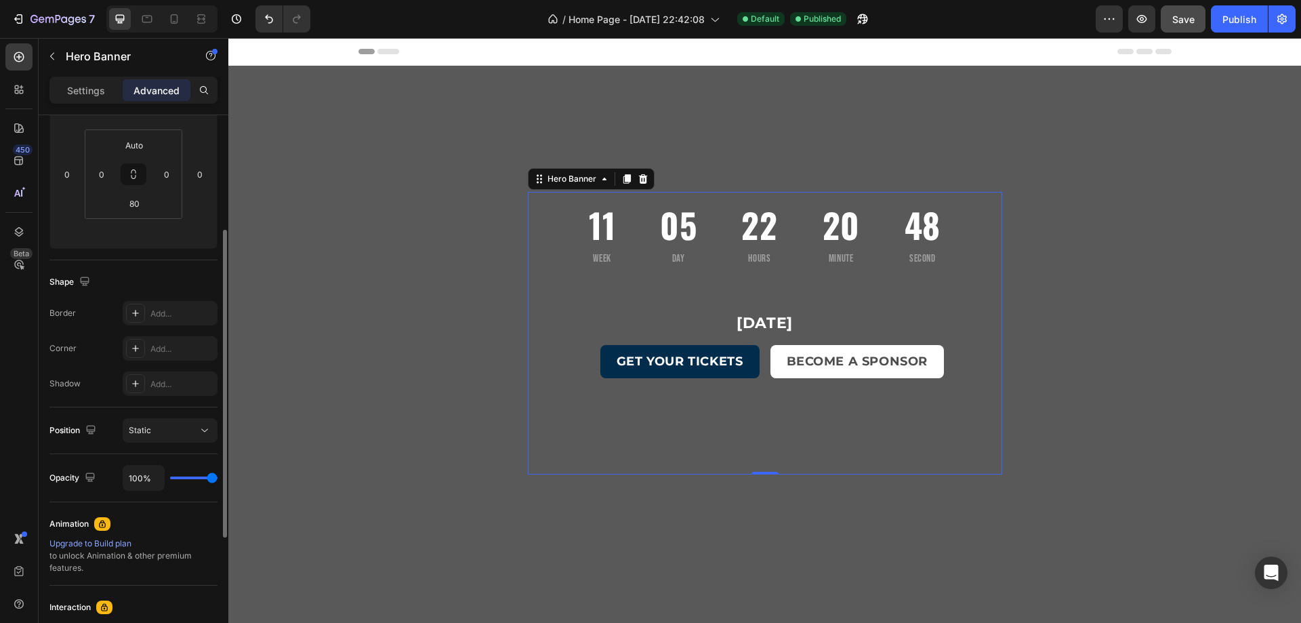
type input "77%"
type input "77"
type input "36%"
type input "36"
type input "0%"
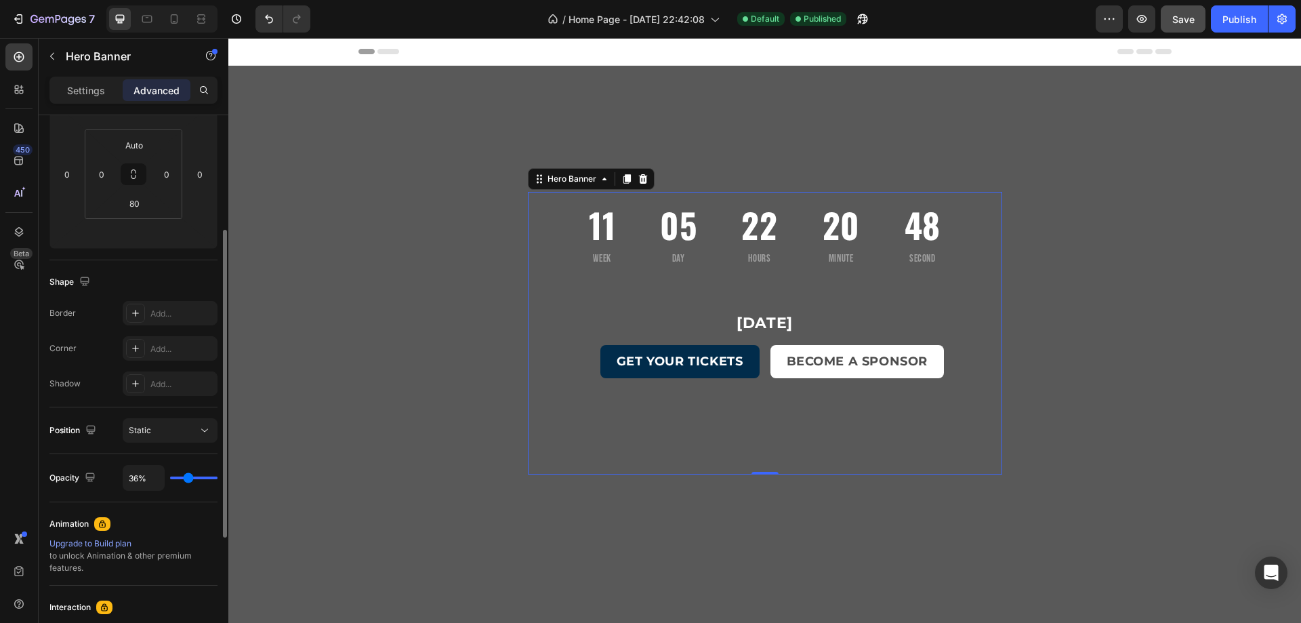
type input "0"
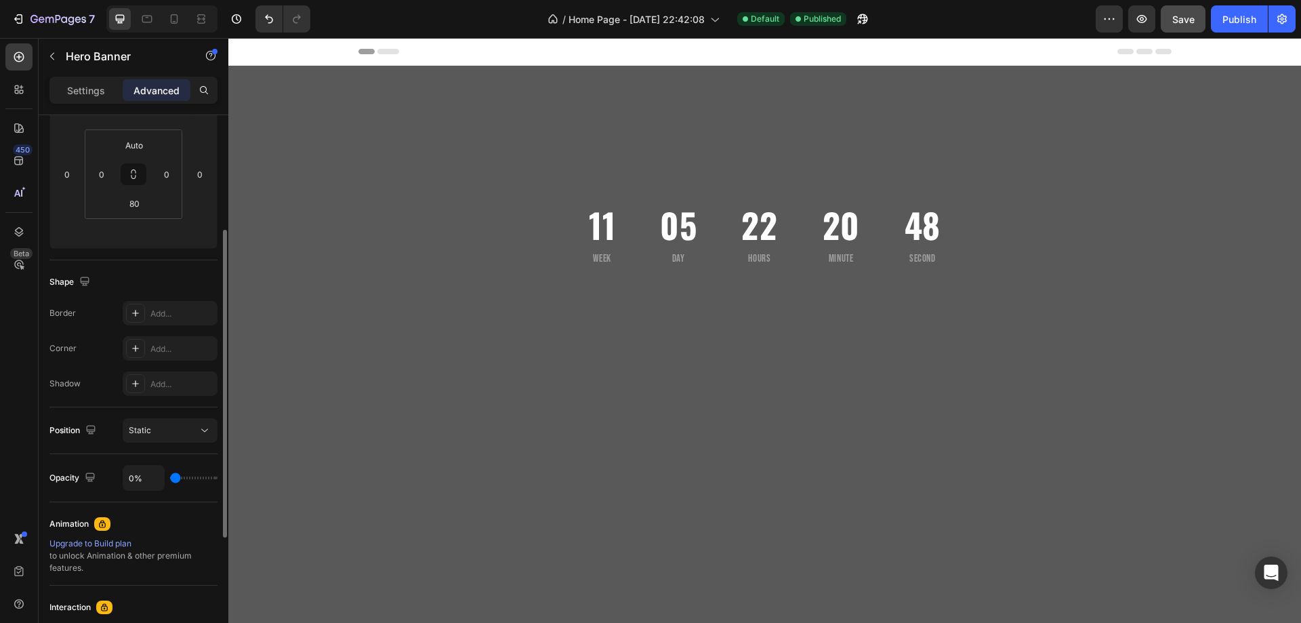
type input "19%"
type input "19"
type input "47%"
type input "47"
type input "73%"
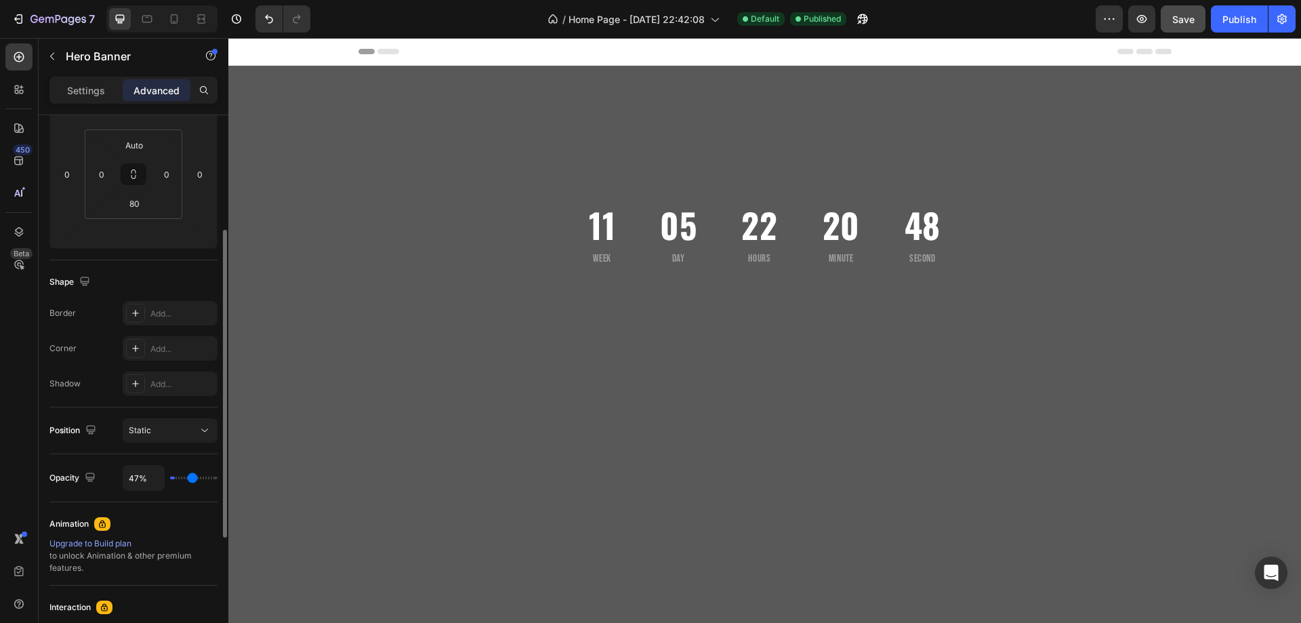
type input "73"
type input "100%"
type input "100"
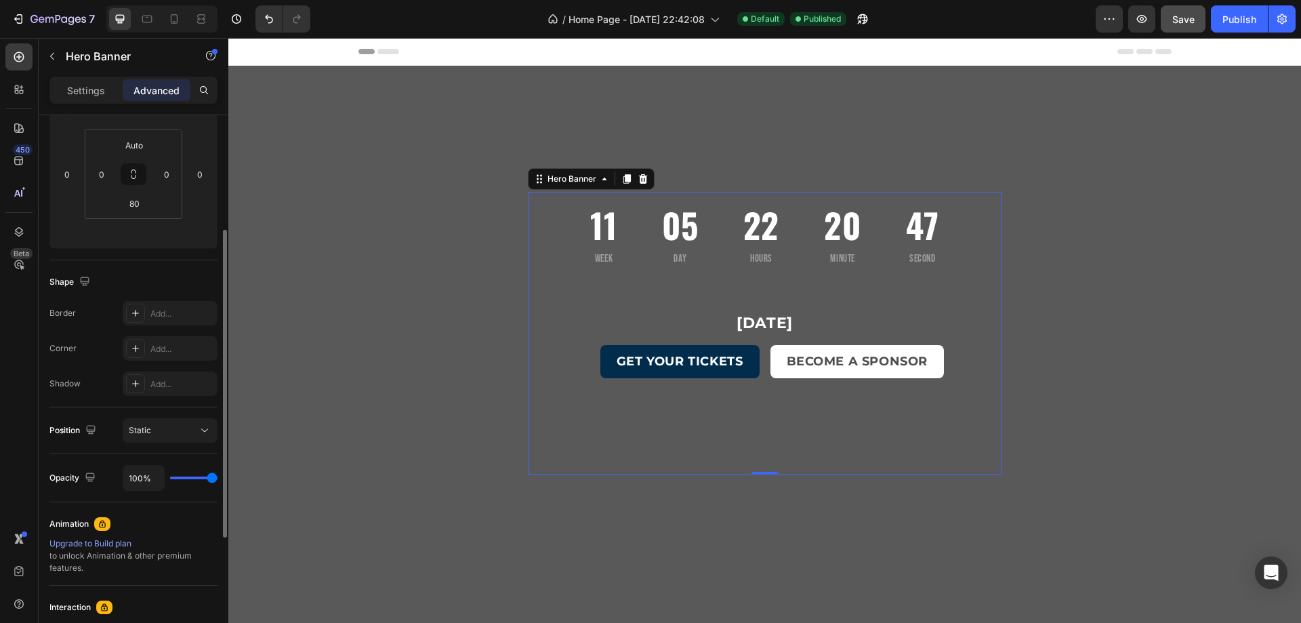
type input "75%"
type input "75"
type input "32%"
type input "32"
type input "0%"
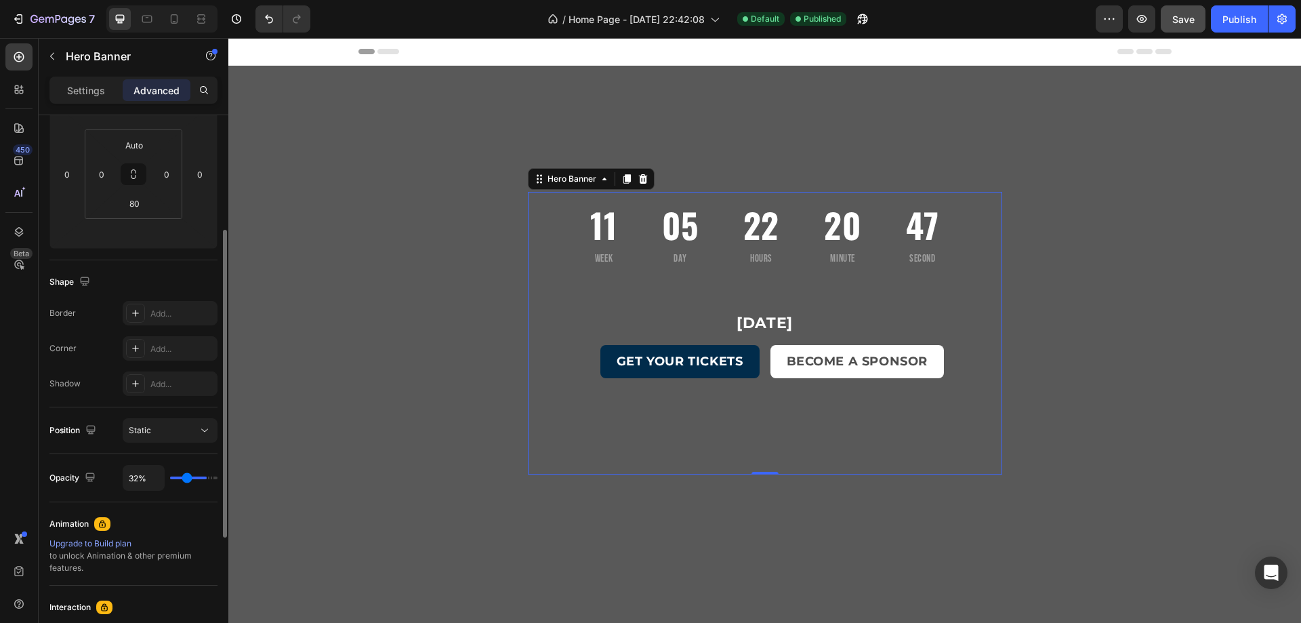
type input "0"
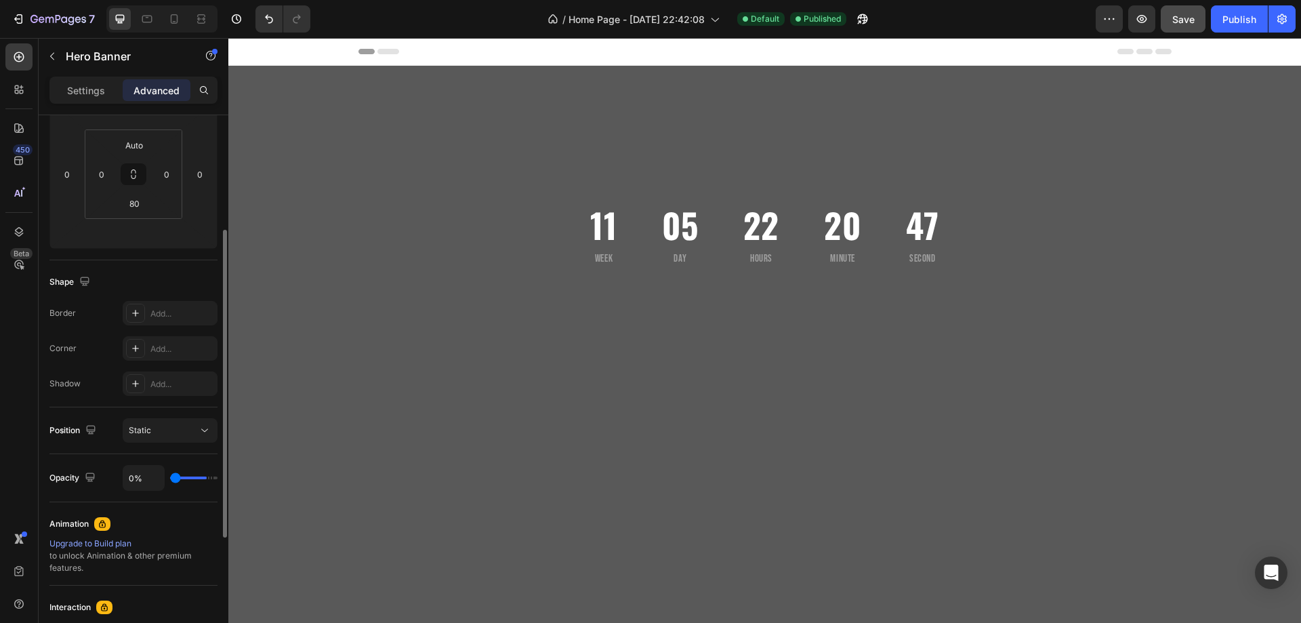
type input "53%"
type input "53"
type input "97%"
type input "97"
type input "100%"
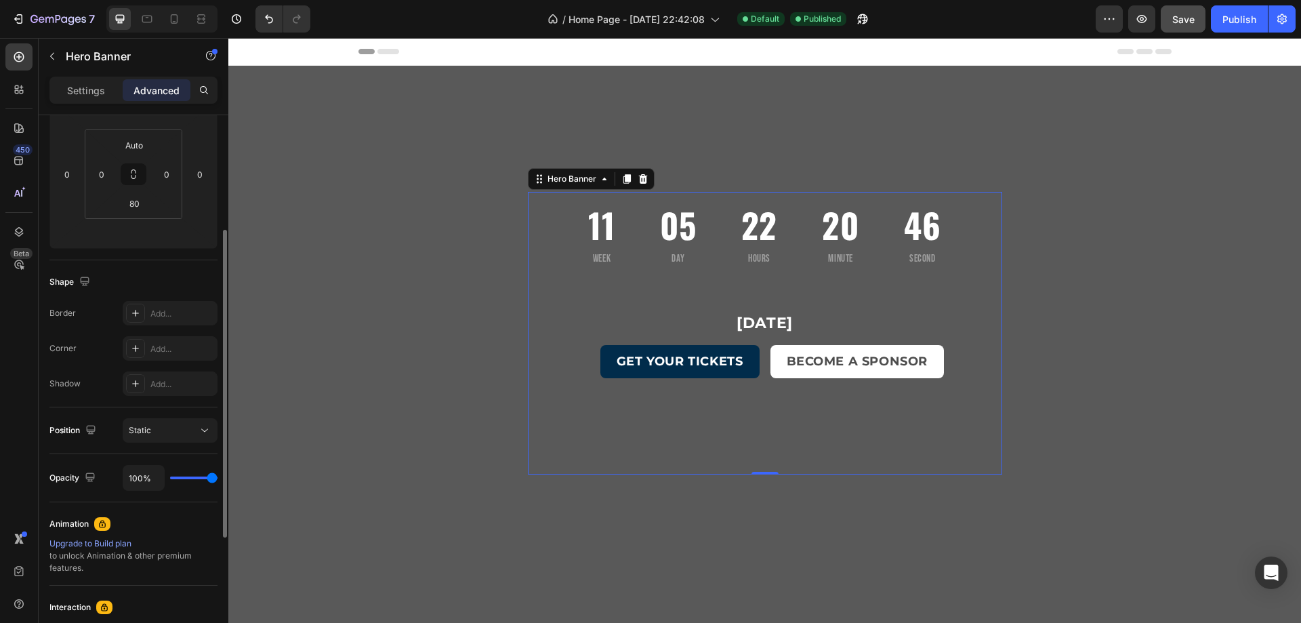
drag, startPoint x: 184, startPoint y: 478, endPoint x: 10, endPoint y: 434, distance: 179.5
type input "100"
click at [218, 476] on input "range" at bounding box center [193, 477] width 47 height 3
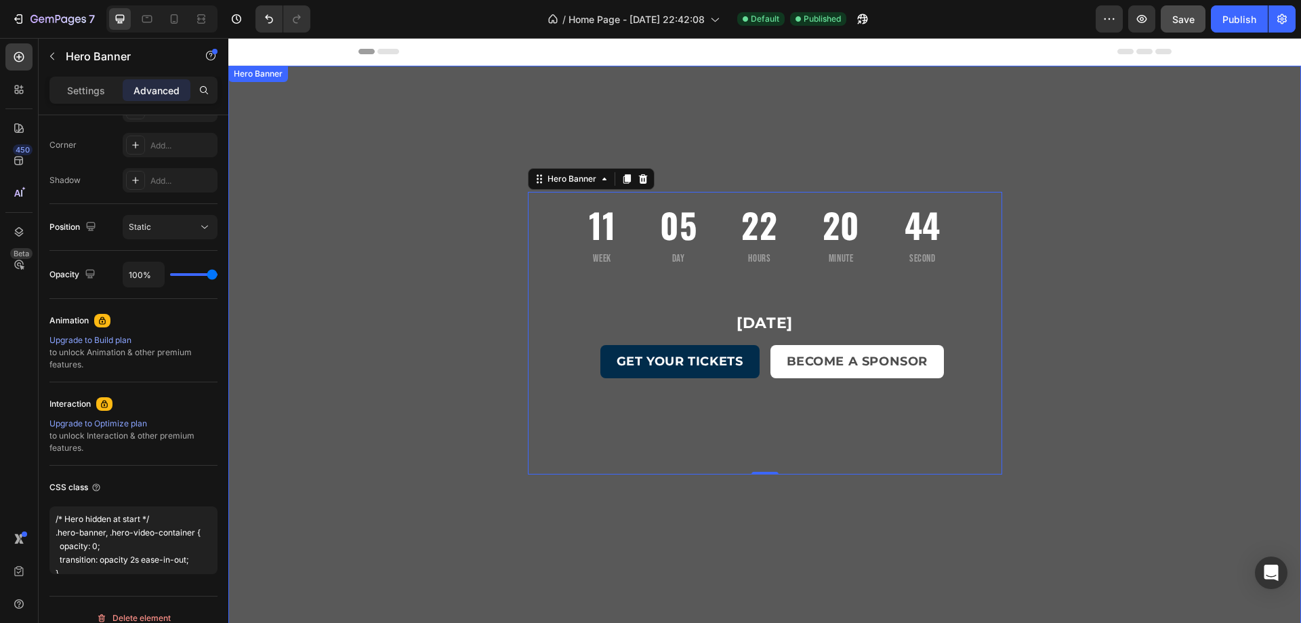
scroll to position [394, 0]
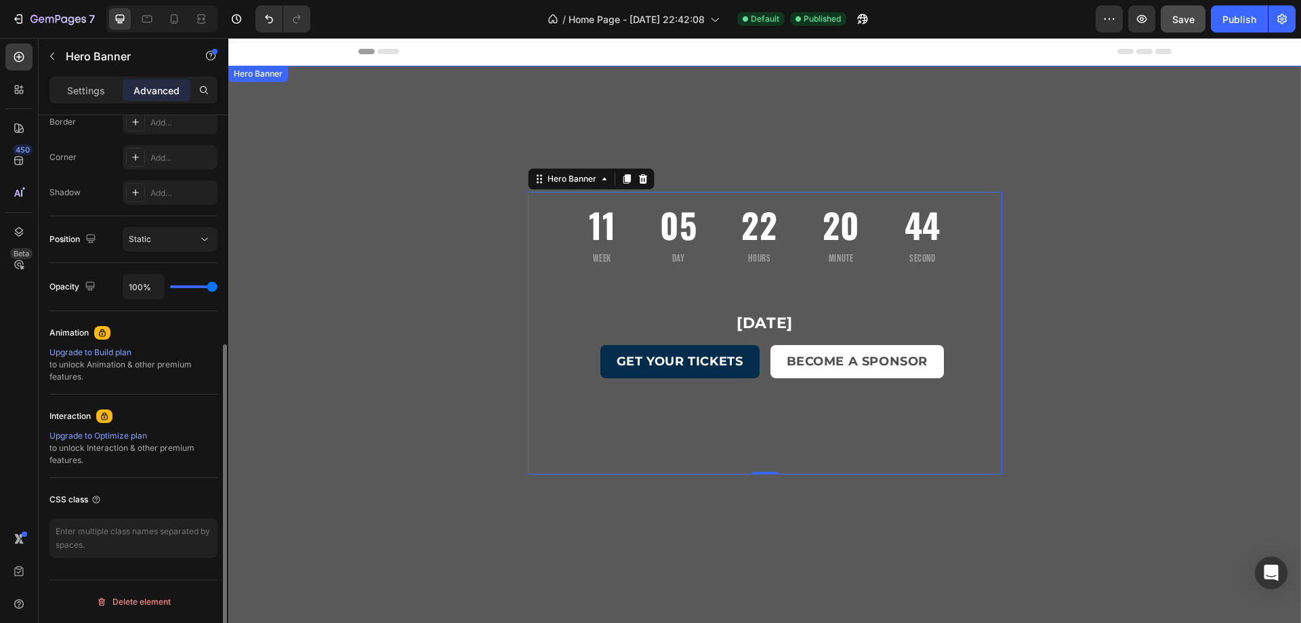
click at [590, 98] on div "11 Week 05 Day 22 Hours 20 Minute 44 Second Countdown Timer [DATE] Heading GET …" at bounding box center [765, 358] width 474 height 550
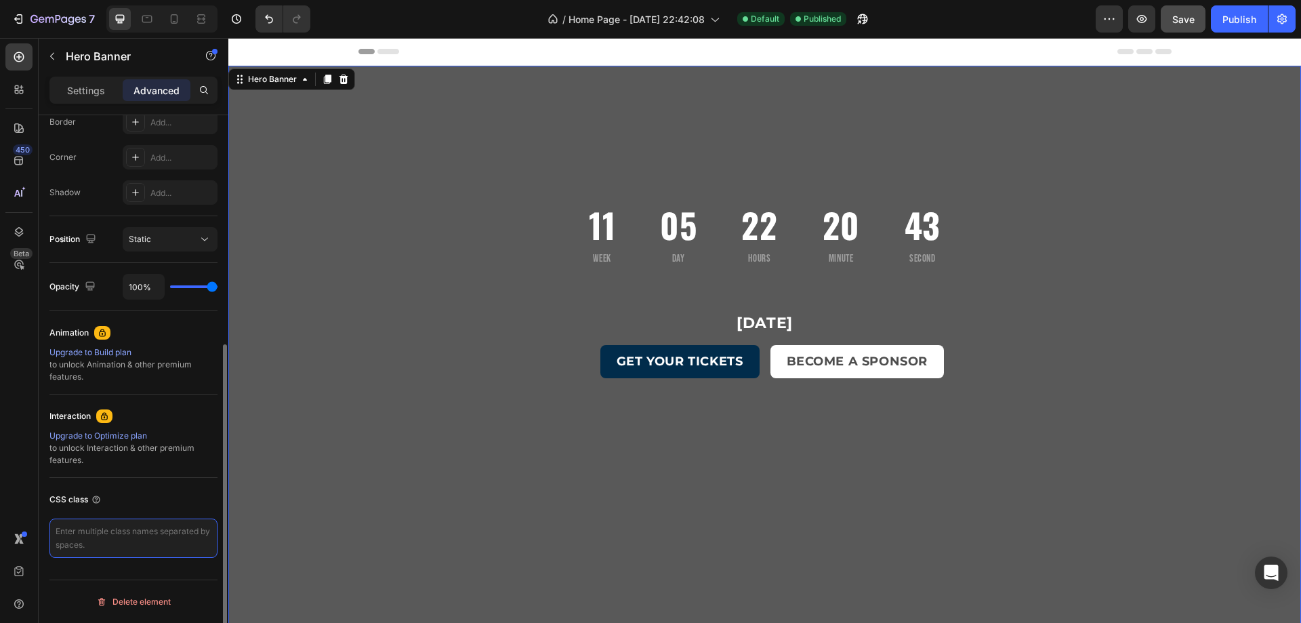
click at [123, 539] on textarea at bounding box center [133, 537] width 168 height 39
paste textarea "/* Hero hidden at start */ .hero-banner, .hero-video-container { opacity: 0; tr…"
type textarea "/* Hero hidden at start */ .hero-banner, .hero-video-container { opacity: 0; tr…"
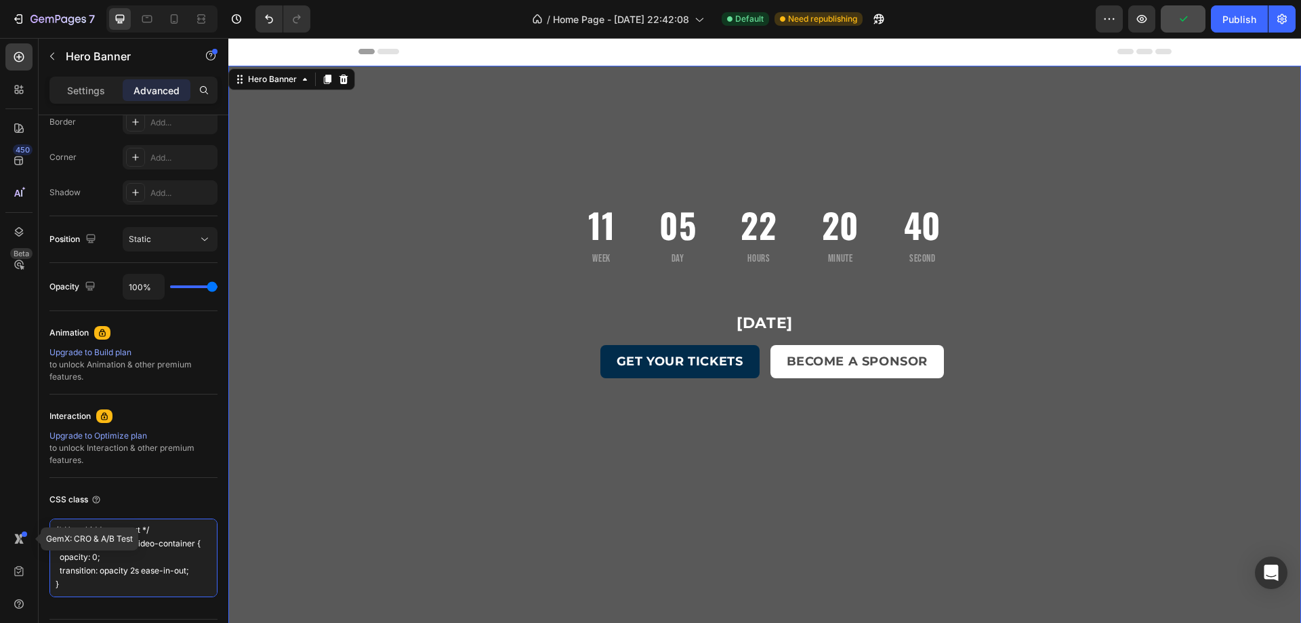
scroll to position [0, 0]
drag, startPoint x: 80, startPoint y: 566, endPoint x: 3, endPoint y: 465, distance: 127.3
click at [0, 488] on div "450 Beta GemX: CRO & A/B Test Sections(18) Elements(83) Section Element Hero Se…" at bounding box center [114, 330] width 228 height 585
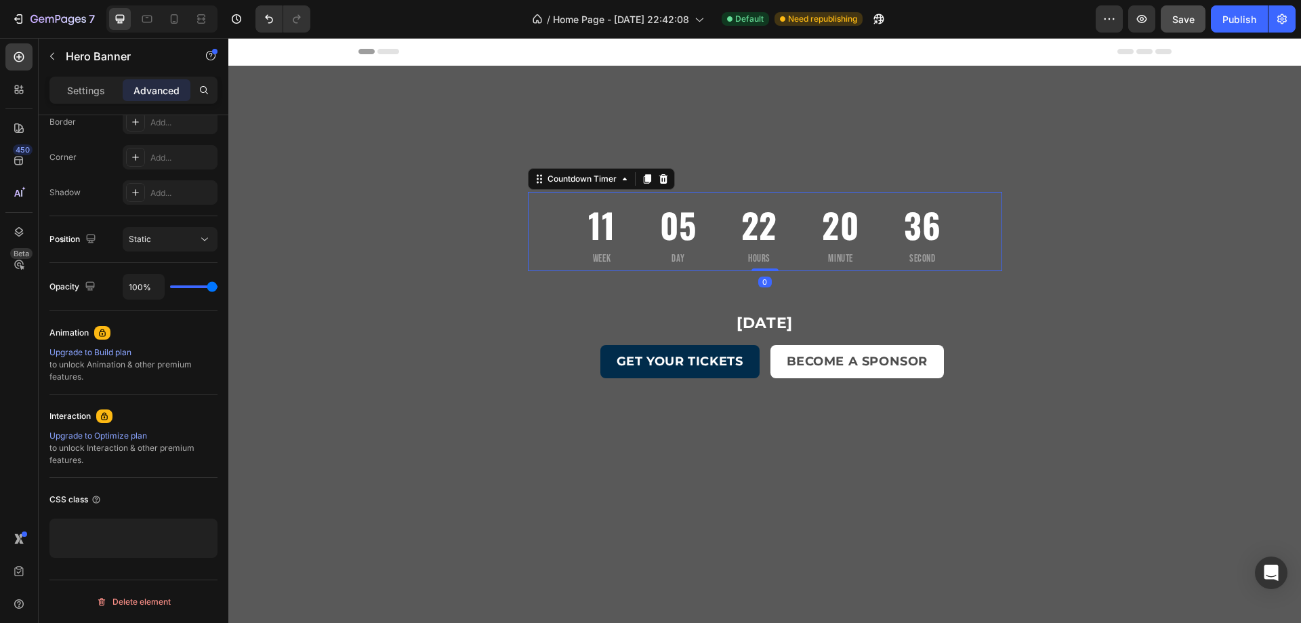
click at [545, 234] on div "11 Week 05 Day 22 Hours 20 Minute 36 Second" at bounding box center [765, 231] width 474 height 79
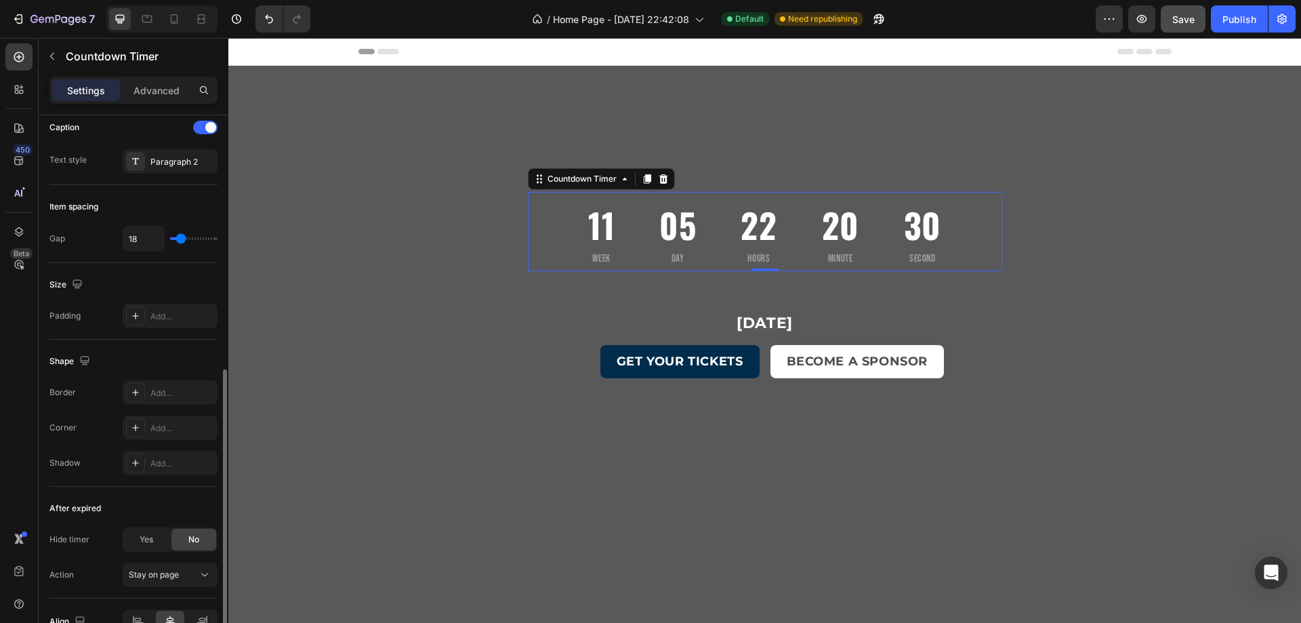
scroll to position [610, 0]
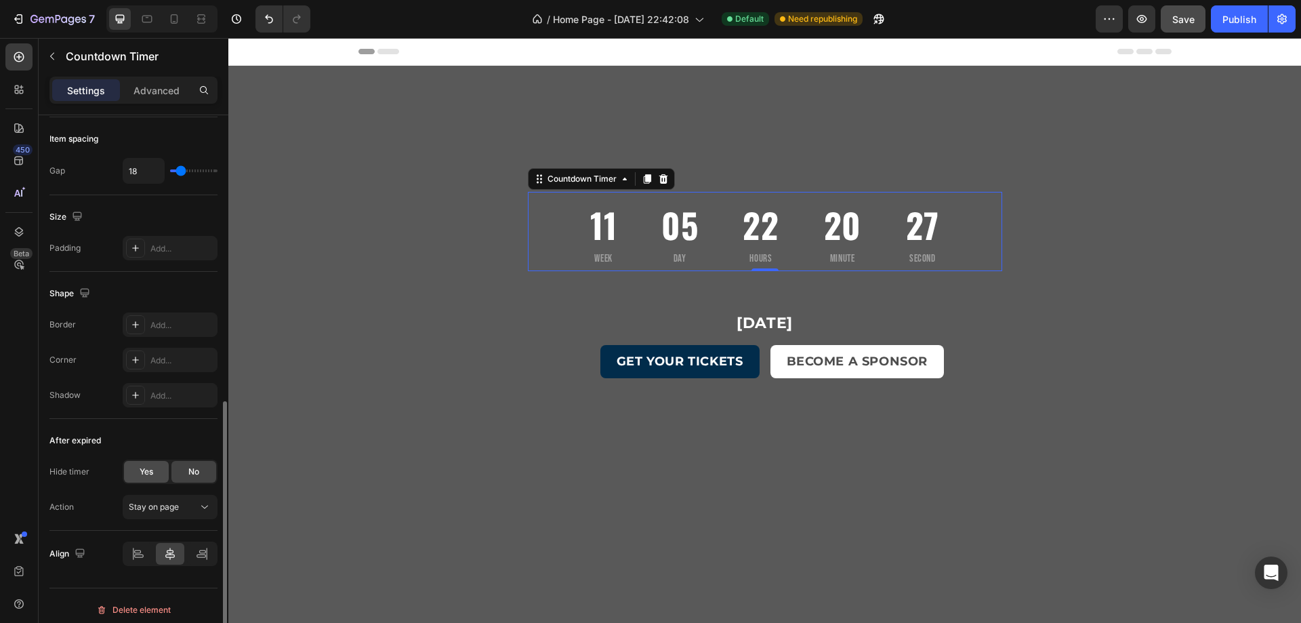
click at [154, 472] on div "Yes" at bounding box center [146, 472] width 45 height 22
click at [210, 506] on icon at bounding box center [205, 507] width 14 height 14
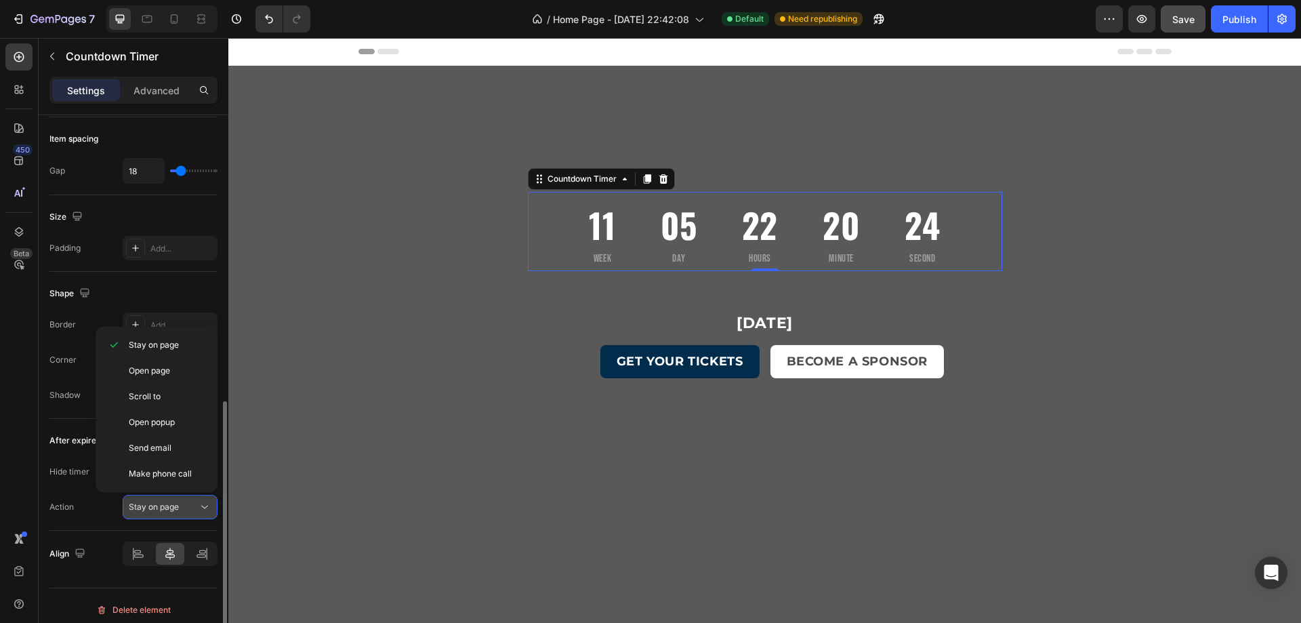
click at [210, 506] on icon at bounding box center [205, 507] width 14 height 14
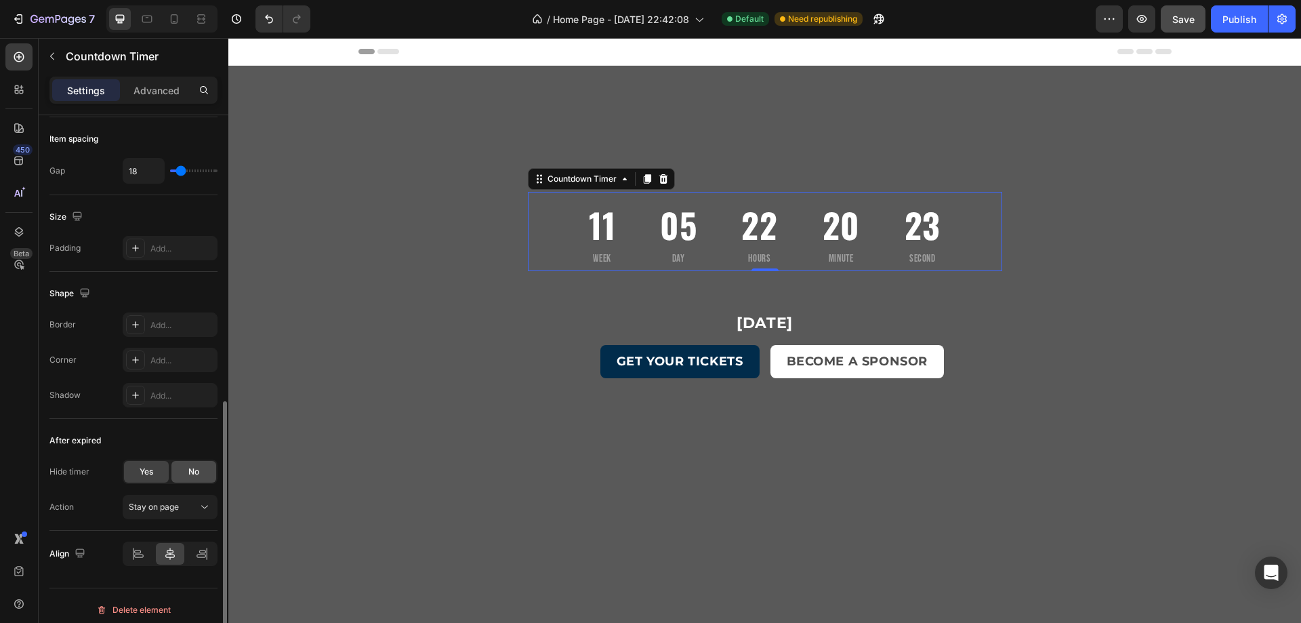
click at [192, 473] on span "No" at bounding box center [193, 472] width 11 height 12
click at [139, 474] on div "Yes" at bounding box center [146, 472] width 45 height 22
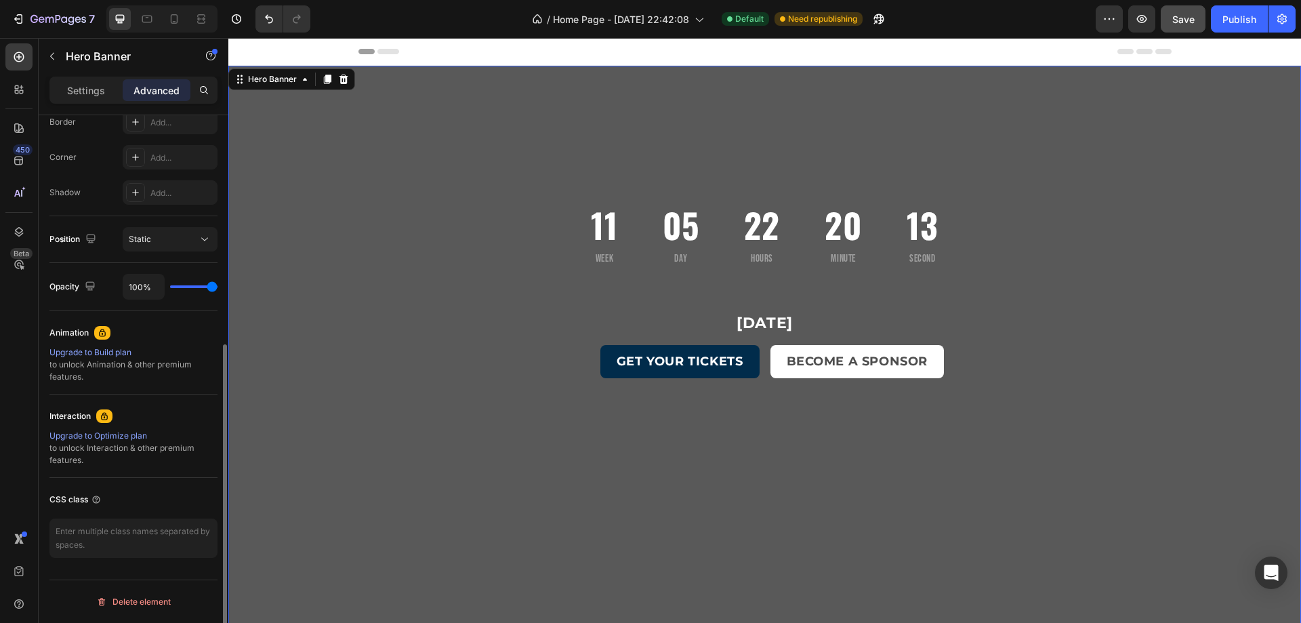
scroll to position [0, 0]
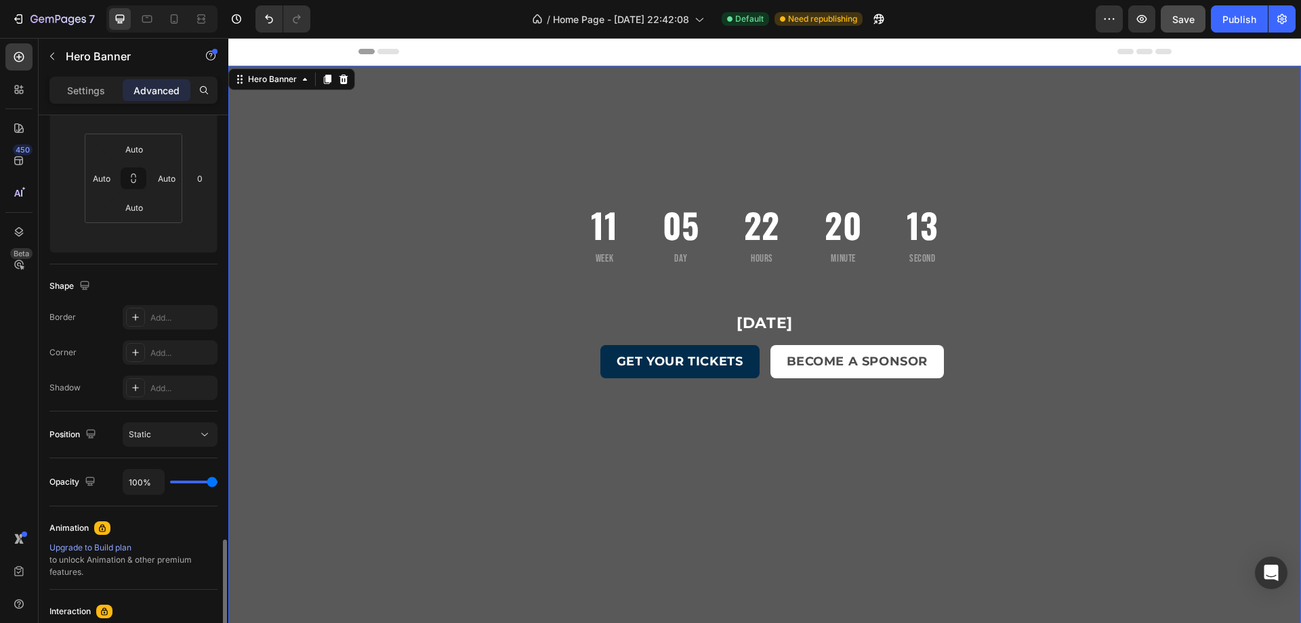
click at [417, 348] on div "Overlay" at bounding box center [764, 358] width 1073 height 585
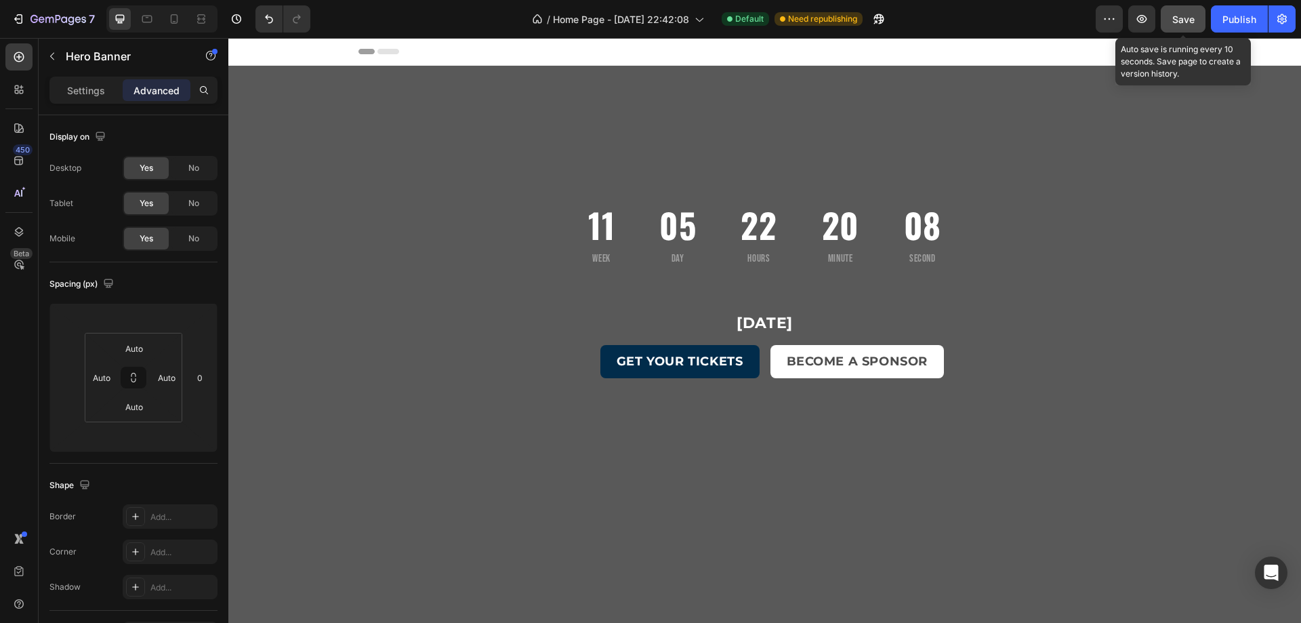
click at [1185, 20] on span "Save" at bounding box center [1183, 20] width 22 height 12
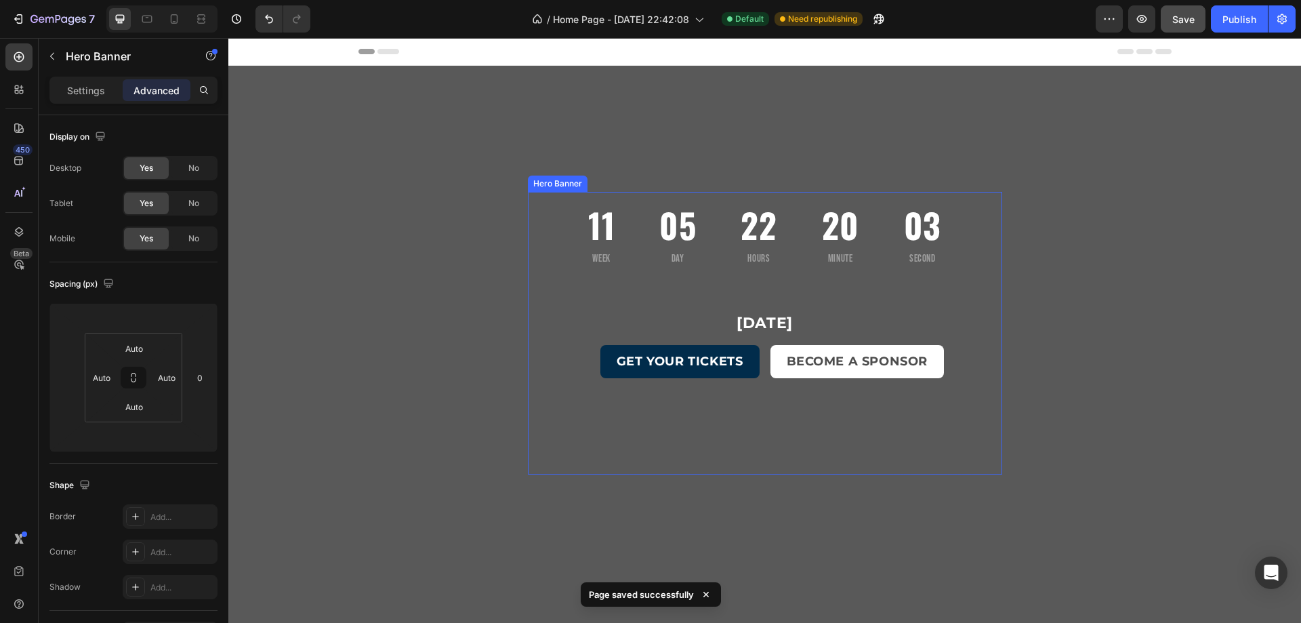
click at [644, 278] on div "Overlay" at bounding box center [765, 345] width 474 height 149
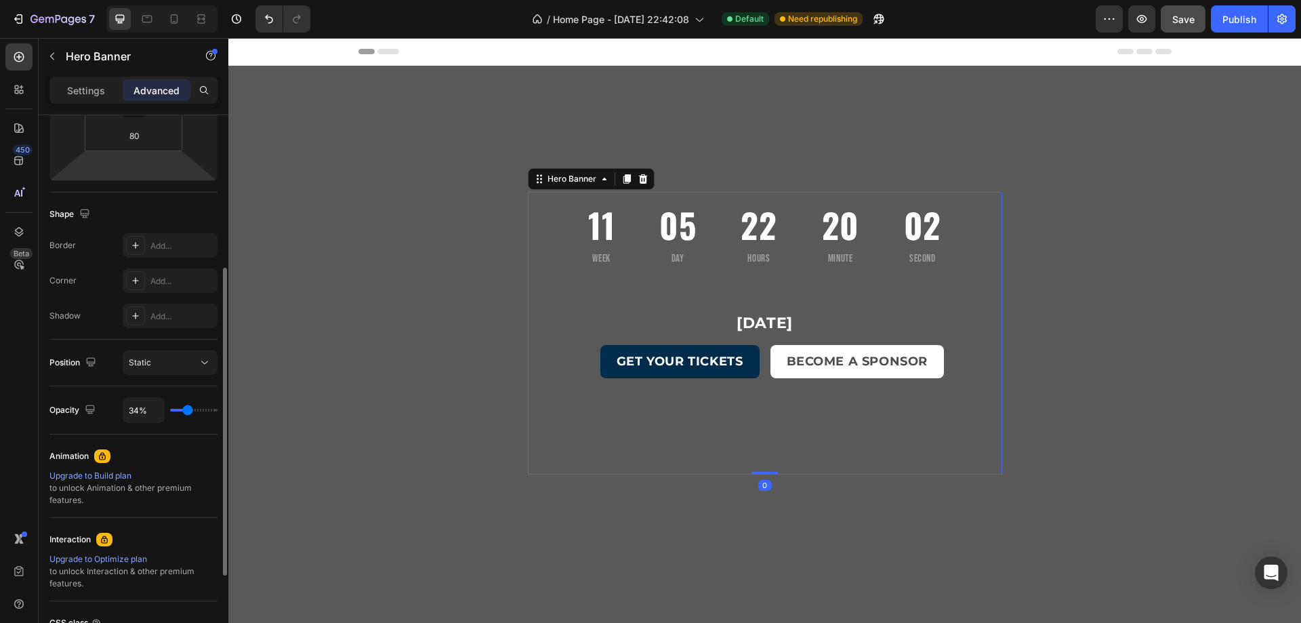
scroll to position [423, 0]
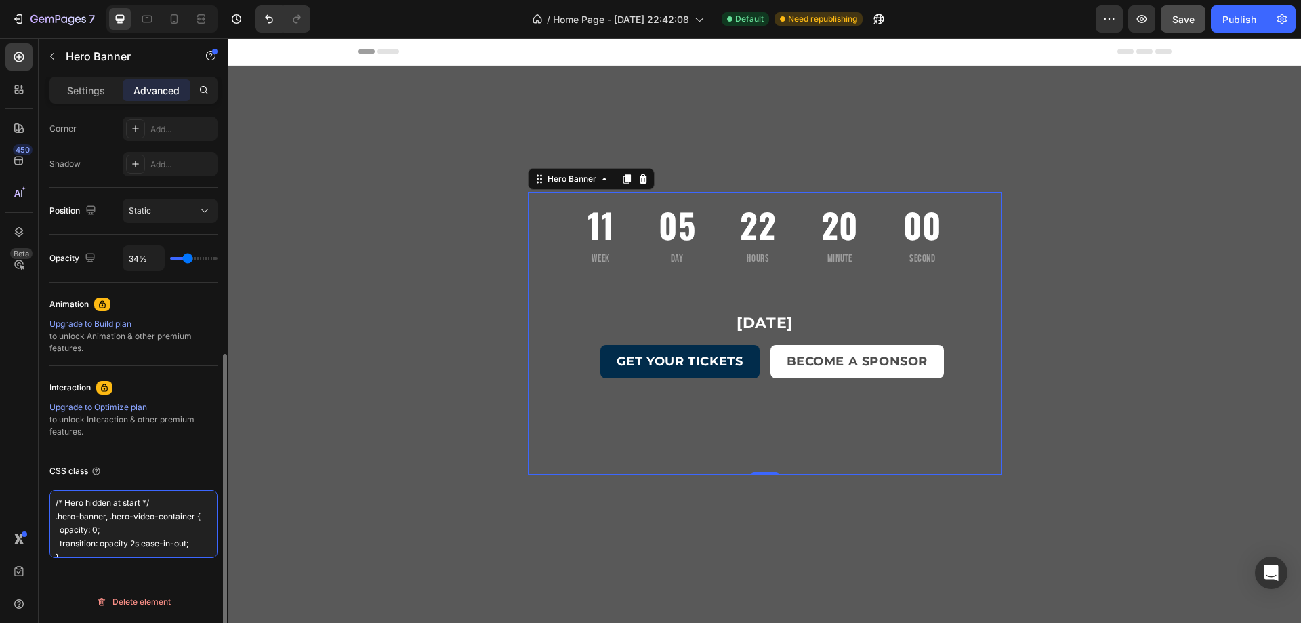
drag, startPoint x: 75, startPoint y: 553, endPoint x: 47, endPoint y: 491, distance: 68.2
click at [47, 491] on div "Display on Desktop Yes No Tablet Yes No Mobile Yes No Spacing (px) 0 0 Auto 0 8…" at bounding box center [134, 176] width 190 height 969
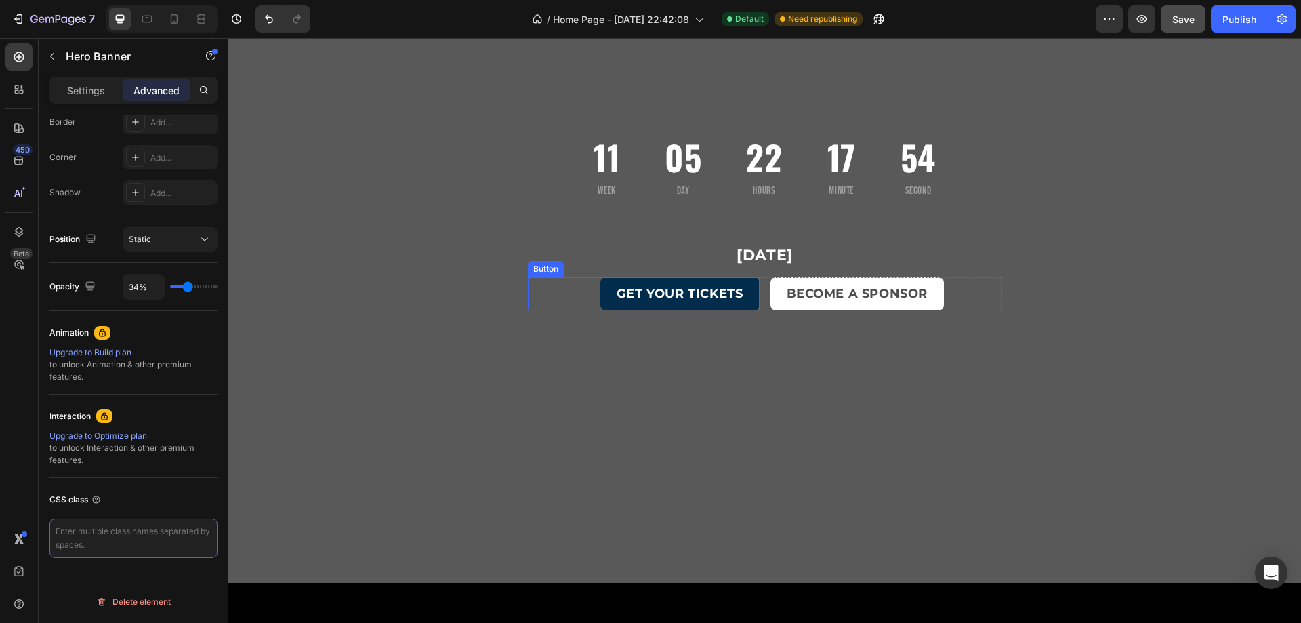
scroll to position [0, 0]
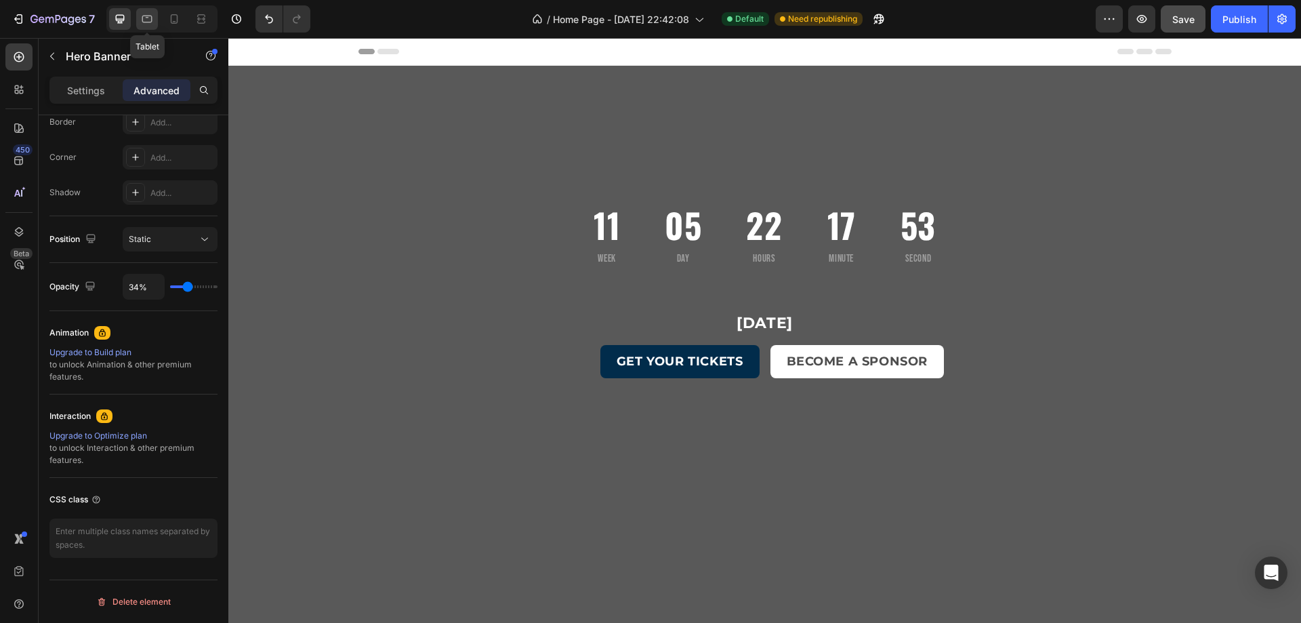
click at [150, 17] on icon at bounding box center [147, 19] width 14 height 14
type input "Auto"
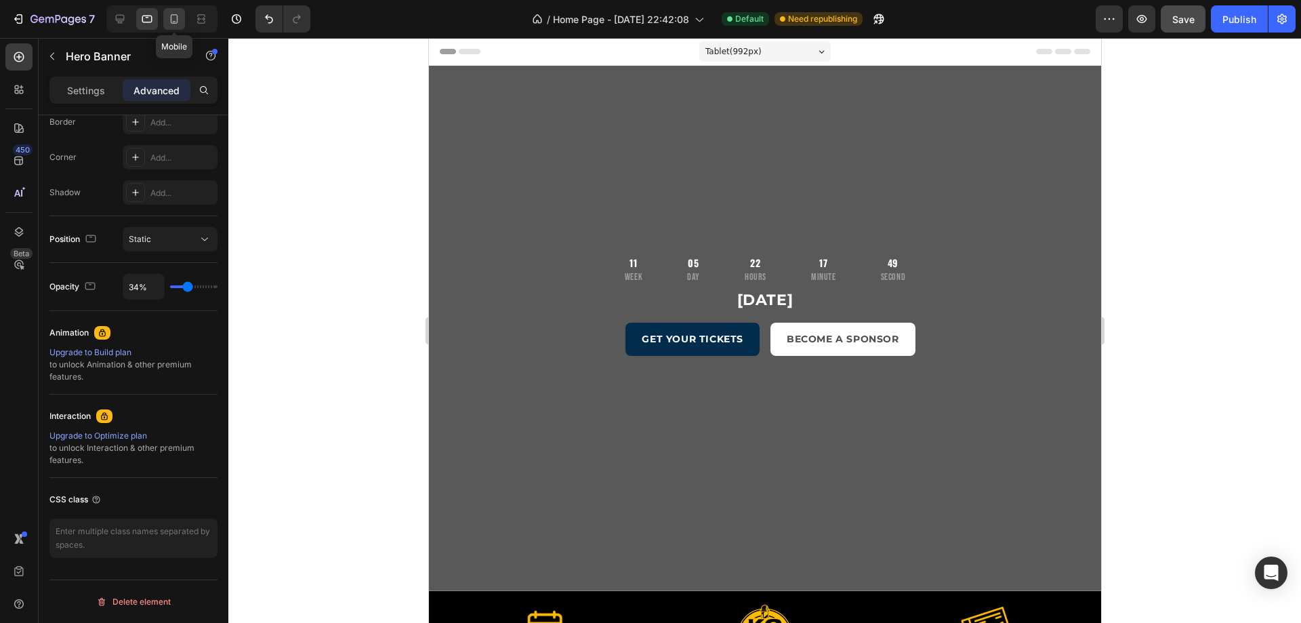
click at [177, 18] on icon at bounding box center [174, 18] width 7 height 9
type input "0"
type input "112"
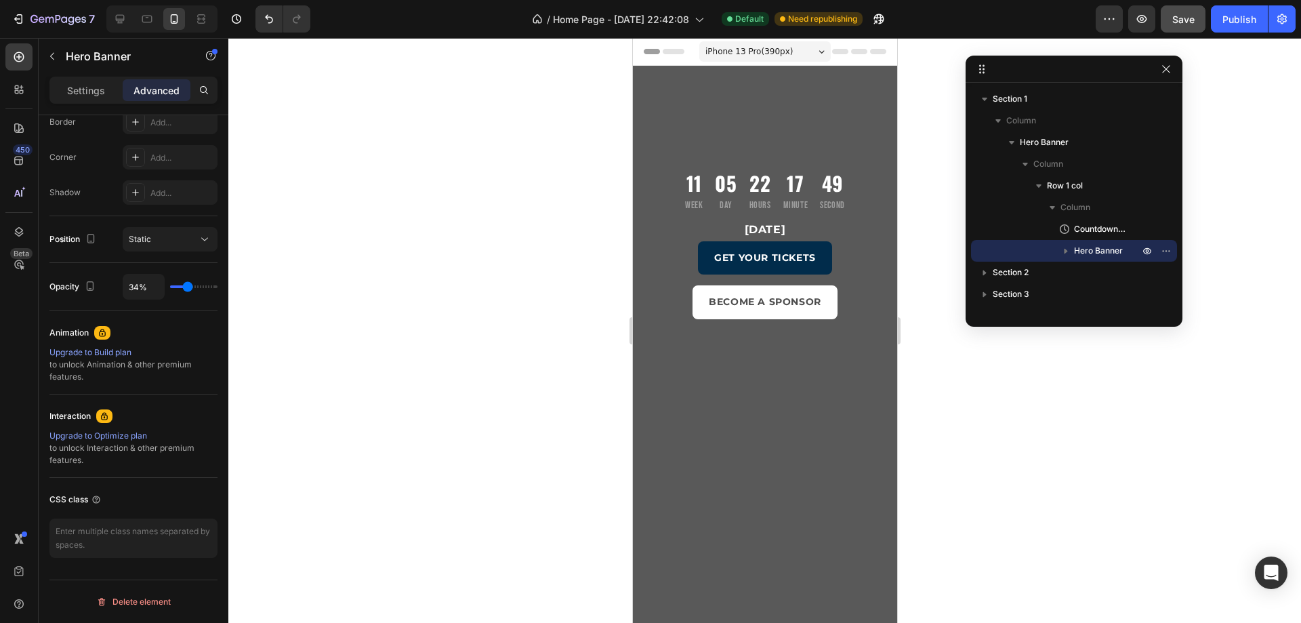
scroll to position [127, 0]
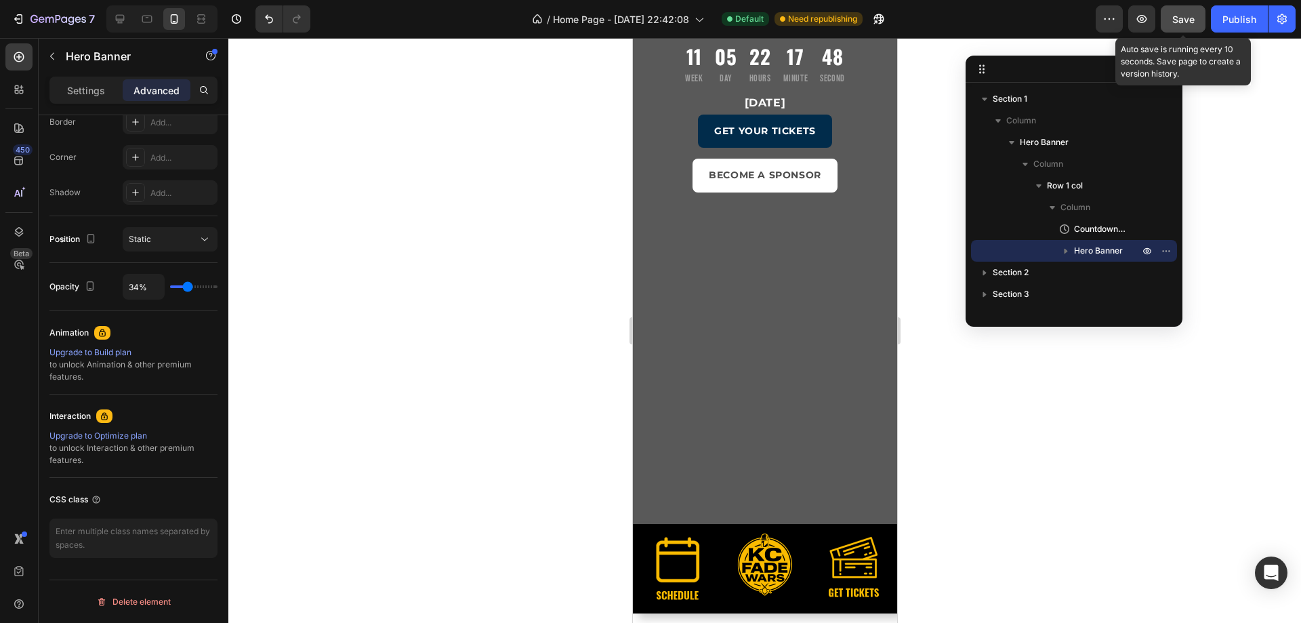
click at [1182, 18] on span "Save" at bounding box center [1183, 20] width 22 height 12
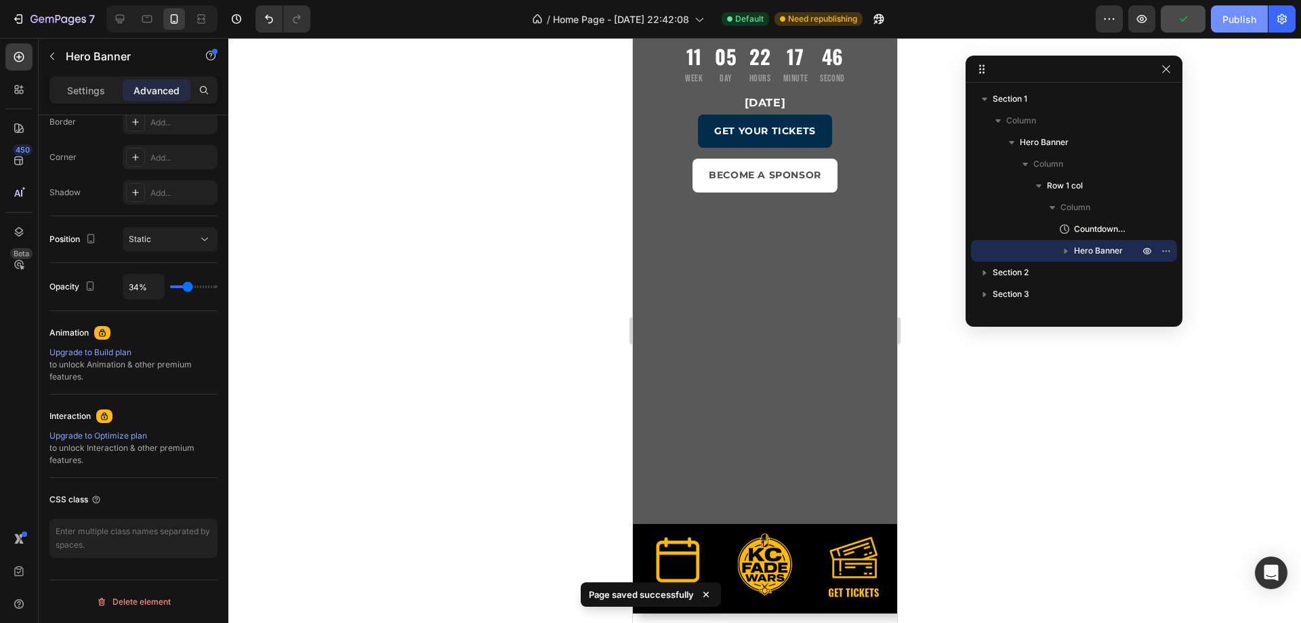
click at [1234, 19] on div "Publish" at bounding box center [1239, 19] width 34 height 14
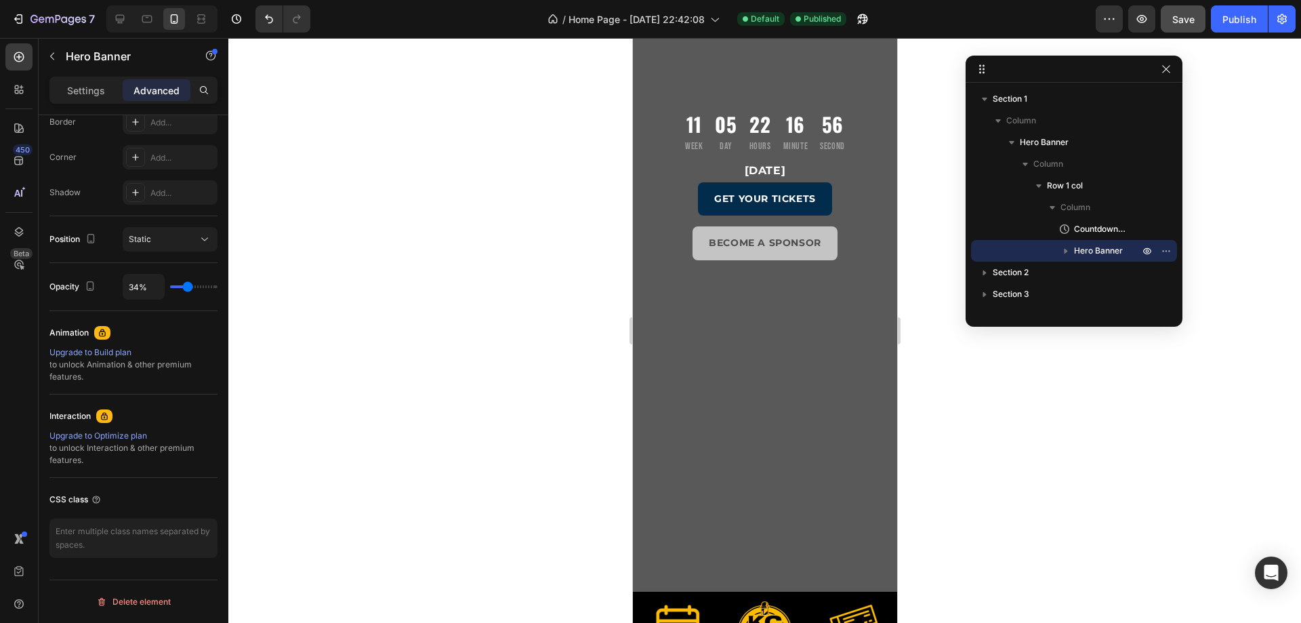
scroll to position [0, 0]
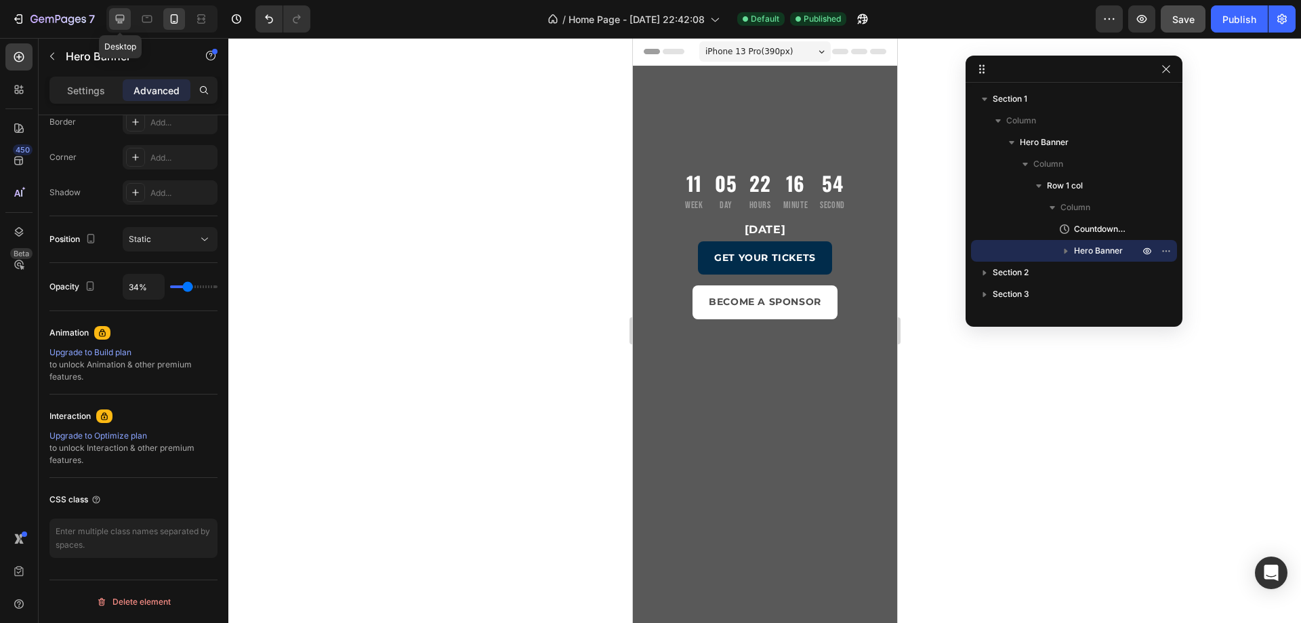
click at [130, 18] on div at bounding box center [120, 19] width 22 height 22
type input "80"
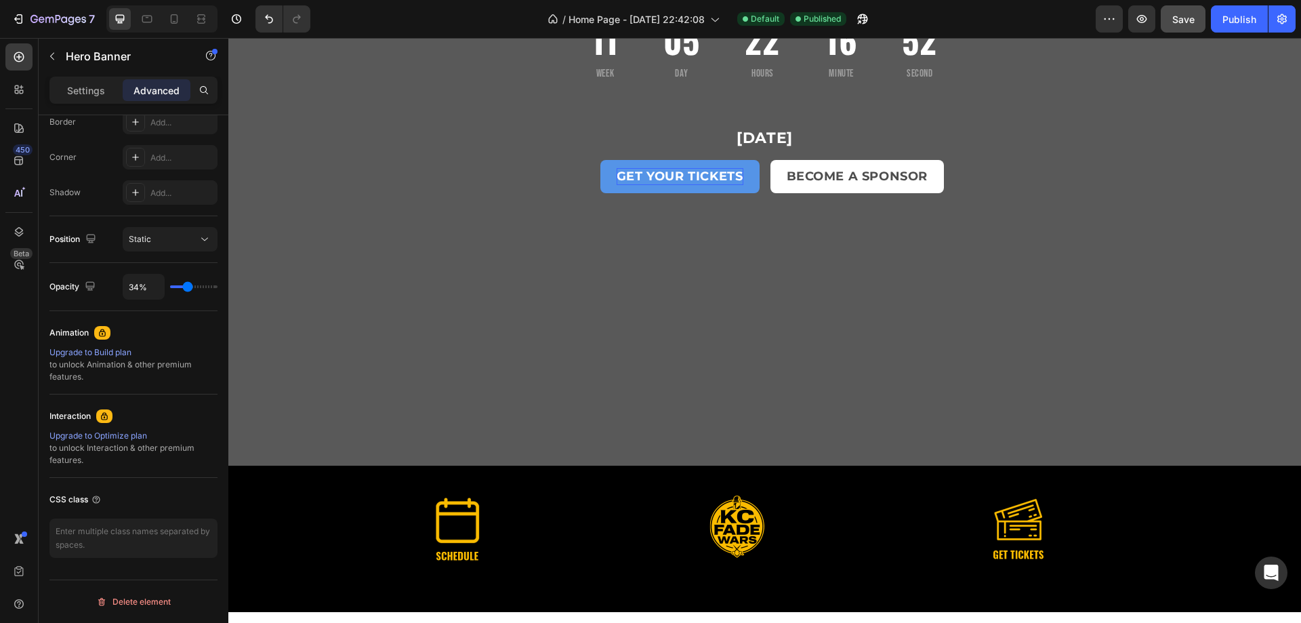
scroll to position [49, 0]
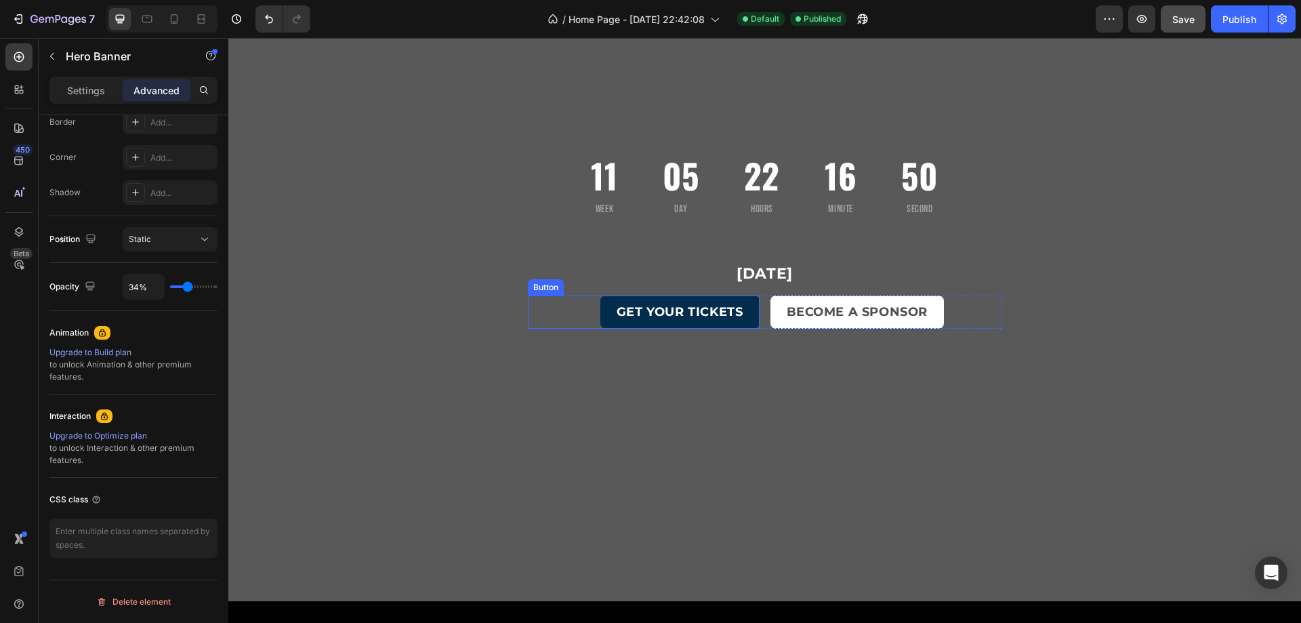
click at [578, 308] on div "GET YOUR TICKETS Button" at bounding box center [644, 311] width 232 height 33
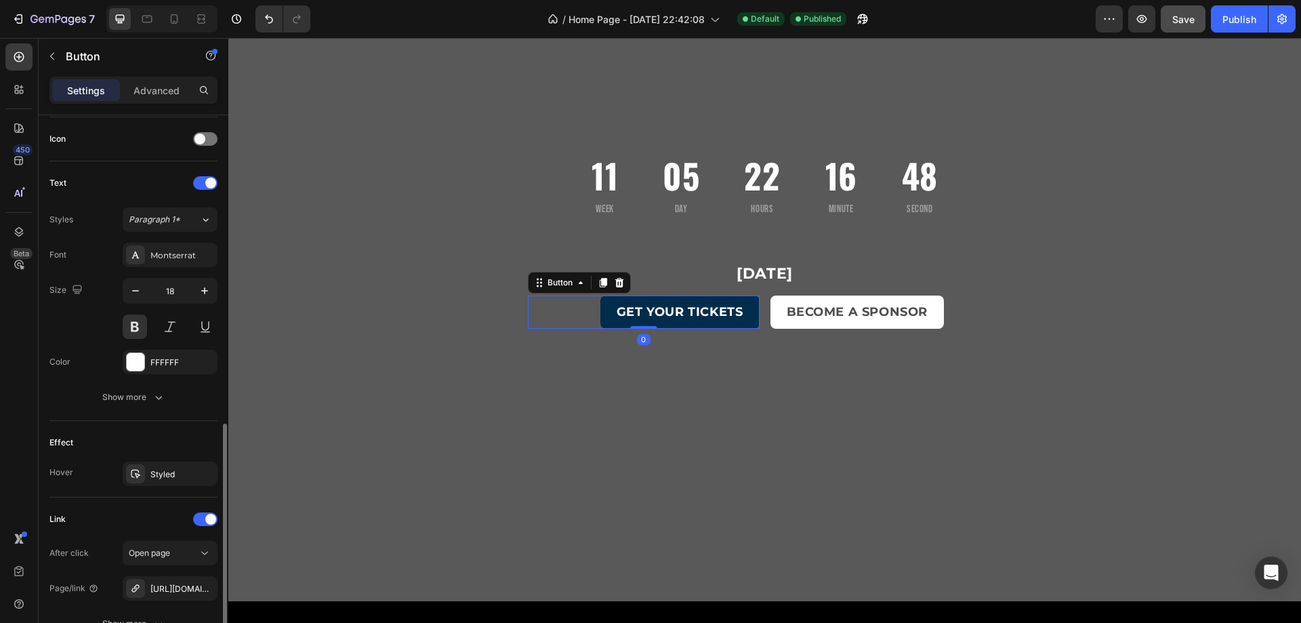
scroll to position [474, 0]
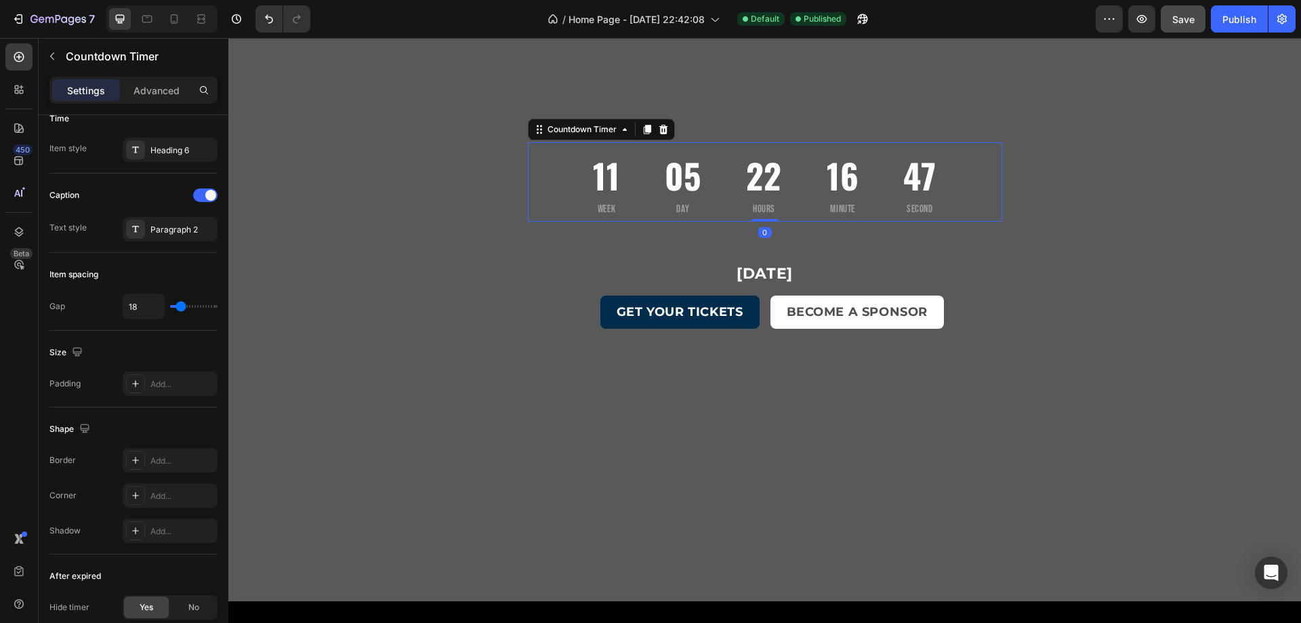
click at [541, 191] on div "11 Week 05 Day 22 Hours 16 Minute 47 Second" at bounding box center [765, 181] width 474 height 79
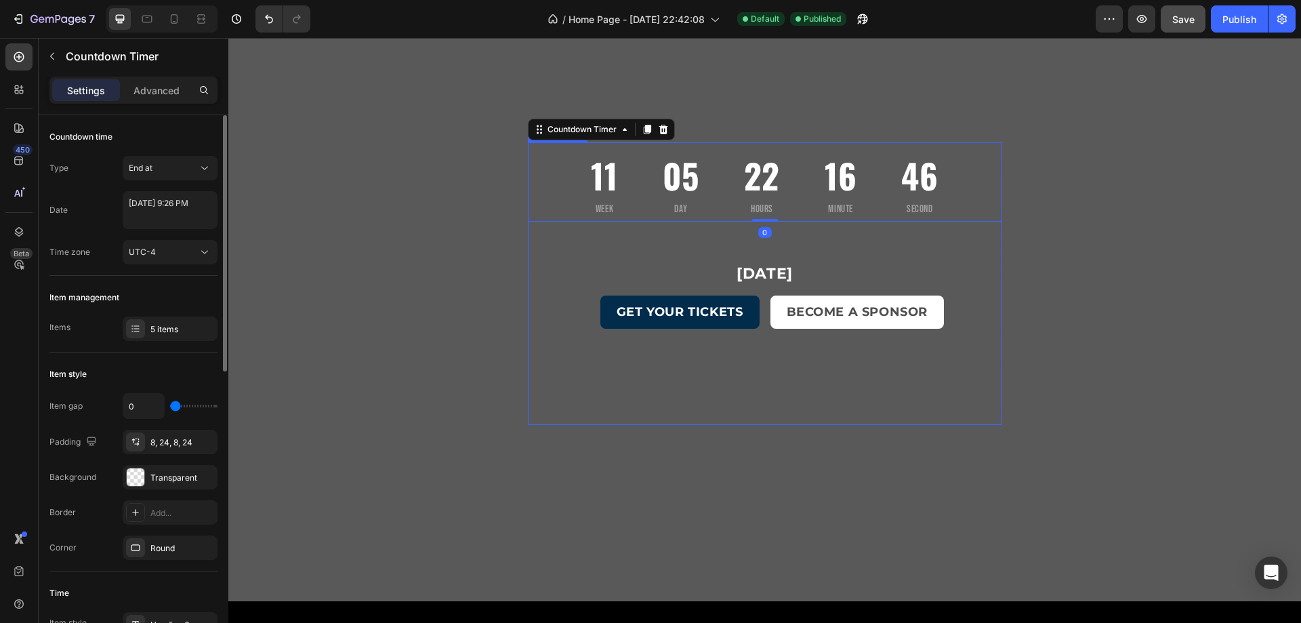
click at [532, 247] on div "Overlay" at bounding box center [765, 296] width 474 height 149
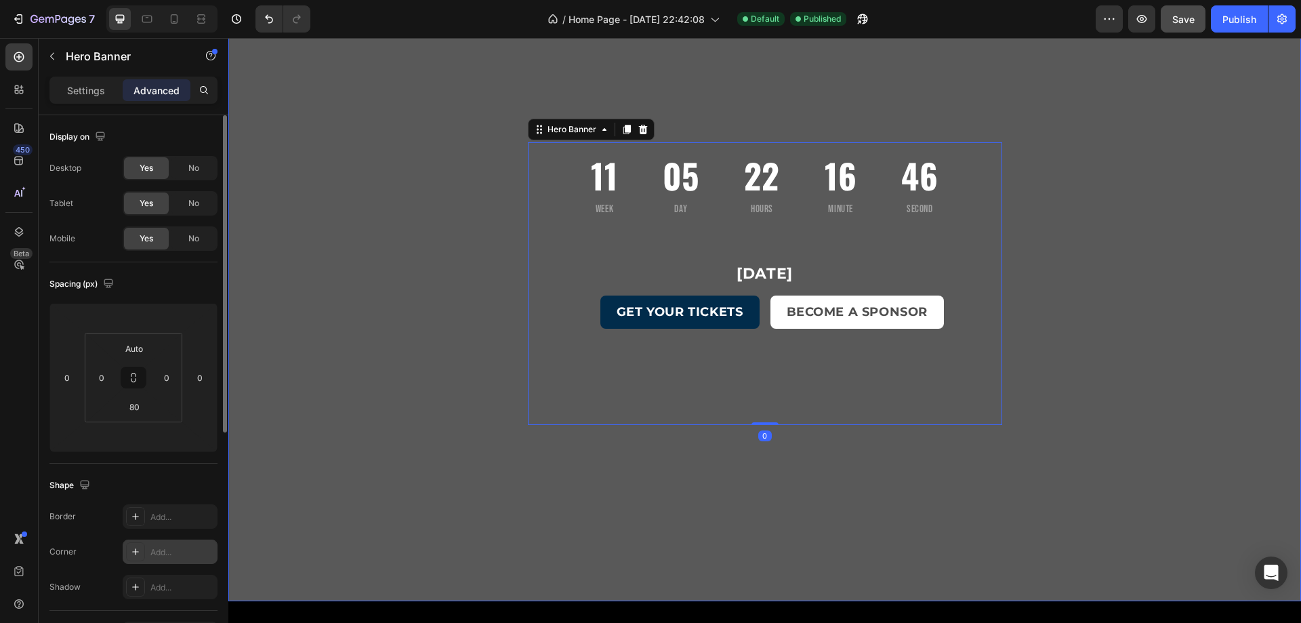
scroll to position [203, 0]
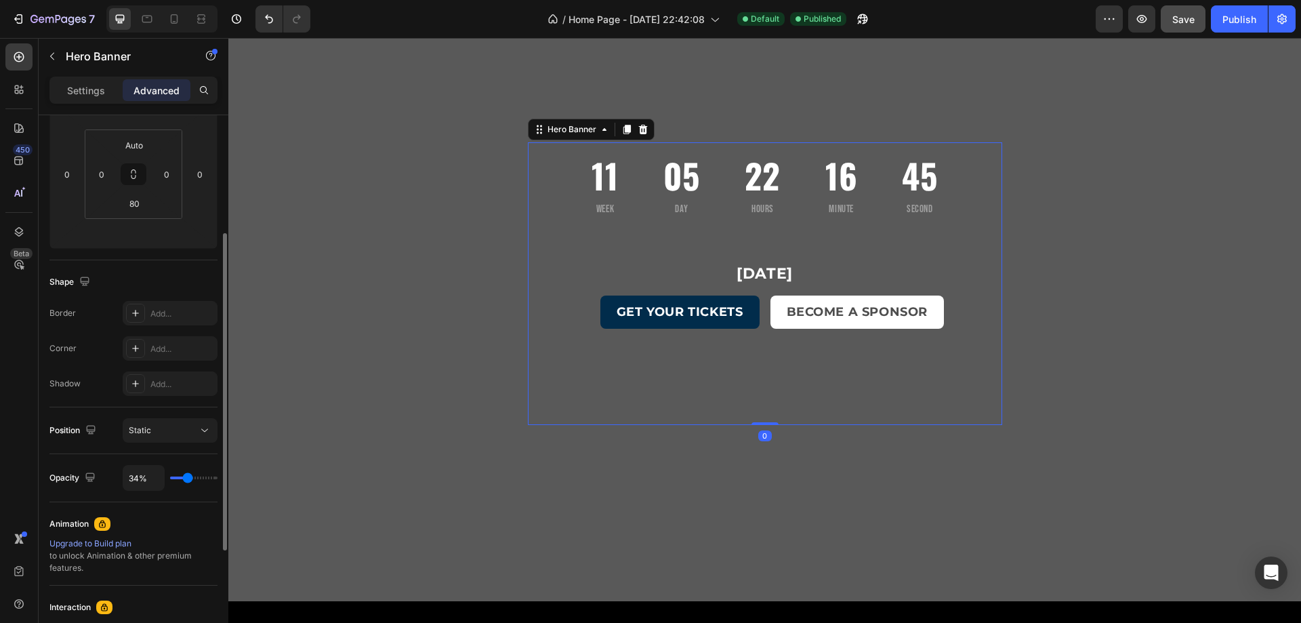
type input "41%"
type input "41"
type input "48%"
type input "48"
type input "57%"
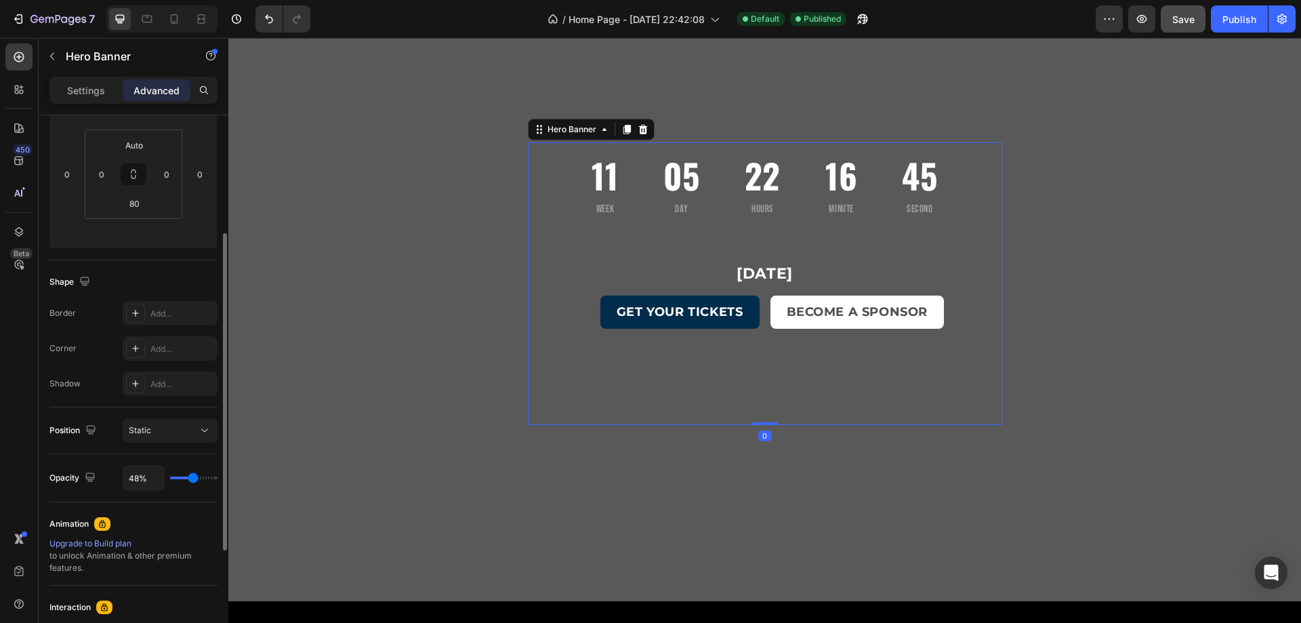
type input "57"
type input "83%"
type input "83"
type input "100%"
drag, startPoint x: 190, startPoint y: 476, endPoint x: 231, endPoint y: 480, distance: 40.9
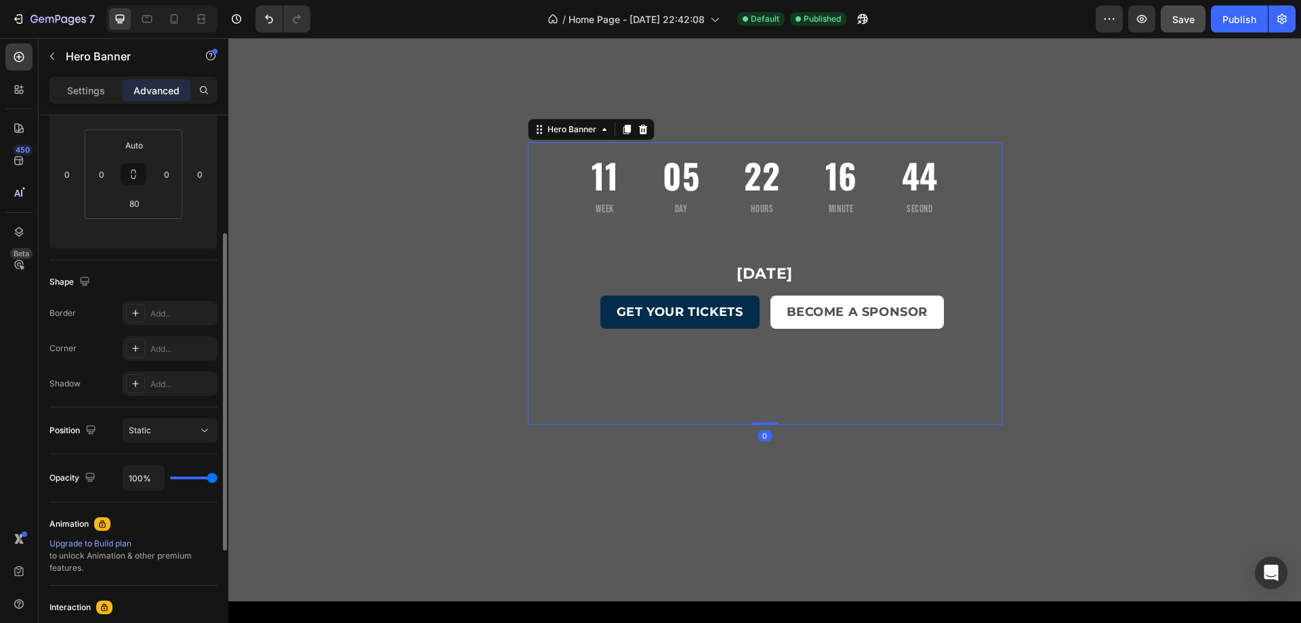
type input "100"
click at [218, 479] on input "range" at bounding box center [193, 477] width 47 height 3
click at [567, 247] on div "Overlay" at bounding box center [765, 296] width 474 height 149
drag, startPoint x: 211, startPoint y: 477, endPoint x: 220, endPoint y: 479, distance: 9.0
click at [218, 478] on input "range" at bounding box center [193, 477] width 47 height 3
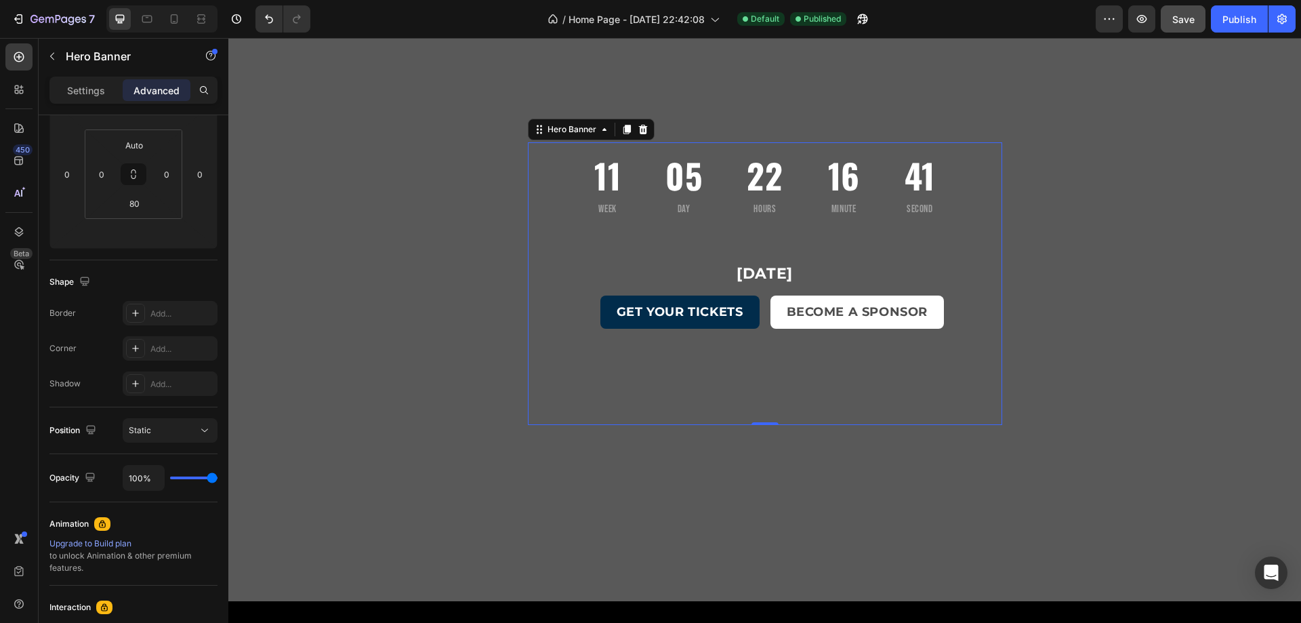
click at [592, 253] on div "Overlay" at bounding box center [765, 296] width 474 height 149
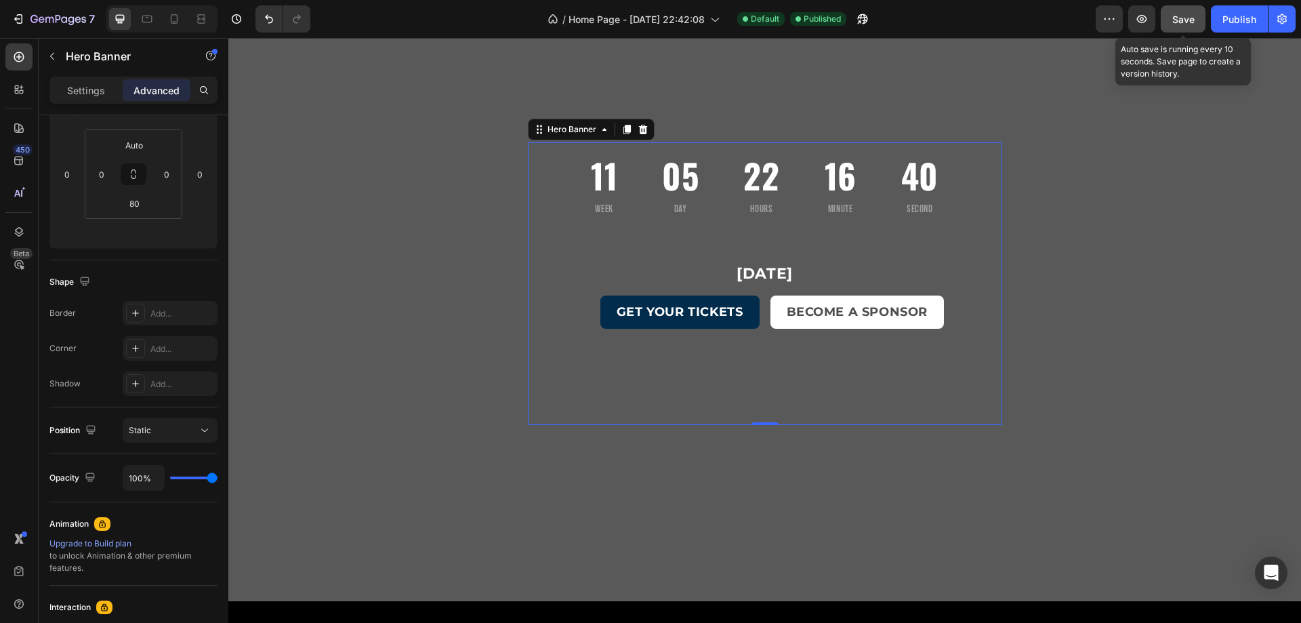
click at [1186, 26] on div "Save" at bounding box center [1183, 19] width 22 height 14
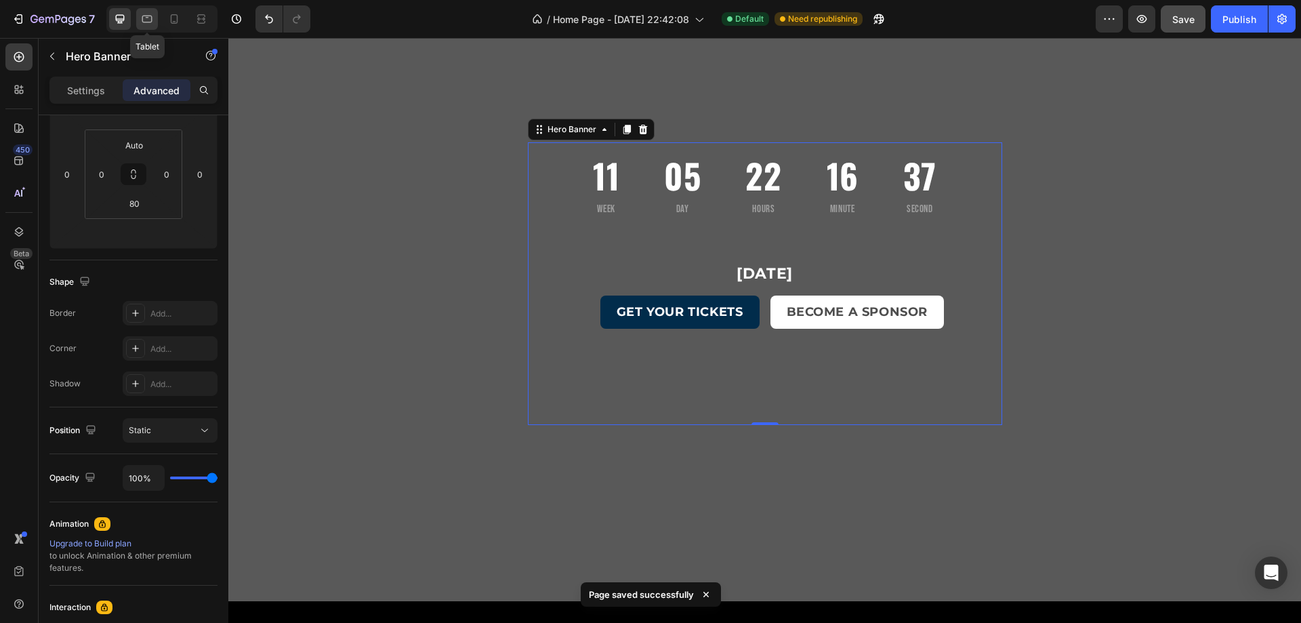
click at [148, 20] on icon at bounding box center [147, 19] width 14 height 14
type input "Auto"
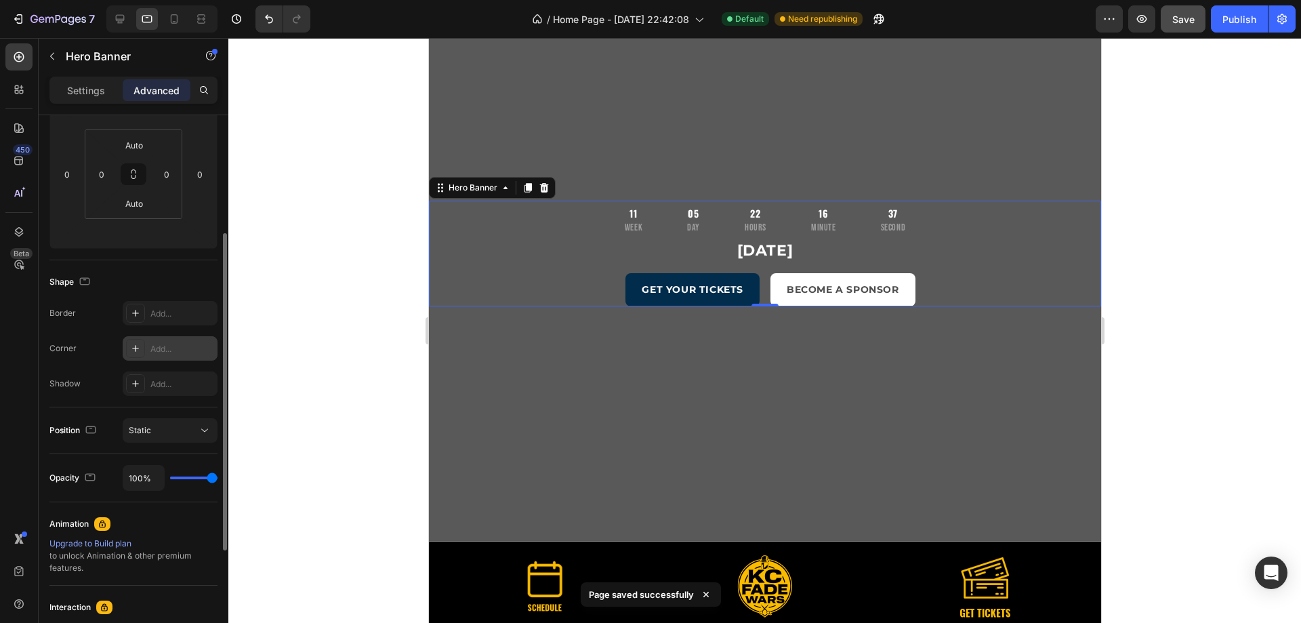
scroll to position [204, 0]
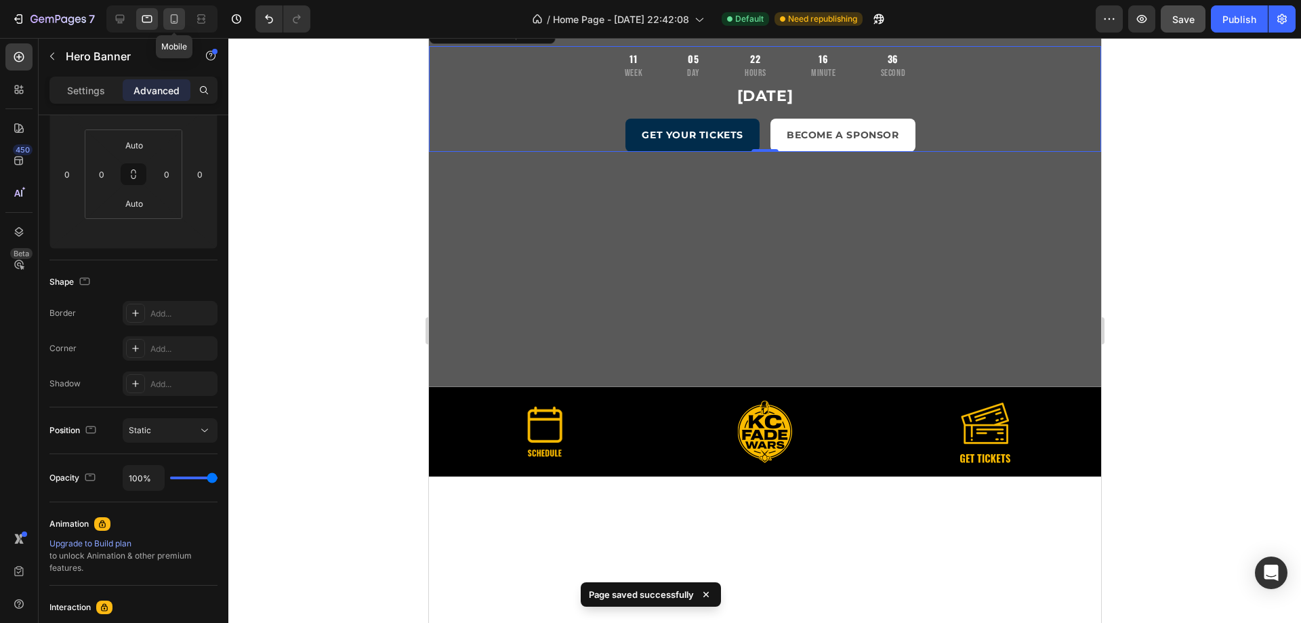
click at [176, 24] on icon at bounding box center [174, 19] width 14 height 14
type input "0"
type input "112"
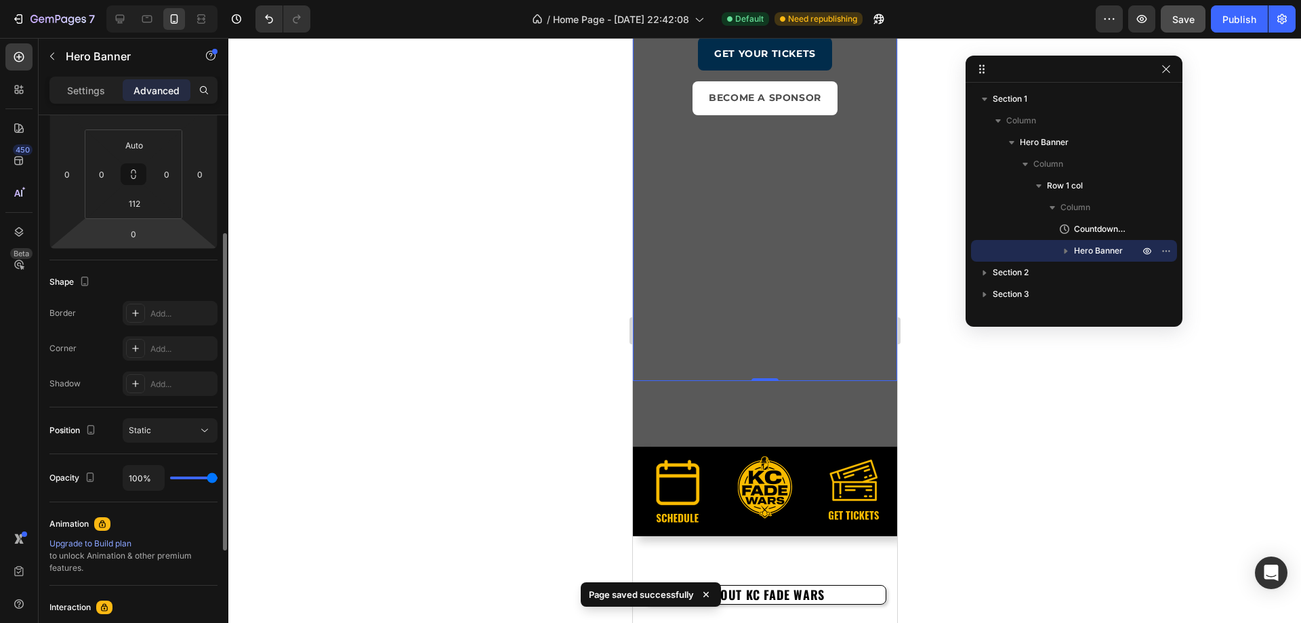
scroll to position [127, 0]
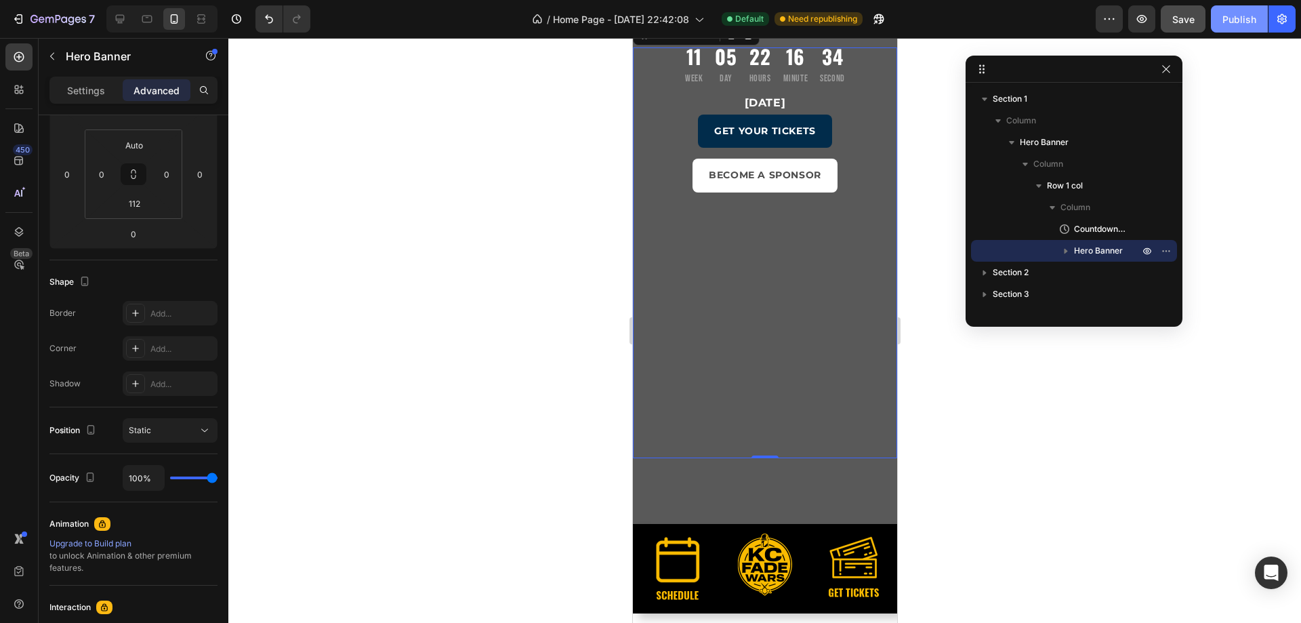
click at [1230, 16] on div "Publish" at bounding box center [1239, 19] width 34 height 14
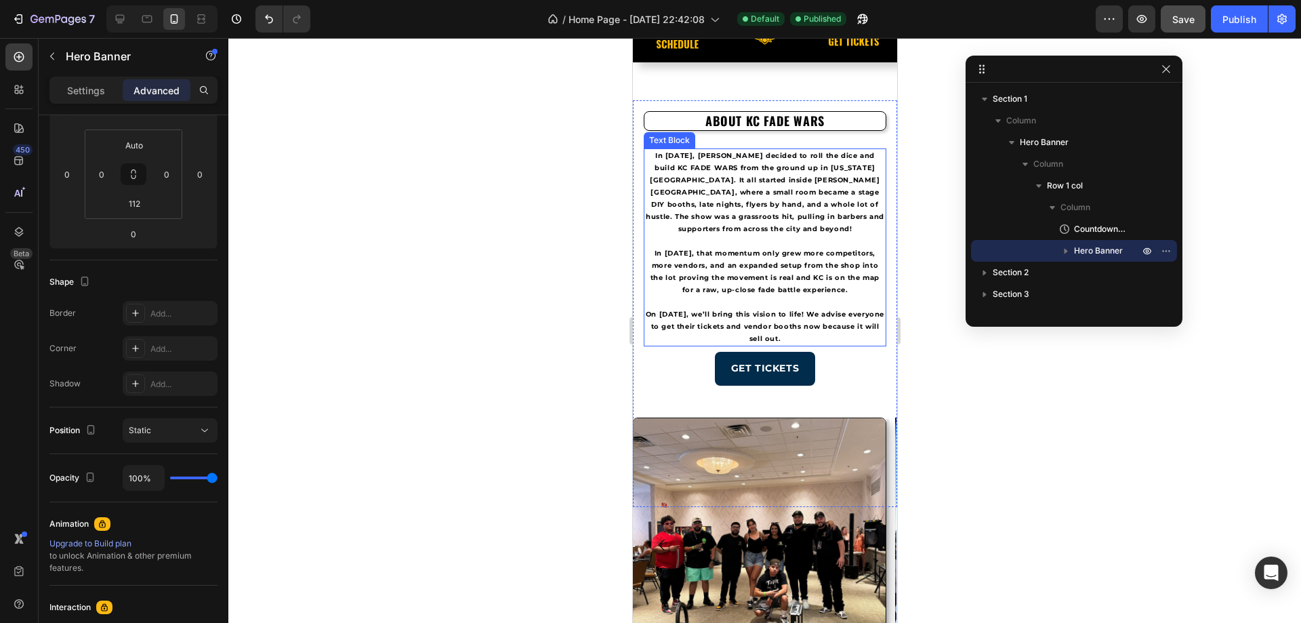
scroll to position [610, 0]
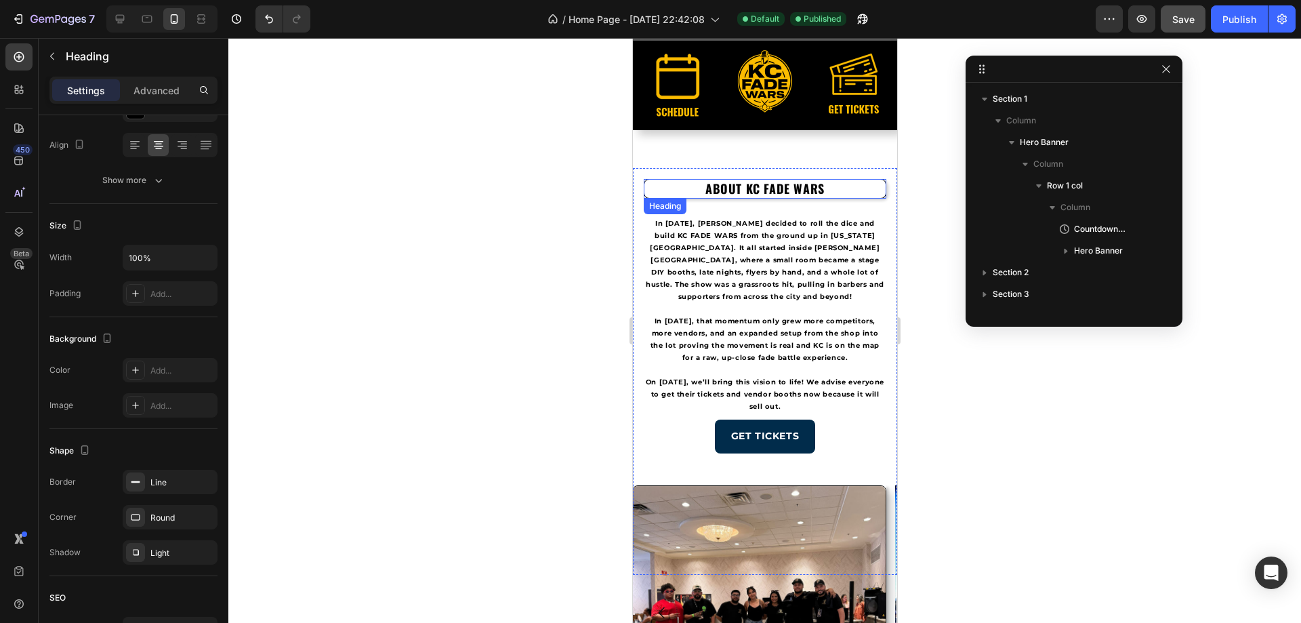
click at [735, 190] on h2 "ABOUT KC FADE WARS" at bounding box center [764, 189] width 243 height 20
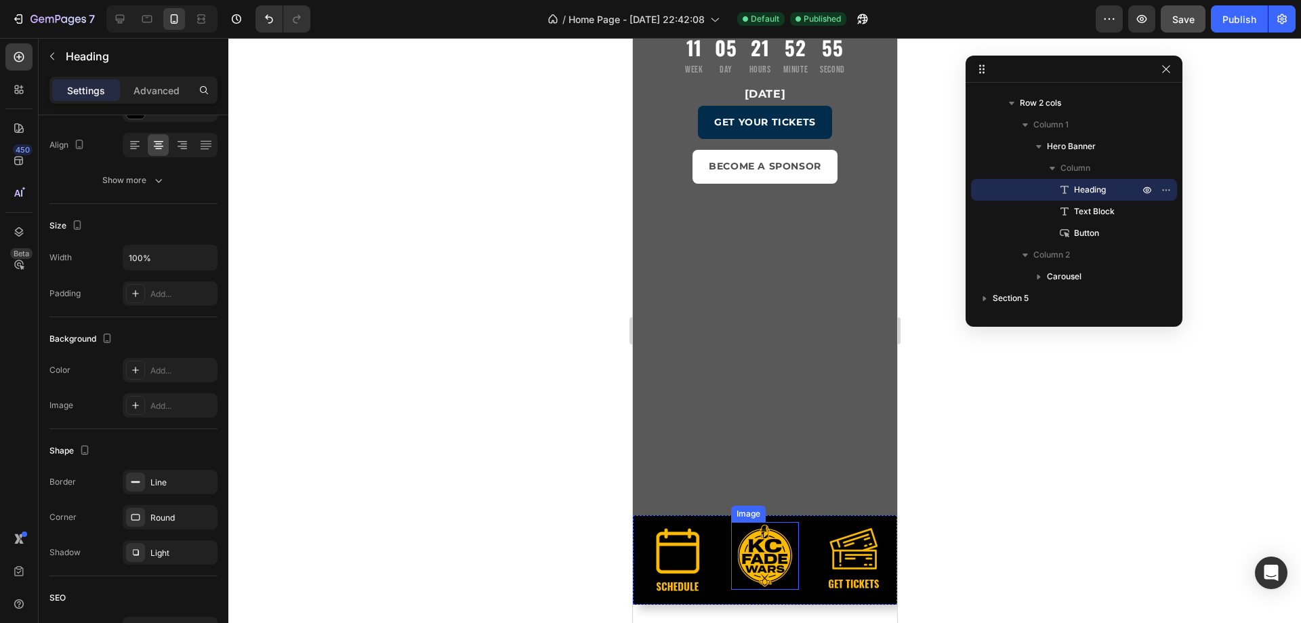
scroll to position [0, 0]
